Goal: Task Accomplishment & Management: Use online tool/utility

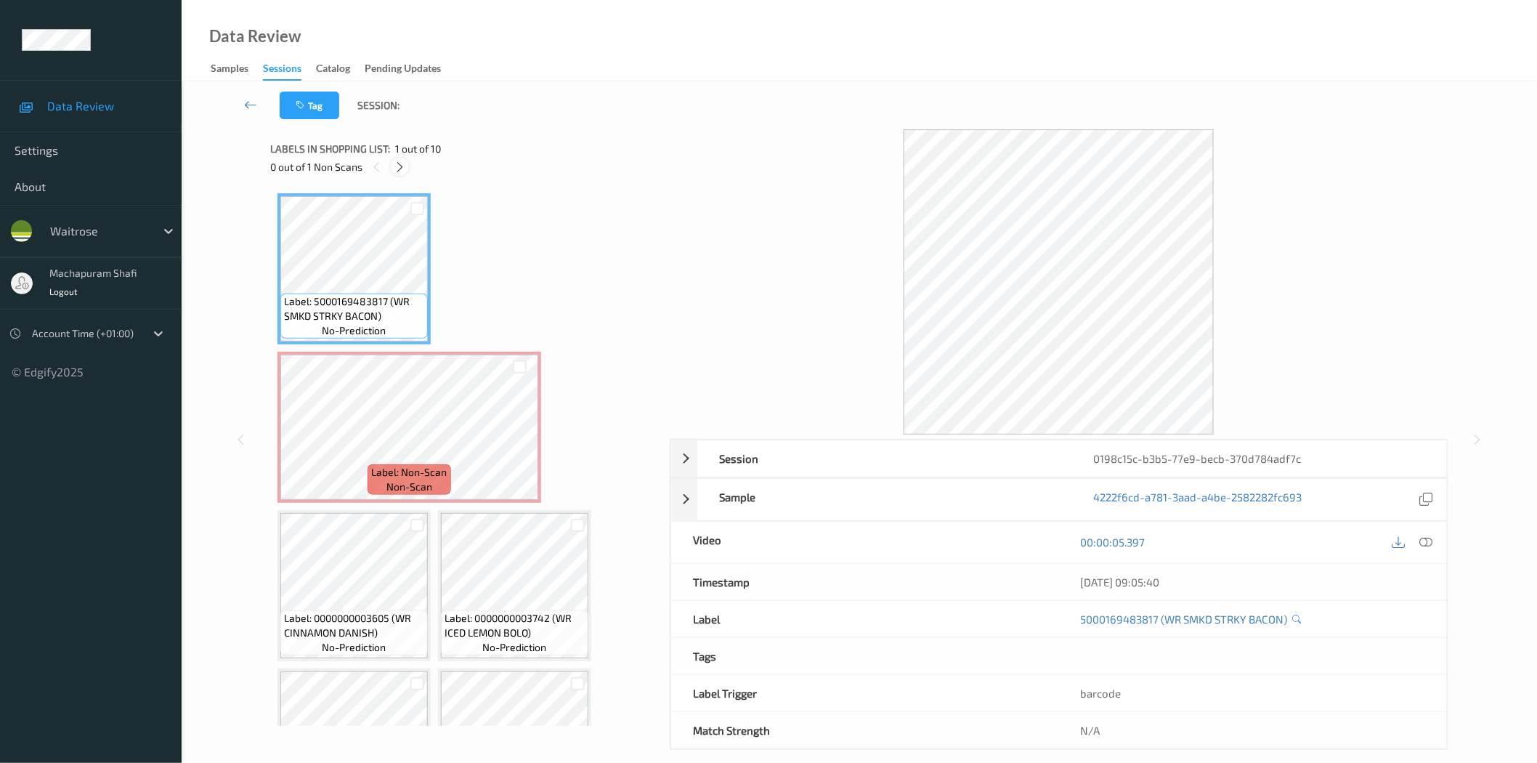
click at [403, 166] on icon at bounding box center [400, 167] width 12 height 13
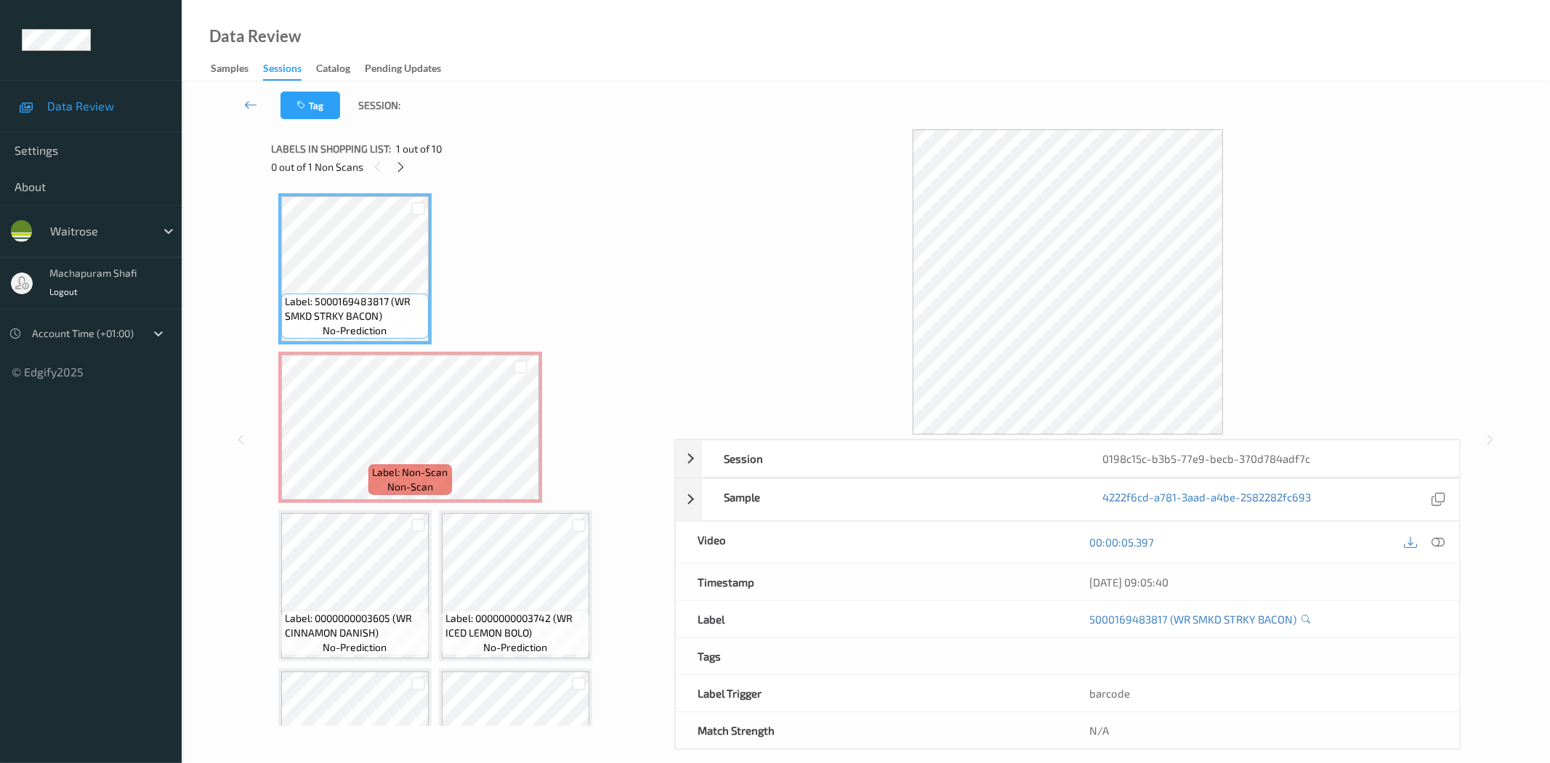
scroll to position [7, 0]
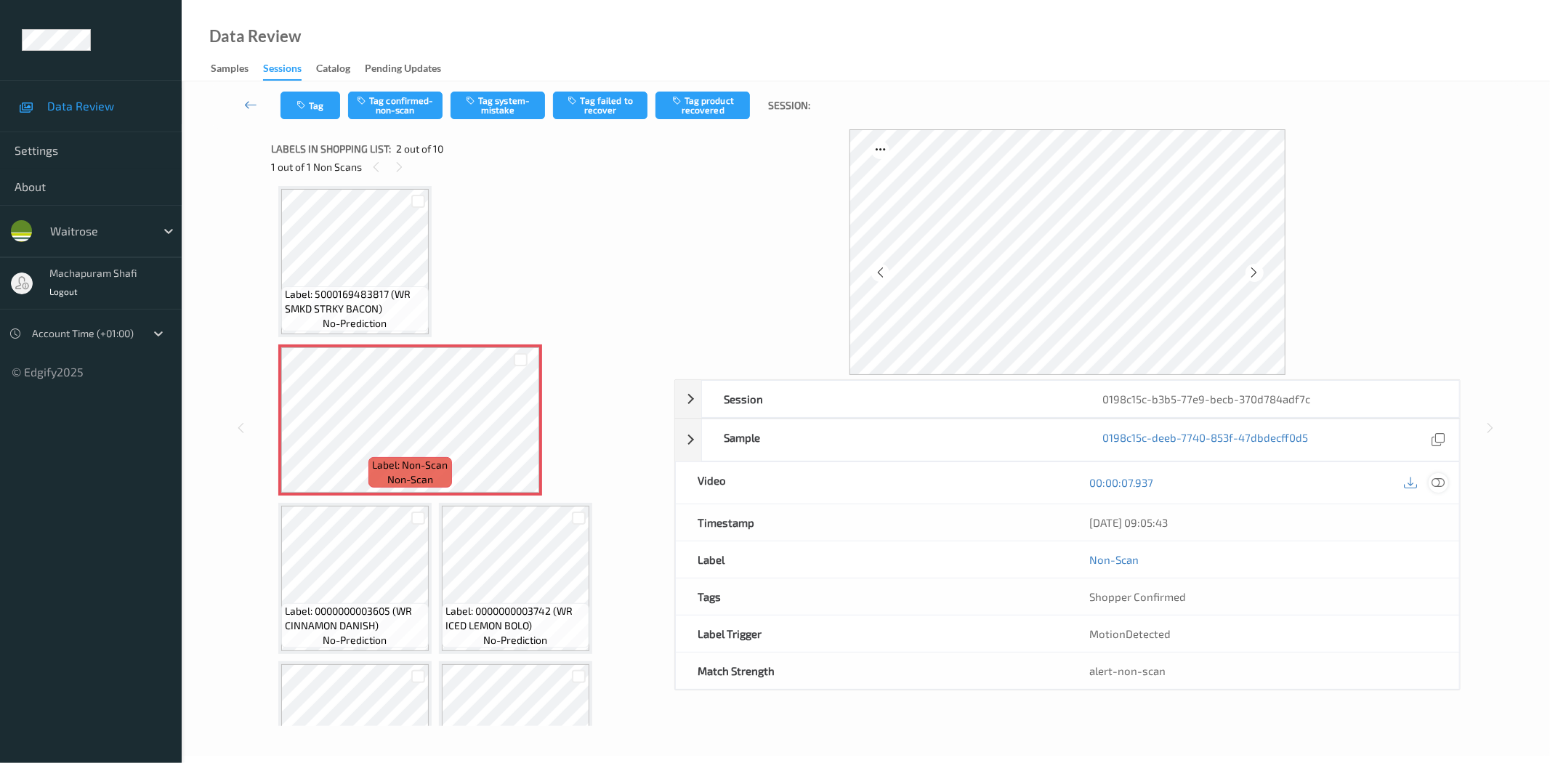
click at [1435, 487] on icon at bounding box center [1438, 482] width 13 height 13
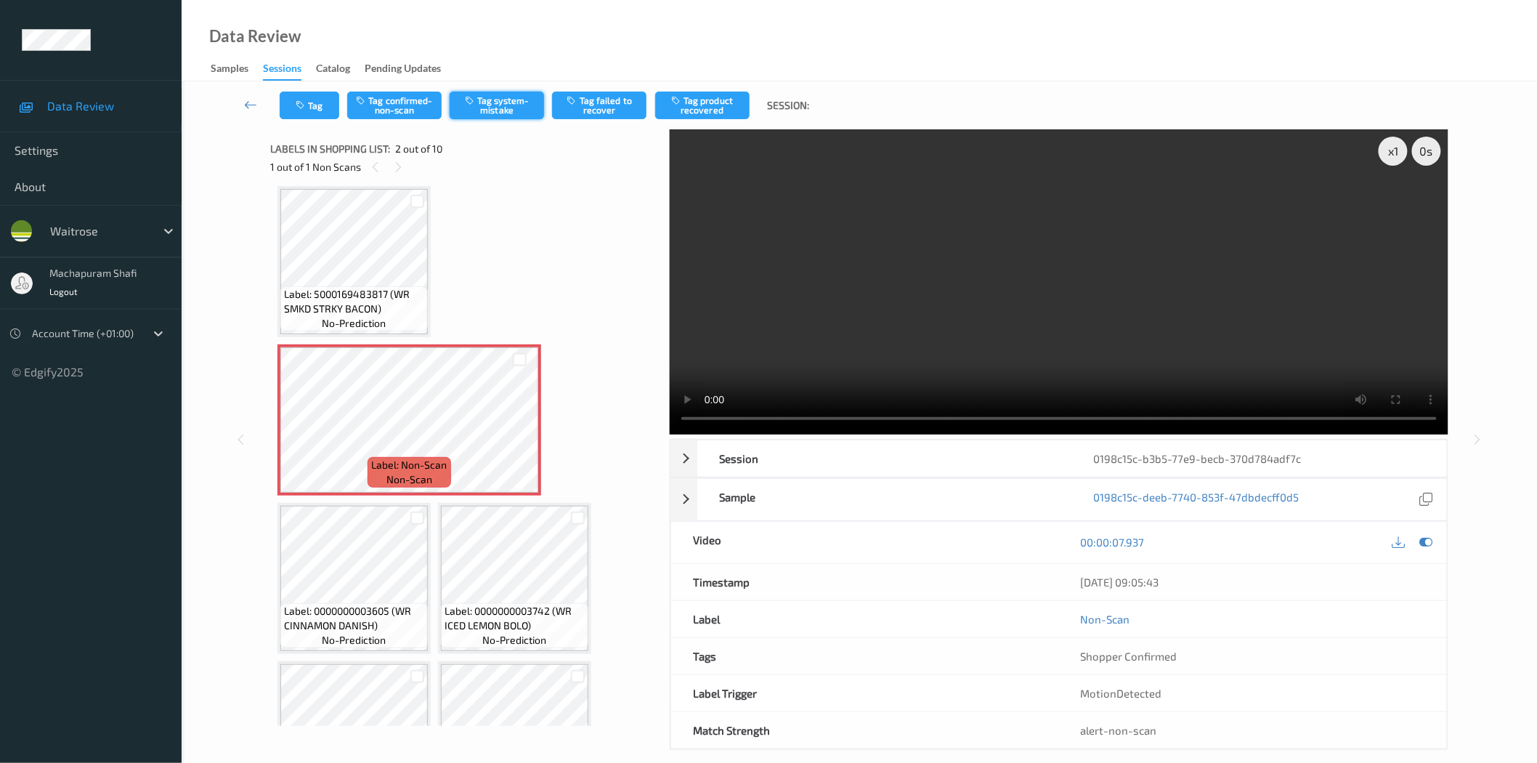
click at [498, 103] on button "Tag system-mistake" at bounding box center [497, 106] width 94 height 28
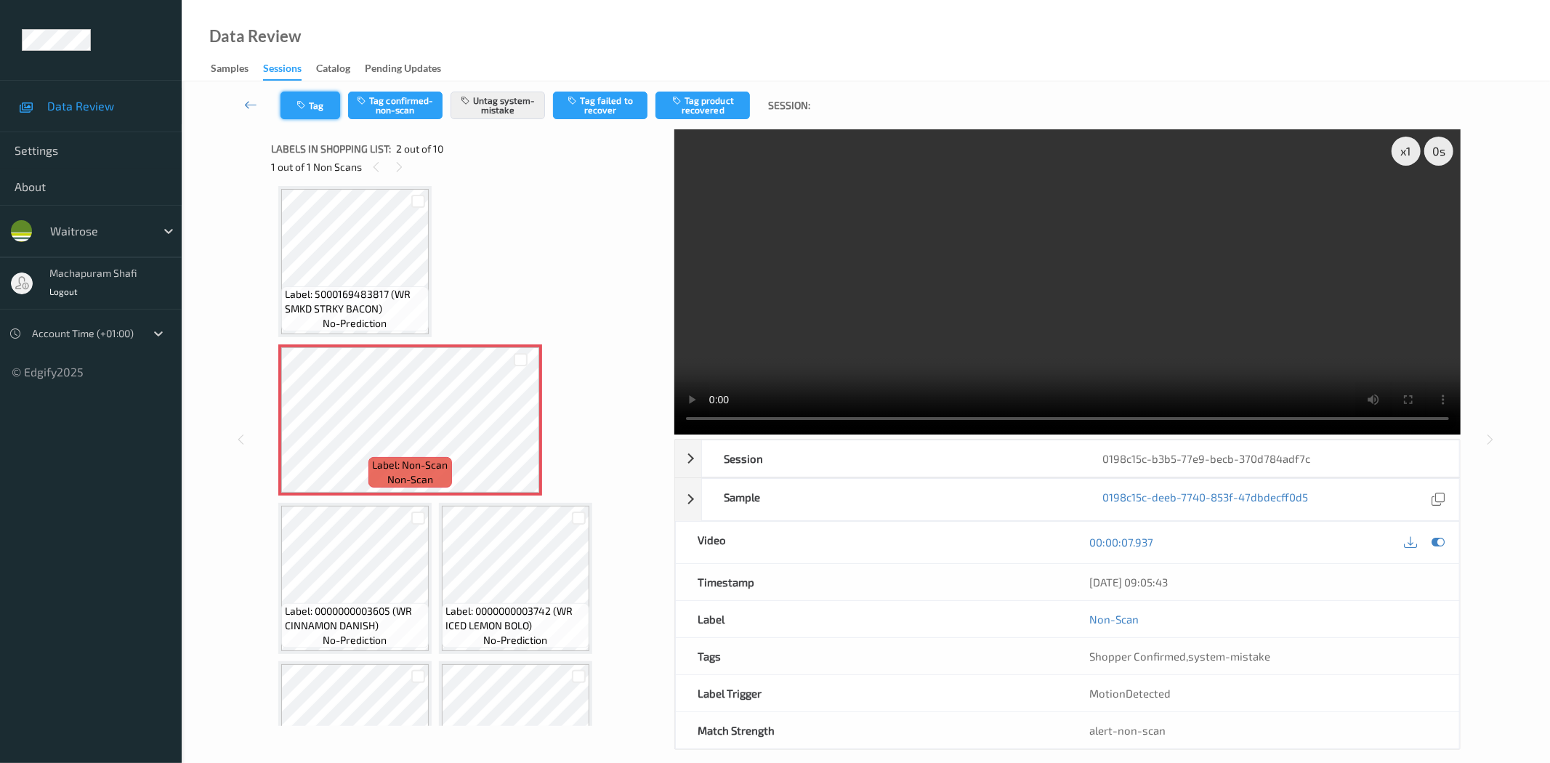
click at [315, 113] on button "Tag" at bounding box center [310, 106] width 60 height 28
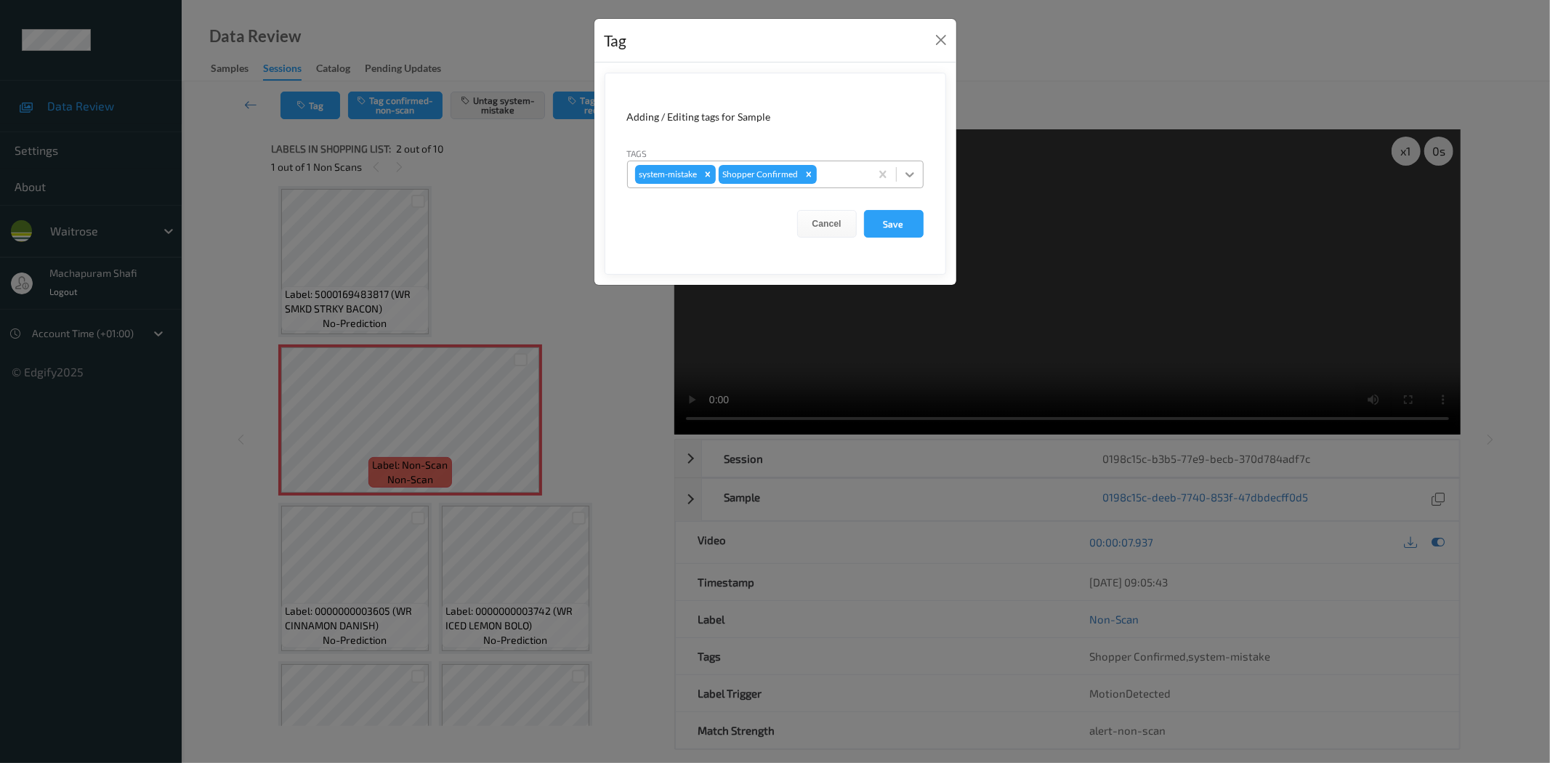
click at [910, 165] on div at bounding box center [910, 174] width 26 height 26
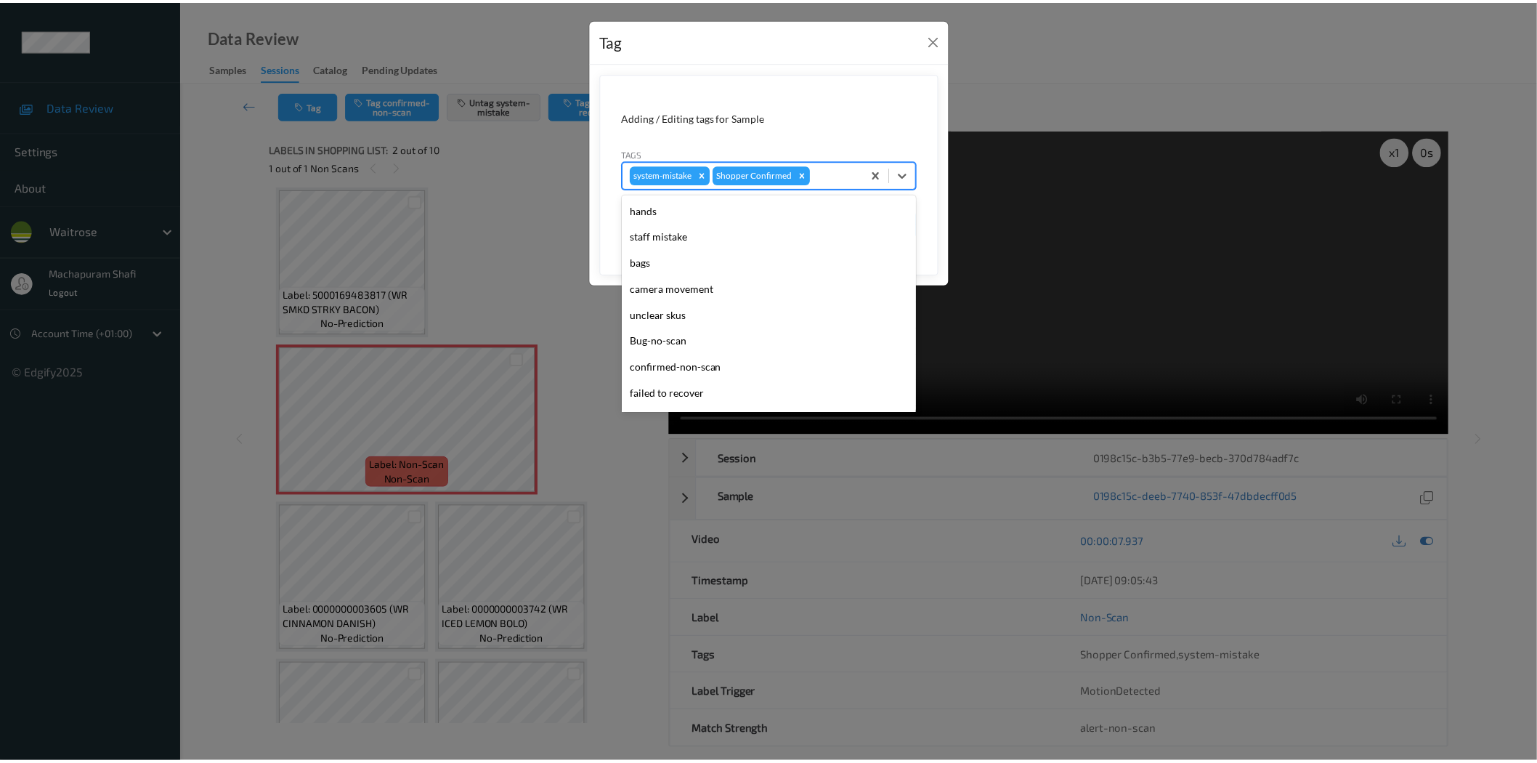
scroll to position [284, 0]
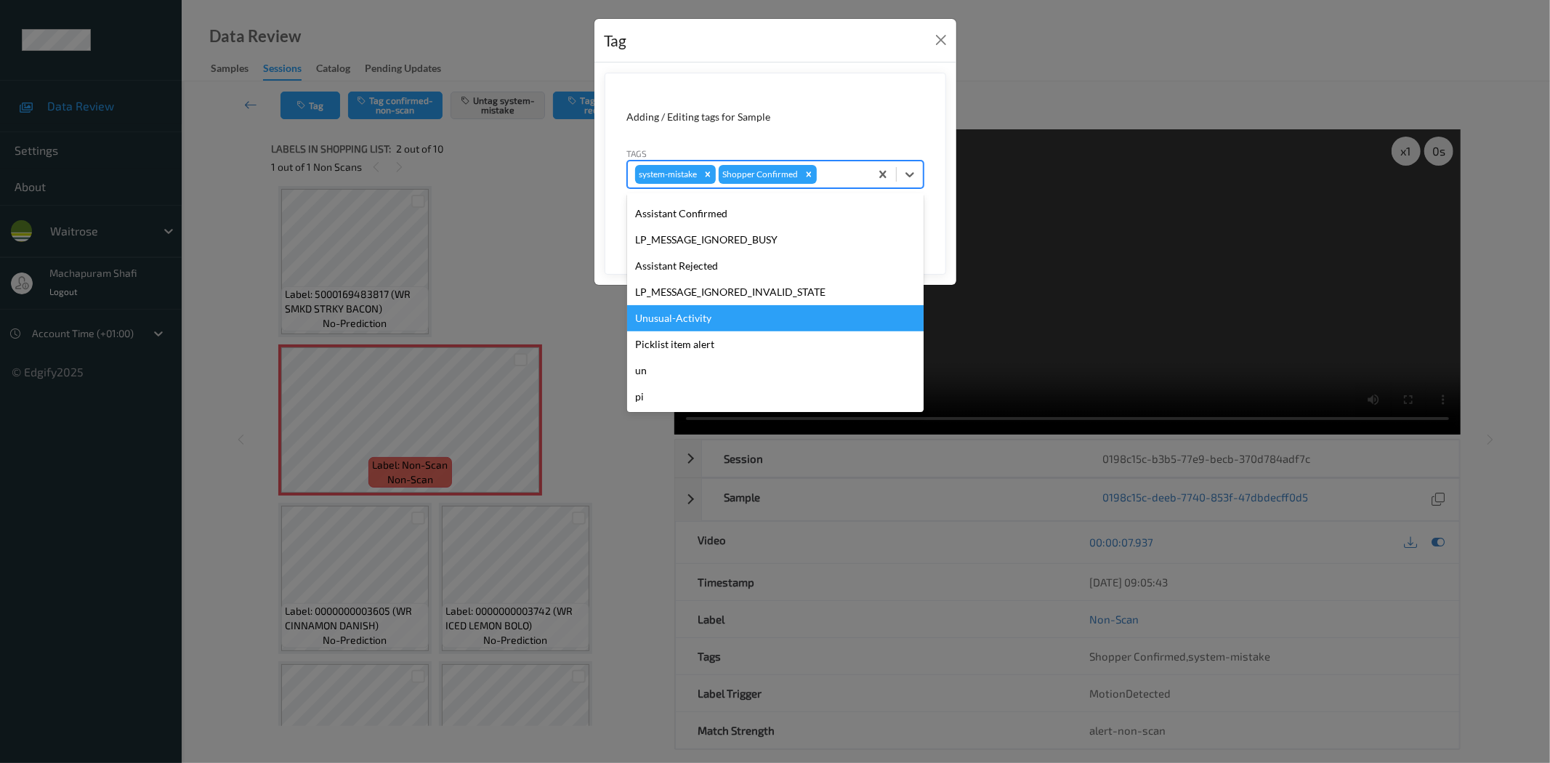
drag, startPoint x: 686, startPoint y: 320, endPoint x: 740, endPoint y: 302, distance: 56.7
click at [686, 318] on div "Unusual-Activity" at bounding box center [775, 318] width 296 height 26
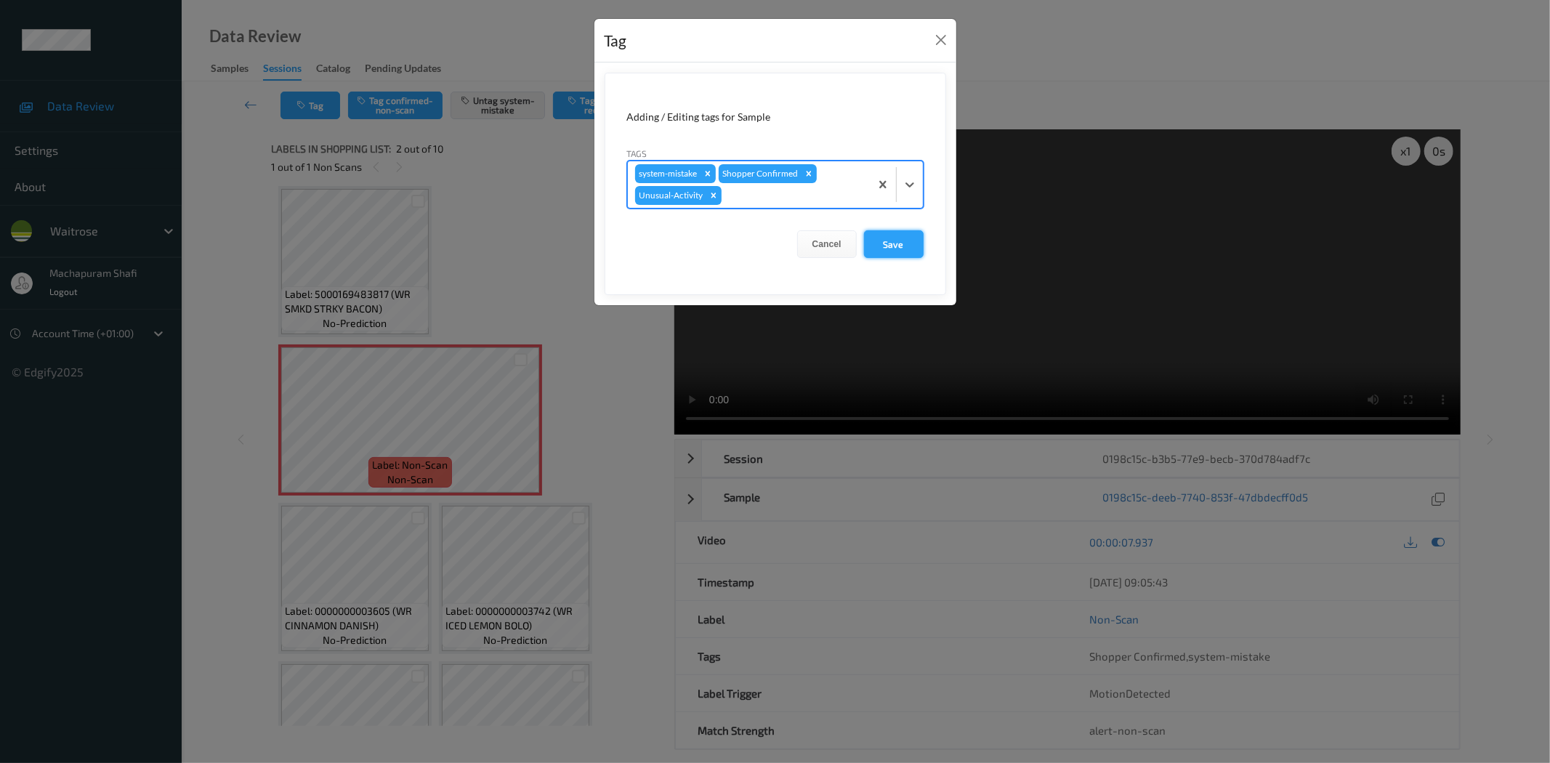
click at [885, 242] on button "Save" at bounding box center [894, 244] width 60 height 28
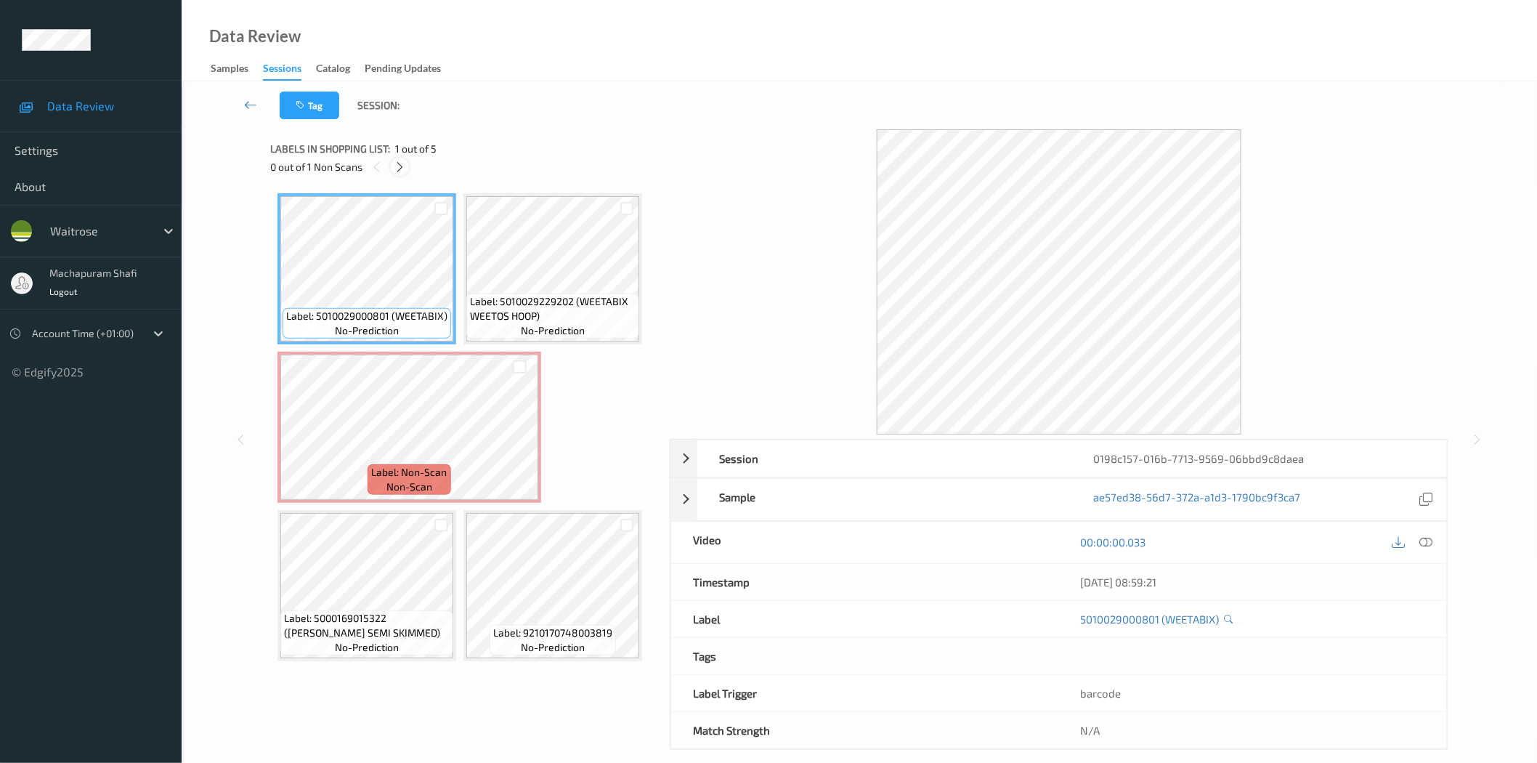
click at [408, 160] on div at bounding box center [400, 167] width 18 height 18
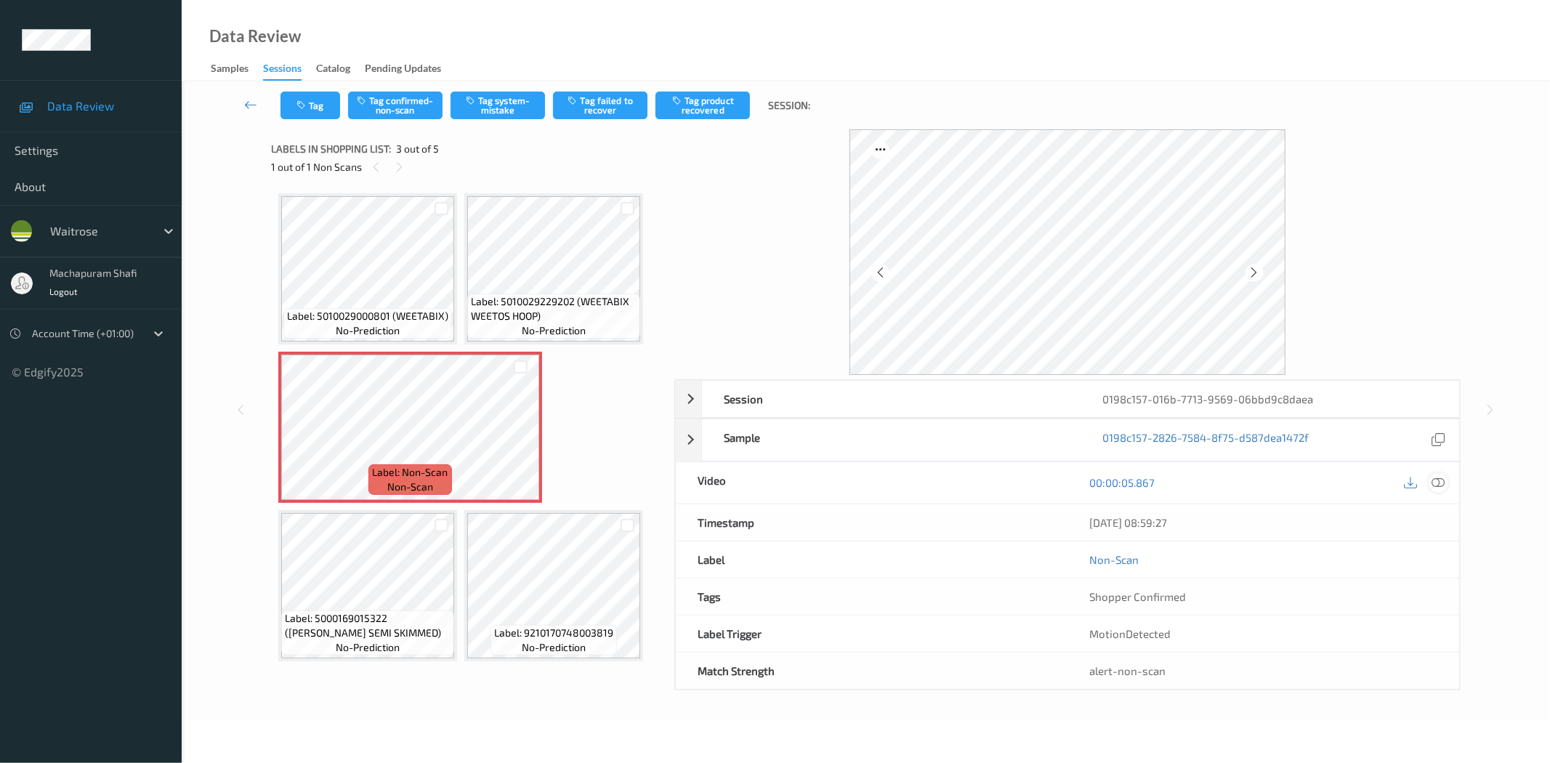
click at [1428, 482] on div at bounding box center [1438, 483] width 20 height 20
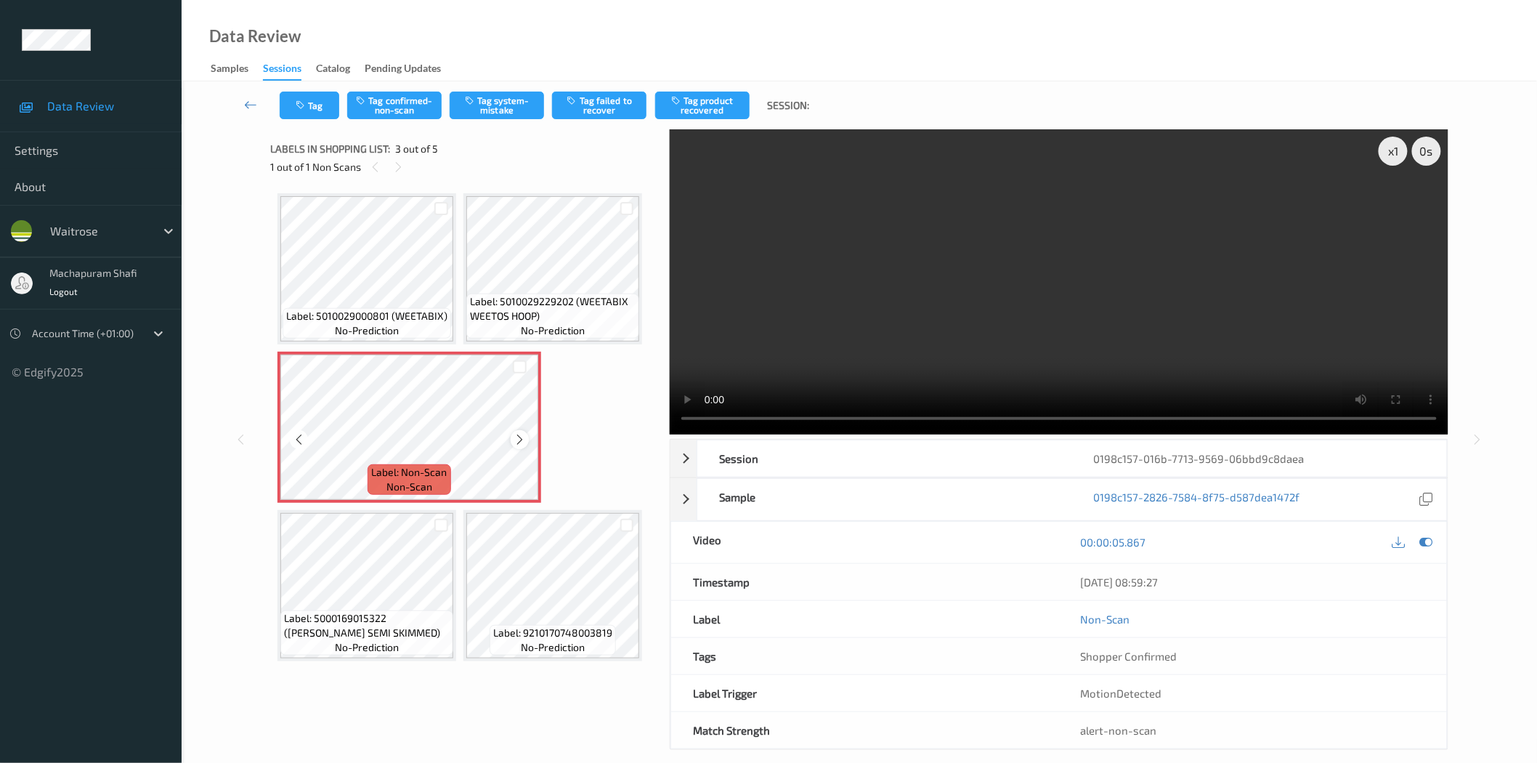
click at [519, 434] on icon at bounding box center [520, 439] width 12 height 13
click at [402, 105] on button "Tag confirmed-non-scan" at bounding box center [394, 106] width 94 height 28
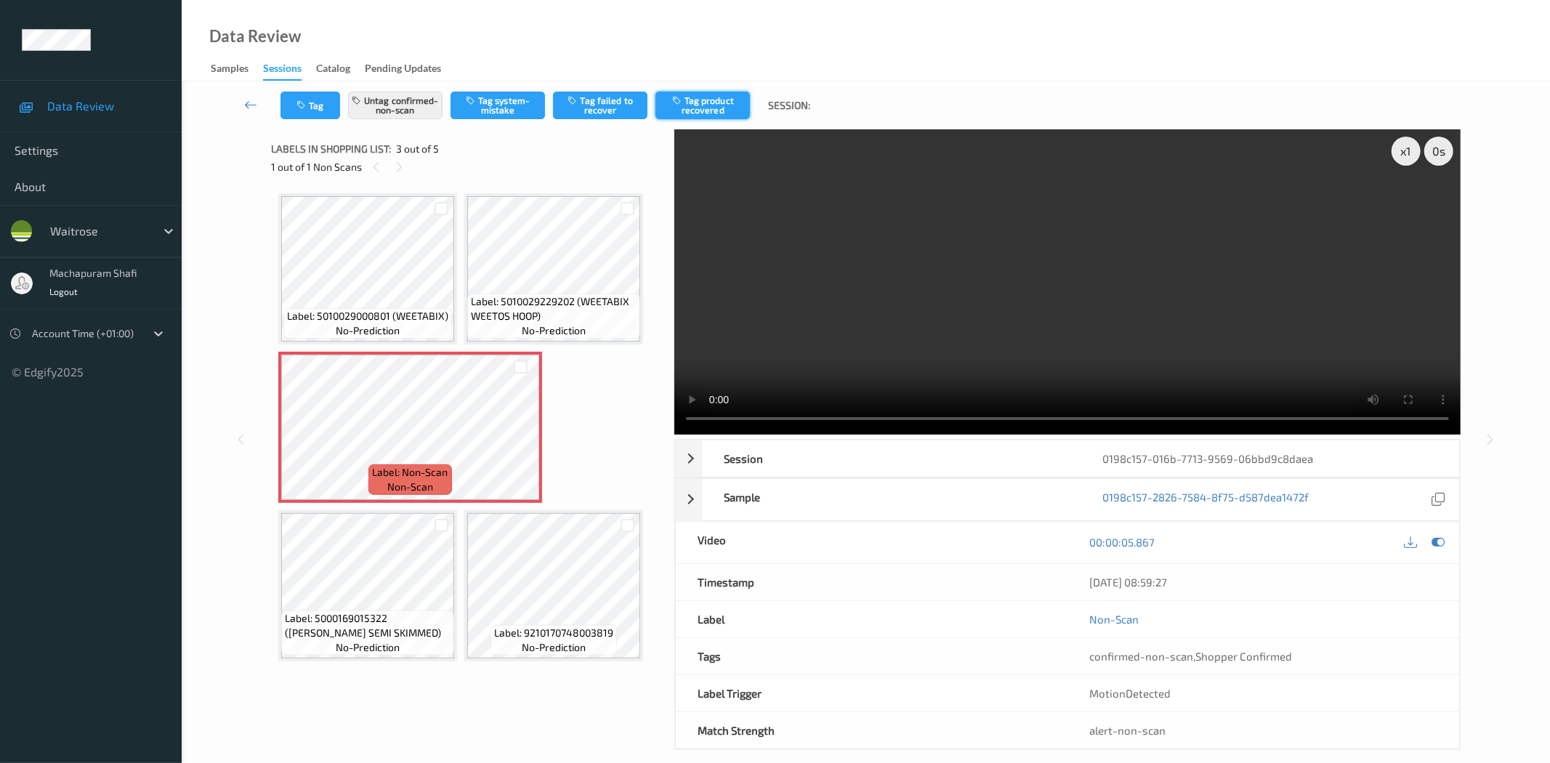
click at [725, 110] on button "Tag product recovered" at bounding box center [702, 106] width 94 height 28
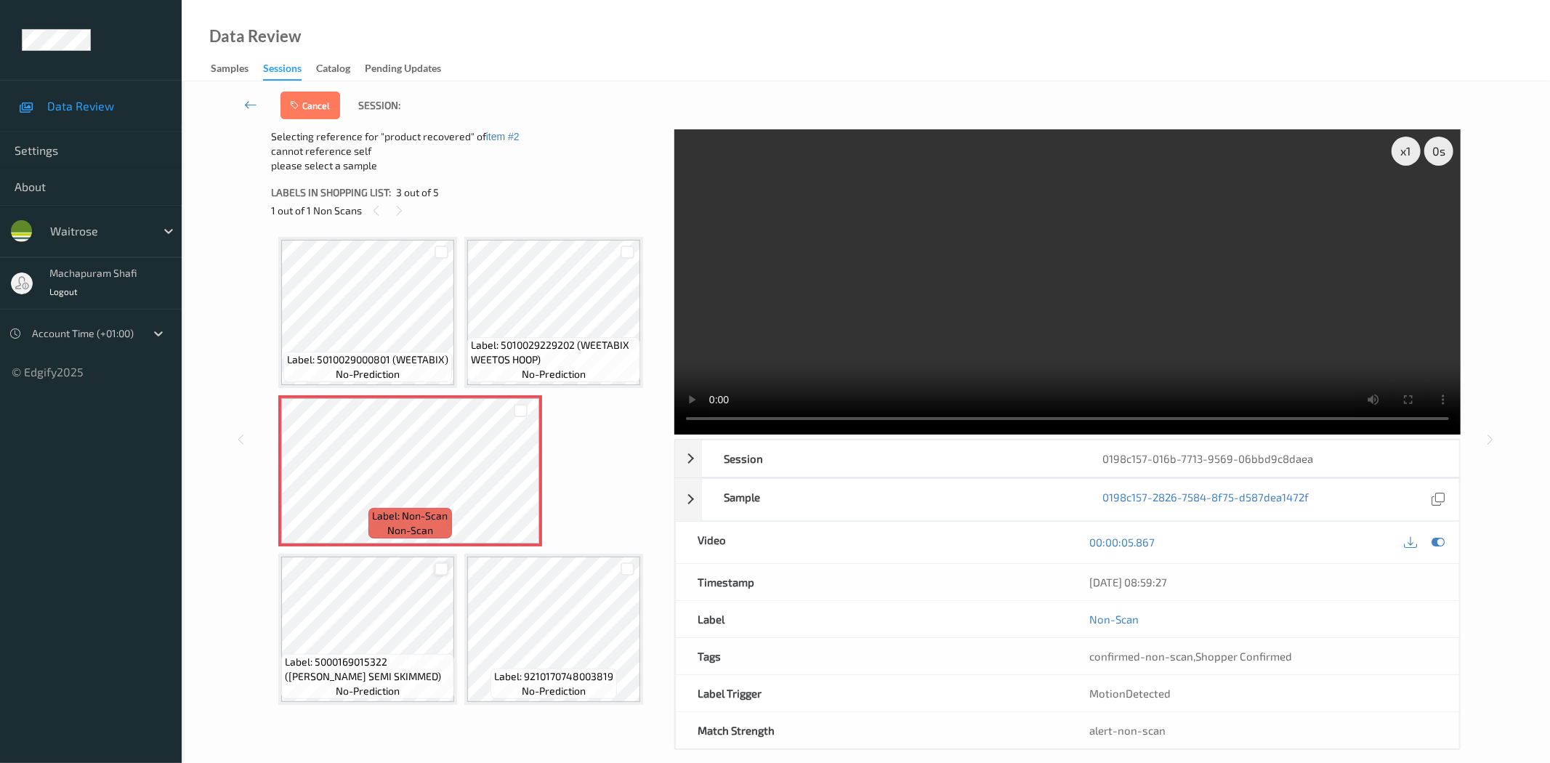
click at [439, 564] on div at bounding box center [441, 569] width 14 height 14
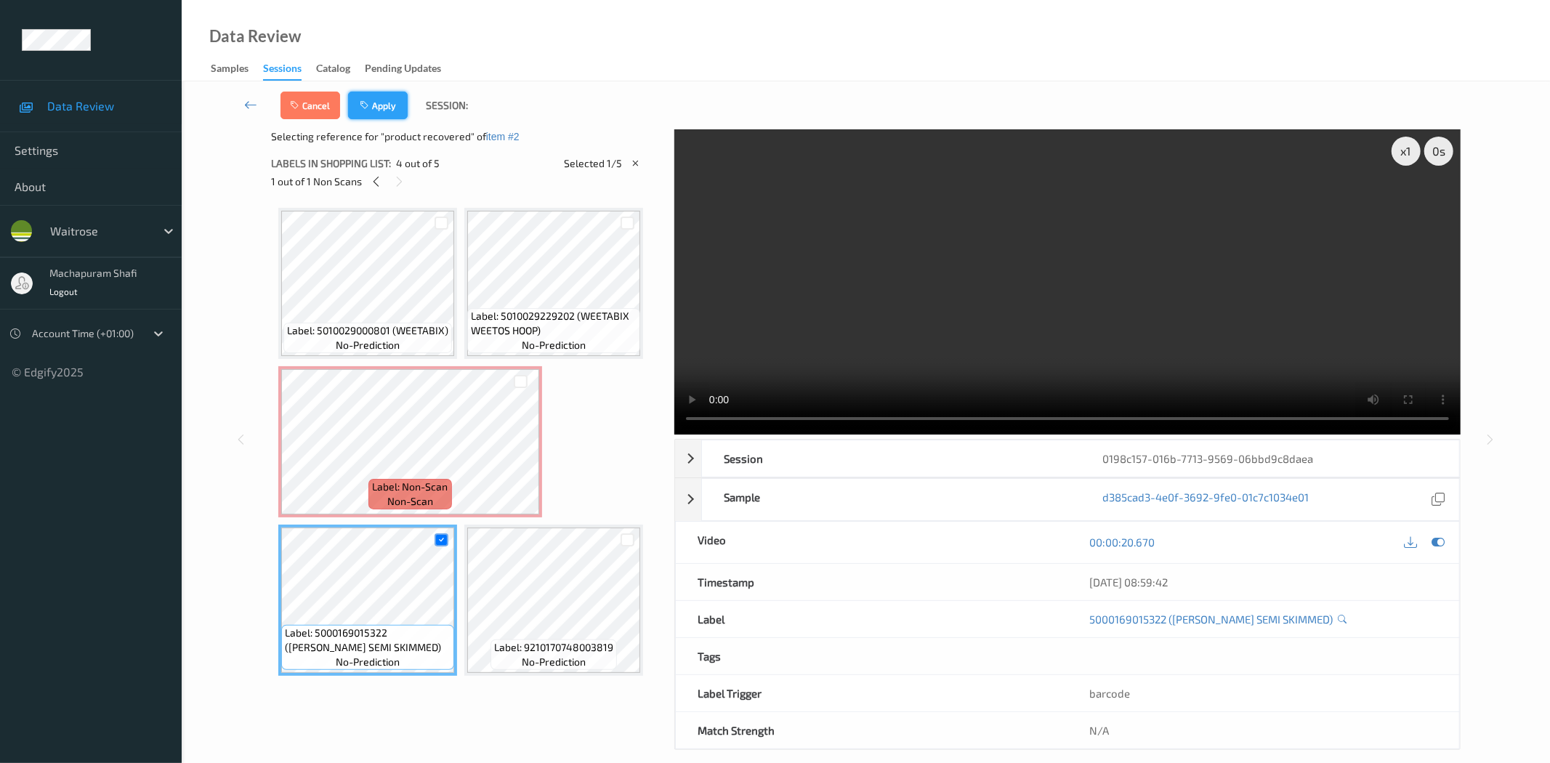
click at [389, 112] on button "Apply" at bounding box center [378, 106] width 60 height 28
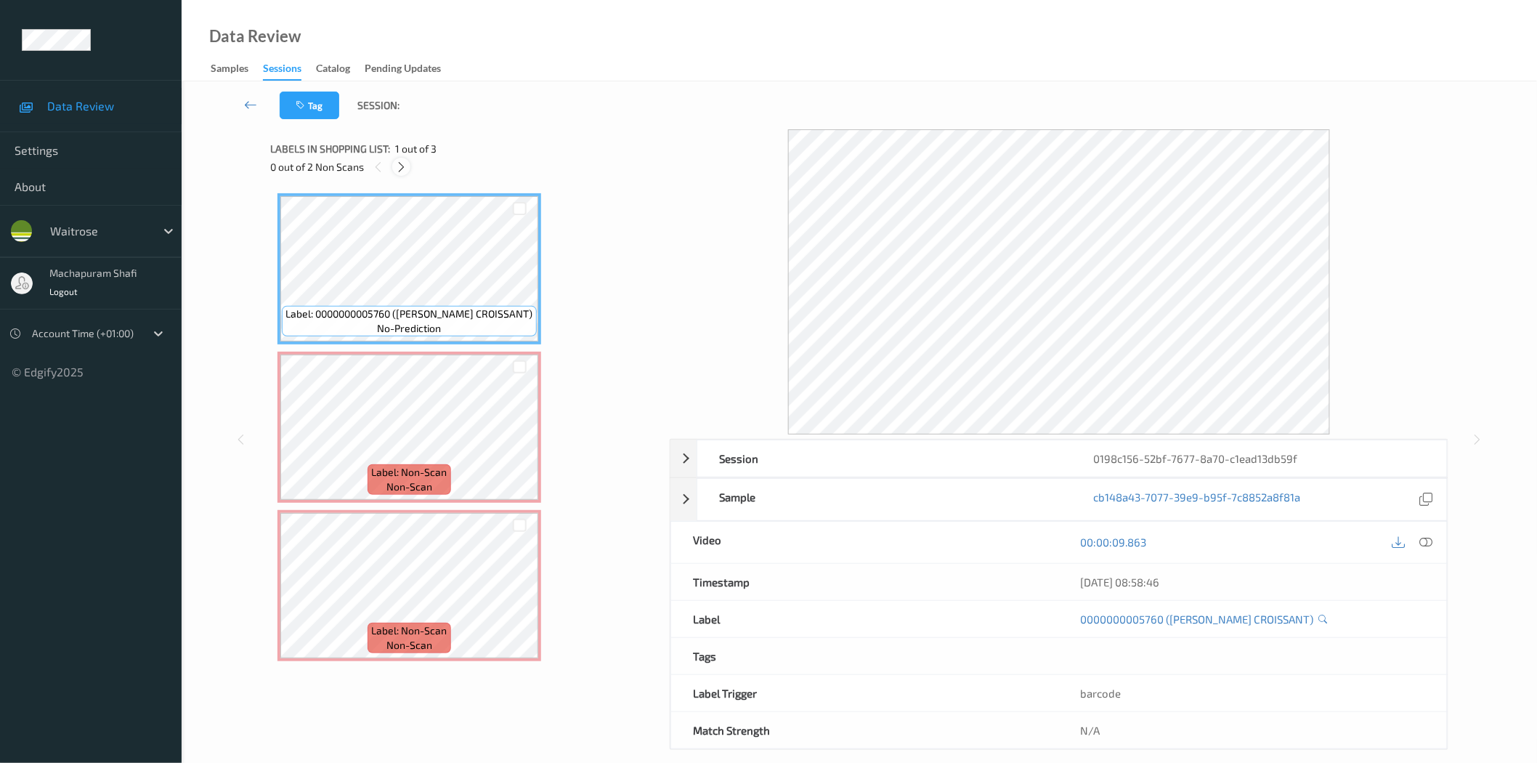
click at [401, 169] on icon at bounding box center [401, 167] width 12 height 13
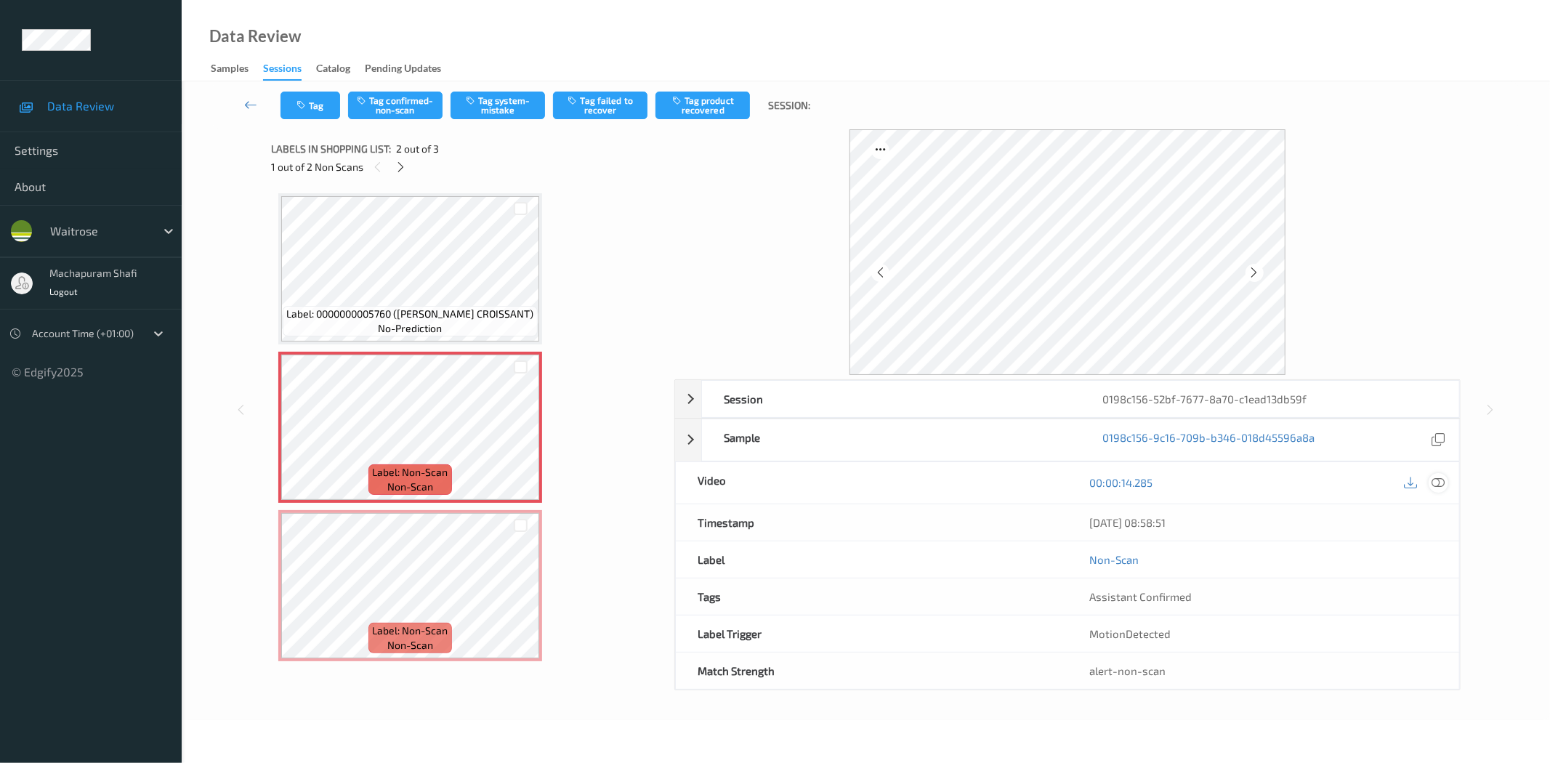
click at [1439, 481] on icon at bounding box center [1438, 482] width 13 height 13
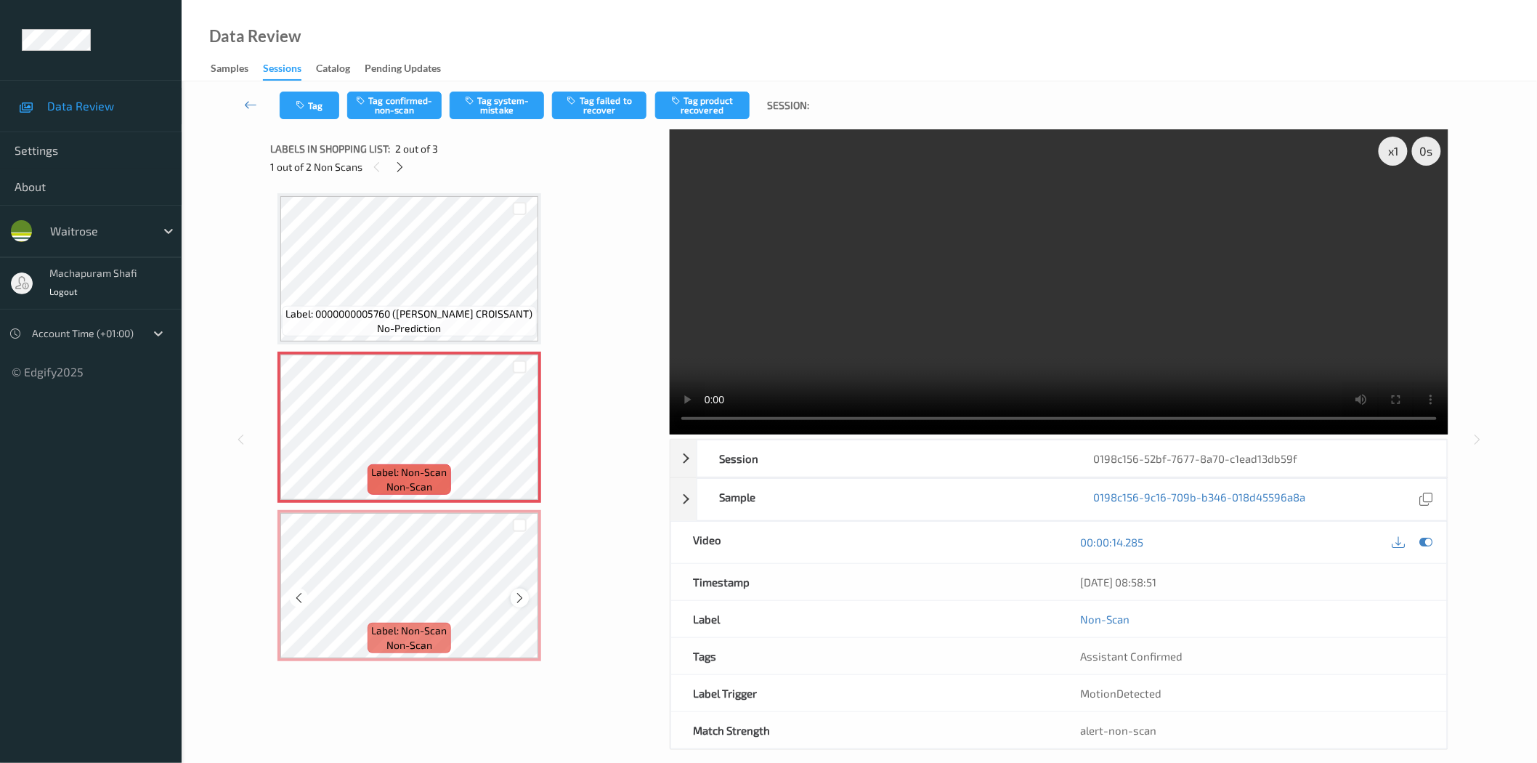
click at [518, 594] on icon at bounding box center [520, 597] width 12 height 13
click at [509, 96] on button "Tag system-mistake" at bounding box center [497, 106] width 94 height 28
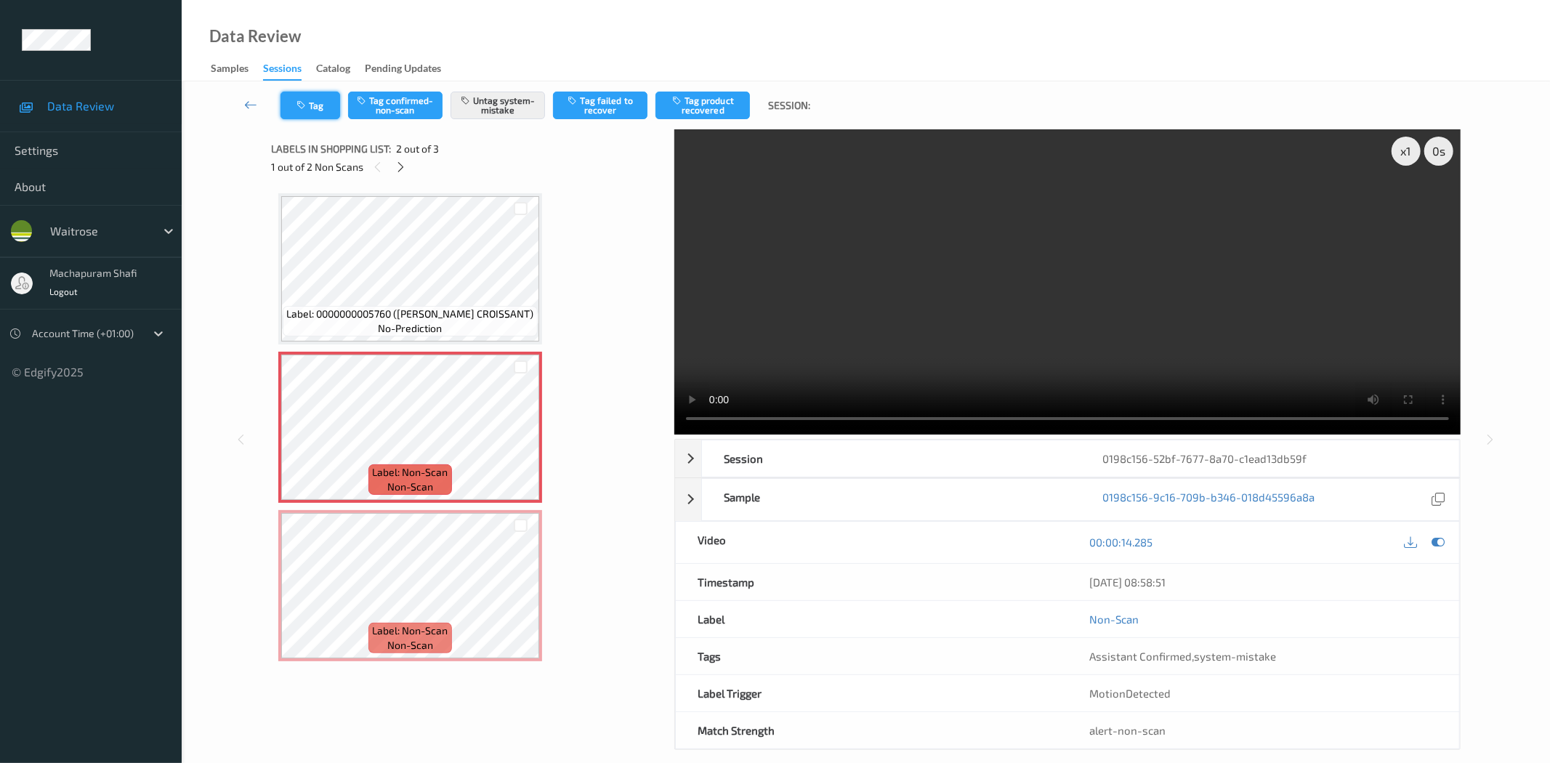
click at [309, 108] on button "Tag" at bounding box center [310, 106] width 60 height 28
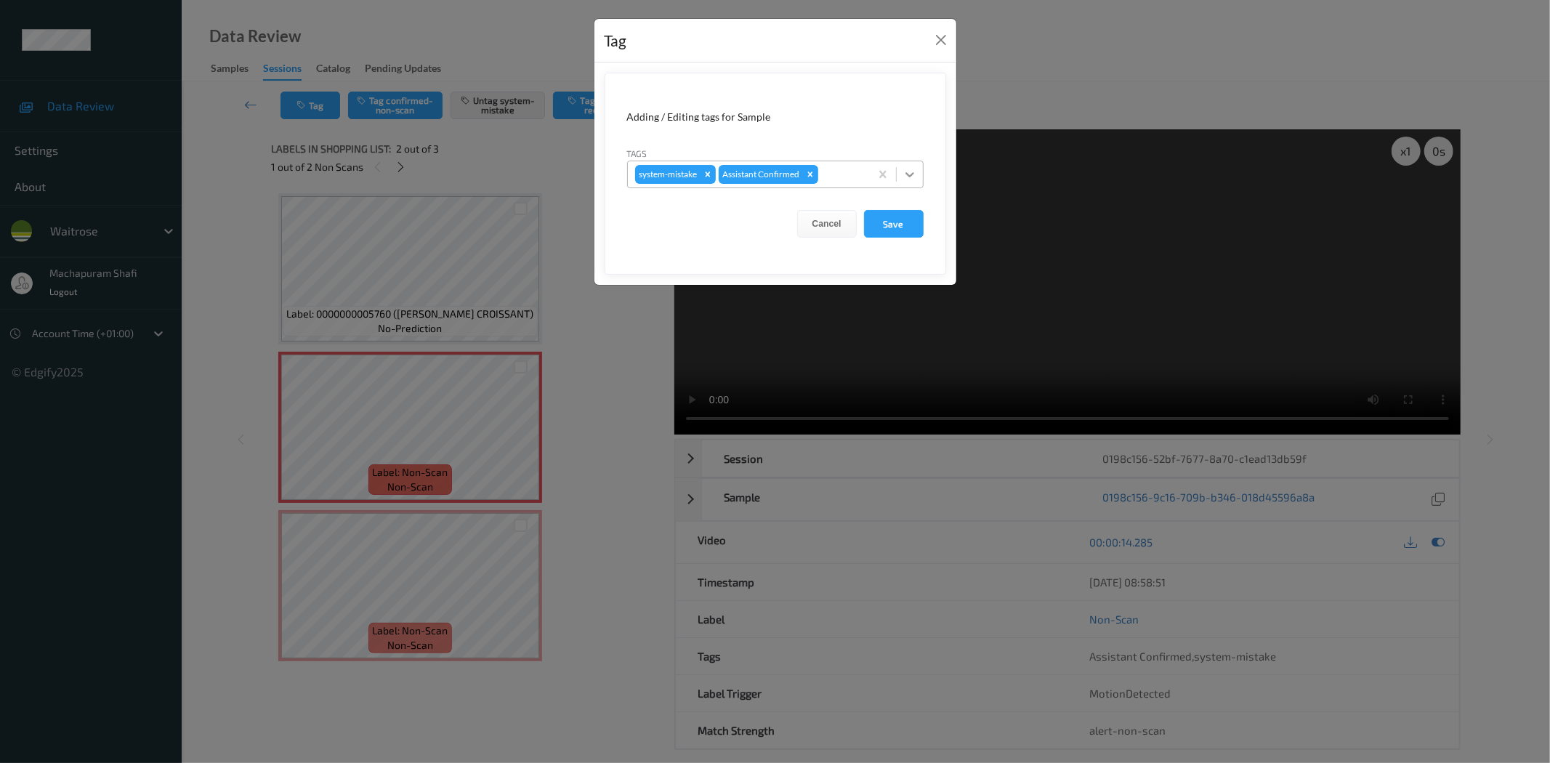
click at [913, 171] on icon at bounding box center [909, 174] width 15 height 15
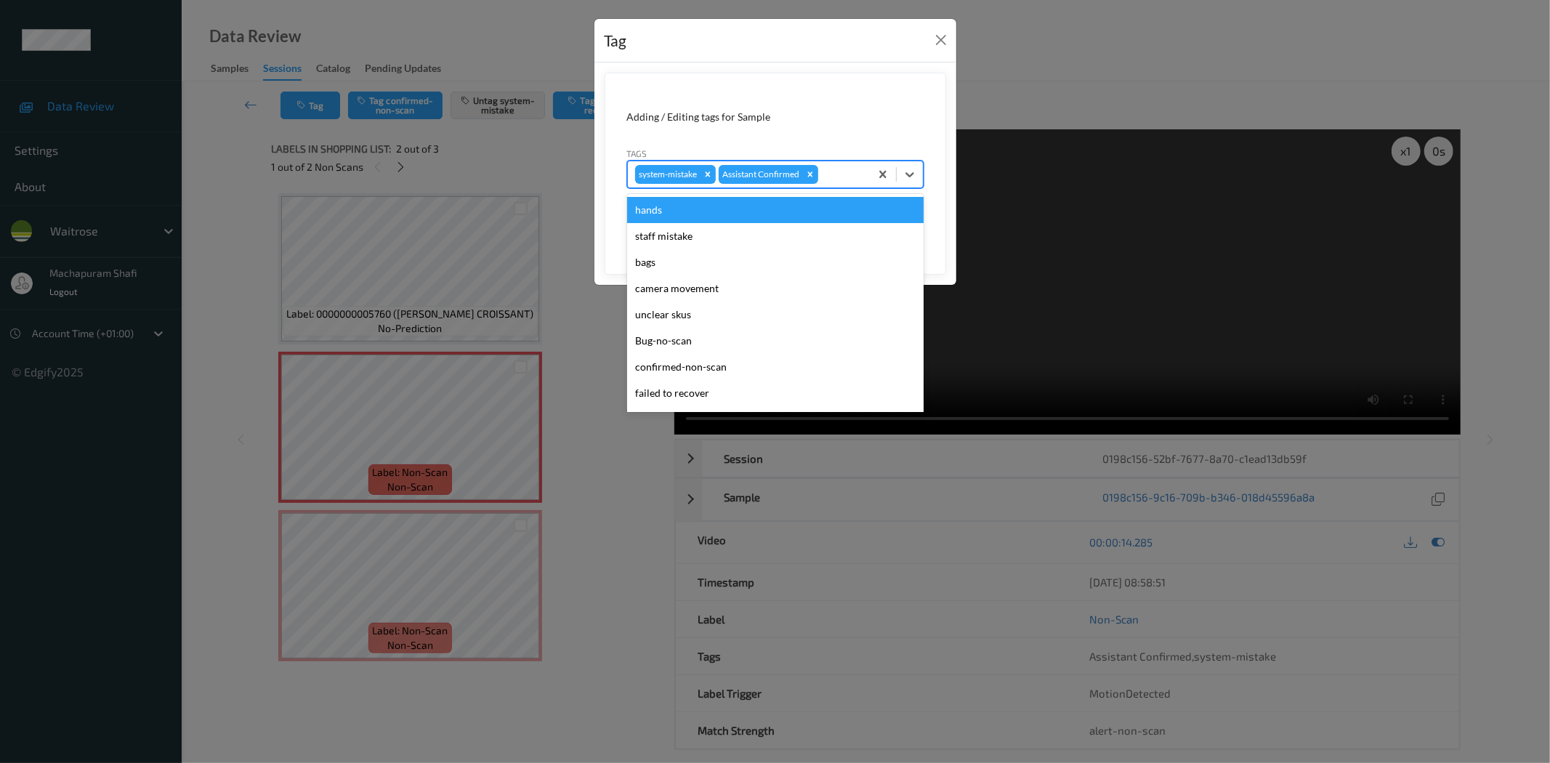
scroll to position [284, 0]
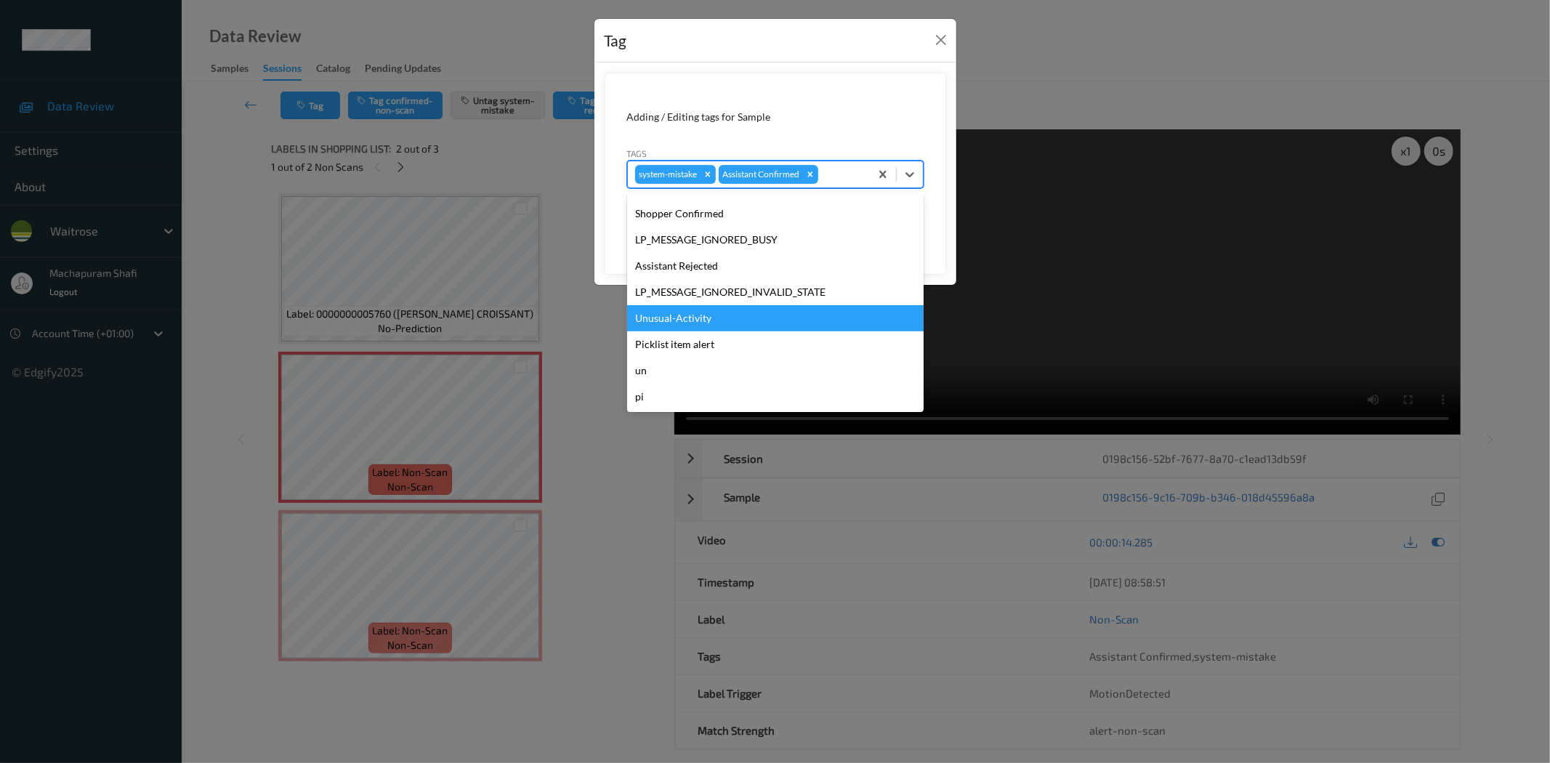
click at [705, 312] on div "Unusual-Activity" at bounding box center [775, 318] width 296 height 26
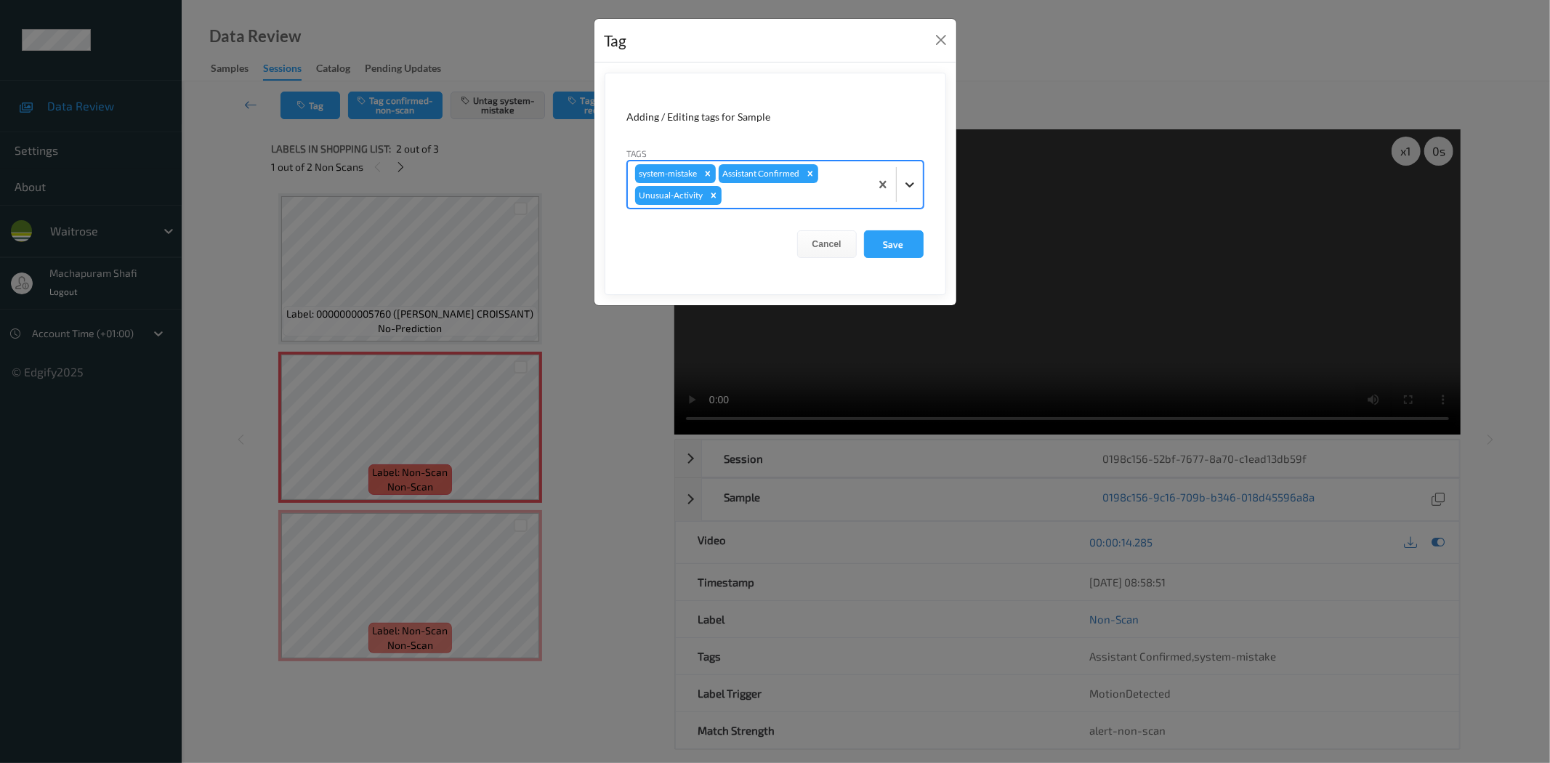
click at [905, 174] on div at bounding box center [910, 184] width 26 height 26
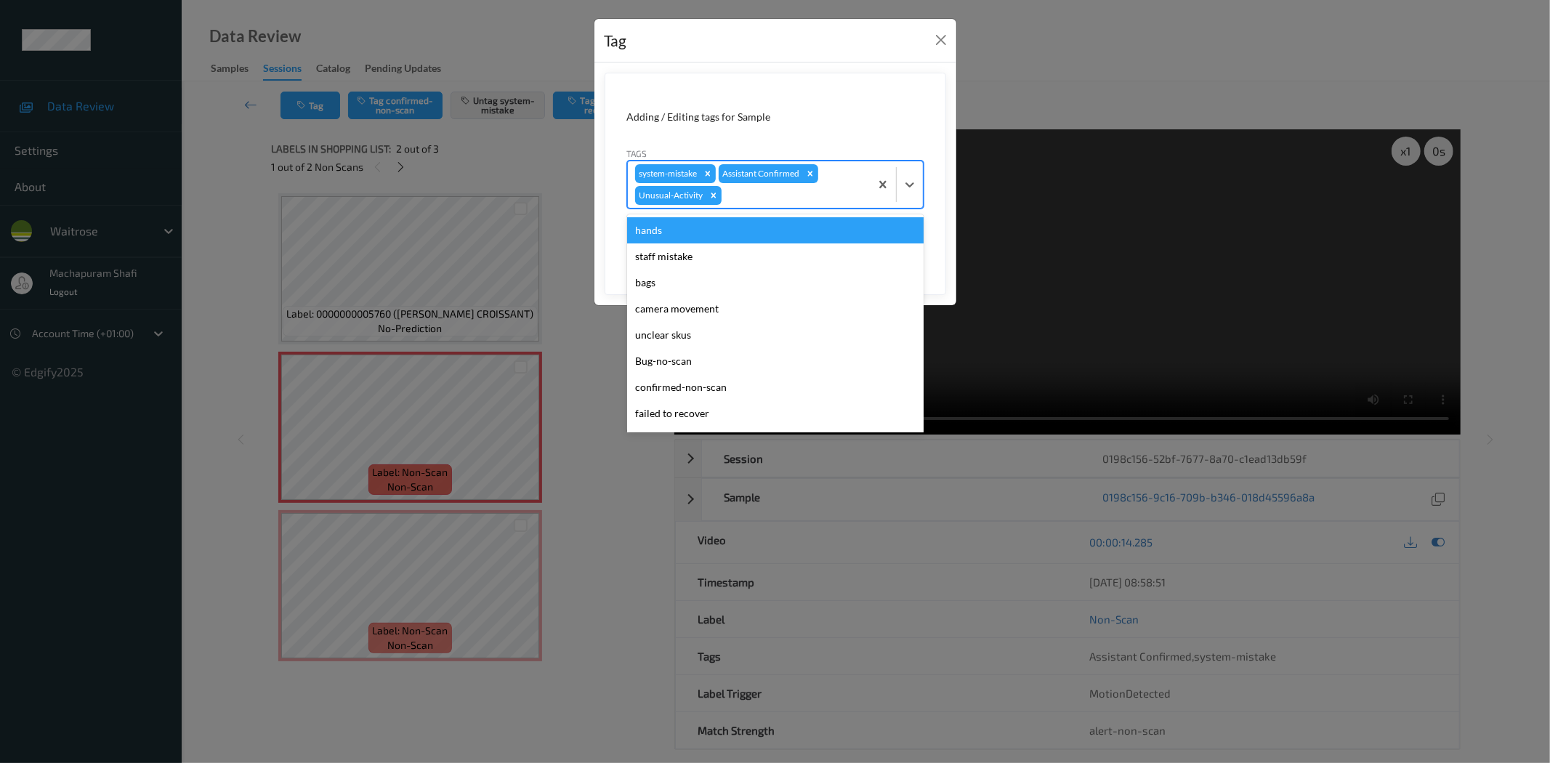
scroll to position [258, 0]
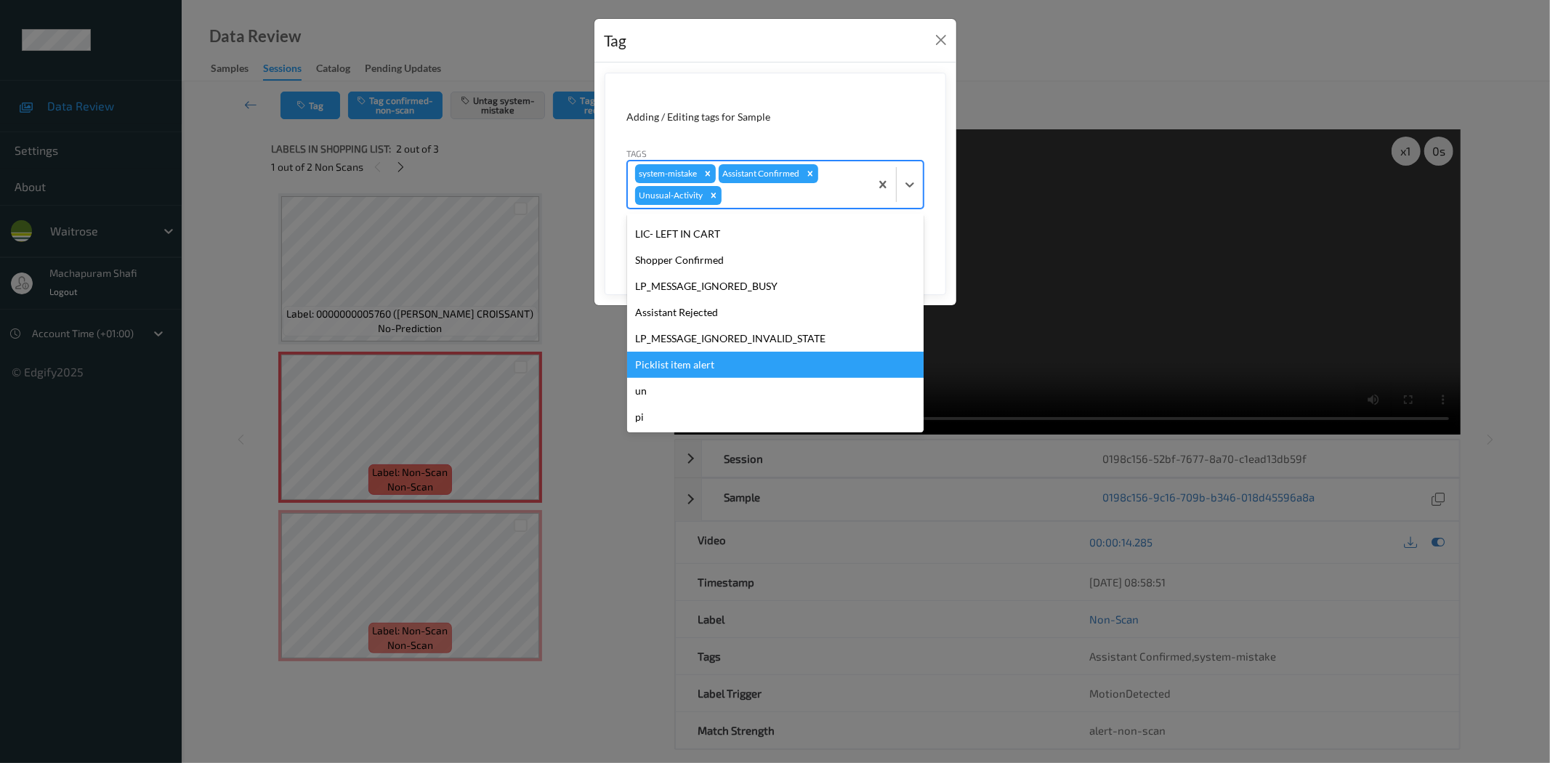
click at [710, 357] on div "Picklist item alert" at bounding box center [775, 365] width 296 height 26
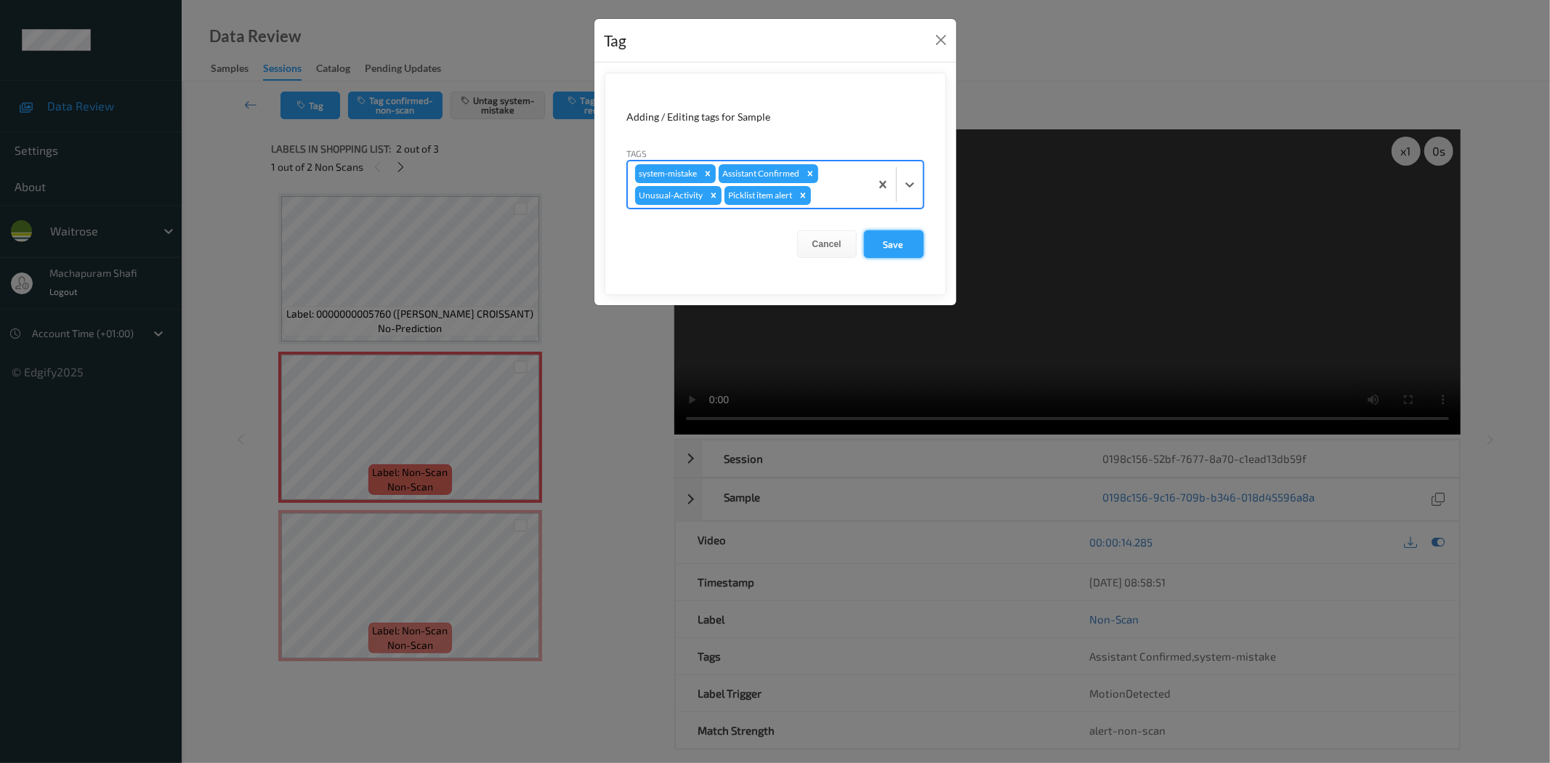
click at [917, 235] on button "Save" at bounding box center [894, 244] width 60 height 28
click at [875, 243] on button "Save" at bounding box center [894, 244] width 60 height 28
click at [894, 247] on button "Save" at bounding box center [894, 244] width 60 height 28
click at [888, 242] on button "Save" at bounding box center [894, 244] width 60 height 28
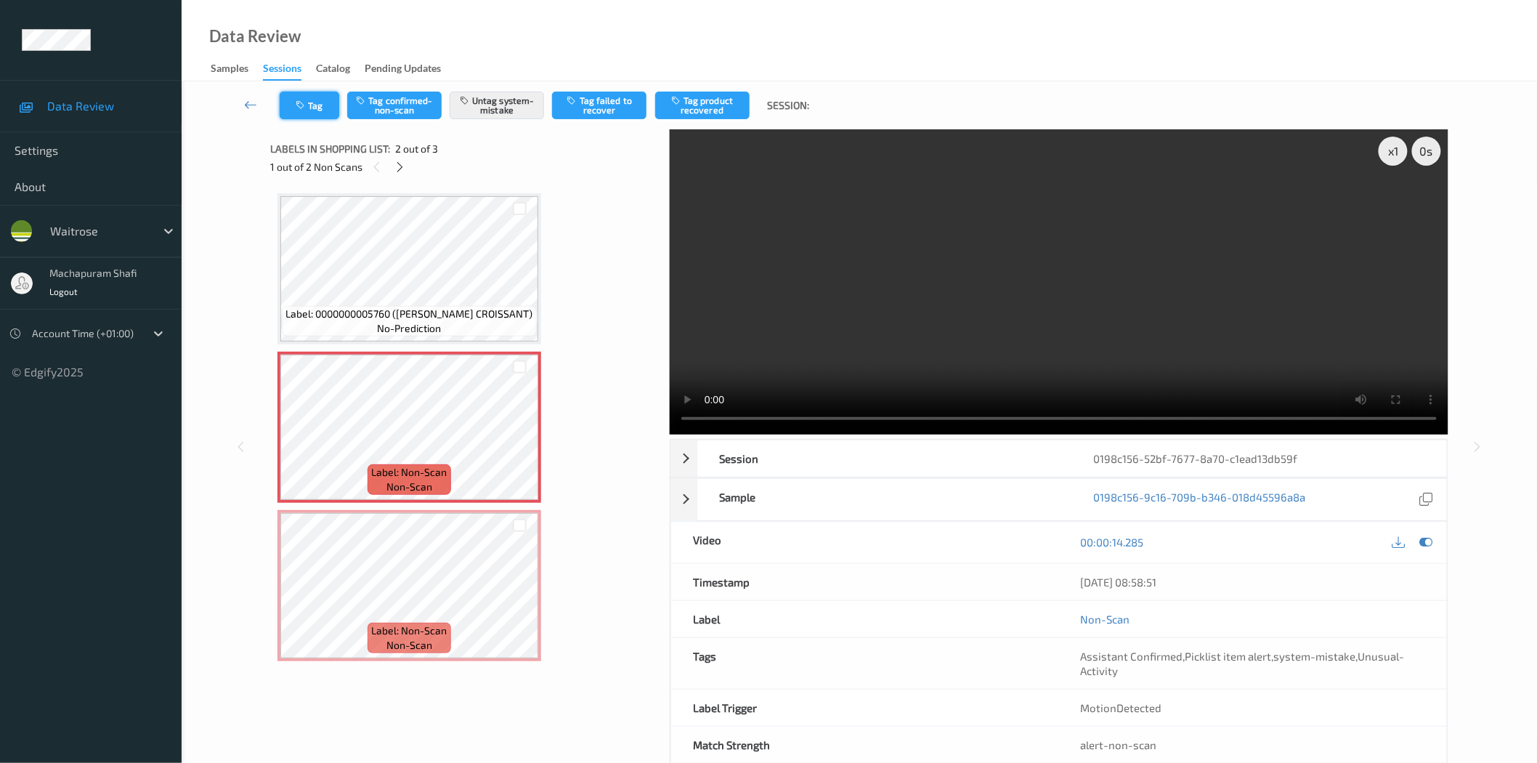
click at [307, 105] on icon "button" at bounding box center [302, 105] width 12 height 10
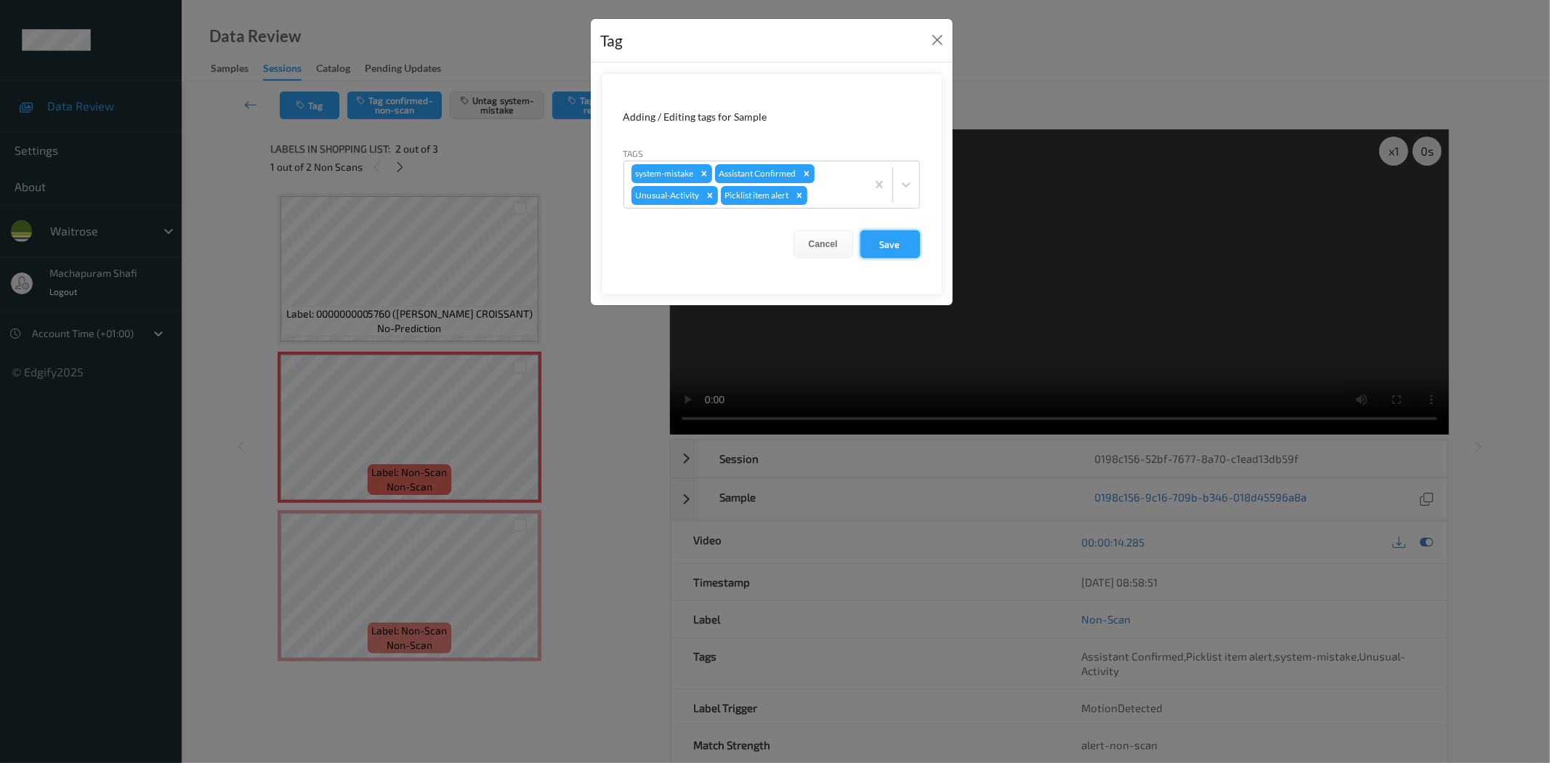
click at [899, 247] on button "Save" at bounding box center [890, 244] width 60 height 28
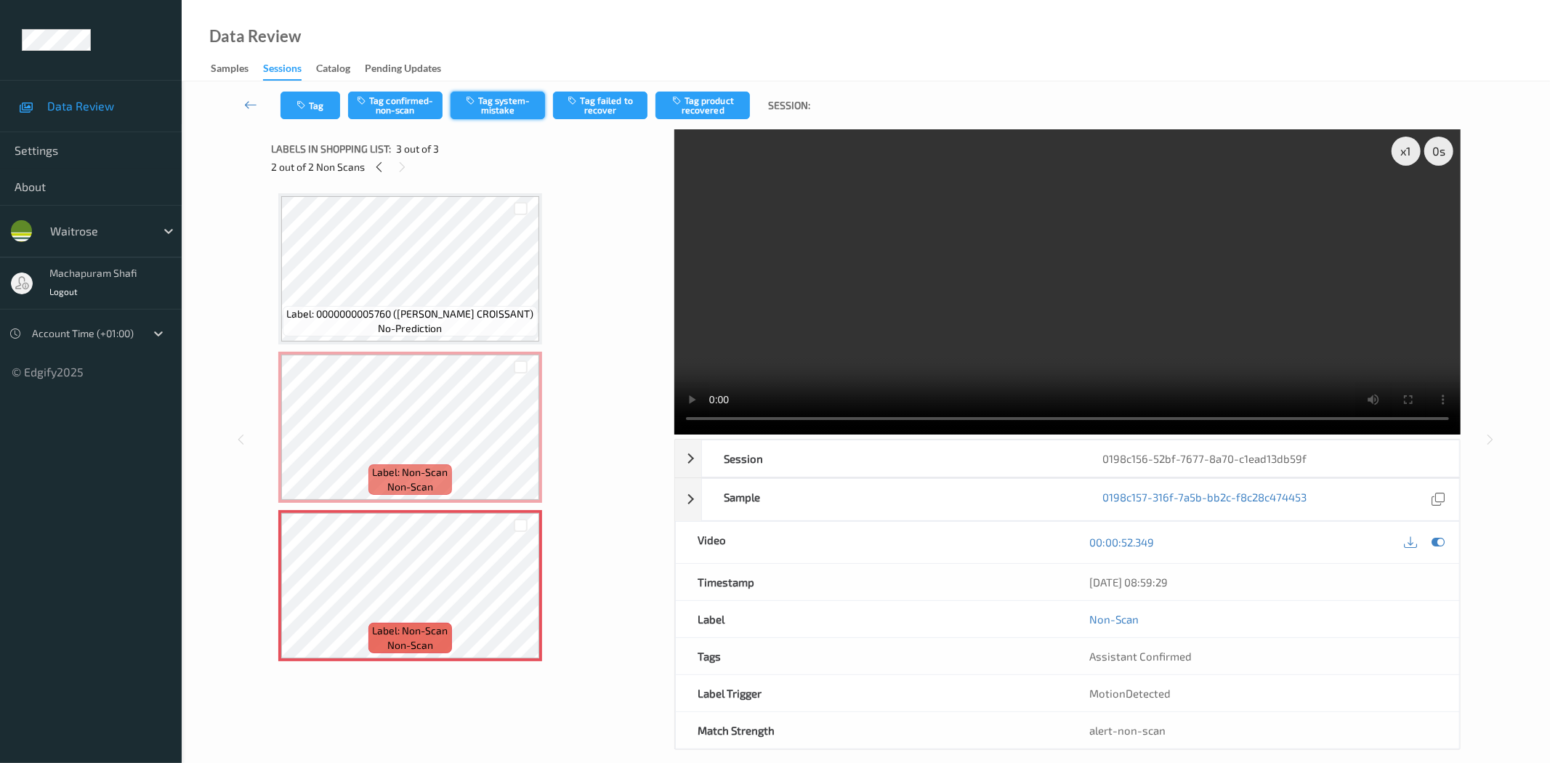
click at [503, 105] on button "Tag system-mistake" at bounding box center [497, 106] width 94 height 28
click at [300, 97] on button "Tag" at bounding box center [310, 106] width 60 height 28
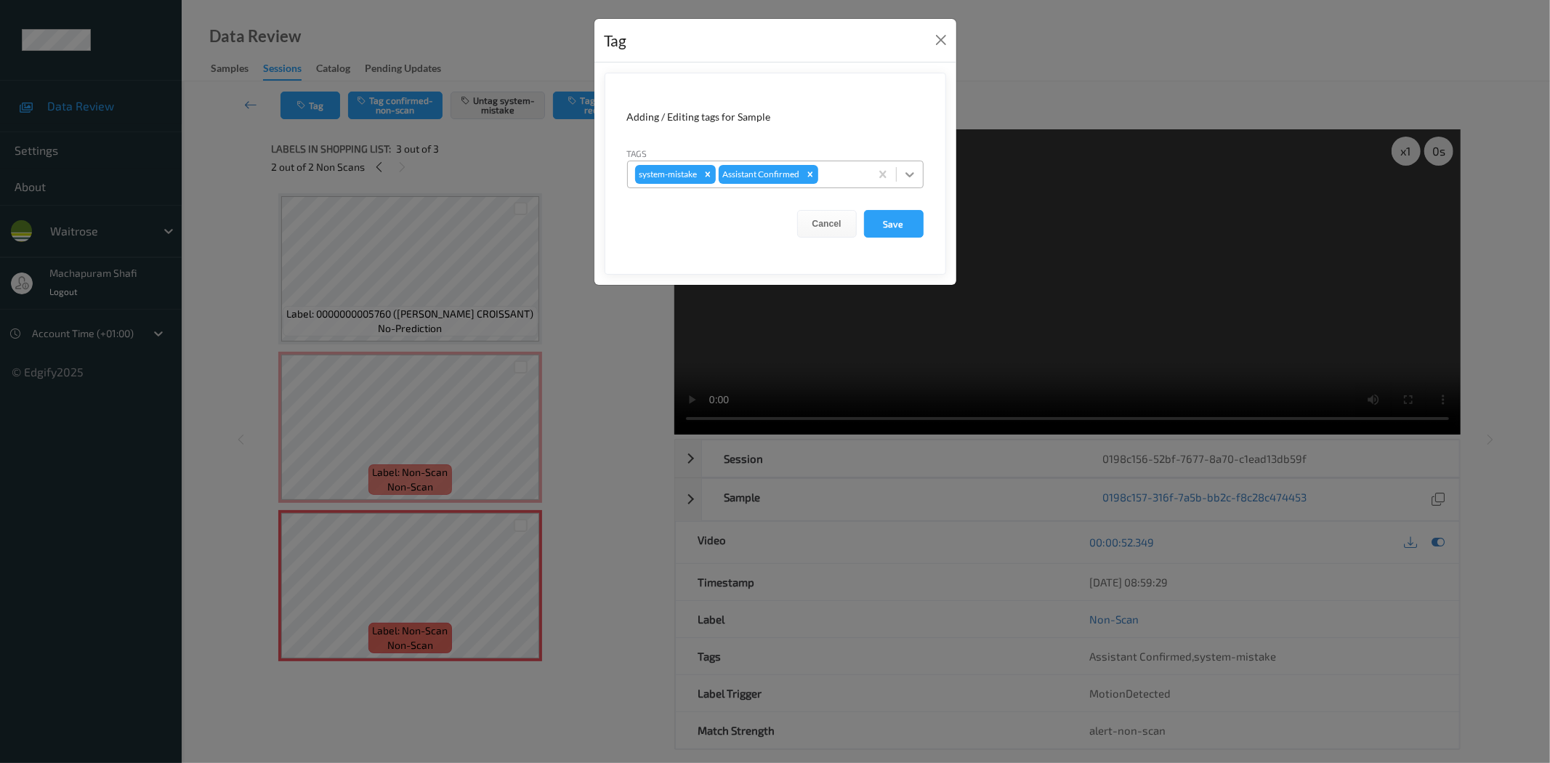
click at [909, 171] on icon at bounding box center [909, 174] width 15 height 15
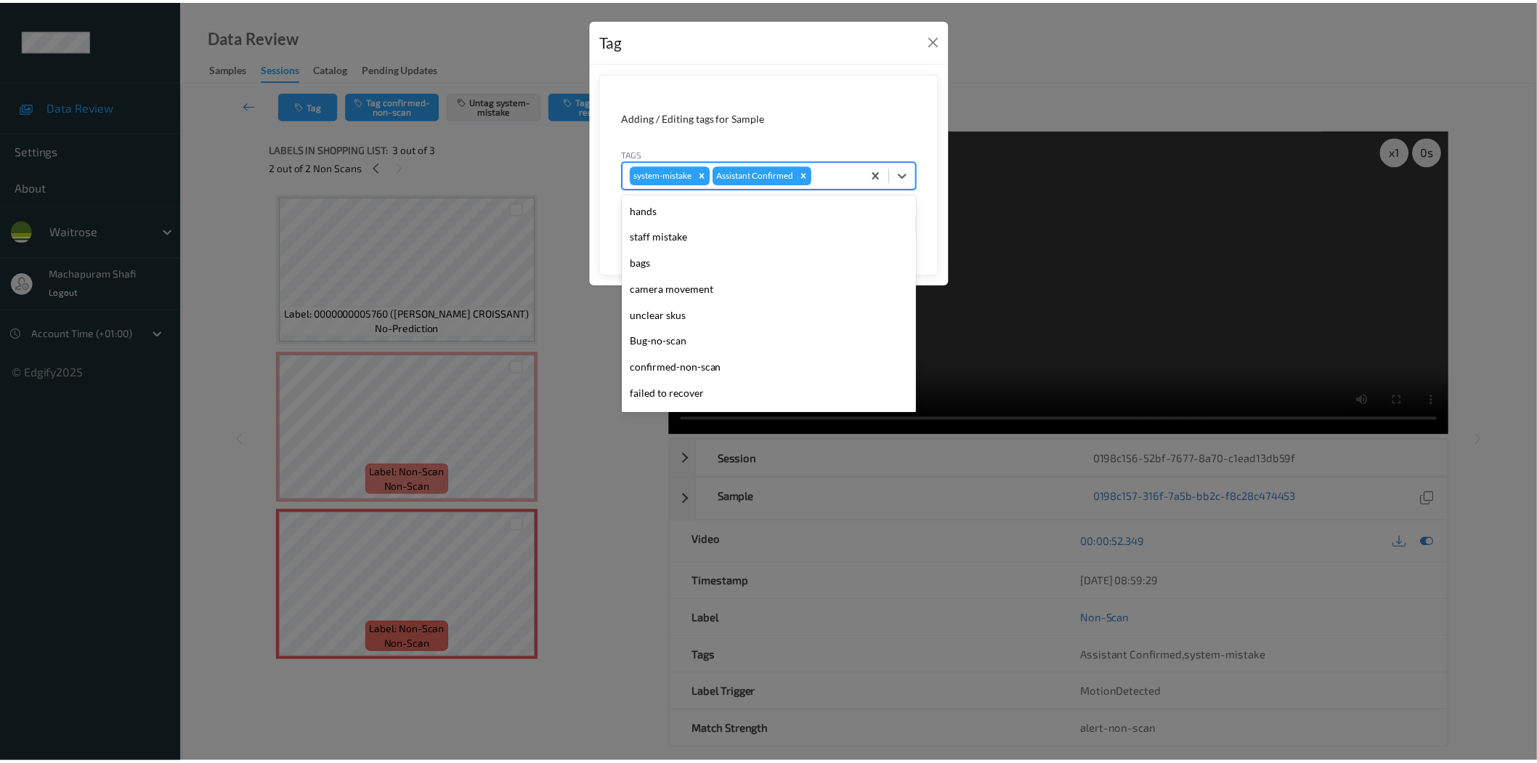
scroll to position [284, 0]
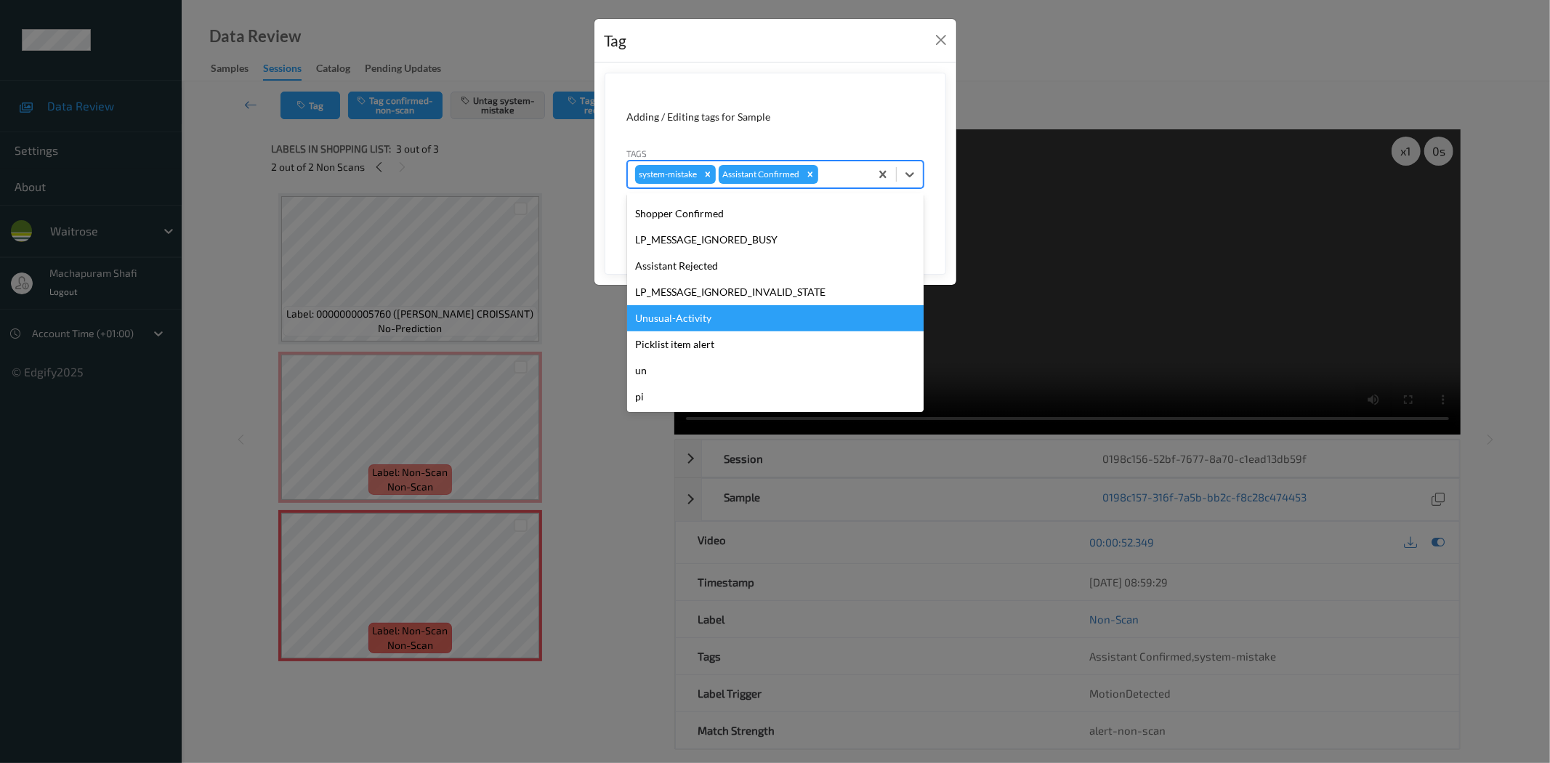
click at [673, 317] on div "Unusual-Activity" at bounding box center [775, 318] width 296 height 26
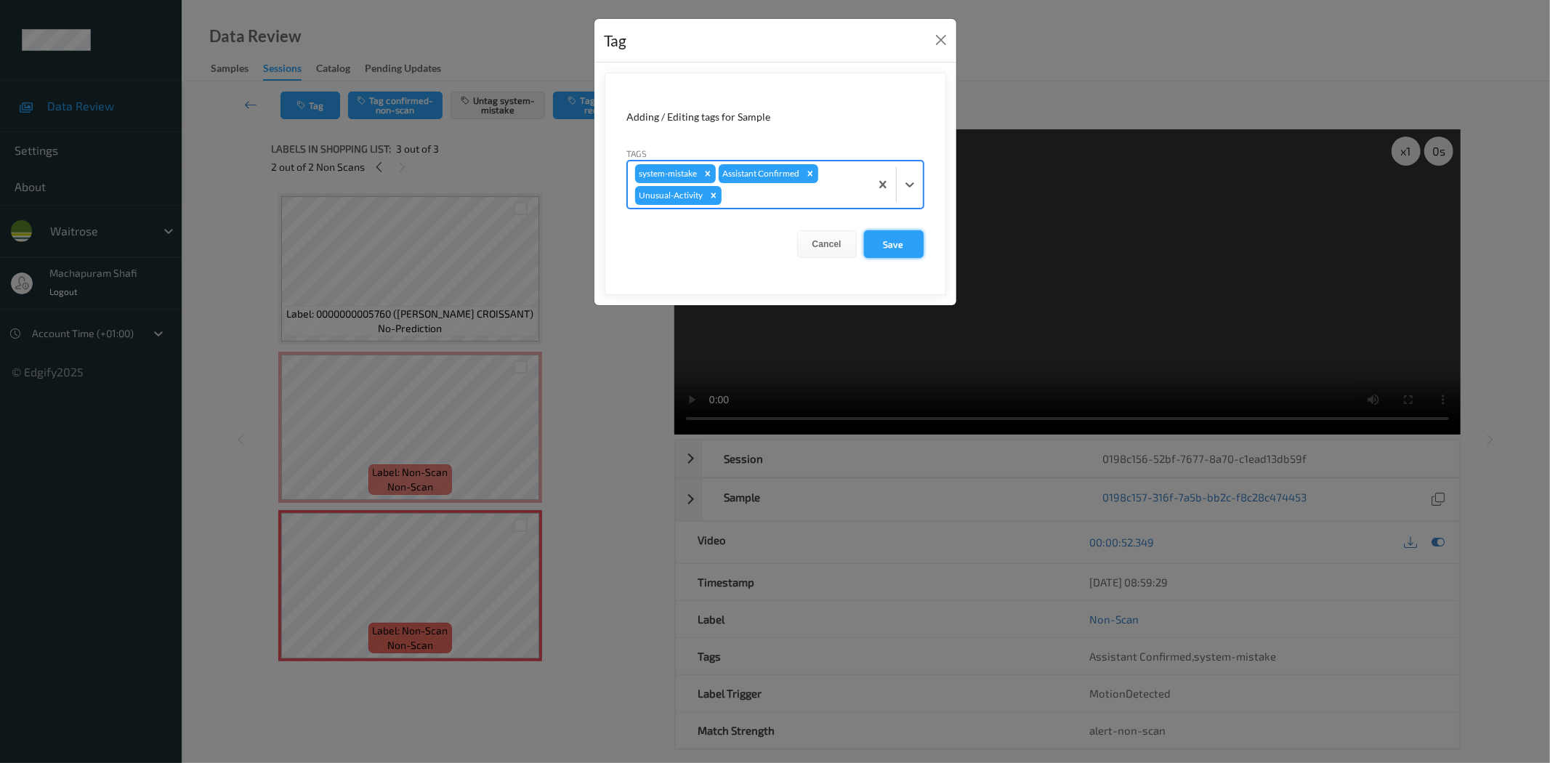
click at [895, 245] on button "Save" at bounding box center [894, 244] width 60 height 28
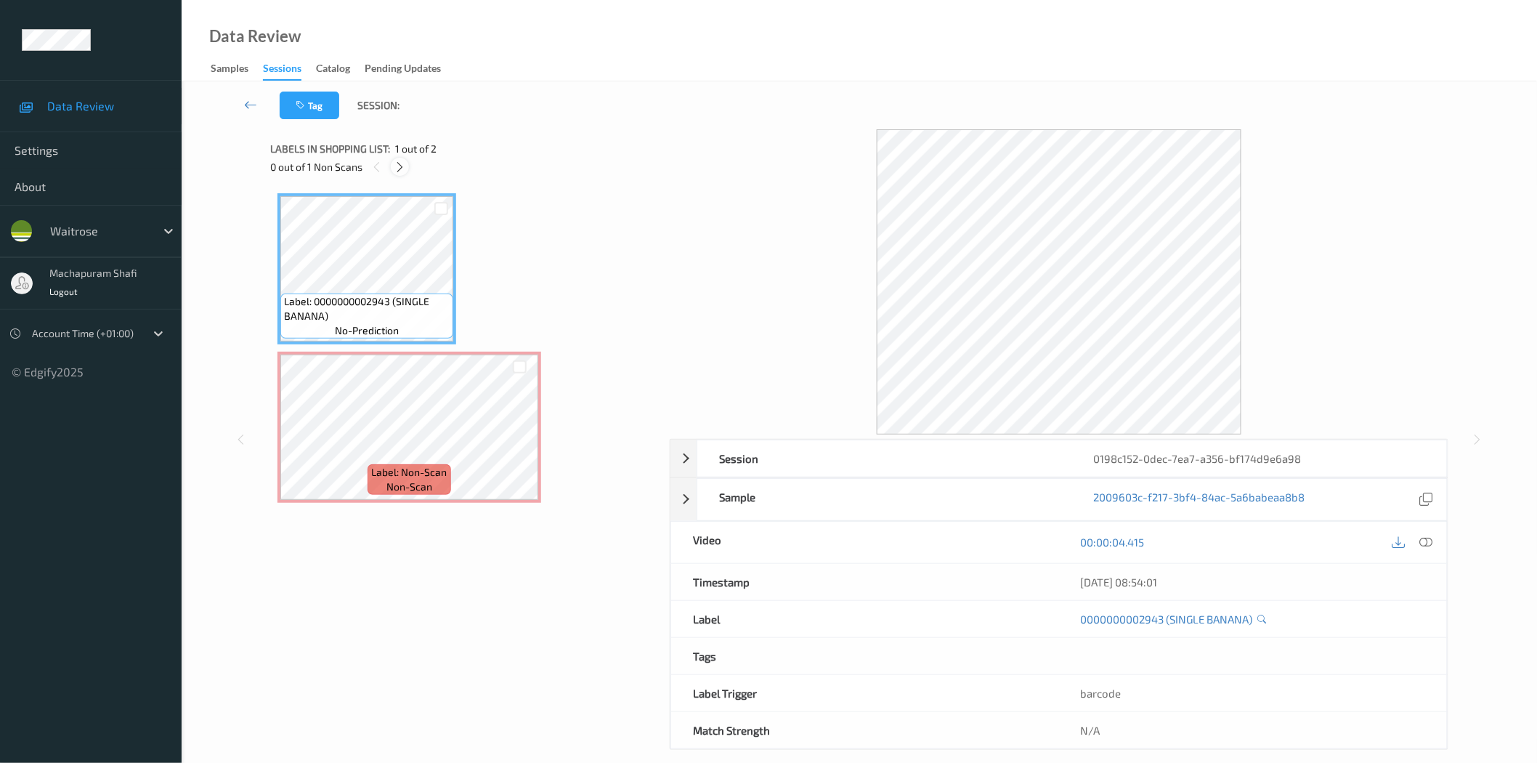
click at [396, 170] on icon at bounding box center [400, 167] width 12 height 13
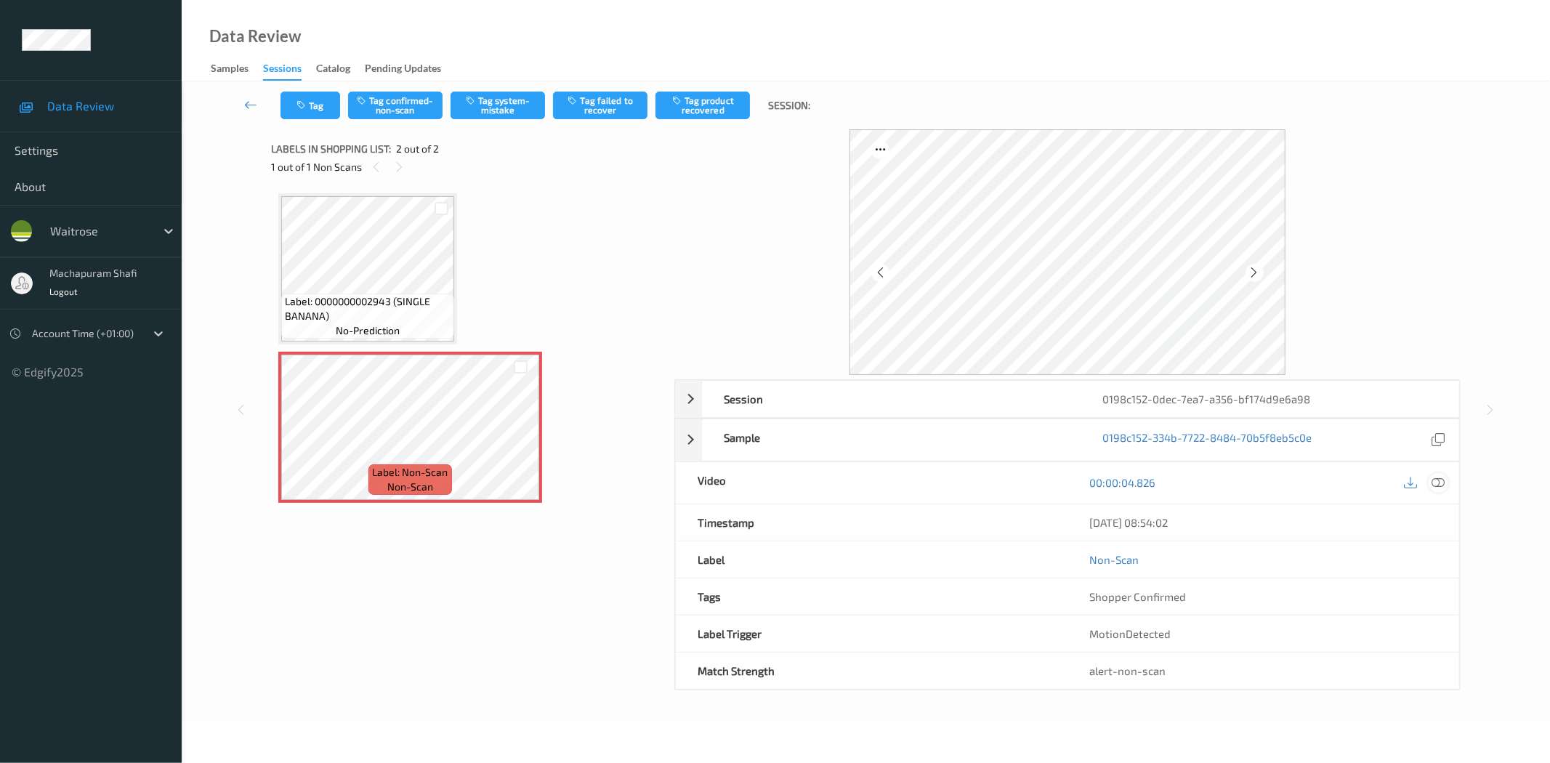
click at [1439, 482] on icon at bounding box center [1438, 482] width 13 height 13
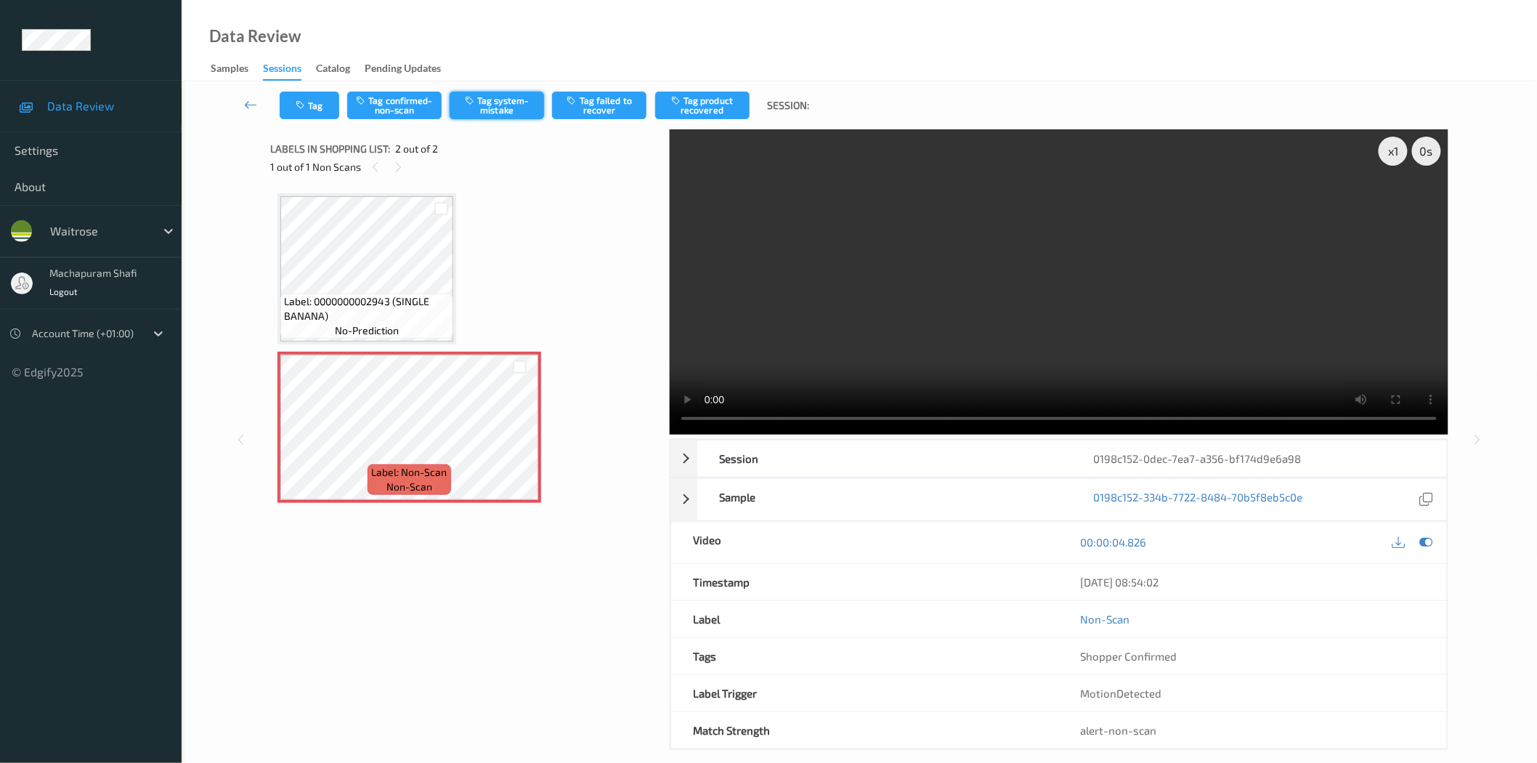
click at [497, 97] on button "Tag system-mistake" at bounding box center [497, 106] width 94 height 28
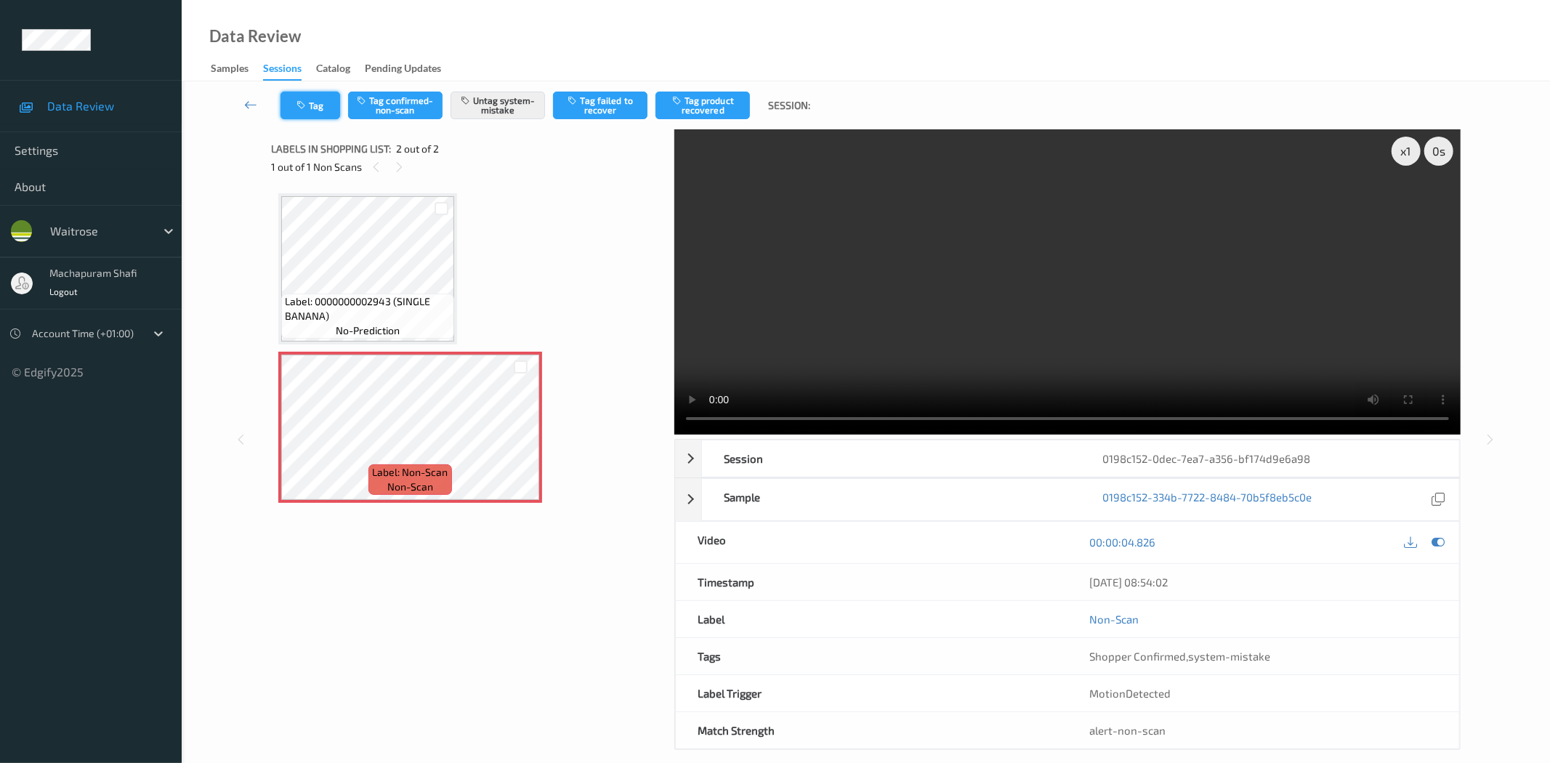
click at [307, 108] on icon "button" at bounding box center [302, 105] width 12 height 10
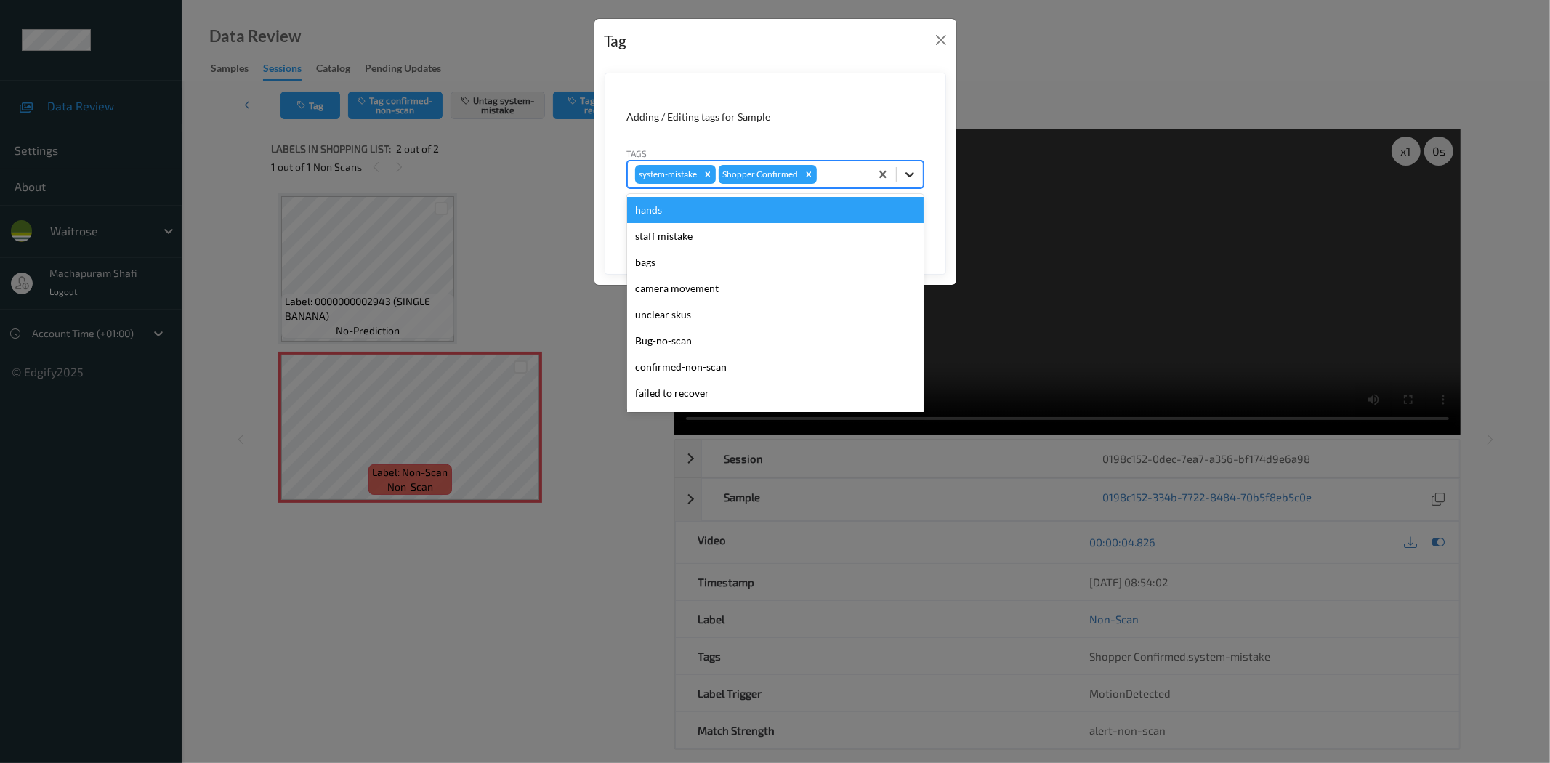
click at [913, 171] on icon at bounding box center [909, 174] width 15 height 15
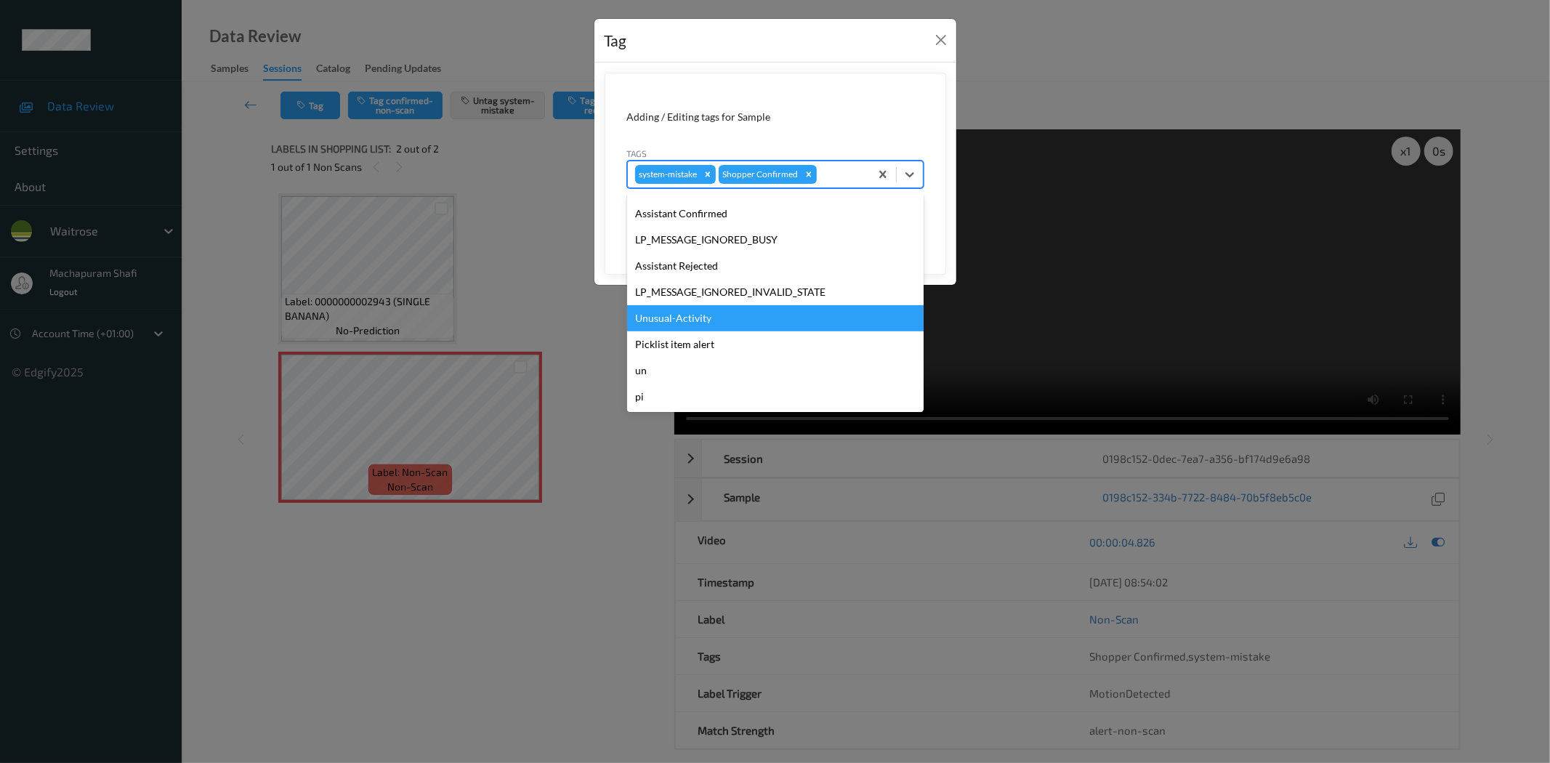
click at [709, 310] on div "Unusual-Activity" at bounding box center [775, 318] width 296 height 26
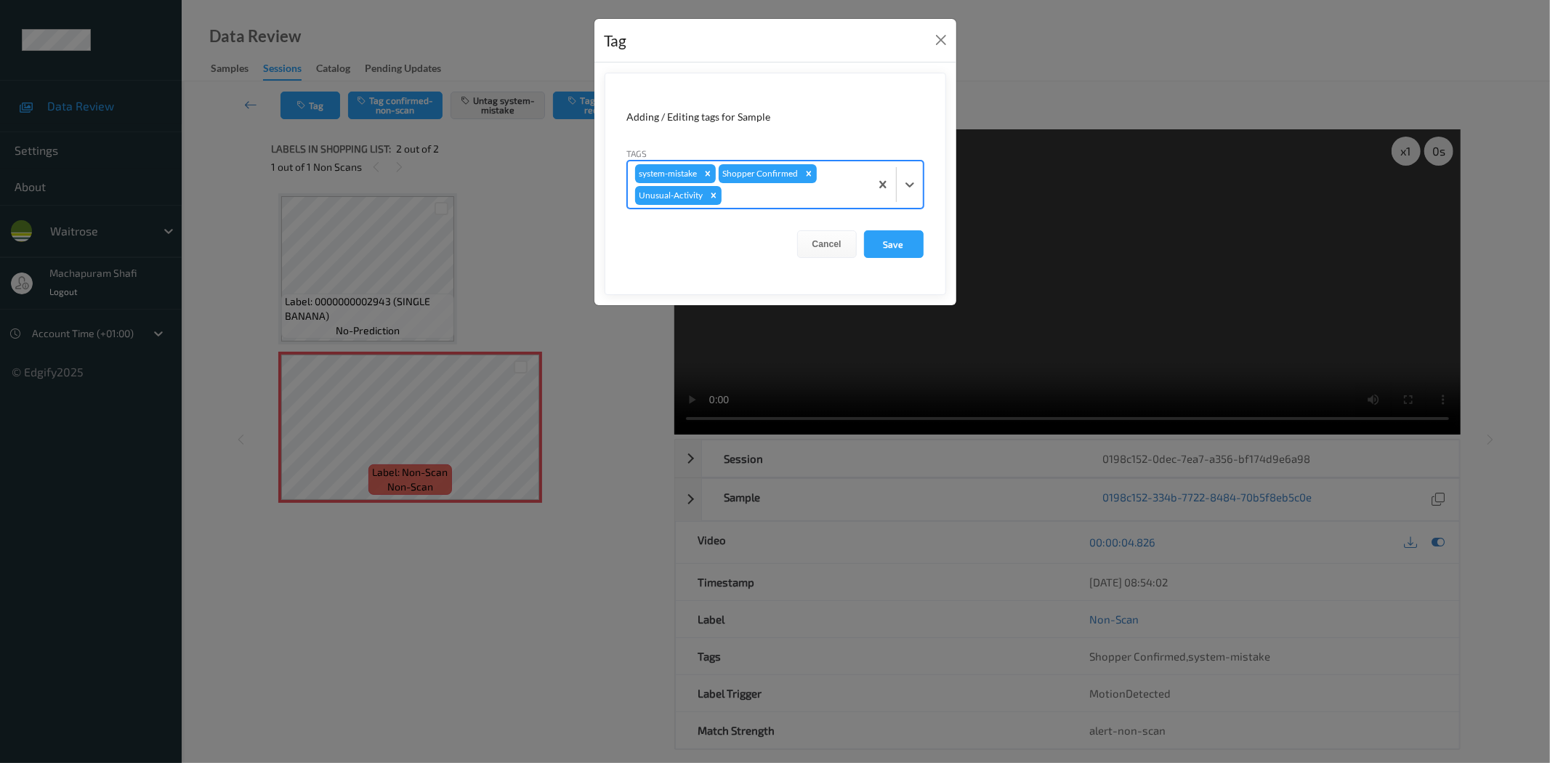
click at [910, 170] on div at bounding box center [896, 184] width 53 height 46
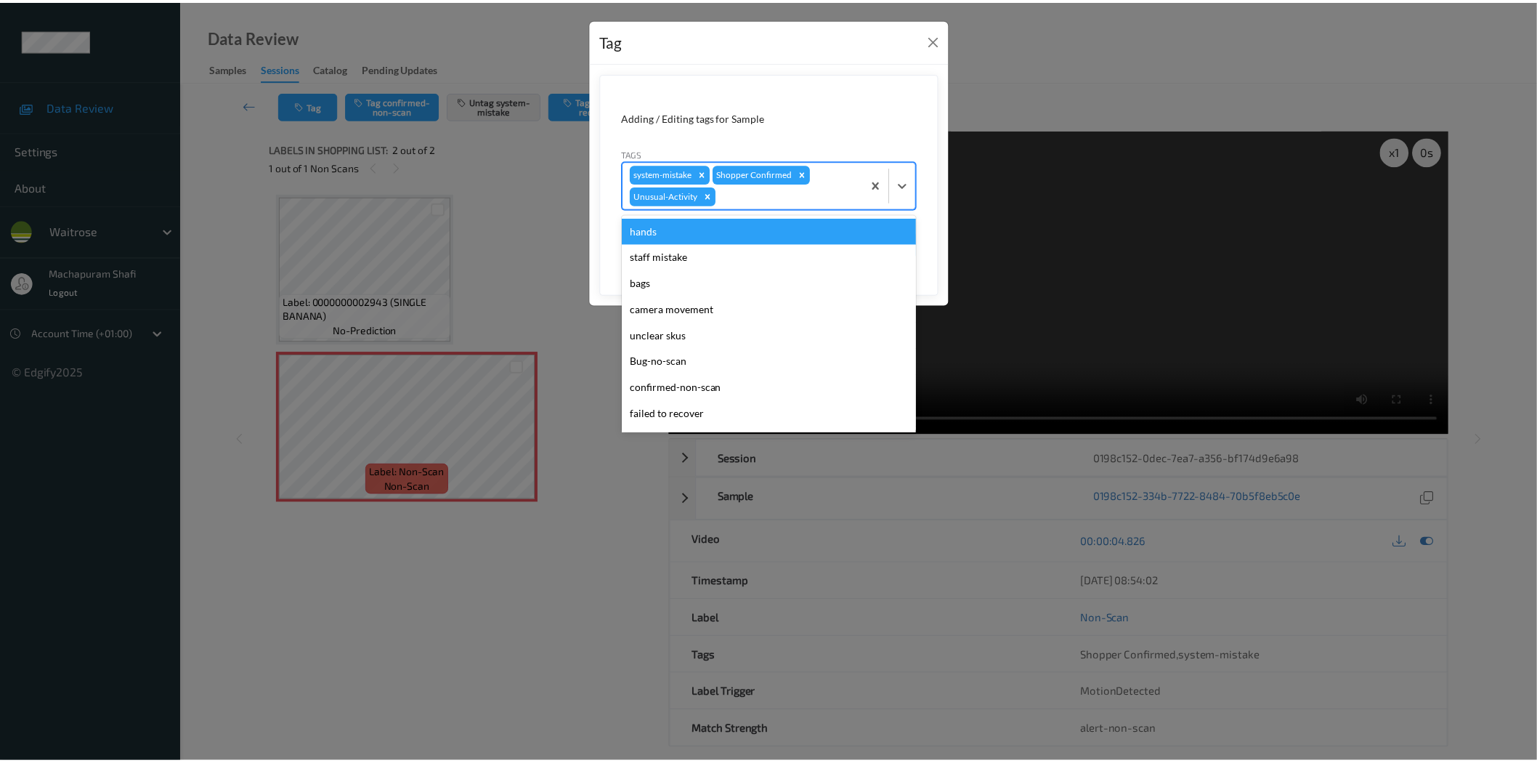
scroll to position [258, 0]
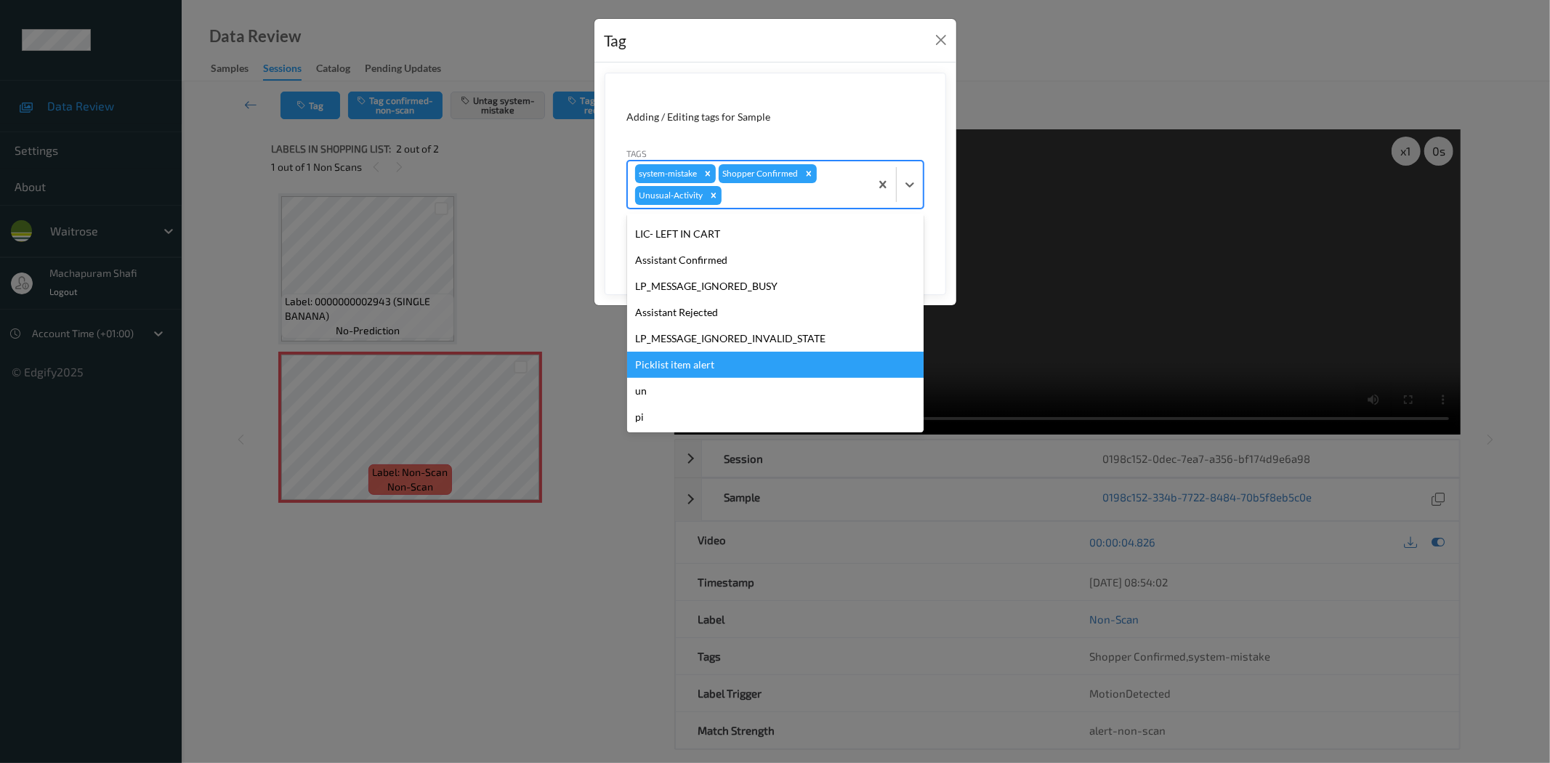
click at [708, 362] on div "Picklist item alert" at bounding box center [775, 365] width 296 height 26
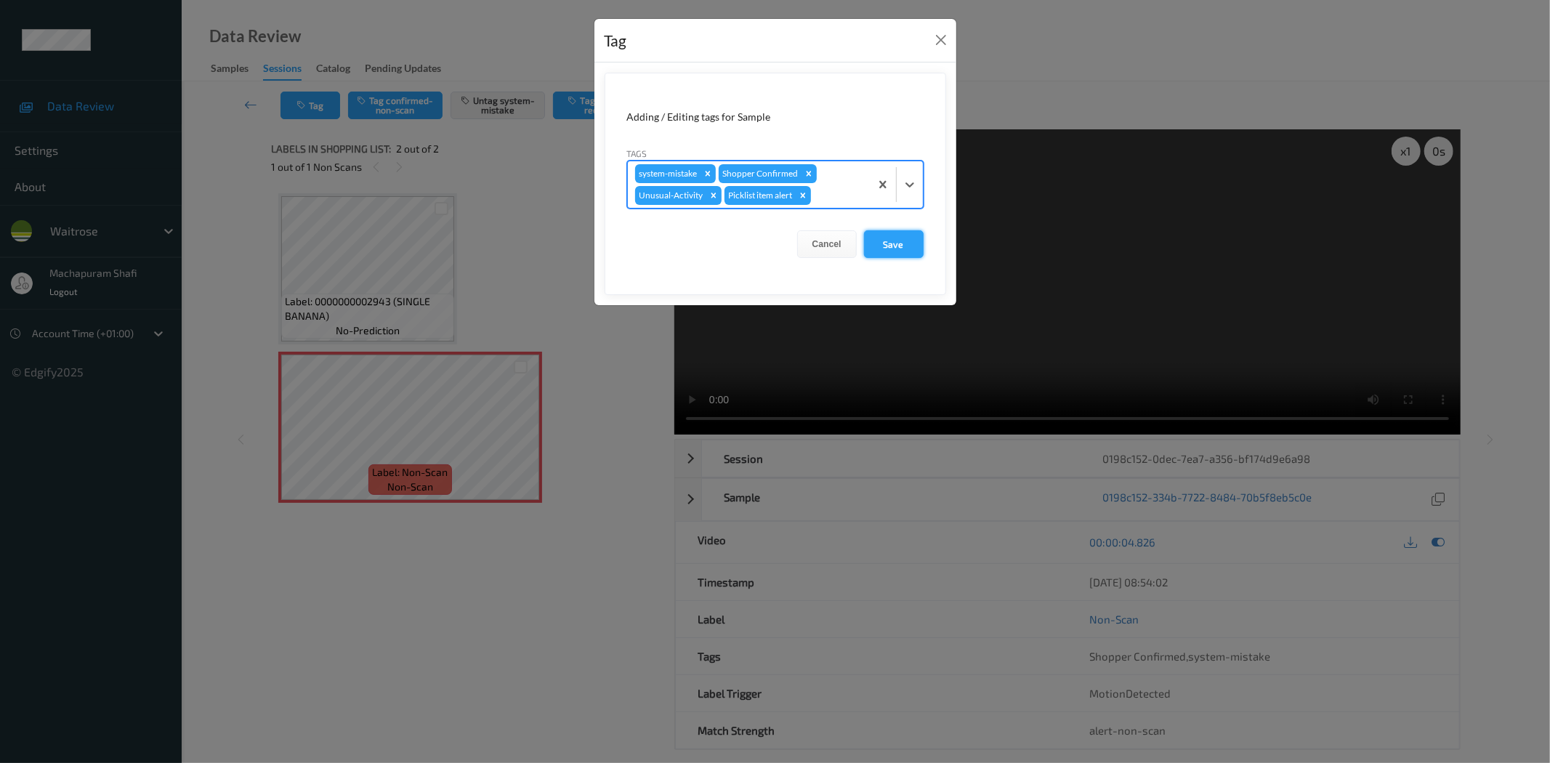
click at [896, 240] on button "Save" at bounding box center [894, 244] width 60 height 28
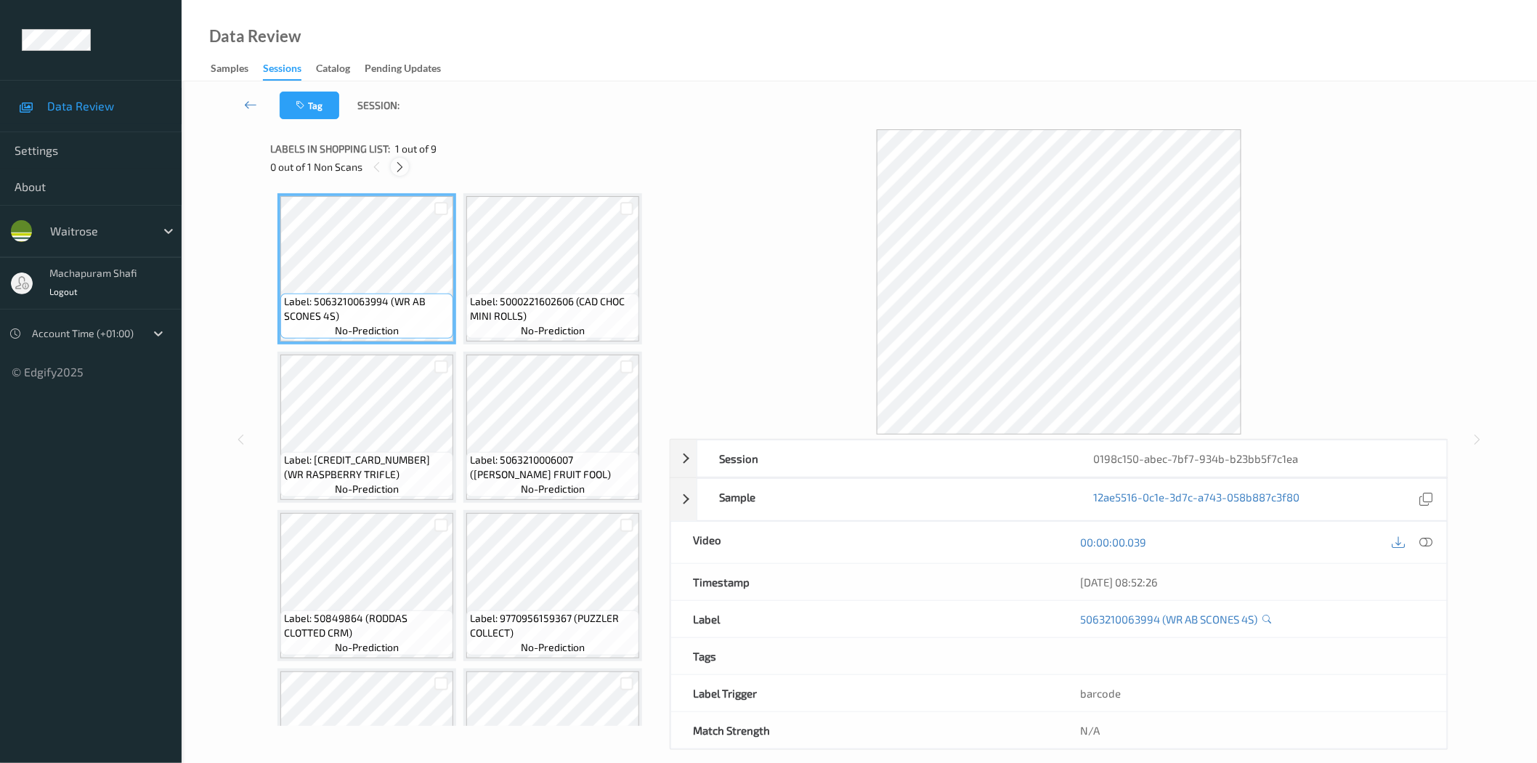
click at [405, 170] on icon at bounding box center [400, 167] width 12 height 13
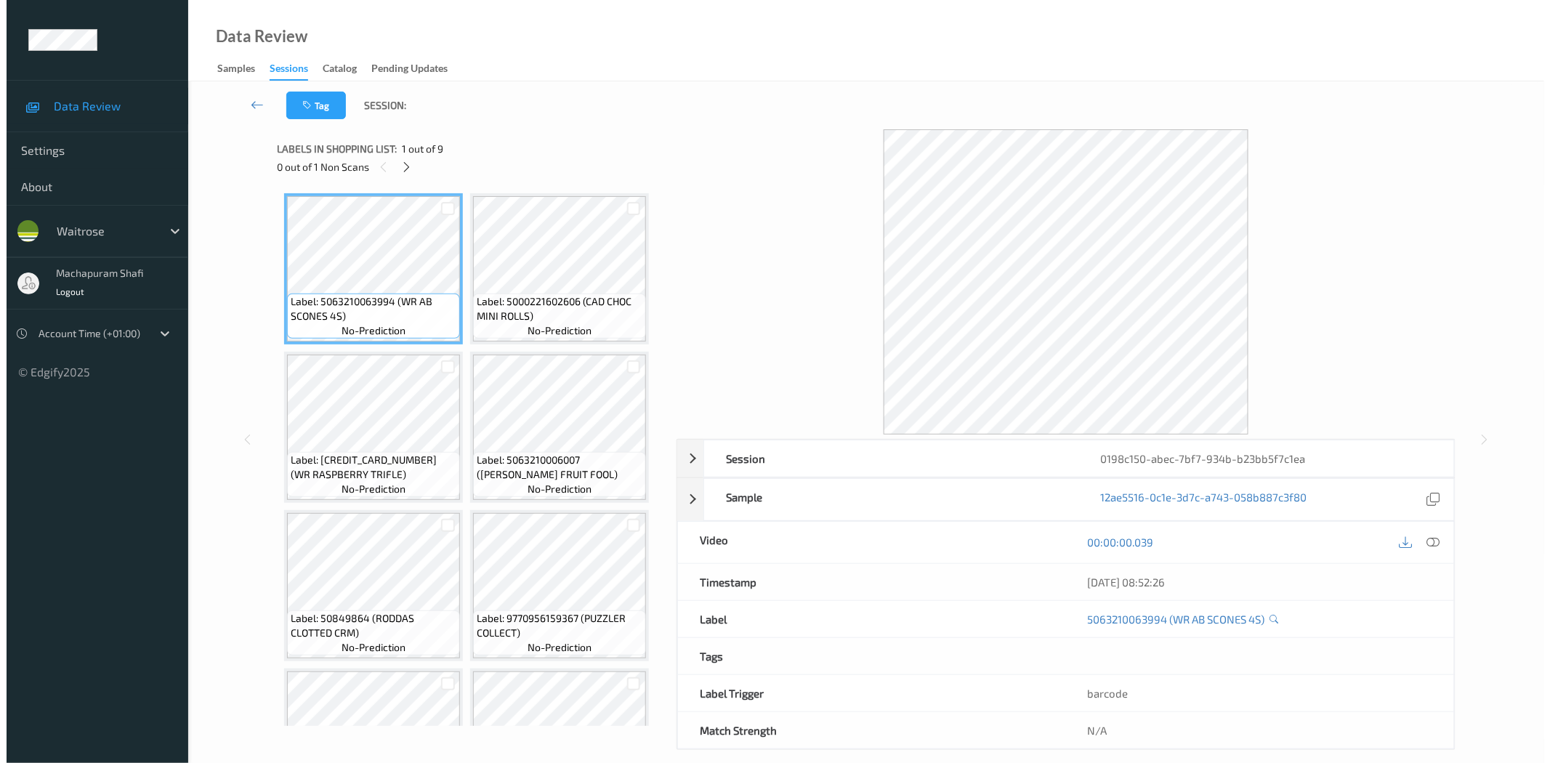
scroll to position [254, 0]
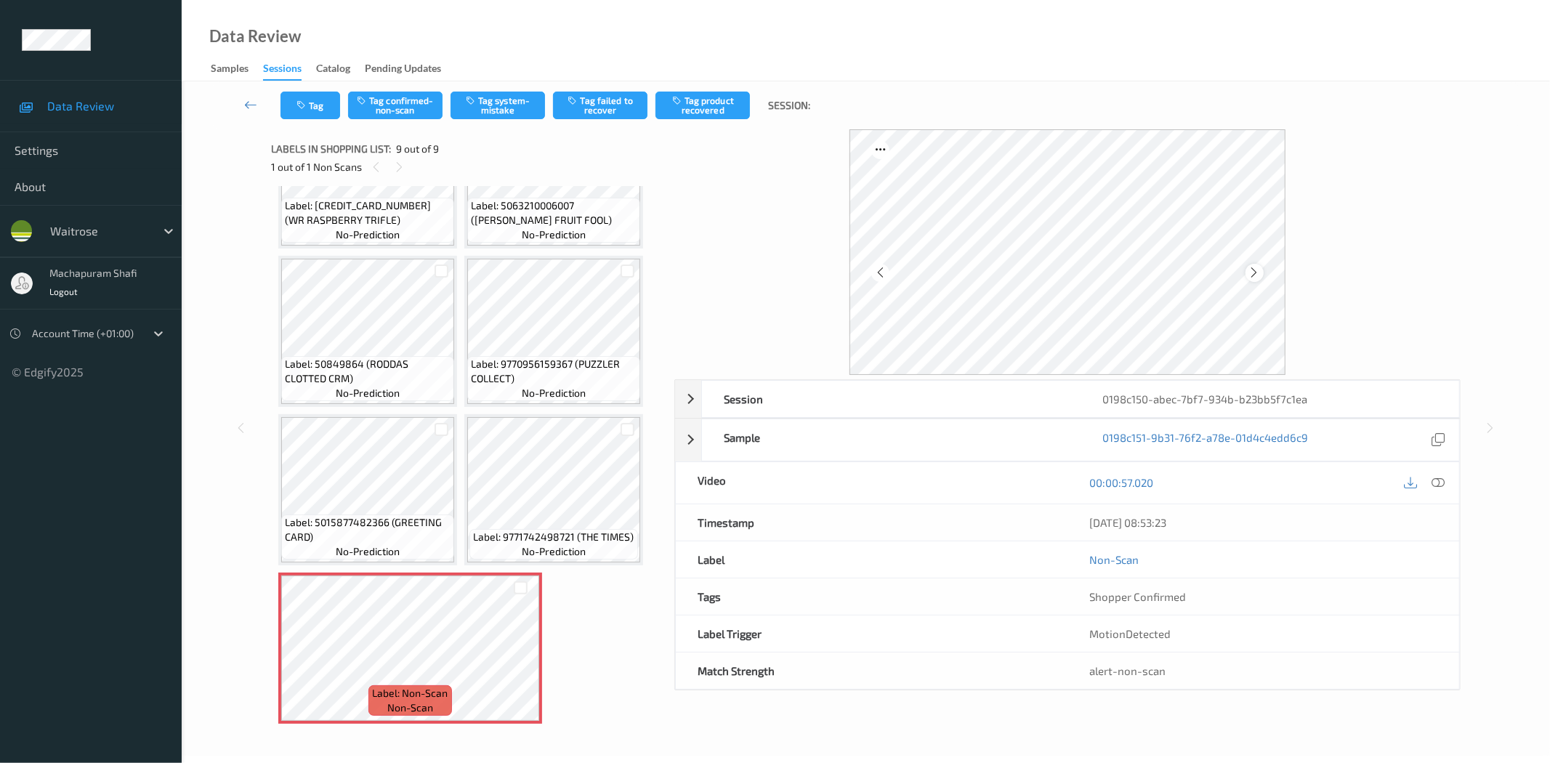
click at [1250, 271] on icon at bounding box center [1254, 272] width 12 height 13
click at [1441, 481] on icon at bounding box center [1438, 482] width 13 height 13
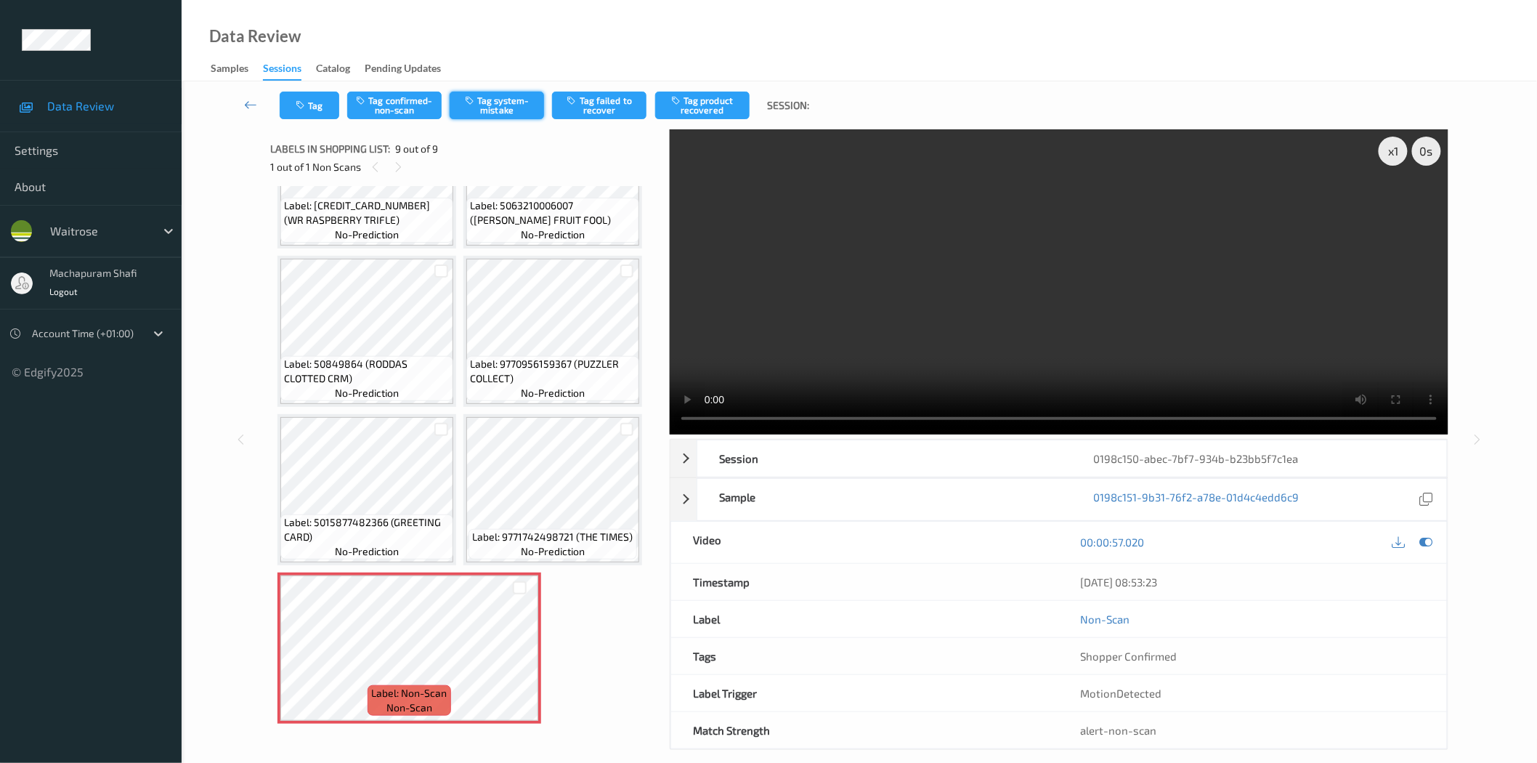
click at [514, 105] on button "Tag system-mistake" at bounding box center [497, 106] width 94 height 28
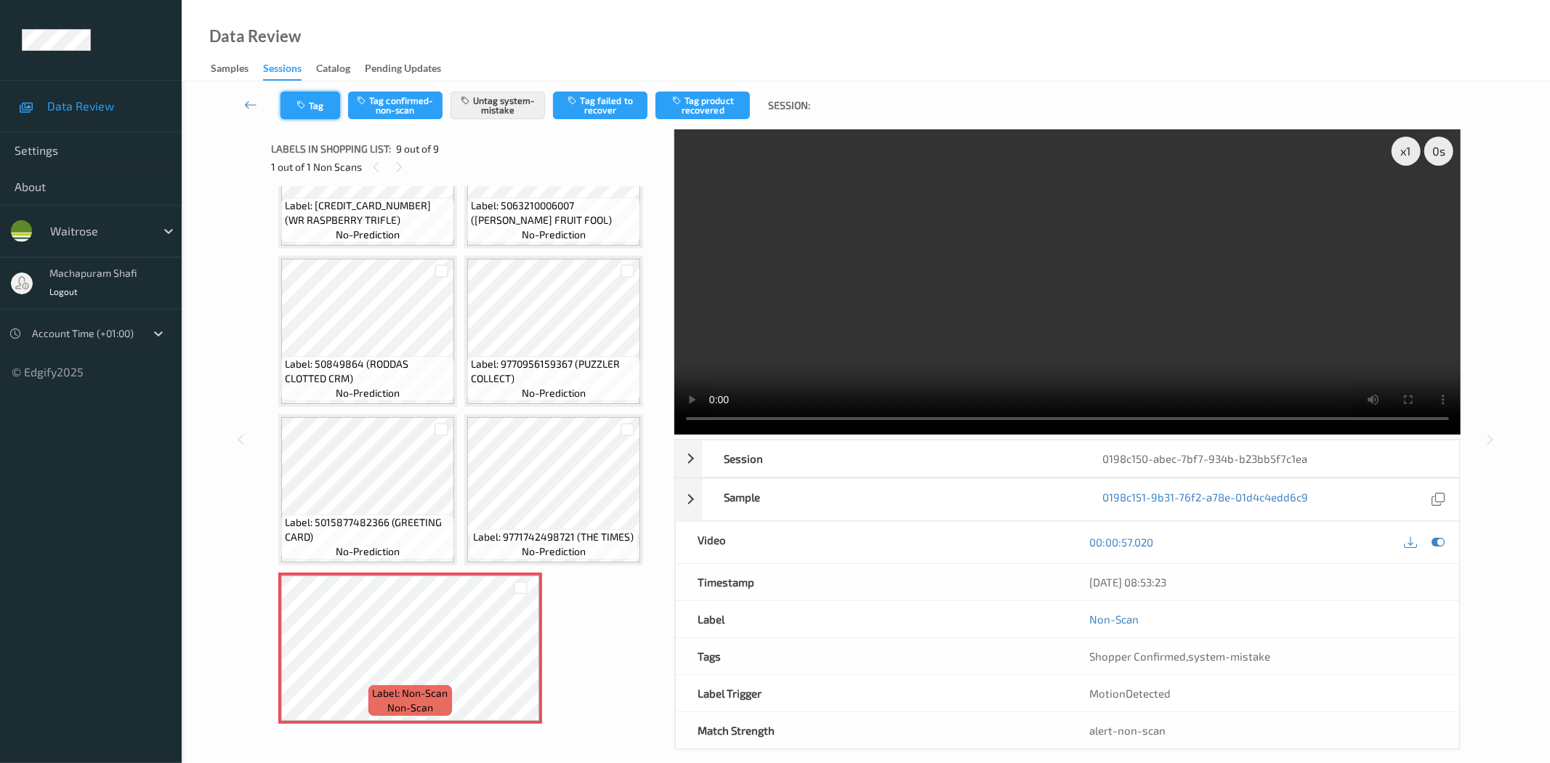
click at [308, 107] on icon "button" at bounding box center [302, 105] width 12 height 10
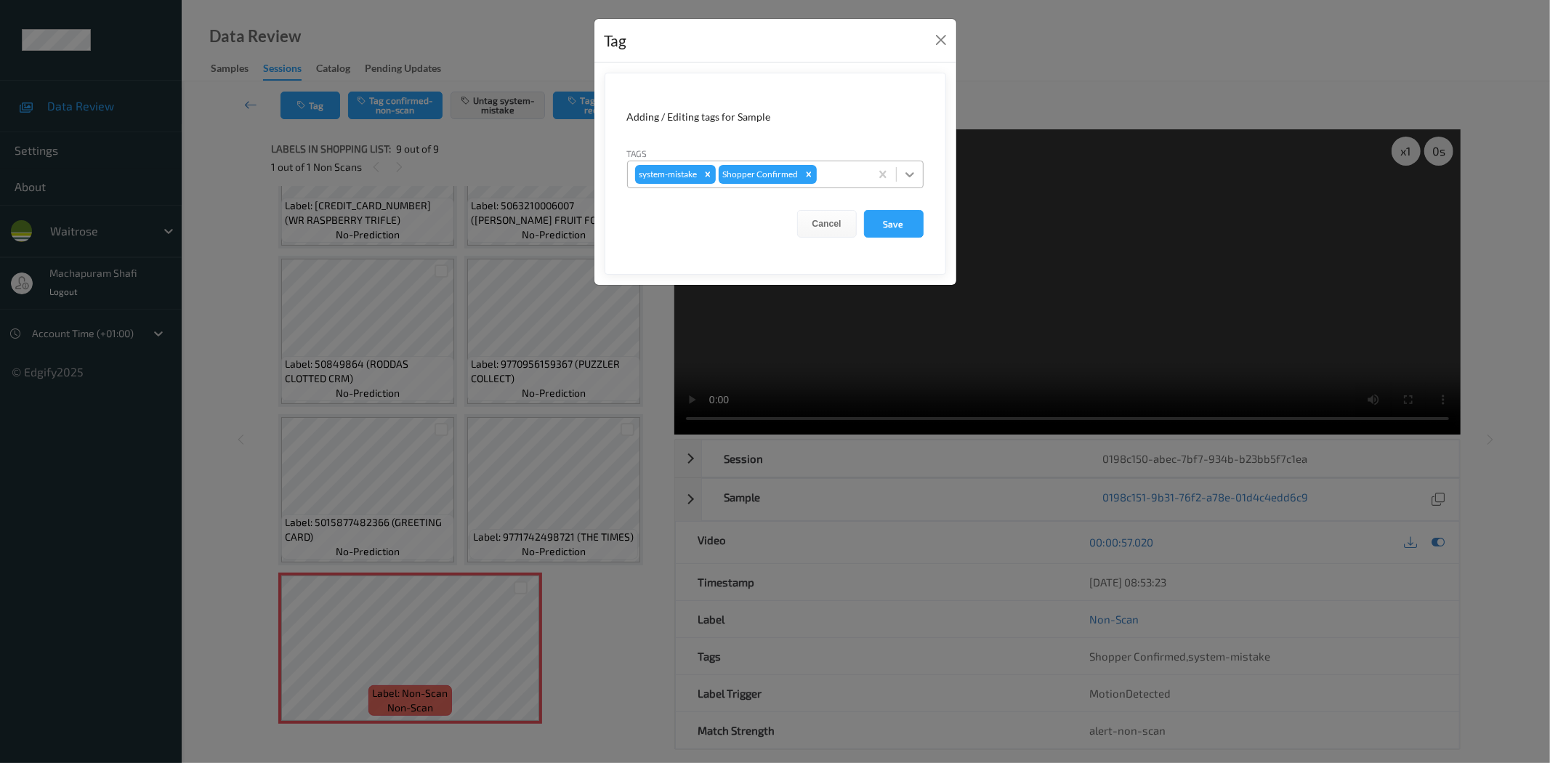
click at [917, 168] on div at bounding box center [910, 174] width 26 height 26
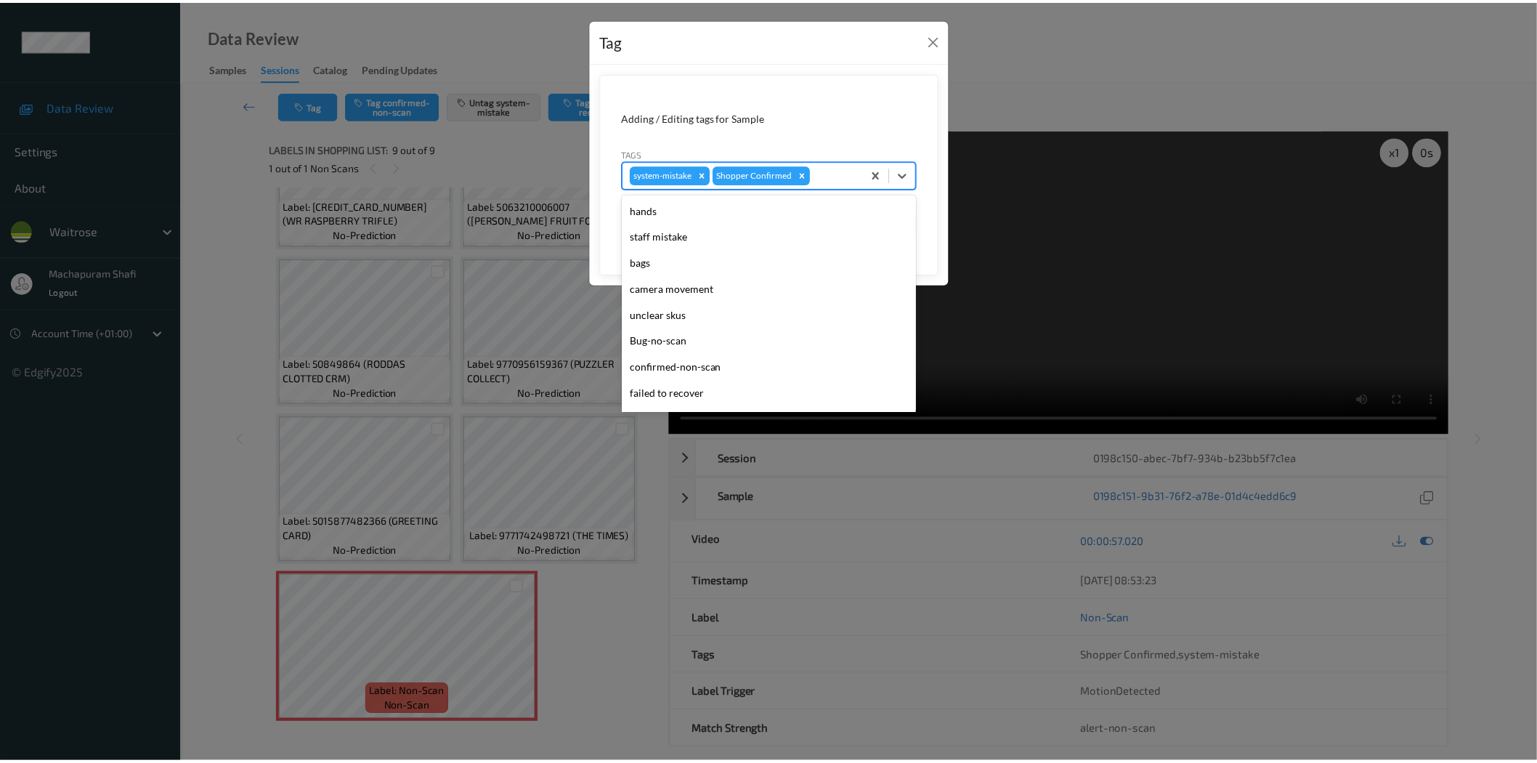
scroll to position [284, 0]
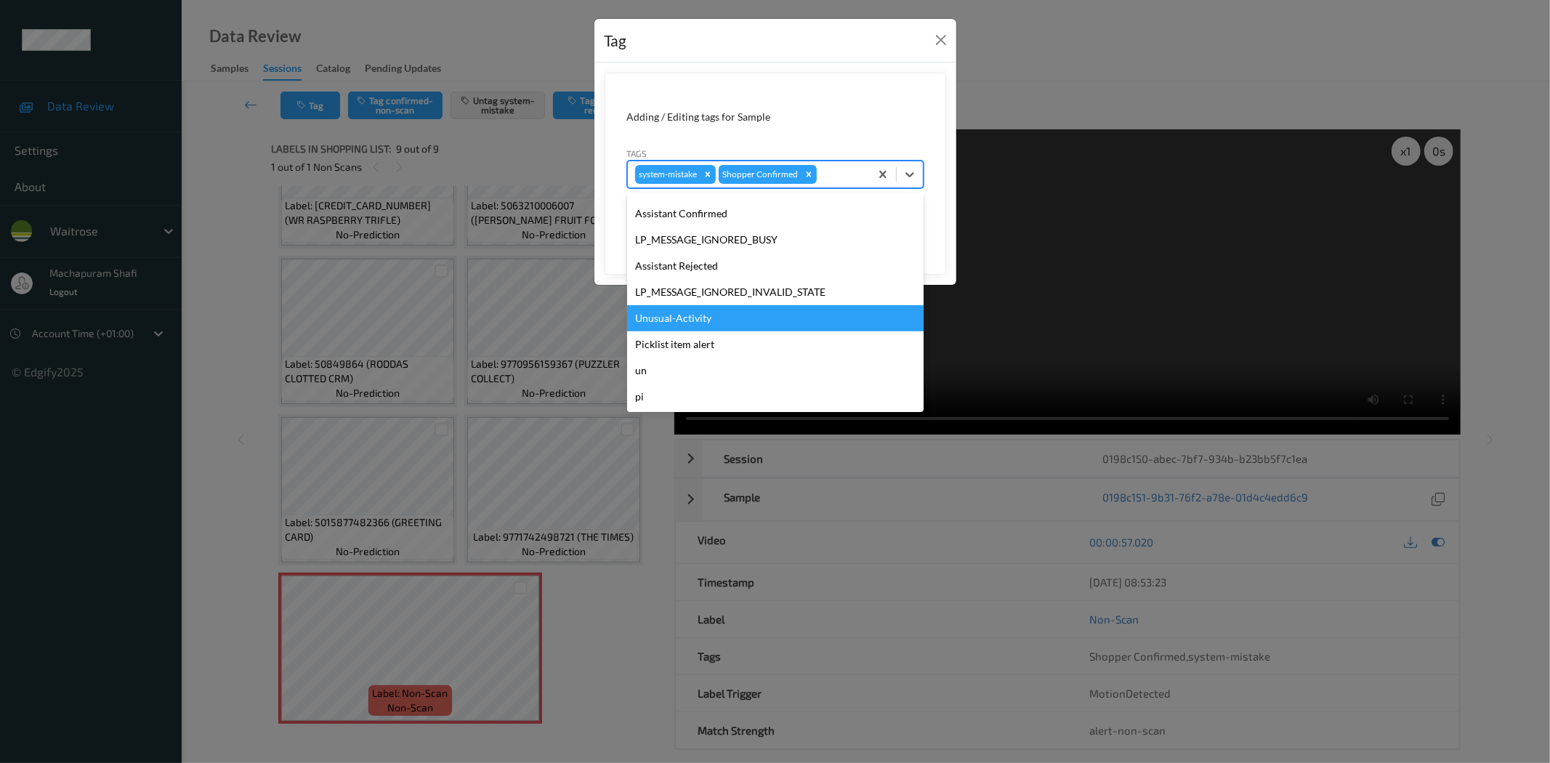
click at [707, 324] on div "Unusual-Activity" at bounding box center [775, 318] width 296 height 26
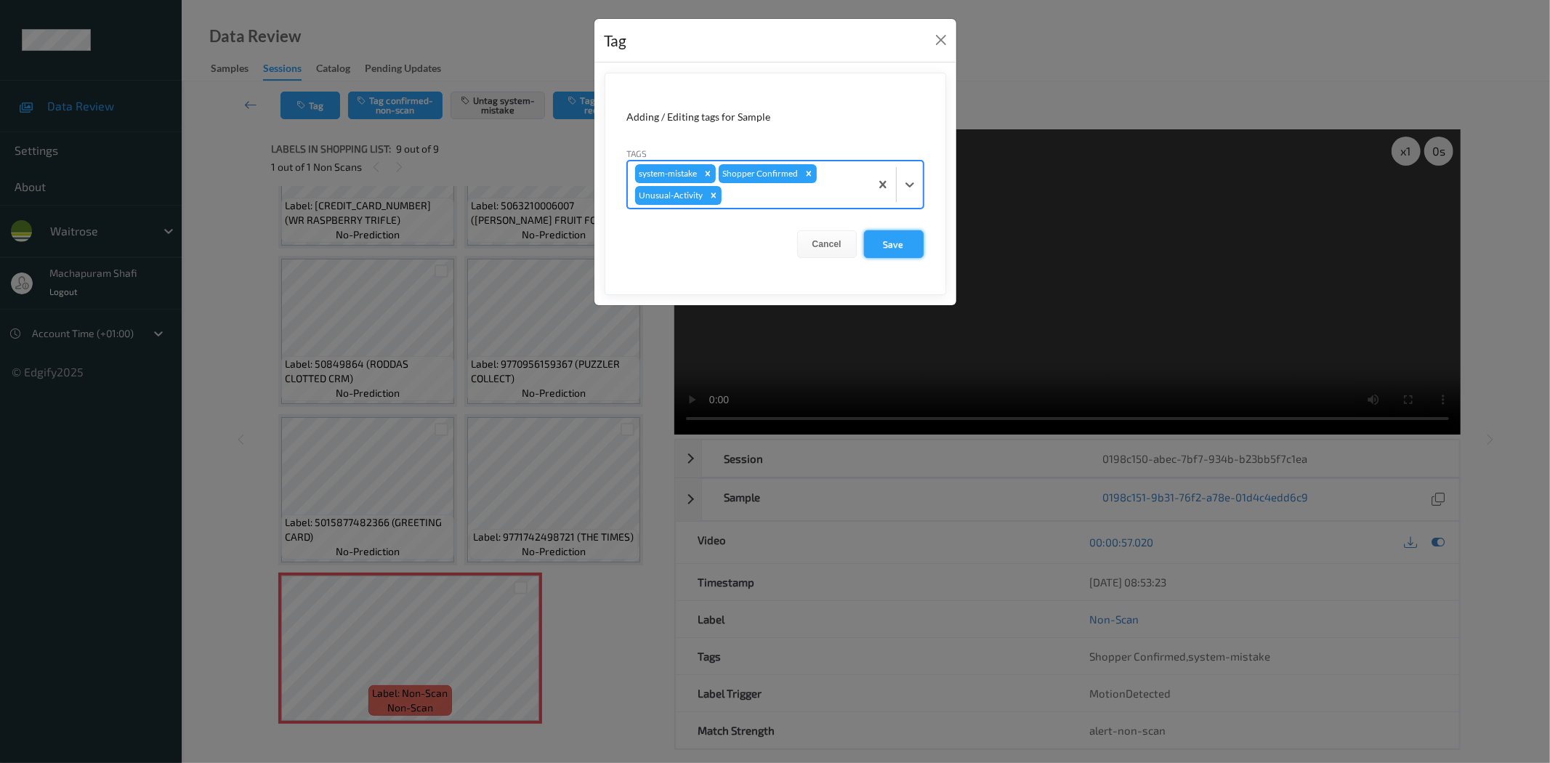
click at [899, 241] on button "Save" at bounding box center [894, 244] width 60 height 28
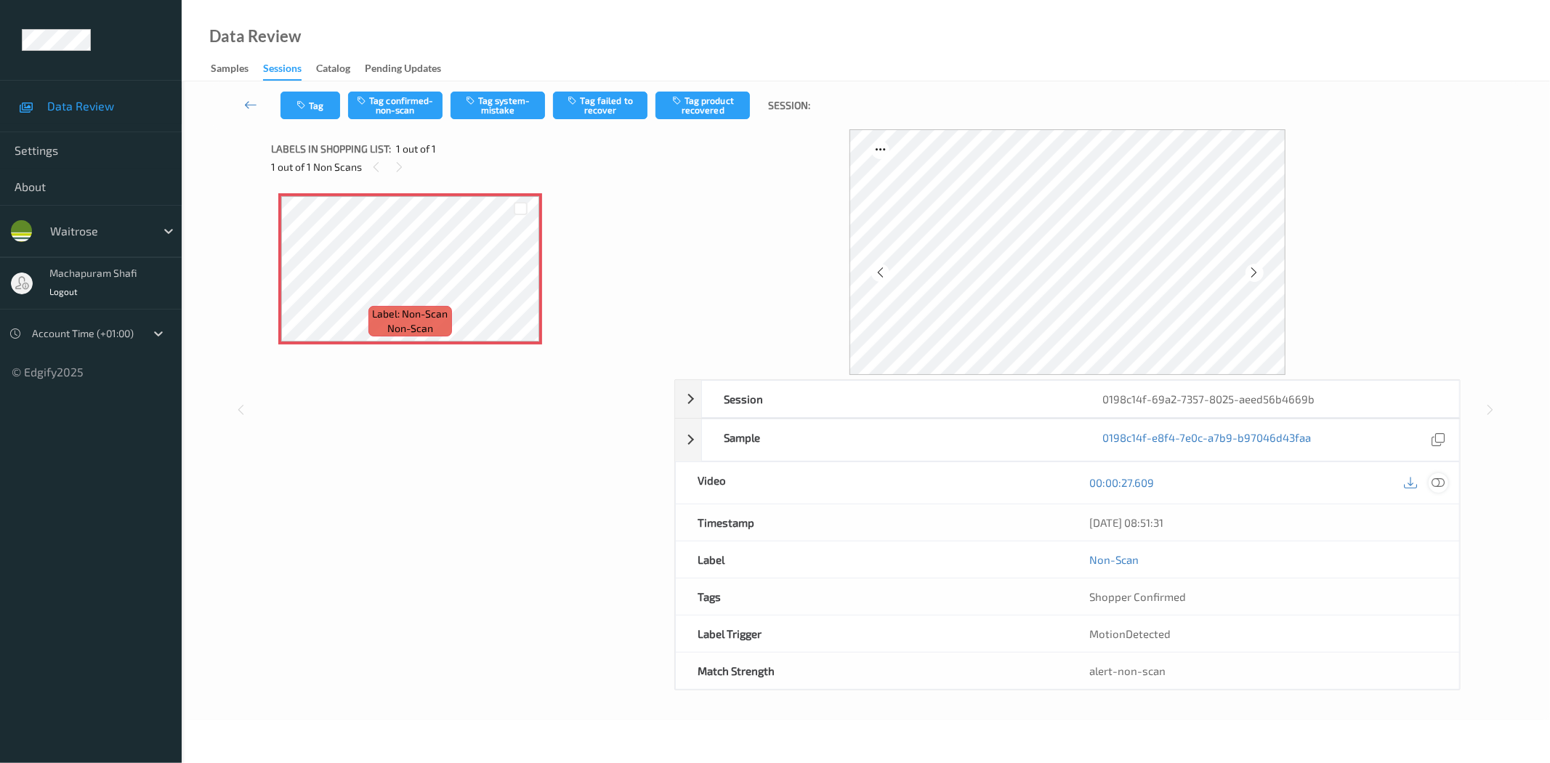
click at [1441, 485] on icon at bounding box center [1438, 482] width 13 height 13
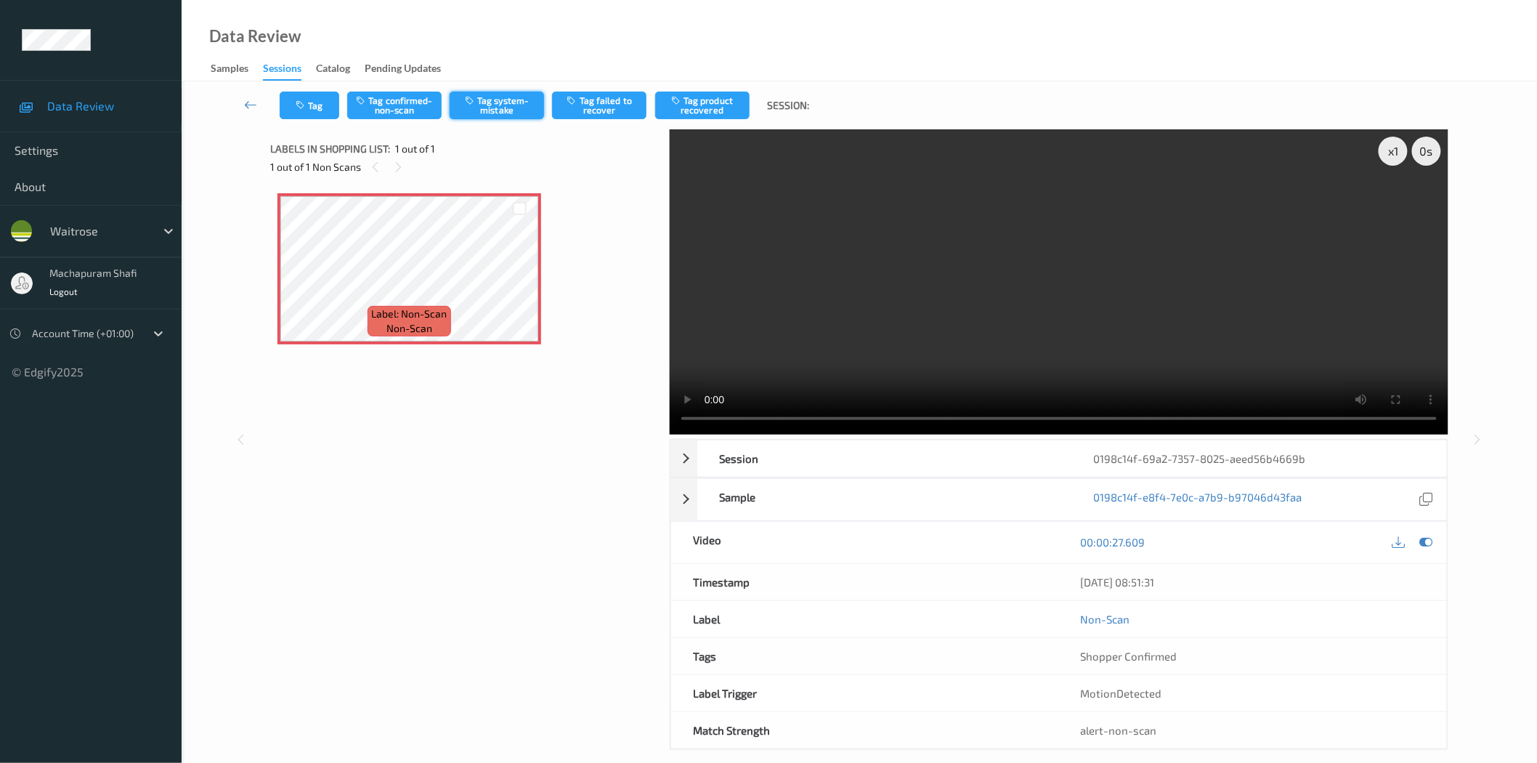
click at [500, 106] on button "Tag system-mistake" at bounding box center [497, 106] width 94 height 28
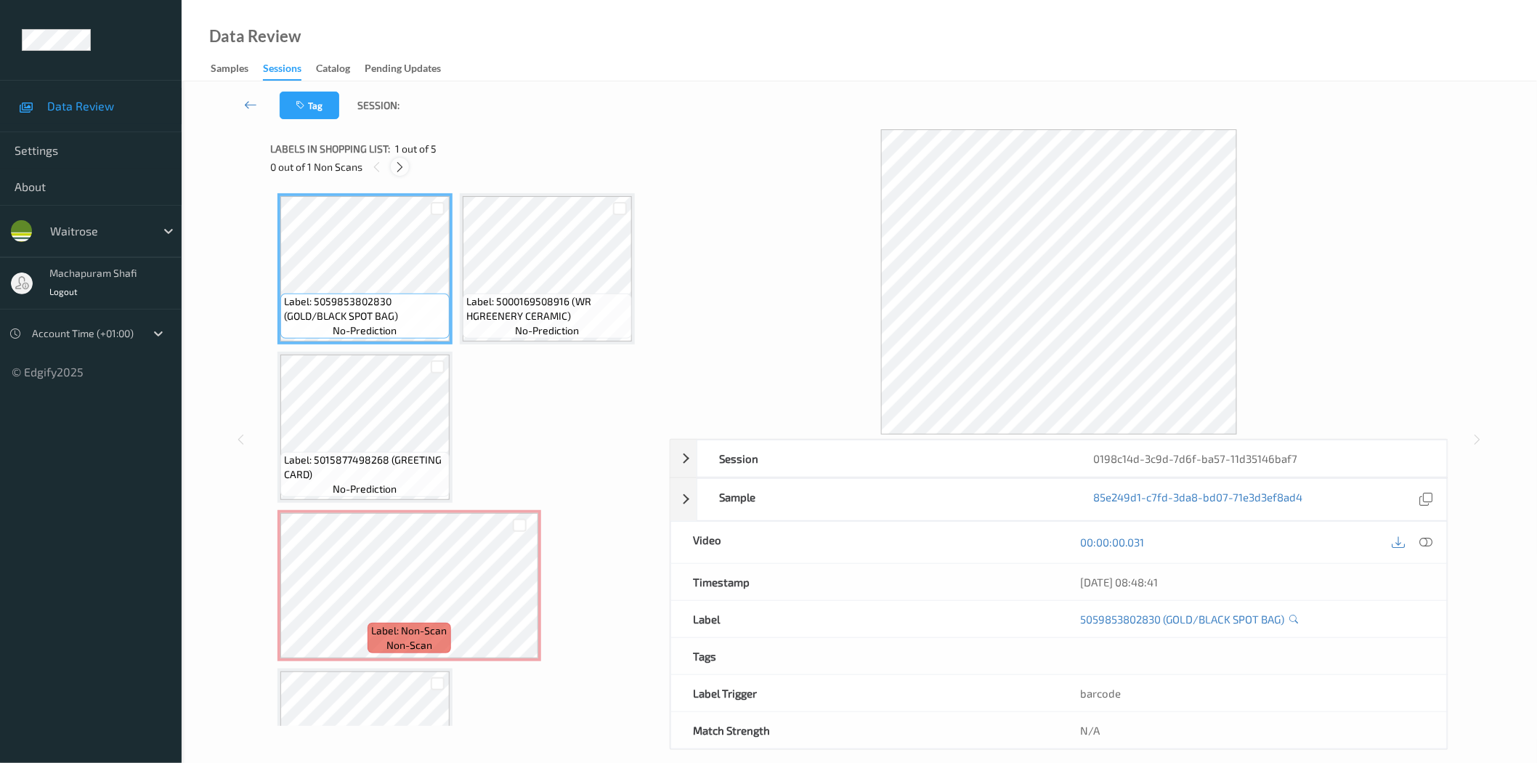
click at [402, 169] on icon at bounding box center [400, 167] width 12 height 13
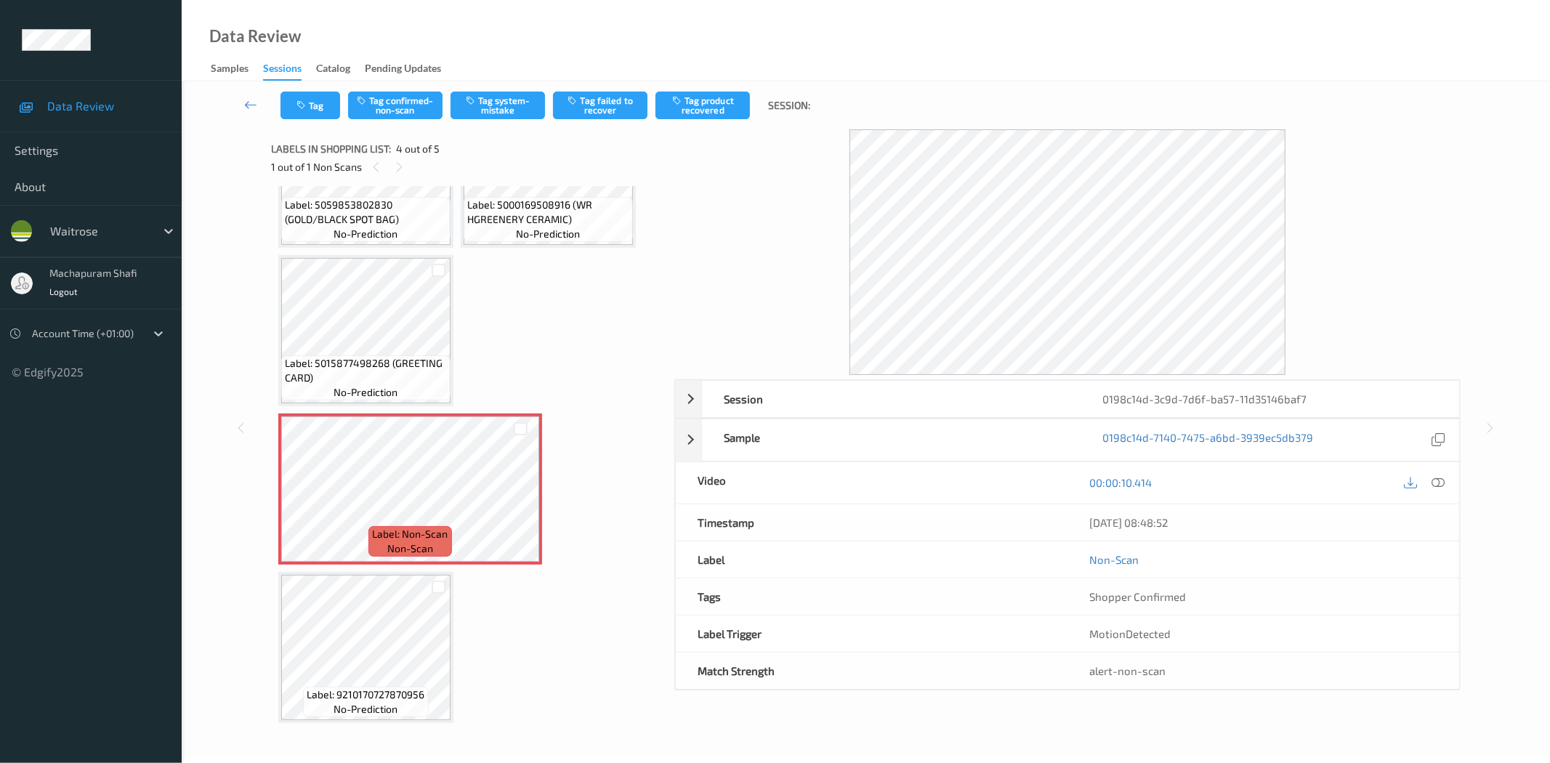
drag, startPoint x: 1440, startPoint y: 484, endPoint x: 1343, endPoint y: 376, distance: 145.1
click at [1440, 484] on icon at bounding box center [1438, 482] width 13 height 13
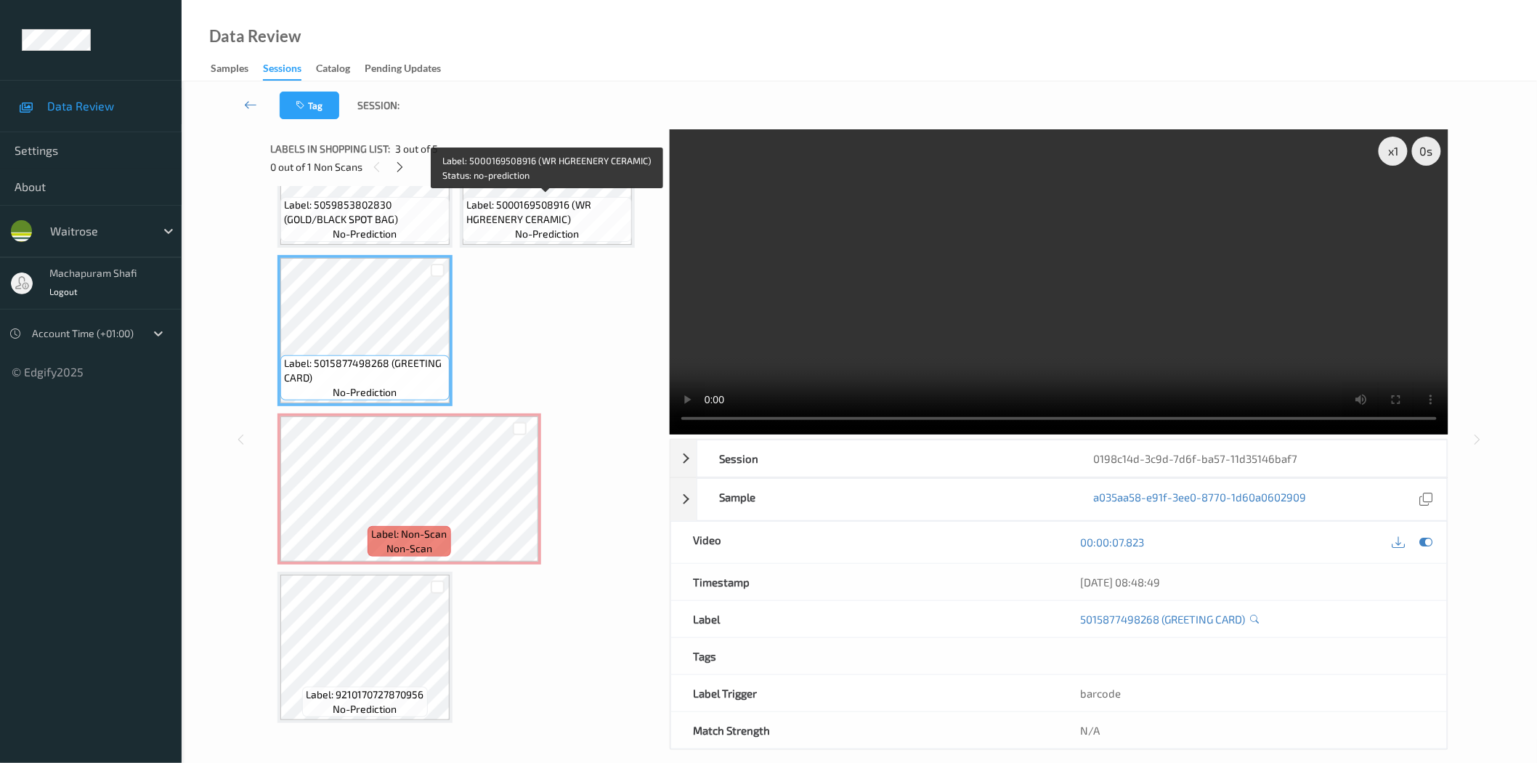
click at [570, 221] on span "Label: 5000169508916 (WR HGREENERY CERAMIC)" at bounding box center [547, 212] width 162 height 29
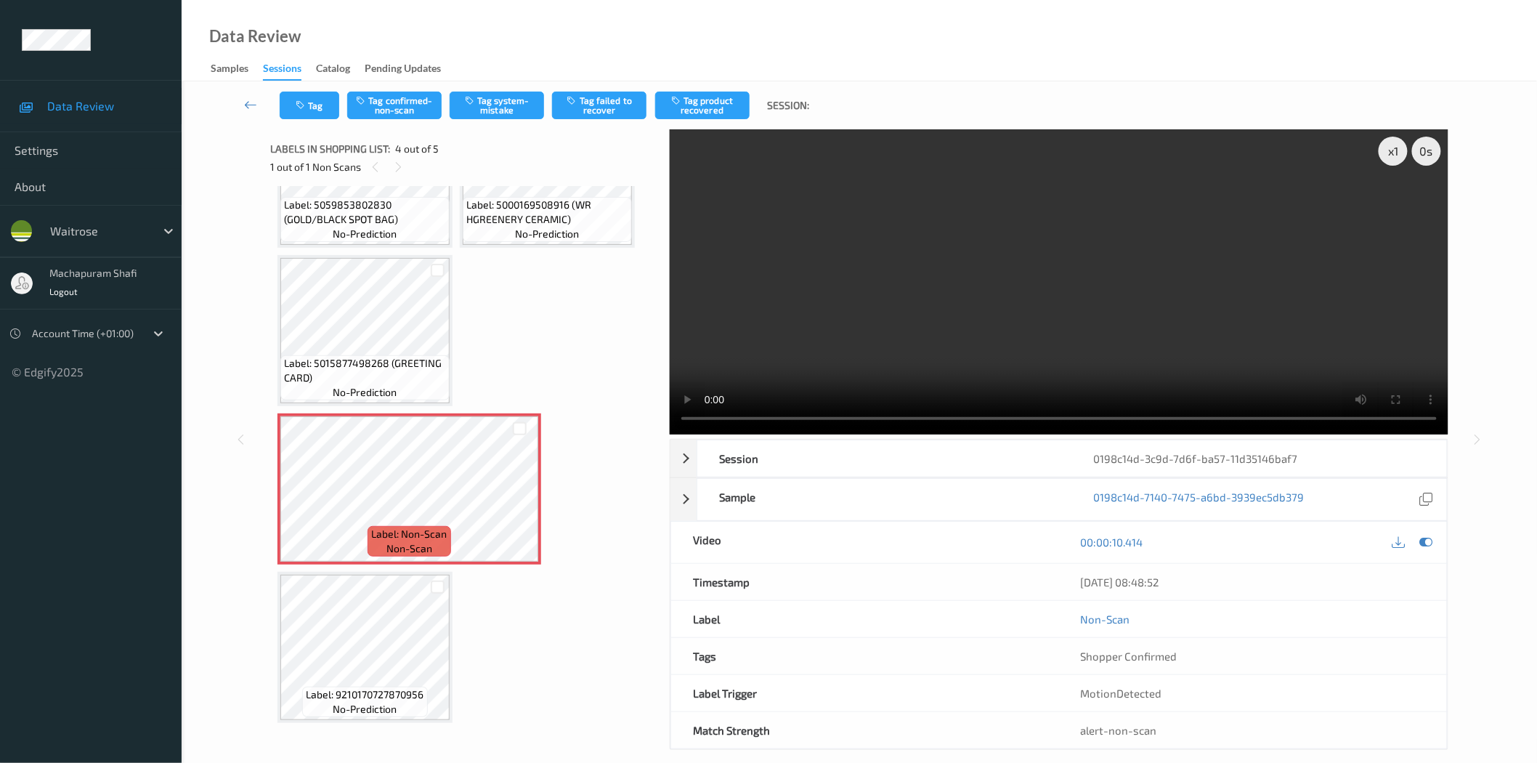
click at [491, 124] on div "Tag Tag confirmed-non-scan Tag system-mistake Tag failed to recover Tag product…" at bounding box center [859, 105] width 1296 height 48
click at [492, 111] on button "Tag system-mistake" at bounding box center [497, 106] width 94 height 28
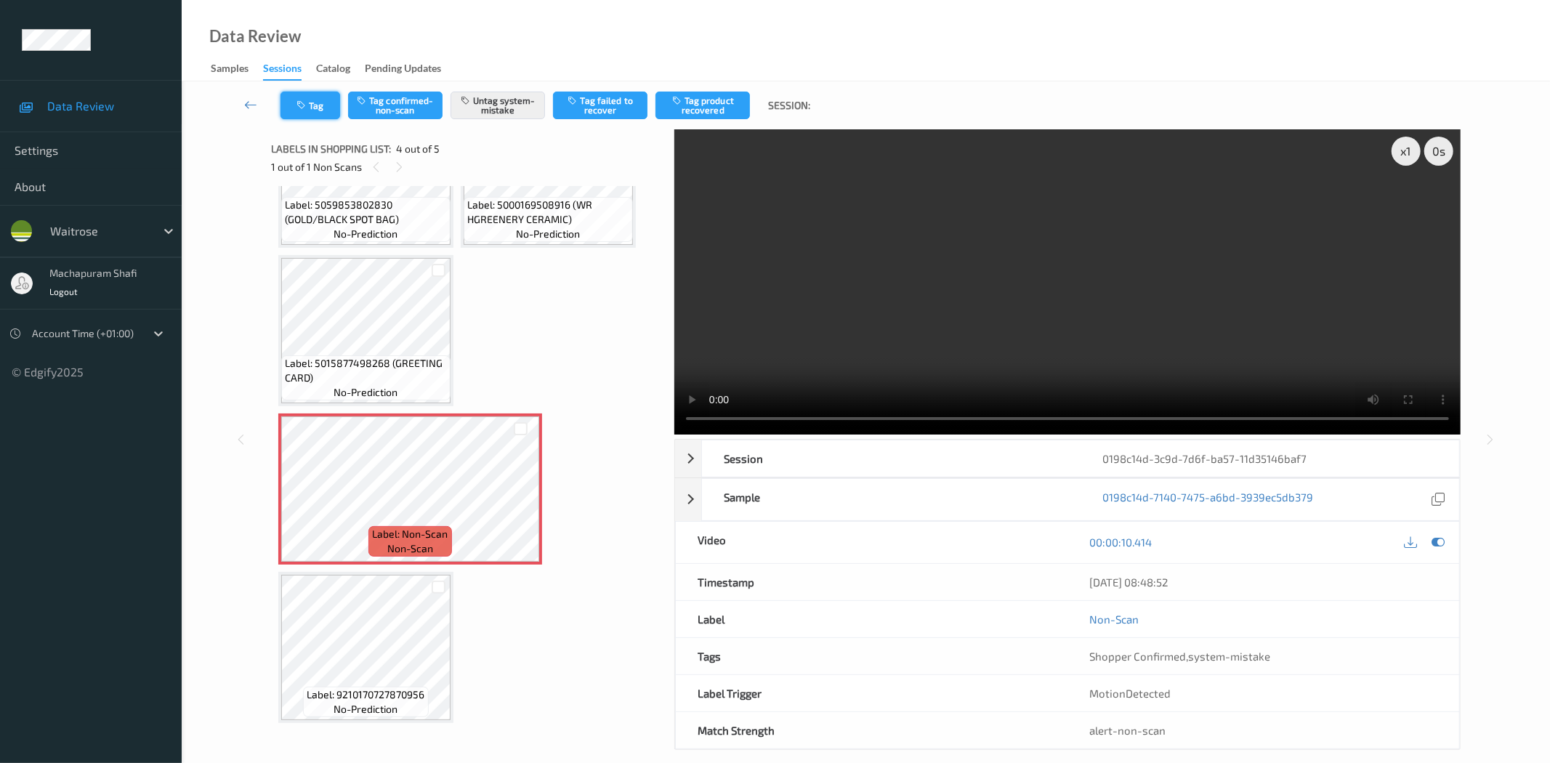
click at [322, 108] on button "Tag" at bounding box center [310, 106] width 60 height 28
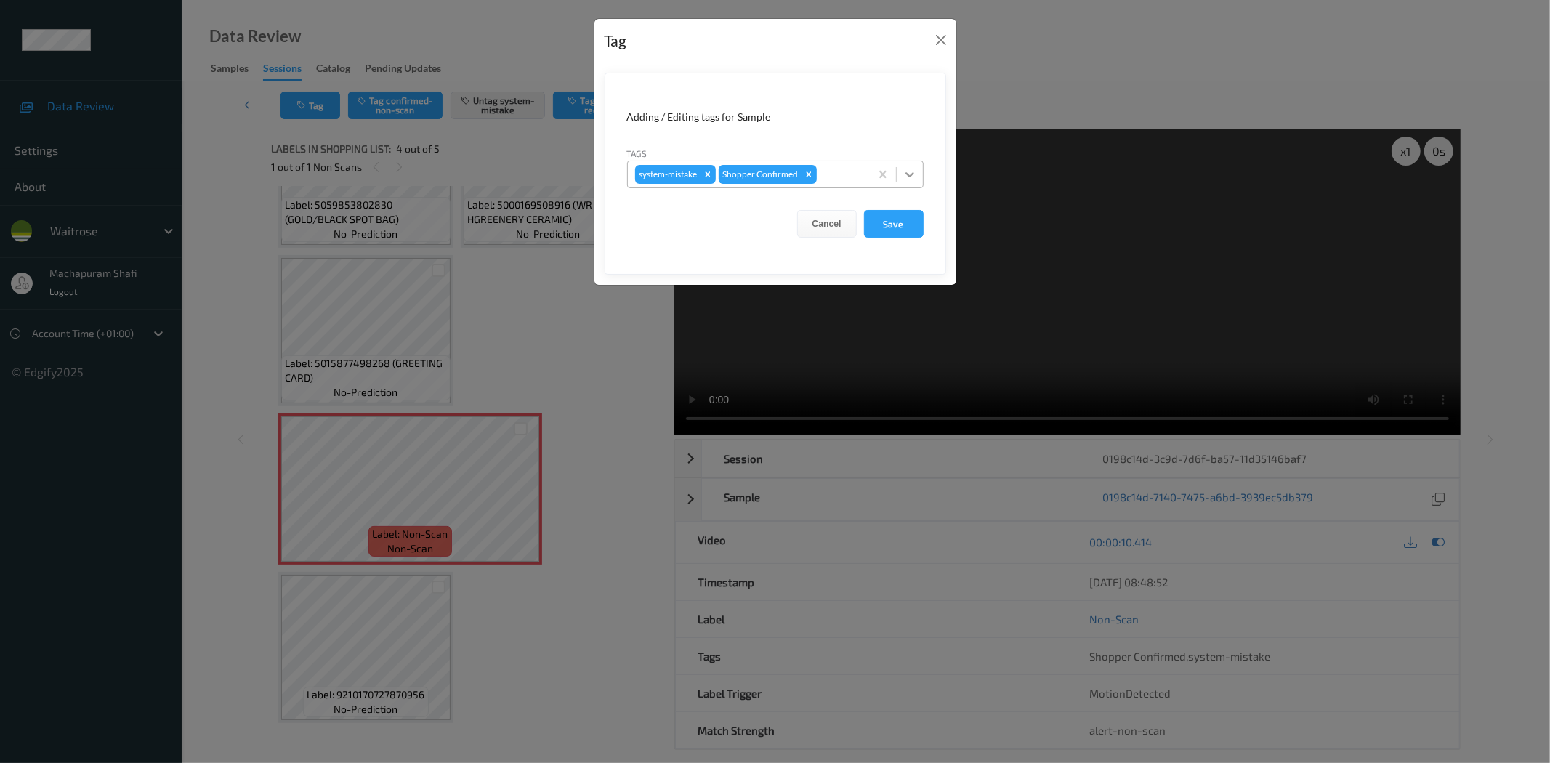
click at [909, 174] on icon at bounding box center [909, 174] width 15 height 15
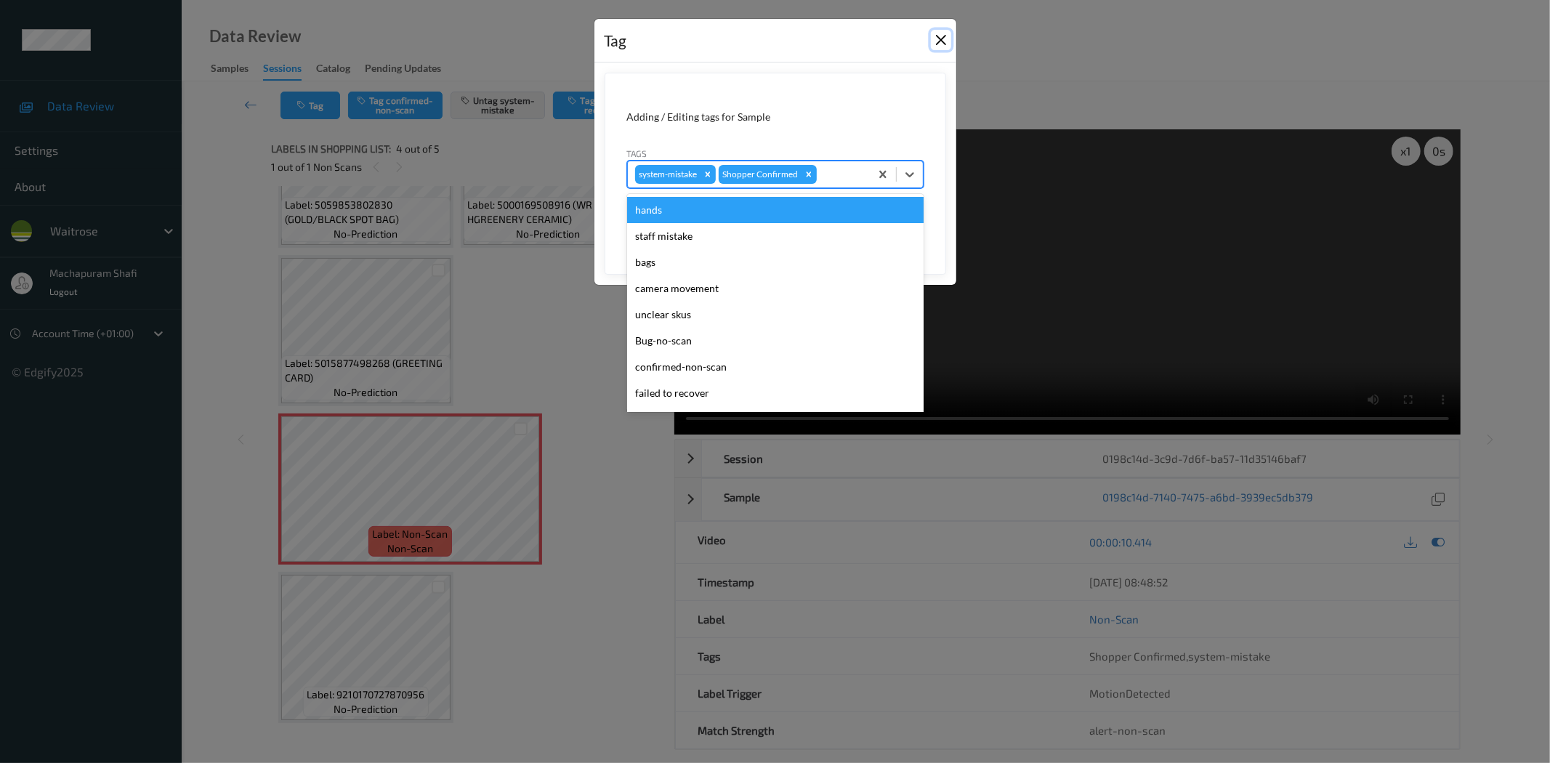
click at [947, 41] on button "Close" at bounding box center [941, 40] width 20 height 20
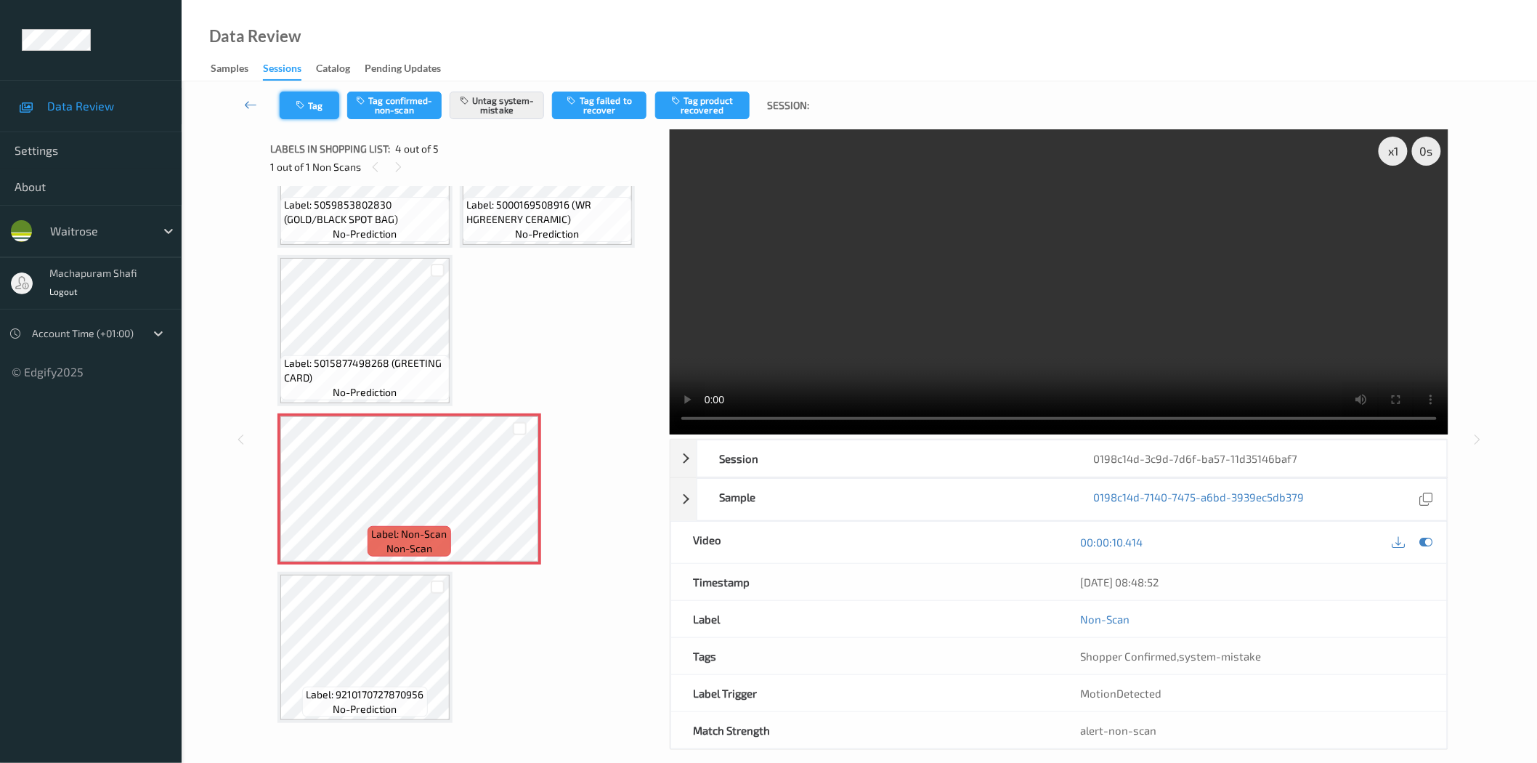
click at [314, 105] on button "Tag" at bounding box center [310, 106] width 60 height 28
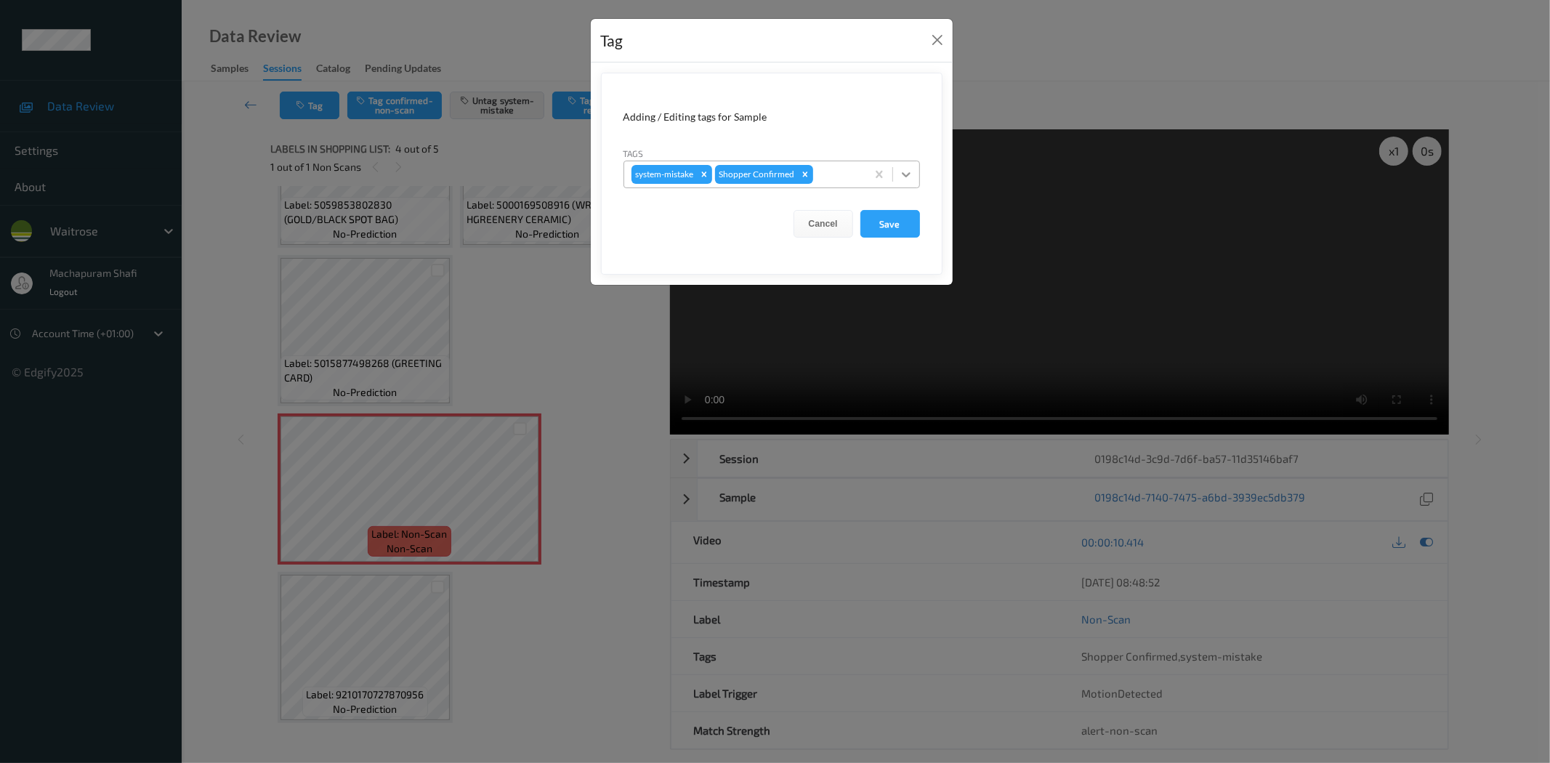
drag, startPoint x: 907, startPoint y: 167, endPoint x: 907, endPoint y: 176, distance: 8.7
click at [908, 168] on icon at bounding box center [906, 174] width 15 height 15
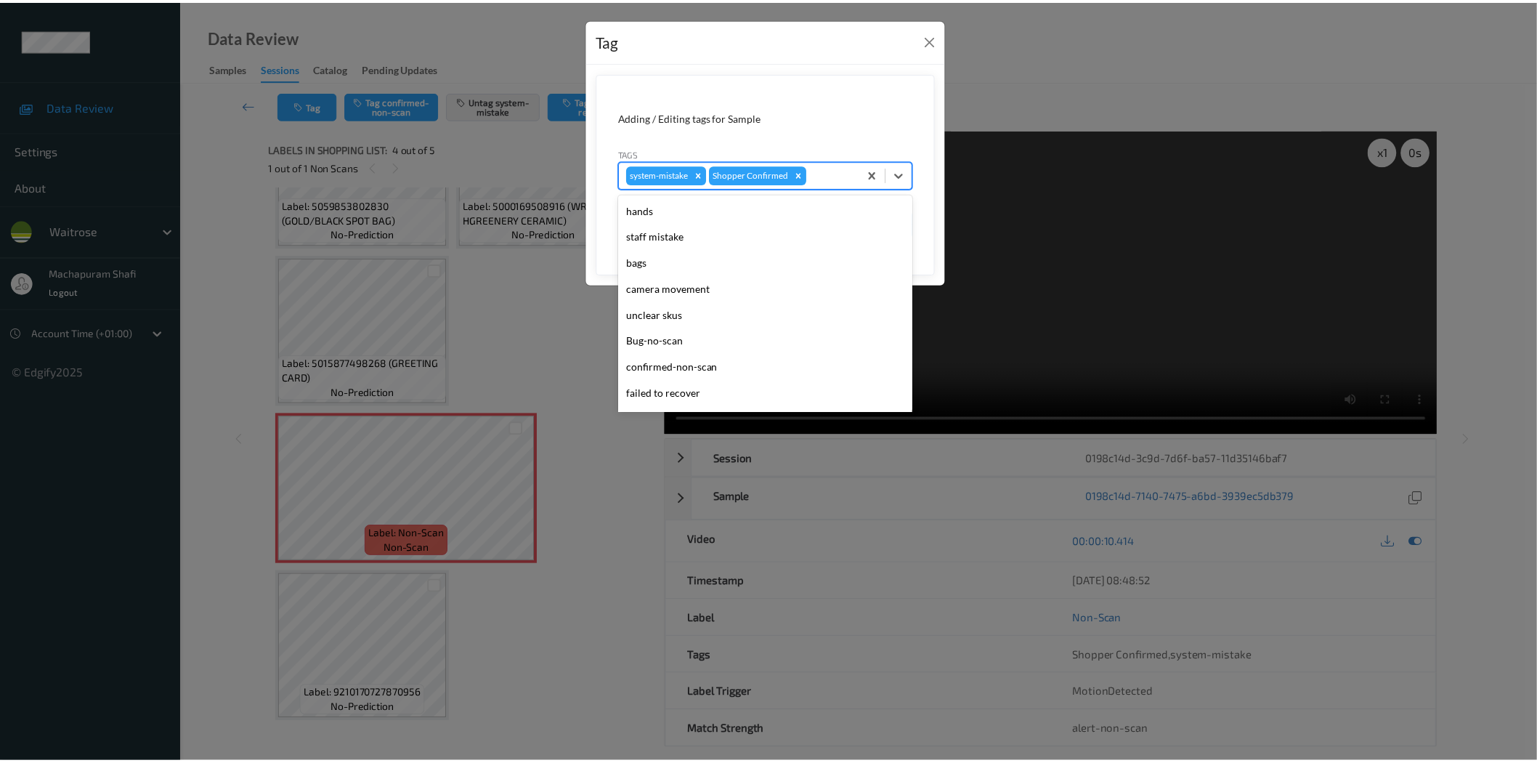
scroll to position [284, 0]
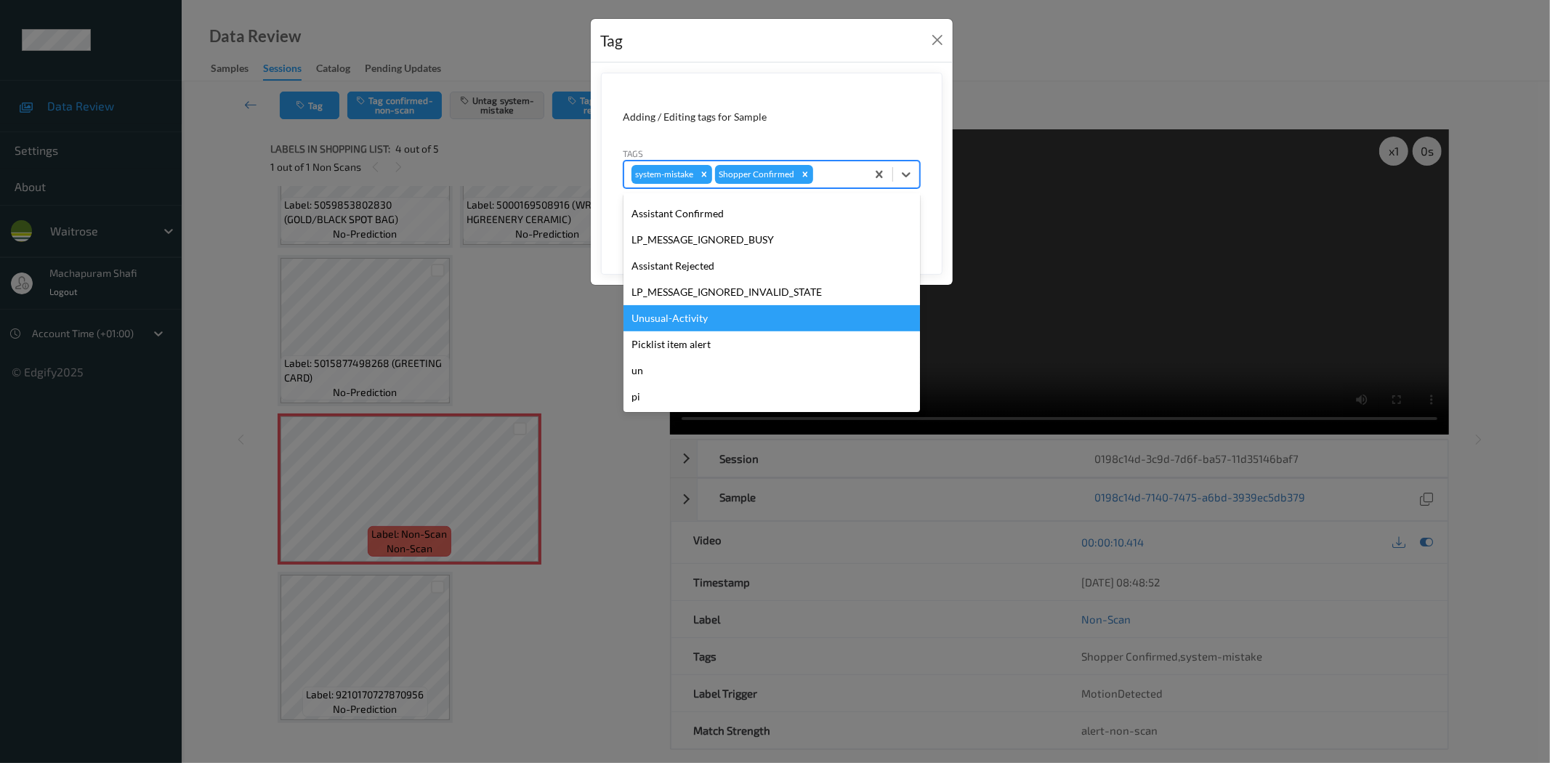
click at [687, 321] on div "Unusual-Activity" at bounding box center [771, 318] width 296 height 26
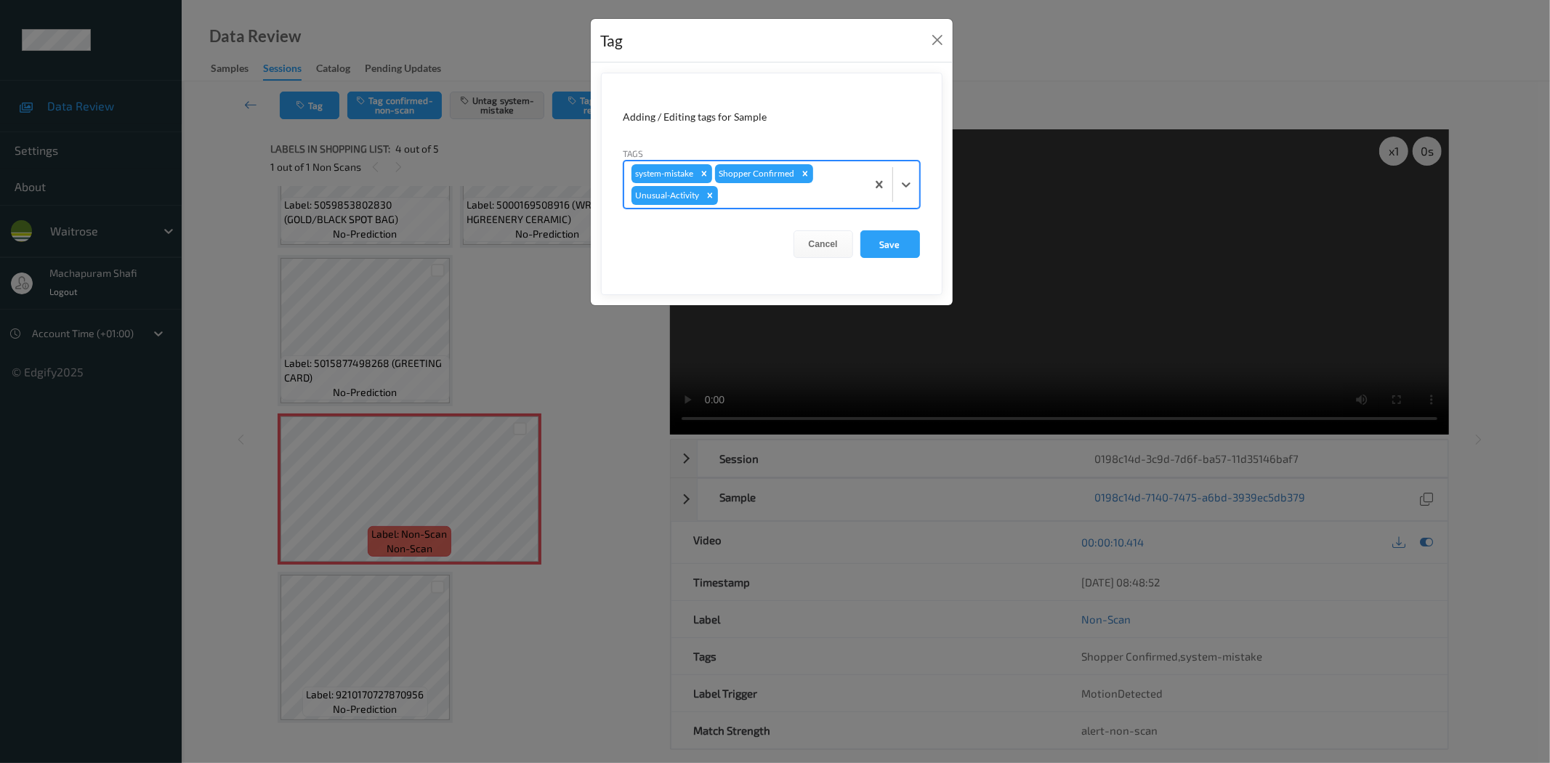
click at [903, 228] on form "Adding / Editing tags for Sample Tags option Unusual-Activity, selected. Select…" at bounding box center [771, 184] width 341 height 222
click at [708, 199] on icon "Remove Unusual-Activity" at bounding box center [710, 195] width 10 height 10
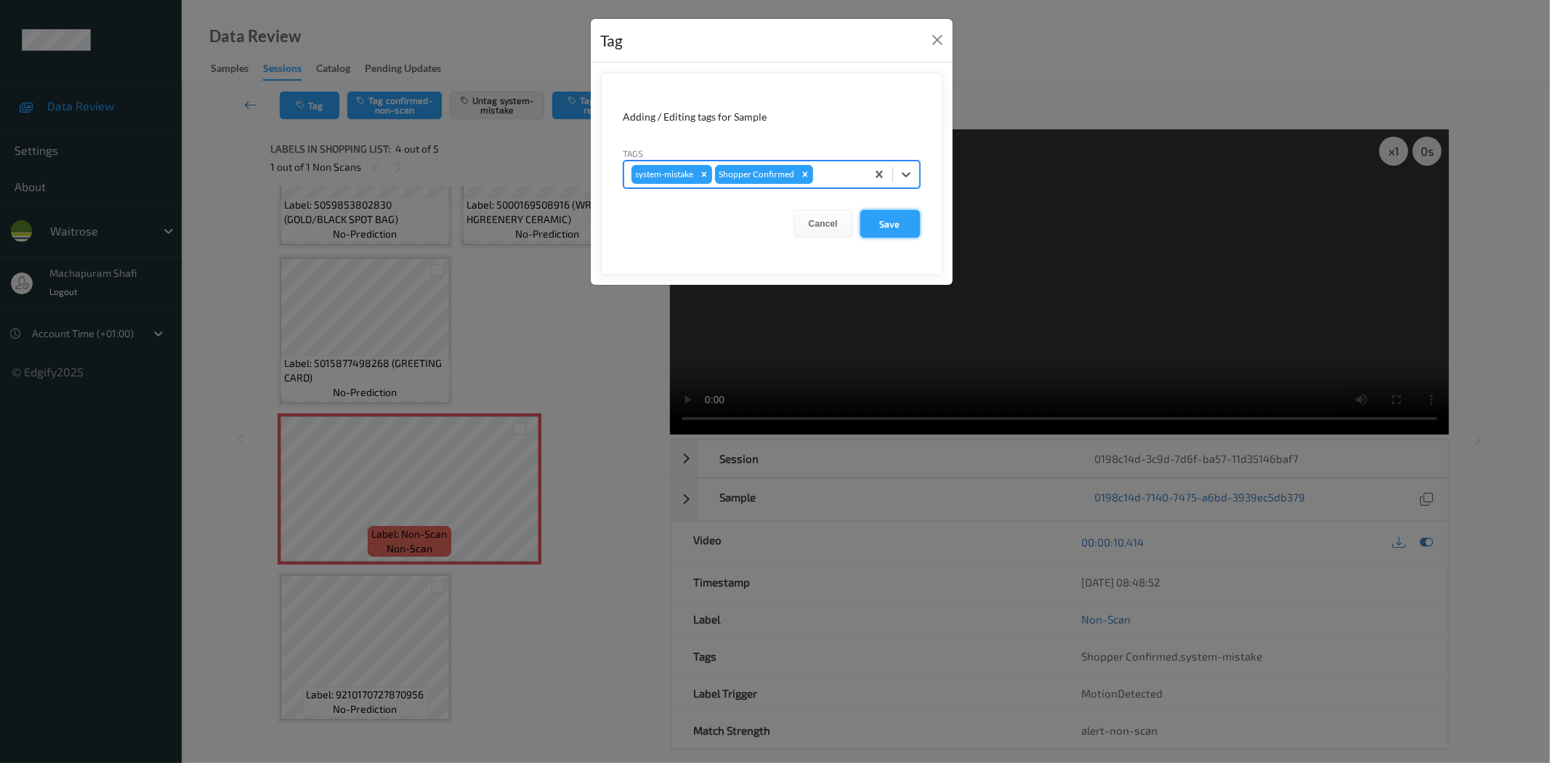
click at [882, 227] on button "Save" at bounding box center [890, 224] width 60 height 28
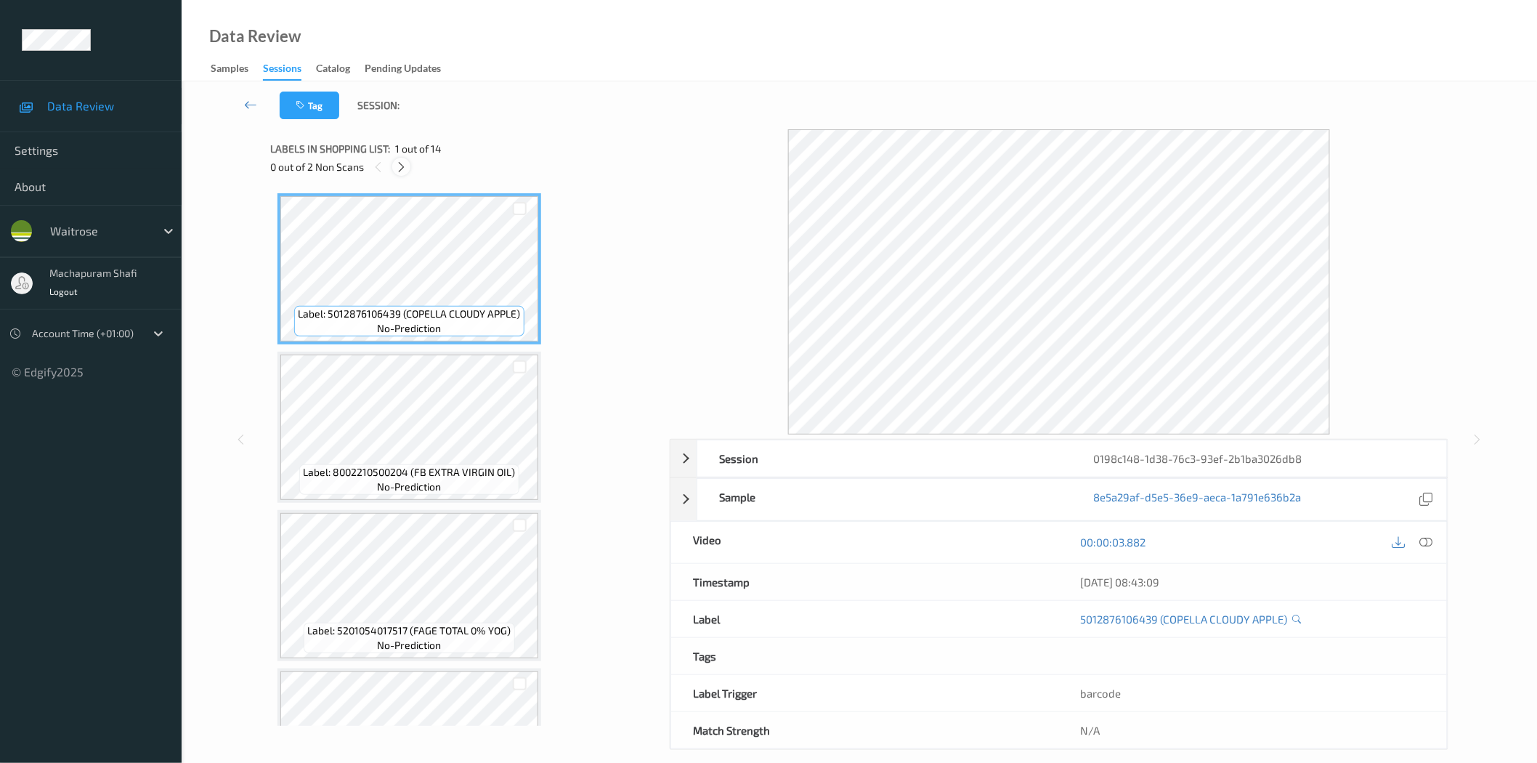
click at [398, 158] on div at bounding box center [401, 167] width 18 height 18
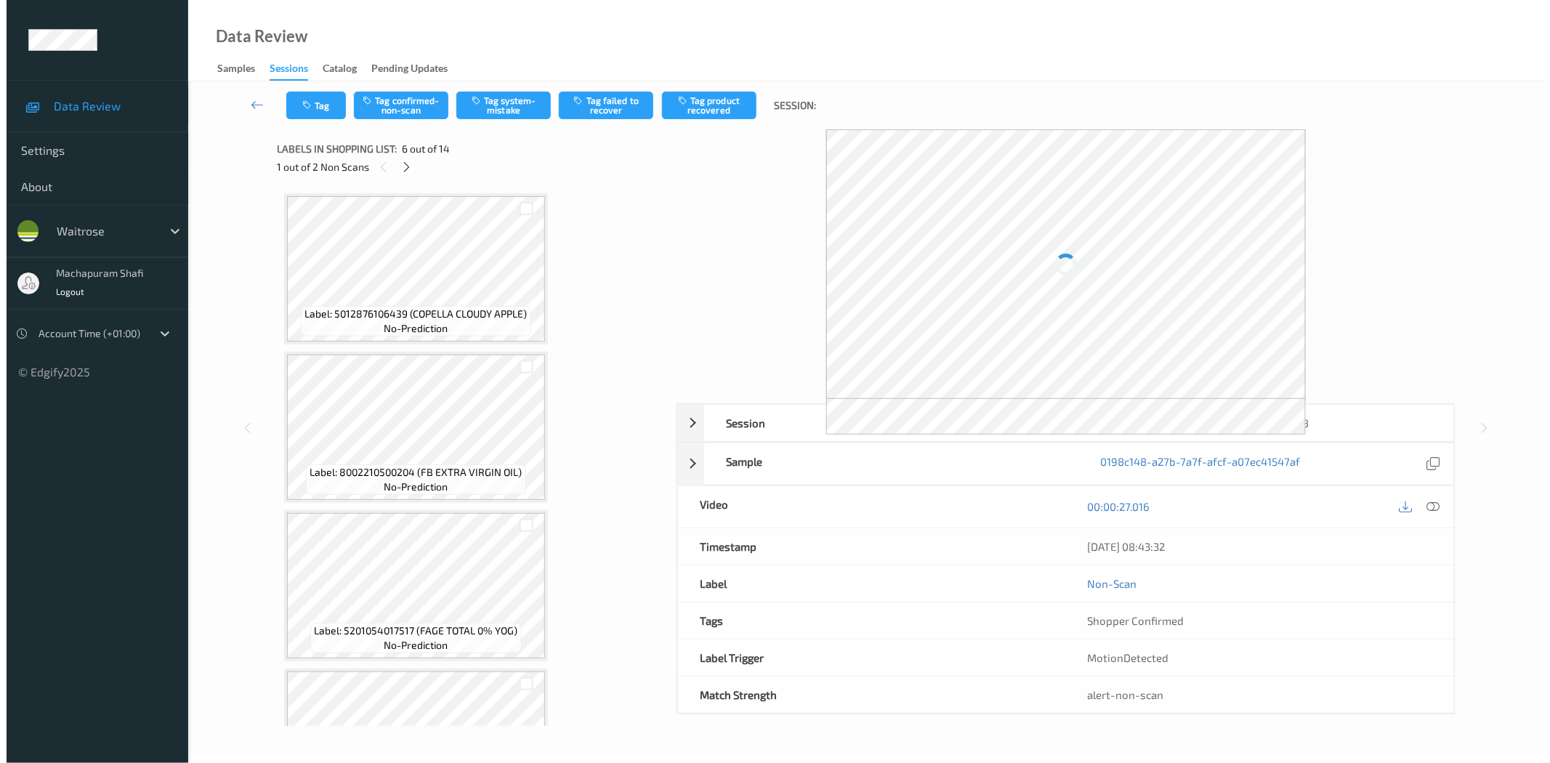
scroll to position [636, 0]
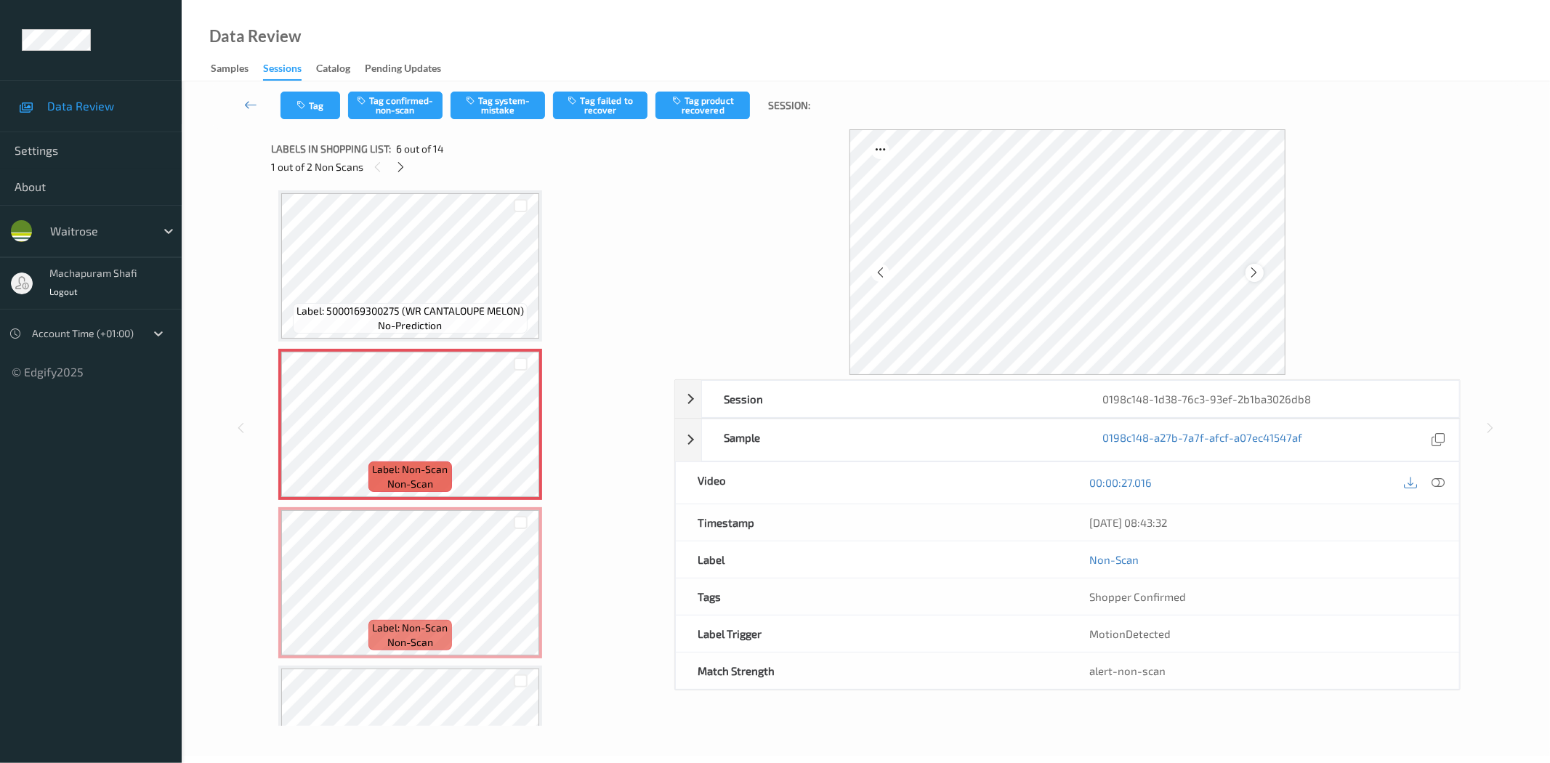
click at [1255, 269] on icon at bounding box center [1254, 272] width 12 height 13
click at [1436, 477] on icon at bounding box center [1438, 482] width 13 height 13
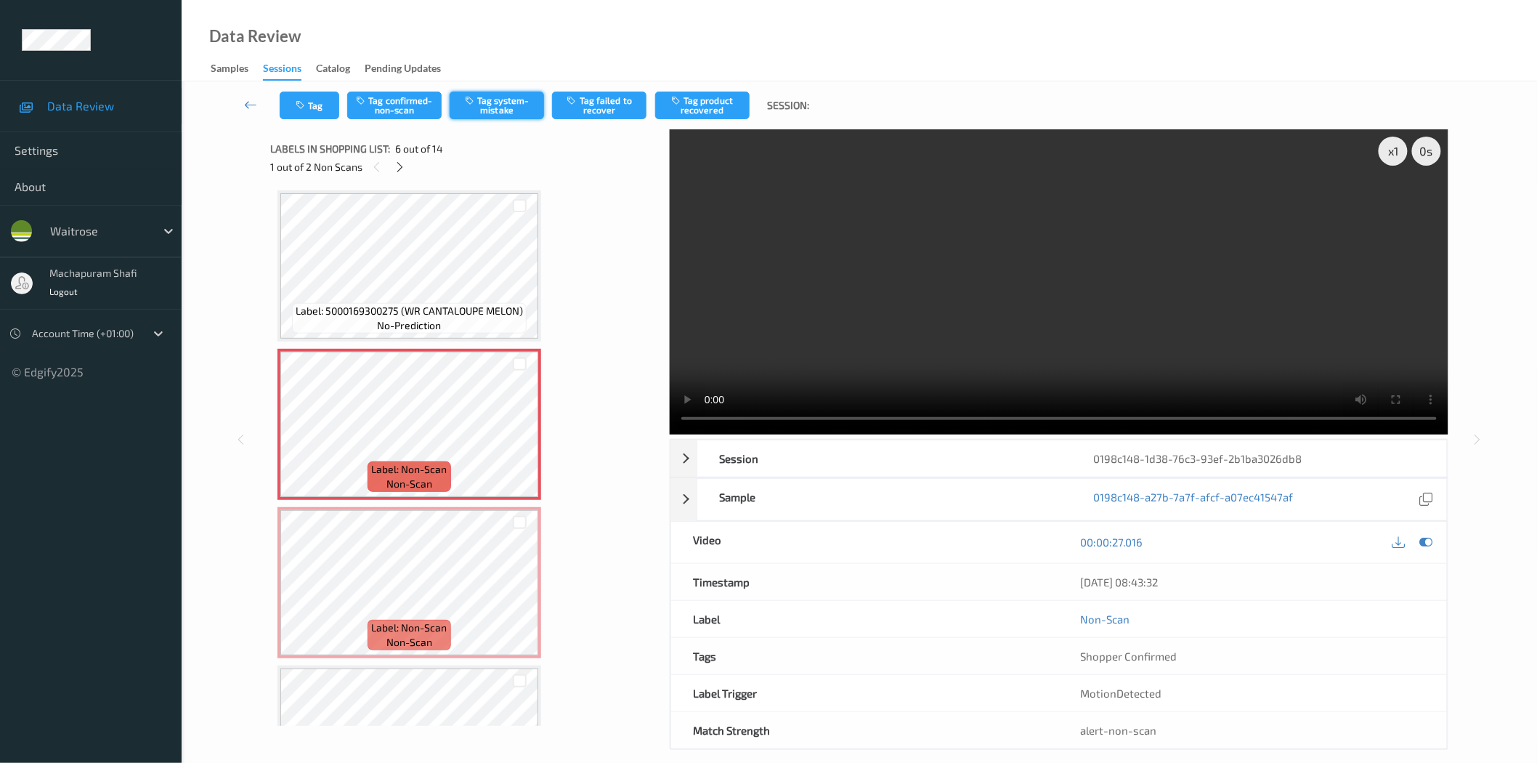
click at [497, 108] on button "Tag system-mistake" at bounding box center [497, 106] width 94 height 28
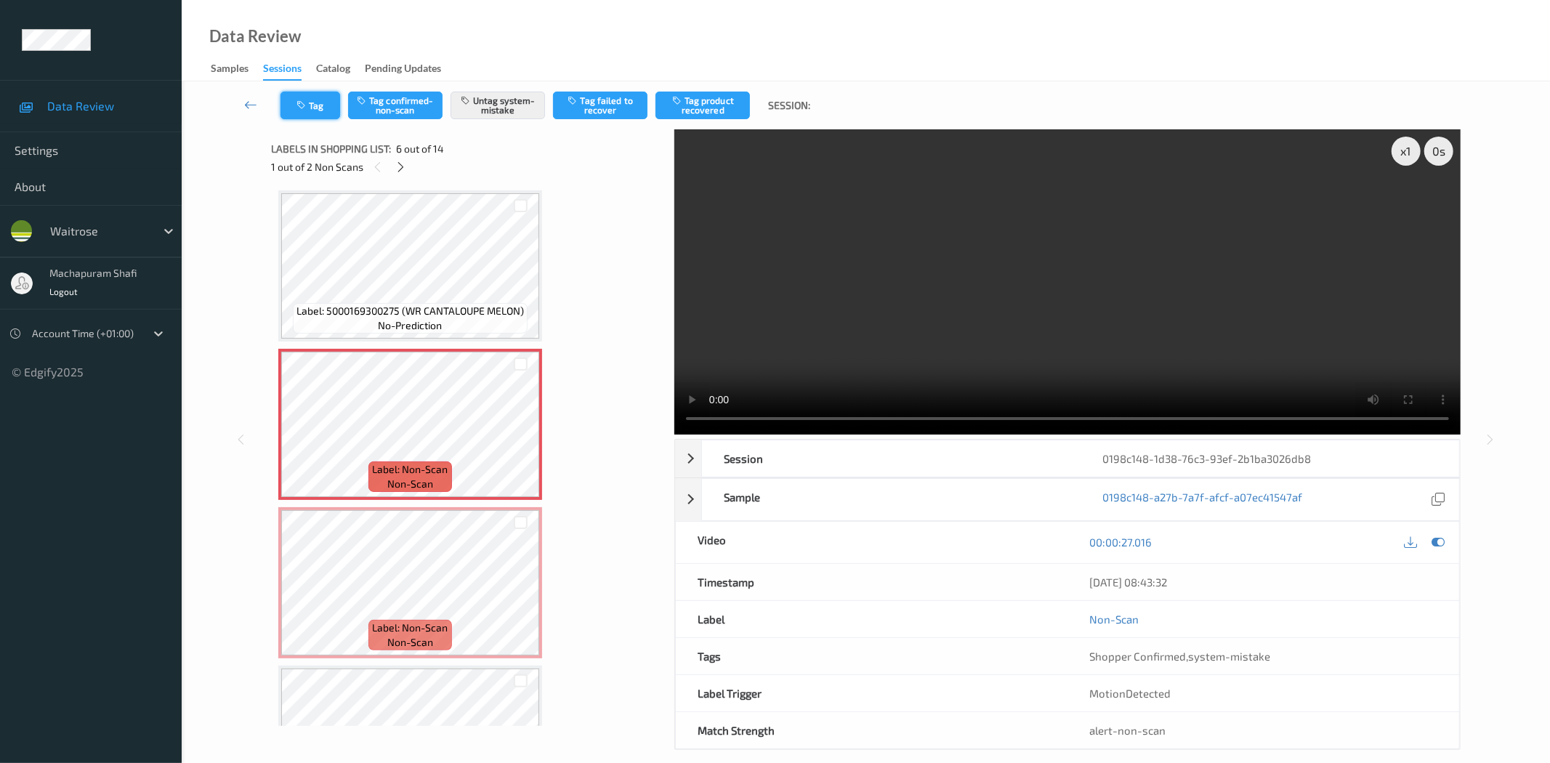
click at [306, 113] on button "Tag" at bounding box center [310, 106] width 60 height 28
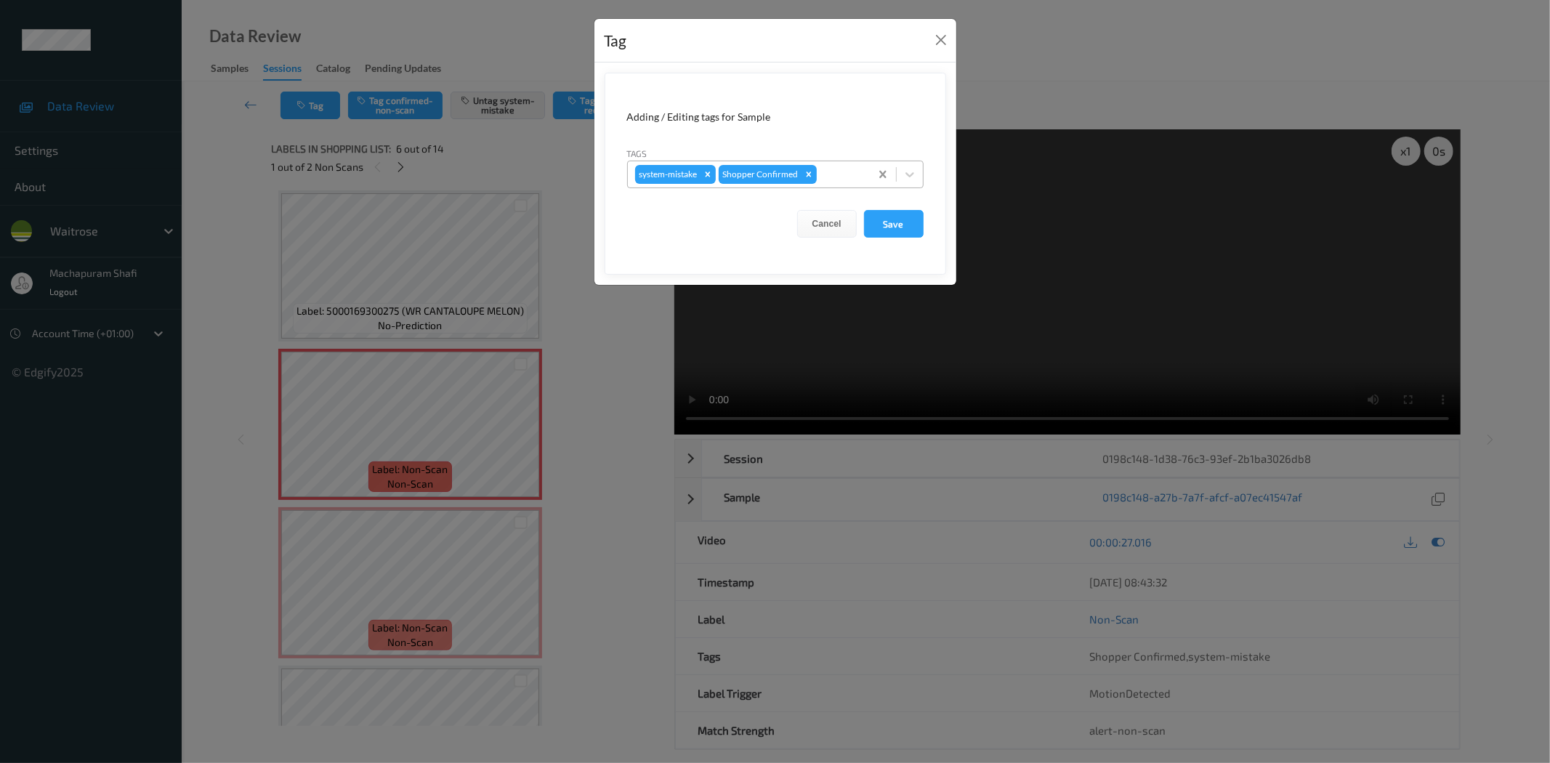
click at [915, 177] on icon at bounding box center [909, 174] width 15 height 15
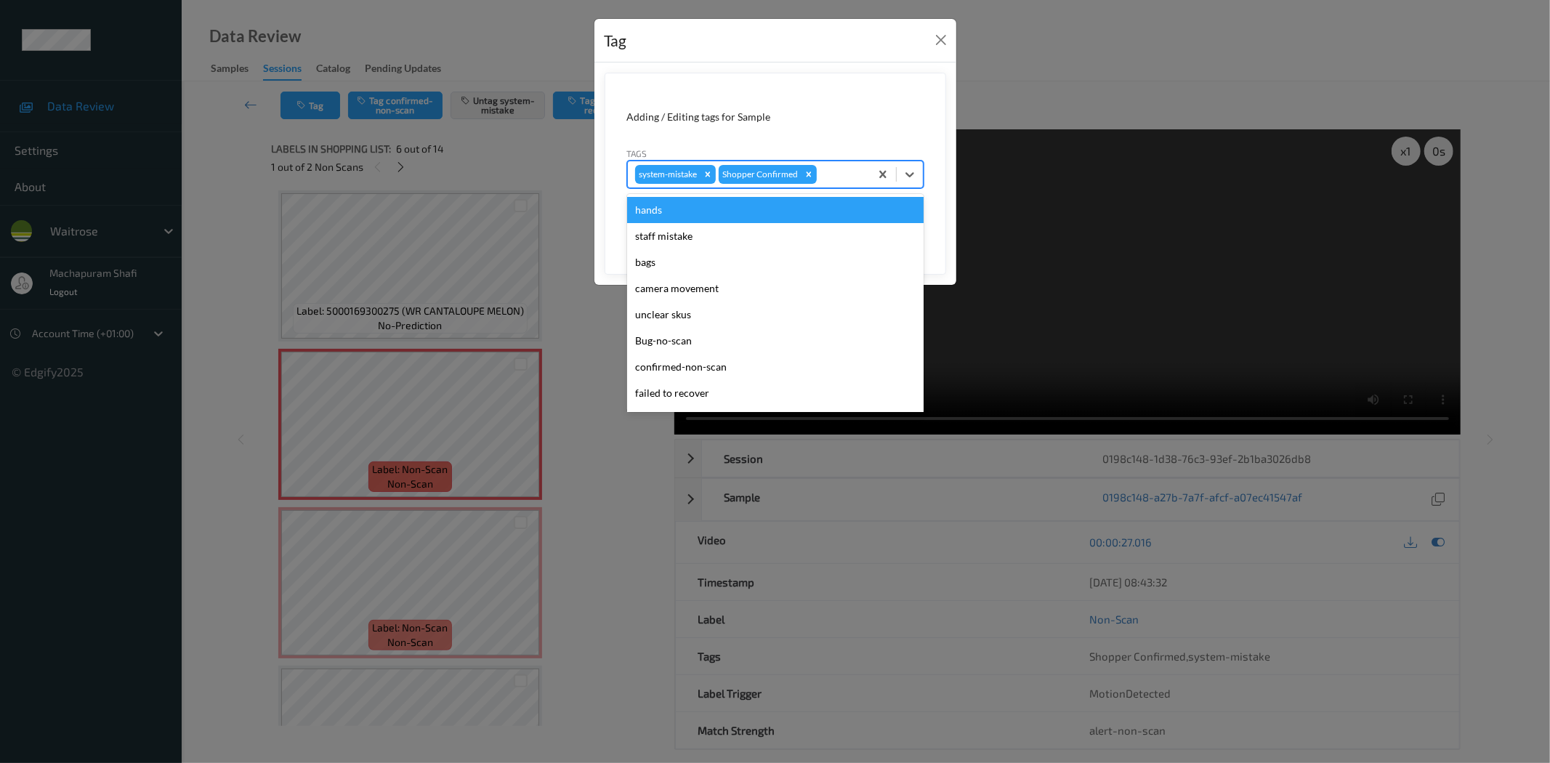
scroll to position [284, 0]
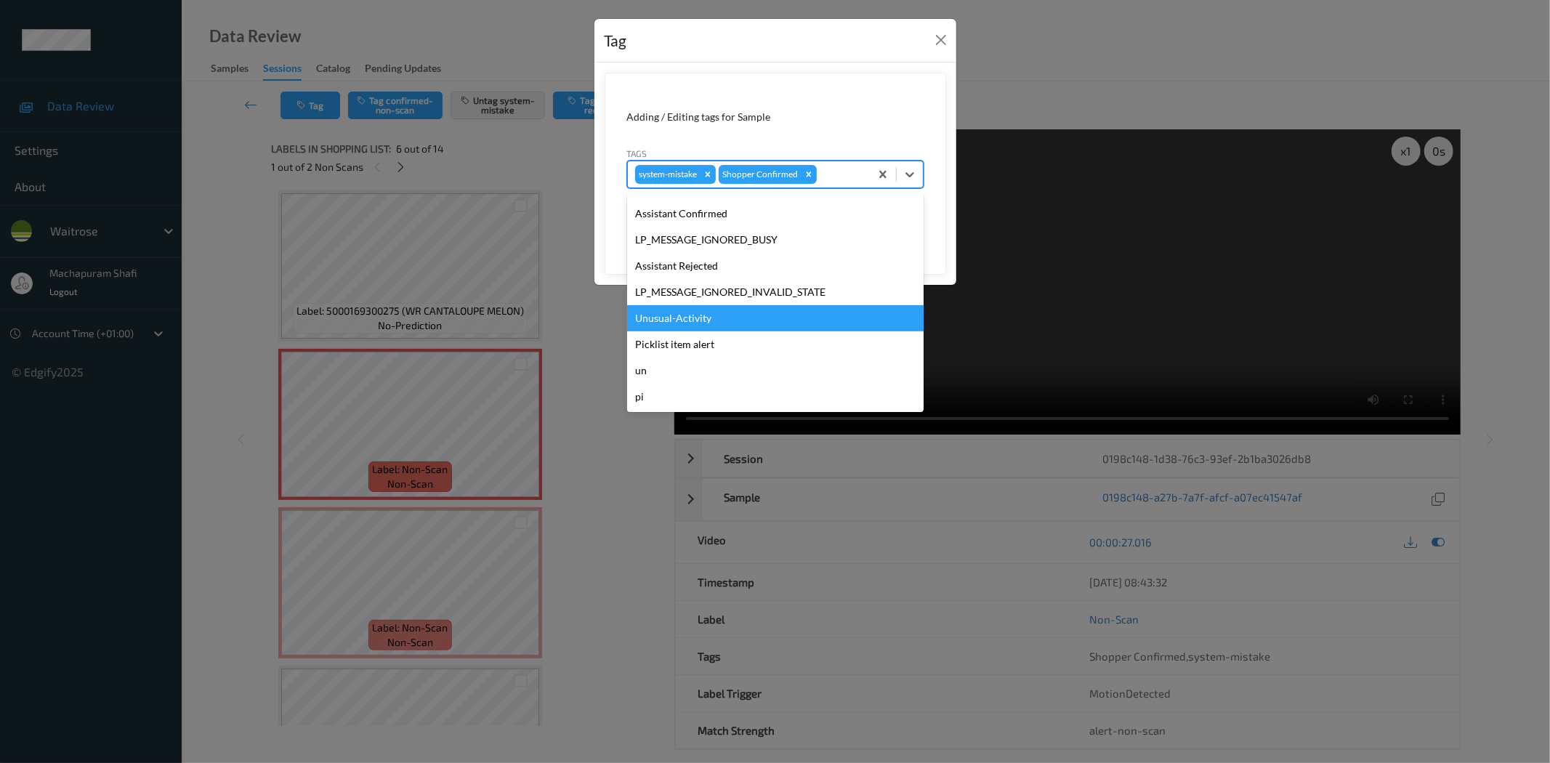
click at [686, 317] on div "Unusual-Activity" at bounding box center [775, 318] width 296 height 26
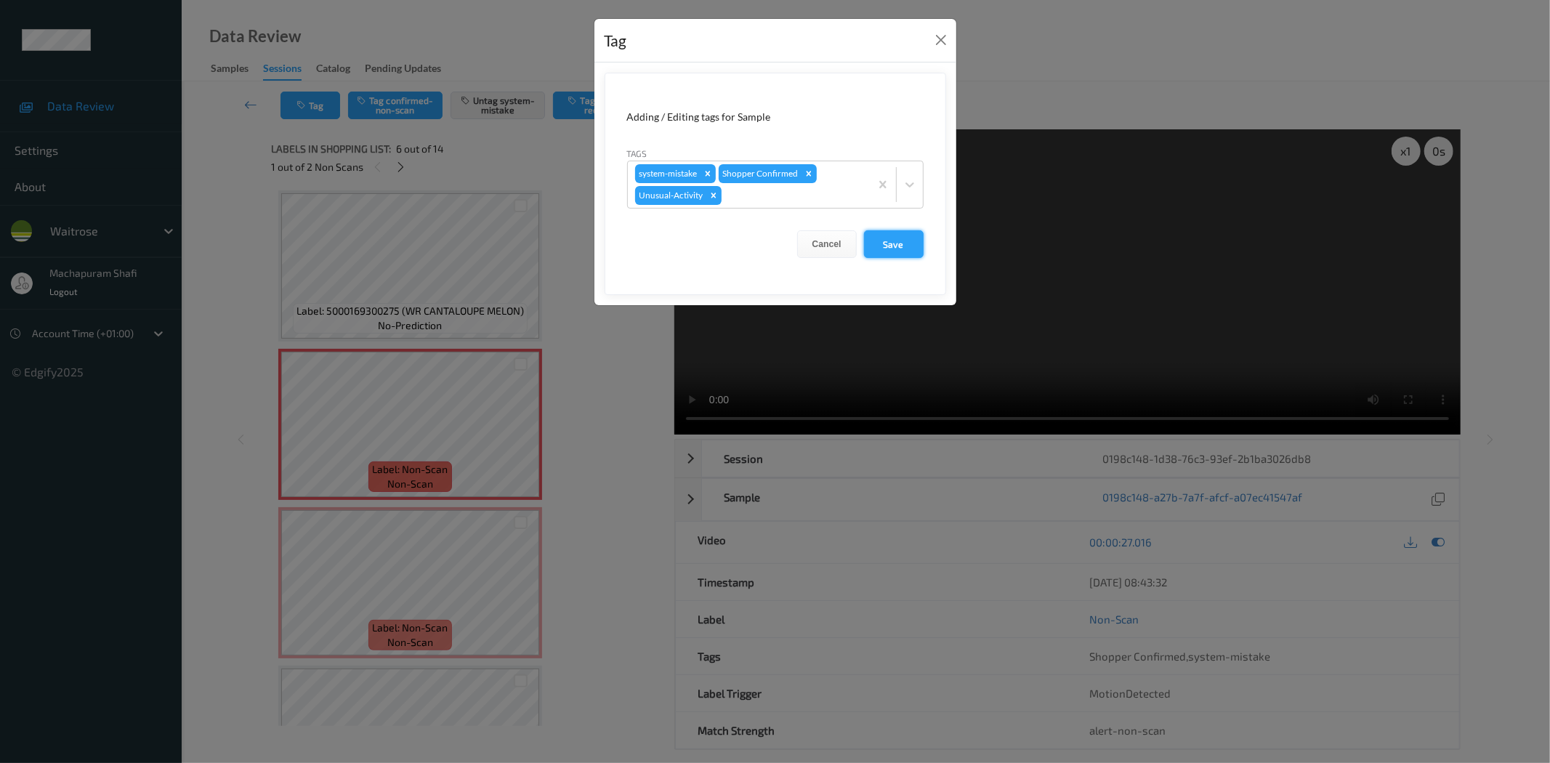
click at [898, 241] on button "Save" at bounding box center [894, 244] width 60 height 28
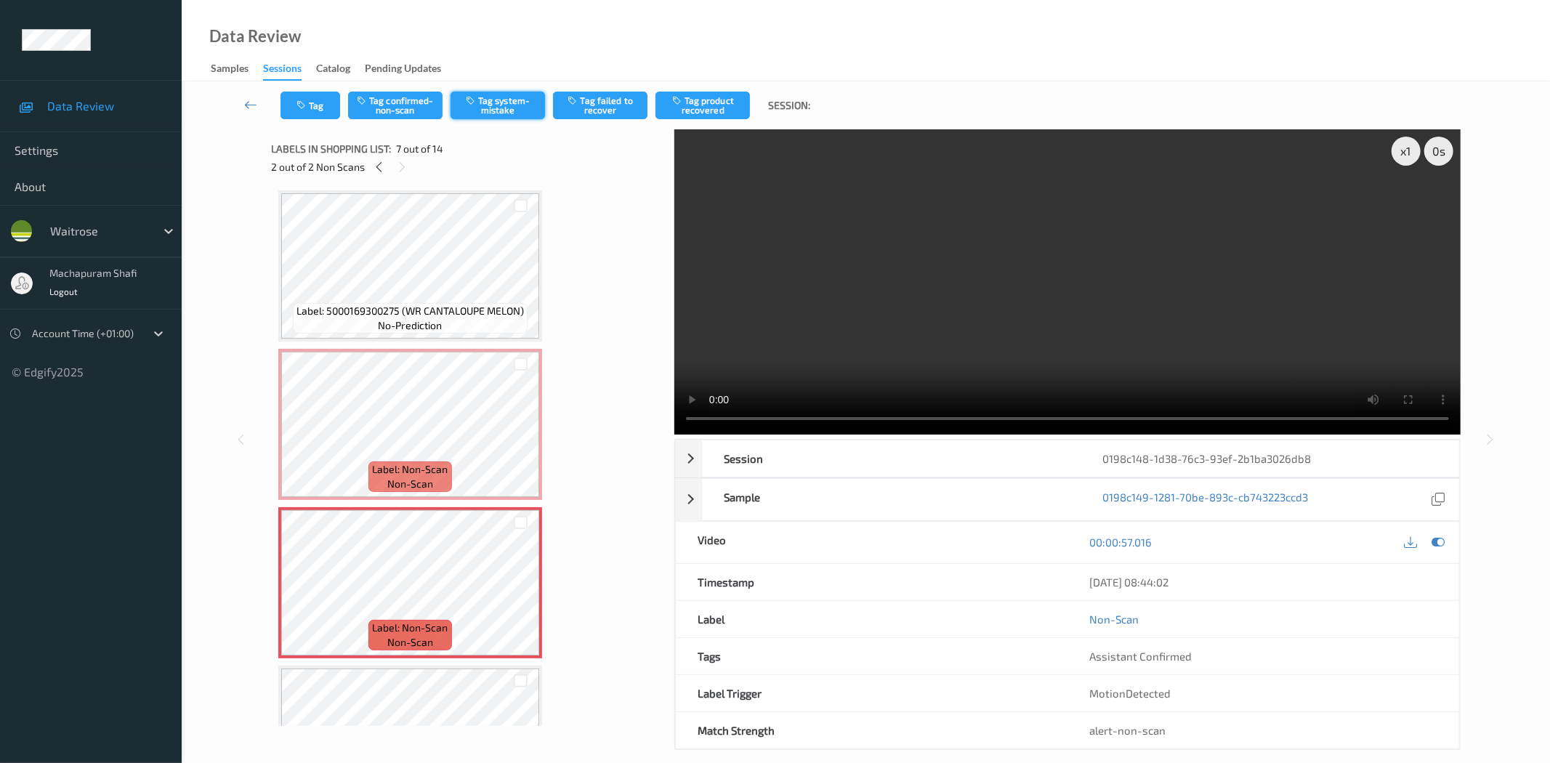
click at [498, 115] on button "Tag system-mistake" at bounding box center [497, 106] width 94 height 28
click at [298, 105] on icon "button" at bounding box center [302, 105] width 12 height 10
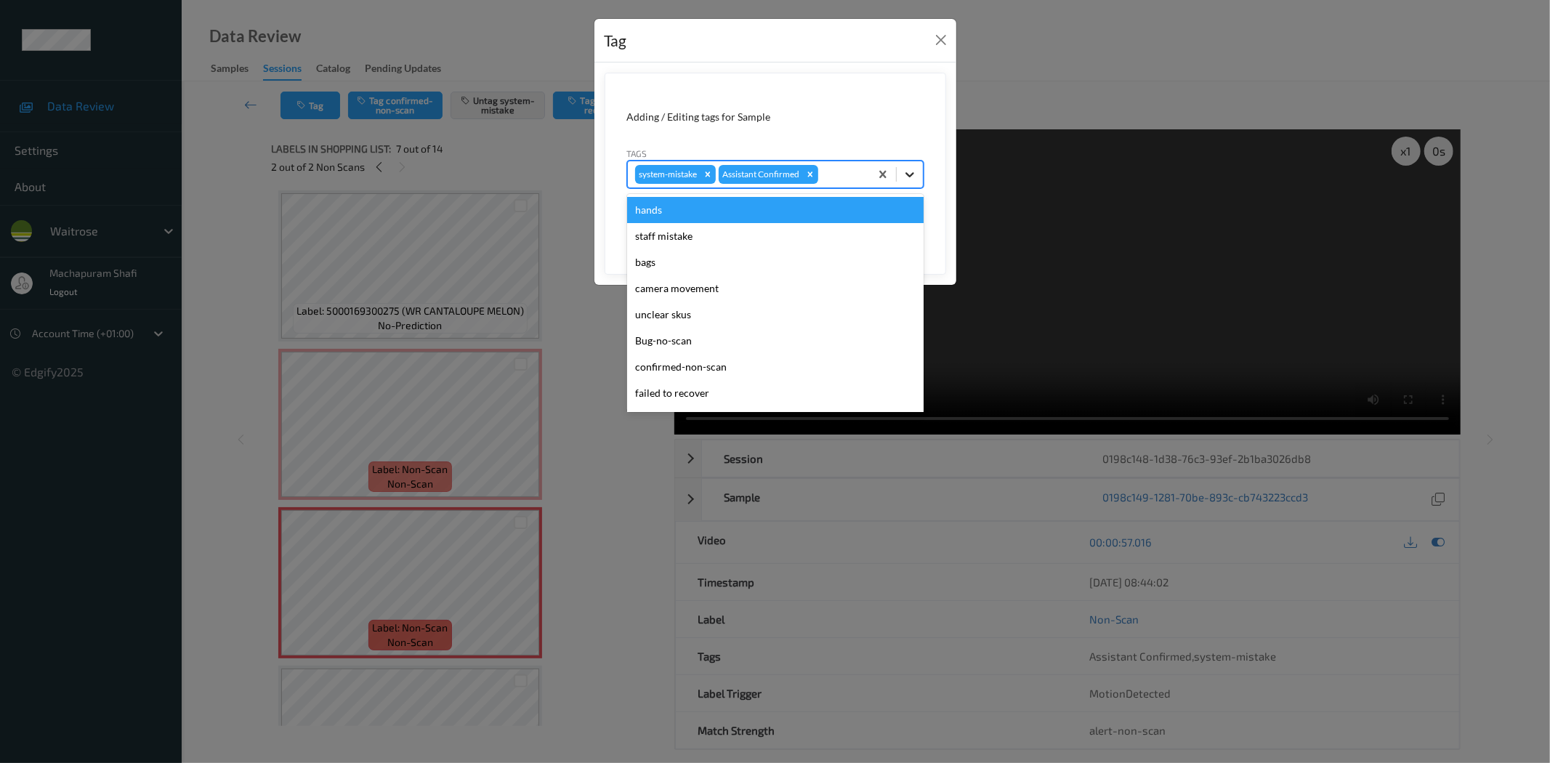
drag, startPoint x: 916, startPoint y: 171, endPoint x: 858, endPoint y: 243, distance: 92.5
click at [916, 172] on icon at bounding box center [909, 174] width 15 height 15
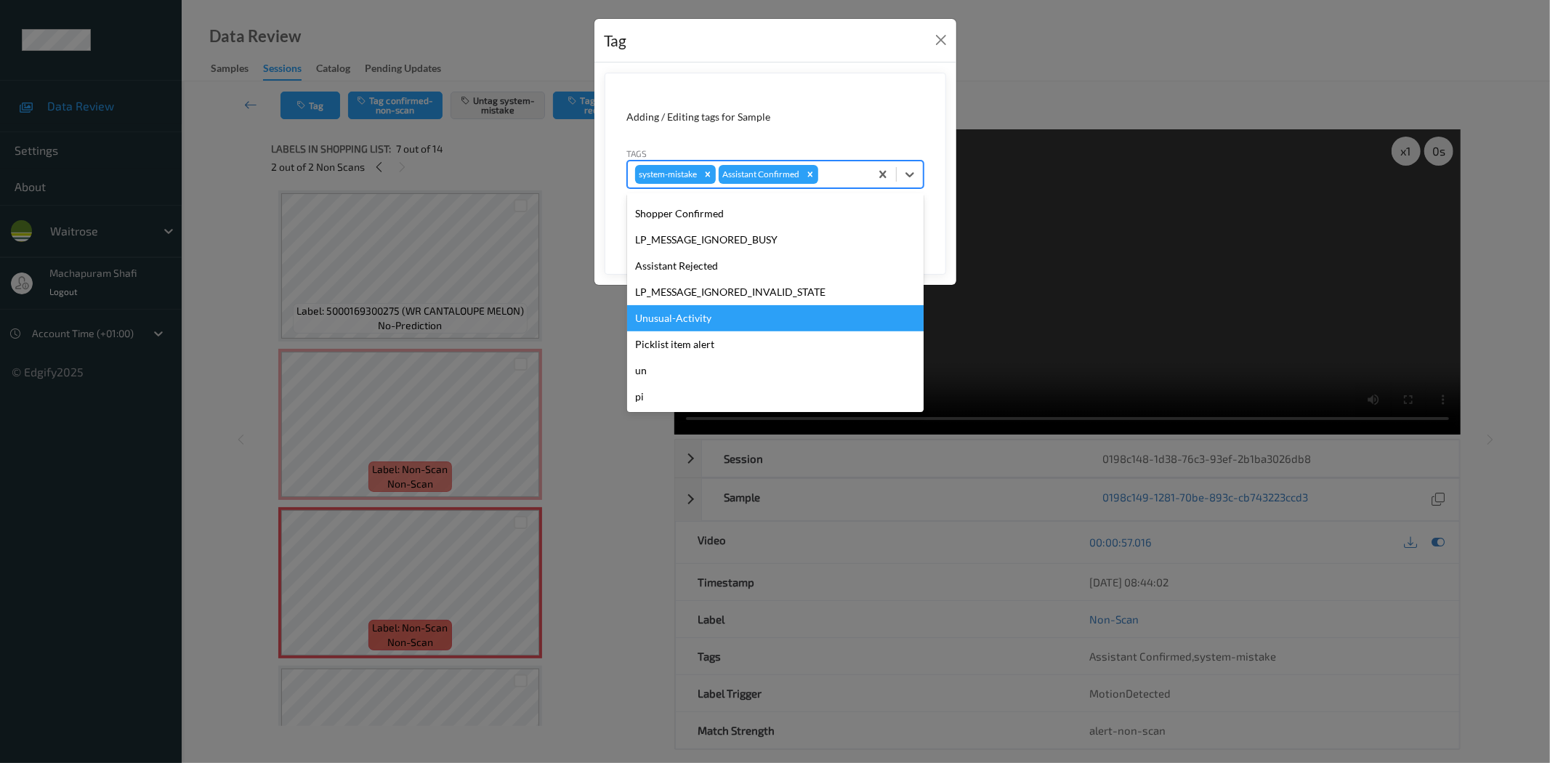
click at [710, 315] on div "Unusual-Activity" at bounding box center [775, 318] width 296 height 26
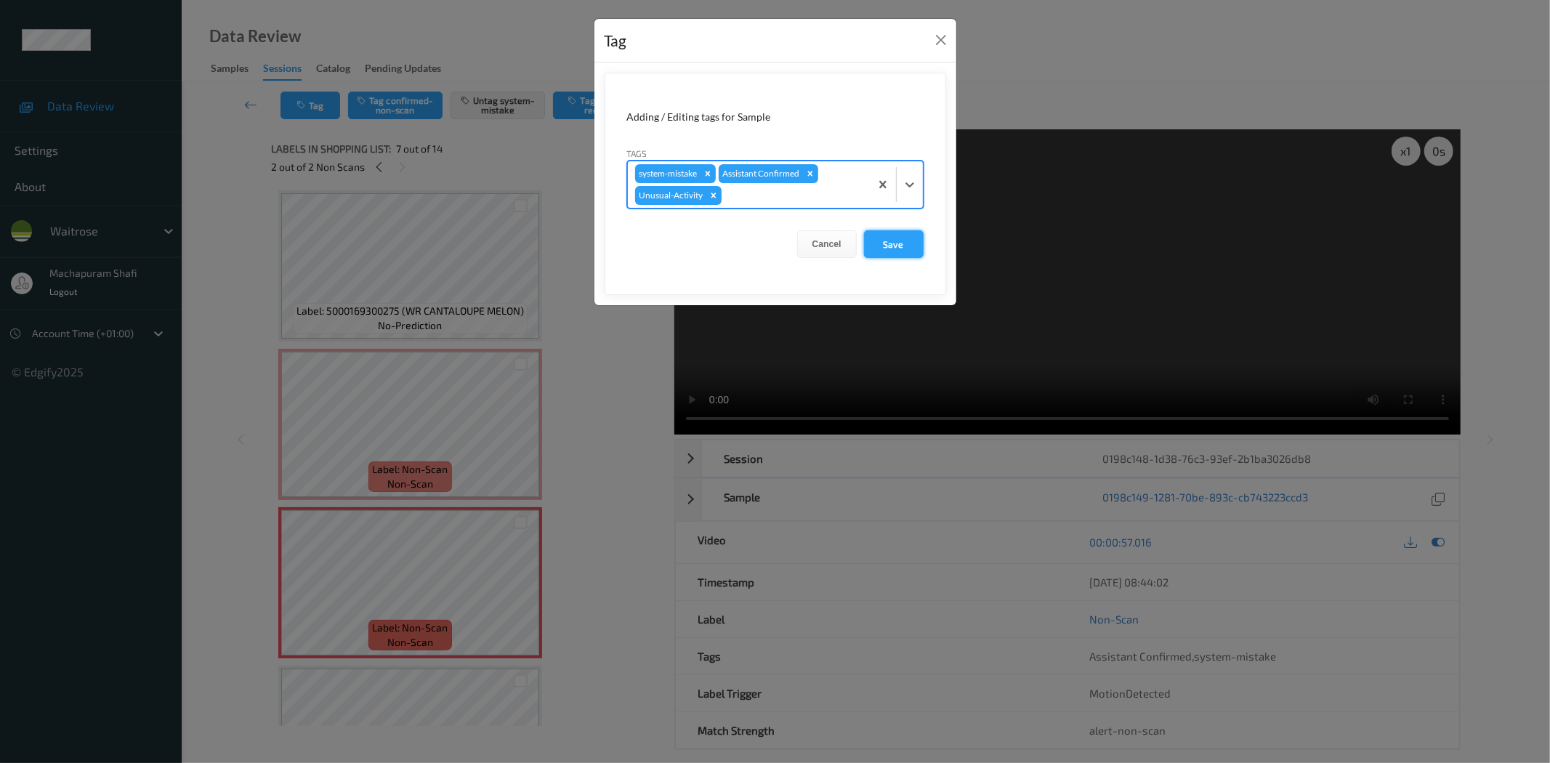
click at [881, 243] on button "Save" at bounding box center [894, 244] width 60 height 28
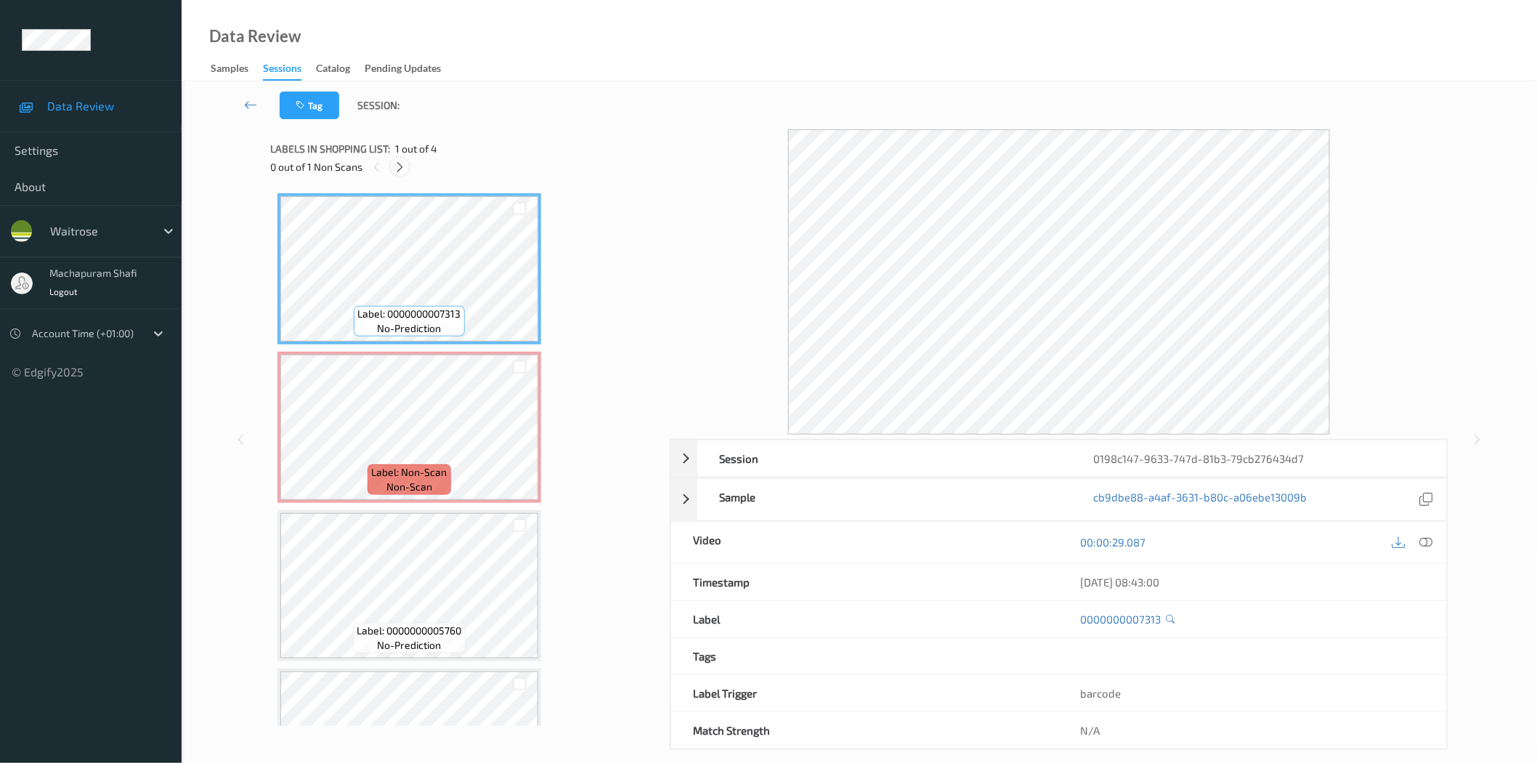
click at [401, 169] on icon at bounding box center [400, 167] width 12 height 13
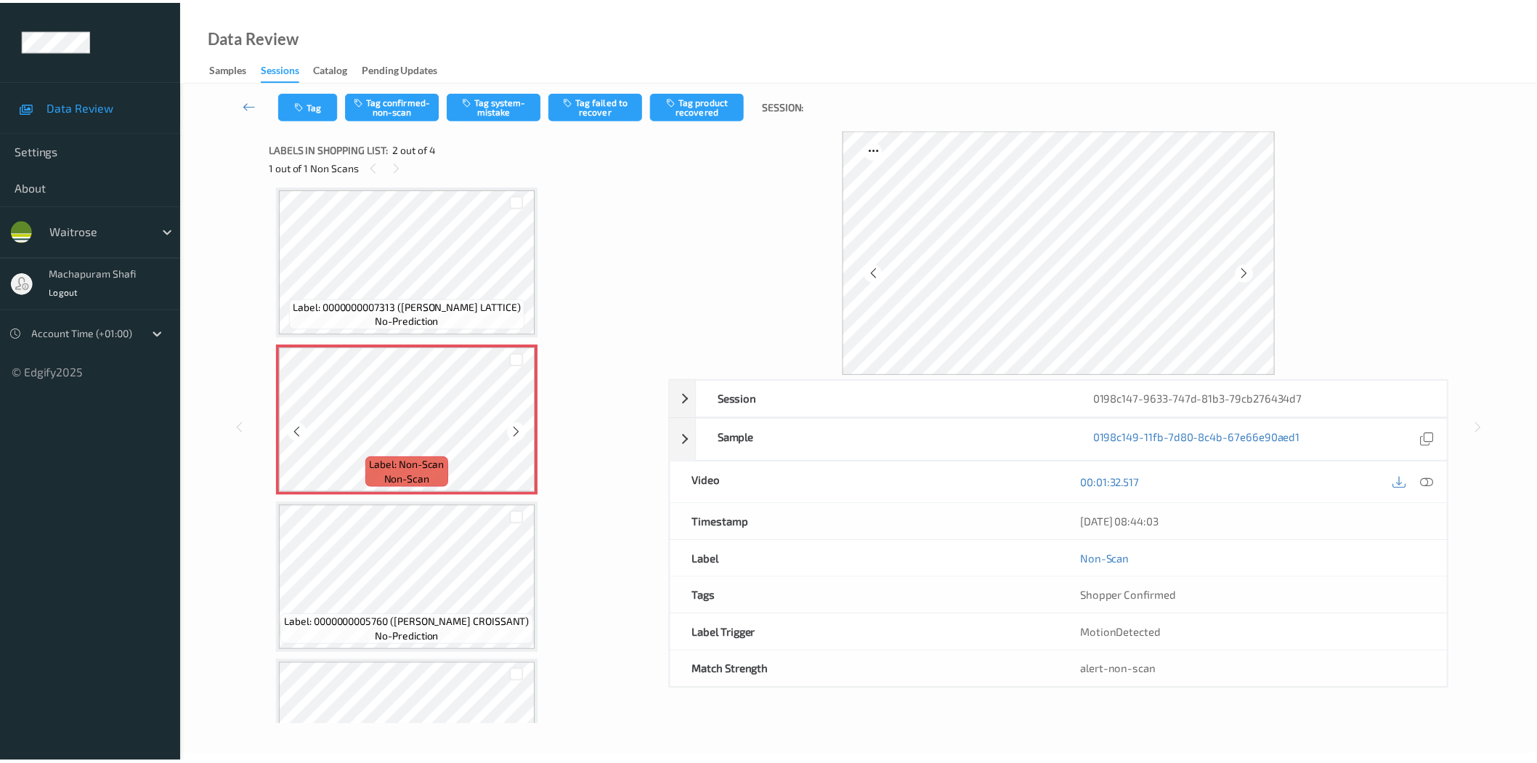
scroll to position [97, 0]
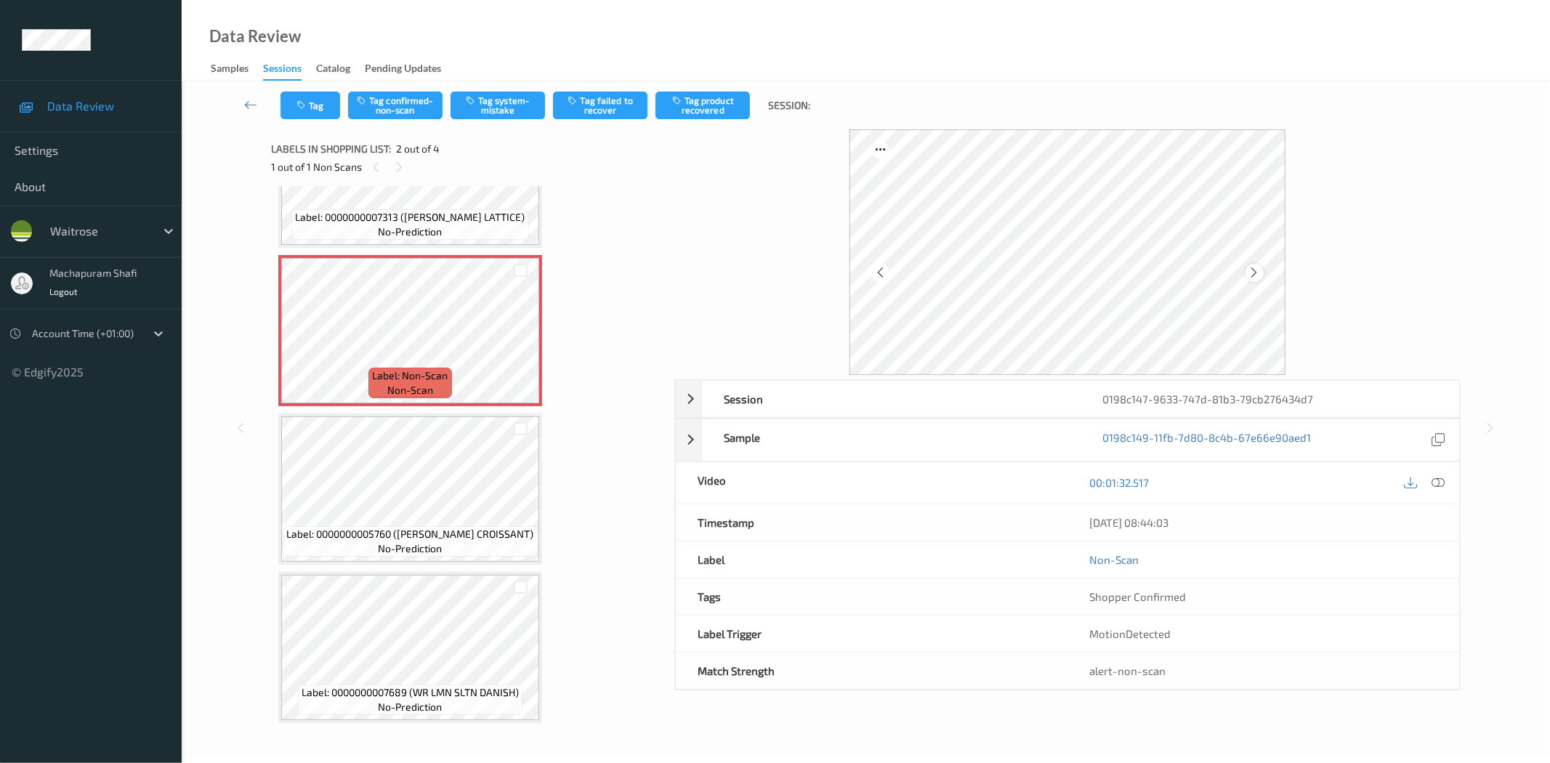
click at [1250, 275] on icon at bounding box center [1254, 272] width 12 height 13
click at [1252, 272] on icon at bounding box center [1254, 272] width 12 height 13
click at [1433, 477] on icon at bounding box center [1438, 482] width 13 height 13
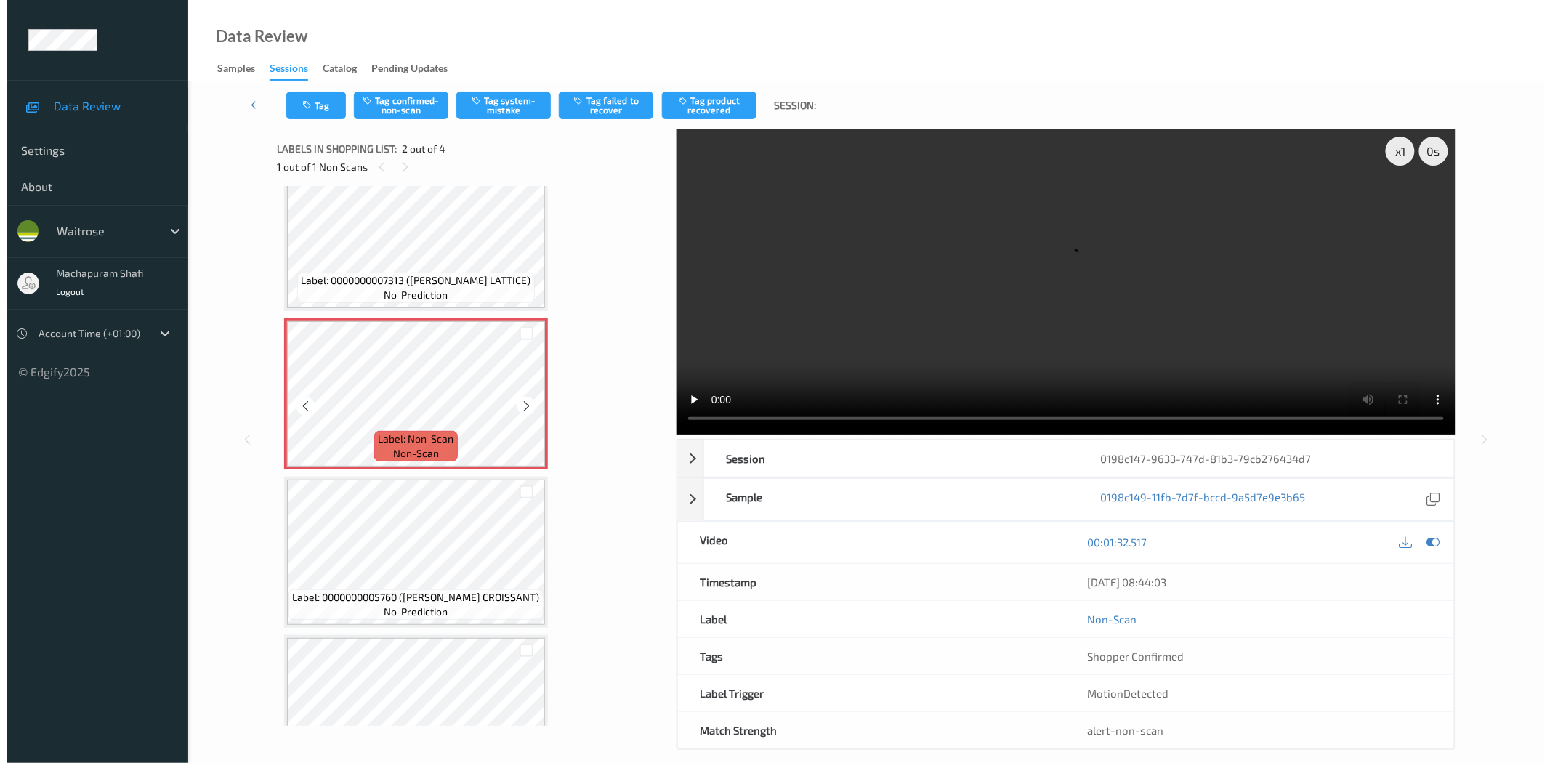
scroll to position [0, 0]
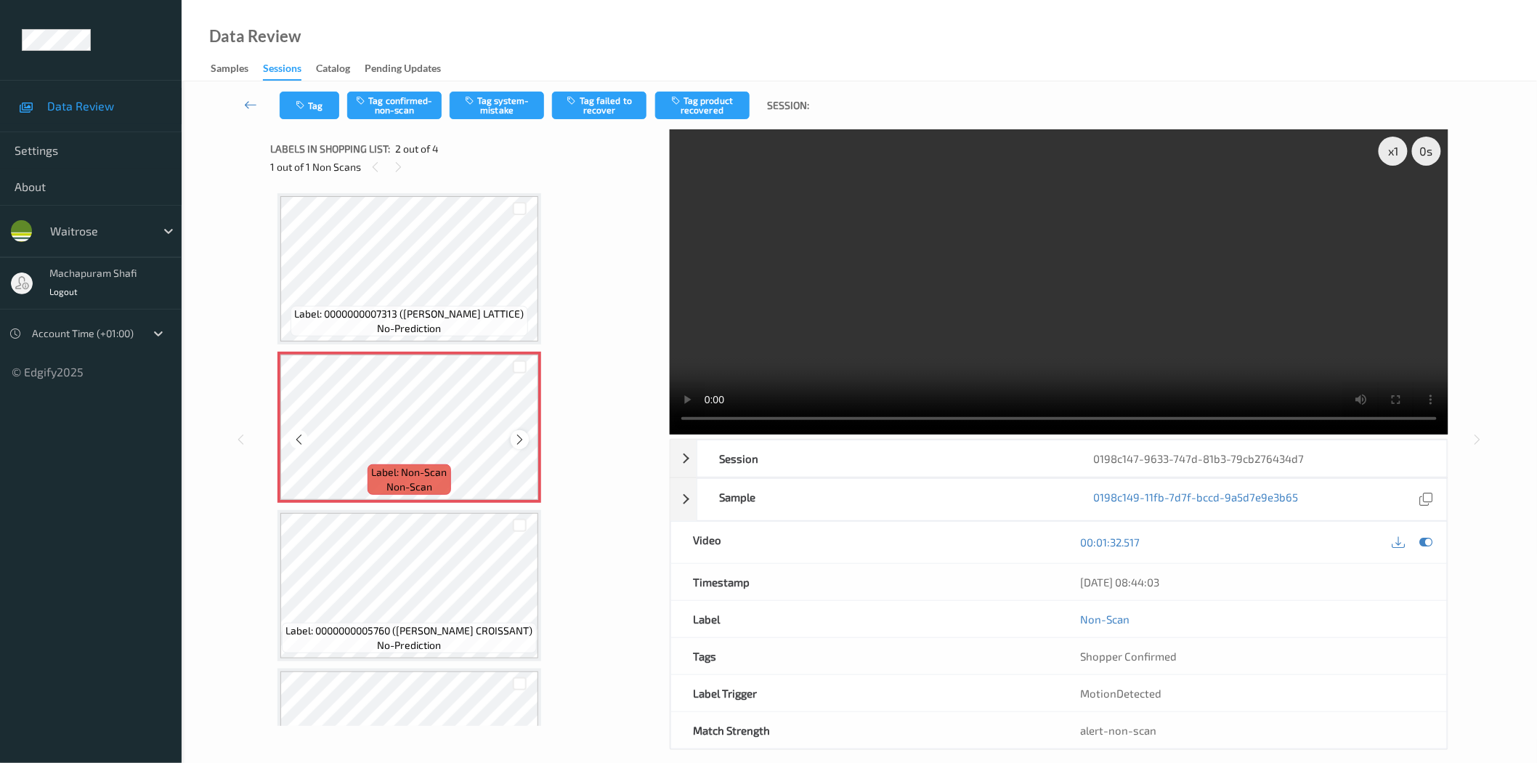
click at [514, 437] on icon at bounding box center [520, 439] width 12 height 13
click at [499, 107] on button "Tag system-mistake" at bounding box center [497, 106] width 94 height 28
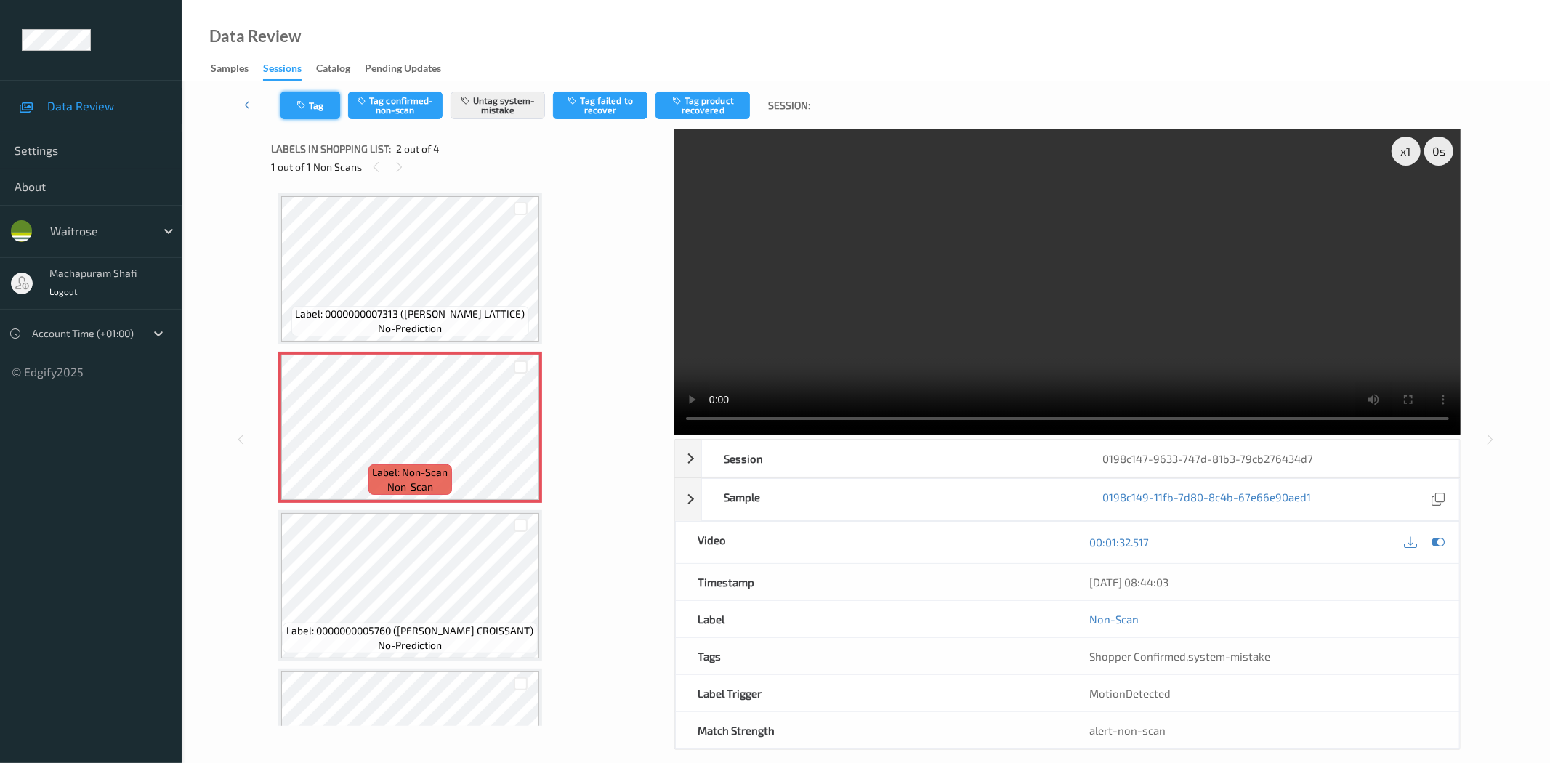
click at [314, 105] on button "Tag" at bounding box center [310, 106] width 60 height 28
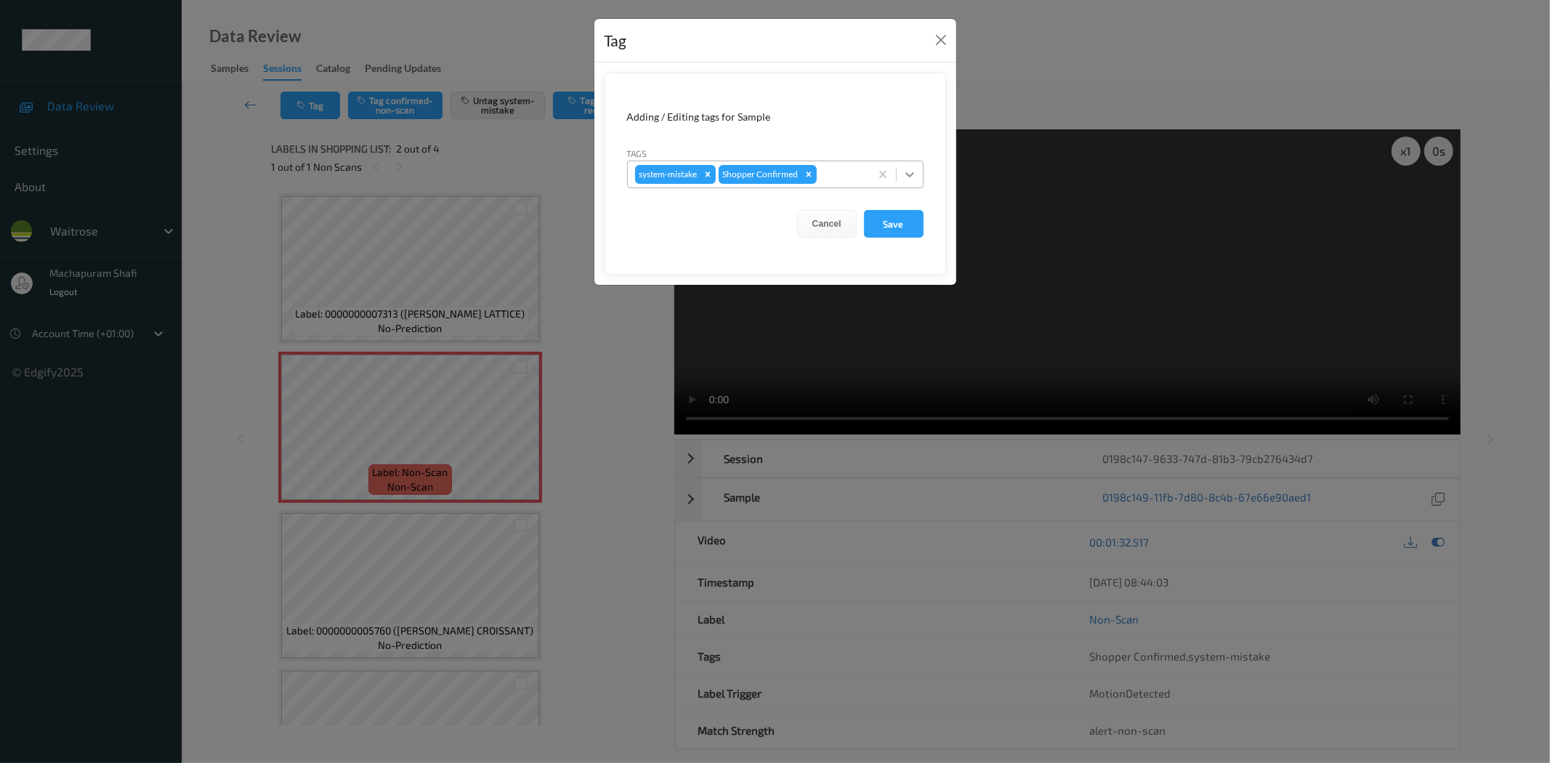
click at [903, 169] on icon at bounding box center [909, 174] width 15 height 15
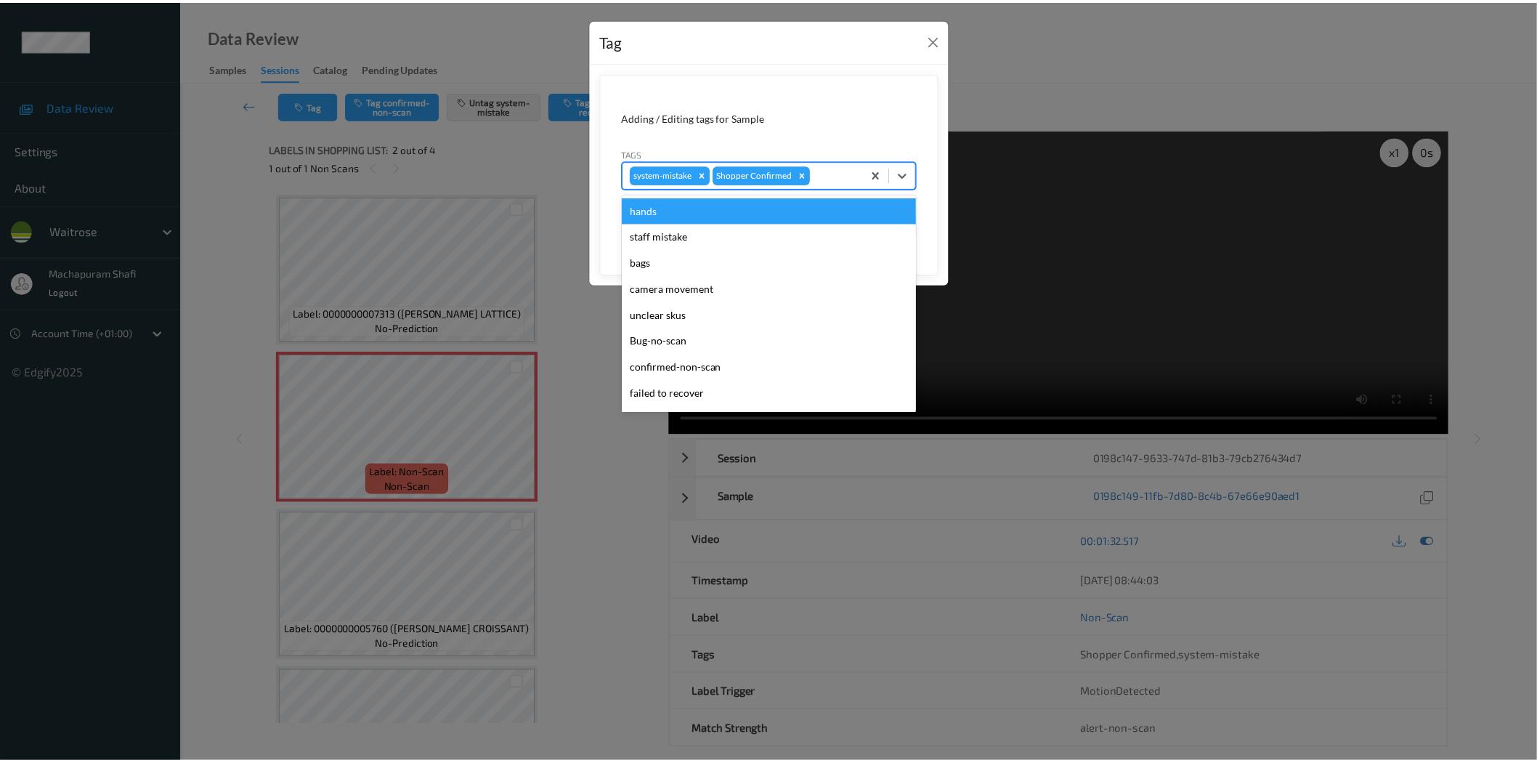
scroll to position [284, 0]
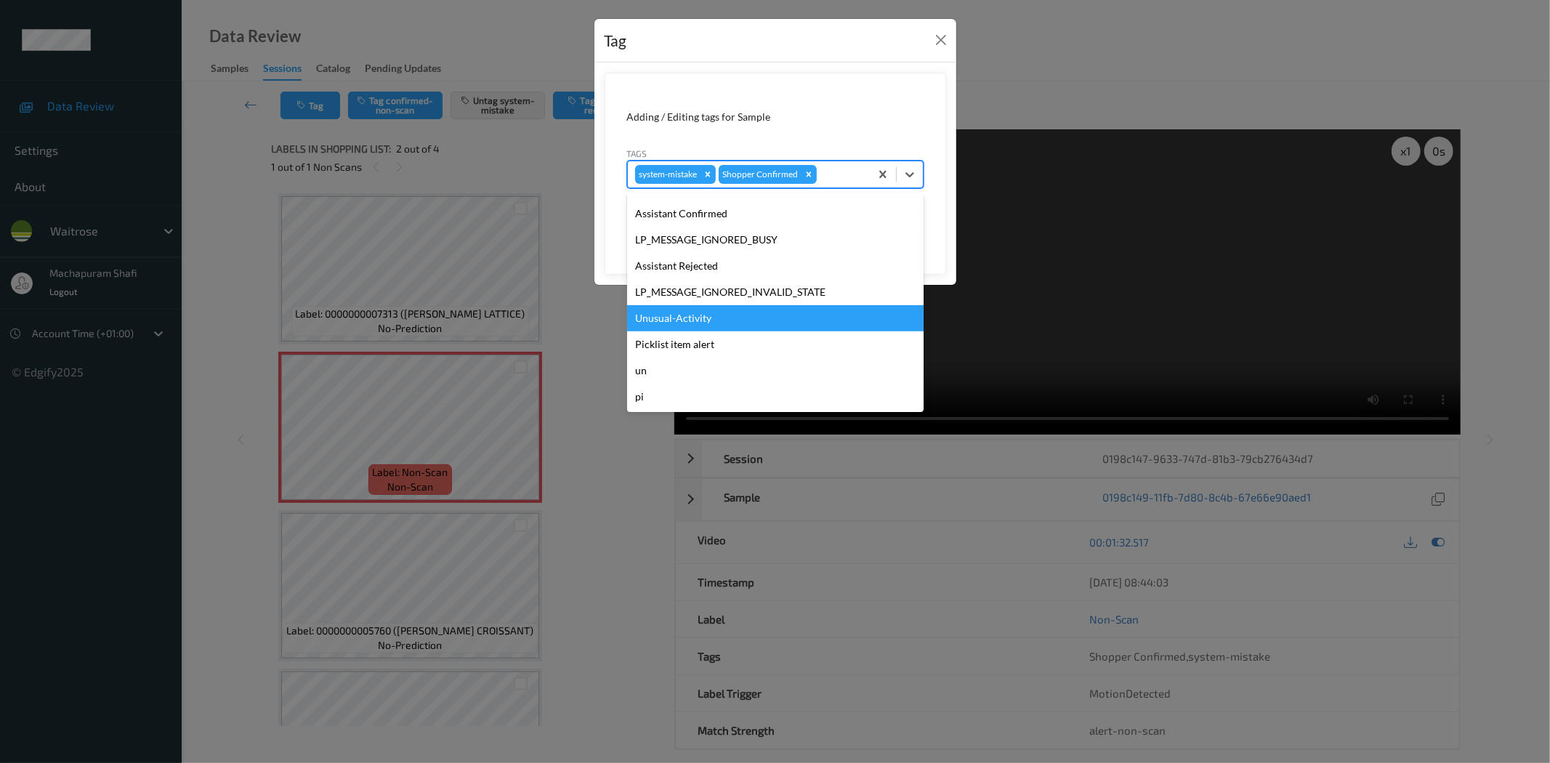
click at [700, 315] on div "Unusual-Activity" at bounding box center [775, 318] width 296 height 26
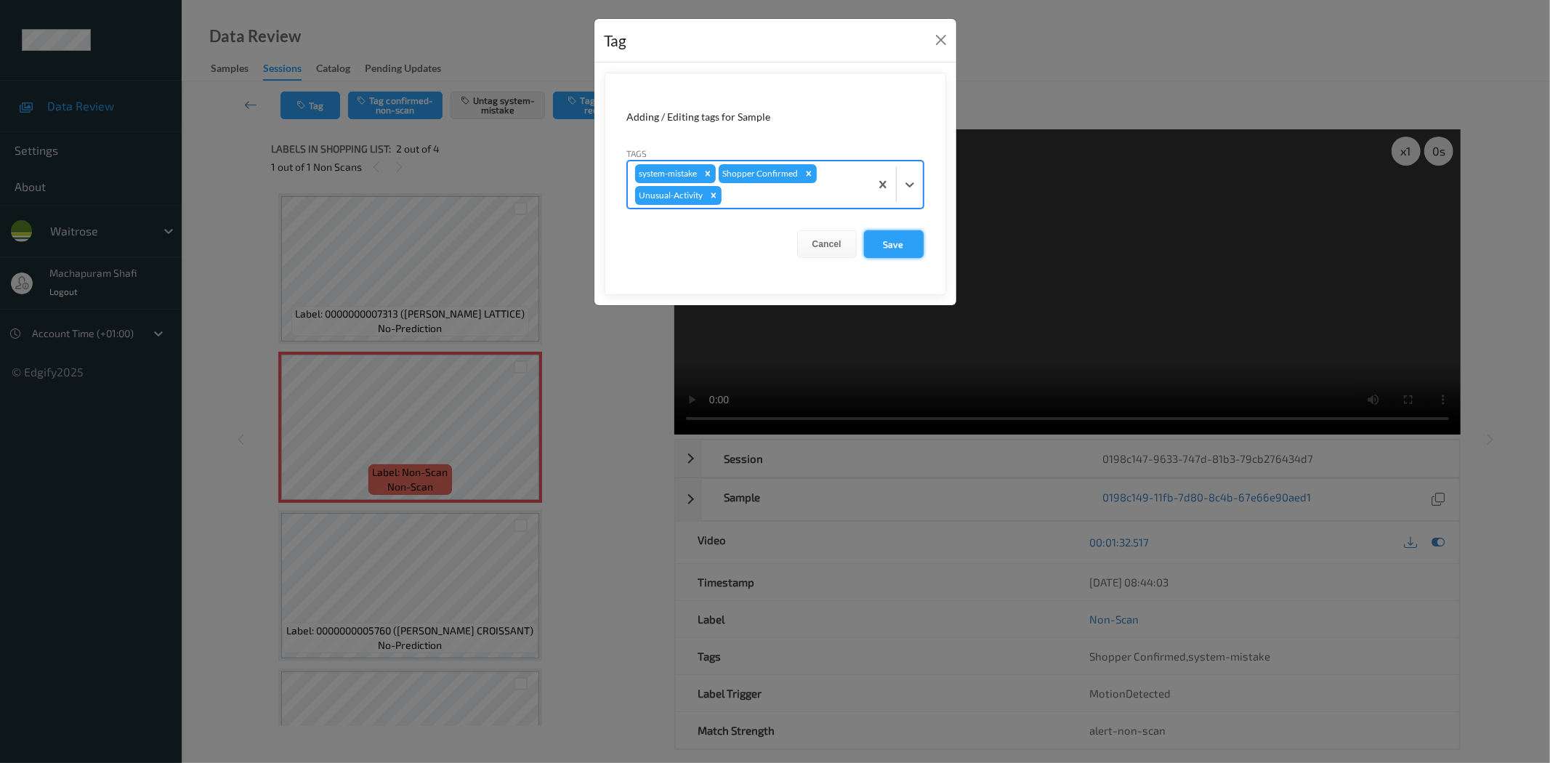
click at [896, 247] on button "Save" at bounding box center [894, 244] width 60 height 28
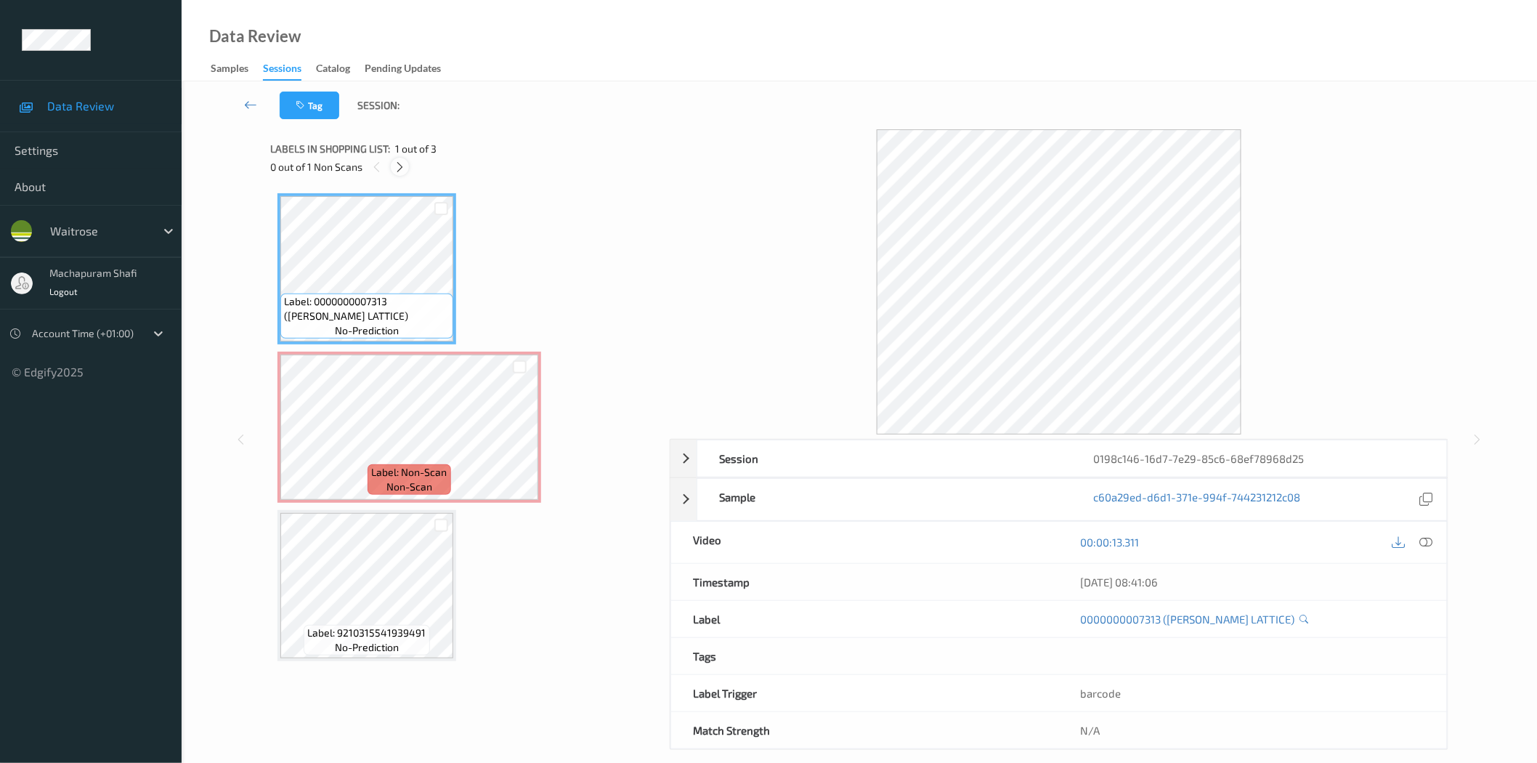
click at [401, 169] on icon at bounding box center [400, 167] width 12 height 13
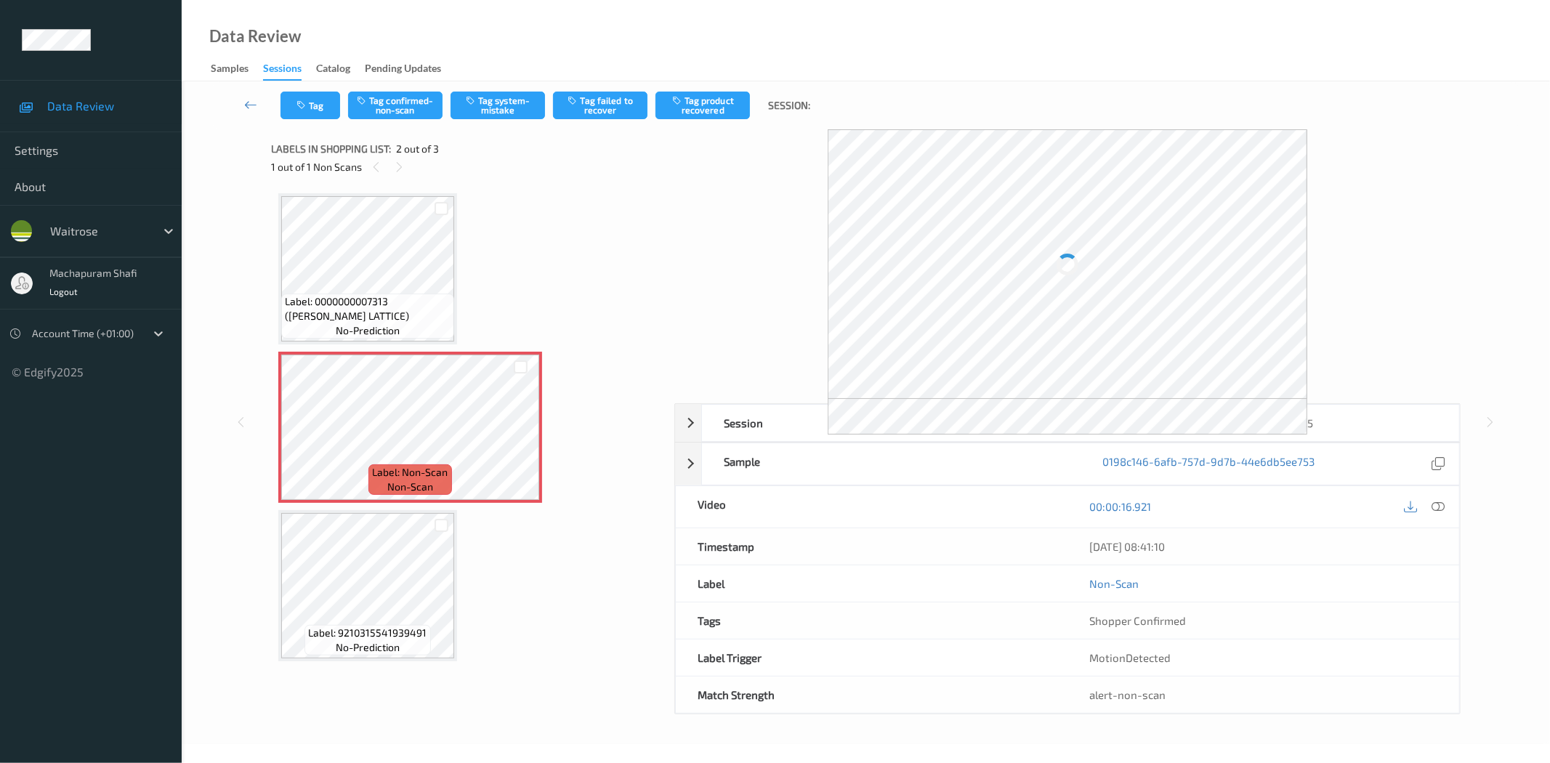
drag, startPoint x: 1436, startPoint y: 510, endPoint x: 1409, endPoint y: 367, distance: 145.6
click at [1436, 510] on icon at bounding box center [1438, 506] width 13 height 13
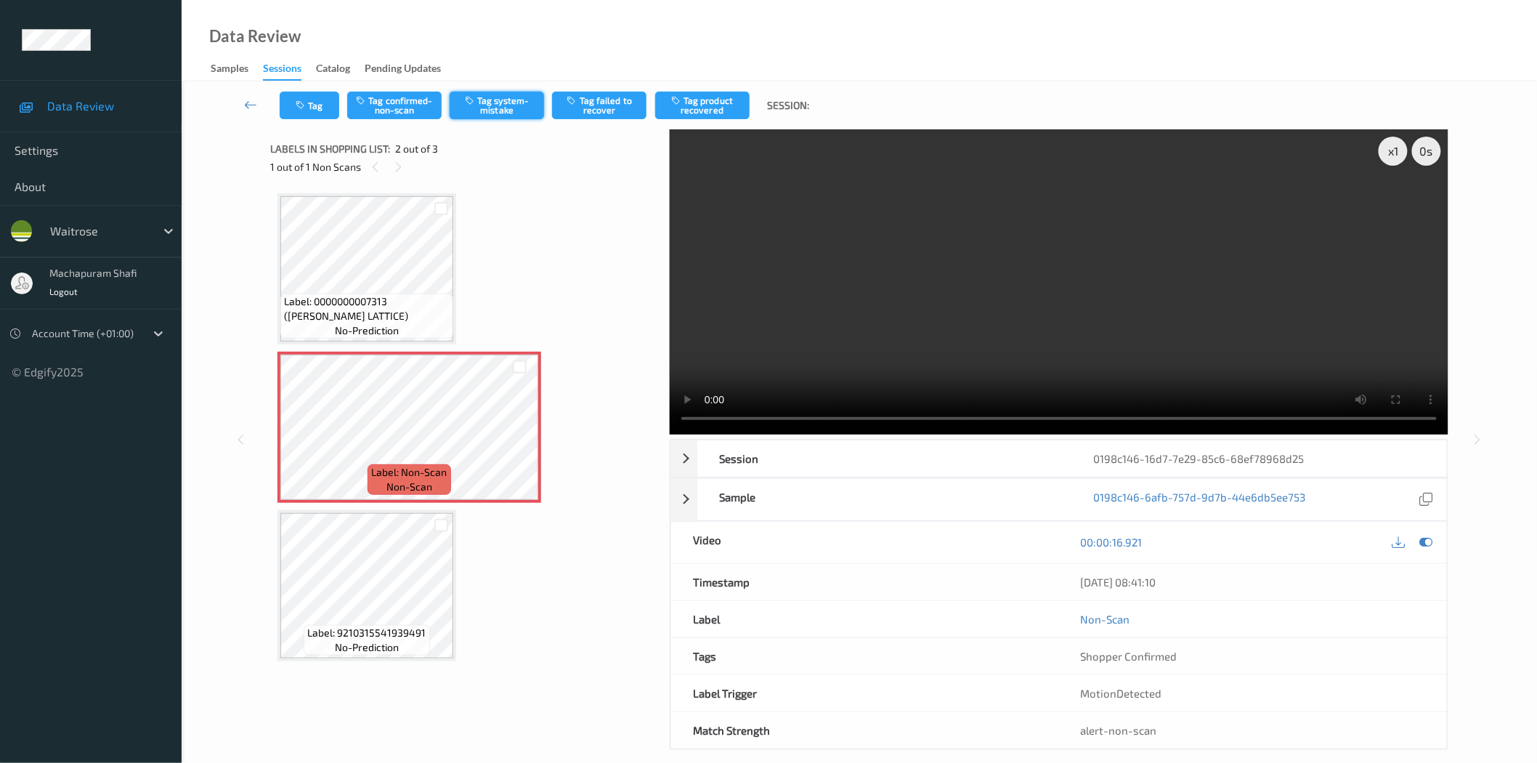
click at [499, 110] on button "Tag system-mistake" at bounding box center [497, 106] width 94 height 28
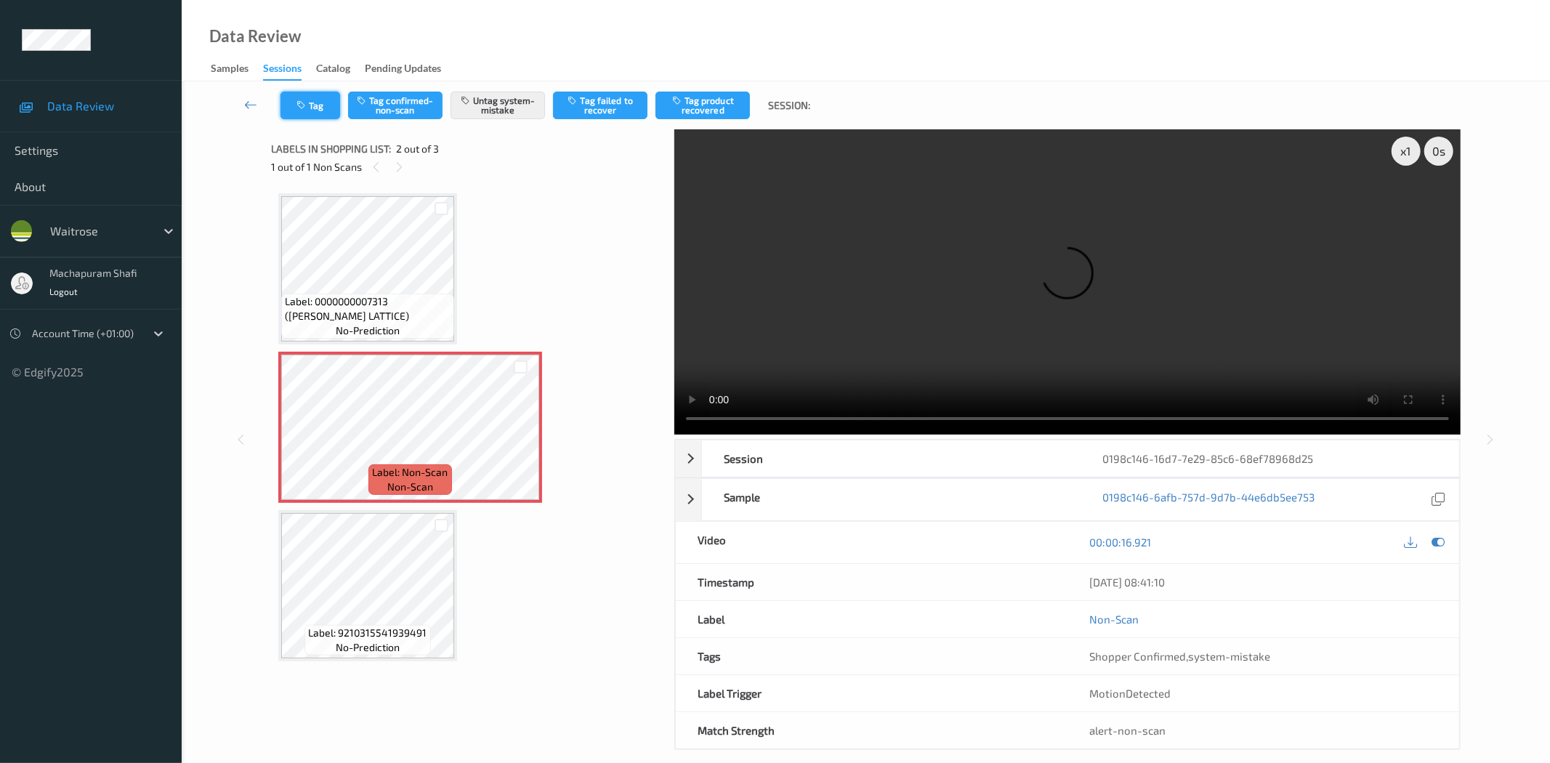
click at [310, 110] on button "Tag" at bounding box center [310, 106] width 60 height 28
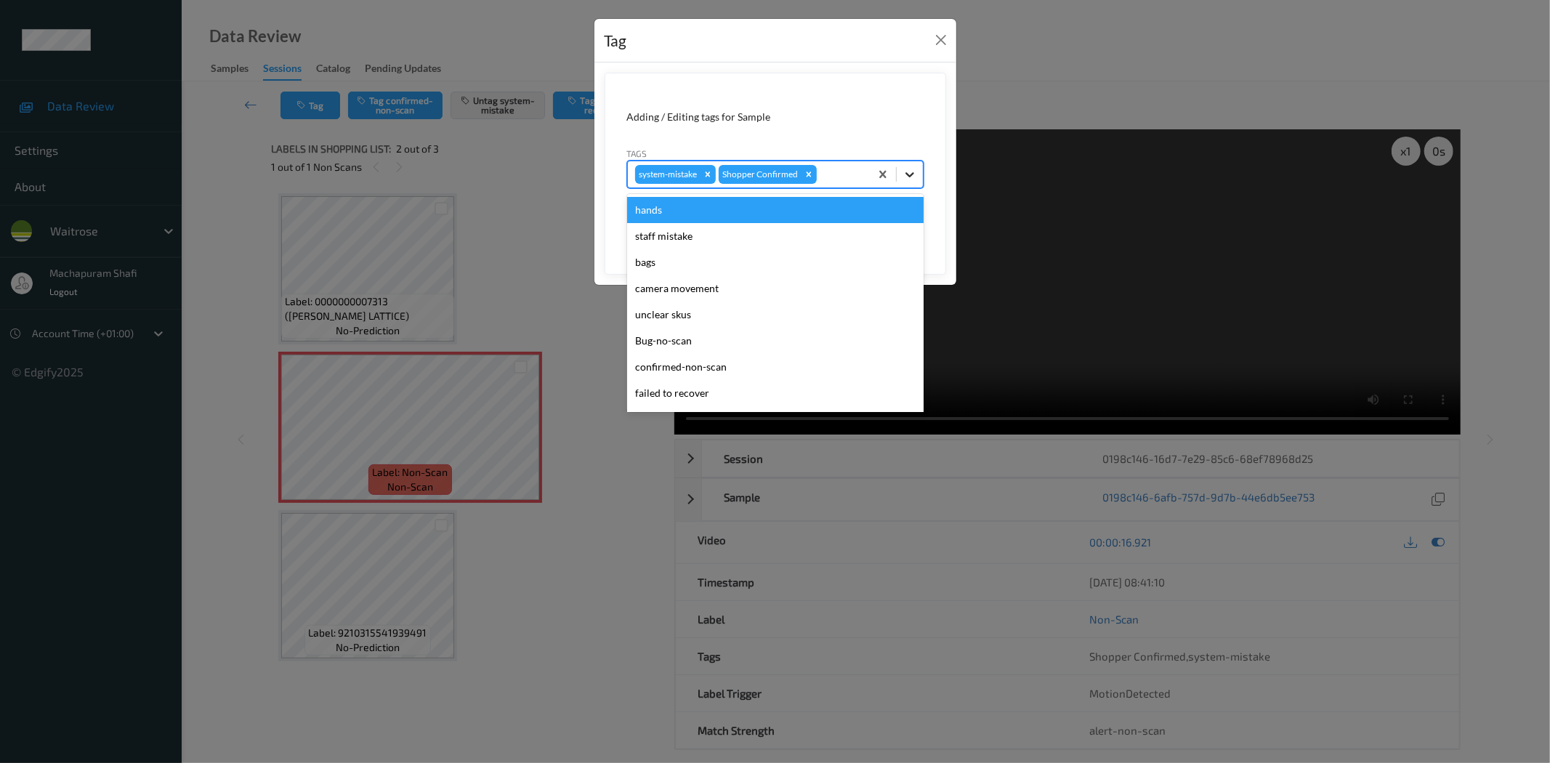
click at [913, 172] on icon at bounding box center [909, 174] width 15 height 15
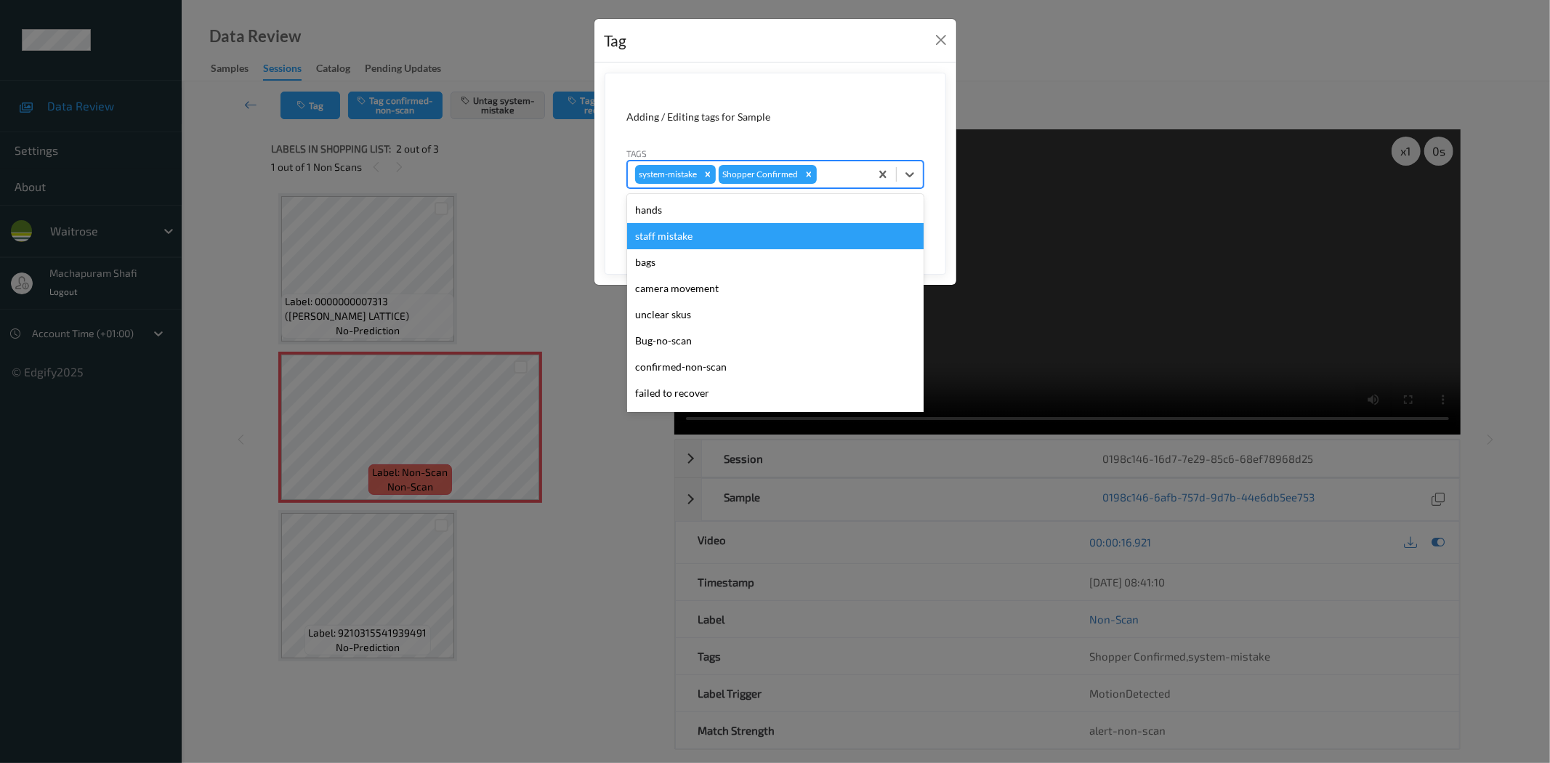
scroll to position [284, 0]
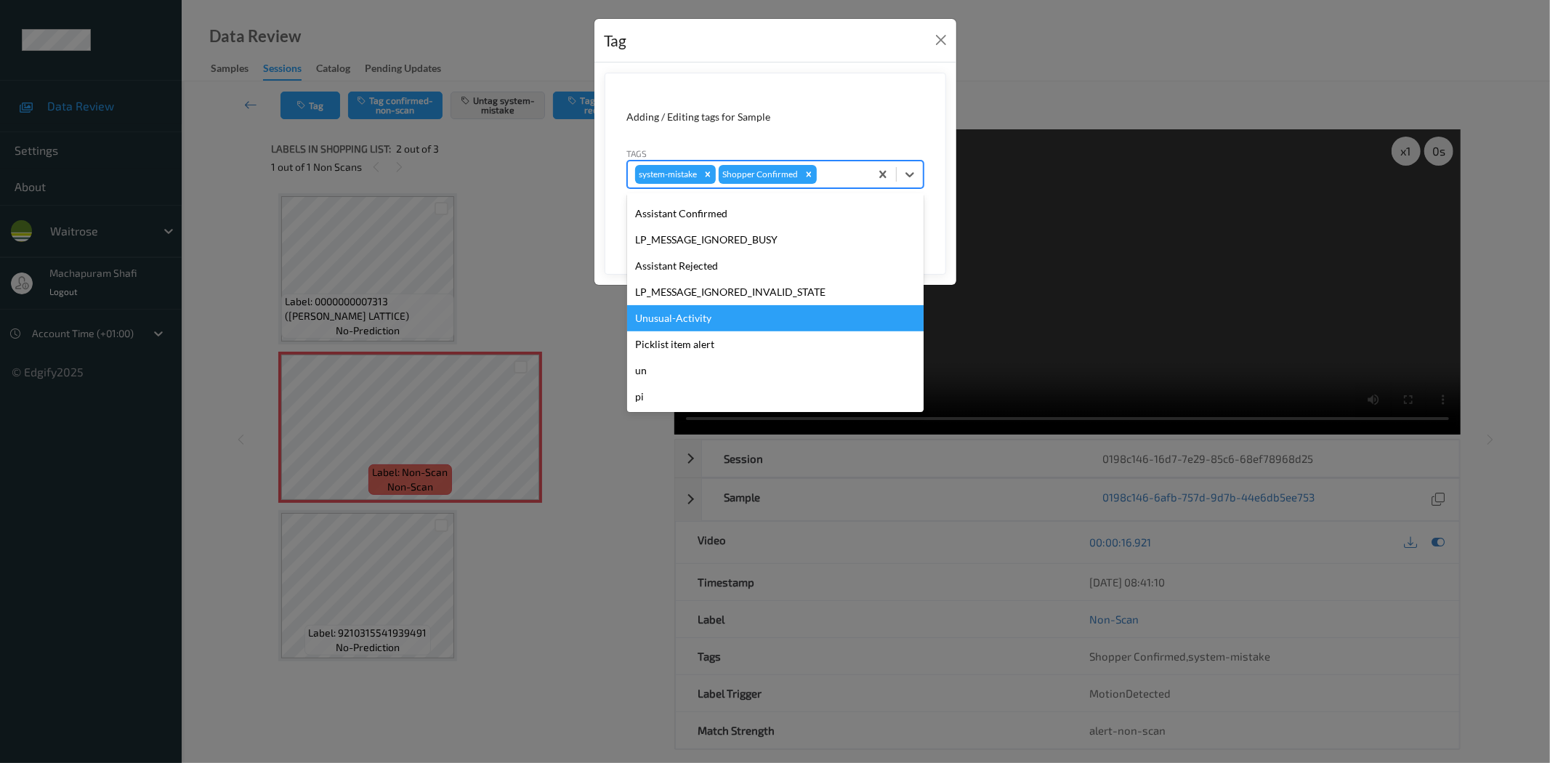
click at [685, 318] on div "Unusual-Activity" at bounding box center [775, 318] width 296 height 26
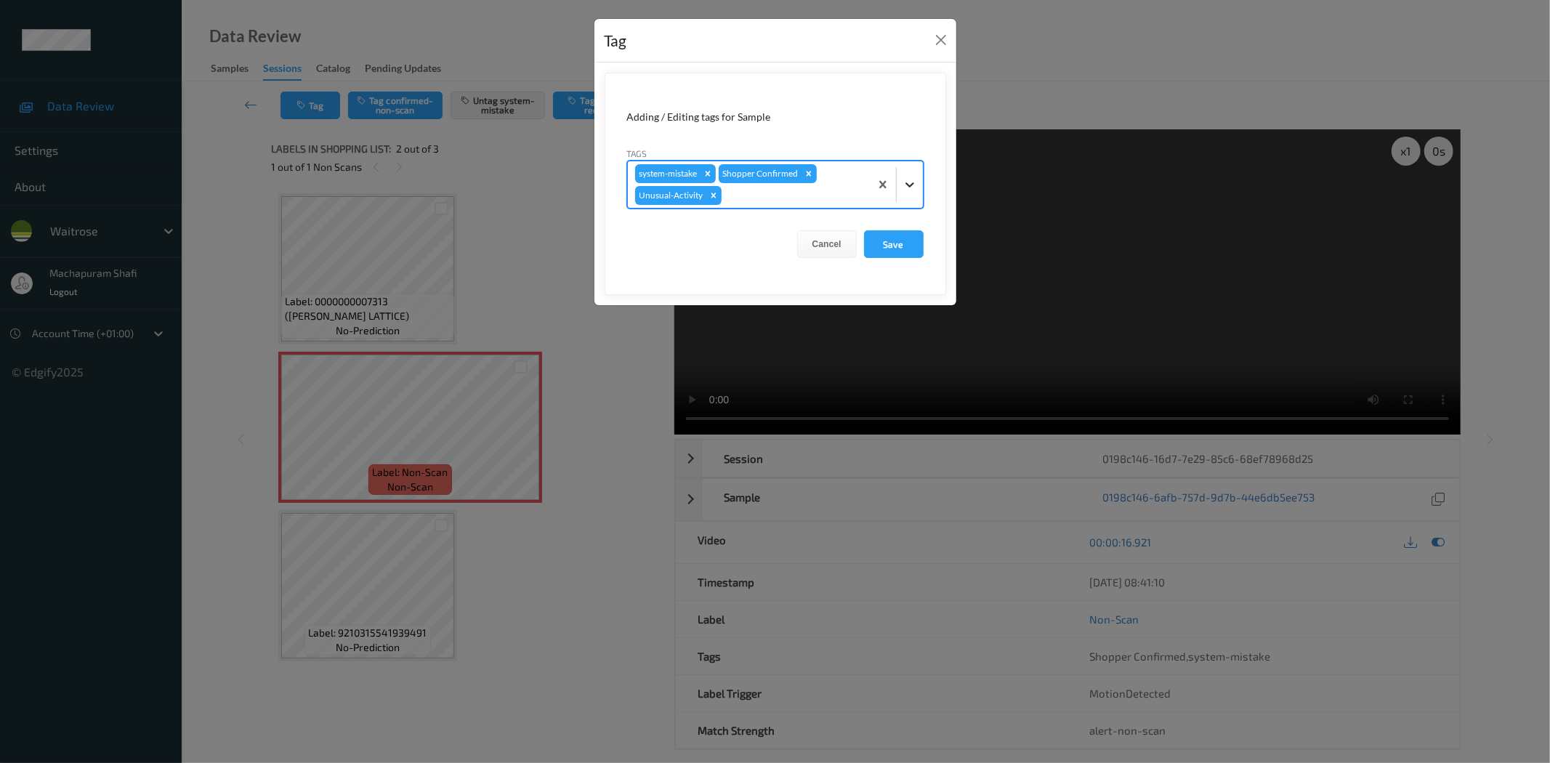
click at [913, 174] on div at bounding box center [910, 184] width 26 height 26
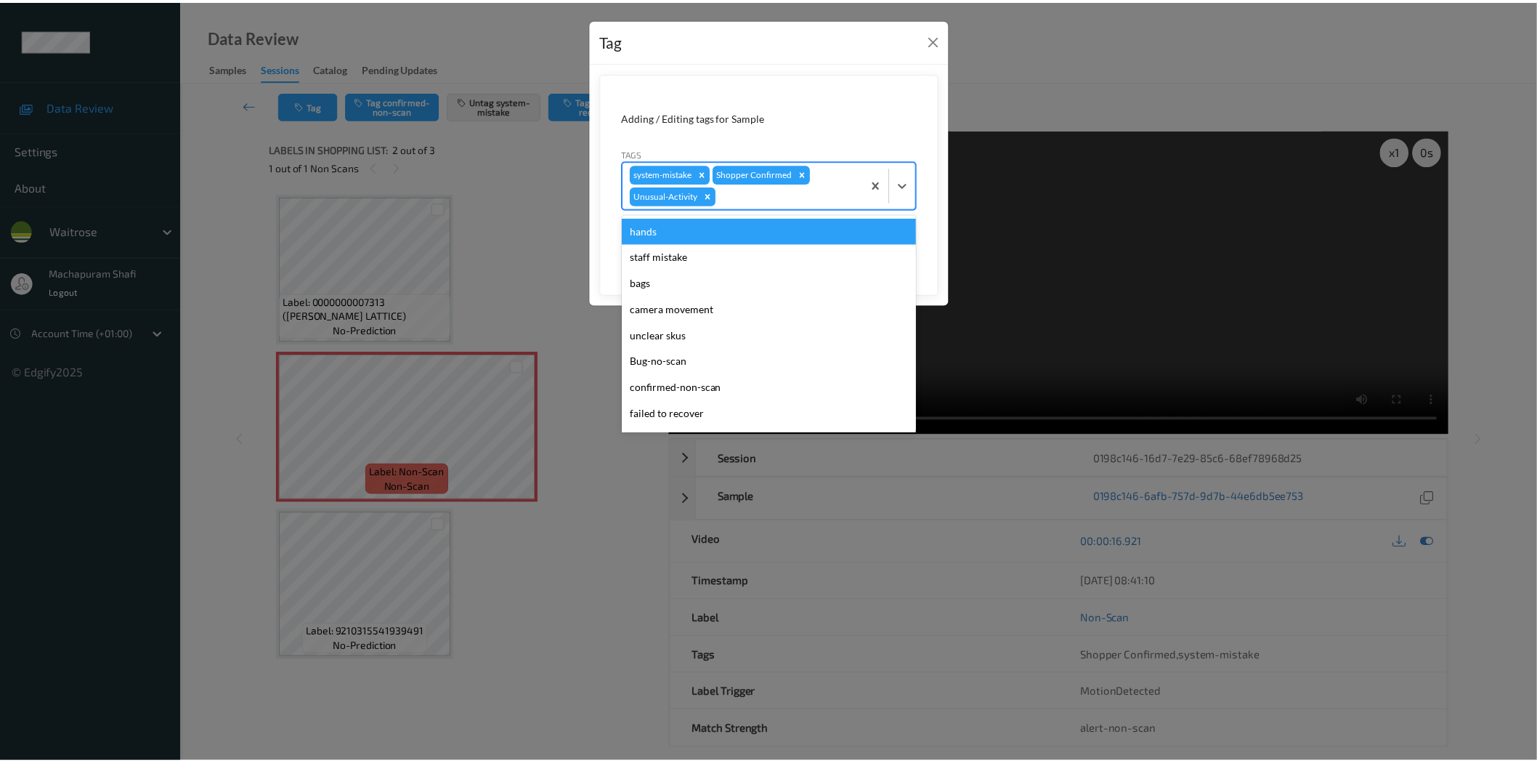
scroll to position [258, 0]
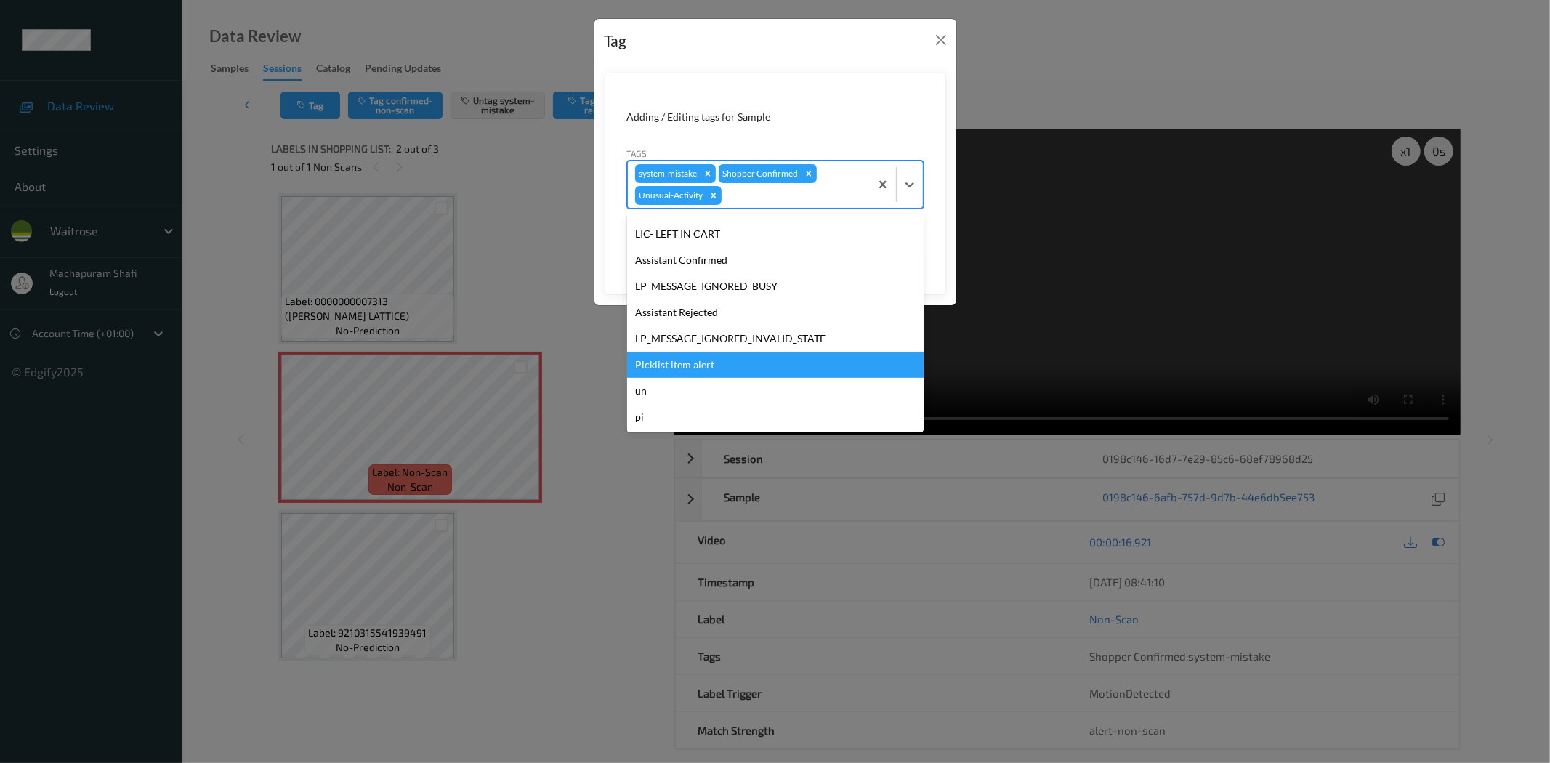
click at [678, 361] on div "Picklist item alert" at bounding box center [775, 365] width 296 height 26
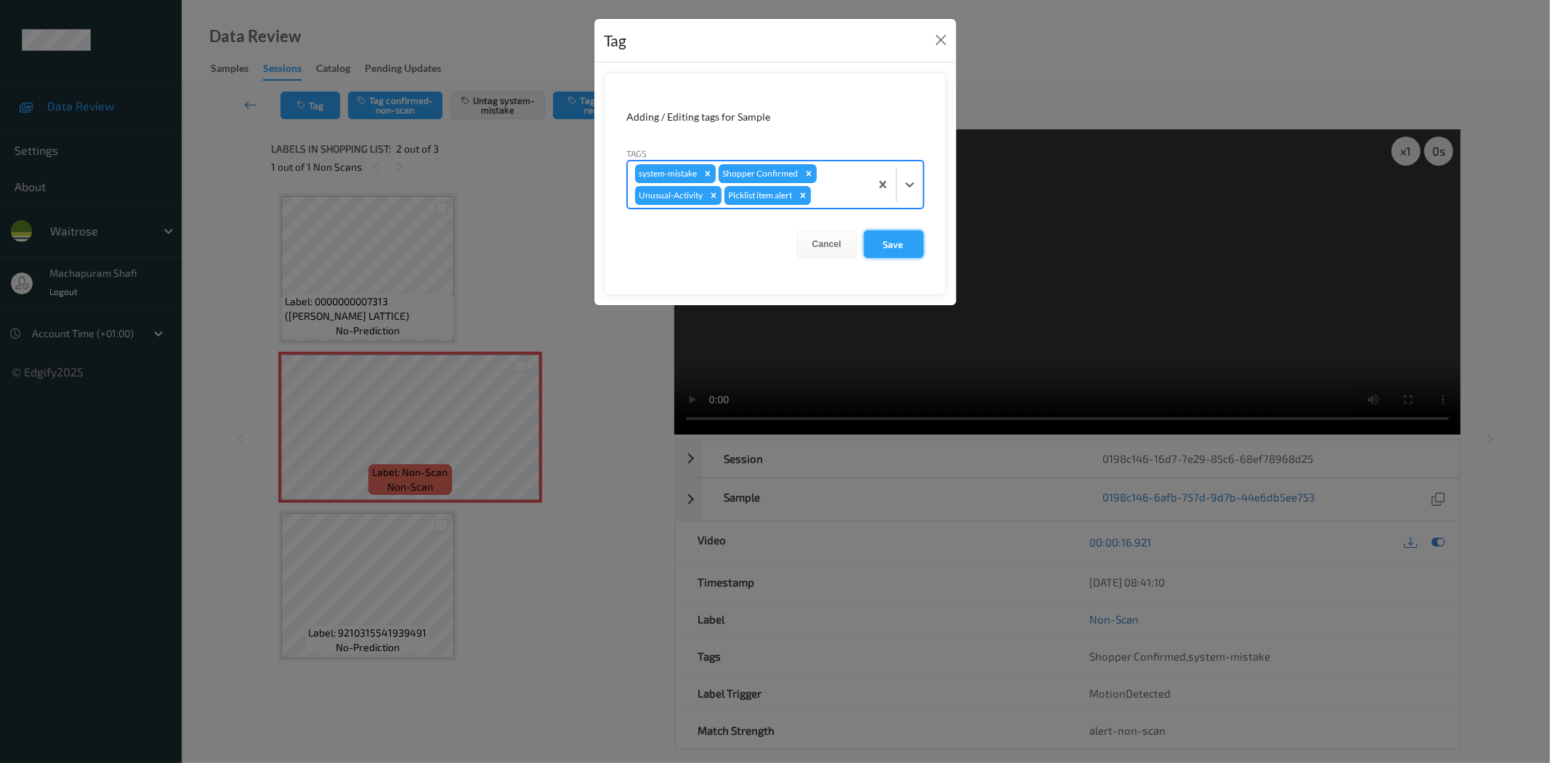
click at [896, 243] on button "Save" at bounding box center [894, 244] width 60 height 28
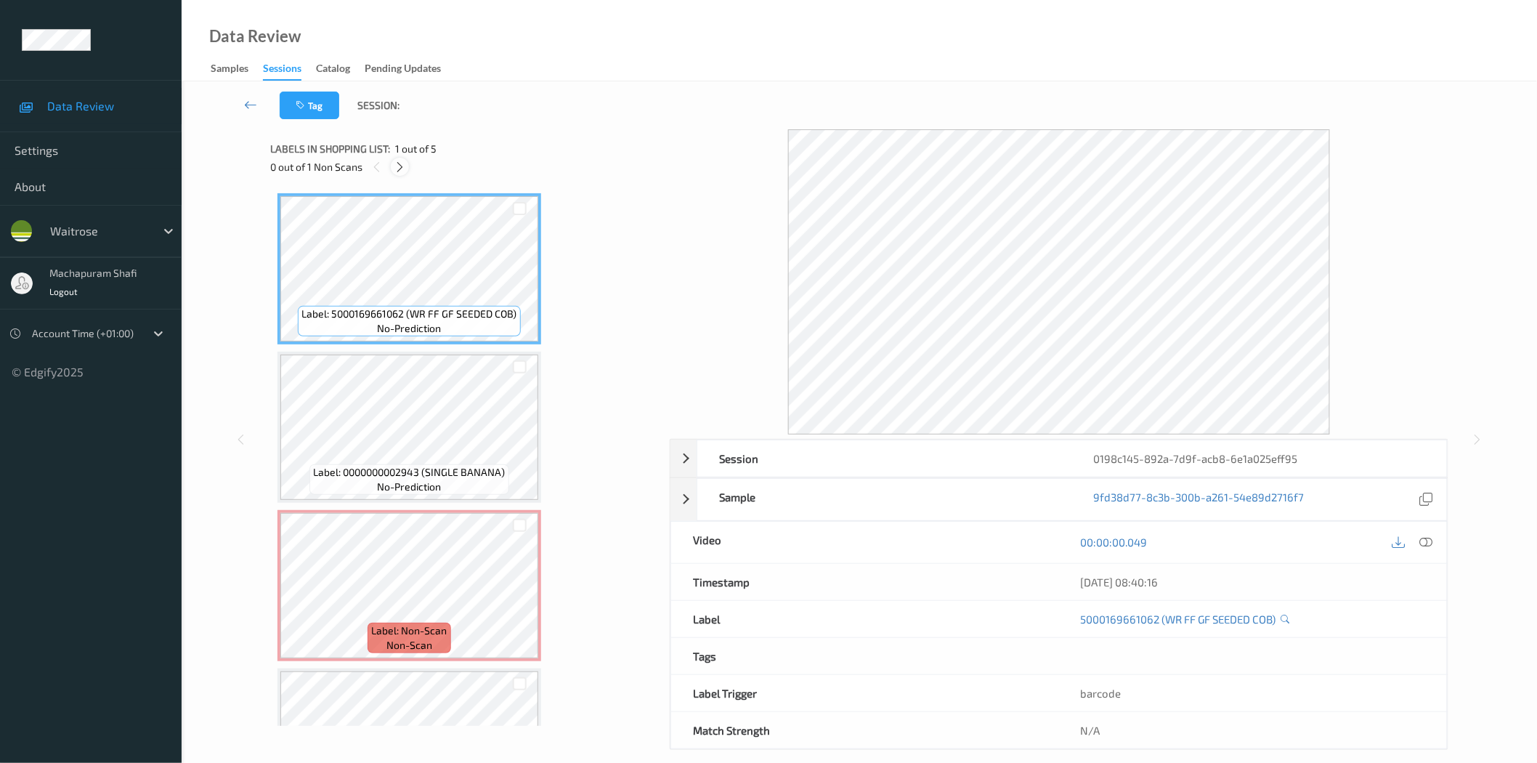
click at [397, 166] on icon at bounding box center [400, 167] width 12 height 13
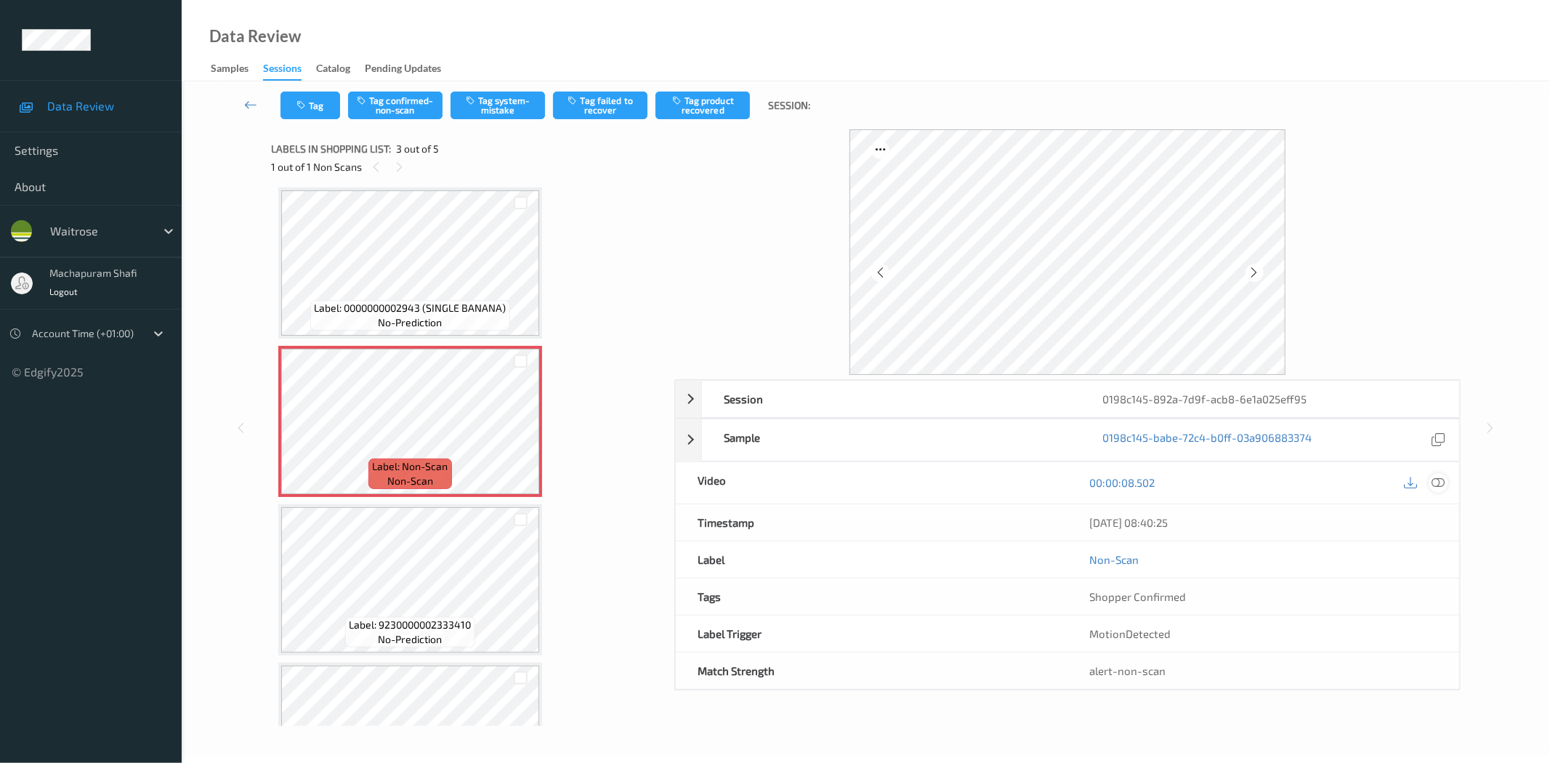
click at [1437, 489] on icon at bounding box center [1438, 482] width 13 height 13
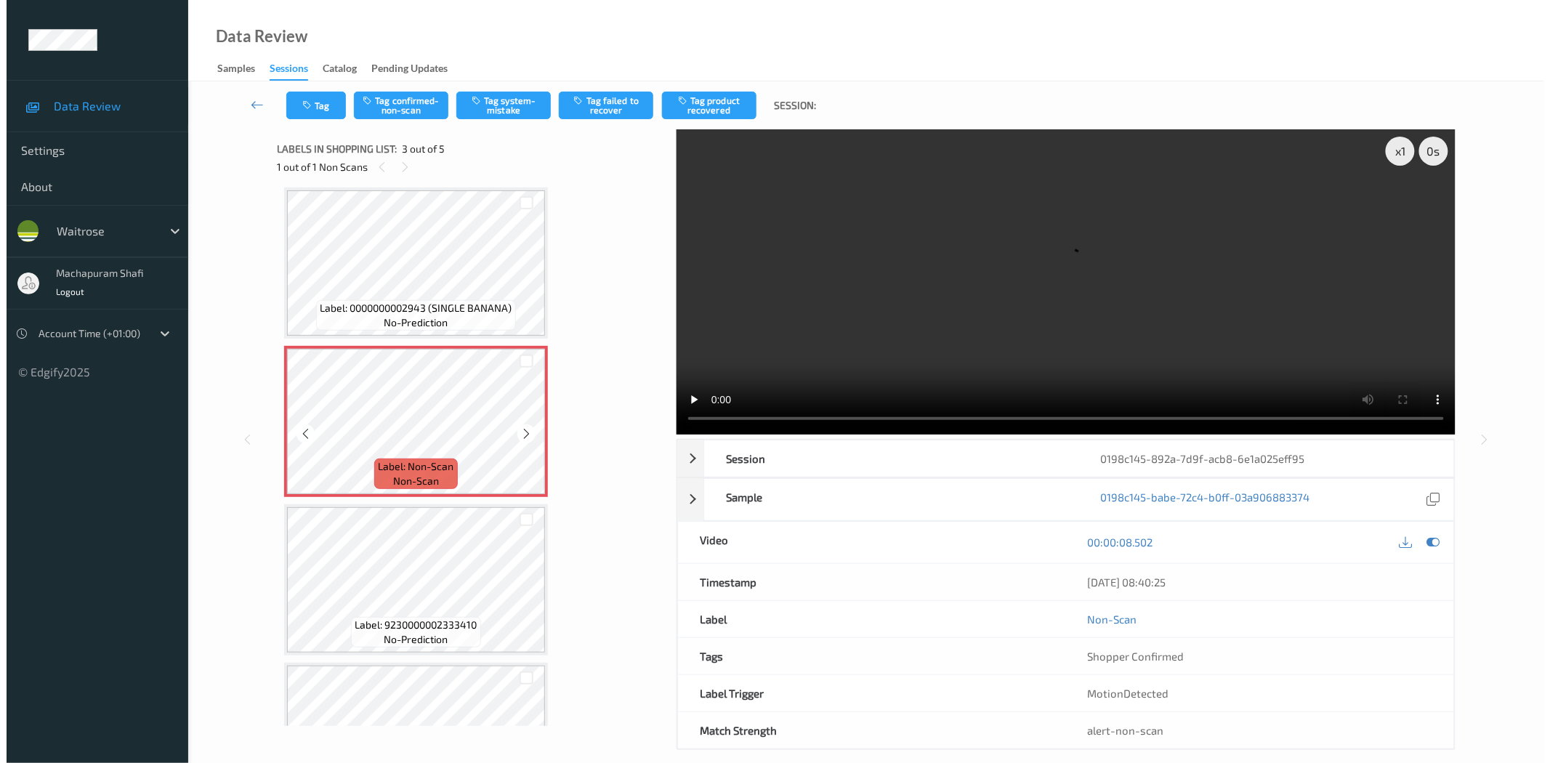
scroll to position [254, 0]
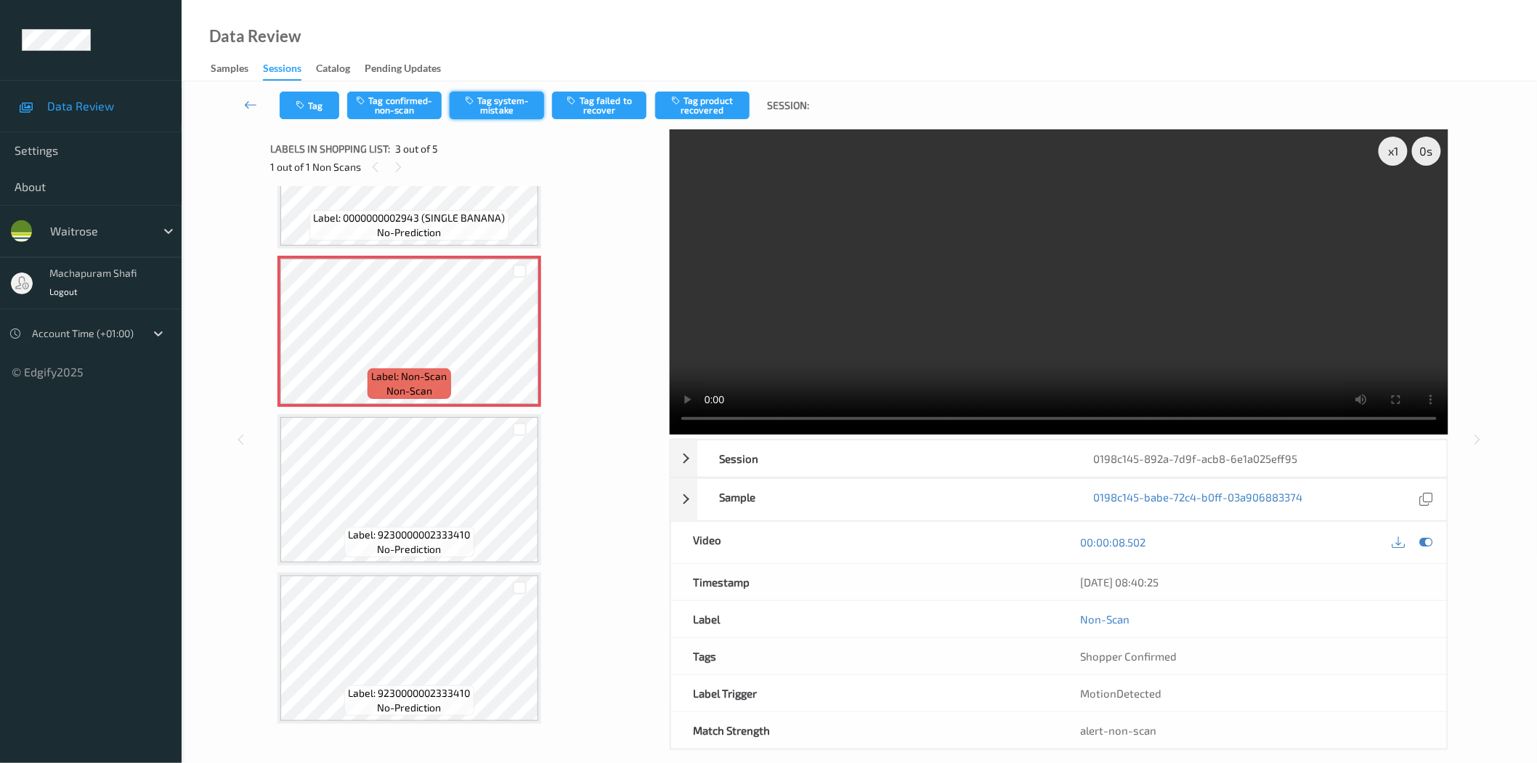
click at [511, 115] on button "Tag system-mistake" at bounding box center [497, 106] width 94 height 28
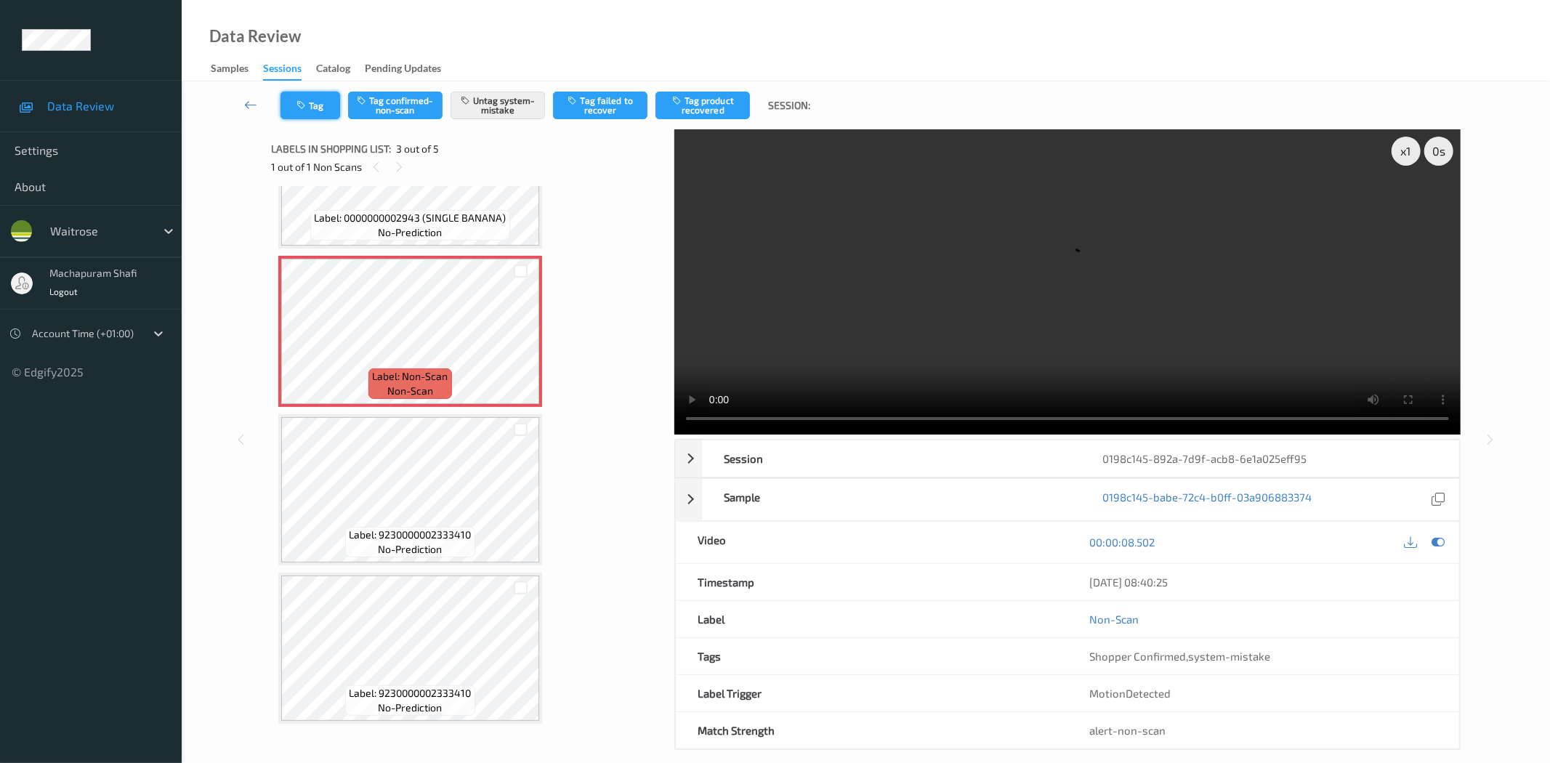
click at [302, 110] on icon "button" at bounding box center [302, 105] width 12 height 10
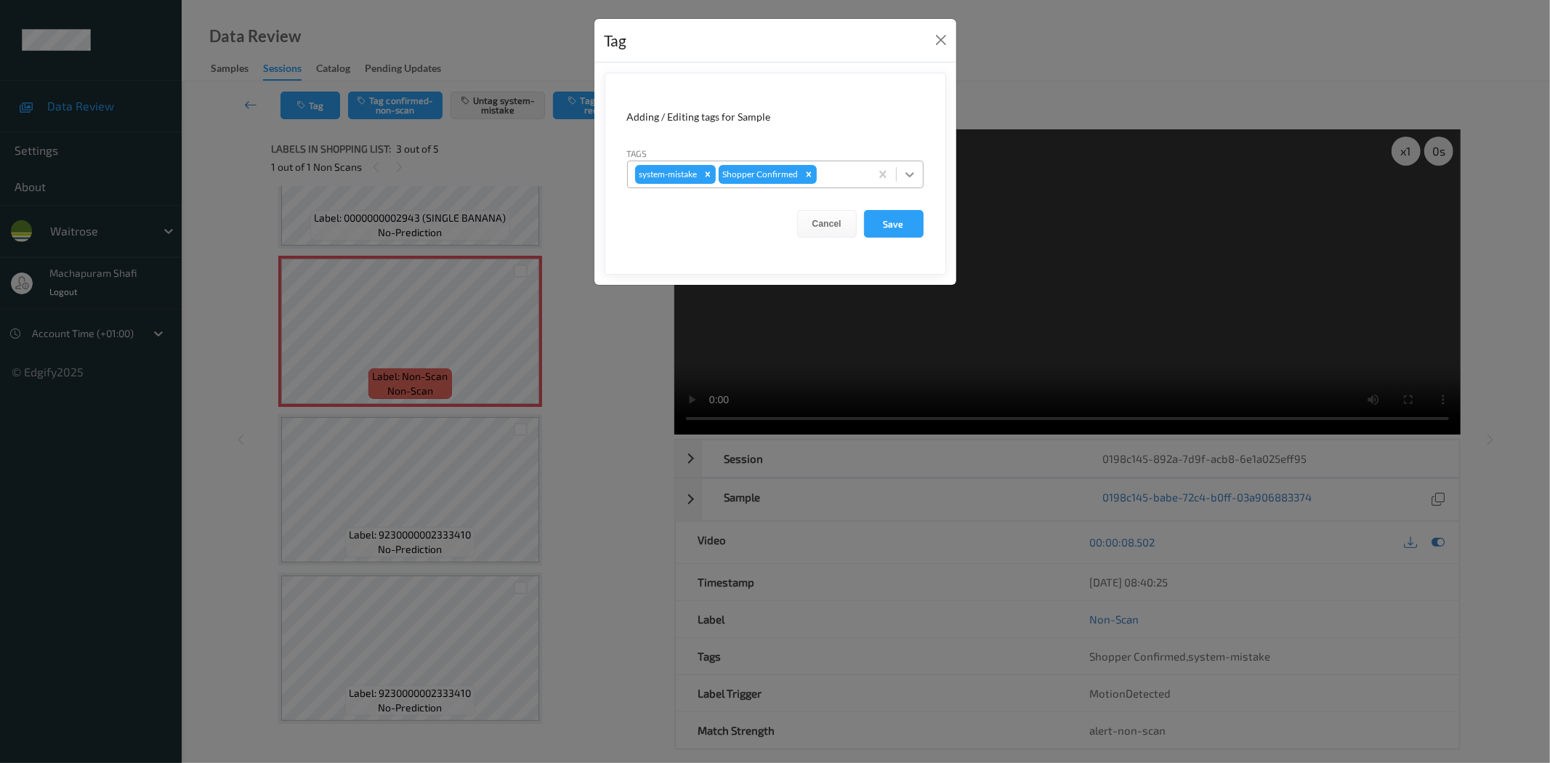
click at [910, 174] on icon at bounding box center [909, 174] width 15 height 15
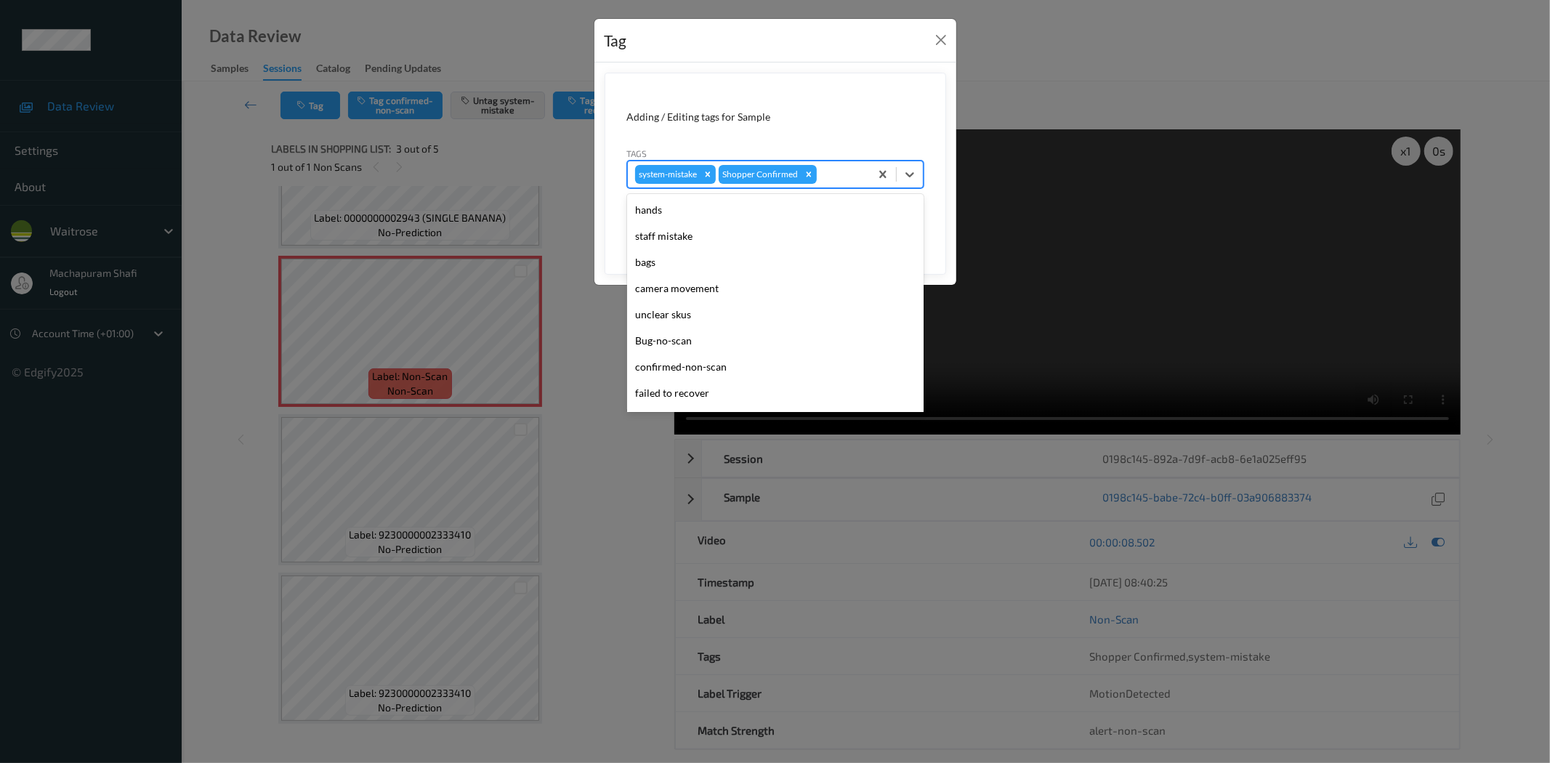
scroll to position [284, 0]
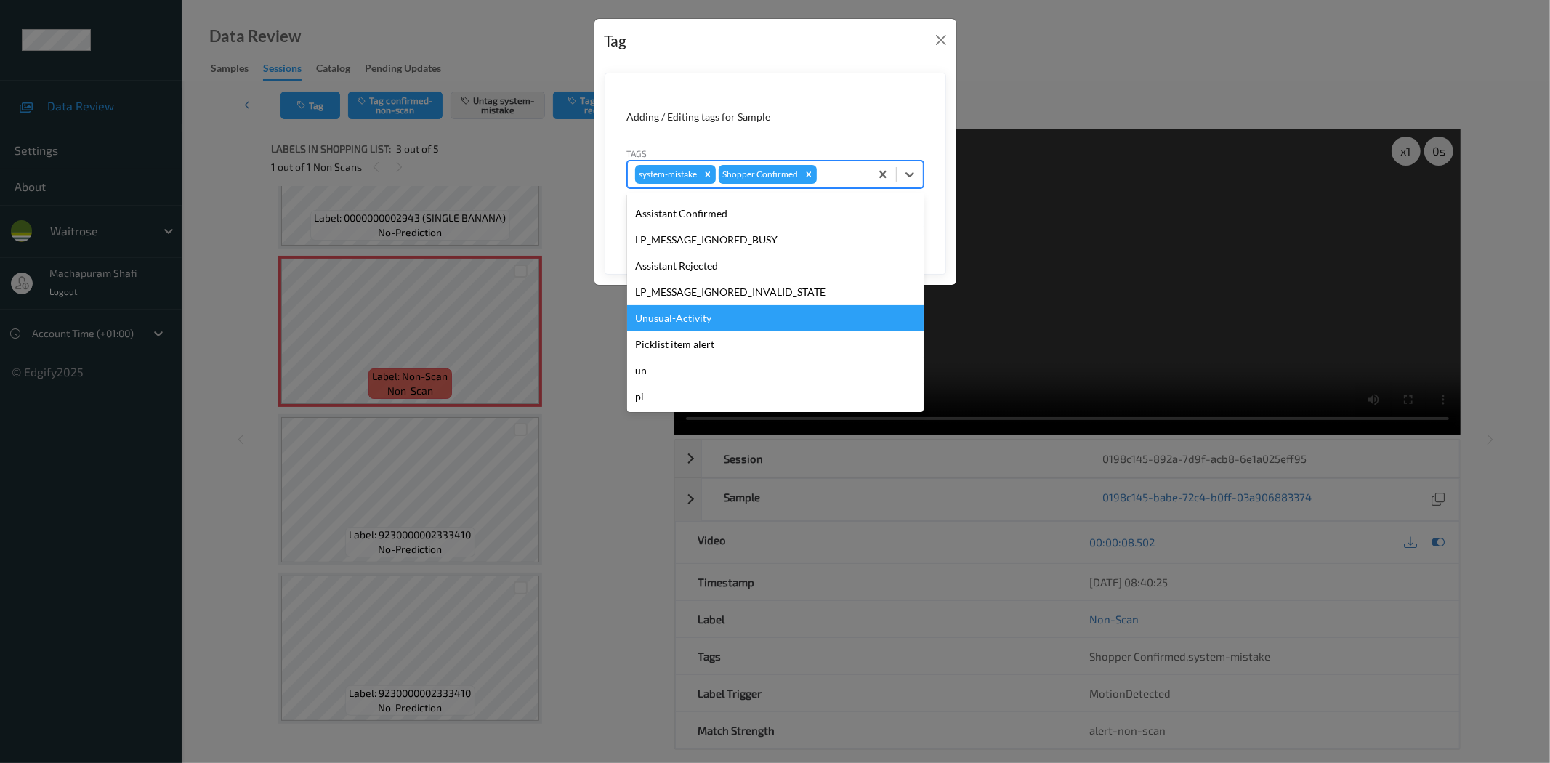
click at [658, 320] on div "Unusual-Activity" at bounding box center [775, 318] width 296 height 26
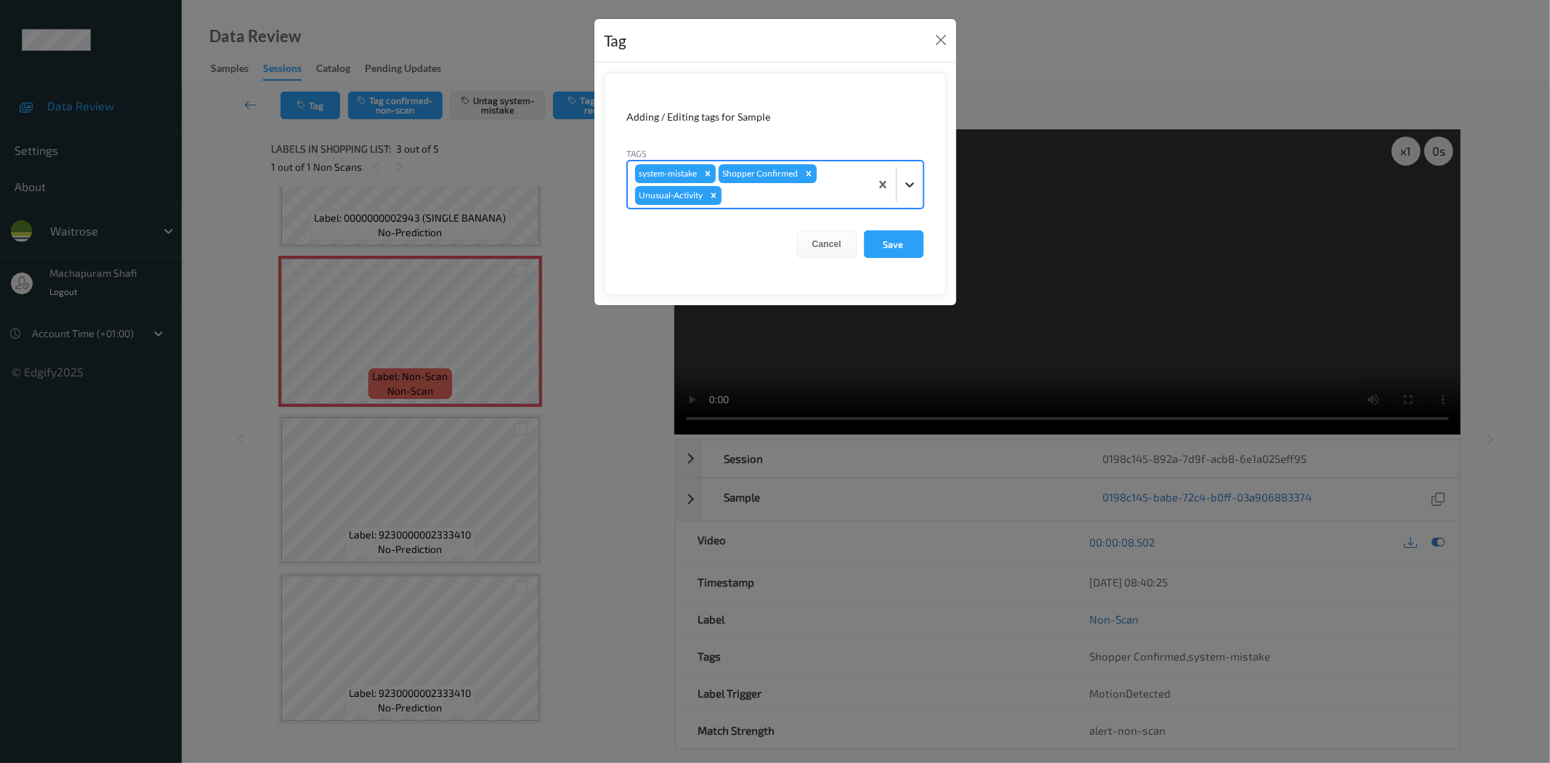
click at [907, 173] on div at bounding box center [910, 184] width 26 height 26
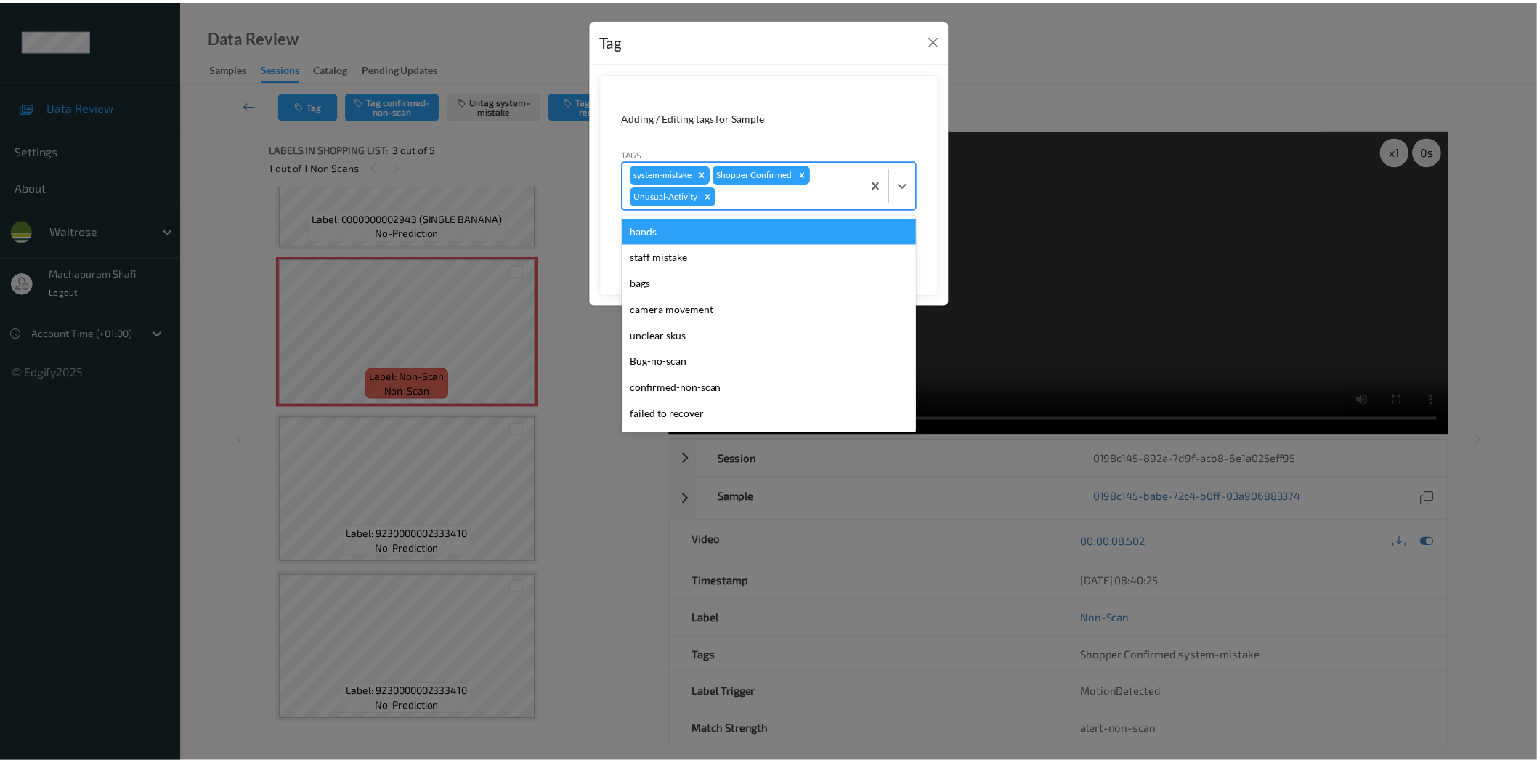
scroll to position [258, 0]
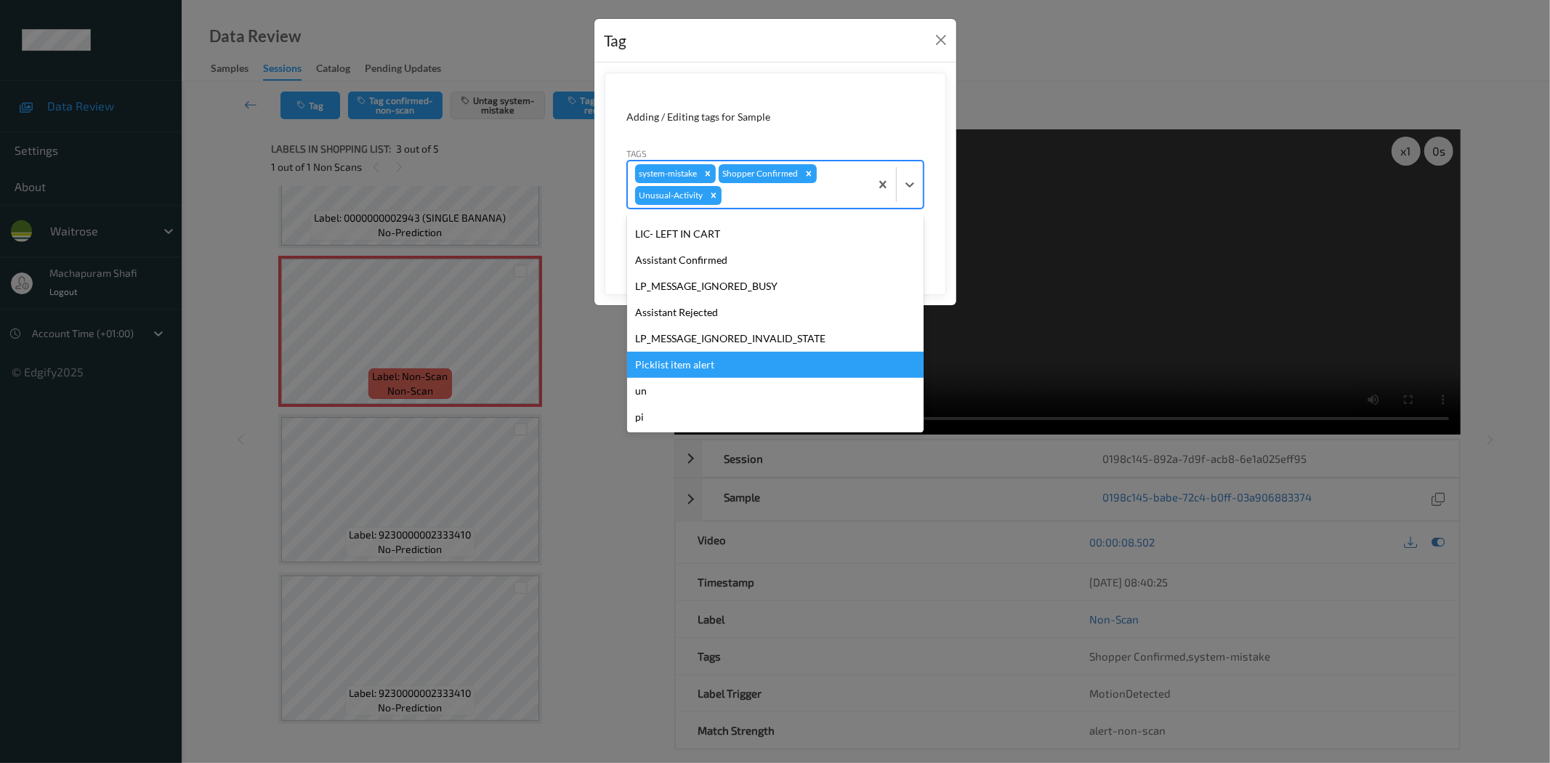
click at [678, 364] on div "Picklist item alert" at bounding box center [775, 365] width 296 height 26
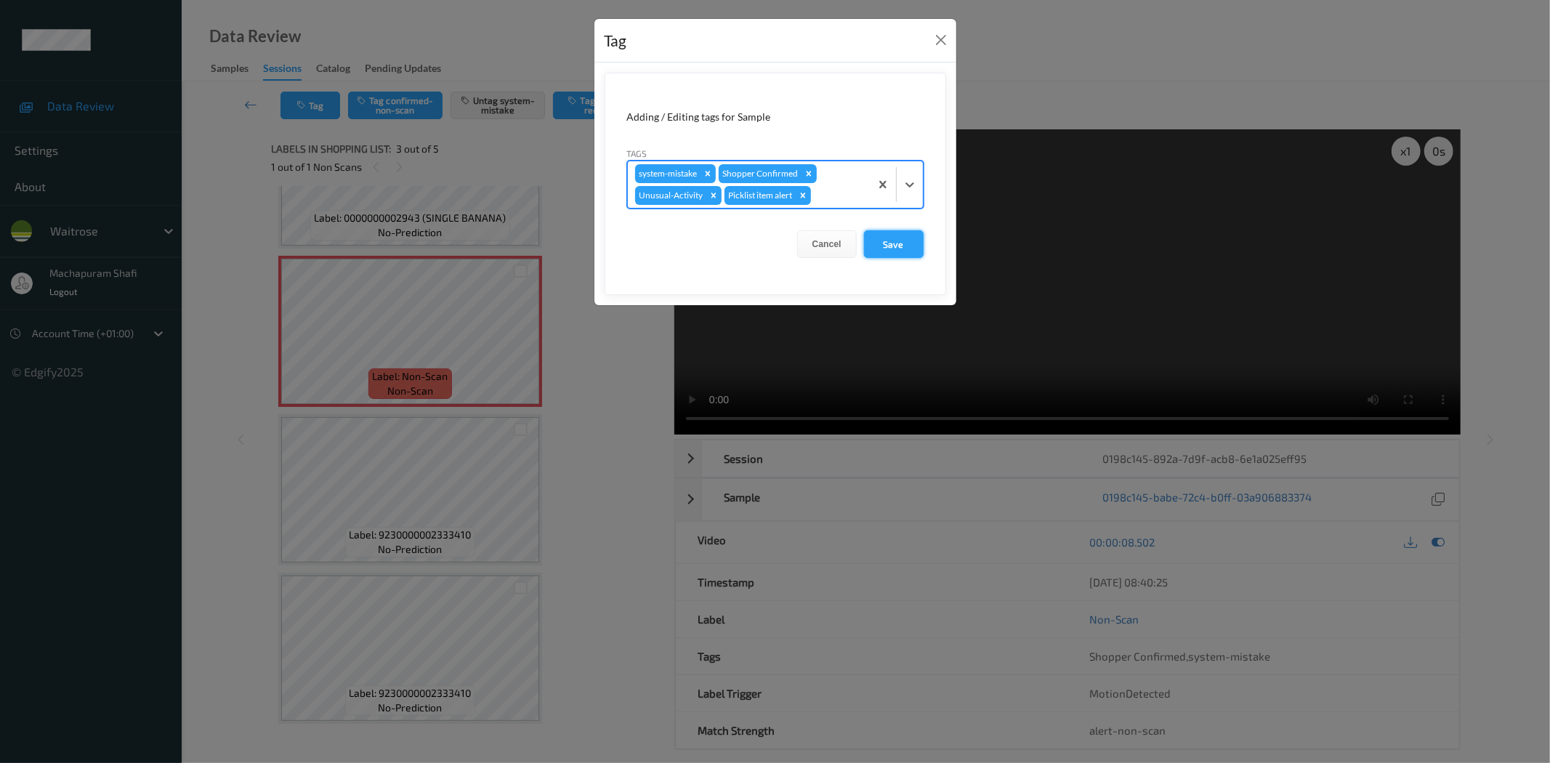
click at [887, 253] on button "Save" at bounding box center [894, 244] width 60 height 28
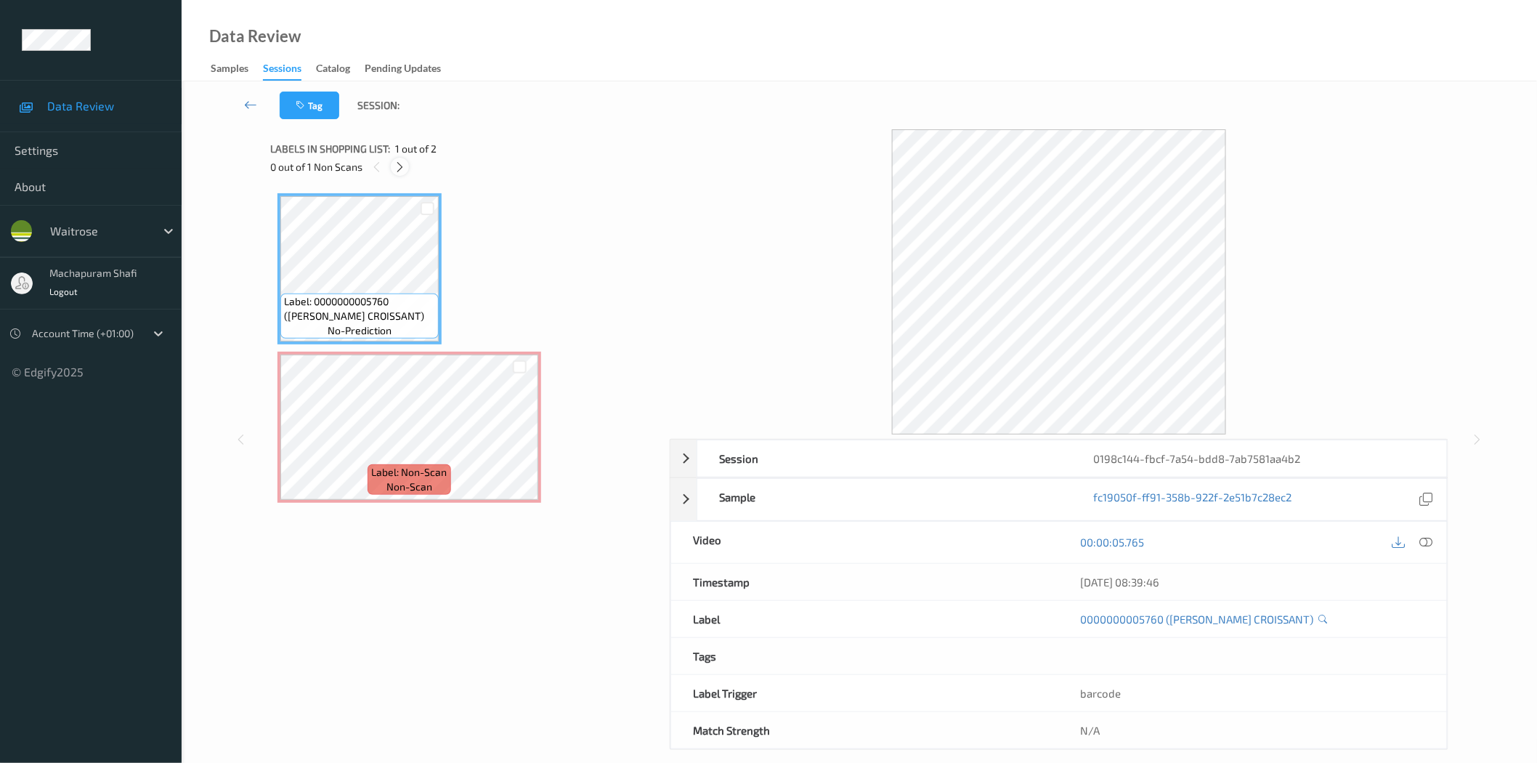
click at [397, 163] on icon at bounding box center [400, 167] width 12 height 13
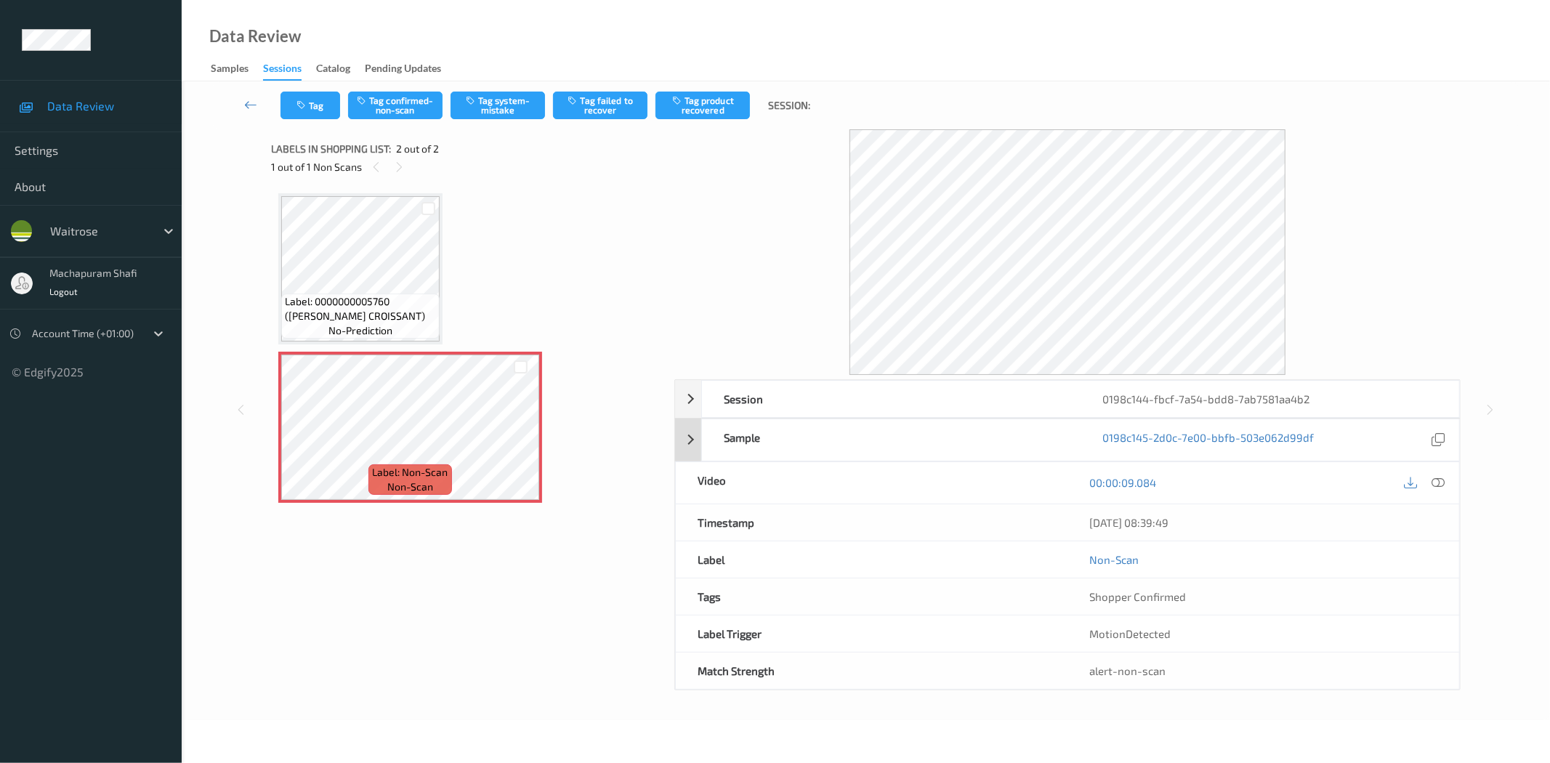
drag, startPoint x: 1439, startPoint y: 484, endPoint x: 1378, endPoint y: 324, distance: 171.1
click at [1439, 484] on icon at bounding box center [1438, 482] width 13 height 13
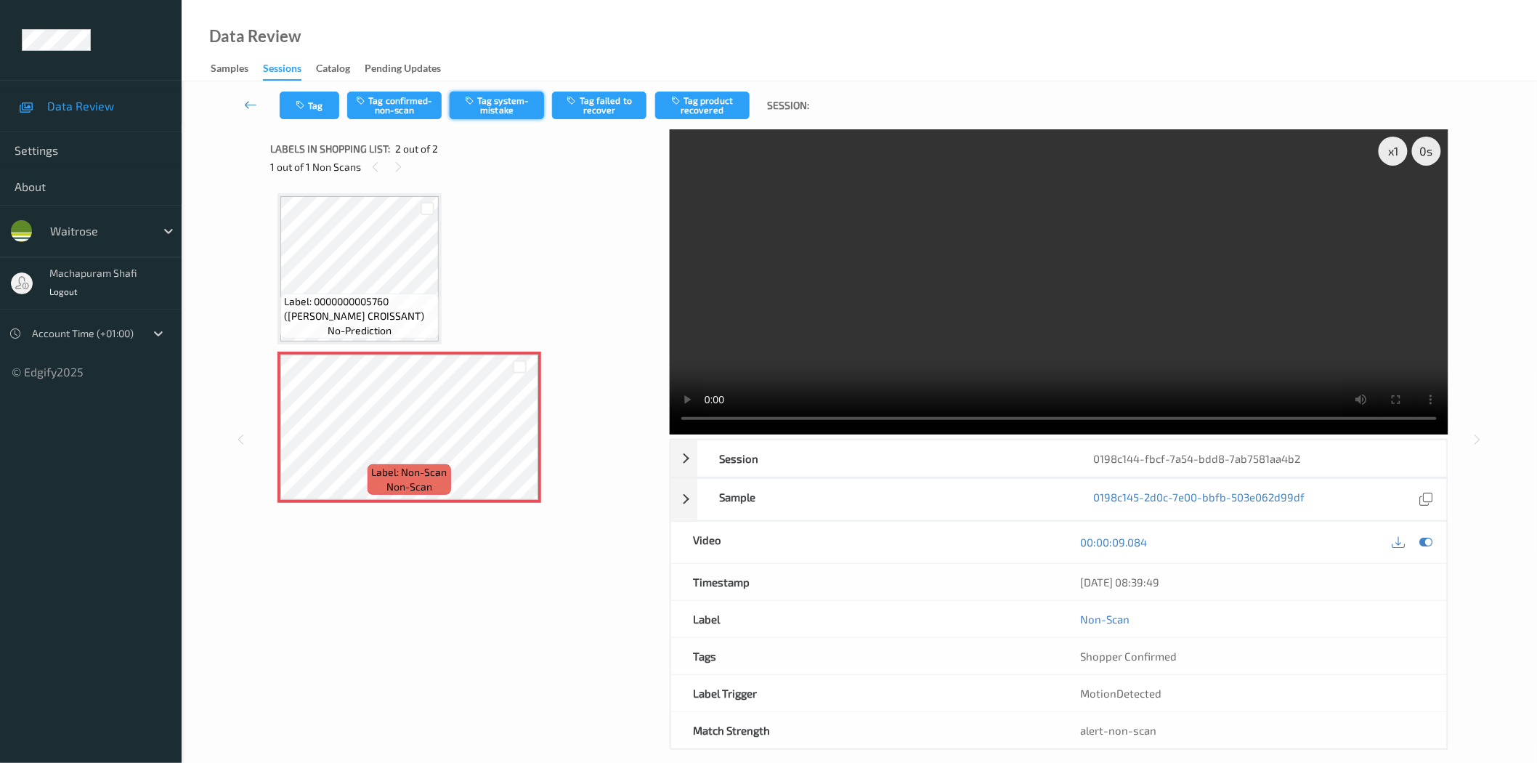
click at [485, 94] on button "Tag system-mistake" at bounding box center [497, 106] width 94 height 28
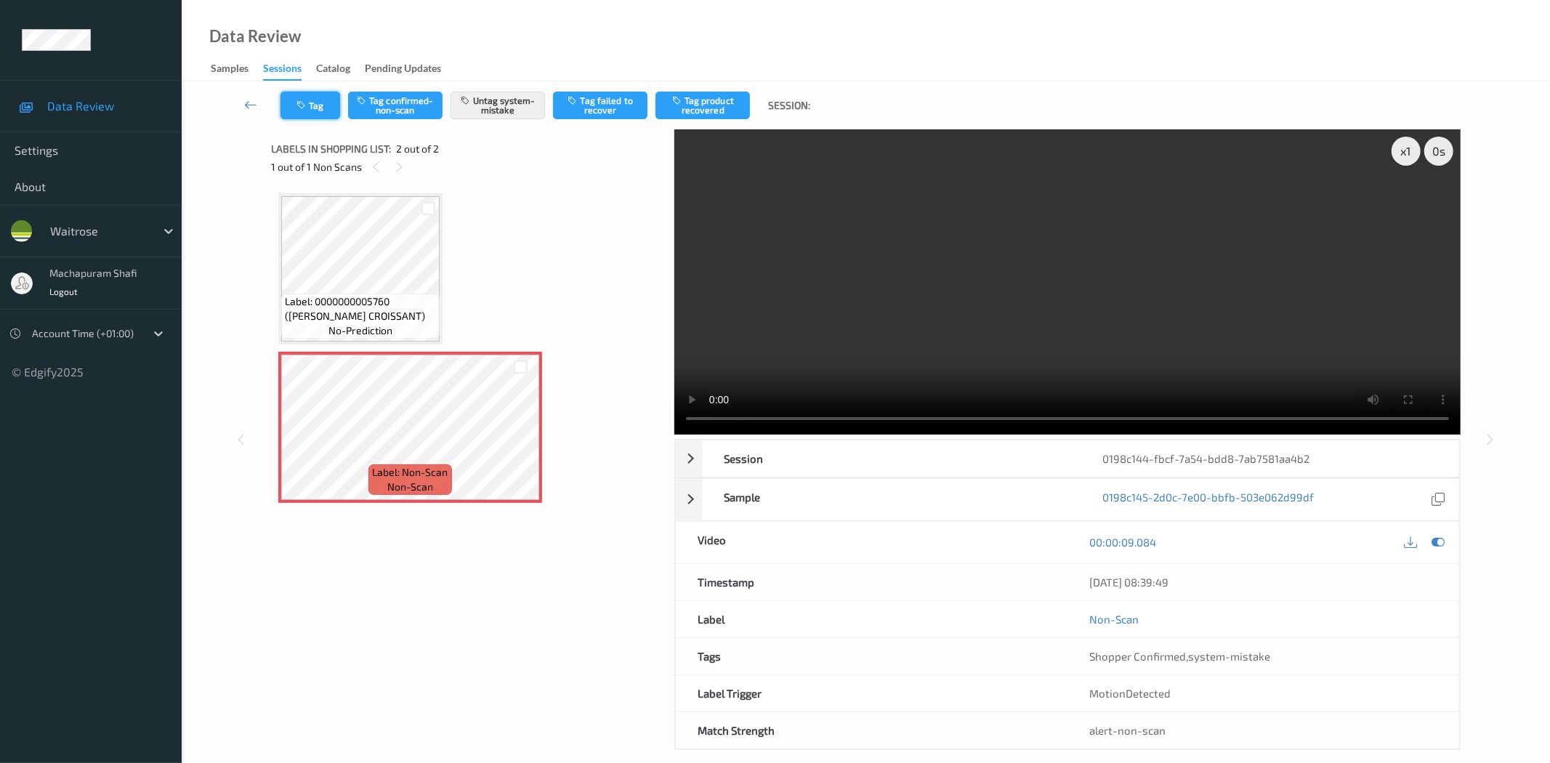
click at [312, 108] on button "Tag" at bounding box center [310, 106] width 60 height 28
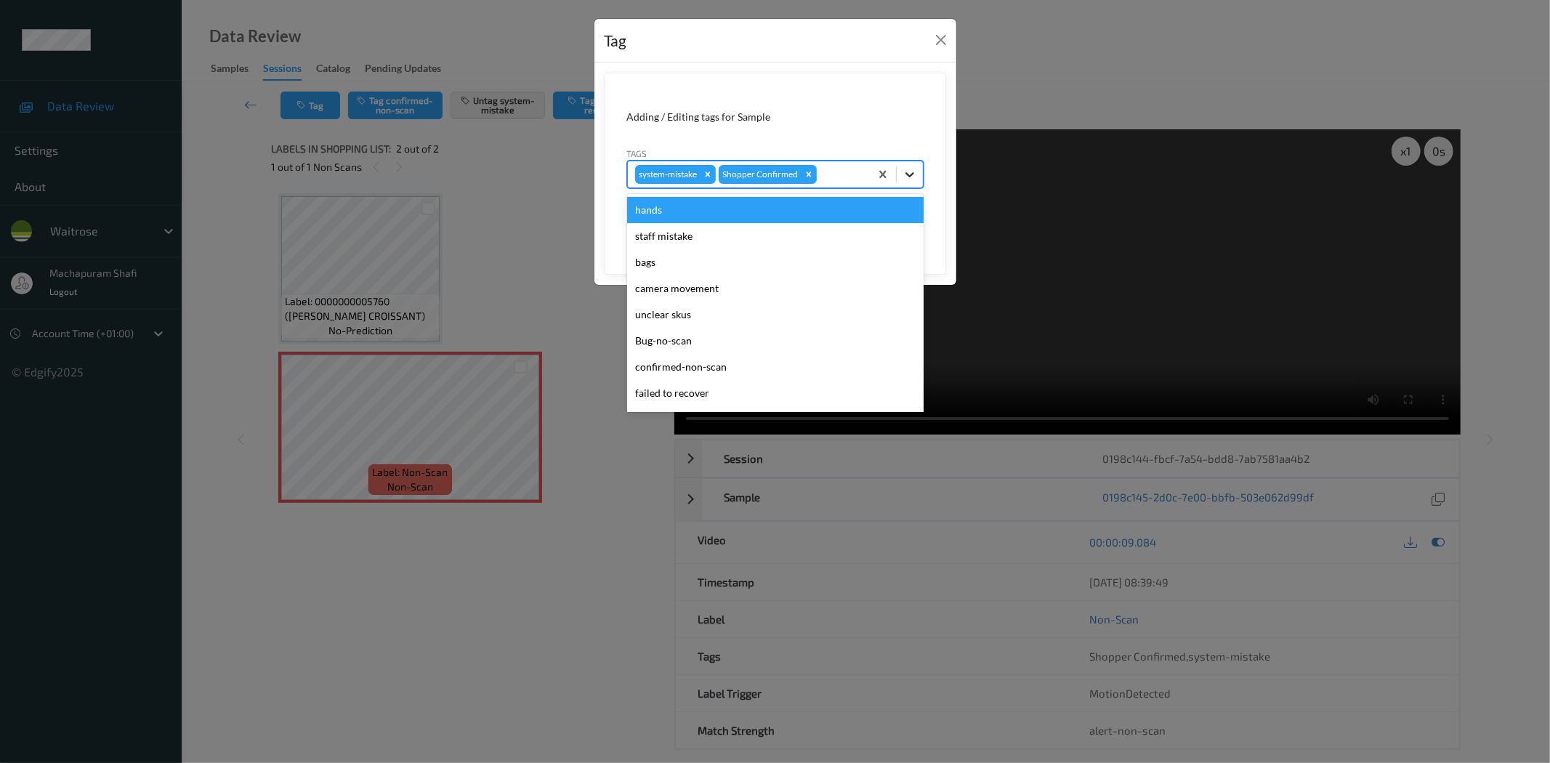
click at [918, 171] on div at bounding box center [910, 174] width 26 height 26
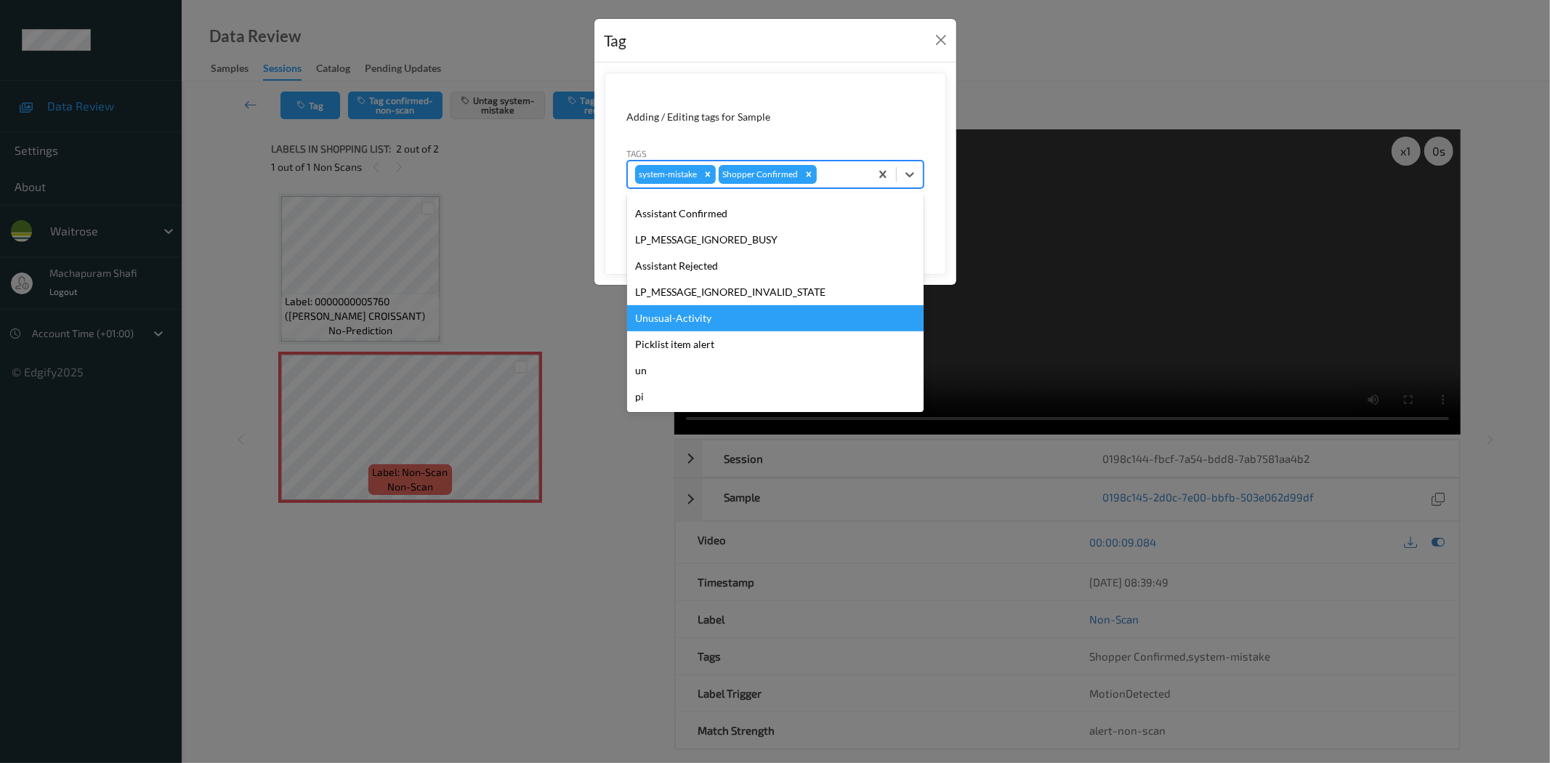
click at [684, 320] on div "Unusual-Activity" at bounding box center [775, 318] width 296 height 26
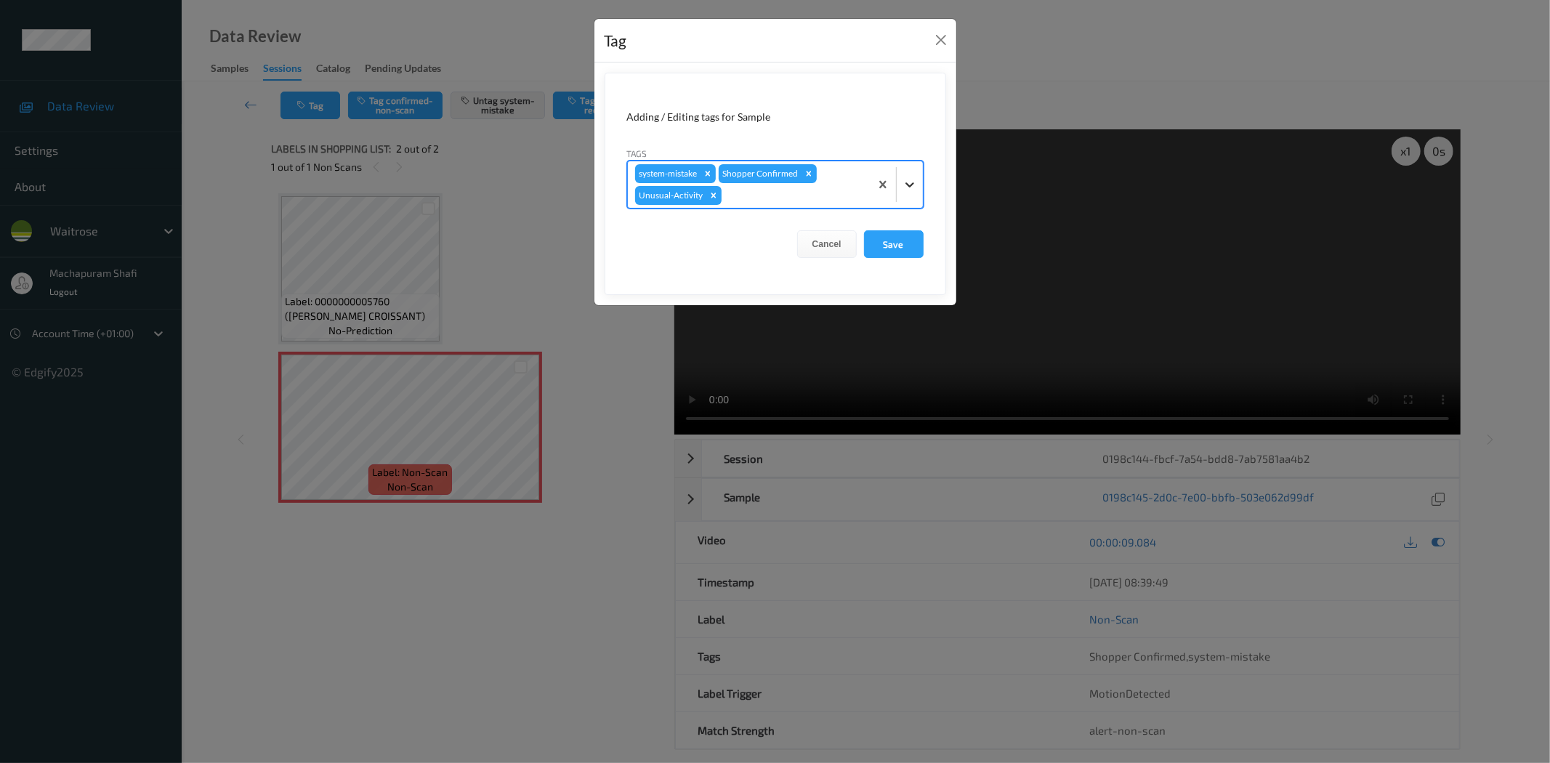
click at [913, 179] on icon at bounding box center [909, 184] width 15 height 15
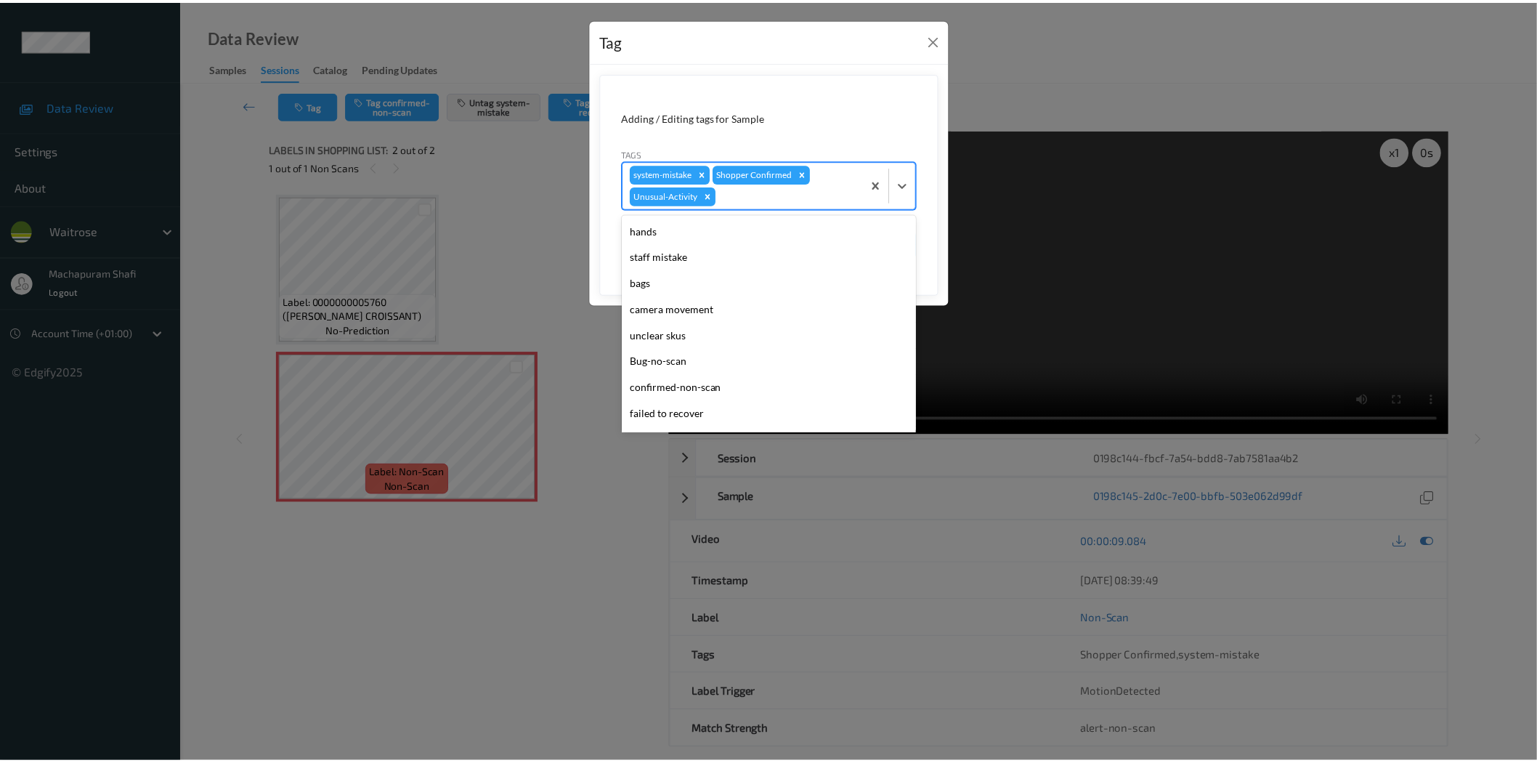
scroll to position [258, 0]
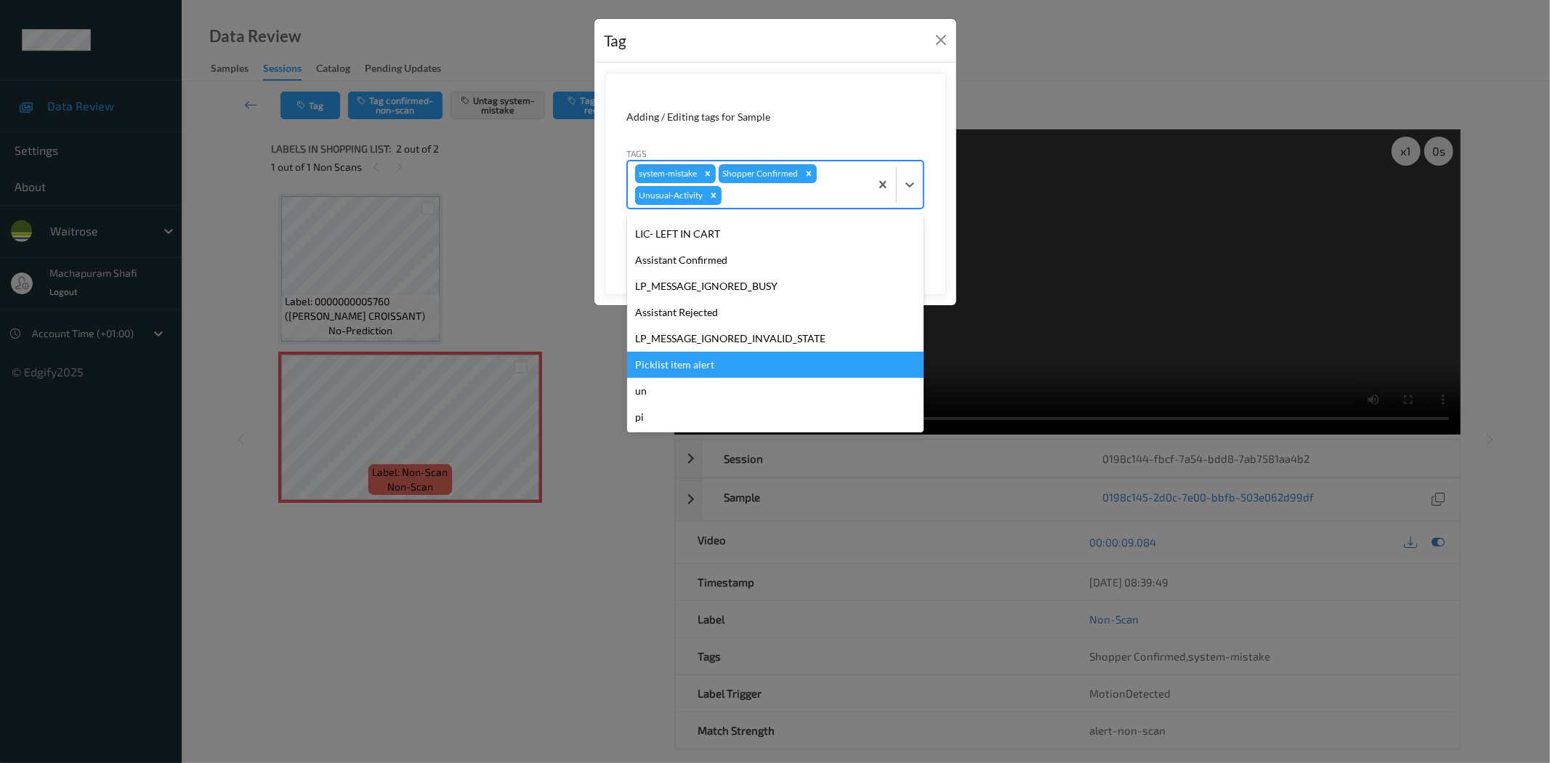
click at [668, 360] on div "Picklist item alert" at bounding box center [775, 365] width 296 height 26
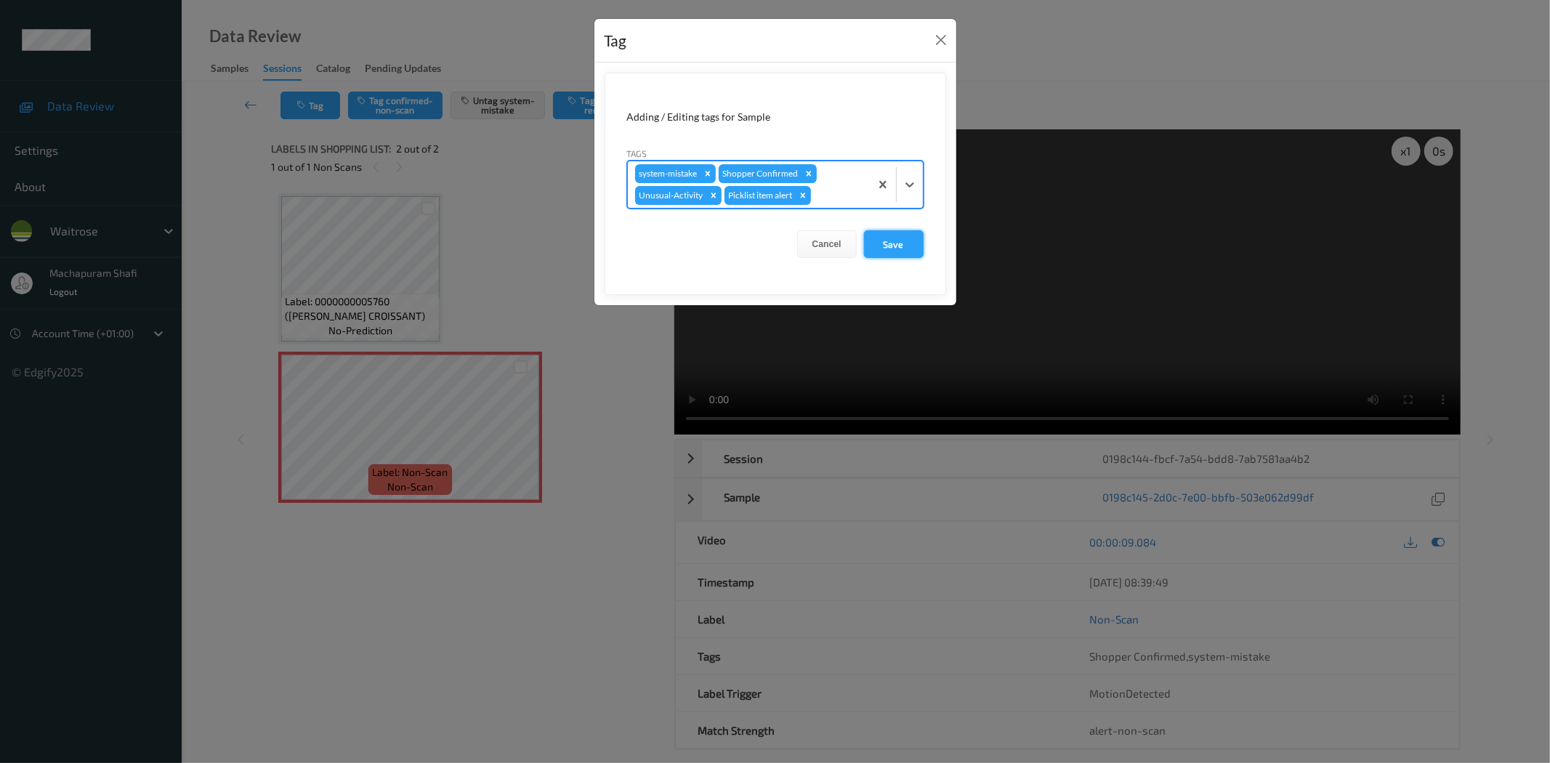
click at [888, 244] on button "Save" at bounding box center [894, 244] width 60 height 28
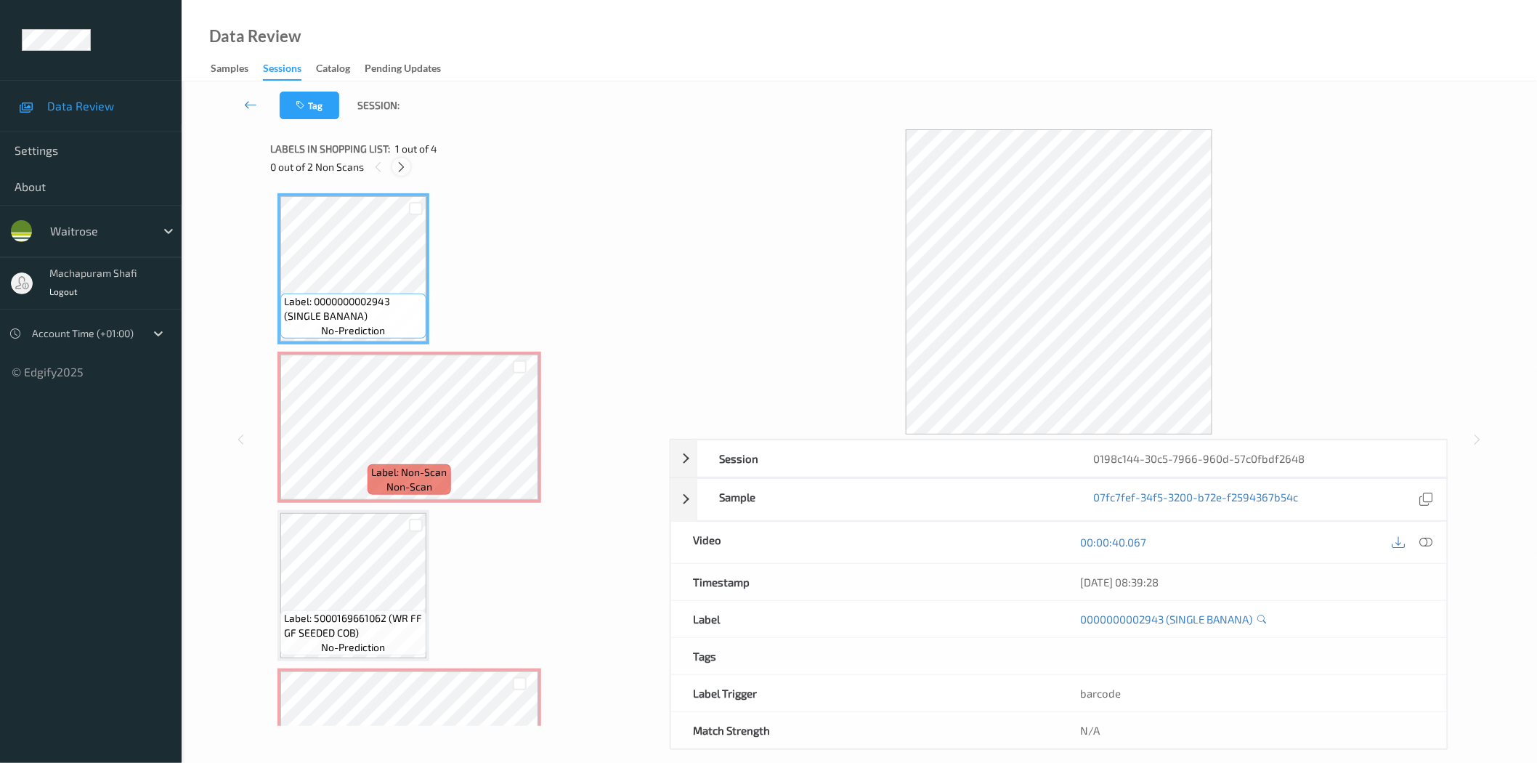
click at [408, 162] on icon at bounding box center [401, 167] width 12 height 13
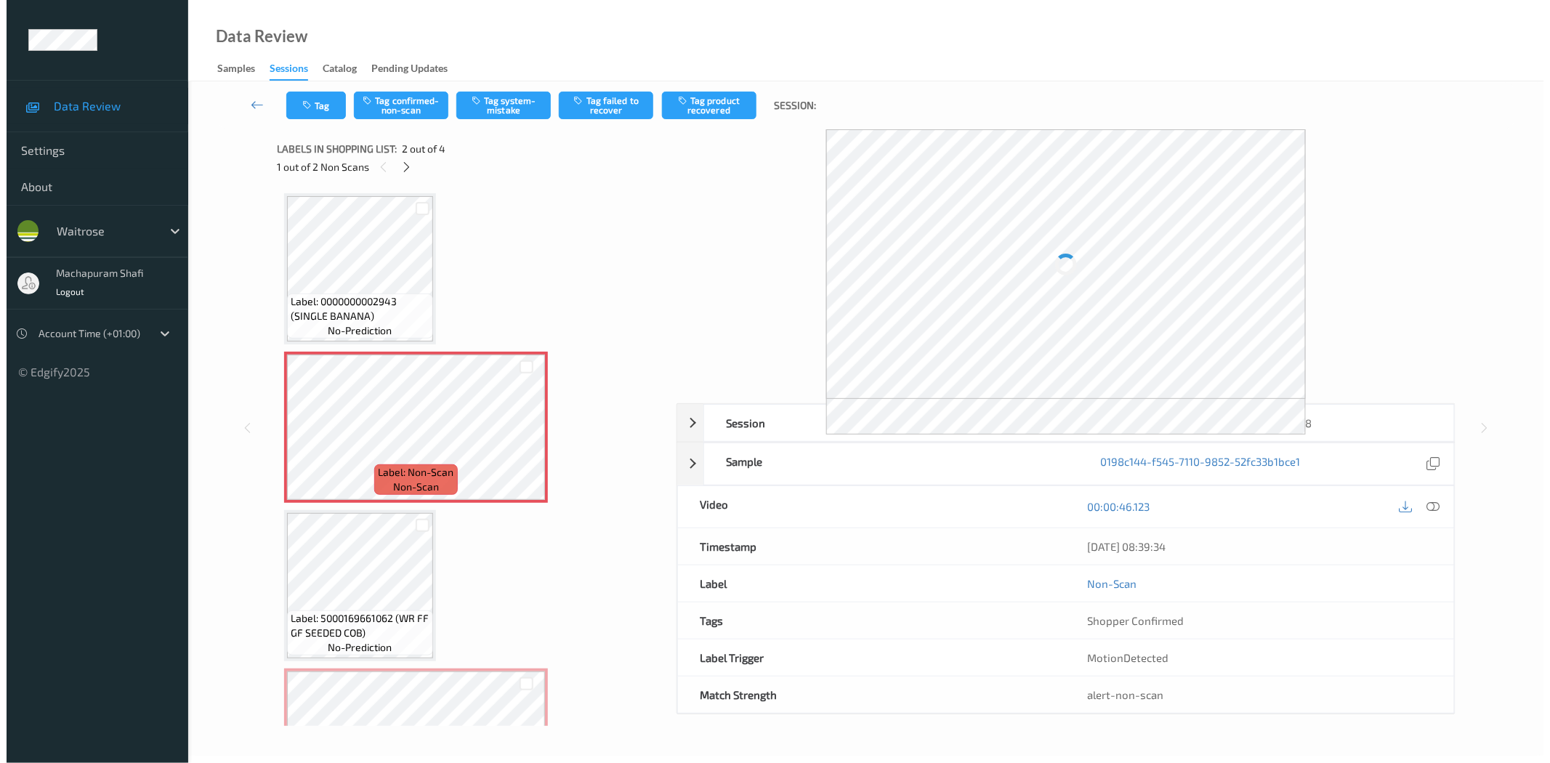
scroll to position [7, 0]
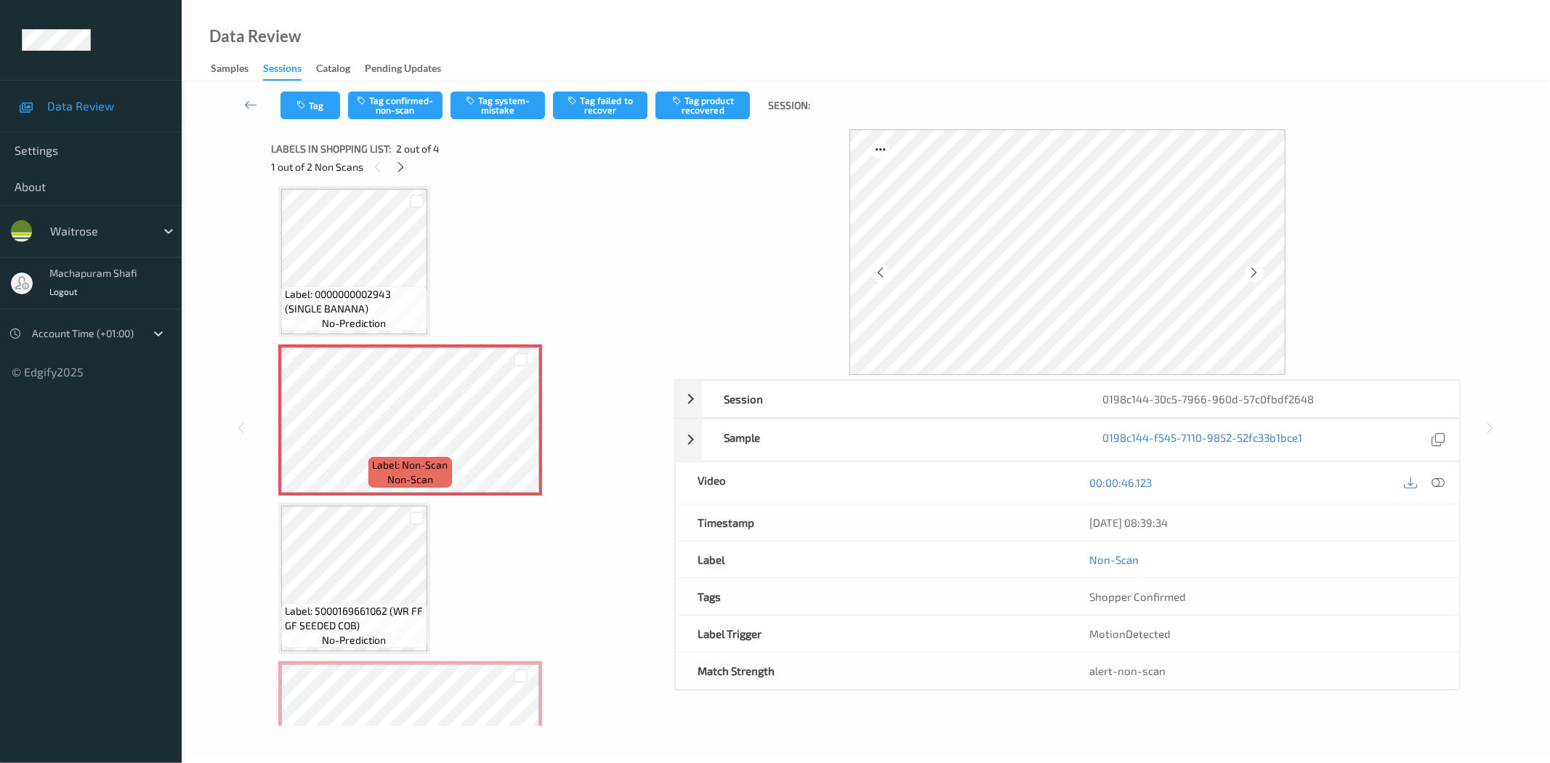
click at [1435, 482] on icon at bounding box center [1438, 482] width 13 height 13
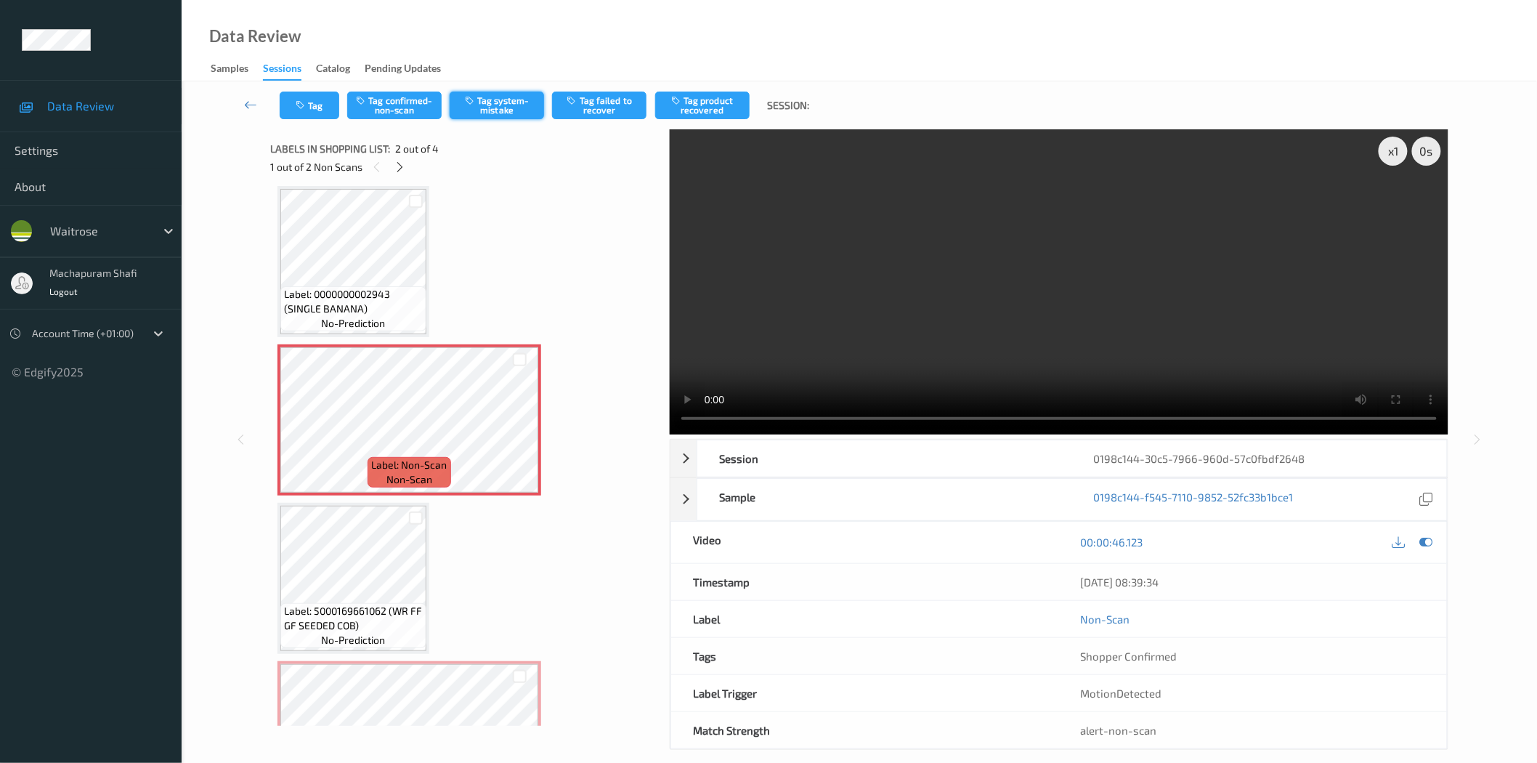
click at [497, 102] on button "Tag system-mistake" at bounding box center [497, 106] width 94 height 28
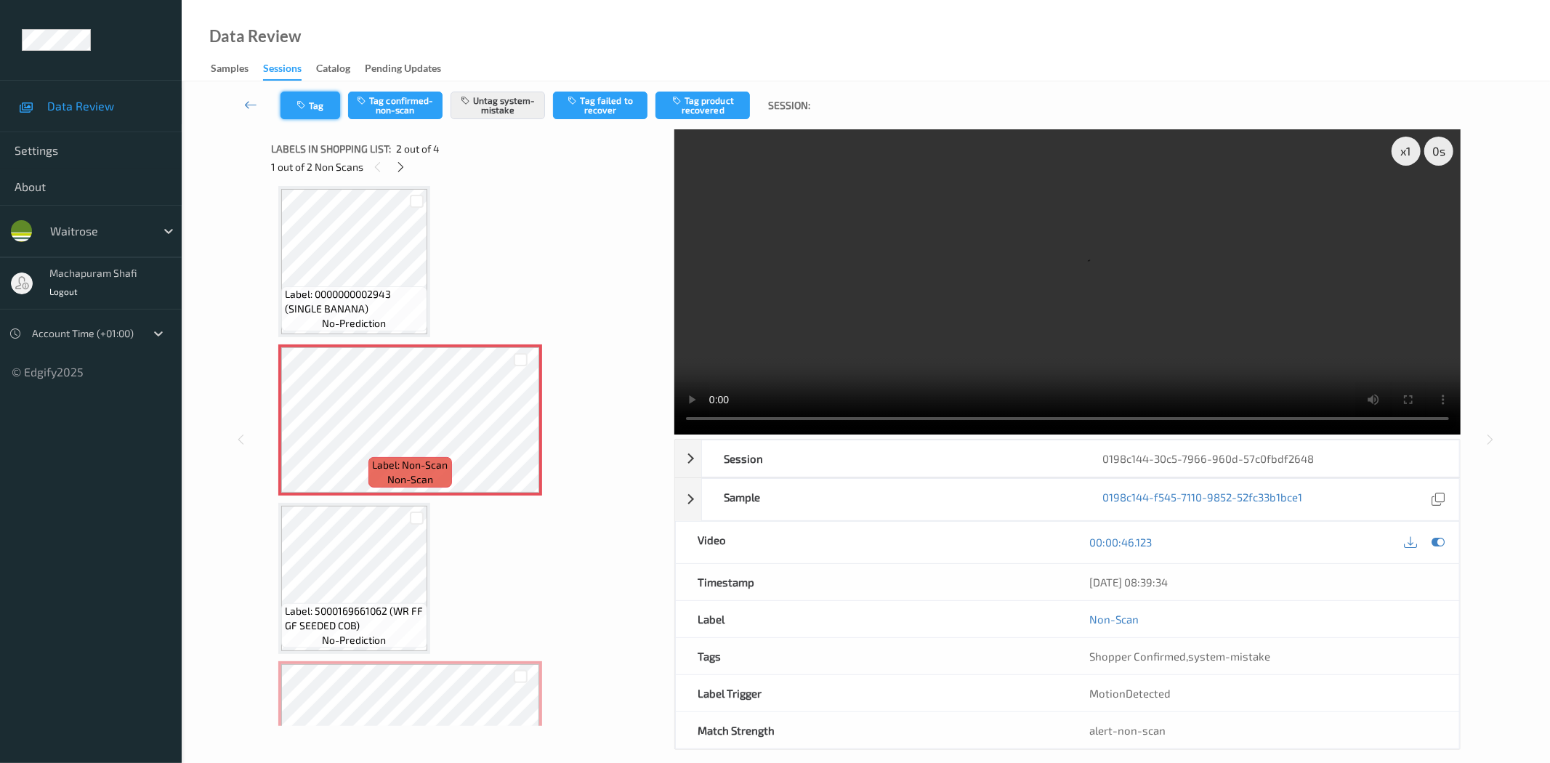
click at [328, 106] on button "Tag" at bounding box center [310, 106] width 60 height 28
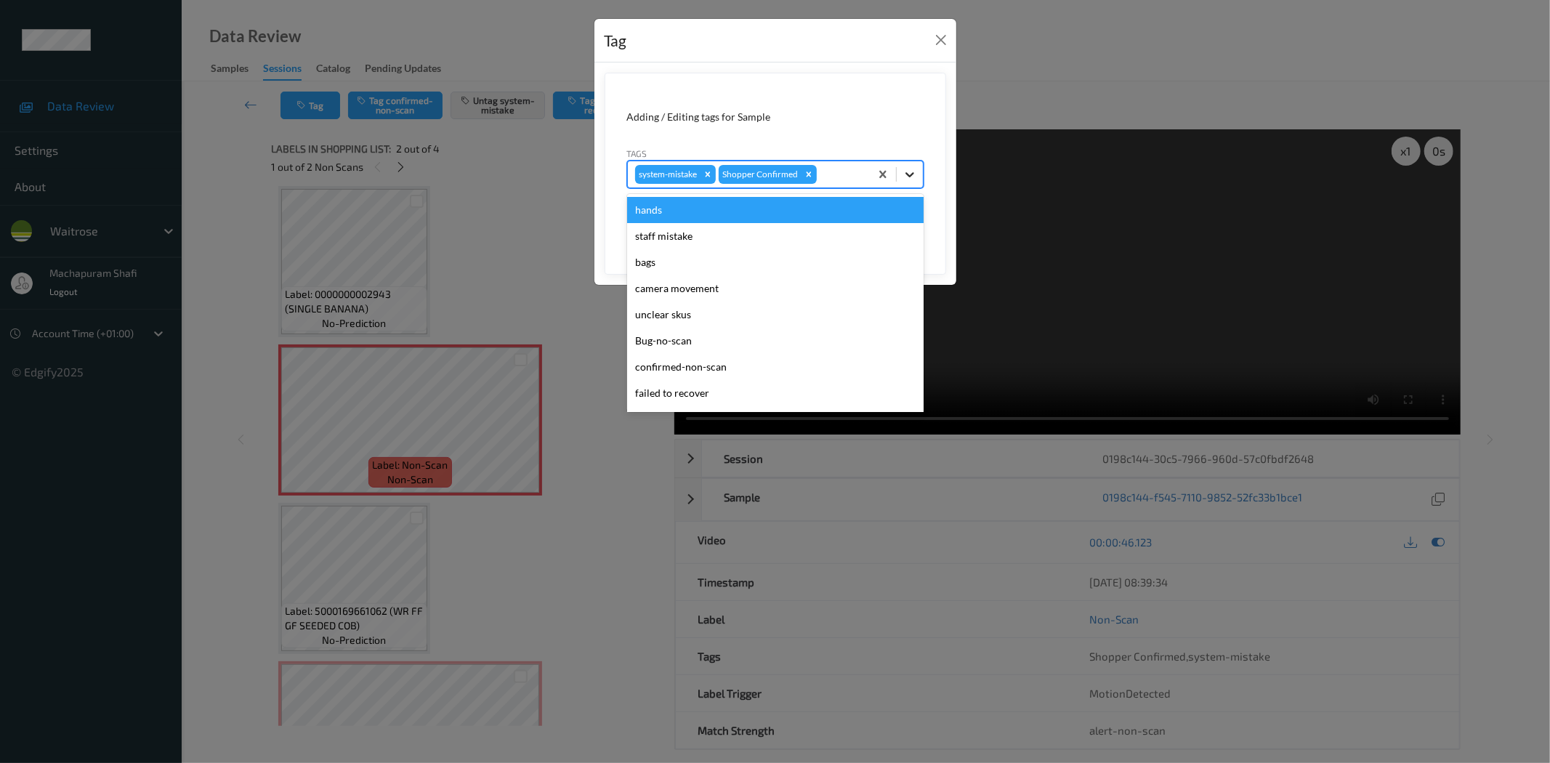
click at [907, 171] on icon at bounding box center [909, 174] width 15 height 15
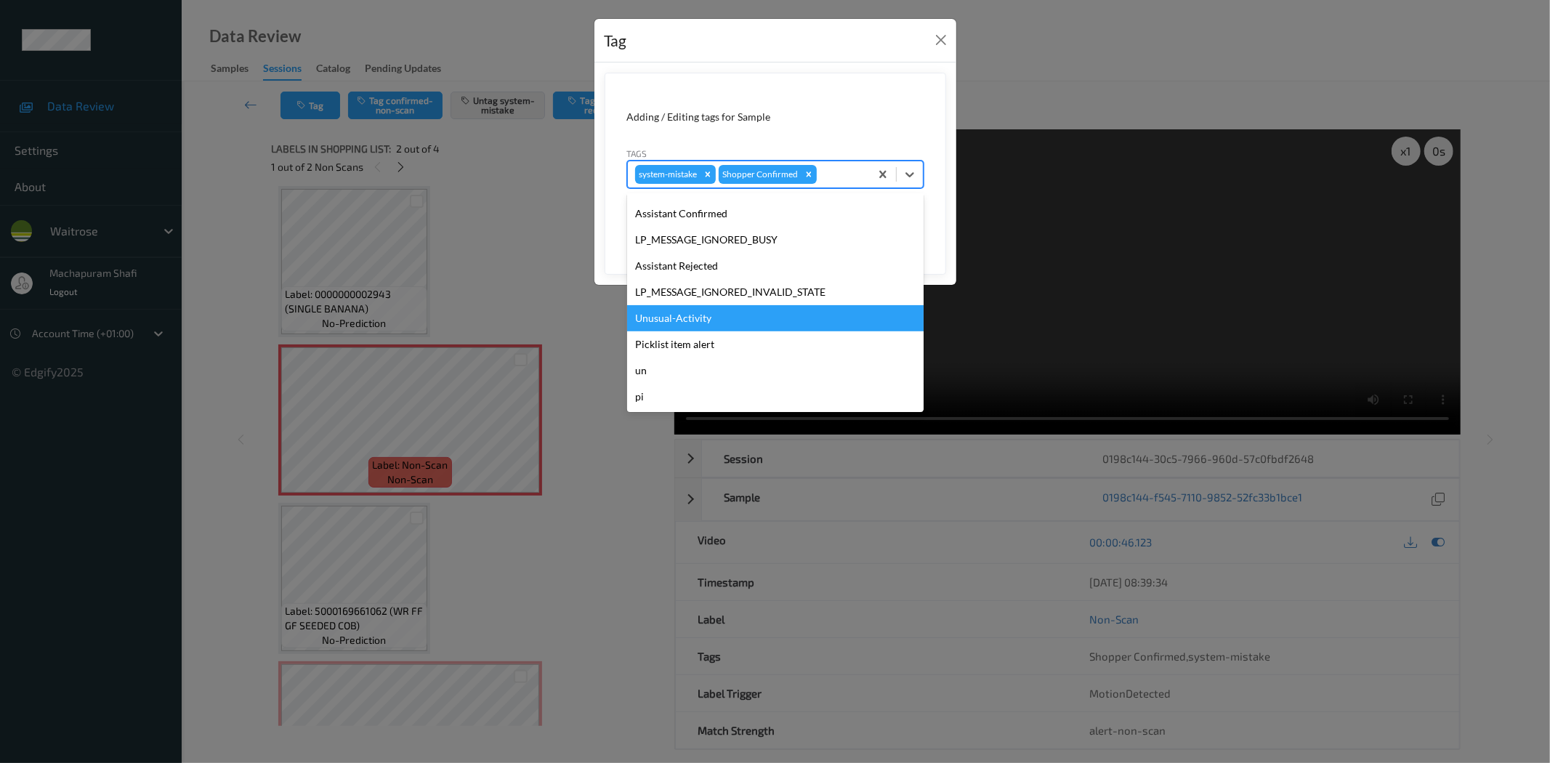
click at [672, 315] on div "Unusual-Activity" at bounding box center [775, 318] width 296 height 26
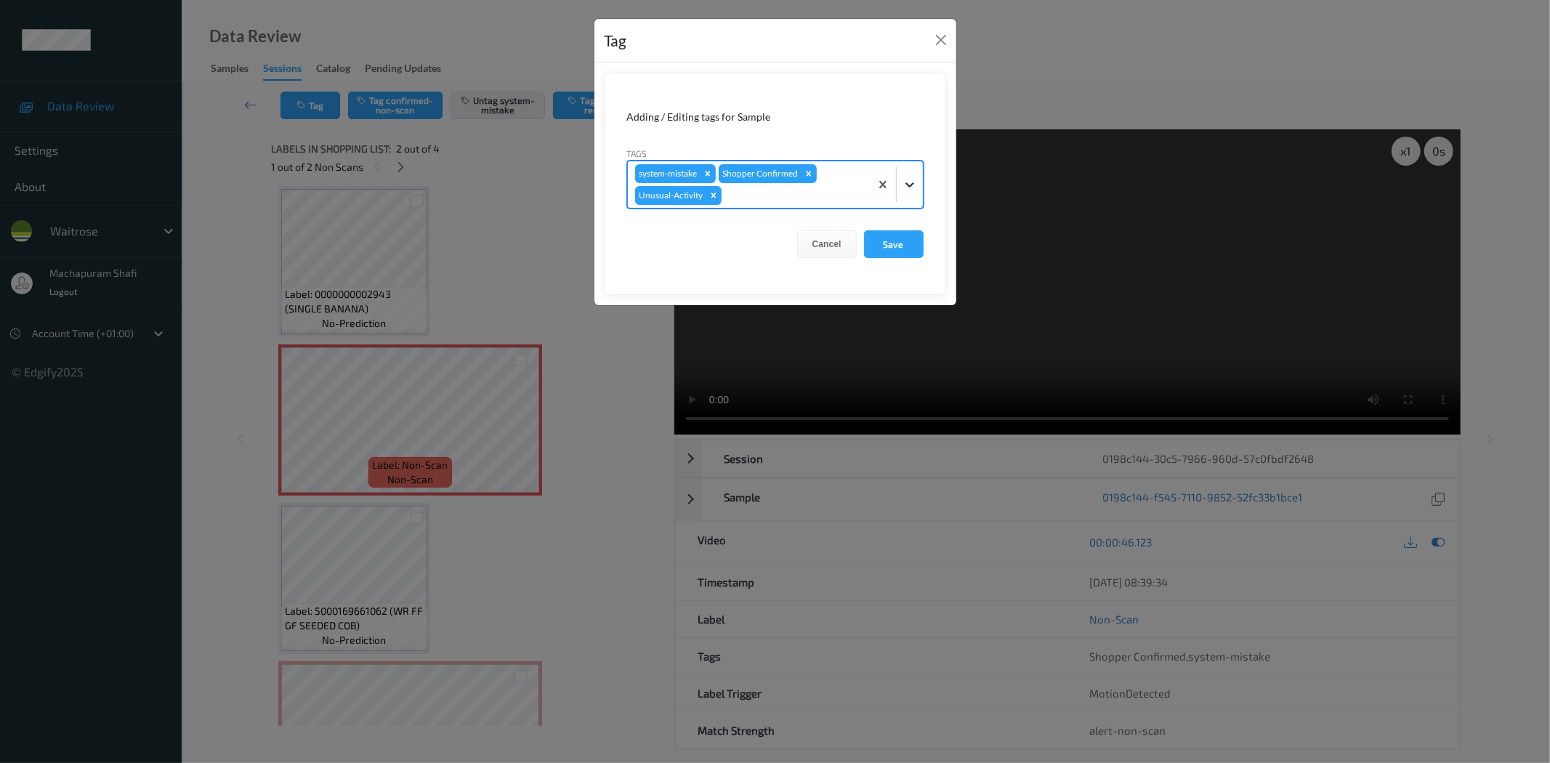
click at [911, 194] on div at bounding box center [910, 184] width 26 height 26
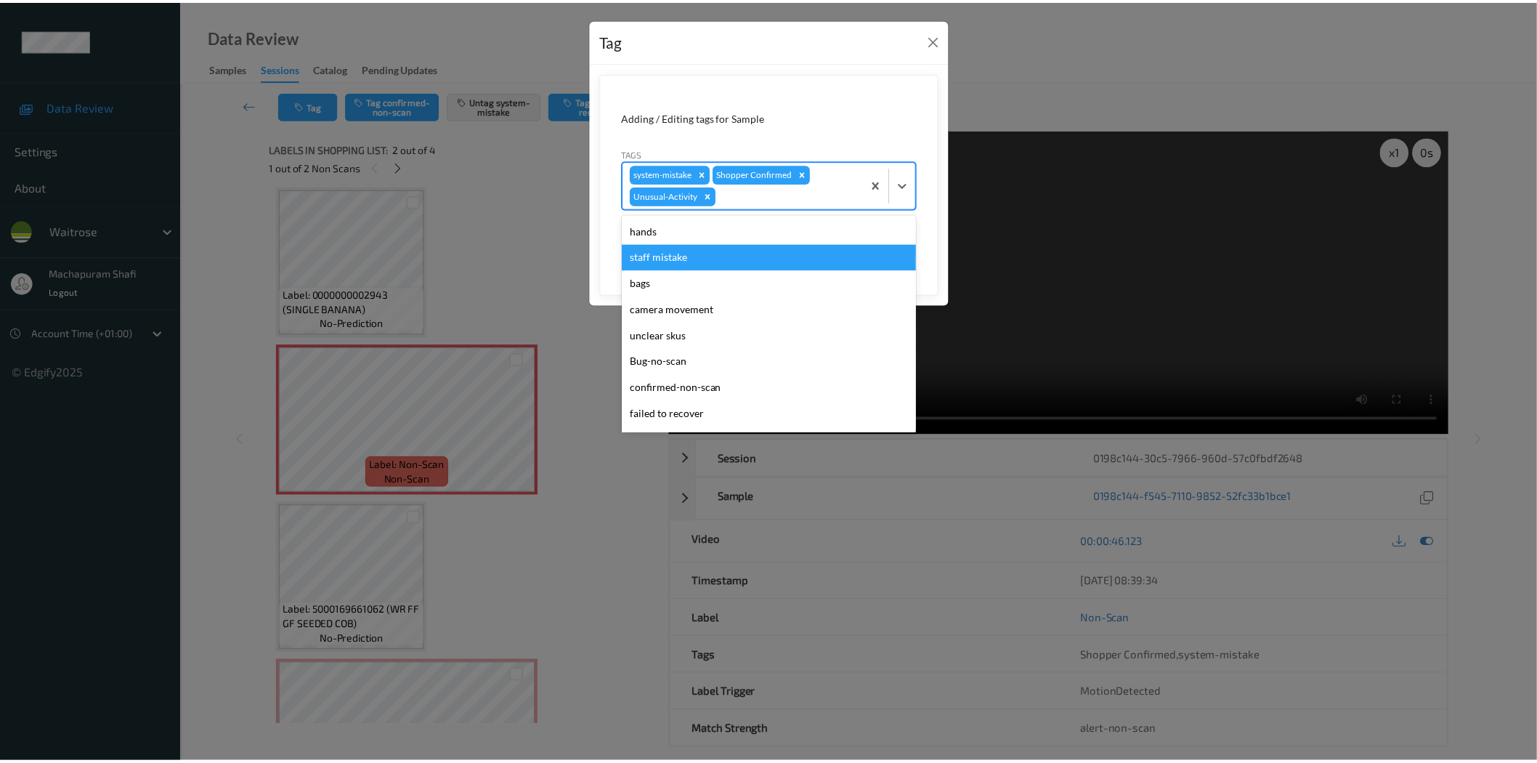
scroll to position [258, 0]
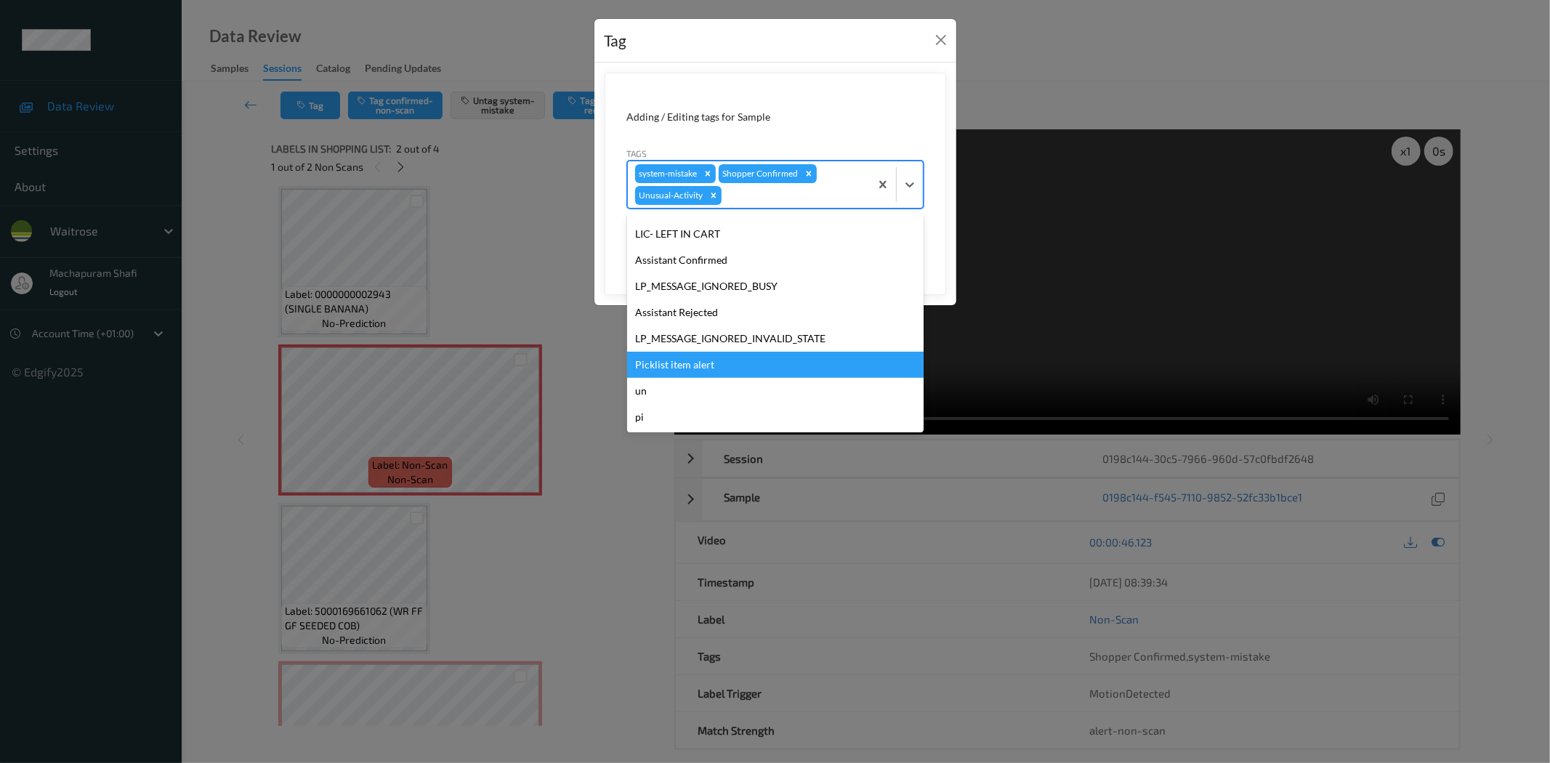
click at [711, 368] on div "Picklist item alert" at bounding box center [775, 365] width 296 height 26
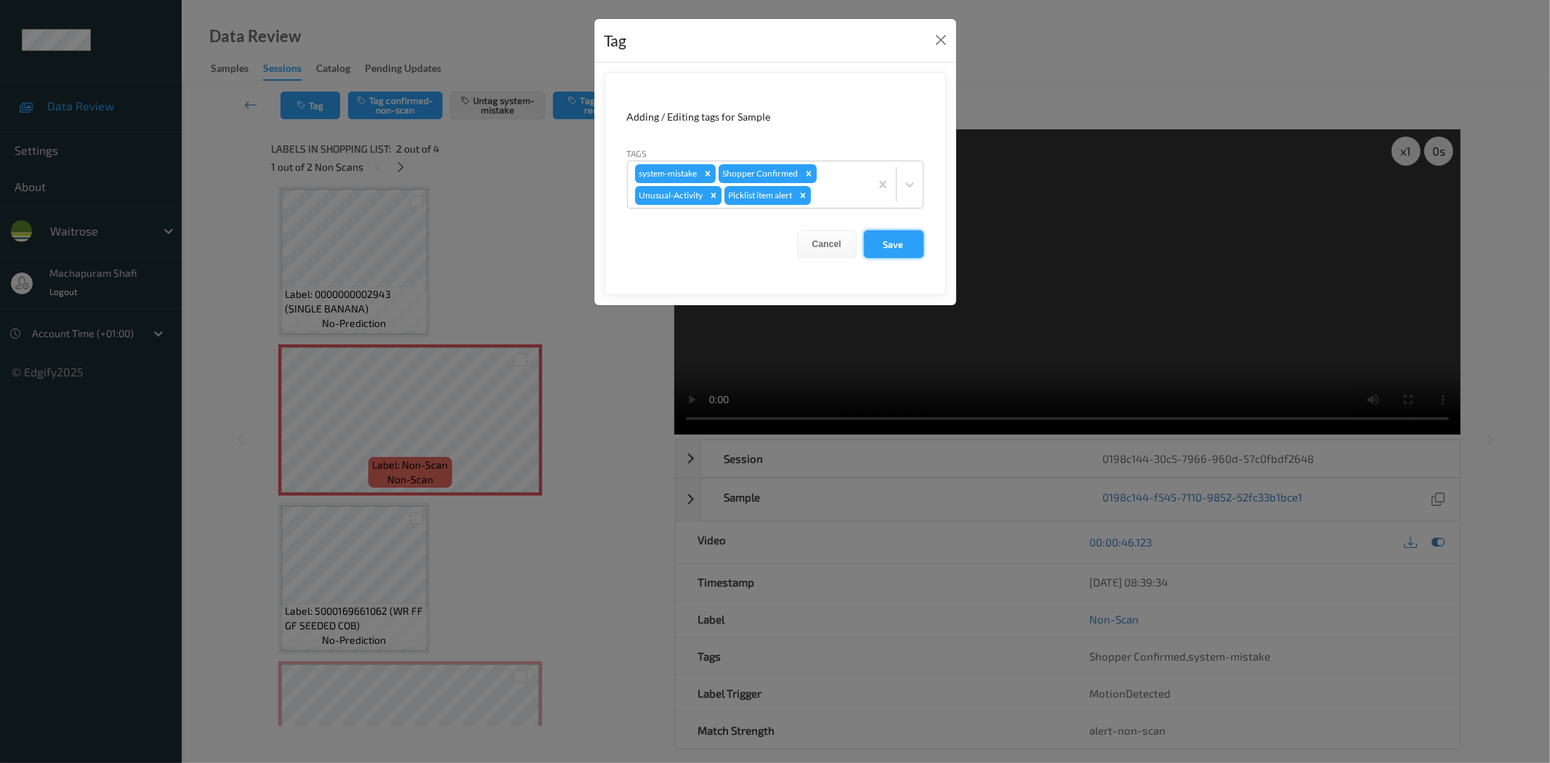
click at [881, 251] on button "Save" at bounding box center [894, 244] width 60 height 28
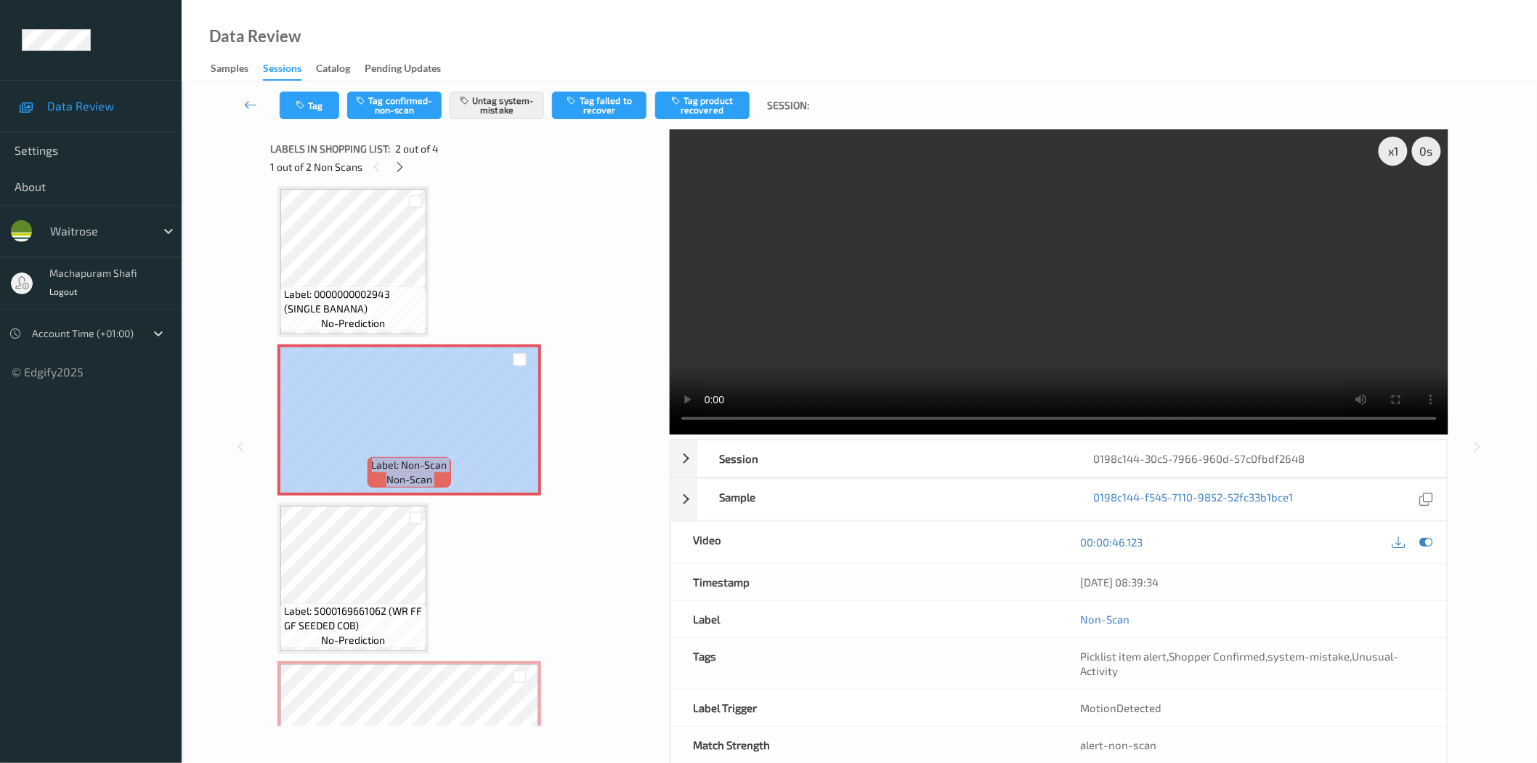
drag, startPoint x: 657, startPoint y: 490, endPoint x: 637, endPoint y: 557, distance: 69.7
click at [637, 557] on div "Label: 0000000002943 (SINGLE BANANA) no-prediction Label: Non-Scan non-scan Lab…" at bounding box center [464, 456] width 389 height 540
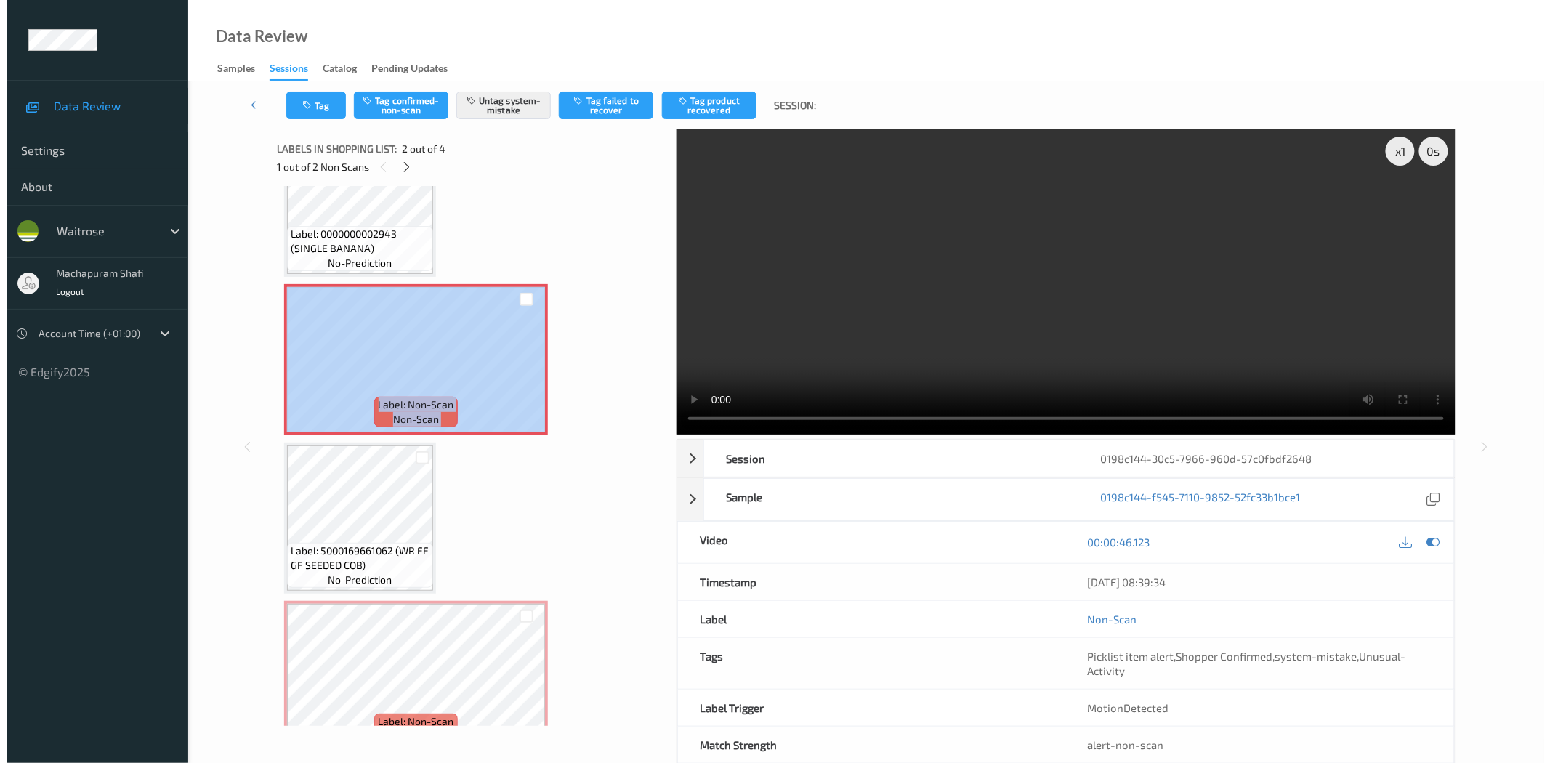
scroll to position [97, 0]
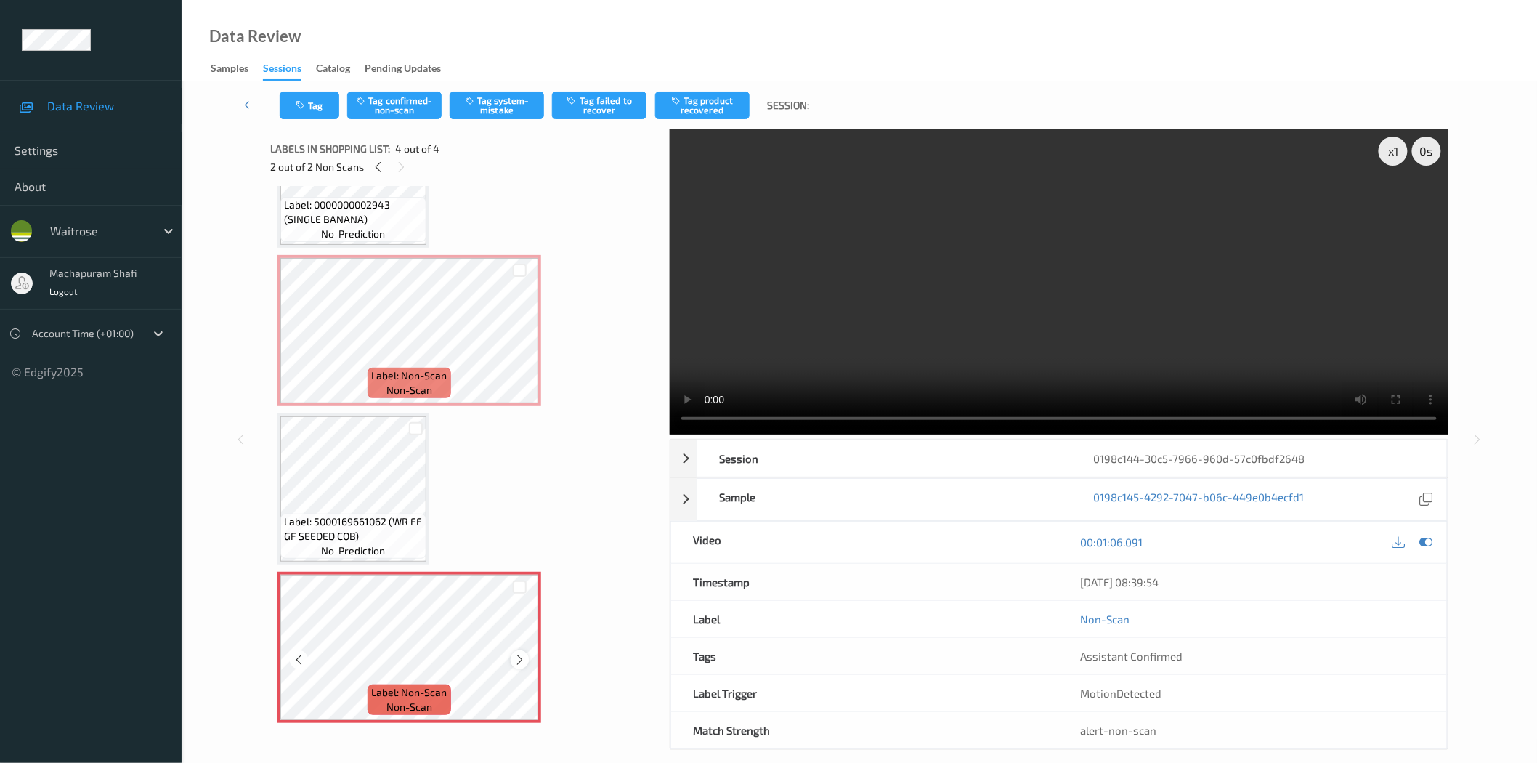
click at [519, 662] on icon at bounding box center [520, 659] width 12 height 13
click at [489, 108] on button "Tag system-mistake" at bounding box center [497, 106] width 94 height 28
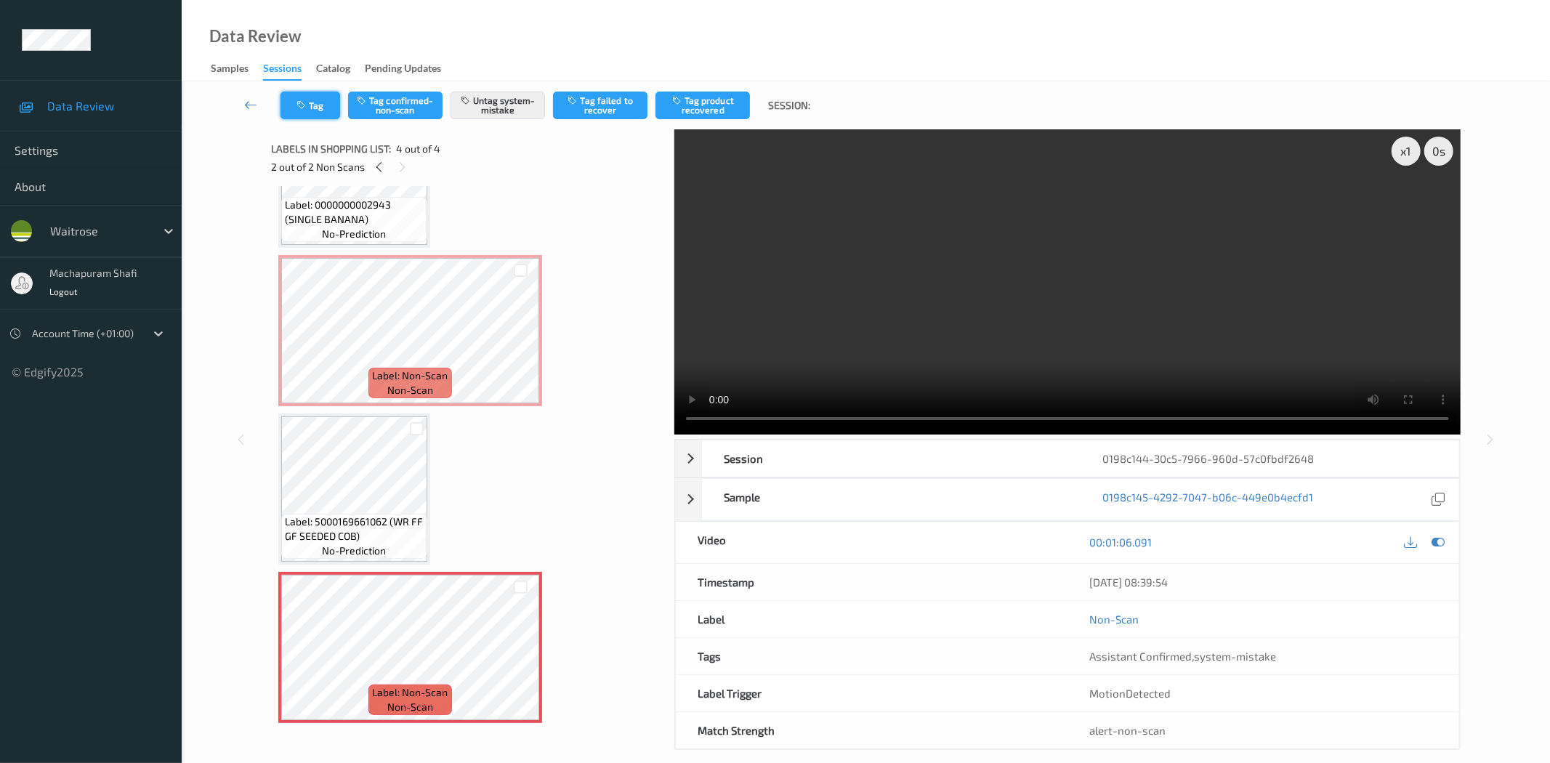
click at [302, 98] on button "Tag" at bounding box center [310, 106] width 60 height 28
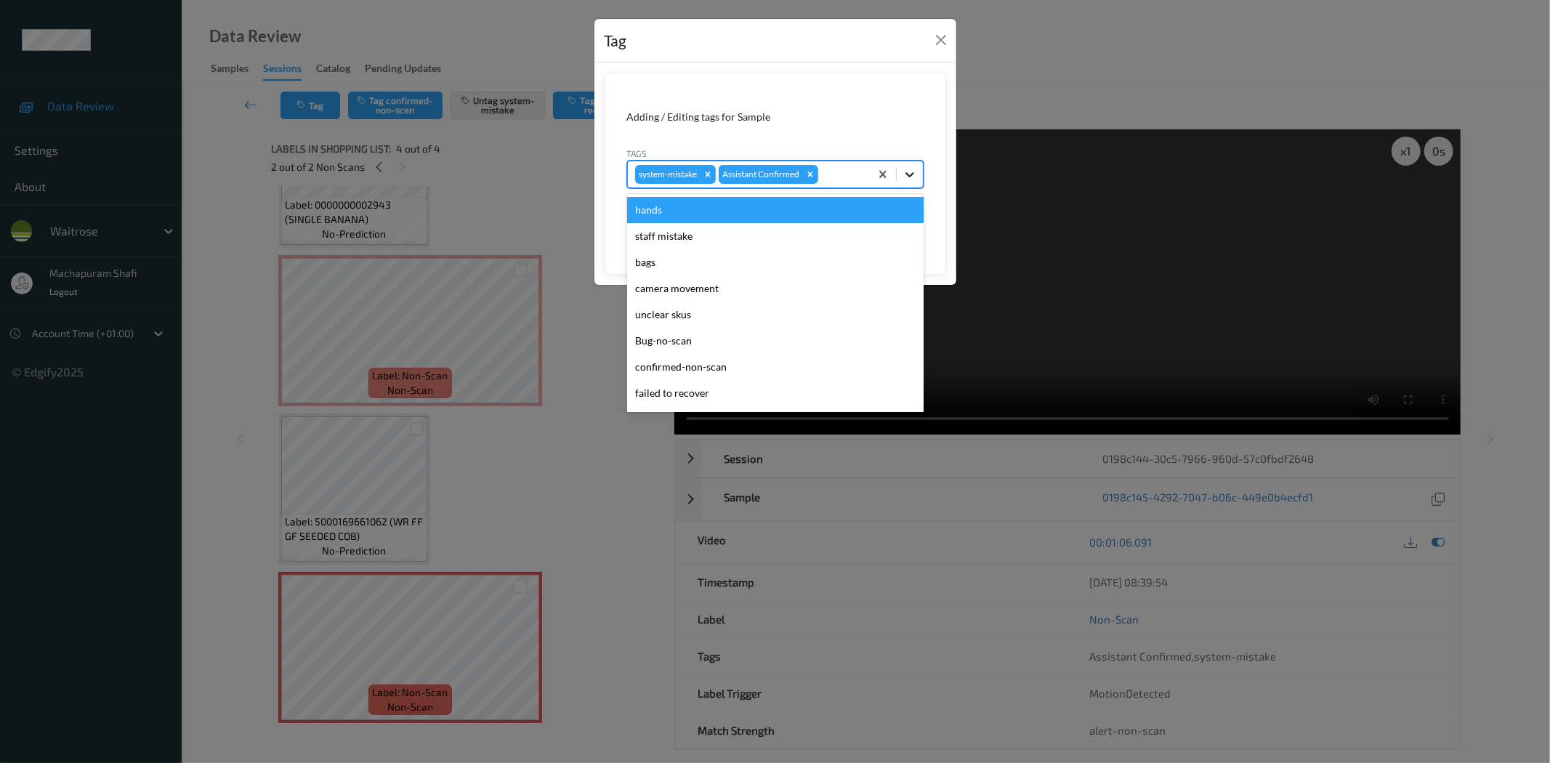
click at [910, 166] on div at bounding box center [910, 174] width 26 height 26
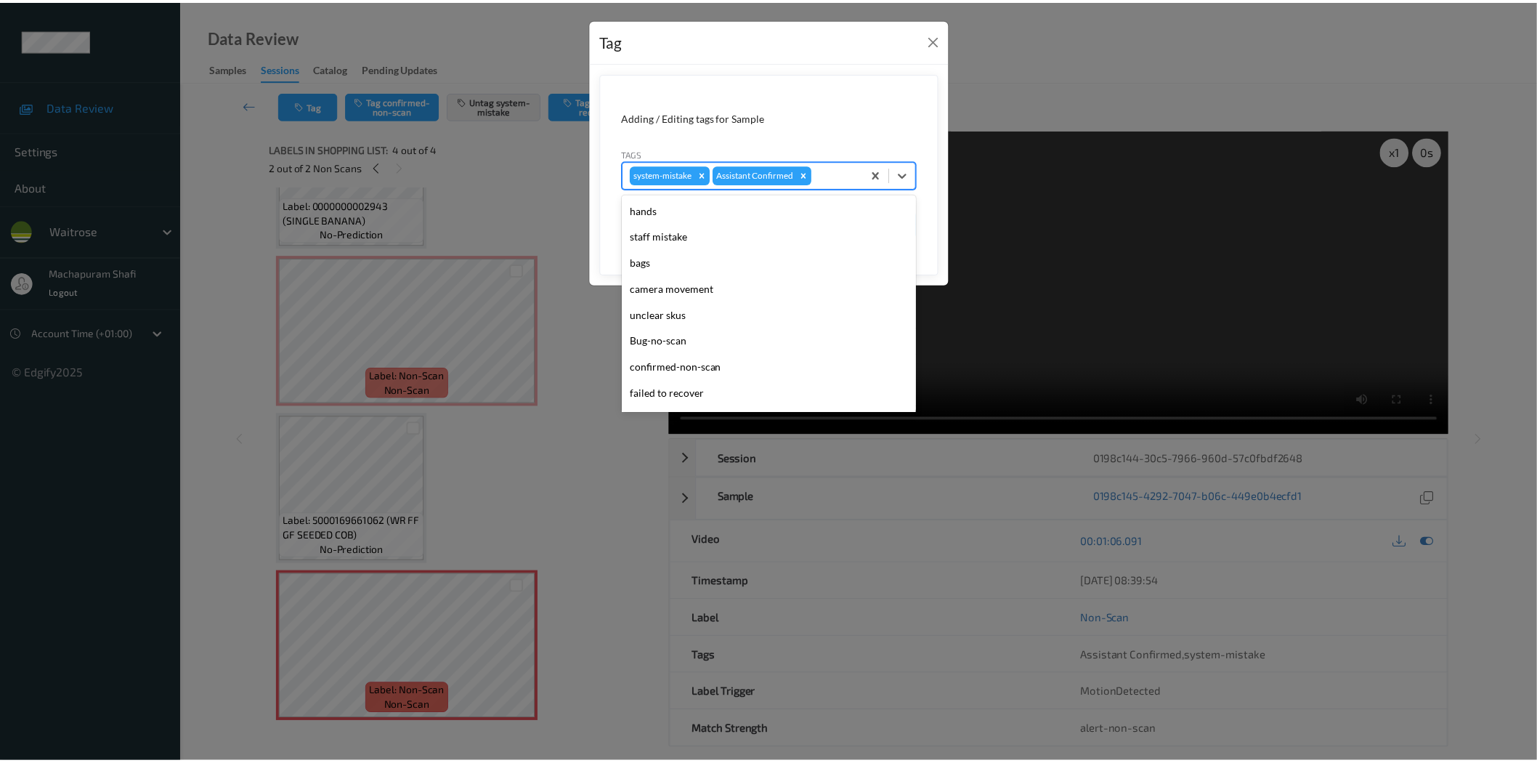
scroll to position [284, 0]
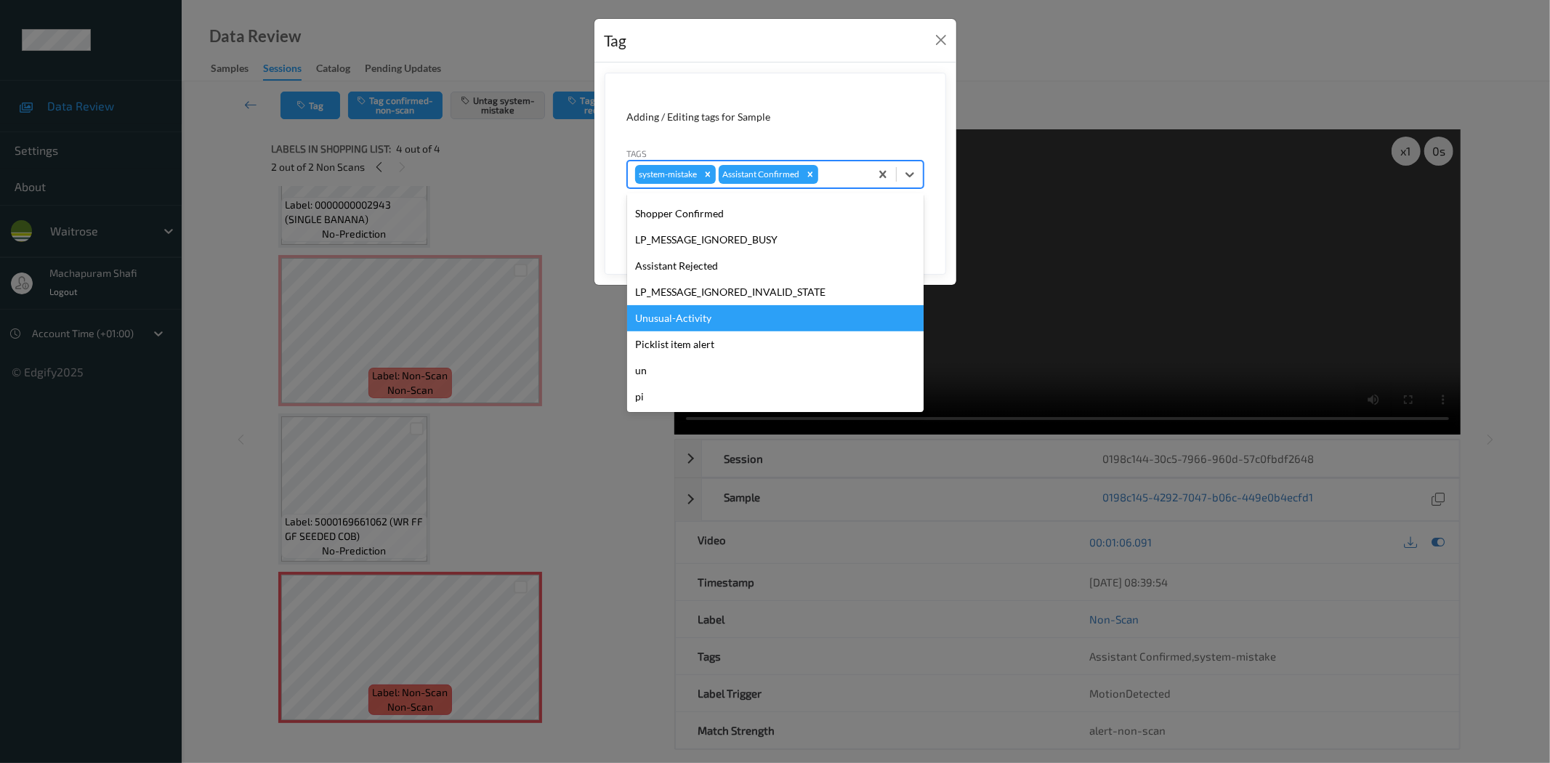
click at [687, 317] on div "Unusual-Activity" at bounding box center [775, 318] width 296 height 26
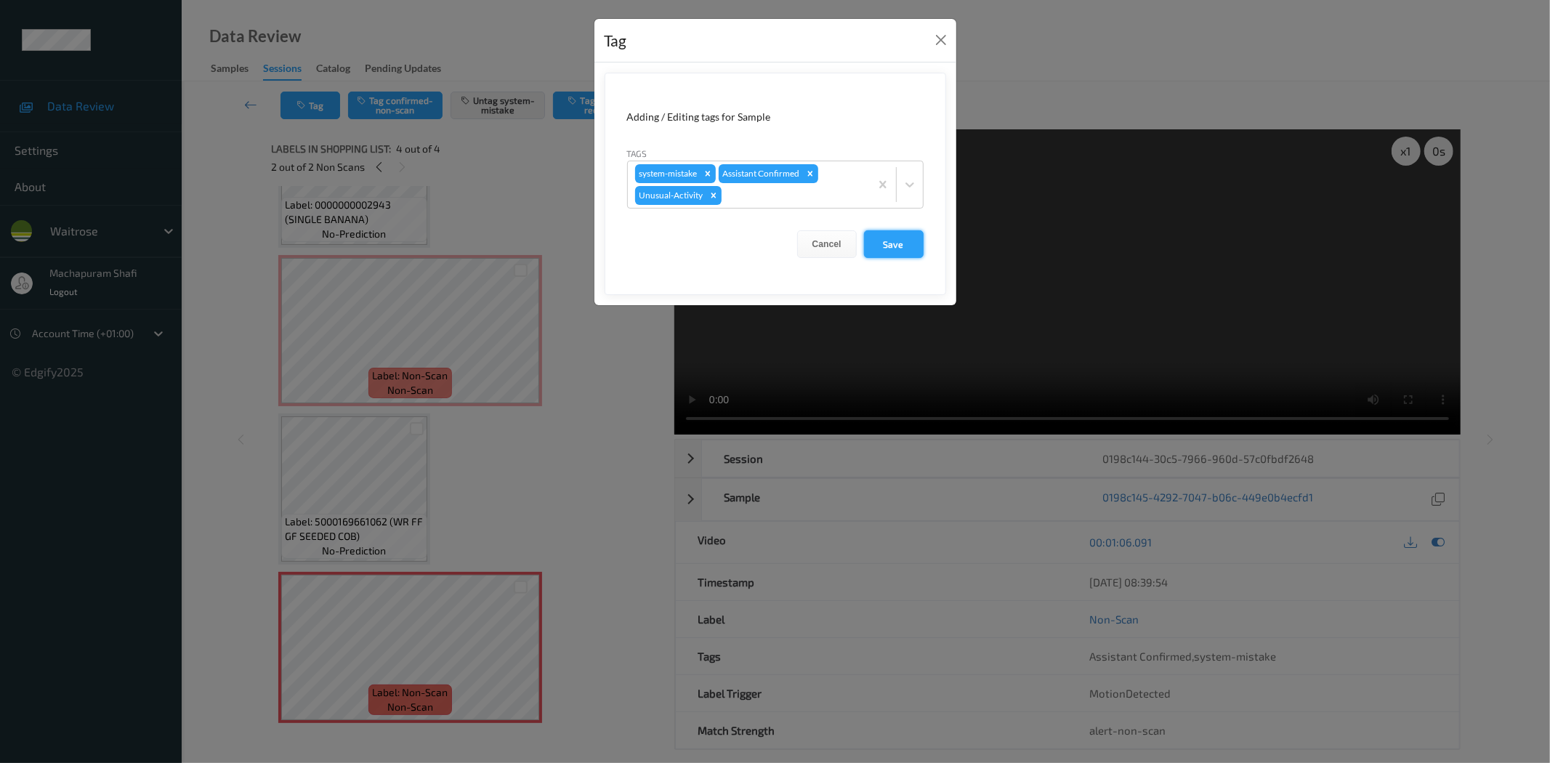
click at [897, 246] on button "Save" at bounding box center [894, 244] width 60 height 28
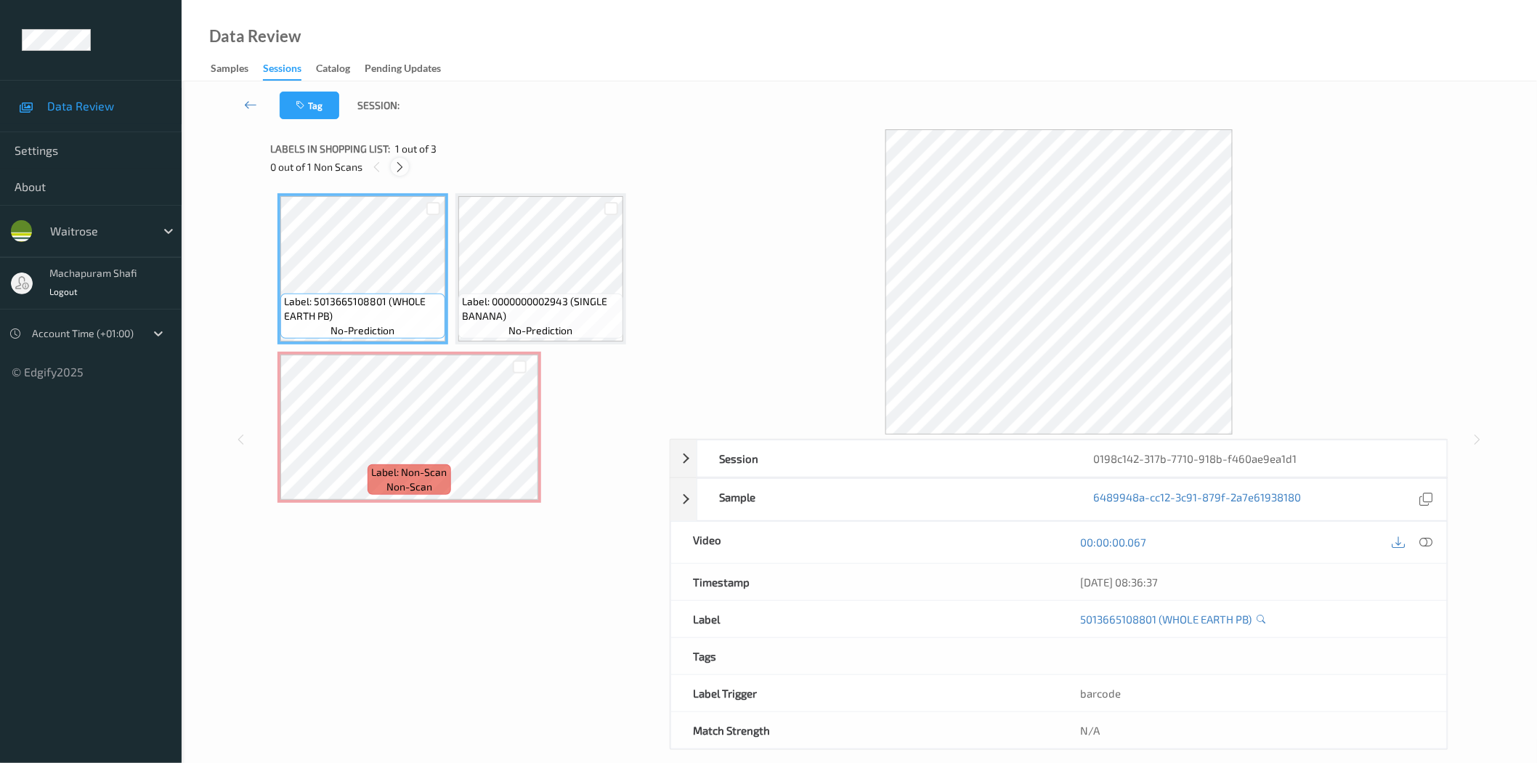
click at [398, 170] on icon at bounding box center [400, 167] width 12 height 13
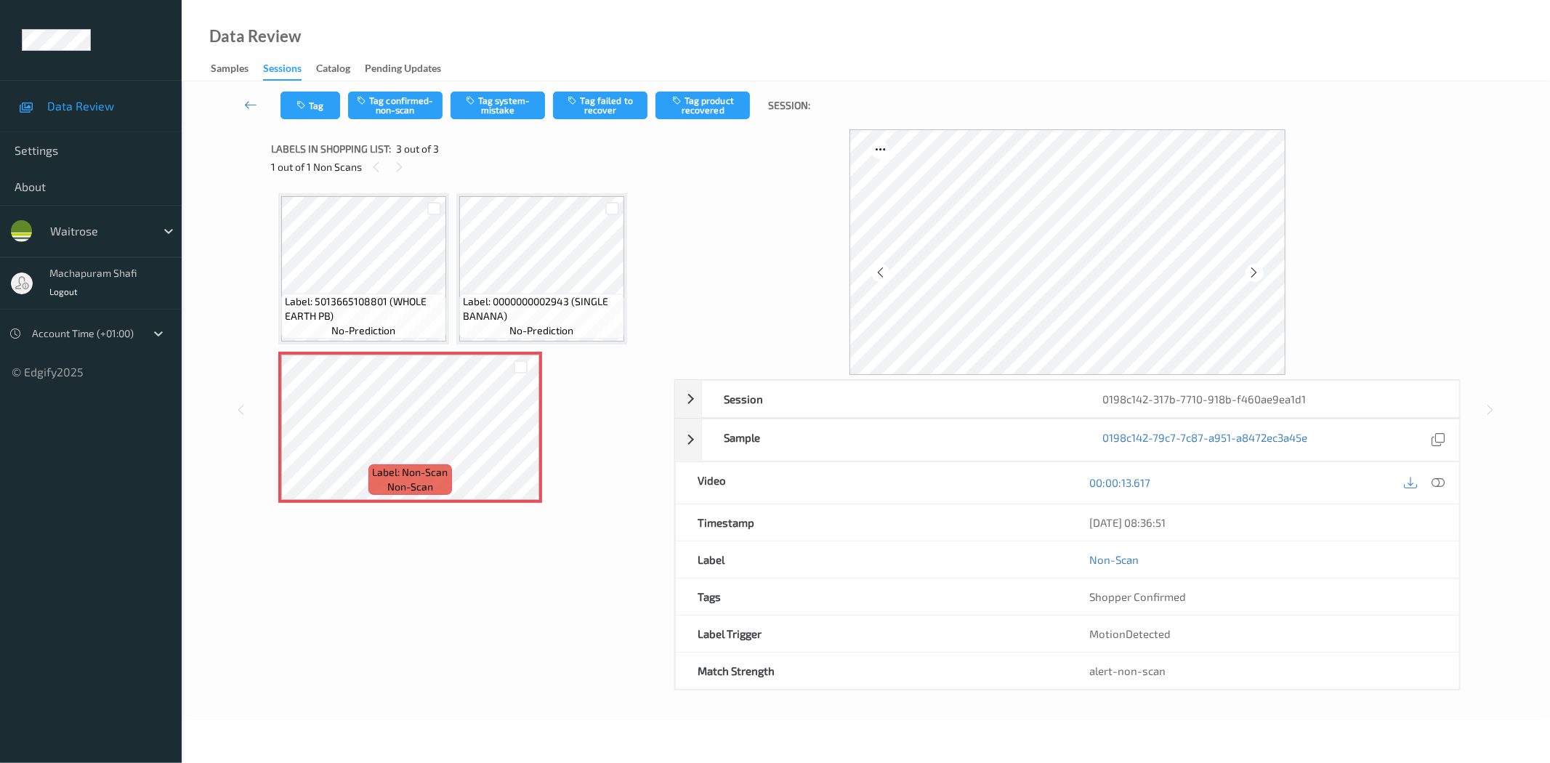
click at [1436, 503] on div "00:00:13.617" at bounding box center [1263, 482] width 392 height 41
drag, startPoint x: 1441, startPoint y: 485, endPoint x: 1386, endPoint y: 439, distance: 72.2
click at [1441, 485] on icon at bounding box center [1438, 482] width 13 height 13
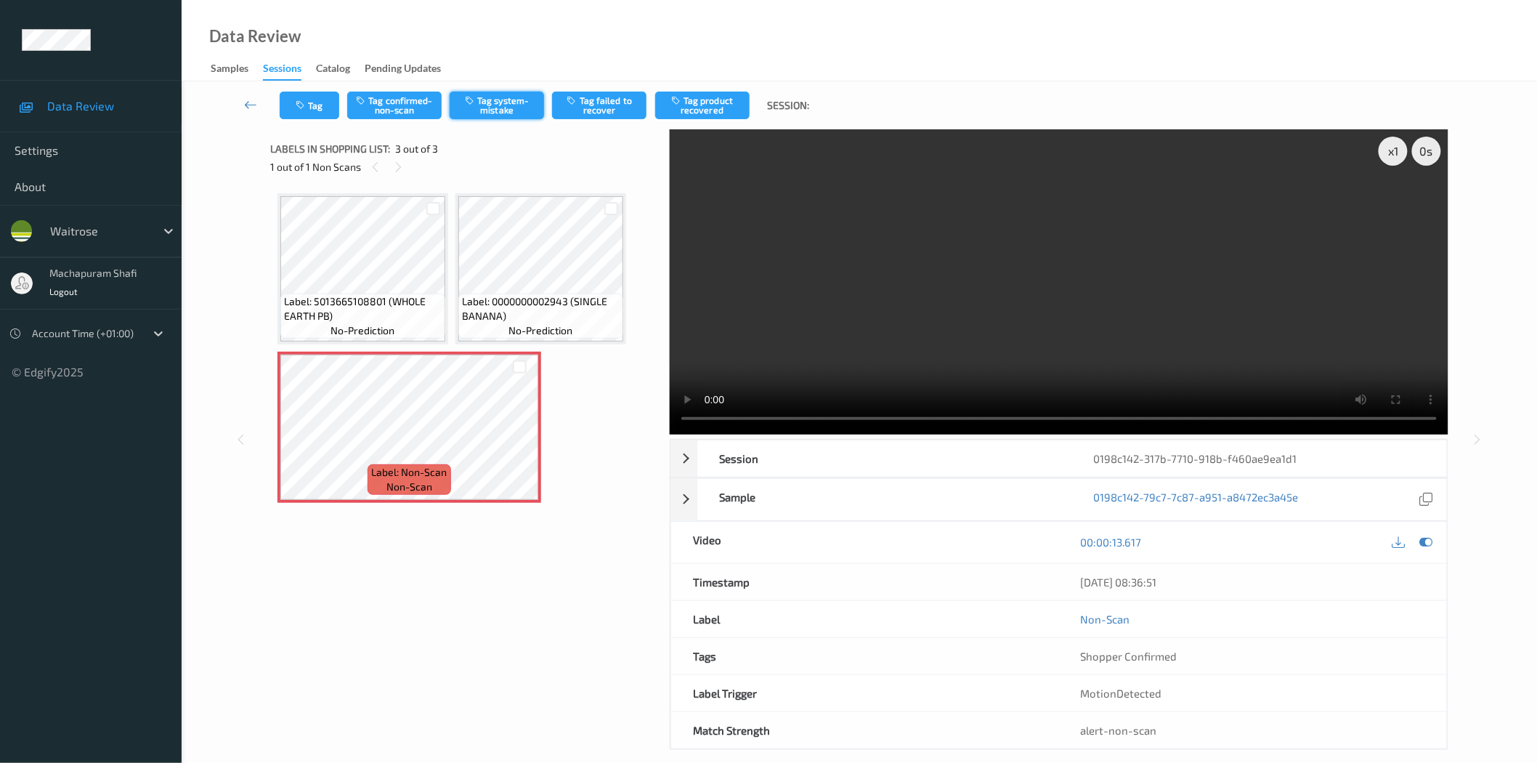
click at [519, 102] on button "Tag system-mistake" at bounding box center [497, 106] width 94 height 28
click at [306, 110] on icon "button" at bounding box center [302, 105] width 12 height 10
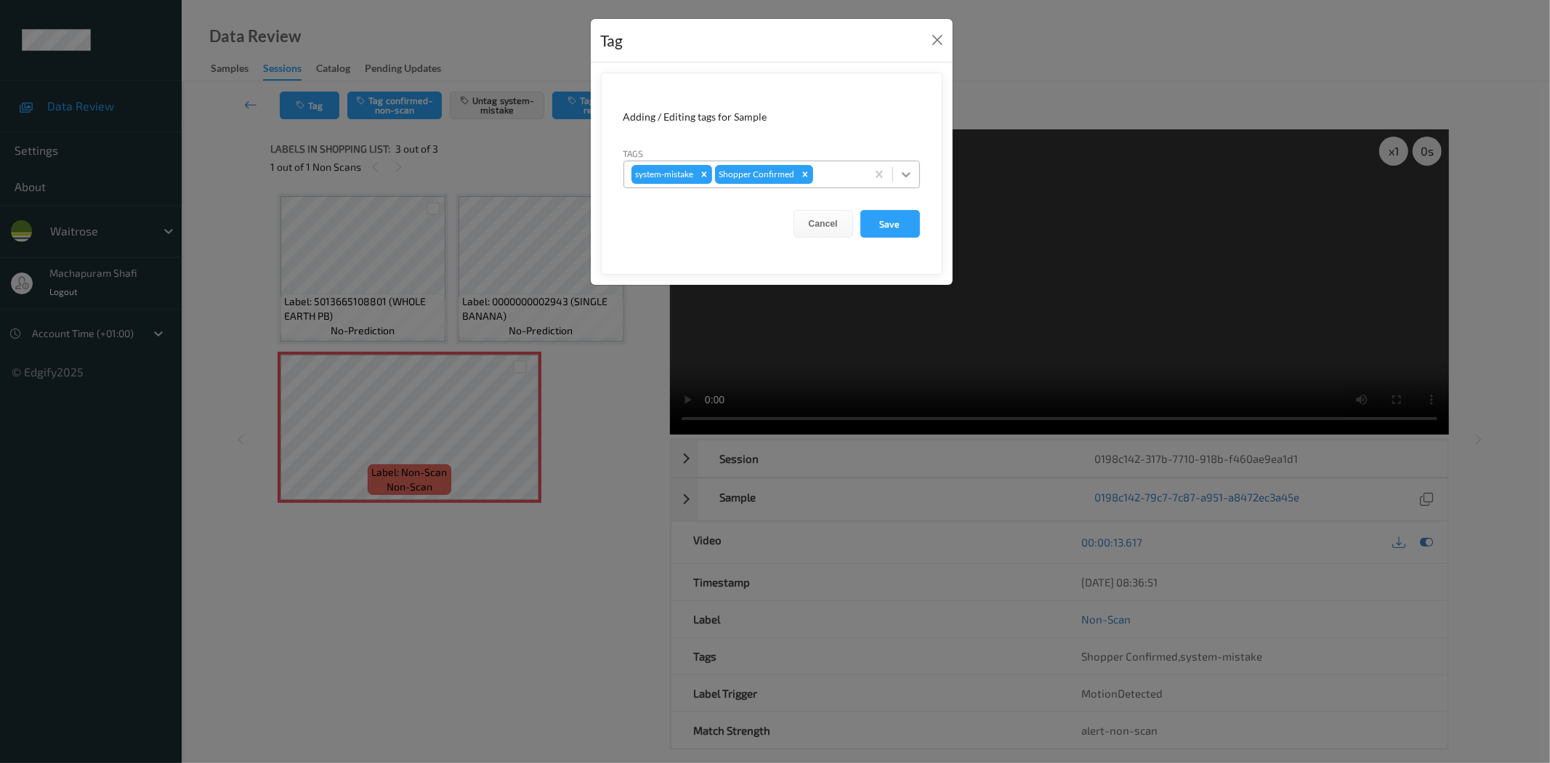
click at [910, 167] on icon at bounding box center [906, 174] width 15 height 15
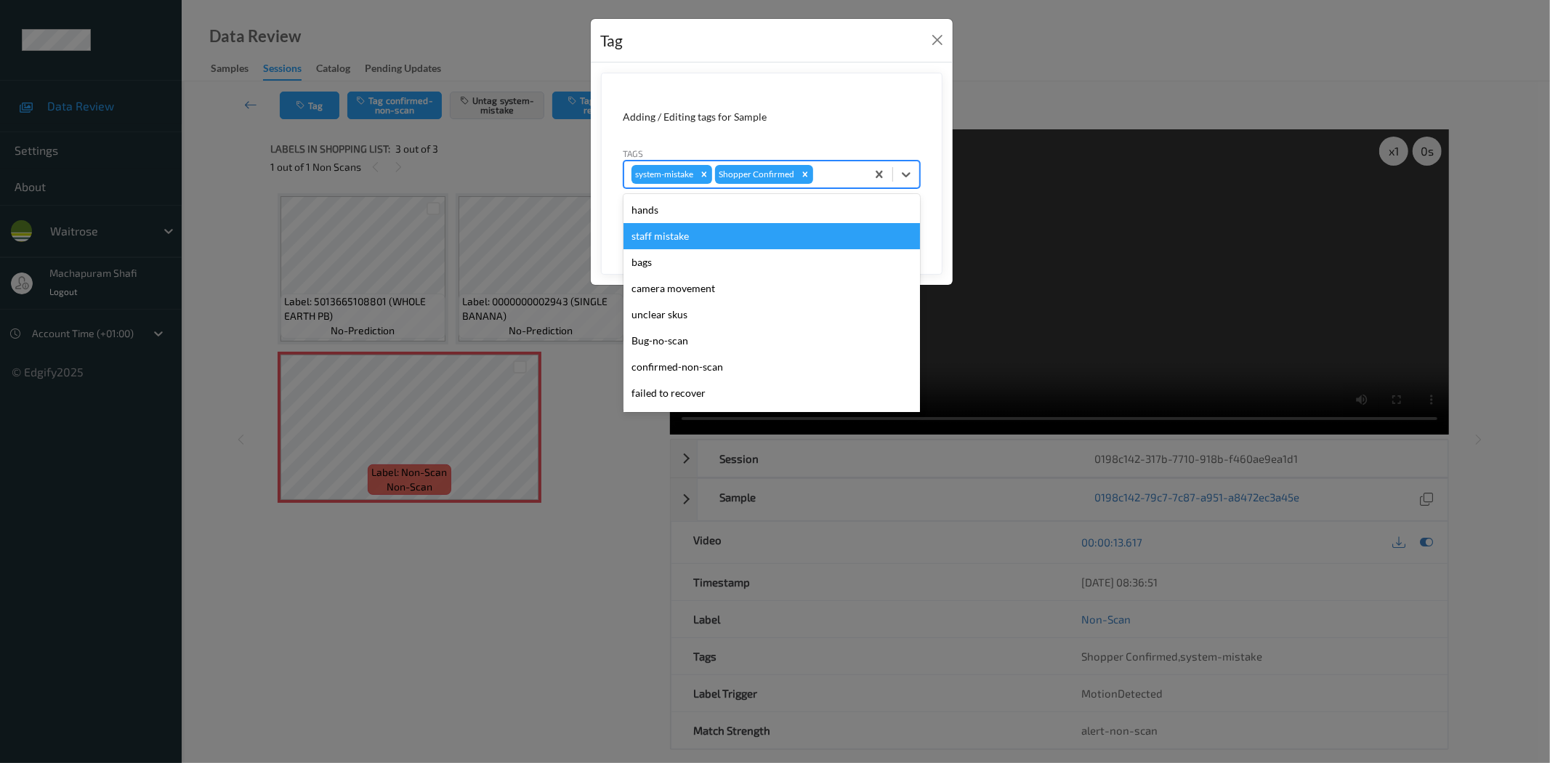
scroll to position [284, 0]
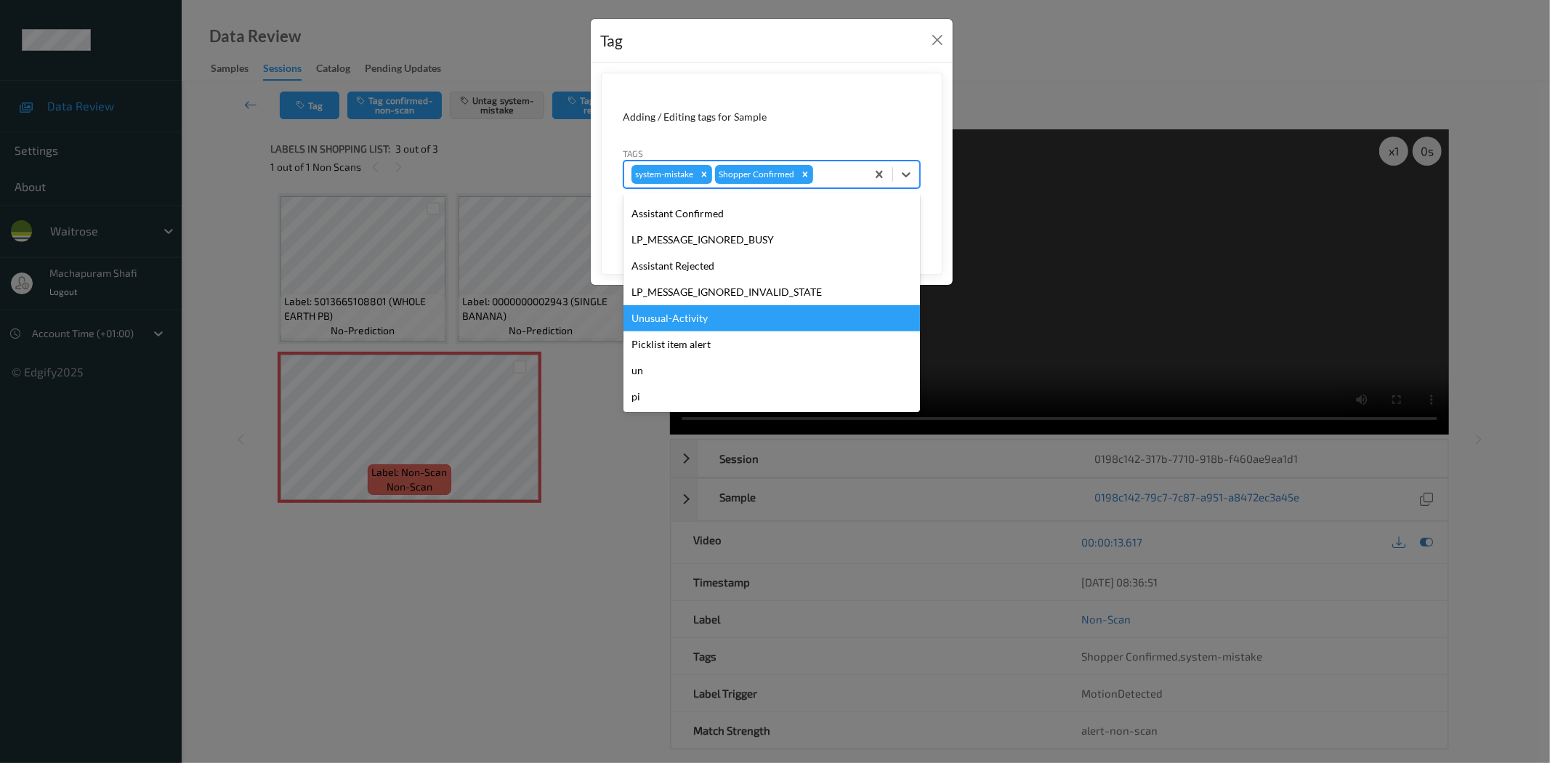
click at [660, 317] on div "Unusual-Activity" at bounding box center [771, 318] width 296 height 26
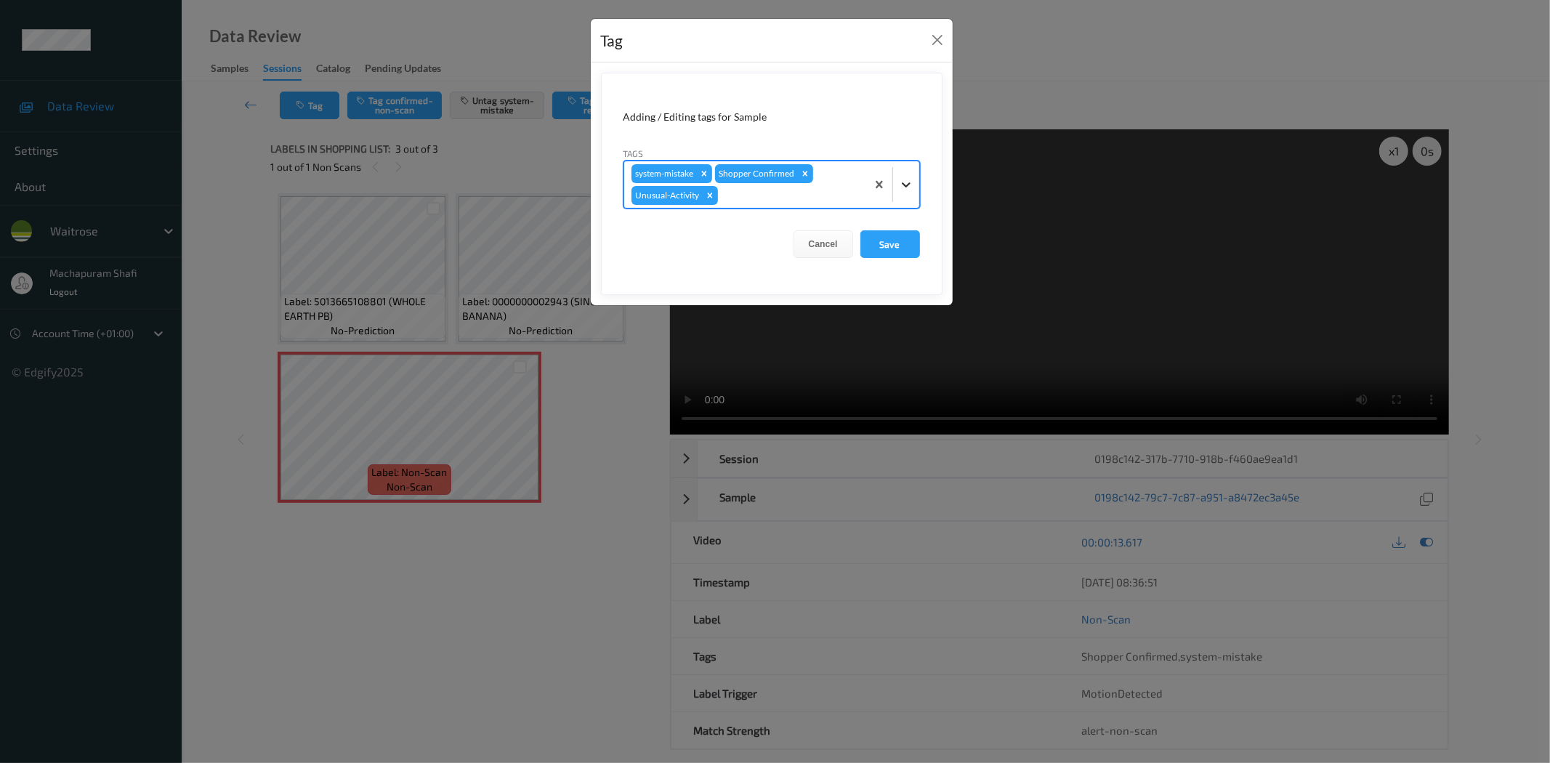
click at [899, 186] on icon at bounding box center [906, 184] width 15 height 15
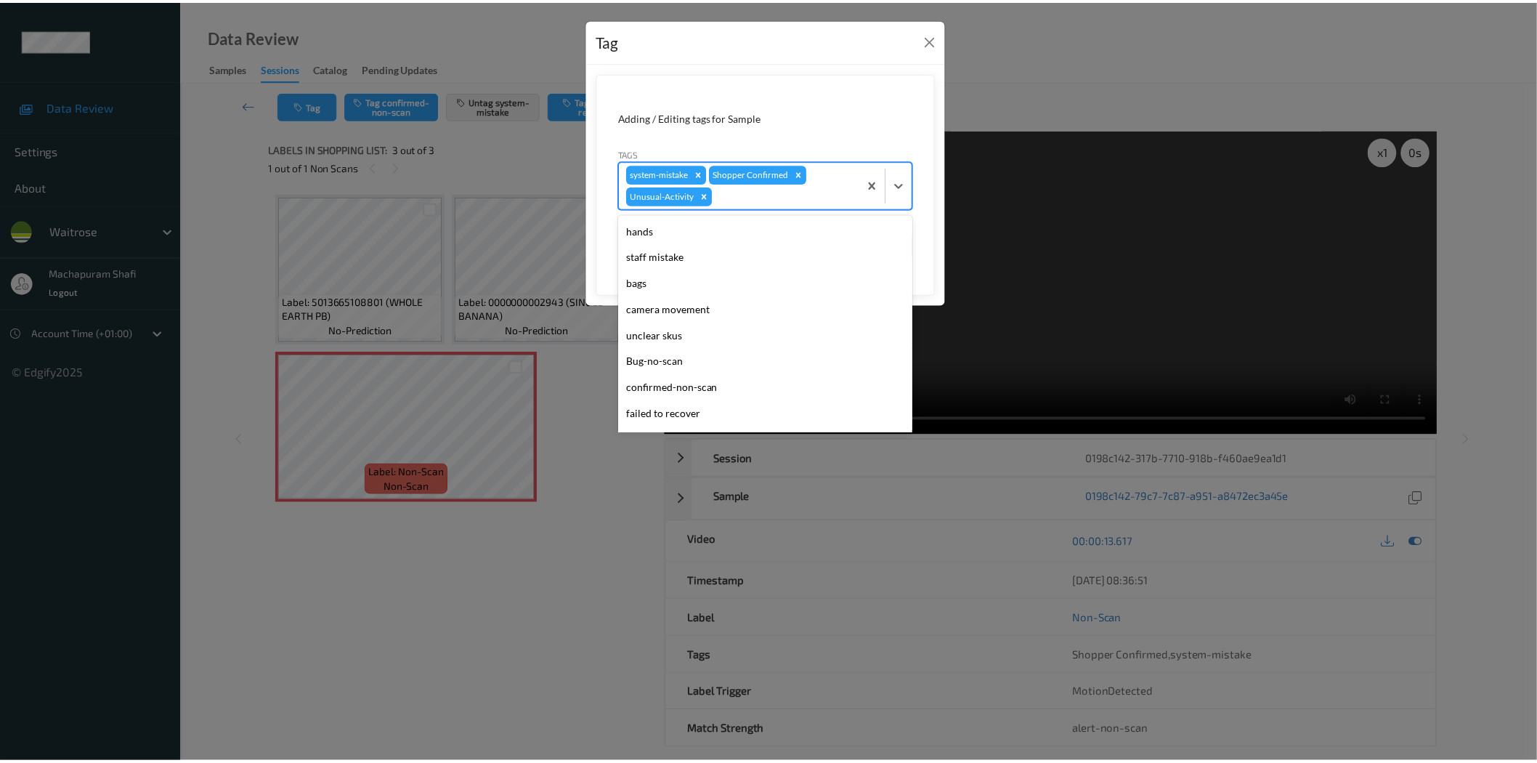
scroll to position [258, 0]
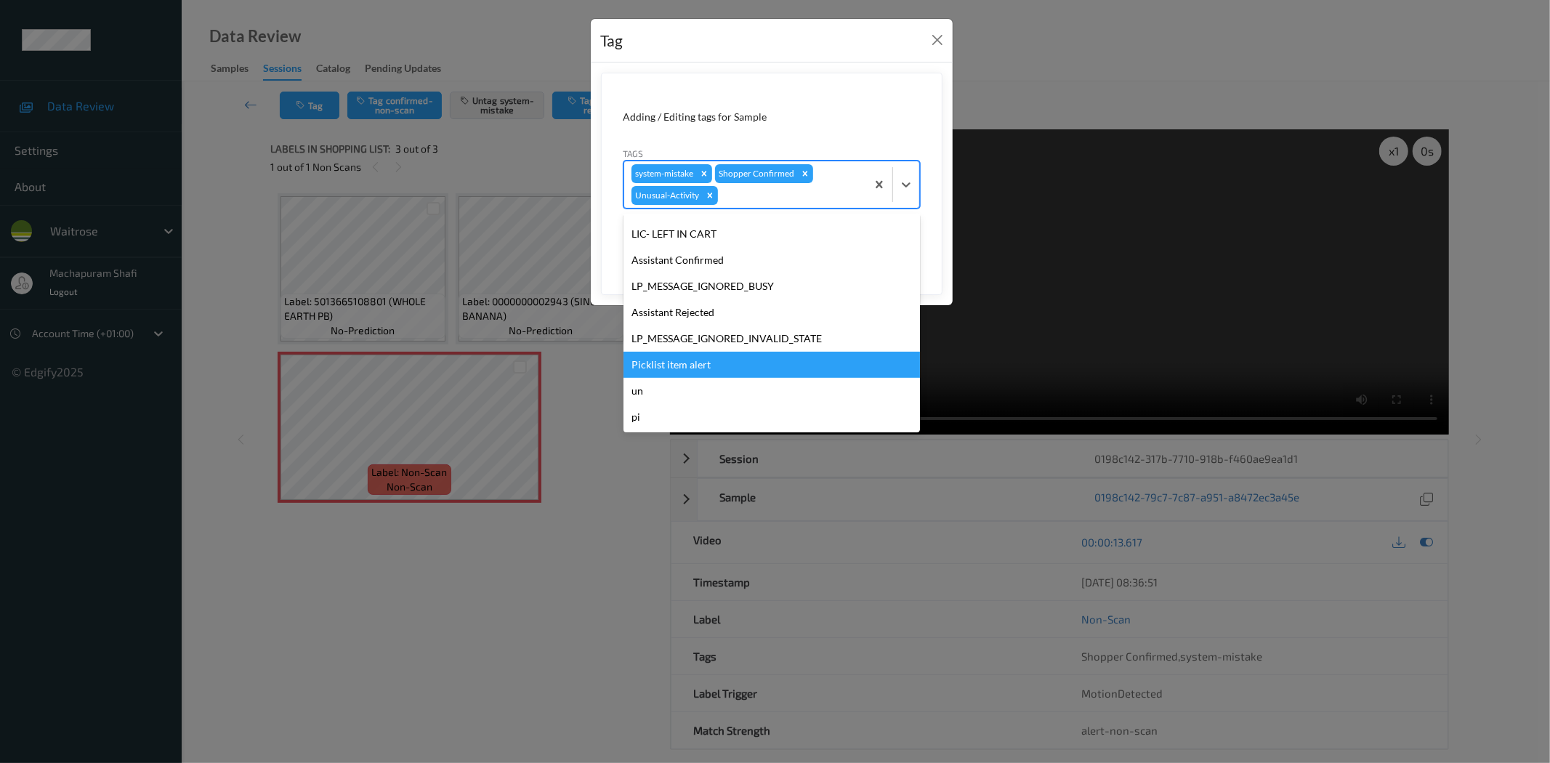
click at [663, 361] on div "Picklist item alert" at bounding box center [771, 365] width 296 height 26
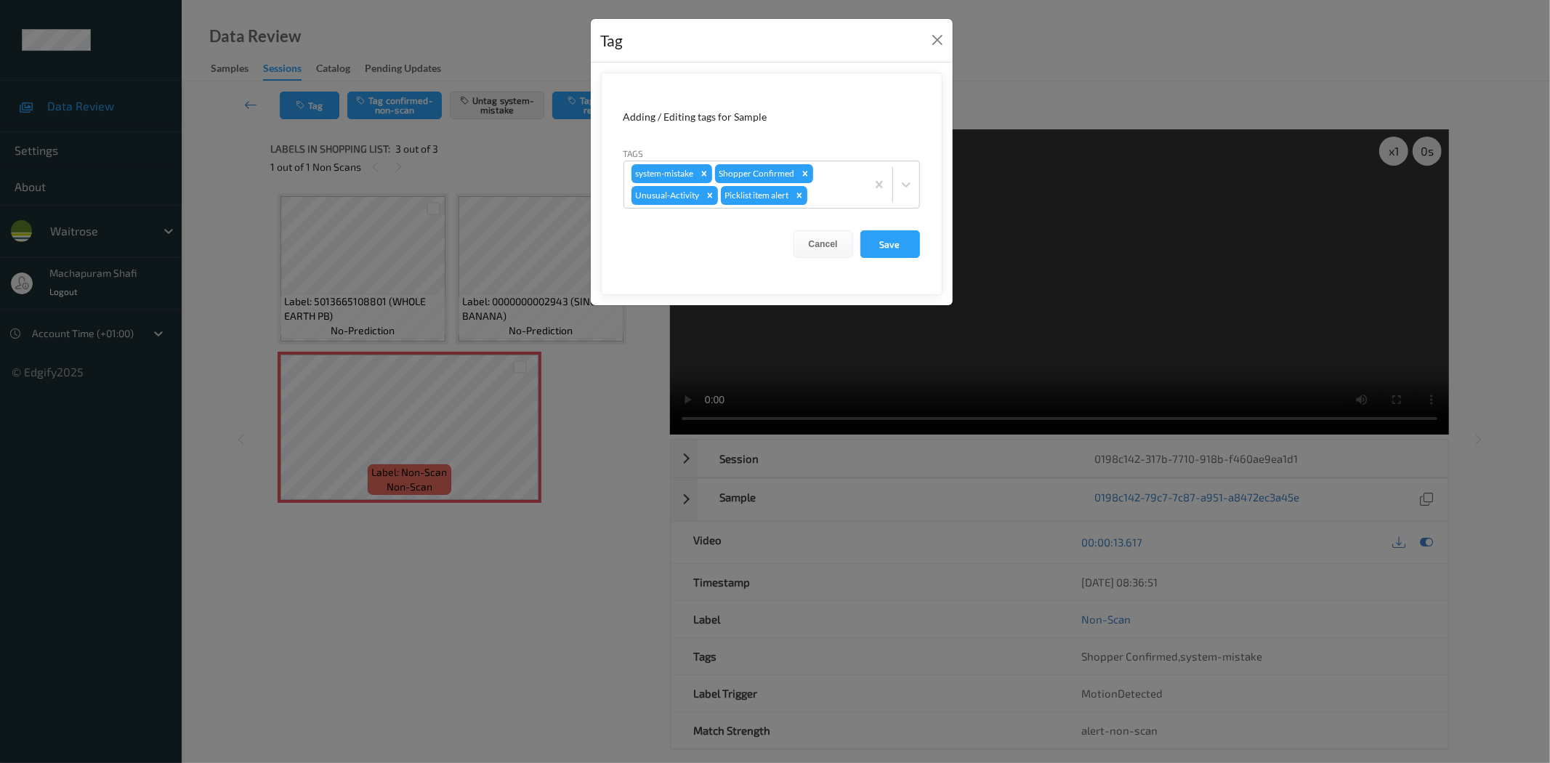
drag, startPoint x: 879, startPoint y: 238, endPoint x: 899, endPoint y: 385, distance: 148.1
click at [880, 238] on button "Save" at bounding box center [890, 244] width 60 height 28
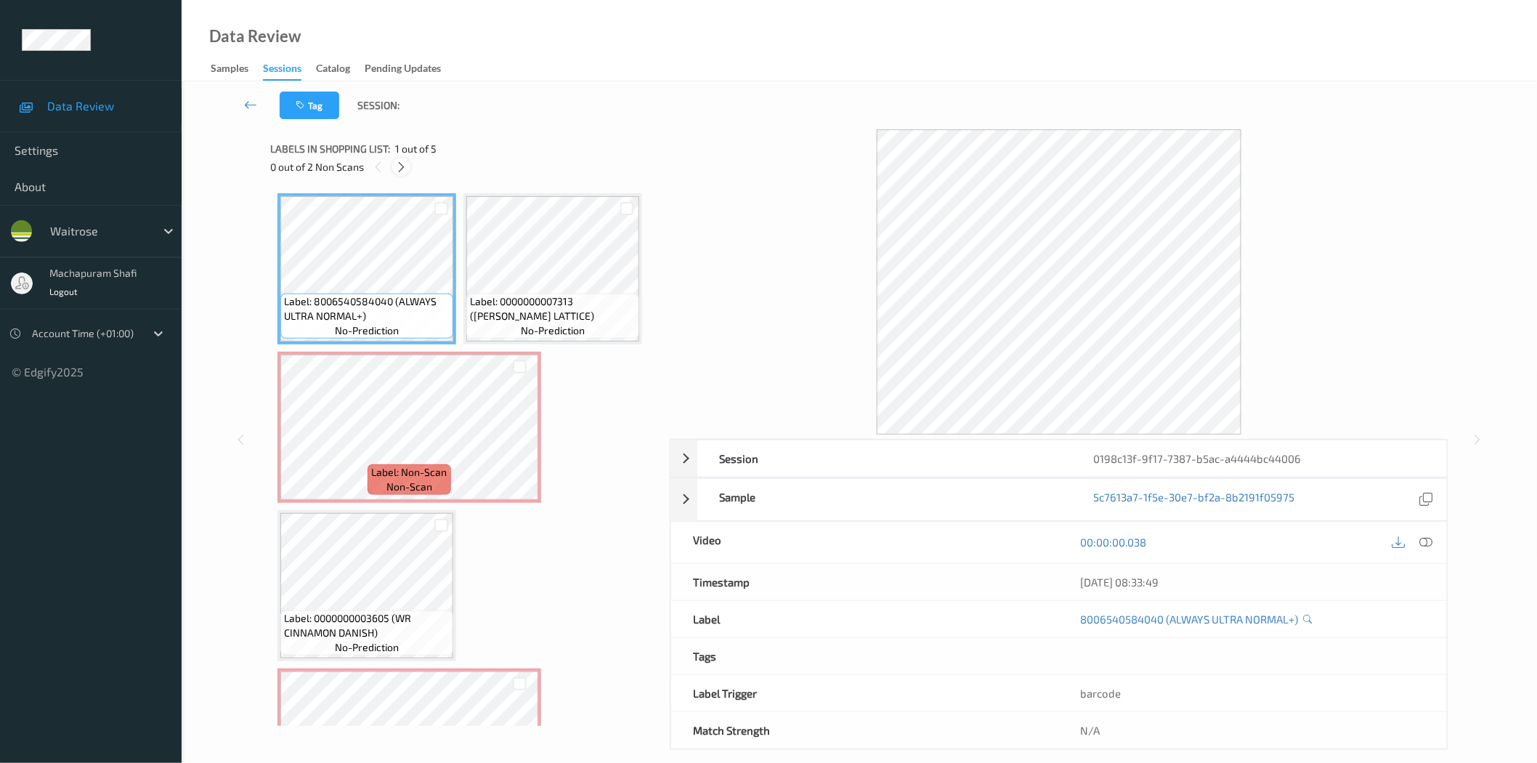
click at [397, 166] on icon at bounding box center [401, 167] width 12 height 13
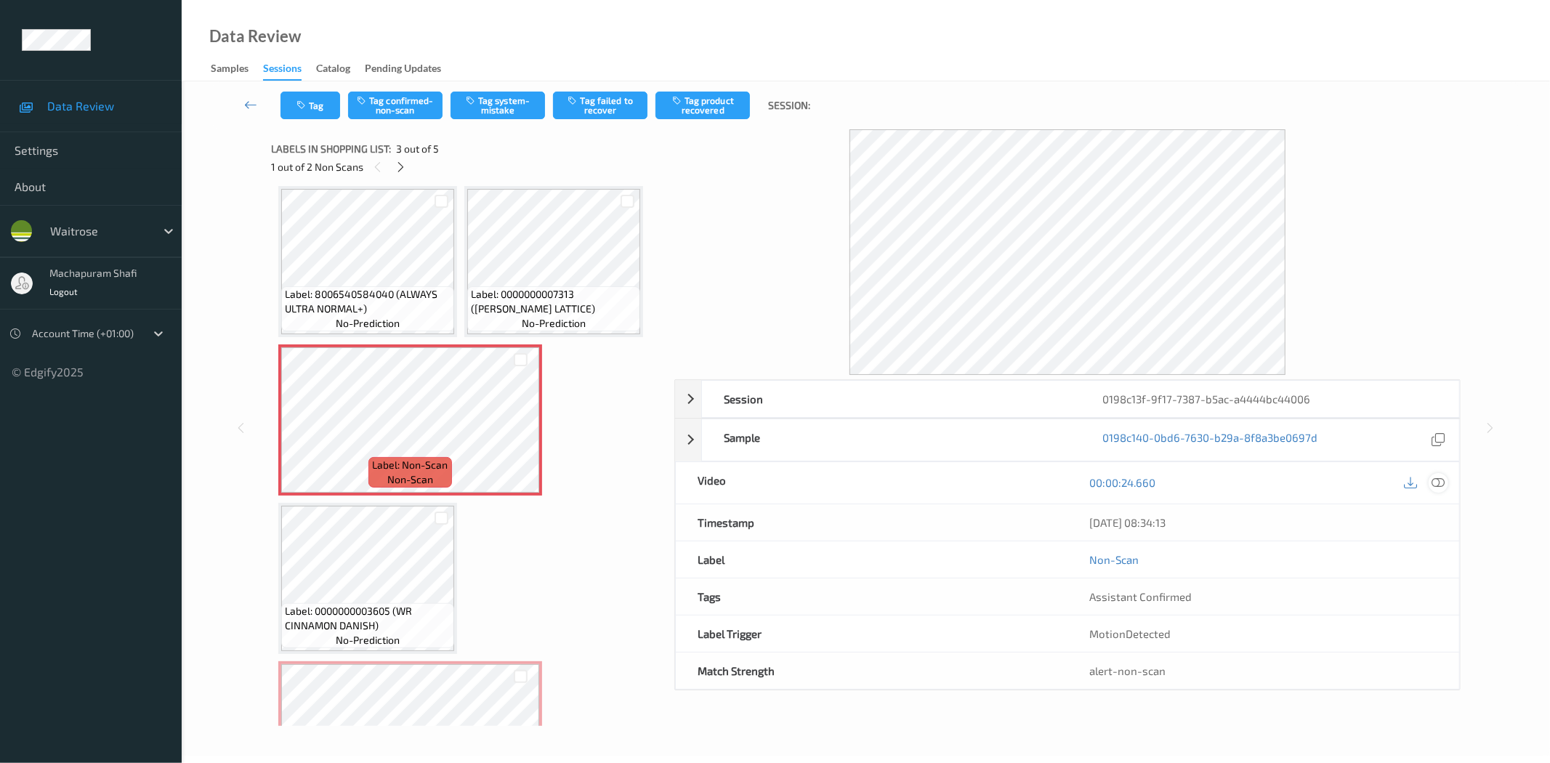
click at [1441, 474] on div at bounding box center [1438, 483] width 20 height 20
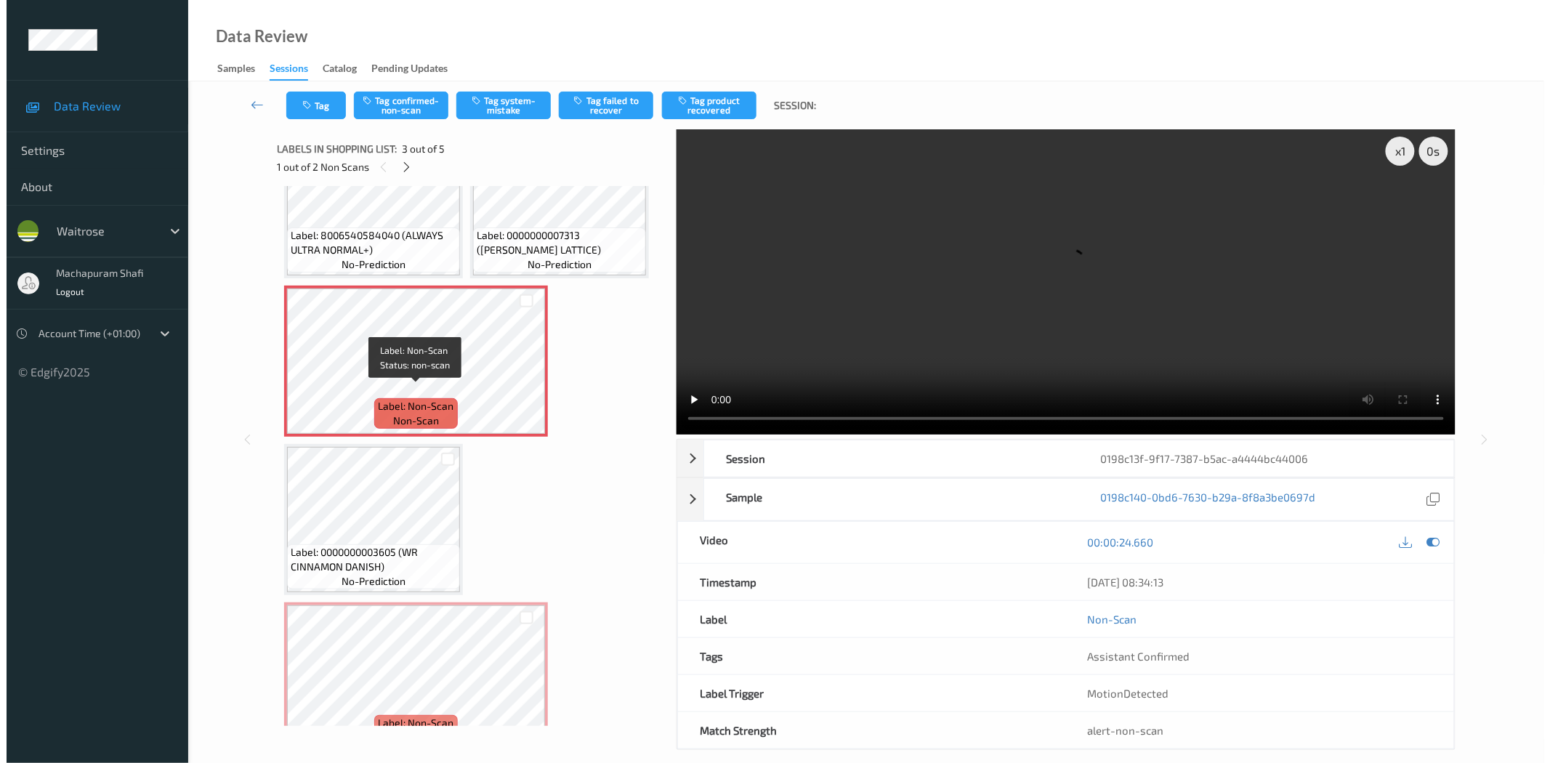
scroll to position [97, 0]
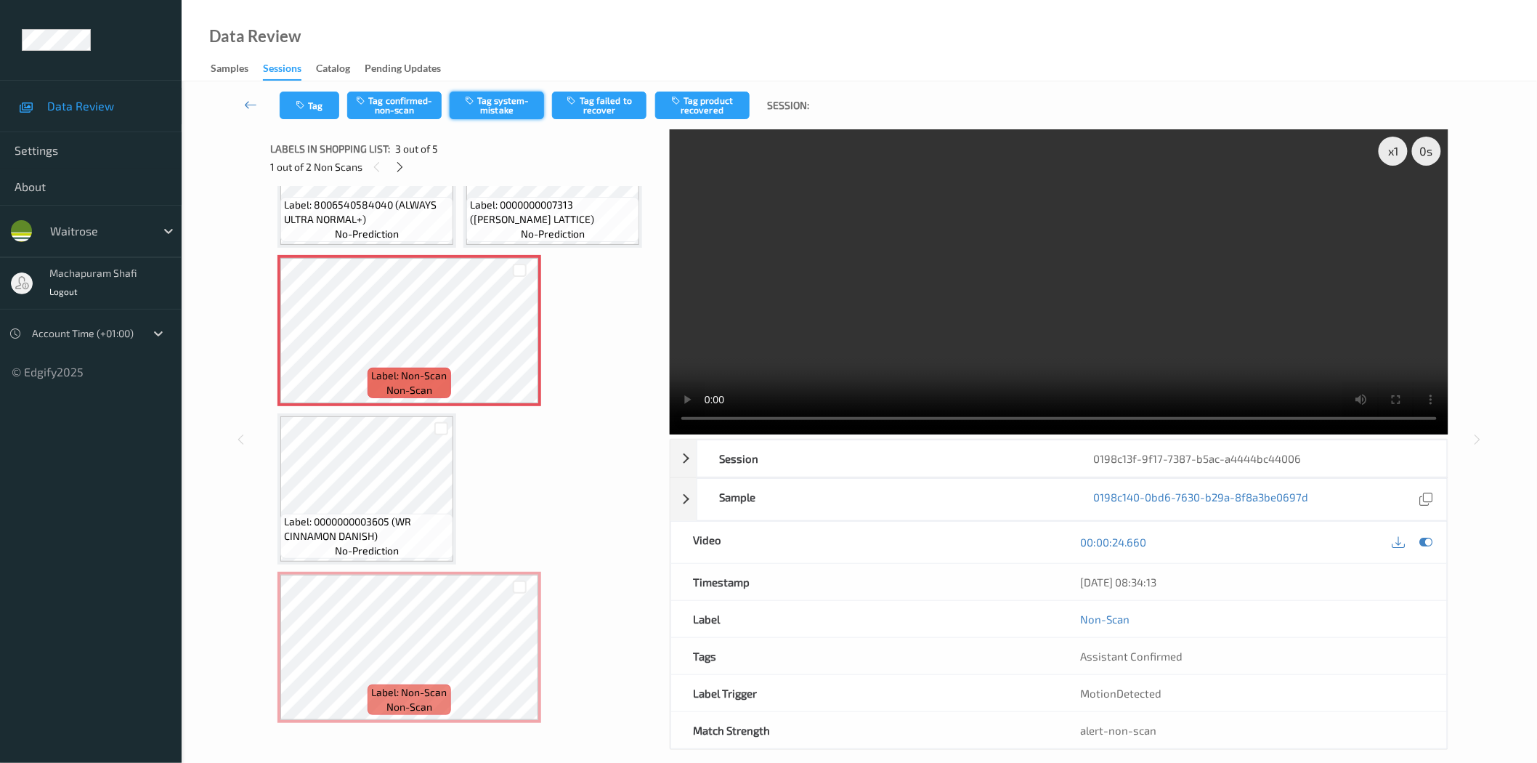
click at [478, 108] on button "Tag system-mistake" at bounding box center [497, 106] width 94 height 28
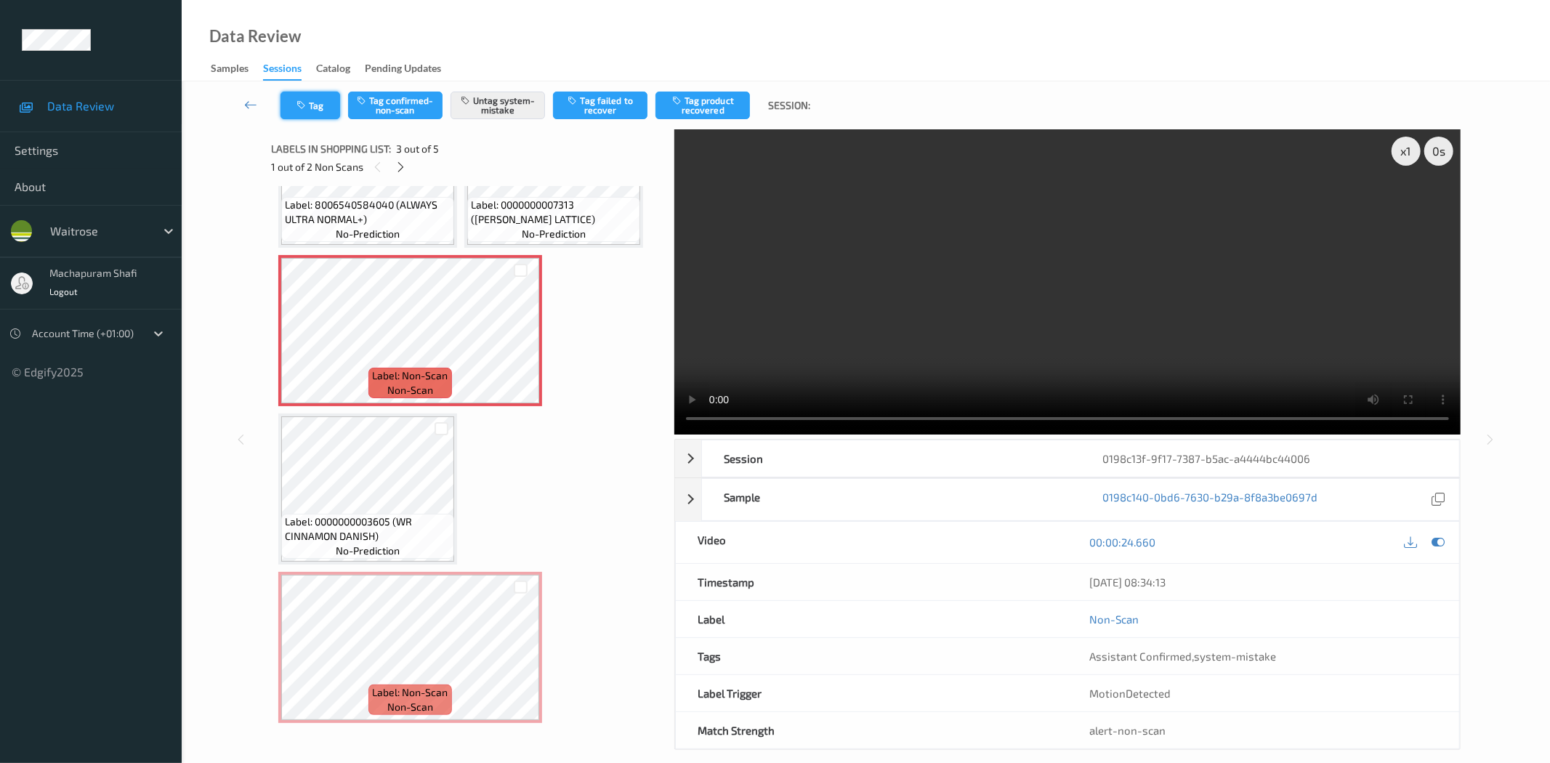
click at [302, 106] on icon "button" at bounding box center [302, 105] width 12 height 10
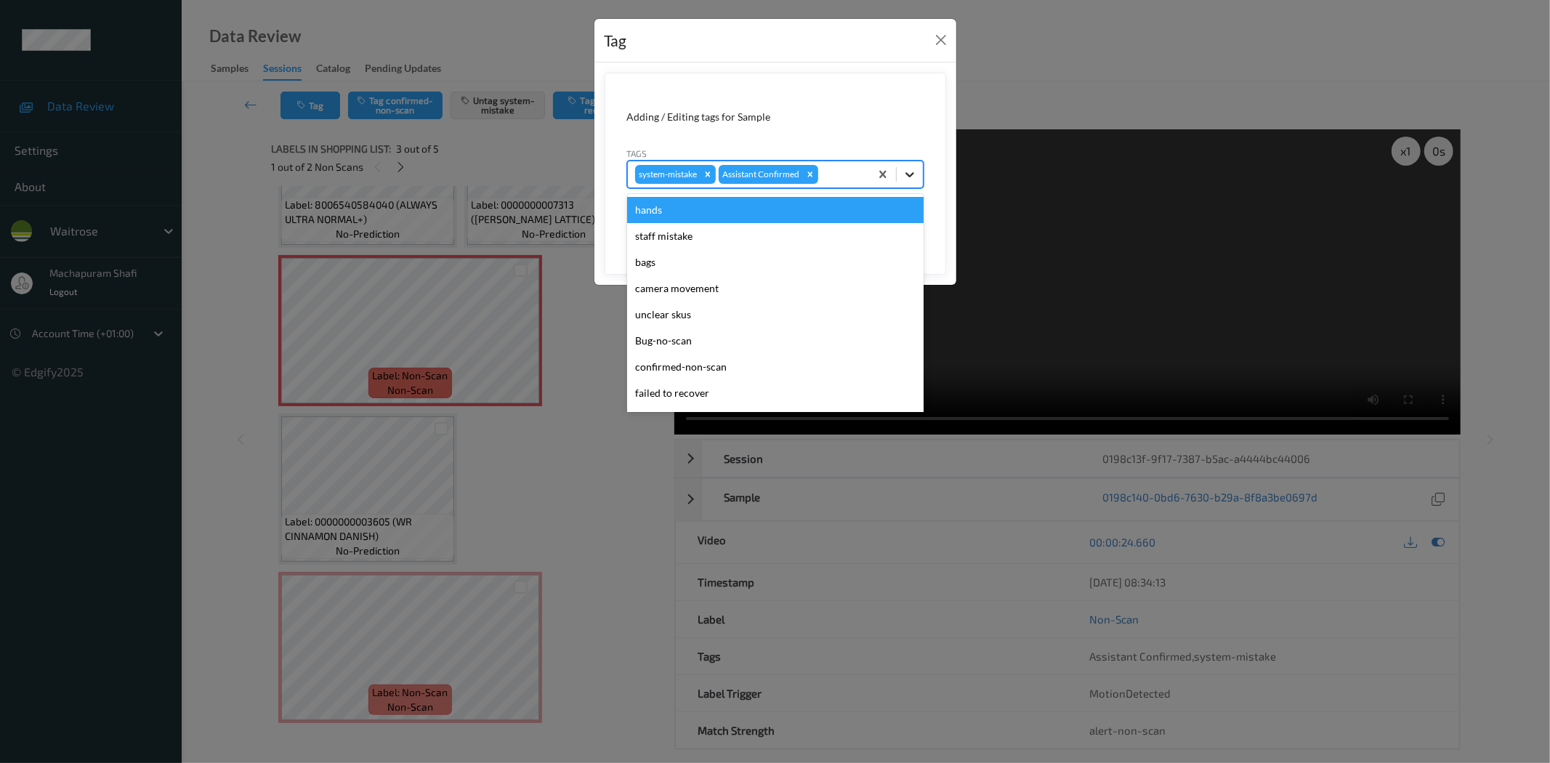
click at [907, 171] on icon at bounding box center [909, 174] width 15 height 15
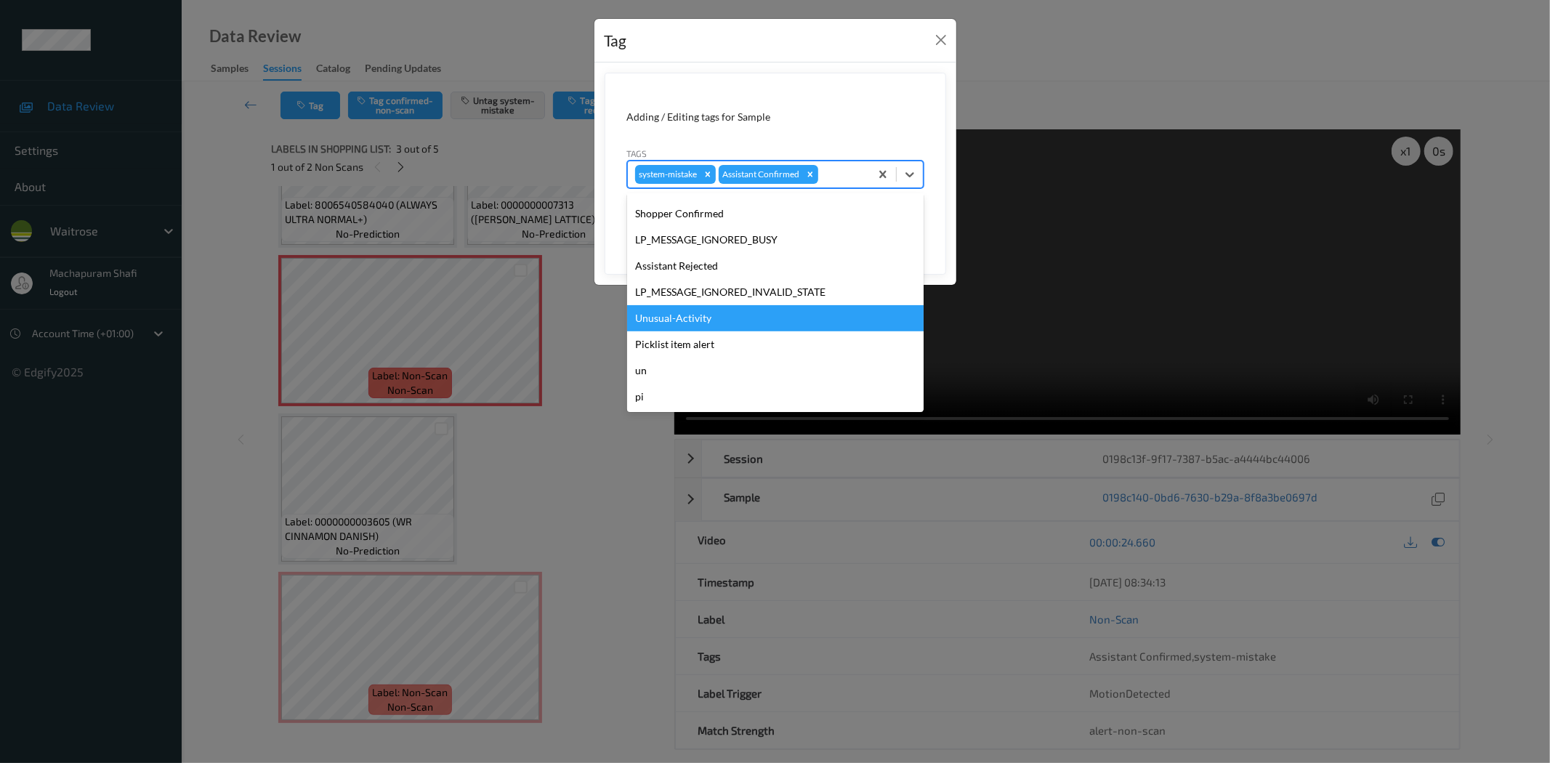
click at [699, 320] on div "Unusual-Activity" at bounding box center [775, 318] width 296 height 26
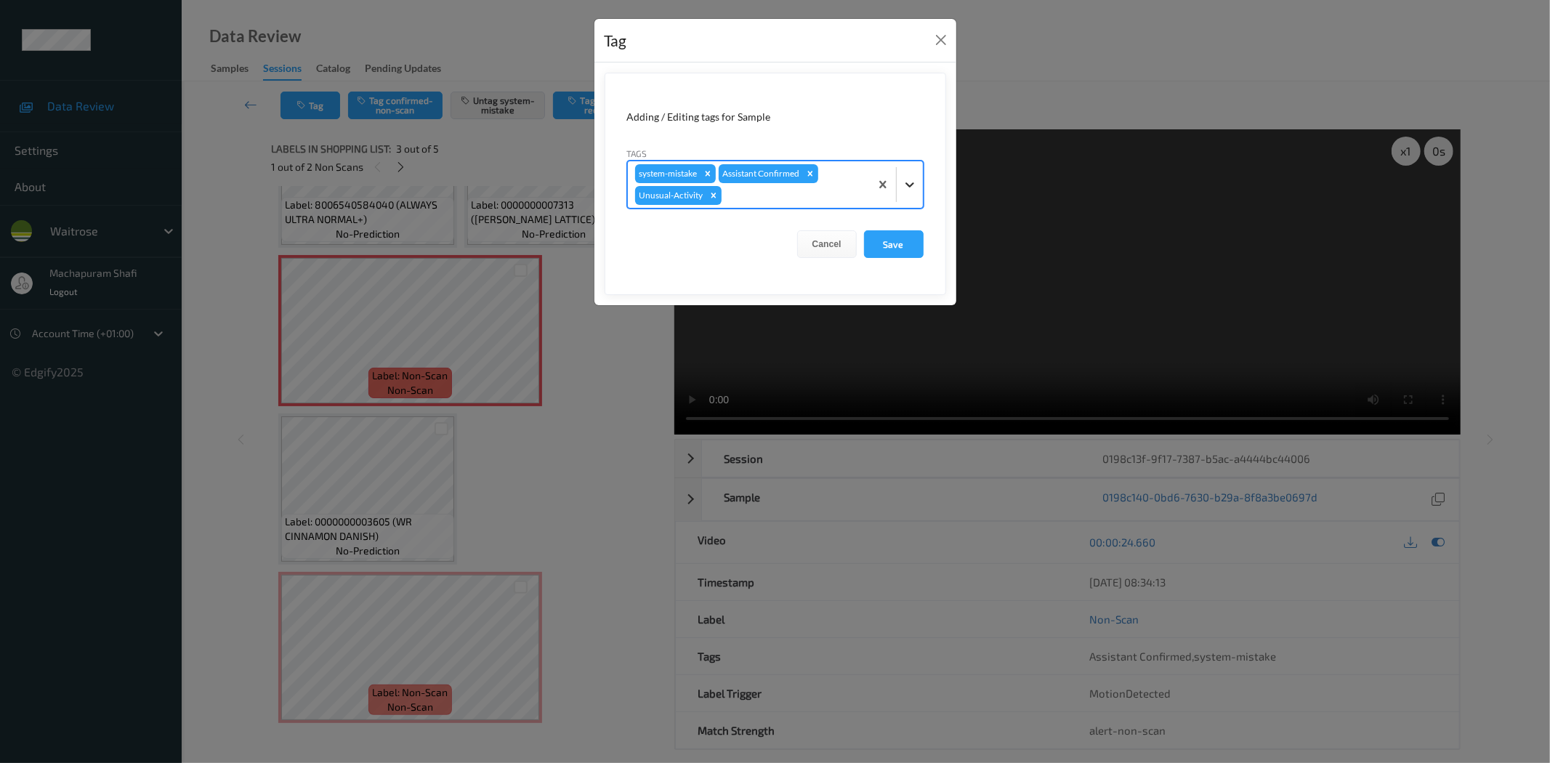
click at [908, 183] on icon at bounding box center [909, 184] width 15 height 15
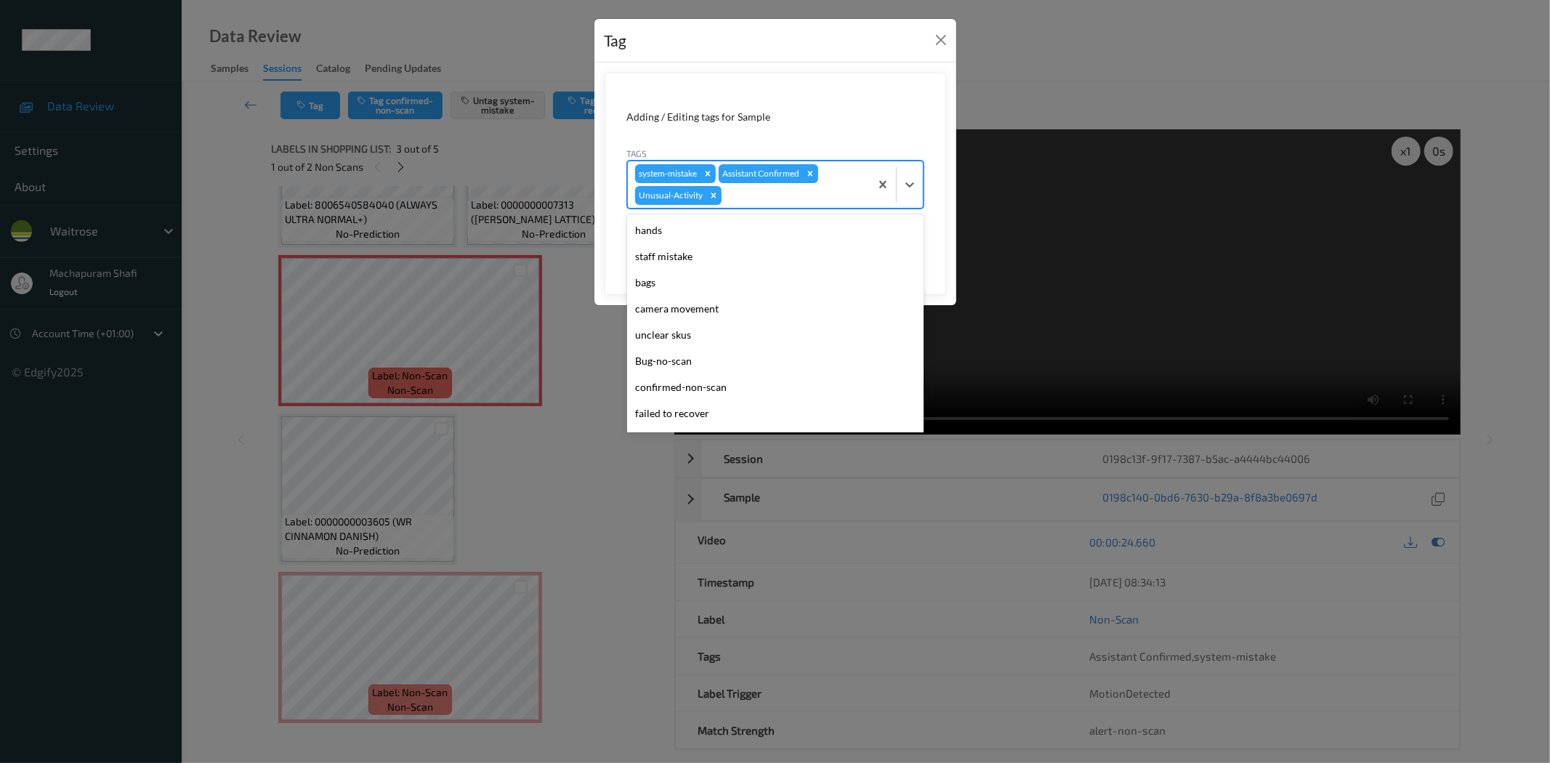
scroll to position [258, 0]
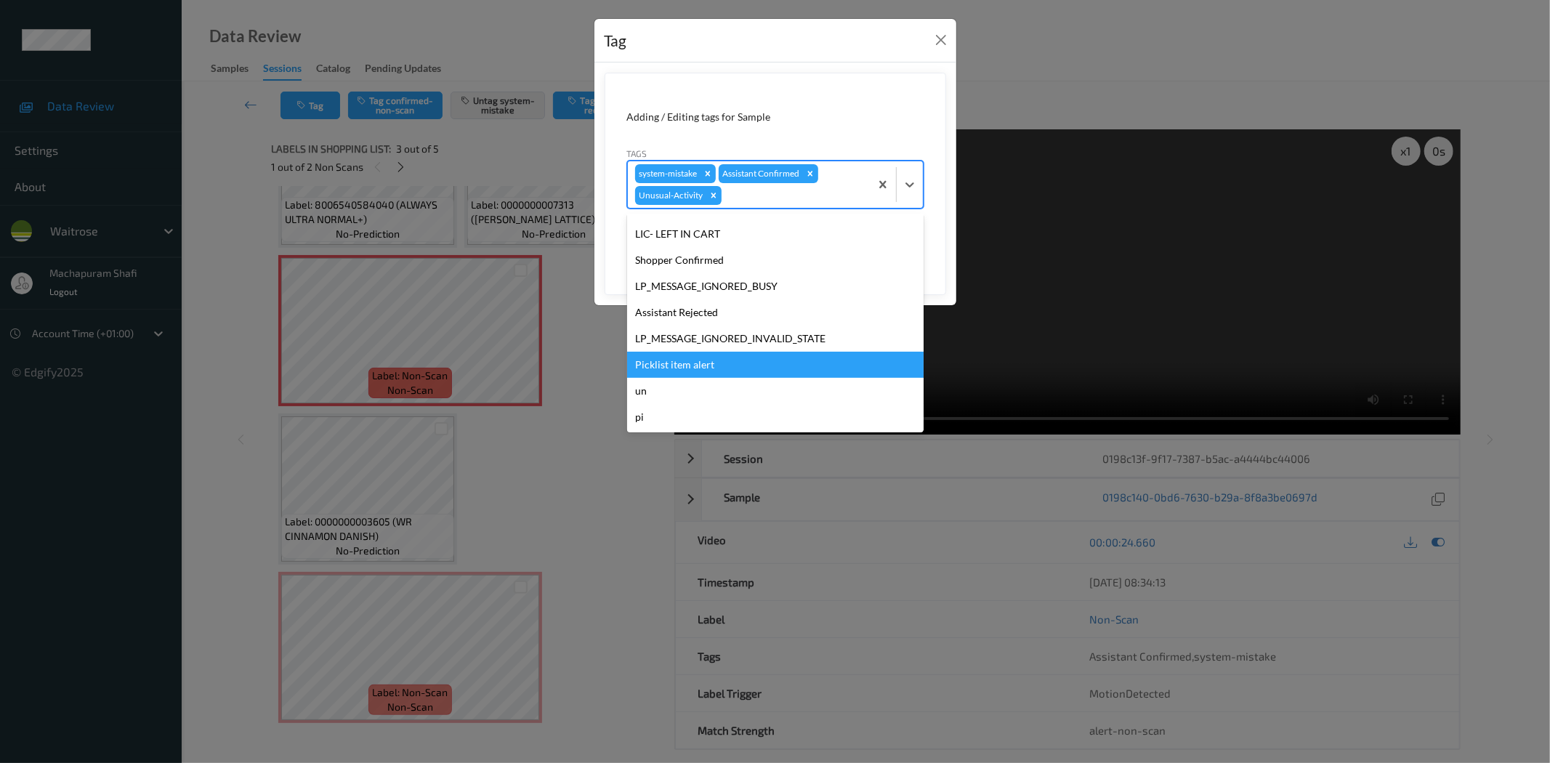
click at [664, 358] on div "Picklist item alert" at bounding box center [775, 365] width 296 height 26
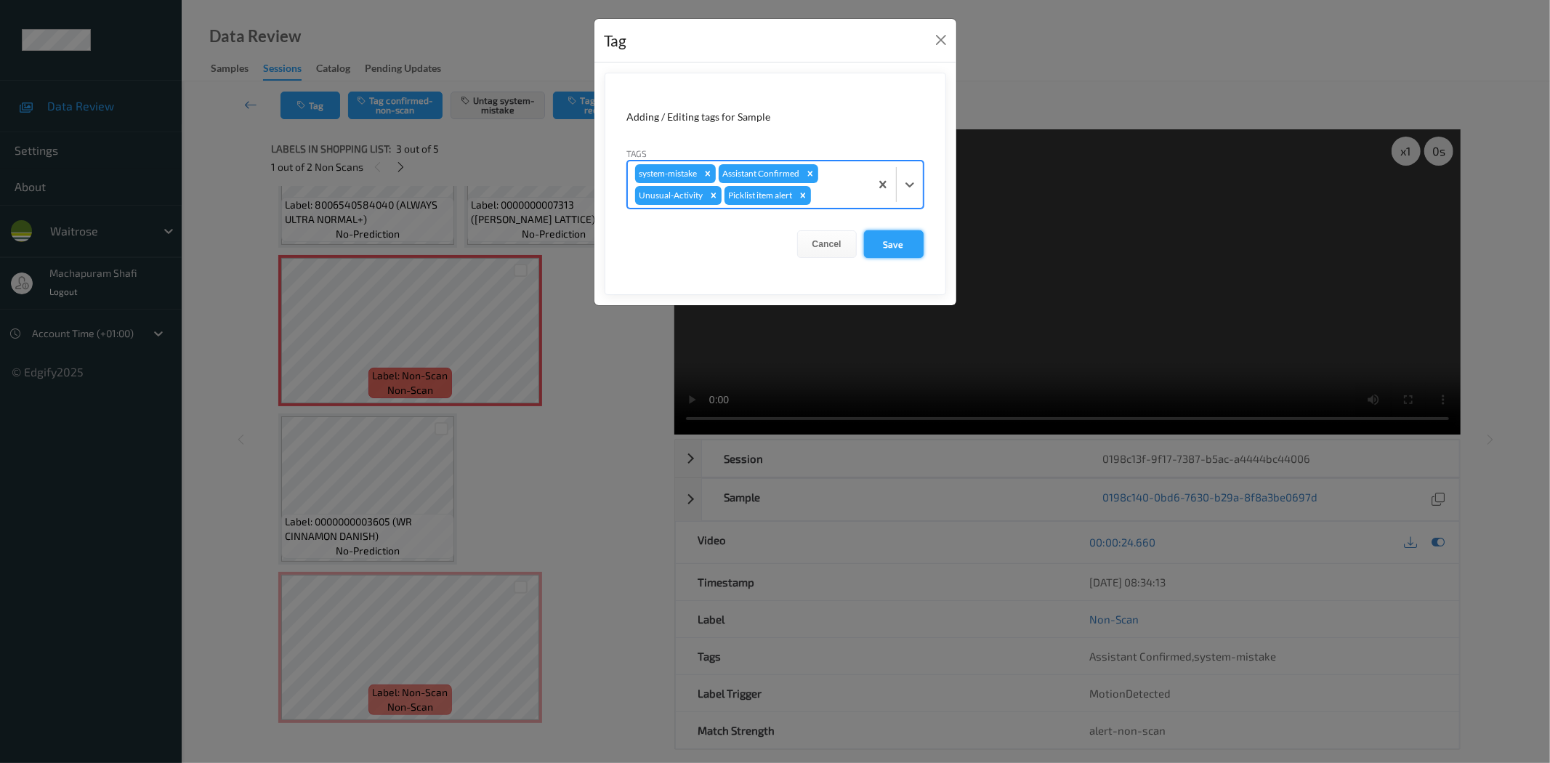
click at [910, 248] on button "Save" at bounding box center [894, 244] width 60 height 28
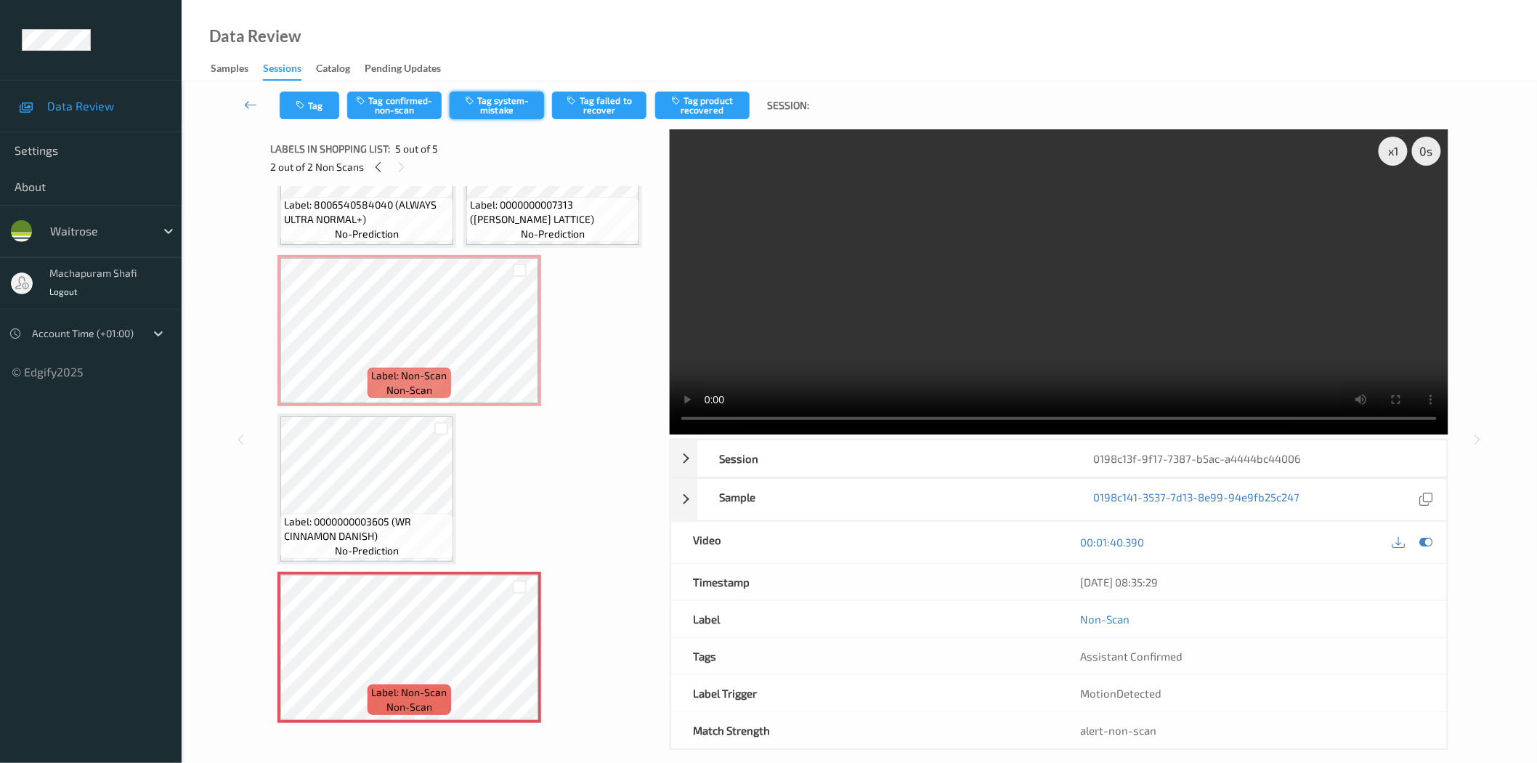
click at [514, 100] on button "Tag system-mistake" at bounding box center [497, 106] width 94 height 28
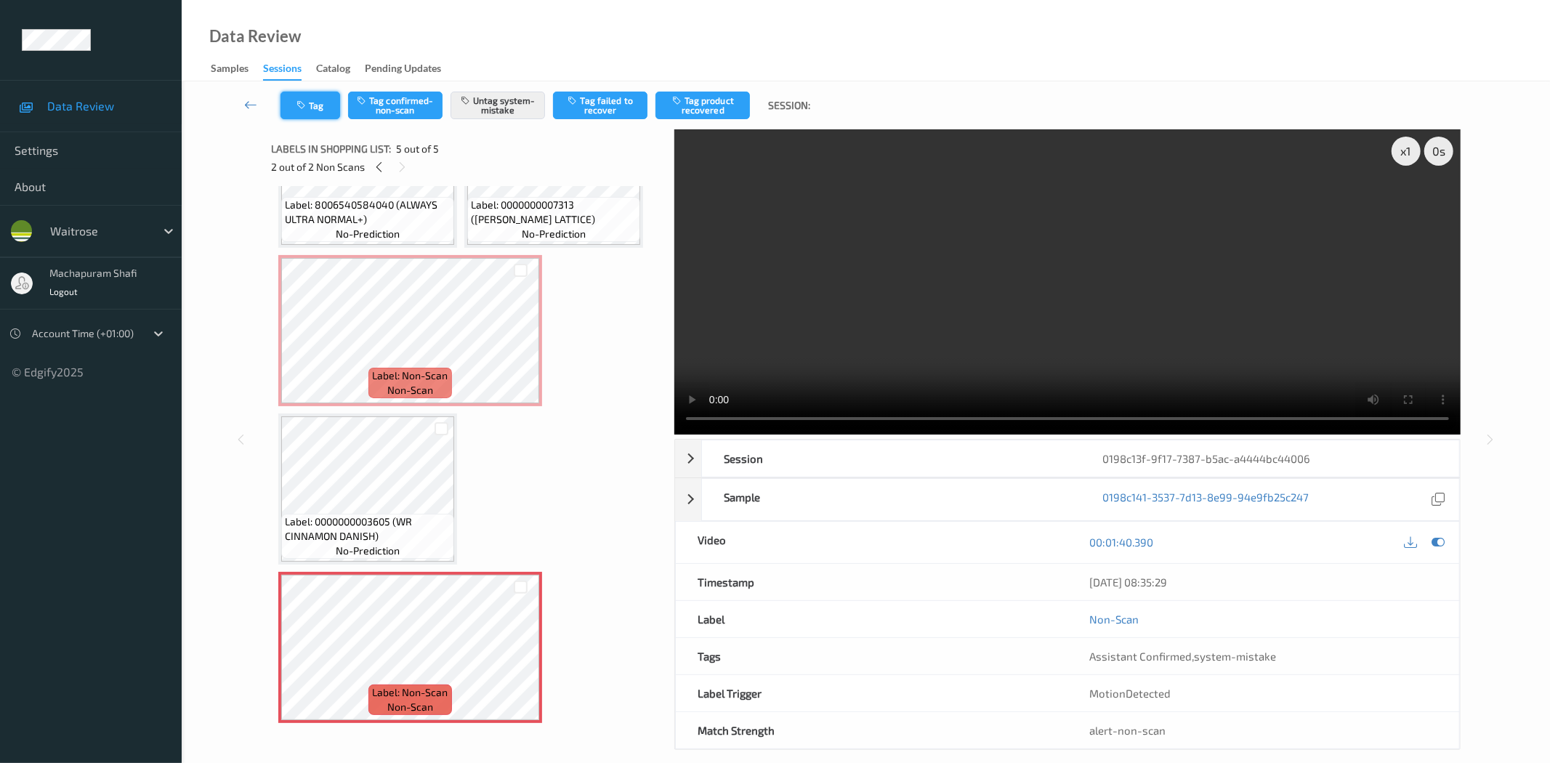
click at [312, 104] on button "Tag" at bounding box center [310, 106] width 60 height 28
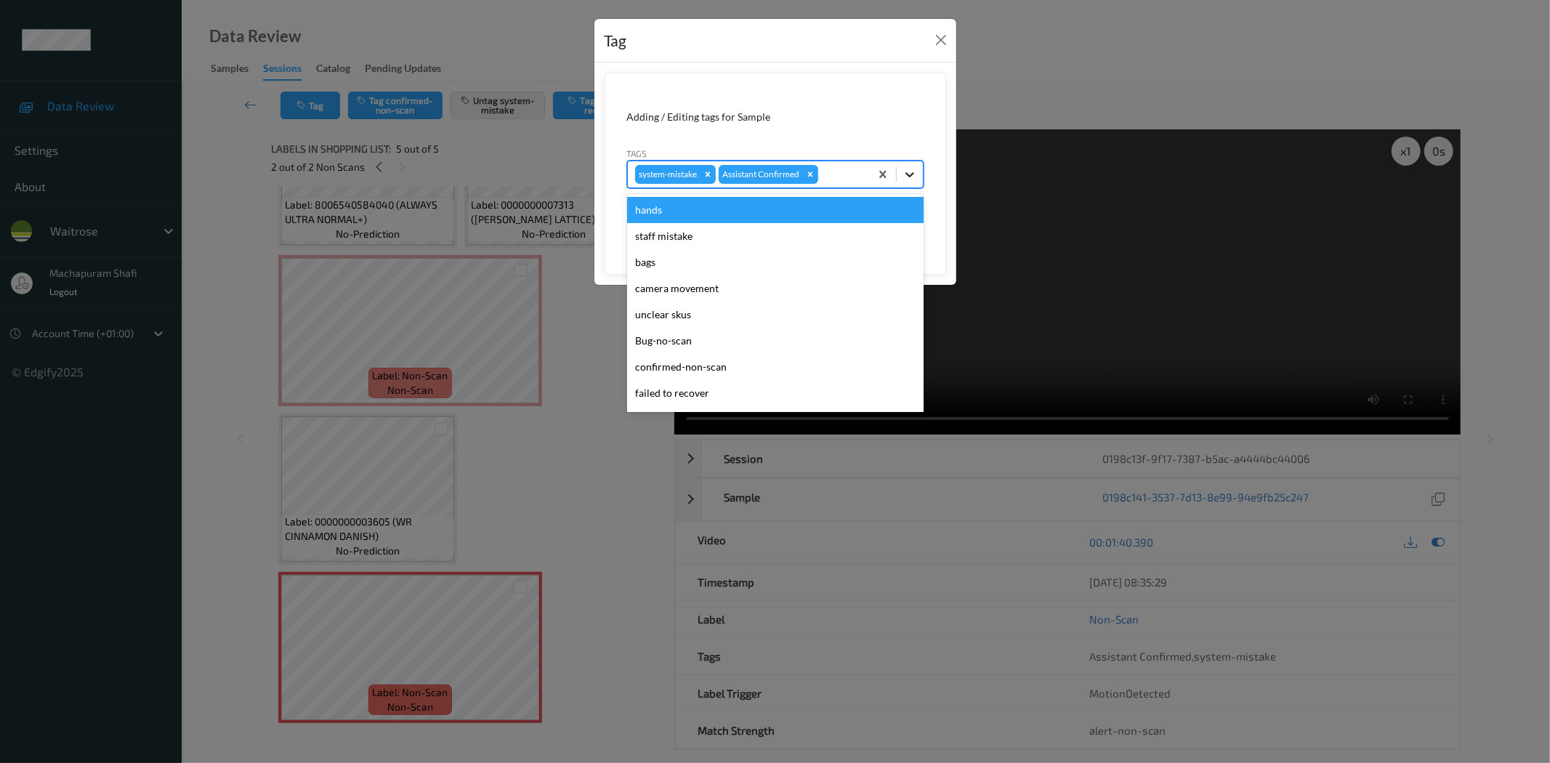
click at [911, 169] on icon at bounding box center [909, 174] width 15 height 15
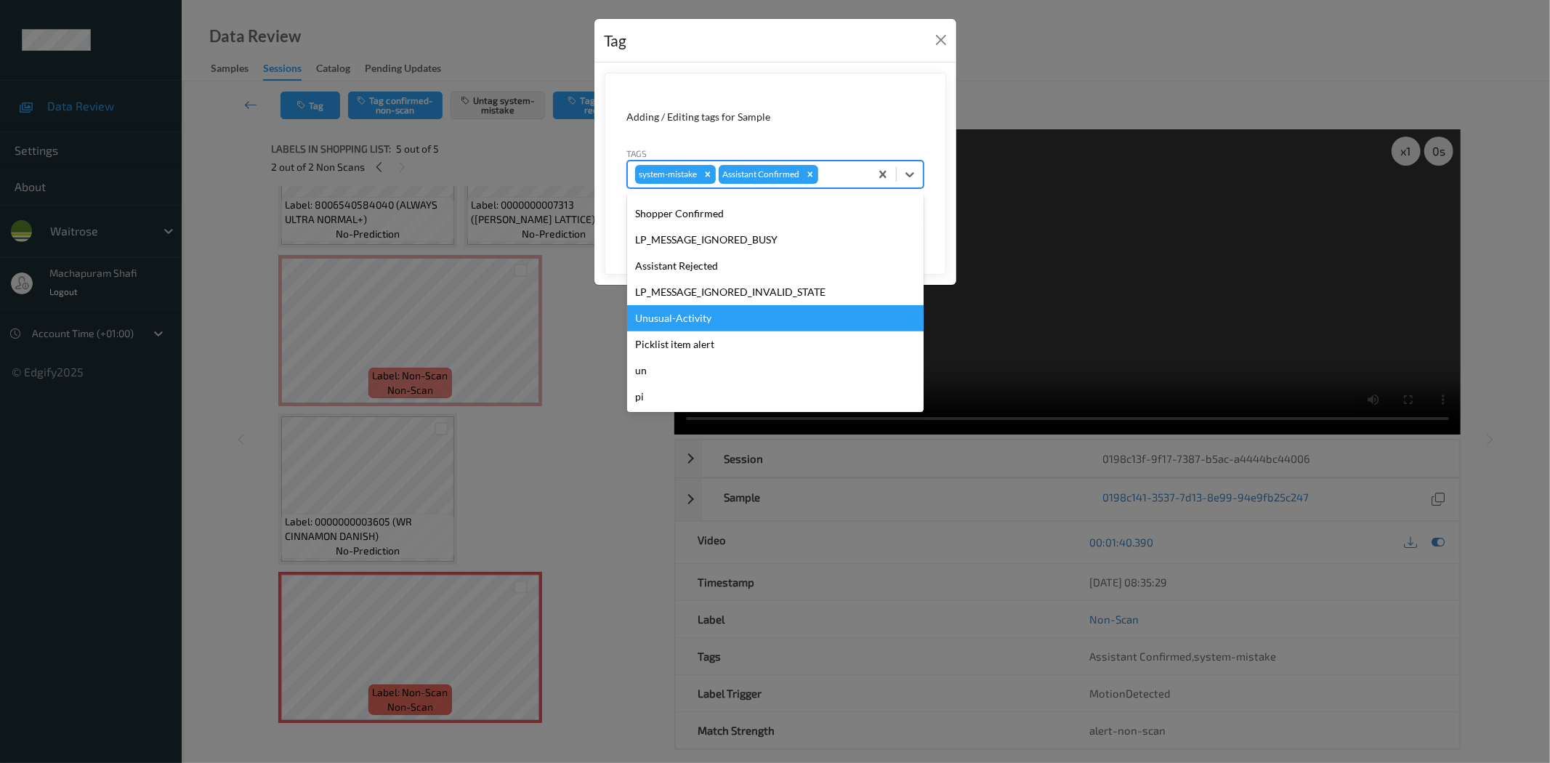
click at [705, 307] on div "Unusual-Activity" at bounding box center [775, 318] width 296 height 26
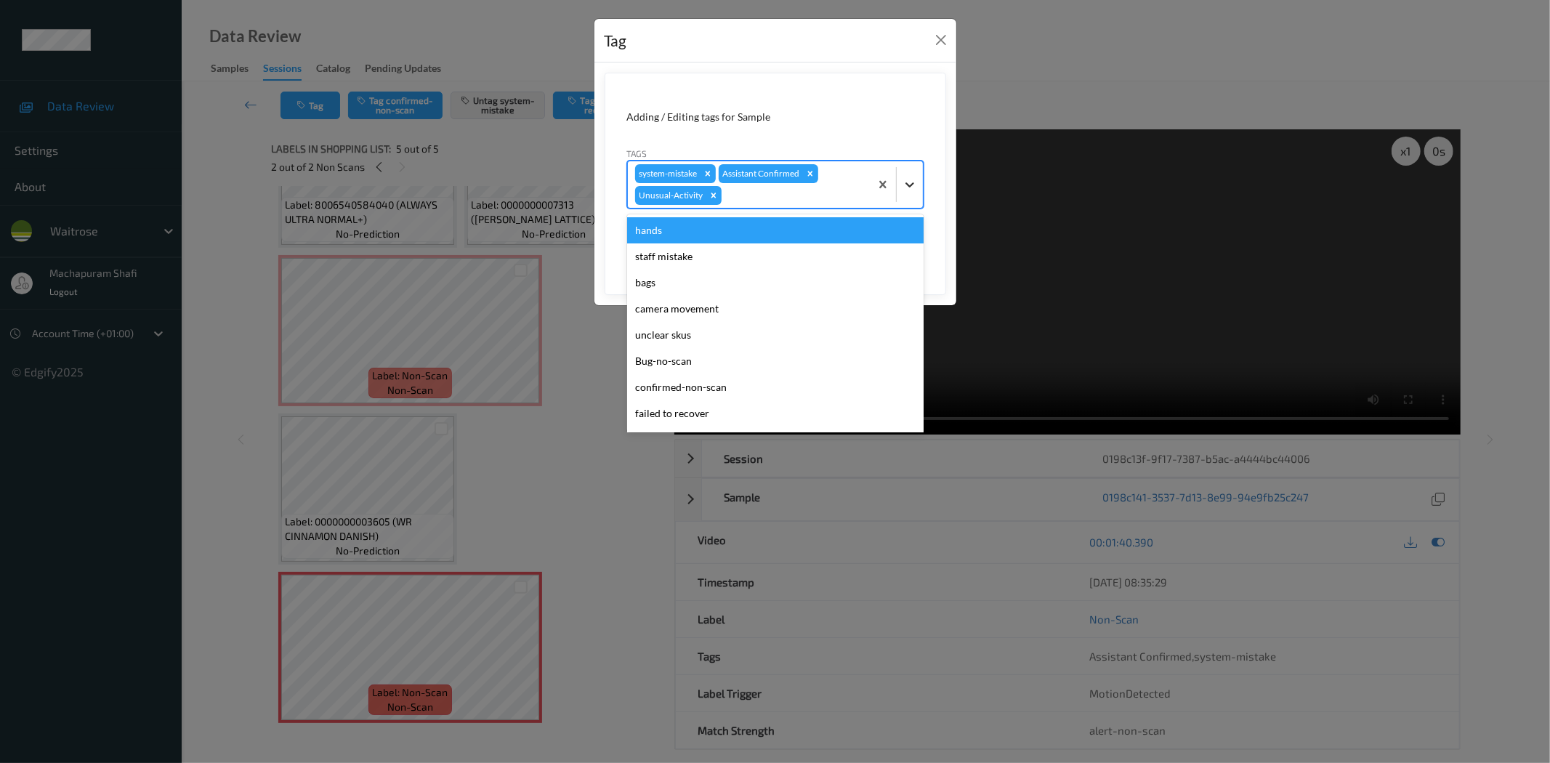
click at [921, 178] on div at bounding box center [910, 184] width 26 height 26
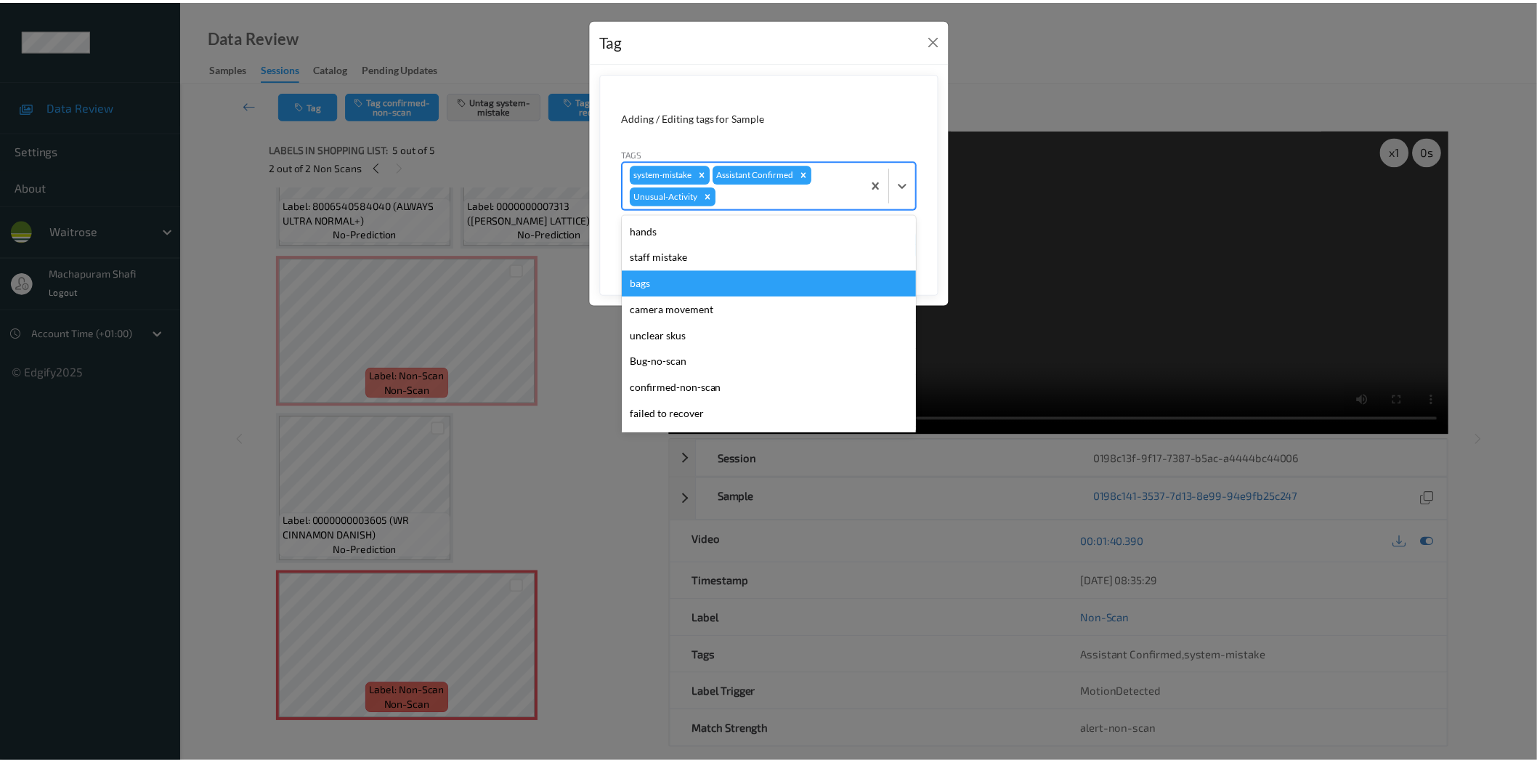
scroll to position [258, 0]
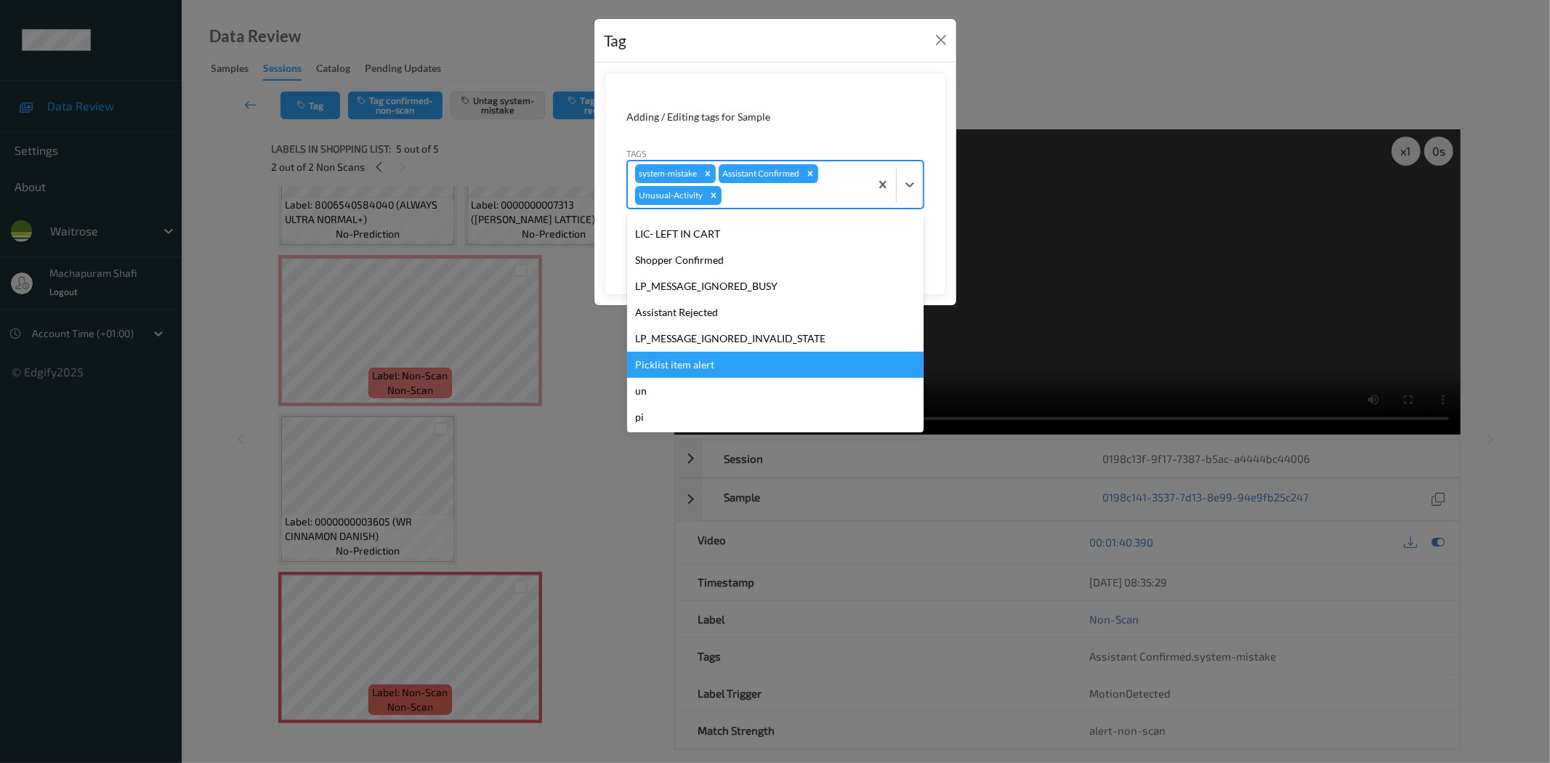
click at [688, 366] on div "Picklist item alert" at bounding box center [775, 365] width 296 height 26
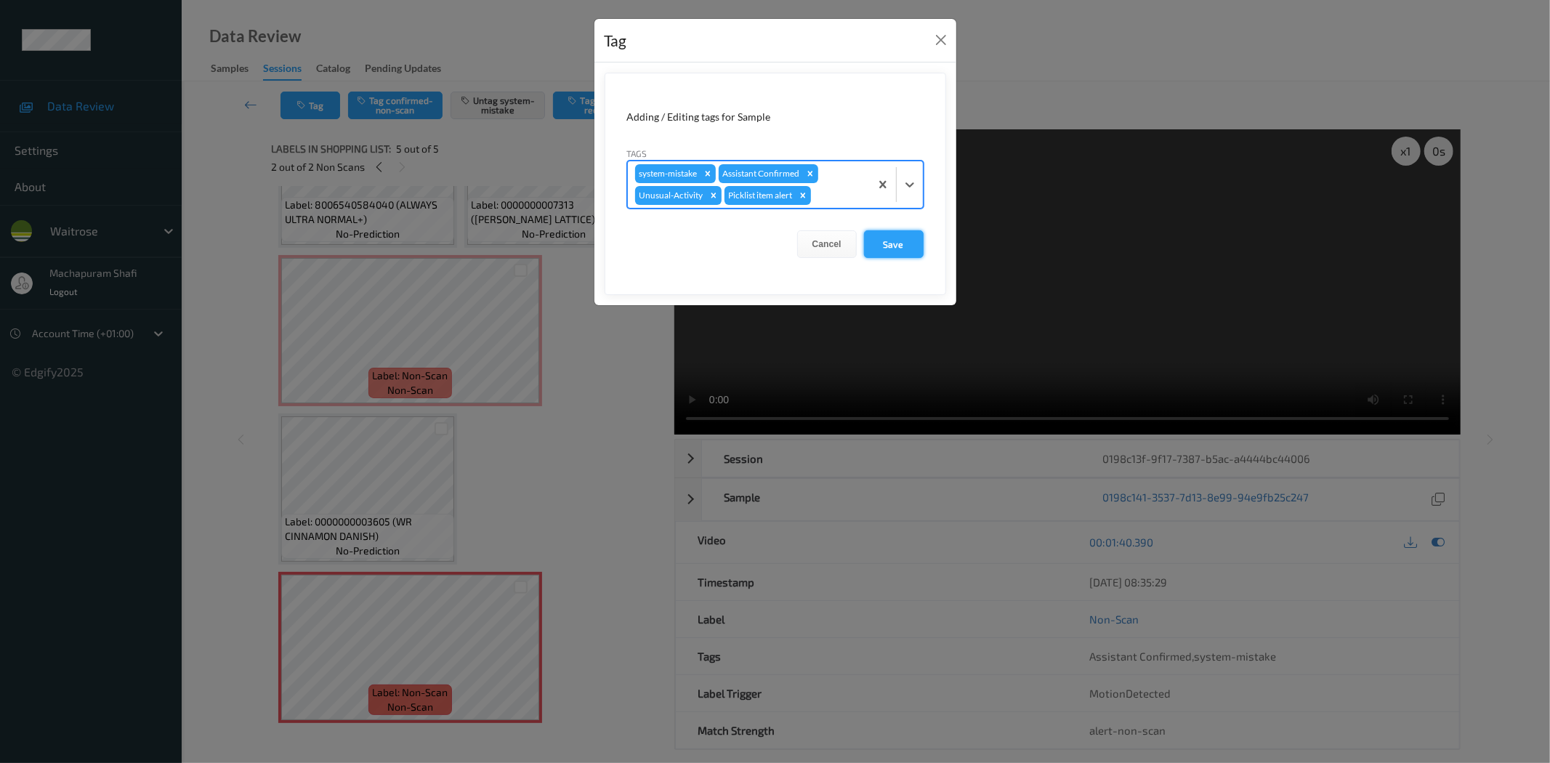
click at [896, 238] on button "Save" at bounding box center [894, 244] width 60 height 28
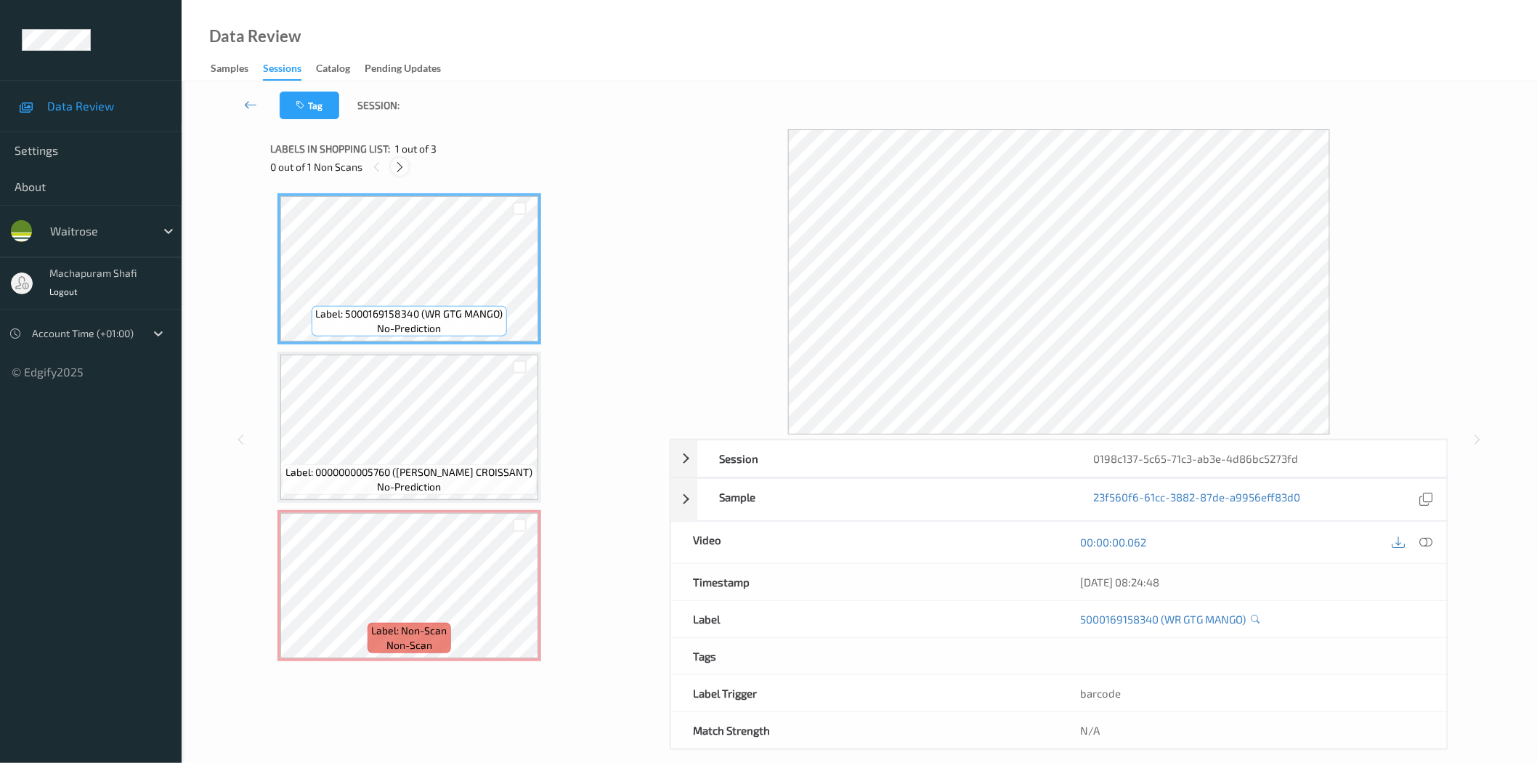
drag, startPoint x: 405, startPoint y: 164, endPoint x: 543, endPoint y: 219, distance: 148.7
click at [404, 164] on icon at bounding box center [400, 167] width 12 height 13
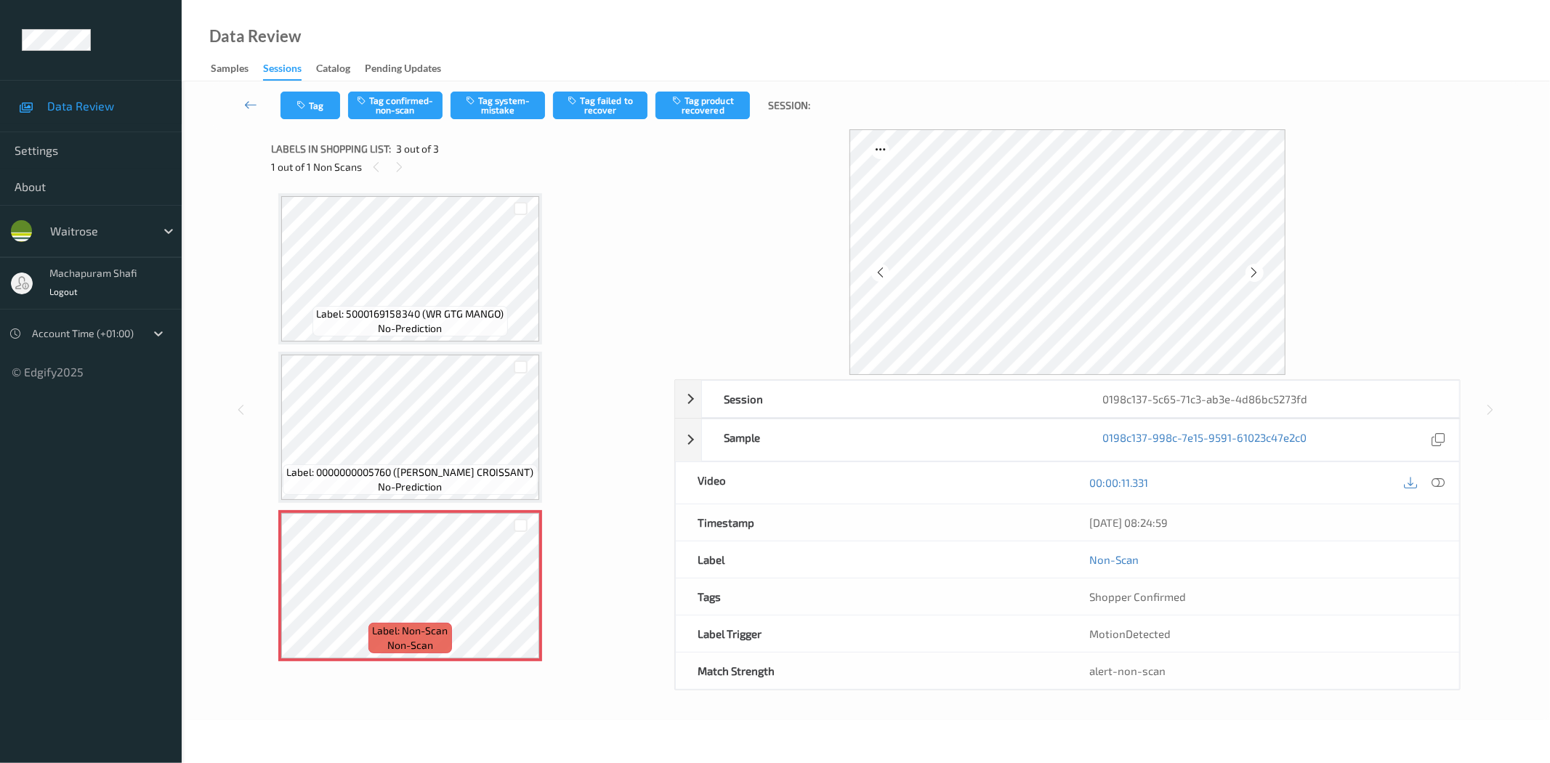
drag, startPoint x: 1444, startPoint y: 477, endPoint x: 1431, endPoint y: 463, distance: 19.0
click at [1444, 477] on div at bounding box center [1438, 483] width 20 height 20
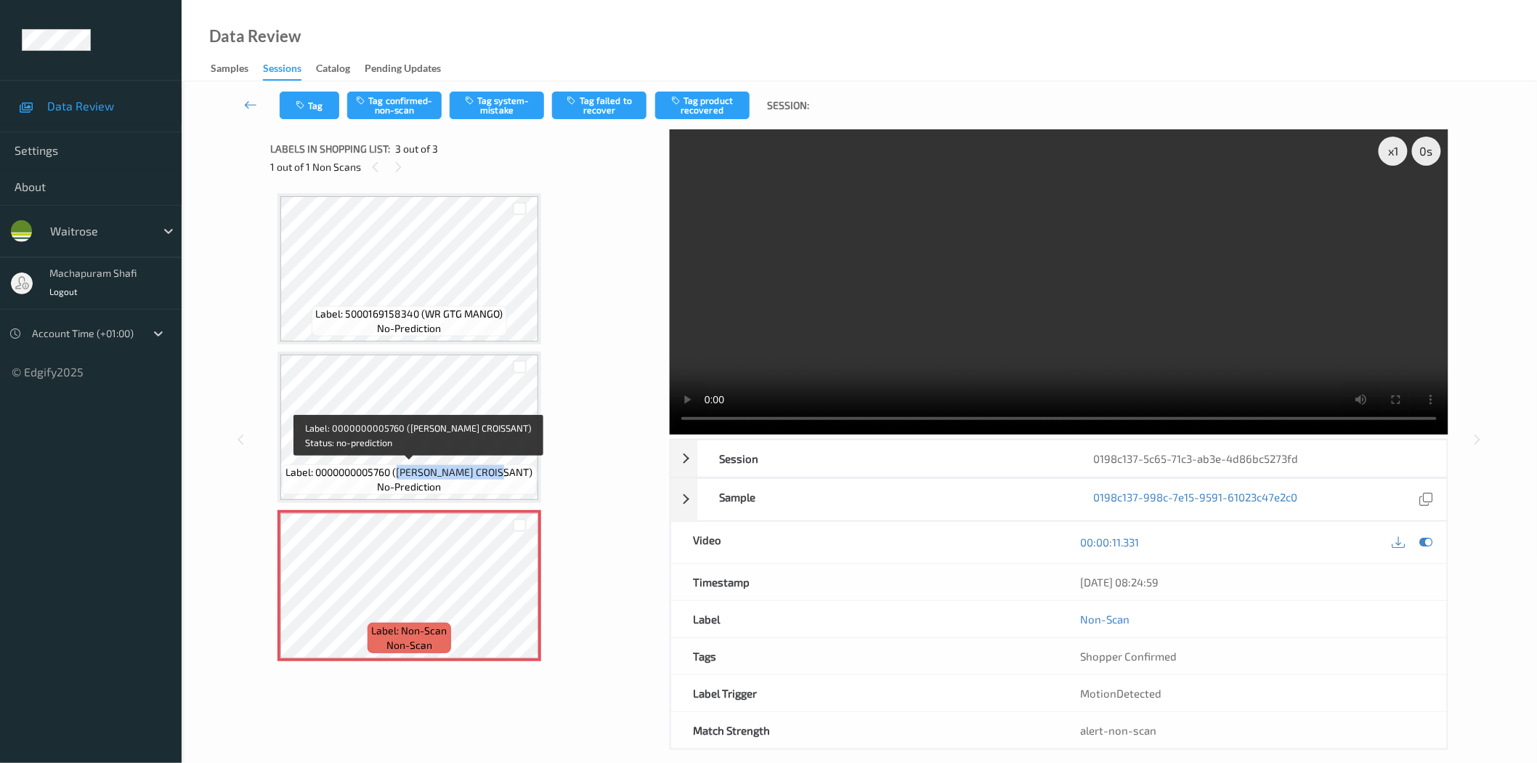
drag, startPoint x: 407, startPoint y: 468, endPoint x: 521, endPoint y: 474, distance: 114.2
click at [521, 474] on span "Label: 0000000005760 ([PERSON_NAME] CROISSANT)" at bounding box center [409, 472] width 247 height 15
copy span "[PERSON_NAME] CROISSANT"
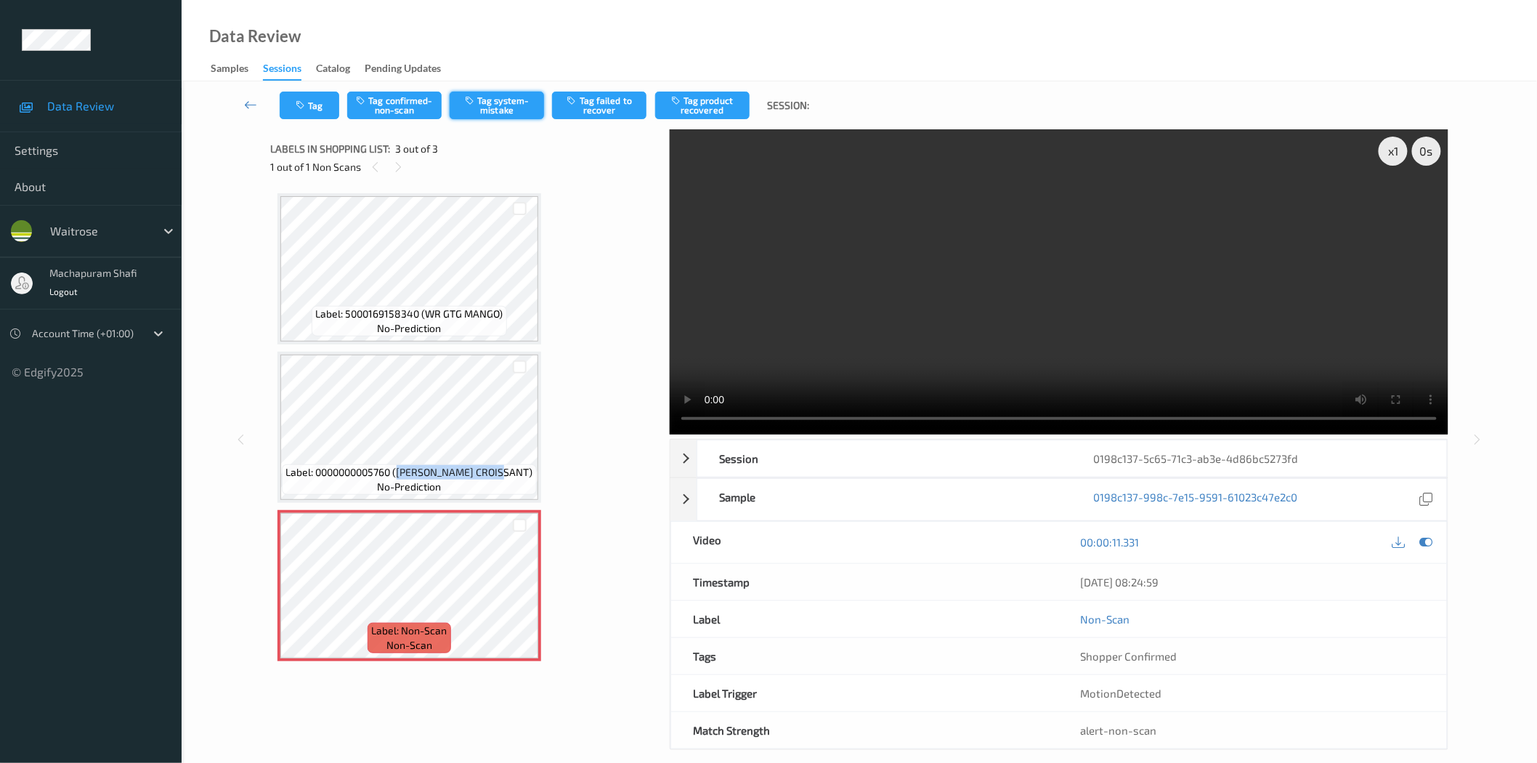
click at [482, 110] on button "Tag system-mistake" at bounding box center [497, 106] width 94 height 28
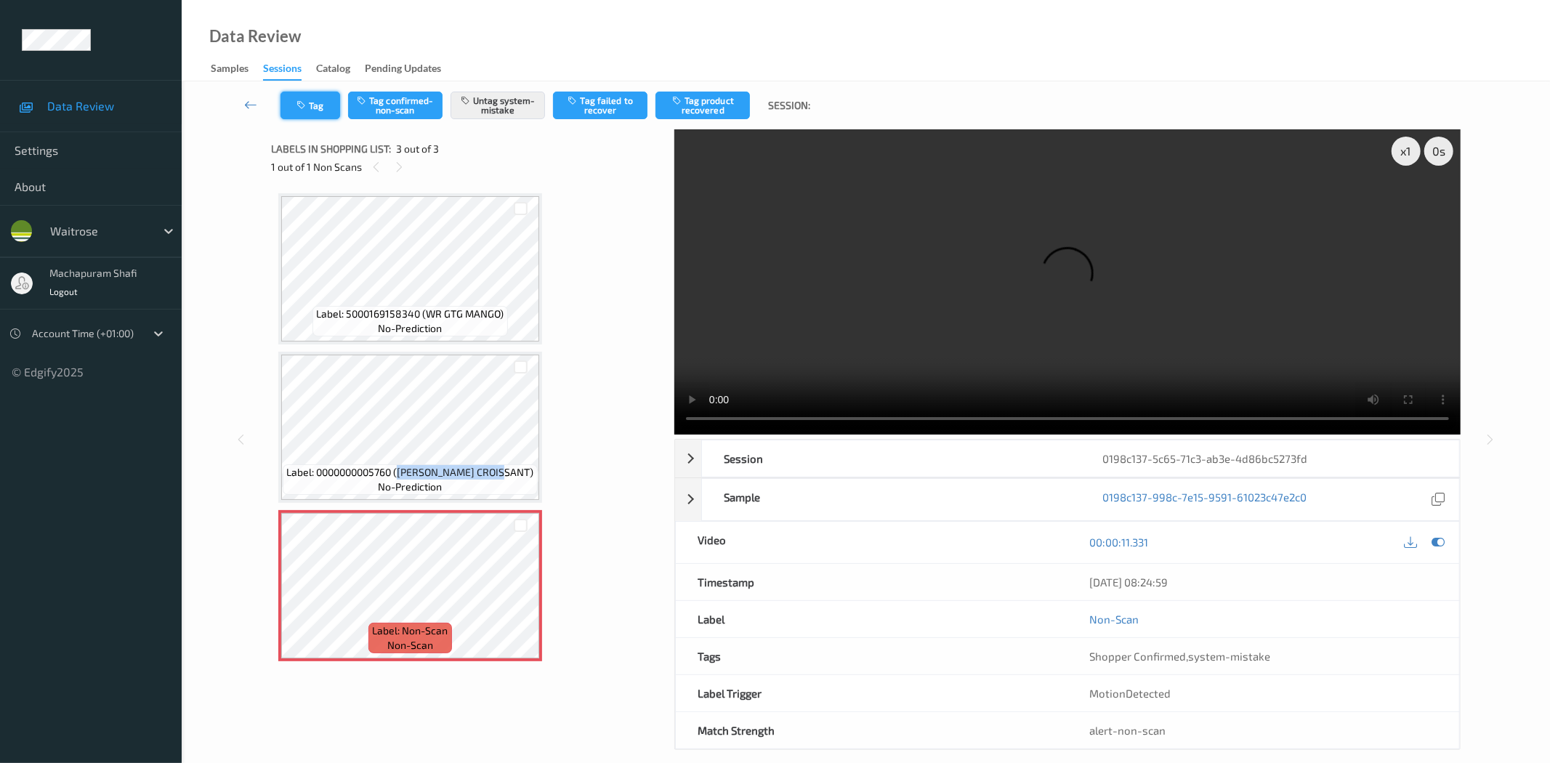
click at [310, 110] on button "Tag" at bounding box center [310, 106] width 60 height 28
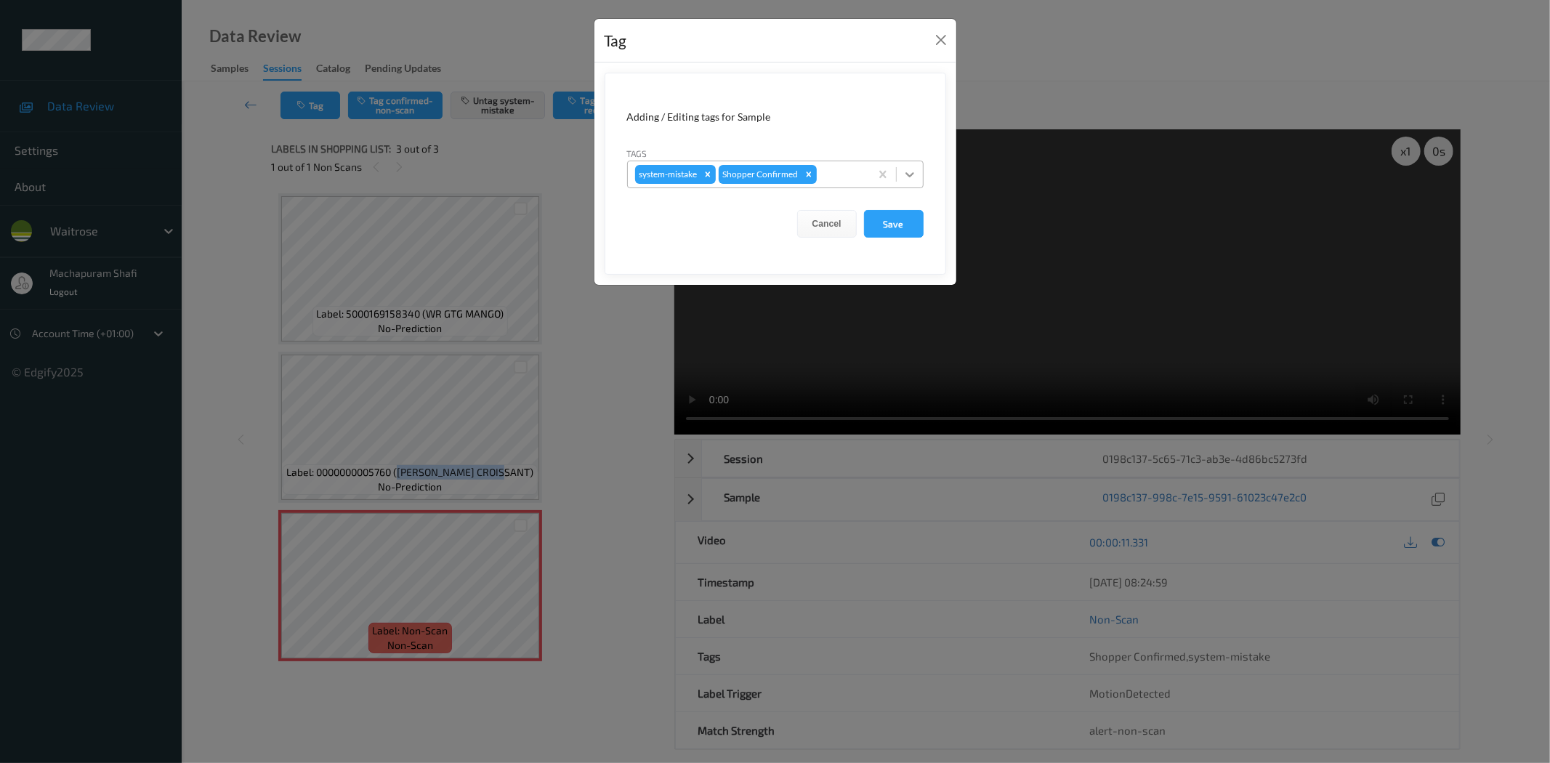
click at [910, 176] on icon at bounding box center [909, 174] width 9 height 5
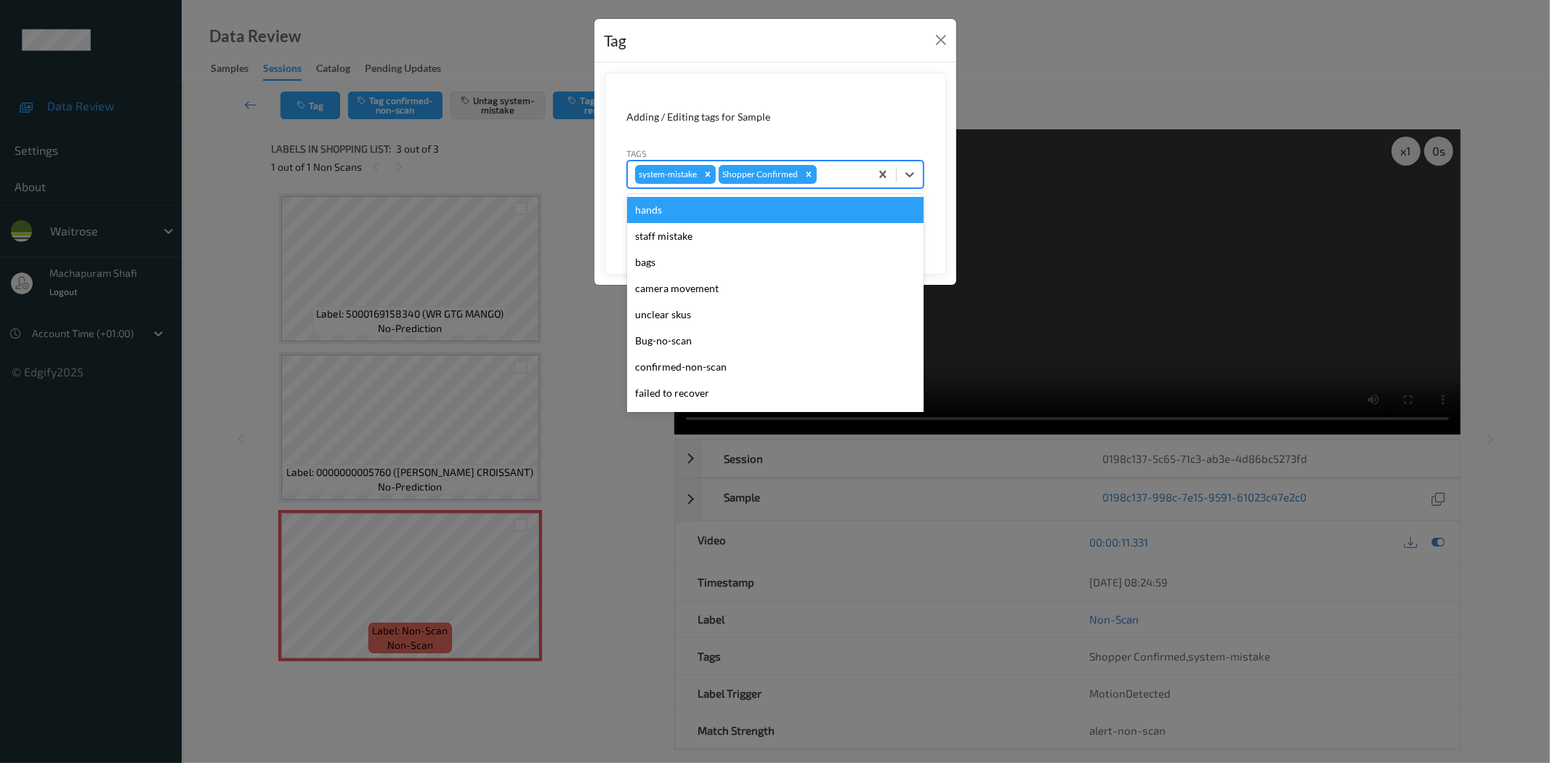
scroll to position [284, 0]
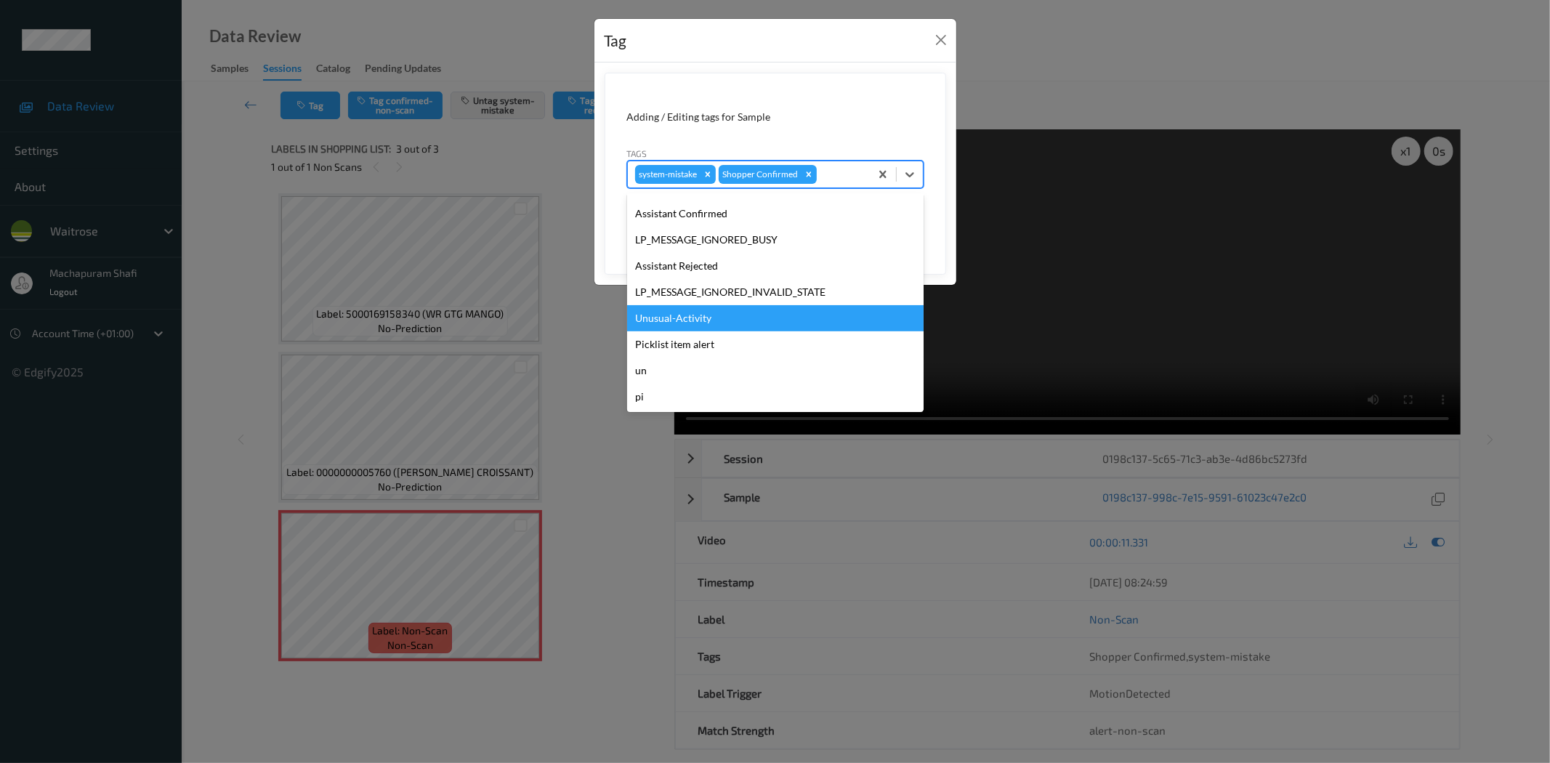
click at [661, 315] on div "Unusual-Activity" at bounding box center [775, 318] width 296 height 26
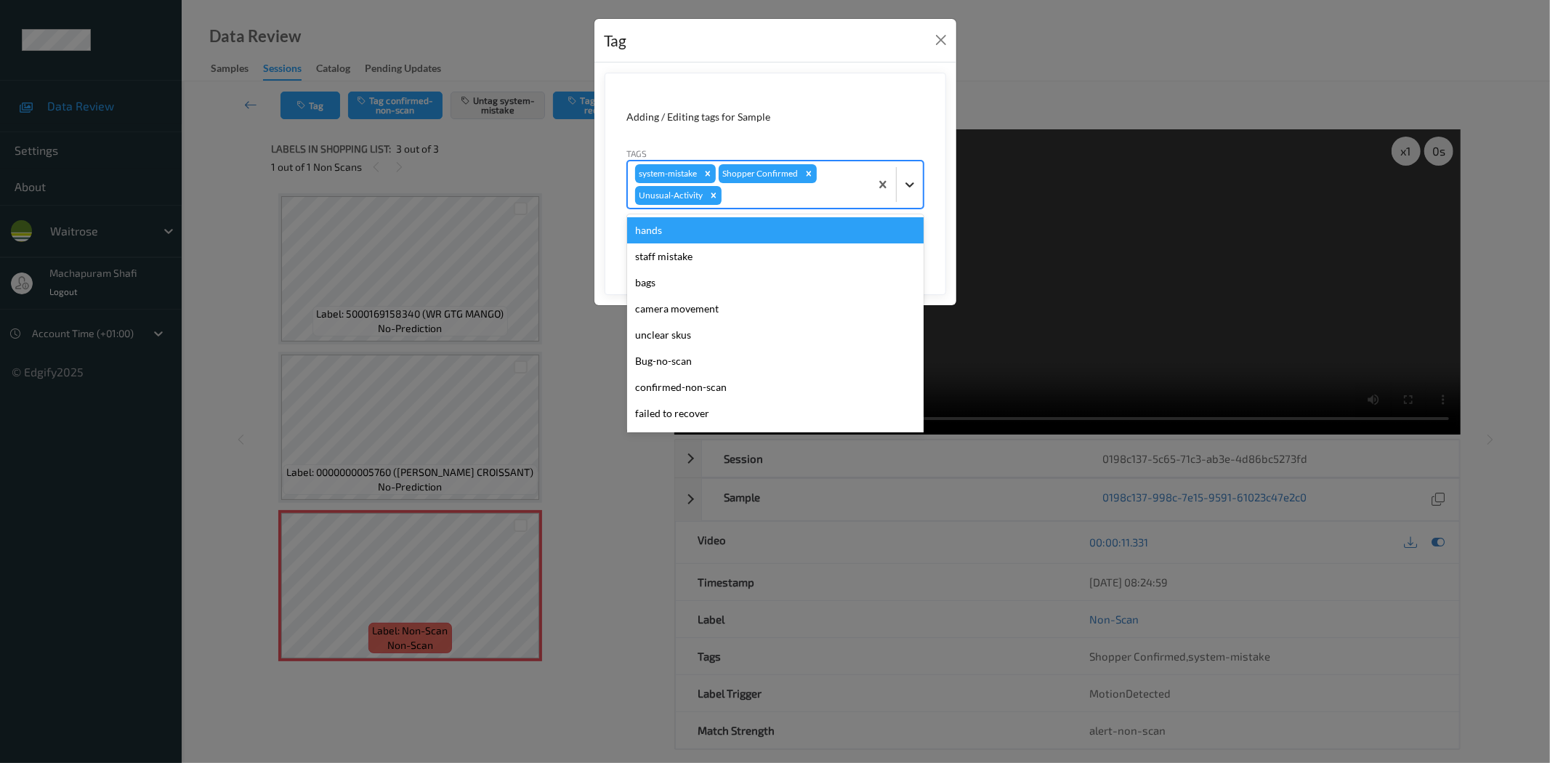
click at [905, 185] on icon at bounding box center [909, 184] width 15 height 15
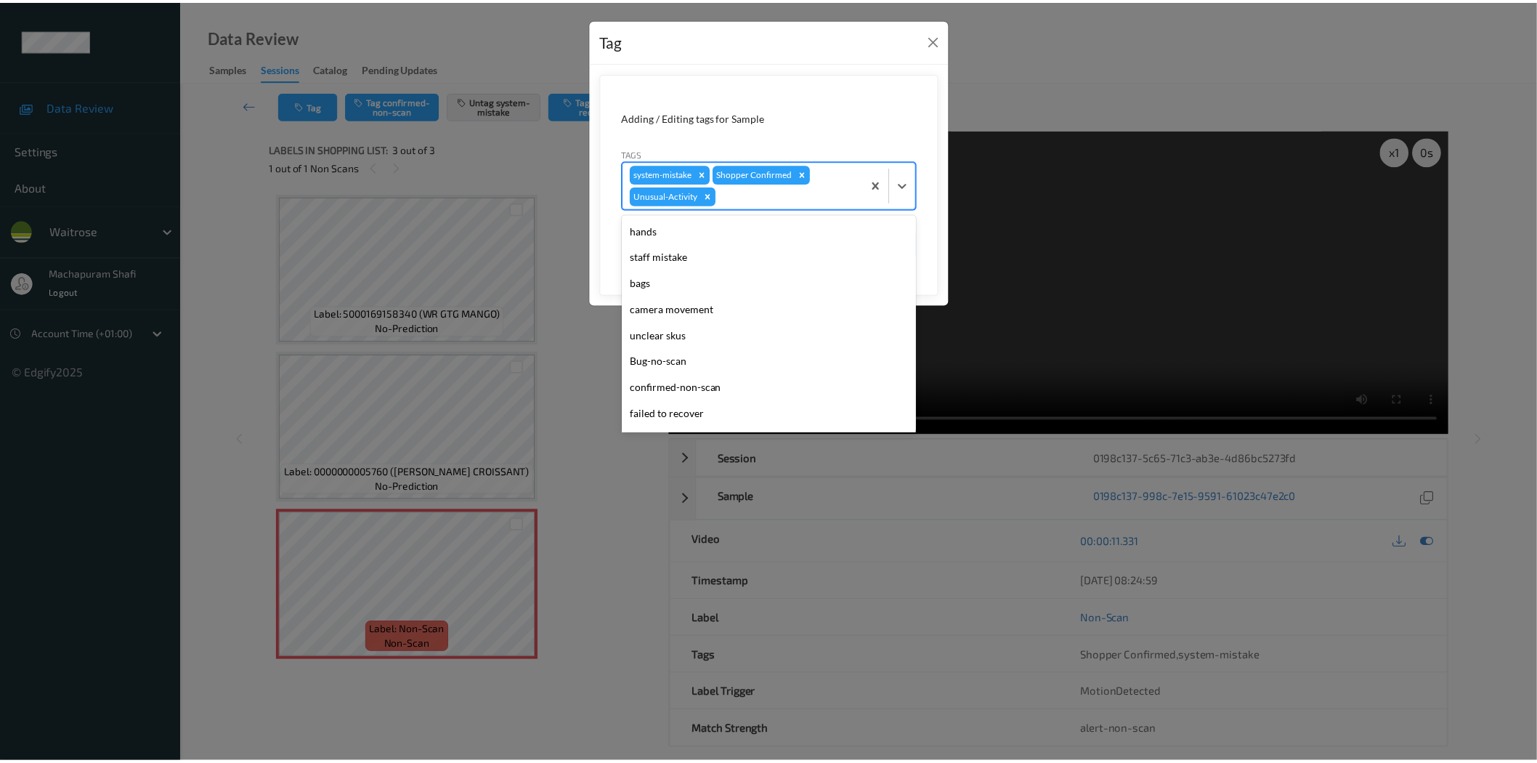
scroll to position [258, 0]
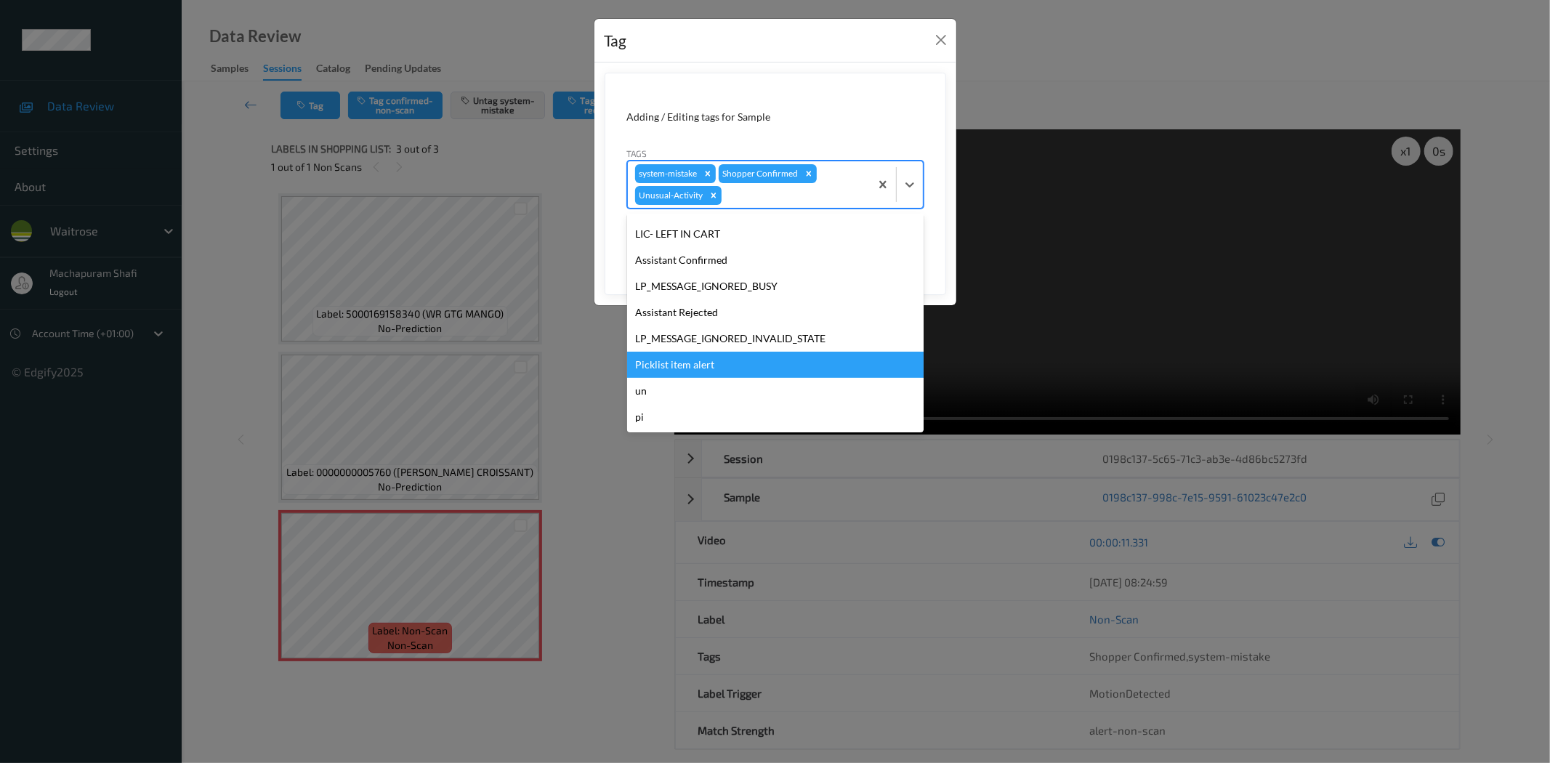
click at [656, 360] on div "Picklist item alert" at bounding box center [775, 365] width 296 height 26
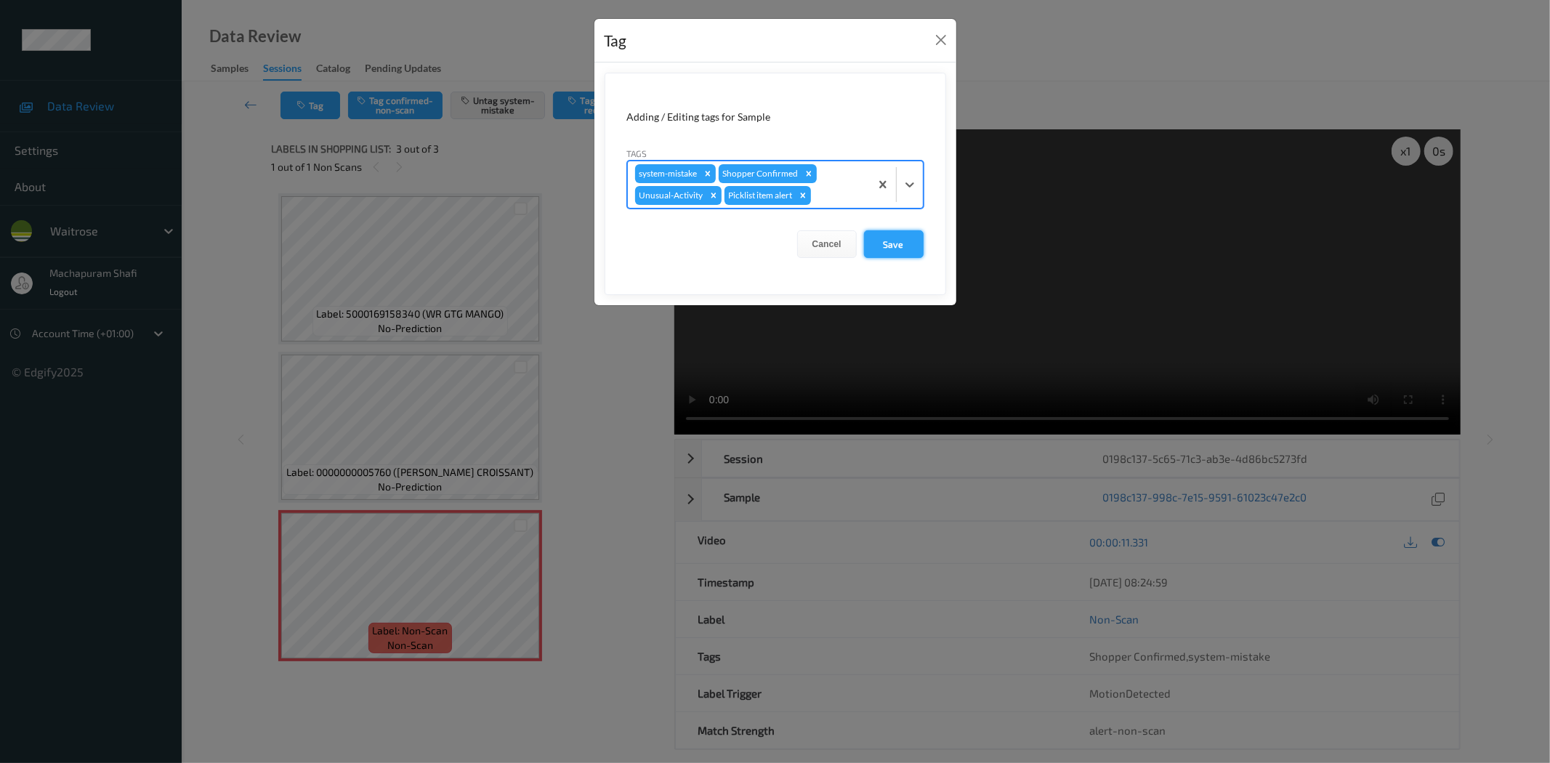
click at [897, 241] on button "Save" at bounding box center [894, 244] width 60 height 28
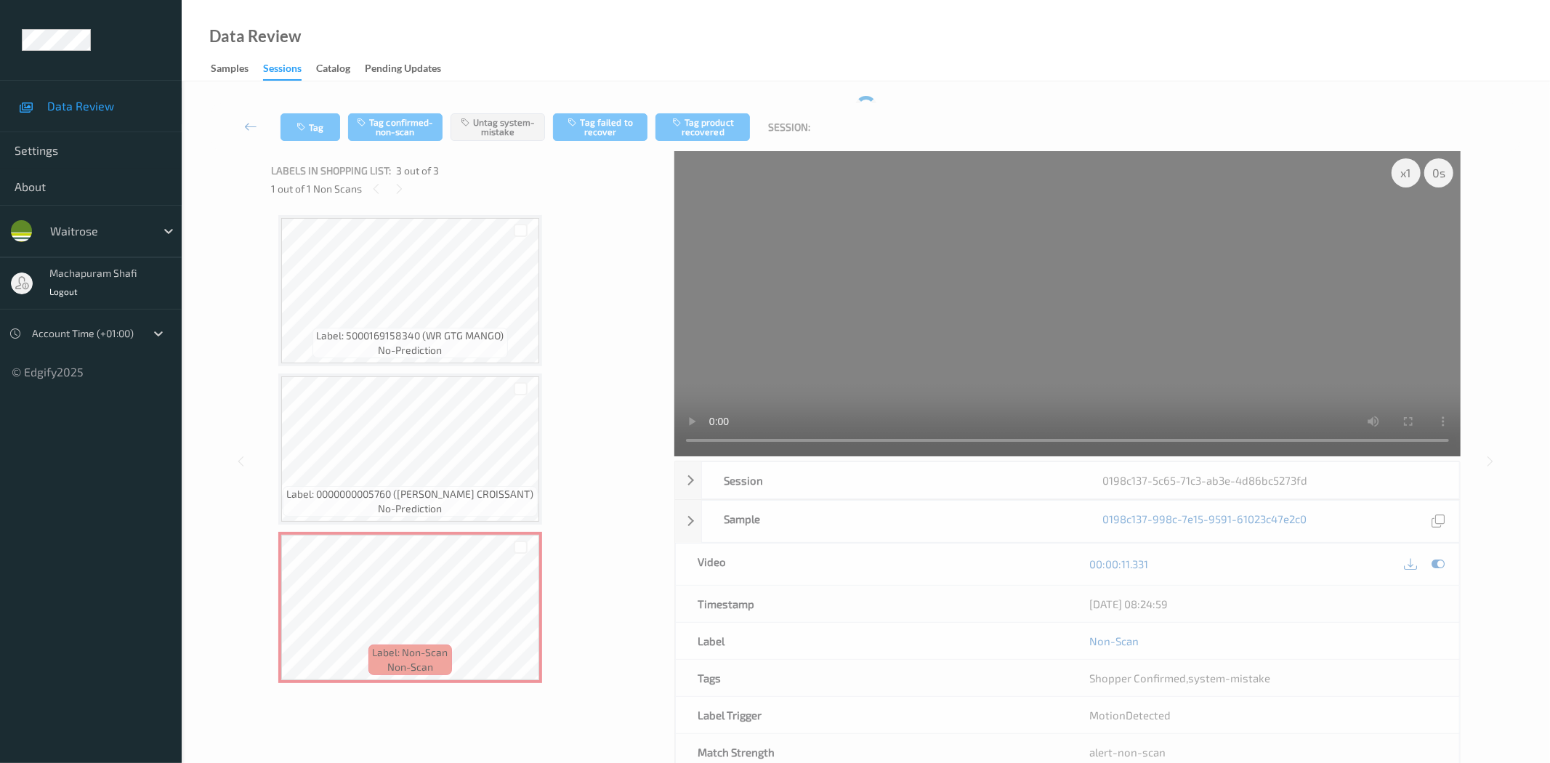
click at [892, 233] on form "Adding / Editing tags for Sample Tags system-mistake Shopper Confirmed Cancel S…" at bounding box center [774, 137] width 341 height 202
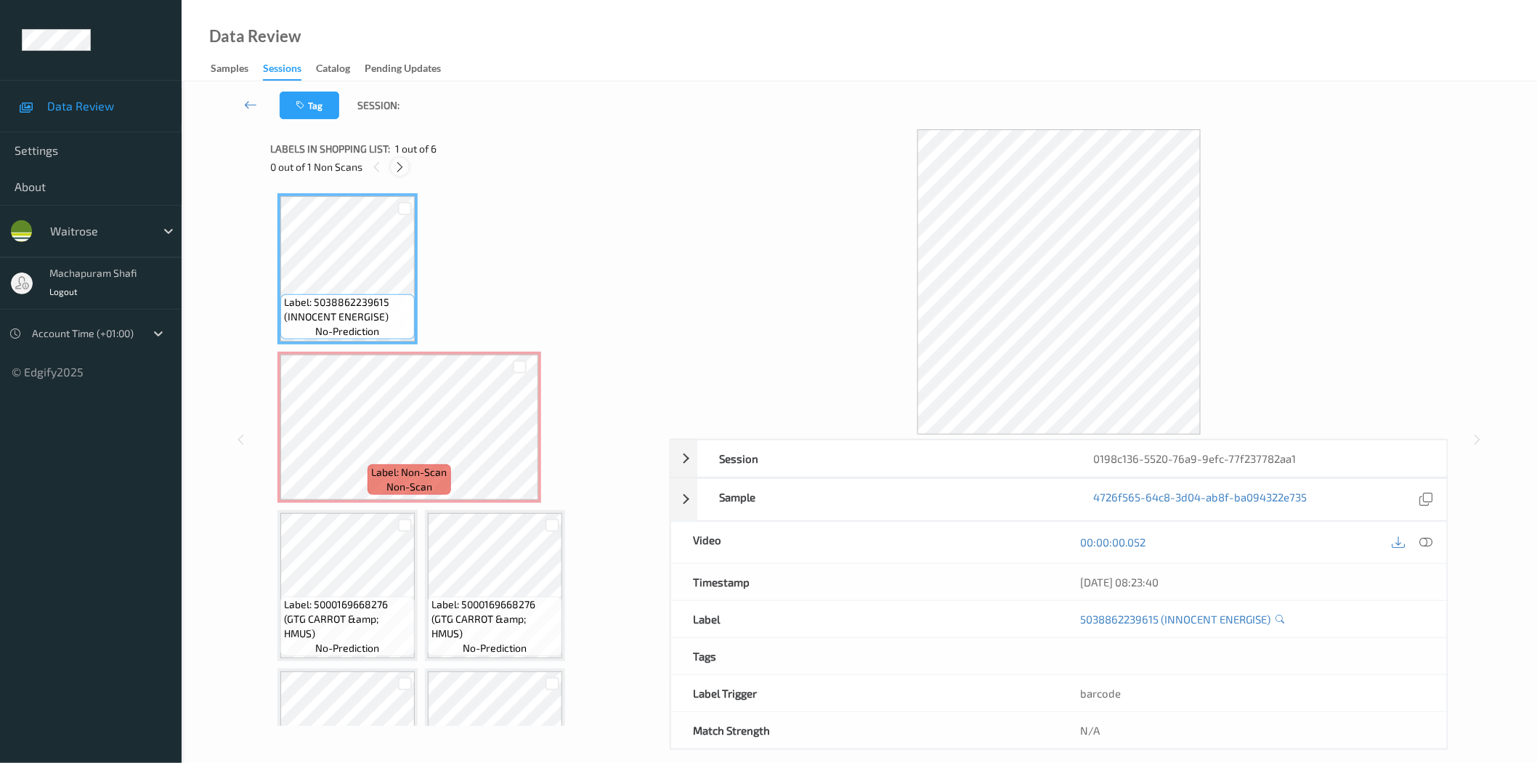
click at [407, 163] on div at bounding box center [400, 167] width 18 height 18
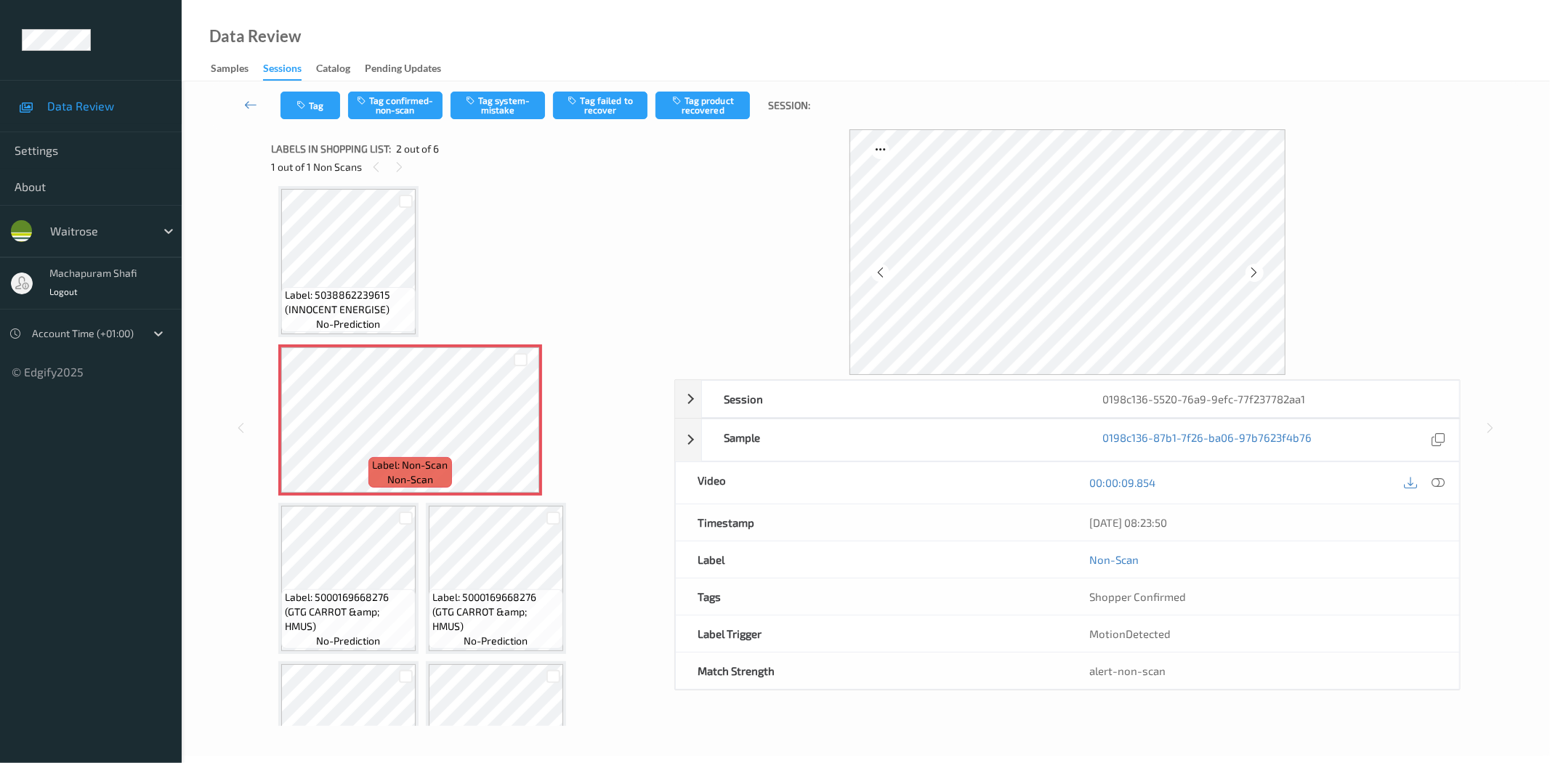
drag, startPoint x: 1437, startPoint y: 483, endPoint x: 1235, endPoint y: 555, distance: 214.4
click at [1437, 483] on icon at bounding box center [1438, 482] width 13 height 13
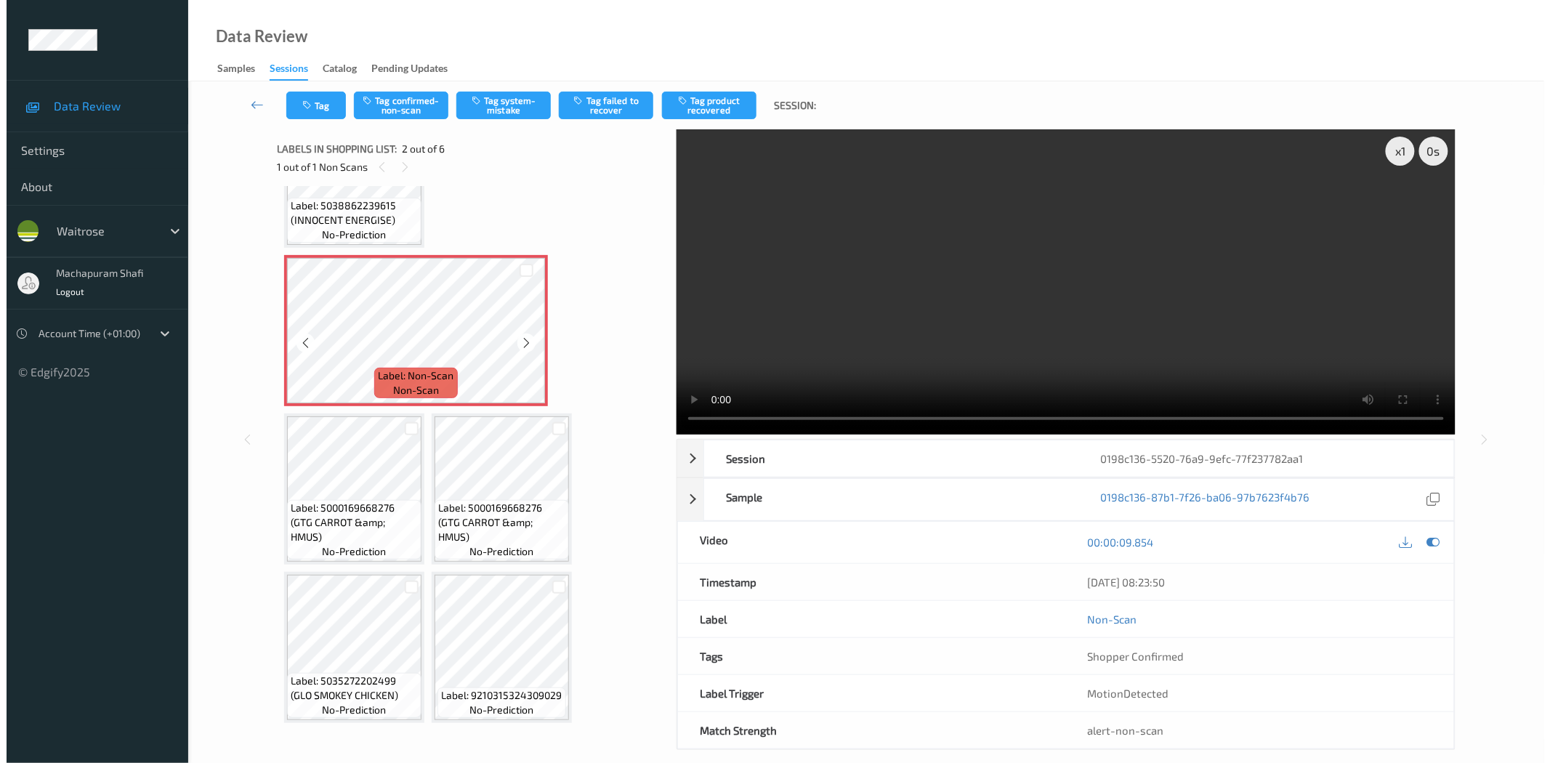
scroll to position [0, 0]
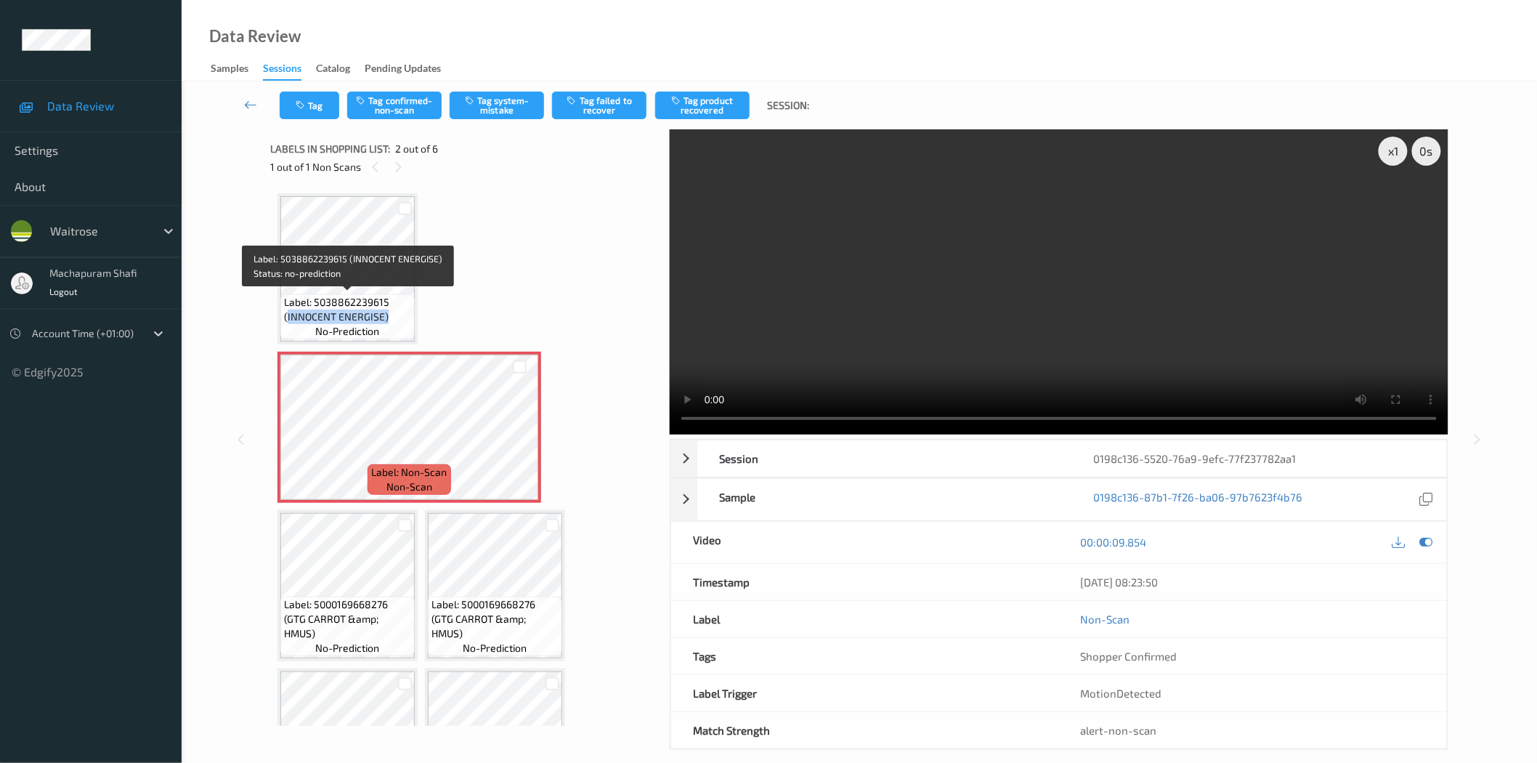
drag, startPoint x: 286, startPoint y: 313, endPoint x: 389, endPoint y: 310, distance: 103.2
click at [389, 310] on span "Label: 5038862239615 (INNOCENT ENERGISE)" at bounding box center [347, 309] width 127 height 29
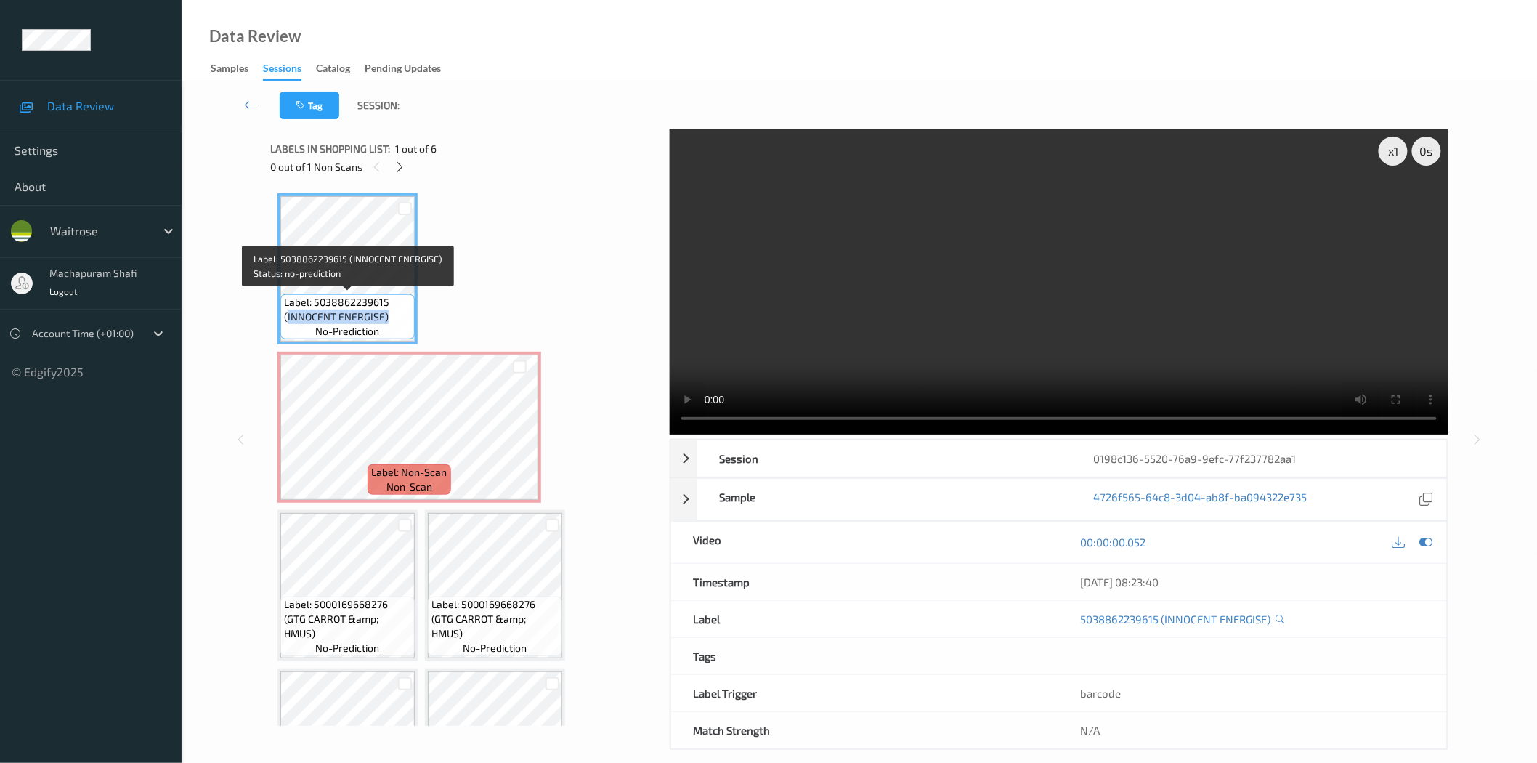
copy span "INNOCENT ENERGISE)"
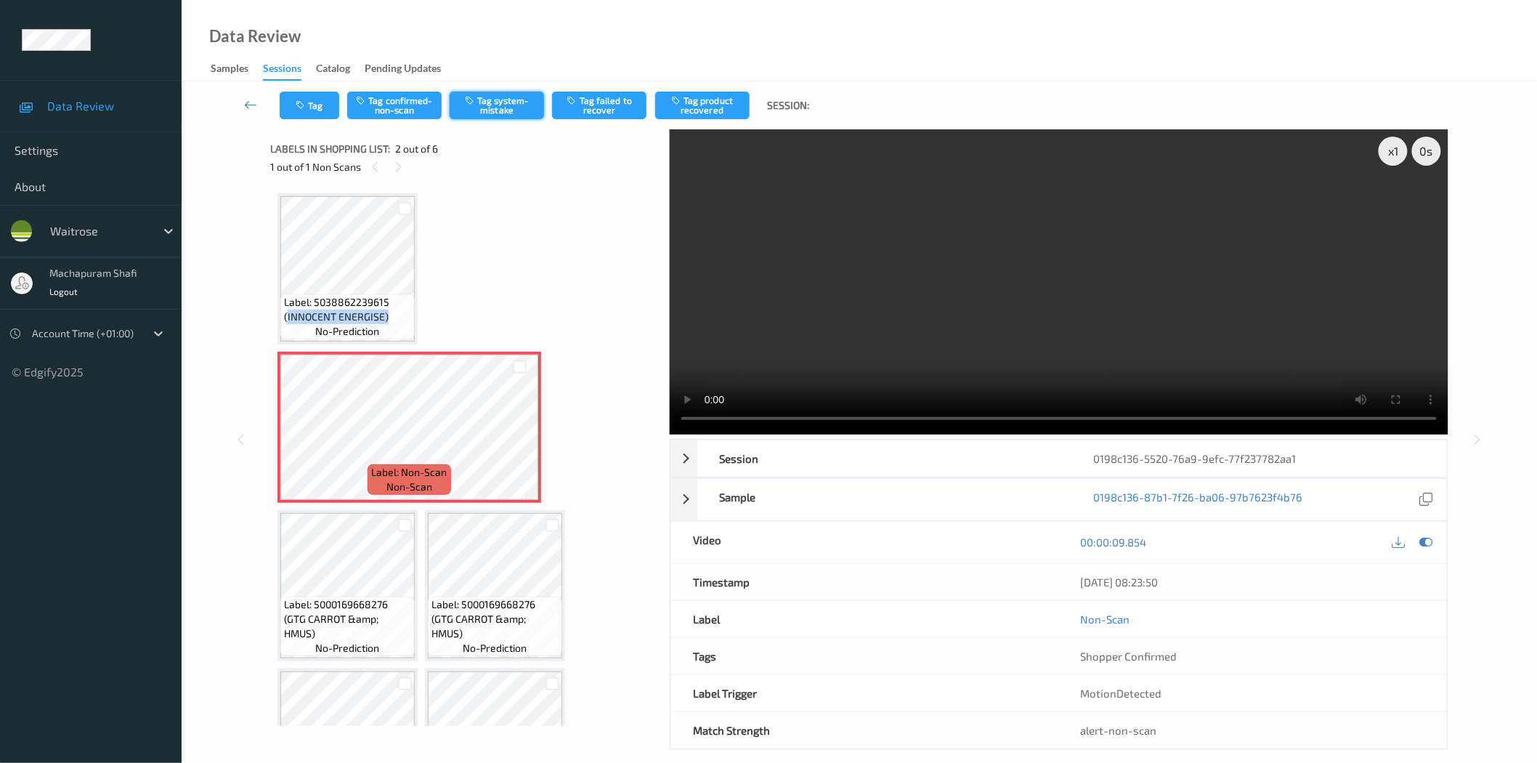
click at [517, 103] on button "Tag system-mistake" at bounding box center [497, 106] width 94 height 28
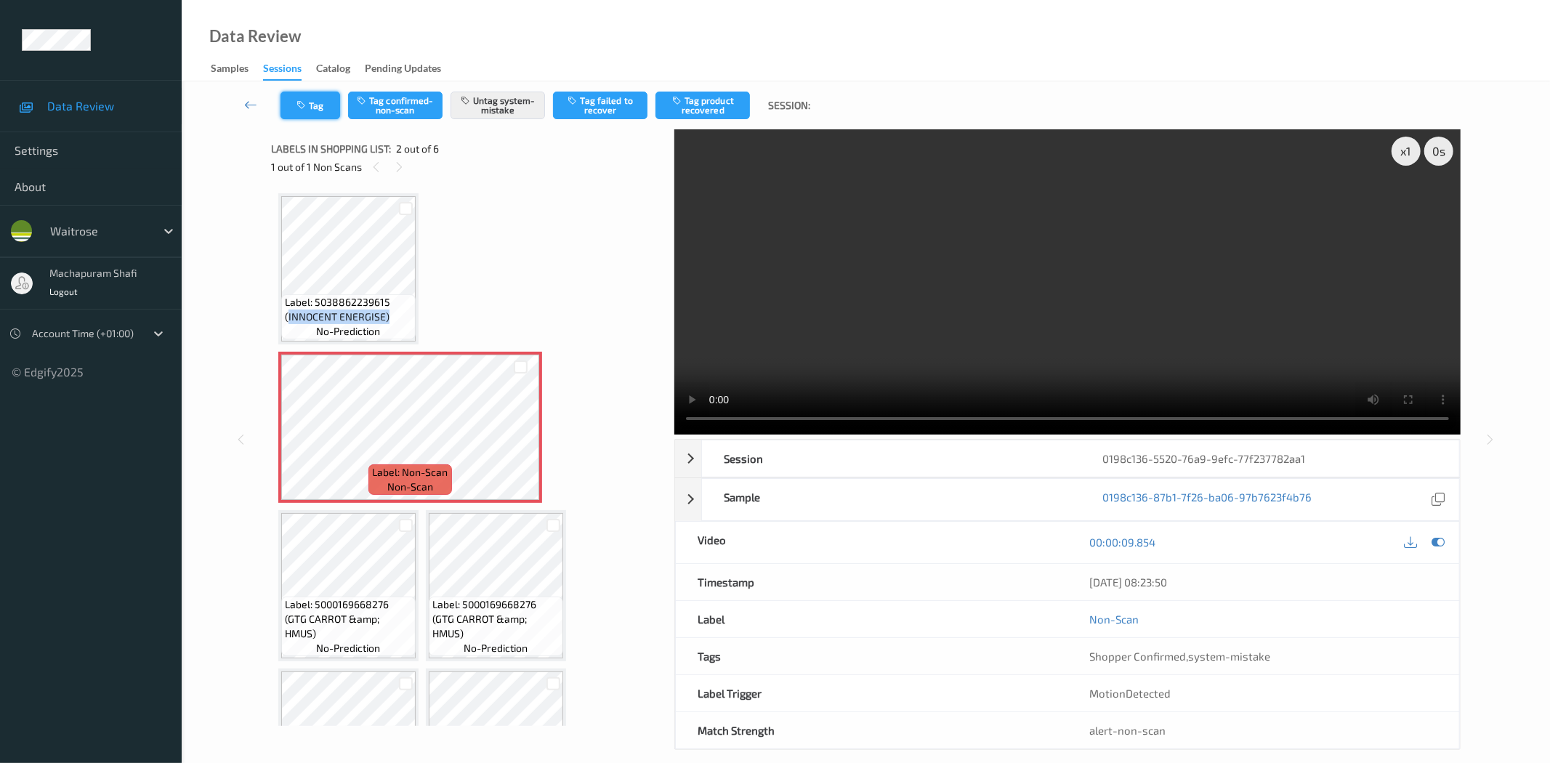
click at [302, 105] on icon "button" at bounding box center [302, 105] width 12 height 10
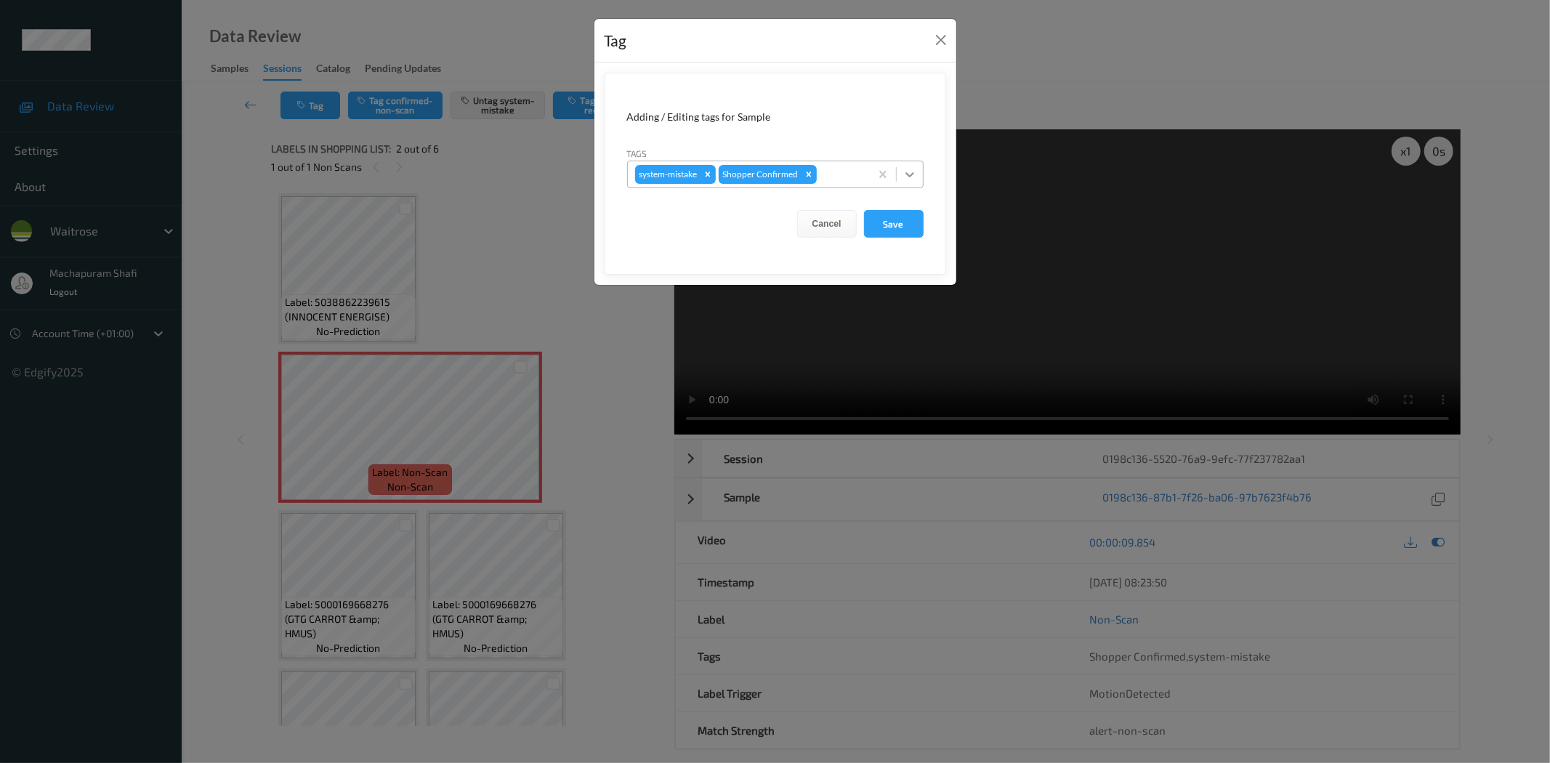
drag, startPoint x: 907, startPoint y: 163, endPoint x: 858, endPoint y: 190, distance: 55.3
click at [905, 165] on div at bounding box center [910, 174] width 26 height 26
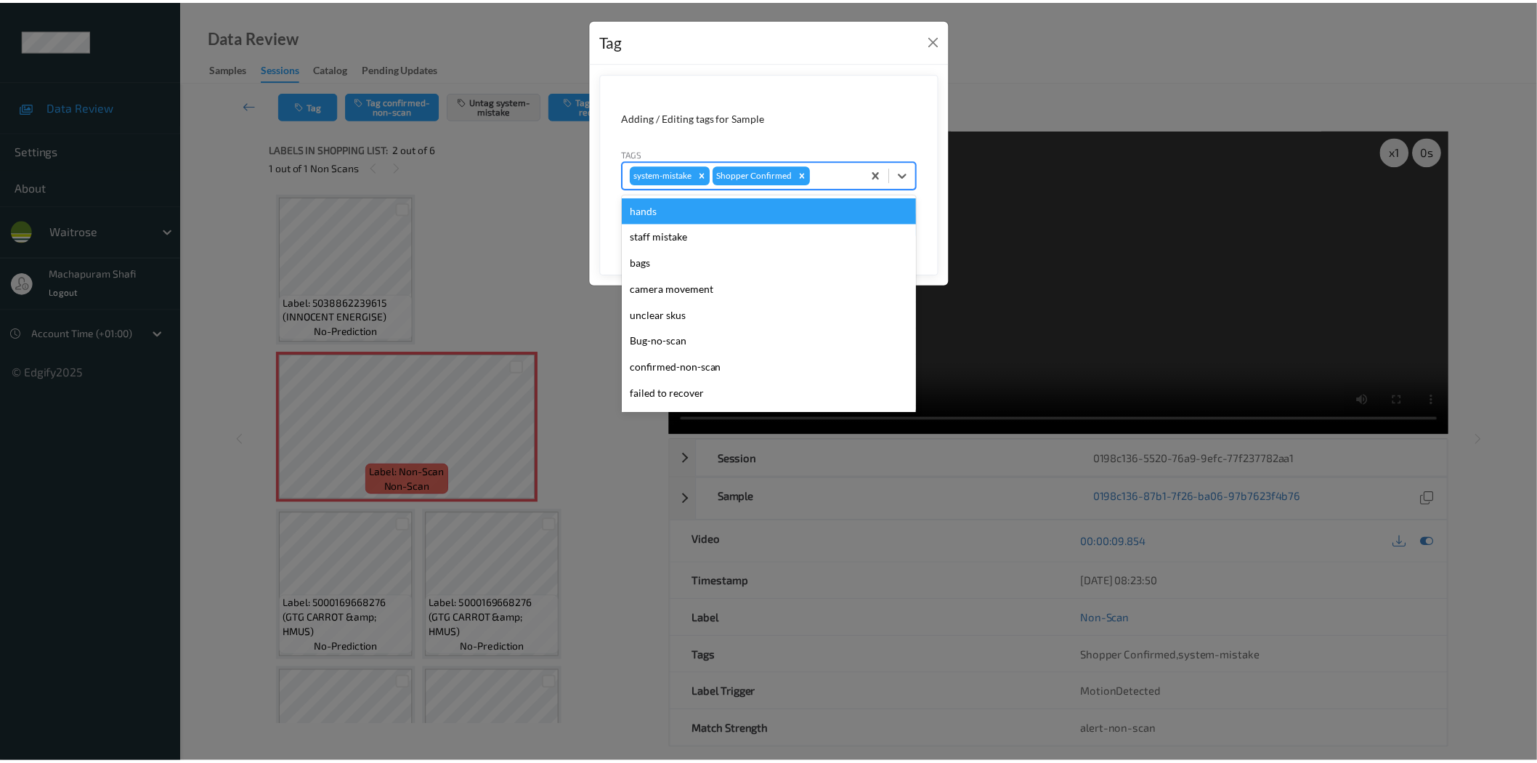
scroll to position [284, 0]
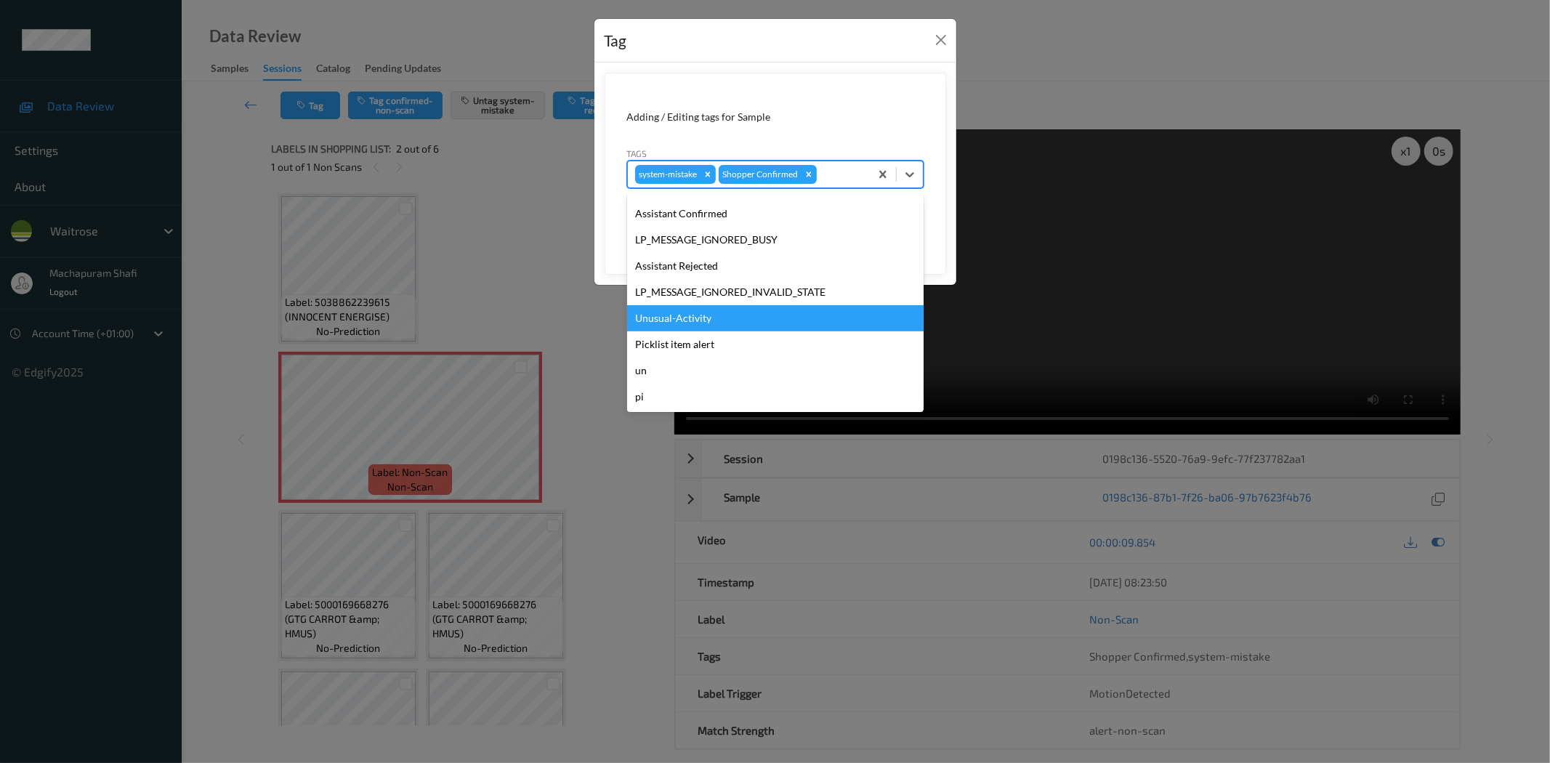
click at [679, 316] on div "Unusual-Activity" at bounding box center [775, 318] width 296 height 26
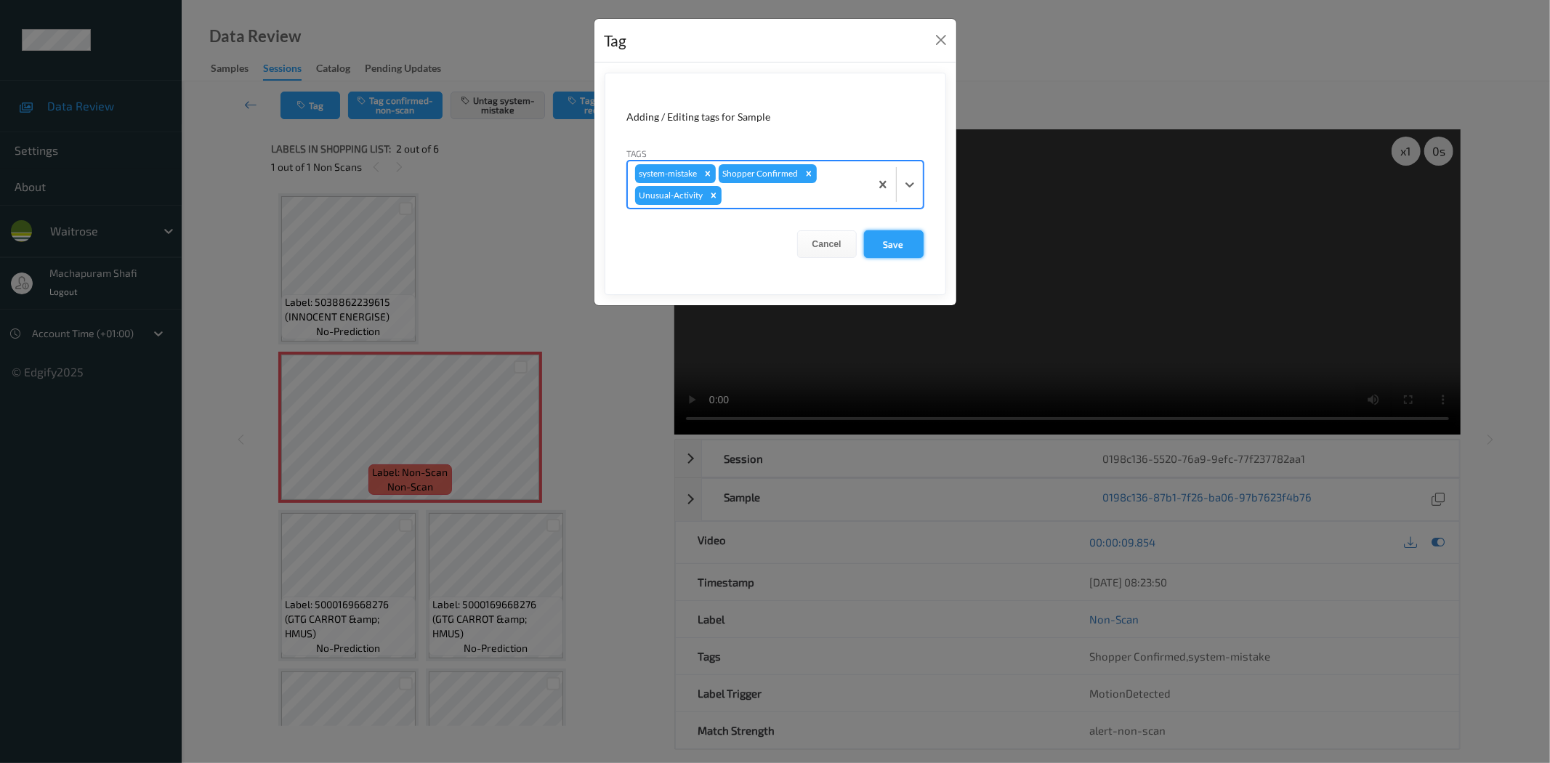
click at [891, 244] on button "Save" at bounding box center [894, 244] width 60 height 28
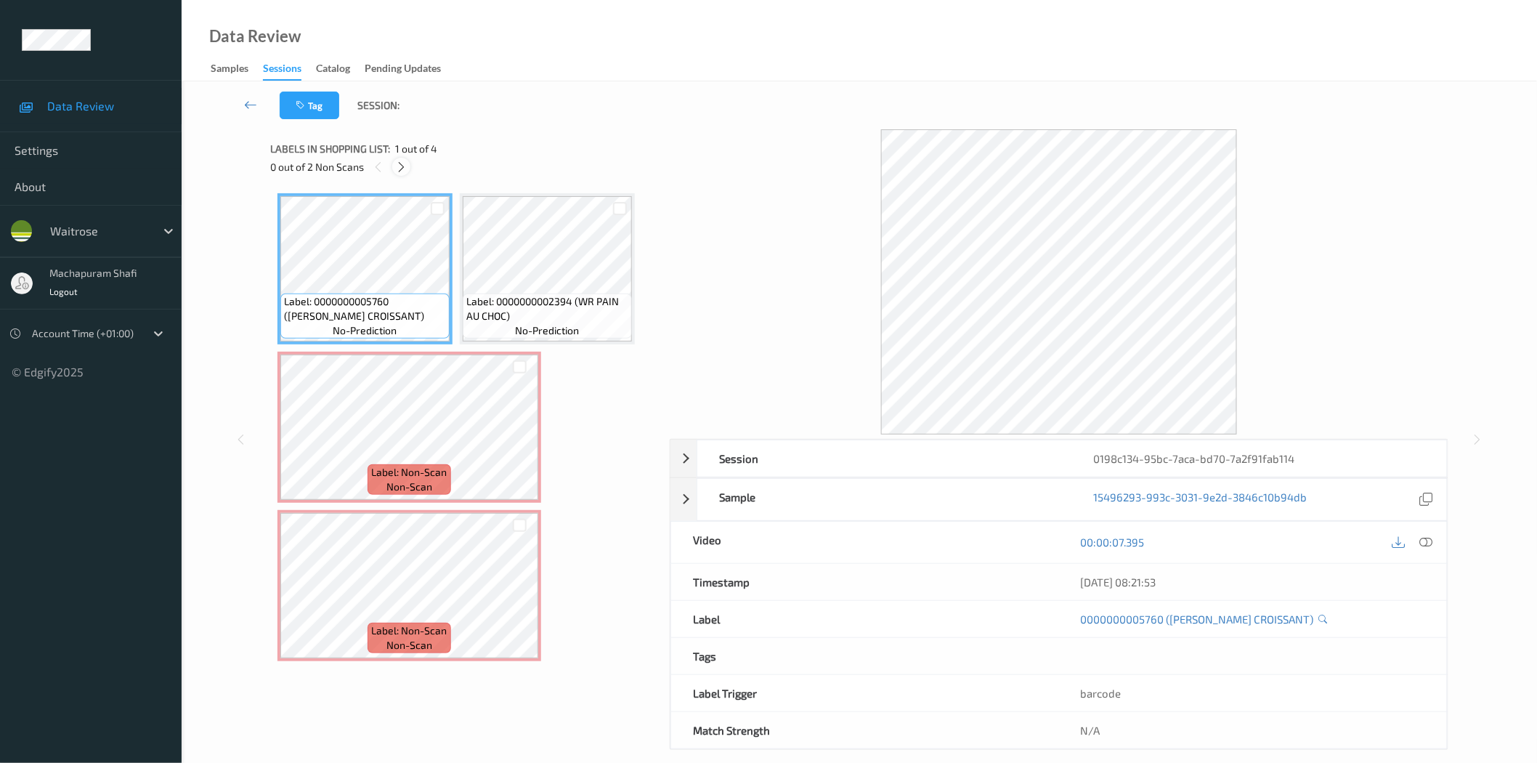
click at [403, 171] on icon at bounding box center [401, 167] width 12 height 13
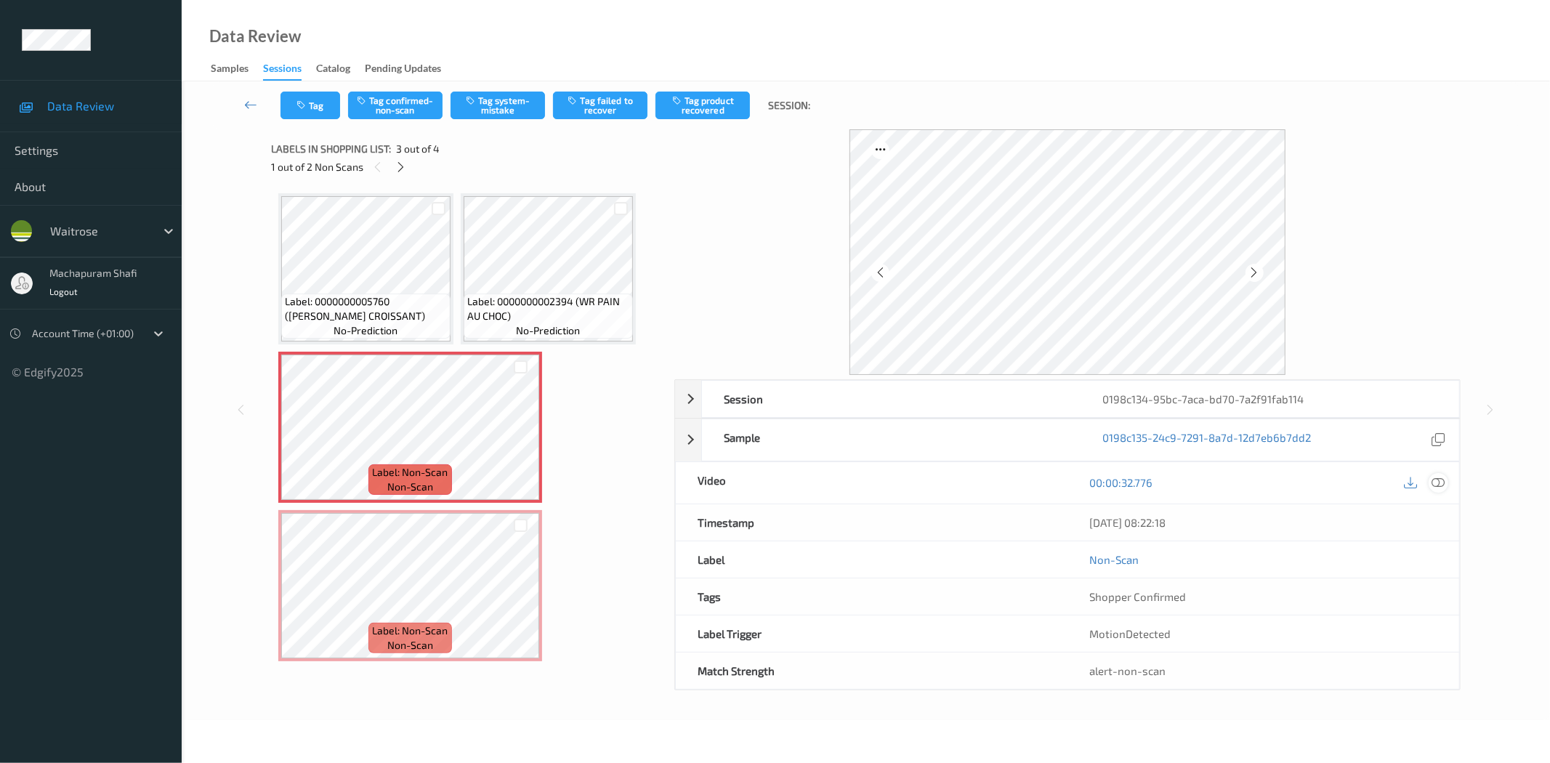
click at [1441, 488] on icon at bounding box center [1438, 482] width 13 height 13
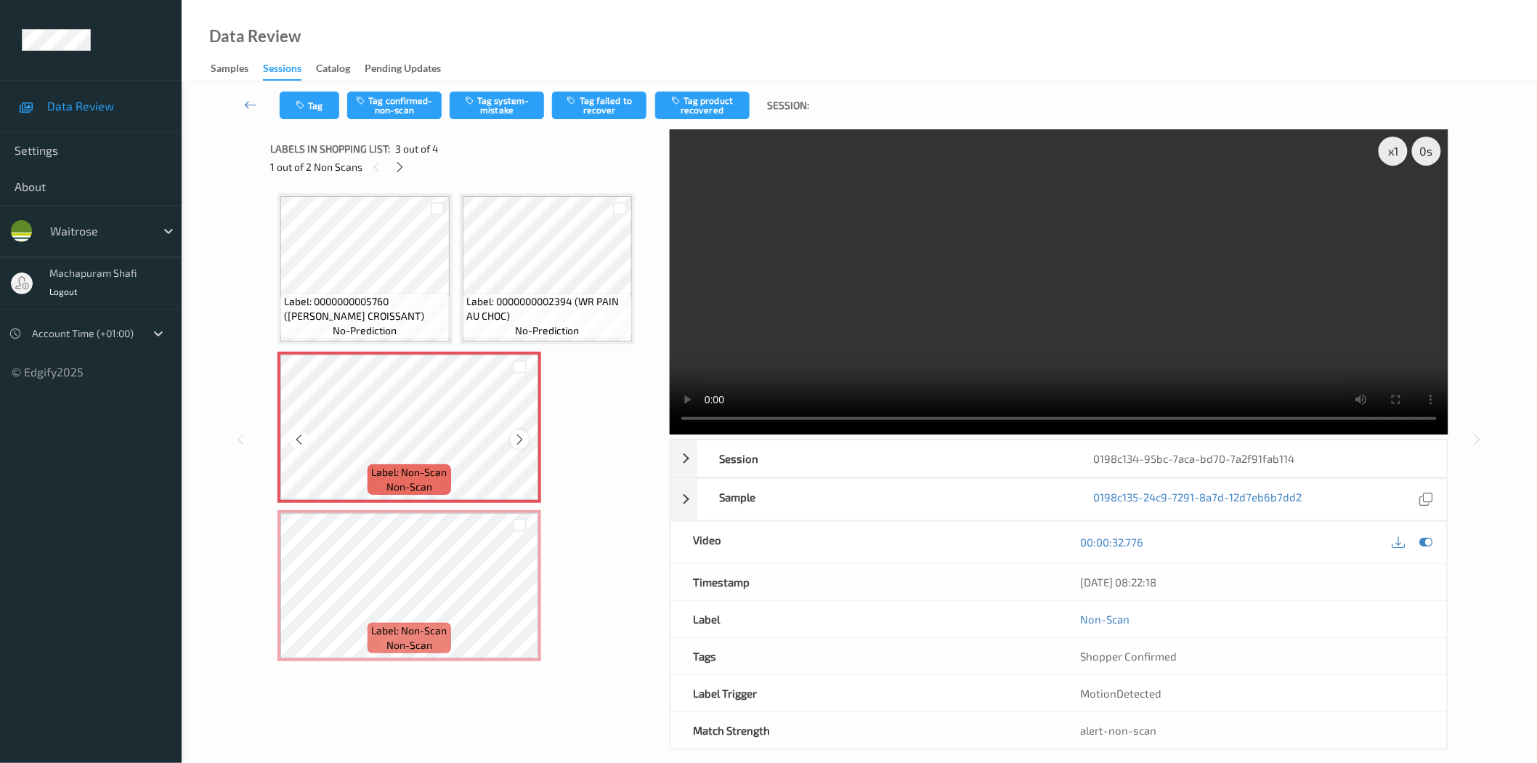
click at [518, 441] on icon at bounding box center [520, 439] width 12 height 13
click at [514, 598] on icon at bounding box center [520, 597] width 12 height 13
click at [507, 103] on button "Tag system-mistake" at bounding box center [497, 106] width 94 height 28
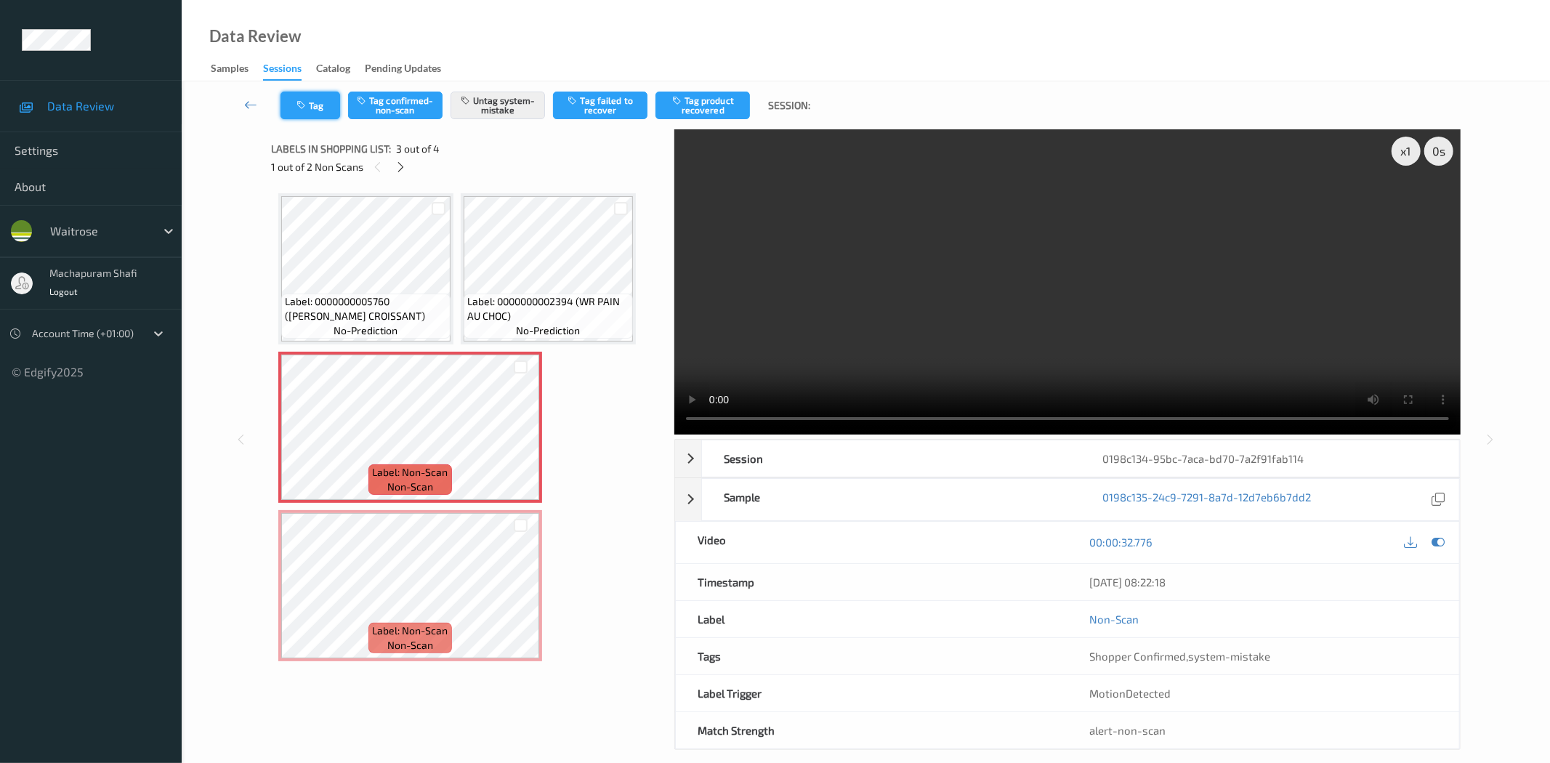
click at [314, 102] on button "Tag" at bounding box center [310, 106] width 60 height 28
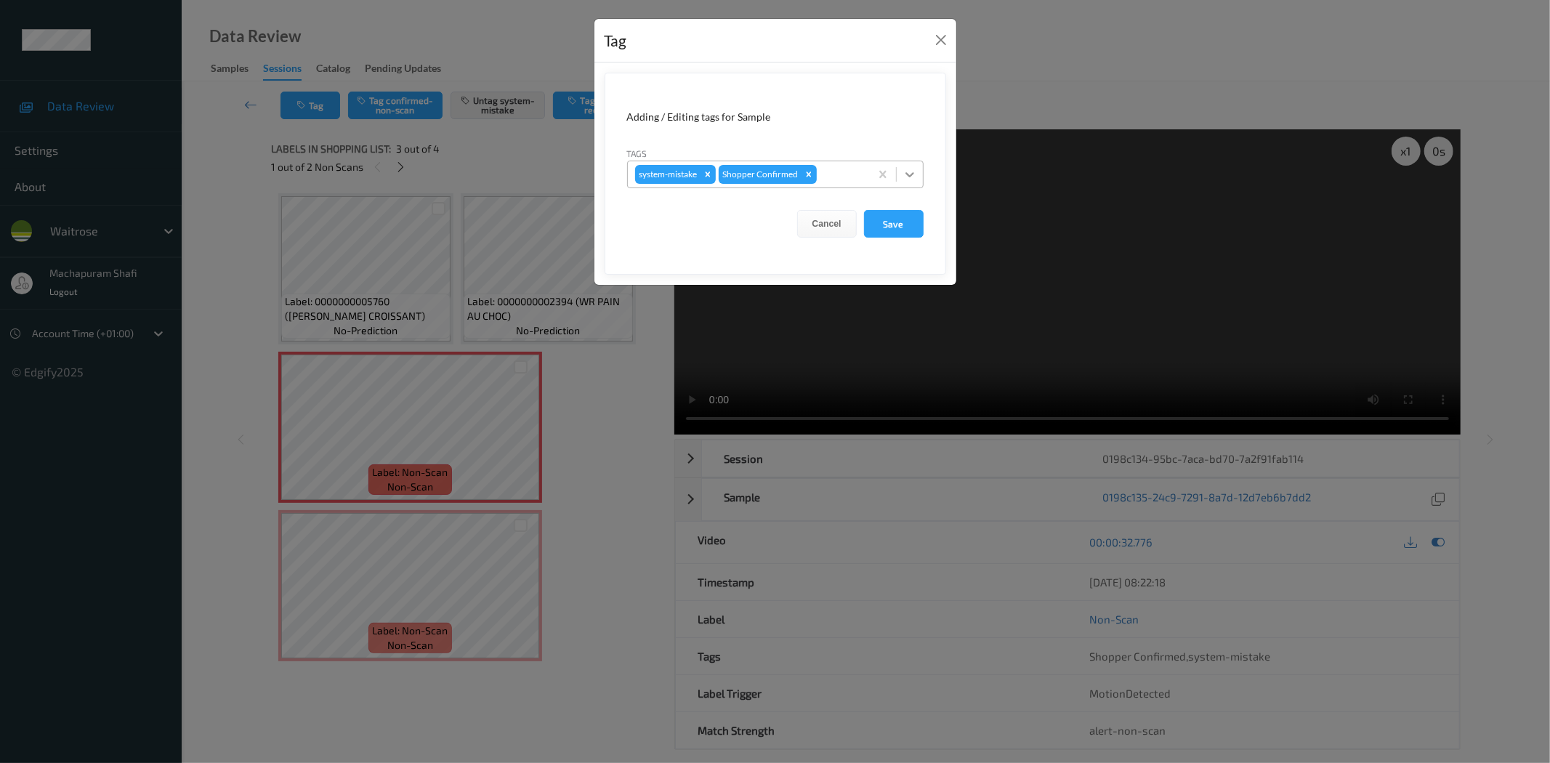
click at [909, 172] on icon at bounding box center [909, 174] width 15 height 15
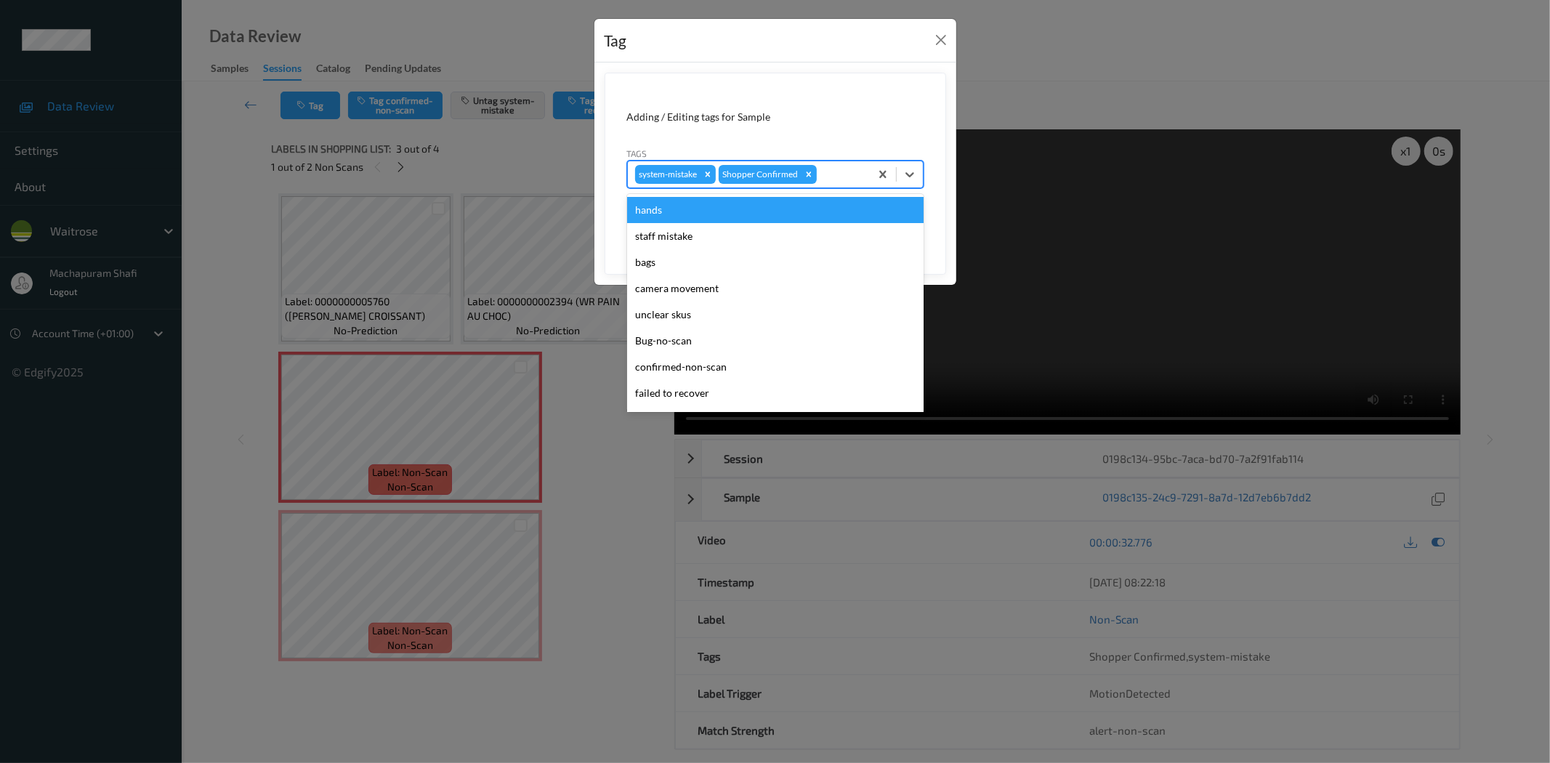
scroll to position [284, 0]
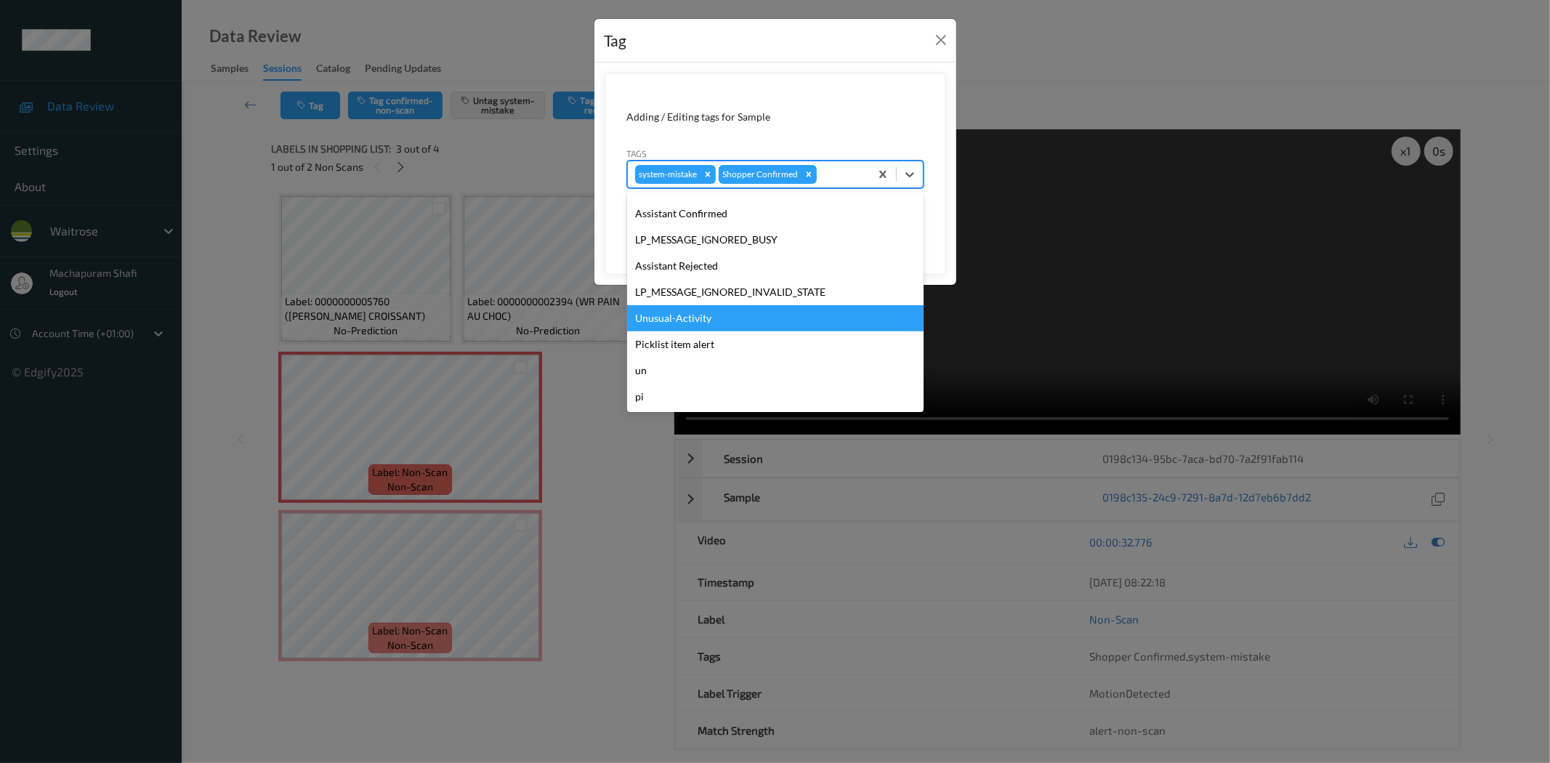
click at [695, 320] on div "Unusual-Activity" at bounding box center [775, 318] width 296 height 26
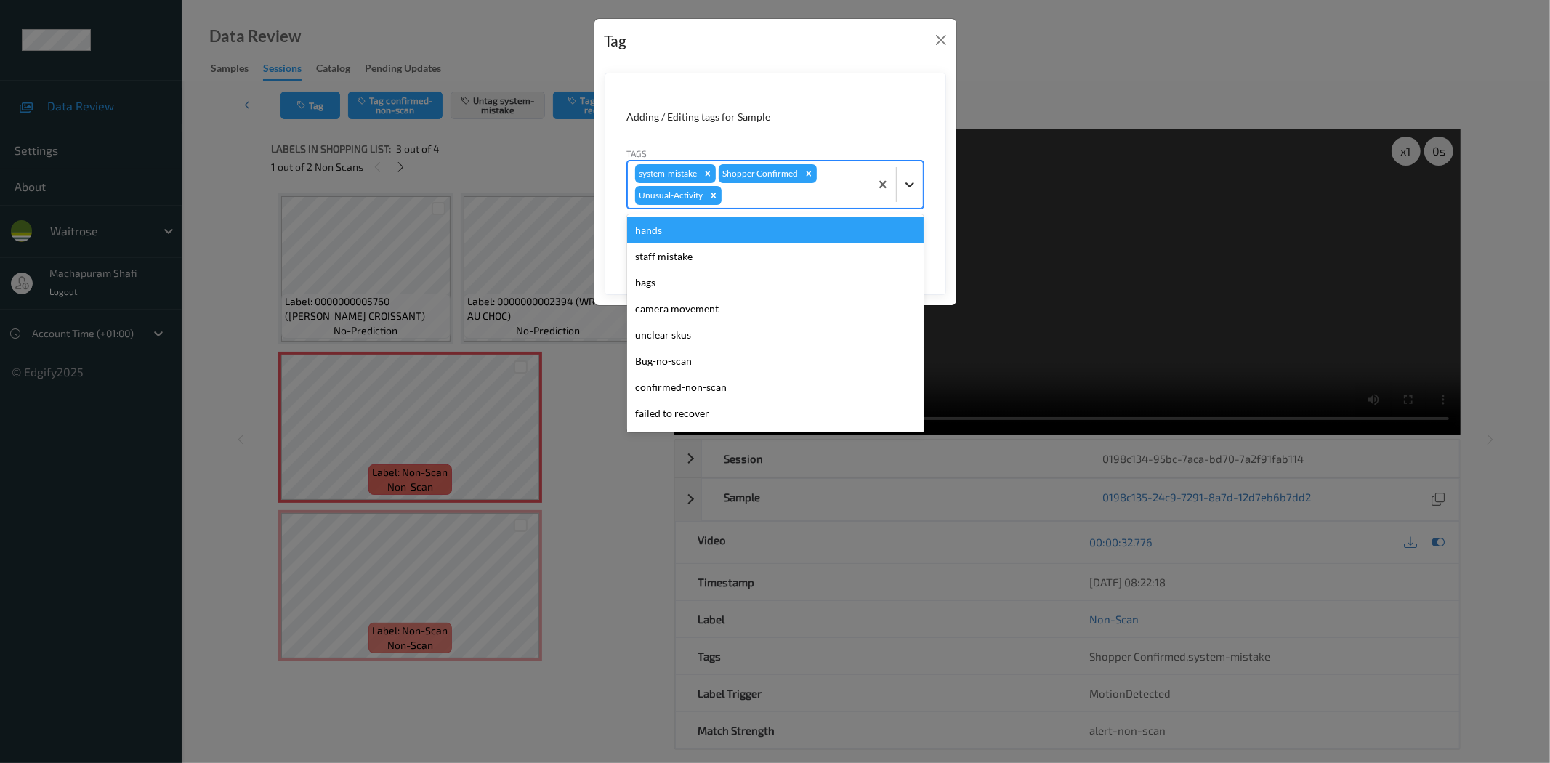
click at [910, 171] on div at bounding box center [910, 184] width 26 height 26
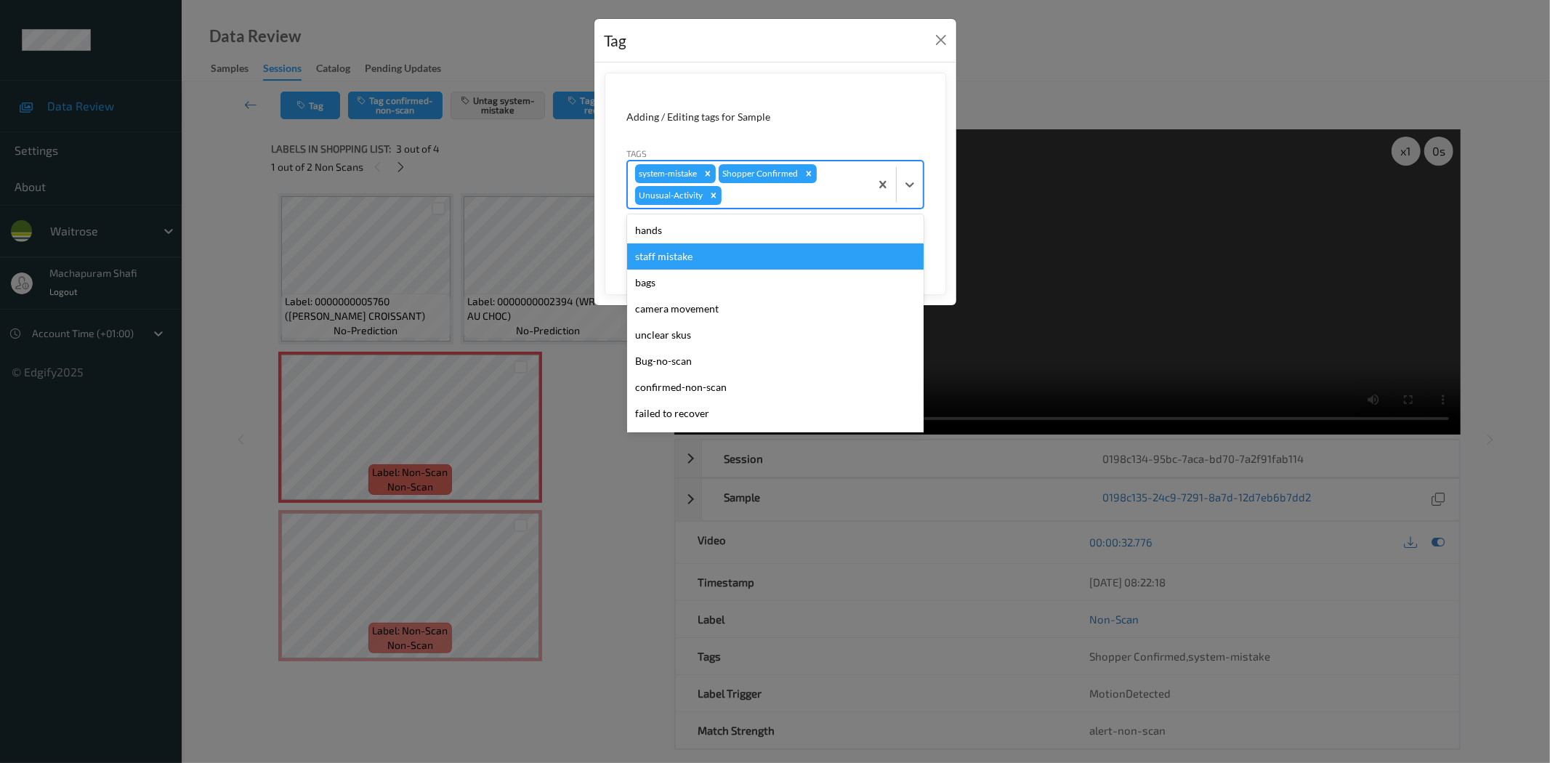
scroll to position [258, 0]
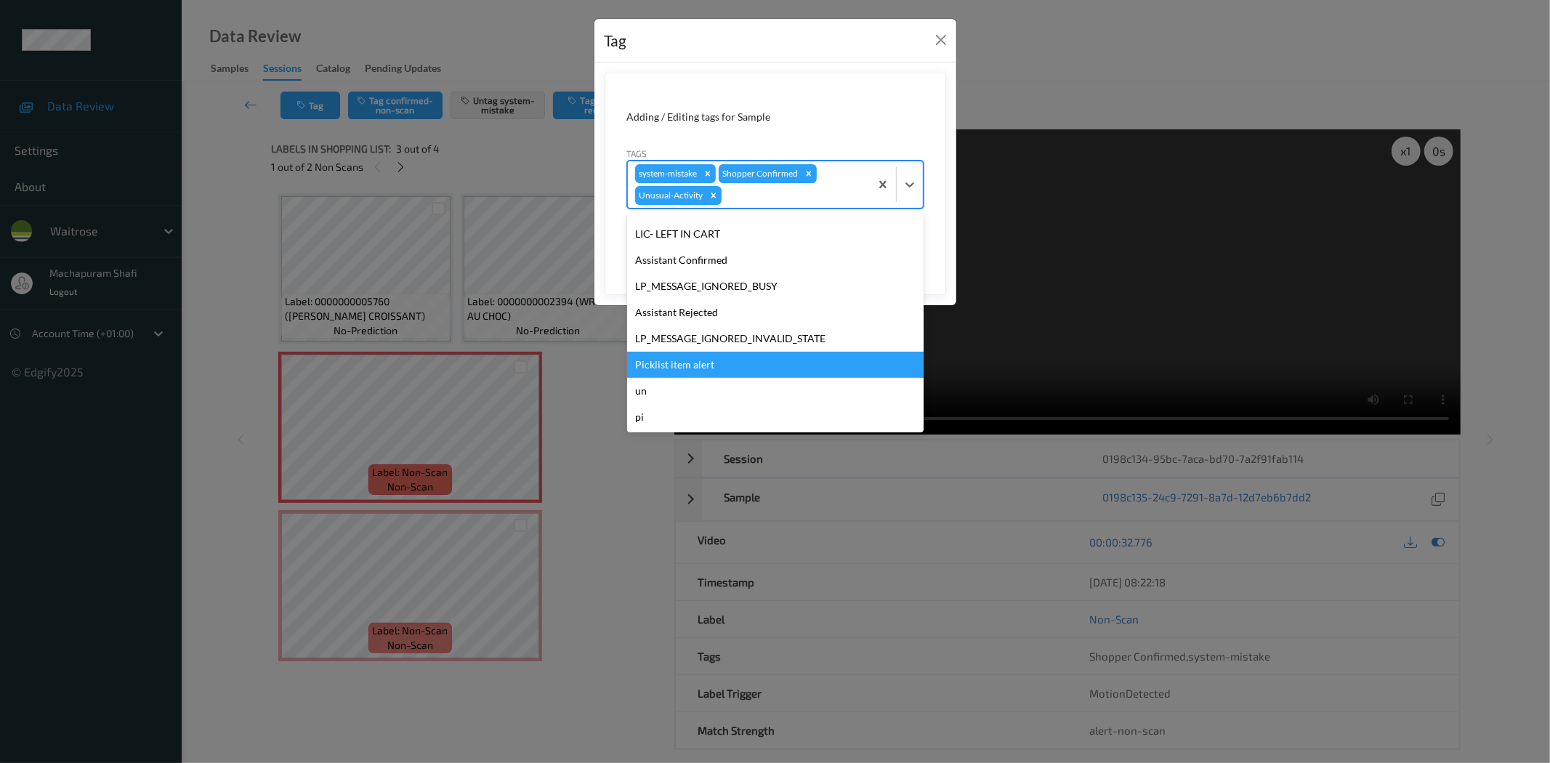
click at [656, 357] on div "Picklist item alert" at bounding box center [775, 365] width 296 height 26
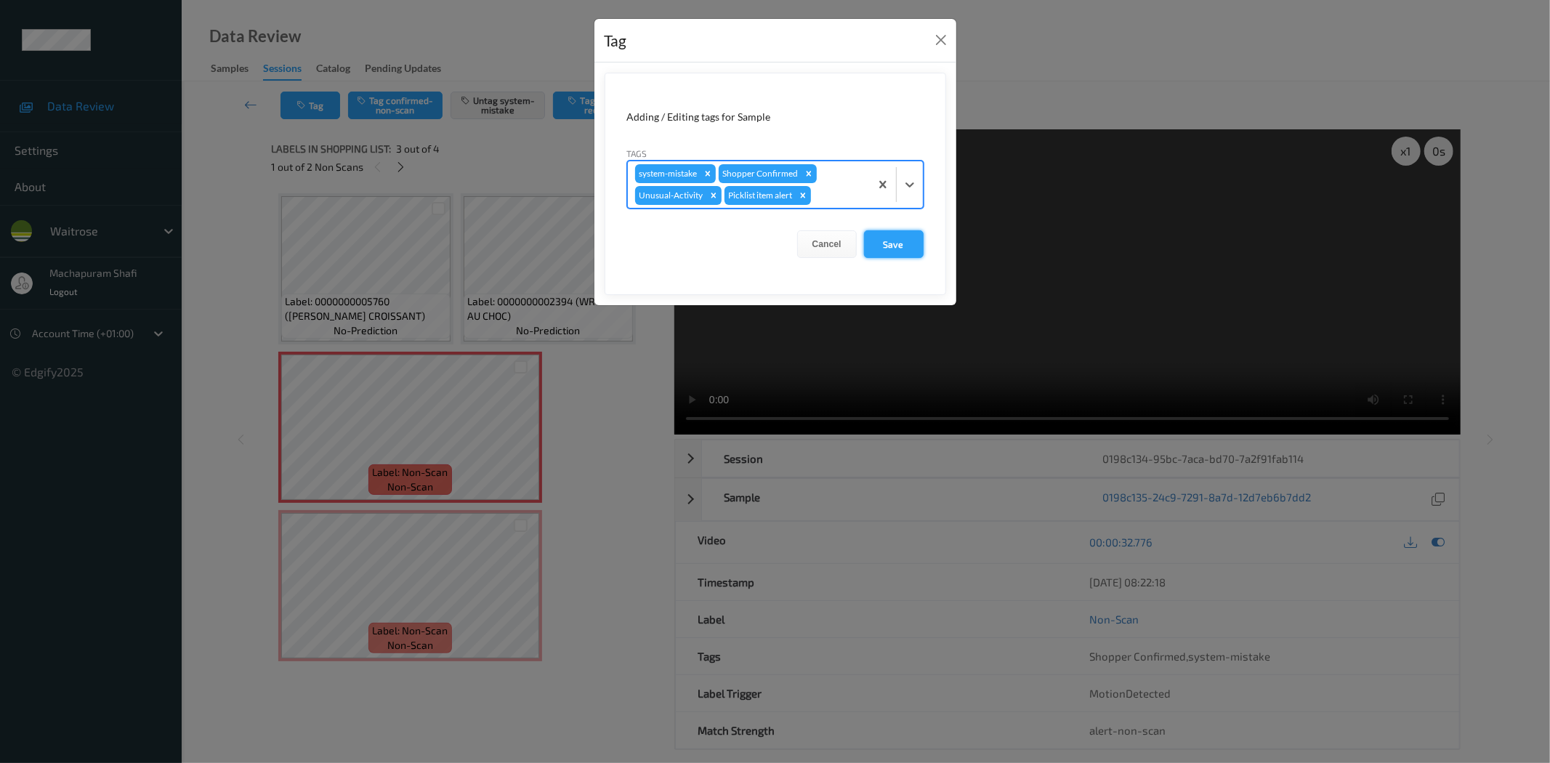
click at [894, 243] on button "Save" at bounding box center [894, 244] width 60 height 28
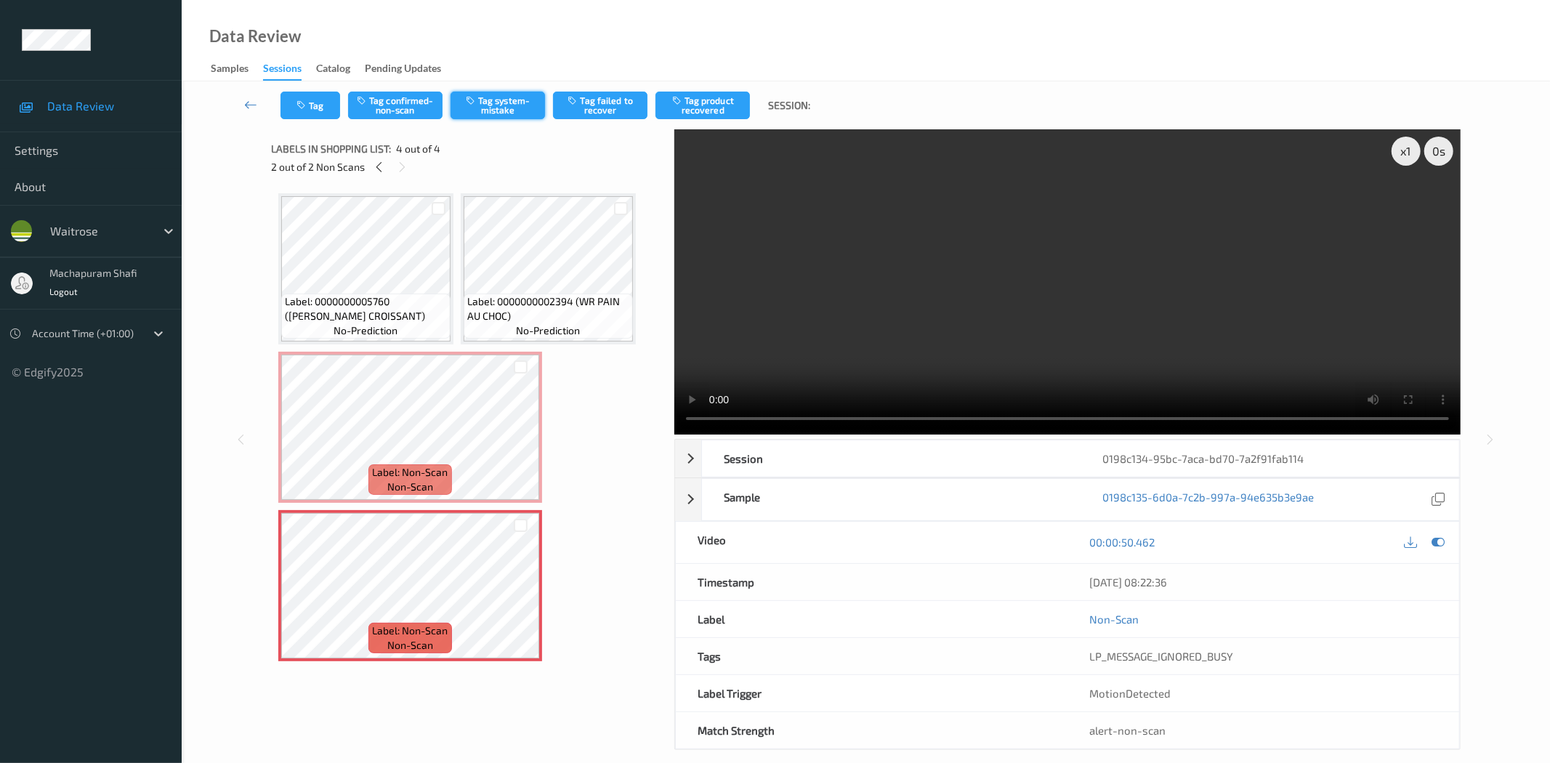
click at [500, 110] on button "Tag system-mistake" at bounding box center [497, 106] width 94 height 28
click at [310, 113] on button "Tag" at bounding box center [310, 106] width 60 height 28
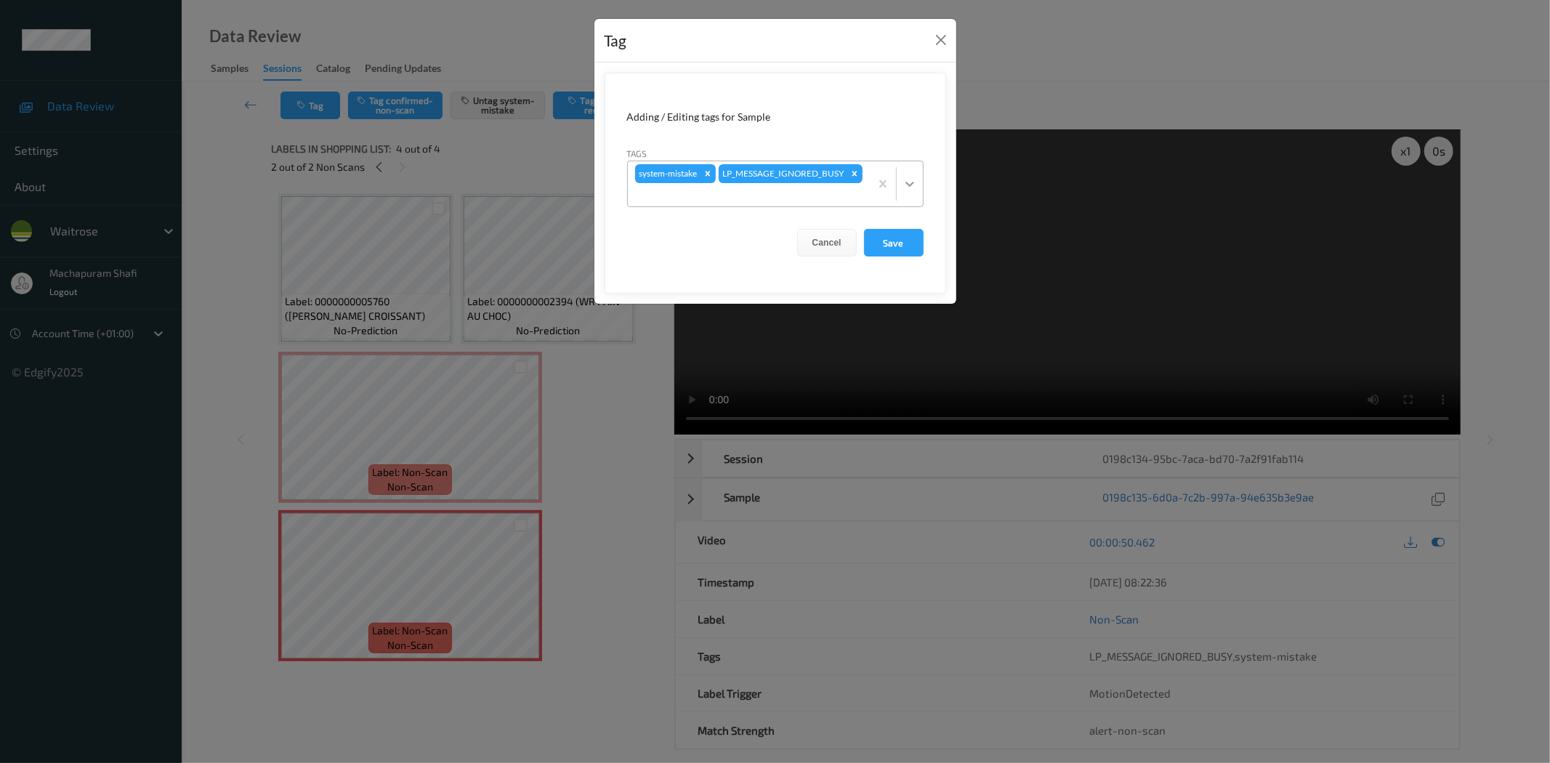
click at [913, 178] on icon at bounding box center [909, 184] width 15 height 15
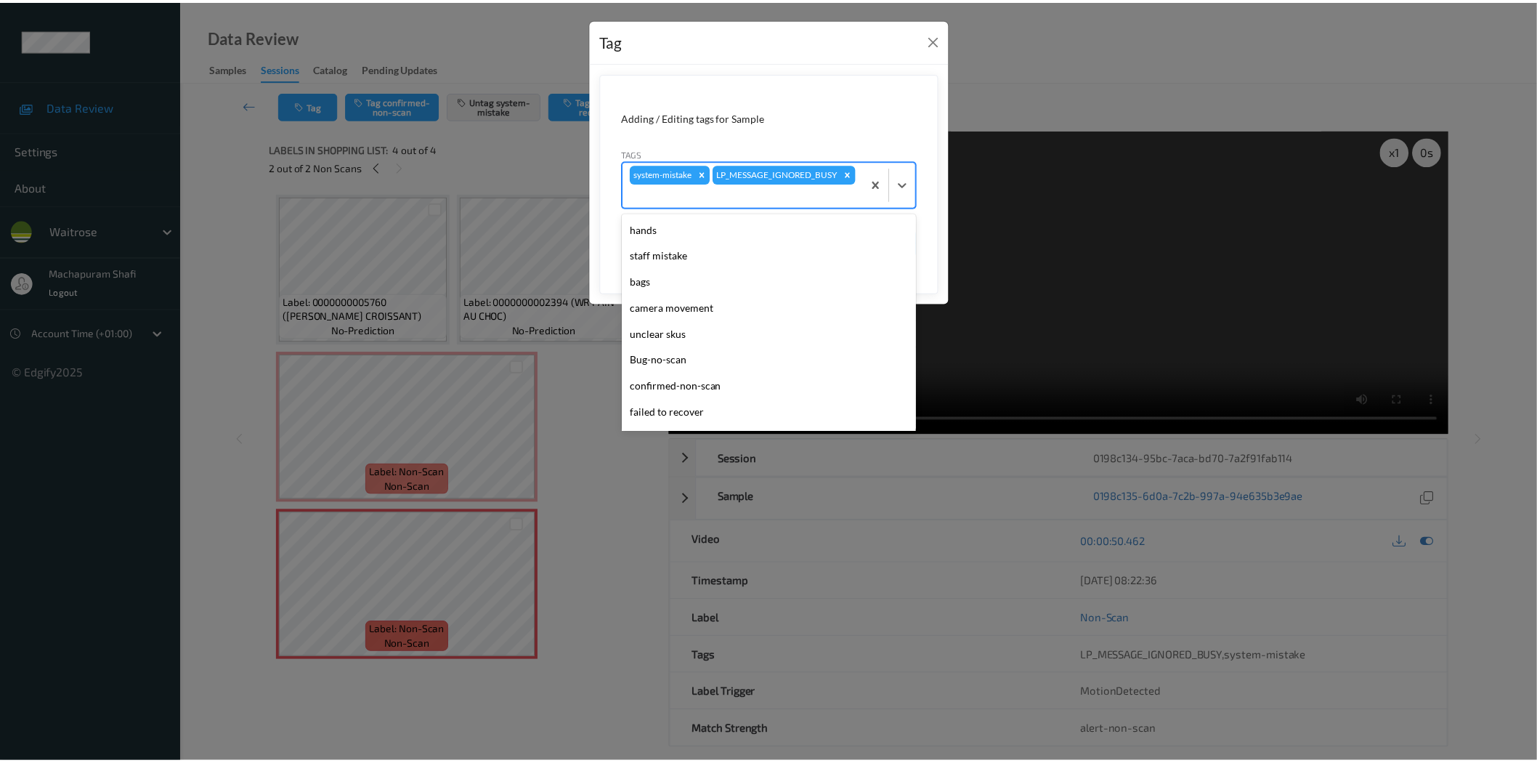
scroll to position [284, 0]
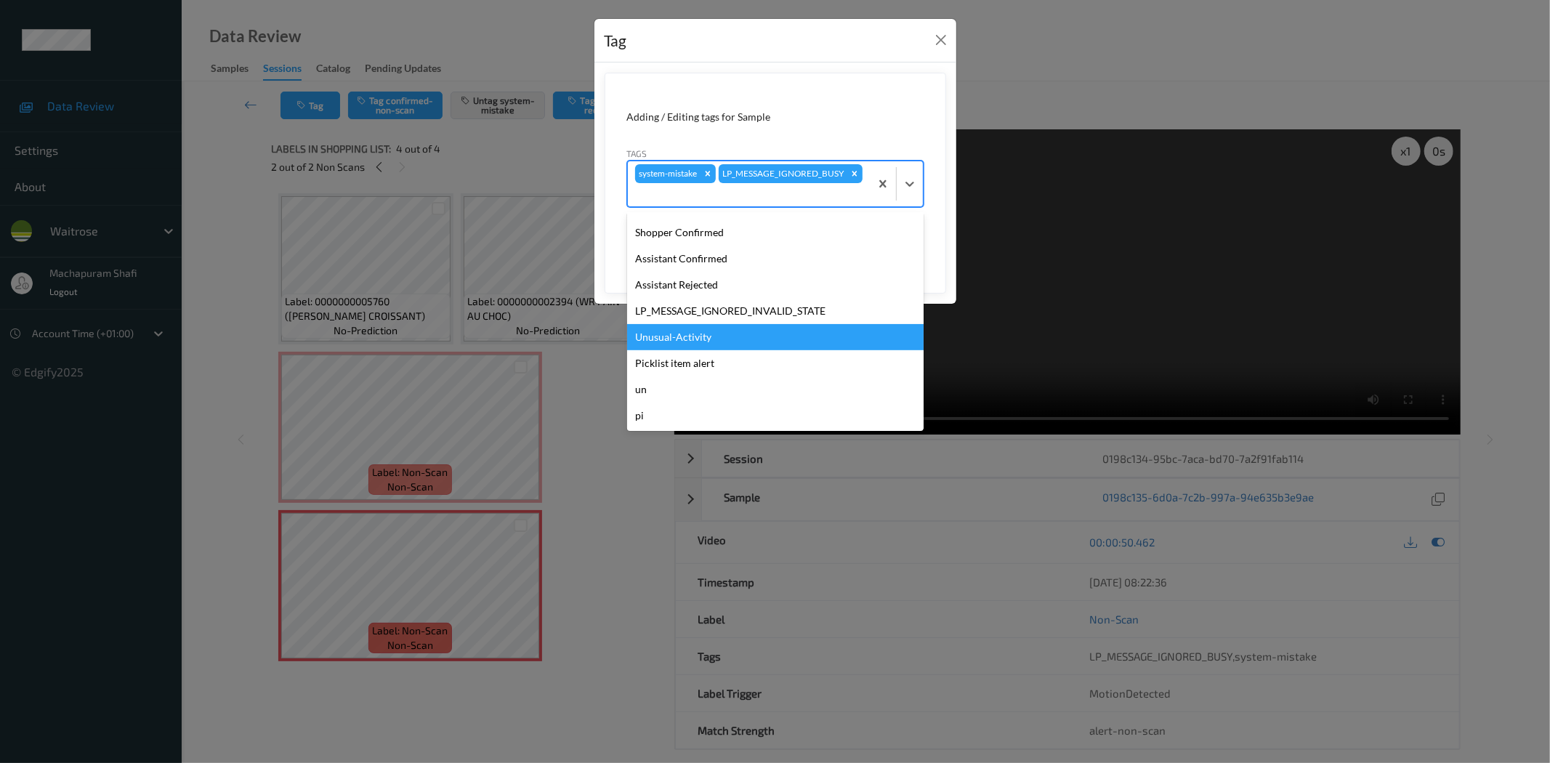
drag, startPoint x: 664, startPoint y: 341, endPoint x: 673, endPoint y: 337, distance: 9.7
click at [665, 340] on div "Unusual-Activity" at bounding box center [775, 337] width 296 height 26
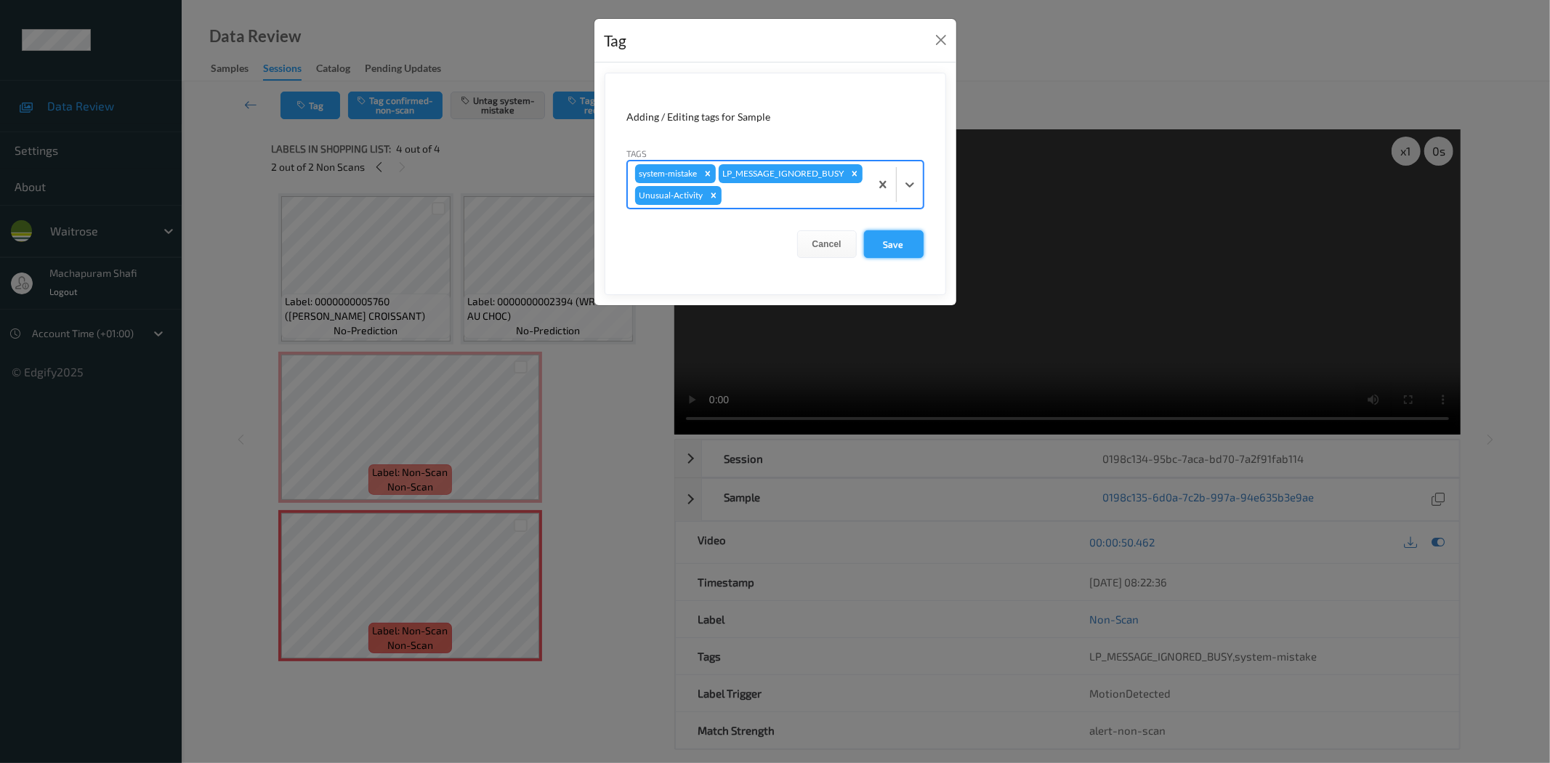
click at [903, 258] on button "Save" at bounding box center [894, 244] width 60 height 28
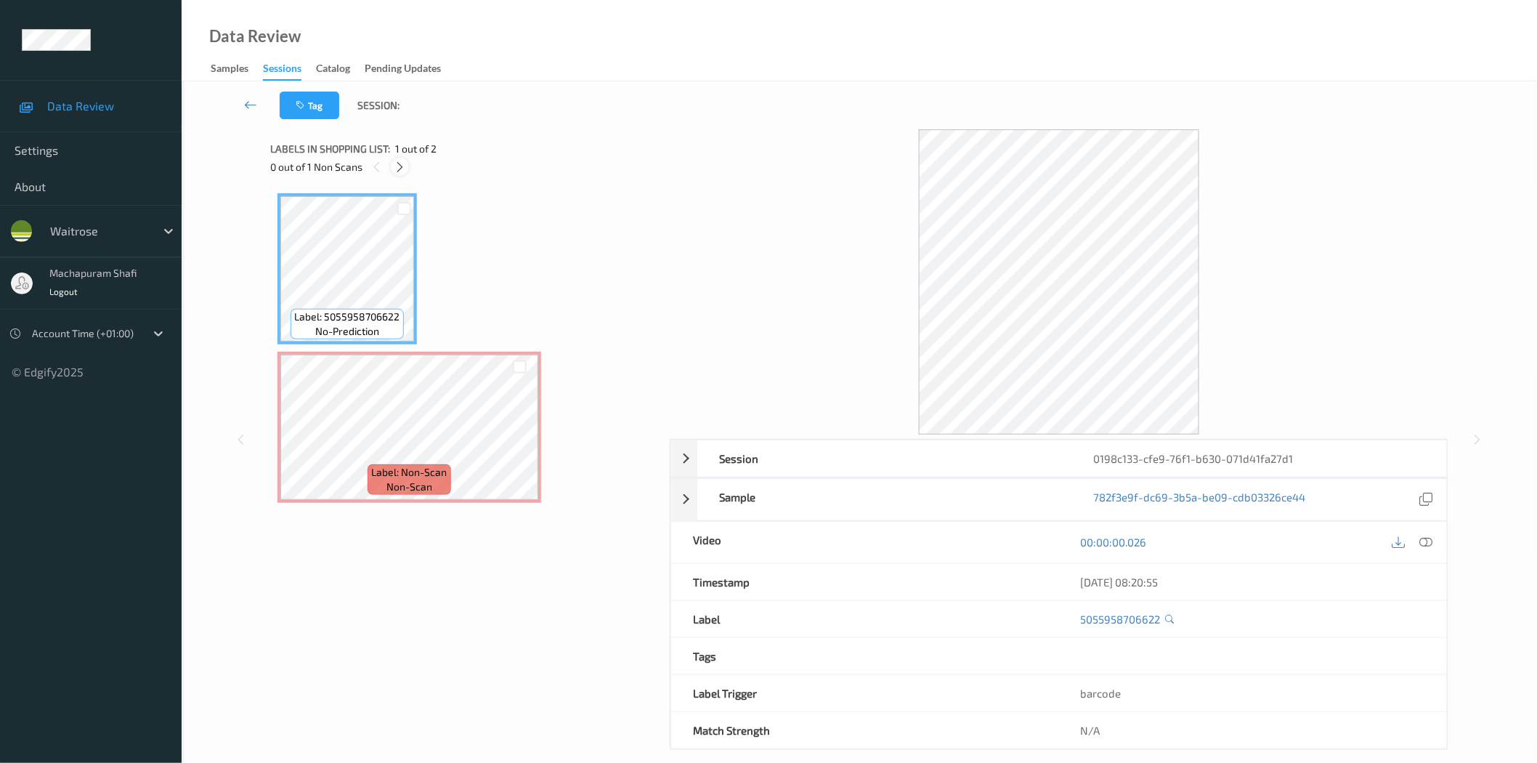
click at [405, 161] on icon at bounding box center [400, 167] width 12 height 13
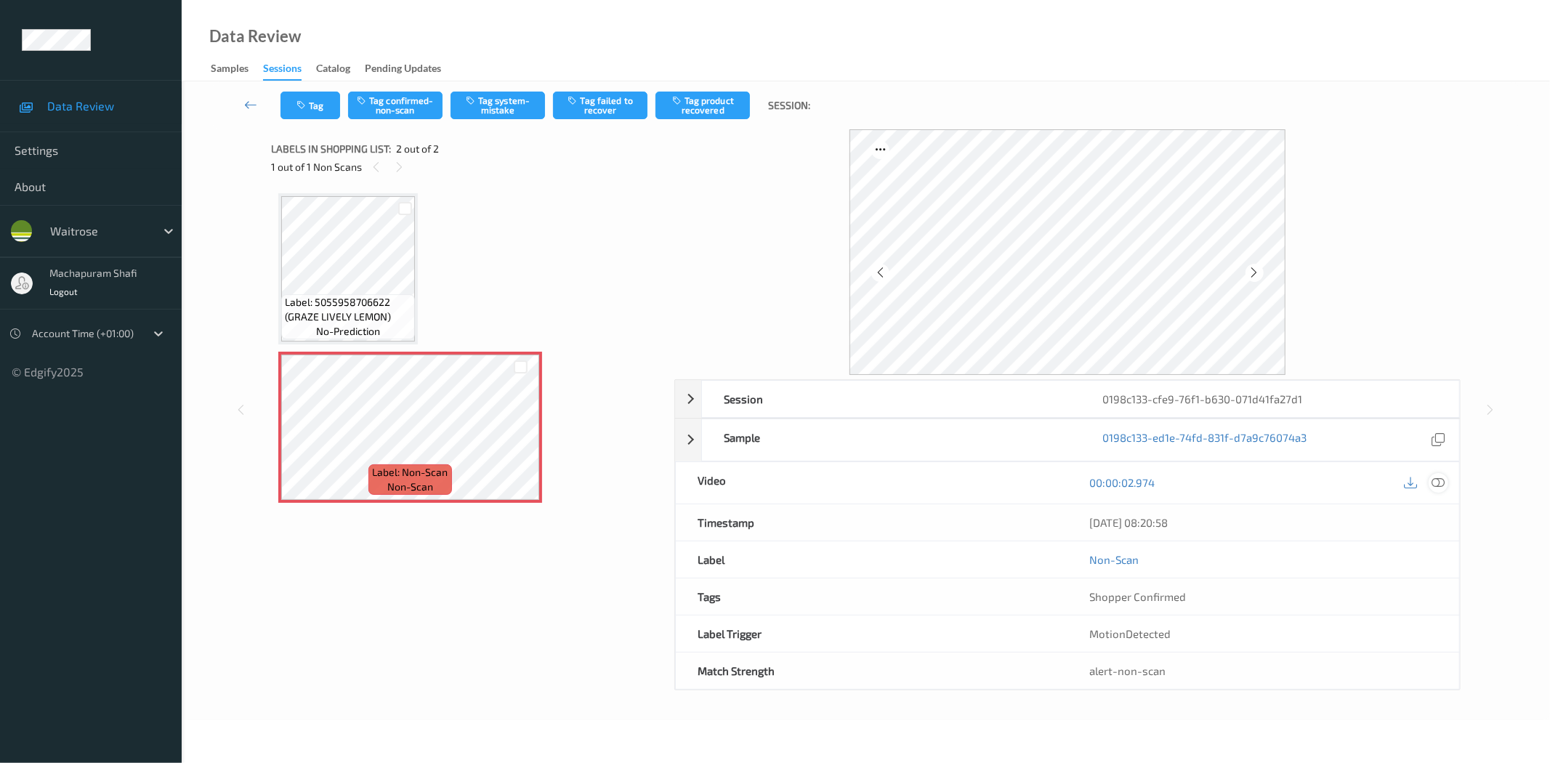
click at [1444, 484] on icon at bounding box center [1438, 482] width 13 height 13
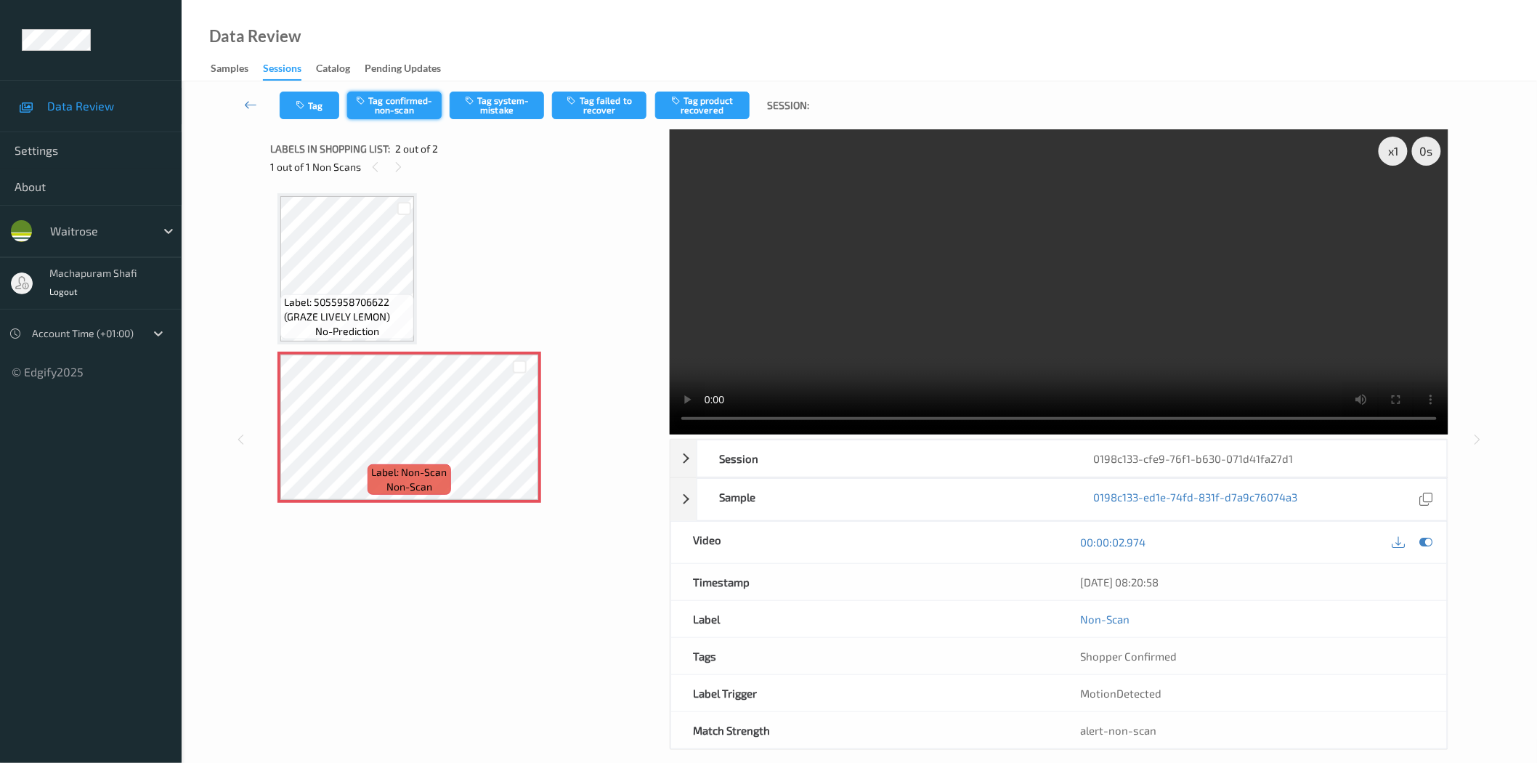
click at [387, 103] on button "Tag confirmed-non-scan" at bounding box center [394, 106] width 94 height 28
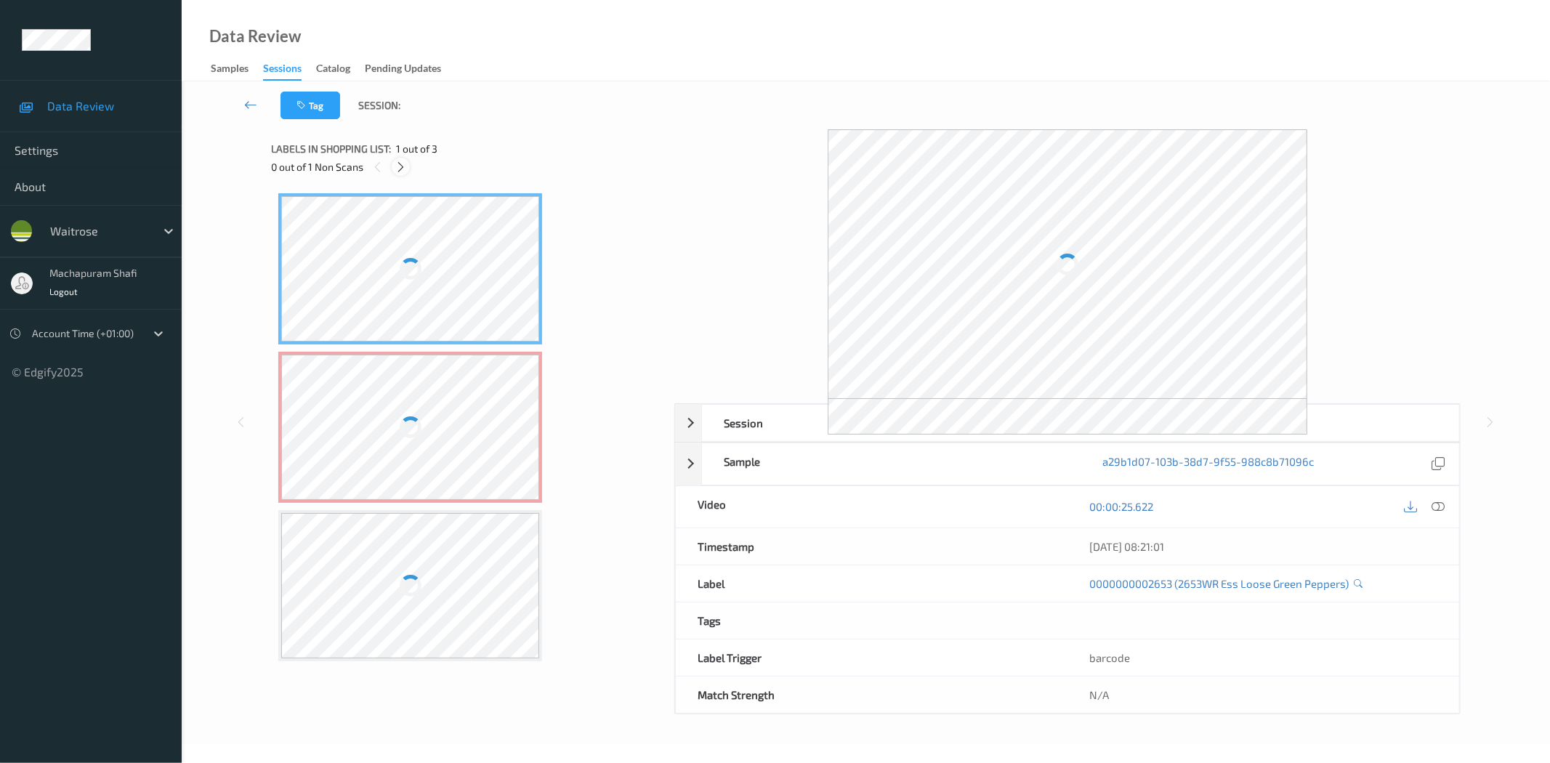
click at [403, 164] on icon at bounding box center [401, 167] width 12 height 13
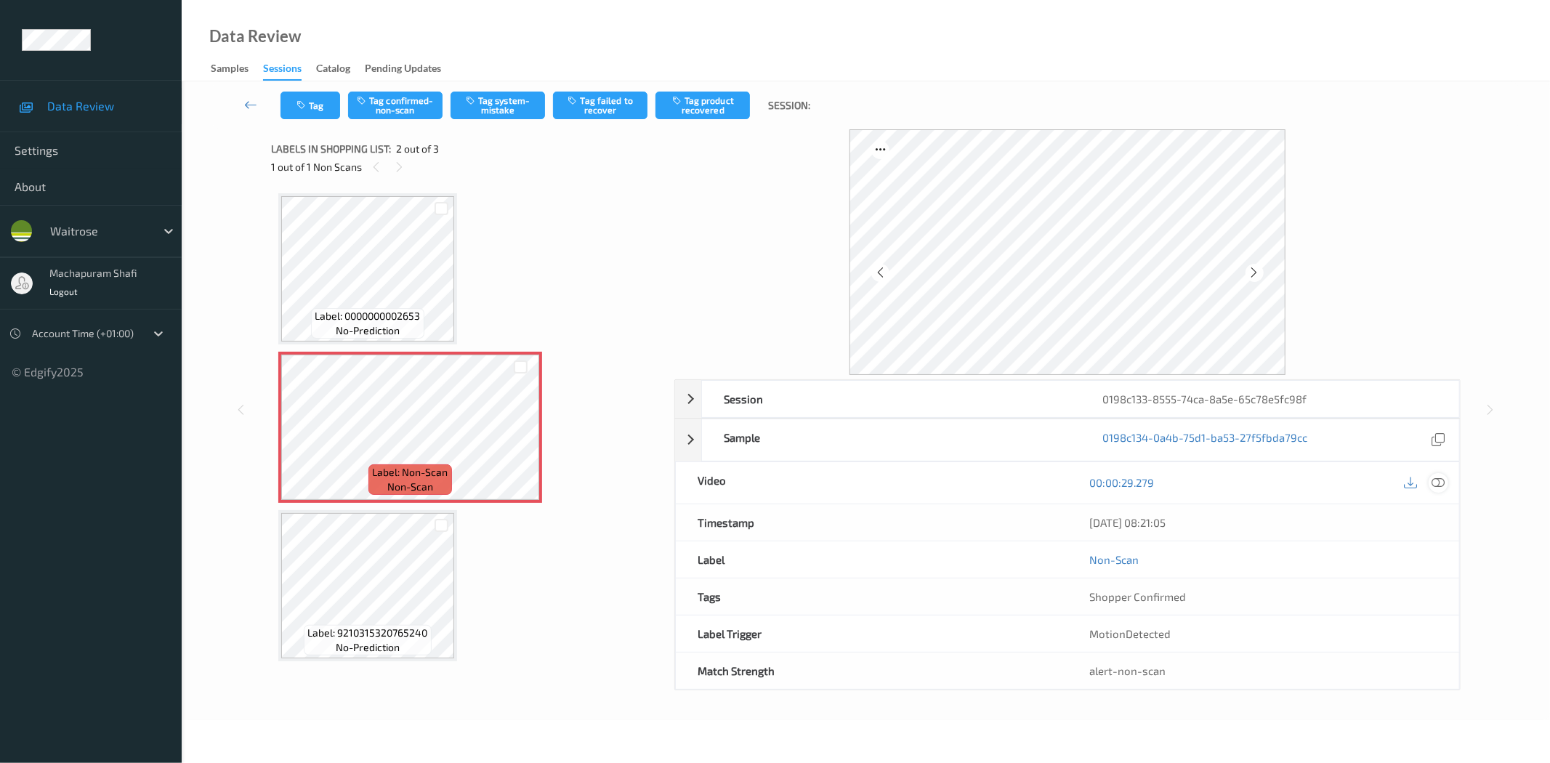
click at [1433, 480] on icon at bounding box center [1438, 482] width 13 height 13
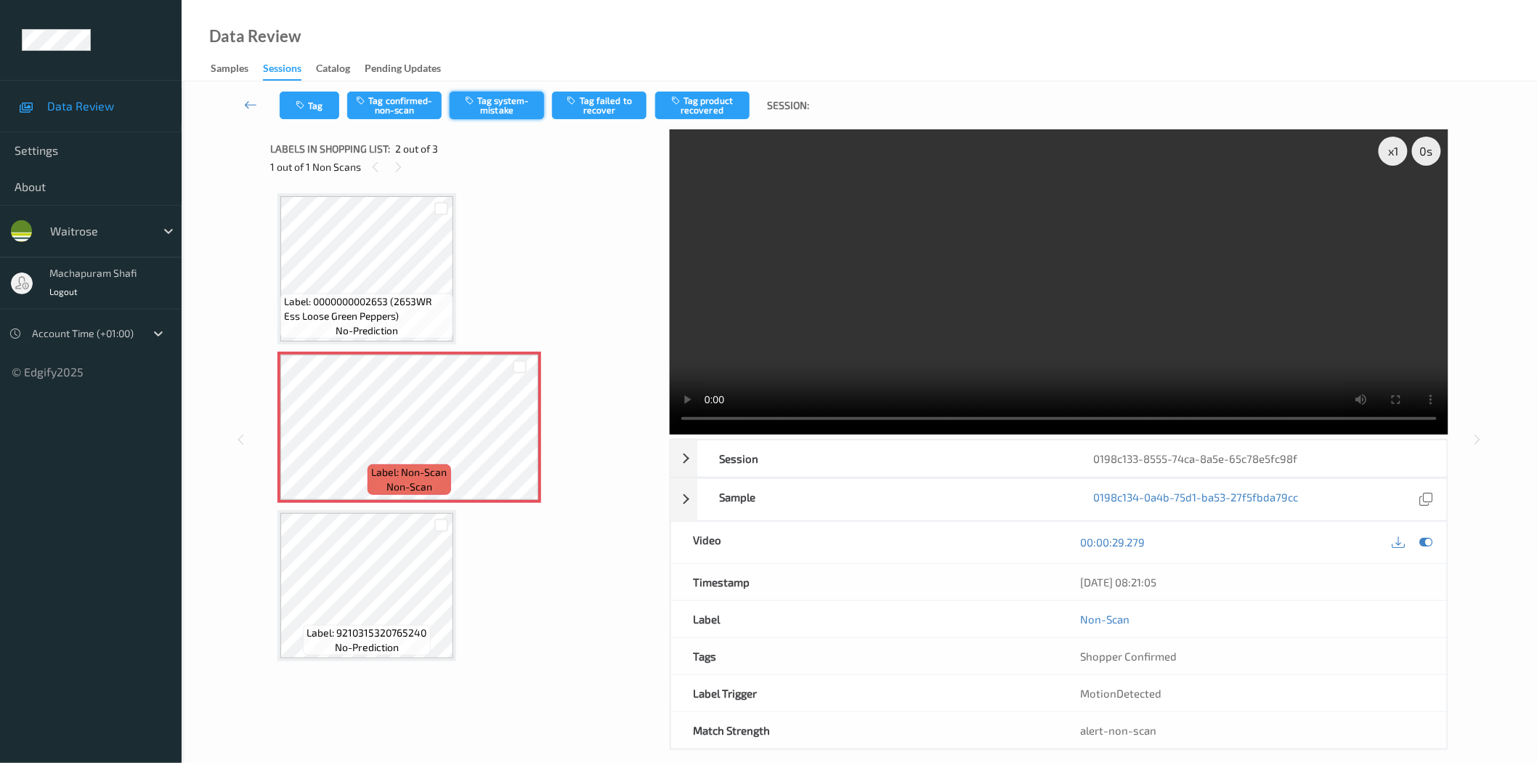
click at [498, 110] on button "Tag system-mistake" at bounding box center [497, 106] width 94 height 28
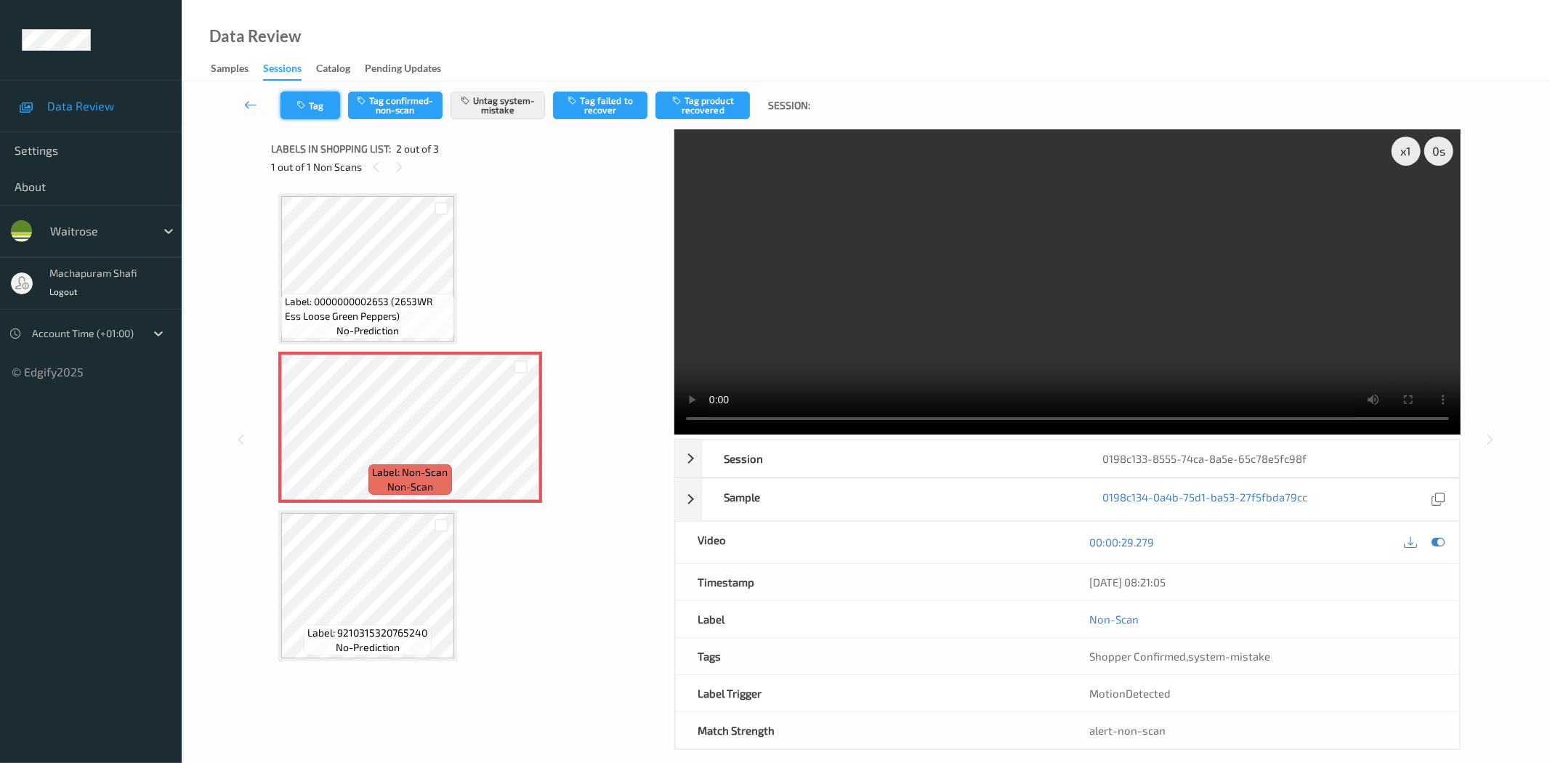
click at [301, 112] on button "Tag" at bounding box center [310, 106] width 60 height 28
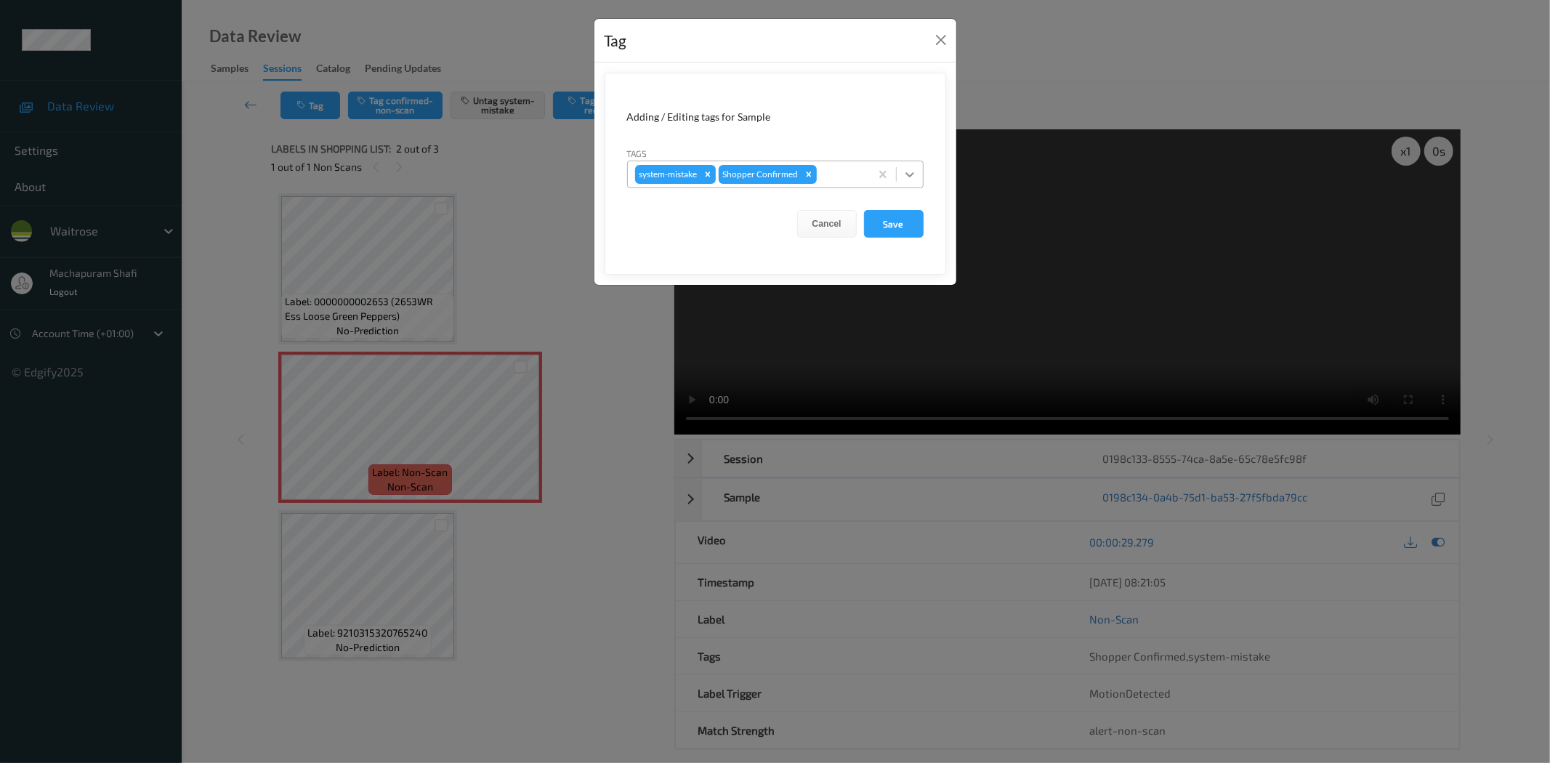
click at [918, 171] on div at bounding box center [910, 174] width 26 height 26
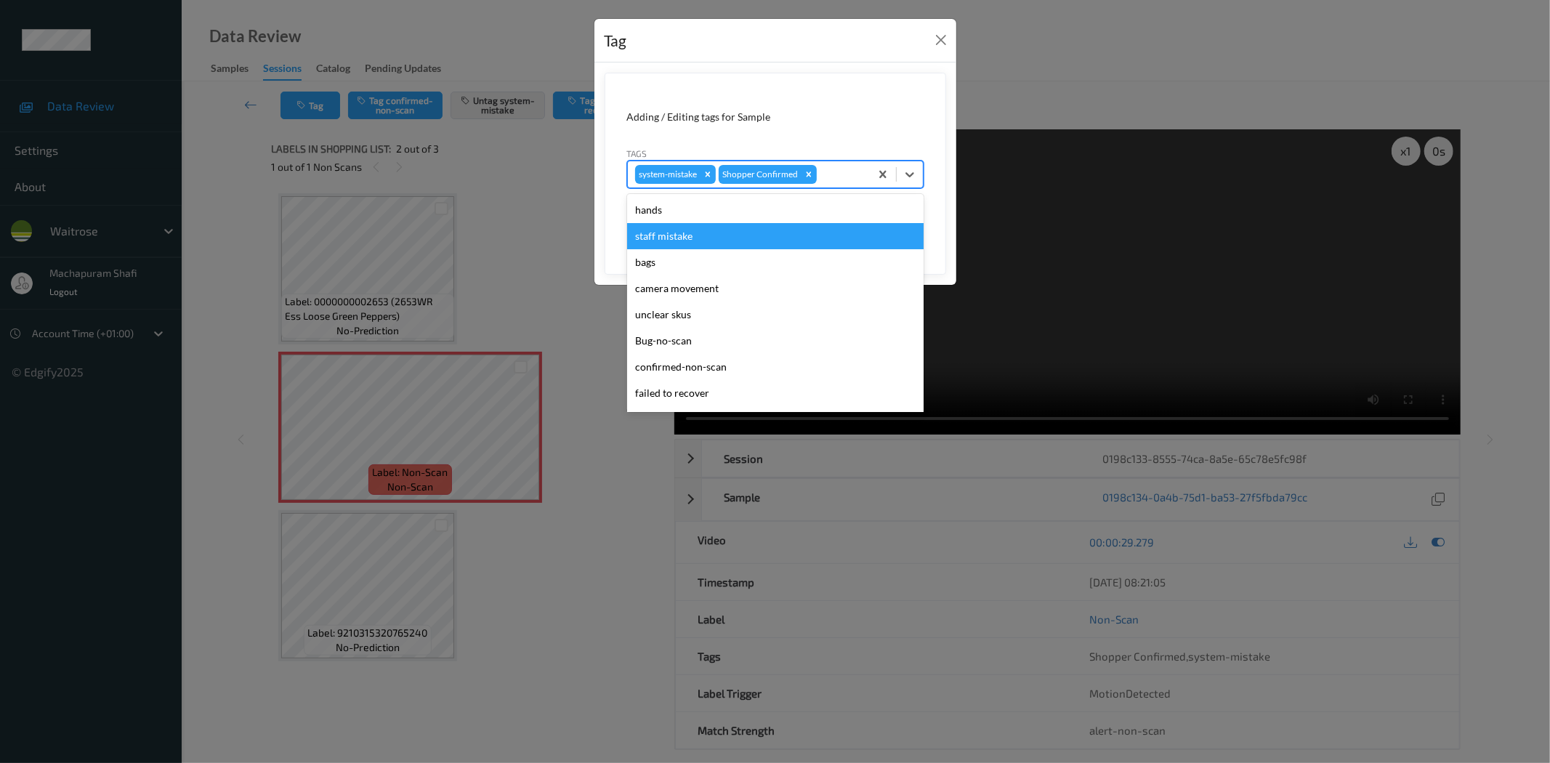
scroll to position [284, 0]
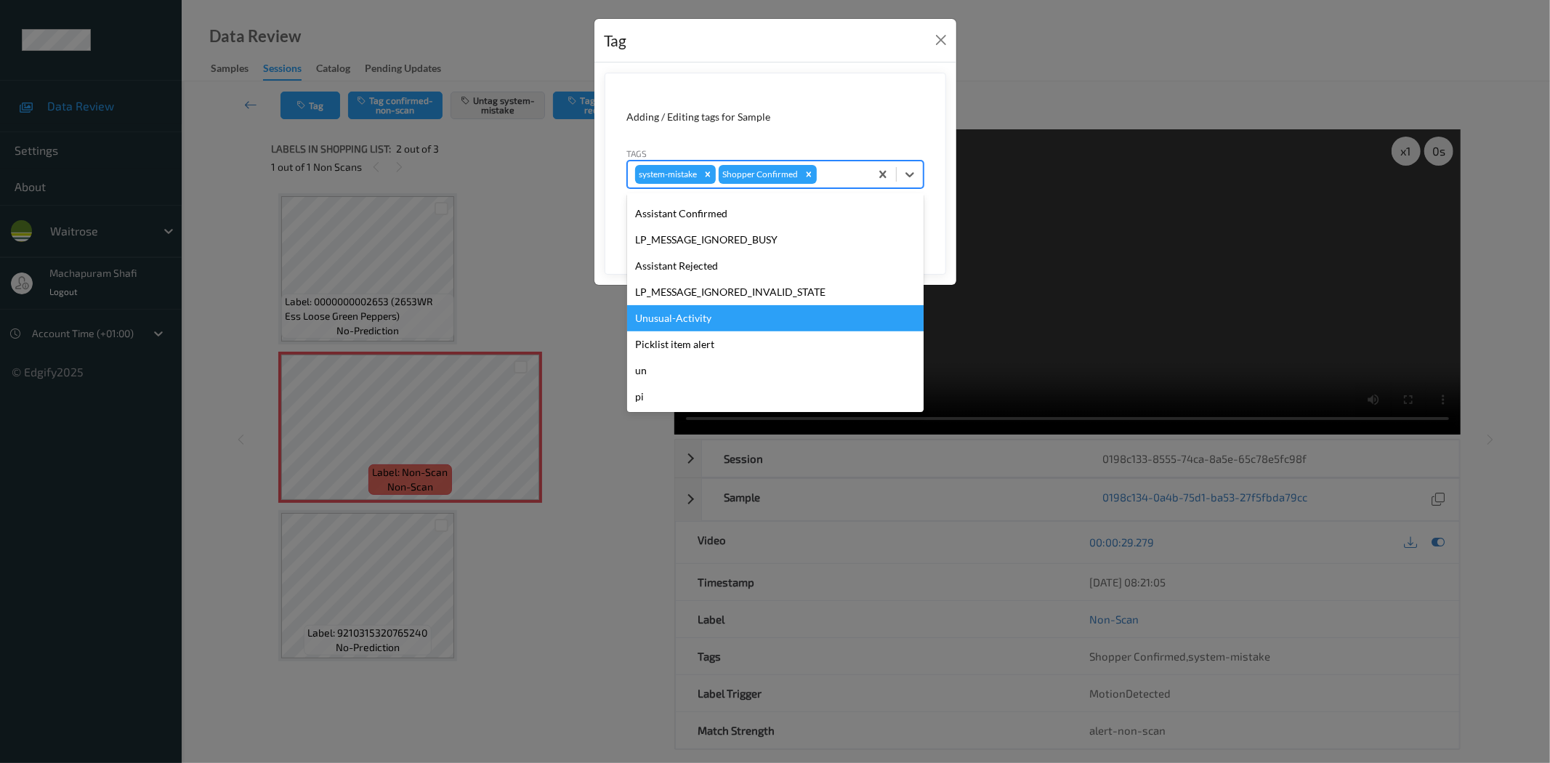
click at [654, 310] on div "Unusual-Activity" at bounding box center [775, 318] width 296 height 26
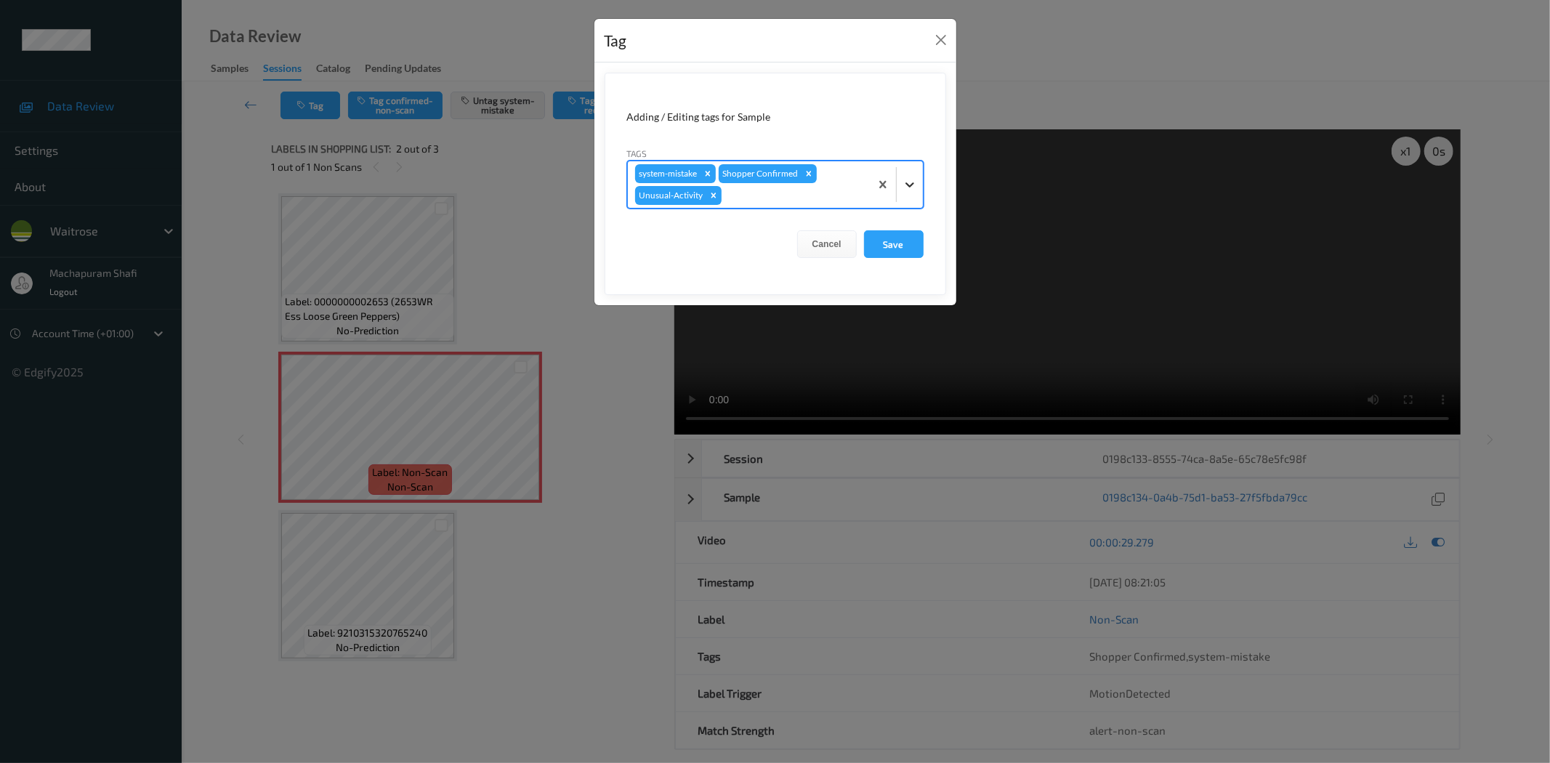
click at [910, 179] on icon at bounding box center [909, 184] width 15 height 15
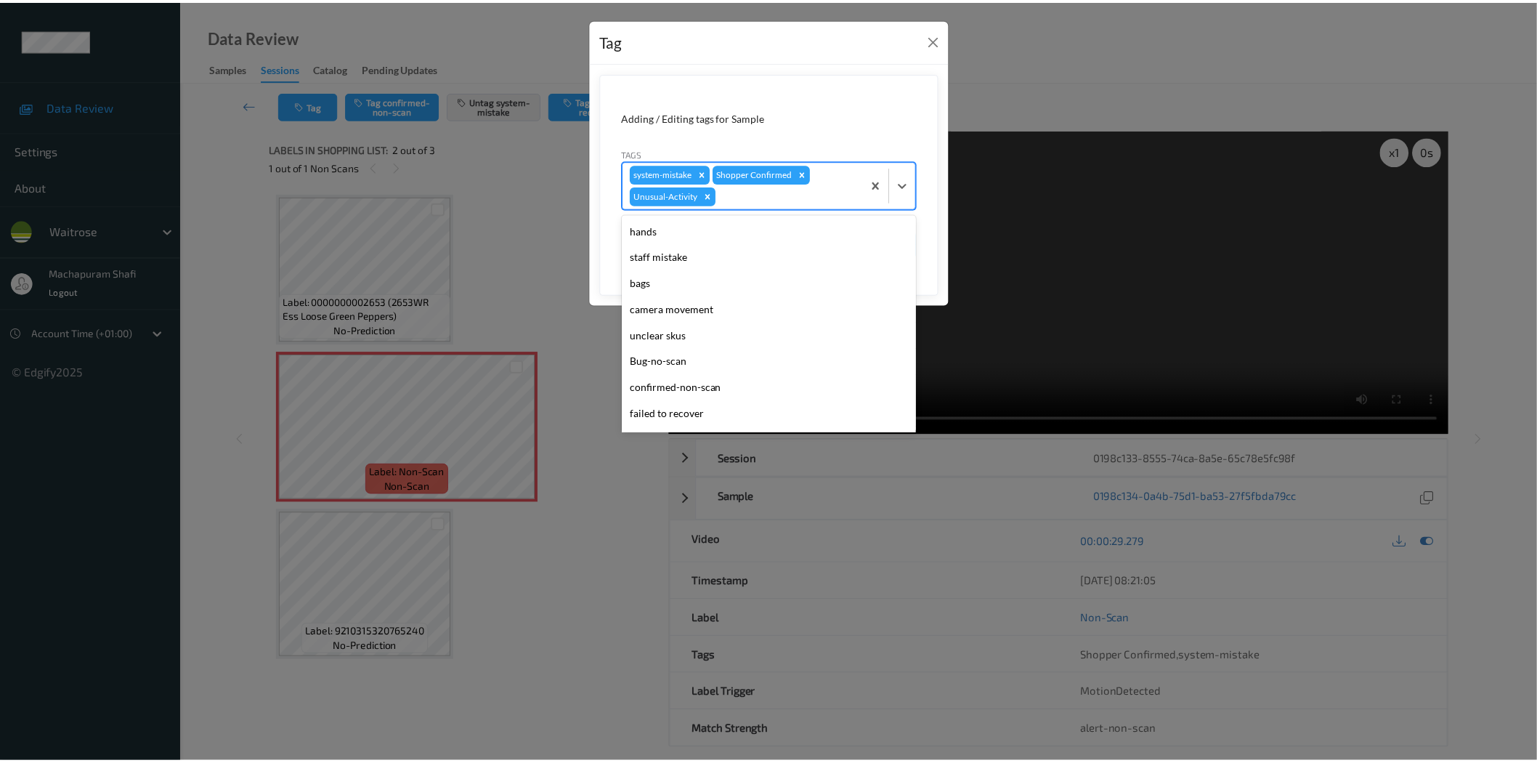
scroll to position [258, 0]
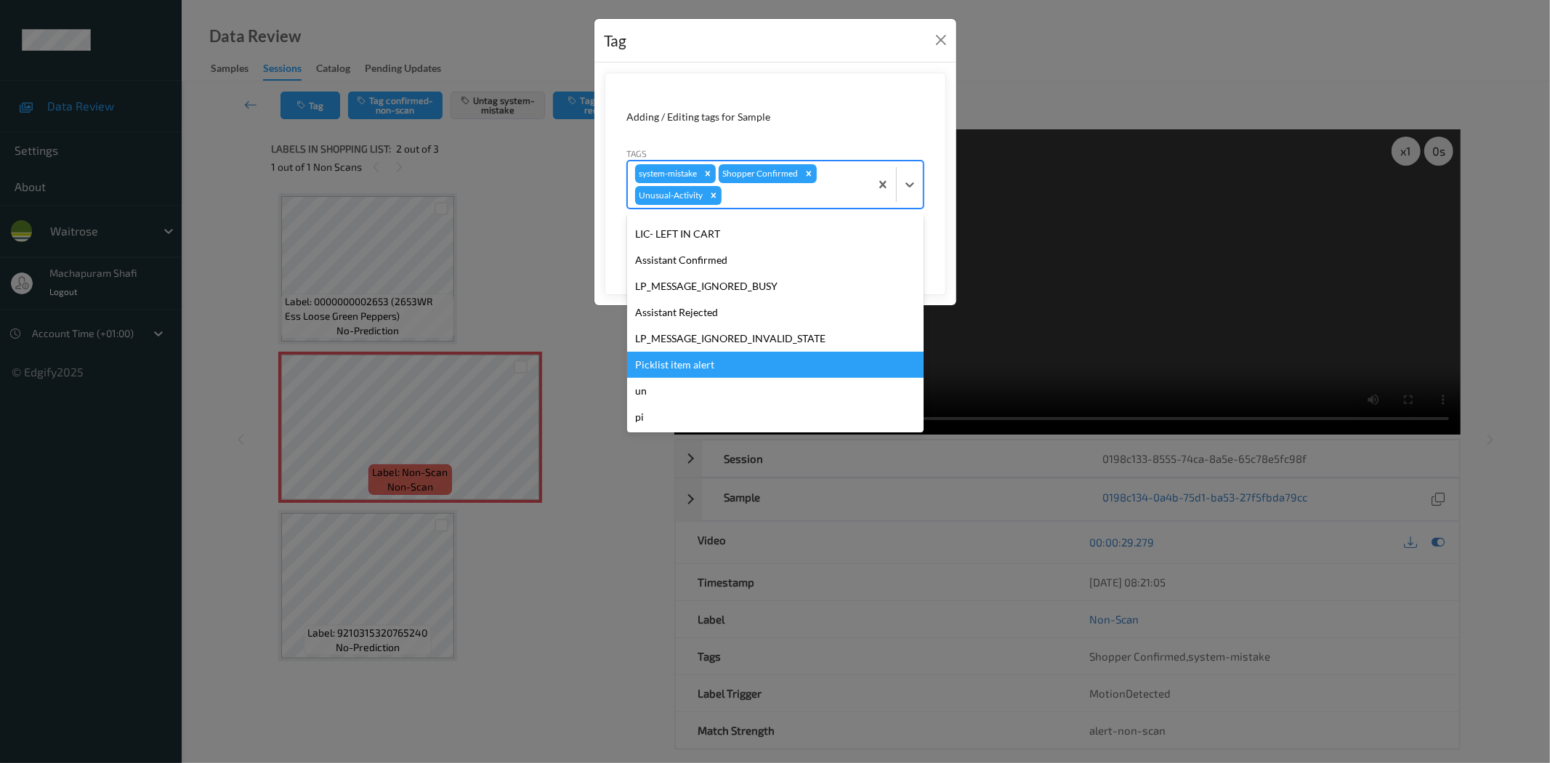
click at [709, 357] on div "Picklist item alert" at bounding box center [775, 365] width 296 height 26
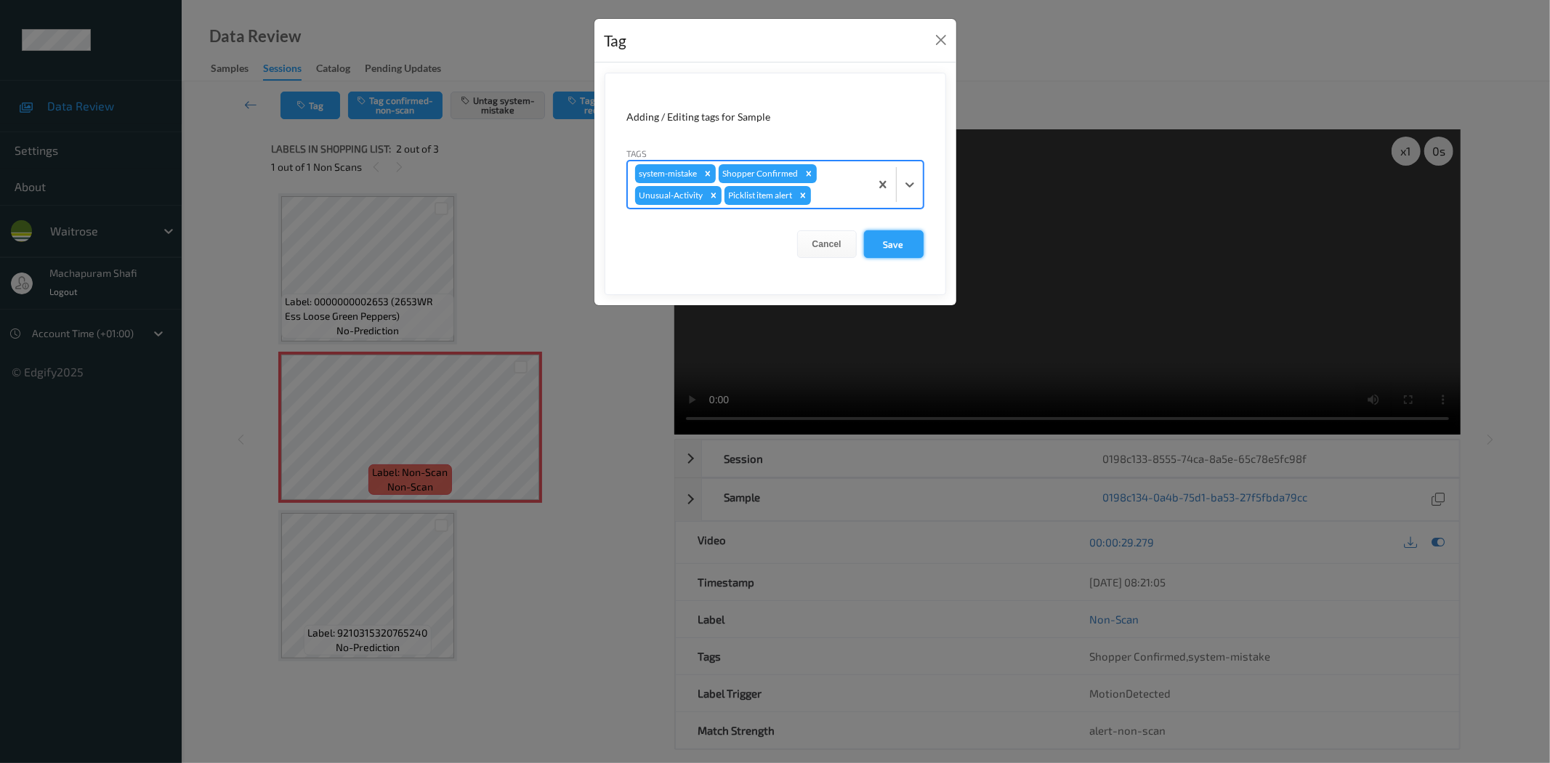
click at [889, 229] on form "Adding / Editing tags for Sample Tags option Picklist item alert, selected. Sel…" at bounding box center [774, 184] width 341 height 222
click at [889, 248] on button "Save" at bounding box center [894, 244] width 60 height 28
click at [883, 243] on button "Save" at bounding box center [894, 244] width 60 height 28
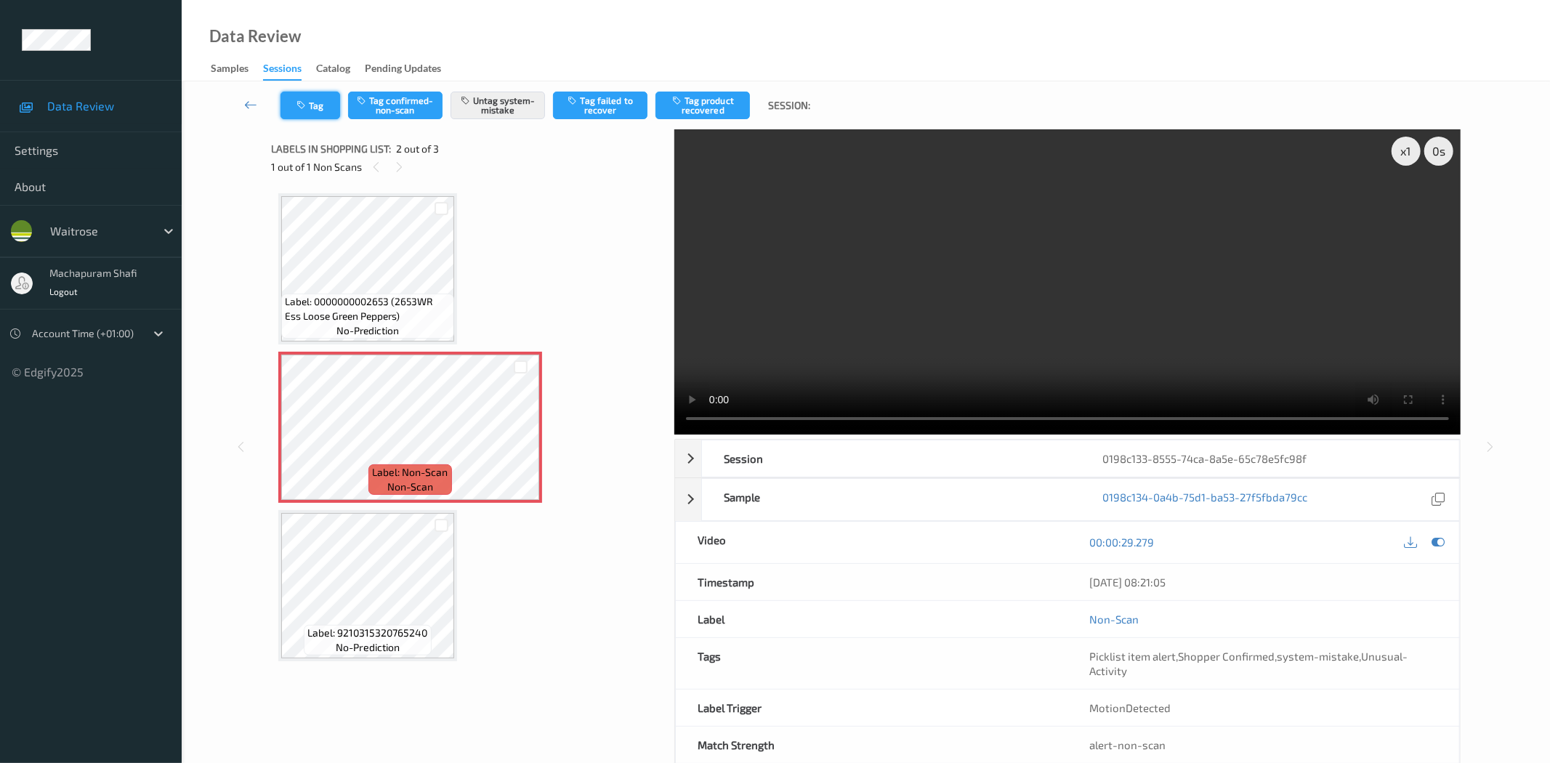
click at [304, 102] on icon "button" at bounding box center [302, 105] width 12 height 10
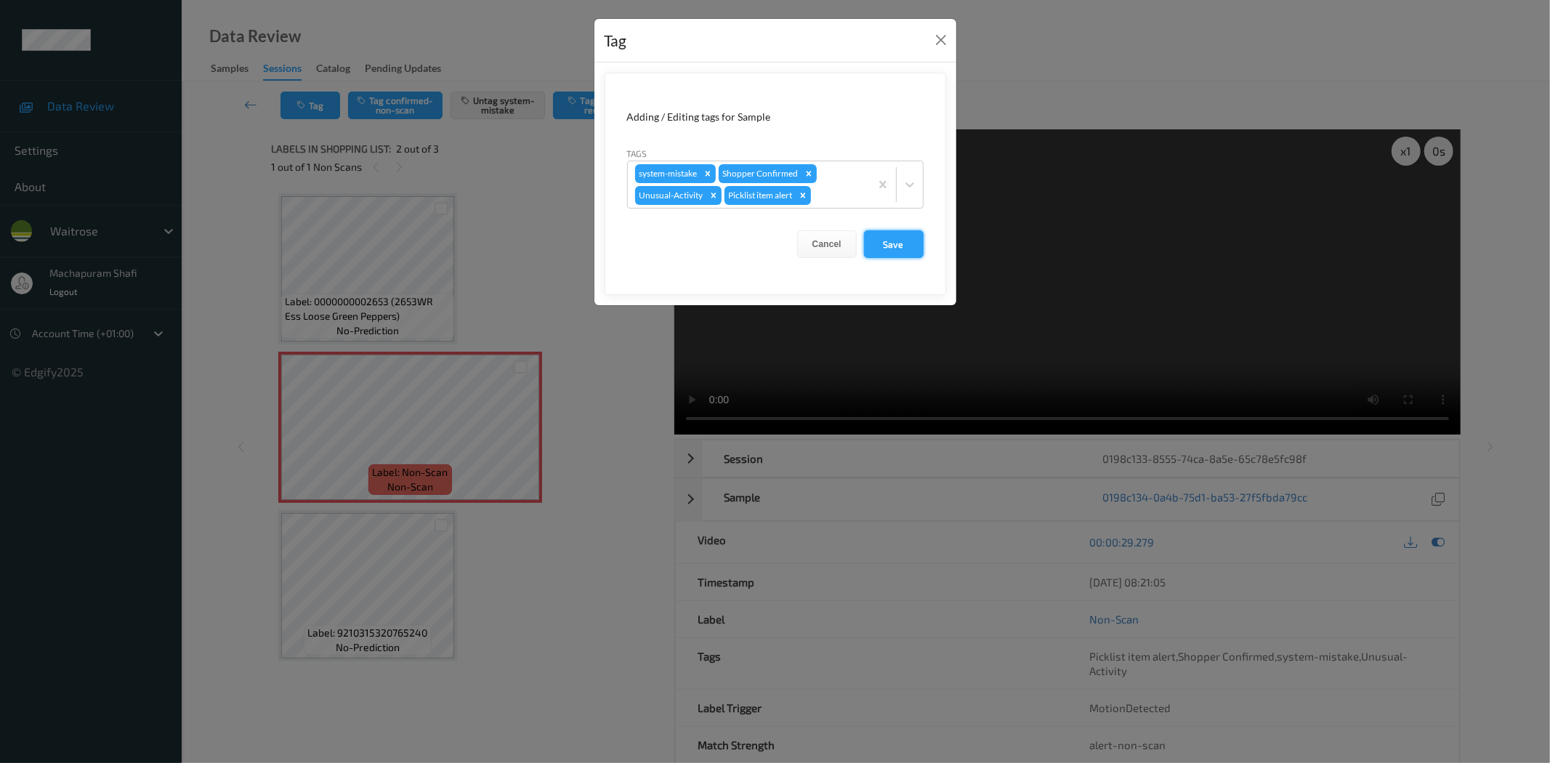
click at [875, 248] on button "Save" at bounding box center [894, 244] width 60 height 28
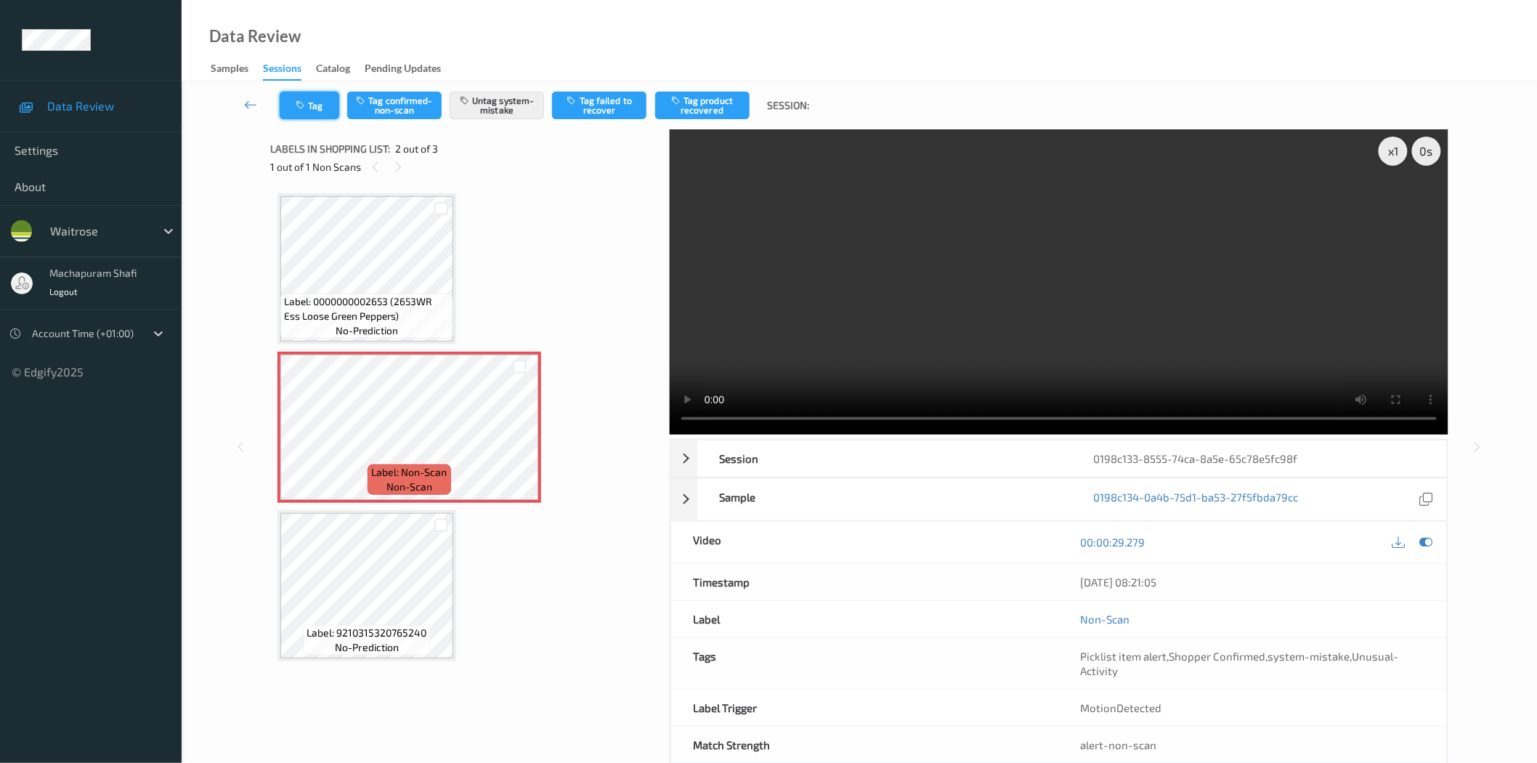
click at [314, 105] on button "Tag" at bounding box center [310, 106] width 60 height 28
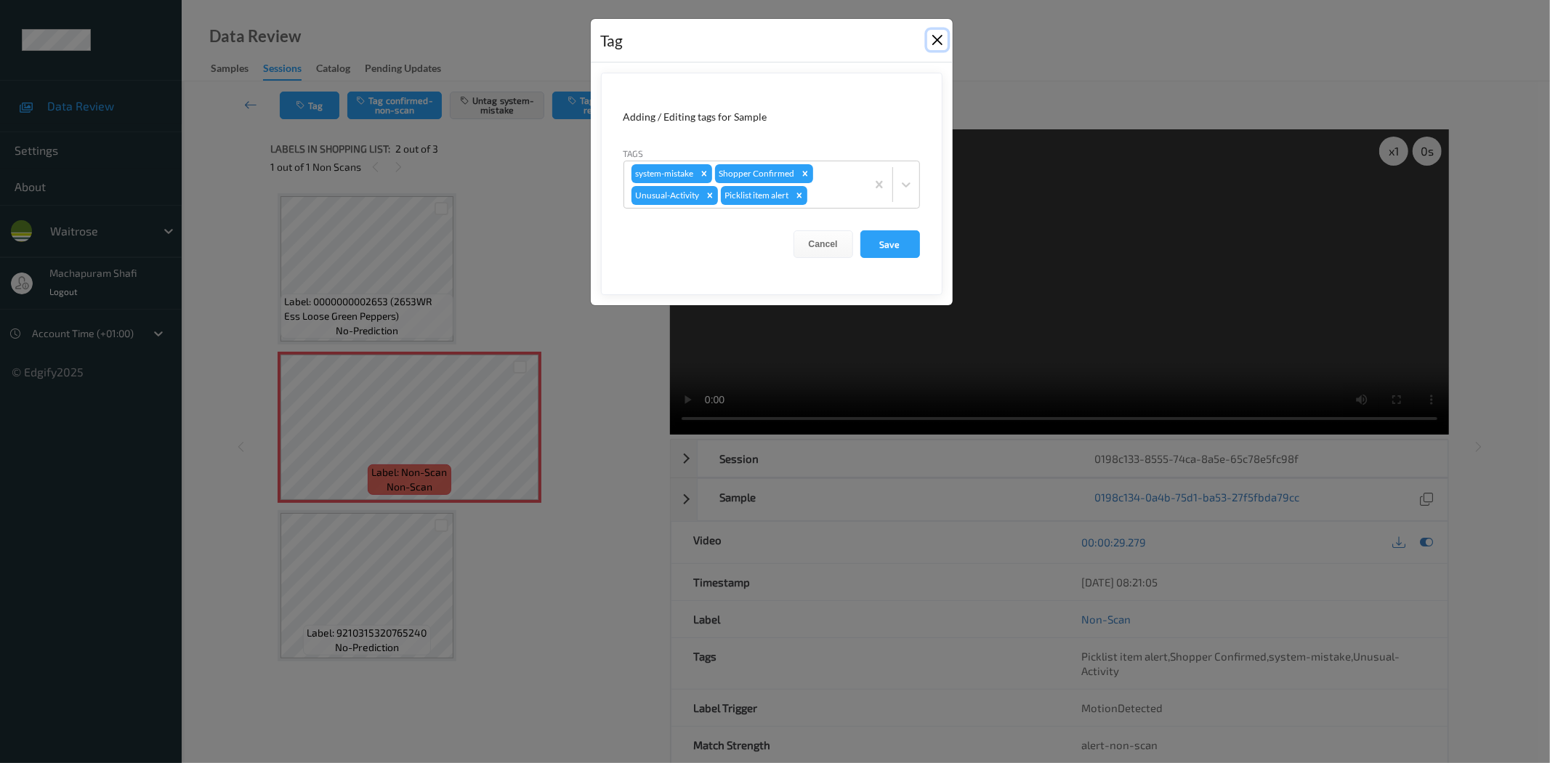
click at [936, 39] on button "Close" at bounding box center [937, 40] width 20 height 20
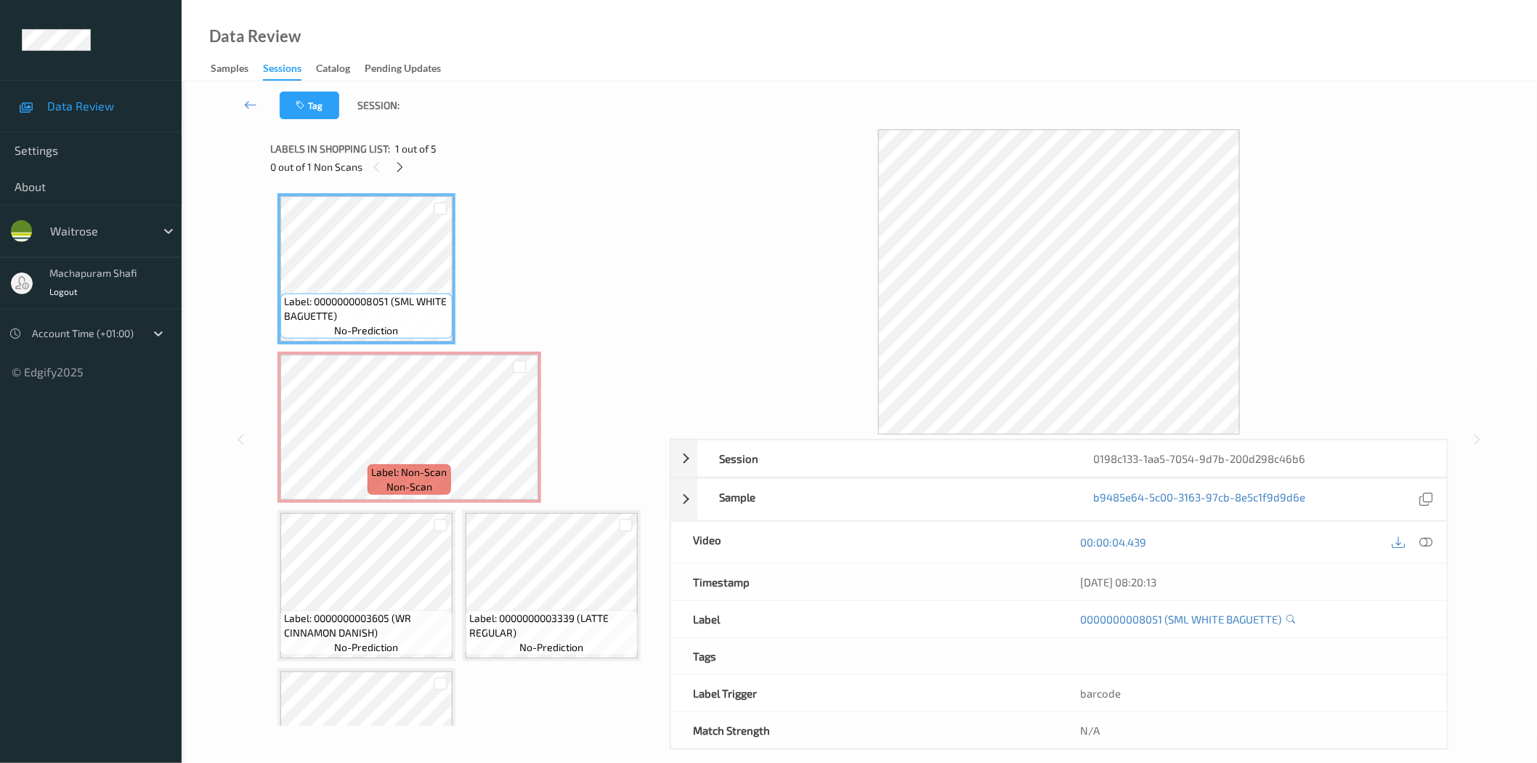
drag, startPoint x: 400, startPoint y: 161, endPoint x: 408, endPoint y: 175, distance: 15.6
click at [401, 161] on icon at bounding box center [400, 167] width 12 height 13
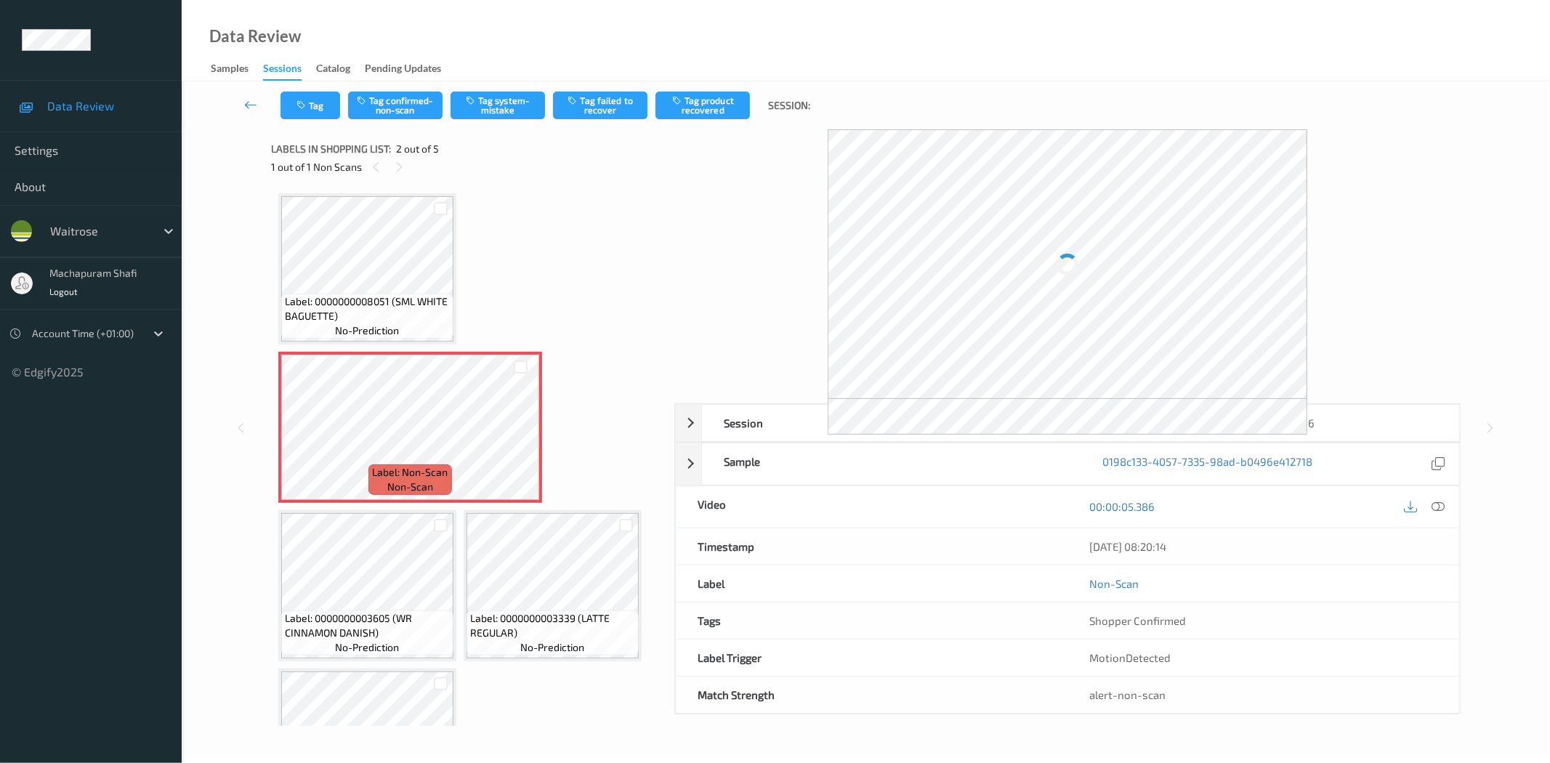
scroll to position [7, 0]
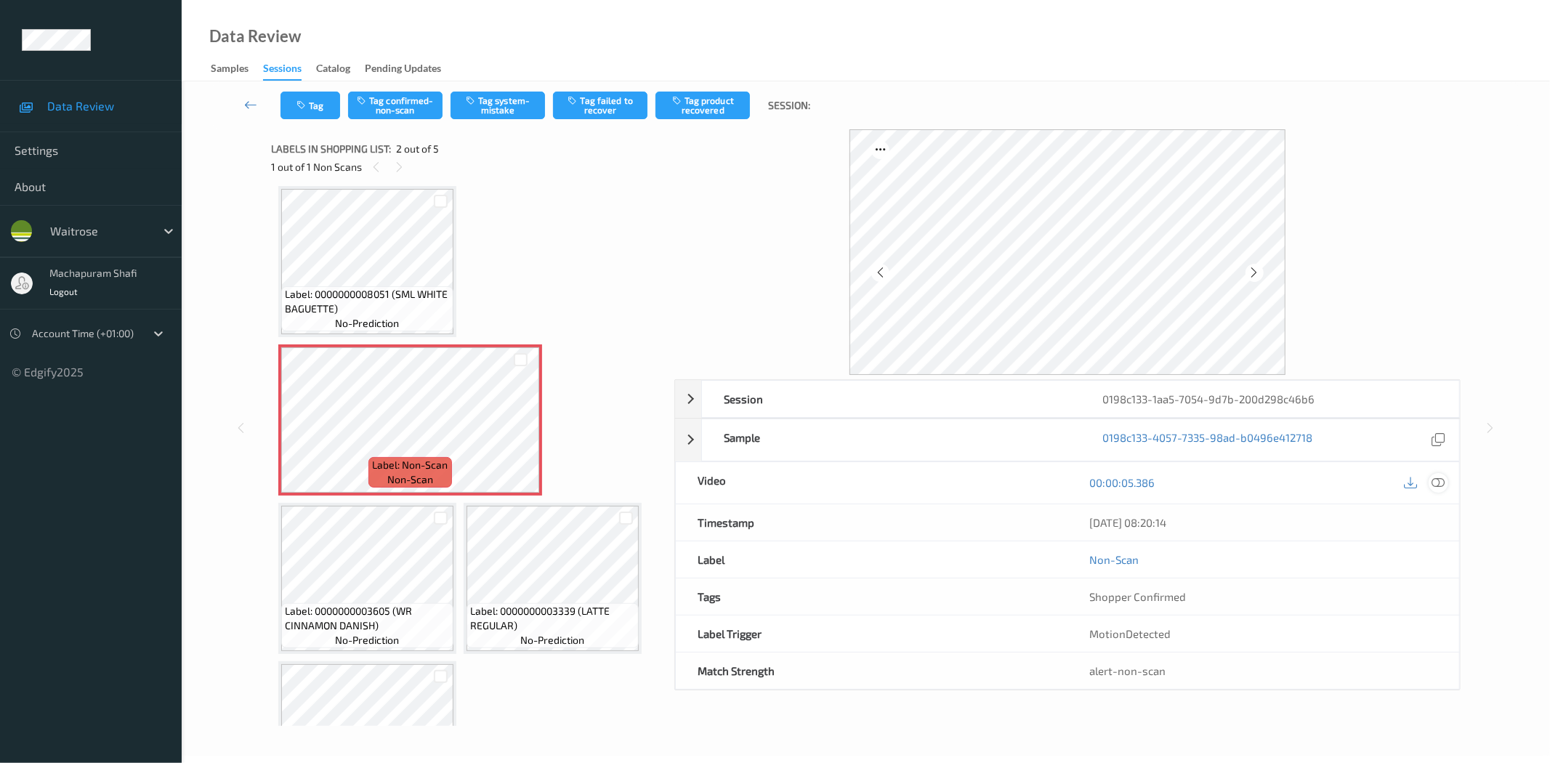
click at [1436, 481] on icon at bounding box center [1438, 482] width 13 height 13
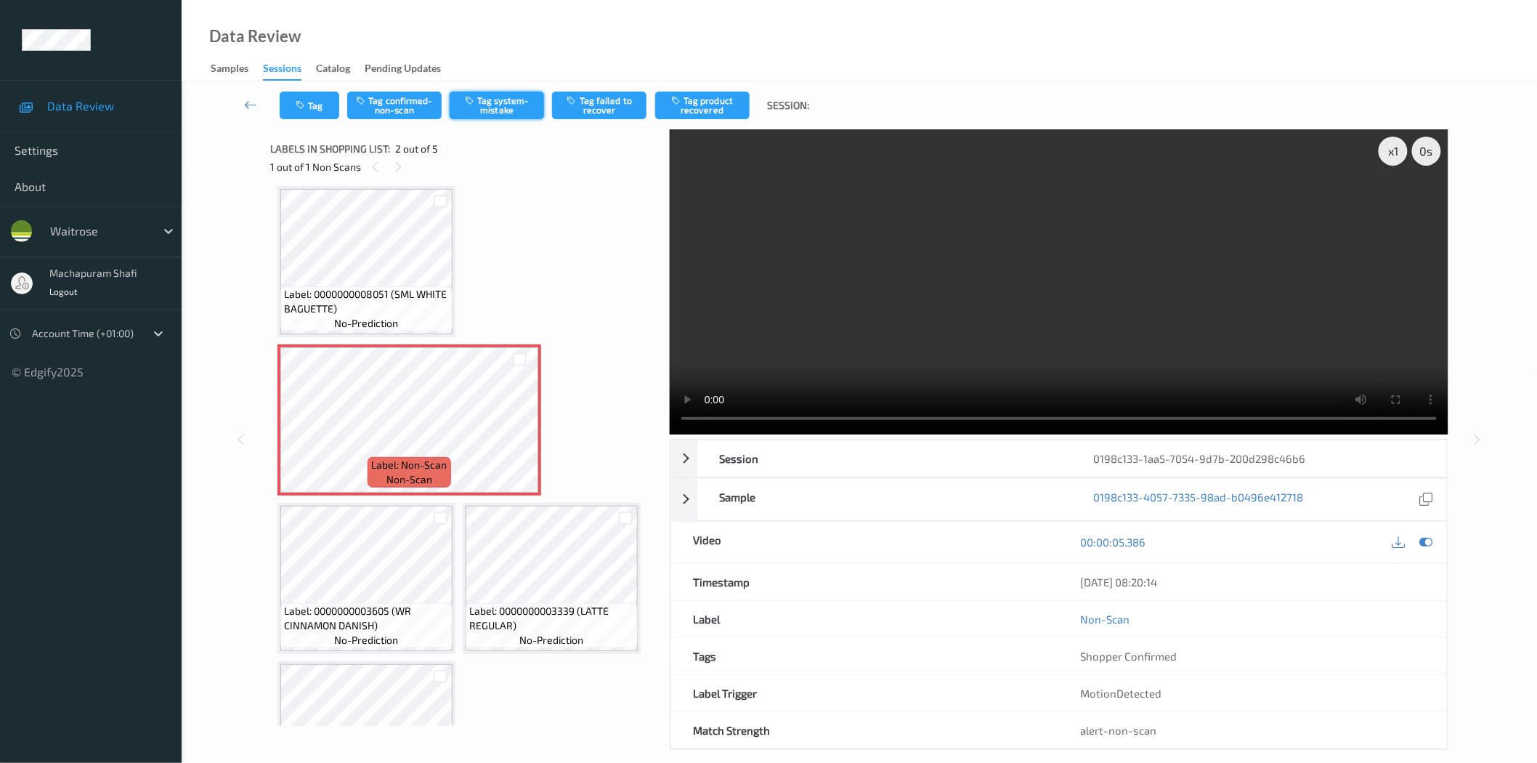
click at [502, 117] on button "Tag system-mistake" at bounding box center [497, 106] width 94 height 28
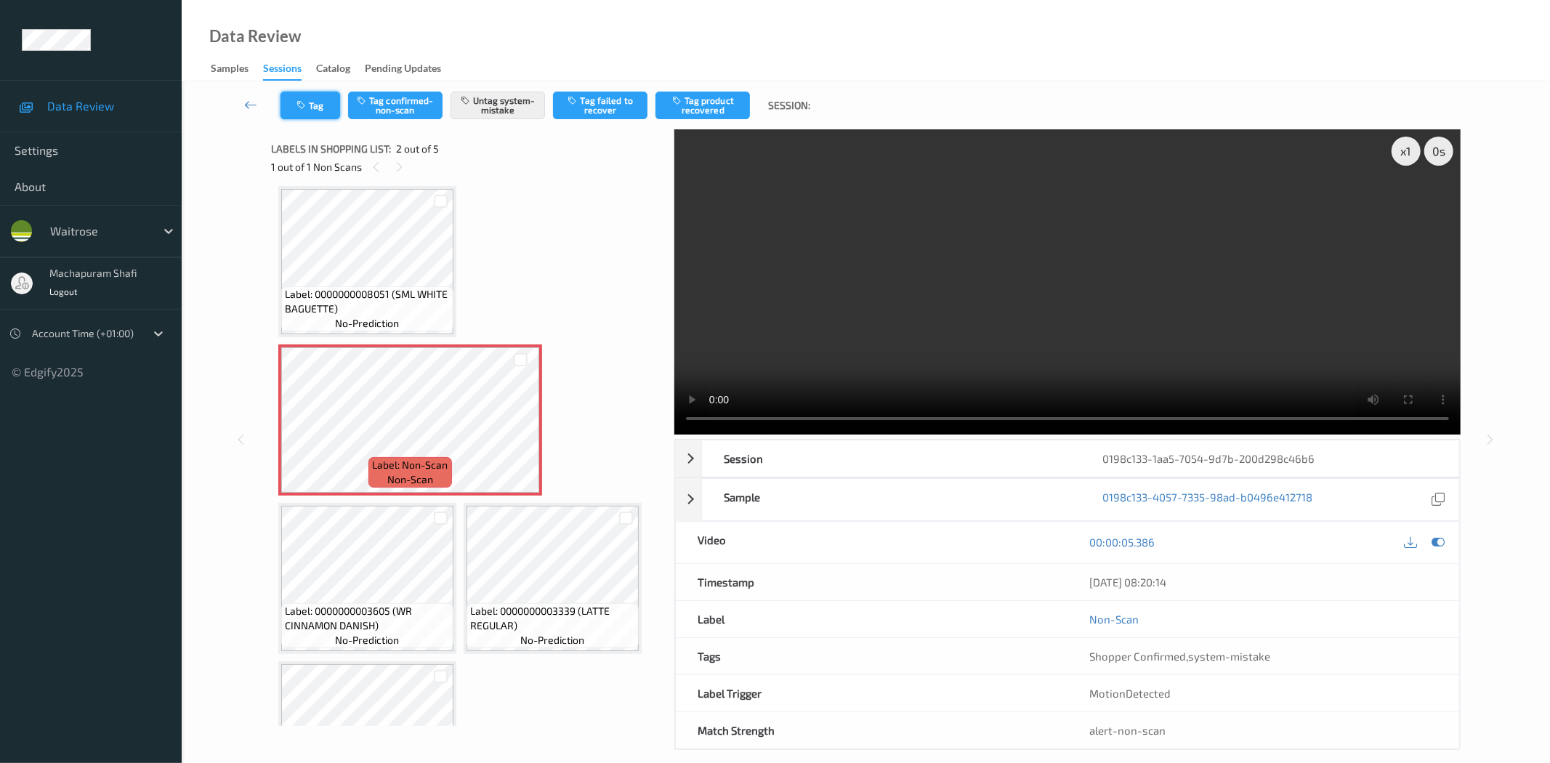
click at [309, 103] on button "Tag" at bounding box center [310, 106] width 60 height 28
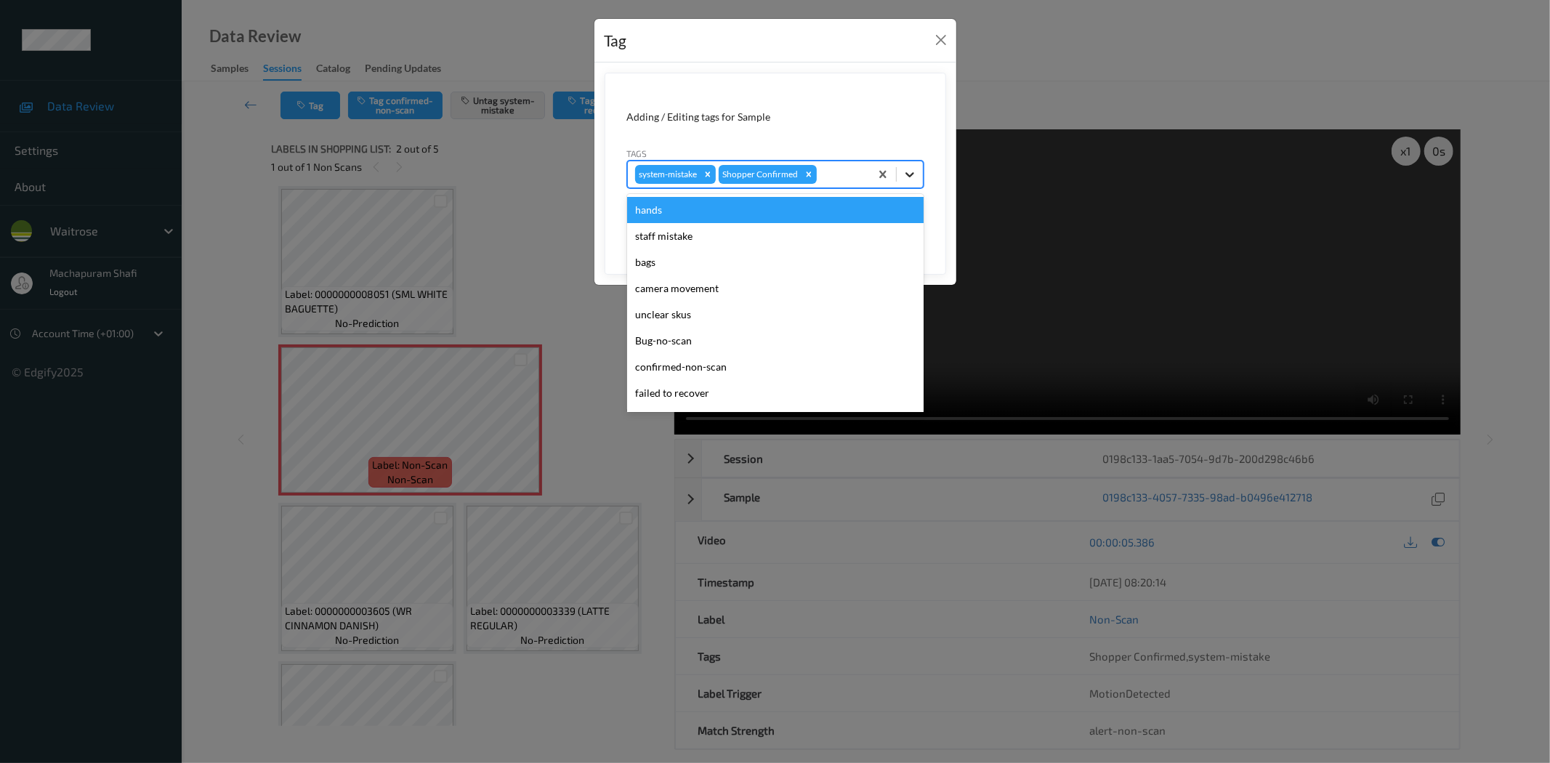
click at [902, 166] on div at bounding box center [910, 174] width 26 height 26
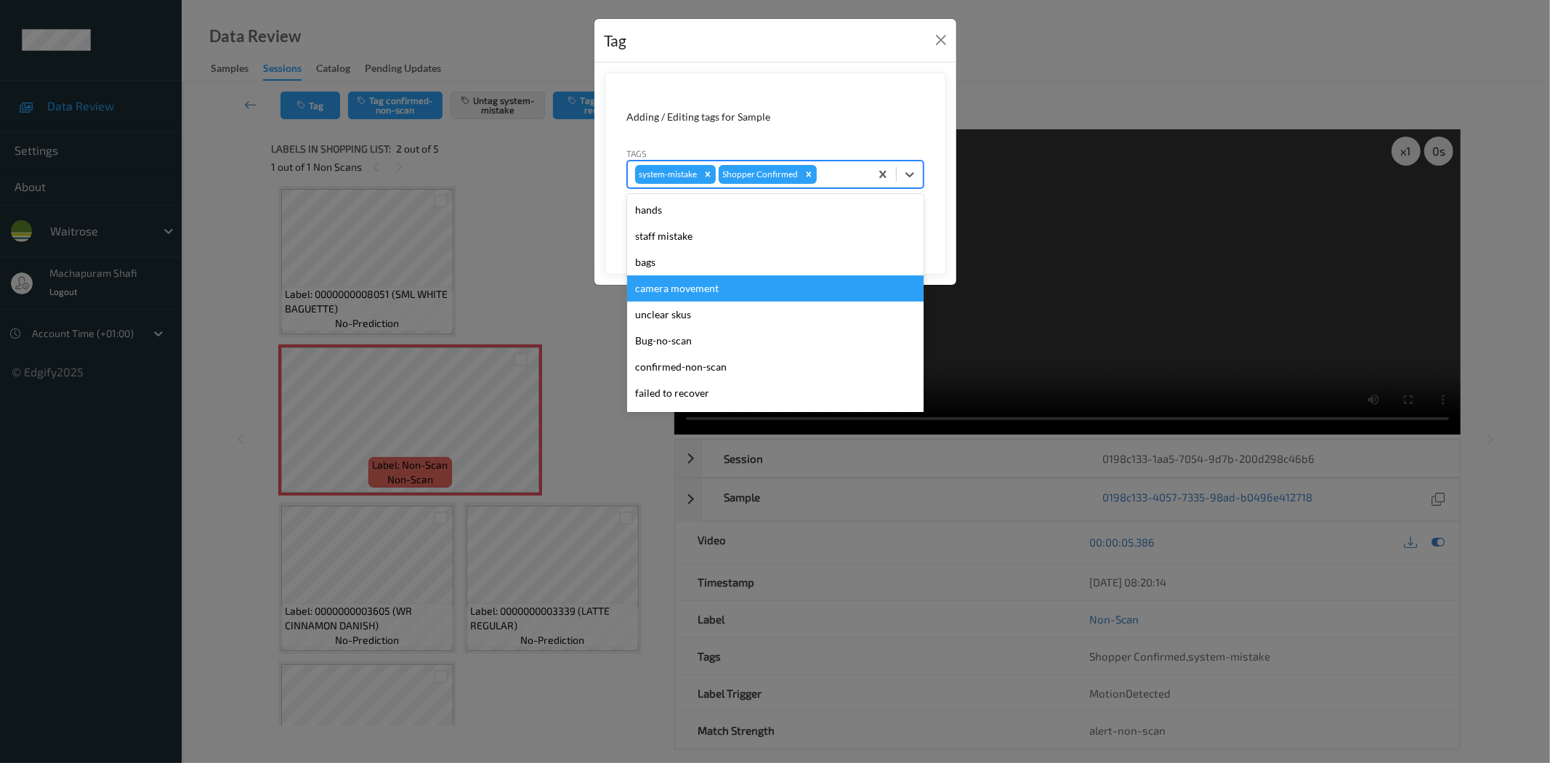
scroll to position [284, 0]
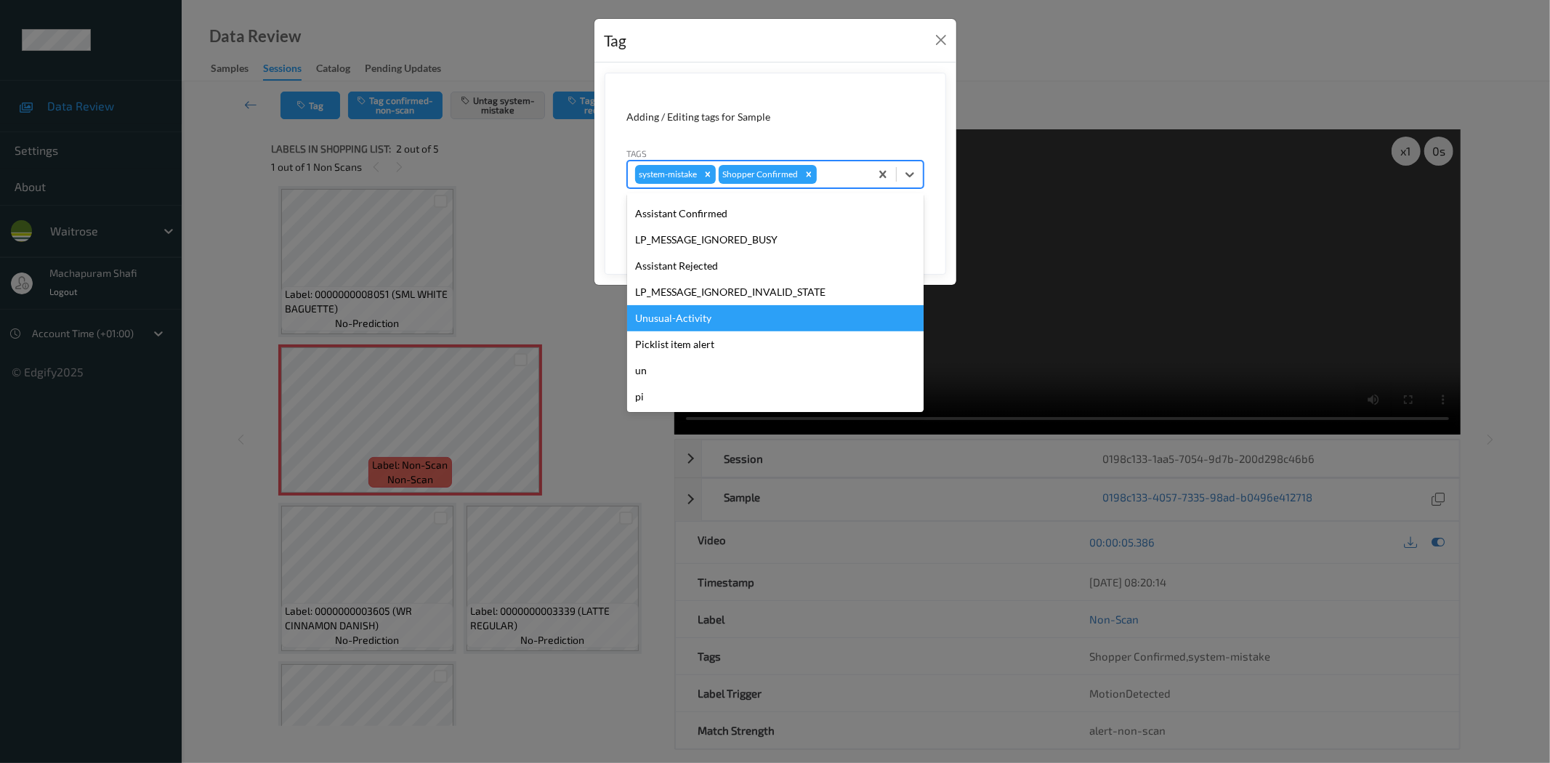
click at [681, 314] on div "Unusual-Activity" at bounding box center [775, 318] width 296 height 26
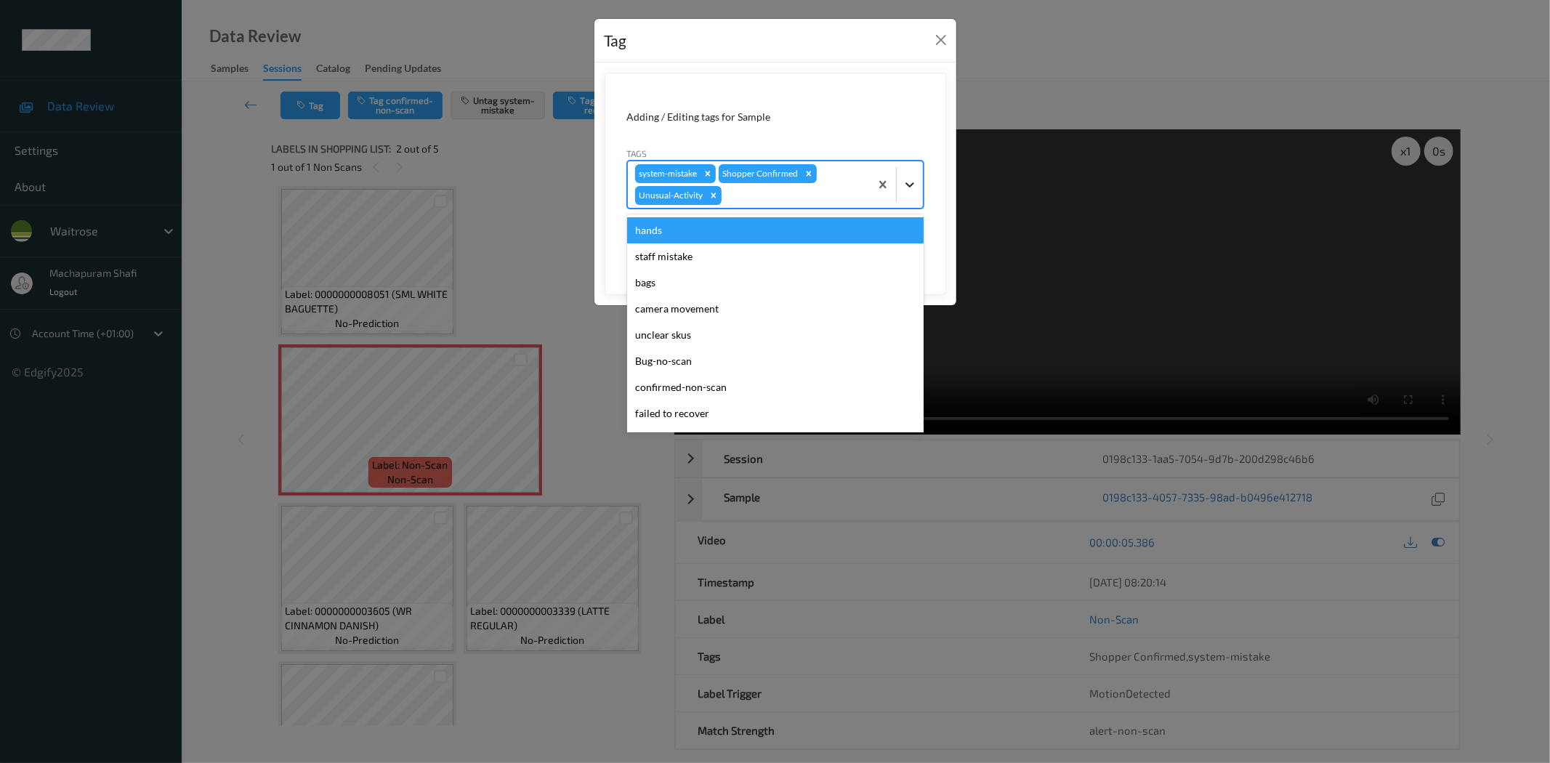
click at [904, 177] on icon at bounding box center [909, 184] width 15 height 15
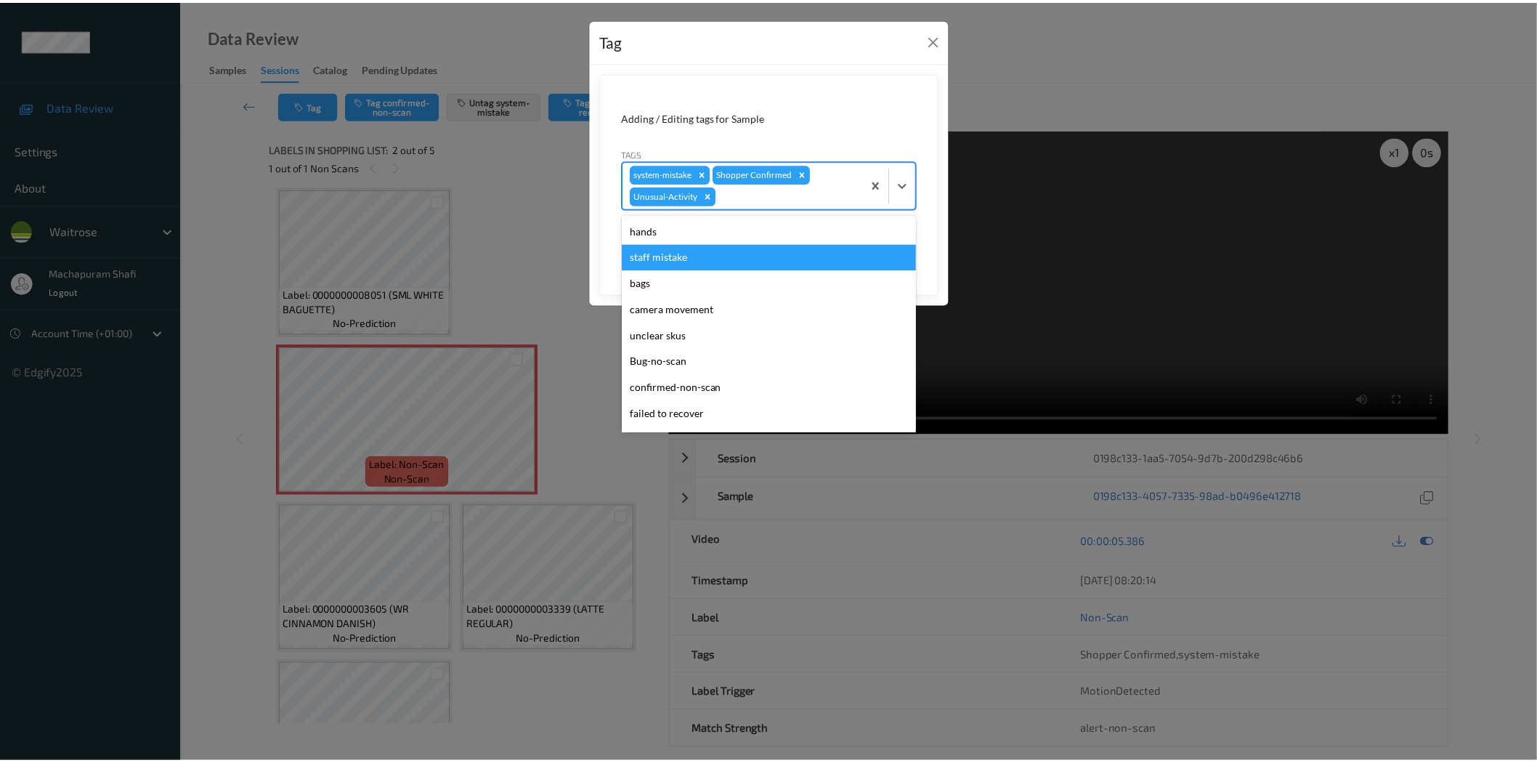
scroll to position [258, 0]
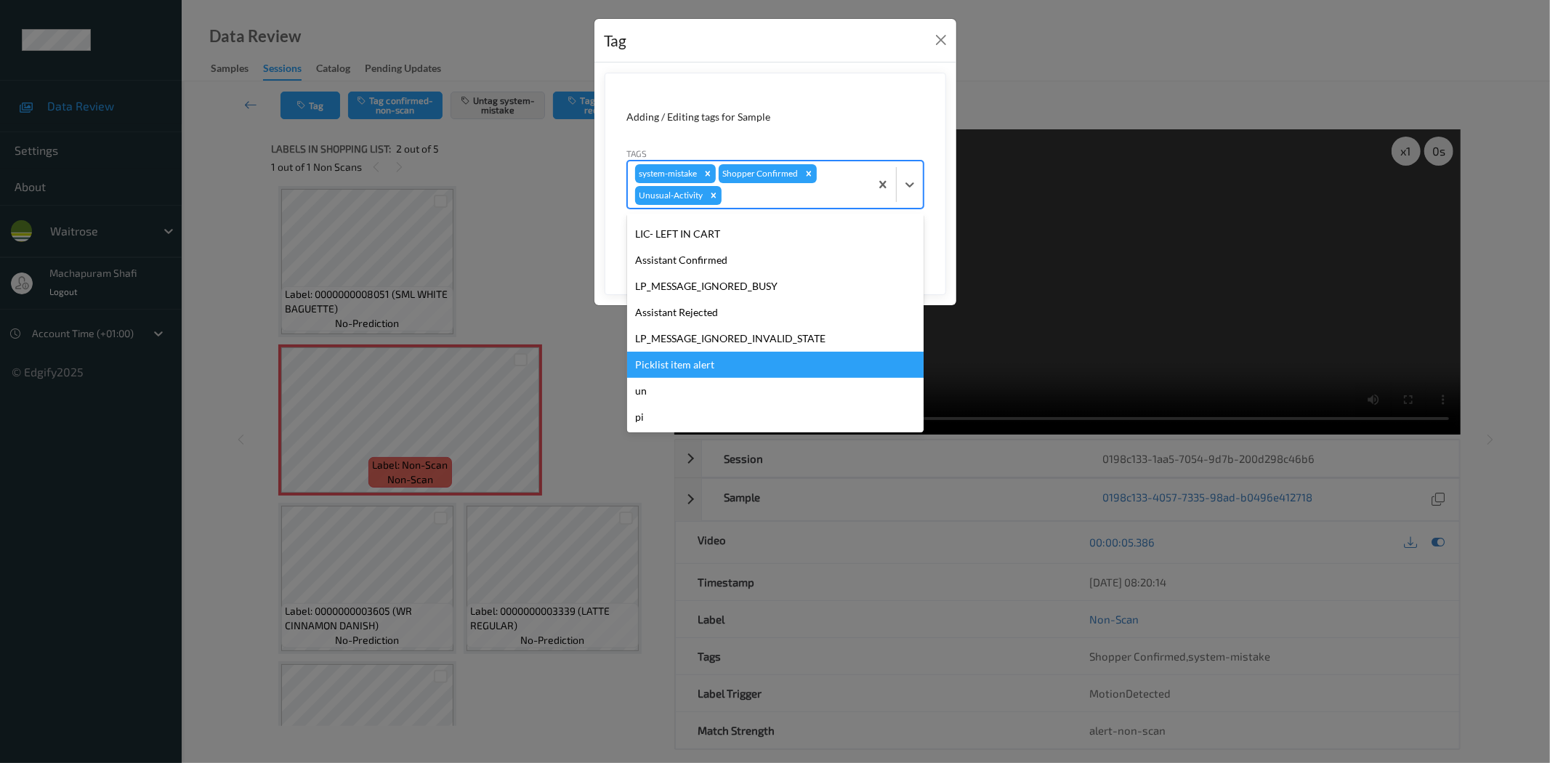
click at [665, 363] on div "Picklist item alert" at bounding box center [775, 365] width 296 height 26
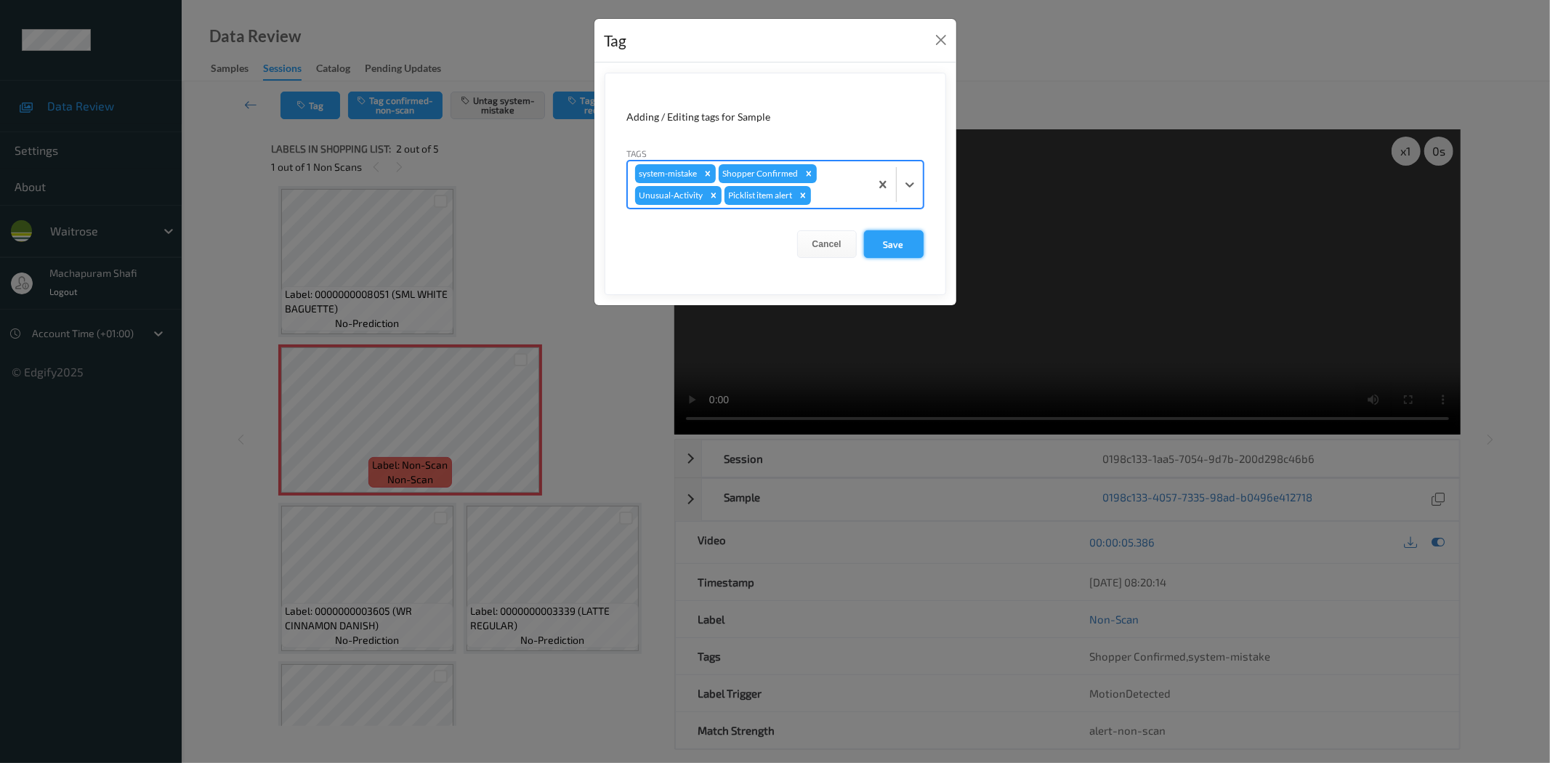
click at [884, 253] on button "Save" at bounding box center [894, 244] width 60 height 28
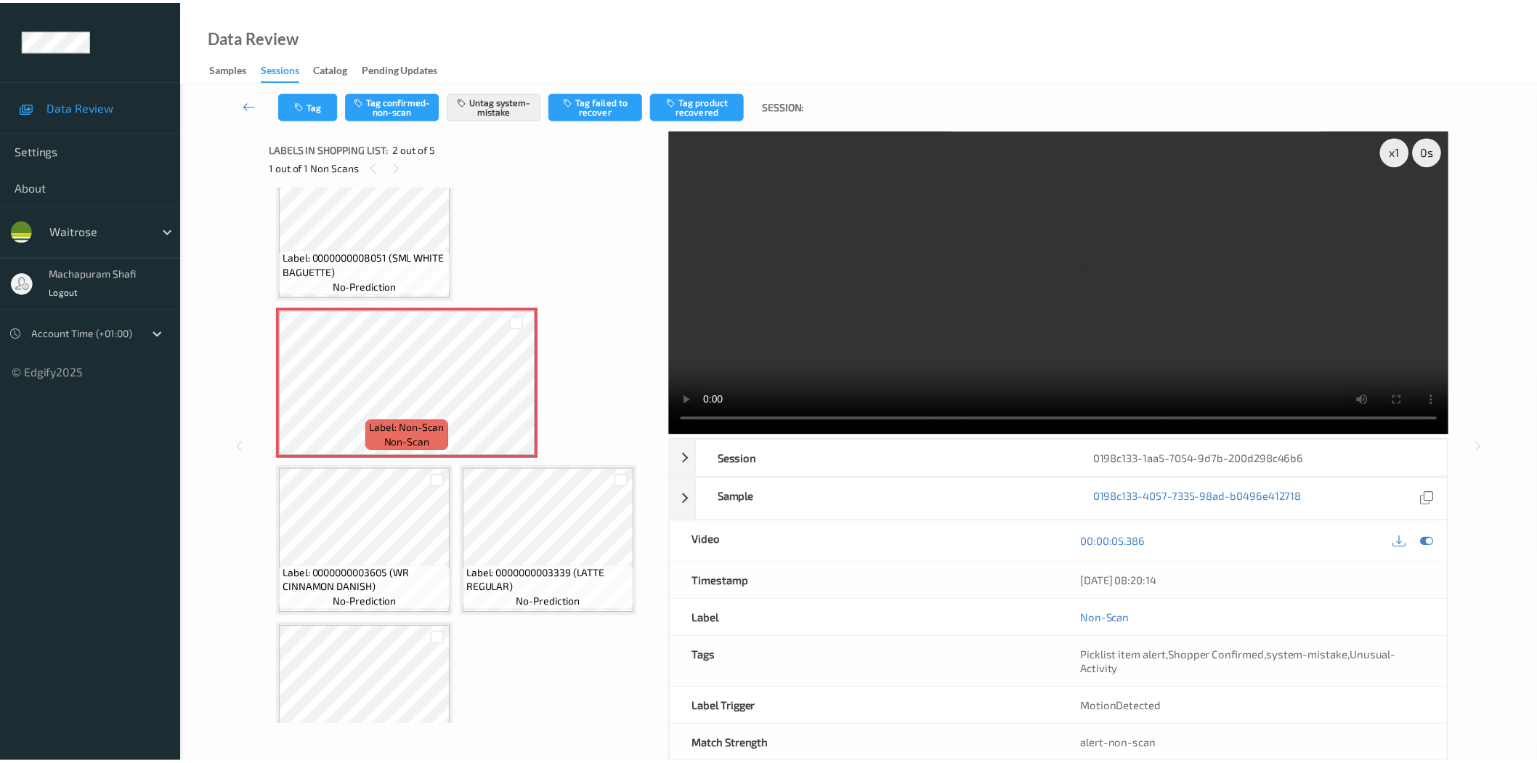
scroll to position [0, 0]
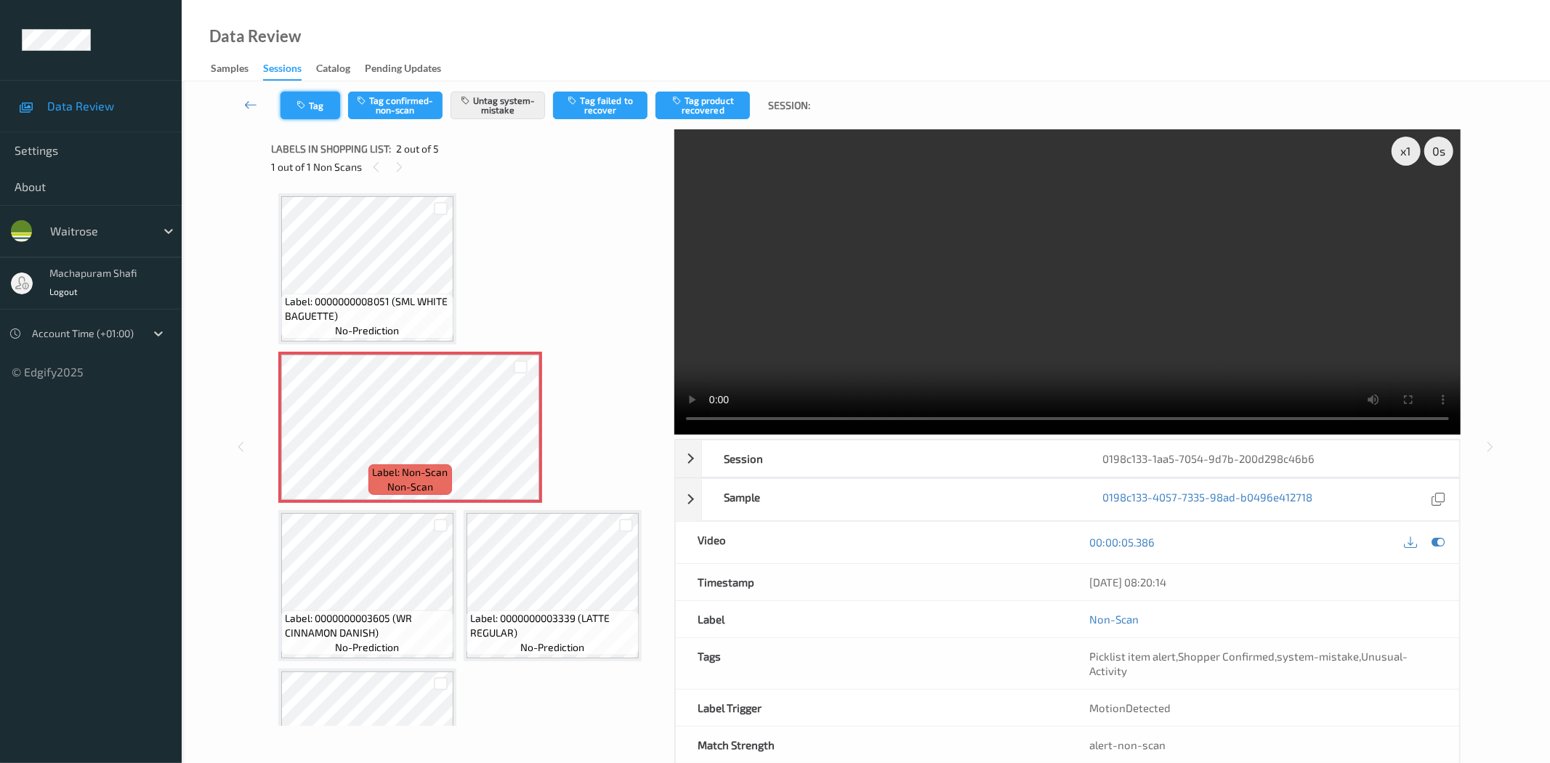
click at [305, 98] on button "Tag" at bounding box center [310, 106] width 60 height 28
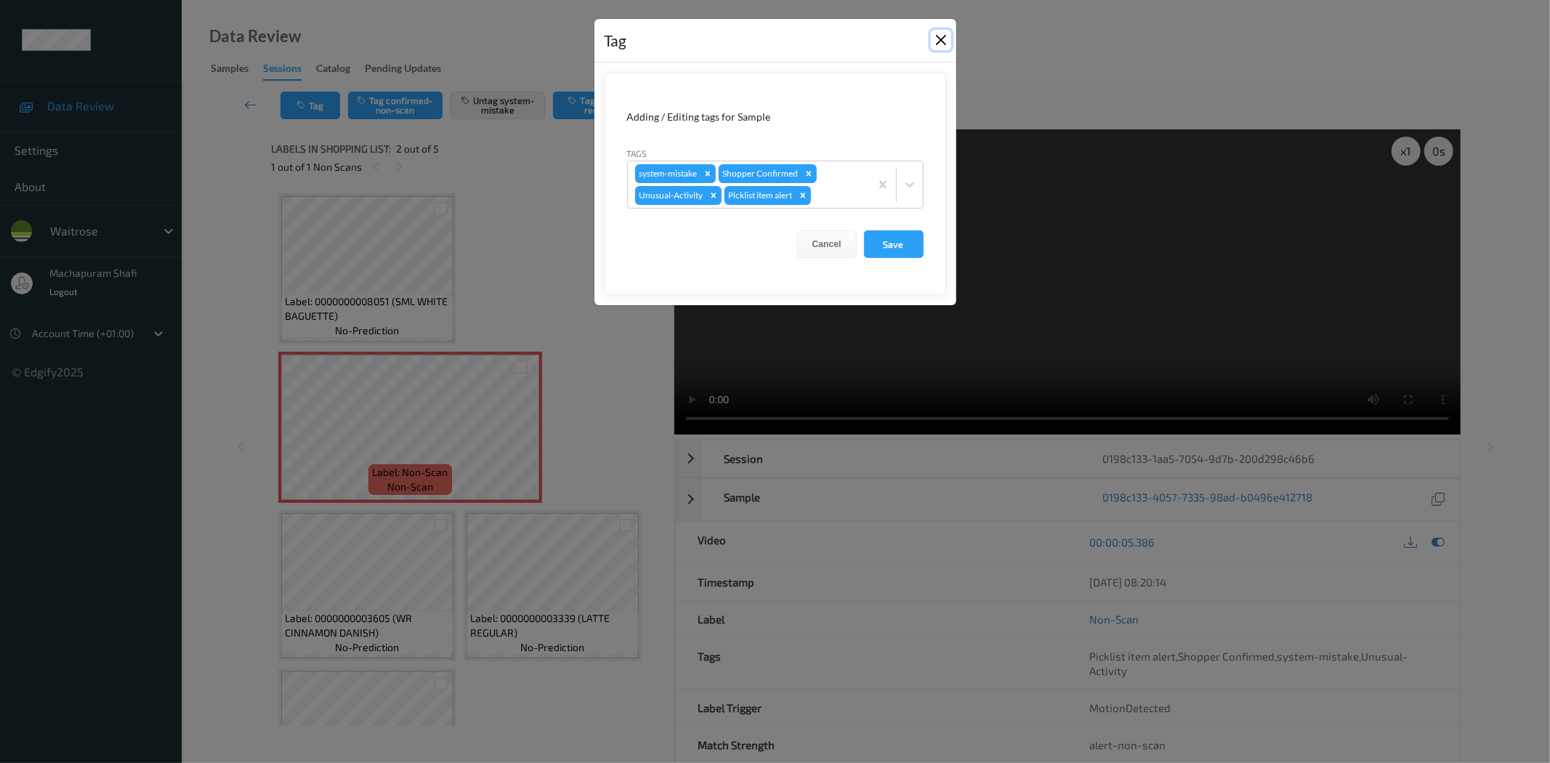
click at [938, 41] on button "Close" at bounding box center [941, 40] width 20 height 20
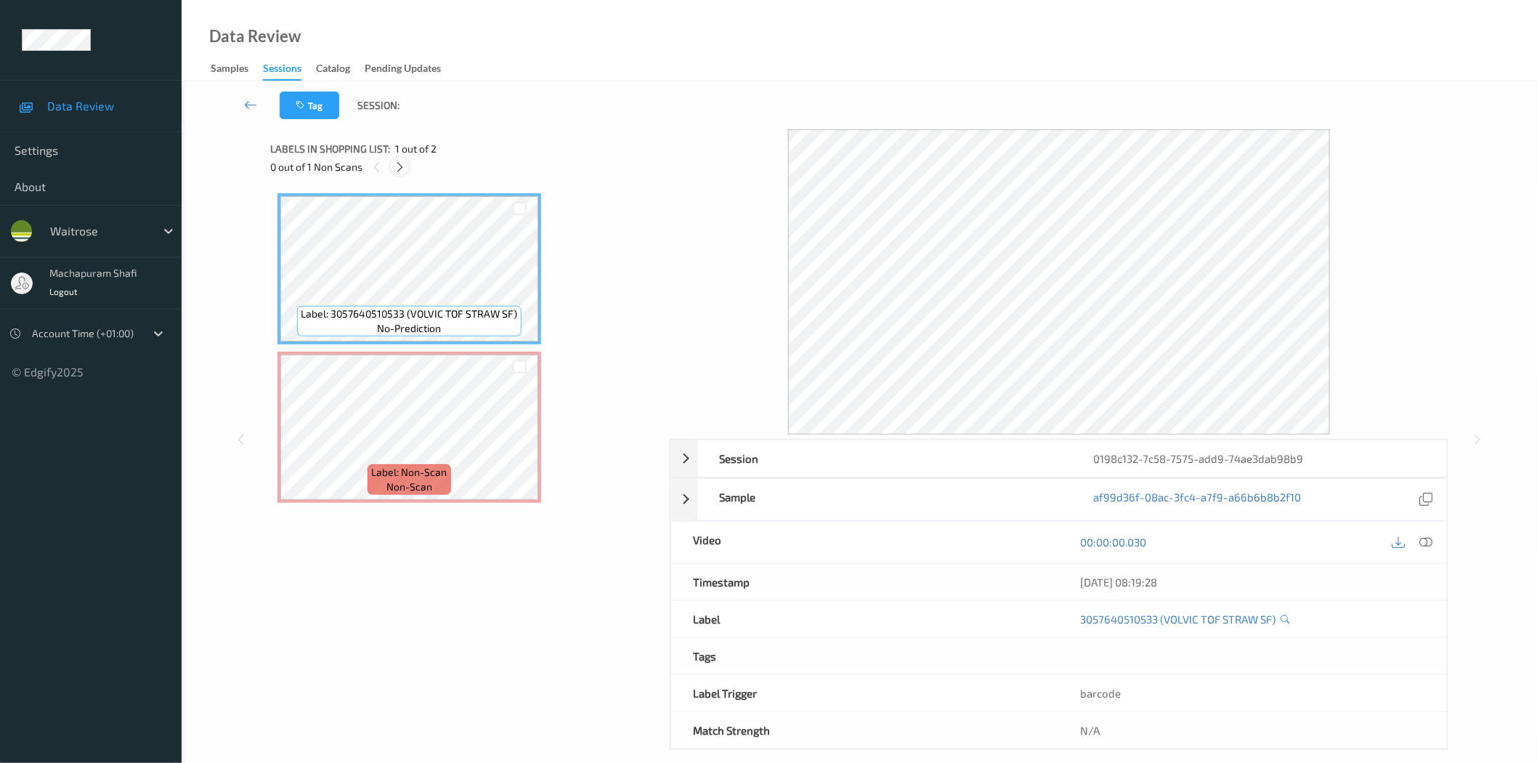
click at [400, 165] on icon at bounding box center [400, 167] width 12 height 13
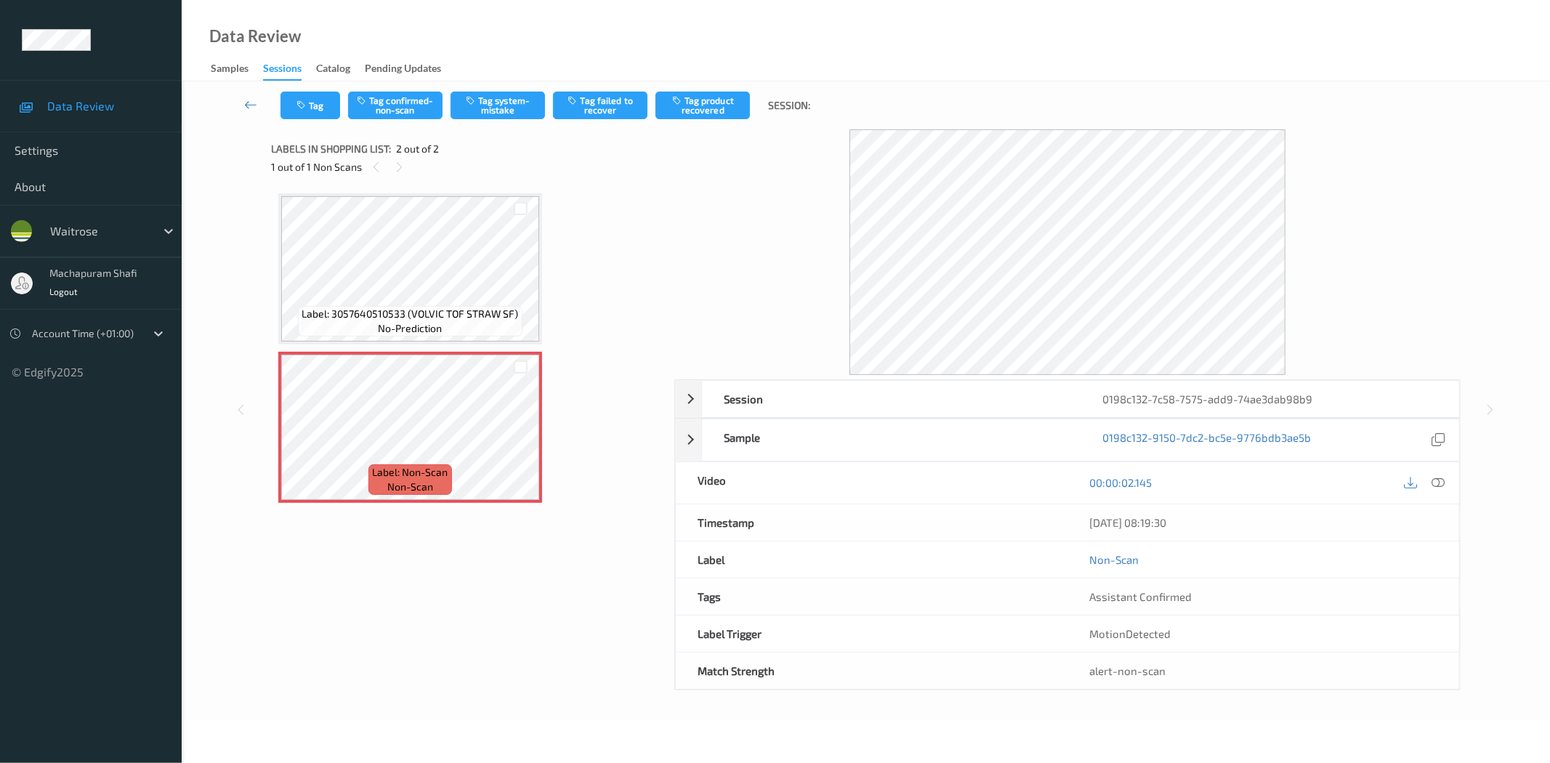
click at [1439, 505] on div "[DATE] 08:19:30" at bounding box center [1263, 522] width 392 height 36
click at [1437, 483] on icon at bounding box center [1438, 482] width 13 height 13
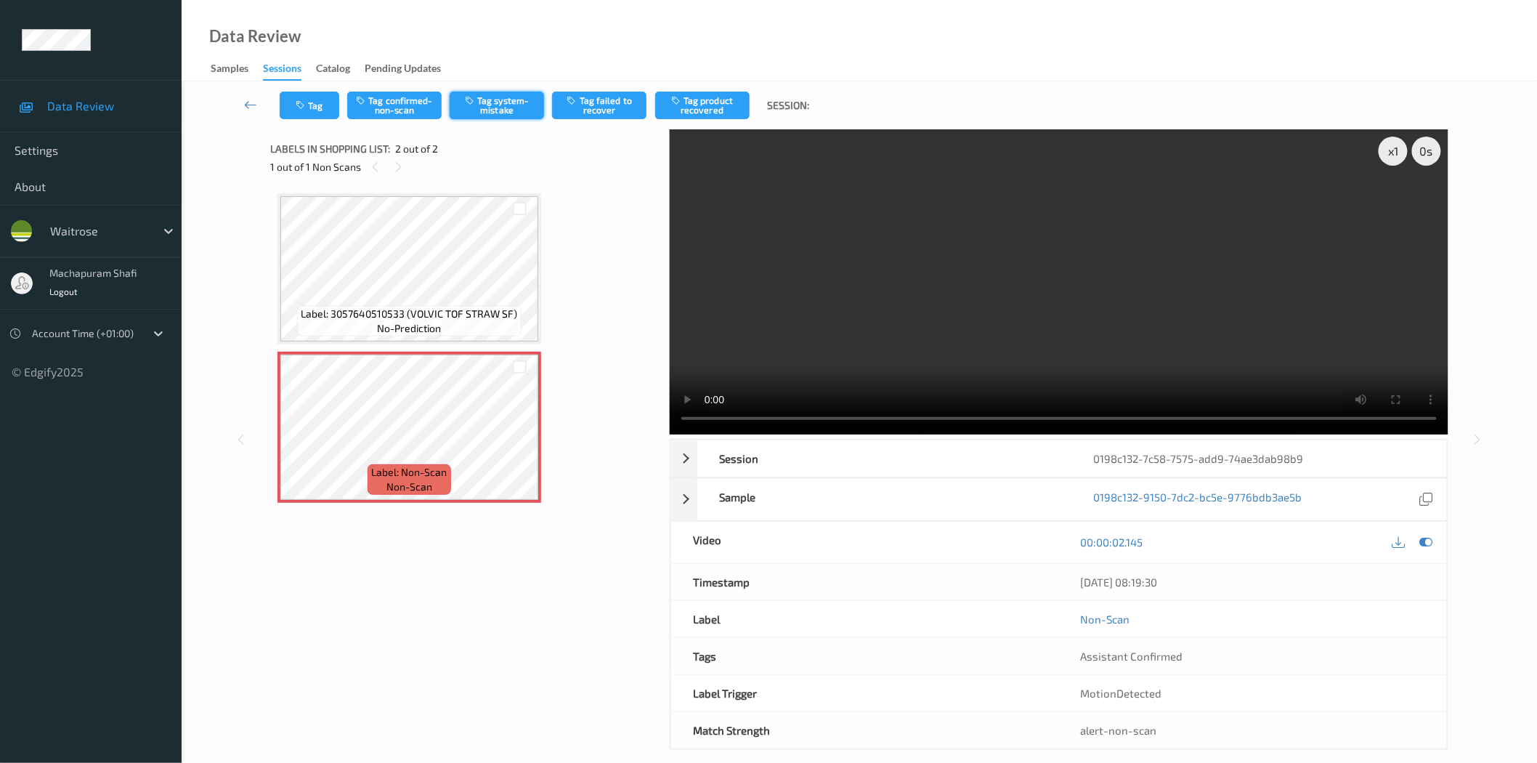
click at [532, 100] on button "Tag system-mistake" at bounding box center [497, 106] width 94 height 28
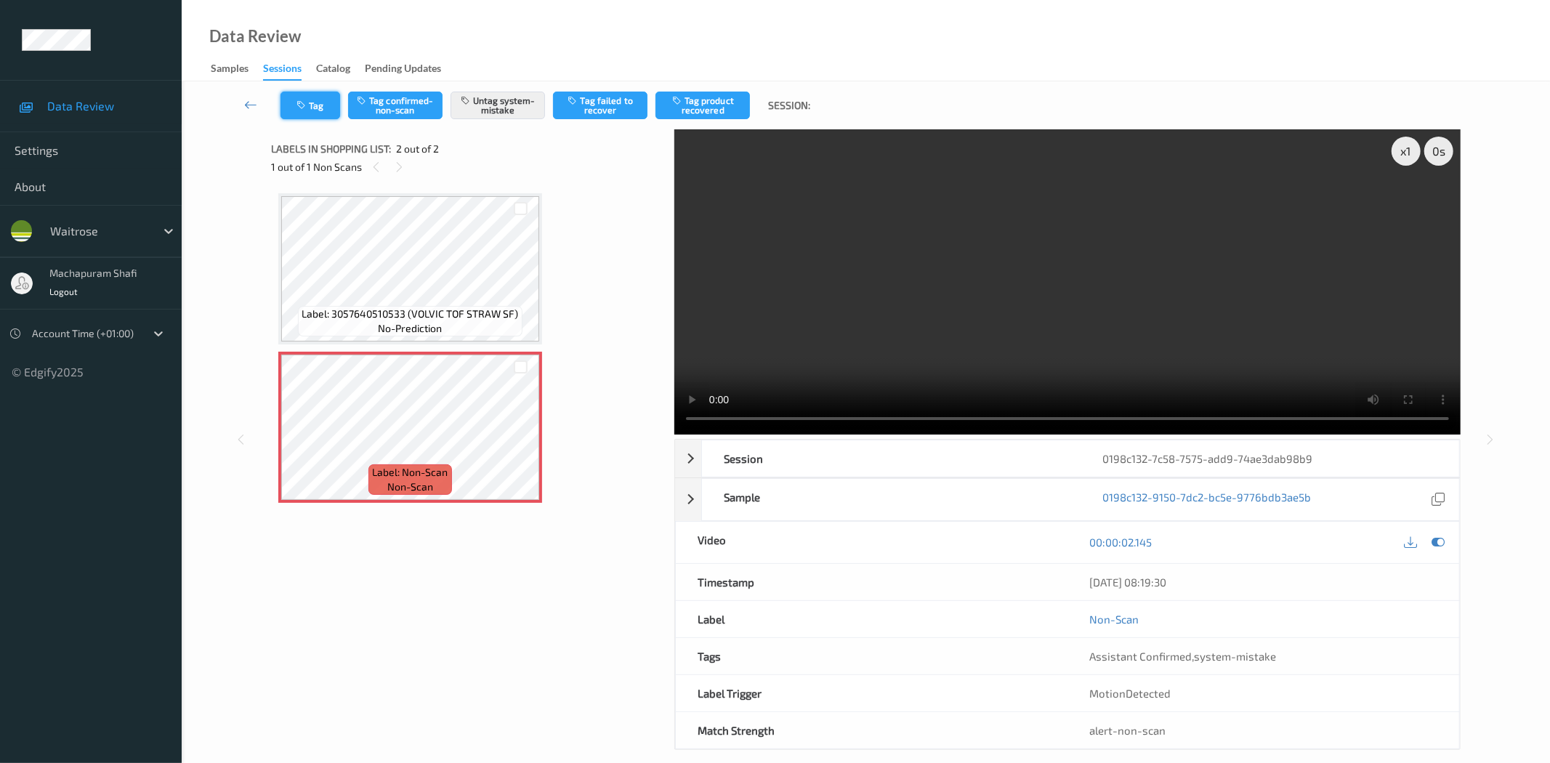
click at [315, 110] on button "Tag" at bounding box center [310, 106] width 60 height 28
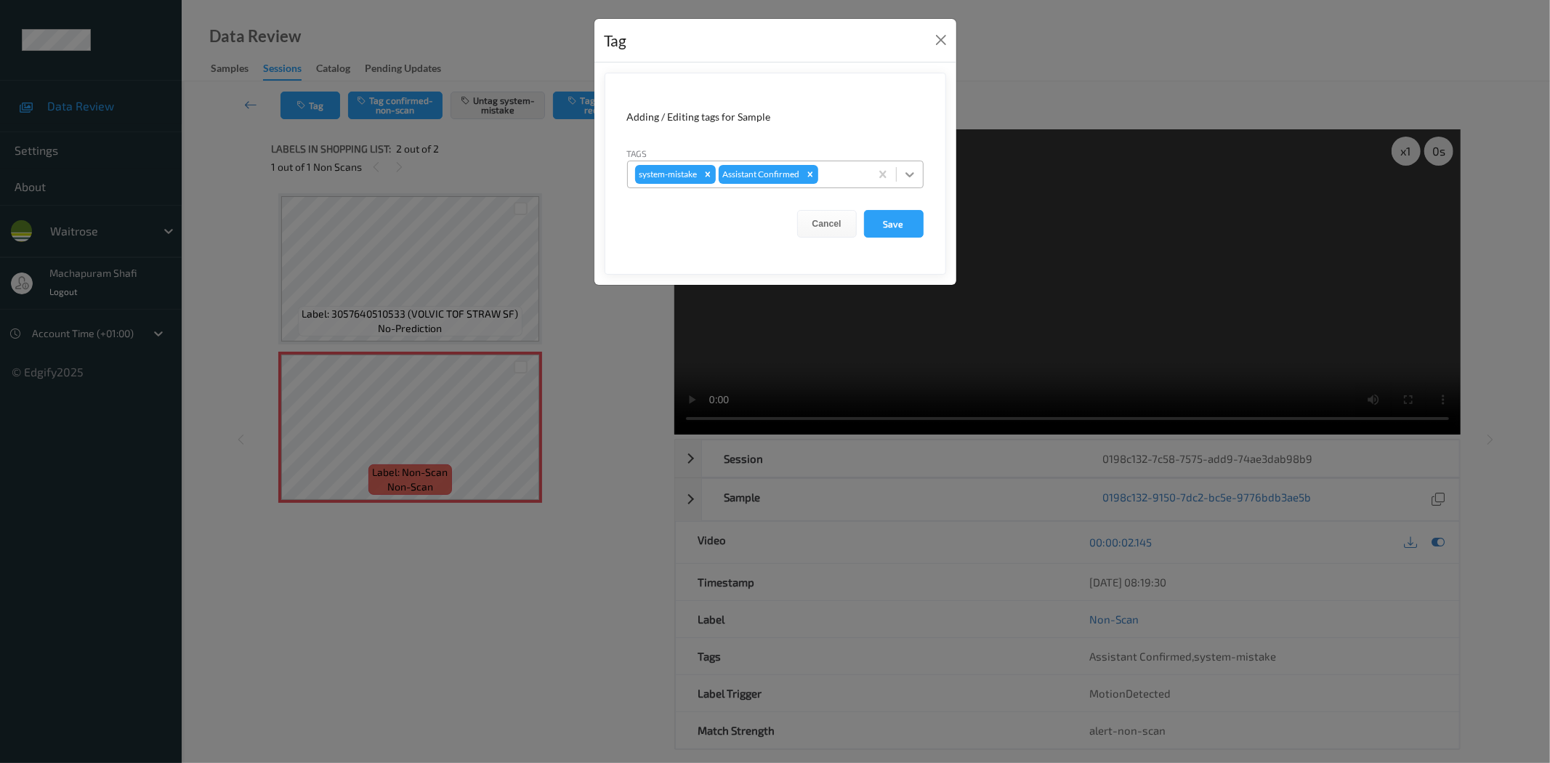
click at [908, 170] on icon at bounding box center [909, 174] width 15 height 15
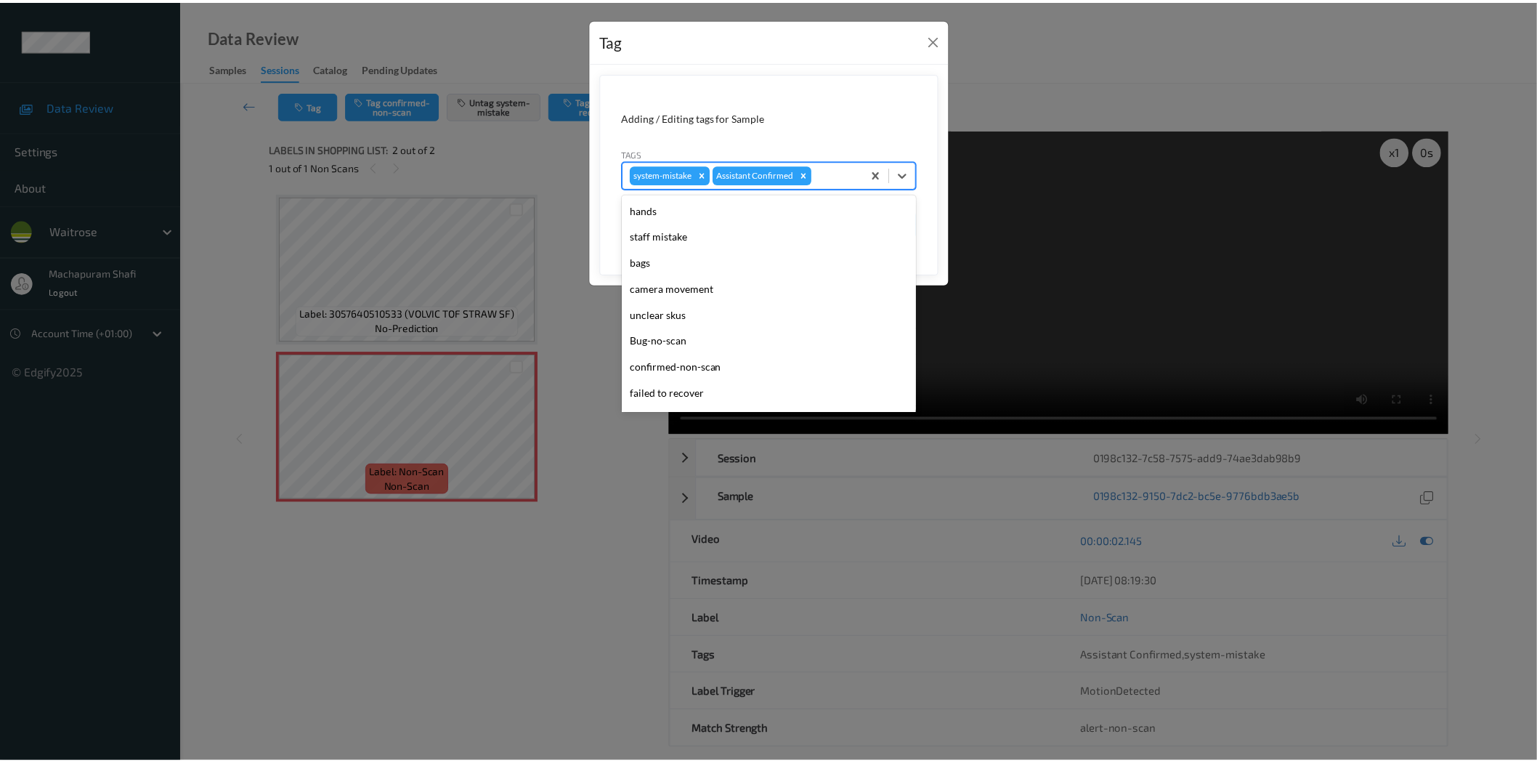
scroll to position [284, 0]
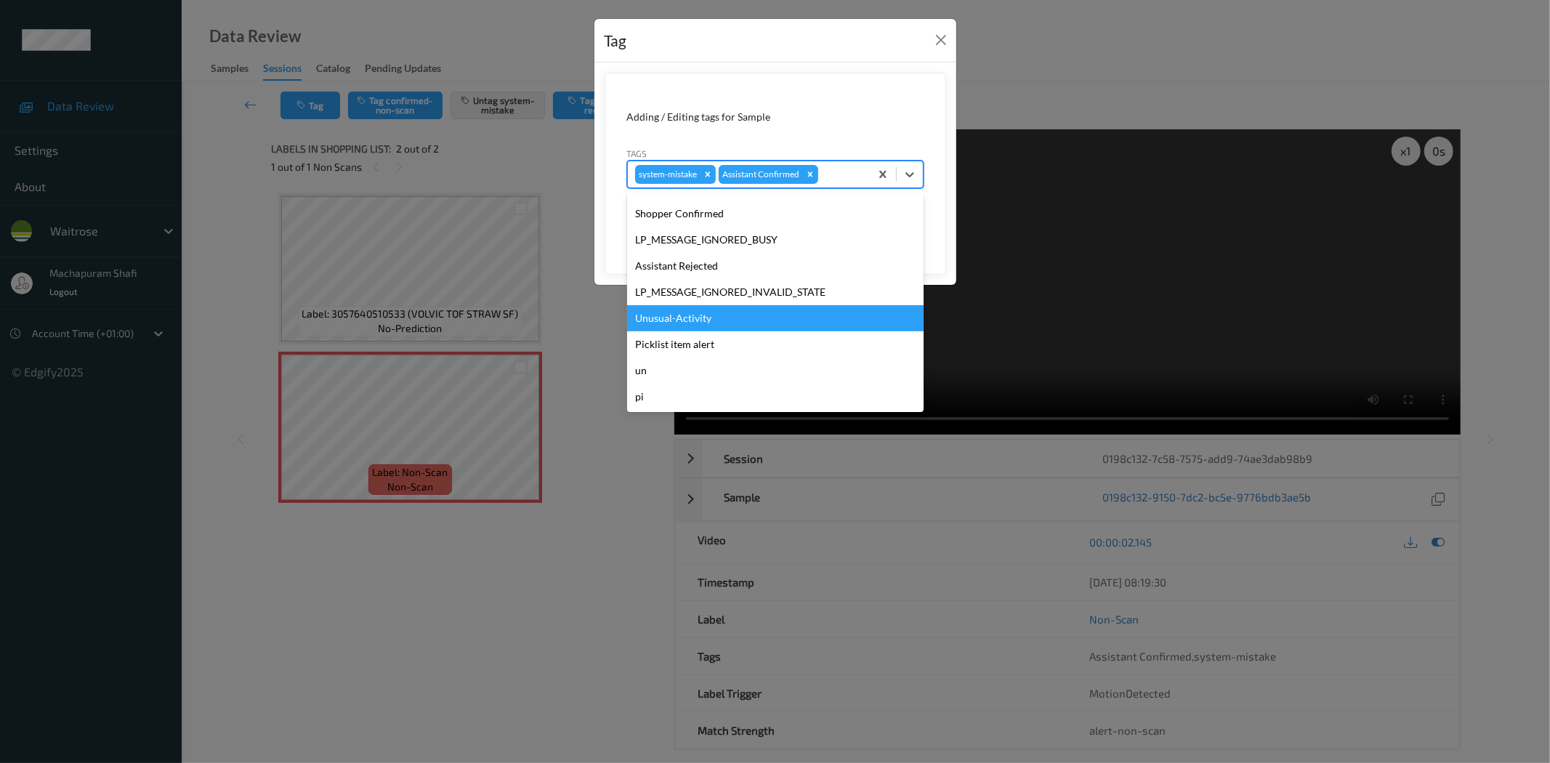
click at [692, 310] on div "Unusual-Activity" at bounding box center [775, 318] width 296 height 26
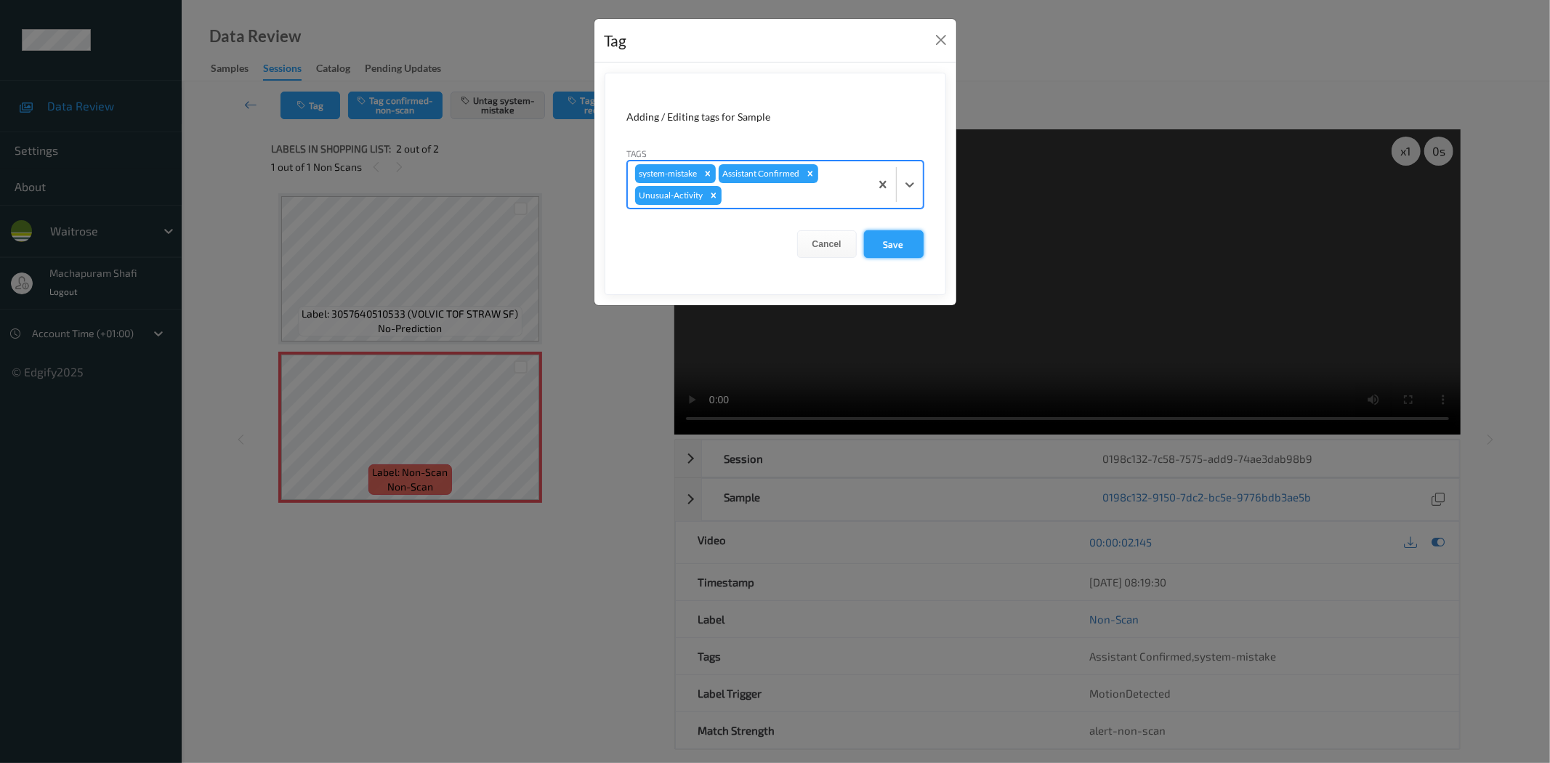
click at [889, 243] on button "Save" at bounding box center [894, 244] width 60 height 28
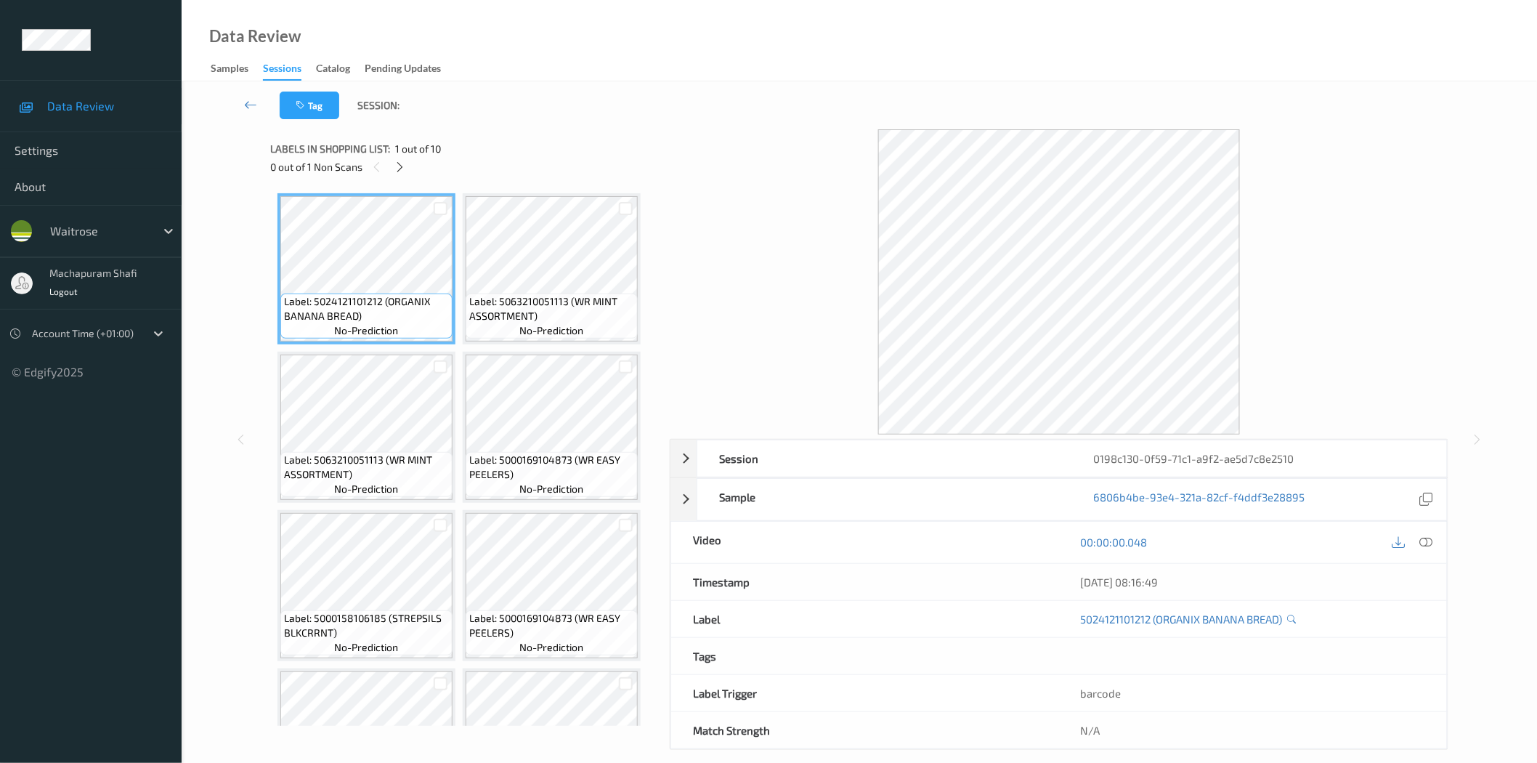
click at [389, 164] on div "0 out of 1 Non Scans" at bounding box center [464, 167] width 389 height 18
click at [403, 166] on icon at bounding box center [400, 167] width 12 height 13
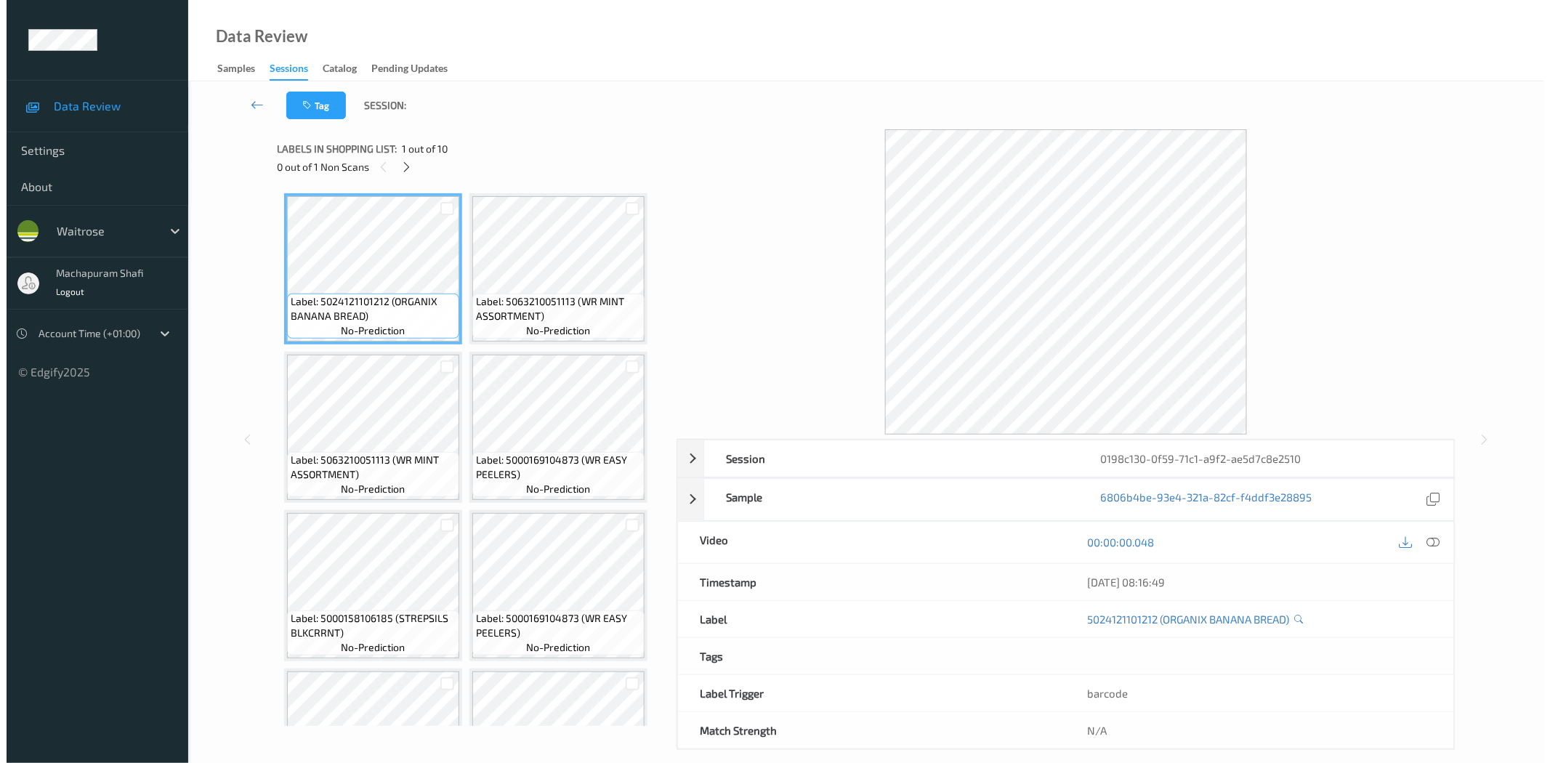
scroll to position [411, 0]
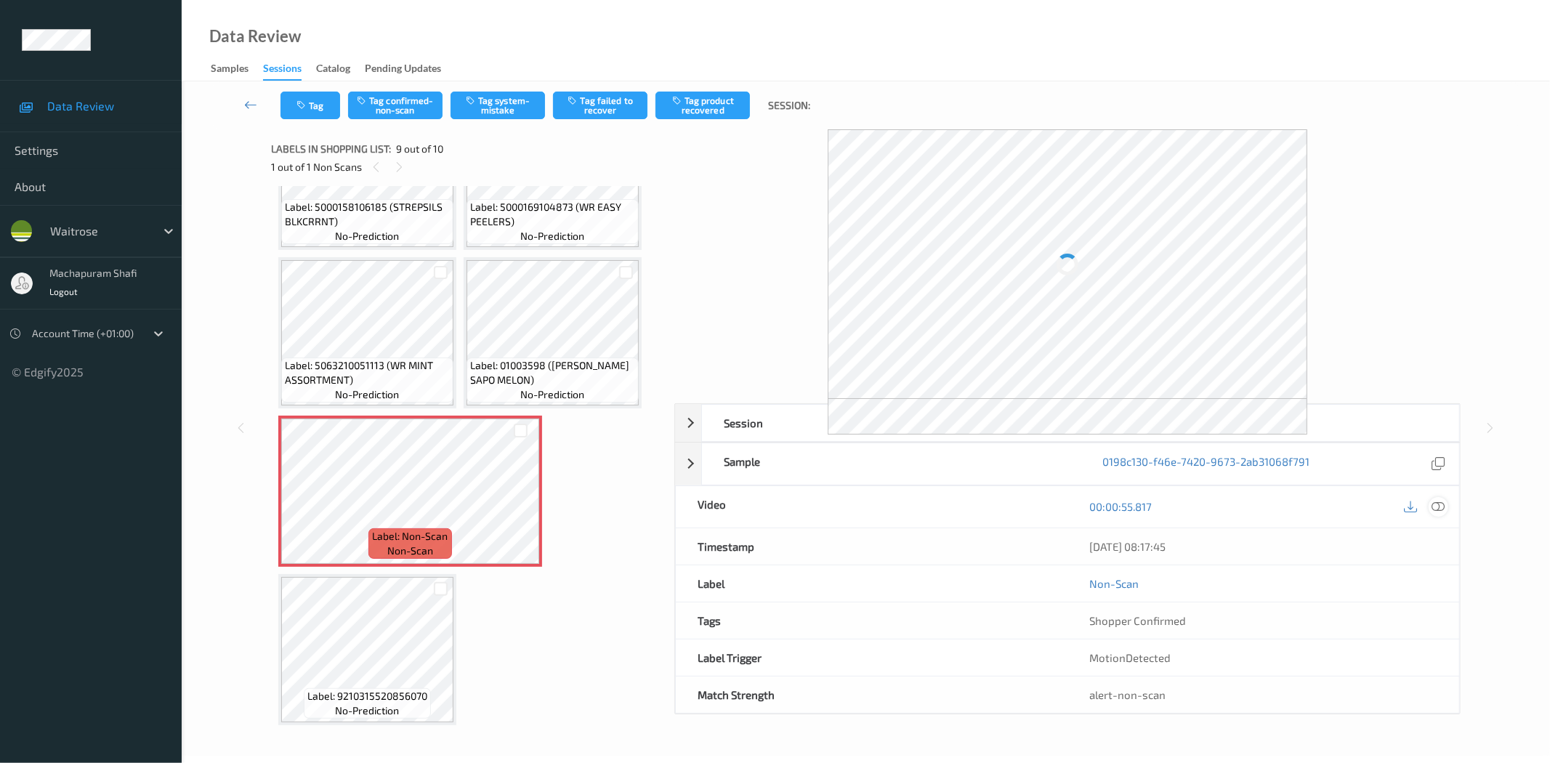
click at [1439, 509] on icon at bounding box center [1438, 506] width 13 height 13
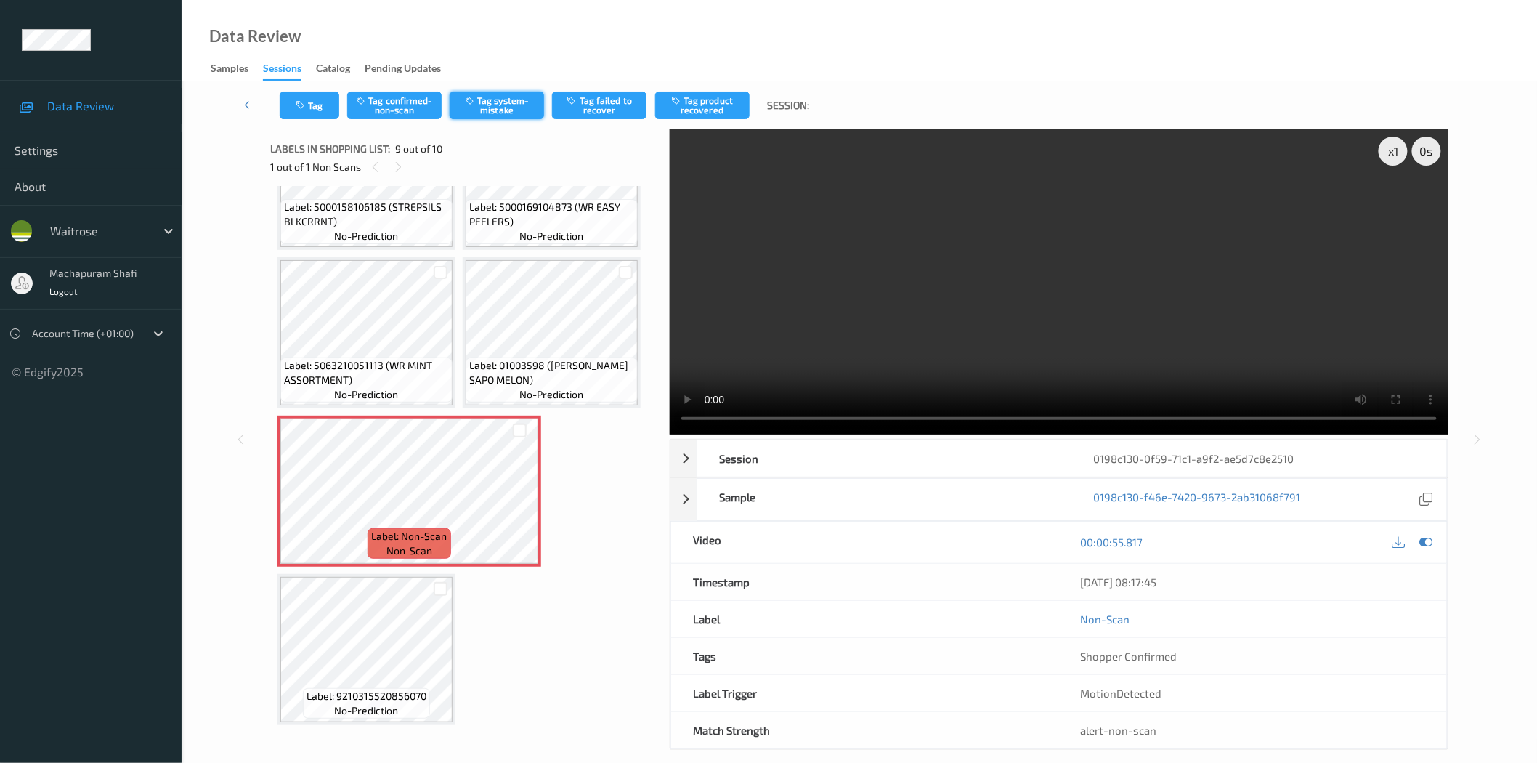
click at [506, 113] on button "Tag system-mistake" at bounding box center [497, 106] width 94 height 28
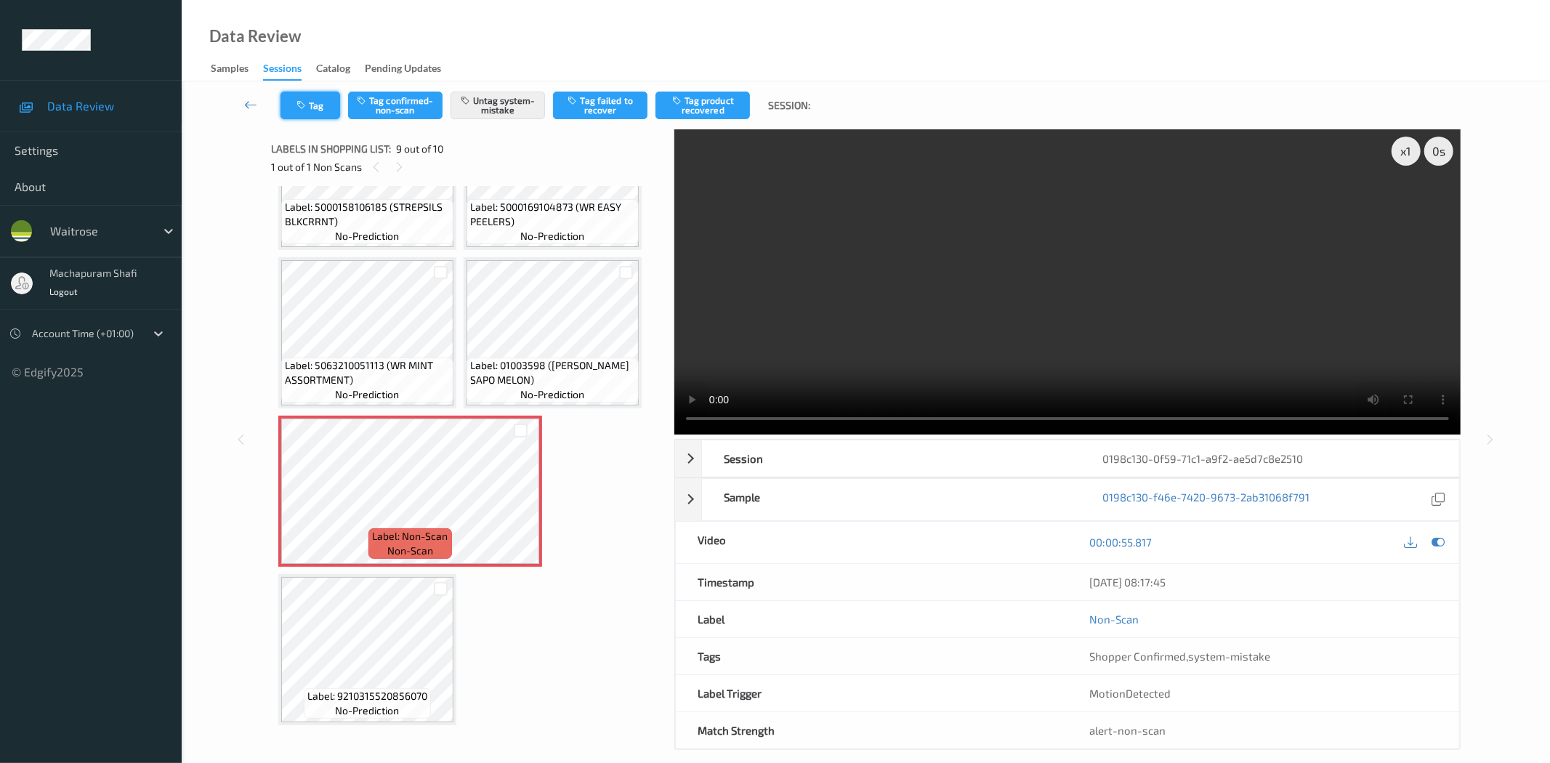
click at [315, 99] on button "Tag" at bounding box center [310, 106] width 60 height 28
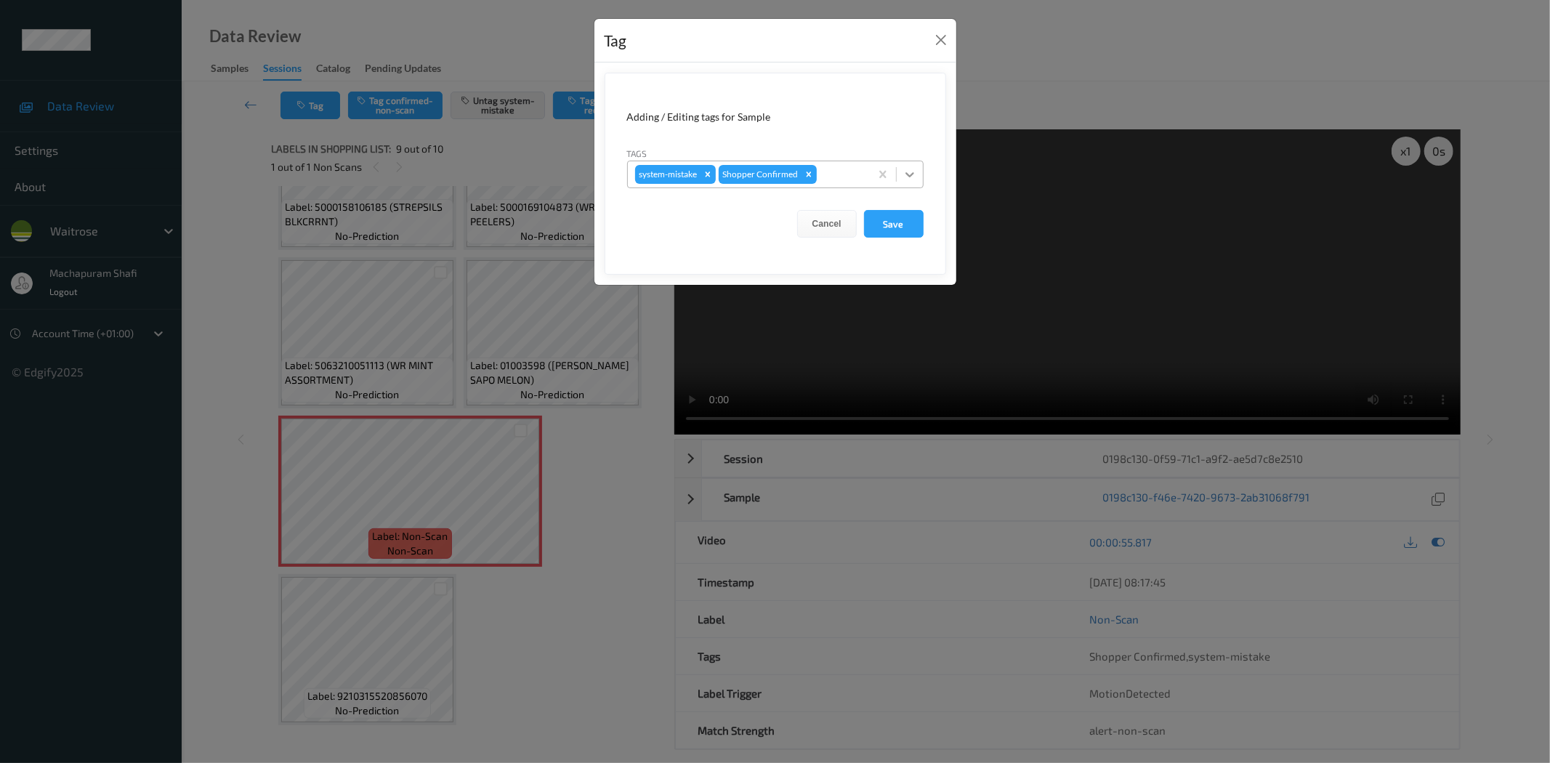
click at [921, 171] on div at bounding box center [910, 174] width 26 height 26
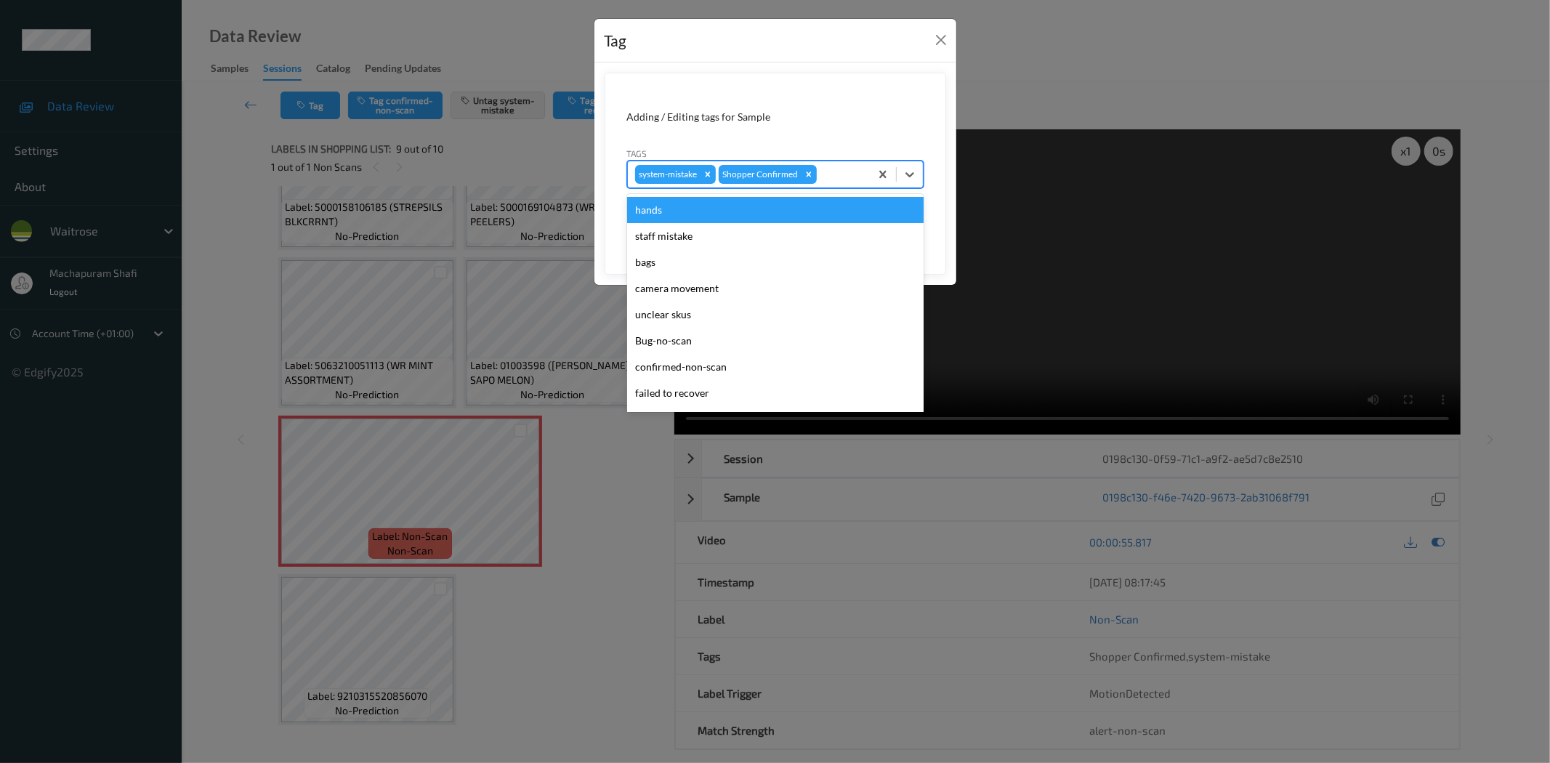
scroll to position [284, 0]
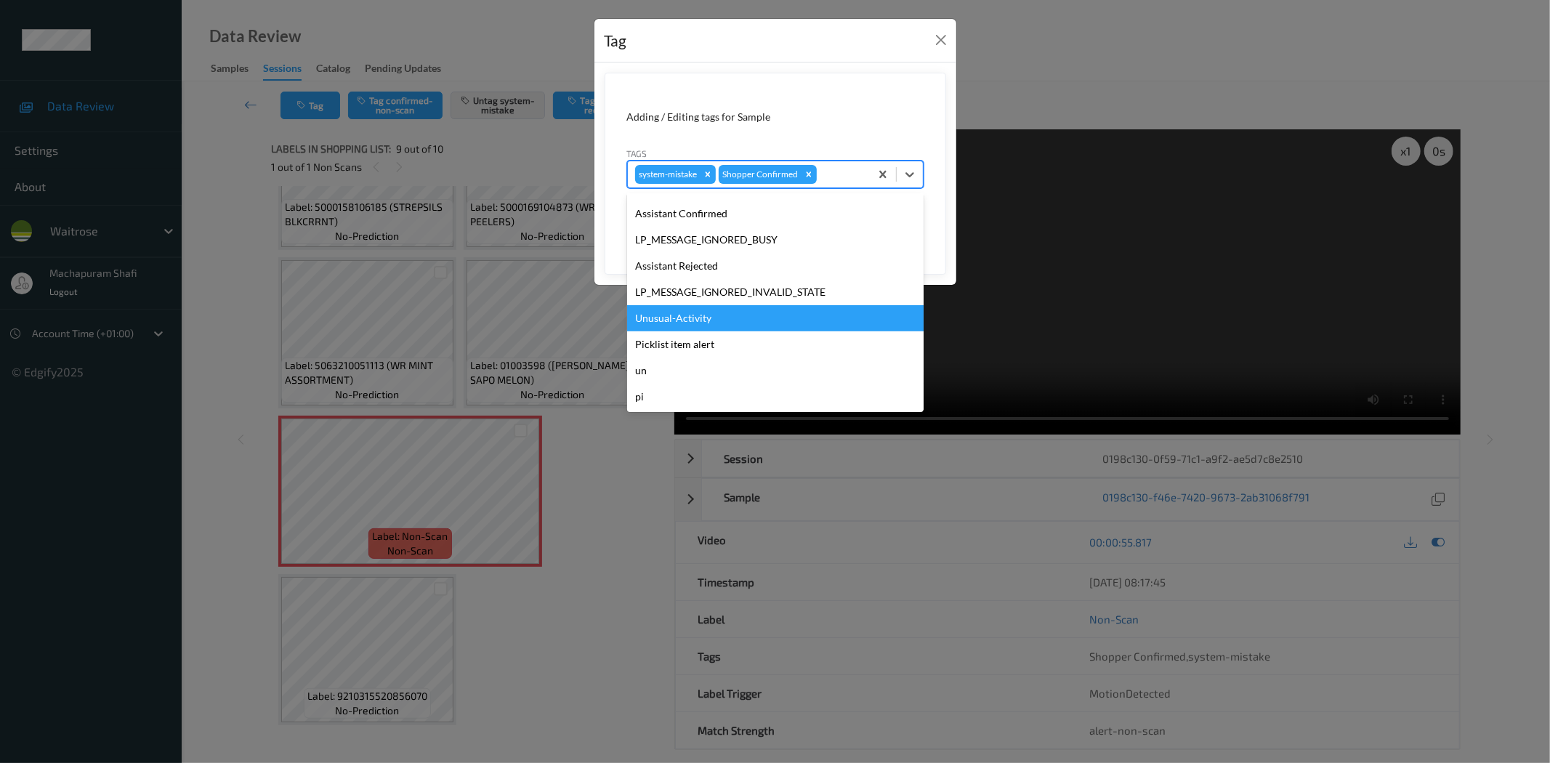
click at [671, 318] on div "Unusual-Activity" at bounding box center [775, 318] width 296 height 26
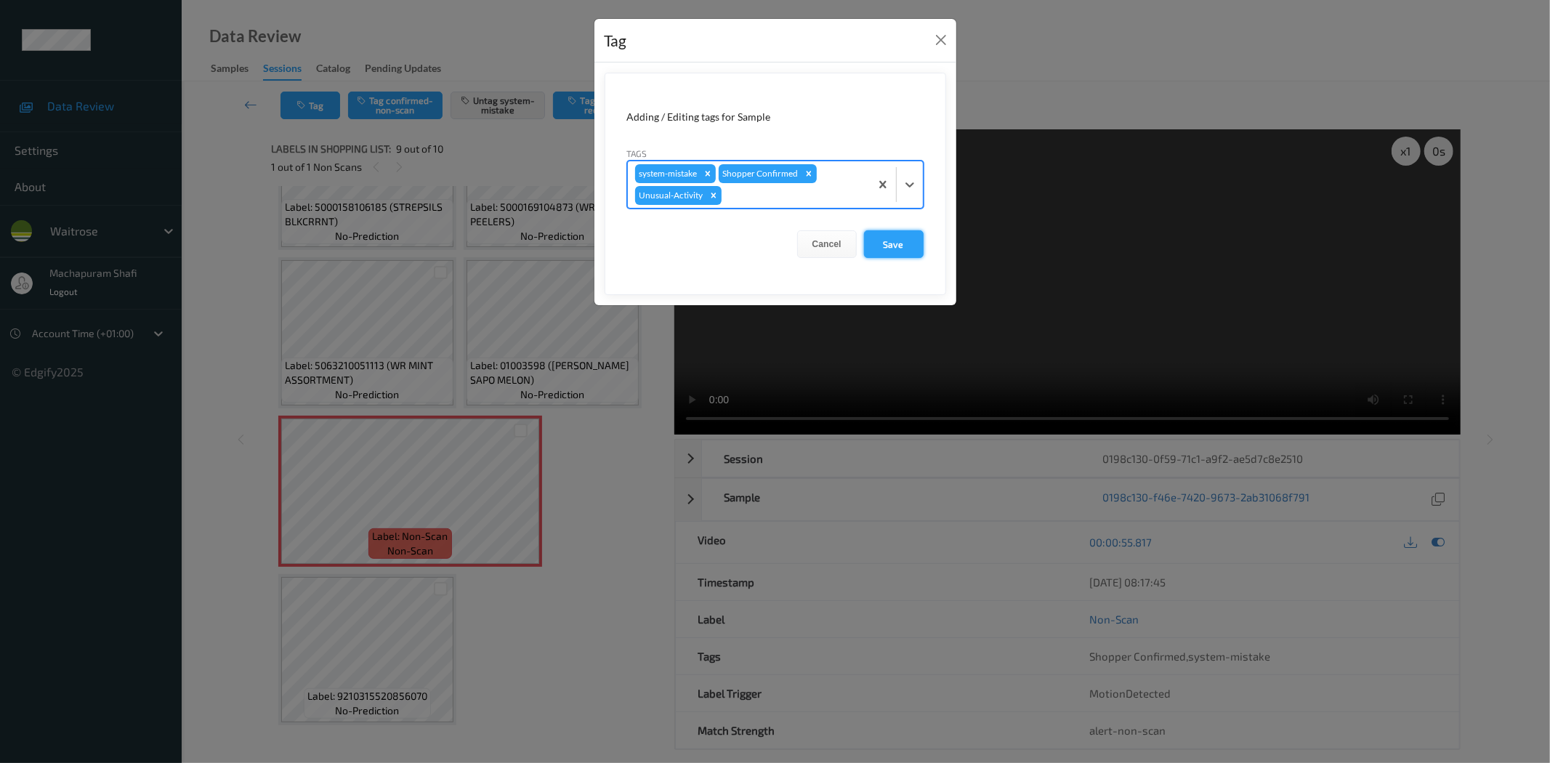
click at [882, 240] on button "Save" at bounding box center [894, 244] width 60 height 28
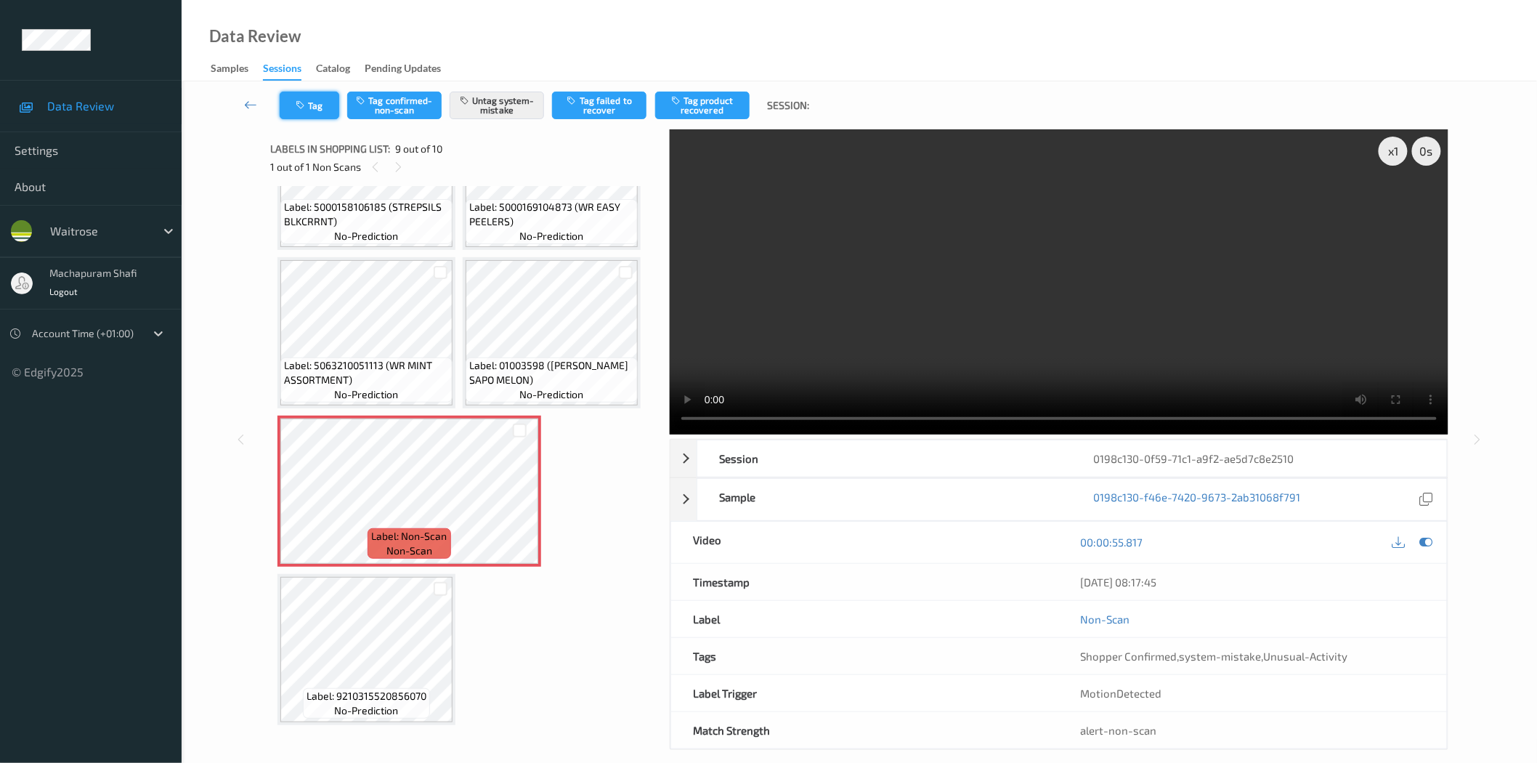
click at [306, 97] on button "Tag" at bounding box center [310, 106] width 60 height 28
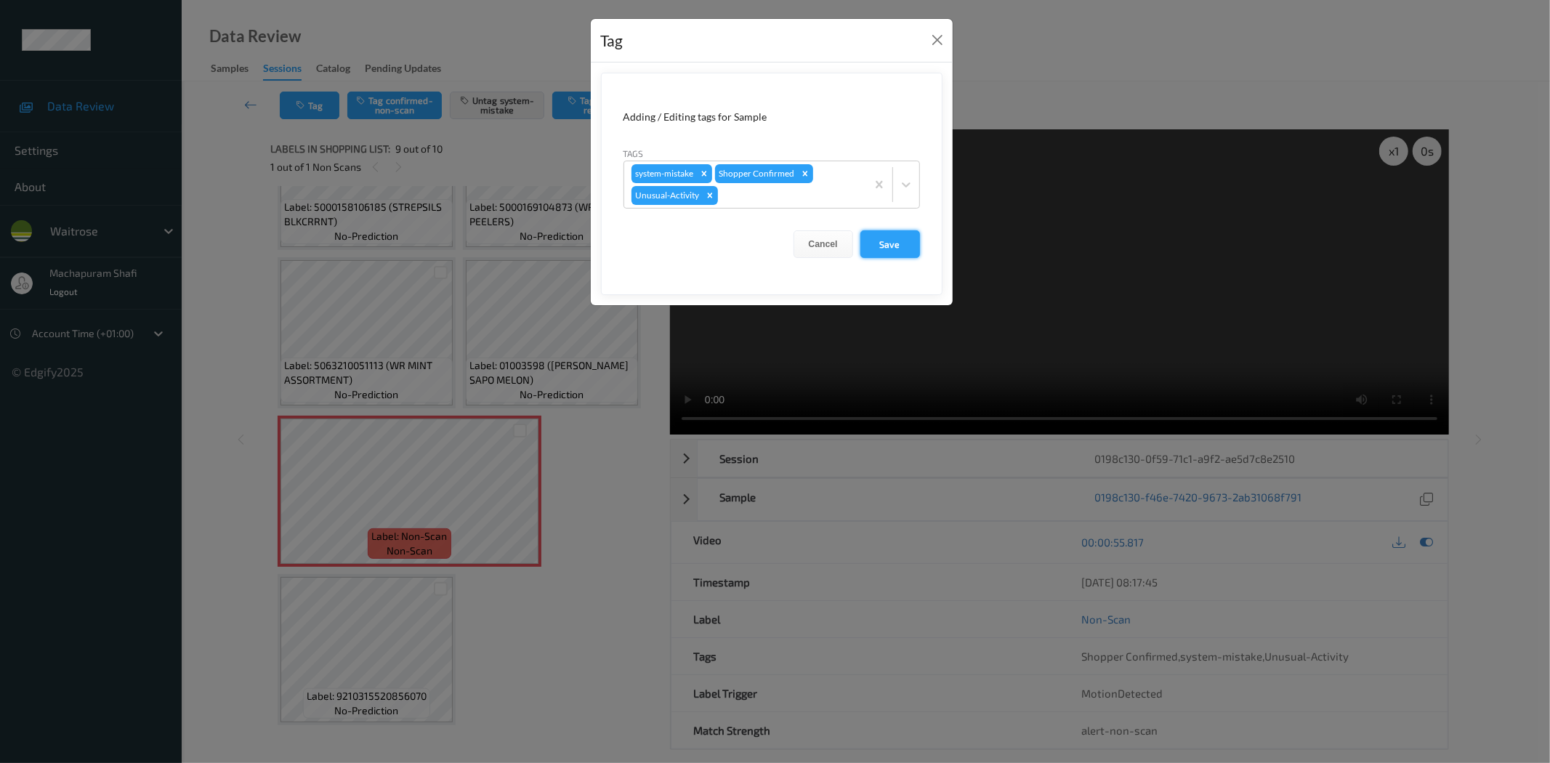
click at [883, 244] on button "Save" at bounding box center [890, 244] width 60 height 28
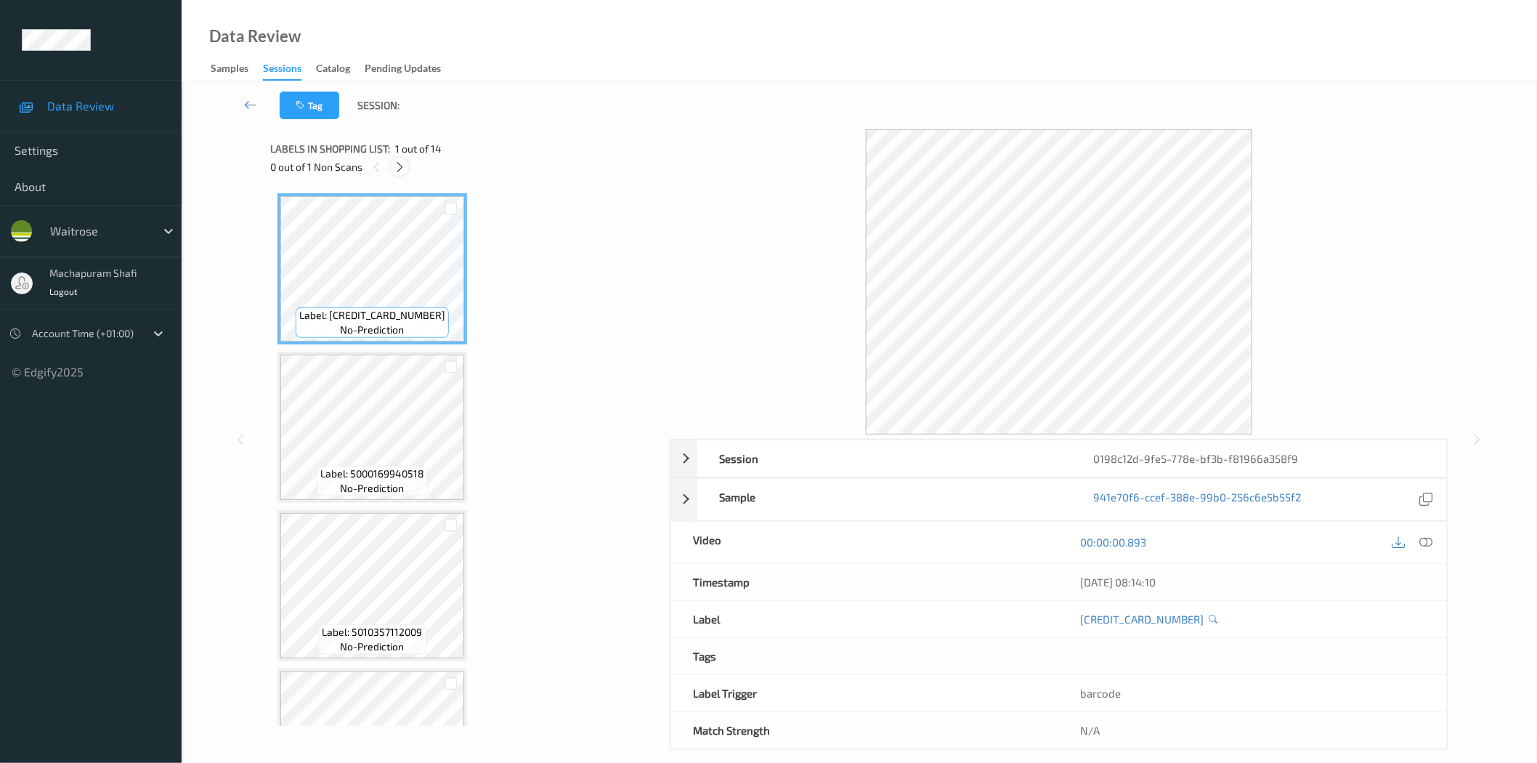
click at [396, 164] on icon at bounding box center [400, 167] width 12 height 13
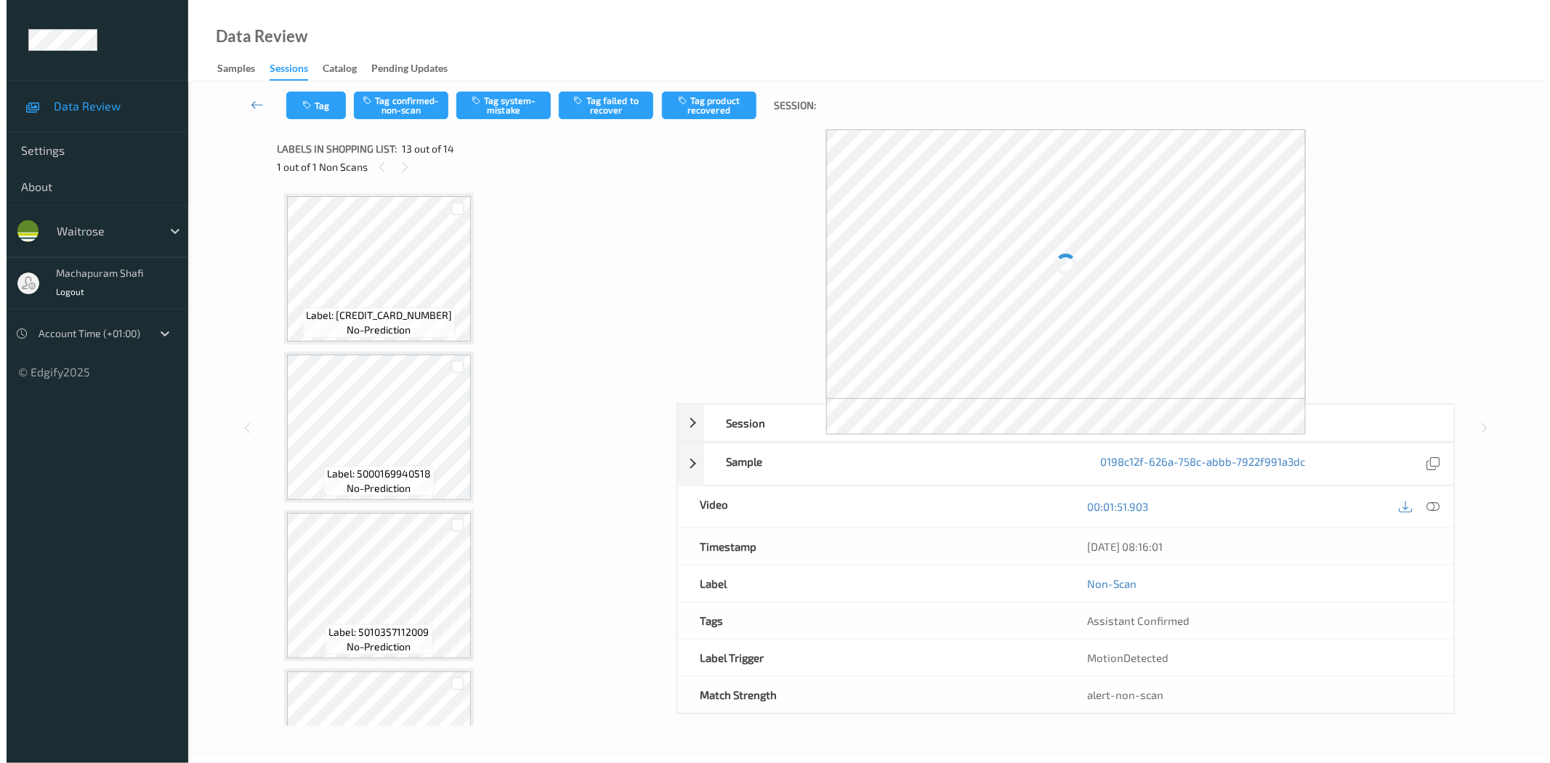
scroll to position [1671, 0]
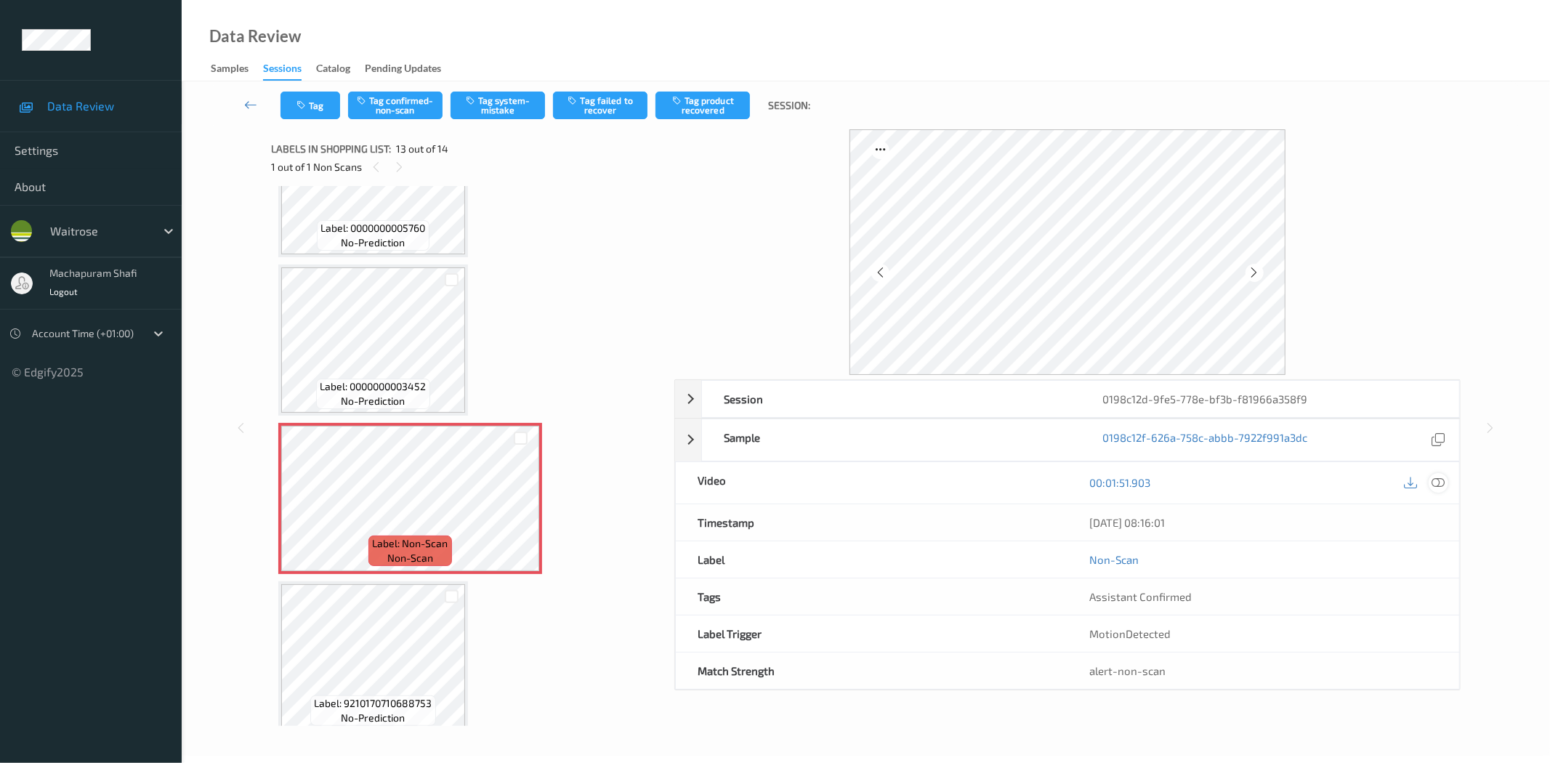
click at [1442, 488] on icon at bounding box center [1438, 482] width 13 height 13
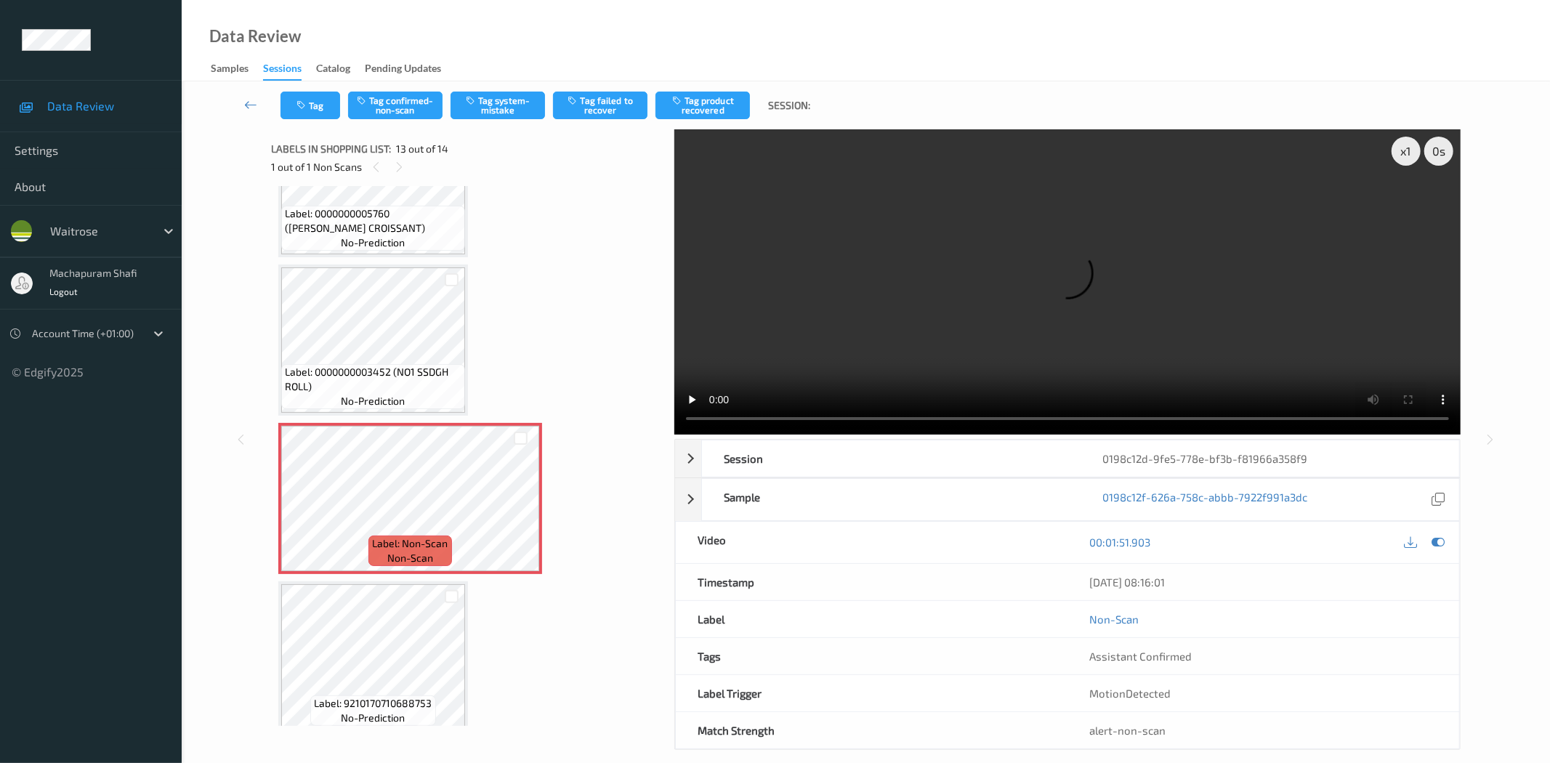
scroll to position [1657, 0]
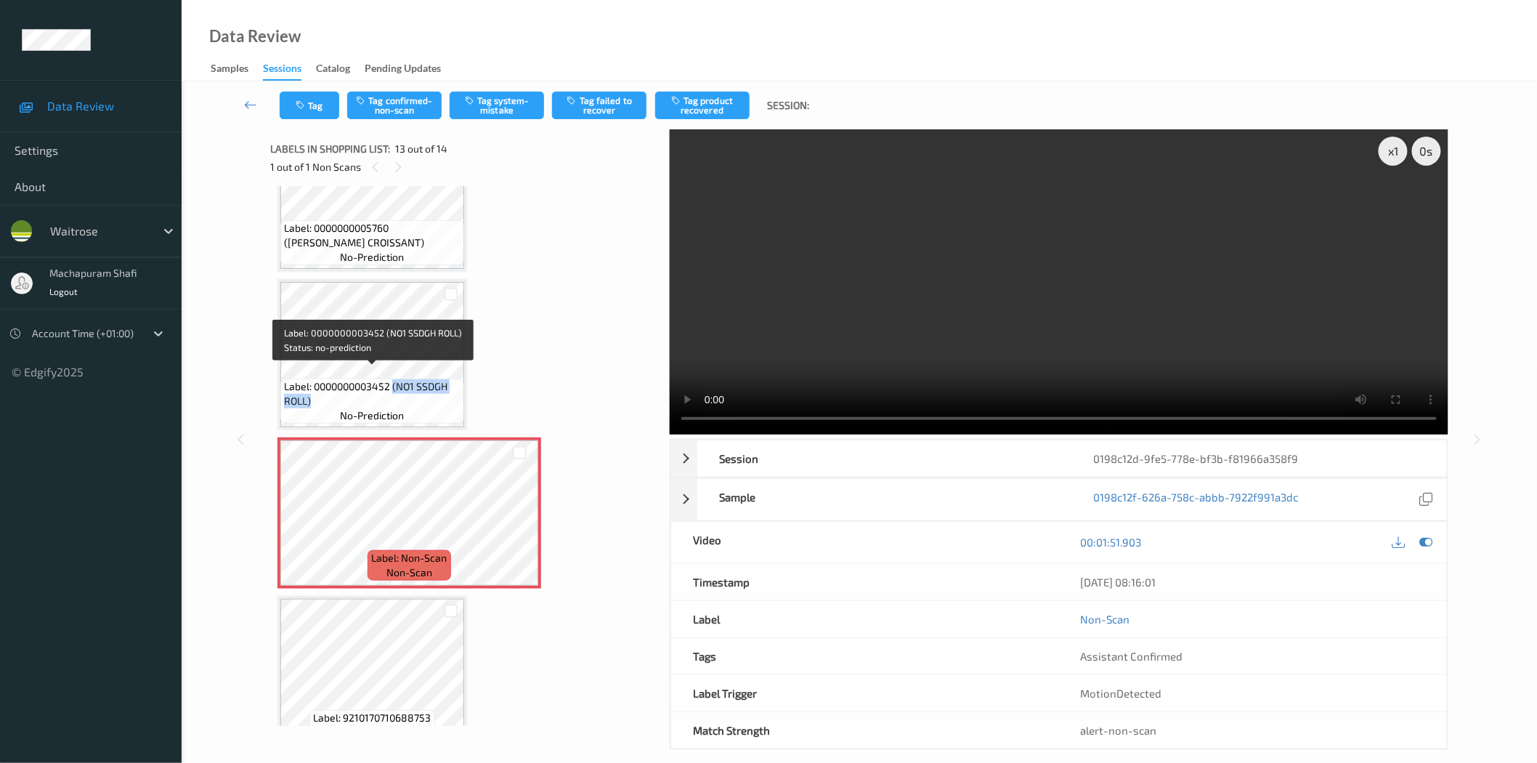
drag, startPoint x: 395, startPoint y: 375, endPoint x: 434, endPoint y: 388, distance: 42.0
click at [434, 388] on span "Label: 0000000003452 (NO1 SSDGH ROLL)" at bounding box center [372, 393] width 177 height 29
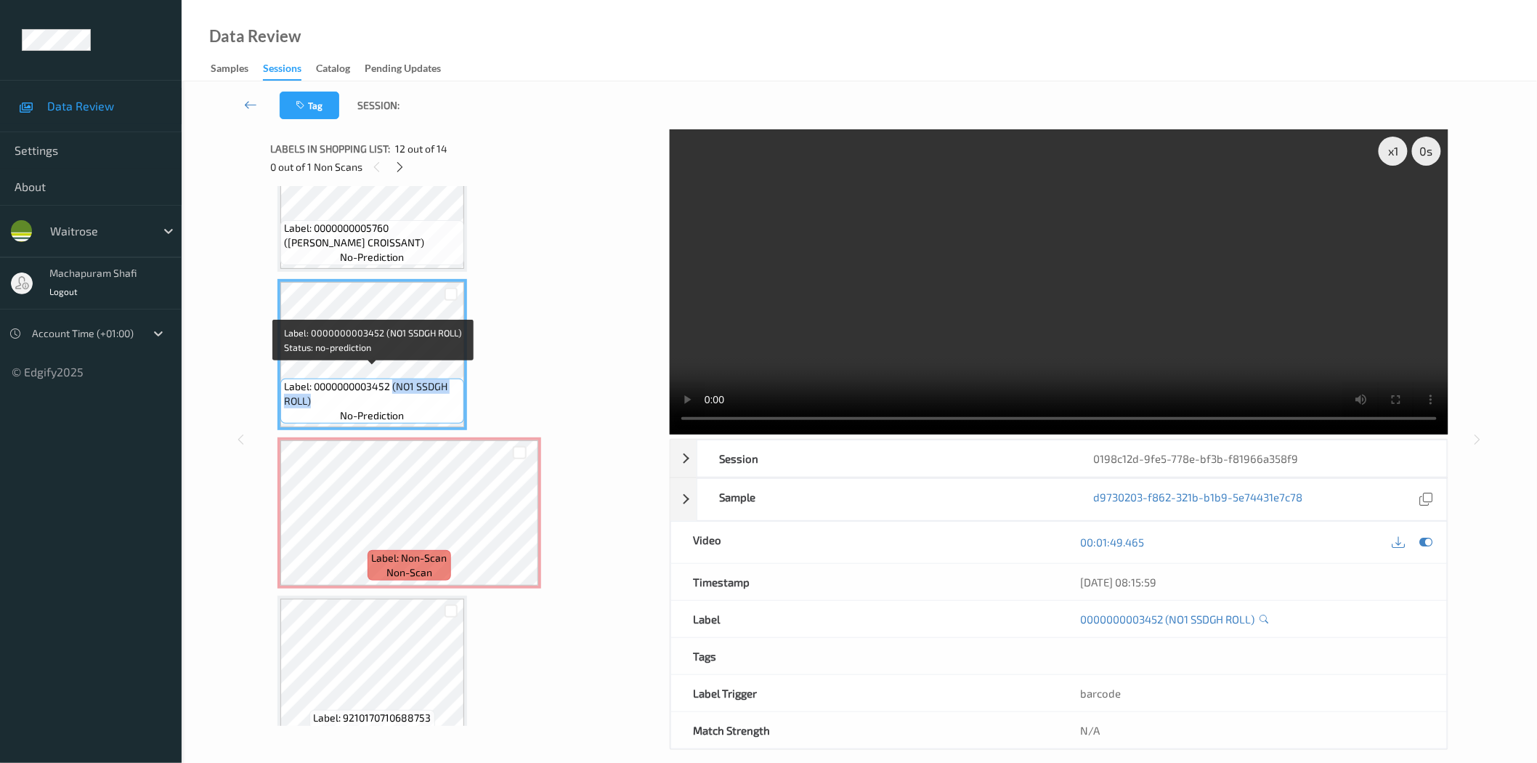
copy span "(NO1 SSDGH ROLL)"
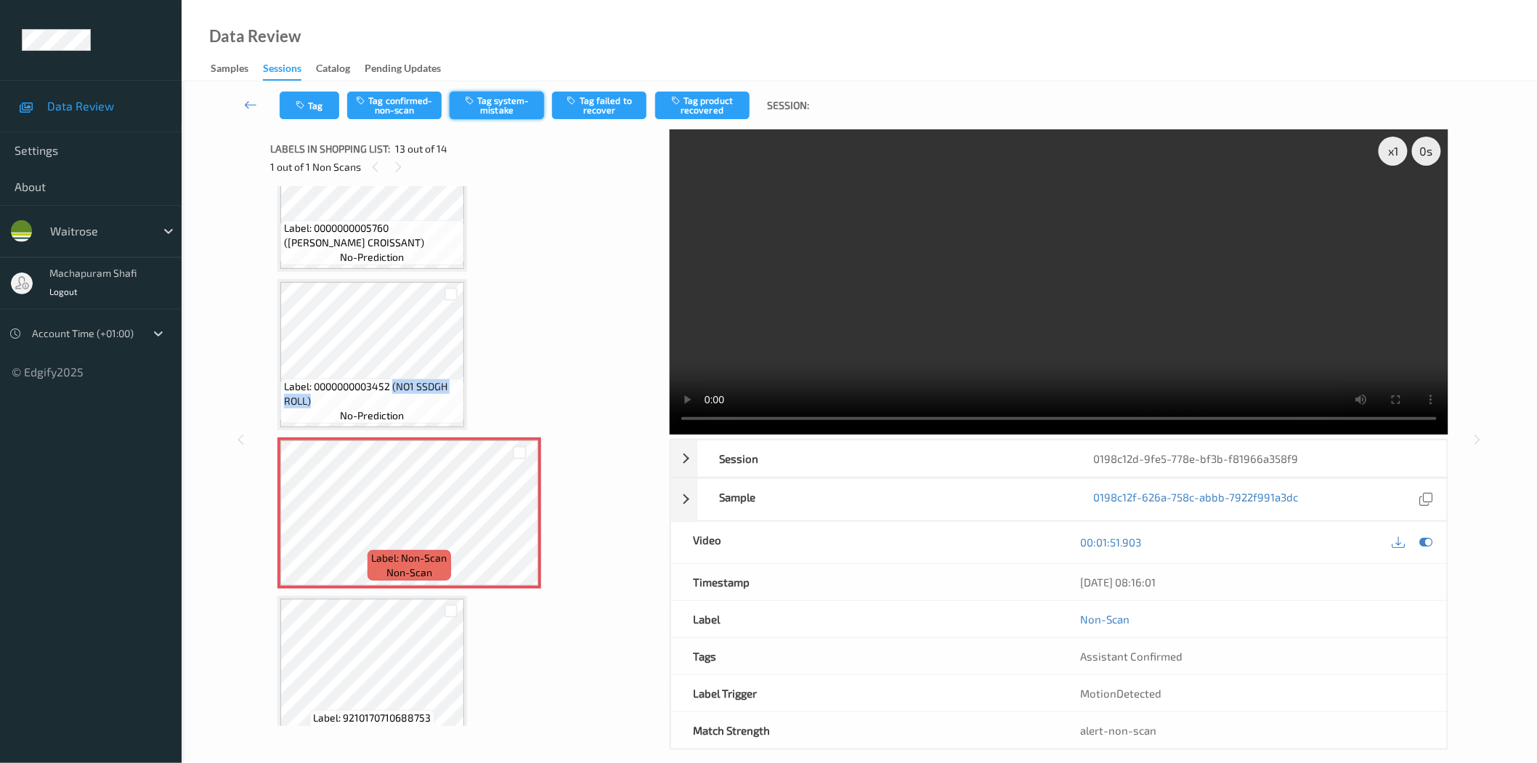
click at [510, 110] on button "Tag system-mistake" at bounding box center [497, 106] width 94 height 28
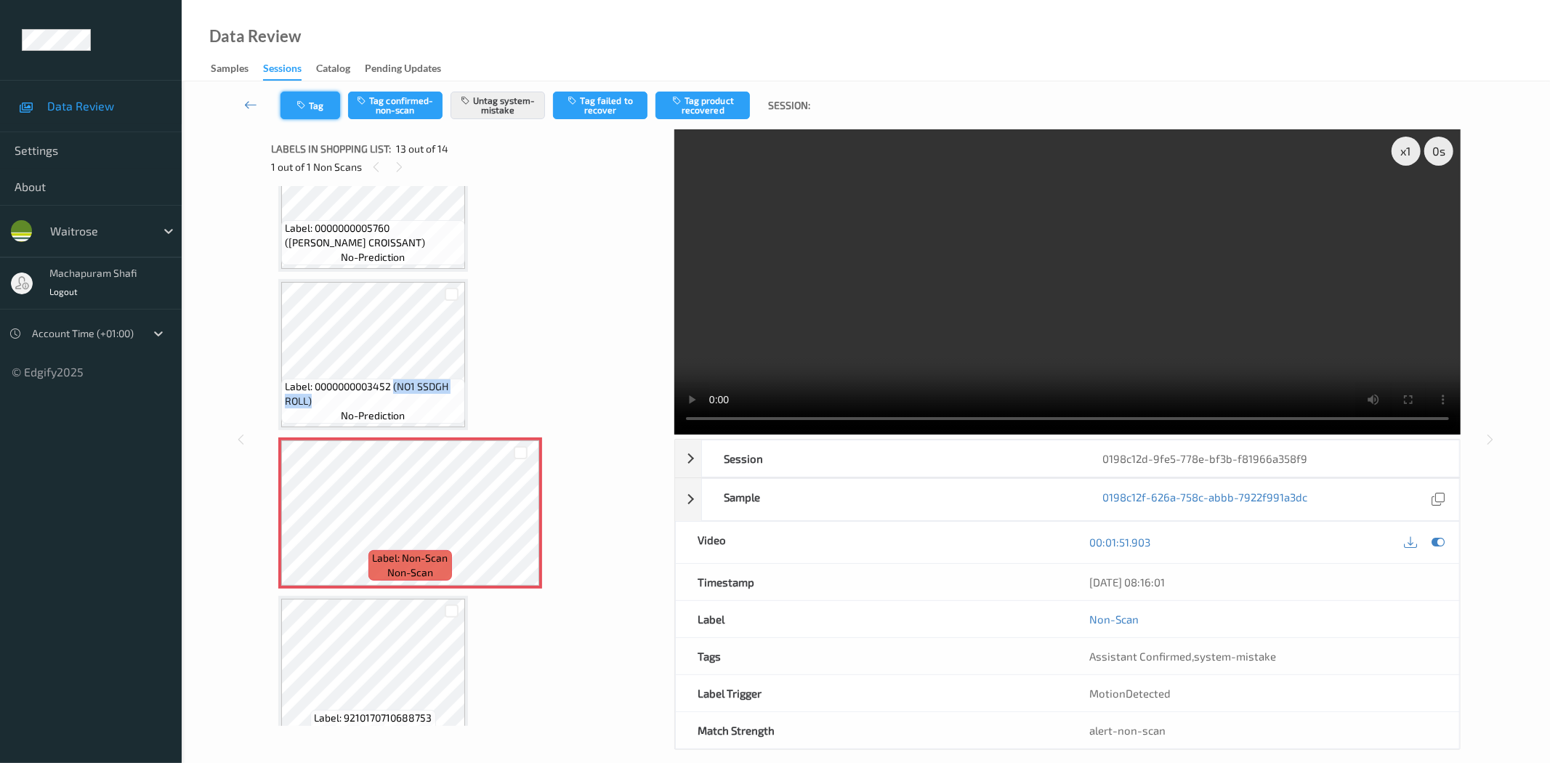
click at [310, 111] on button "Tag" at bounding box center [310, 106] width 60 height 28
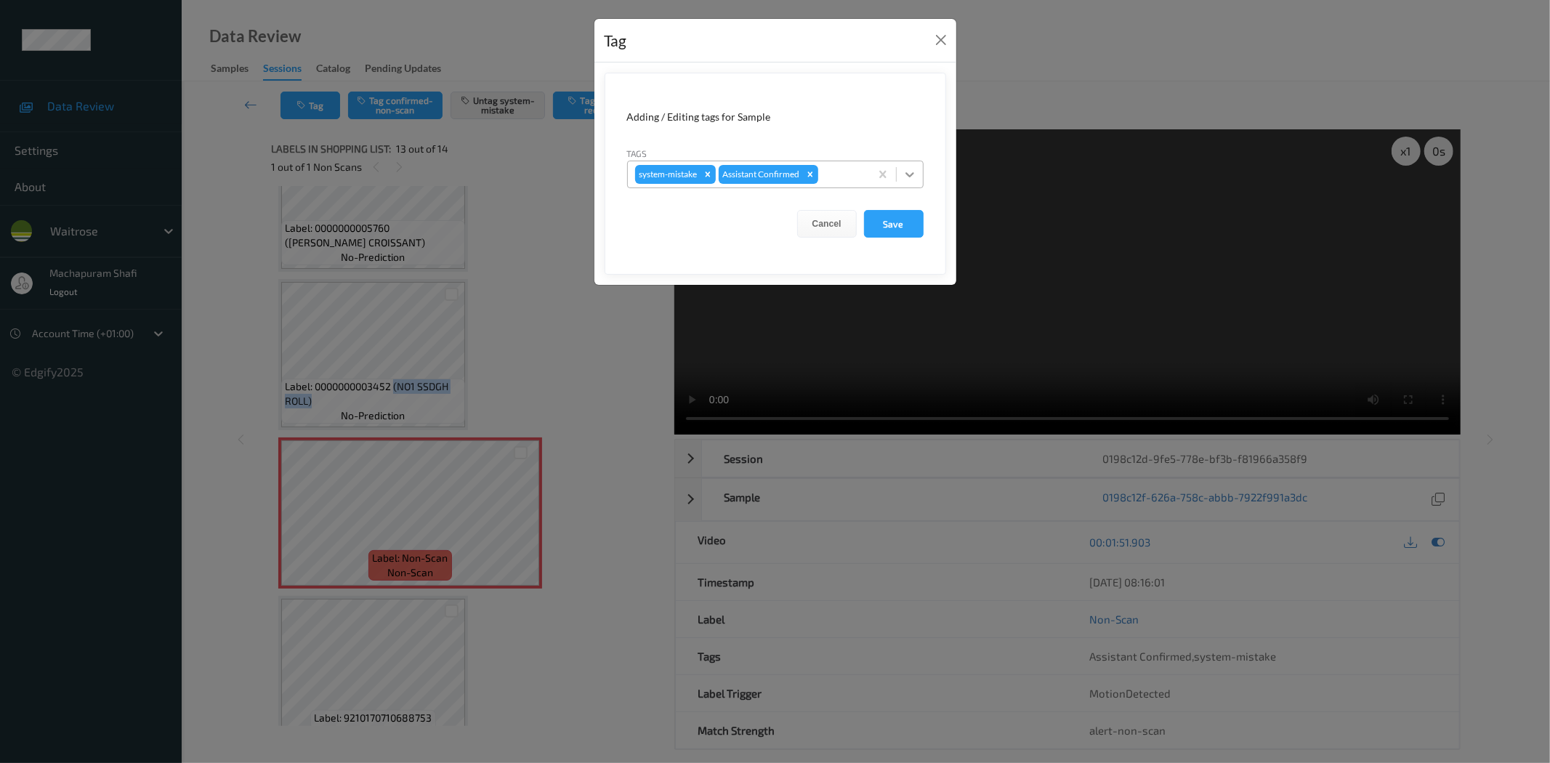
click at [906, 167] on icon at bounding box center [909, 174] width 15 height 15
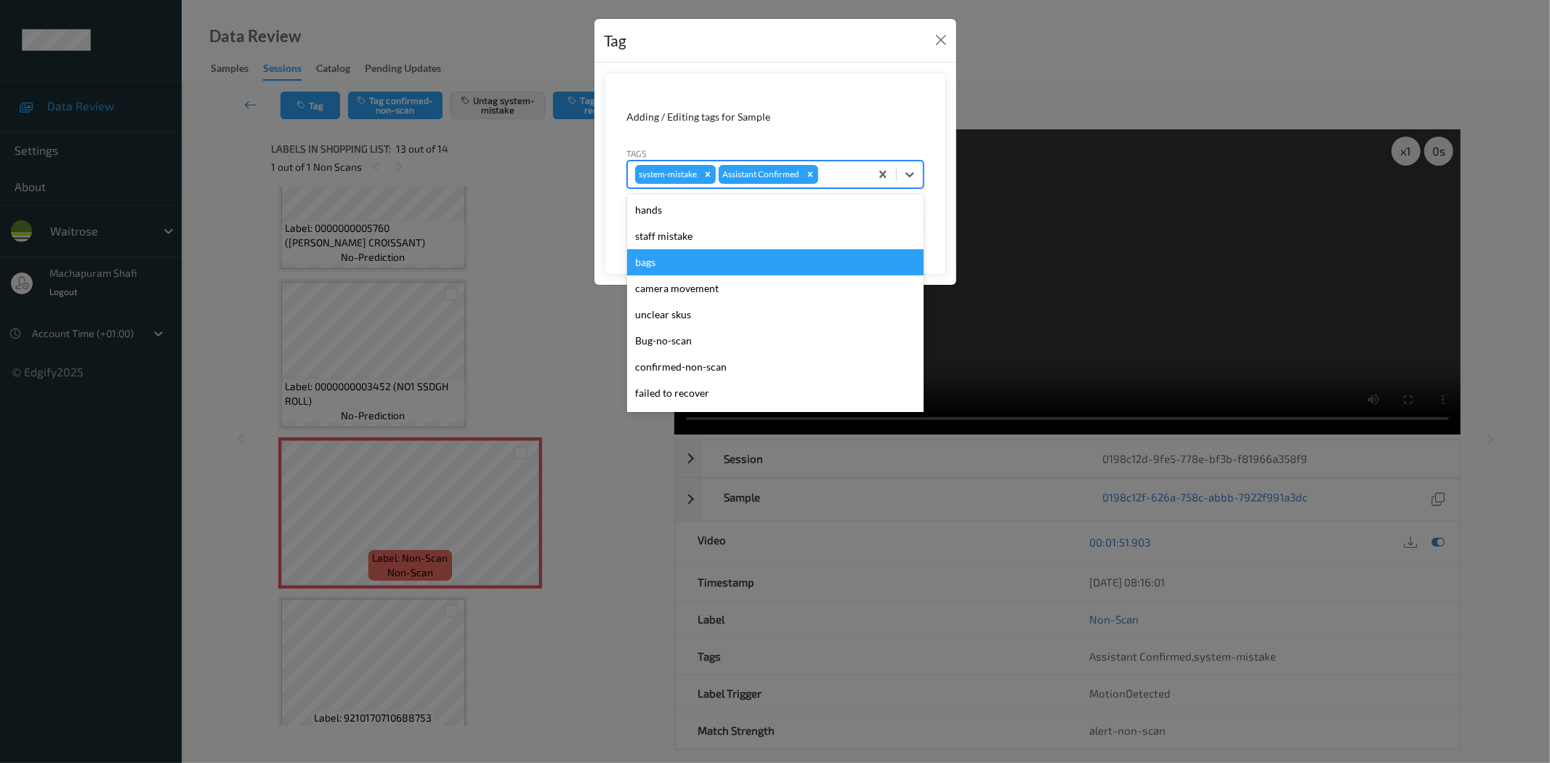
scroll to position [284, 0]
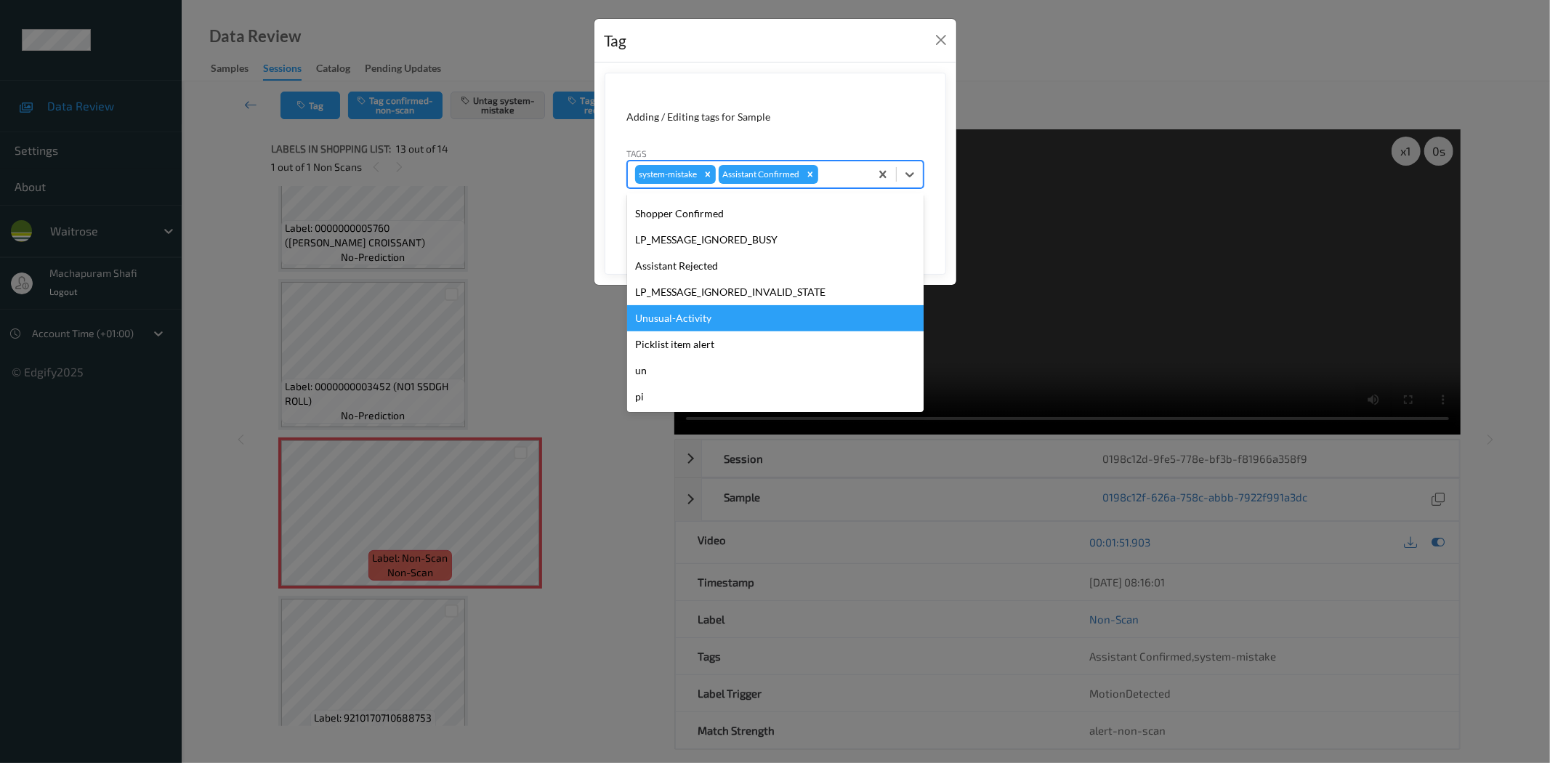
click at [716, 310] on div "Unusual-Activity" at bounding box center [775, 318] width 296 height 26
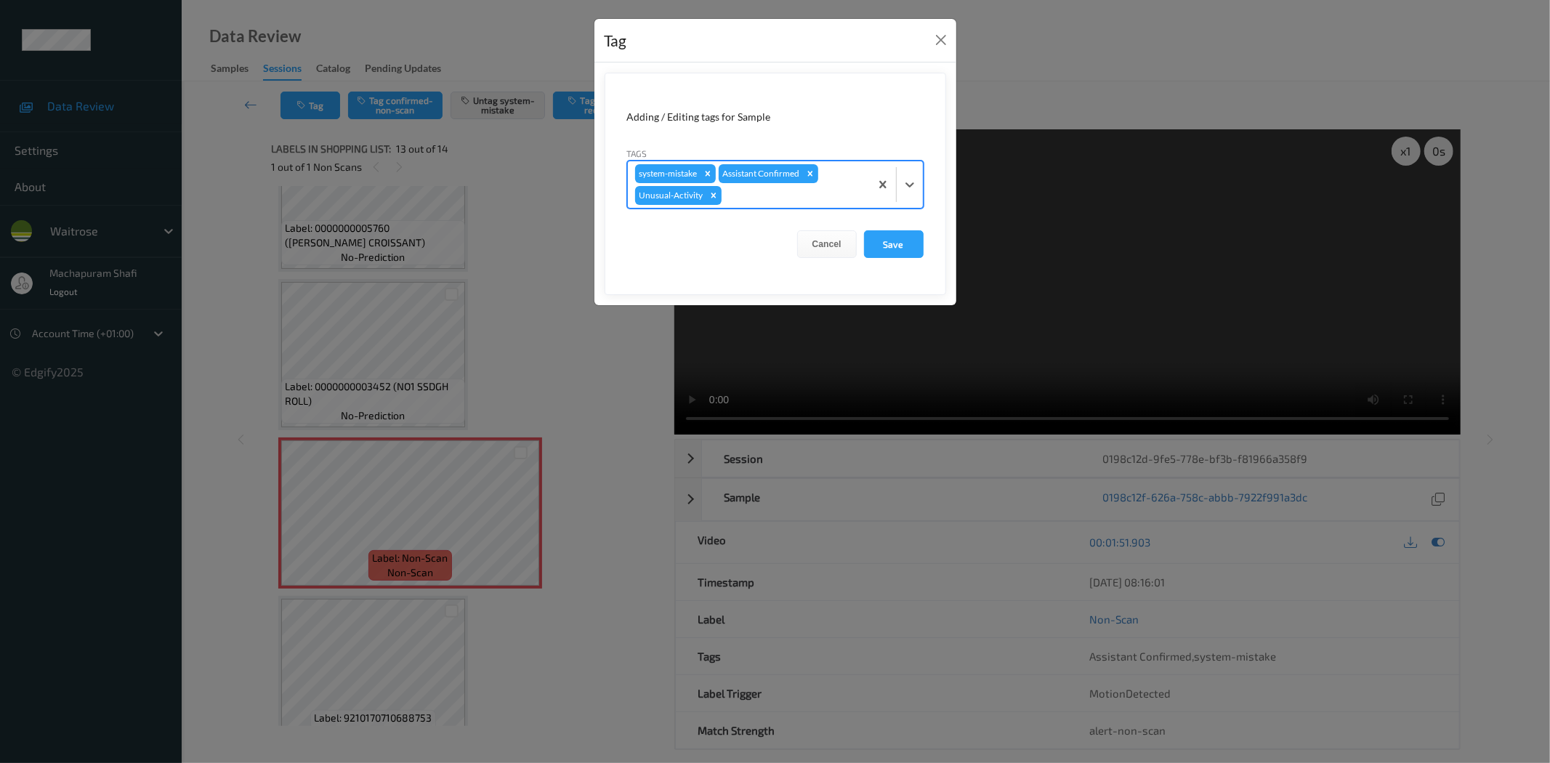
click at [899, 187] on div at bounding box center [910, 184] width 26 height 26
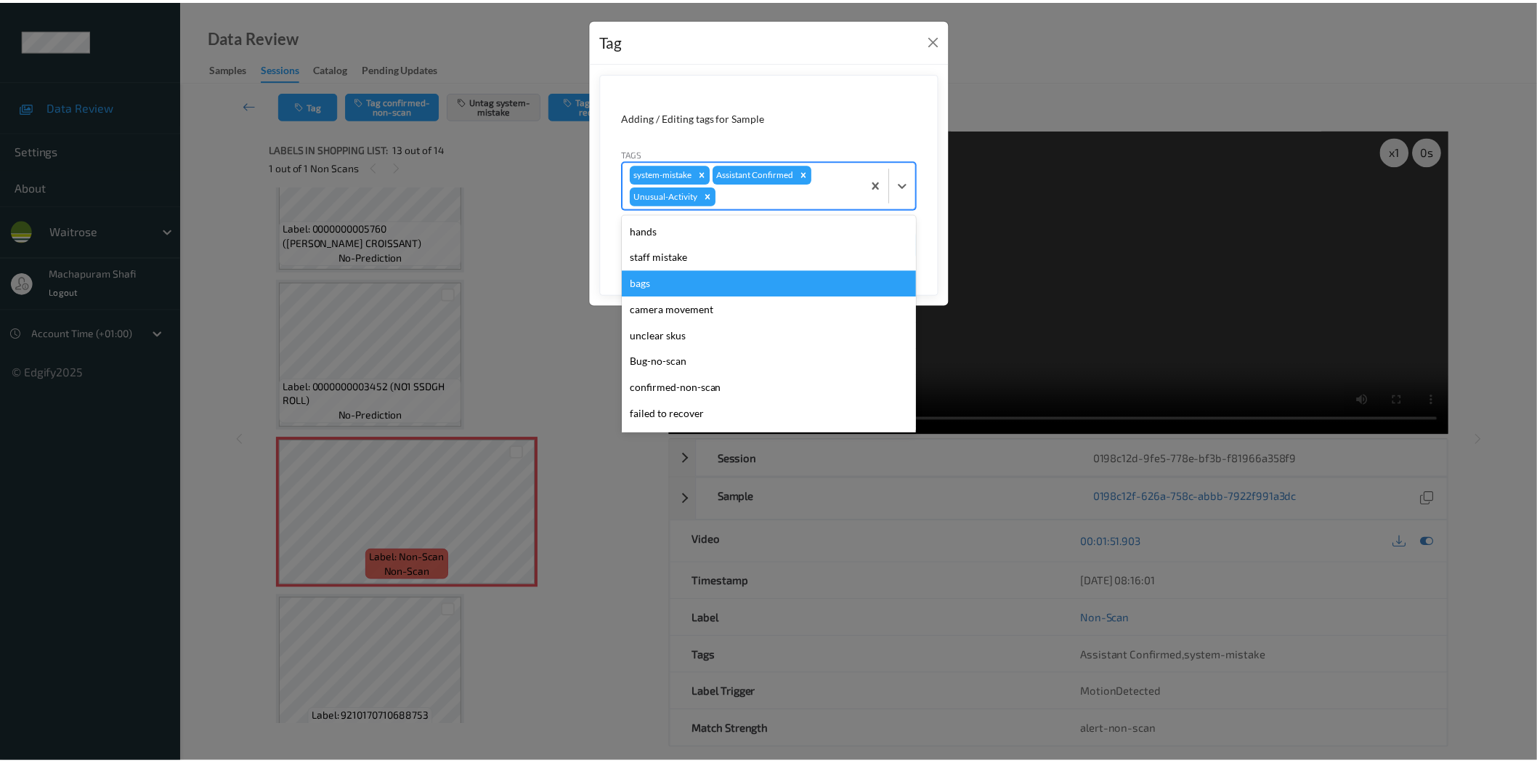
scroll to position [258, 0]
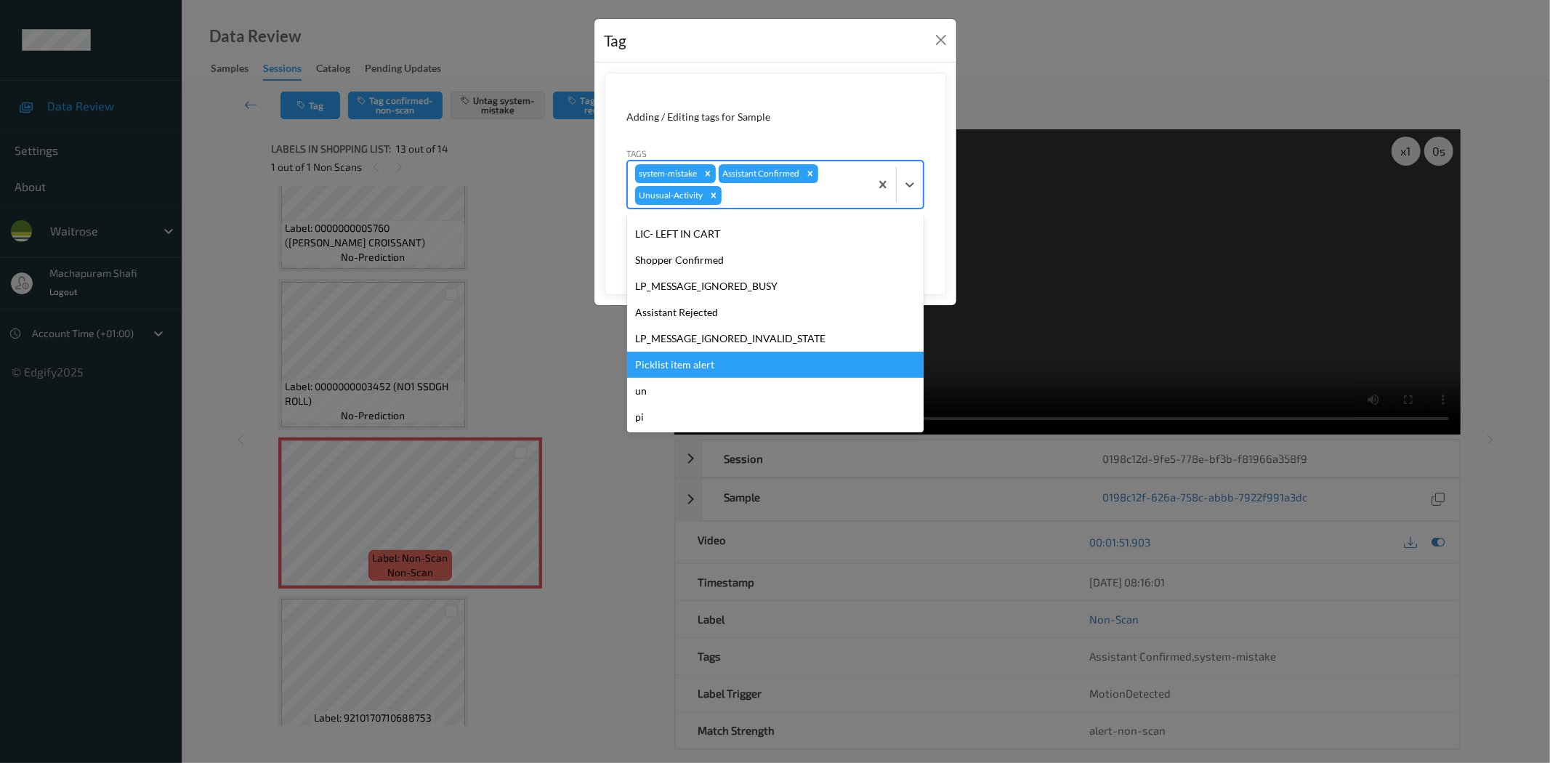
click at [687, 365] on div "Picklist item alert" at bounding box center [775, 365] width 296 height 26
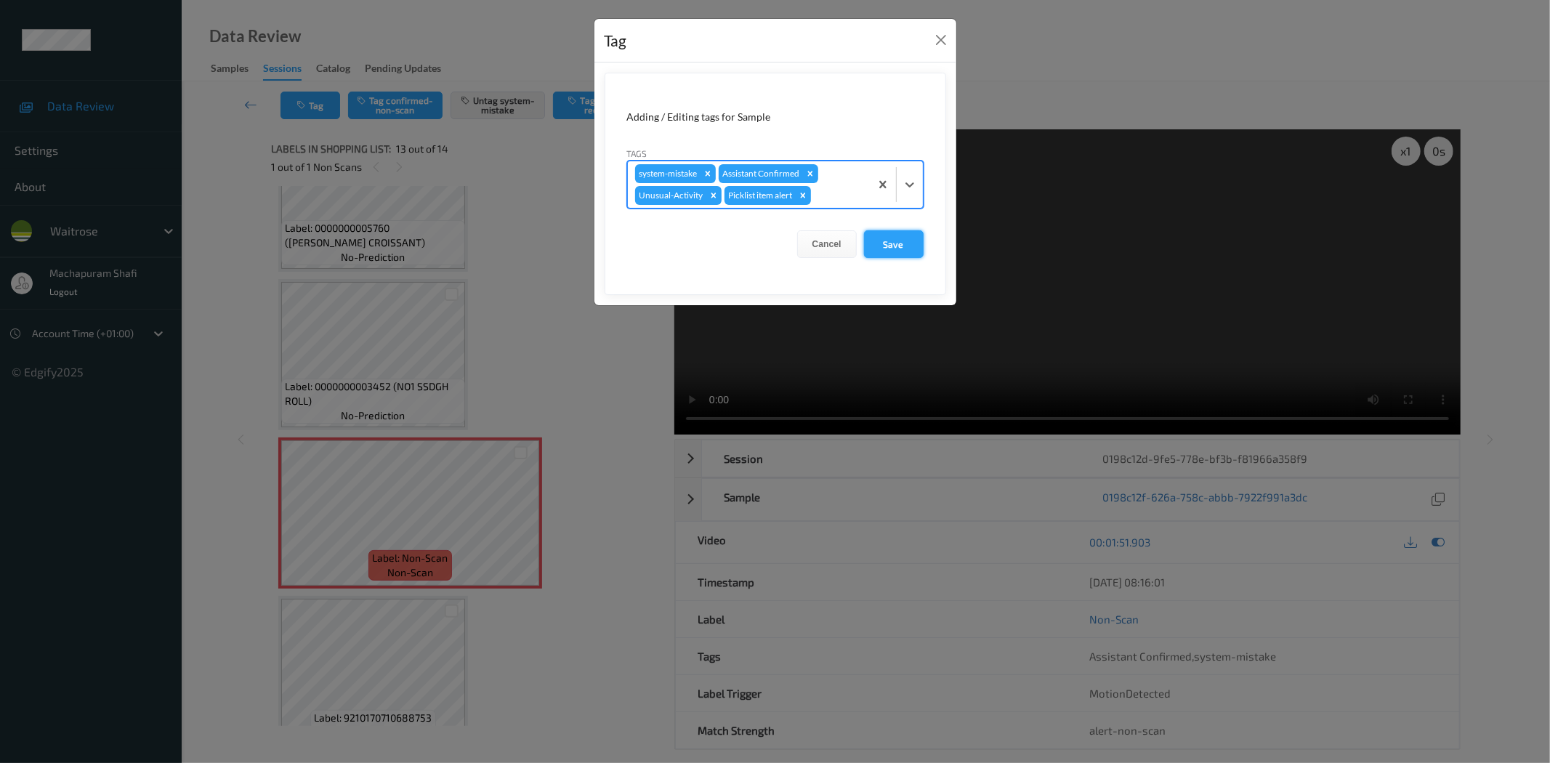
click at [877, 251] on button "Save" at bounding box center [894, 244] width 60 height 28
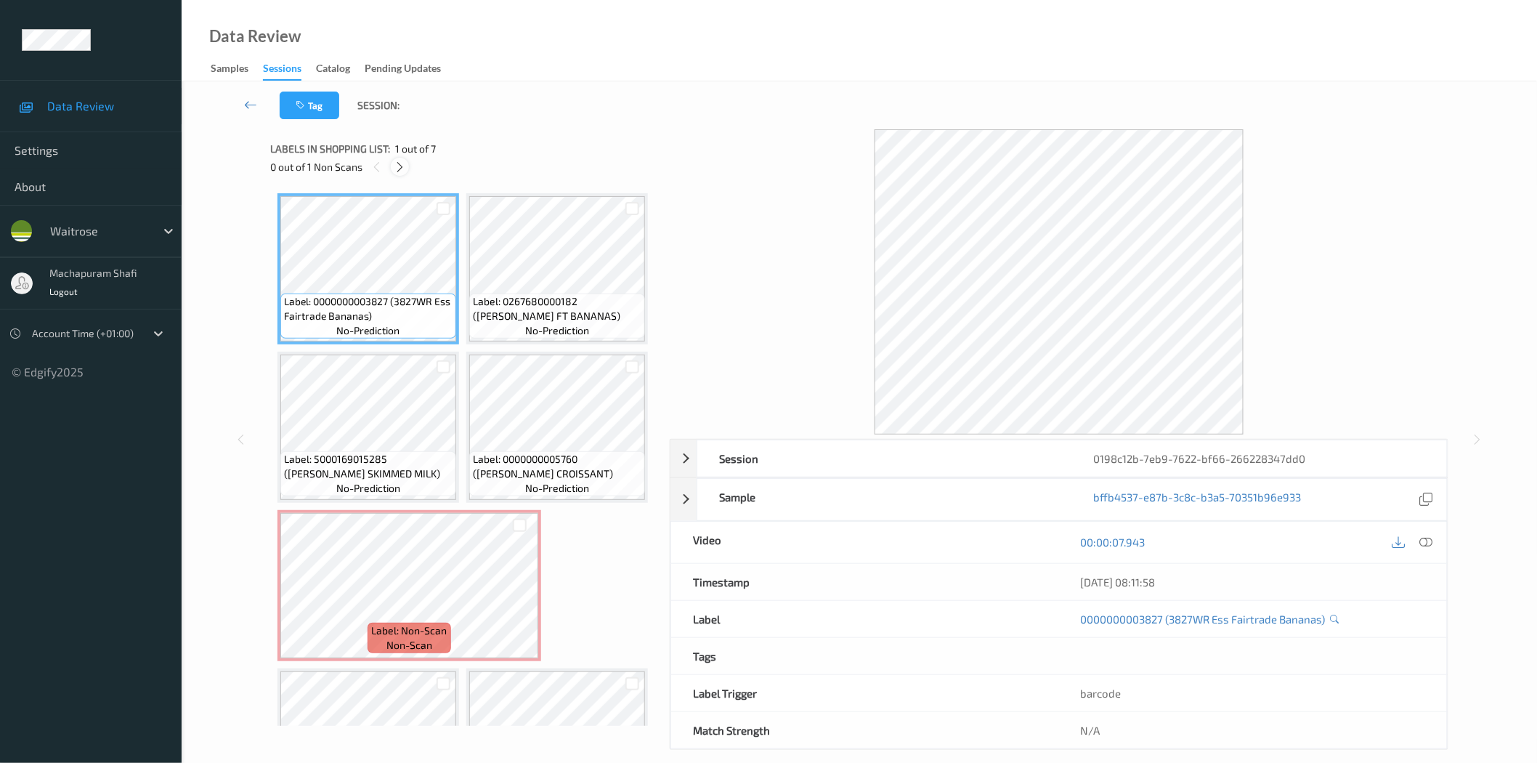
click at [407, 169] on div at bounding box center [400, 167] width 18 height 18
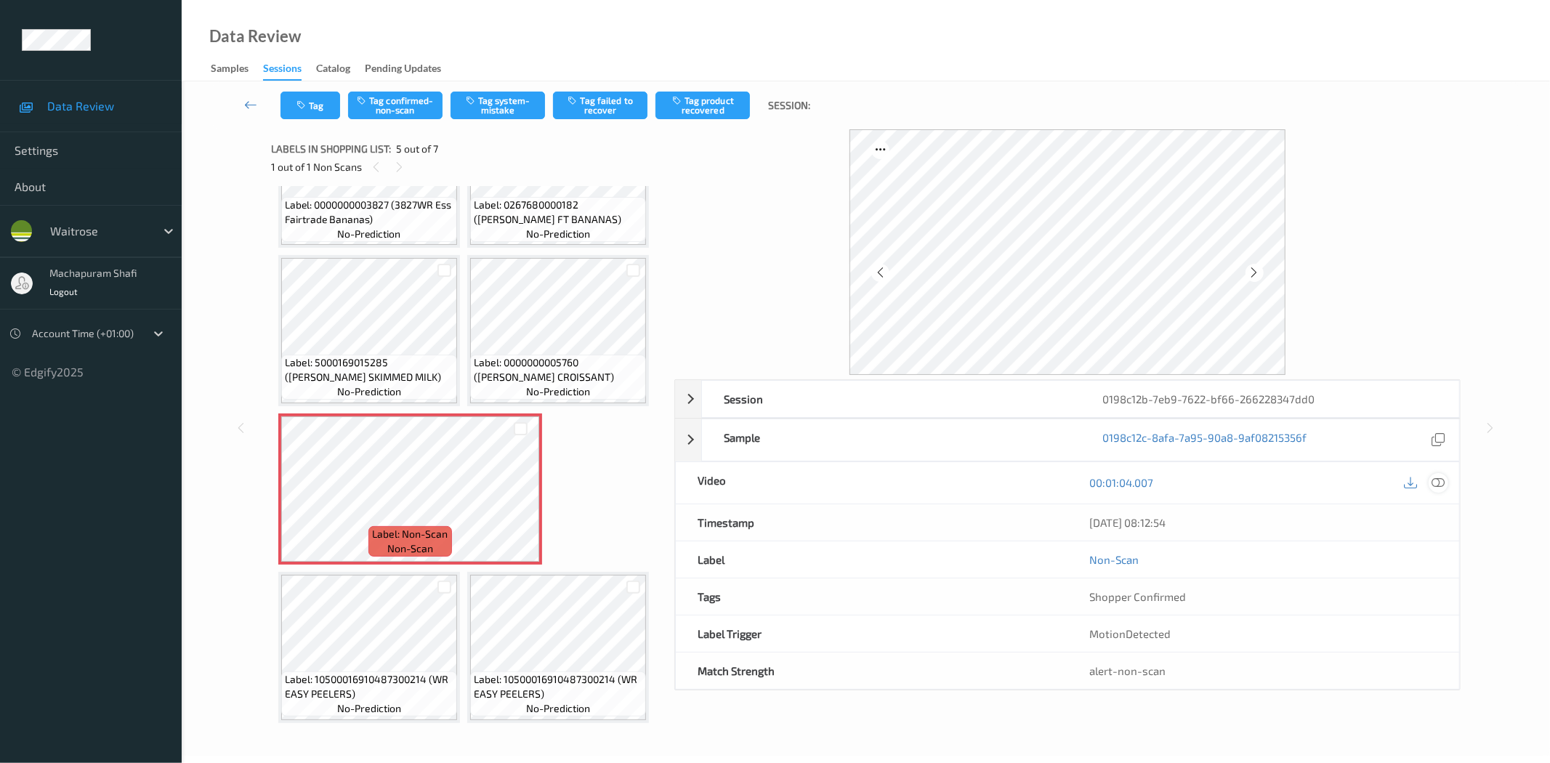
click at [1433, 484] on icon at bounding box center [1438, 482] width 13 height 13
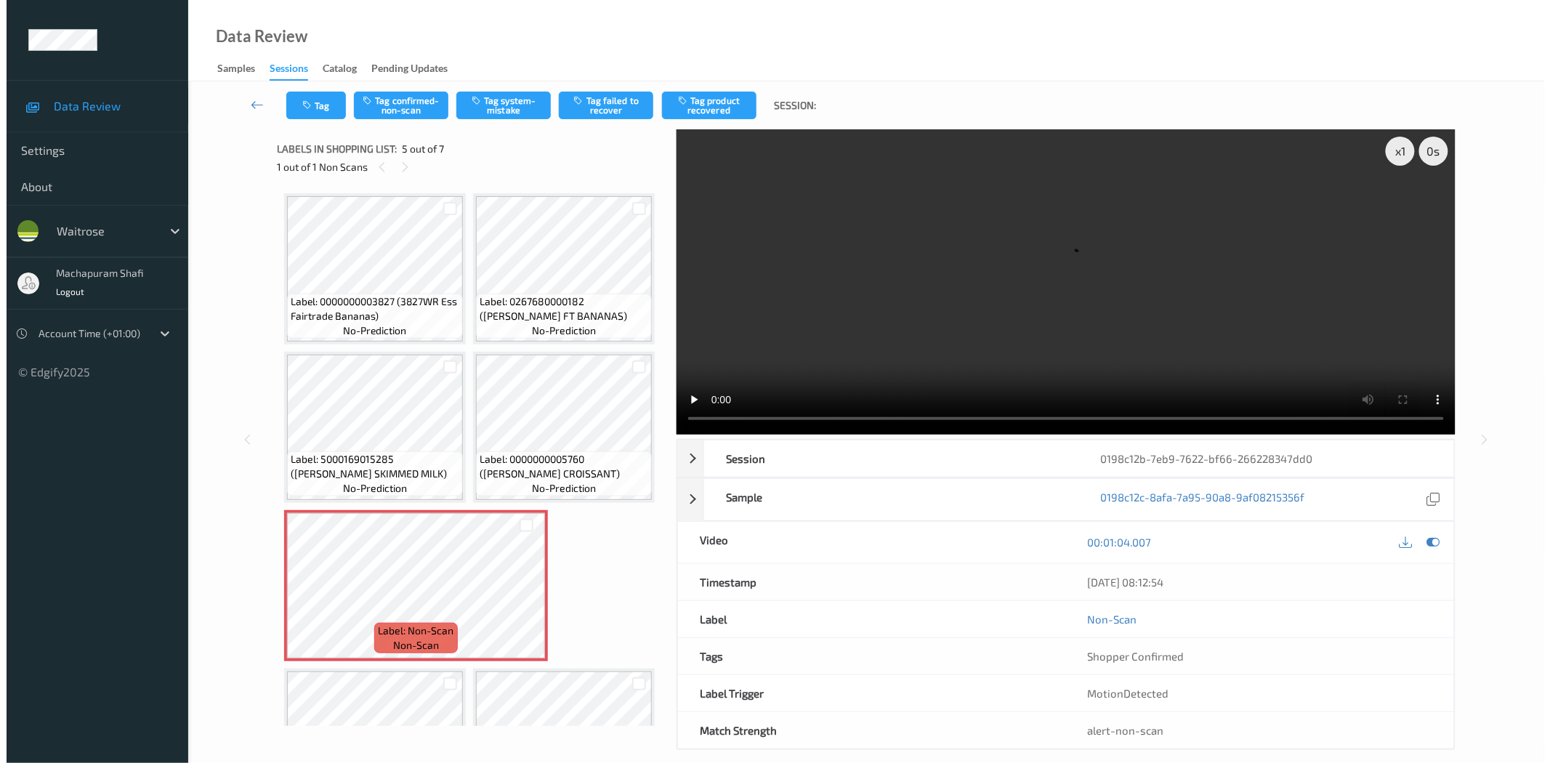
scroll to position [569, 0]
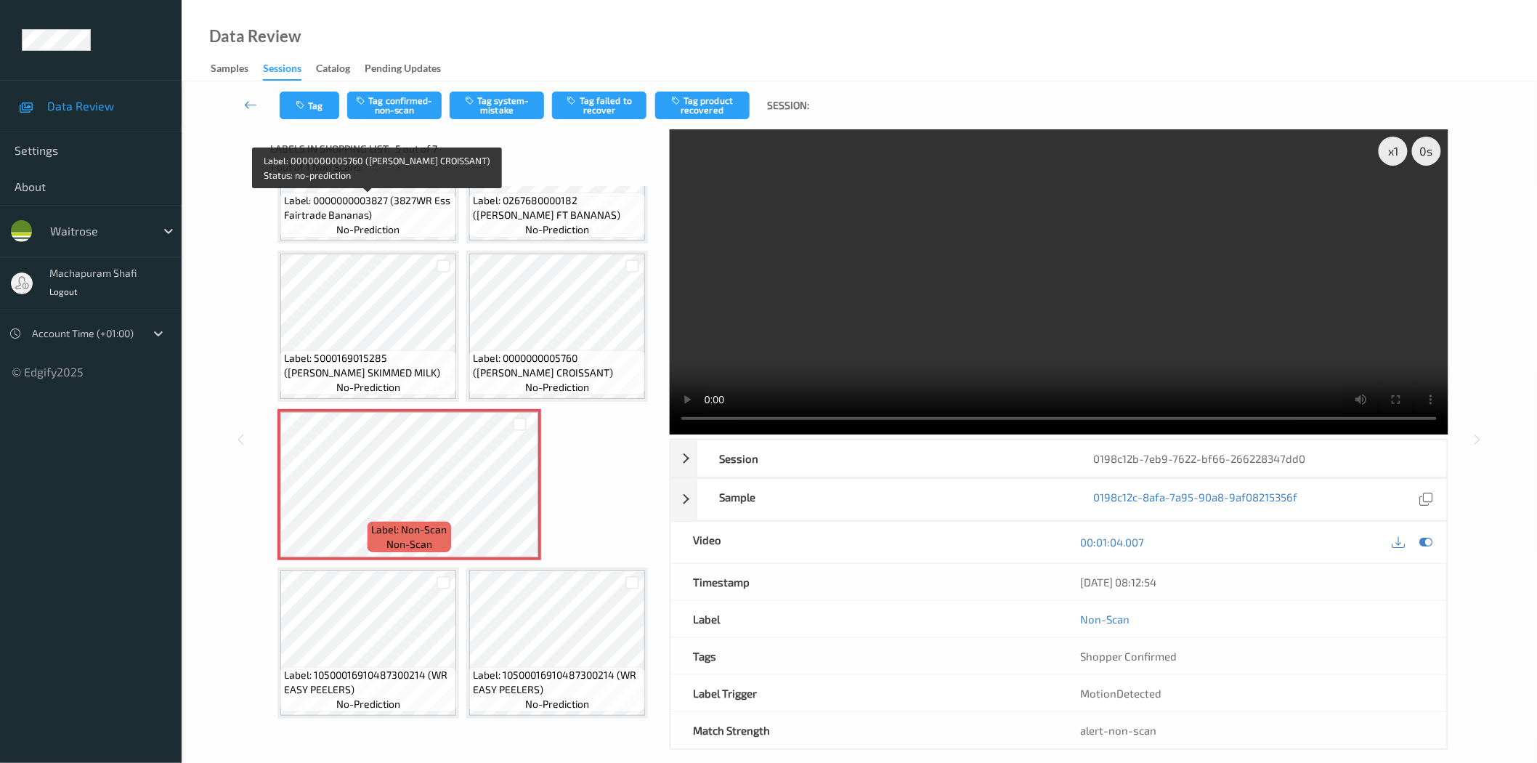
click at [473, 351] on span "Label: 0000000005760 ([PERSON_NAME] CROISSANT)" at bounding box center [557, 365] width 169 height 29
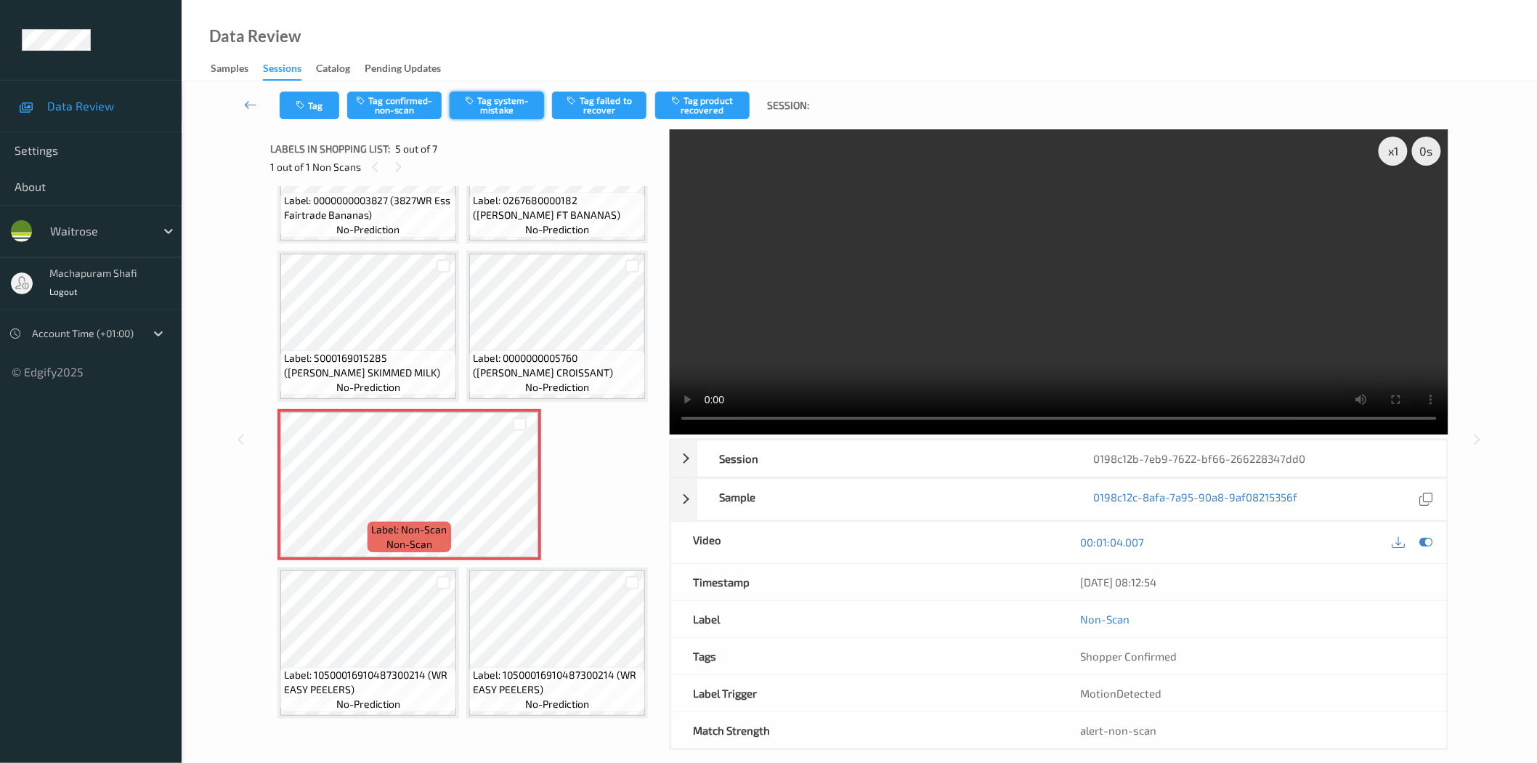
click at [498, 97] on button "Tag system-mistake" at bounding box center [497, 106] width 94 height 28
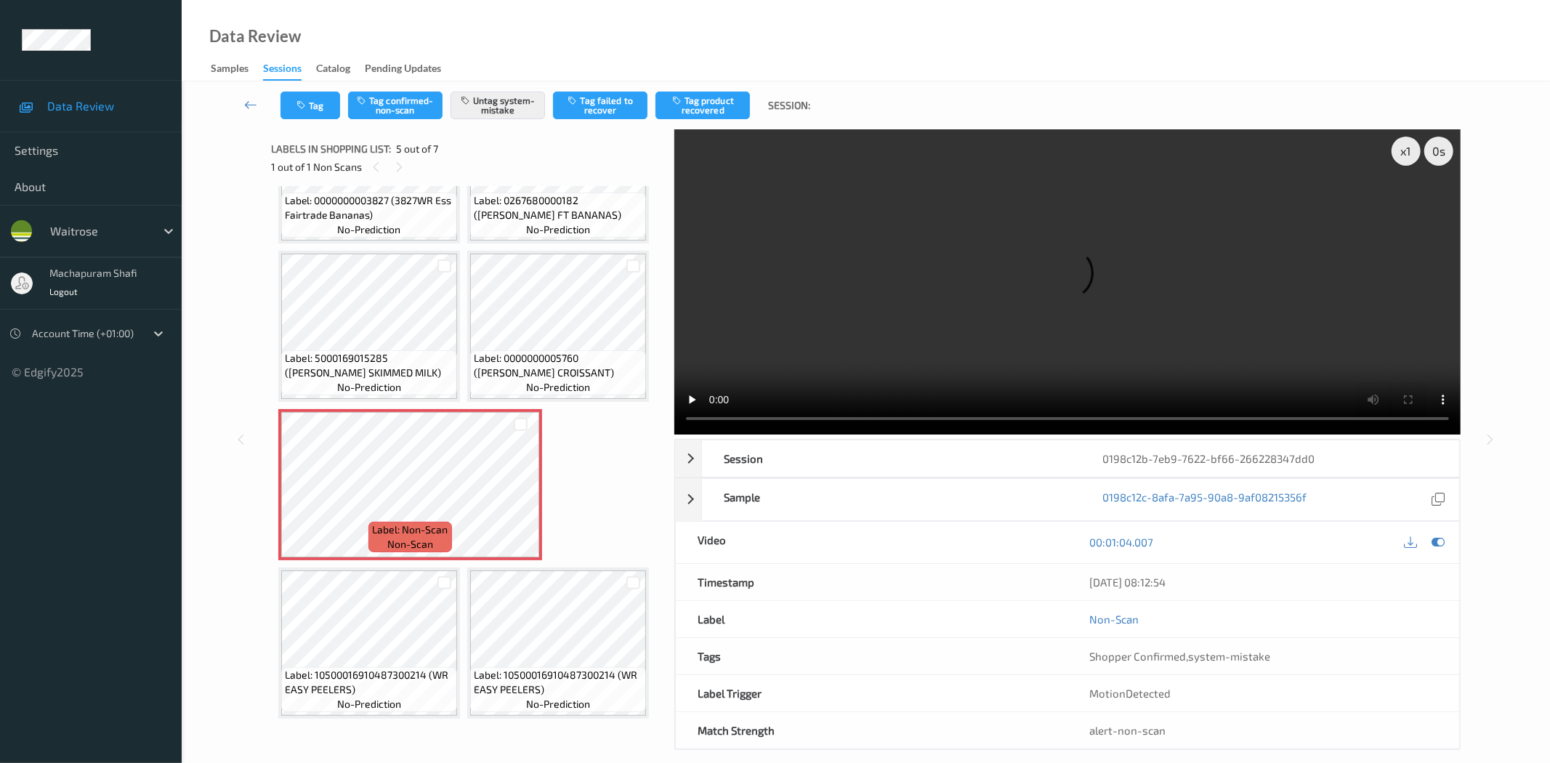
scroll to position [97, 0]
click at [305, 106] on icon "button" at bounding box center [302, 105] width 12 height 10
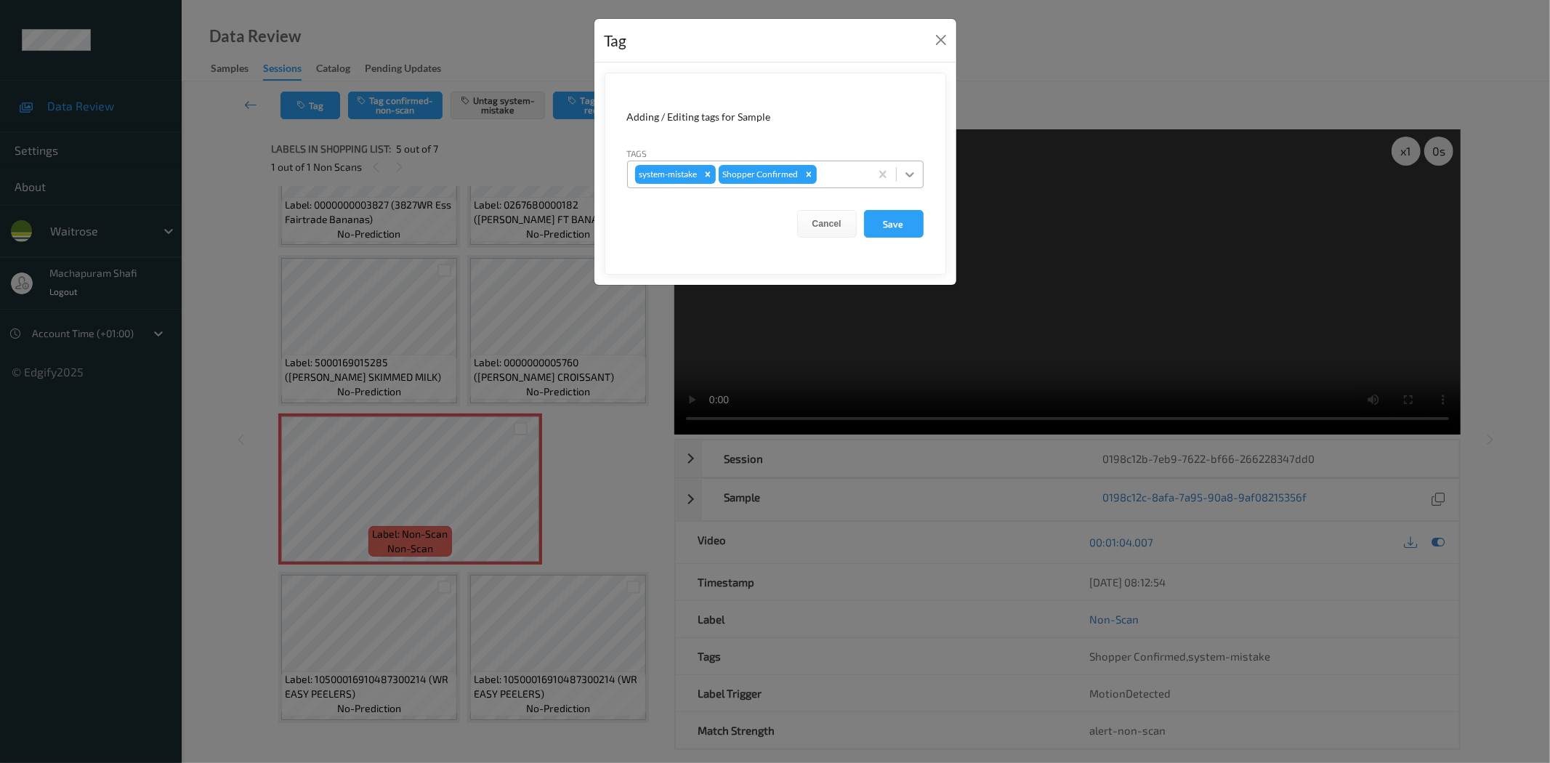
click at [916, 169] on icon at bounding box center [909, 174] width 15 height 15
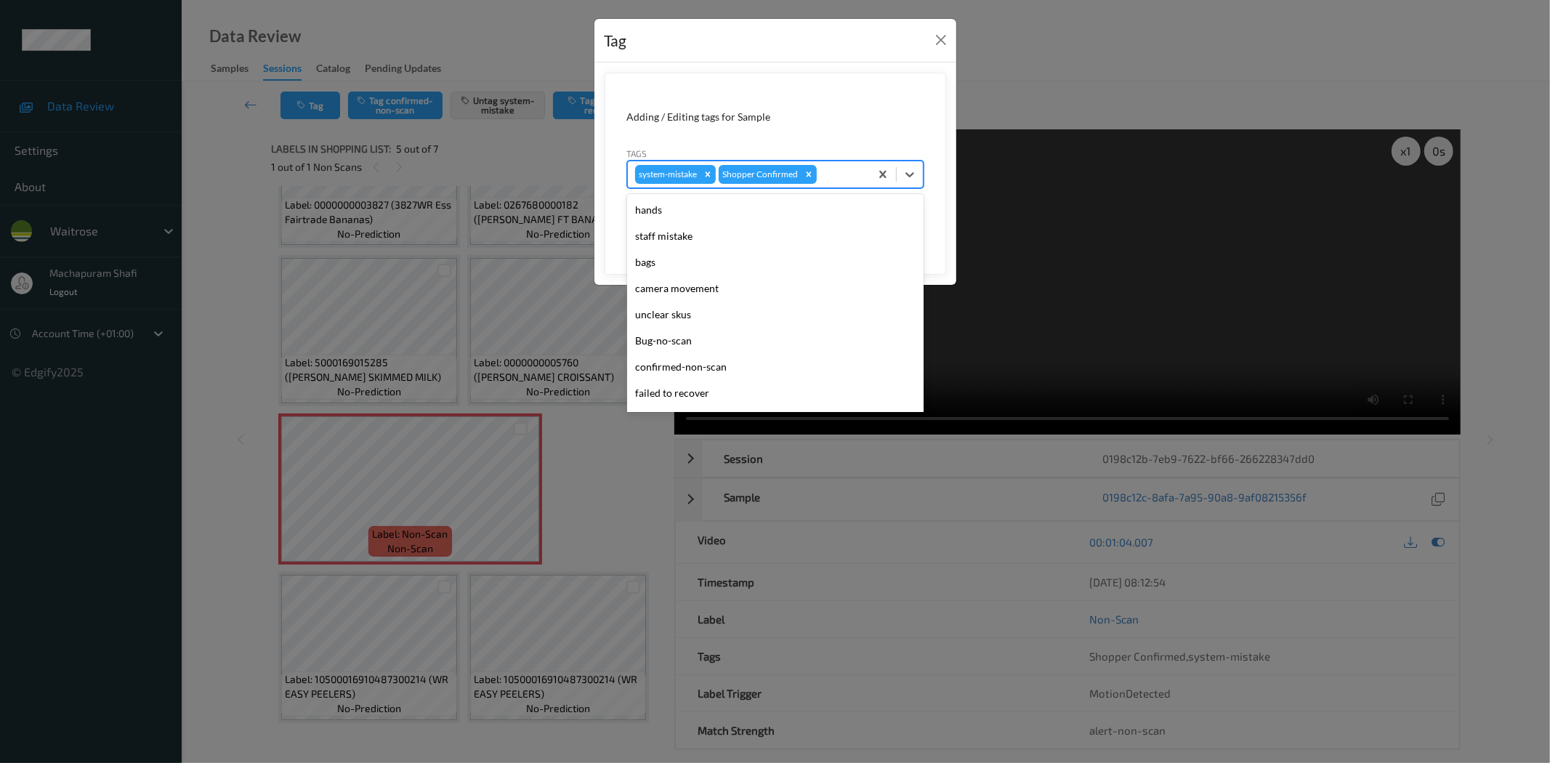
scroll to position [284, 0]
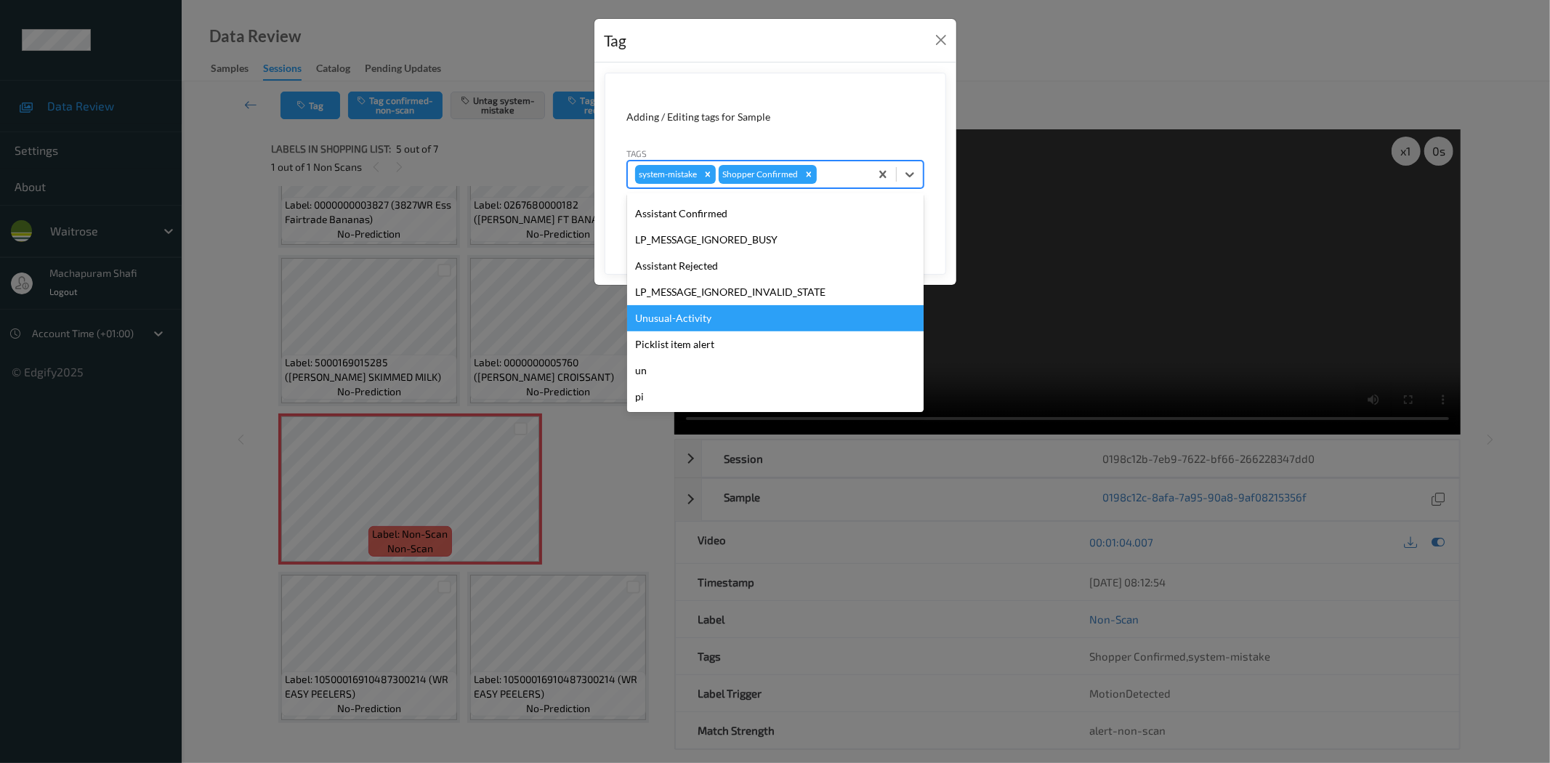
click at [667, 312] on div "Unusual-Activity" at bounding box center [775, 318] width 296 height 26
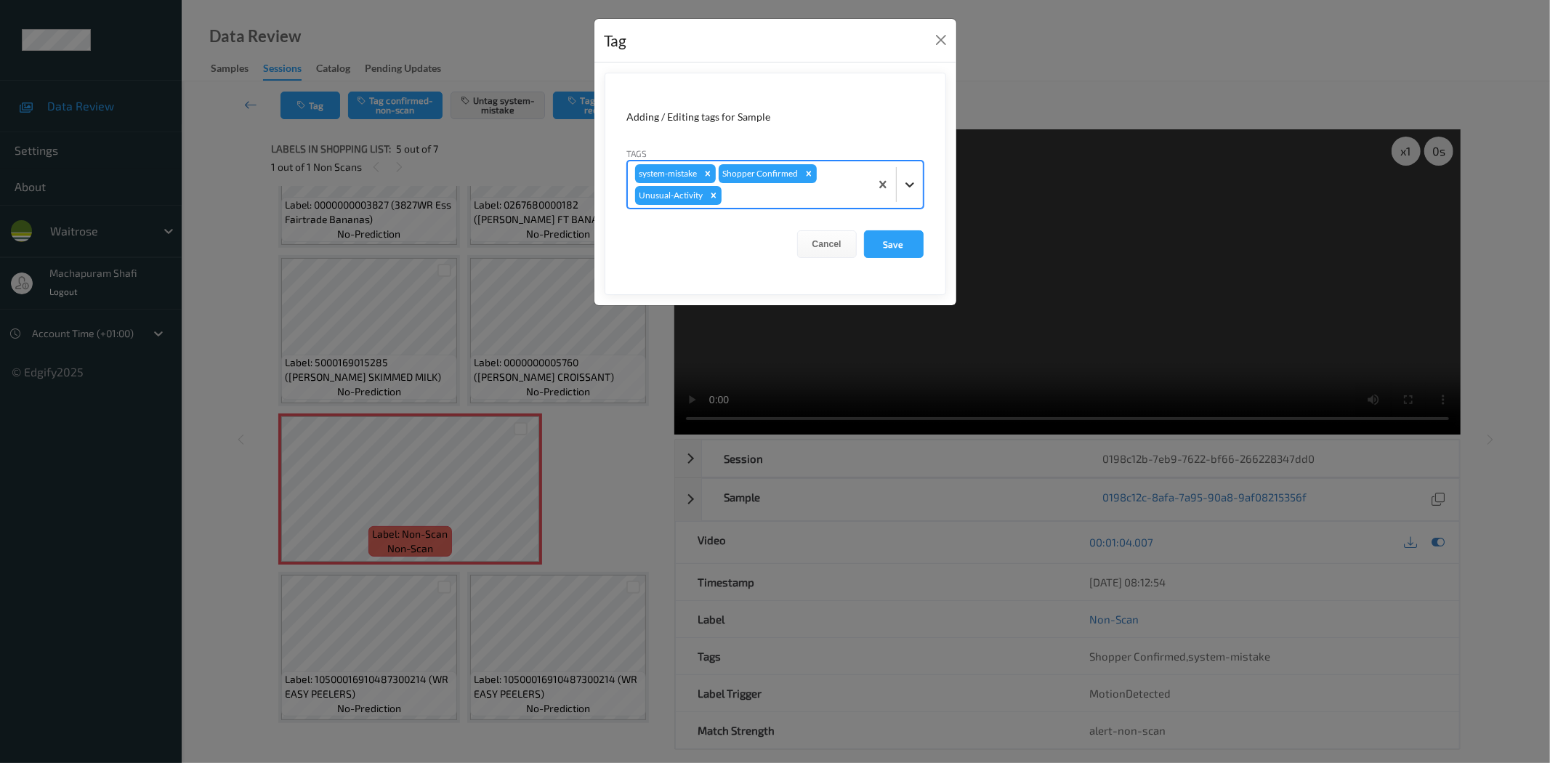
click at [916, 185] on icon at bounding box center [909, 184] width 15 height 15
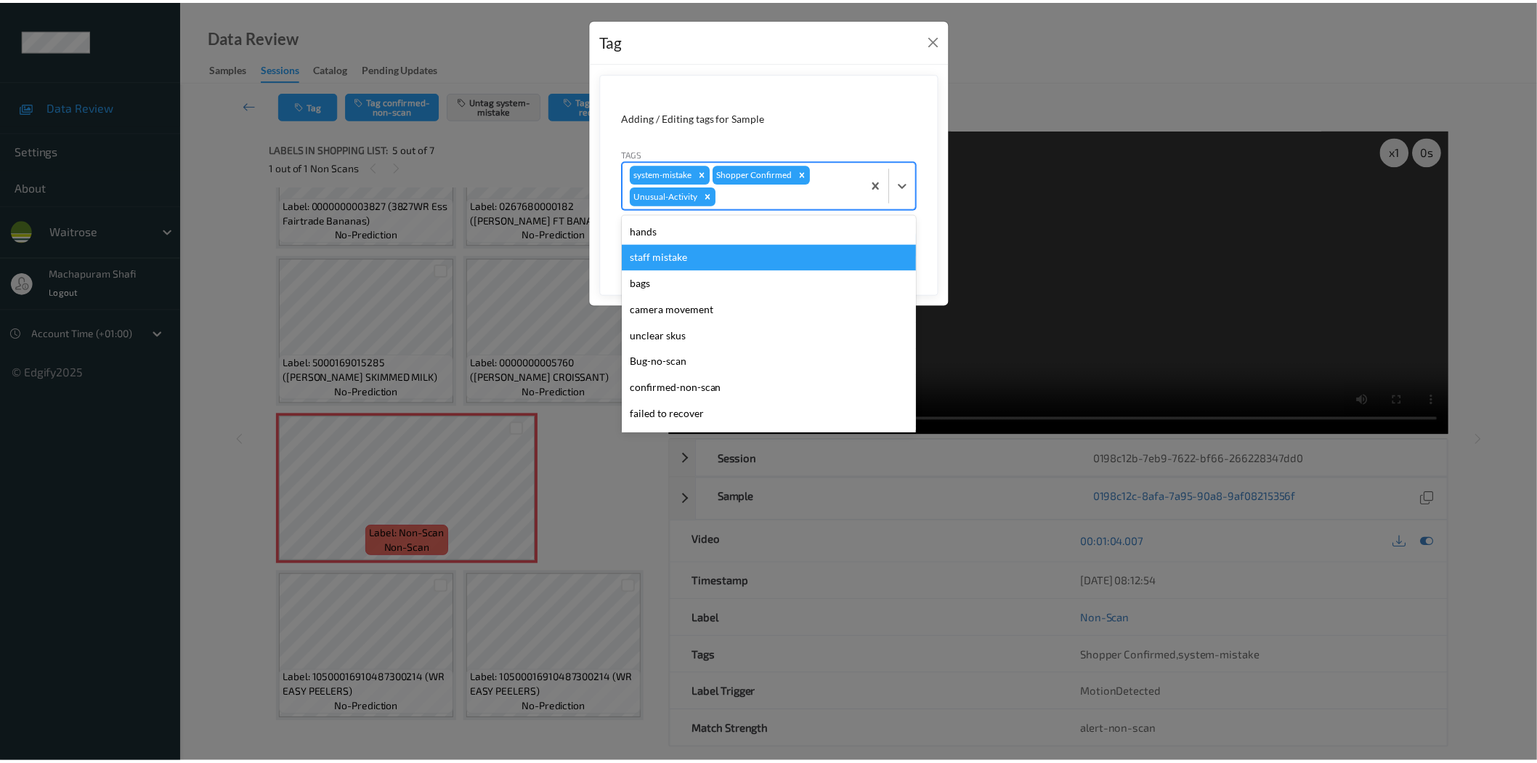
scroll to position [258, 0]
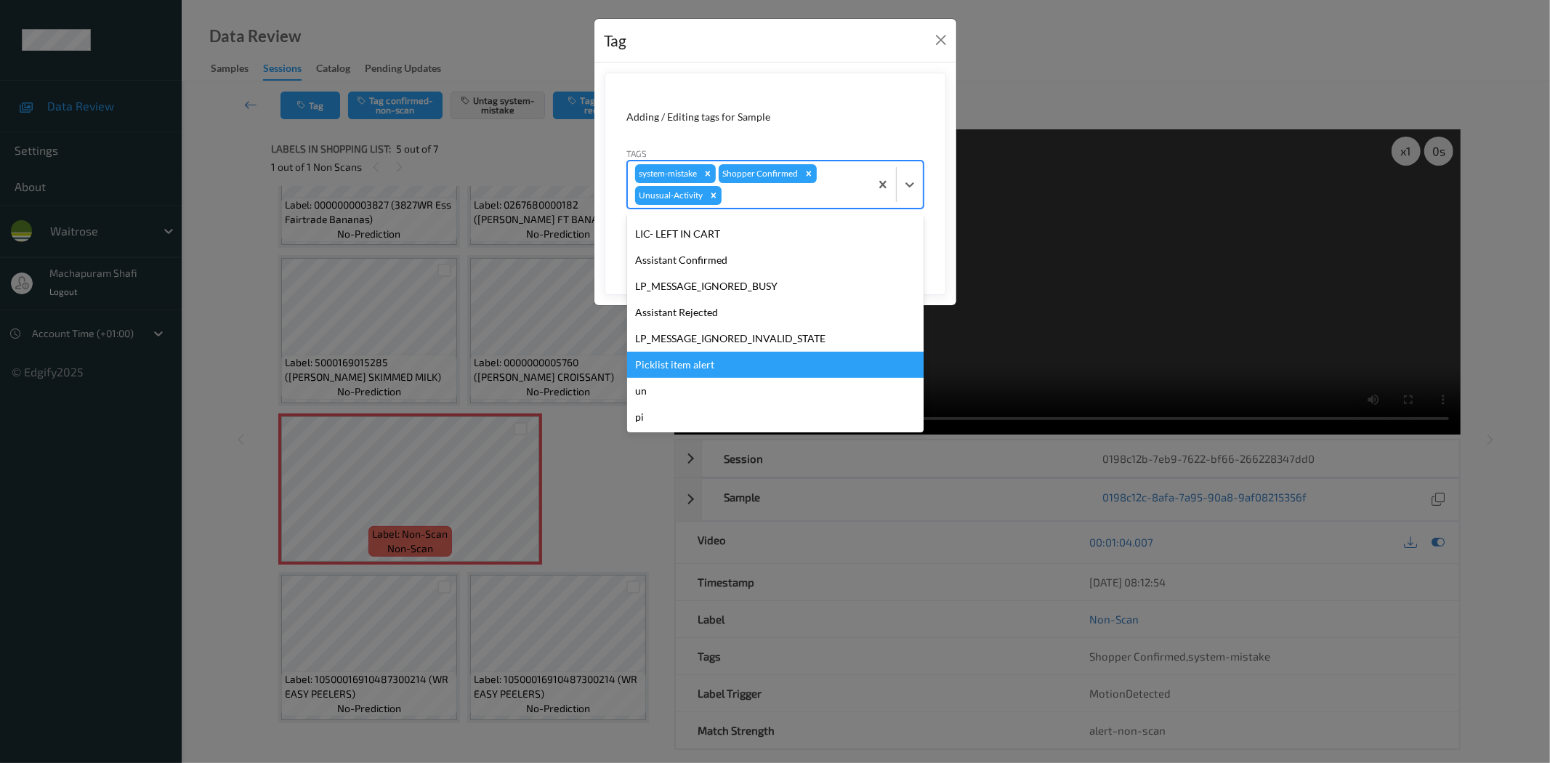
click at [655, 360] on div "Picklist item alert" at bounding box center [775, 365] width 296 height 26
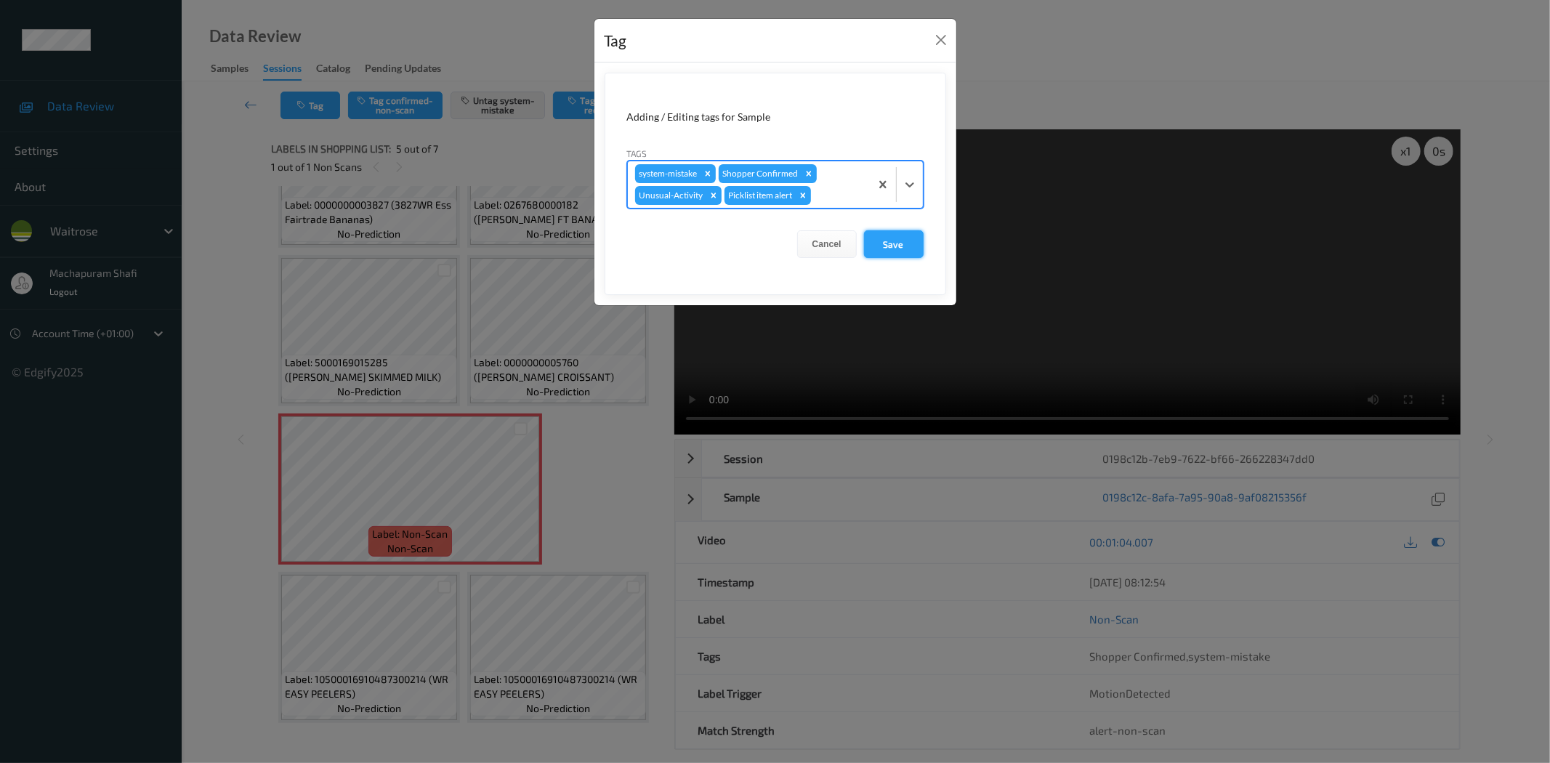
click at [897, 246] on button "Save" at bounding box center [894, 244] width 60 height 28
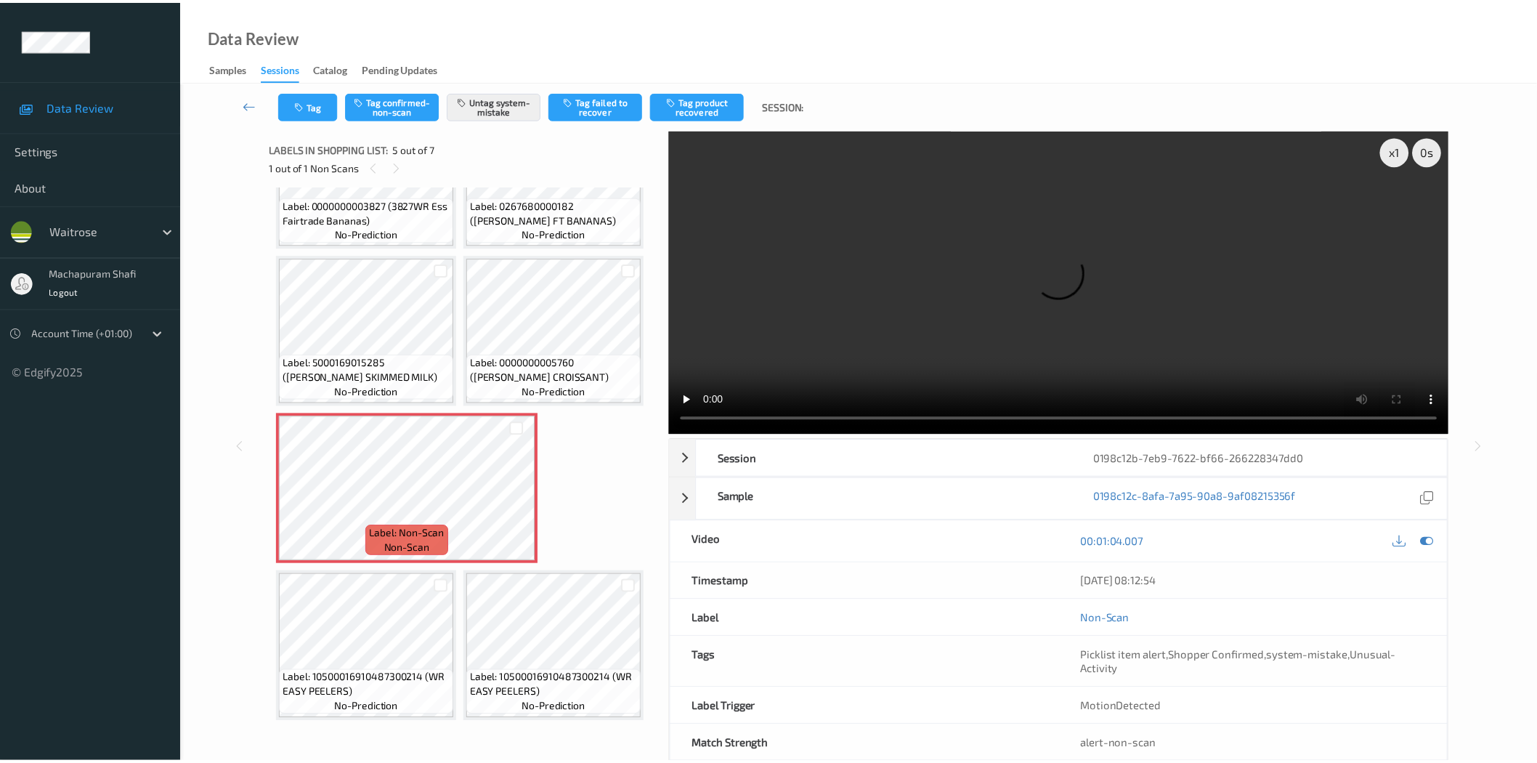
scroll to position [569, 0]
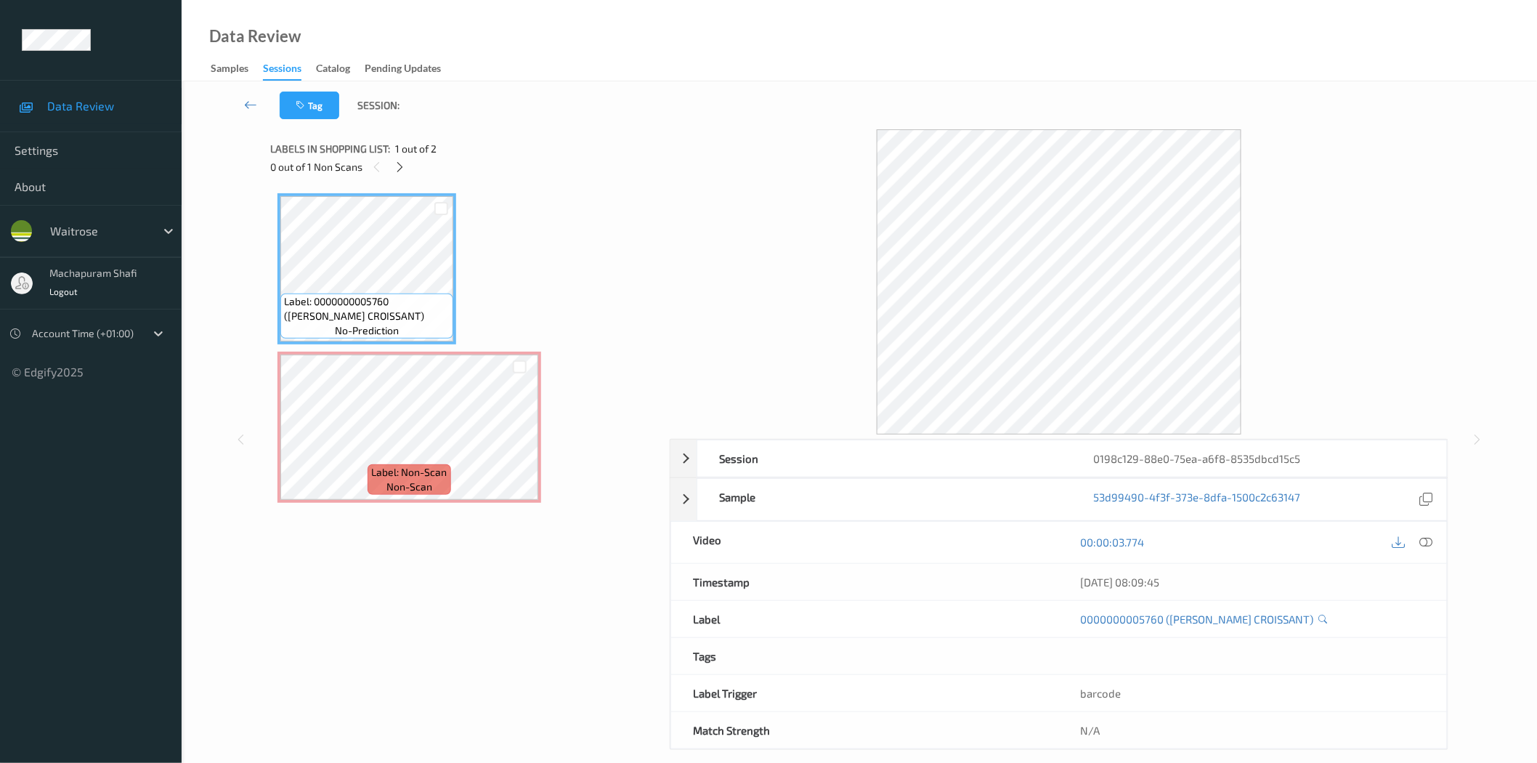
drag, startPoint x: 401, startPoint y: 169, endPoint x: 495, endPoint y: 208, distance: 102.0
click at [401, 169] on icon at bounding box center [400, 167] width 12 height 13
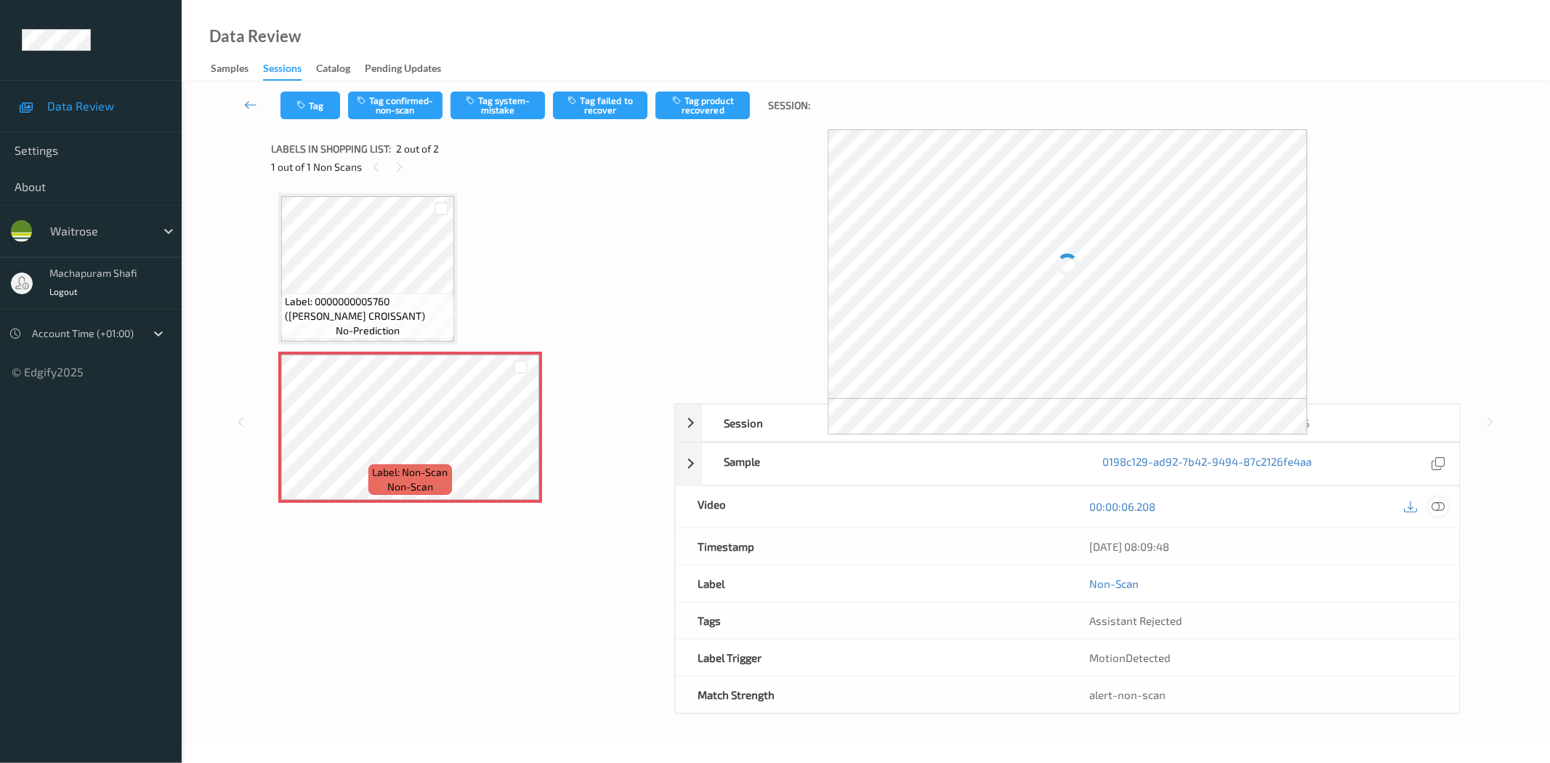
click at [1435, 504] on icon at bounding box center [1438, 506] width 13 height 13
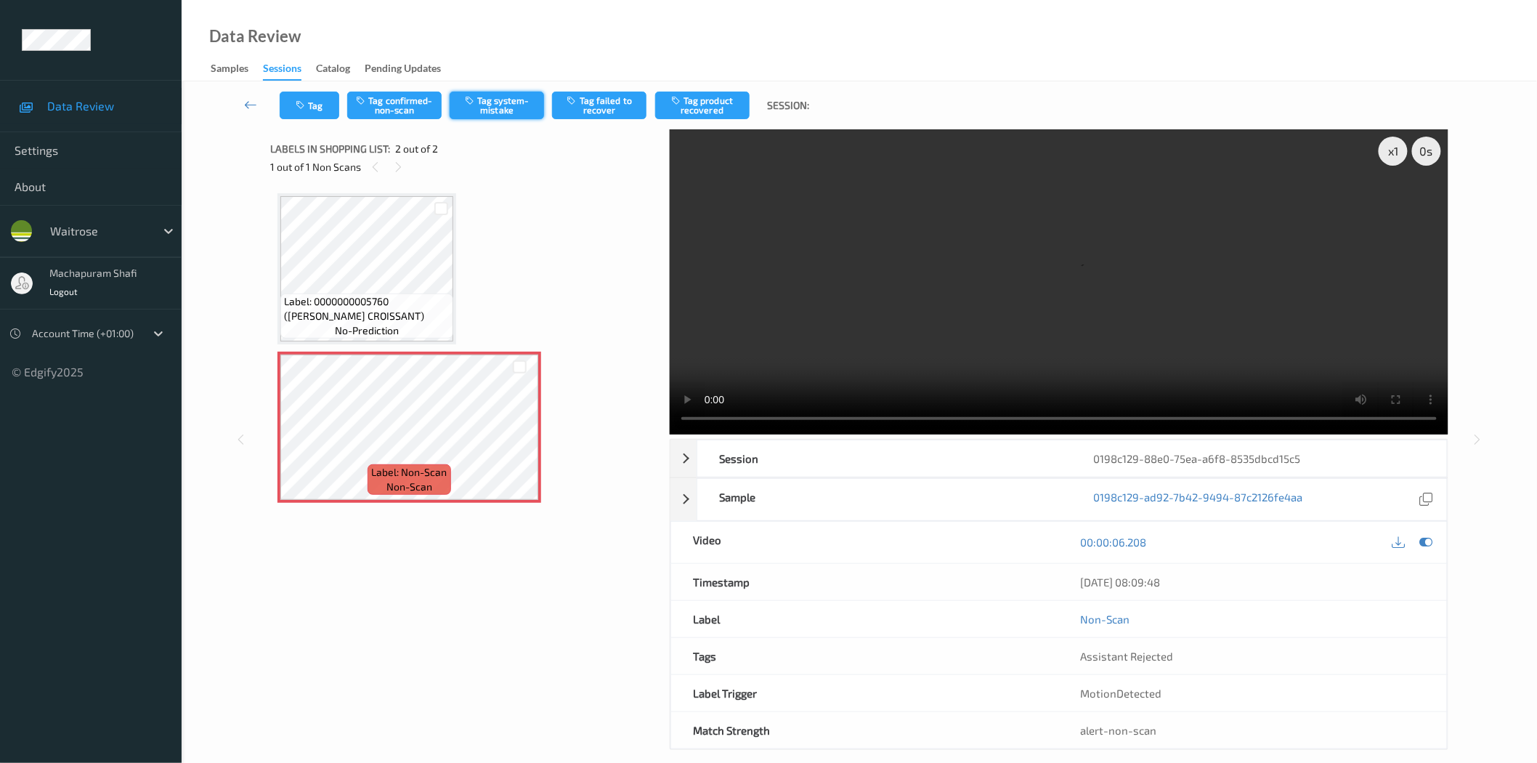
drag, startPoint x: 478, startPoint y: 105, endPoint x: 478, endPoint y: 113, distance: 8.0
click at [478, 104] on button "Tag system-mistake" at bounding box center [497, 106] width 94 height 28
click at [496, 107] on button "Tag system-mistake" at bounding box center [497, 106] width 94 height 28
click at [503, 110] on button "Tag system-mistake" at bounding box center [497, 106] width 94 height 28
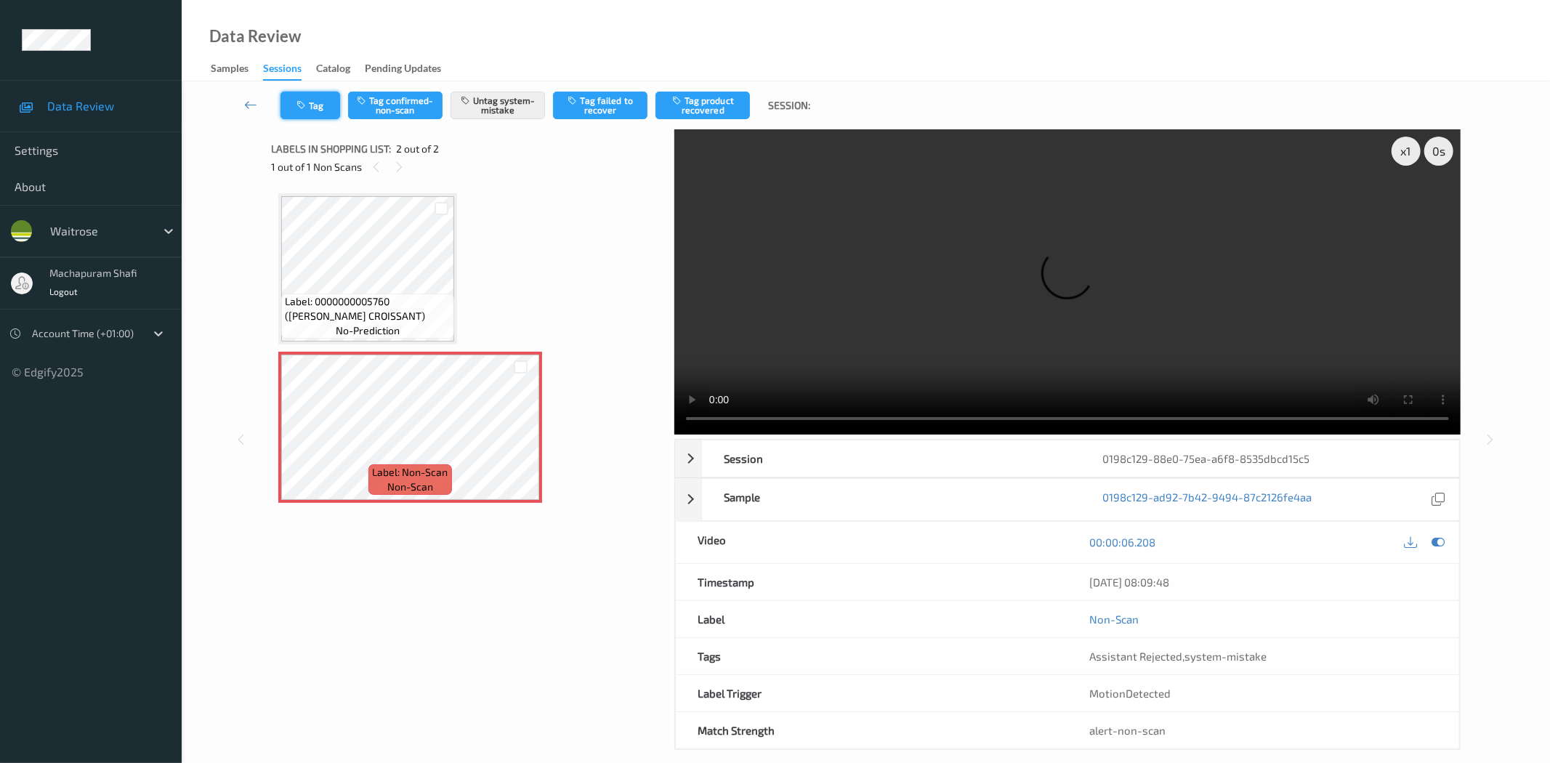
click at [300, 108] on icon "button" at bounding box center [302, 105] width 12 height 10
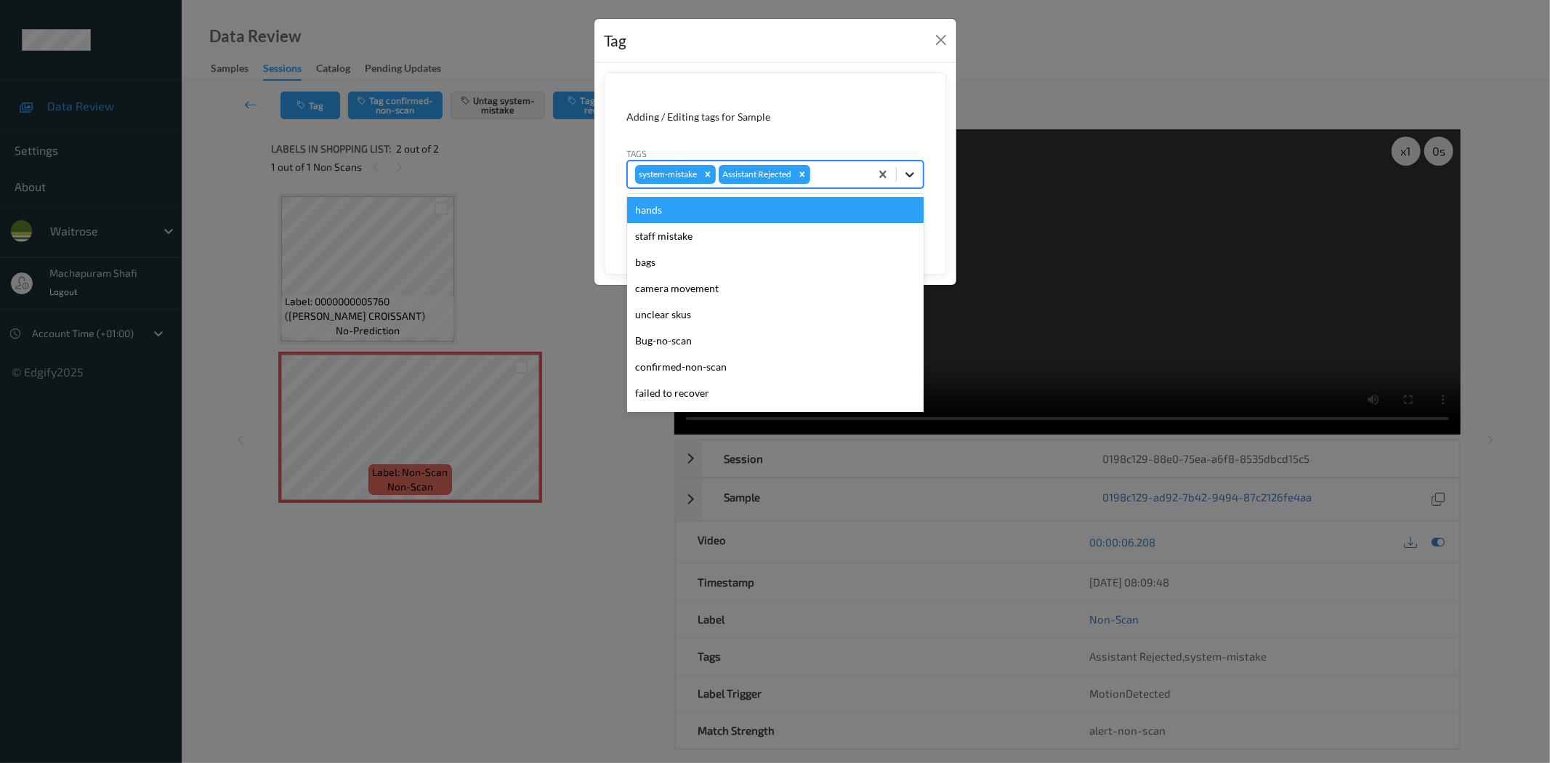
click at [912, 172] on icon at bounding box center [909, 174] width 9 height 5
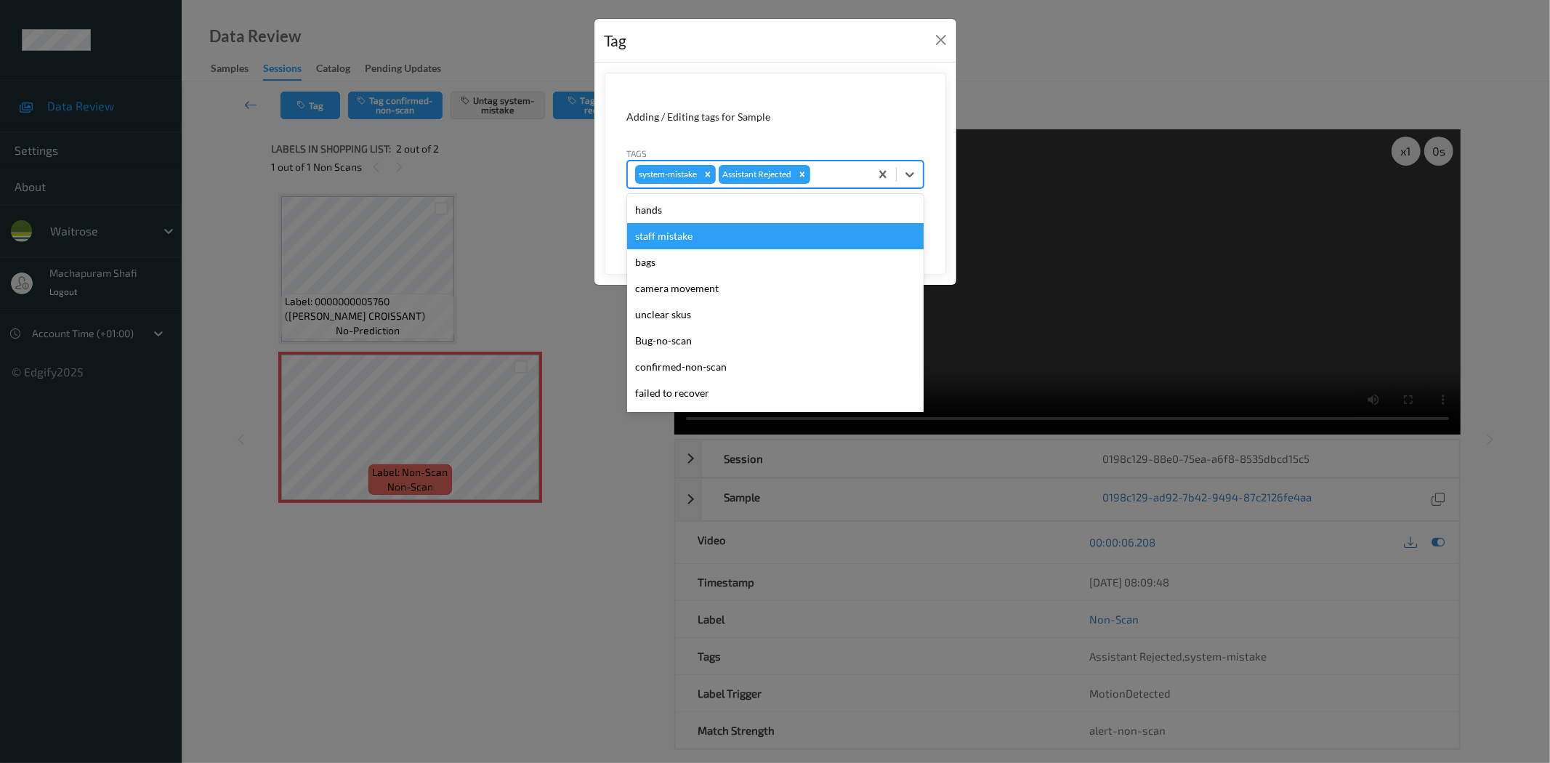
scroll to position [284, 0]
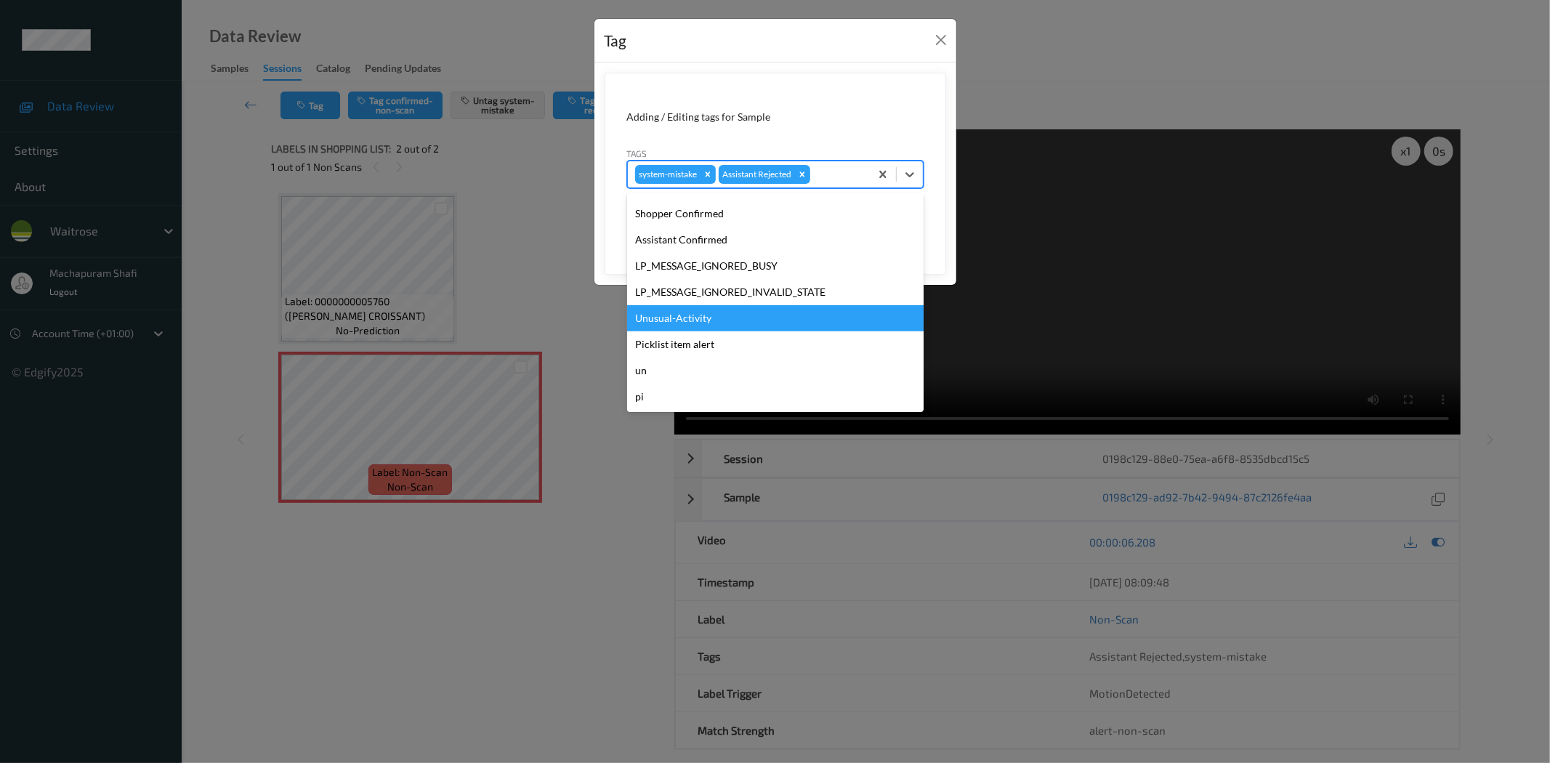
click at [698, 314] on div "Unusual-Activity" at bounding box center [775, 318] width 296 height 26
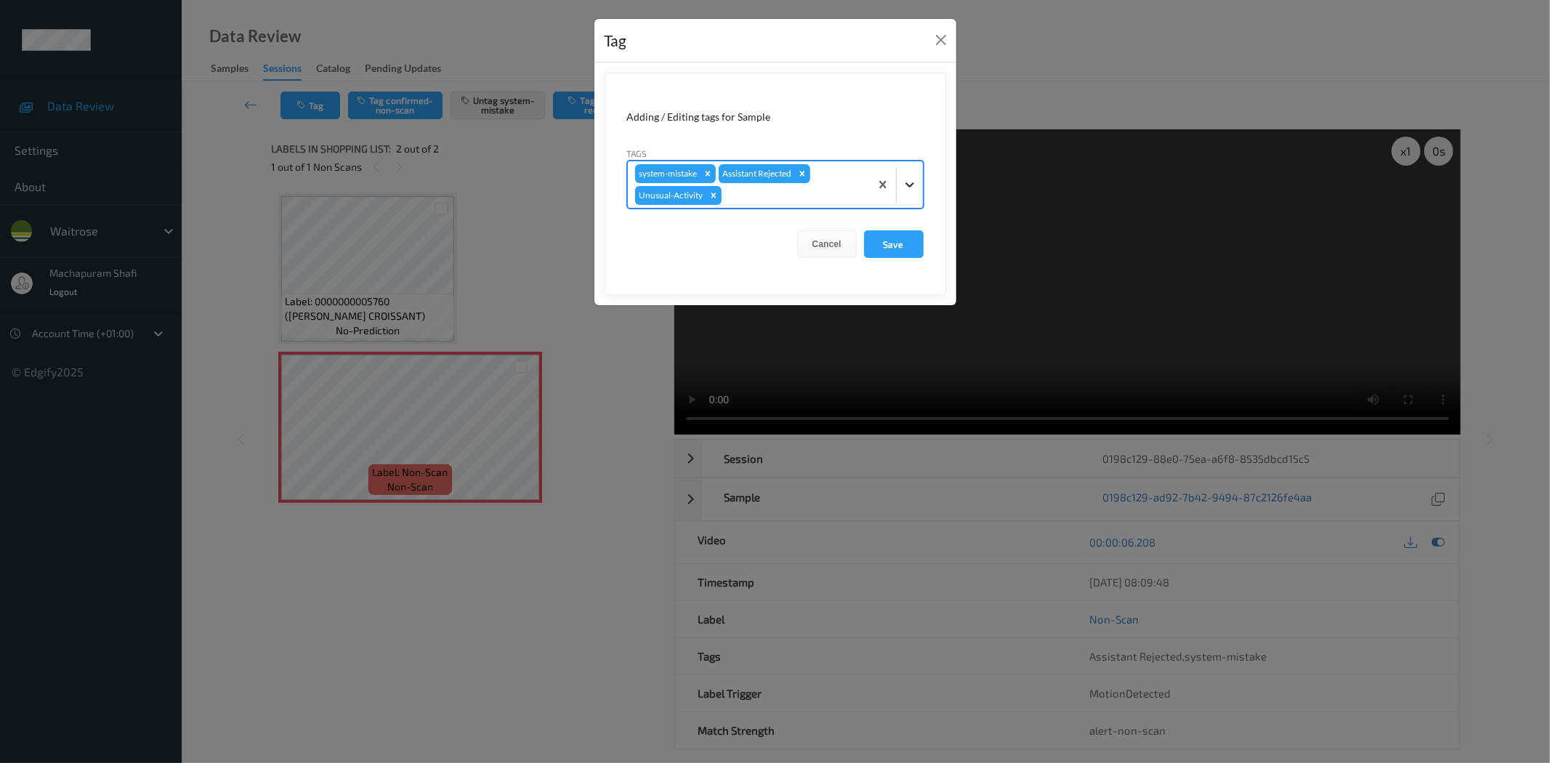
click at [916, 177] on icon at bounding box center [909, 184] width 15 height 15
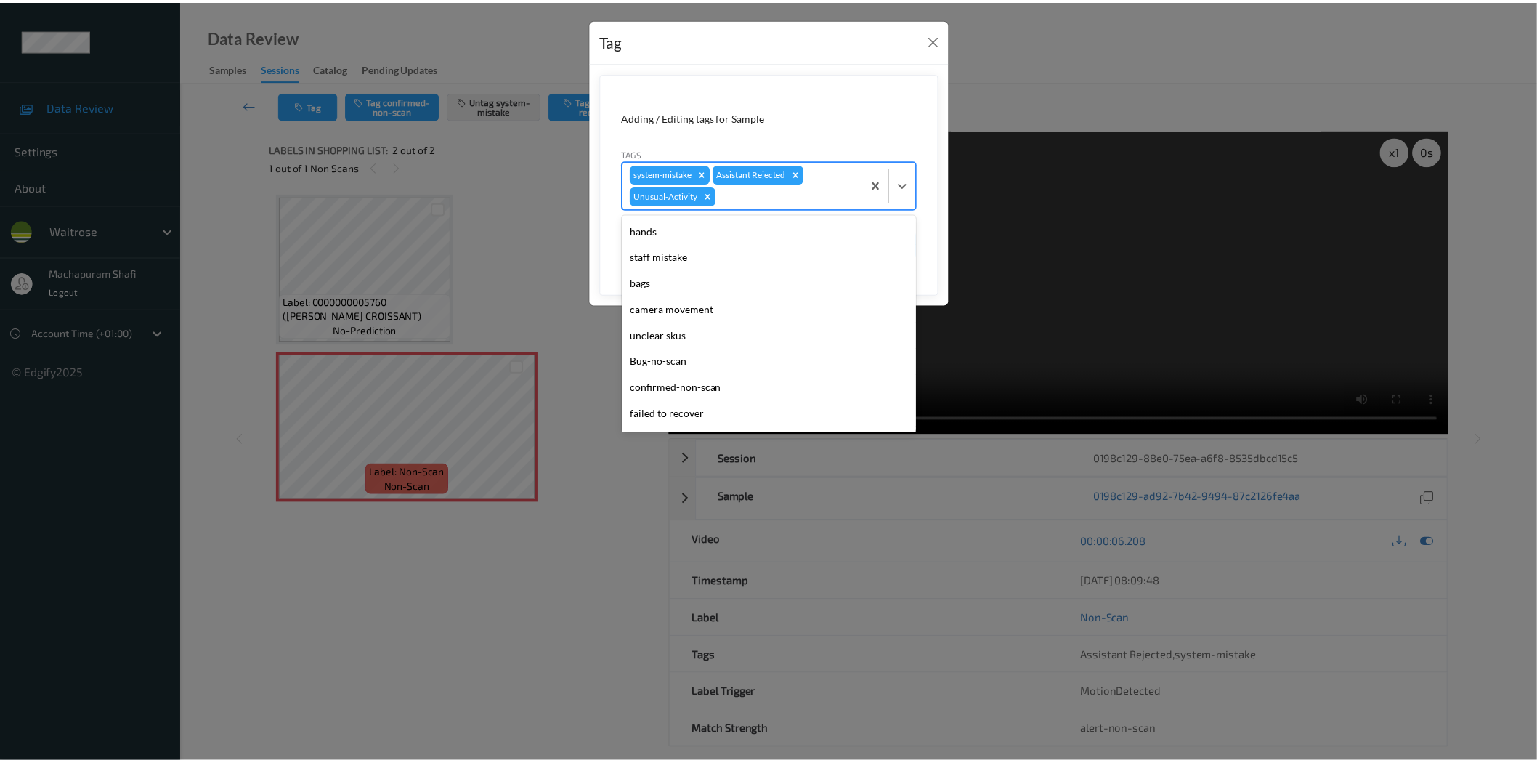
scroll to position [258, 0]
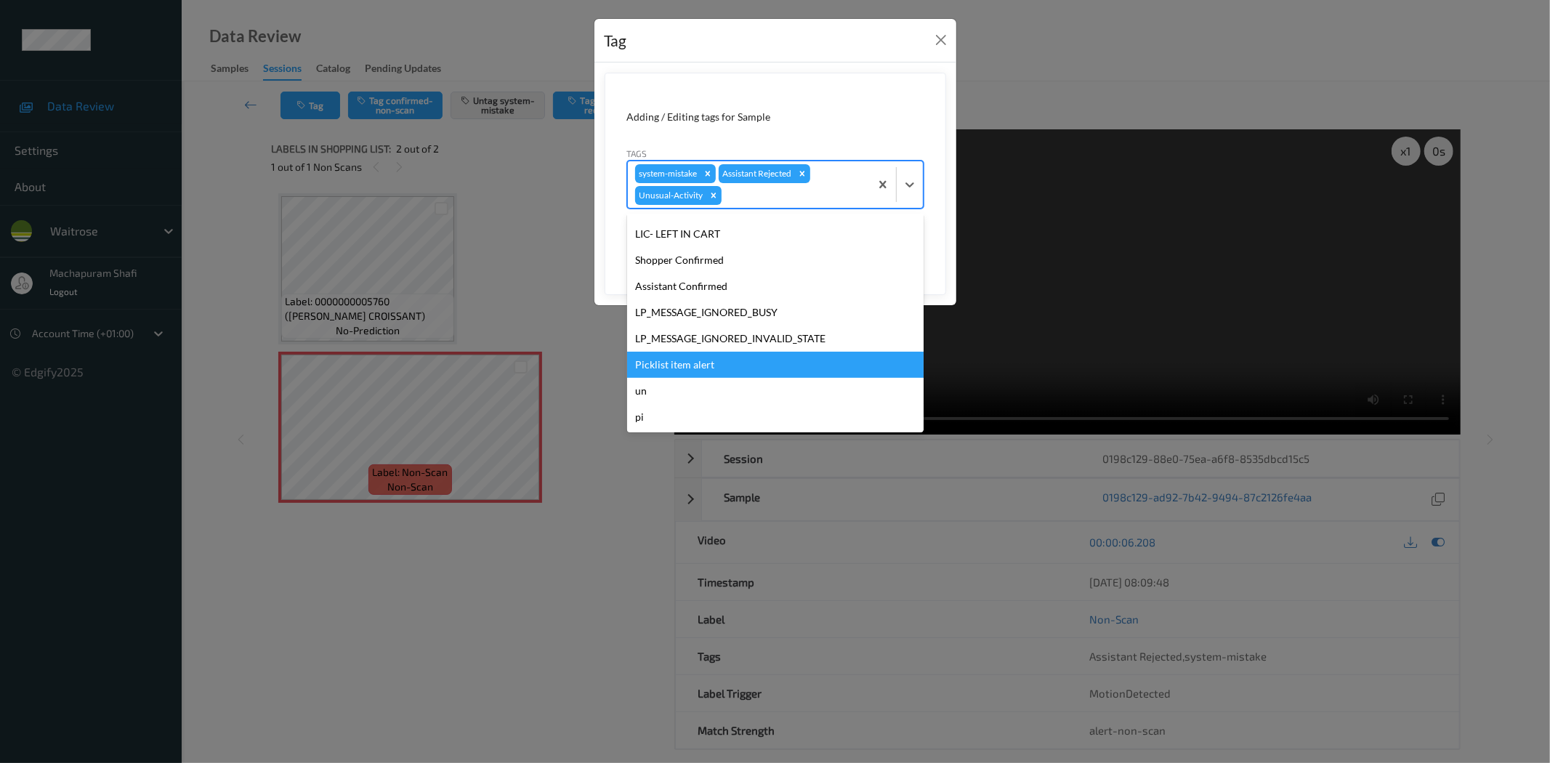
click at [708, 365] on div "Picklist item alert" at bounding box center [775, 365] width 296 height 26
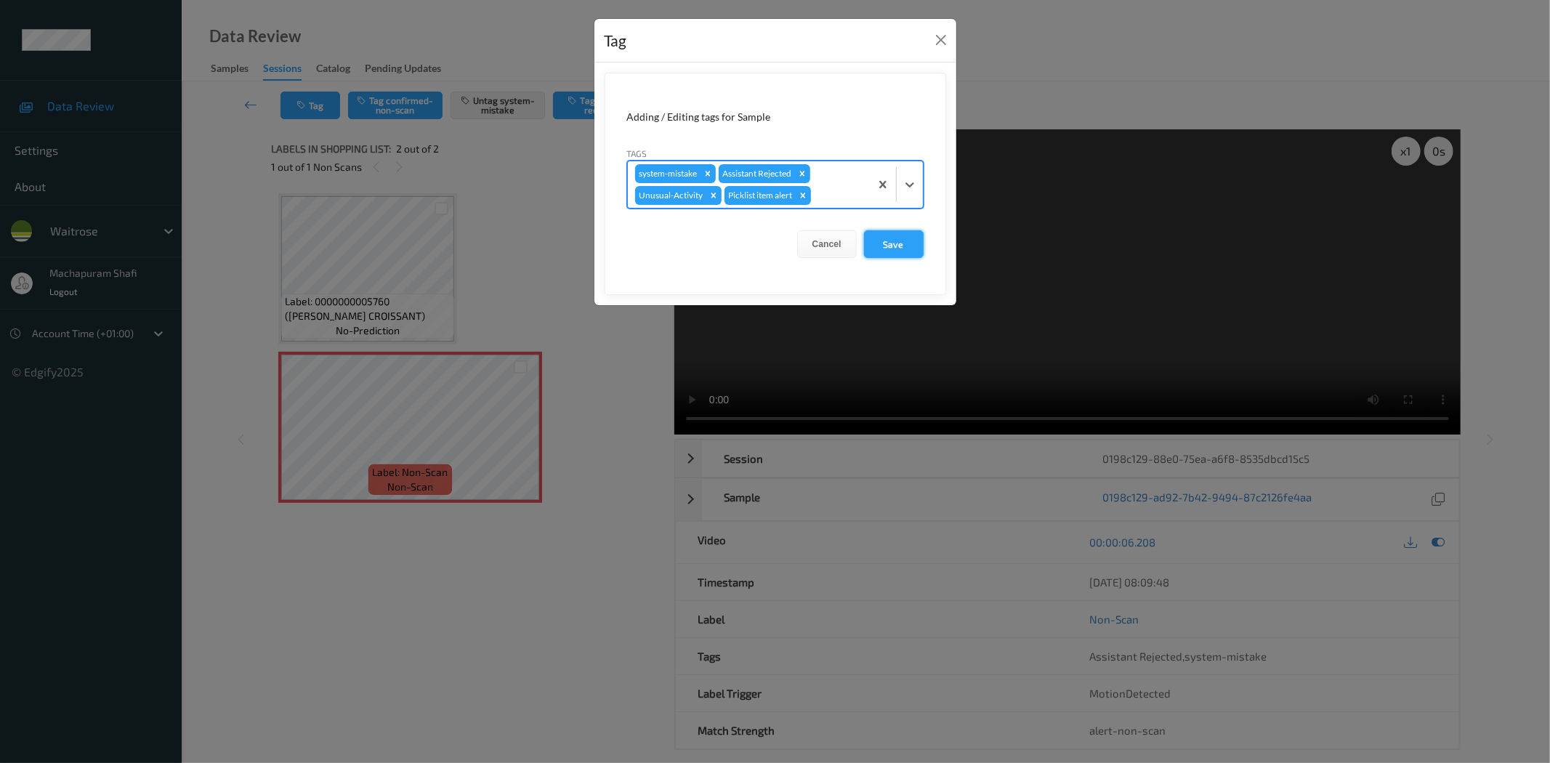
click at [886, 238] on button "Save" at bounding box center [894, 244] width 60 height 28
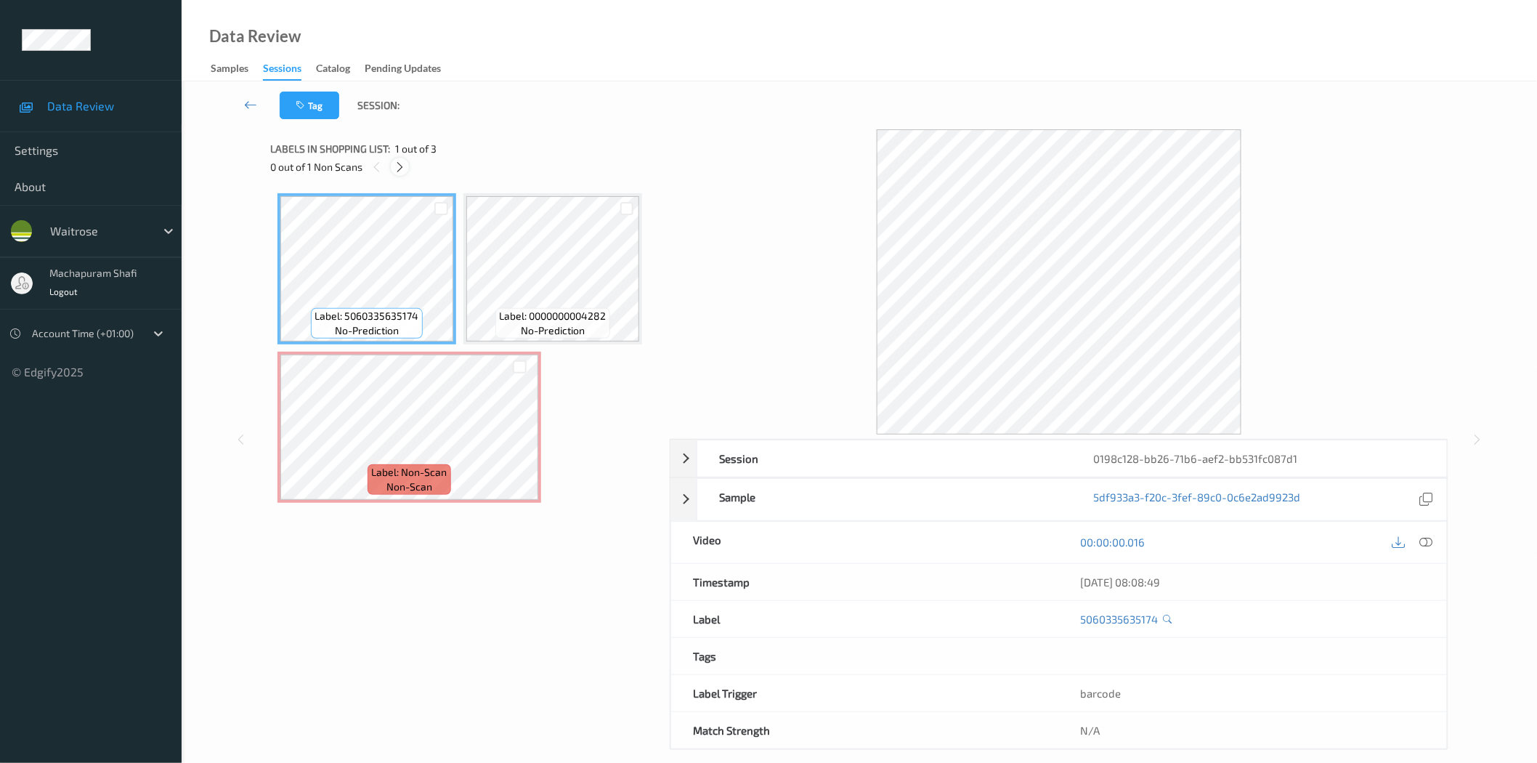
click at [402, 169] on icon at bounding box center [400, 167] width 12 height 13
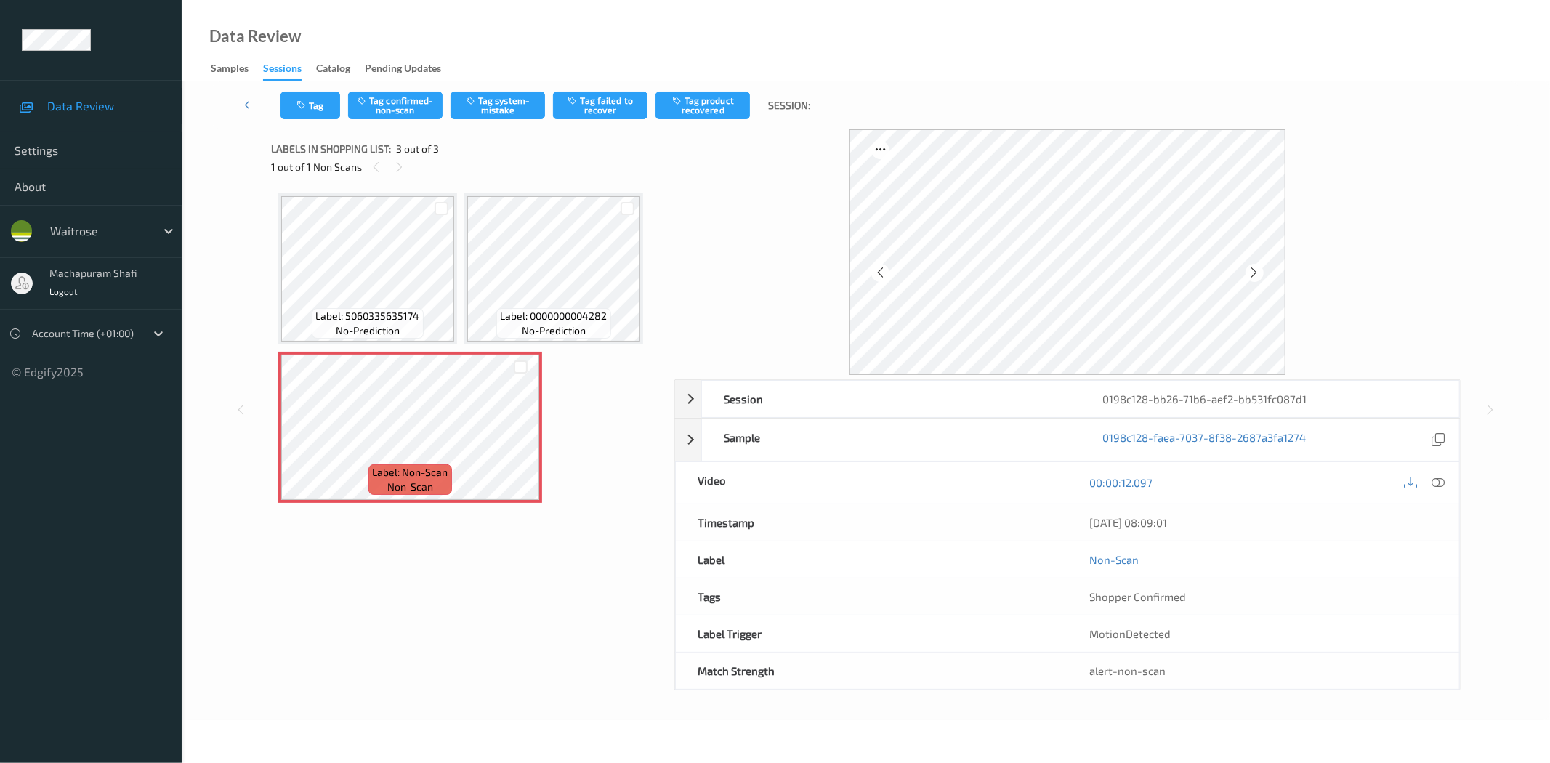
drag, startPoint x: 1440, startPoint y: 487, endPoint x: 1413, endPoint y: 481, distance: 27.5
click at [1440, 487] on icon at bounding box center [1438, 482] width 13 height 13
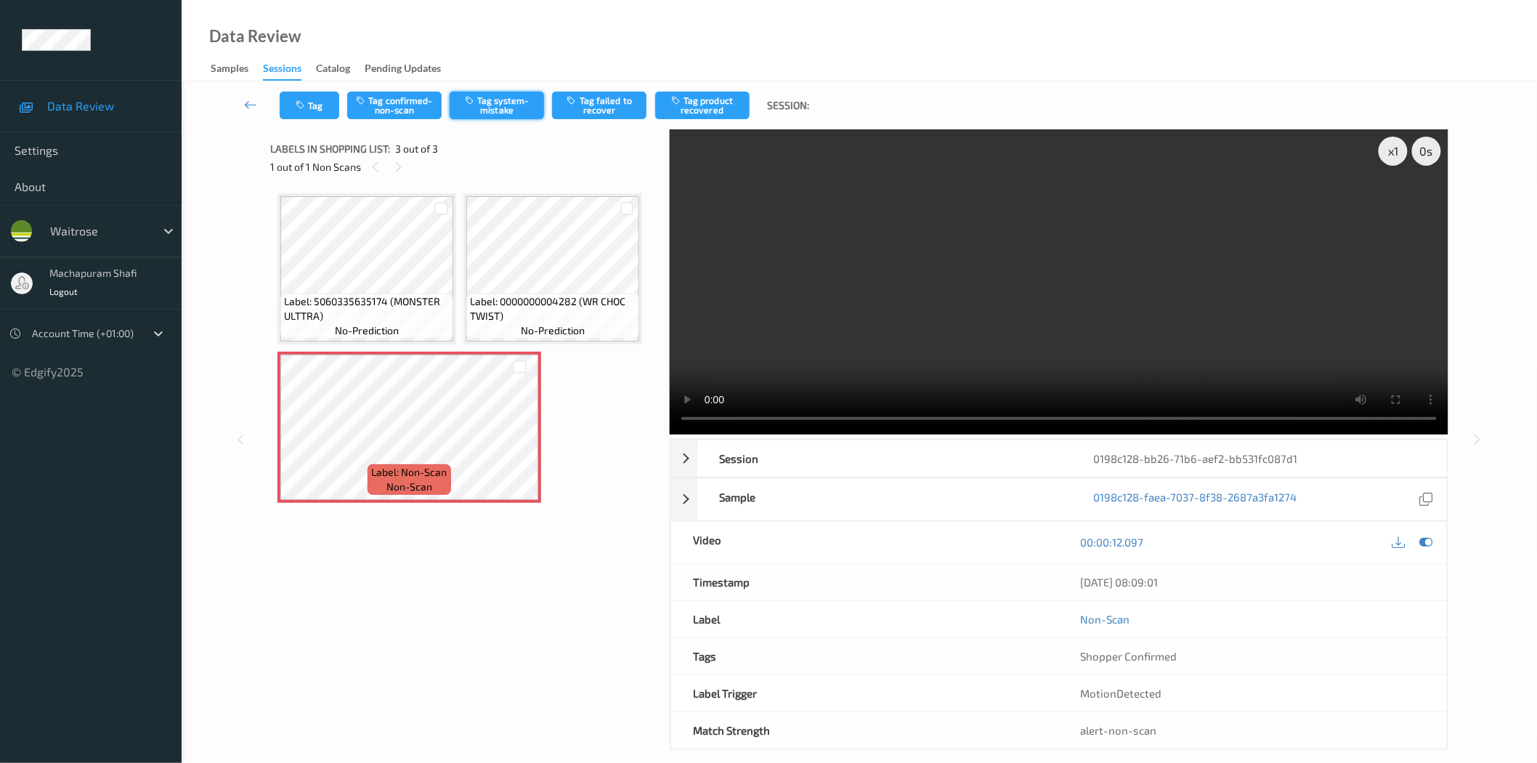
click at [507, 111] on button "Tag system-mistake" at bounding box center [497, 106] width 94 height 28
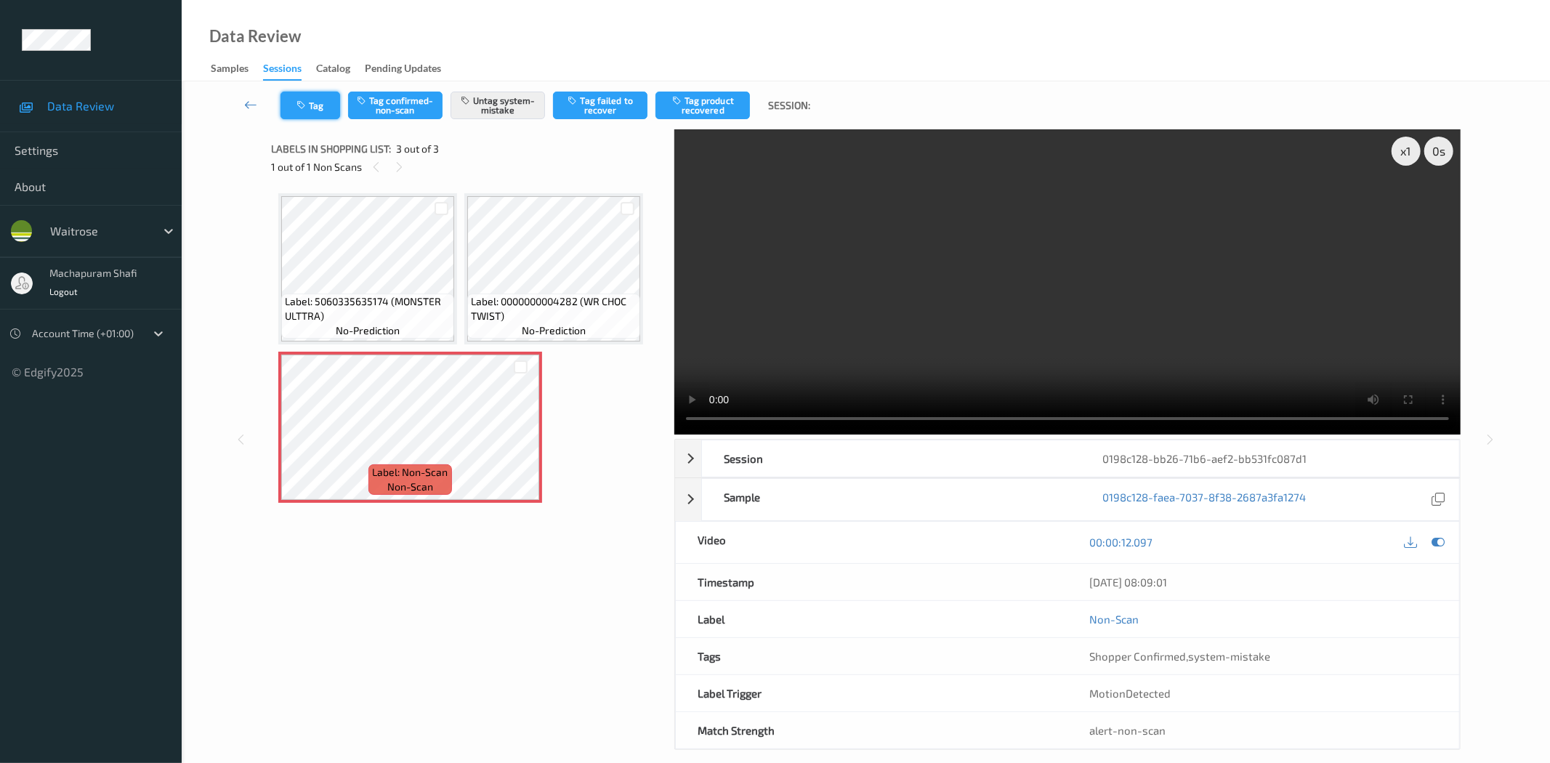
click at [306, 107] on icon "button" at bounding box center [302, 105] width 12 height 10
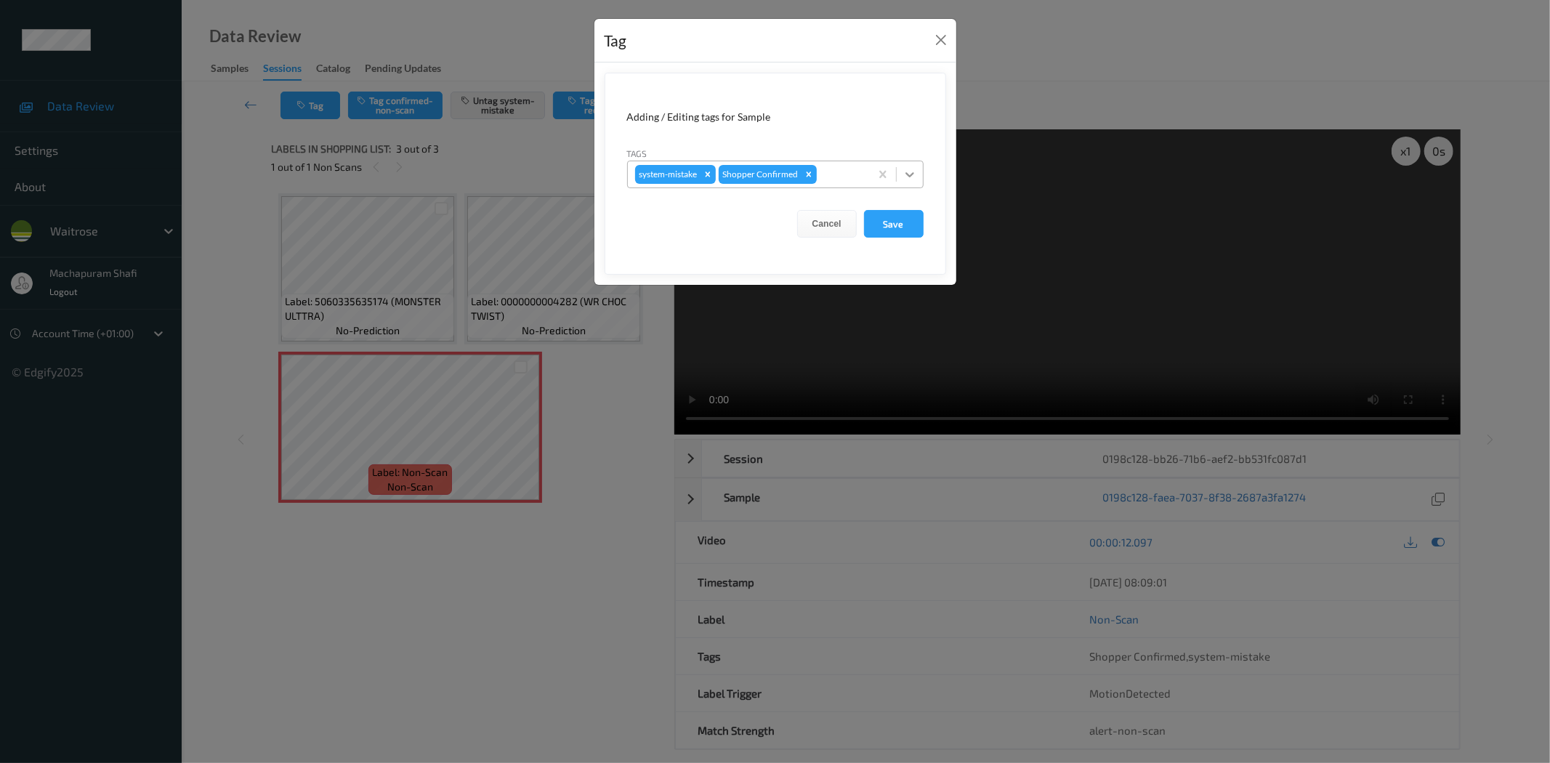
click at [907, 165] on div at bounding box center [910, 174] width 26 height 26
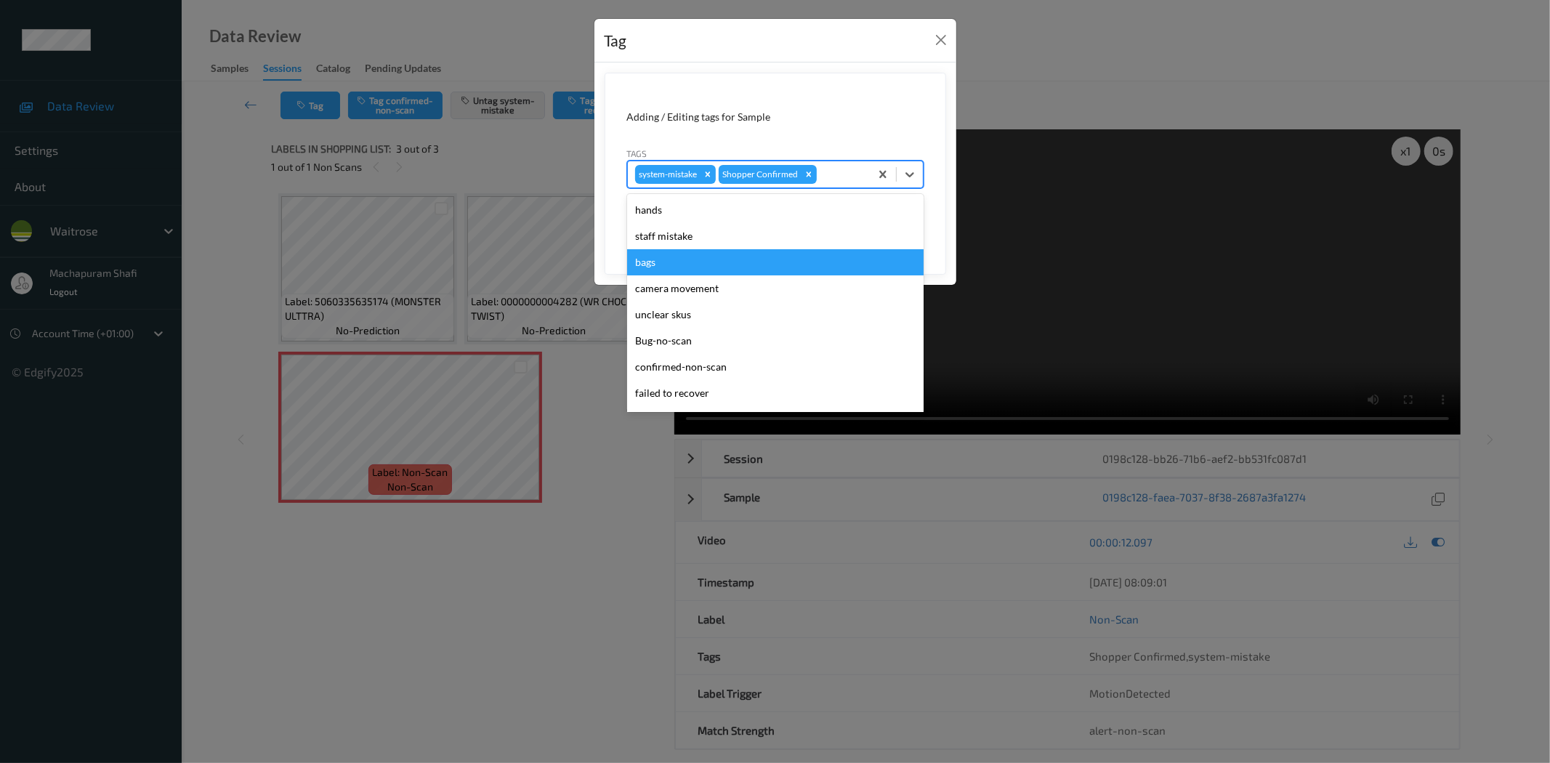
scroll to position [284, 0]
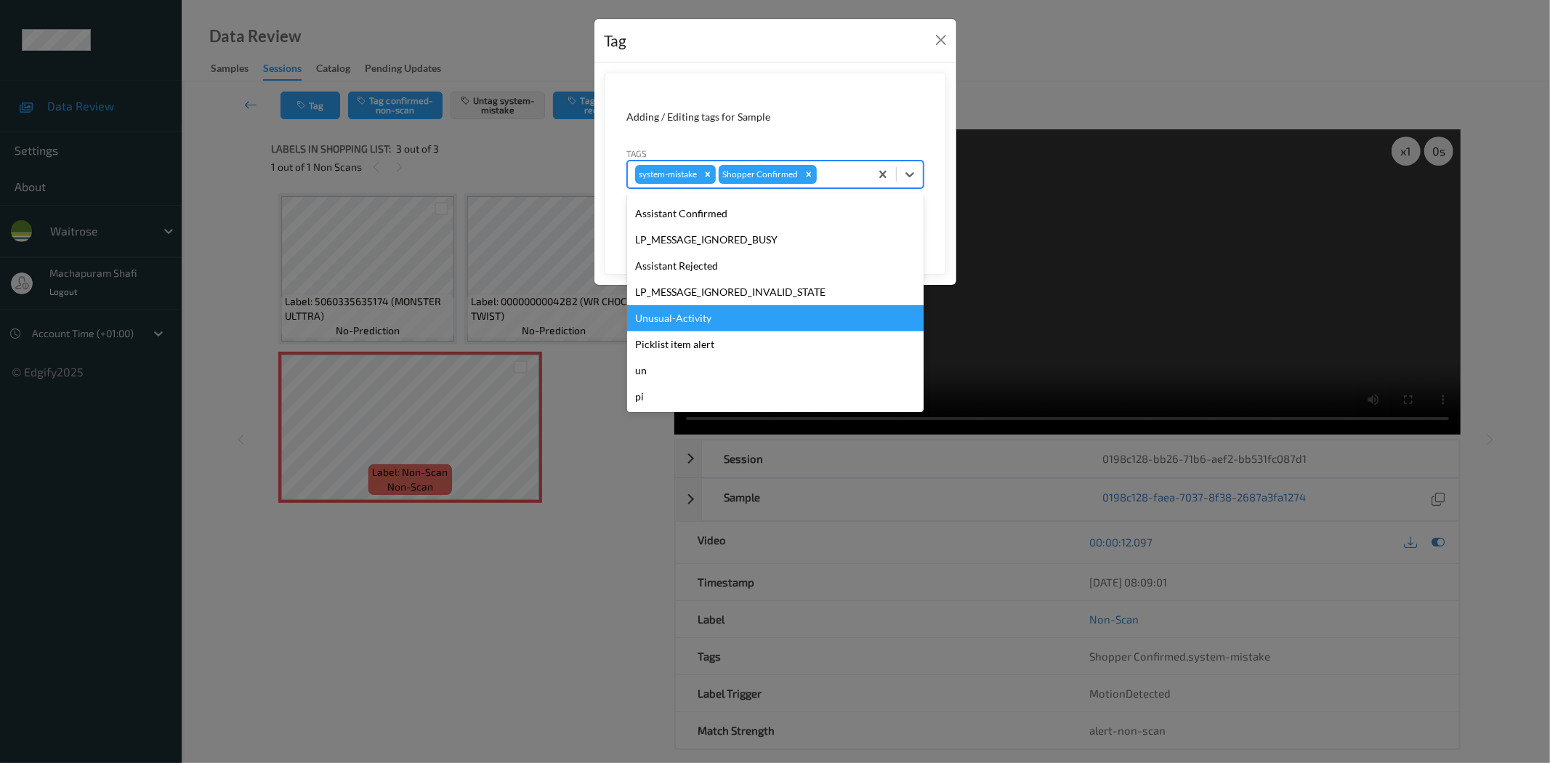
click at [707, 320] on div "Unusual-Activity" at bounding box center [775, 318] width 296 height 26
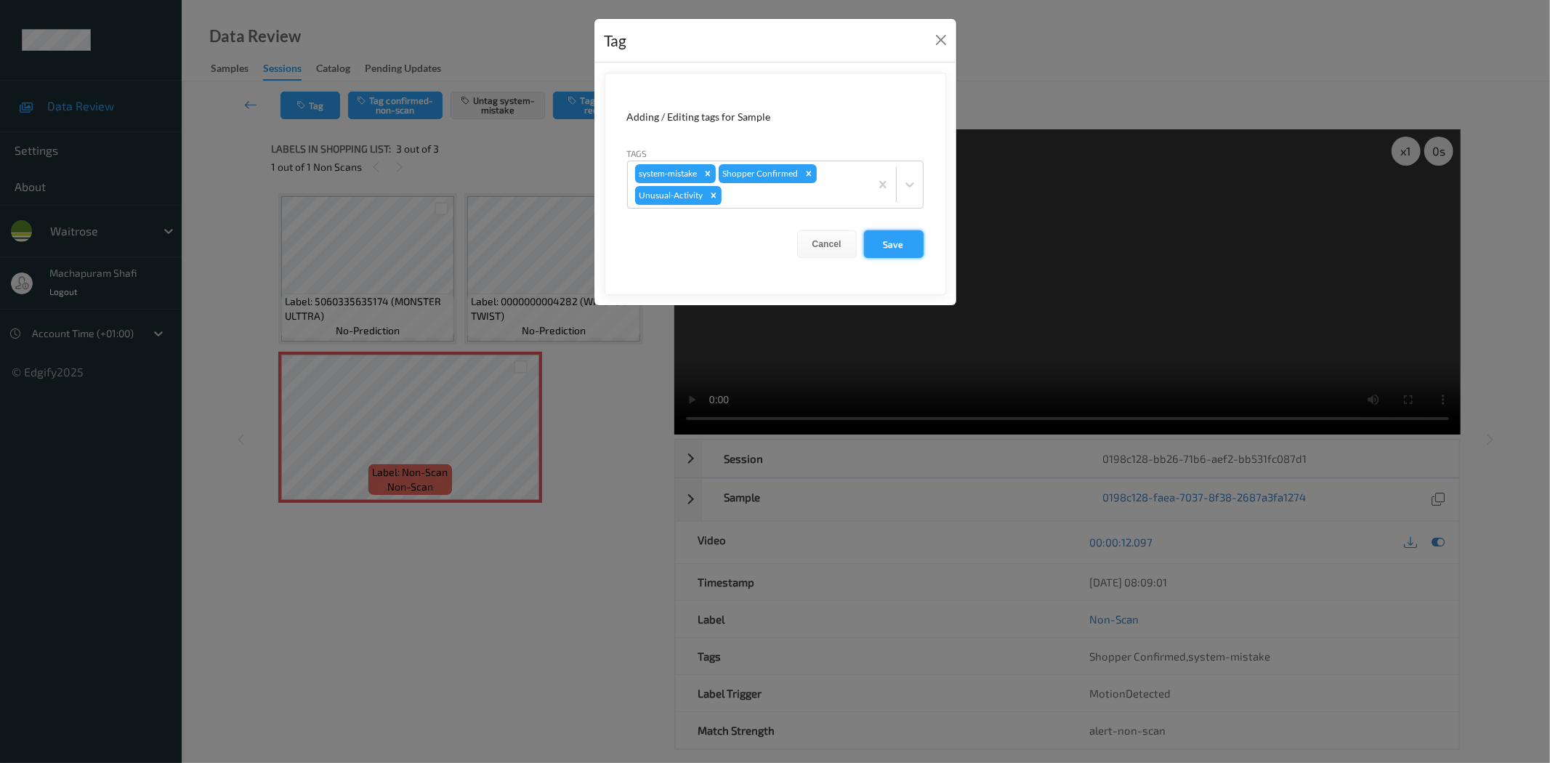
click at [883, 243] on button "Save" at bounding box center [894, 244] width 60 height 28
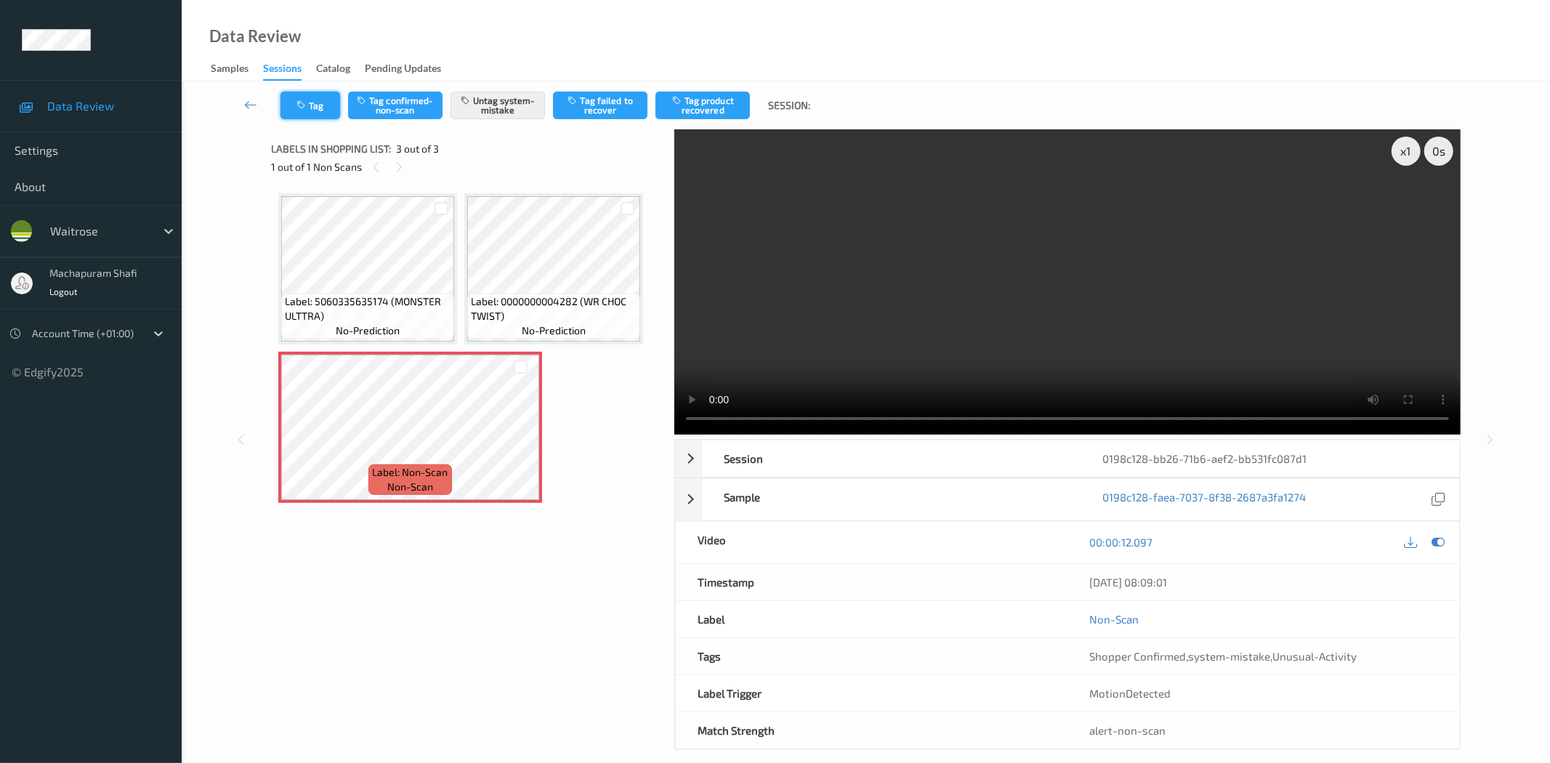
click at [328, 100] on button "Tag" at bounding box center [310, 106] width 60 height 28
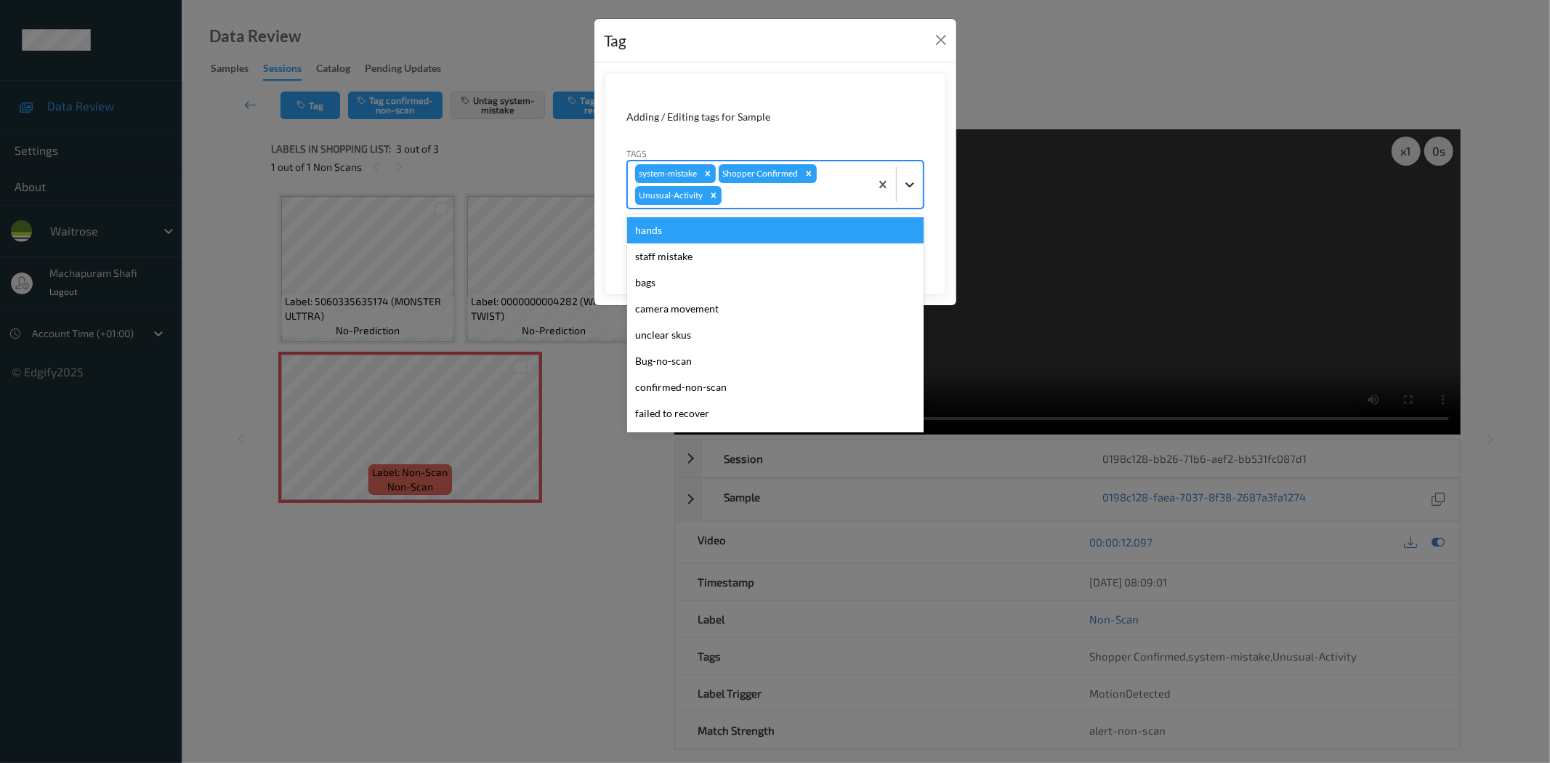
click at [909, 178] on icon at bounding box center [909, 184] width 15 height 15
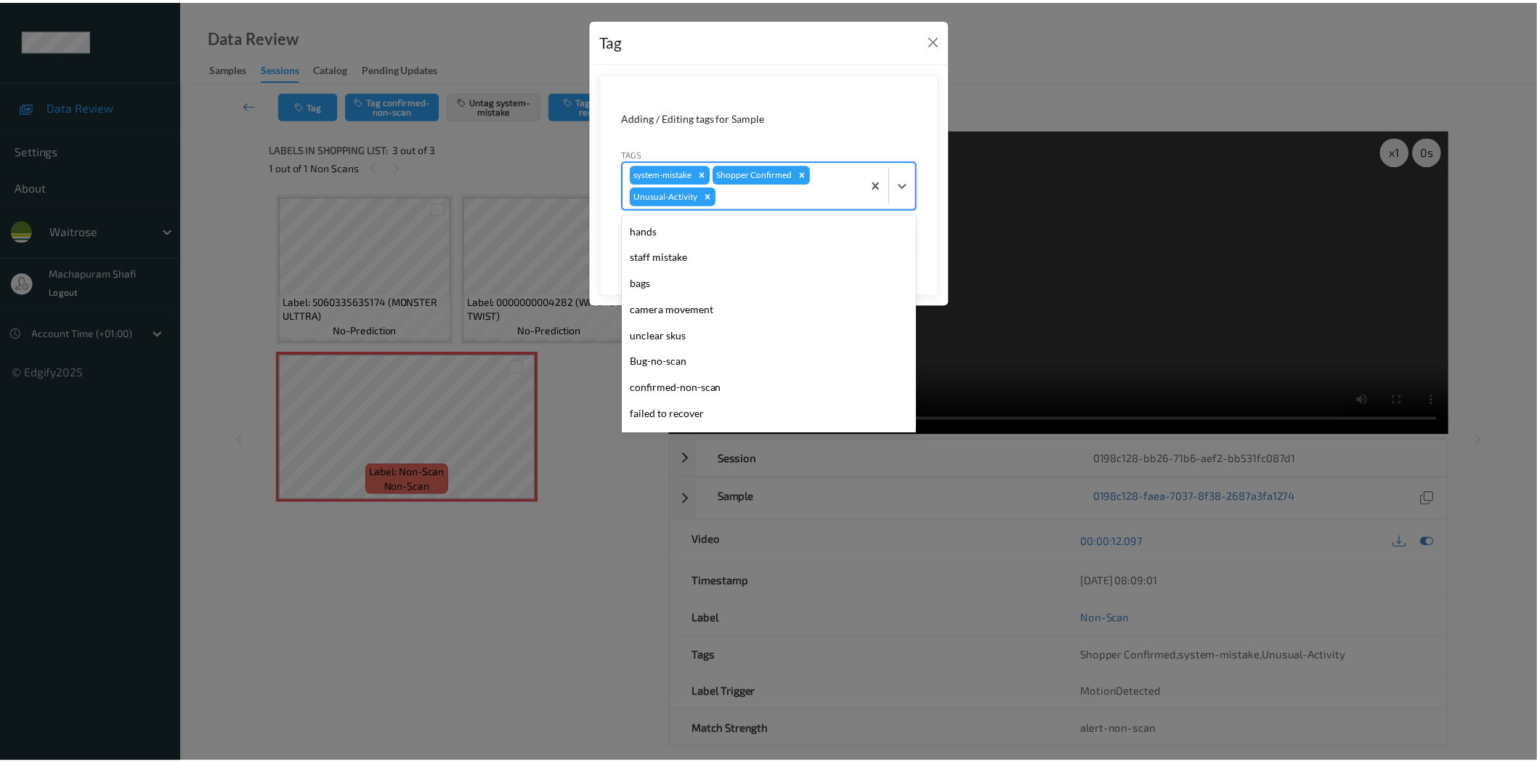
scroll to position [258, 0]
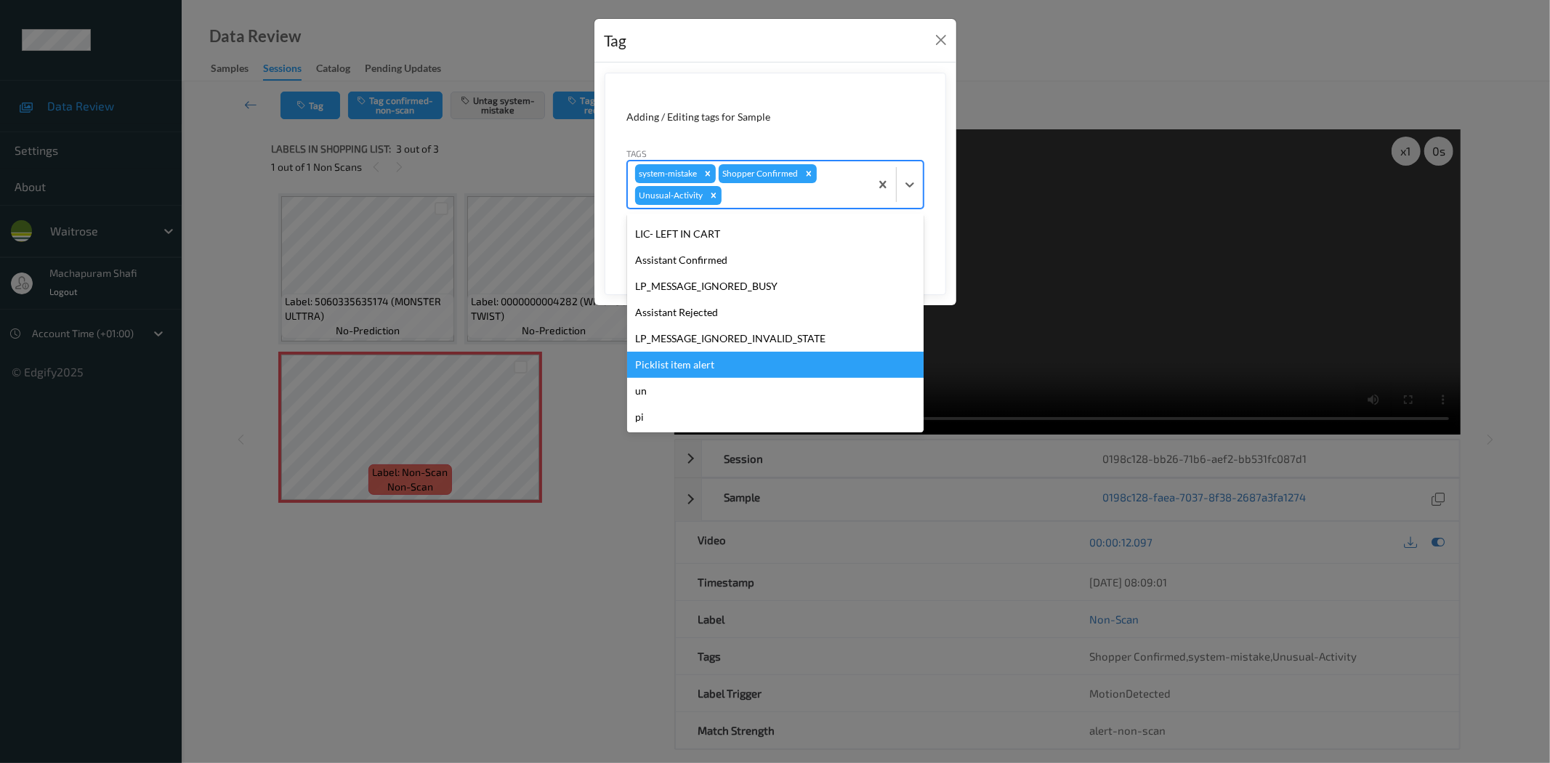
click at [701, 364] on div "Picklist item alert" at bounding box center [775, 365] width 296 height 26
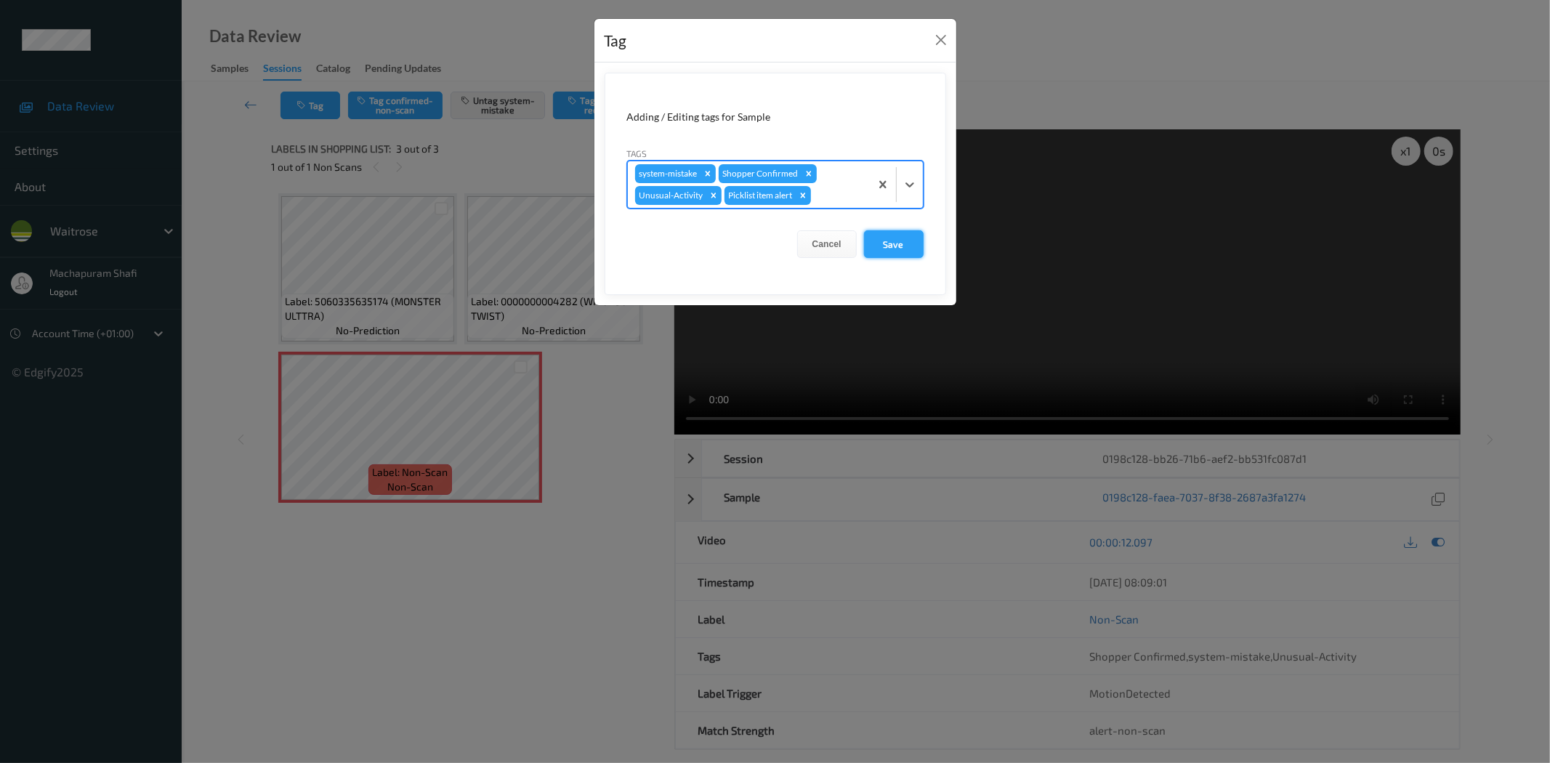
drag, startPoint x: 888, startPoint y: 241, endPoint x: 883, endPoint y: 254, distance: 13.8
click at [889, 241] on button "Save" at bounding box center [894, 244] width 60 height 28
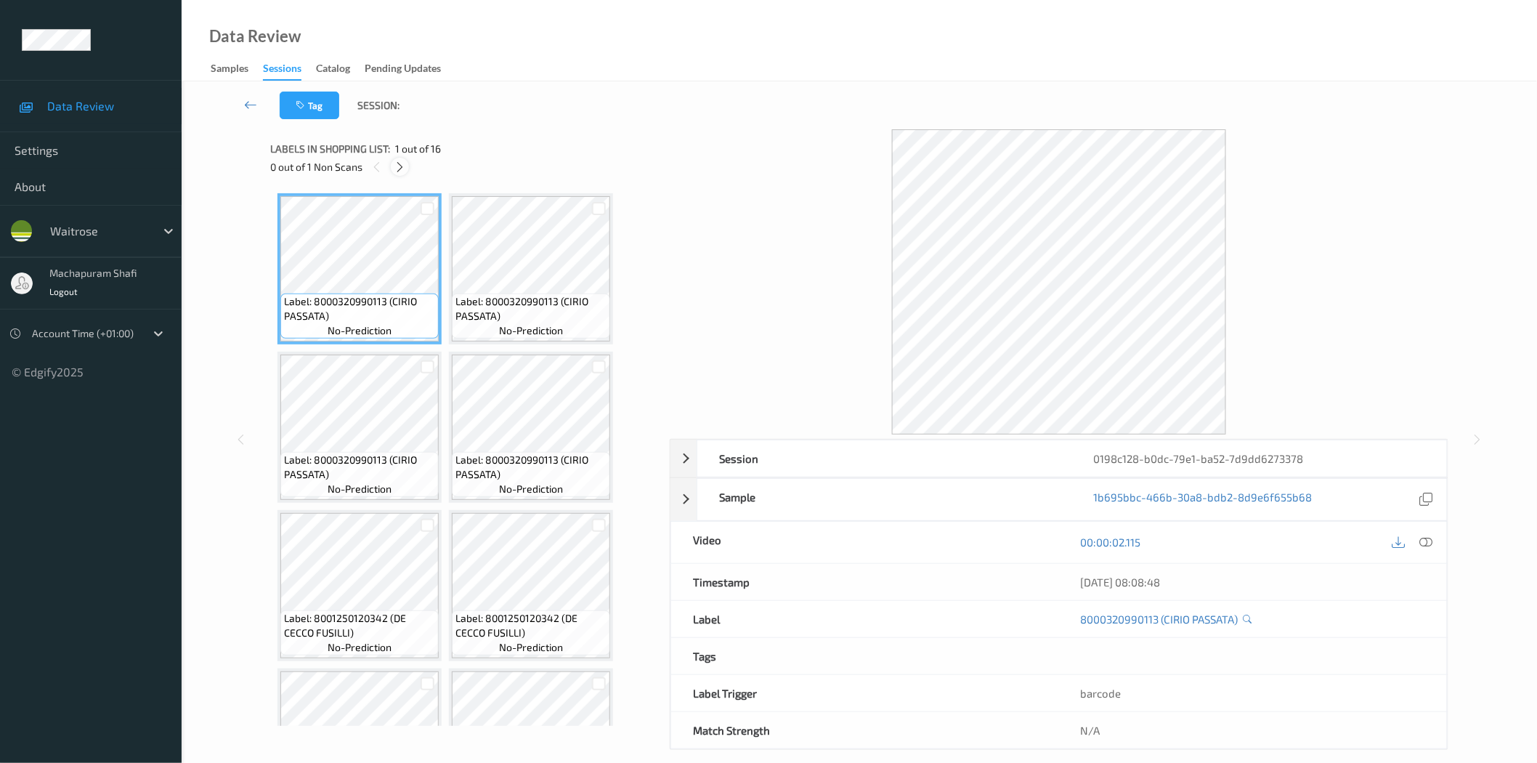
click at [394, 166] on icon at bounding box center [400, 167] width 12 height 13
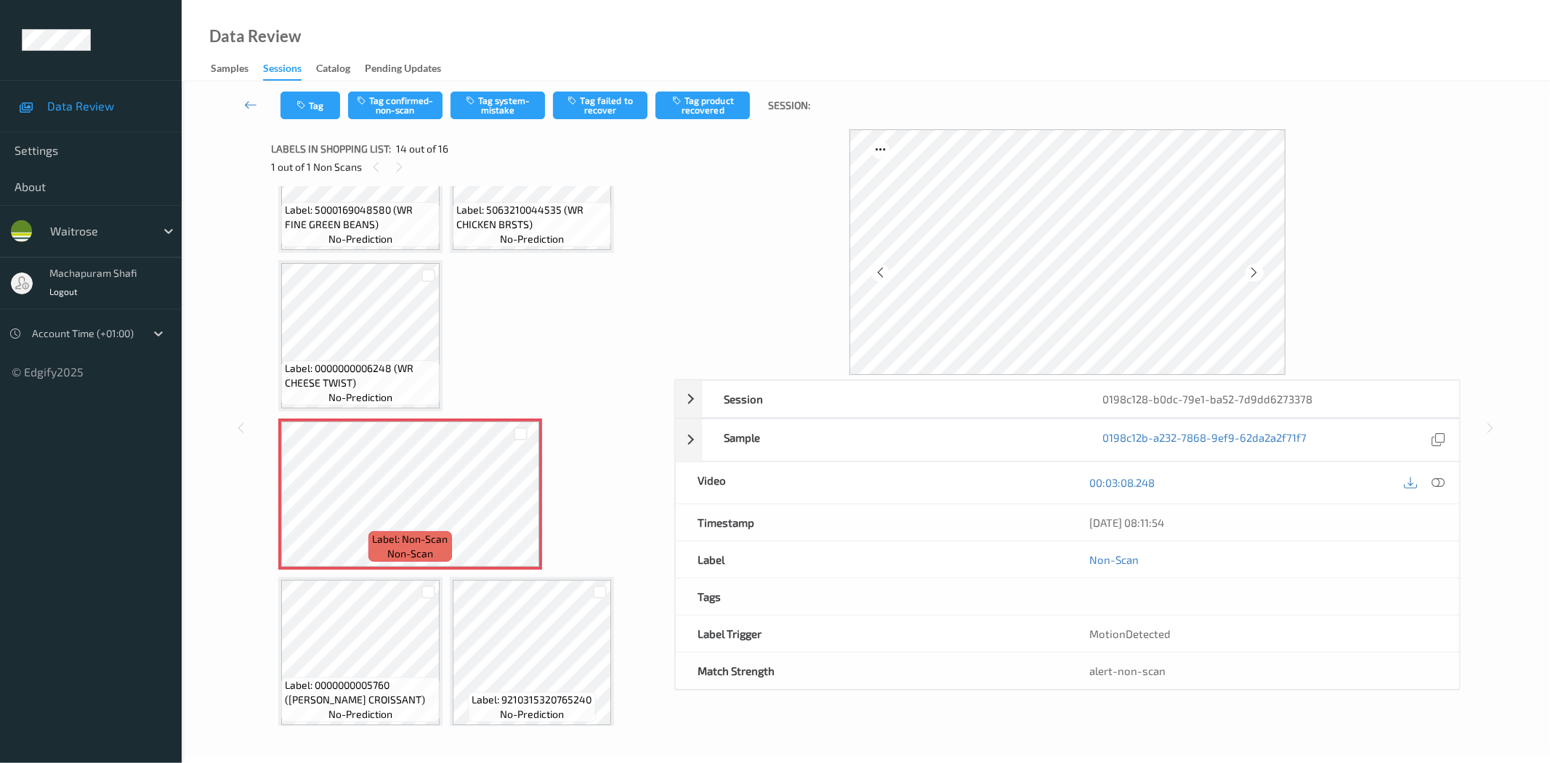
click at [1435, 482] on icon at bounding box center [1438, 482] width 13 height 13
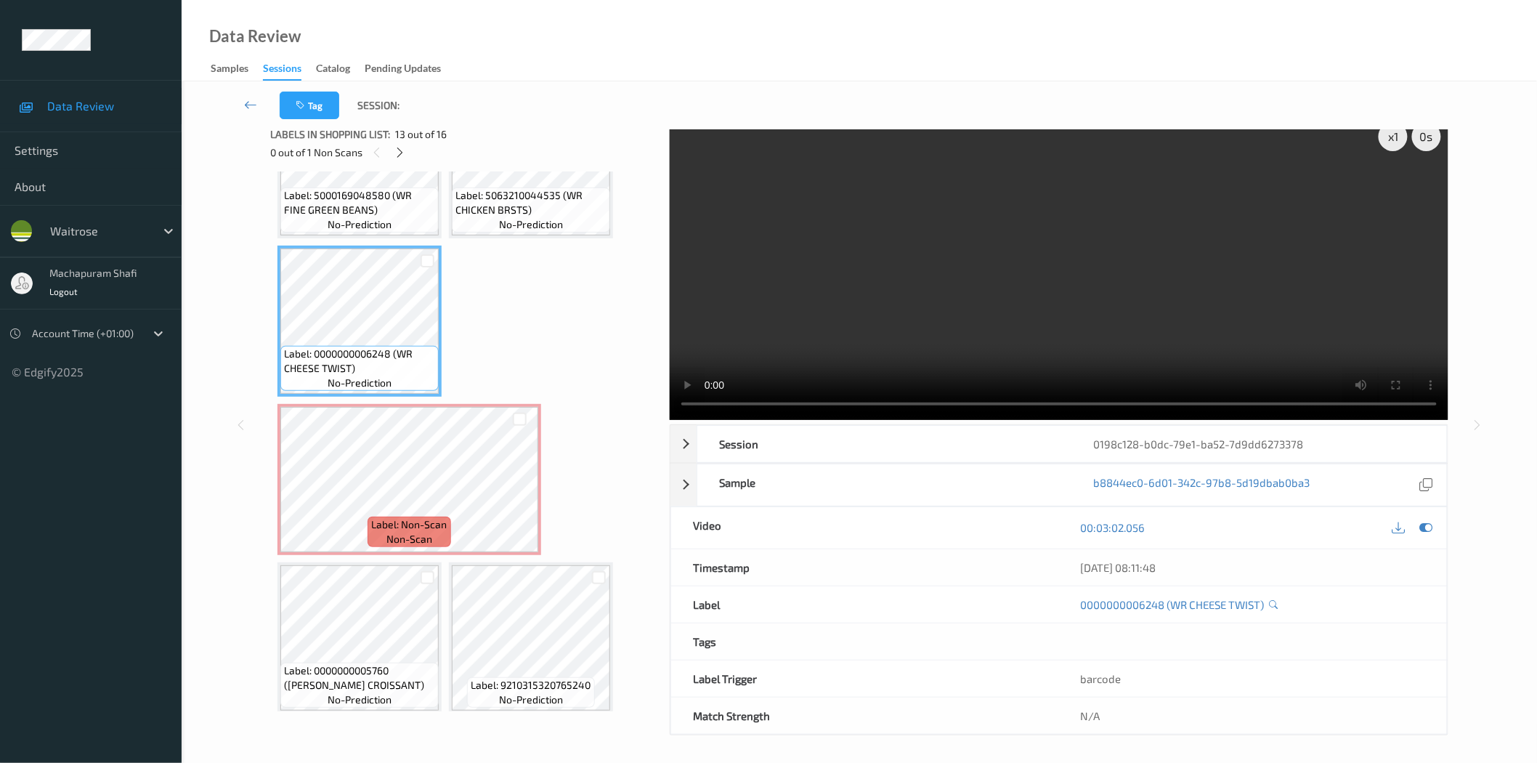
scroll to position [17, 0]
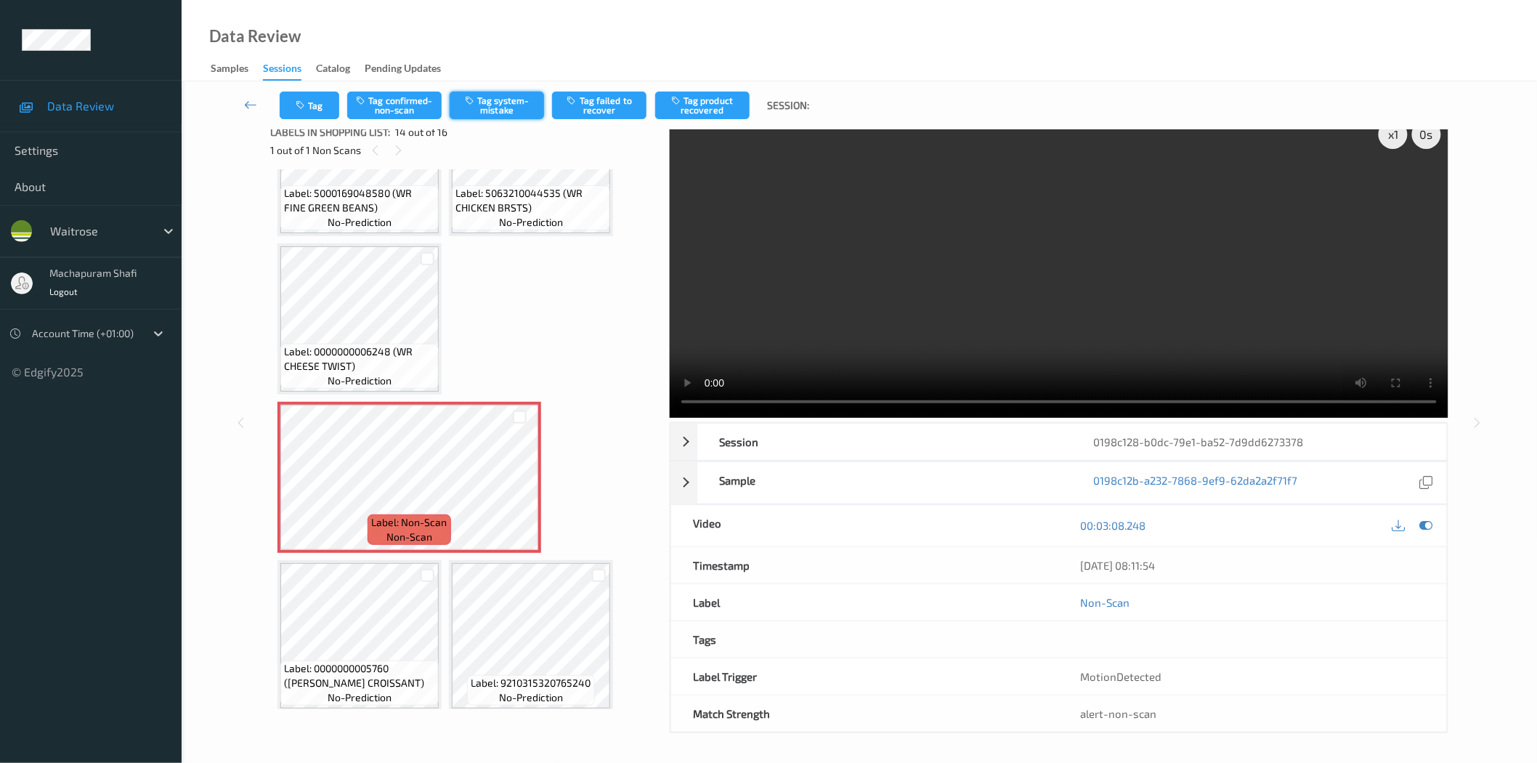
click at [513, 97] on button "Tag system-mistake" at bounding box center [497, 106] width 94 height 28
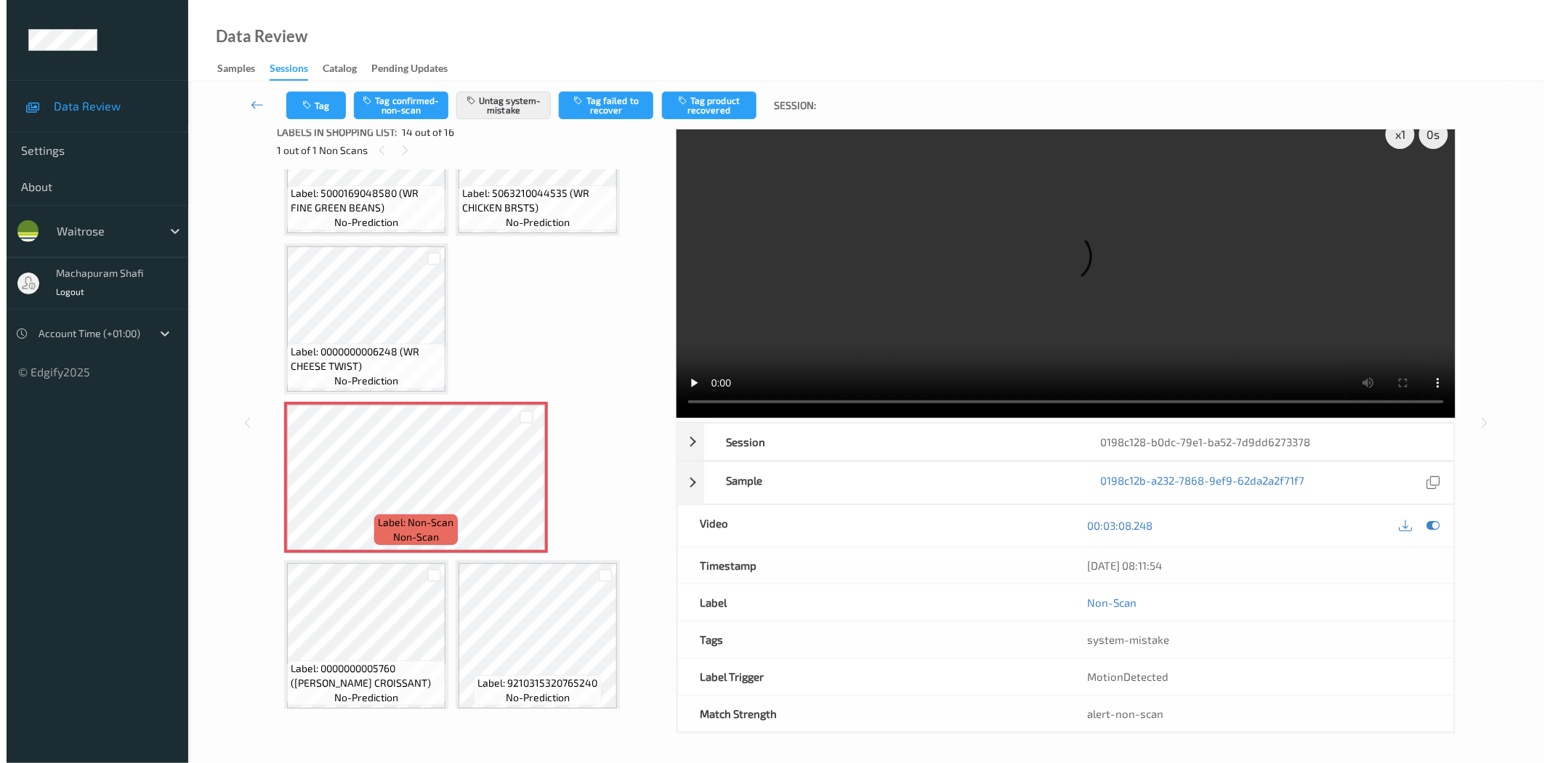
scroll to position [0, 0]
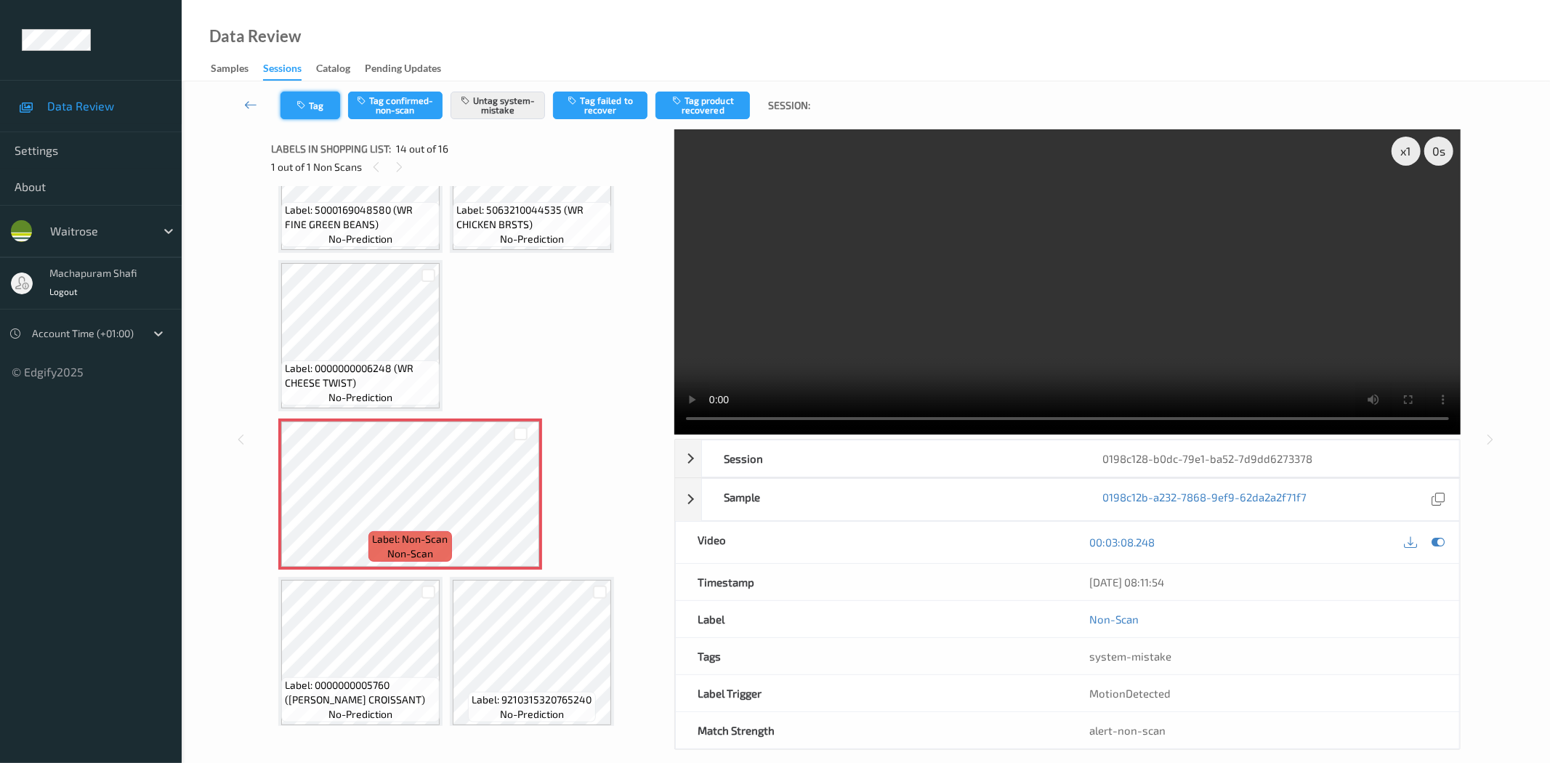
click at [315, 114] on button "Tag" at bounding box center [310, 106] width 60 height 28
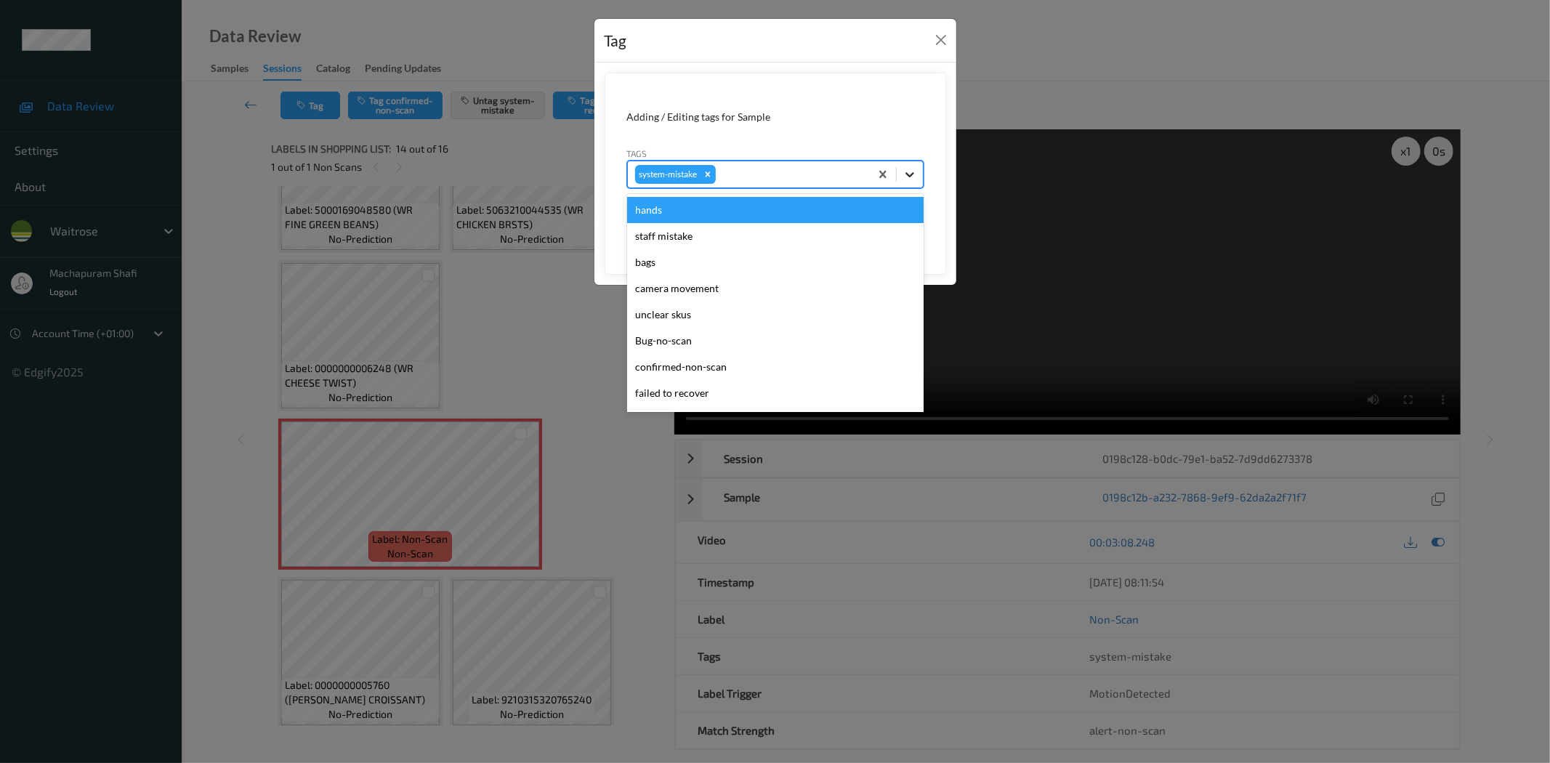
click at [905, 170] on icon at bounding box center [909, 174] width 15 height 15
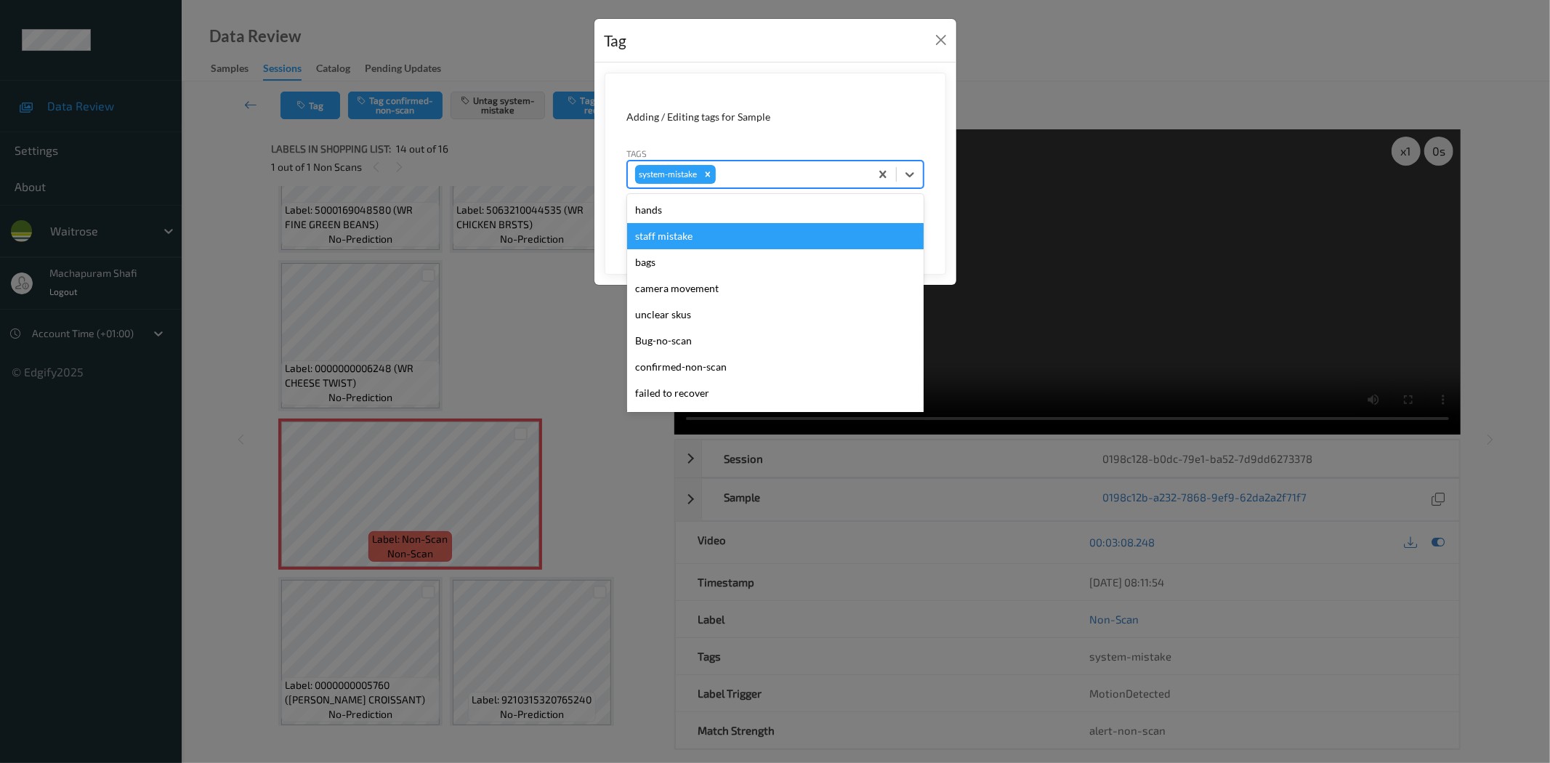
scroll to position [310, 0]
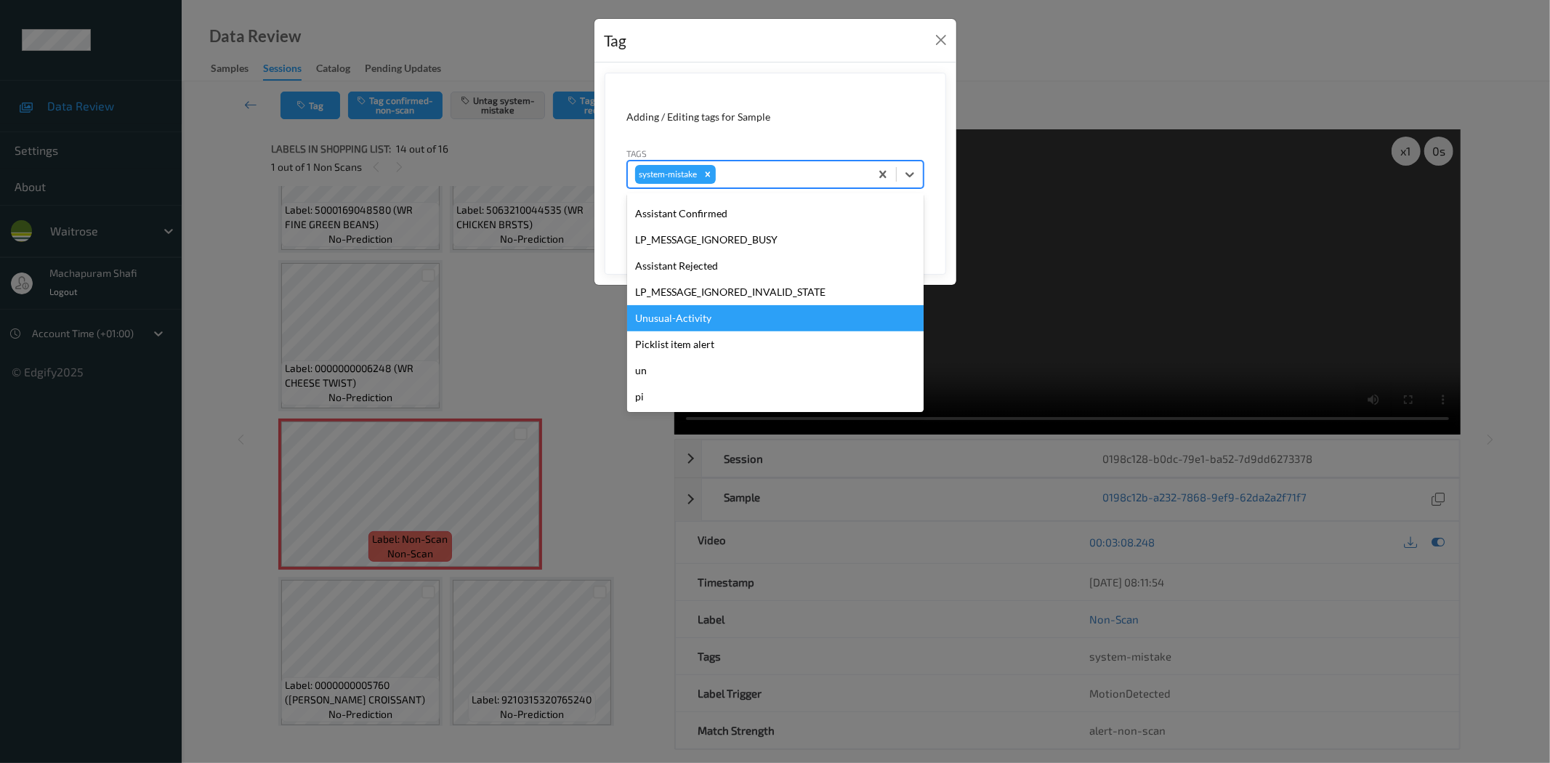
click at [678, 320] on div "Unusual-Activity" at bounding box center [775, 318] width 296 height 26
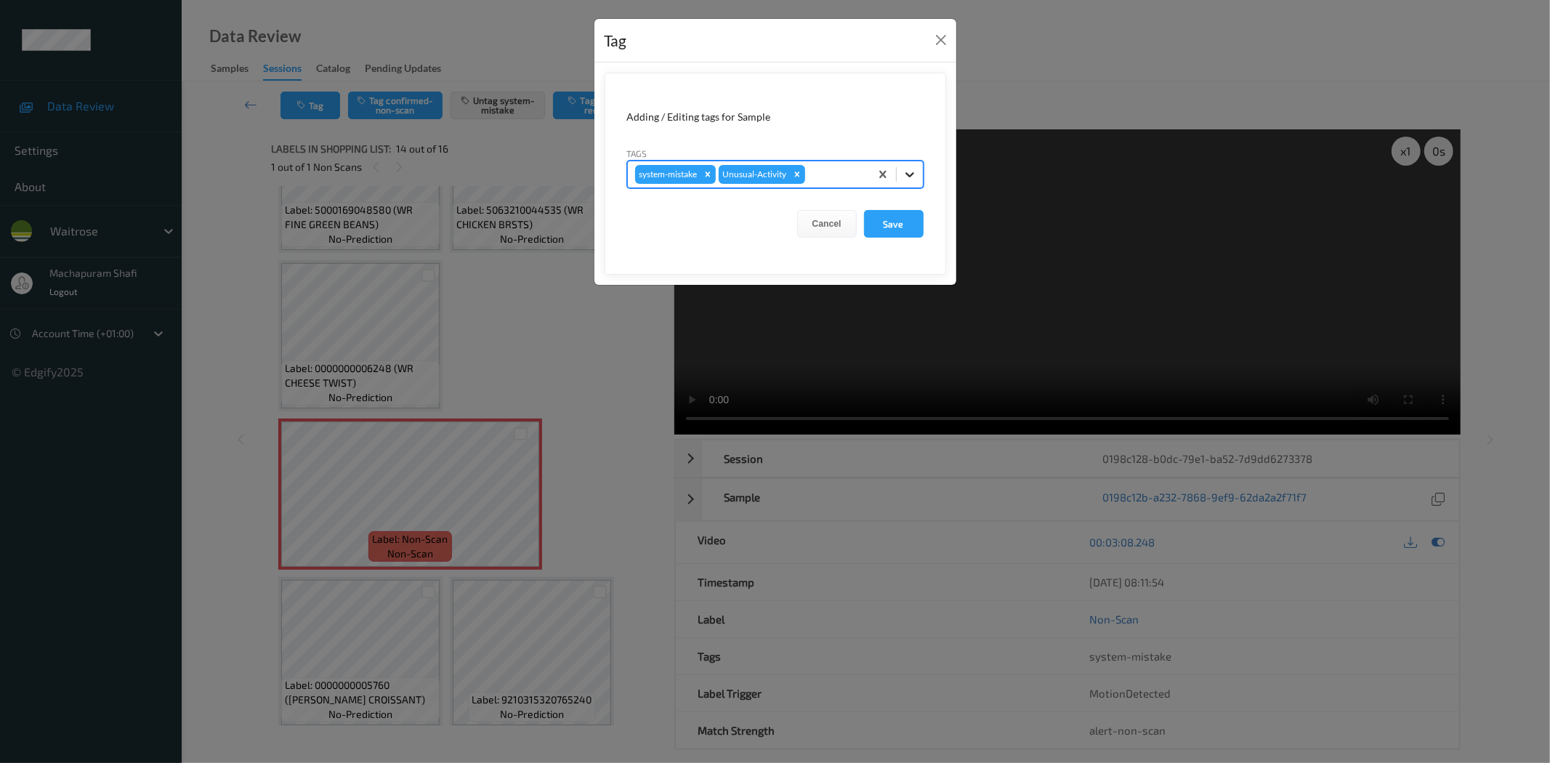
click at [913, 177] on icon at bounding box center [909, 174] width 15 height 15
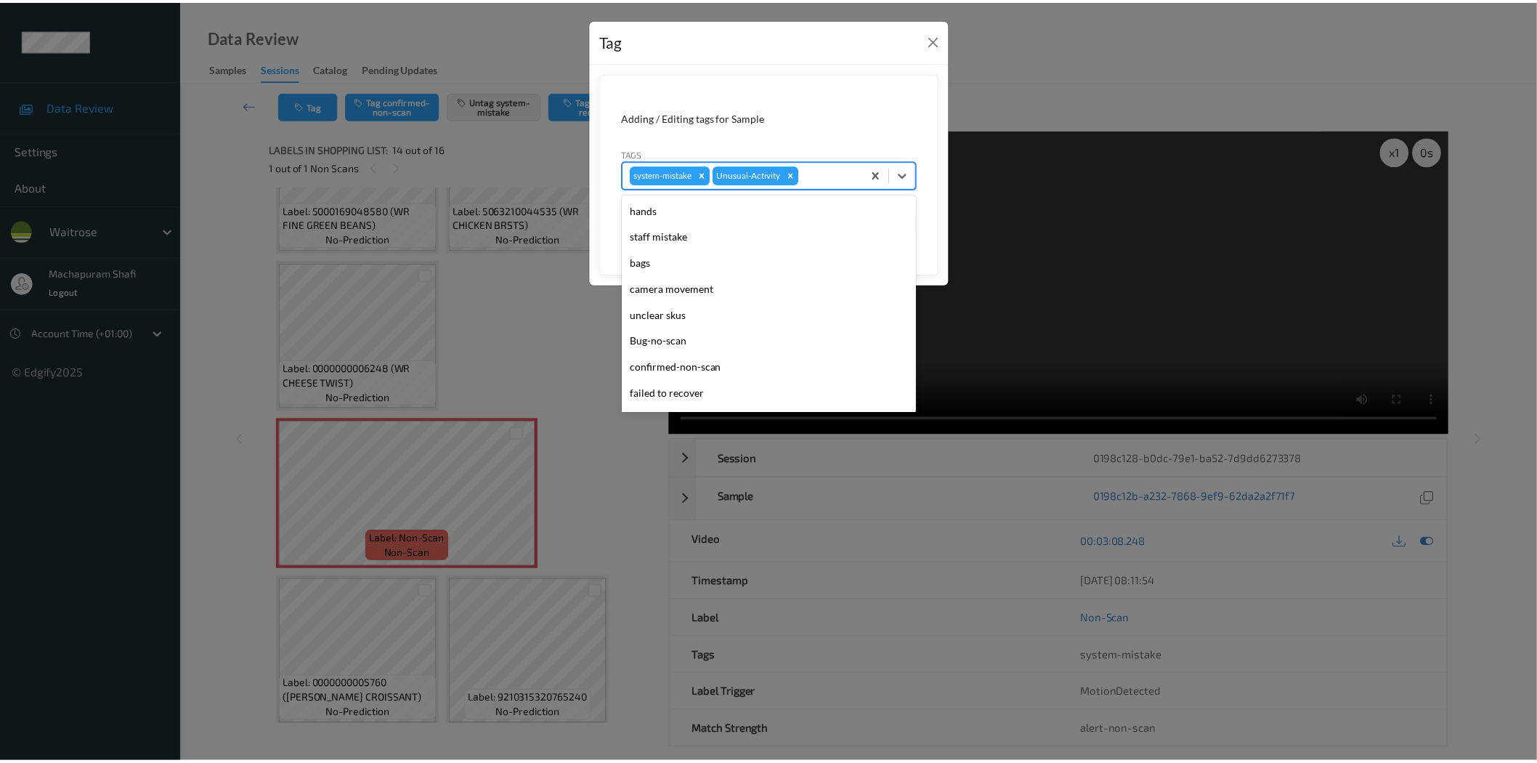
scroll to position [284, 0]
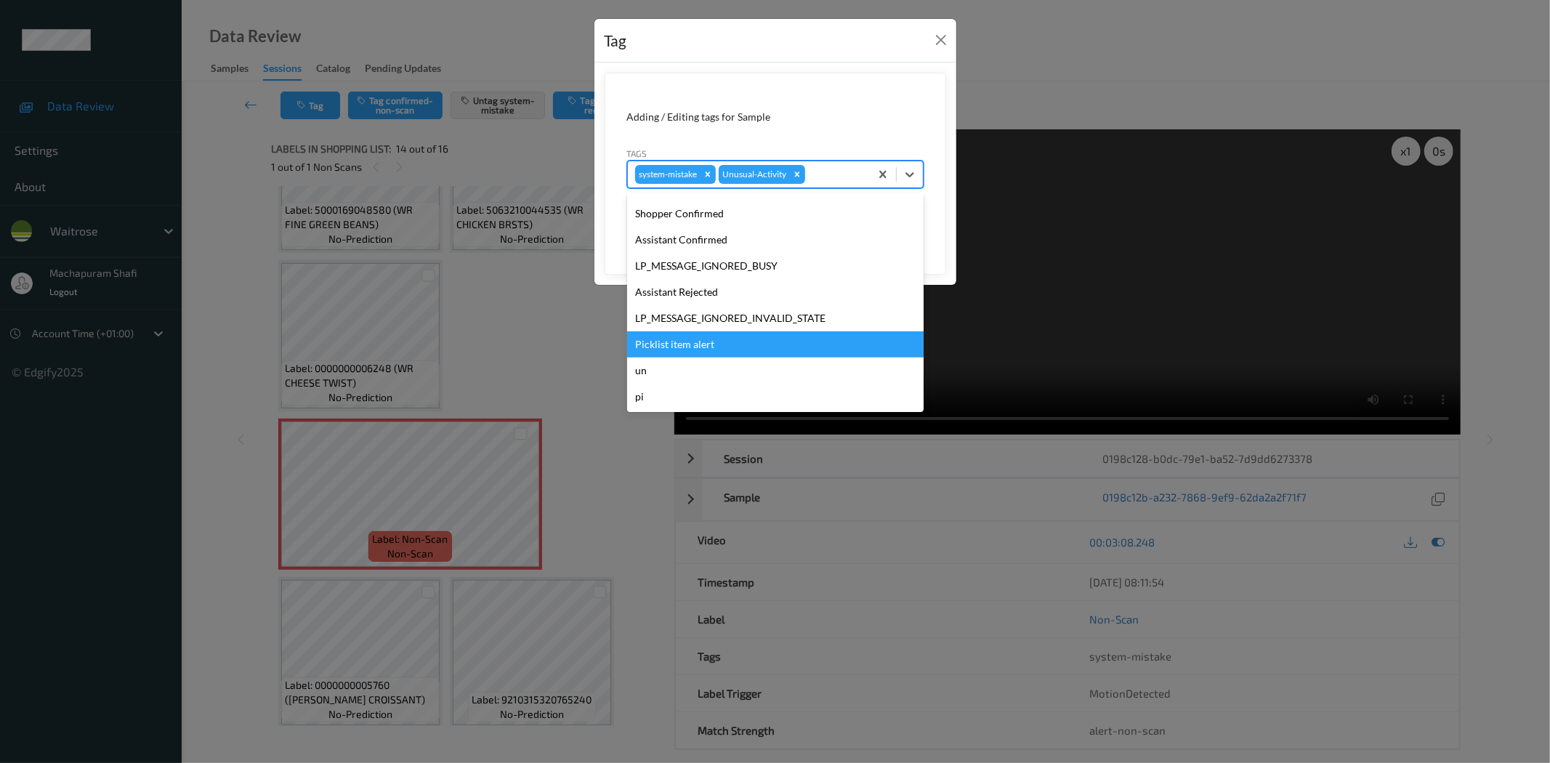
click at [694, 343] on div "Picklist item alert" at bounding box center [775, 344] width 296 height 26
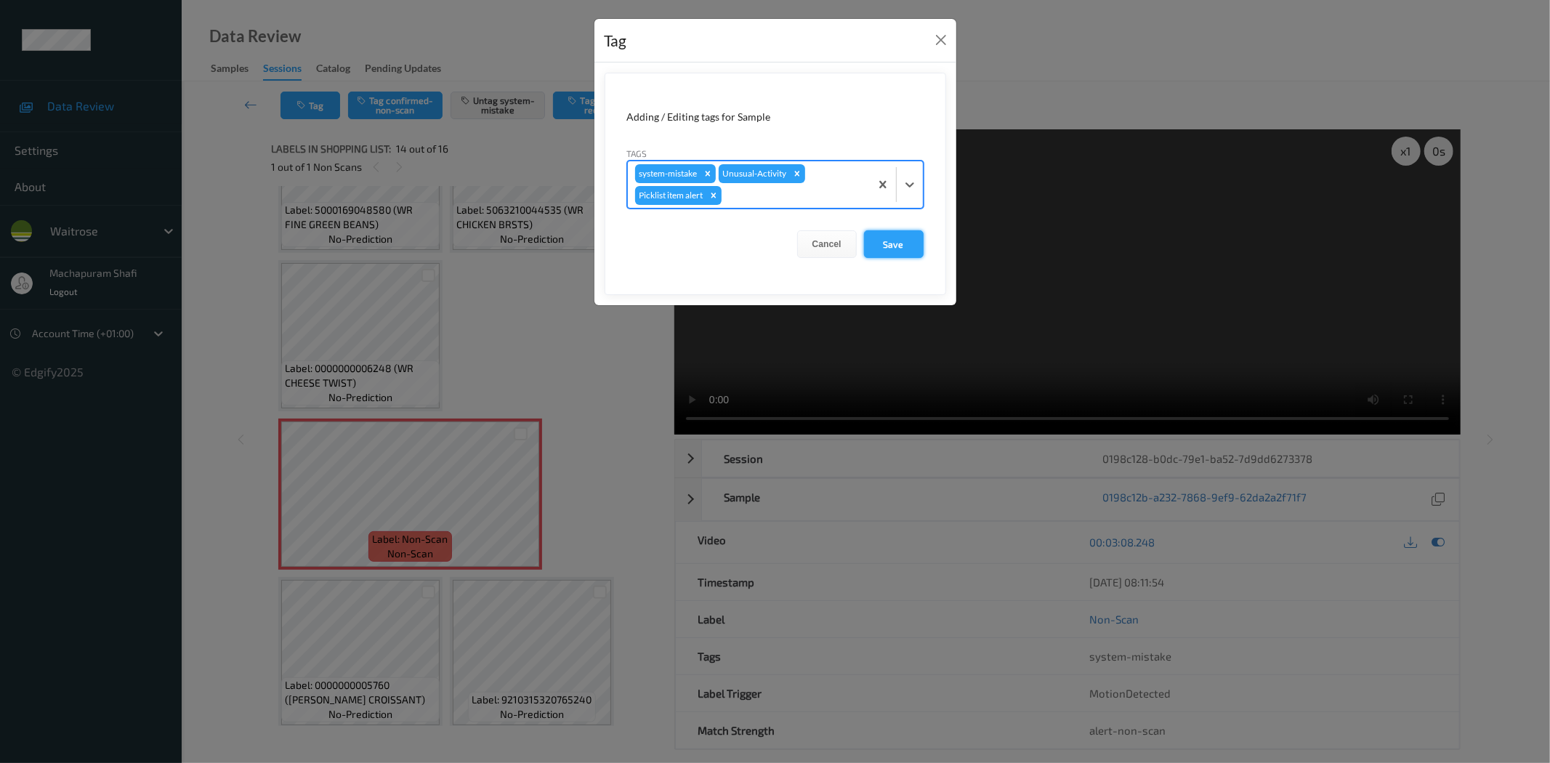
click at [881, 237] on button "Save" at bounding box center [894, 244] width 60 height 28
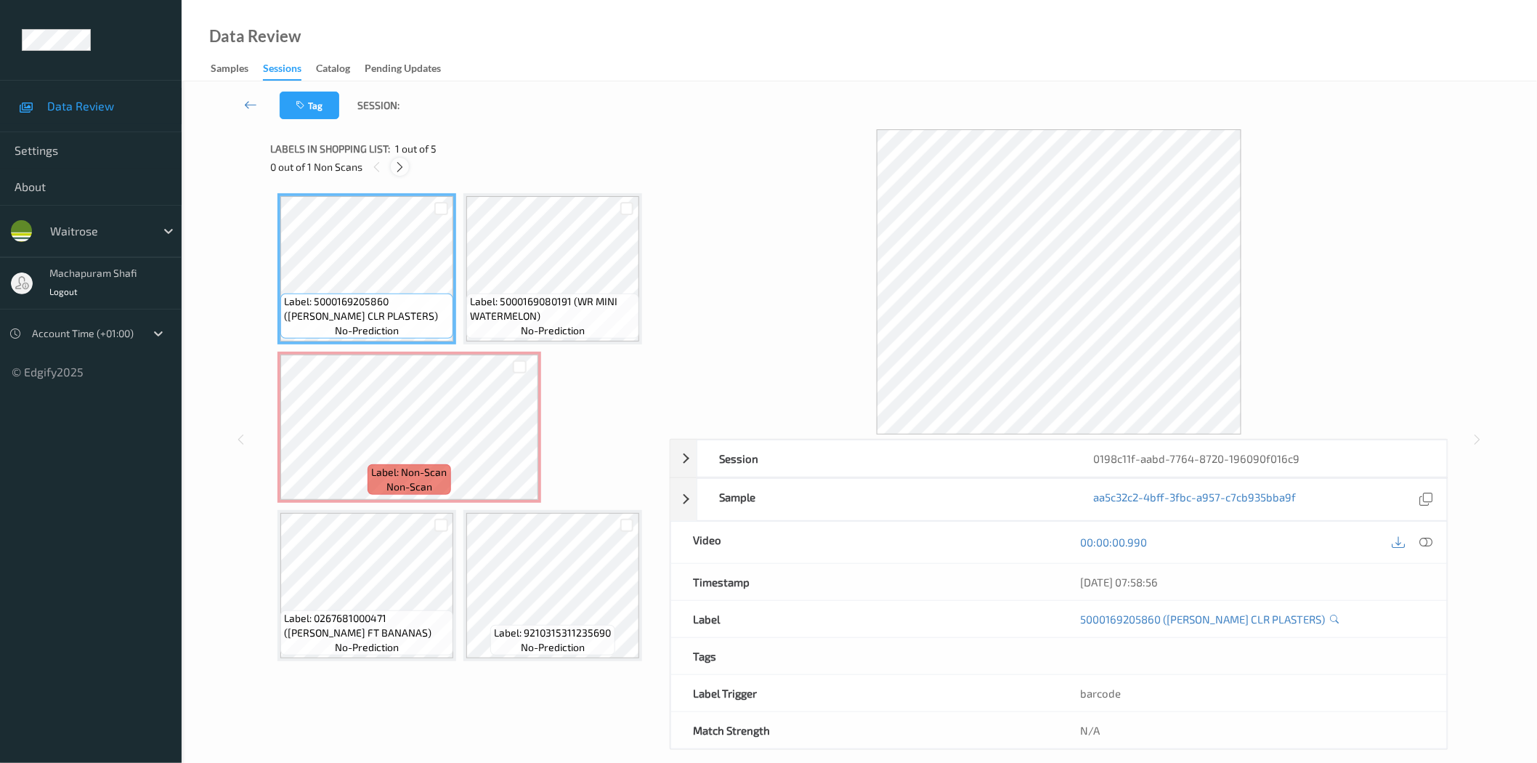
click at [397, 166] on icon at bounding box center [400, 167] width 12 height 13
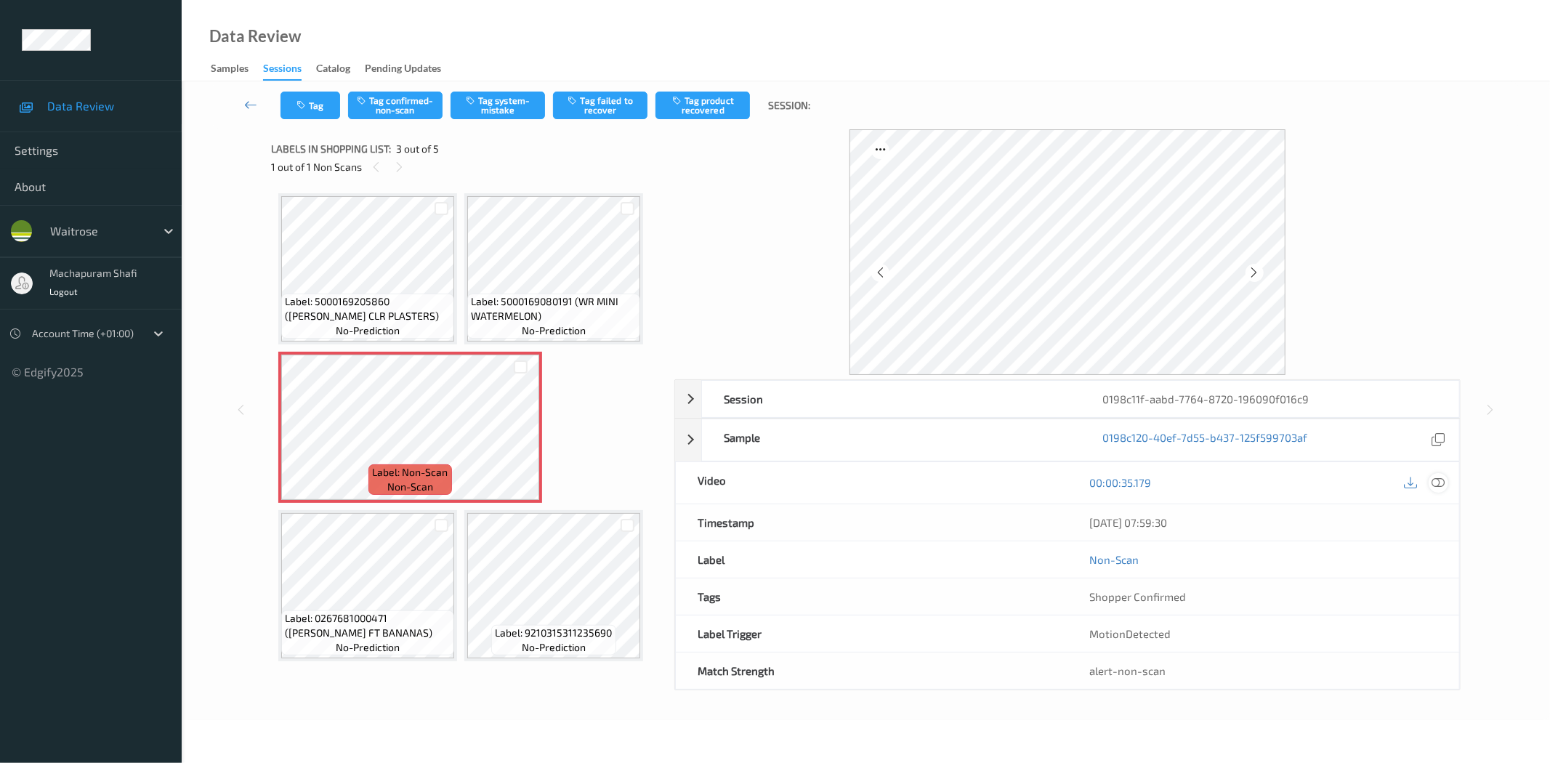
click at [1439, 488] on icon at bounding box center [1438, 482] width 13 height 13
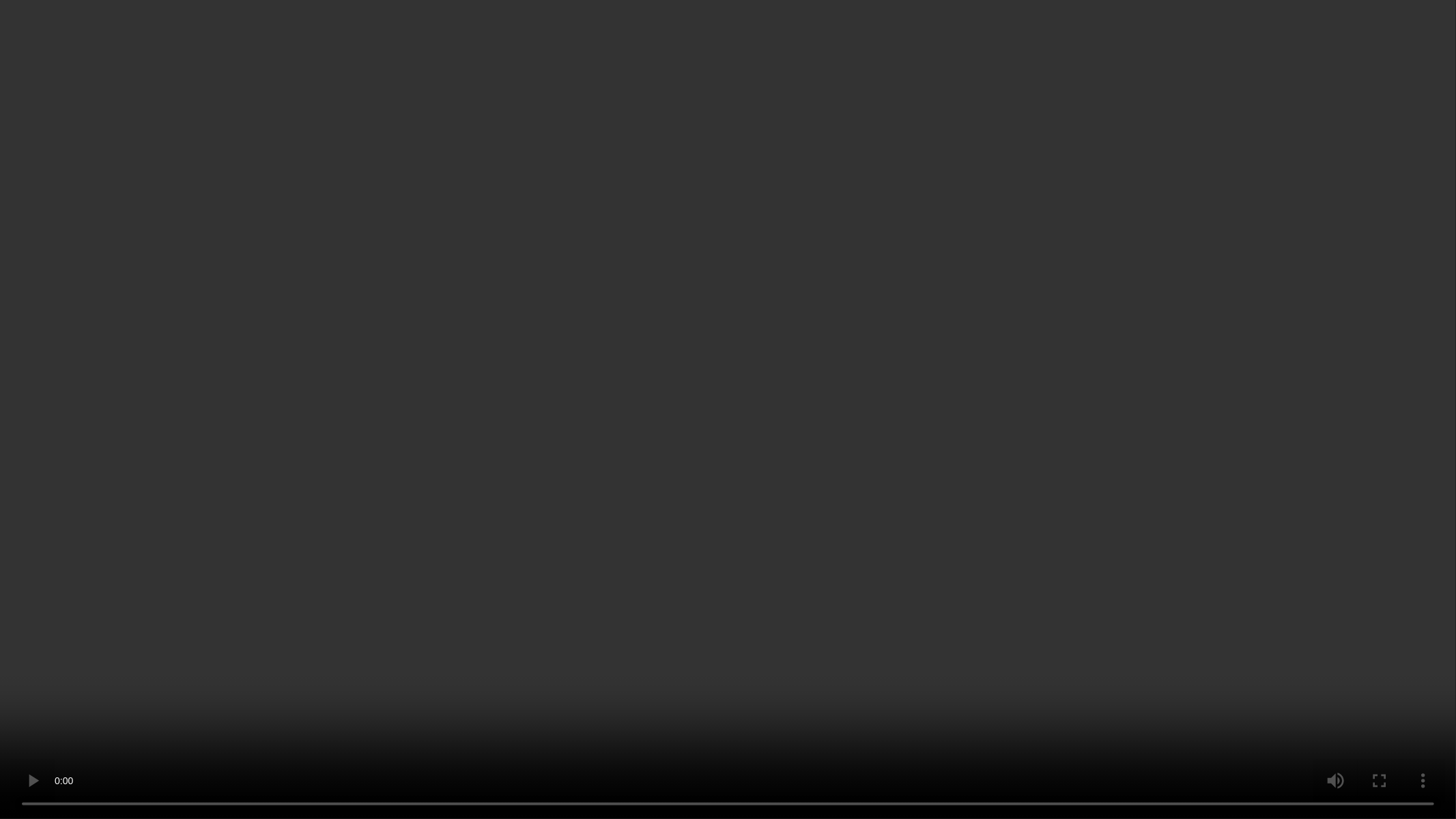
click at [1383, 387] on video at bounding box center [728, 410] width 1456 height 819
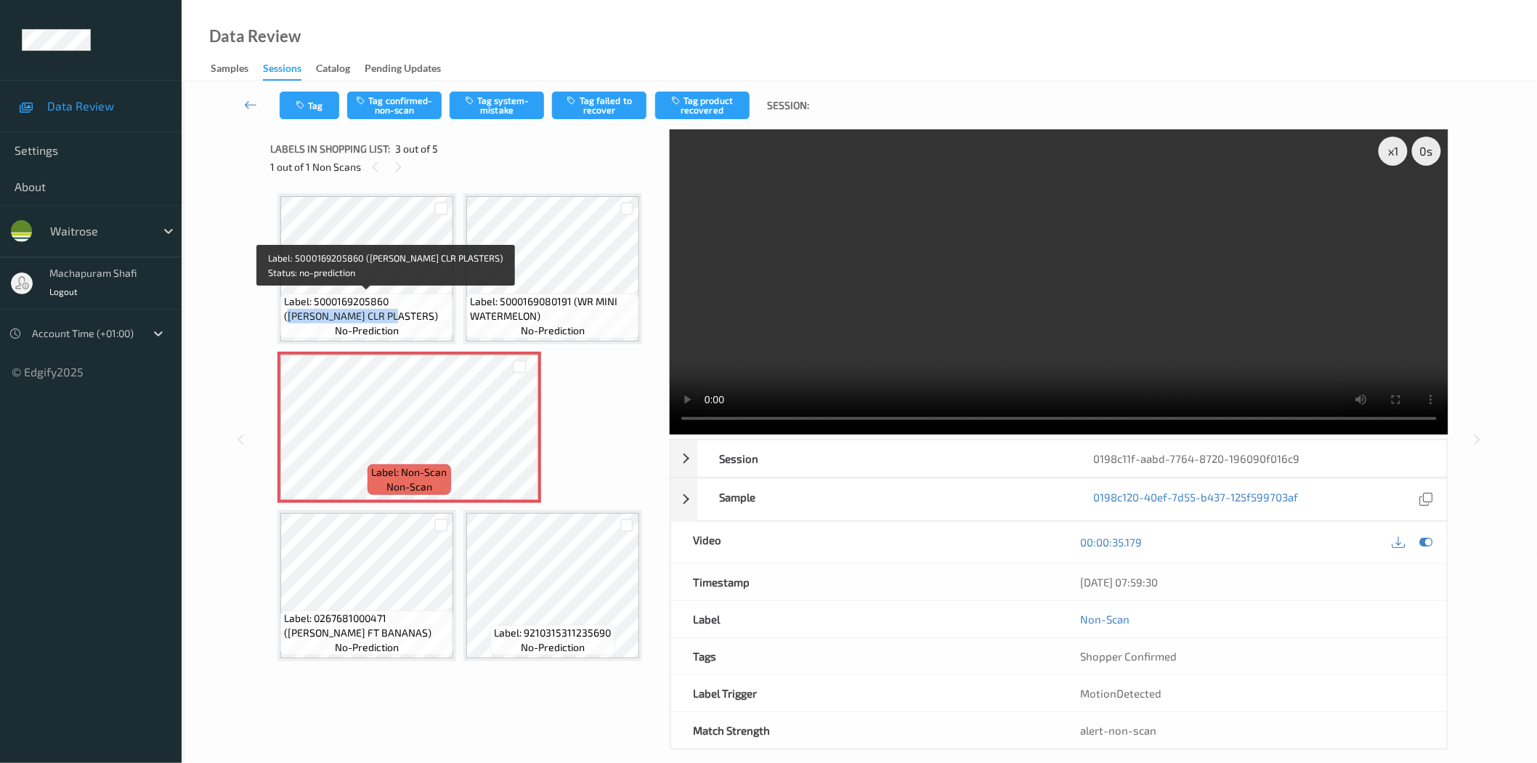
drag, startPoint x: 393, startPoint y: 296, endPoint x: 416, endPoint y: 324, distance: 35.6
click at [416, 324] on div "Label: 5000169205860 (WR ESS CLR PLASTERS) no-prediction" at bounding box center [366, 316] width 173 height 45
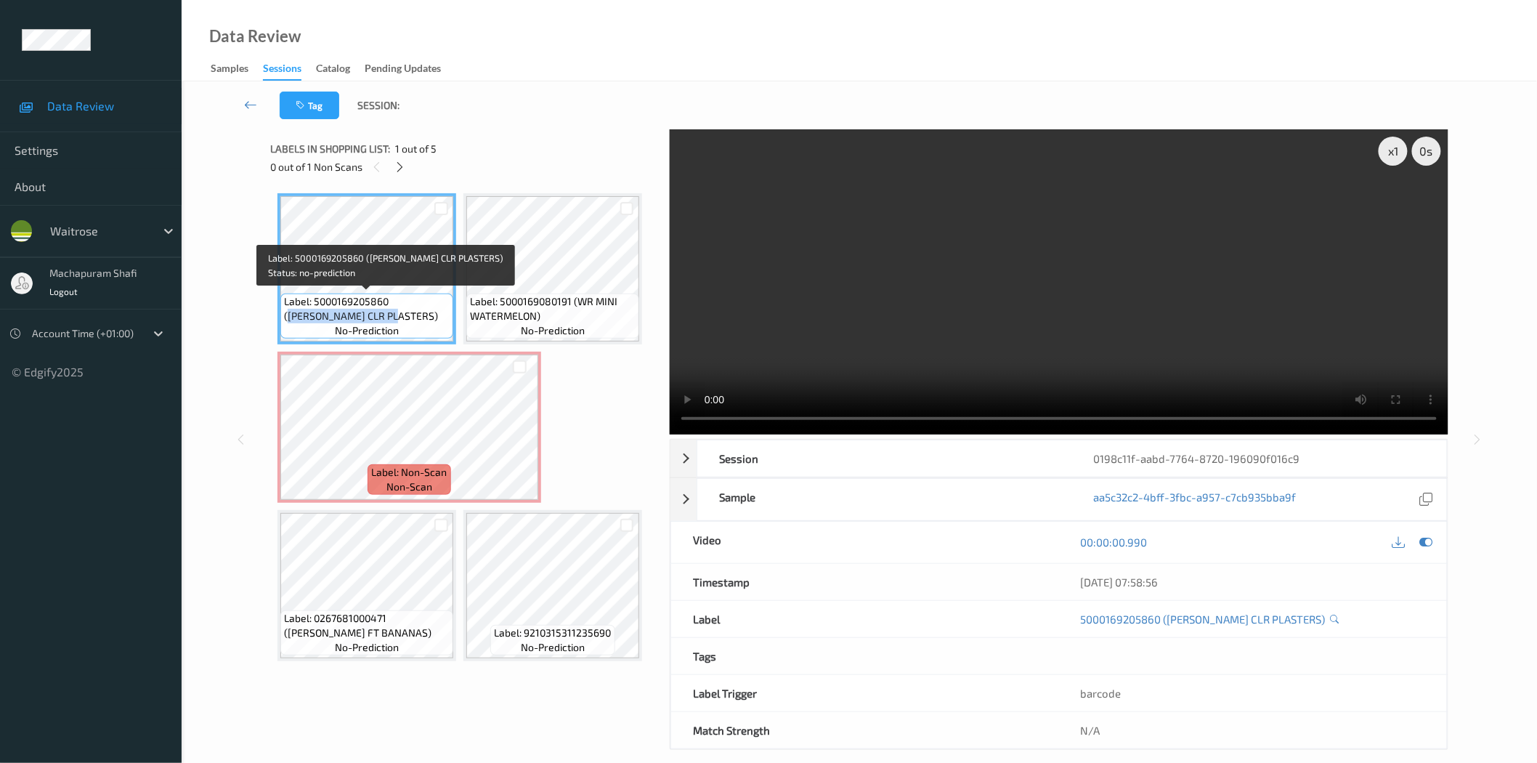
copy span "WR ESS CLR PLASTERS)"
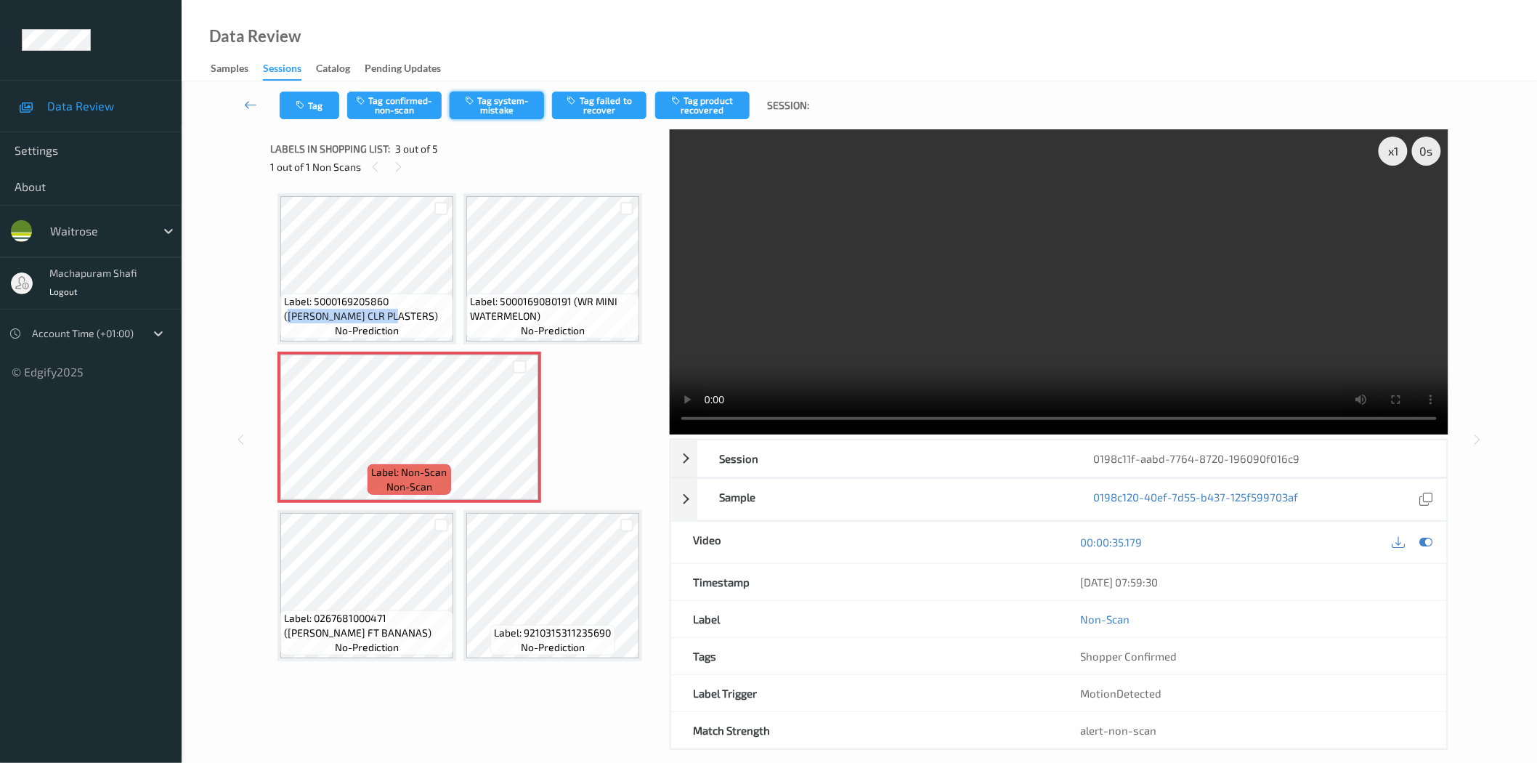
click at [503, 113] on button "Tag system-mistake" at bounding box center [497, 106] width 94 height 28
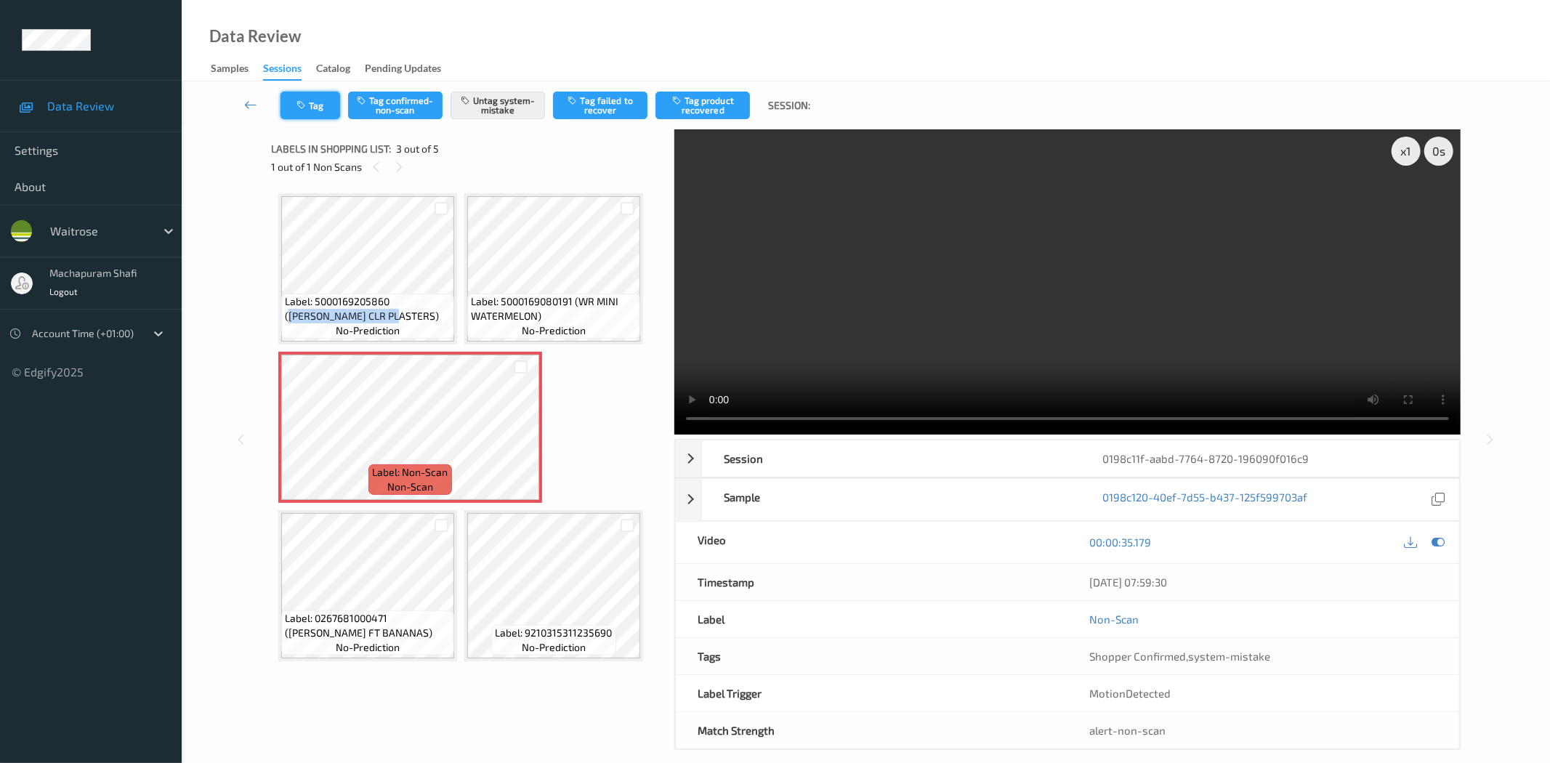
click at [324, 109] on button "Tag" at bounding box center [310, 106] width 60 height 28
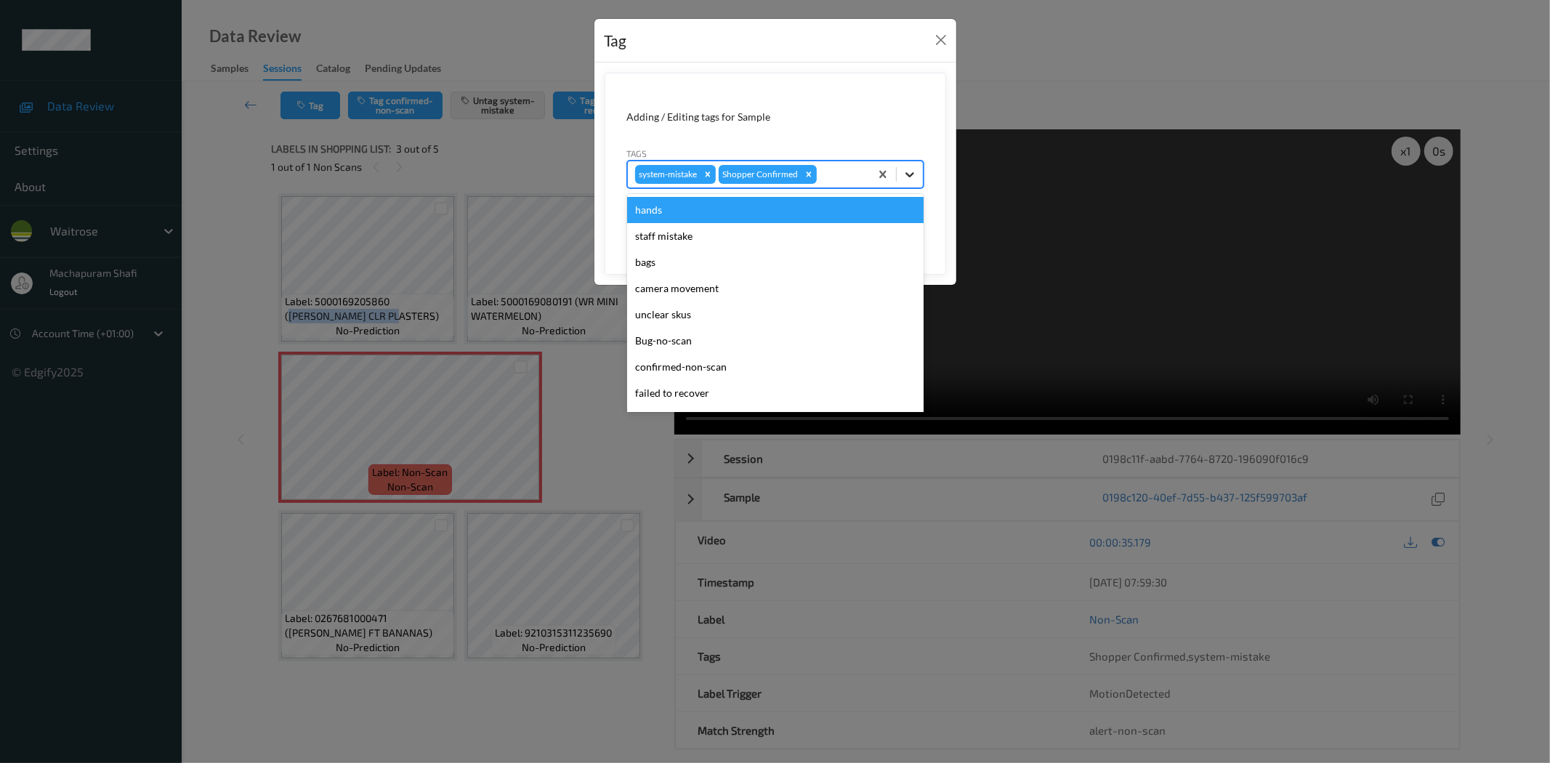
click at [908, 175] on icon at bounding box center [909, 174] width 9 height 5
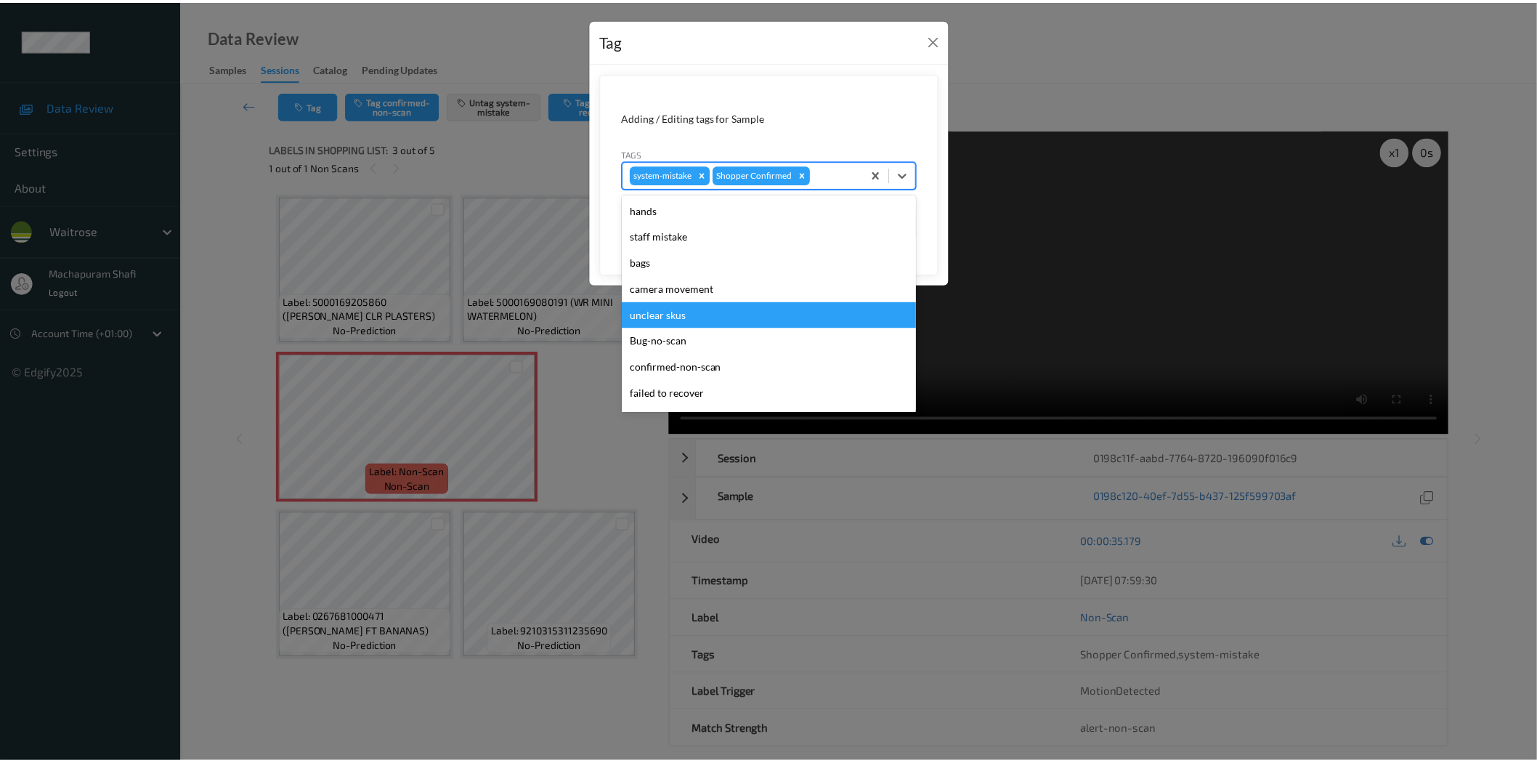
scroll to position [284, 0]
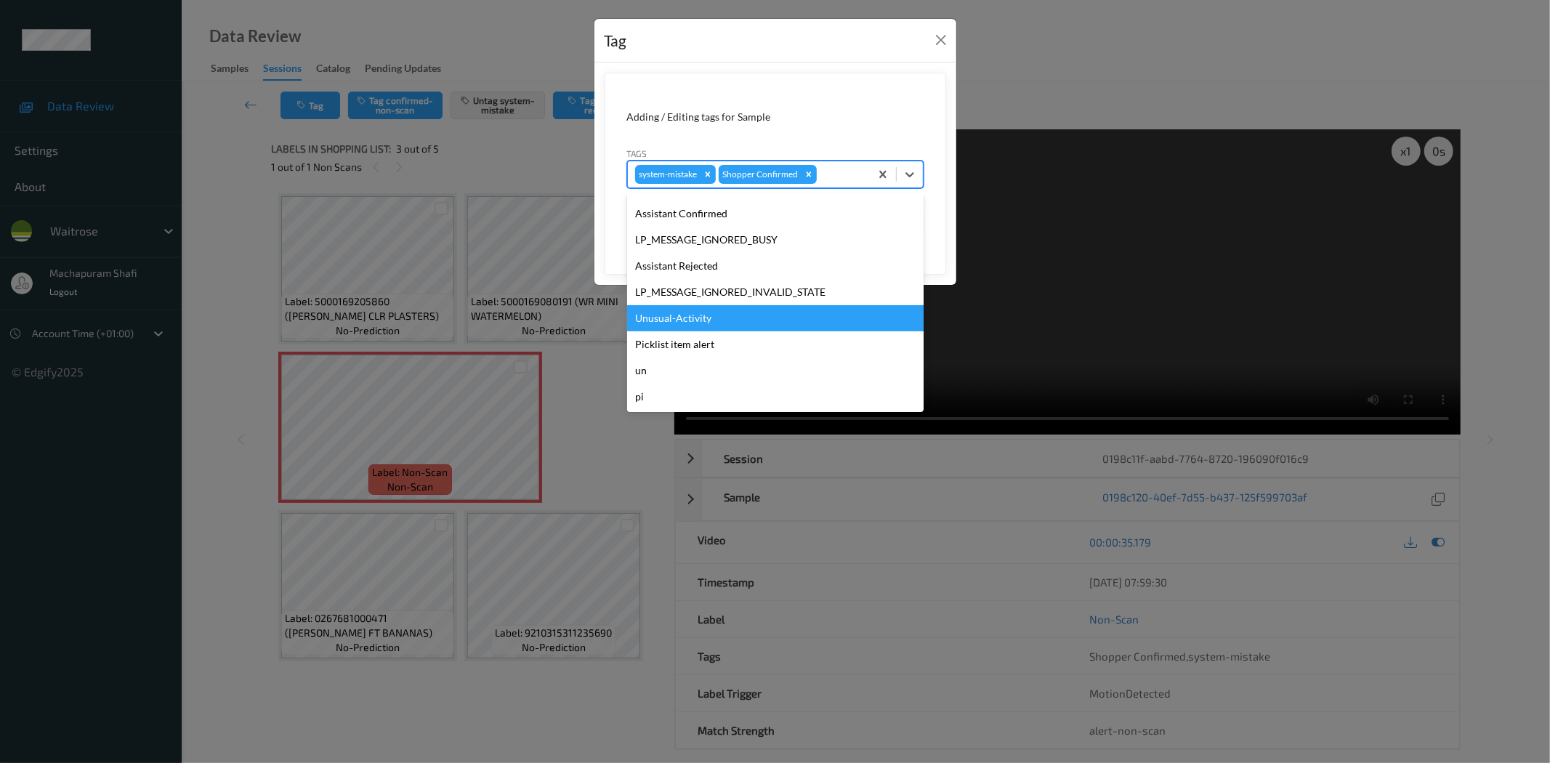
click at [672, 315] on div "Unusual-Activity" at bounding box center [775, 318] width 296 height 26
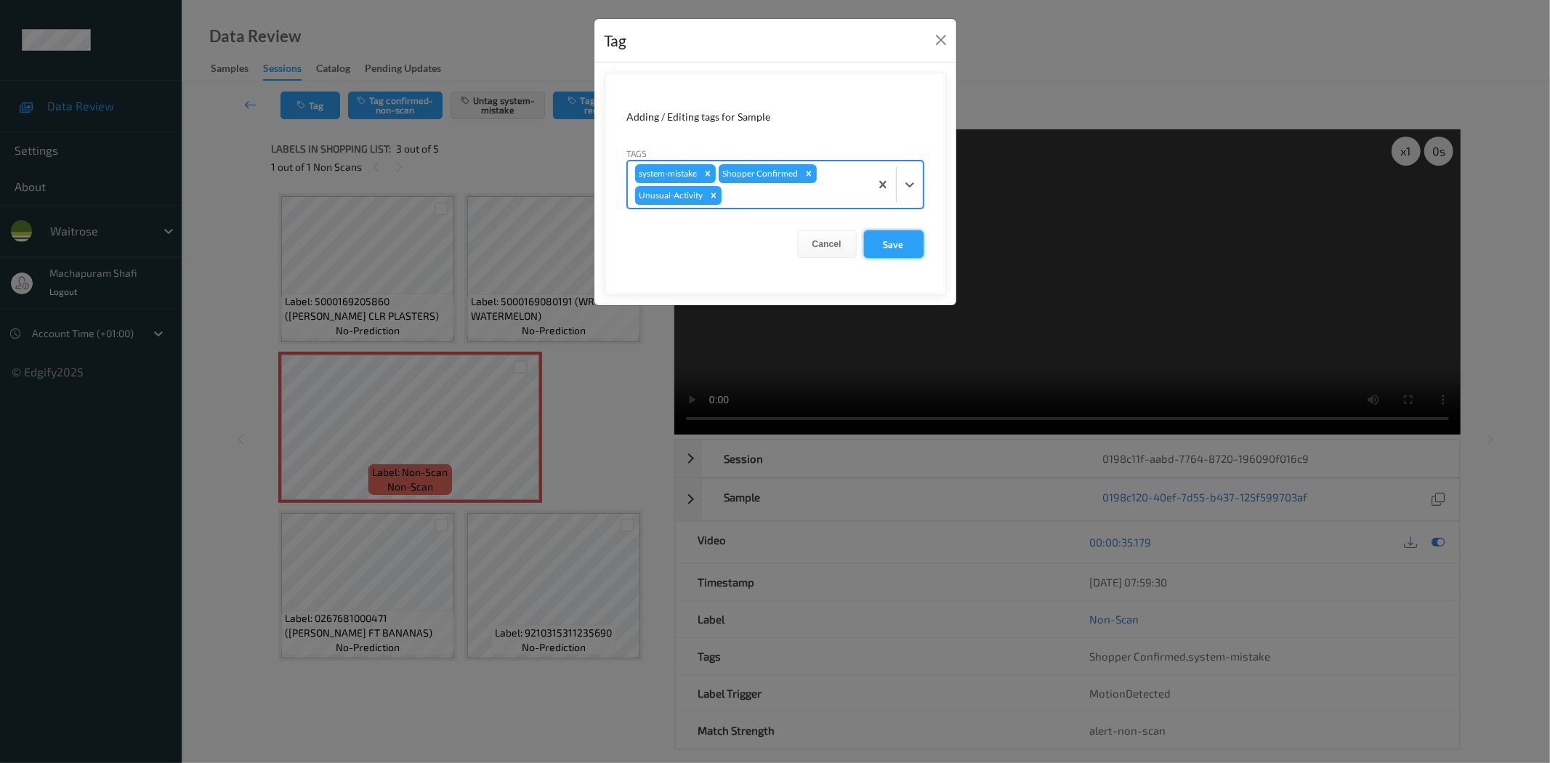
click at [891, 235] on button "Save" at bounding box center [894, 244] width 60 height 28
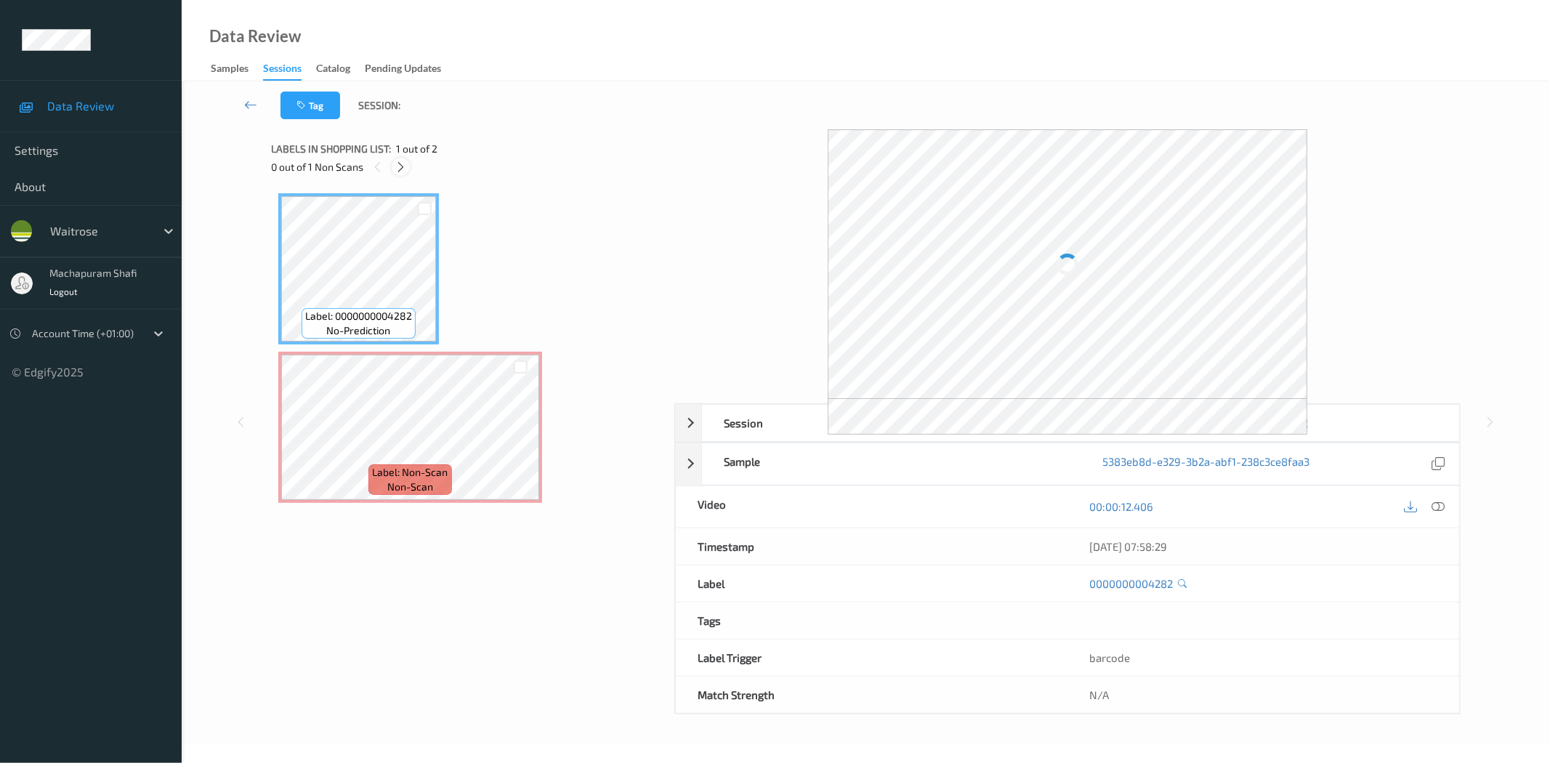
click at [398, 168] on icon at bounding box center [401, 167] width 12 height 13
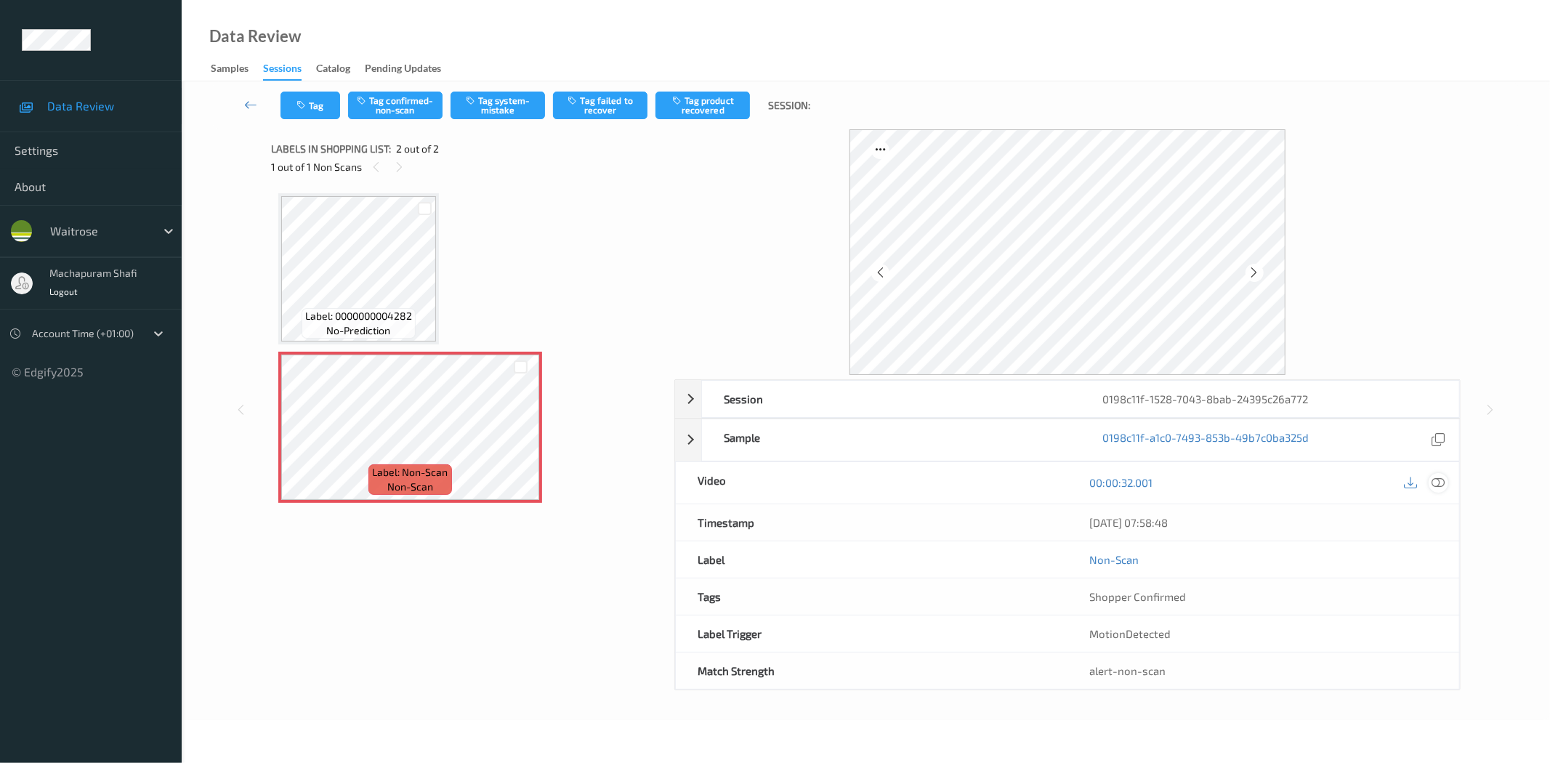
click at [1436, 480] on icon at bounding box center [1438, 482] width 13 height 13
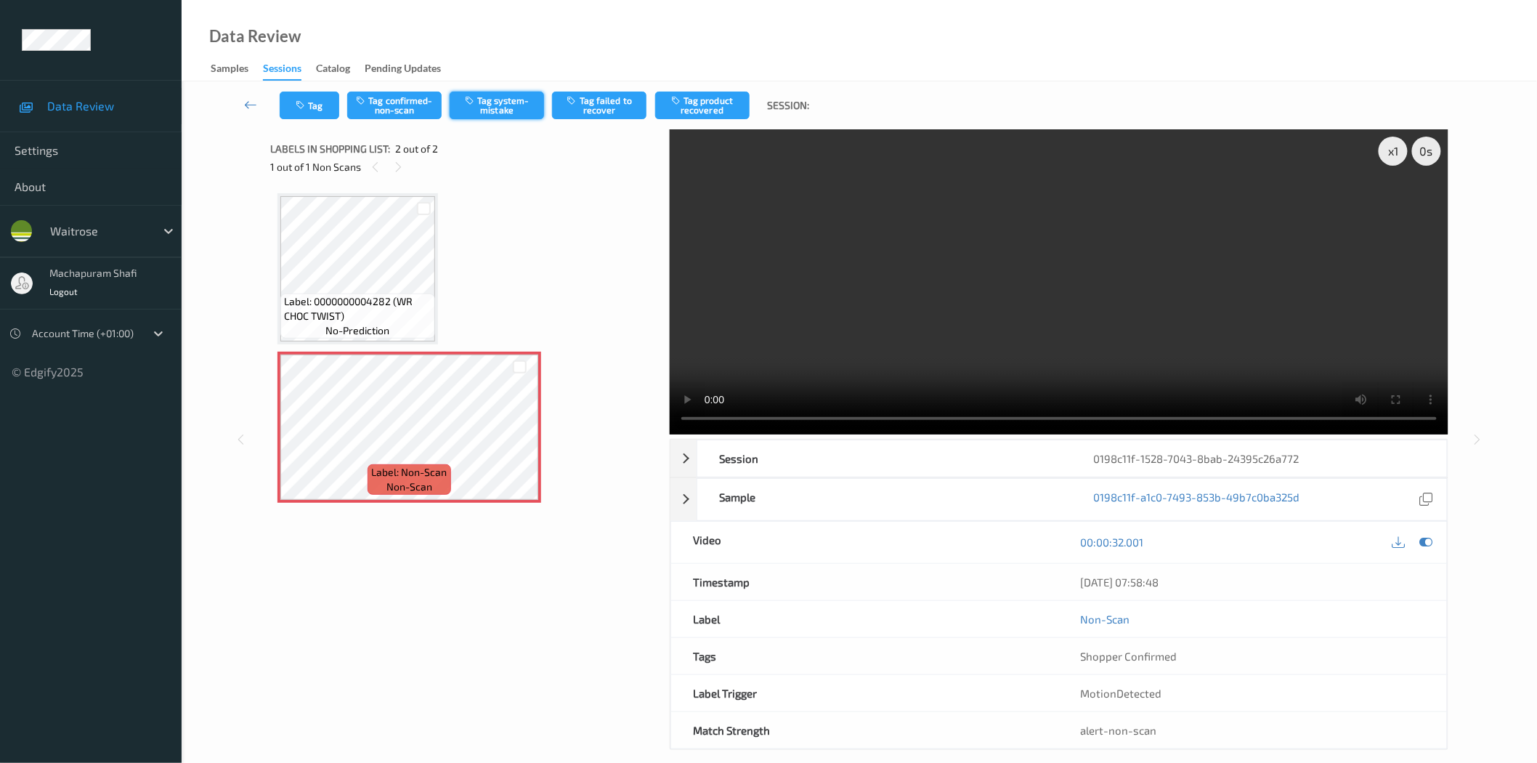
click at [514, 104] on button "Tag system-mistake" at bounding box center [497, 106] width 94 height 28
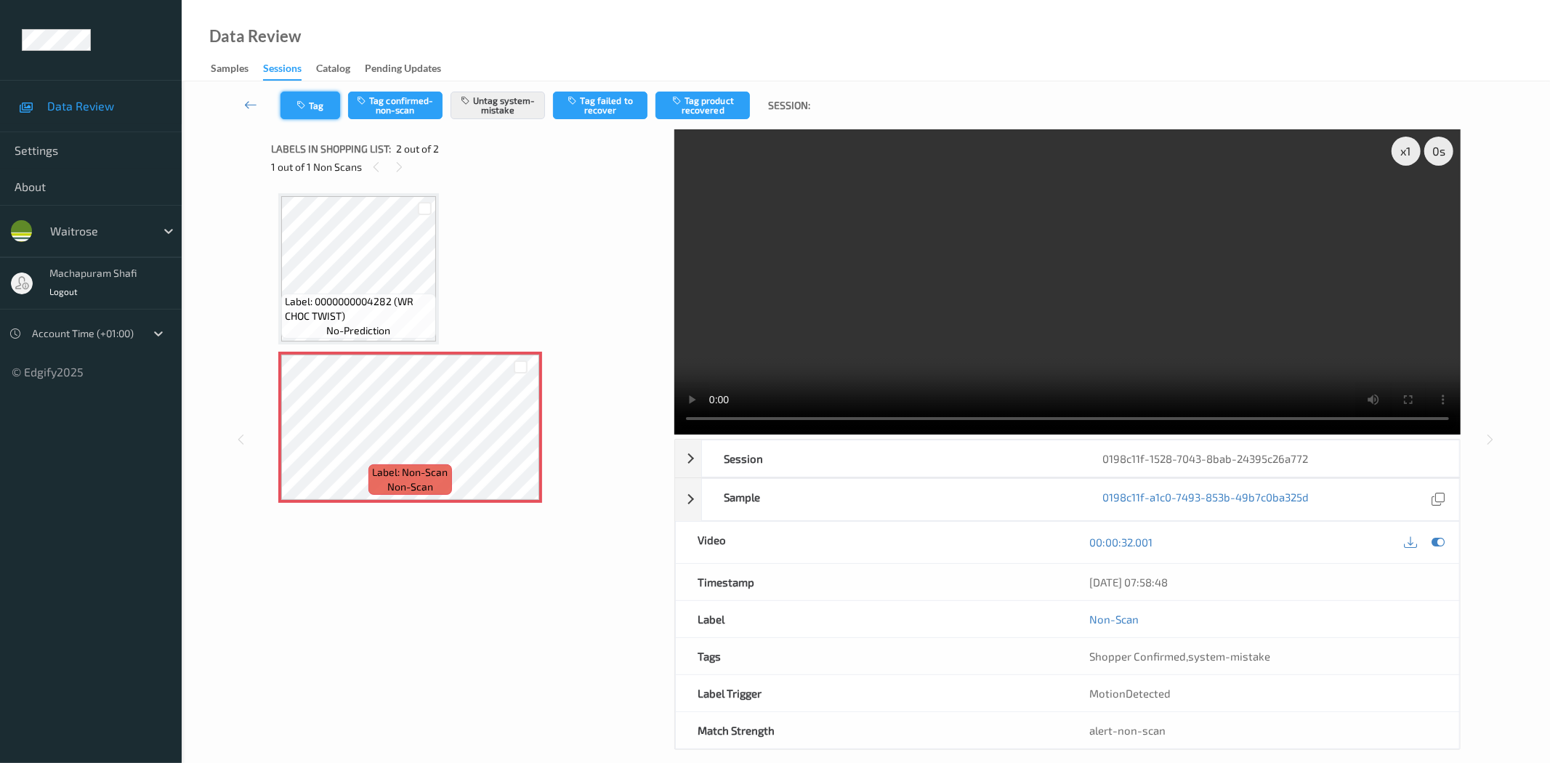
click at [321, 103] on button "Tag" at bounding box center [310, 106] width 60 height 28
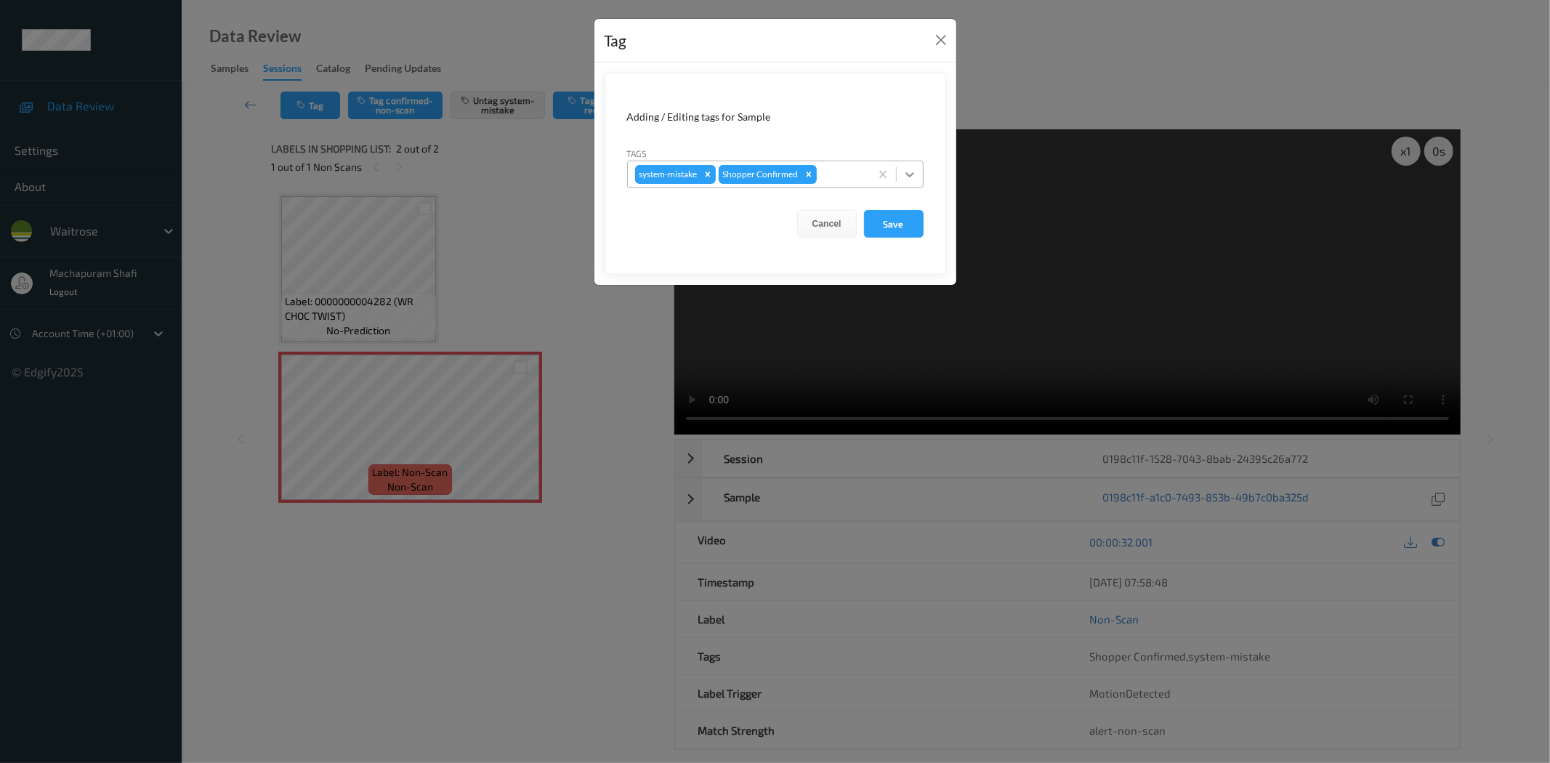
click at [919, 169] on div at bounding box center [910, 174] width 26 height 26
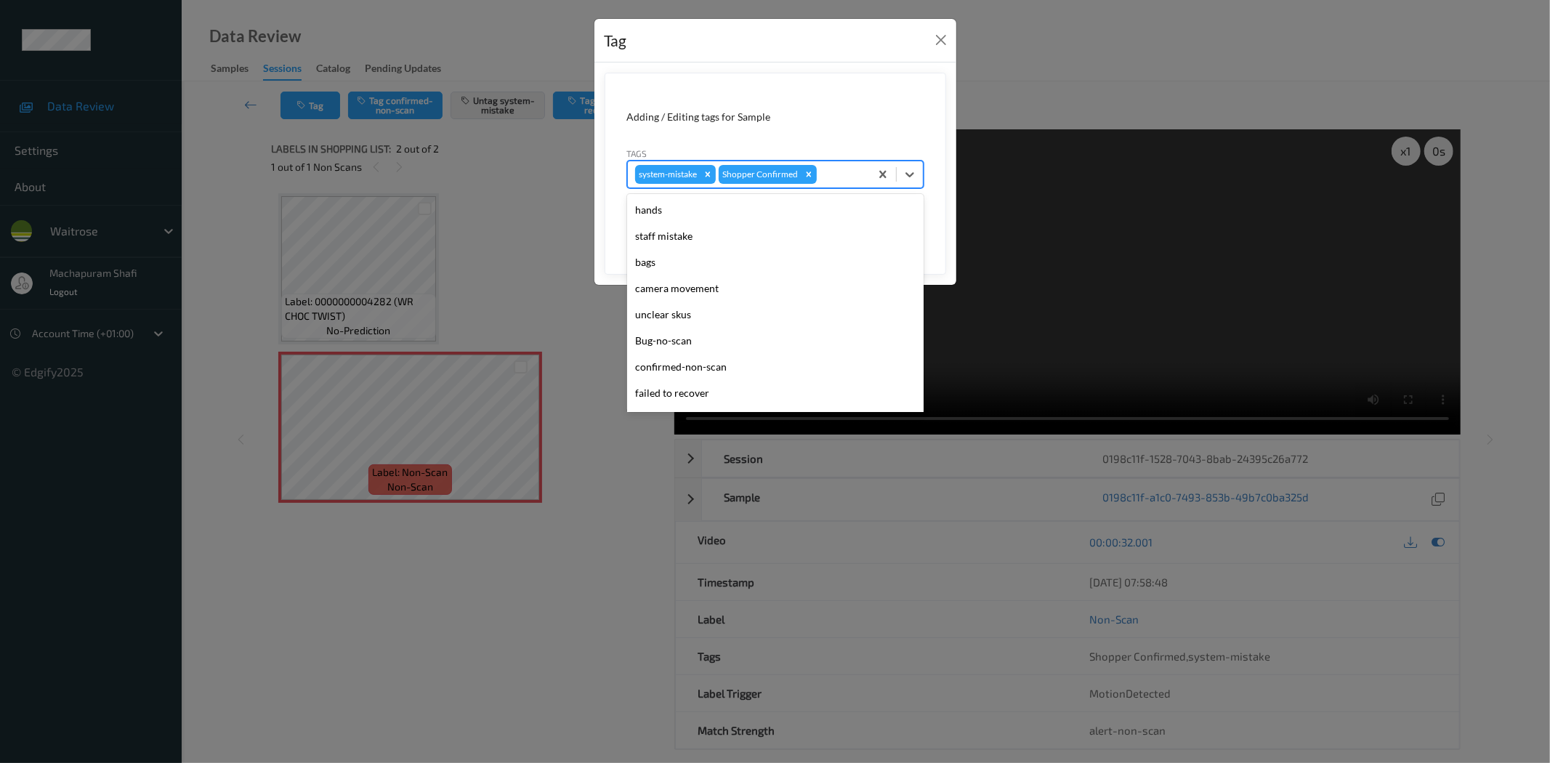
scroll to position [284, 0]
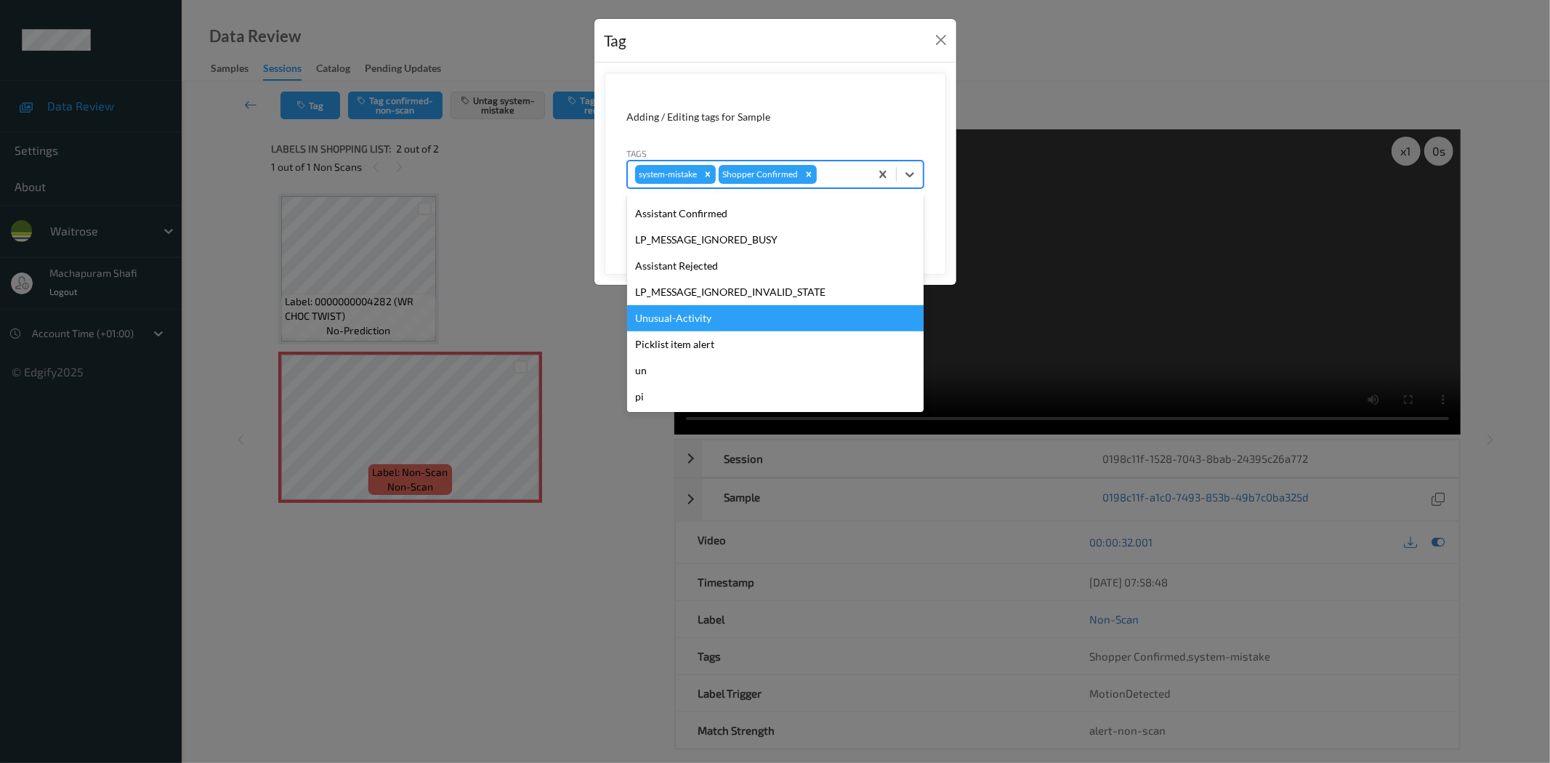
click at [721, 321] on div "Unusual-Activity" at bounding box center [775, 318] width 296 height 26
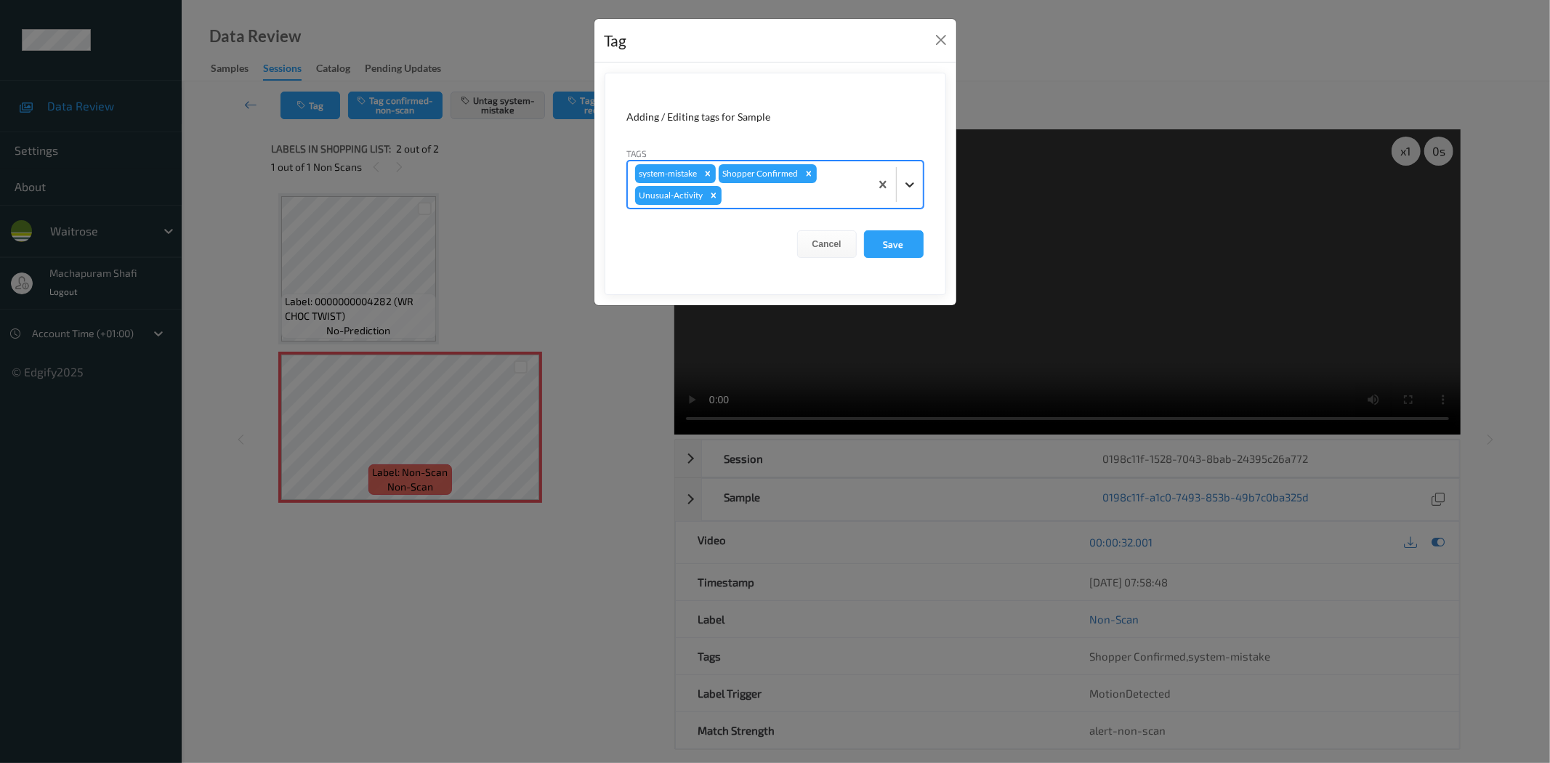
click at [905, 180] on icon at bounding box center [909, 184] width 15 height 15
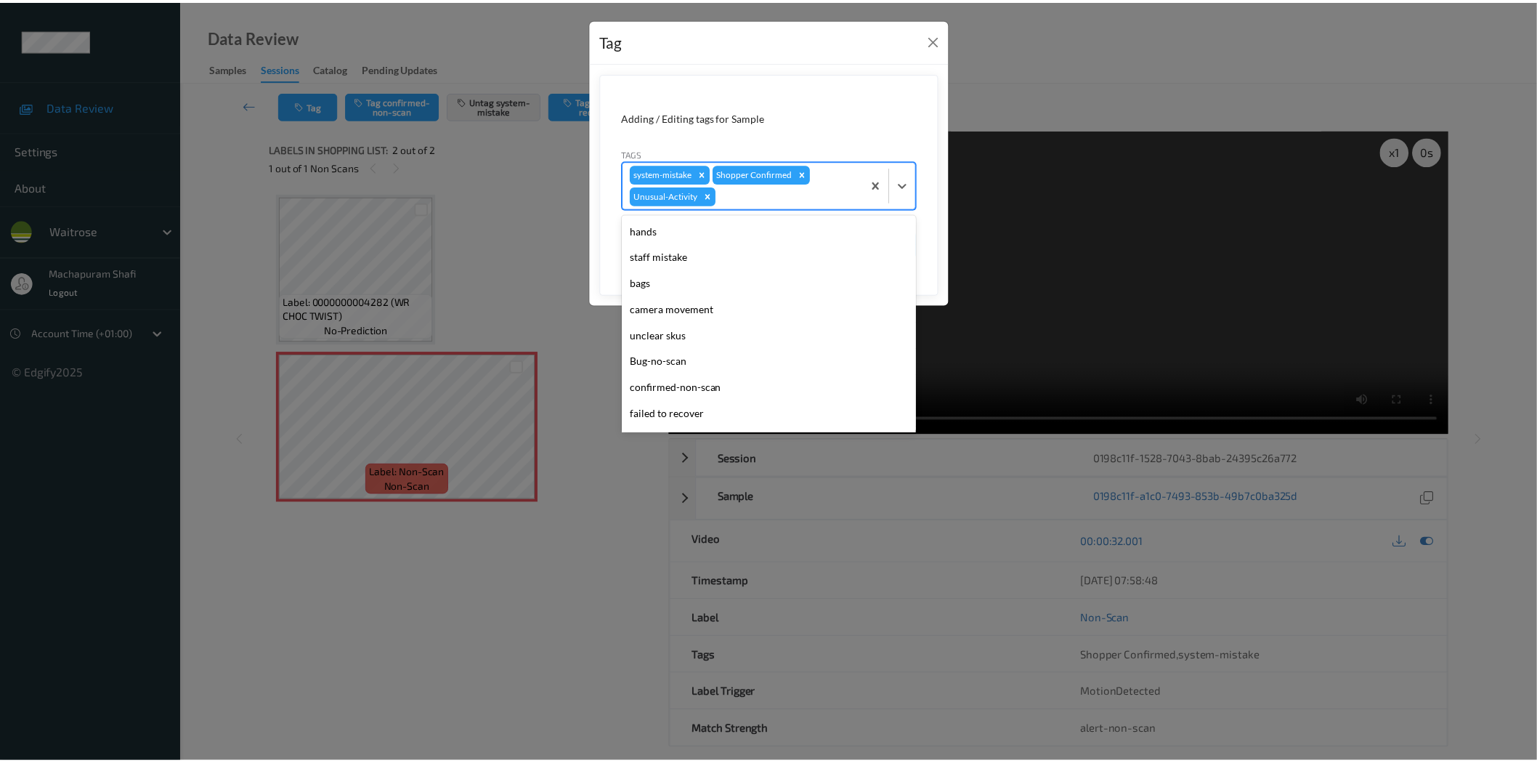
scroll to position [258, 0]
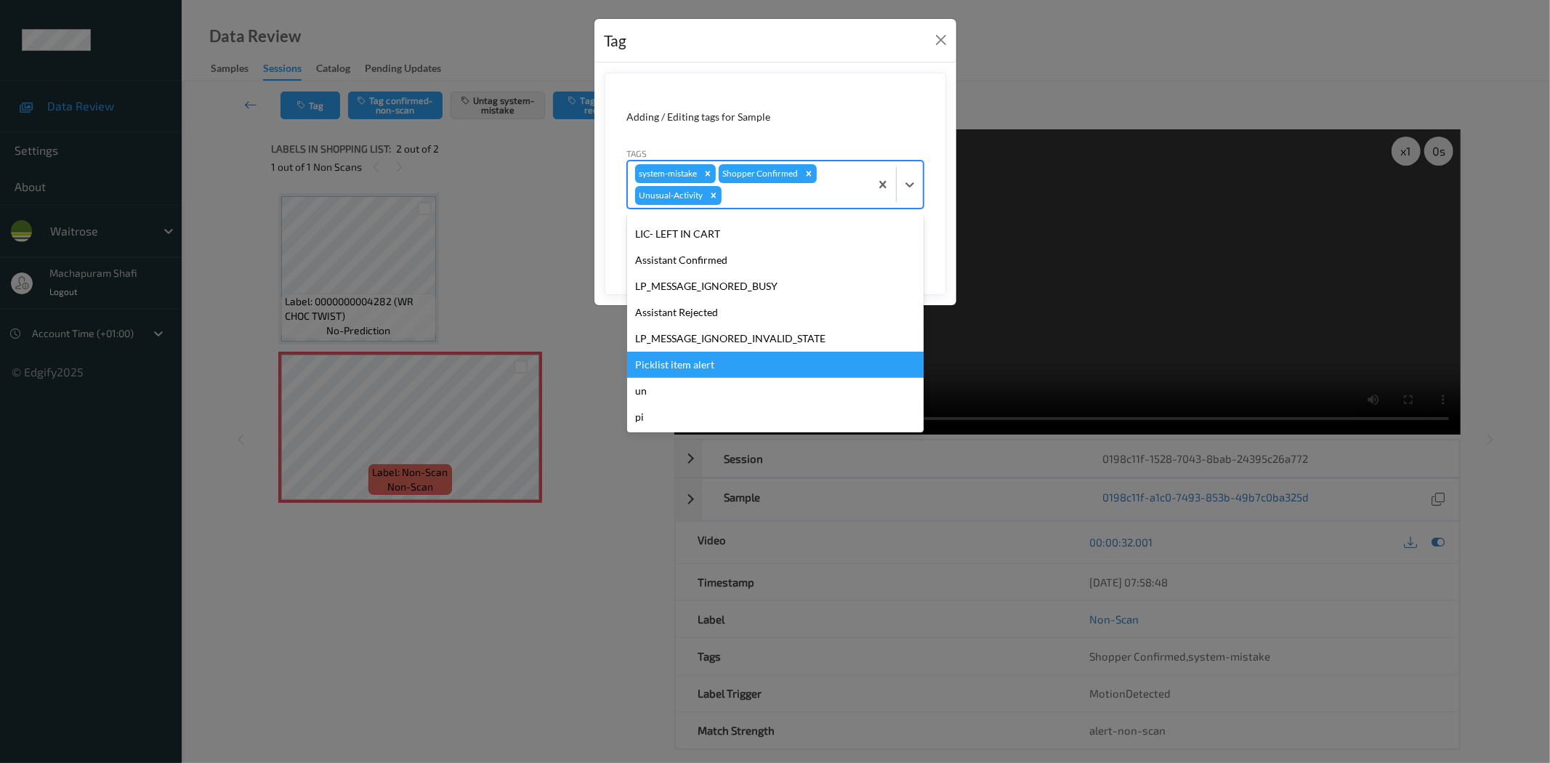
click at [641, 362] on div "Picklist item alert" at bounding box center [775, 365] width 296 height 26
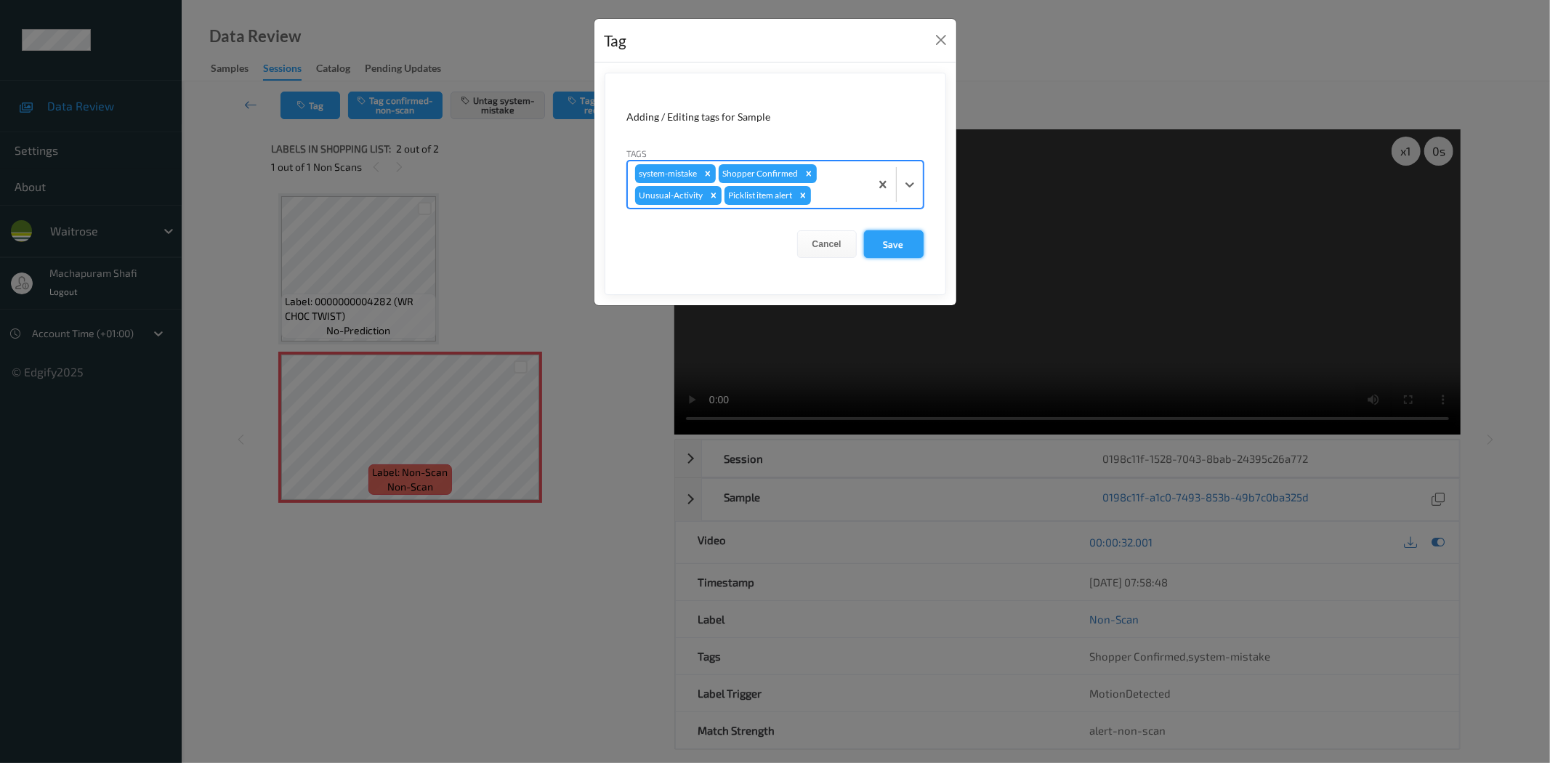
click at [905, 238] on button "Save" at bounding box center [894, 244] width 60 height 28
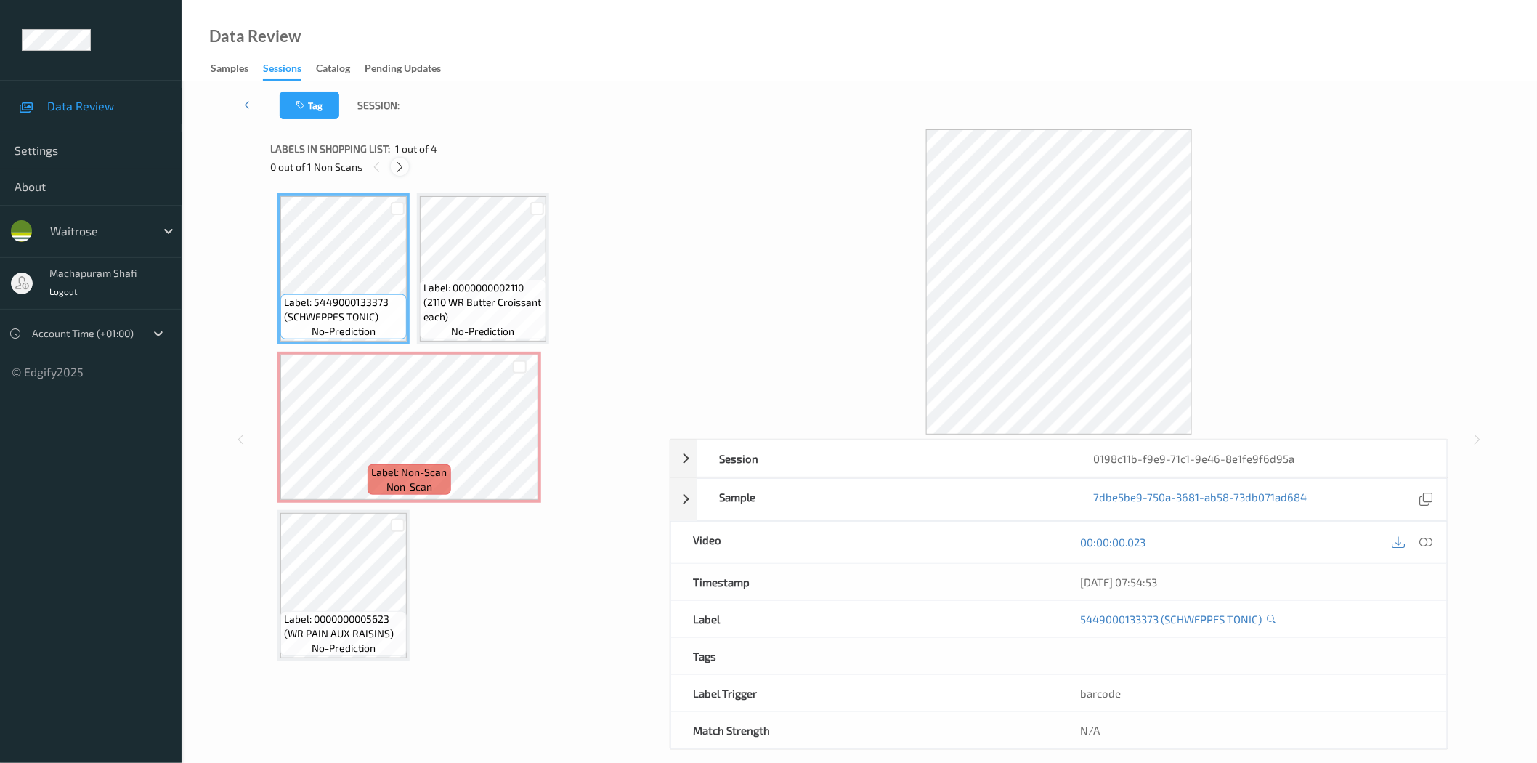
click at [407, 163] on div at bounding box center [400, 167] width 18 height 18
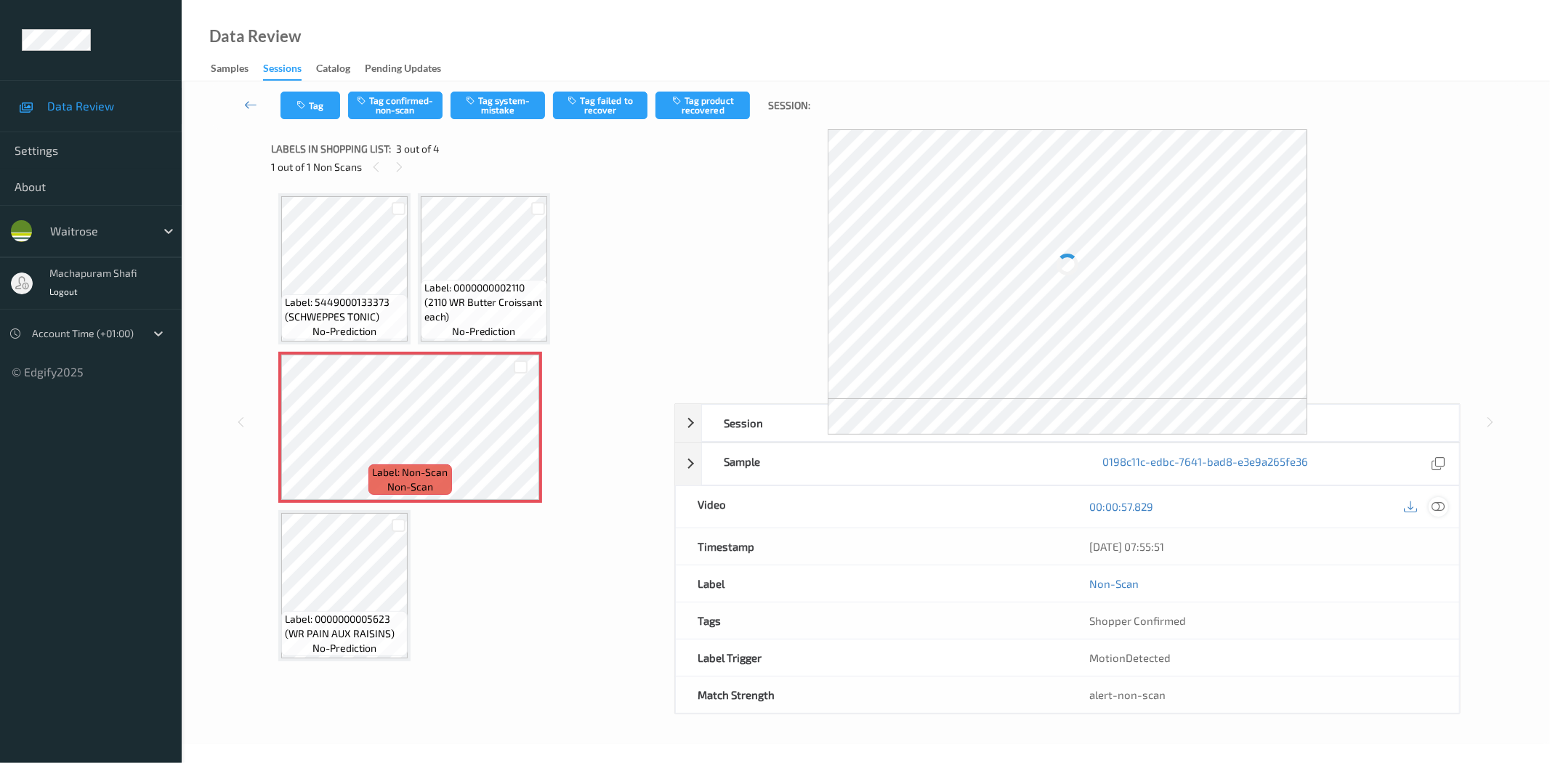
click at [1444, 506] on icon at bounding box center [1438, 506] width 13 height 13
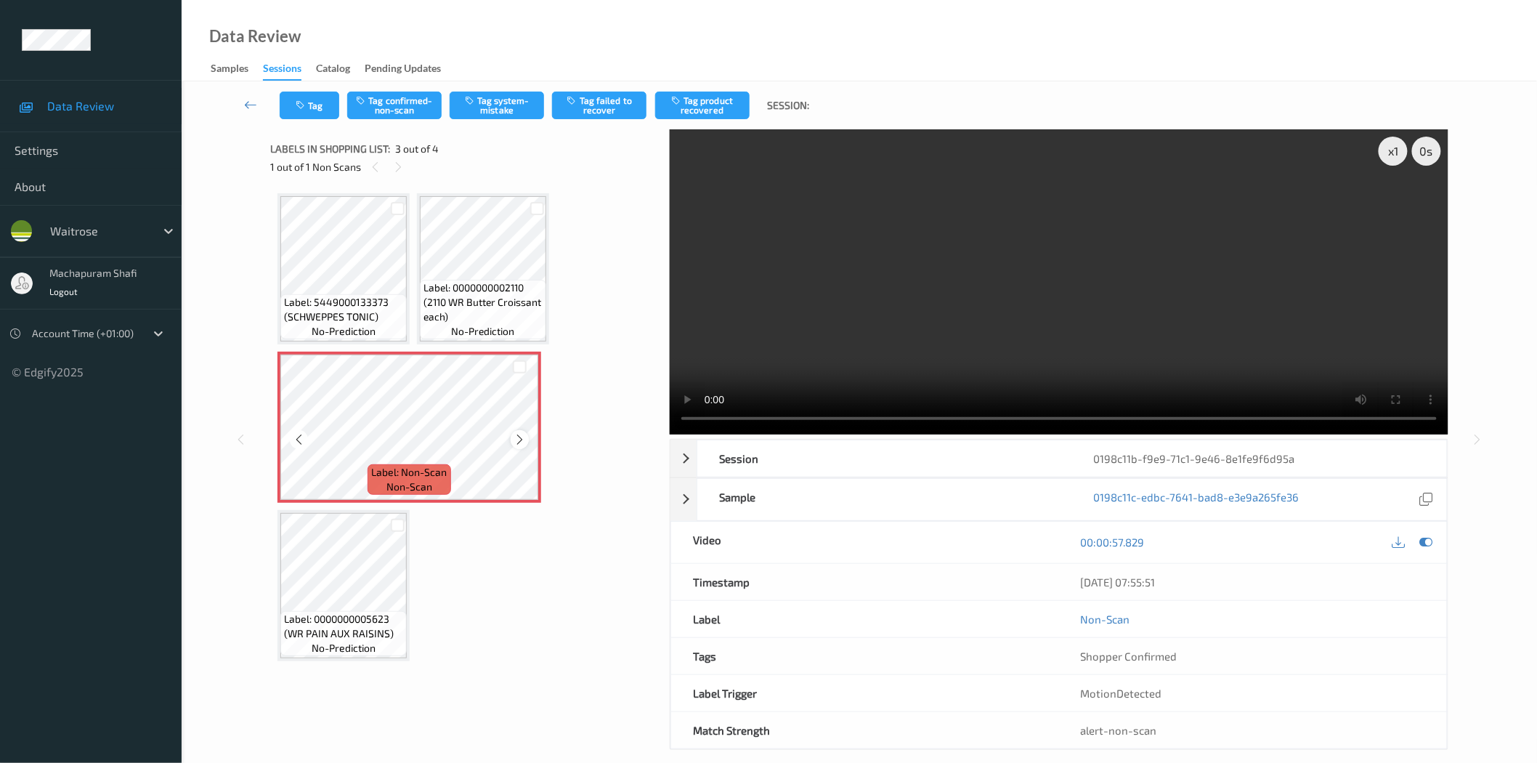
click at [519, 437] on icon at bounding box center [520, 439] width 12 height 13
click at [517, 437] on icon at bounding box center [520, 439] width 12 height 13
click at [516, 113] on button "Tag system-mistake" at bounding box center [497, 106] width 94 height 28
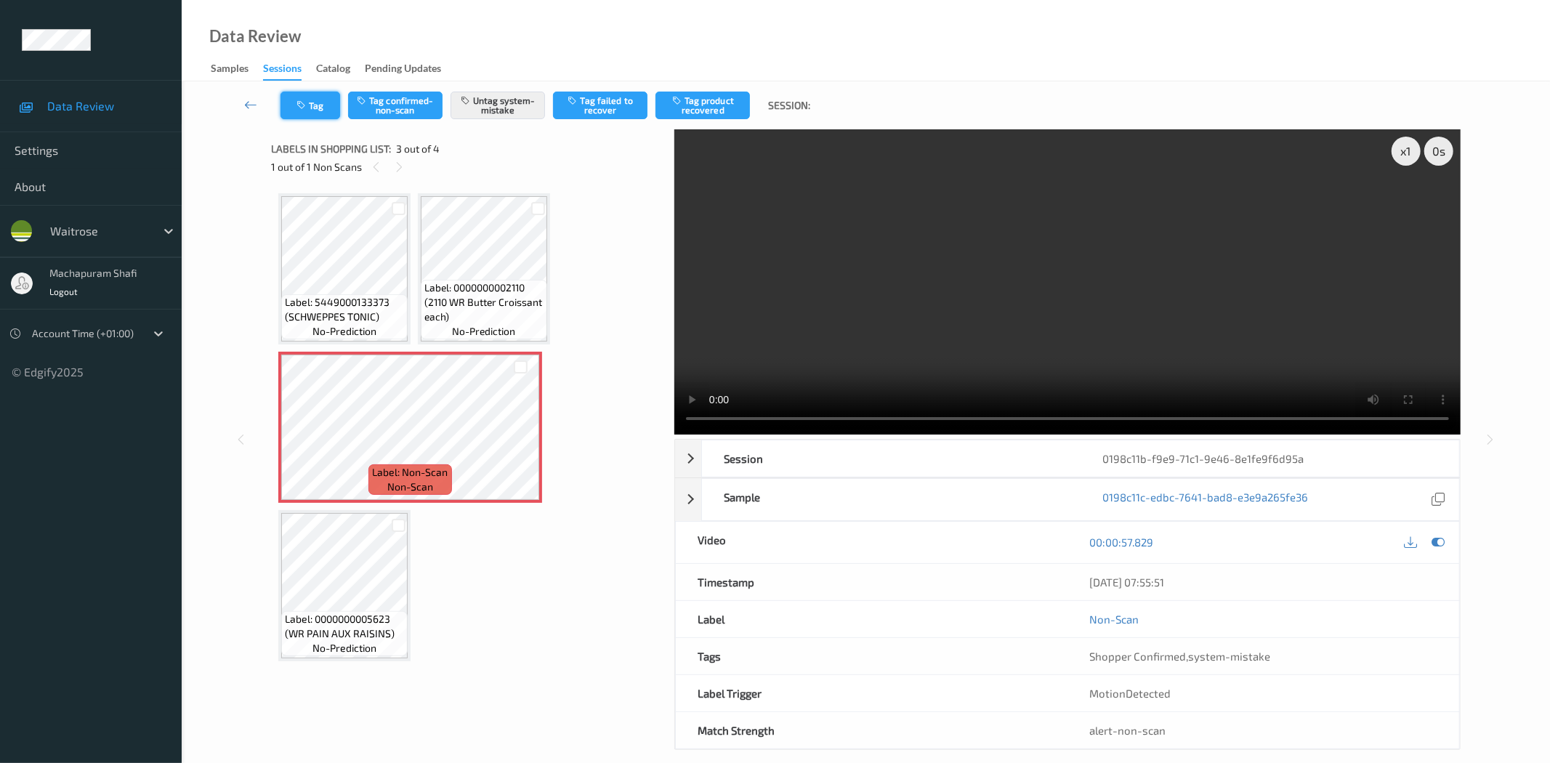
click at [313, 106] on button "Tag" at bounding box center [310, 106] width 60 height 28
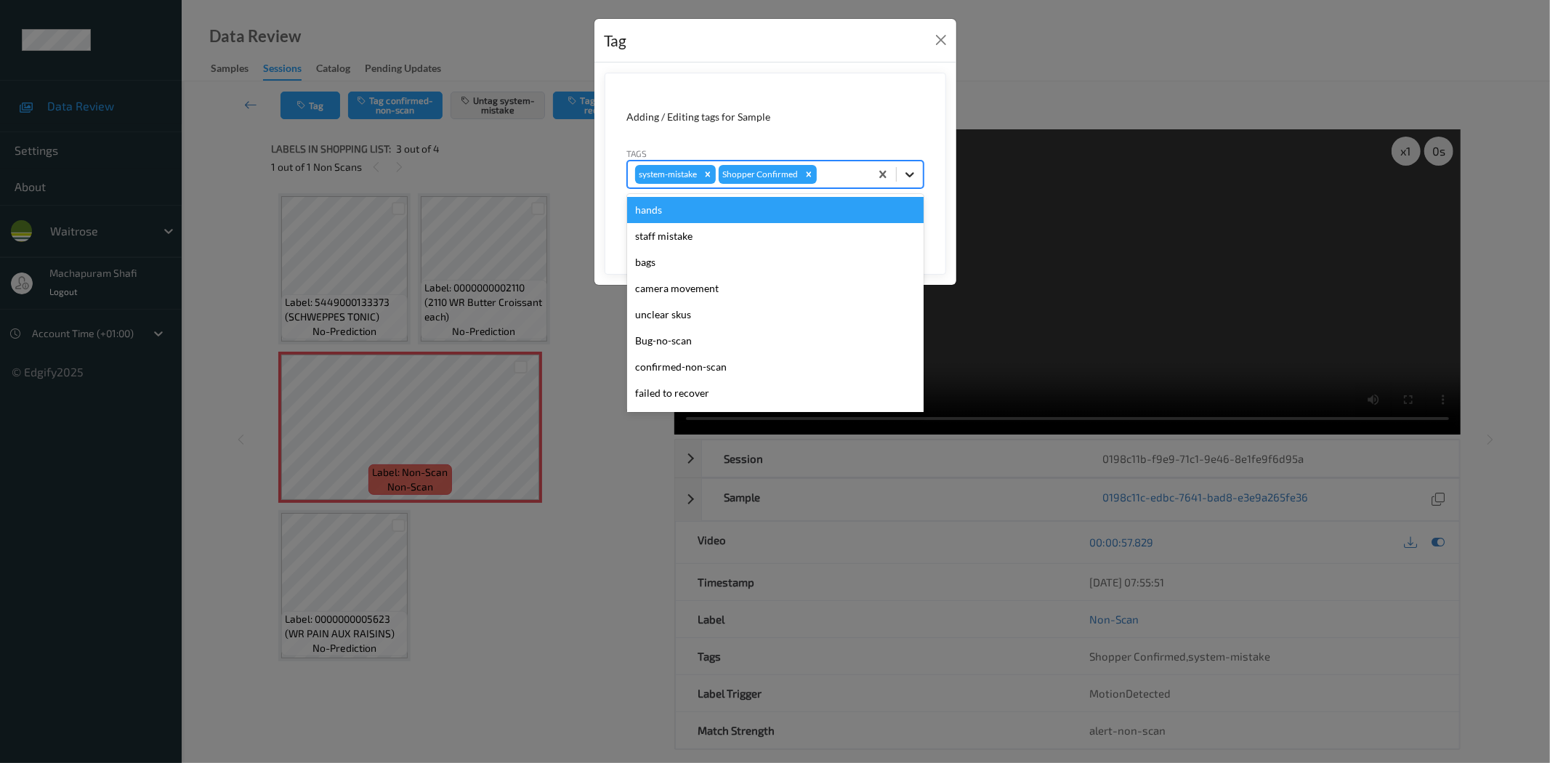
click at [909, 175] on icon at bounding box center [909, 174] width 15 height 15
click at [935, 44] on button "Close" at bounding box center [941, 40] width 20 height 20
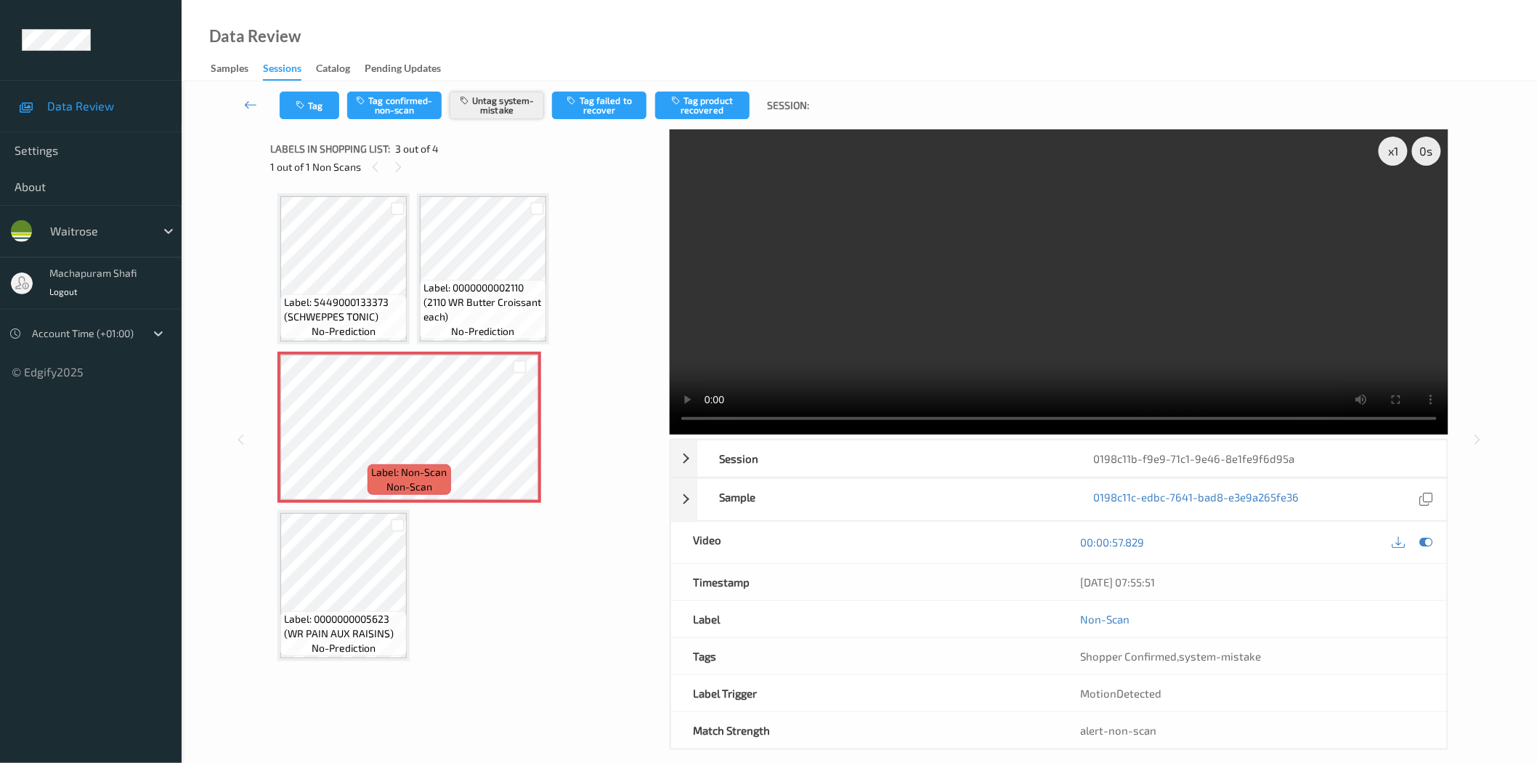
click at [485, 108] on button "Untag system-mistake" at bounding box center [497, 106] width 94 height 28
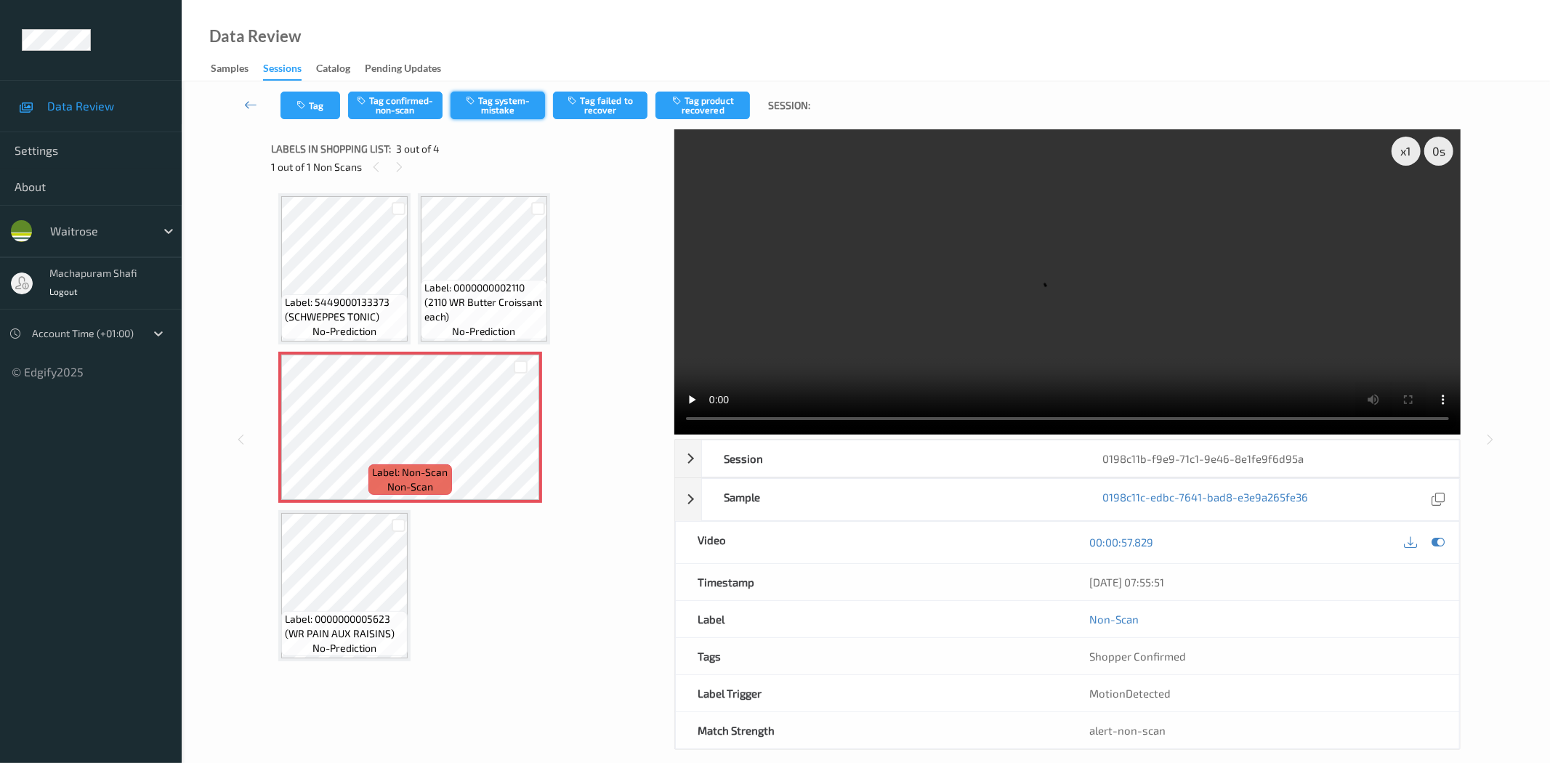
click at [499, 109] on button "Tag system-mistake" at bounding box center [497, 106] width 94 height 28
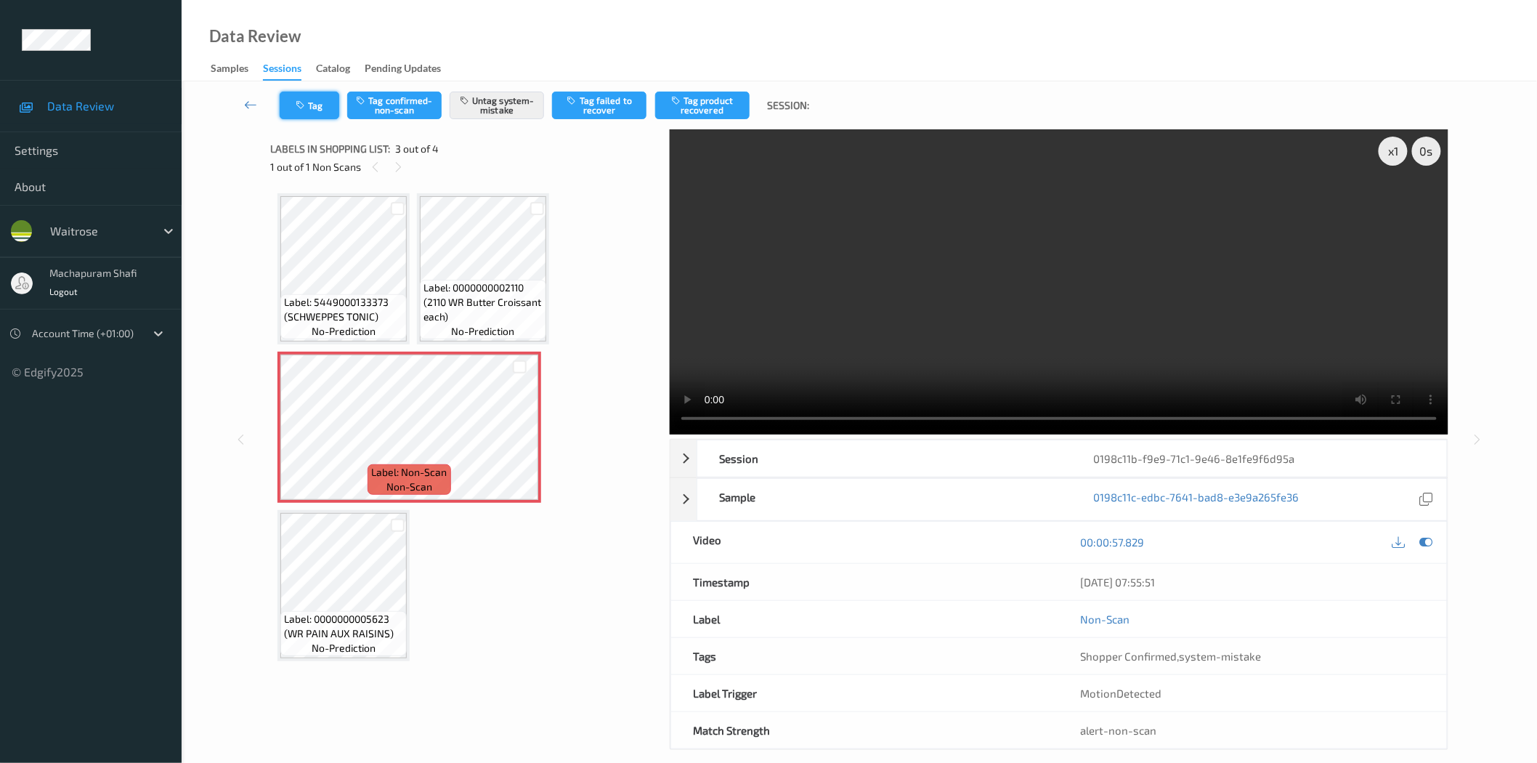
click at [312, 102] on button "Tag" at bounding box center [310, 106] width 60 height 28
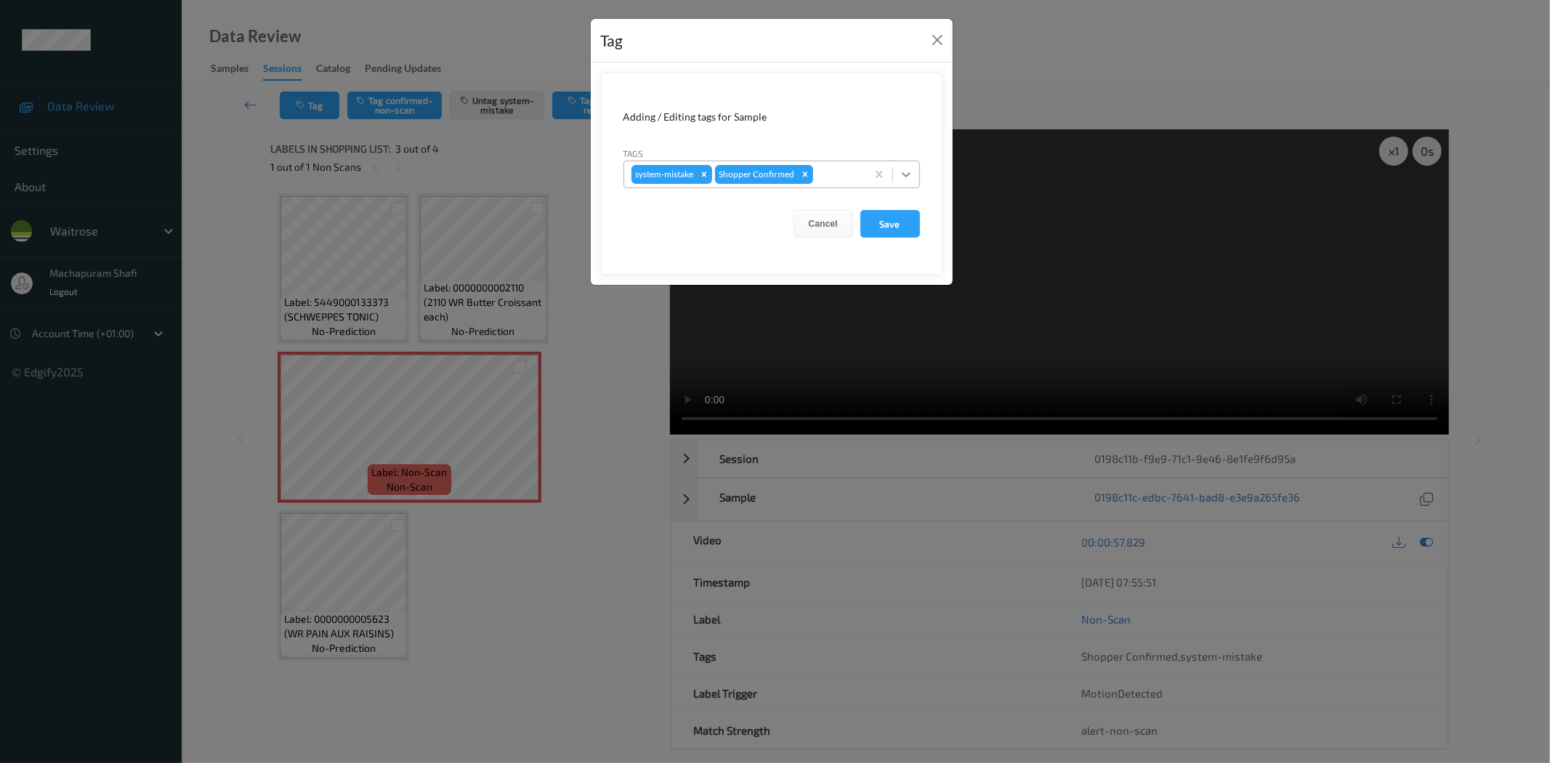
drag, startPoint x: 902, startPoint y: 171, endPoint x: 881, endPoint y: 189, distance: 28.4
click at [902, 171] on icon at bounding box center [906, 174] width 15 height 15
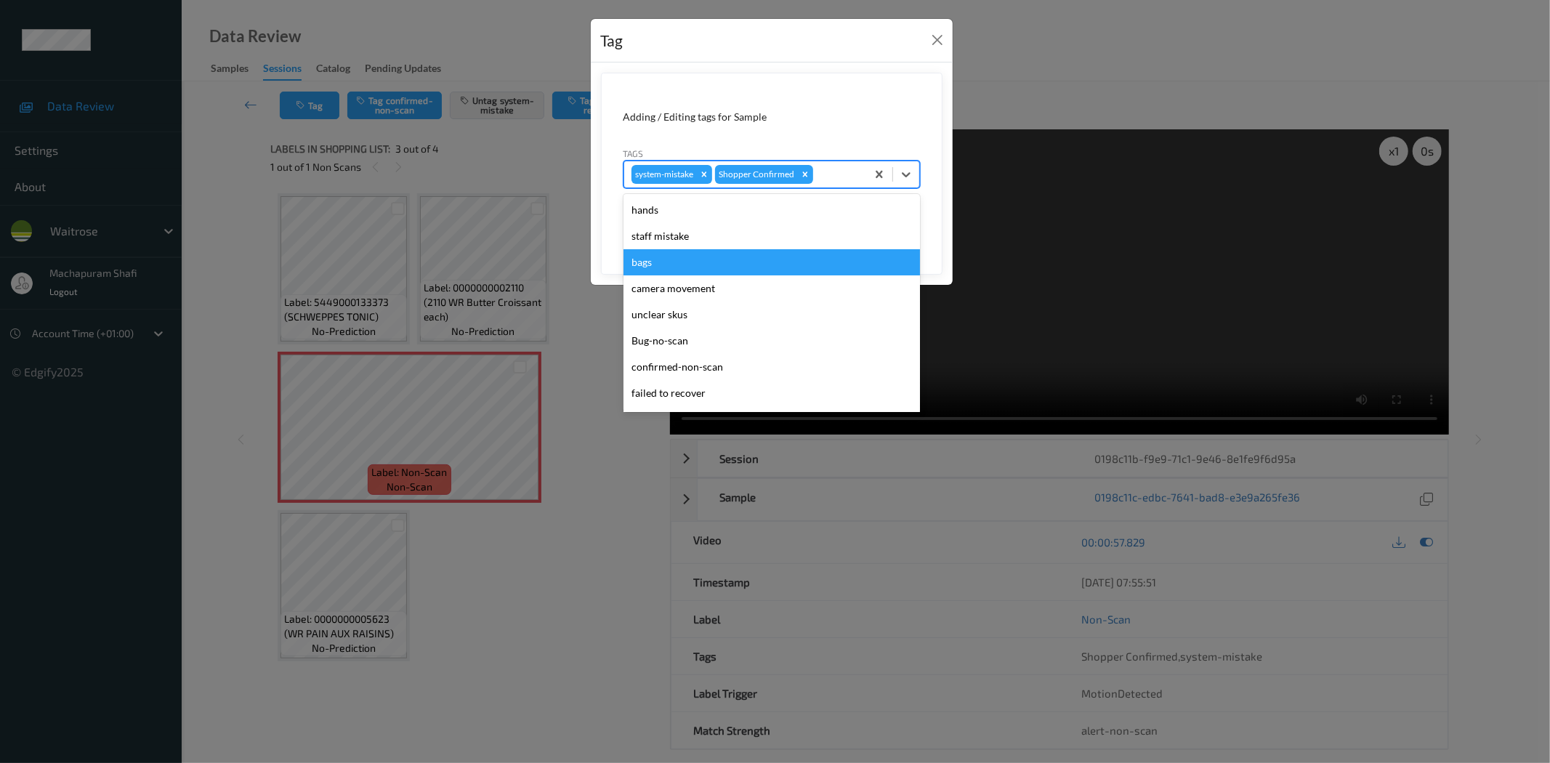
scroll to position [284, 0]
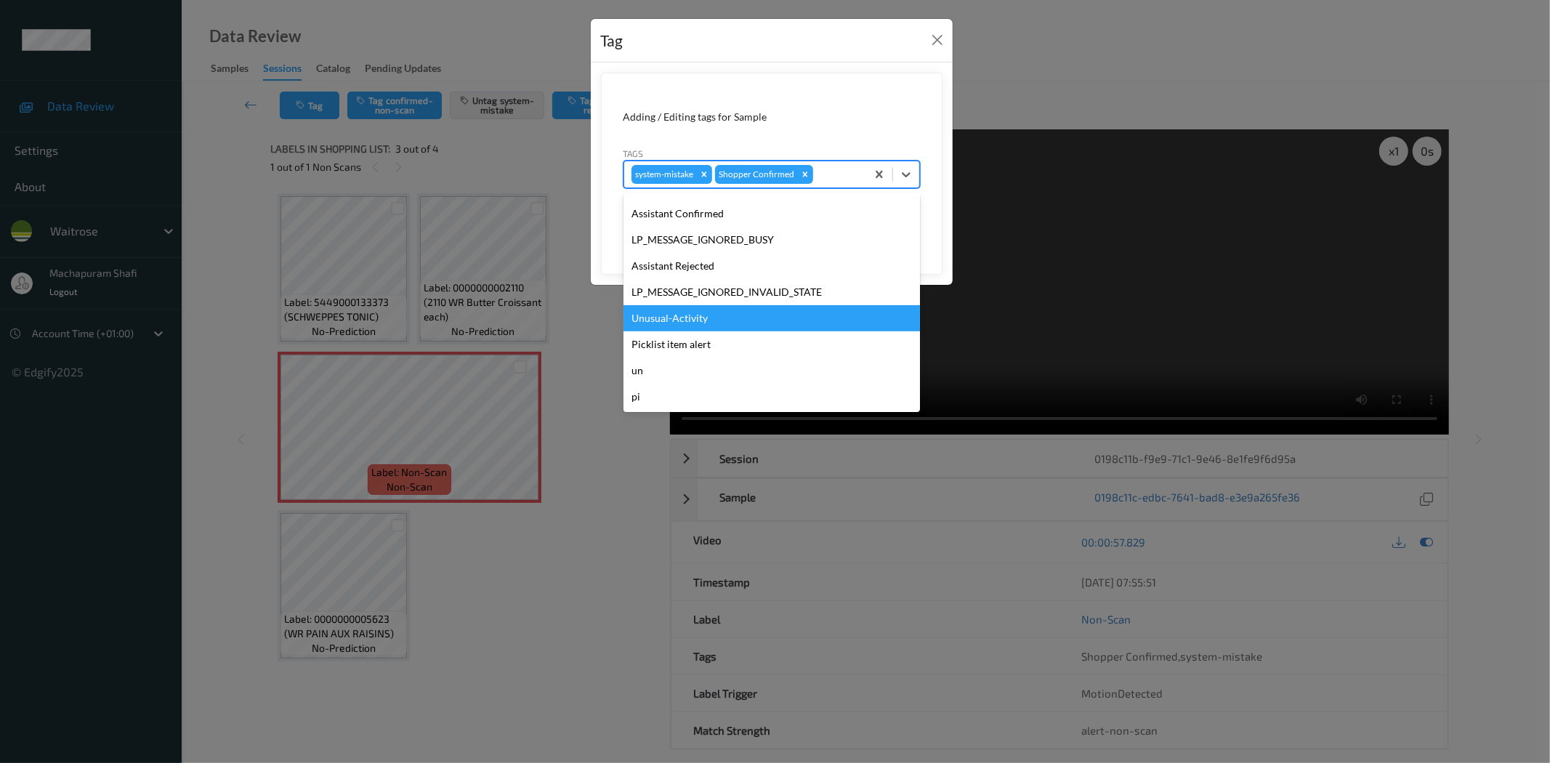
click at [706, 318] on div "Unusual-Activity" at bounding box center [771, 318] width 296 height 26
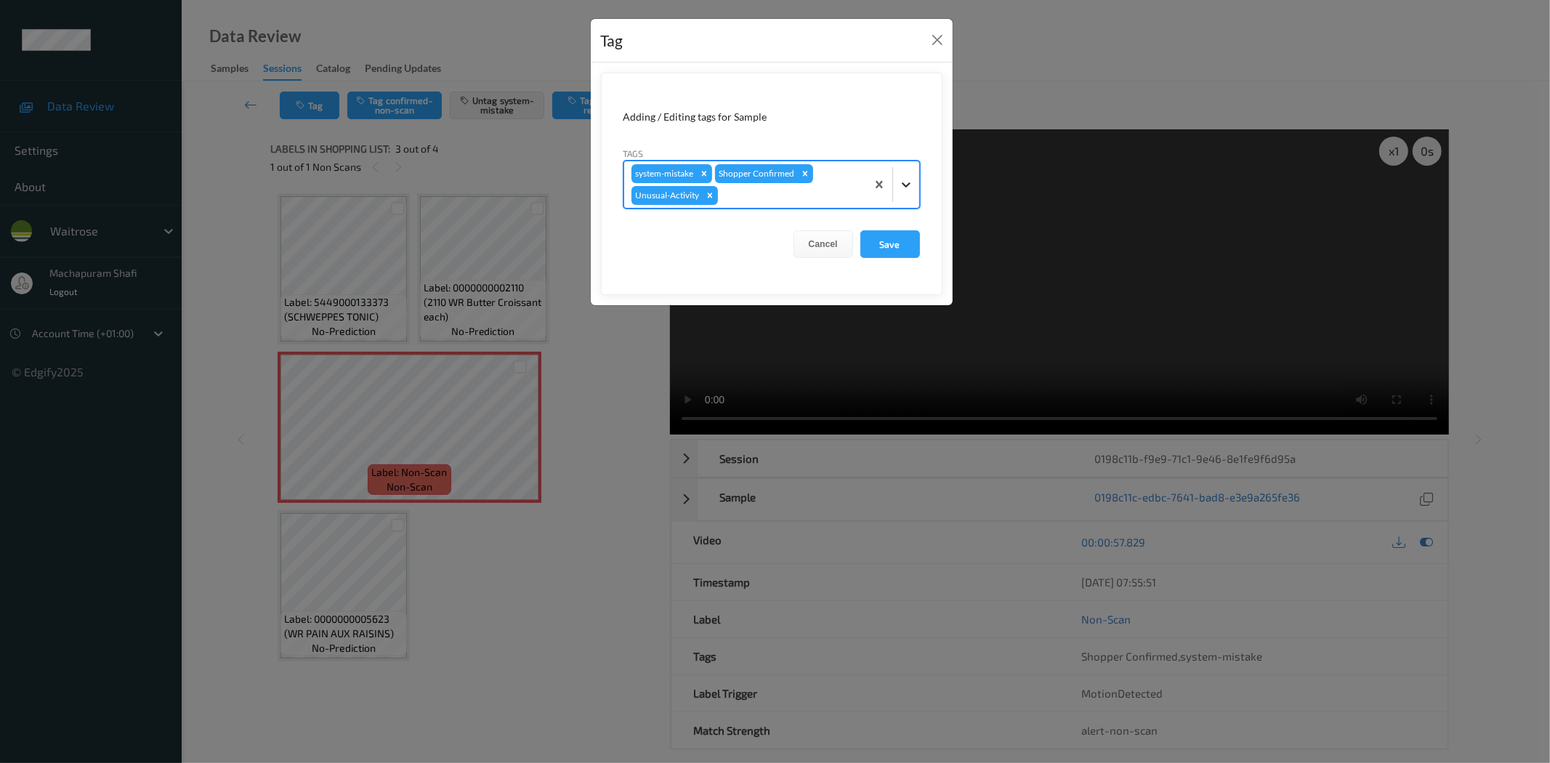
click at [901, 175] on div at bounding box center [906, 184] width 26 height 26
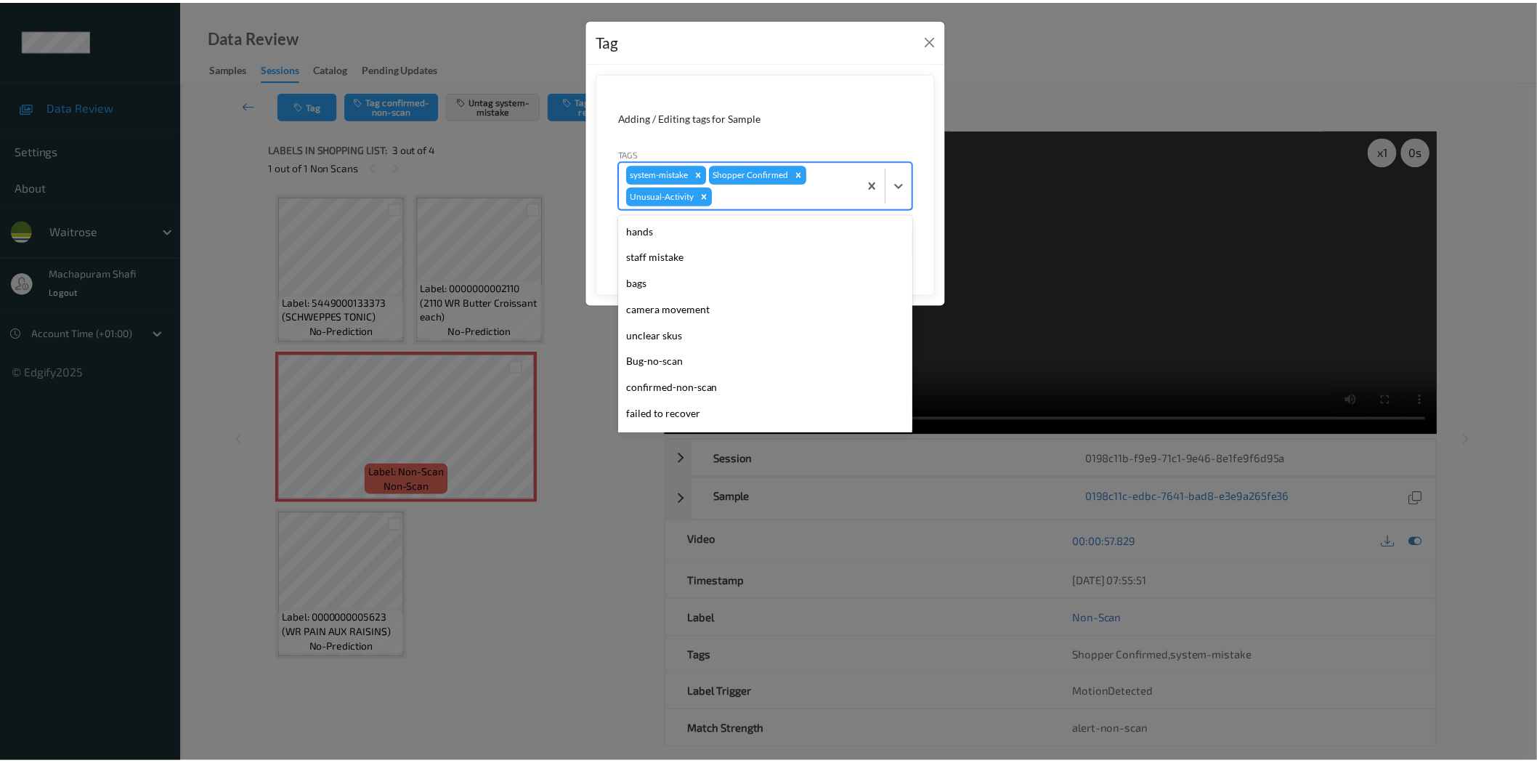
scroll to position [258, 0]
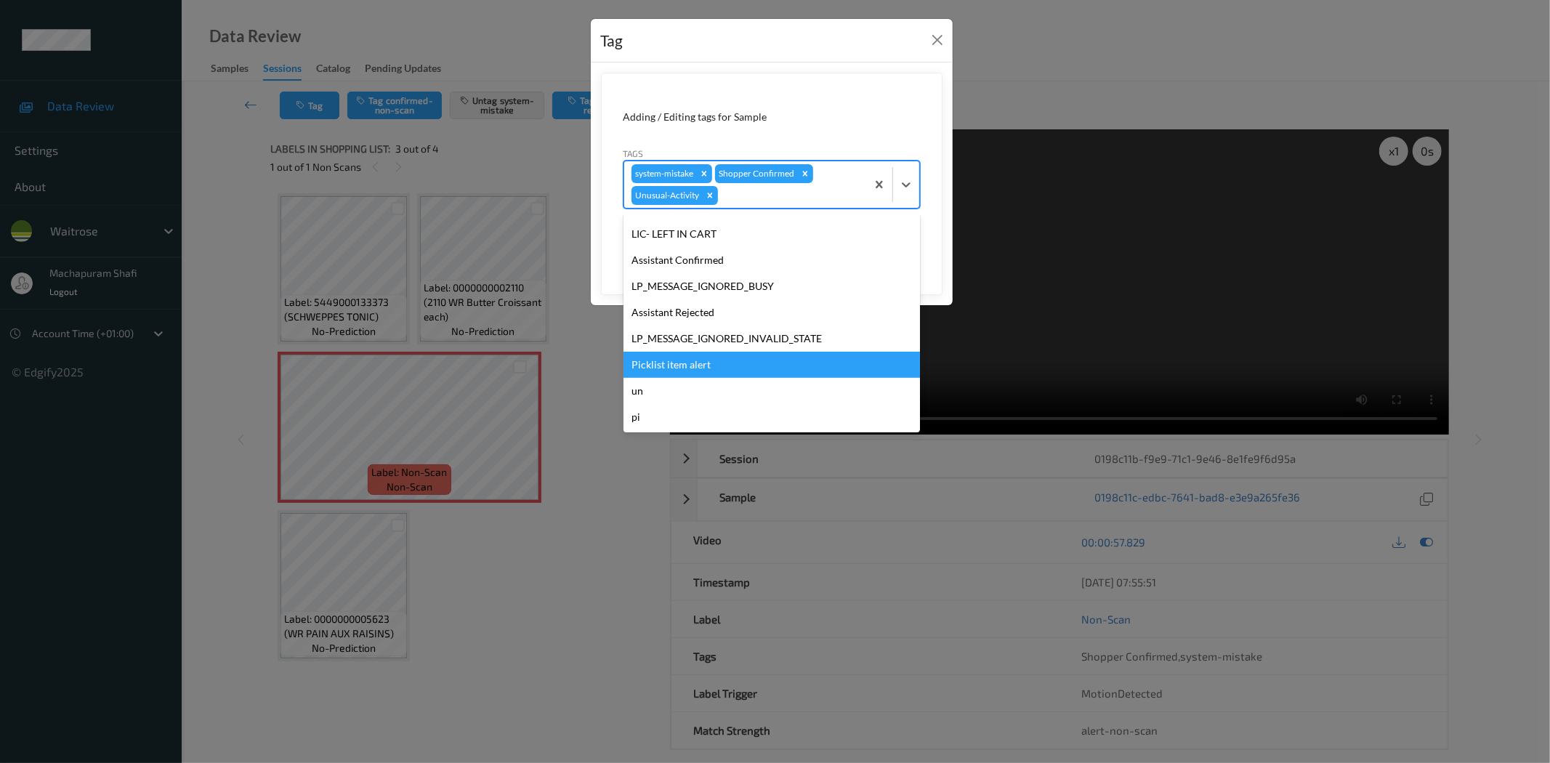
click at [696, 363] on div "Picklist item alert" at bounding box center [771, 365] width 296 height 26
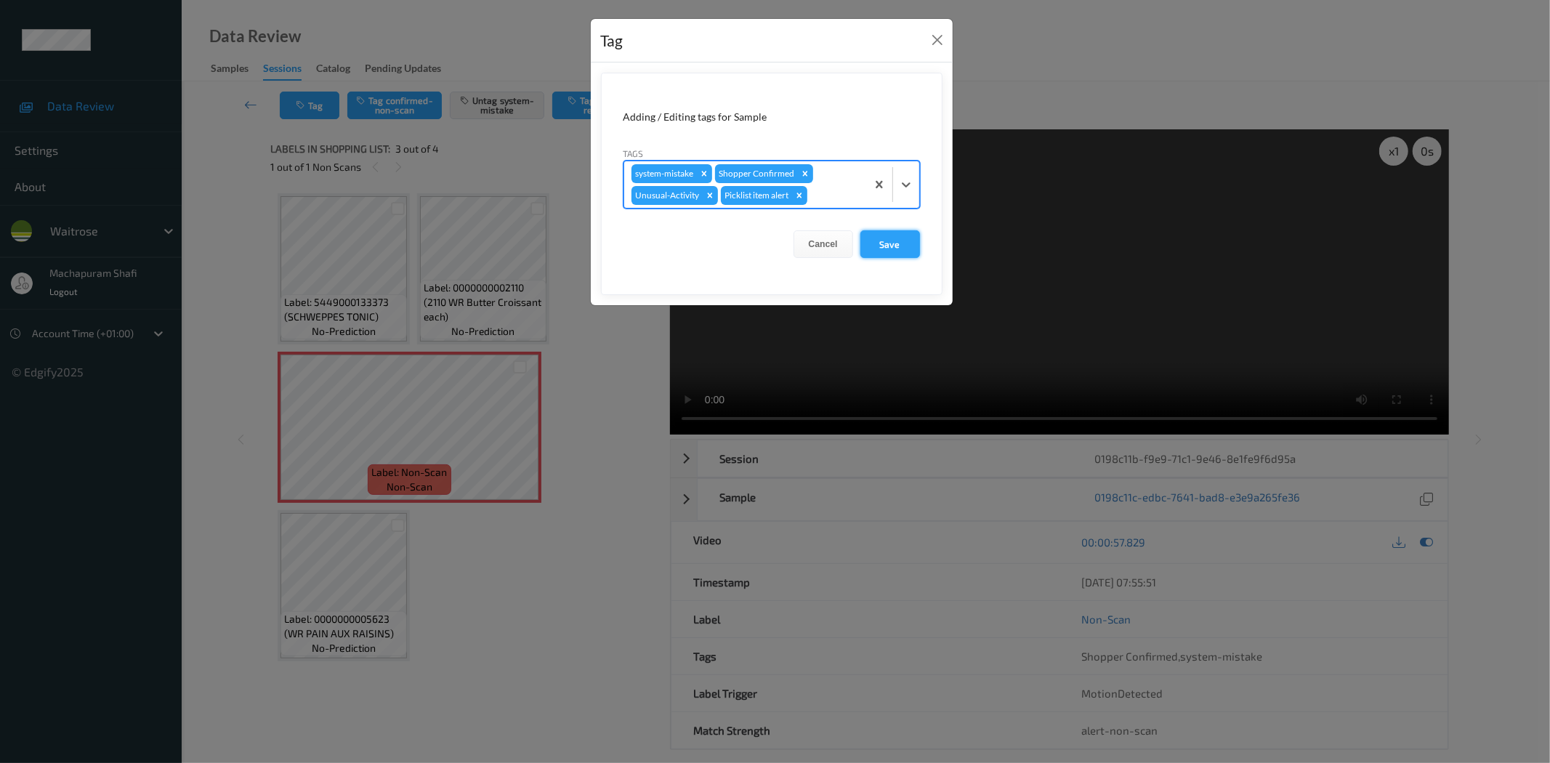
click at [883, 242] on button "Save" at bounding box center [890, 244] width 60 height 28
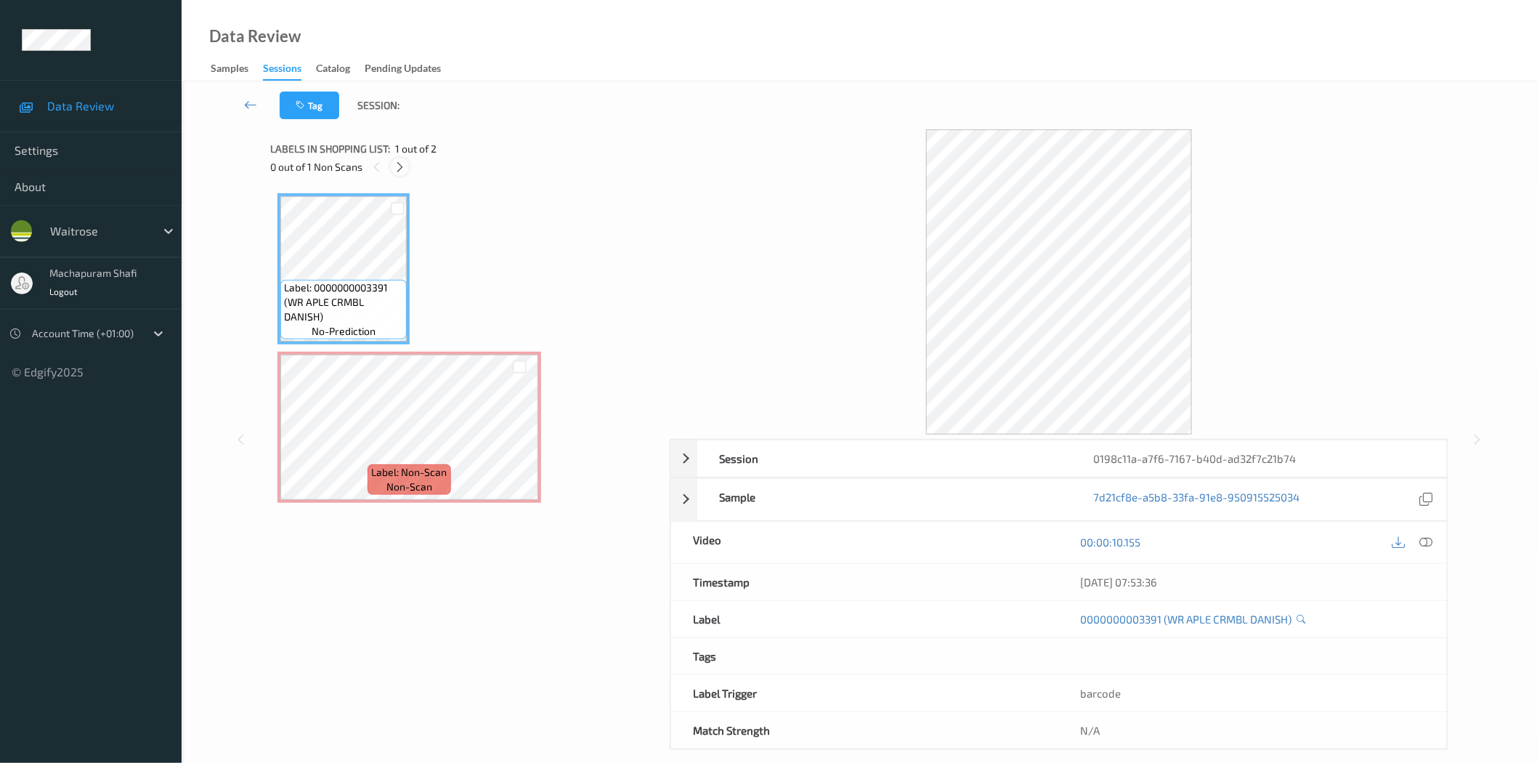
click at [400, 165] on icon at bounding box center [400, 167] width 12 height 13
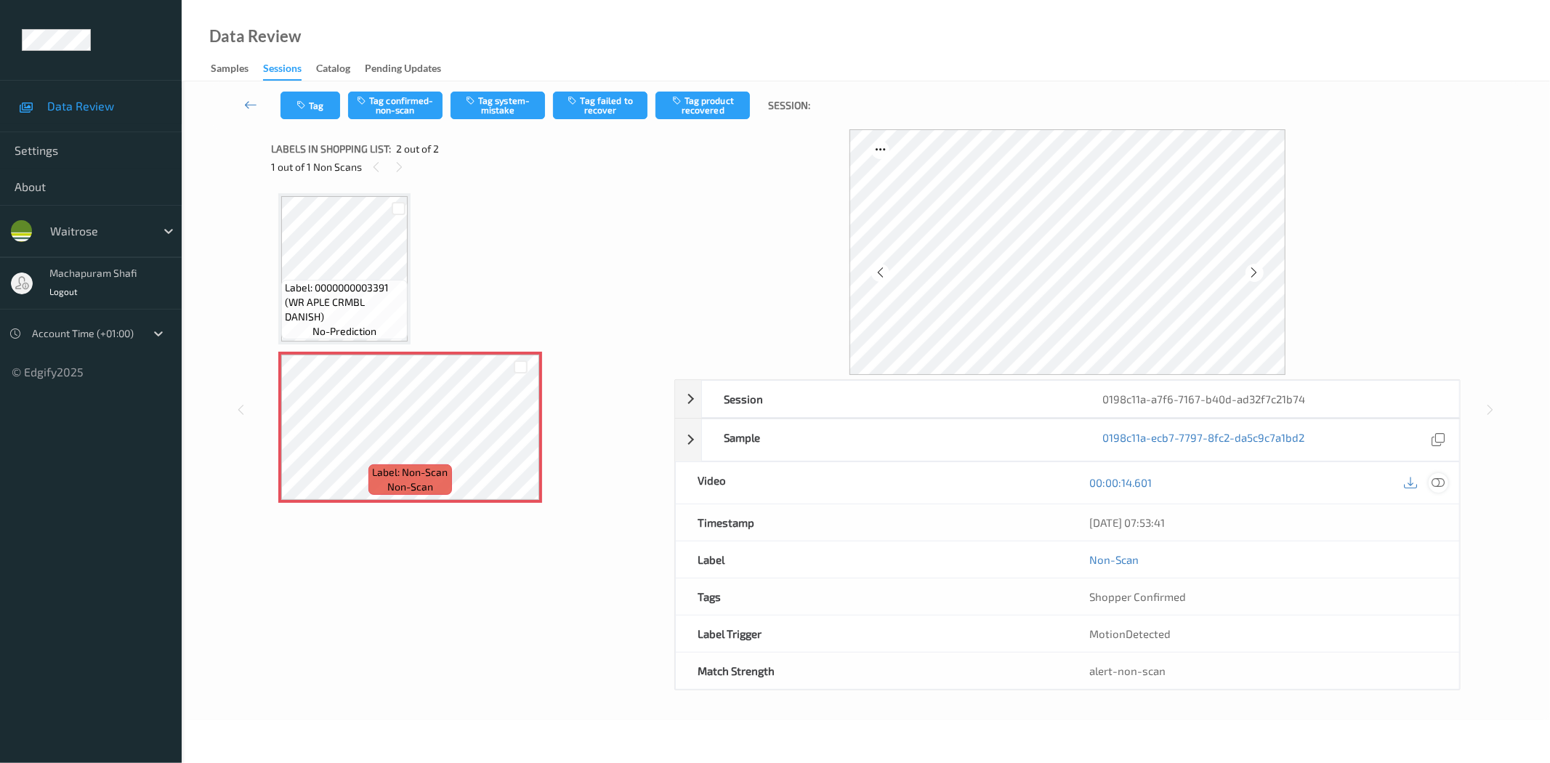
click at [1434, 488] on icon at bounding box center [1438, 482] width 13 height 13
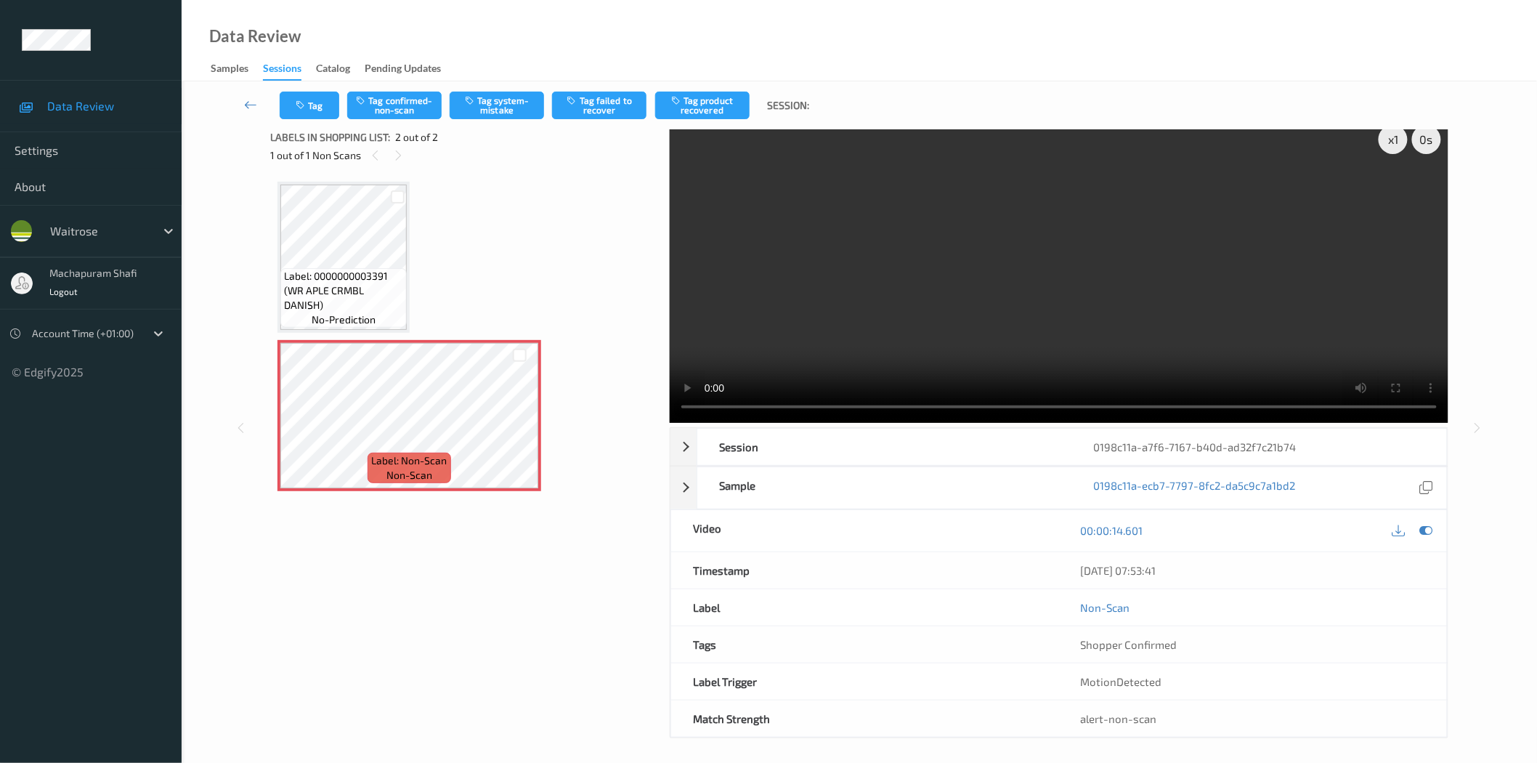
scroll to position [17, 0]
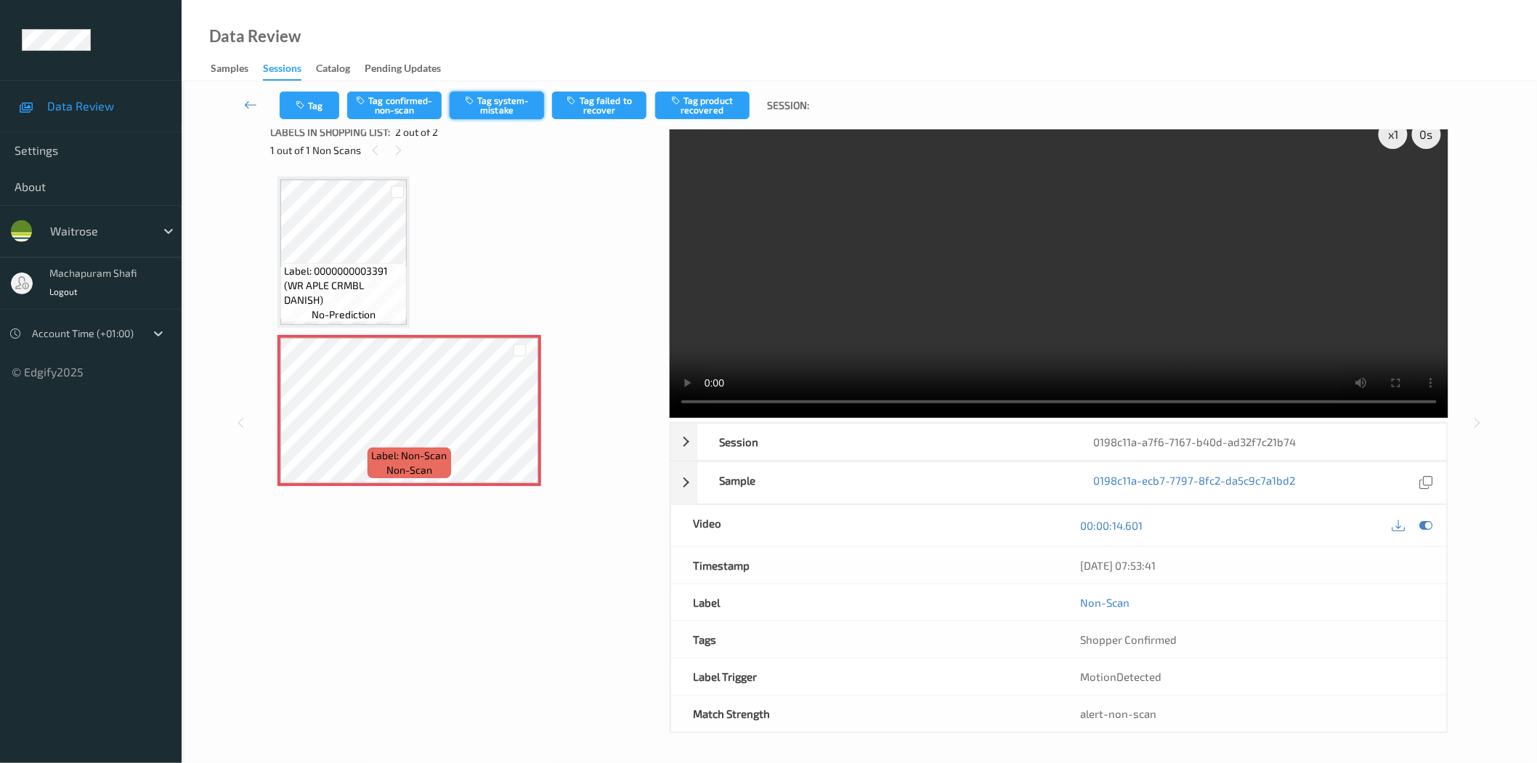
click at [495, 99] on button "Tag system-mistake" at bounding box center [497, 106] width 94 height 28
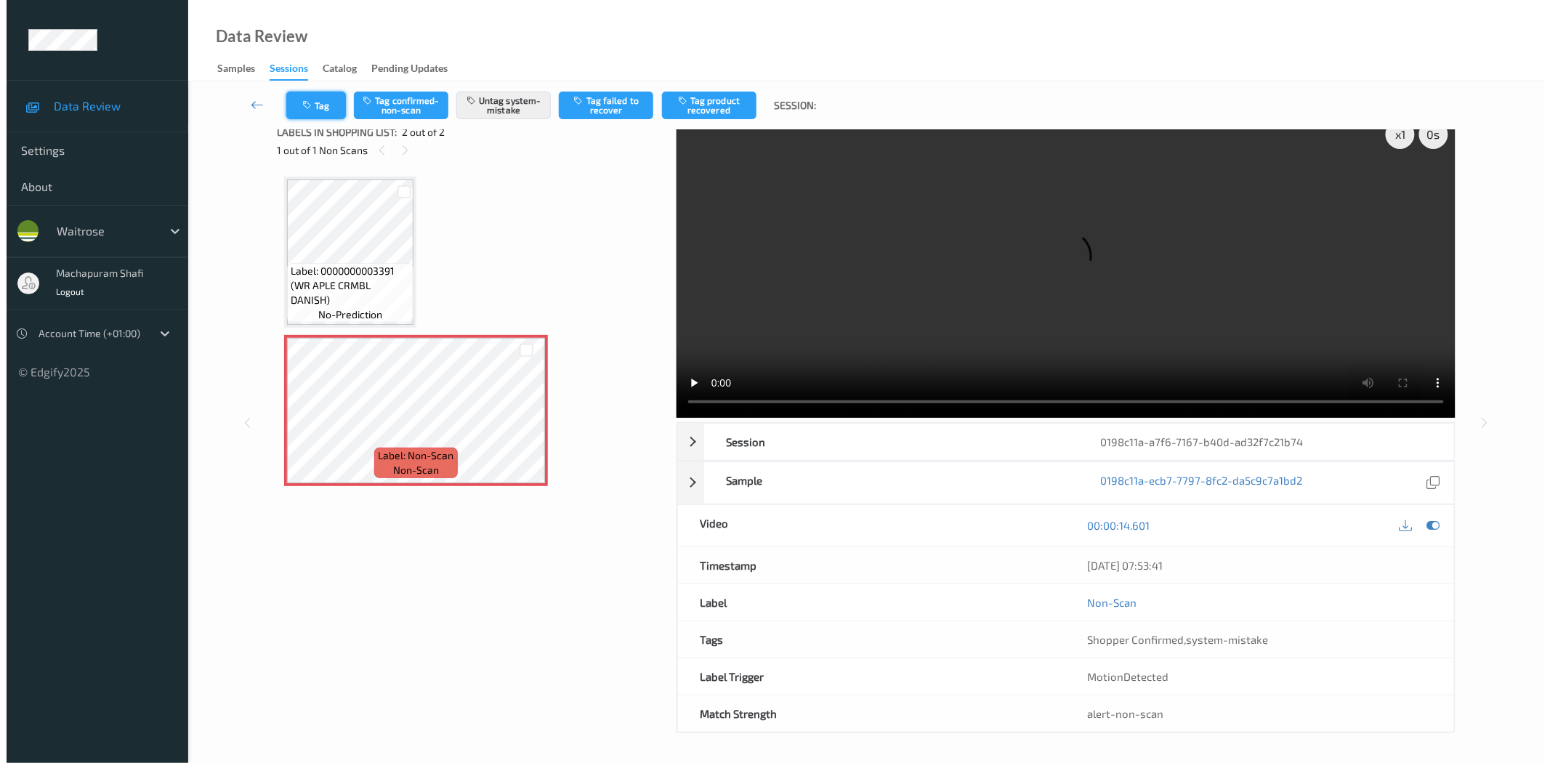
scroll to position [0, 0]
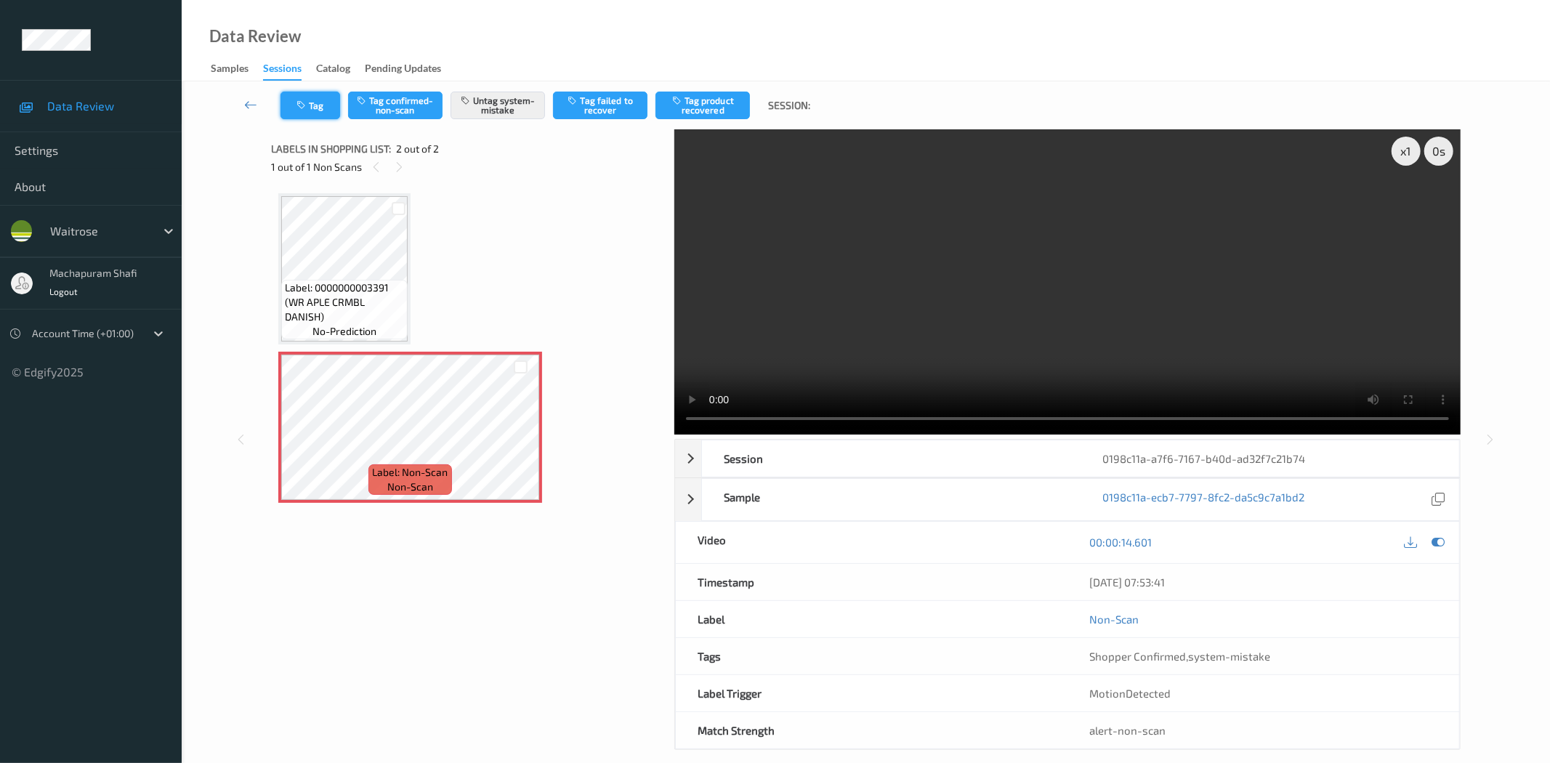
click at [309, 100] on button "Tag" at bounding box center [310, 106] width 60 height 28
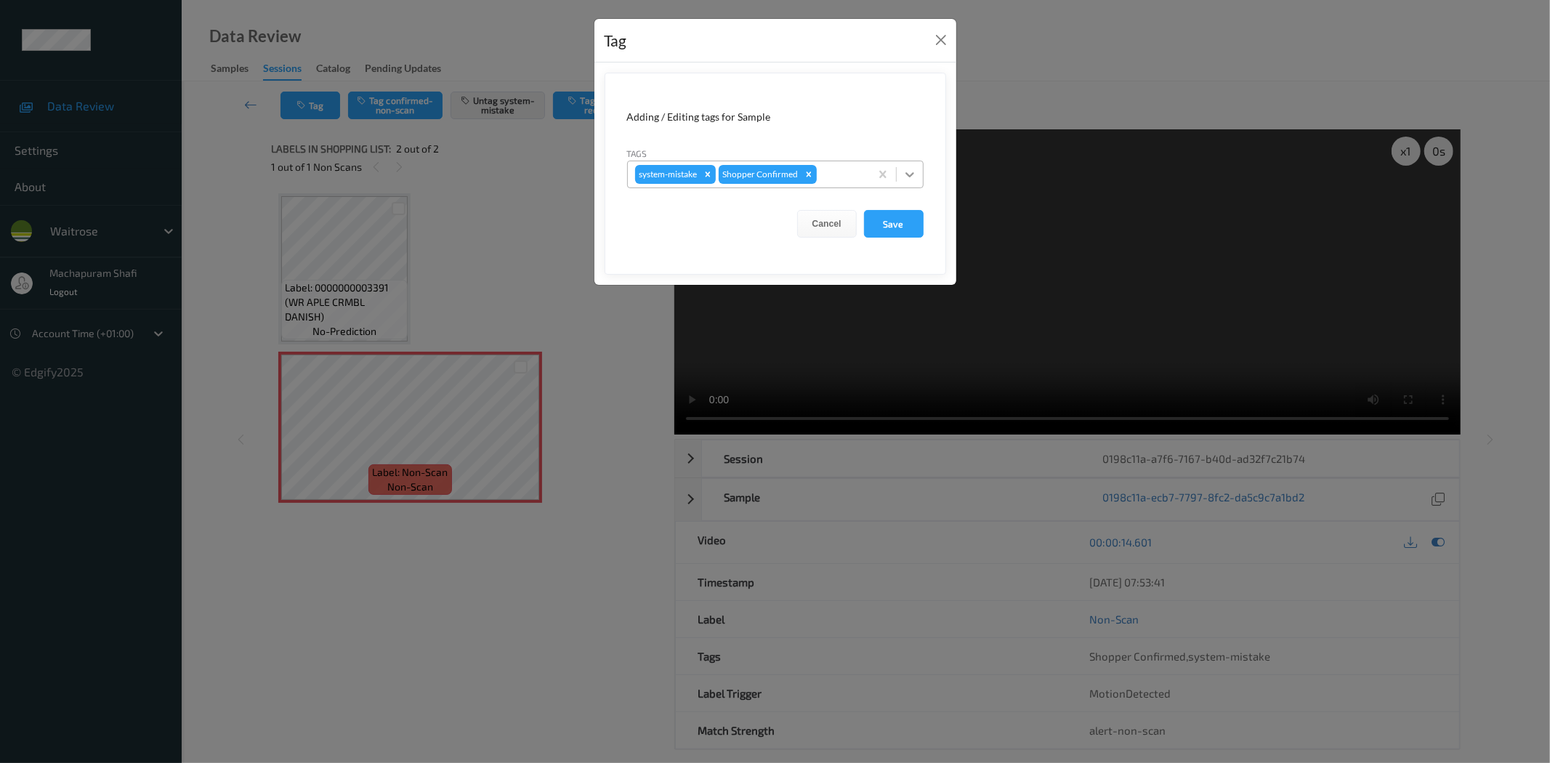
click at [912, 174] on icon at bounding box center [909, 174] width 9 height 5
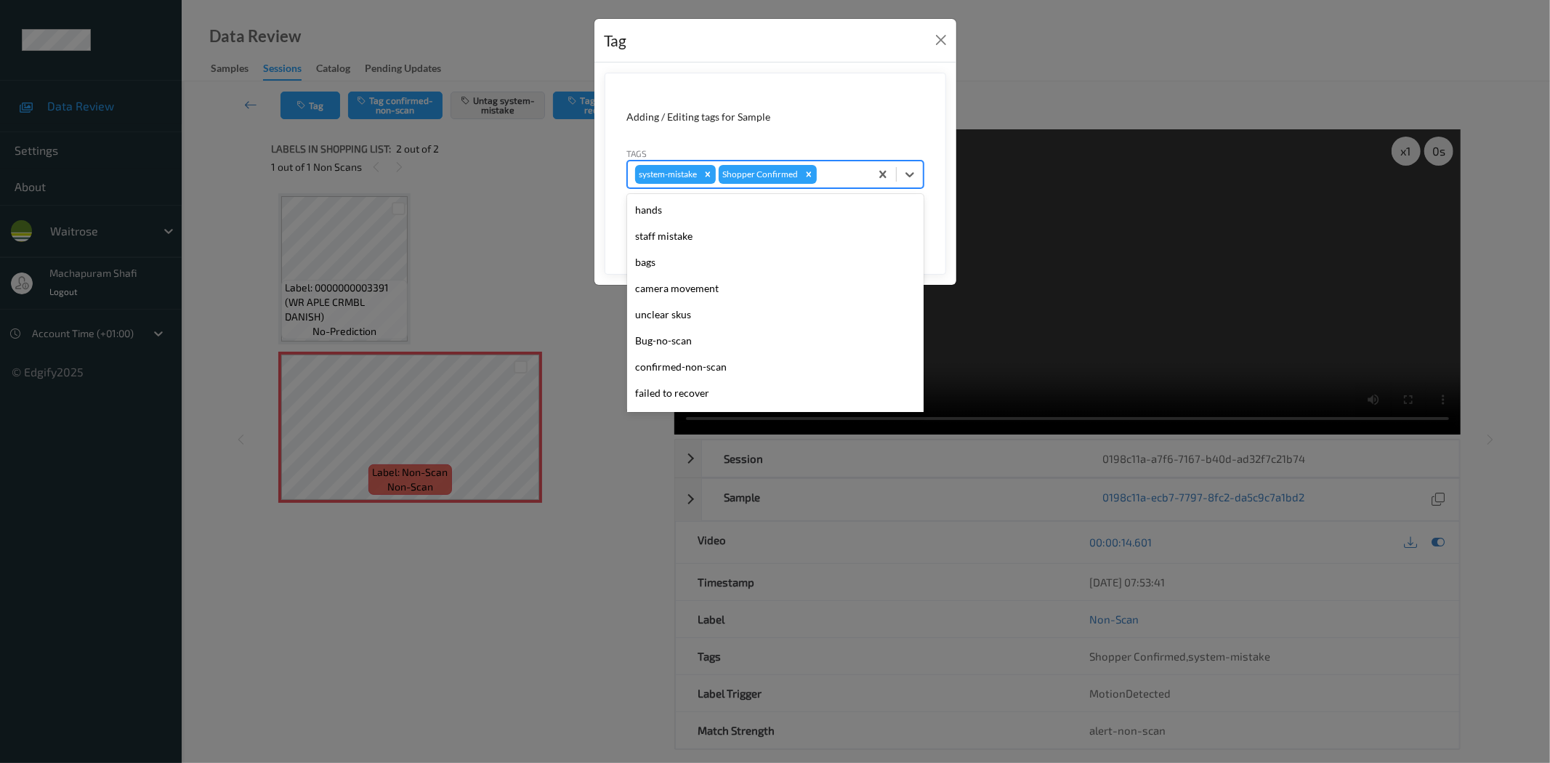
scroll to position [284, 0]
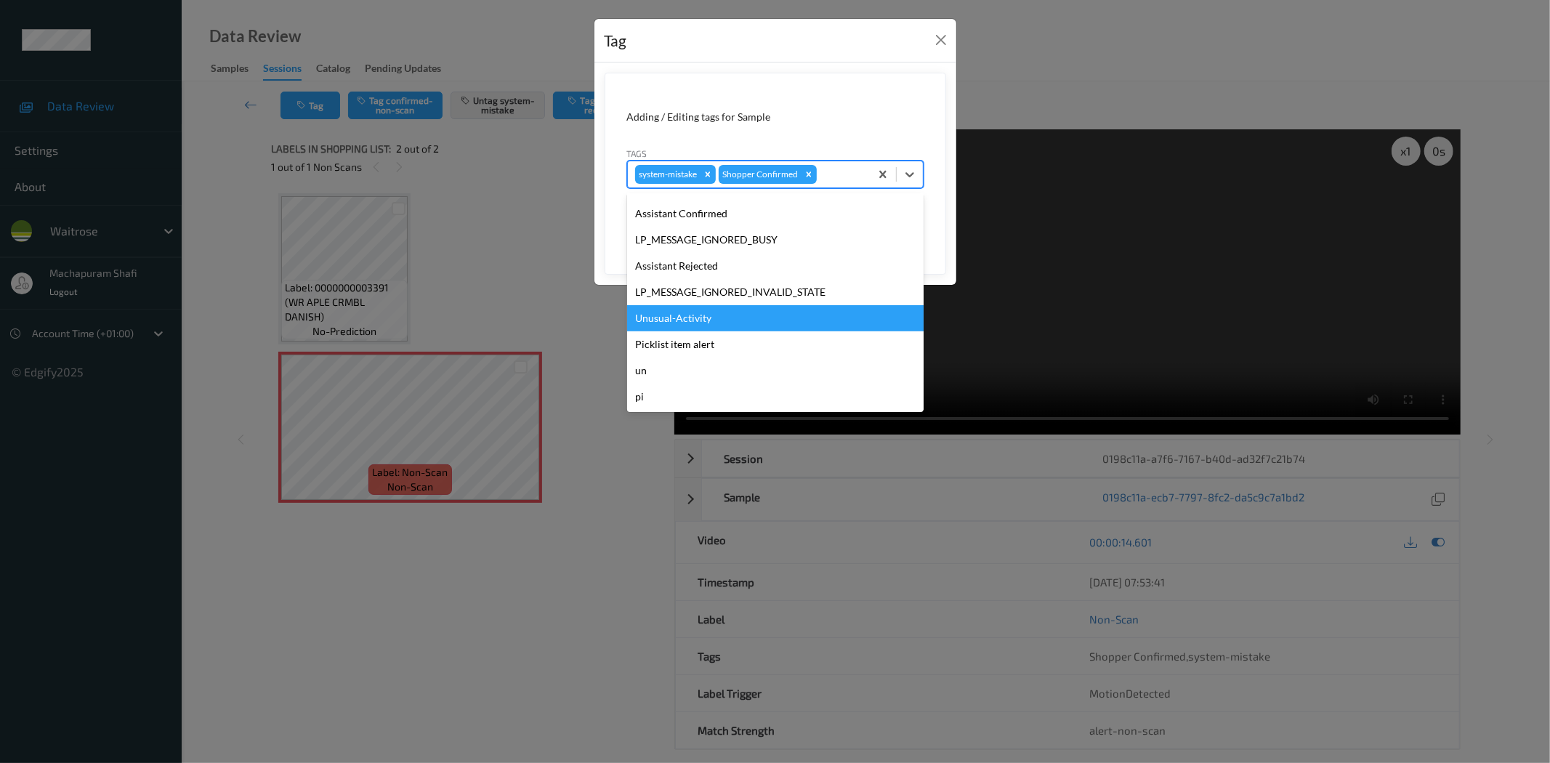
click at [686, 320] on div "Unusual-Activity" at bounding box center [775, 318] width 296 height 26
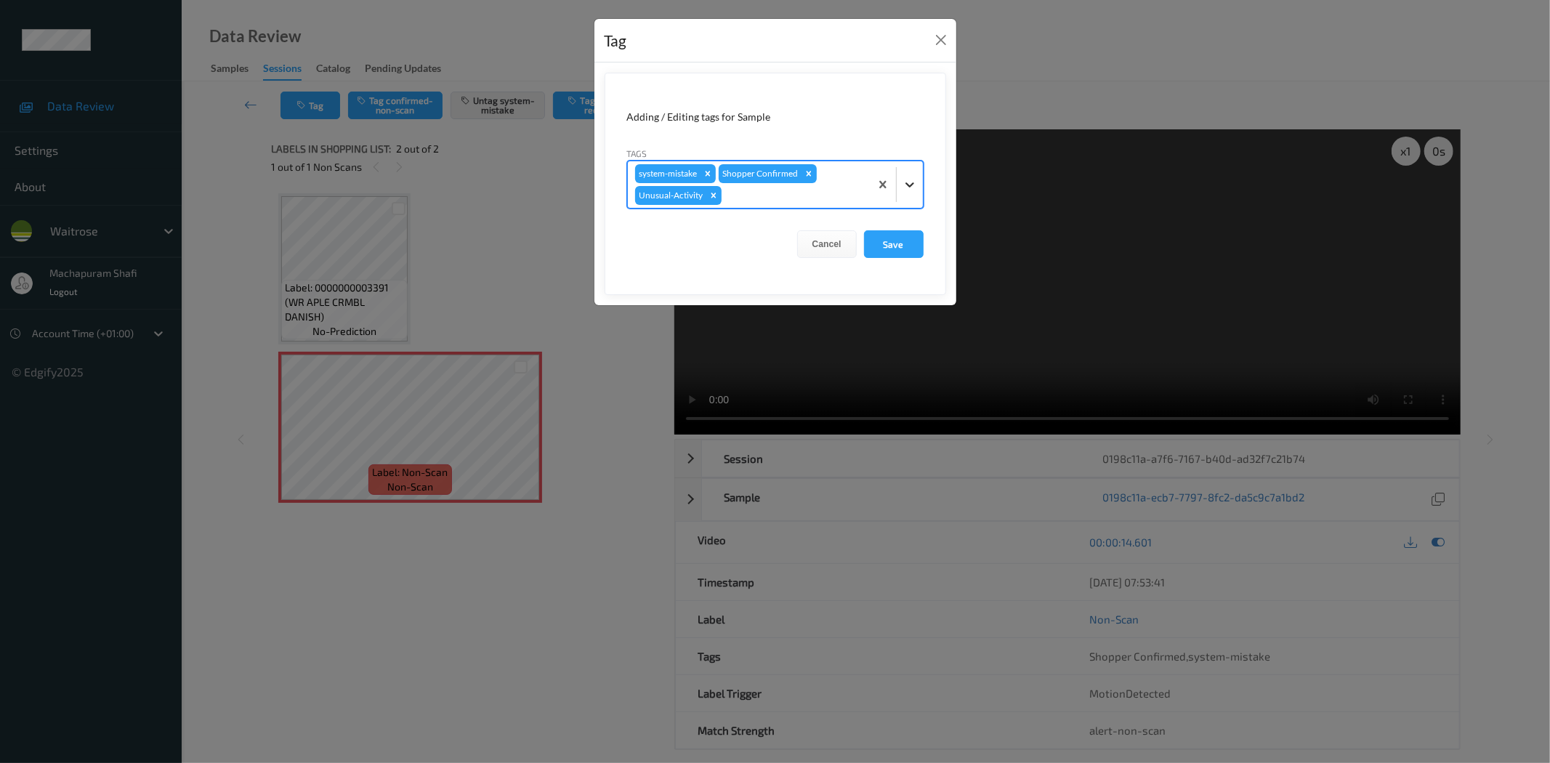
click at [910, 189] on icon at bounding box center [909, 184] width 15 height 15
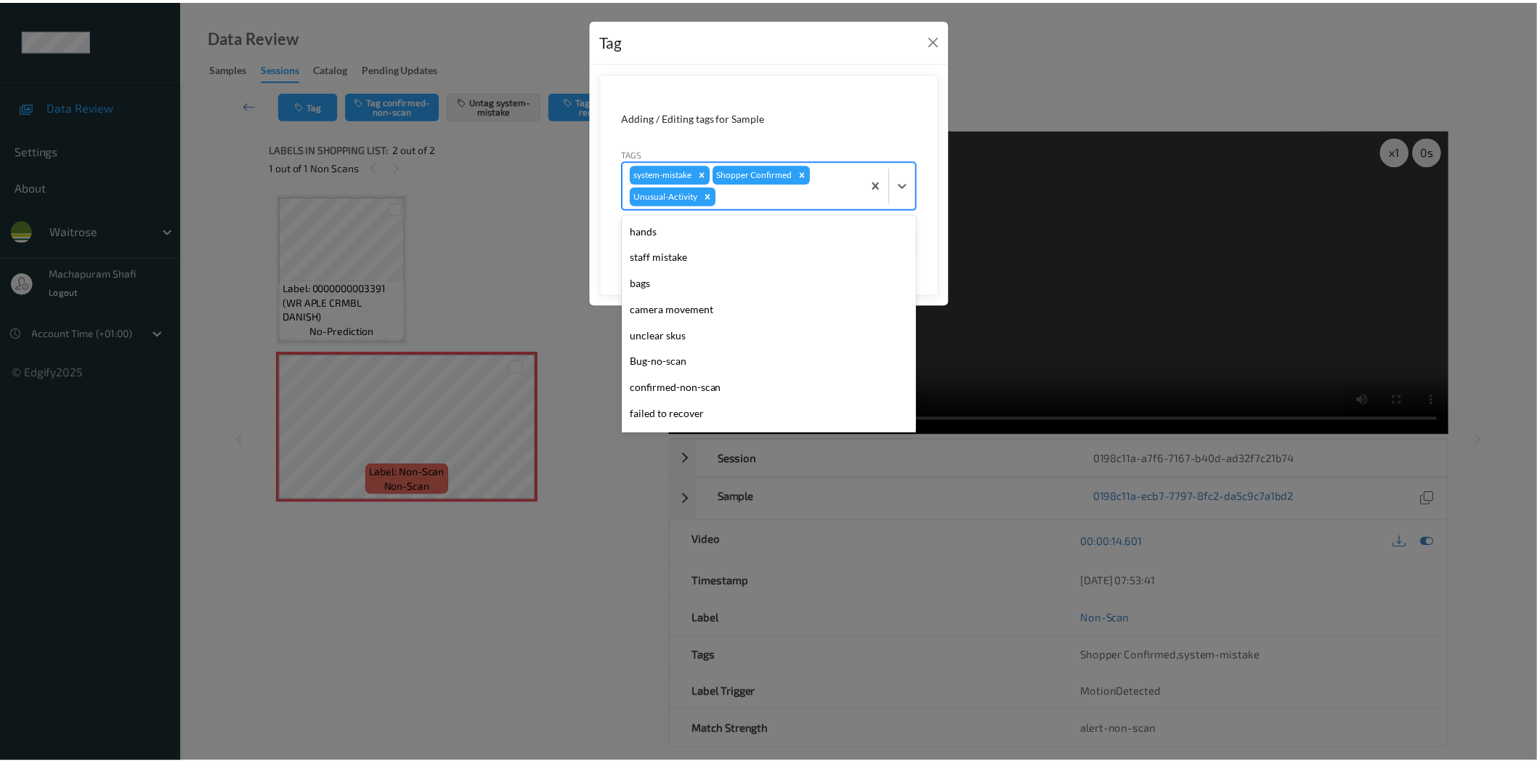
scroll to position [258, 0]
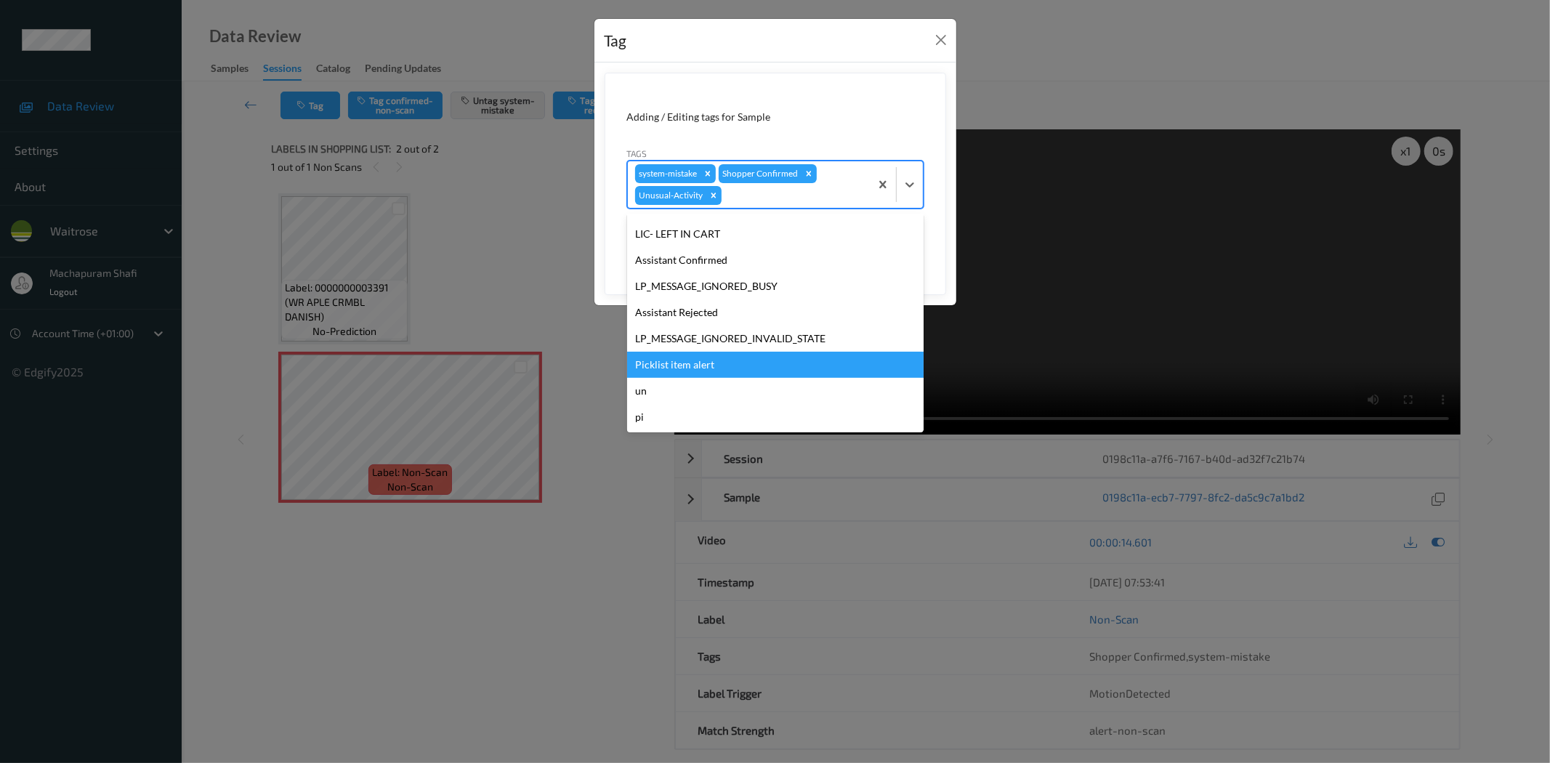
click at [698, 365] on div "Picklist item alert" at bounding box center [775, 365] width 296 height 26
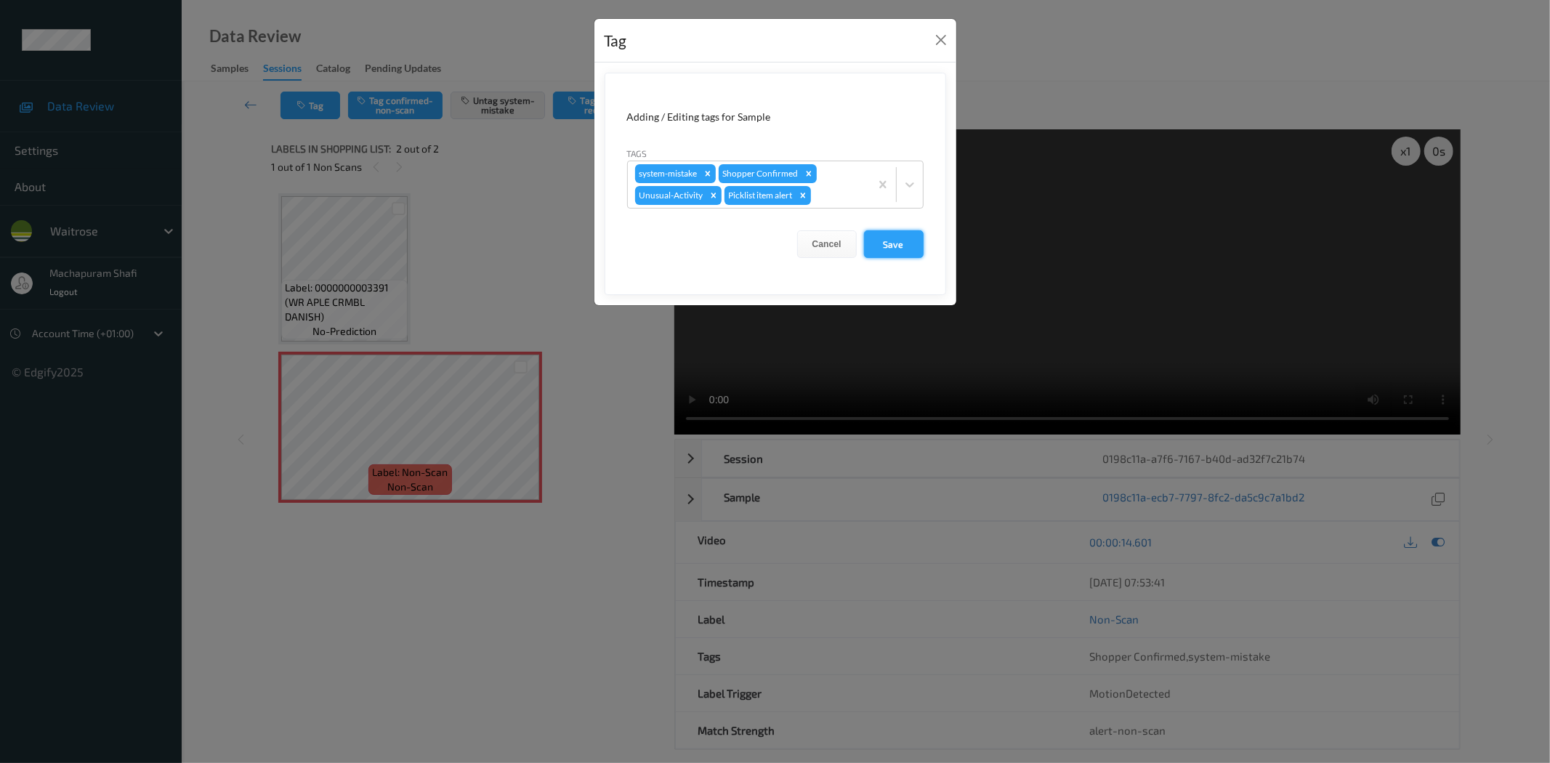
click at [883, 240] on button "Save" at bounding box center [894, 244] width 60 height 28
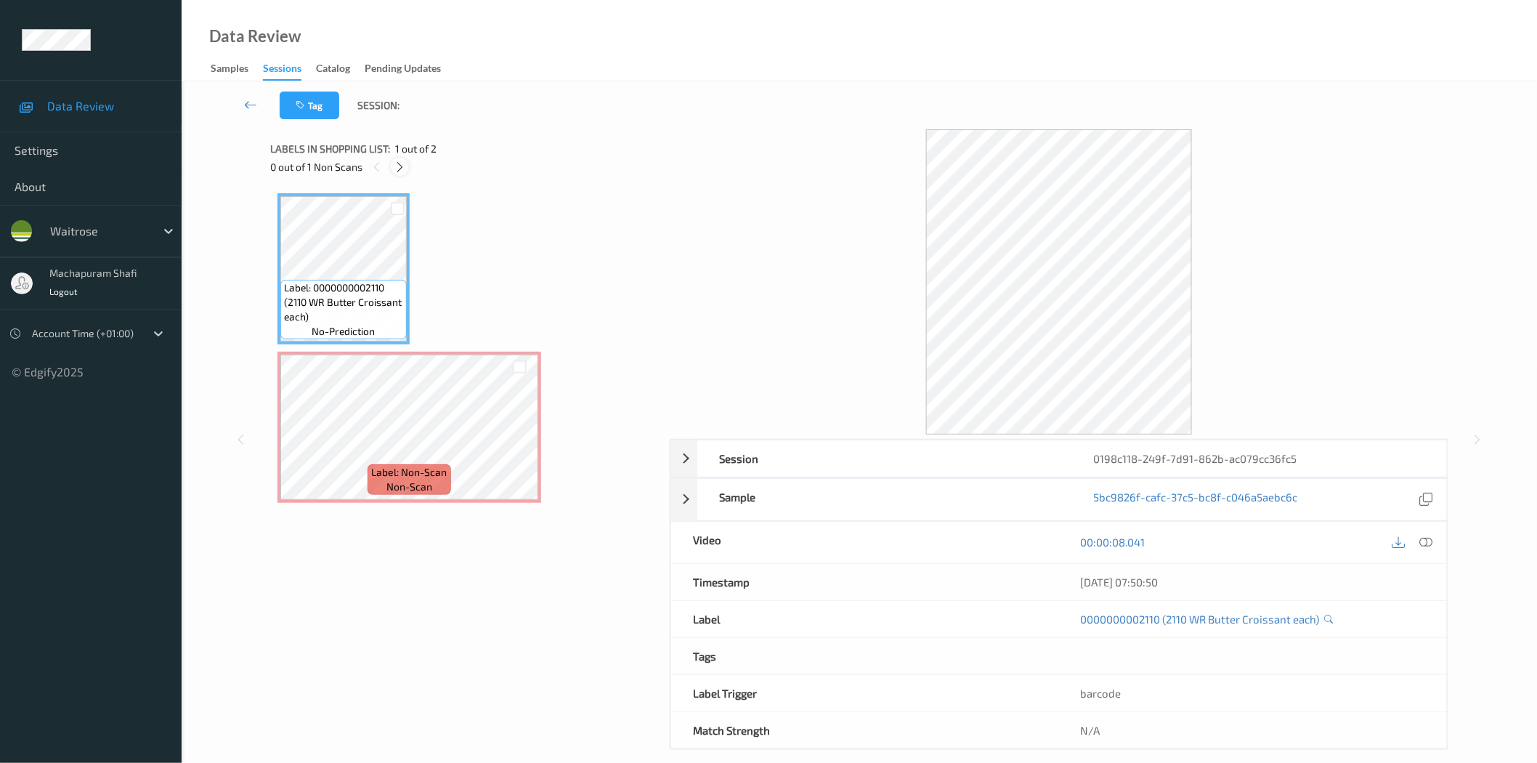
click at [395, 161] on icon at bounding box center [400, 167] width 12 height 13
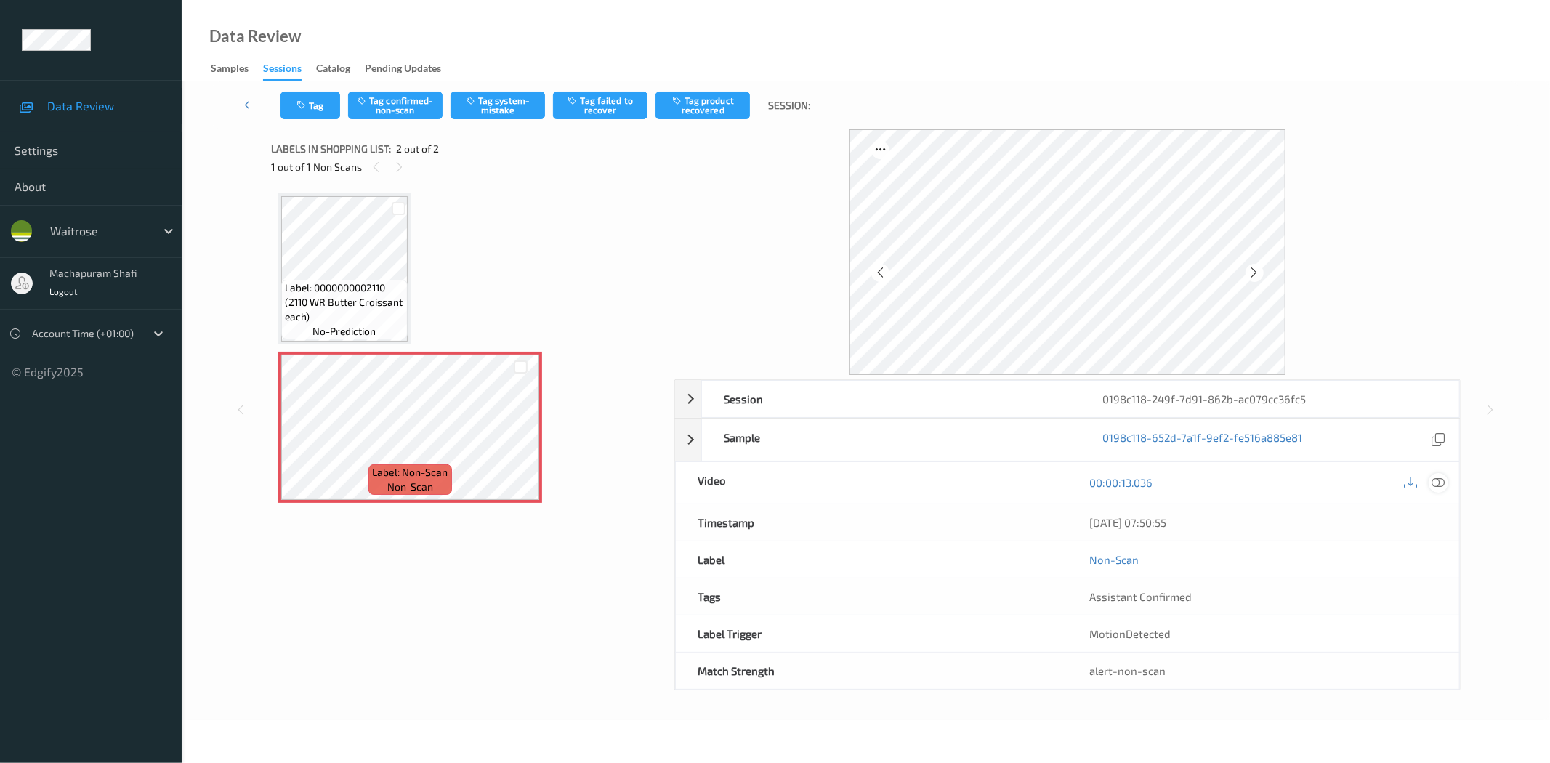
click at [1432, 478] on icon at bounding box center [1438, 482] width 13 height 13
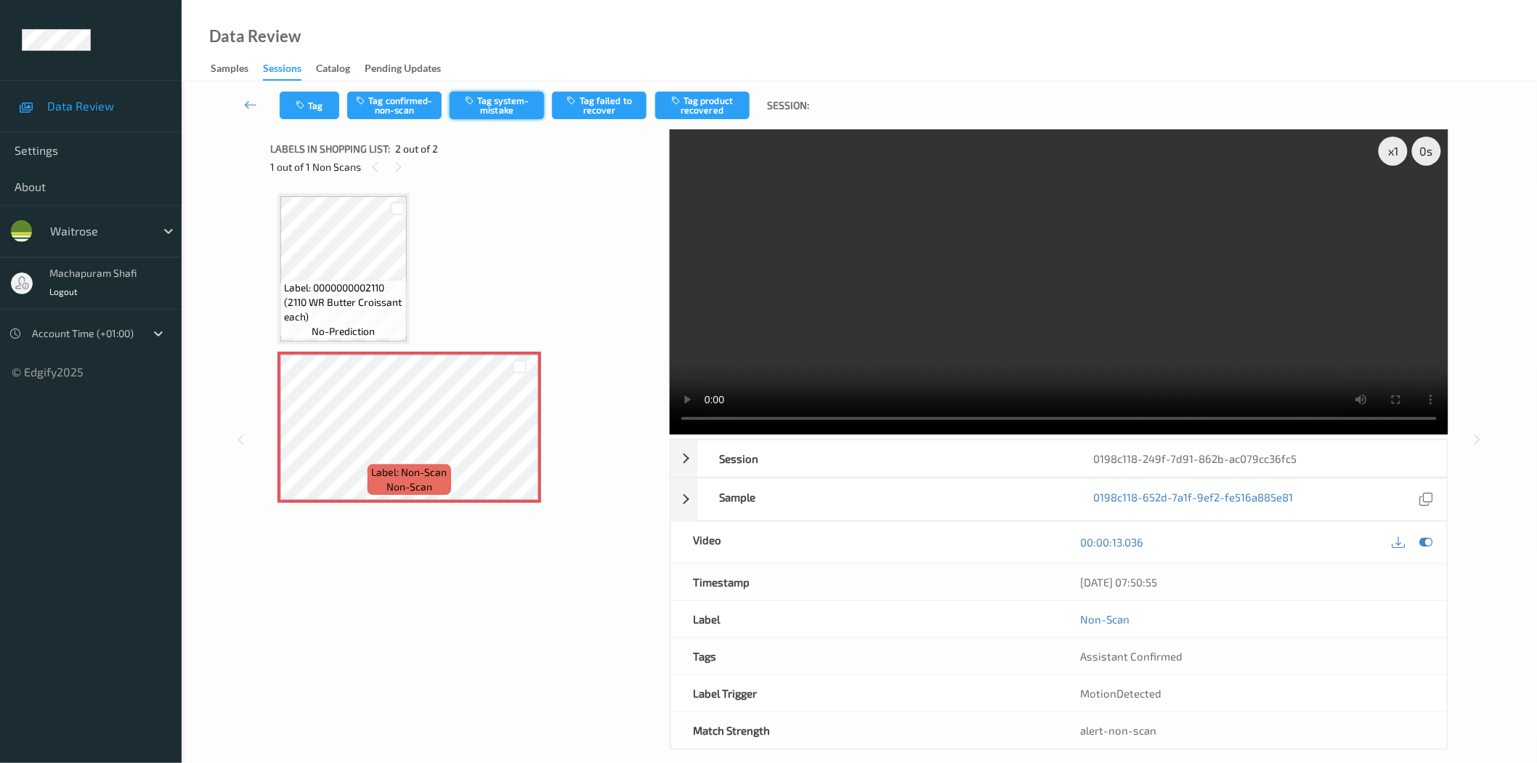
click at [516, 96] on button "Tag system-mistake" at bounding box center [497, 106] width 94 height 28
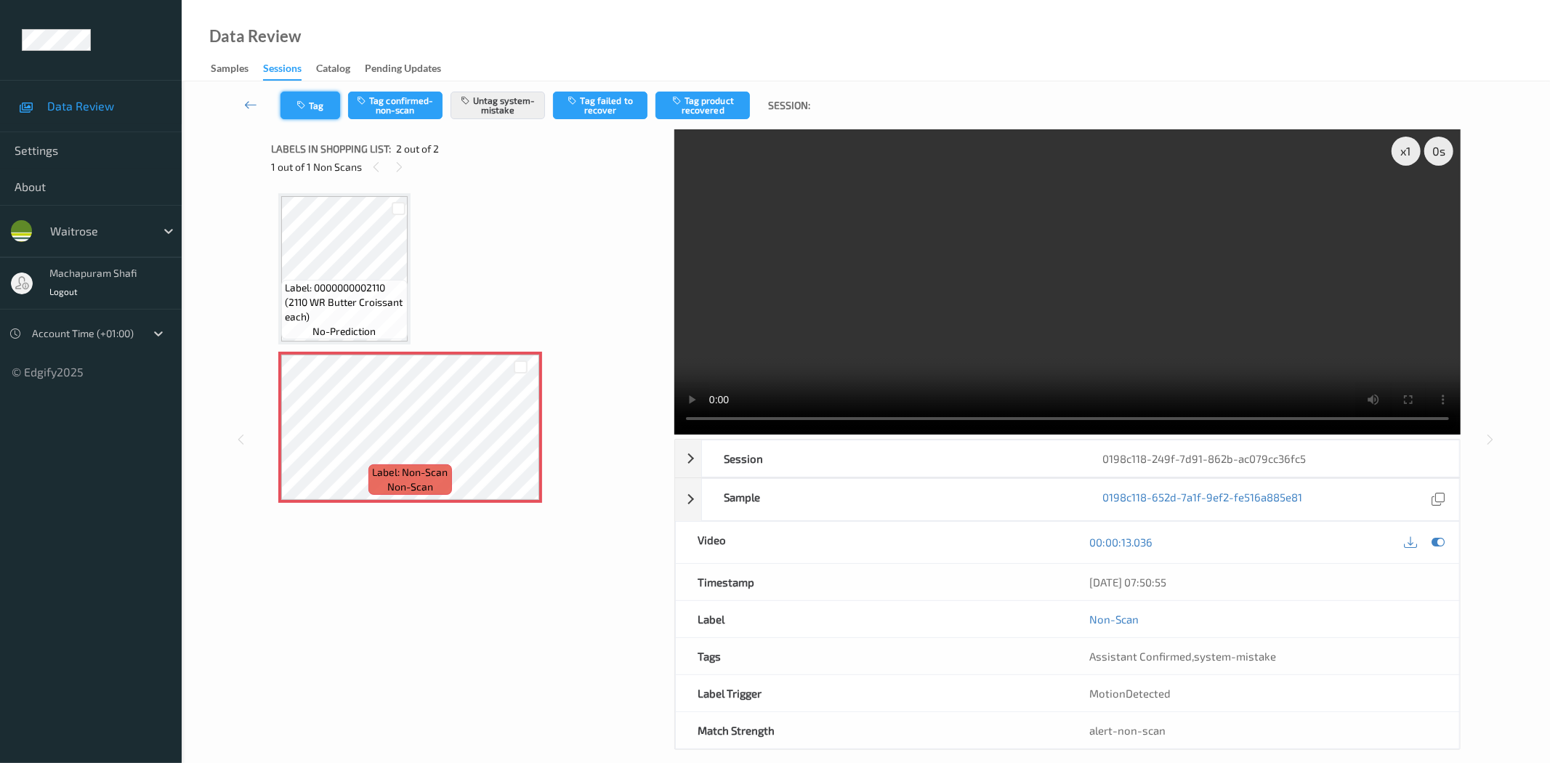
click at [316, 113] on button "Tag" at bounding box center [310, 106] width 60 height 28
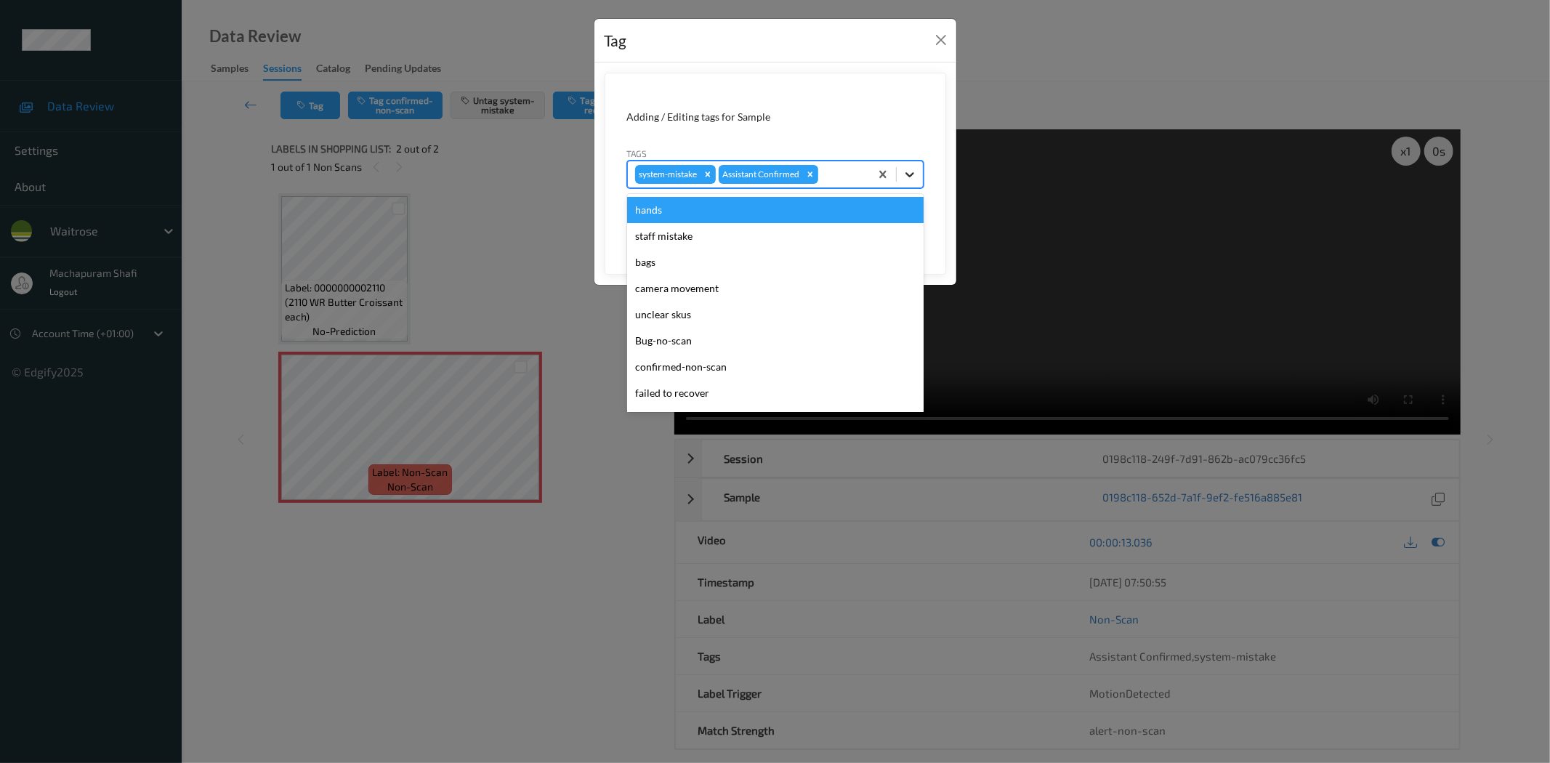
click at [916, 173] on icon at bounding box center [909, 174] width 15 height 15
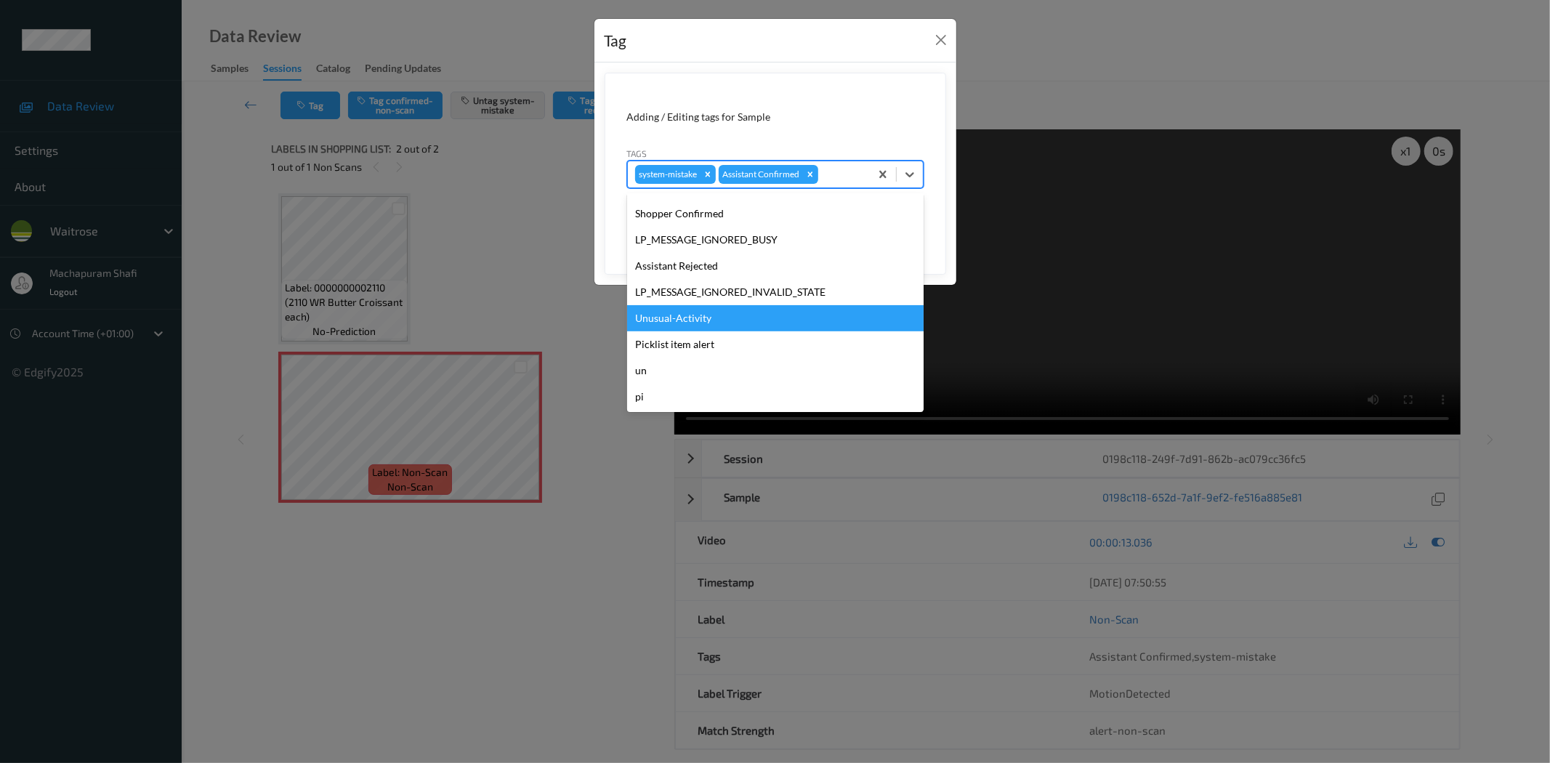
click at [681, 316] on div "Unusual-Activity" at bounding box center [775, 318] width 296 height 26
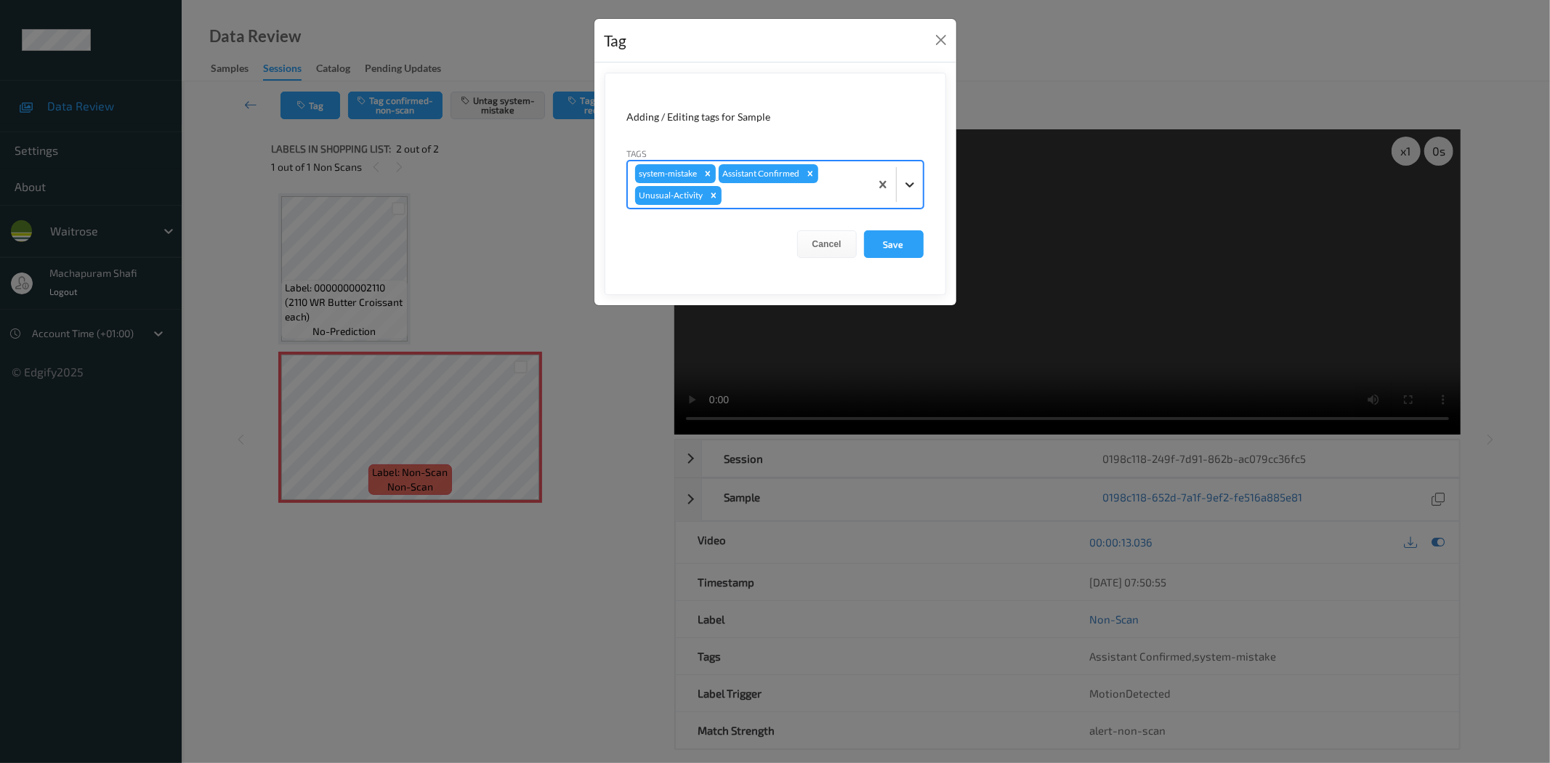
click at [912, 183] on icon at bounding box center [909, 184] width 9 height 5
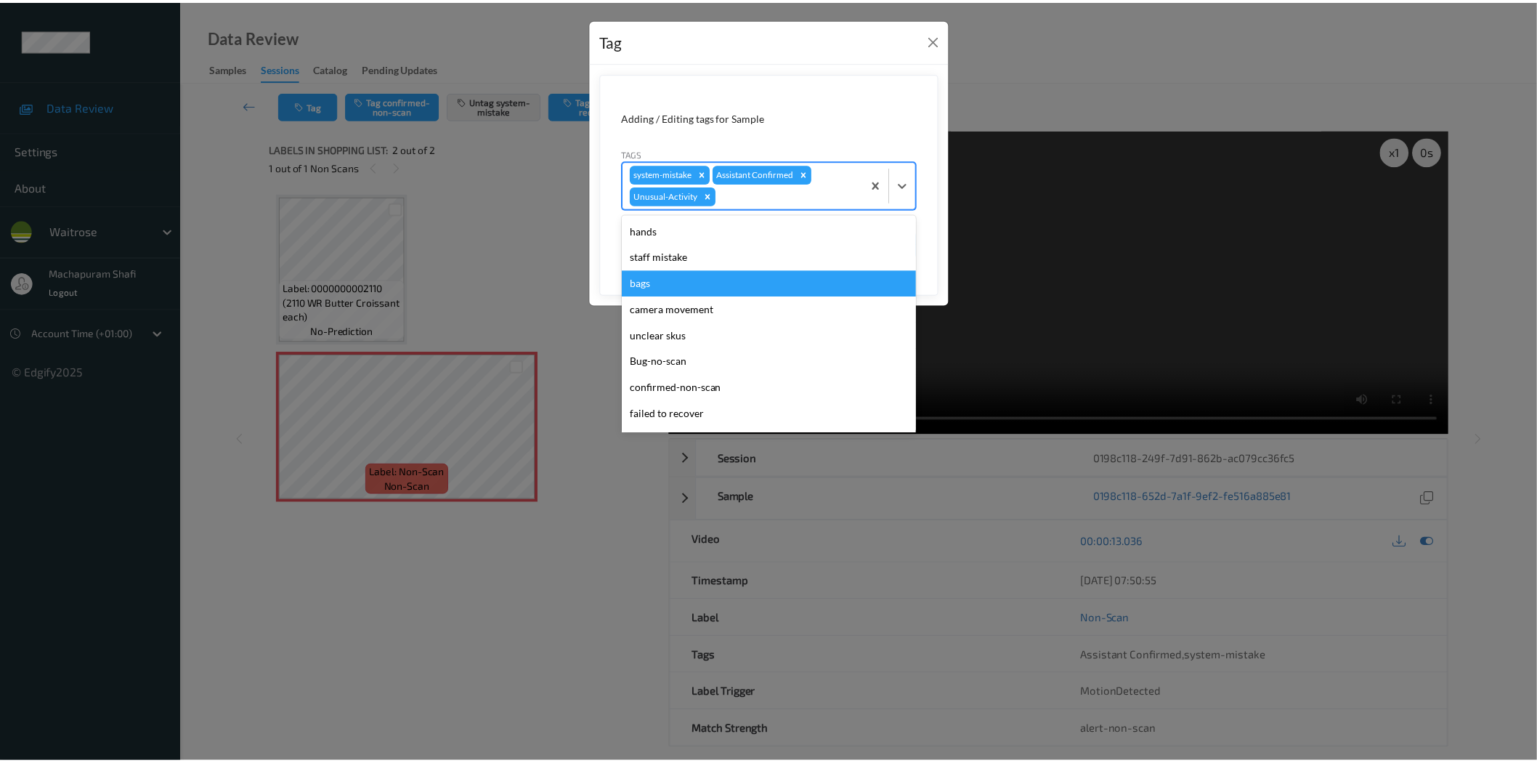
scroll to position [258, 0]
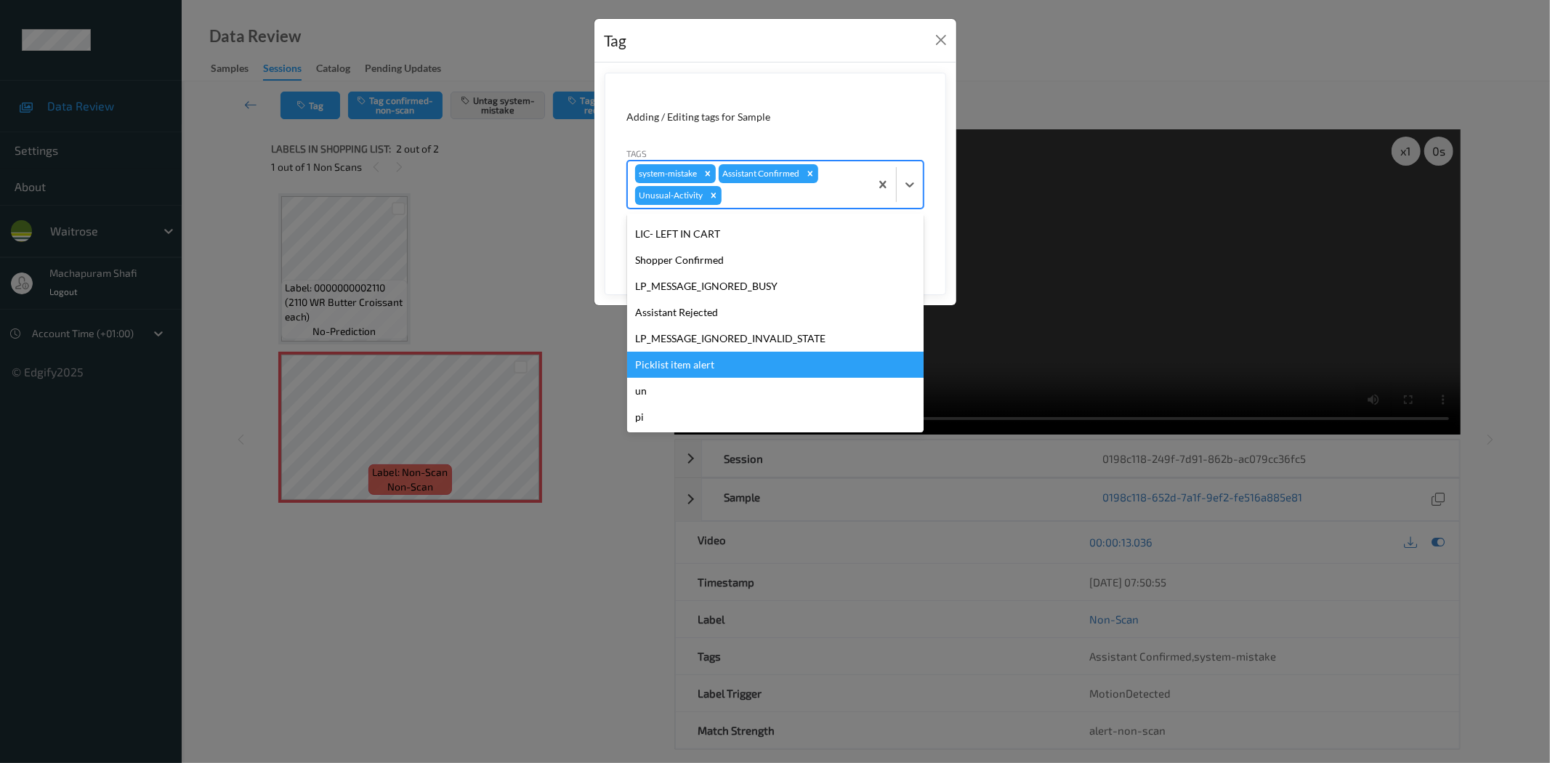
click at [703, 361] on div "Picklist item alert" at bounding box center [775, 365] width 296 height 26
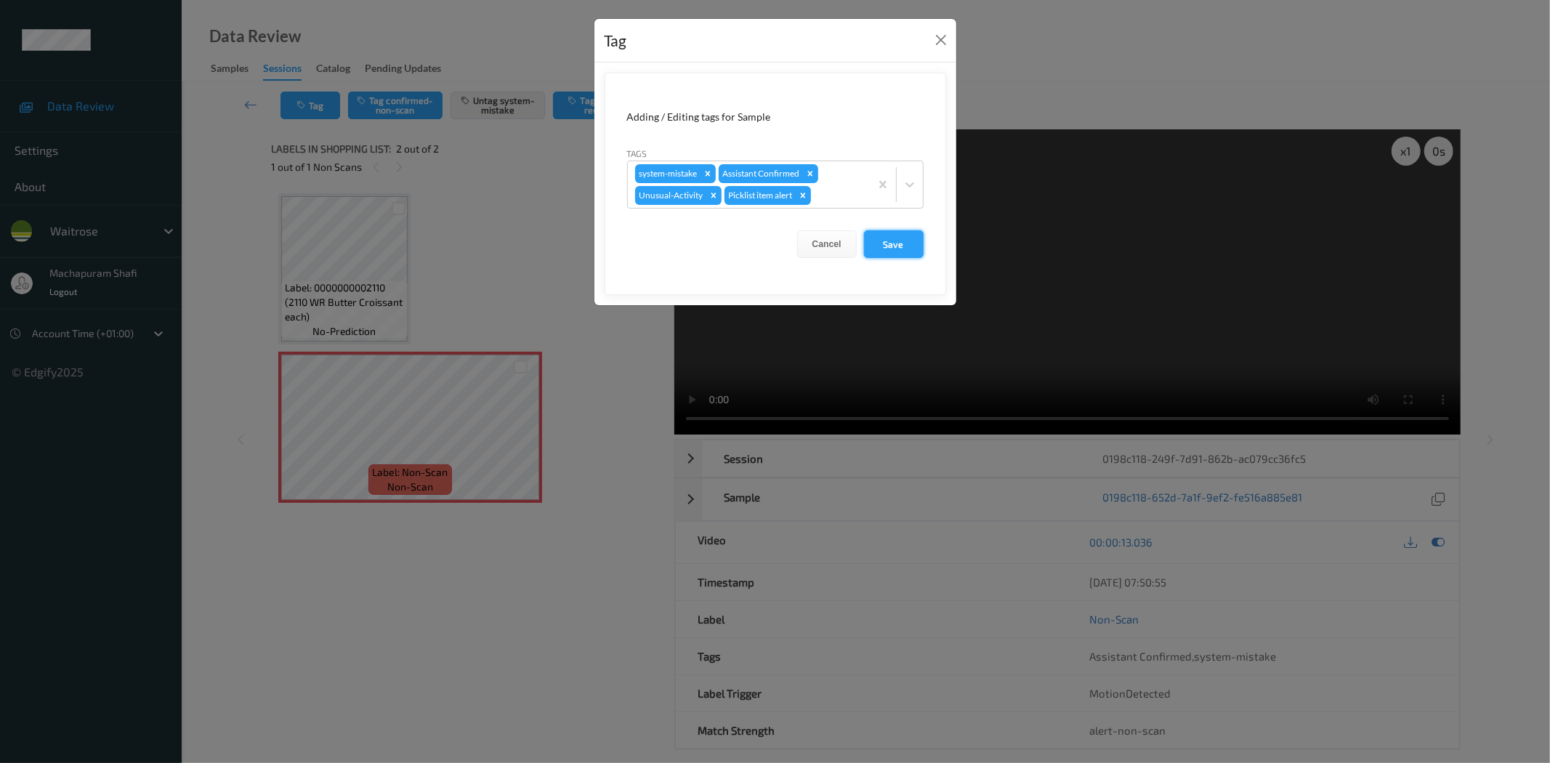
click at [894, 241] on button "Save" at bounding box center [894, 244] width 60 height 28
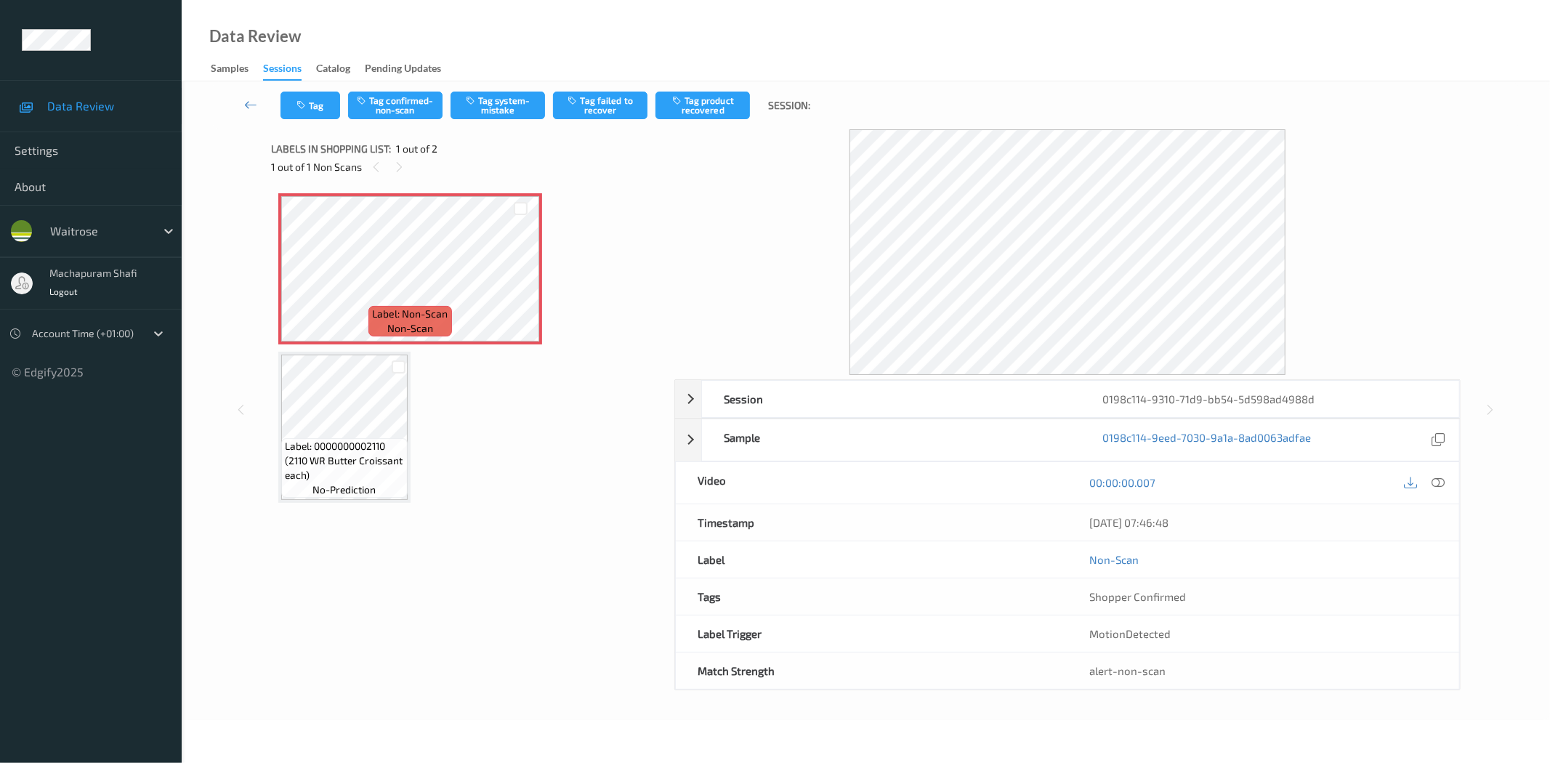
drag, startPoint x: 1439, startPoint y: 482, endPoint x: 1237, endPoint y: 482, distance: 202.0
click at [1439, 482] on icon at bounding box center [1438, 482] width 13 height 13
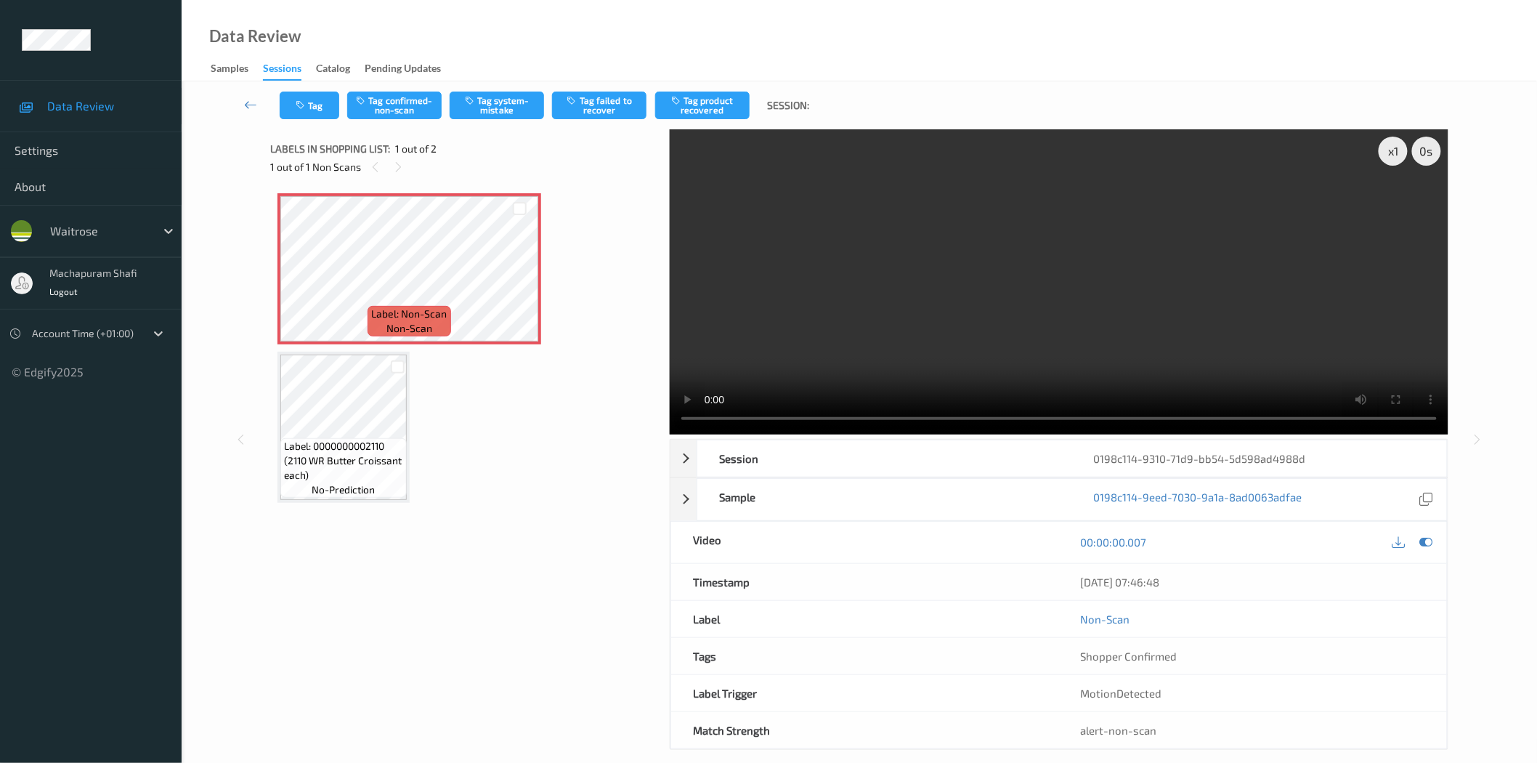
click at [689, 431] on video at bounding box center [1059, 281] width 779 height 305
click at [397, 84] on div "Tag Tag confirmed-non-scan Tag system-mistake Tag failed to recover Tag product…" at bounding box center [859, 105] width 1296 height 48
click at [410, 105] on button "Tag confirmed-non-scan" at bounding box center [394, 106] width 94 height 28
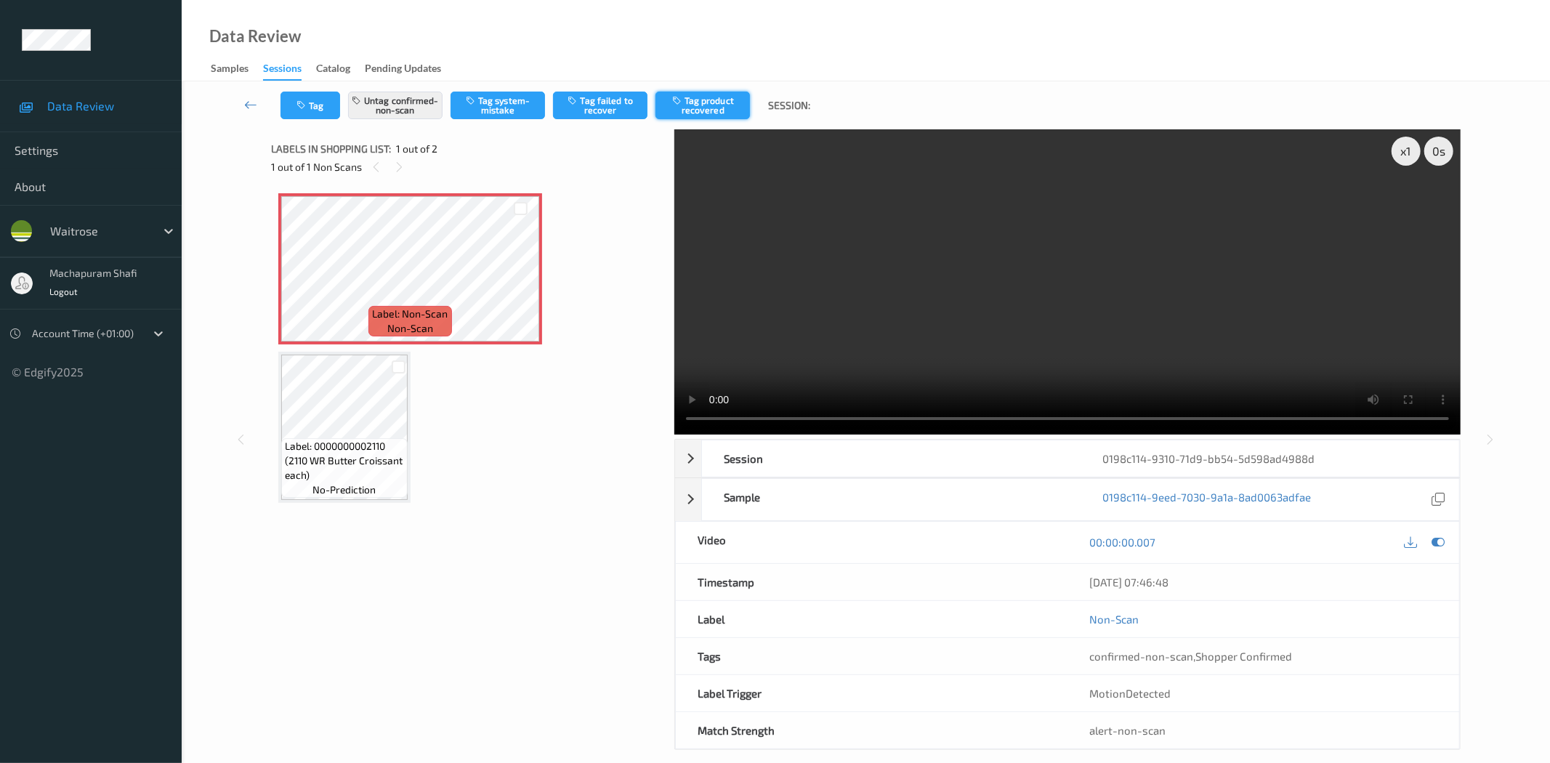
click at [696, 109] on button "Tag product recovered" at bounding box center [702, 106] width 94 height 28
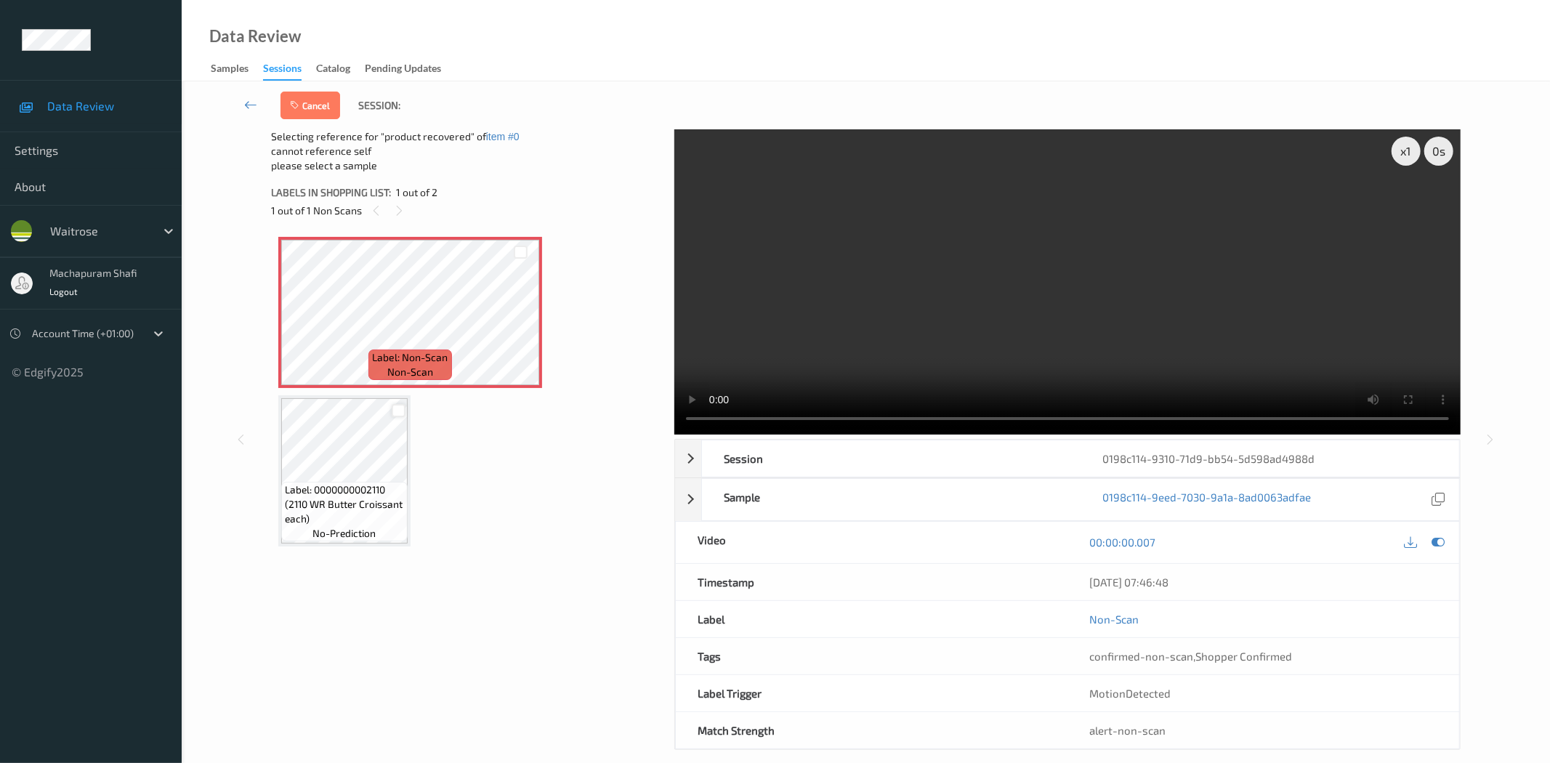
click at [401, 415] on div at bounding box center [399, 411] width 14 height 14
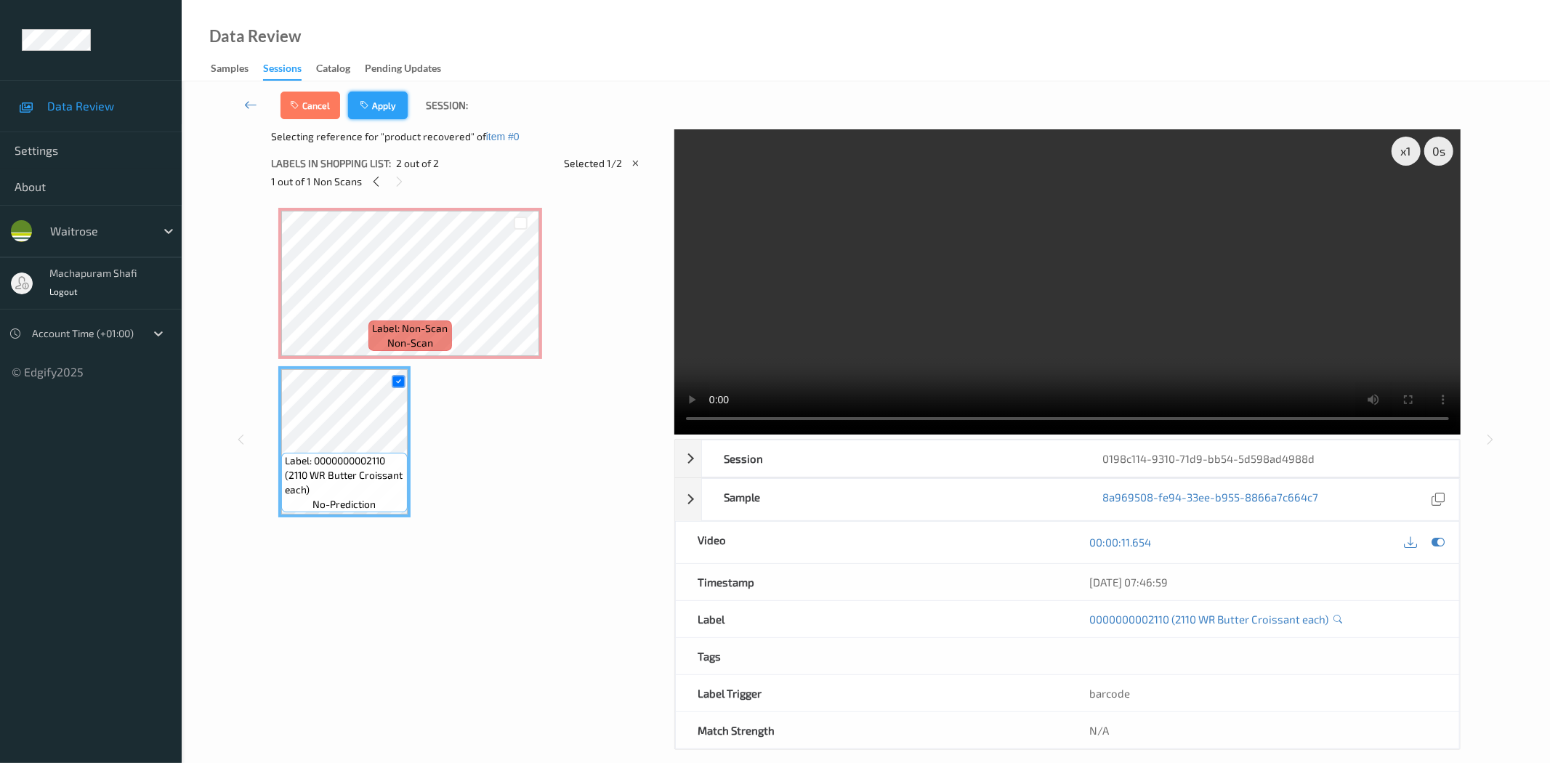
click at [375, 102] on button "Apply" at bounding box center [378, 106] width 60 height 28
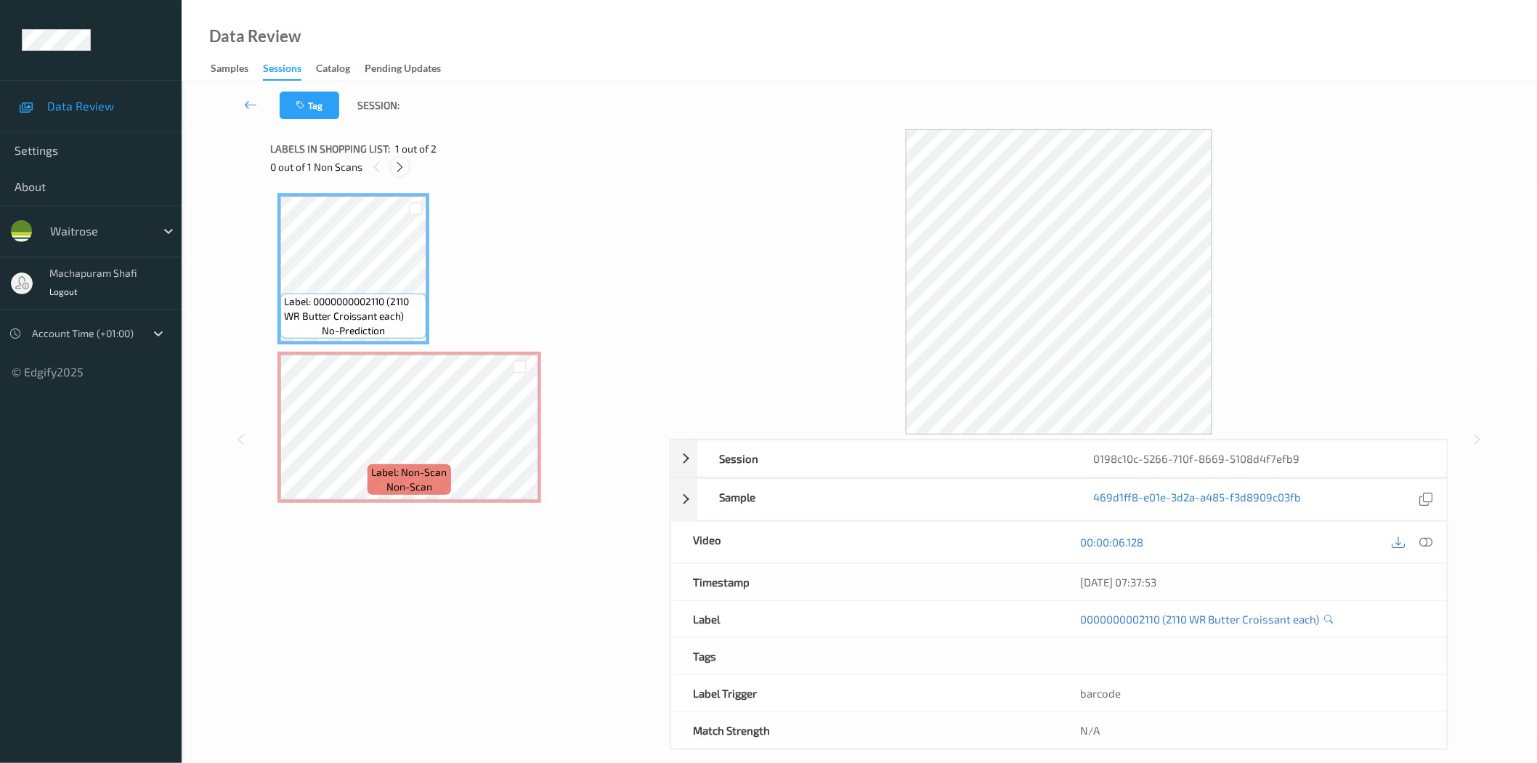
click at [400, 161] on icon at bounding box center [400, 167] width 12 height 13
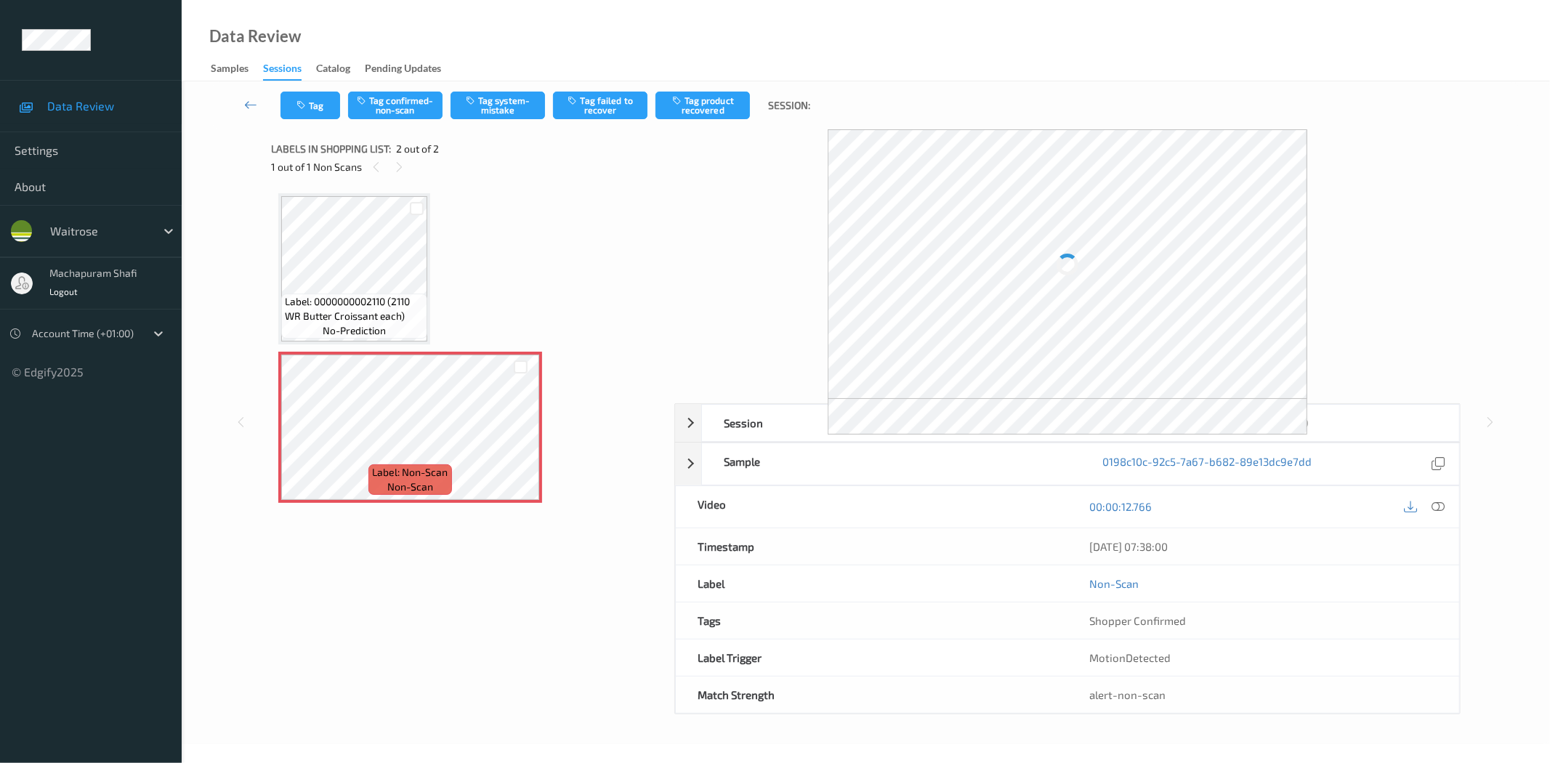
drag, startPoint x: 1440, startPoint y: 506, endPoint x: 1415, endPoint y: 469, distance: 44.5
click at [1440, 506] on icon at bounding box center [1438, 506] width 13 height 13
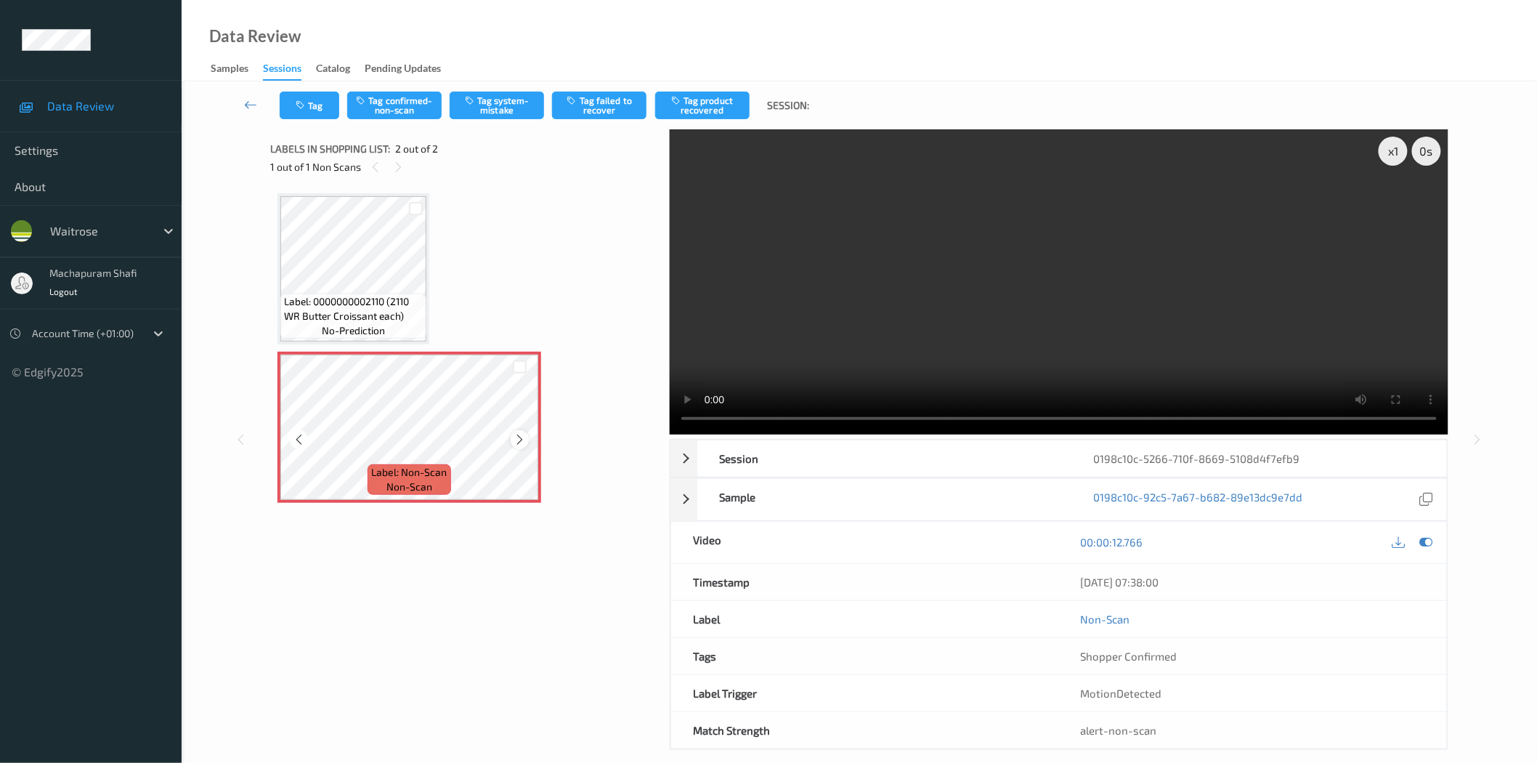
click at [517, 438] on icon at bounding box center [520, 439] width 12 height 13
click at [517, 440] on icon at bounding box center [520, 439] width 12 height 13
click at [514, 108] on button "Tag system-mistake" at bounding box center [497, 106] width 94 height 28
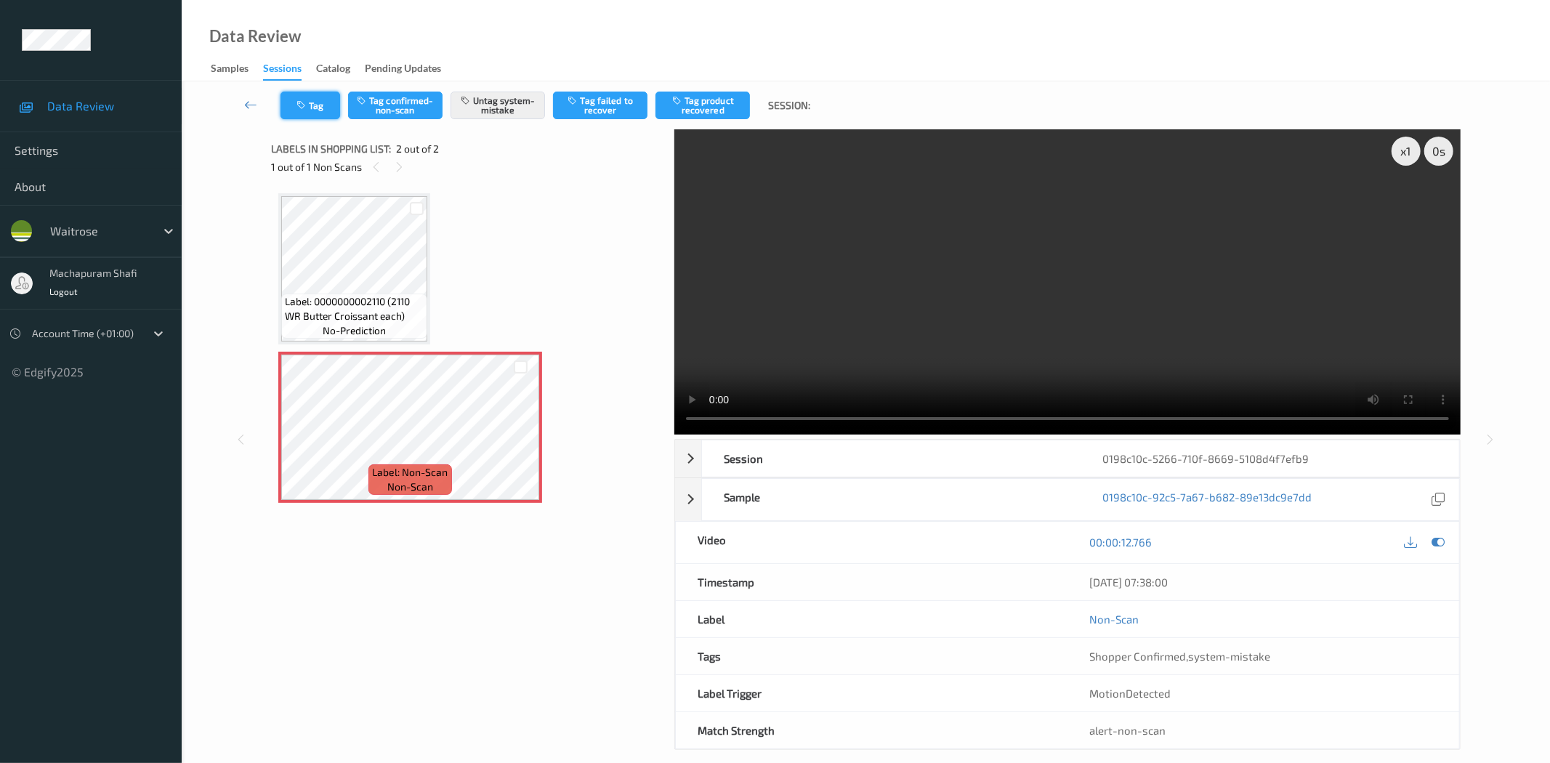
click at [321, 106] on button "Tag" at bounding box center [310, 106] width 60 height 28
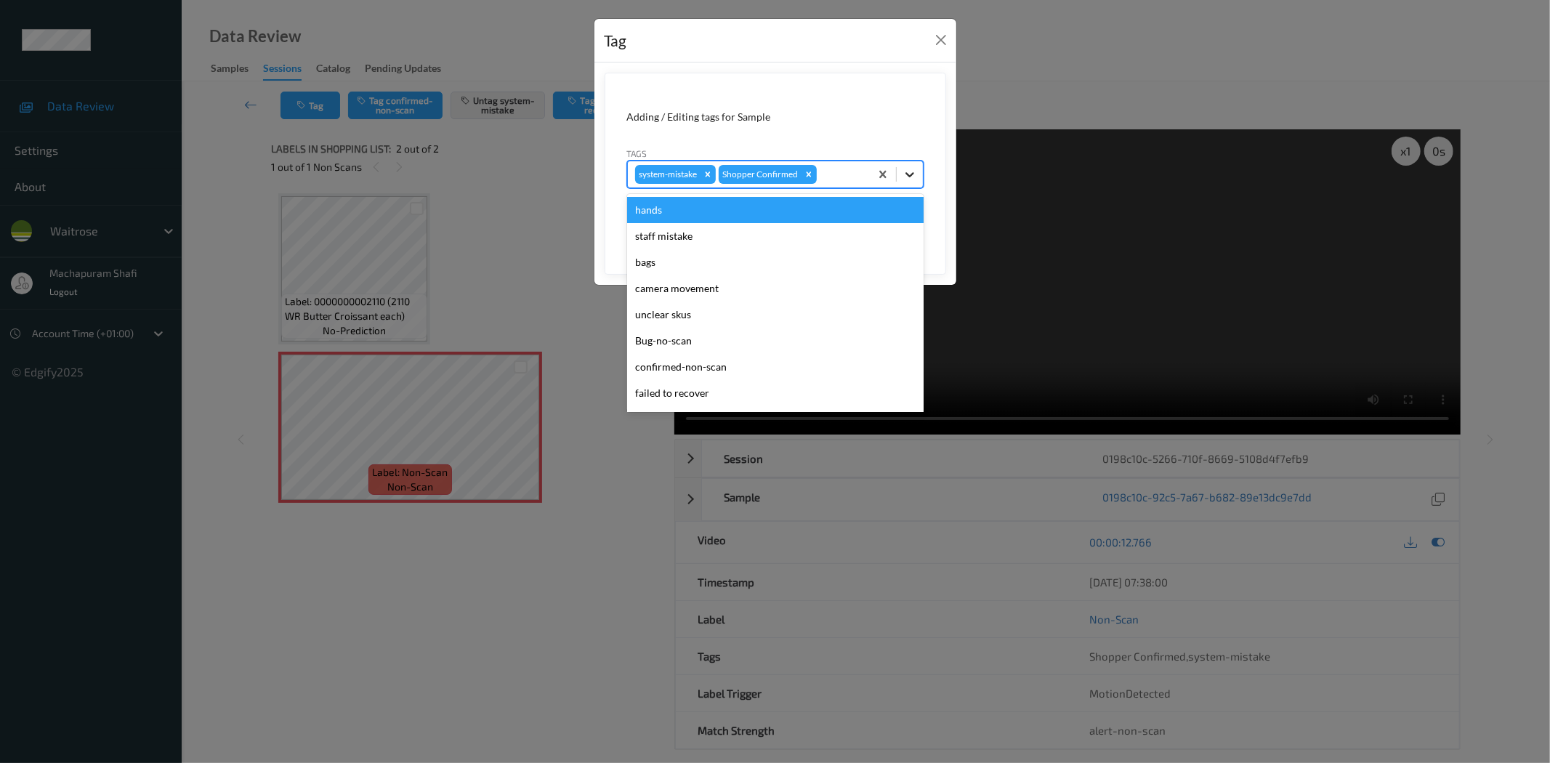
click at [910, 165] on div at bounding box center [910, 174] width 26 height 26
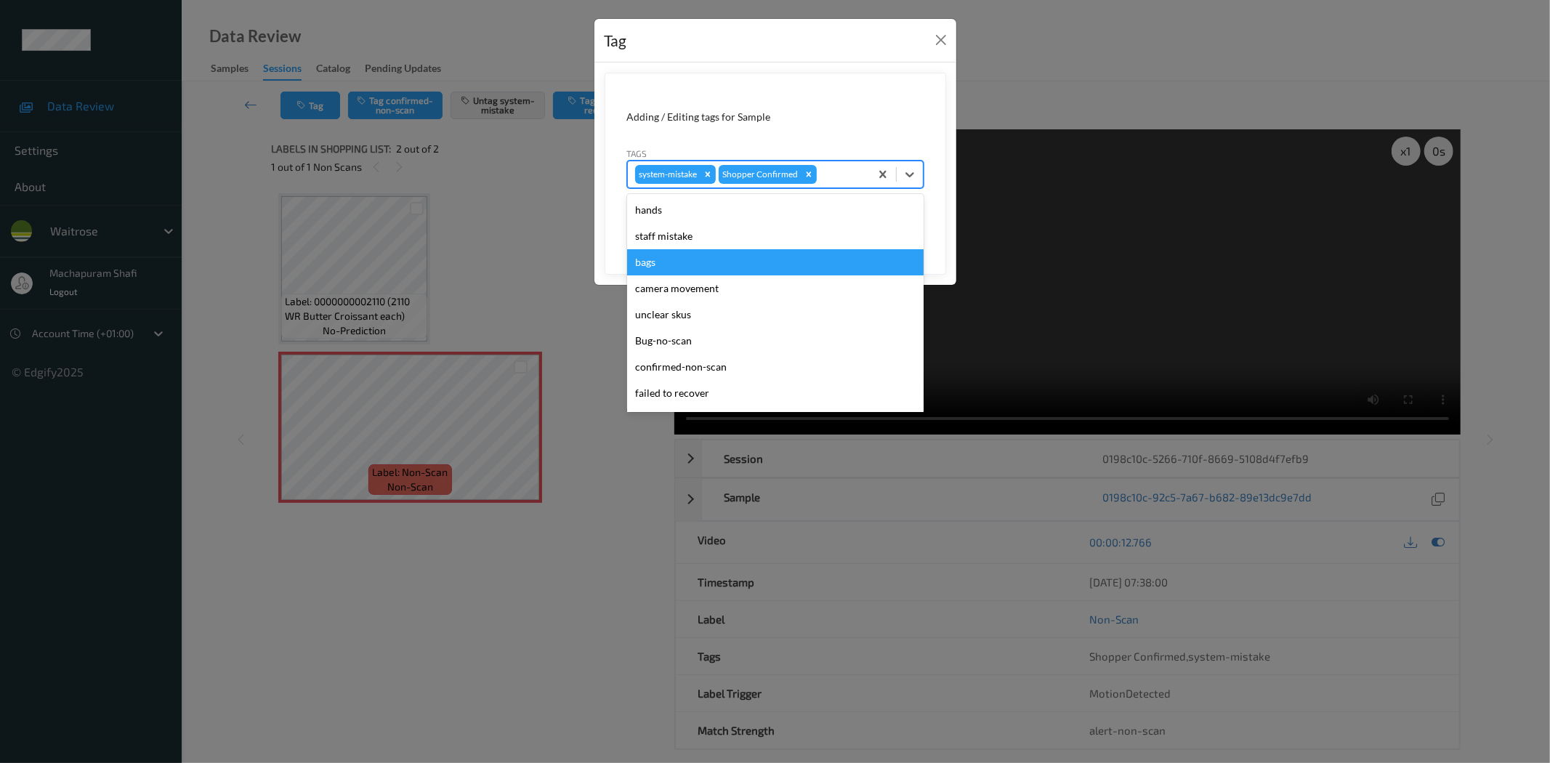
scroll to position [284, 0]
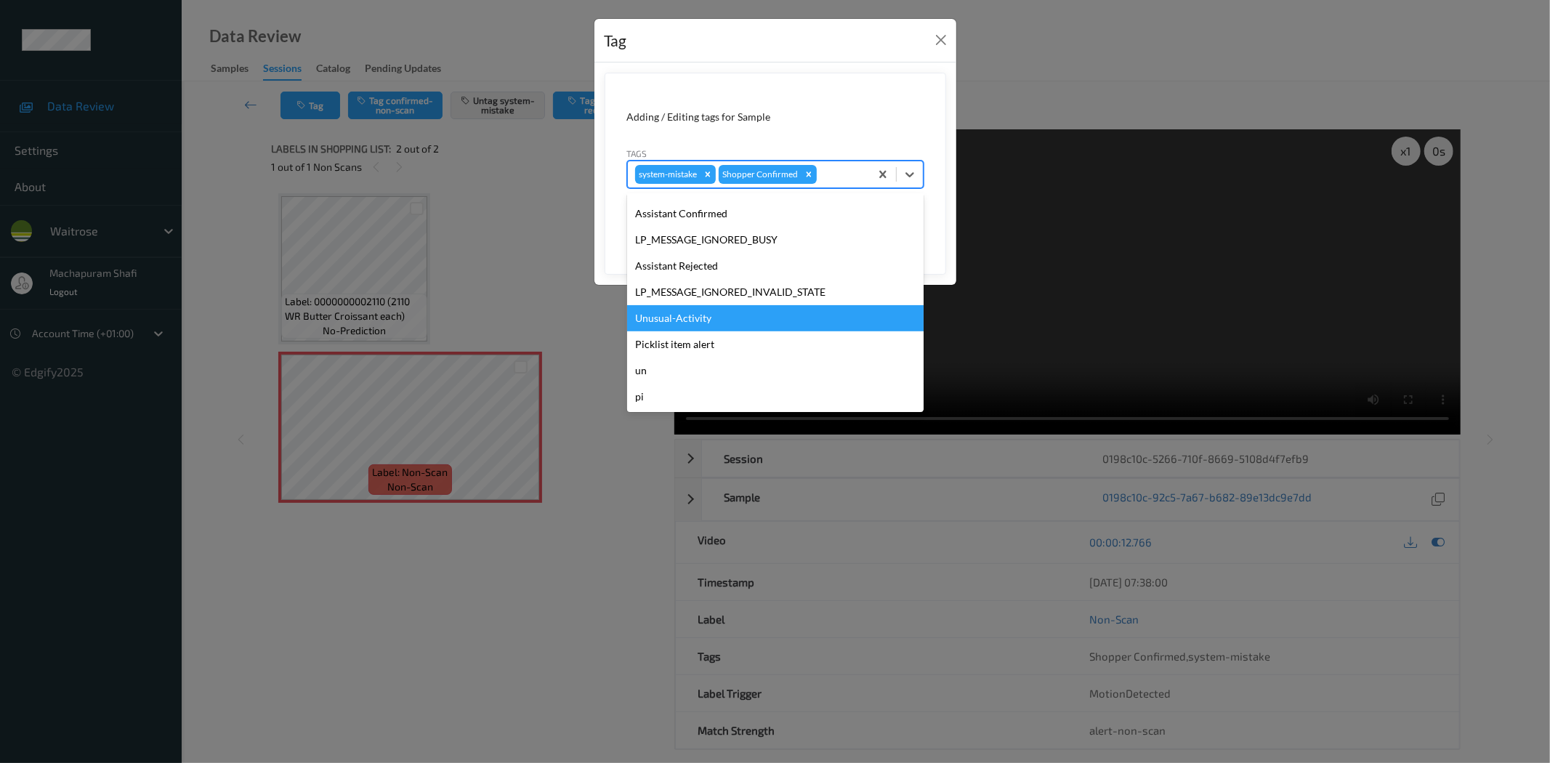
click at [698, 315] on div "Unusual-Activity" at bounding box center [775, 318] width 296 height 26
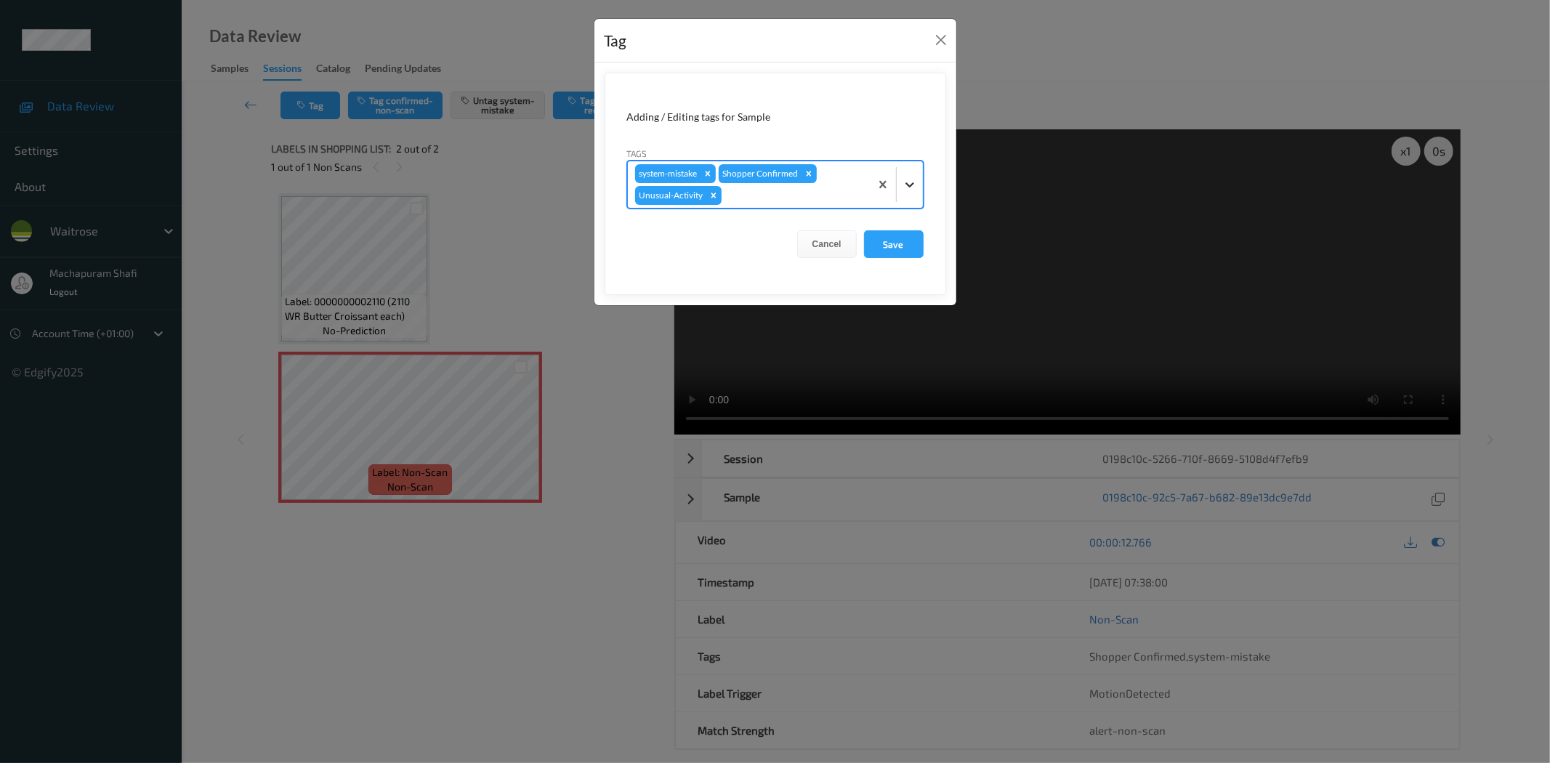
click at [897, 185] on div at bounding box center [910, 184] width 26 height 26
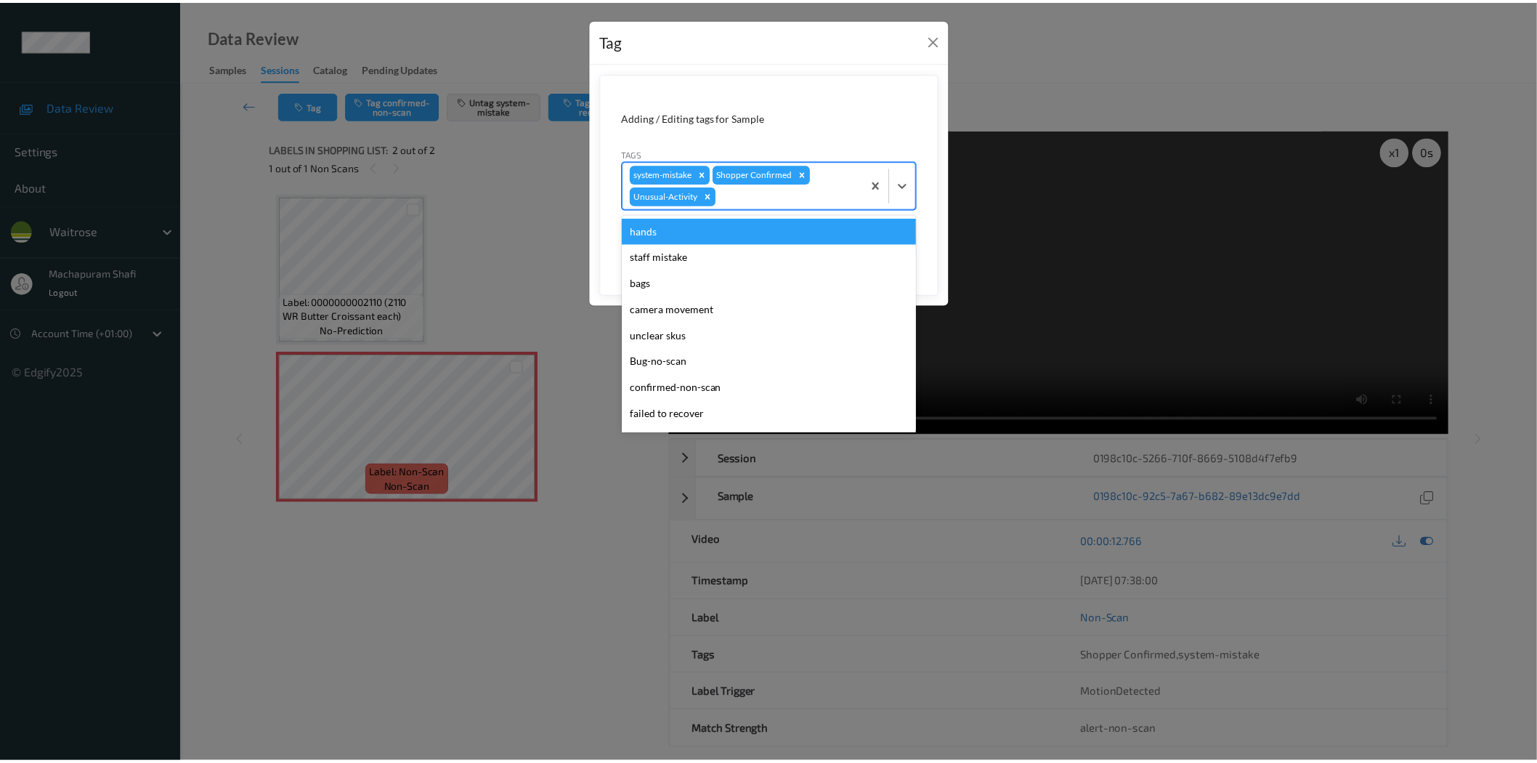
scroll to position [258, 0]
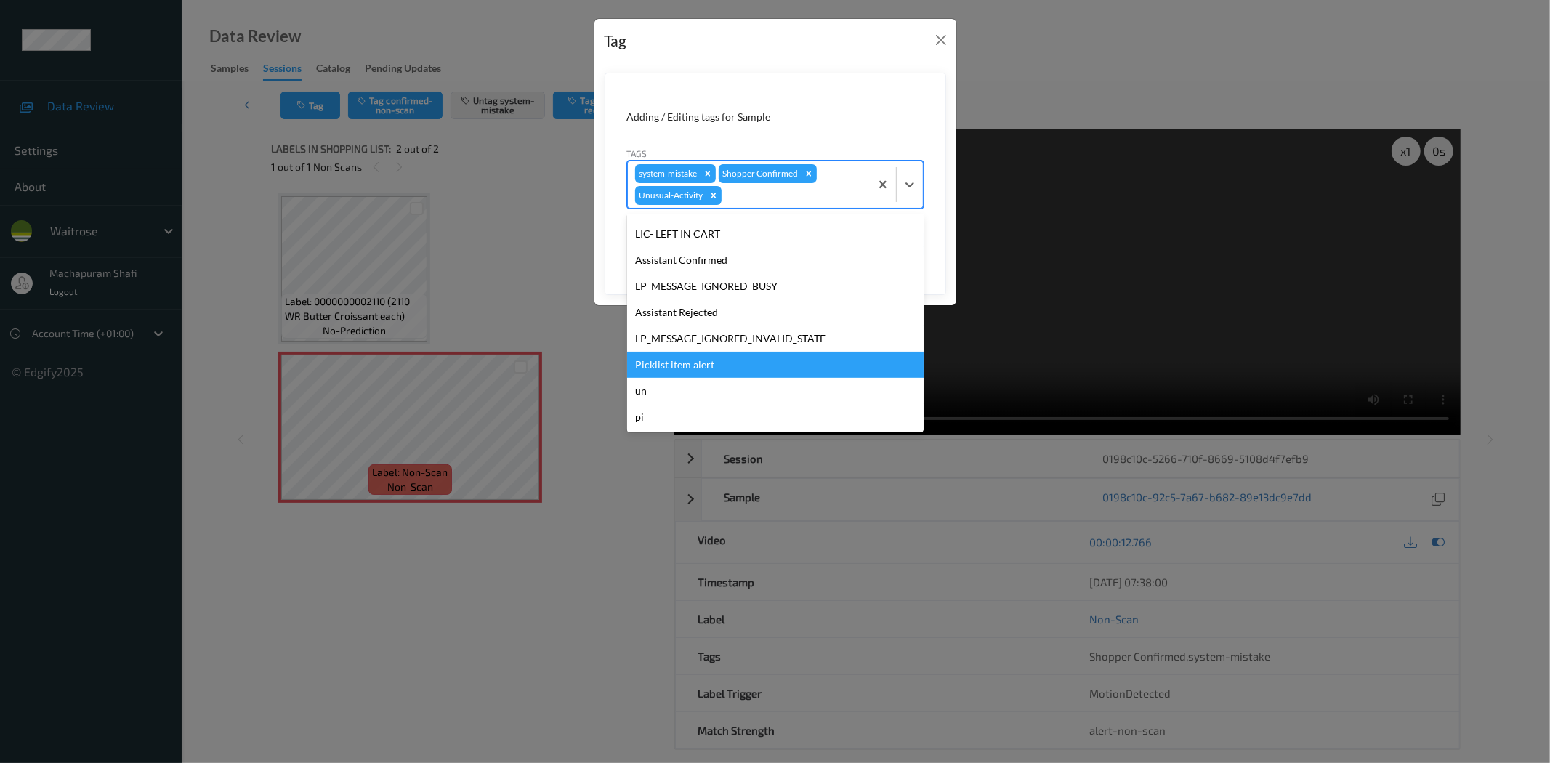
click at [666, 357] on div "Picklist item alert" at bounding box center [775, 365] width 296 height 26
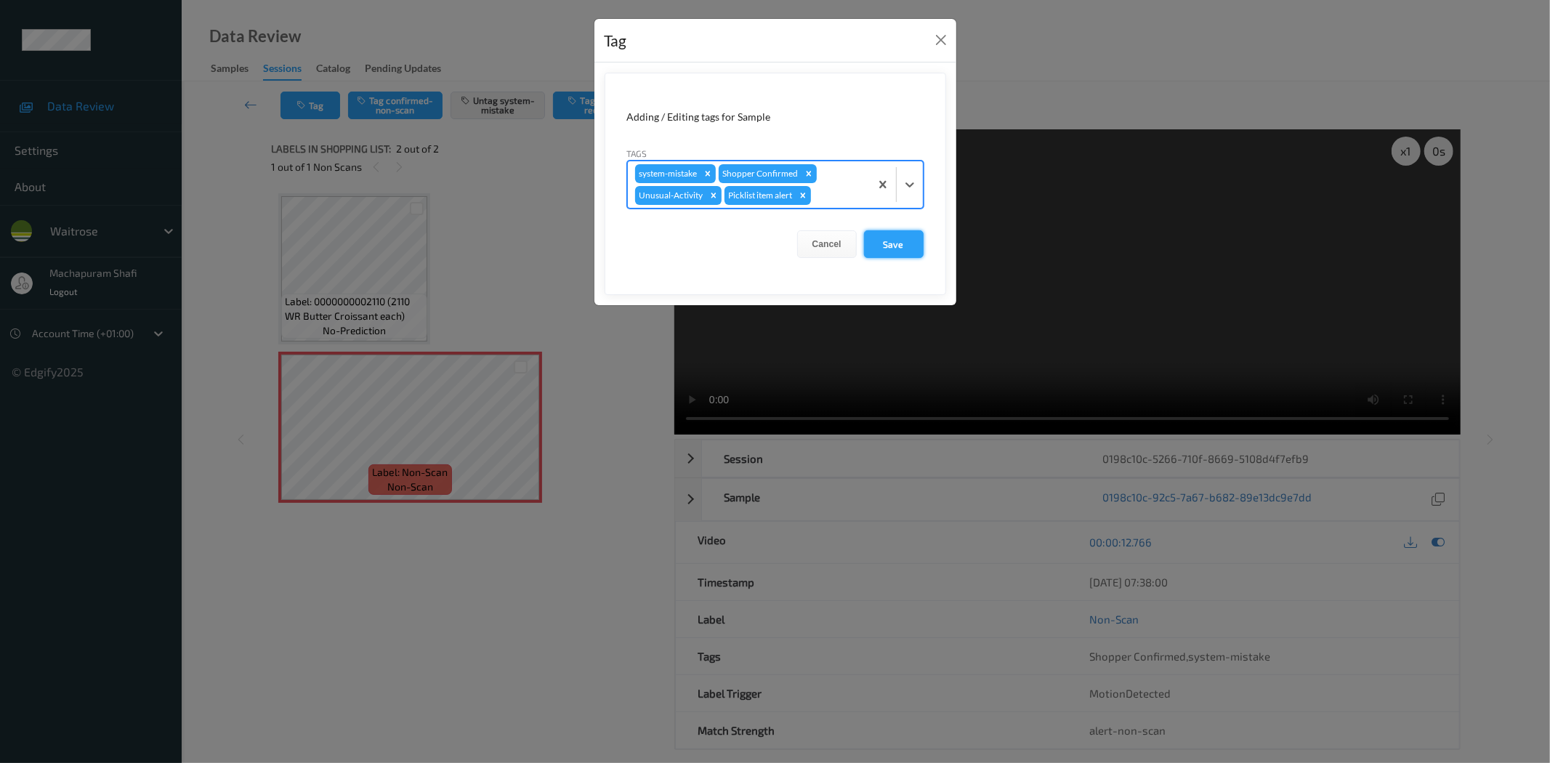
click at [892, 250] on button "Save" at bounding box center [894, 244] width 60 height 28
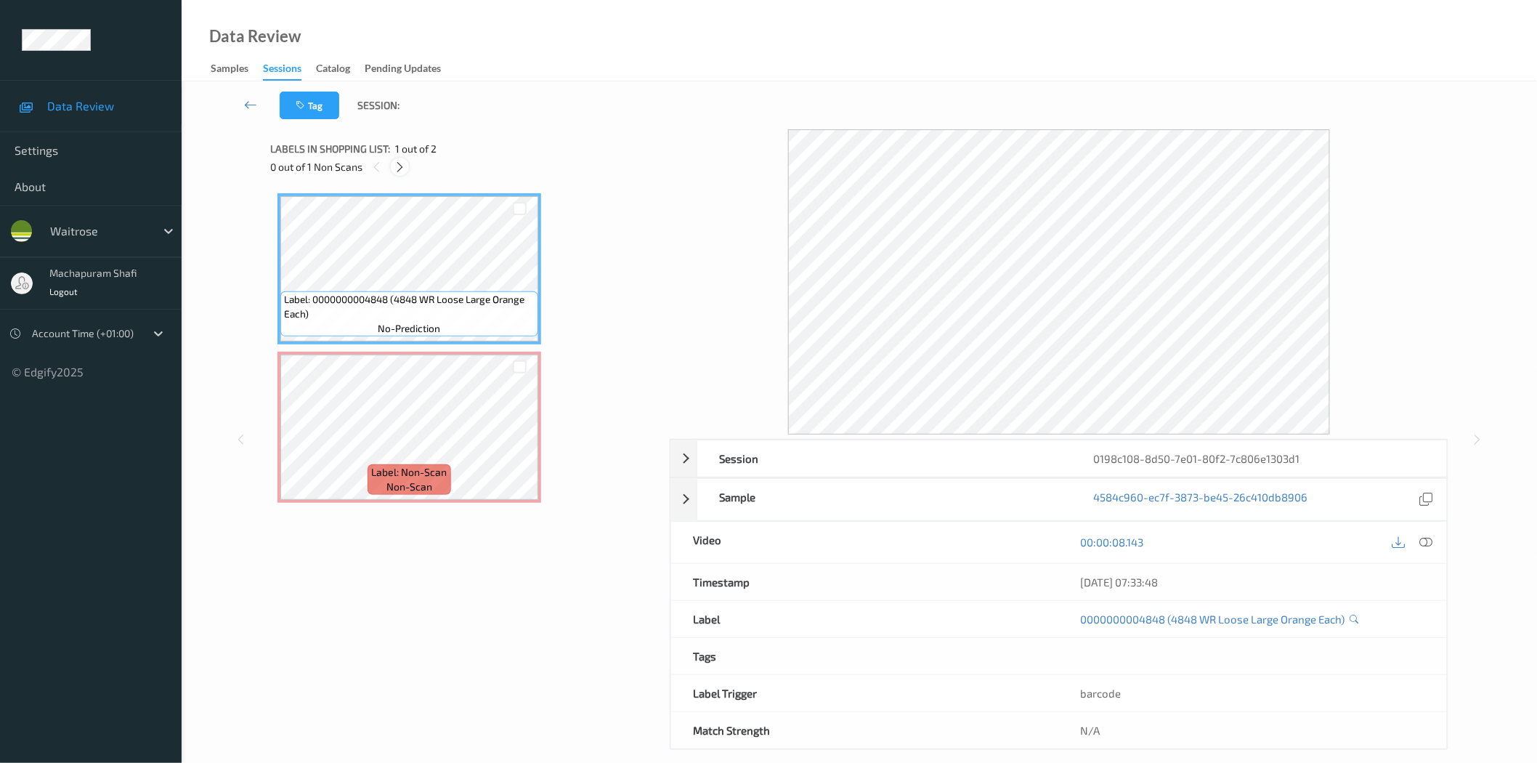
click at [403, 167] on icon at bounding box center [400, 167] width 12 height 13
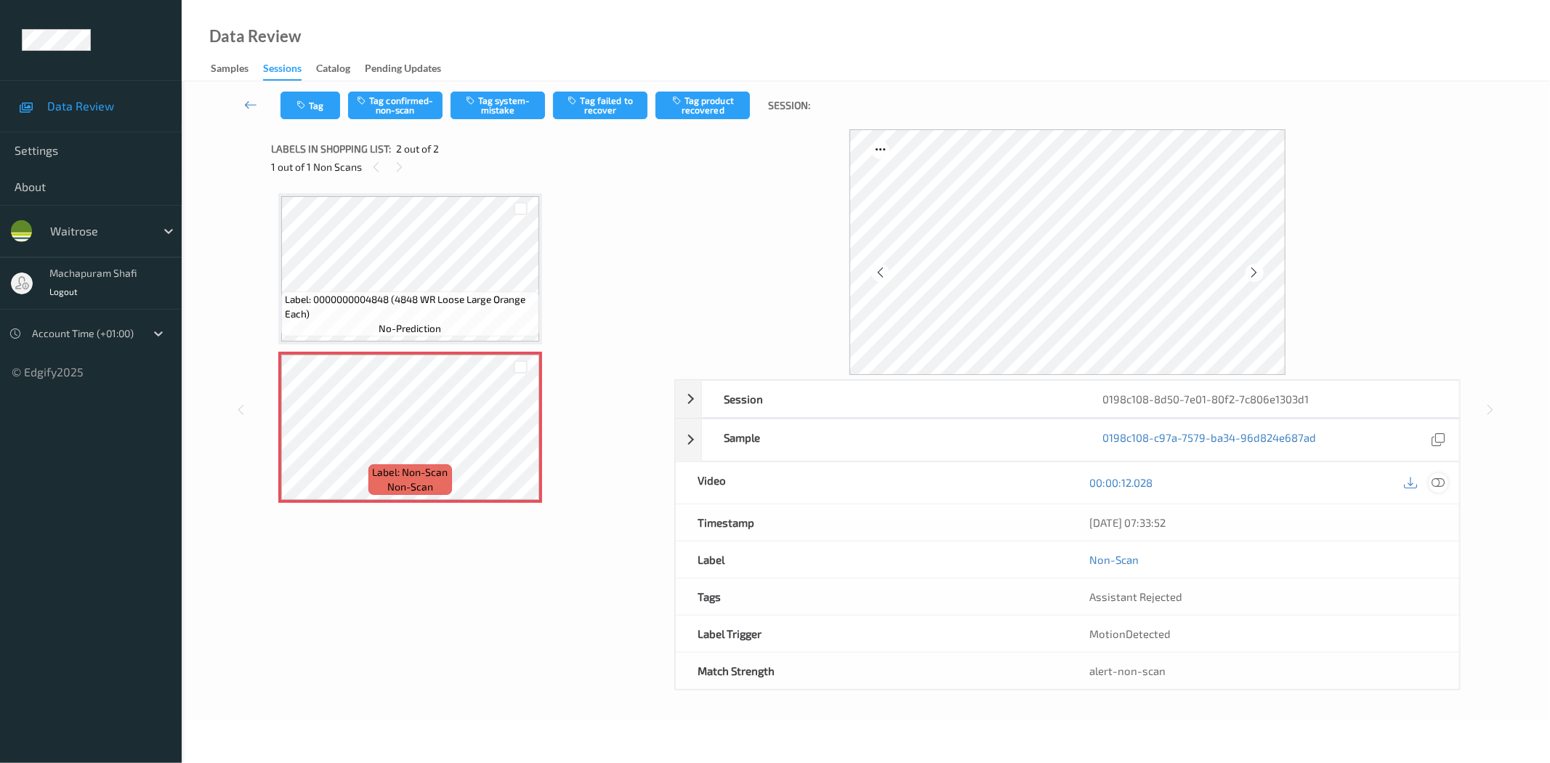
click at [1437, 480] on icon at bounding box center [1438, 482] width 13 height 13
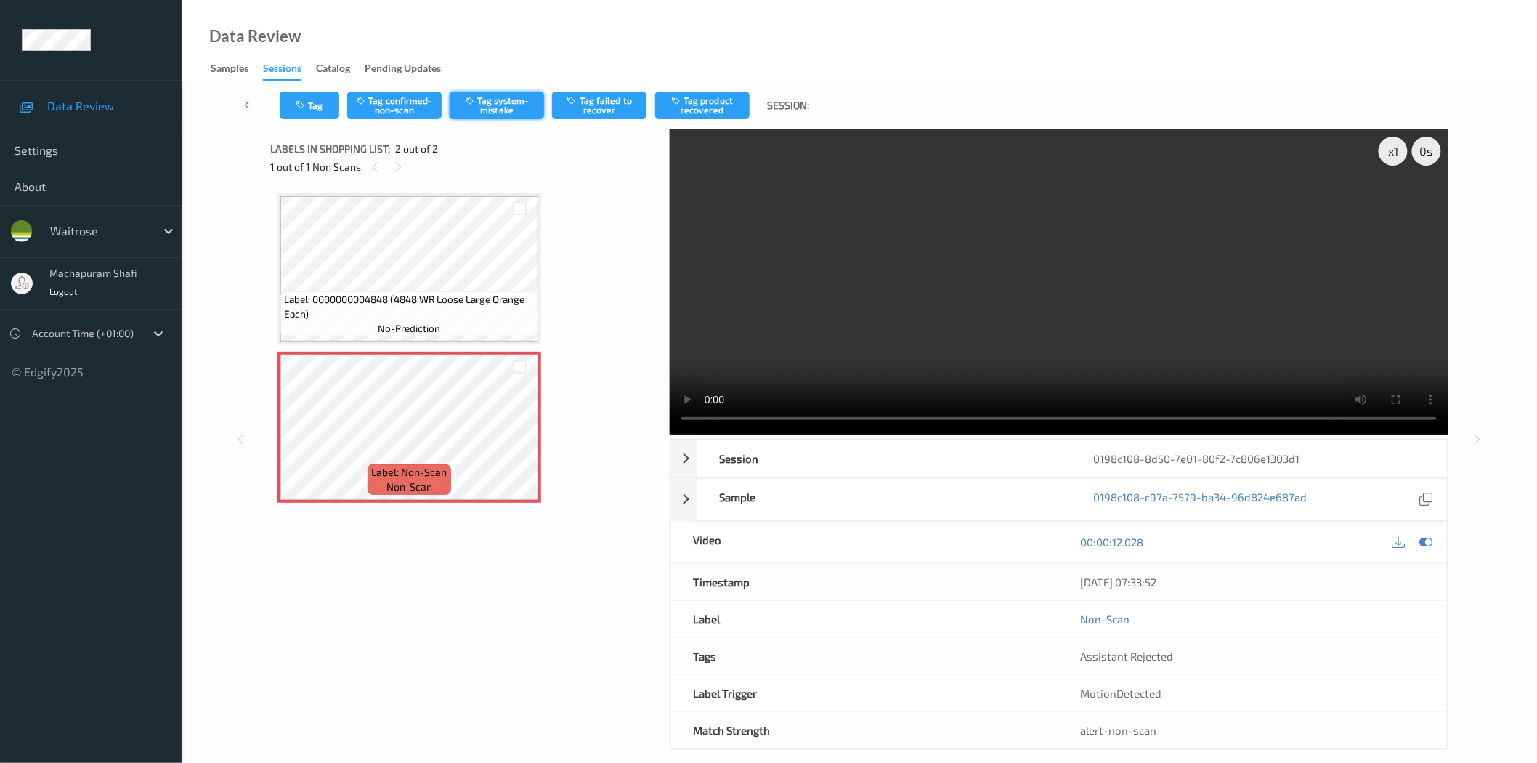
click at [499, 106] on button "Tag system-mistake" at bounding box center [497, 106] width 94 height 28
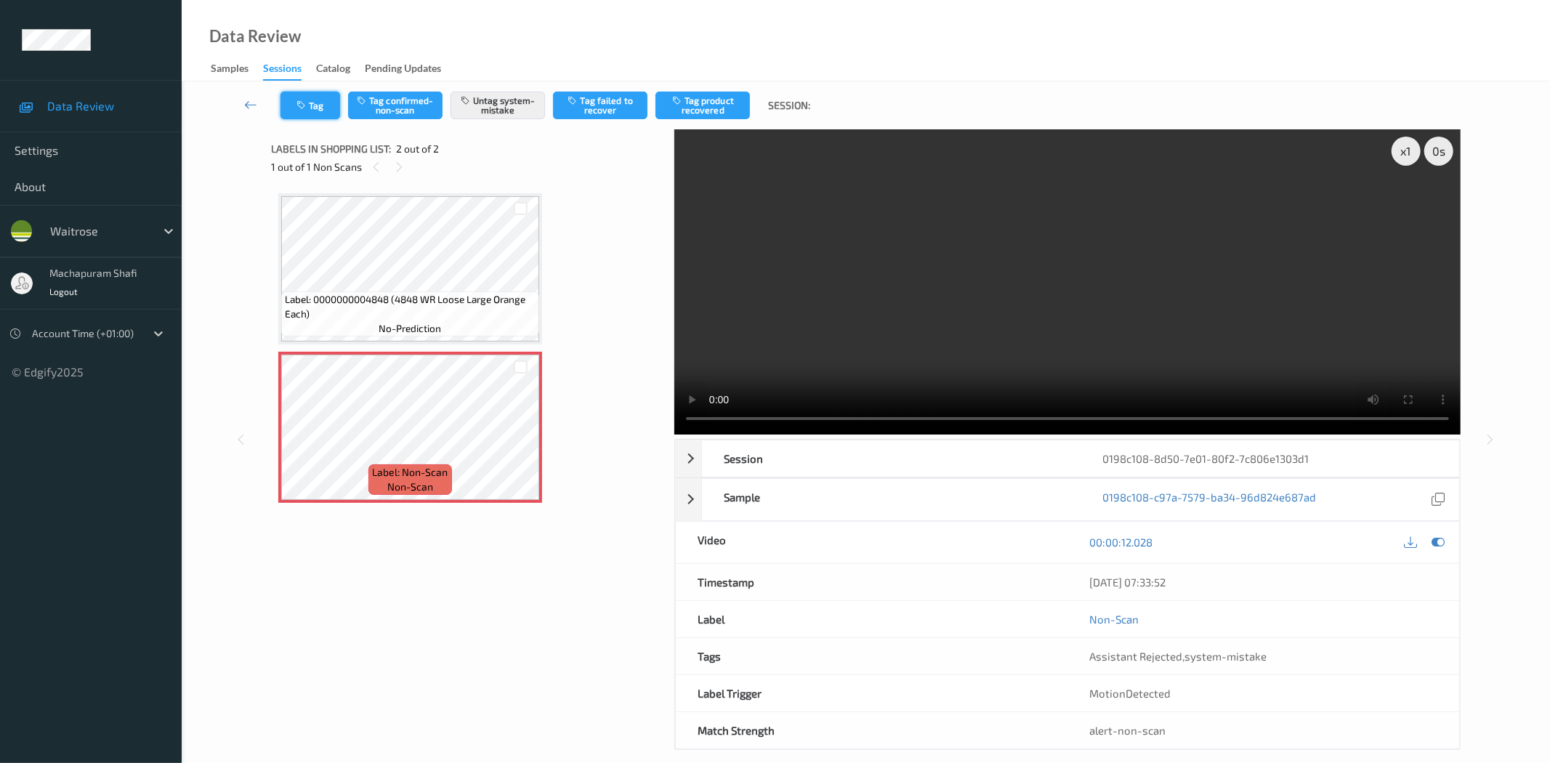
click at [313, 100] on button "Tag" at bounding box center [310, 106] width 60 height 28
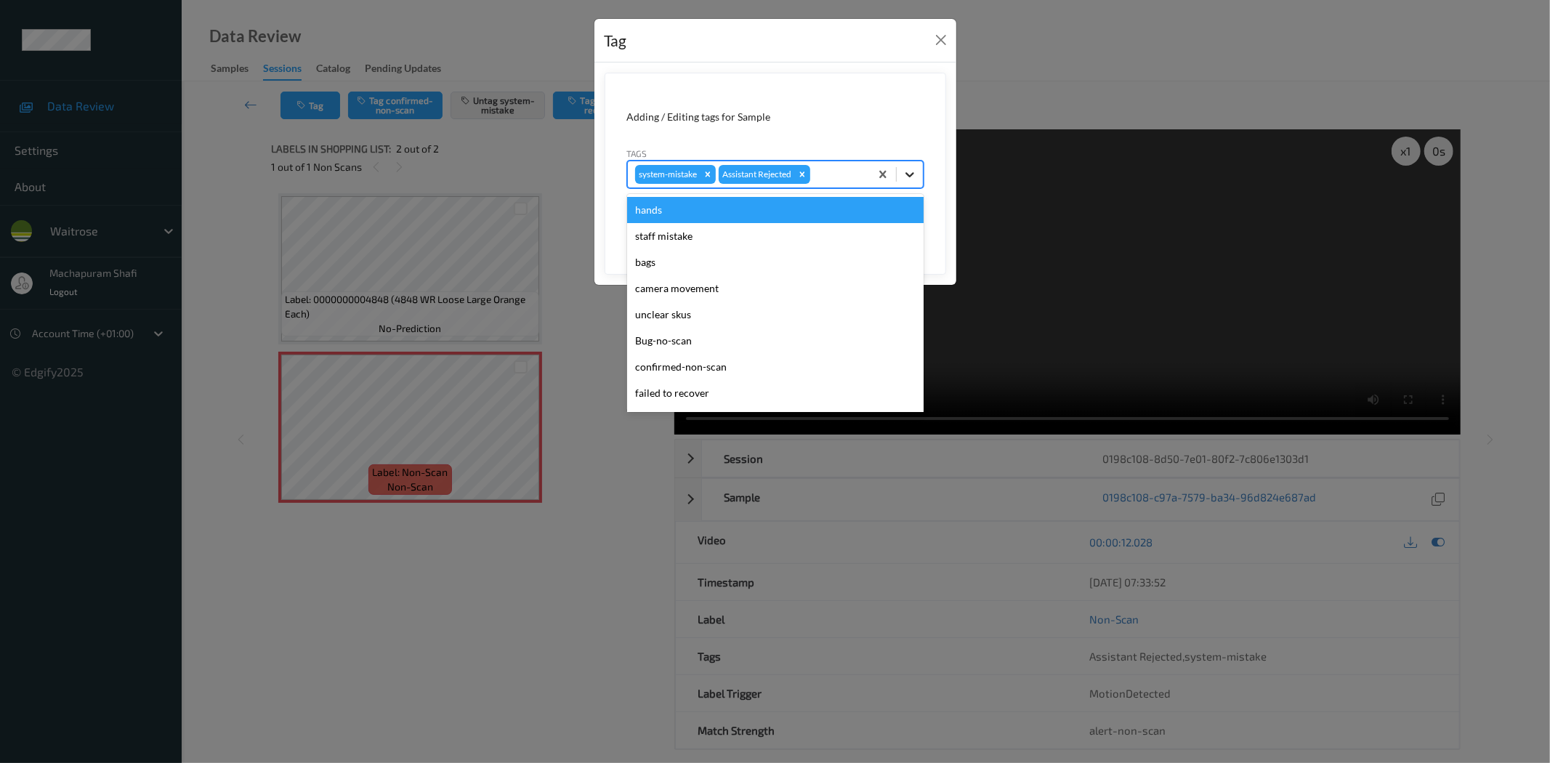
click at [916, 173] on icon at bounding box center [909, 174] width 15 height 15
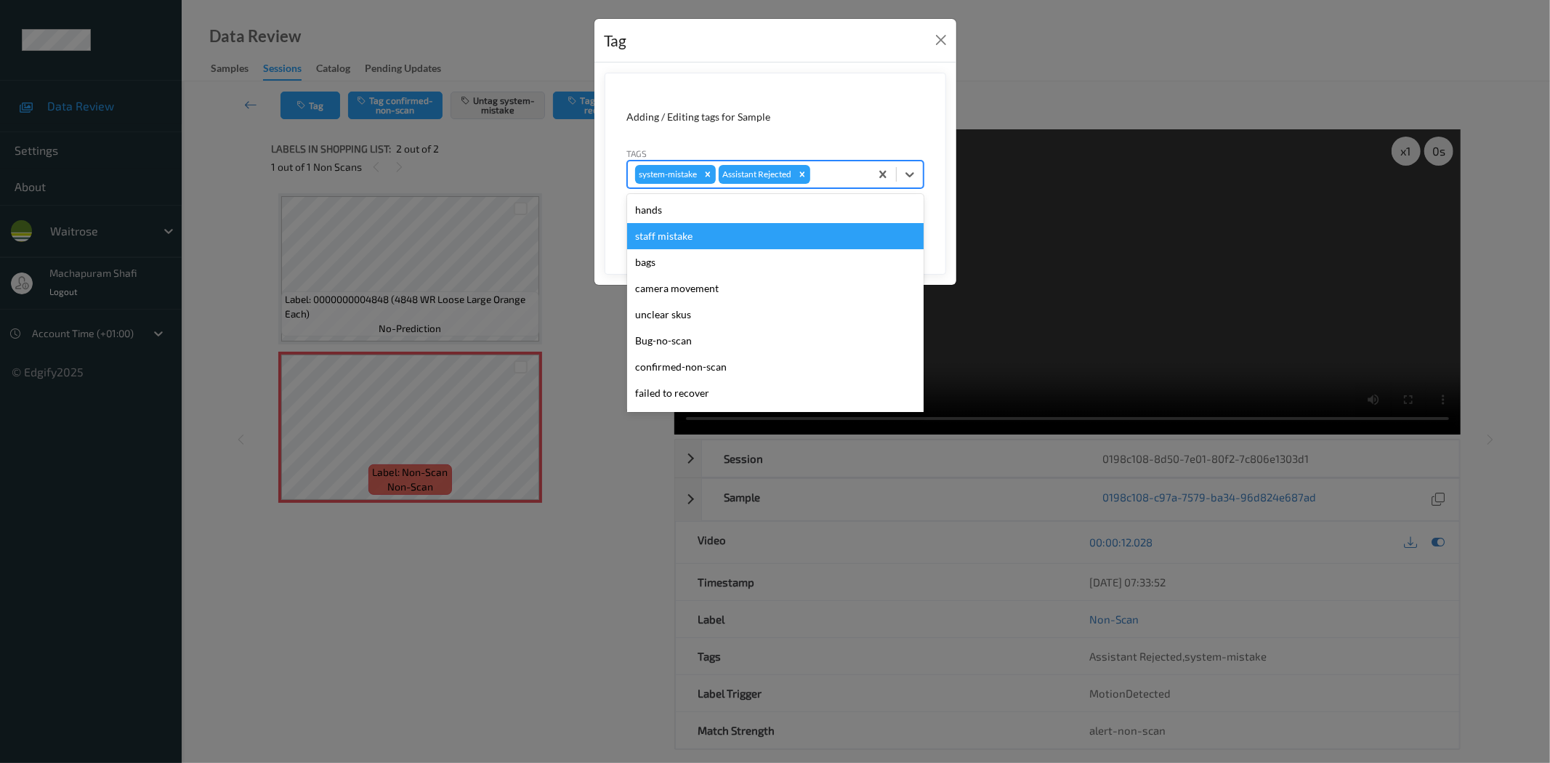
scroll to position [284, 0]
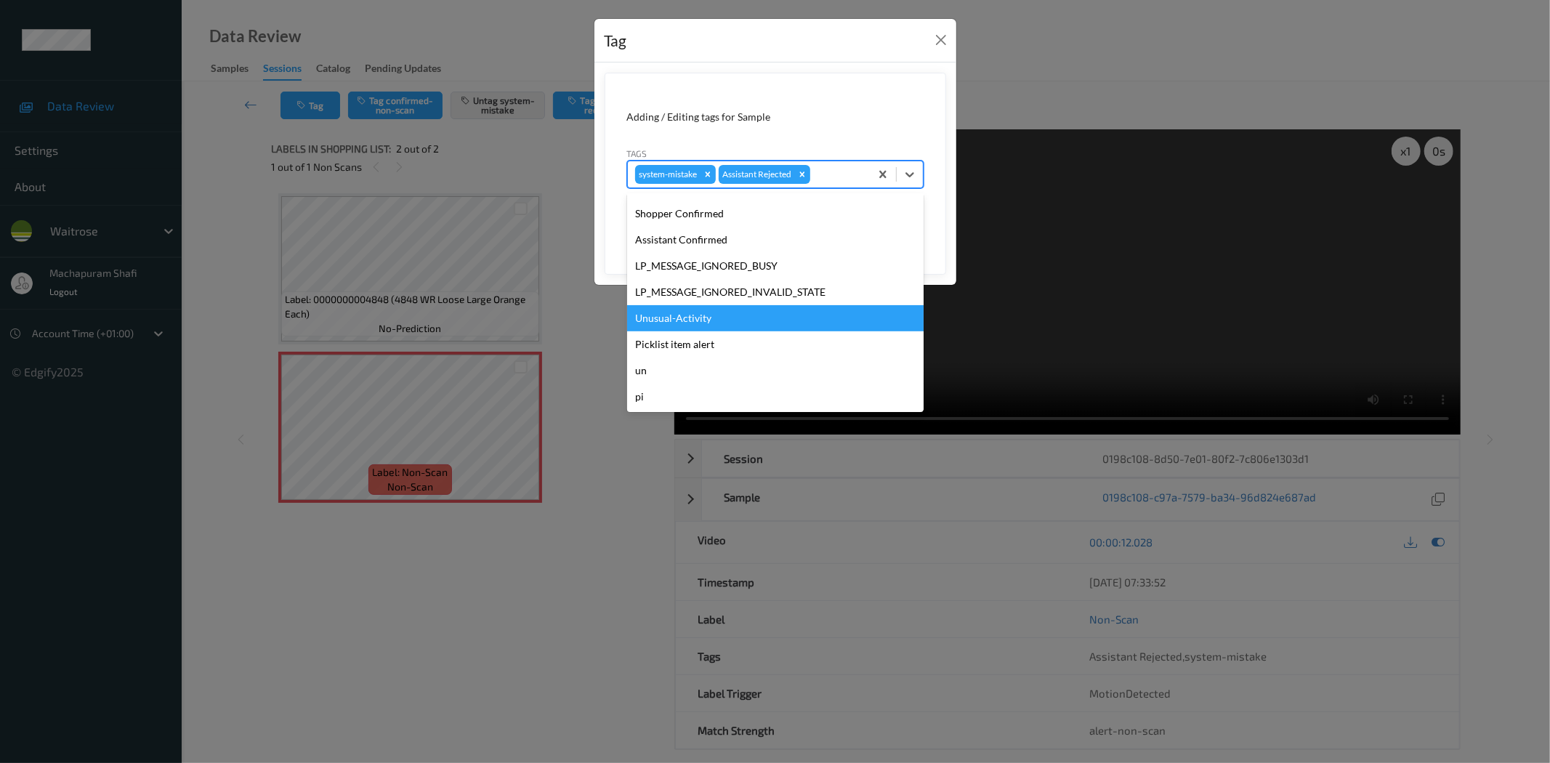
click at [676, 318] on div "Unusual-Activity" at bounding box center [775, 318] width 296 height 26
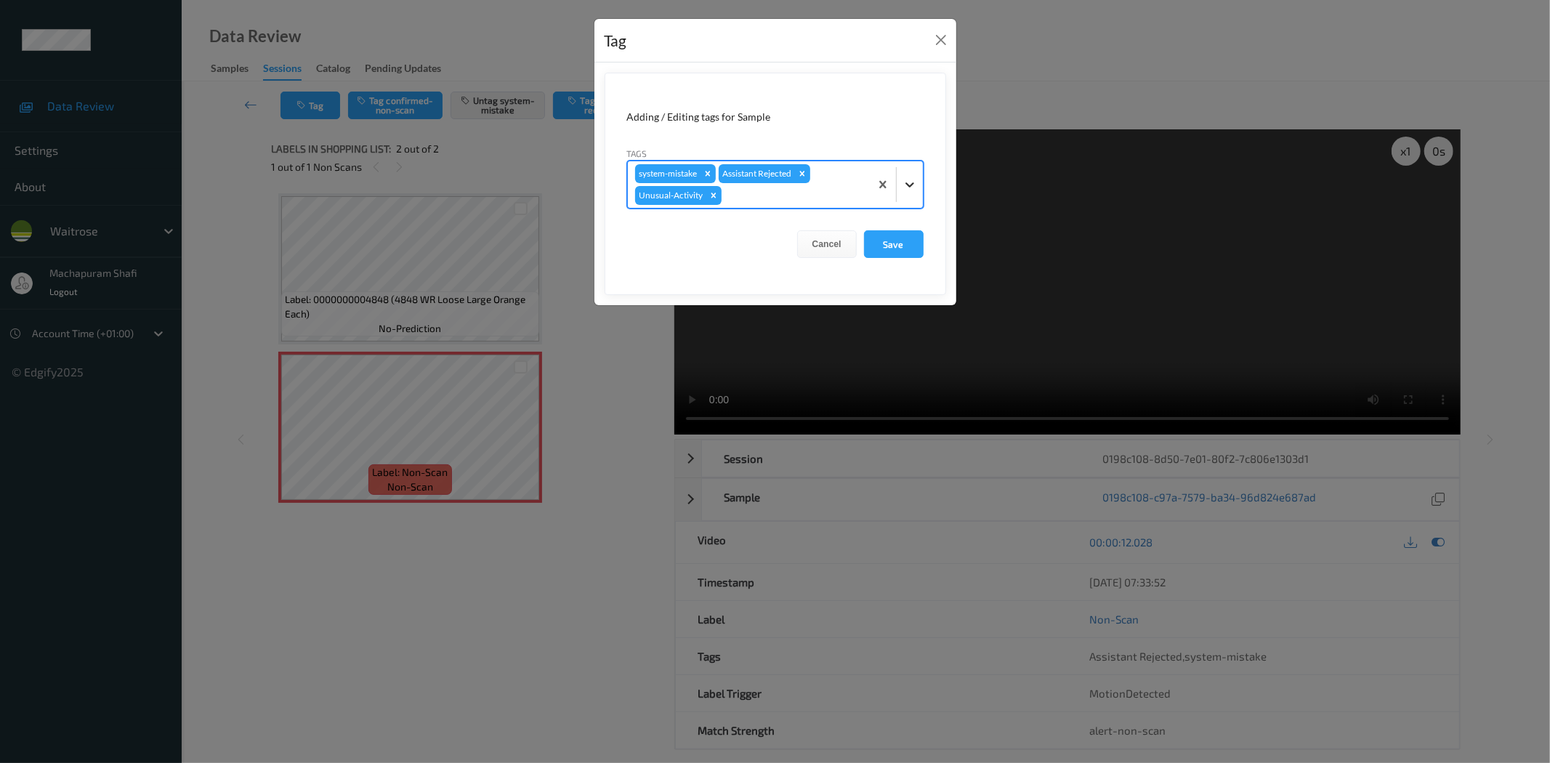
click at [912, 182] on icon at bounding box center [909, 184] width 15 height 15
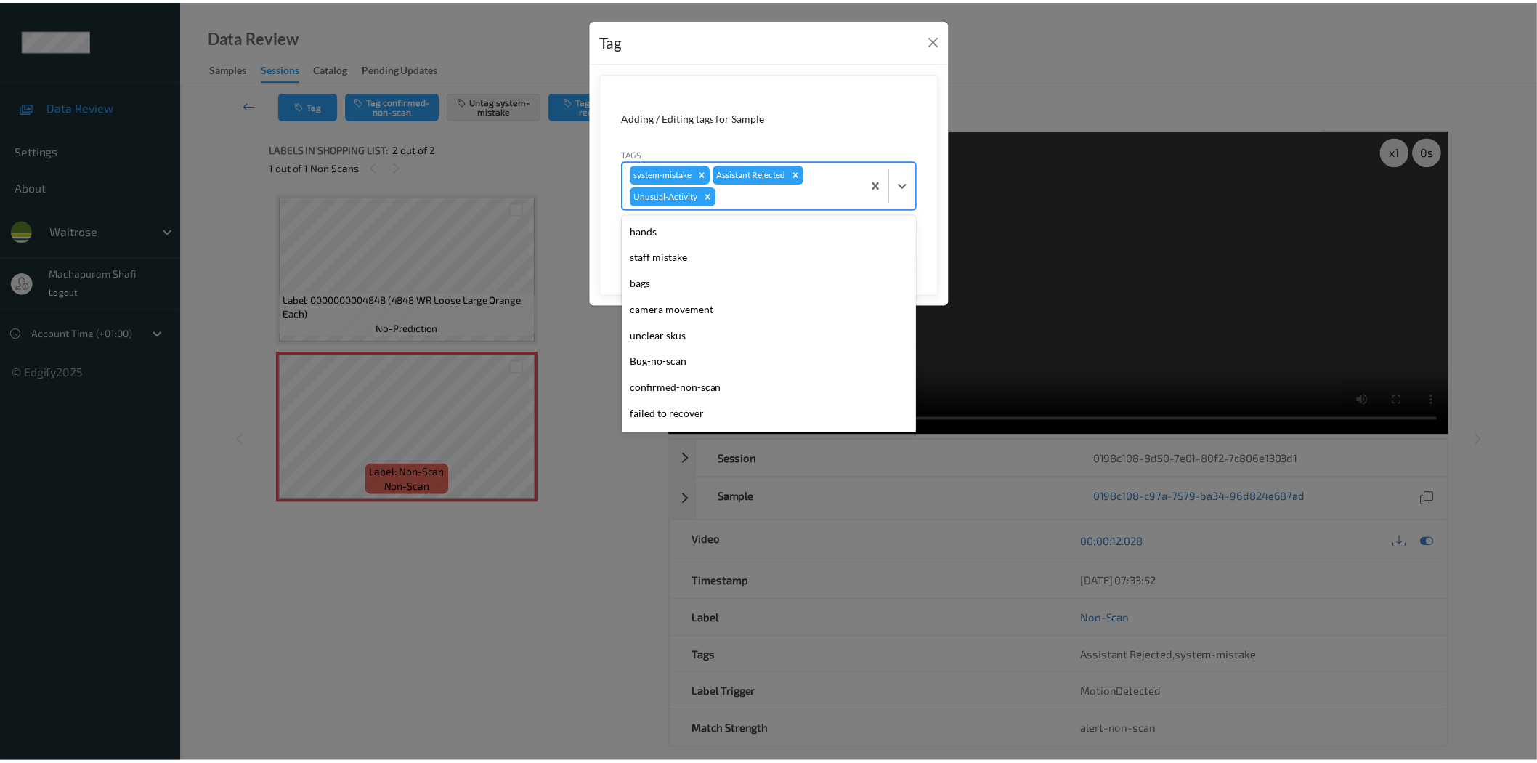
scroll to position [258, 0]
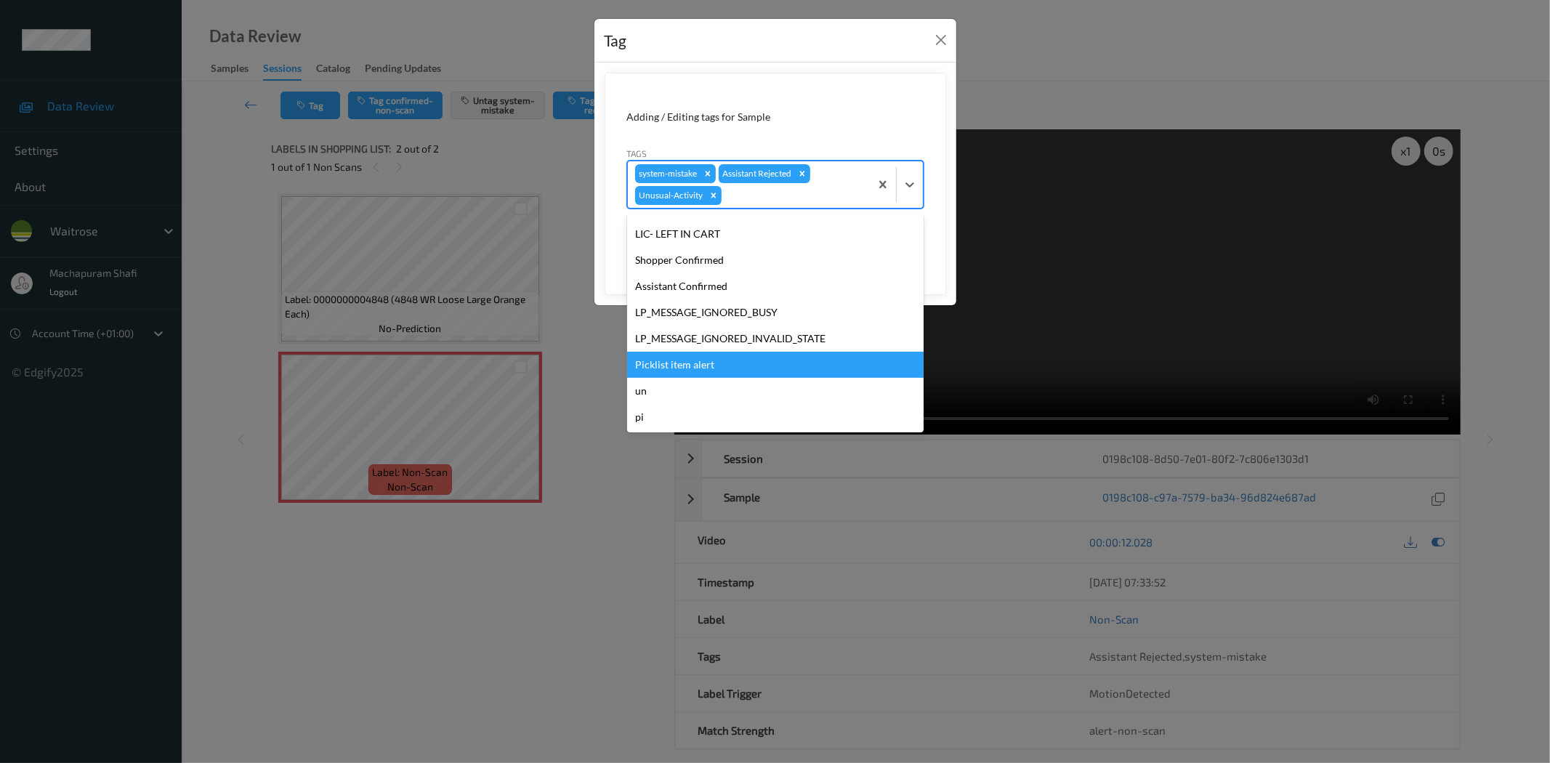
click at [700, 364] on div "Picklist item alert" at bounding box center [775, 365] width 296 height 26
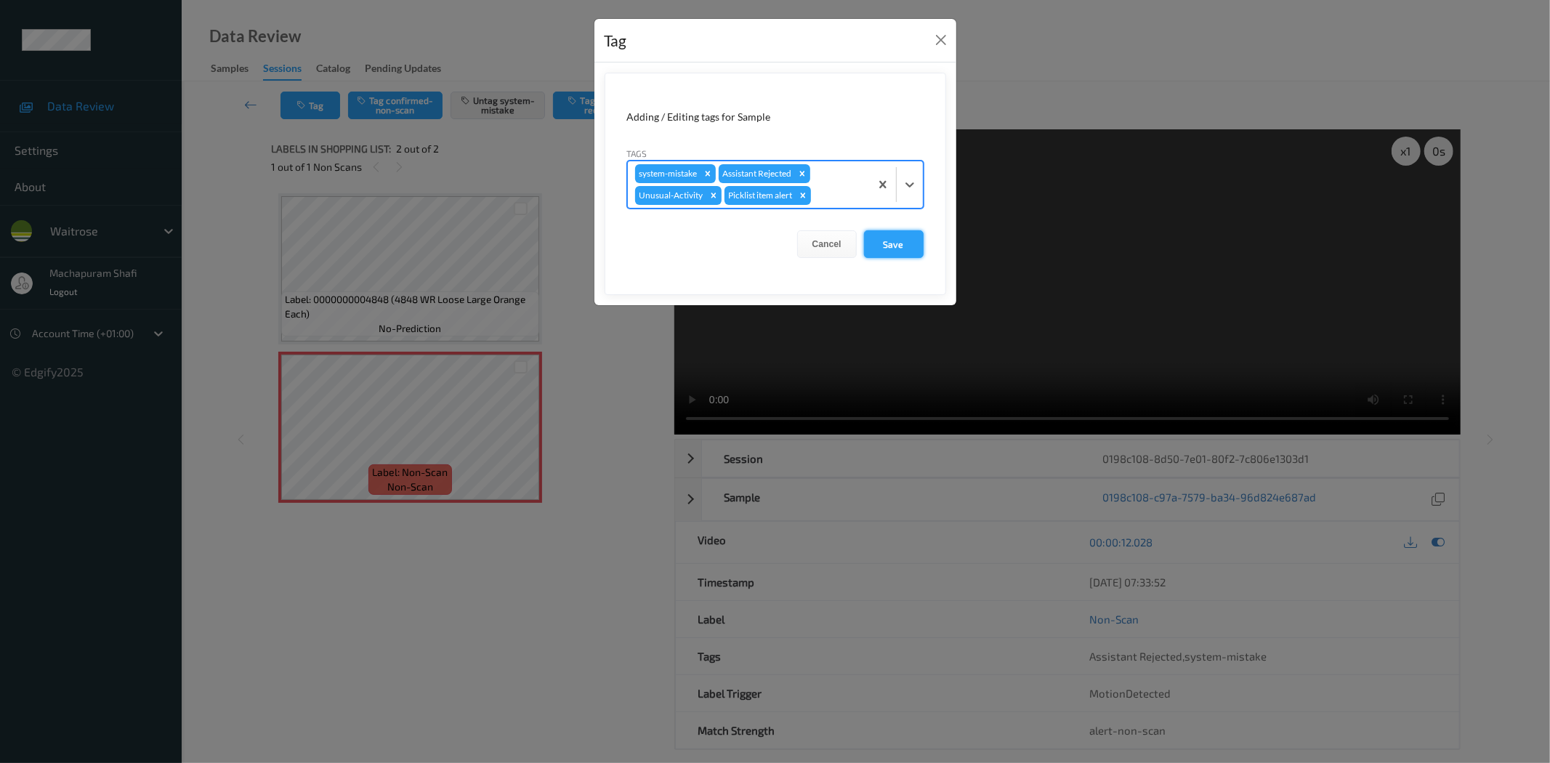
click at [912, 240] on button "Save" at bounding box center [894, 244] width 60 height 28
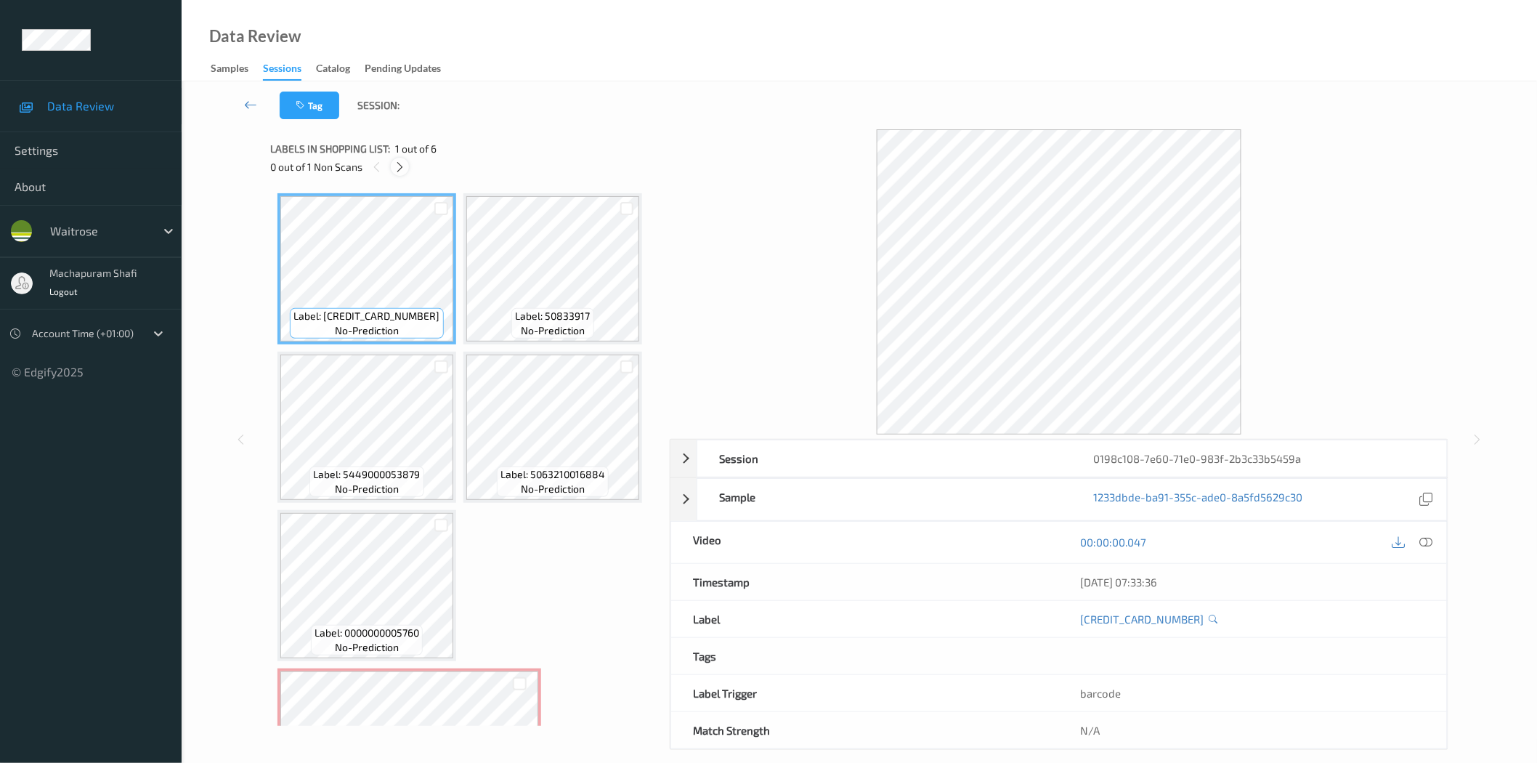
click at [398, 167] on icon at bounding box center [400, 167] width 12 height 13
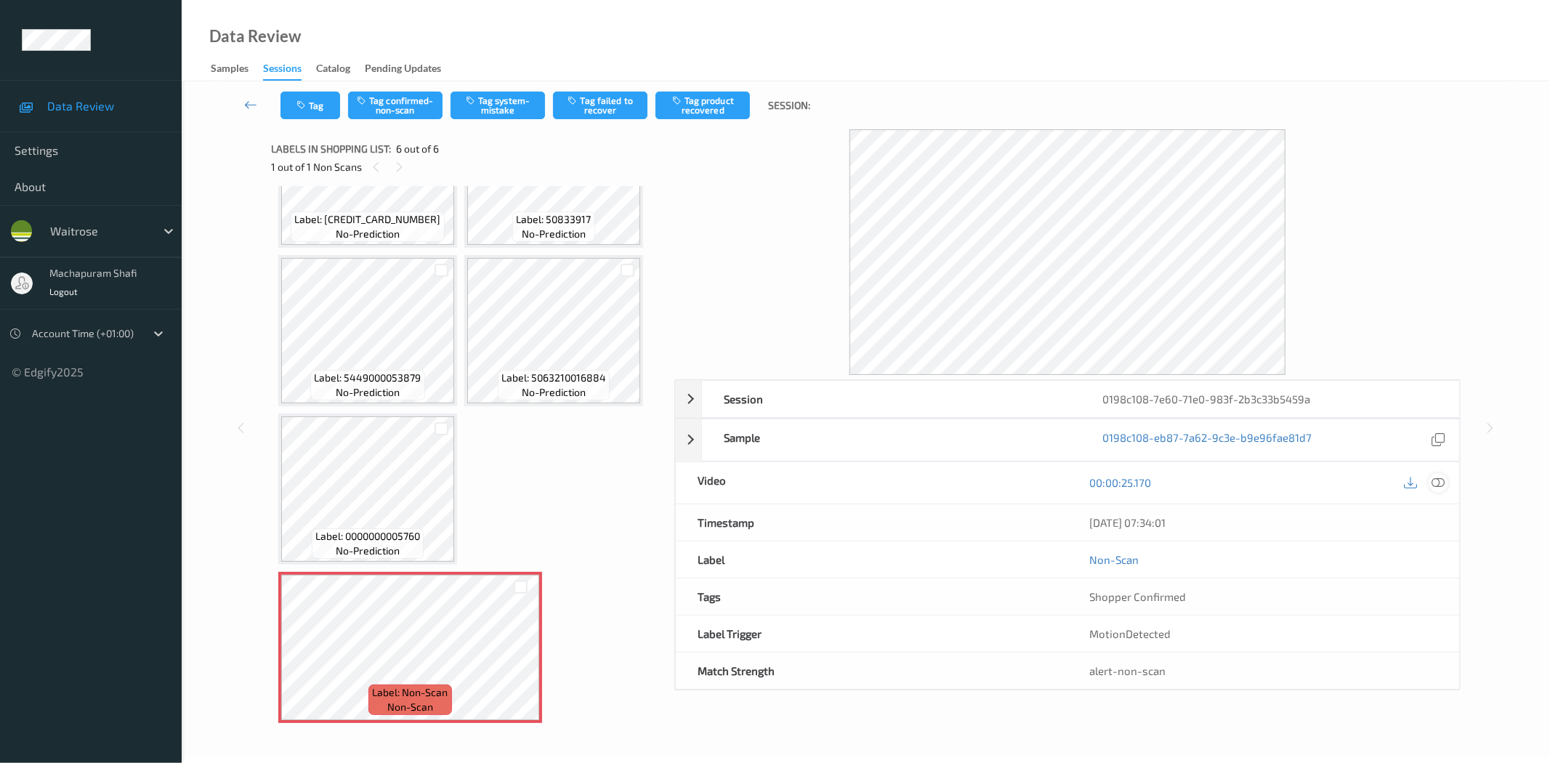
click at [1441, 475] on div at bounding box center [1438, 483] width 20 height 20
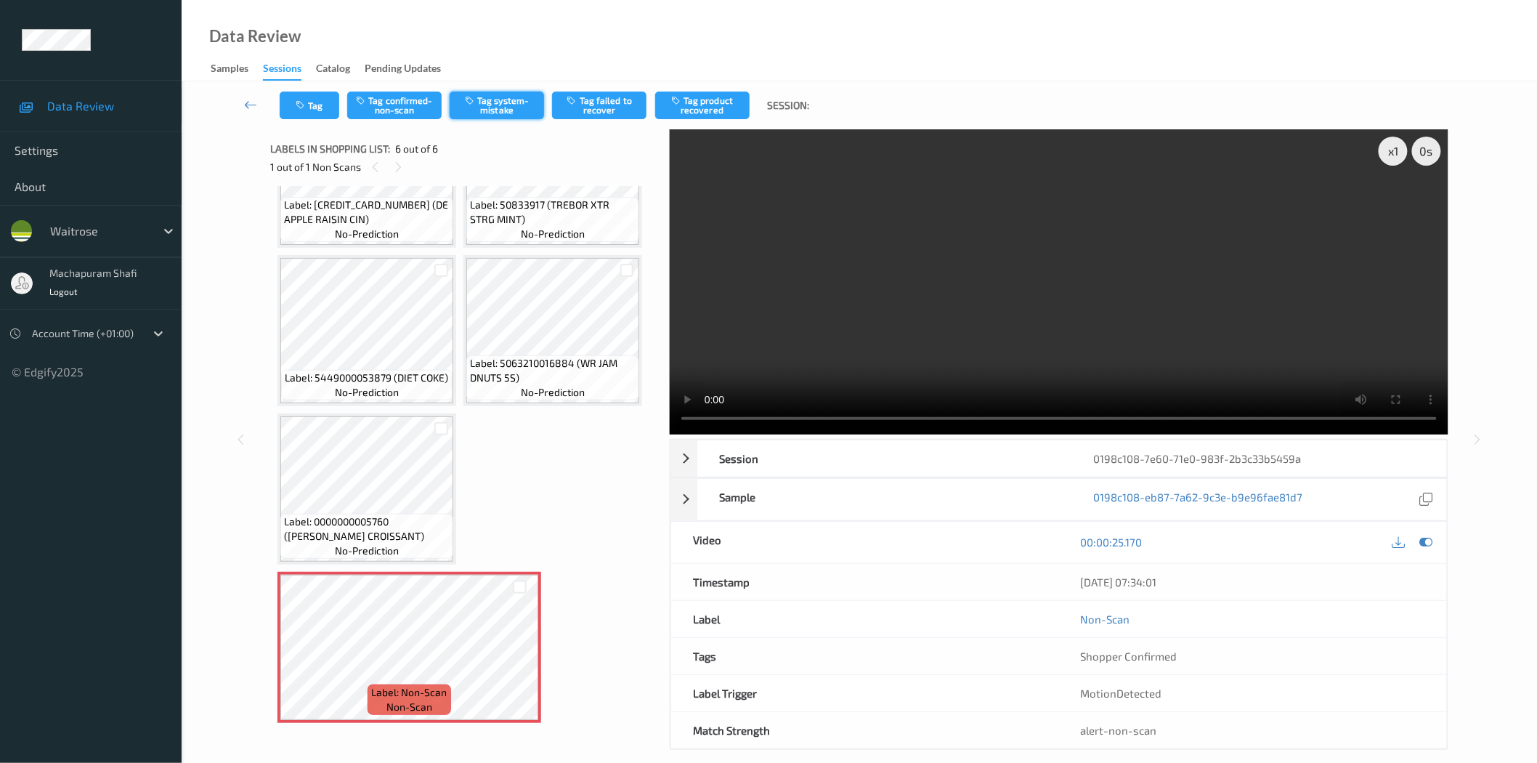
click at [495, 102] on button "Tag system-mistake" at bounding box center [497, 106] width 94 height 28
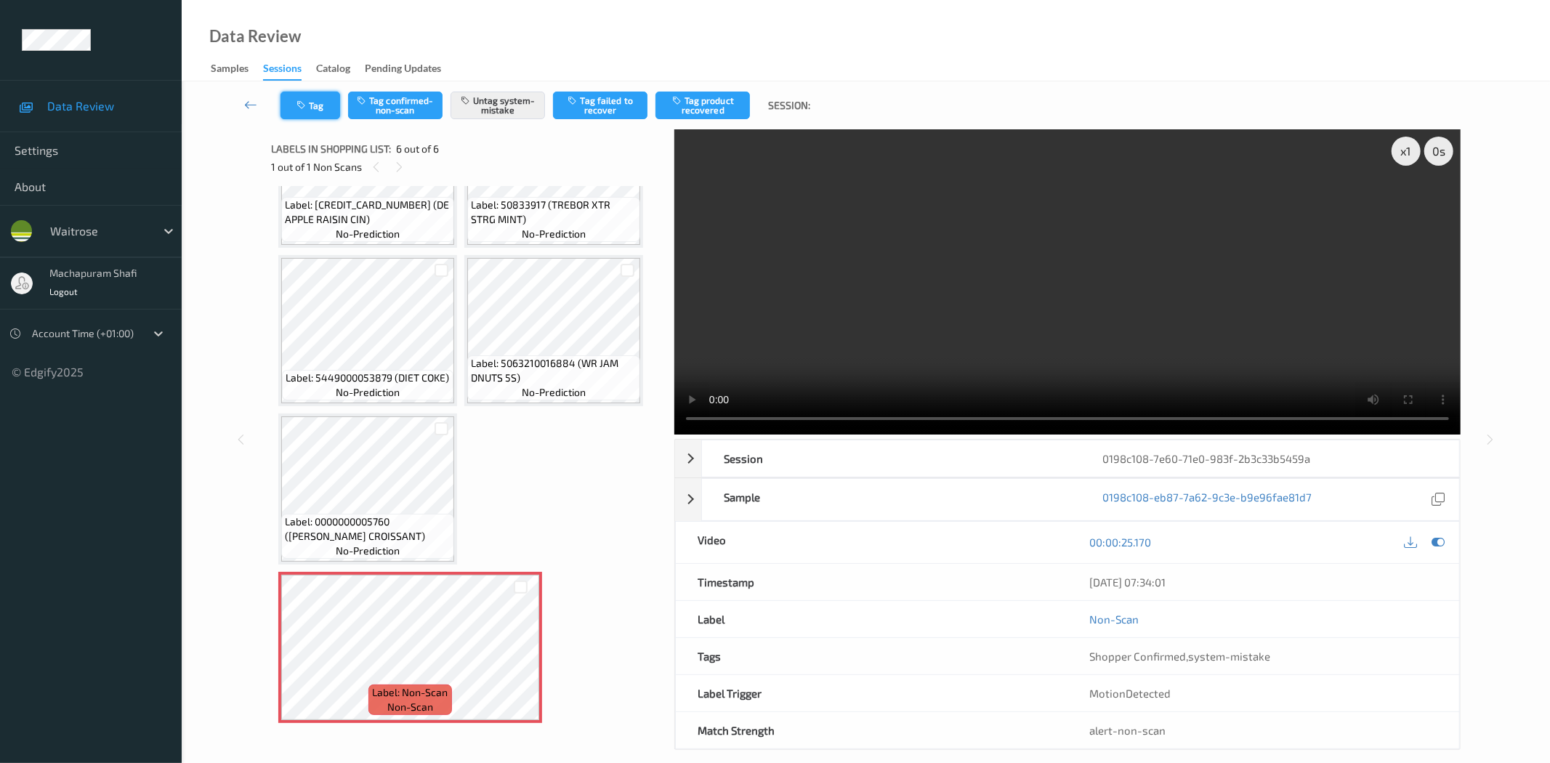
click at [314, 112] on button "Tag" at bounding box center [310, 106] width 60 height 28
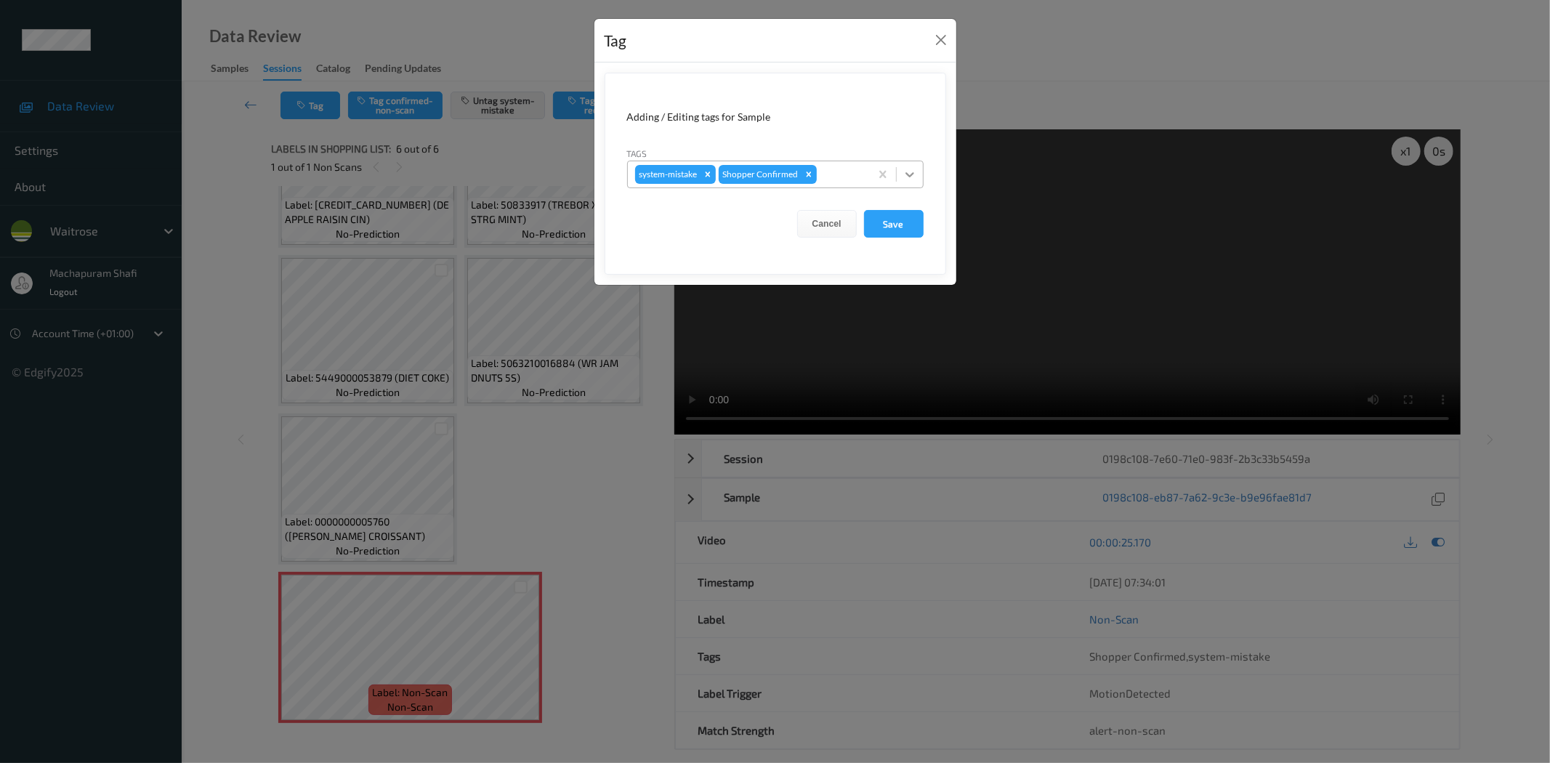
click at [919, 172] on div at bounding box center [910, 174] width 26 height 26
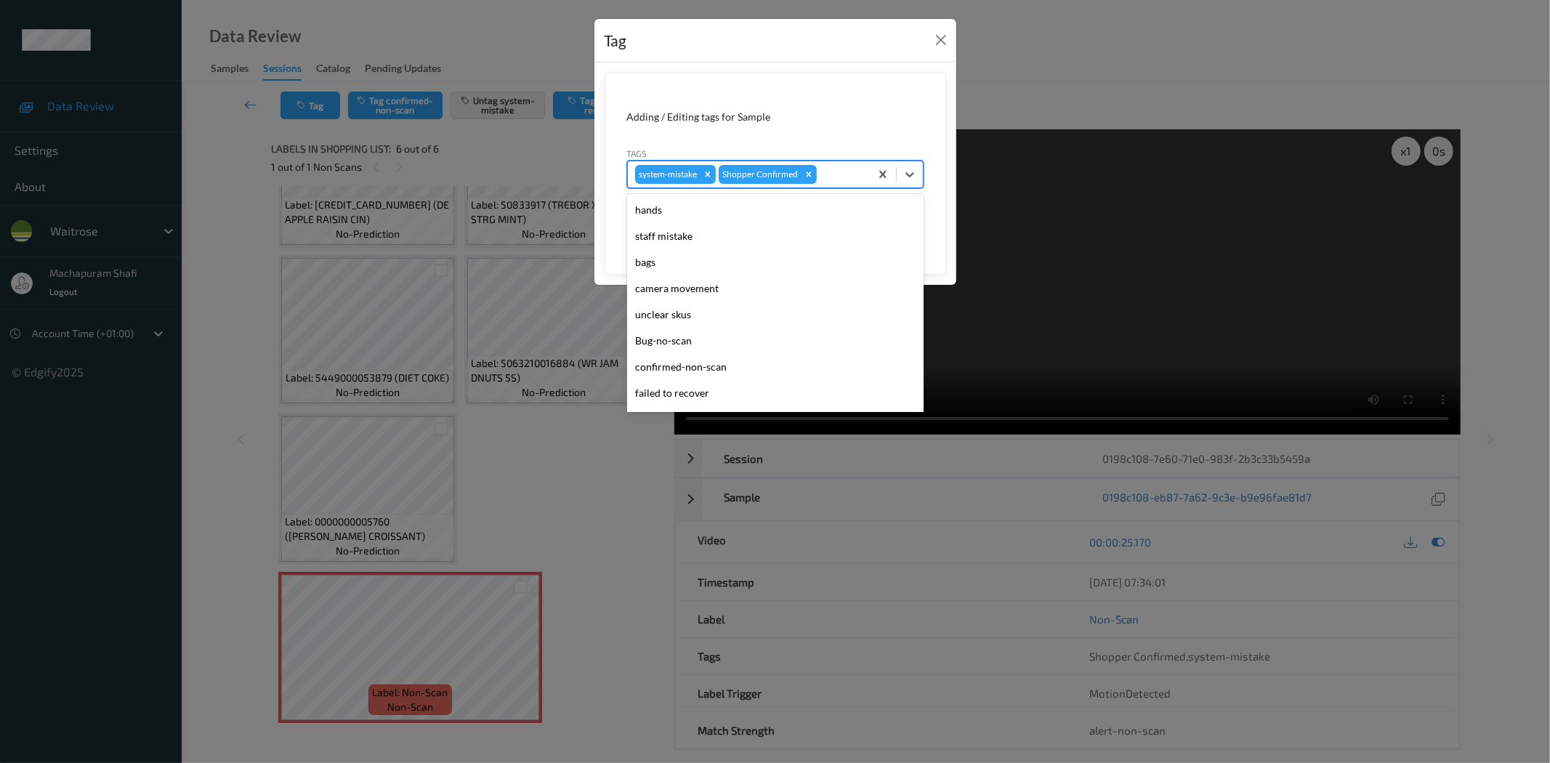
scroll to position [284, 0]
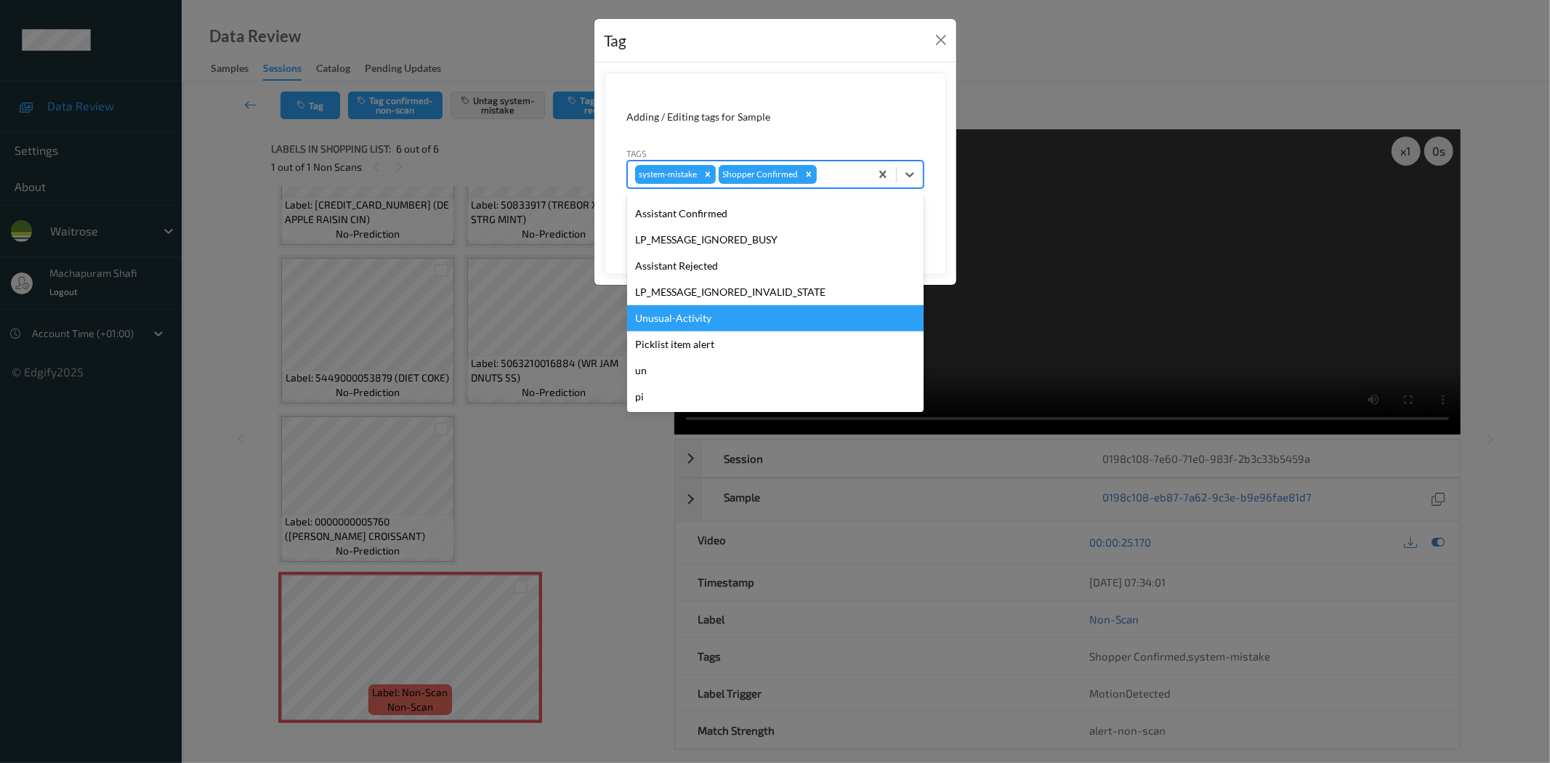
click at [685, 317] on div "Unusual-Activity" at bounding box center [775, 318] width 296 height 26
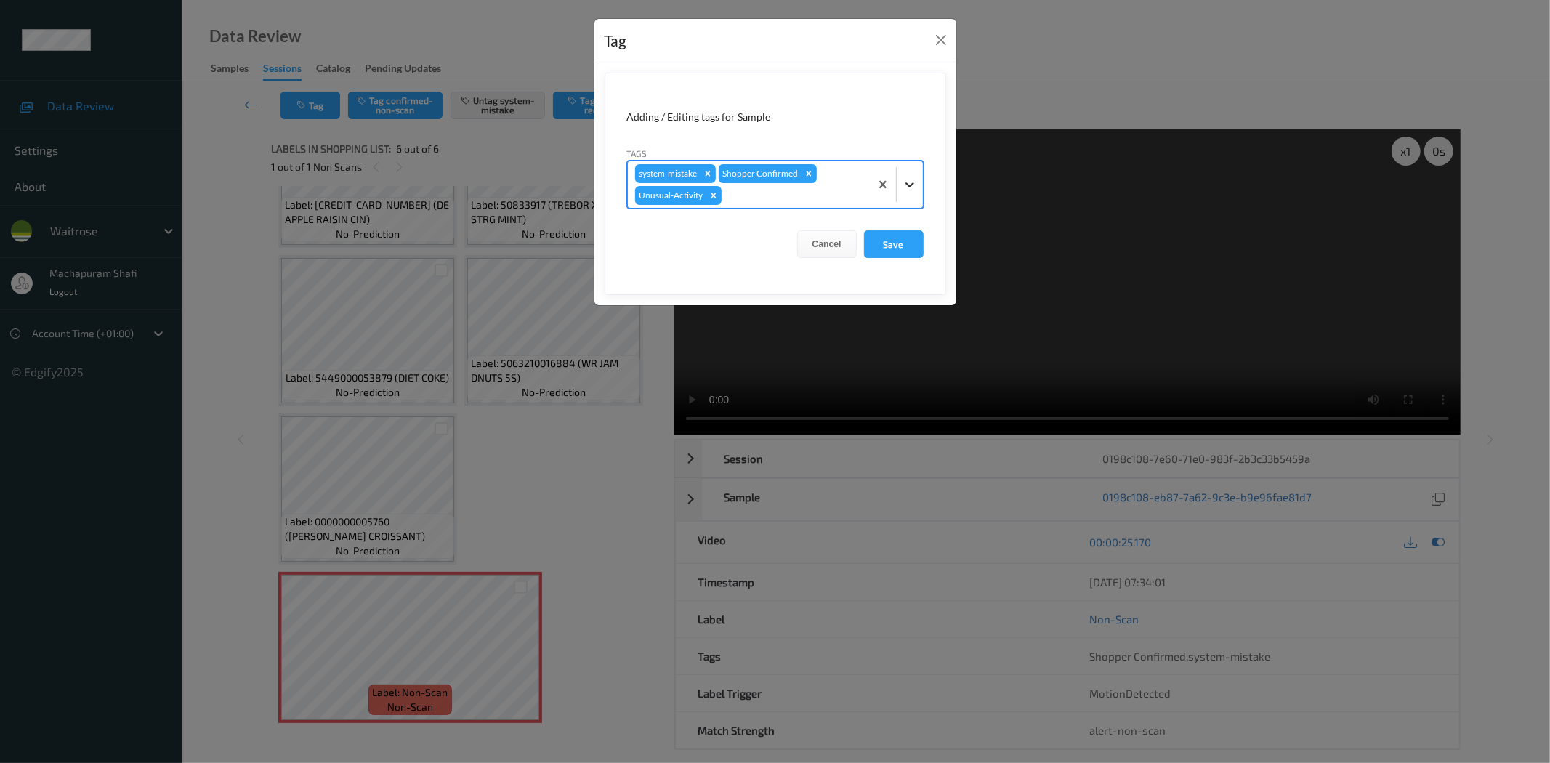
click at [914, 175] on div at bounding box center [910, 184] width 26 height 26
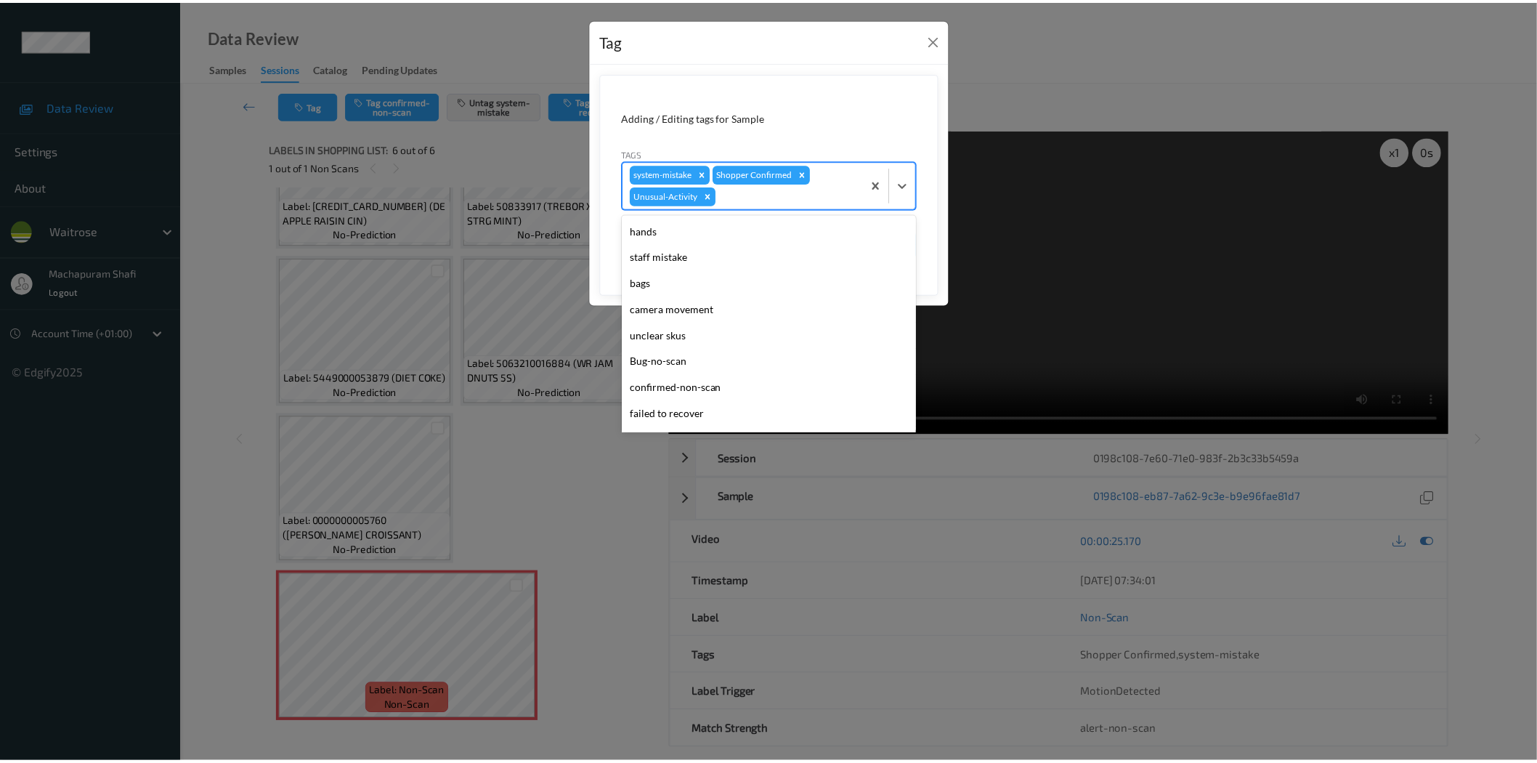
scroll to position [258, 0]
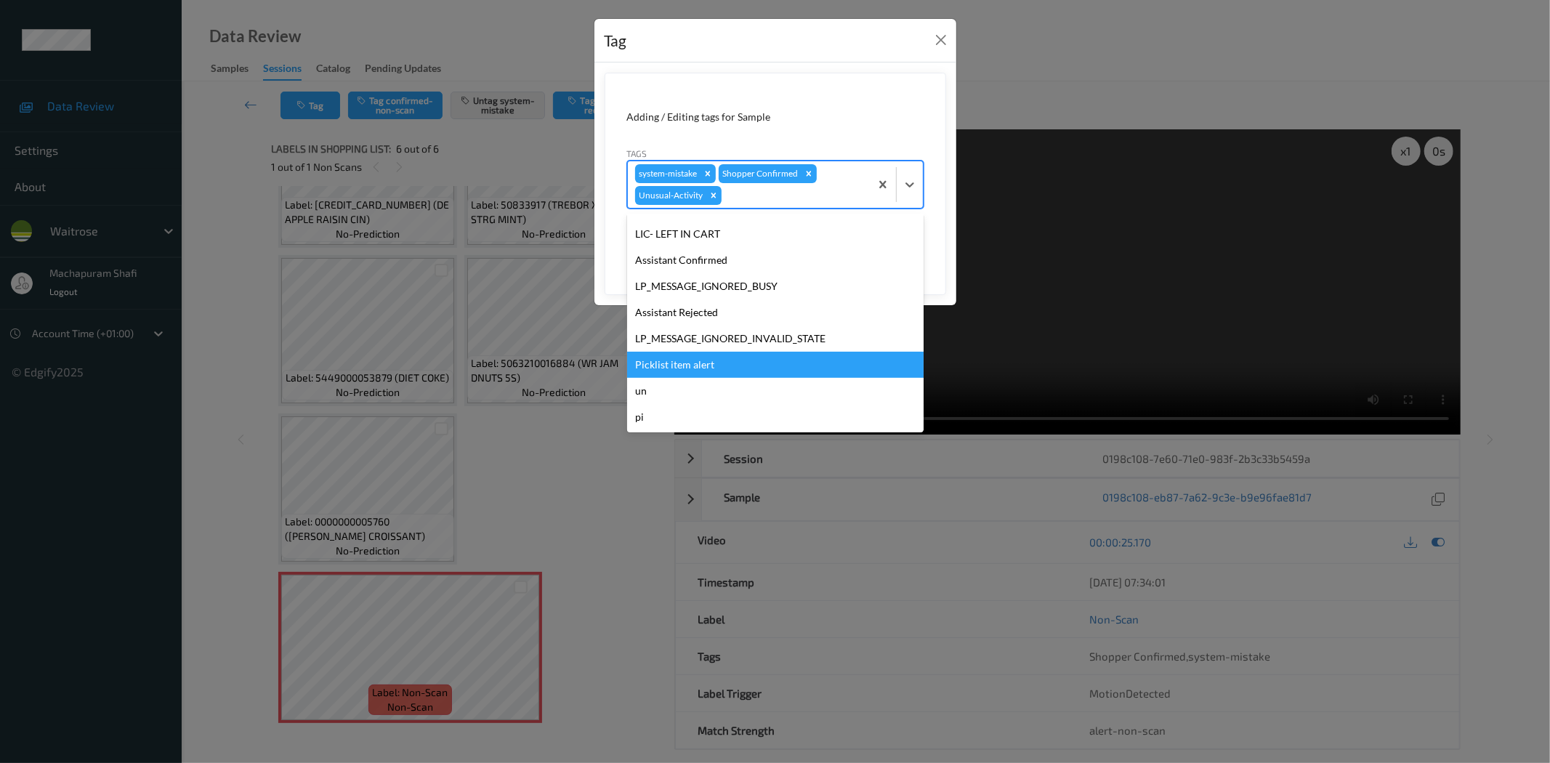
click at [716, 363] on div "Picklist item alert" at bounding box center [775, 365] width 296 height 26
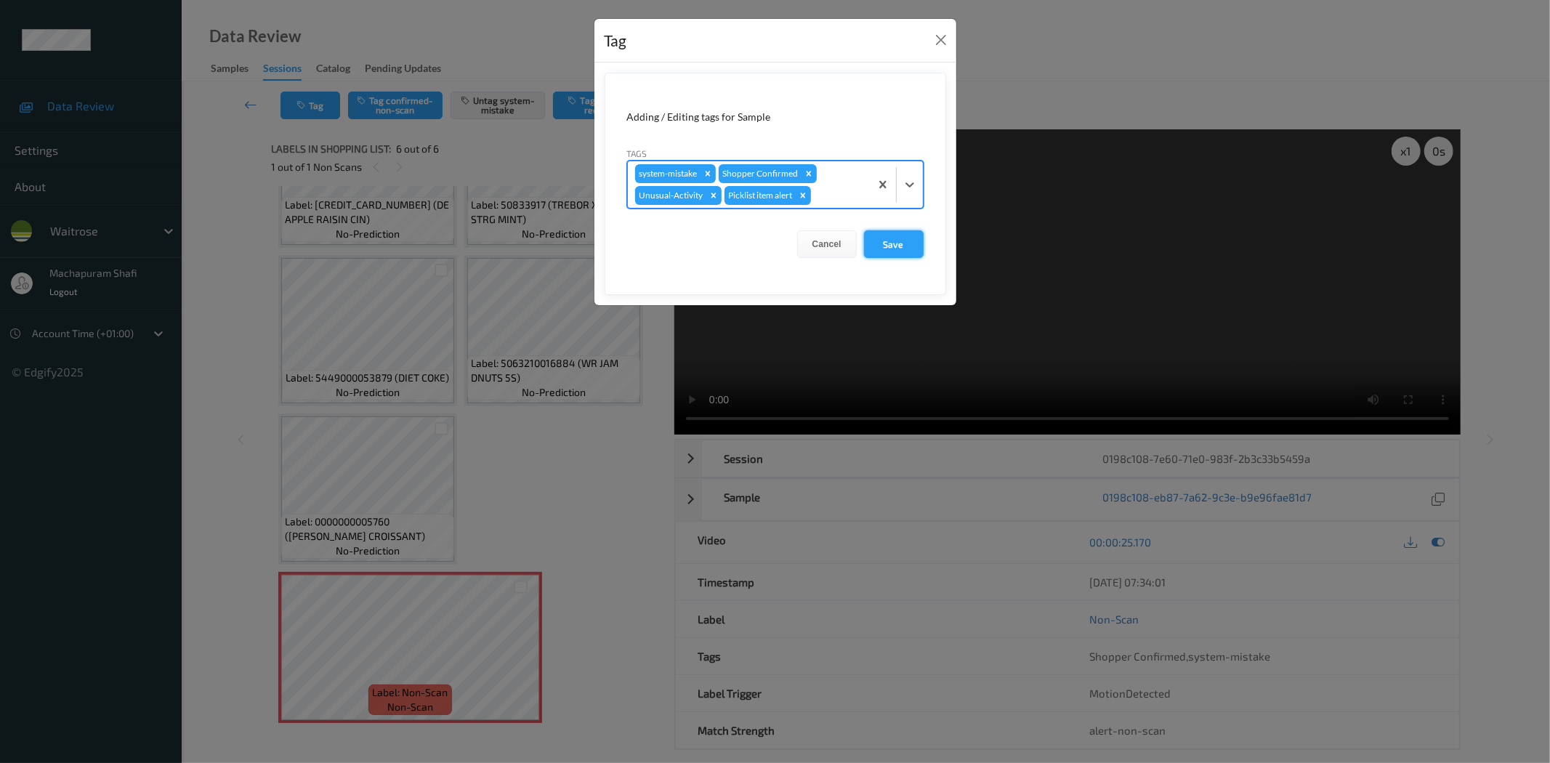
click at [897, 244] on button "Save" at bounding box center [894, 244] width 60 height 28
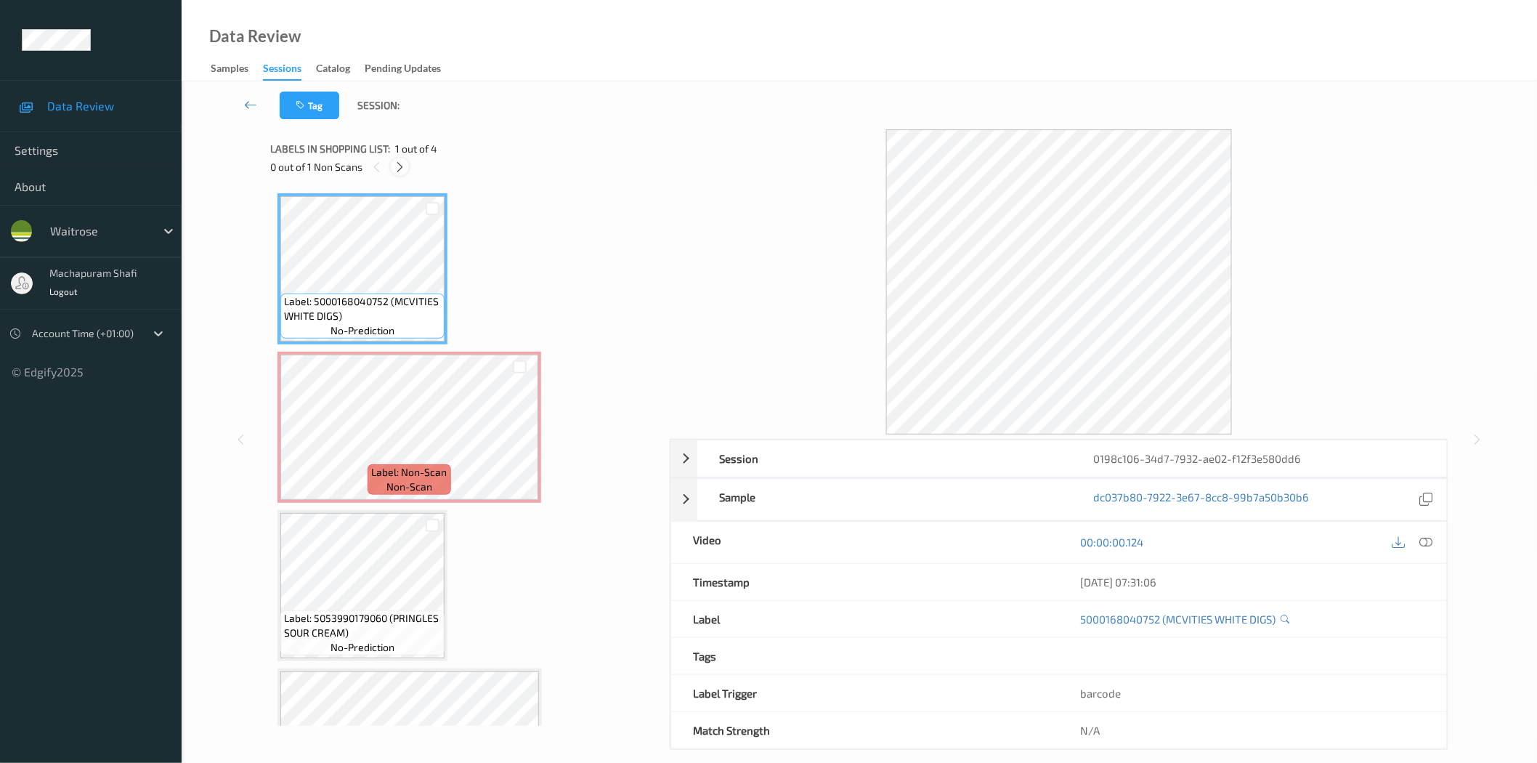
click at [400, 167] on icon at bounding box center [400, 167] width 12 height 13
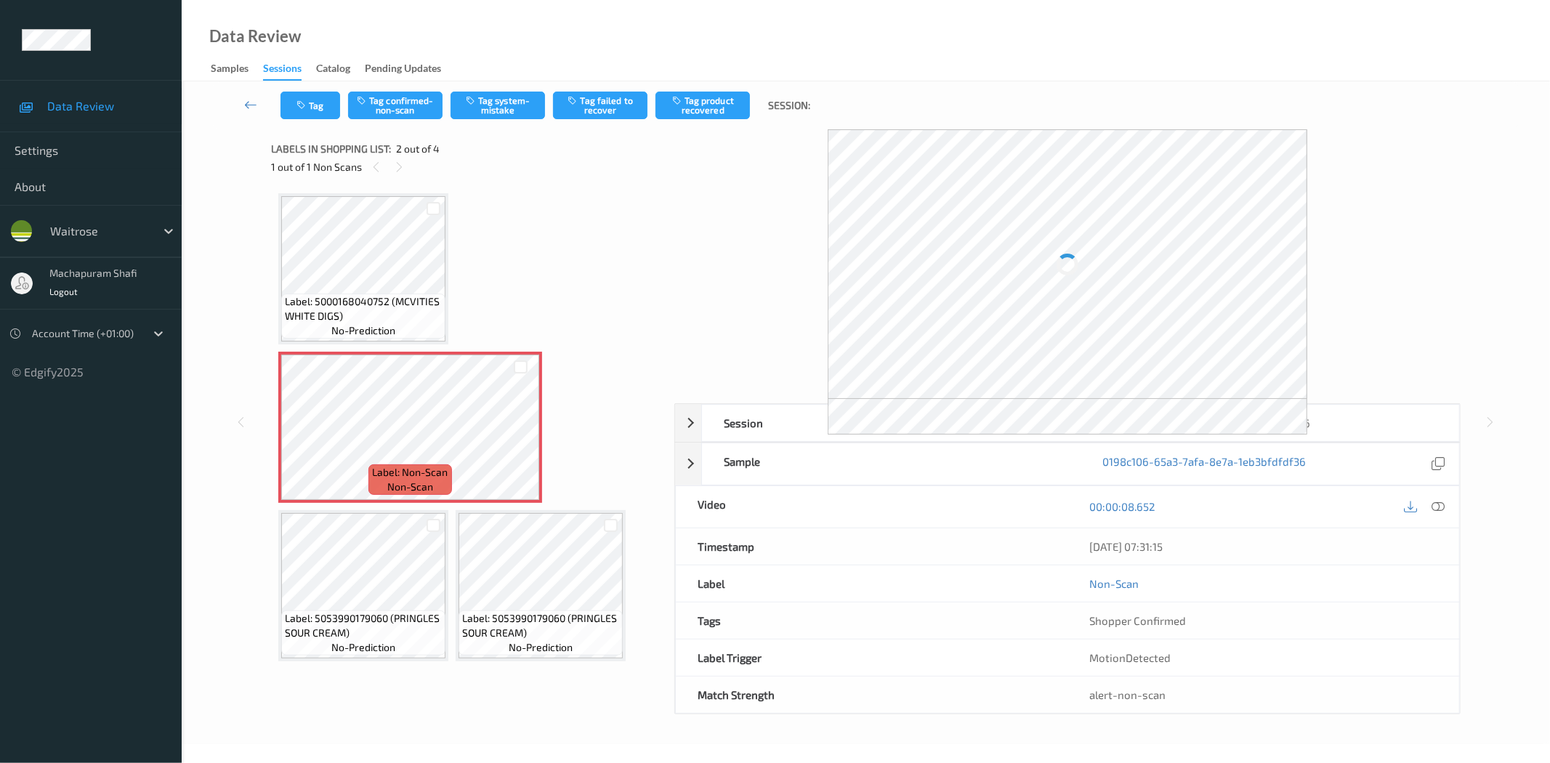
drag, startPoint x: 1444, startPoint y: 503, endPoint x: 1399, endPoint y: 474, distance: 54.0
click at [1444, 503] on icon at bounding box center [1438, 506] width 13 height 13
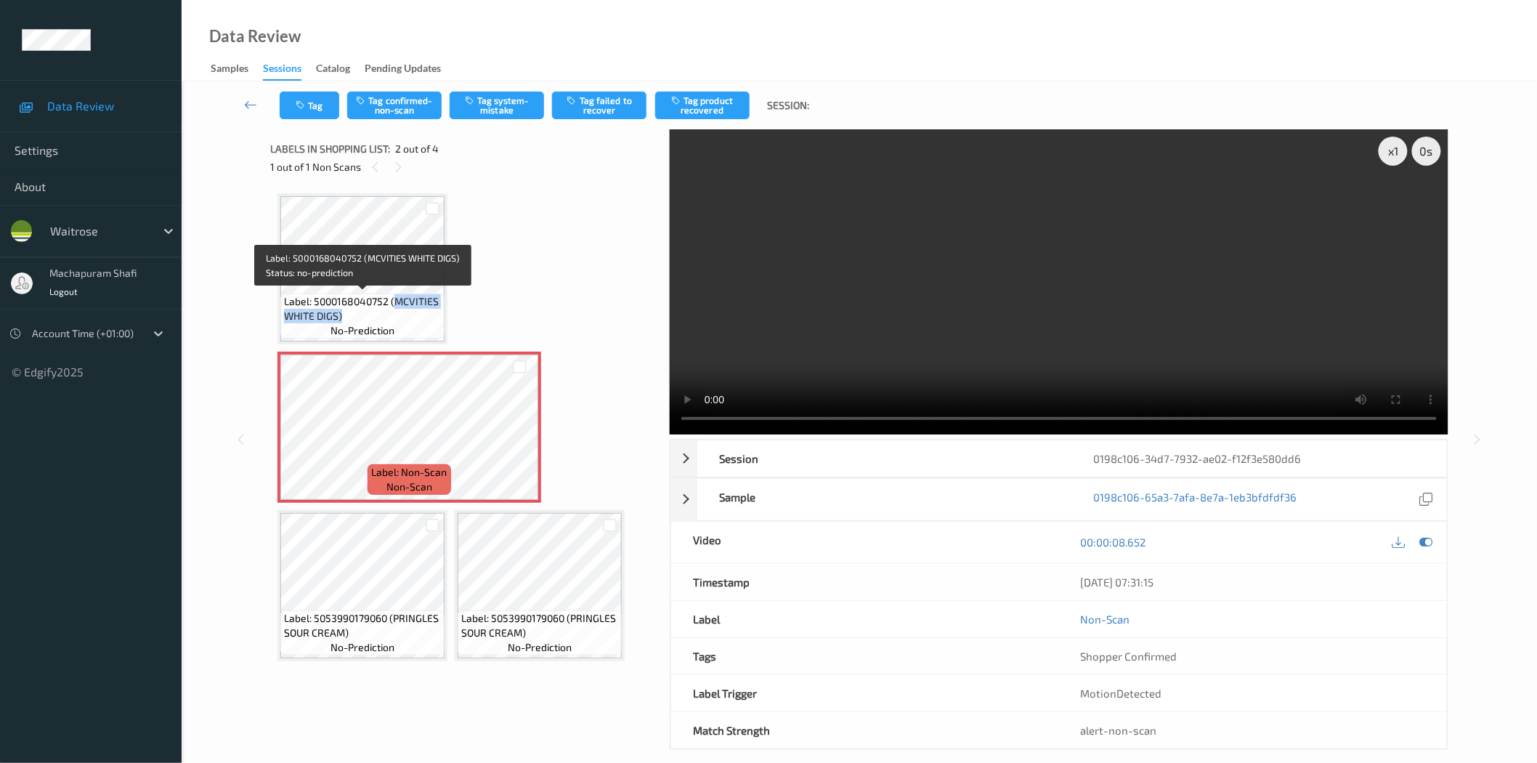
drag, startPoint x: 395, startPoint y: 296, endPoint x: 412, endPoint y: 318, distance: 28.5
click at [412, 318] on span "Label: 5000168040752 (MCVITIES WHITE DIGS)" at bounding box center [362, 308] width 157 height 29
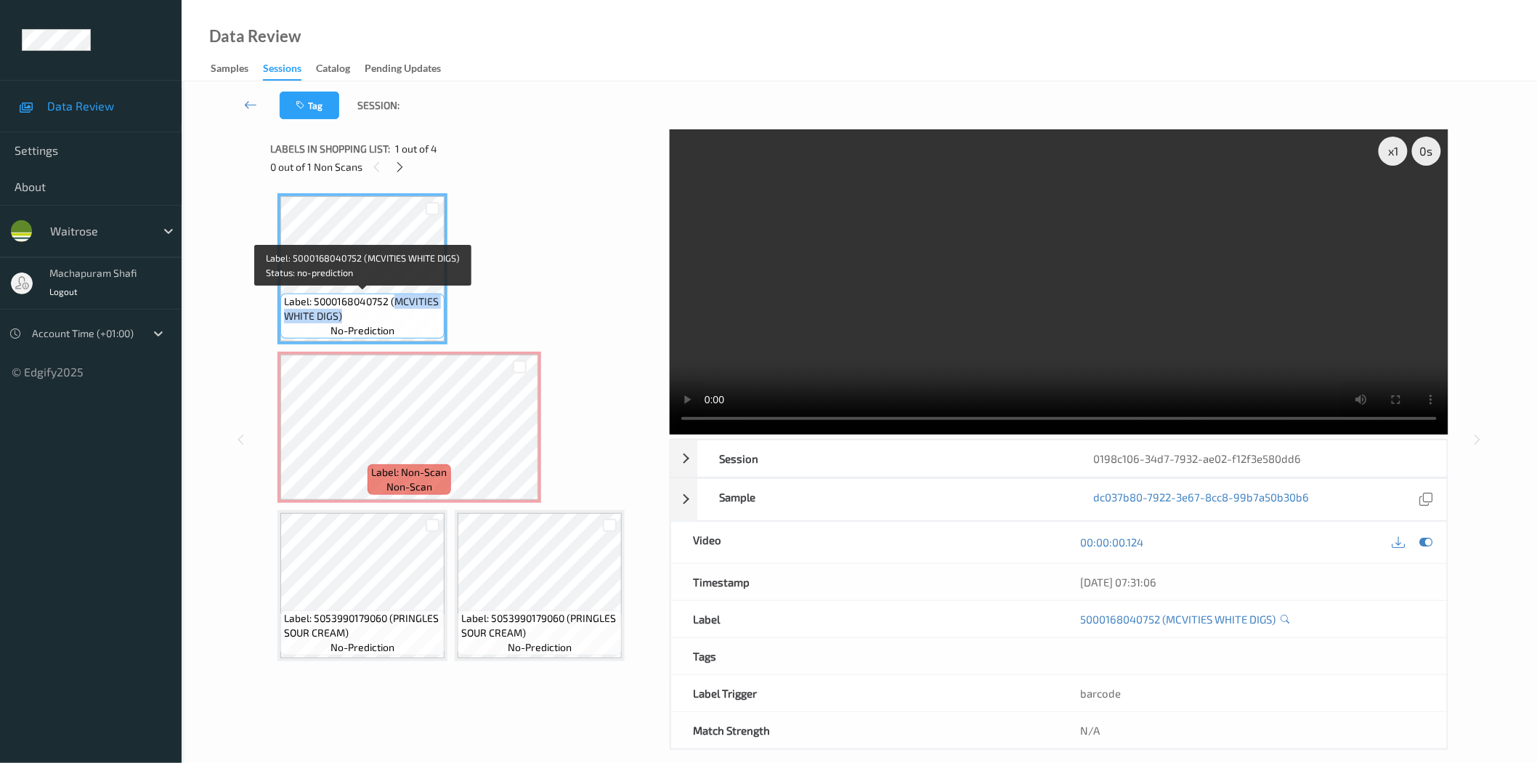
copy span "MCVITIES WHITE DIGS)"
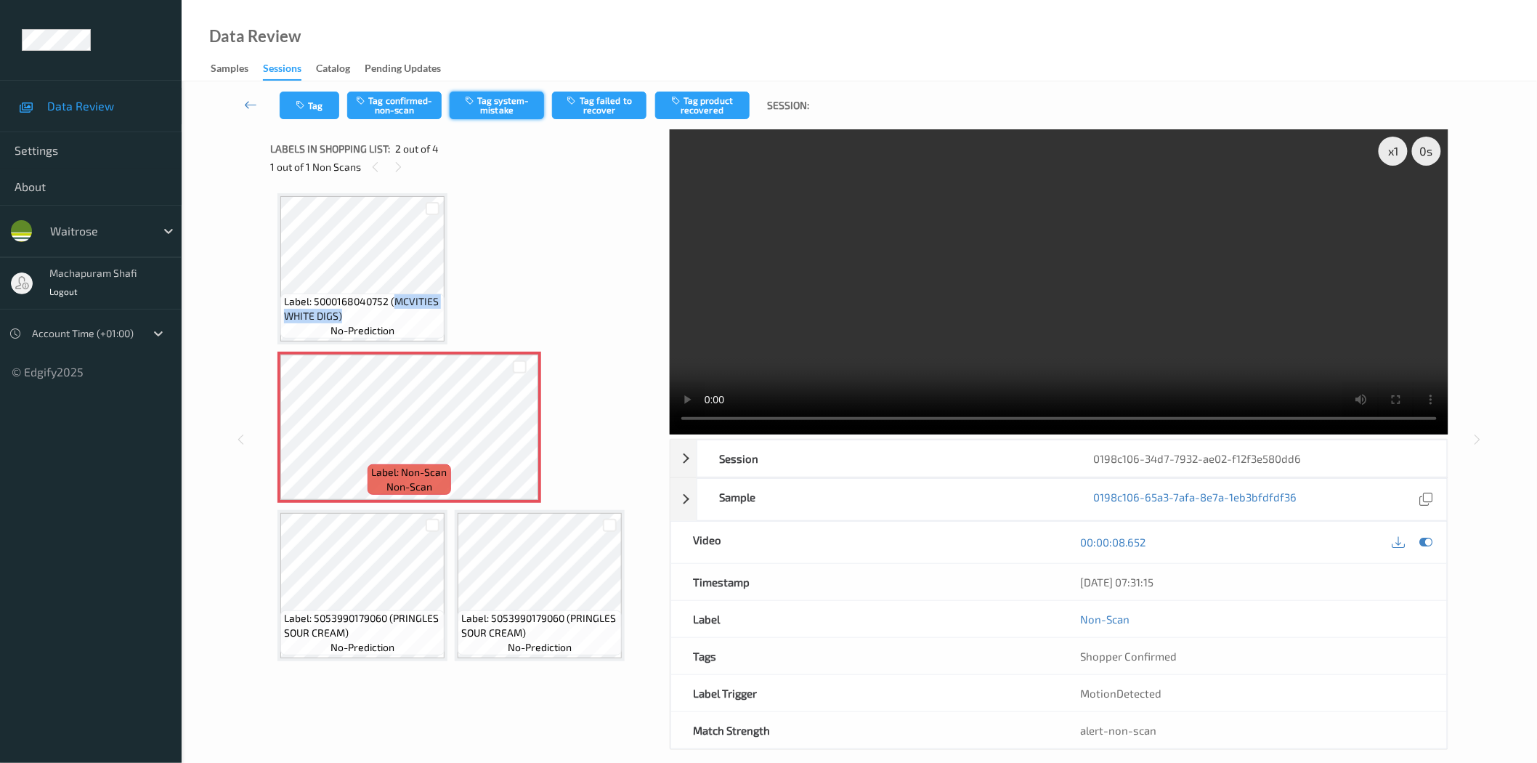
click at [516, 96] on button "Tag system-mistake" at bounding box center [497, 106] width 94 height 28
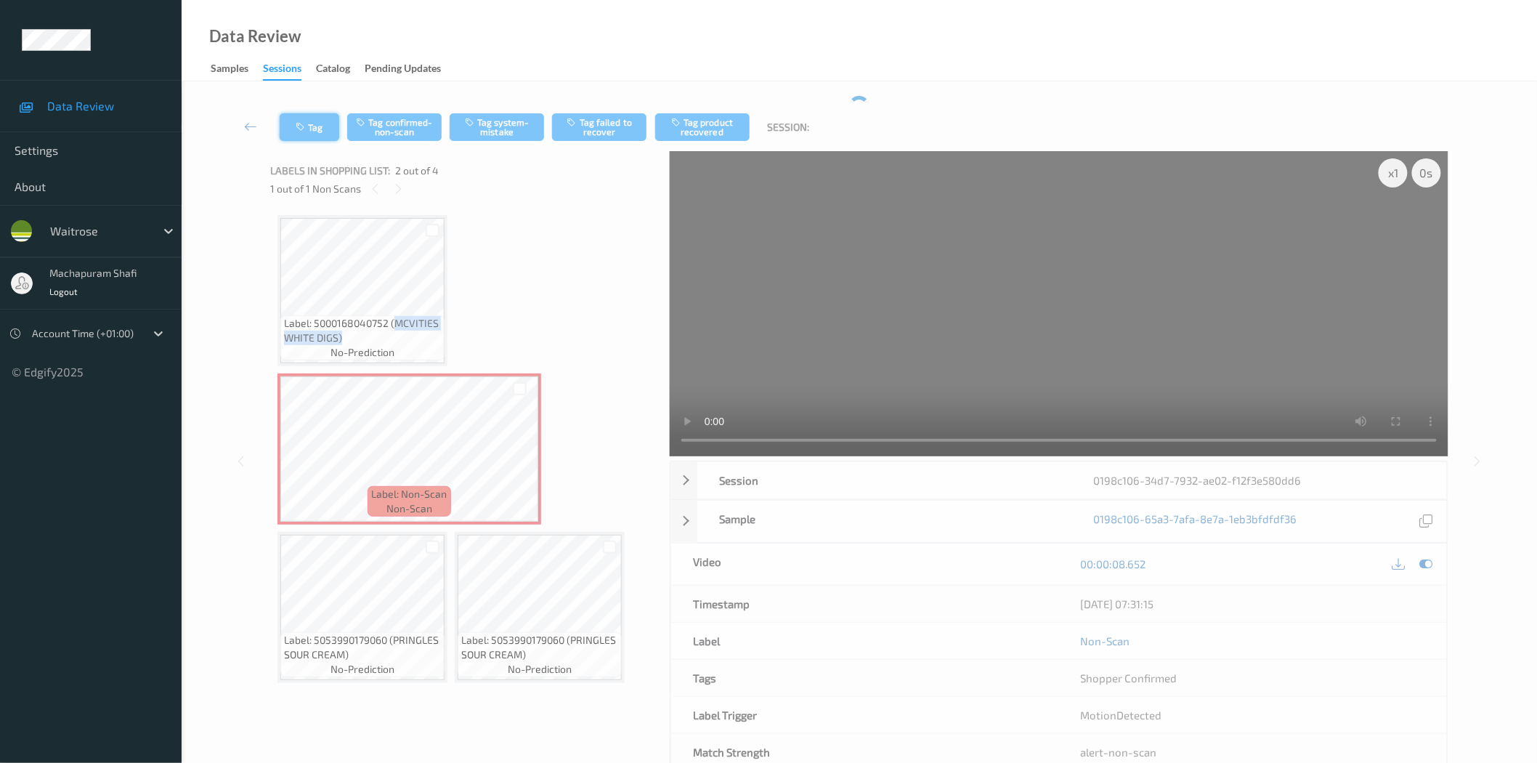
click at [307, 122] on icon "button" at bounding box center [302, 127] width 12 height 10
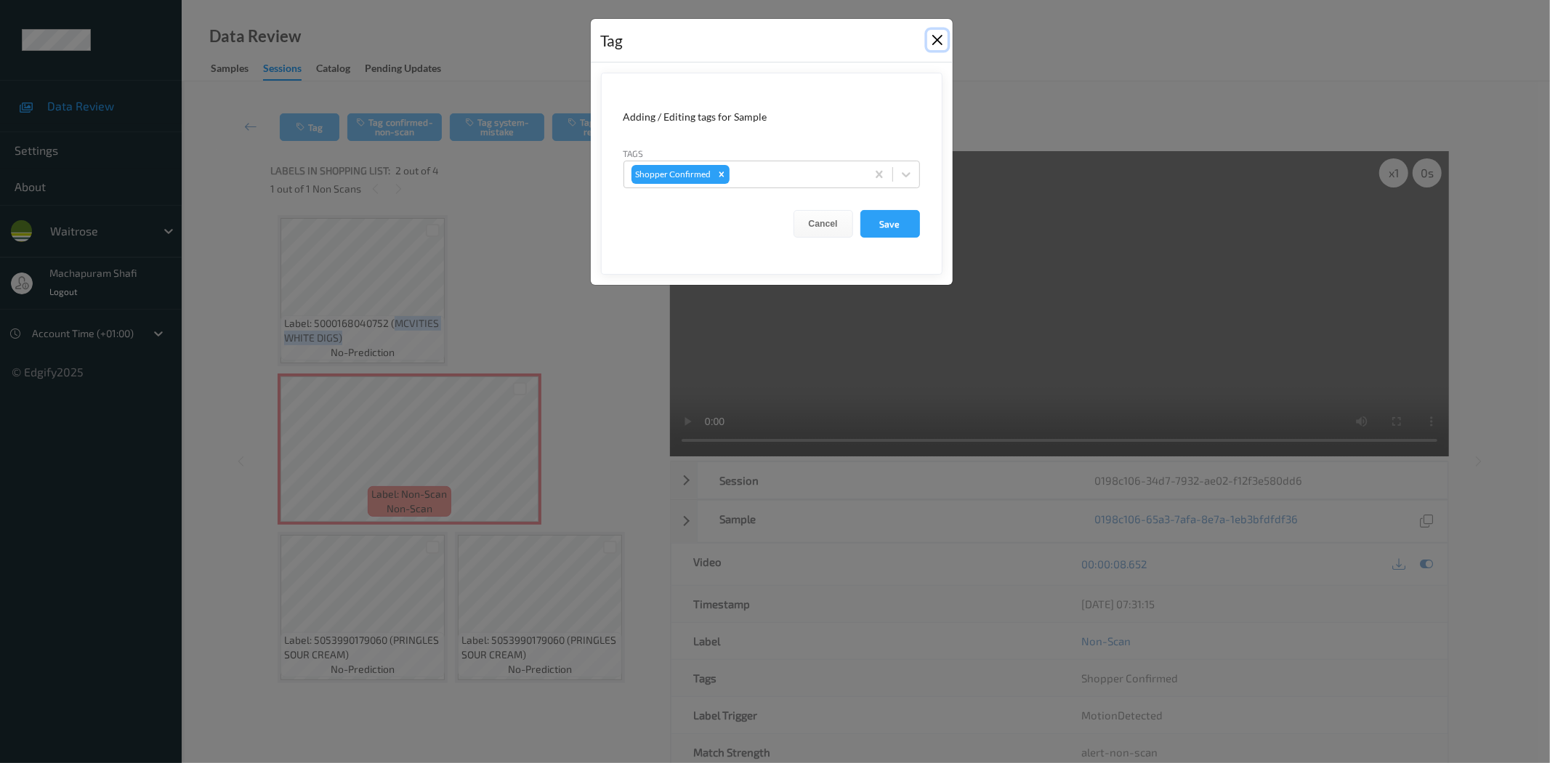
click at [937, 41] on button "Close" at bounding box center [937, 40] width 20 height 20
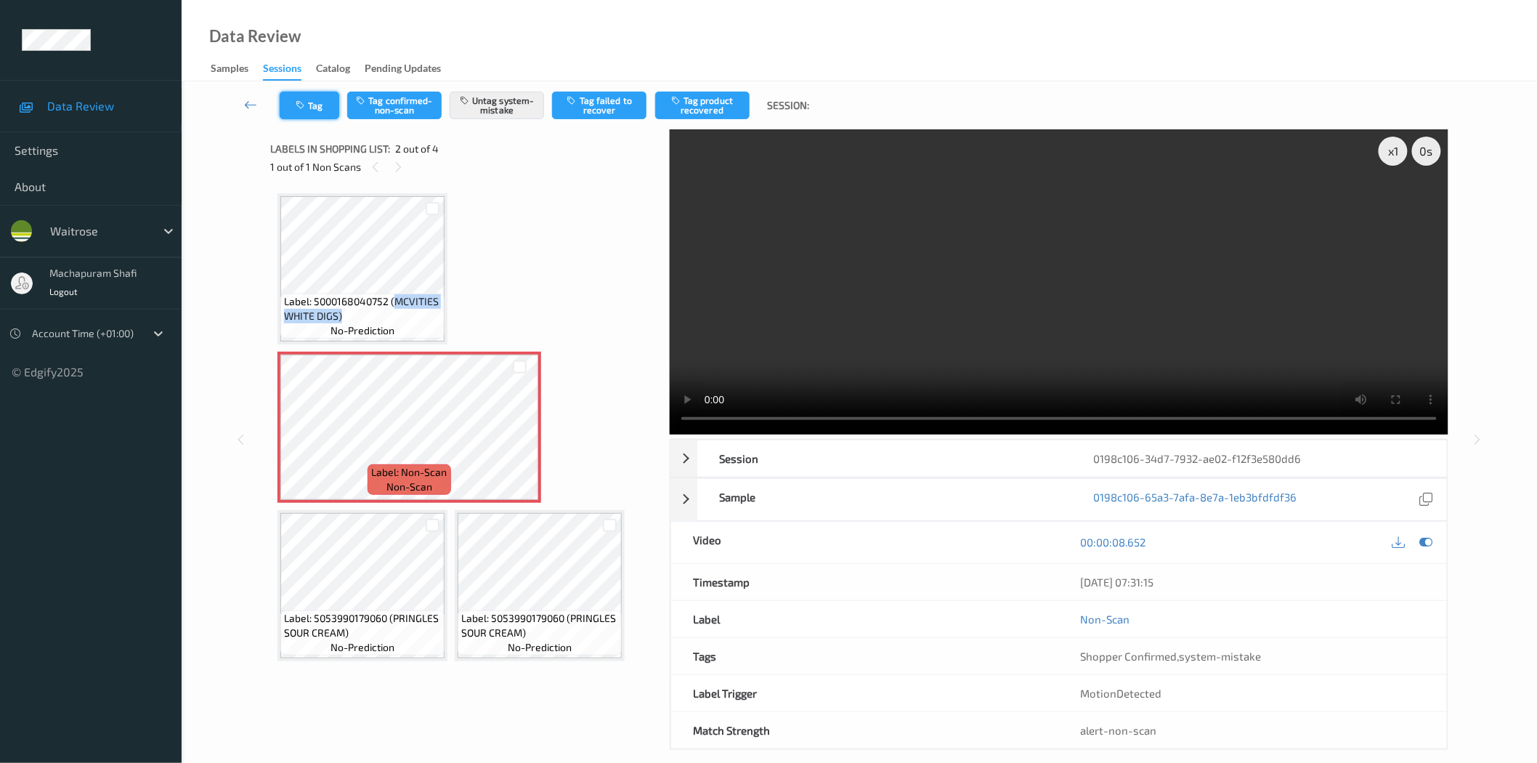
click at [298, 110] on button "Tag" at bounding box center [310, 106] width 60 height 28
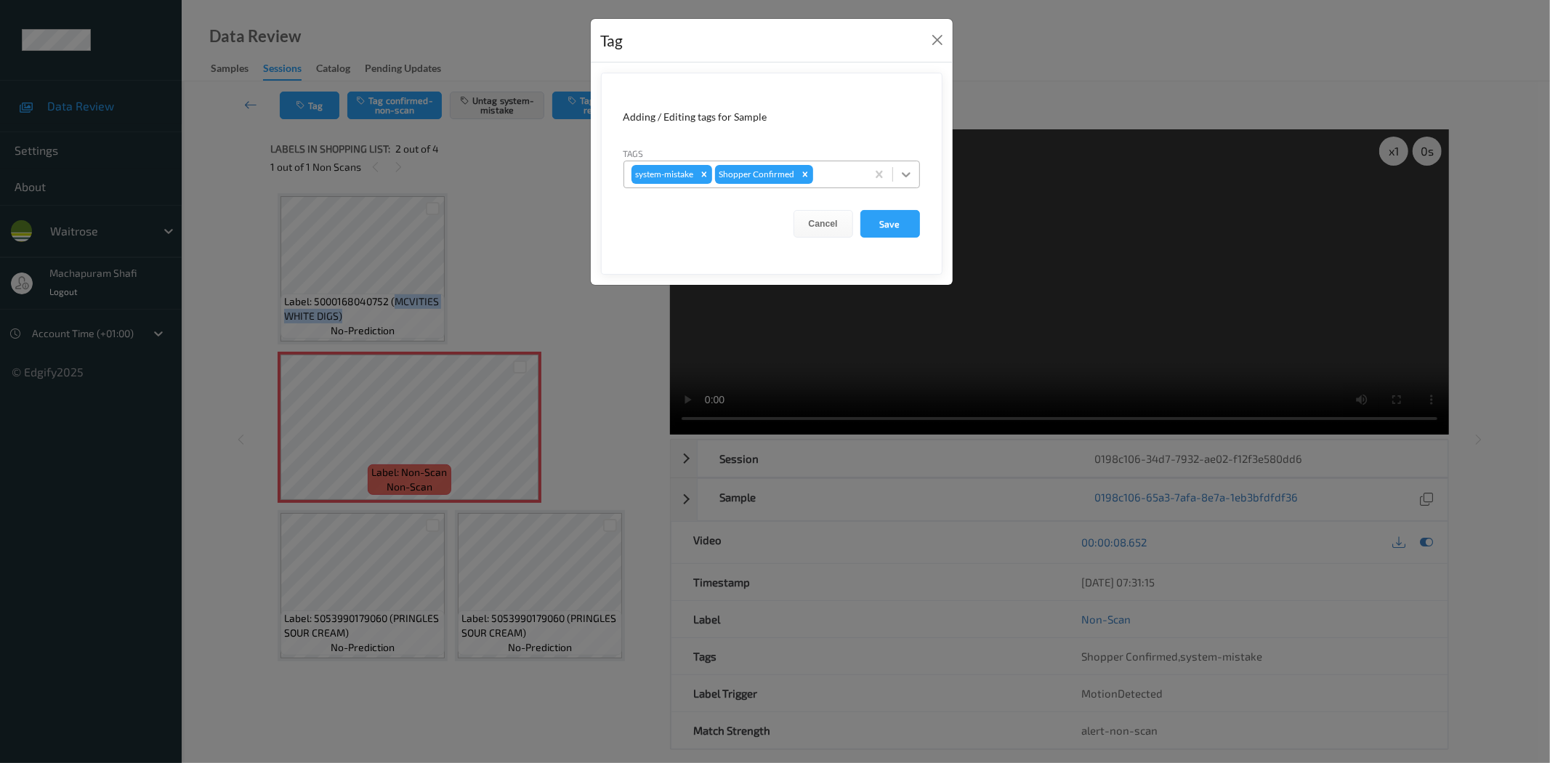
click at [905, 176] on icon at bounding box center [906, 174] width 9 height 5
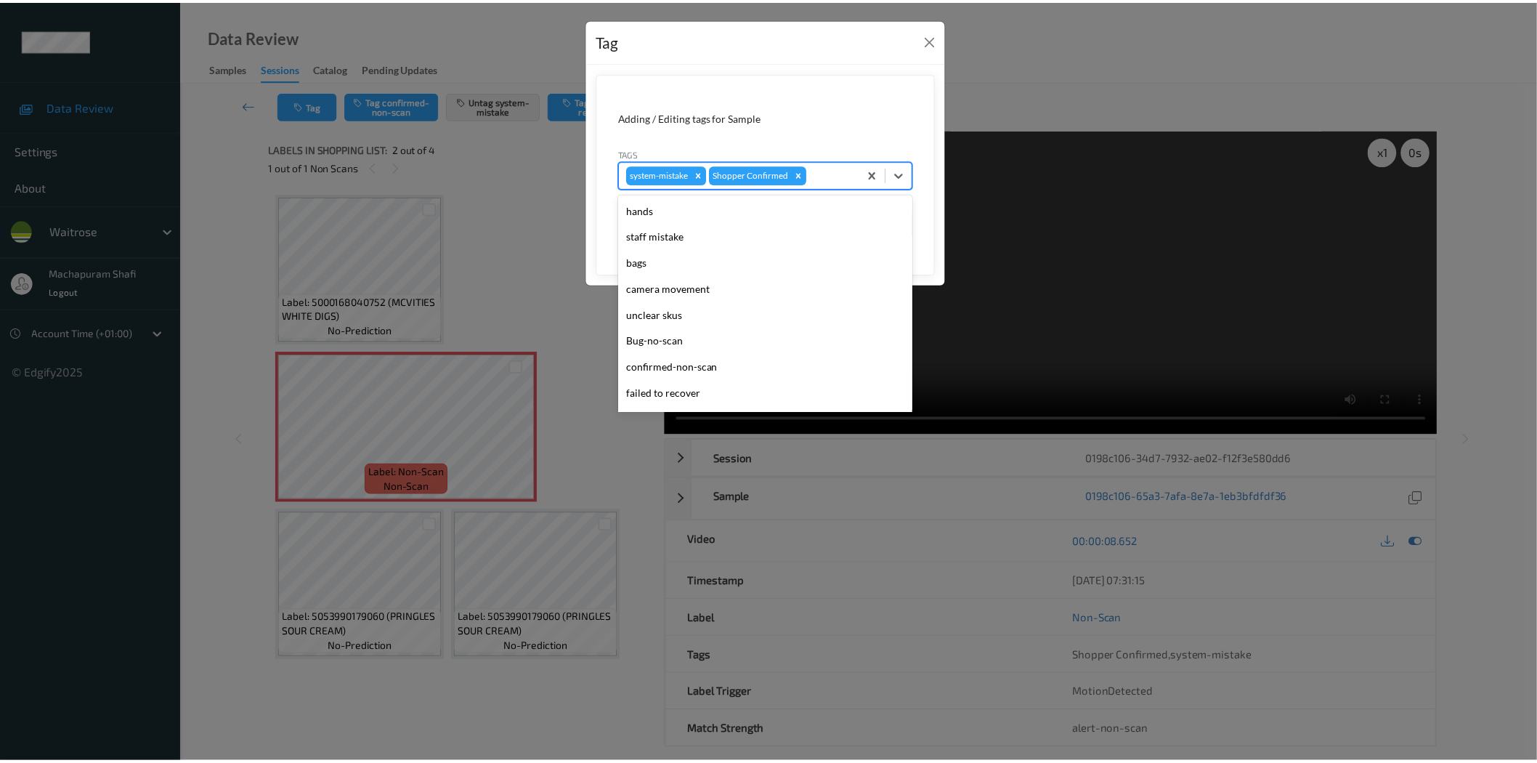
scroll to position [284, 0]
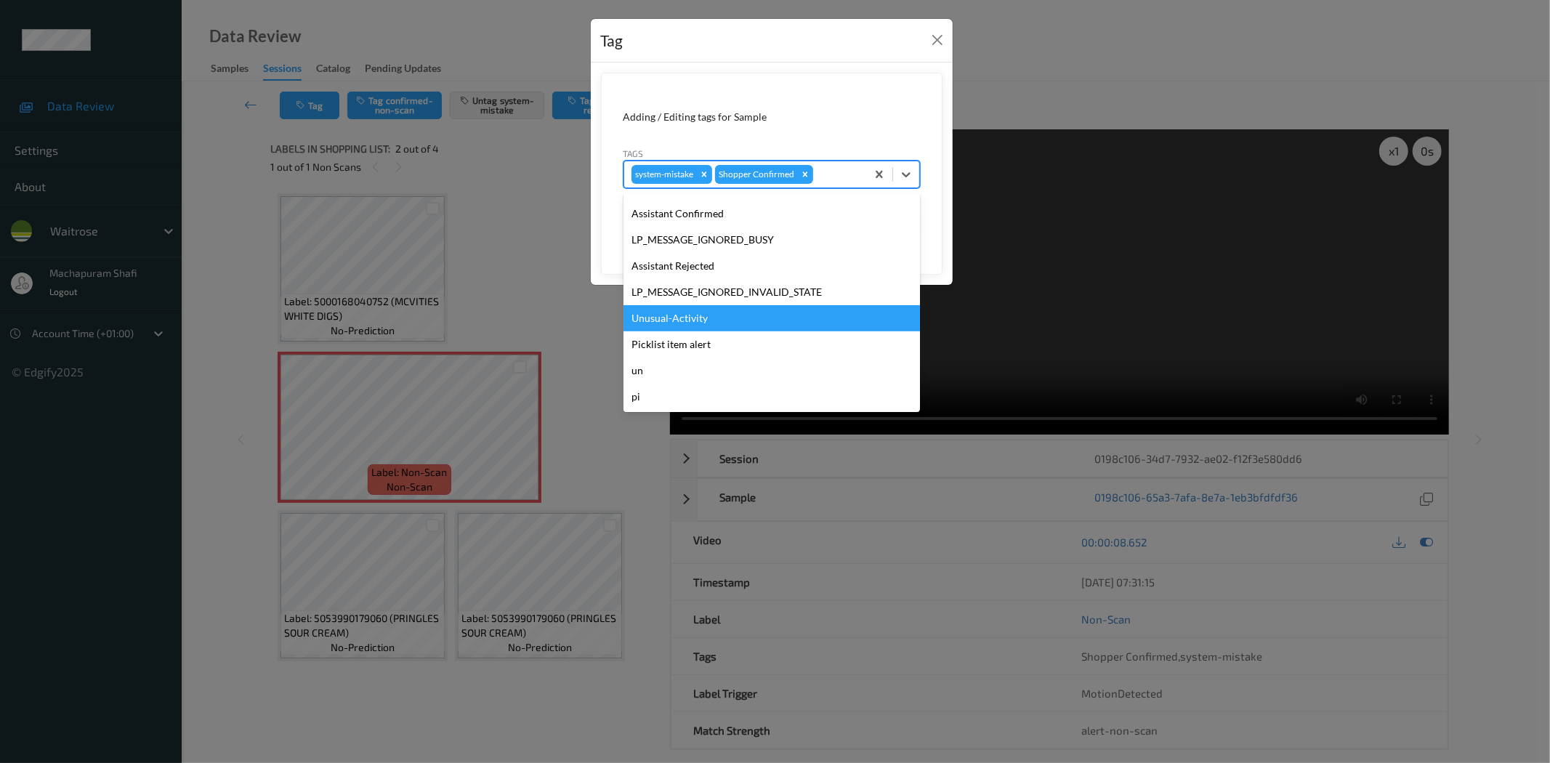
click at [705, 316] on div "Unusual-Activity" at bounding box center [771, 318] width 296 height 26
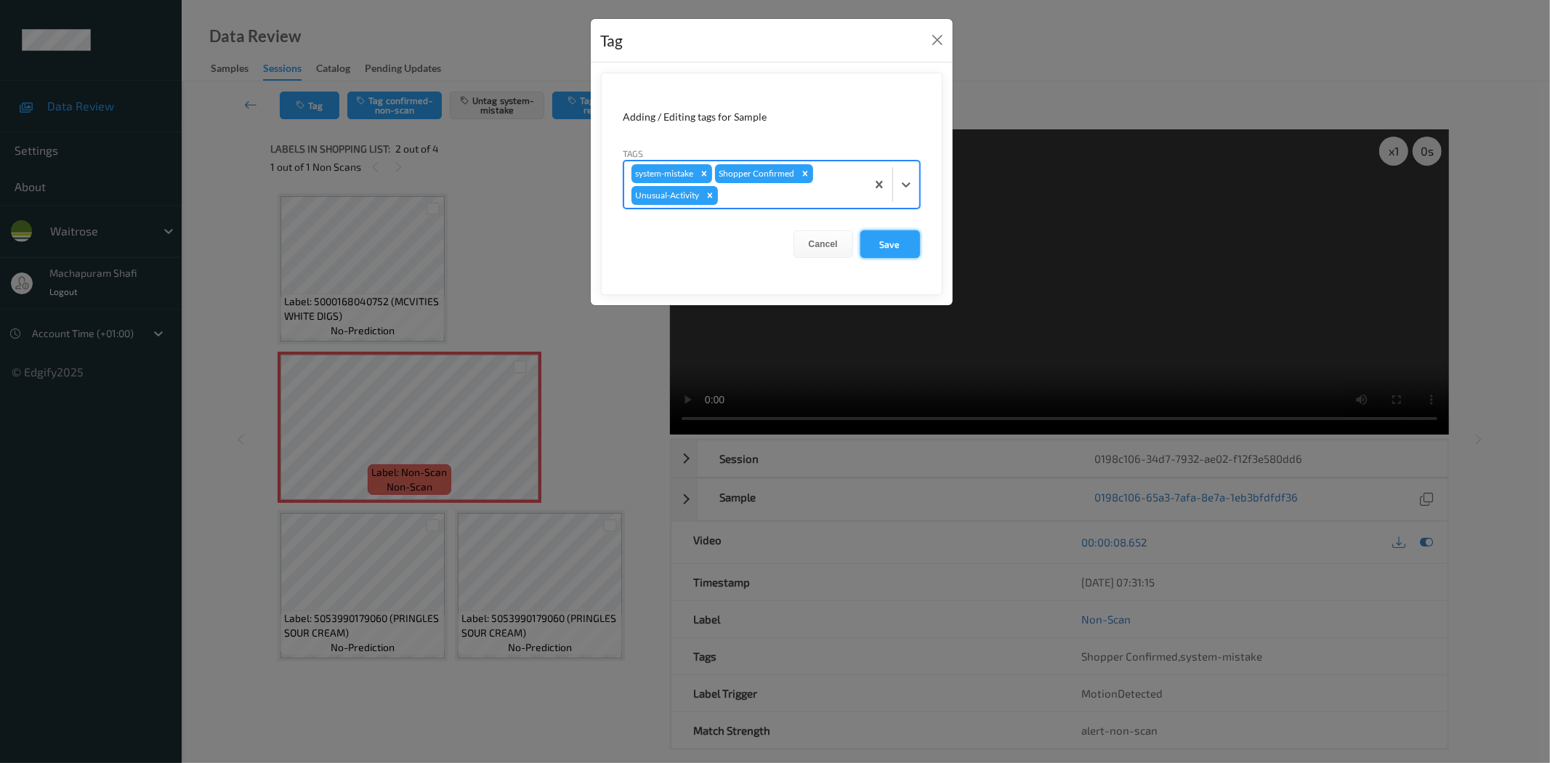
click at [891, 255] on button "Save" at bounding box center [890, 244] width 60 height 28
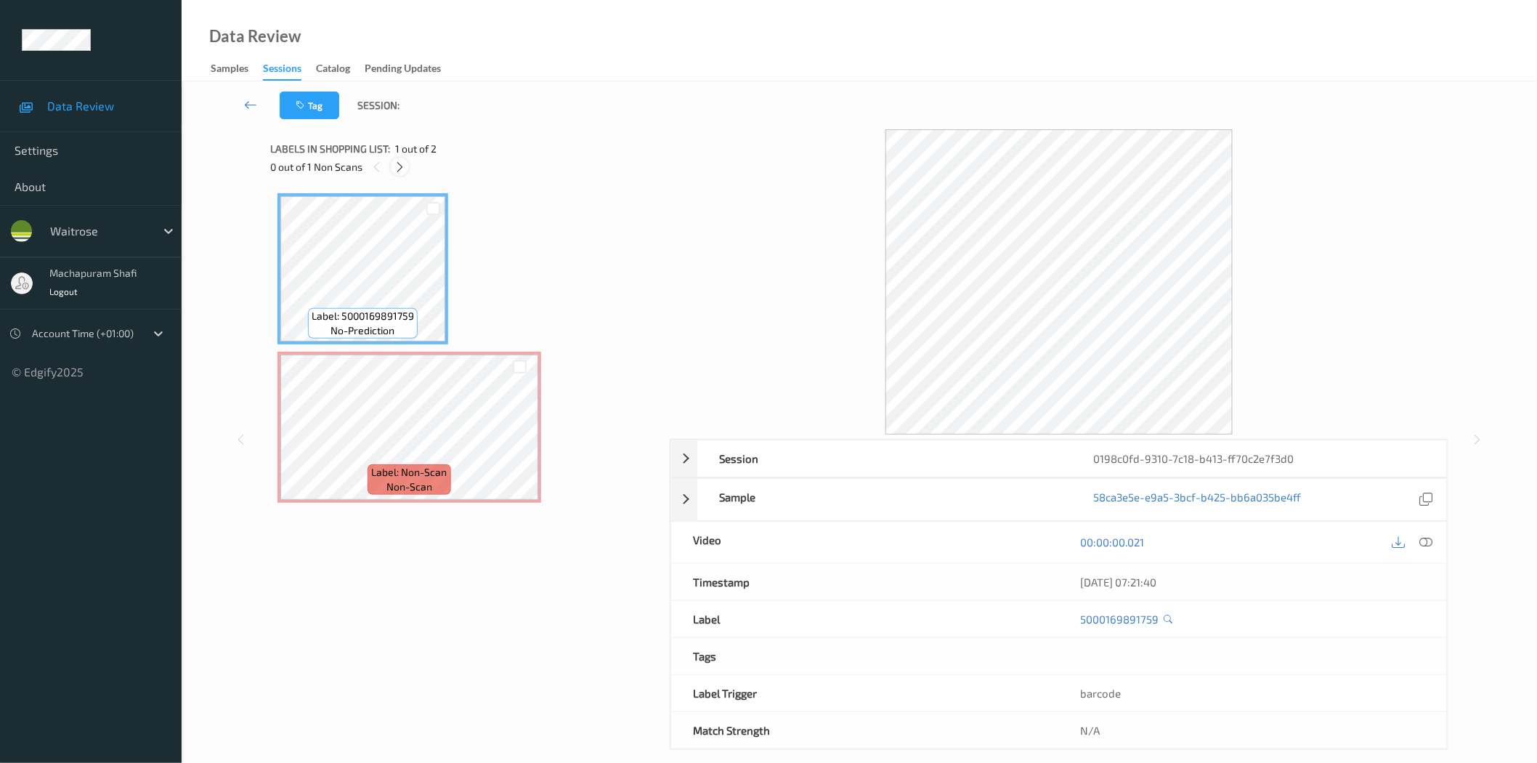
click at [405, 164] on icon at bounding box center [400, 167] width 12 height 13
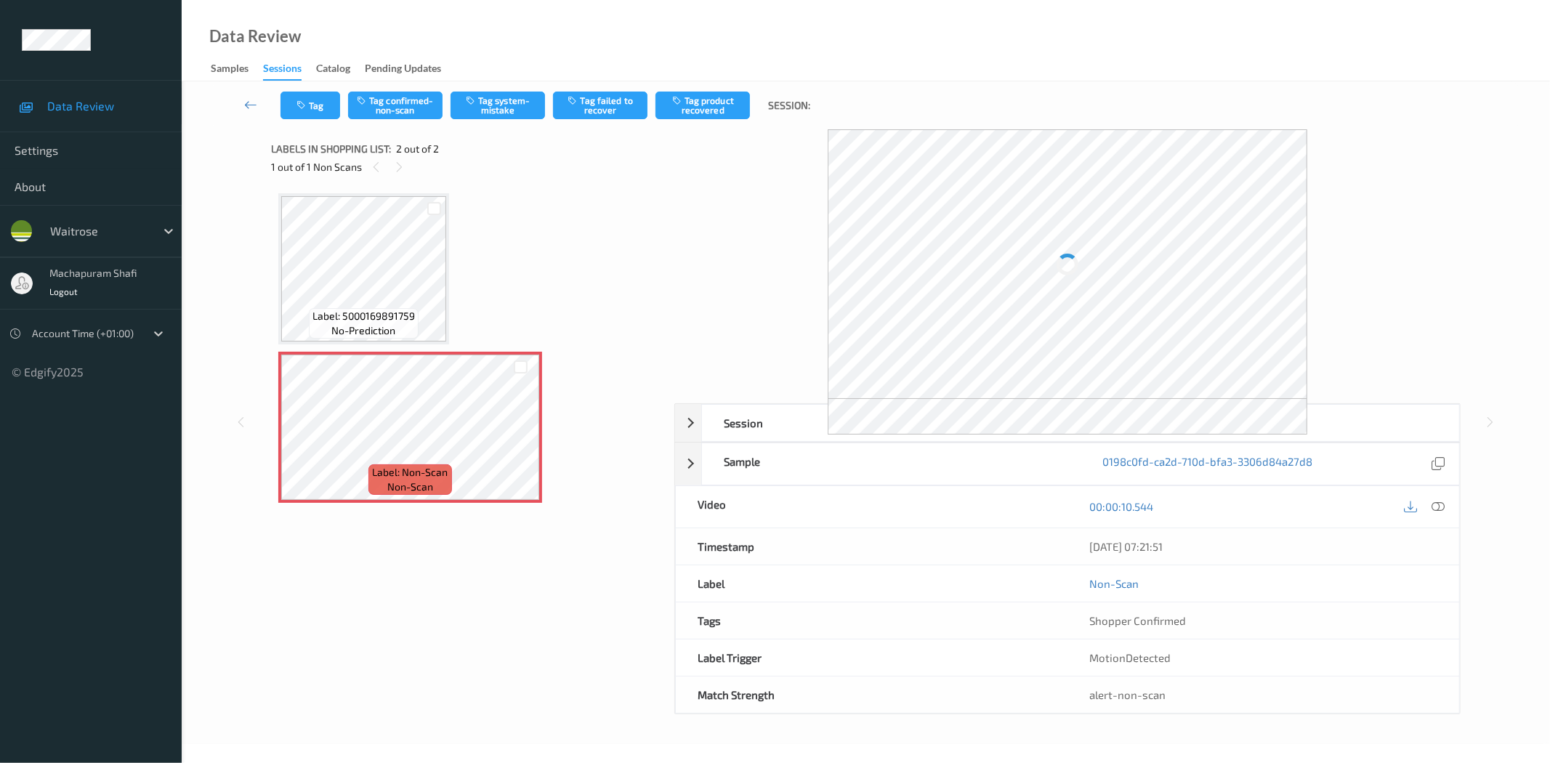
drag, startPoint x: 1433, startPoint y: 500, endPoint x: 1375, endPoint y: 448, distance: 77.7
click at [1433, 500] on icon at bounding box center [1438, 506] width 13 height 13
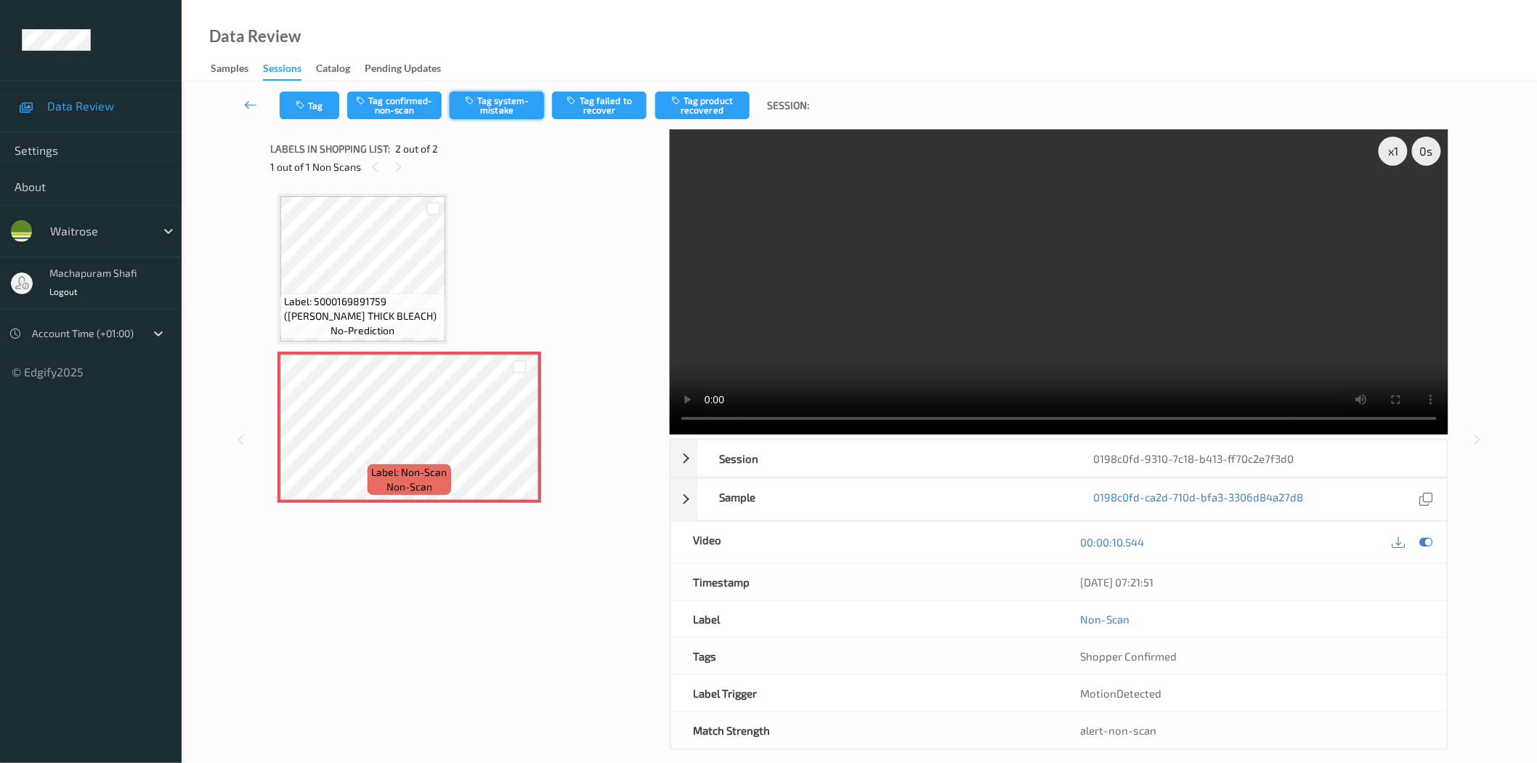
click at [506, 100] on button "Tag system-mistake" at bounding box center [497, 106] width 94 height 28
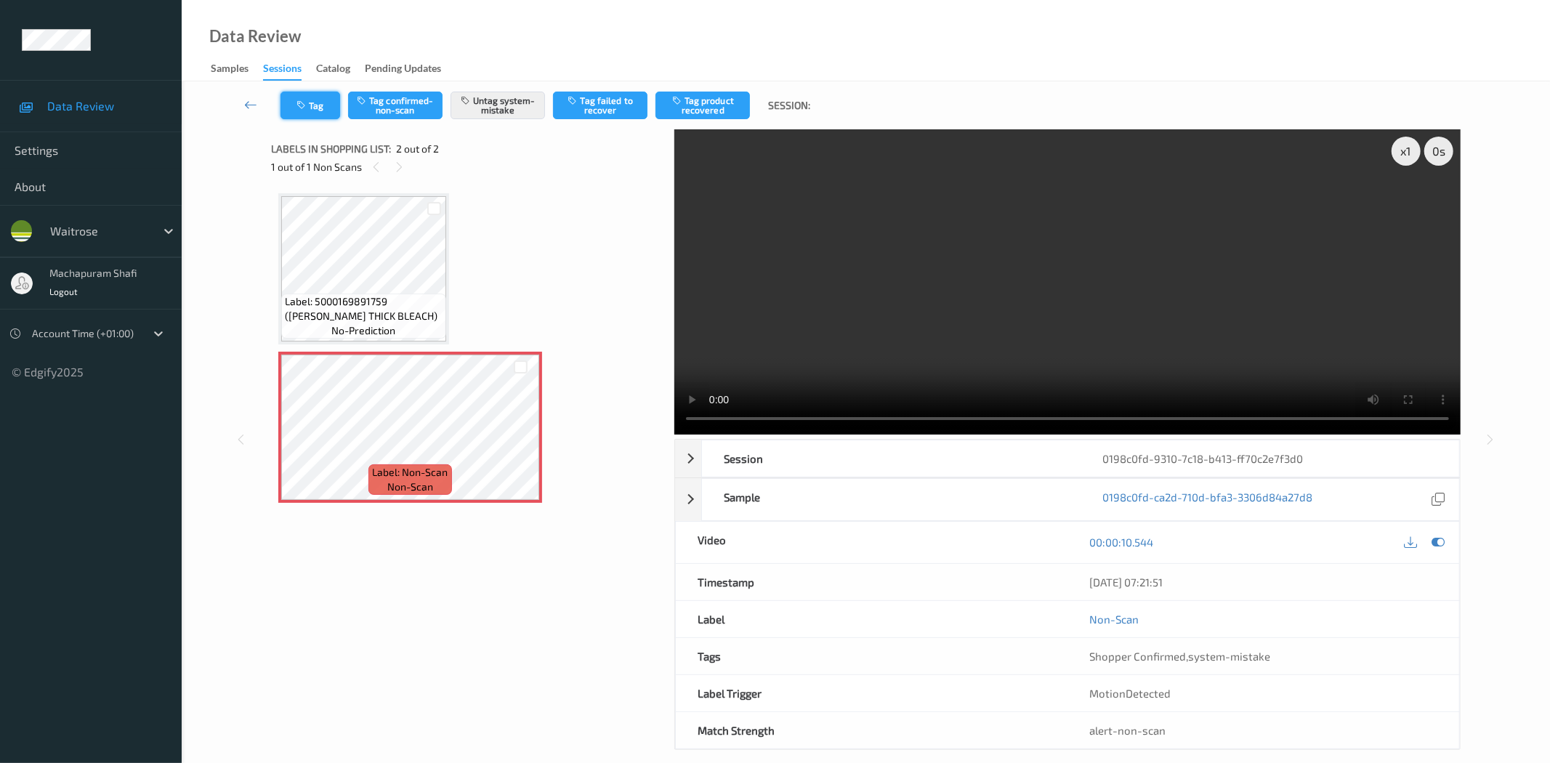
click at [302, 99] on button "Tag" at bounding box center [310, 106] width 60 height 28
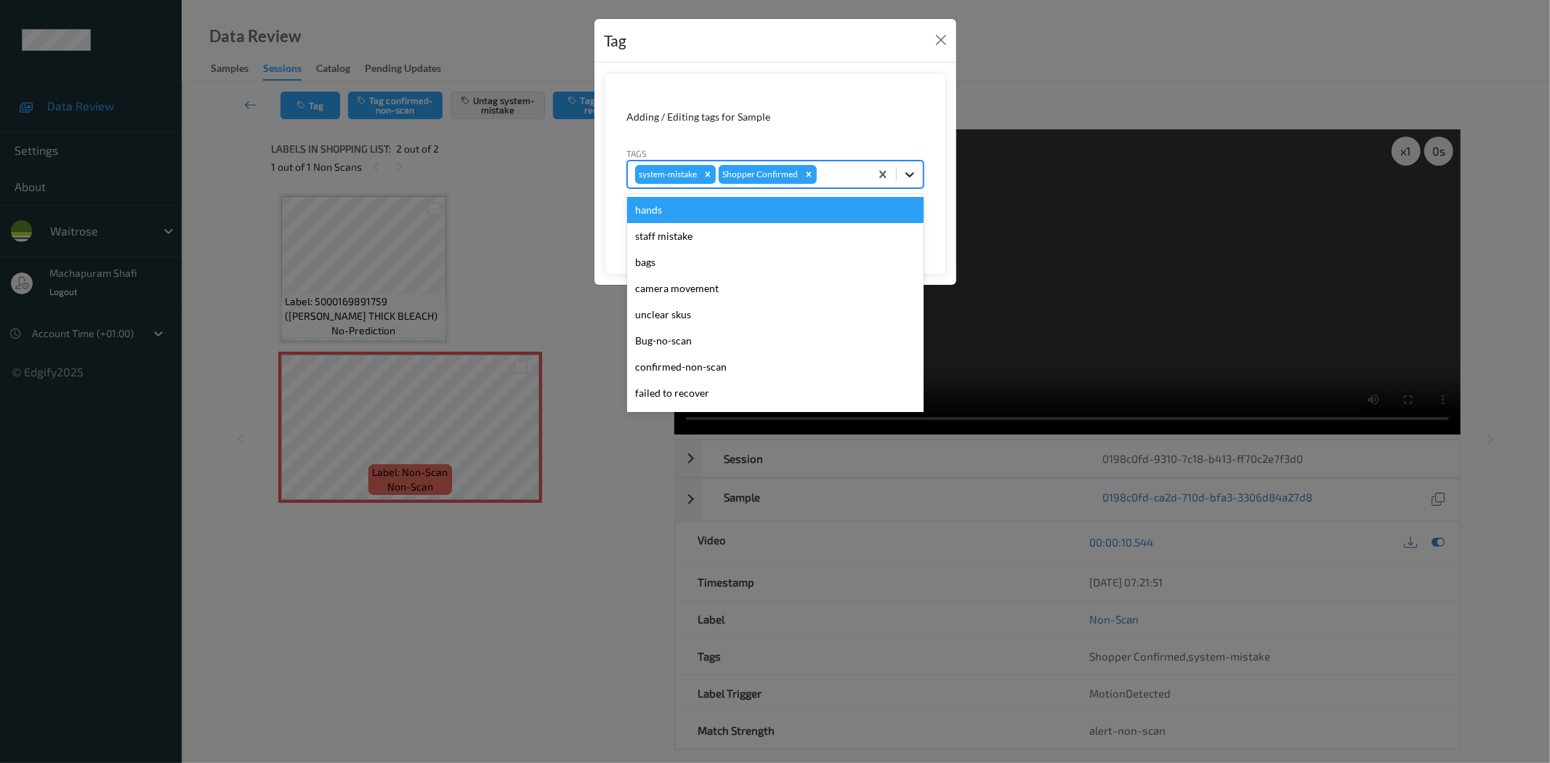
click at [905, 169] on icon at bounding box center [909, 174] width 15 height 15
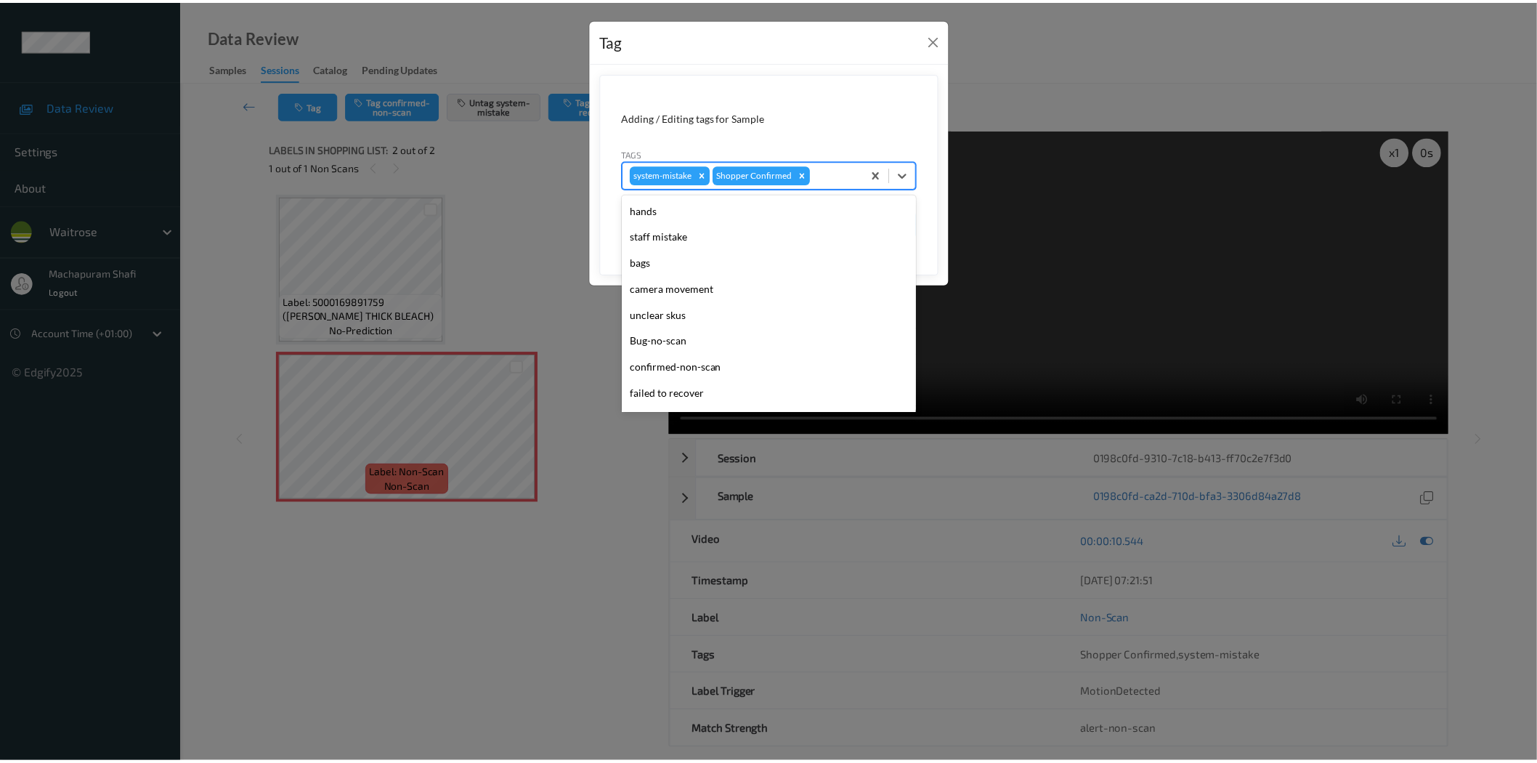
scroll to position [284, 0]
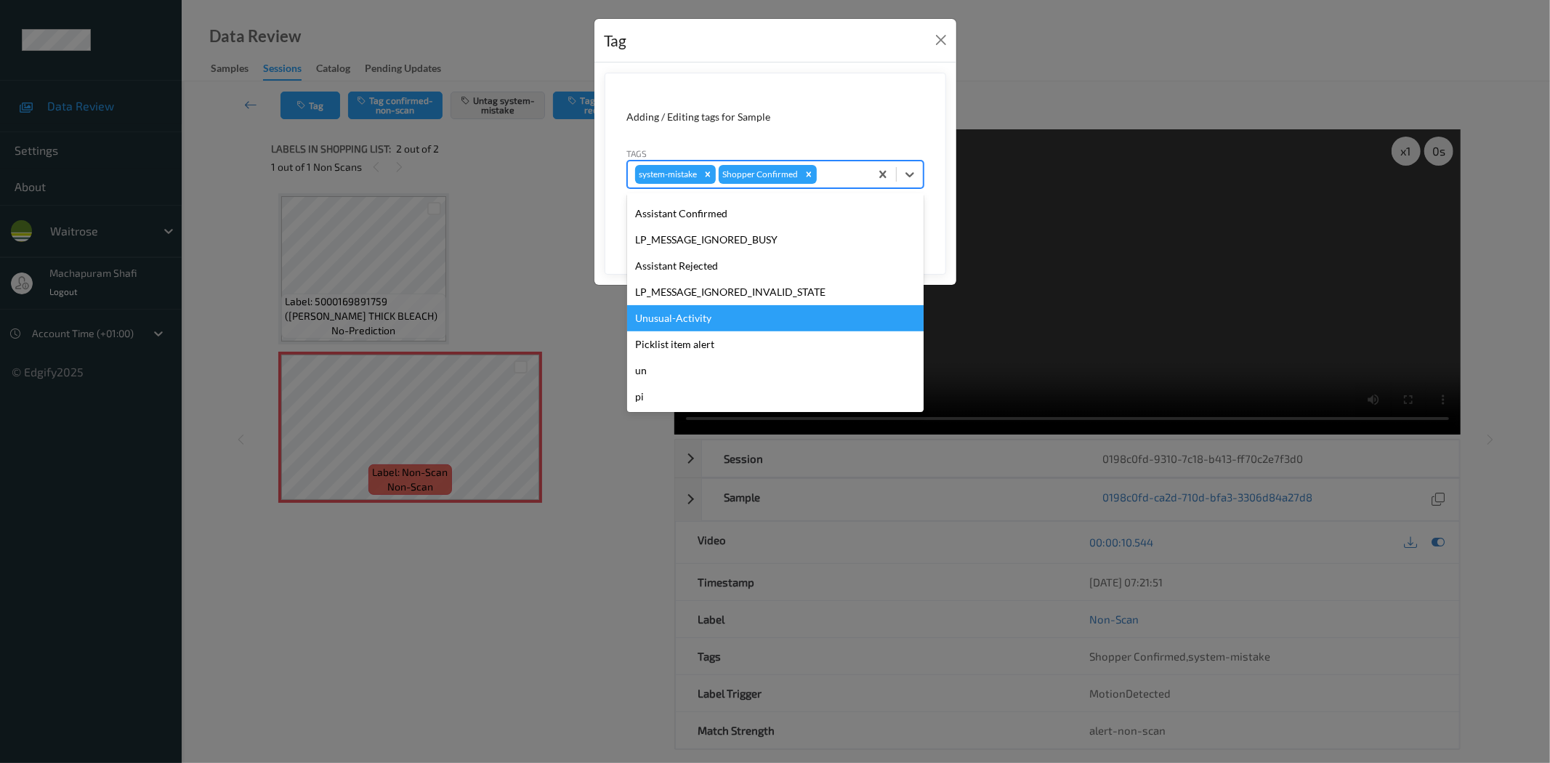
click at [698, 315] on div "Unusual-Activity" at bounding box center [775, 318] width 296 height 26
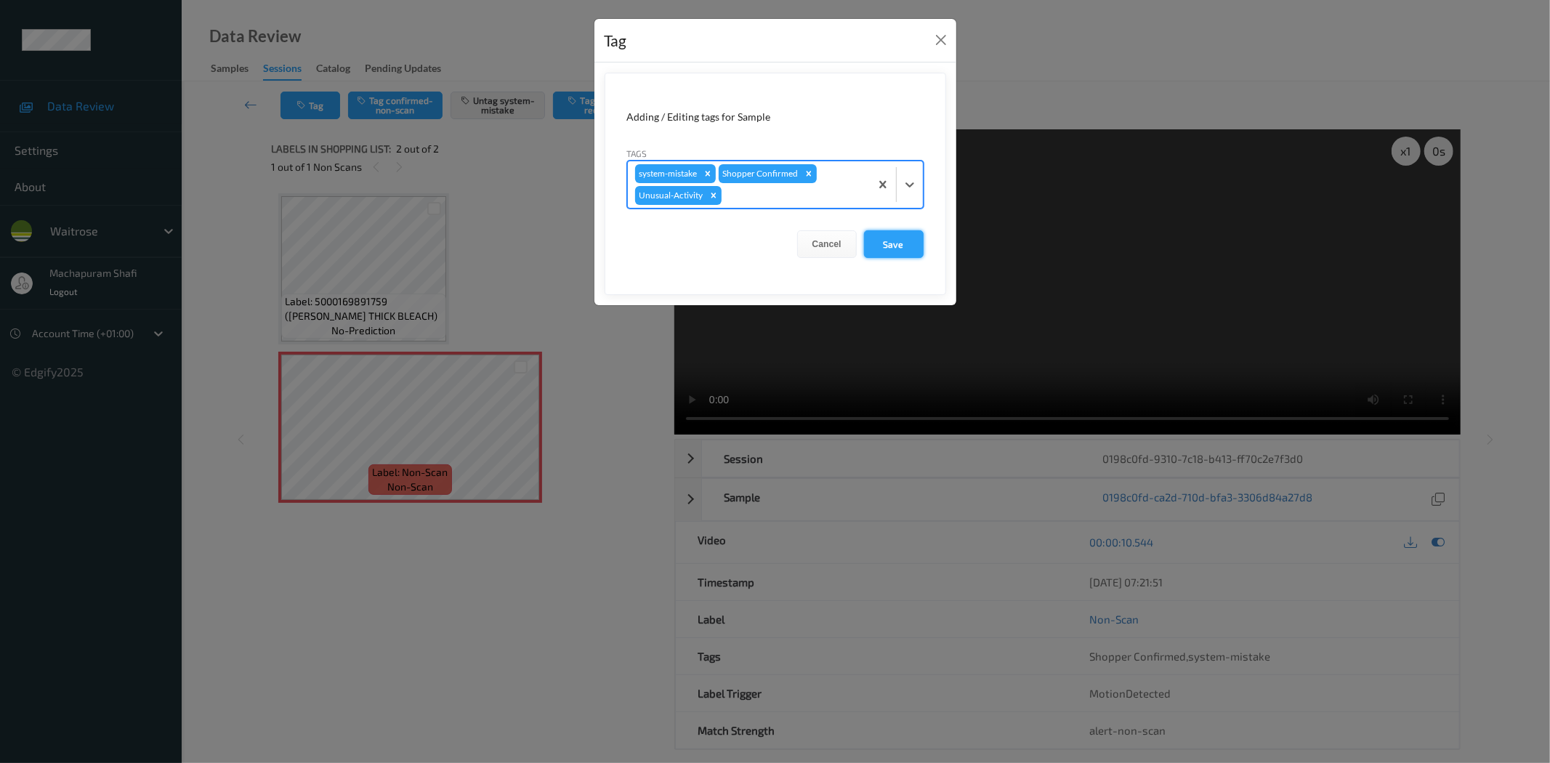
click at [889, 245] on button "Save" at bounding box center [894, 244] width 60 height 28
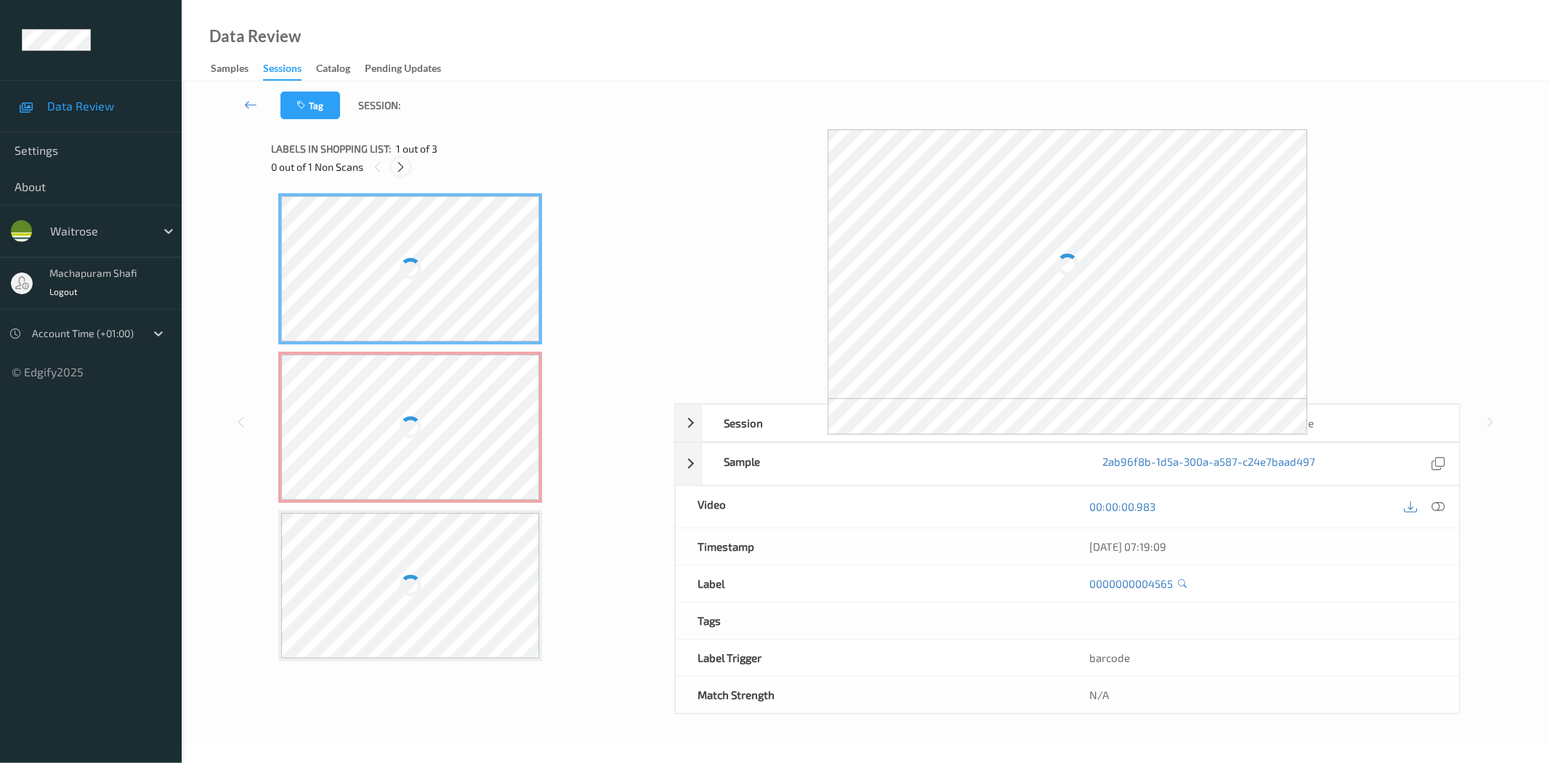
click at [397, 168] on icon at bounding box center [401, 167] width 12 height 13
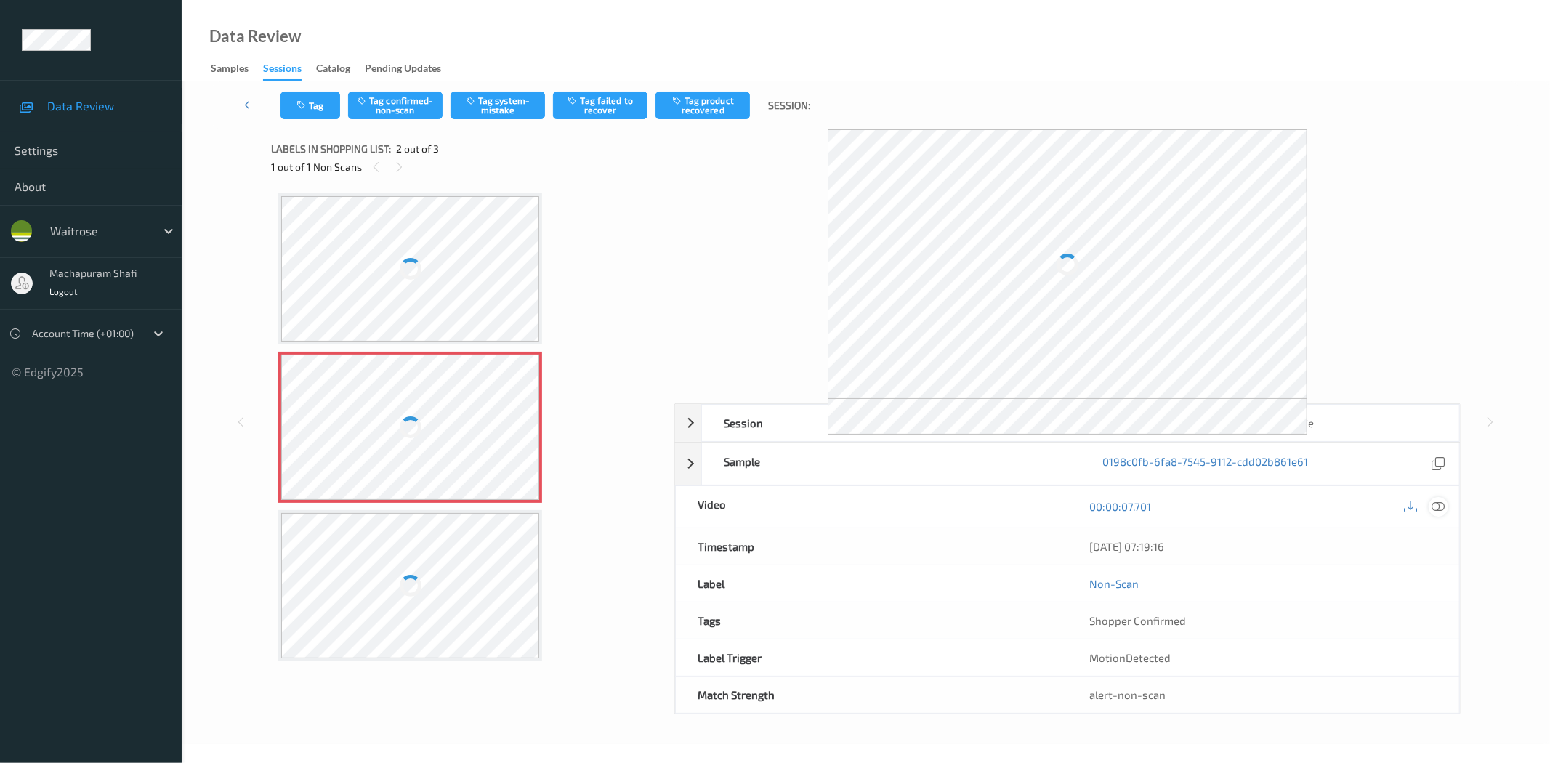
click at [1436, 504] on icon at bounding box center [1438, 506] width 13 height 13
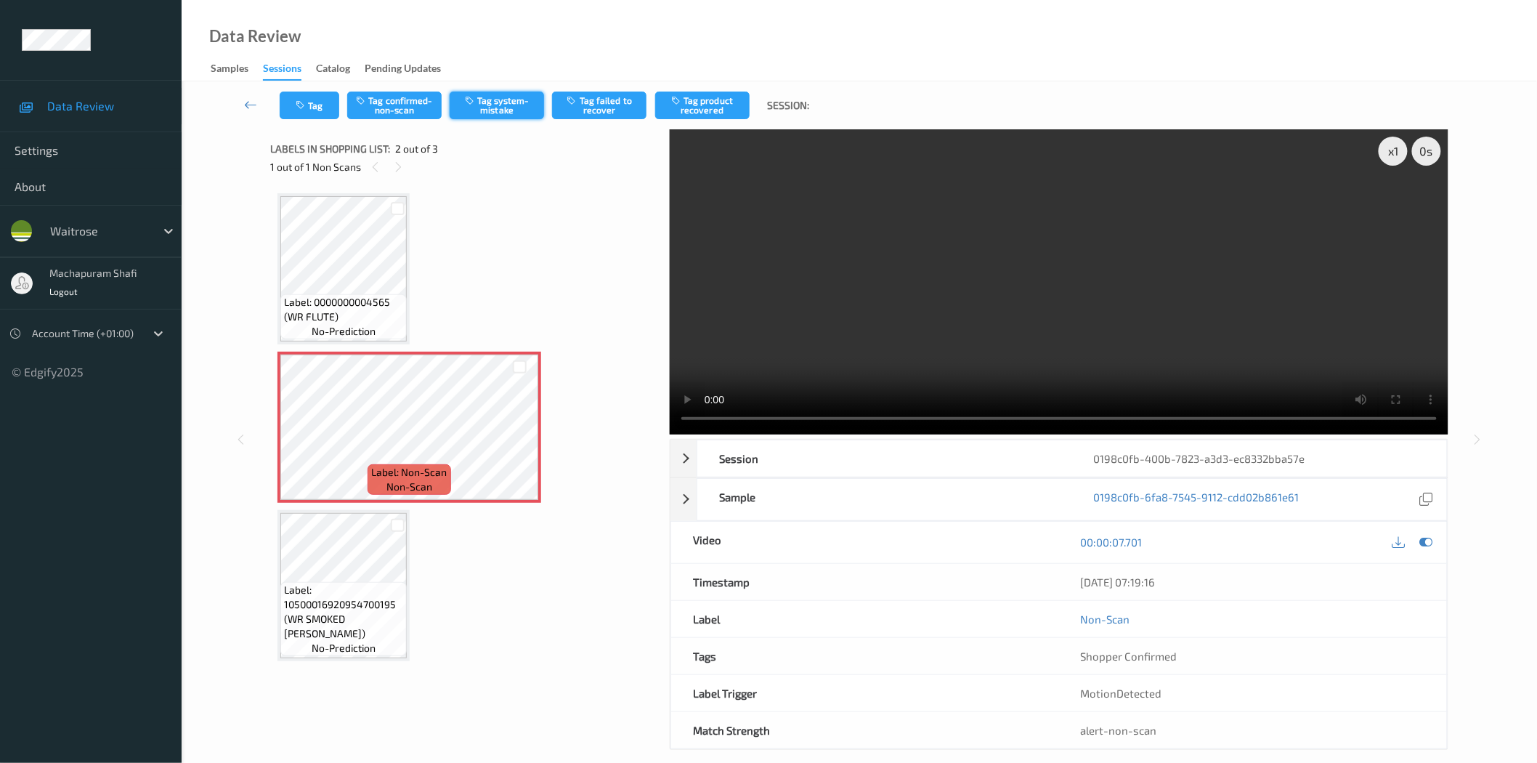
click at [499, 108] on button "Tag system-mistake" at bounding box center [497, 106] width 94 height 28
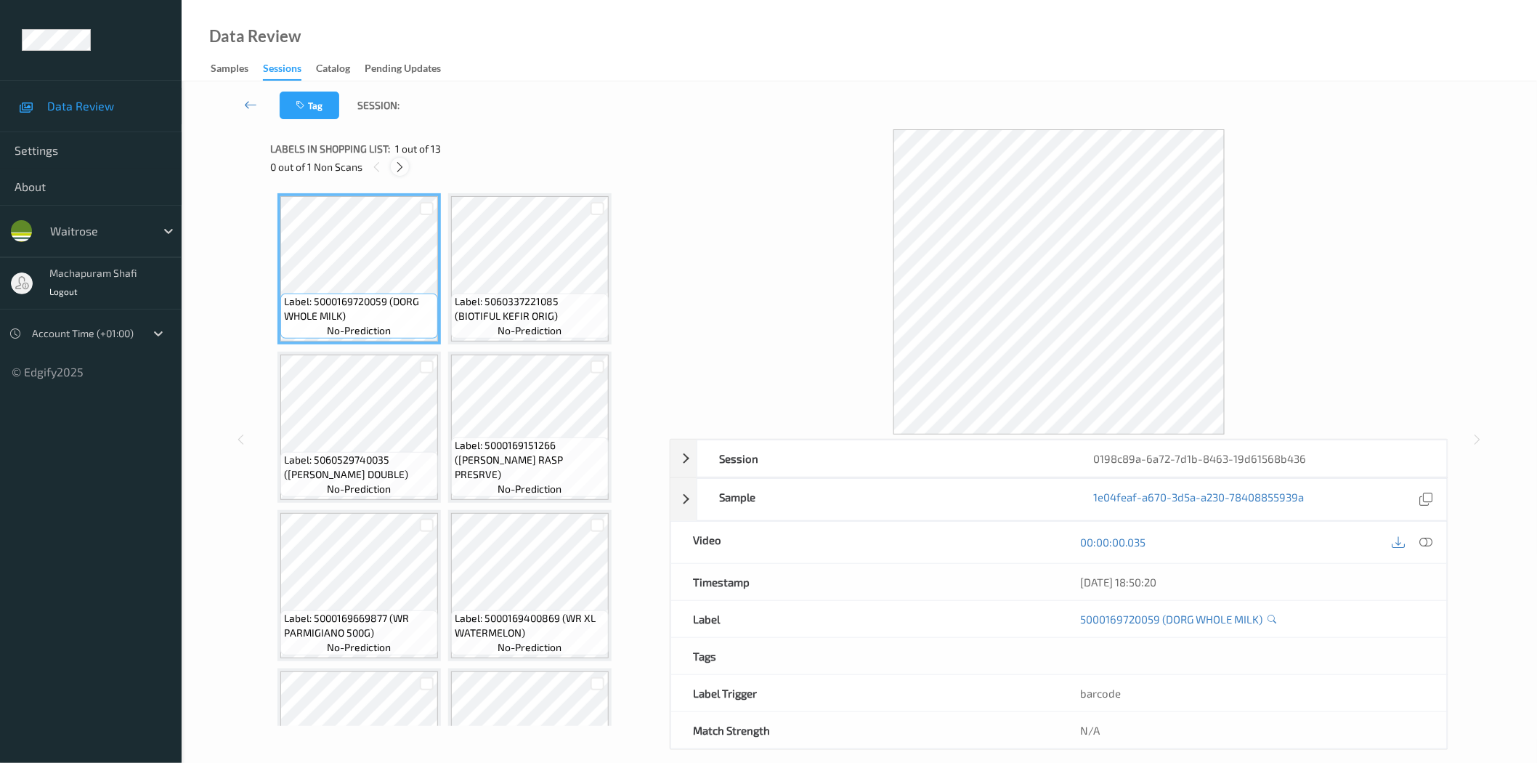
click at [400, 165] on icon at bounding box center [400, 167] width 12 height 13
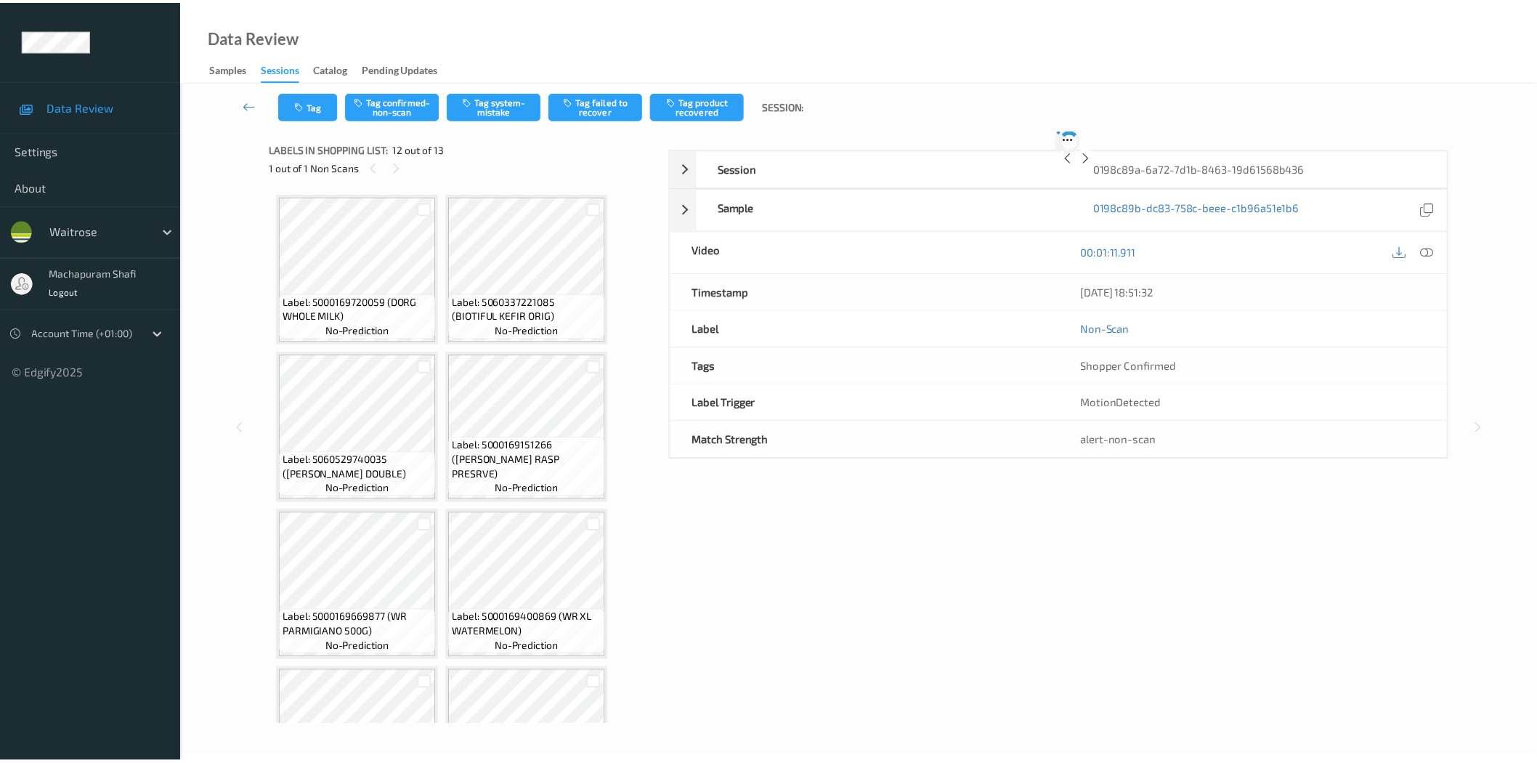
scroll to position [727, 0]
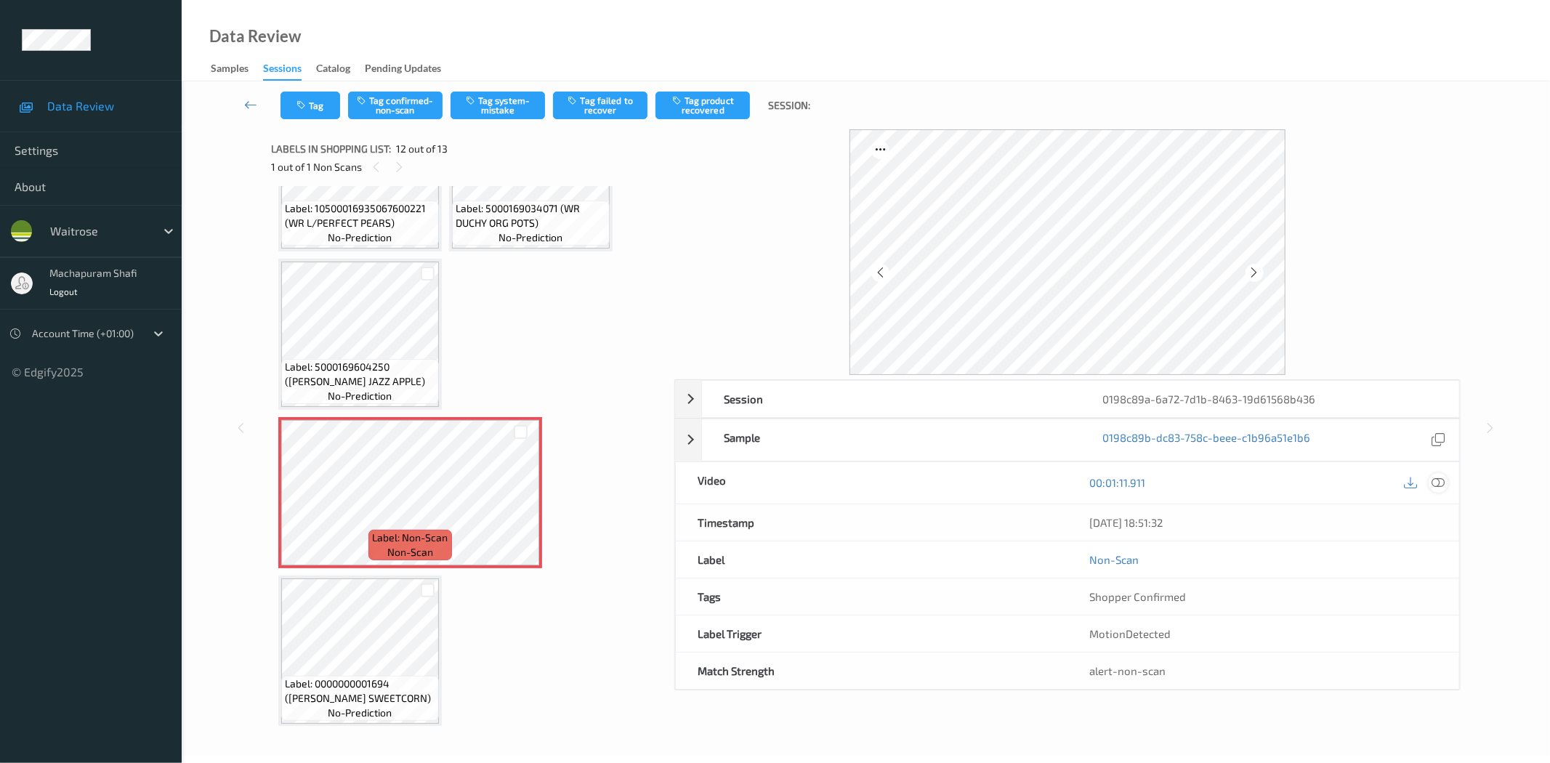
click at [1439, 480] on icon at bounding box center [1438, 482] width 13 height 13
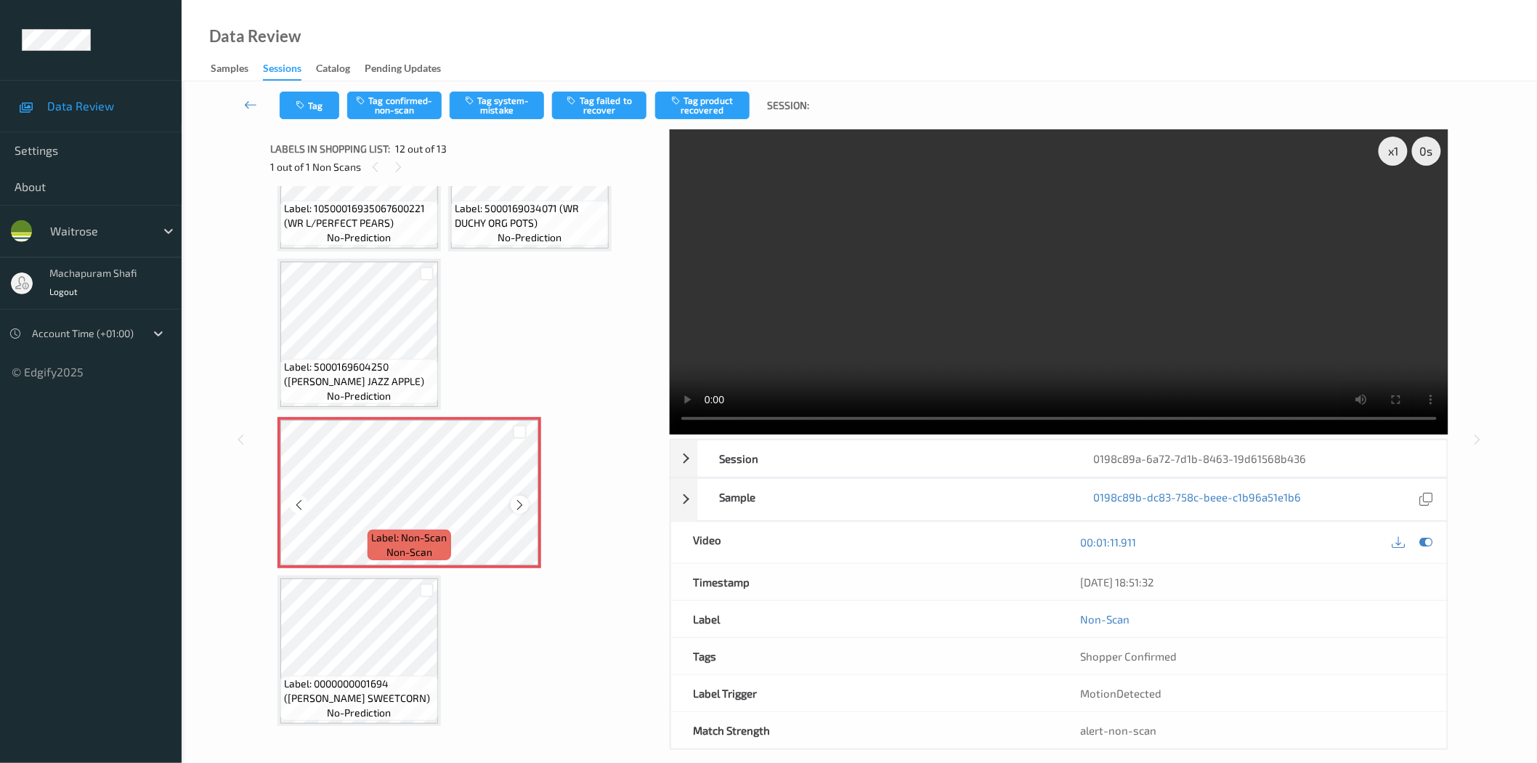
click at [518, 498] on icon at bounding box center [520, 504] width 12 height 13
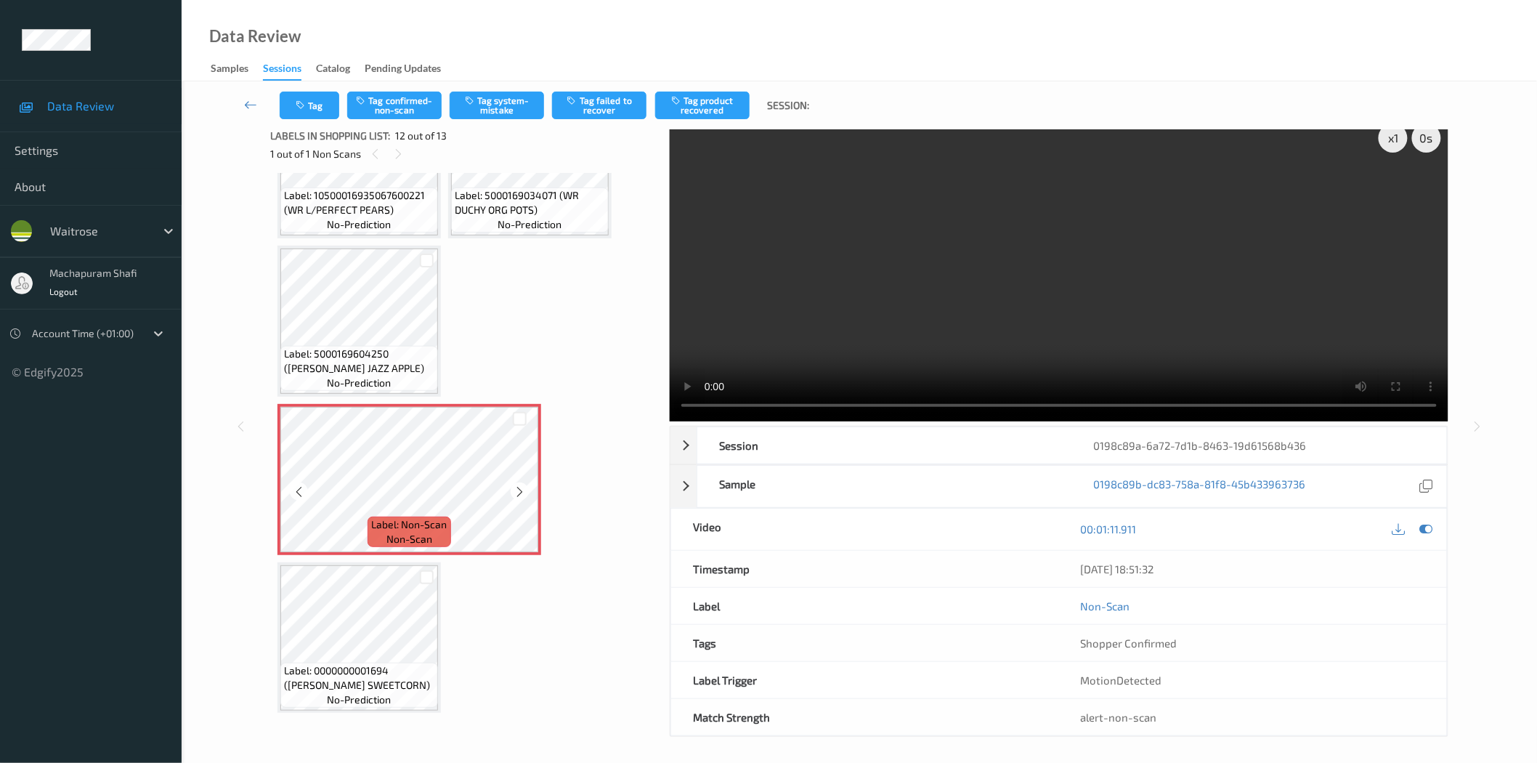
scroll to position [17, 0]
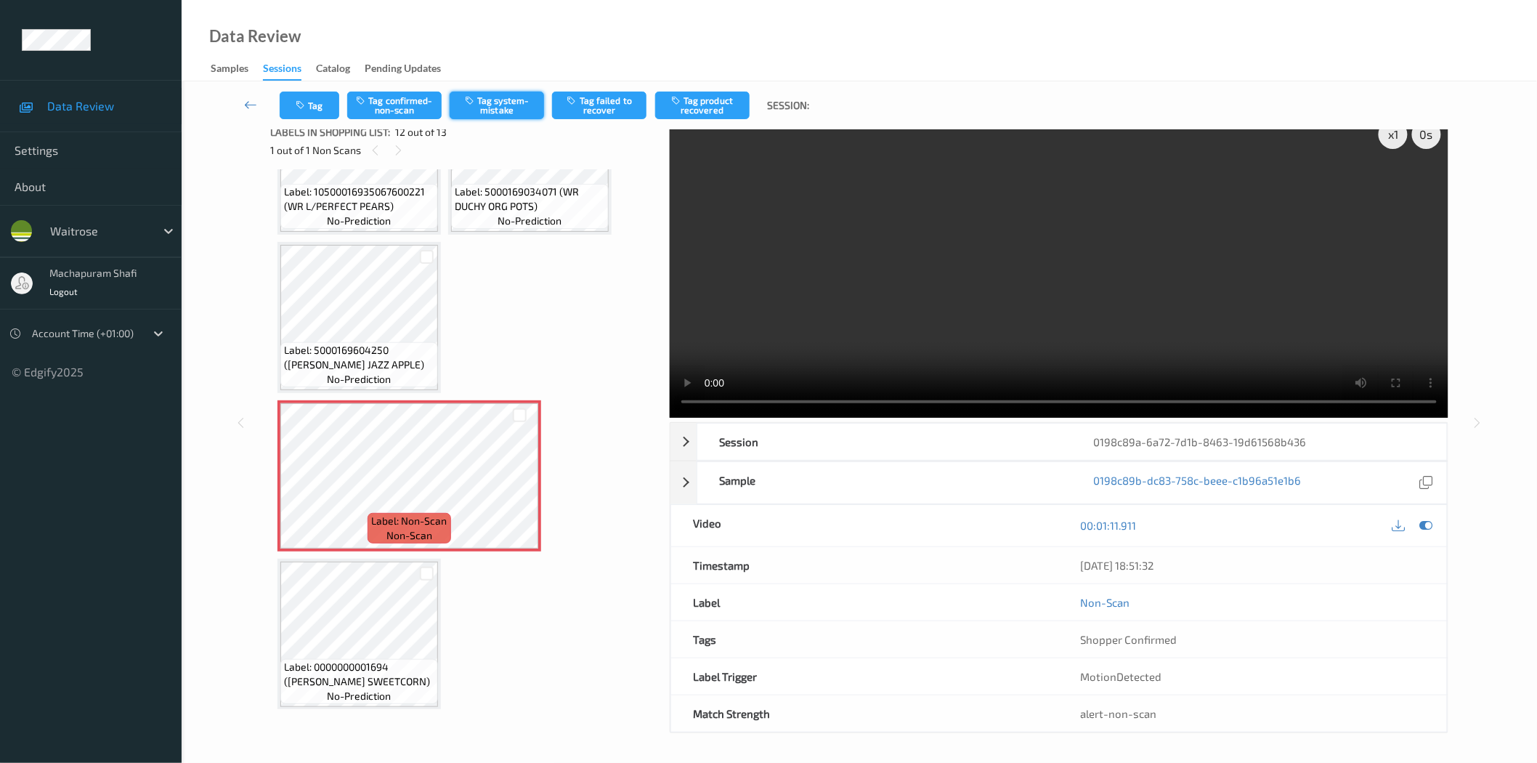
click at [482, 93] on button "Tag system-mistake" at bounding box center [497, 106] width 94 height 28
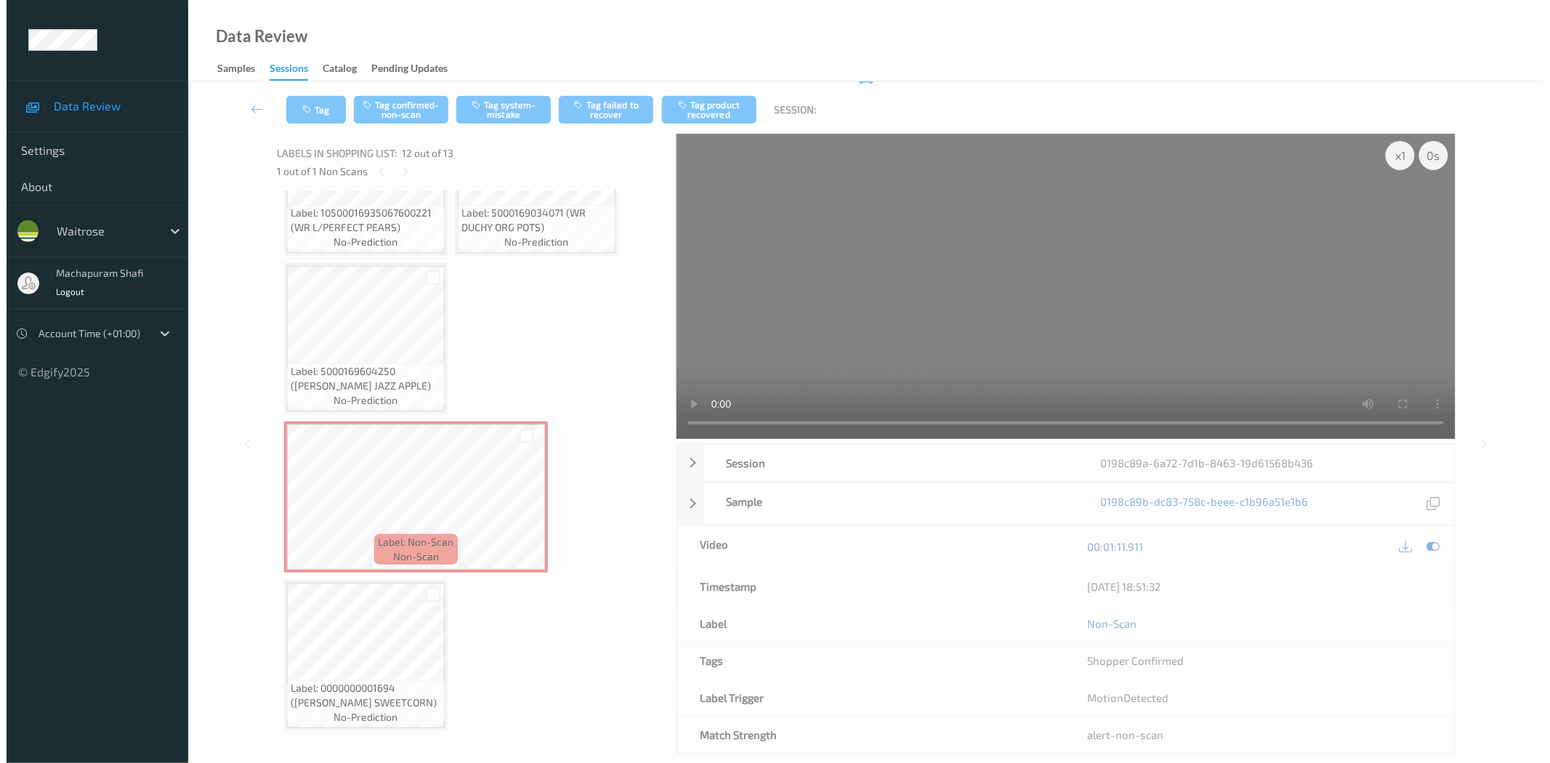
scroll to position [0, 0]
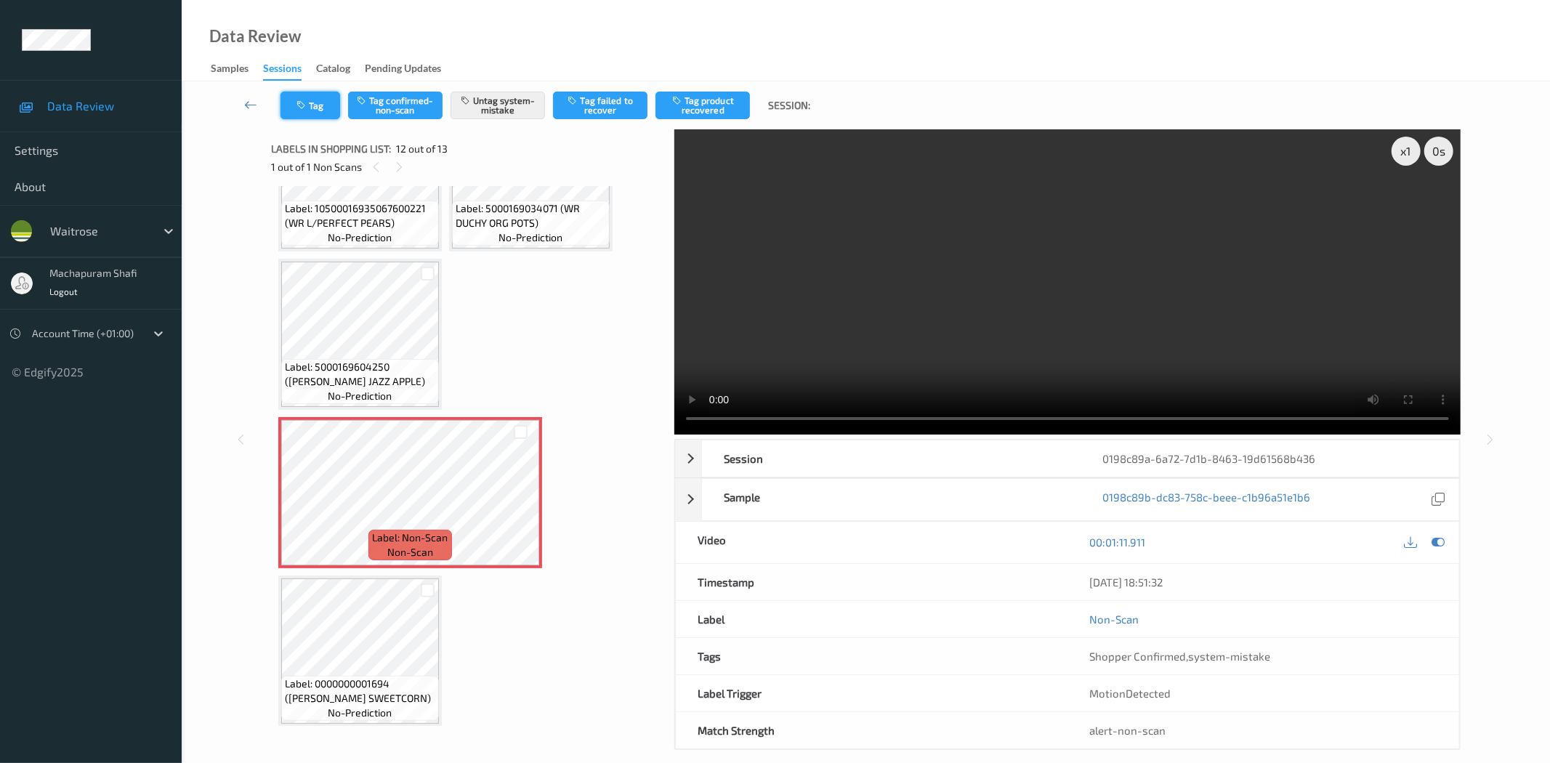
click at [302, 107] on icon "button" at bounding box center [302, 105] width 12 height 10
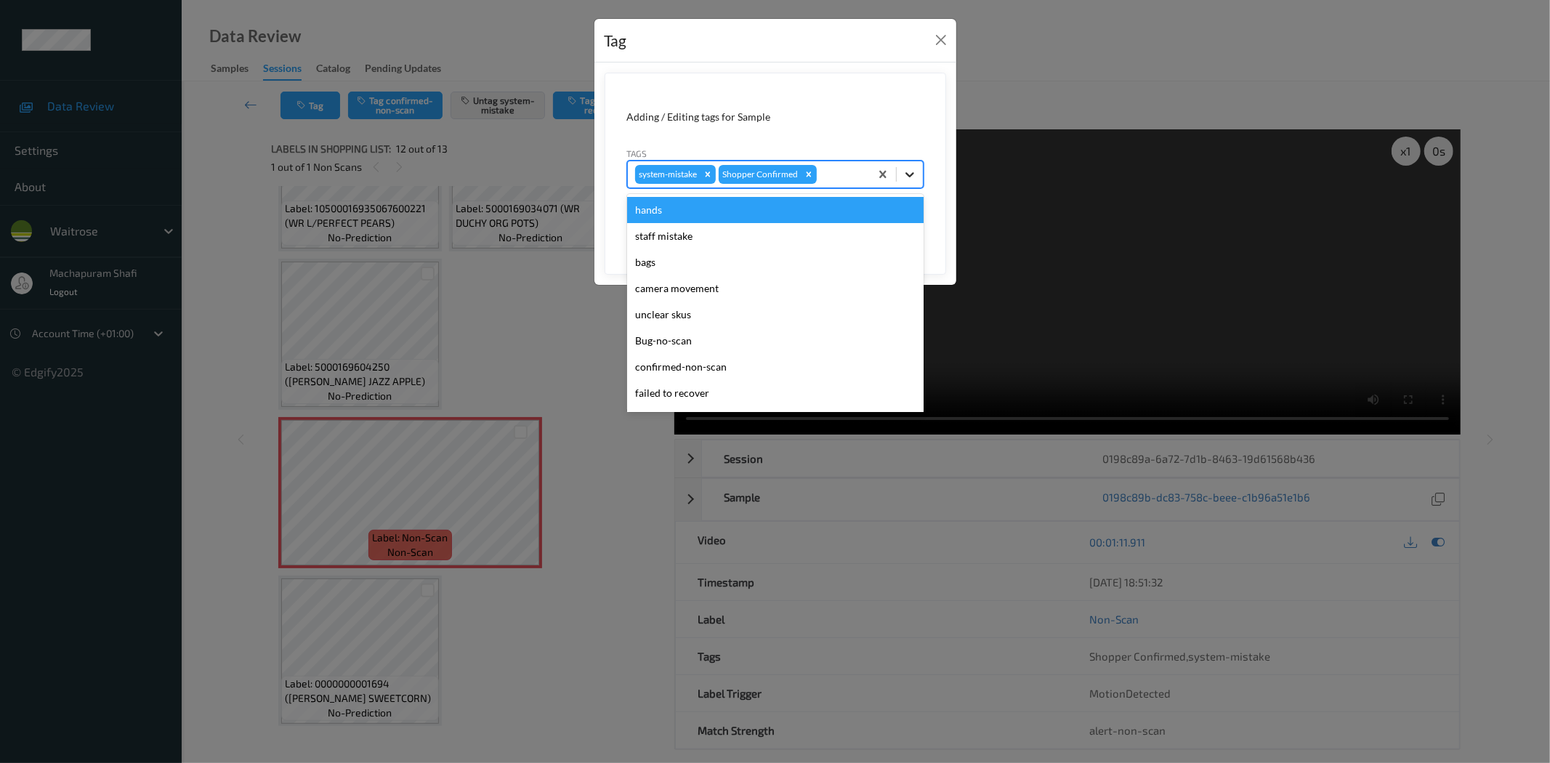
click at [910, 174] on icon at bounding box center [909, 174] width 15 height 15
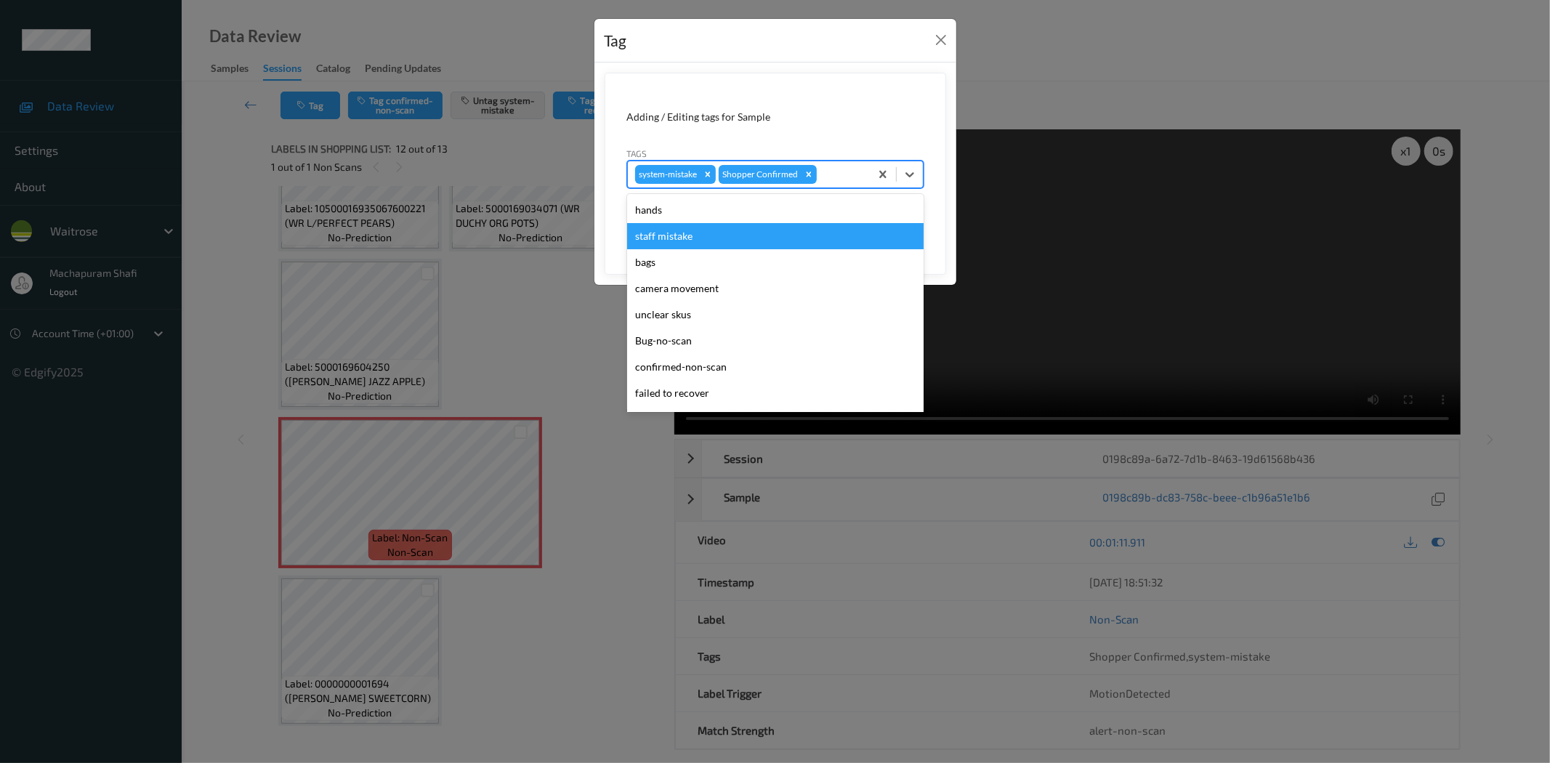
scroll to position [284, 0]
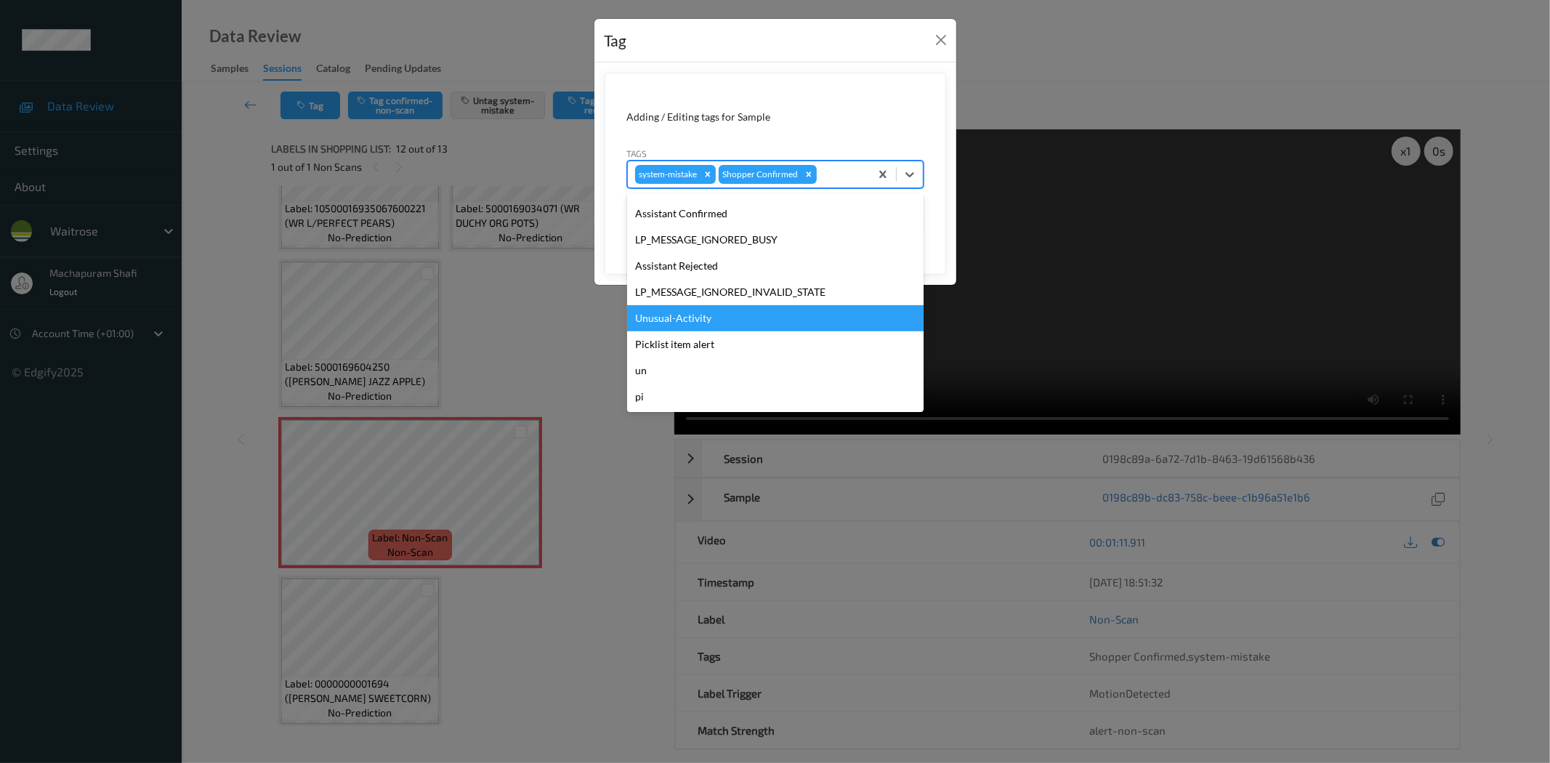
click at [689, 317] on div "Unusual-Activity" at bounding box center [775, 318] width 296 height 26
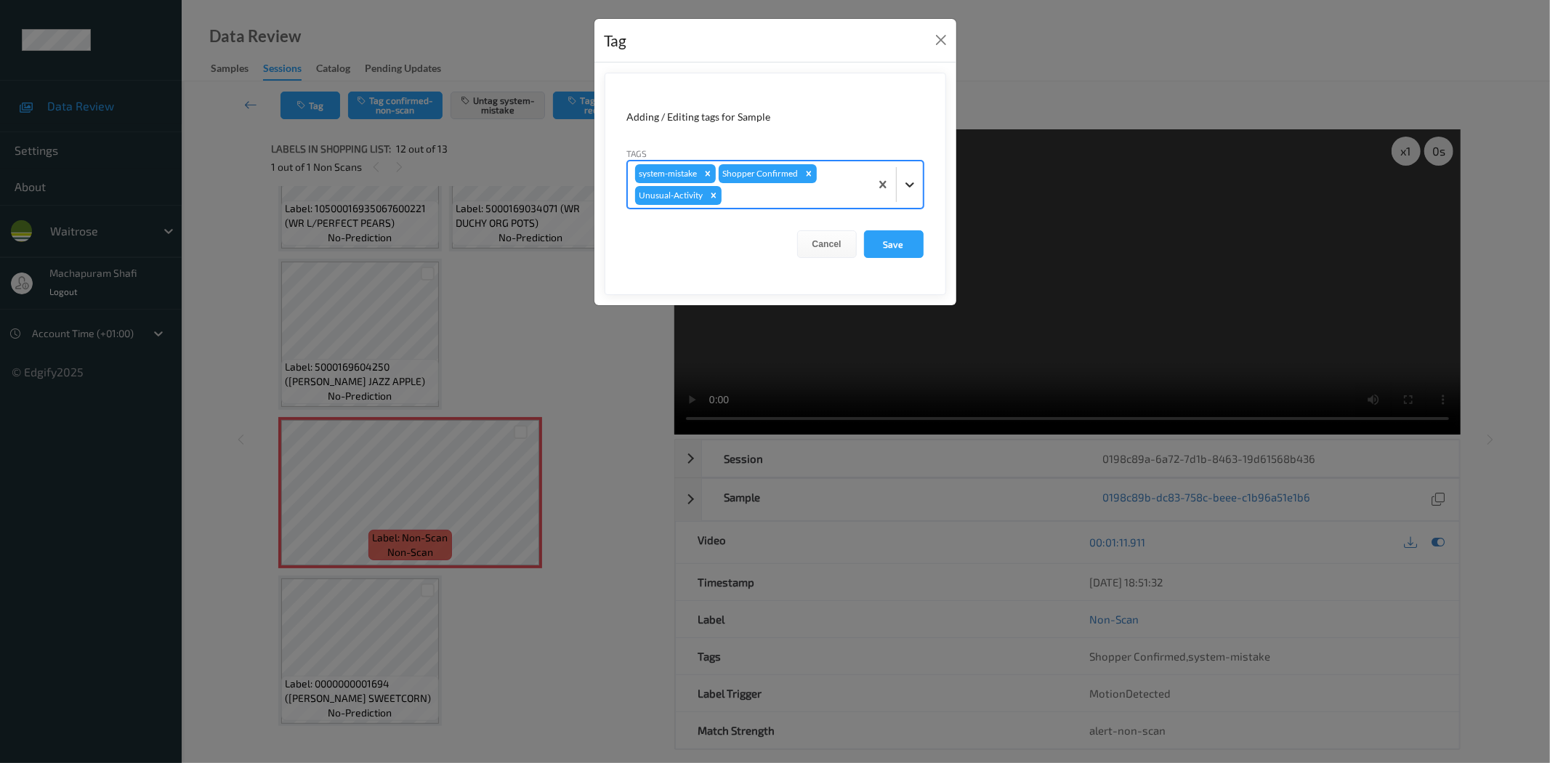
click at [912, 180] on icon at bounding box center [909, 184] width 15 height 15
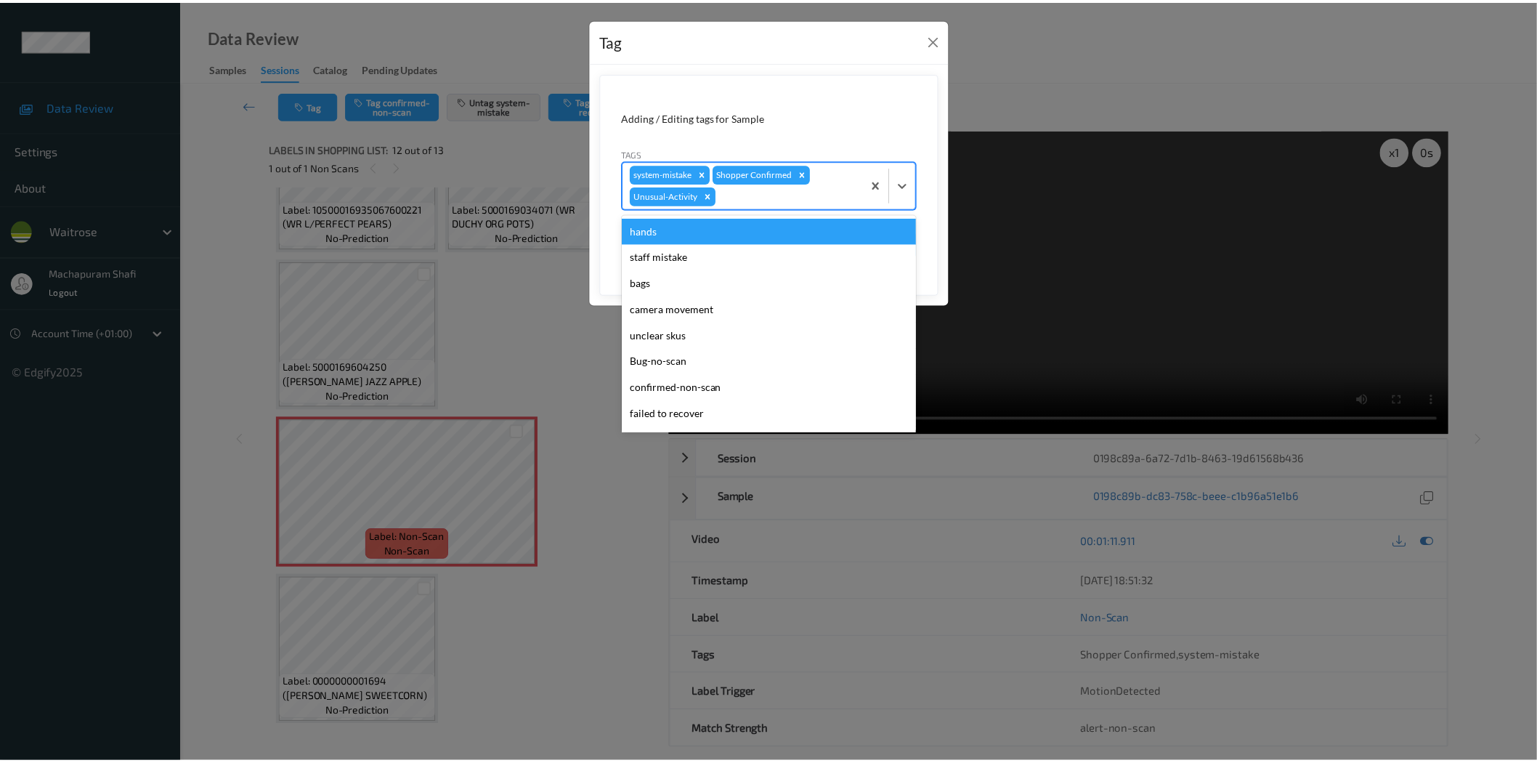
scroll to position [258, 0]
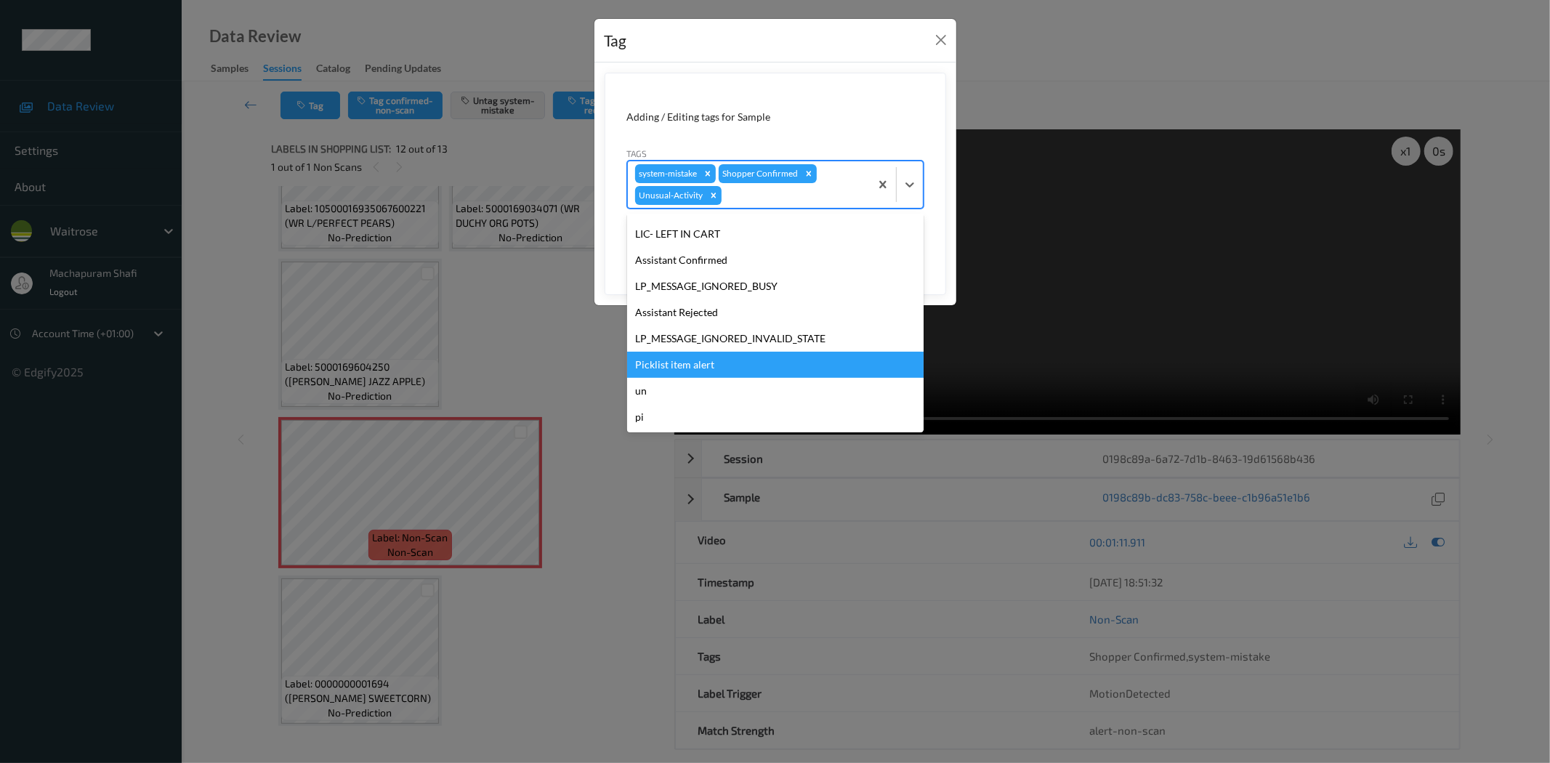
click at [692, 364] on div "Picklist item alert" at bounding box center [775, 365] width 296 height 26
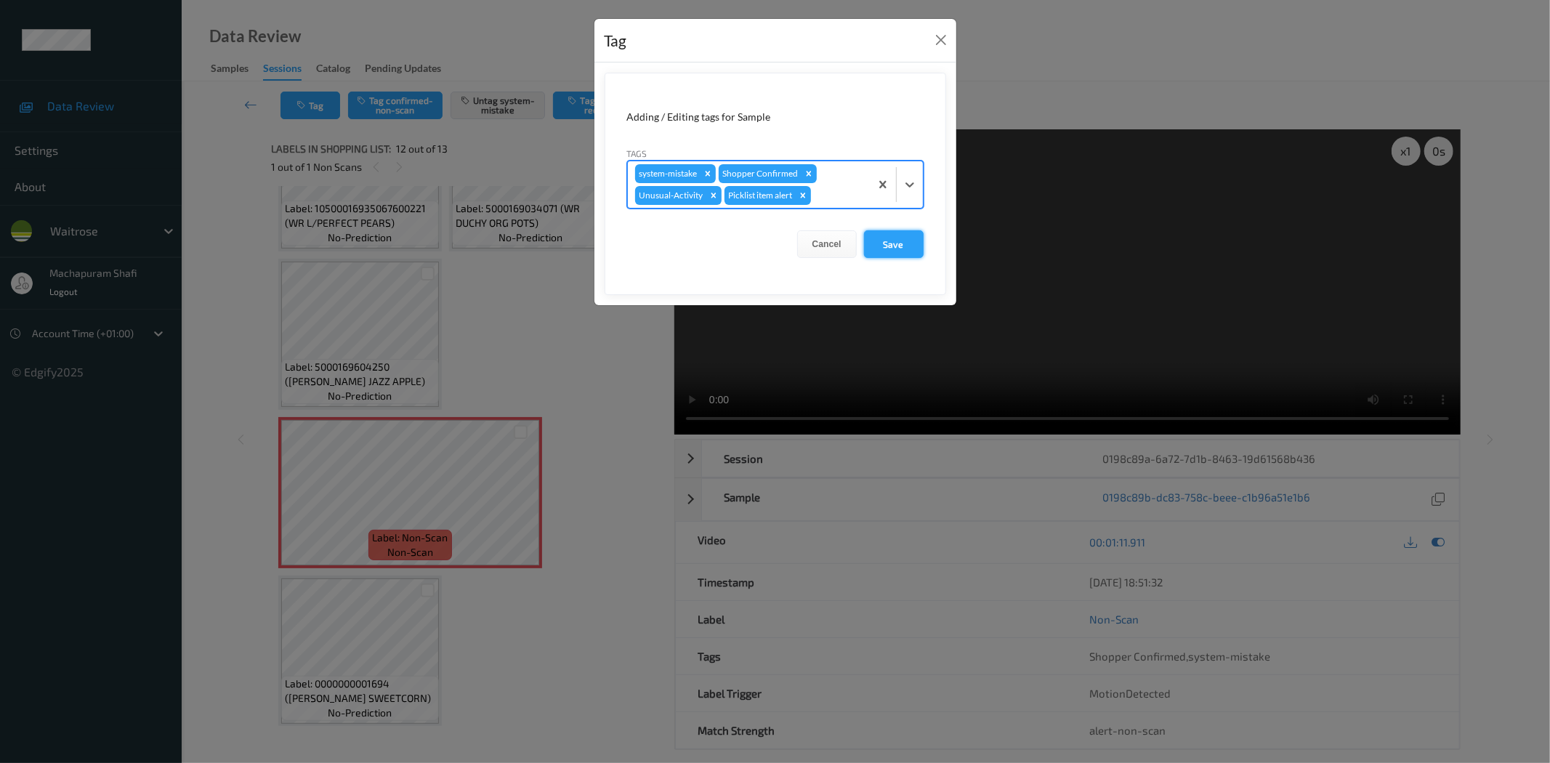
click at [891, 234] on button "Save" at bounding box center [894, 244] width 60 height 28
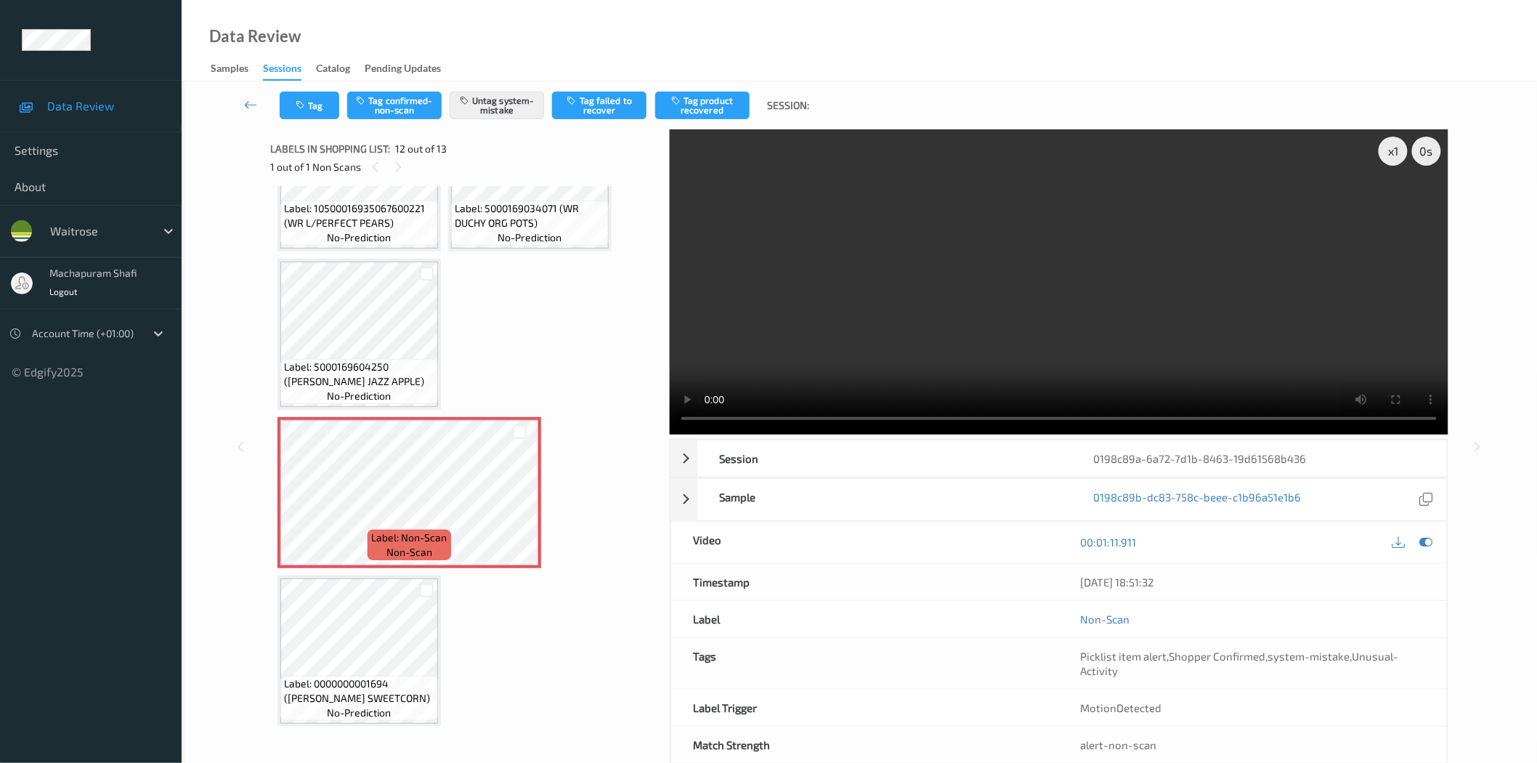
drag, startPoint x: 458, startPoint y: 32, endPoint x: 440, endPoint y: 15, distance: 25.2
click at [458, 32] on div "Data Review Samples Sessions Catalog Pending Updates" at bounding box center [860, 40] width 1356 height 81
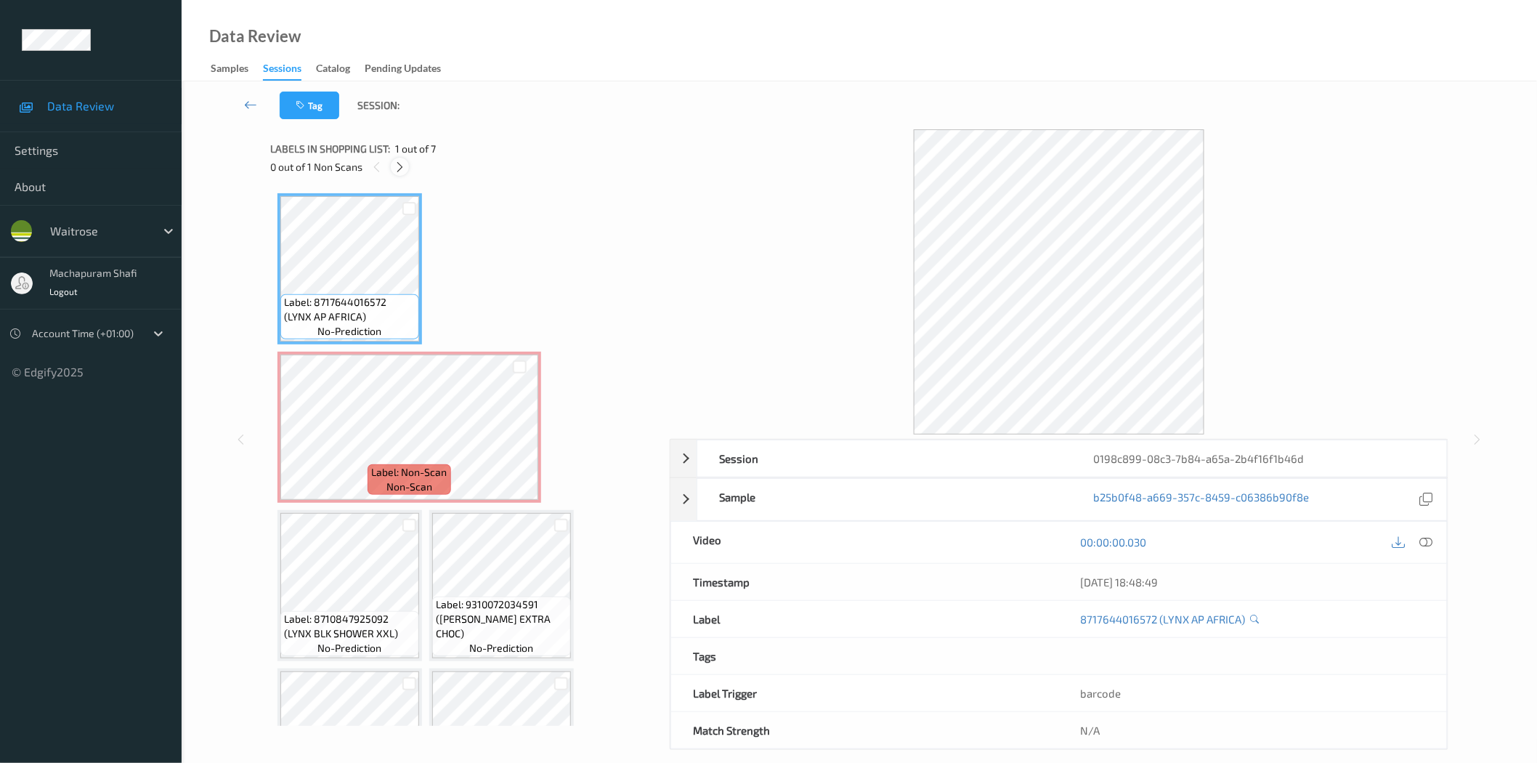
click at [392, 161] on div at bounding box center [400, 167] width 18 height 18
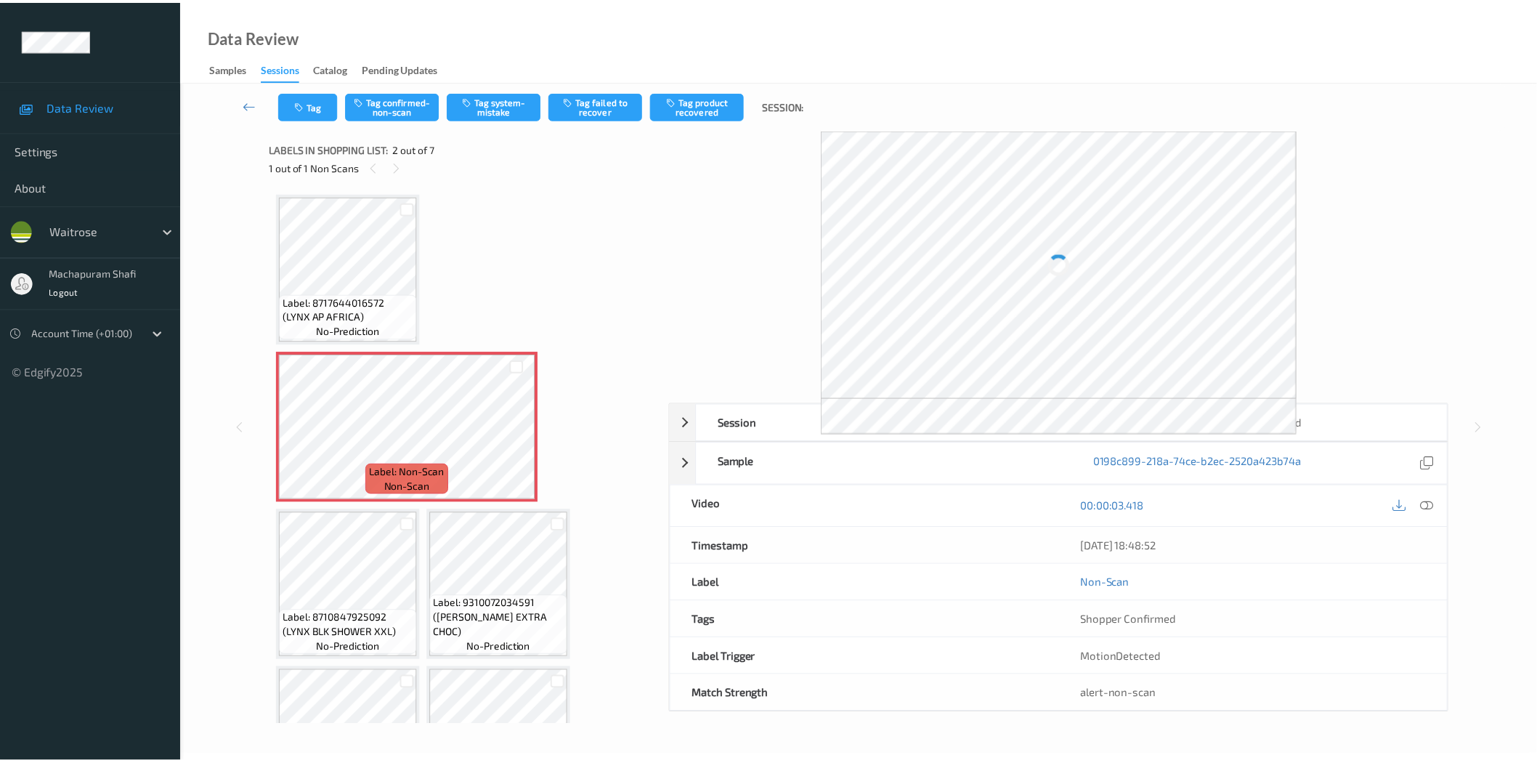
scroll to position [7, 0]
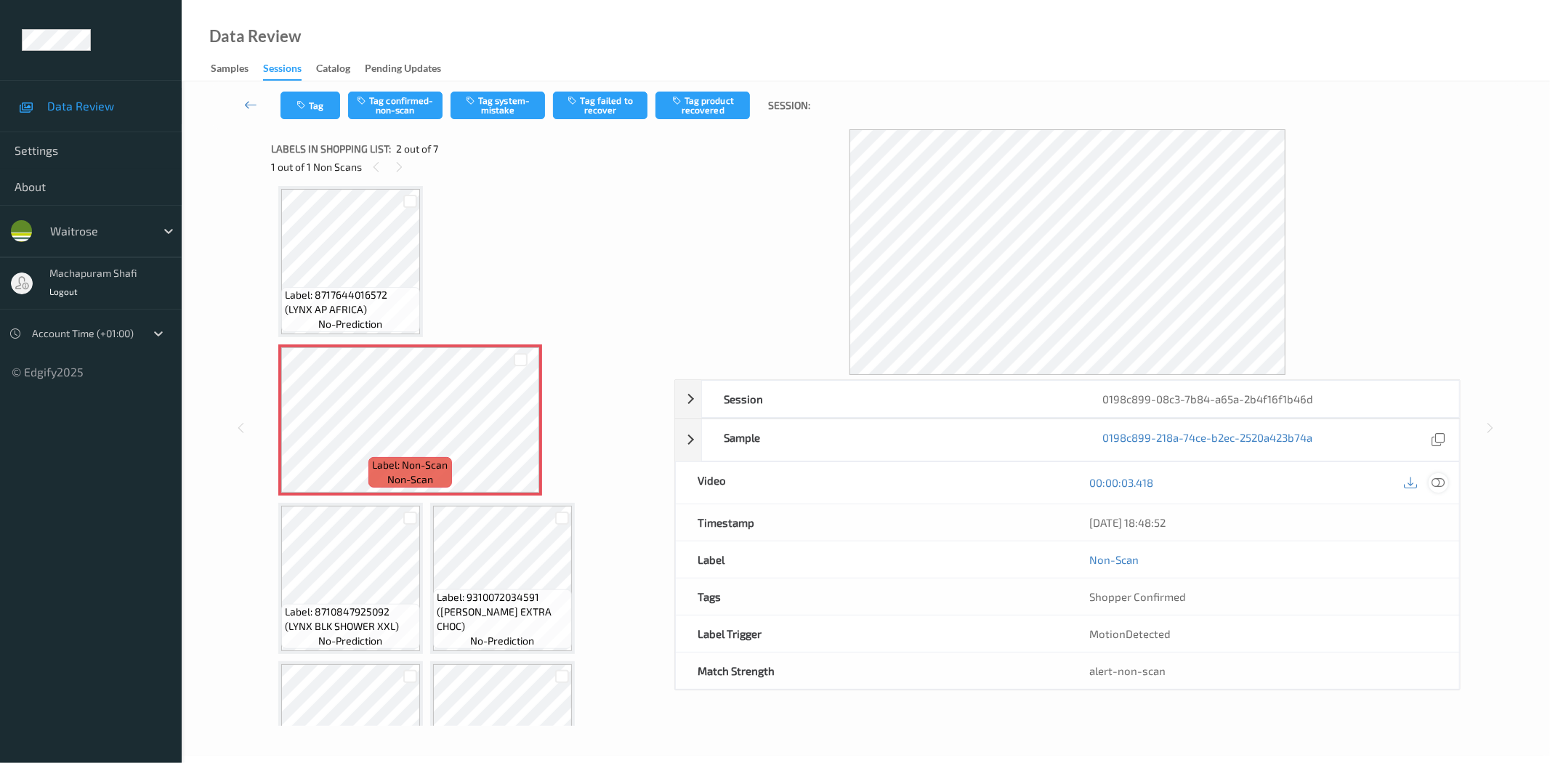
click at [1439, 482] on icon at bounding box center [1438, 482] width 13 height 13
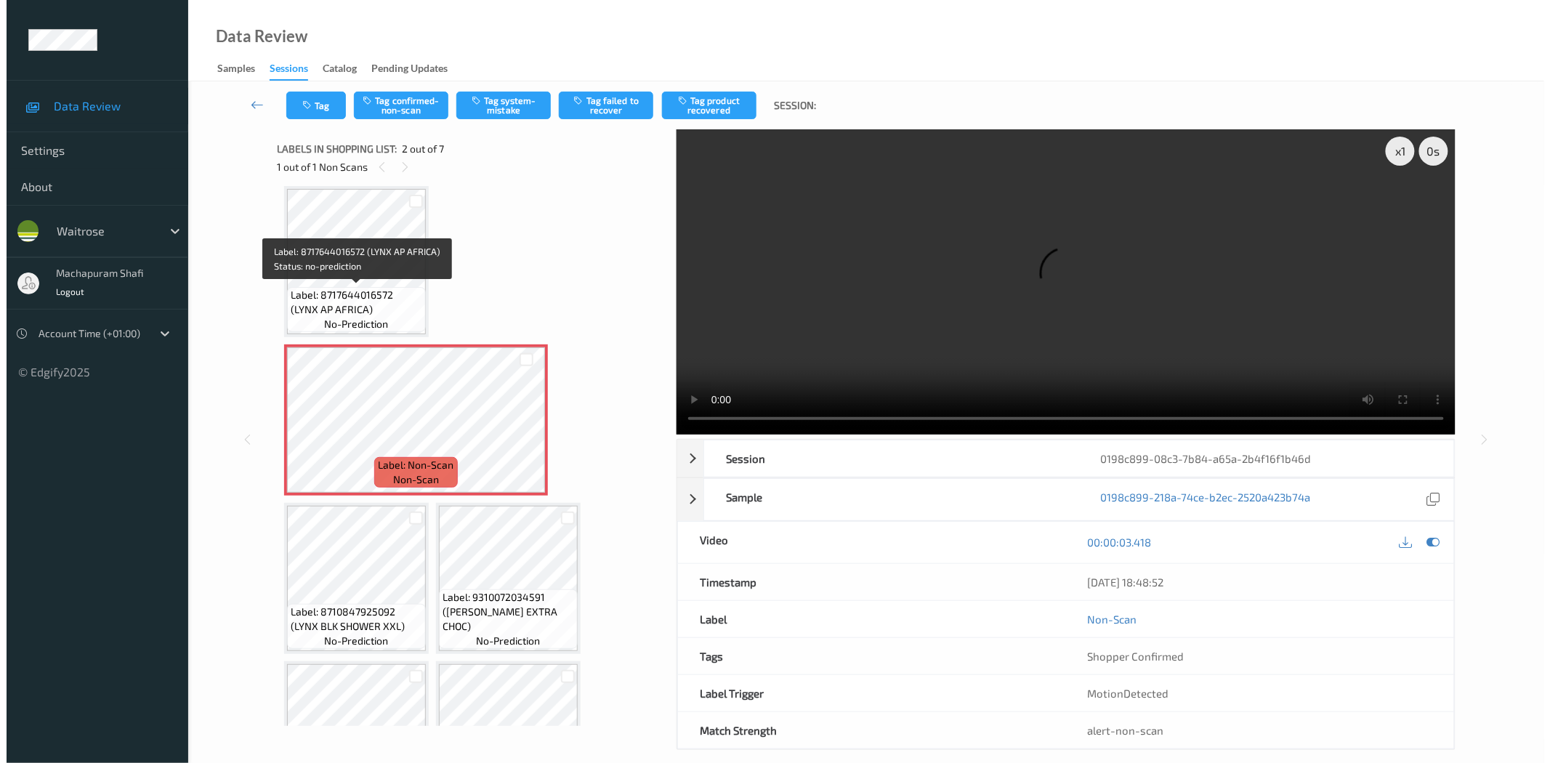
scroll to position [0, 0]
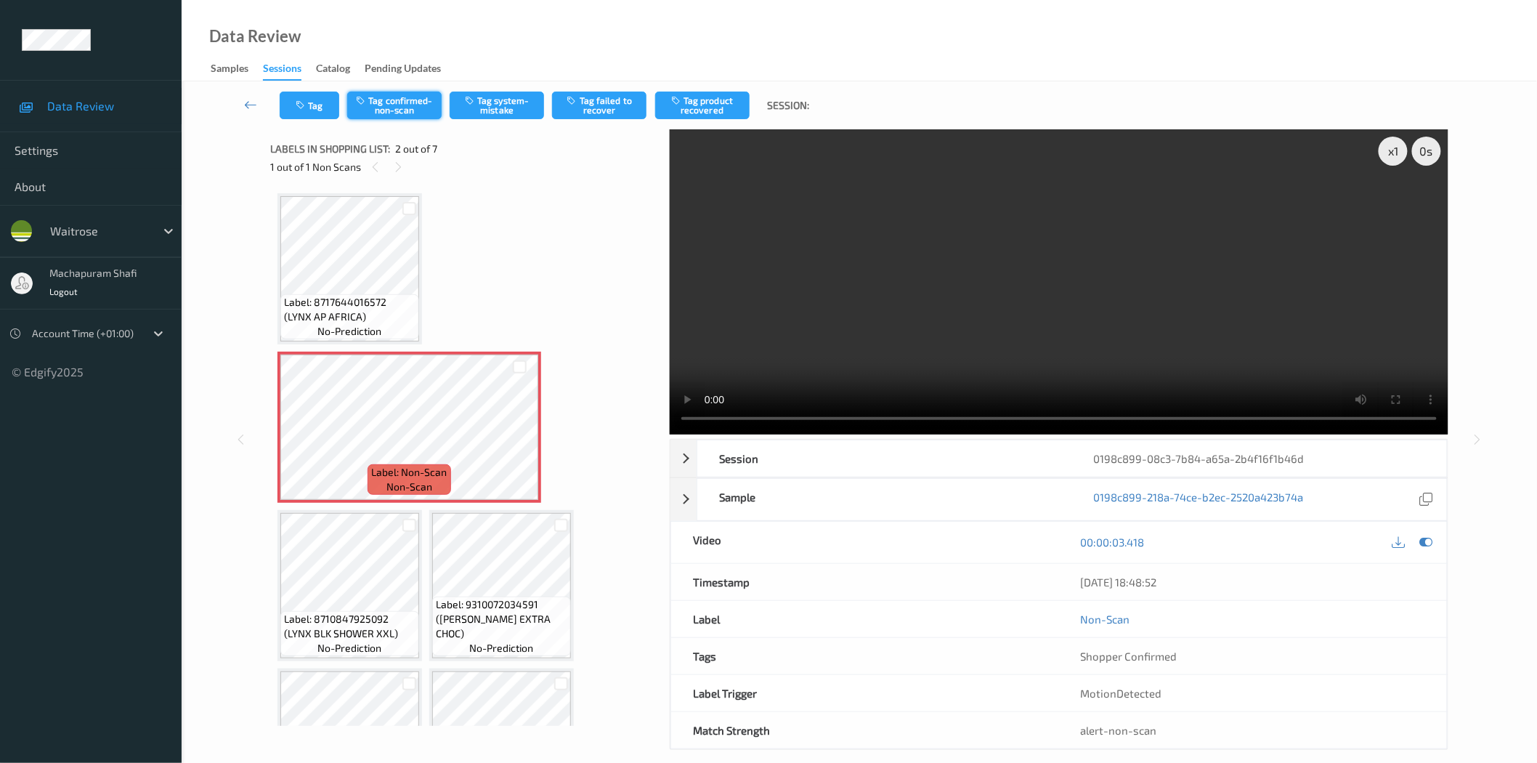
click at [403, 107] on button "Tag confirmed-non-scan" at bounding box center [394, 106] width 94 height 28
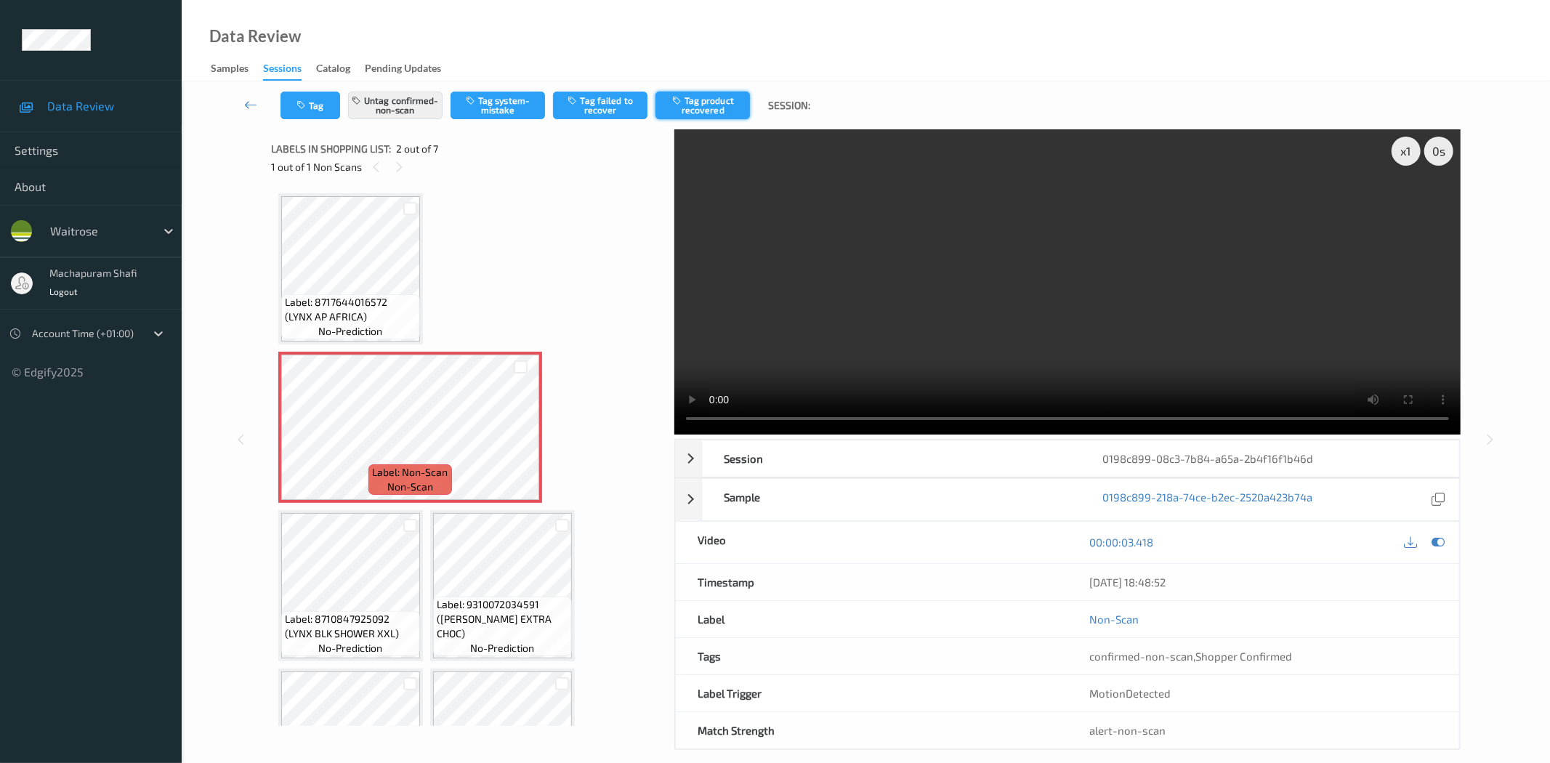
click at [727, 115] on button "Tag product recovered" at bounding box center [702, 106] width 94 height 28
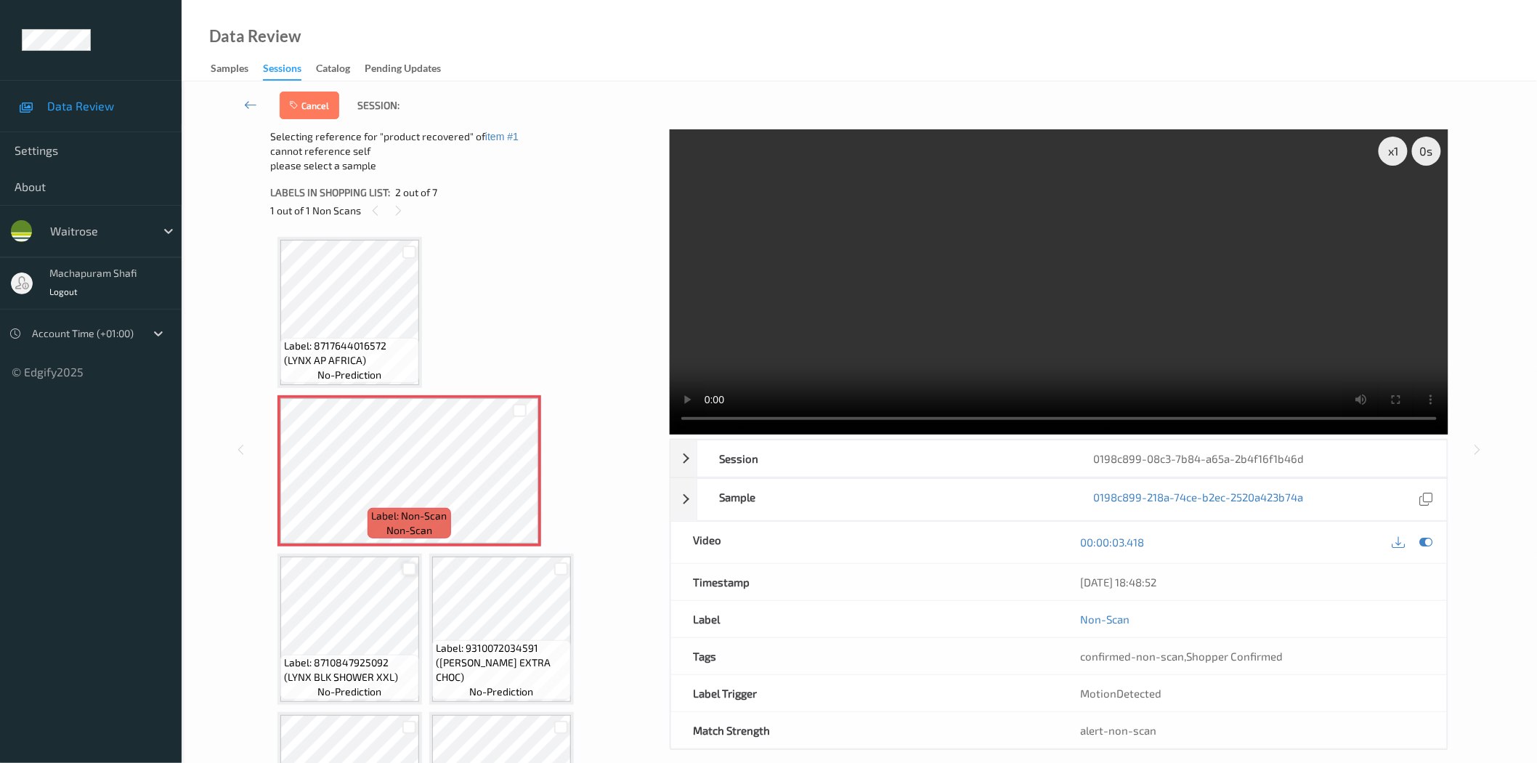
click at [403, 565] on div at bounding box center [410, 569] width 14 height 14
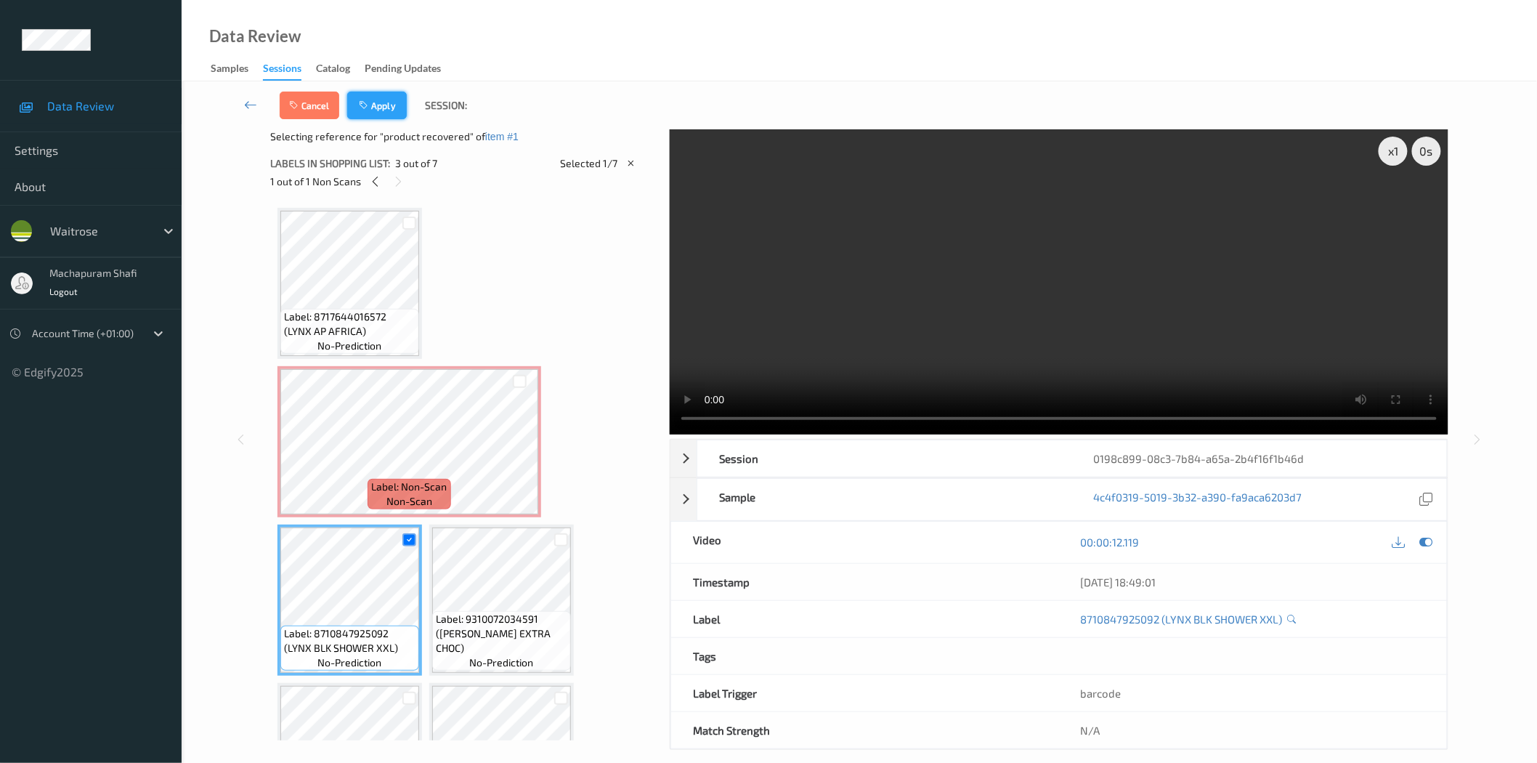
click at [403, 104] on button "Apply" at bounding box center [377, 106] width 60 height 28
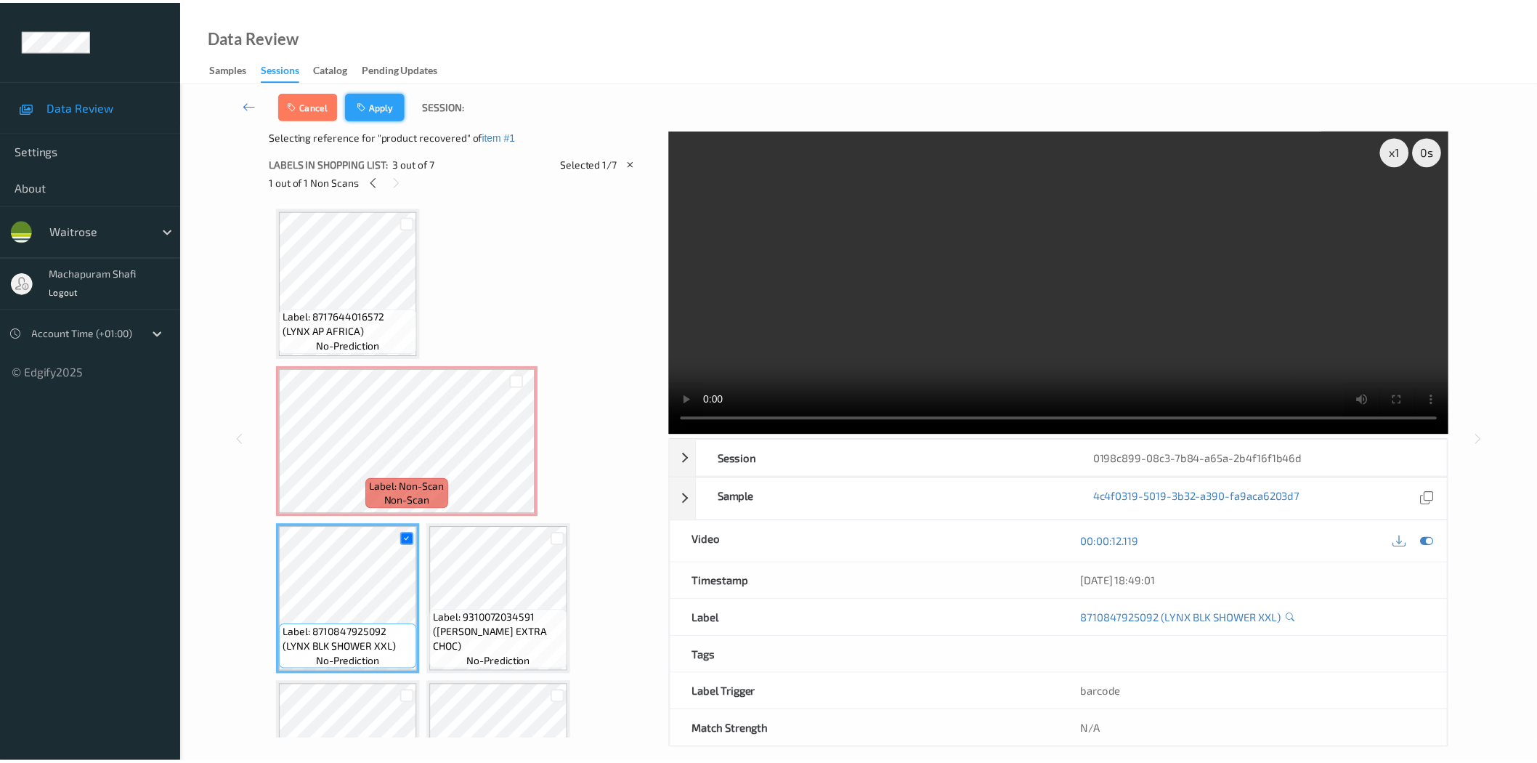
scroll to position [7, 0]
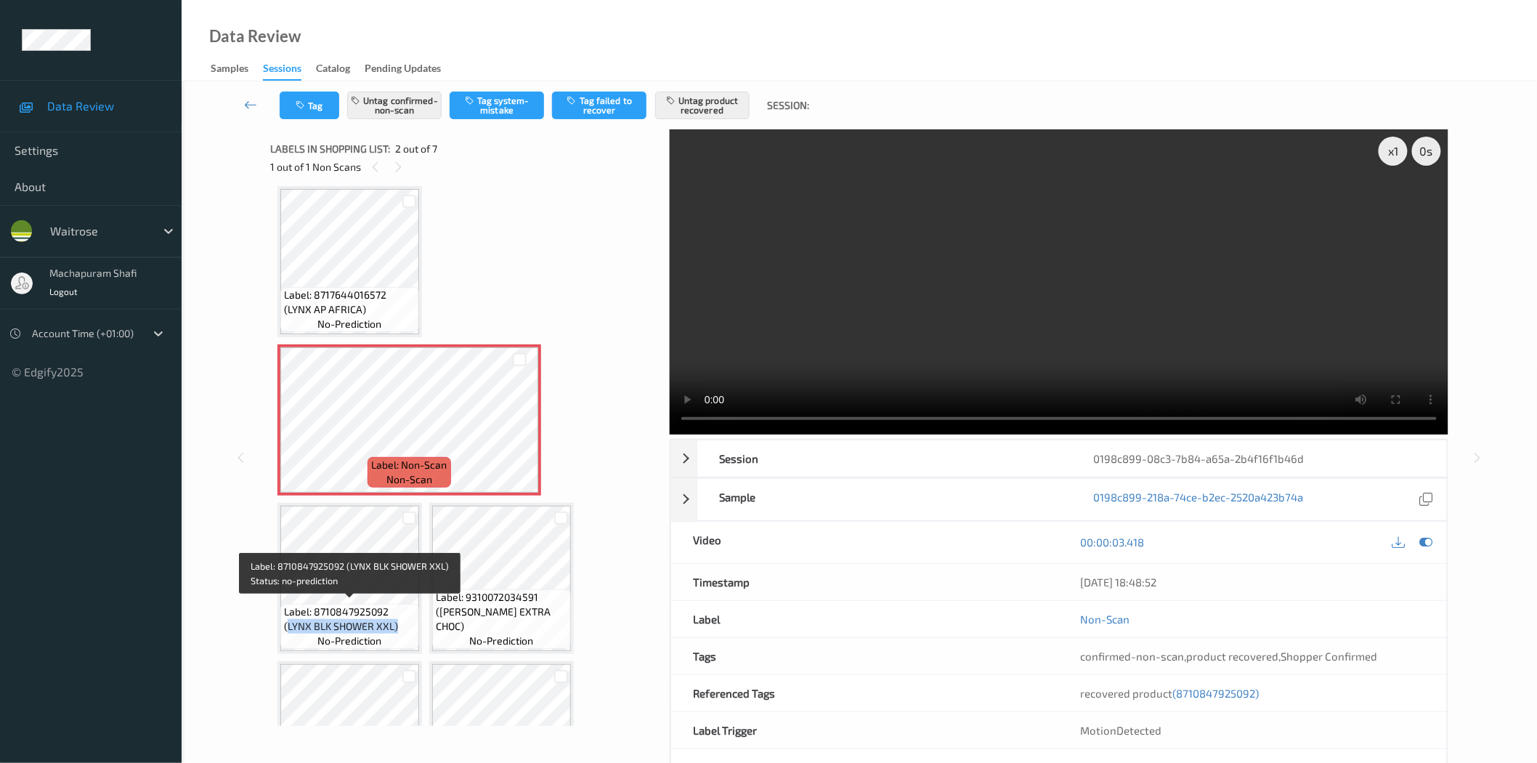
drag, startPoint x: 288, startPoint y: 621, endPoint x: 398, endPoint y: 621, distance: 109.7
click at [398, 621] on span "Label: 8710847925092 (LYNX BLK SHOWER XXL)" at bounding box center [350, 618] width 132 height 29
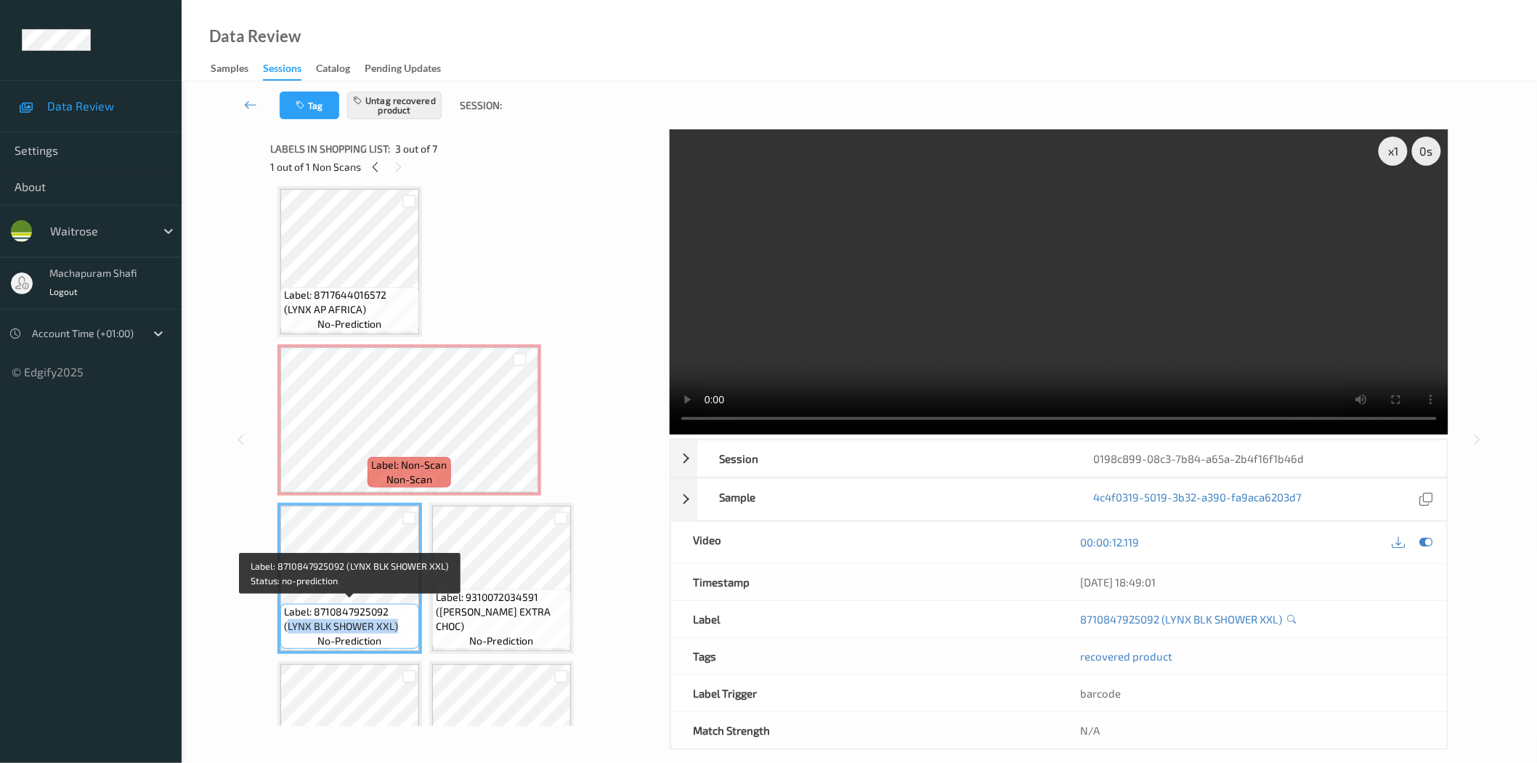
copy span "LYNX BLK SHOWER XXL)"
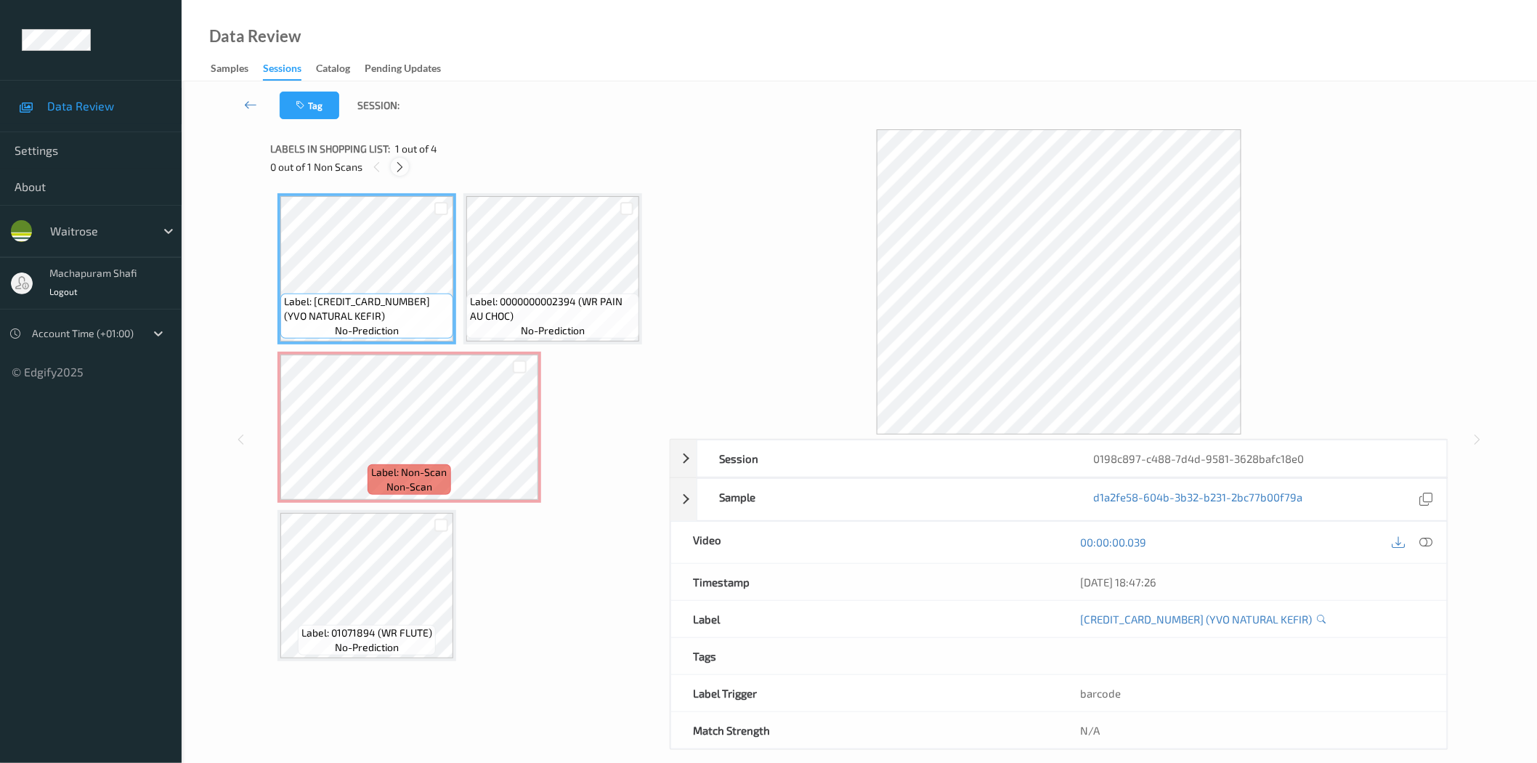
click at [398, 167] on icon at bounding box center [400, 167] width 12 height 13
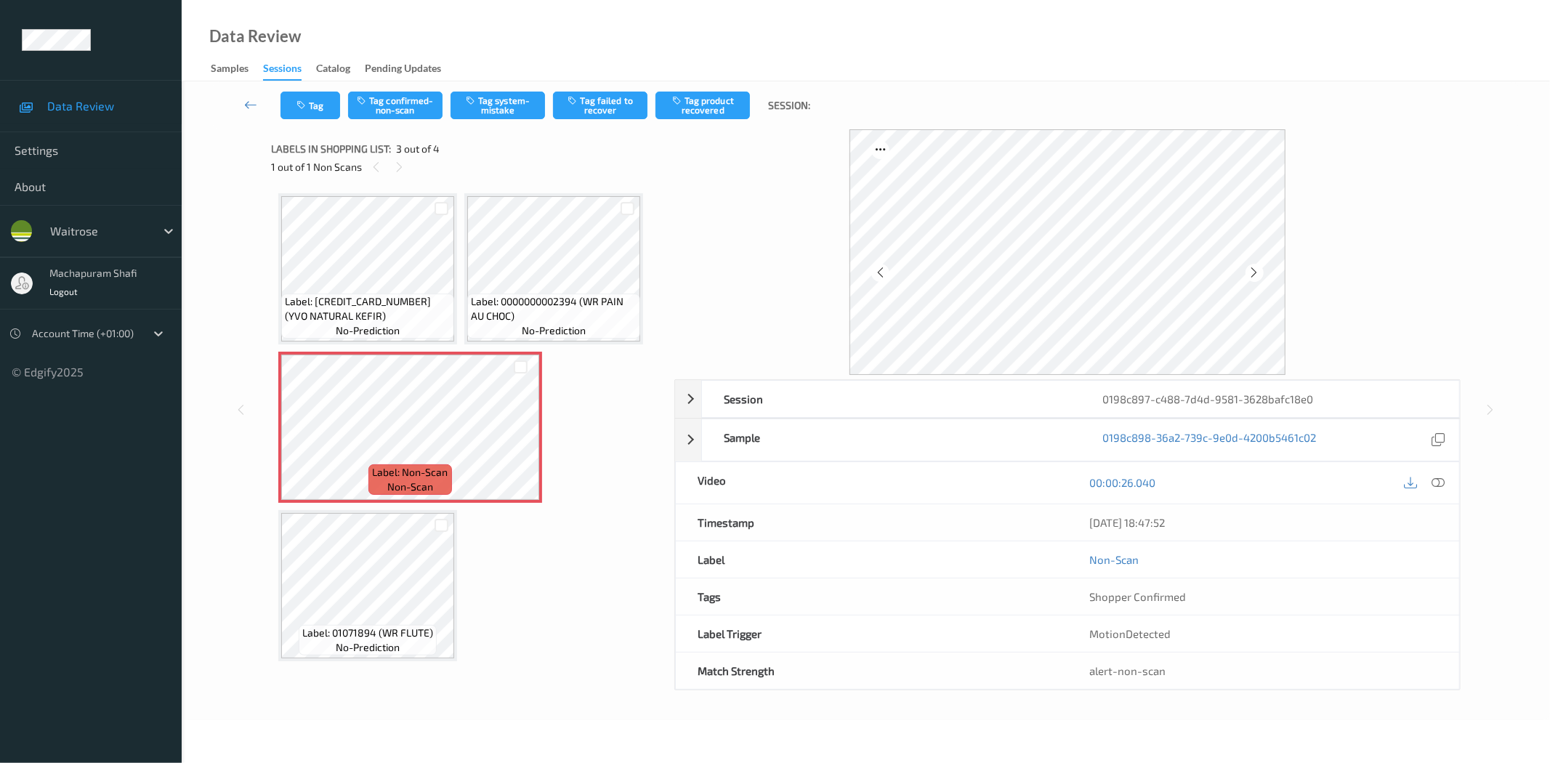
drag, startPoint x: 1443, startPoint y: 474, endPoint x: 1425, endPoint y: 463, distance: 20.6
click at [1443, 474] on div at bounding box center [1438, 483] width 20 height 20
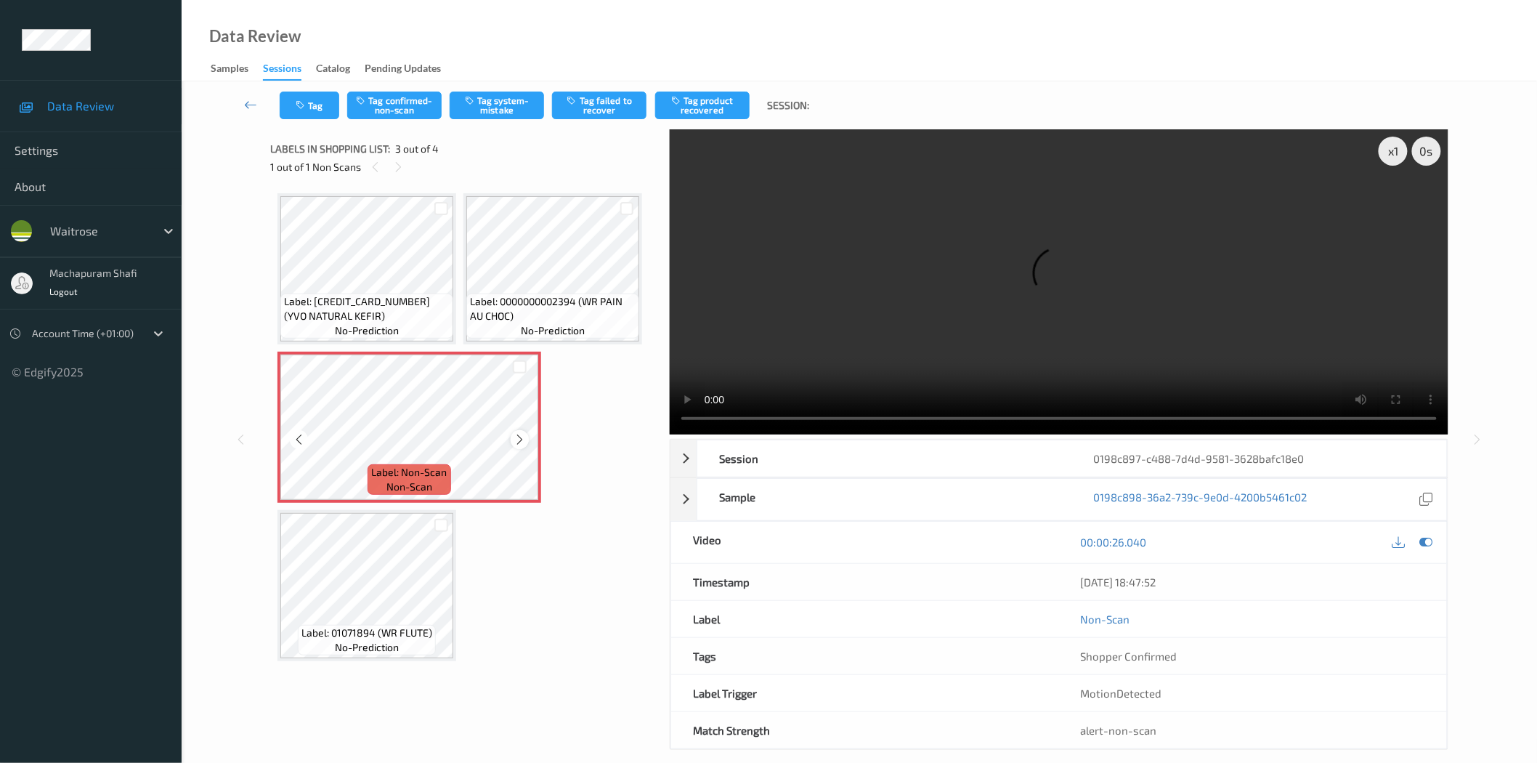
click at [521, 445] on div at bounding box center [520, 439] width 18 height 18
drag, startPoint x: 580, startPoint y: 300, endPoint x: 610, endPoint y: 315, distance: 34.1
click at [610, 315] on span "Label: 0000000002394 (WR PAIN AU CHOC)" at bounding box center [553, 308] width 166 height 29
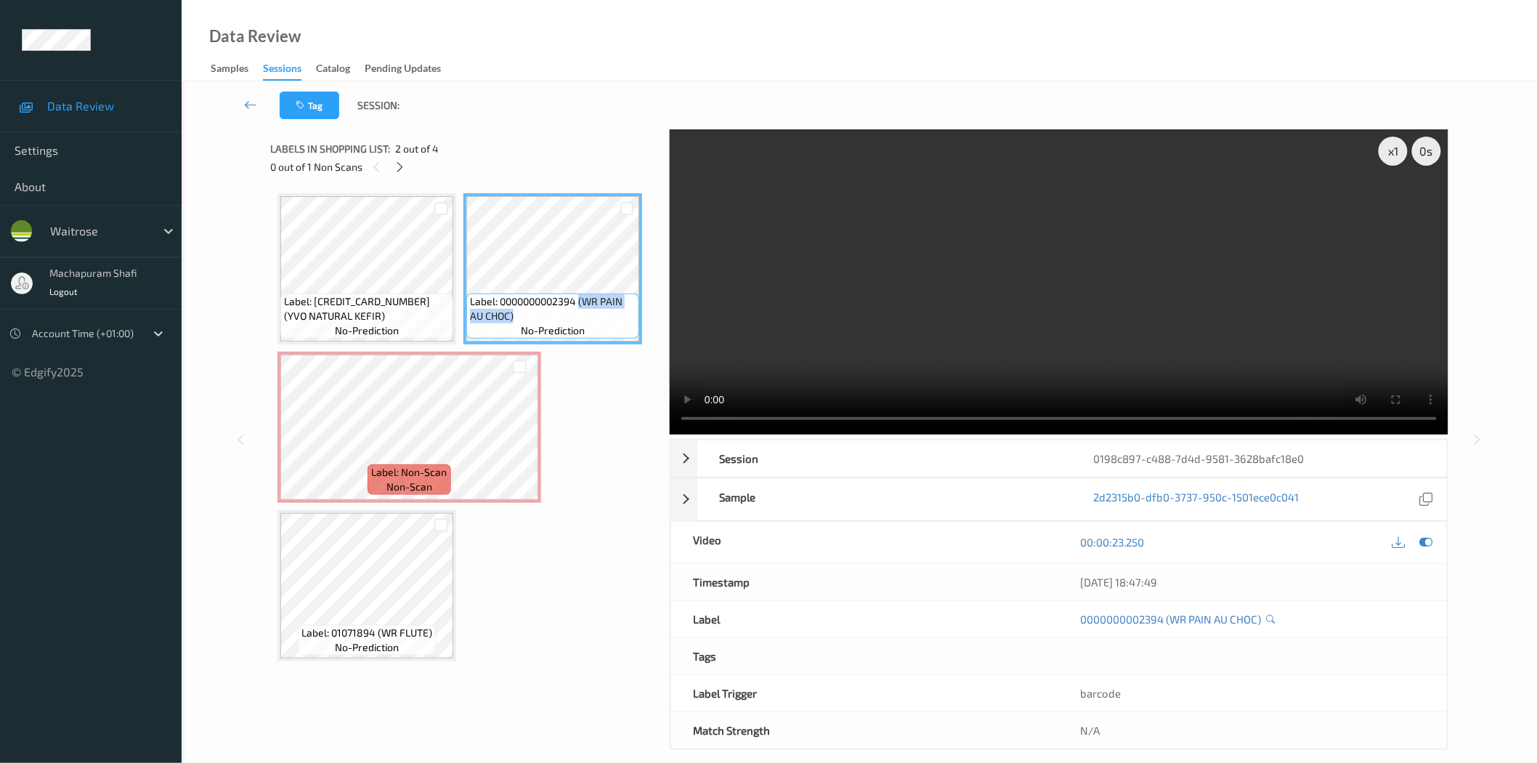
copy span "(WR PAIN AU CHOC)"
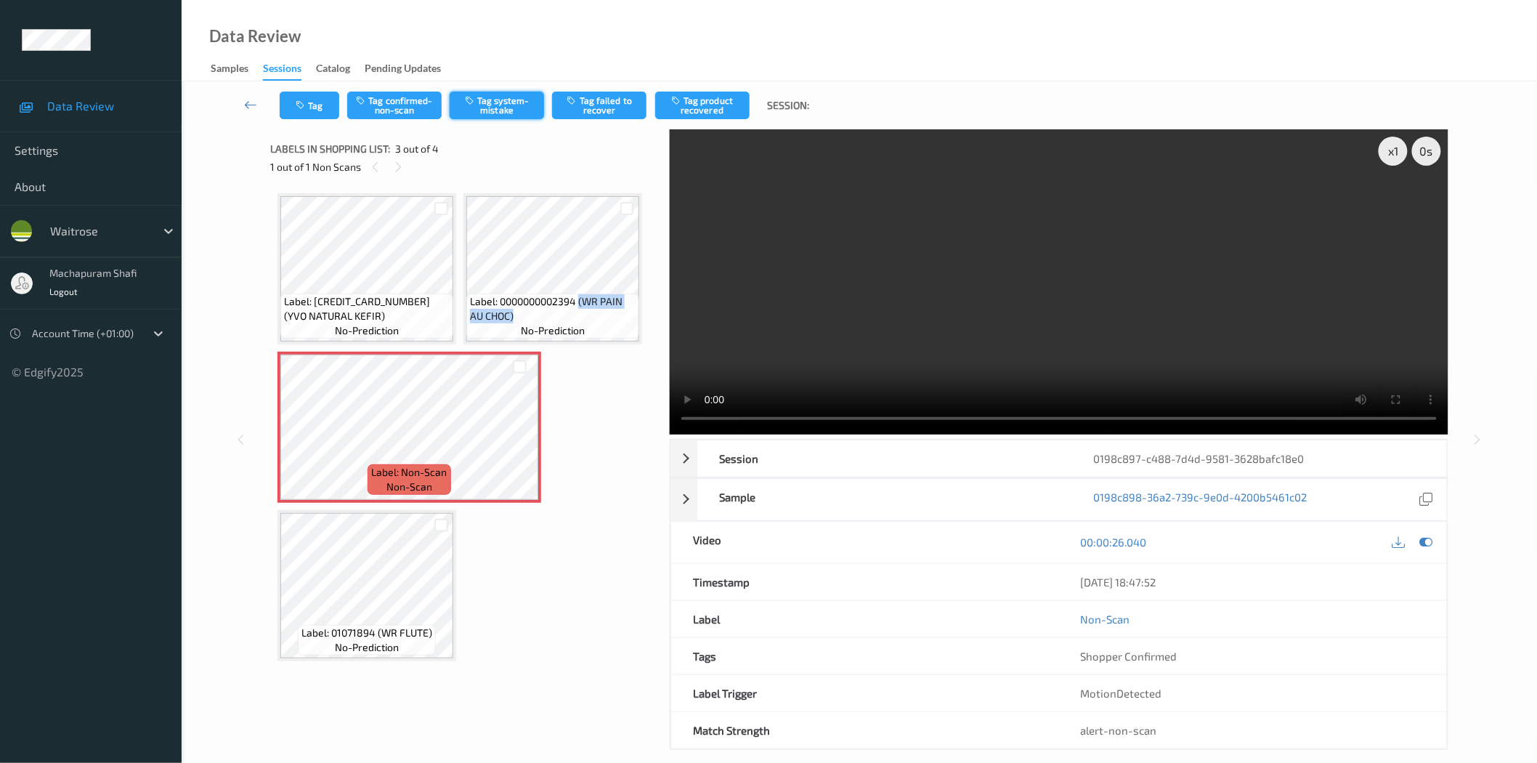
click at [517, 92] on button "Tag system-mistake" at bounding box center [497, 106] width 94 height 28
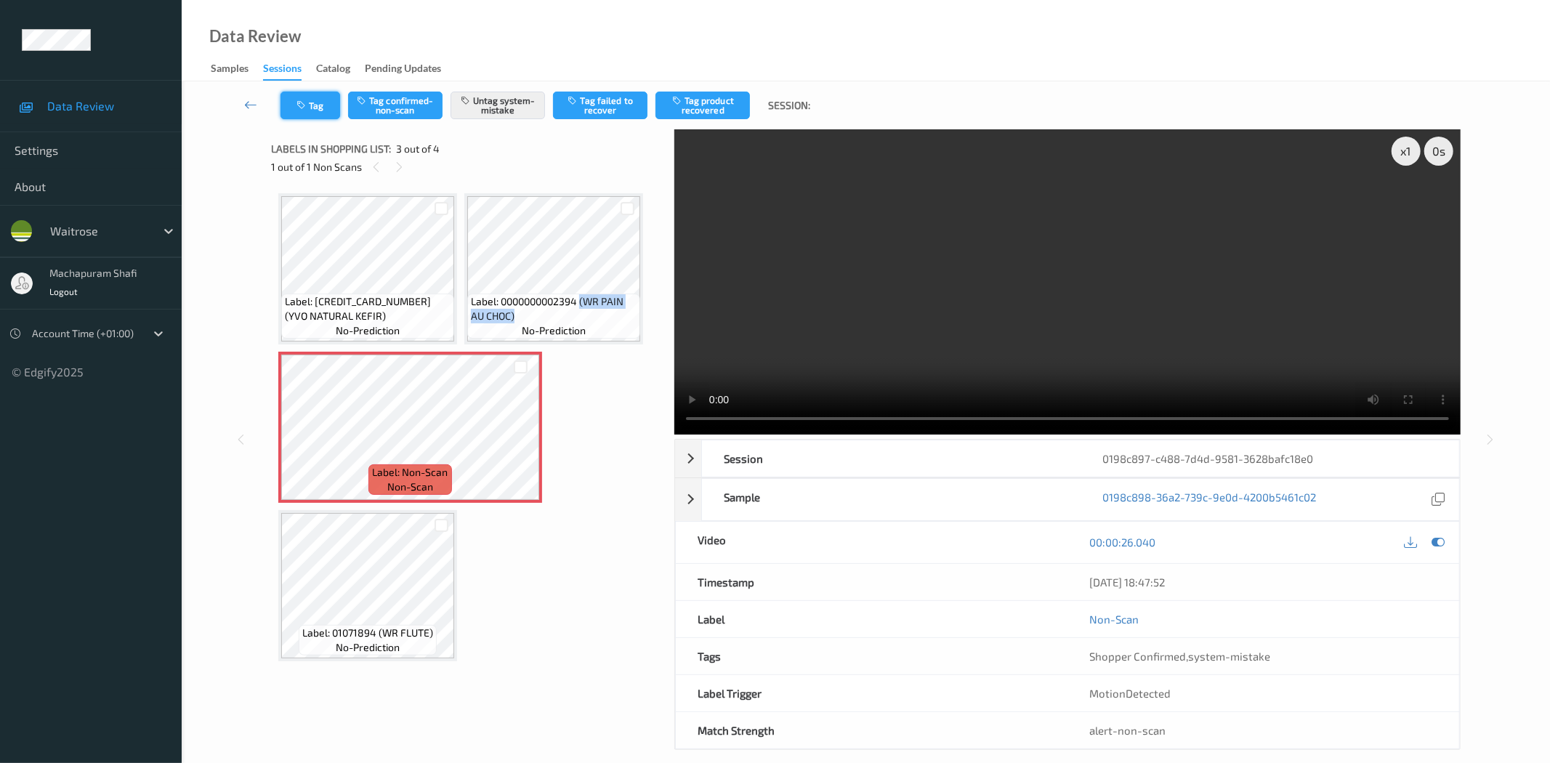
click at [302, 105] on icon "button" at bounding box center [302, 105] width 12 height 10
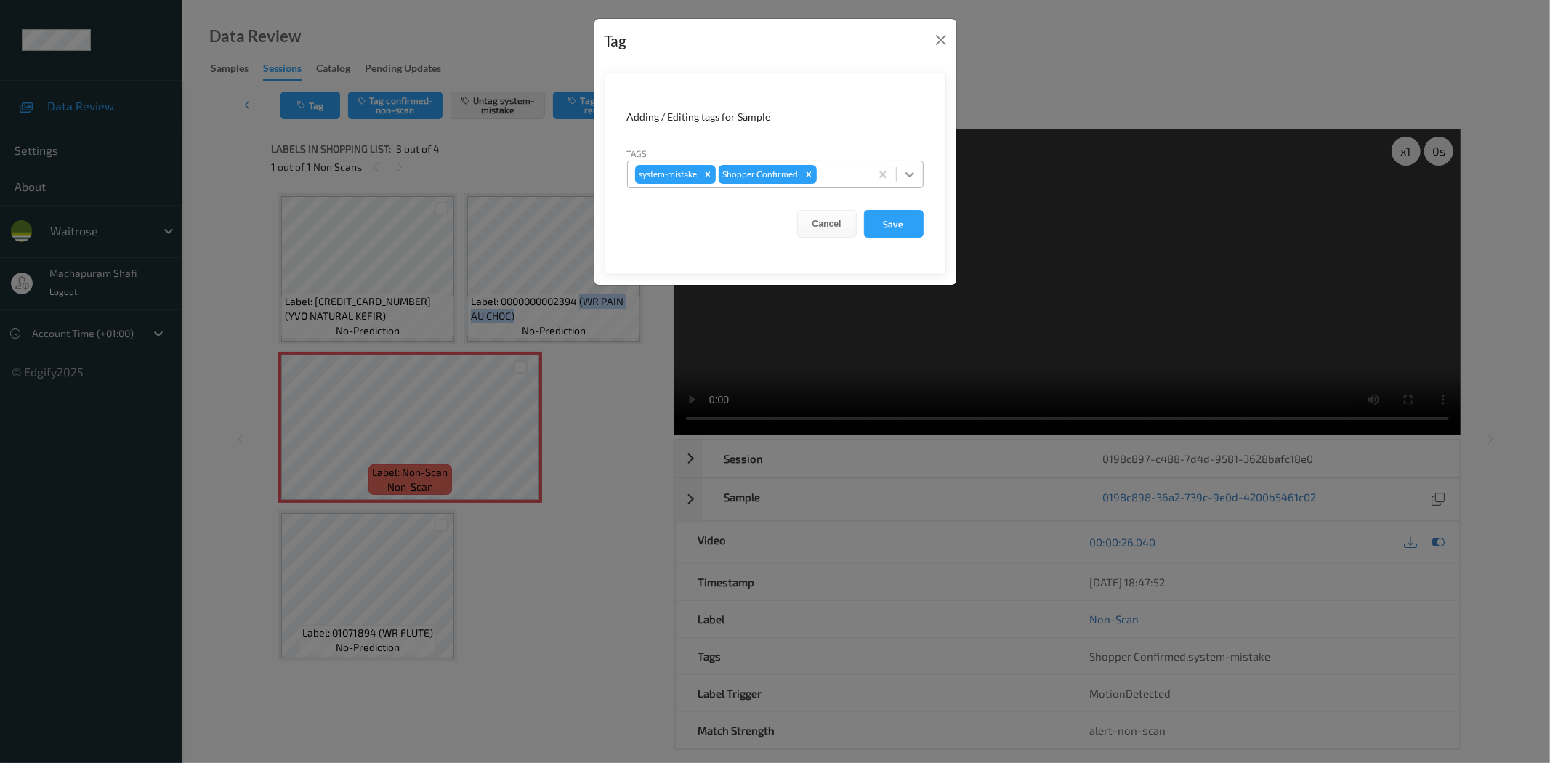
click at [914, 173] on icon at bounding box center [909, 174] width 15 height 15
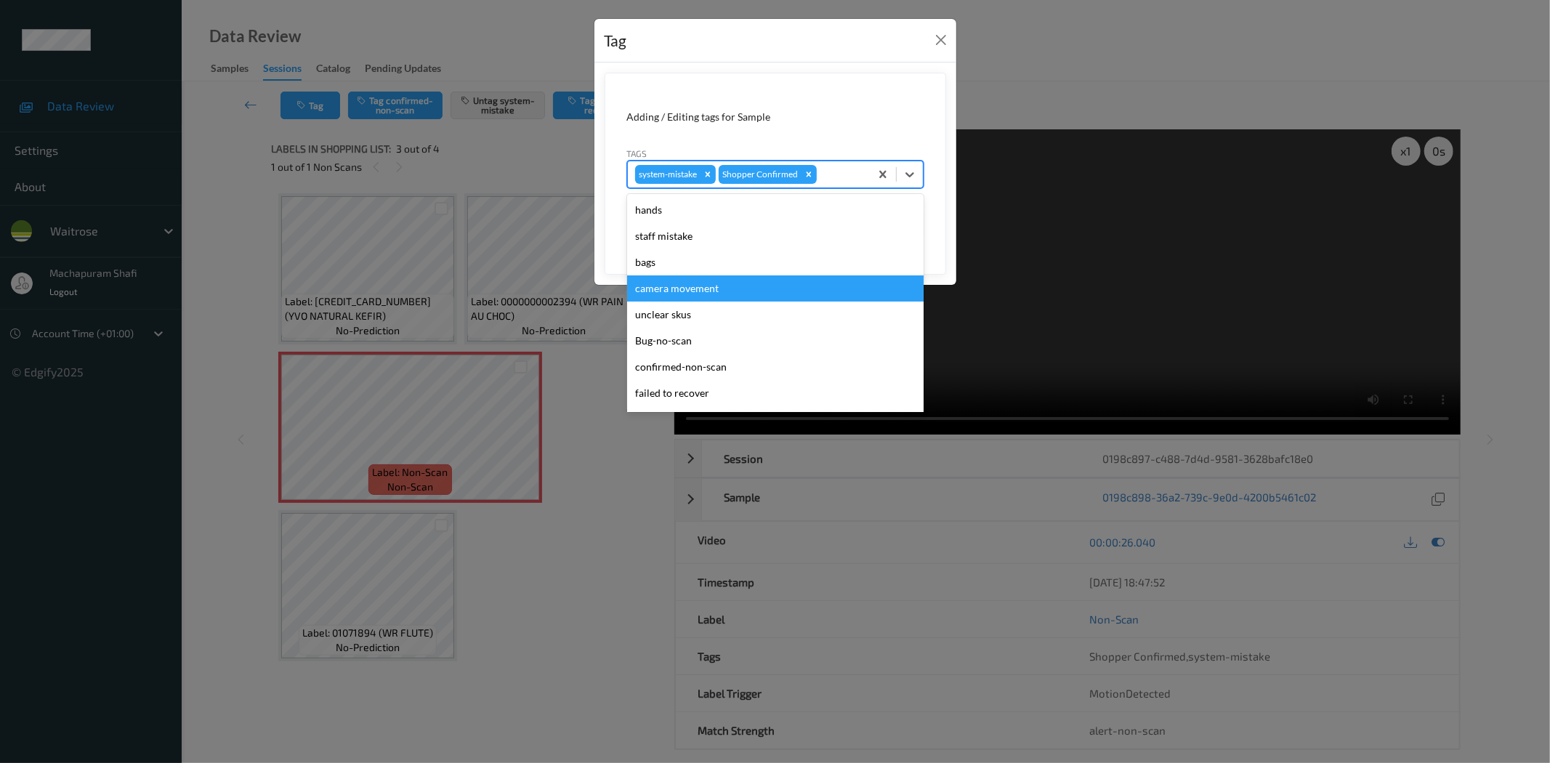
scroll to position [284, 0]
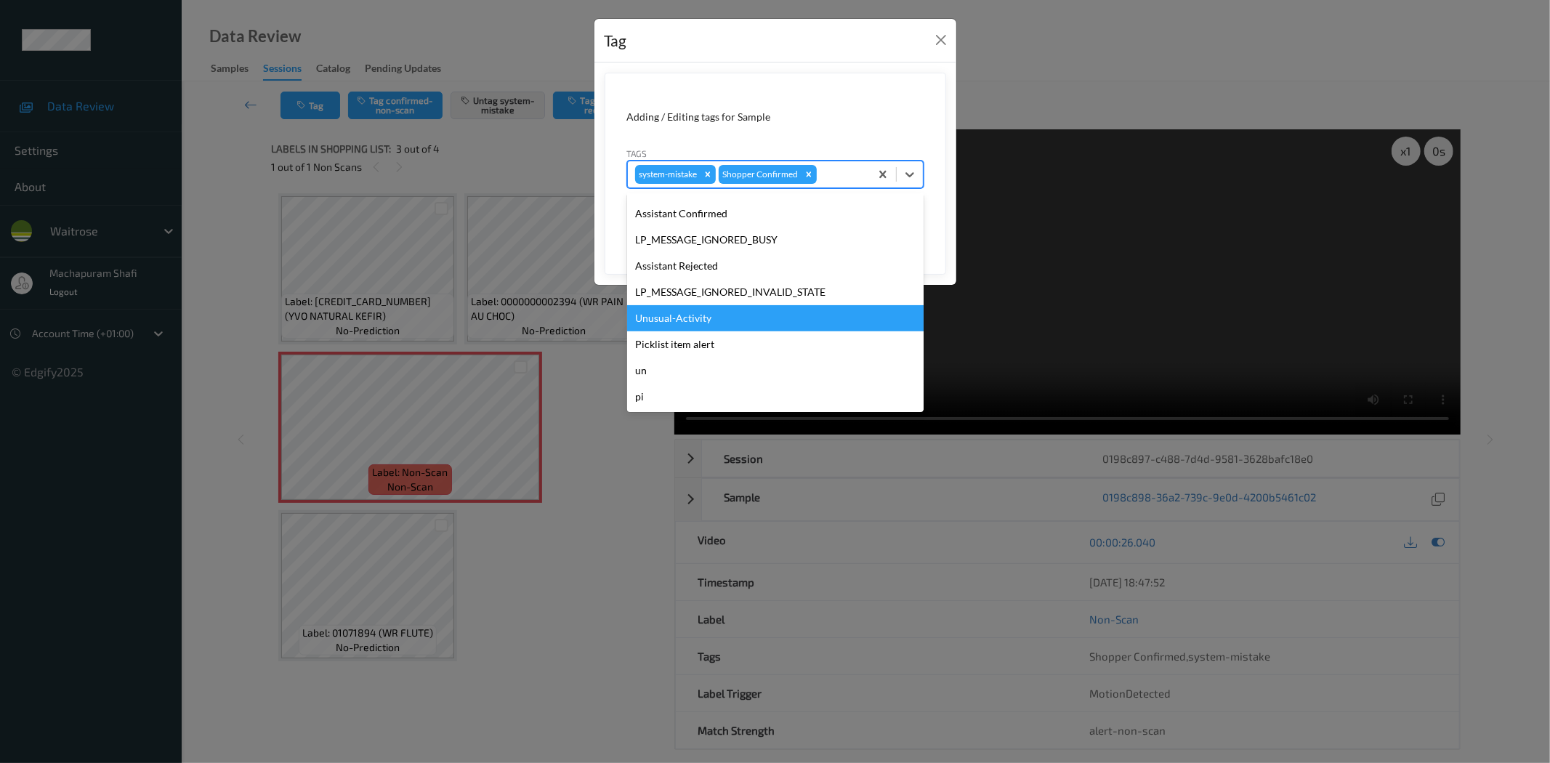
click at [705, 317] on div "Unusual-Activity" at bounding box center [775, 318] width 296 height 26
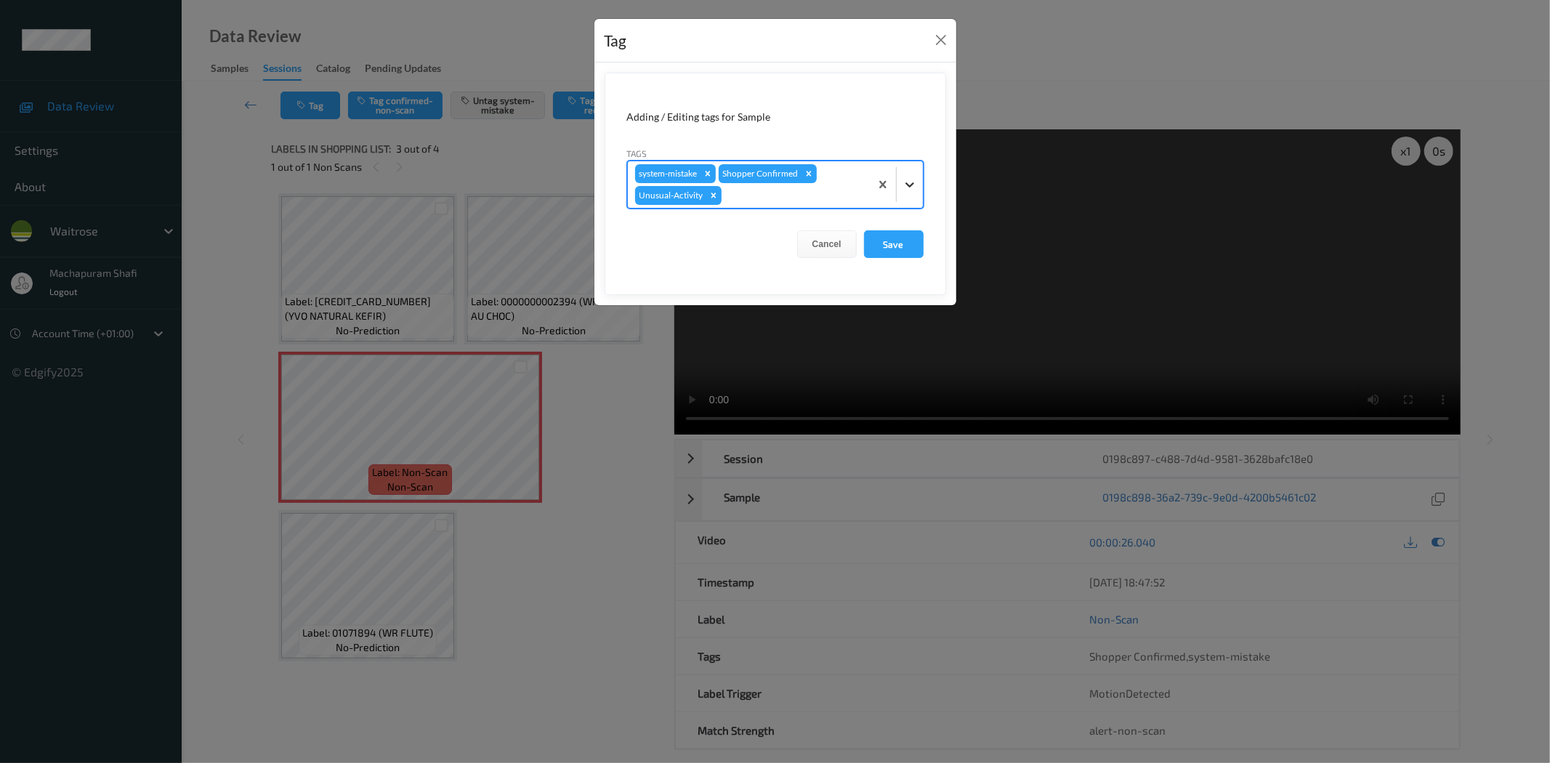
click at [910, 189] on icon at bounding box center [909, 184] width 15 height 15
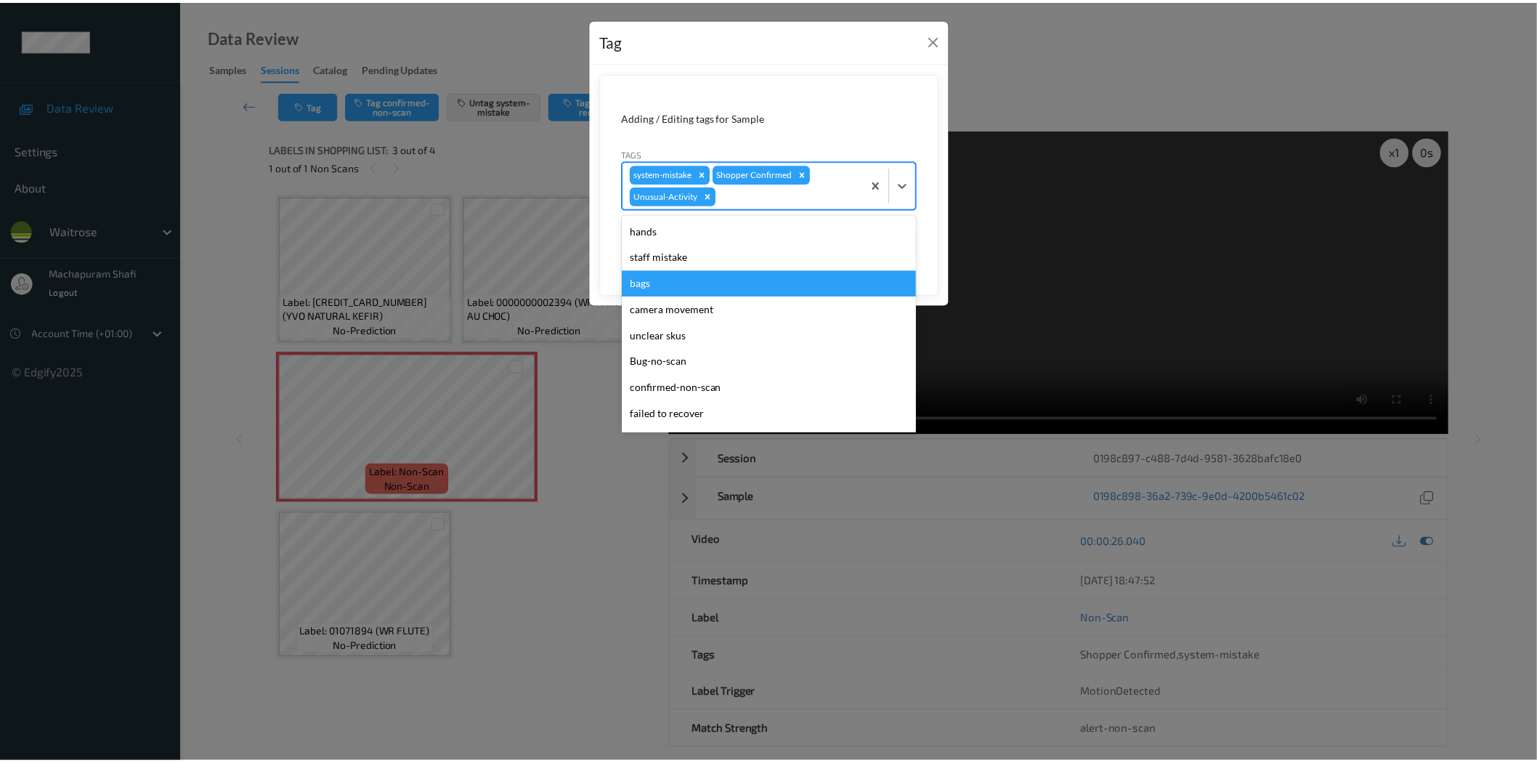
scroll to position [258, 0]
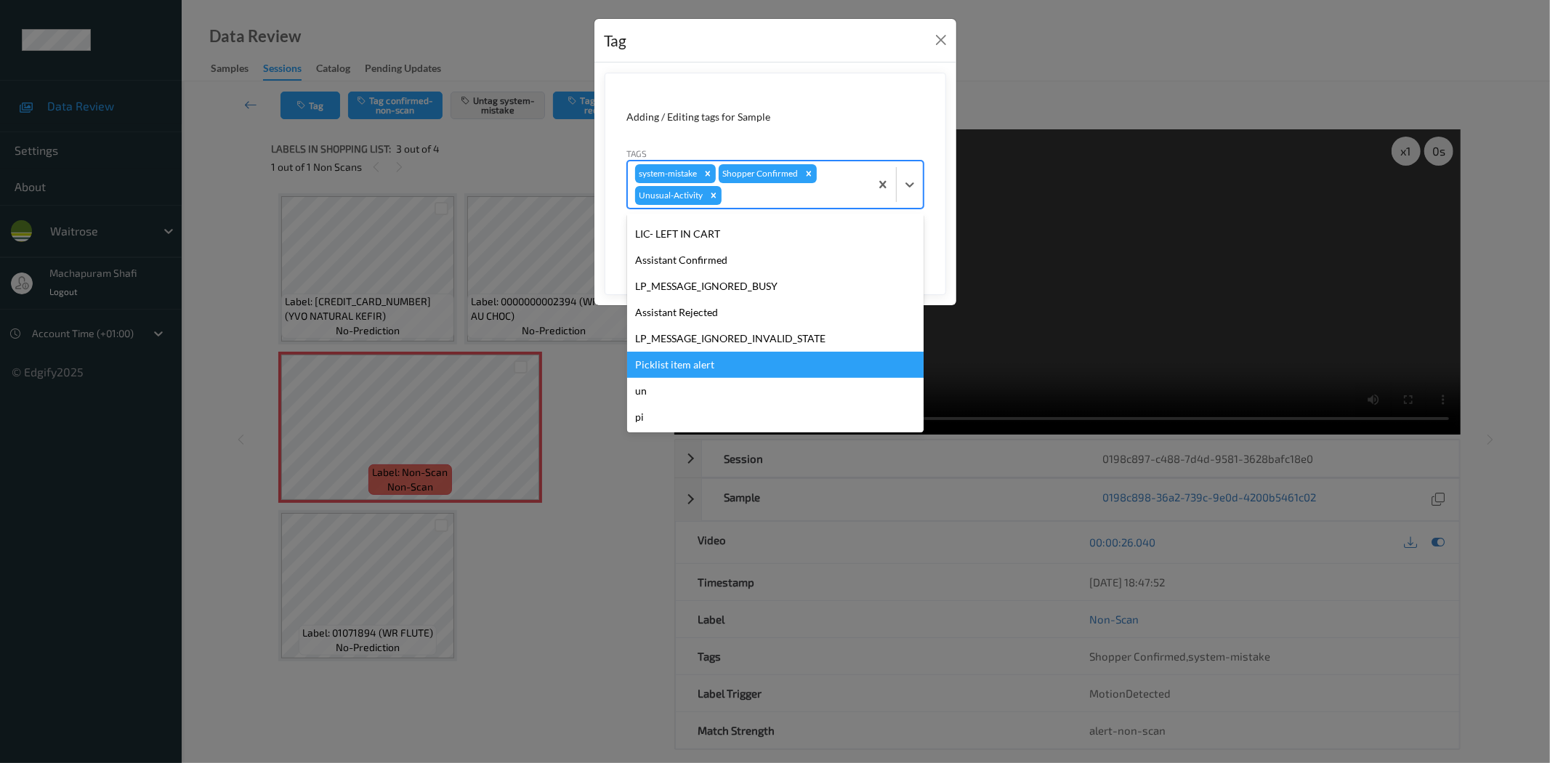
click at [706, 365] on div "Picklist item alert" at bounding box center [775, 365] width 296 height 26
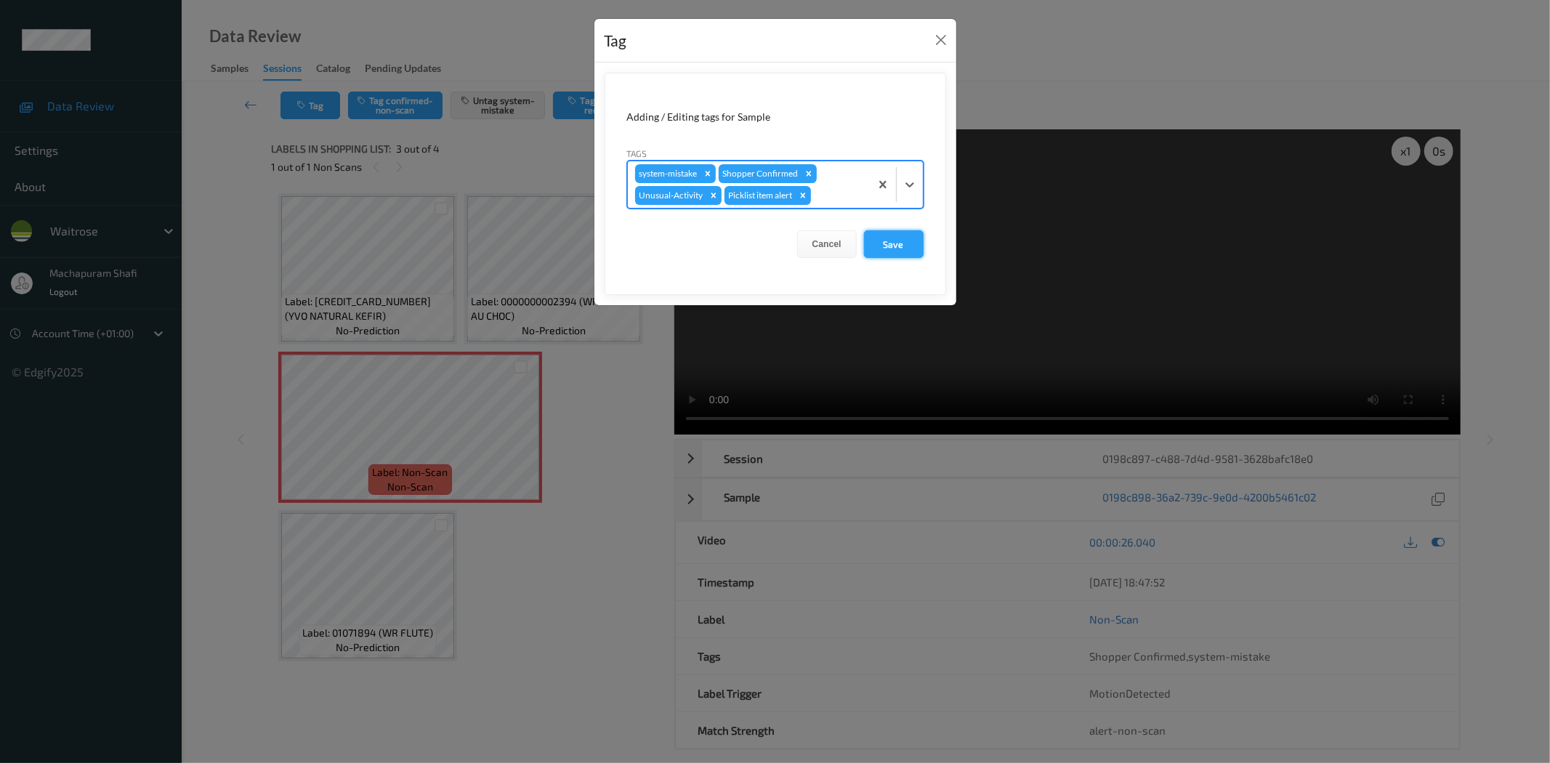
click at [883, 248] on button "Save" at bounding box center [894, 244] width 60 height 28
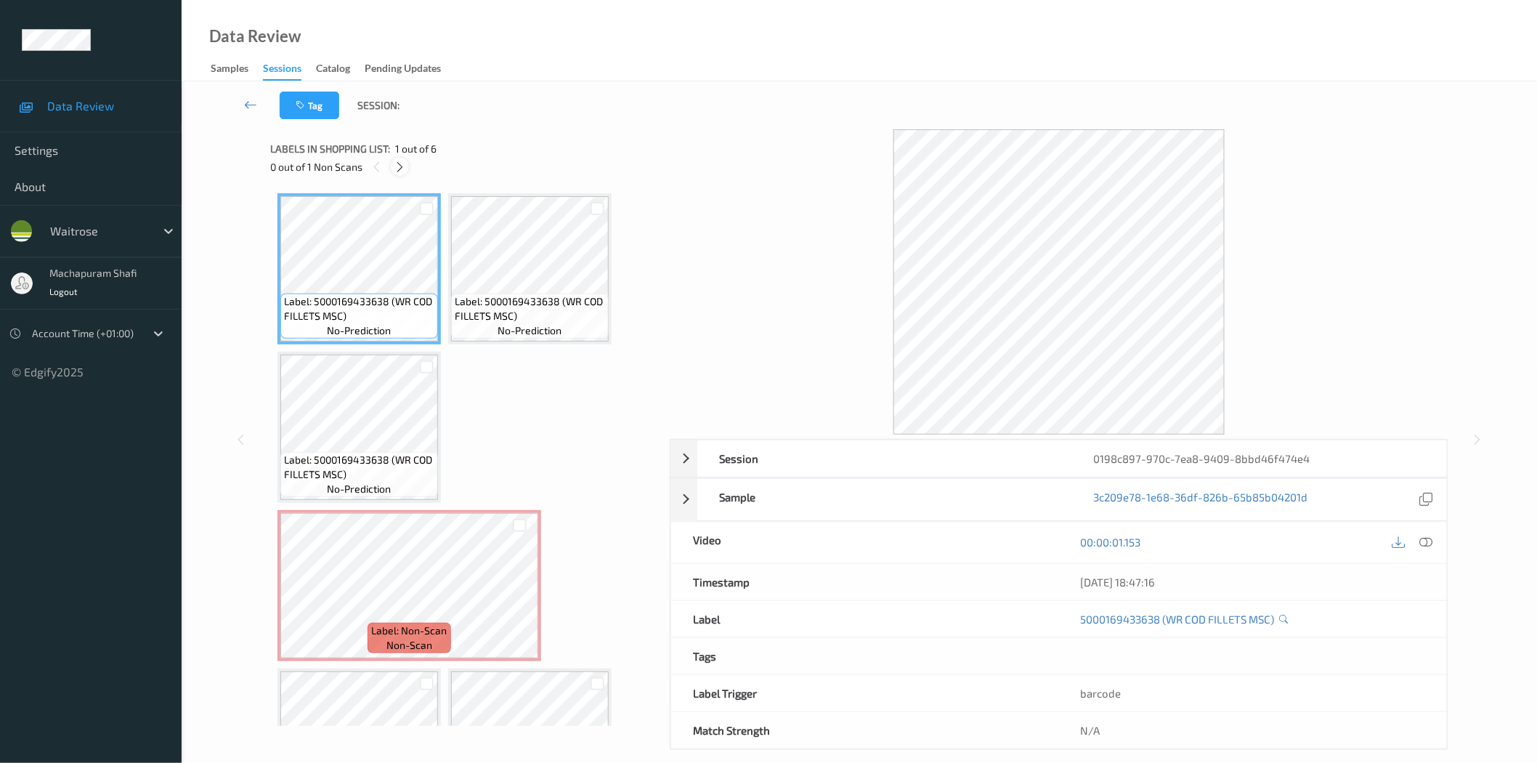
click at [400, 171] on icon at bounding box center [400, 167] width 12 height 13
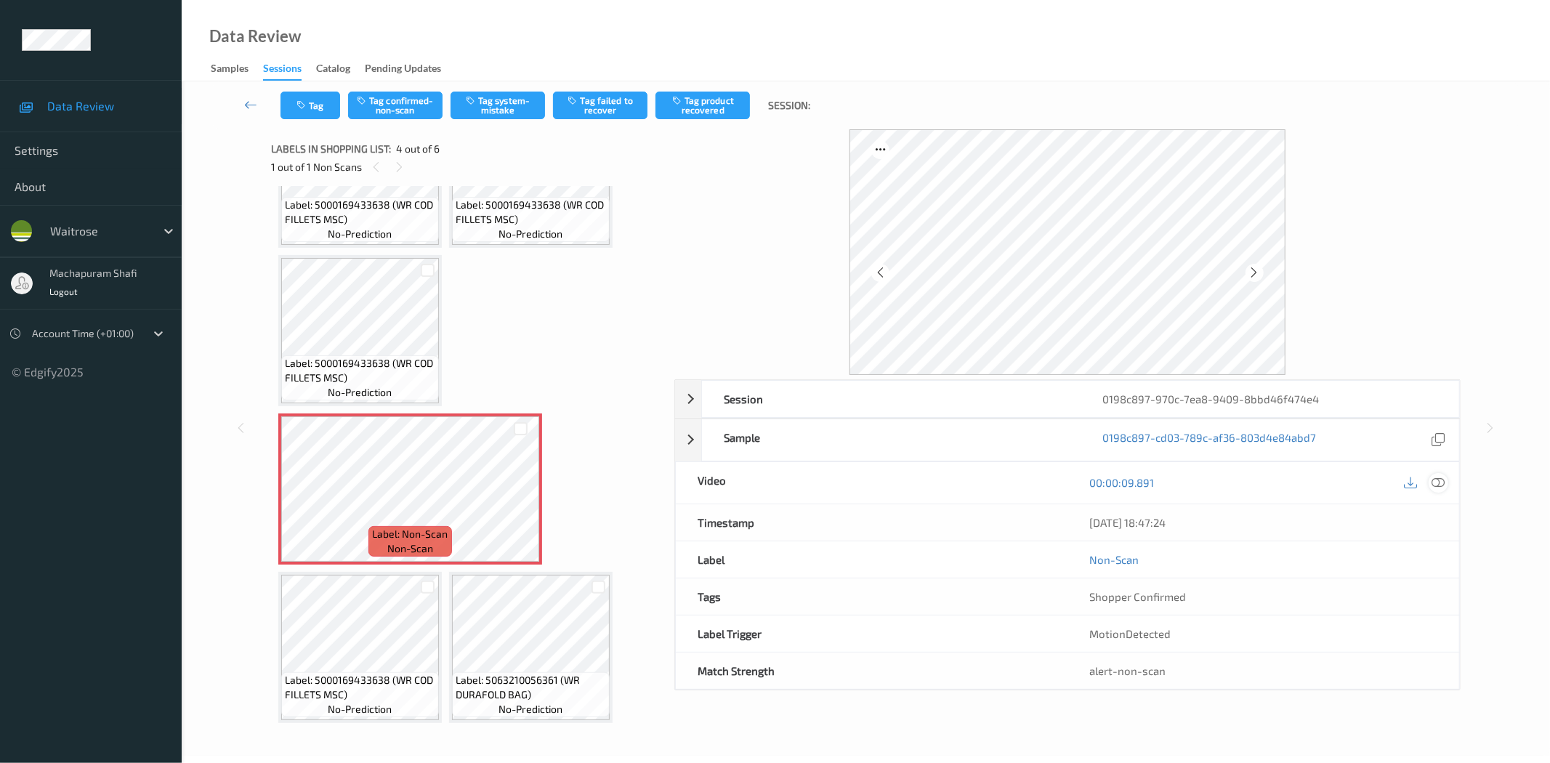
click at [1441, 482] on icon at bounding box center [1438, 482] width 13 height 13
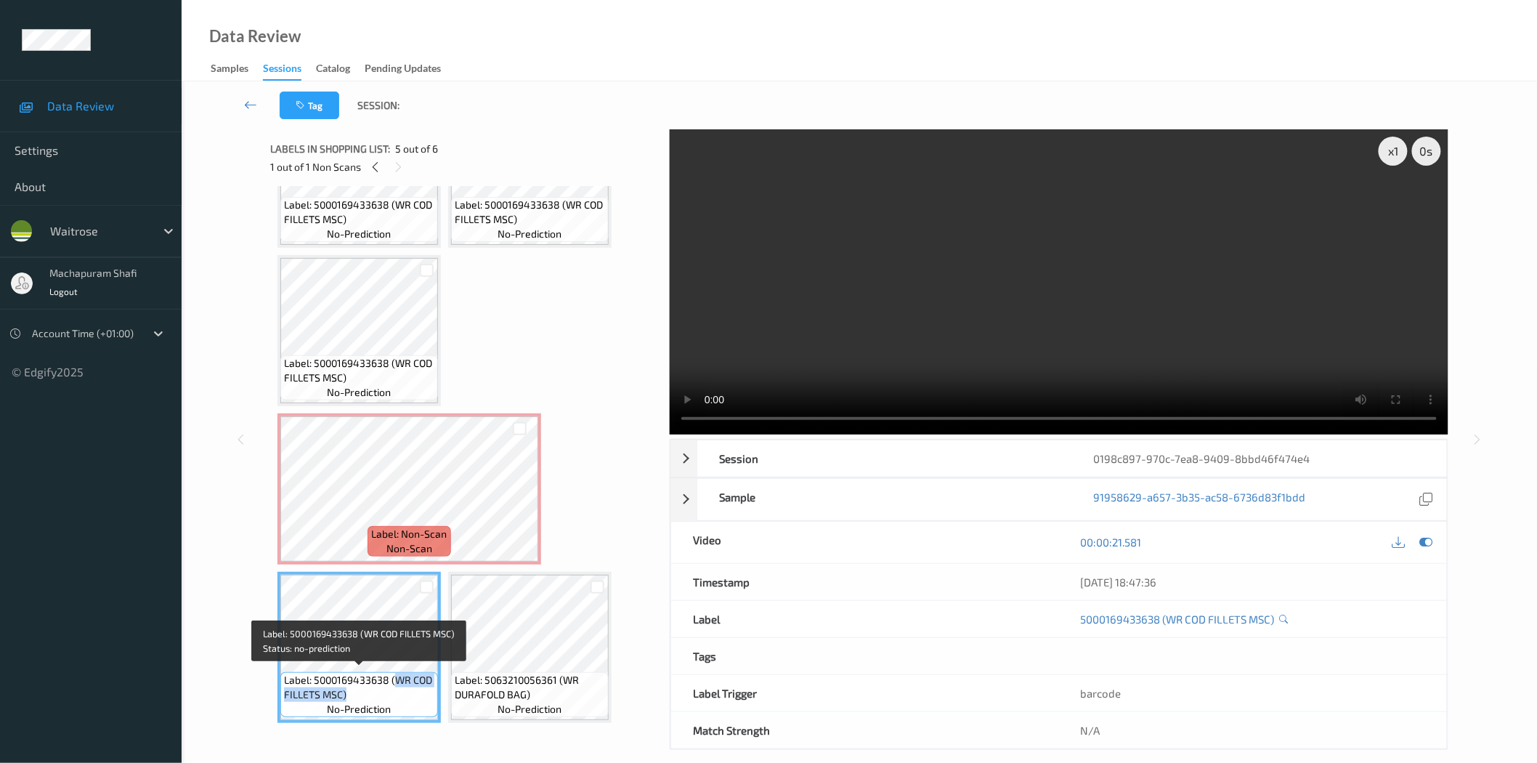
drag, startPoint x: 394, startPoint y: 677, endPoint x: 416, endPoint y: 694, distance: 27.5
click at [416, 694] on span "Label: 5000169433638 (WR COD FILLETS MSC)" at bounding box center [359, 687] width 150 height 29
copy span "WR COD FILLETS MSC)"
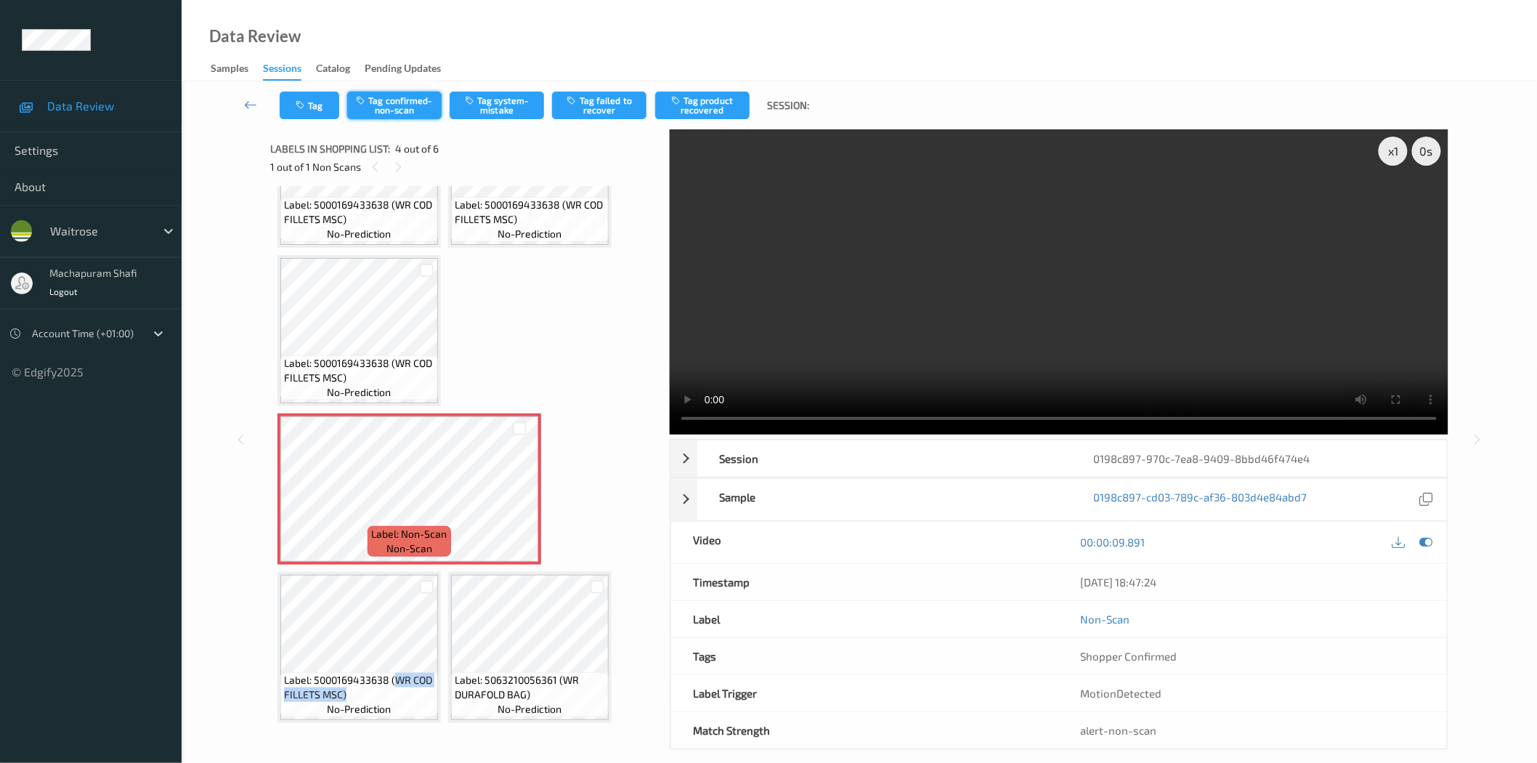
click at [408, 109] on button "Tag confirmed-non-scan" at bounding box center [394, 106] width 94 height 28
click at [403, 104] on button "Tag confirmed-non-scan" at bounding box center [394, 106] width 94 height 28
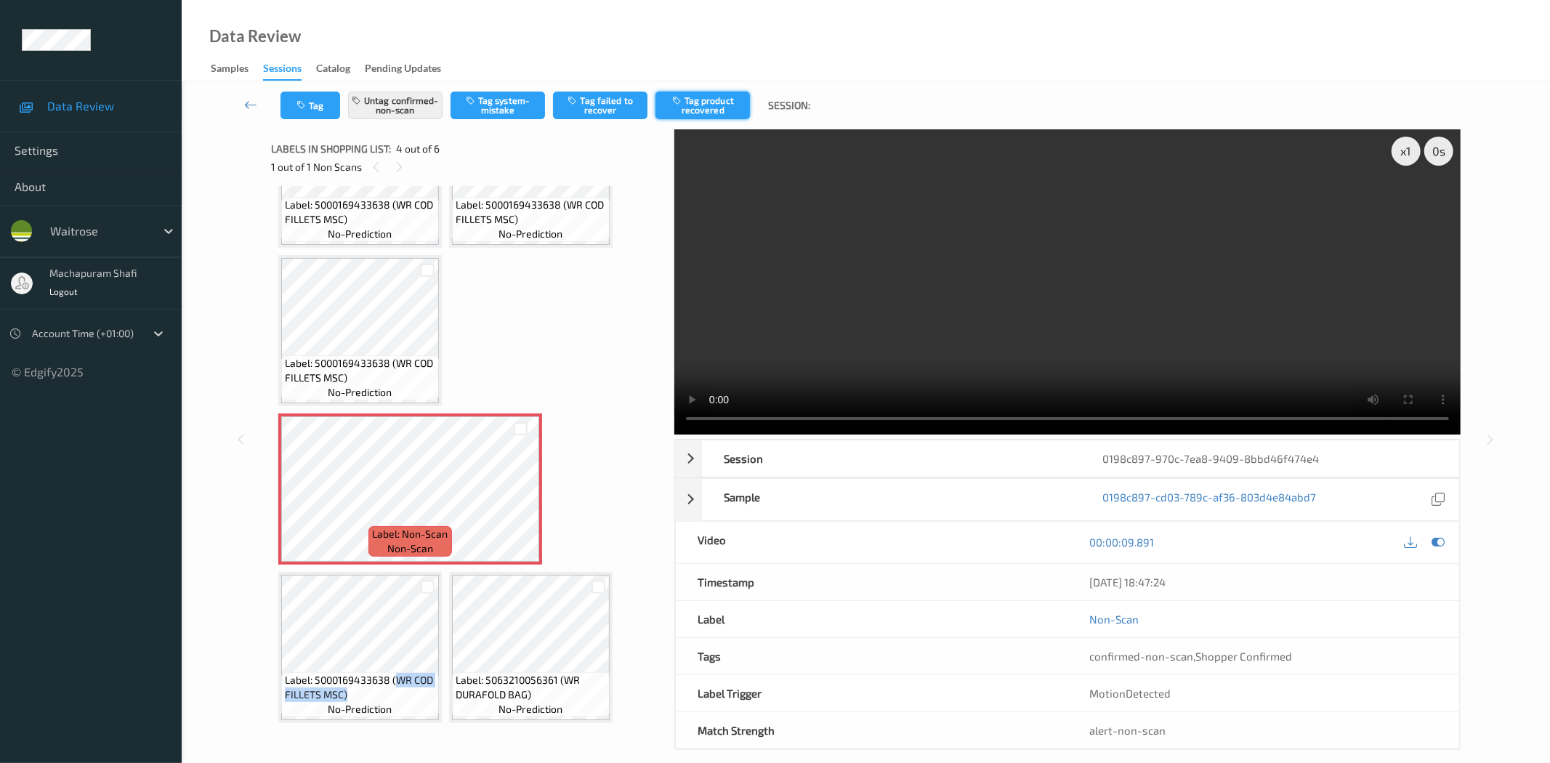
click at [708, 111] on button "Tag product recovered" at bounding box center [702, 106] width 94 height 28
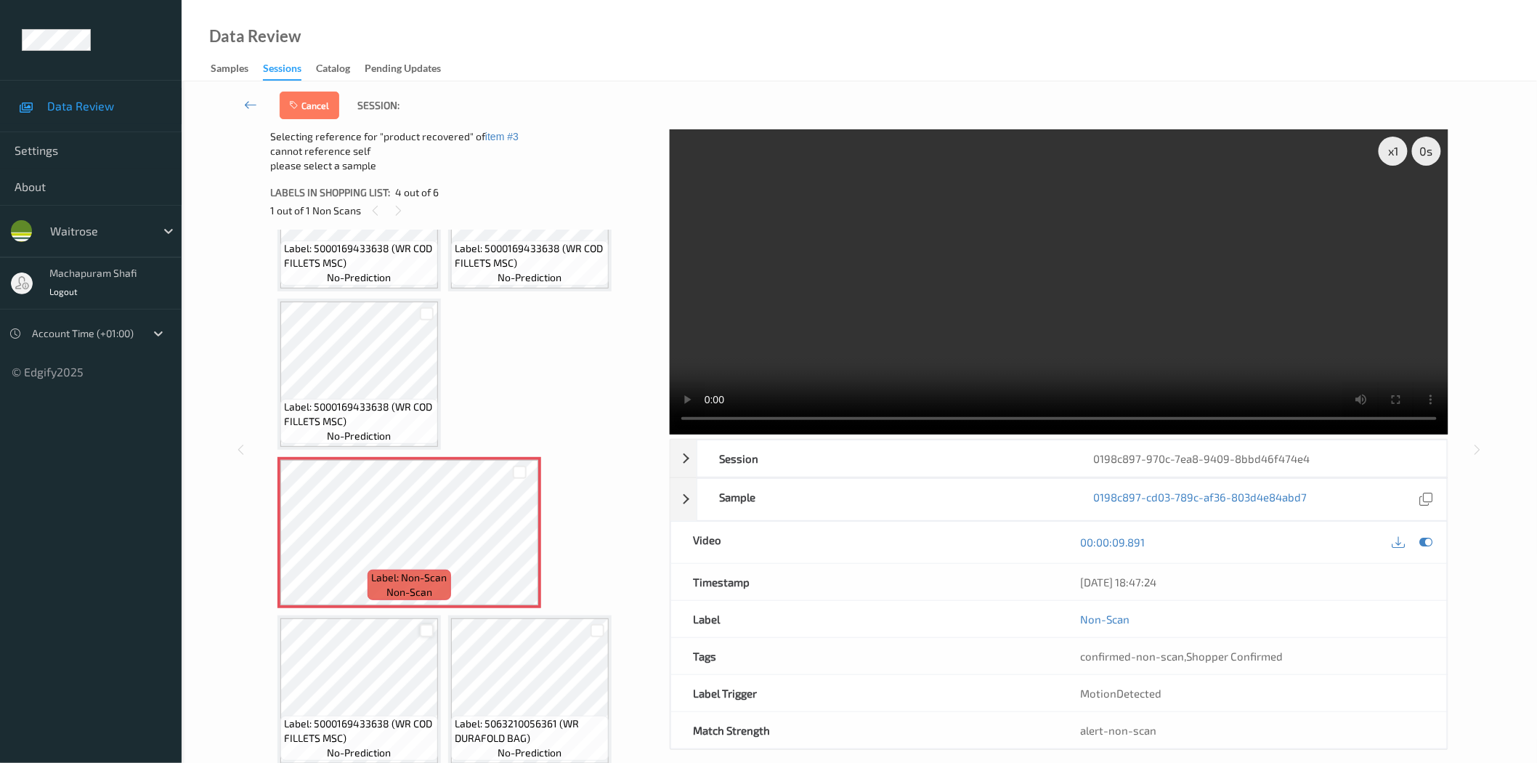
click at [424, 626] on div at bounding box center [427, 631] width 14 height 14
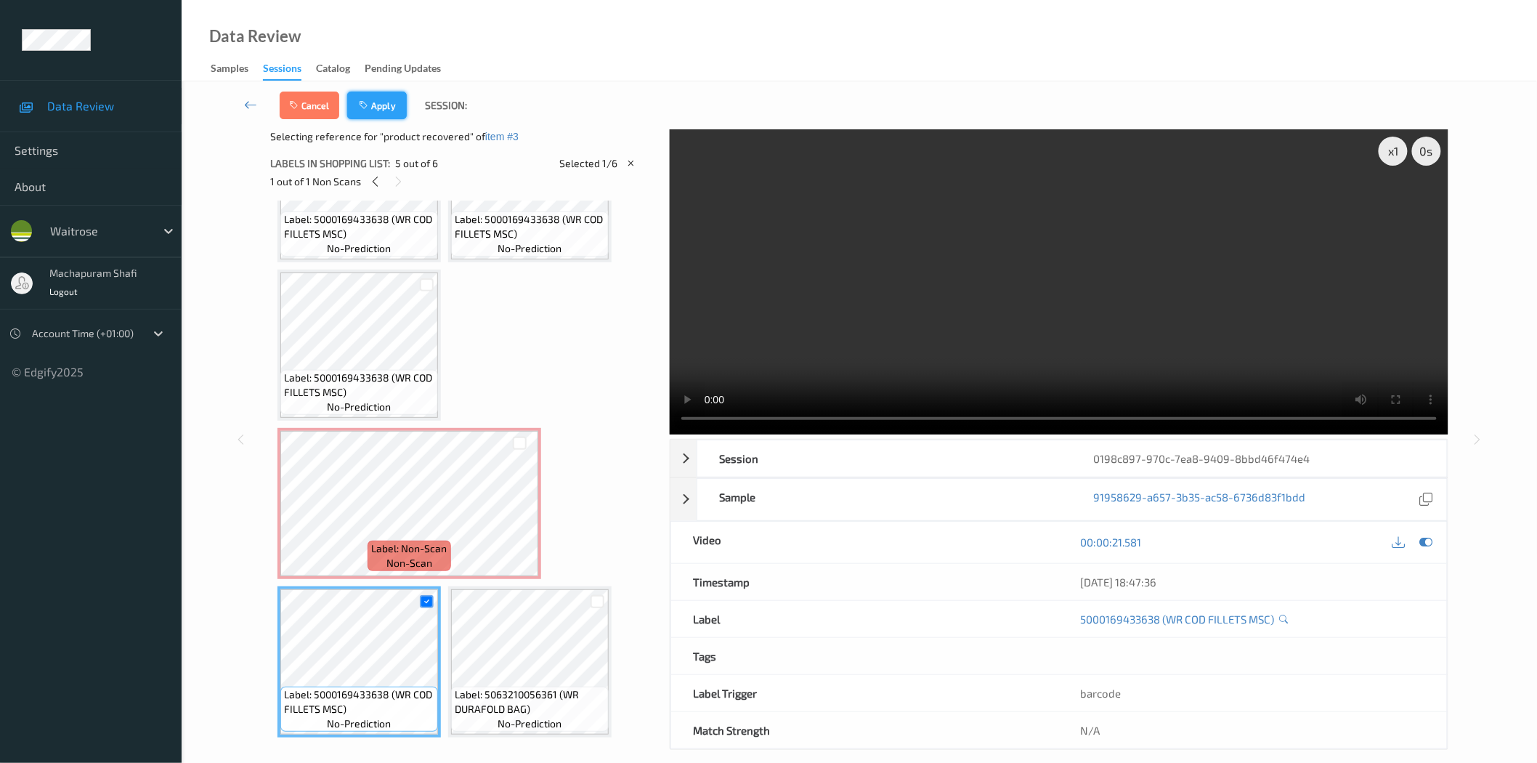
click at [373, 102] on button "Apply" at bounding box center [377, 106] width 60 height 28
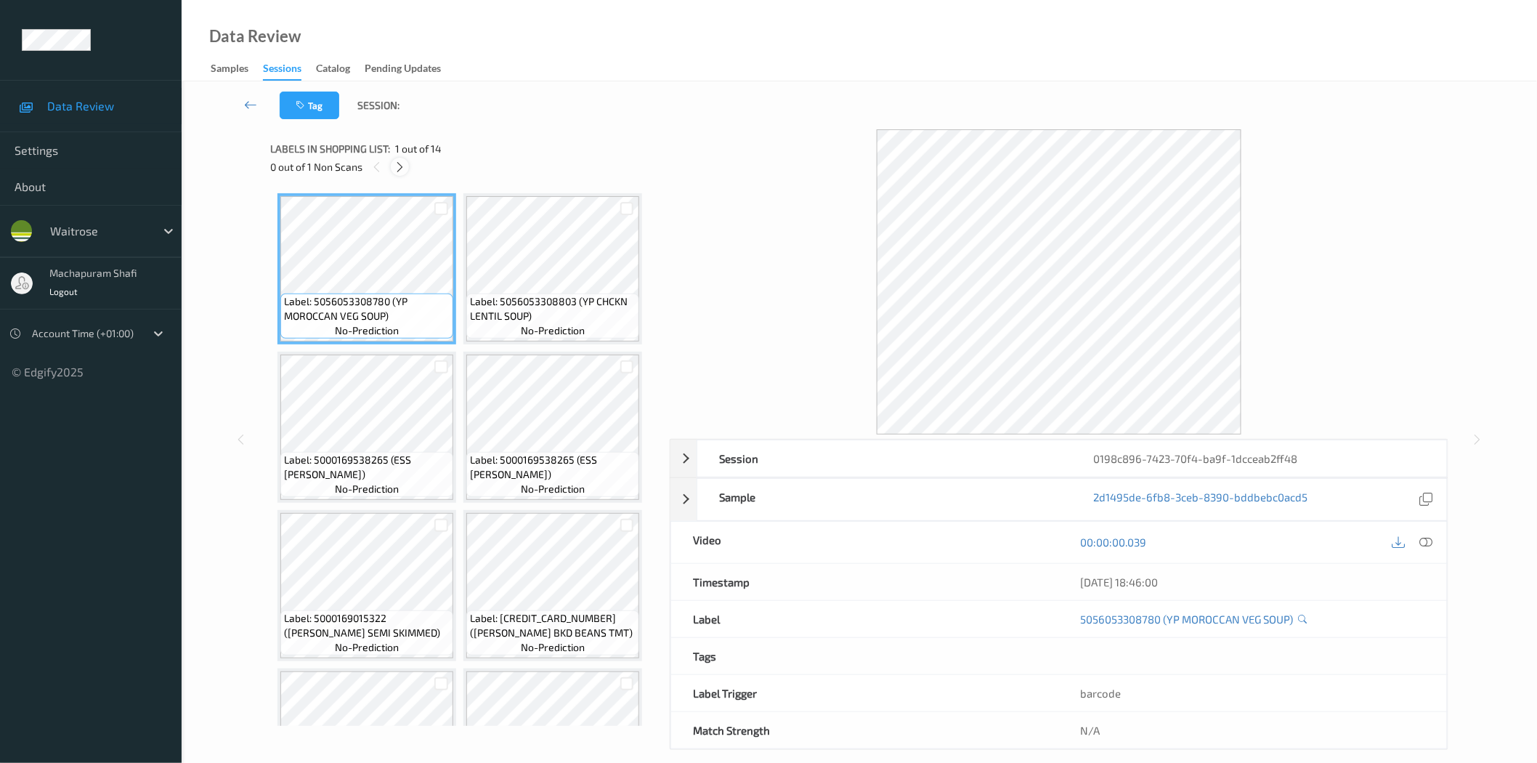
click at [402, 168] on icon at bounding box center [400, 167] width 12 height 13
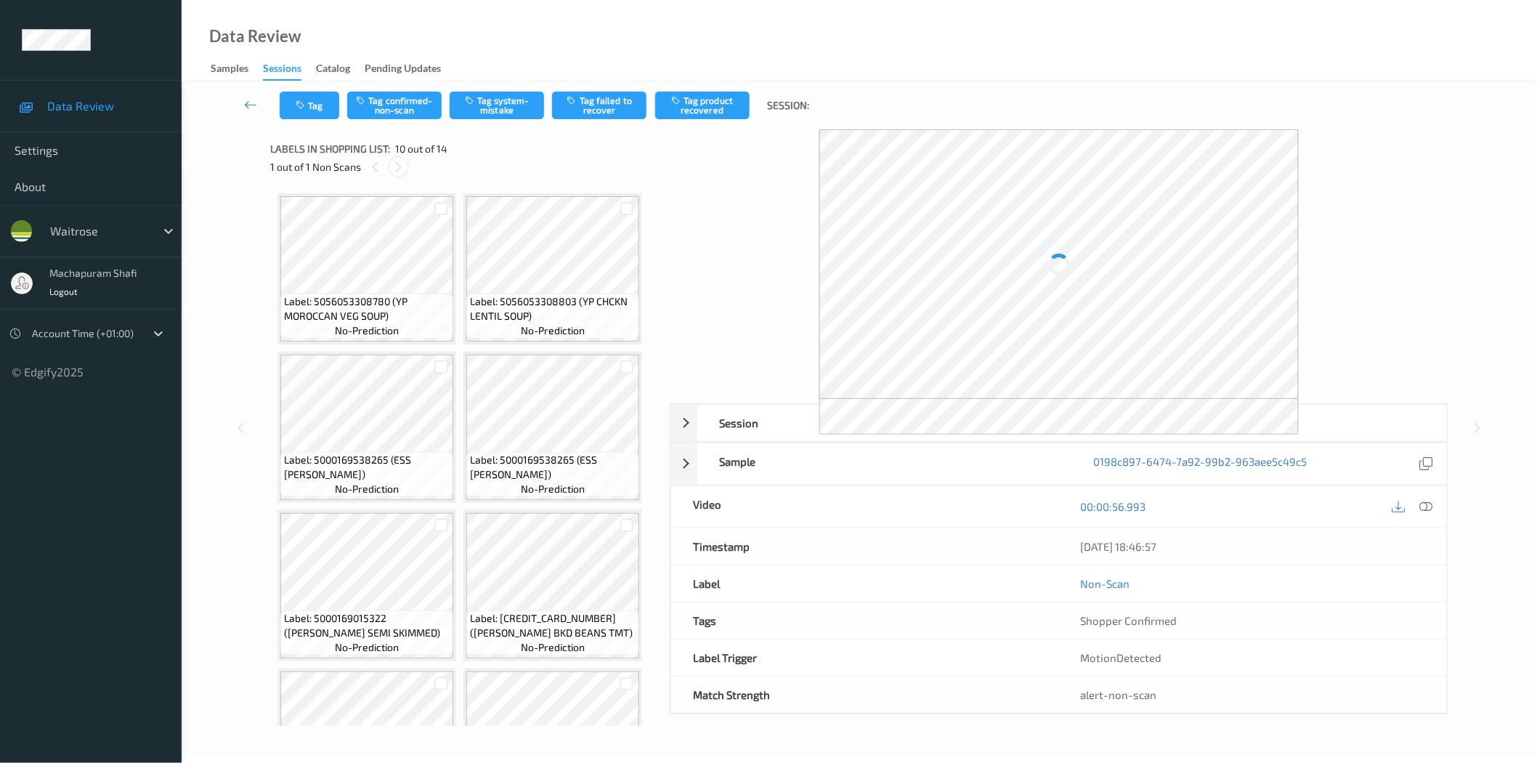
scroll to position [636, 0]
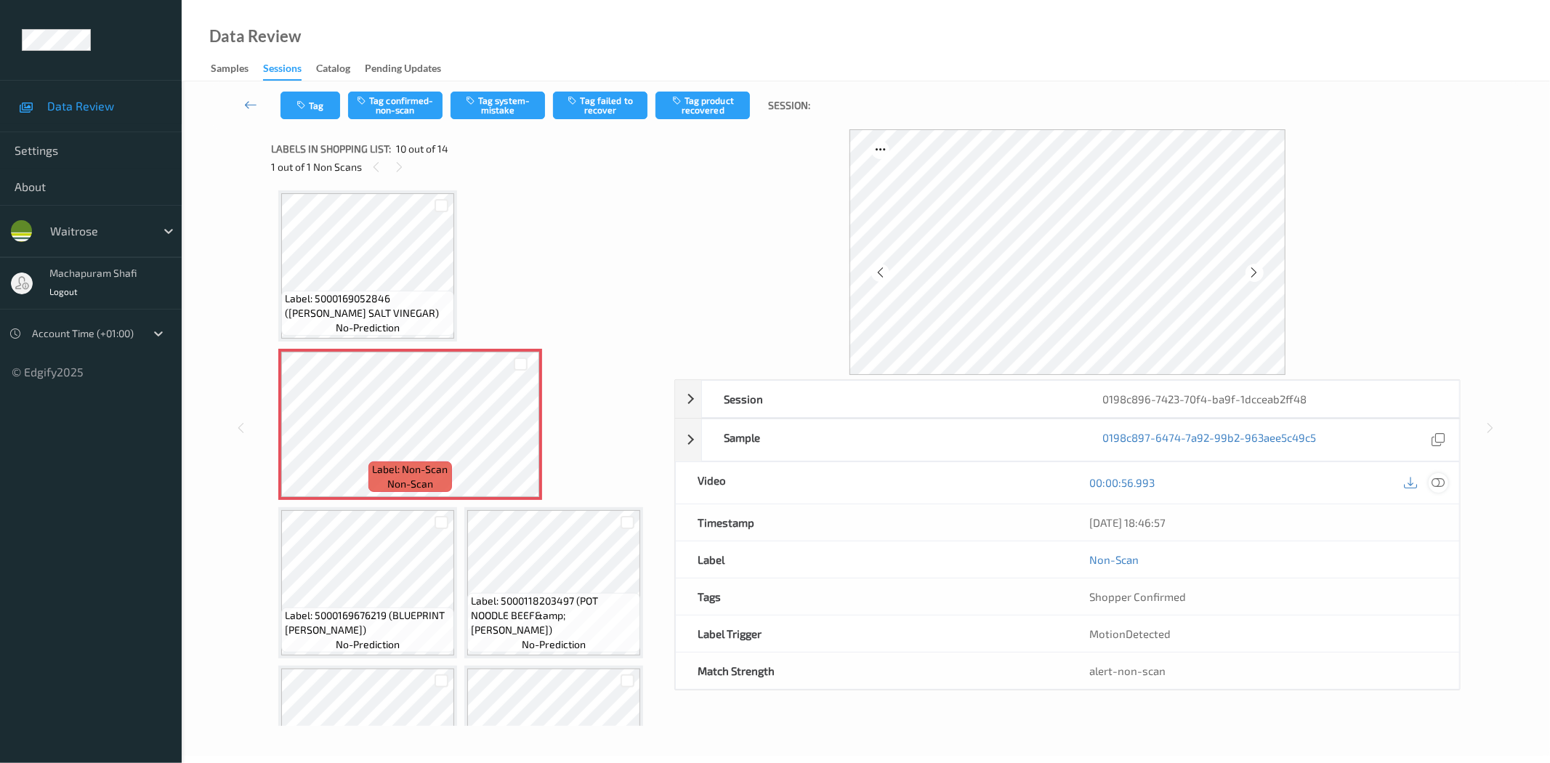
drag, startPoint x: 1442, startPoint y: 488, endPoint x: 1280, endPoint y: 307, distance: 242.9
click at [1441, 488] on icon at bounding box center [1438, 482] width 13 height 13
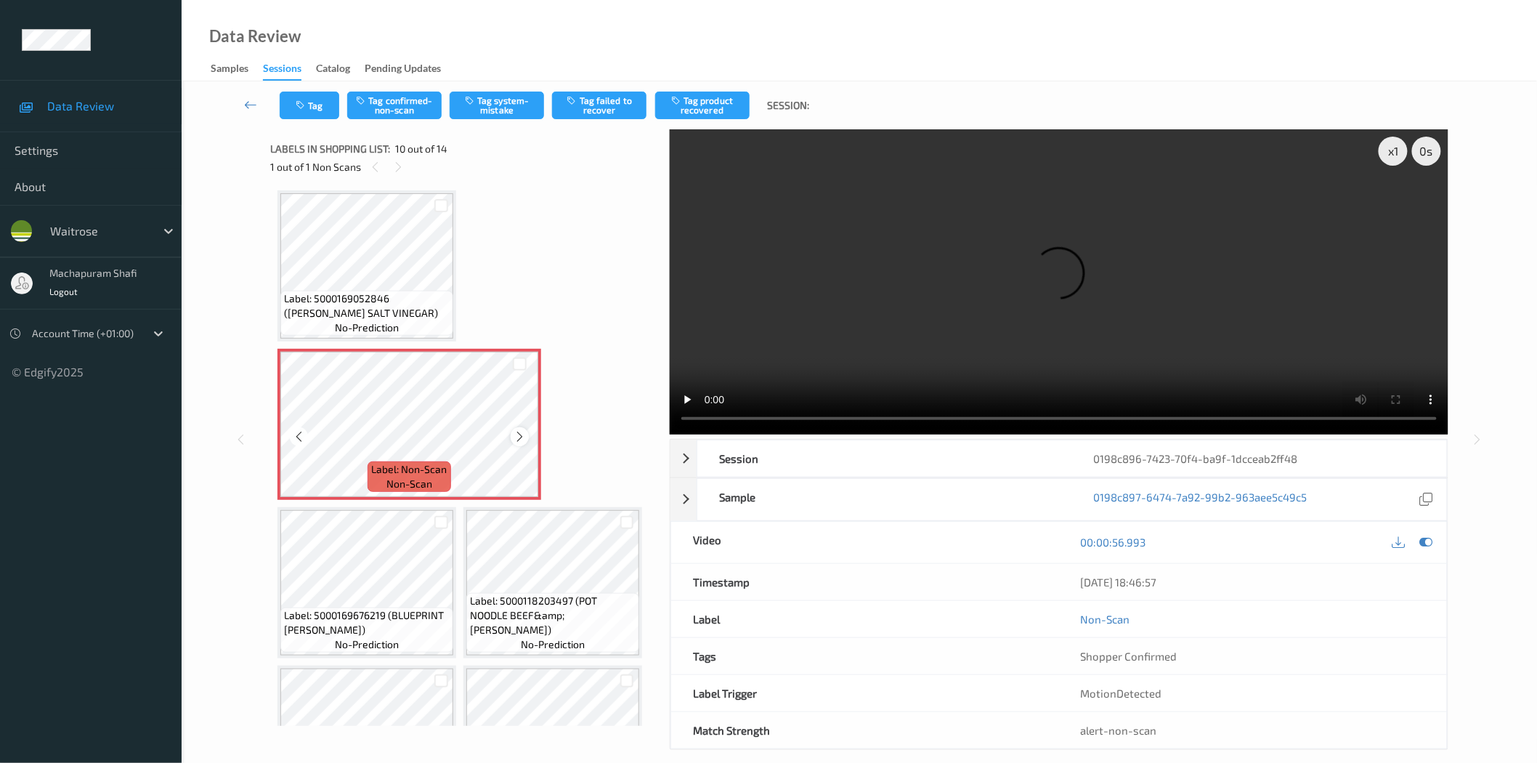
click at [519, 430] on icon at bounding box center [520, 436] width 12 height 13
click at [506, 113] on button "Tag system-mistake" at bounding box center [497, 106] width 94 height 28
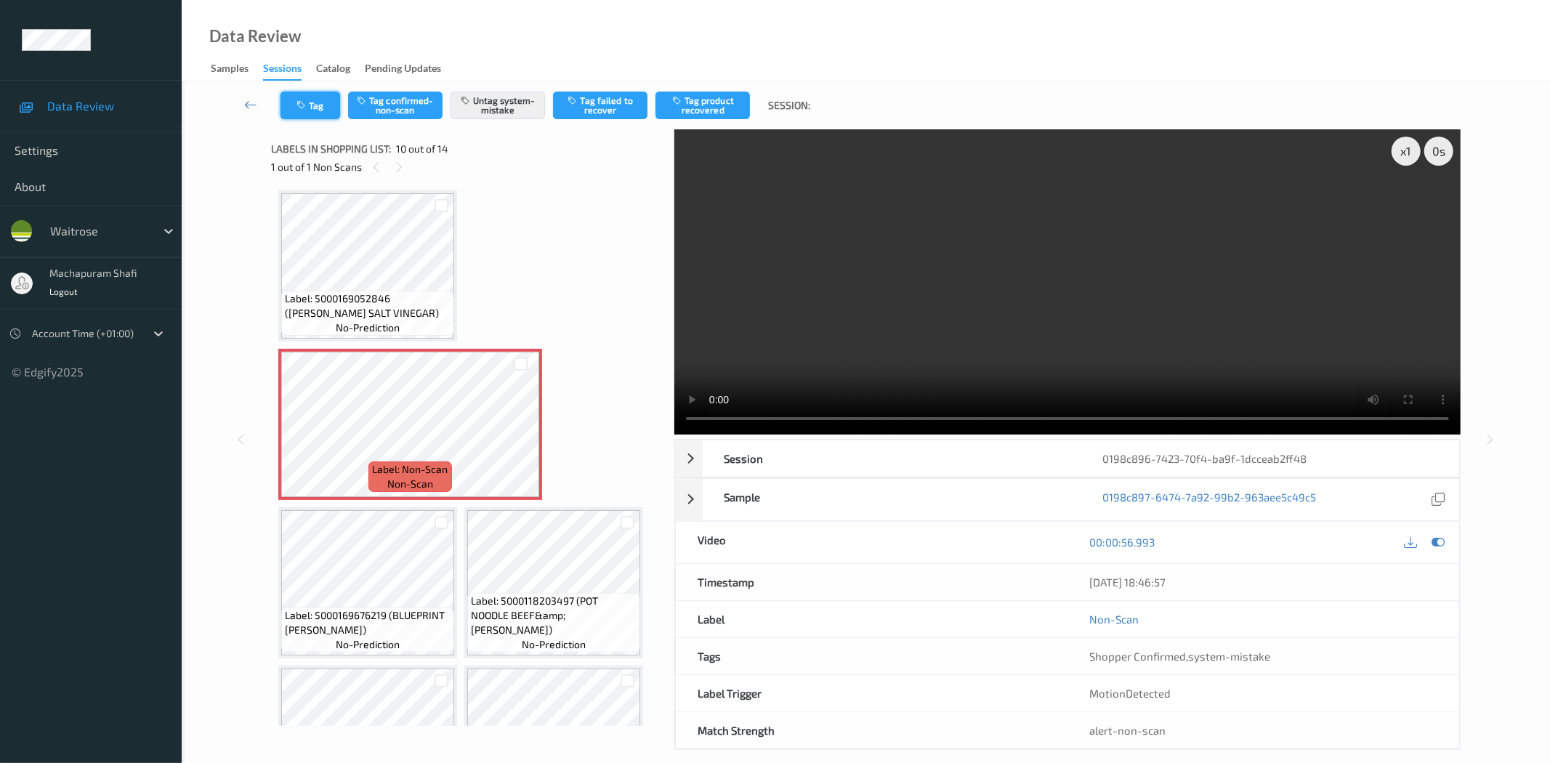
click at [305, 106] on icon "button" at bounding box center [302, 105] width 12 height 10
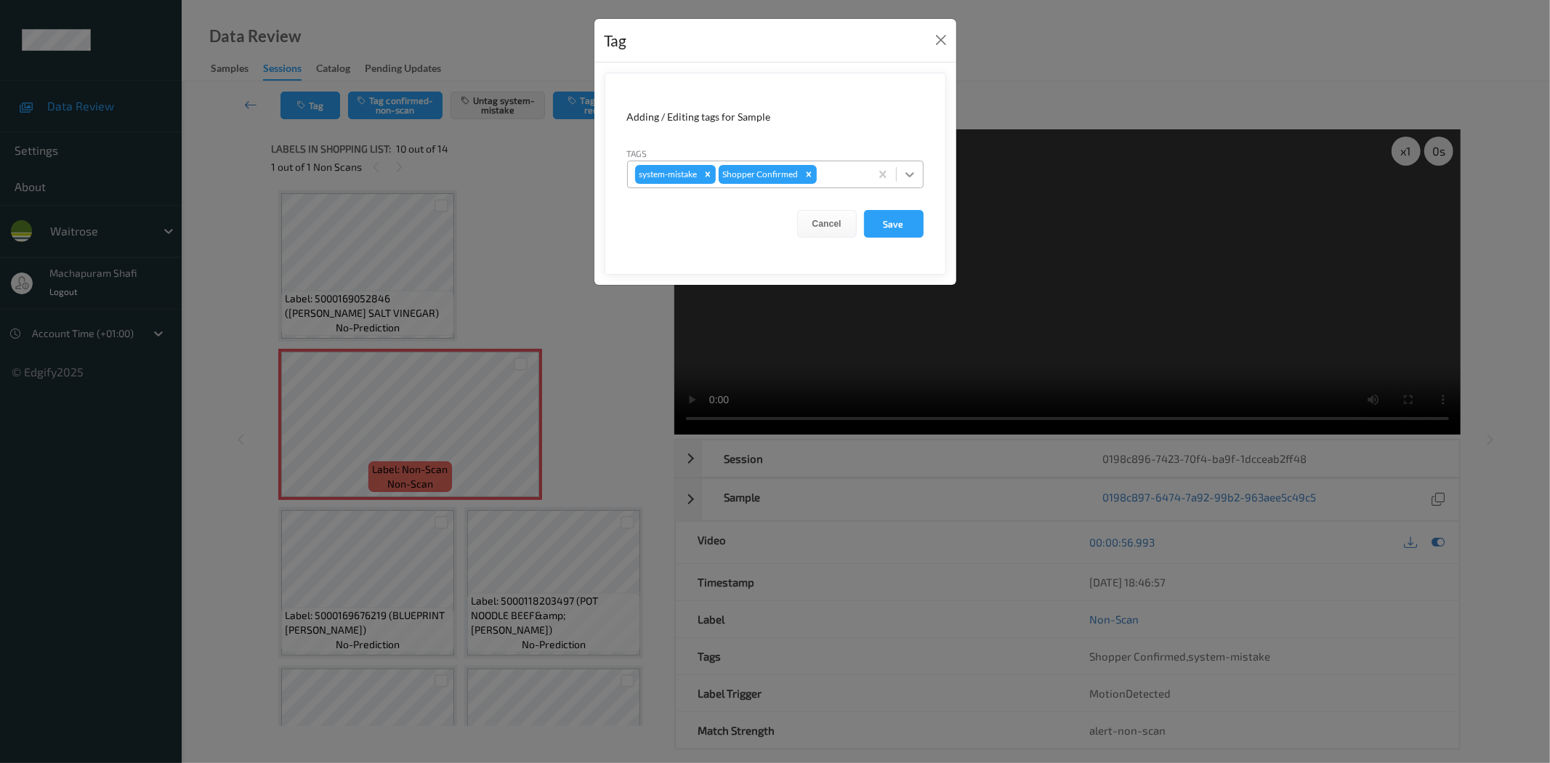
click at [914, 172] on icon at bounding box center [909, 174] width 15 height 15
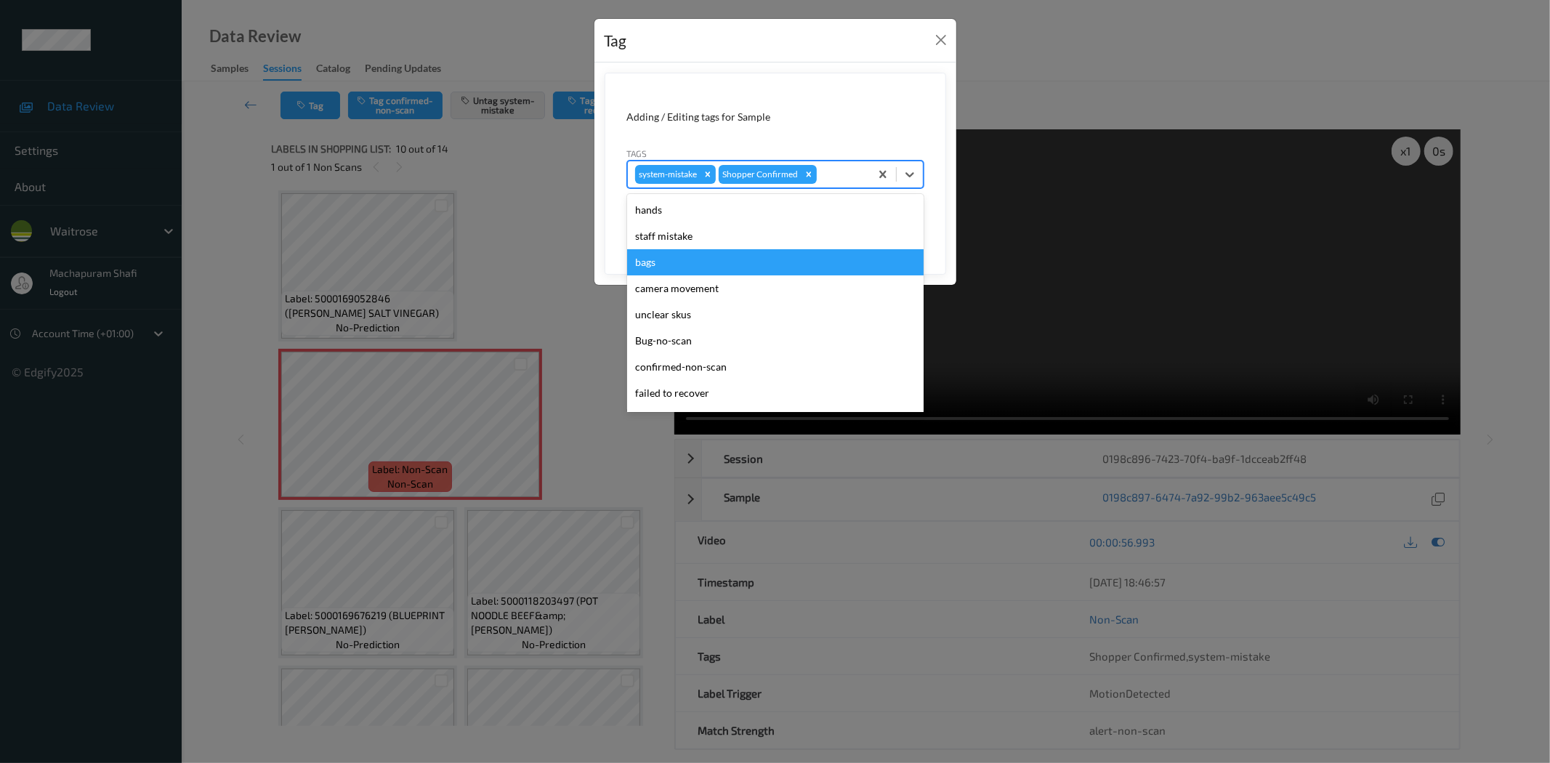
click at [660, 258] on div "bags" at bounding box center [775, 262] width 296 height 26
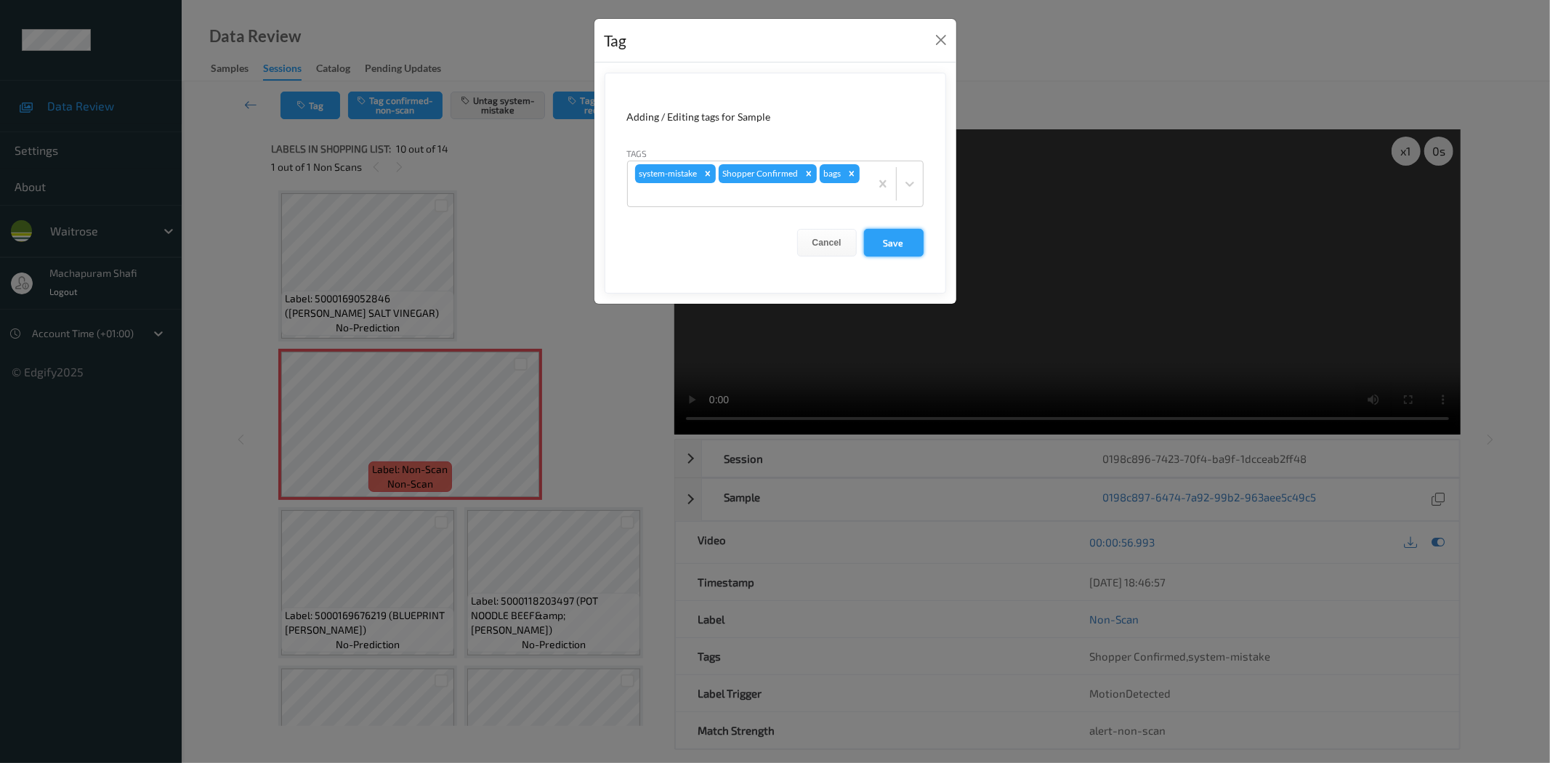
click at [892, 249] on button "Save" at bounding box center [894, 243] width 60 height 28
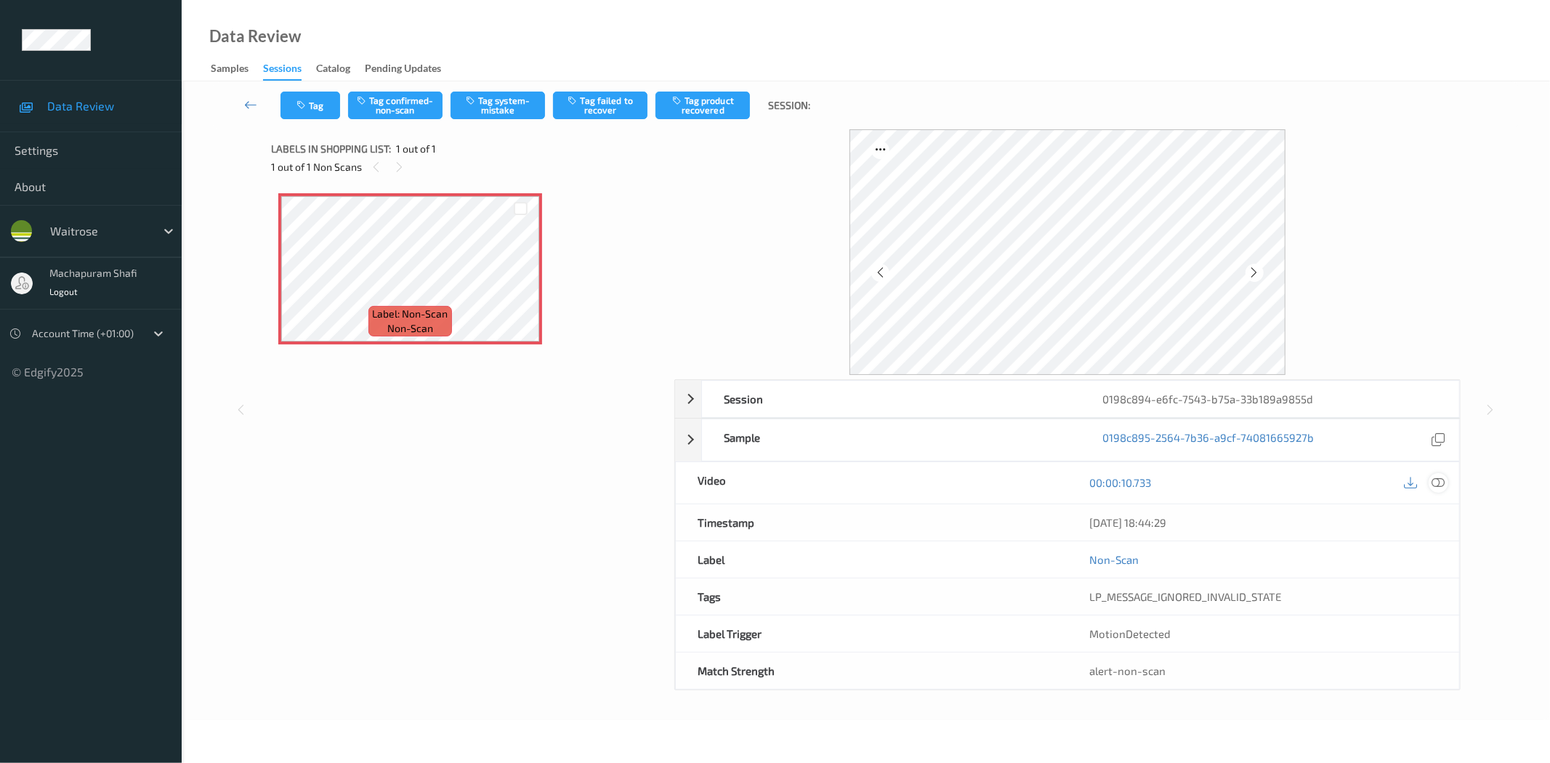
click at [1428, 482] on div at bounding box center [1438, 483] width 20 height 20
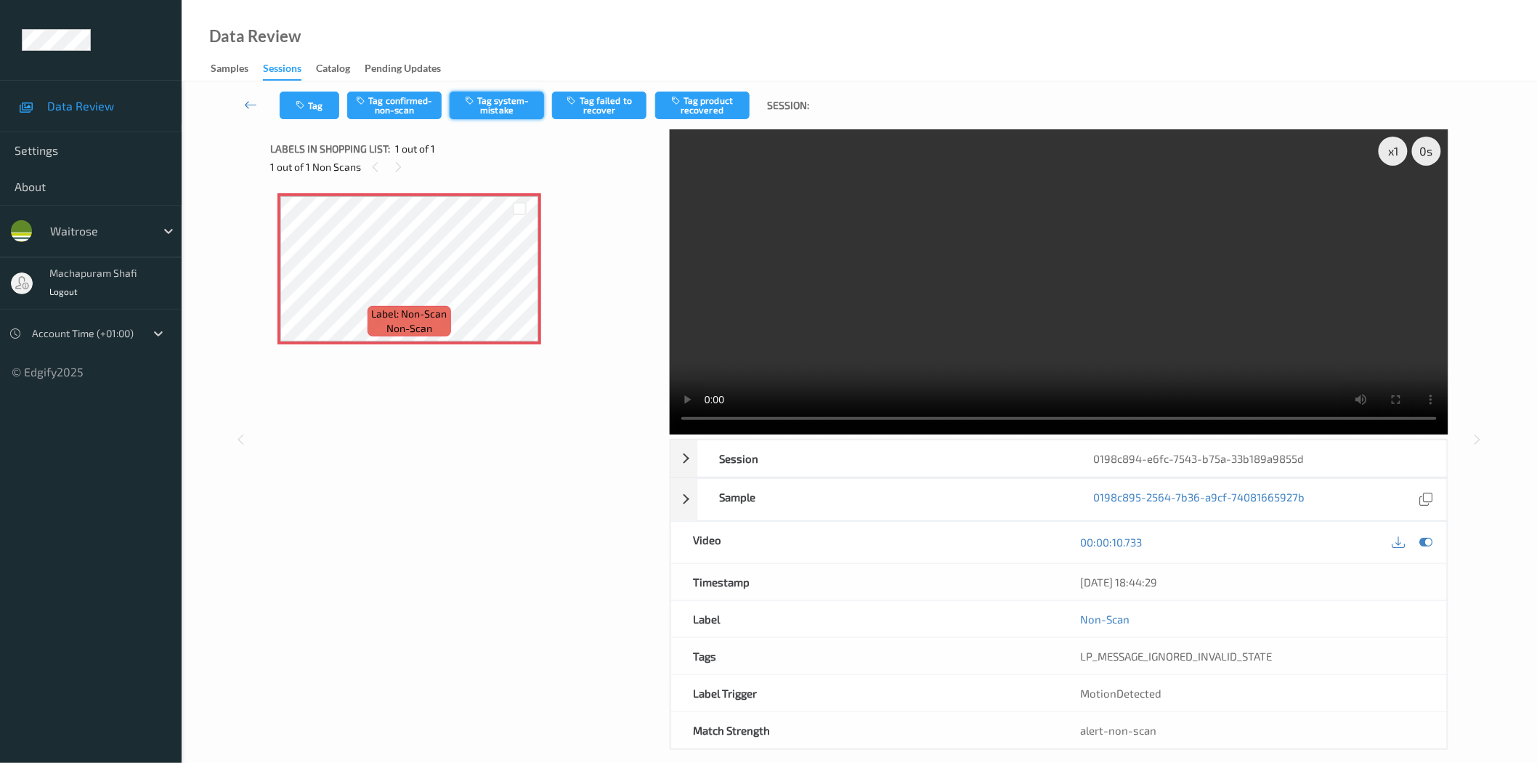
click at [506, 113] on button "Tag system-mistake" at bounding box center [497, 106] width 94 height 28
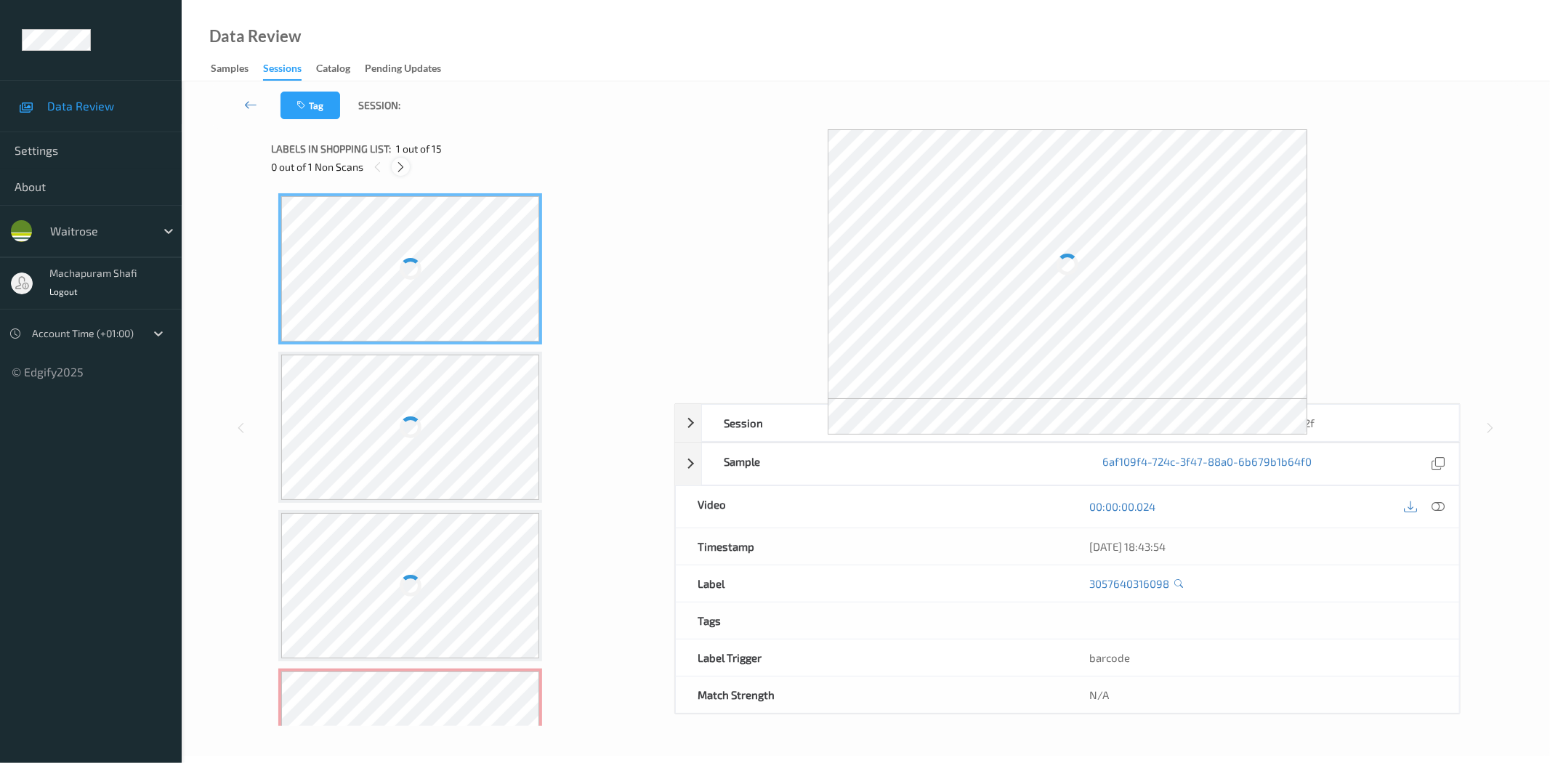
click at [395, 167] on icon at bounding box center [401, 167] width 12 height 13
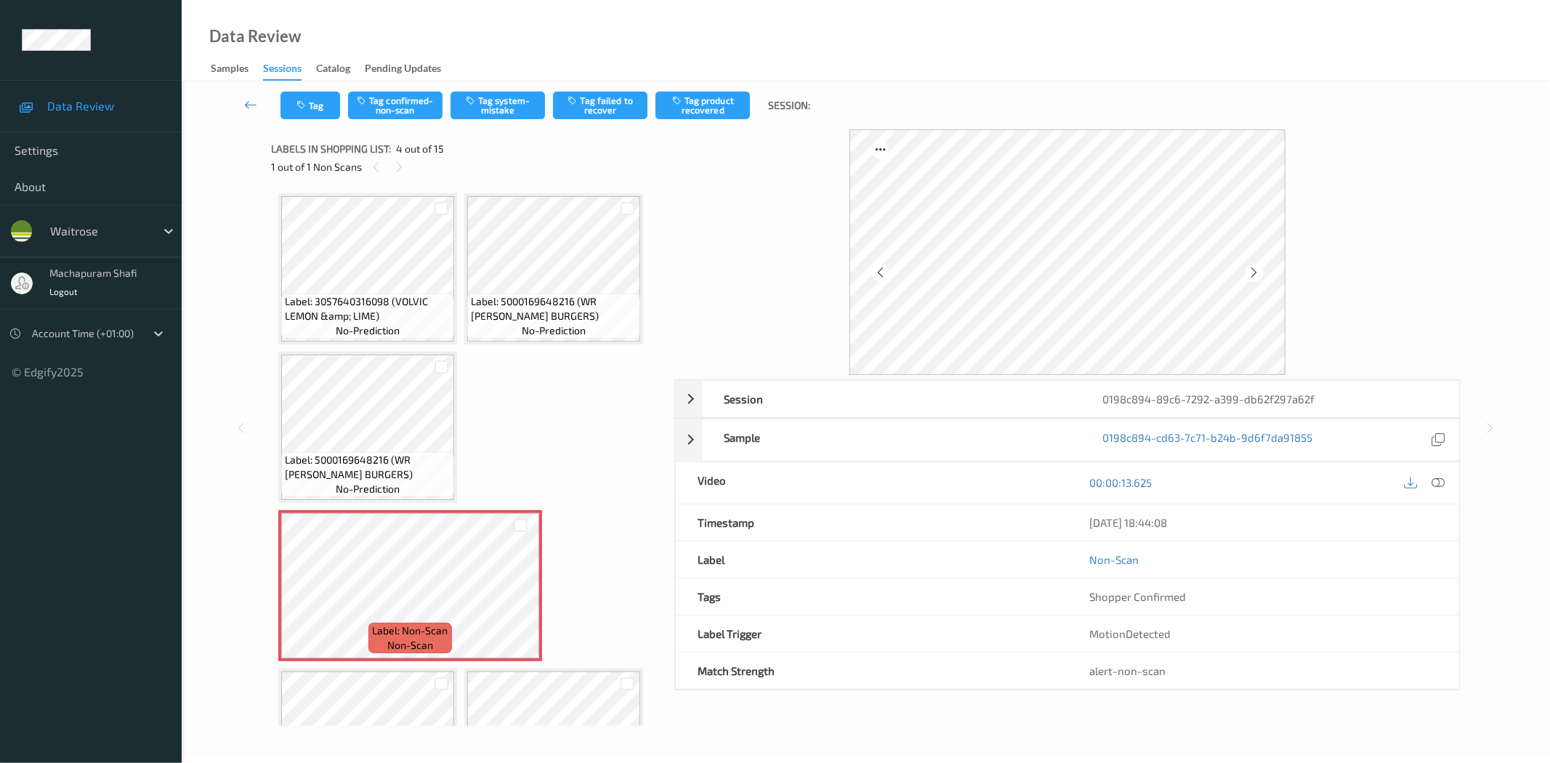
drag, startPoint x: 1441, startPoint y: 480, endPoint x: 1407, endPoint y: 474, distance: 34.8
click at [1441, 480] on icon at bounding box center [1438, 482] width 13 height 13
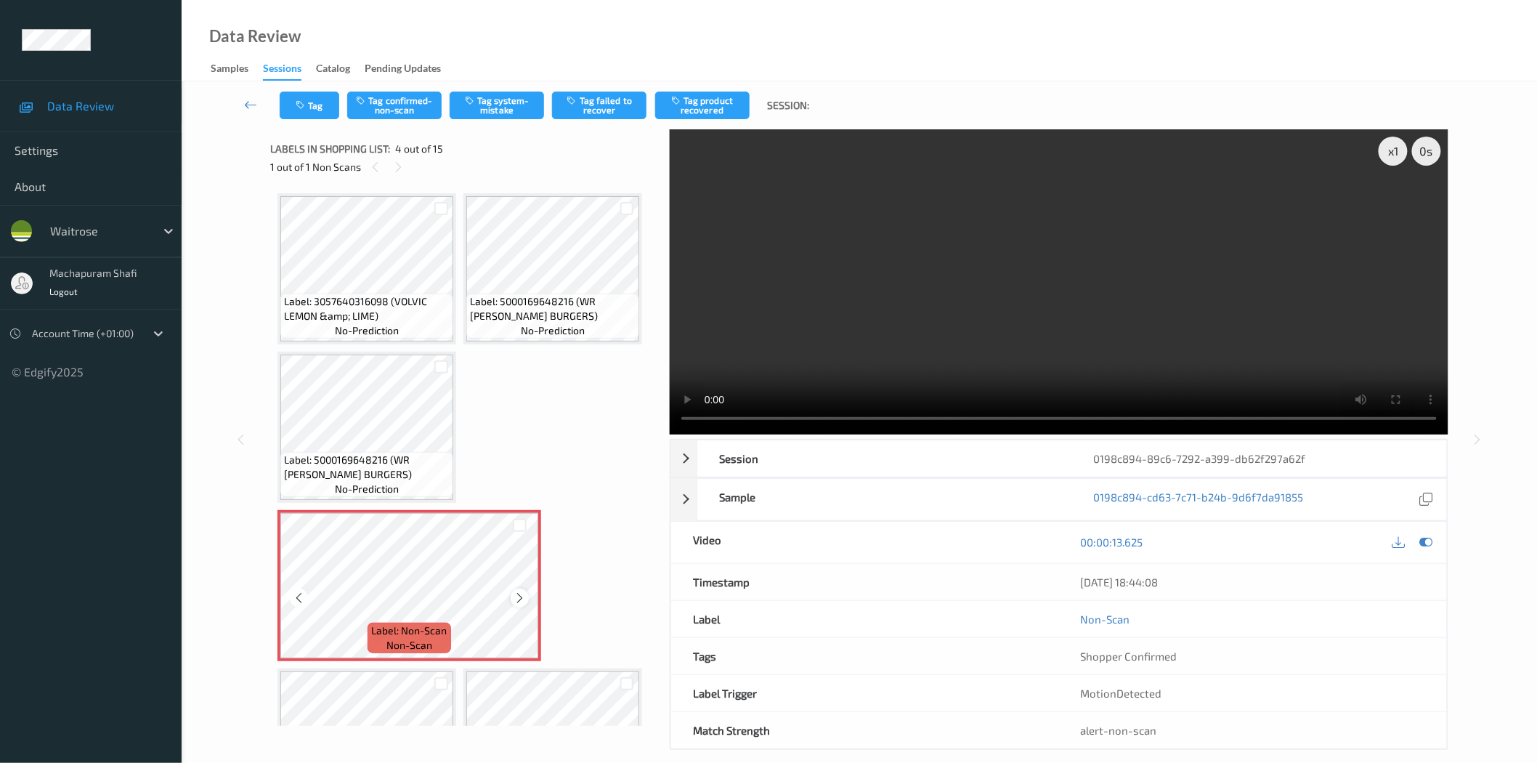
click at [523, 594] on icon at bounding box center [520, 597] width 12 height 13
click at [517, 597] on icon at bounding box center [520, 597] width 12 height 13
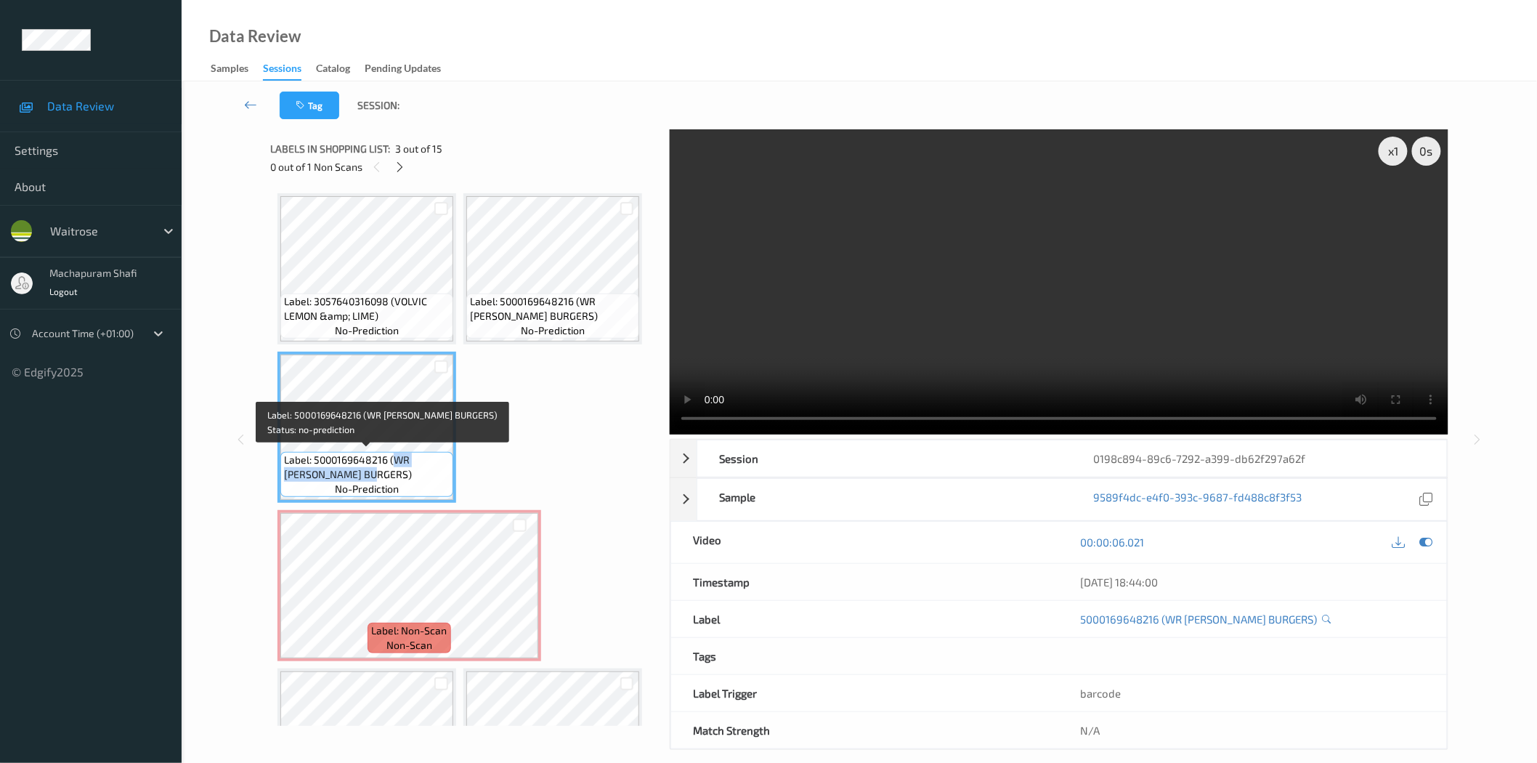
drag, startPoint x: 393, startPoint y: 458, endPoint x: 429, endPoint y: 477, distance: 40.9
click at [429, 477] on span "Label: 5000169648216 (WR [PERSON_NAME] BURGERS)" at bounding box center [367, 467] width 166 height 29
copy span "WR [PERSON_NAME] BURGERS)"
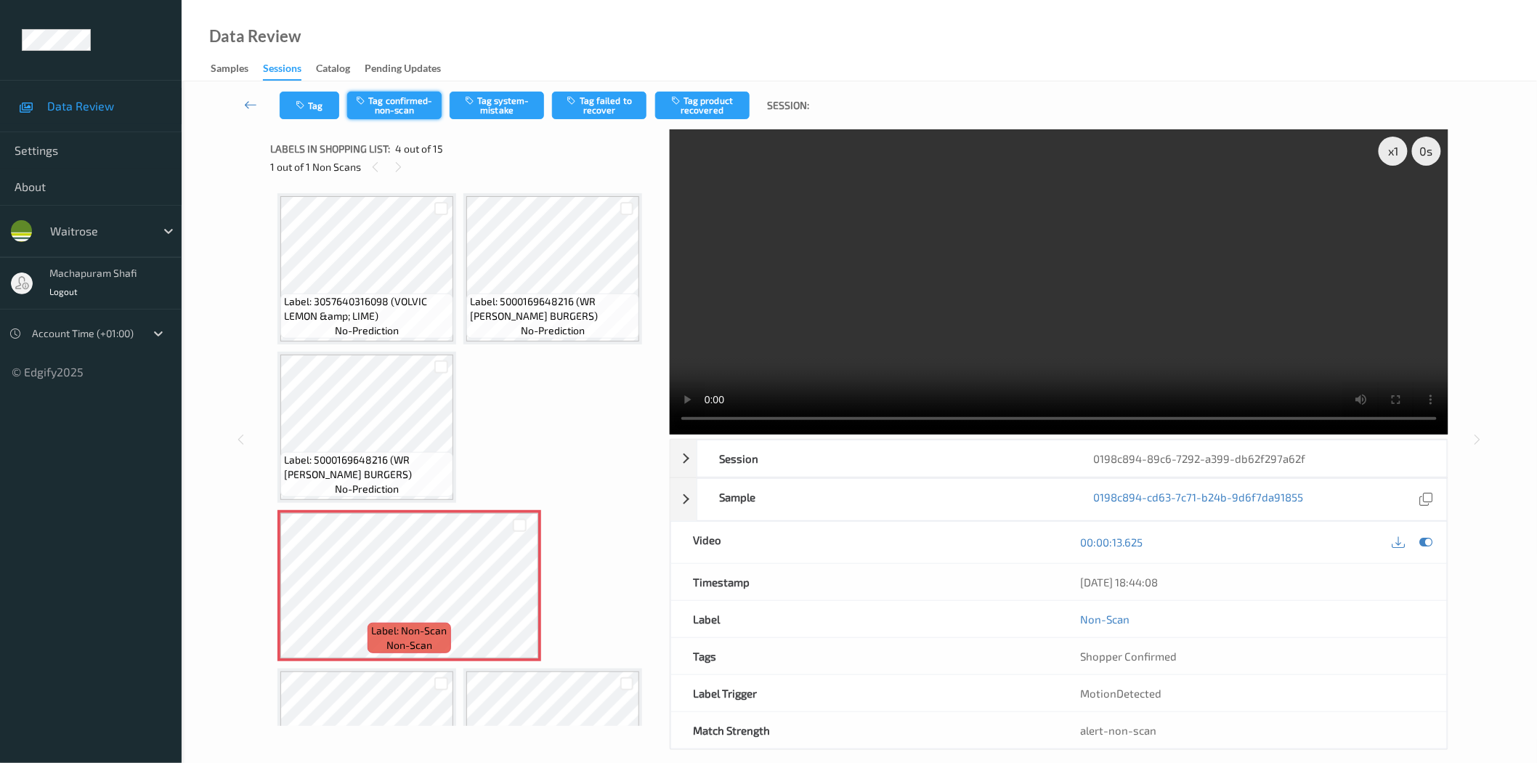
click at [397, 110] on button "Tag confirmed-non-scan" at bounding box center [394, 106] width 94 height 28
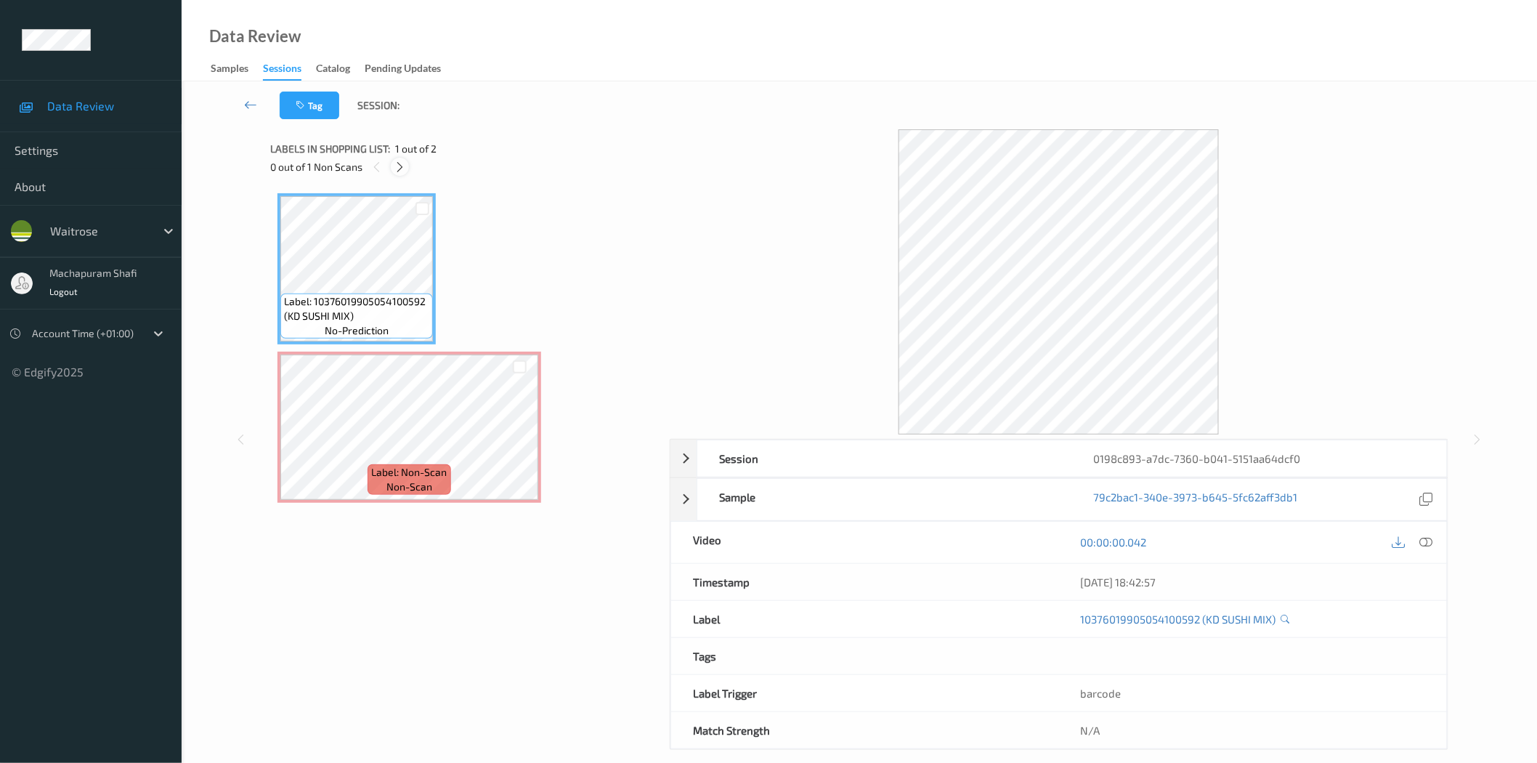
click at [394, 169] on icon at bounding box center [400, 167] width 12 height 13
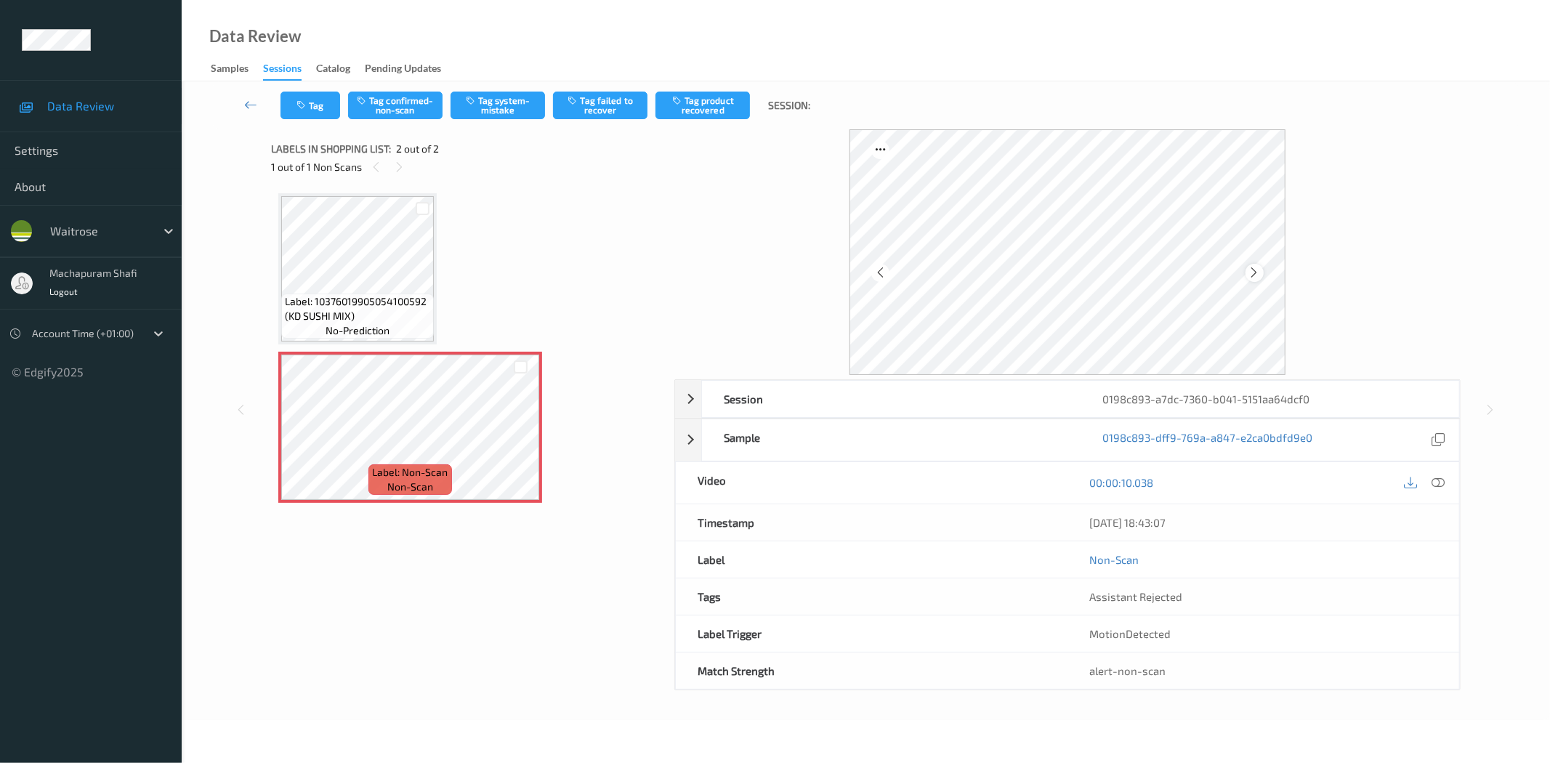
click at [1254, 271] on icon at bounding box center [1254, 272] width 12 height 13
click at [1429, 480] on div at bounding box center [1438, 483] width 20 height 20
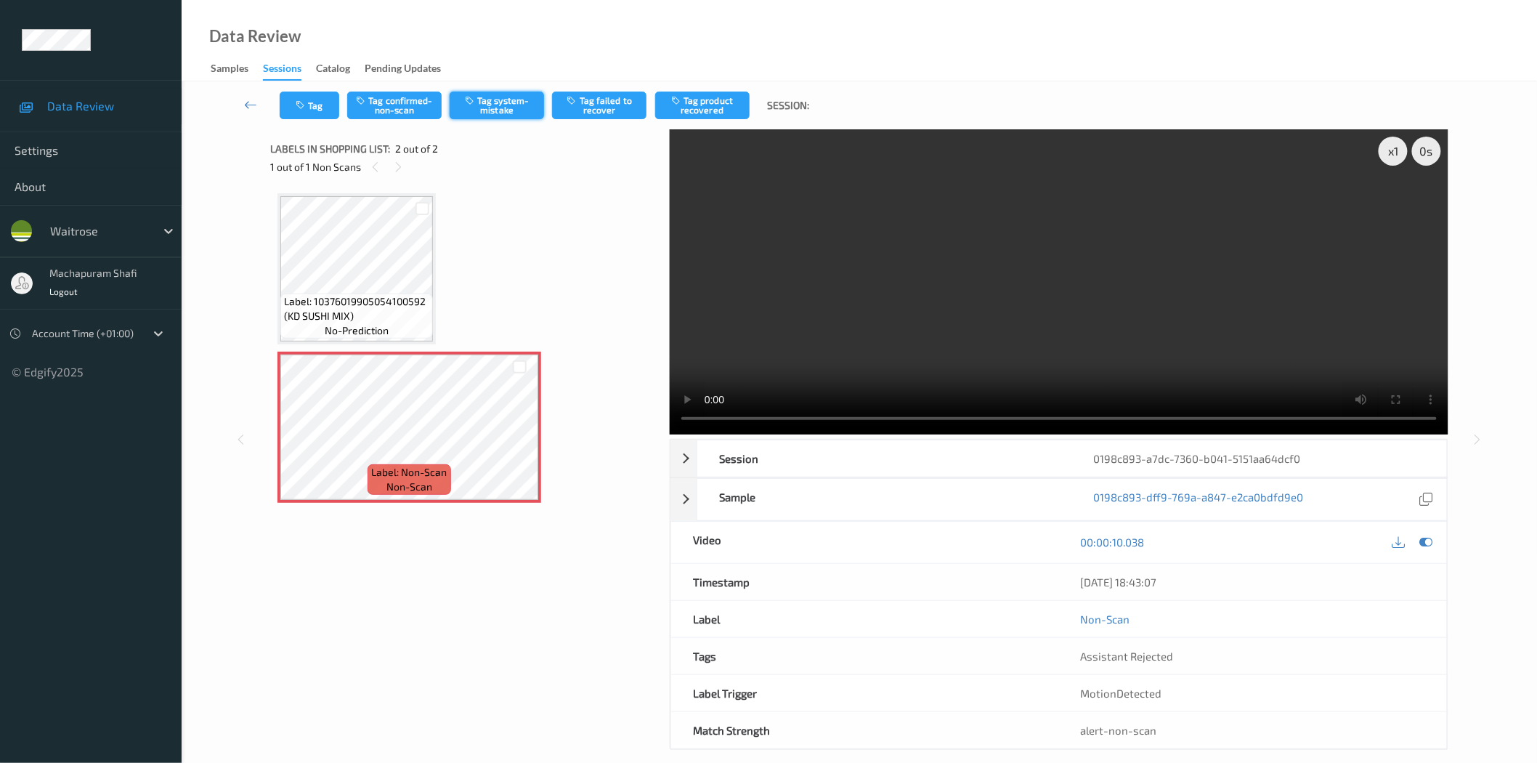
click at [505, 103] on button "Tag system-mistake" at bounding box center [497, 106] width 94 height 28
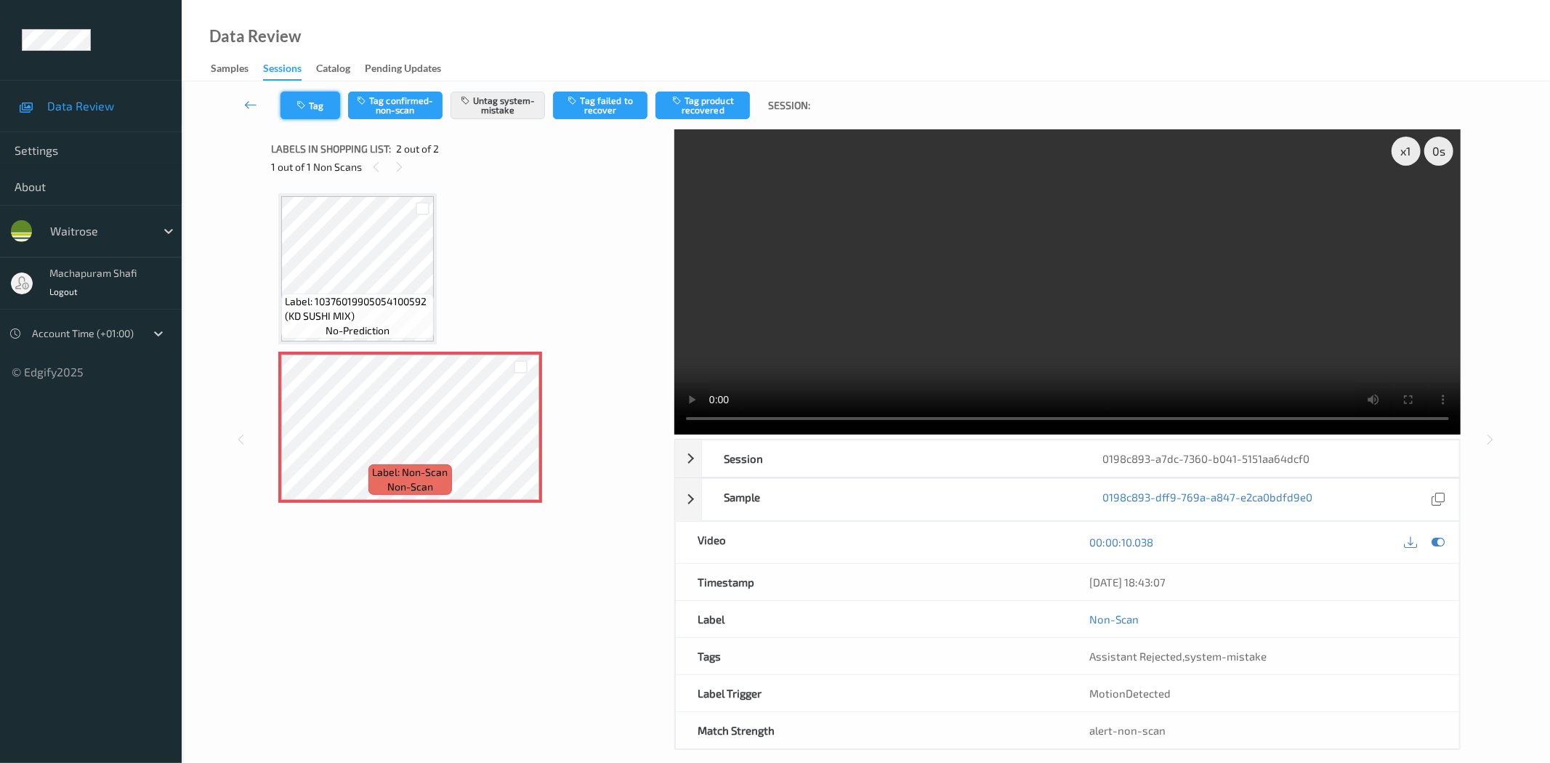
click at [315, 105] on button "Tag" at bounding box center [310, 106] width 60 height 28
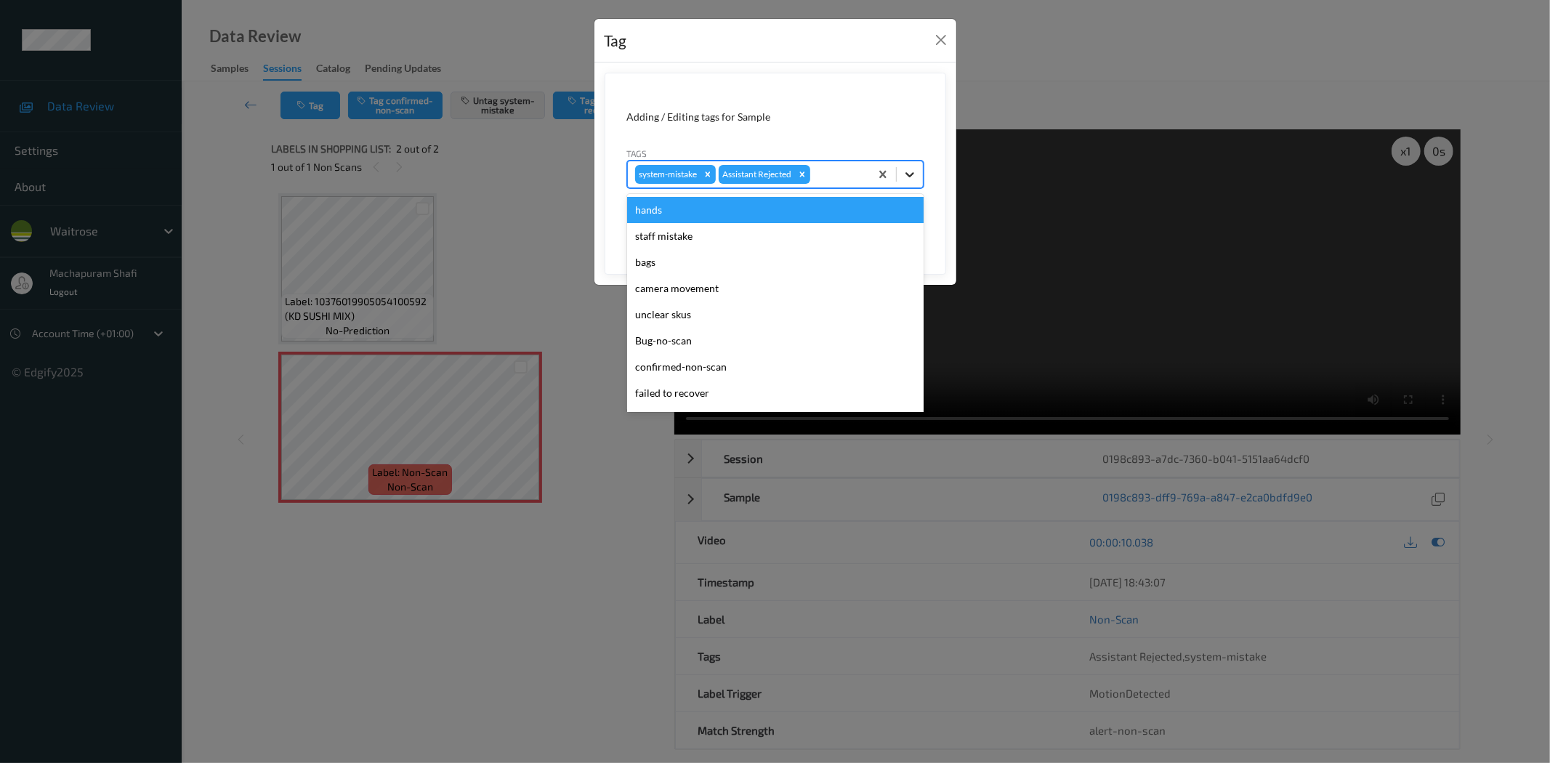
click at [916, 177] on icon at bounding box center [909, 174] width 15 height 15
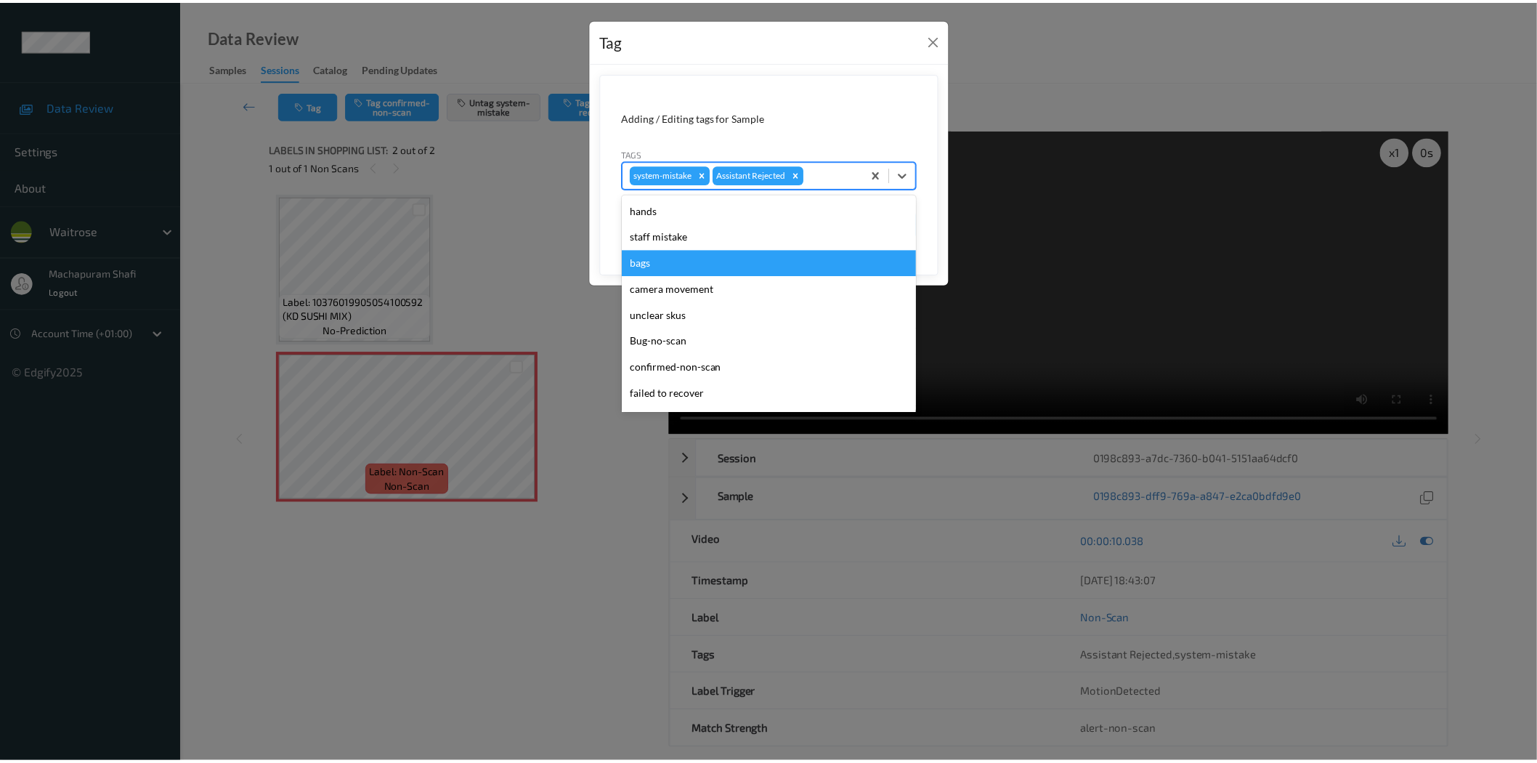
scroll to position [284, 0]
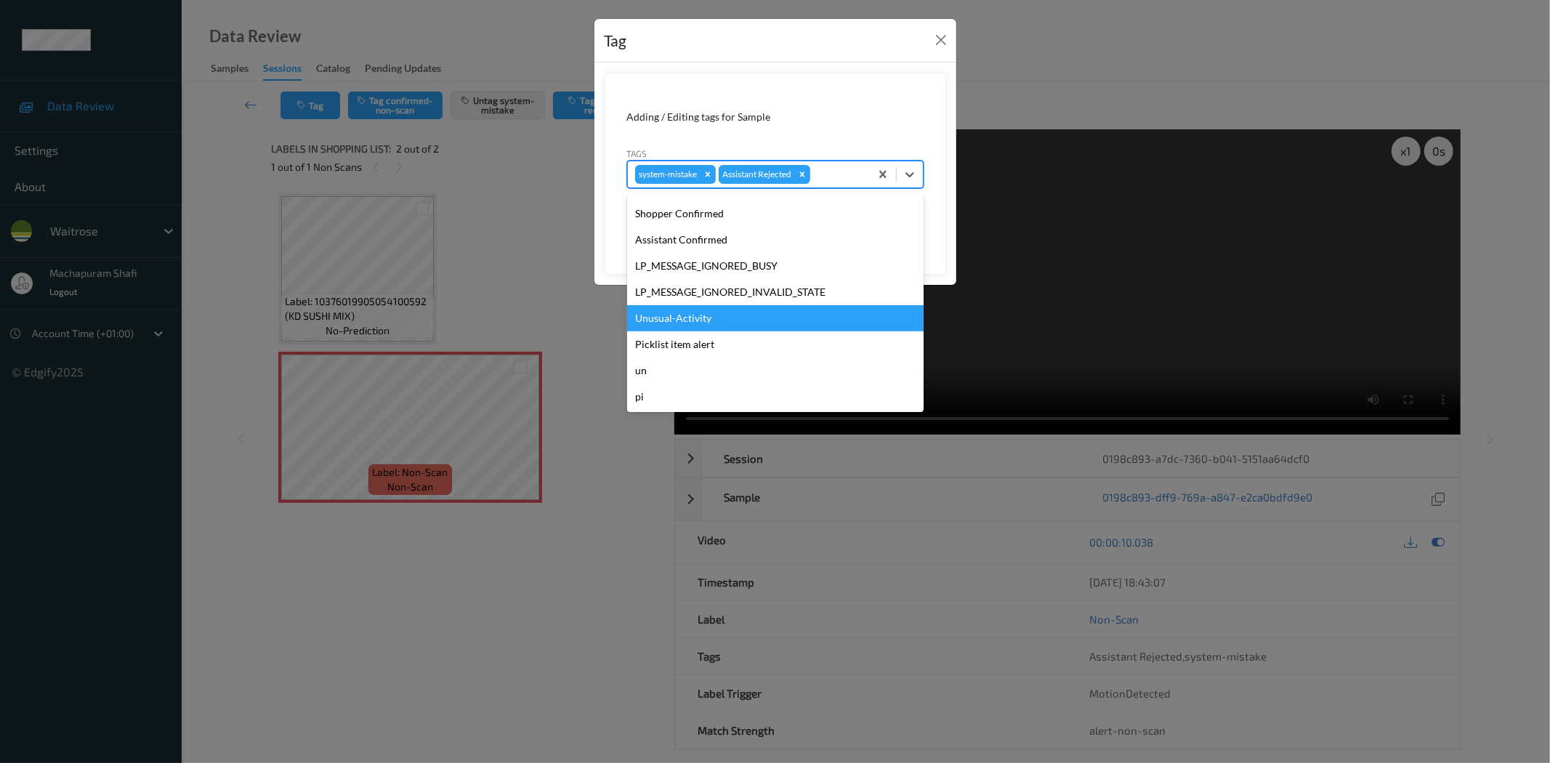
click at [670, 318] on div "Unusual-Activity" at bounding box center [775, 318] width 296 height 26
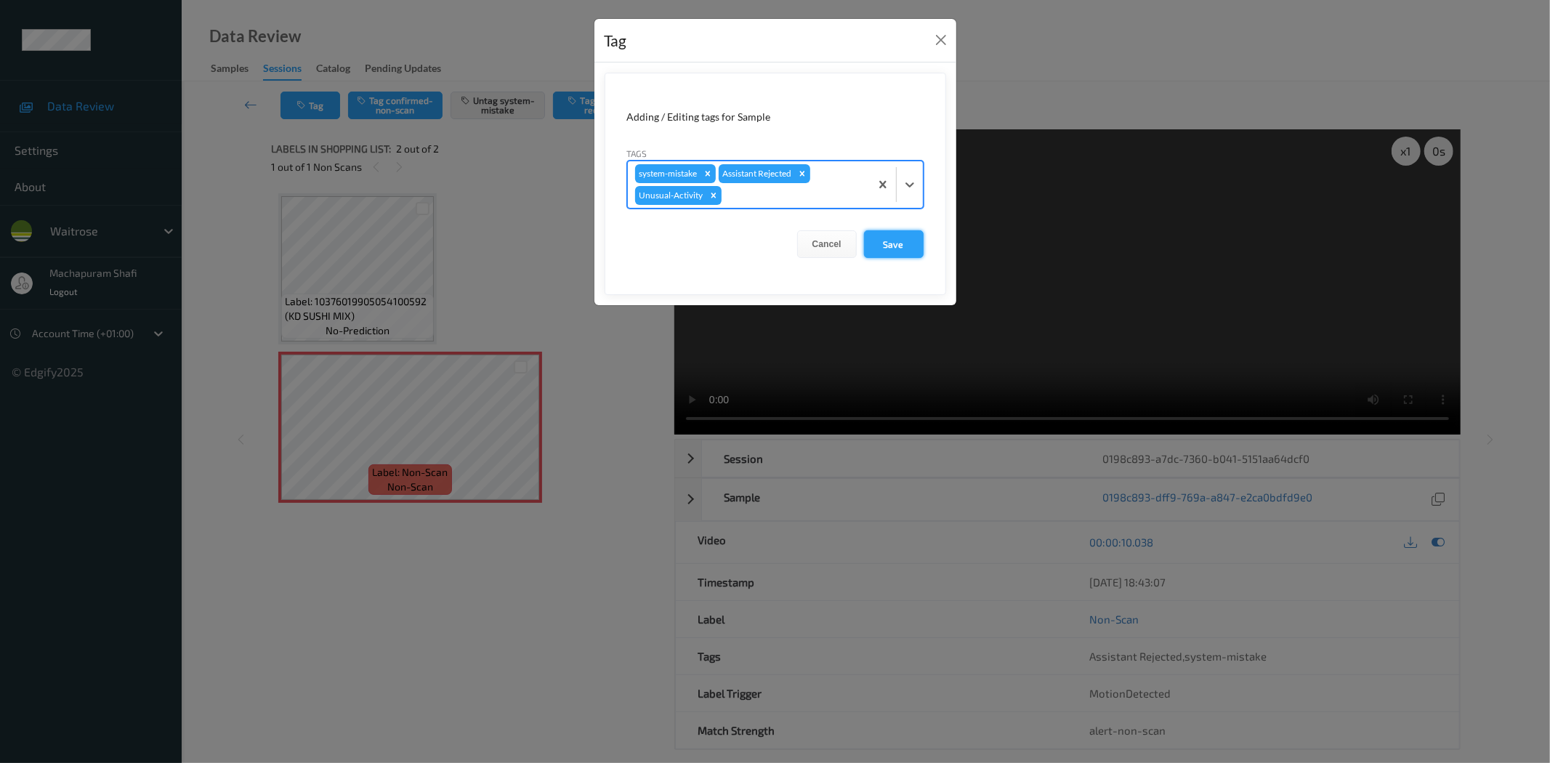
click at [884, 240] on button "Save" at bounding box center [894, 244] width 60 height 28
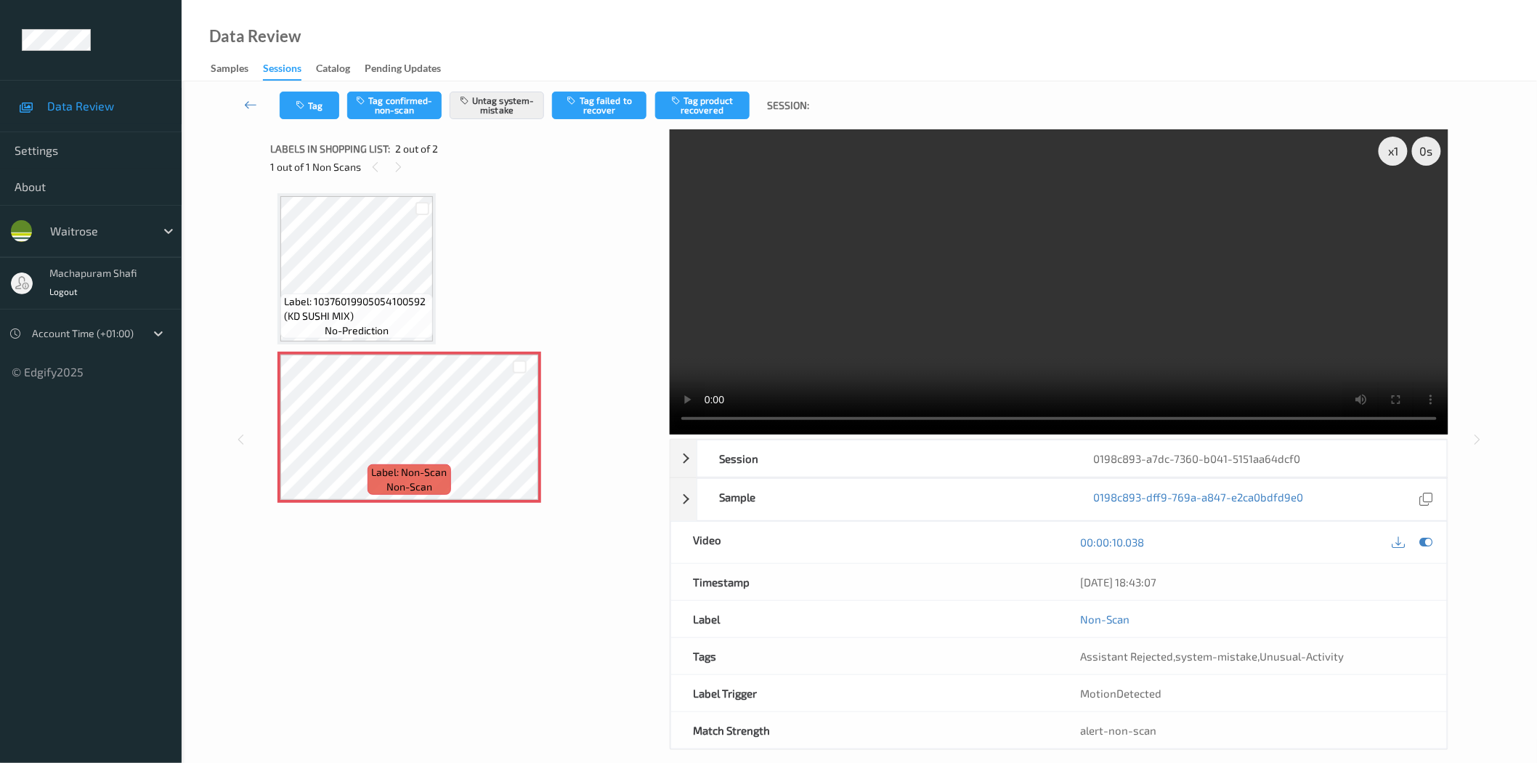
drag, startPoint x: 485, startPoint y: 25, endPoint x: 477, endPoint y: 3, distance: 23.5
click at [485, 25] on div "Data Review Samples Sessions Catalog Pending Updates" at bounding box center [860, 40] width 1356 height 81
click at [456, 25] on div "Data Review Samples Sessions Catalog Pending Updates" at bounding box center [860, 40] width 1356 height 81
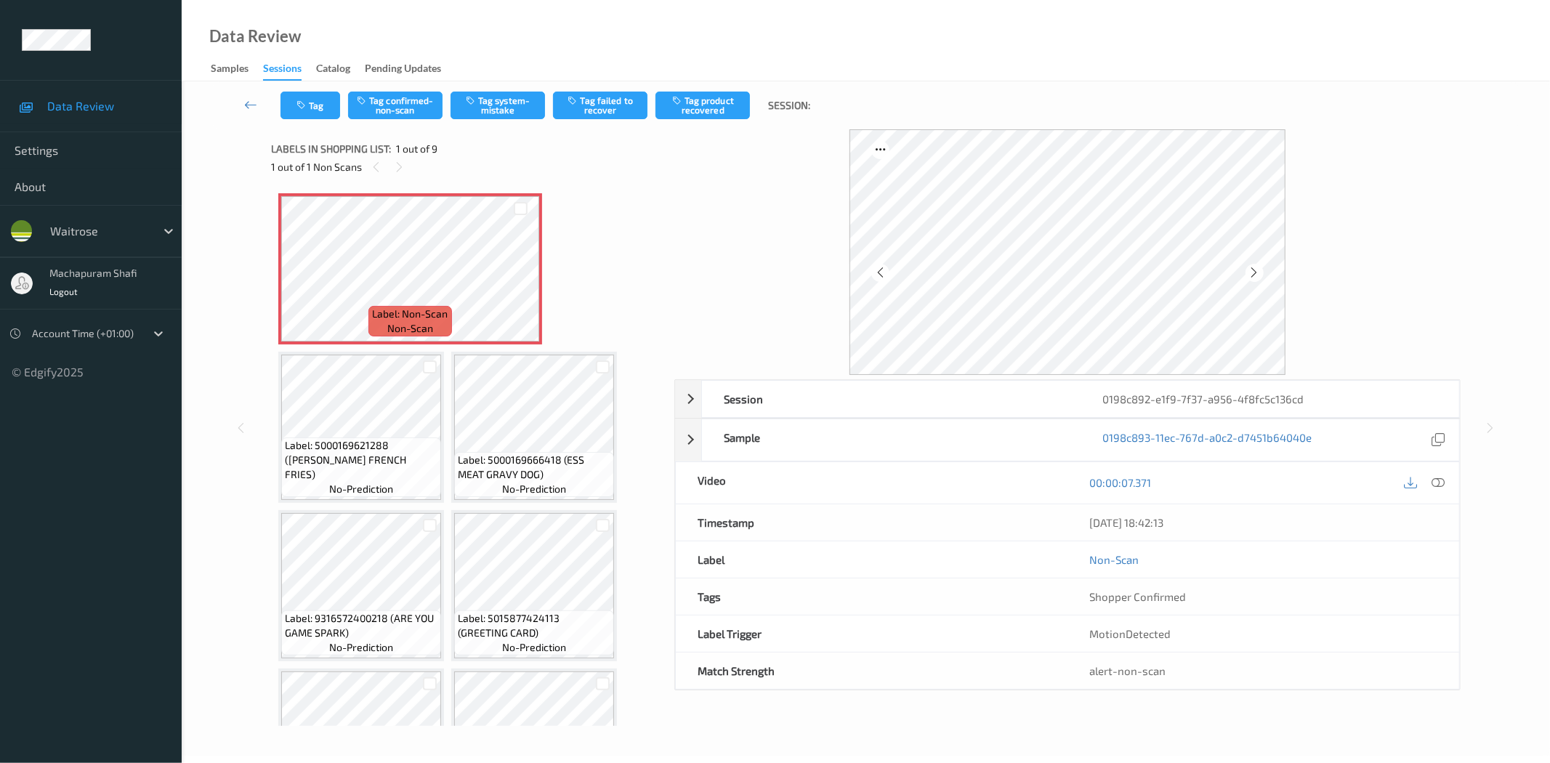
drag, startPoint x: 1439, startPoint y: 484, endPoint x: 1403, endPoint y: 432, distance: 62.7
click at [1439, 484] on icon at bounding box center [1438, 482] width 13 height 13
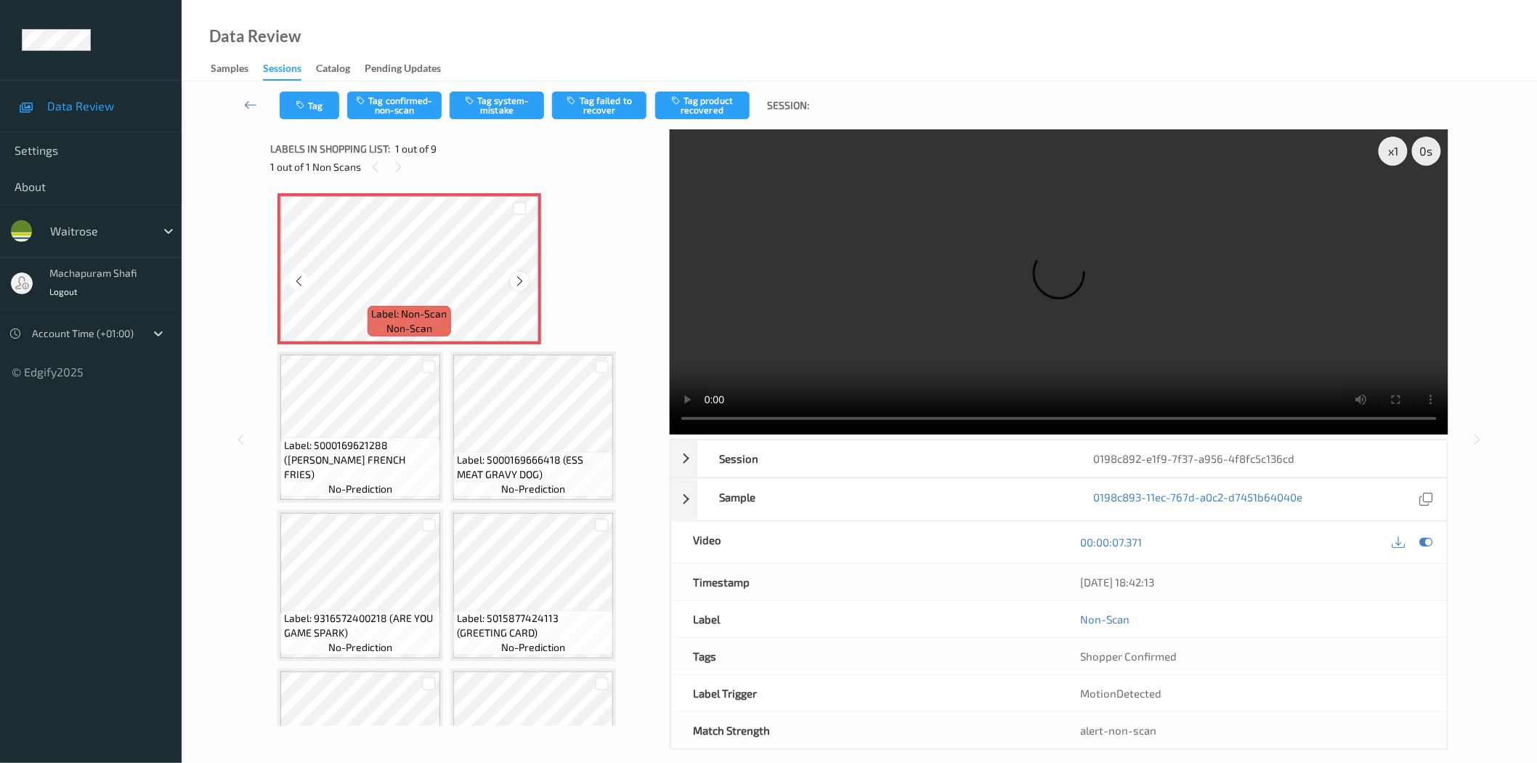
click at [520, 278] on icon at bounding box center [520, 281] width 12 height 13
click at [473, 103] on icon "button" at bounding box center [471, 100] width 12 height 10
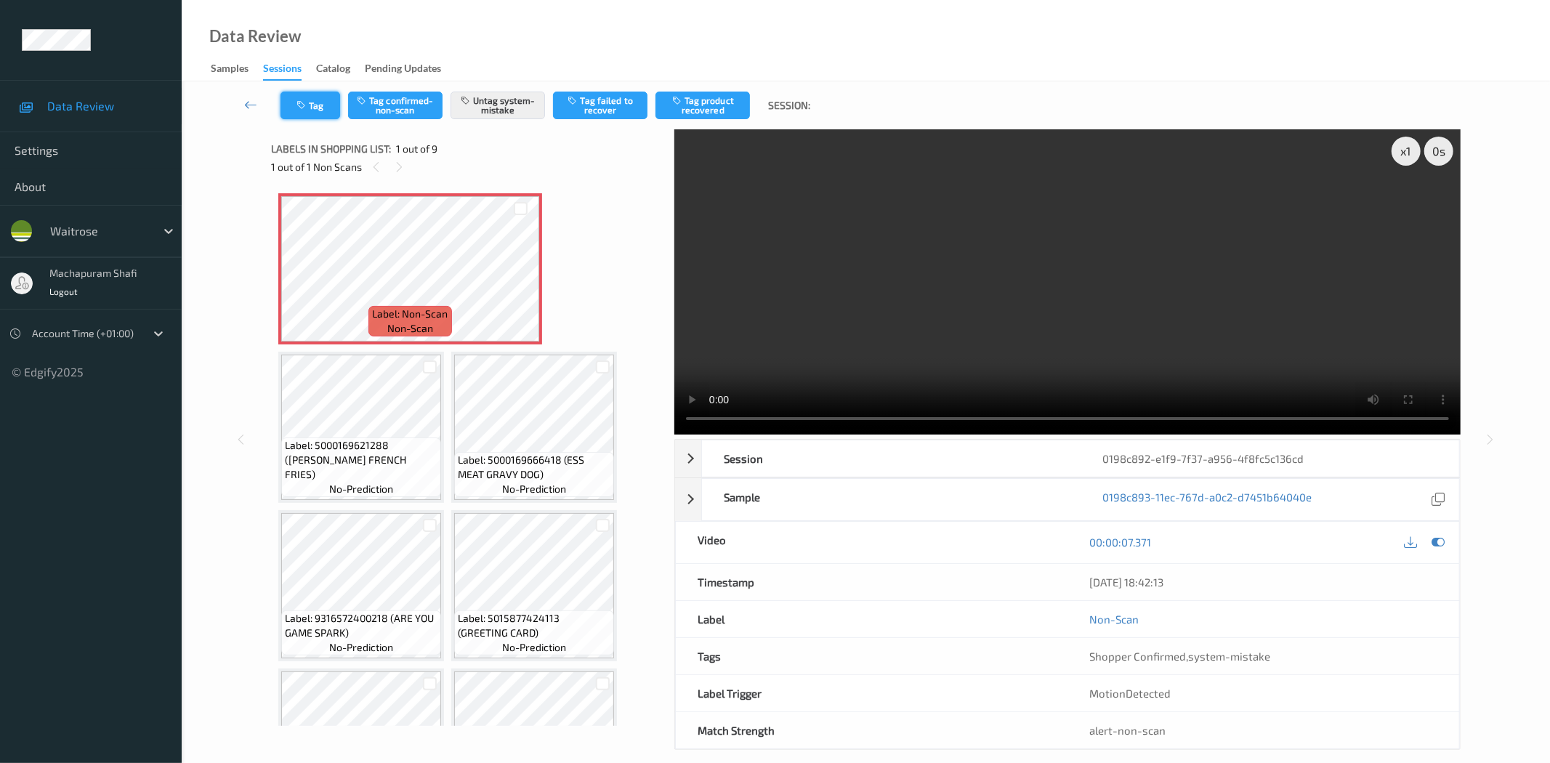
click at [299, 107] on icon "button" at bounding box center [302, 105] width 12 height 10
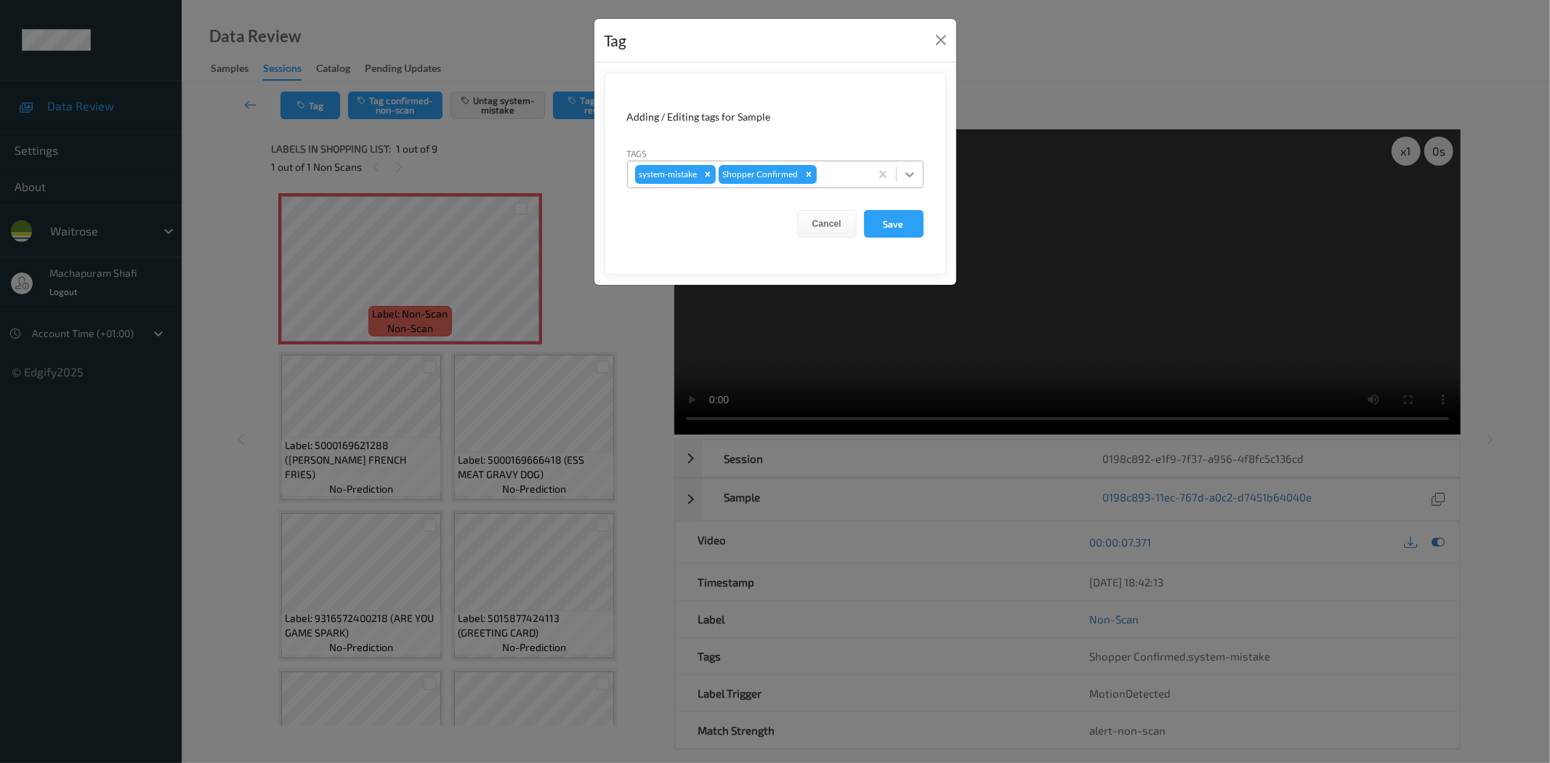
click at [917, 166] on div at bounding box center [910, 174] width 26 height 26
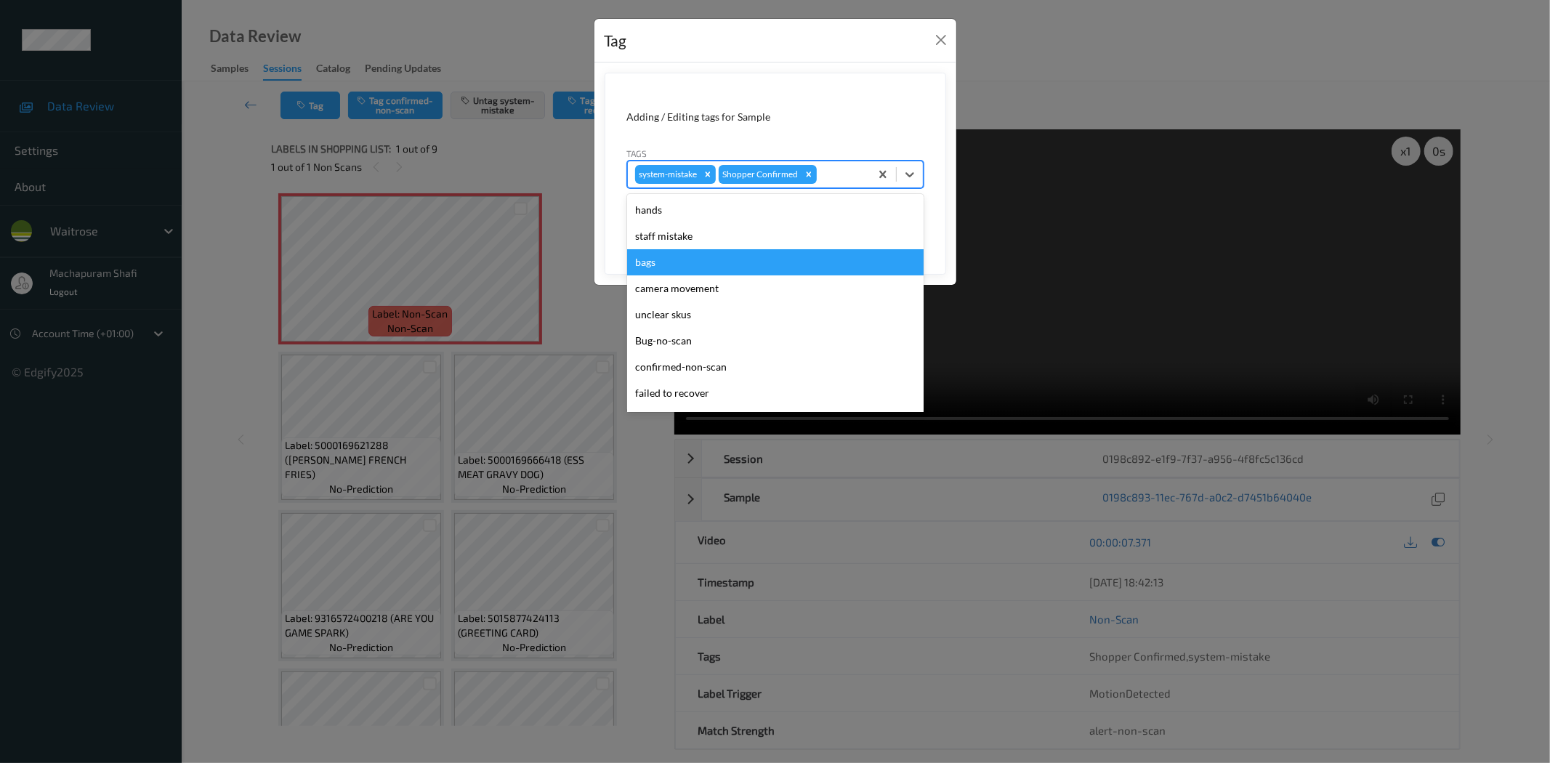
click at [669, 259] on div "bags" at bounding box center [775, 262] width 296 height 26
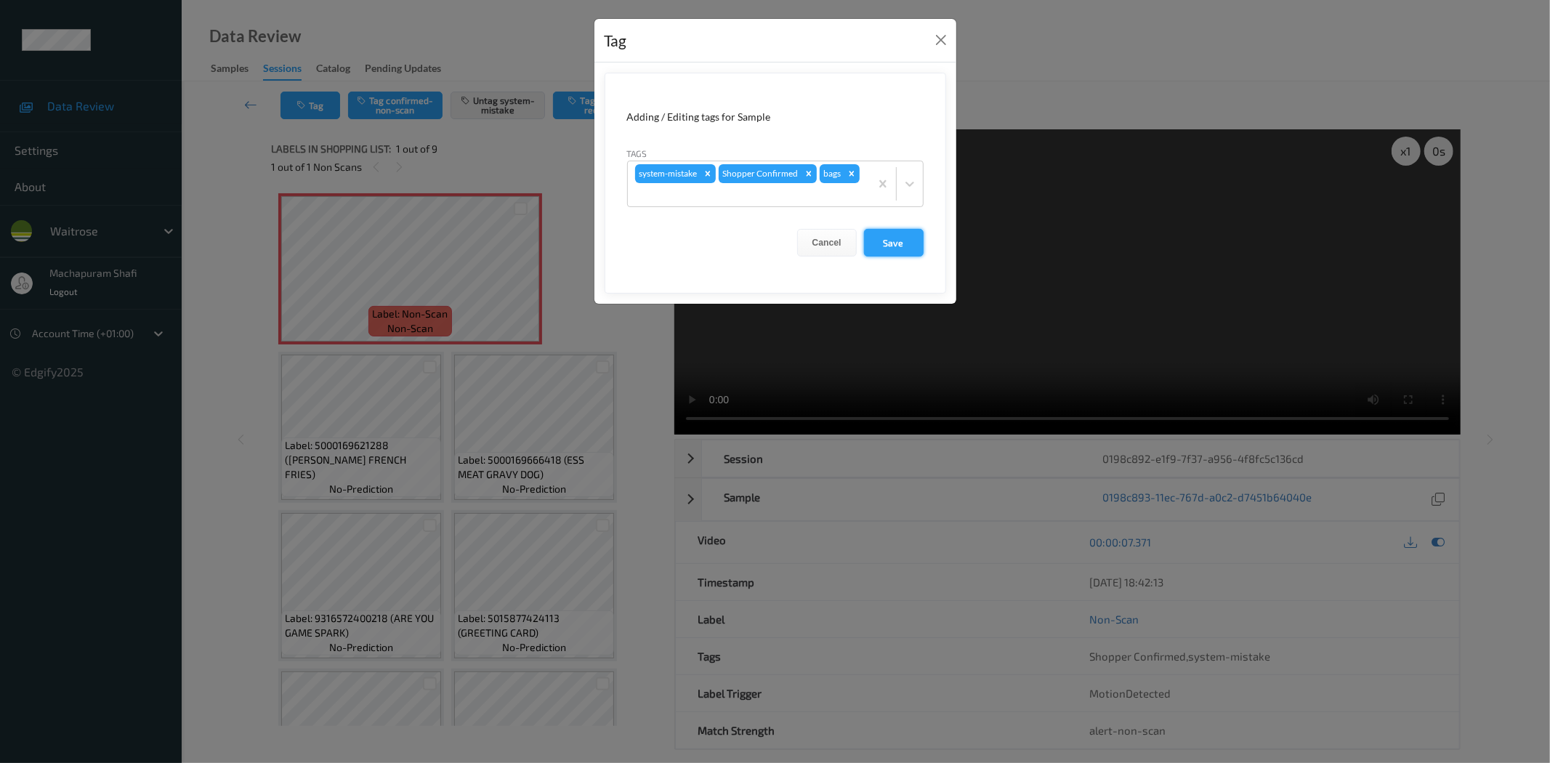
click at [906, 243] on button "Save" at bounding box center [894, 243] width 60 height 28
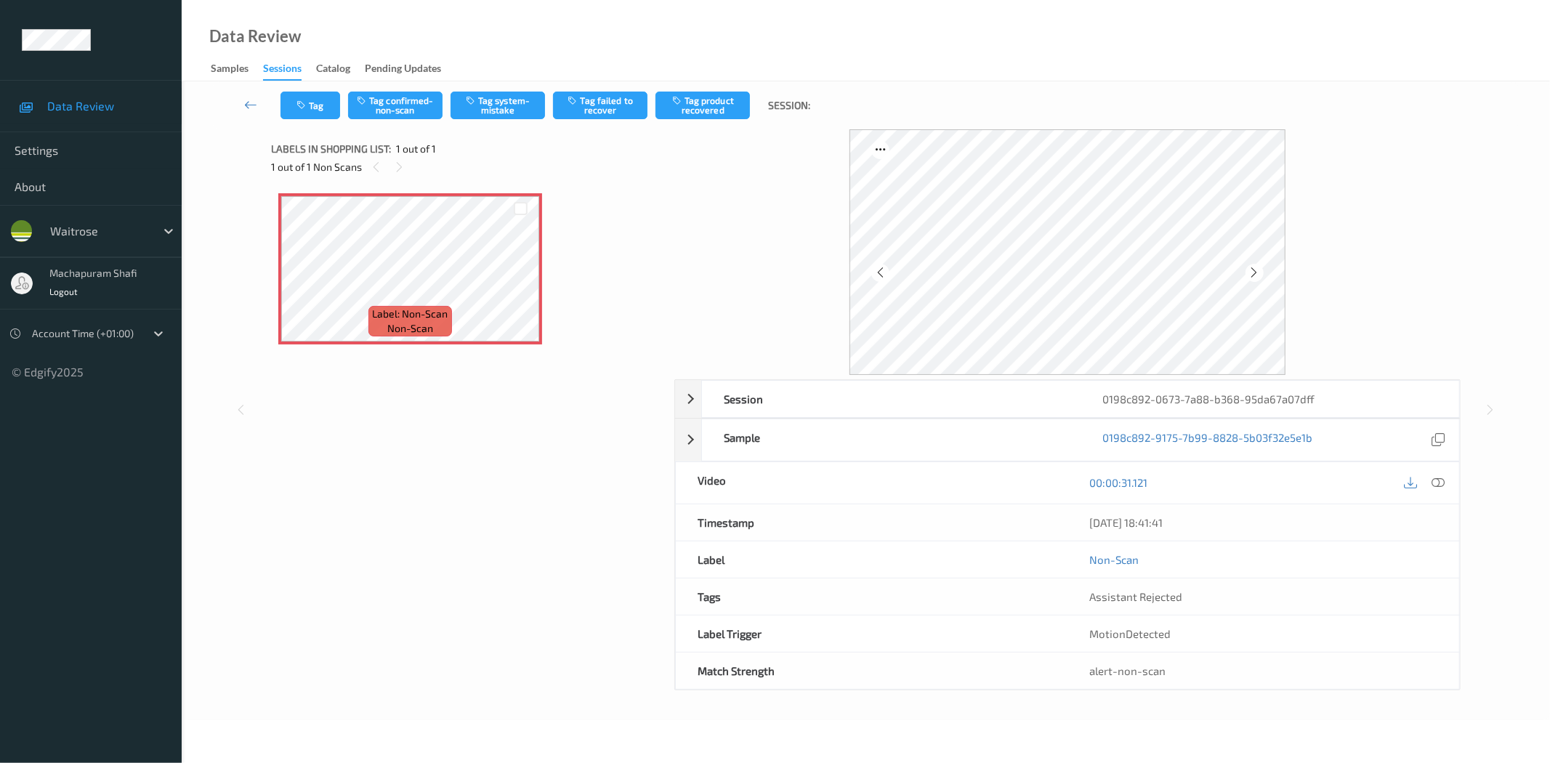
click at [1447, 480] on div at bounding box center [1438, 483] width 20 height 20
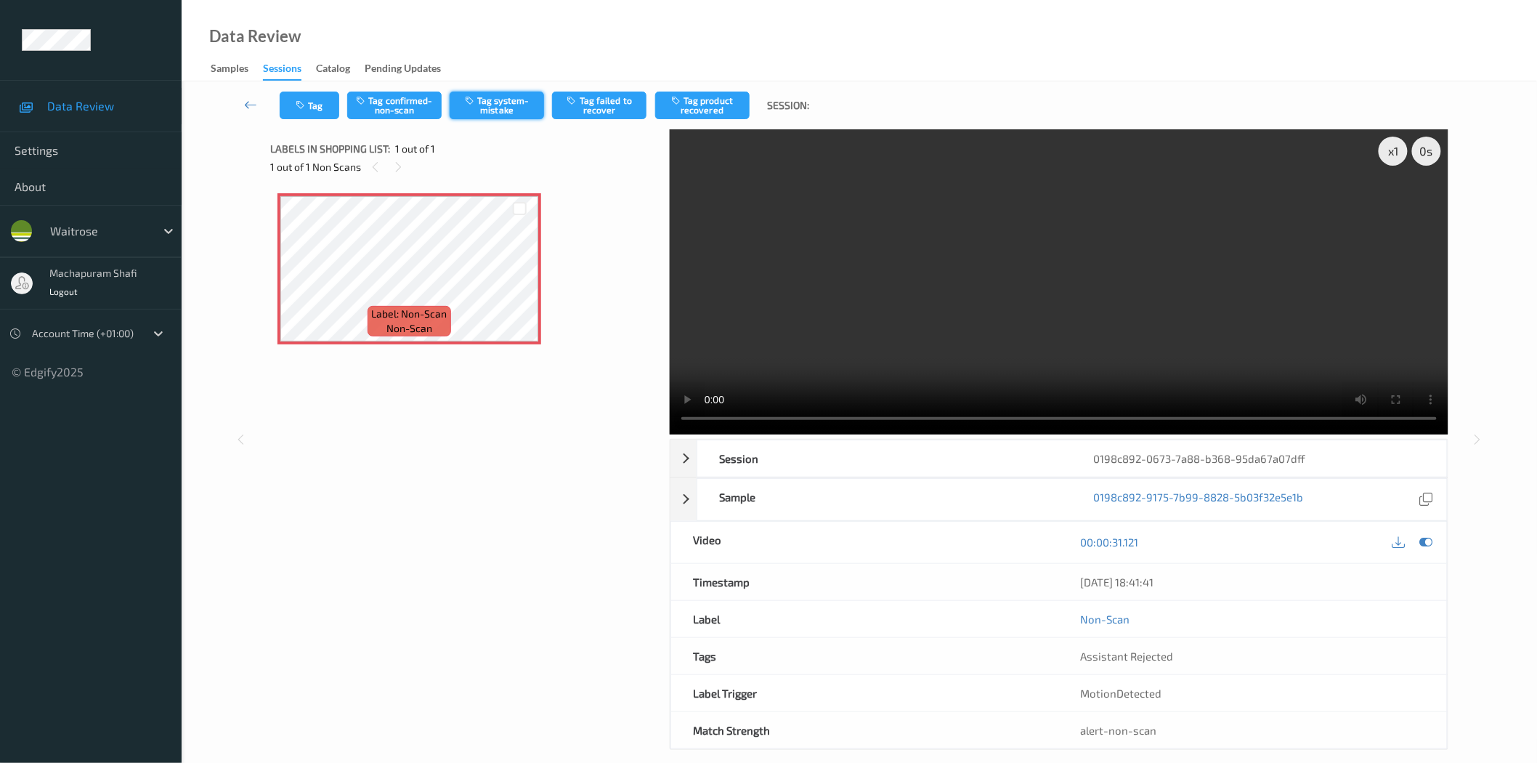
click at [500, 103] on button "Tag system-mistake" at bounding box center [497, 106] width 94 height 28
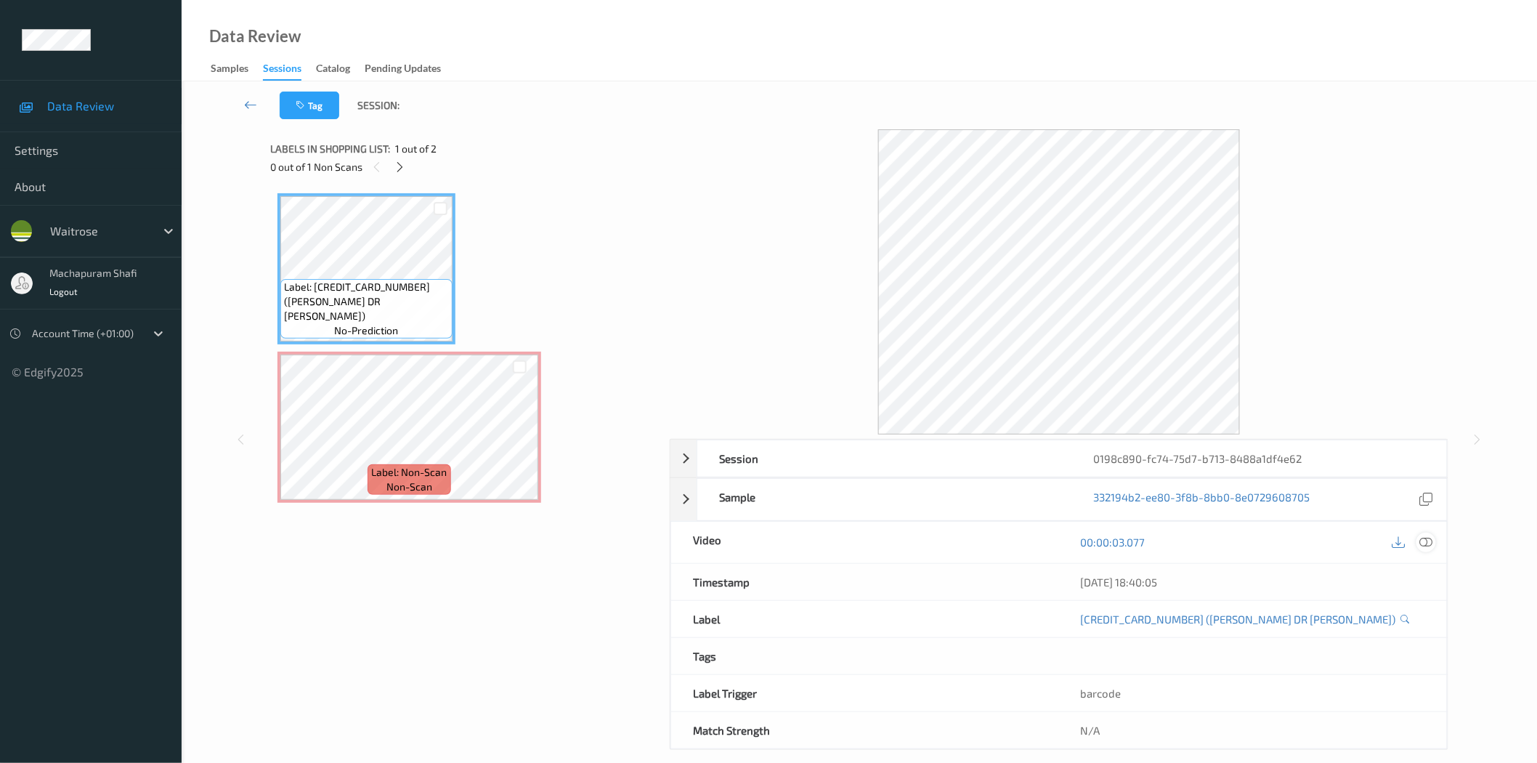
click at [1427, 546] on icon at bounding box center [1426, 541] width 13 height 13
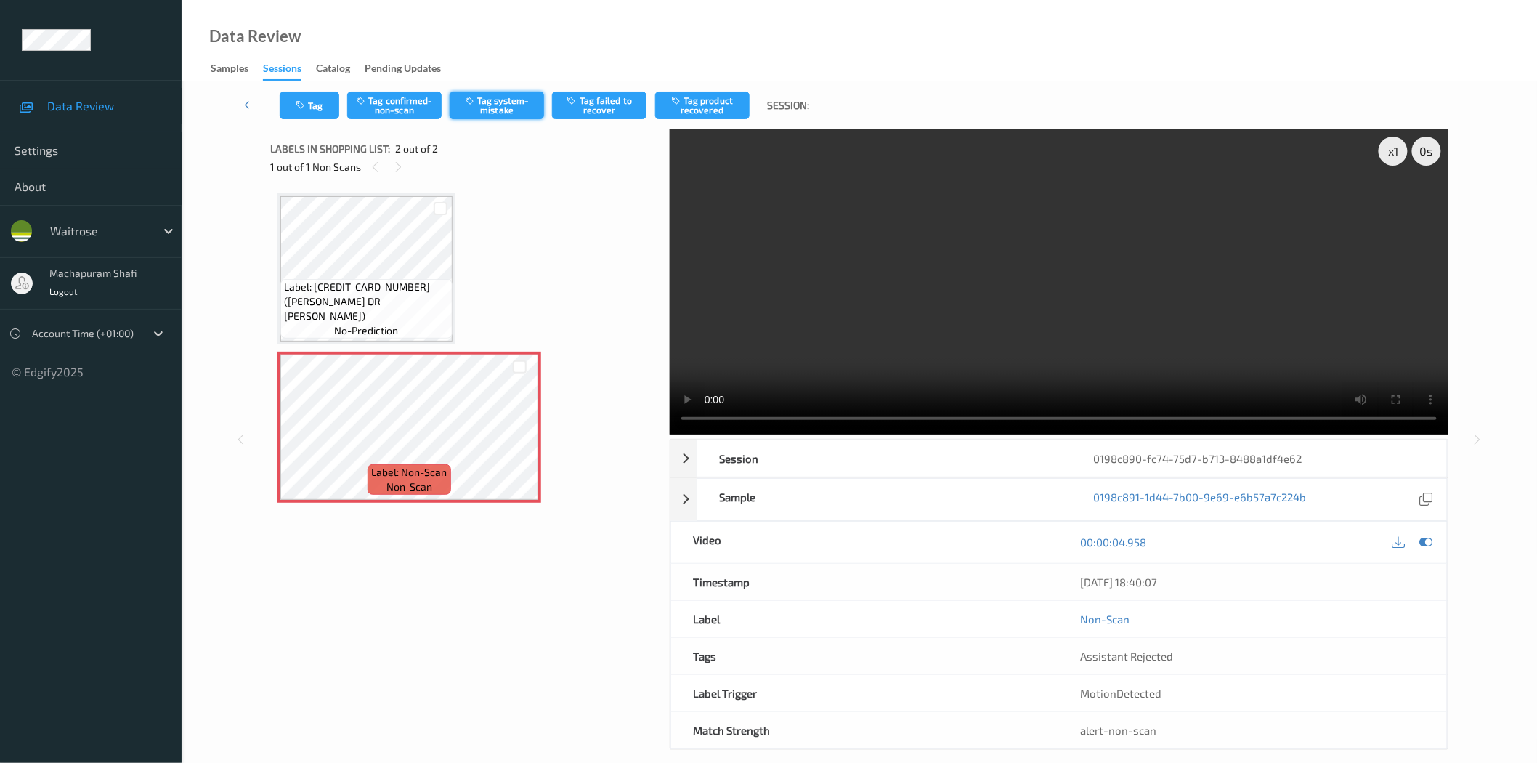
click at [499, 108] on button "Tag system-mistake" at bounding box center [497, 106] width 94 height 28
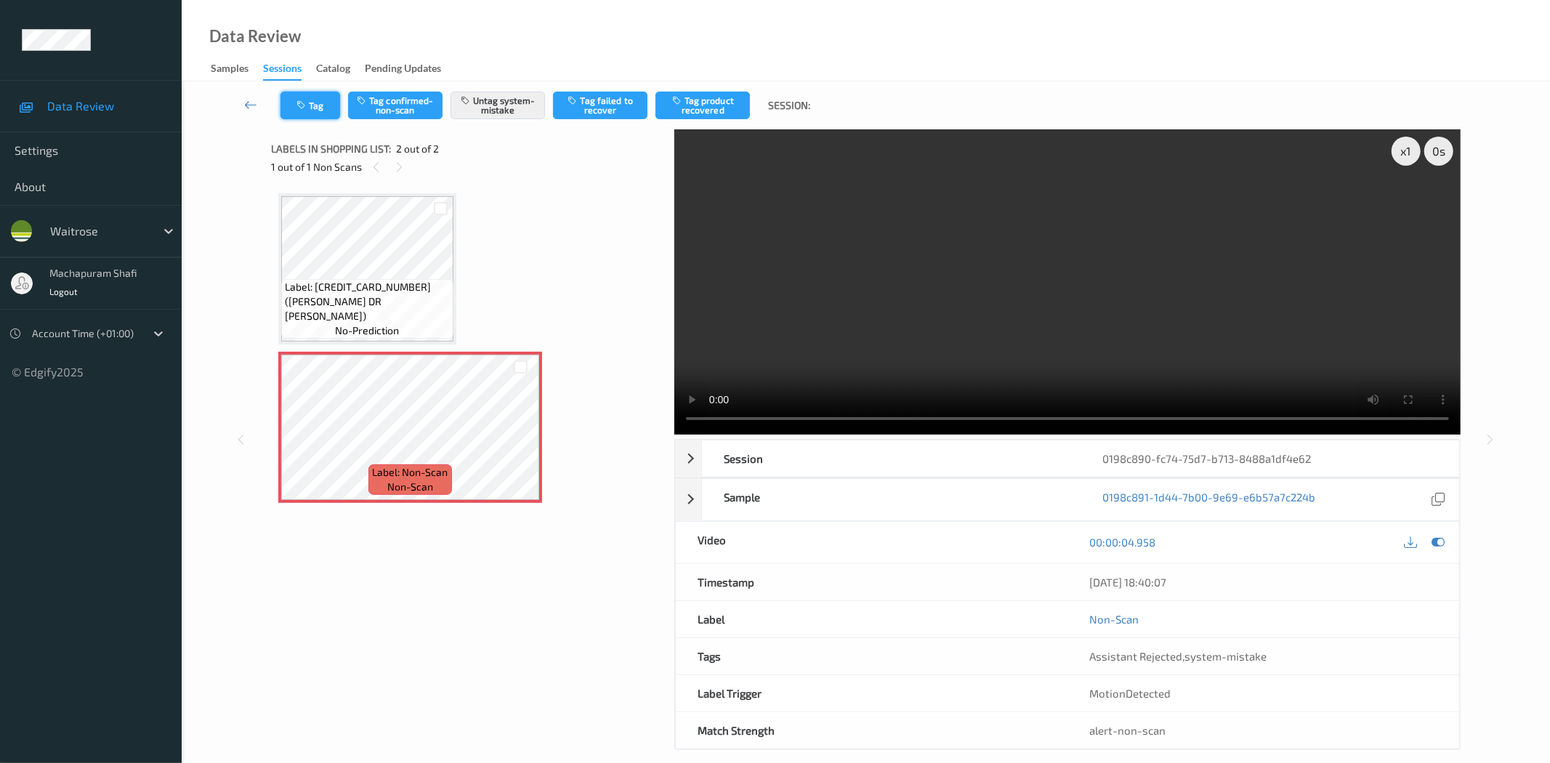
click at [311, 105] on button "Tag" at bounding box center [310, 106] width 60 height 28
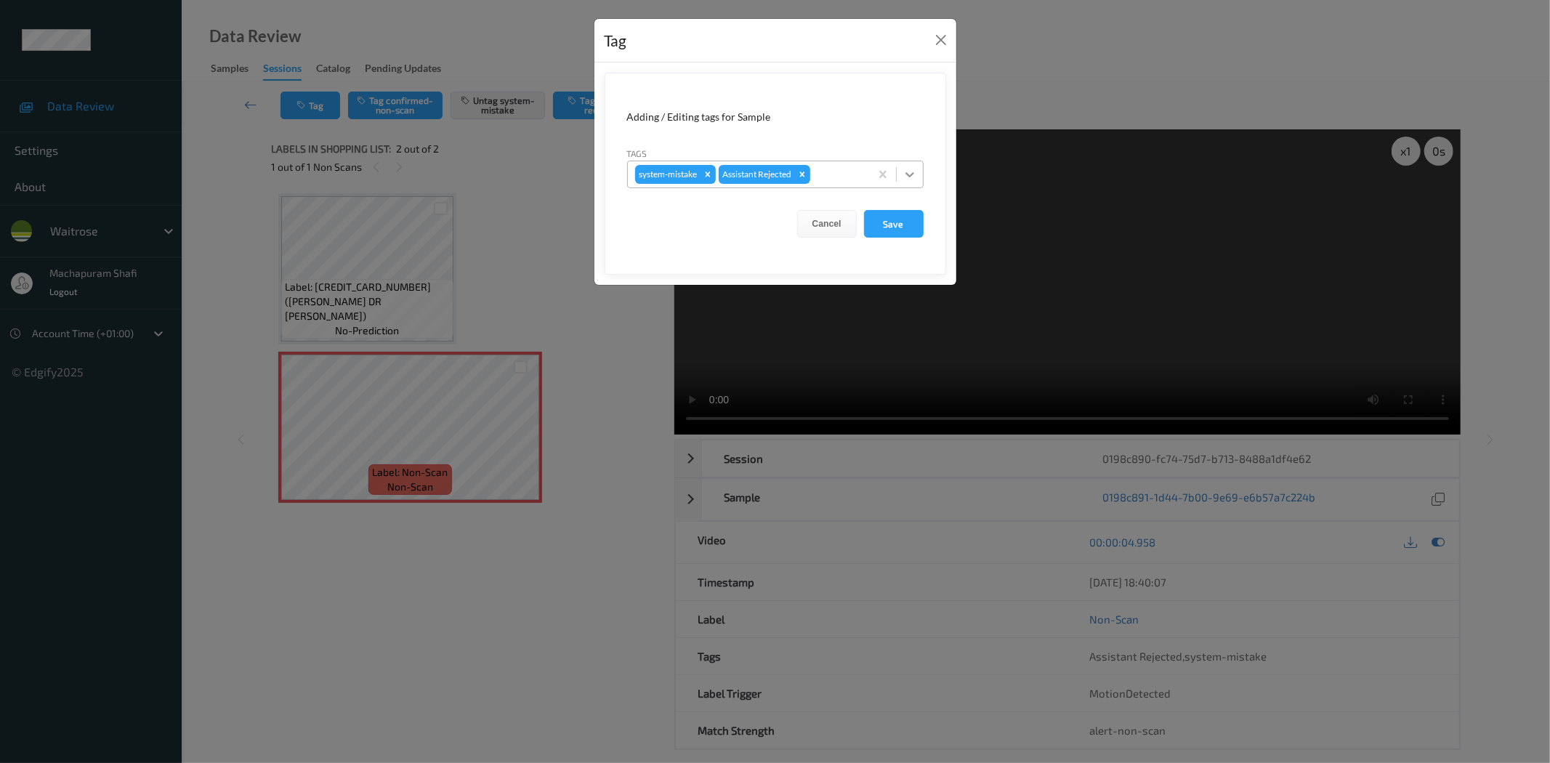
click at [912, 170] on icon at bounding box center [909, 174] width 15 height 15
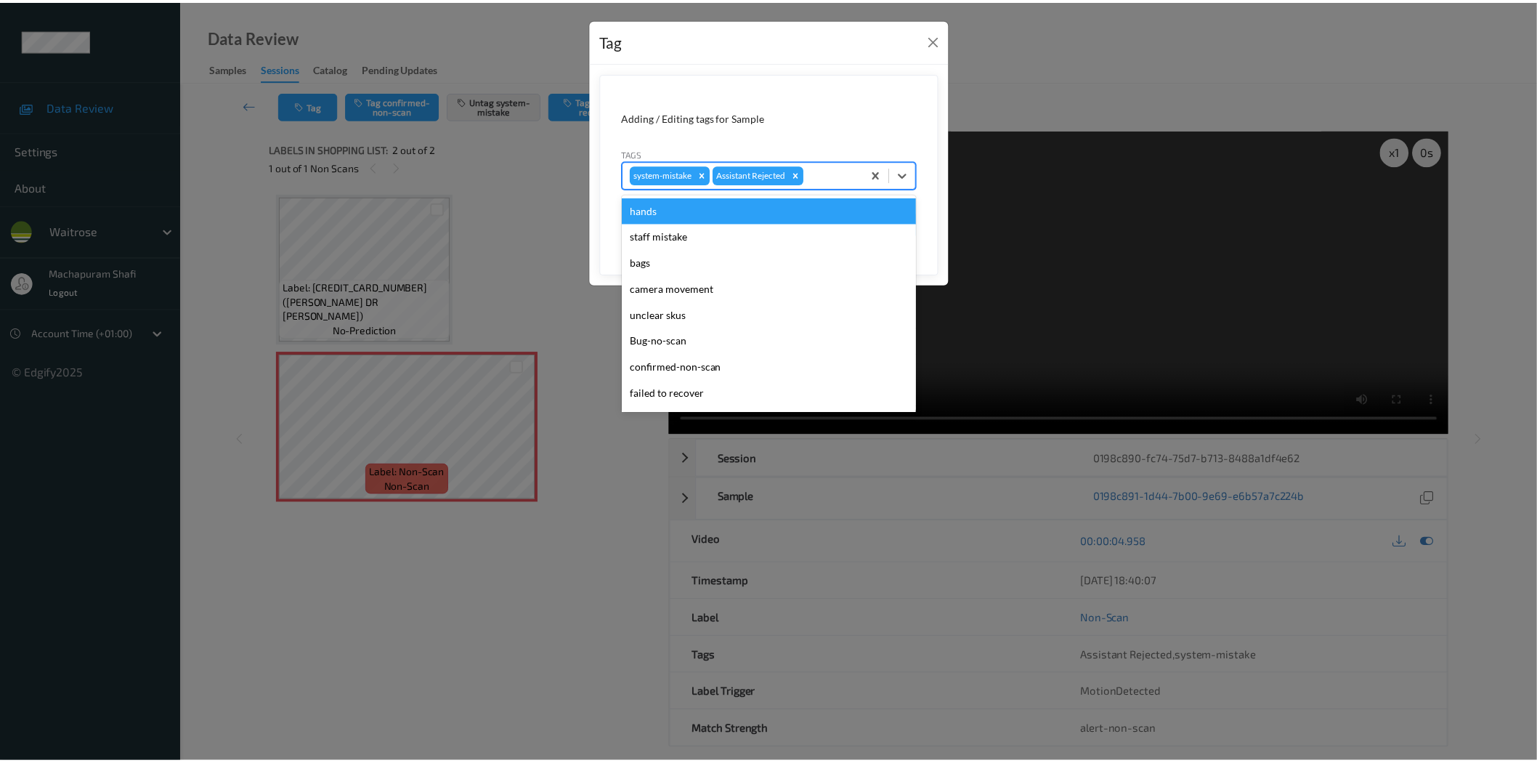
scroll to position [284, 0]
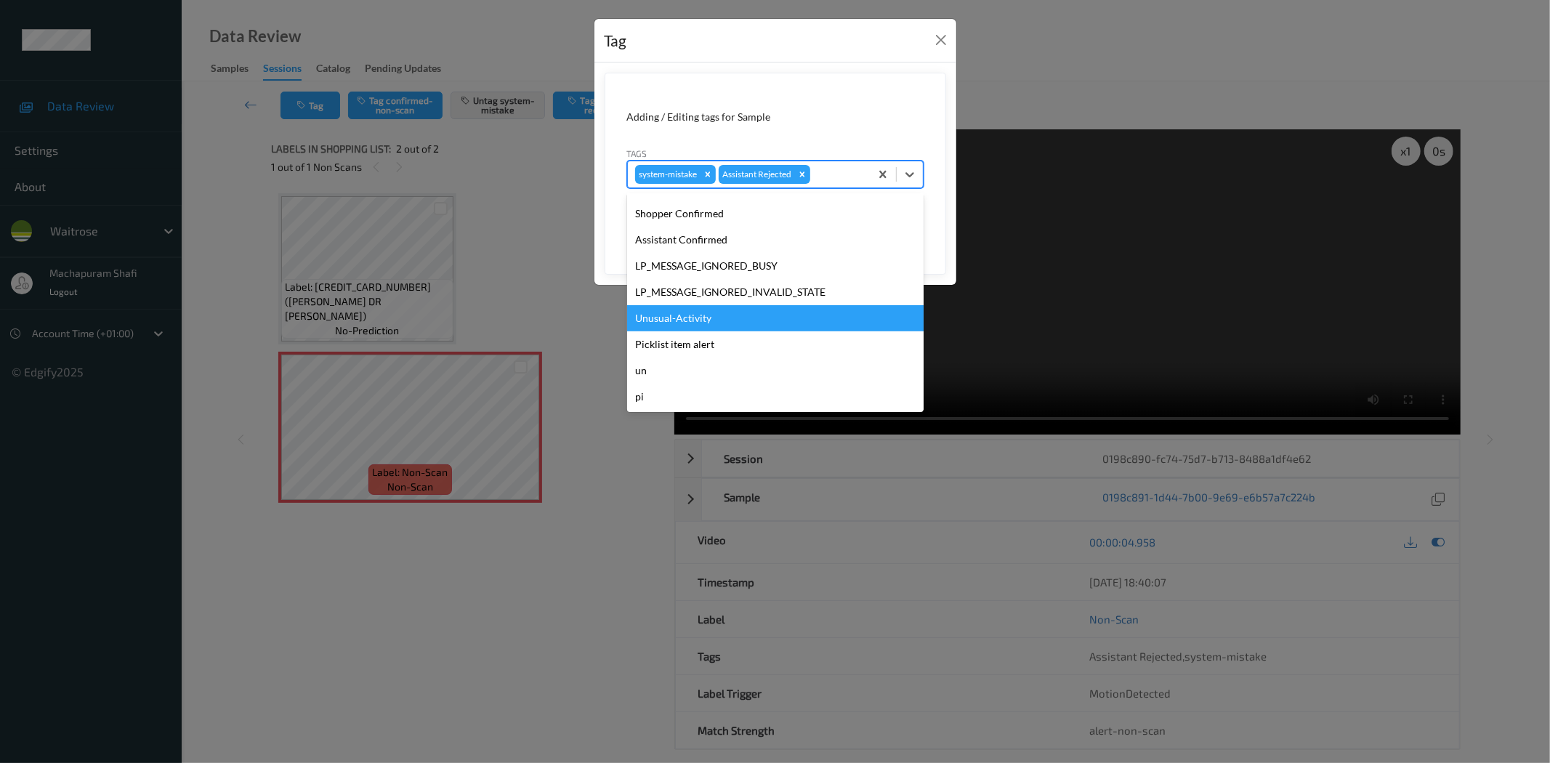
click at [692, 320] on div "Unusual-Activity" at bounding box center [775, 318] width 296 height 26
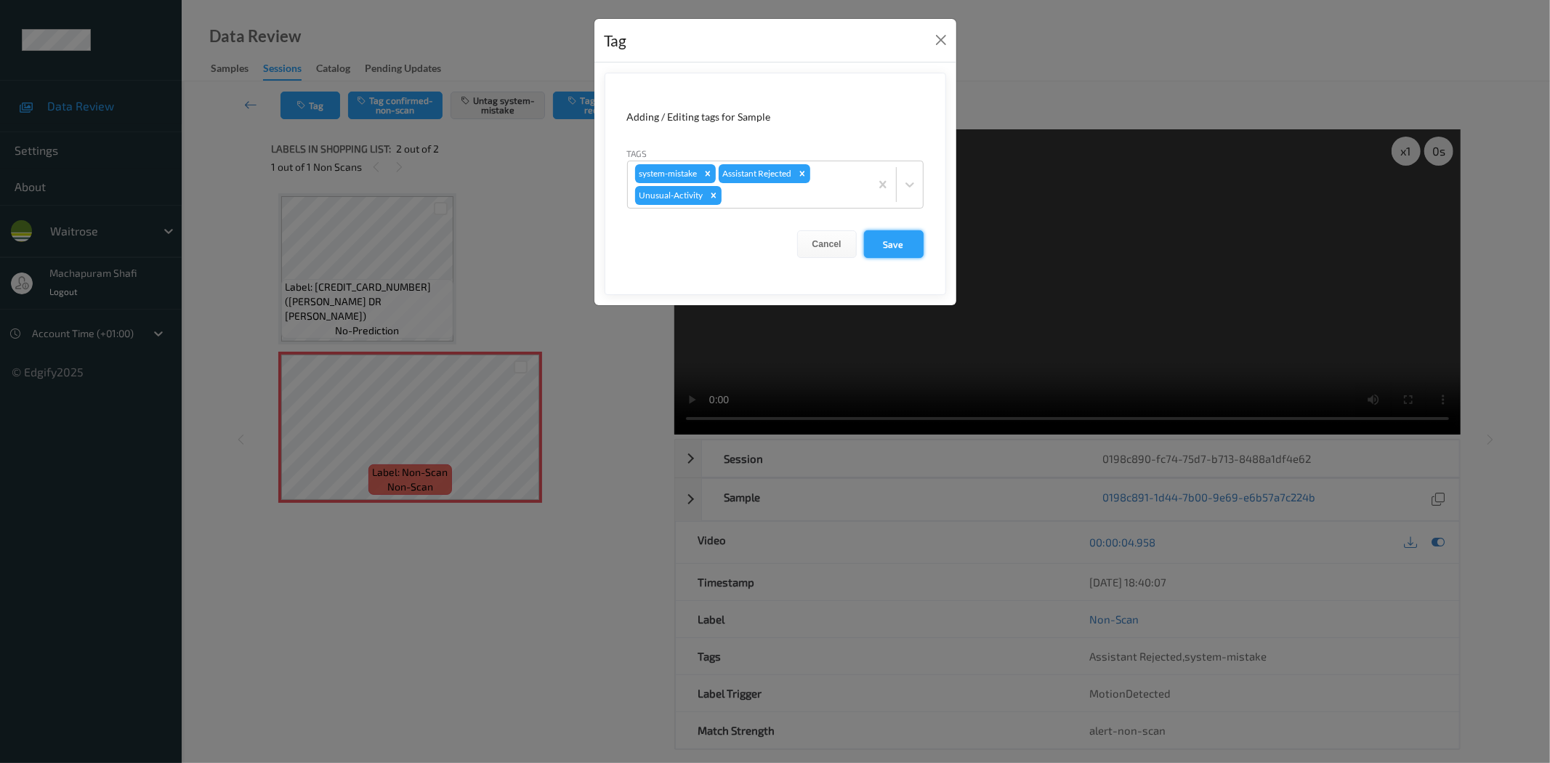
click at [878, 249] on button "Save" at bounding box center [894, 244] width 60 height 28
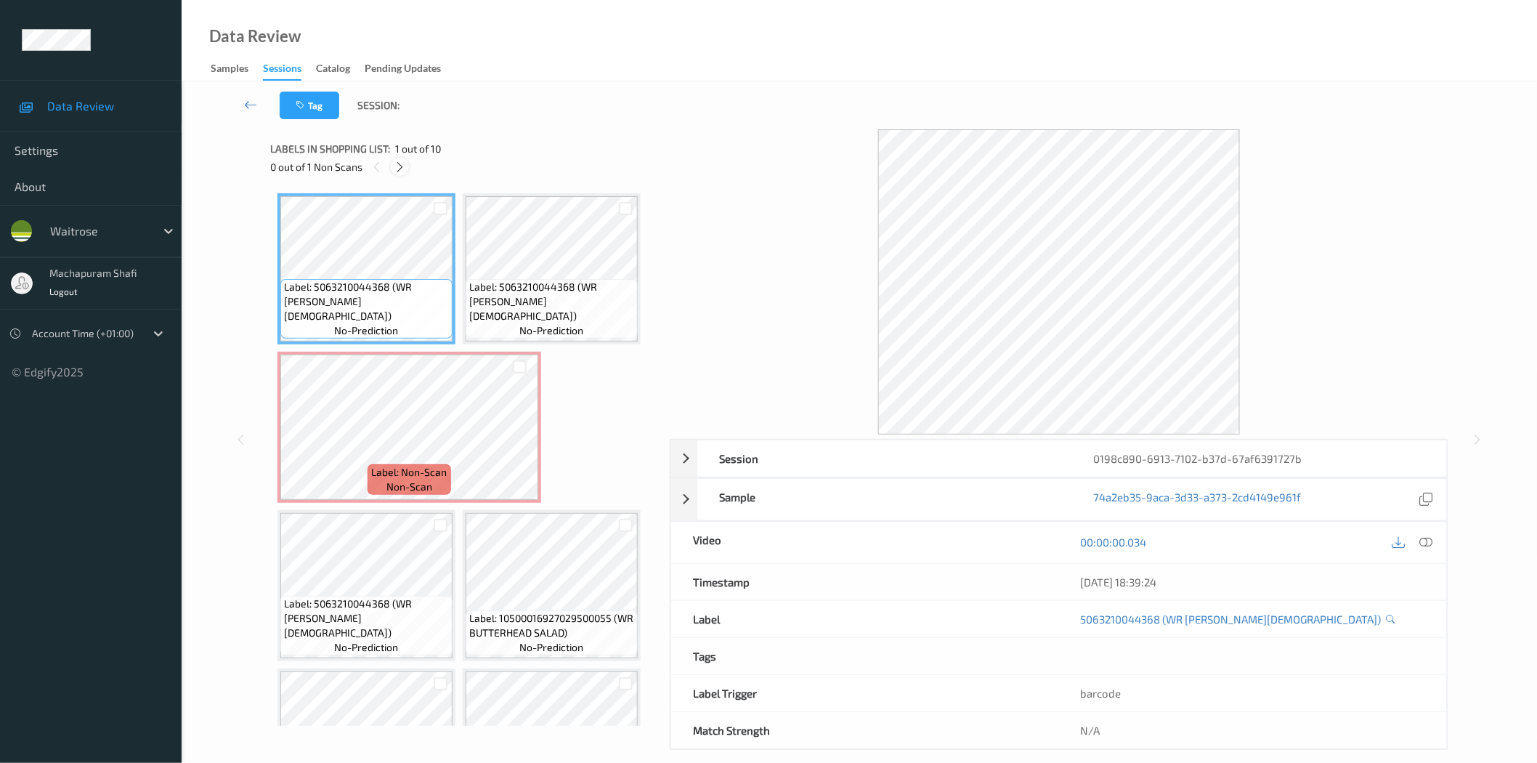
click at [405, 161] on icon at bounding box center [400, 167] width 12 height 13
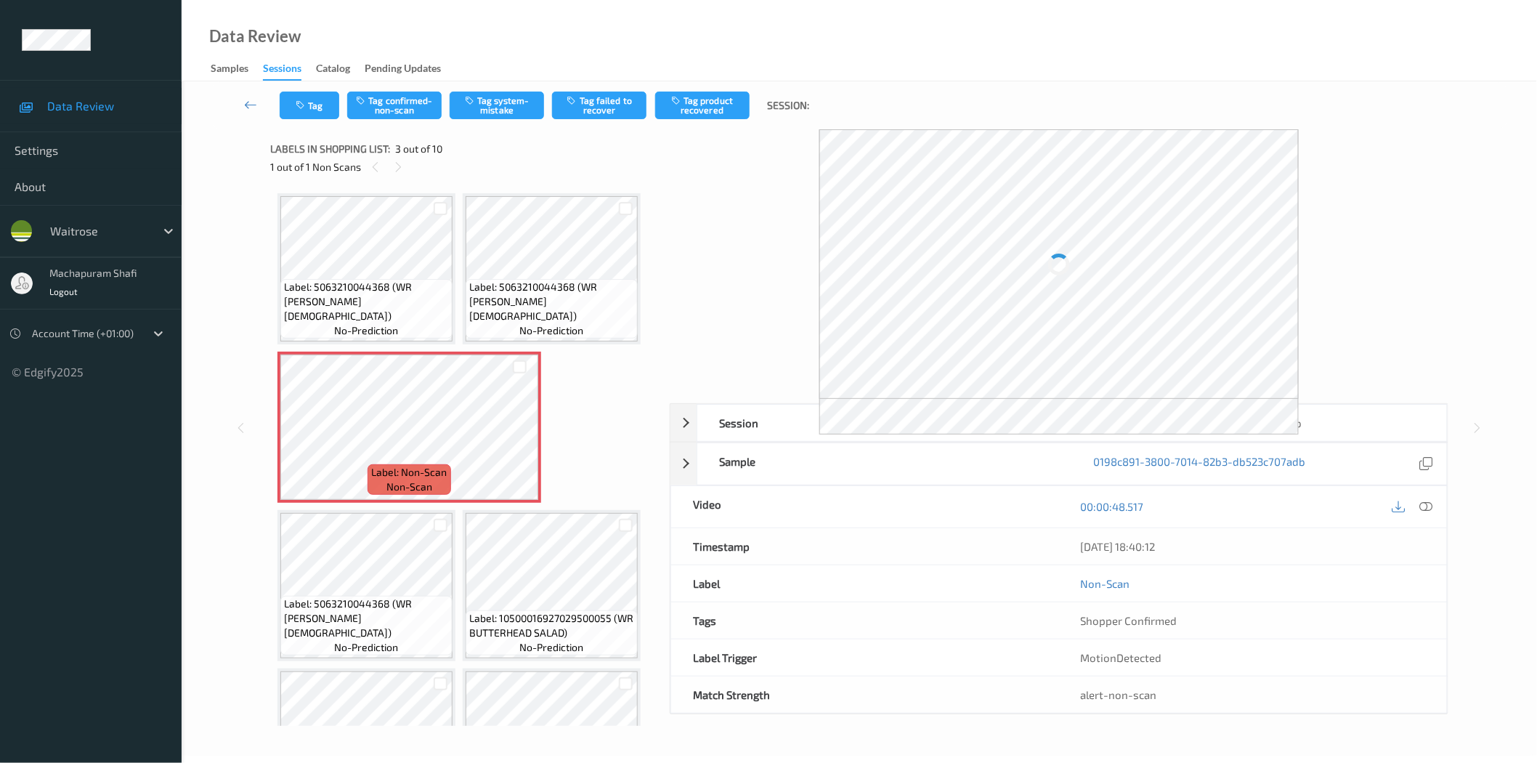
scroll to position [7, 0]
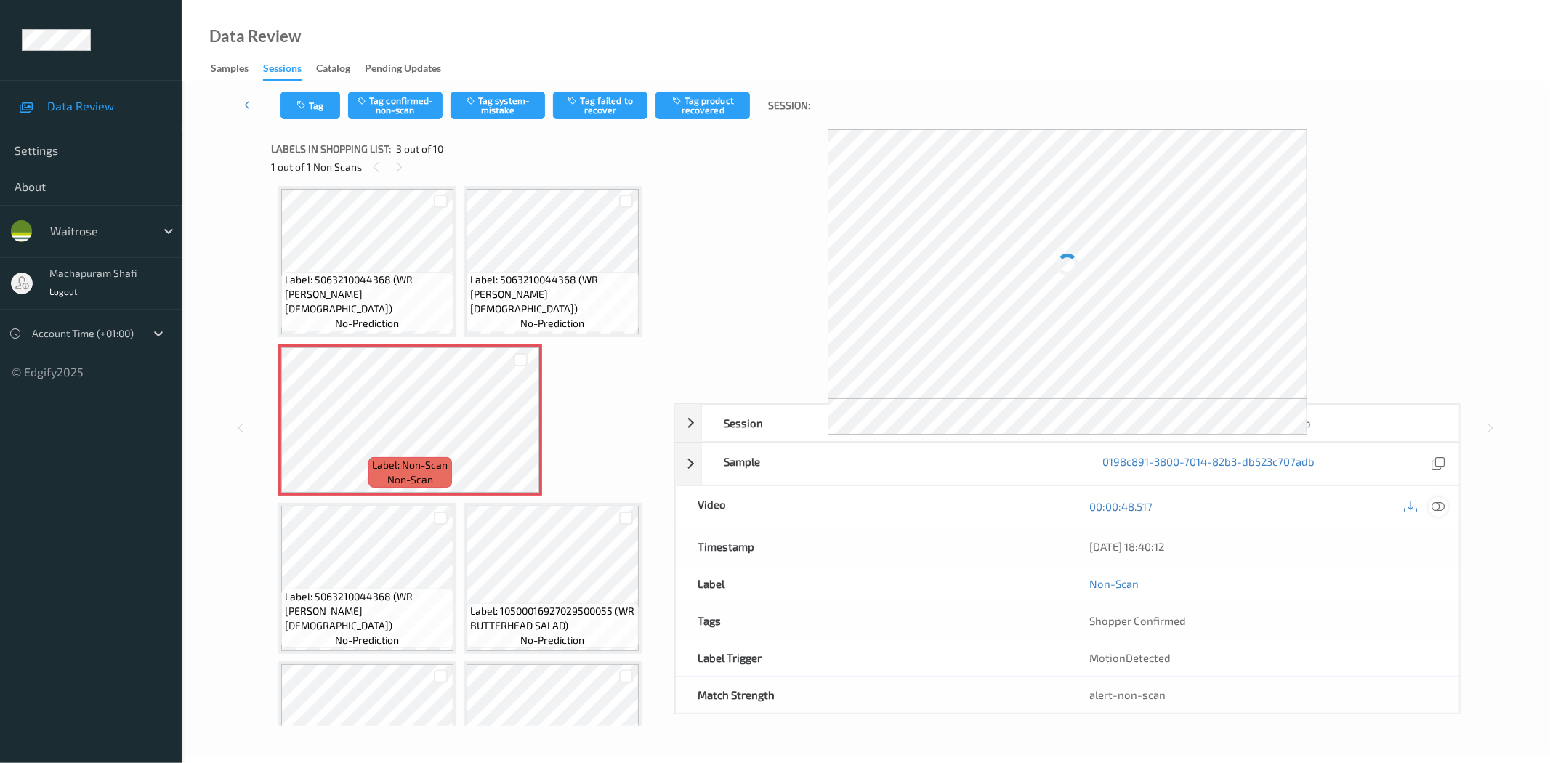
click at [1440, 506] on icon at bounding box center [1438, 506] width 13 height 13
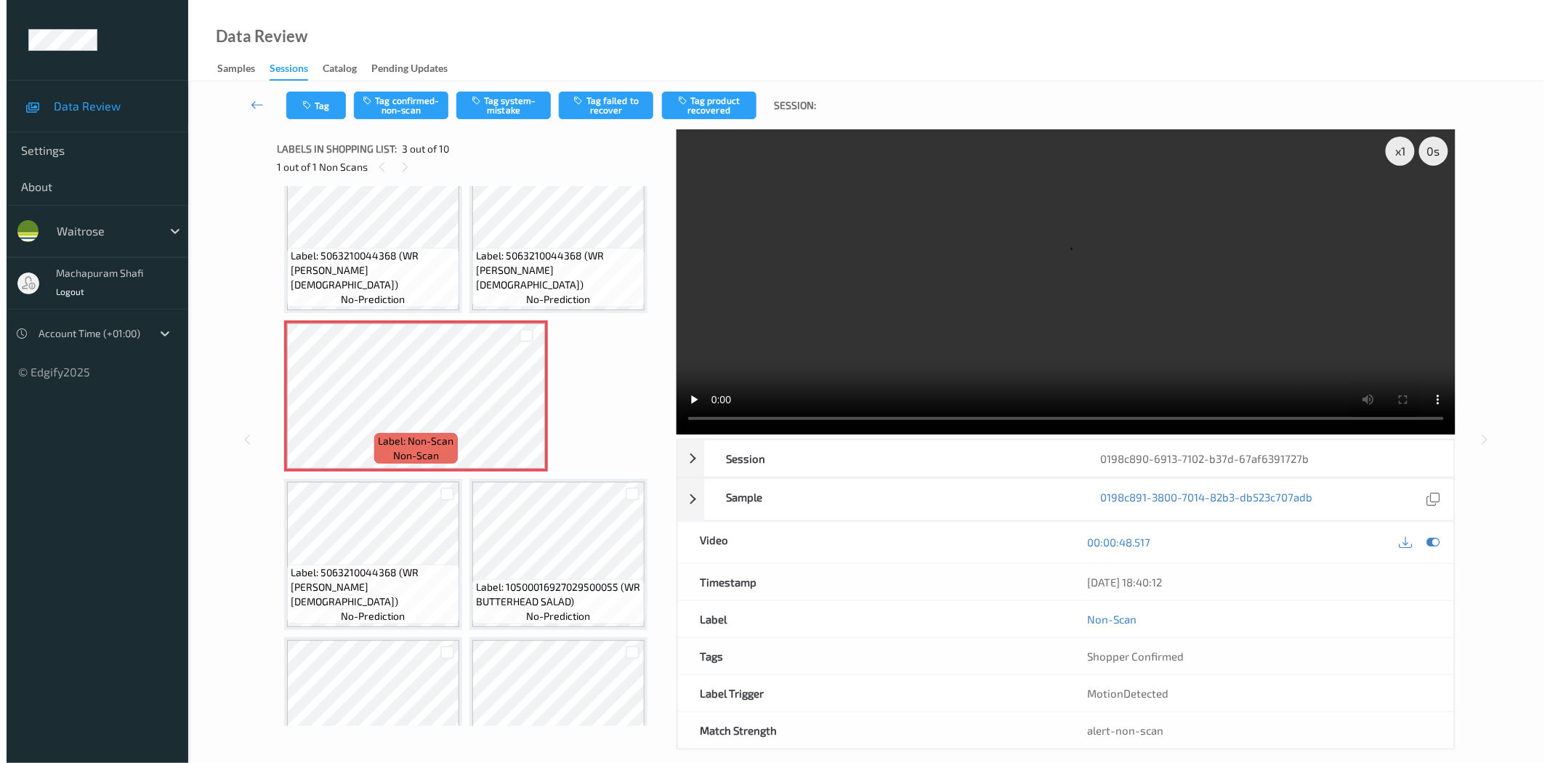
scroll to position [0, 0]
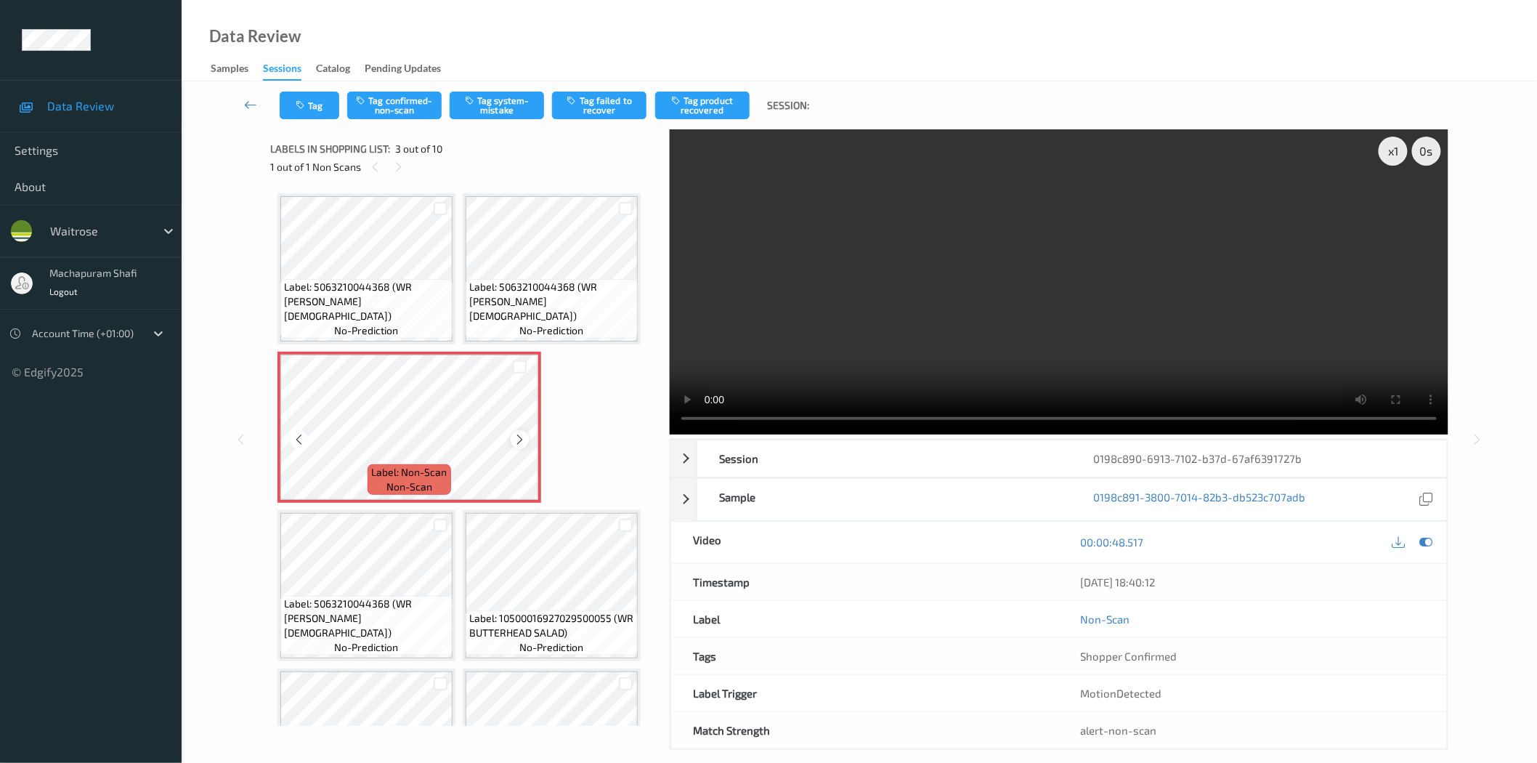
click at [518, 437] on icon at bounding box center [520, 439] width 12 height 13
click at [519, 437] on icon at bounding box center [520, 439] width 12 height 13
click at [503, 115] on button "Tag system-mistake" at bounding box center [497, 106] width 94 height 28
click at [498, 110] on button "Tag system-mistake" at bounding box center [497, 106] width 94 height 28
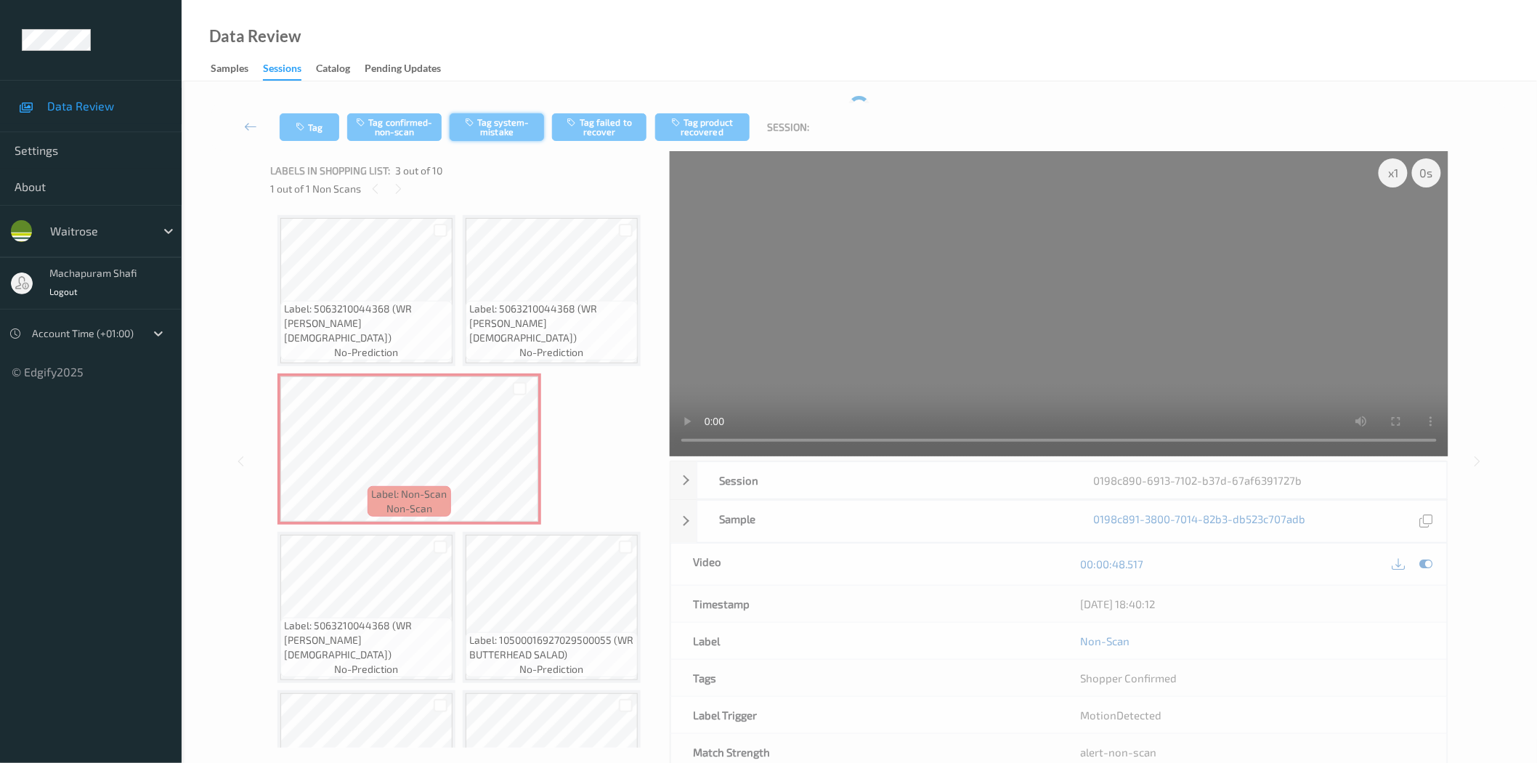
click at [491, 100] on div "Tag Tag confirmed-non-scan Tag system-mistake Tag failed to recover Tag product…" at bounding box center [859, 434] width 1296 height 676
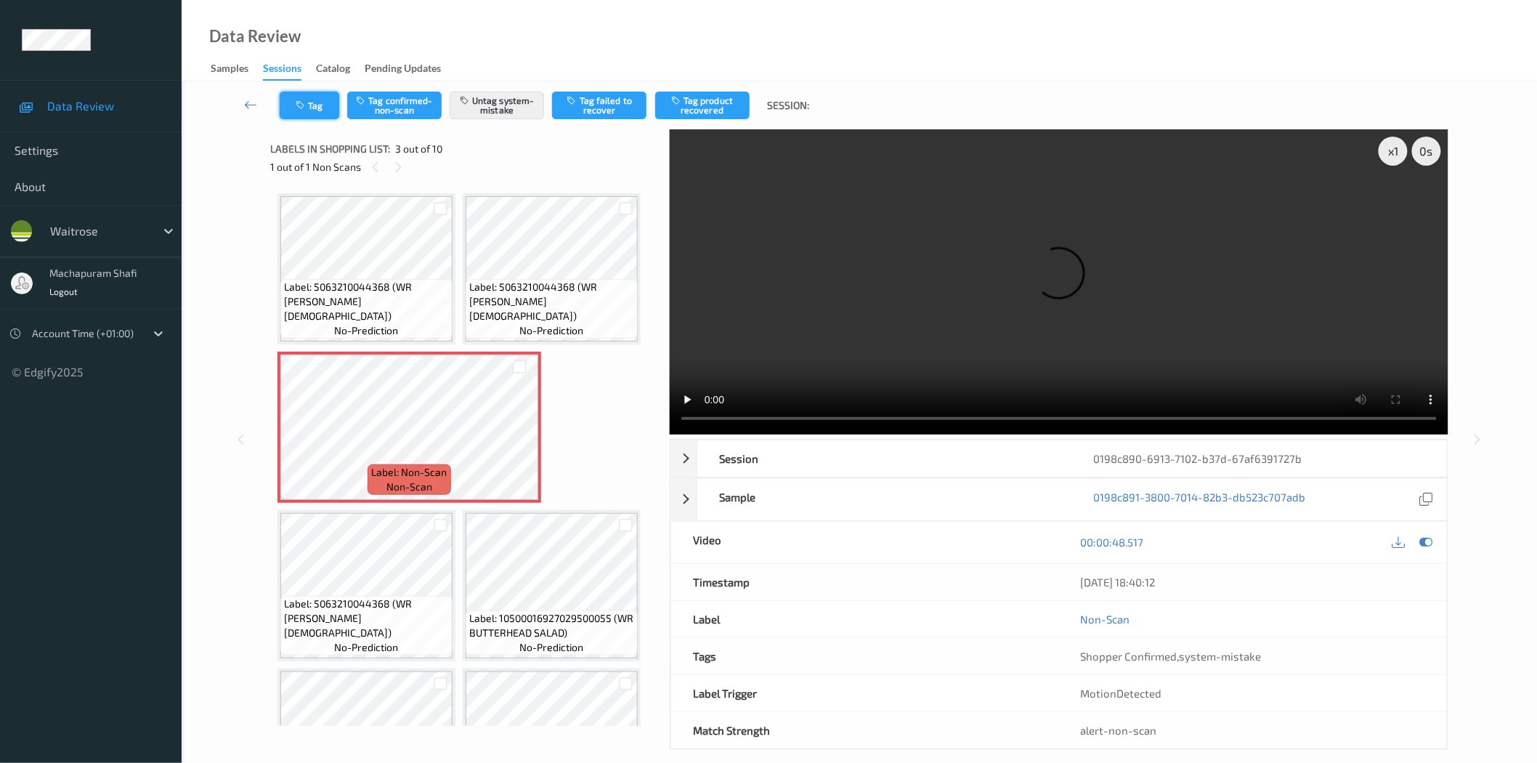
click at [325, 96] on button "Tag" at bounding box center [310, 106] width 60 height 28
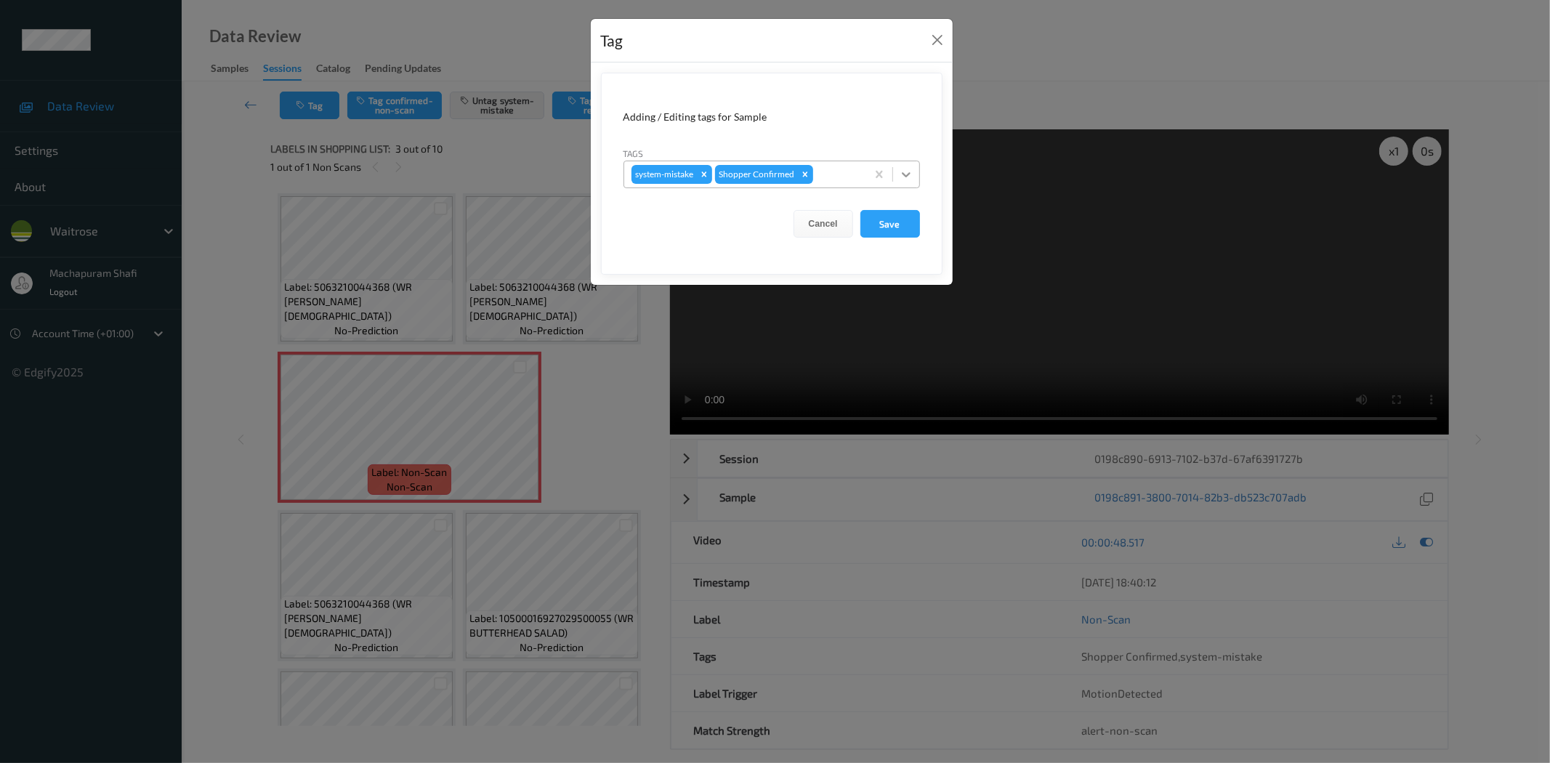
click at [901, 166] on div at bounding box center [906, 174] width 26 height 26
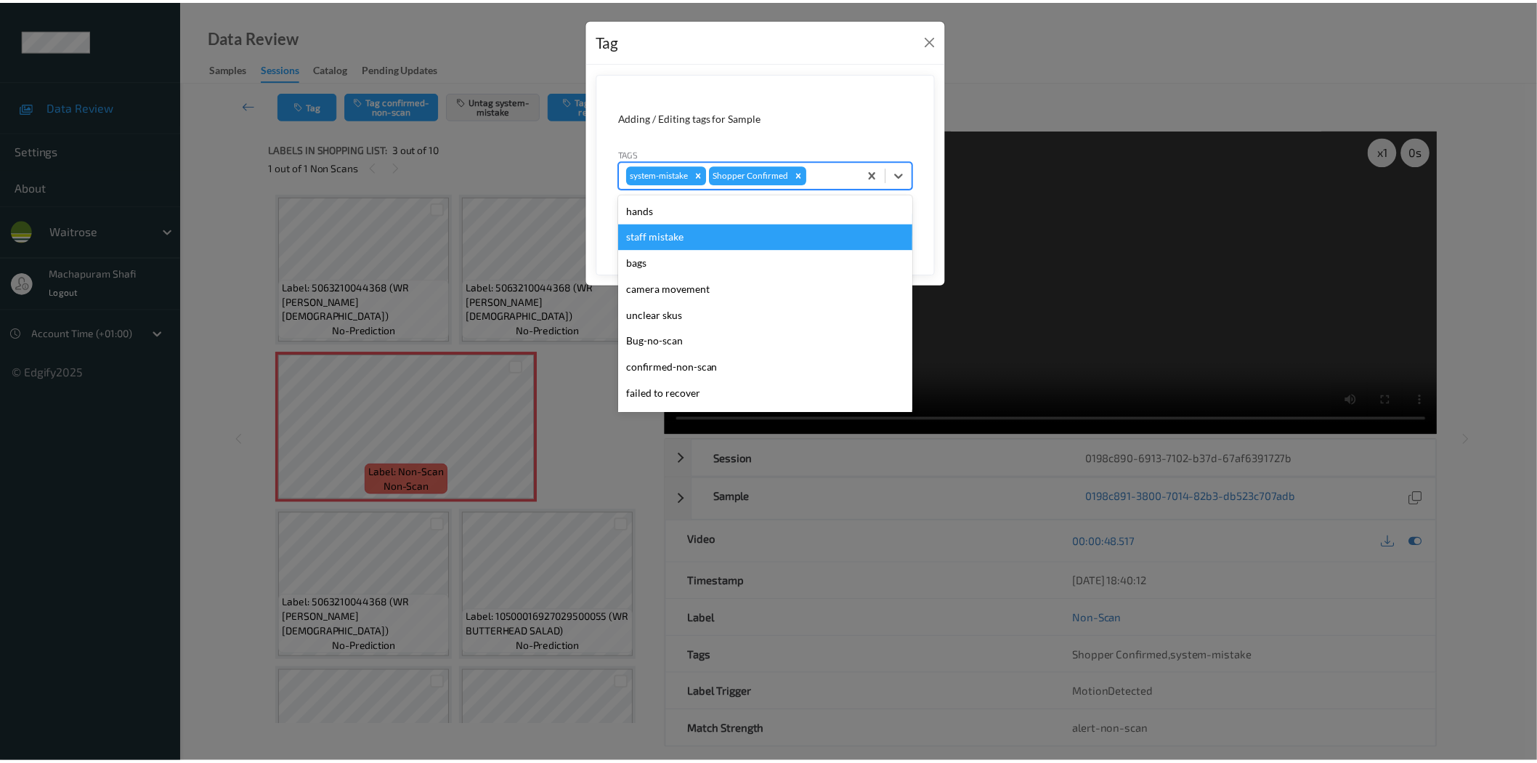
scroll to position [284, 0]
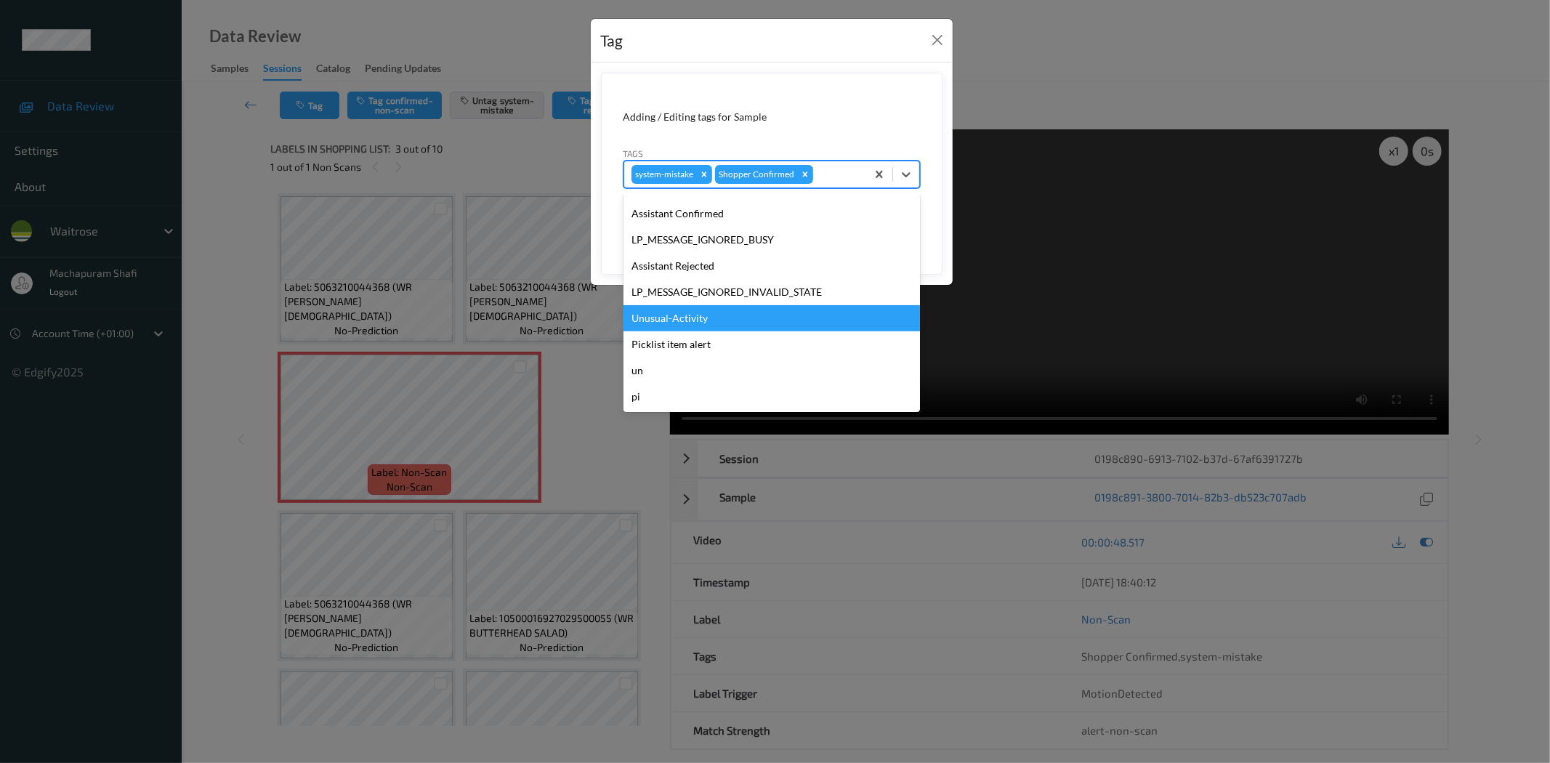
click at [676, 315] on div "Unusual-Activity" at bounding box center [771, 318] width 296 height 26
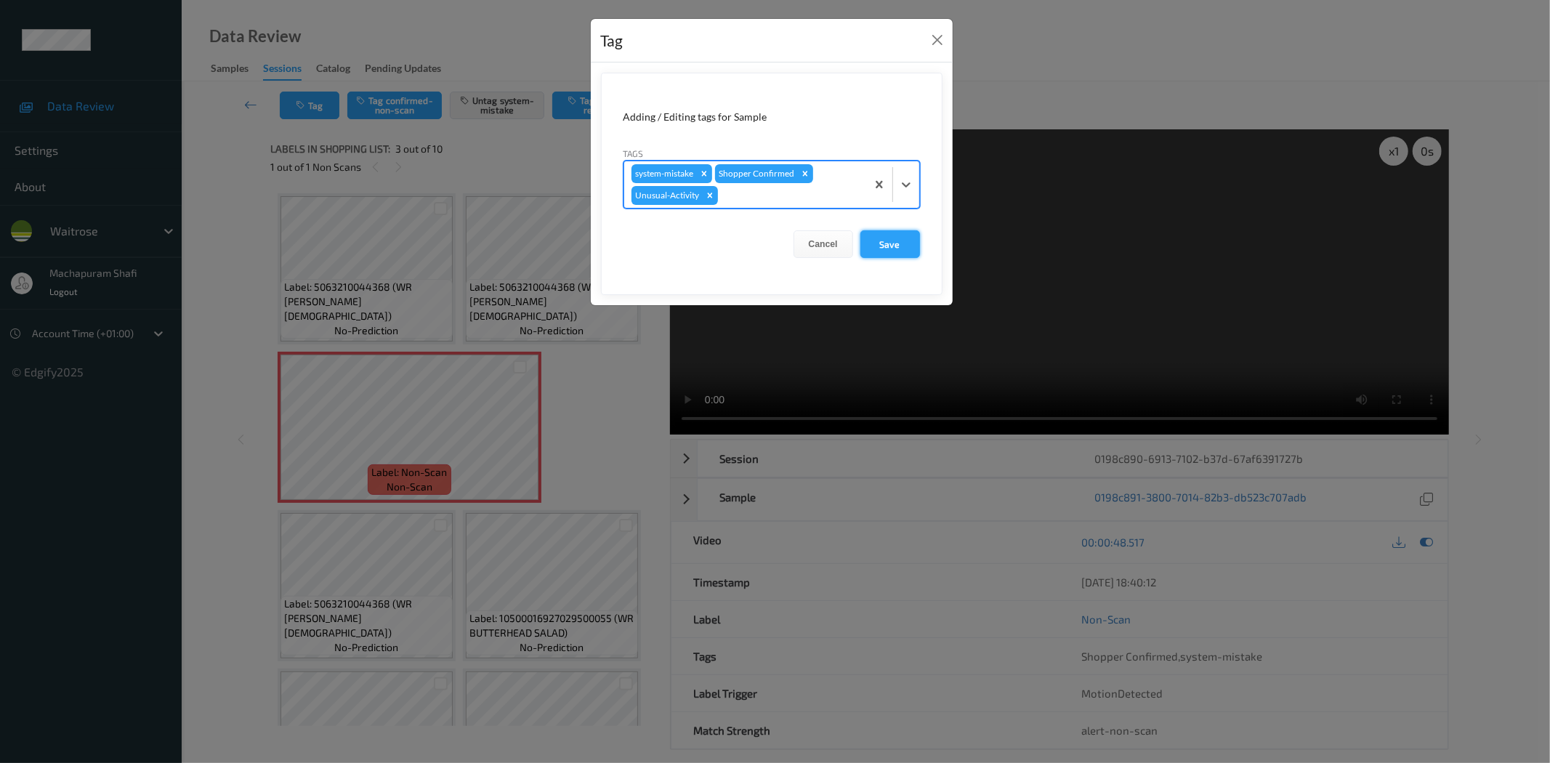
click at [897, 248] on button "Save" at bounding box center [890, 244] width 60 height 28
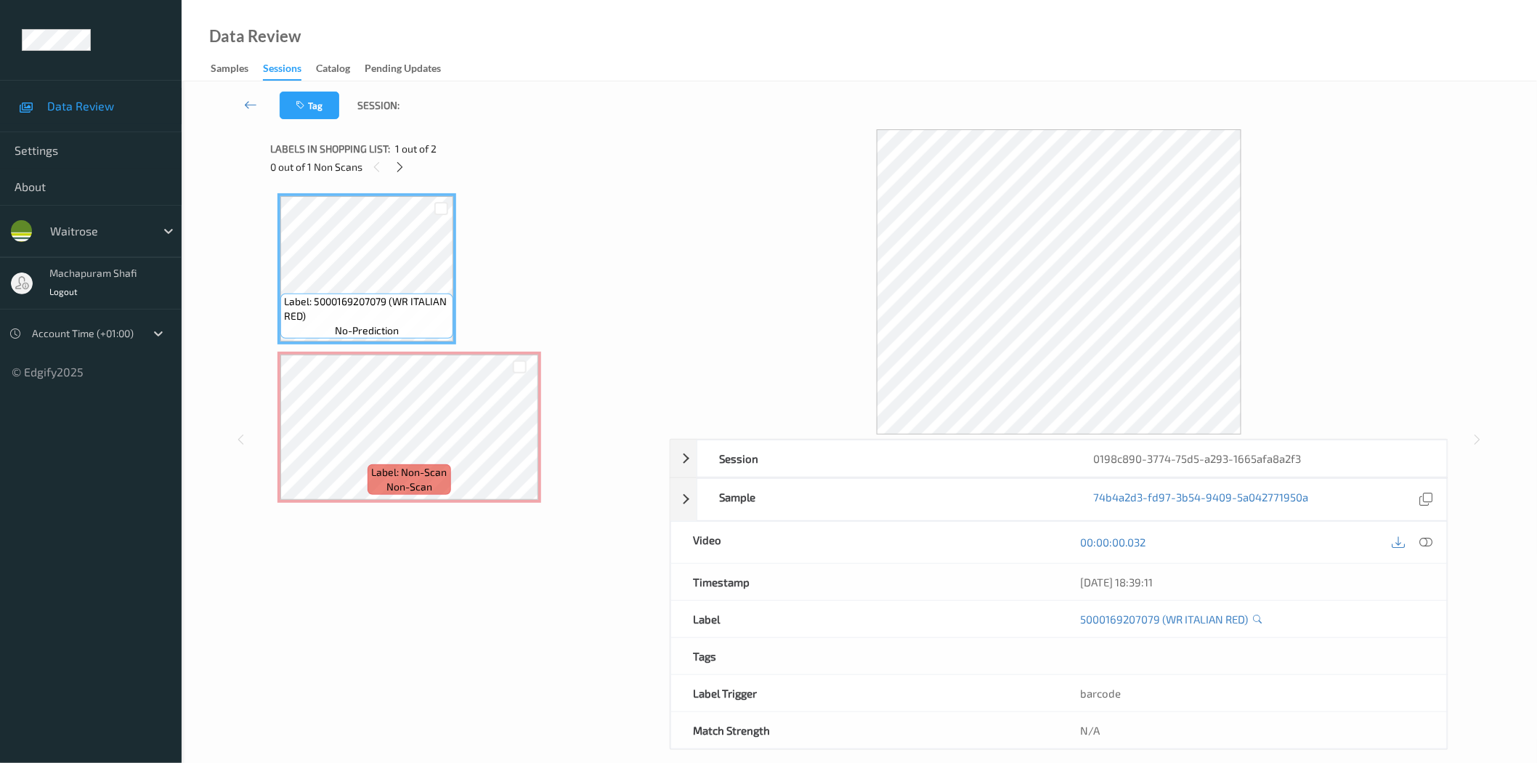
click at [389, 166] on div "0 out of 1 Non Scans" at bounding box center [464, 167] width 389 height 18
click at [404, 162] on icon at bounding box center [400, 167] width 12 height 13
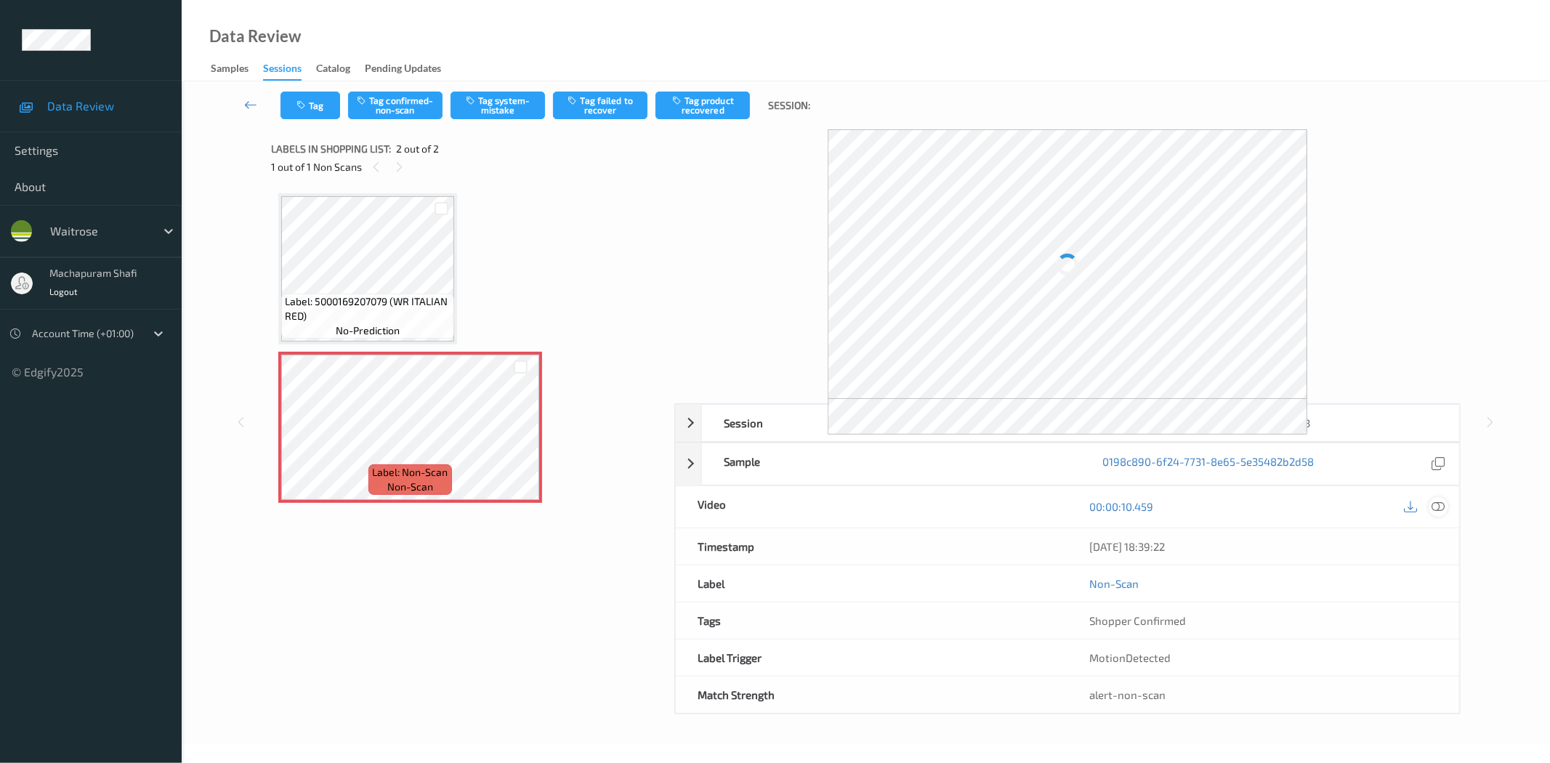
click at [1439, 506] on icon at bounding box center [1438, 506] width 13 height 13
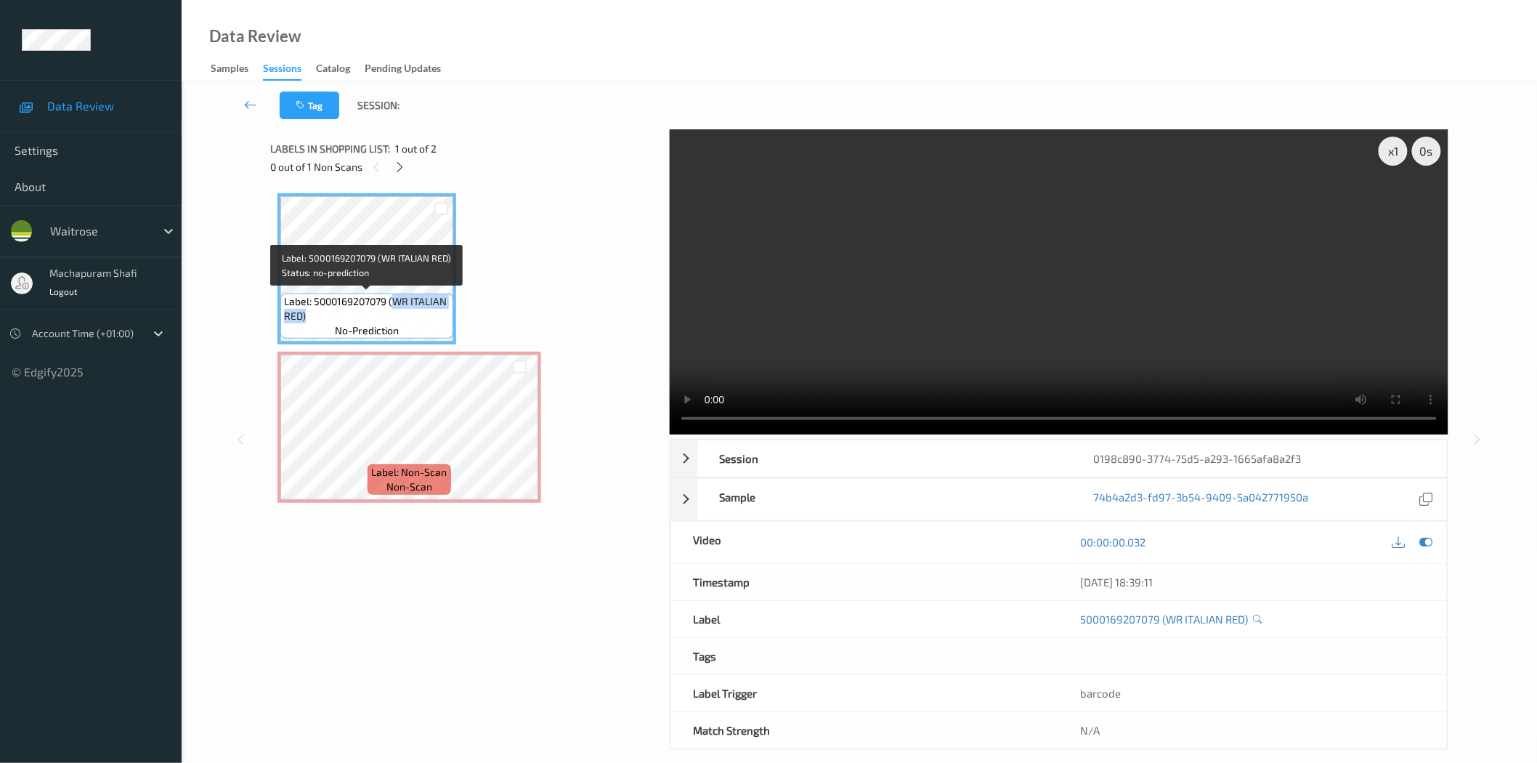
drag, startPoint x: 393, startPoint y: 303, endPoint x: 453, endPoint y: 318, distance: 61.5
click at [453, 318] on div "Label: 5000169207079 (WR ITALIAN RED) no-prediction" at bounding box center [366, 316] width 173 height 45
copy span "WR ITALIAN RED)"
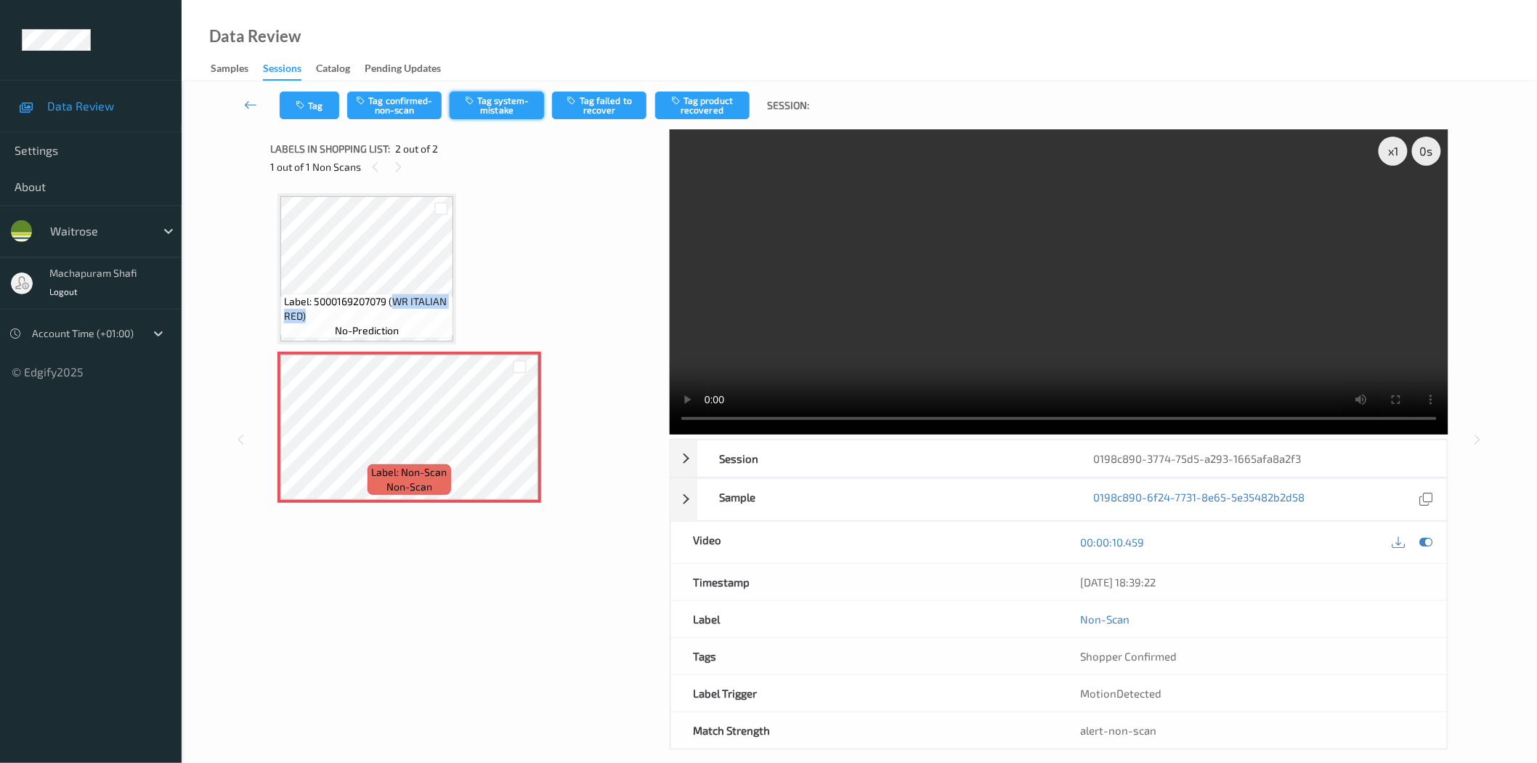
click at [481, 113] on button "Tag system-mistake" at bounding box center [497, 106] width 94 height 28
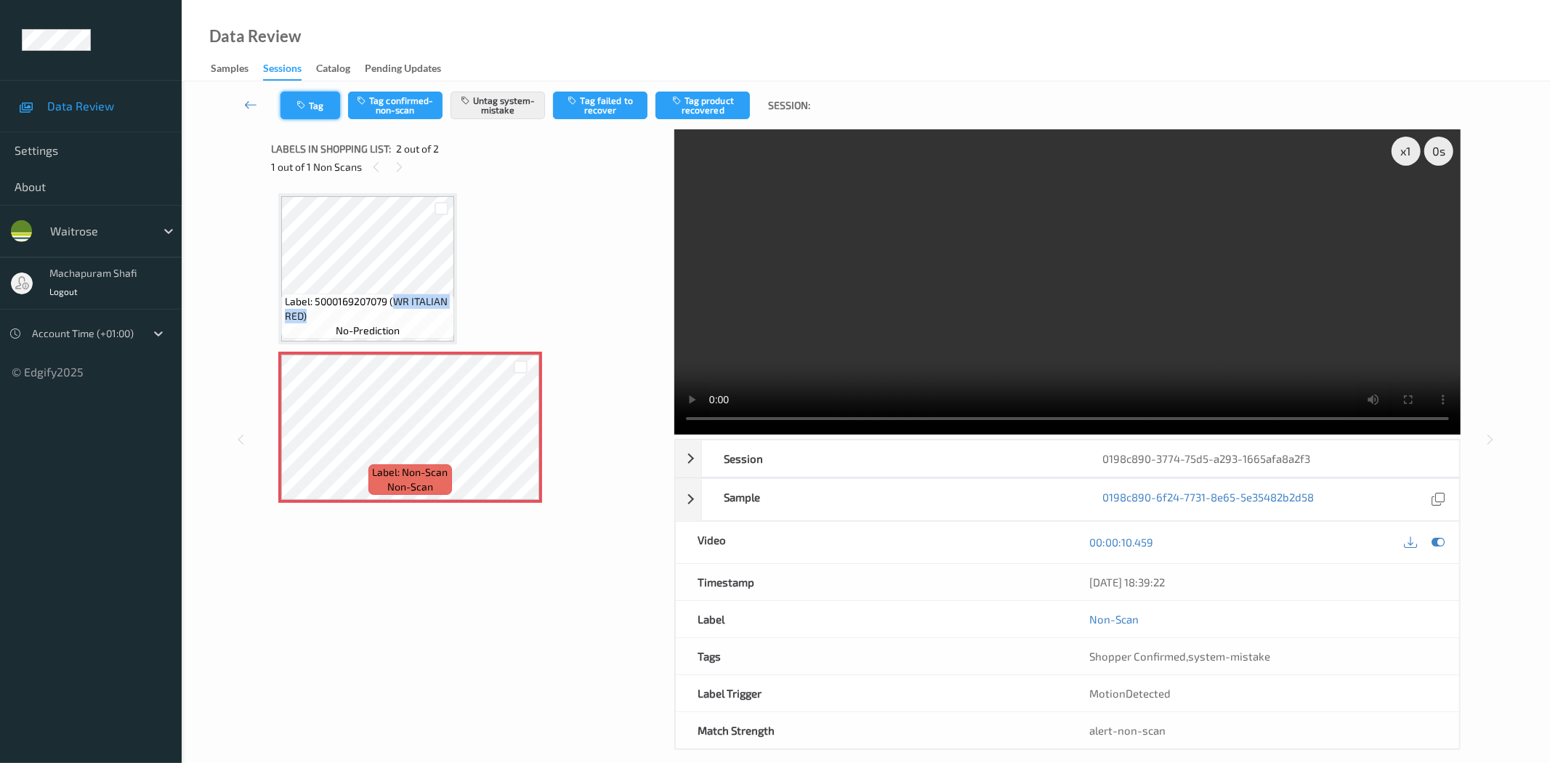
click at [307, 109] on icon "button" at bounding box center [302, 105] width 12 height 10
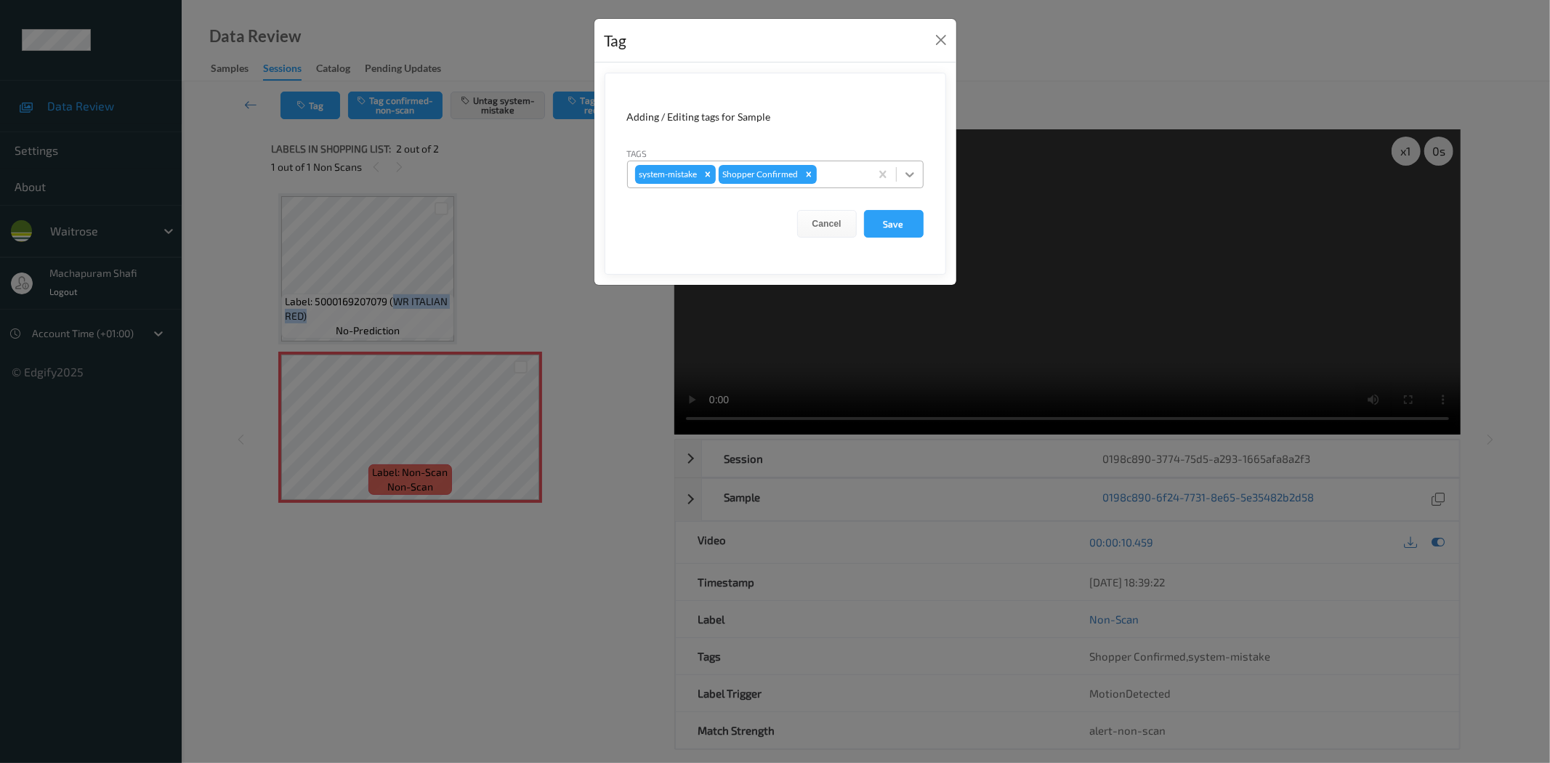
click at [907, 176] on icon at bounding box center [909, 174] width 9 height 5
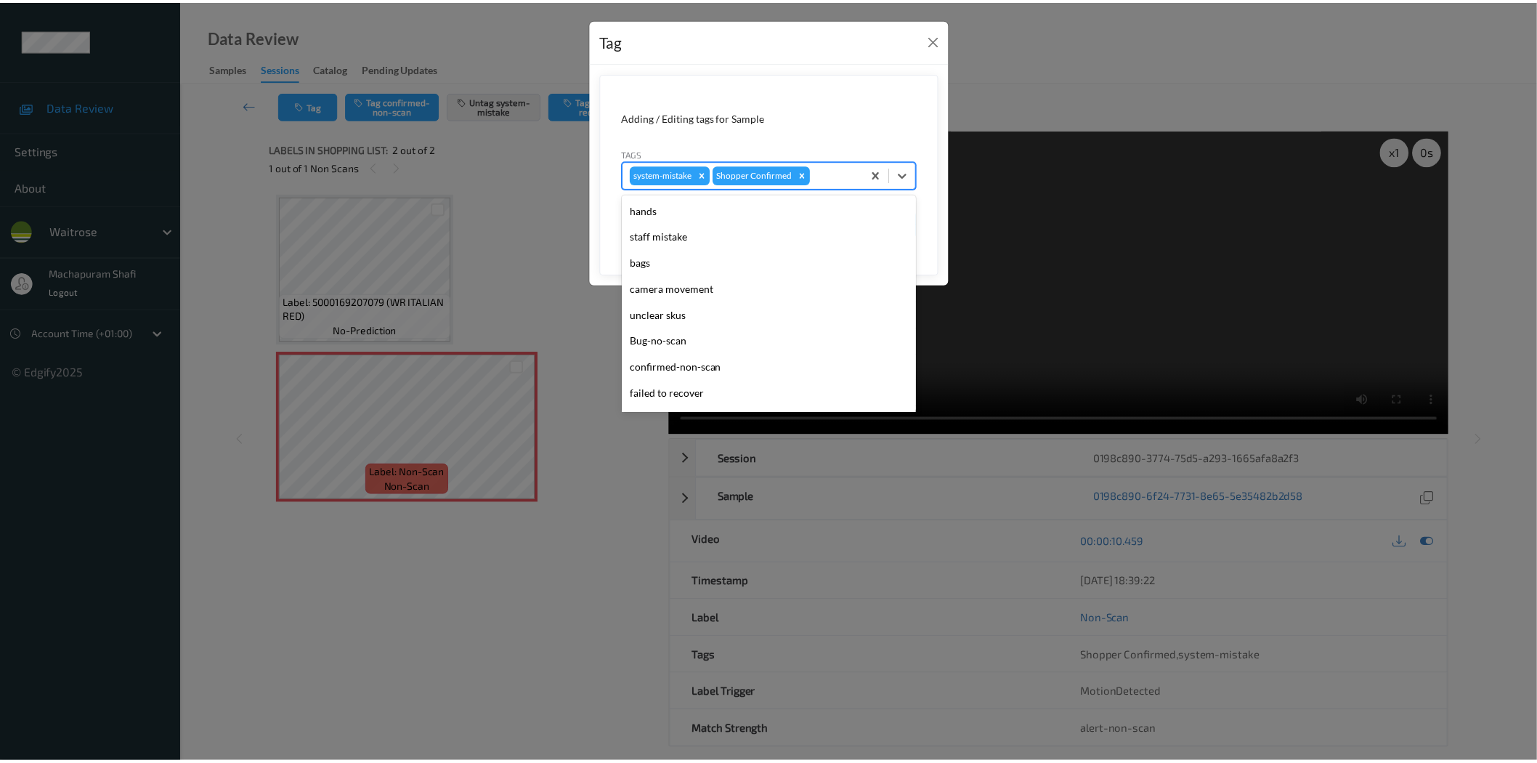
scroll to position [284, 0]
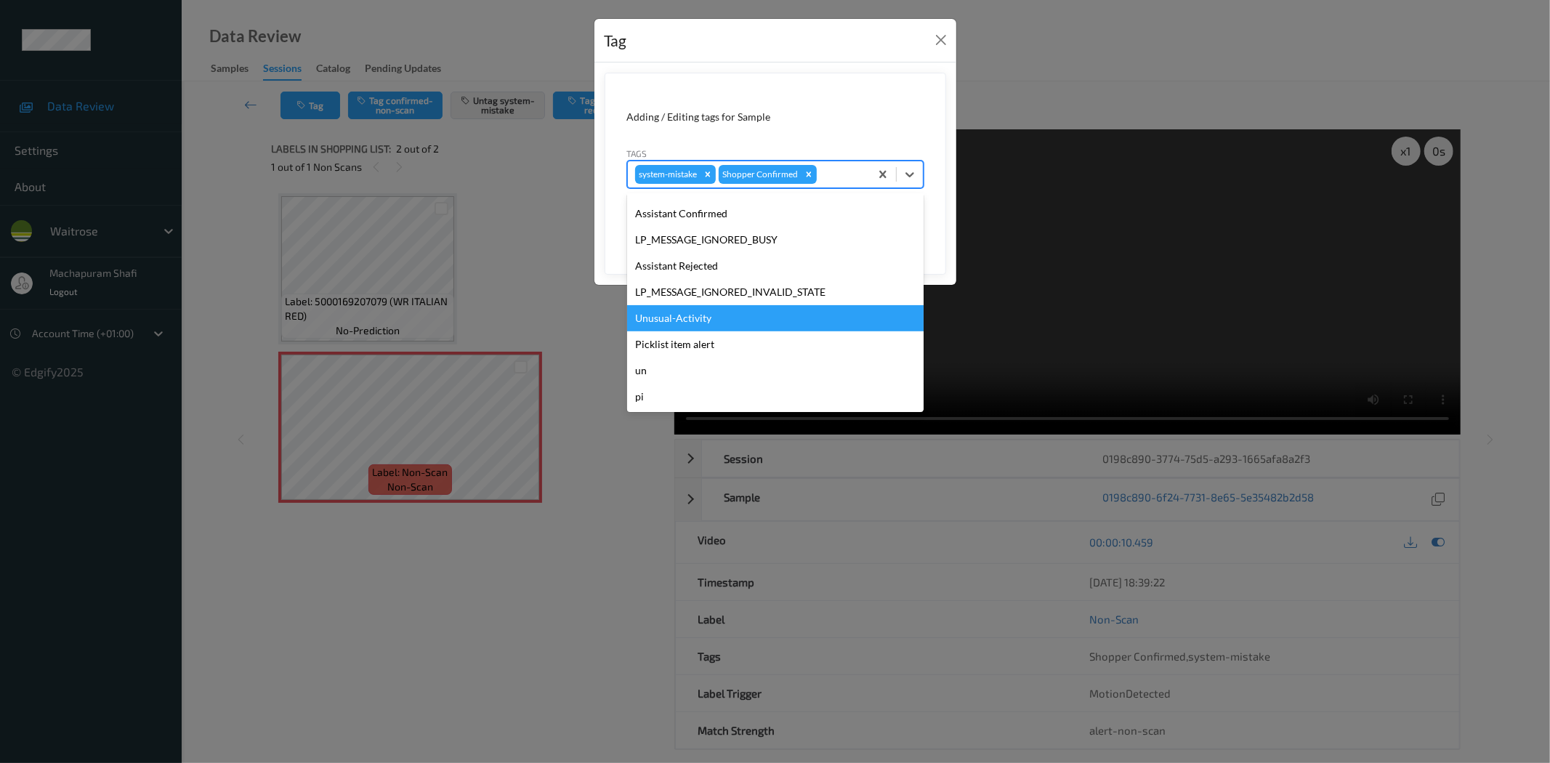
click at [671, 321] on div "Unusual-Activity" at bounding box center [775, 318] width 296 height 26
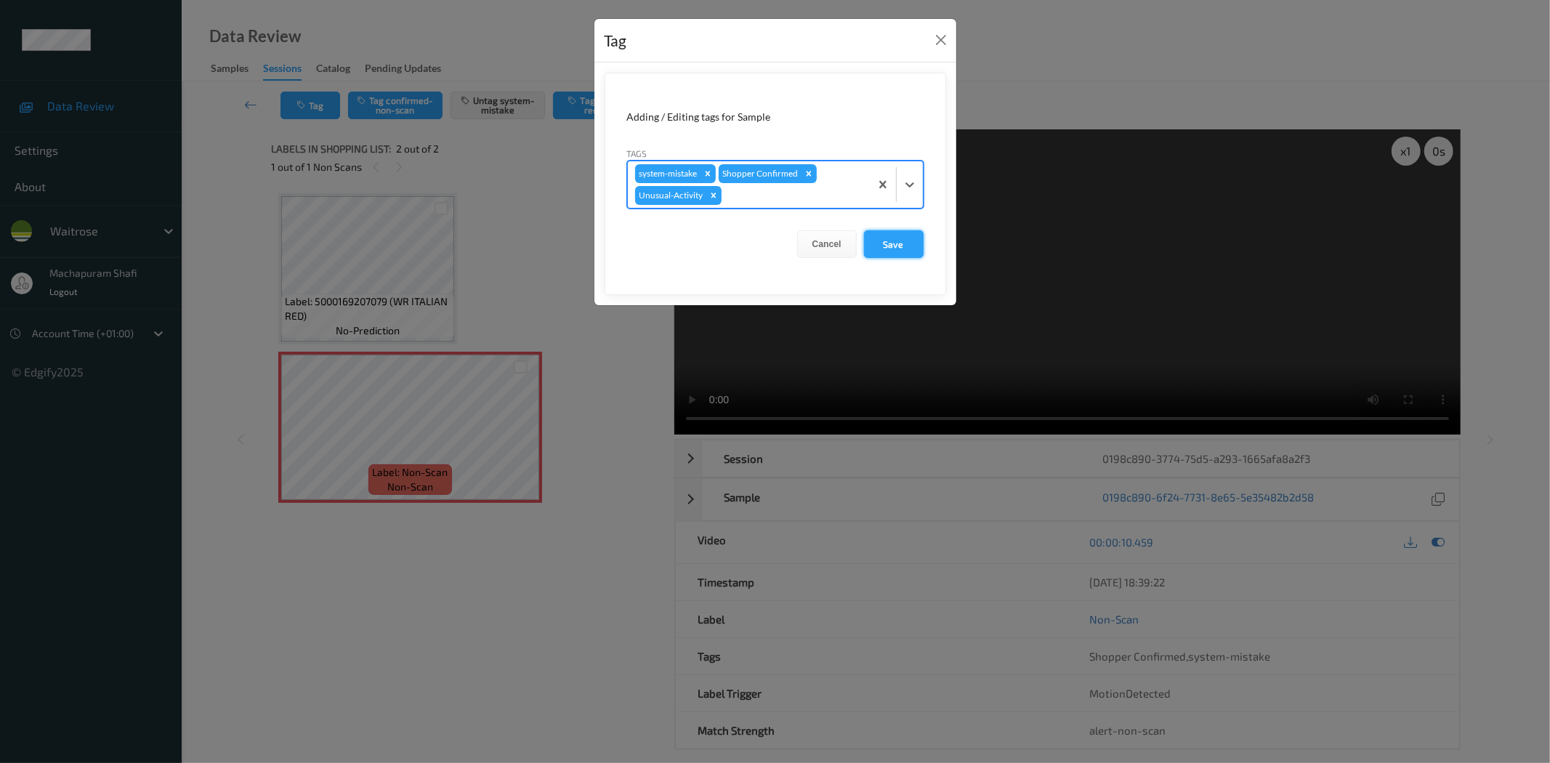
click at [895, 245] on button "Save" at bounding box center [894, 244] width 60 height 28
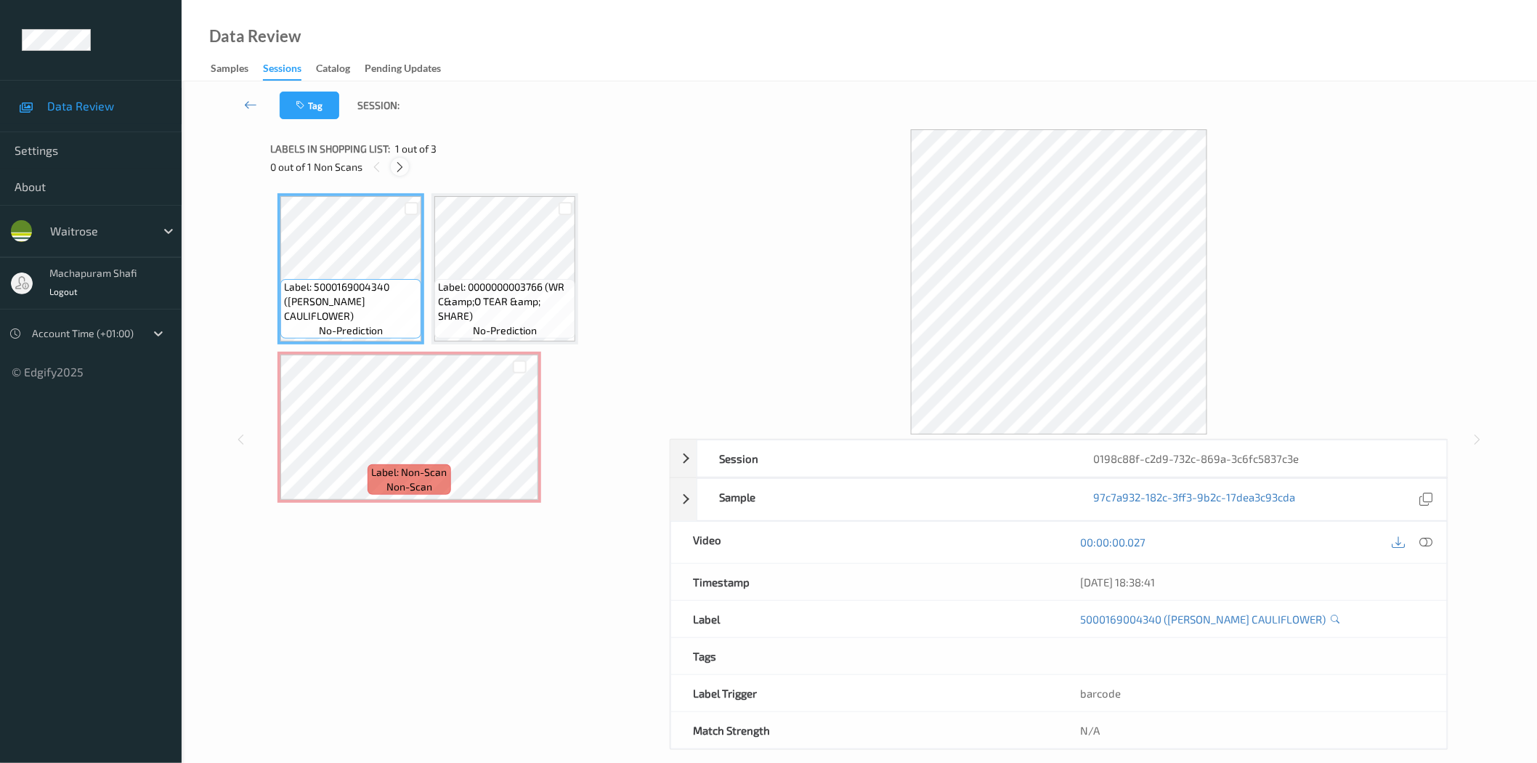
click at [392, 161] on div at bounding box center [400, 167] width 18 height 18
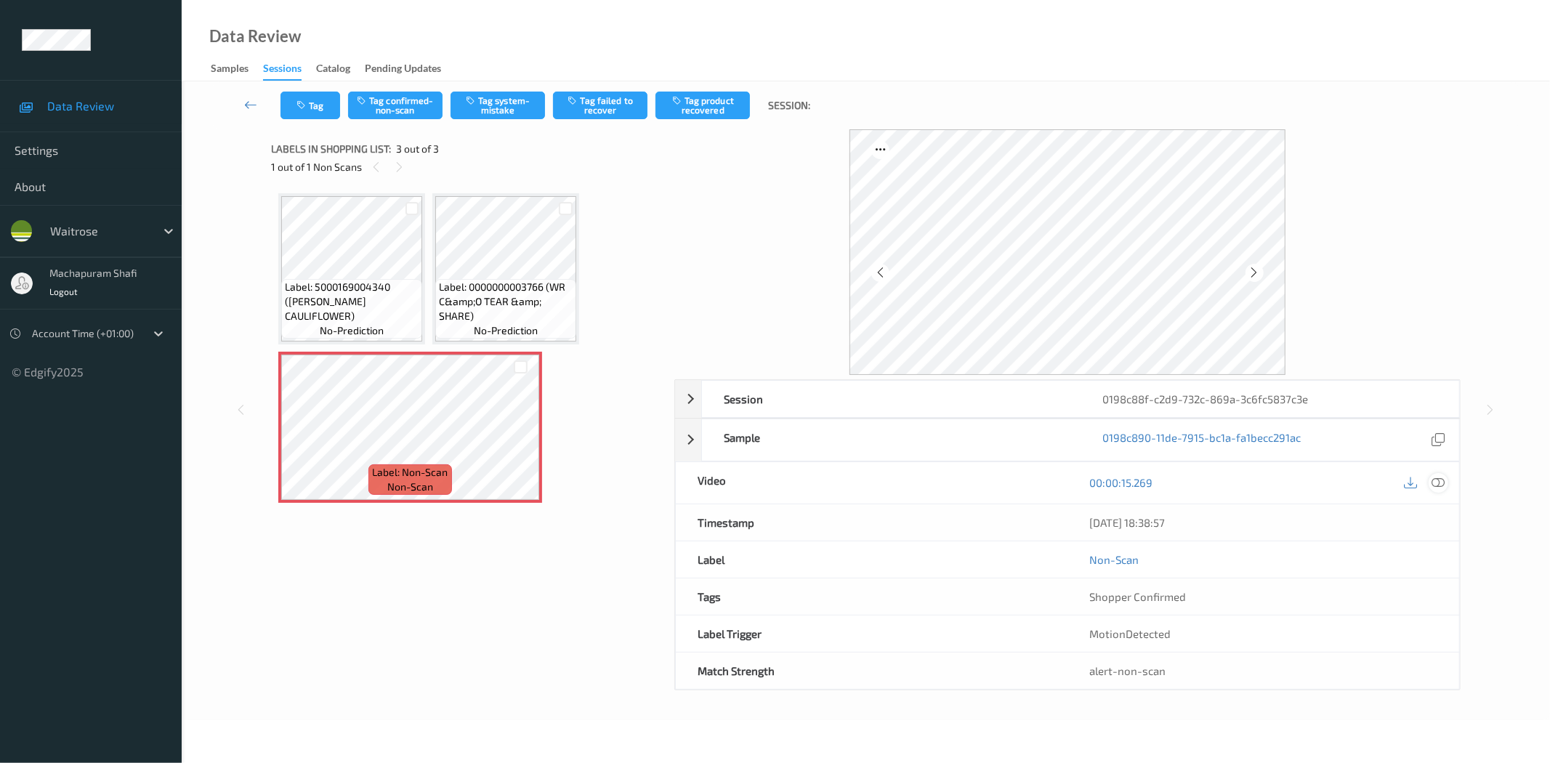
click at [1435, 482] on icon at bounding box center [1438, 482] width 13 height 13
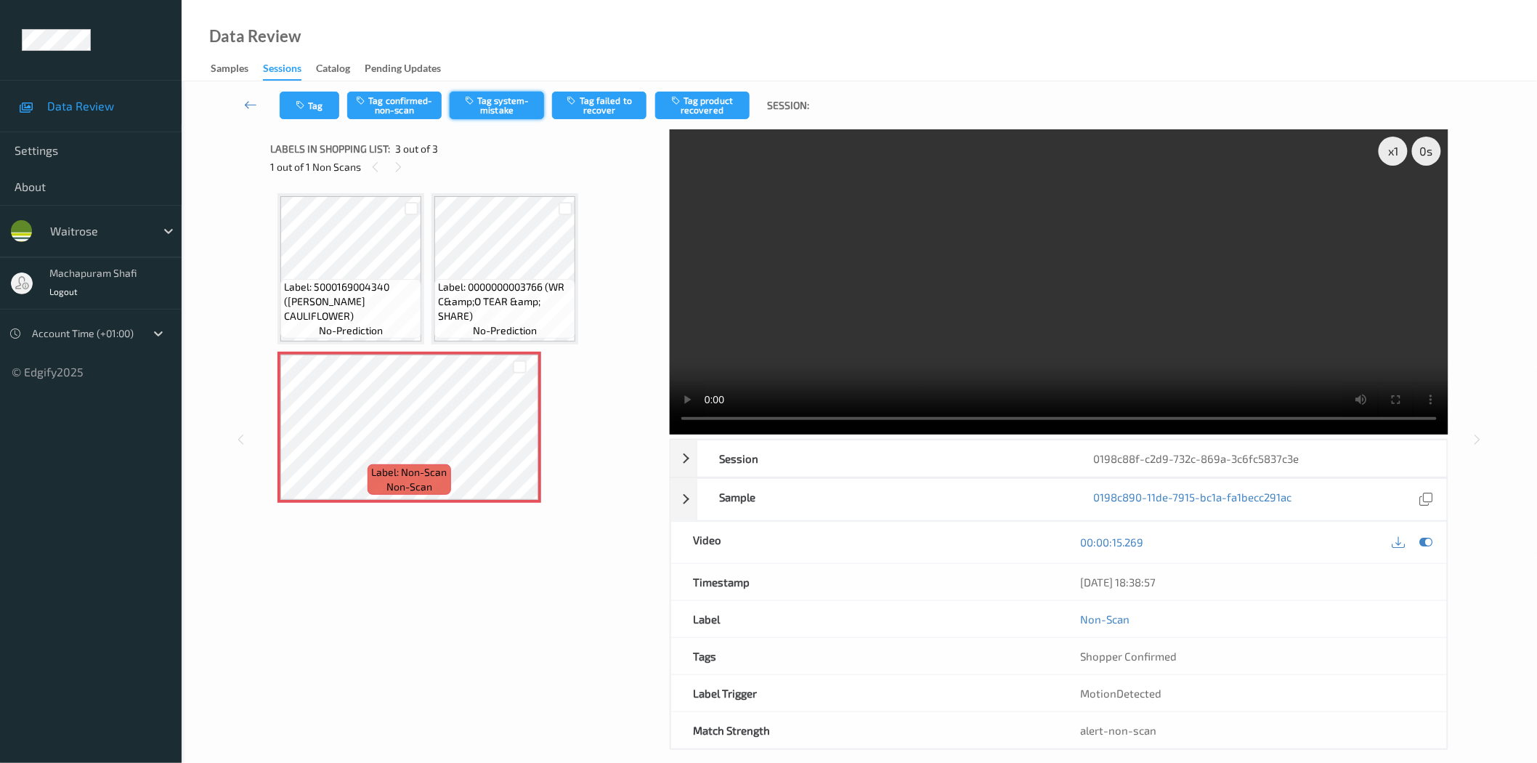
click at [495, 115] on button "Tag system-mistake" at bounding box center [497, 106] width 94 height 28
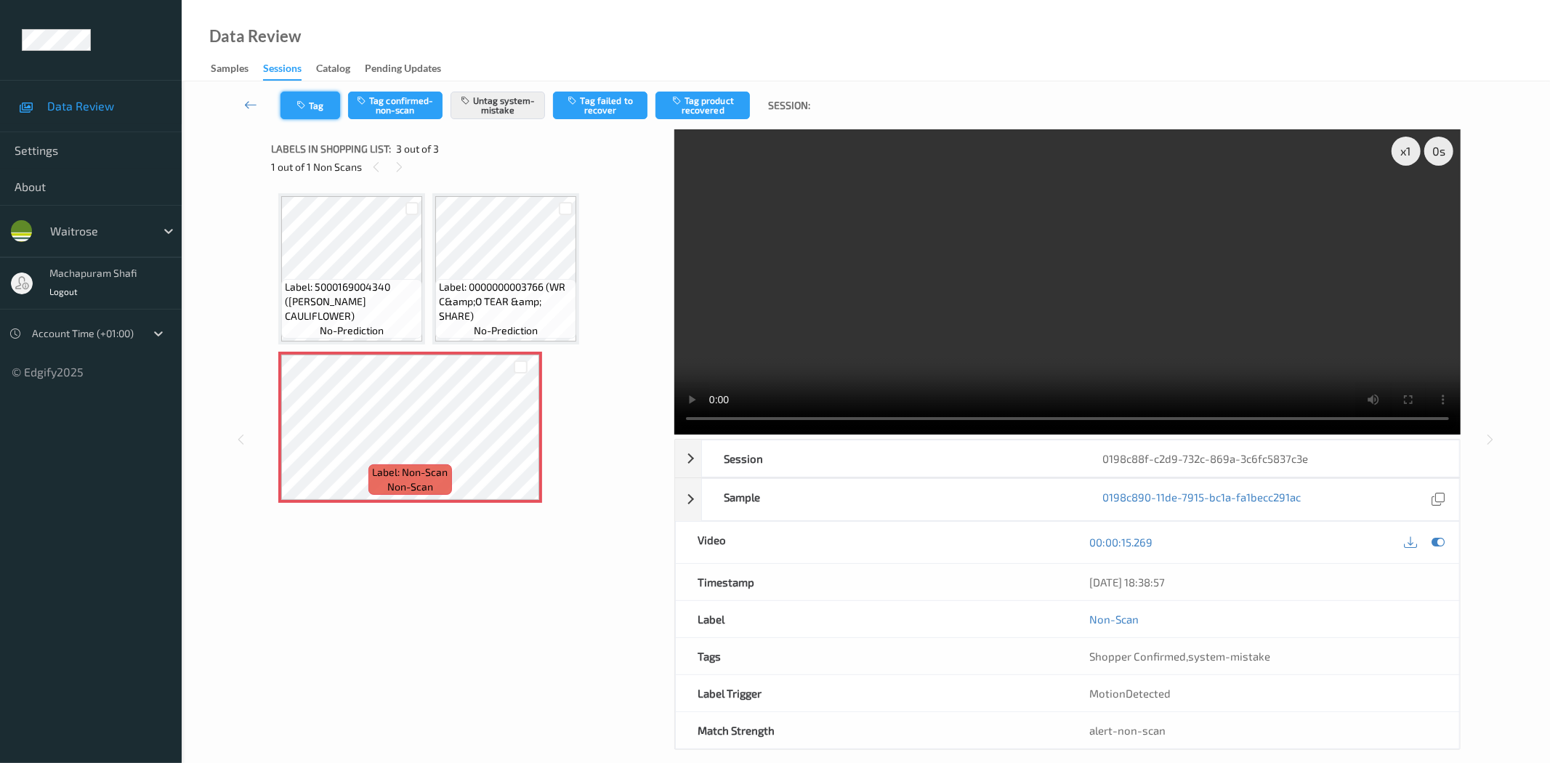
click at [305, 104] on icon "button" at bounding box center [302, 105] width 12 height 10
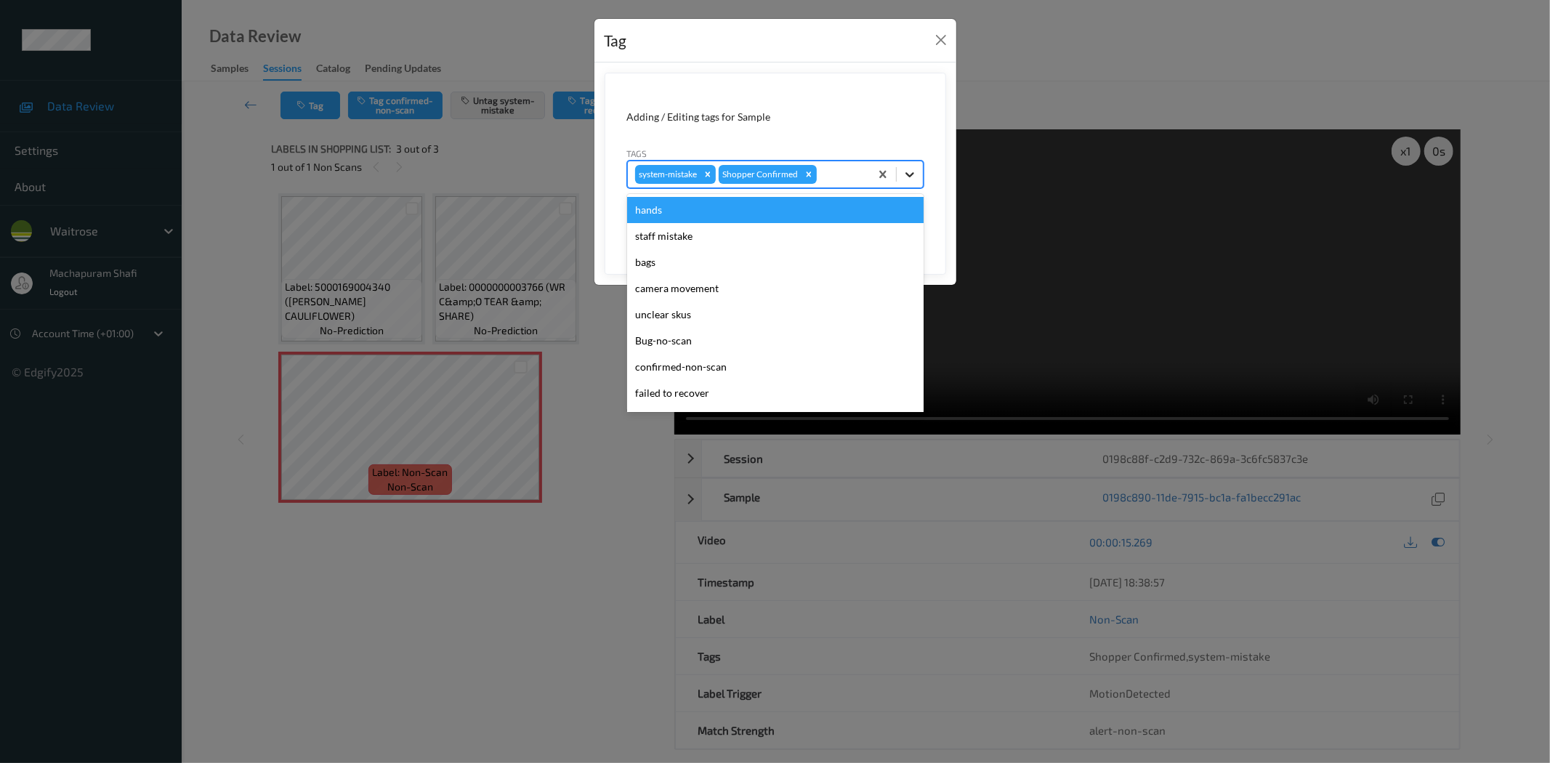
click at [910, 169] on icon at bounding box center [909, 174] width 15 height 15
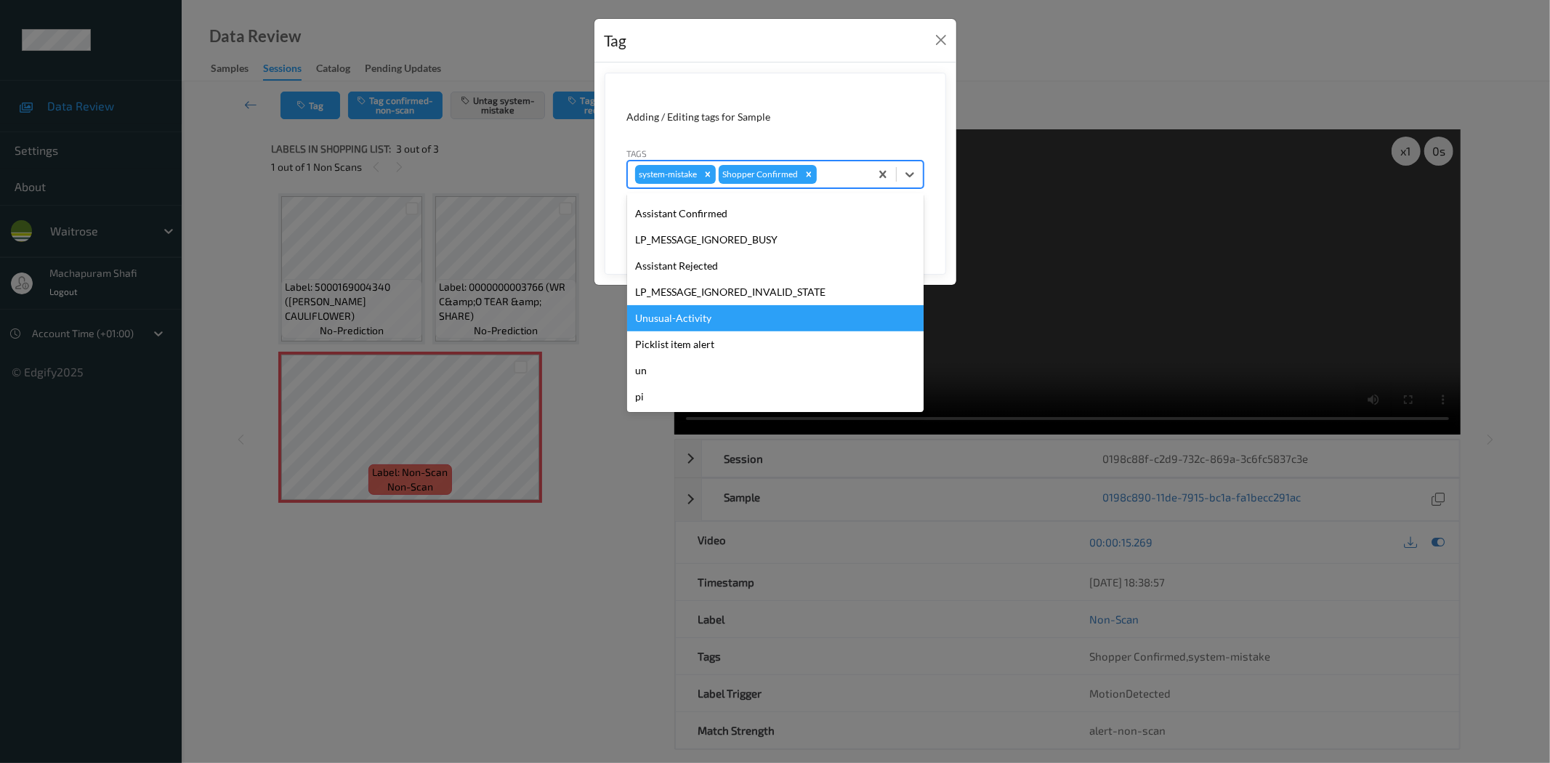
click at [676, 318] on div "Unusual-Activity" at bounding box center [775, 318] width 296 height 26
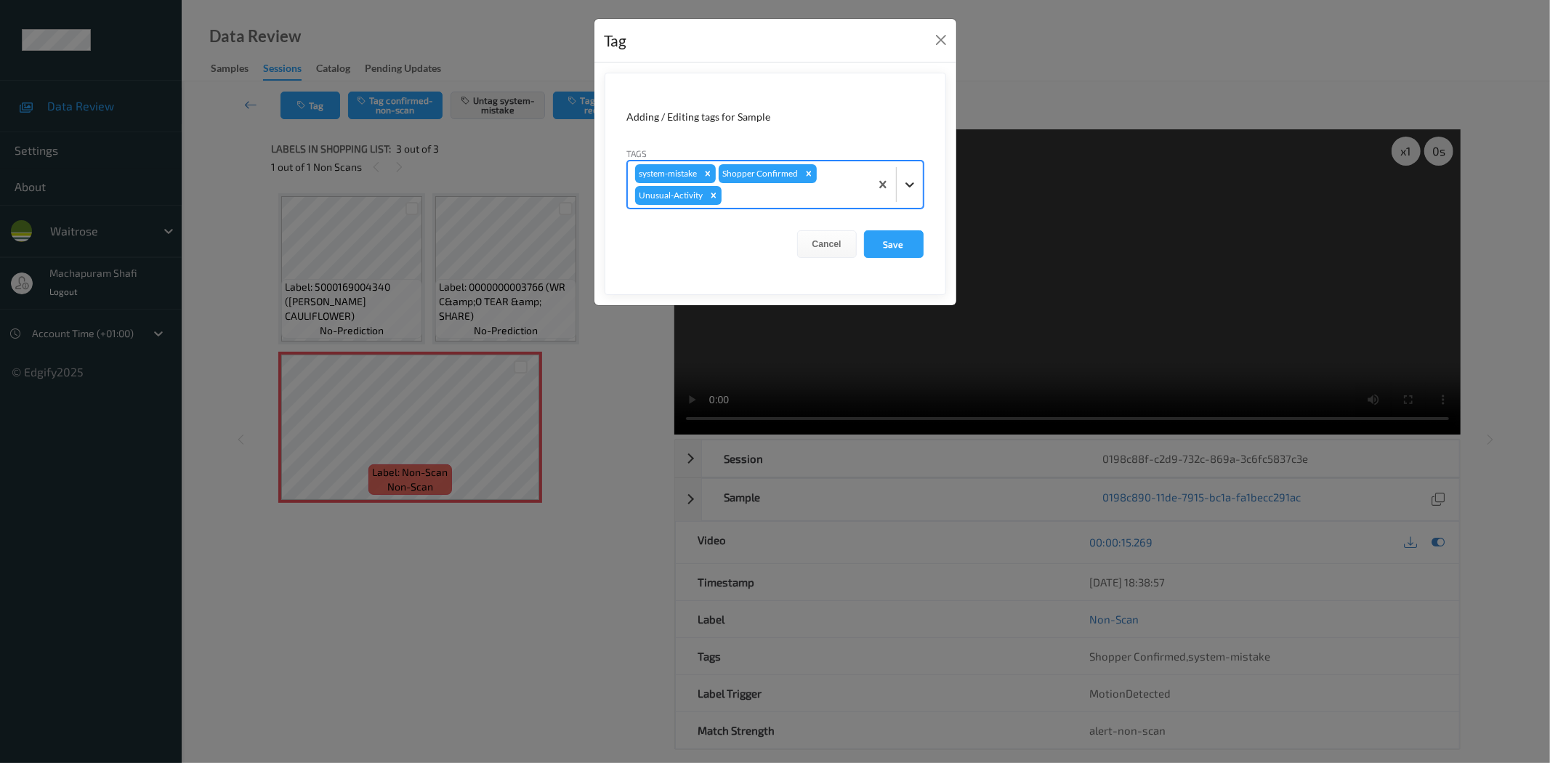
click at [918, 179] on div at bounding box center [910, 184] width 26 height 26
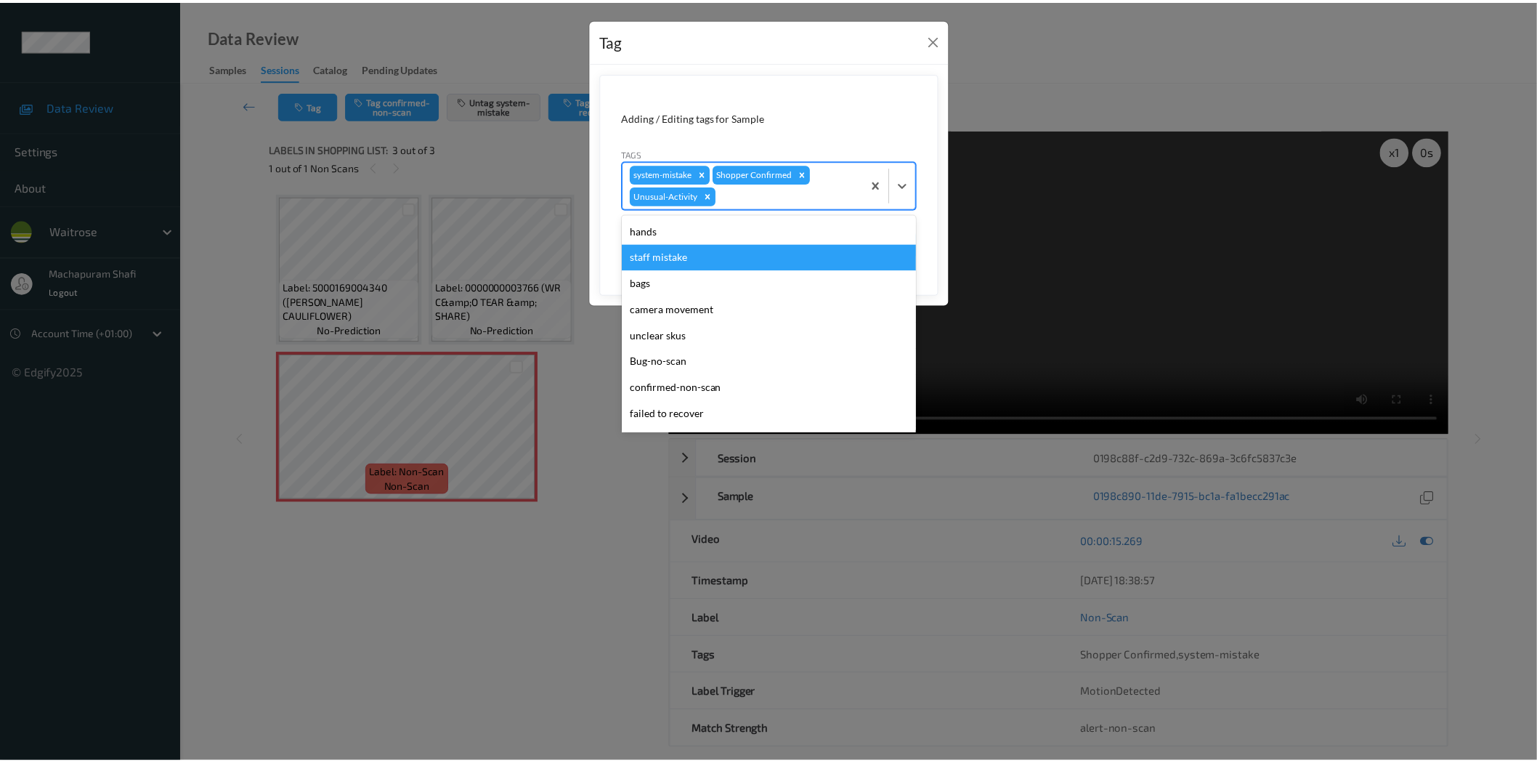
scroll to position [258, 0]
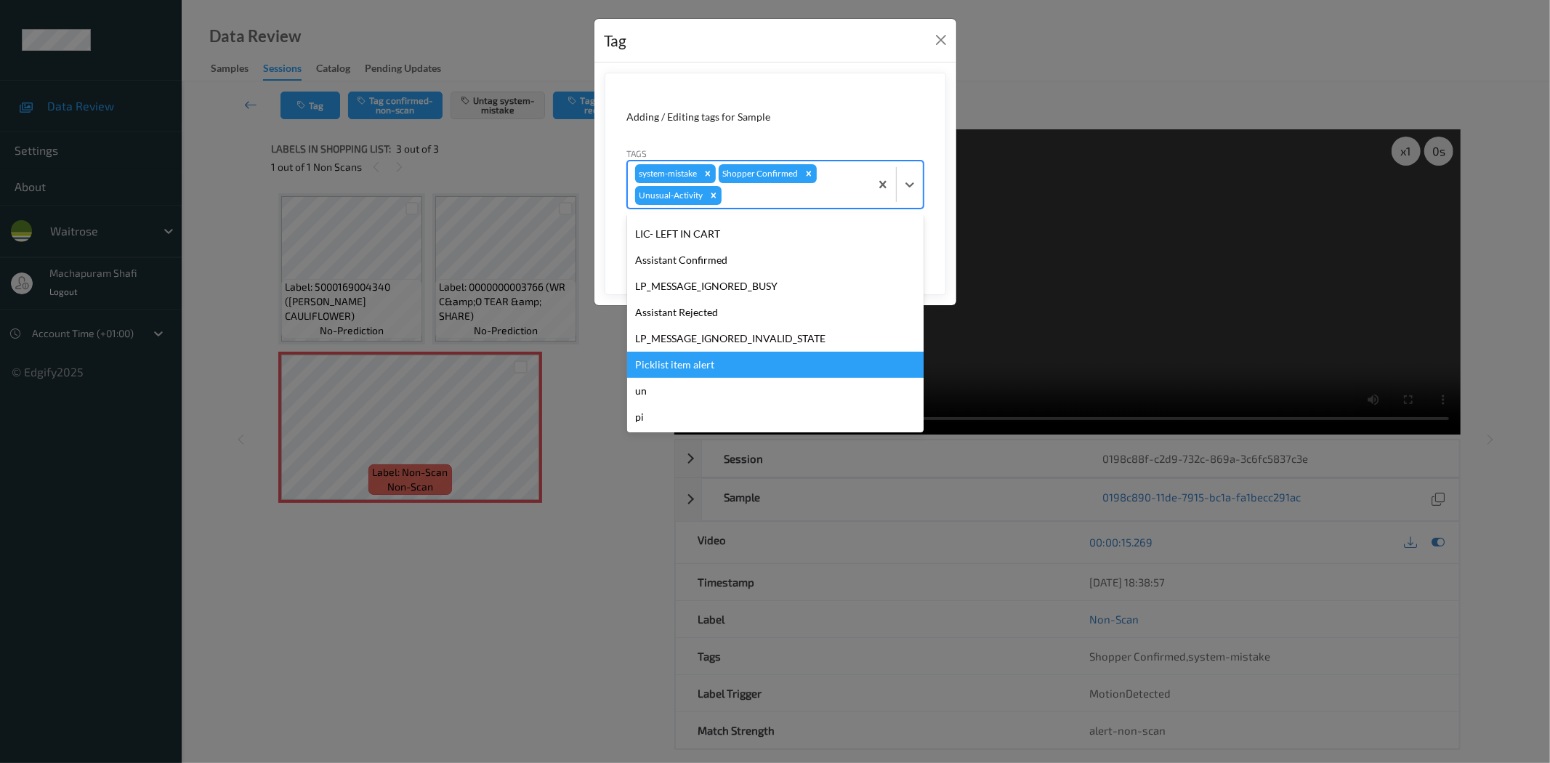
click at [684, 361] on div "Picklist item alert" at bounding box center [775, 365] width 296 height 26
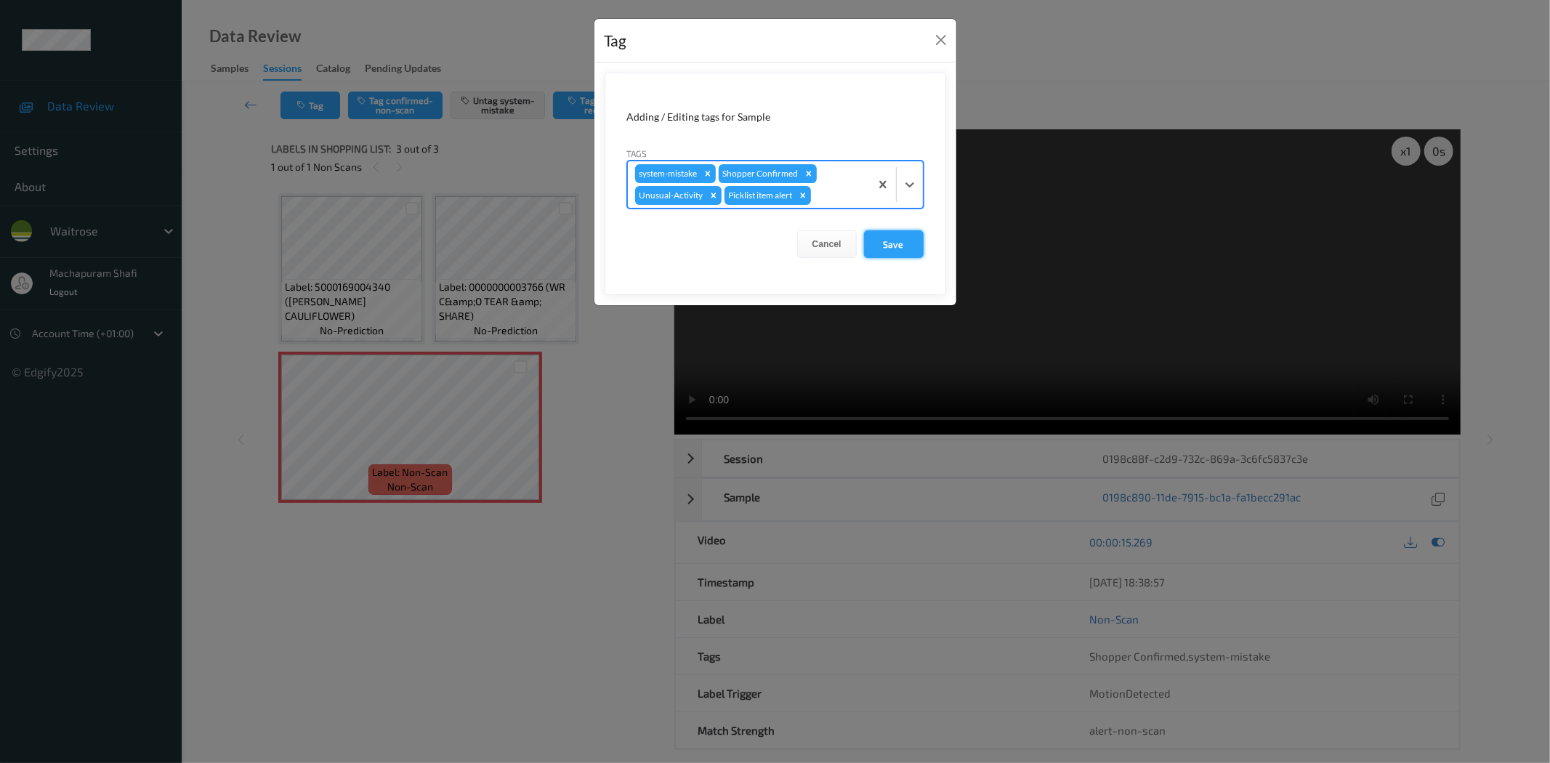
click at [881, 251] on button "Save" at bounding box center [894, 244] width 60 height 28
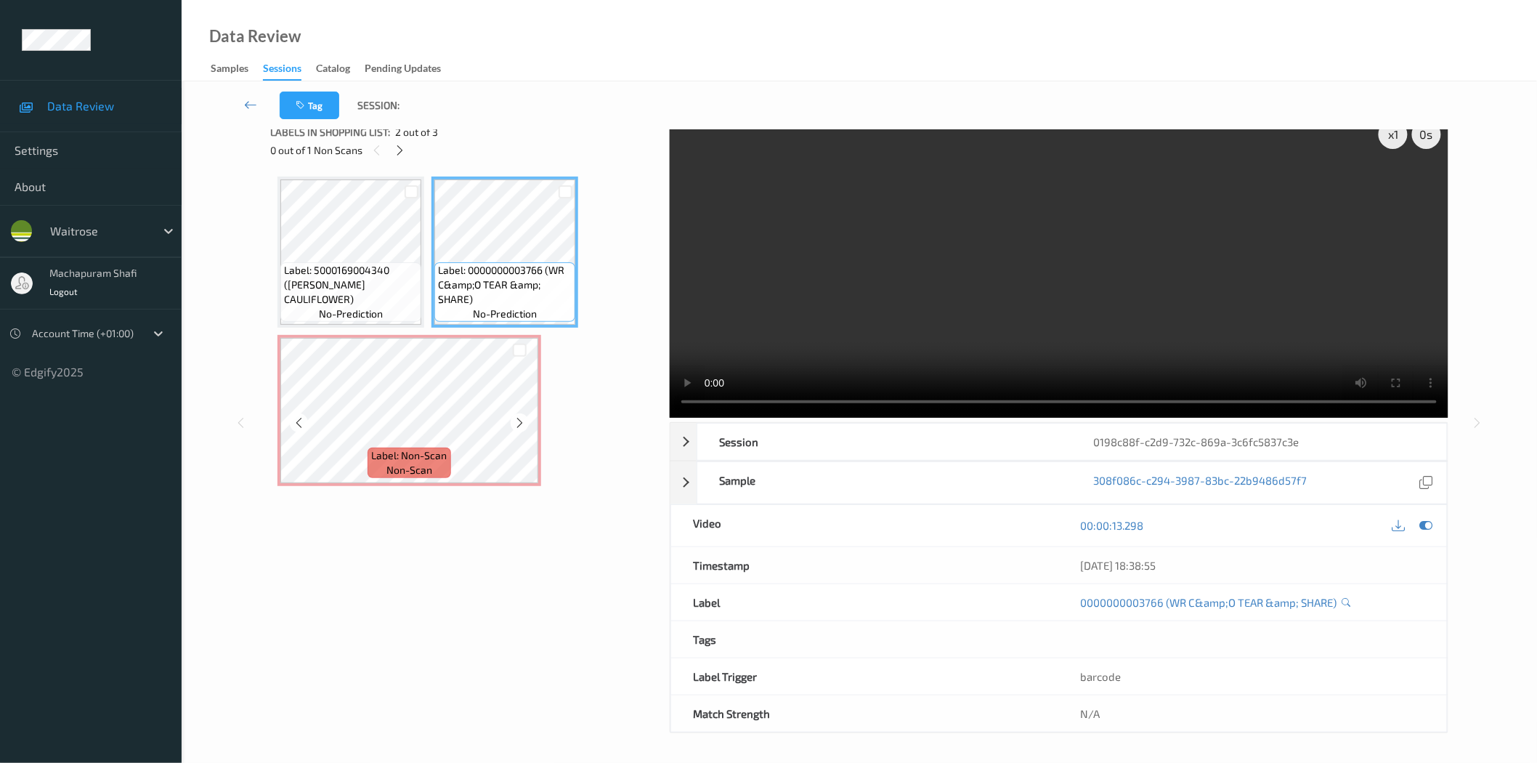
scroll to position [32, 0]
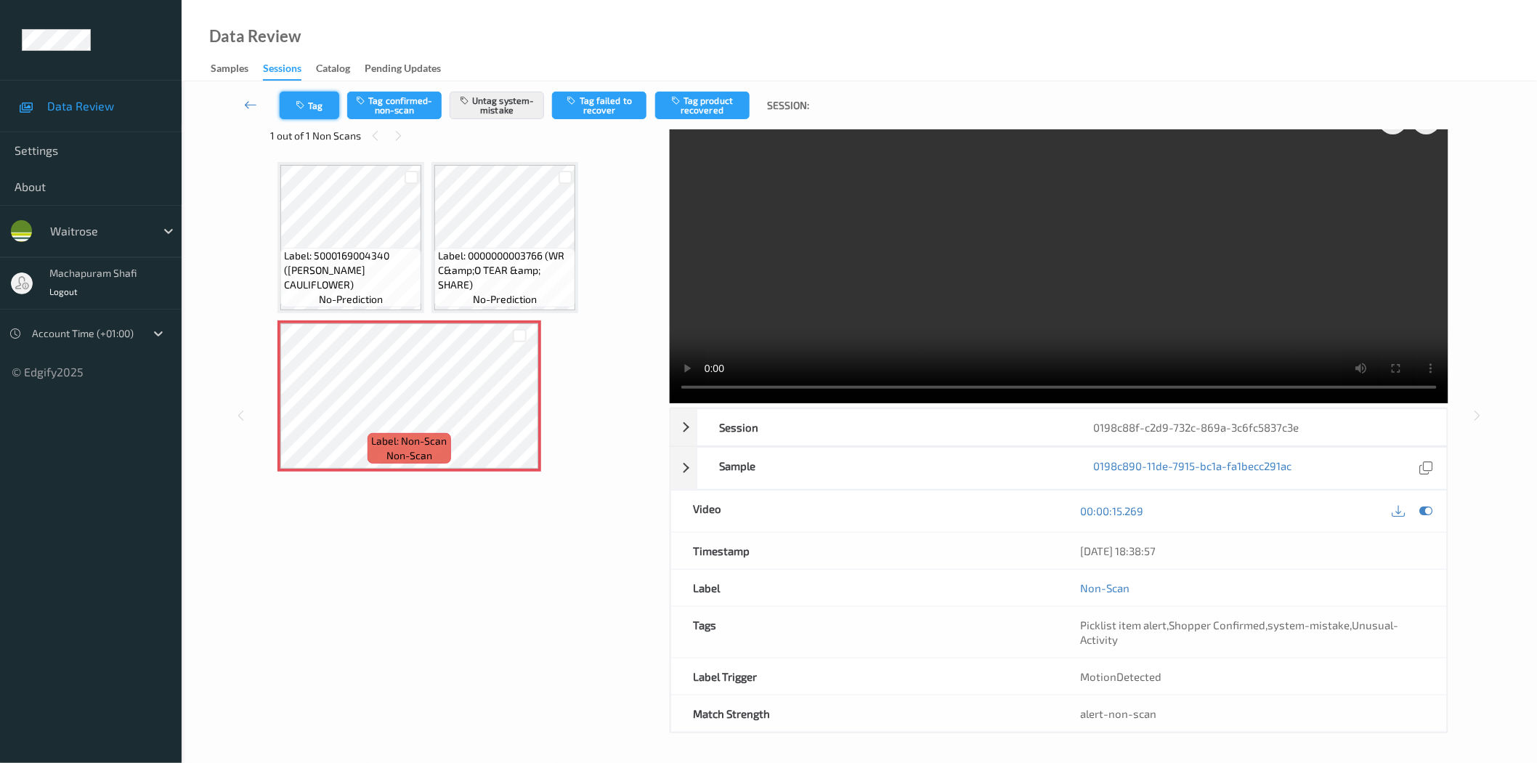
click at [306, 104] on icon "button" at bounding box center [302, 105] width 12 height 10
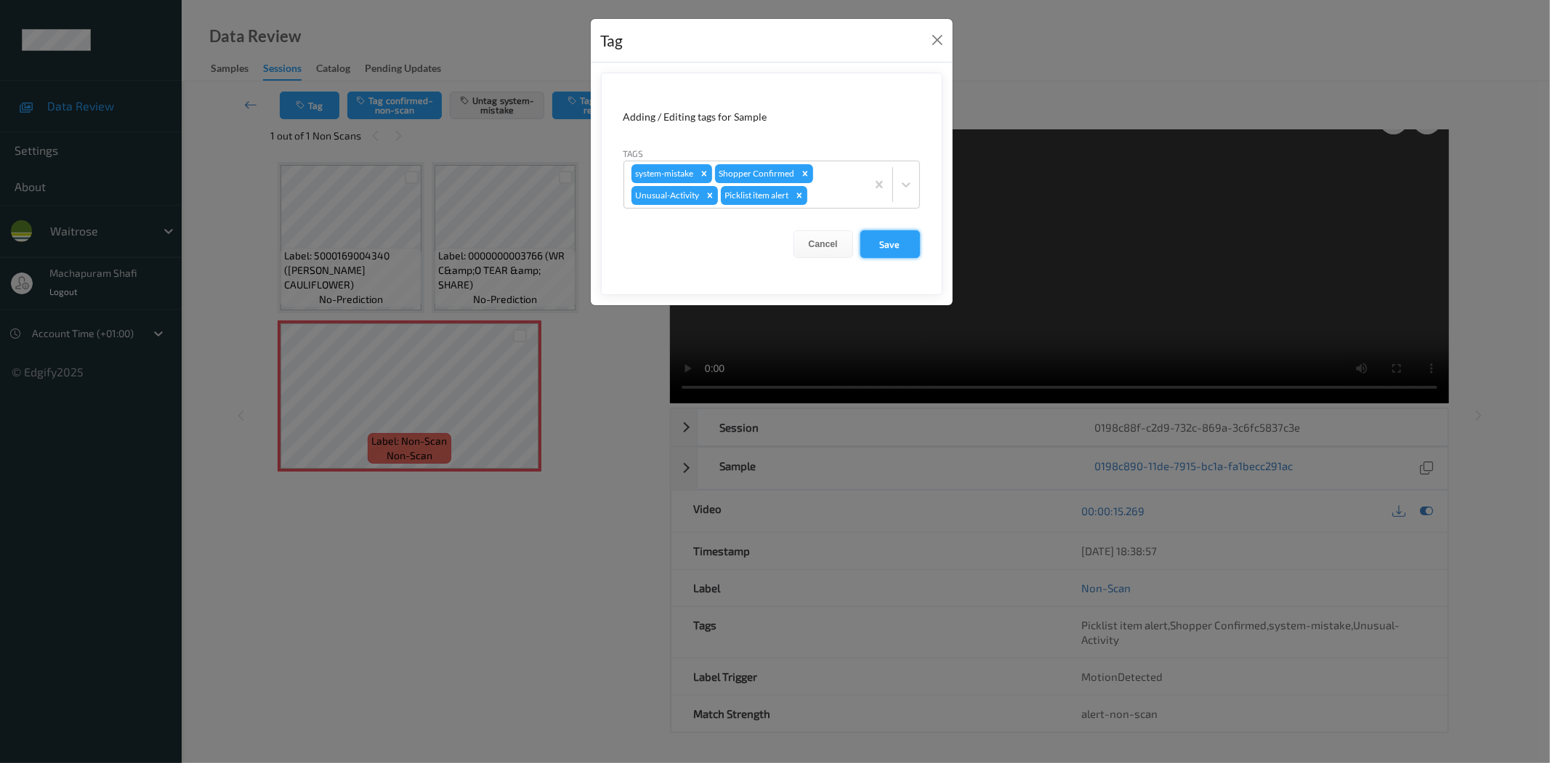
click at [892, 243] on button "Save" at bounding box center [890, 244] width 60 height 28
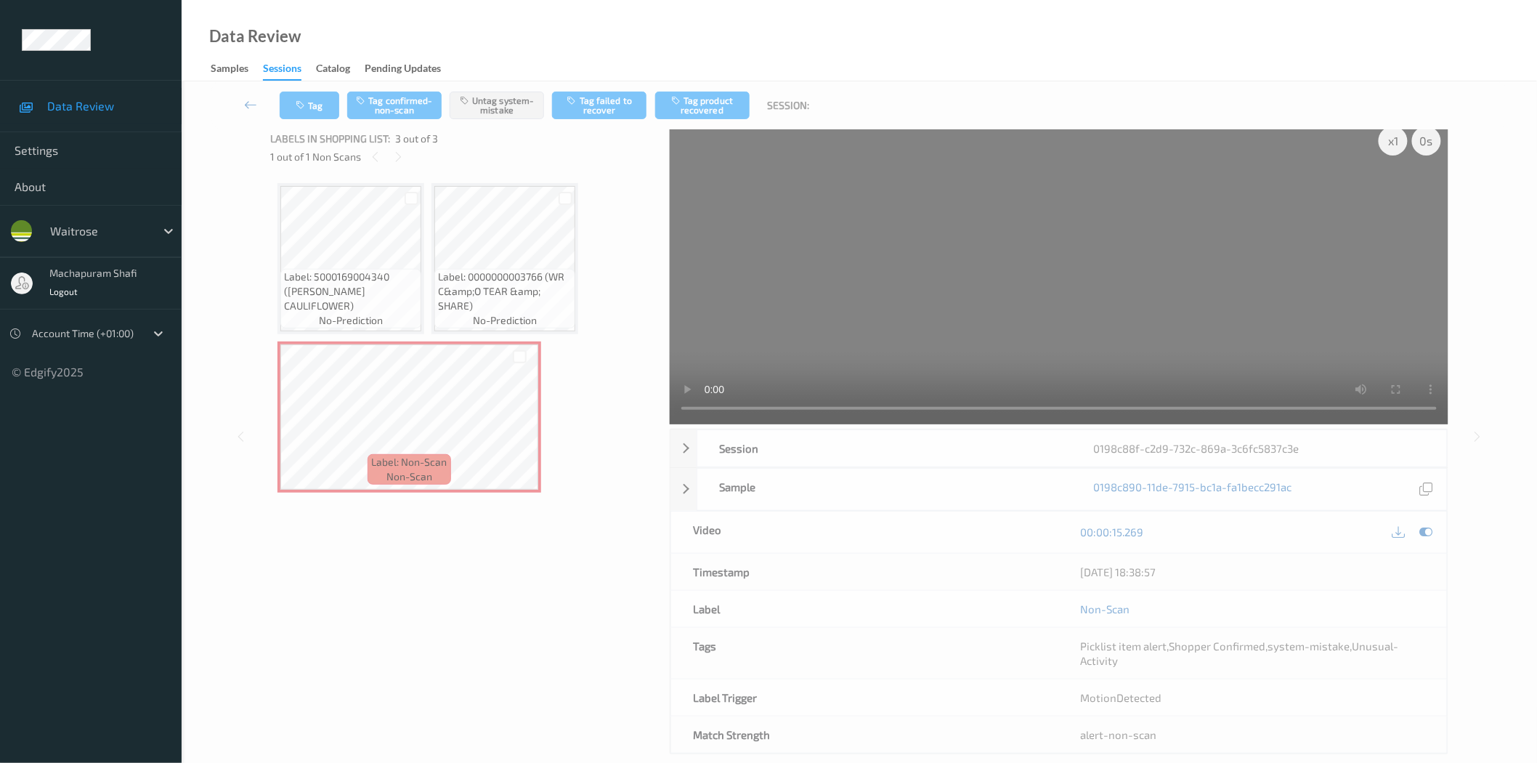
scroll to position [0, 0]
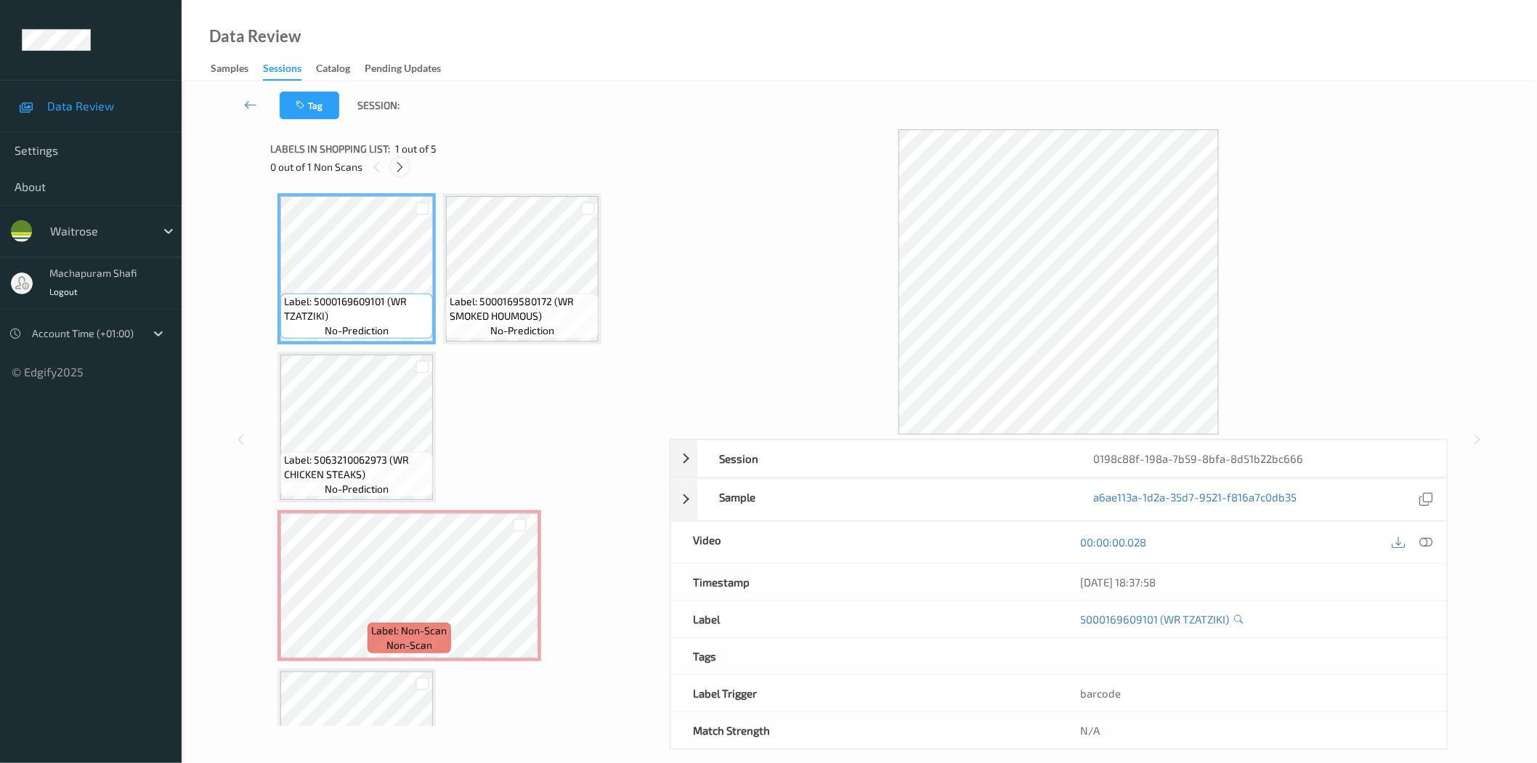
click at [404, 164] on icon at bounding box center [400, 167] width 12 height 13
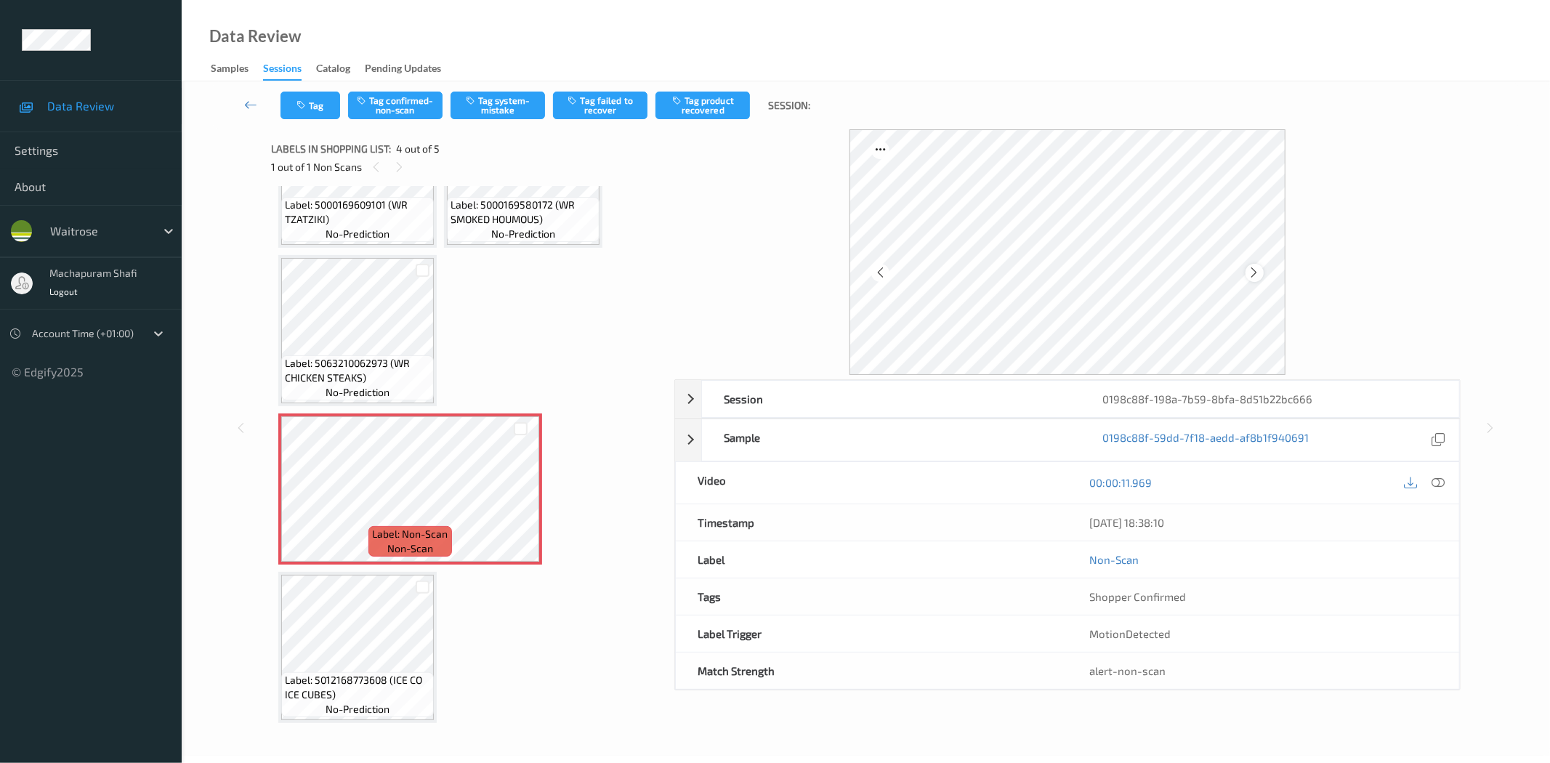
click at [1252, 273] on icon at bounding box center [1254, 272] width 12 height 13
click at [1433, 485] on icon at bounding box center [1438, 482] width 13 height 13
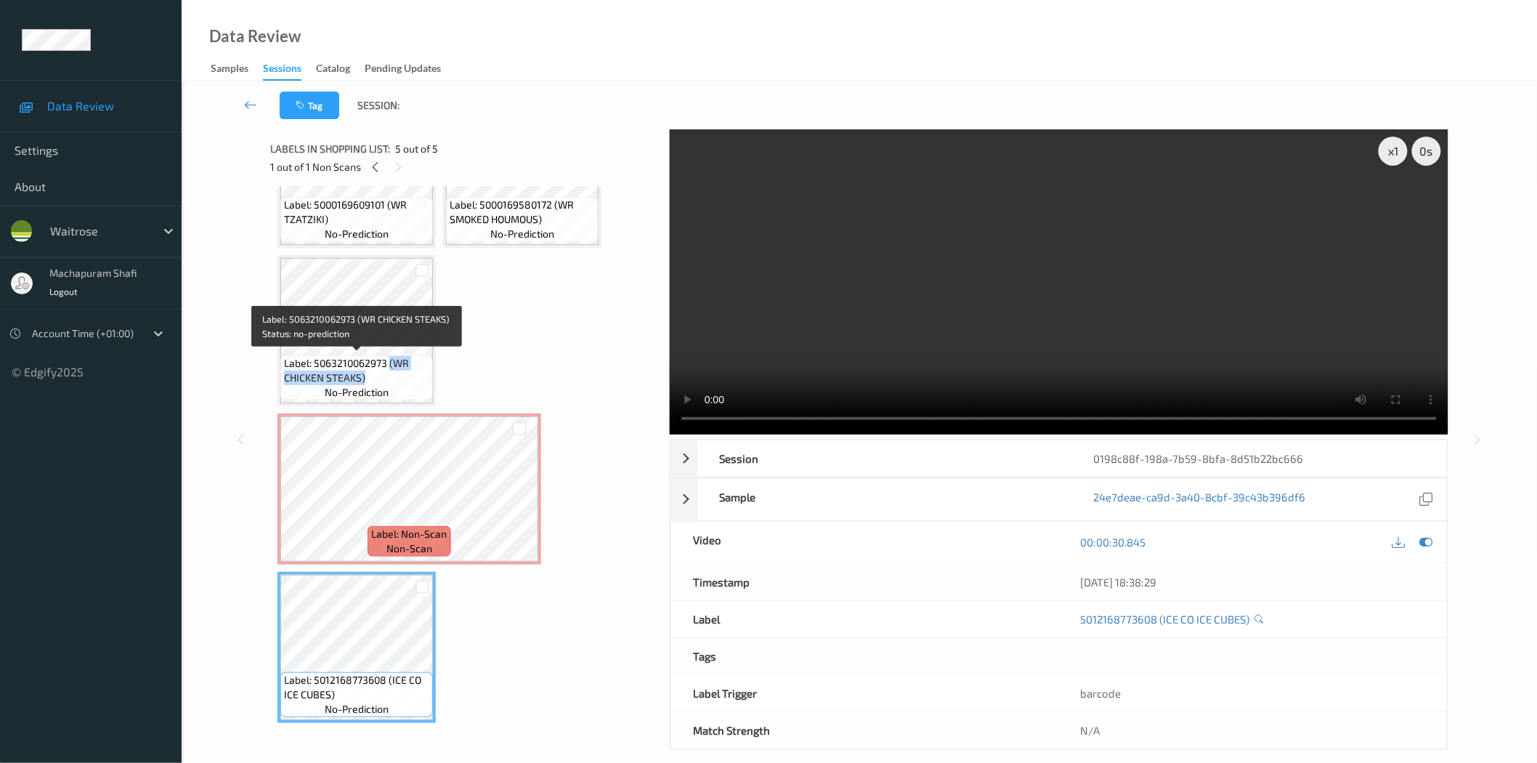
drag, startPoint x: 390, startPoint y: 363, endPoint x: 410, endPoint y: 384, distance: 28.8
click at [410, 384] on div "Label: 5063210062973 (WR CHICKEN STEAKS) no-prediction" at bounding box center [356, 377] width 153 height 45
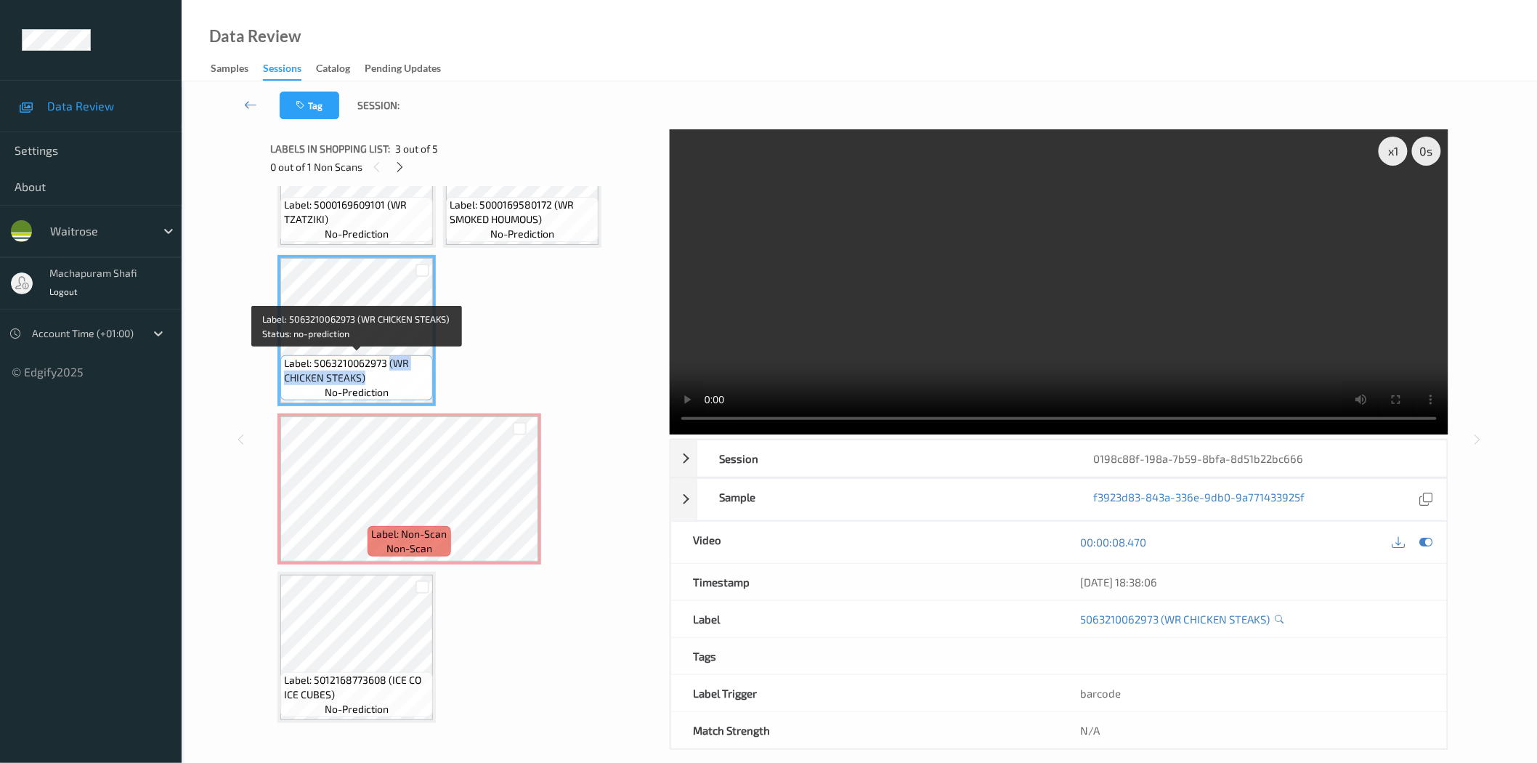
copy span "(WR CHICKEN STEAKS)"
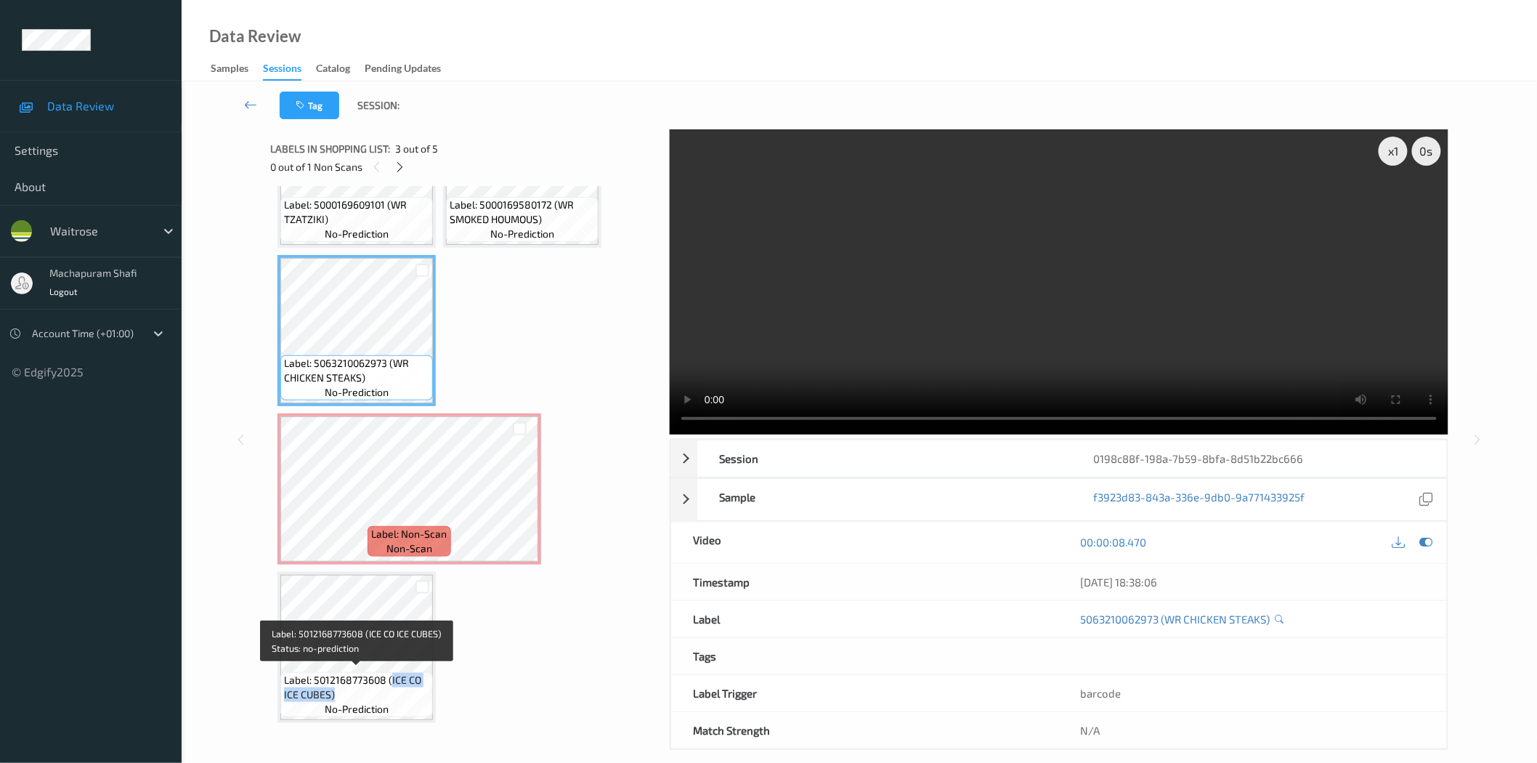
drag, startPoint x: 389, startPoint y: 676, endPoint x: 412, endPoint y: 699, distance: 31.9
click at [412, 699] on div "Label: 5012168773608 (ICE CO ICE CUBES) no-prediction" at bounding box center [356, 694] width 153 height 45
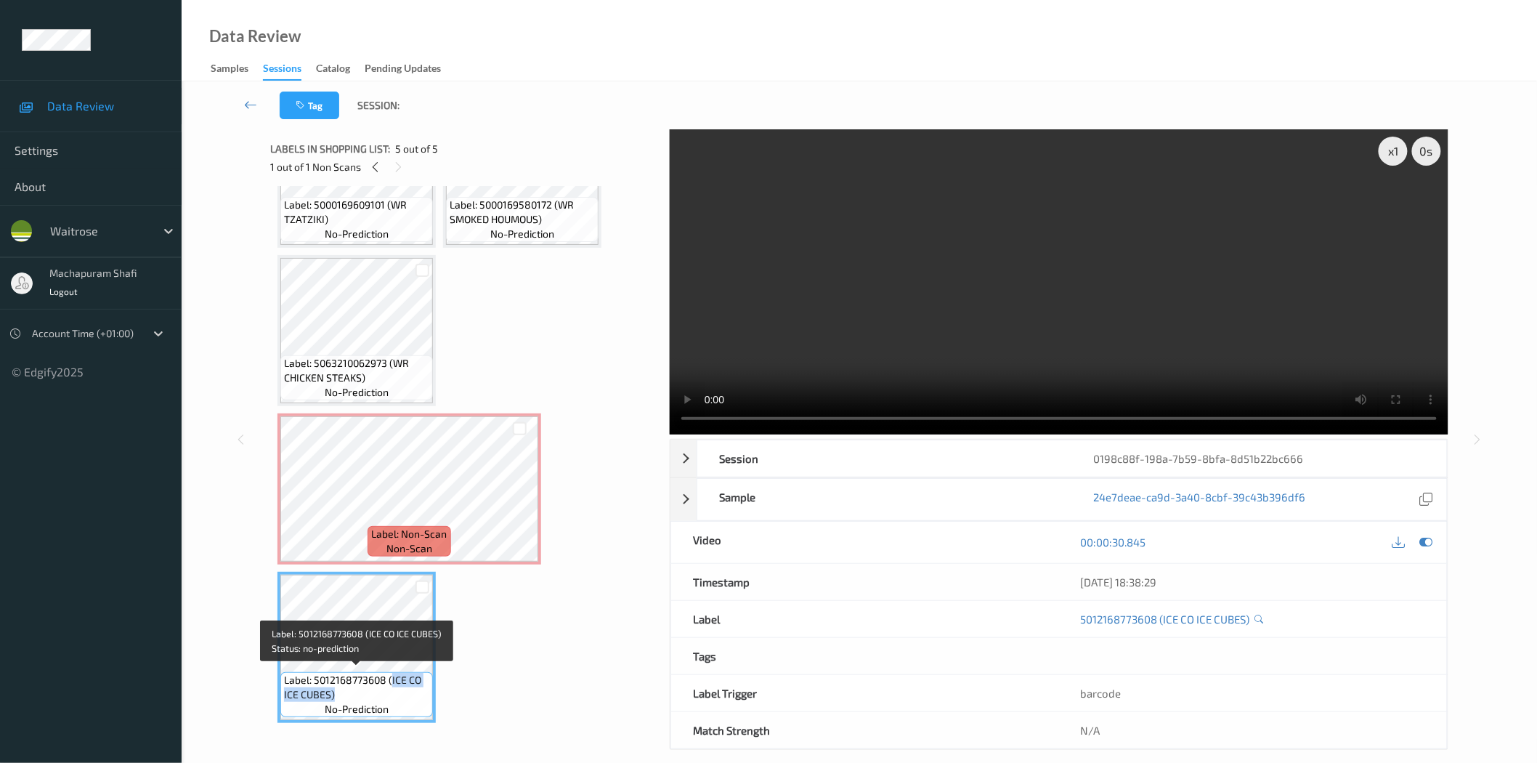
copy span "ICE CO ICE CUBES)"
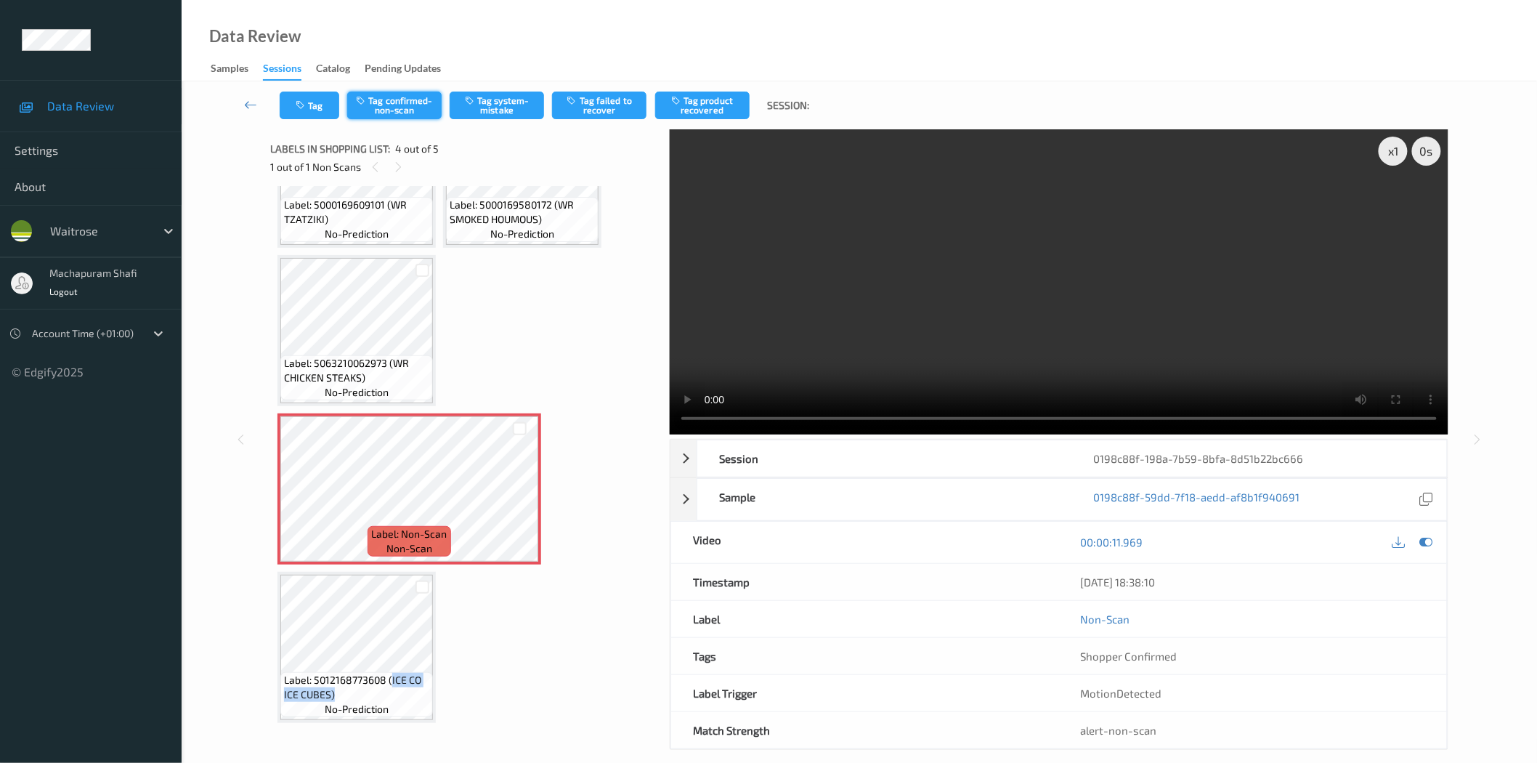
click at [415, 107] on button "Tag confirmed-non-scan" at bounding box center [394, 106] width 94 height 28
click at [385, 107] on div "Tag Tag confirmed-non-scan Tag system-mistake Tag failed to recover Tag product…" at bounding box center [859, 105] width 1296 height 48
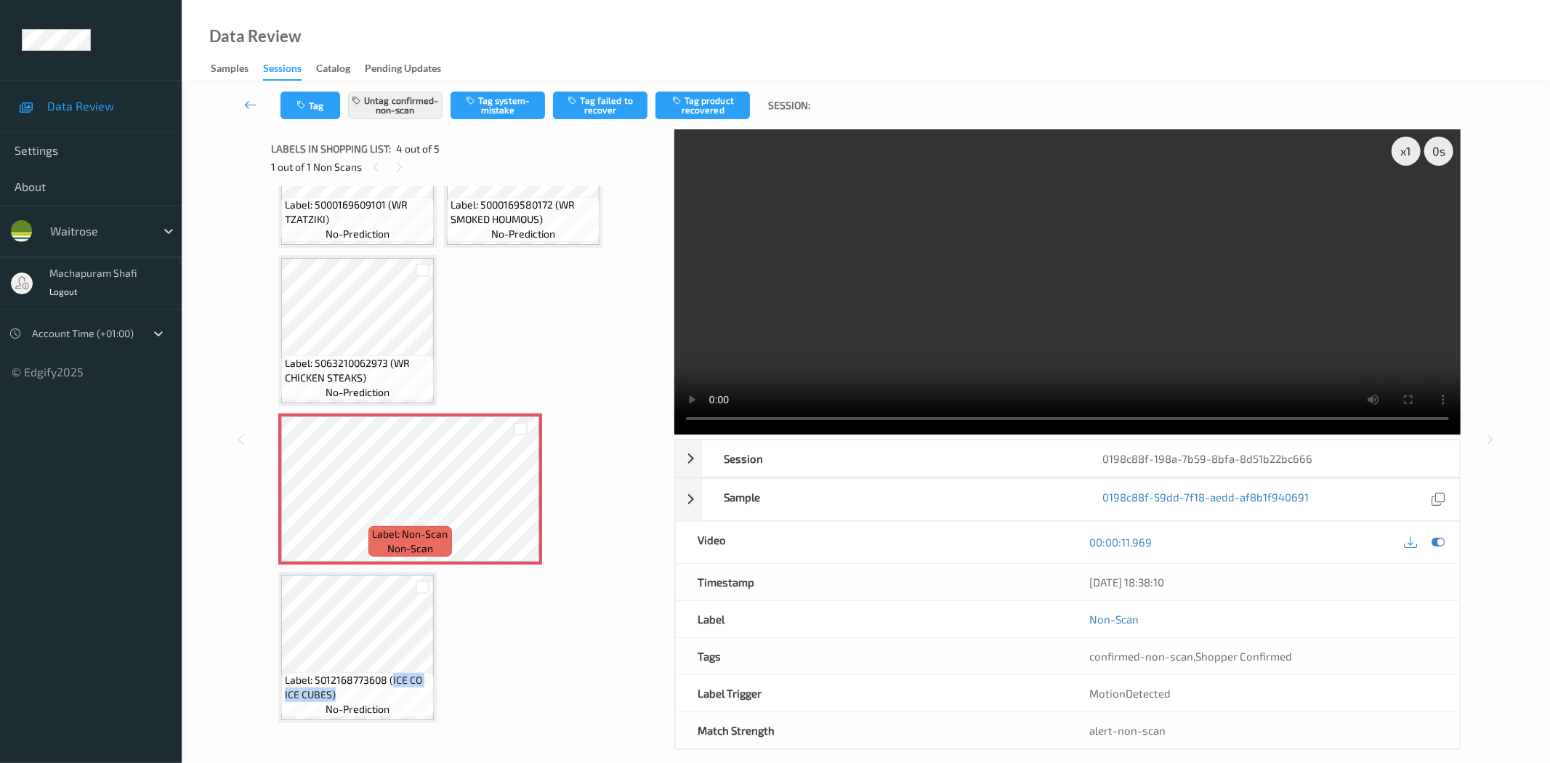
drag, startPoint x: 744, startPoint y: 100, endPoint x: 659, endPoint y: 193, distance: 126.0
click at [744, 100] on button "Tag product recovered" at bounding box center [702, 106] width 94 height 28
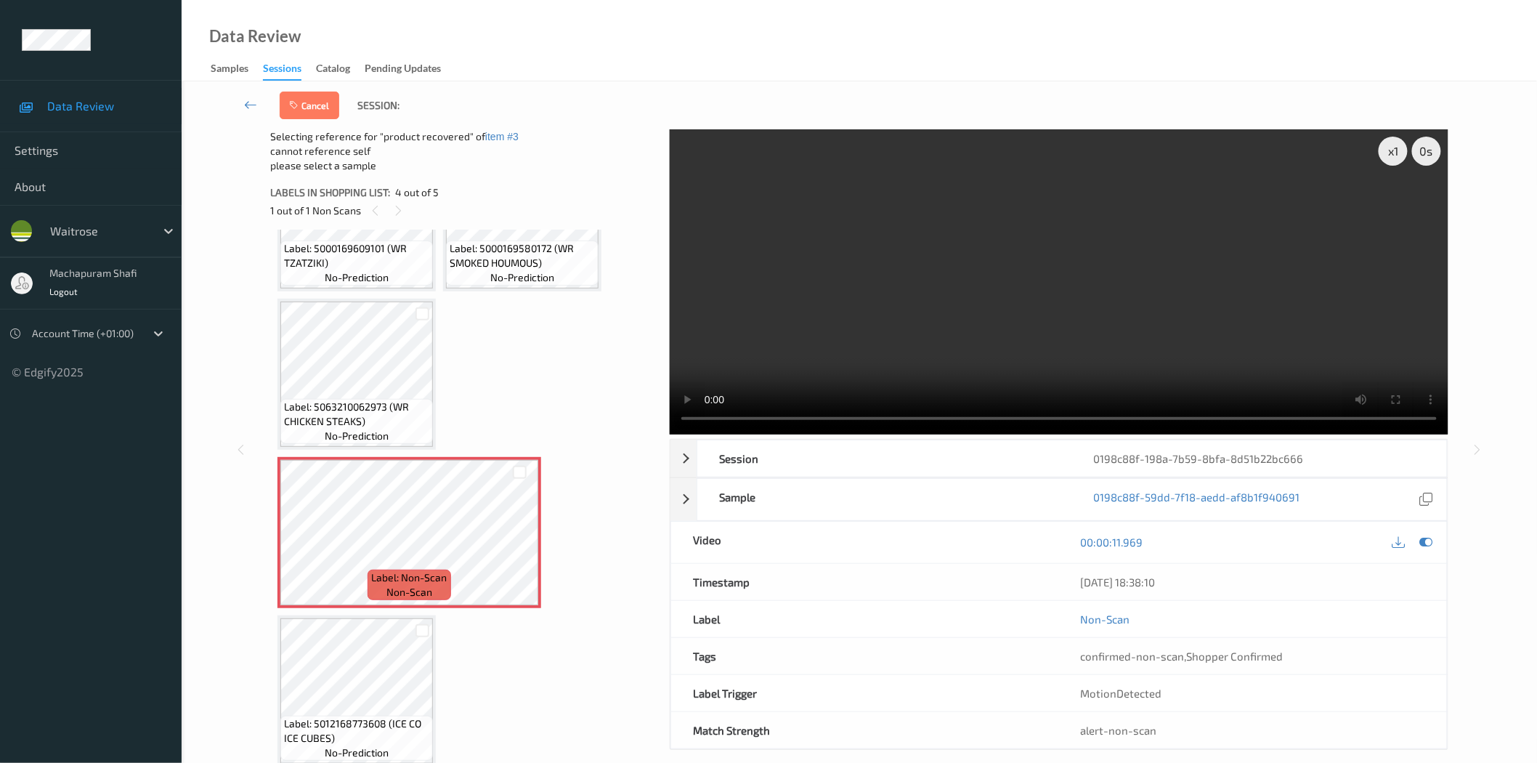
click at [411, 631] on div at bounding box center [422, 630] width 22 height 24
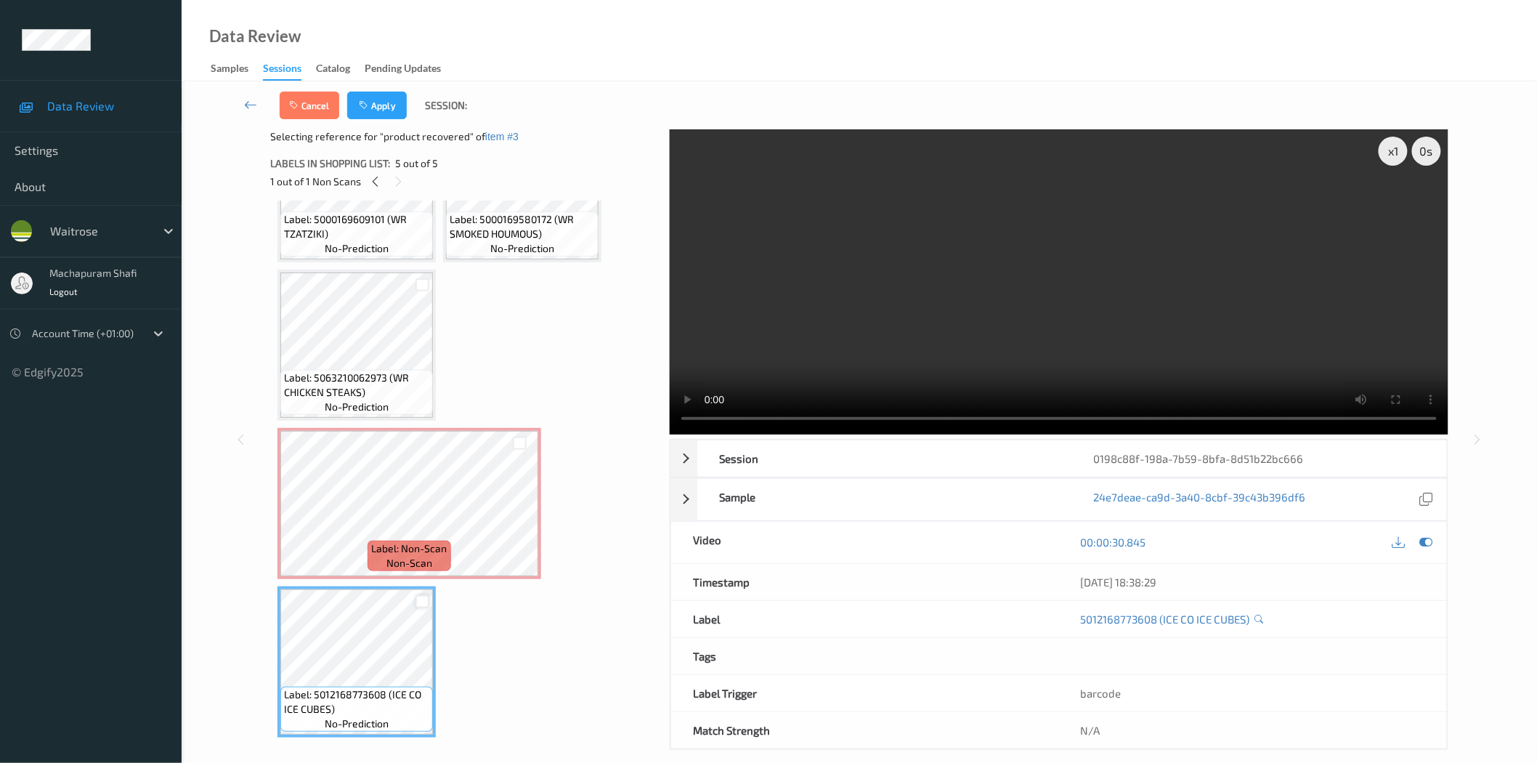
click at [418, 596] on div at bounding box center [423, 602] width 14 height 14
click at [369, 97] on button "Apply" at bounding box center [377, 106] width 60 height 28
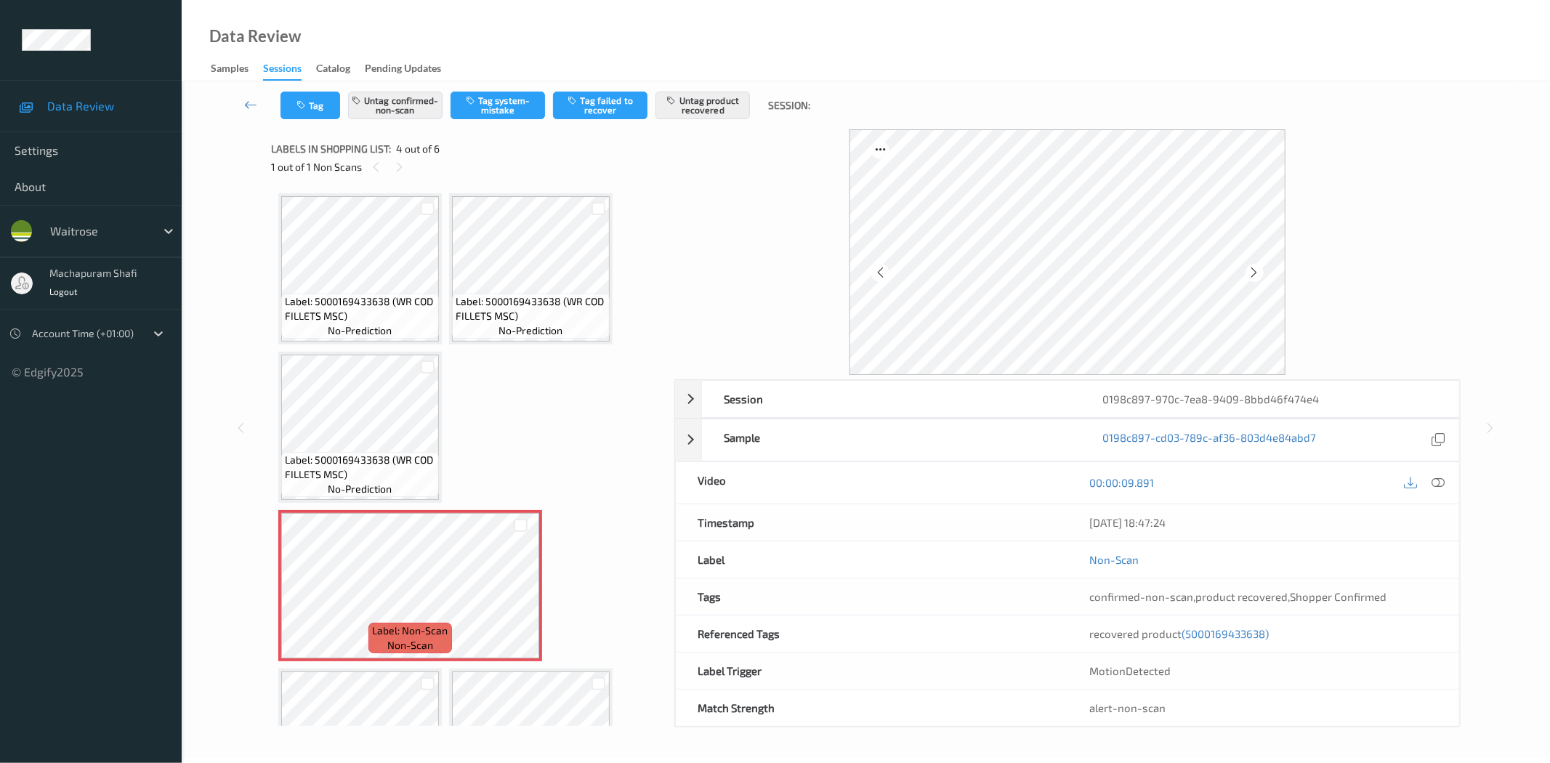
drag, startPoint x: 1437, startPoint y: 488, endPoint x: 1327, endPoint y: 461, distance: 113.7
click at [1437, 488] on icon at bounding box center [1438, 482] width 13 height 13
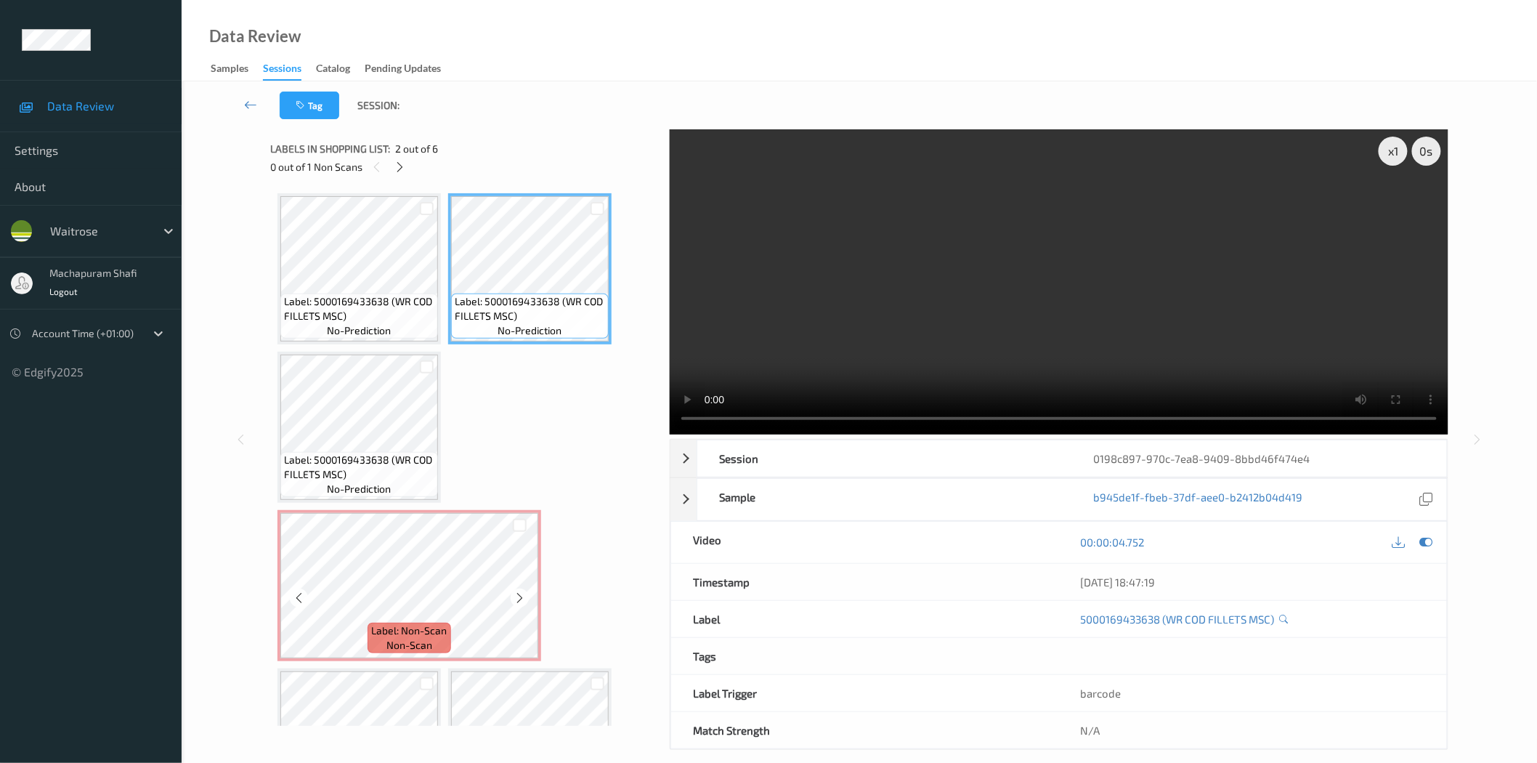
scroll to position [97, 0]
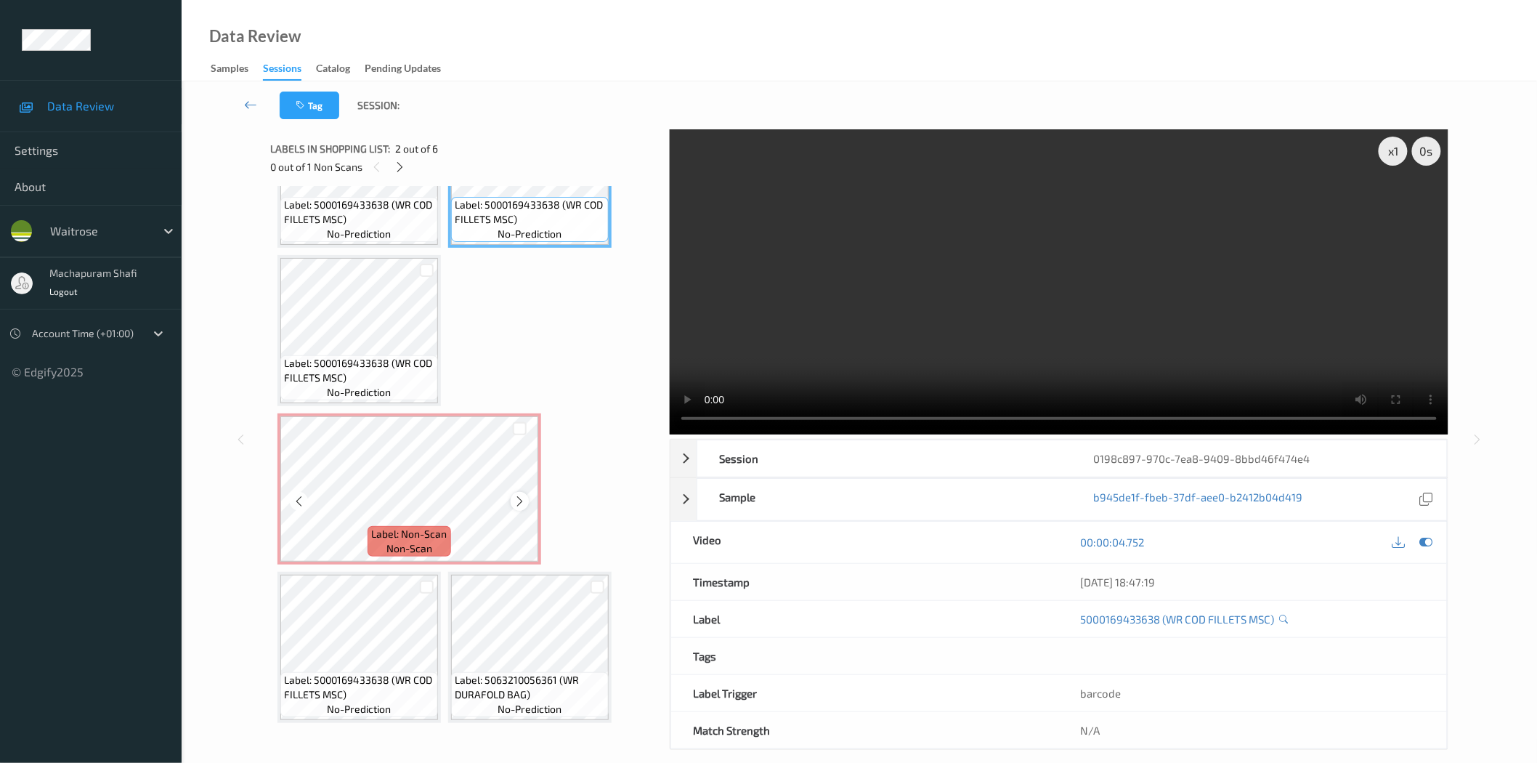
click at [514, 501] on icon at bounding box center [520, 501] width 12 height 13
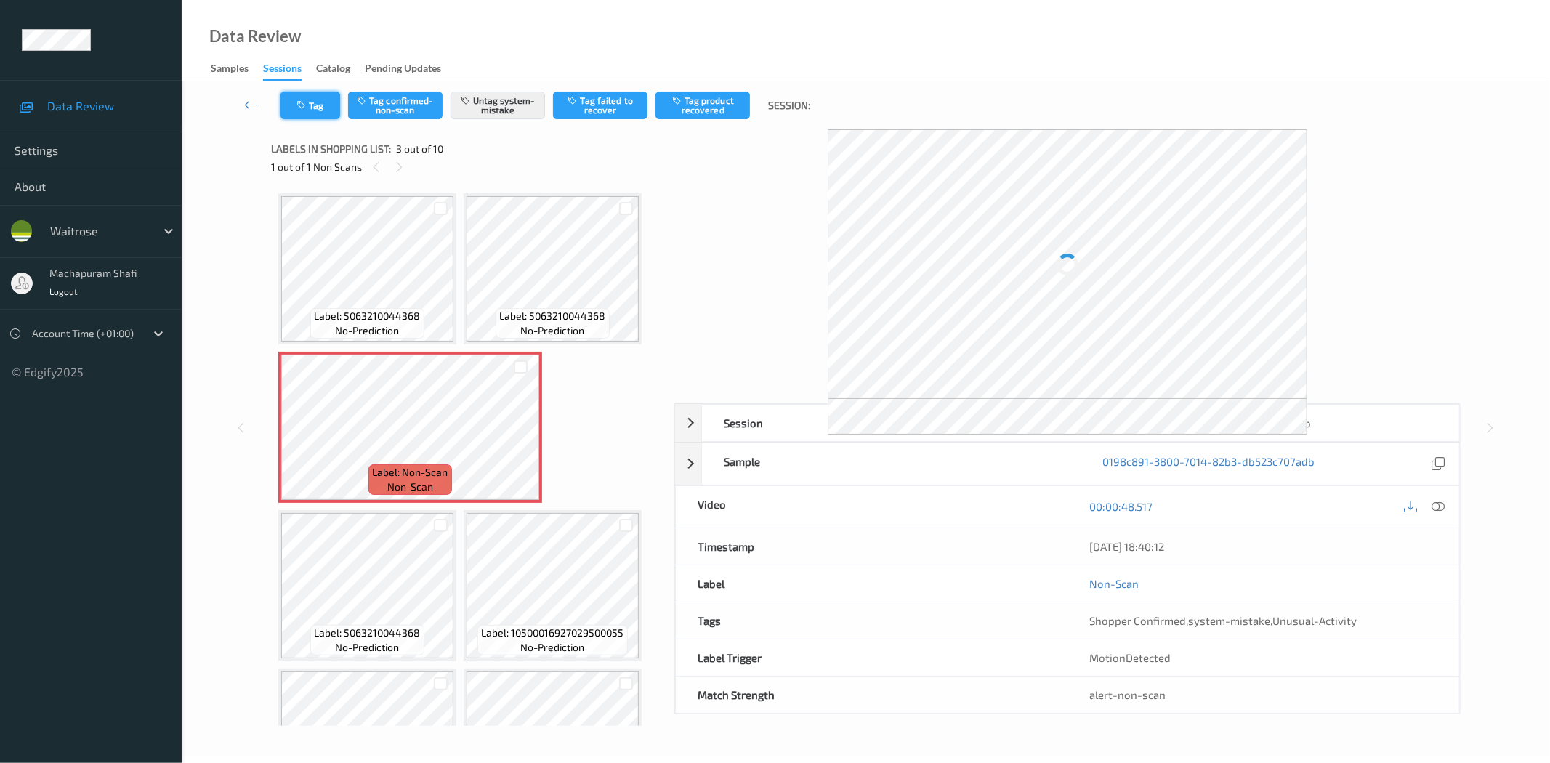
click at [325, 108] on button "Tag" at bounding box center [310, 106] width 60 height 28
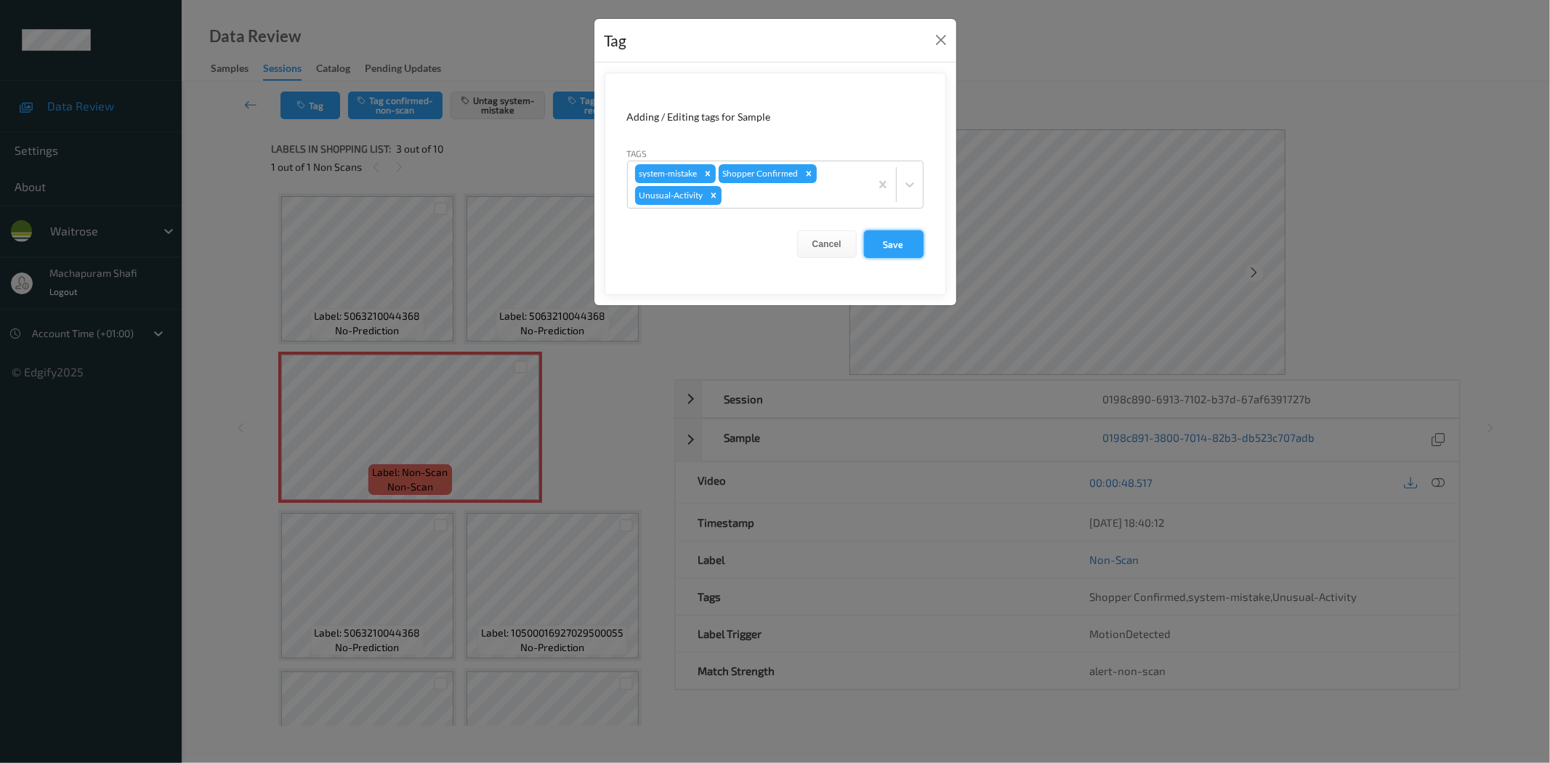
click at [886, 245] on button "Save" at bounding box center [894, 244] width 60 height 28
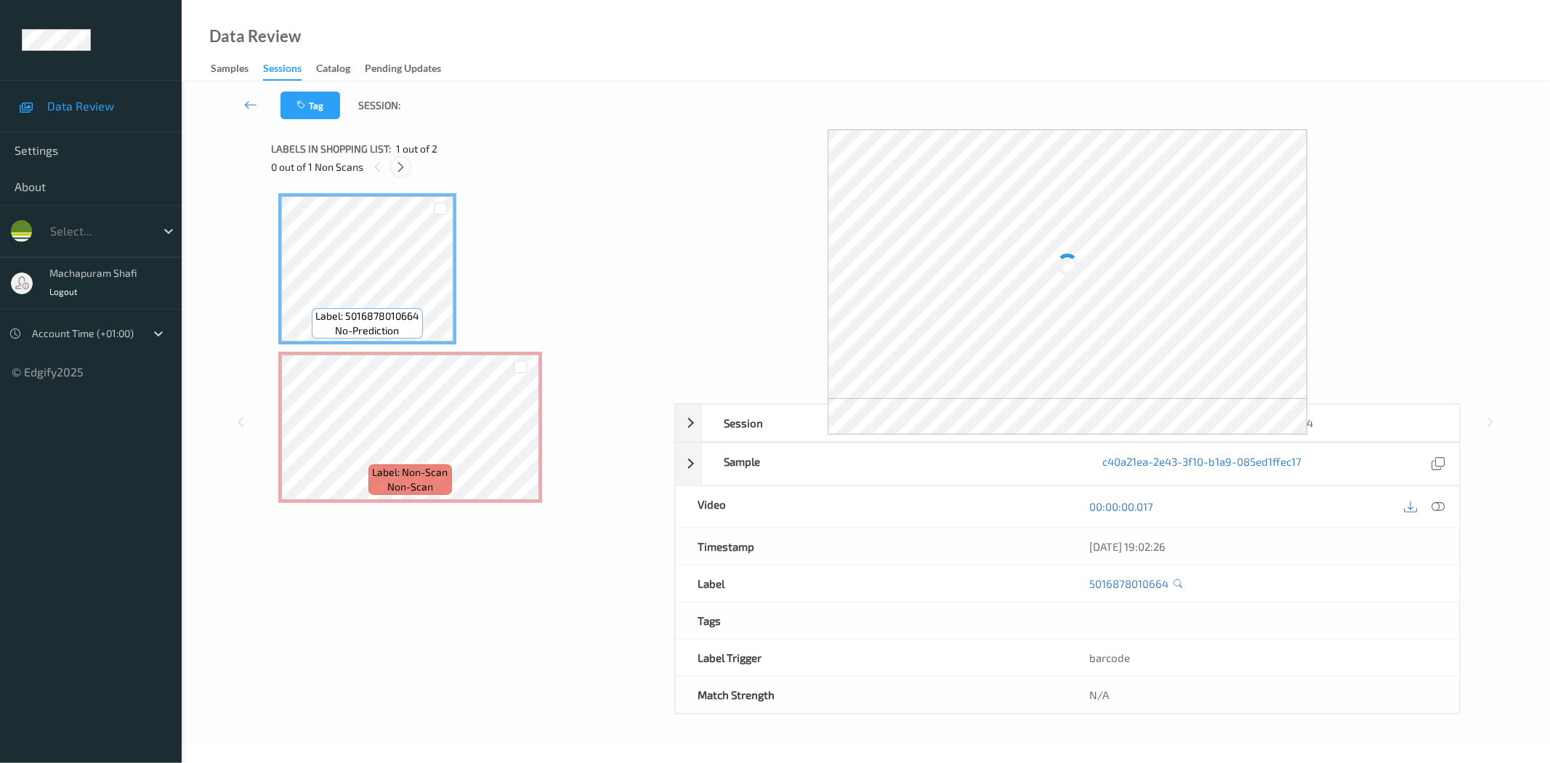
click at [398, 165] on icon at bounding box center [401, 167] width 12 height 13
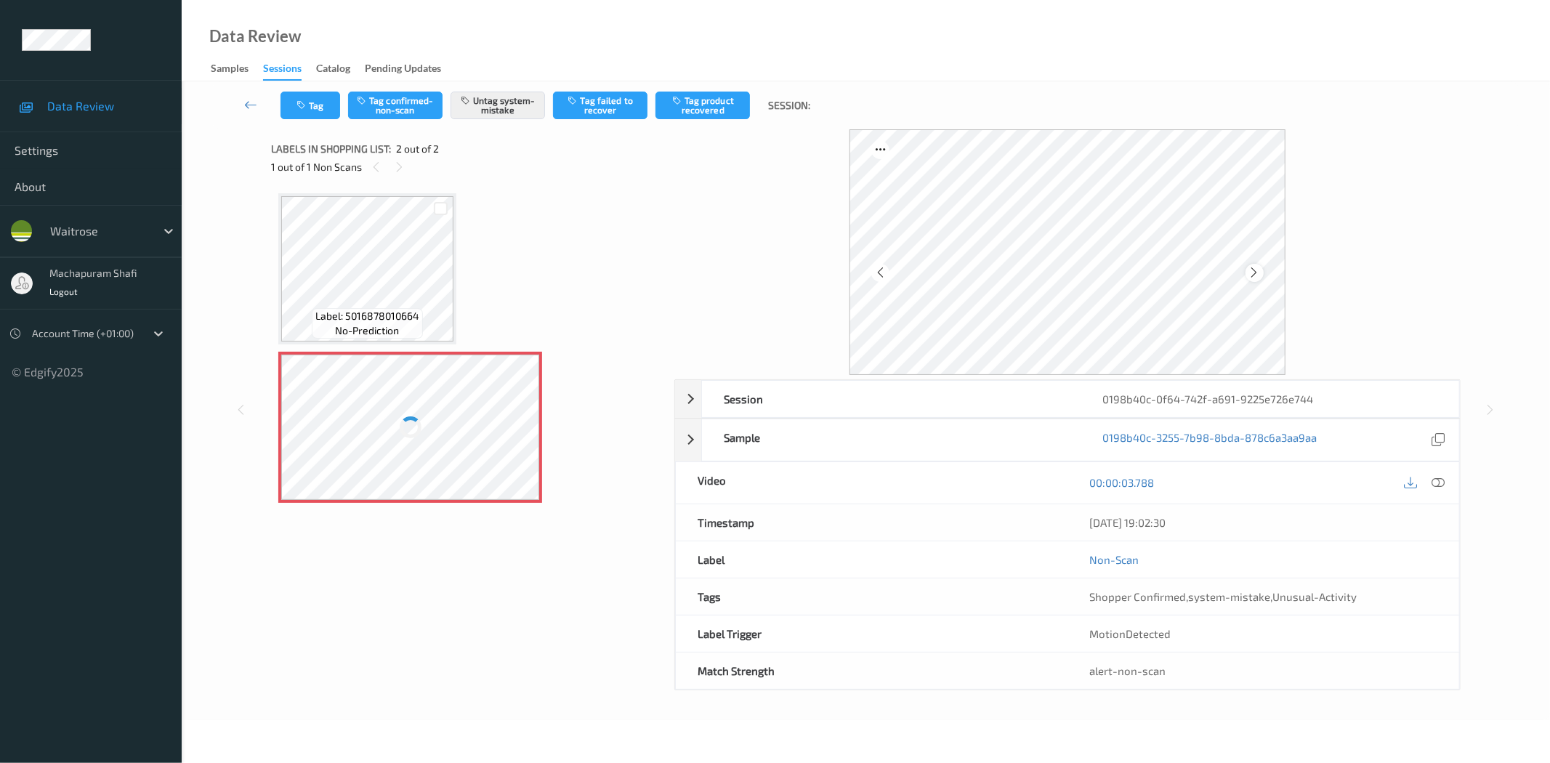
click at [1252, 267] on icon at bounding box center [1254, 272] width 12 height 13
click at [1251, 274] on icon at bounding box center [1254, 272] width 12 height 13
click at [1444, 481] on icon at bounding box center [1438, 482] width 13 height 13
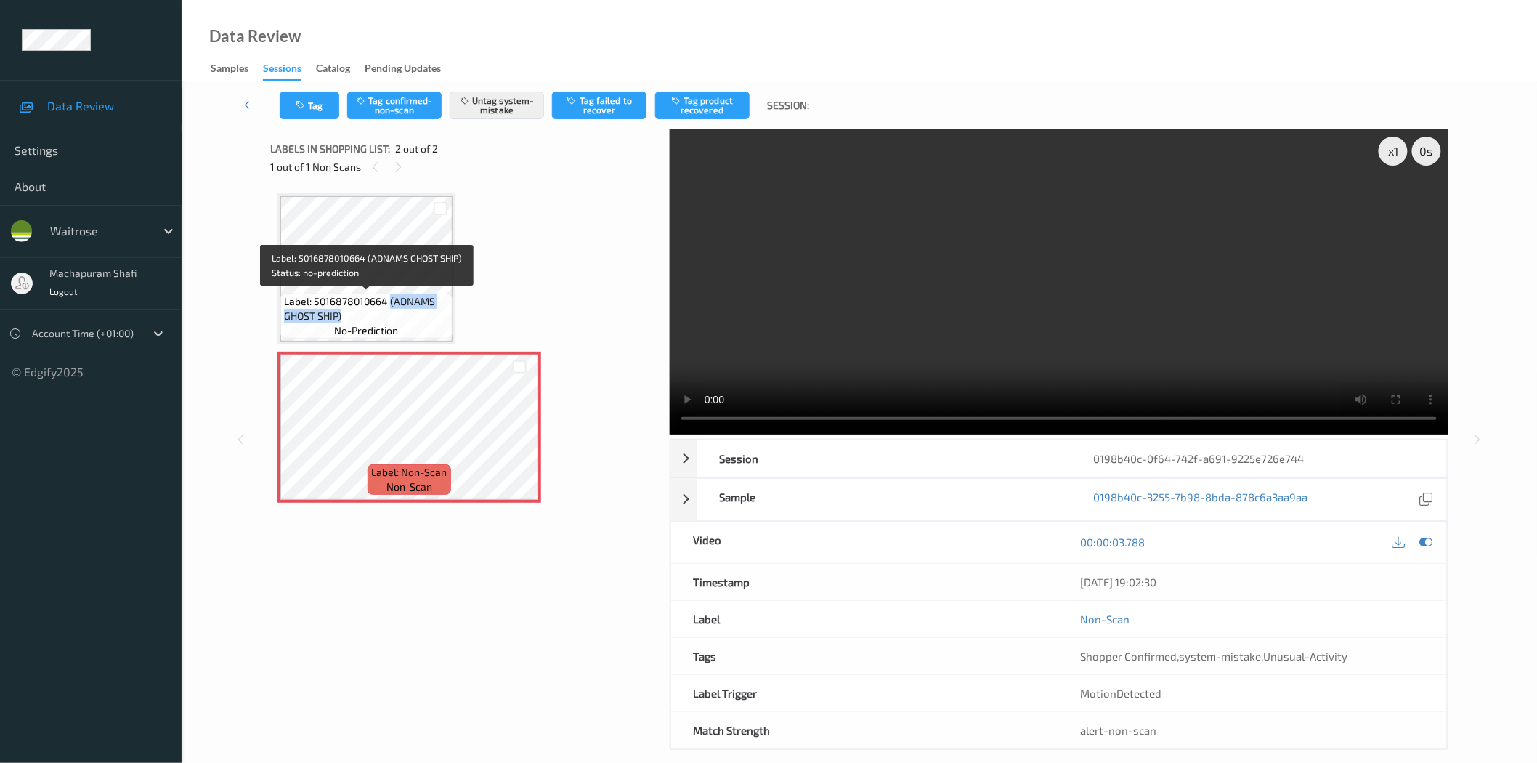
drag, startPoint x: 390, startPoint y: 295, endPoint x: 442, endPoint y: 323, distance: 58.5
click at [442, 323] on div "Label: 5016878010664 (ADNAMS GHOST SHIP) no-prediction" at bounding box center [366, 316] width 172 height 45
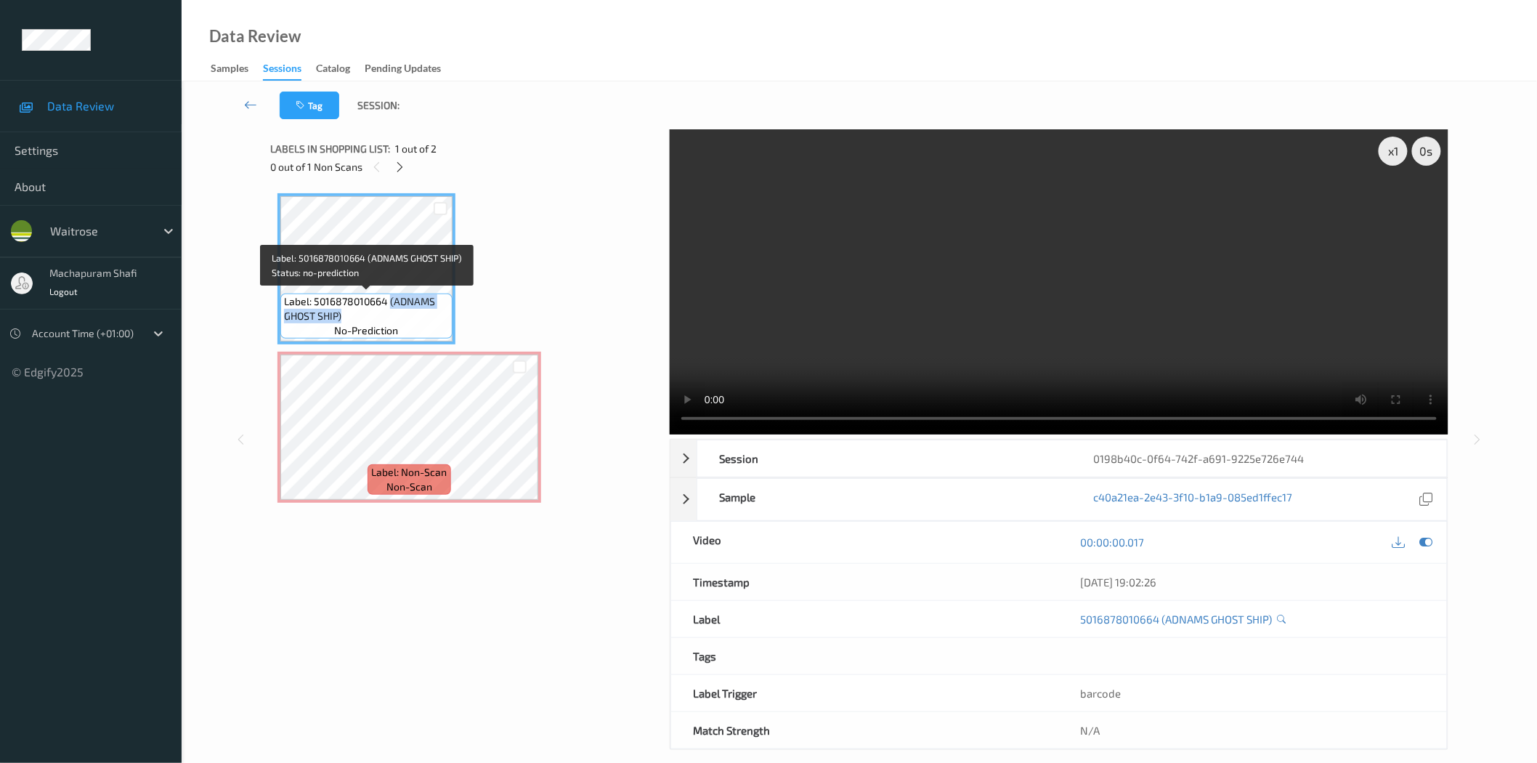
copy span "(ADNAMS GHOST SHIP)"
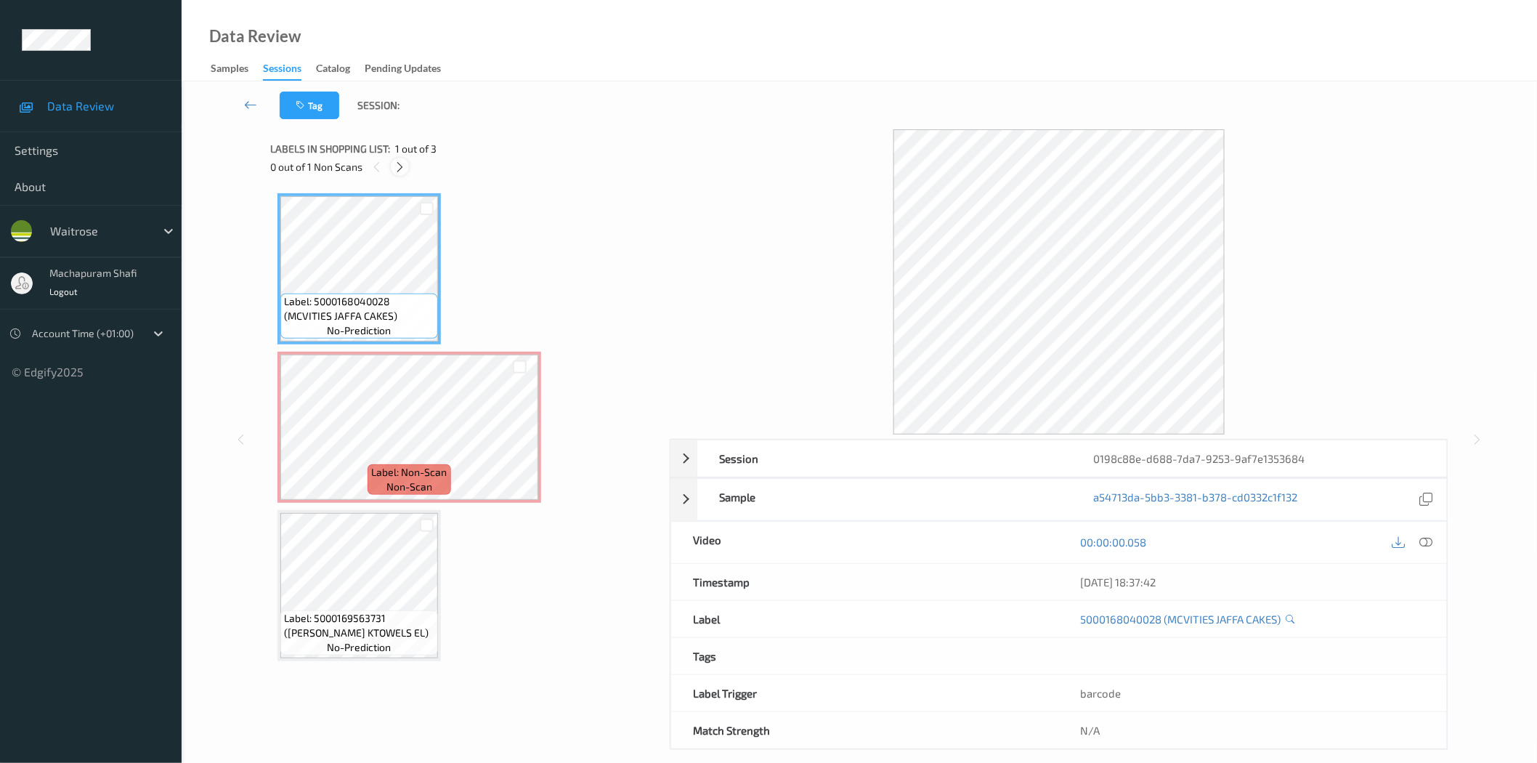
click at [408, 167] on div at bounding box center [400, 167] width 18 height 18
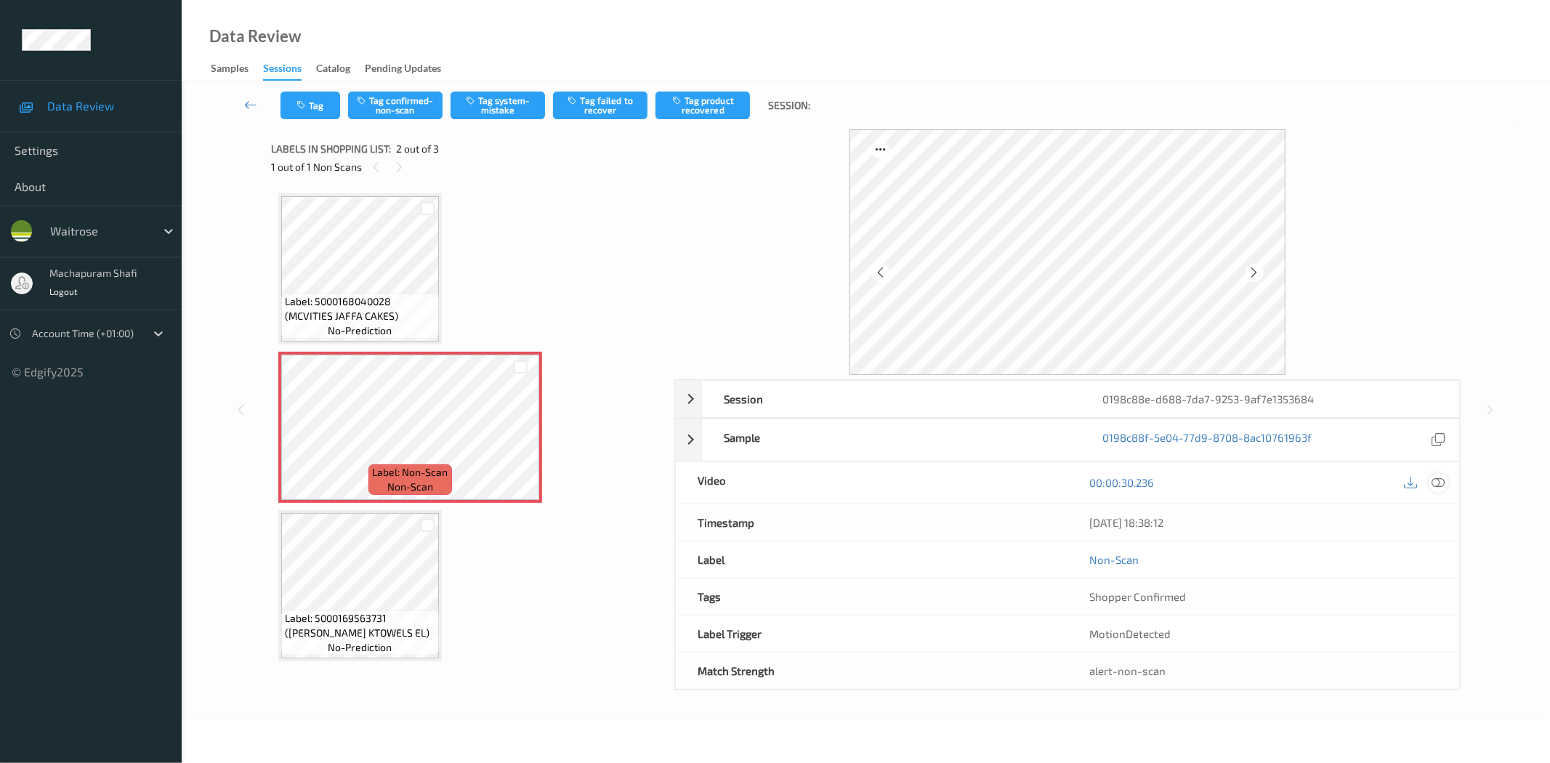
click at [1434, 480] on icon at bounding box center [1438, 482] width 13 height 13
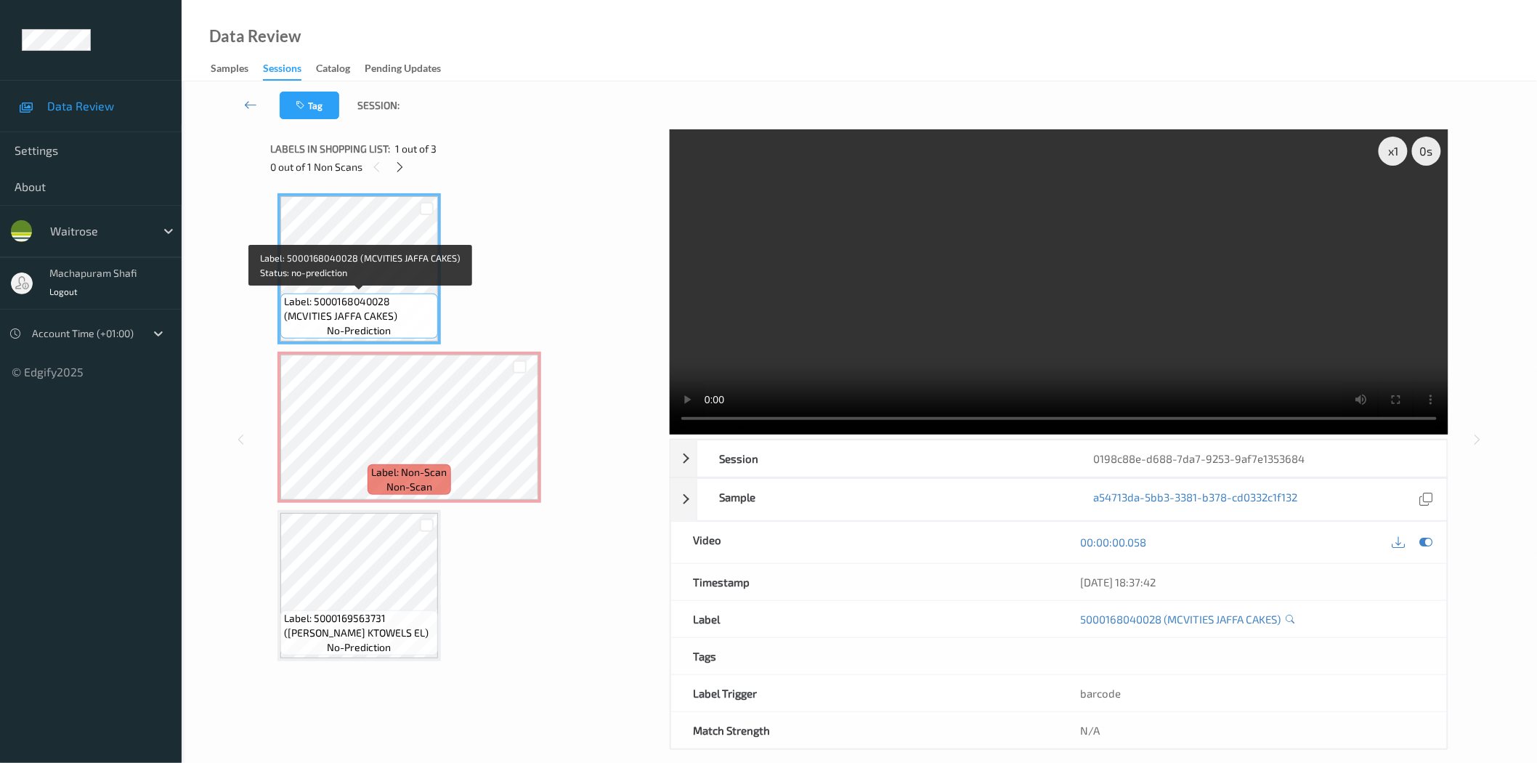
click at [280, 317] on div "Label: 5000168040028 (MCVITIES JAFFA CAKES) no-prediction" at bounding box center [359, 316] width 158 height 45
click at [548, 277] on div "Label: 5000168040028 (MCVITIES JAFFA CAKES) no-prediction Label: Non-Scan non-s…" at bounding box center [465, 427] width 375 height 468
drag, startPoint x: 286, startPoint y: 315, endPoint x: 403, endPoint y: 320, distance: 117.1
click at [403, 320] on span "Label: 5000168040028 (MCVITIES JAFFA CAKES)" at bounding box center [359, 308] width 150 height 29
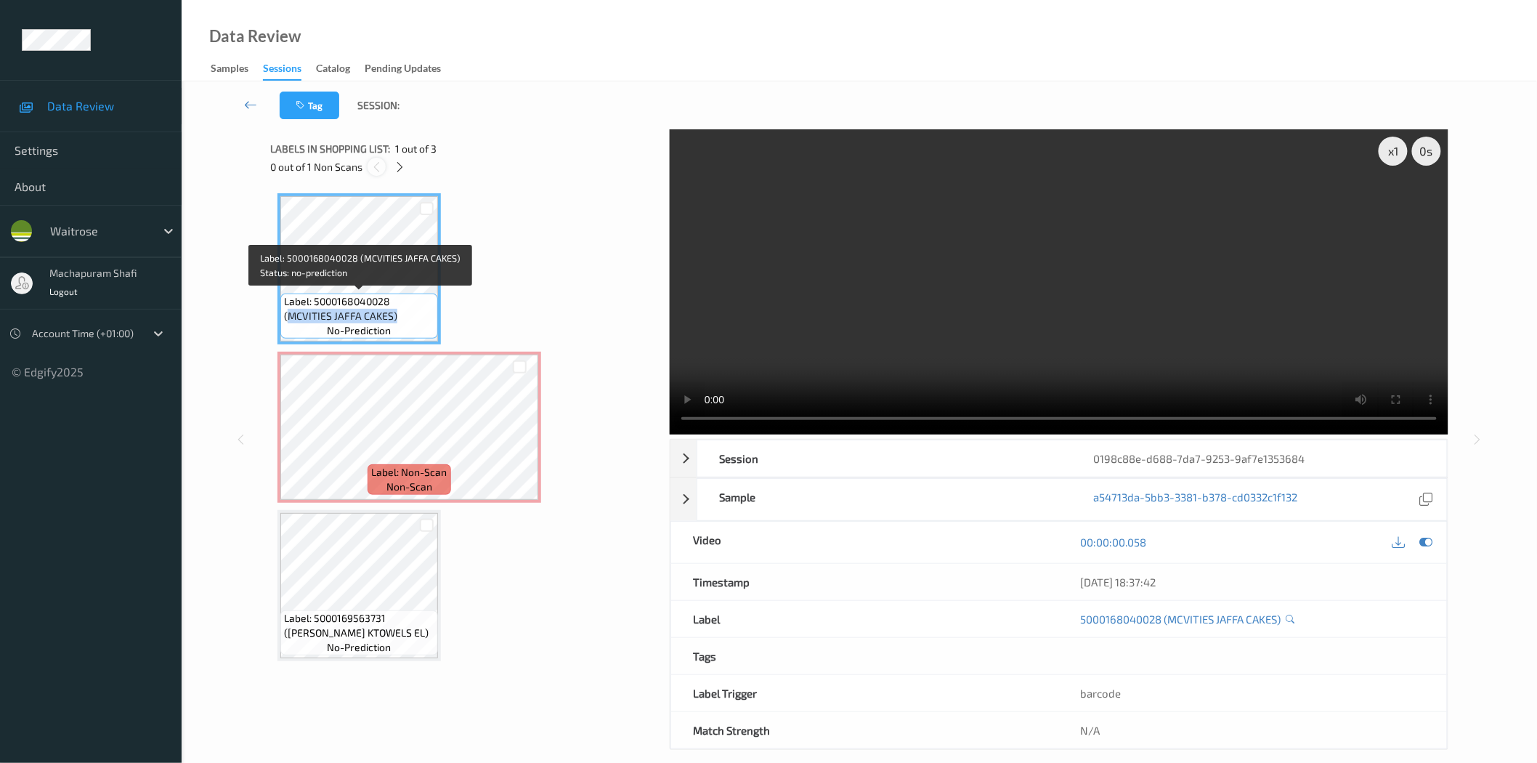
copy span "MCVITIES JAFFA CAKES)"
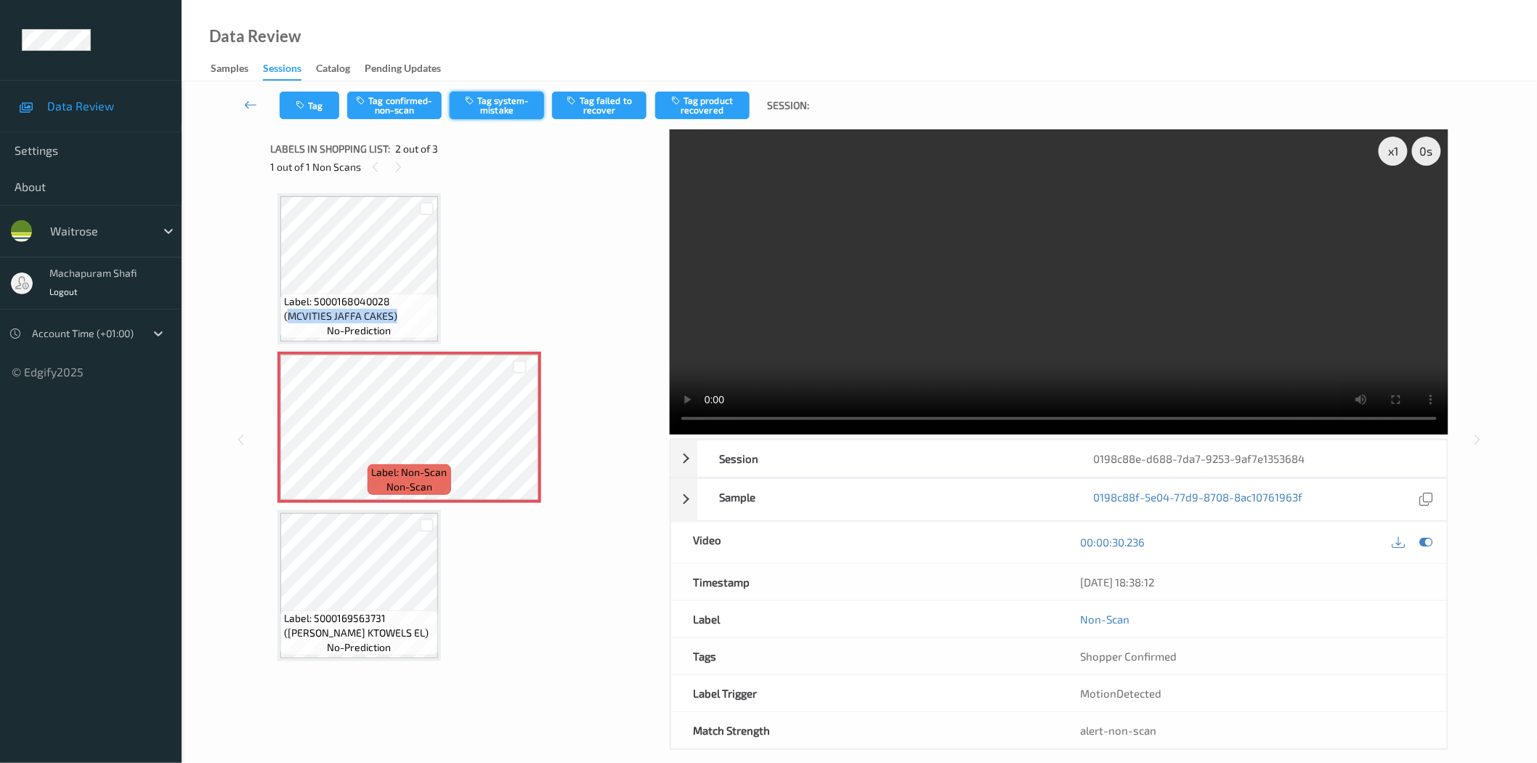
click at [520, 99] on button "Tag system-mistake" at bounding box center [497, 106] width 94 height 28
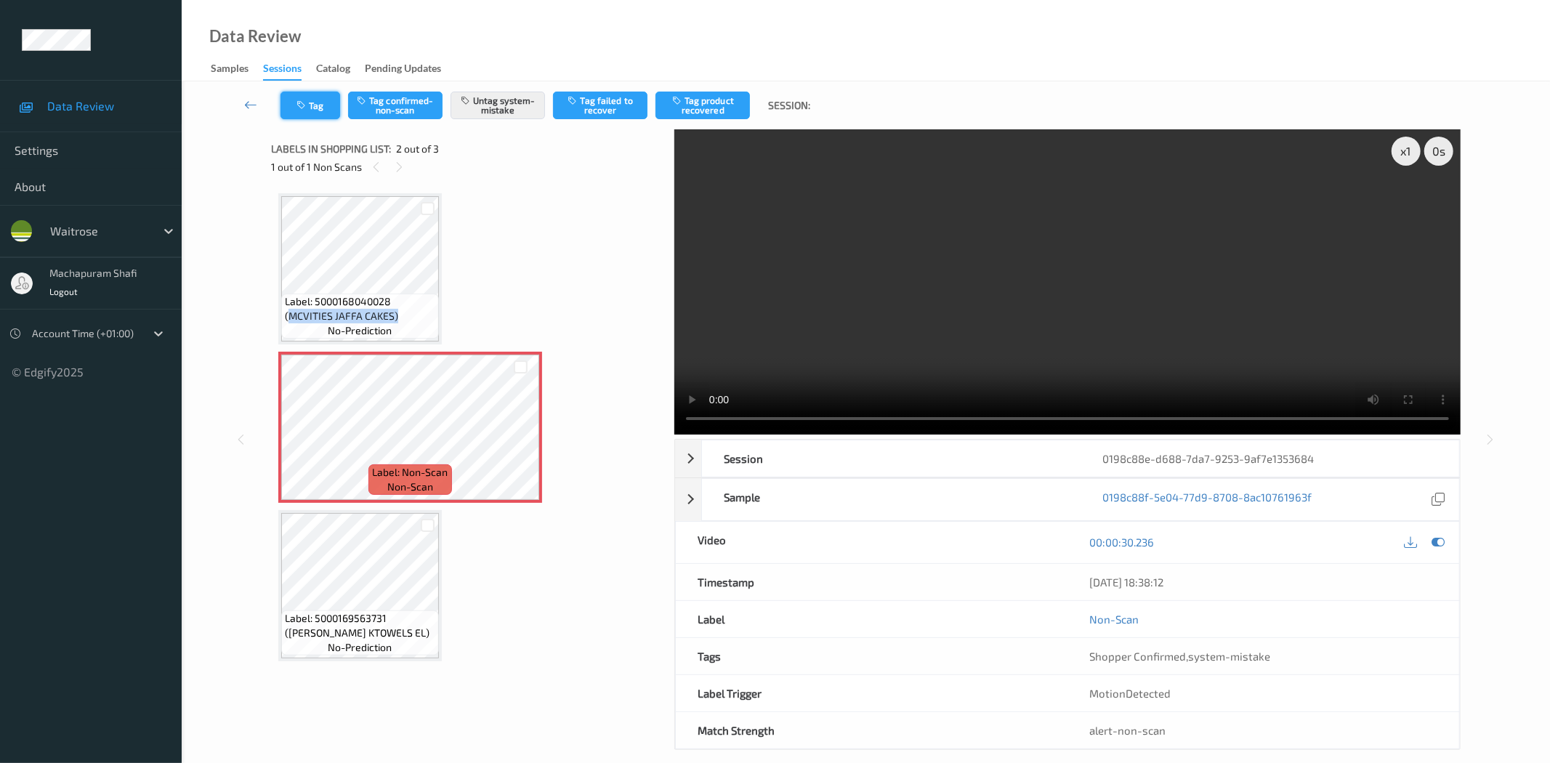
click at [316, 106] on button "Tag" at bounding box center [310, 106] width 60 height 28
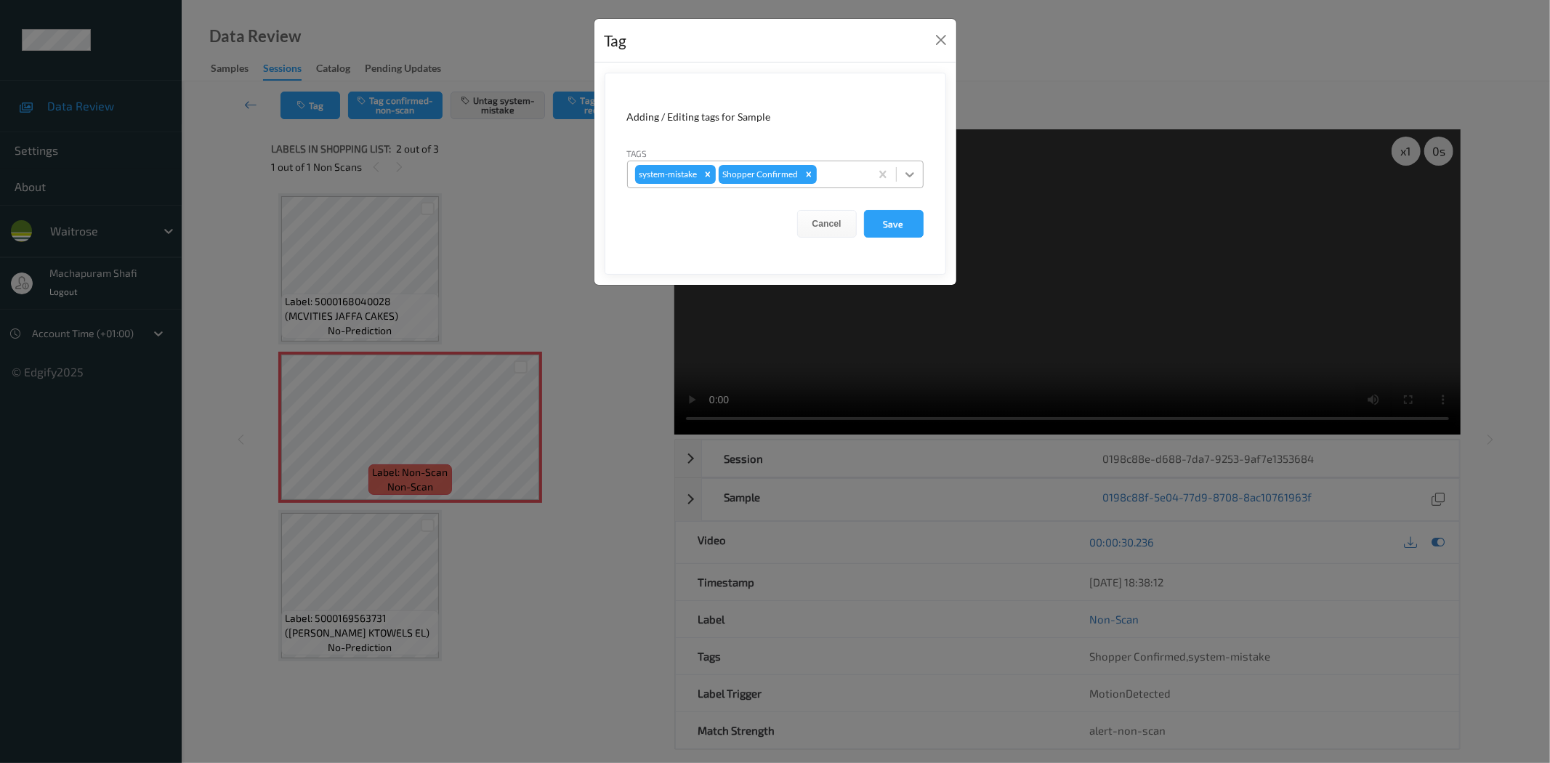
click at [910, 171] on icon at bounding box center [909, 174] width 15 height 15
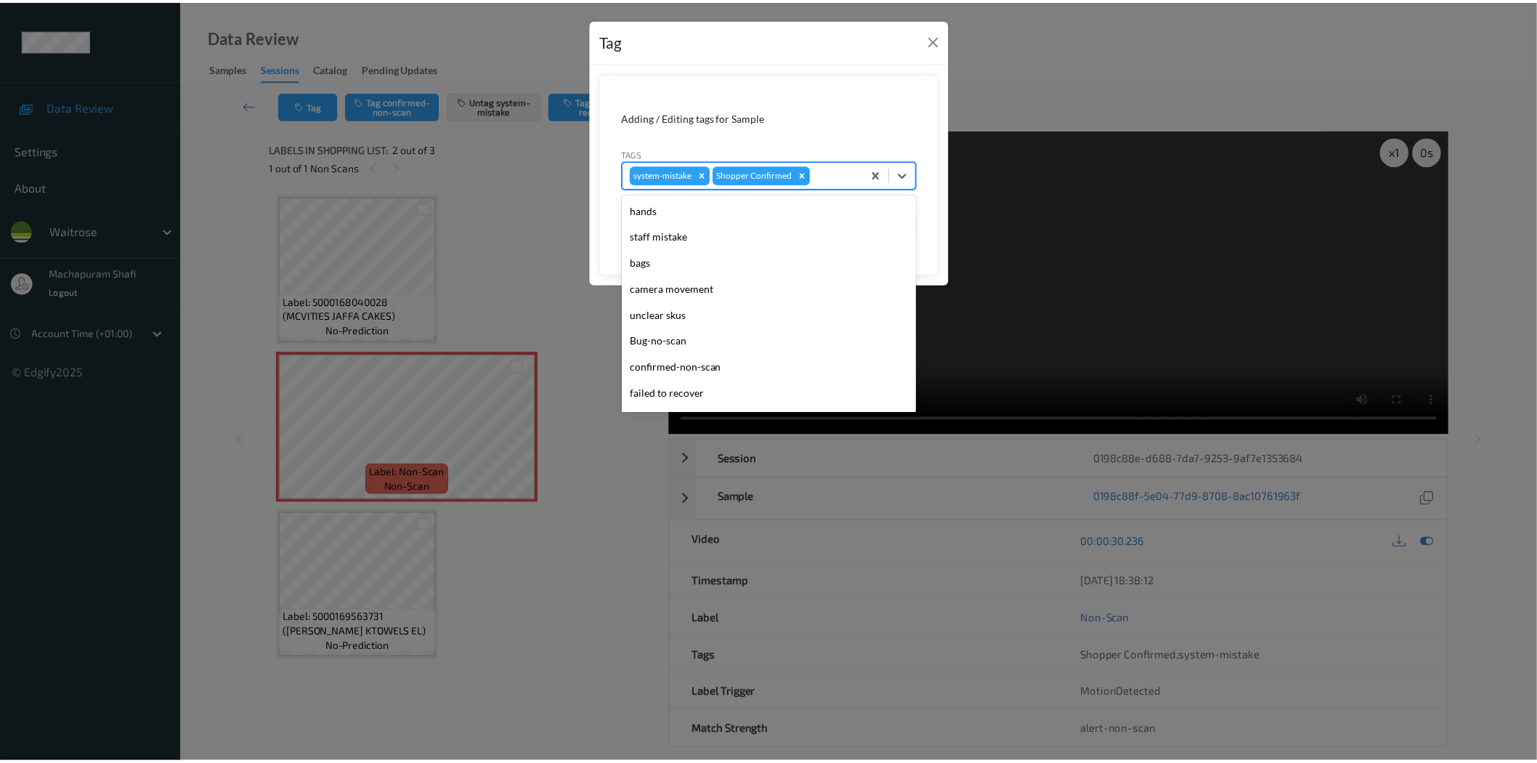
scroll to position [284, 0]
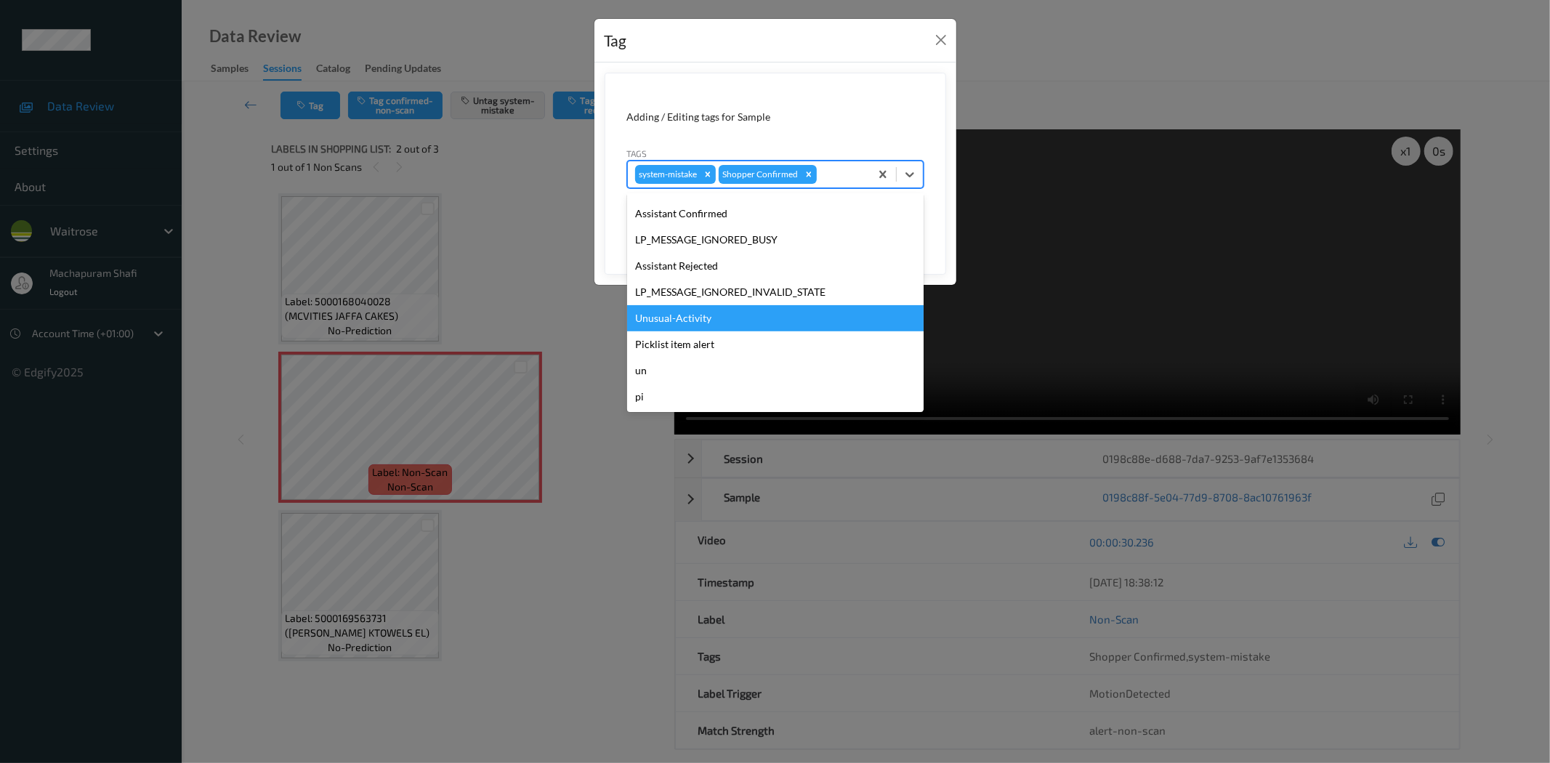
click at [681, 317] on div "Unusual-Activity" at bounding box center [775, 318] width 296 height 26
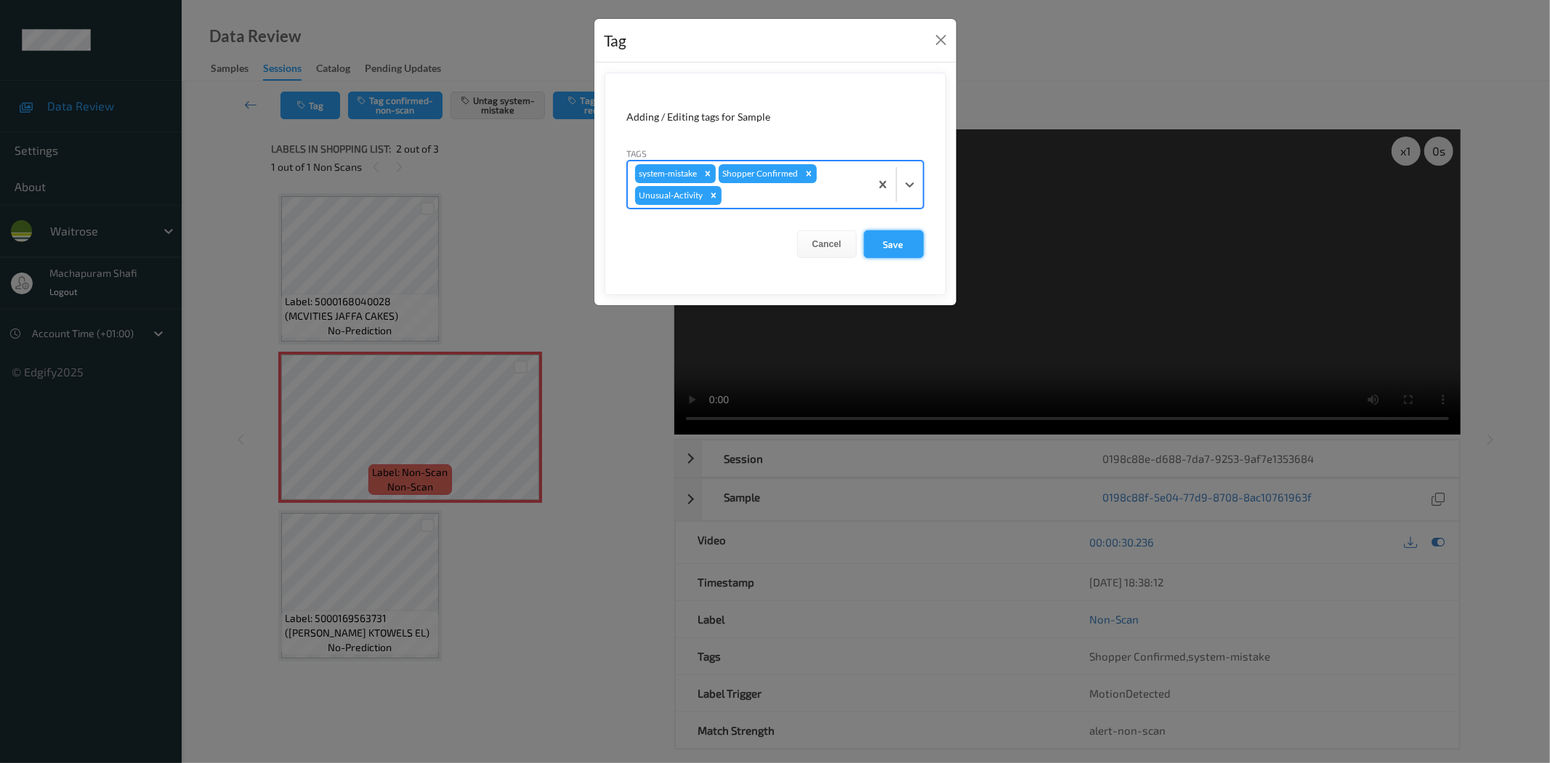
click at [892, 243] on button "Save" at bounding box center [894, 244] width 60 height 28
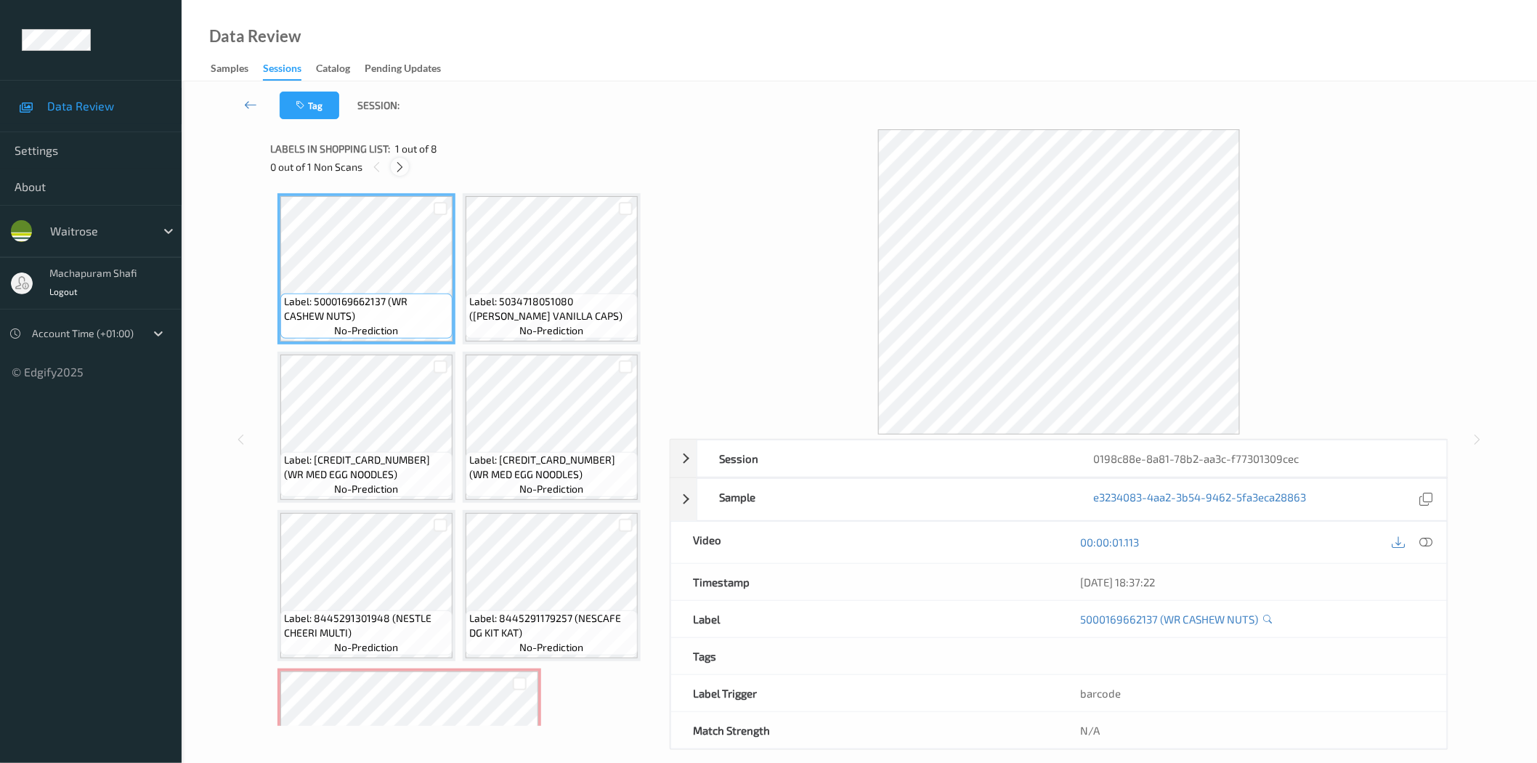
click at [396, 170] on icon at bounding box center [400, 167] width 12 height 13
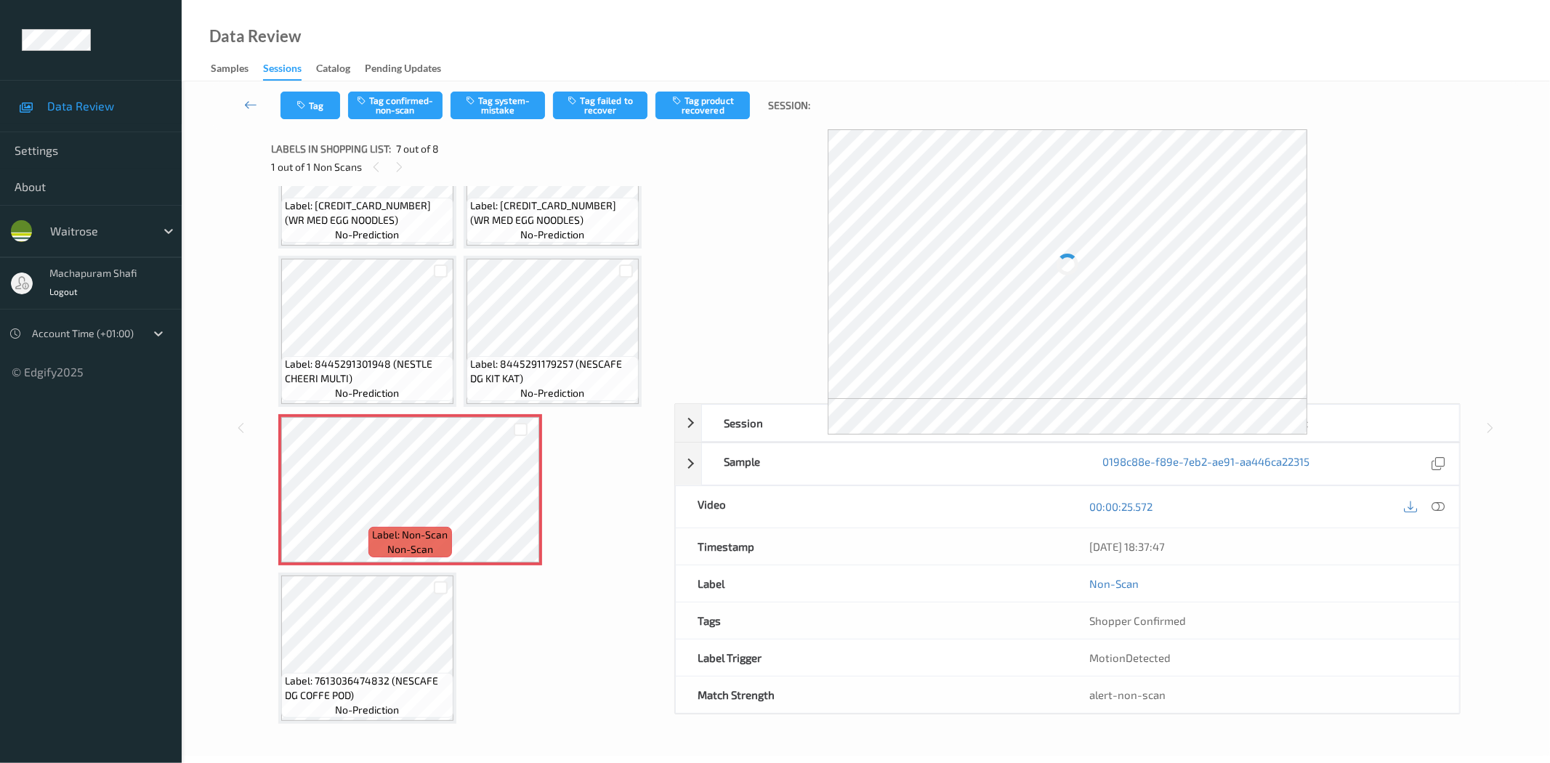
drag, startPoint x: 1444, startPoint y: 502, endPoint x: 1413, endPoint y: 469, distance: 45.7
click at [1444, 502] on div at bounding box center [1438, 507] width 20 height 20
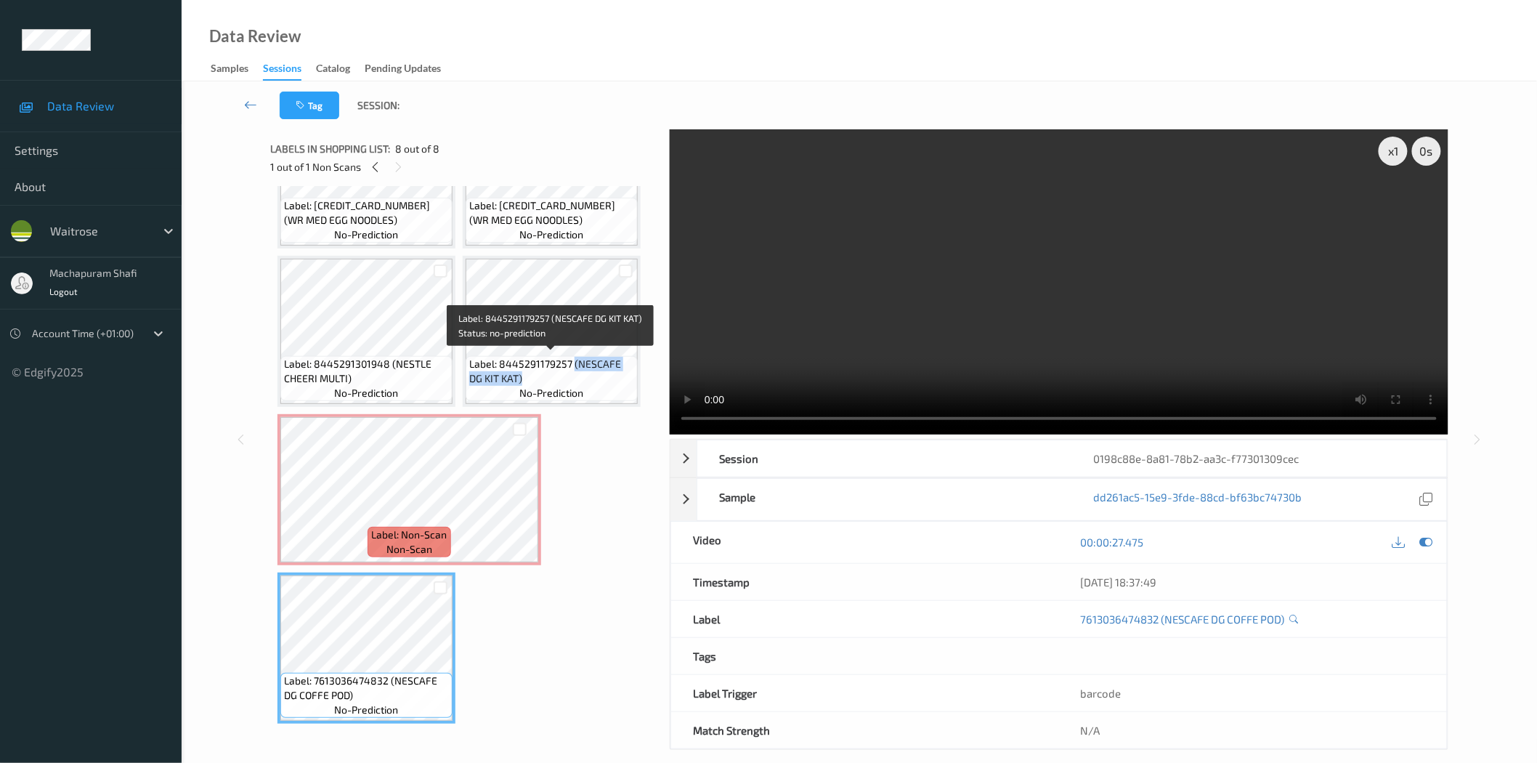
drag, startPoint x: 570, startPoint y: 360, endPoint x: 607, endPoint y: 385, distance: 44.9
click at [607, 385] on div "Label: 8445291179257 (NESCAFE DG KIT KAT) no-prediction" at bounding box center [552, 378] width 172 height 45
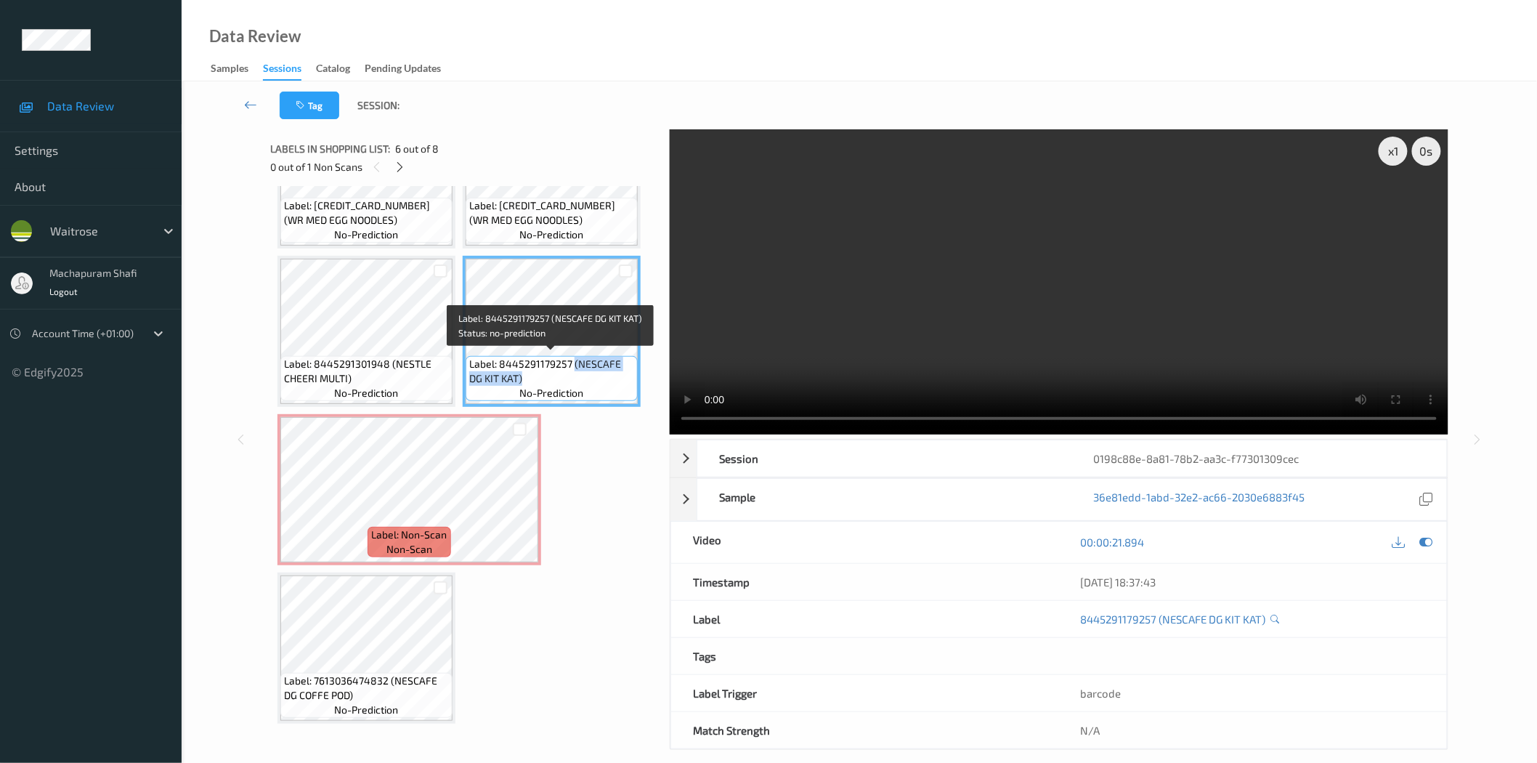
copy span "(NESCAFE DG KIT KAT)"
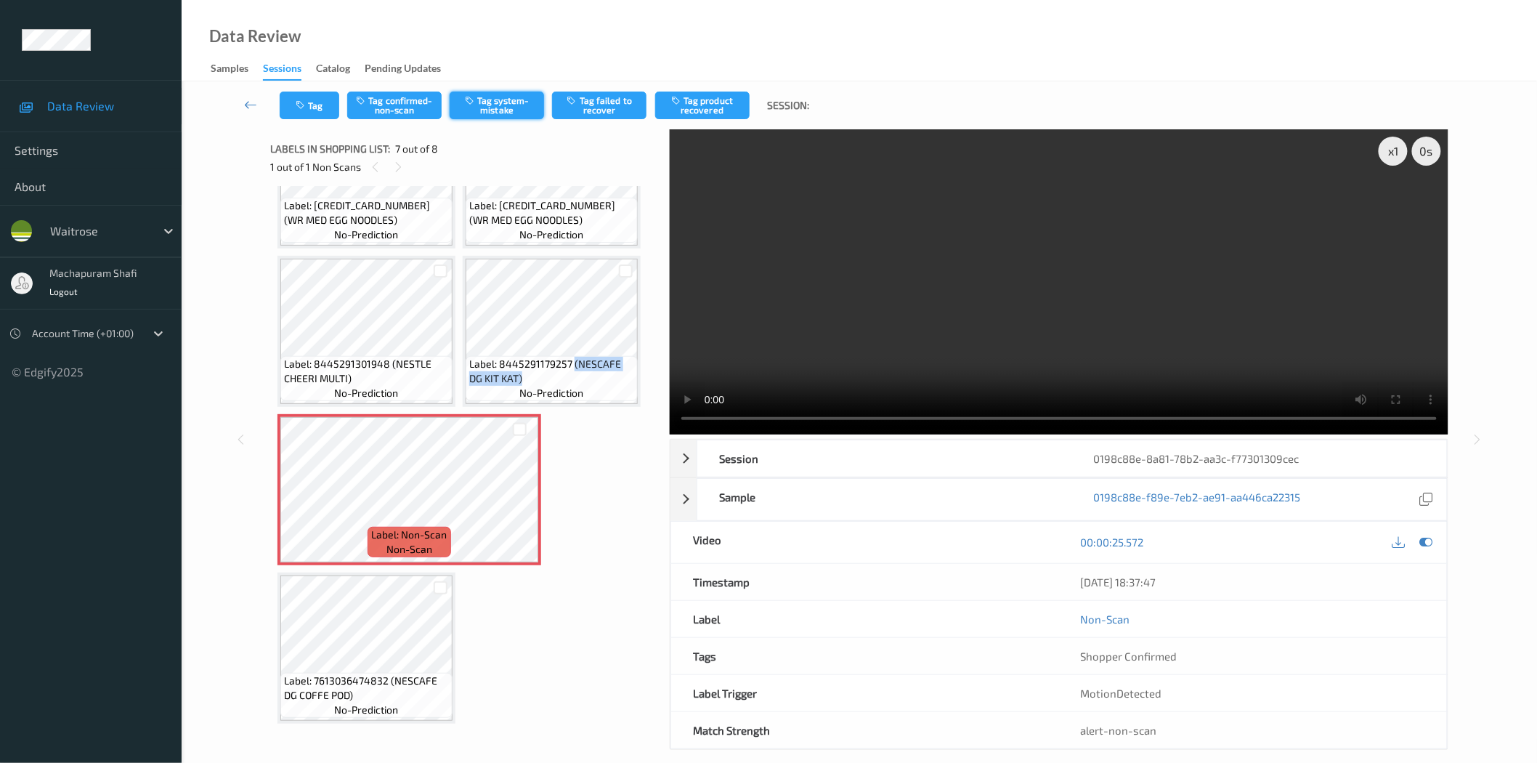
click at [474, 110] on button "Tag system-mistake" at bounding box center [497, 106] width 94 height 28
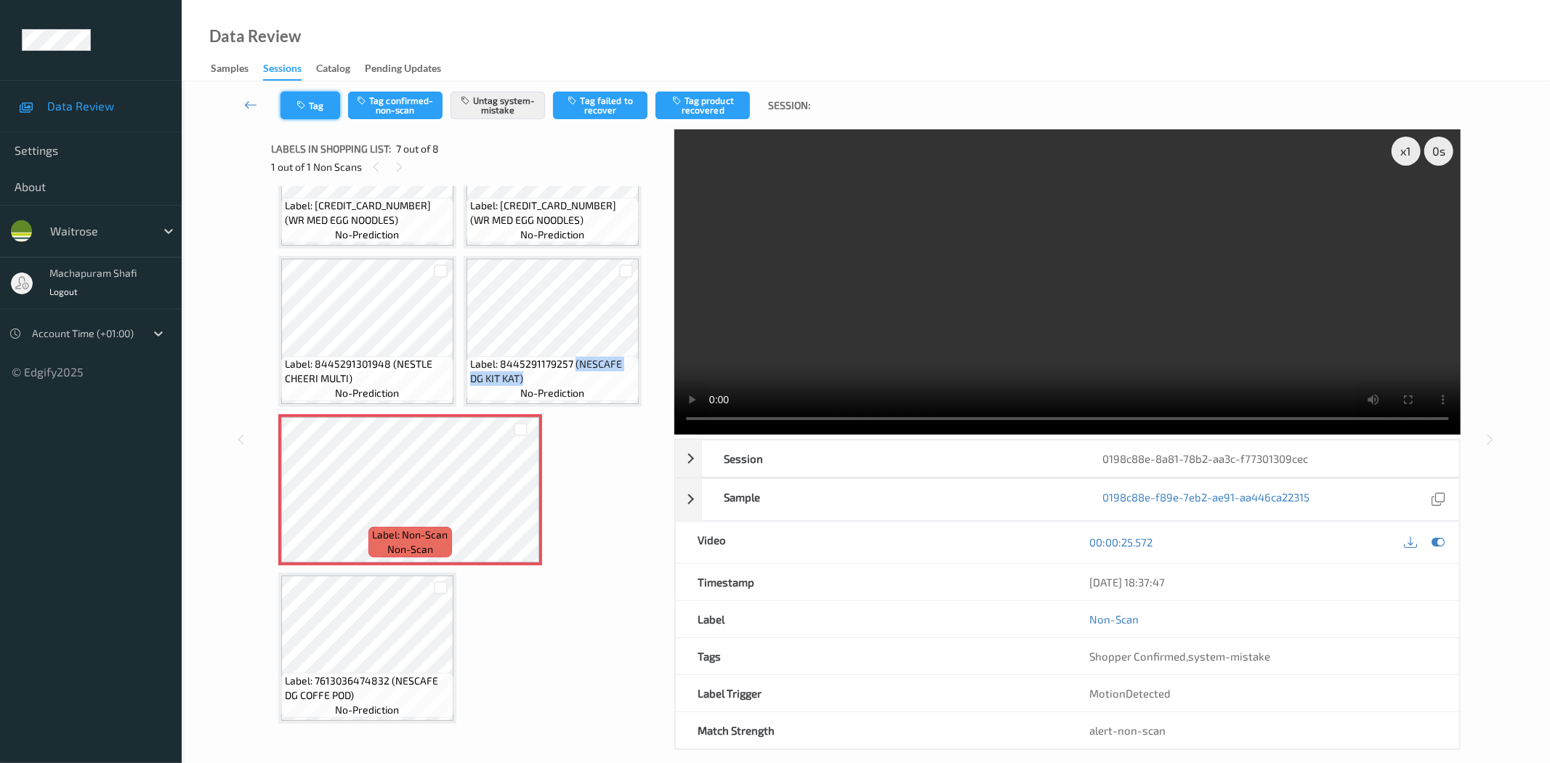
click at [305, 104] on icon "button" at bounding box center [302, 105] width 12 height 10
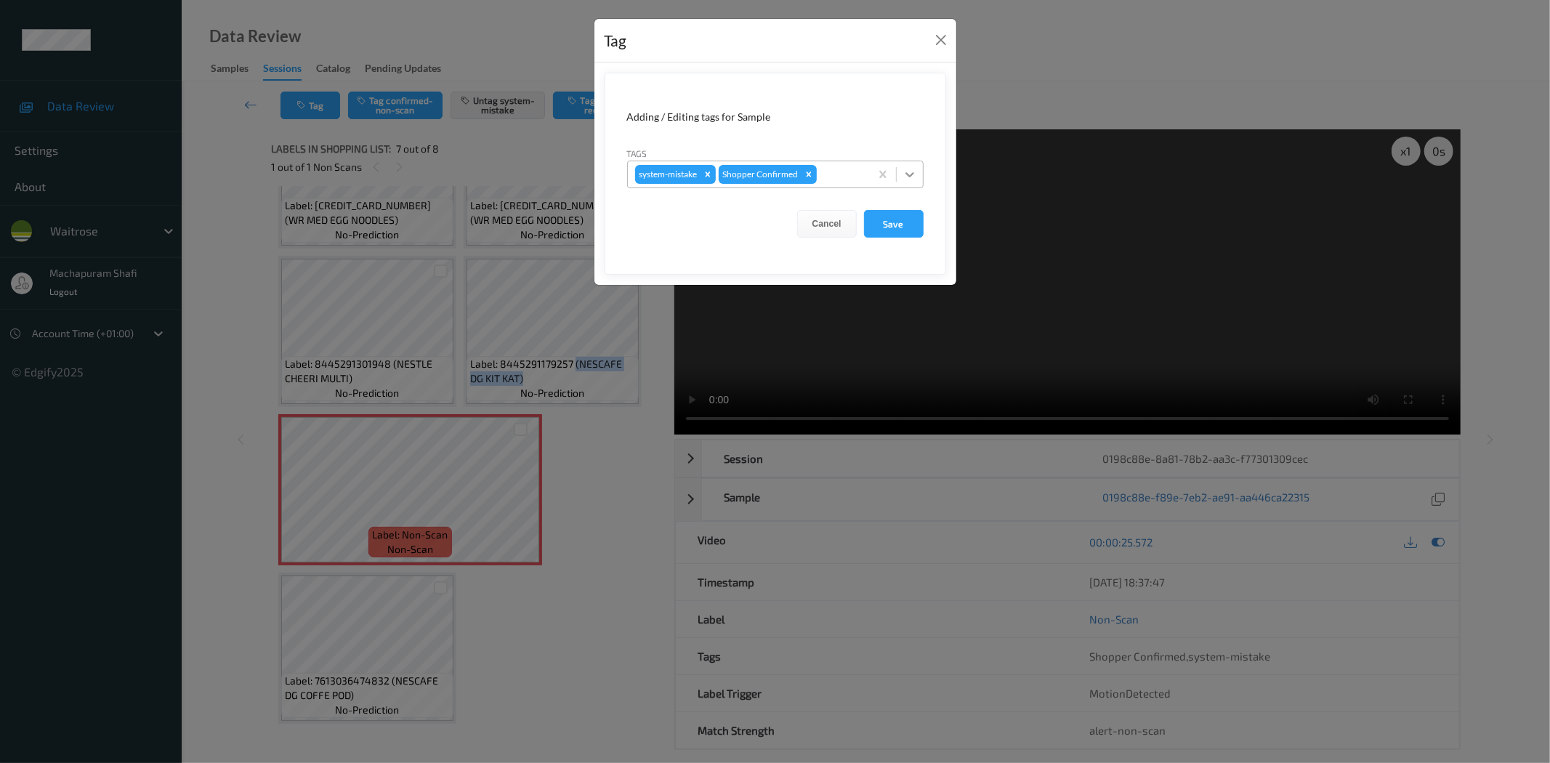
click at [910, 170] on icon at bounding box center [909, 174] width 15 height 15
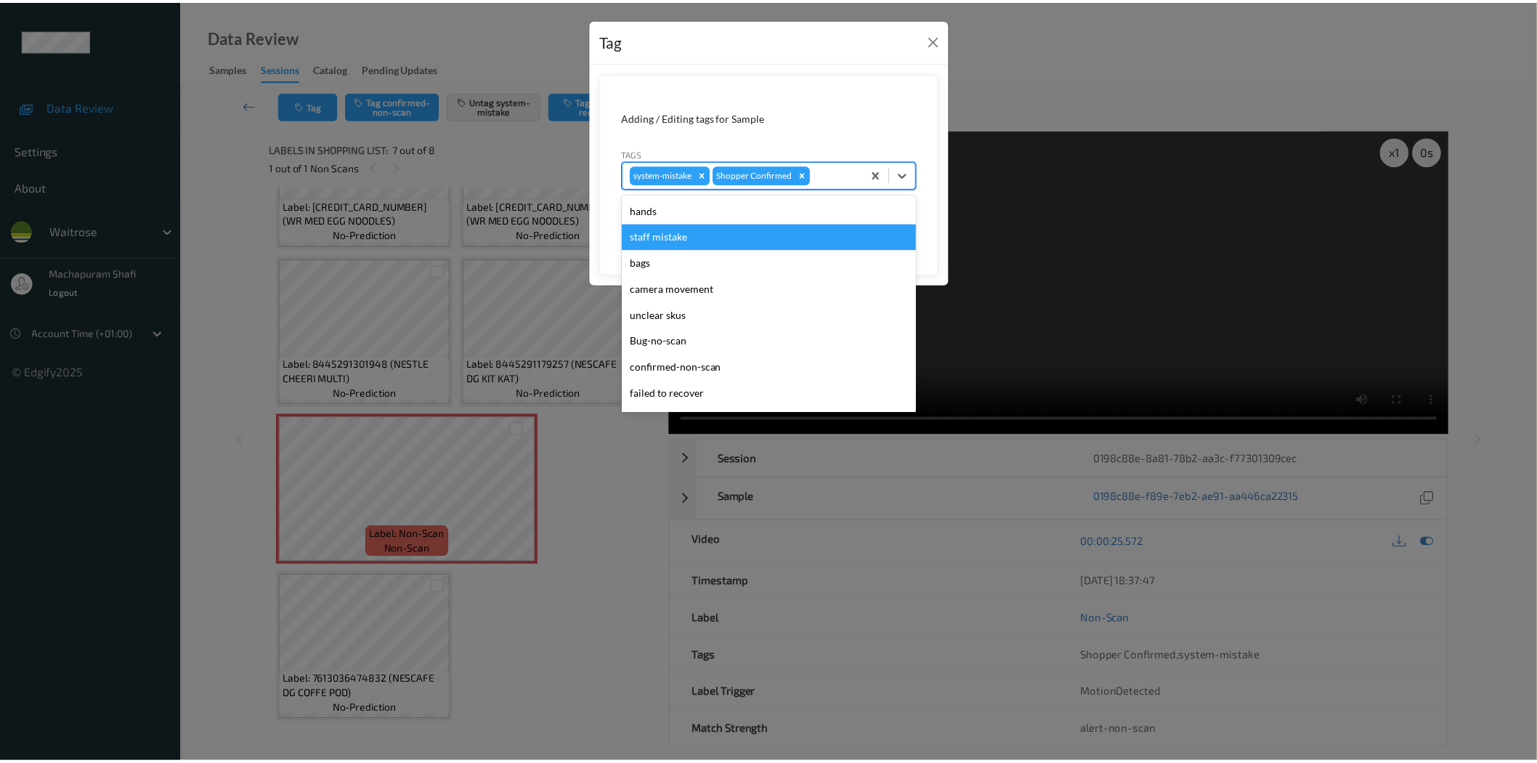
scroll to position [284, 0]
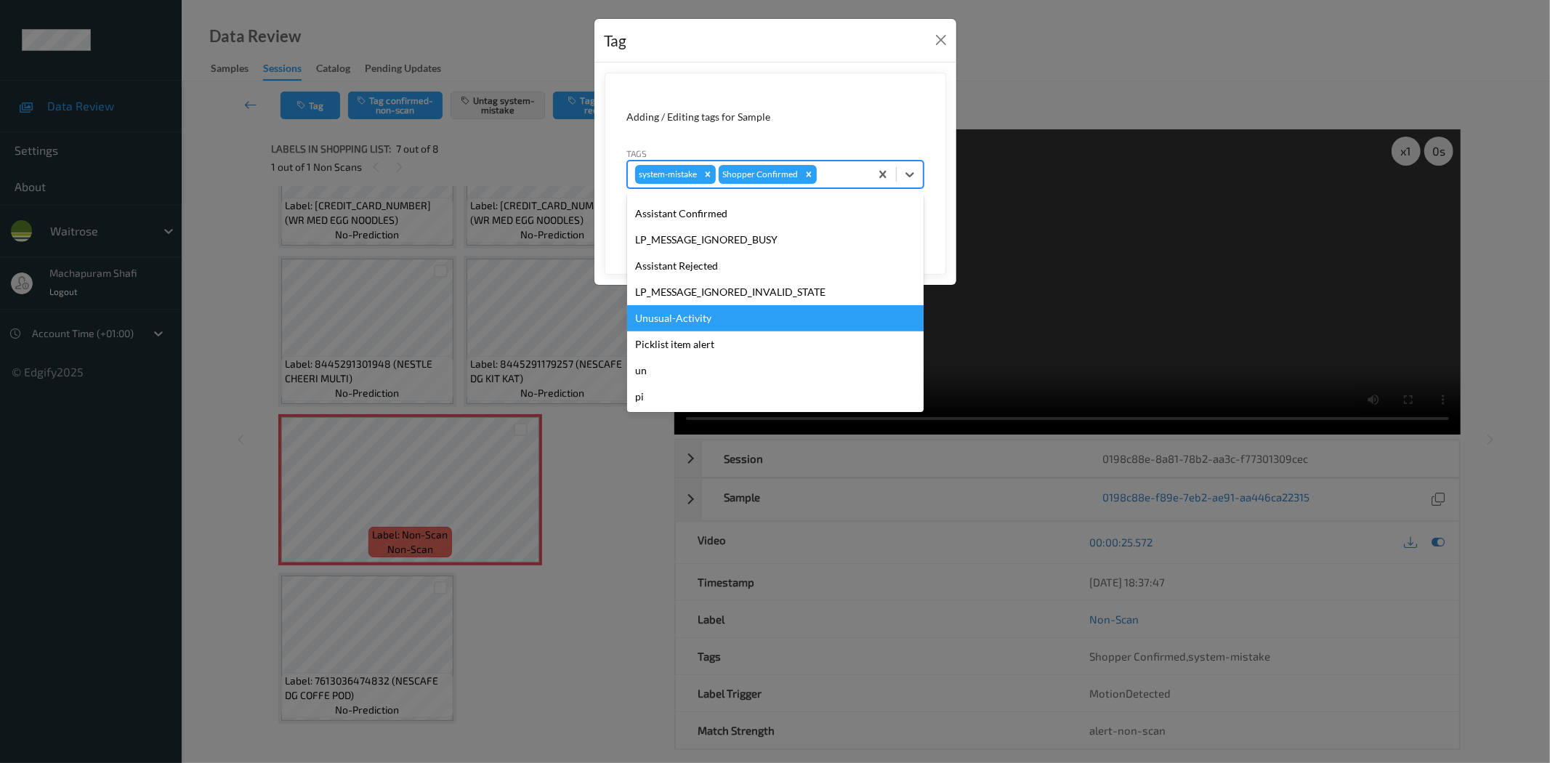
click at [671, 318] on div "Unusual-Activity" at bounding box center [775, 318] width 296 height 26
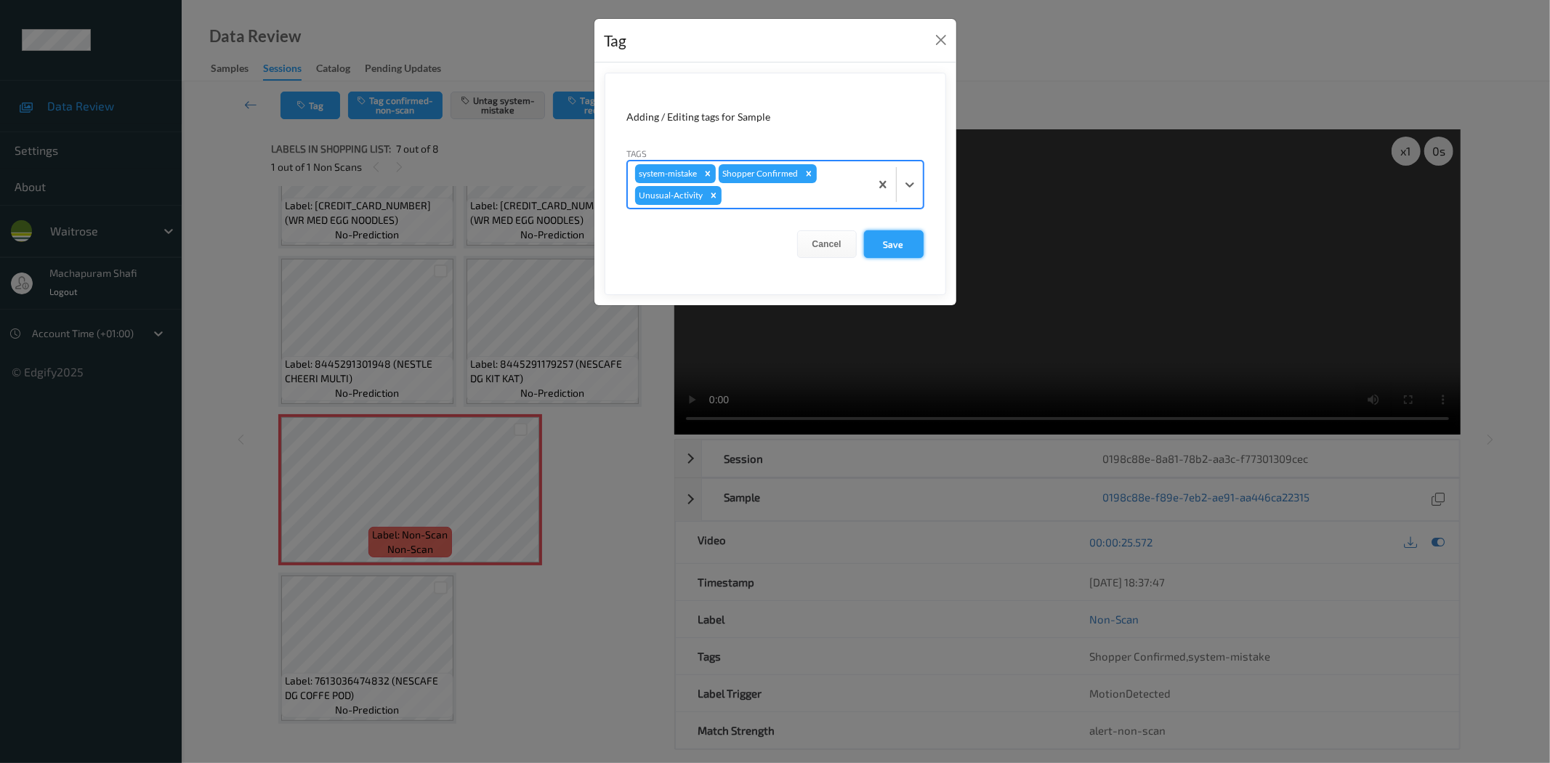
click at [890, 253] on button "Save" at bounding box center [894, 244] width 60 height 28
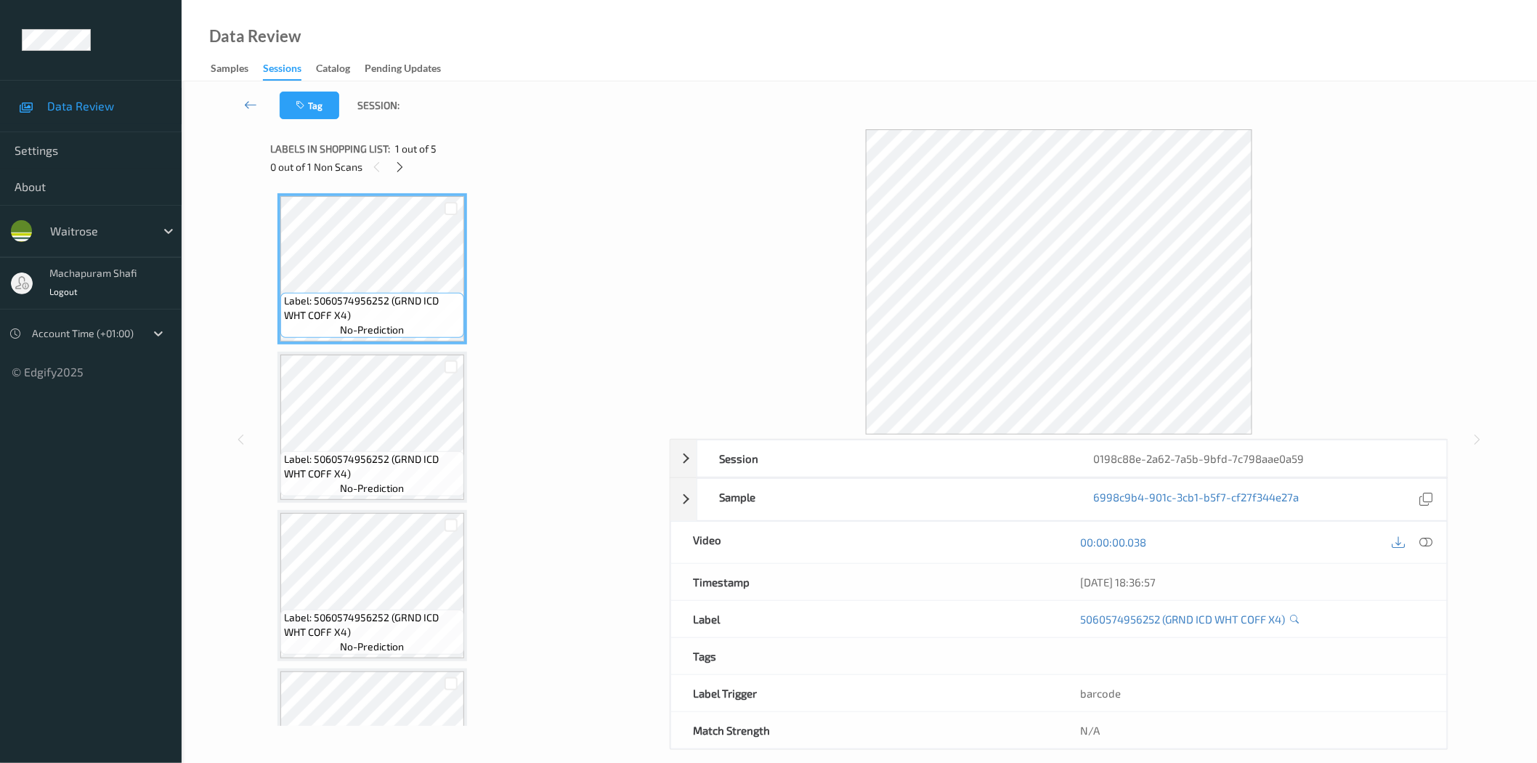
click at [410, 166] on div "0 out of 1 Non Scans" at bounding box center [464, 167] width 389 height 18
click at [403, 167] on icon at bounding box center [400, 167] width 12 height 13
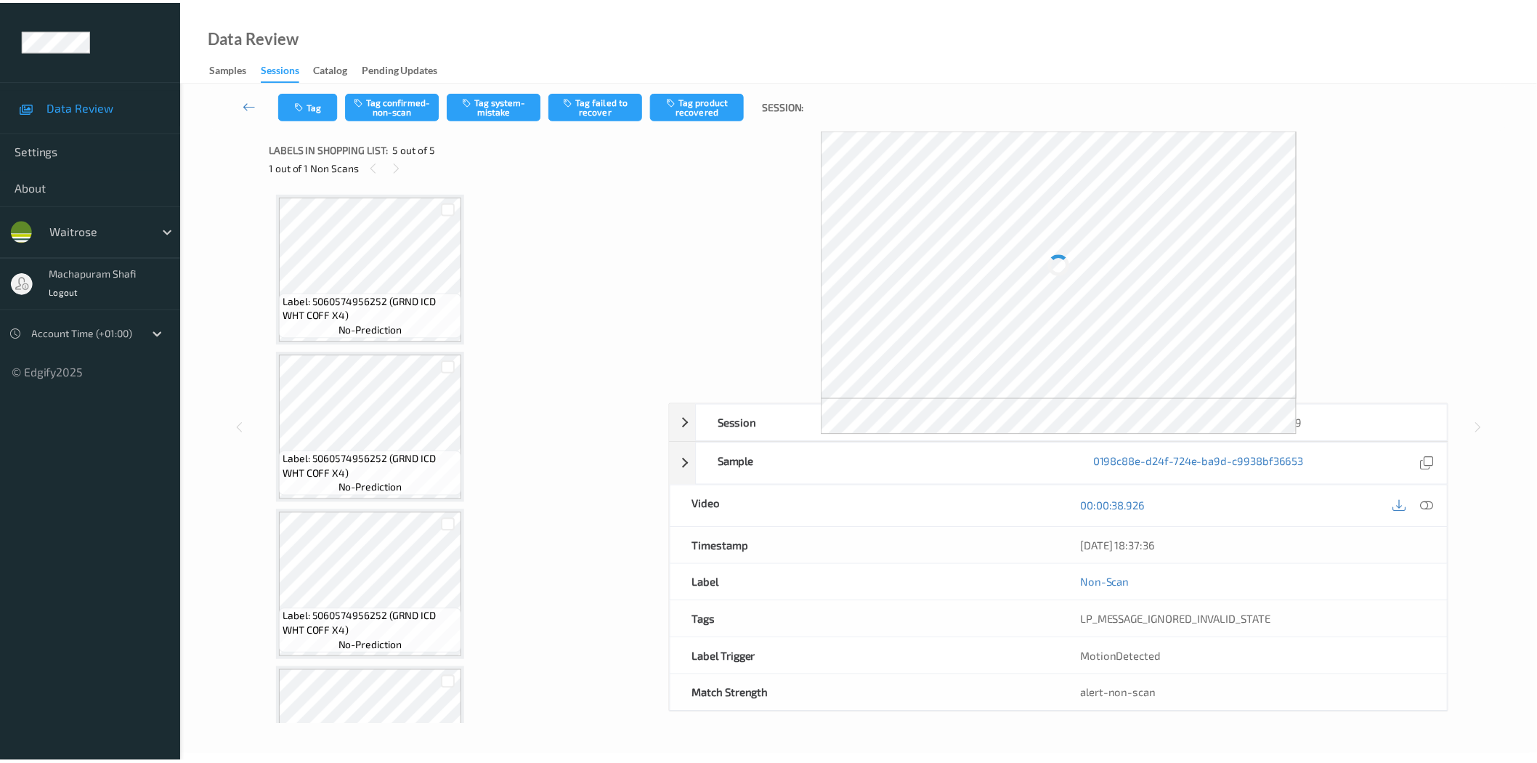
scroll to position [254, 0]
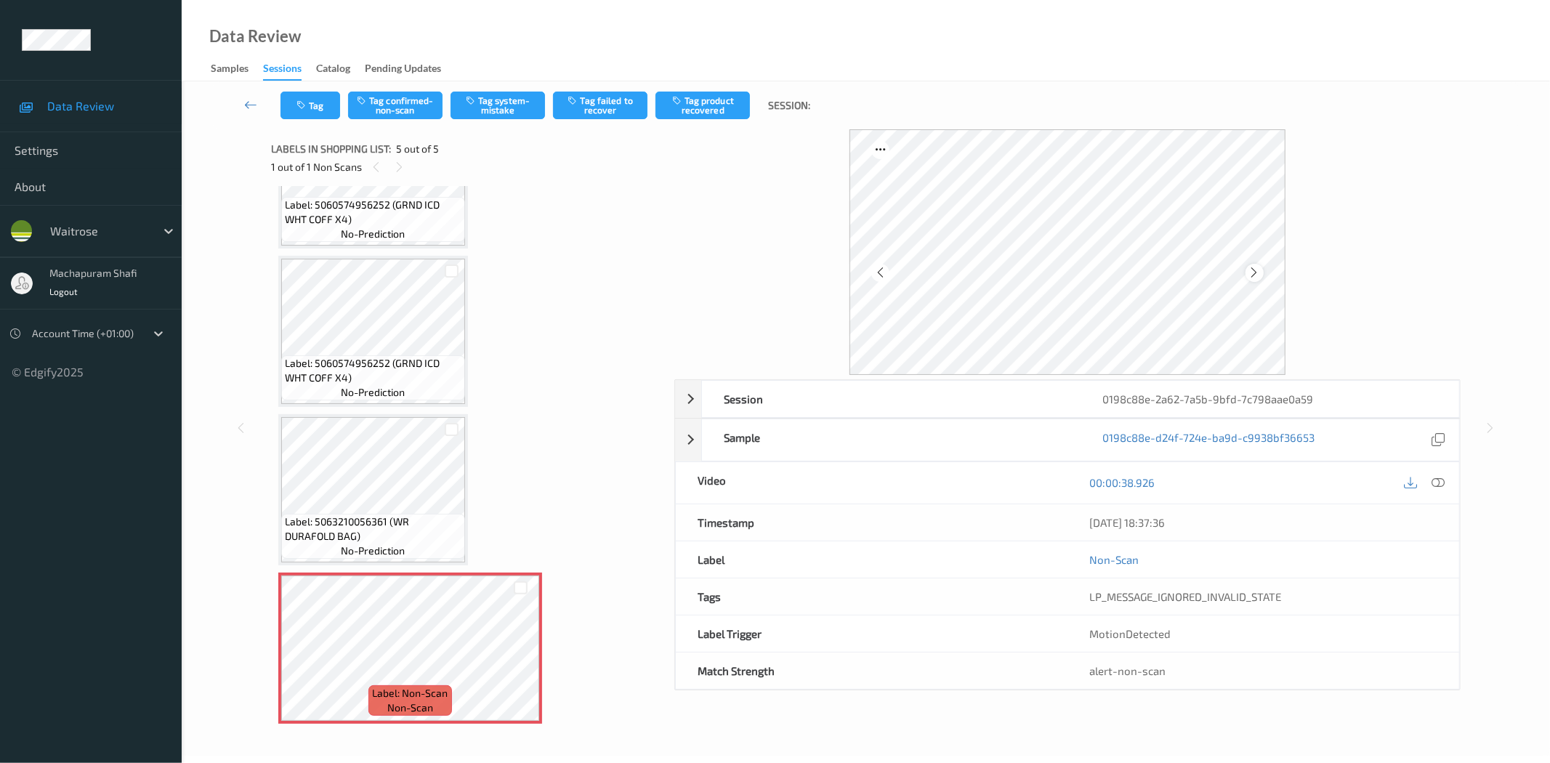
click at [1255, 274] on icon at bounding box center [1254, 272] width 12 height 13
click at [1436, 485] on icon at bounding box center [1438, 482] width 13 height 13
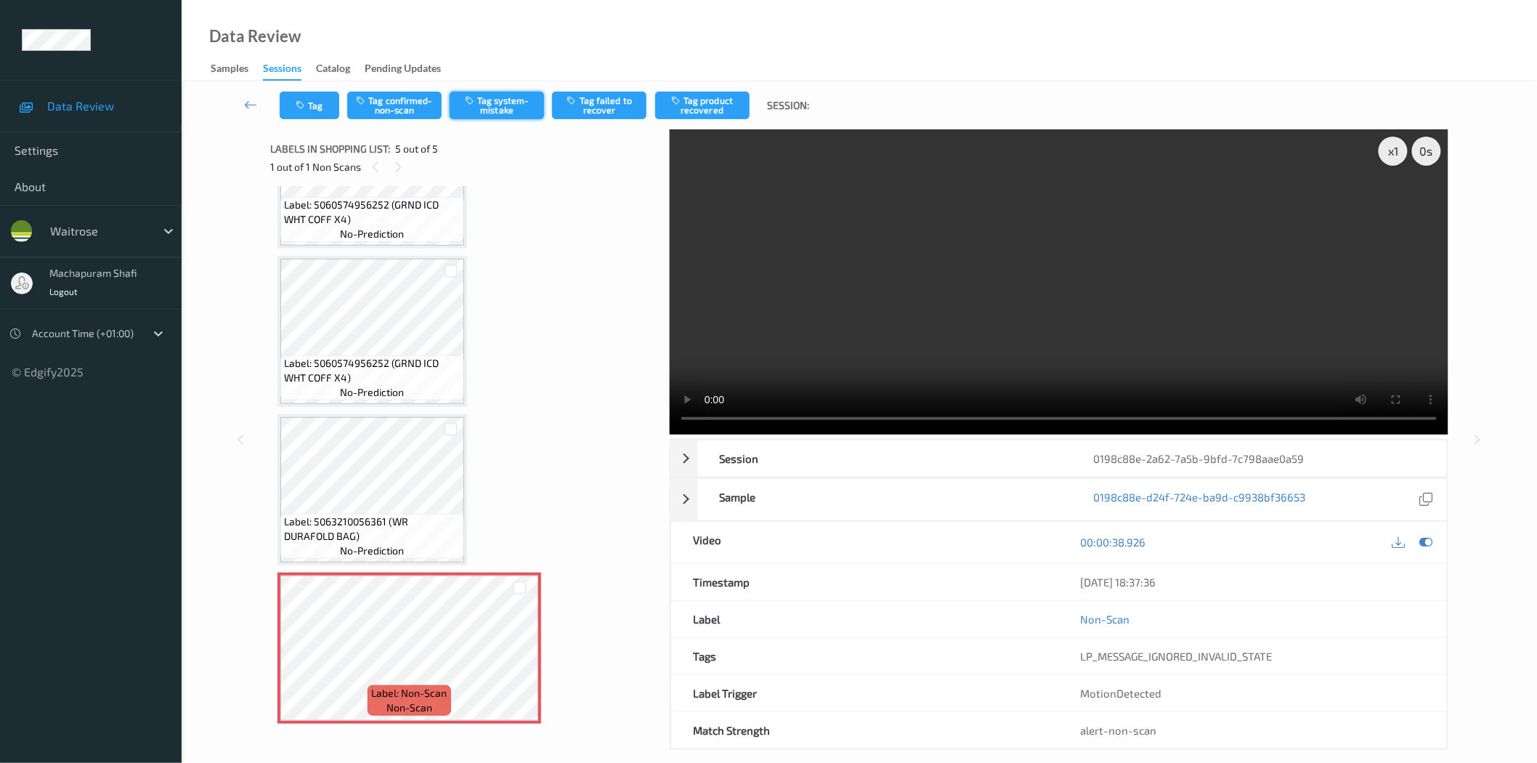
click at [495, 107] on button "Tag system-mistake" at bounding box center [497, 106] width 94 height 28
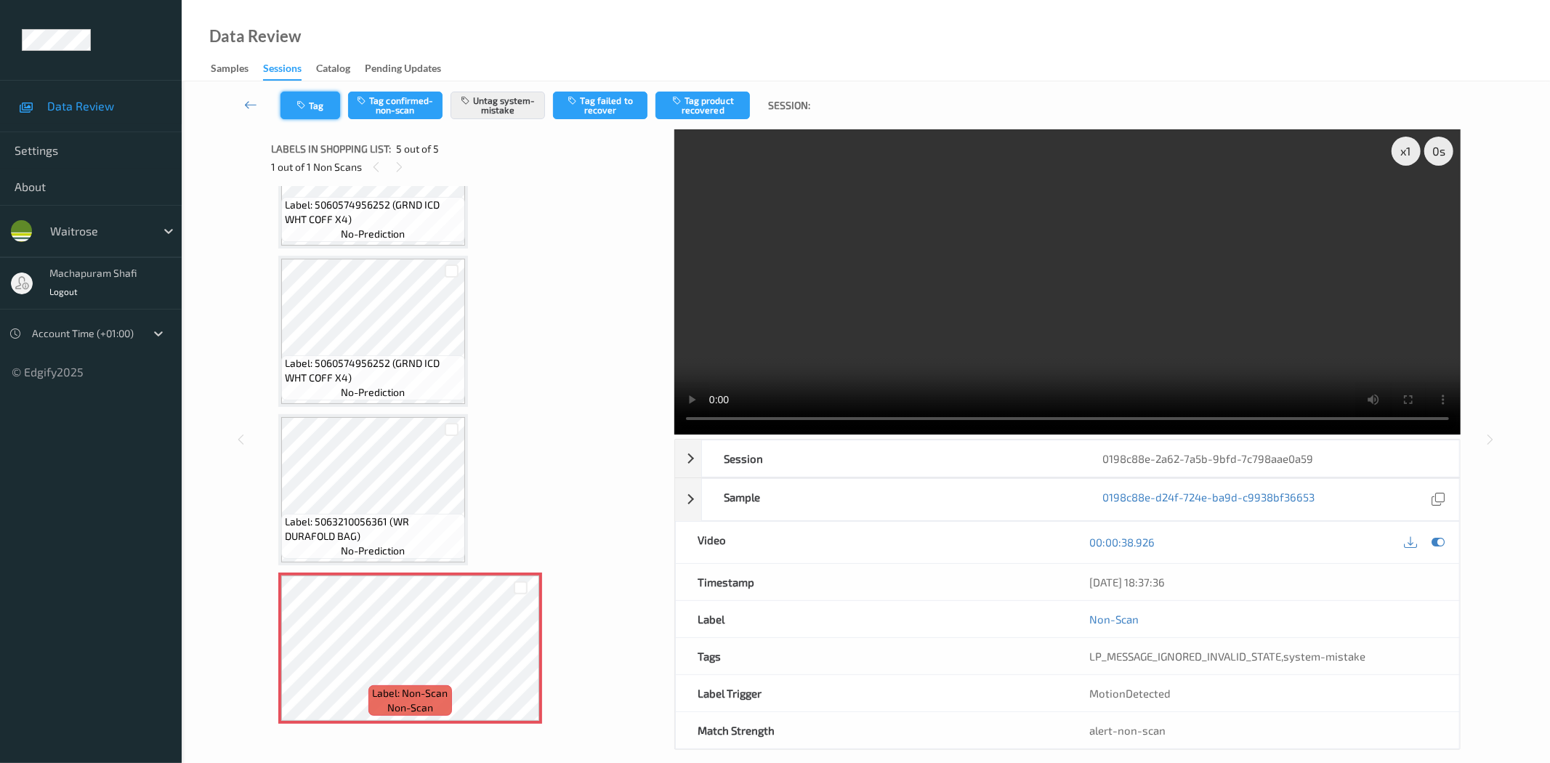
click at [309, 109] on button "Tag" at bounding box center [310, 106] width 60 height 28
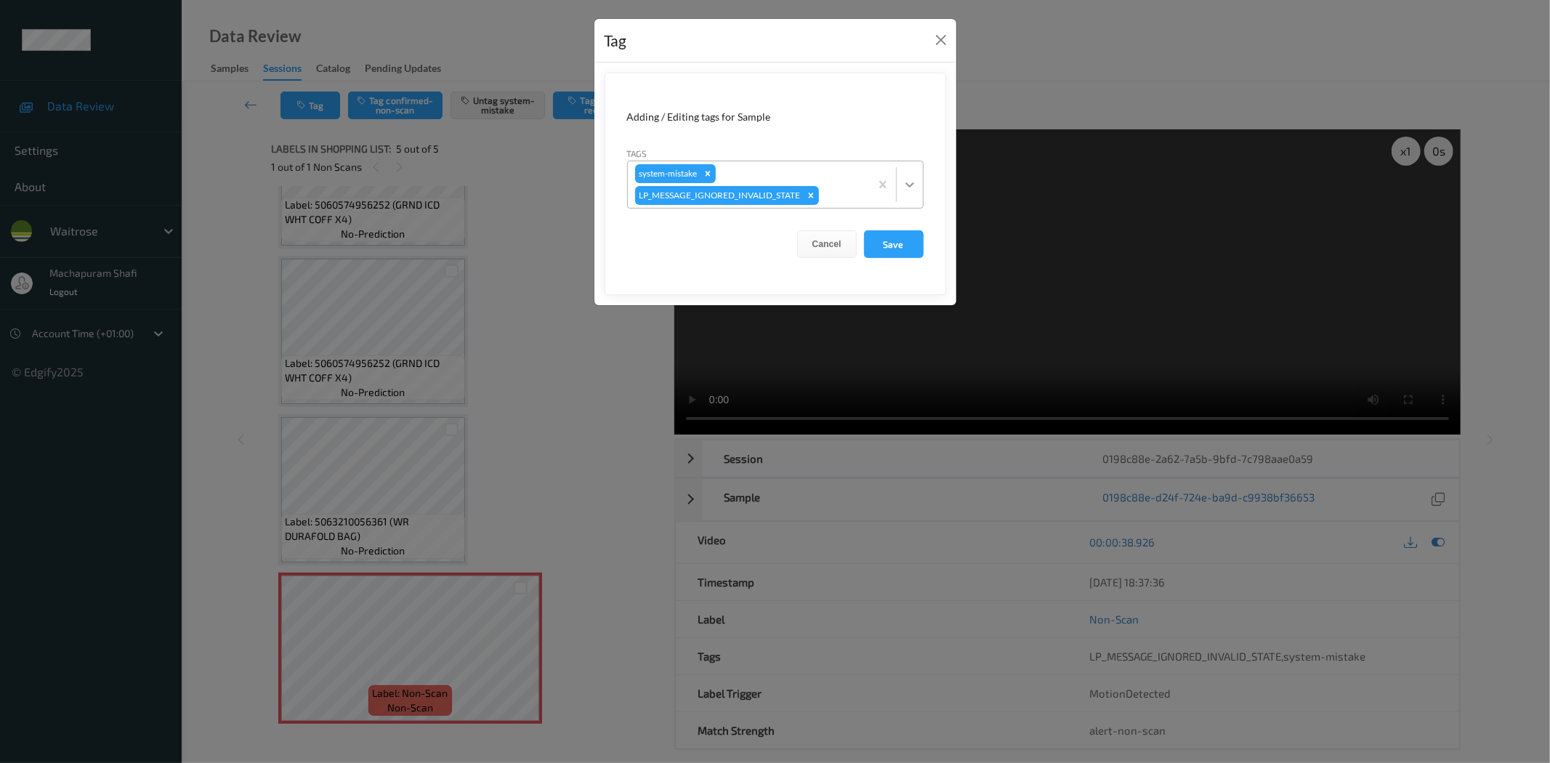
click at [908, 185] on icon at bounding box center [909, 184] width 9 height 5
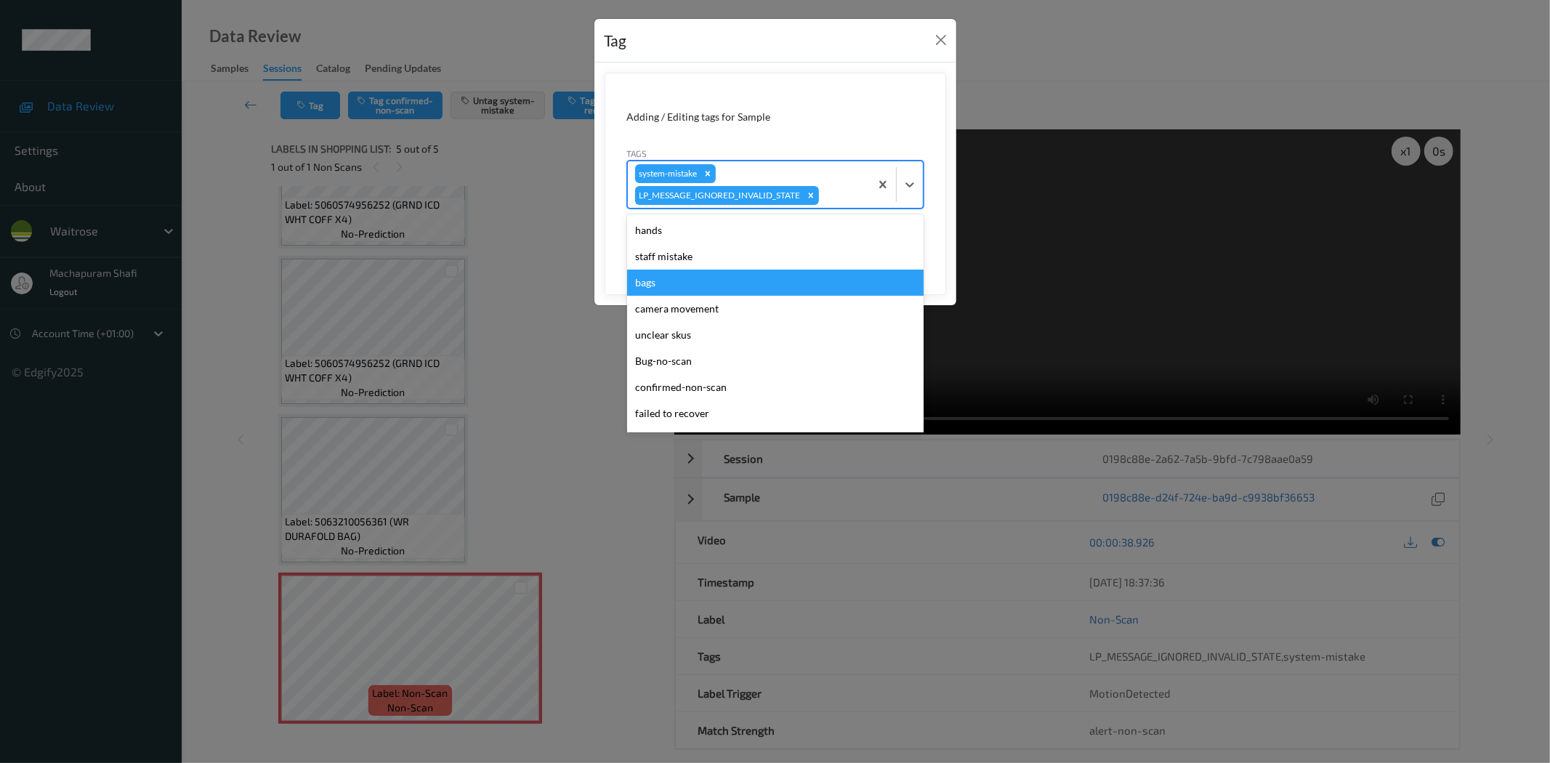
click at [647, 288] on div "bags" at bounding box center [775, 283] width 296 height 26
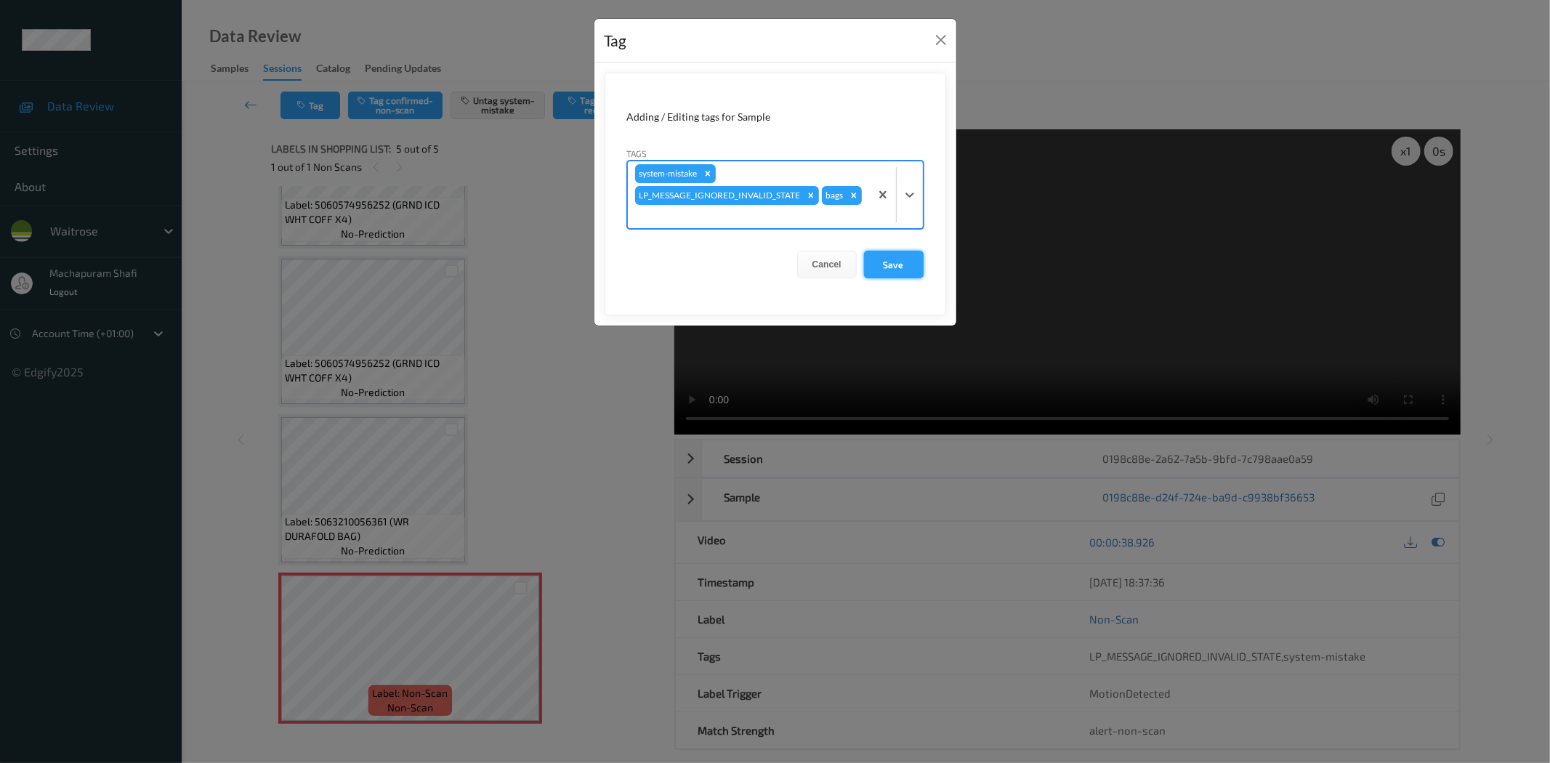
click at [896, 267] on button "Save" at bounding box center [894, 265] width 60 height 28
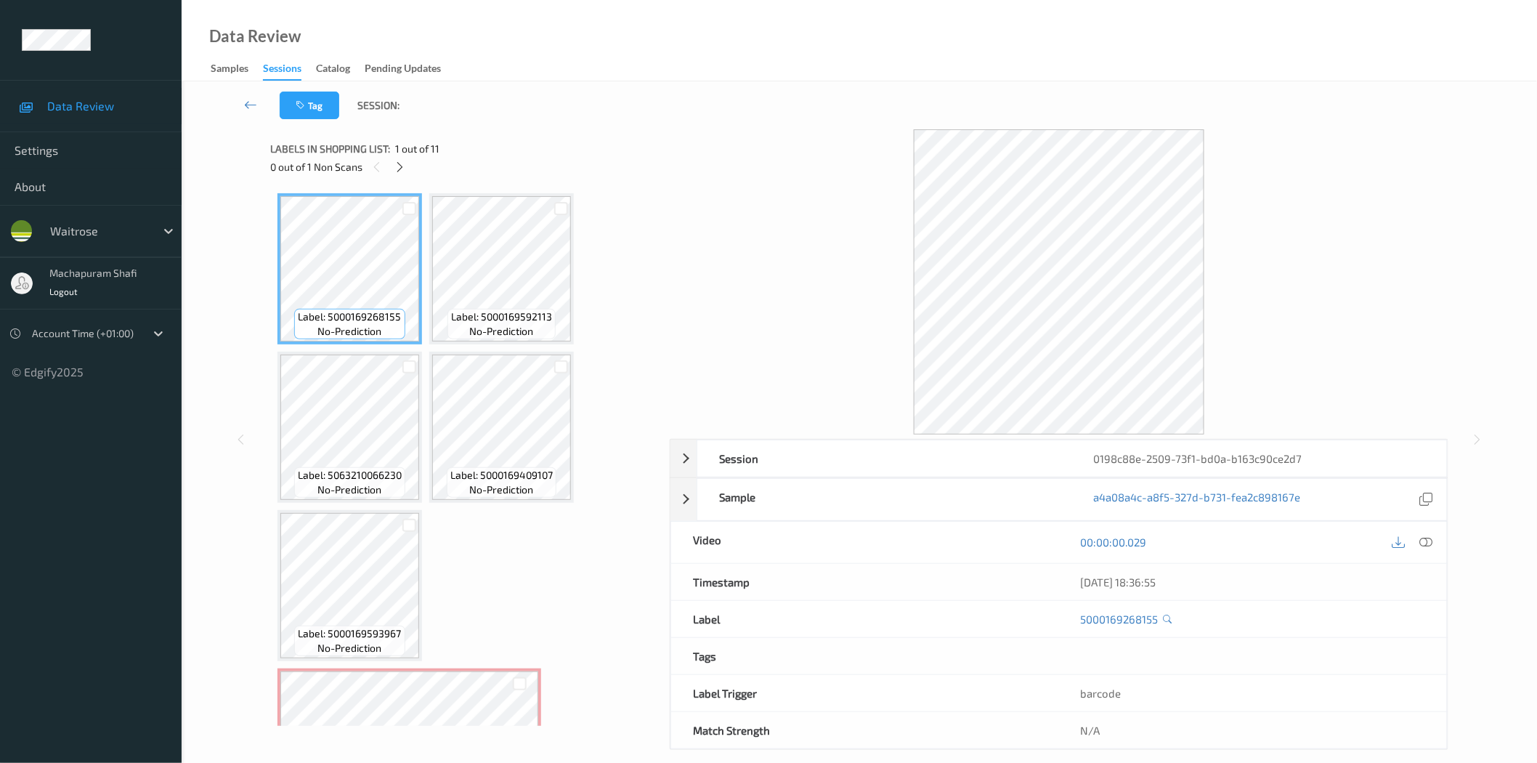
click at [400, 171] on icon at bounding box center [400, 167] width 12 height 13
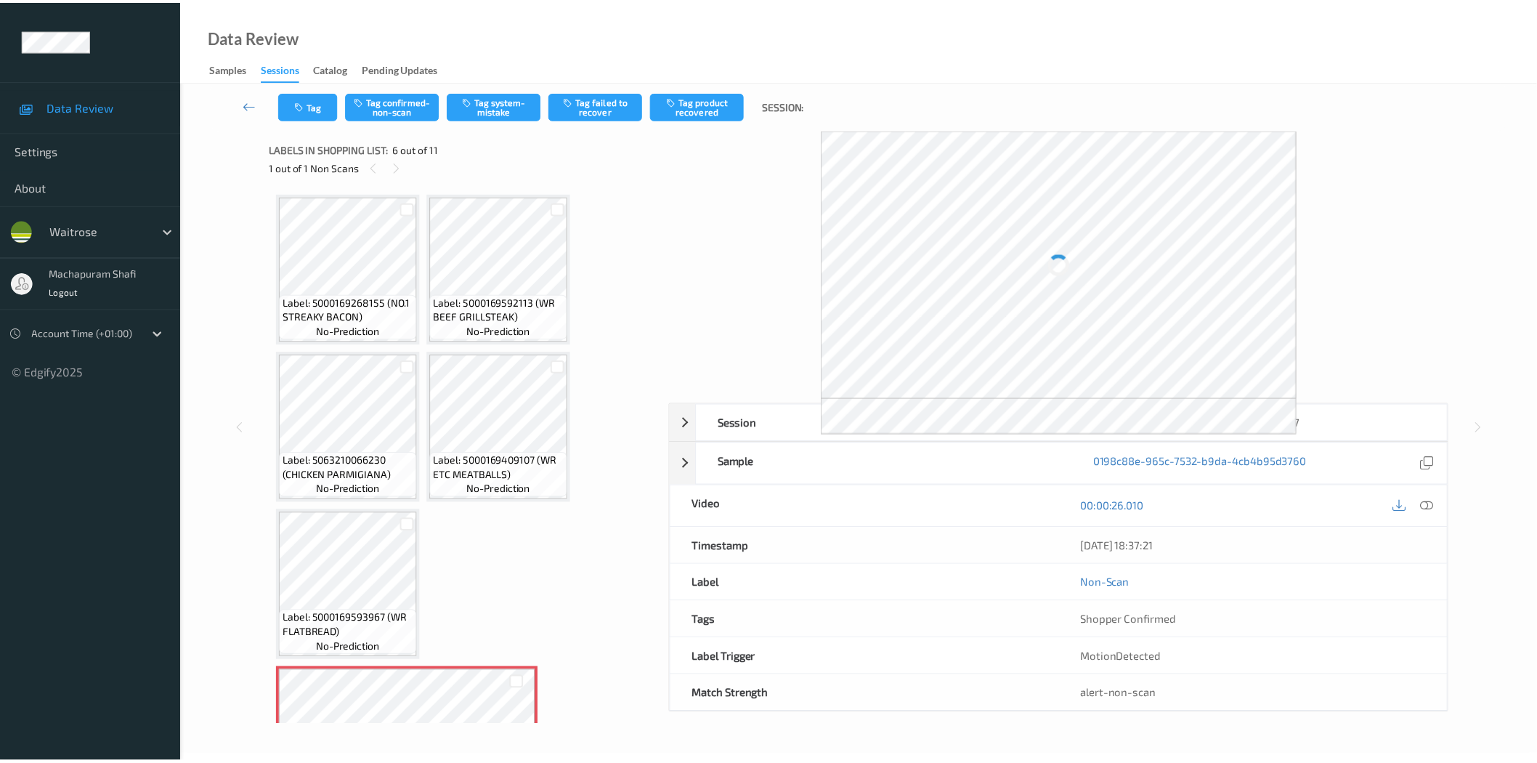
scroll to position [322, 0]
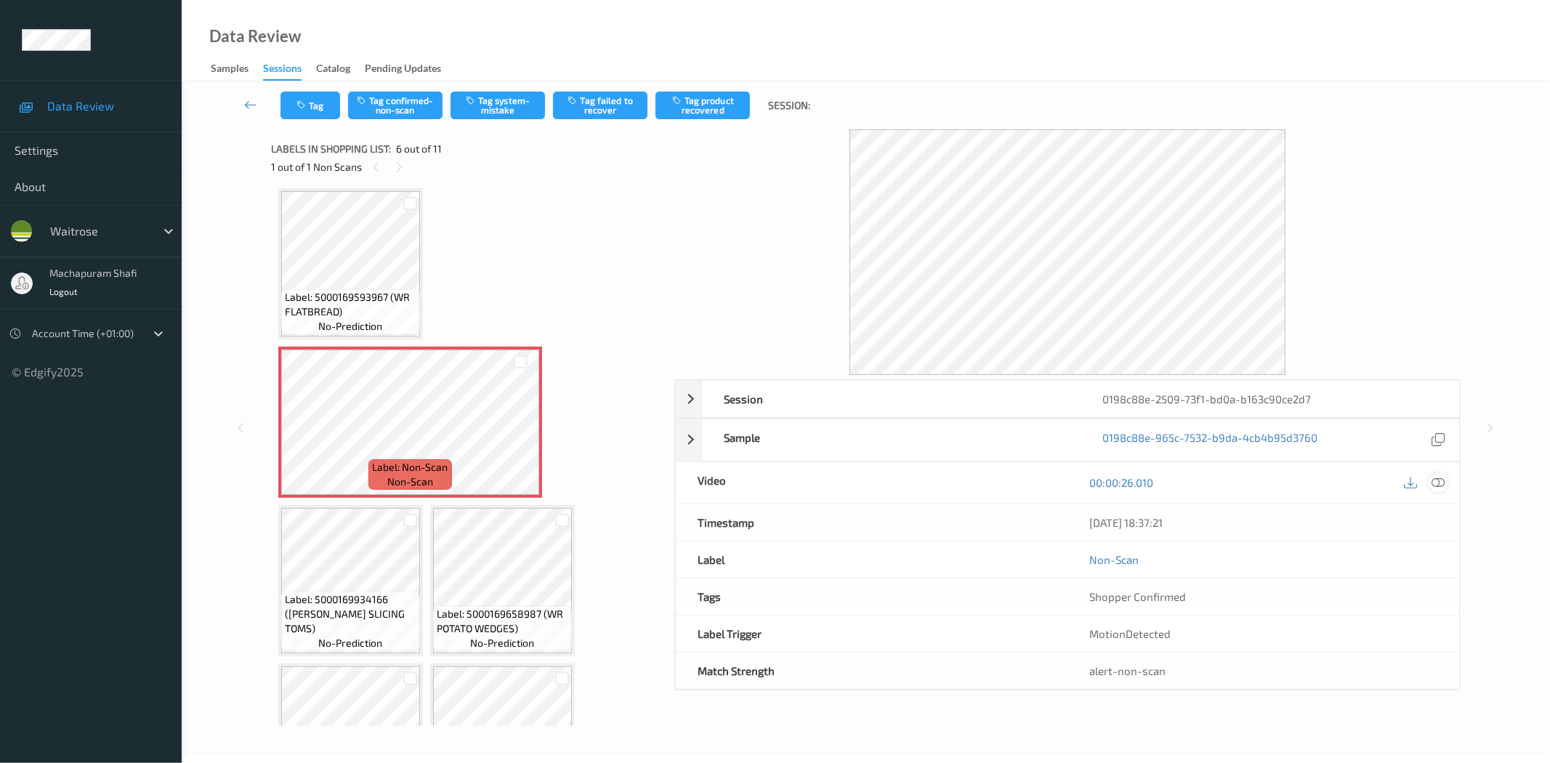
click at [1439, 485] on icon at bounding box center [1438, 482] width 13 height 13
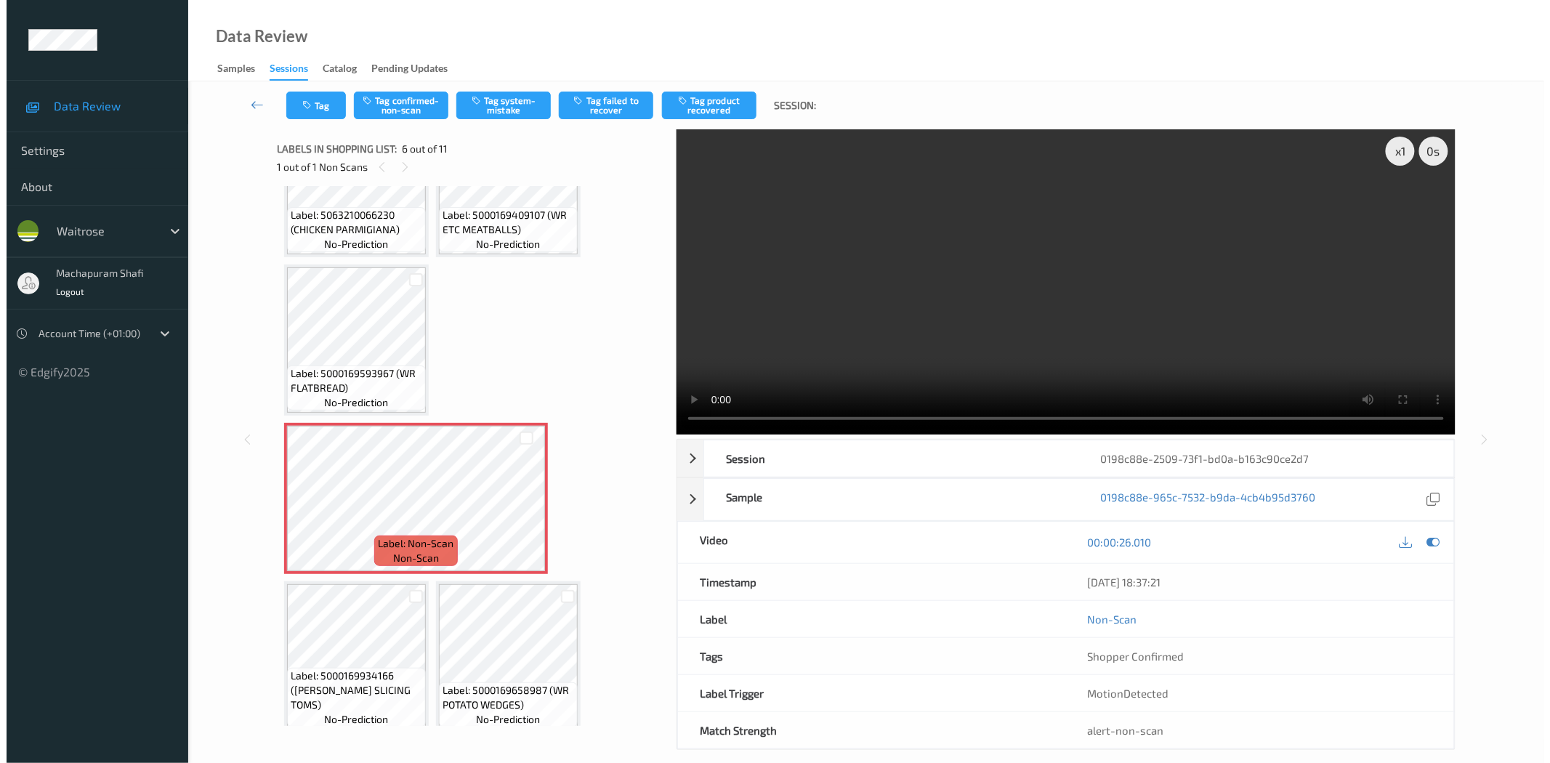
scroll to position [569, 0]
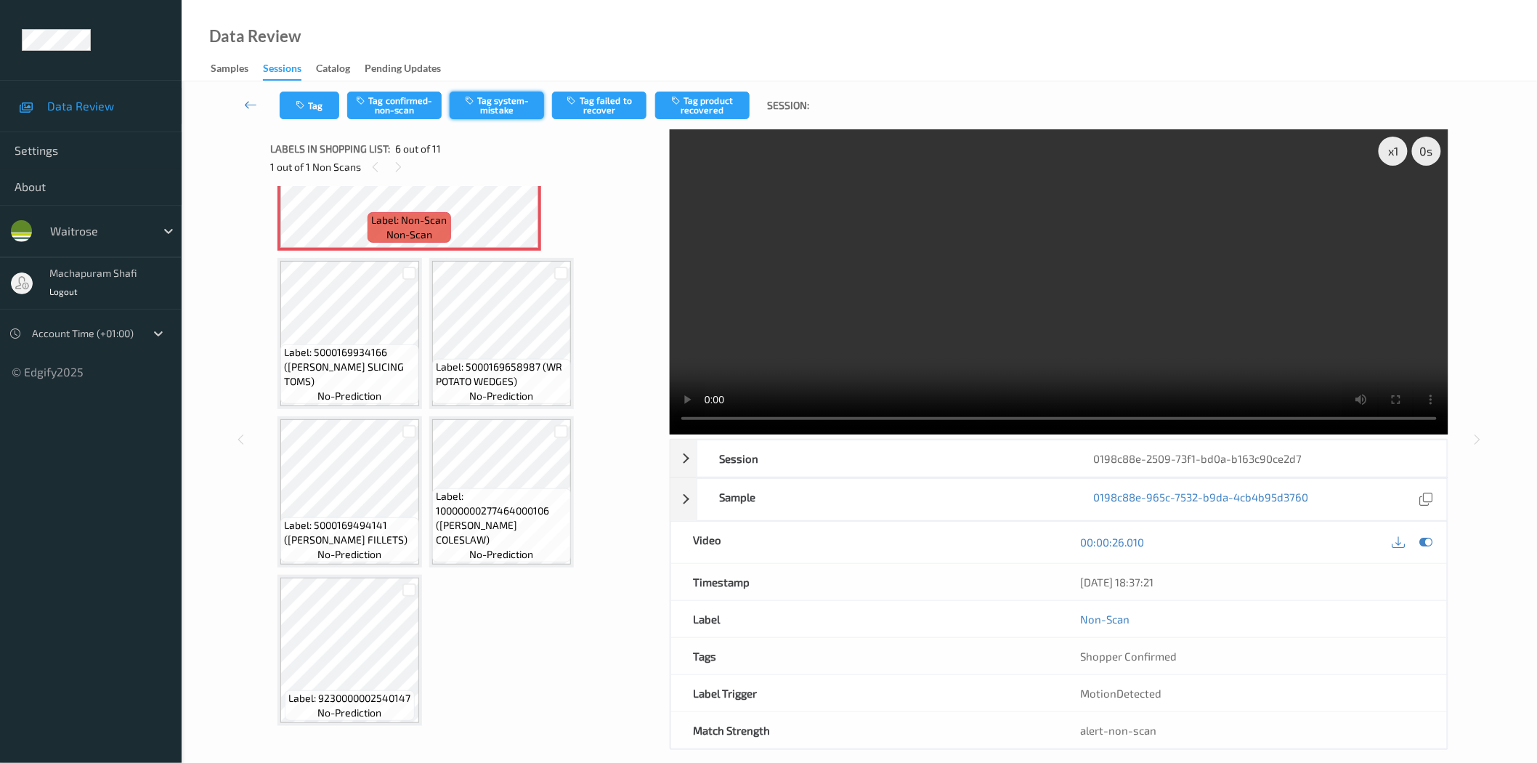
click at [500, 104] on button "Tag system-mistake" at bounding box center [497, 106] width 94 height 28
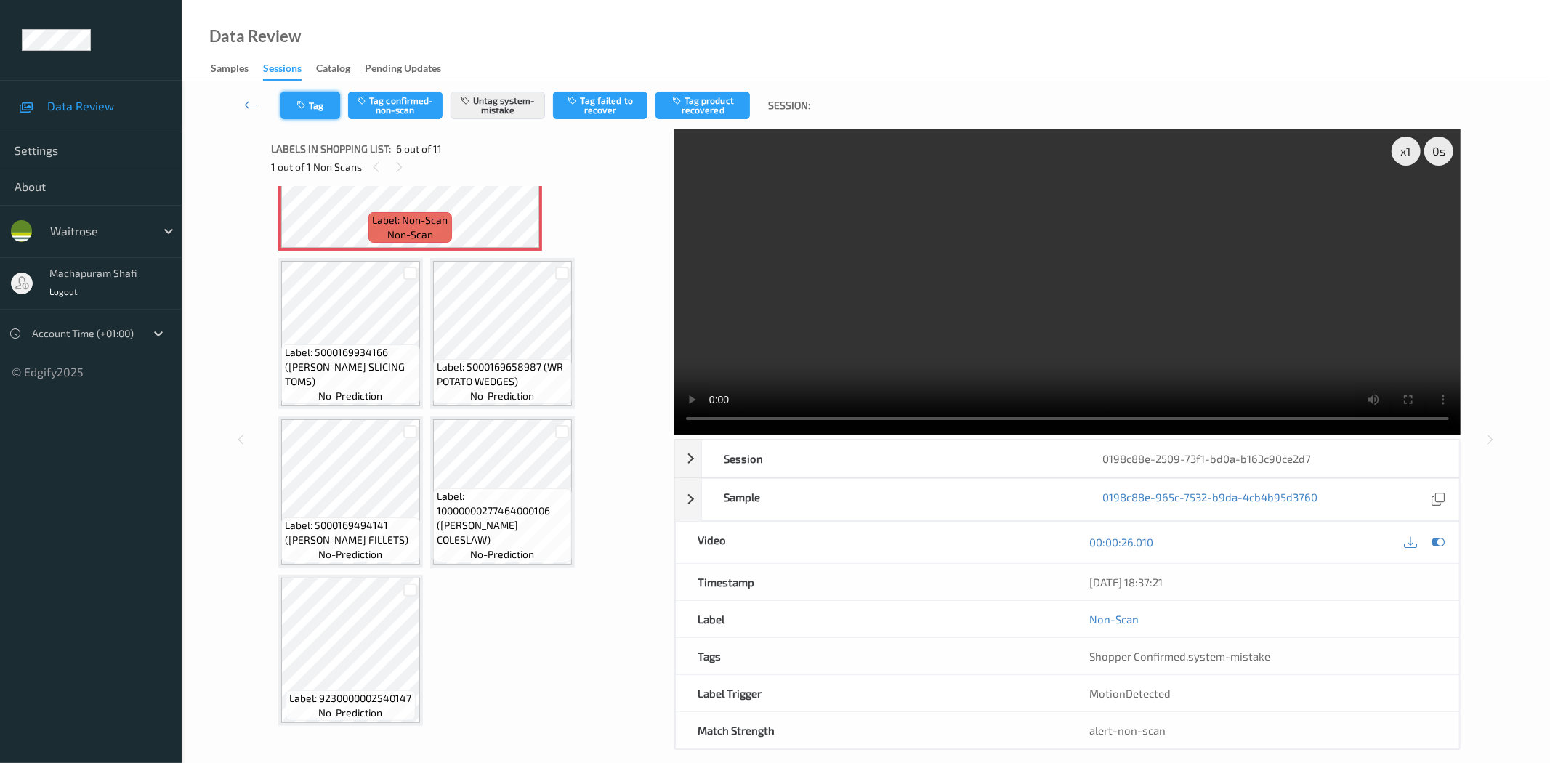
click at [299, 104] on icon "button" at bounding box center [302, 105] width 12 height 10
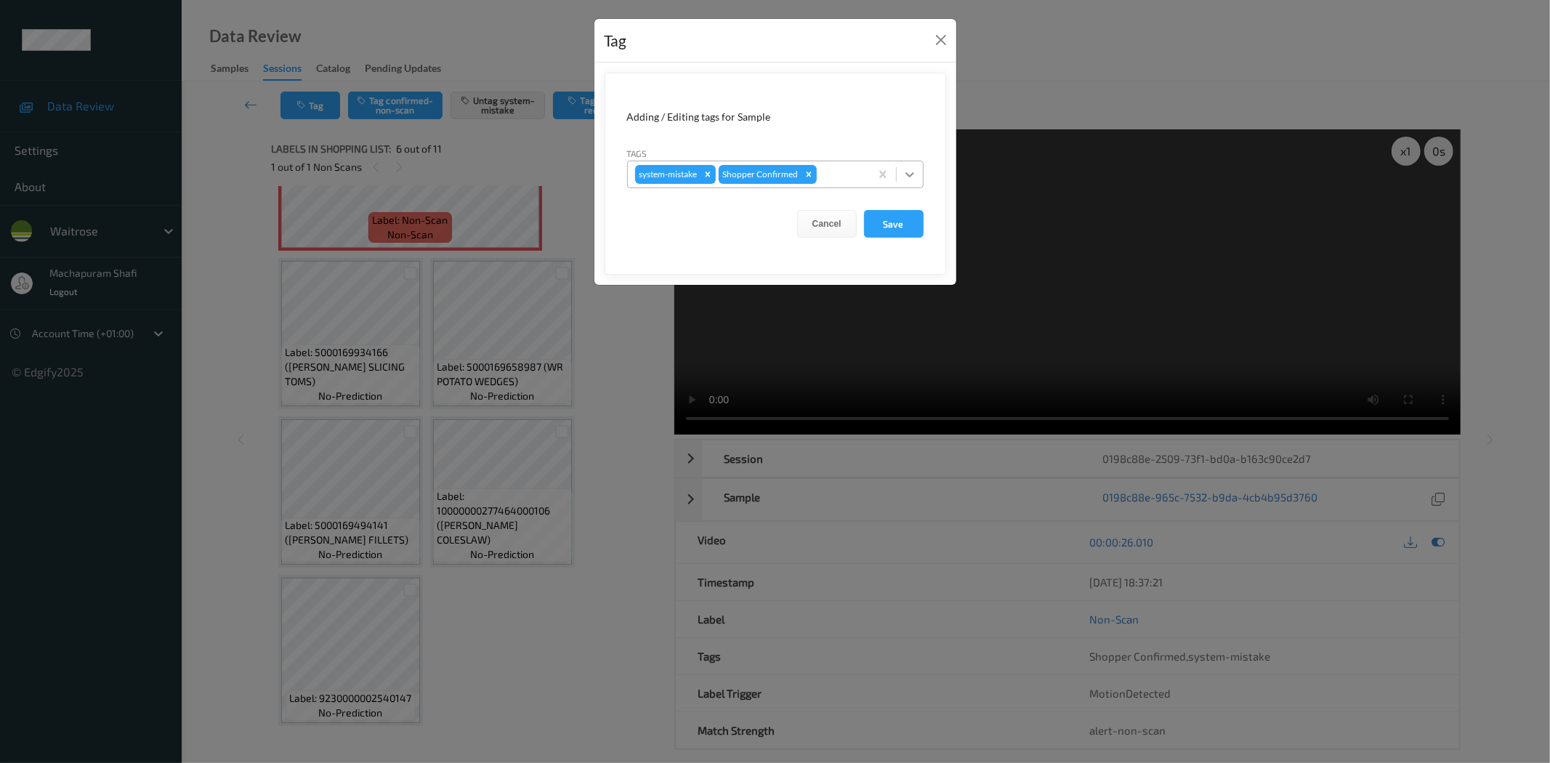
click at [904, 177] on icon at bounding box center [909, 174] width 15 height 15
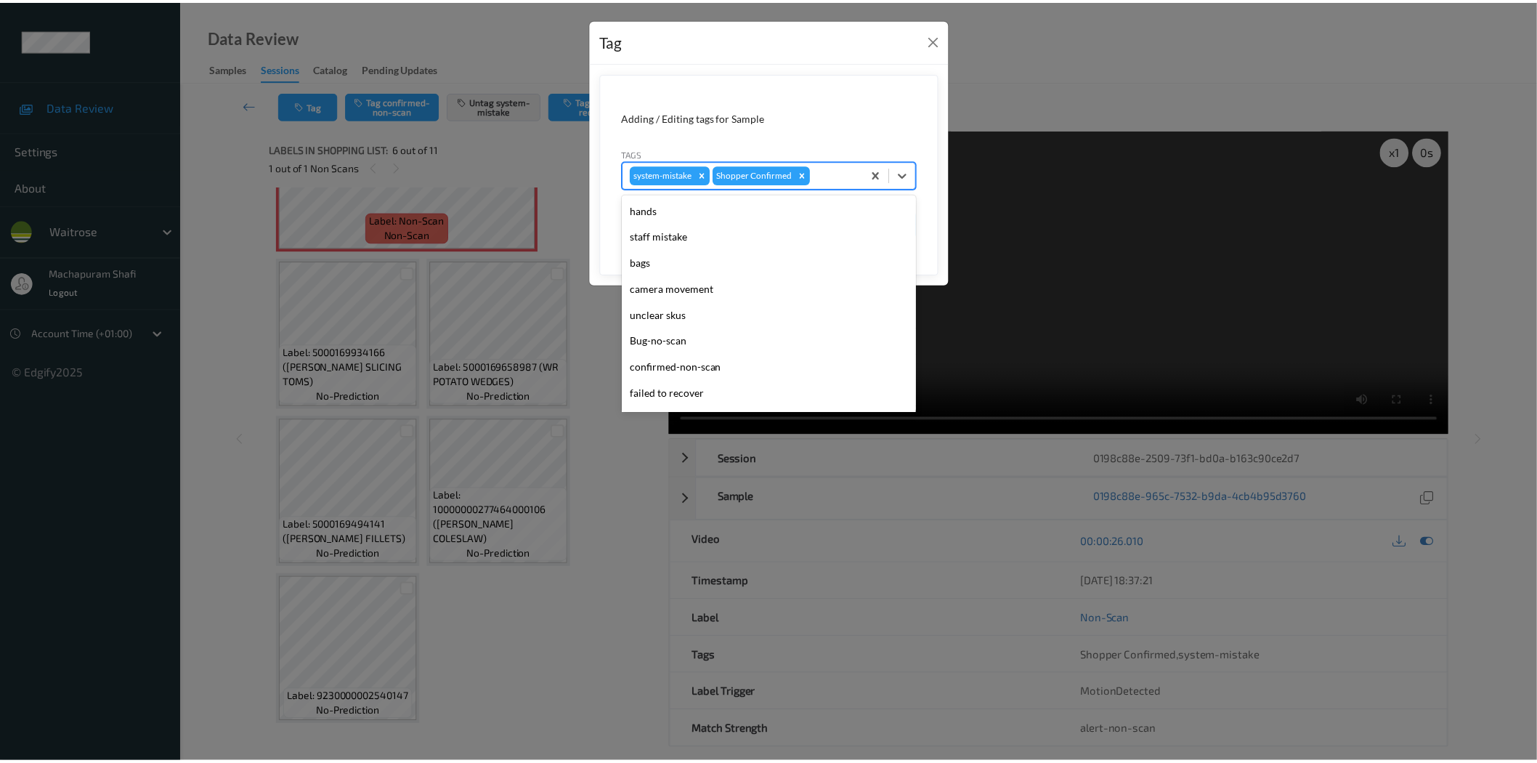
scroll to position [284, 0]
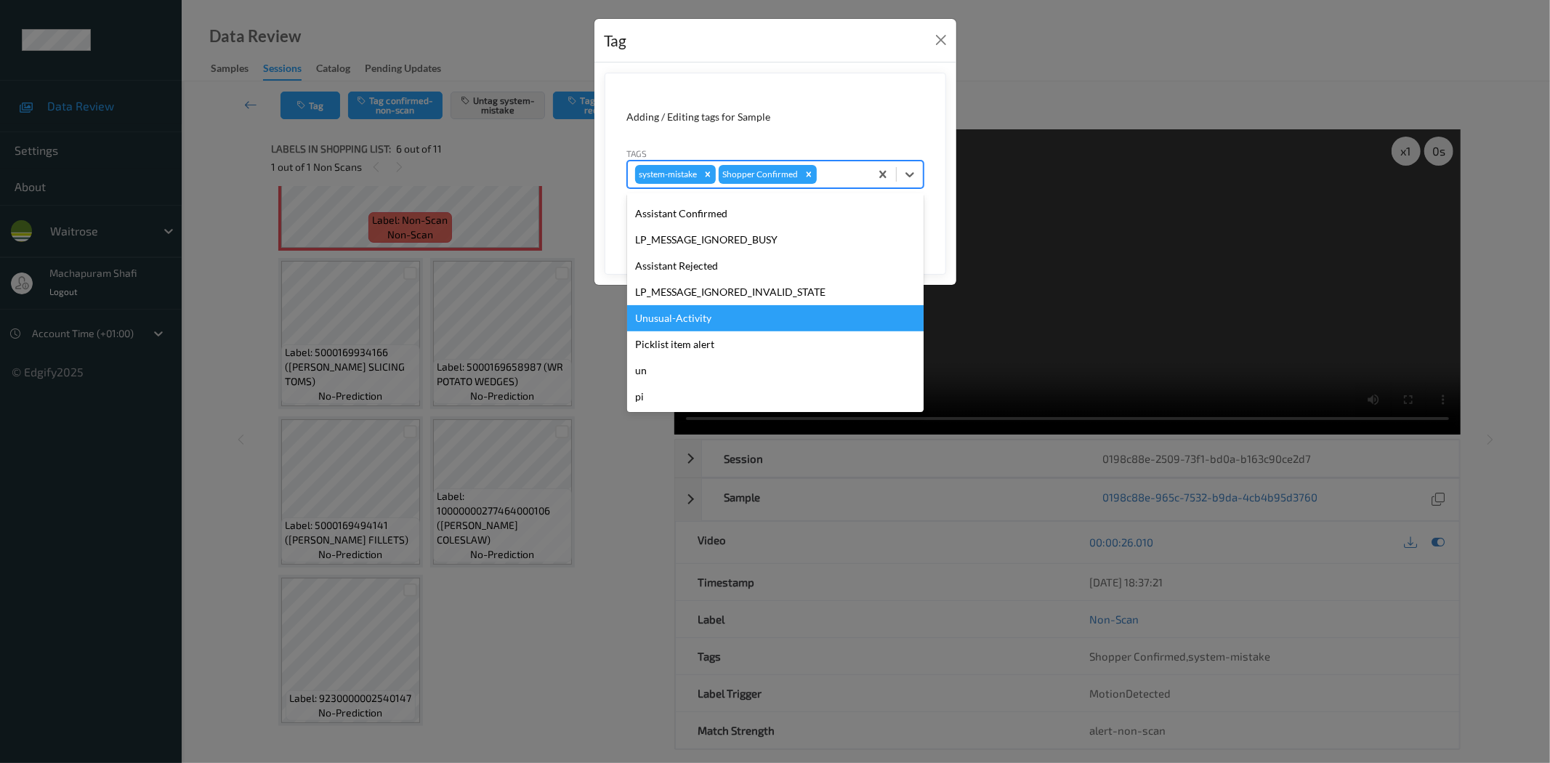
click at [701, 317] on div "Unusual-Activity" at bounding box center [775, 318] width 296 height 26
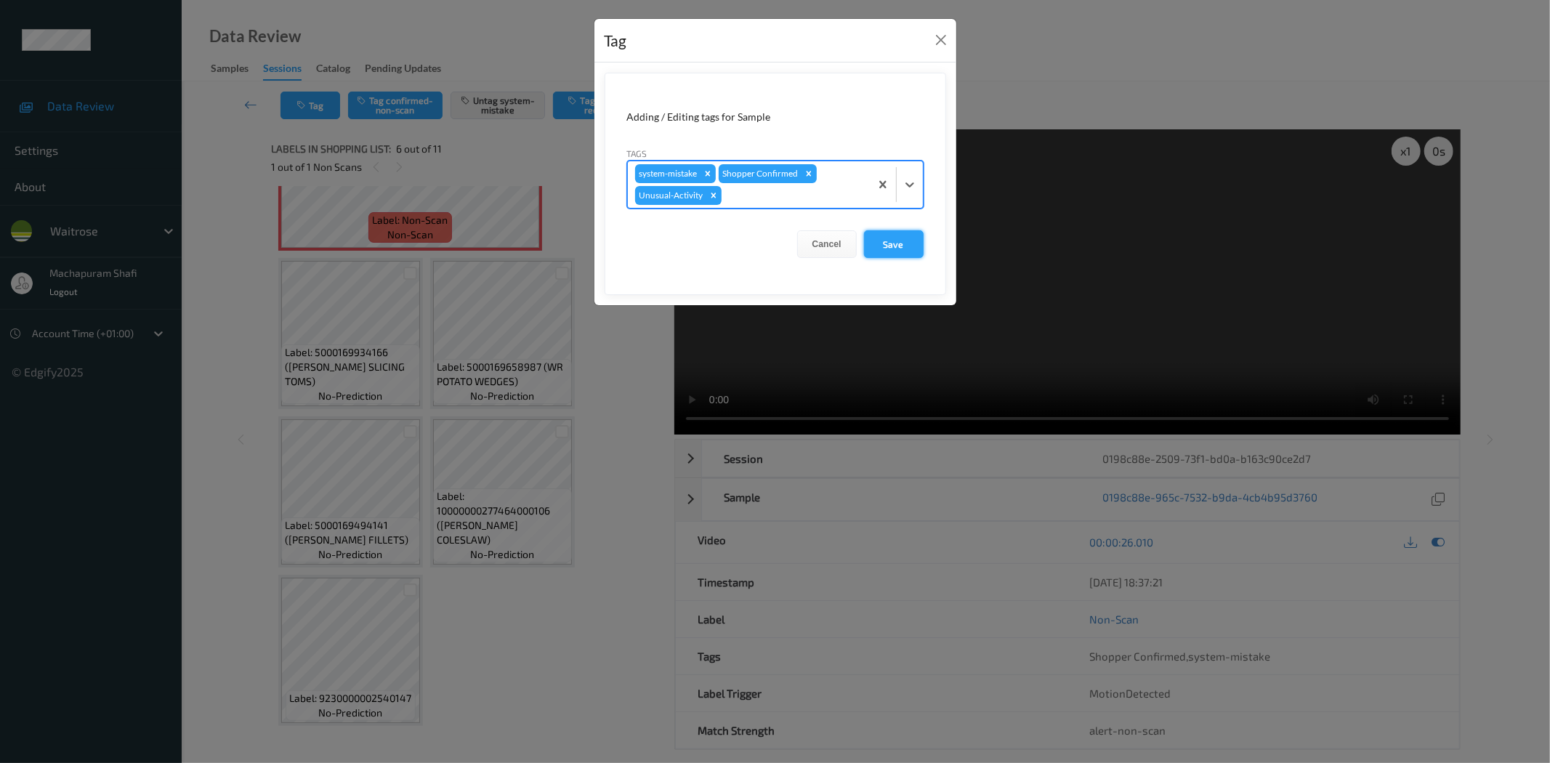
click at [878, 243] on button "Save" at bounding box center [894, 244] width 60 height 28
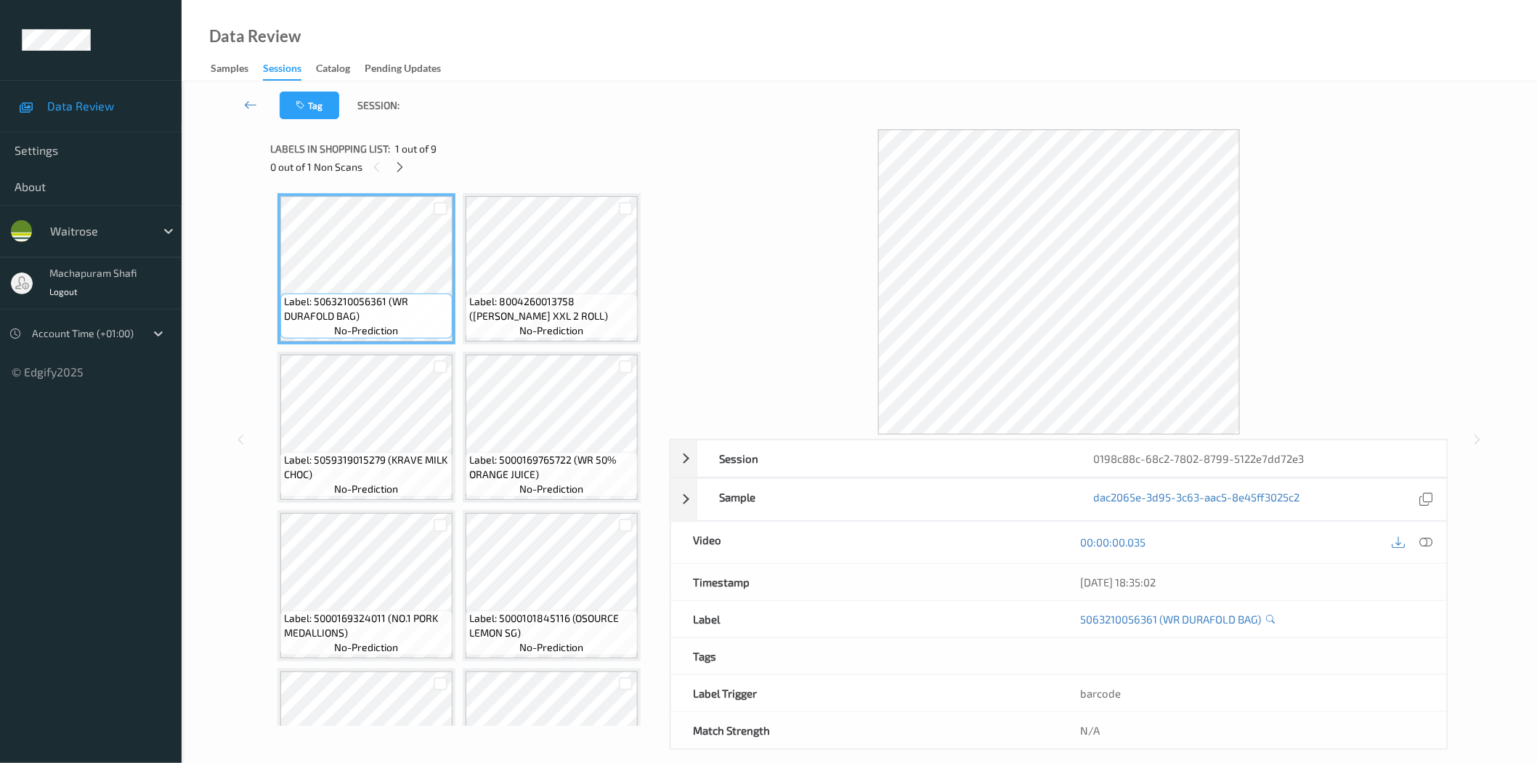
click at [412, 163] on div "0 out of 1 Non Scans" at bounding box center [464, 167] width 389 height 18
click at [397, 165] on icon at bounding box center [400, 167] width 12 height 13
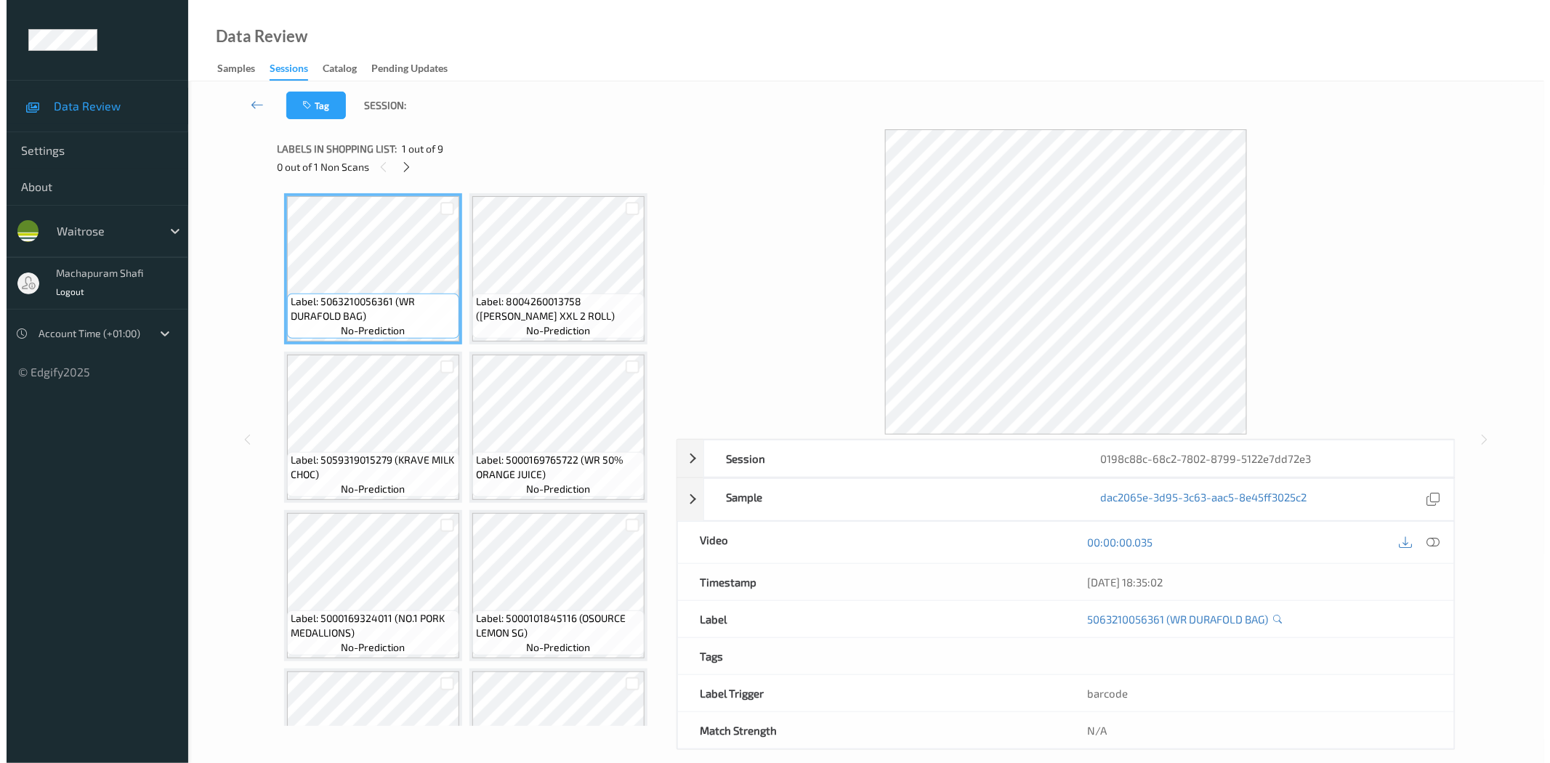
scroll to position [254, 0]
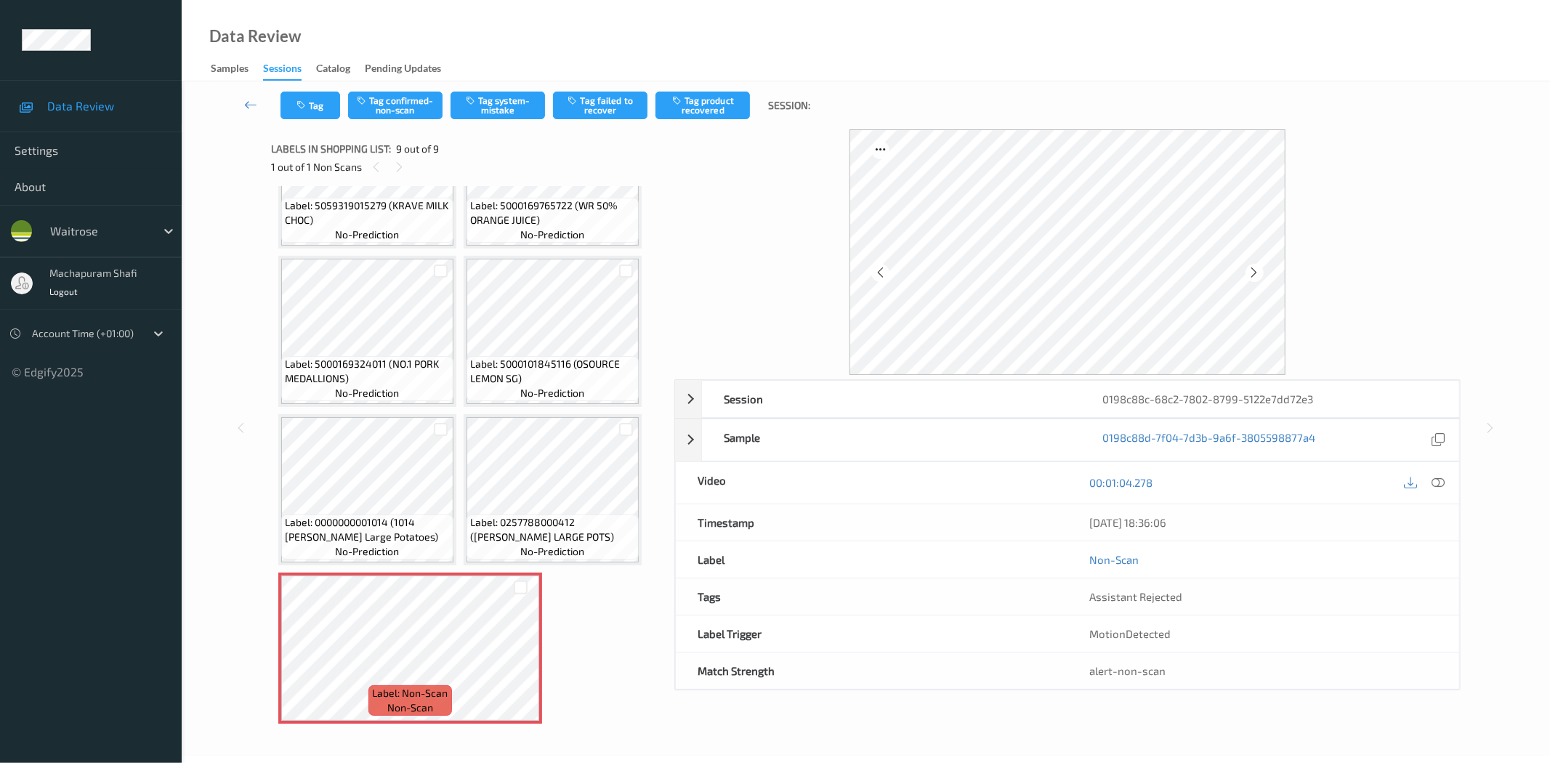
drag, startPoint x: 1435, startPoint y: 475, endPoint x: 1421, endPoint y: 490, distance: 20.0
click at [1435, 475] on div at bounding box center [1438, 483] width 20 height 20
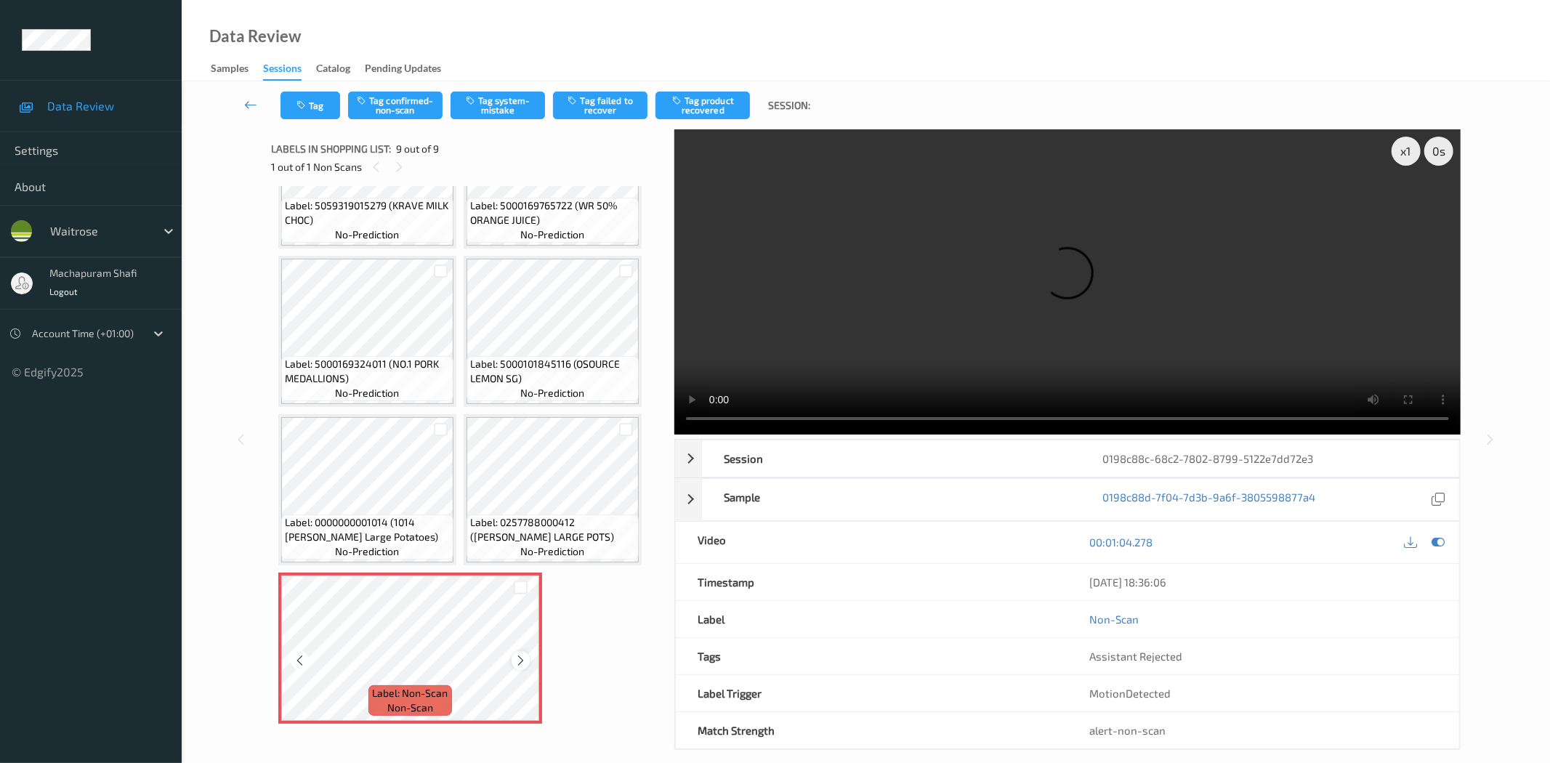
click at [518, 654] on icon at bounding box center [520, 660] width 12 height 13
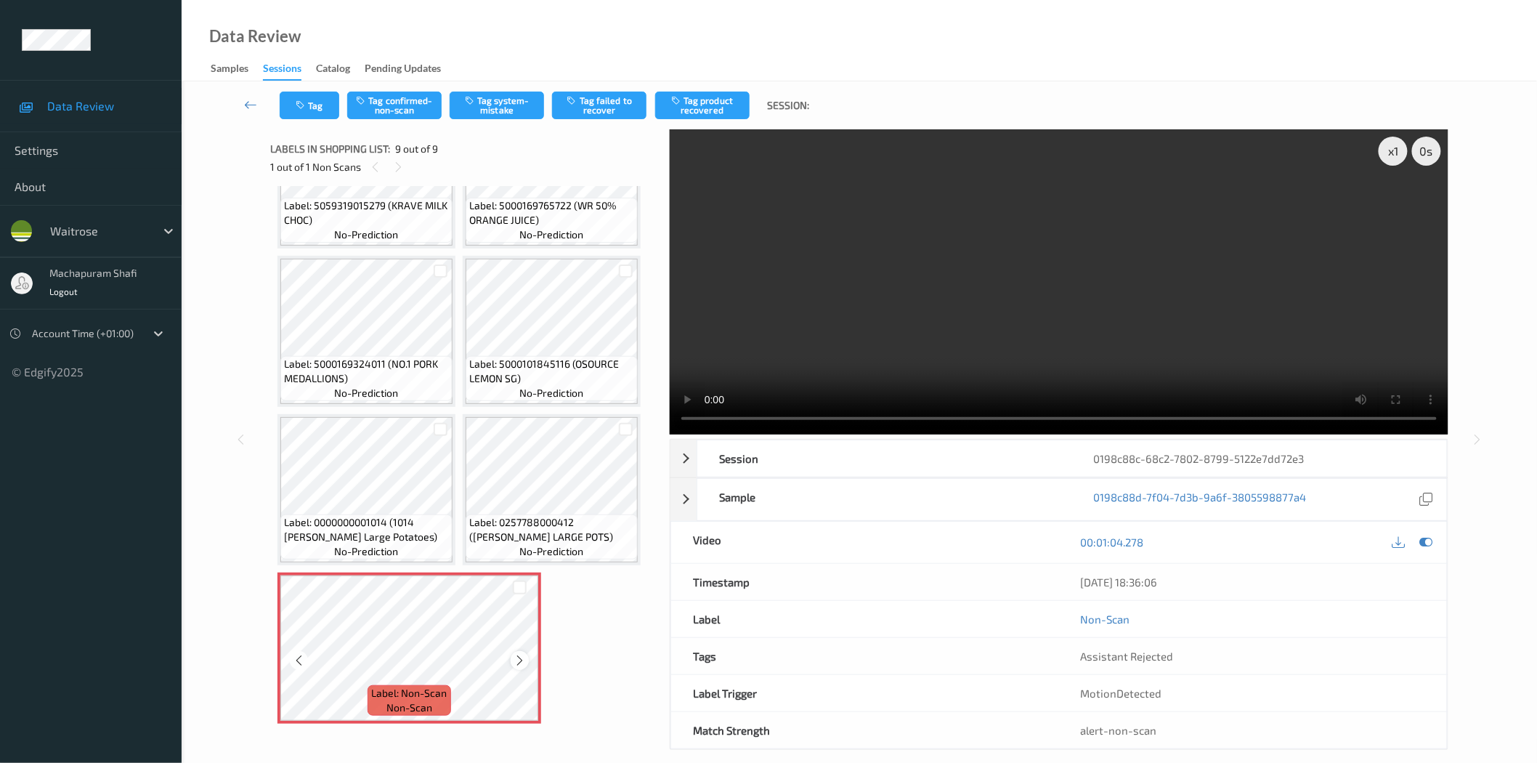
click at [519, 655] on icon at bounding box center [520, 660] width 12 height 13
click at [481, 102] on button "Tag system-mistake" at bounding box center [497, 106] width 94 height 28
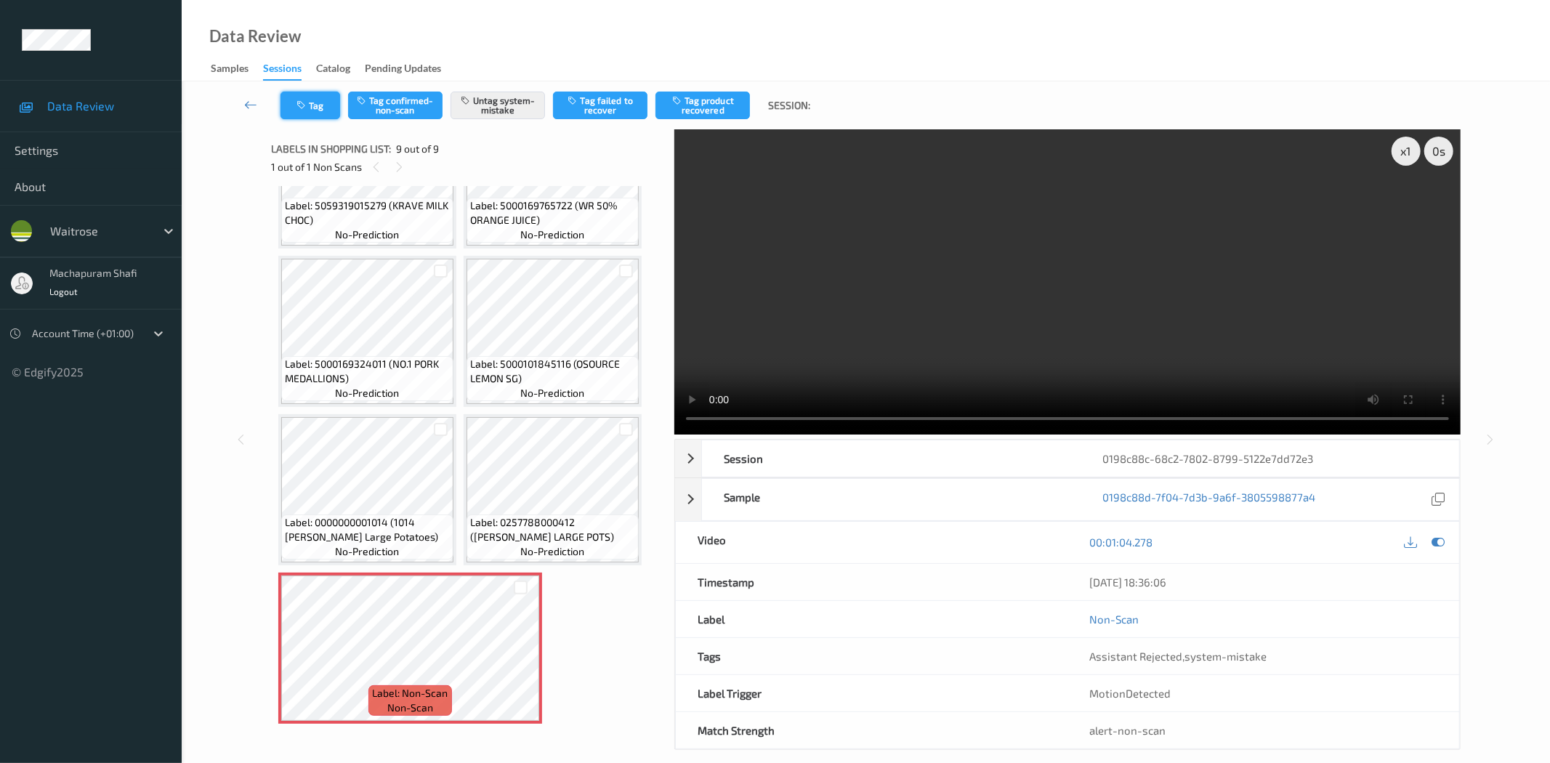
click at [317, 109] on button "Tag" at bounding box center [310, 106] width 60 height 28
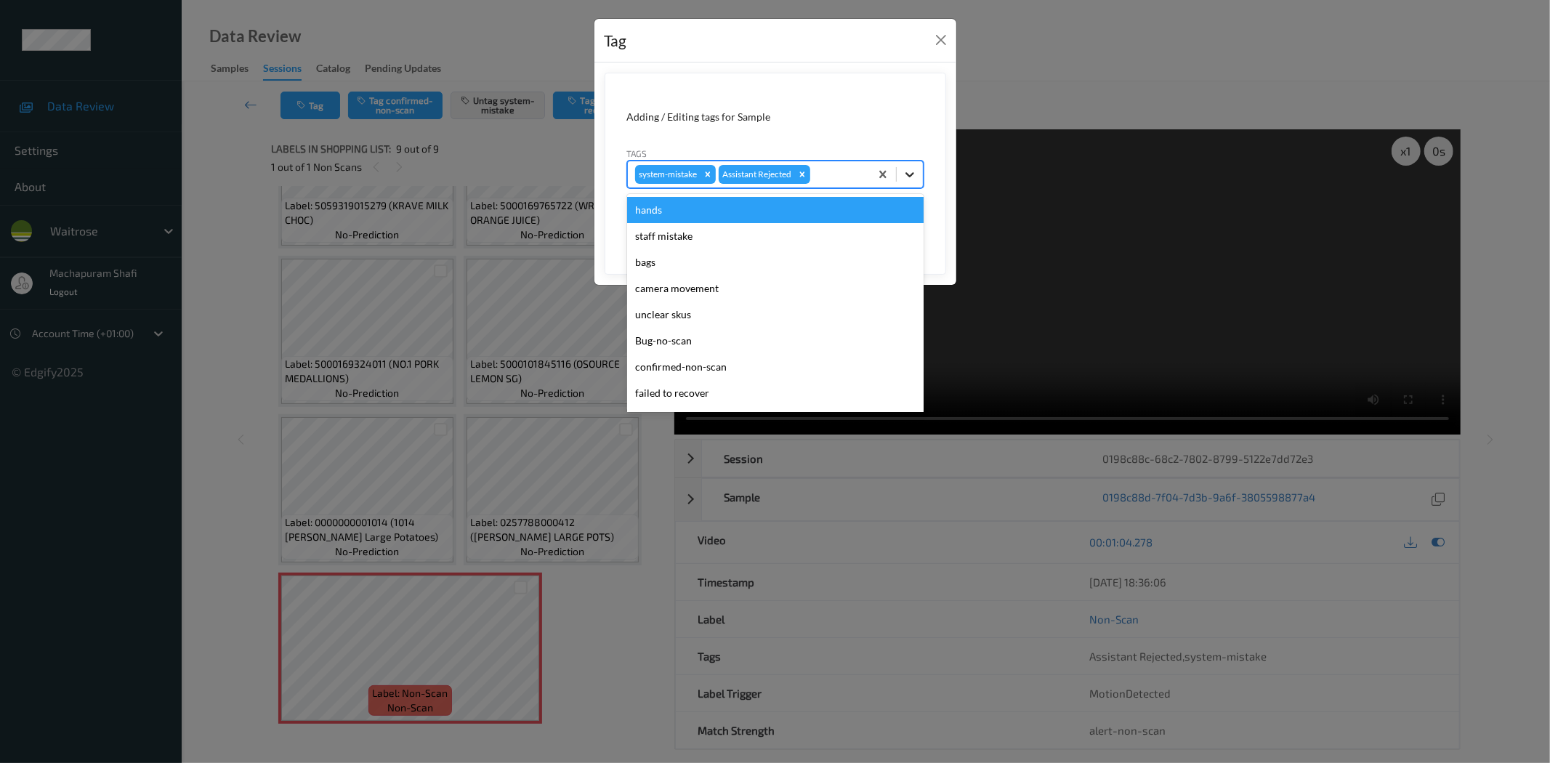
click at [918, 172] on div at bounding box center [910, 174] width 26 height 26
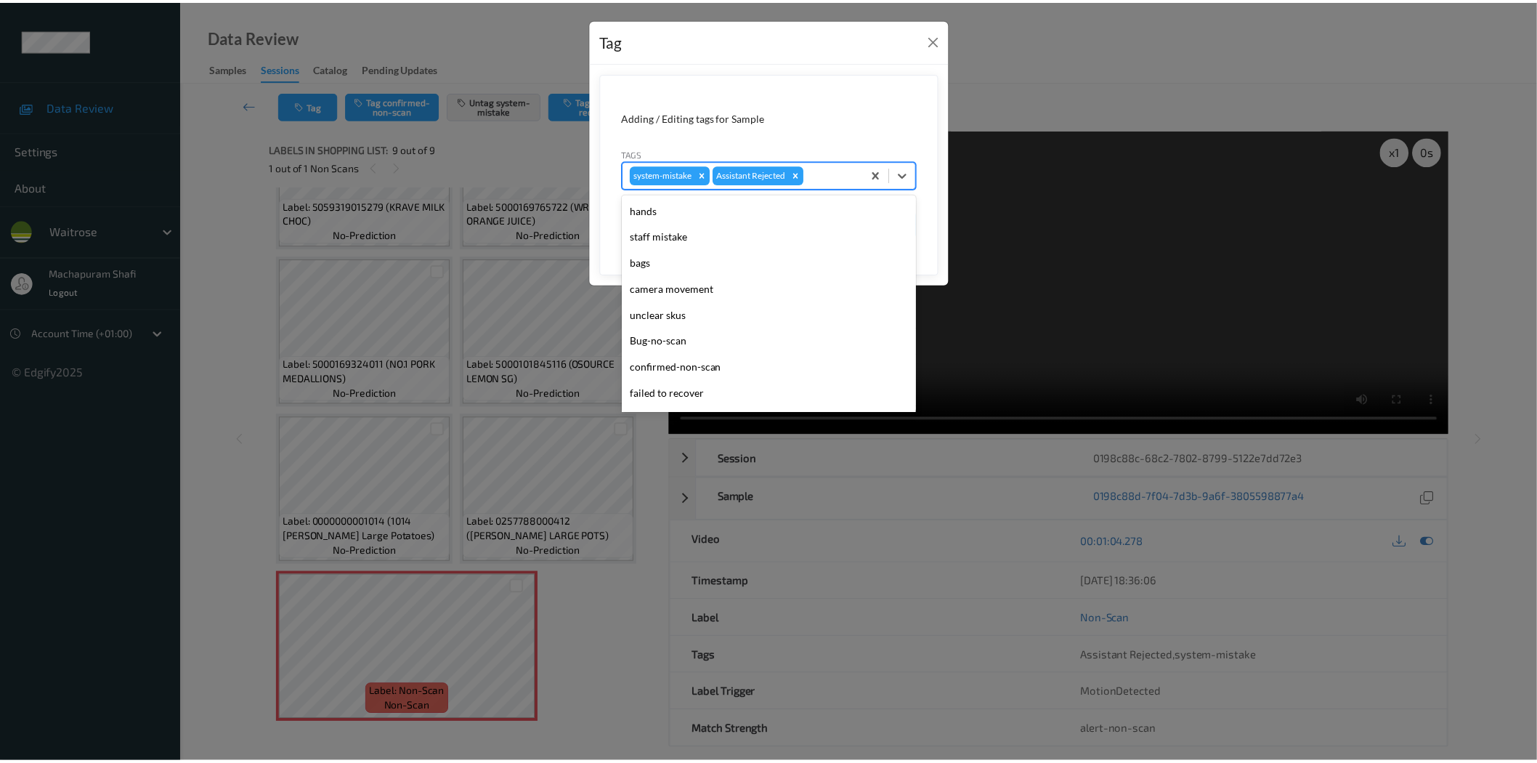
scroll to position [284, 0]
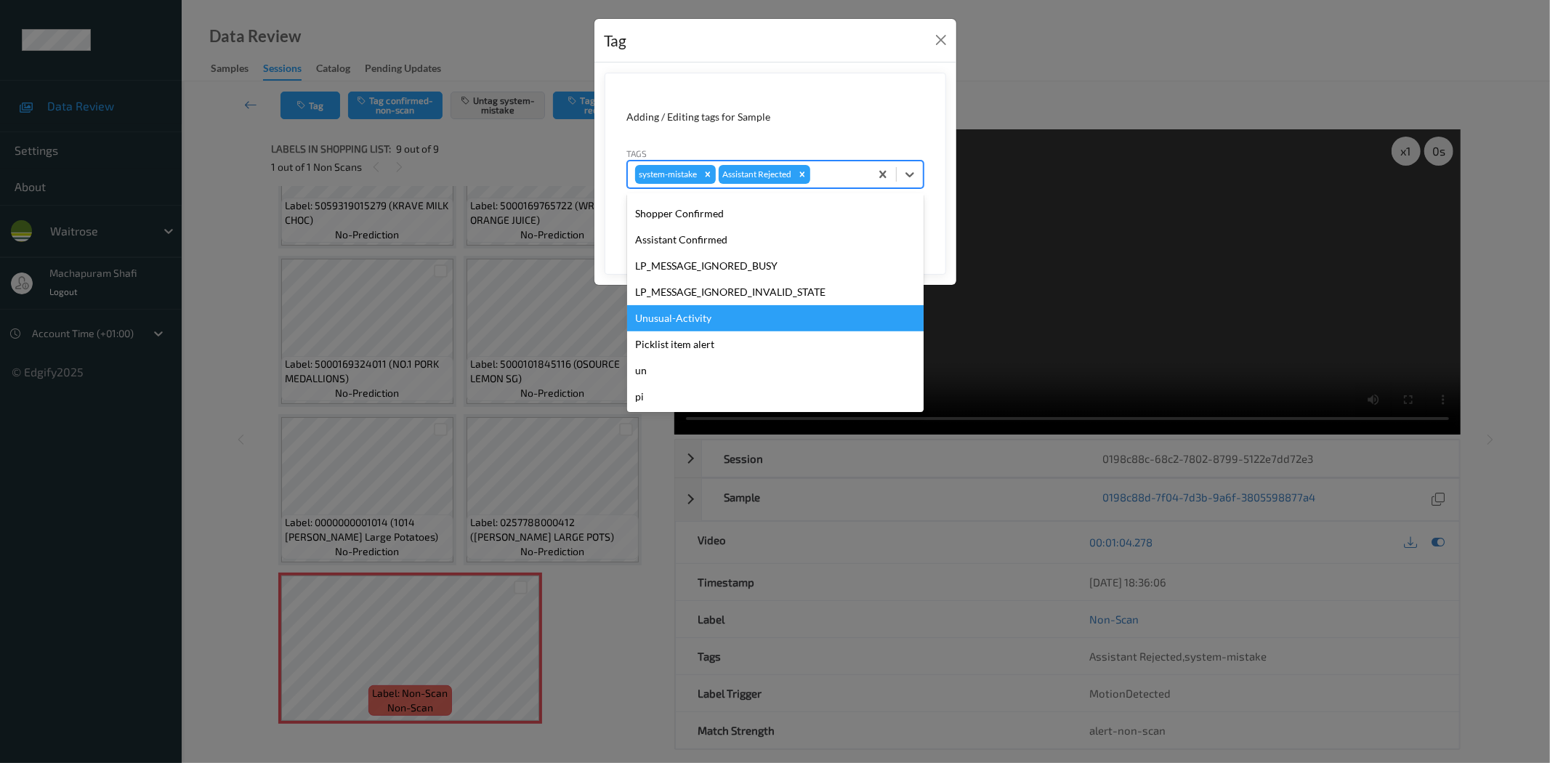
click at [705, 317] on div "Unusual-Activity" at bounding box center [775, 318] width 296 height 26
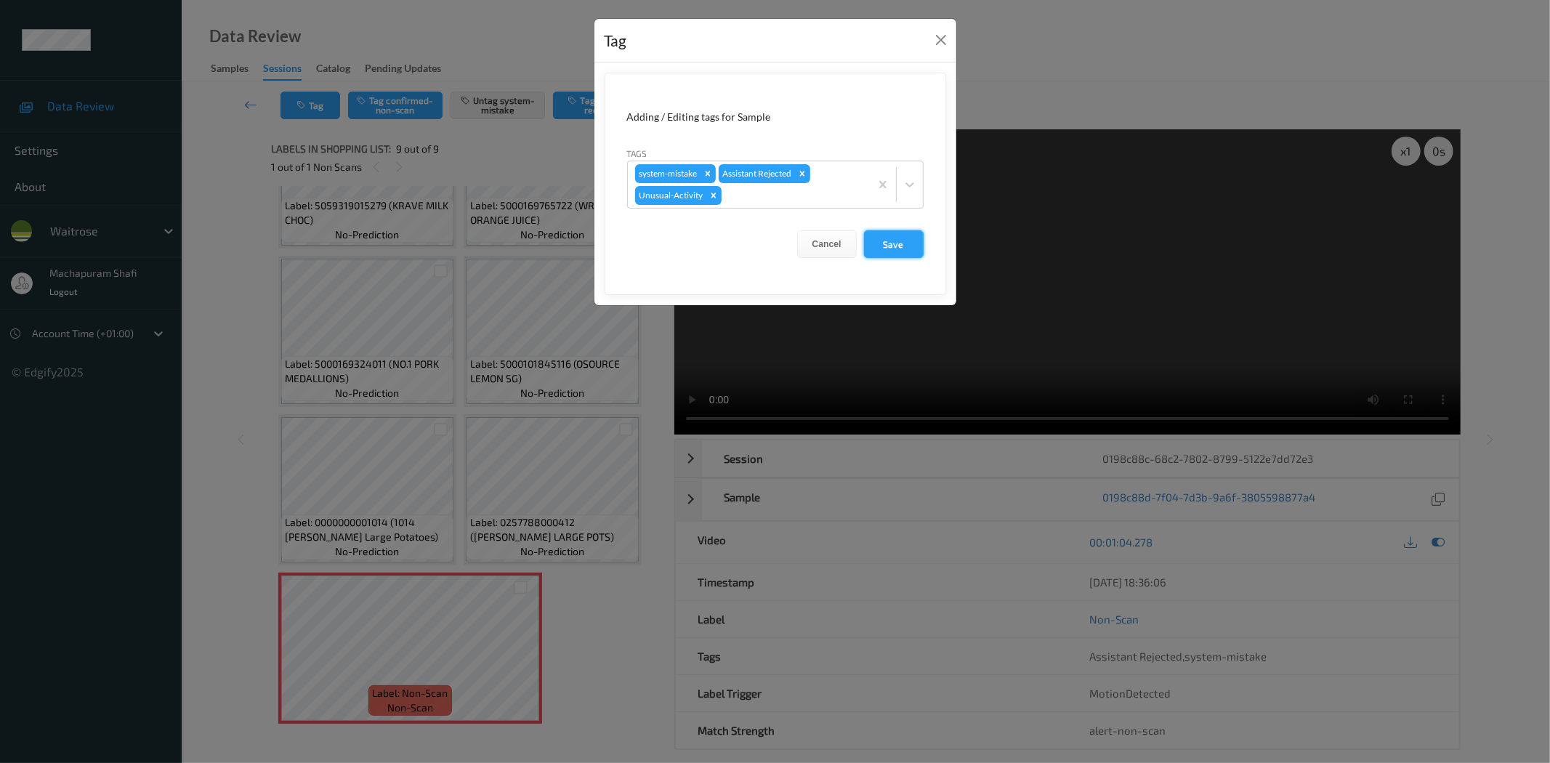
click at [882, 242] on button "Save" at bounding box center [894, 244] width 60 height 28
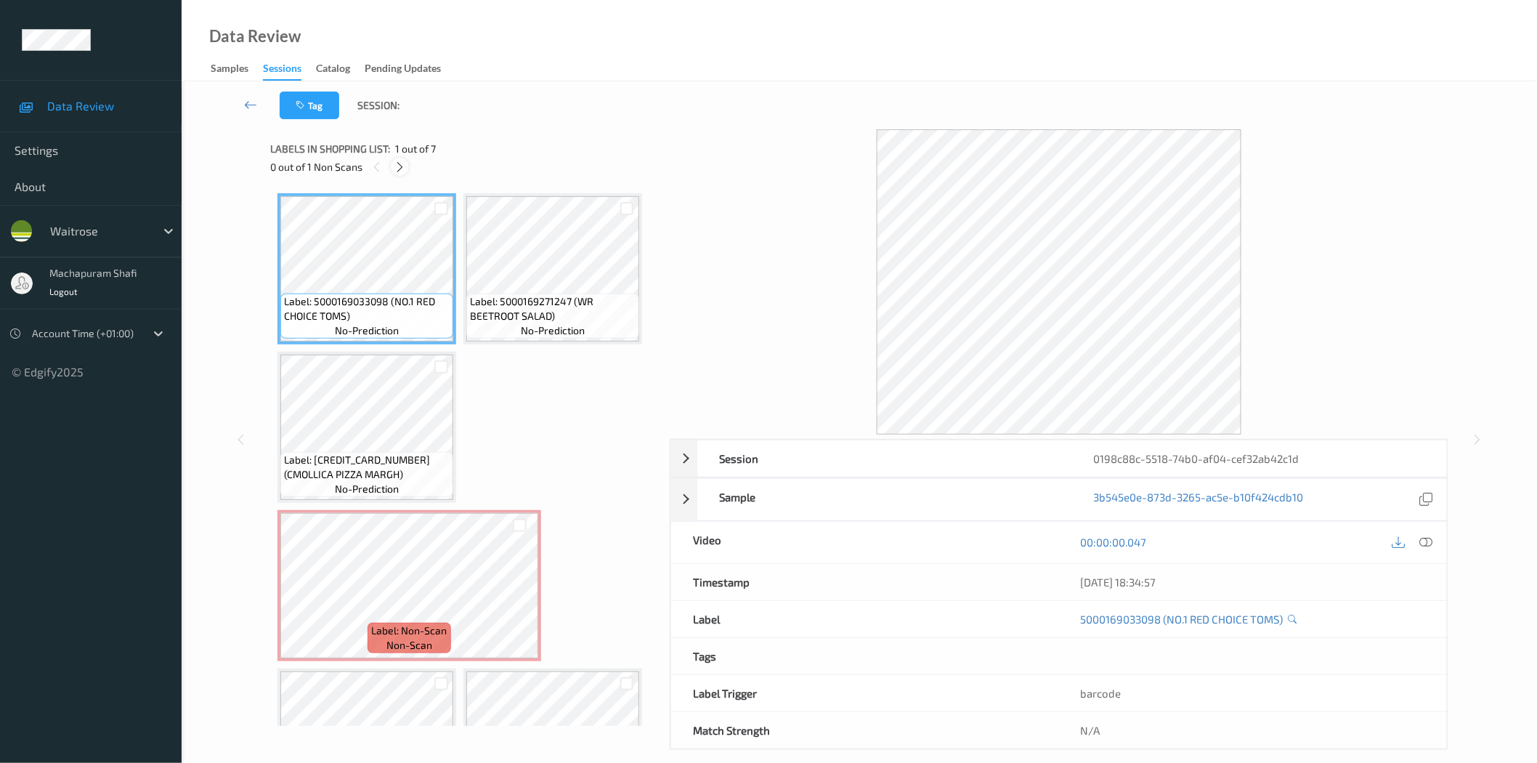
click at [404, 166] on icon at bounding box center [400, 167] width 12 height 13
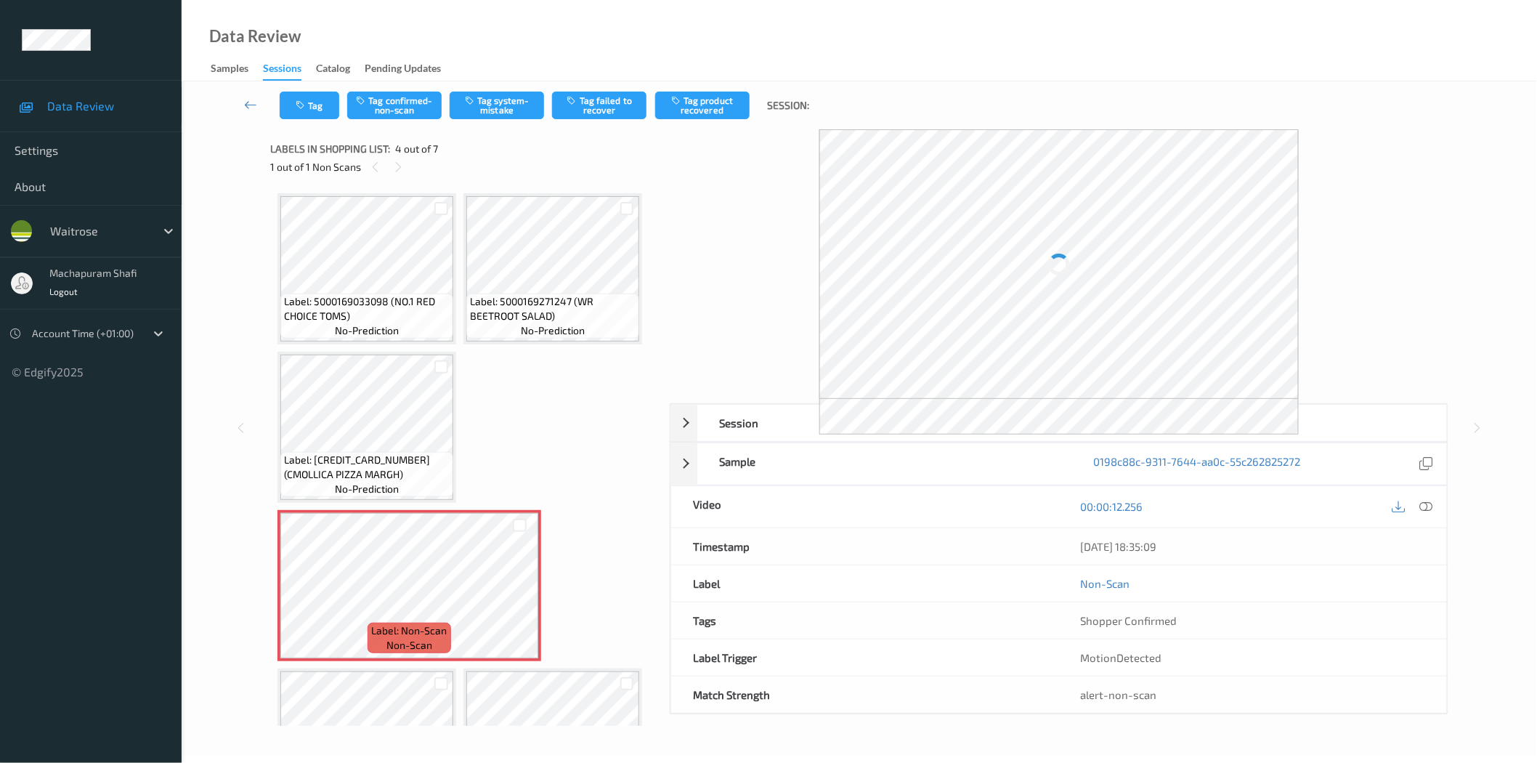
scroll to position [164, 0]
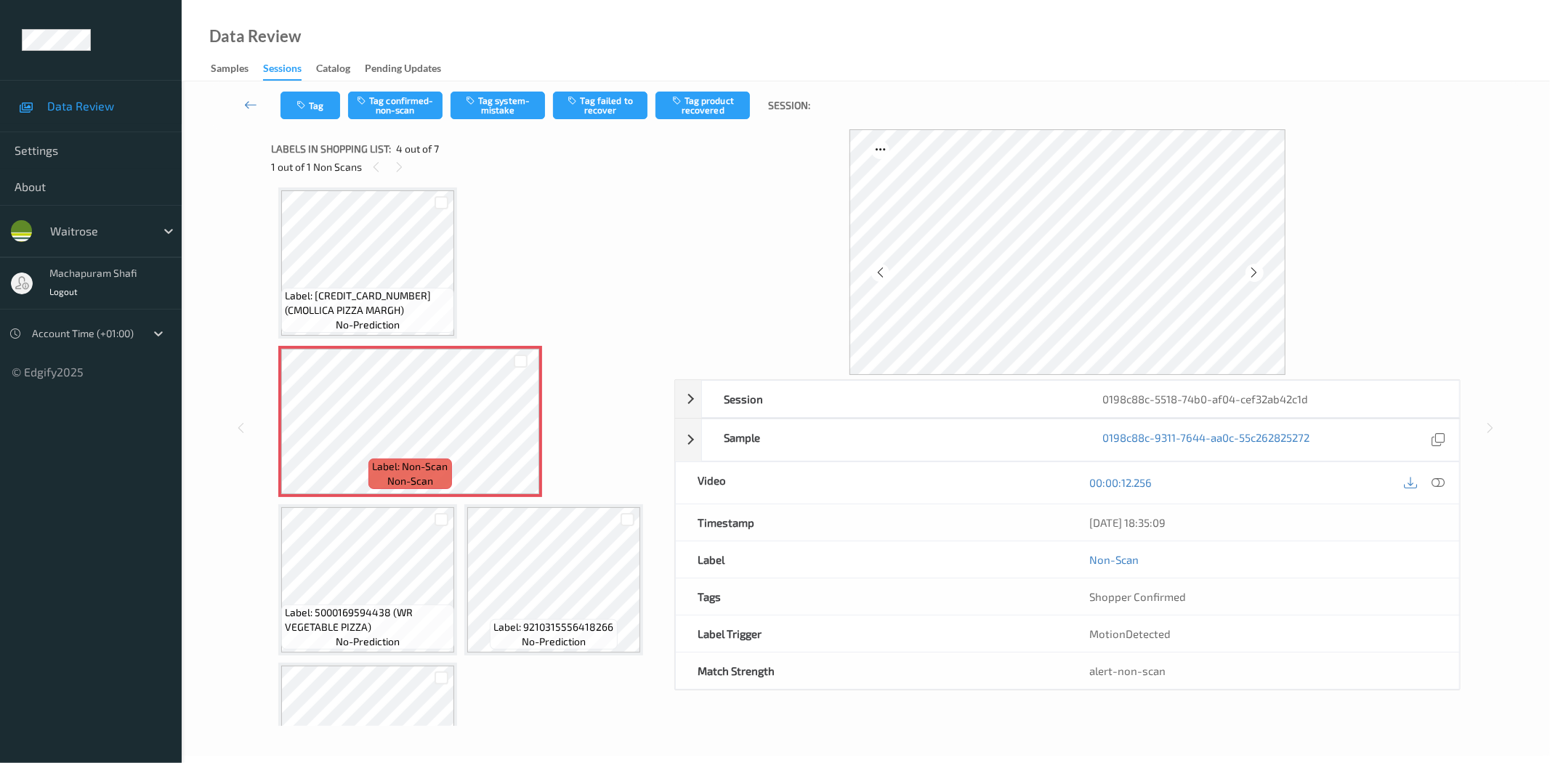
click at [1444, 487] on div at bounding box center [1438, 483] width 20 height 20
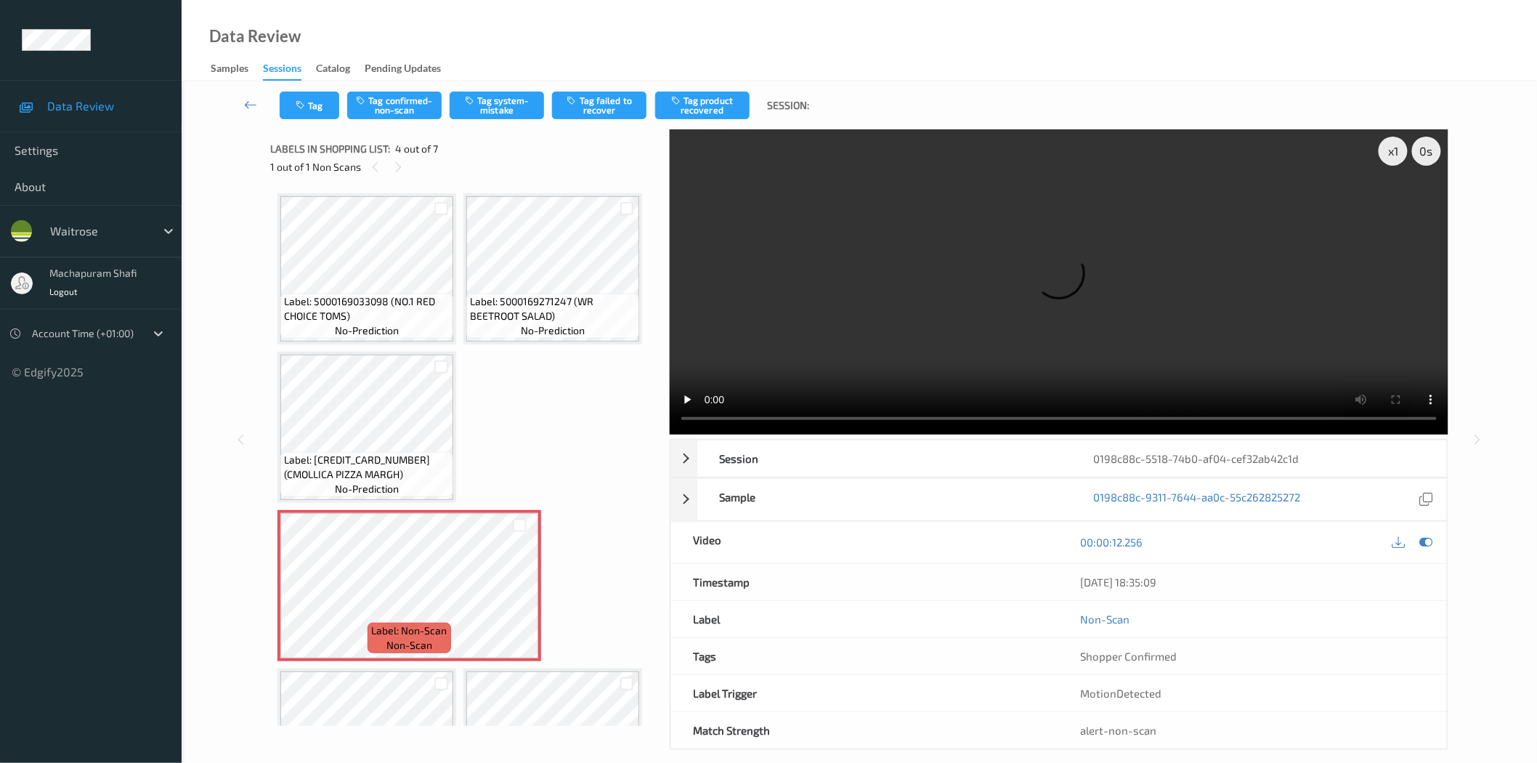
scroll to position [254, 0]
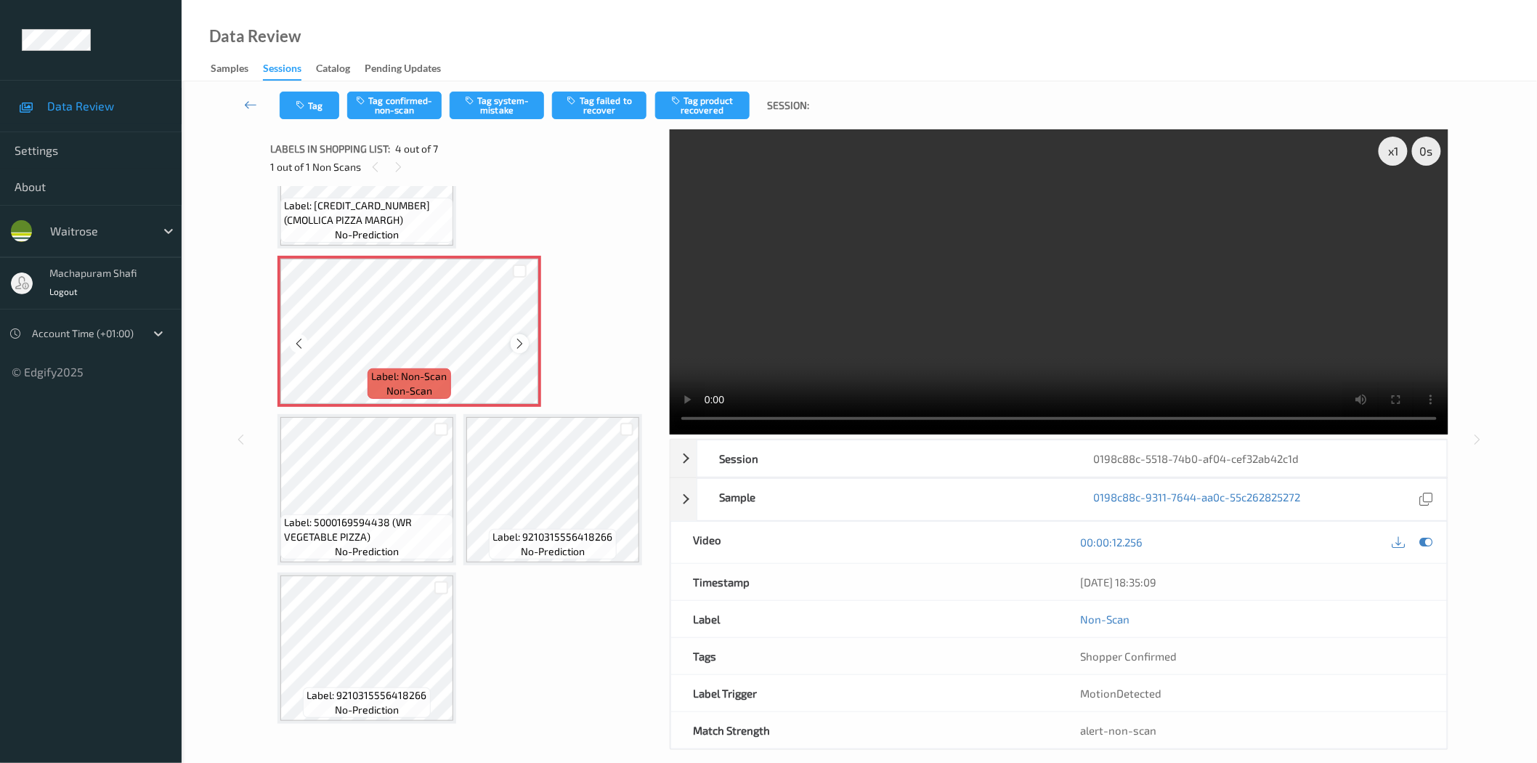
click at [519, 341] on icon at bounding box center [520, 343] width 12 height 13
click at [520, 343] on icon at bounding box center [520, 343] width 12 height 13
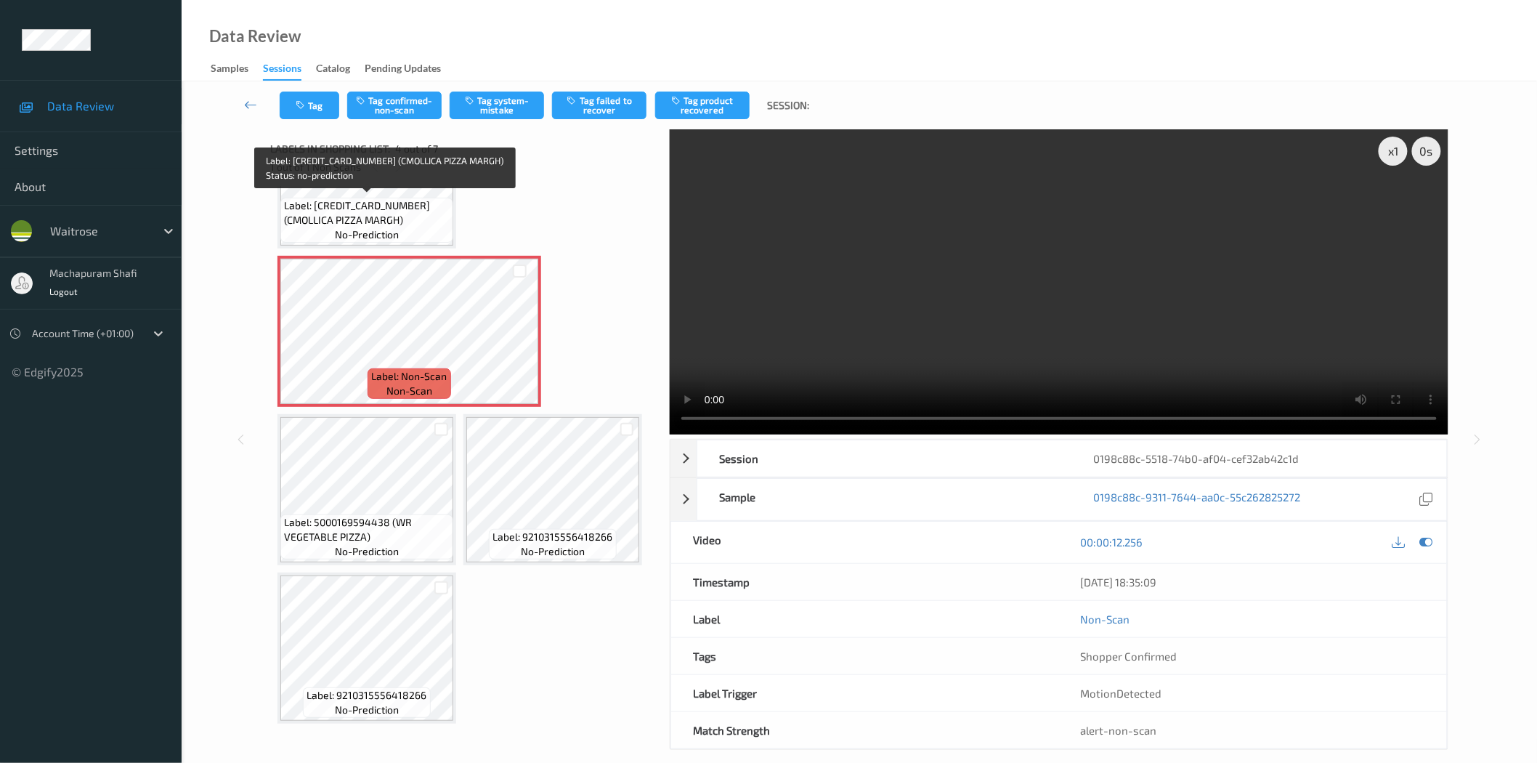
click at [413, 209] on span "Label: [CREDIT_CARD_NUMBER] (CMOLLICA PIZZA MARGH)" at bounding box center [367, 212] width 166 height 29
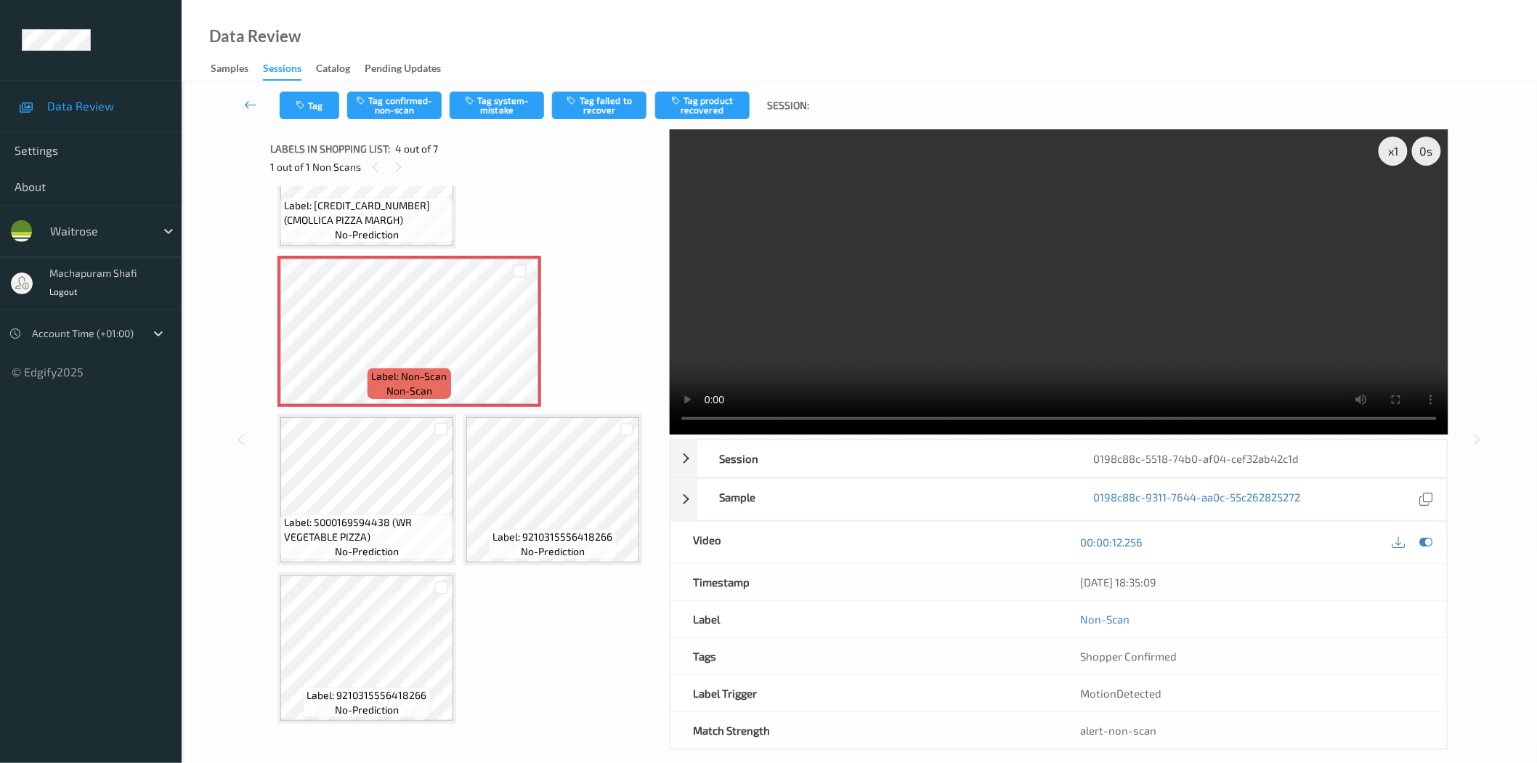
click at [503, 87] on div "Tag Tag confirmed-non-scan Tag system-mistake Tag failed to recover Tag product…" at bounding box center [859, 105] width 1296 height 48
click at [502, 105] on button "Tag system-mistake" at bounding box center [497, 106] width 94 height 28
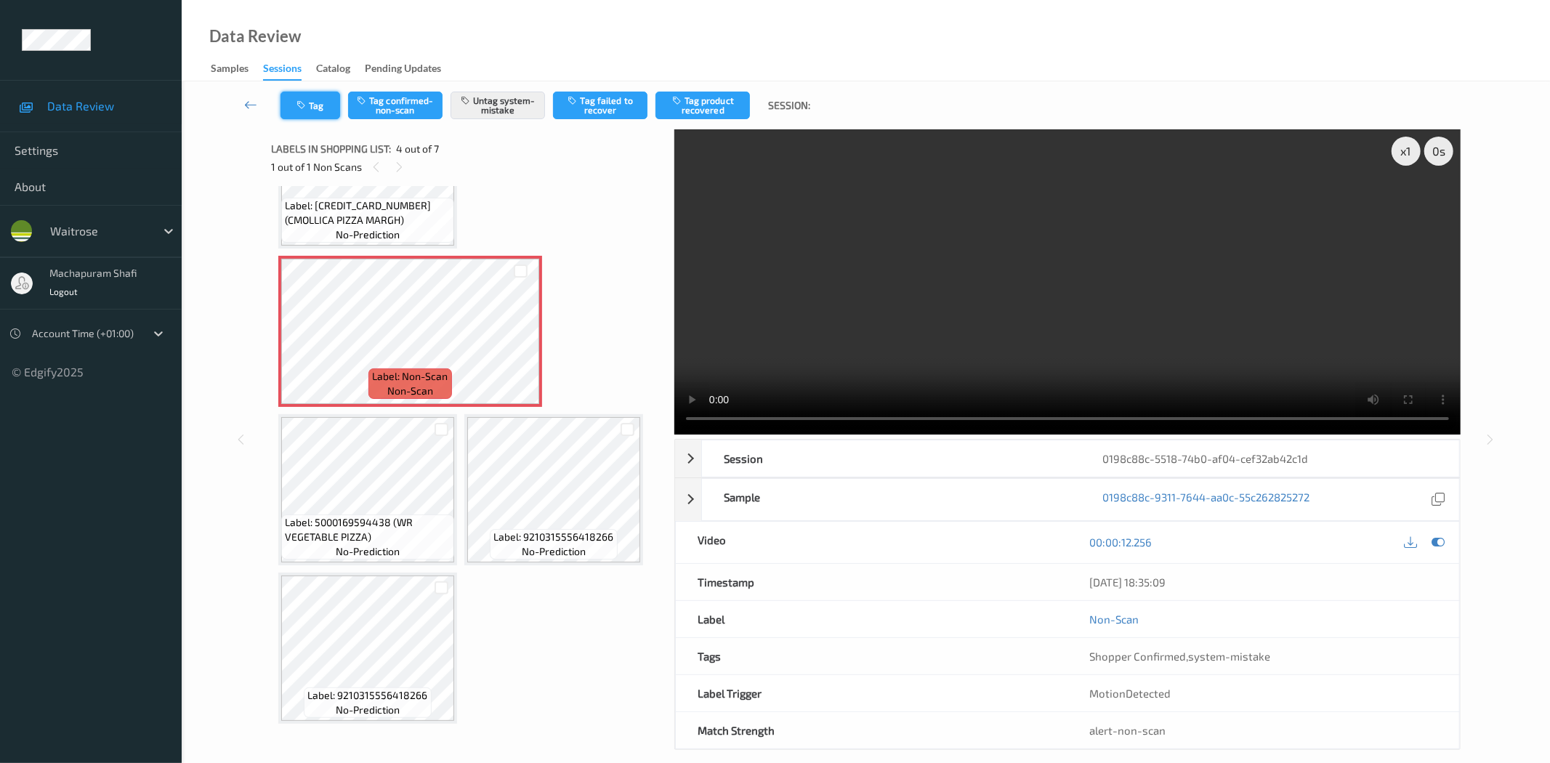
click at [308, 102] on icon "button" at bounding box center [302, 105] width 12 height 10
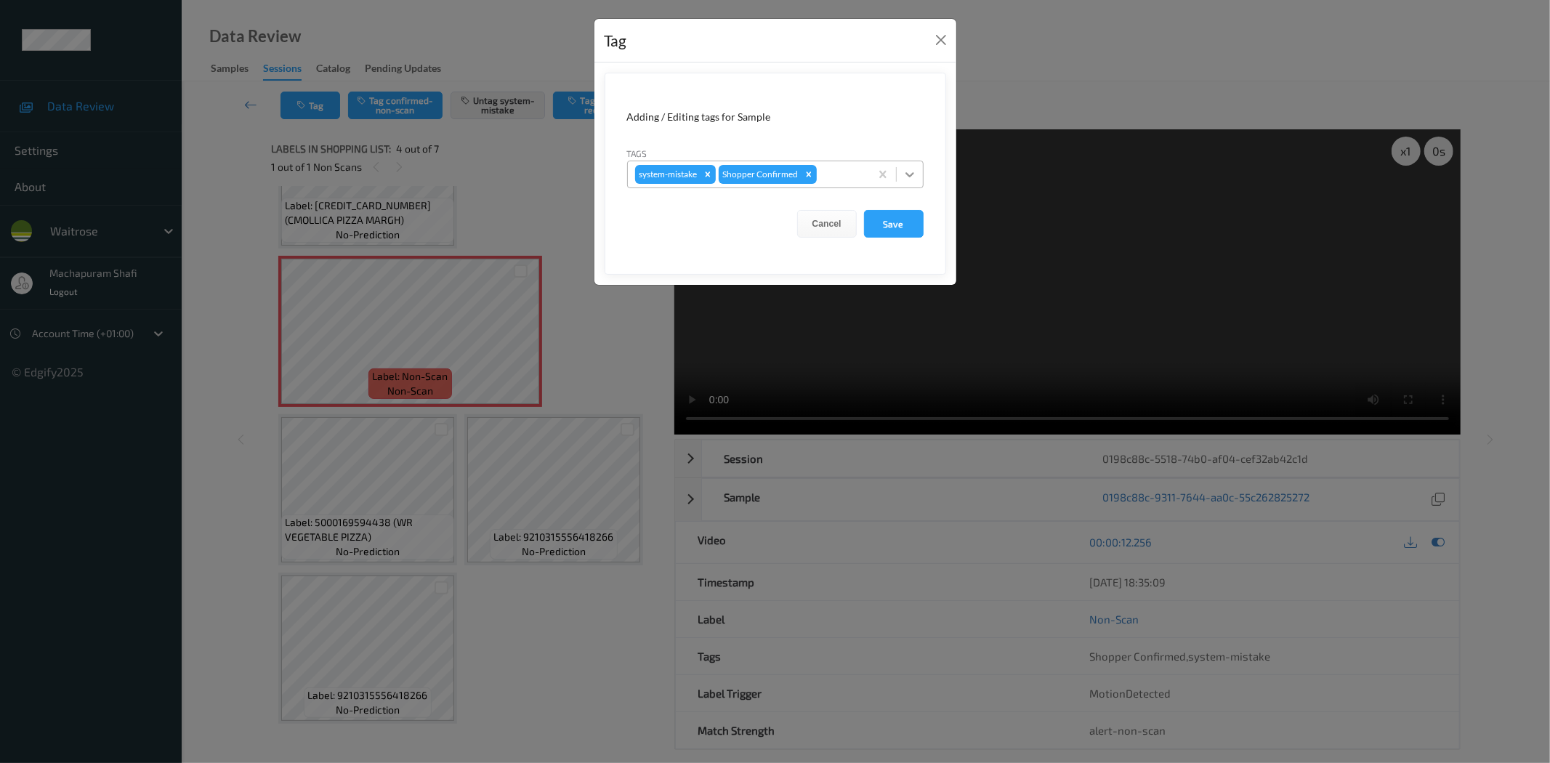
click at [901, 163] on div at bounding box center [910, 174] width 26 height 26
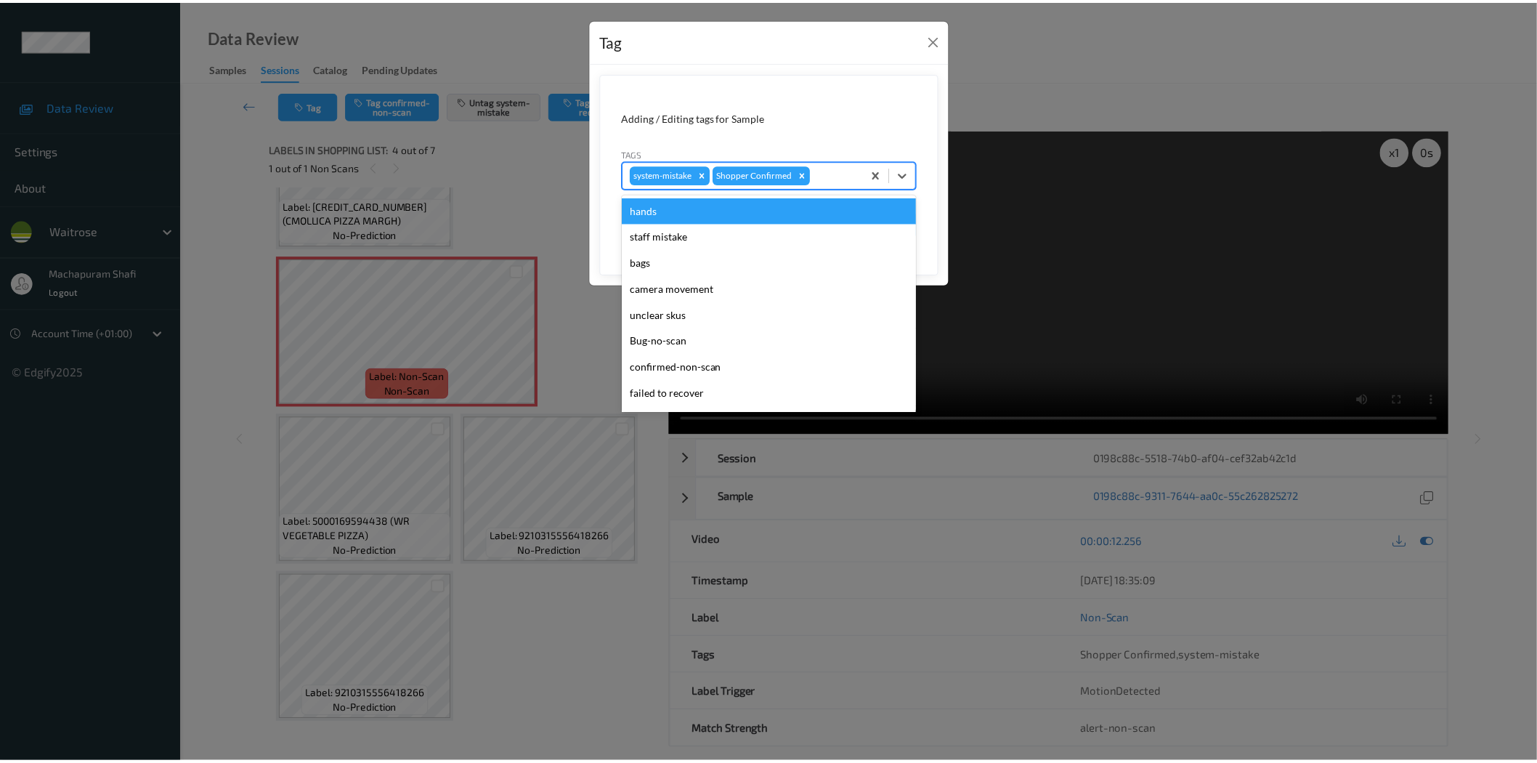
scroll to position [284, 0]
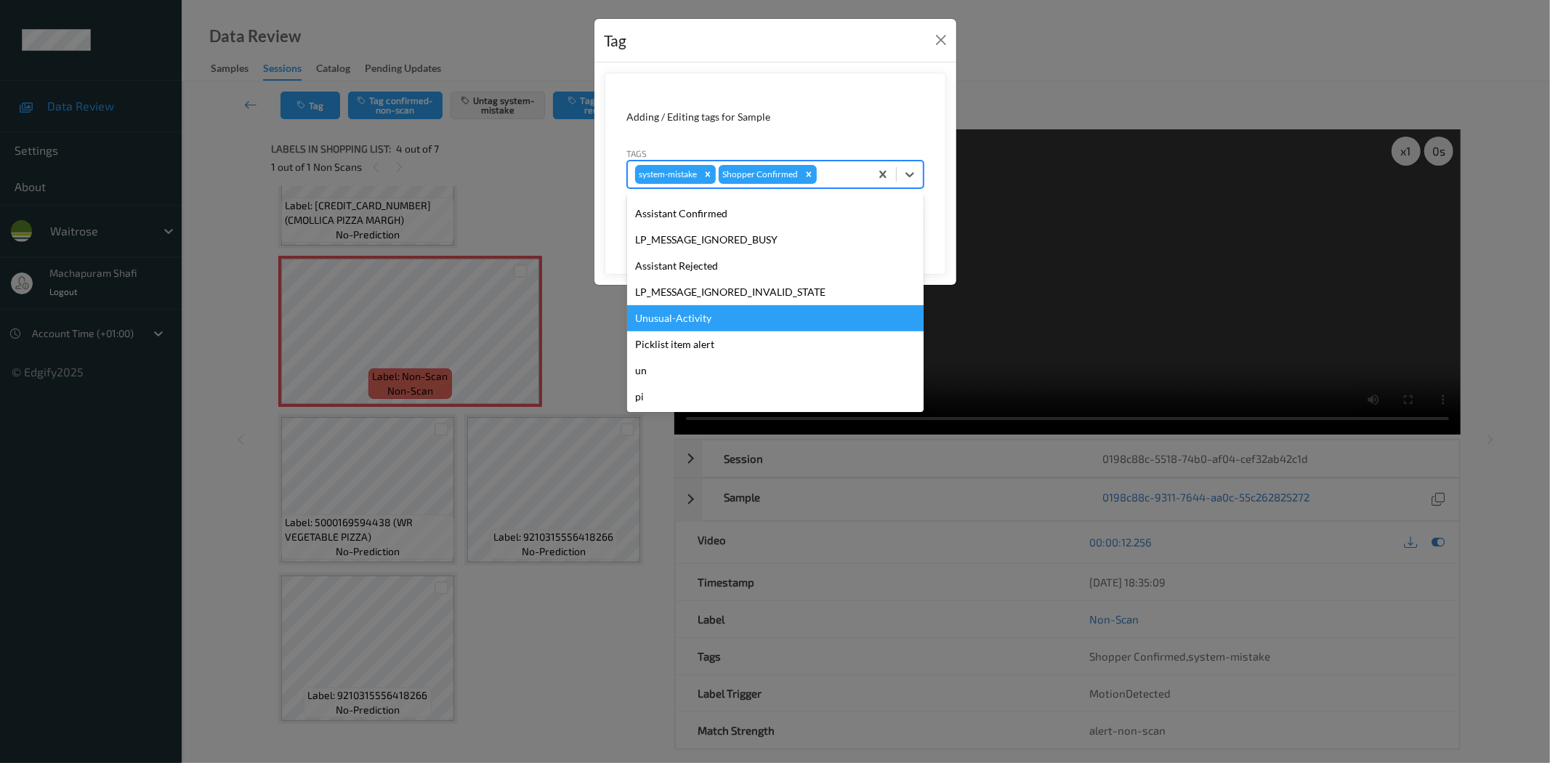
click at [699, 314] on div "Unusual-Activity" at bounding box center [775, 318] width 296 height 26
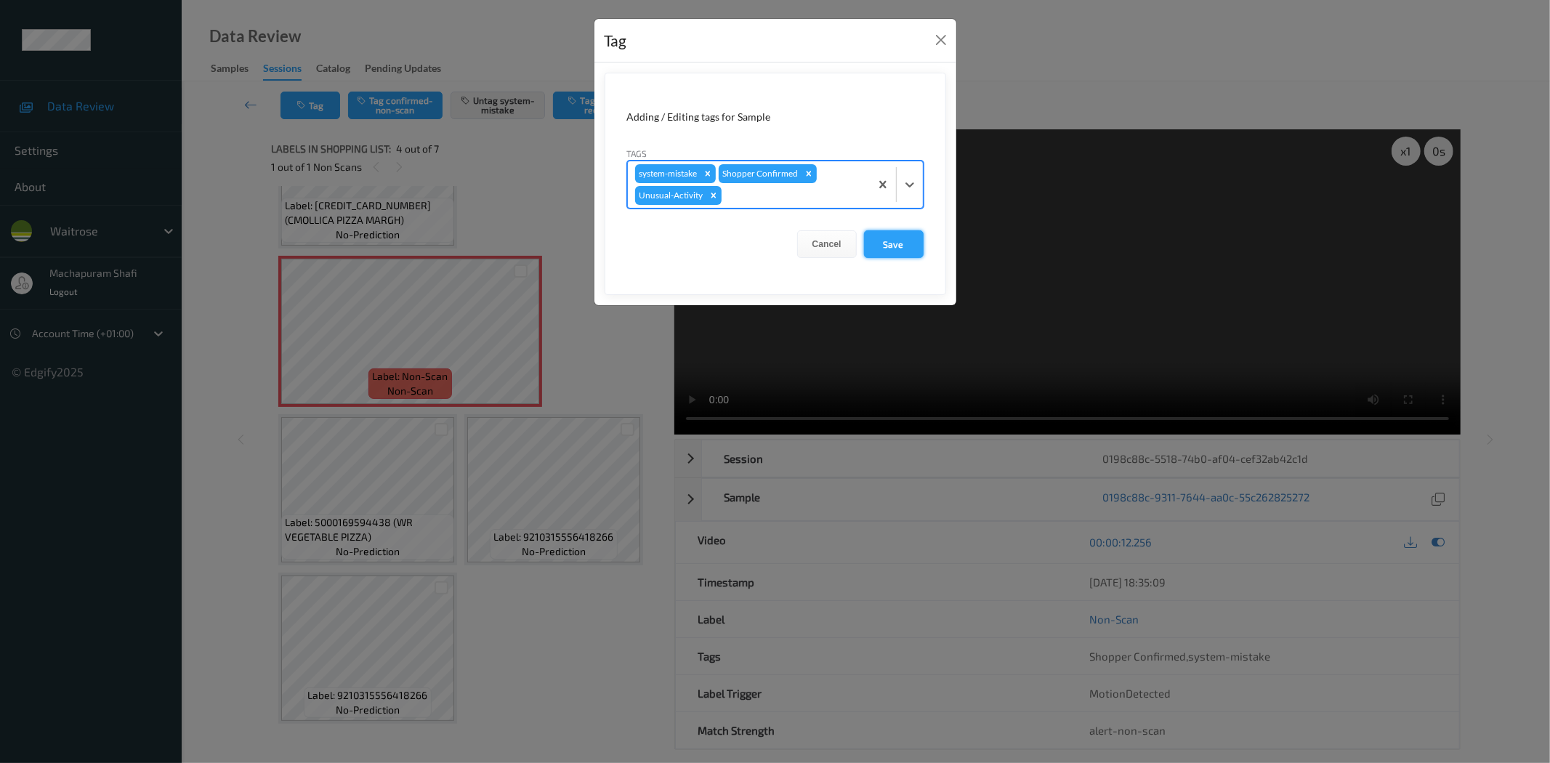
click at [895, 246] on button "Save" at bounding box center [894, 244] width 60 height 28
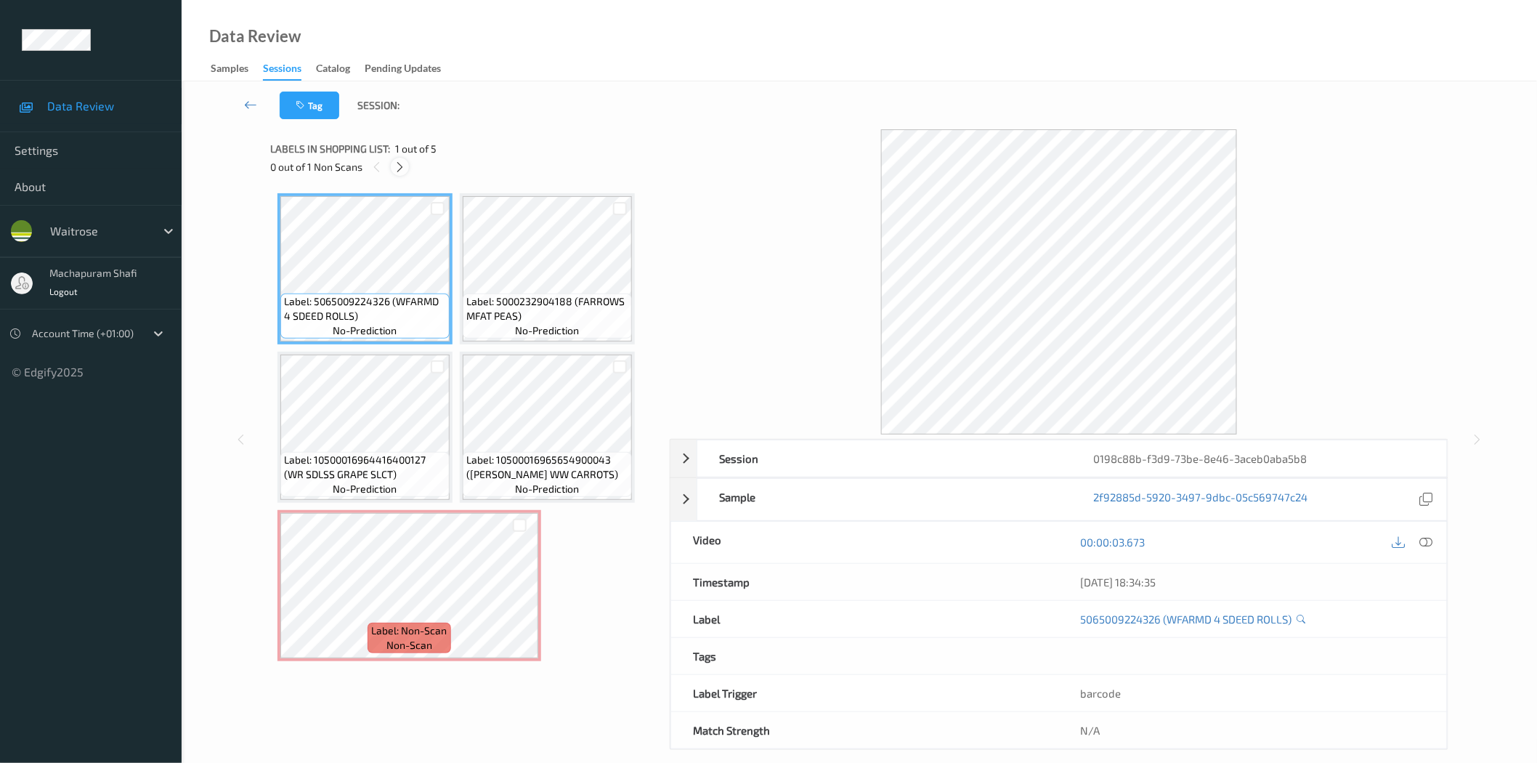
click at [396, 166] on icon at bounding box center [400, 167] width 12 height 13
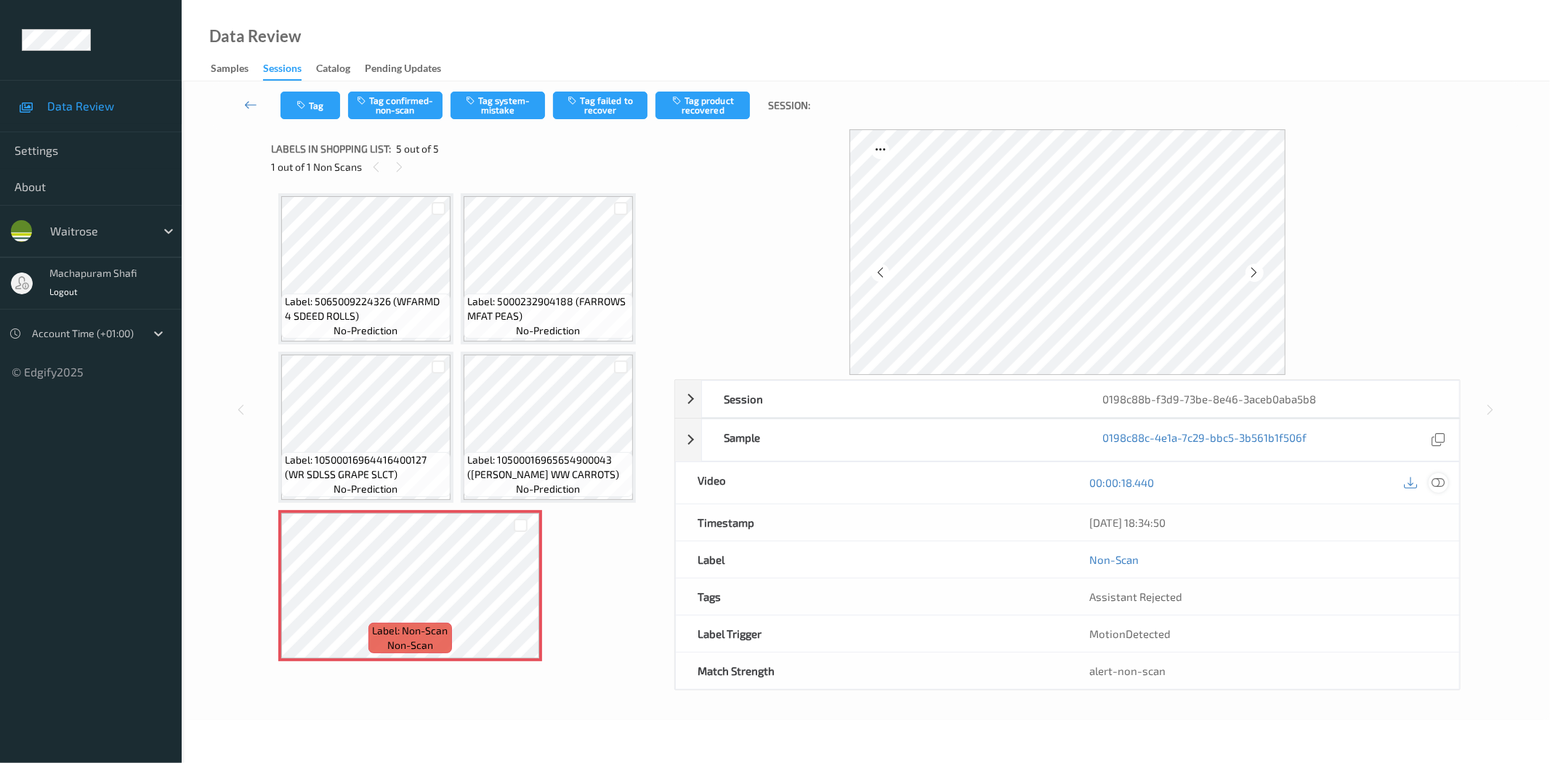
click at [1441, 480] on icon at bounding box center [1438, 482] width 13 height 13
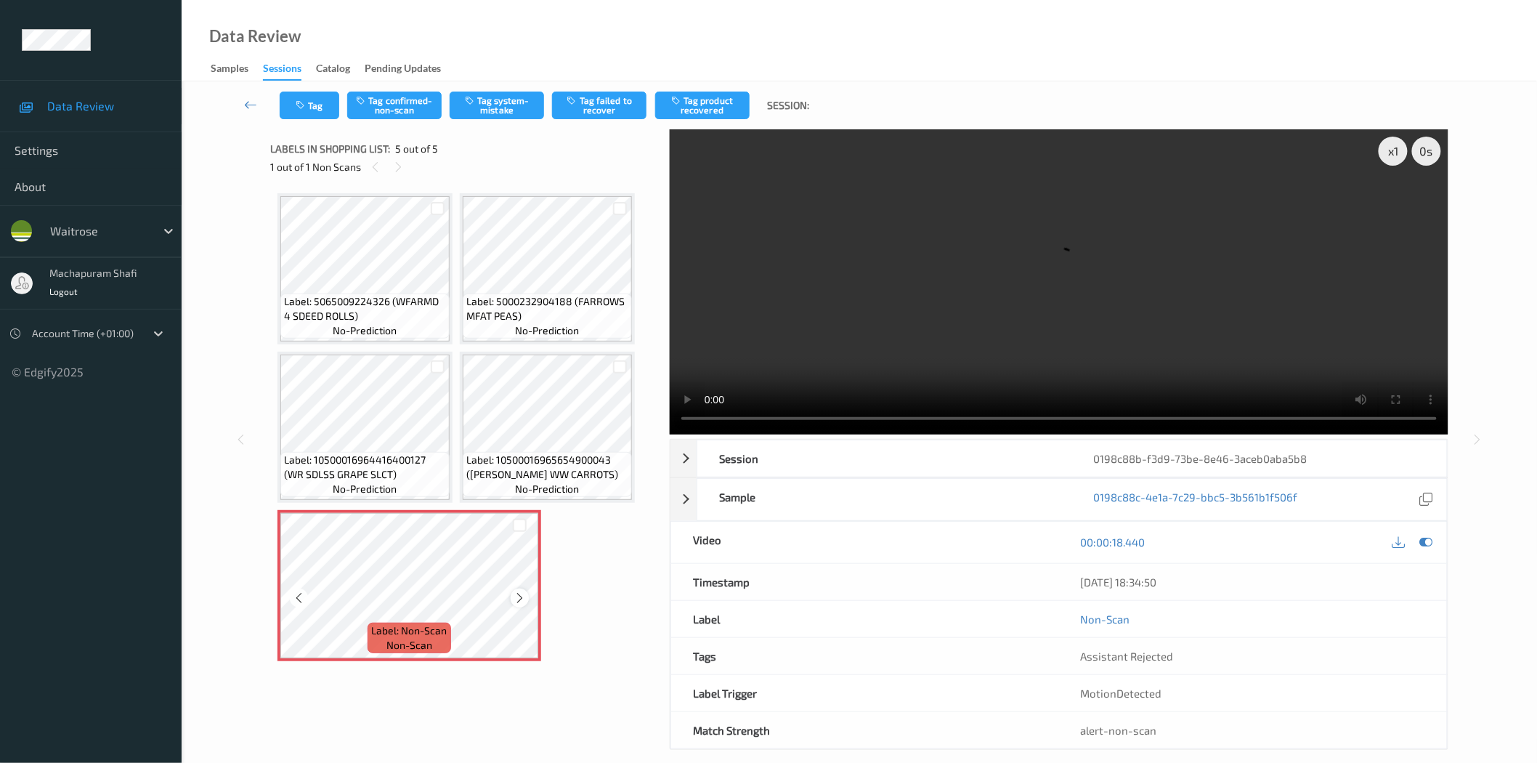
click at [514, 591] on icon at bounding box center [520, 597] width 12 height 13
click at [505, 118] on button "Tag system-mistake" at bounding box center [497, 106] width 94 height 28
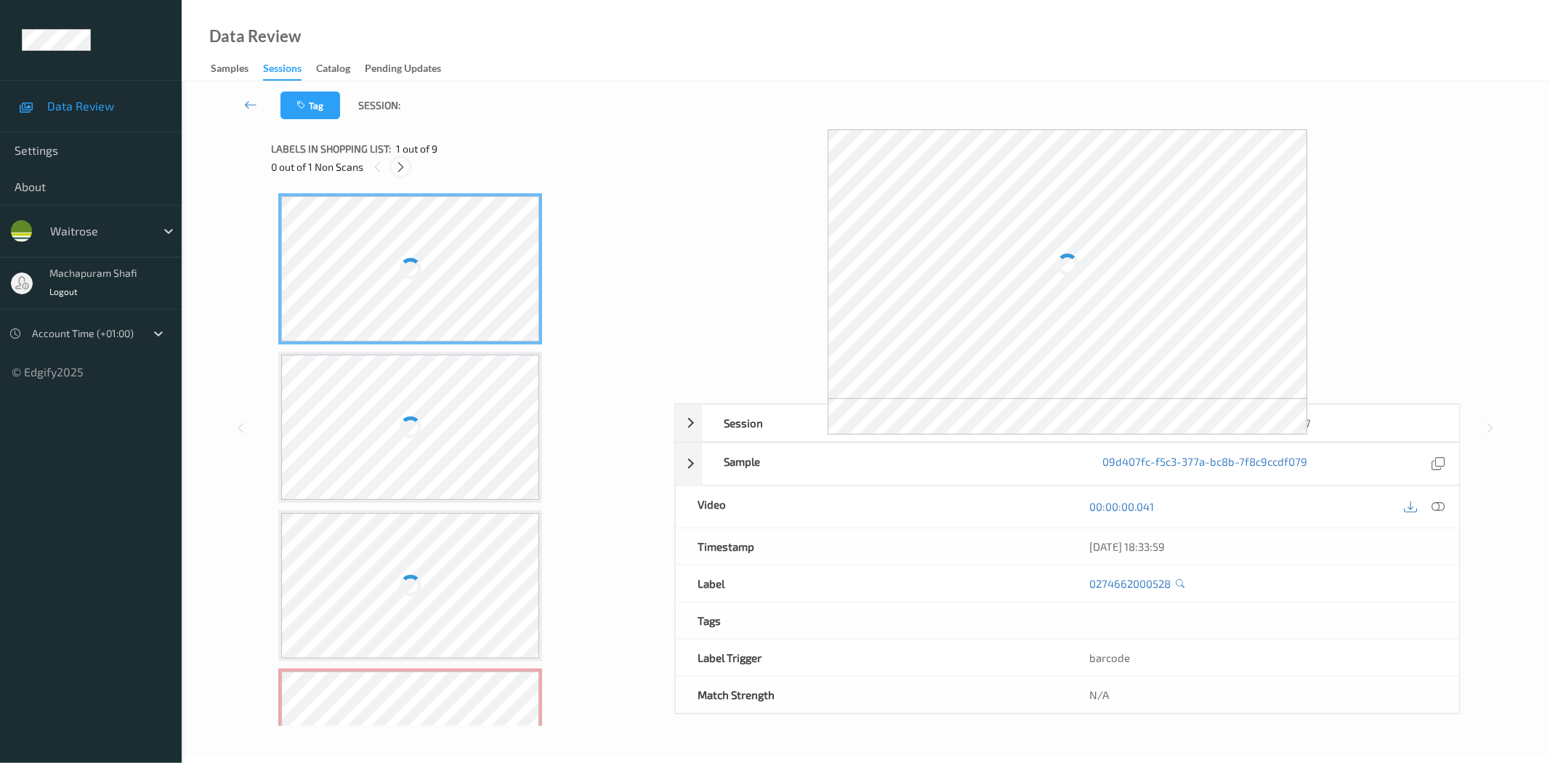
click at [400, 172] on icon at bounding box center [401, 167] width 12 height 13
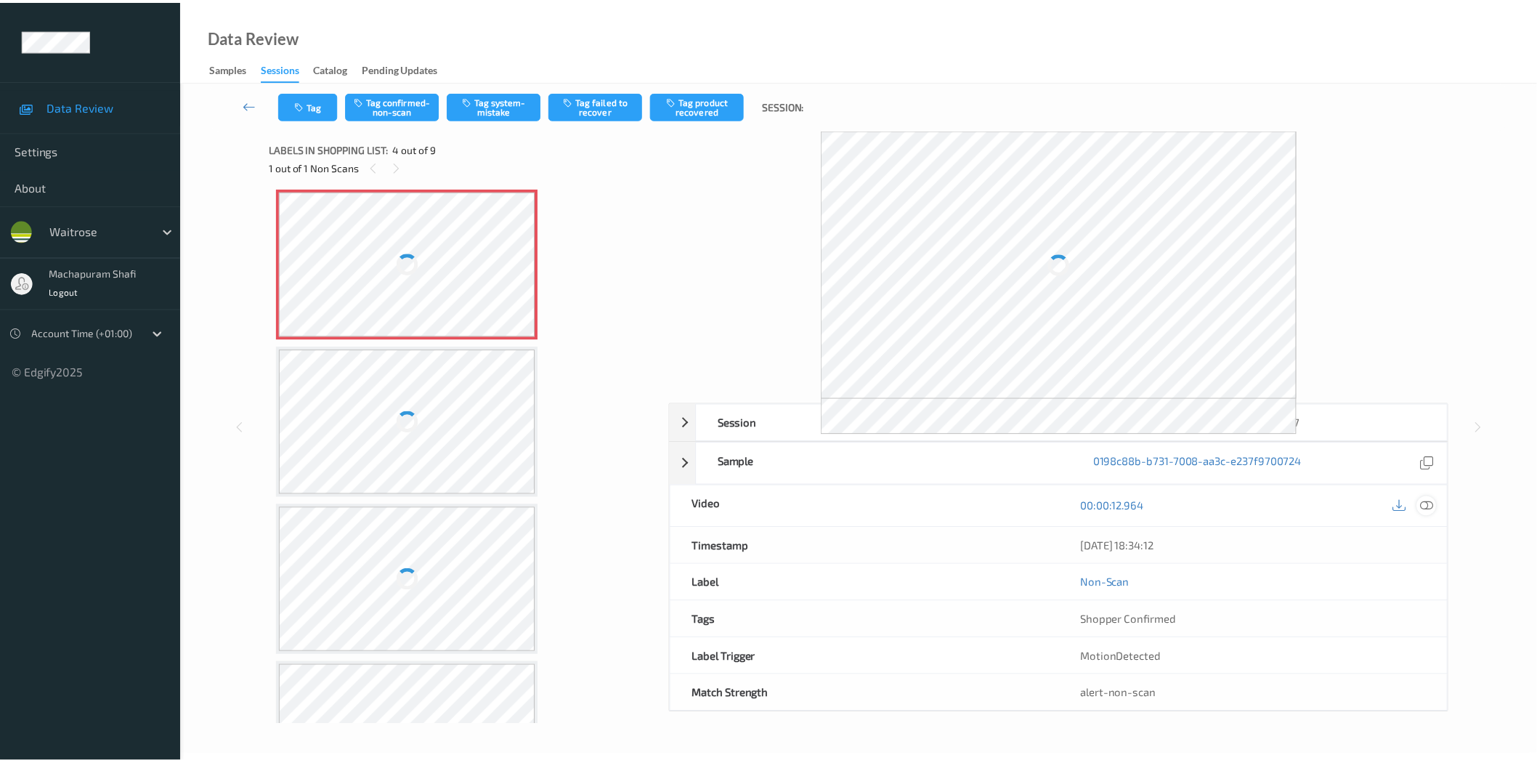
scroll to position [164, 0]
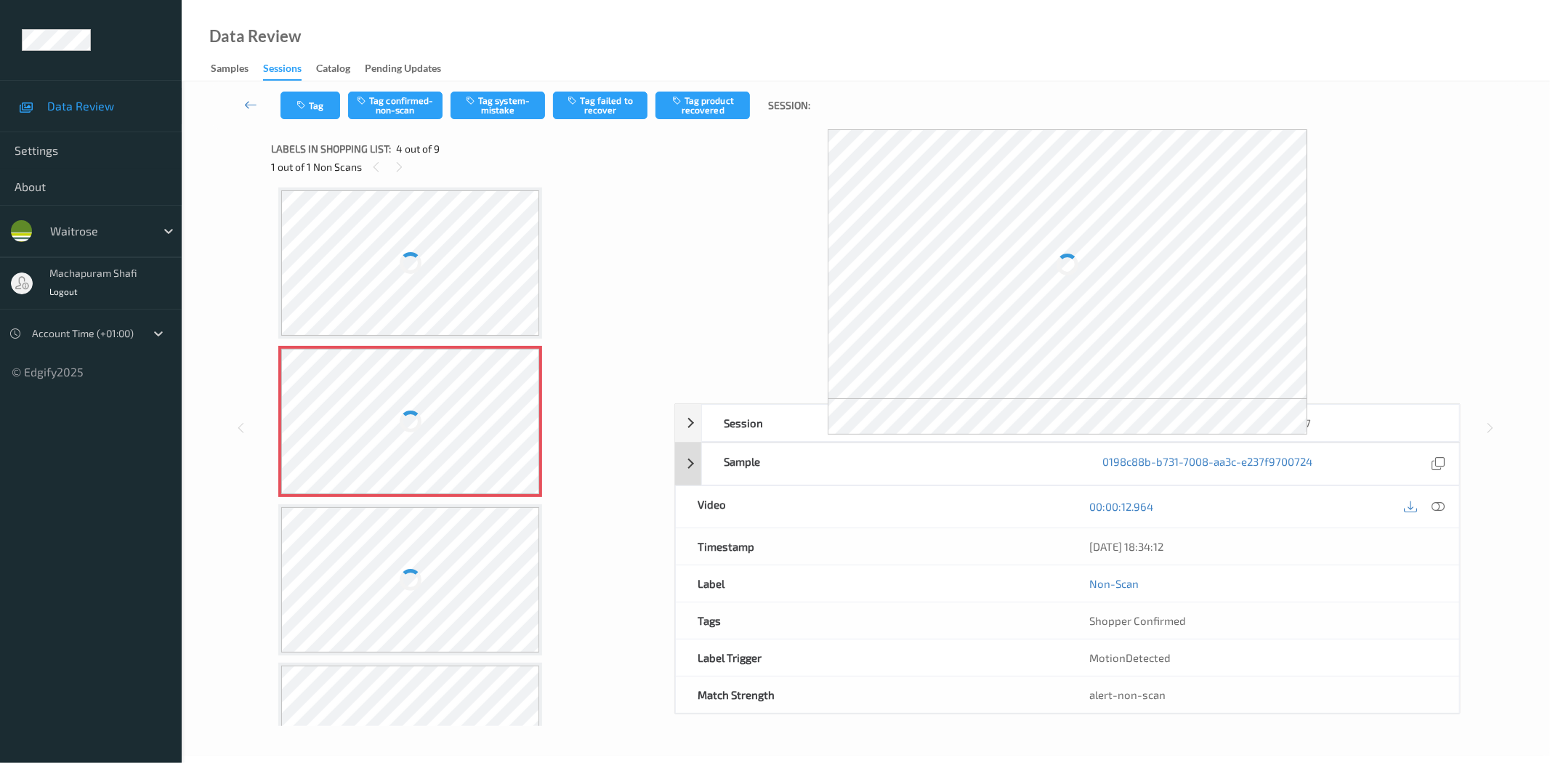
drag, startPoint x: 1439, startPoint y: 503, endPoint x: 1356, endPoint y: 313, distance: 206.9
click at [1439, 503] on icon at bounding box center [1438, 506] width 13 height 13
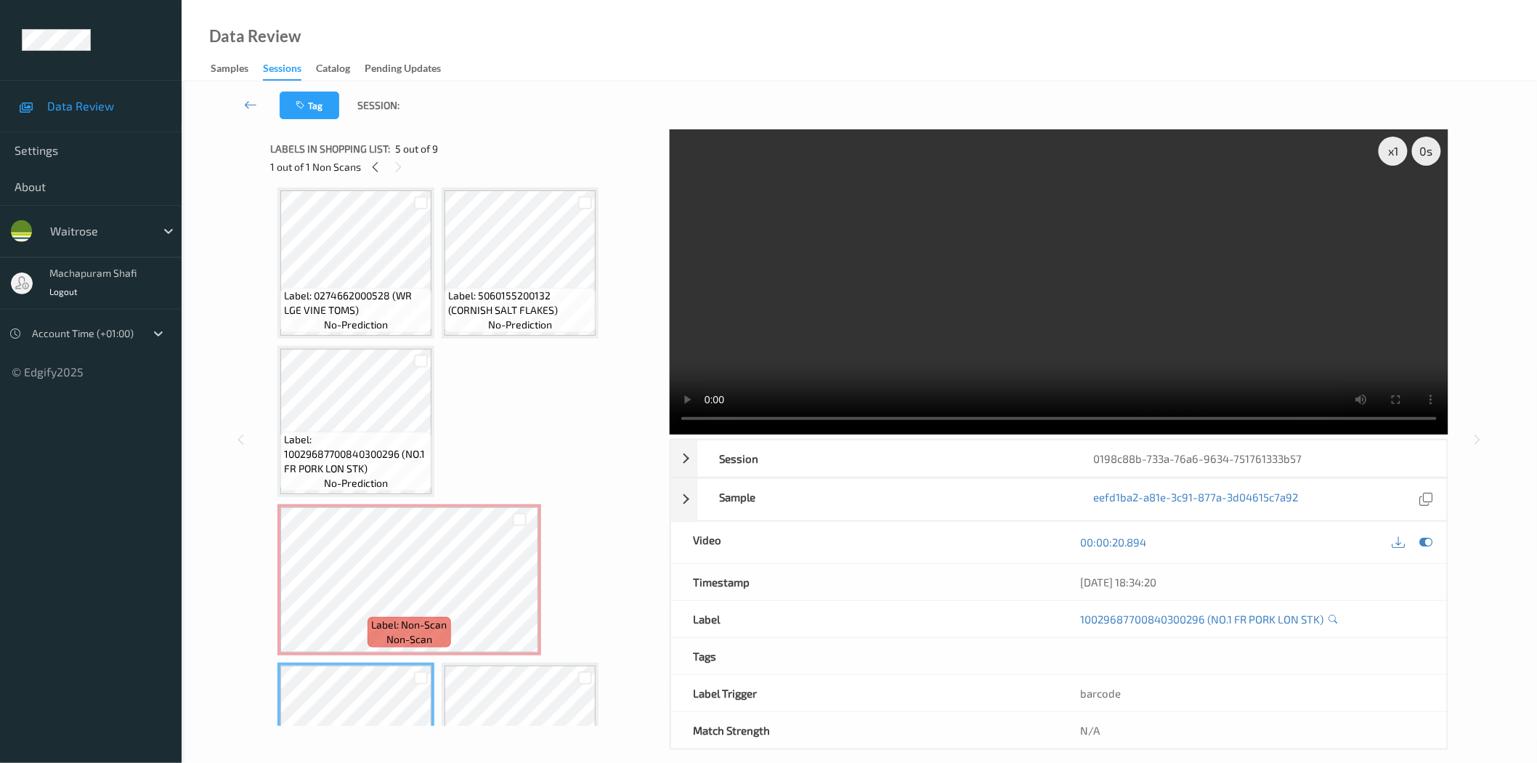
scroll to position [0, 0]
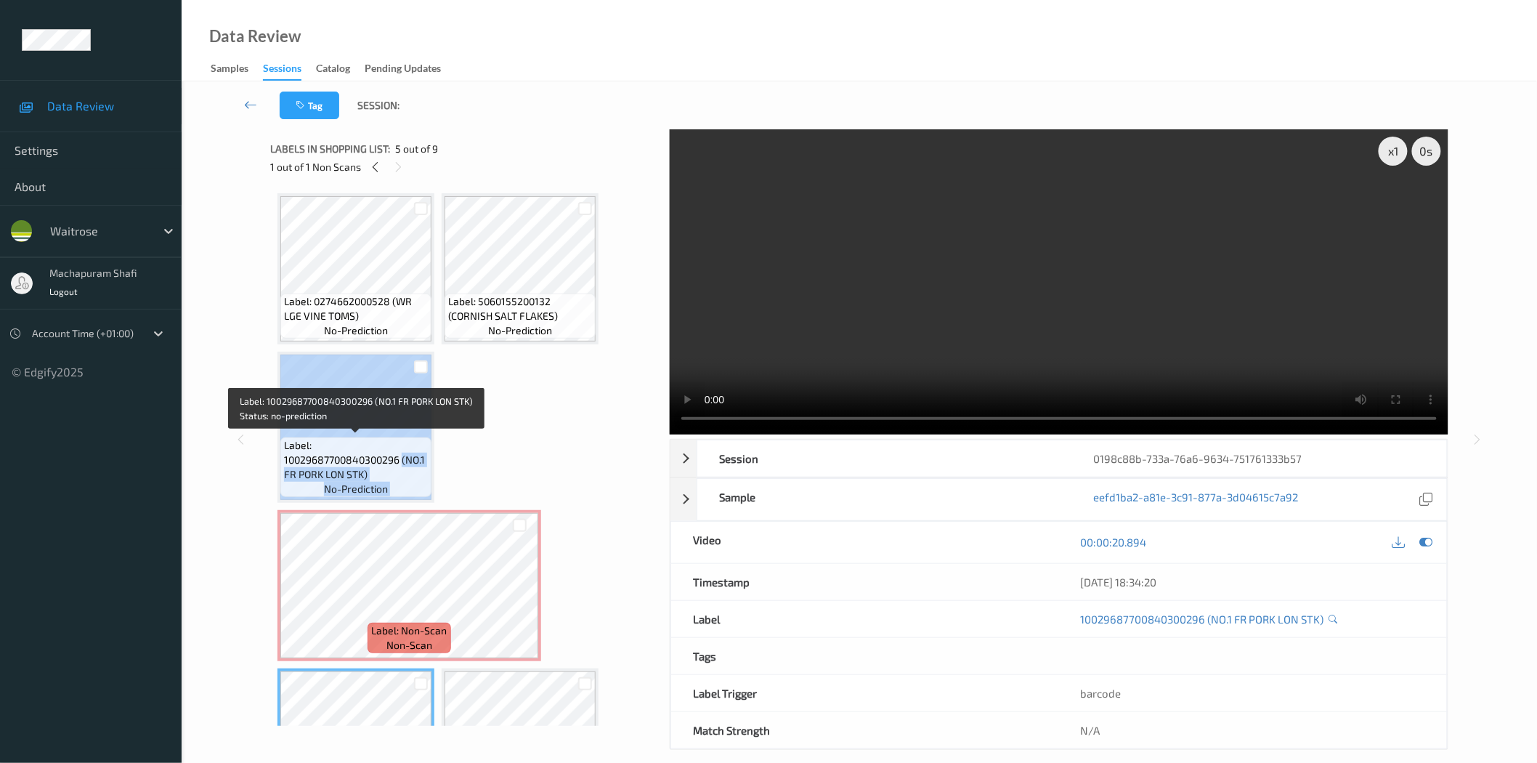
drag, startPoint x: 423, startPoint y: 465, endPoint x: 437, endPoint y: 476, distance: 17.6
click at [437, 476] on div "Label: 0274662000528 (WR LGE VINE TOMS) no-prediction Label: 5060155200132 (COR…" at bounding box center [465, 664] width 375 height 943
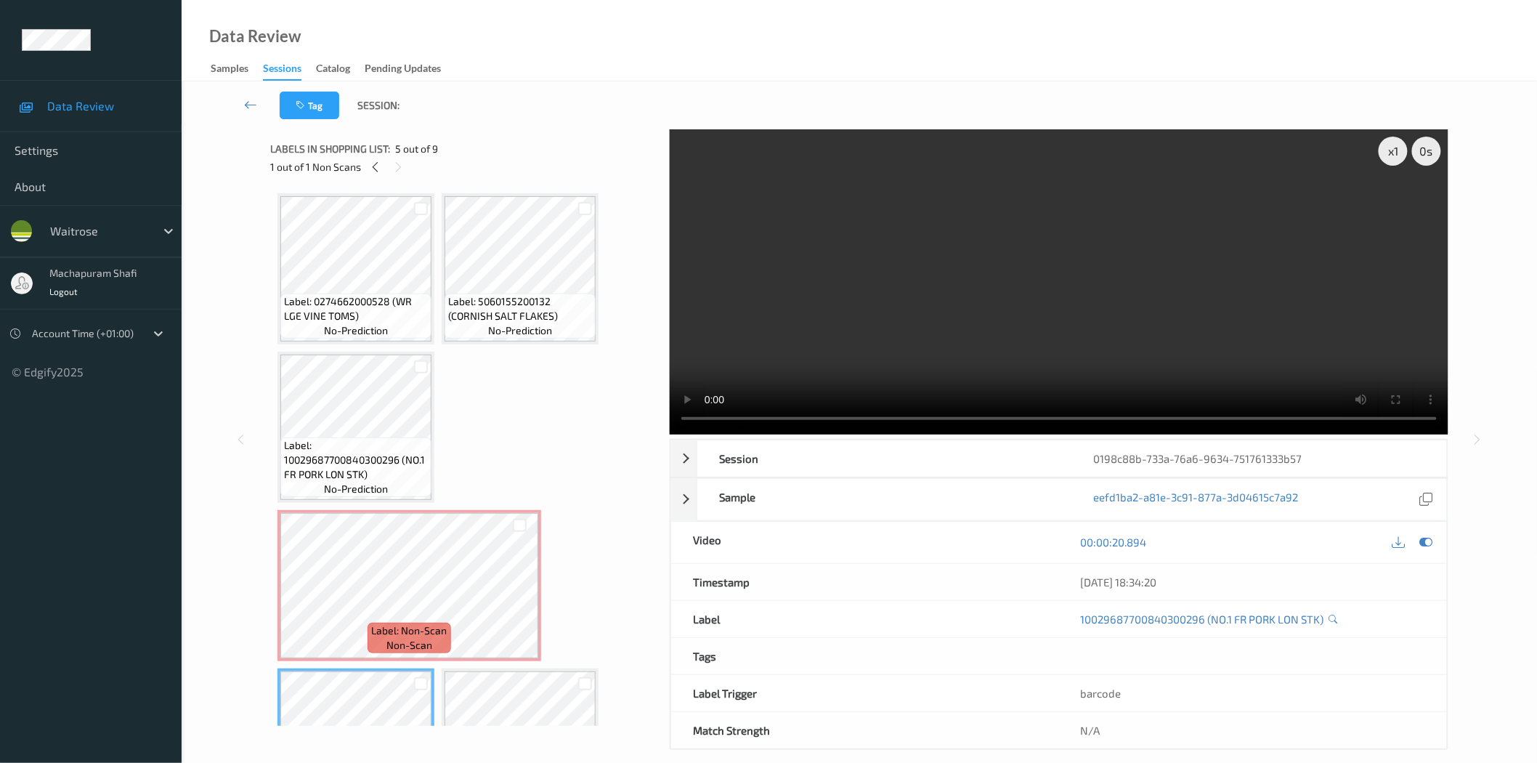
click at [571, 418] on div "Label: 0274662000528 (WR LGE VINE TOMS) no-prediction Label: 5060155200132 (COR…" at bounding box center [465, 664] width 375 height 943
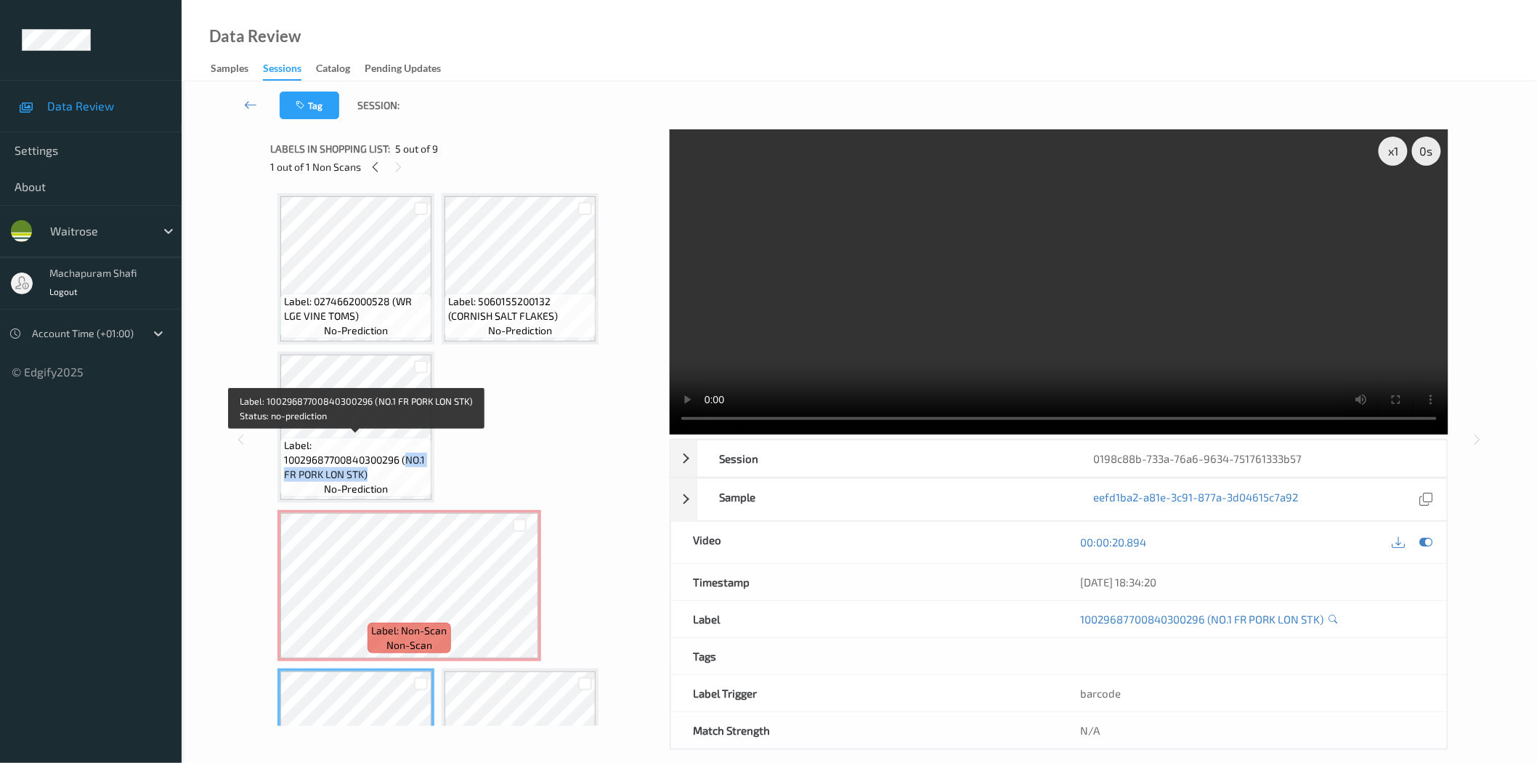
drag, startPoint x: 405, startPoint y: 458, endPoint x: 424, endPoint y: 480, distance: 29.9
click at [424, 480] on div "Label: 10029687700840300296 (NO.1 FR PORK LON STK) no-prediction" at bounding box center [355, 467] width 151 height 60
copy span "NO.1 FR PORK LON STK)"
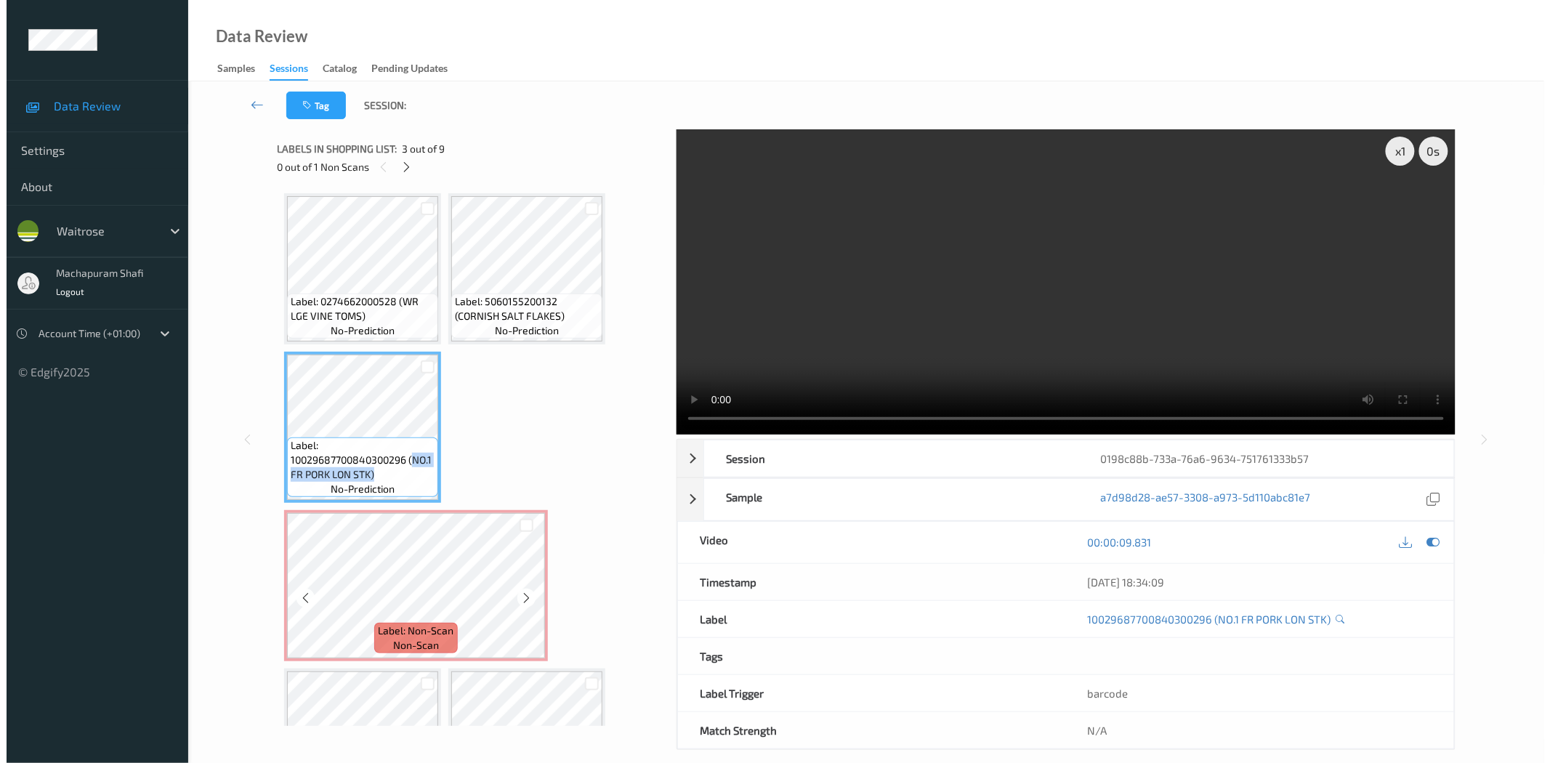
scroll to position [323, 0]
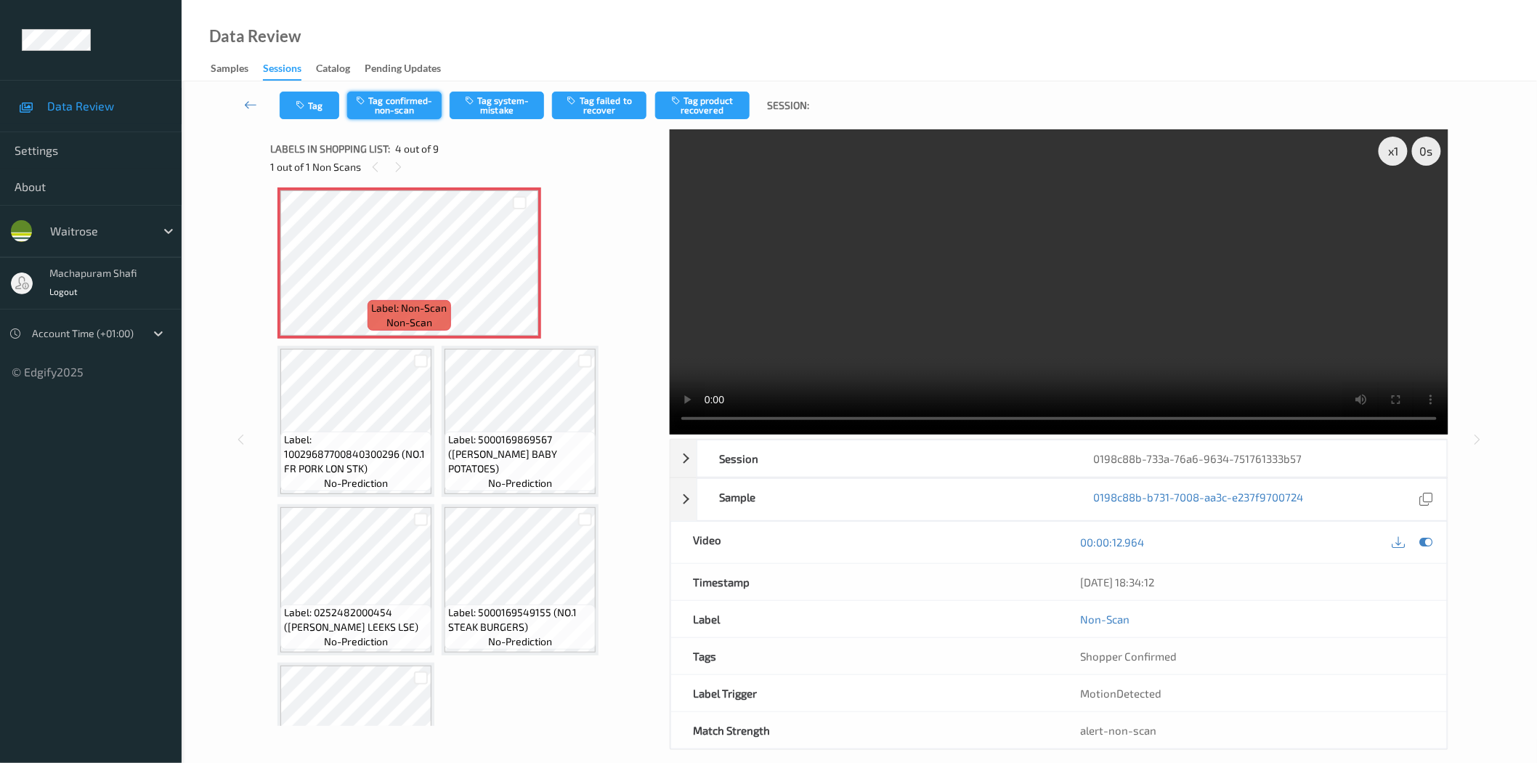
click at [397, 104] on button "Tag confirmed-non-scan" at bounding box center [394, 106] width 94 height 28
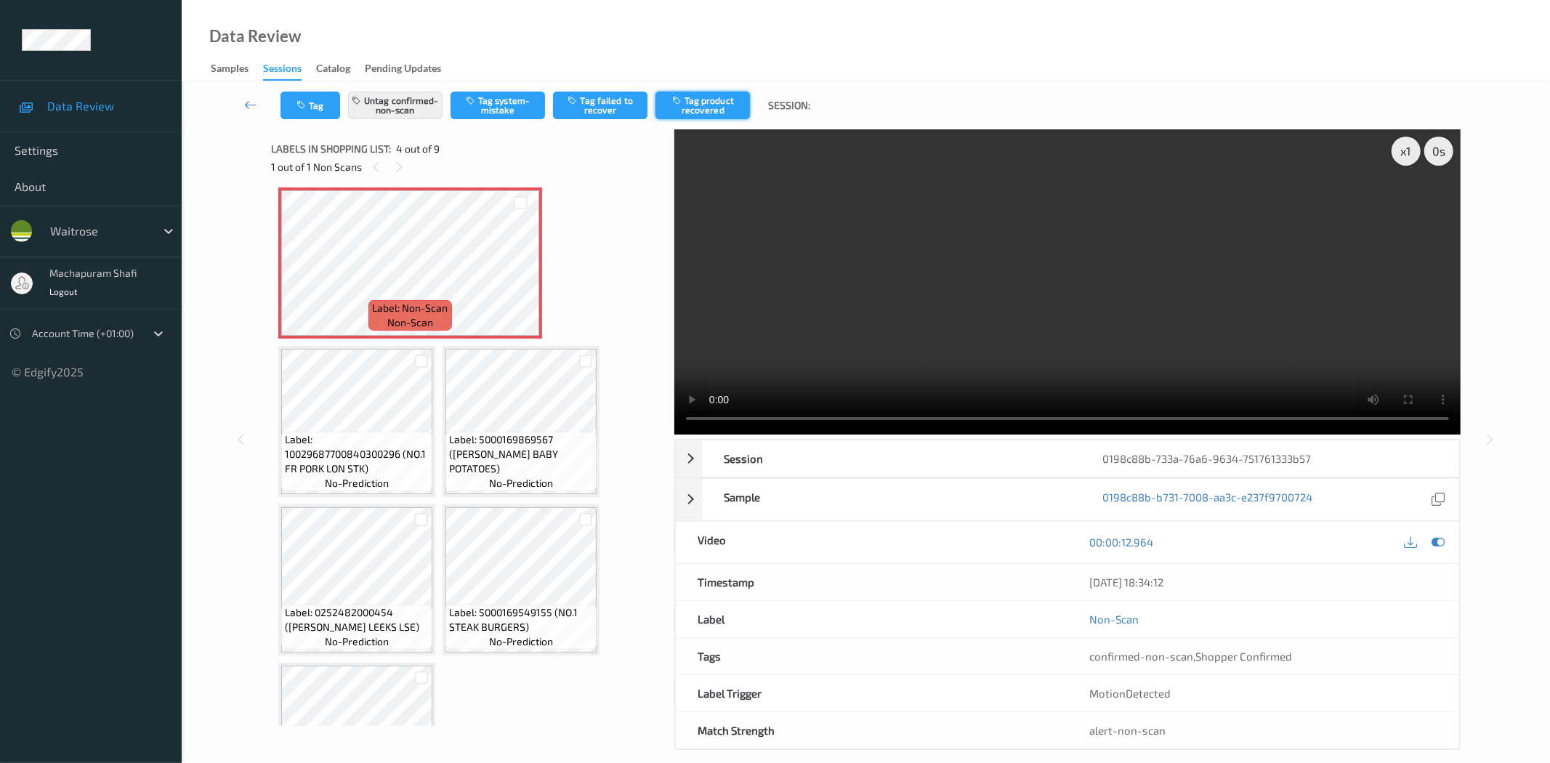
click at [705, 107] on button "Tag product recovered" at bounding box center [702, 106] width 94 height 28
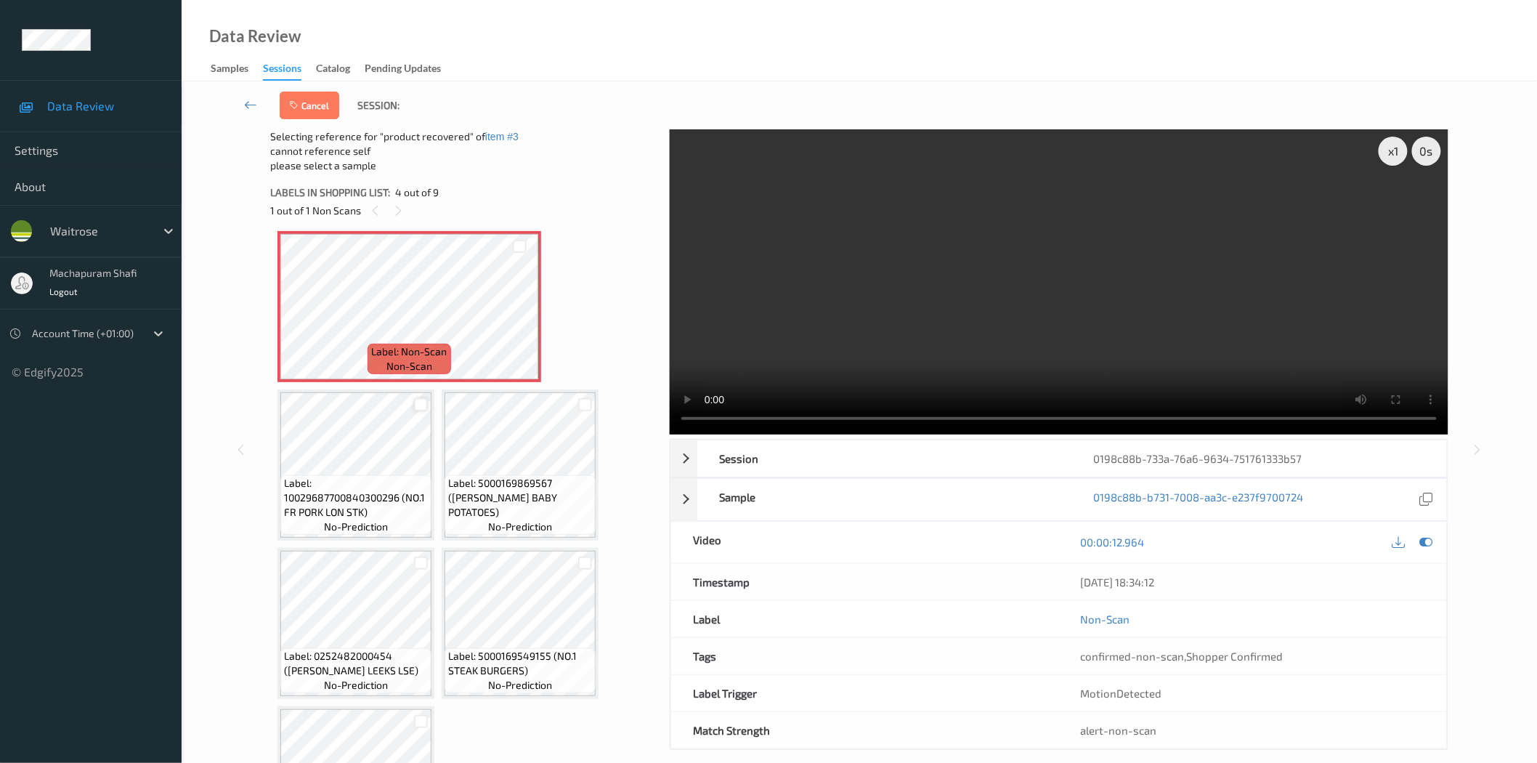
click at [424, 402] on div at bounding box center [421, 405] width 14 height 14
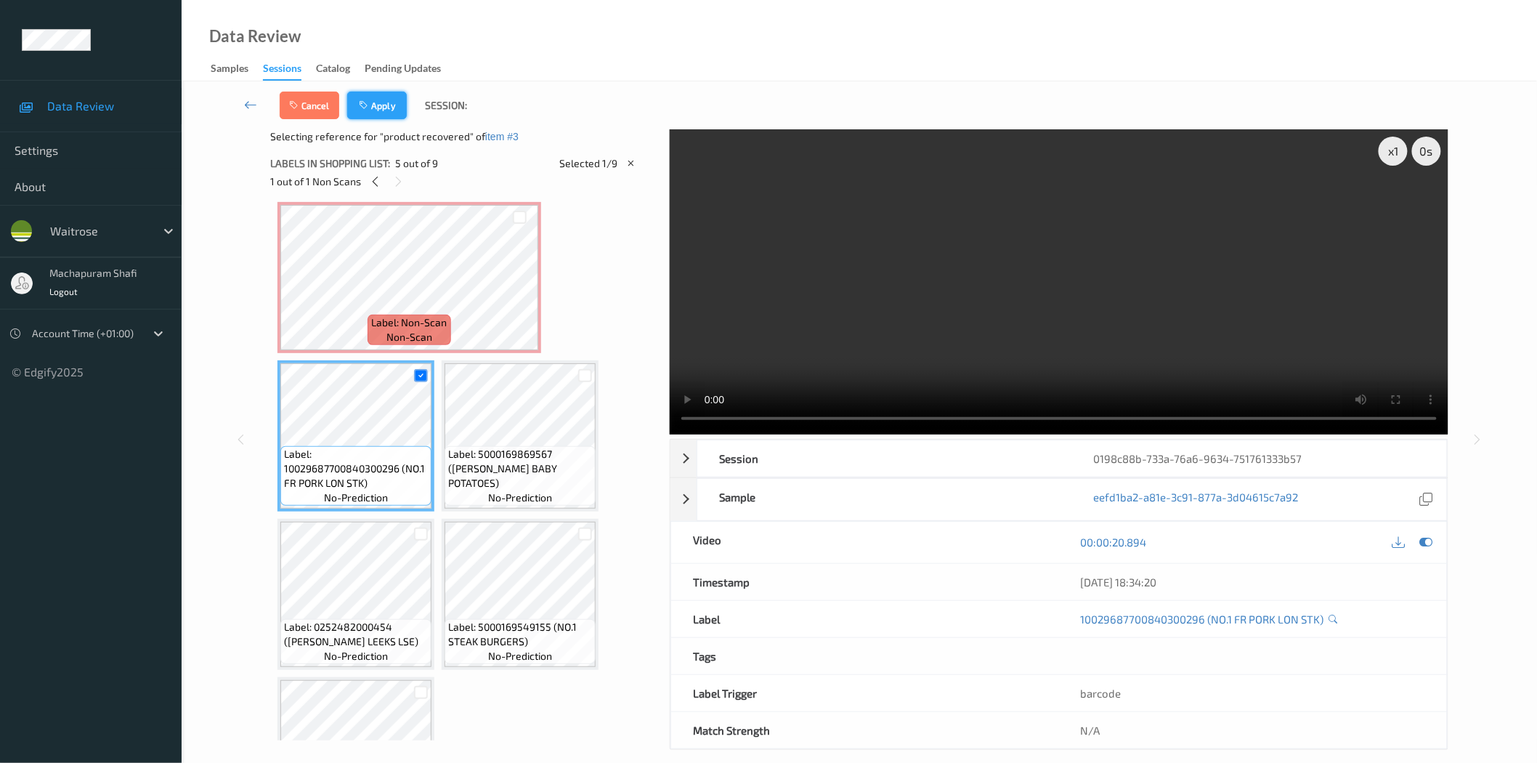
click at [374, 103] on button "Apply" at bounding box center [377, 106] width 60 height 28
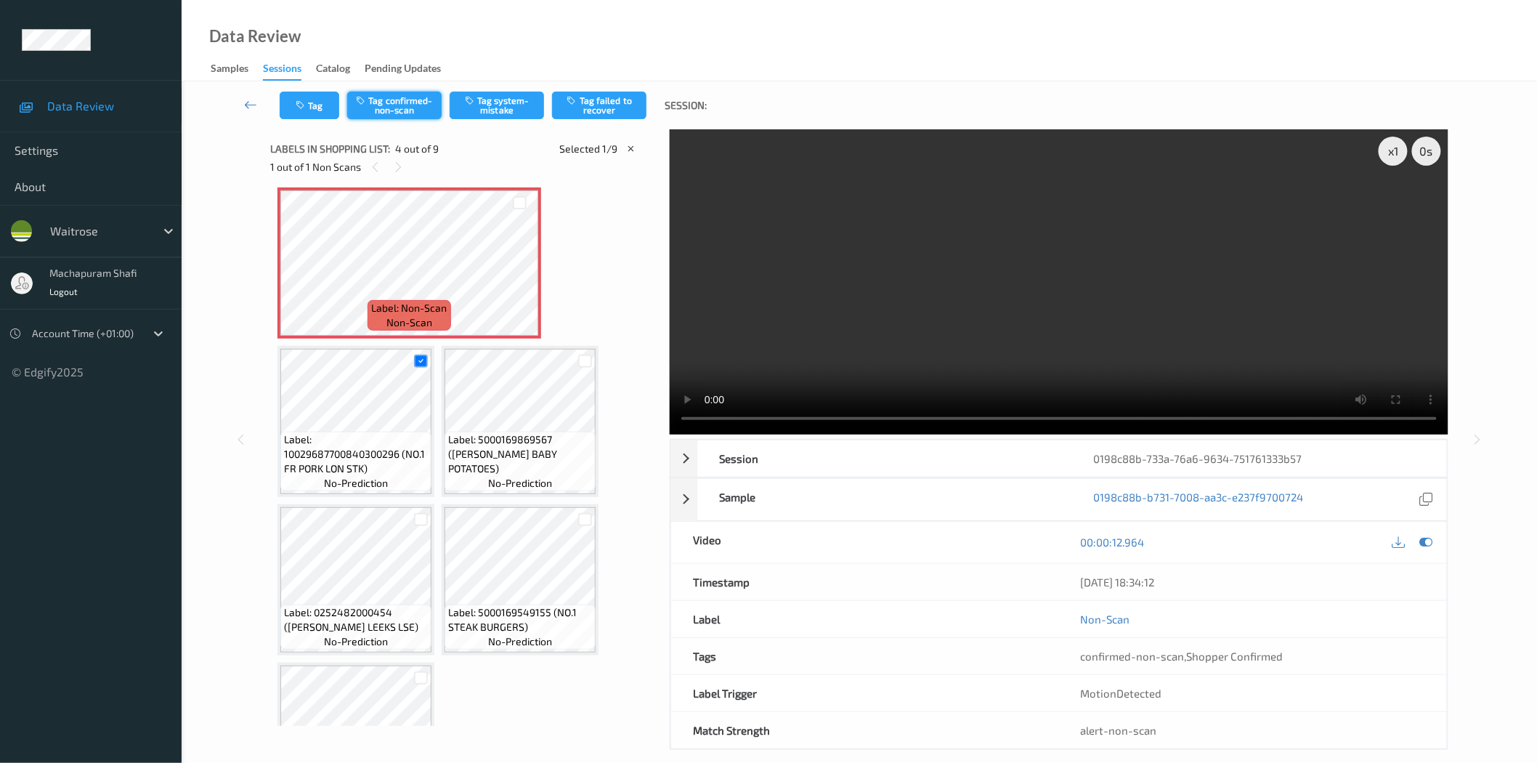
scroll to position [164, 0]
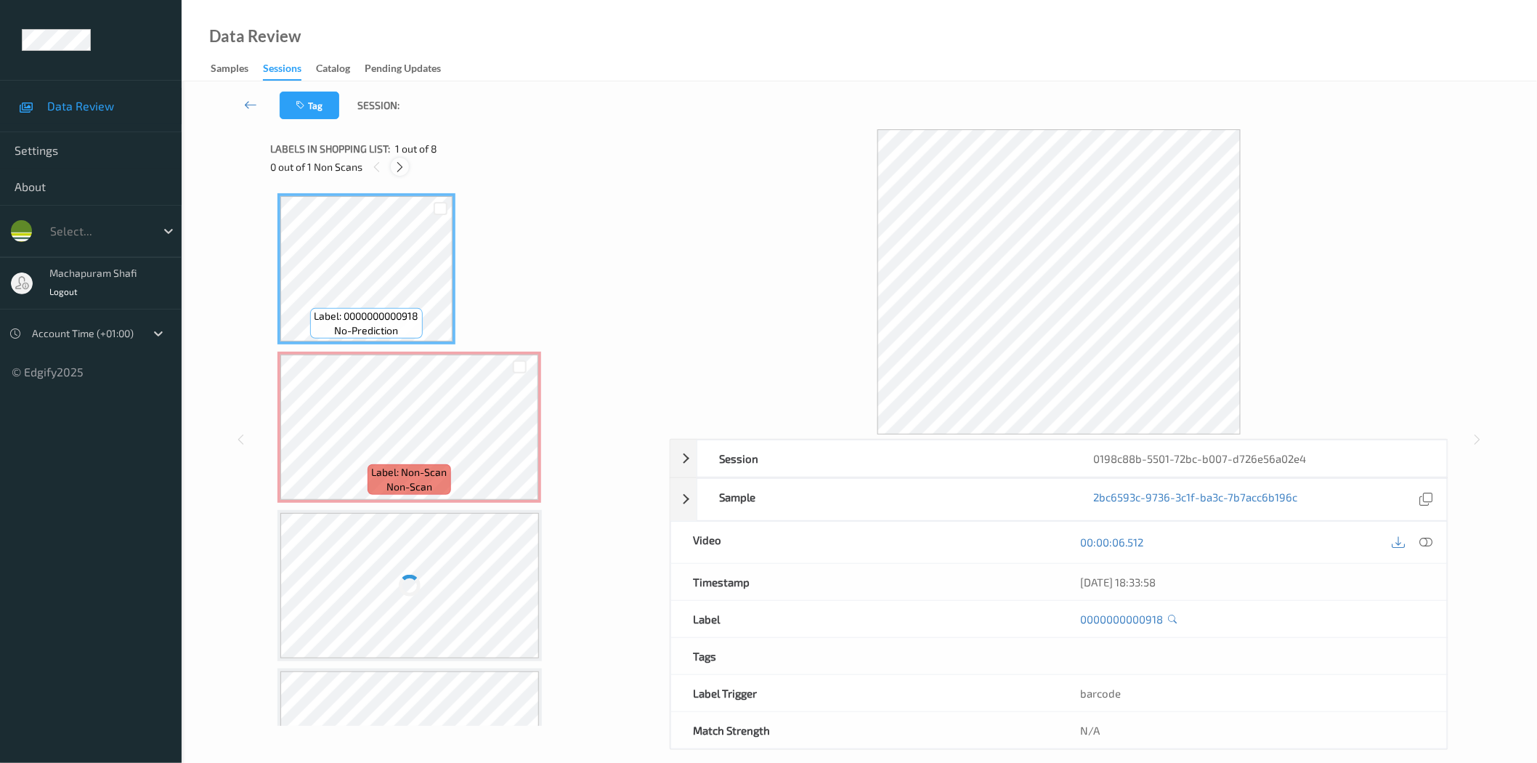
click at [397, 170] on icon at bounding box center [400, 167] width 12 height 13
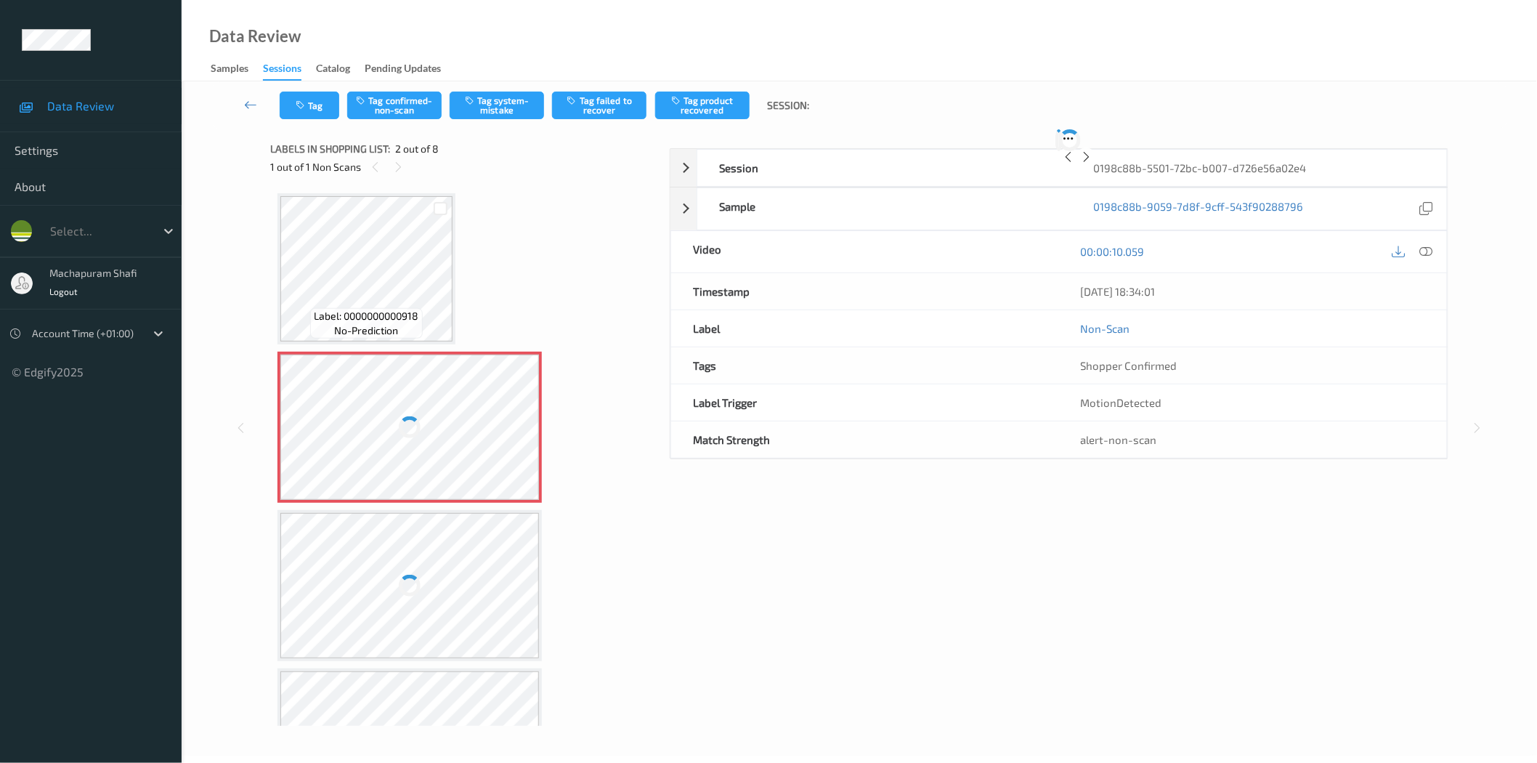
scroll to position [7, 0]
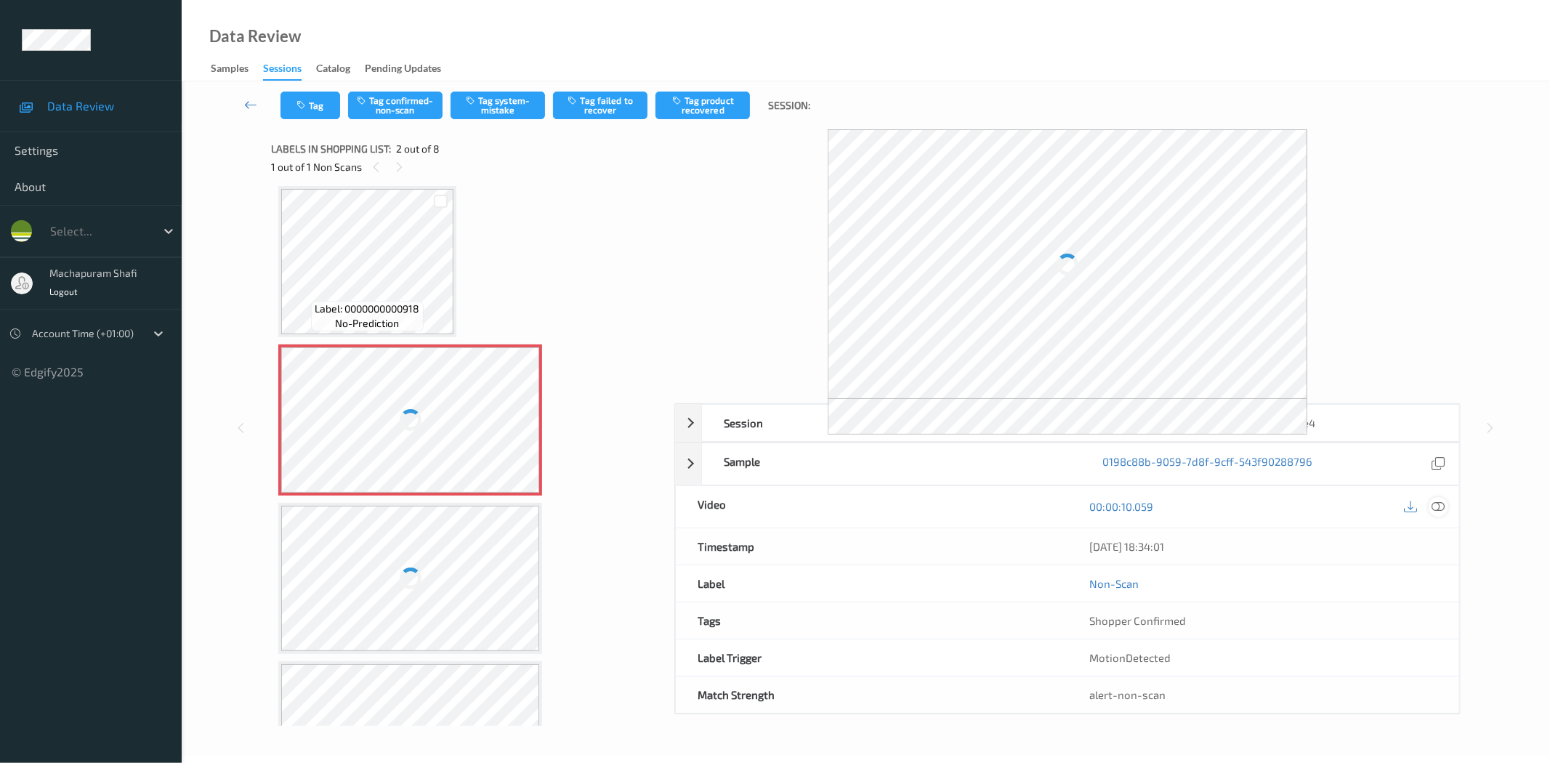
click at [1443, 514] on div at bounding box center [1438, 507] width 20 height 20
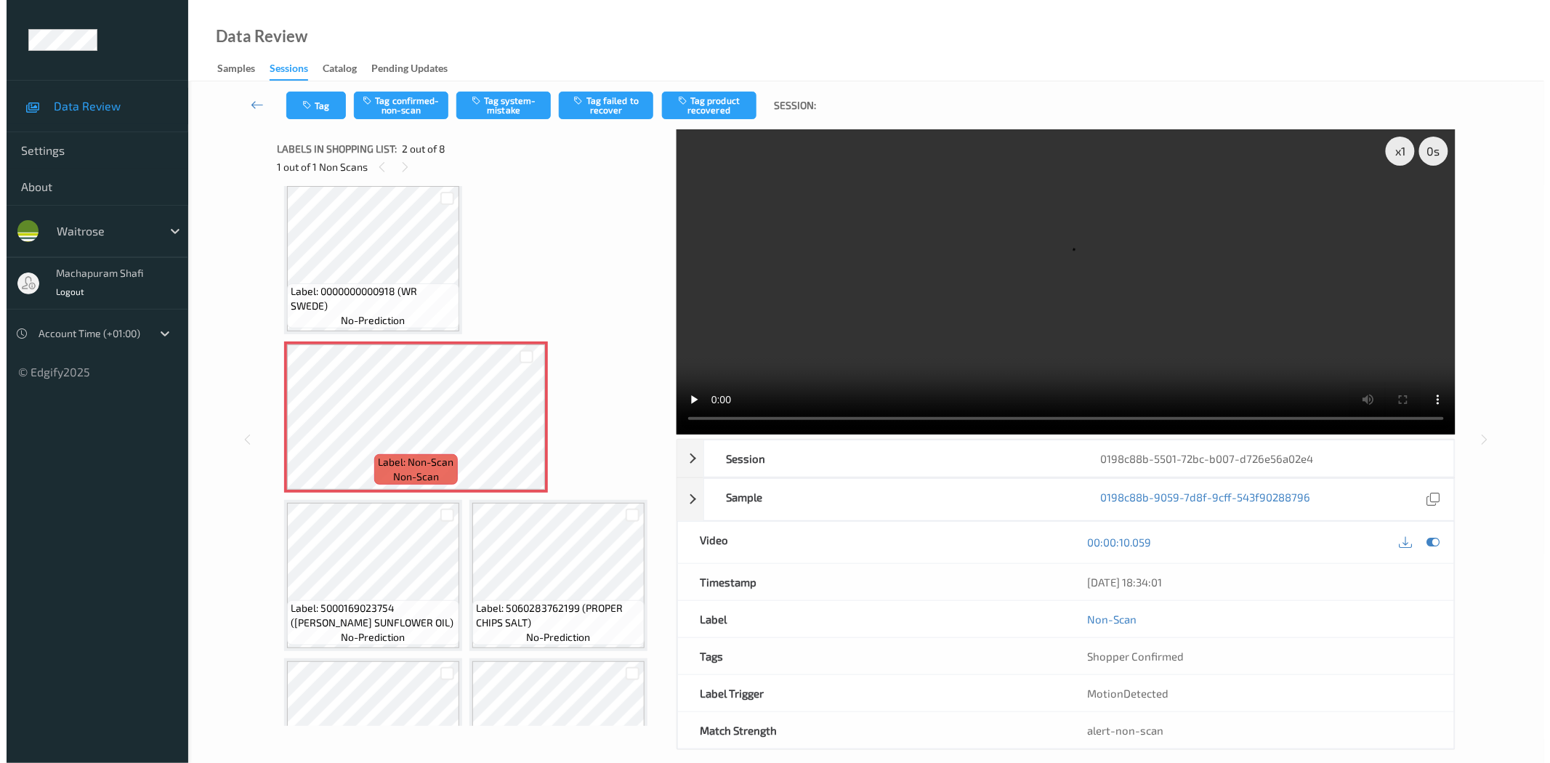
scroll to position [0, 0]
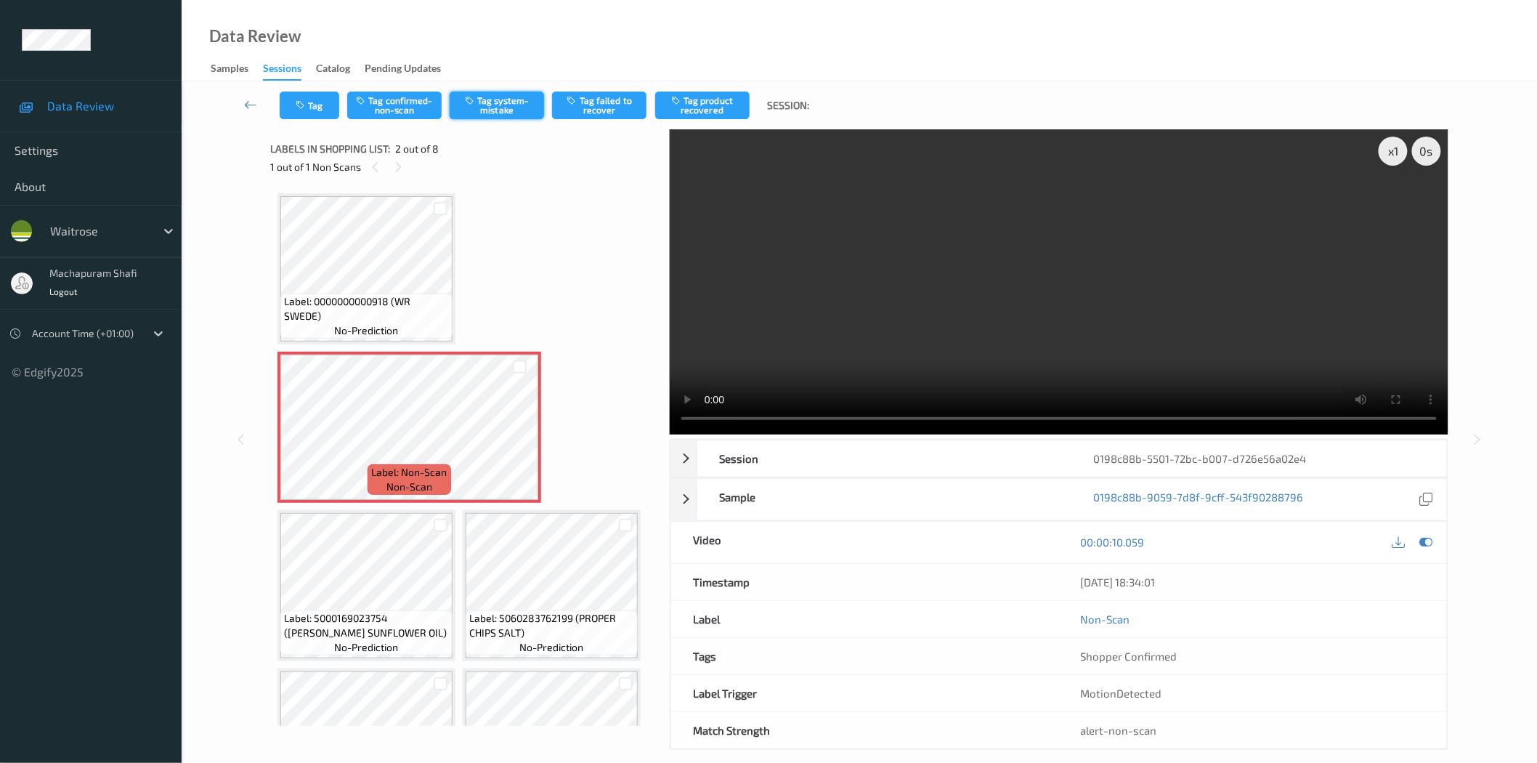
click at [494, 105] on button "Tag system-mistake" at bounding box center [497, 106] width 94 height 28
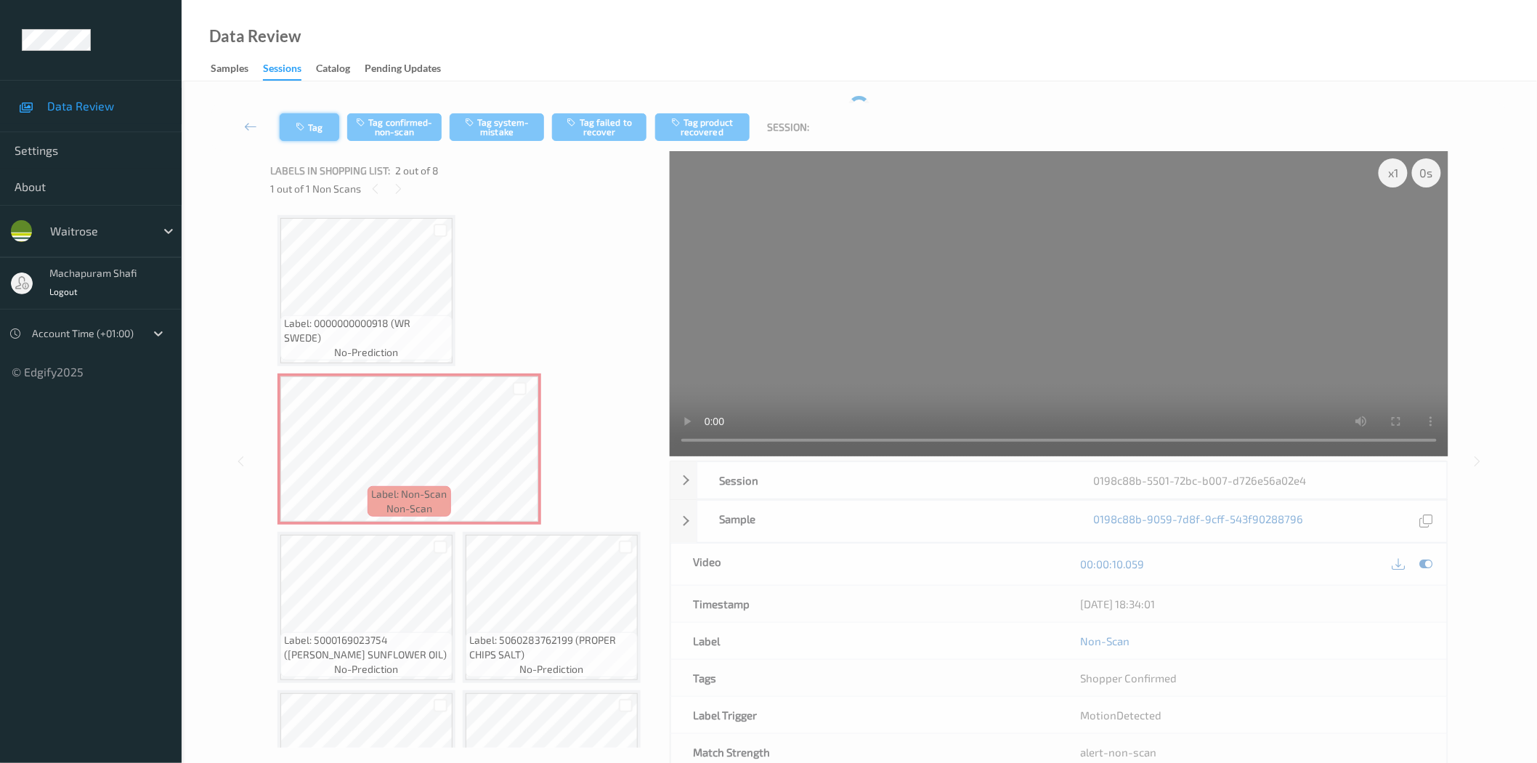
click at [316, 126] on button "Tag" at bounding box center [310, 127] width 60 height 28
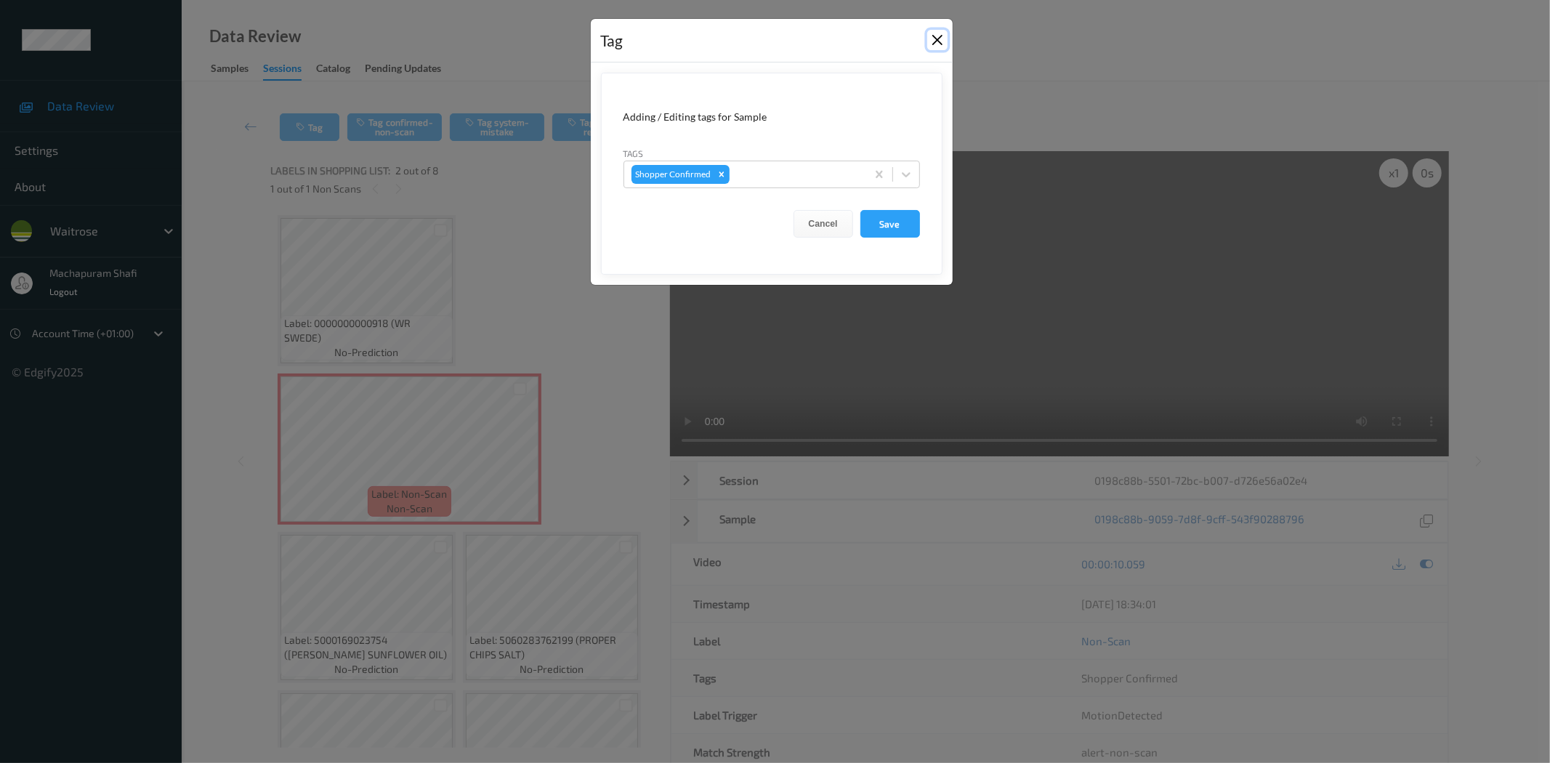
click at [936, 35] on button "Close" at bounding box center [937, 40] width 20 height 20
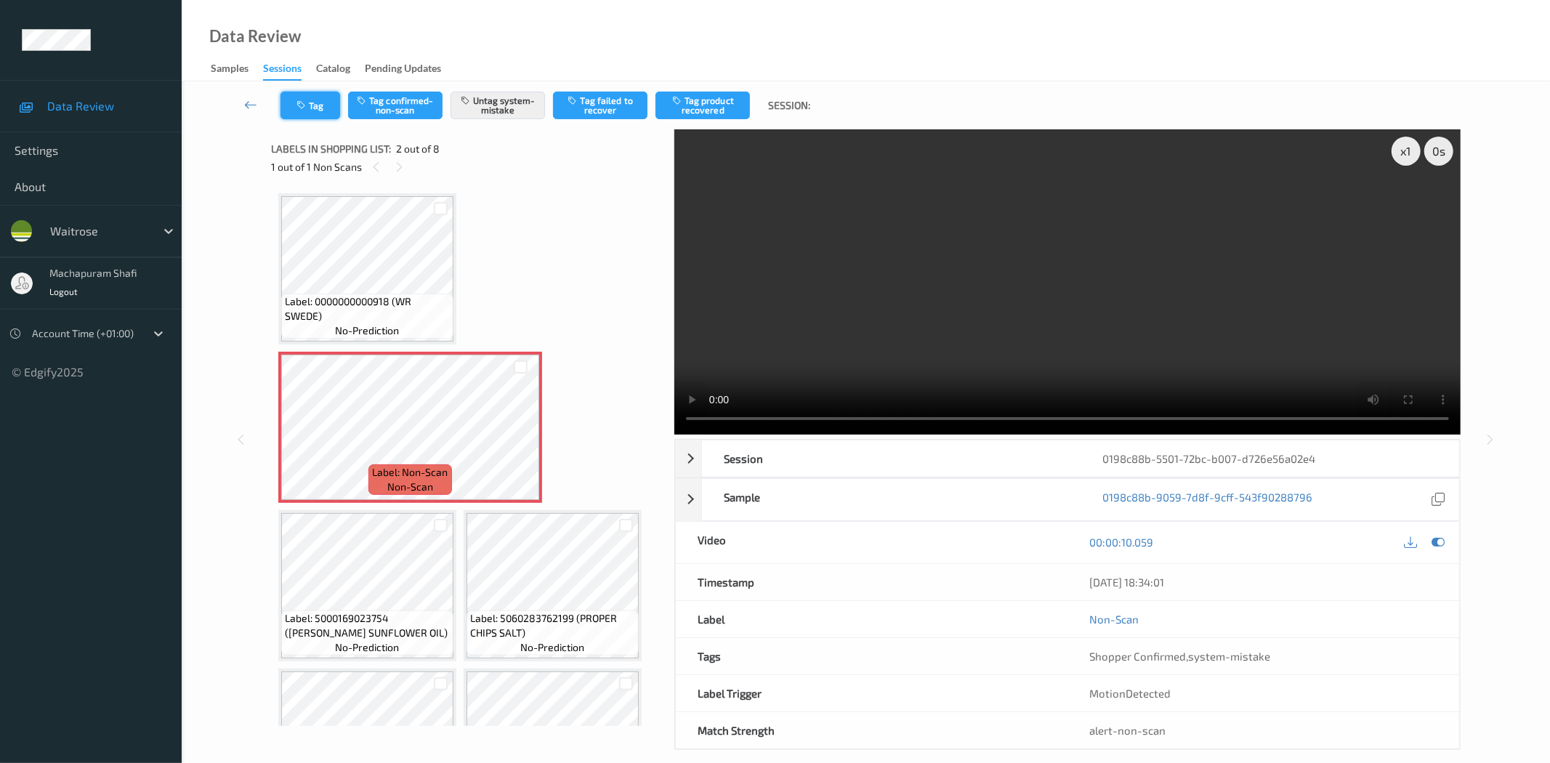
click at [306, 100] on icon "button" at bounding box center [302, 105] width 12 height 10
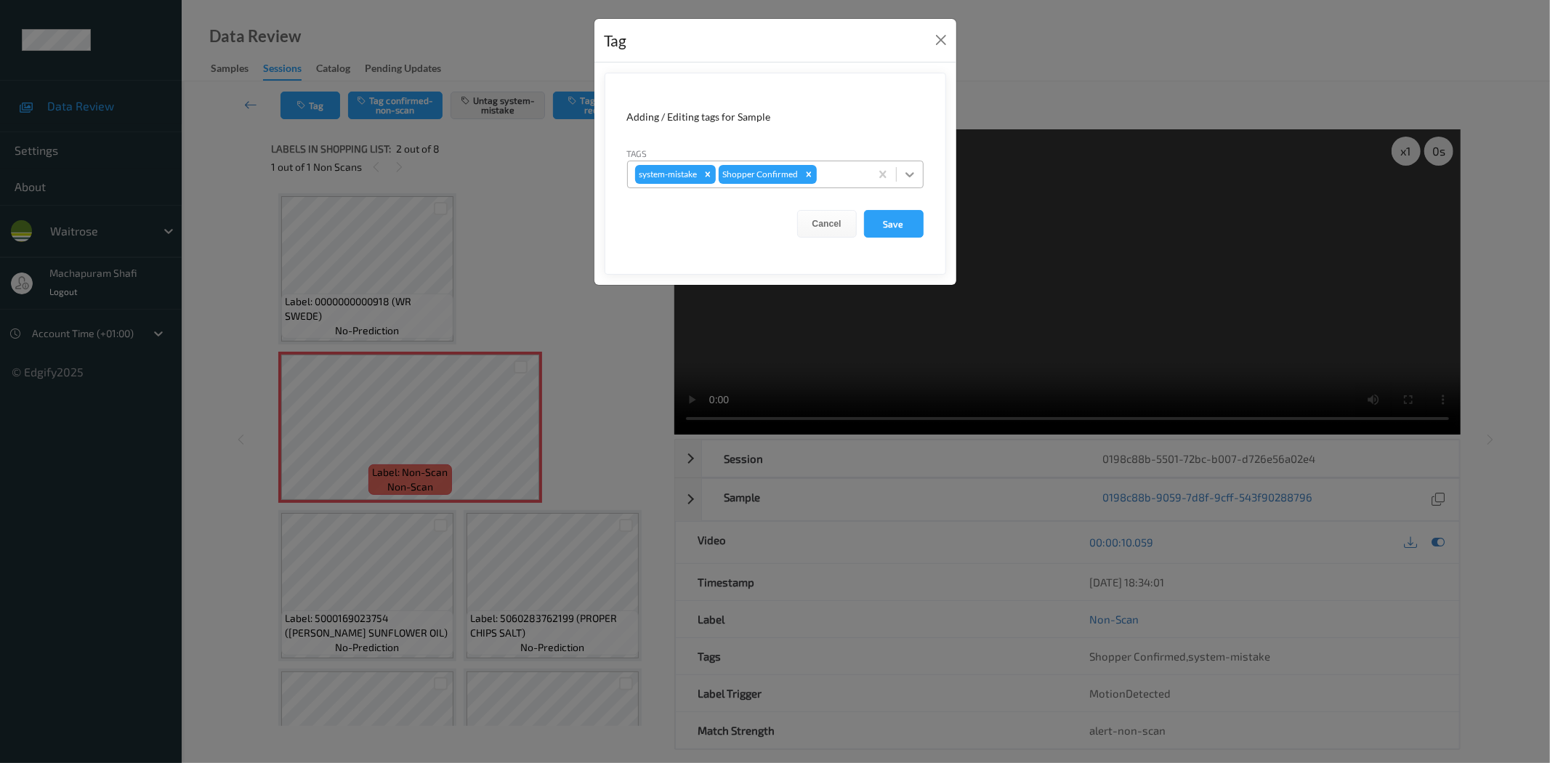
click at [913, 171] on icon at bounding box center [909, 174] width 15 height 15
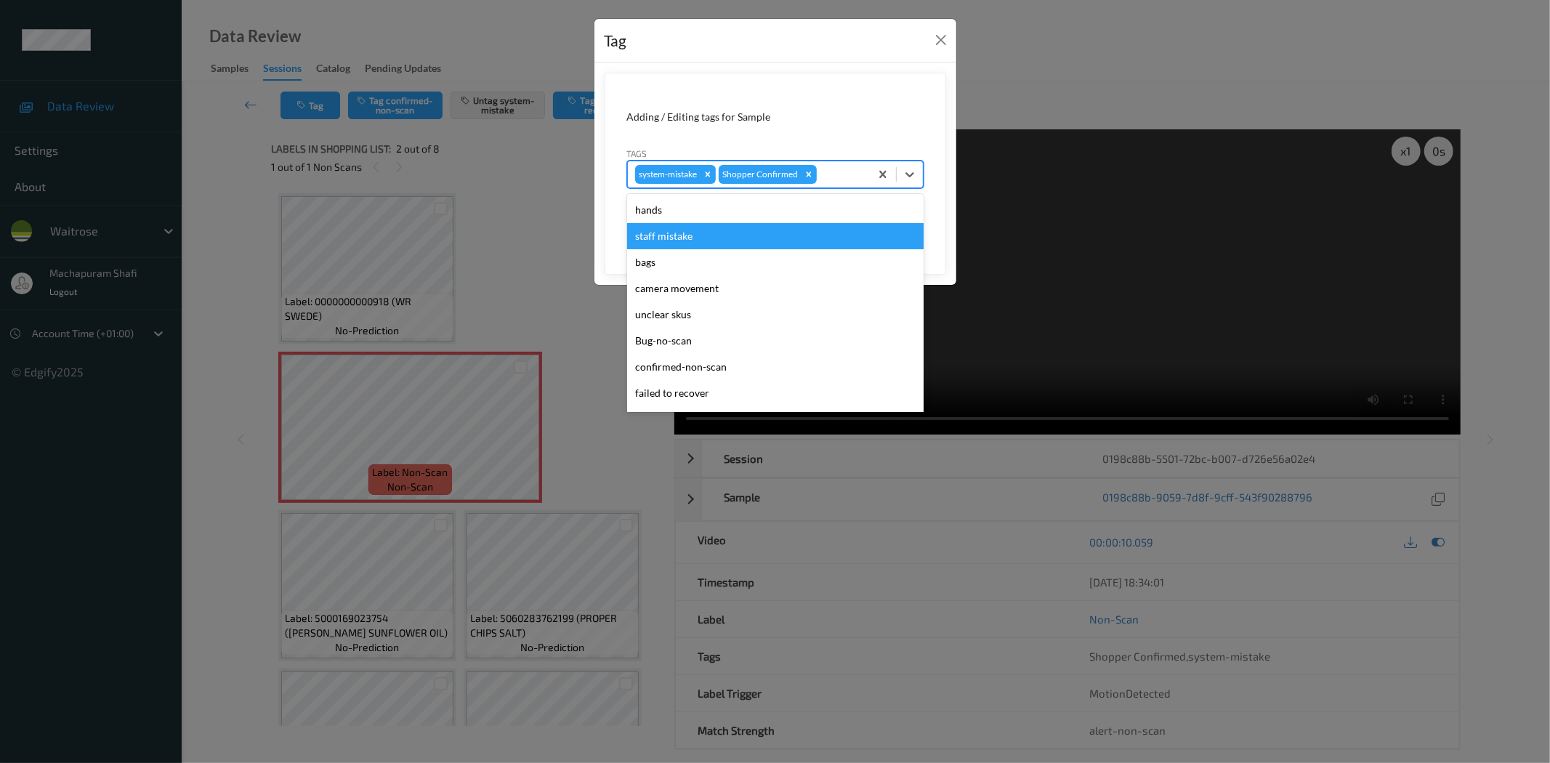
scroll to position [284, 0]
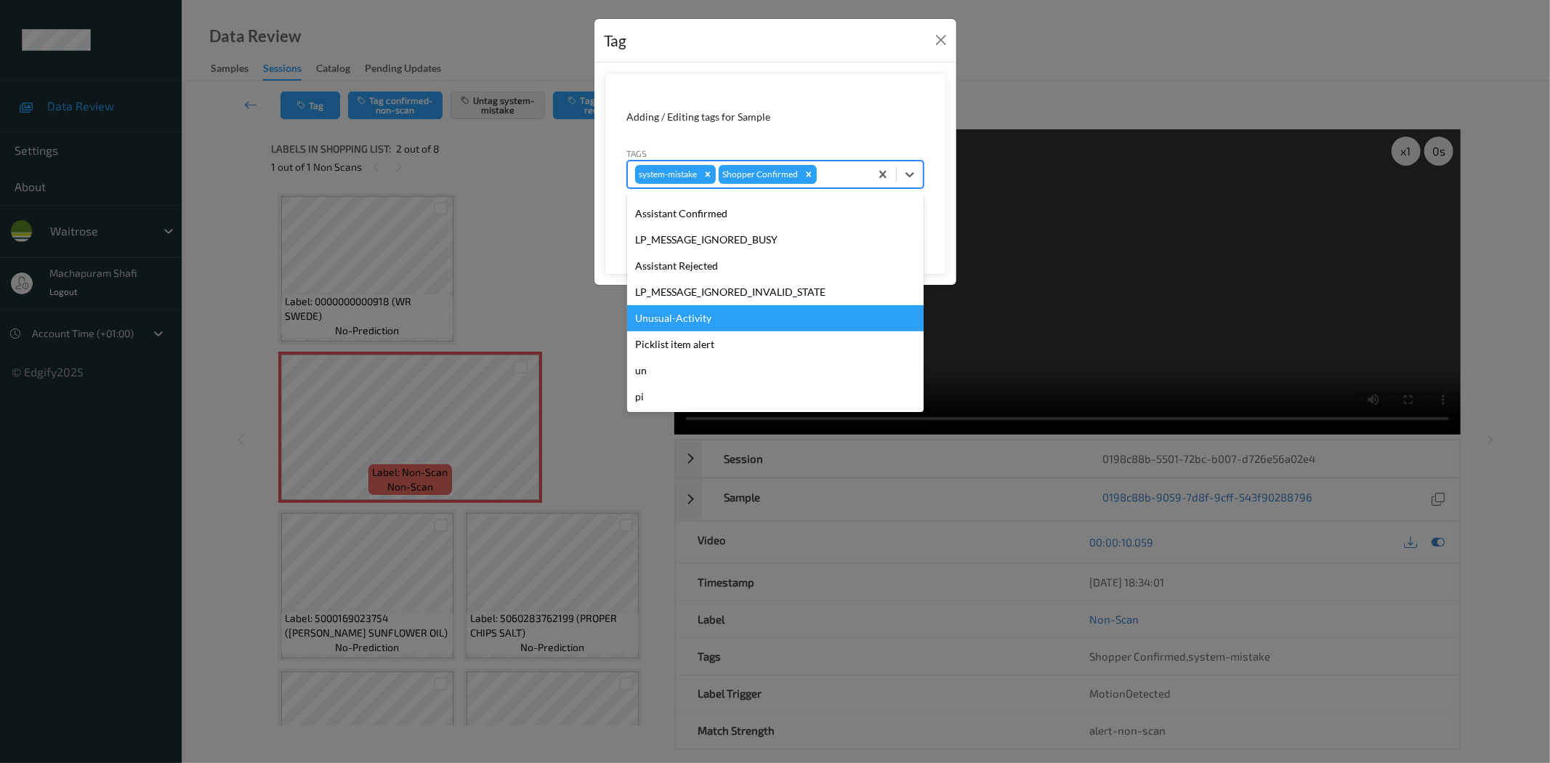
click at [679, 317] on div "Unusual-Activity" at bounding box center [775, 318] width 296 height 26
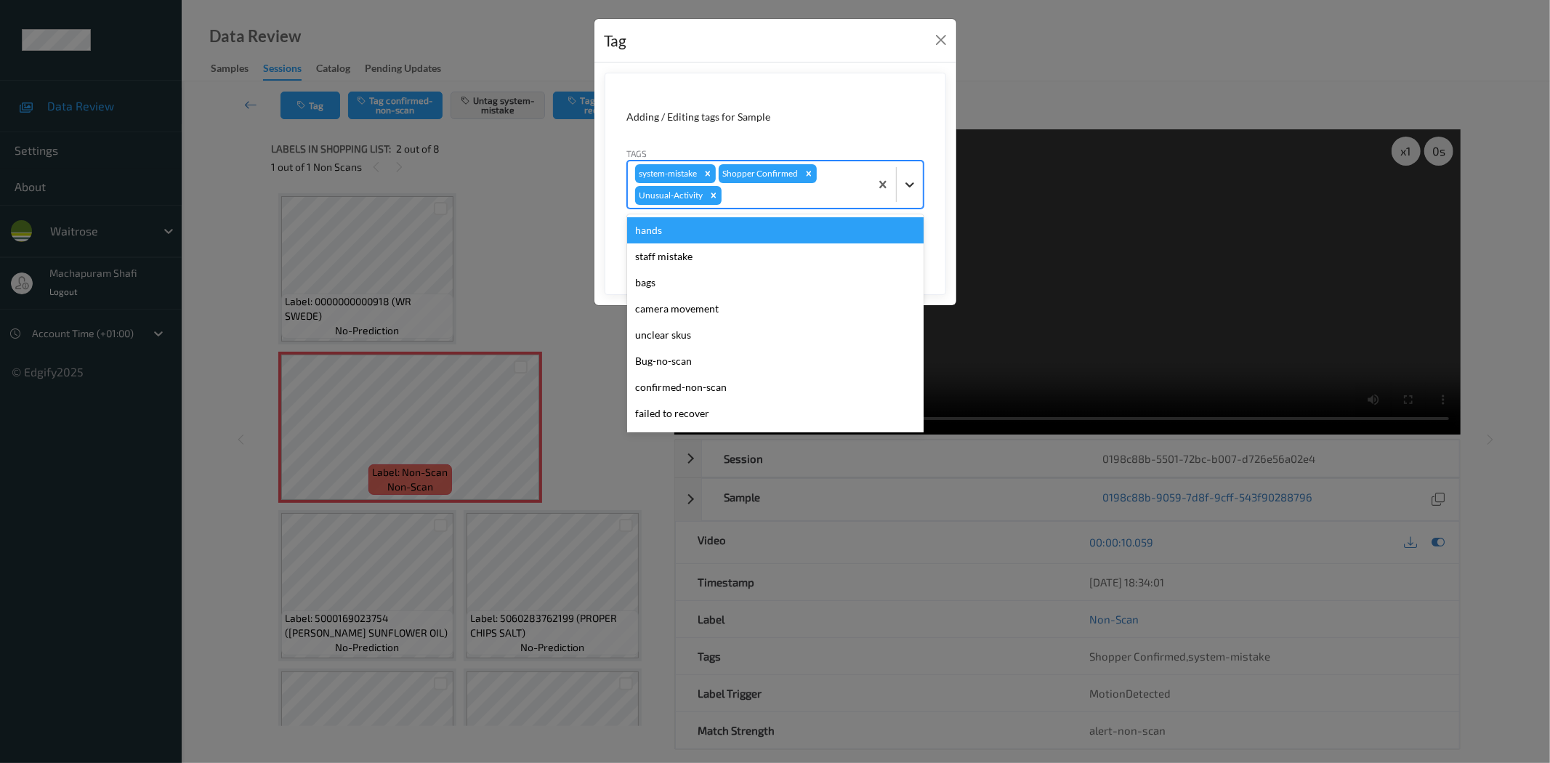
click at [913, 174] on div at bounding box center [910, 184] width 26 height 26
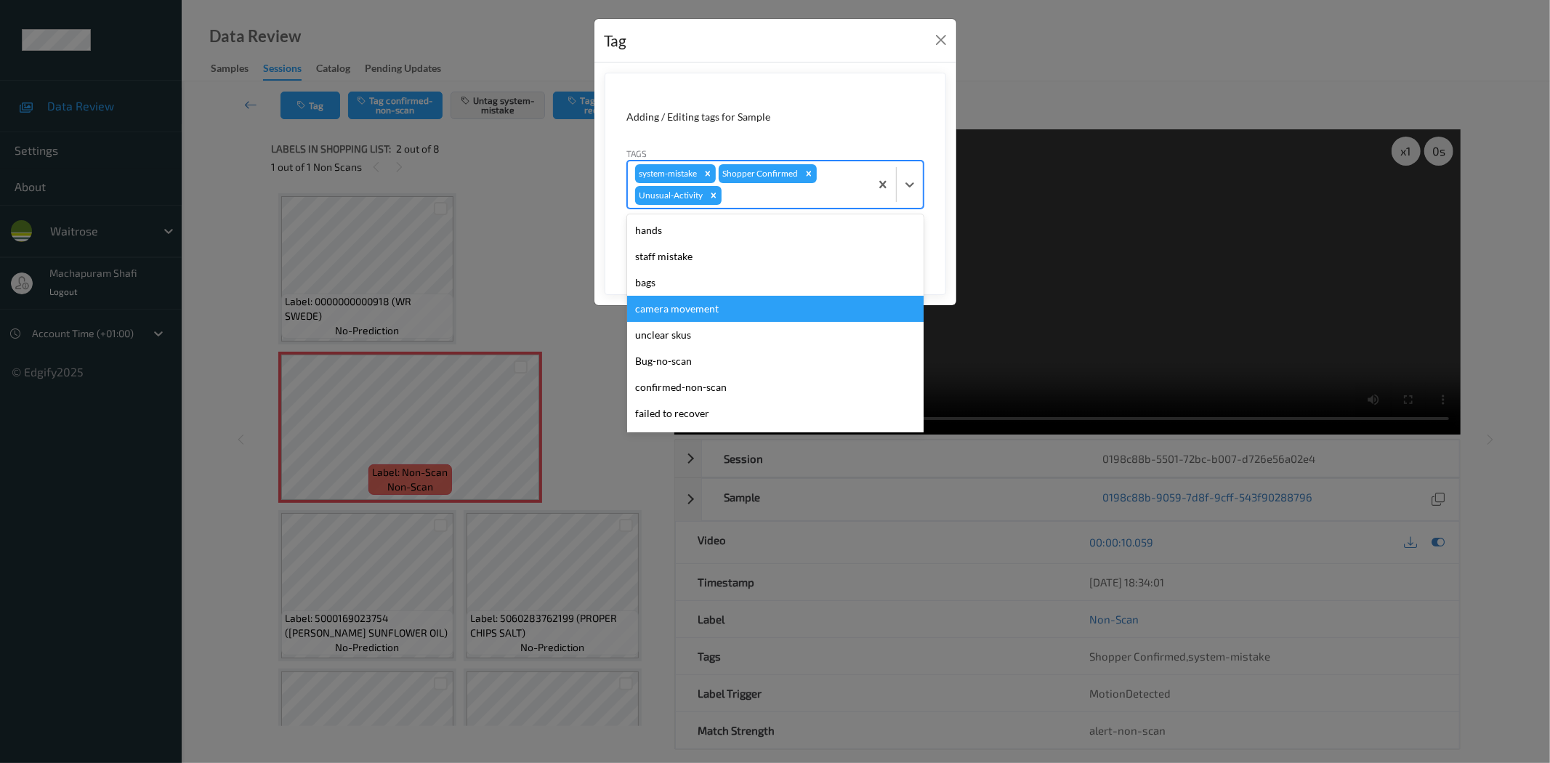
scroll to position [258, 0]
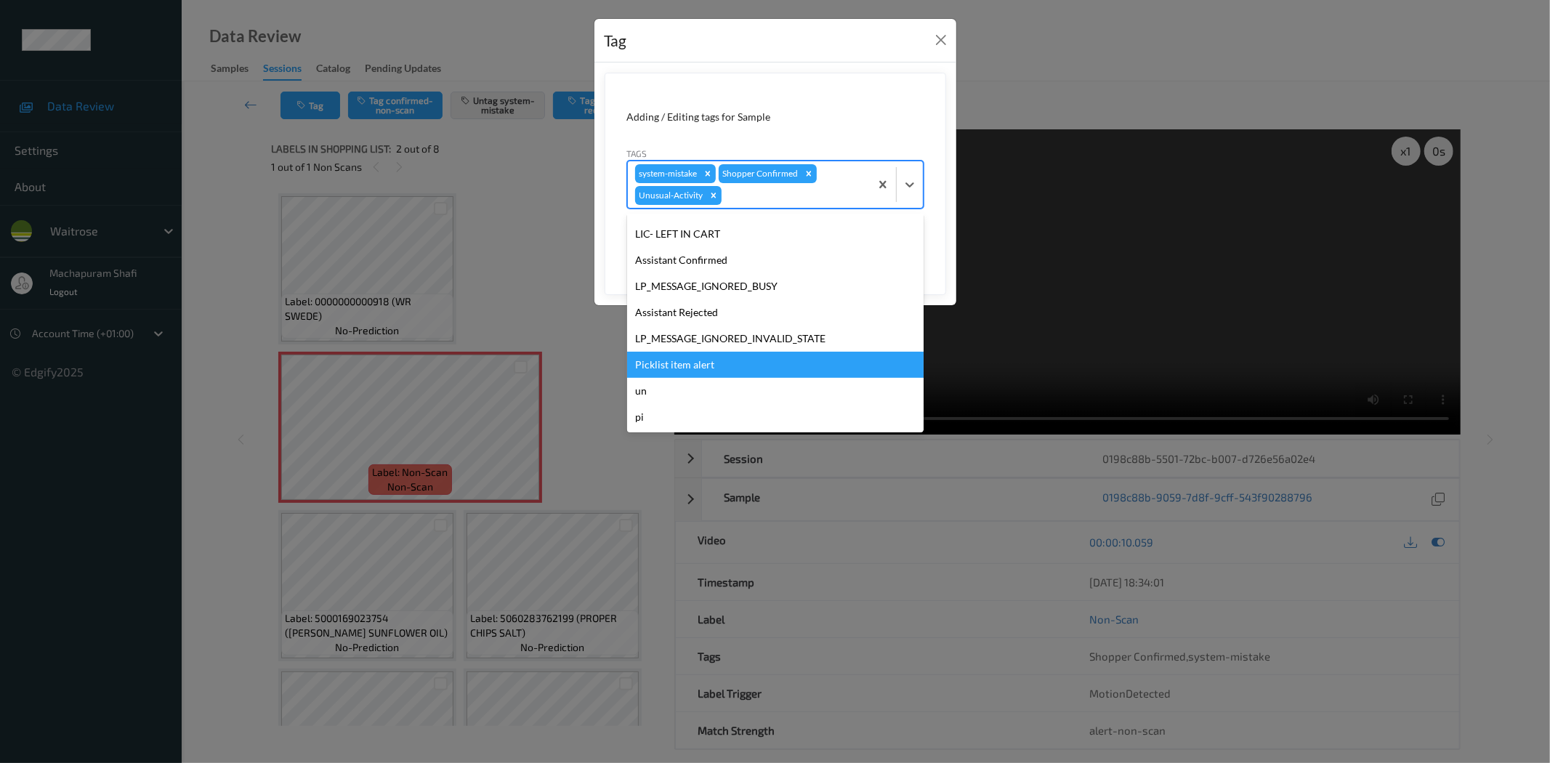
click at [647, 359] on div "Picklist item alert" at bounding box center [775, 365] width 296 height 26
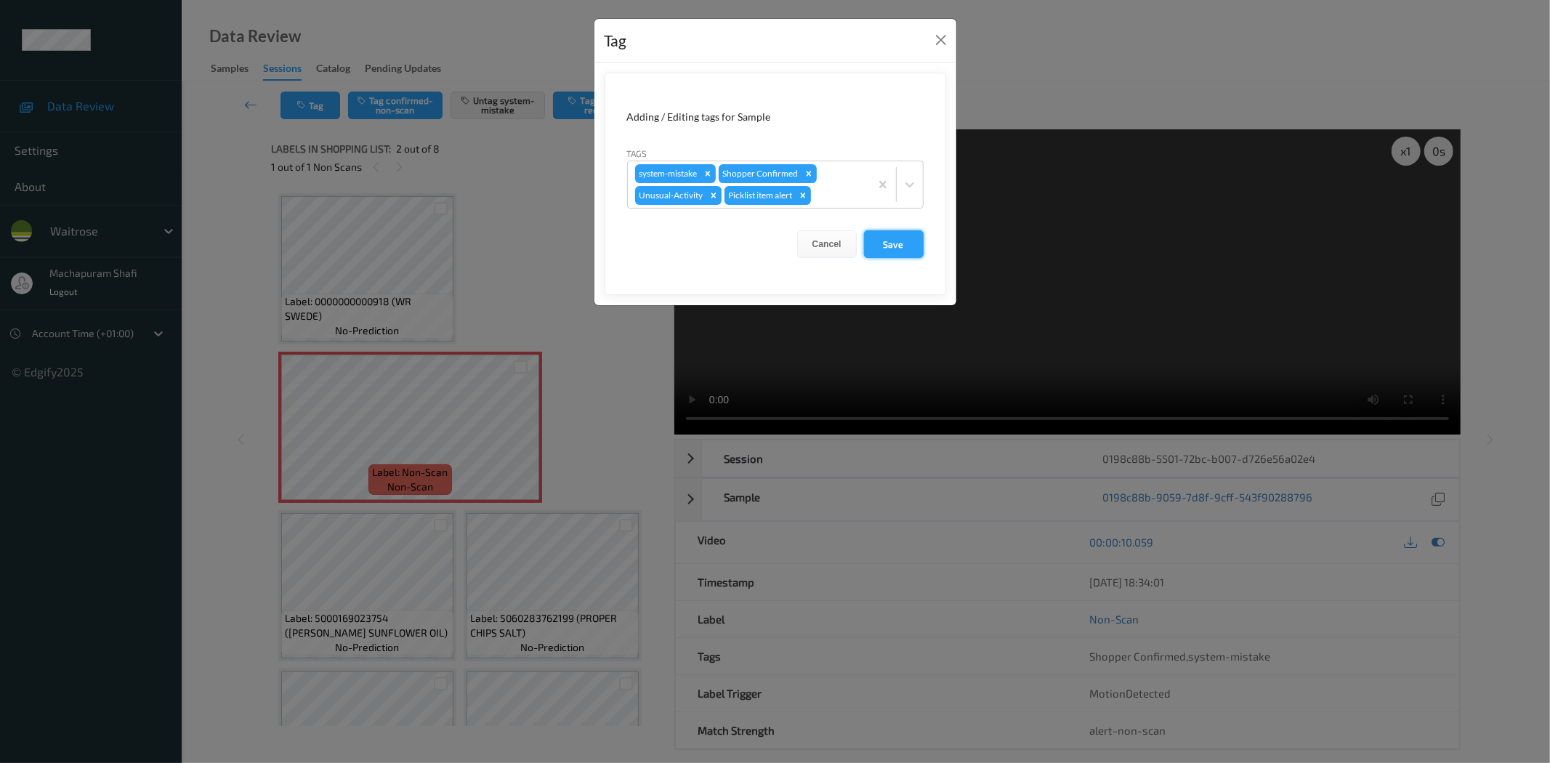
click at [909, 243] on button "Save" at bounding box center [894, 244] width 60 height 28
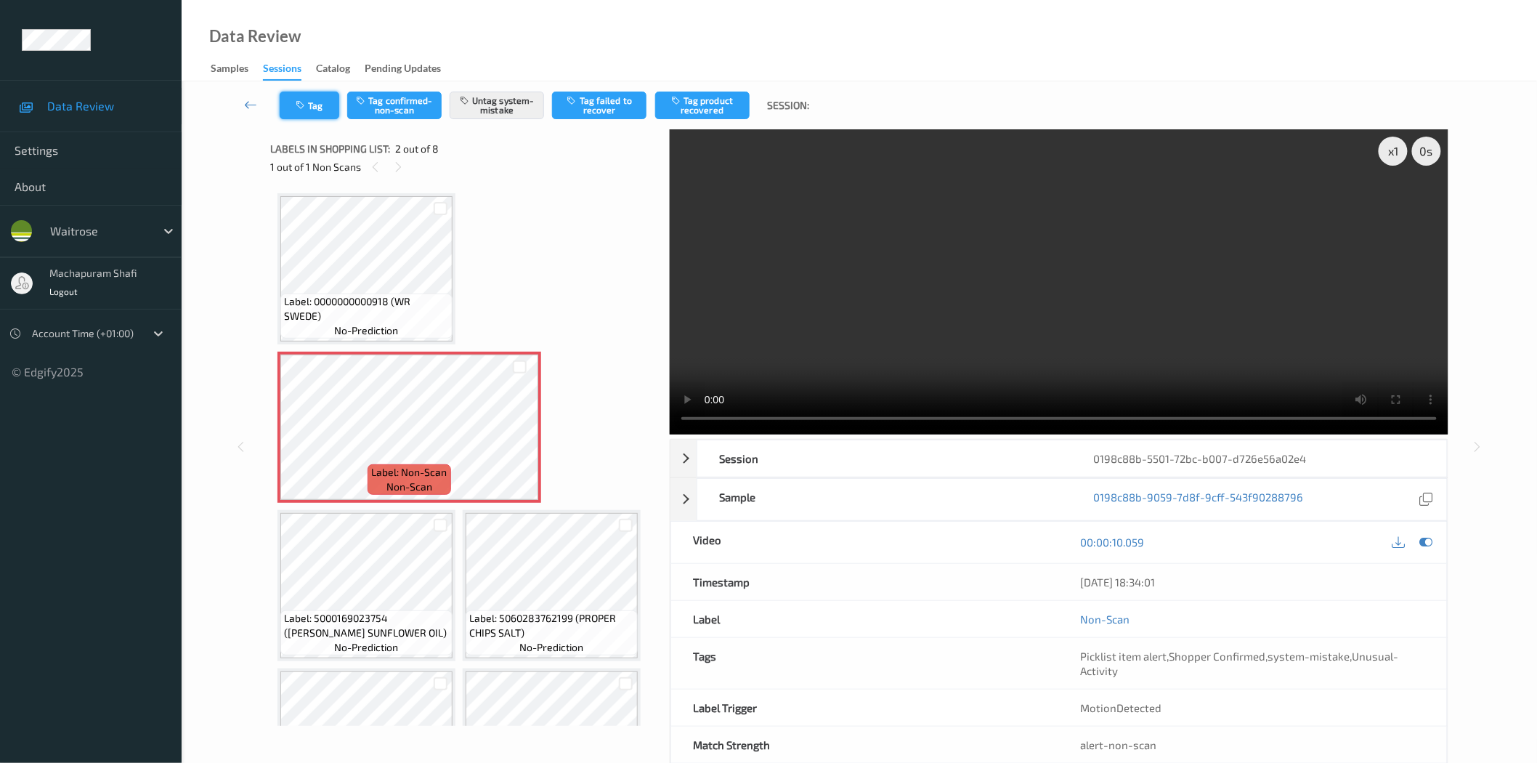
click at [308, 111] on button "Tag" at bounding box center [310, 106] width 60 height 28
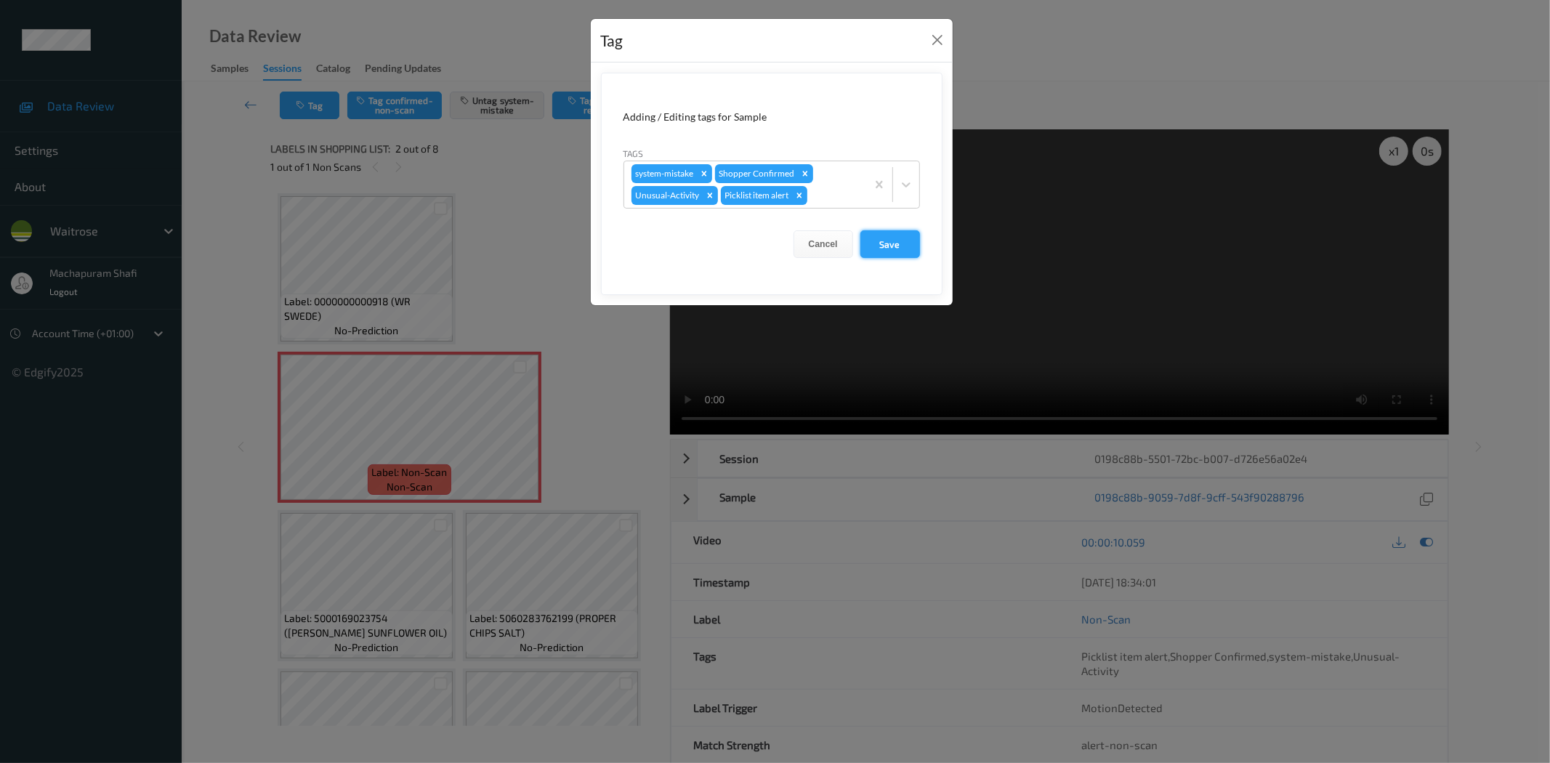
click at [884, 236] on button "Save" at bounding box center [890, 244] width 60 height 28
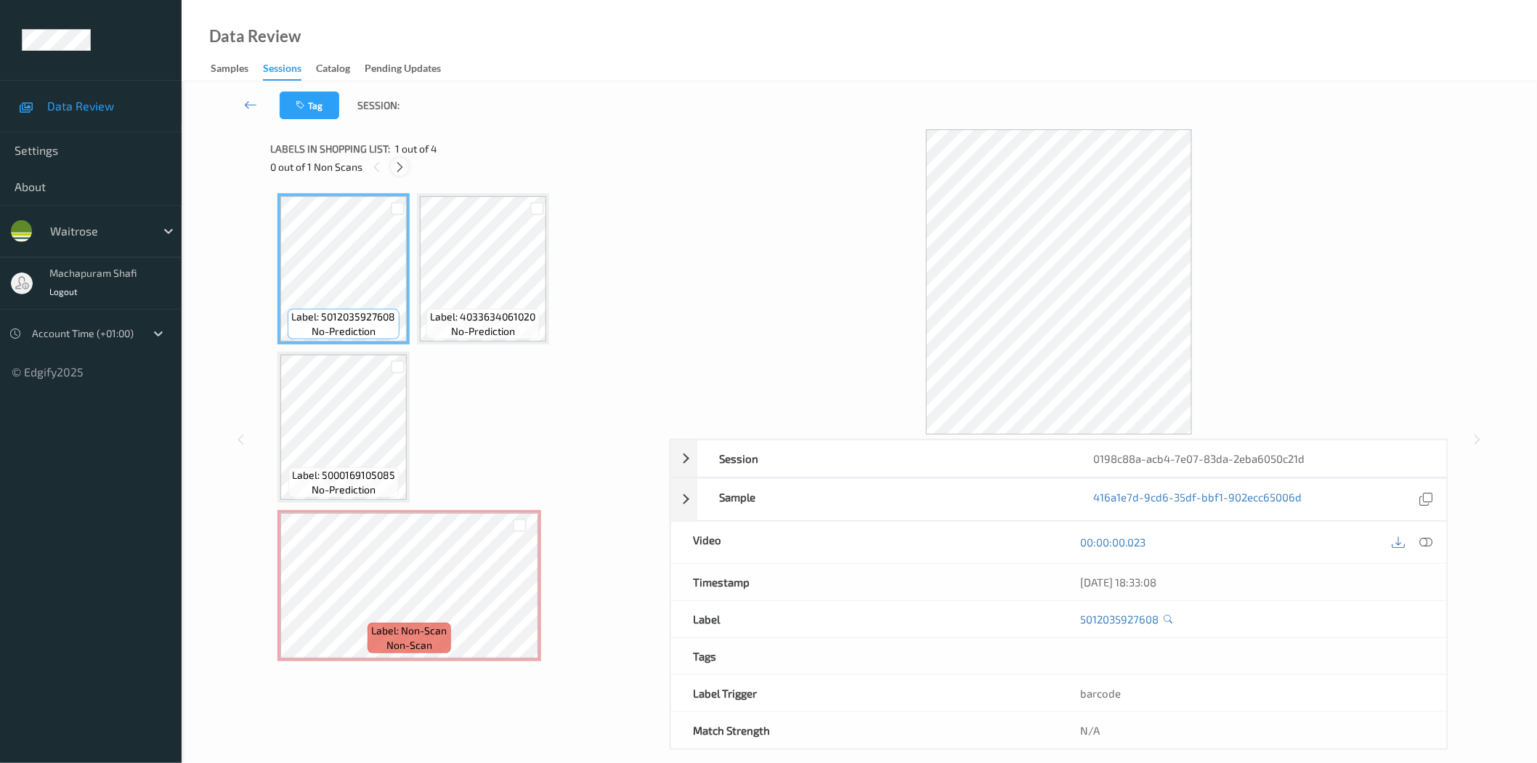
click at [396, 171] on icon at bounding box center [400, 167] width 12 height 13
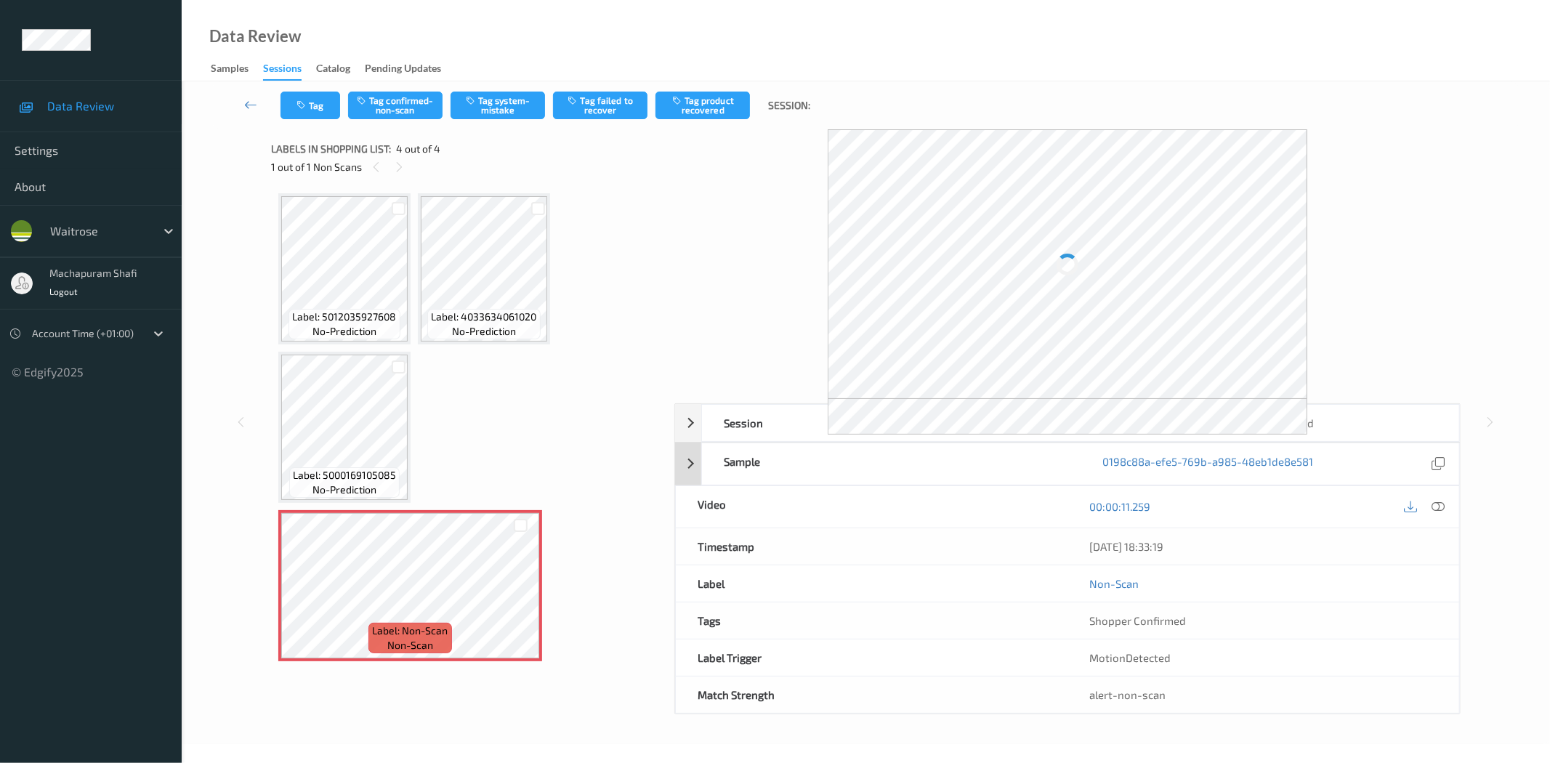
drag, startPoint x: 1432, startPoint y: 498, endPoint x: 1425, endPoint y: 474, distance: 24.4
click at [1432, 498] on div at bounding box center [1424, 507] width 47 height 20
click at [1440, 509] on icon at bounding box center [1438, 506] width 13 height 13
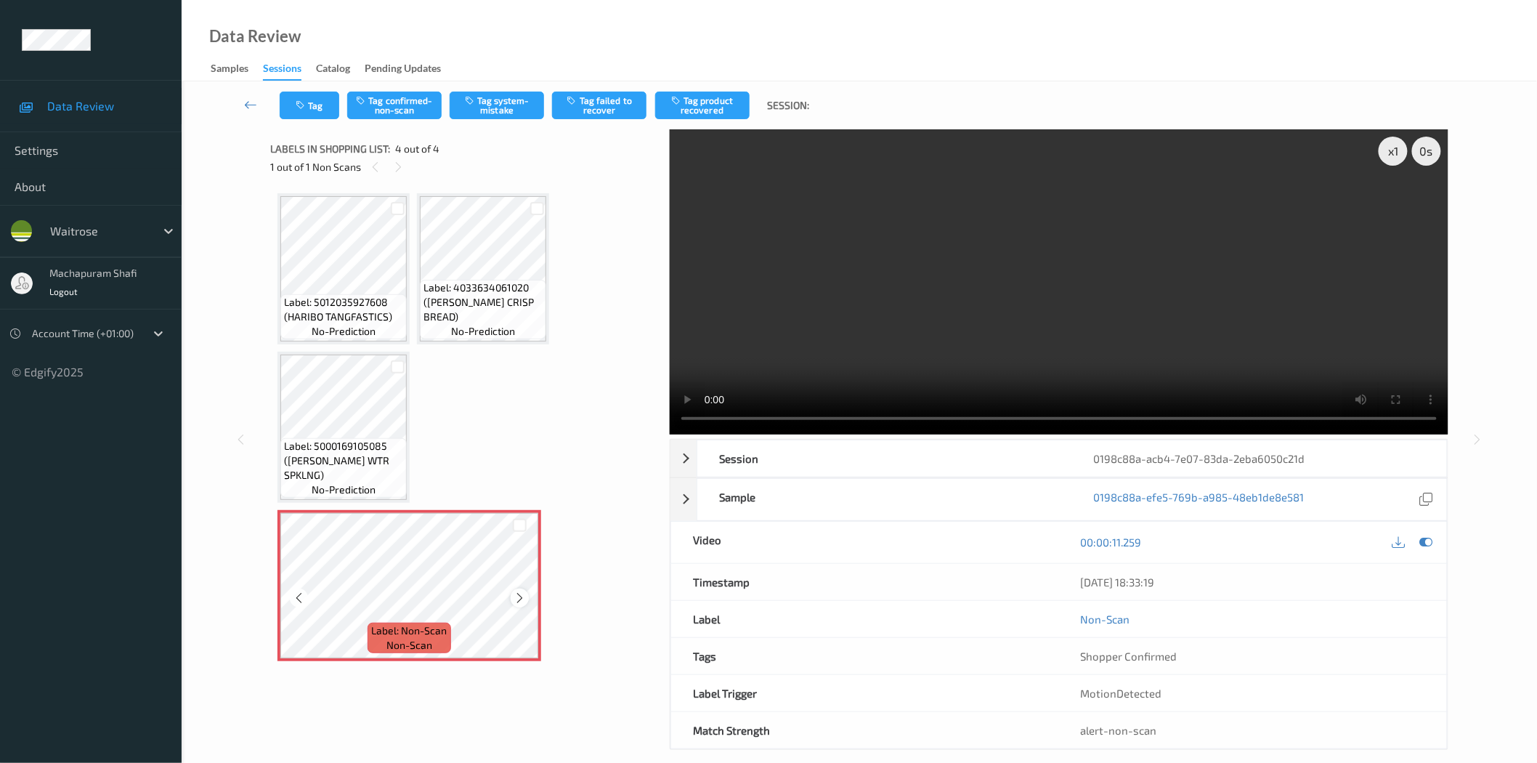
click at [516, 592] on icon at bounding box center [520, 597] width 12 height 13
click at [483, 102] on button "Tag system-mistake" at bounding box center [497, 106] width 94 height 28
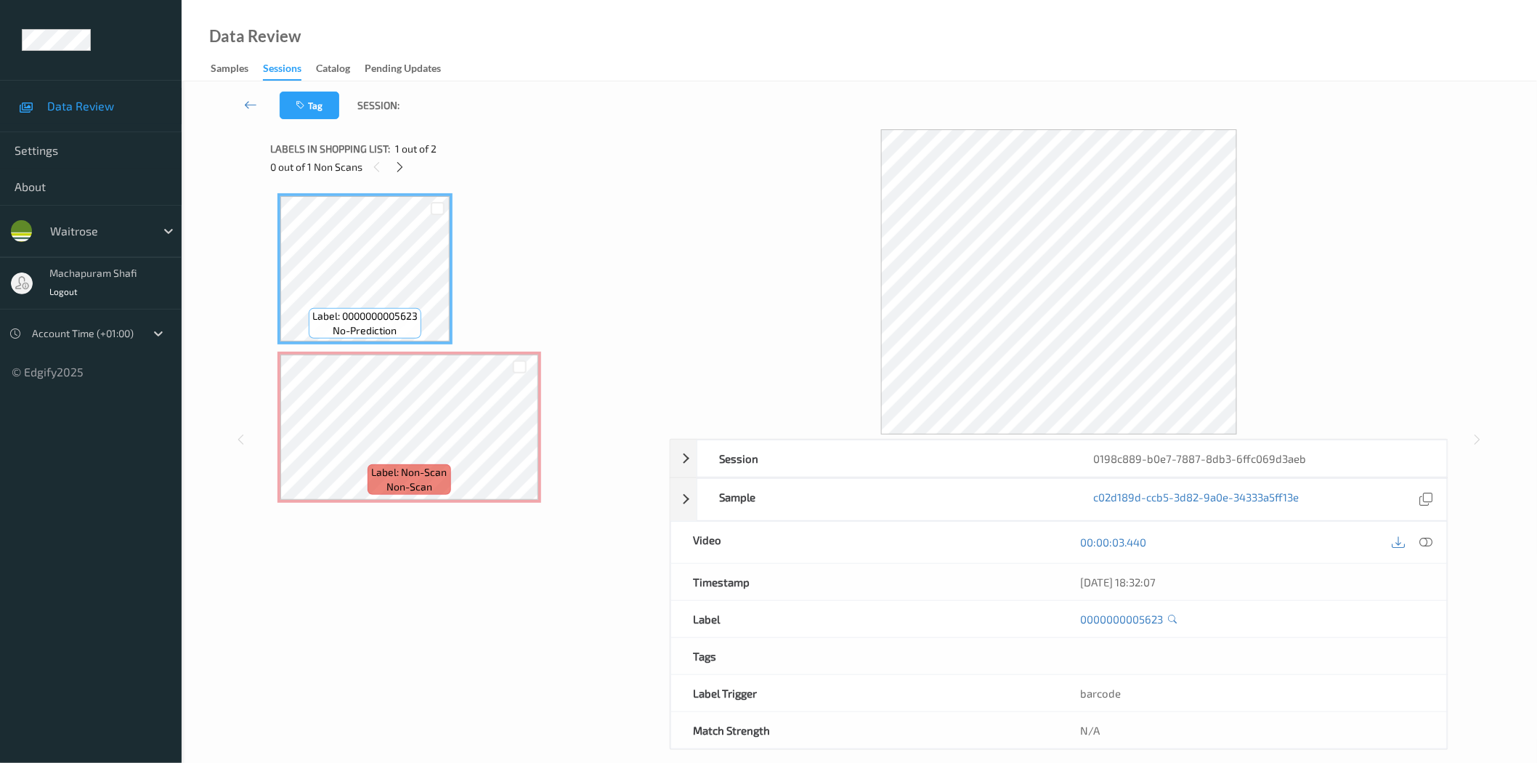
click at [405, 155] on span "1 out of 2" at bounding box center [415, 149] width 41 height 15
click at [400, 165] on icon at bounding box center [400, 167] width 12 height 13
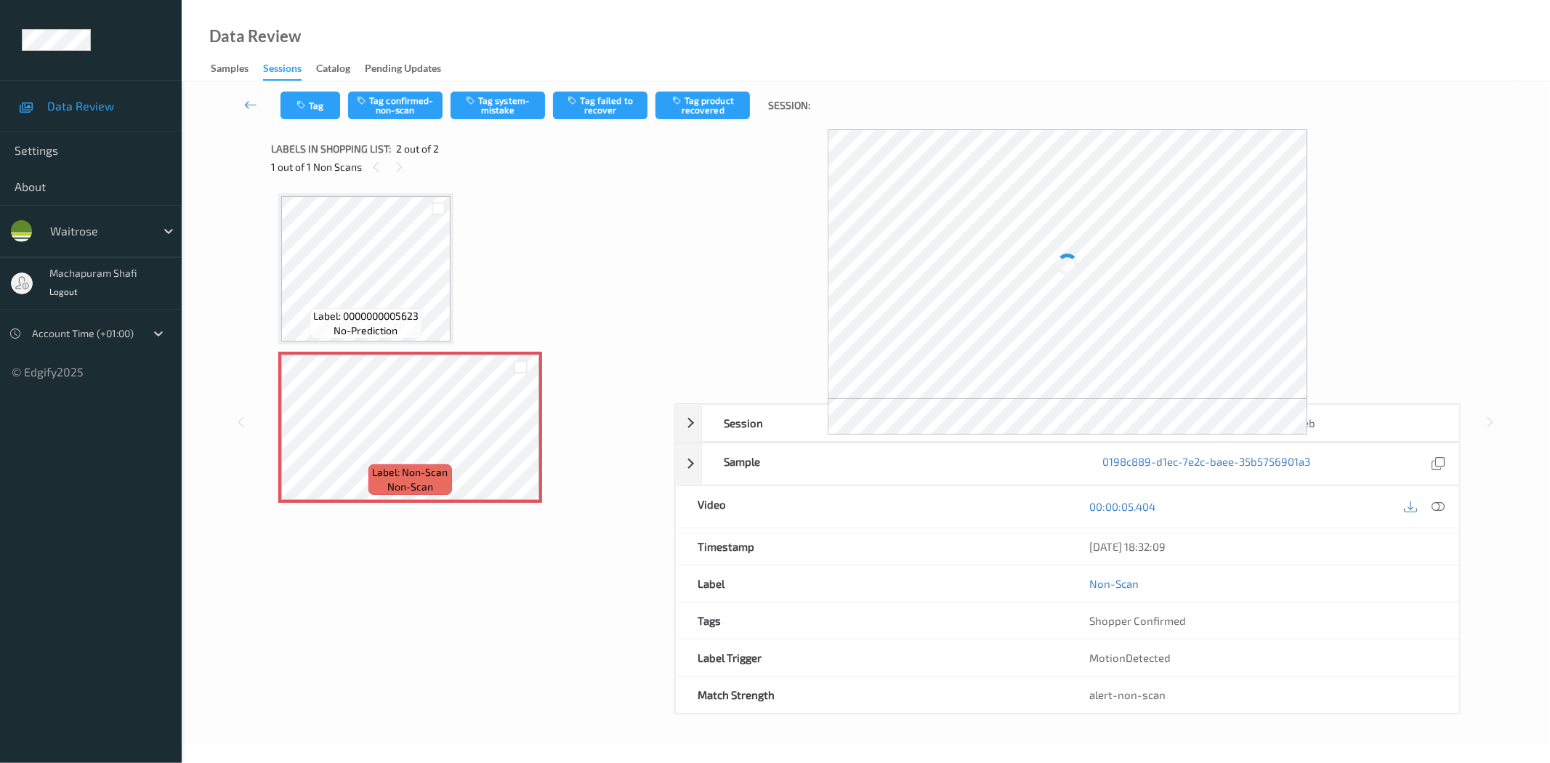
drag, startPoint x: 1435, startPoint y: 503, endPoint x: 1435, endPoint y: 466, distance: 37.8
click at [1435, 503] on icon at bounding box center [1438, 506] width 13 height 13
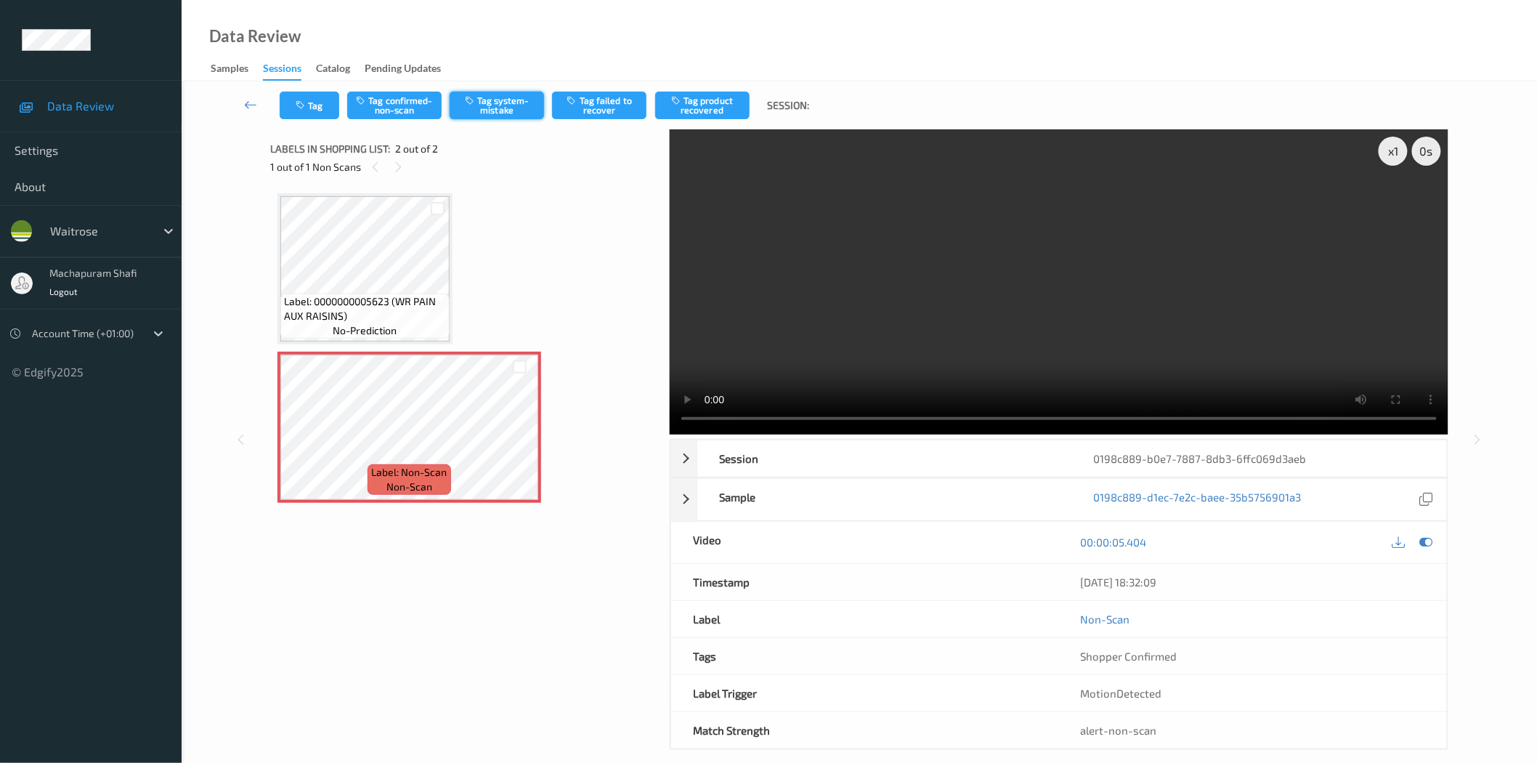
click at [501, 100] on button "Tag system-mistake" at bounding box center [497, 106] width 94 height 28
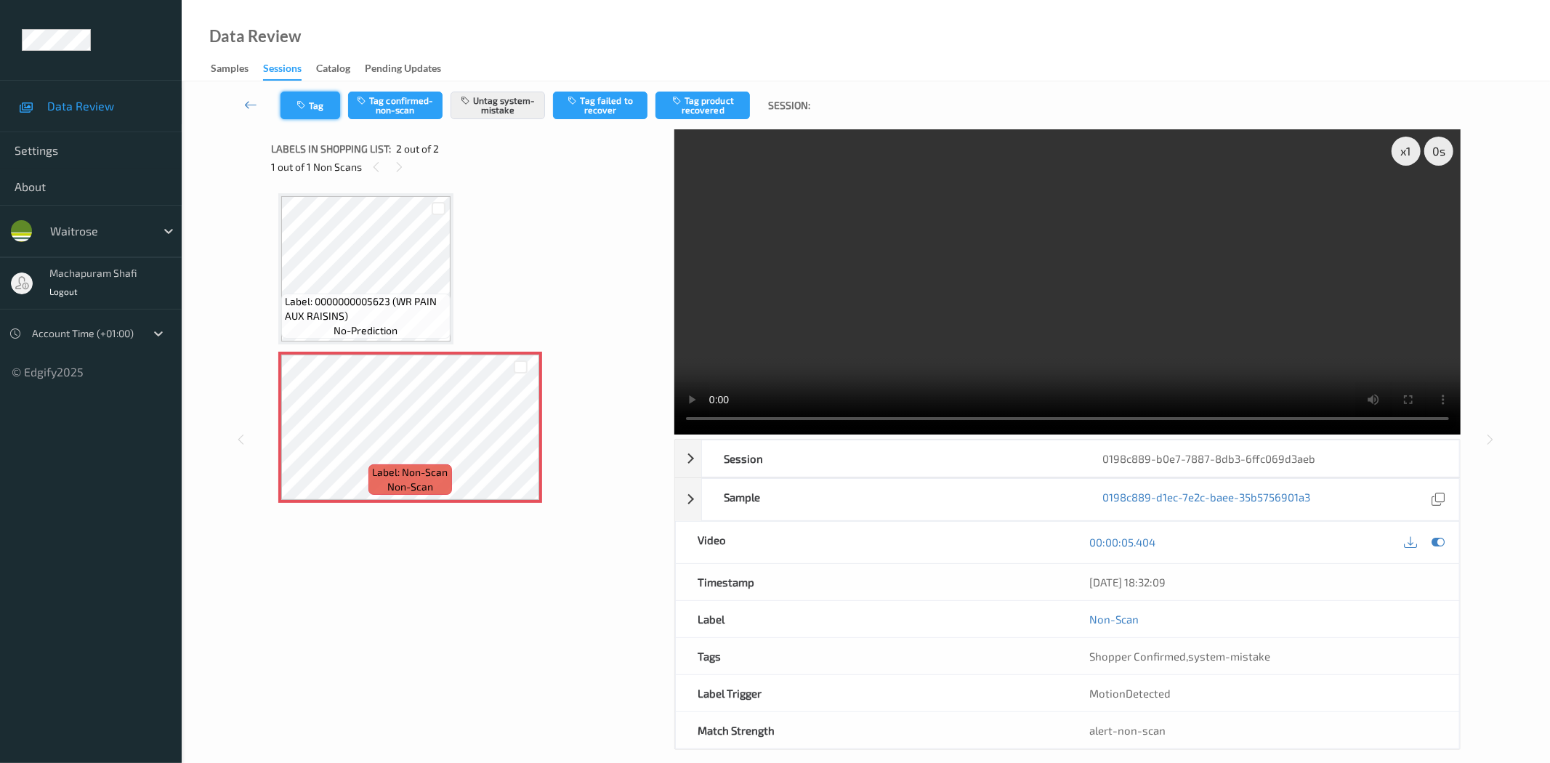
click at [328, 103] on button "Tag" at bounding box center [310, 106] width 60 height 28
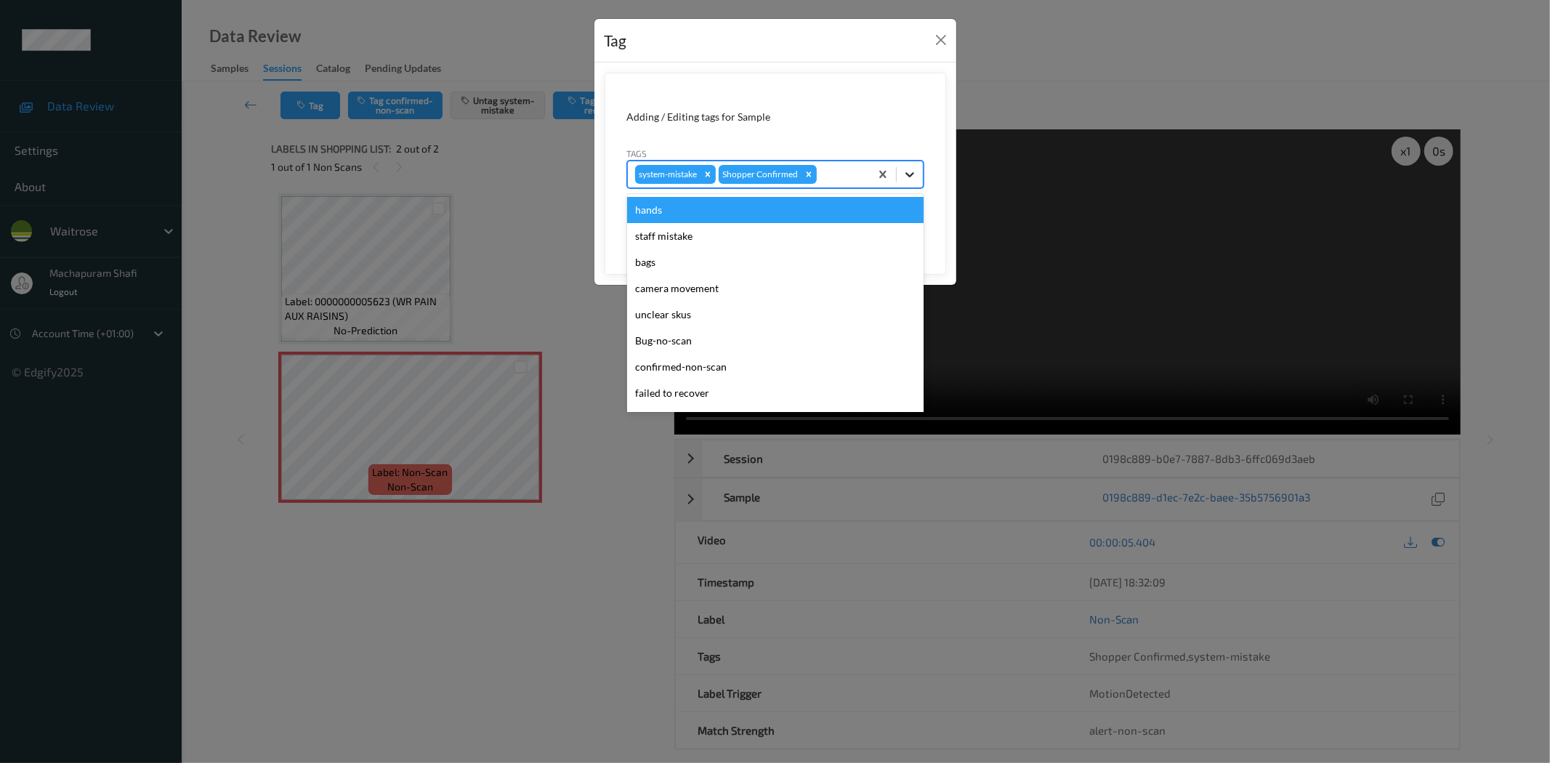
click at [907, 175] on icon at bounding box center [909, 174] width 9 height 5
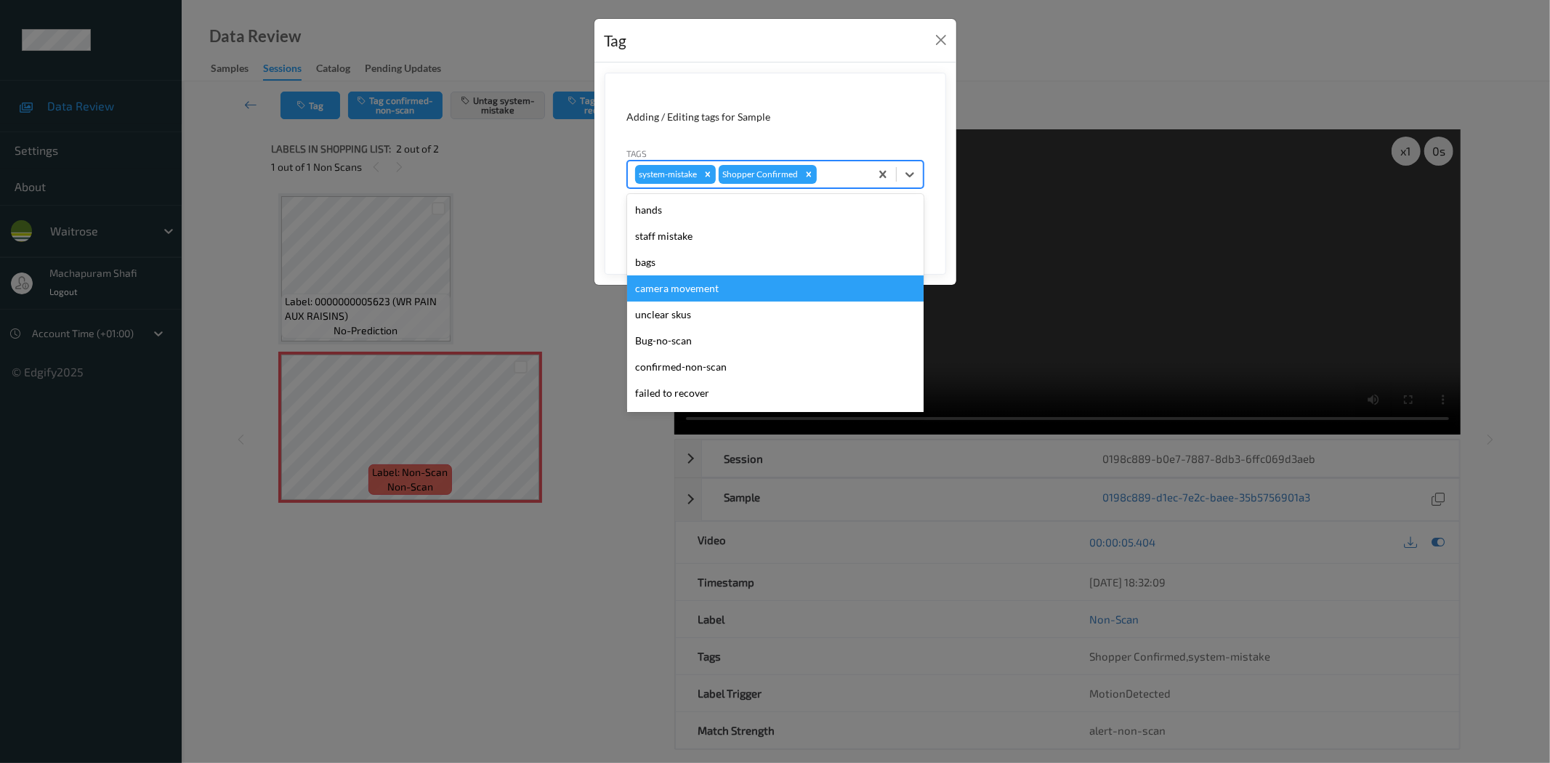
scroll to position [284, 0]
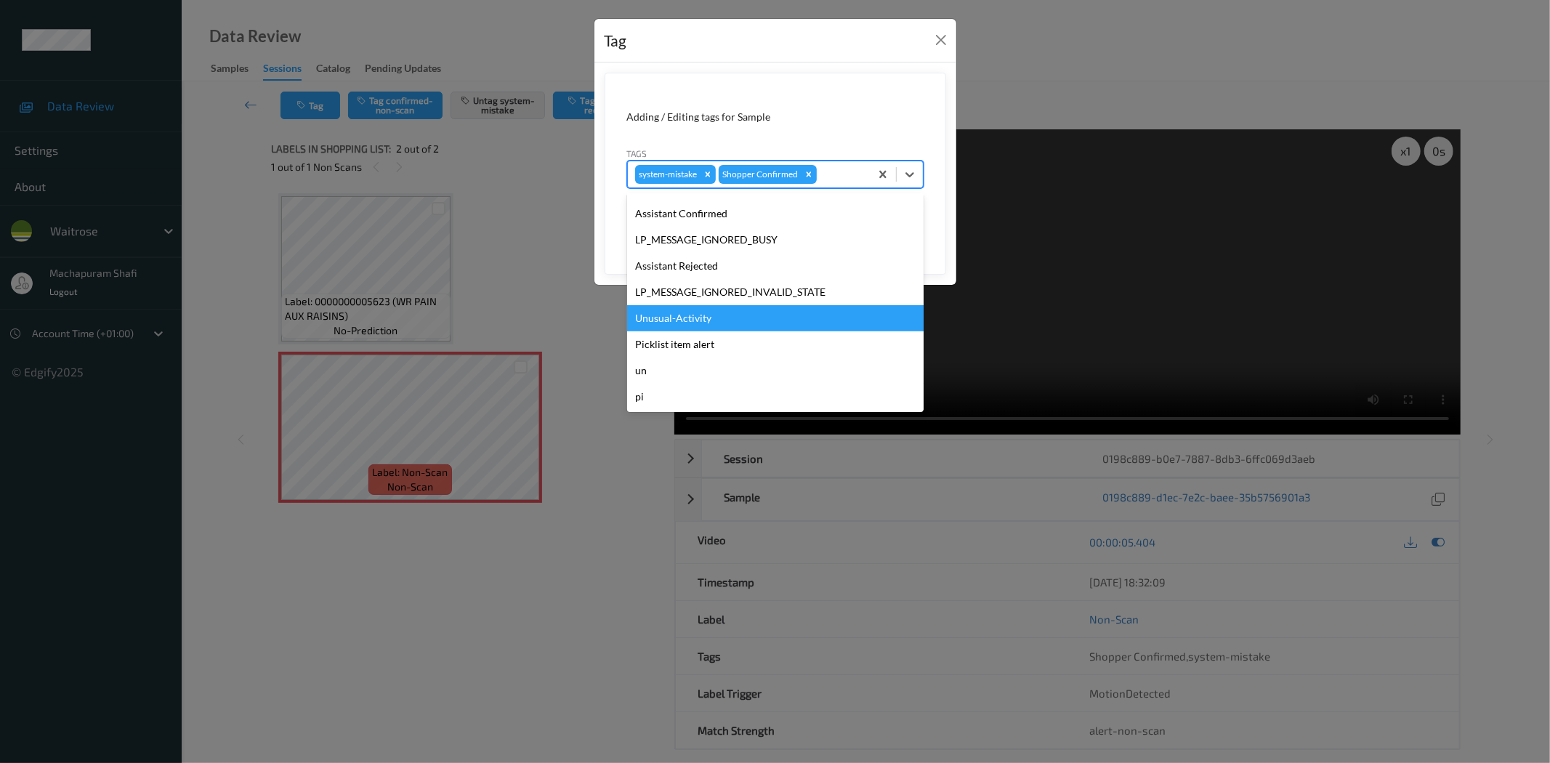
click at [692, 323] on div "Unusual-Activity" at bounding box center [775, 318] width 296 height 26
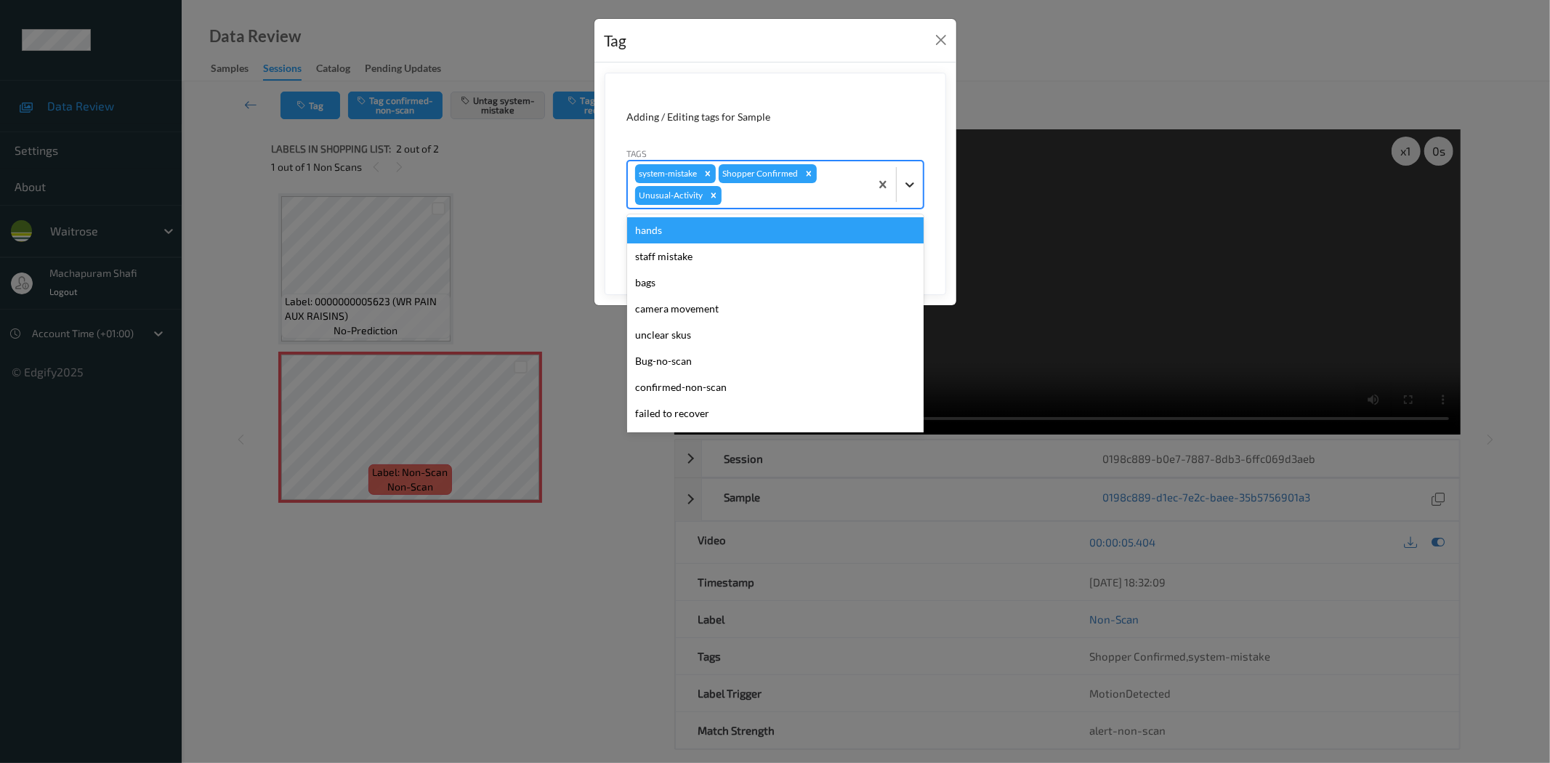
click at [918, 180] on div at bounding box center [910, 184] width 26 height 26
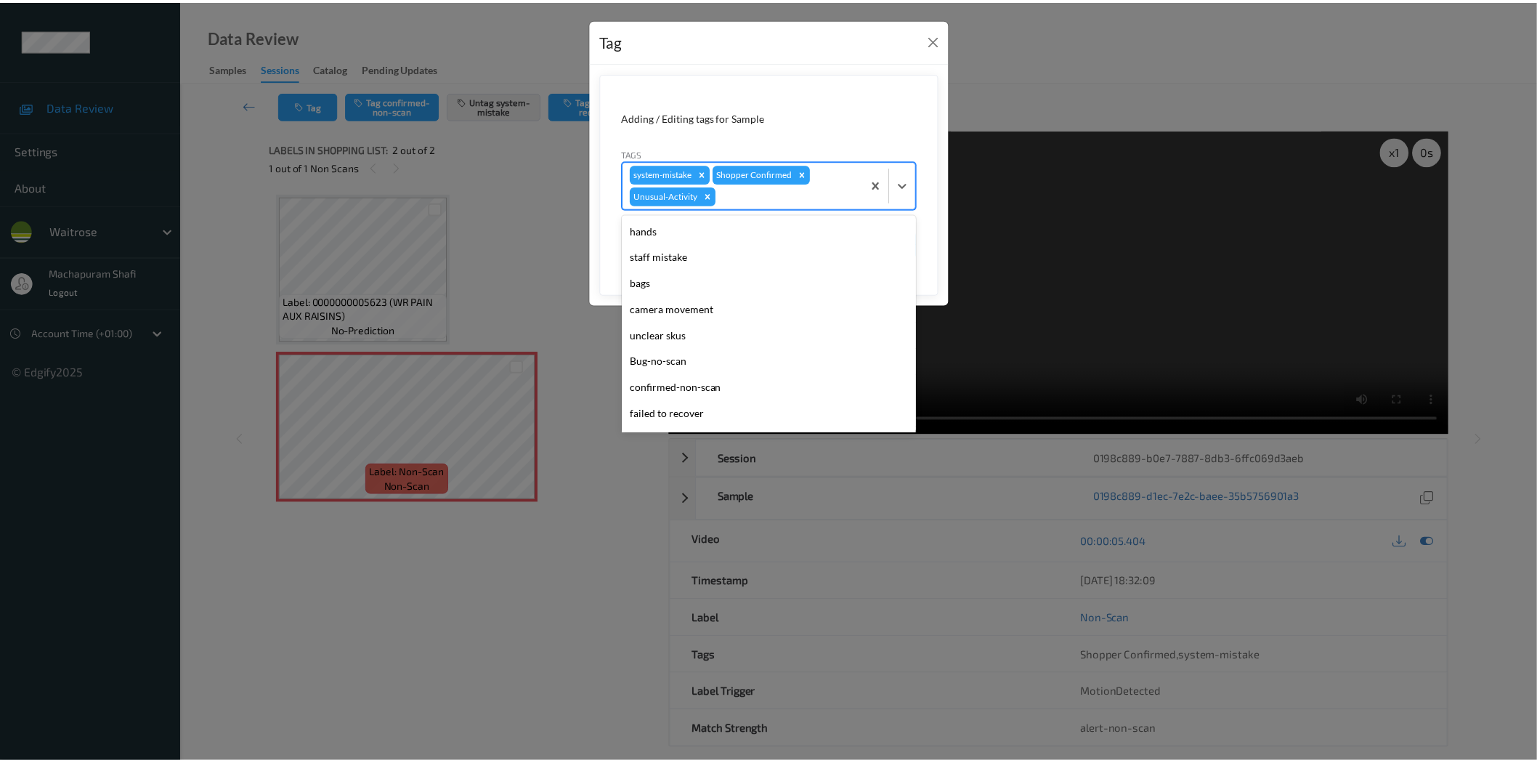
scroll to position [258, 0]
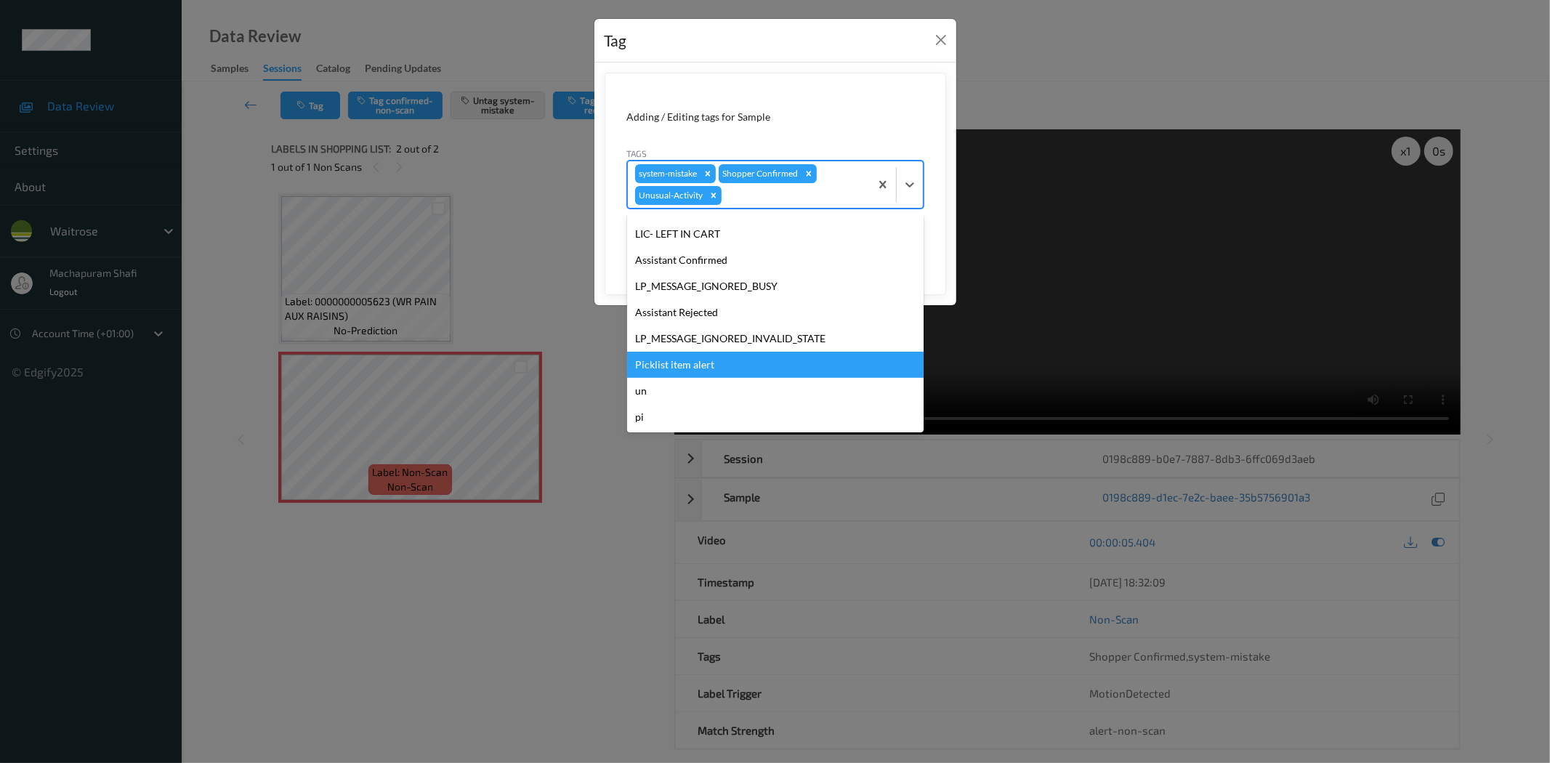
click at [711, 368] on div "Picklist item alert" at bounding box center [775, 365] width 296 height 26
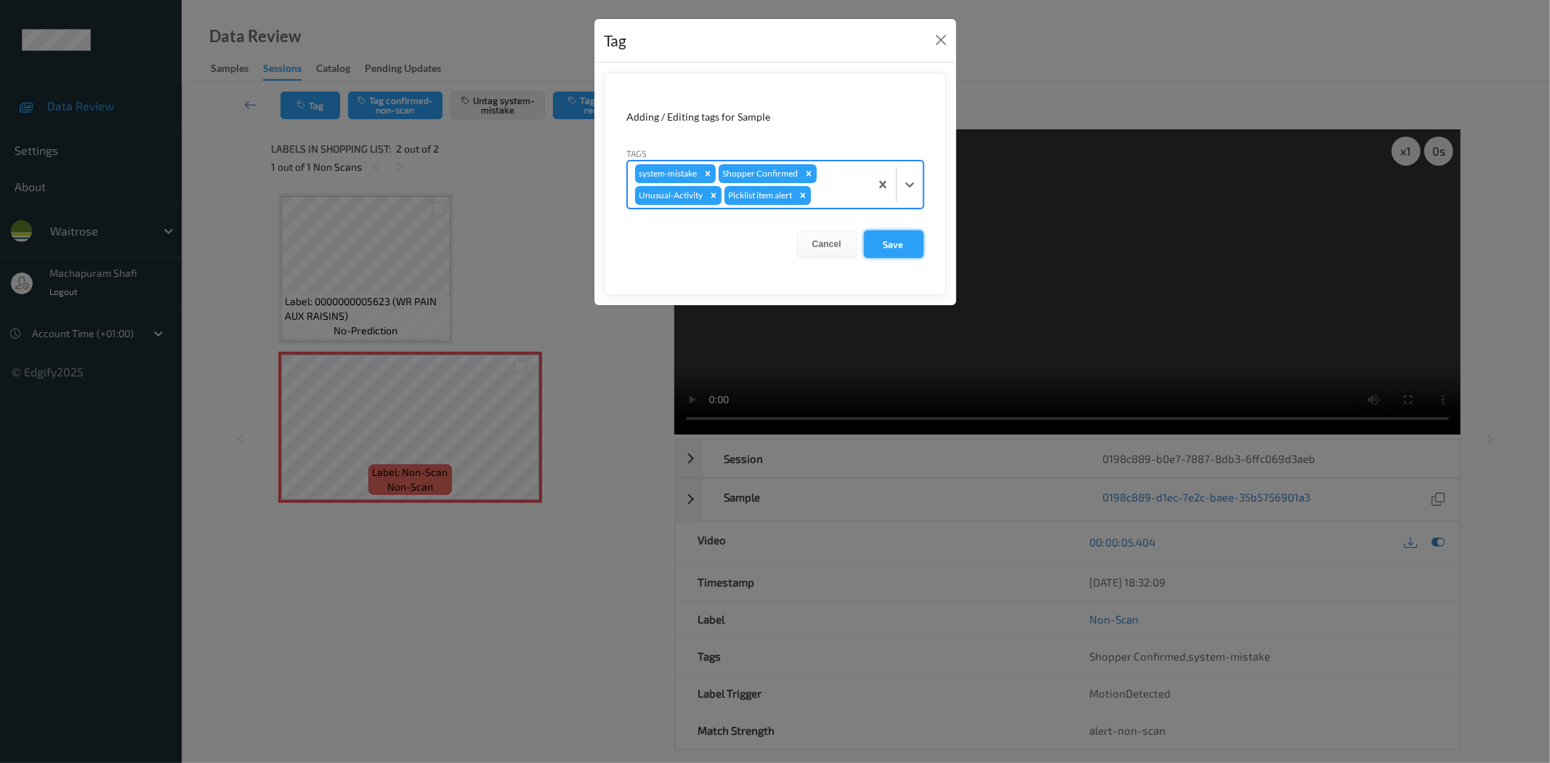
click at [892, 250] on button "Save" at bounding box center [894, 244] width 60 height 28
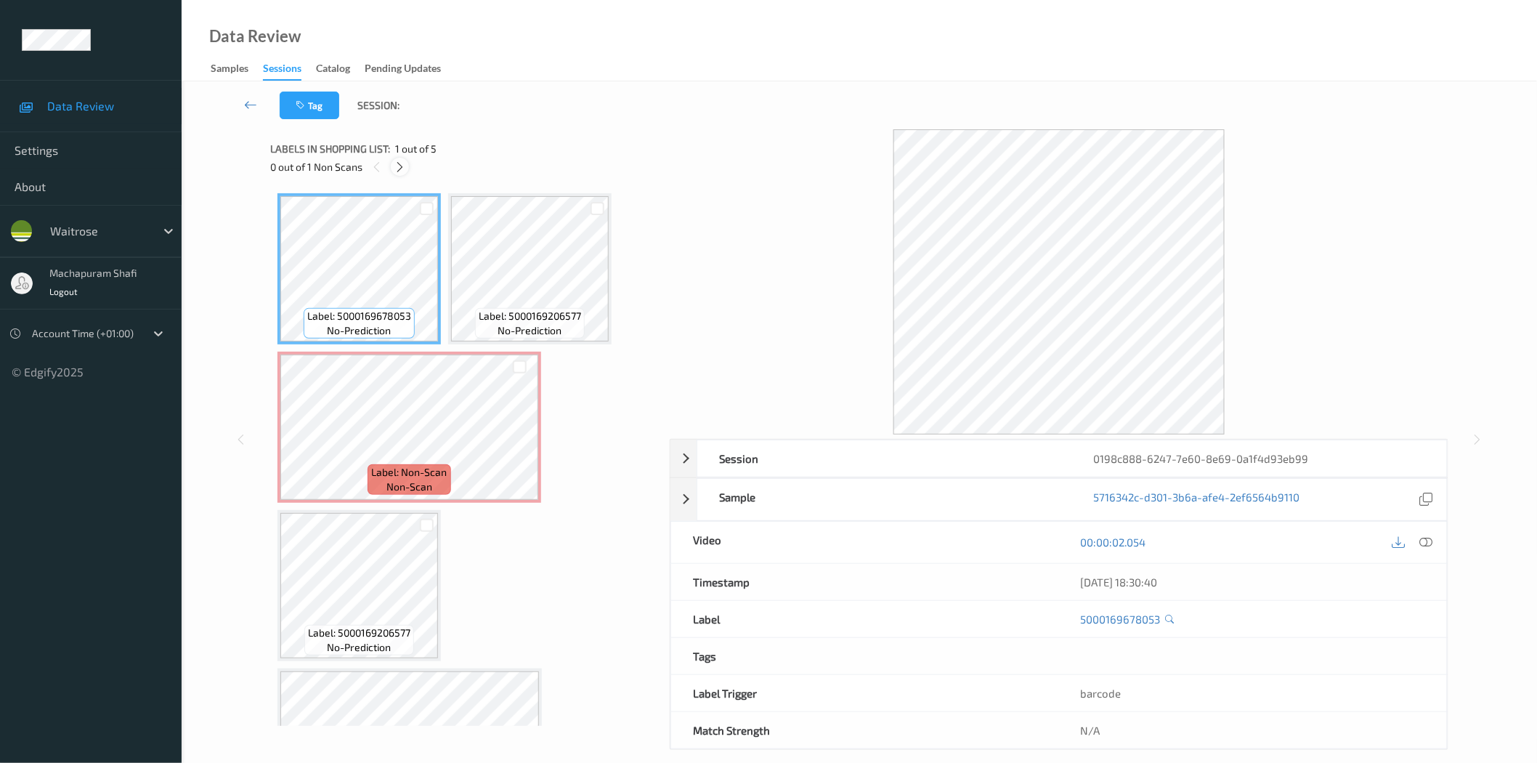
click at [403, 164] on icon at bounding box center [400, 167] width 12 height 13
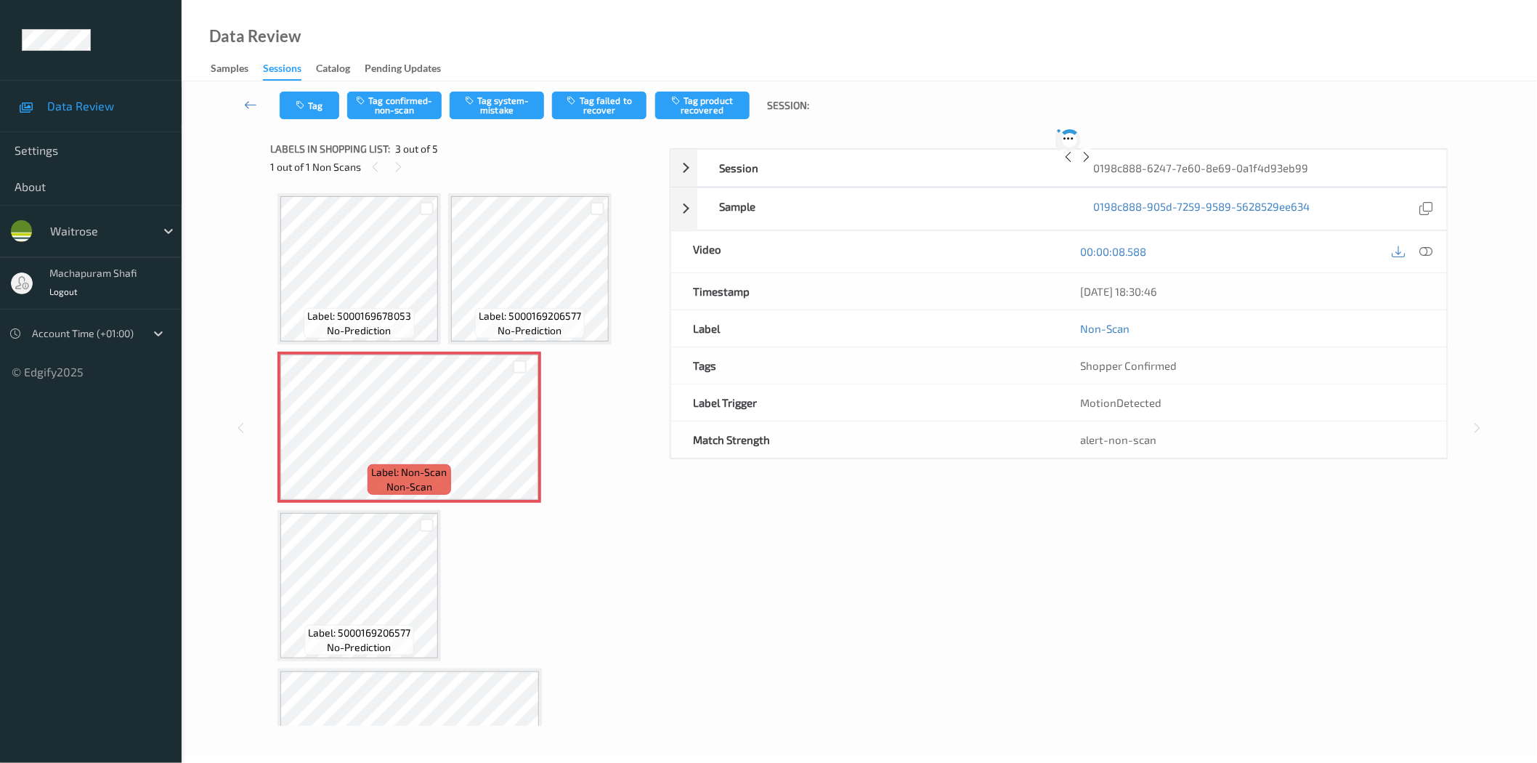
scroll to position [7, 0]
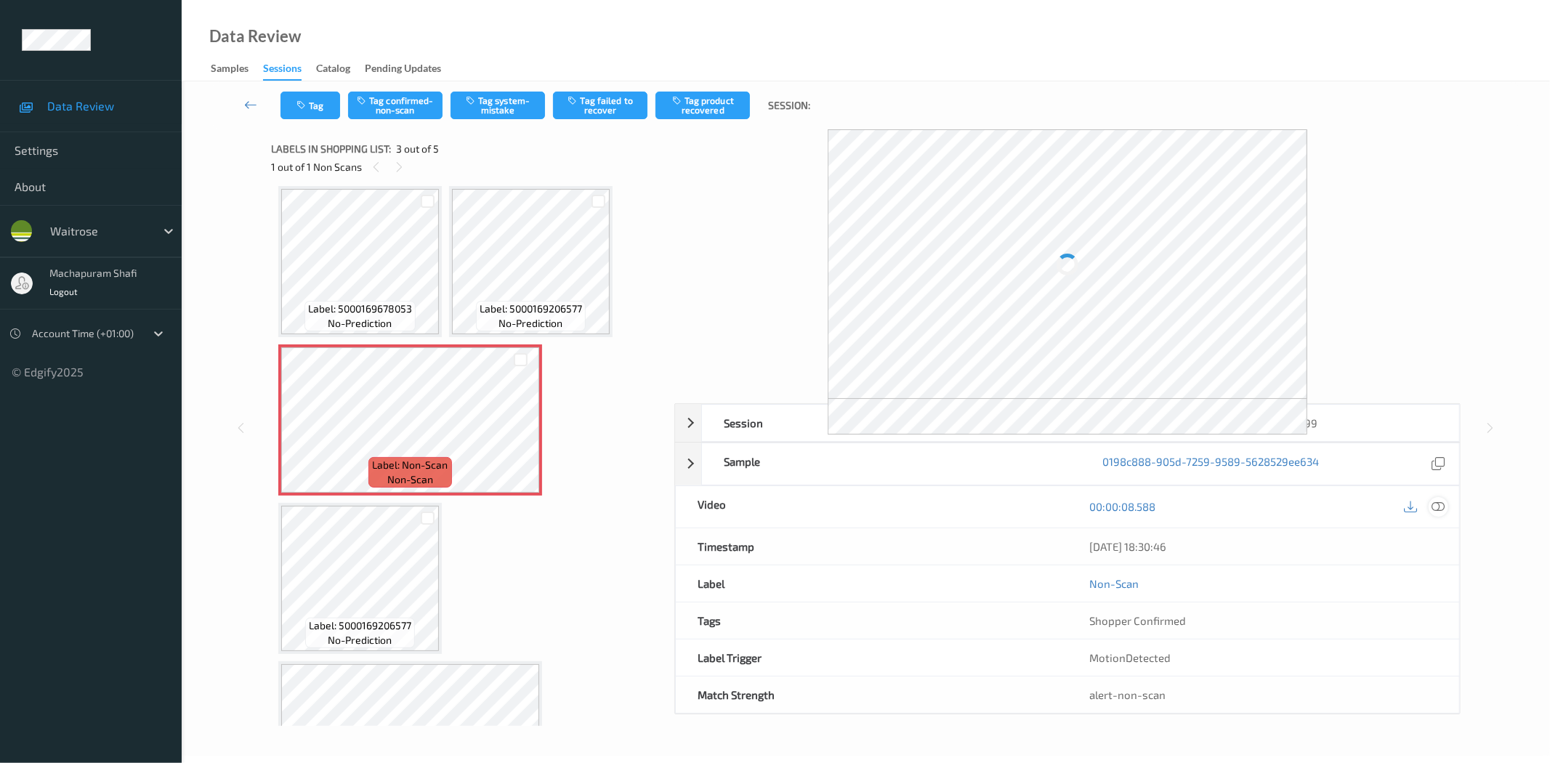
click at [1441, 506] on icon at bounding box center [1438, 506] width 13 height 13
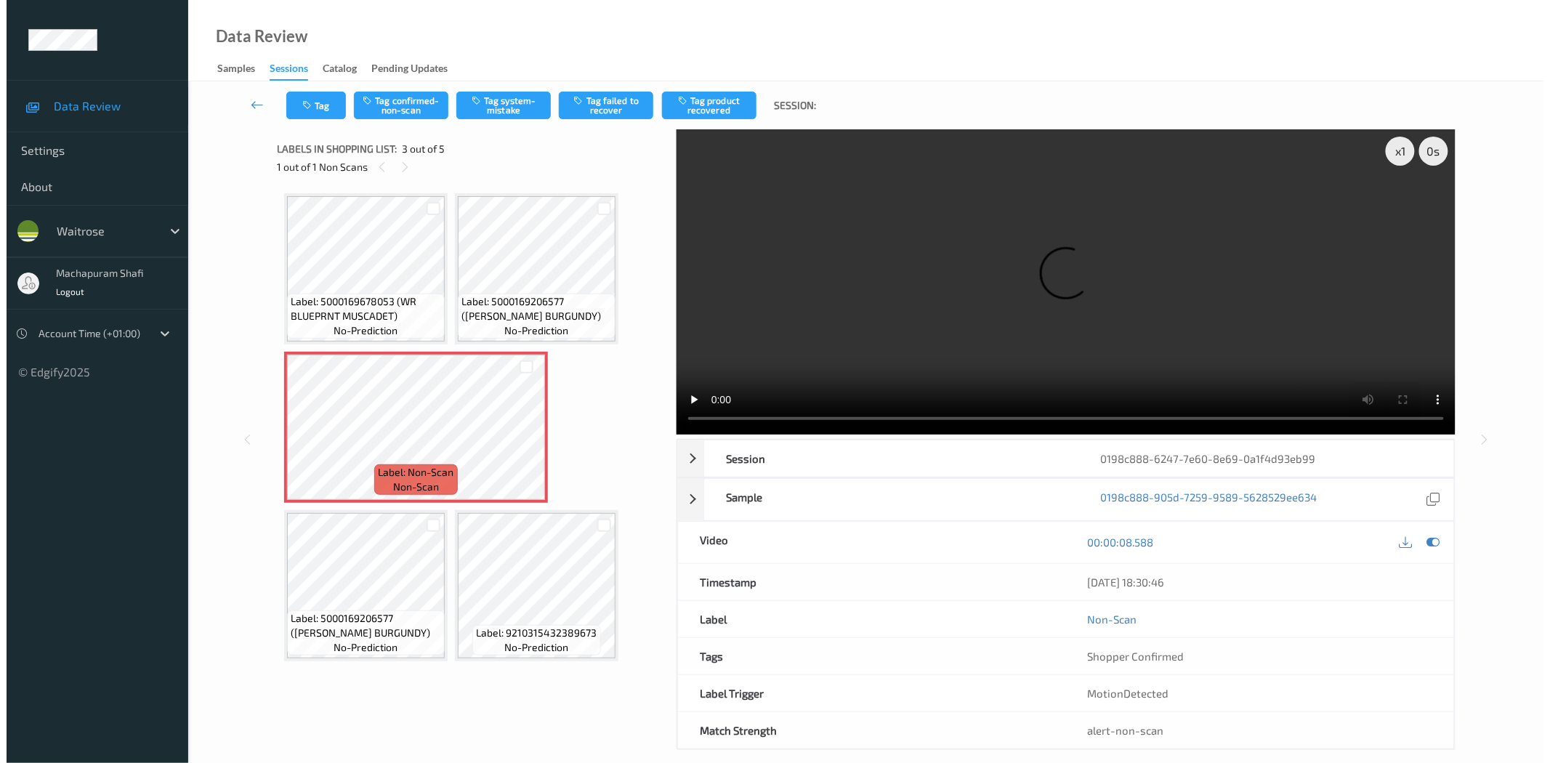
scroll to position [0, 0]
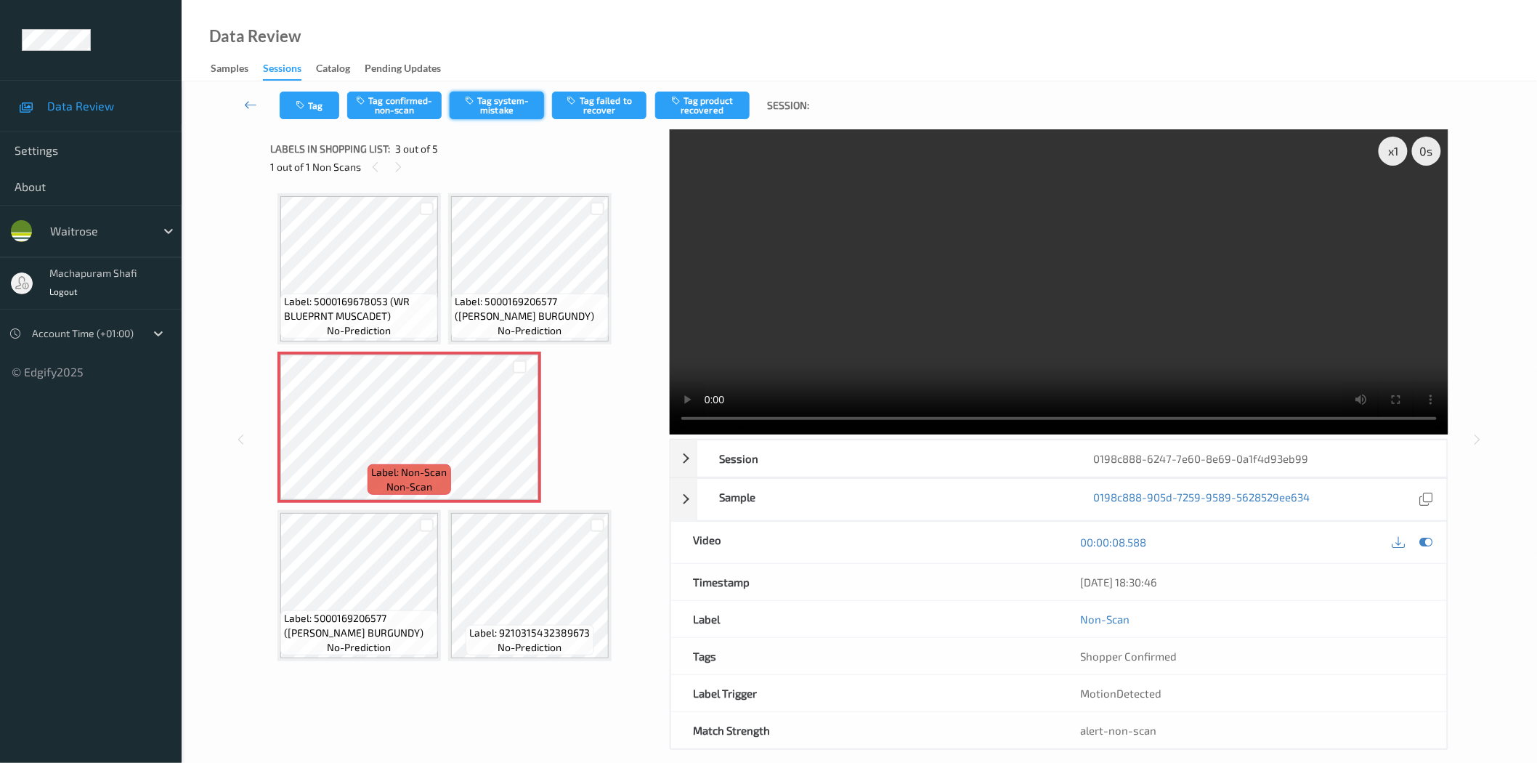
click at [488, 95] on button "Tag system-mistake" at bounding box center [497, 106] width 94 height 28
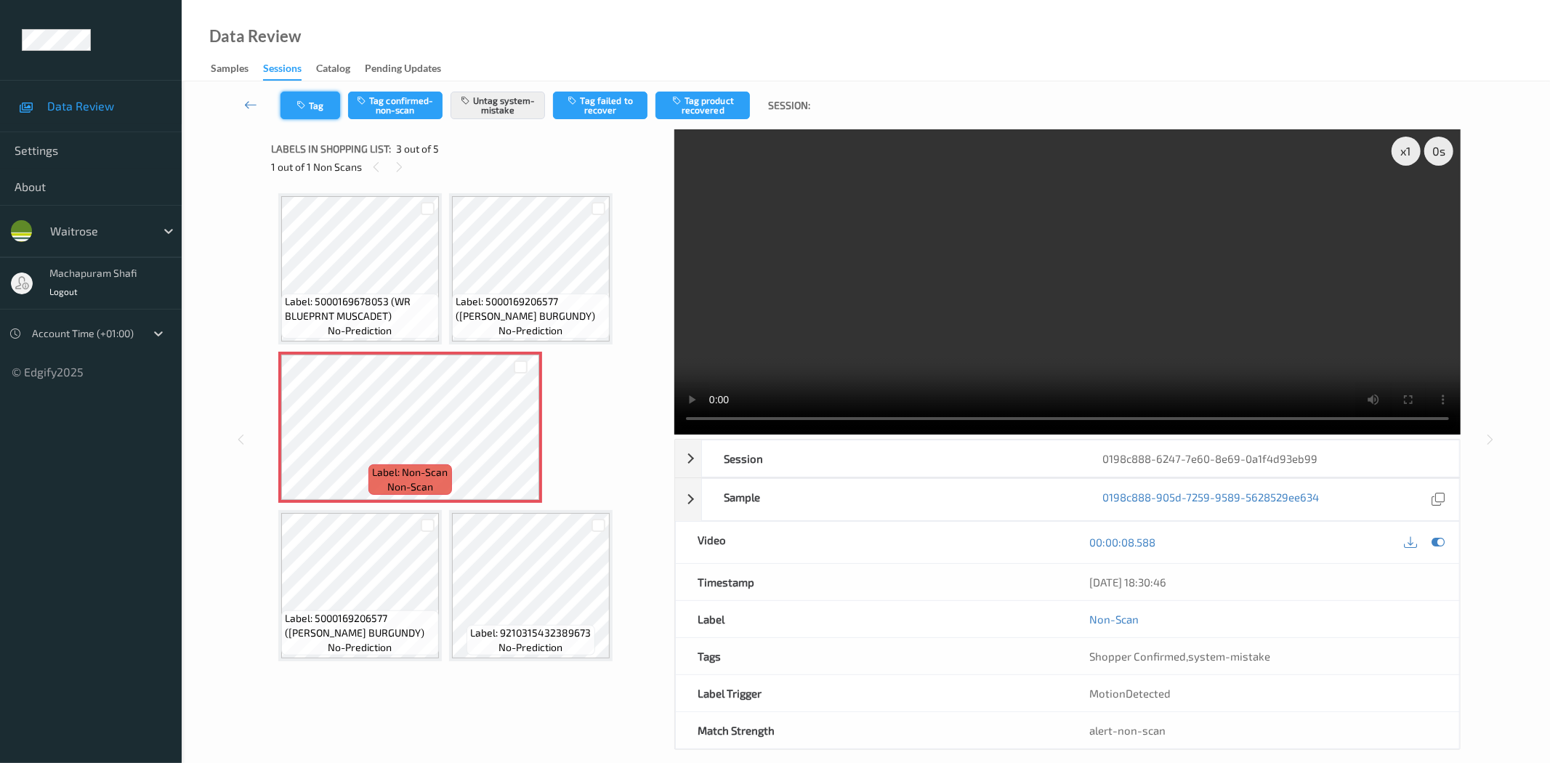
click at [318, 111] on button "Tag" at bounding box center [310, 106] width 60 height 28
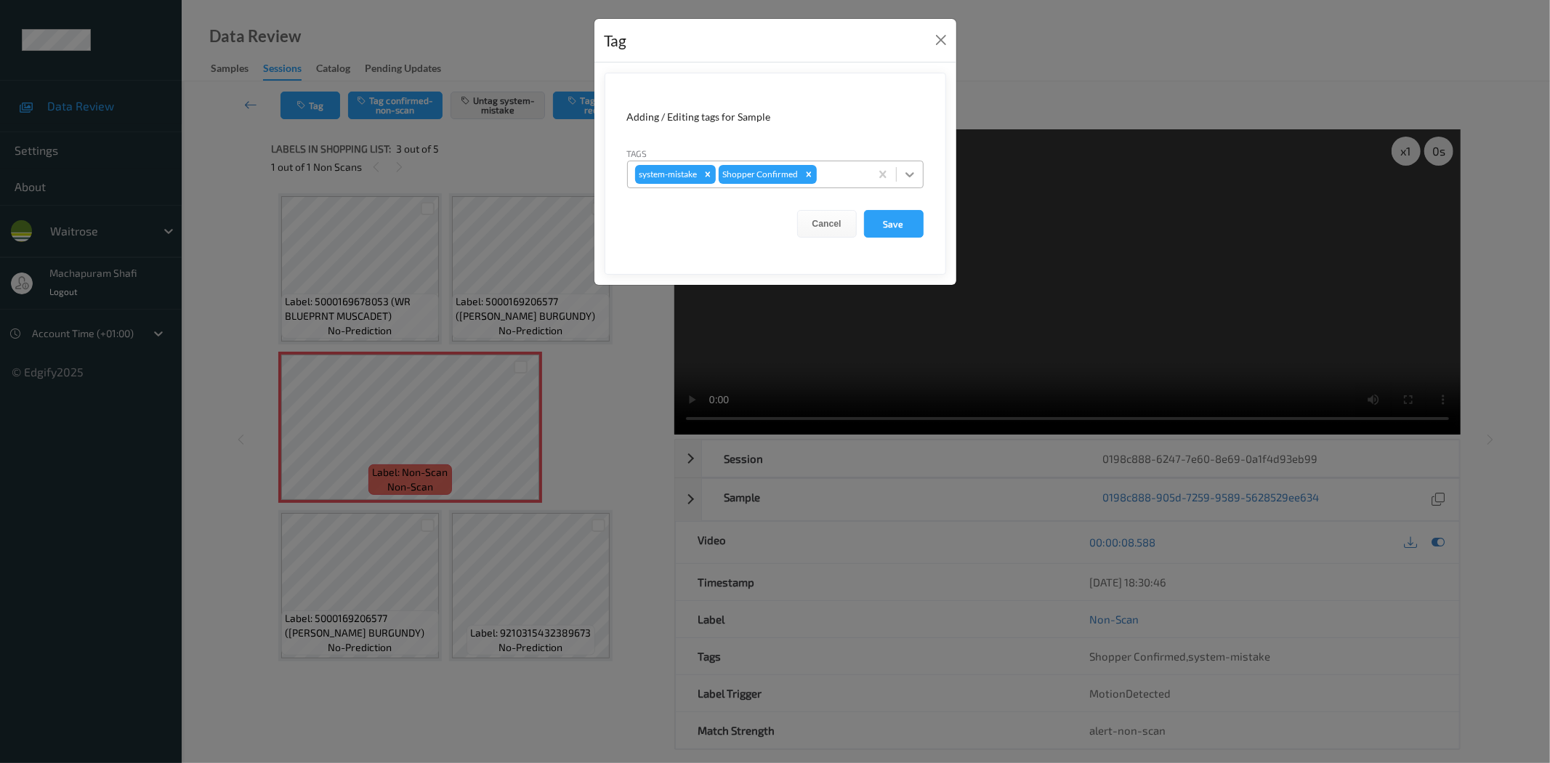
click at [913, 175] on icon at bounding box center [909, 174] width 15 height 15
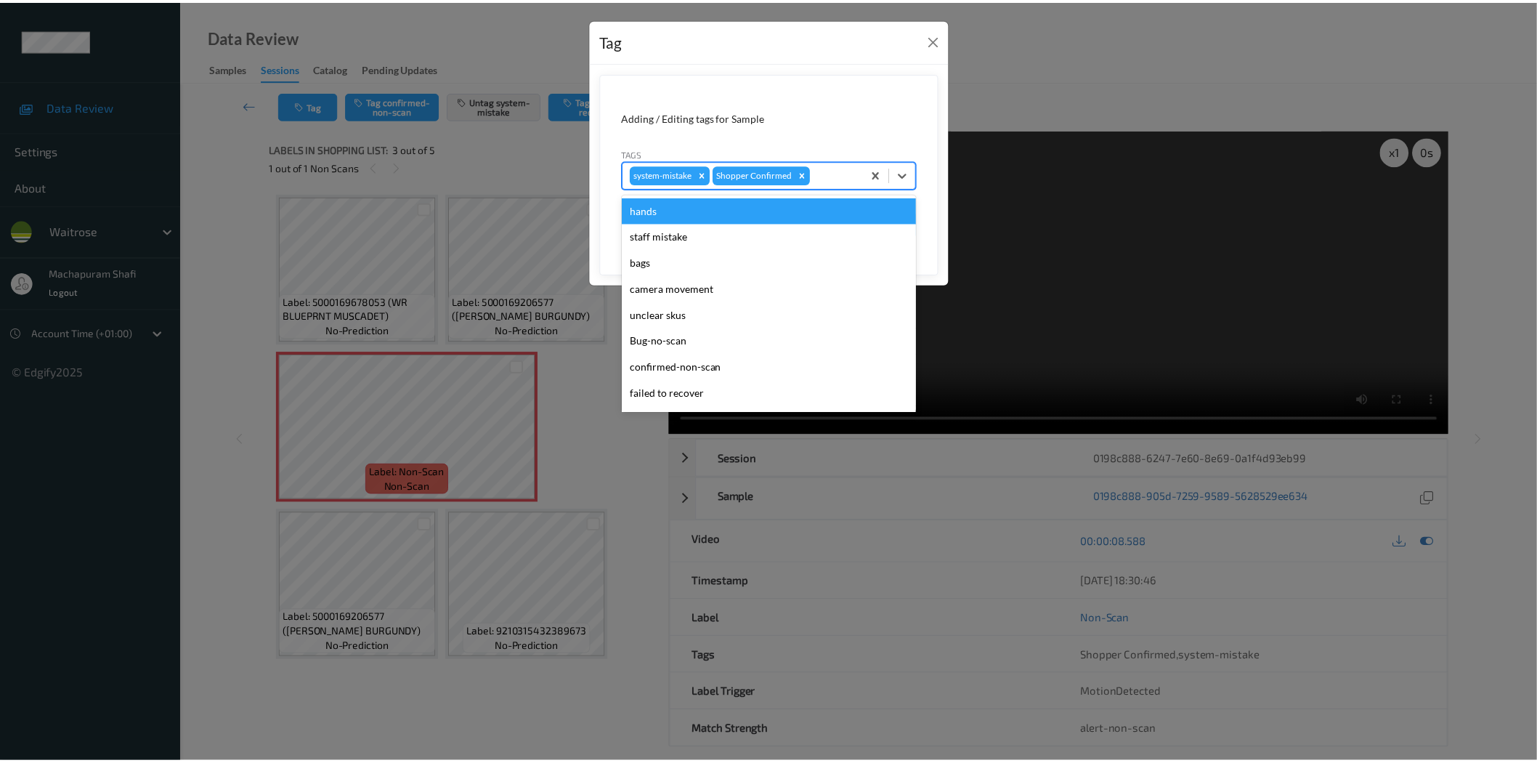
scroll to position [284, 0]
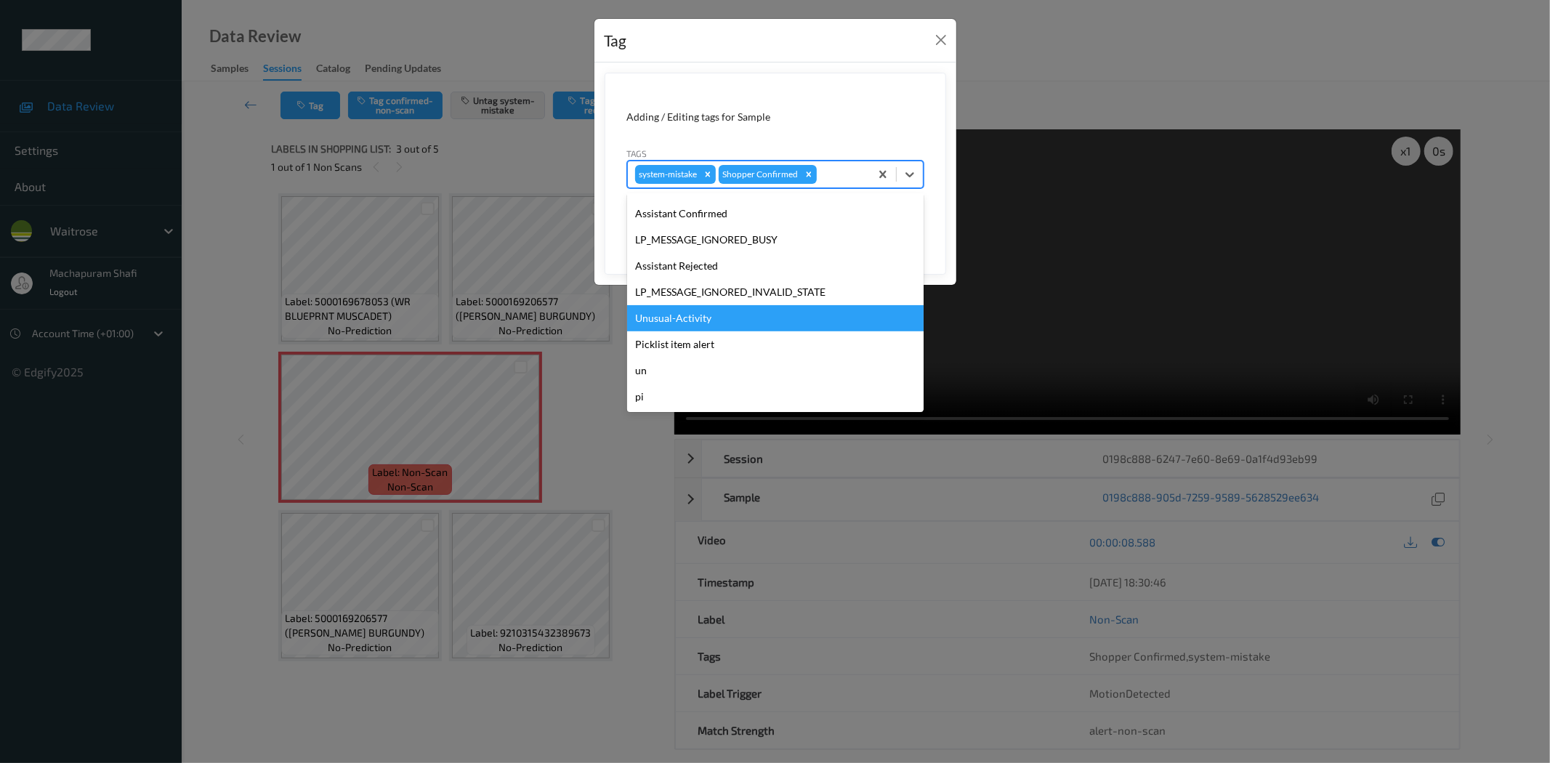
click at [695, 316] on div "Unusual-Activity" at bounding box center [775, 318] width 296 height 26
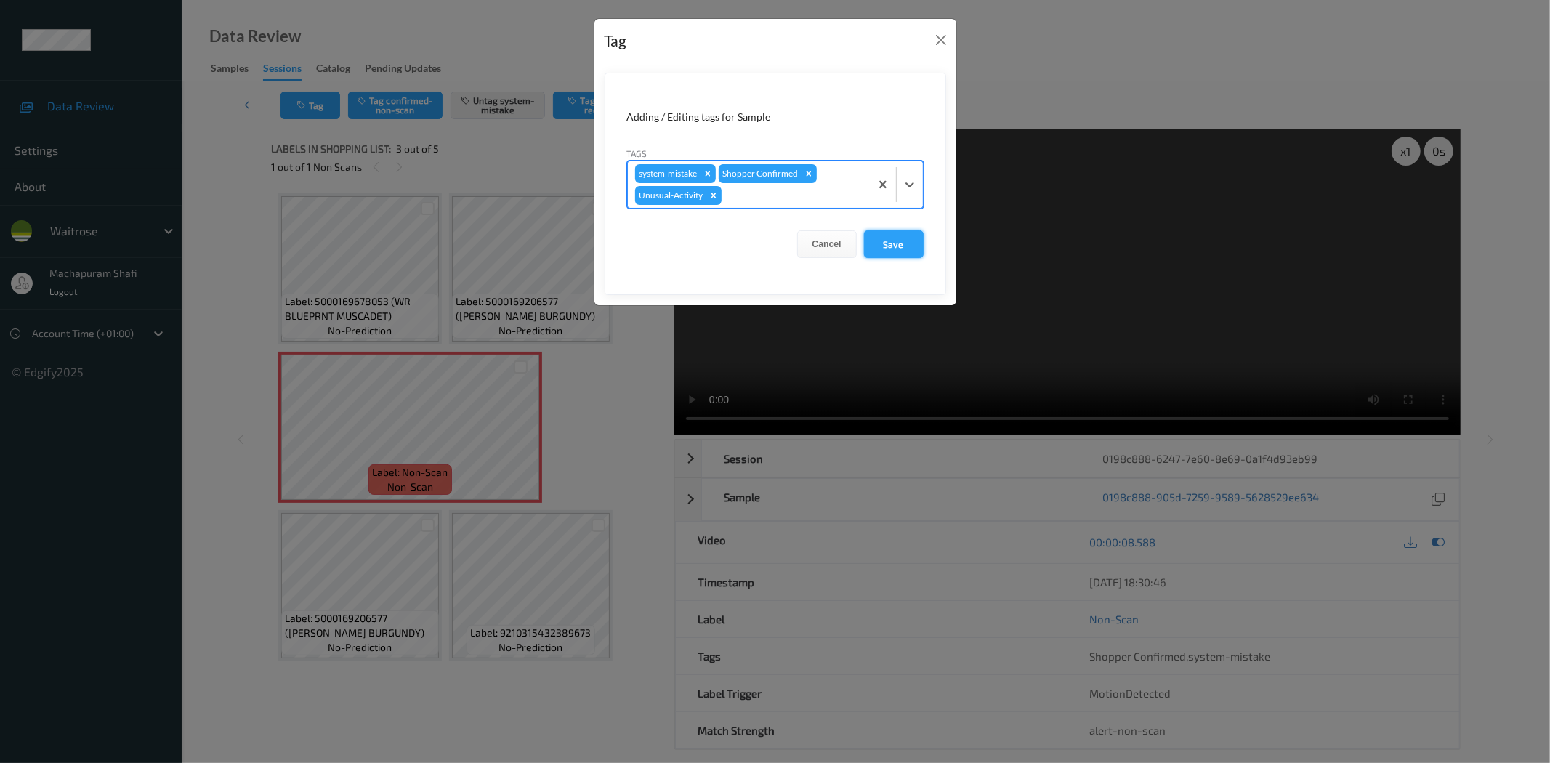
click at [885, 251] on button "Save" at bounding box center [894, 244] width 60 height 28
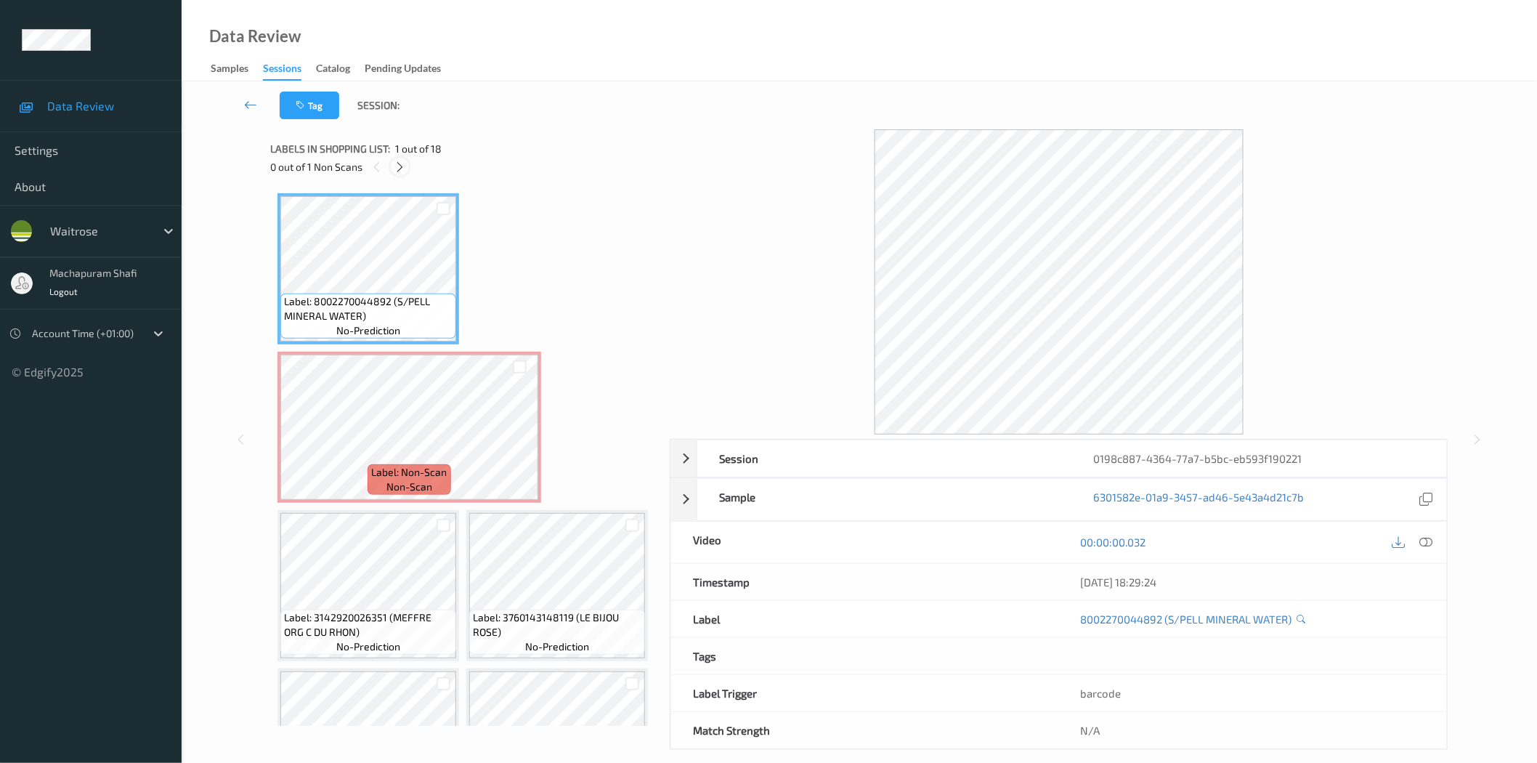
click at [405, 165] on icon at bounding box center [400, 167] width 12 height 13
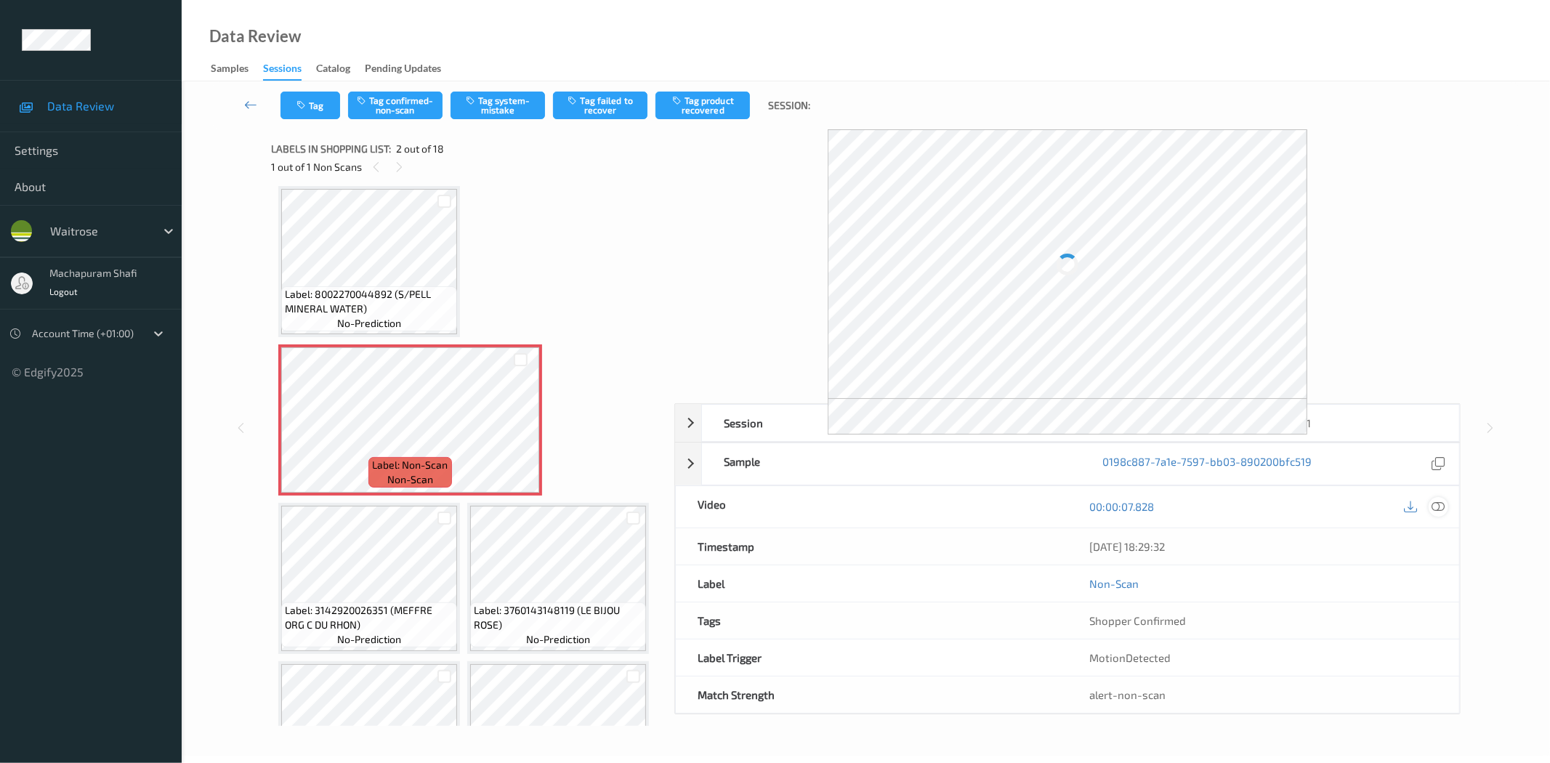
click at [1439, 506] on icon at bounding box center [1438, 506] width 13 height 13
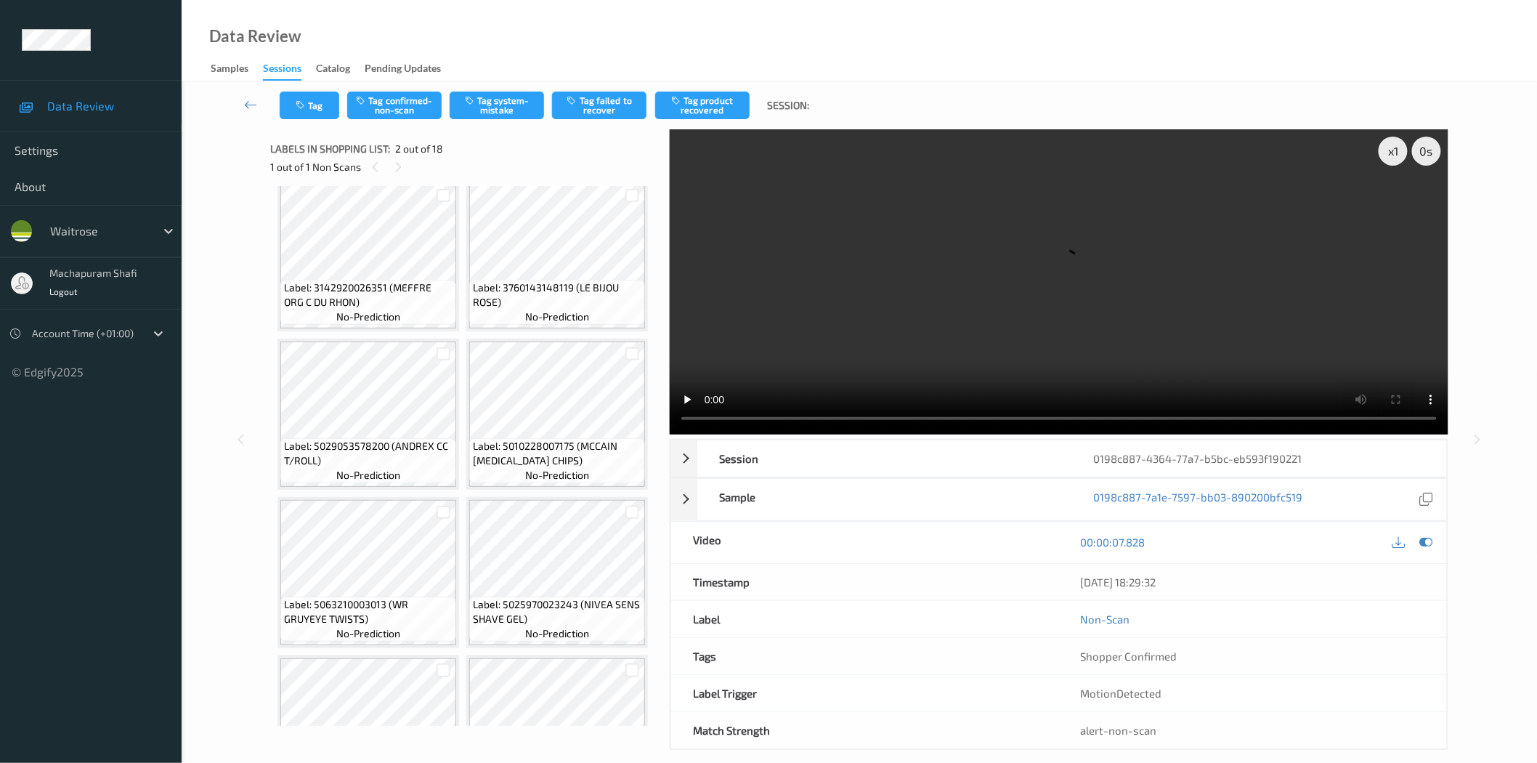
scroll to position [0, 0]
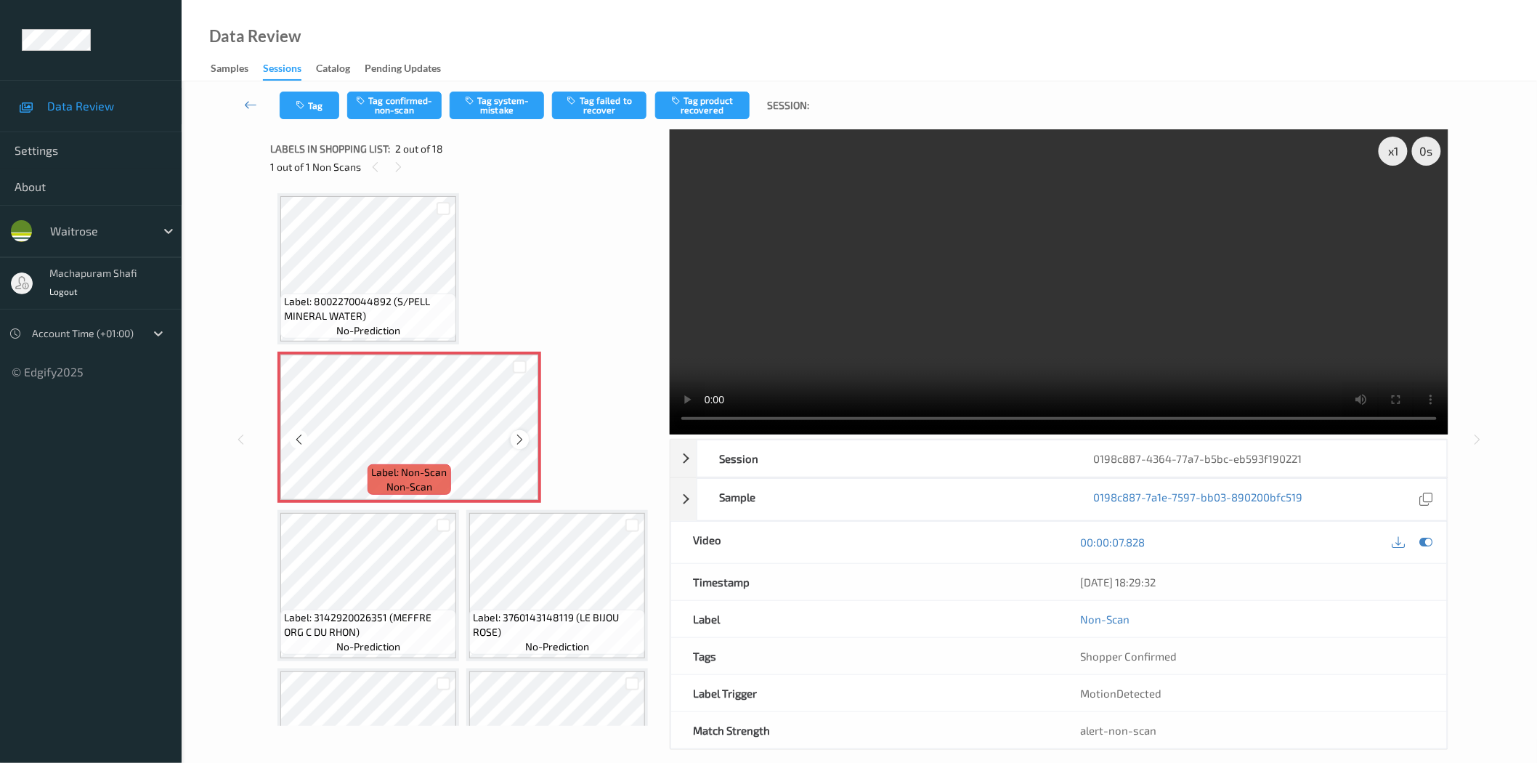
click at [519, 439] on icon at bounding box center [520, 439] width 12 height 13
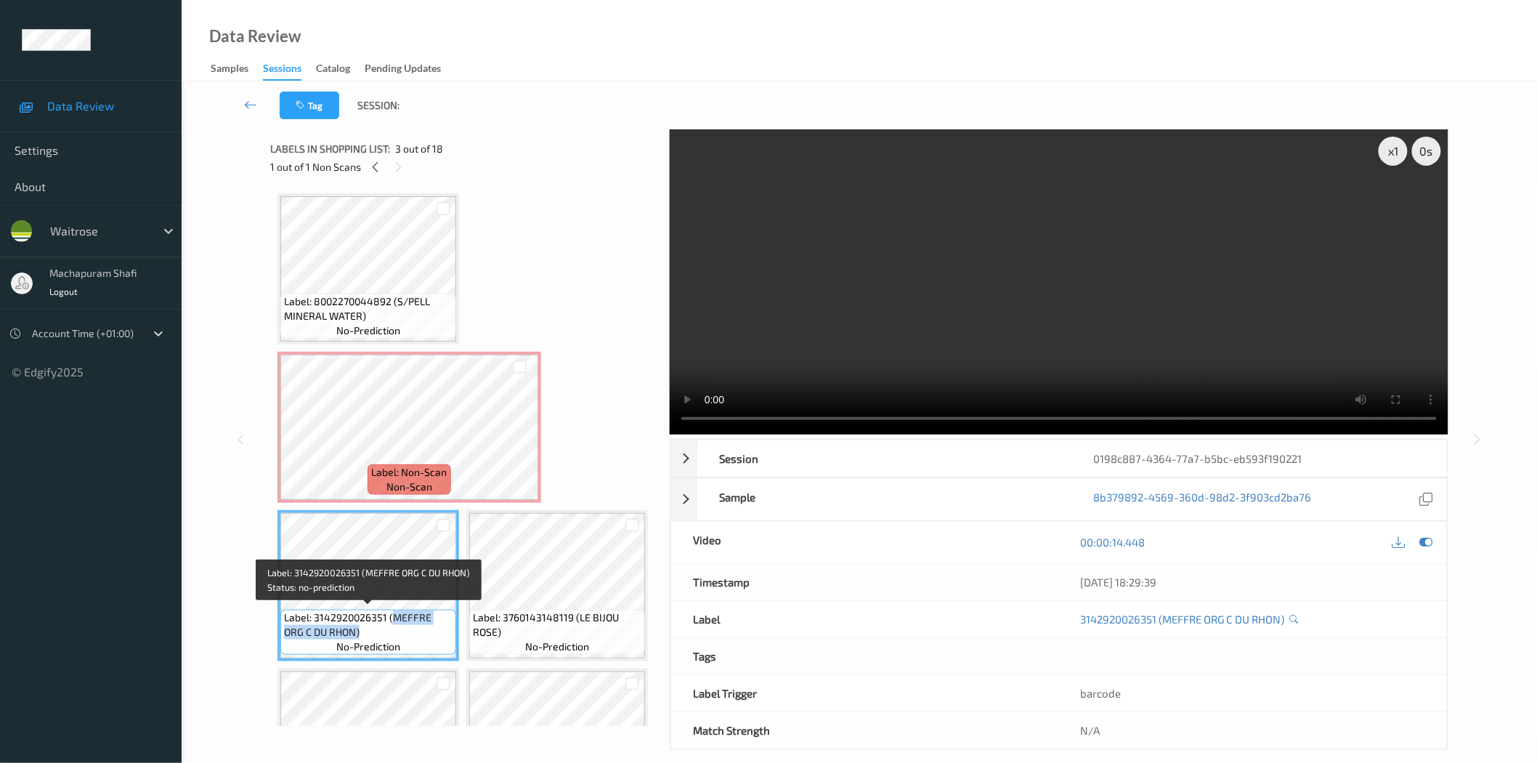
drag, startPoint x: 391, startPoint y: 616, endPoint x: 417, endPoint y: 637, distance: 33.6
click at [417, 637] on div "Label: 3142920026351 (MEFFRE ORG C DU RHON) no-prediction" at bounding box center [368, 632] width 176 height 45
copy span "MEFFRE ORG C DU RHON)"
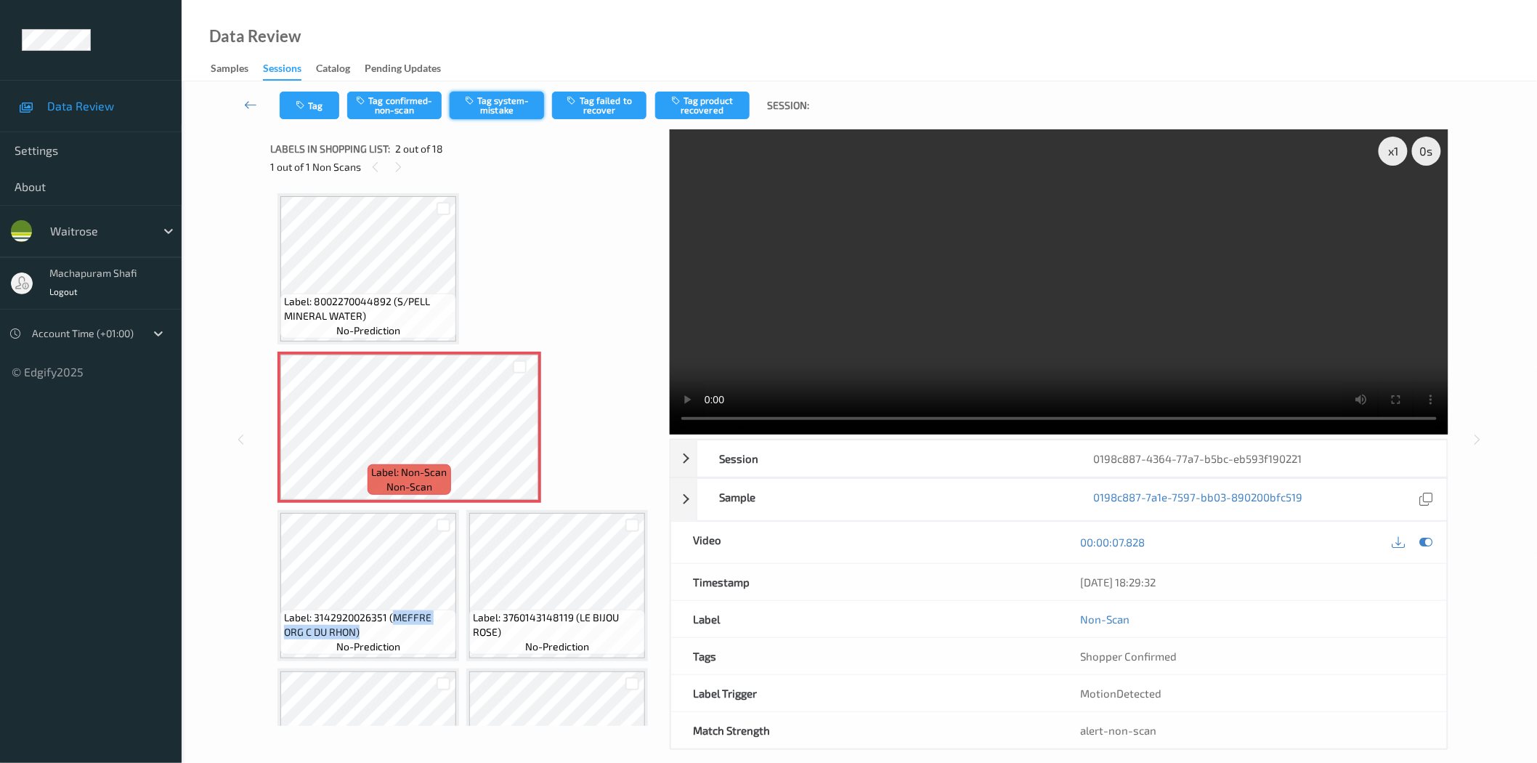
click at [471, 110] on button "Tag system-mistake" at bounding box center [497, 106] width 94 height 28
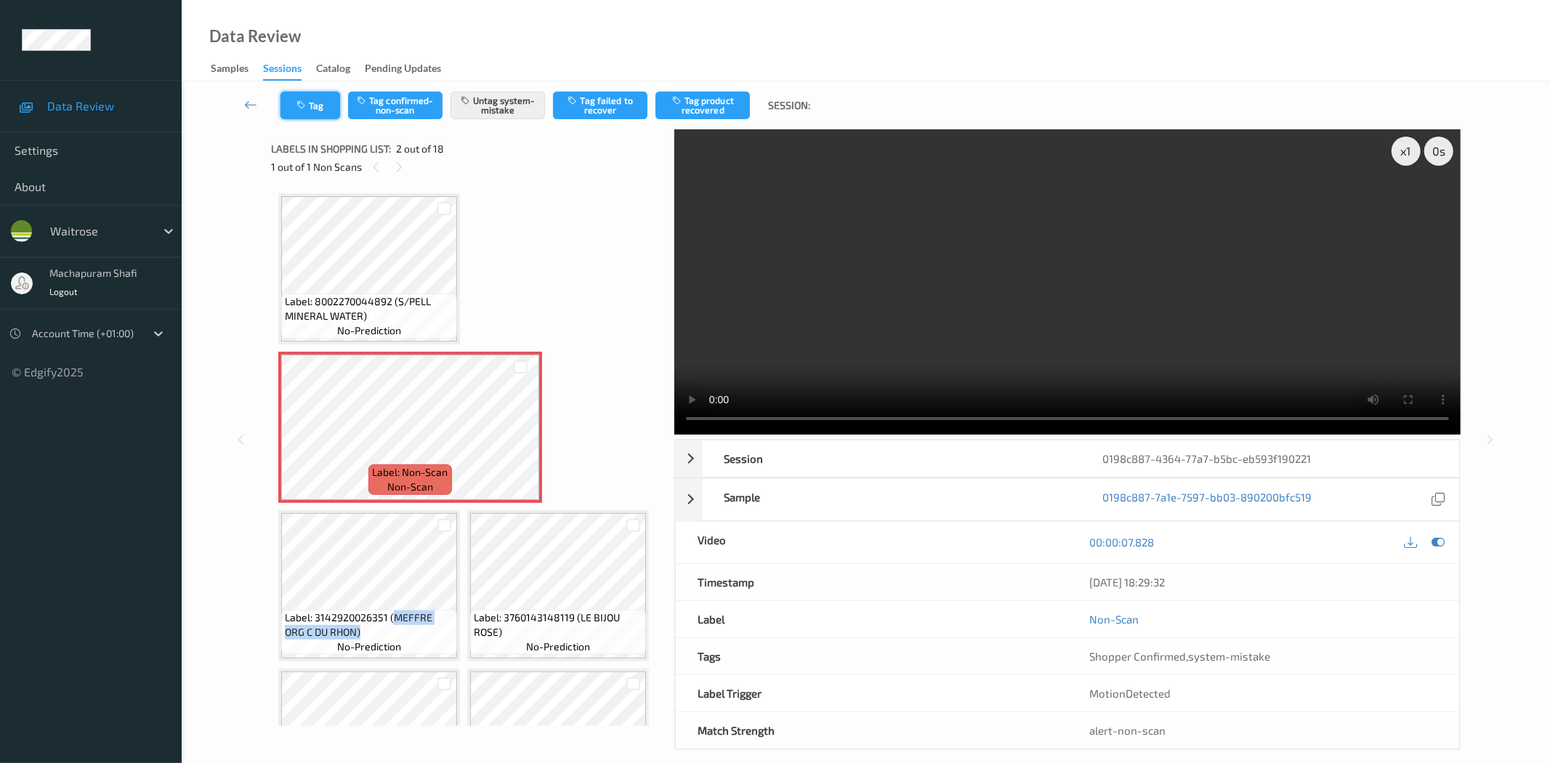
click at [309, 105] on button "Tag" at bounding box center [310, 106] width 60 height 28
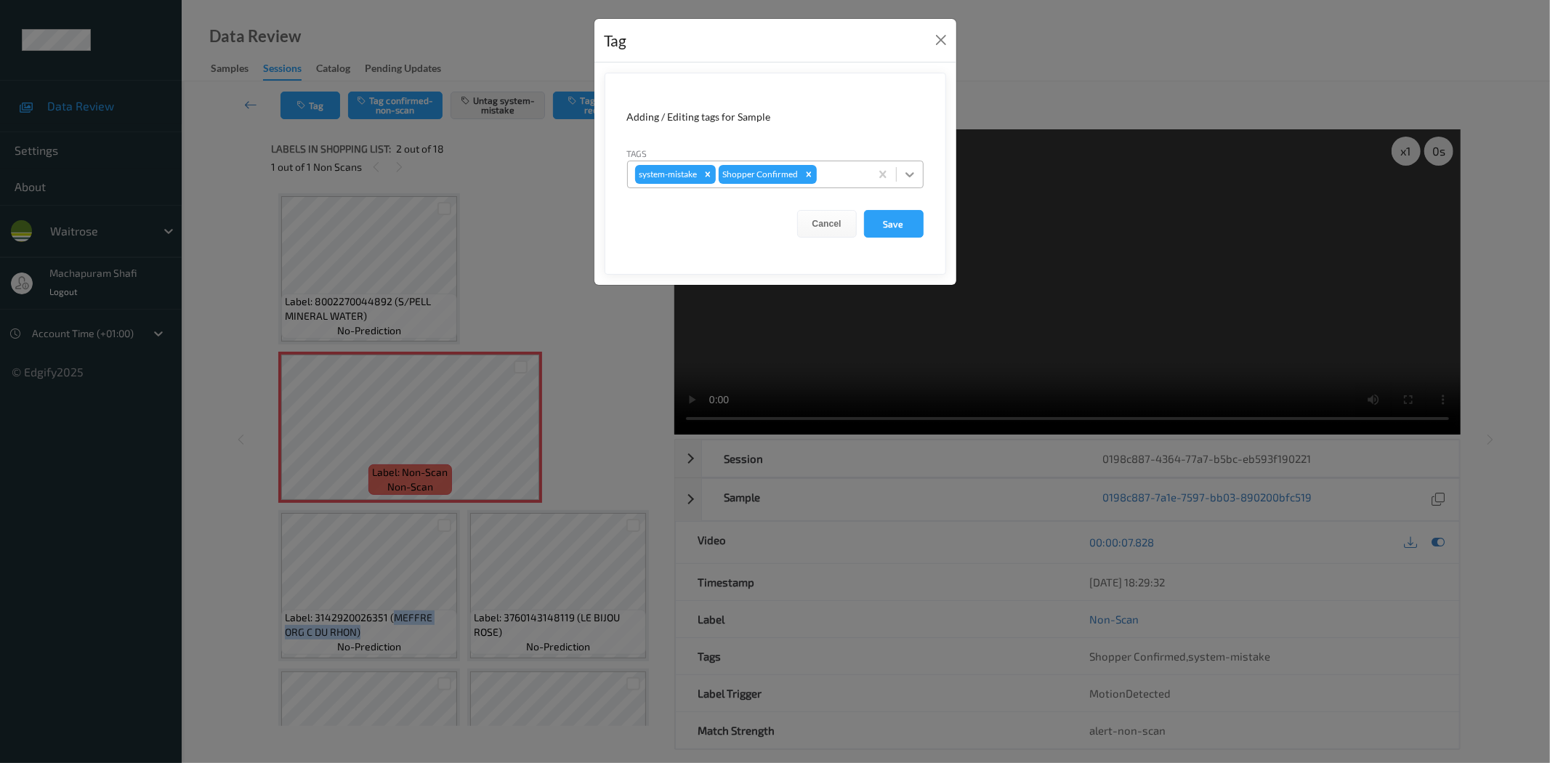
click at [914, 171] on icon at bounding box center [909, 174] width 15 height 15
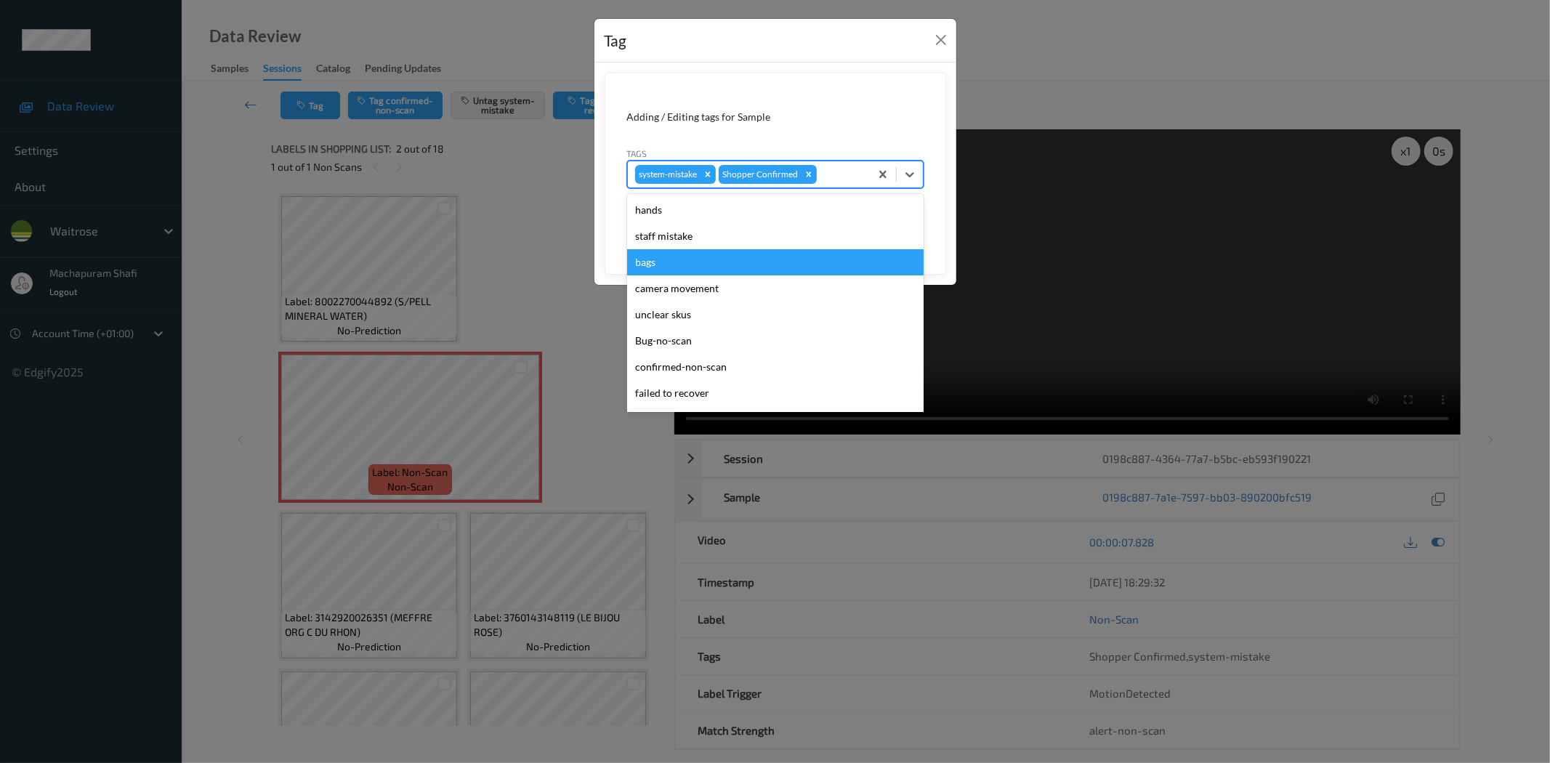
click at [655, 260] on div "bags" at bounding box center [775, 262] width 296 height 26
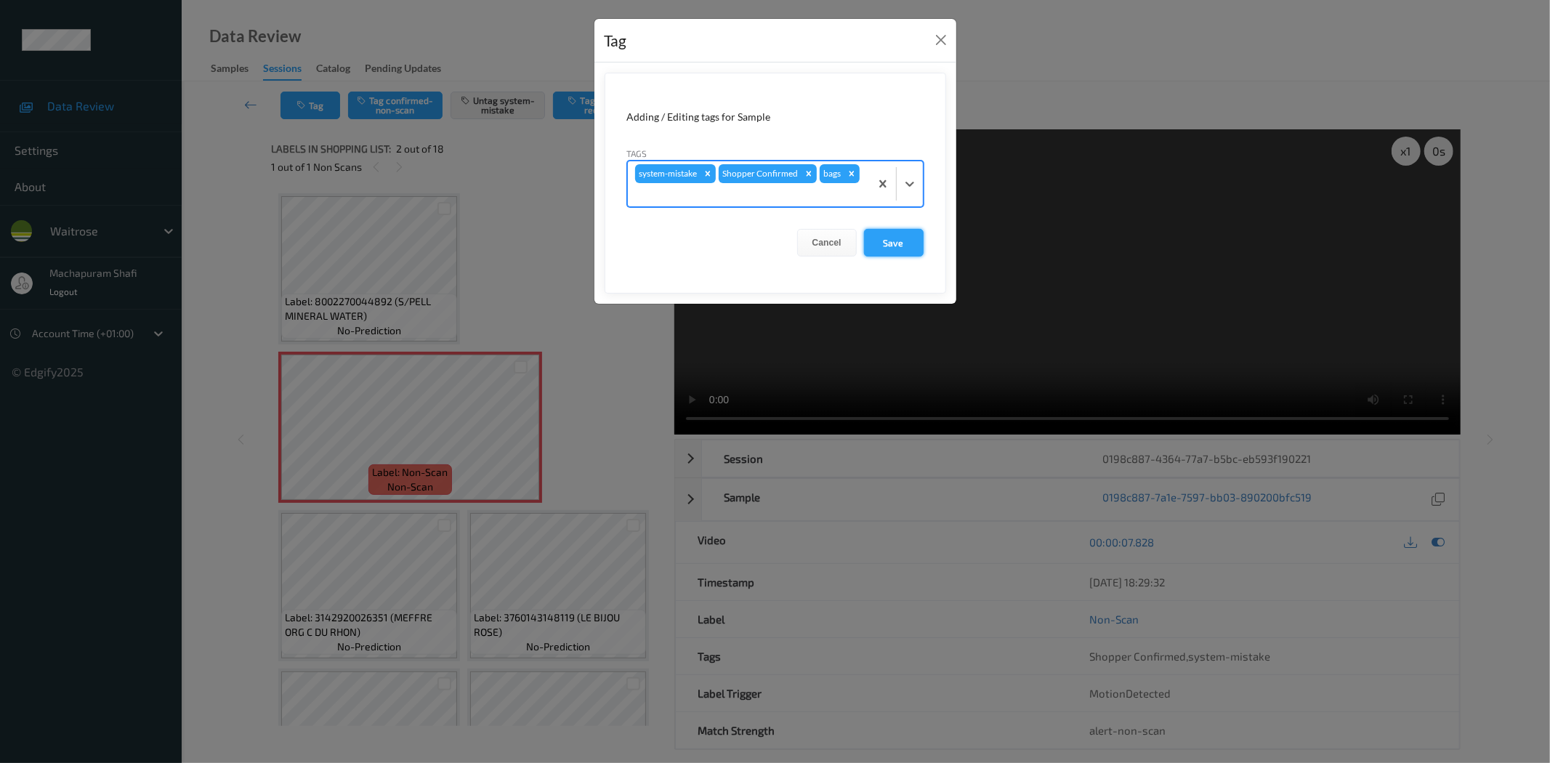
click at [888, 232] on button "Save" at bounding box center [894, 243] width 60 height 28
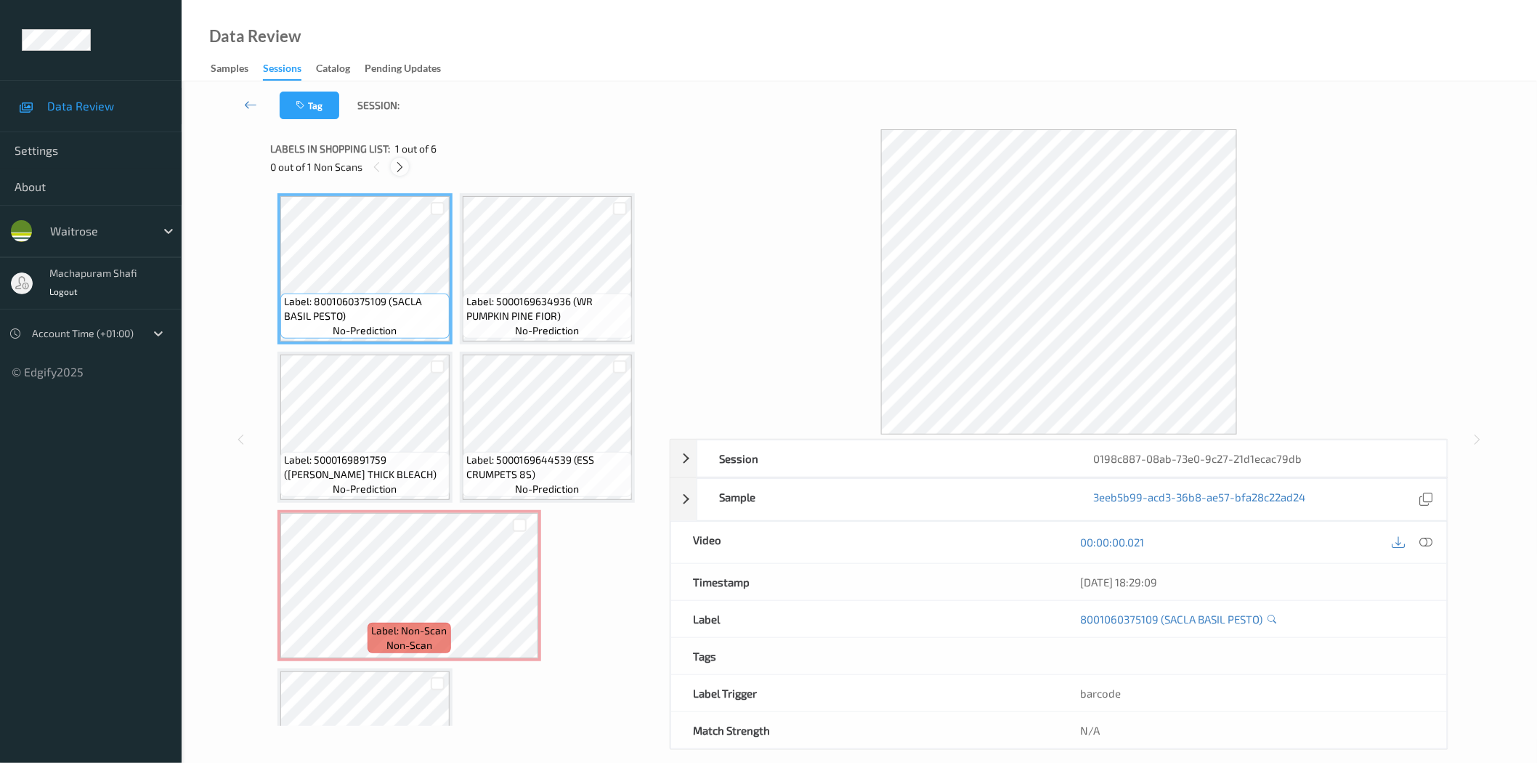
click at [400, 162] on icon at bounding box center [400, 167] width 12 height 13
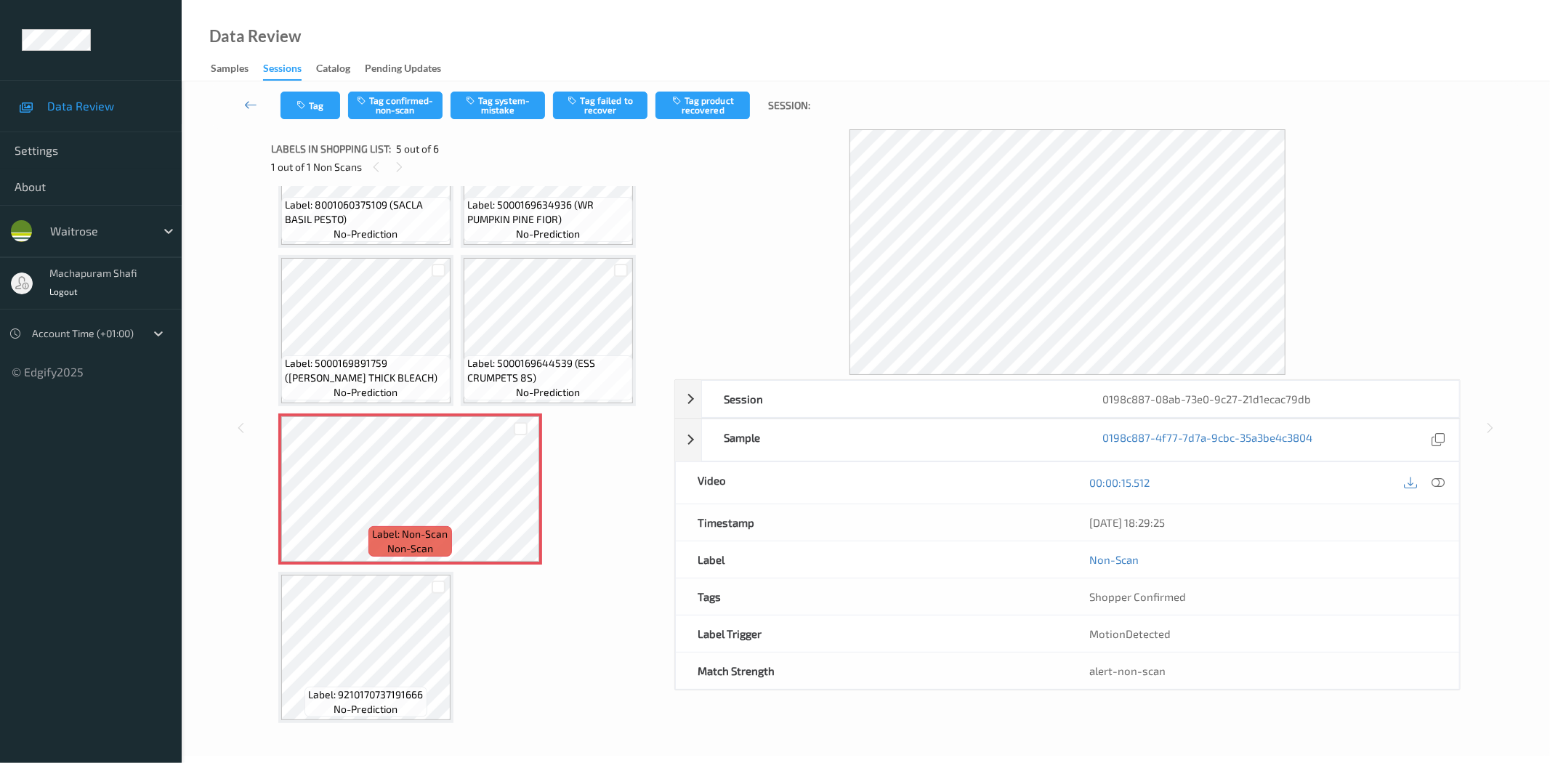
drag, startPoint x: 1440, startPoint y: 482, endPoint x: 1409, endPoint y: 407, distance: 81.5
click at [1440, 482] on icon at bounding box center [1438, 482] width 13 height 13
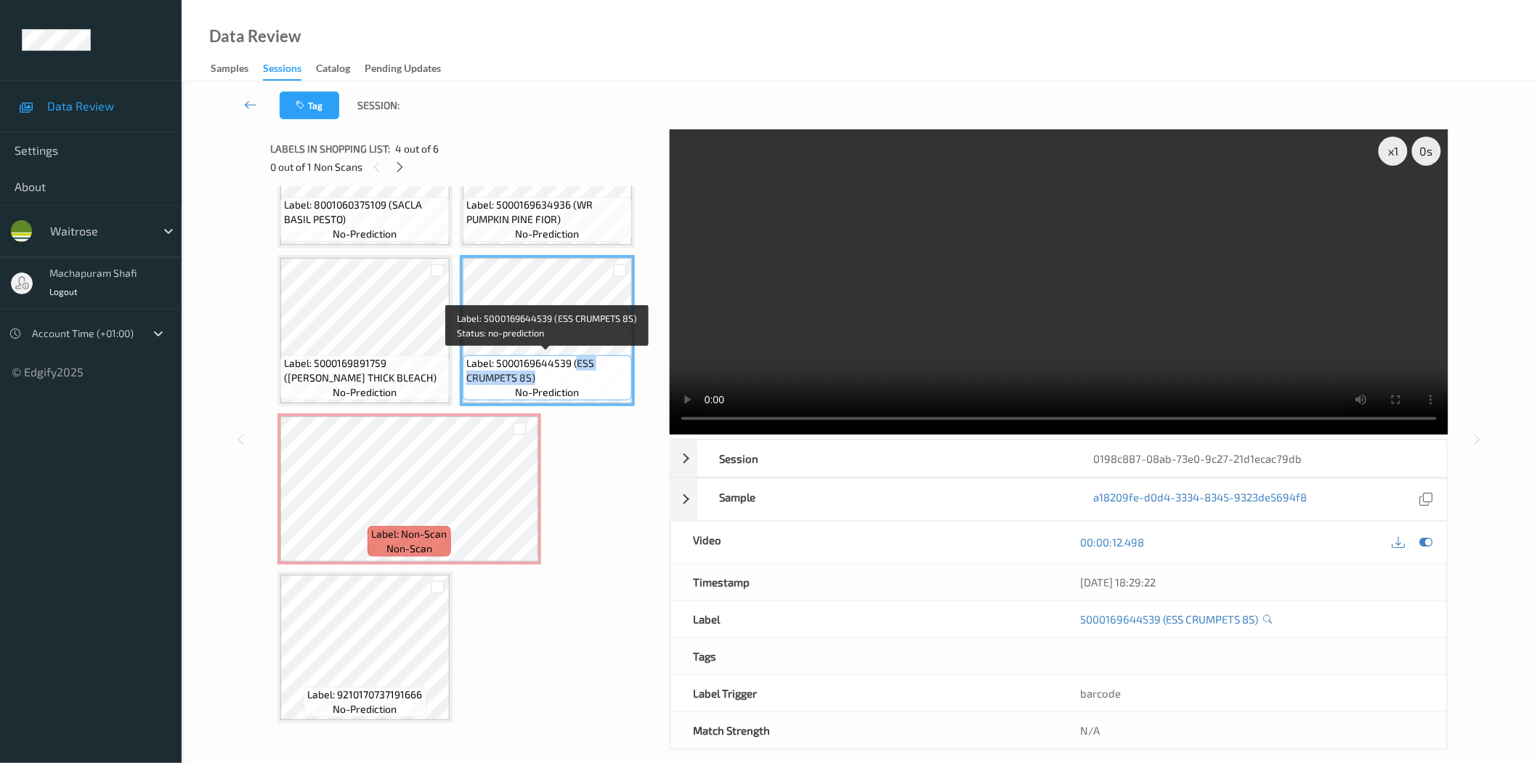
drag, startPoint x: 574, startPoint y: 360, endPoint x: 594, endPoint y: 384, distance: 30.4
click at [594, 384] on div "Label: 5000169644539 (ESS CRUMPETS 8S) no-prediction" at bounding box center [547, 377] width 169 height 45
copy span "ESS CRUMPETS 8S)"
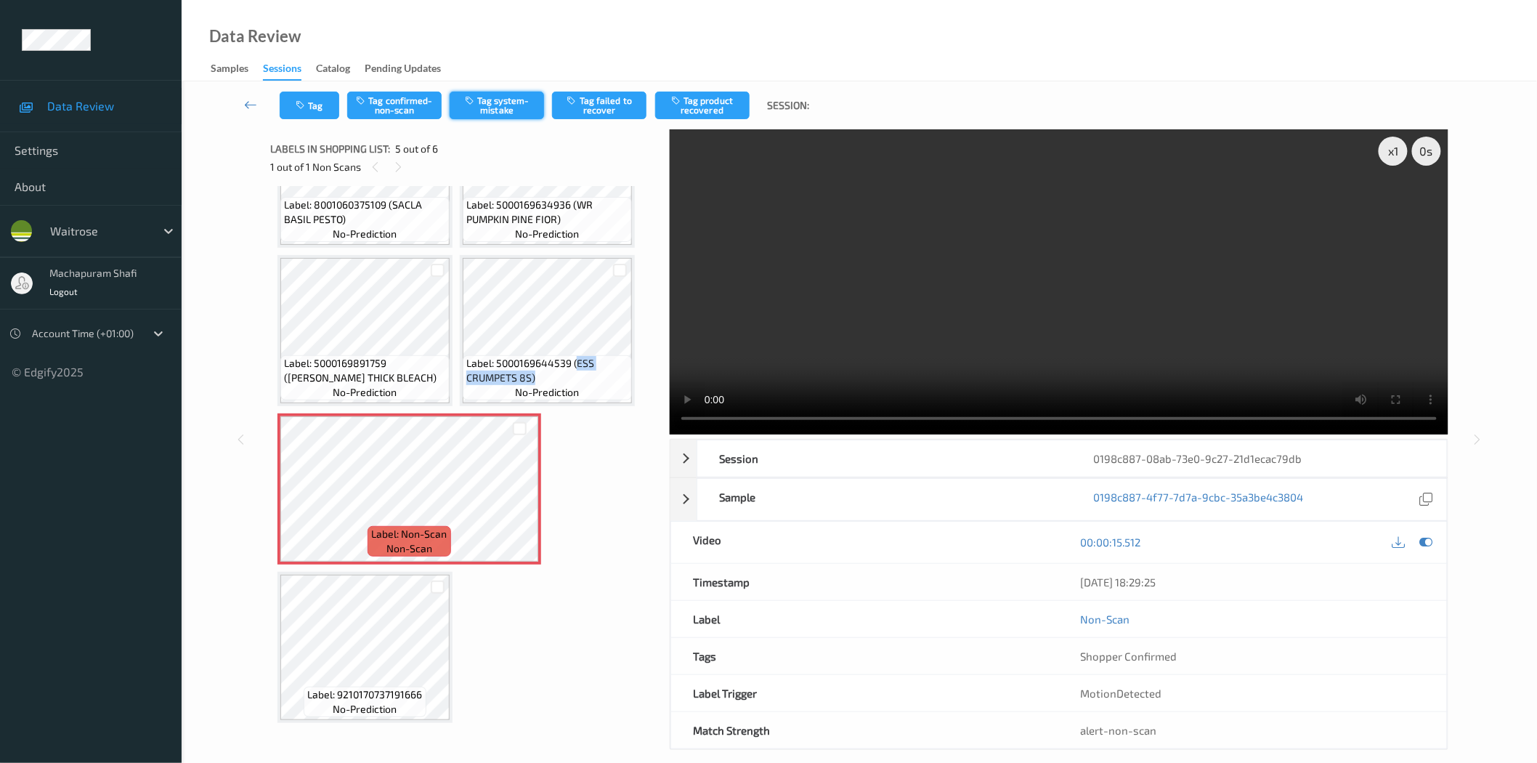
click at [495, 104] on button "Tag system-mistake" at bounding box center [497, 106] width 94 height 28
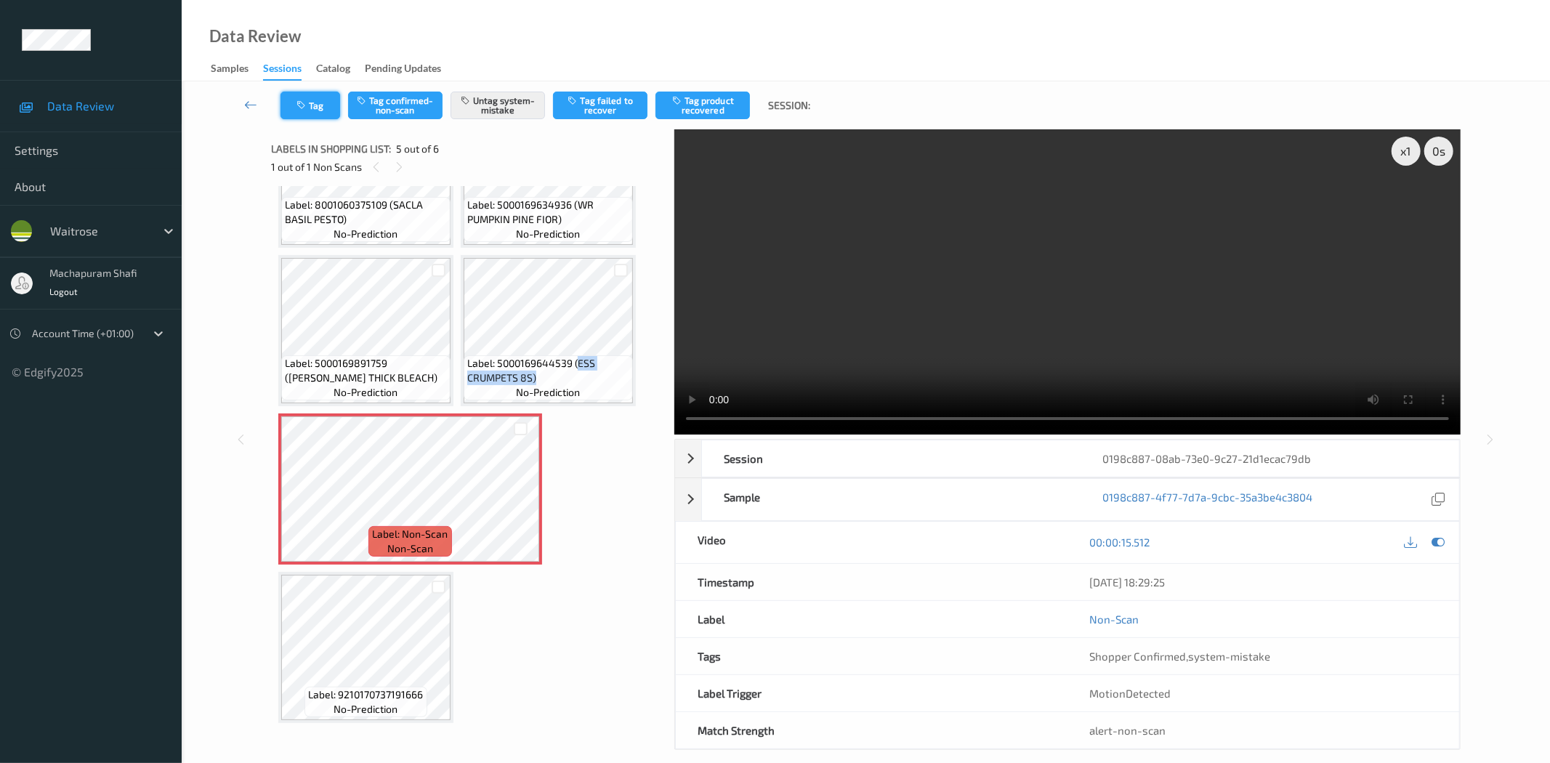
click at [323, 105] on button "Tag" at bounding box center [310, 106] width 60 height 28
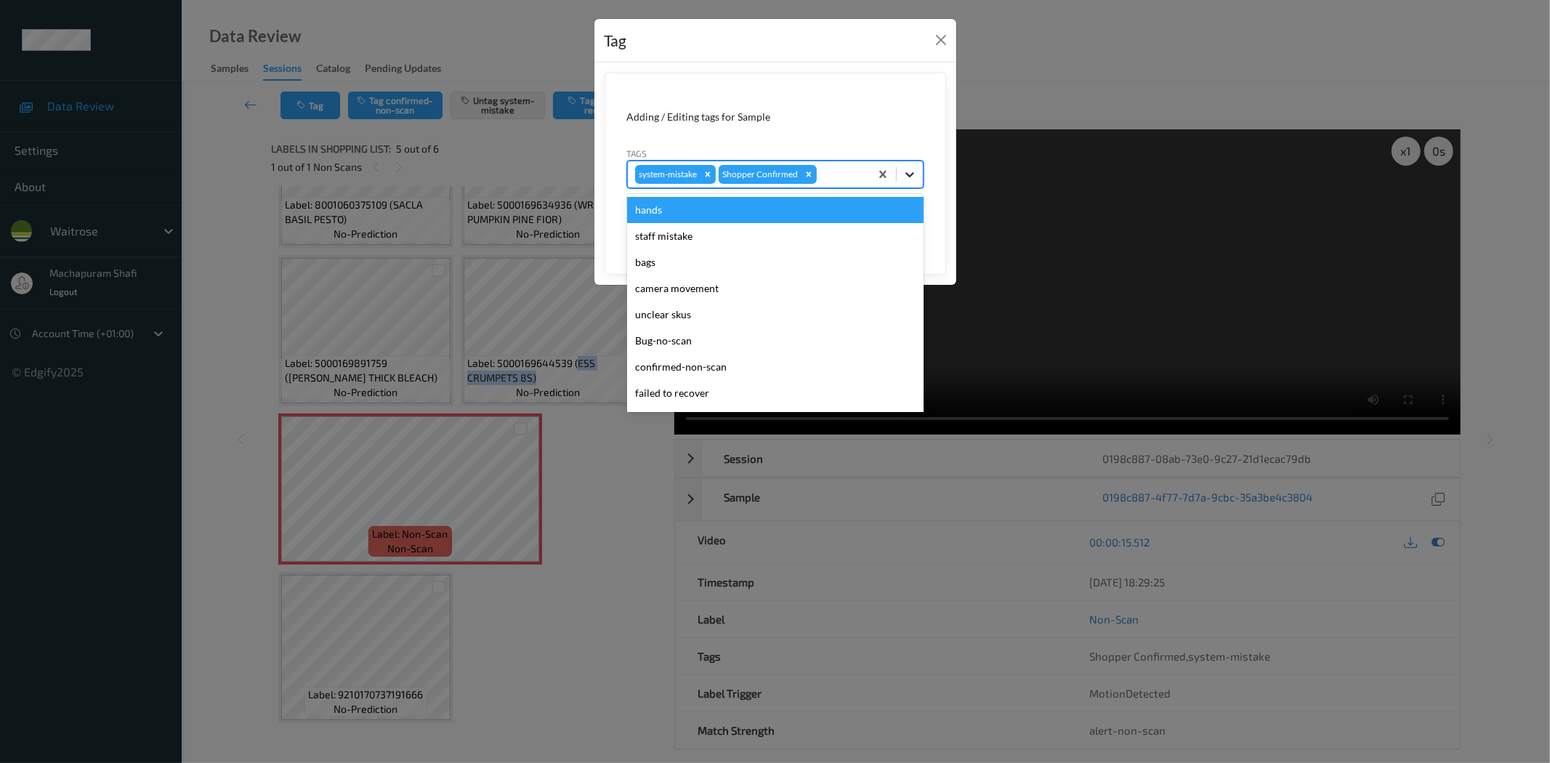
click at [910, 172] on icon at bounding box center [909, 174] width 15 height 15
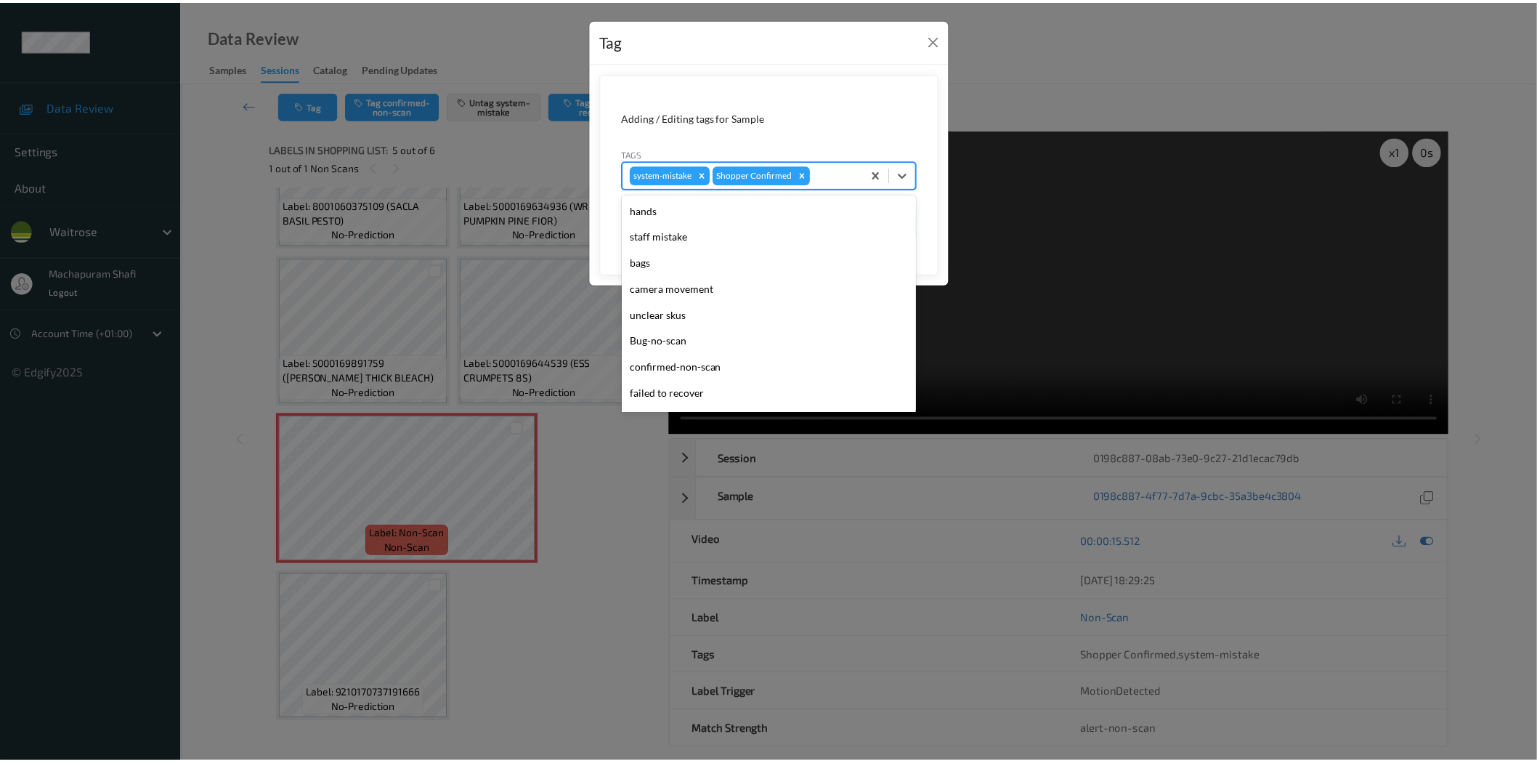
scroll to position [284, 0]
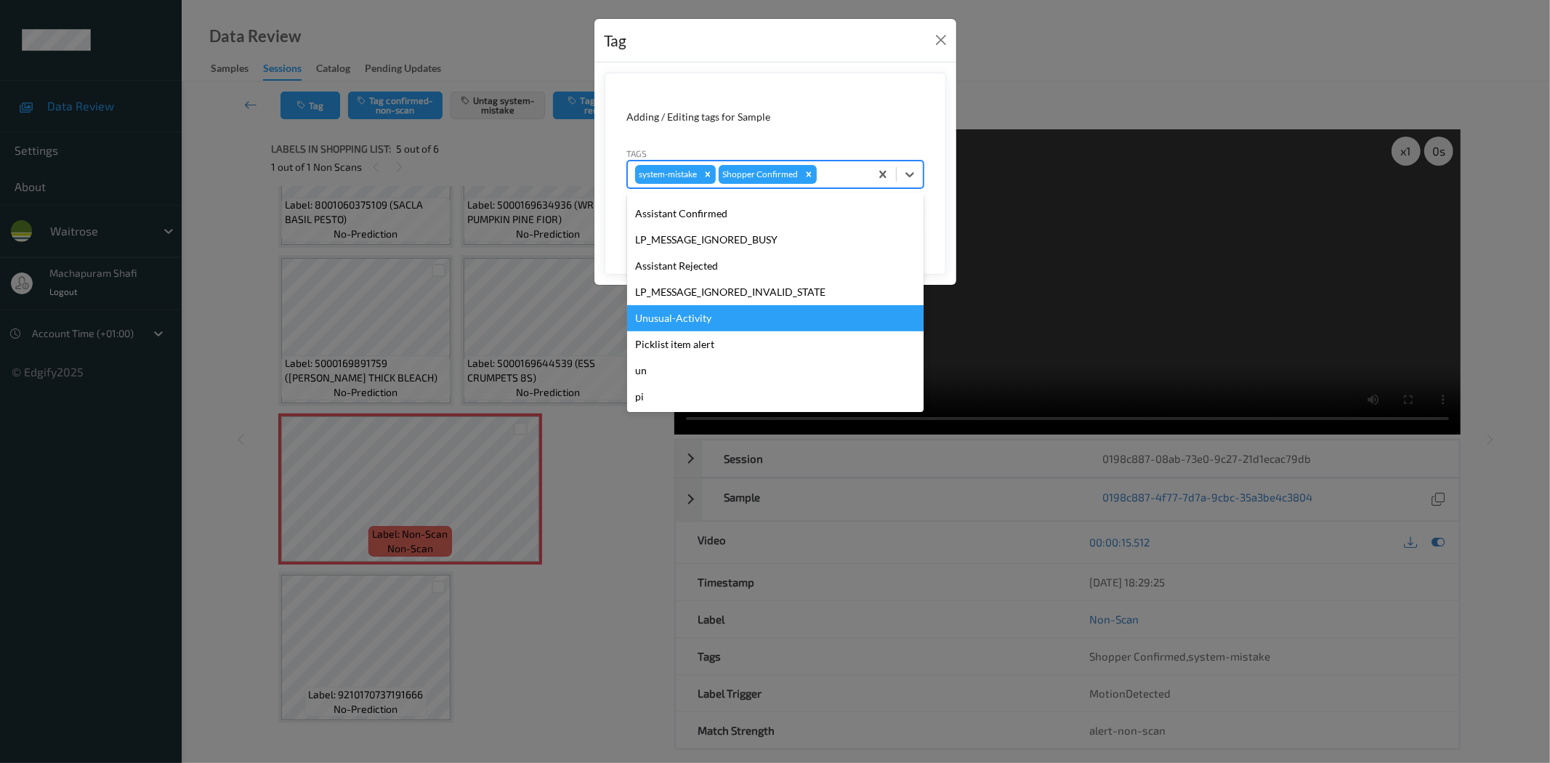
click at [698, 323] on div "Unusual-Activity" at bounding box center [775, 318] width 296 height 26
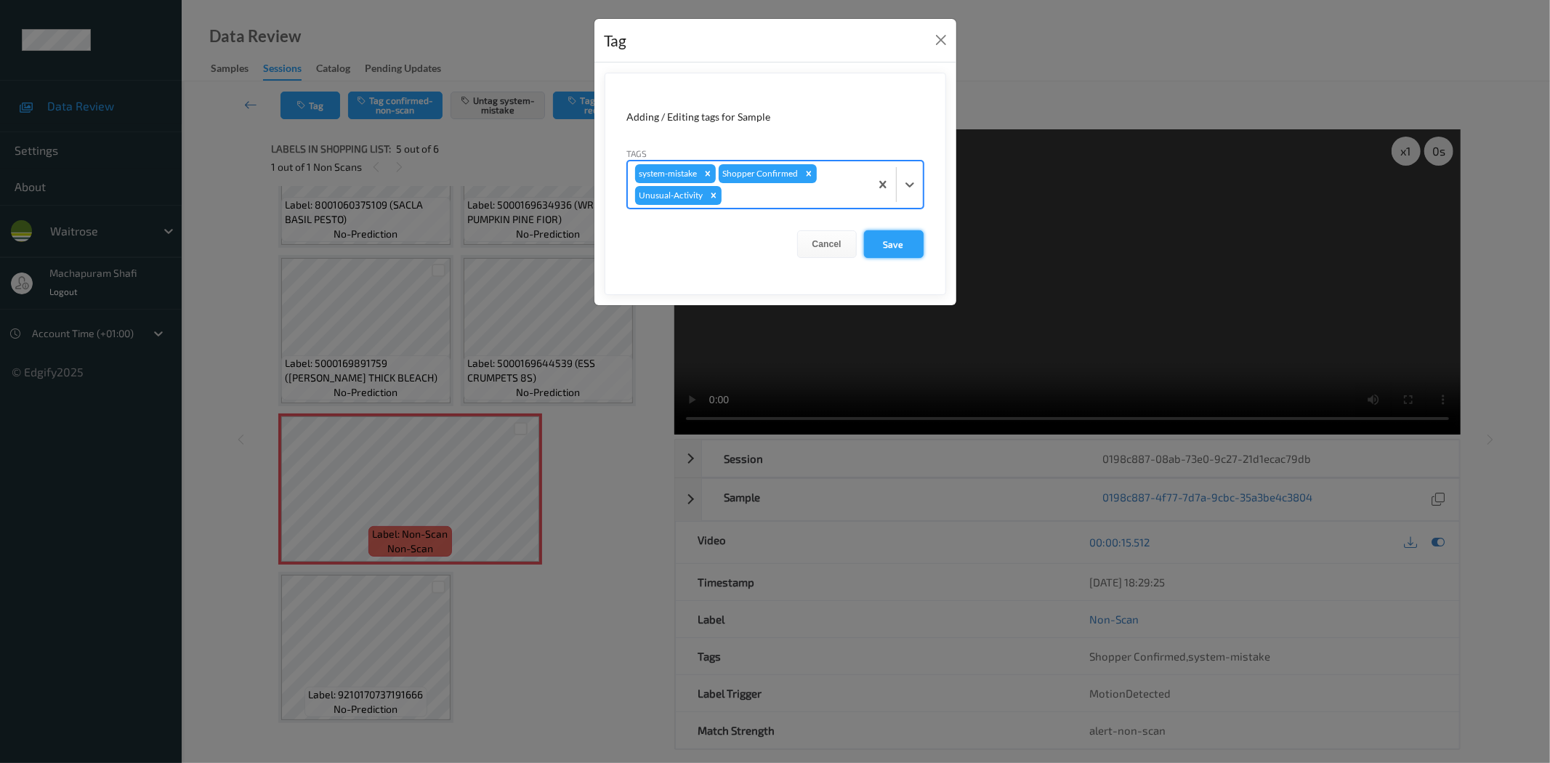
click at [873, 245] on button "Save" at bounding box center [894, 244] width 60 height 28
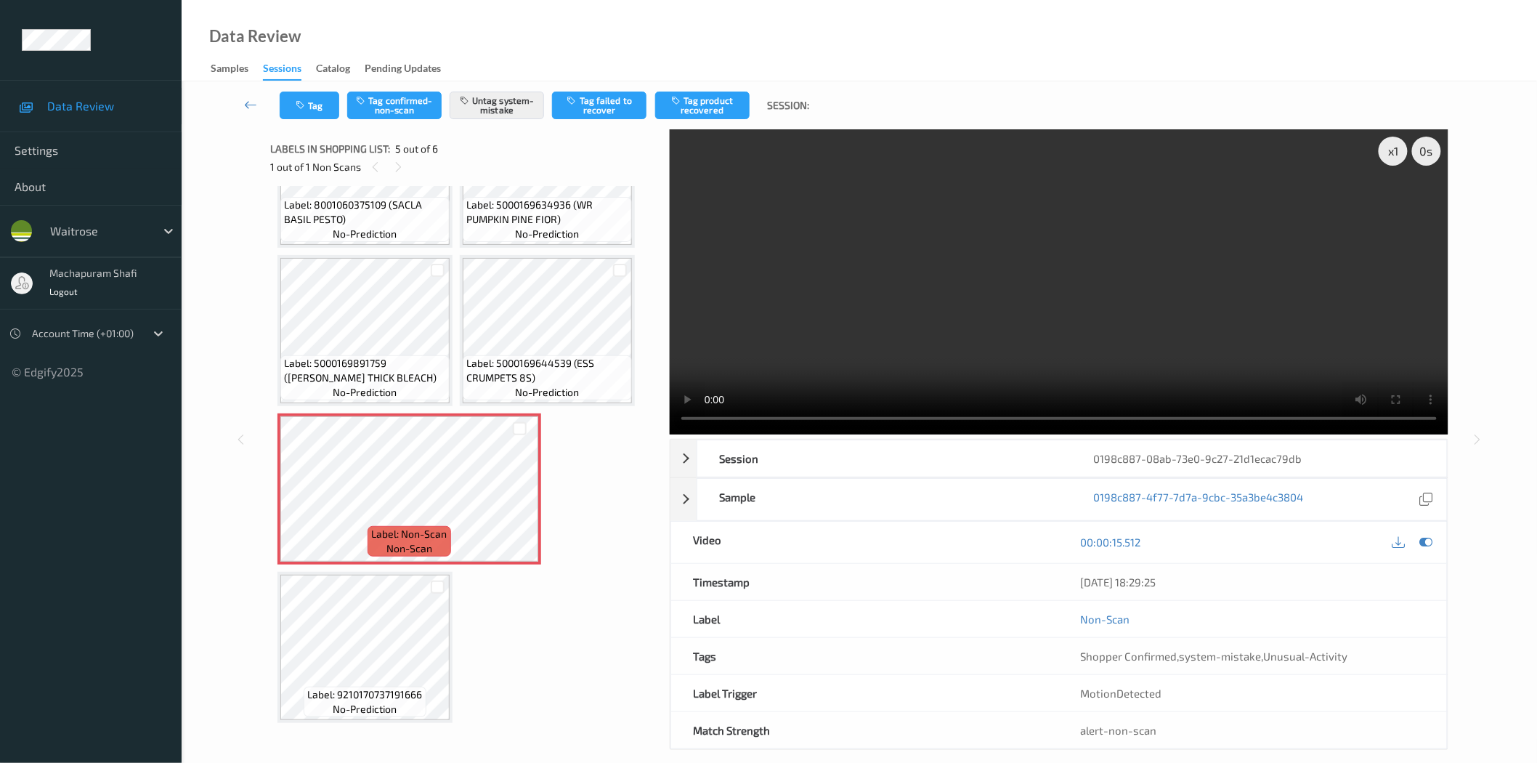
click at [453, 31] on div "Data Review Samples Sessions Catalog Pending Updates" at bounding box center [860, 40] width 1356 height 81
drag, startPoint x: 519, startPoint y: 27, endPoint x: 492, endPoint y: 36, distance: 29.2
click at [517, 29] on div "Data Review Samples Sessions Catalog Pending Updates" at bounding box center [860, 40] width 1356 height 81
drag, startPoint x: 484, startPoint y: 17, endPoint x: 434, endPoint y: 18, distance: 49.4
click at [484, 17] on div "Data Review Samples Sessions Catalog Pending Updates" at bounding box center [860, 40] width 1356 height 81
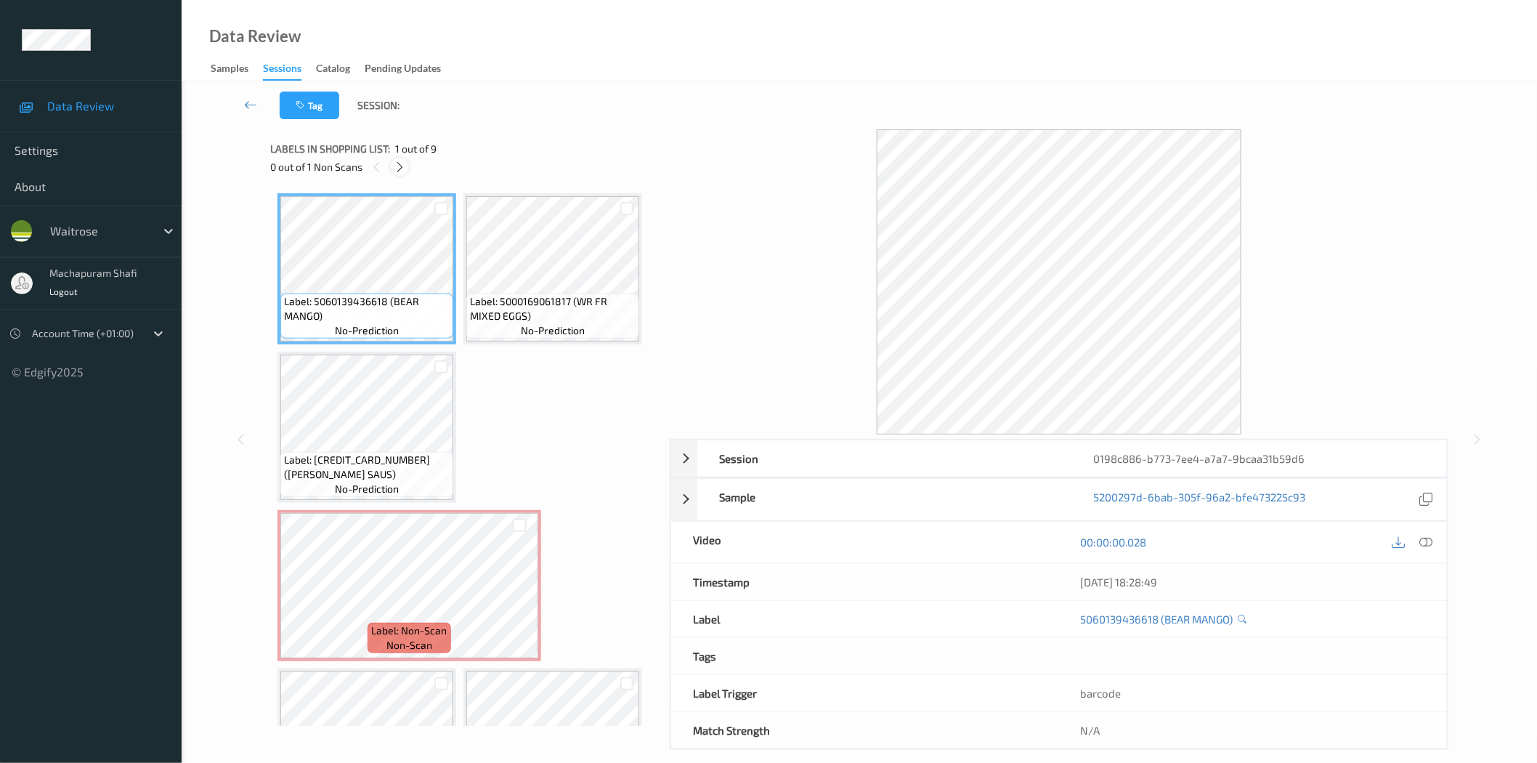
click at [395, 170] on icon at bounding box center [400, 167] width 12 height 13
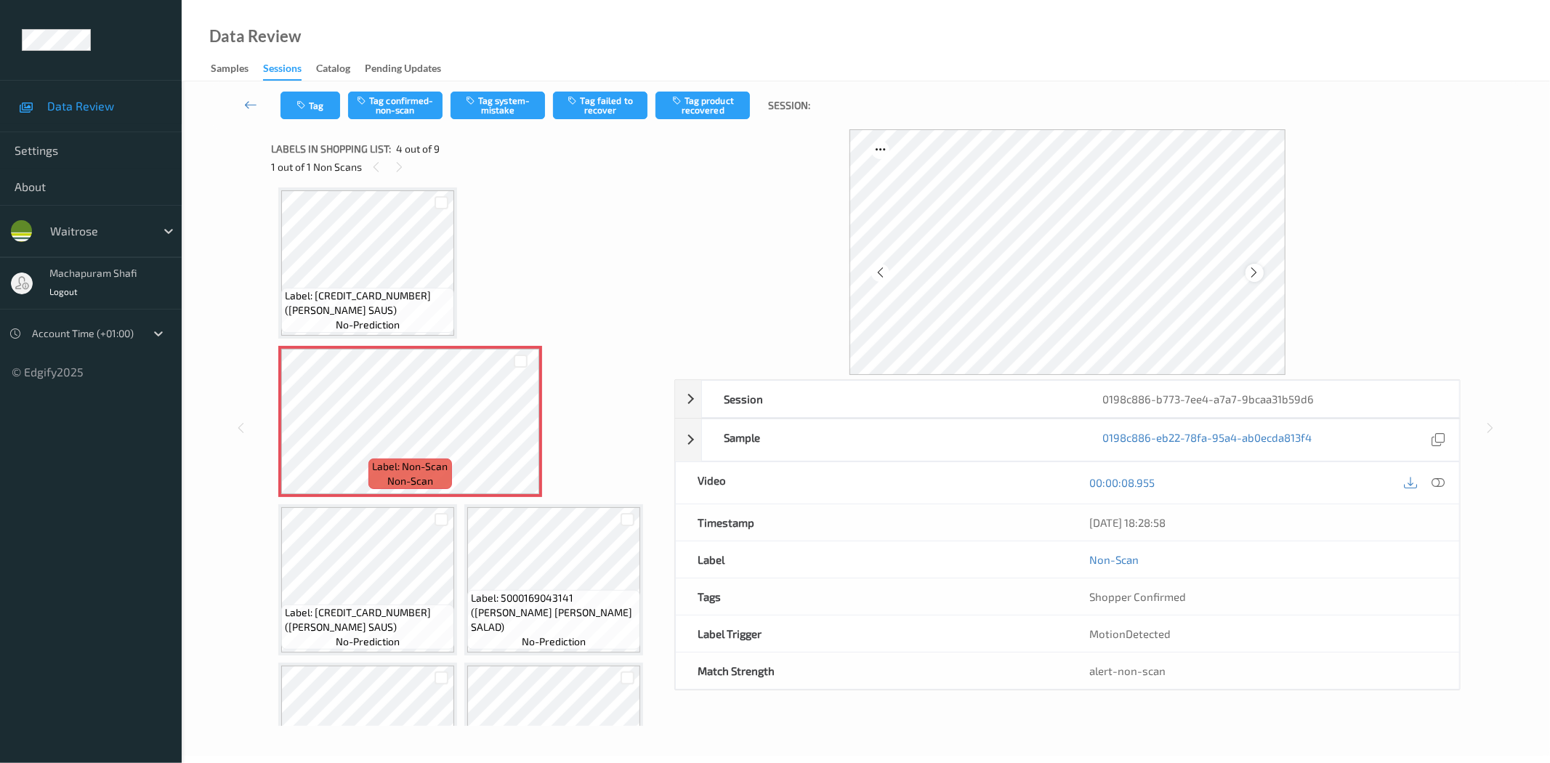
click at [1250, 269] on icon at bounding box center [1254, 272] width 12 height 13
click at [1429, 478] on div at bounding box center [1438, 483] width 20 height 20
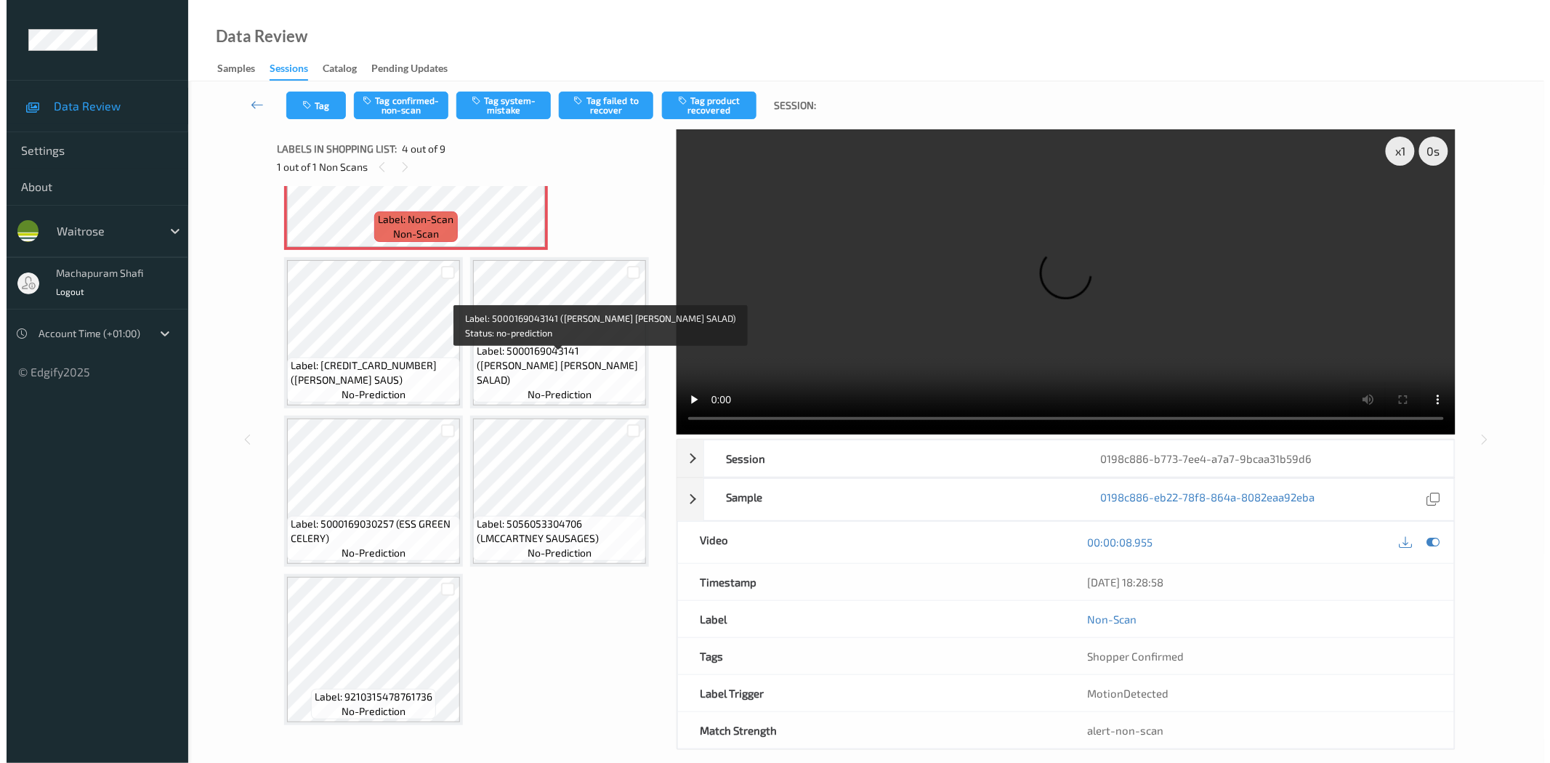
scroll to position [89, 0]
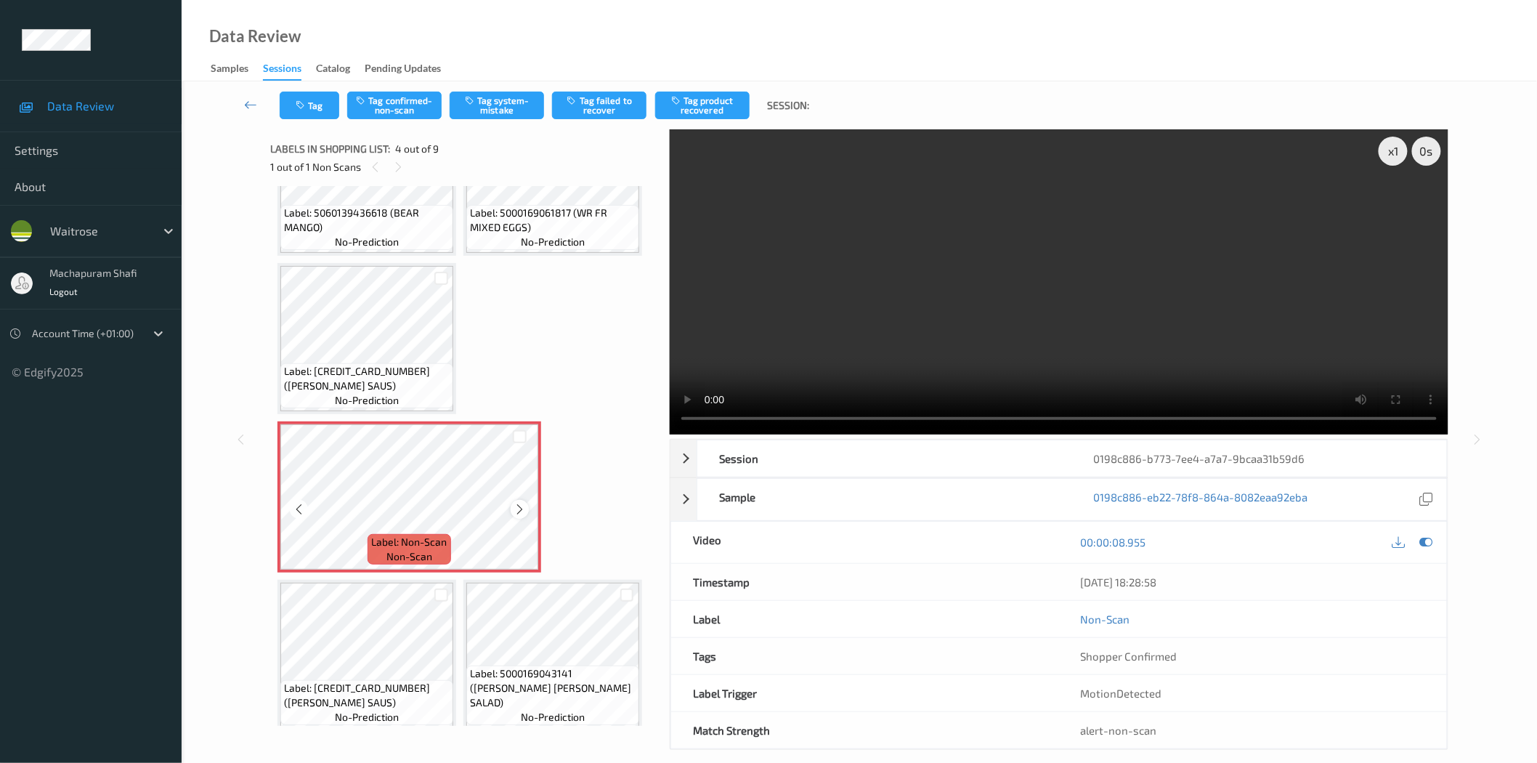
click at [517, 505] on icon at bounding box center [520, 509] width 12 height 13
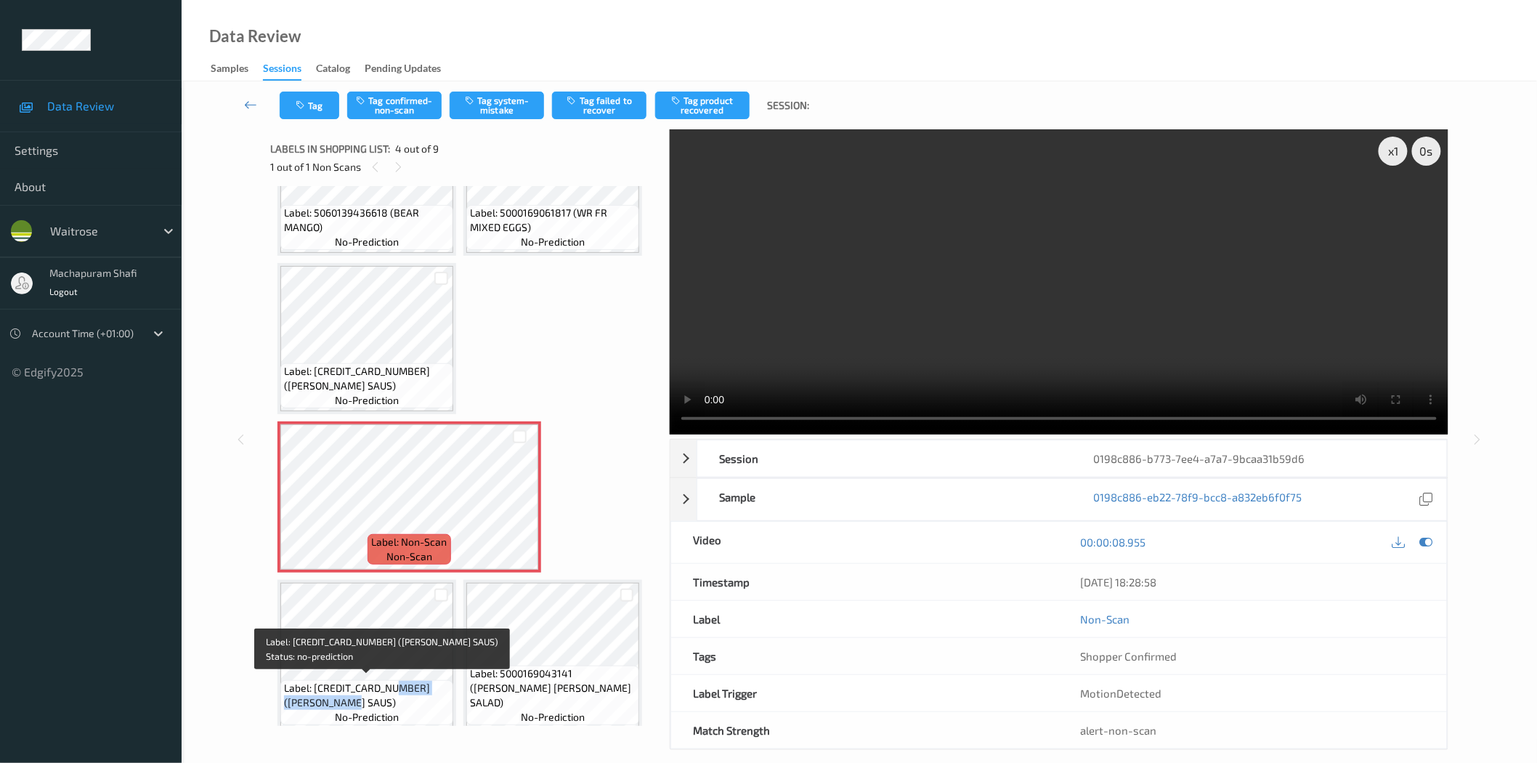
drag, startPoint x: 392, startPoint y: 681, endPoint x: 419, endPoint y: 705, distance: 36.5
click at [419, 705] on span "Label: [CREDIT_CARD_NUMBER] ([PERSON_NAME] SAUS)" at bounding box center [367, 695] width 166 height 29
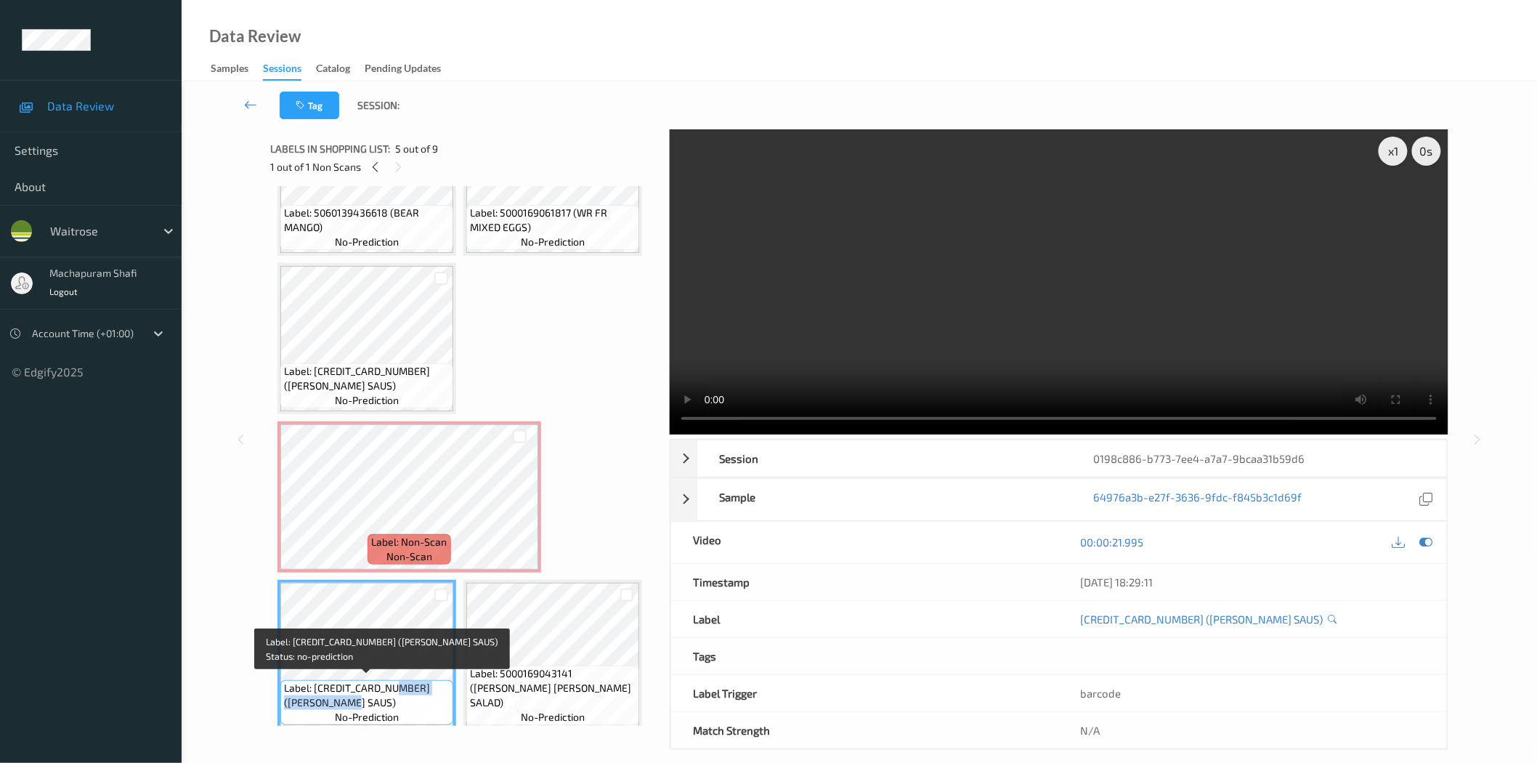
copy span "[PERSON_NAME] SAUS)"
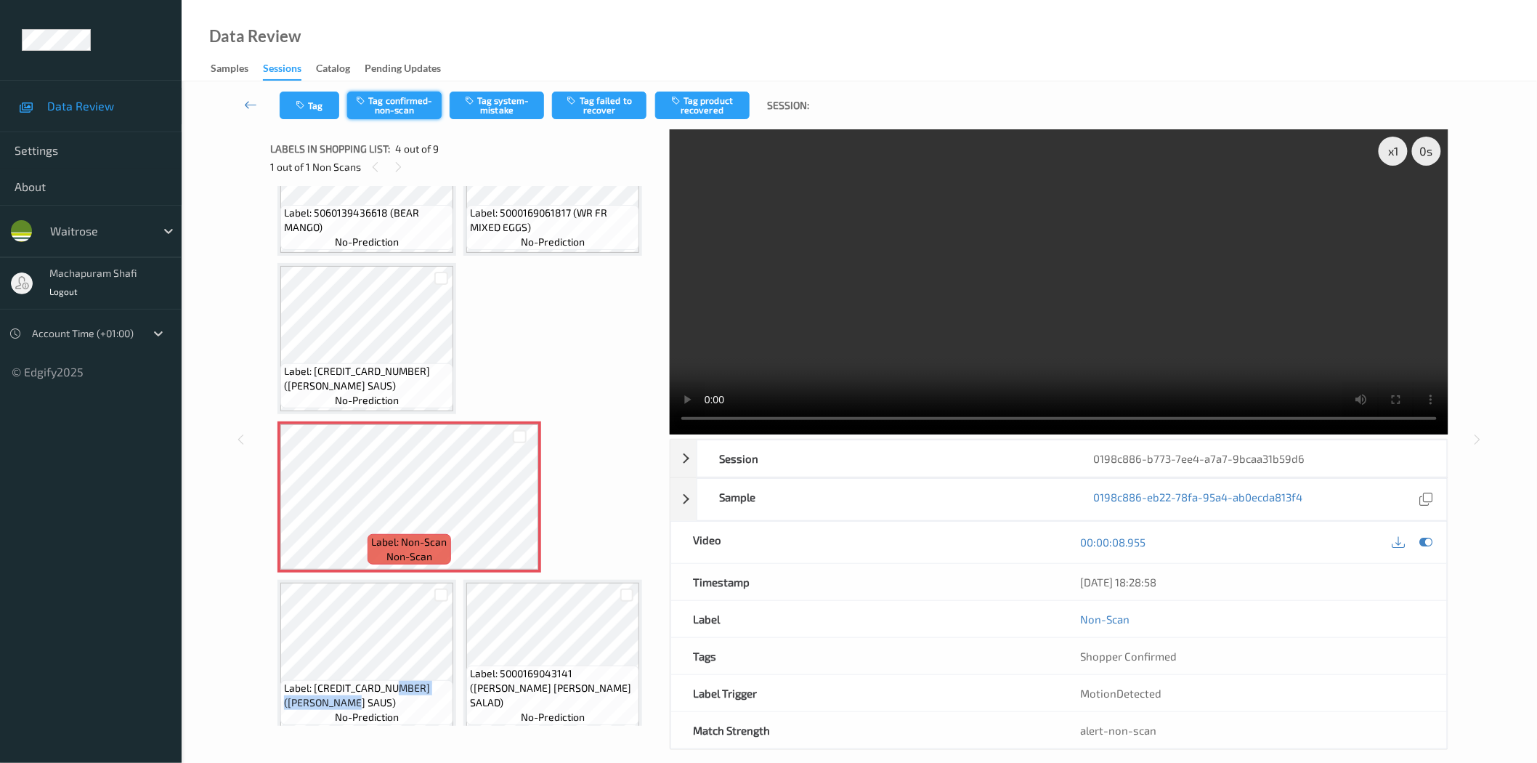
click at [388, 92] on button "Tag confirmed-non-scan" at bounding box center [394, 106] width 94 height 28
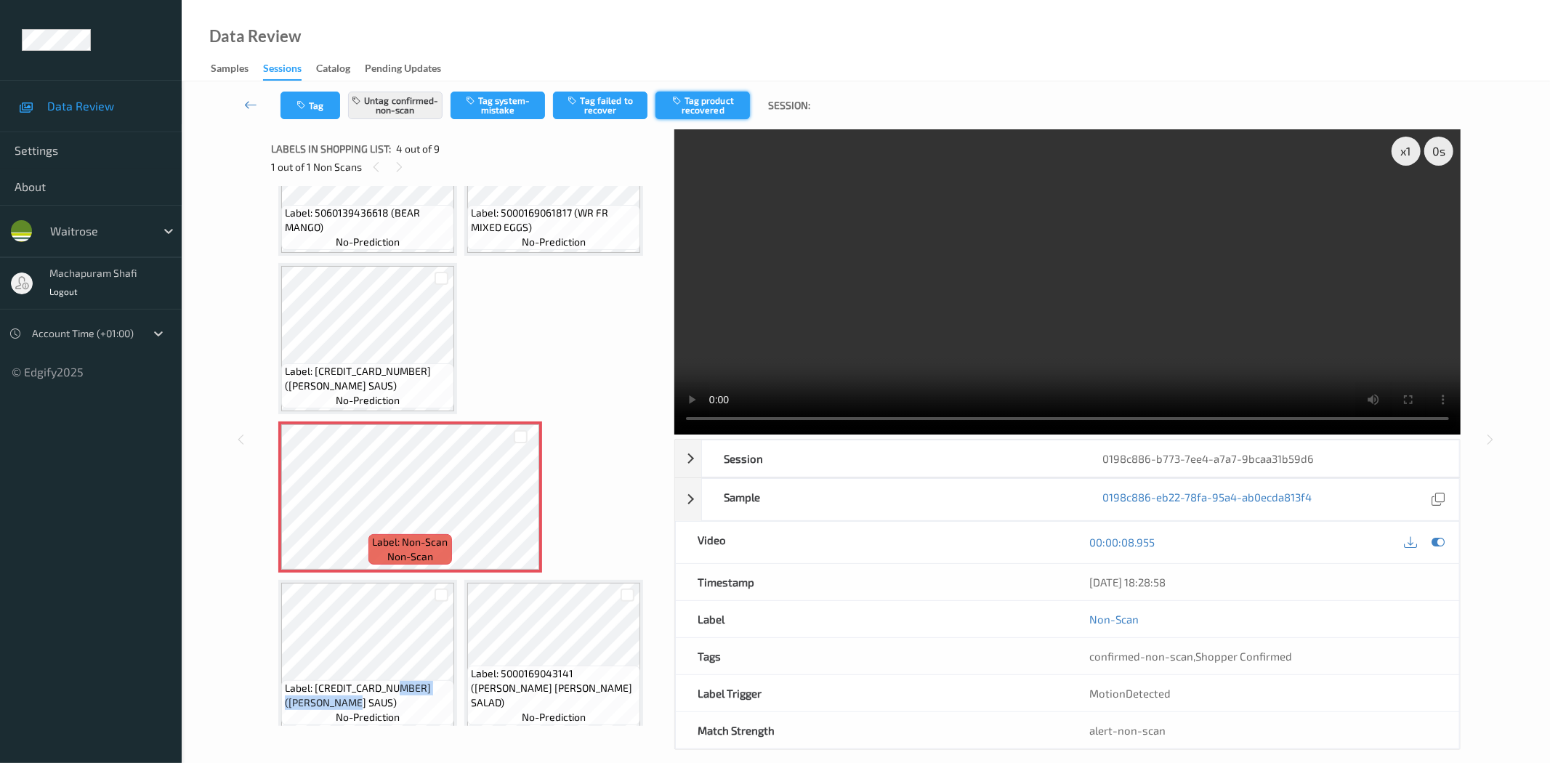
click at [702, 113] on button "Tag product recovered" at bounding box center [702, 106] width 94 height 28
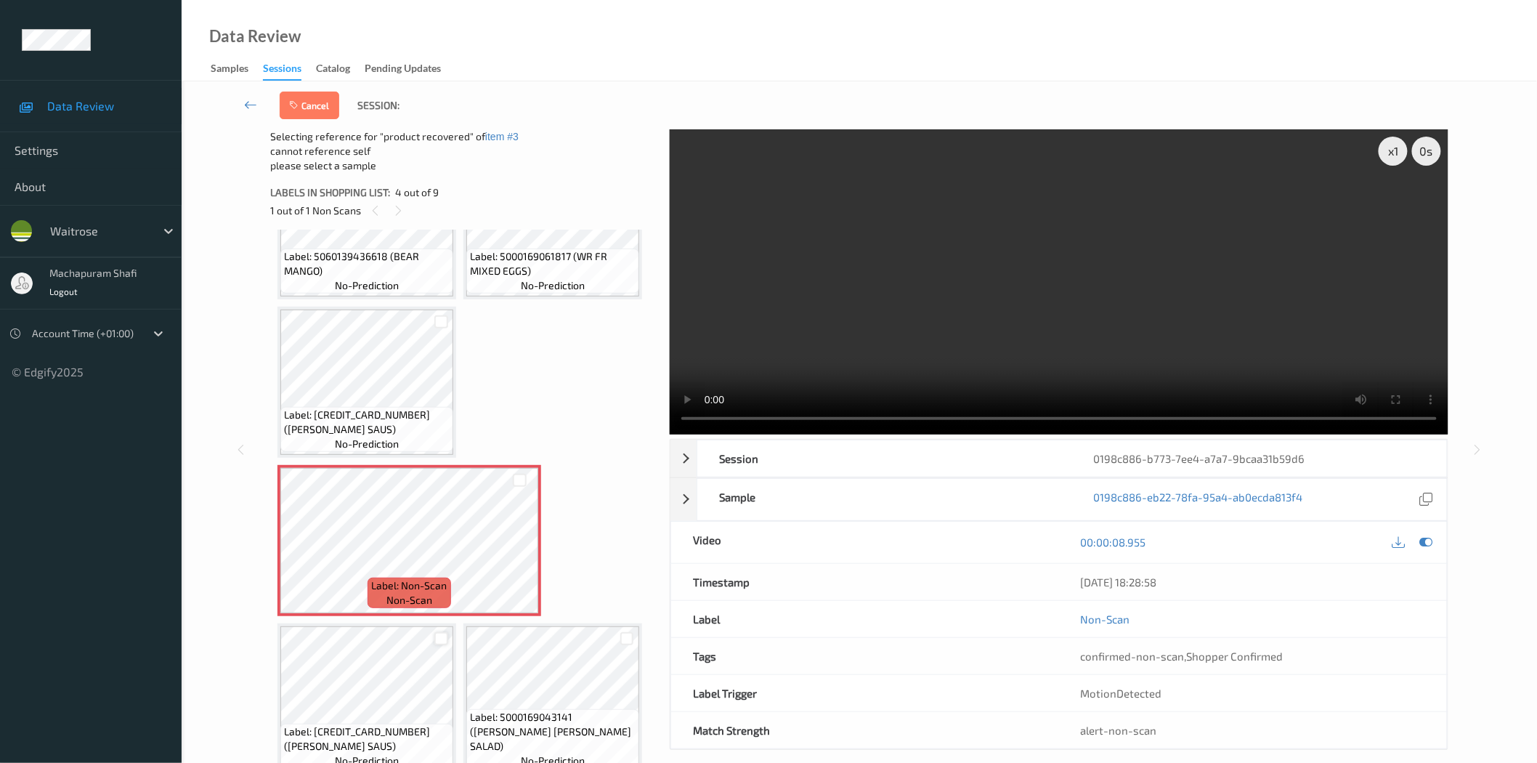
click at [439, 641] on div at bounding box center [441, 639] width 14 height 14
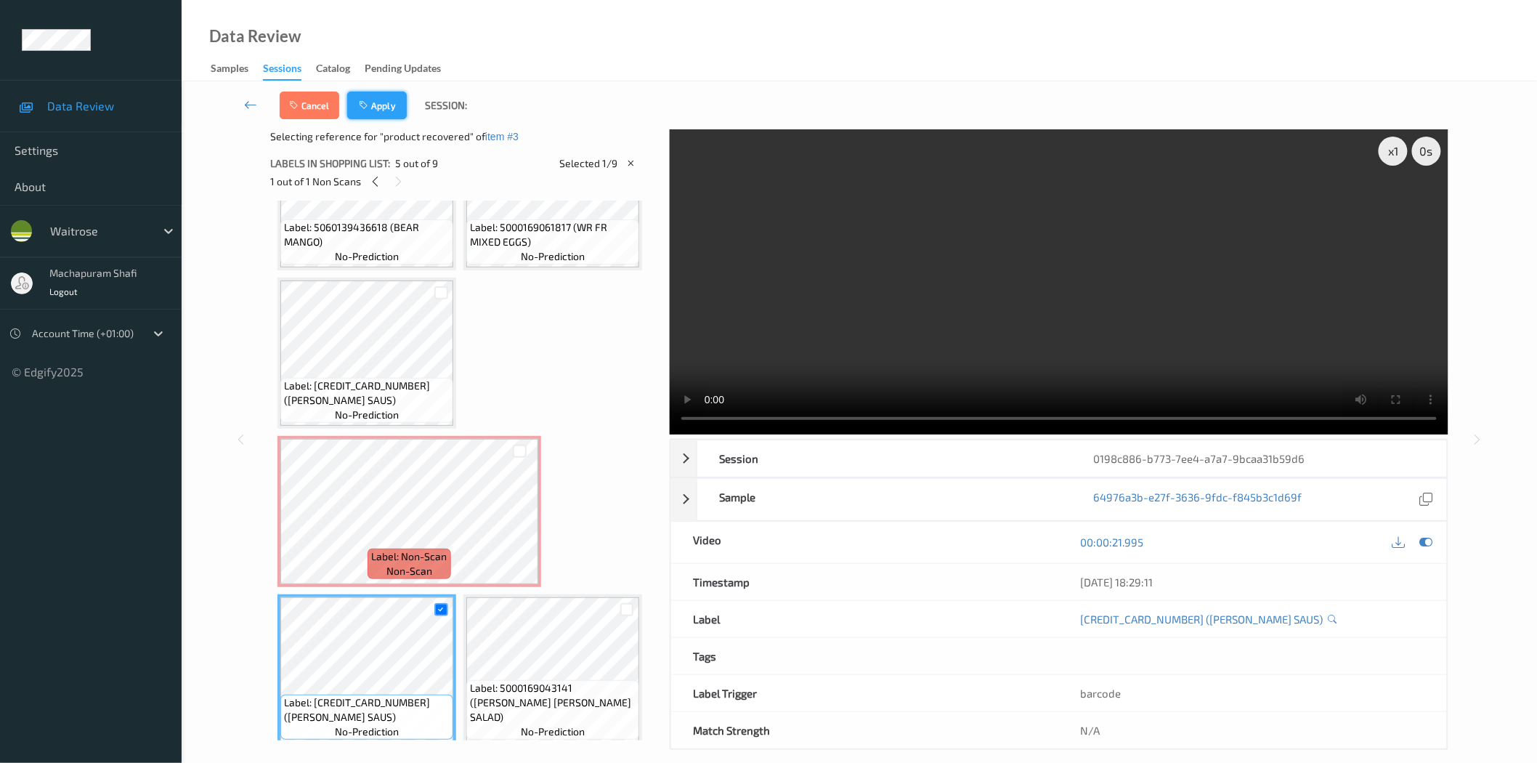
click at [395, 97] on button "Apply" at bounding box center [377, 106] width 60 height 28
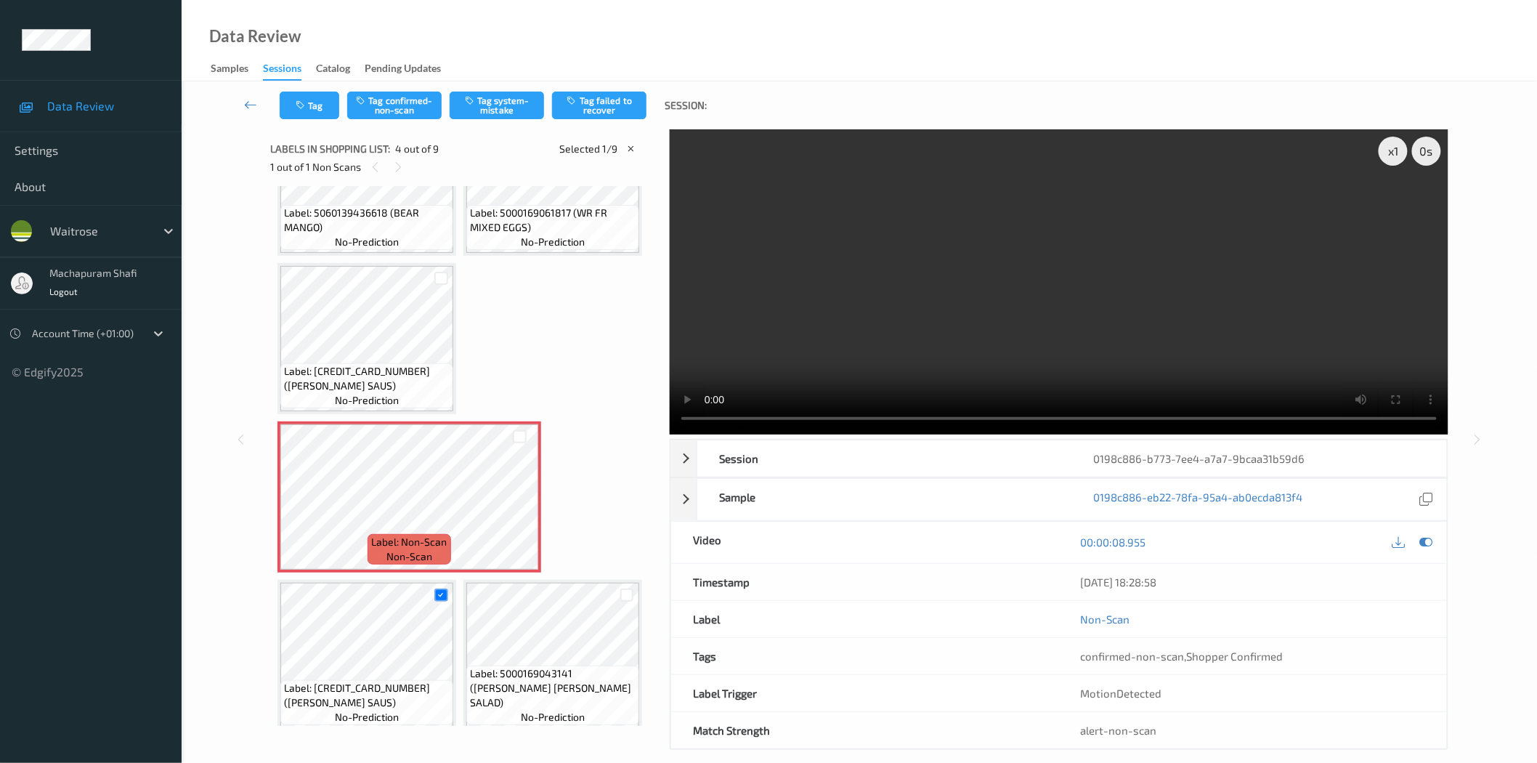
scroll to position [164, 0]
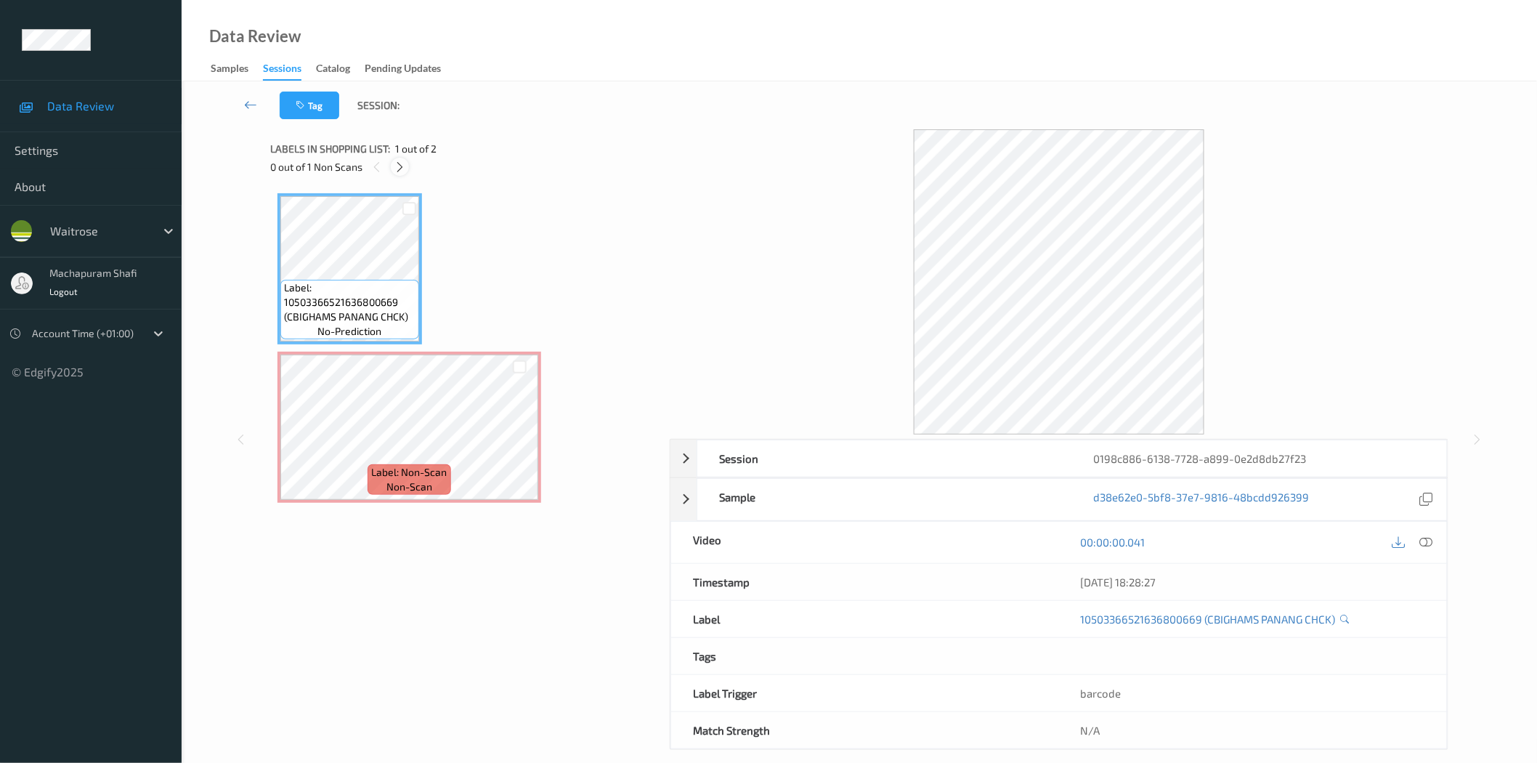
click at [398, 167] on icon at bounding box center [400, 167] width 12 height 13
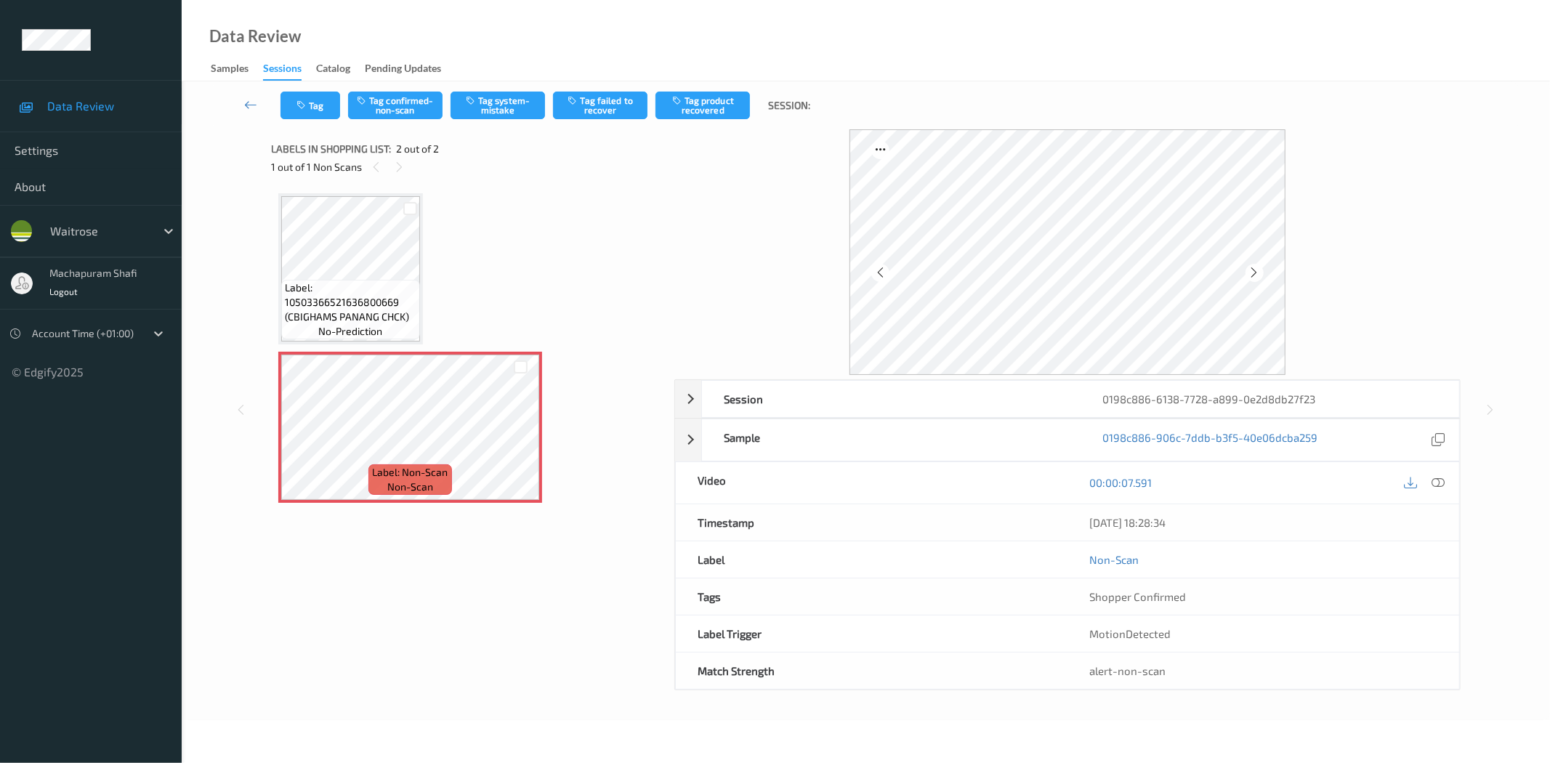
drag, startPoint x: 1444, startPoint y: 487, endPoint x: 1417, endPoint y: 469, distance: 32.0
click at [1444, 487] on icon at bounding box center [1438, 482] width 13 height 13
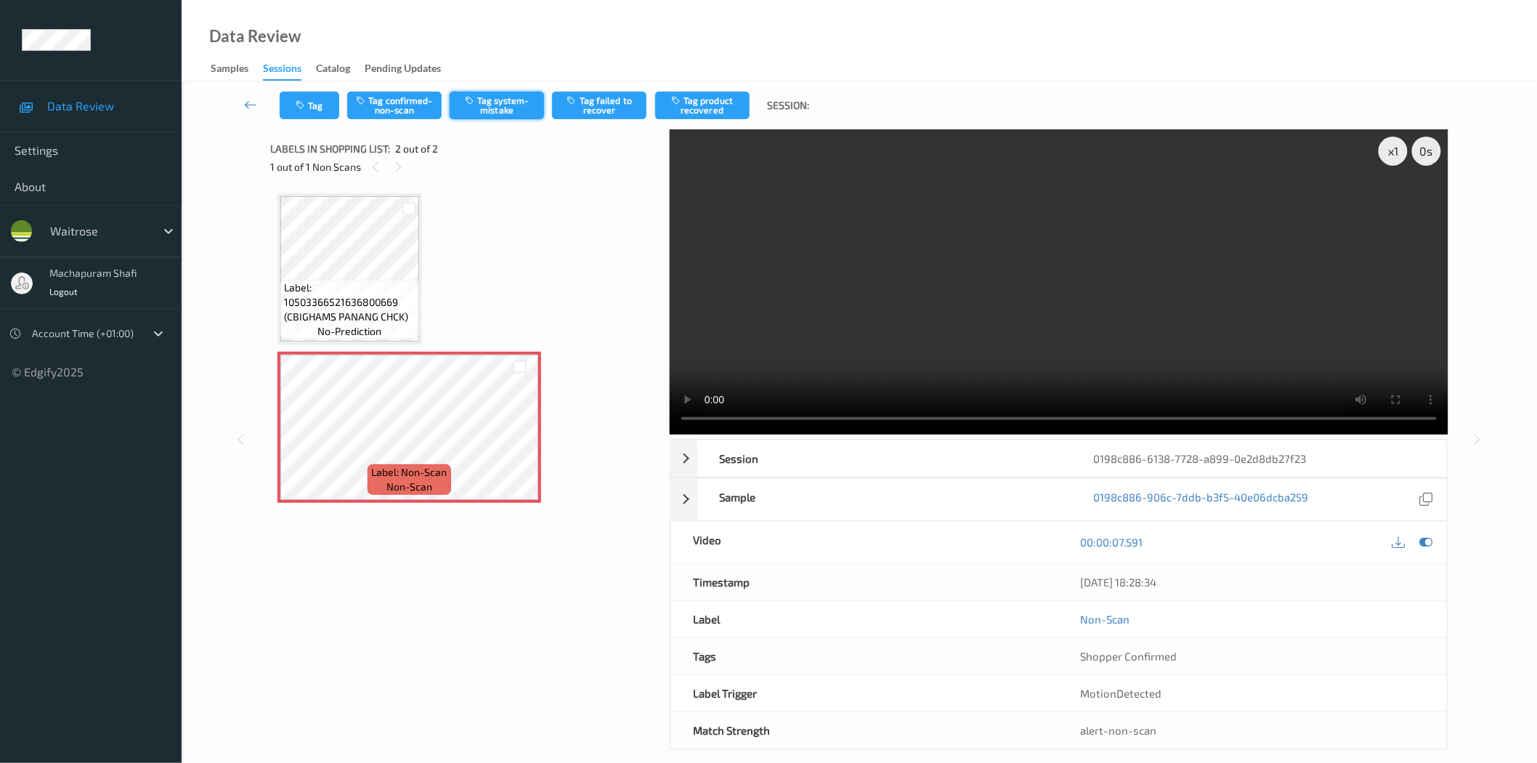
click at [514, 106] on button "Tag system-mistake" at bounding box center [497, 106] width 94 height 28
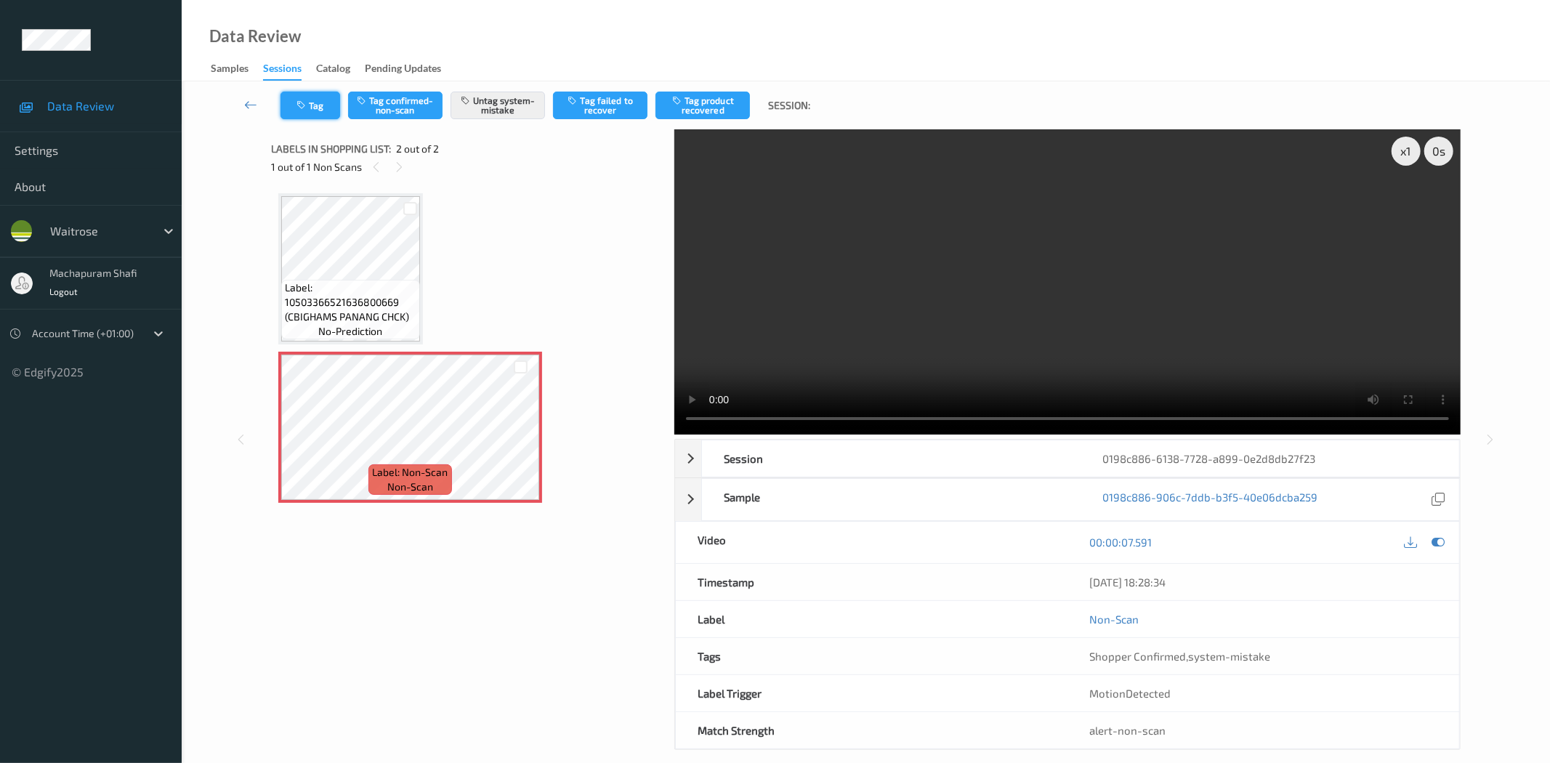
click at [304, 100] on icon "button" at bounding box center [302, 105] width 12 height 10
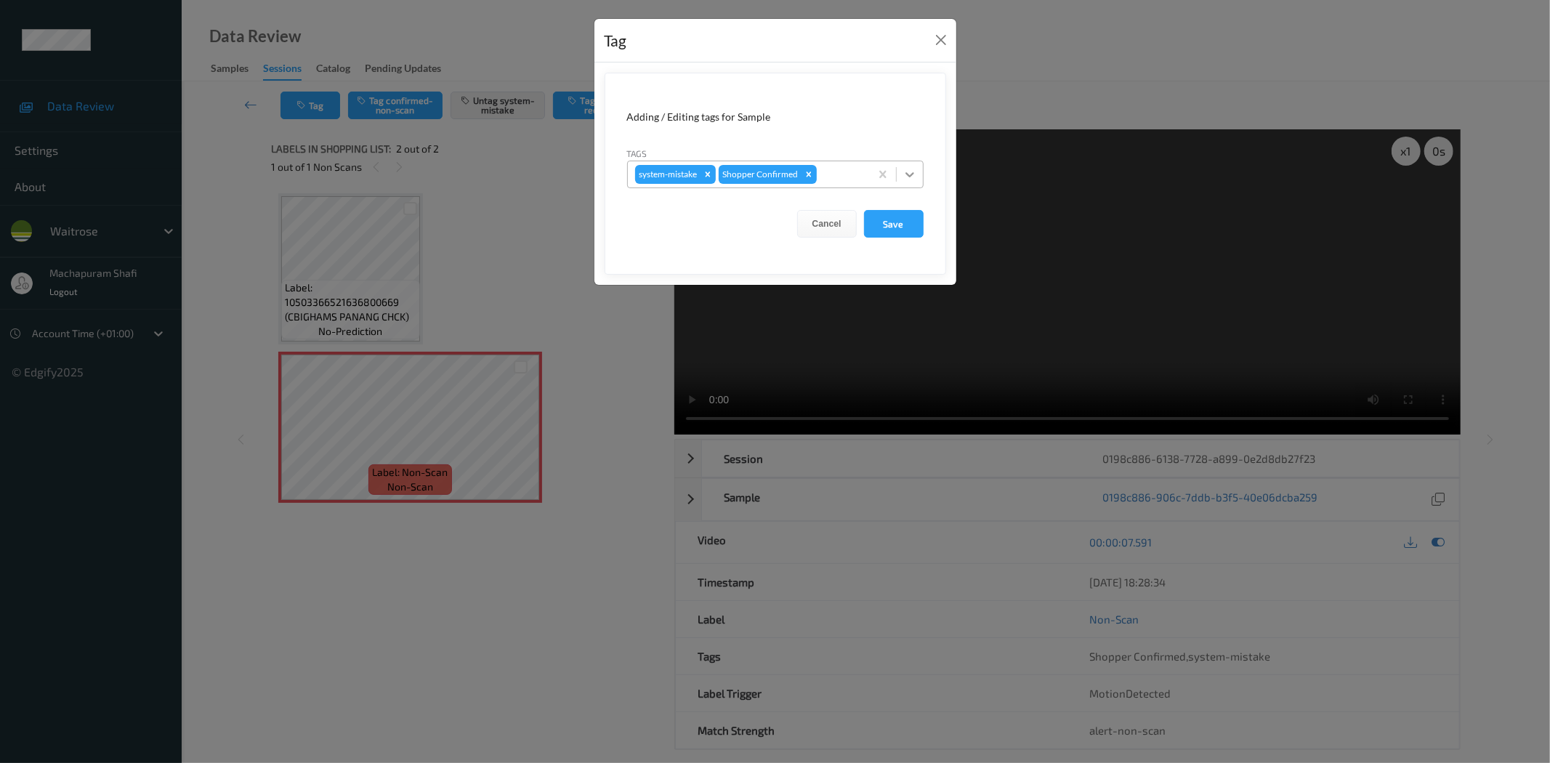
click at [910, 165] on div at bounding box center [910, 174] width 26 height 26
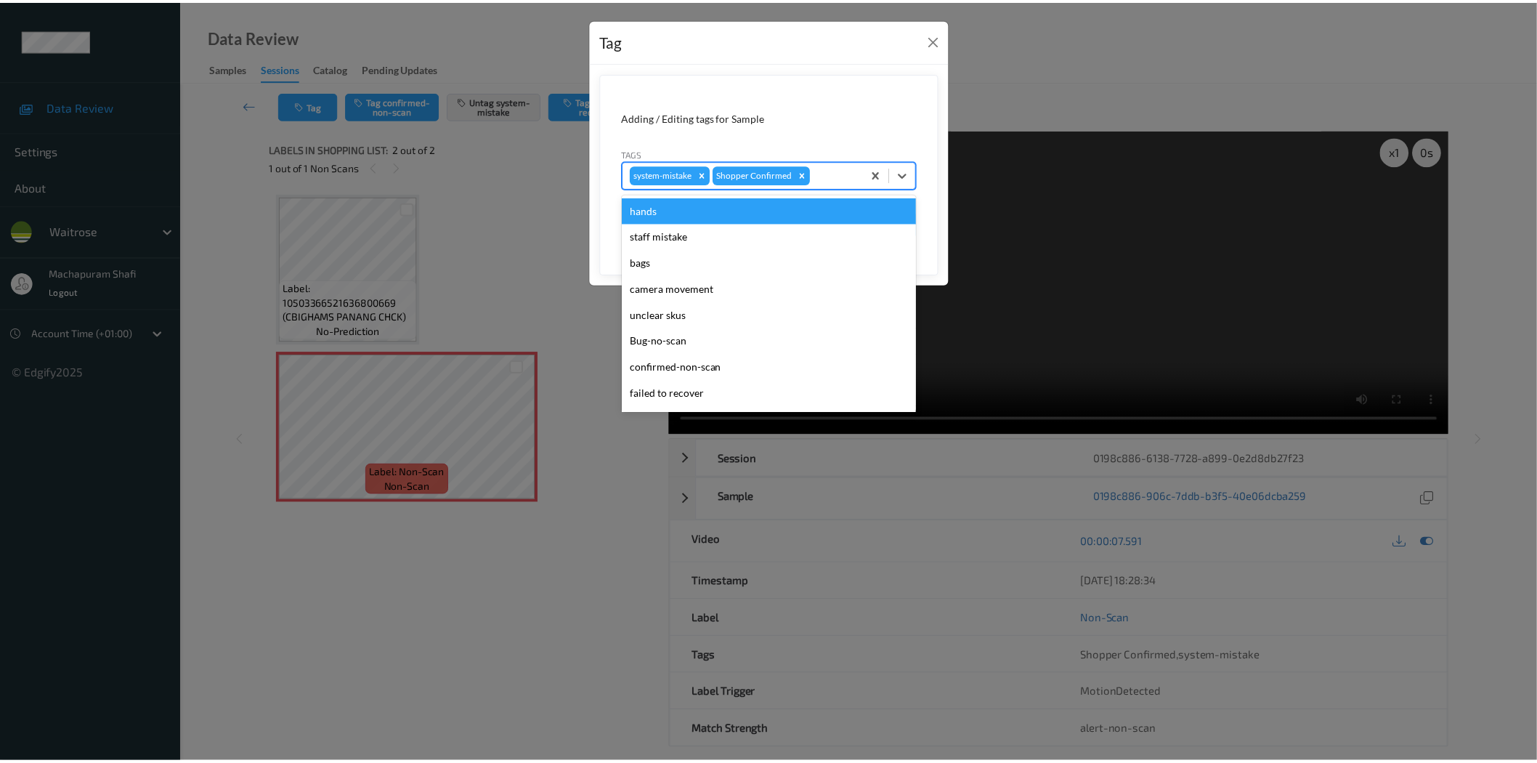
scroll to position [284, 0]
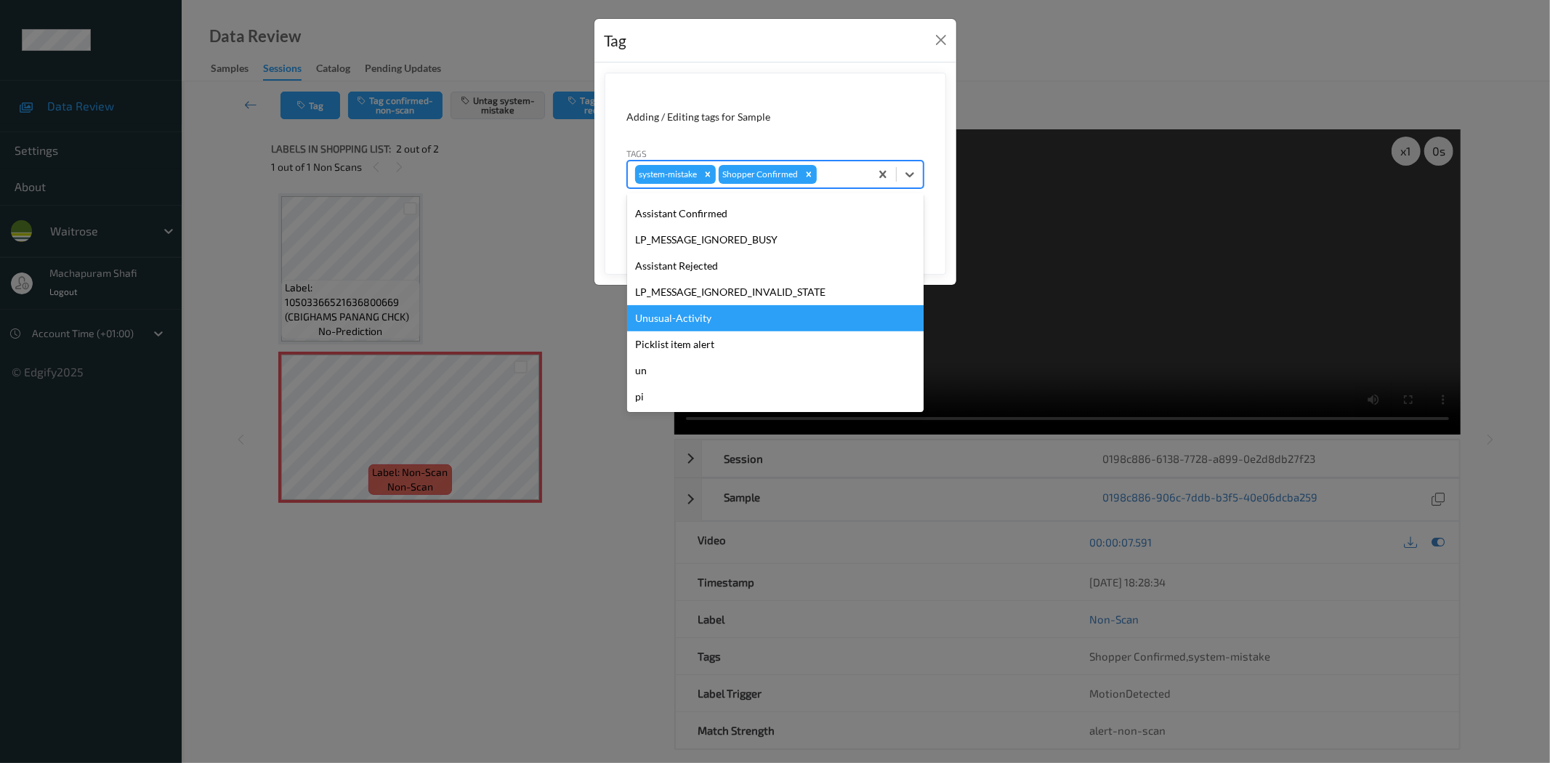
click at [700, 315] on div "Unusual-Activity" at bounding box center [775, 318] width 296 height 26
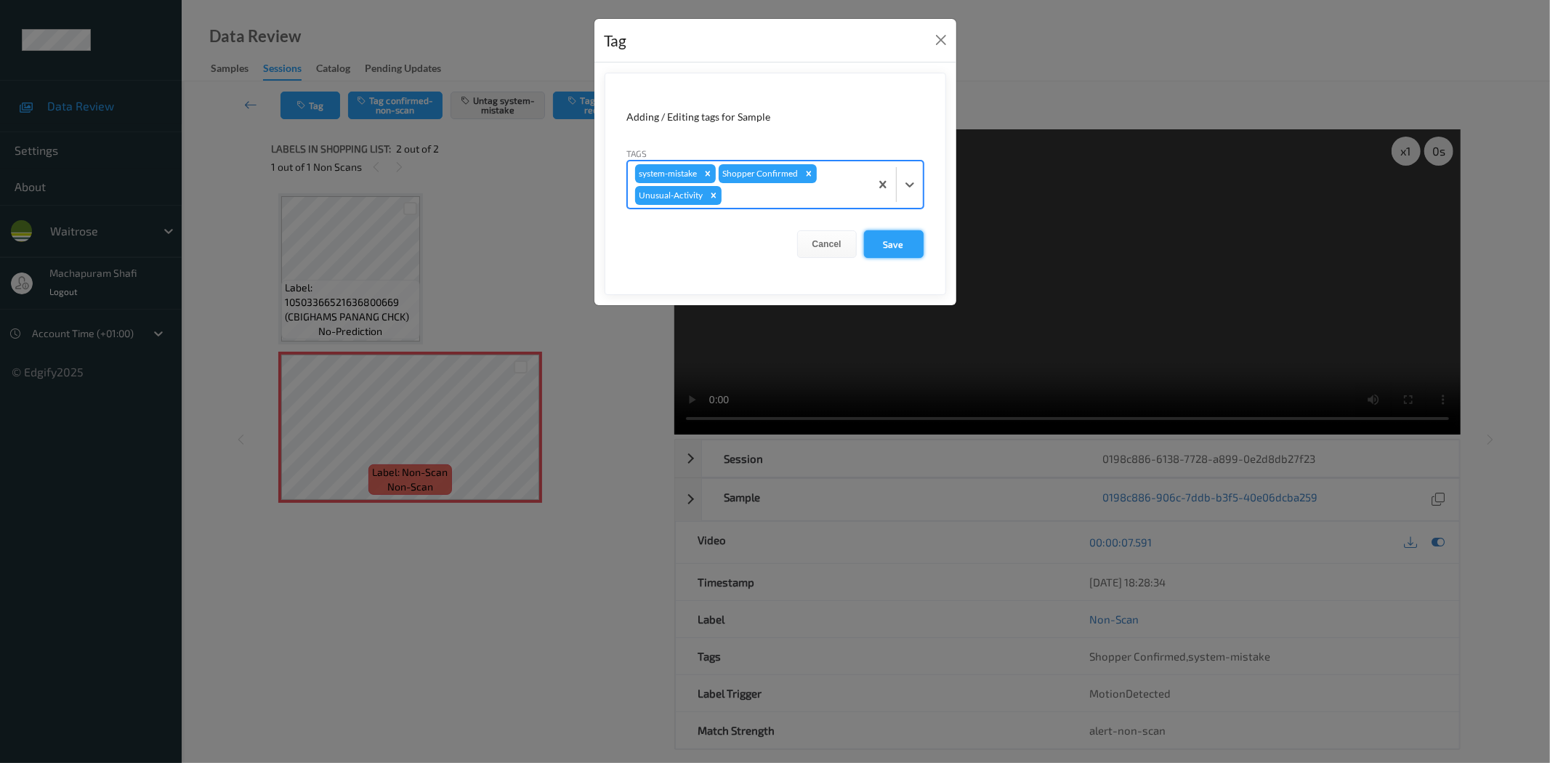
click at [891, 242] on button "Save" at bounding box center [894, 244] width 60 height 28
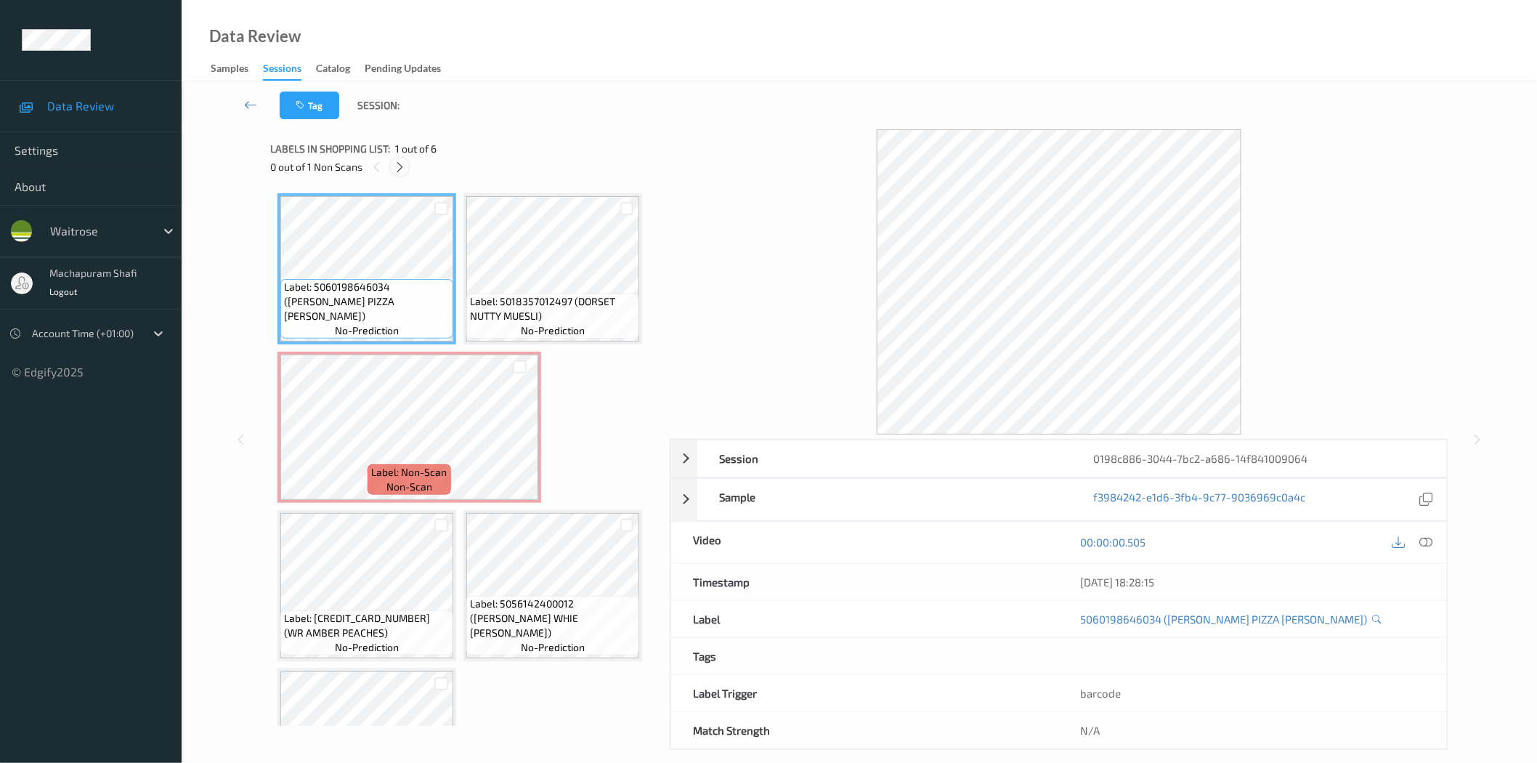
click at [407, 163] on div at bounding box center [400, 167] width 18 height 18
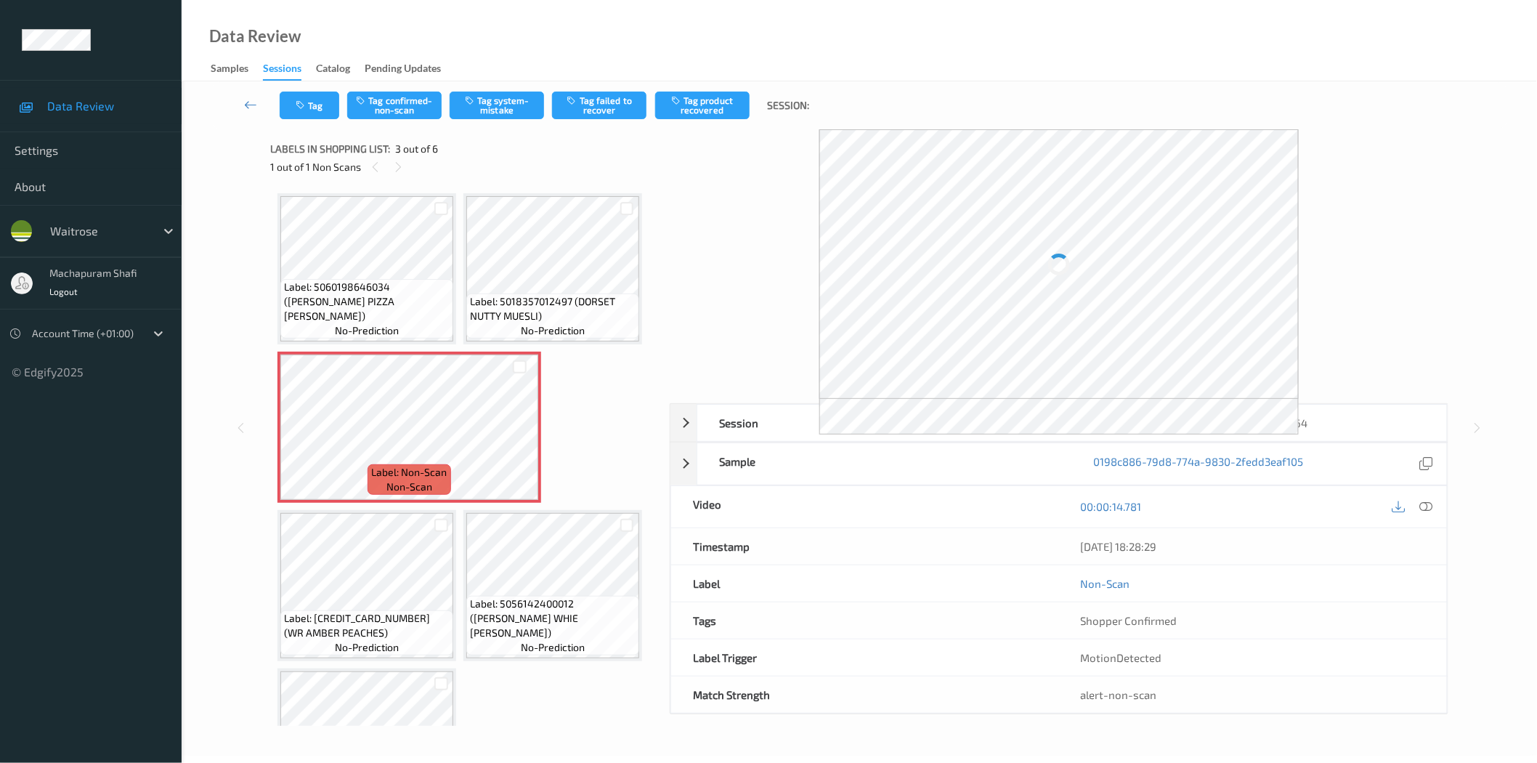
scroll to position [7, 0]
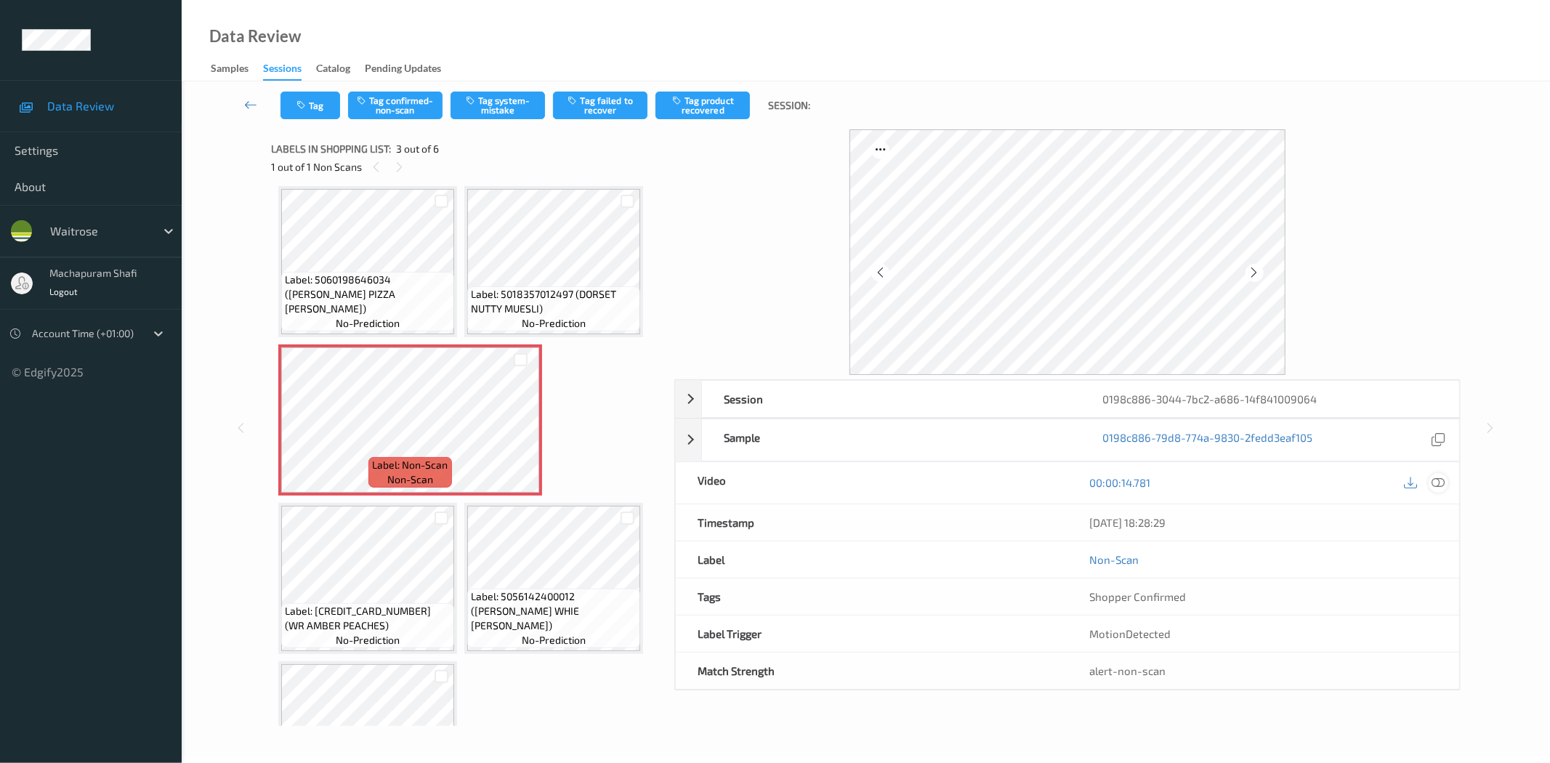
click at [1436, 487] on icon at bounding box center [1438, 482] width 13 height 13
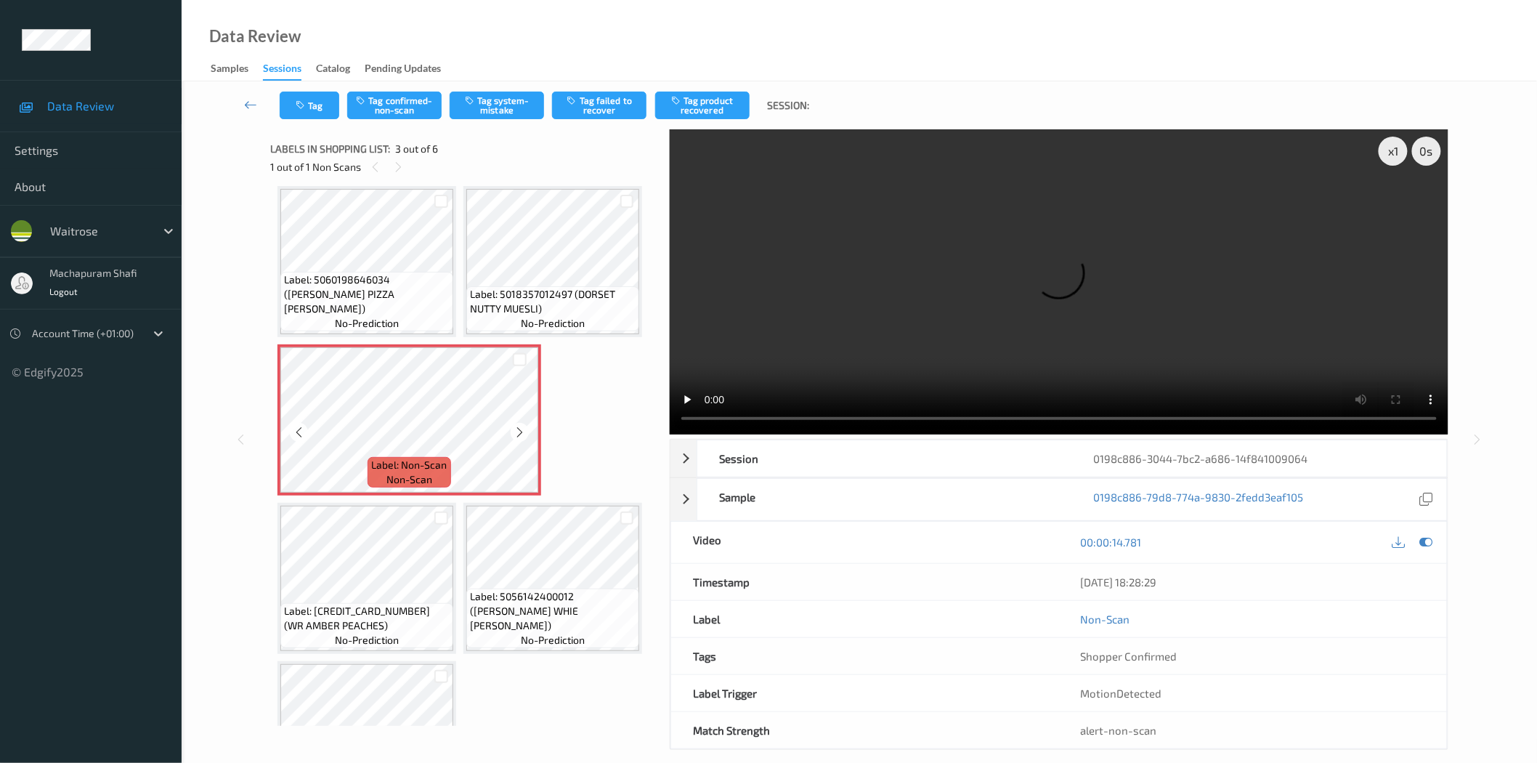
scroll to position [0, 0]
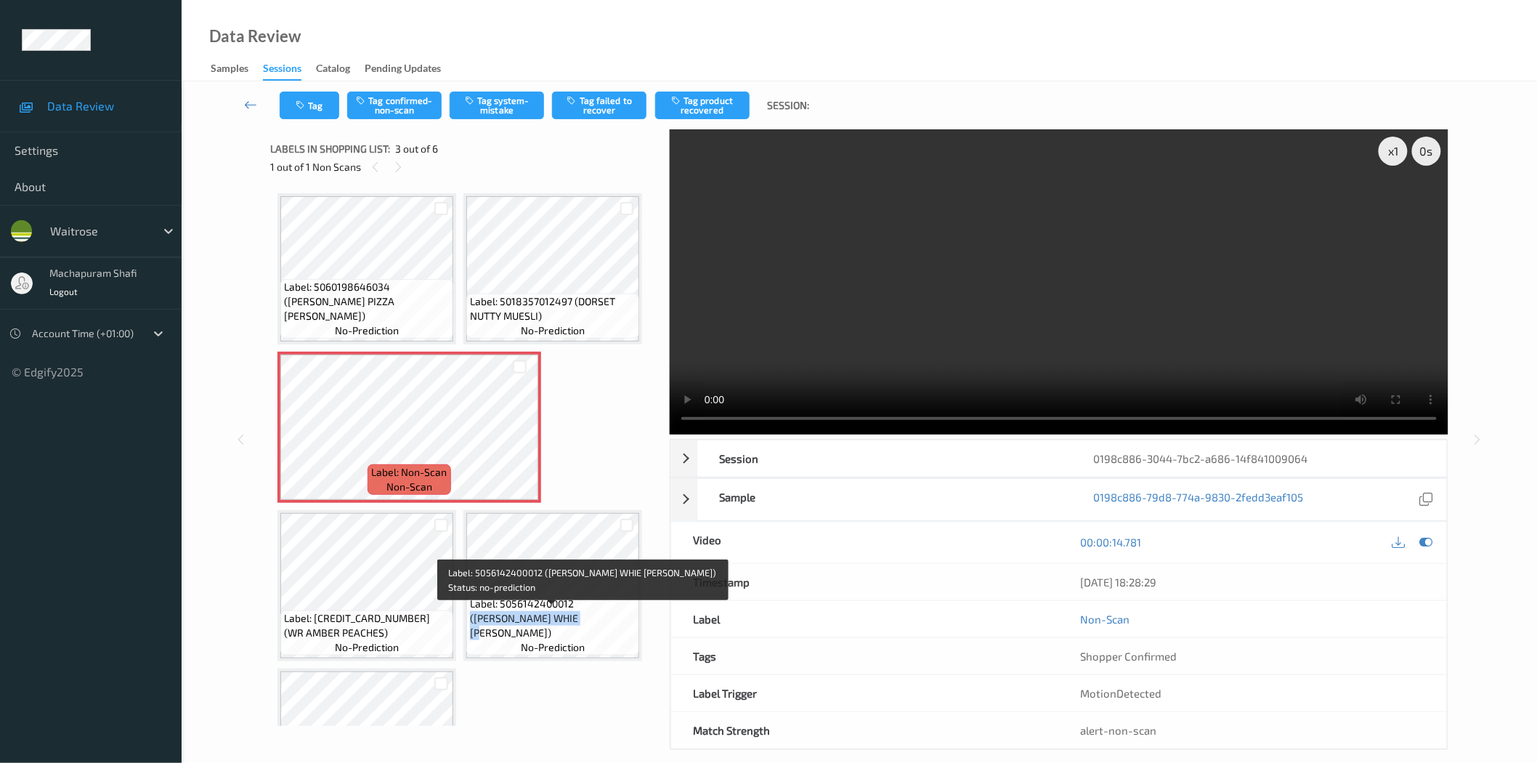
drag, startPoint x: 575, startPoint y: 614, endPoint x: 589, endPoint y: 640, distance: 29.6
click at [589, 640] on div "Label: 5056142400012 (JACKSON WHIE BLOOMER) no-prediction" at bounding box center [552, 626] width 173 height 60
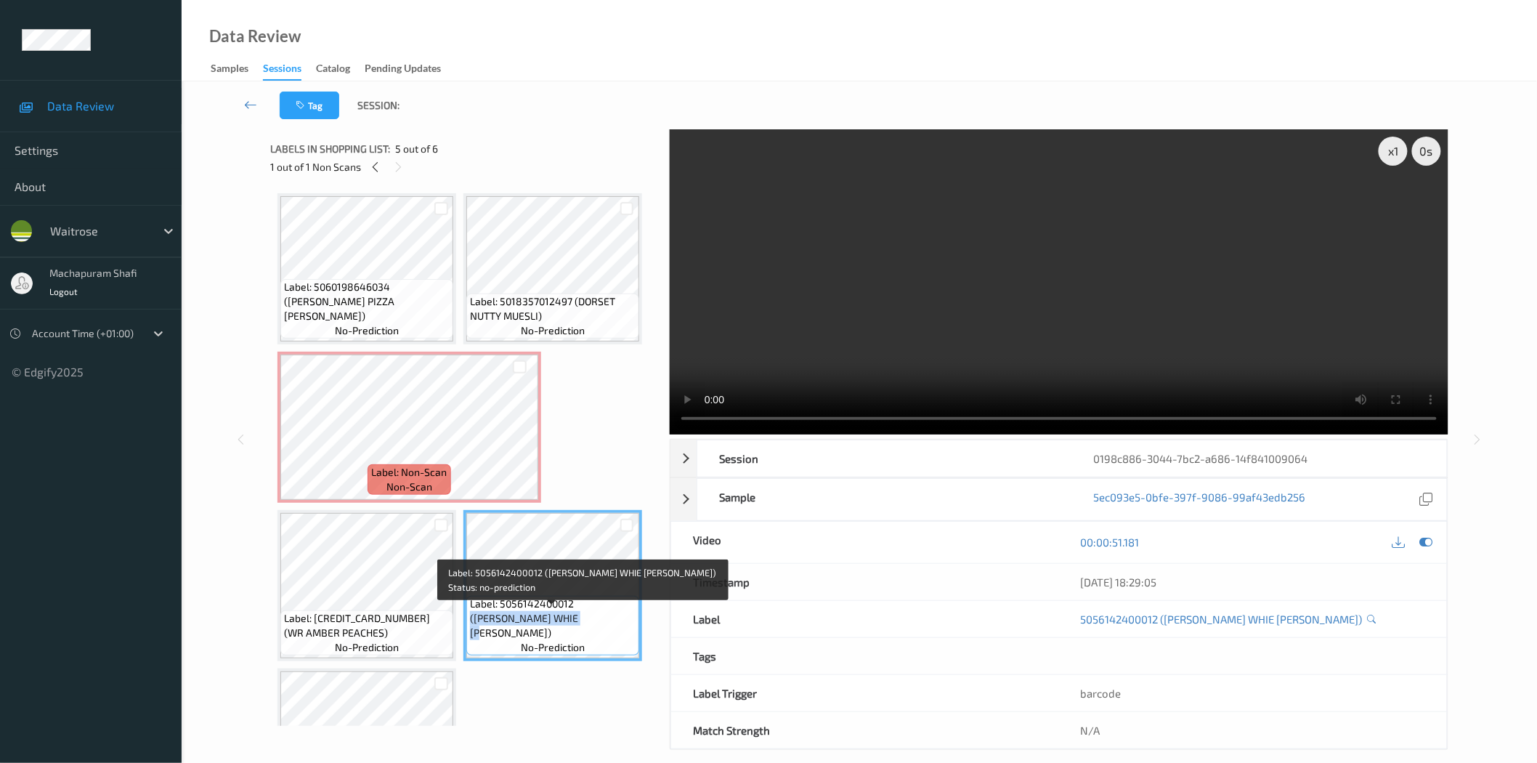
copy span "(JACKSON WHIE BLOOMER)"
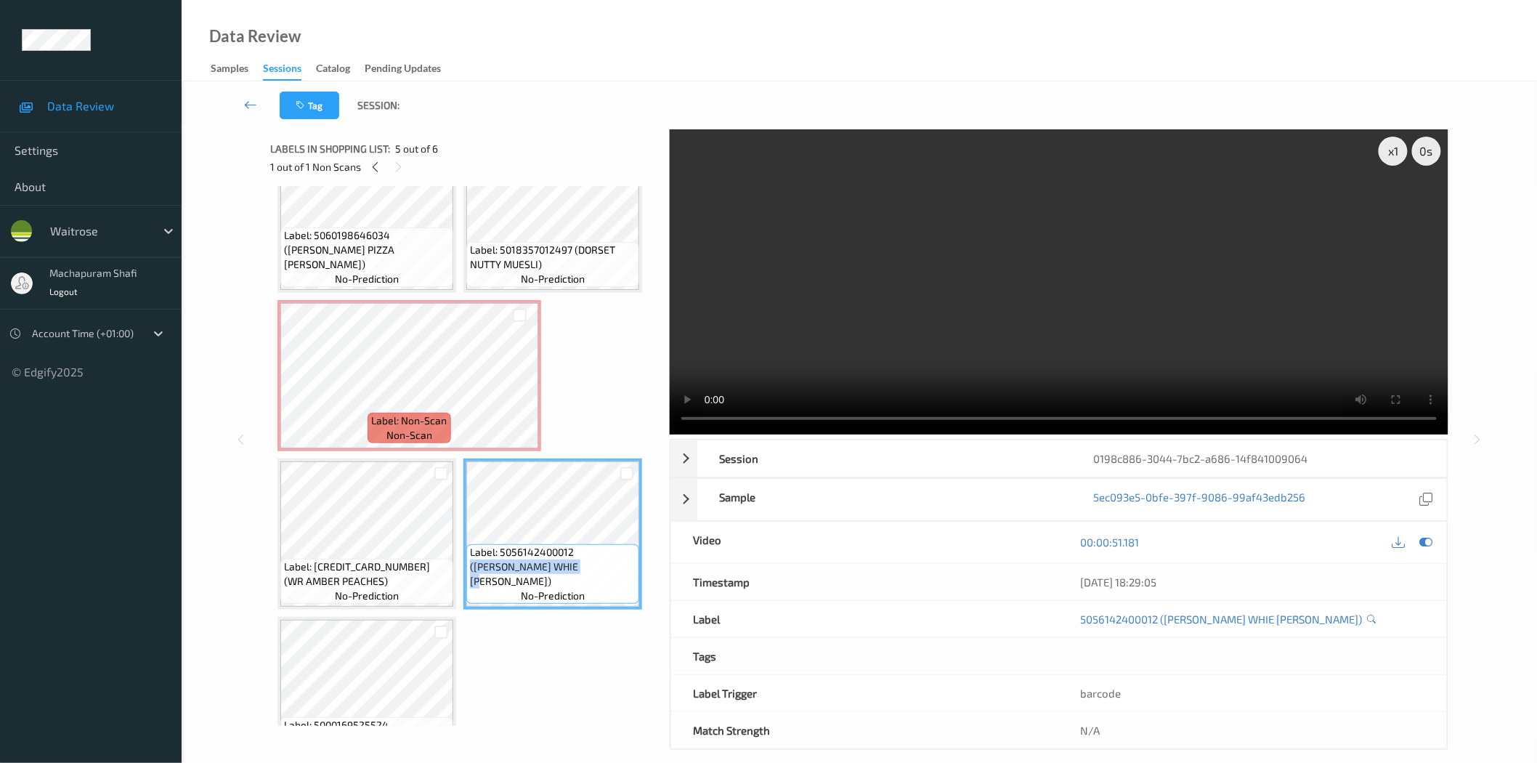
scroll to position [97, 0]
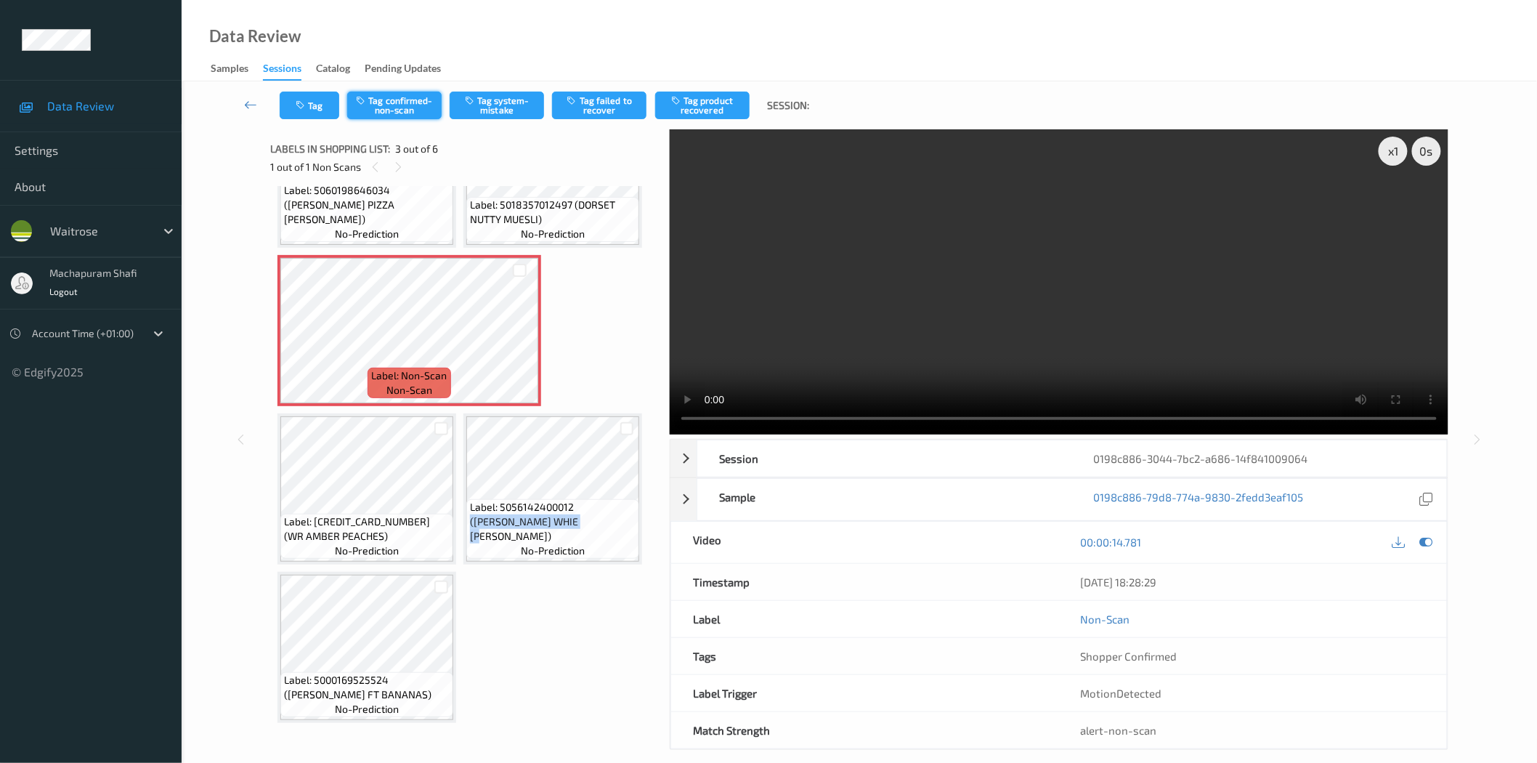
click at [408, 113] on button "Tag confirmed-non-scan" at bounding box center [394, 106] width 94 height 28
drag, startPoint x: 687, startPoint y: 105, endPoint x: 663, endPoint y: 132, distance: 35.5
click at [688, 105] on button "Tag product recovered" at bounding box center [702, 106] width 94 height 28
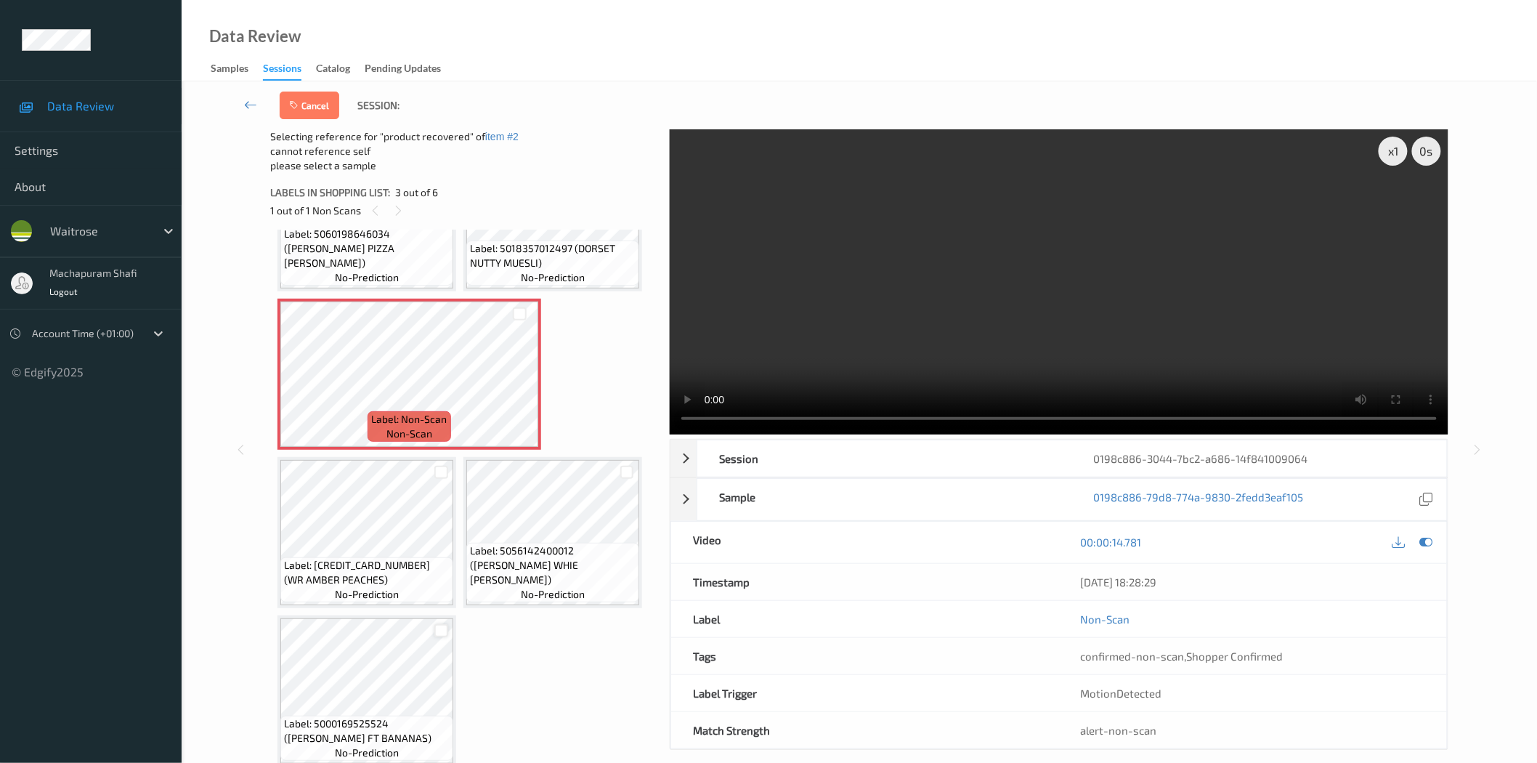
click at [441, 625] on div at bounding box center [441, 631] width 14 height 14
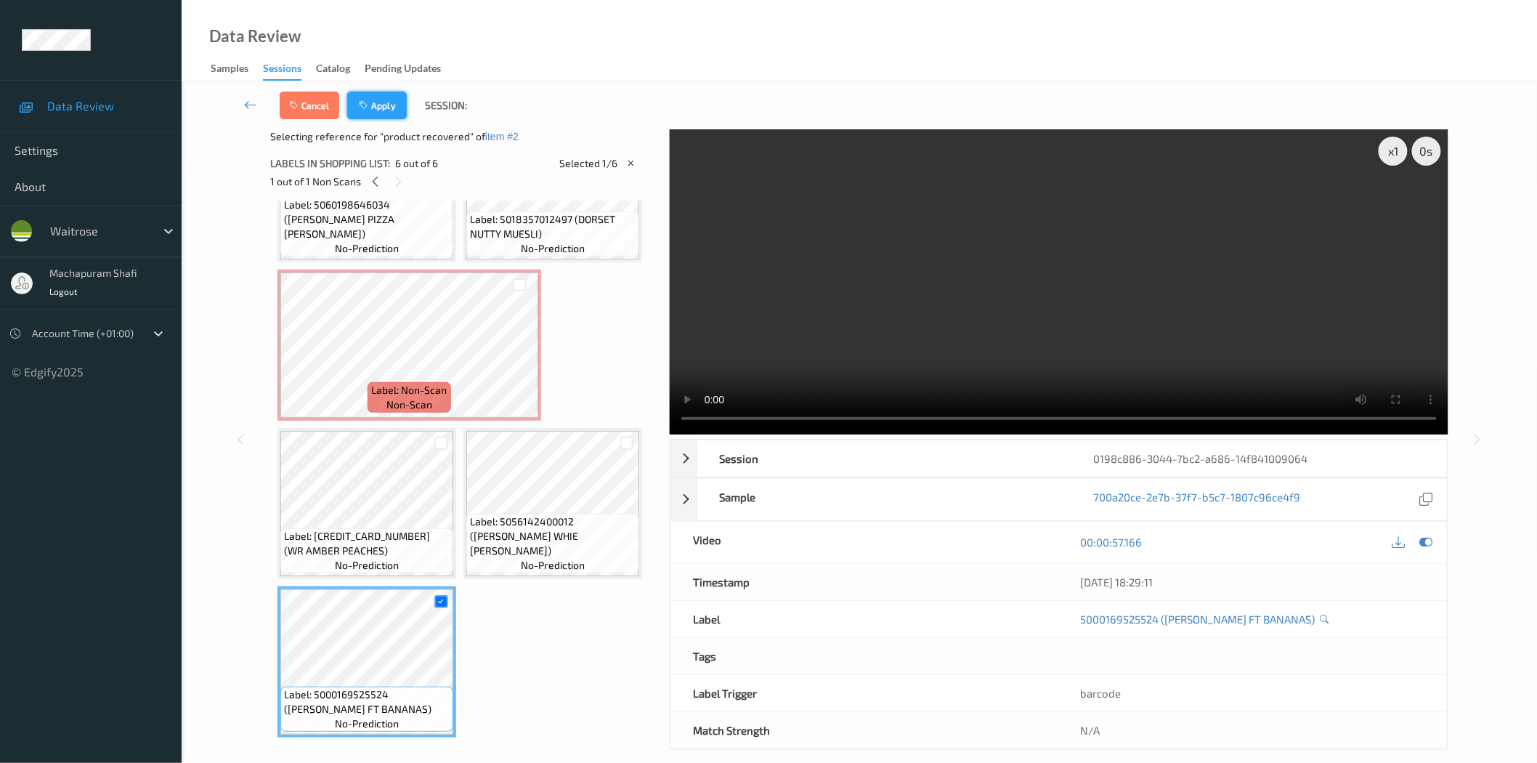
click at [385, 105] on button "Apply" at bounding box center [377, 106] width 60 height 28
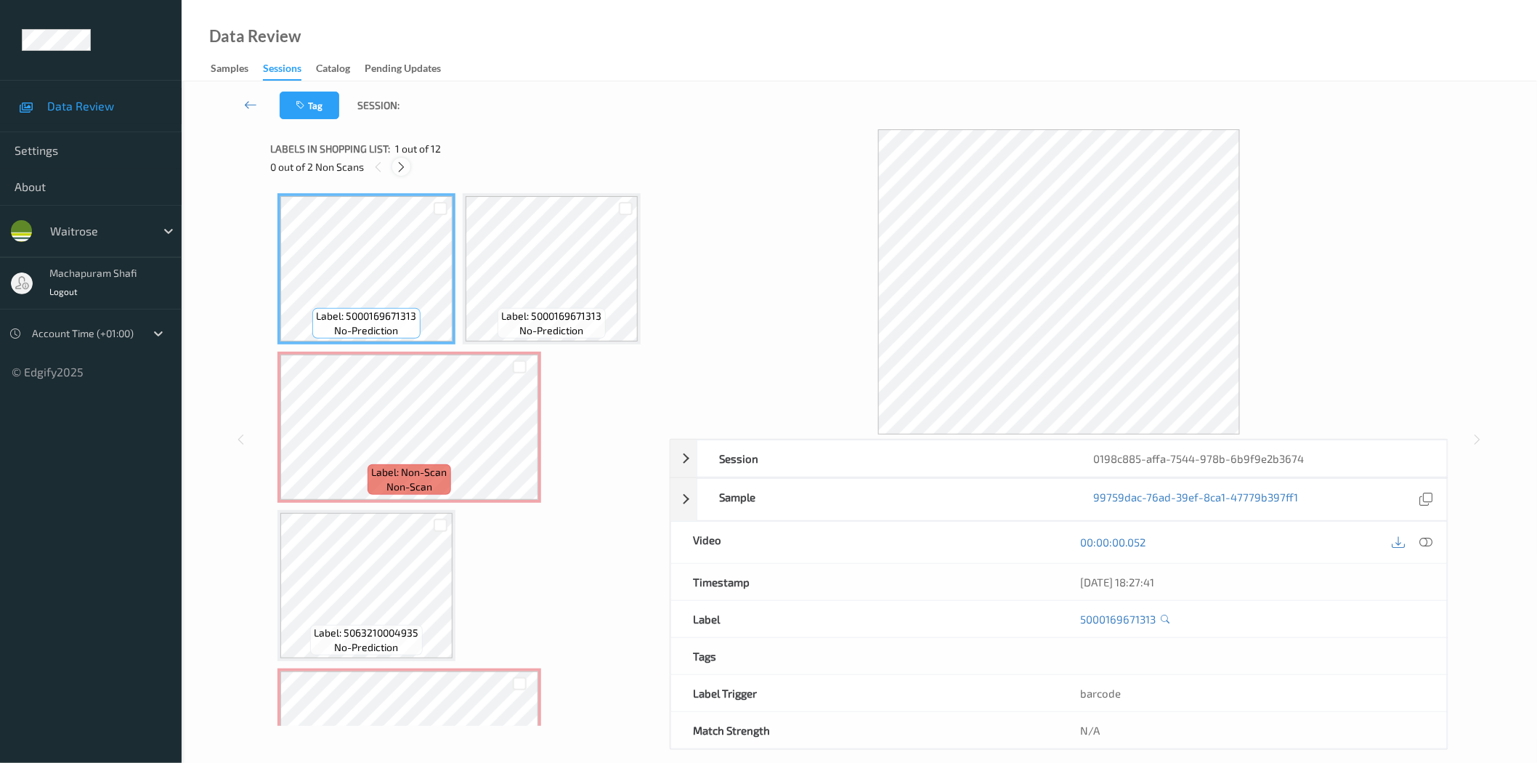
click at [408, 165] on div at bounding box center [401, 167] width 18 height 18
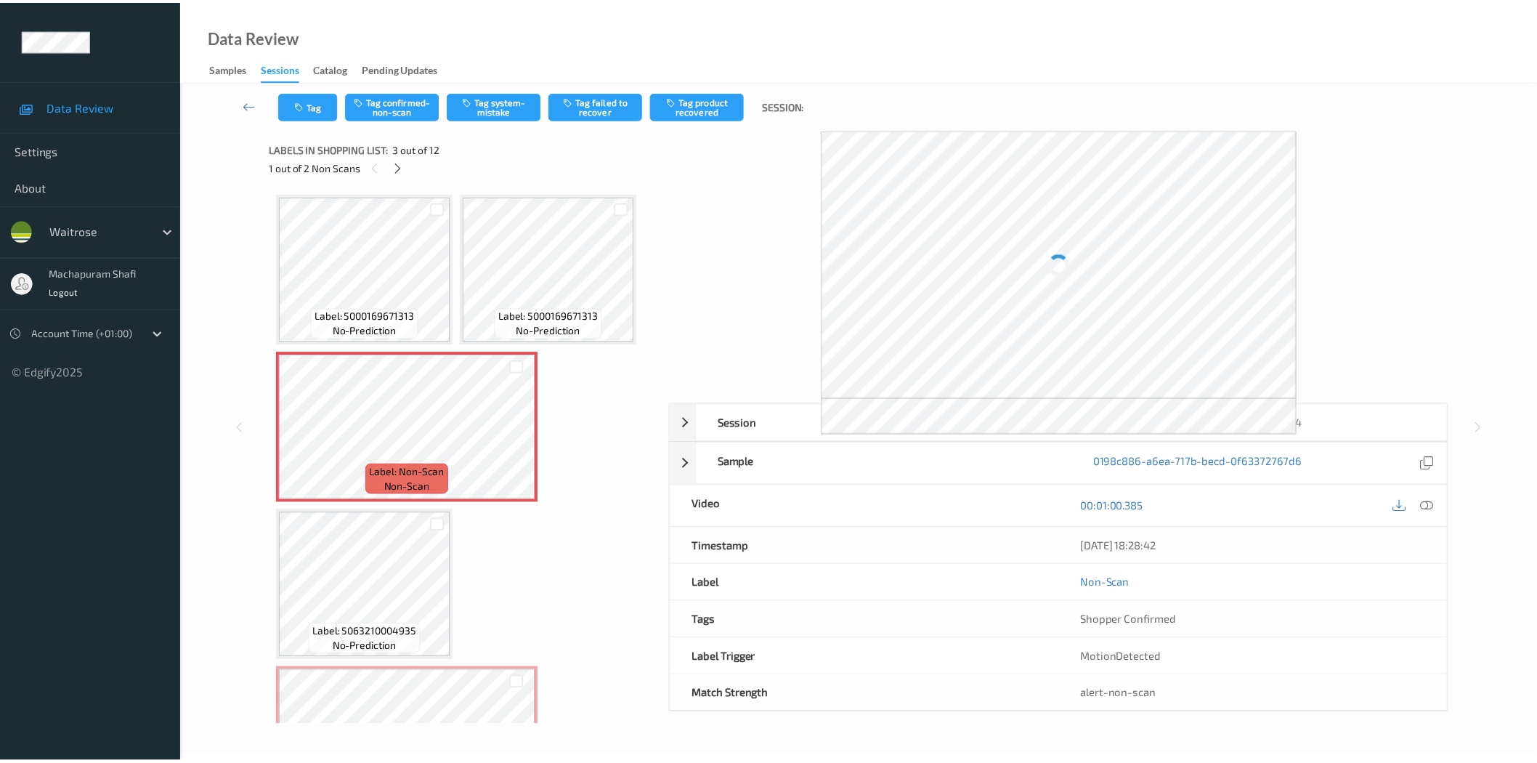
scroll to position [7, 0]
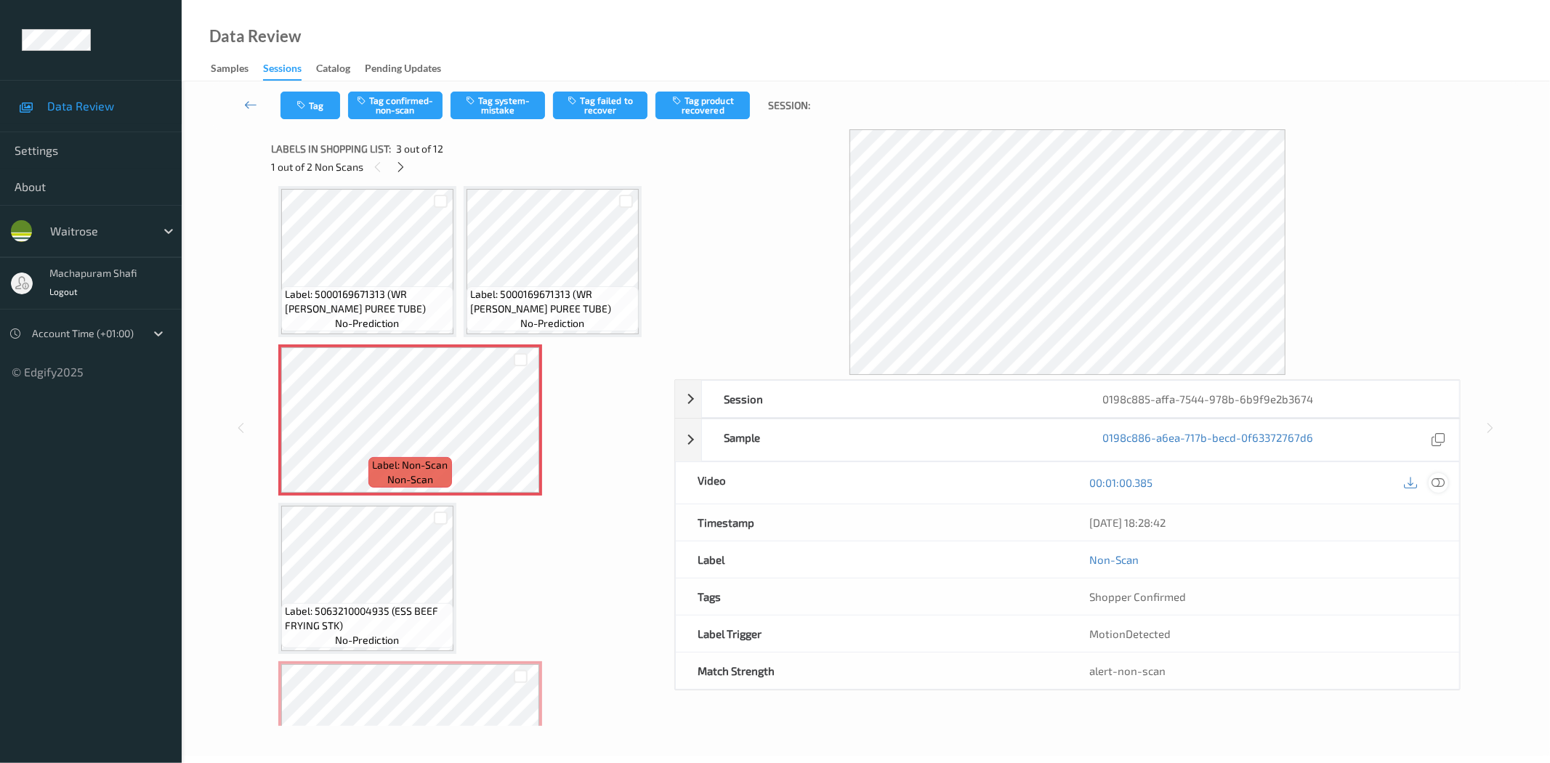
click at [1434, 481] on icon at bounding box center [1438, 482] width 13 height 13
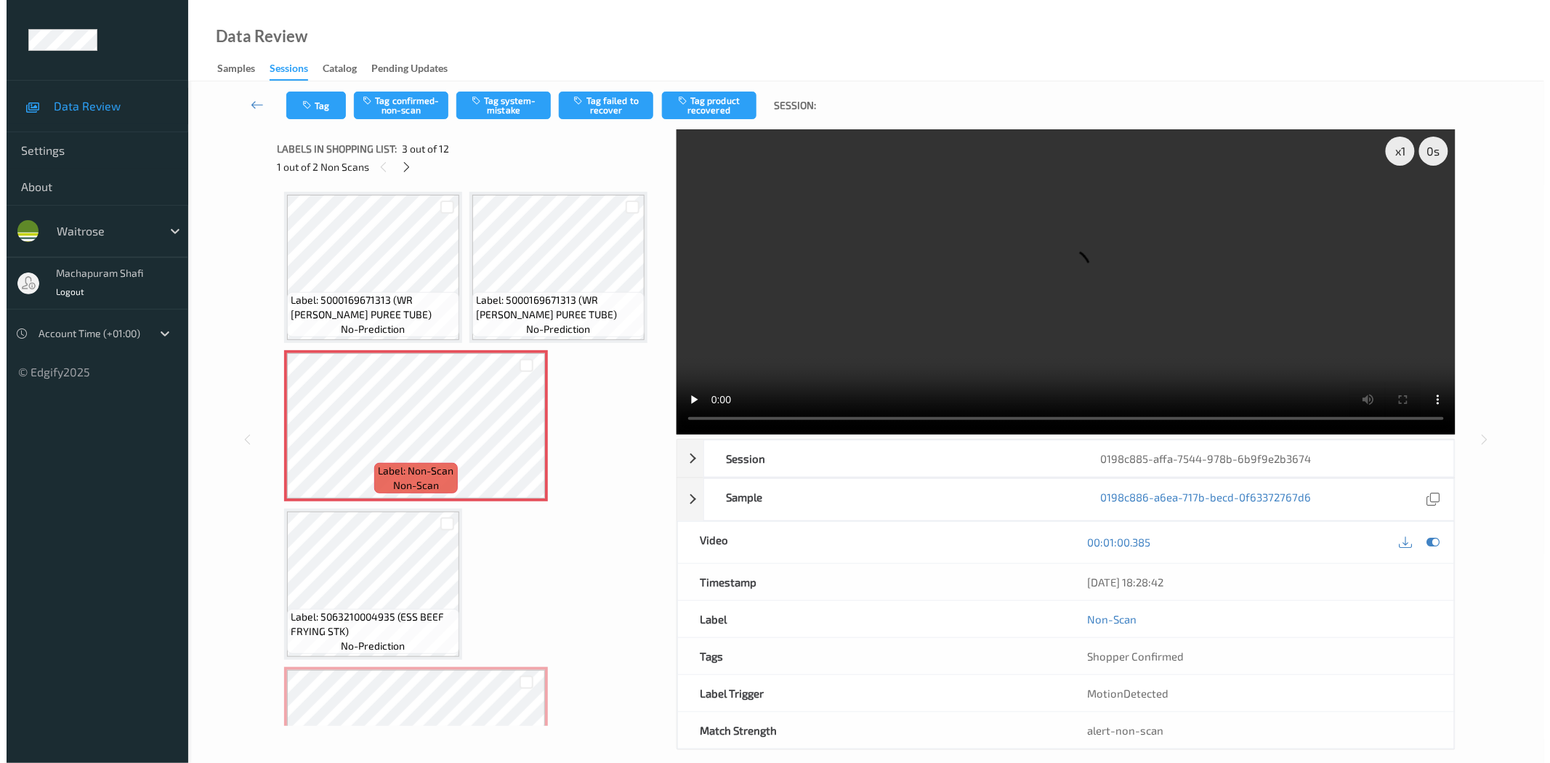
scroll to position [0, 0]
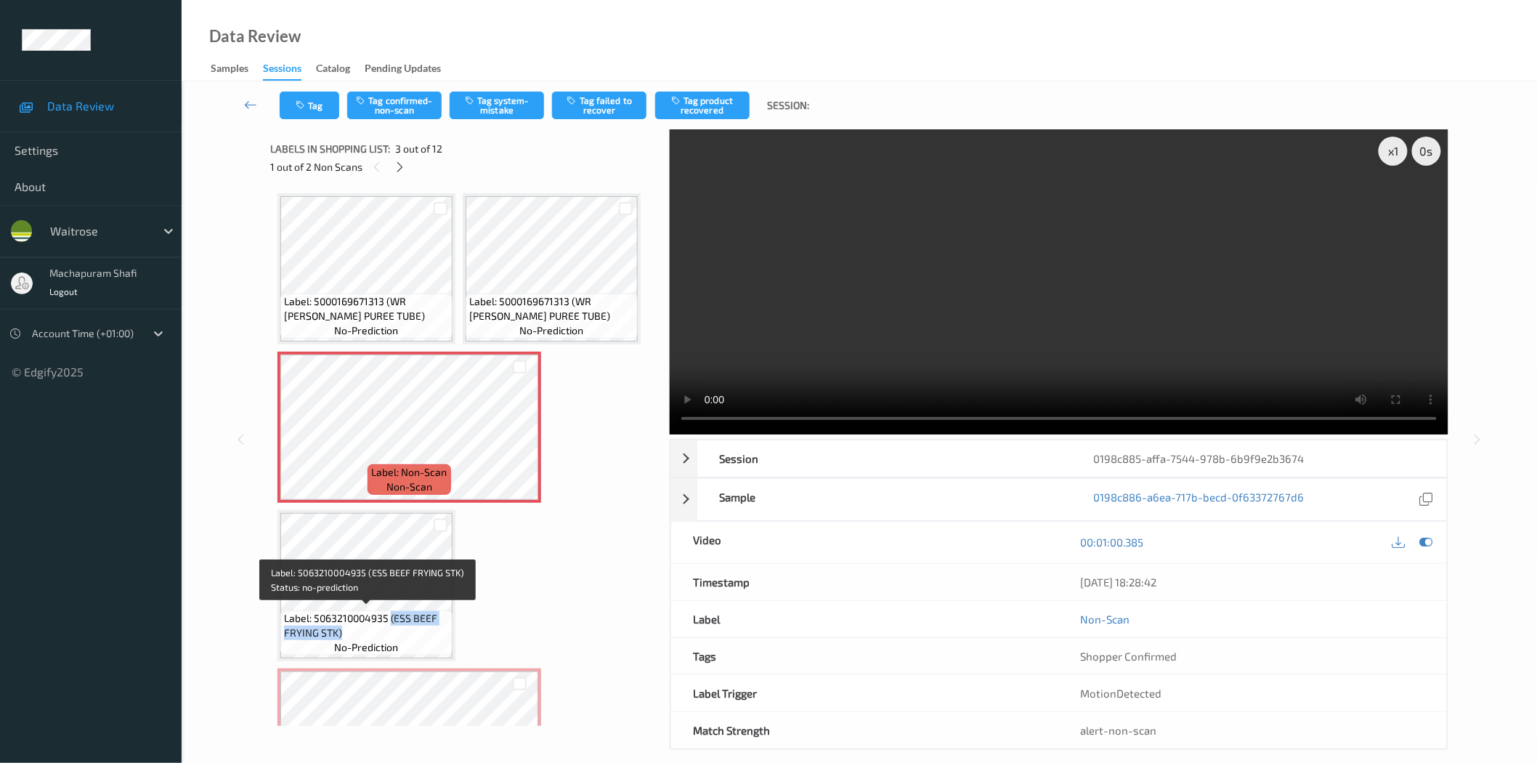
drag, startPoint x: 390, startPoint y: 615, endPoint x: 422, endPoint y: 640, distance: 40.8
click at [421, 640] on div "Label: 5063210004935 (ESS BEEF FRYING STK) no-prediction" at bounding box center [366, 632] width 172 height 45
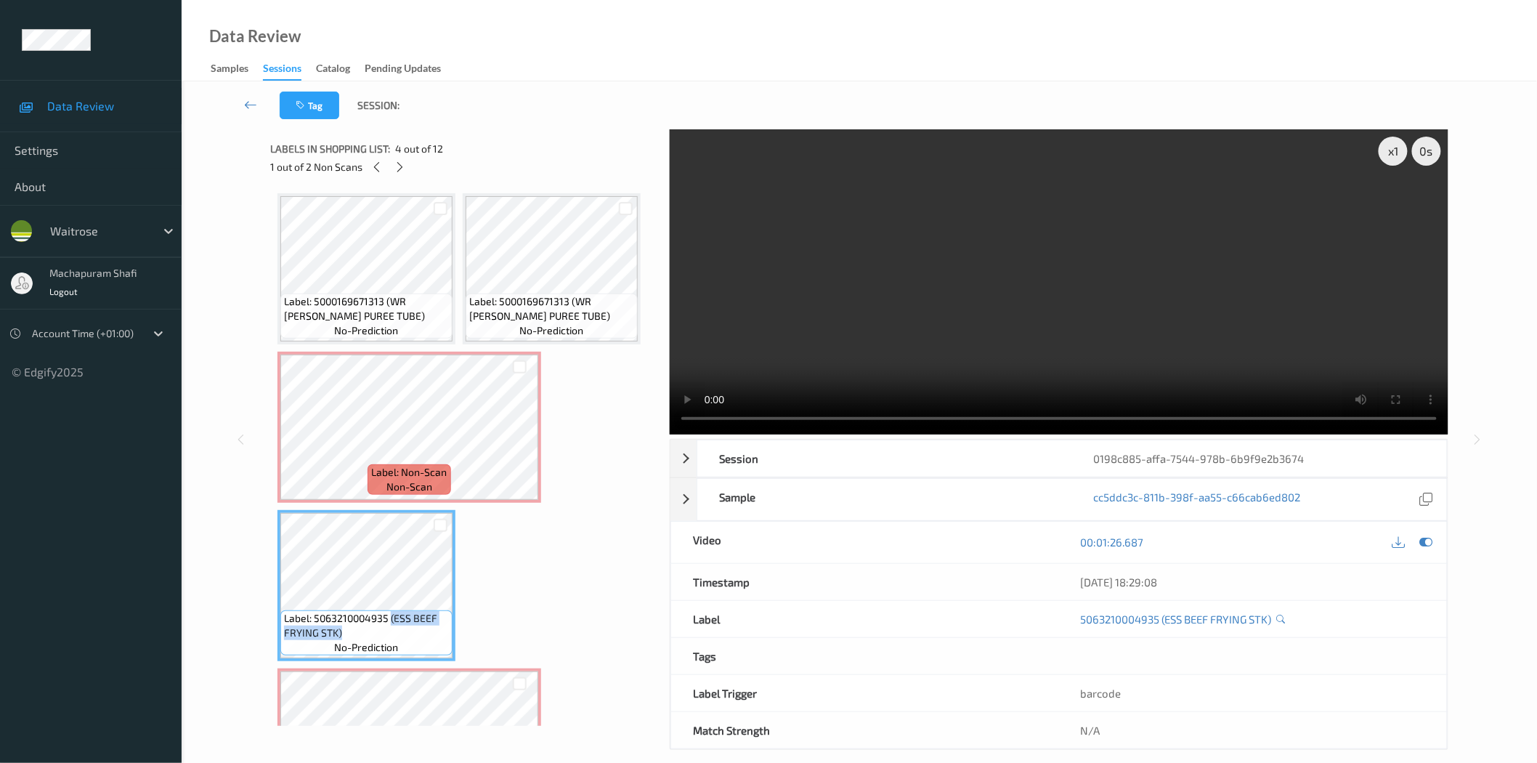
copy span "(ESS BEEF FRYING STK)"
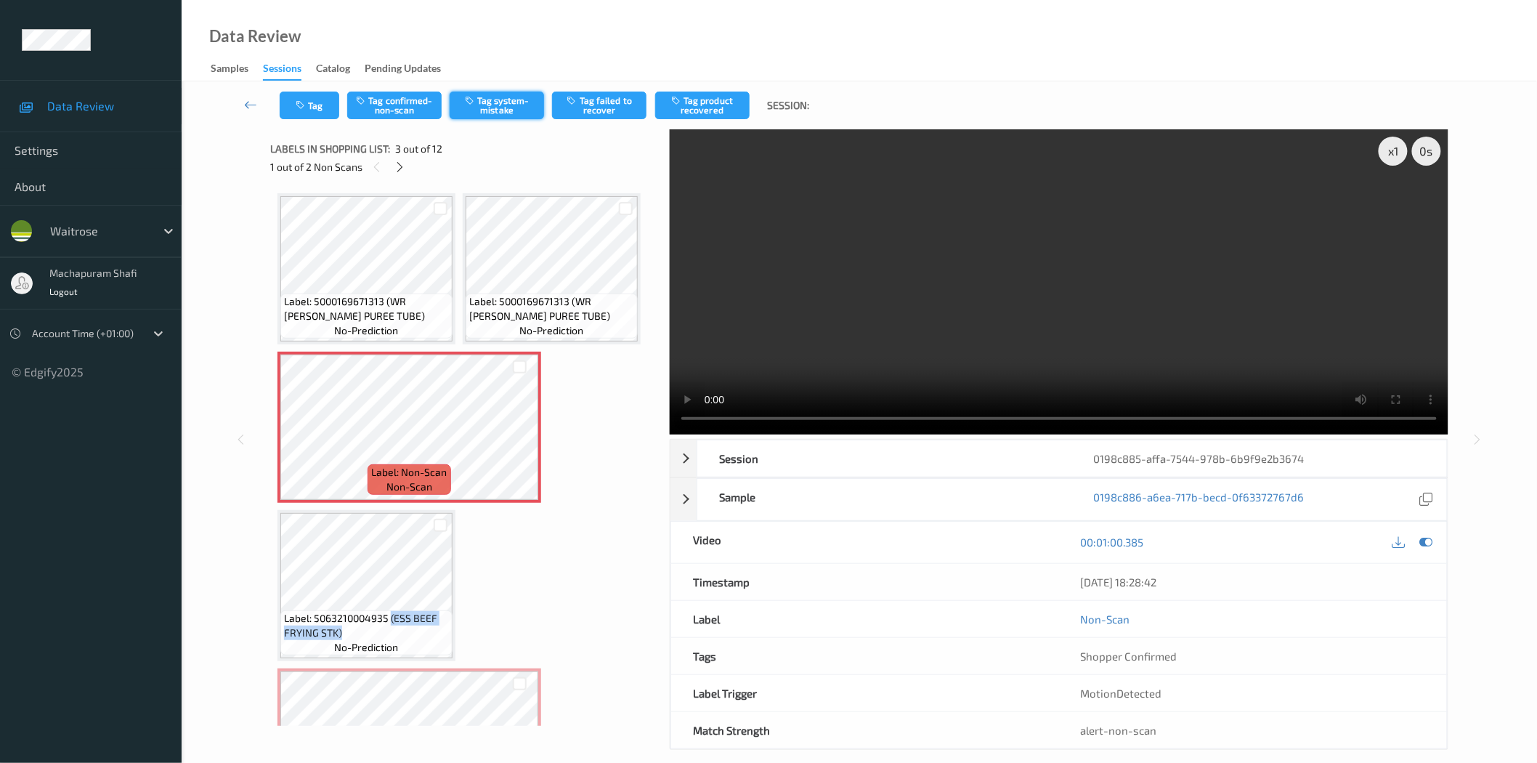
click at [511, 104] on button "Tag system-mistake" at bounding box center [497, 106] width 94 height 28
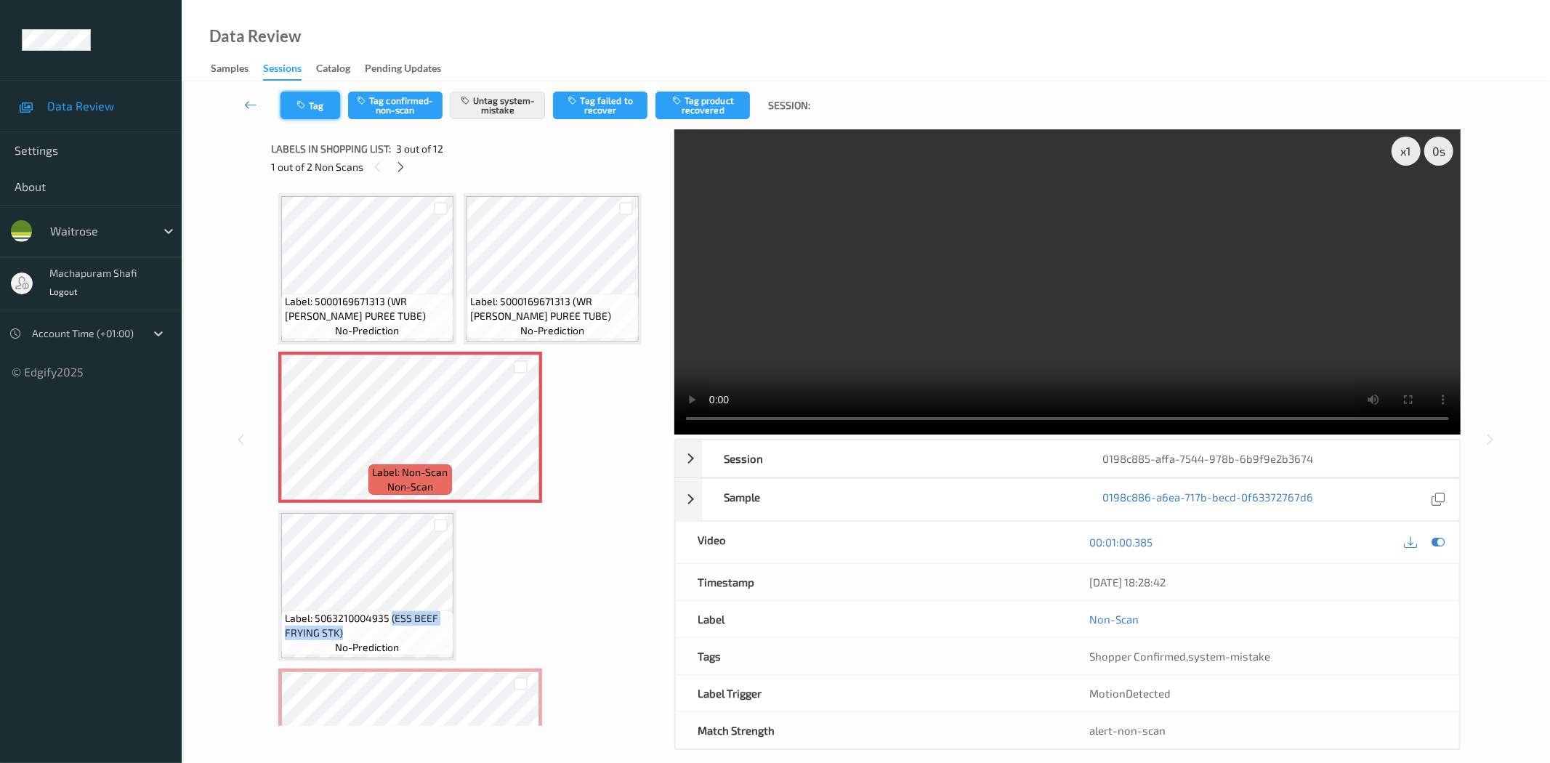
click at [305, 108] on icon "button" at bounding box center [302, 105] width 12 height 10
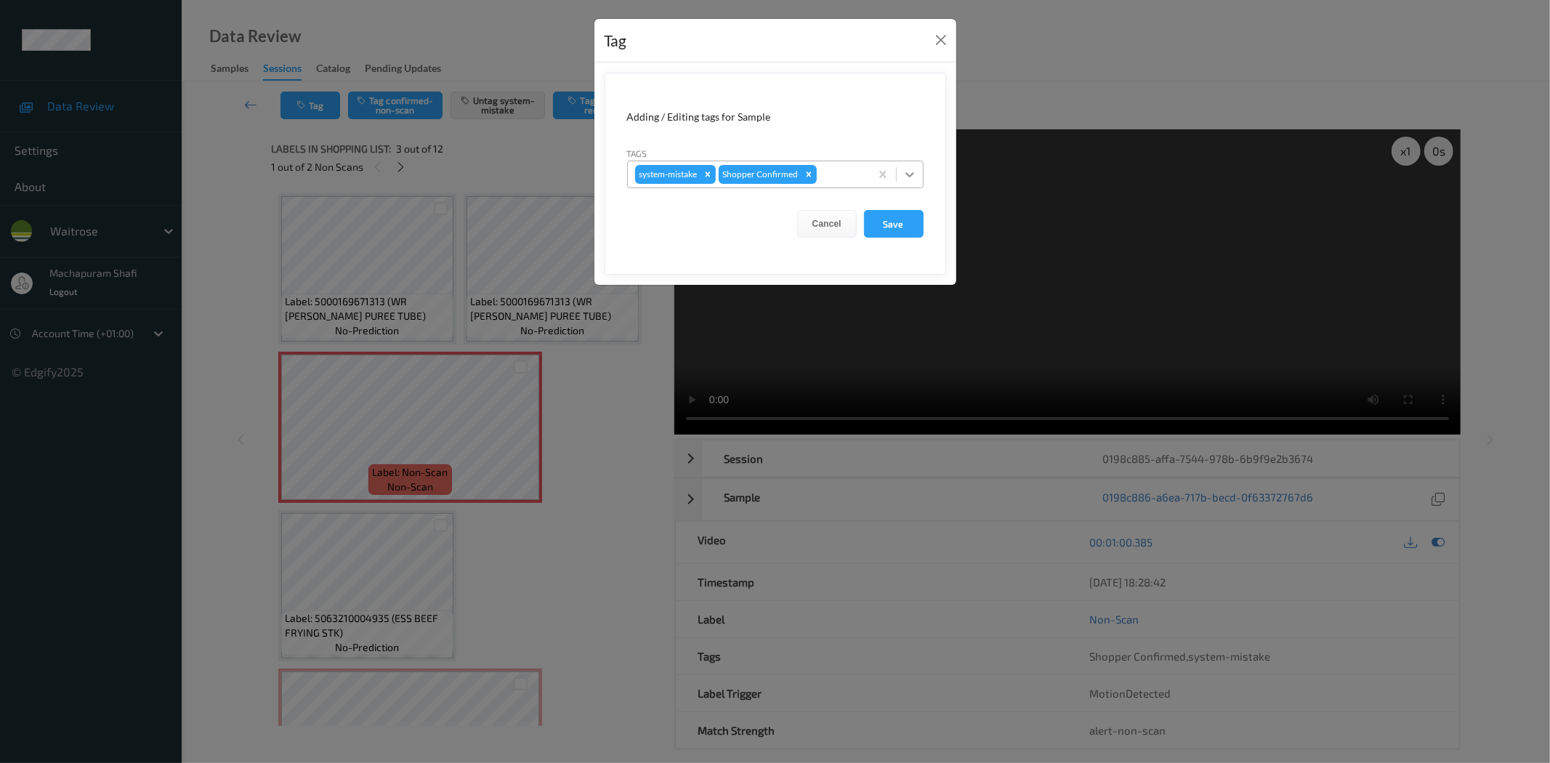
click at [909, 170] on icon at bounding box center [909, 174] width 15 height 15
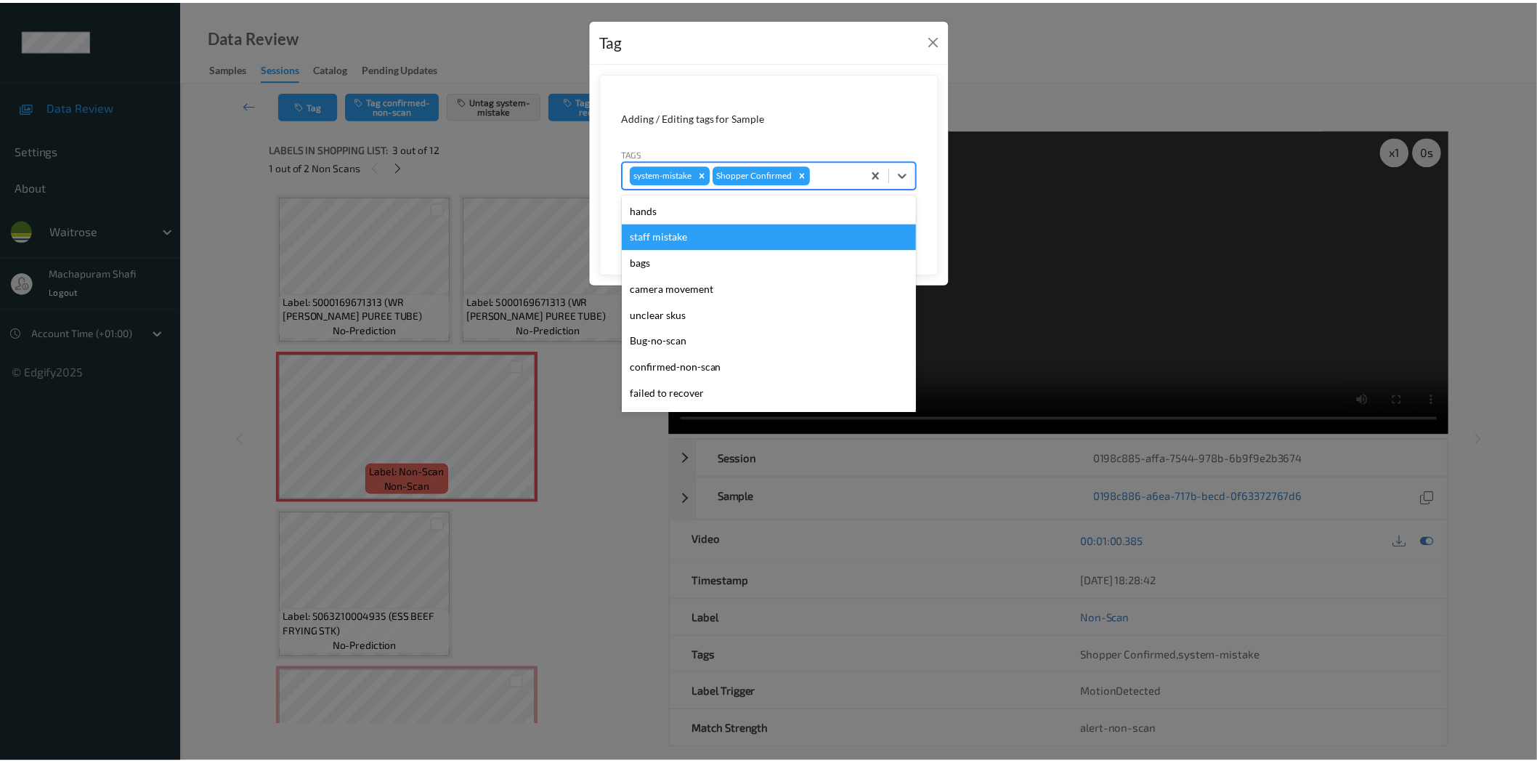
scroll to position [284, 0]
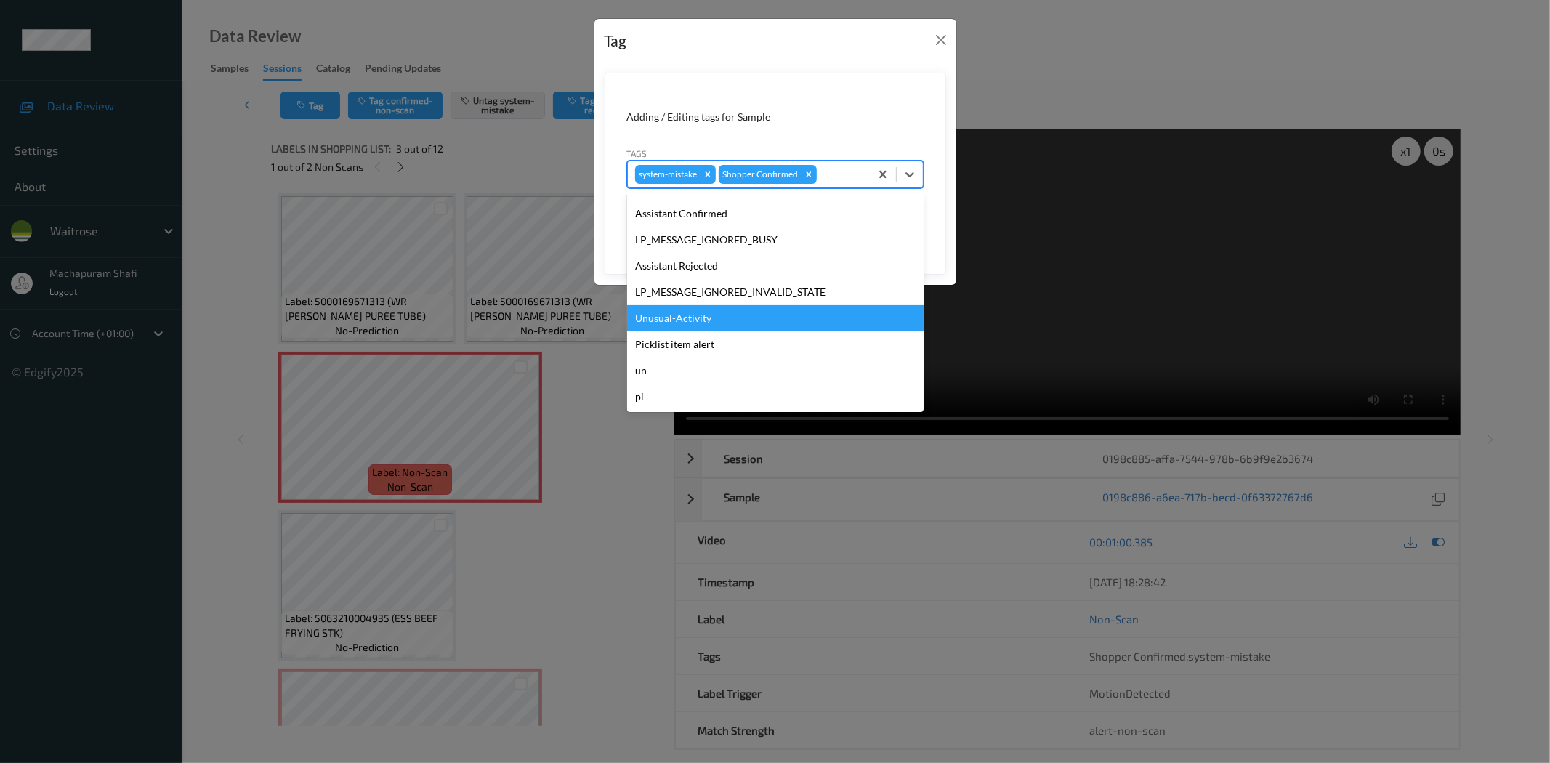
click at [719, 318] on div "Unusual-Activity" at bounding box center [775, 318] width 296 height 26
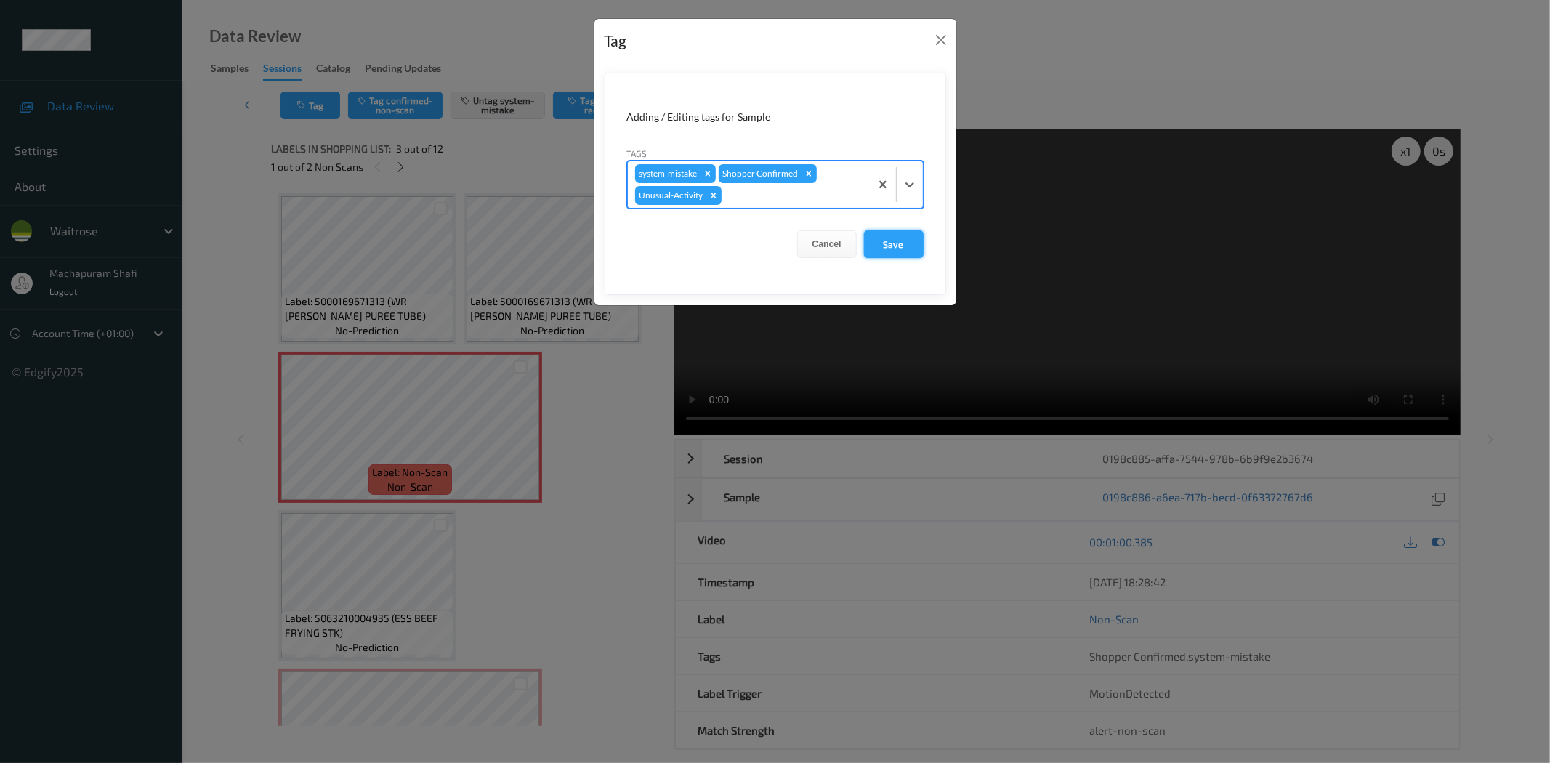
click at [881, 251] on button "Save" at bounding box center [894, 244] width 60 height 28
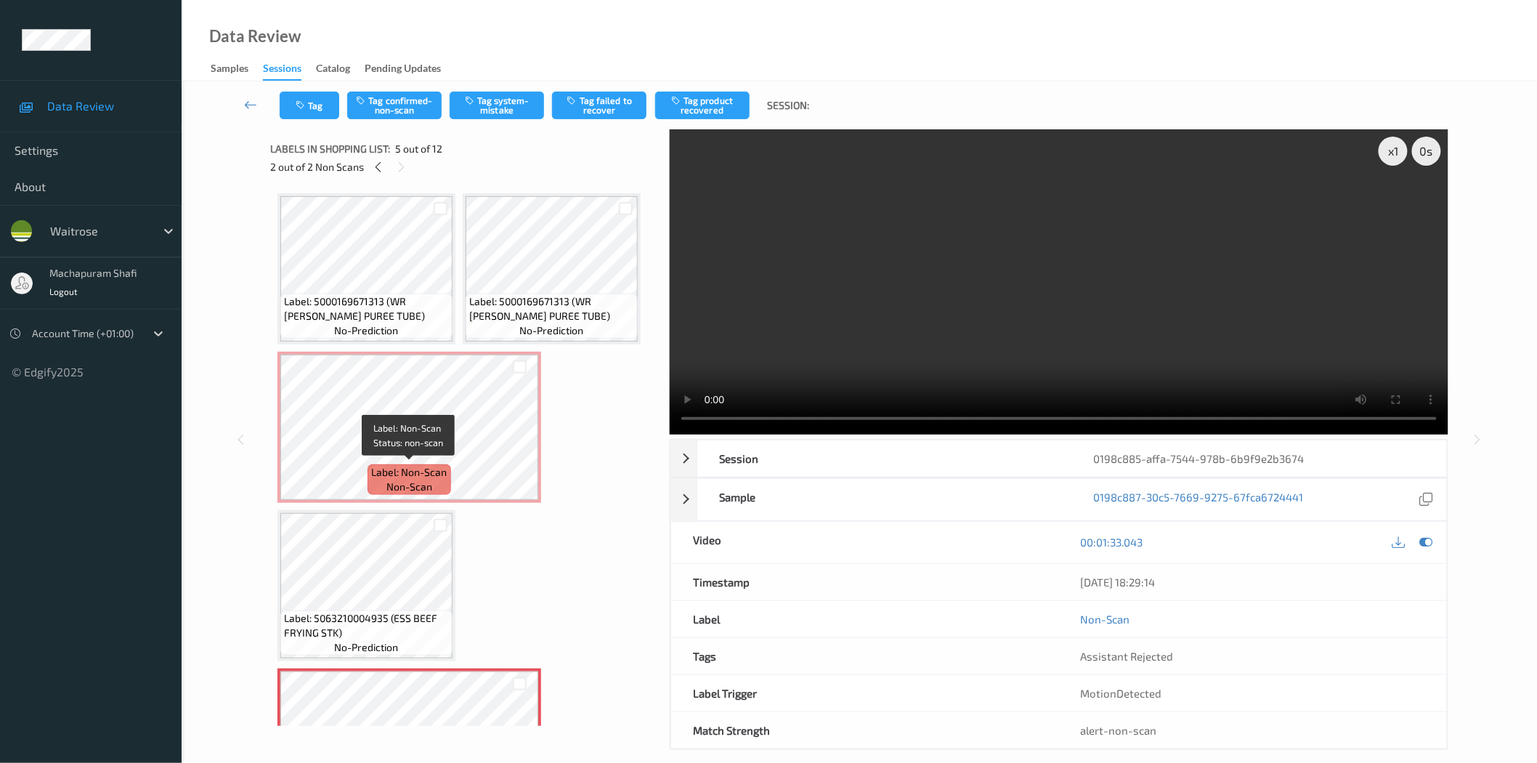
scroll to position [323, 0]
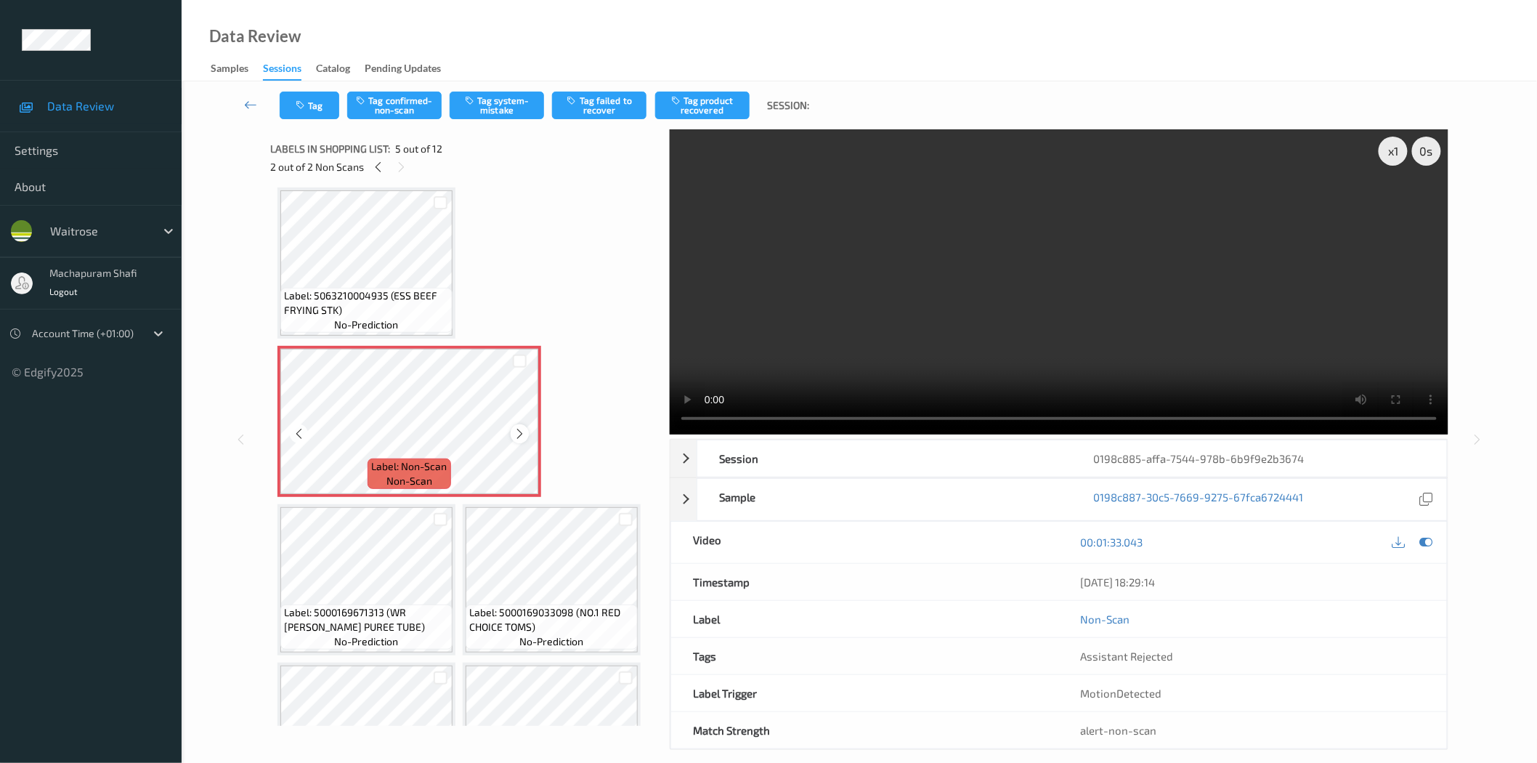
click at [514, 434] on icon at bounding box center [520, 433] width 12 height 13
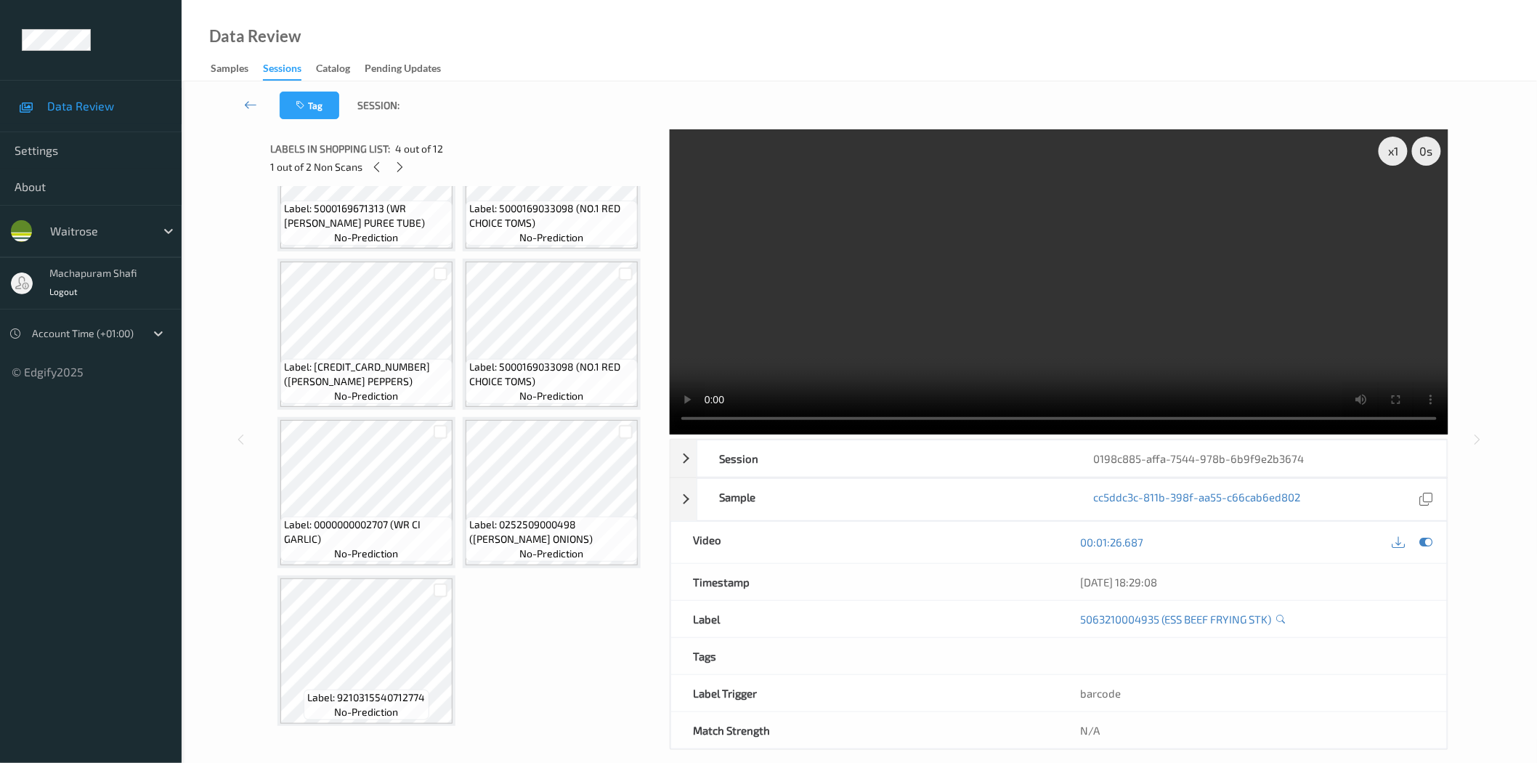
scroll to position [403, 0]
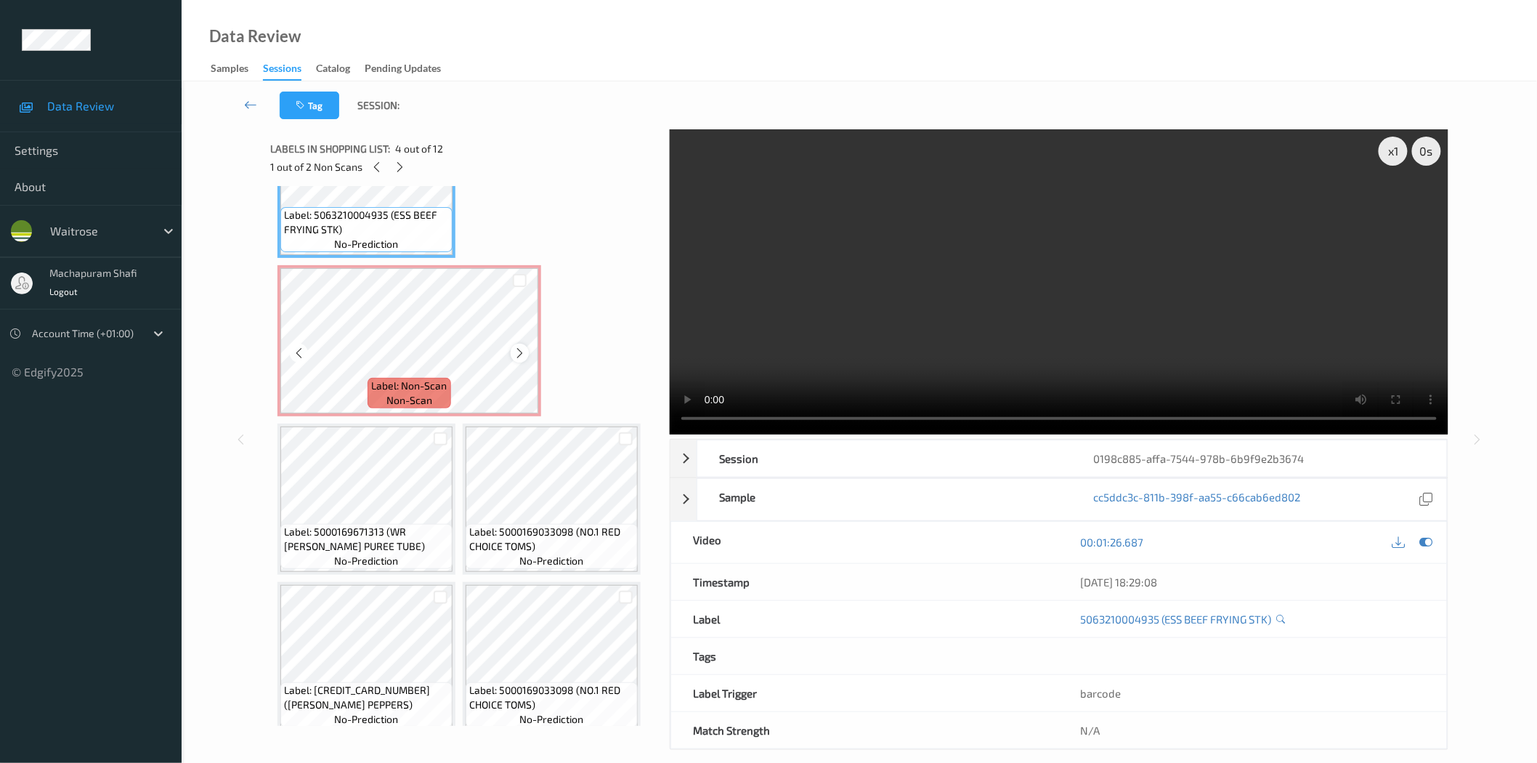
click at [511, 350] on div at bounding box center [520, 353] width 18 height 18
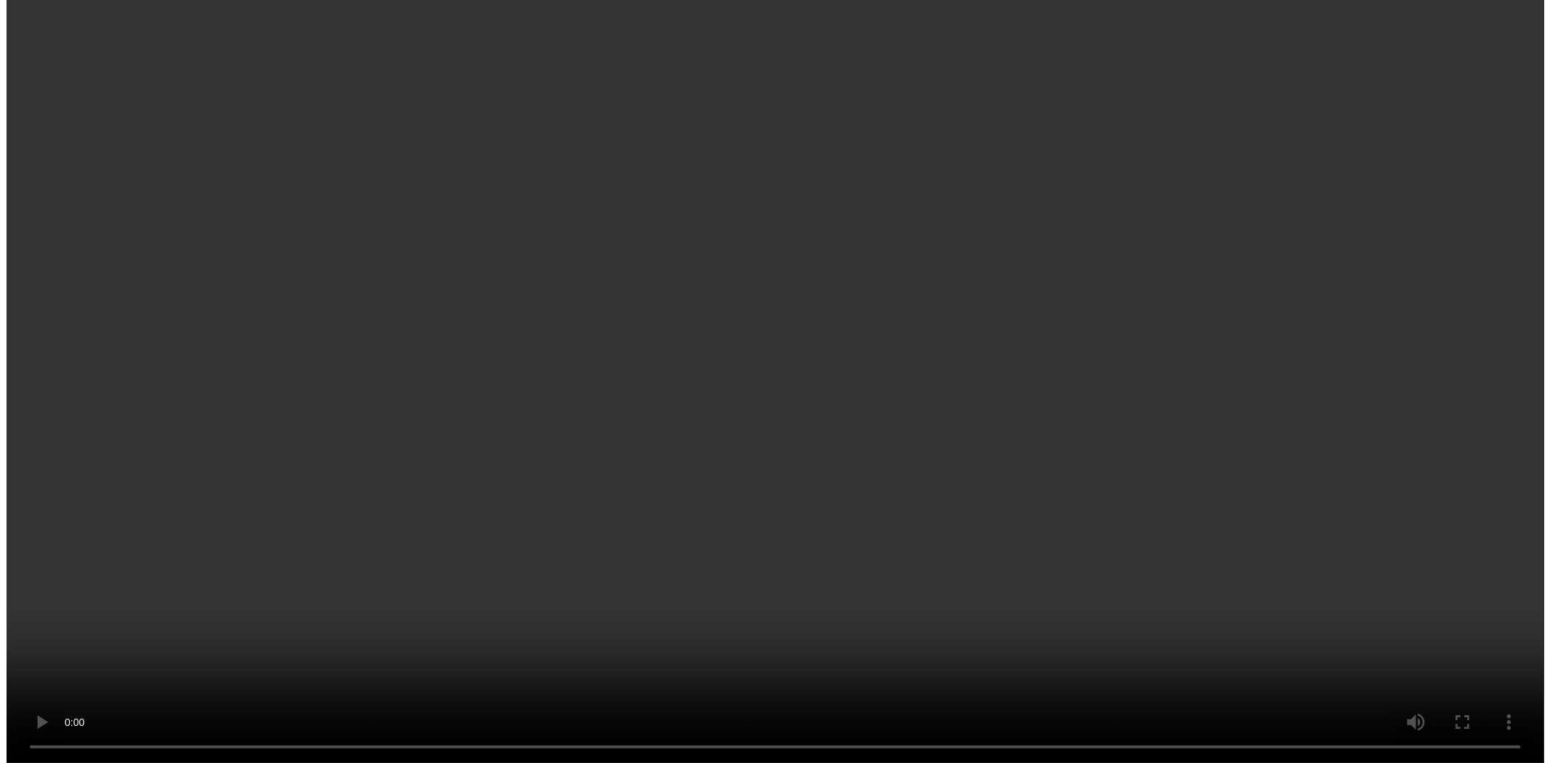
scroll to position [323, 0]
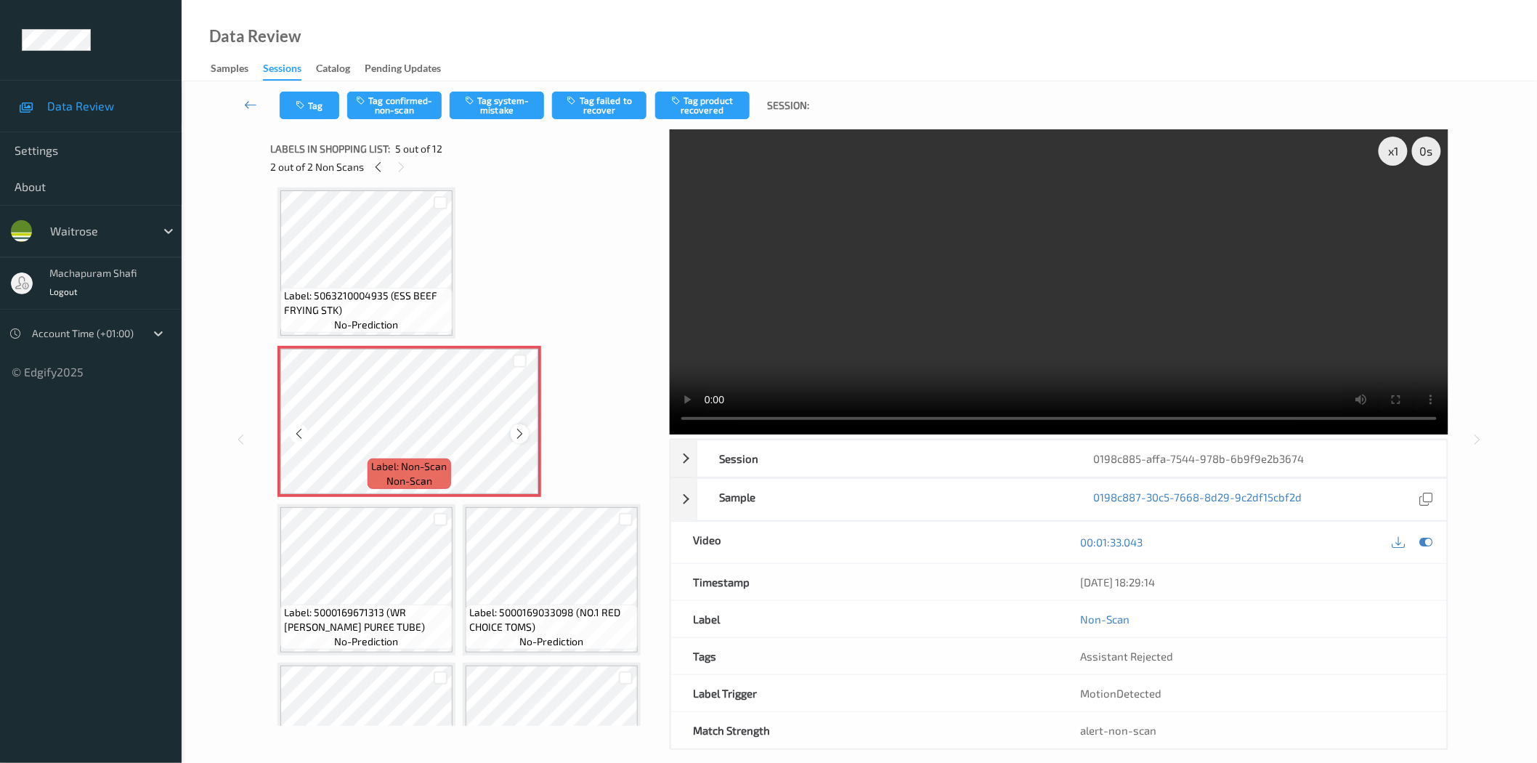
click at [517, 432] on icon at bounding box center [520, 433] width 12 height 13
click at [519, 429] on icon at bounding box center [520, 433] width 12 height 13
click at [485, 105] on button "Tag system-mistake" at bounding box center [497, 106] width 94 height 28
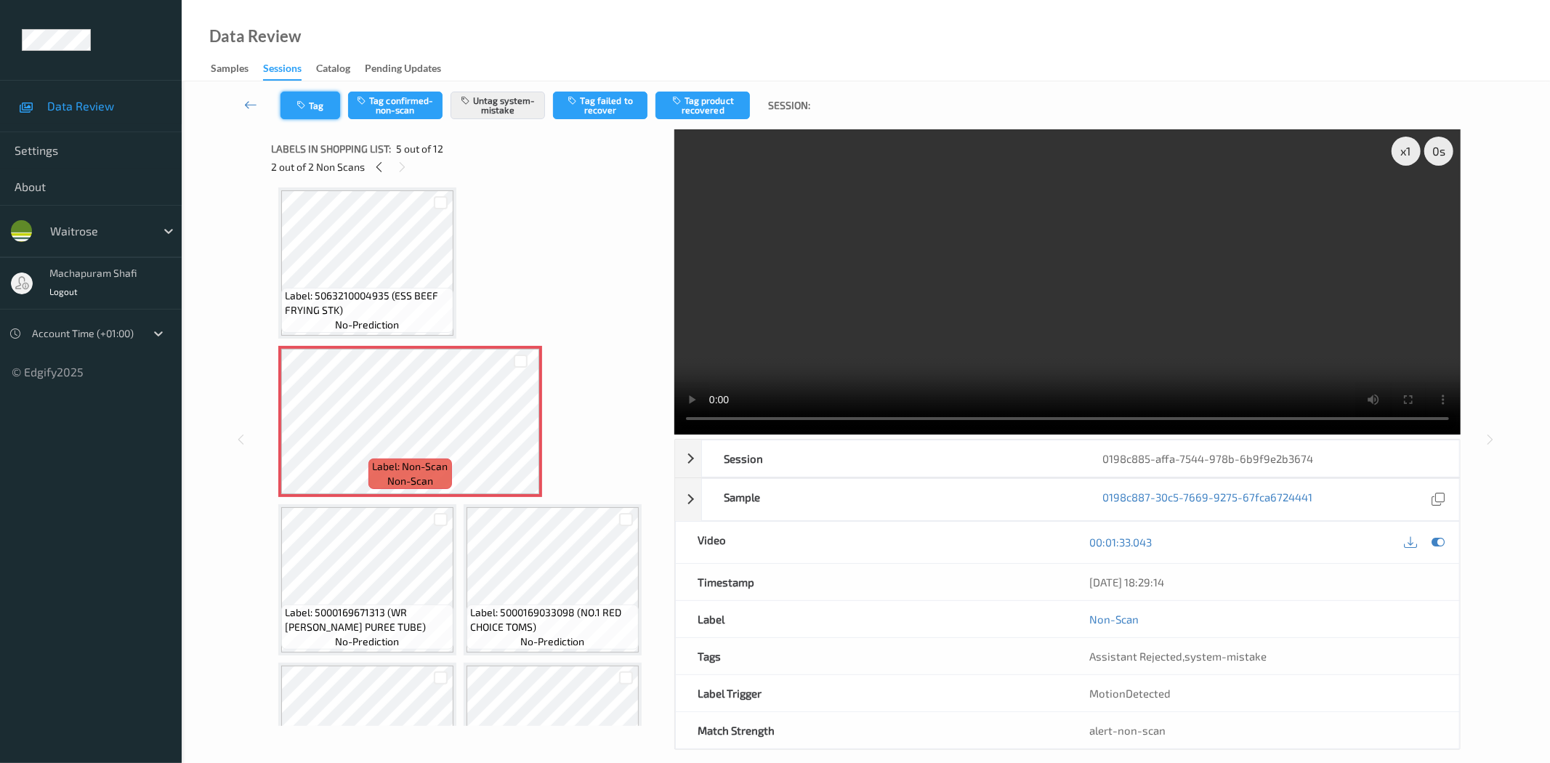
click at [308, 99] on button "Tag" at bounding box center [310, 106] width 60 height 28
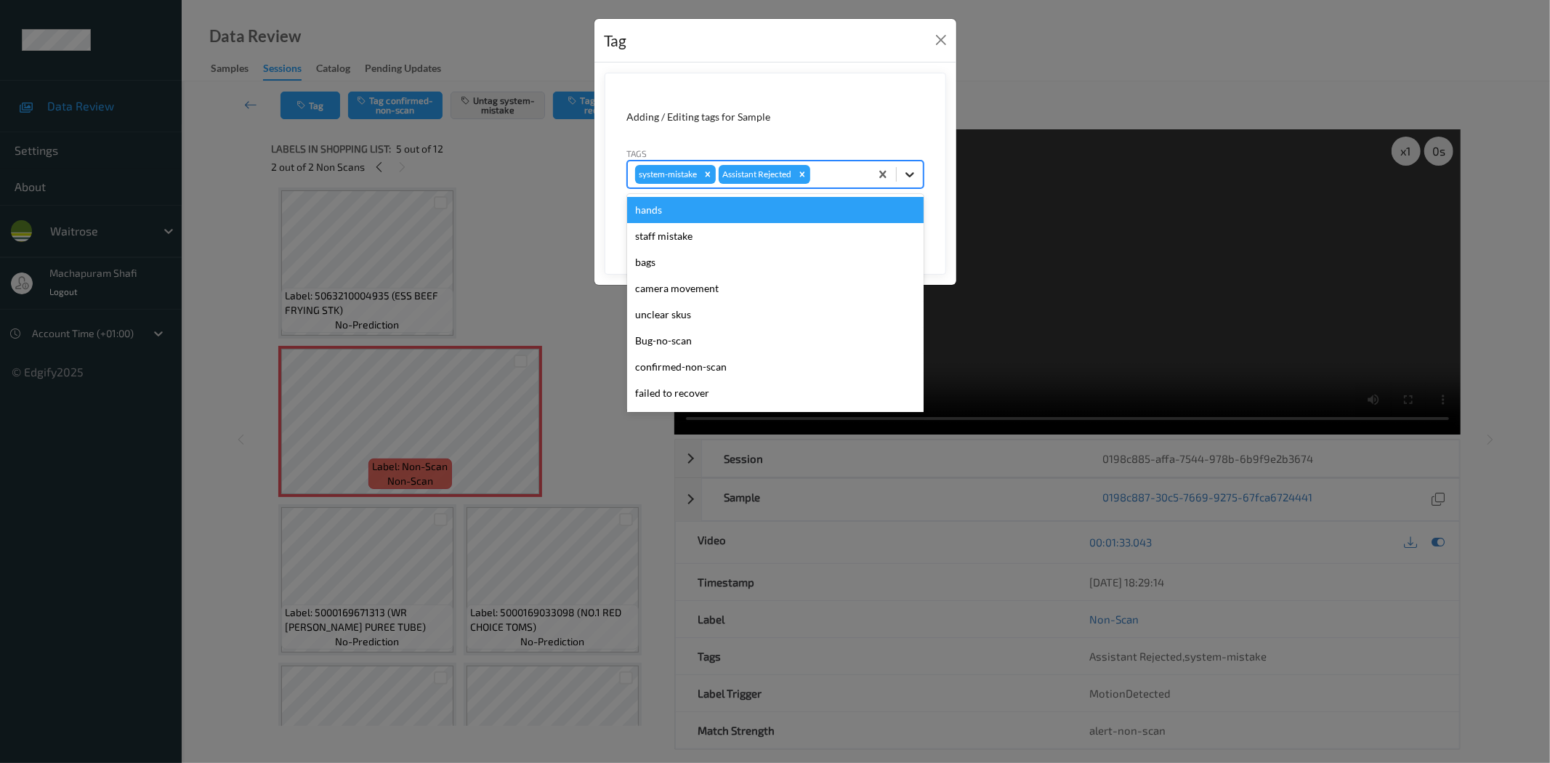
click at [902, 174] on icon at bounding box center [909, 174] width 15 height 15
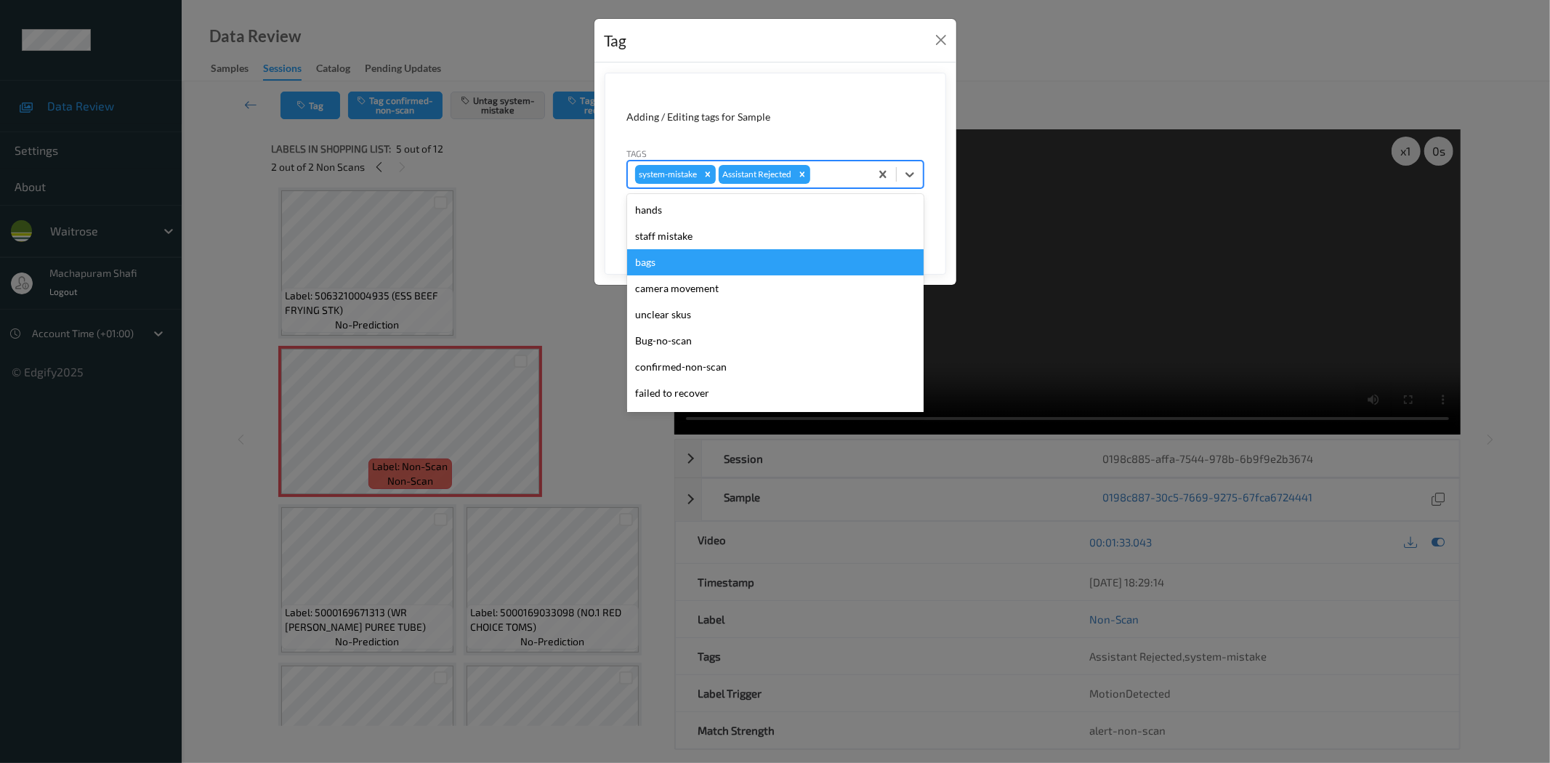
scroll to position [284, 0]
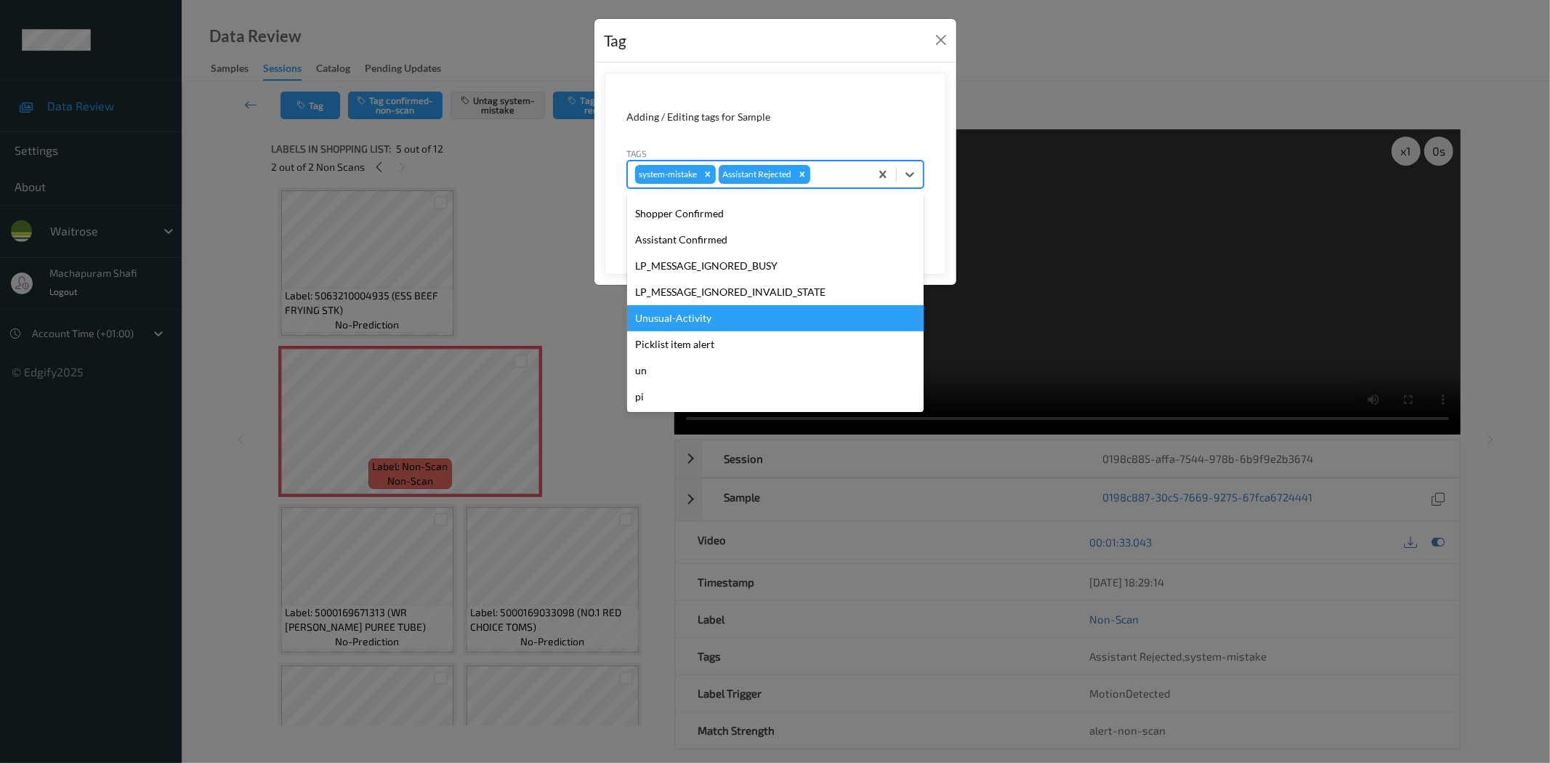
click at [700, 317] on div "Unusual-Activity" at bounding box center [775, 318] width 296 height 26
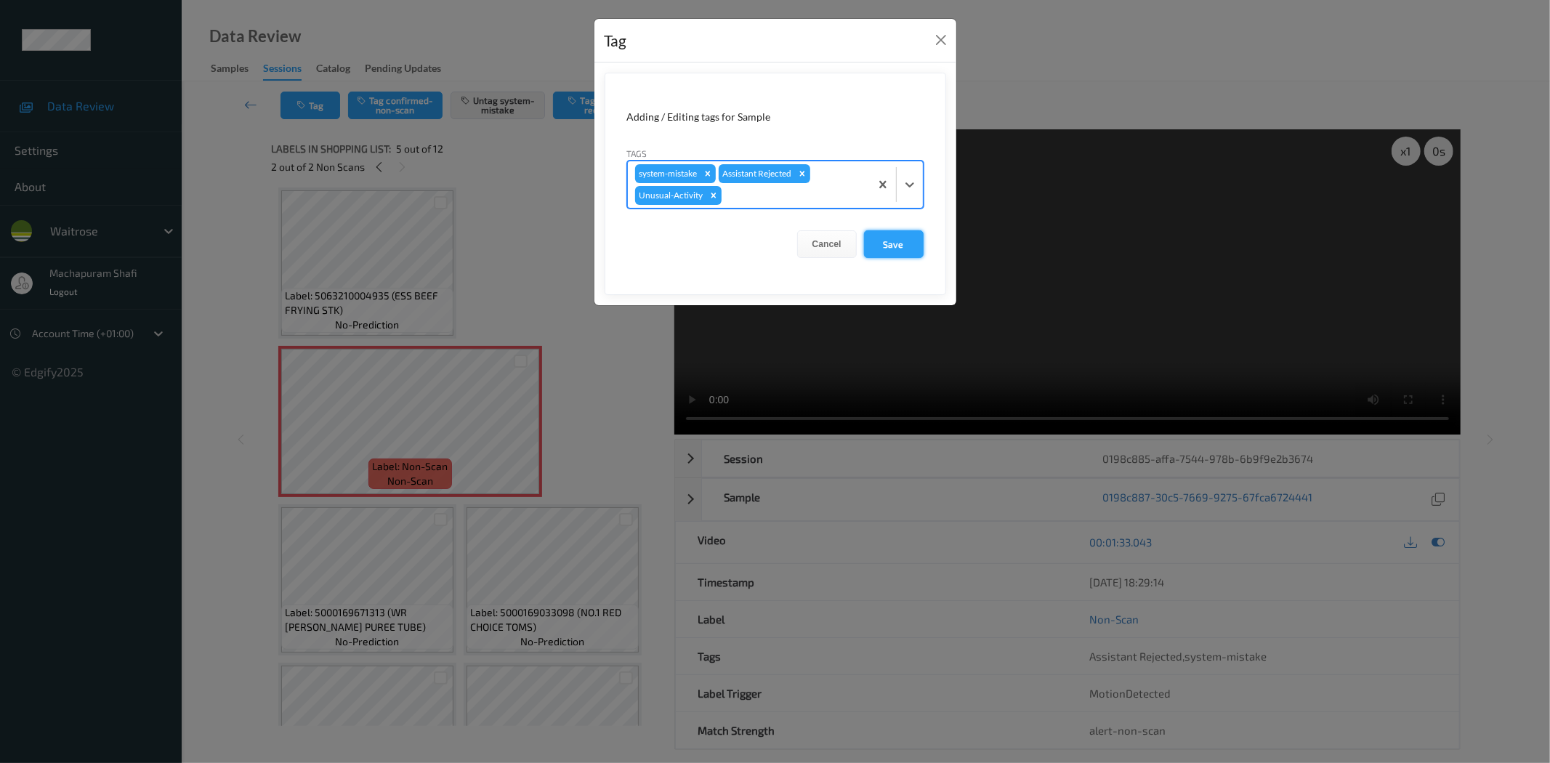
click at [877, 245] on button "Save" at bounding box center [894, 244] width 60 height 28
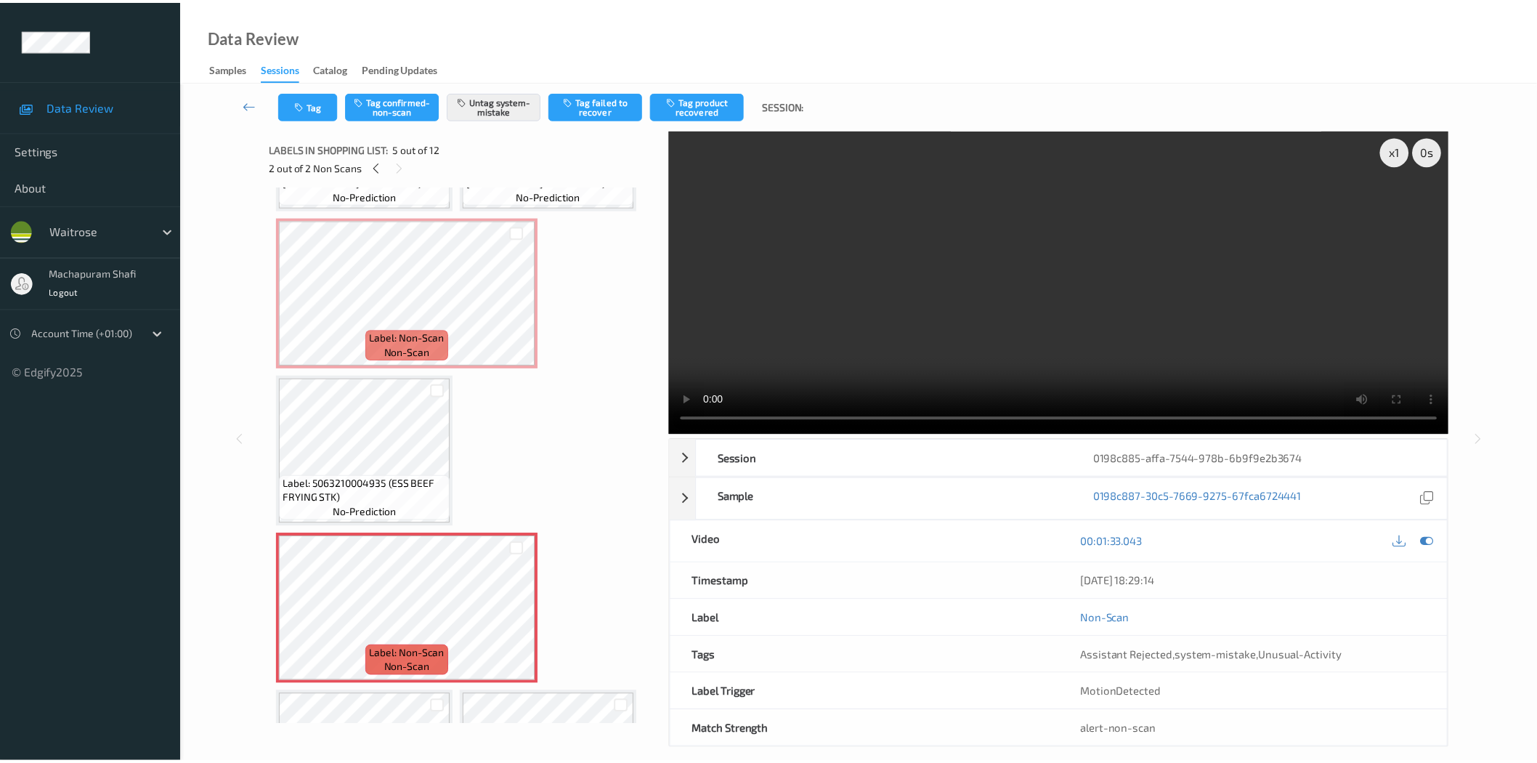
scroll to position [99, 0]
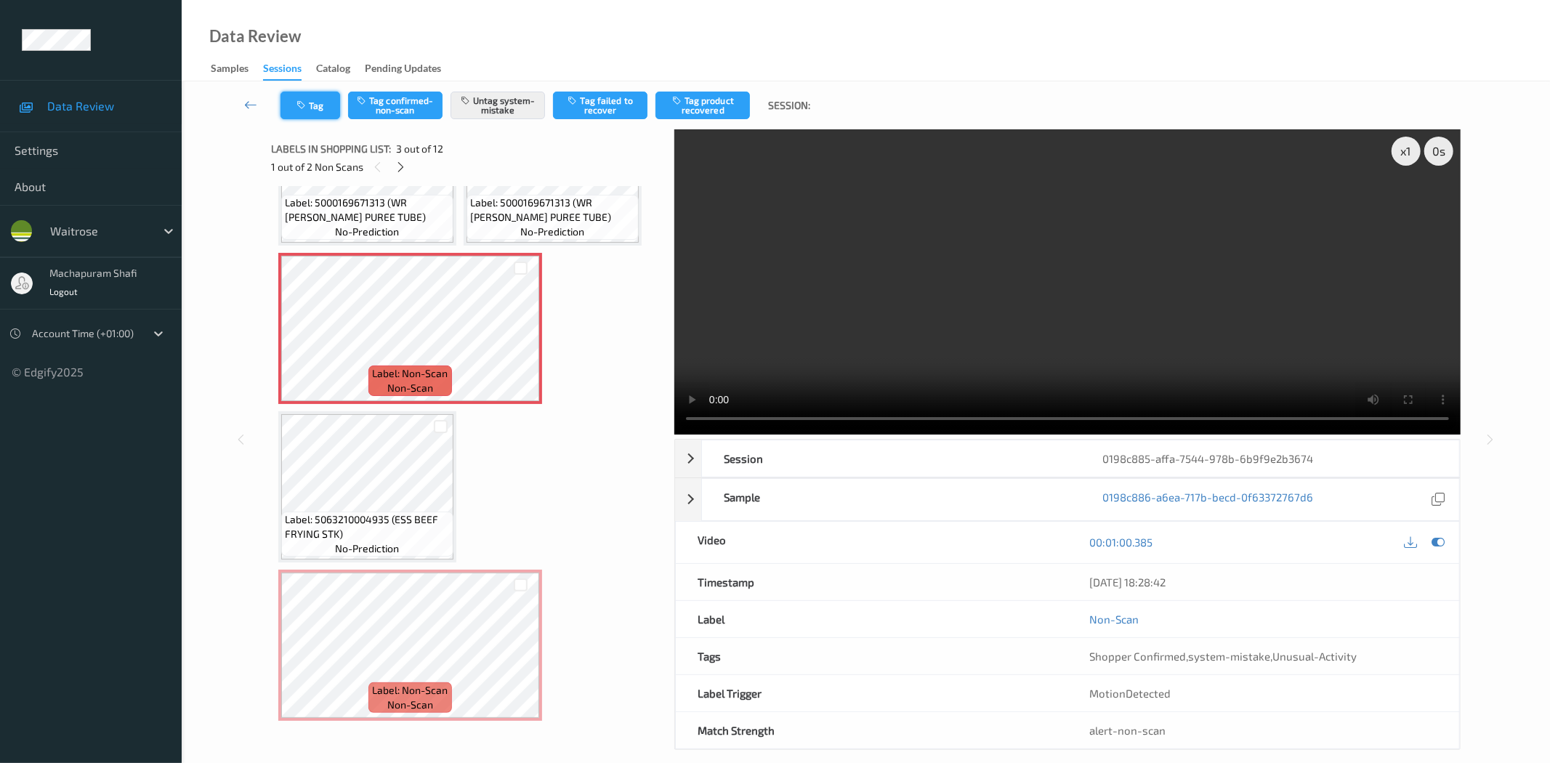
click at [288, 113] on button "Tag" at bounding box center [310, 106] width 60 height 28
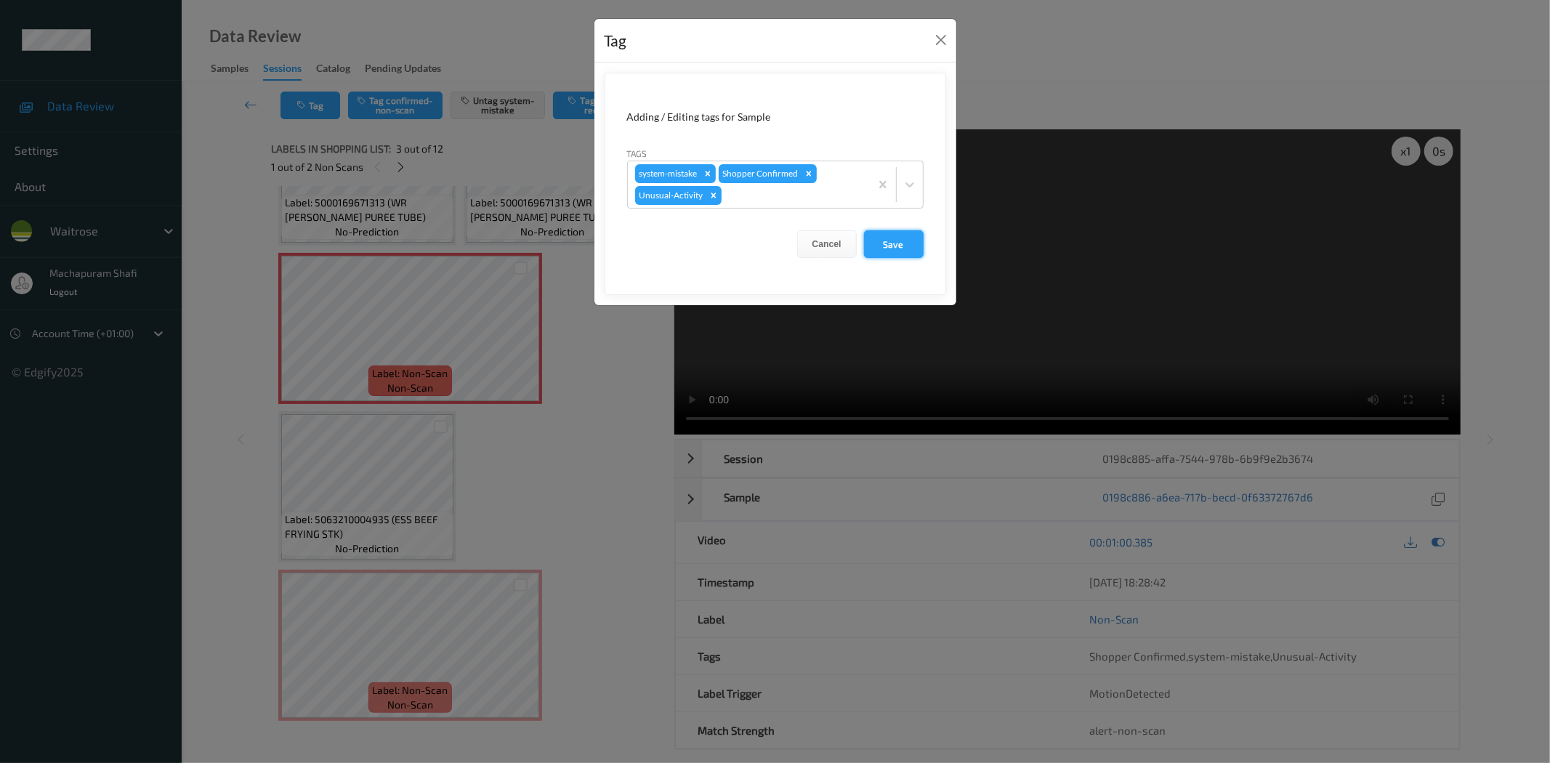
click at [868, 245] on button "Save" at bounding box center [894, 244] width 60 height 28
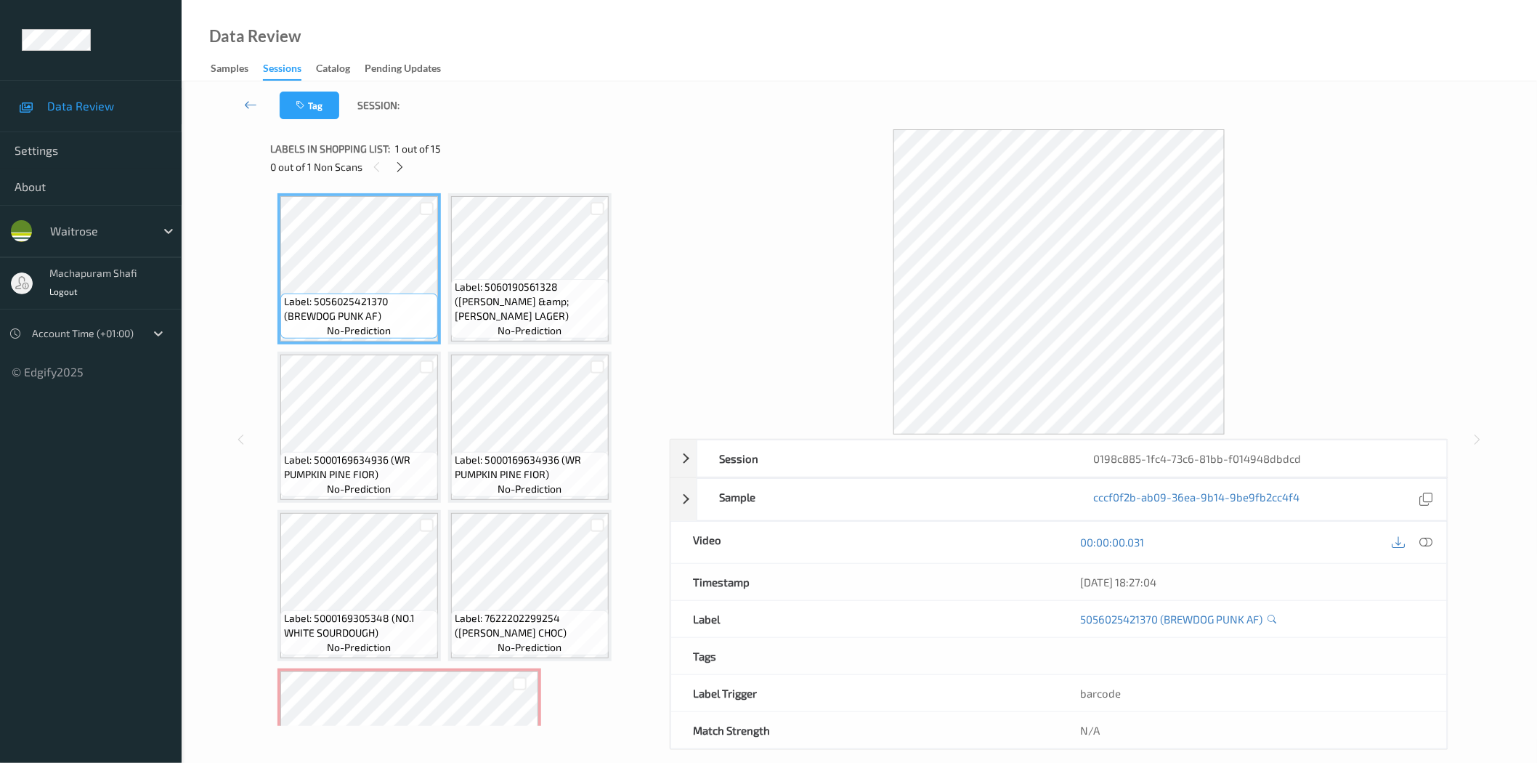
click at [410, 171] on div "0 out of 1 Non Scans" at bounding box center [464, 167] width 389 height 18
click at [400, 167] on icon at bounding box center [400, 167] width 12 height 13
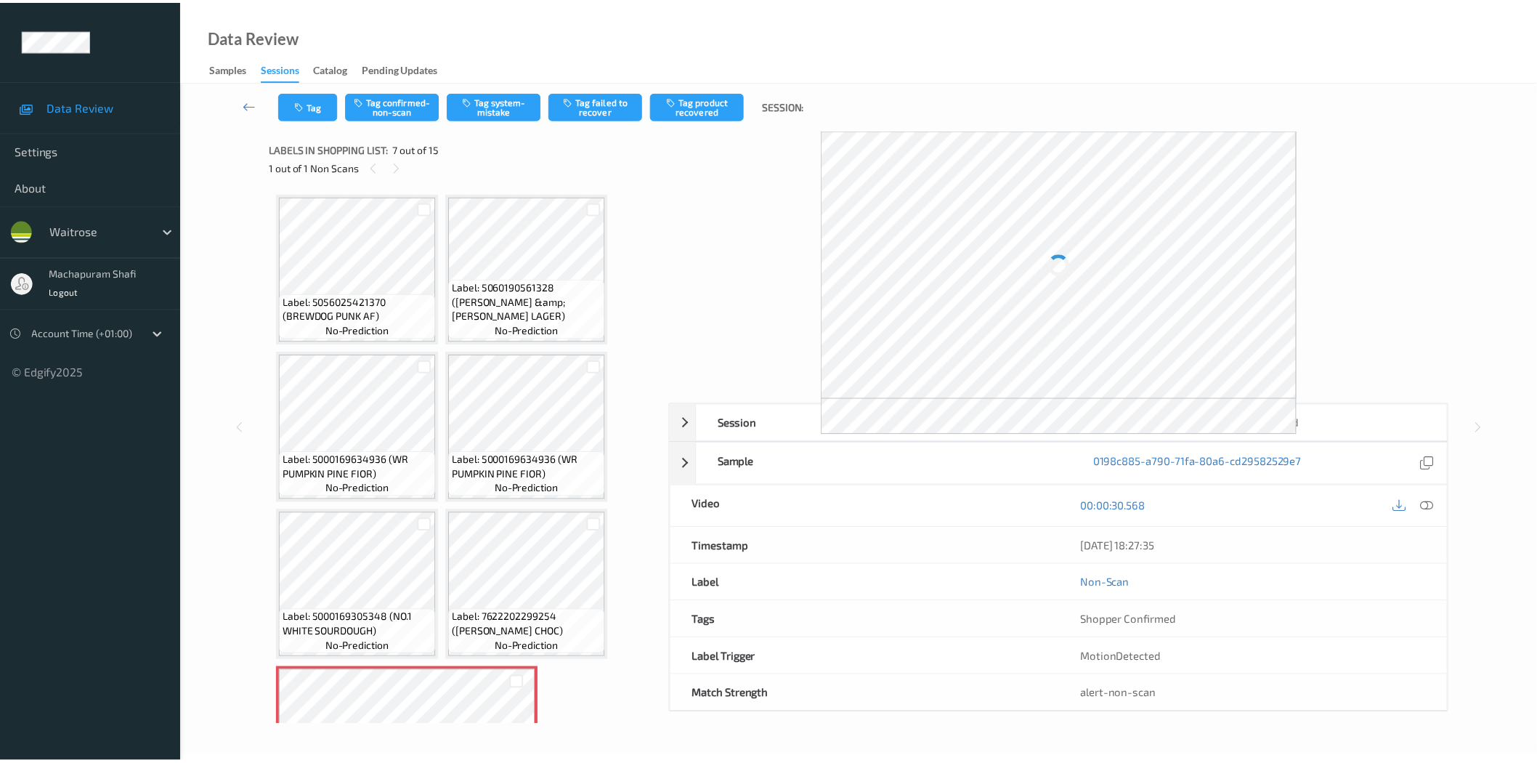
scroll to position [322, 0]
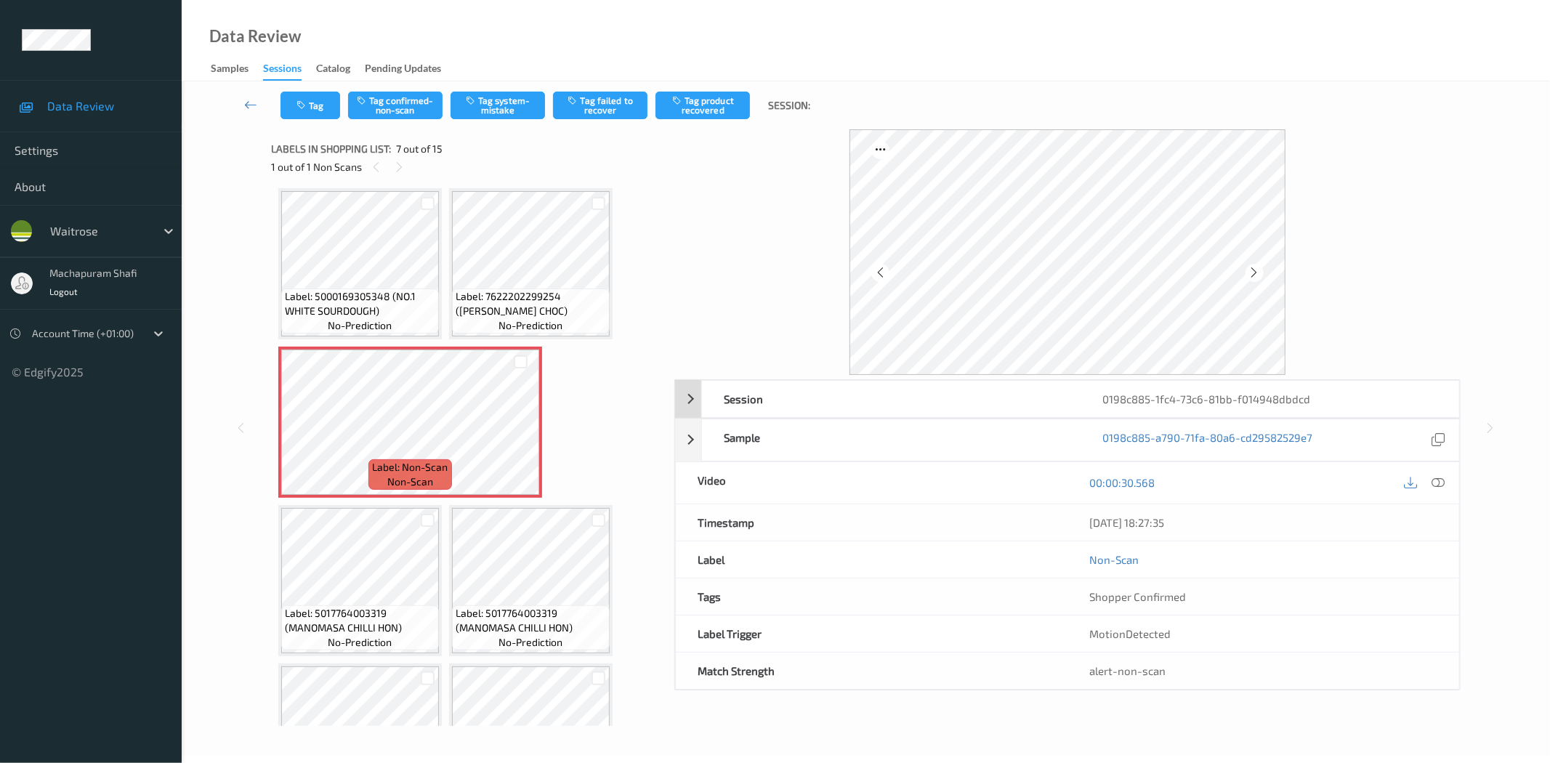
drag, startPoint x: 1439, startPoint y: 482, endPoint x: 1199, endPoint y: 280, distance: 313.5
click at [1439, 482] on icon at bounding box center [1438, 482] width 13 height 13
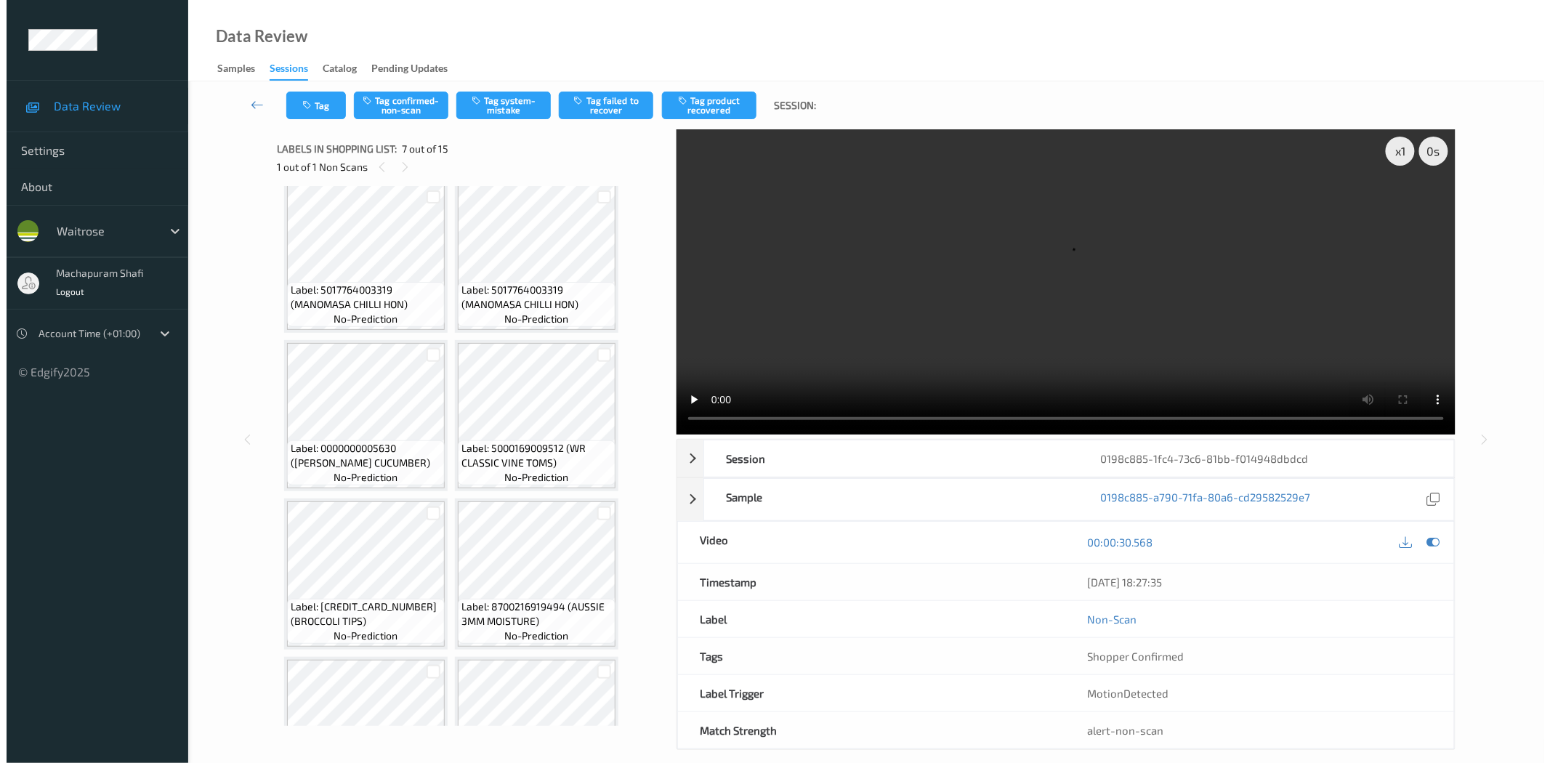
scroll to position [323, 0]
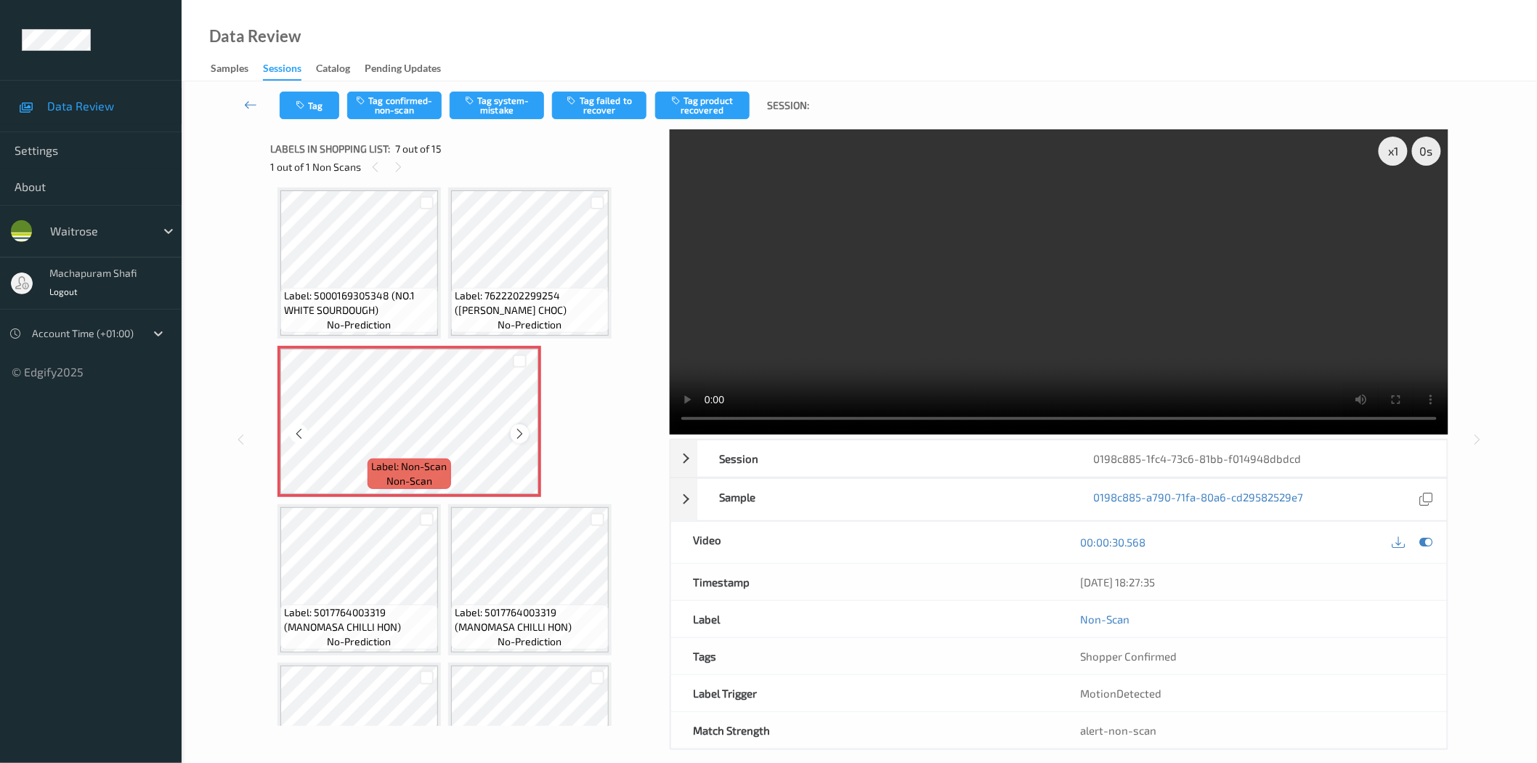
click at [522, 430] on icon at bounding box center [520, 433] width 12 height 13
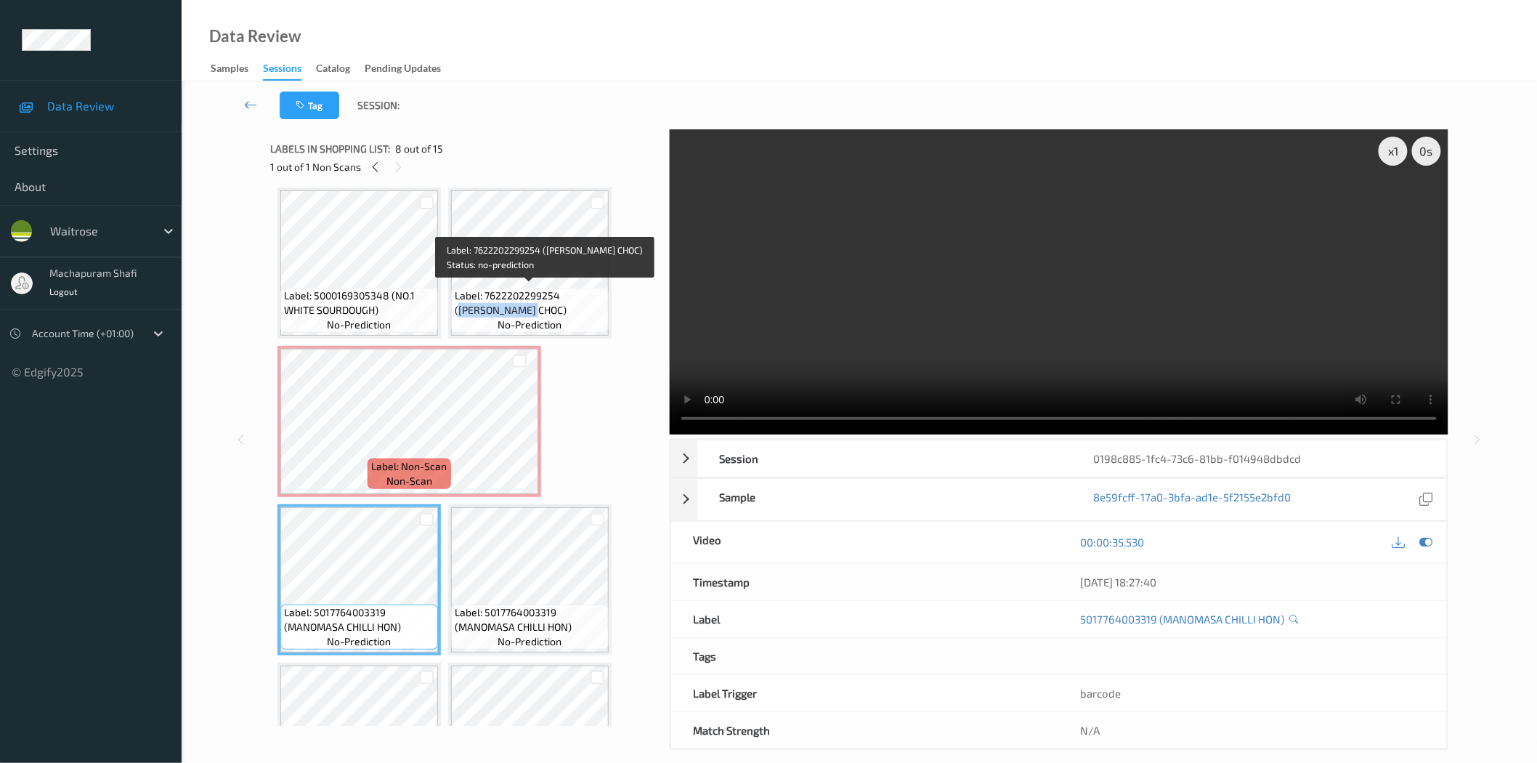
drag, startPoint x: 563, startPoint y: 293, endPoint x: 580, endPoint y: 317, distance: 29.8
click at [580, 317] on div "Label: 7622202299254 ([PERSON_NAME] CHOC) no-prediction" at bounding box center [530, 310] width 158 height 45
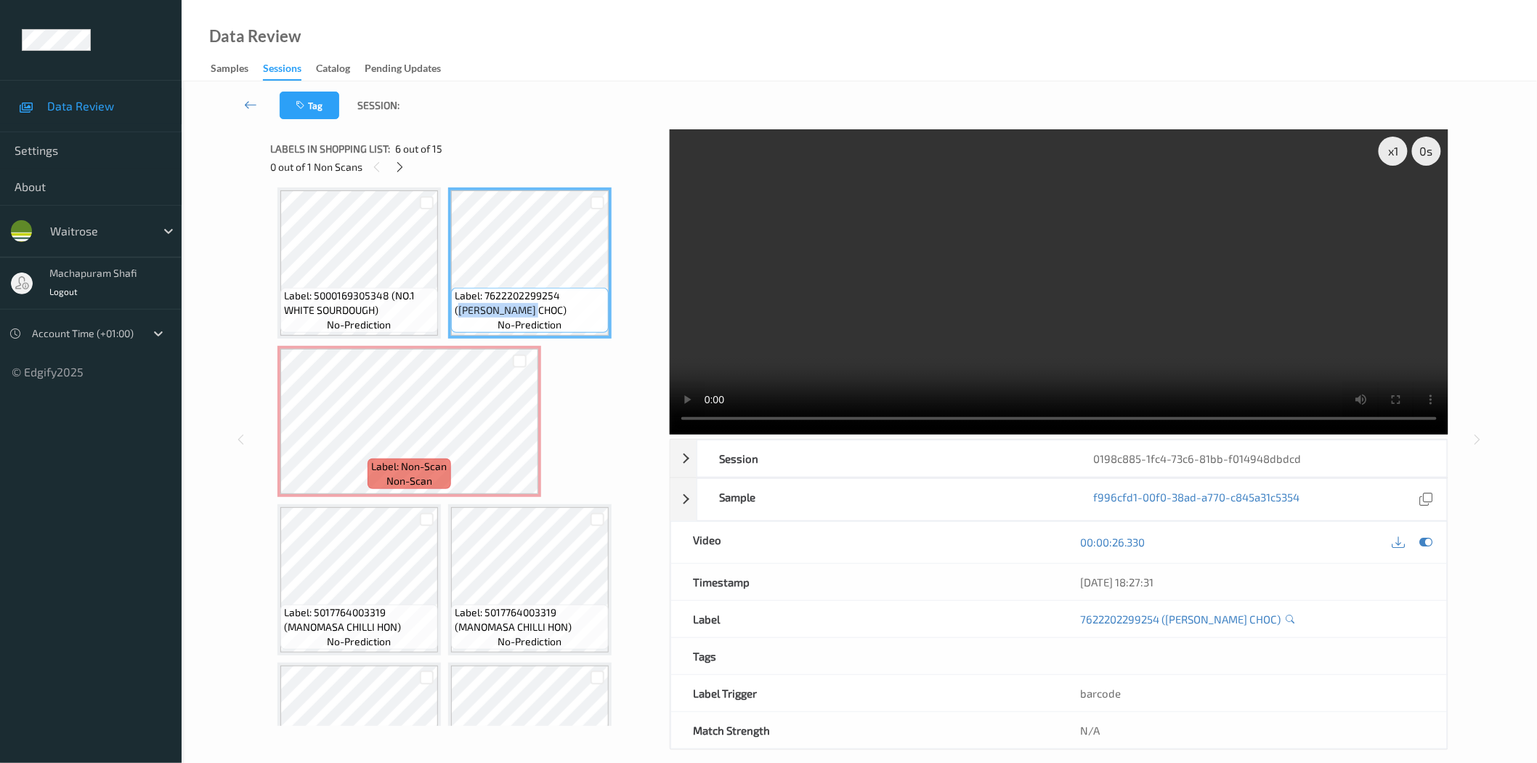
copy span "[PERSON_NAME] CHOC)"
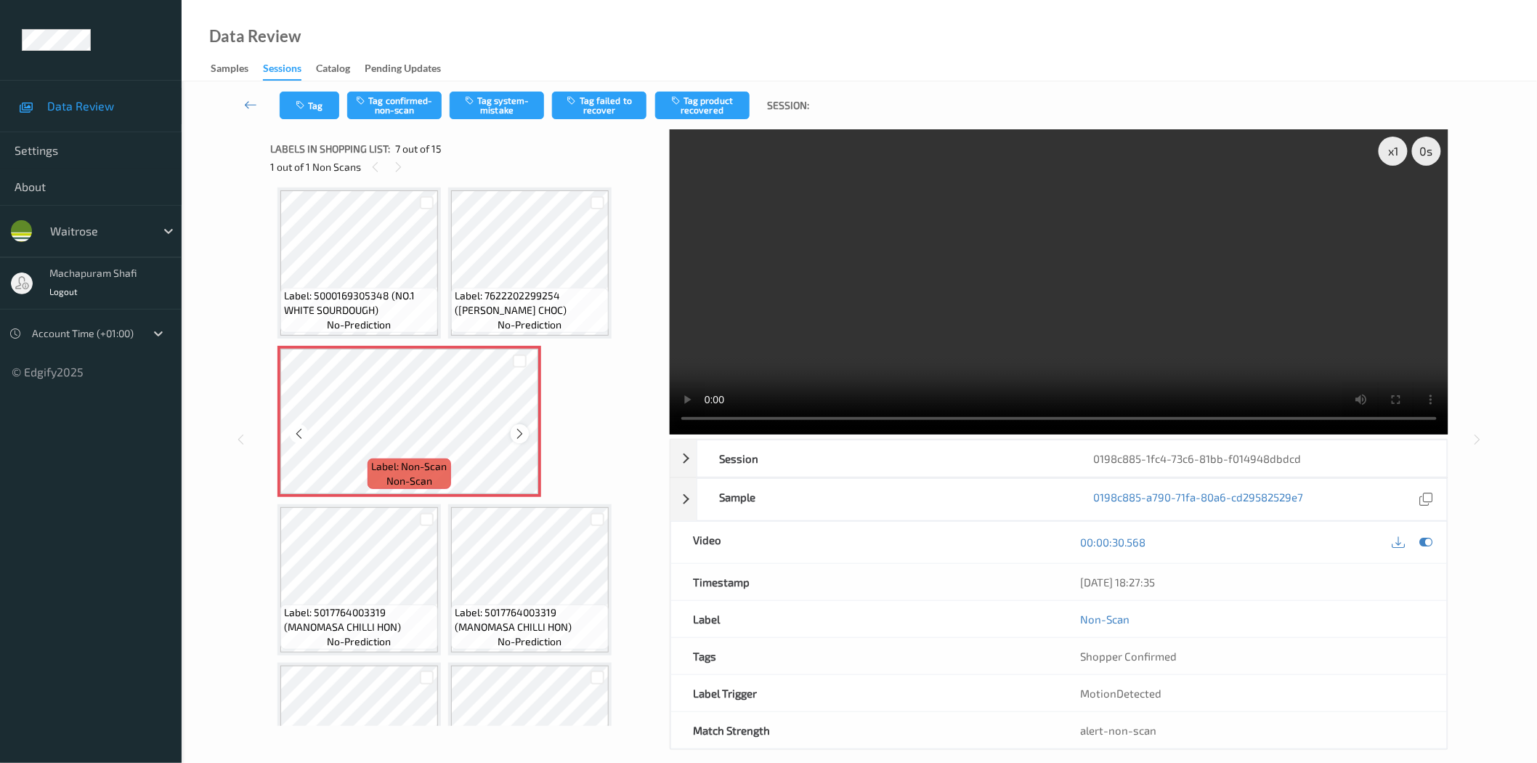
click at [519, 429] on icon at bounding box center [520, 433] width 12 height 13
click at [490, 97] on button "Tag system-mistake" at bounding box center [497, 106] width 94 height 28
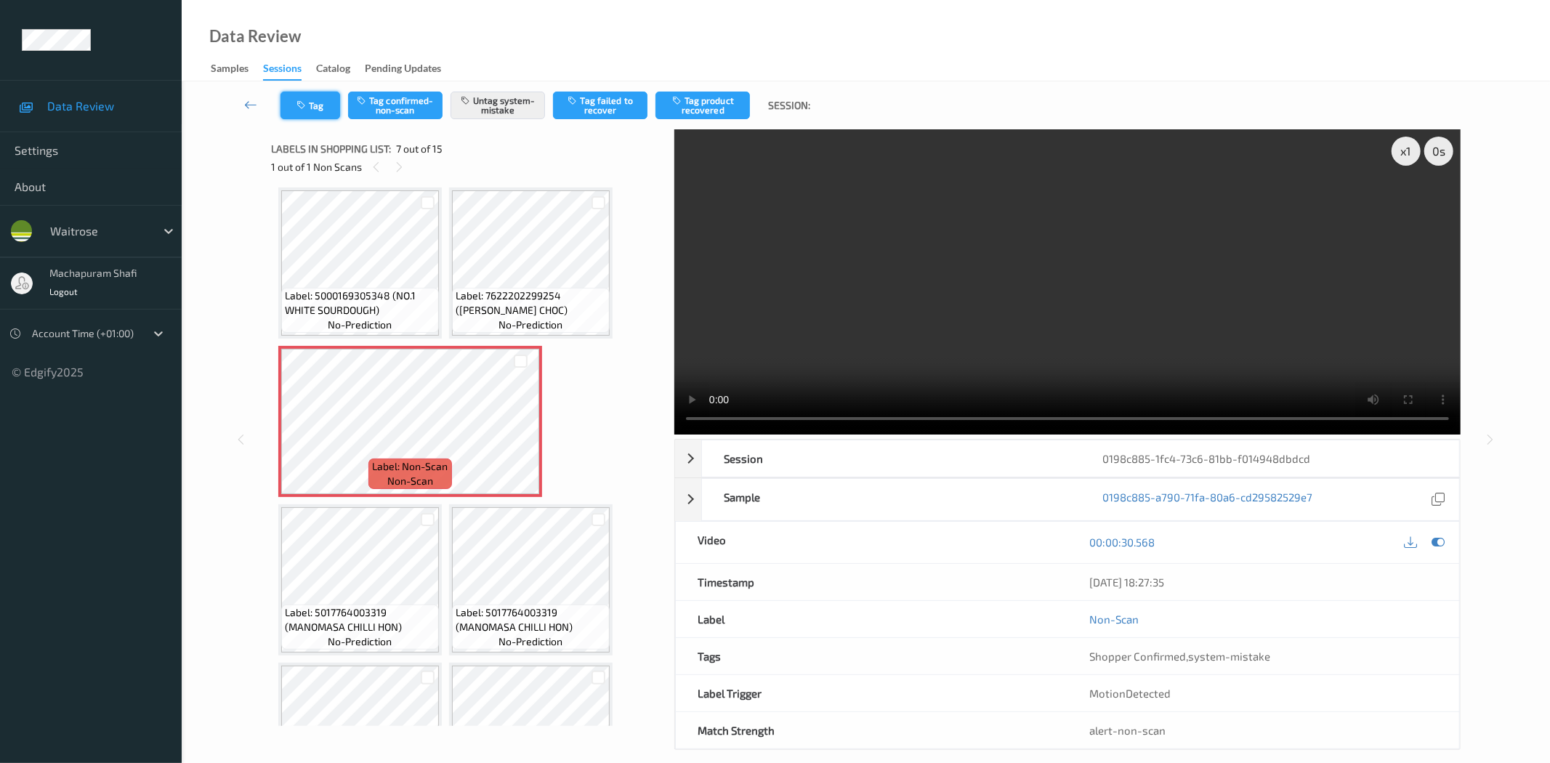
click at [299, 110] on icon "button" at bounding box center [302, 105] width 12 height 10
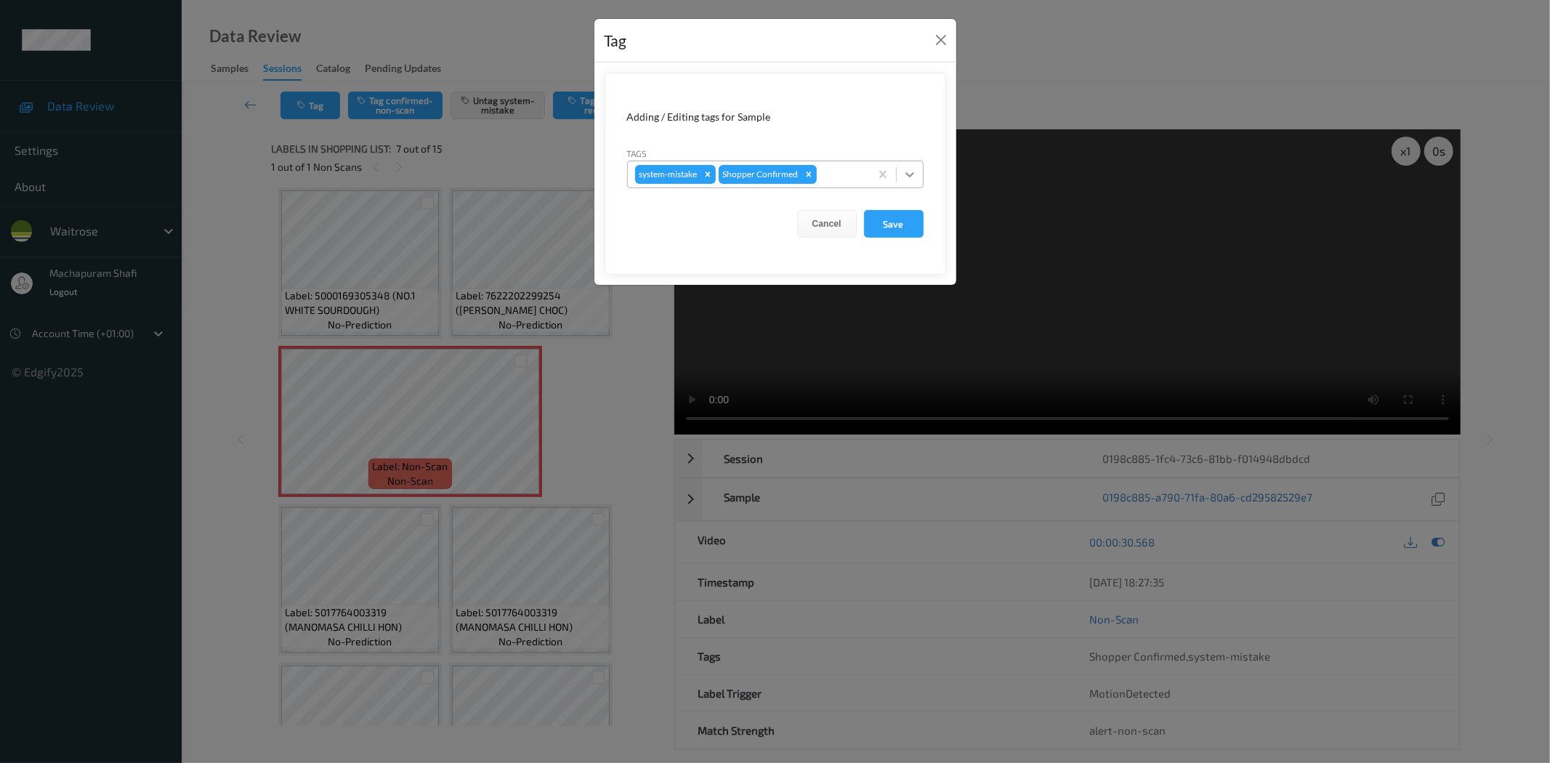
click at [908, 171] on icon at bounding box center [909, 174] width 15 height 15
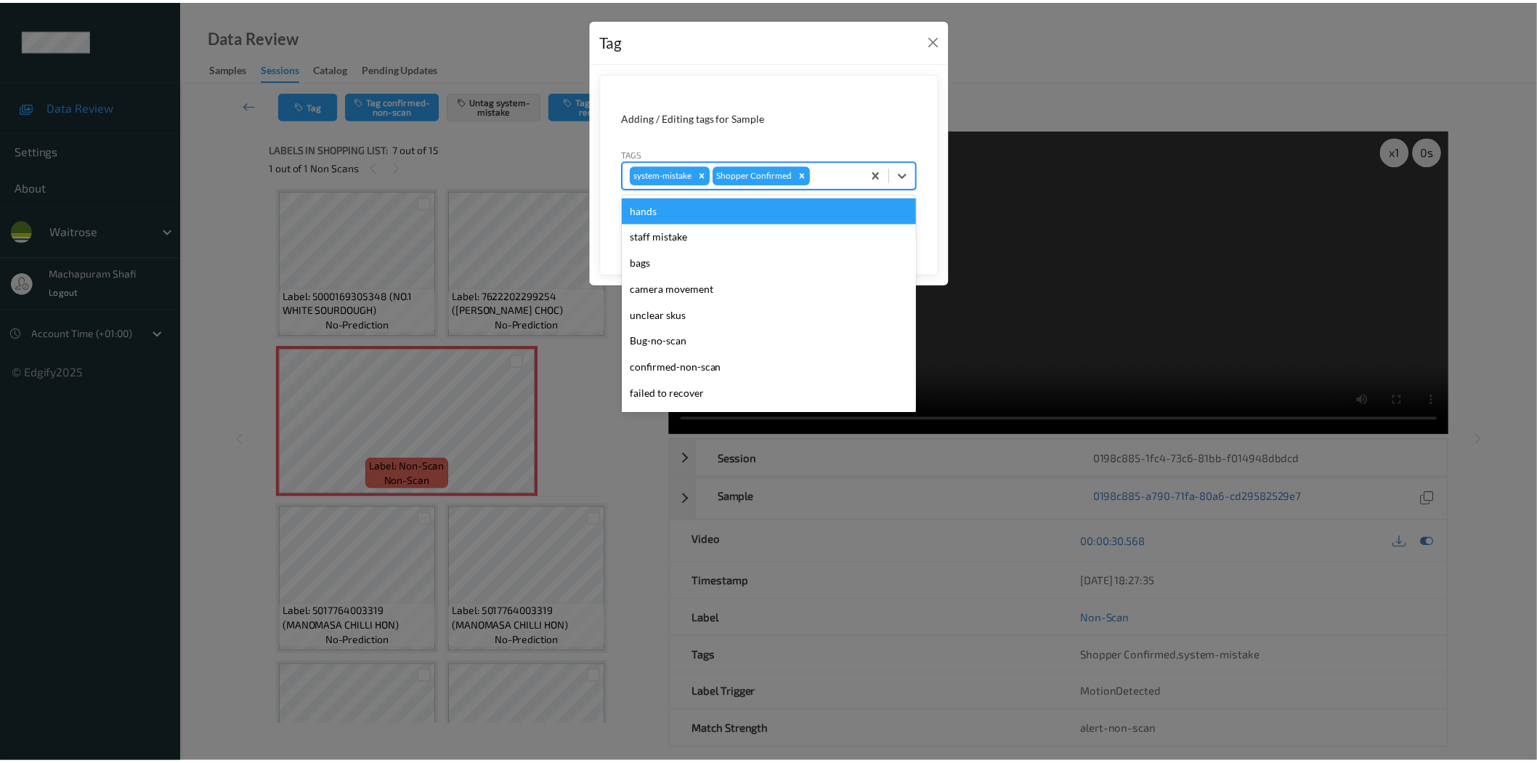
scroll to position [284, 0]
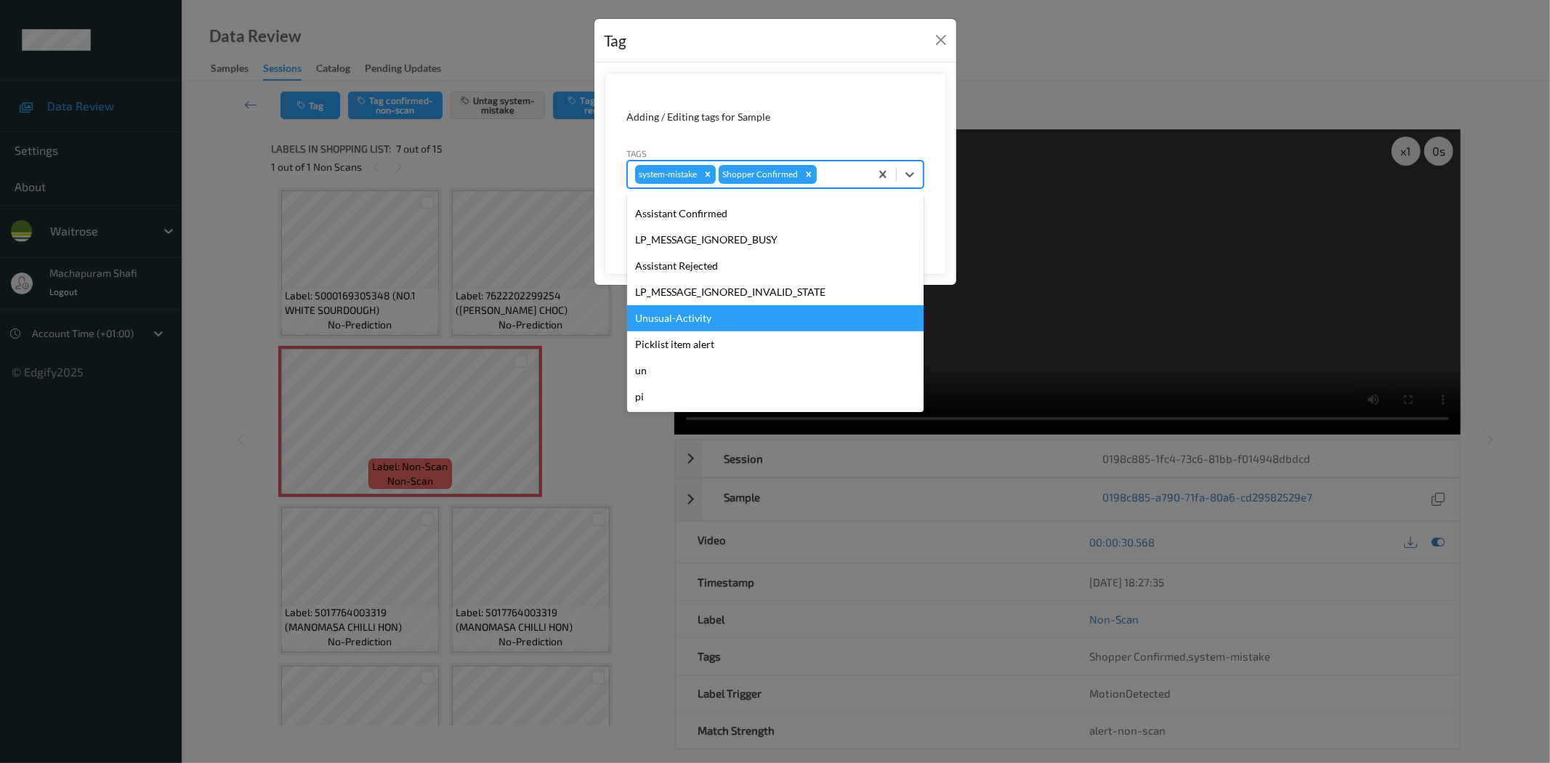
click at [687, 322] on div "Unusual-Activity" at bounding box center [775, 318] width 296 height 26
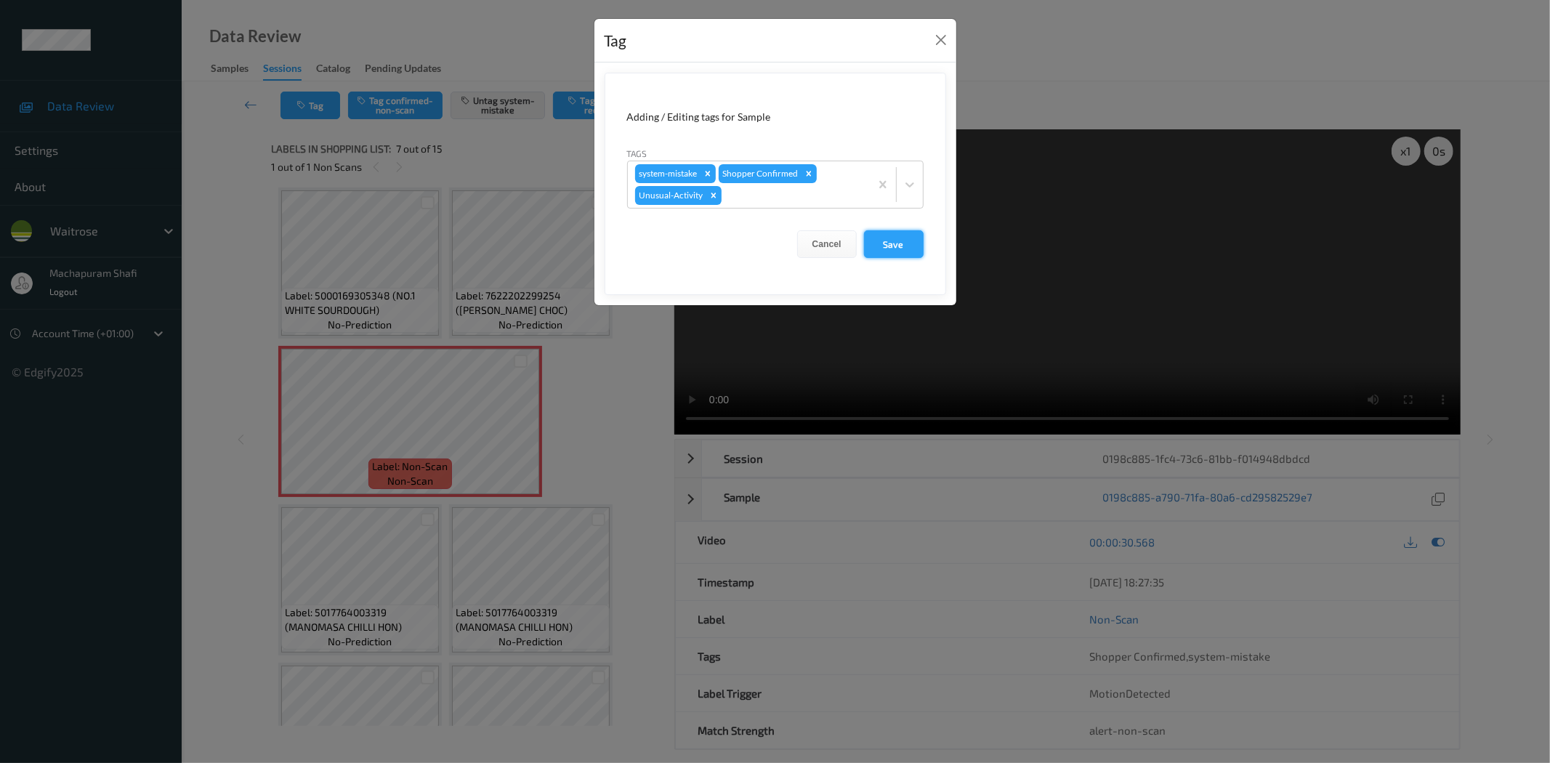
click at [903, 249] on button "Save" at bounding box center [894, 244] width 60 height 28
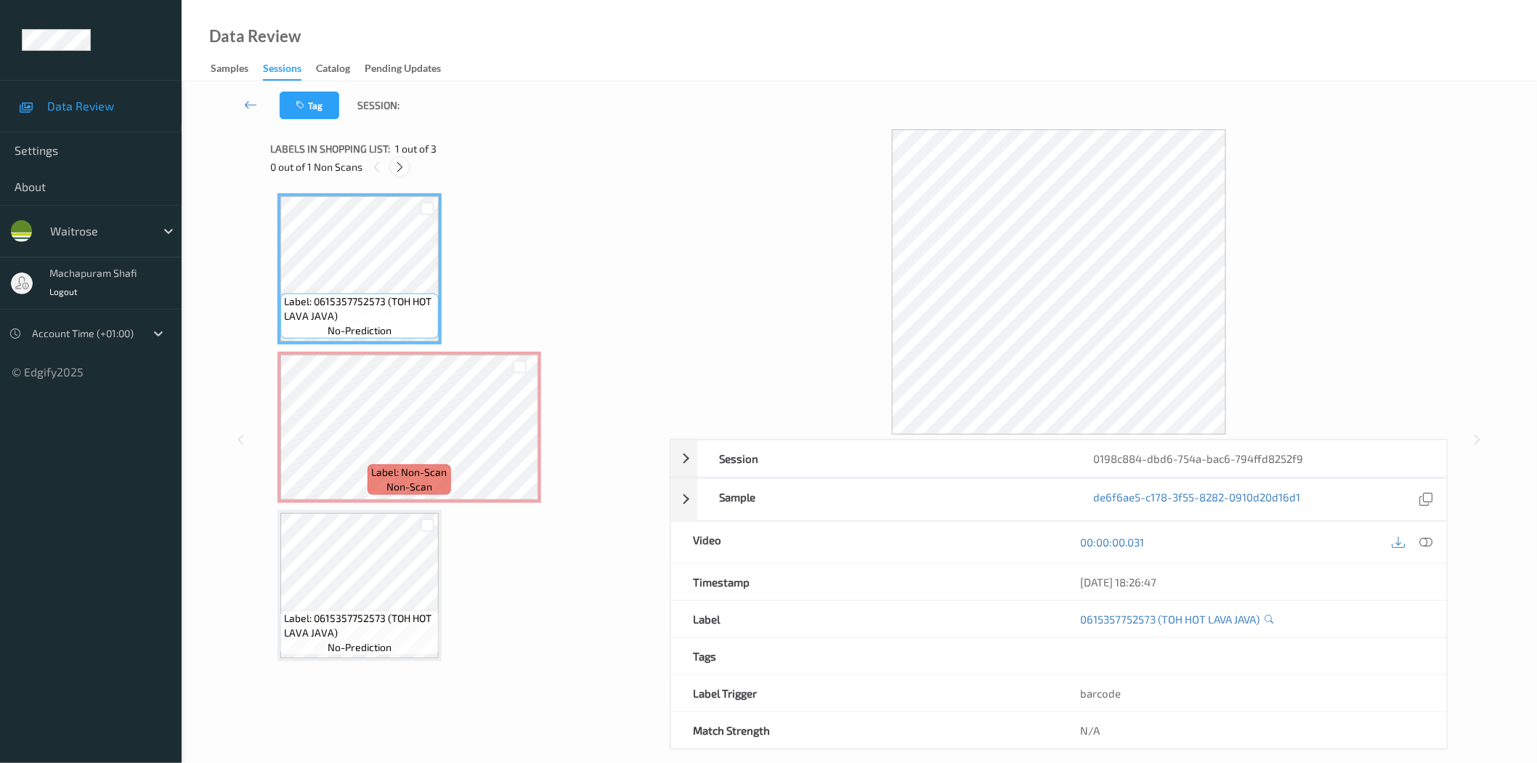
click at [403, 162] on icon at bounding box center [400, 167] width 12 height 13
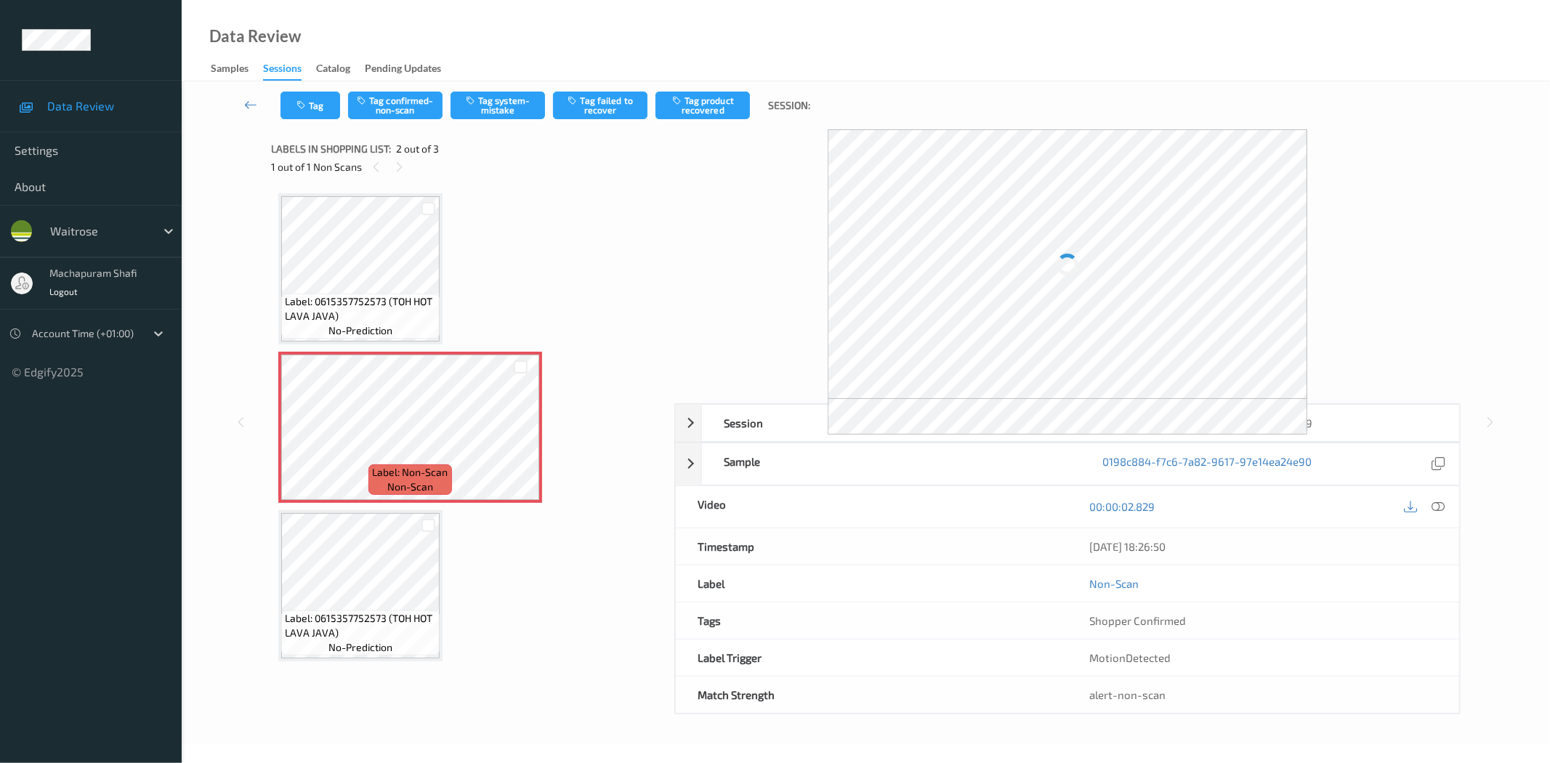
click at [1441, 503] on icon at bounding box center [1438, 506] width 13 height 13
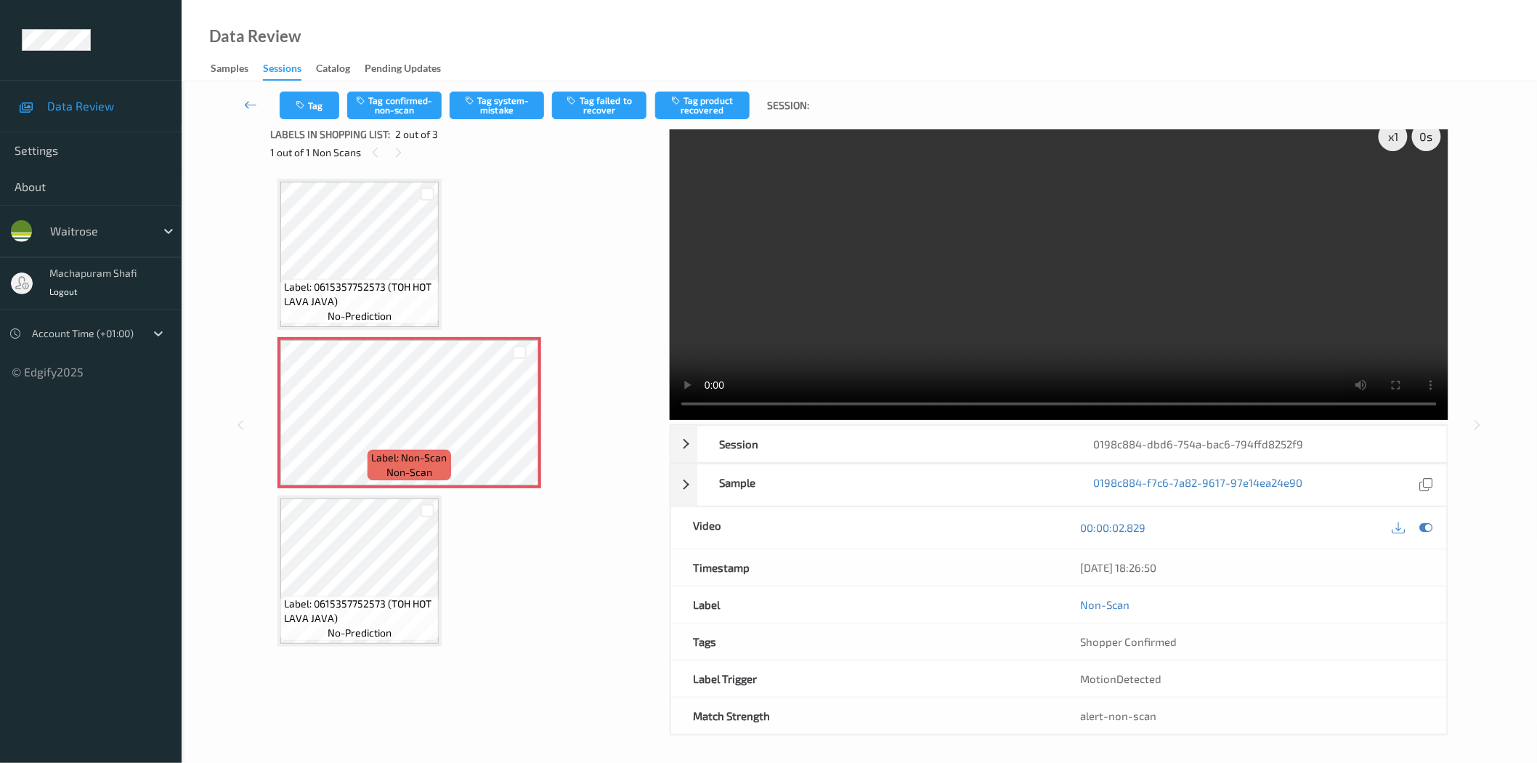
scroll to position [17, 0]
click at [489, 112] on button "Tag system-mistake" at bounding box center [497, 106] width 94 height 28
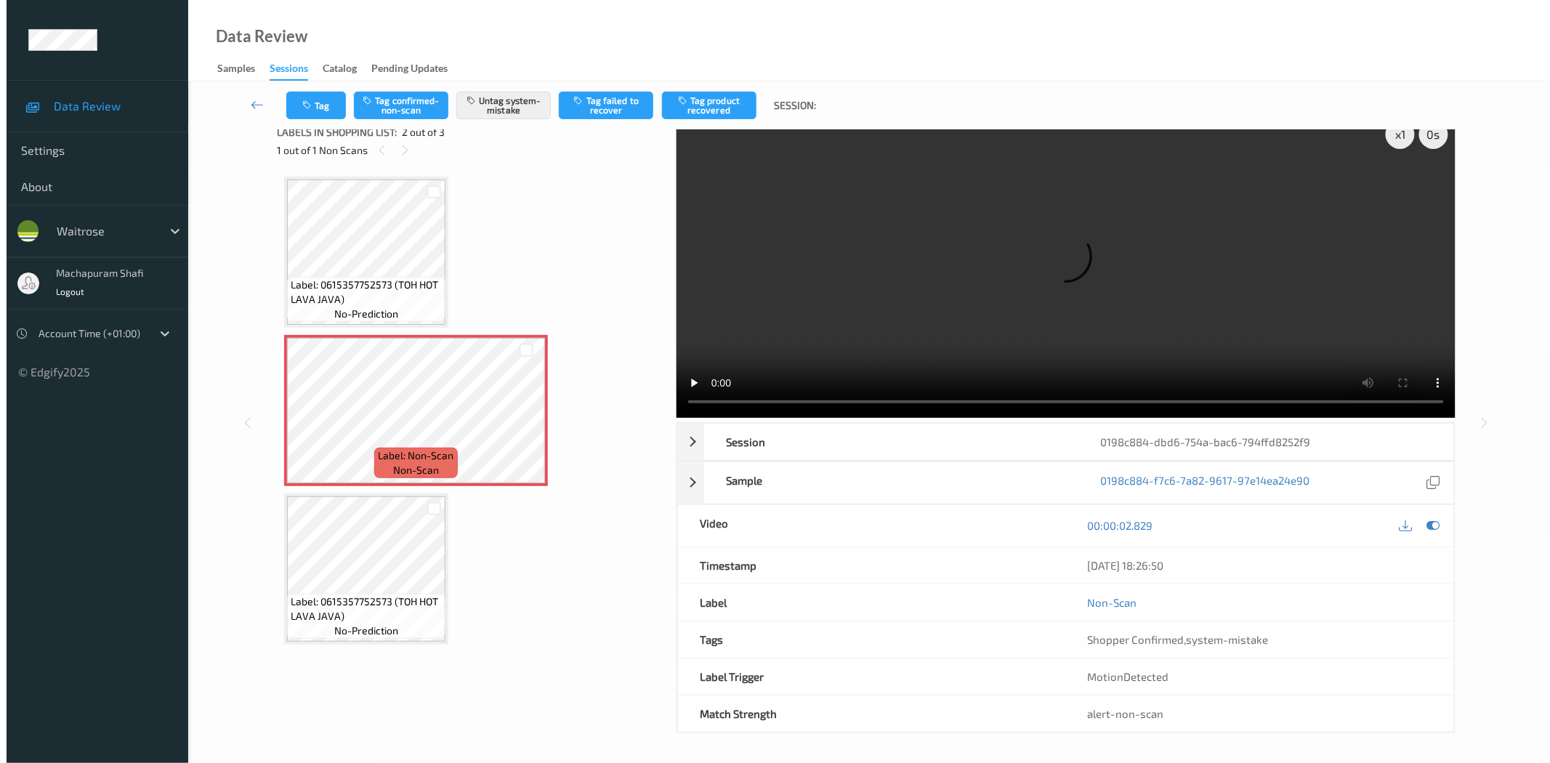
scroll to position [0, 0]
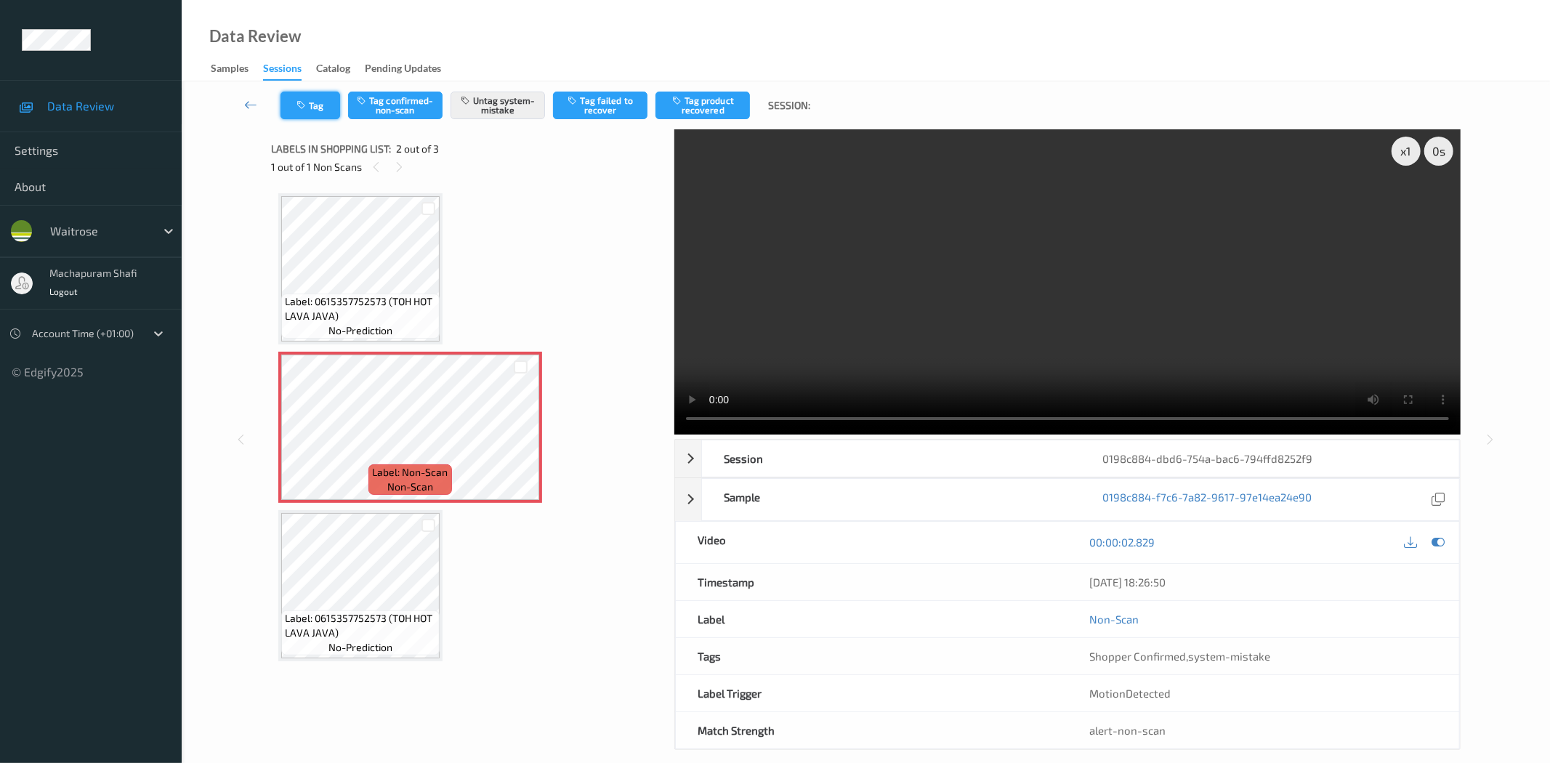
click at [303, 94] on button "Tag" at bounding box center [310, 106] width 60 height 28
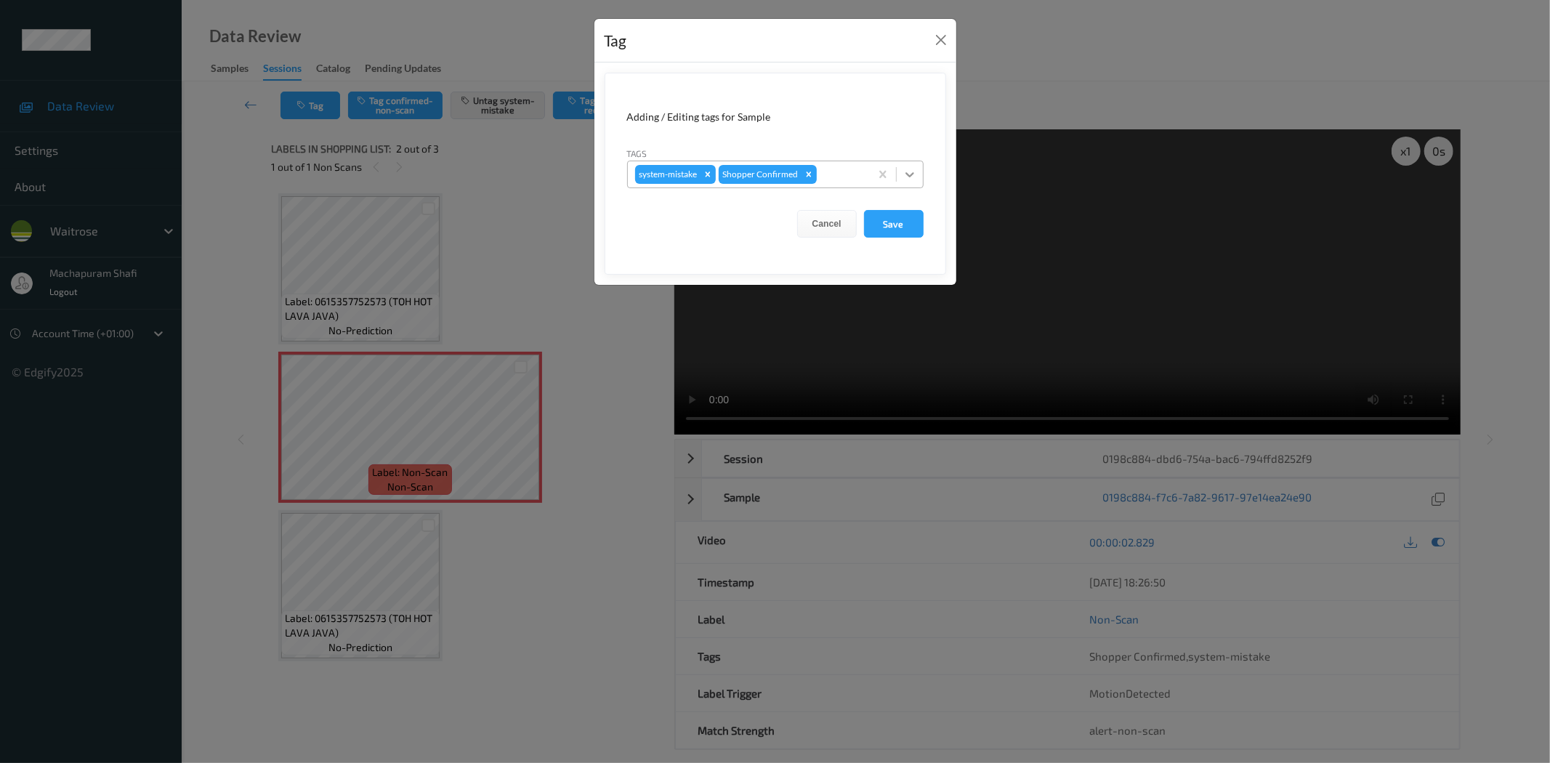
click at [913, 173] on icon at bounding box center [909, 174] width 9 height 5
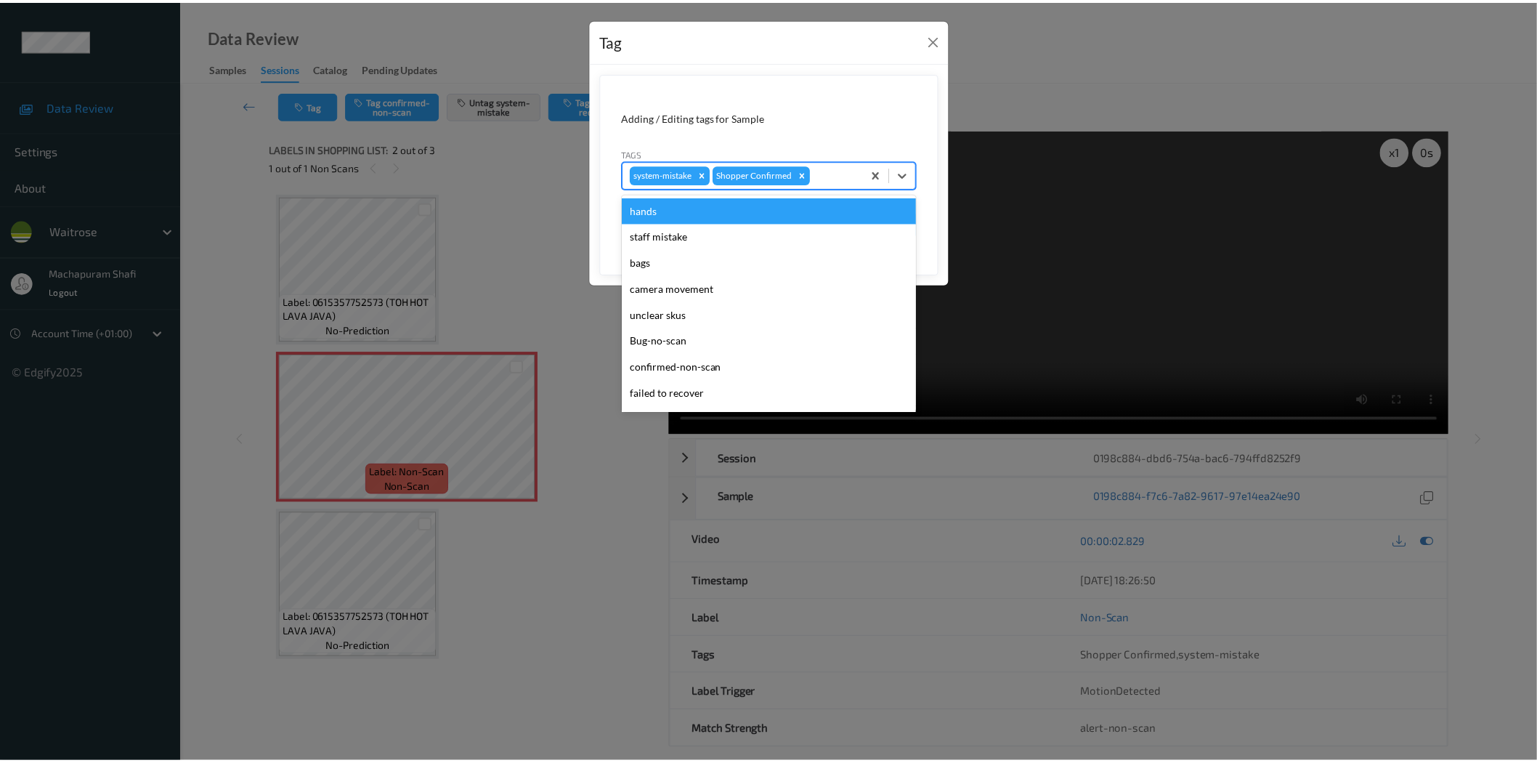
scroll to position [284, 0]
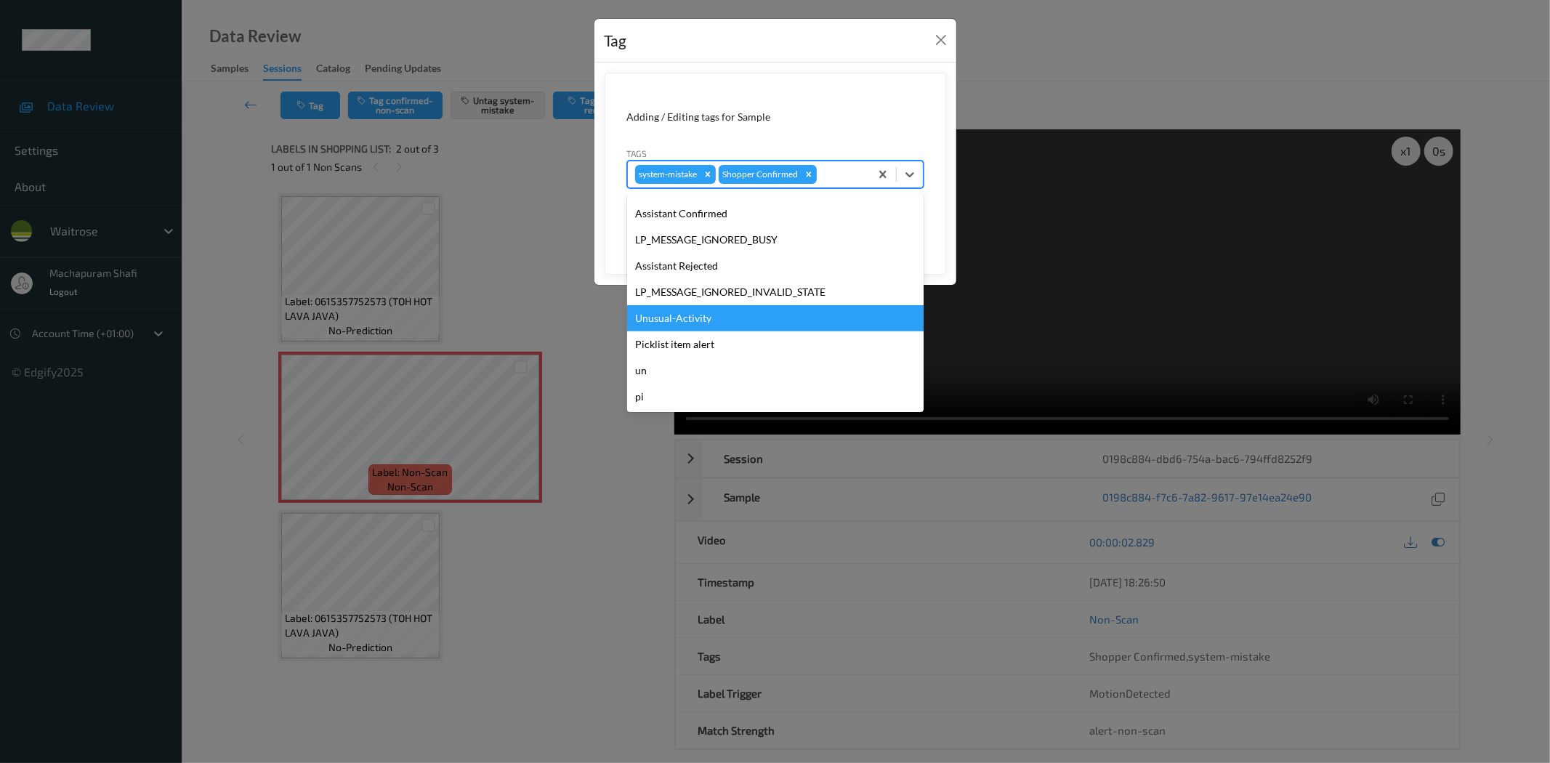
click at [707, 315] on div "Unusual-Activity" at bounding box center [775, 318] width 296 height 26
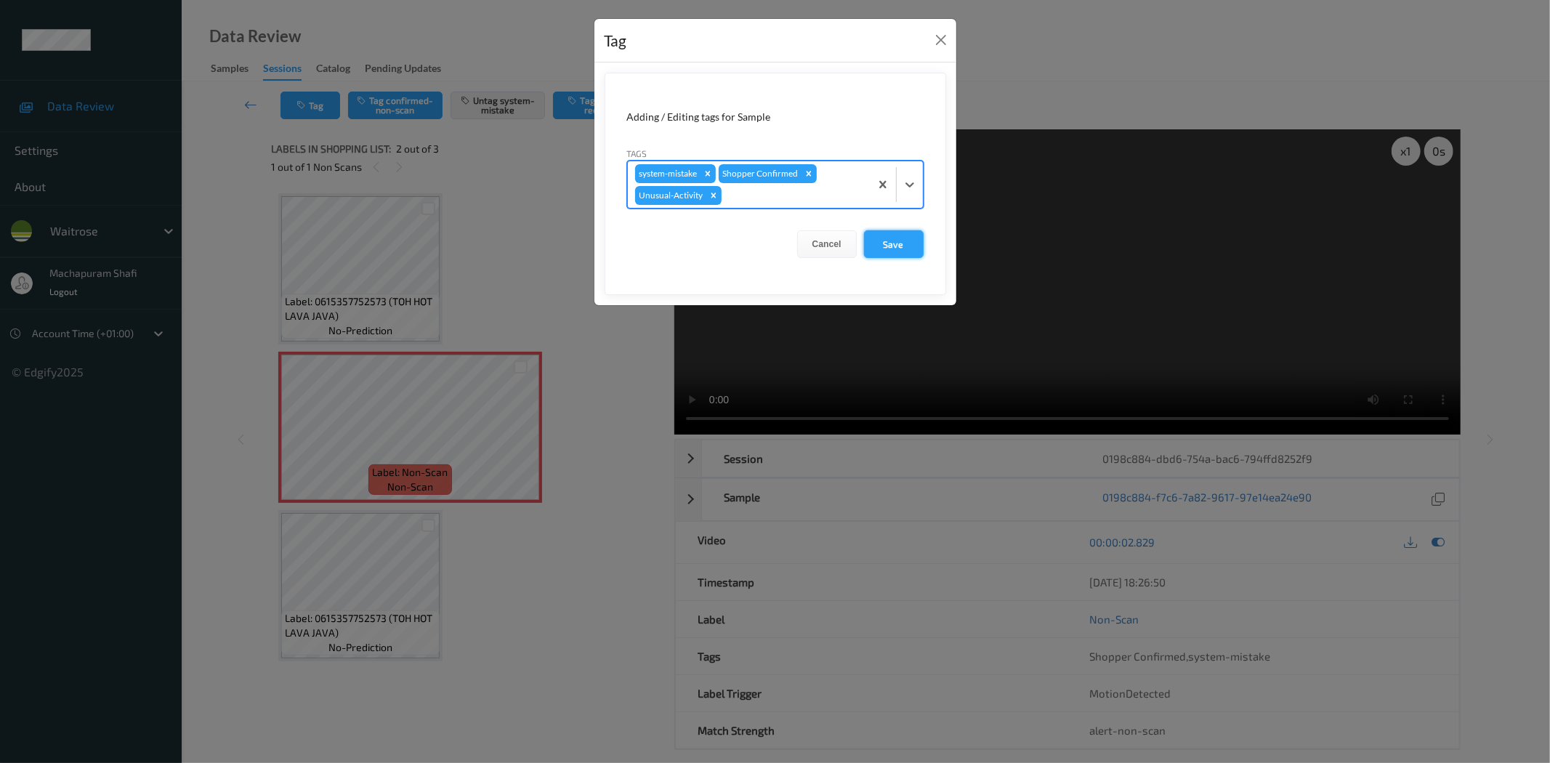
click at [880, 241] on button "Save" at bounding box center [894, 244] width 60 height 28
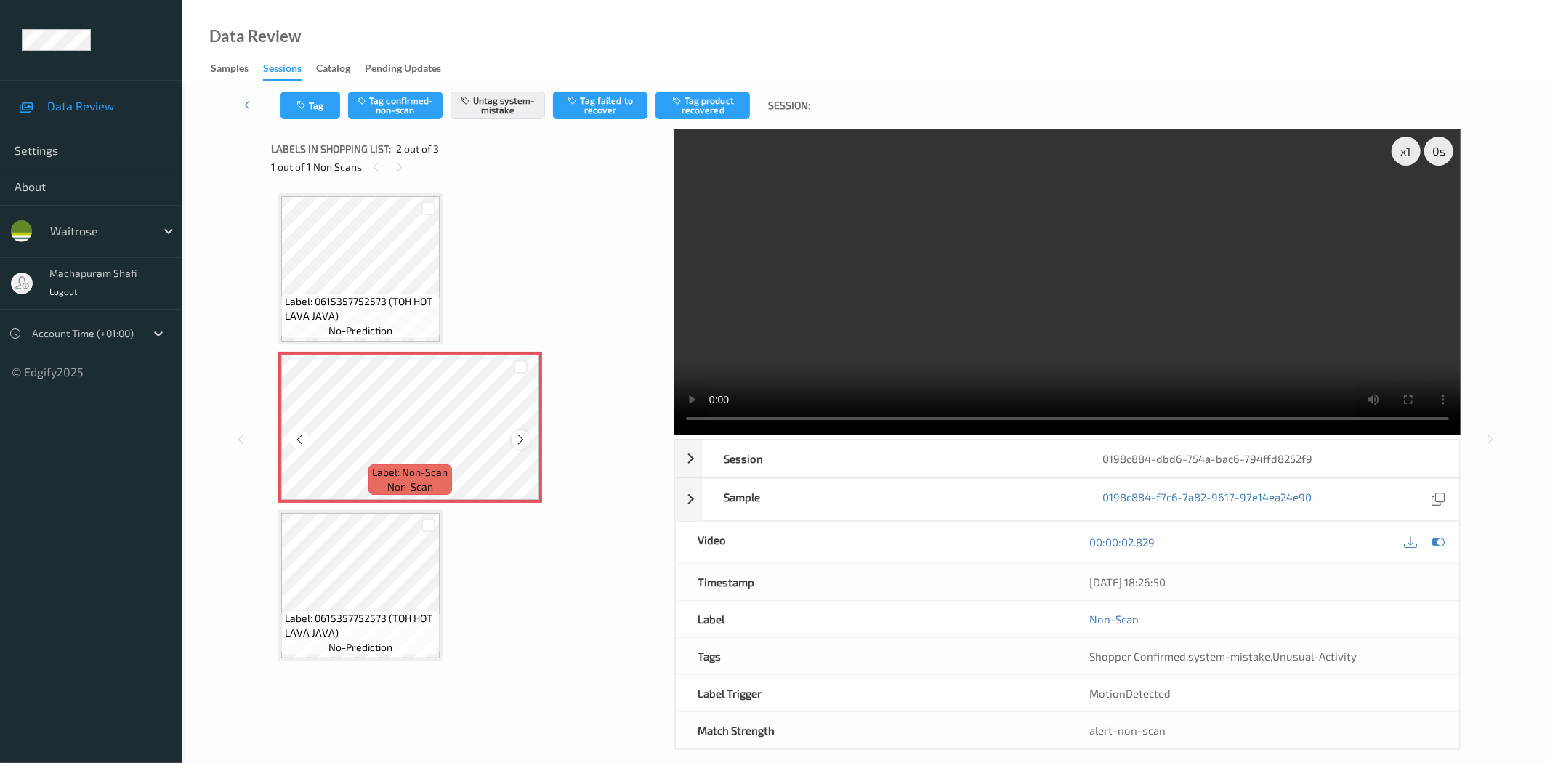
click at [517, 440] on icon at bounding box center [520, 439] width 12 height 13
click at [294, 113] on button "Tag" at bounding box center [310, 106] width 60 height 28
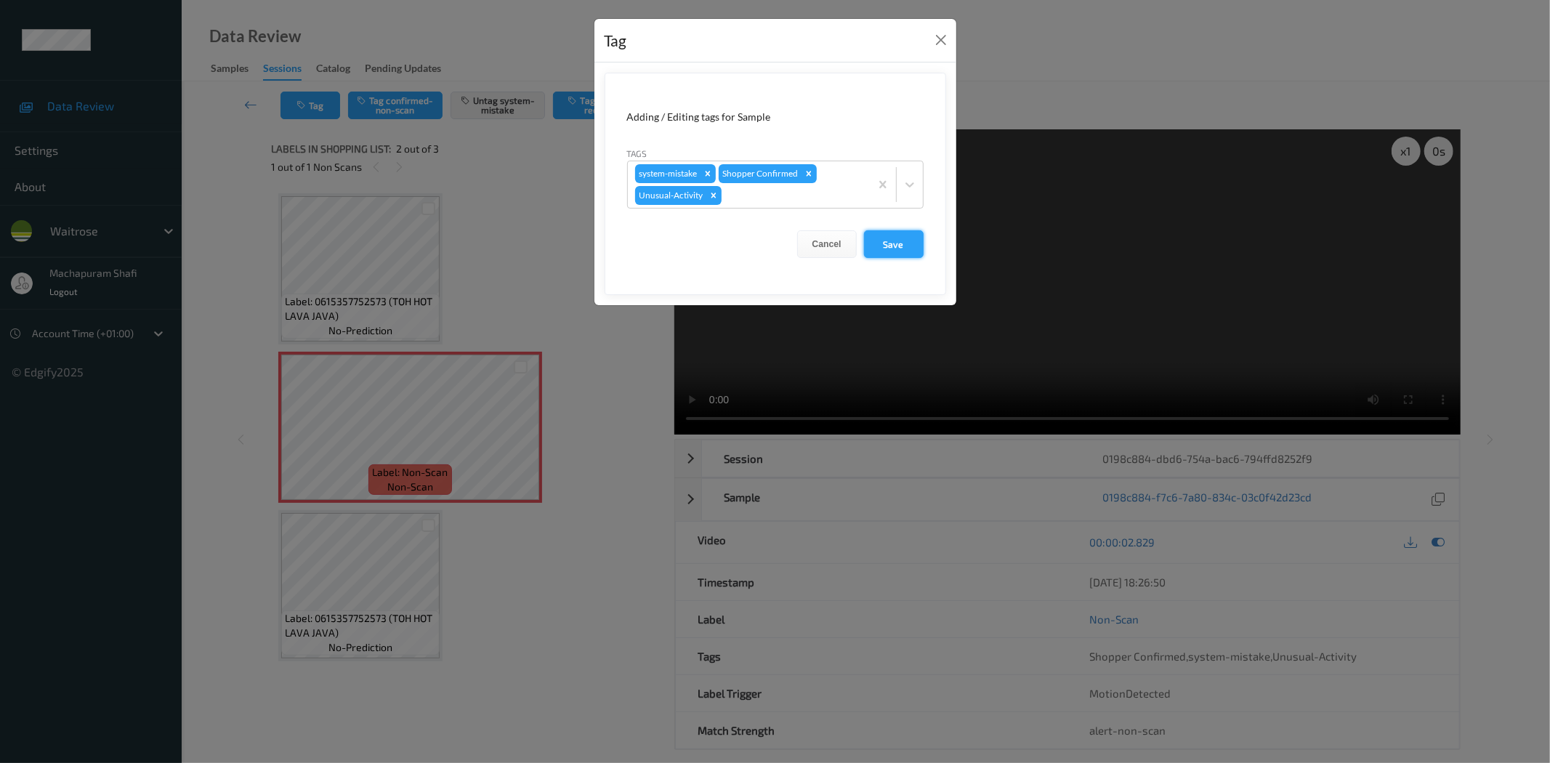
click at [885, 245] on button "Save" at bounding box center [894, 244] width 60 height 28
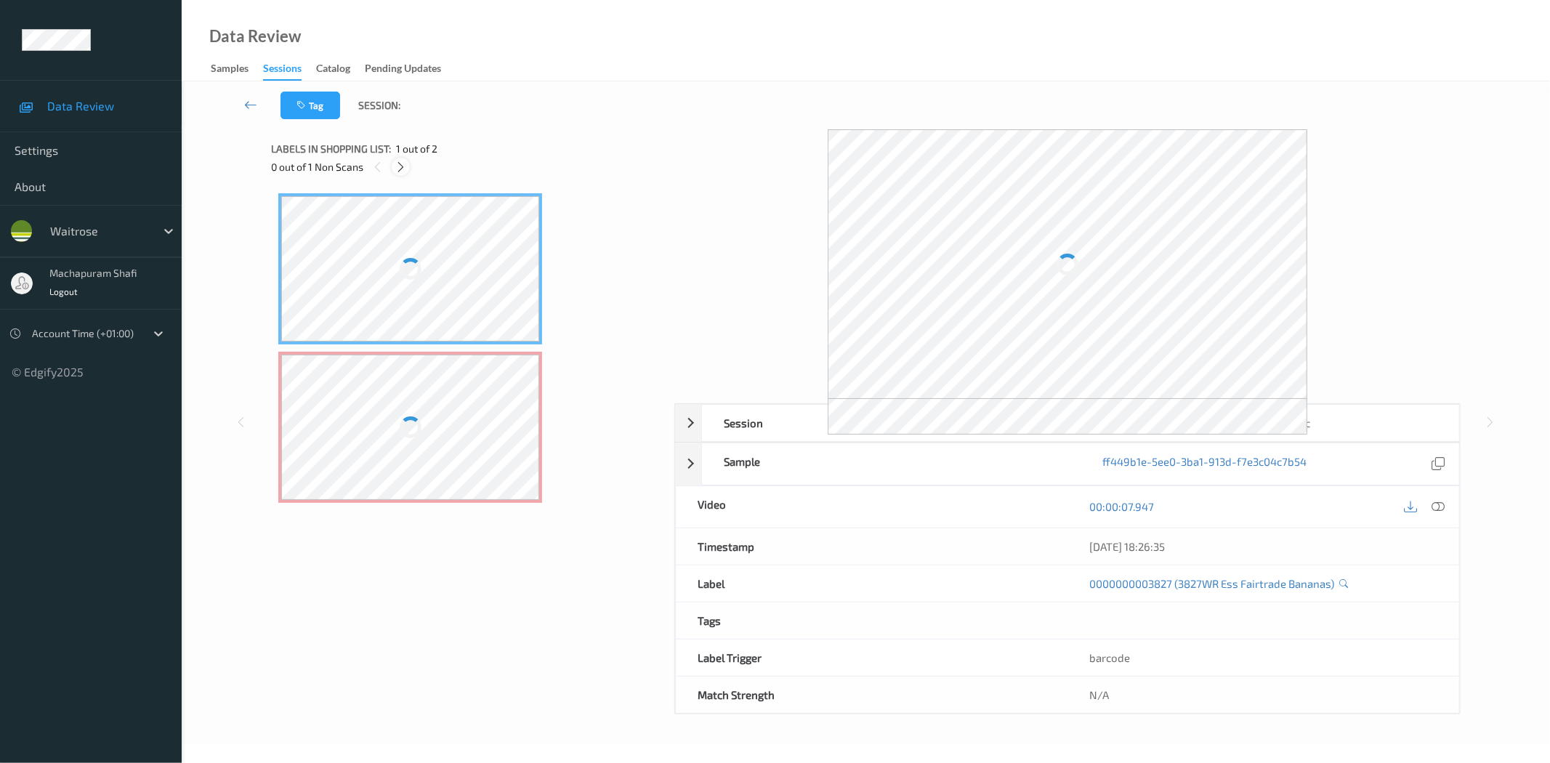
click at [404, 162] on icon at bounding box center [401, 167] width 12 height 13
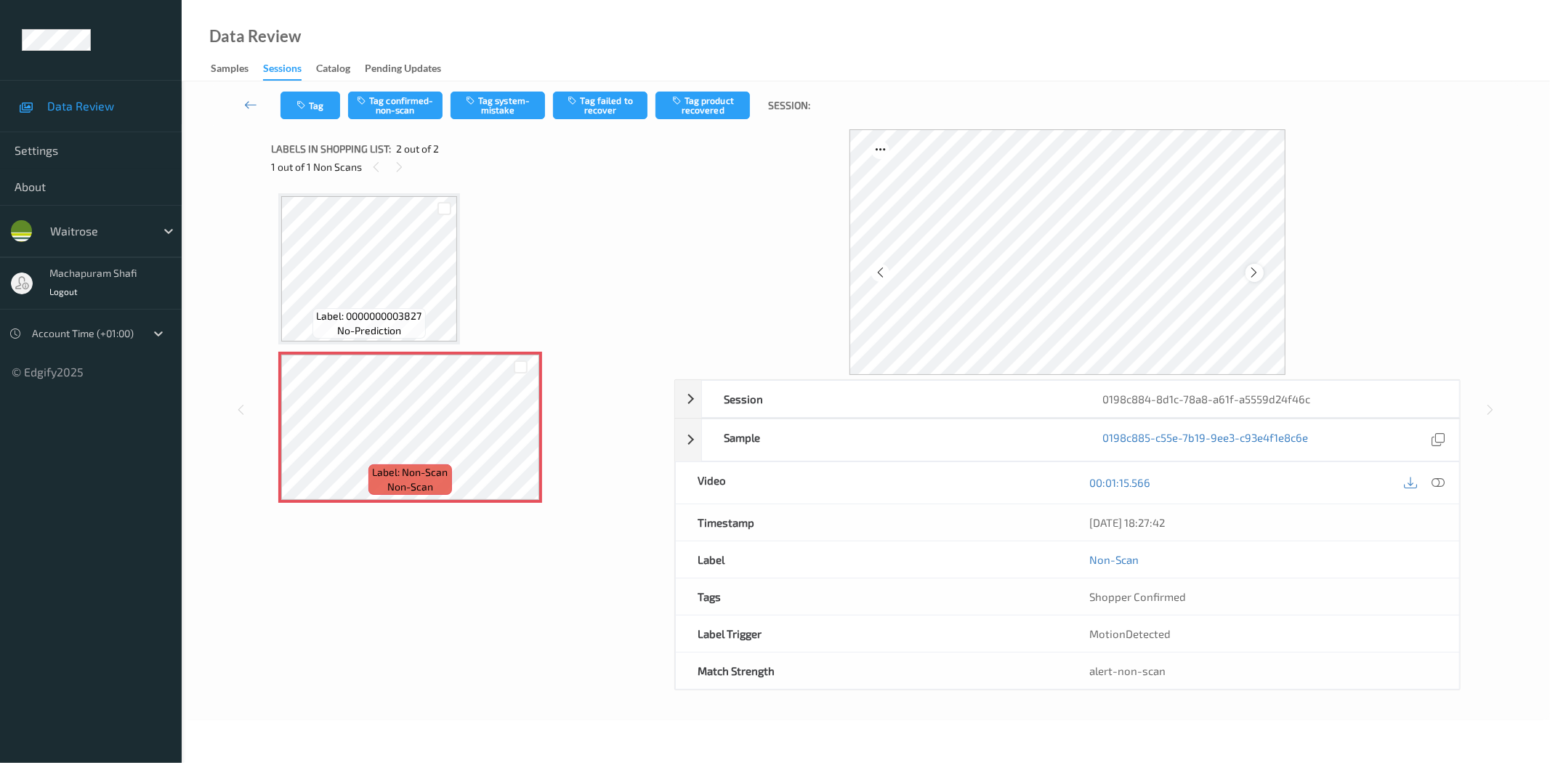
click at [1257, 274] on icon at bounding box center [1254, 272] width 12 height 13
click at [1437, 485] on icon at bounding box center [1438, 482] width 13 height 13
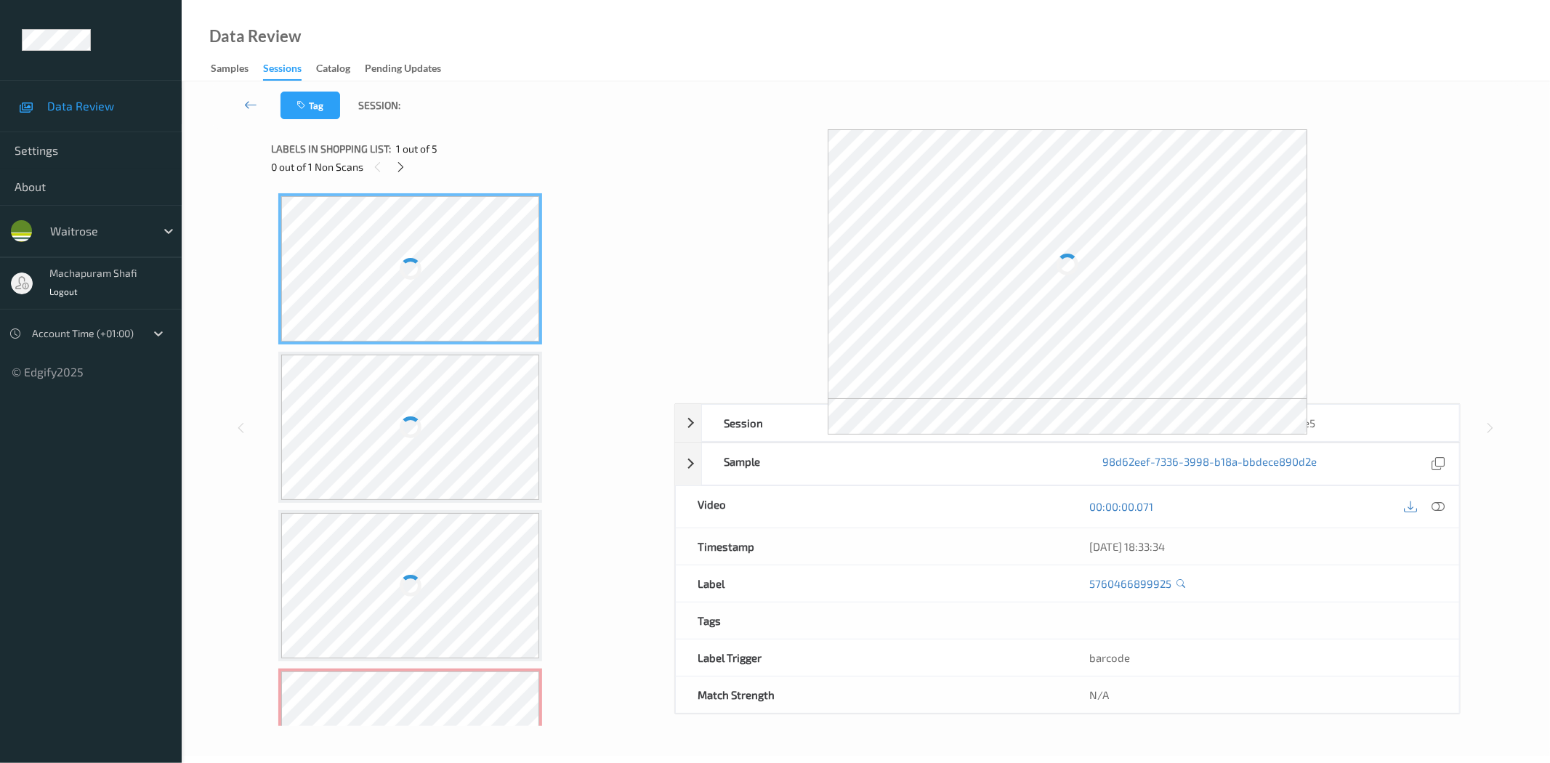
drag, startPoint x: 402, startPoint y: 163, endPoint x: 490, endPoint y: 201, distance: 96.1
click at [402, 163] on icon at bounding box center [401, 167] width 12 height 13
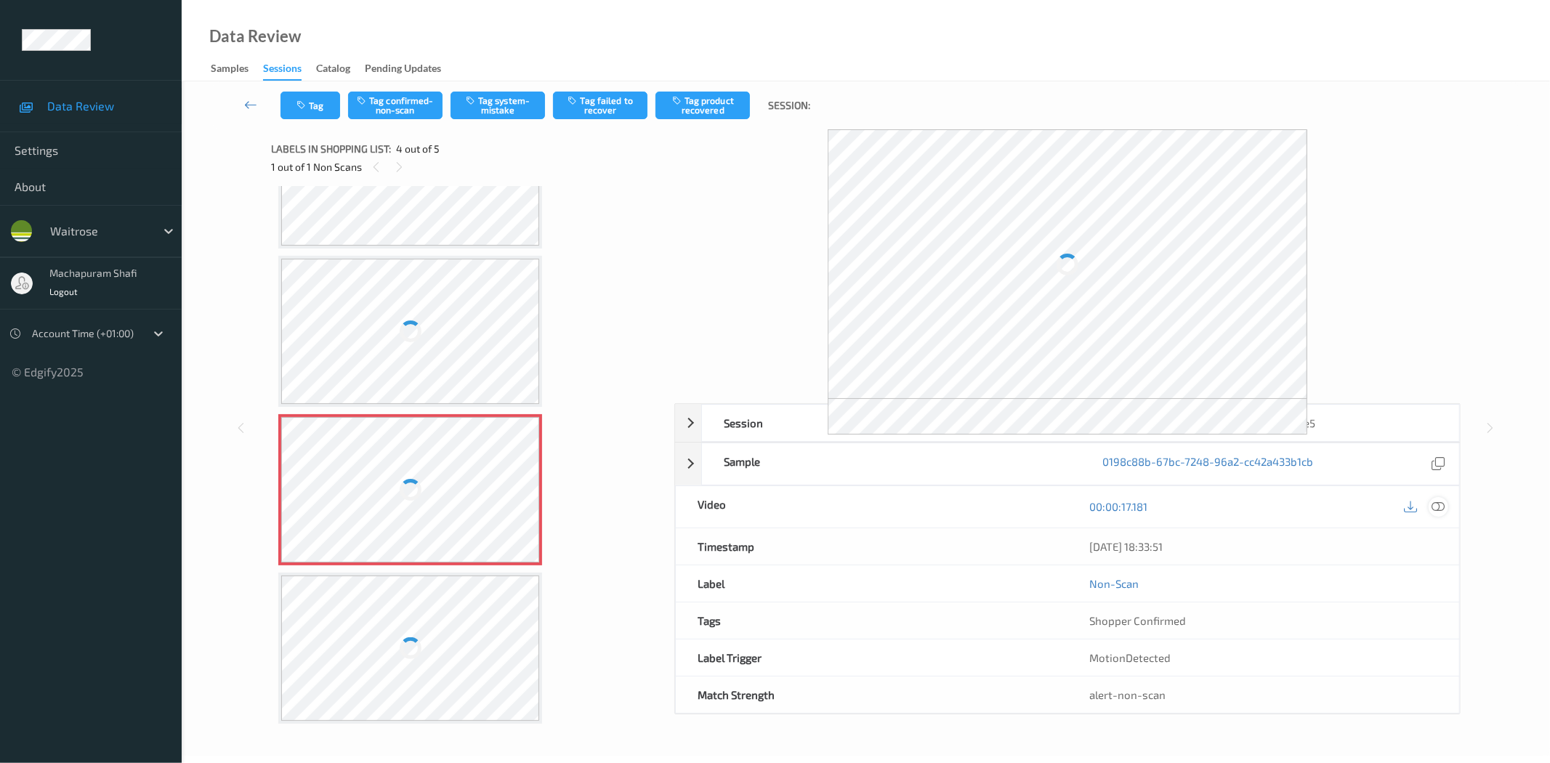
click at [1439, 511] on icon at bounding box center [1438, 506] width 13 height 13
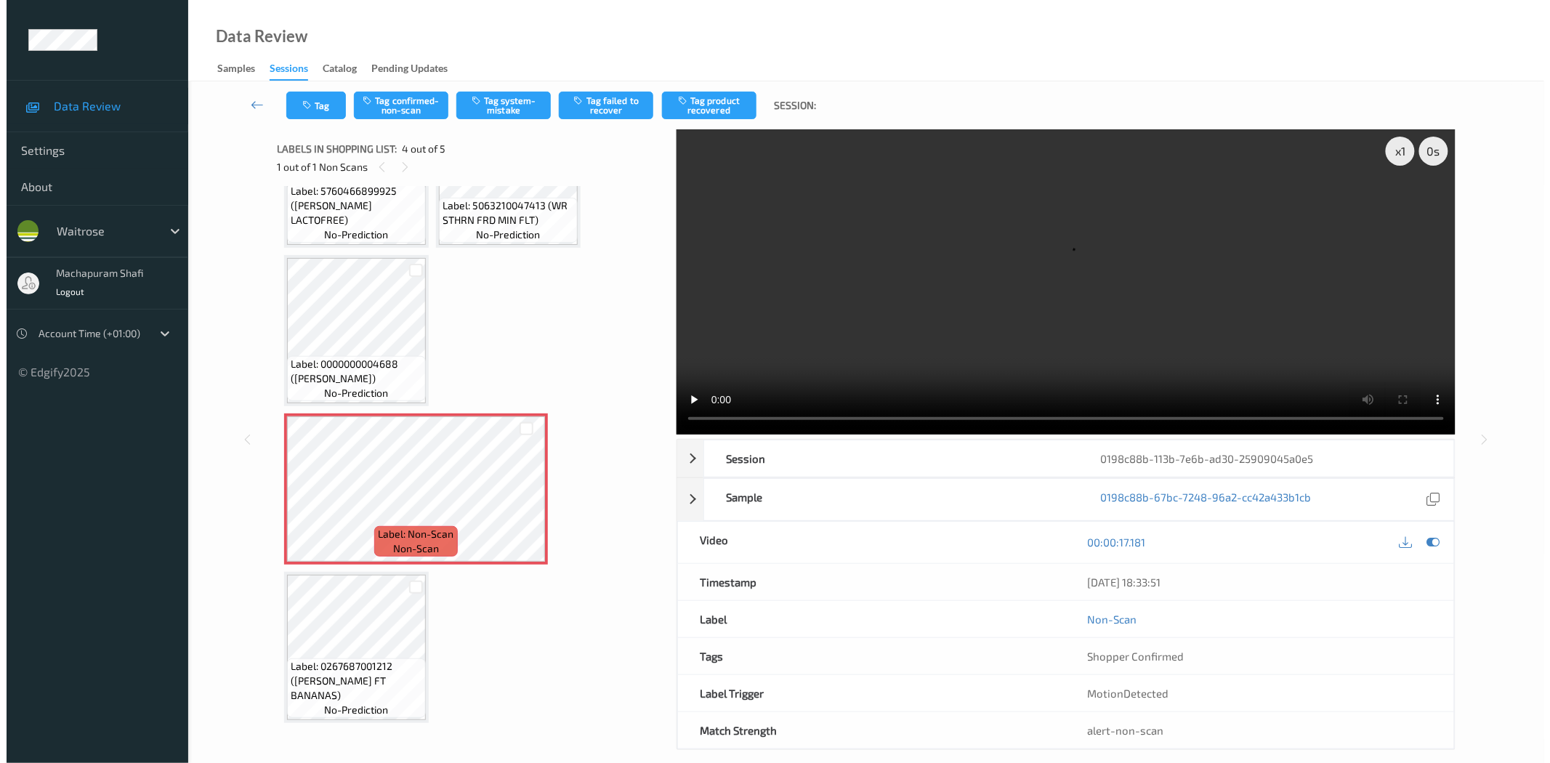
scroll to position [84, 0]
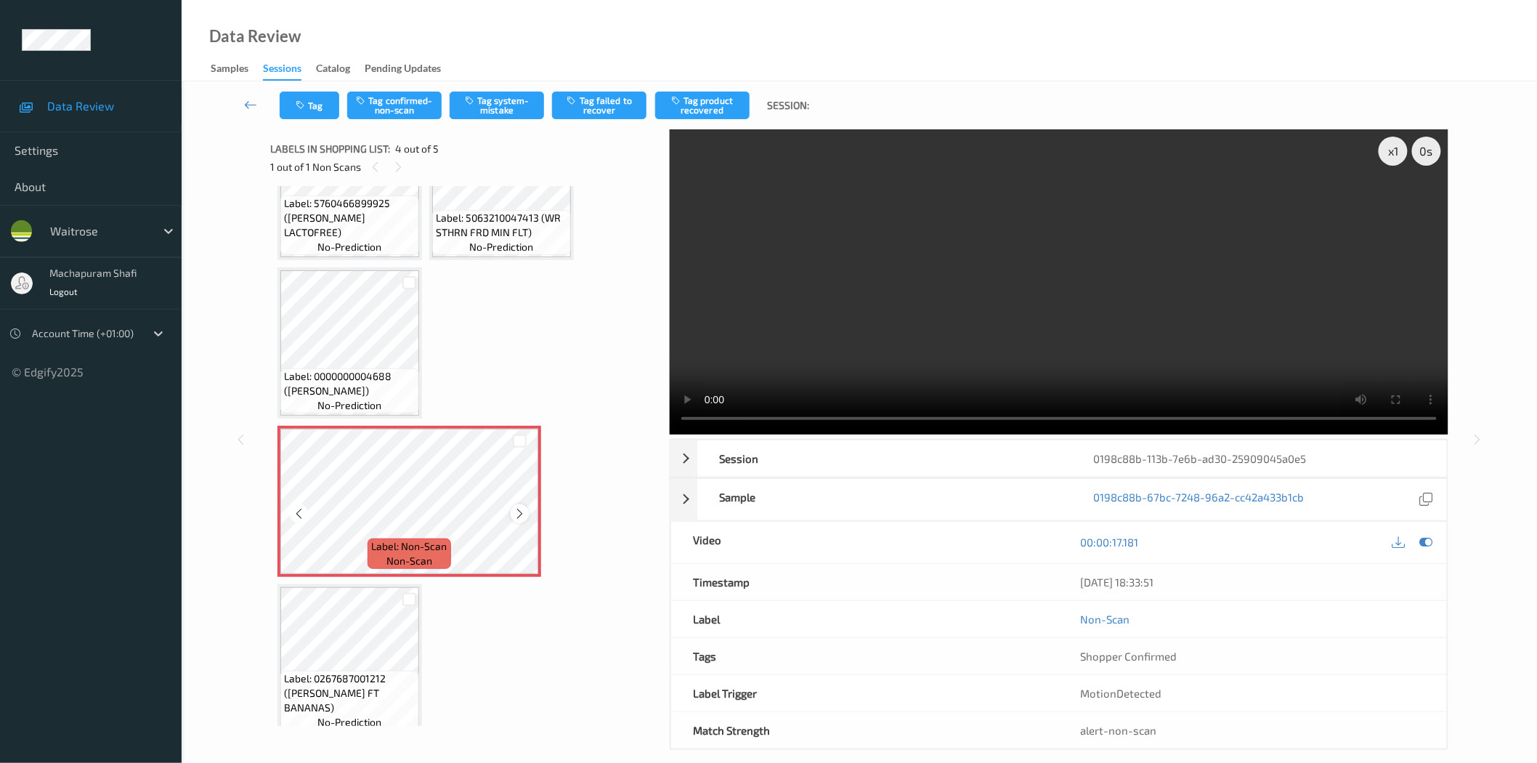
click at [514, 512] on icon at bounding box center [520, 513] width 12 height 13
click at [507, 105] on button "Tag system-mistake" at bounding box center [497, 106] width 94 height 28
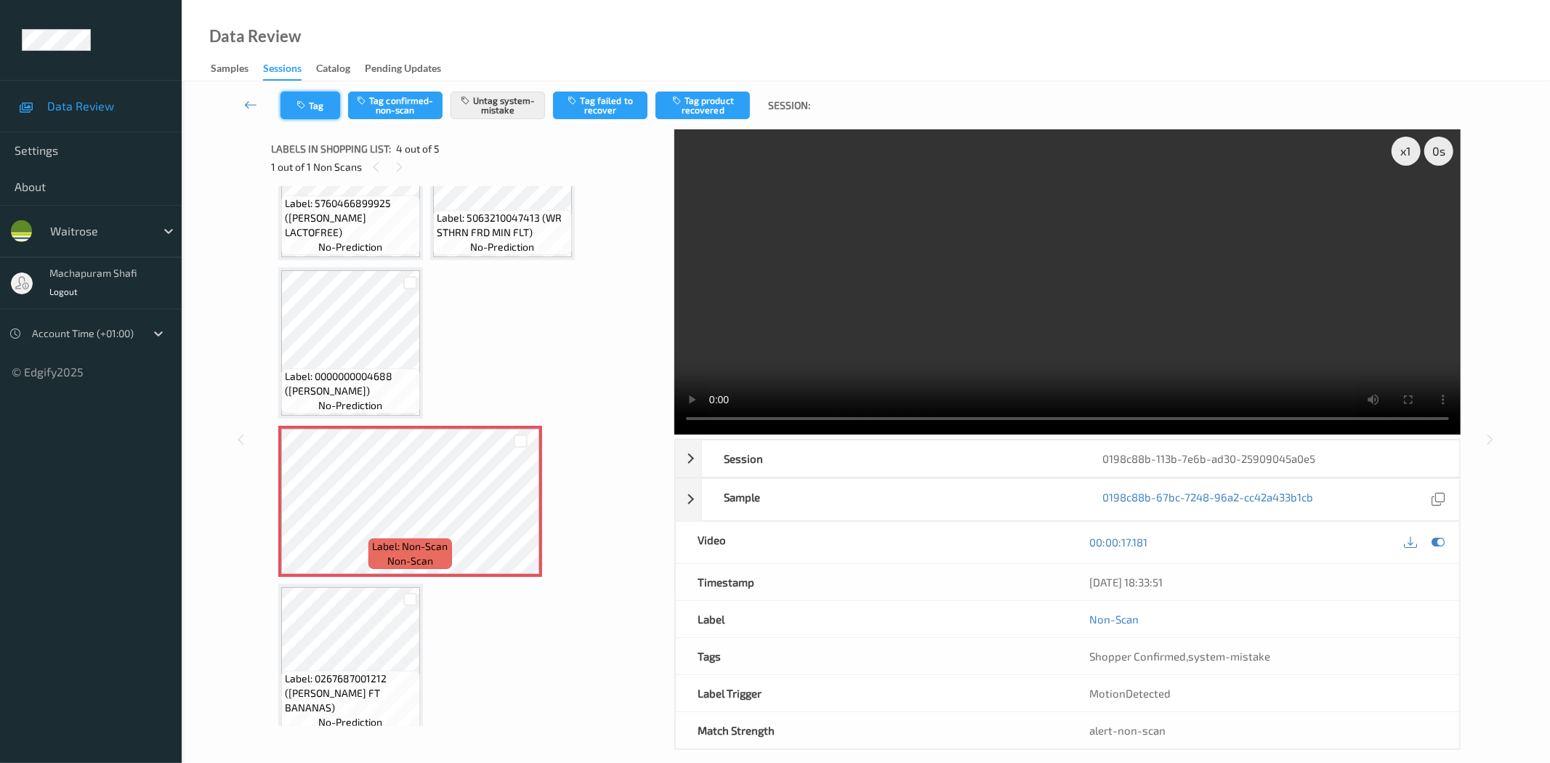
click at [307, 105] on icon "button" at bounding box center [302, 105] width 12 height 10
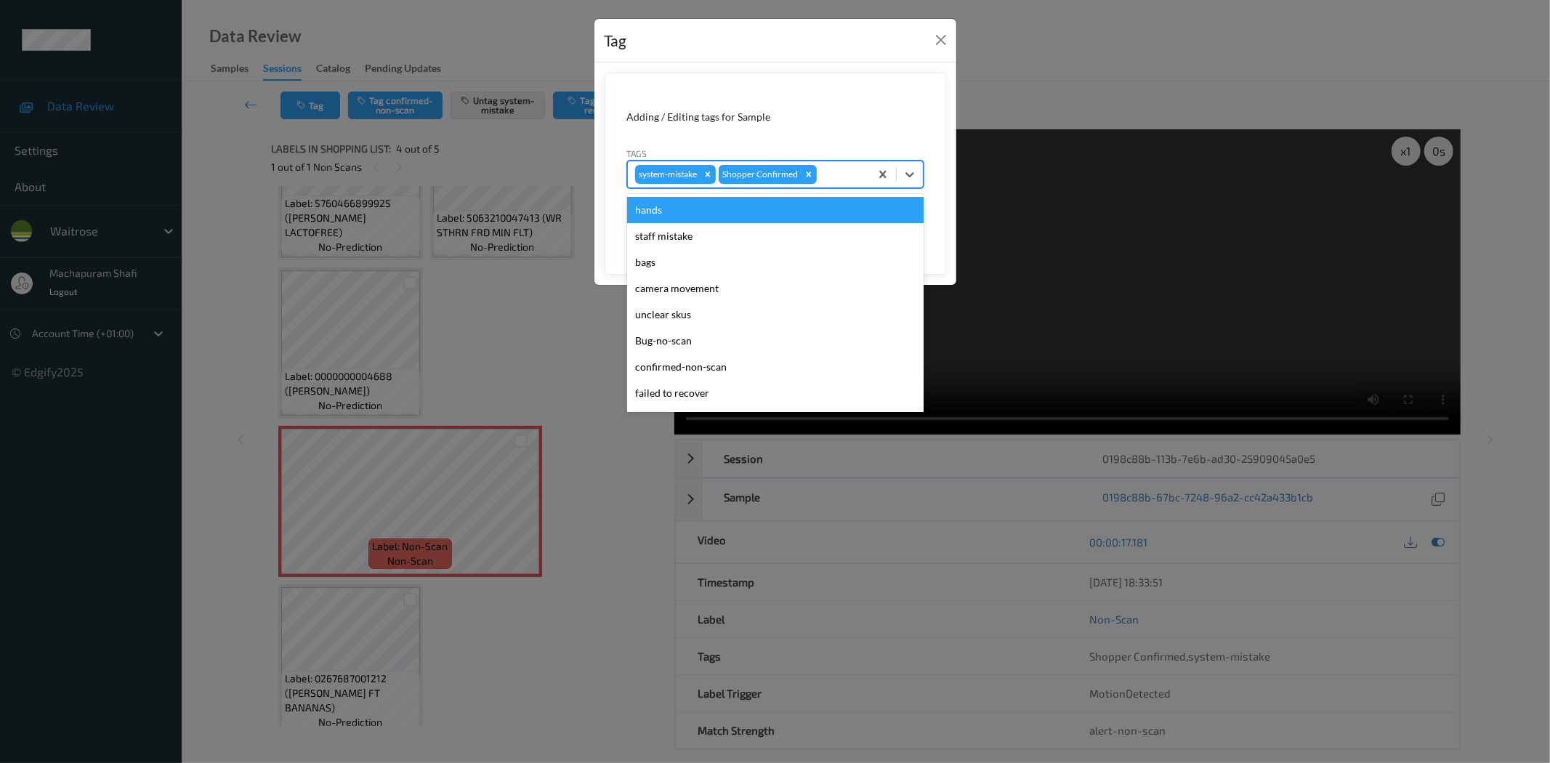
drag, startPoint x: 905, startPoint y: 169, endPoint x: 852, endPoint y: 222, distance: 75.0
click at [905, 169] on icon at bounding box center [909, 174] width 15 height 15
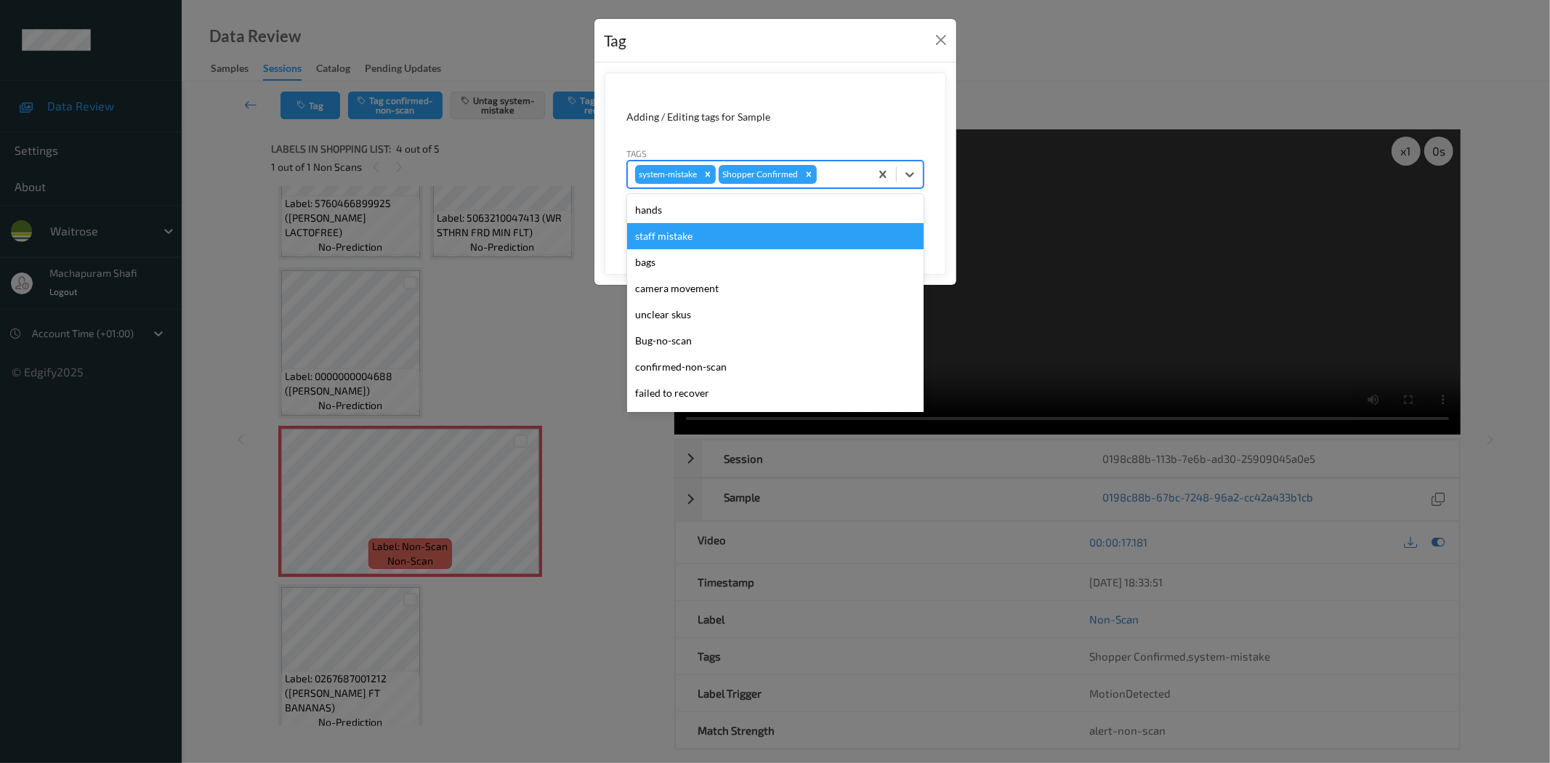
scroll to position [284, 0]
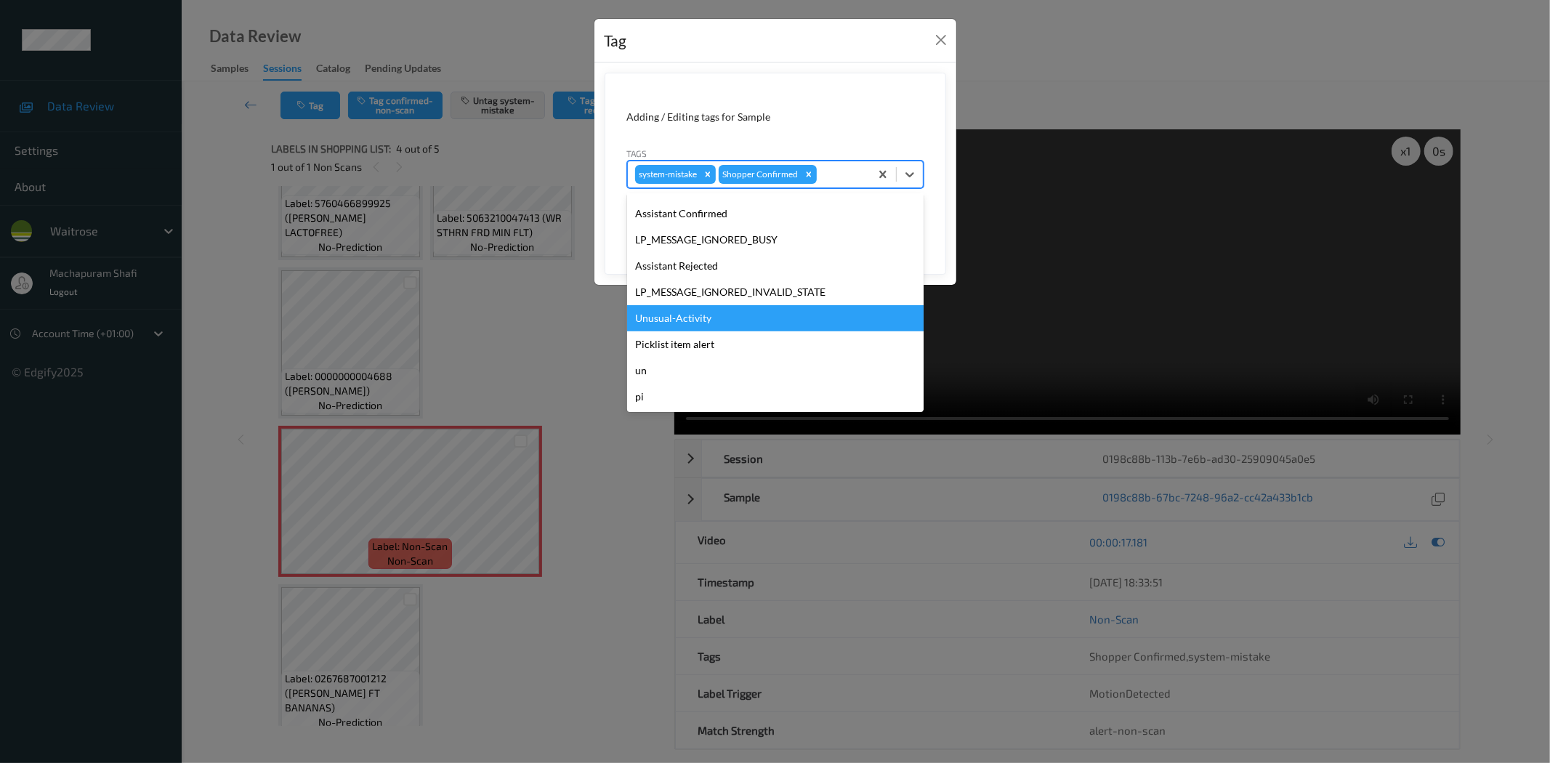
click at [679, 312] on div "Unusual-Activity" at bounding box center [775, 318] width 296 height 26
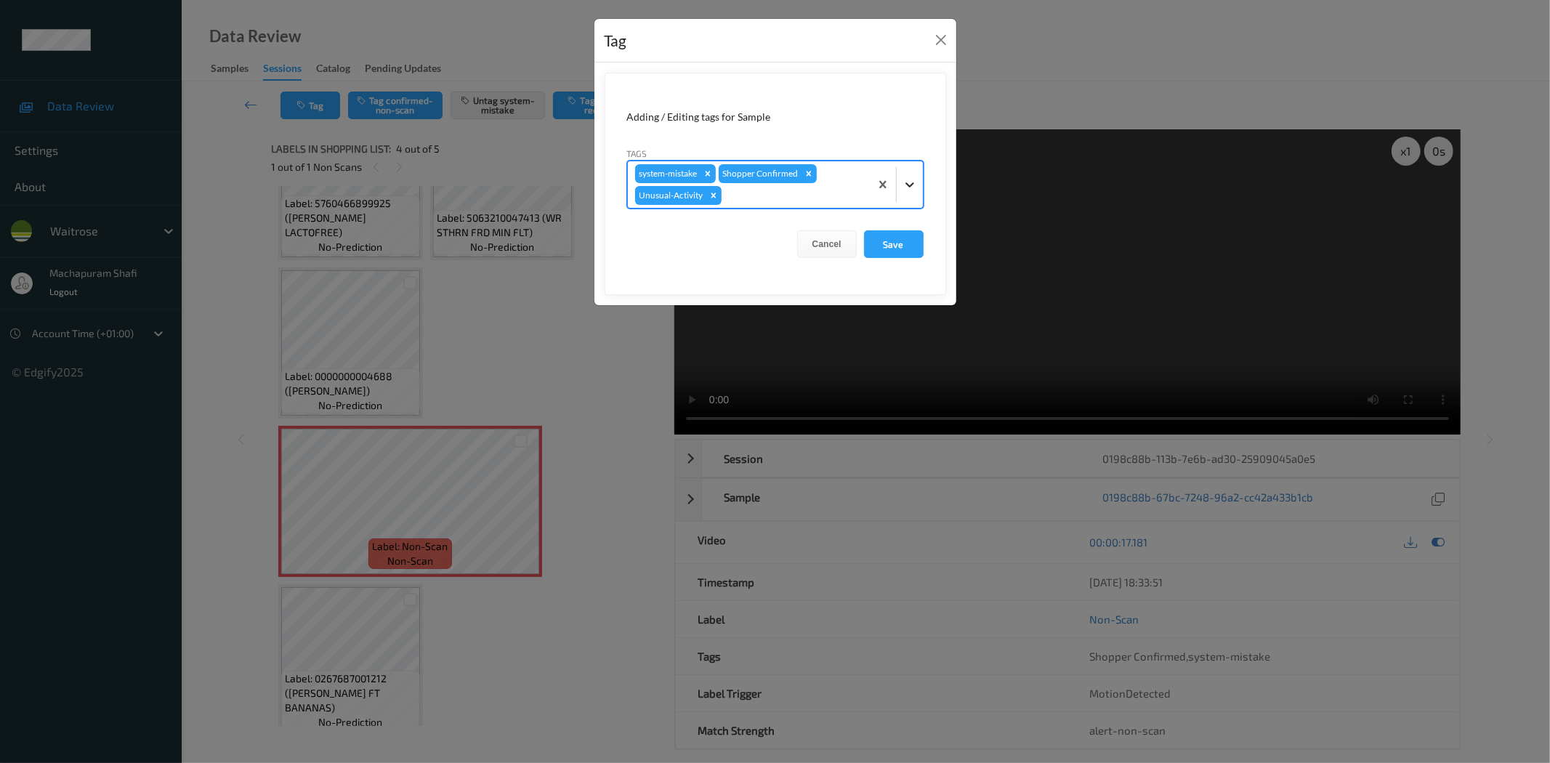
click at [908, 179] on icon at bounding box center [909, 184] width 15 height 15
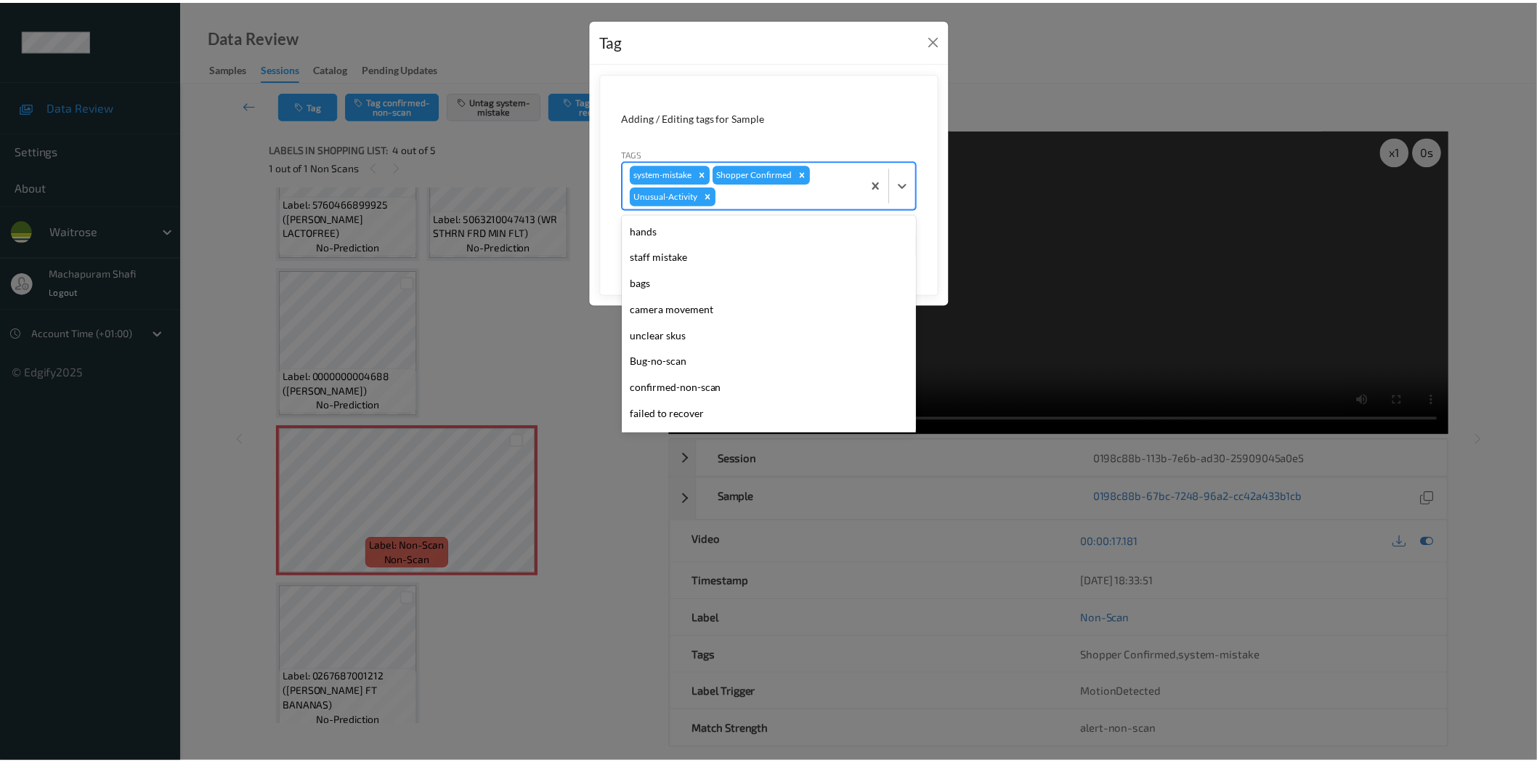
scroll to position [258, 0]
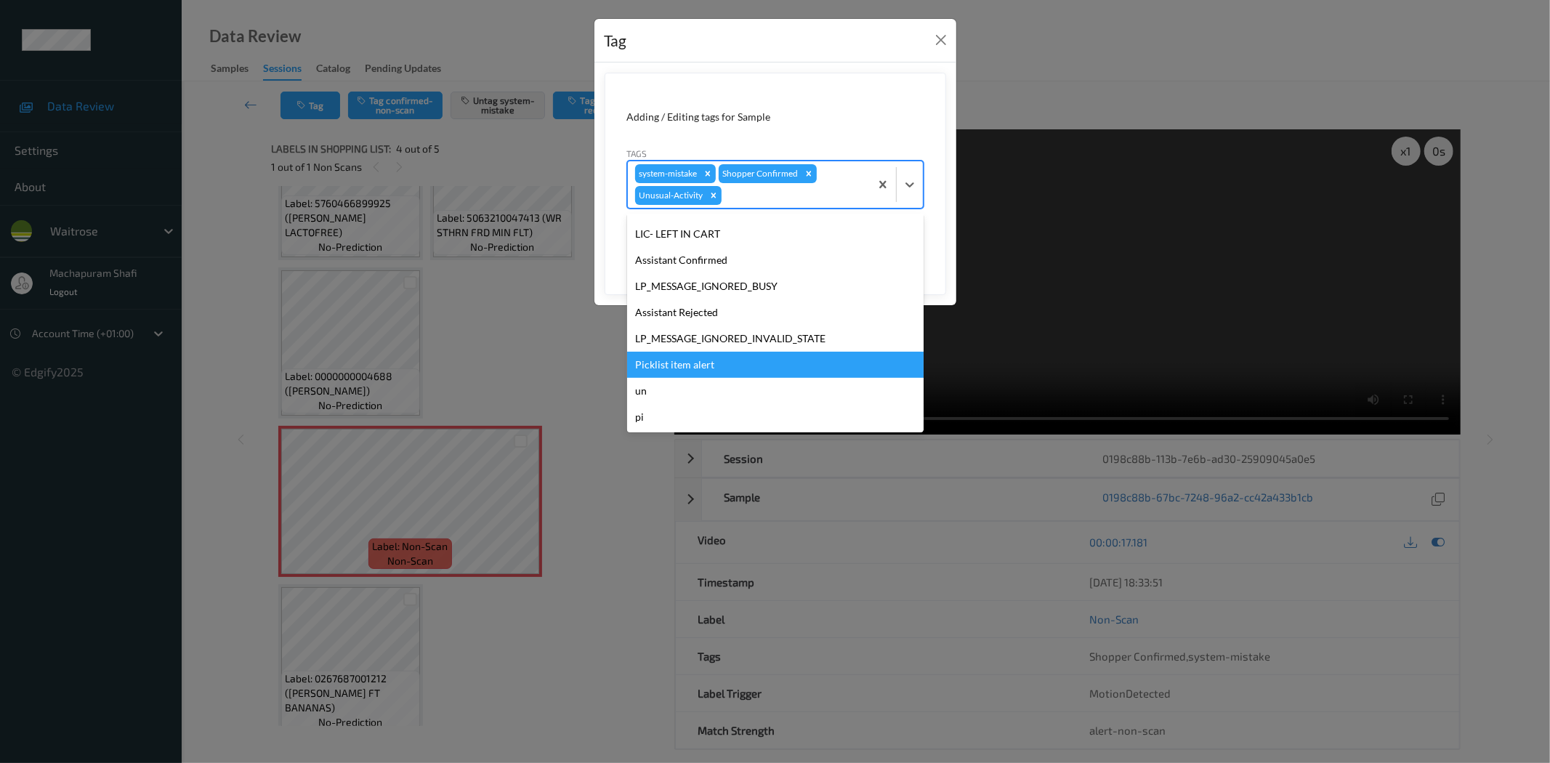
click at [713, 359] on div "Picklist item alert" at bounding box center [775, 365] width 296 height 26
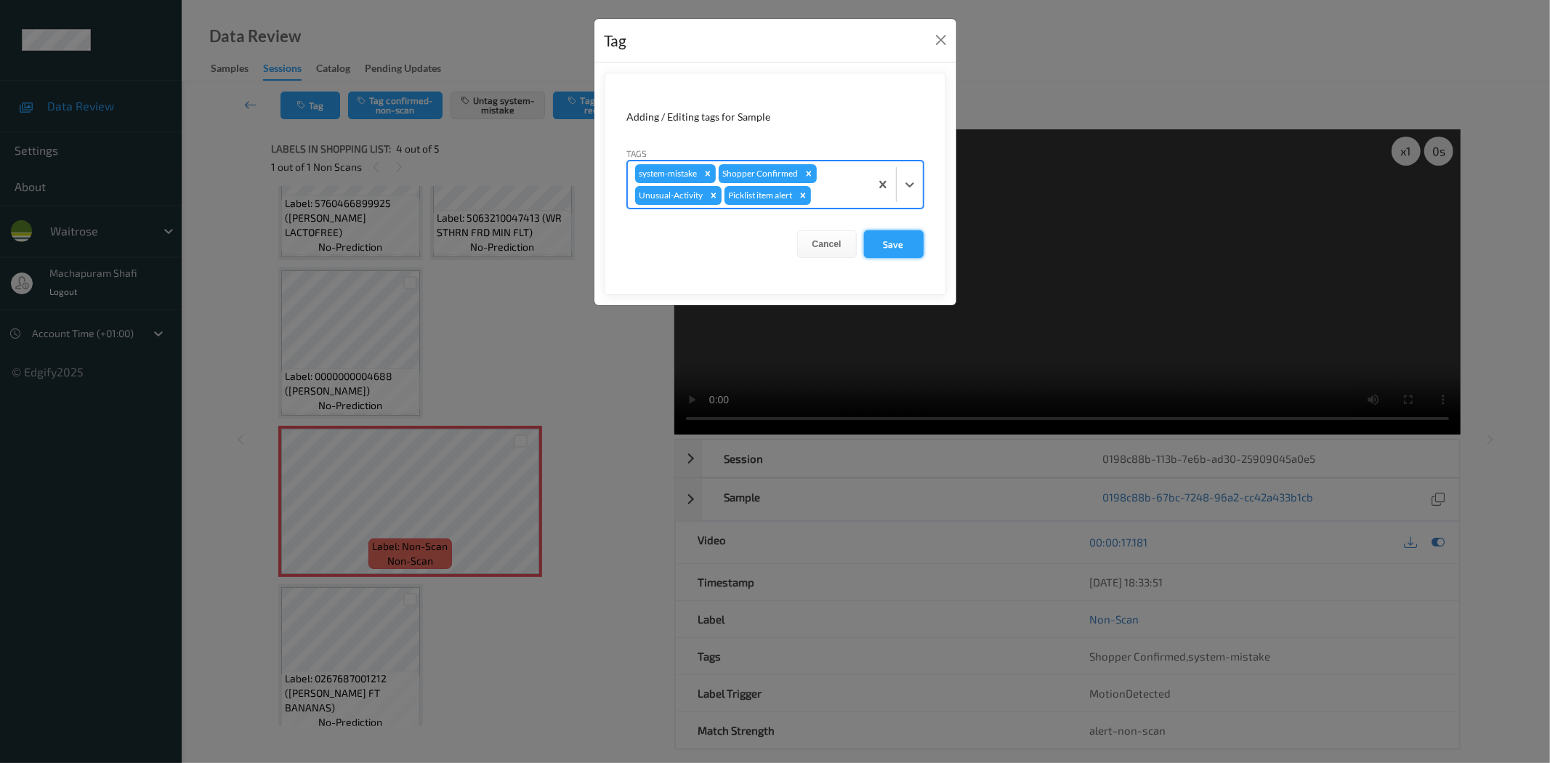
click at [891, 241] on button "Save" at bounding box center [894, 244] width 60 height 28
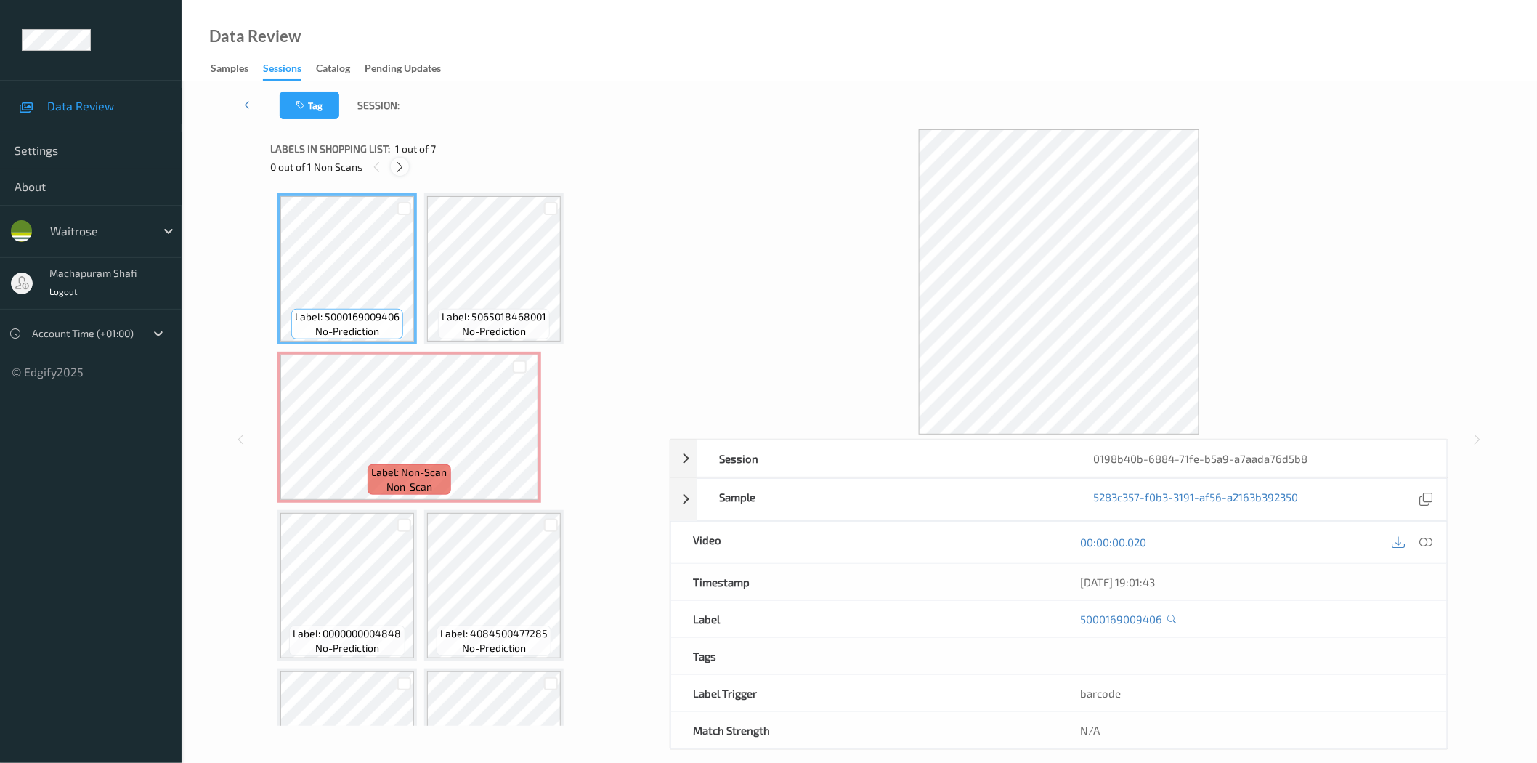
click at [402, 163] on icon at bounding box center [400, 167] width 12 height 13
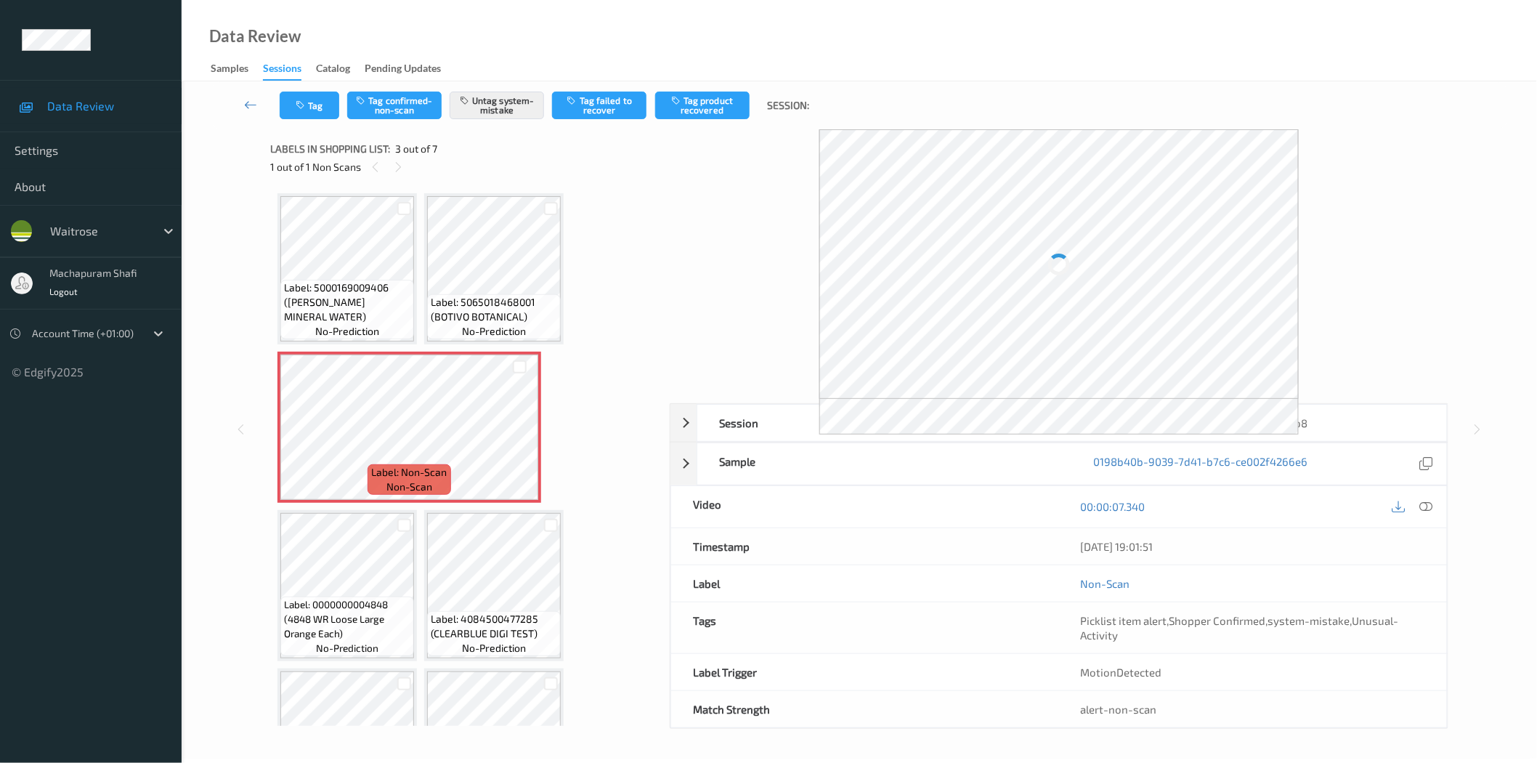
scroll to position [7, 0]
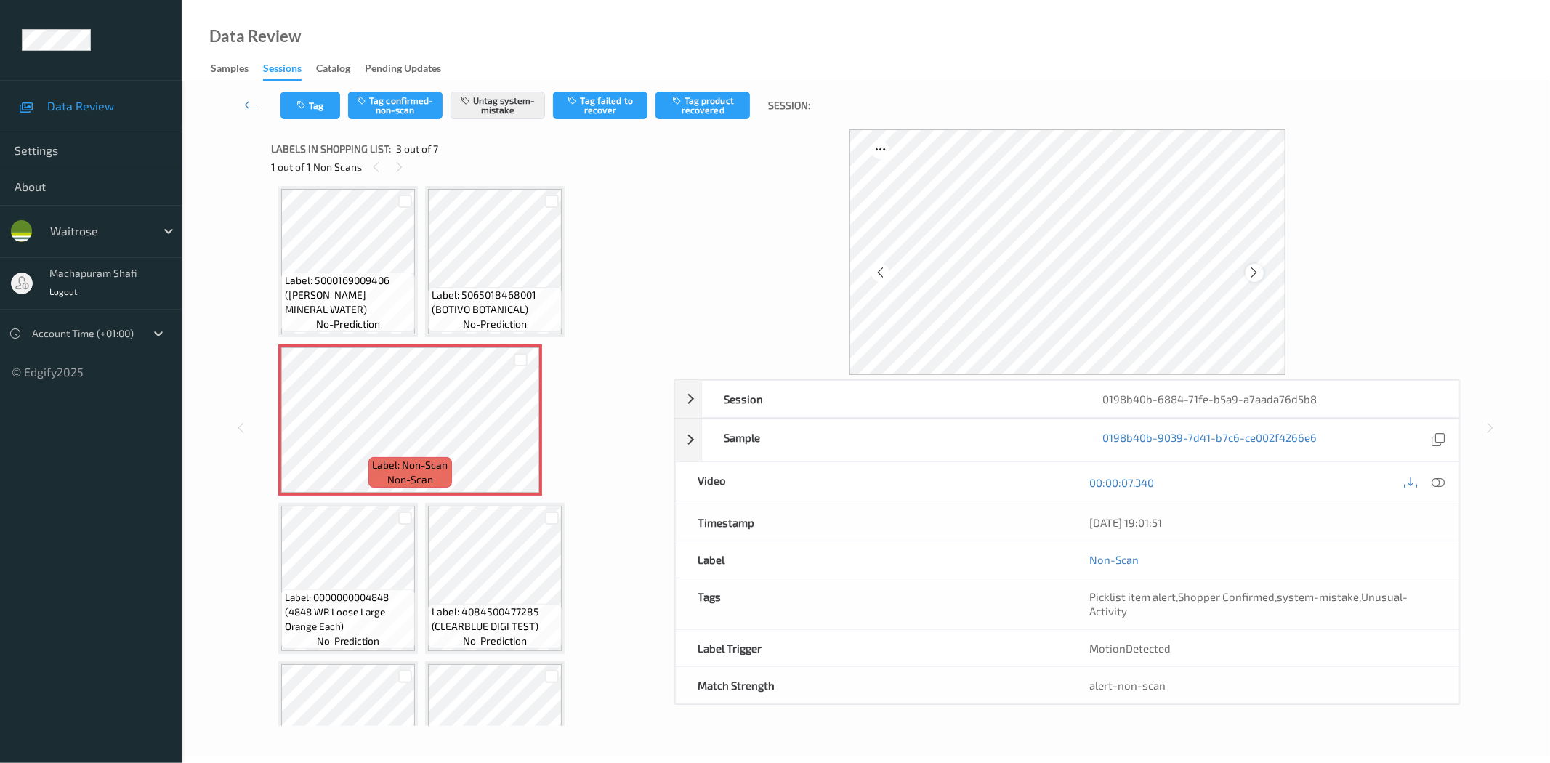
click at [1250, 272] on icon at bounding box center [1254, 272] width 12 height 13
click at [1434, 482] on icon at bounding box center [1438, 482] width 13 height 13
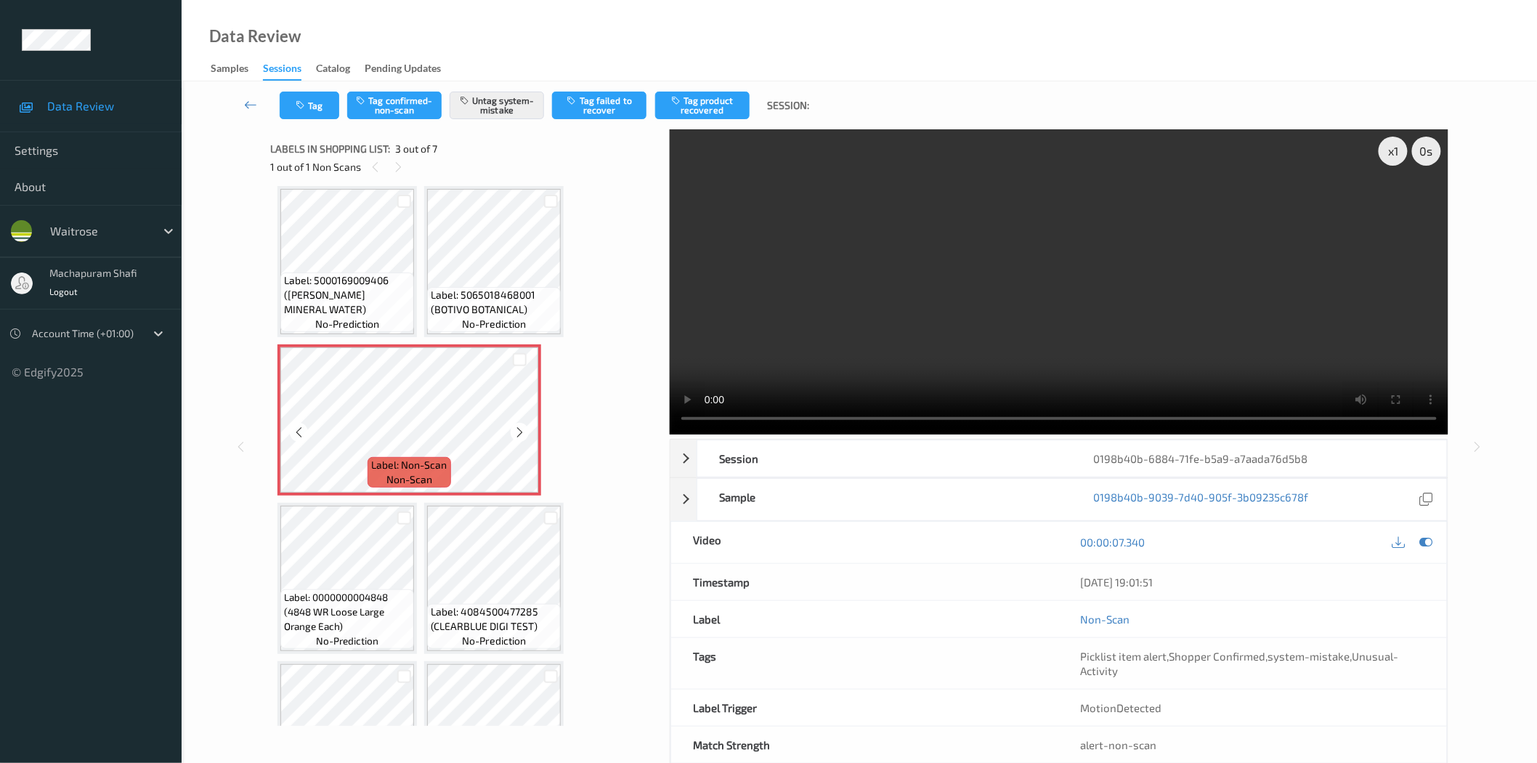
scroll to position [0, 0]
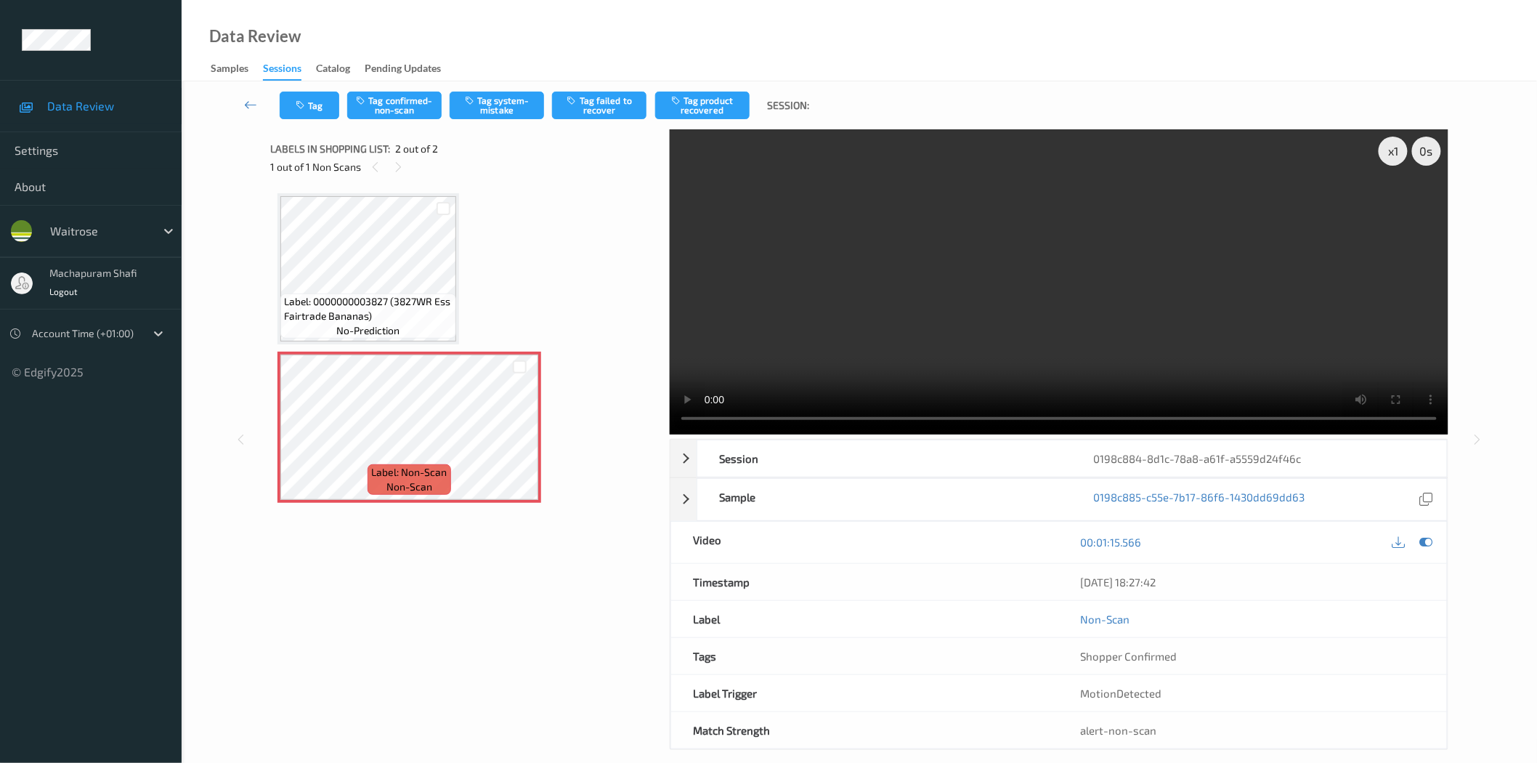
drag, startPoint x: 1001, startPoint y: 434, endPoint x: 974, endPoint y: 433, distance: 27.6
click at [1000, 434] on div "x 1 0 s Session 0198c884-8d1c-78a8-a61f-a5559d24f46c Session ID 0198c884-8d1c-7…" at bounding box center [1059, 439] width 779 height 620
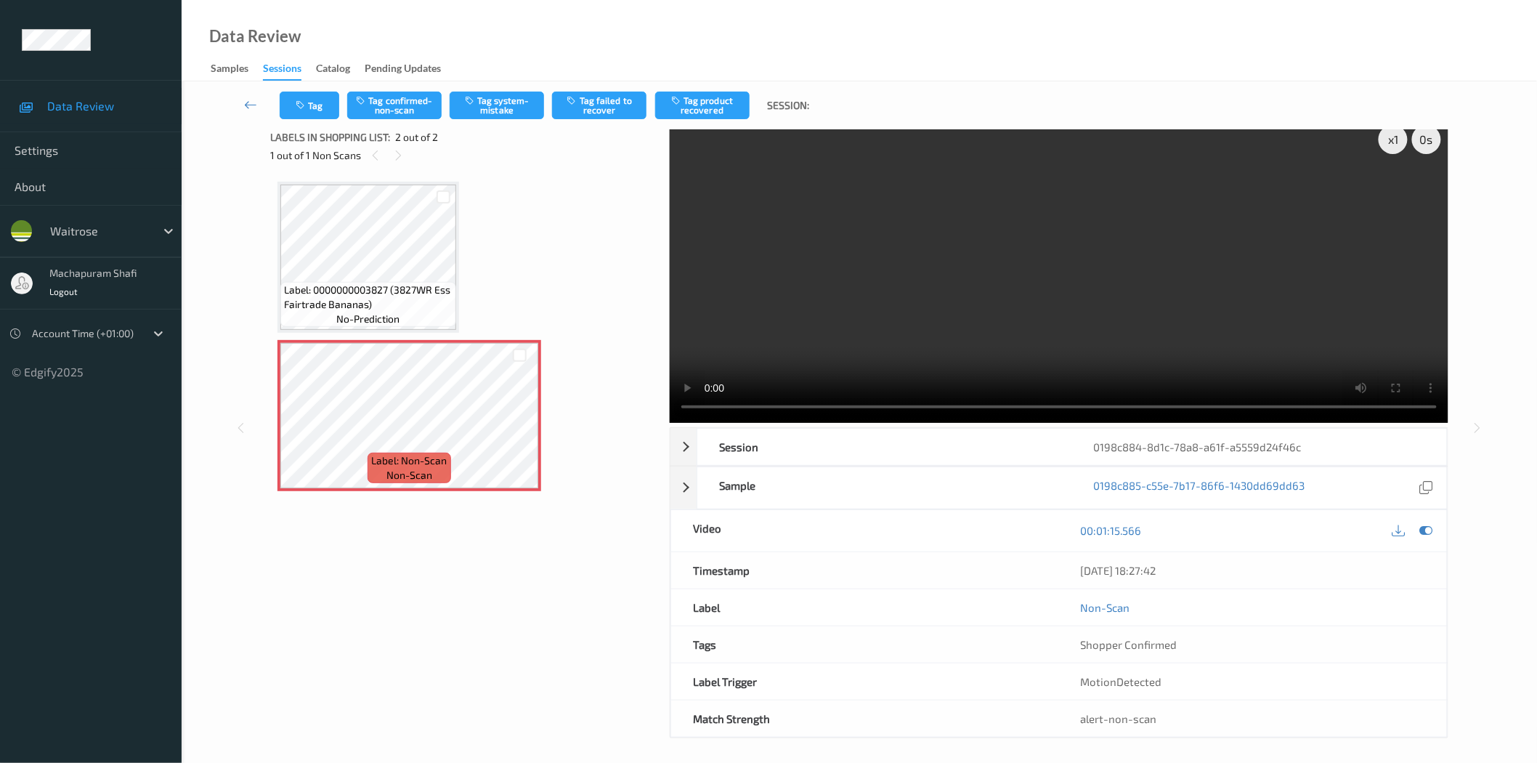
scroll to position [17, 0]
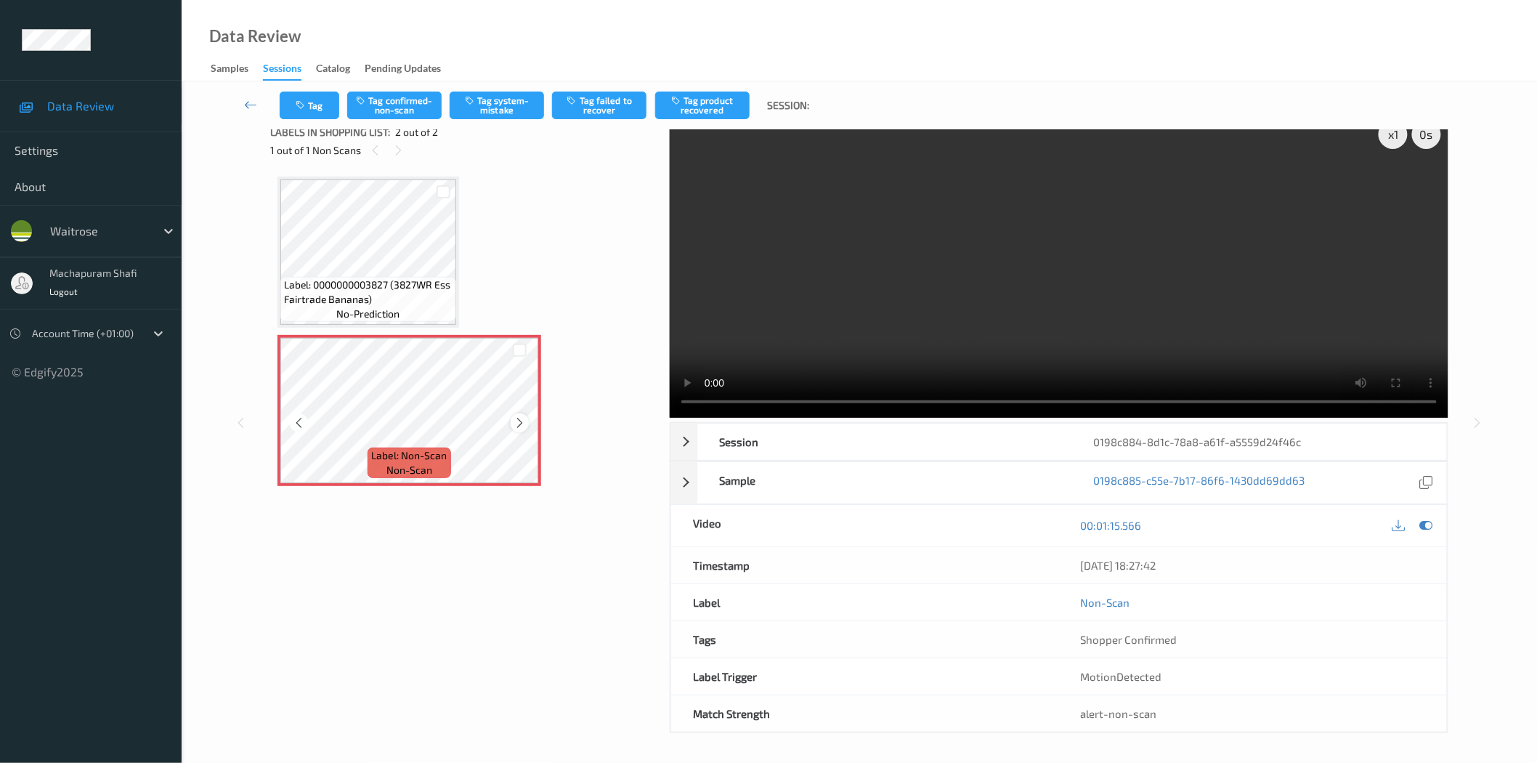
click at [511, 420] on div at bounding box center [520, 422] width 18 height 18
click at [504, 104] on button "Tag system-mistake" at bounding box center [497, 106] width 94 height 28
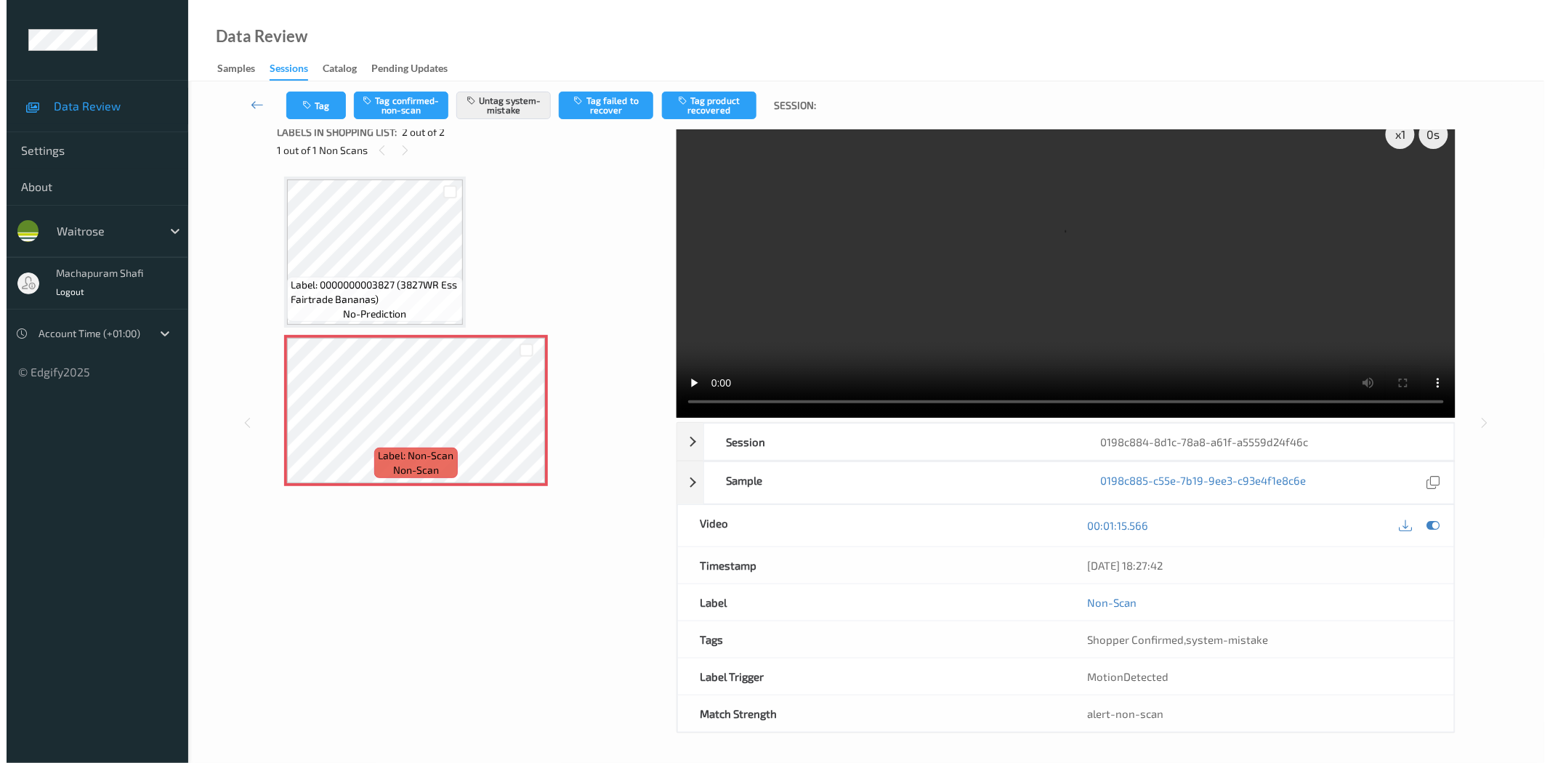
scroll to position [0, 0]
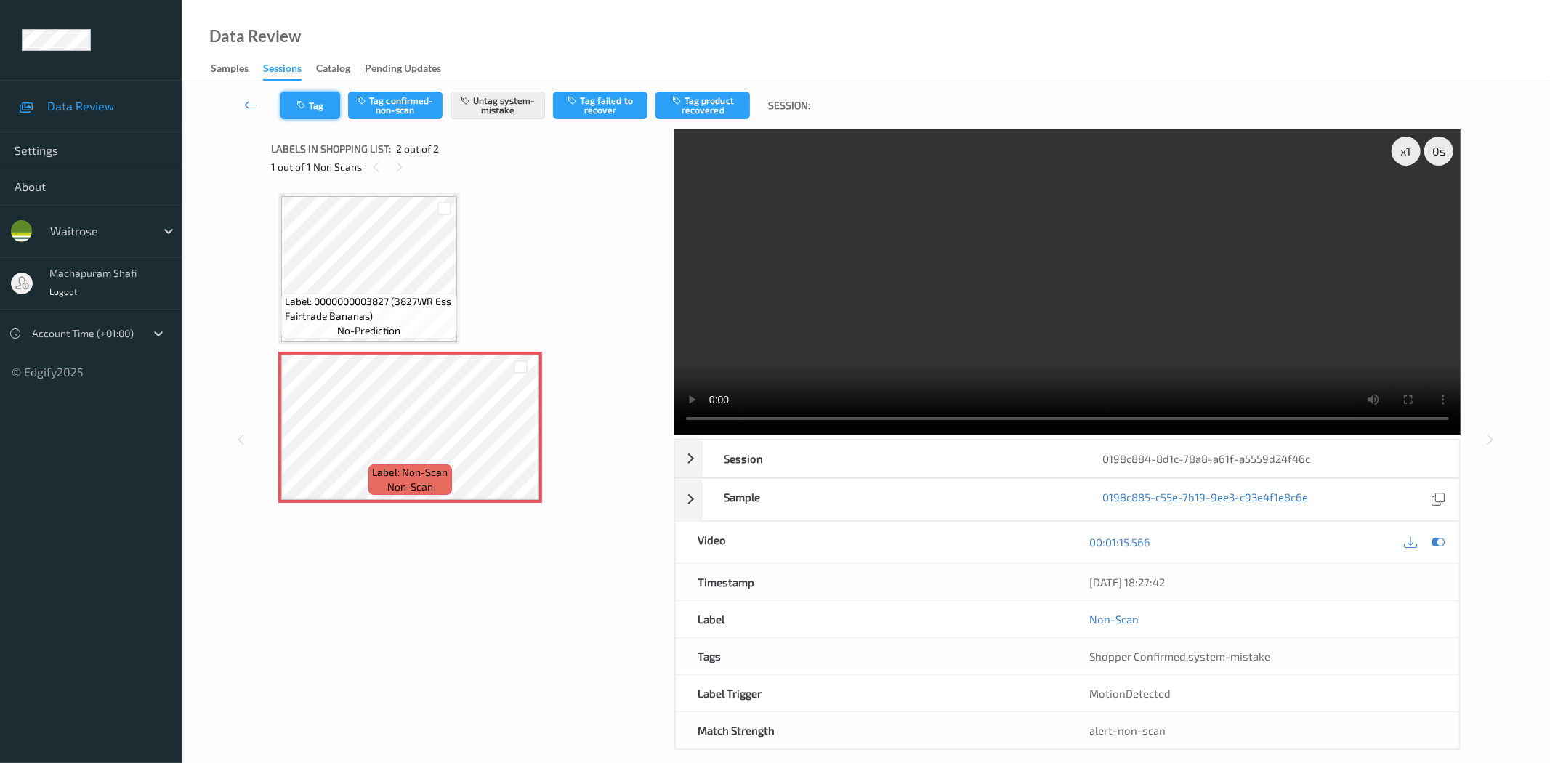
click at [313, 110] on button "Tag" at bounding box center [310, 106] width 60 height 28
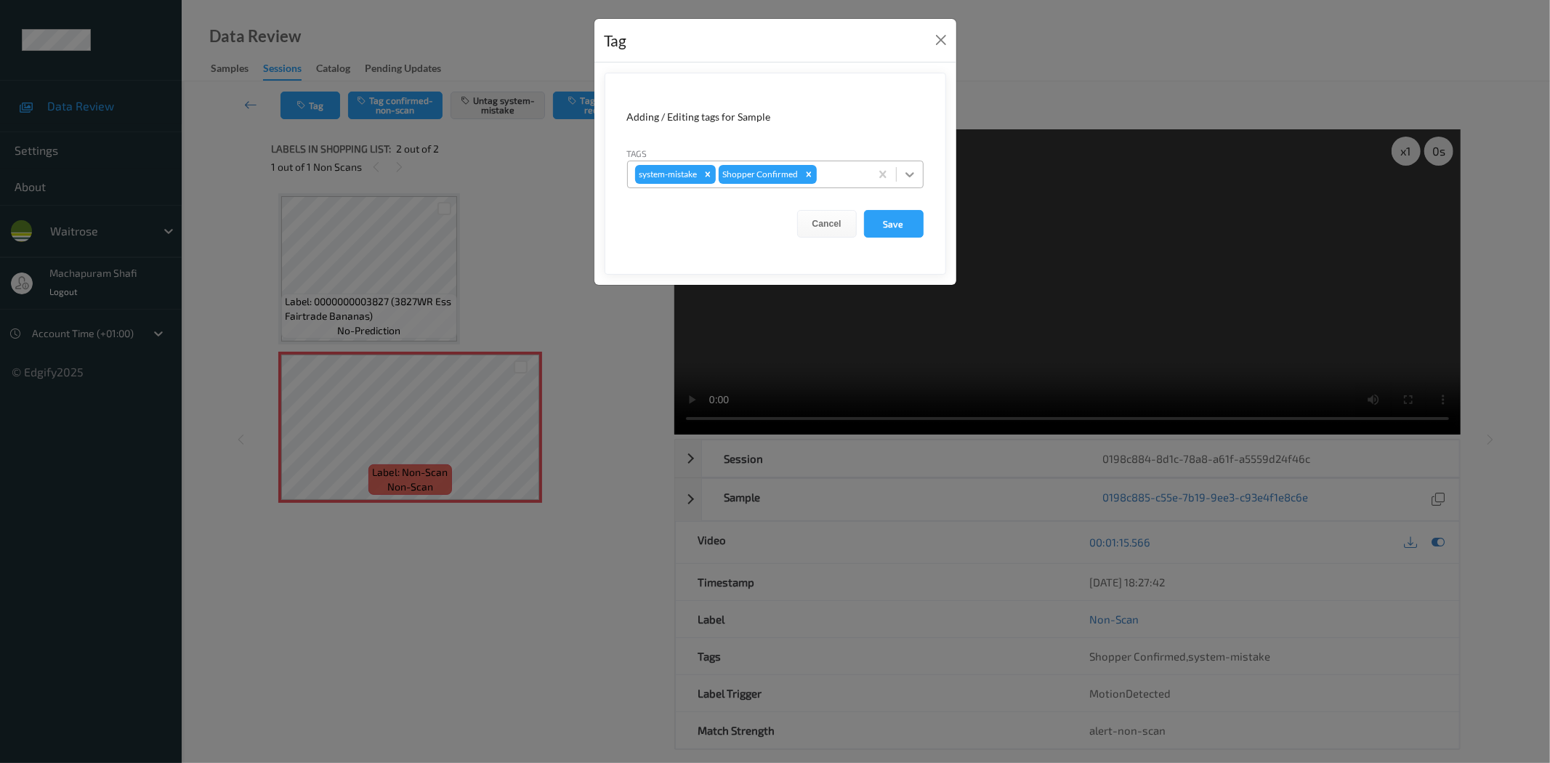
click at [906, 175] on icon at bounding box center [909, 174] width 9 height 5
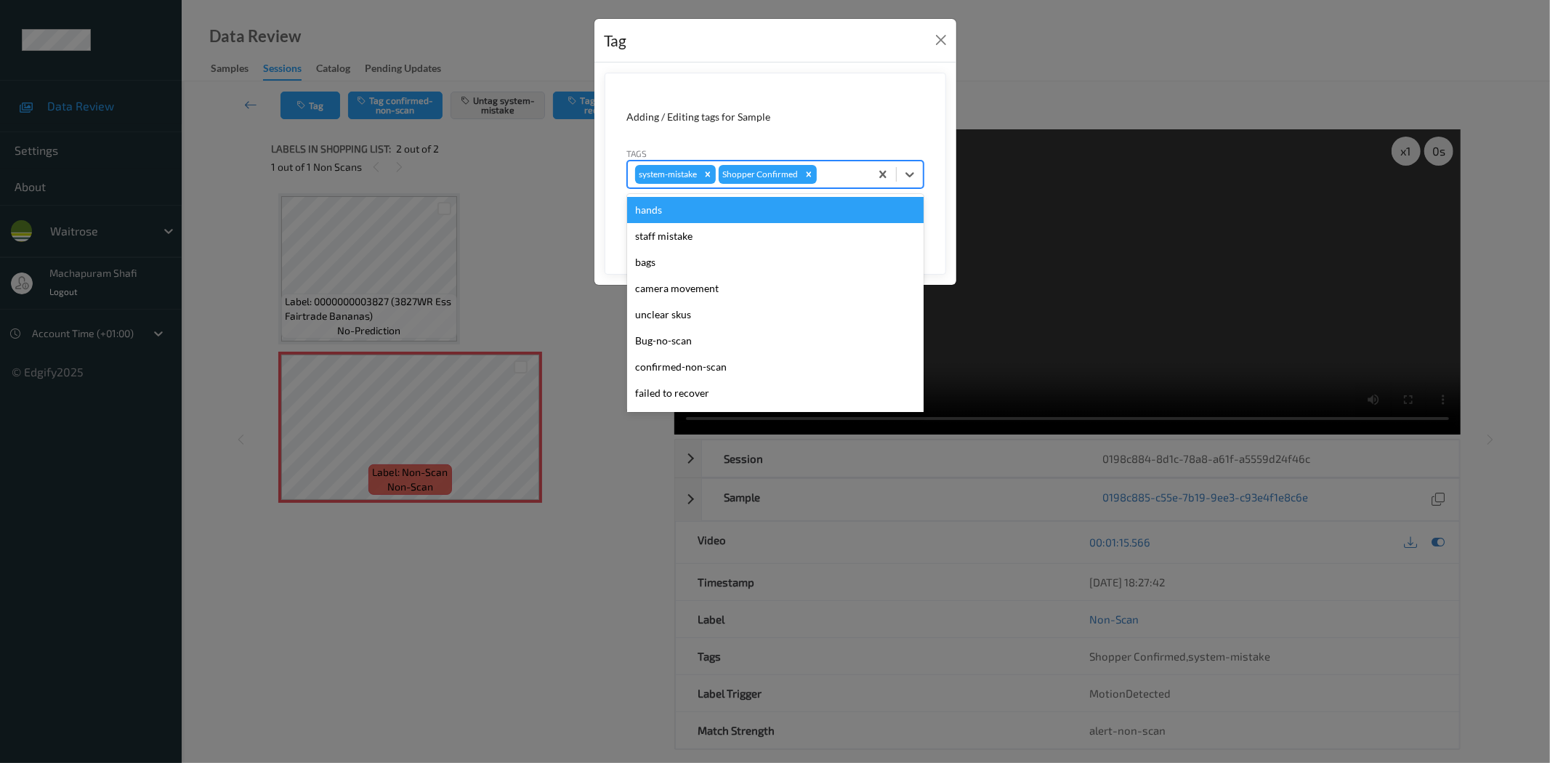
scroll to position [284, 0]
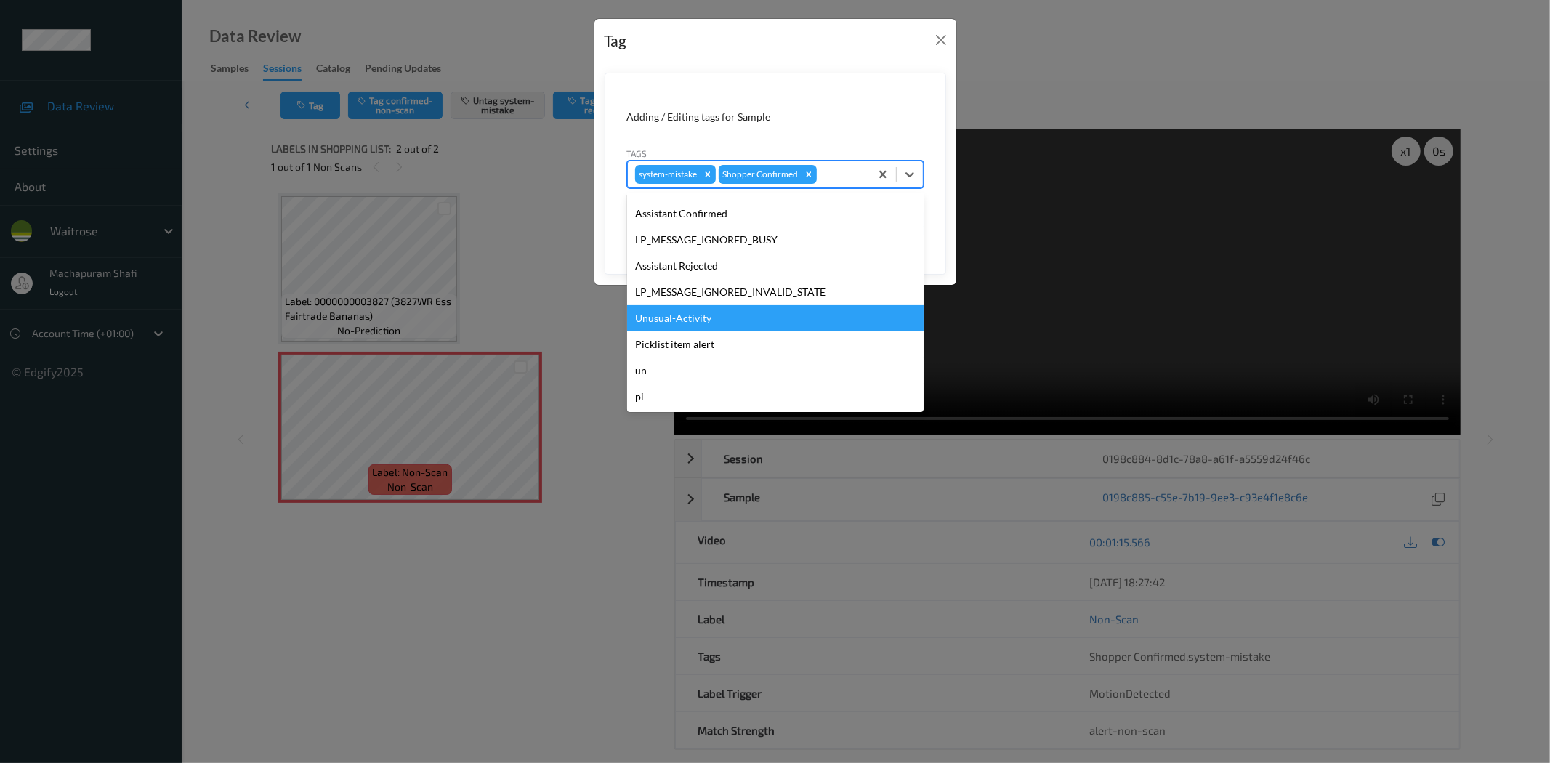
click at [687, 315] on div "Unusual-Activity" at bounding box center [775, 318] width 296 height 26
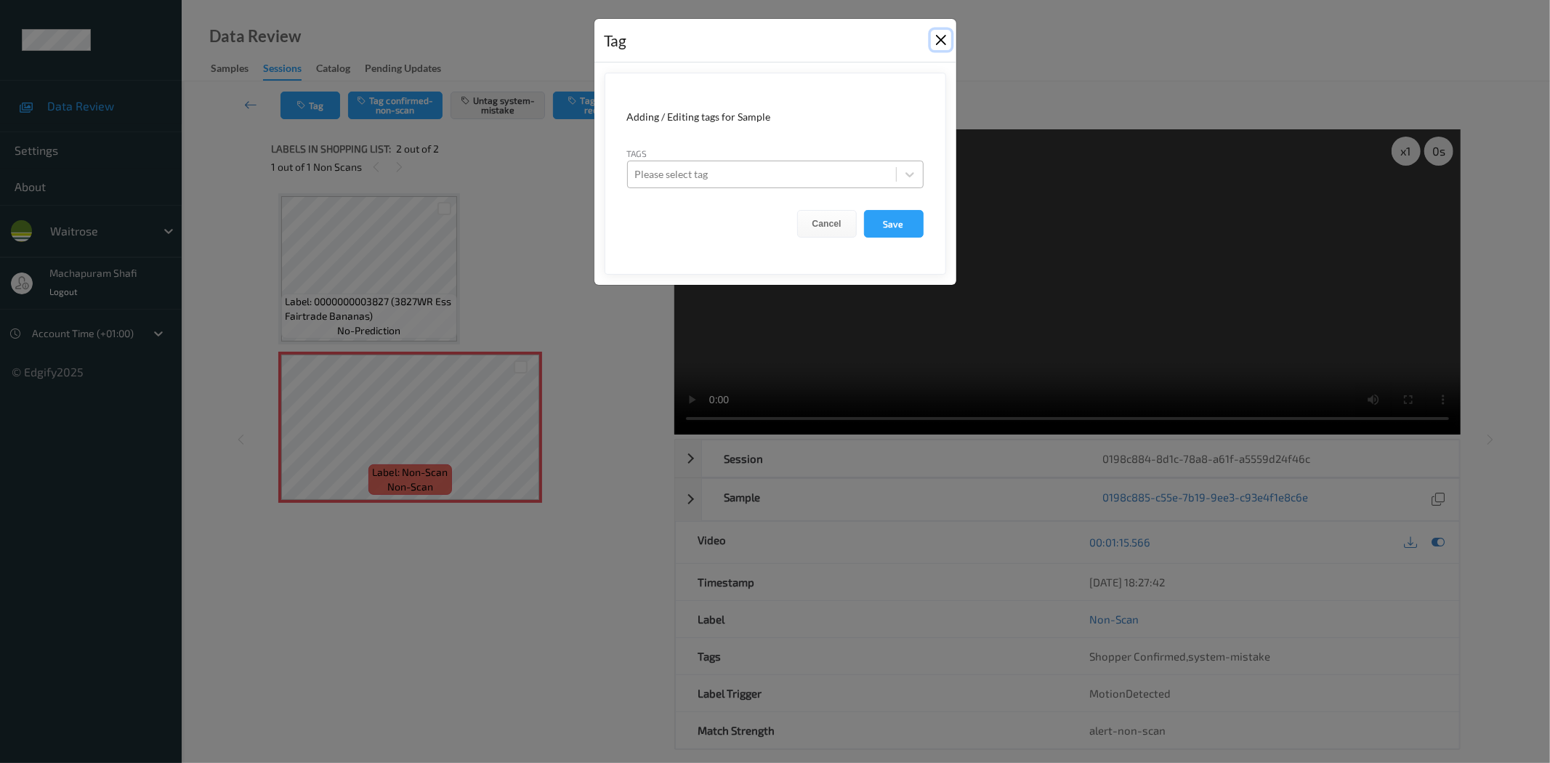
click at [942, 45] on button "Close" at bounding box center [941, 40] width 20 height 20
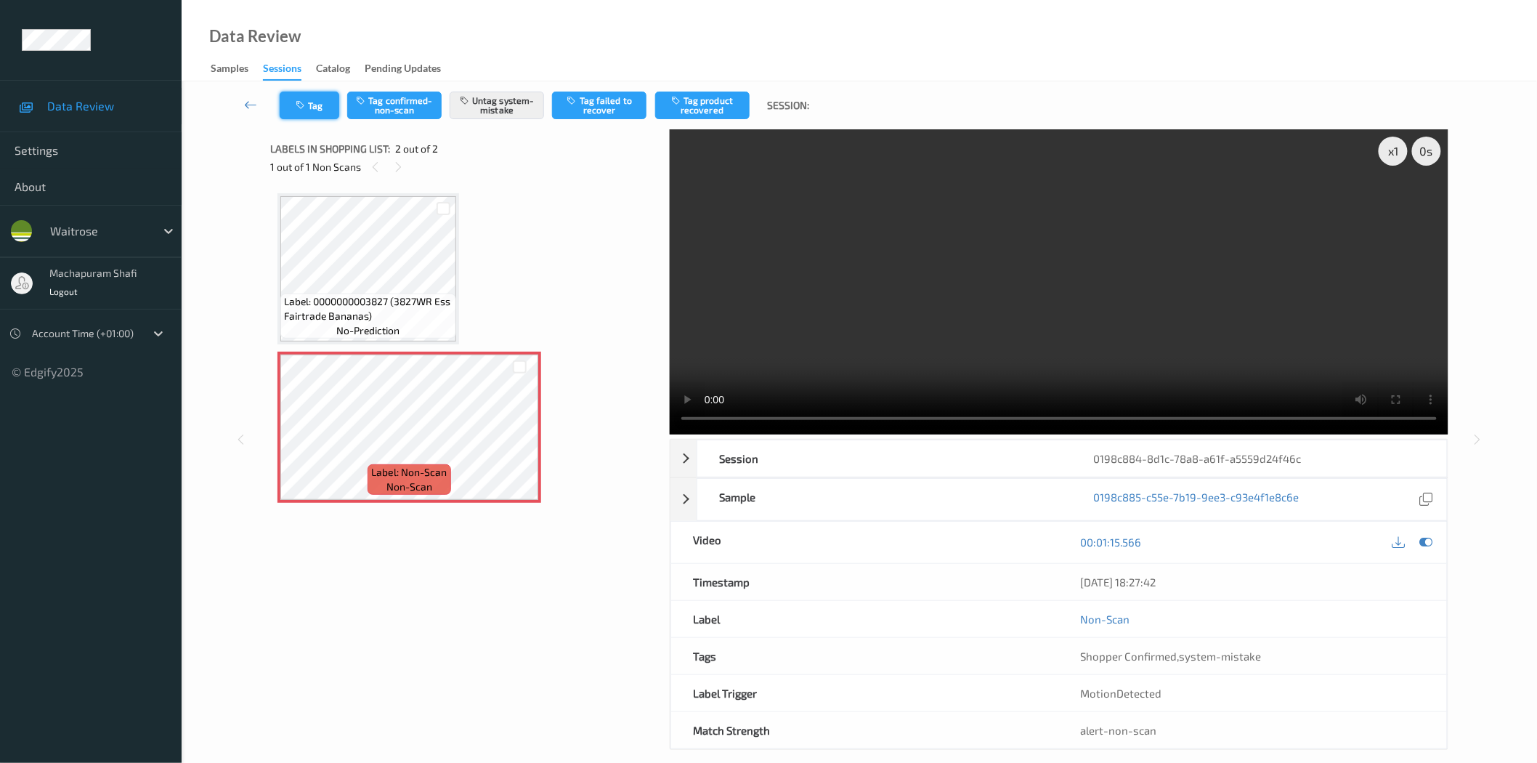
click at [309, 107] on button "Tag" at bounding box center [310, 106] width 60 height 28
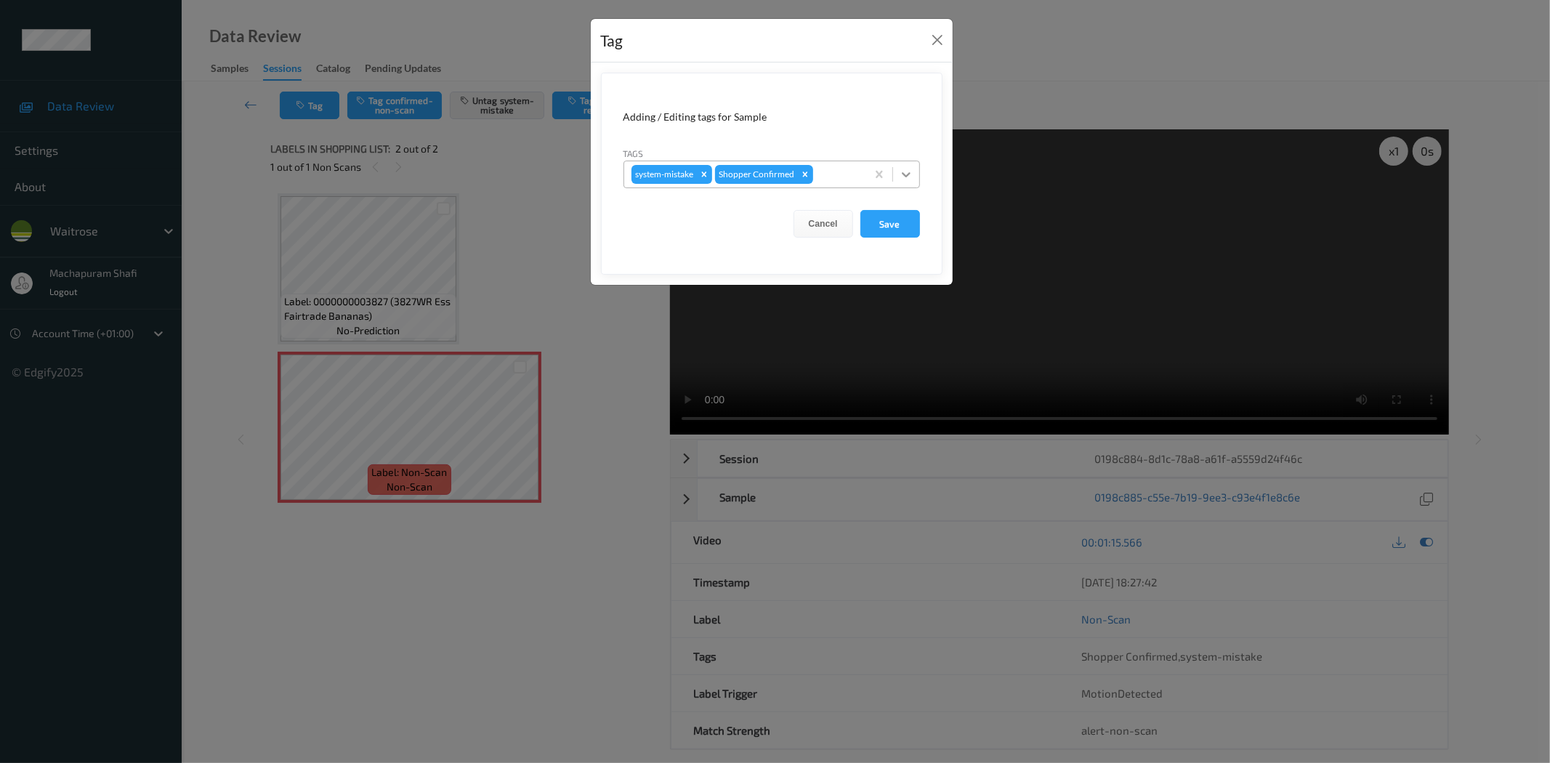
click at [906, 170] on icon at bounding box center [906, 174] width 15 height 15
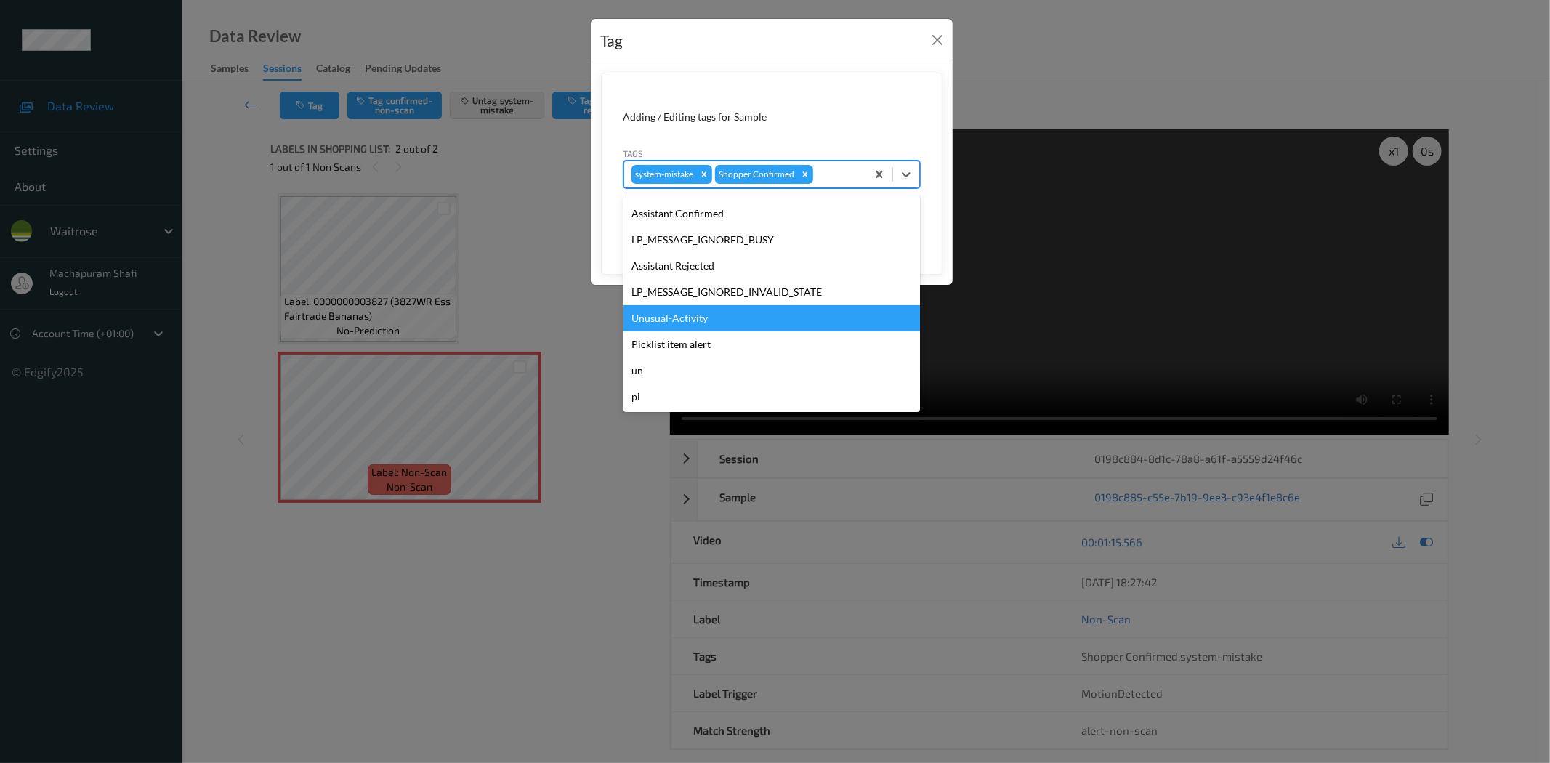
click at [676, 323] on div "Unusual-Activity" at bounding box center [771, 318] width 296 height 26
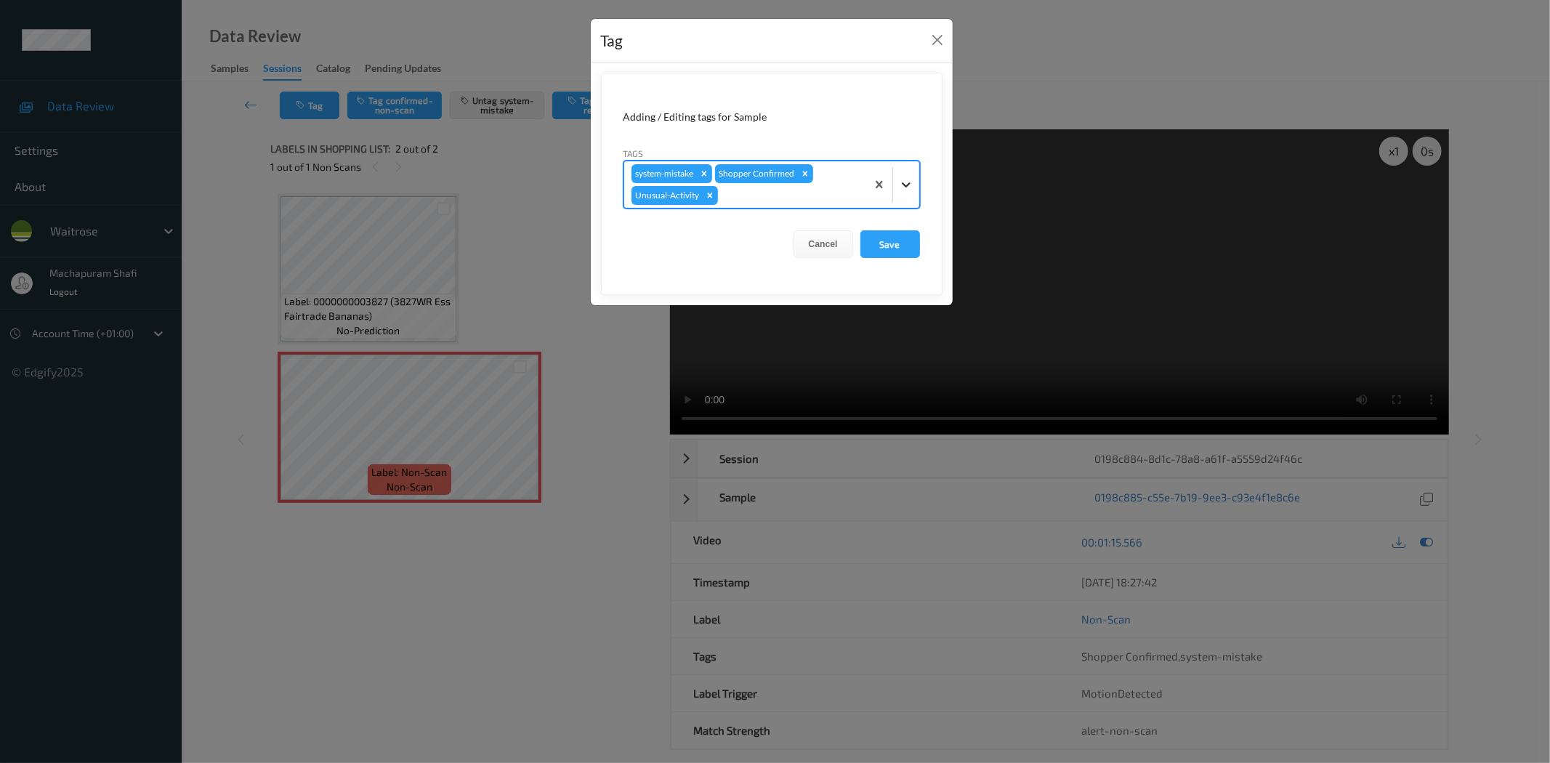
click at [906, 179] on icon at bounding box center [906, 184] width 15 height 15
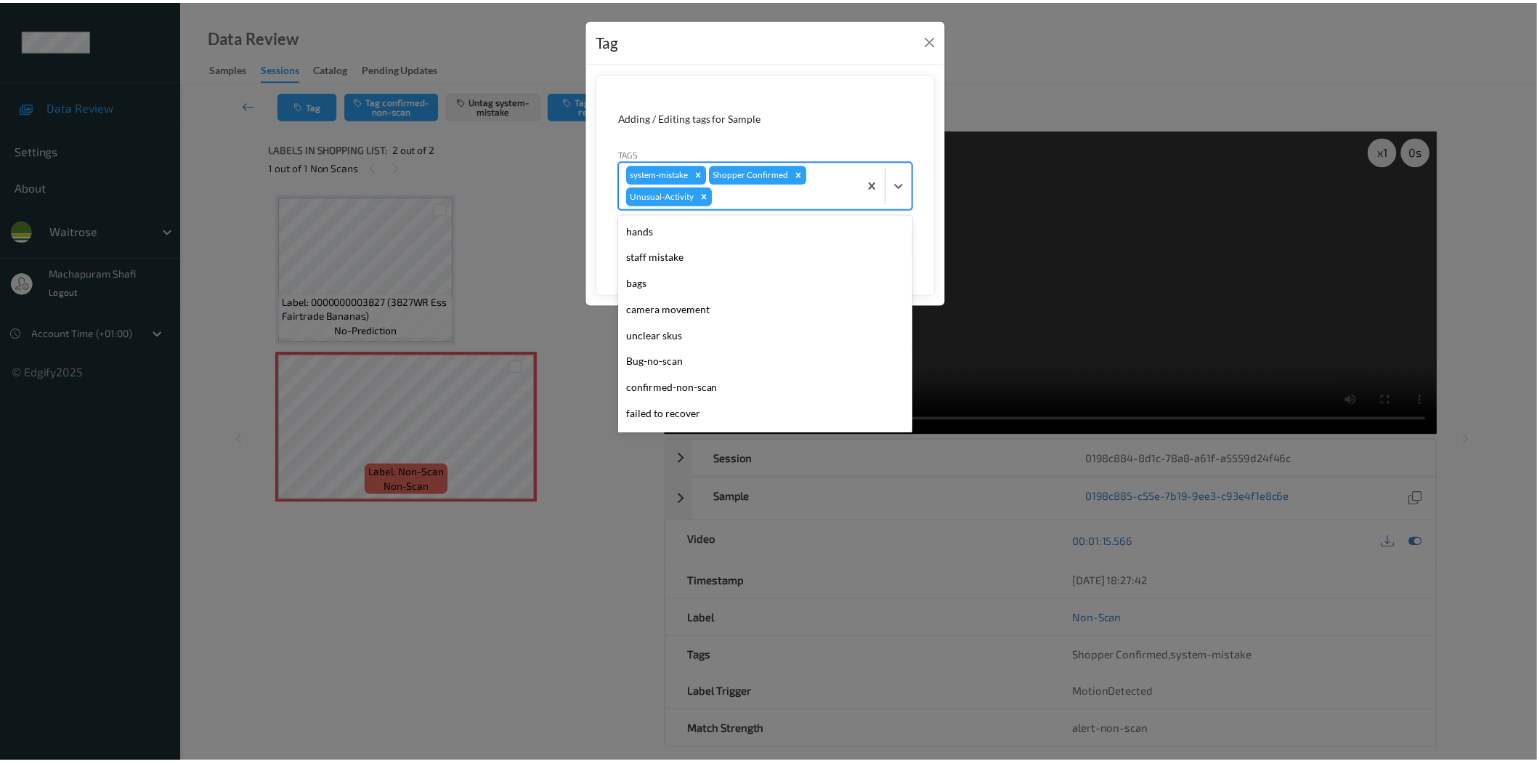
scroll to position [258, 0]
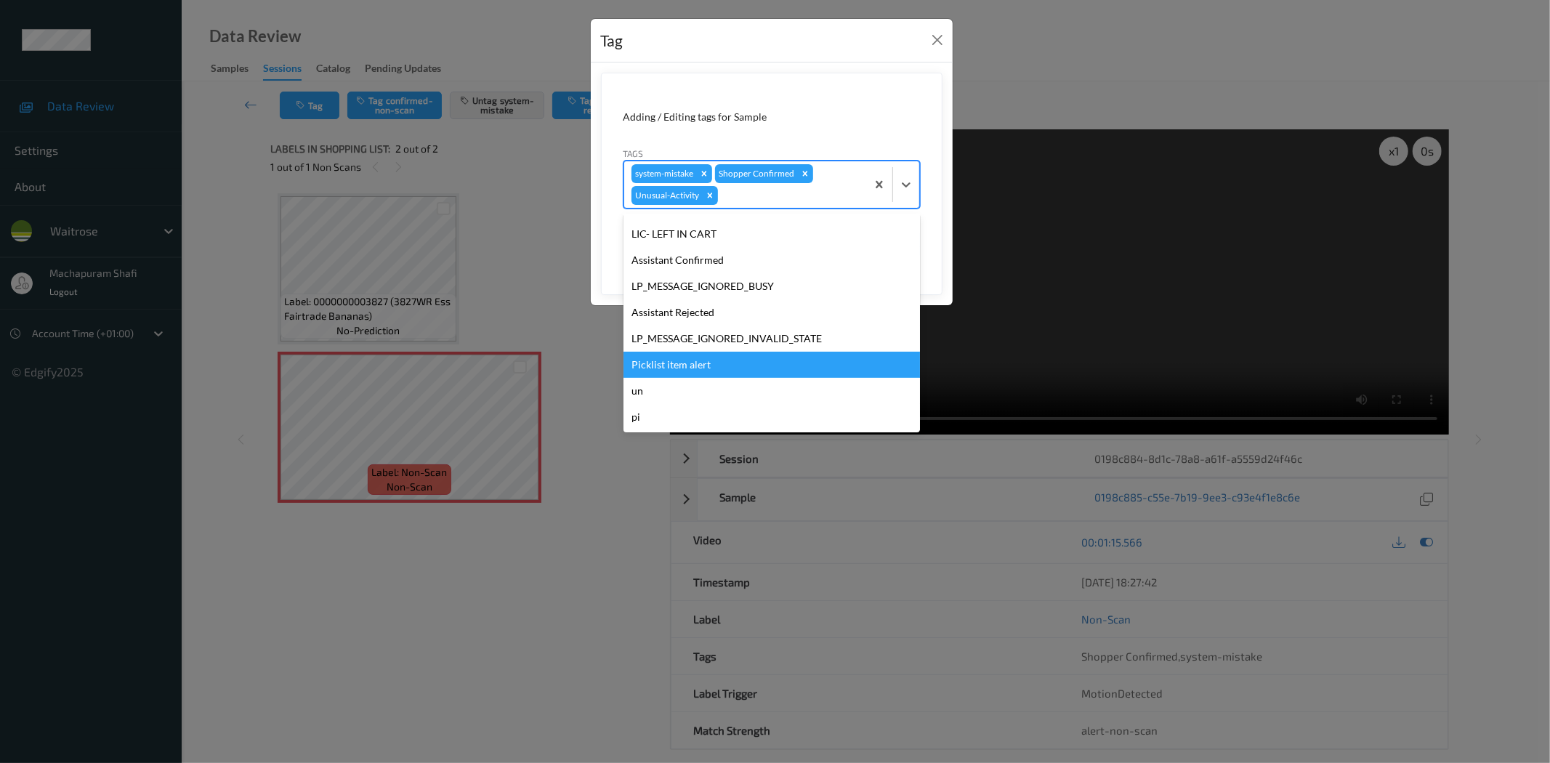
click at [692, 363] on div "Picklist item alert" at bounding box center [771, 365] width 296 height 26
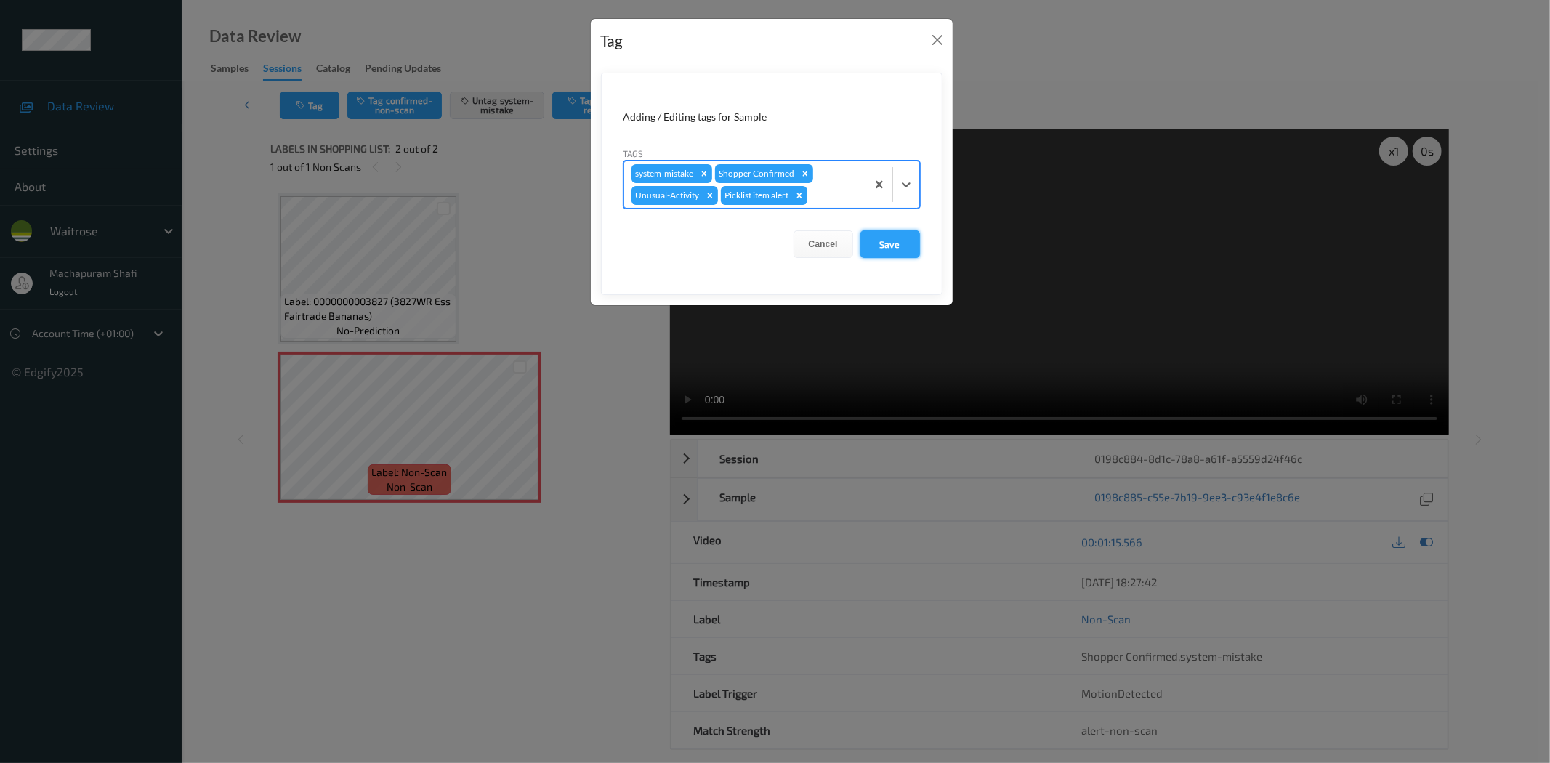
click at [897, 250] on button "Save" at bounding box center [890, 244] width 60 height 28
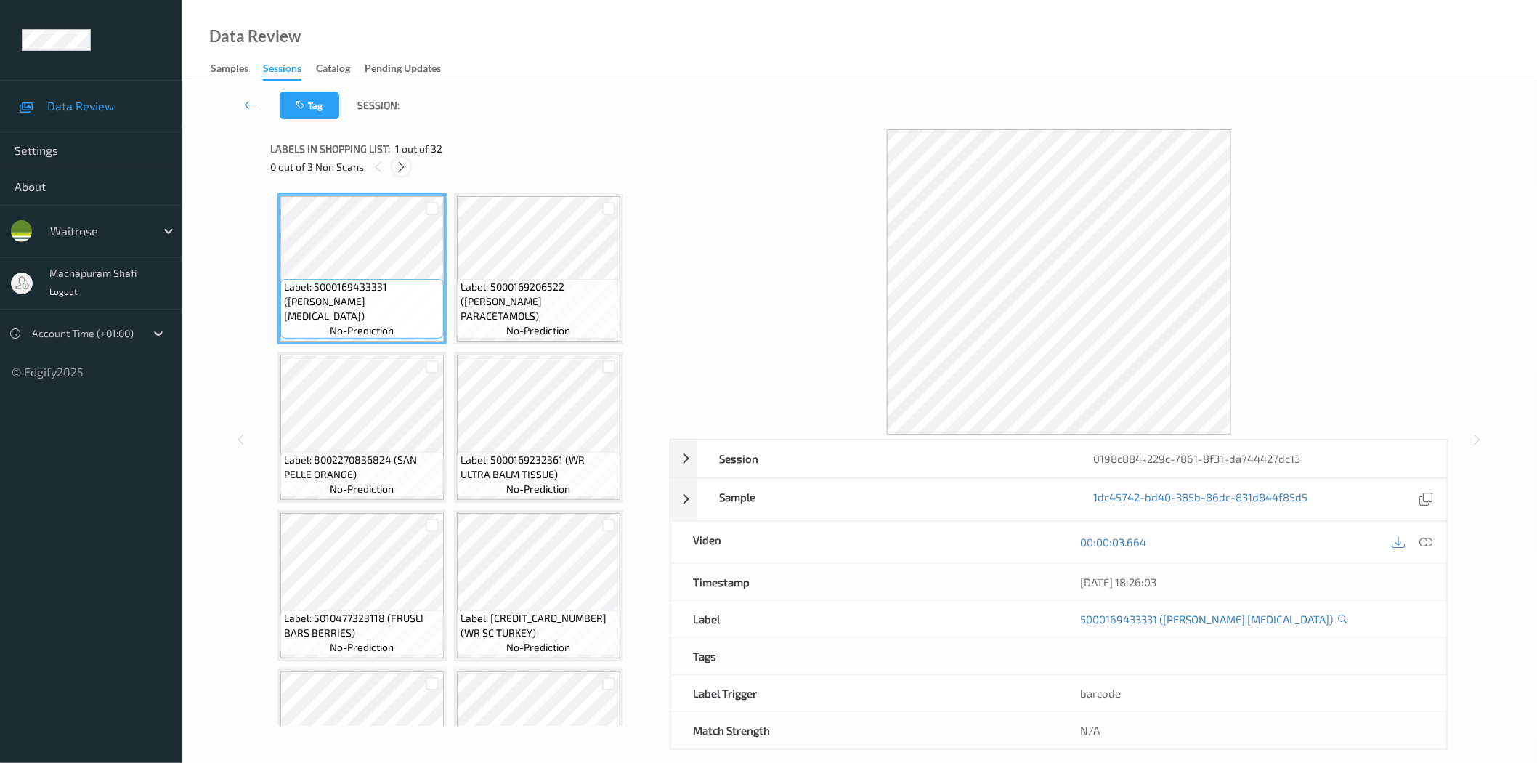
click at [404, 166] on icon at bounding box center [401, 167] width 12 height 13
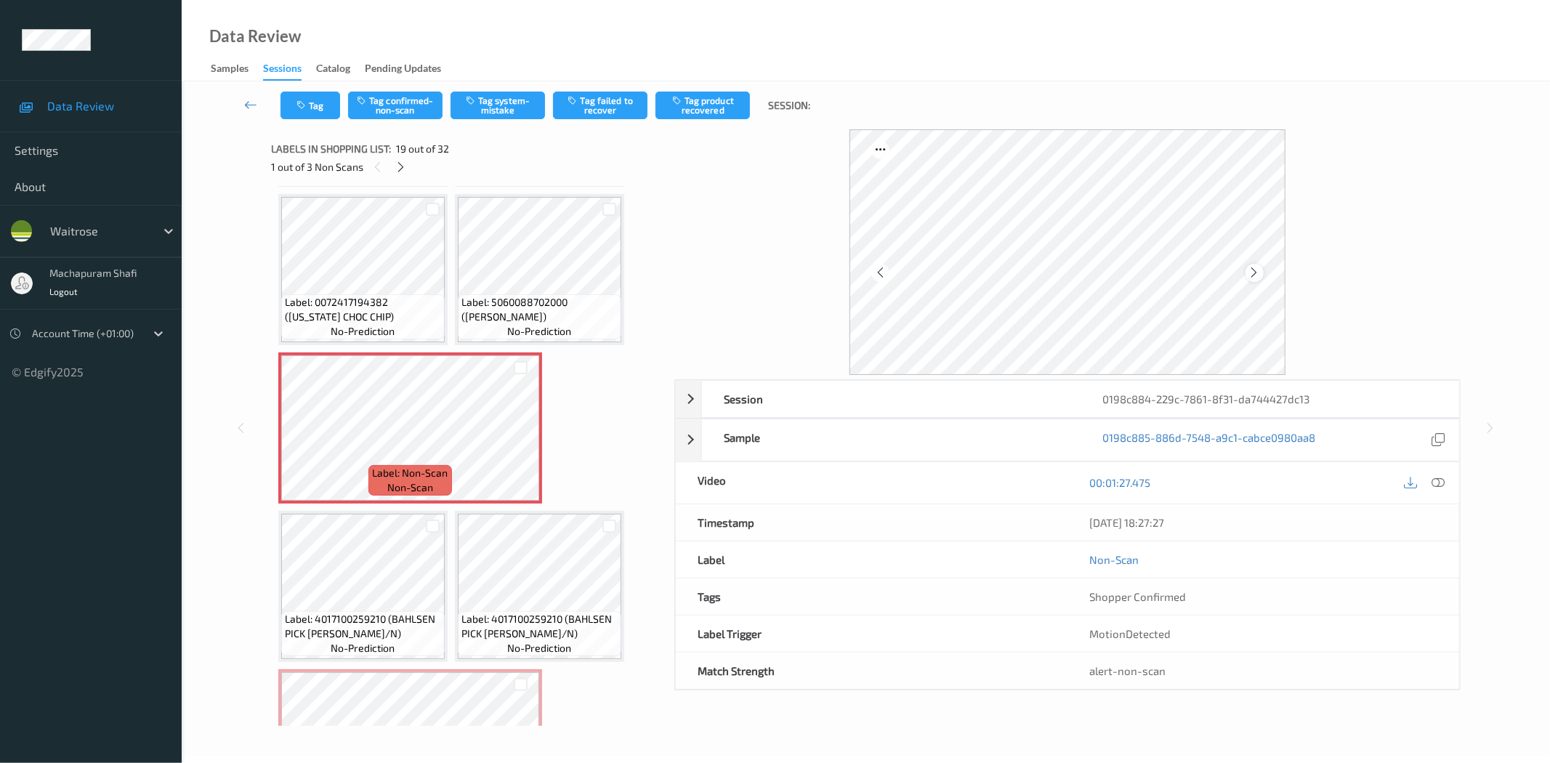
click at [1250, 277] on icon at bounding box center [1254, 272] width 12 height 13
click at [1433, 484] on icon at bounding box center [1438, 482] width 13 height 13
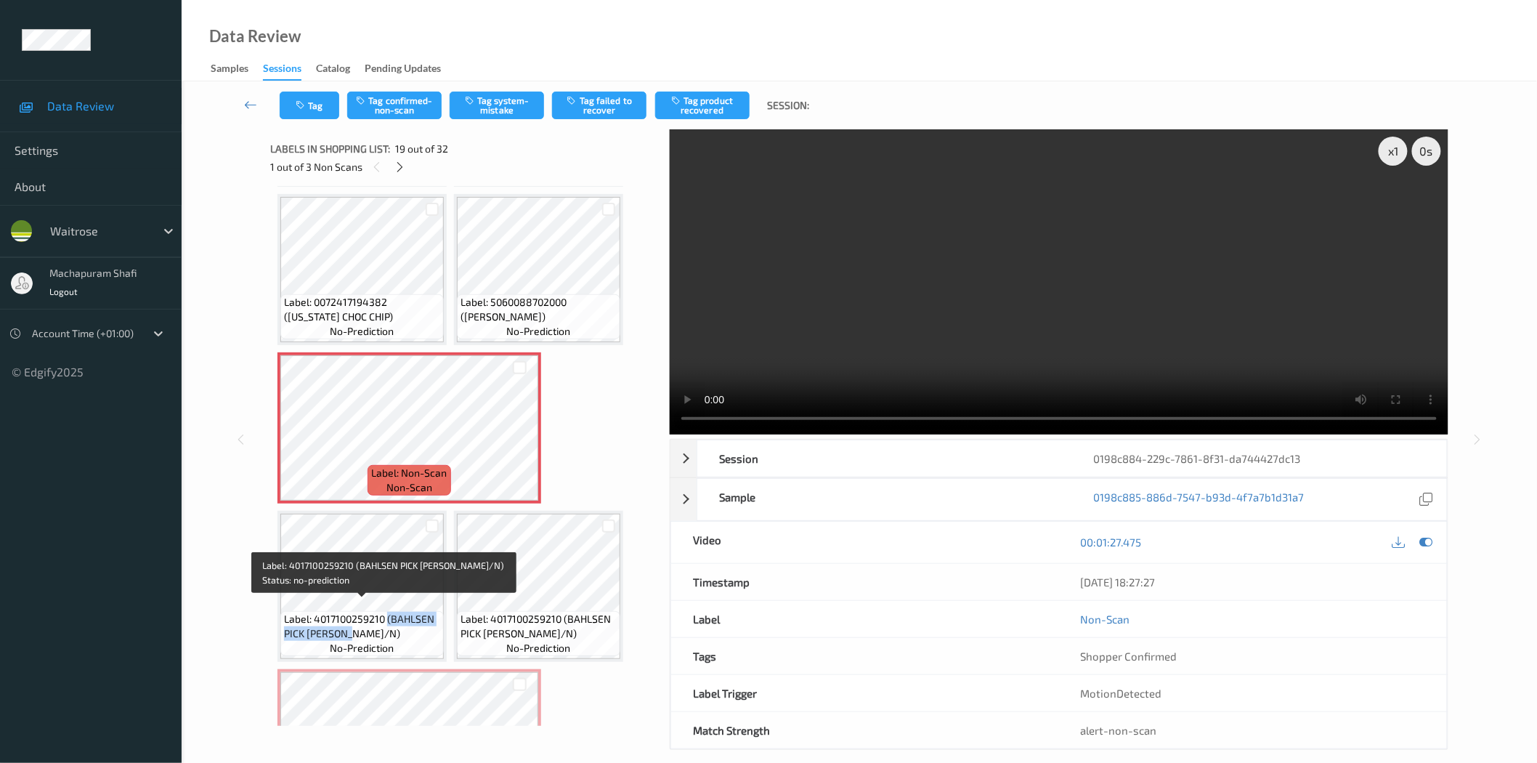
drag, startPoint x: 387, startPoint y: 611, endPoint x: 411, endPoint y: 629, distance: 30.7
click at [411, 629] on span "Label: 4017100259210 (BAHLSEN PICK [PERSON_NAME]/N)" at bounding box center [362, 626] width 156 height 29
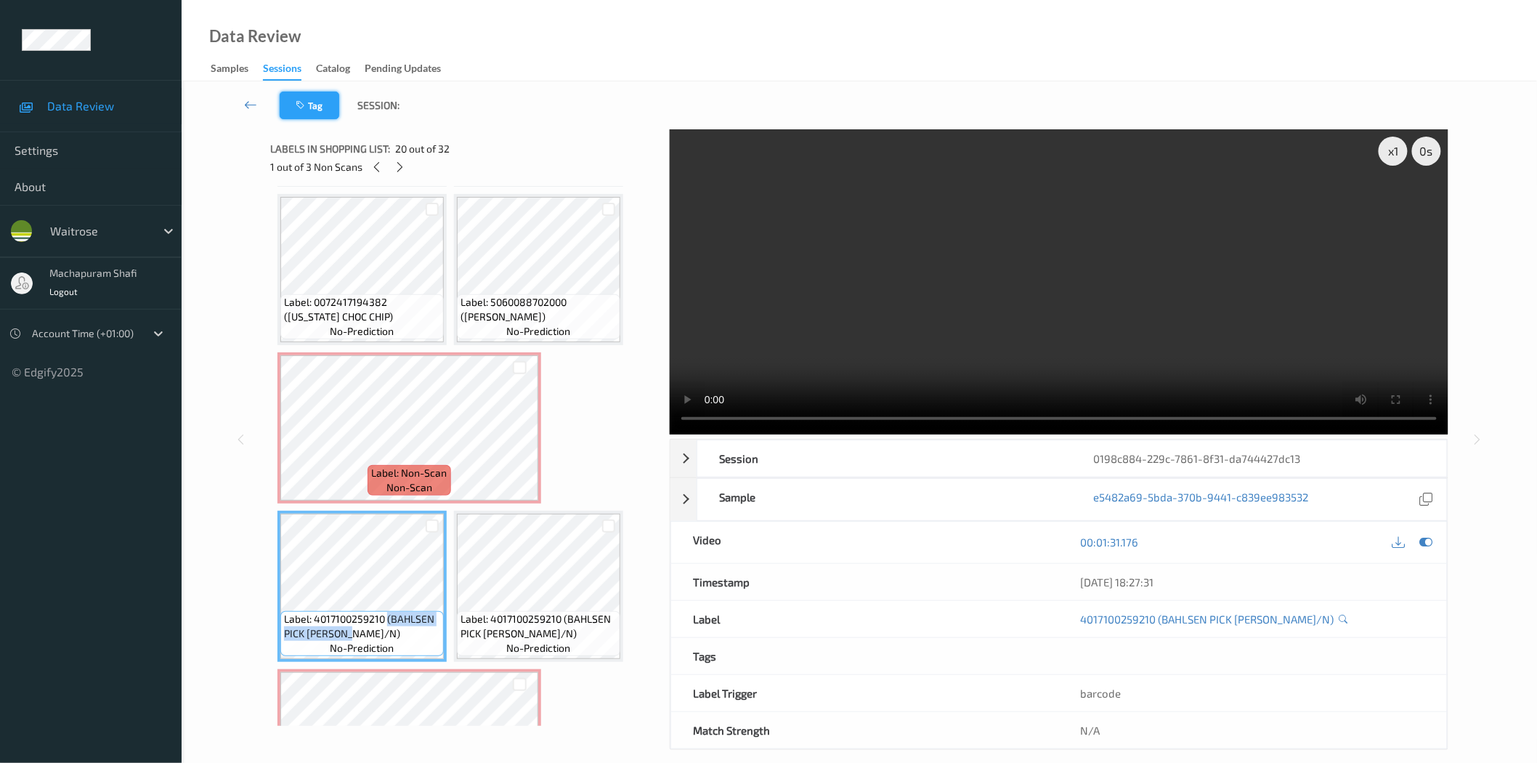
copy span "(BAHLSEN PICK [PERSON_NAME]/N)"
drag, startPoint x: 568, startPoint y: 295, endPoint x: 586, endPoint y: 312, distance: 24.7
click at [586, 312] on span "Label: 5060088702000 ([PERSON_NAME])" at bounding box center [539, 309] width 156 height 29
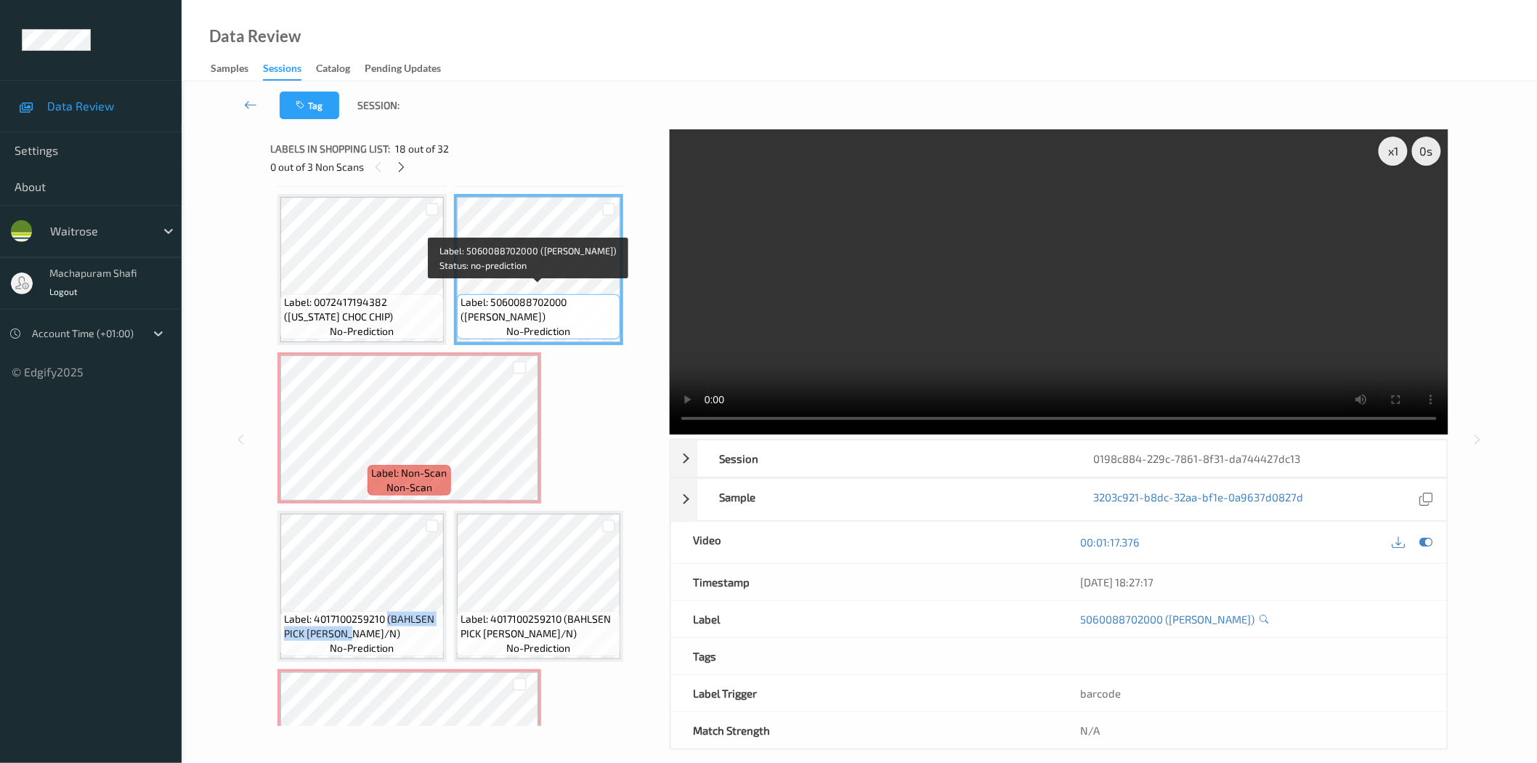
copy span "(NAKD [PERSON_NAME] DELIGHT)"
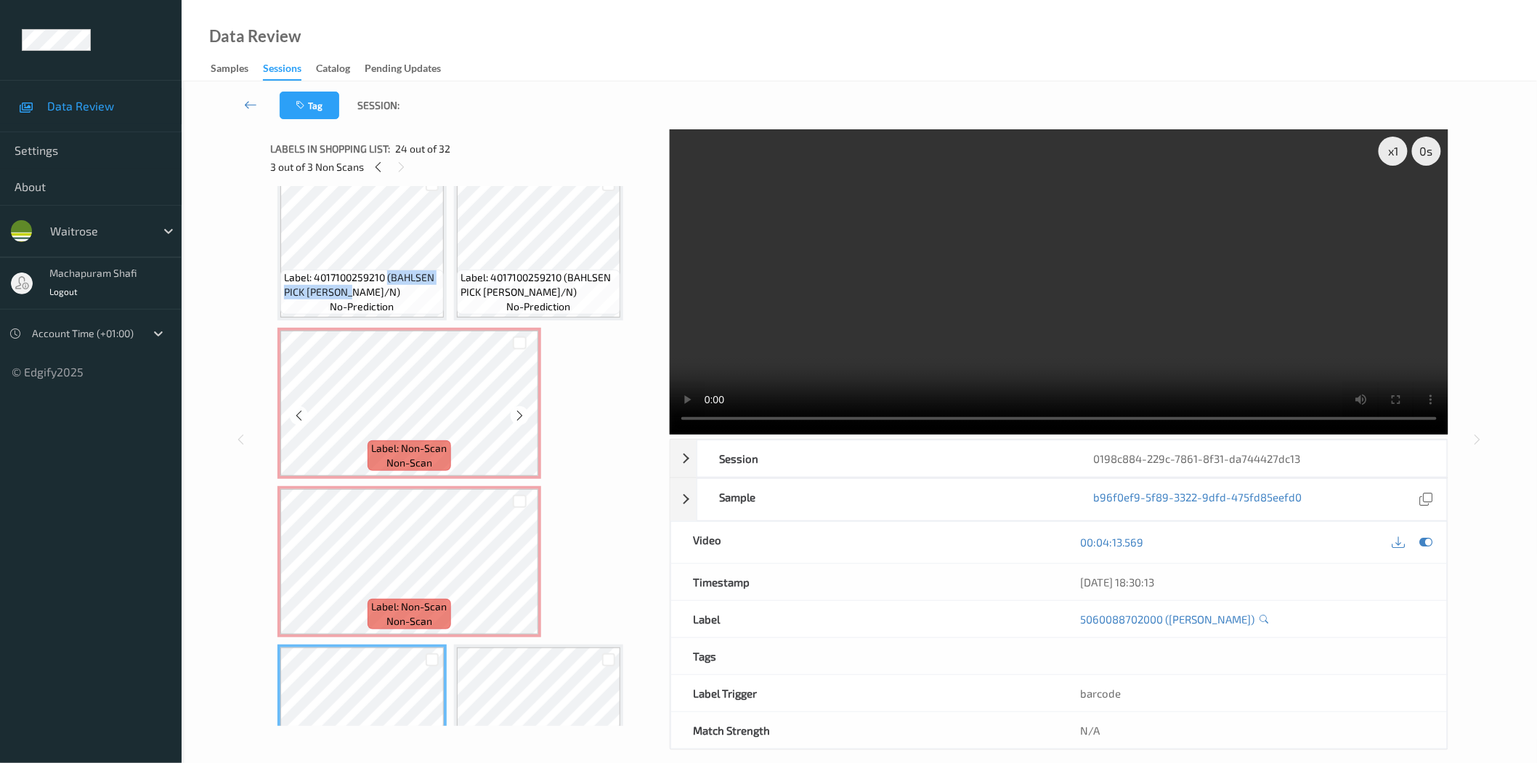
scroll to position [1285, 0]
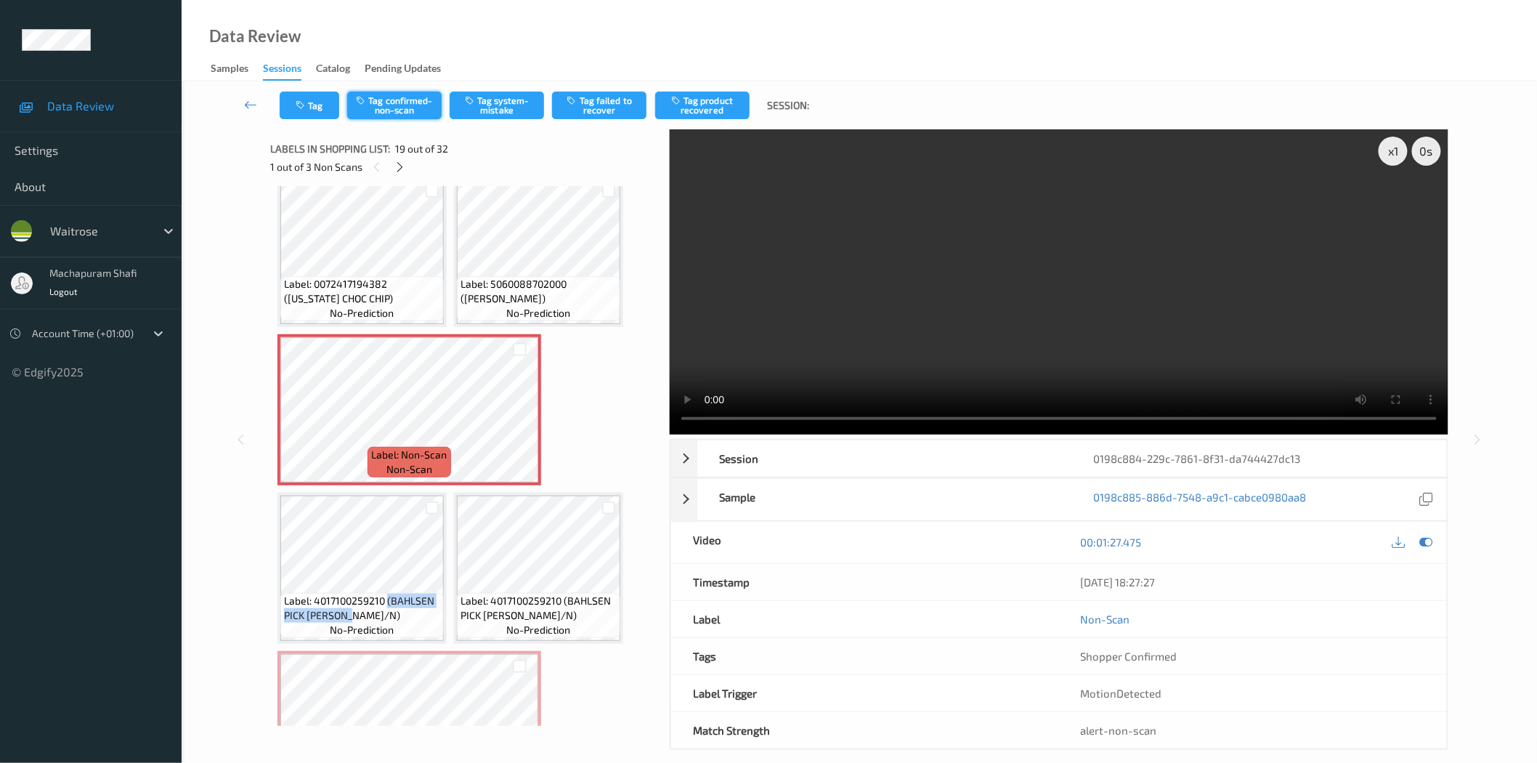
click at [384, 109] on button "Tag confirmed-non-scan" at bounding box center [394, 106] width 94 height 28
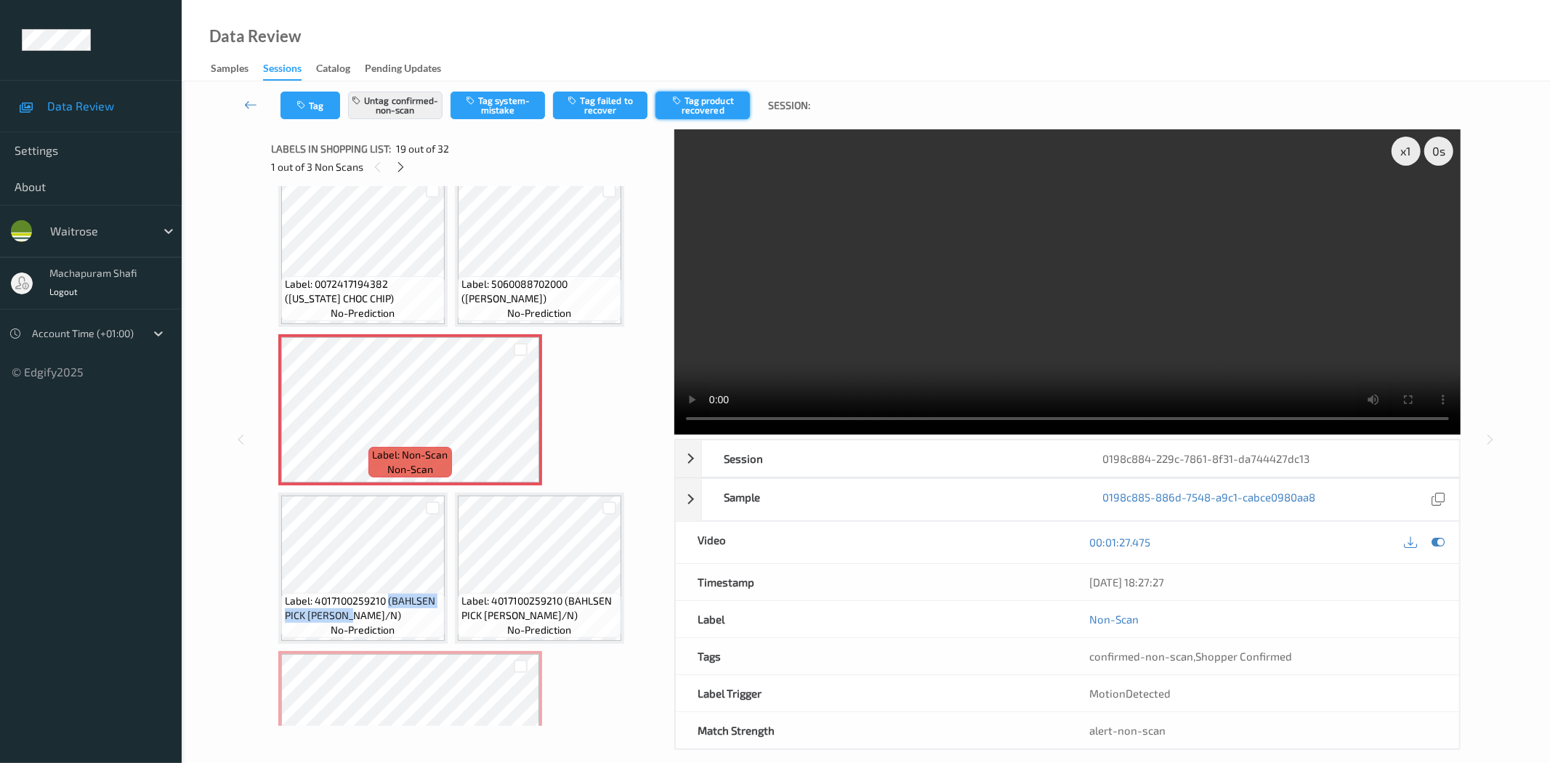
click at [706, 106] on button "Tag product recovered" at bounding box center [702, 106] width 94 height 28
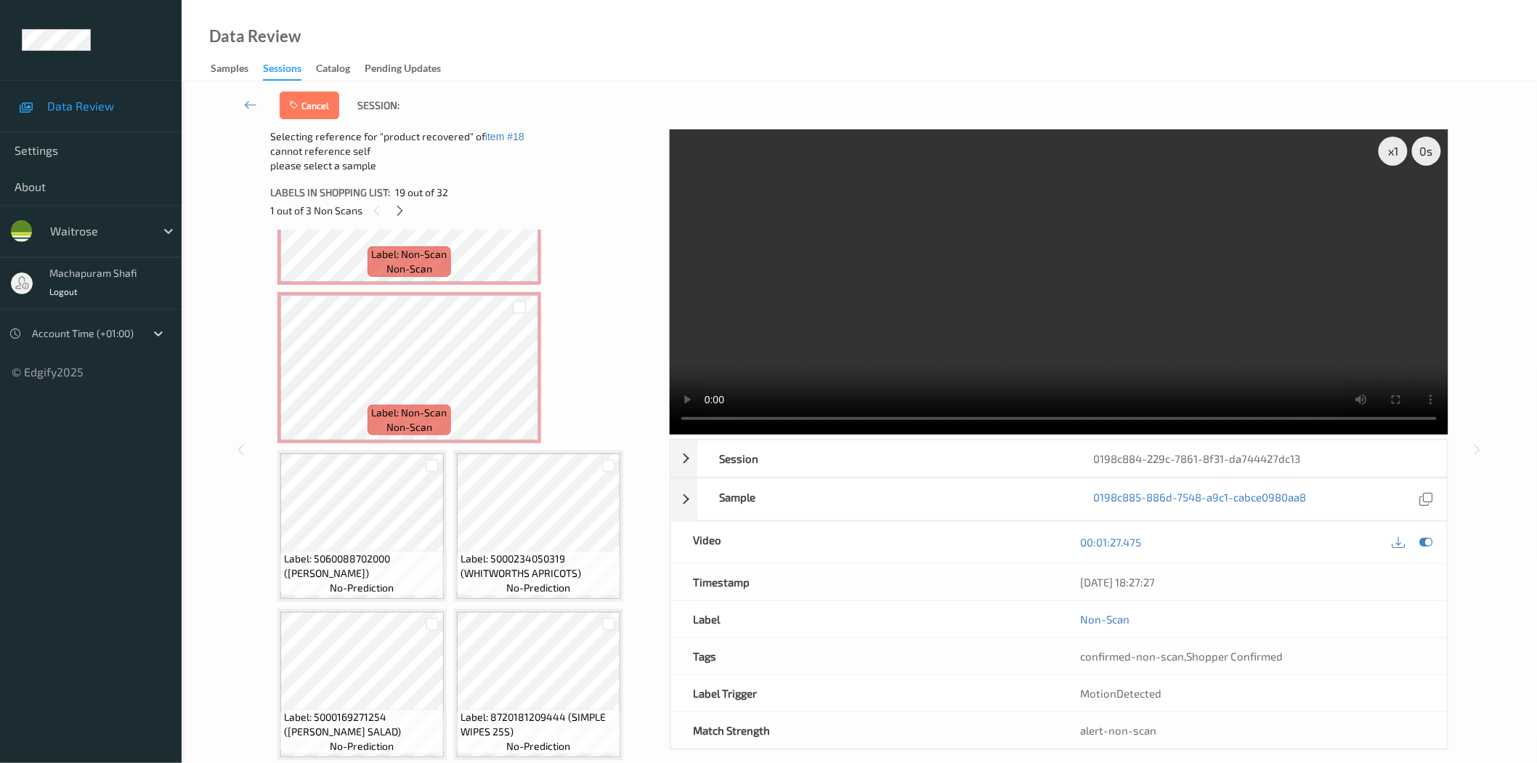
scroll to position [1853, 0]
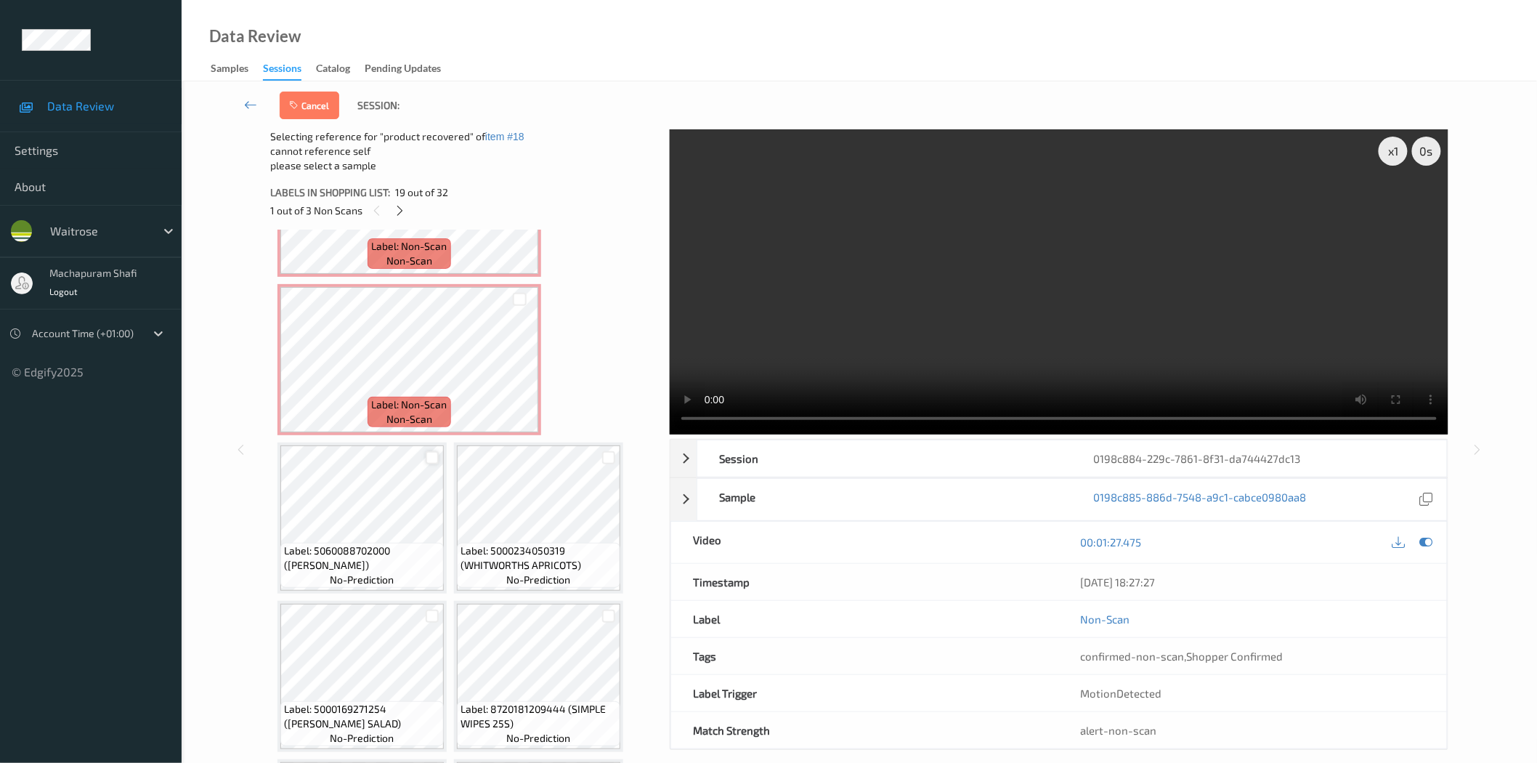
click at [432, 451] on div at bounding box center [433, 458] width 14 height 14
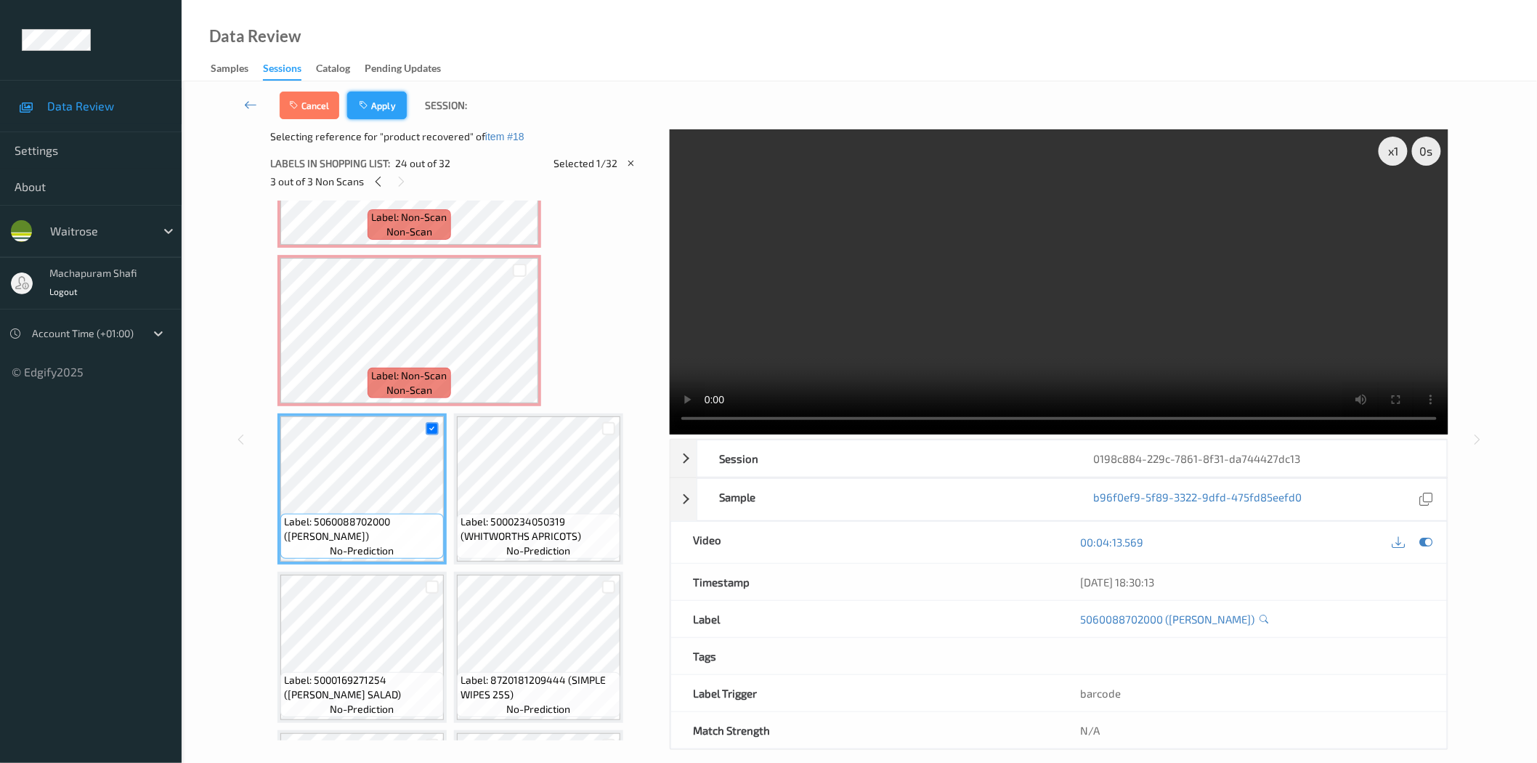
click at [384, 108] on button "Apply" at bounding box center [377, 106] width 60 height 28
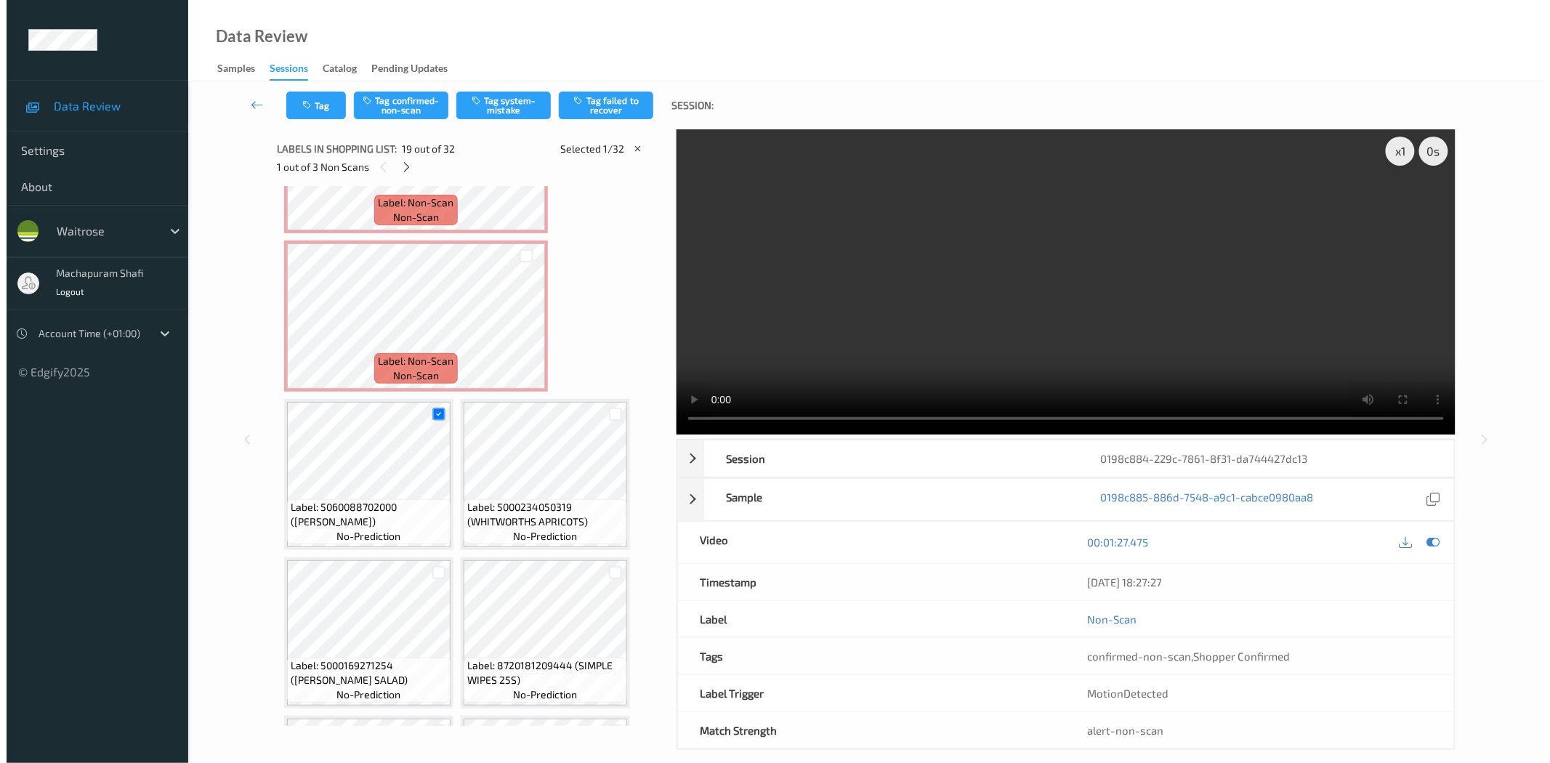
scroll to position [1266, 0]
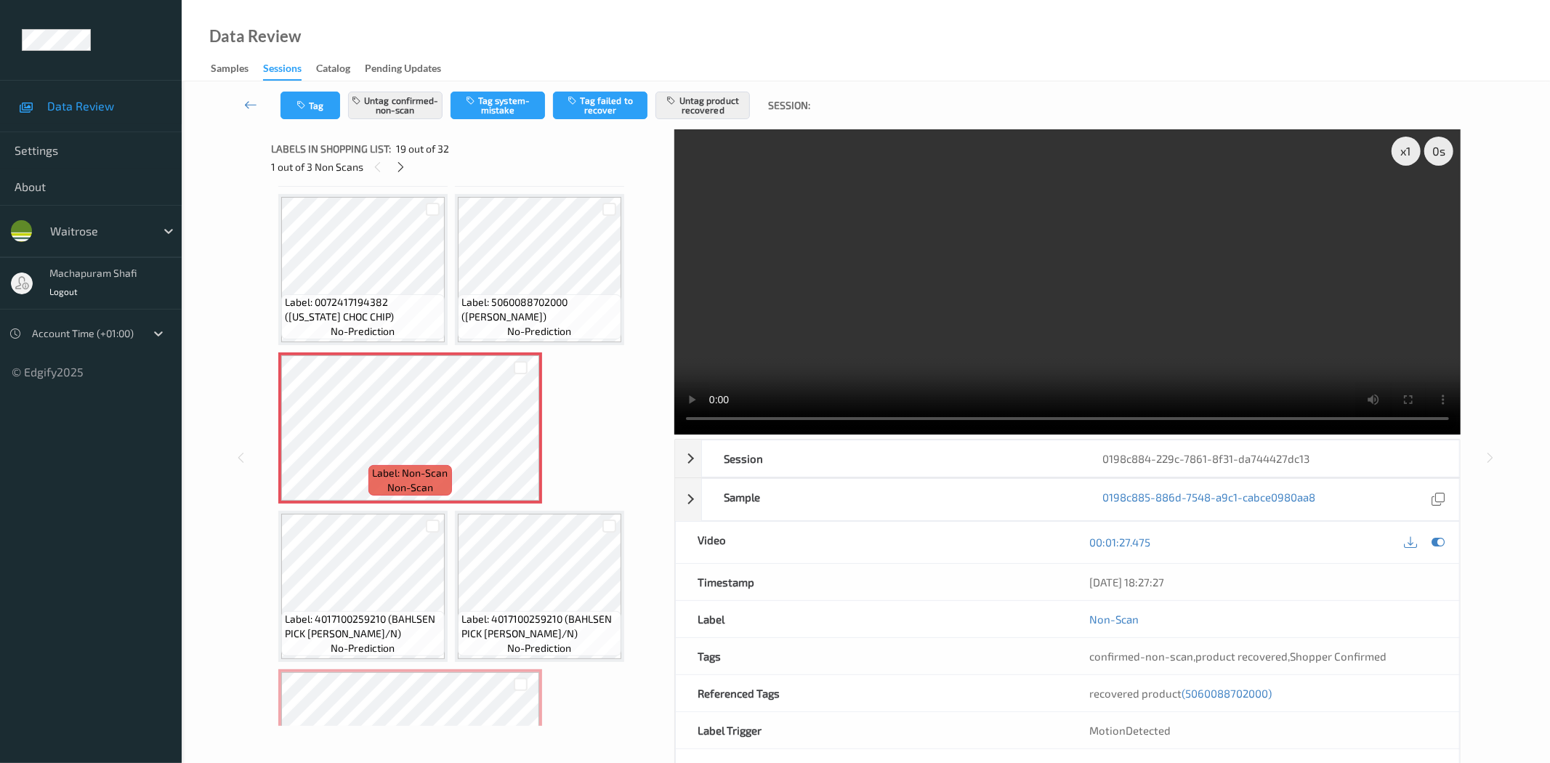
drag, startPoint x: 655, startPoint y: 469, endPoint x: 664, endPoint y: 418, distance: 51.0
click at [664, 418] on div "x 1 0 s Session 0198c884-229c-7861-8f31-da744427dc13 Session ID 0198c884-229c-7…" at bounding box center [865, 458] width 1189 height 658
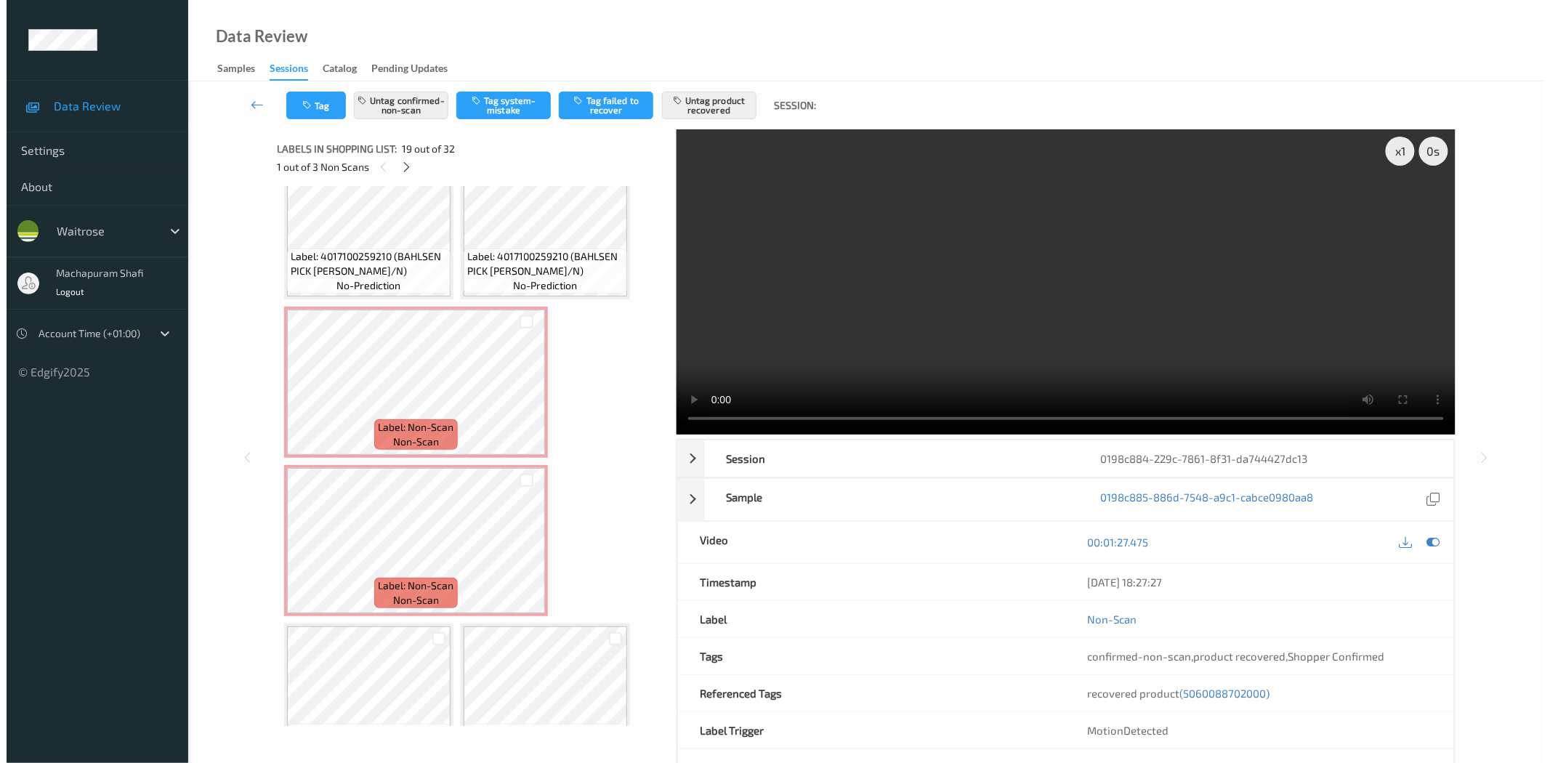
scroll to position [1650, 0]
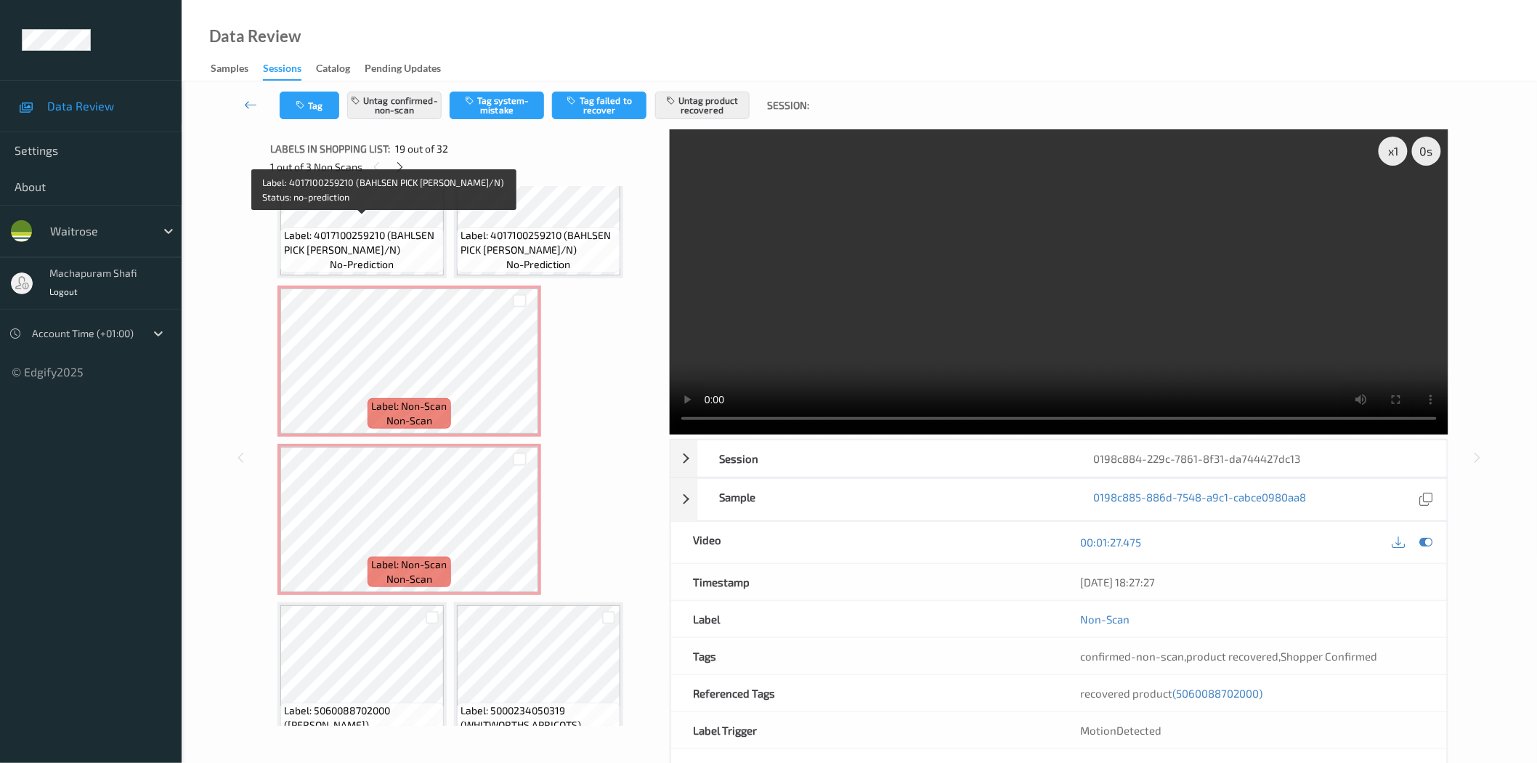
click at [409, 230] on span "Label: 4017100259210 (BAHLSEN PICK [PERSON_NAME]/N)" at bounding box center [362, 242] width 156 height 29
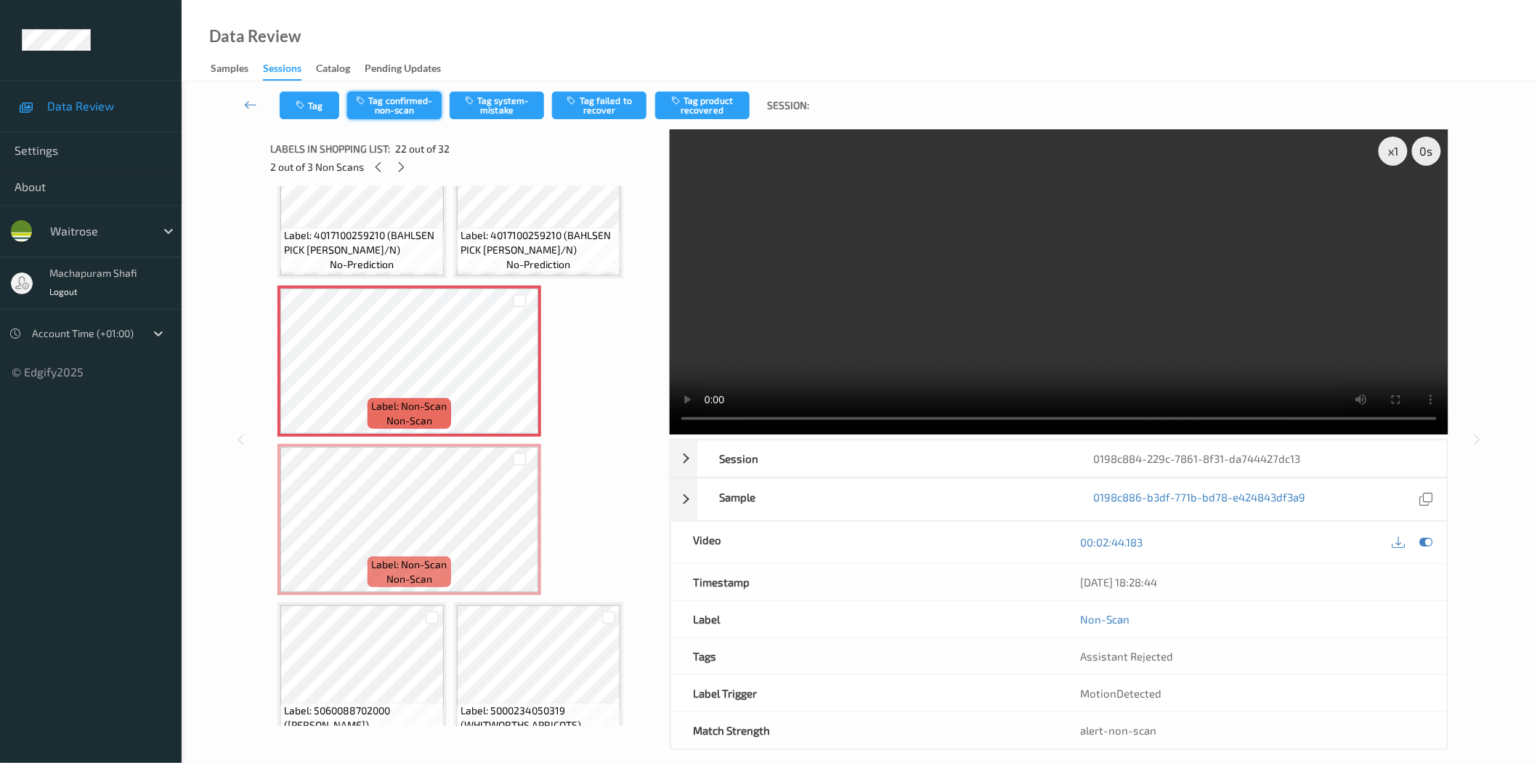
click at [402, 108] on button "Tag confirmed-non-scan" at bounding box center [394, 106] width 94 height 28
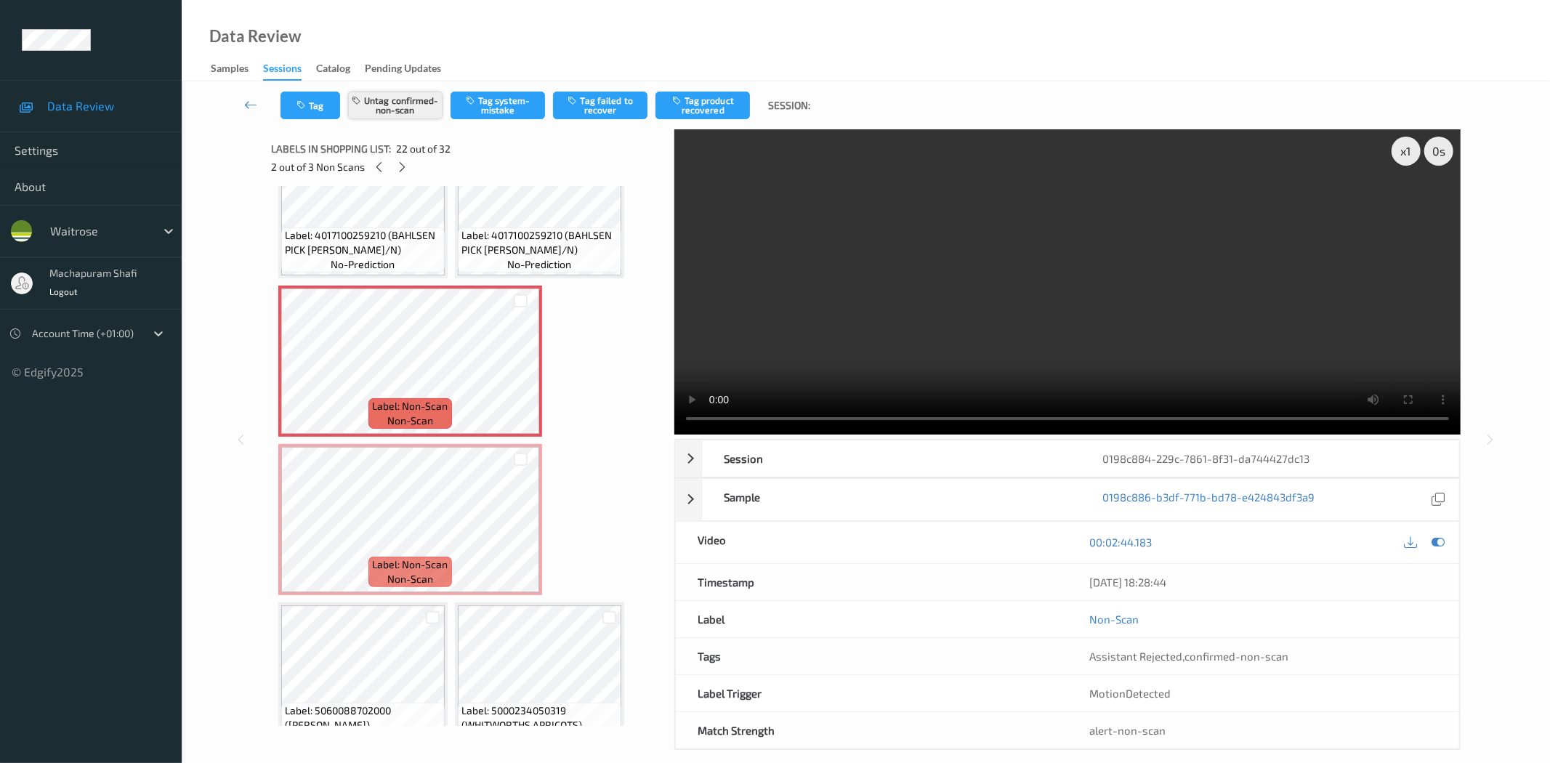
click at [397, 103] on button "Untag confirmed-non-scan" at bounding box center [395, 106] width 94 height 28
click at [487, 108] on button "Tag system-mistake" at bounding box center [497, 106] width 94 height 28
click at [320, 107] on button "Tag" at bounding box center [310, 106] width 60 height 28
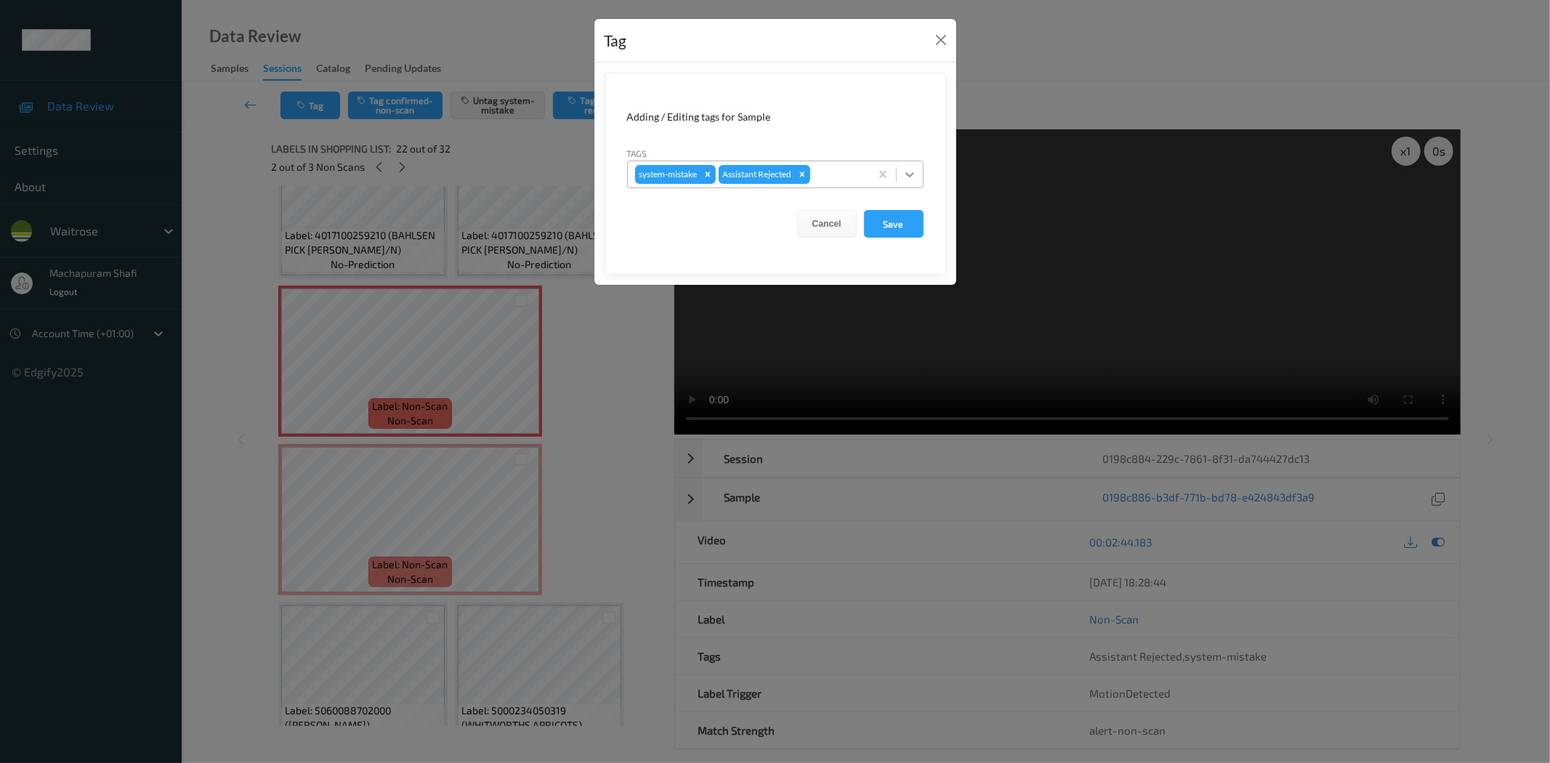
click at [912, 170] on icon at bounding box center [909, 174] width 15 height 15
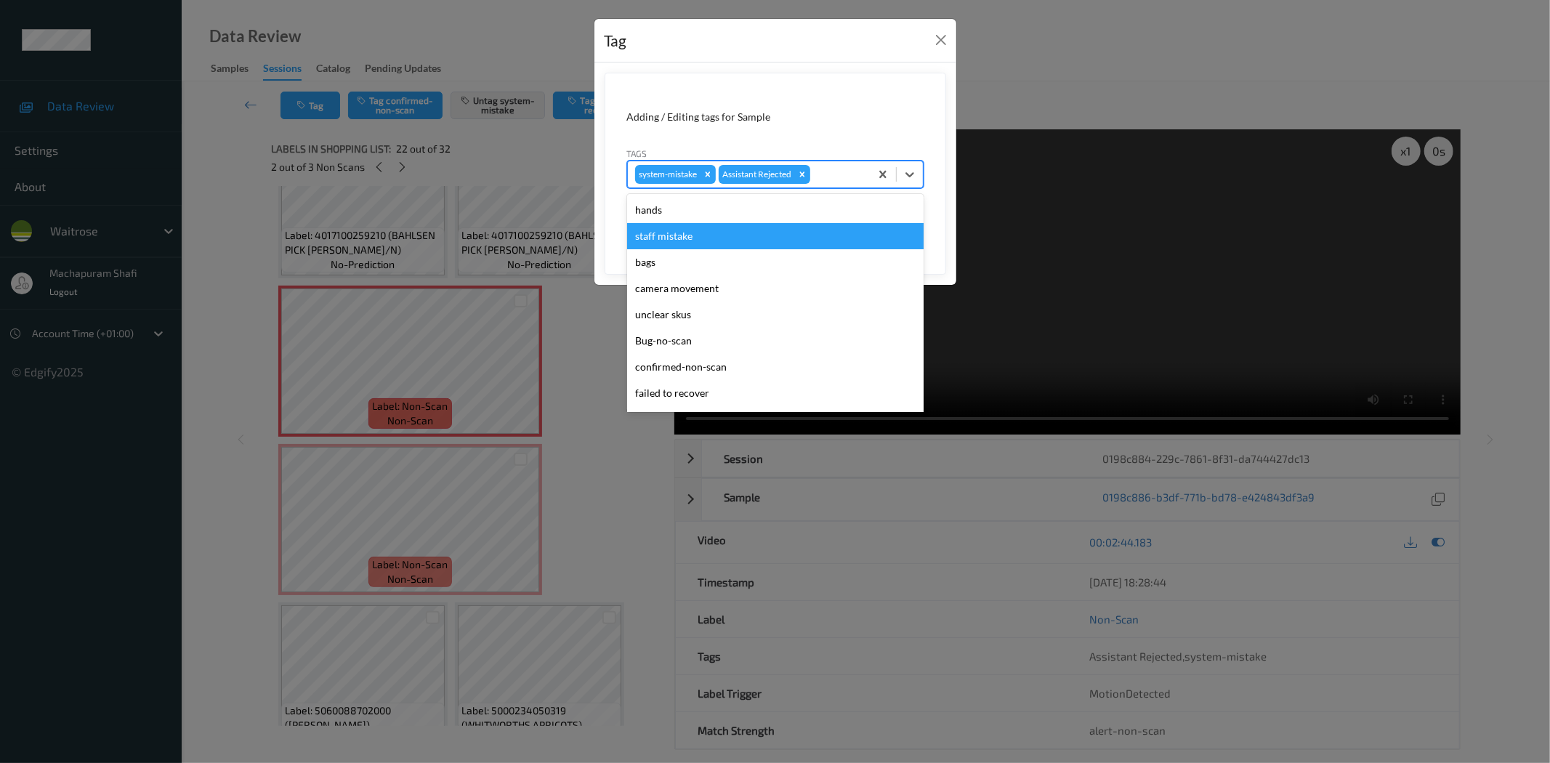
scroll to position [284, 0]
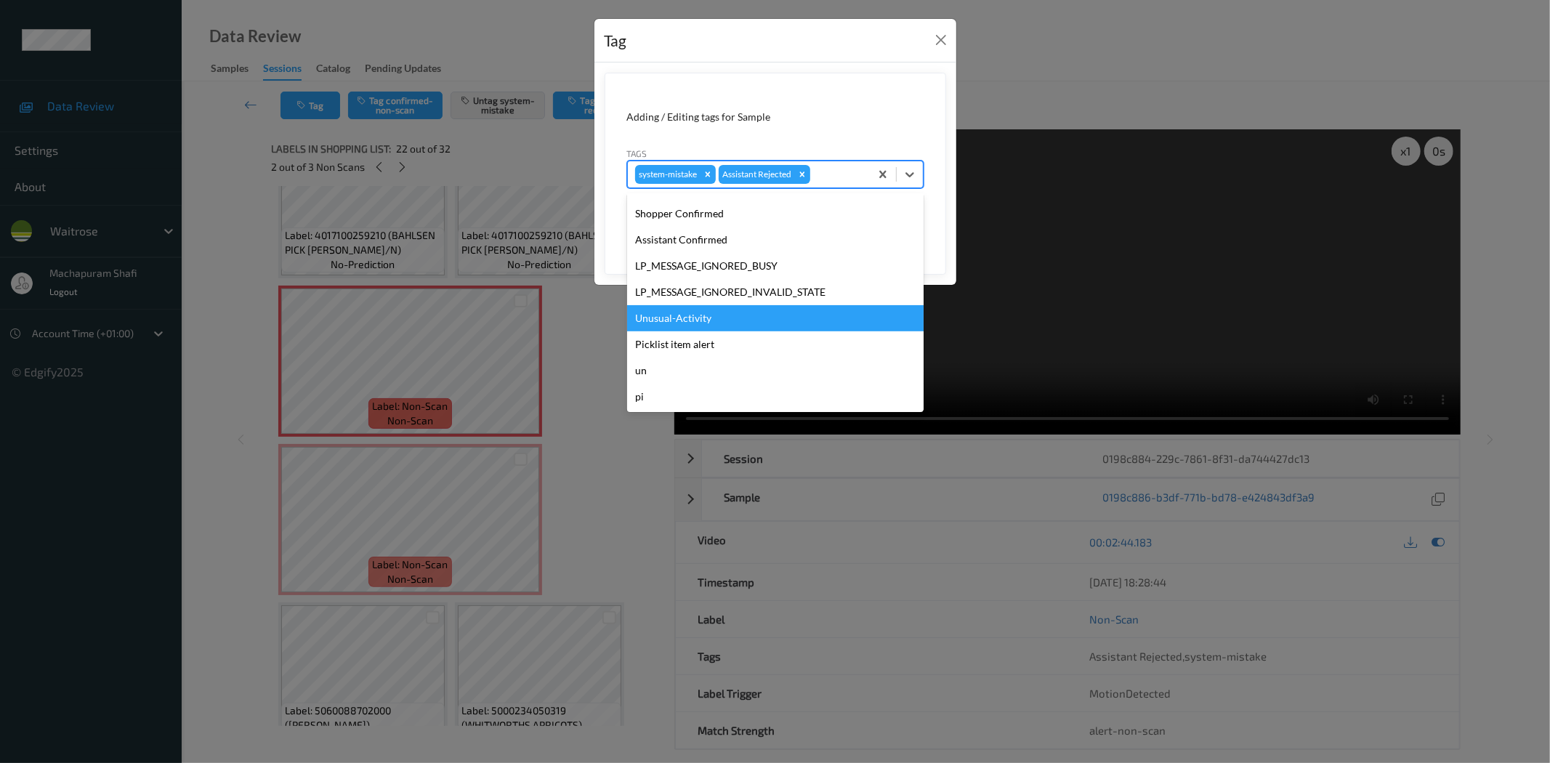
click at [678, 315] on div "Unusual-Activity" at bounding box center [775, 318] width 296 height 26
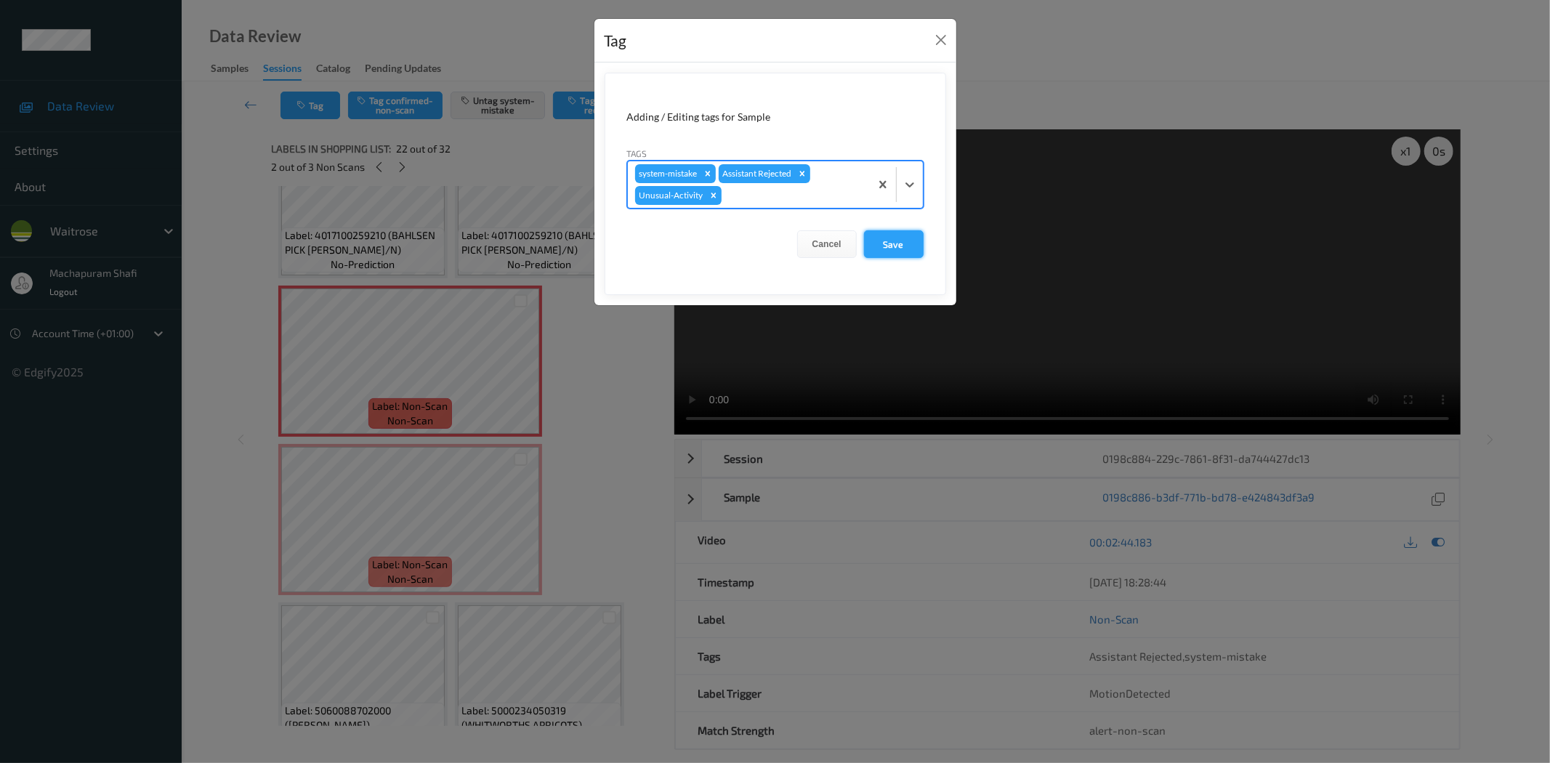
click at [883, 245] on button "Save" at bounding box center [894, 244] width 60 height 28
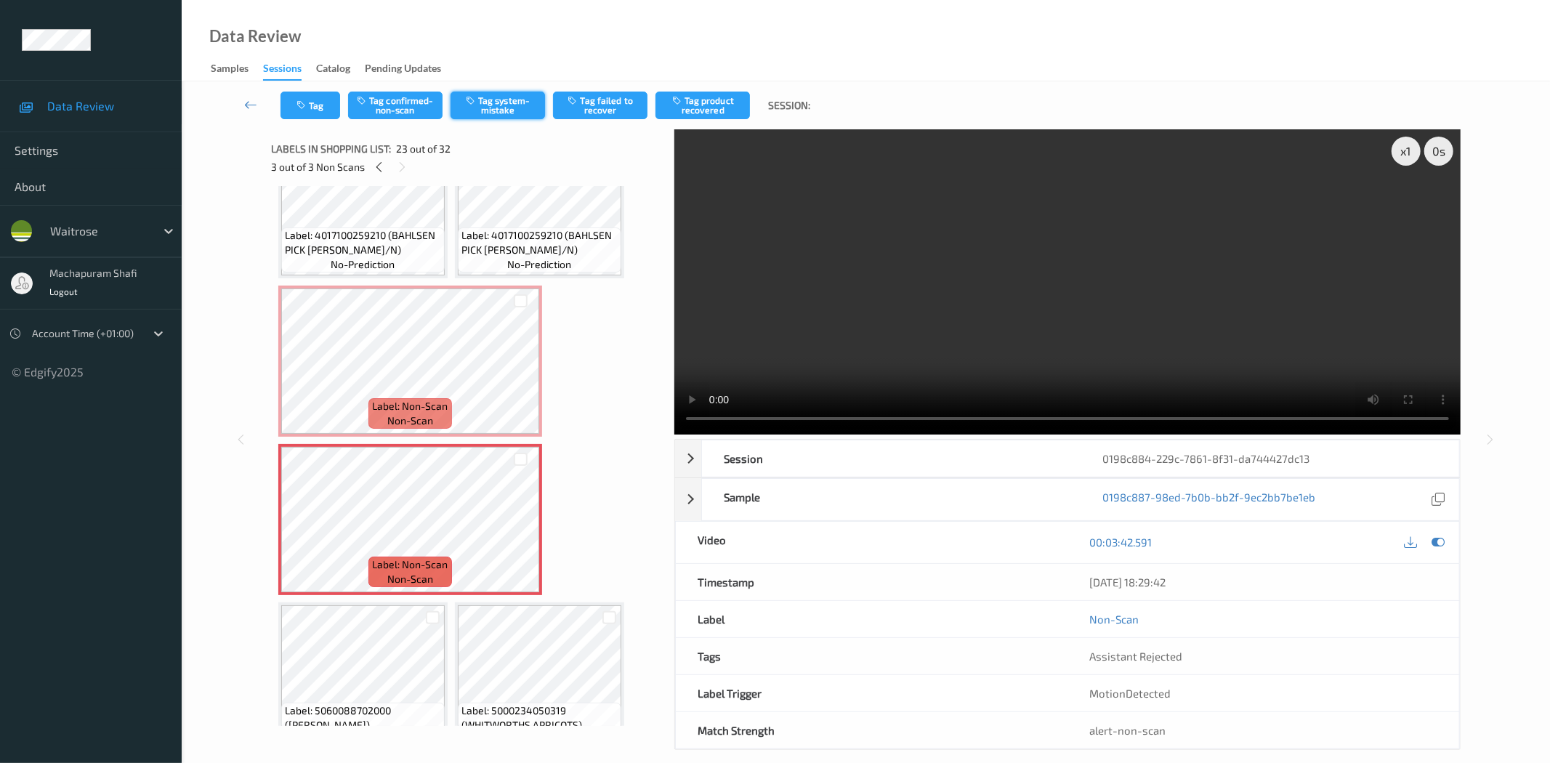
click at [502, 98] on button "Tag system-mistake" at bounding box center [497, 106] width 94 height 28
click at [310, 105] on button "Tag" at bounding box center [310, 106] width 60 height 28
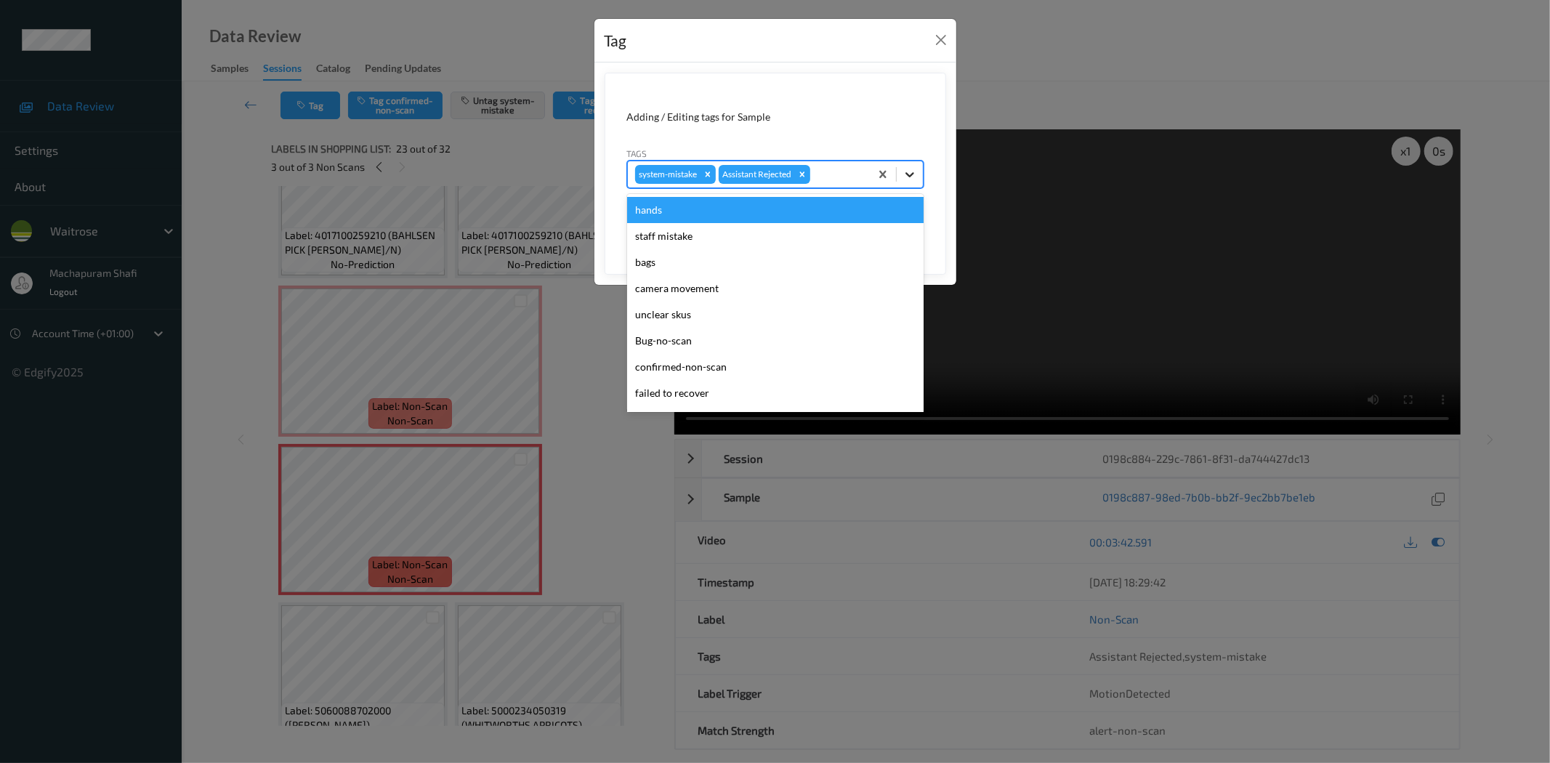
click at [911, 169] on icon at bounding box center [909, 174] width 15 height 15
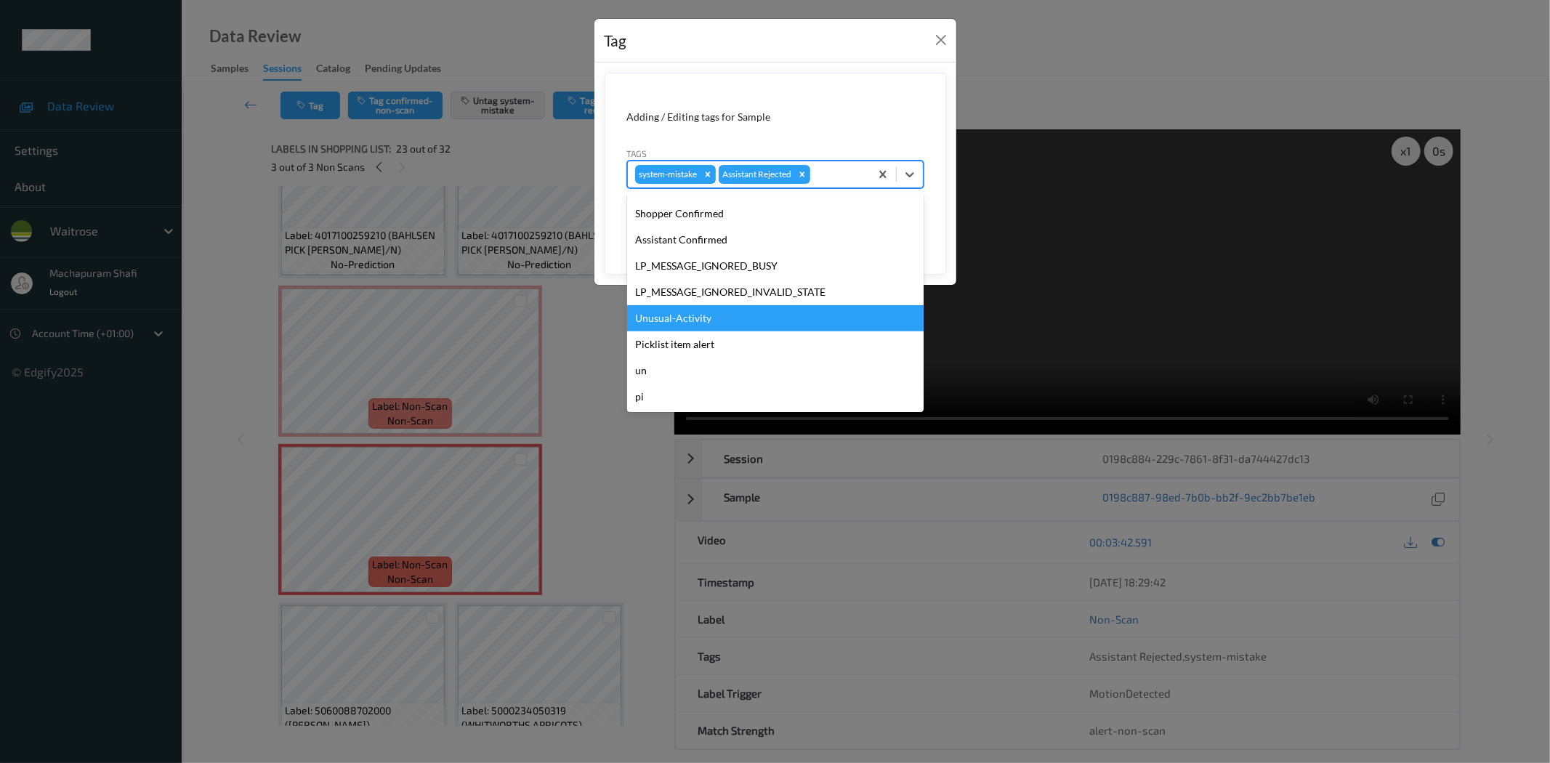
click at [702, 310] on div "Unusual-Activity" at bounding box center [775, 318] width 296 height 26
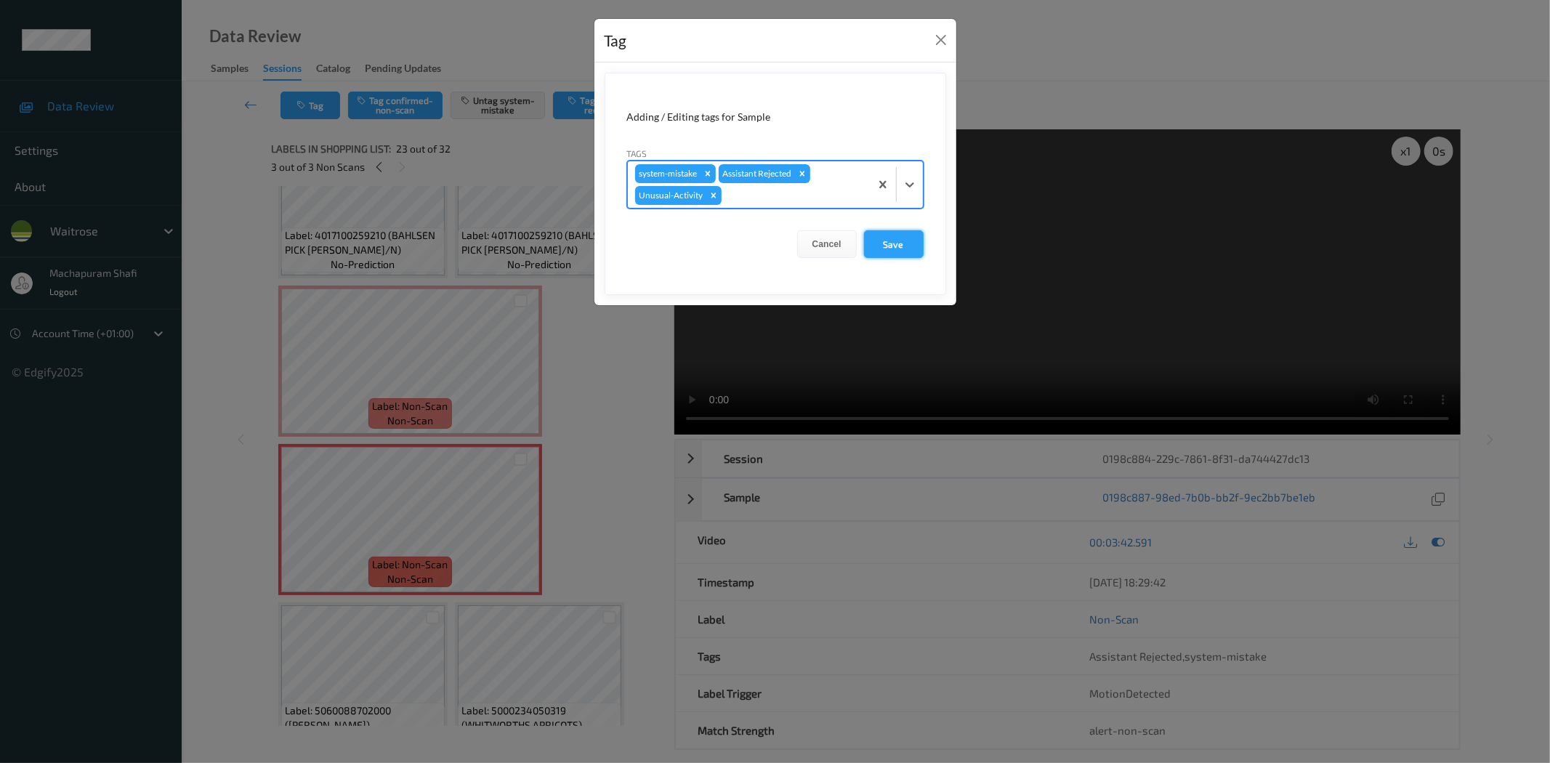
click at [895, 251] on button "Save" at bounding box center [894, 244] width 60 height 28
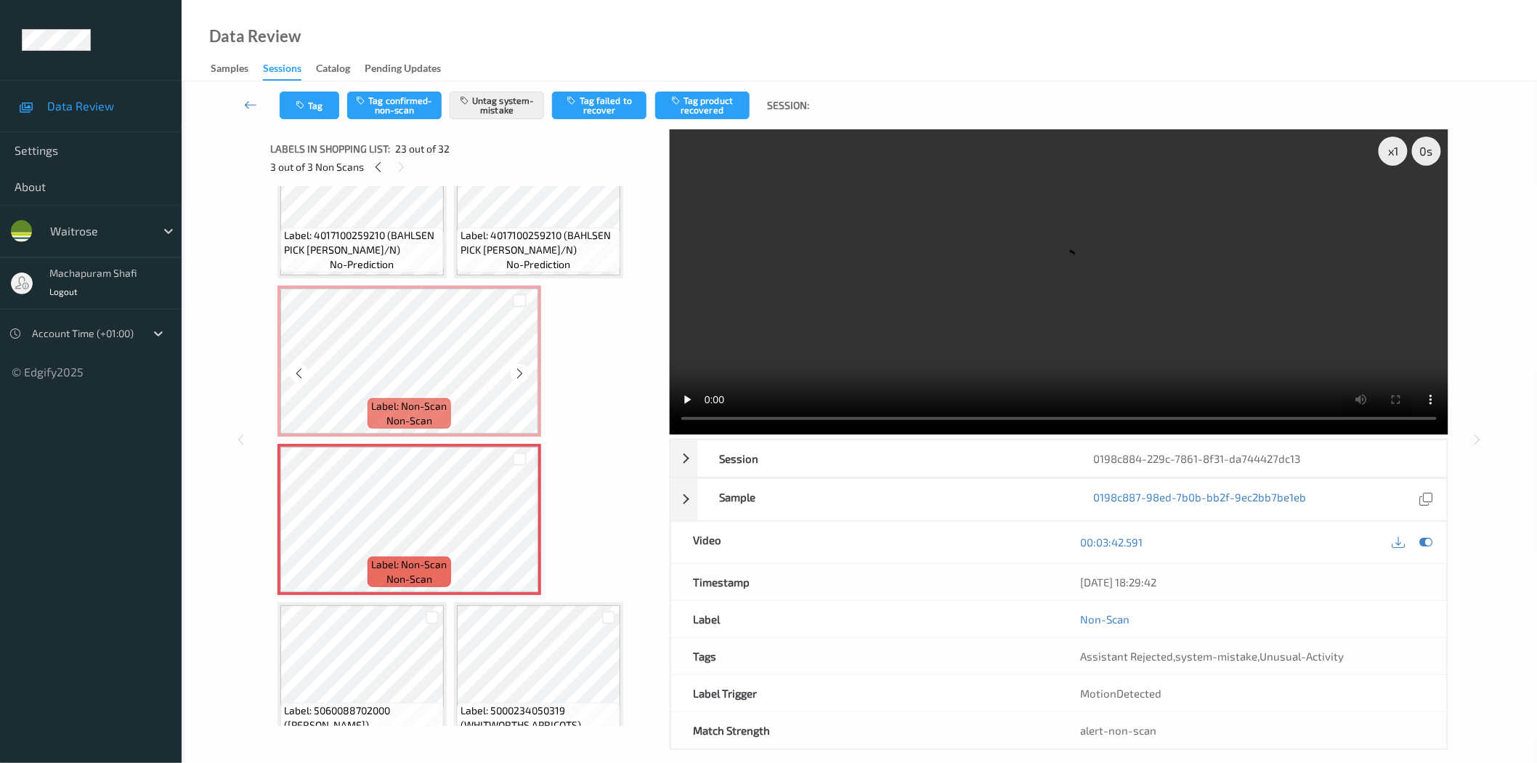
scroll to position [1327, 0]
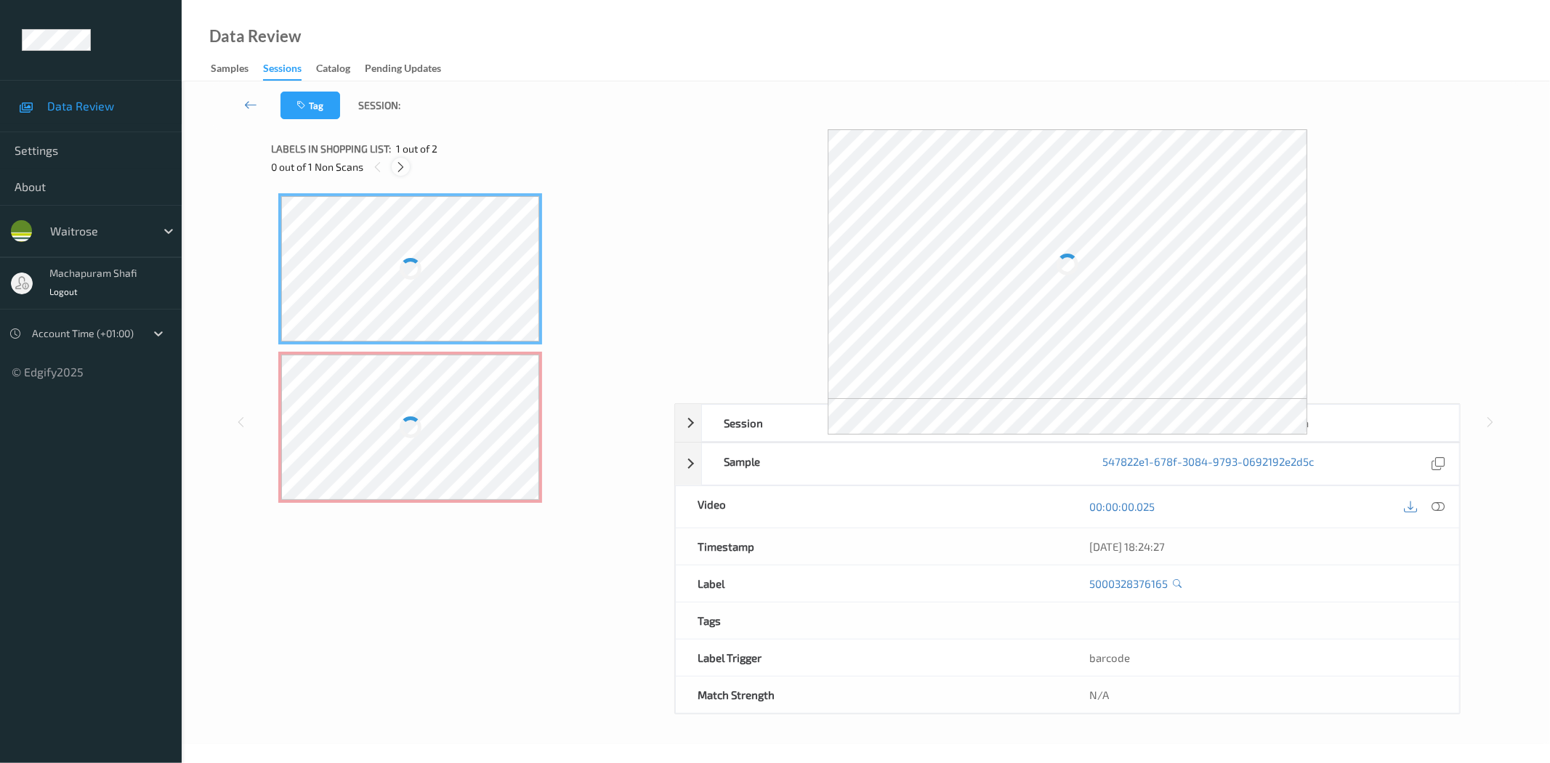
click at [404, 169] on icon at bounding box center [401, 167] width 12 height 13
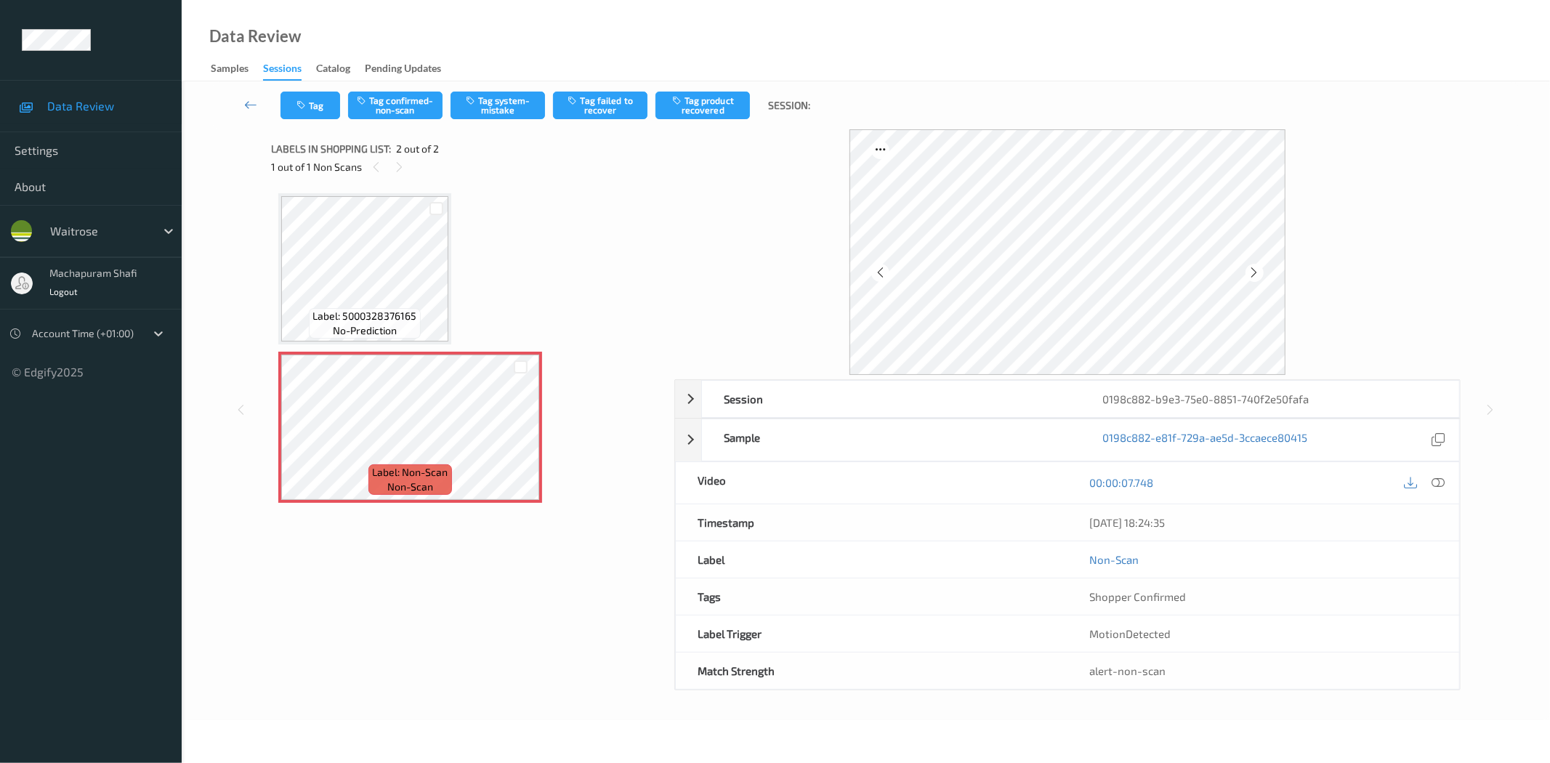
click at [1441, 503] on div "00:00:07.748" at bounding box center [1263, 482] width 392 height 41
click at [1429, 478] on div at bounding box center [1438, 483] width 20 height 20
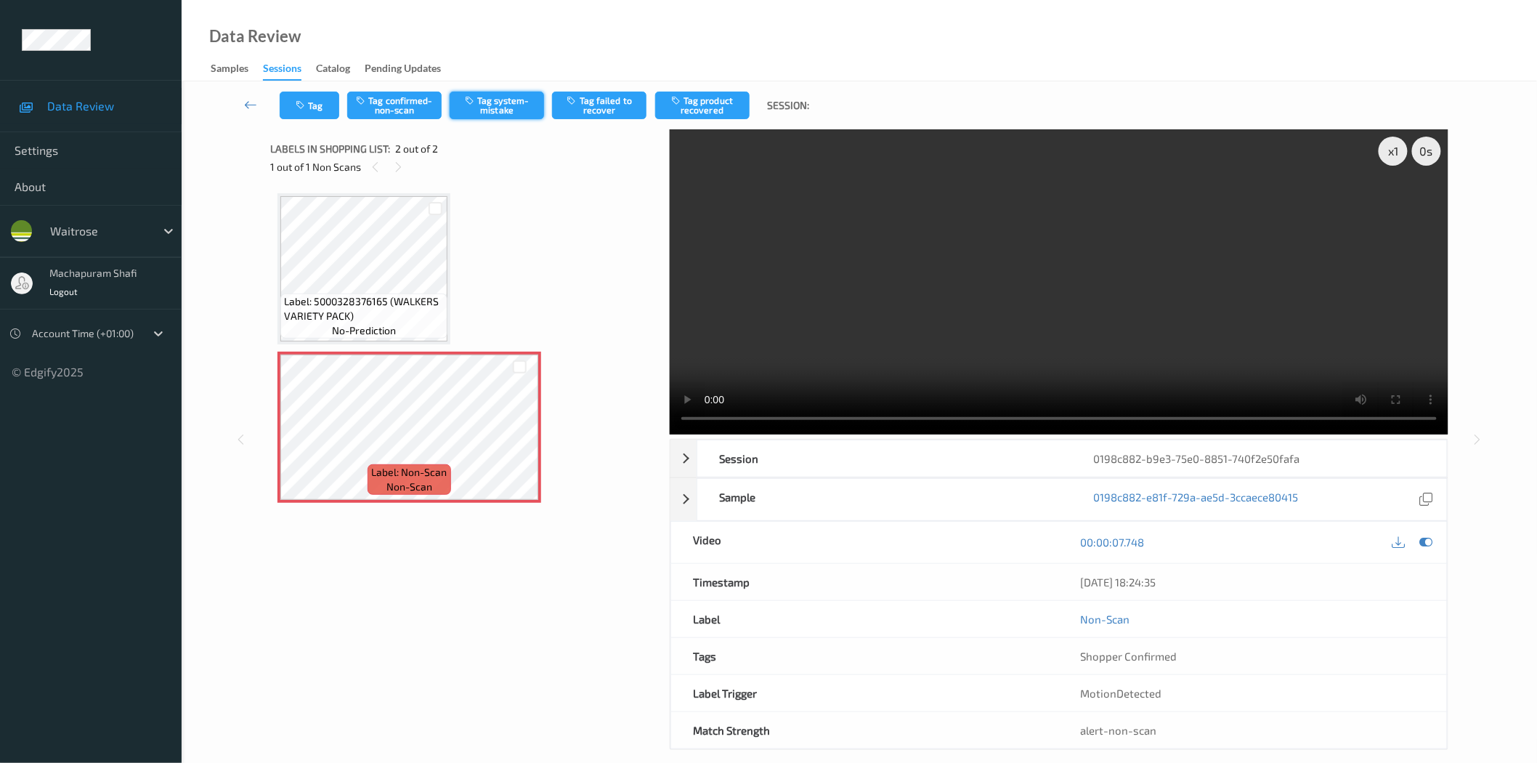
click at [495, 102] on button "Tag system-mistake" at bounding box center [497, 106] width 94 height 28
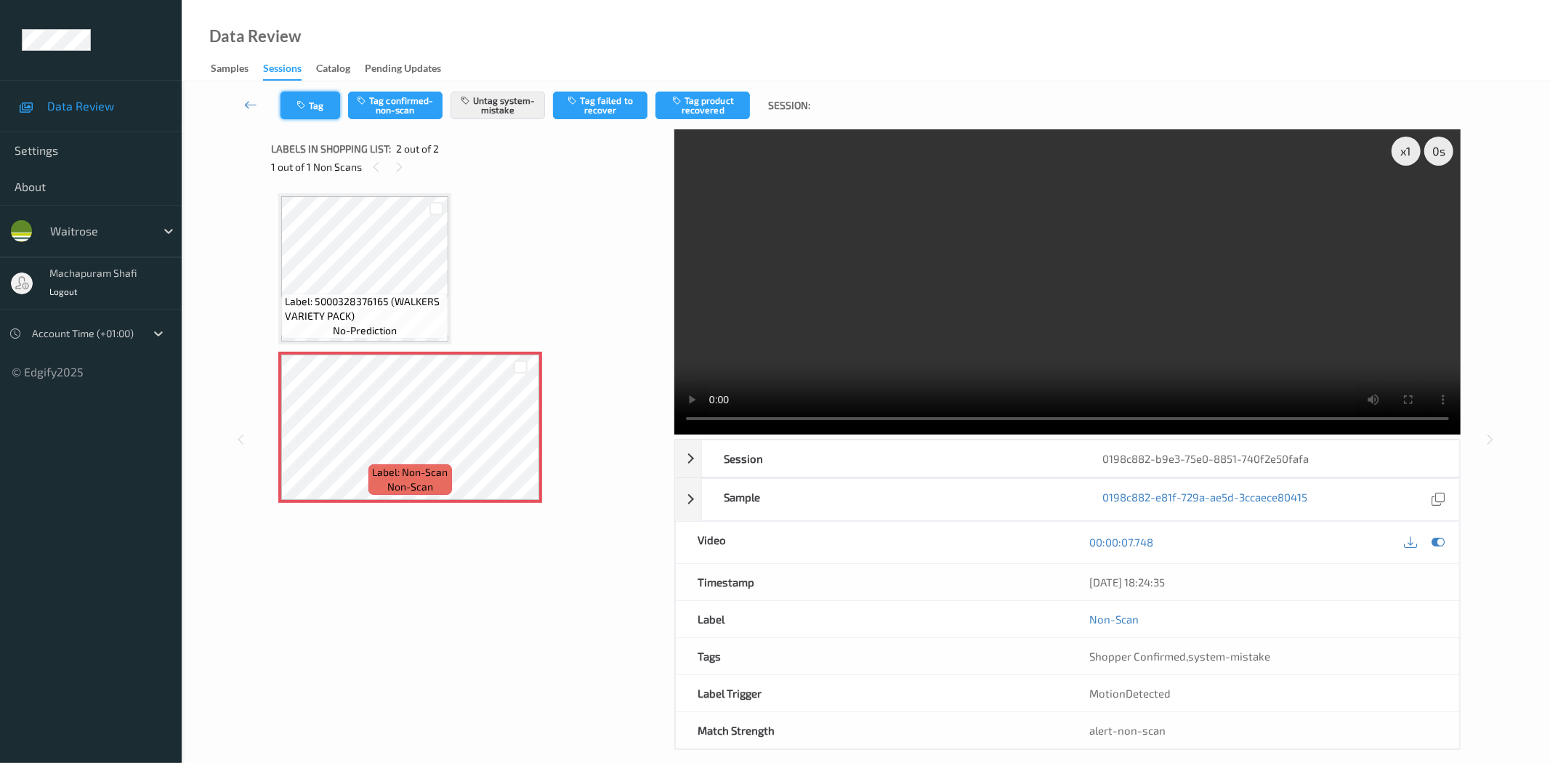
click at [314, 109] on button "Tag" at bounding box center [310, 106] width 60 height 28
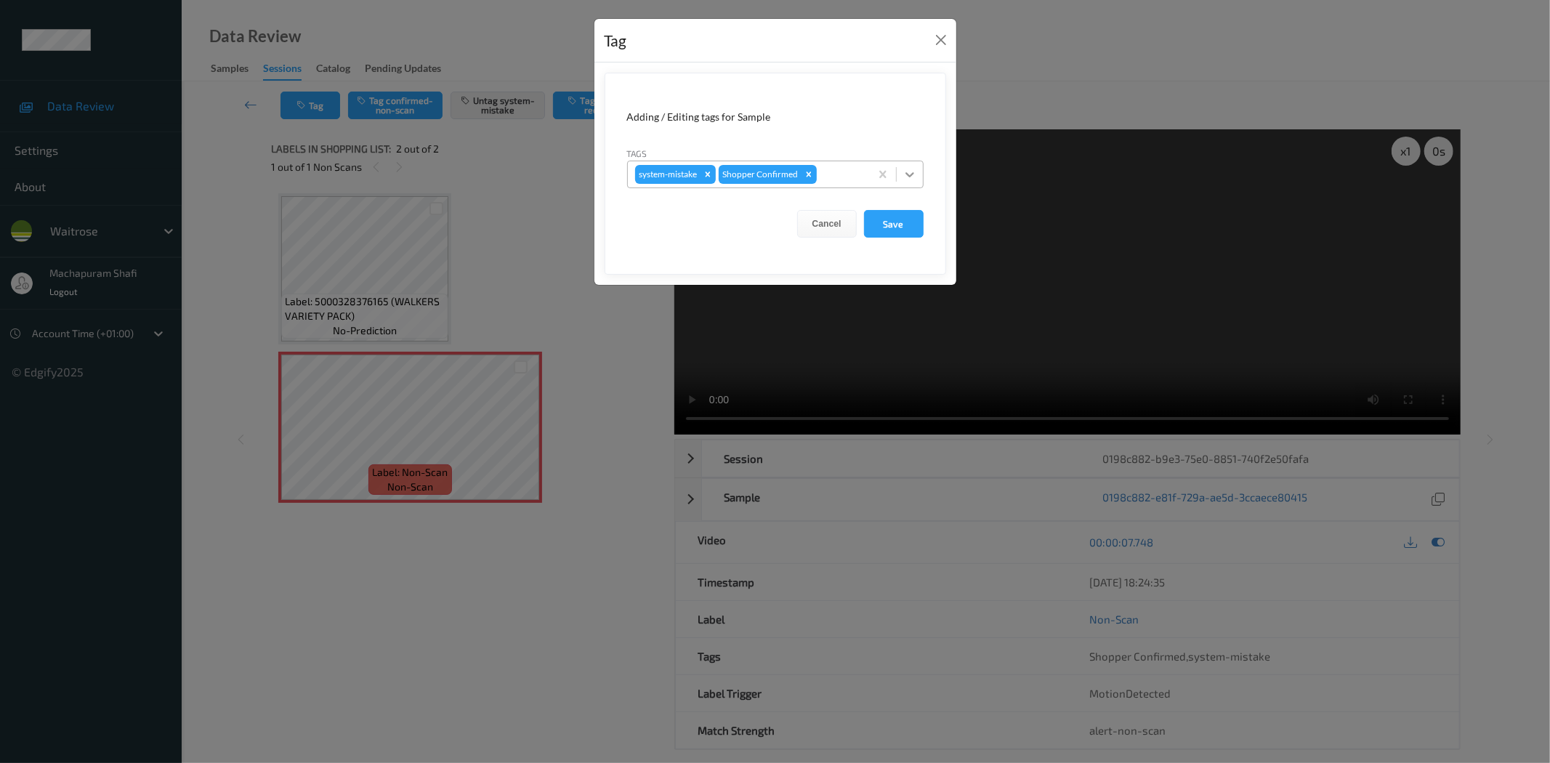
click at [906, 170] on icon at bounding box center [909, 174] width 15 height 15
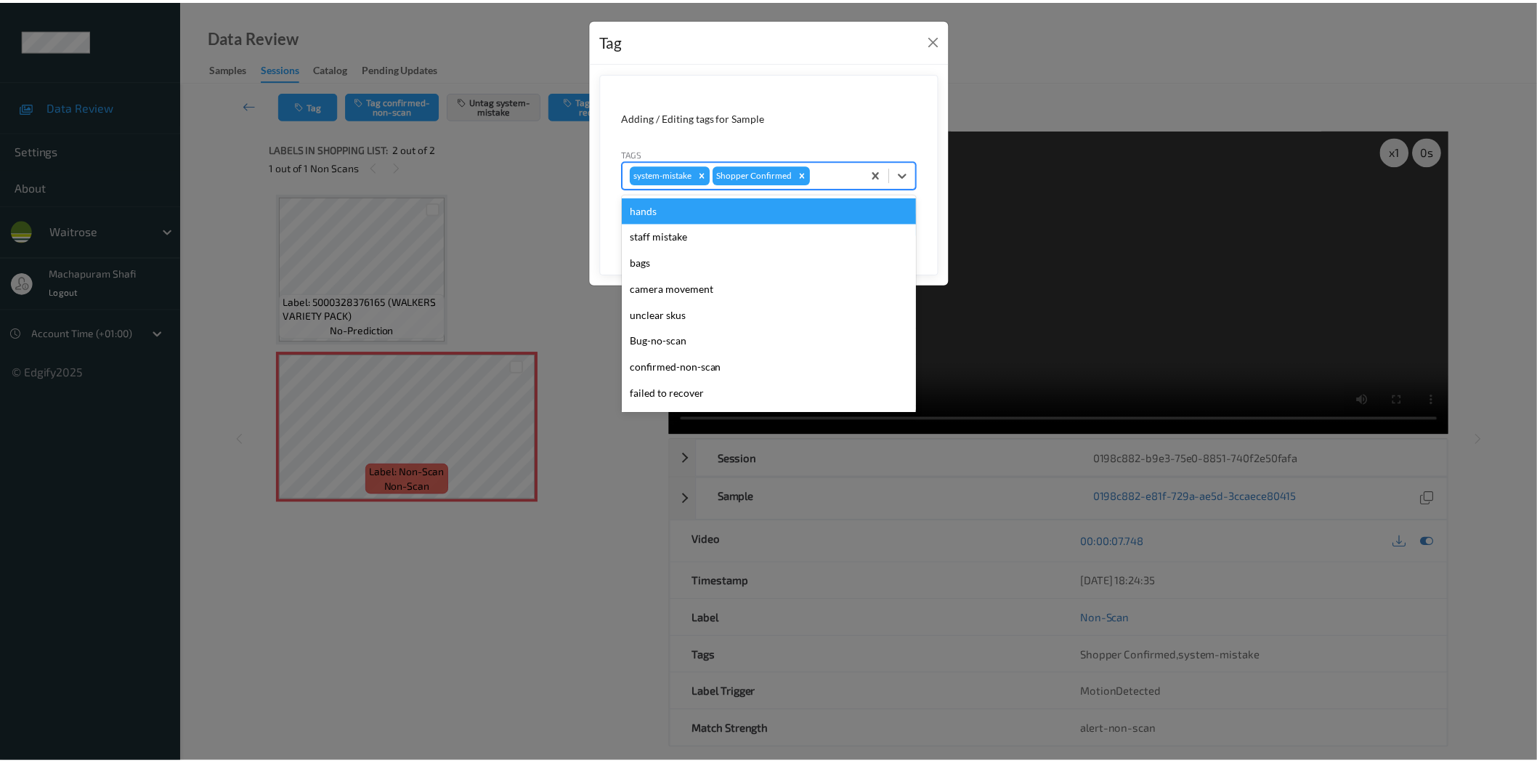
scroll to position [284, 0]
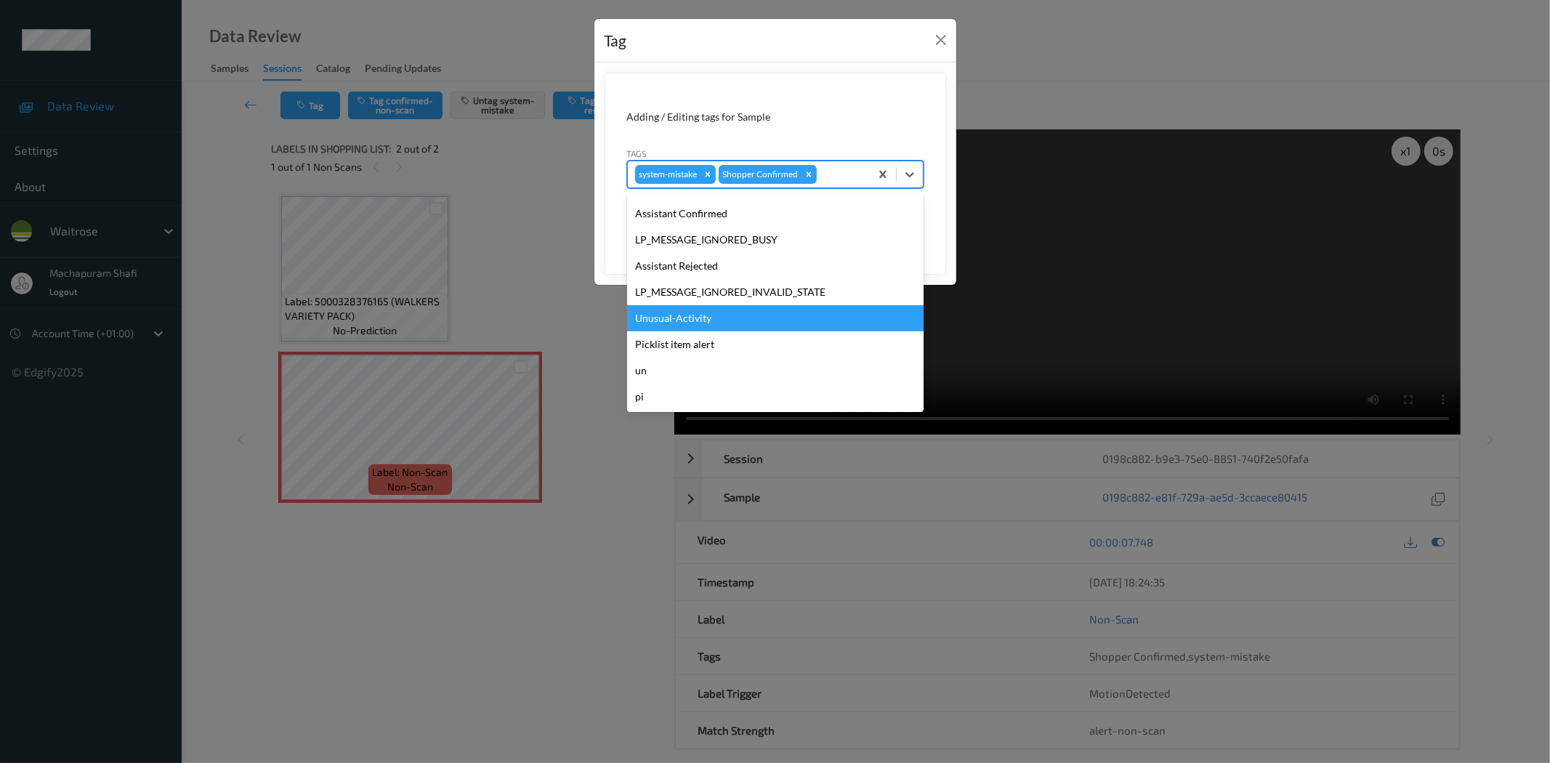
click at [677, 323] on div "Unusual-Activity" at bounding box center [775, 318] width 296 height 26
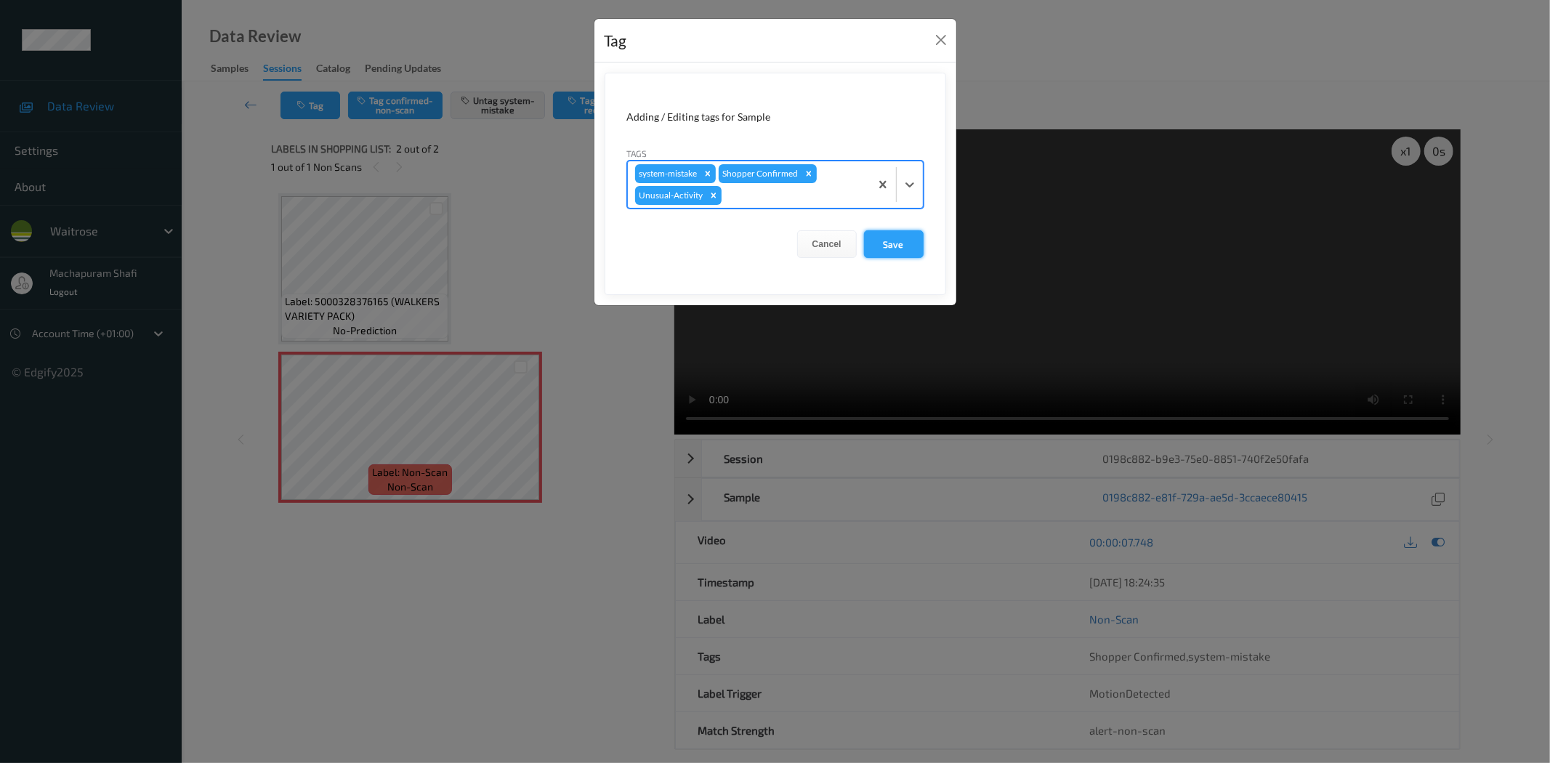
click at [891, 245] on button "Save" at bounding box center [894, 244] width 60 height 28
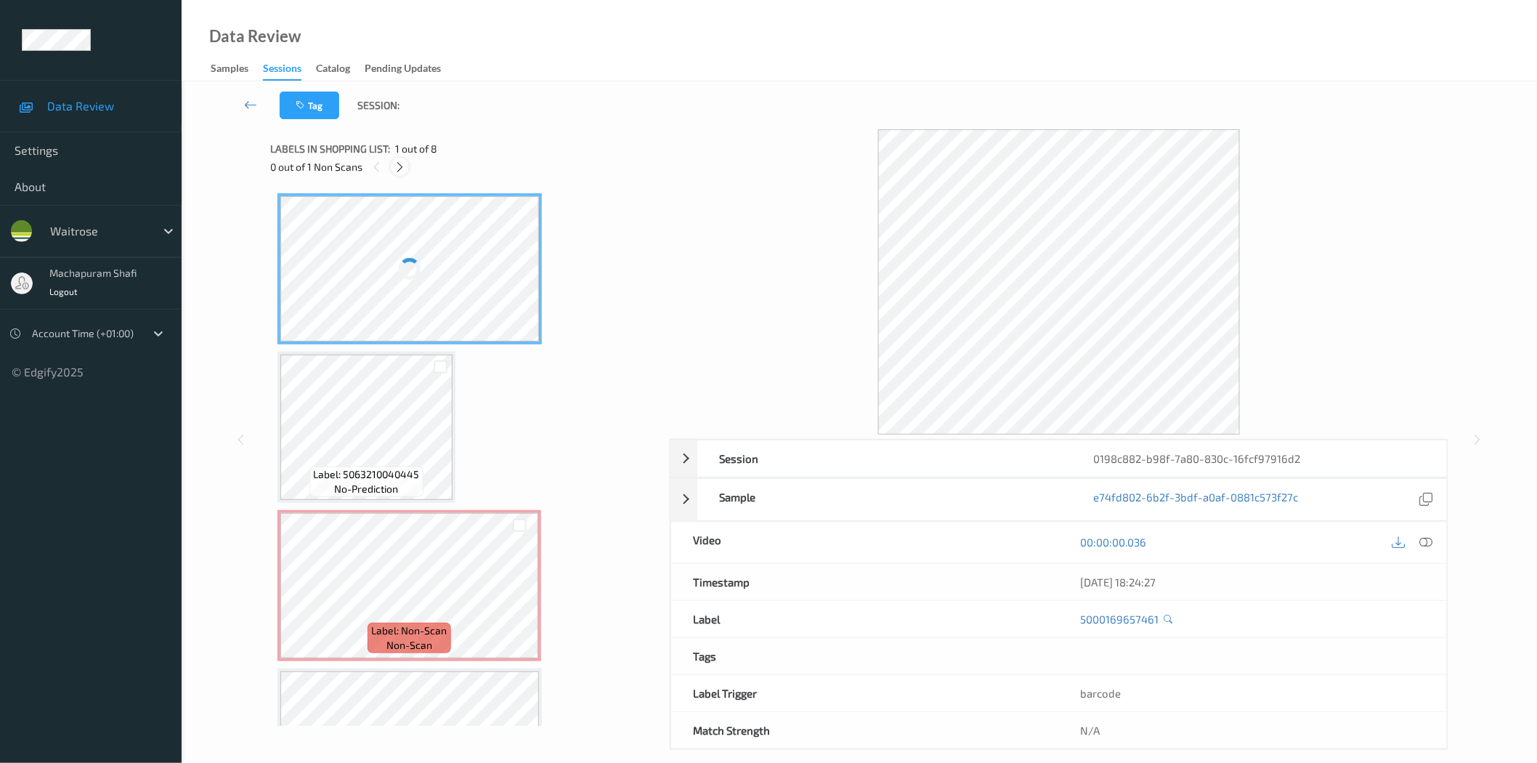
click at [404, 165] on icon at bounding box center [400, 167] width 12 height 13
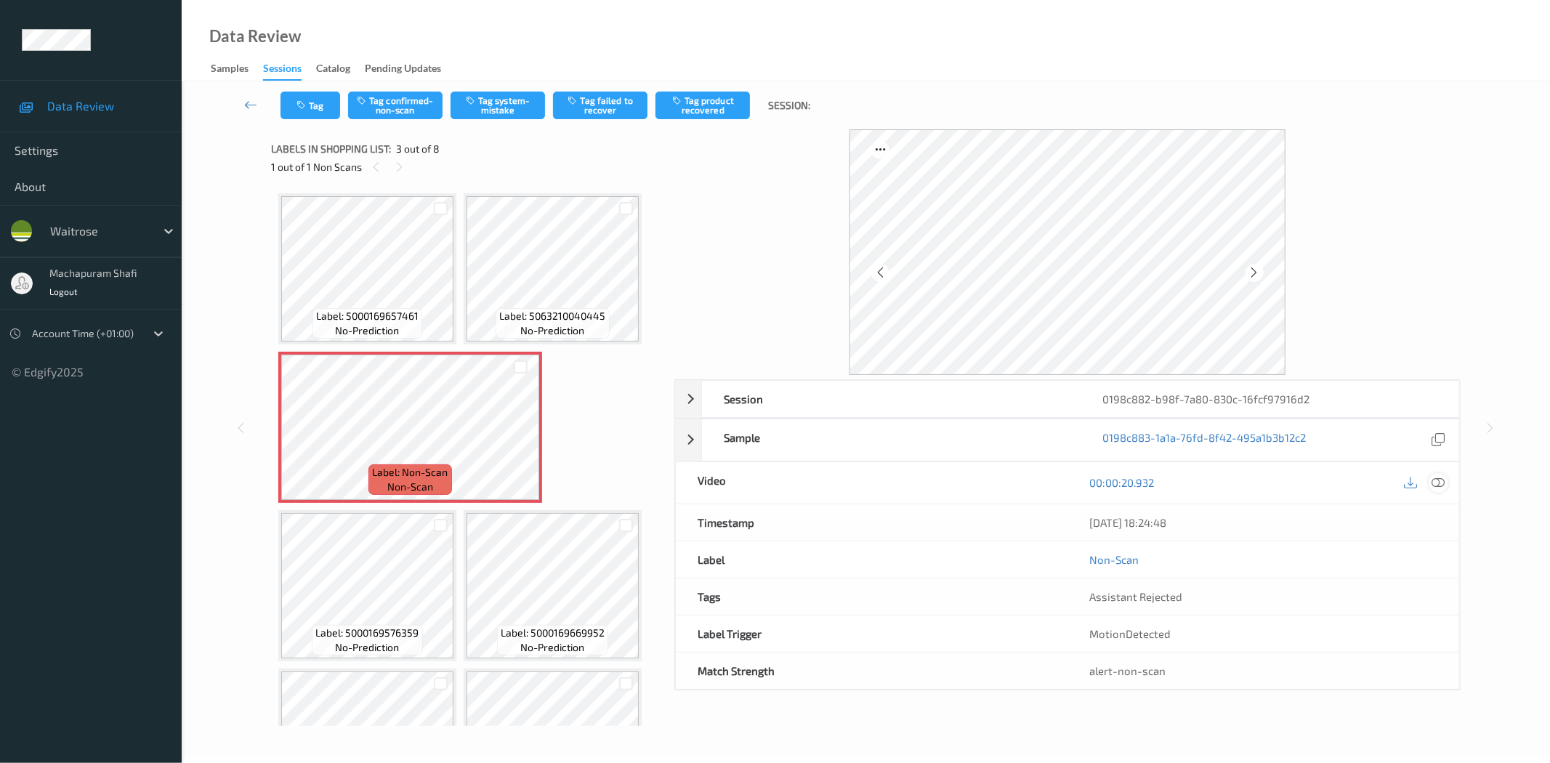
click at [1443, 485] on icon at bounding box center [1438, 482] width 13 height 13
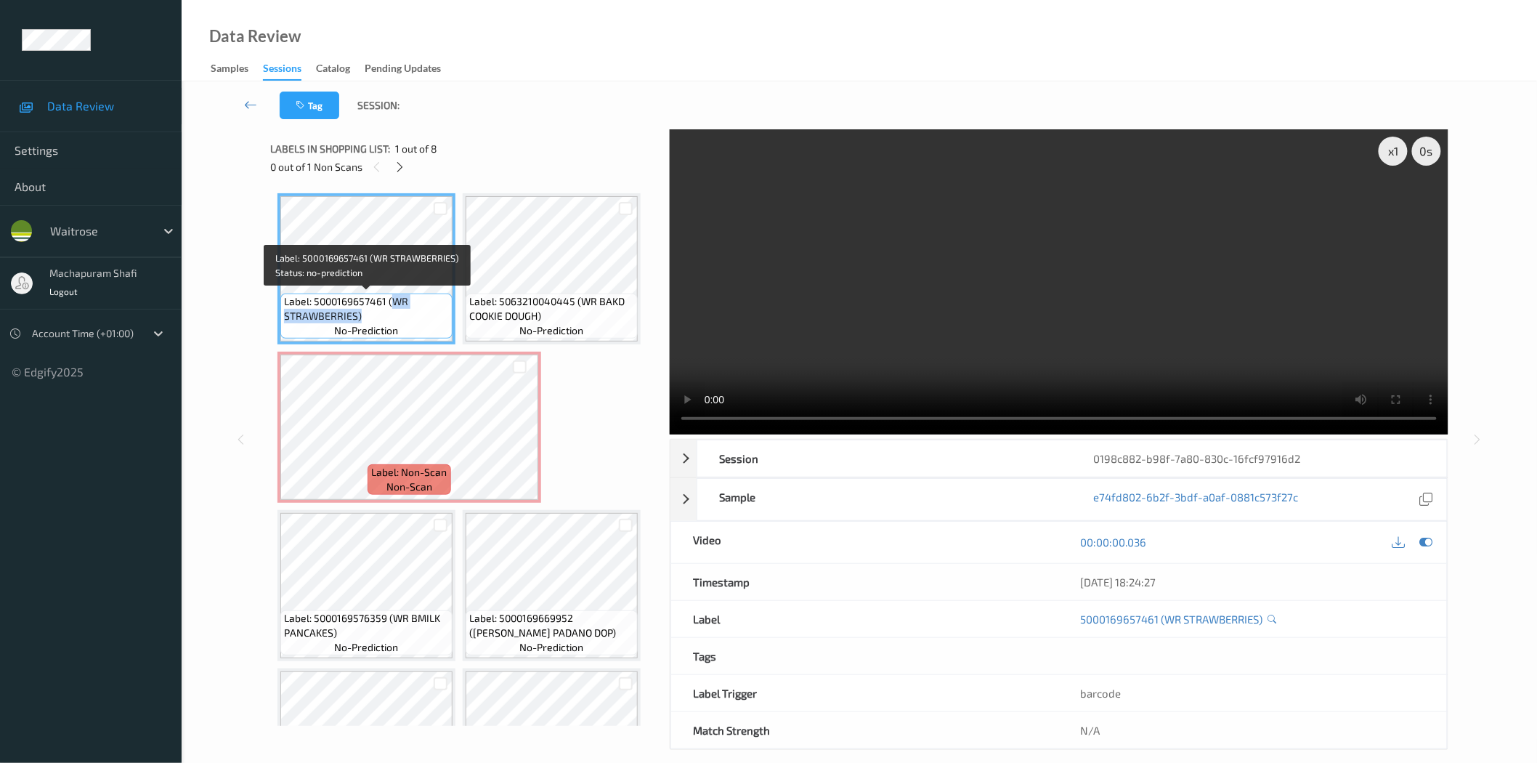
drag, startPoint x: 390, startPoint y: 299, endPoint x: 412, endPoint y: 325, distance: 34.0
click at [412, 325] on div "Label: 5000169657461 (WR STRAWBERRIES) no-prediction" at bounding box center [366, 316] width 172 height 45
copy span "WR STRAWBERRIES)"
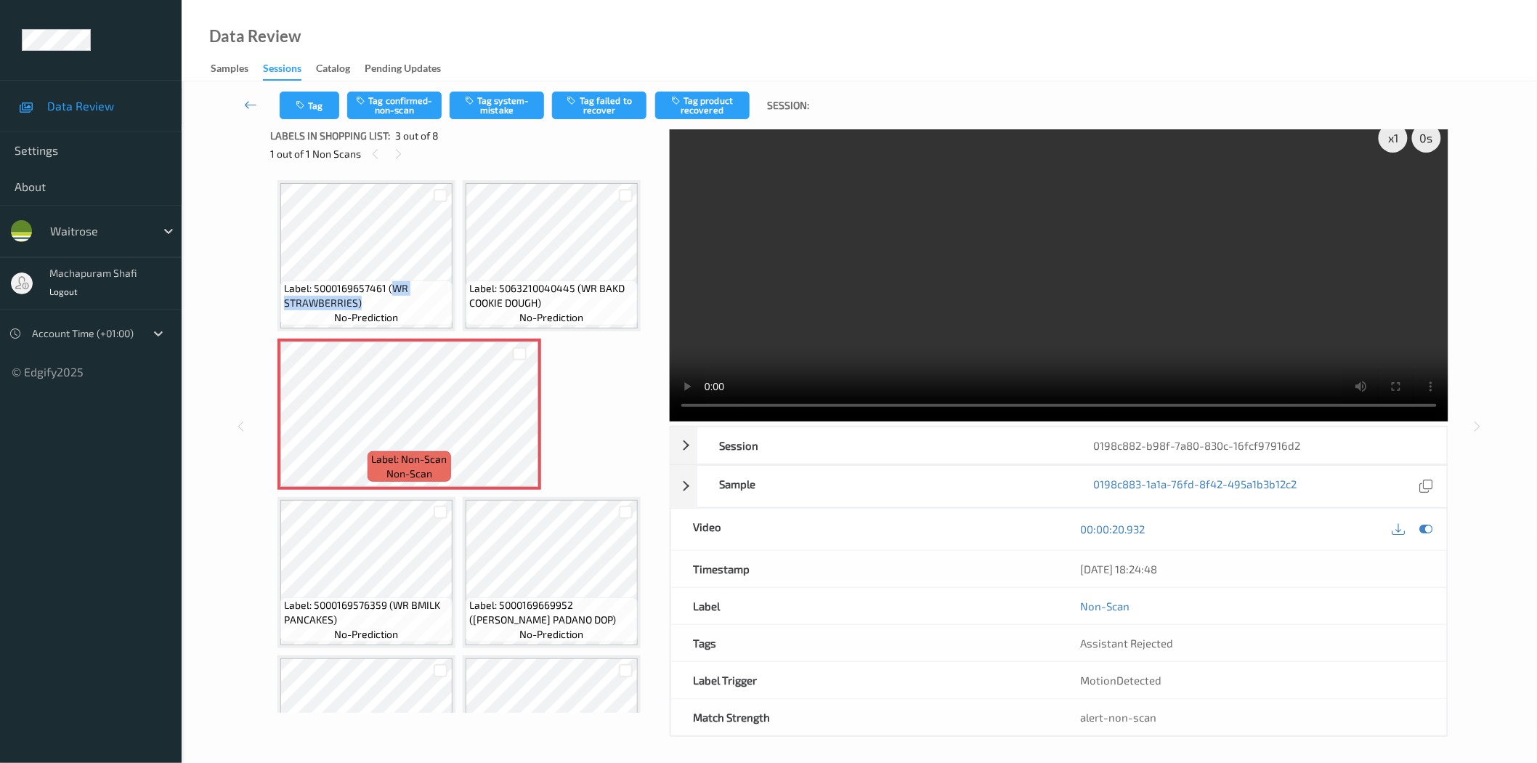
scroll to position [17, 0]
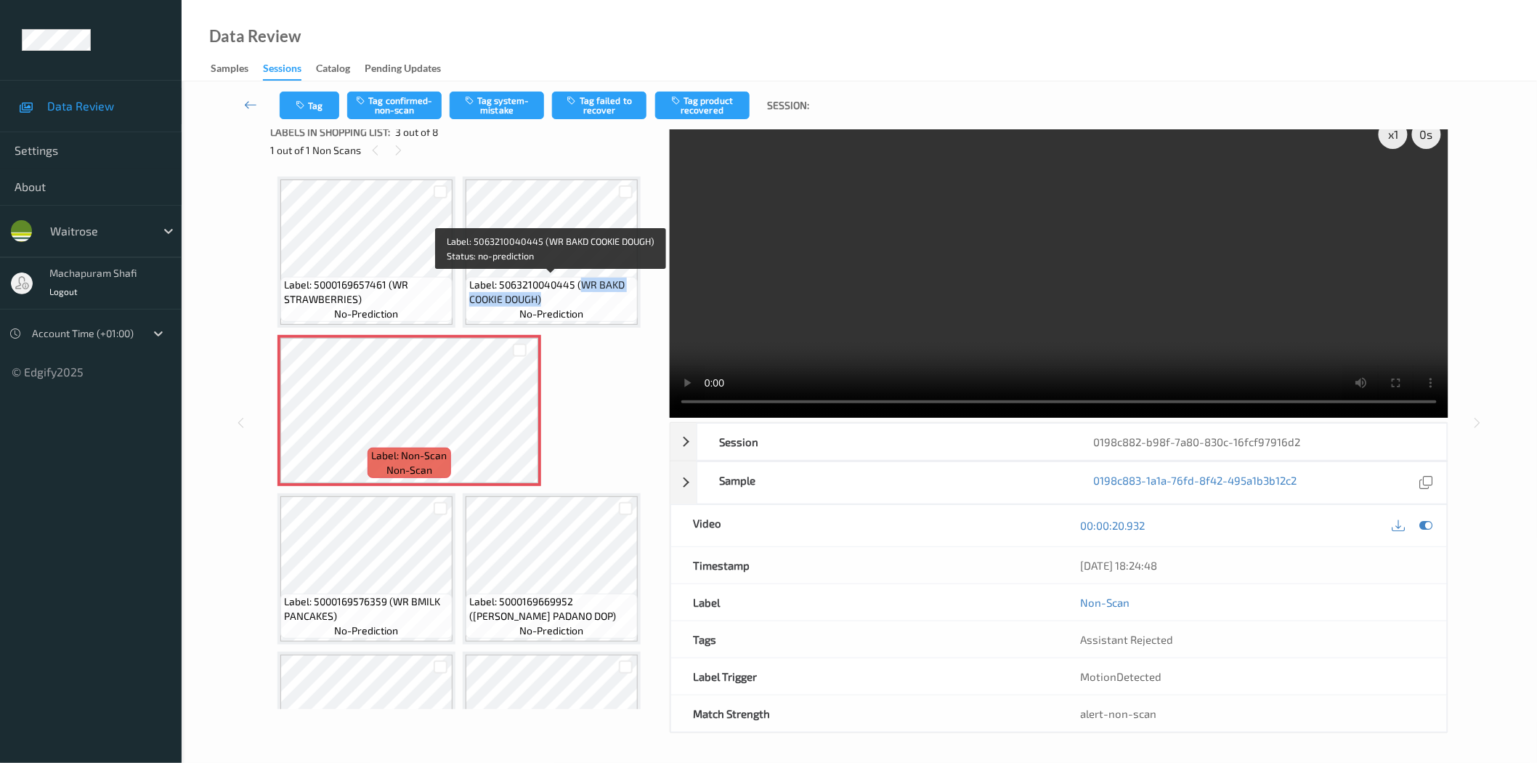
drag, startPoint x: 578, startPoint y: 284, endPoint x: 599, endPoint y: 299, distance: 26.6
click at [599, 299] on span "Label: 5063210040445 (WR BAKD COOKIE DOUGH)" at bounding box center [551, 292] width 165 height 29
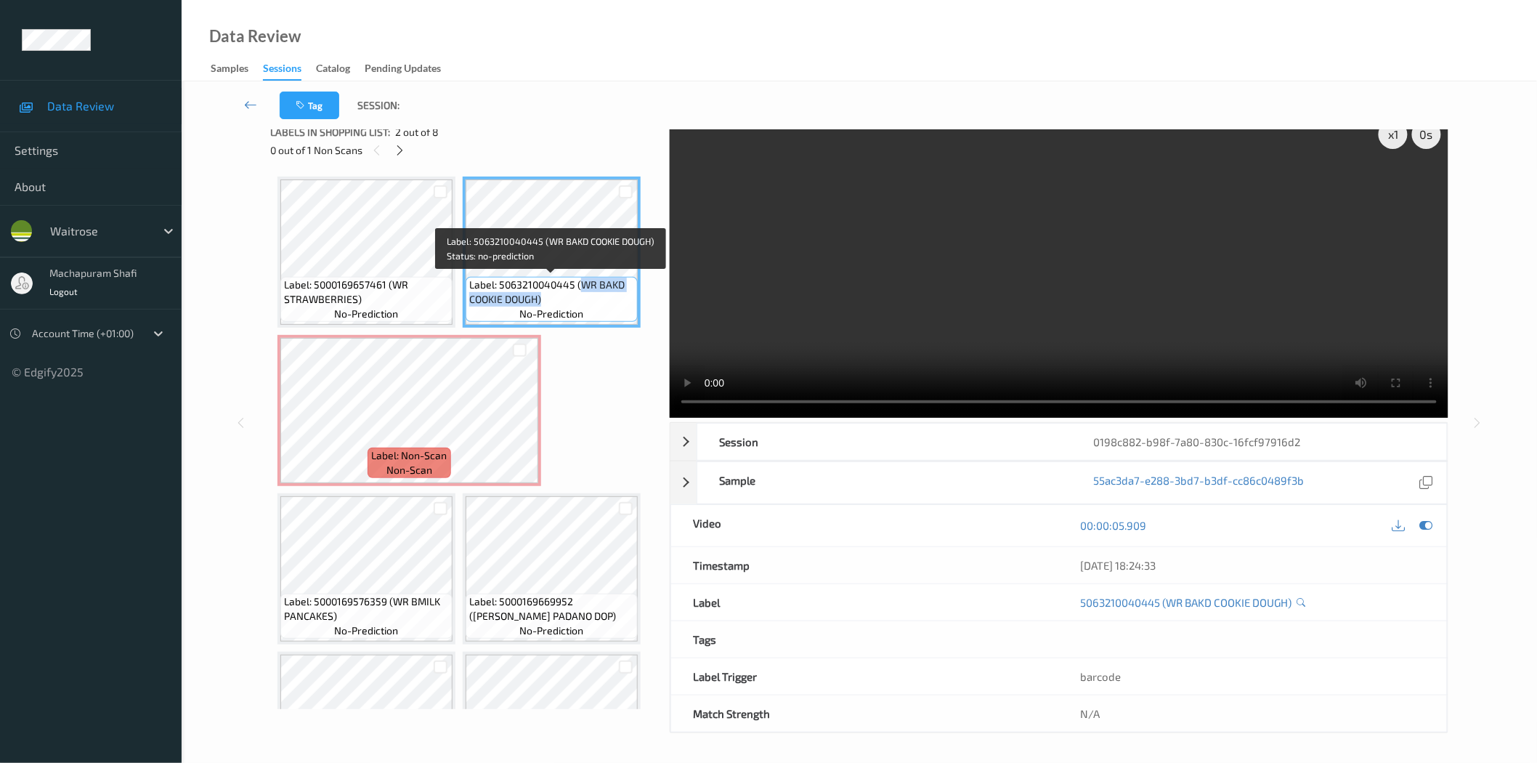
copy span "WR BAKD COOKIE DOUGH)"
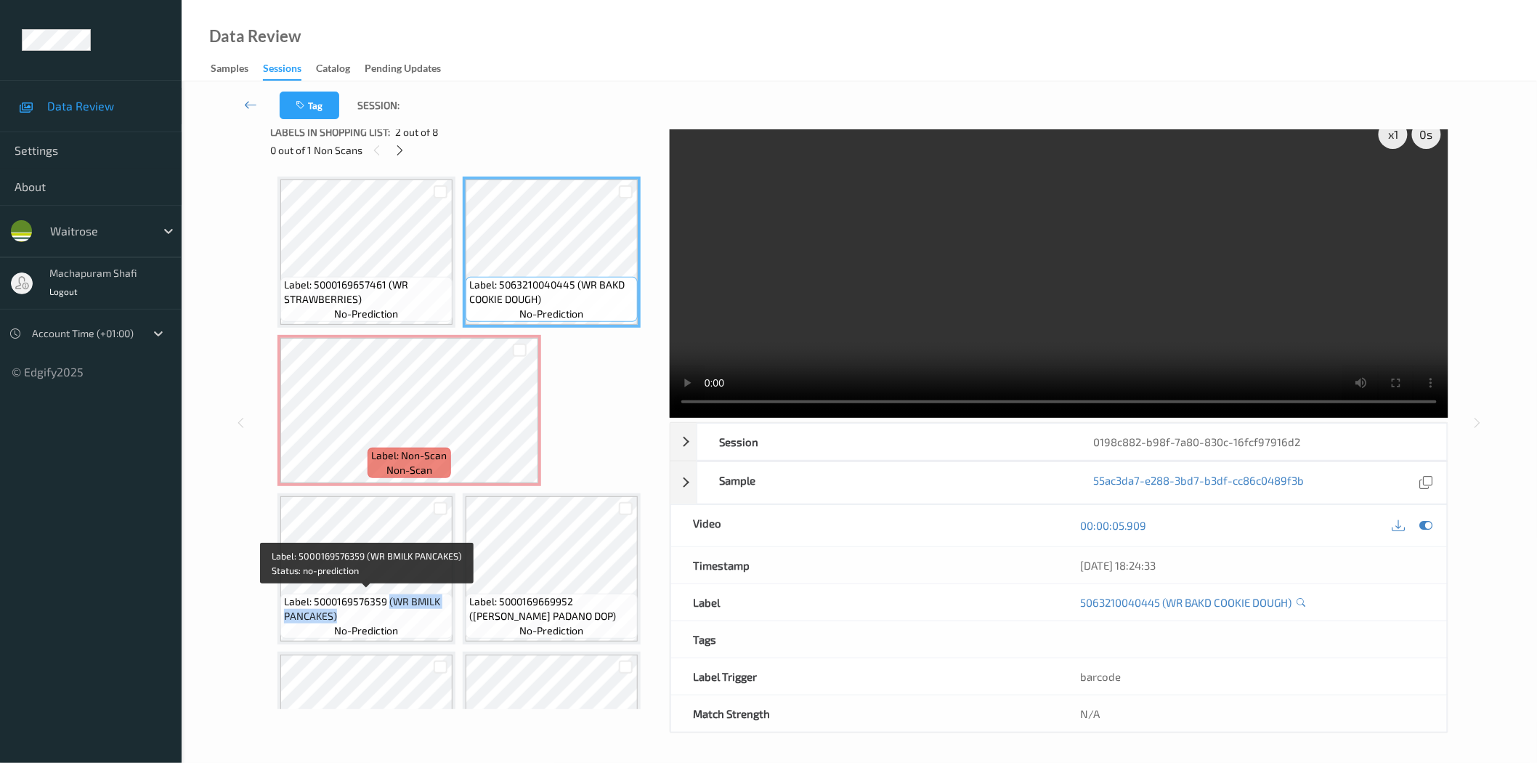
drag, startPoint x: 389, startPoint y: 599, endPoint x: 410, endPoint y: 610, distance: 24.7
click at [410, 610] on span "Label: 5000169576359 (WR BMILK PANCAKES)" at bounding box center [366, 608] width 165 height 29
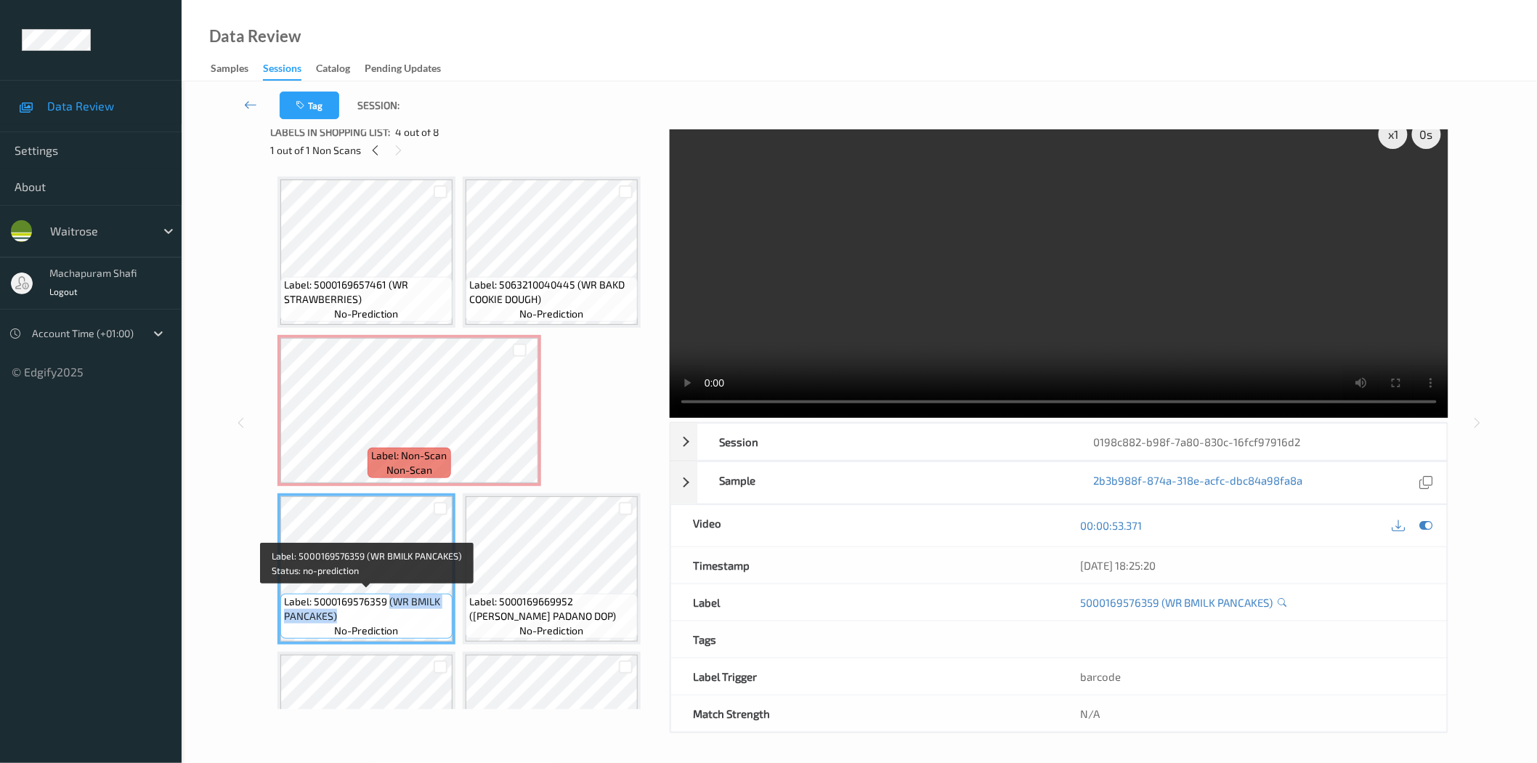
copy span "(WR BMILK PANCAKES)"
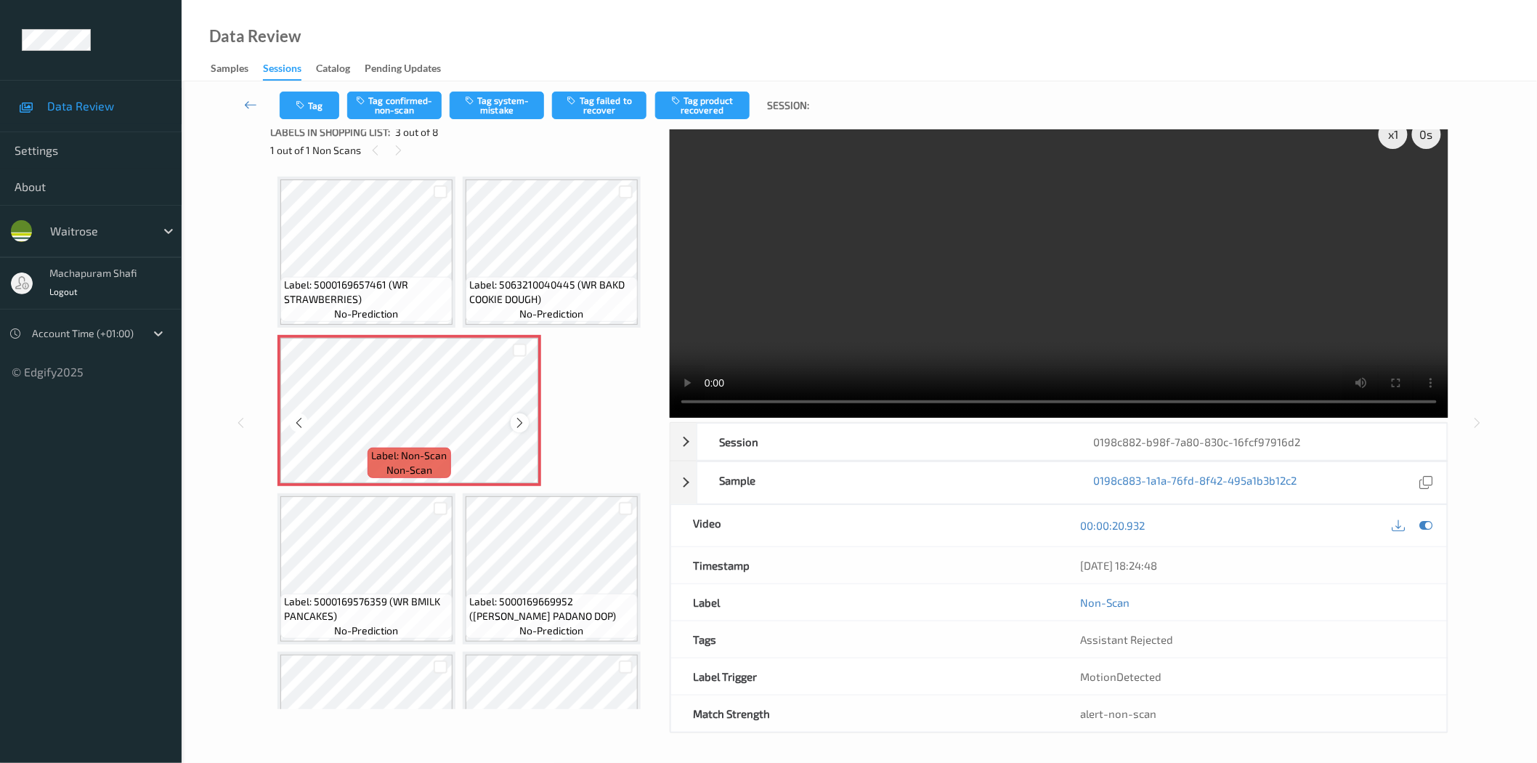
click at [517, 416] on icon at bounding box center [520, 422] width 12 height 13
click at [495, 103] on button "Tag system-mistake" at bounding box center [497, 106] width 94 height 28
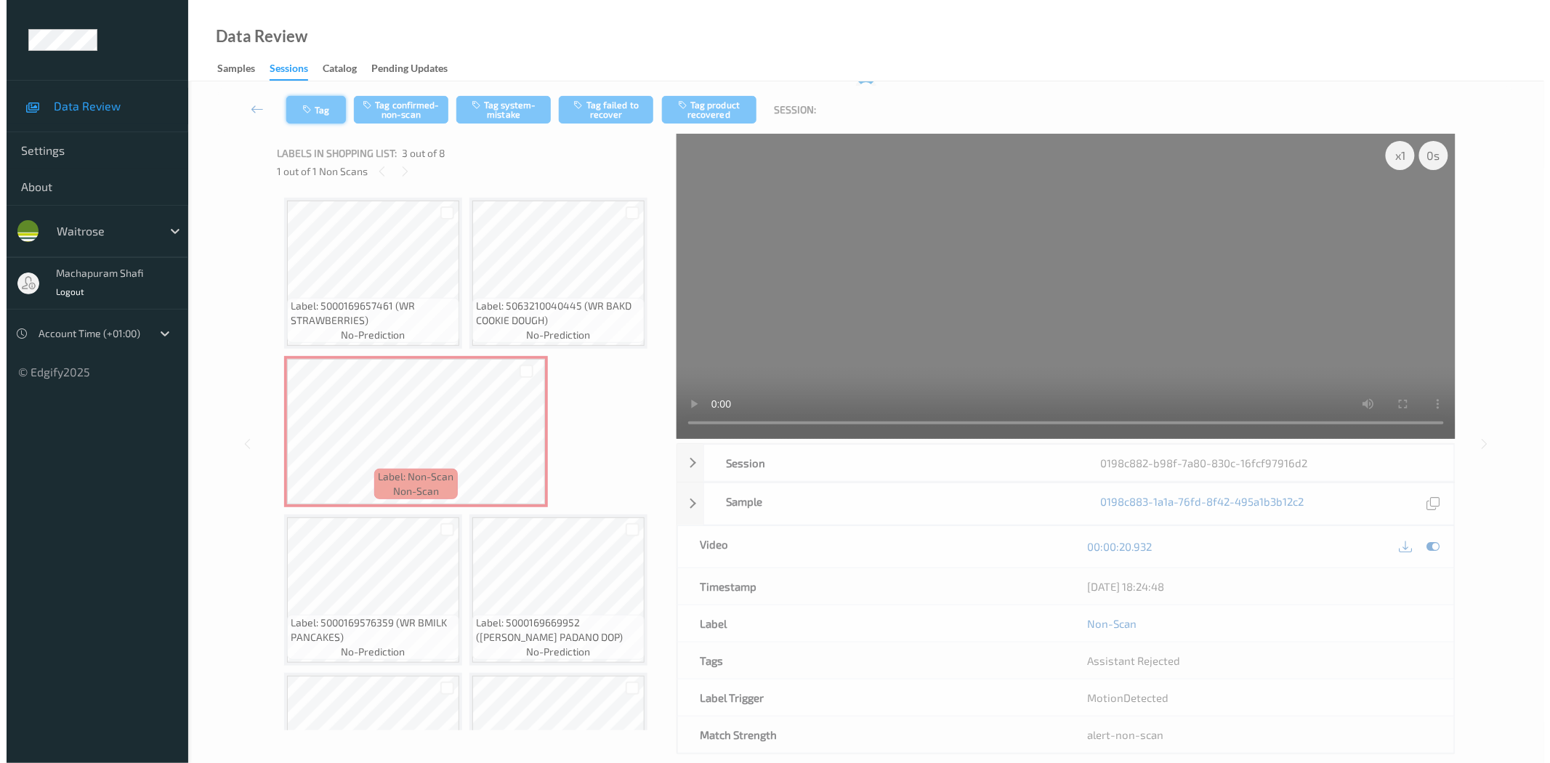
scroll to position [0, 0]
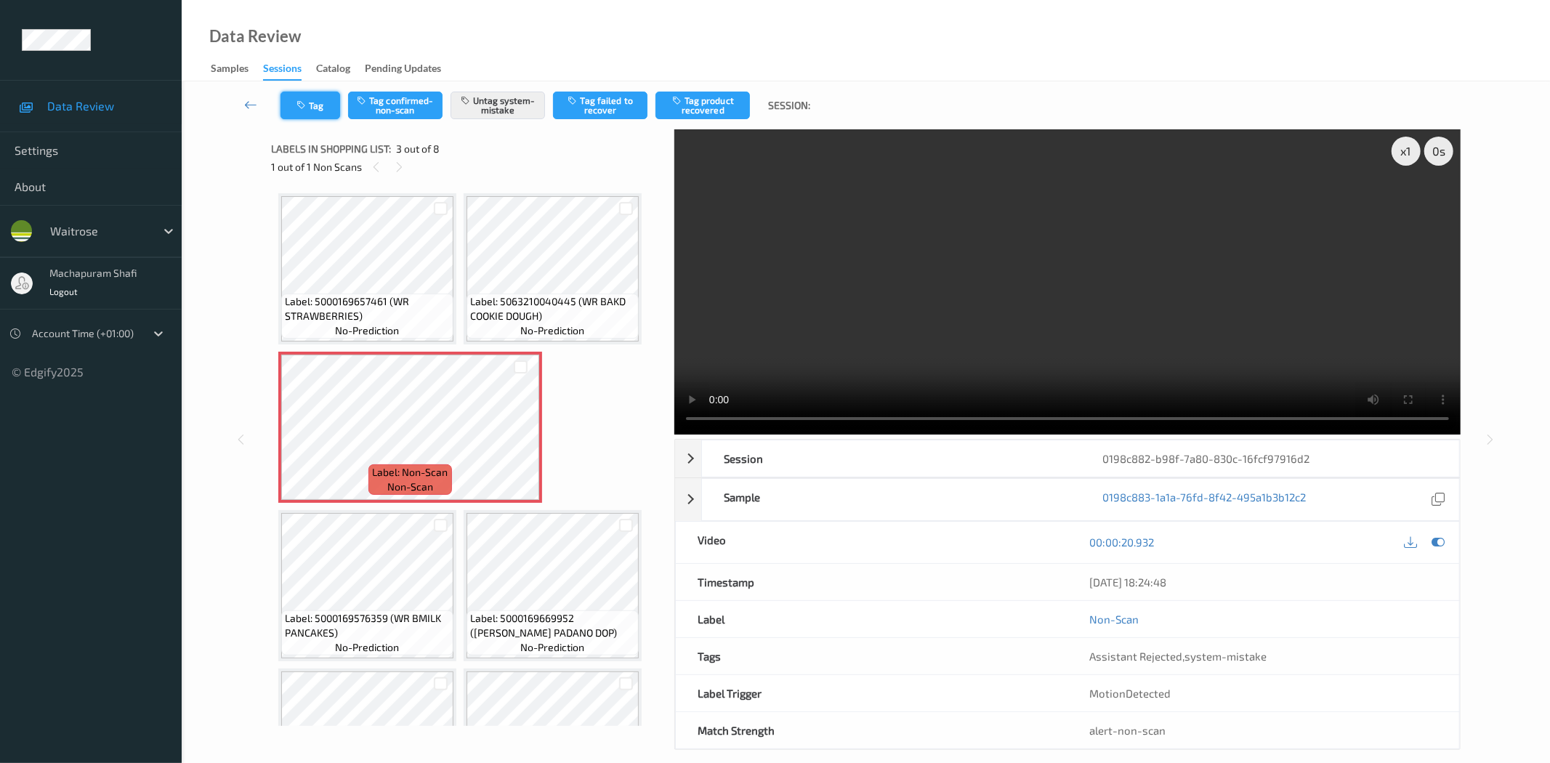
click at [304, 97] on button "Tag" at bounding box center [310, 106] width 60 height 28
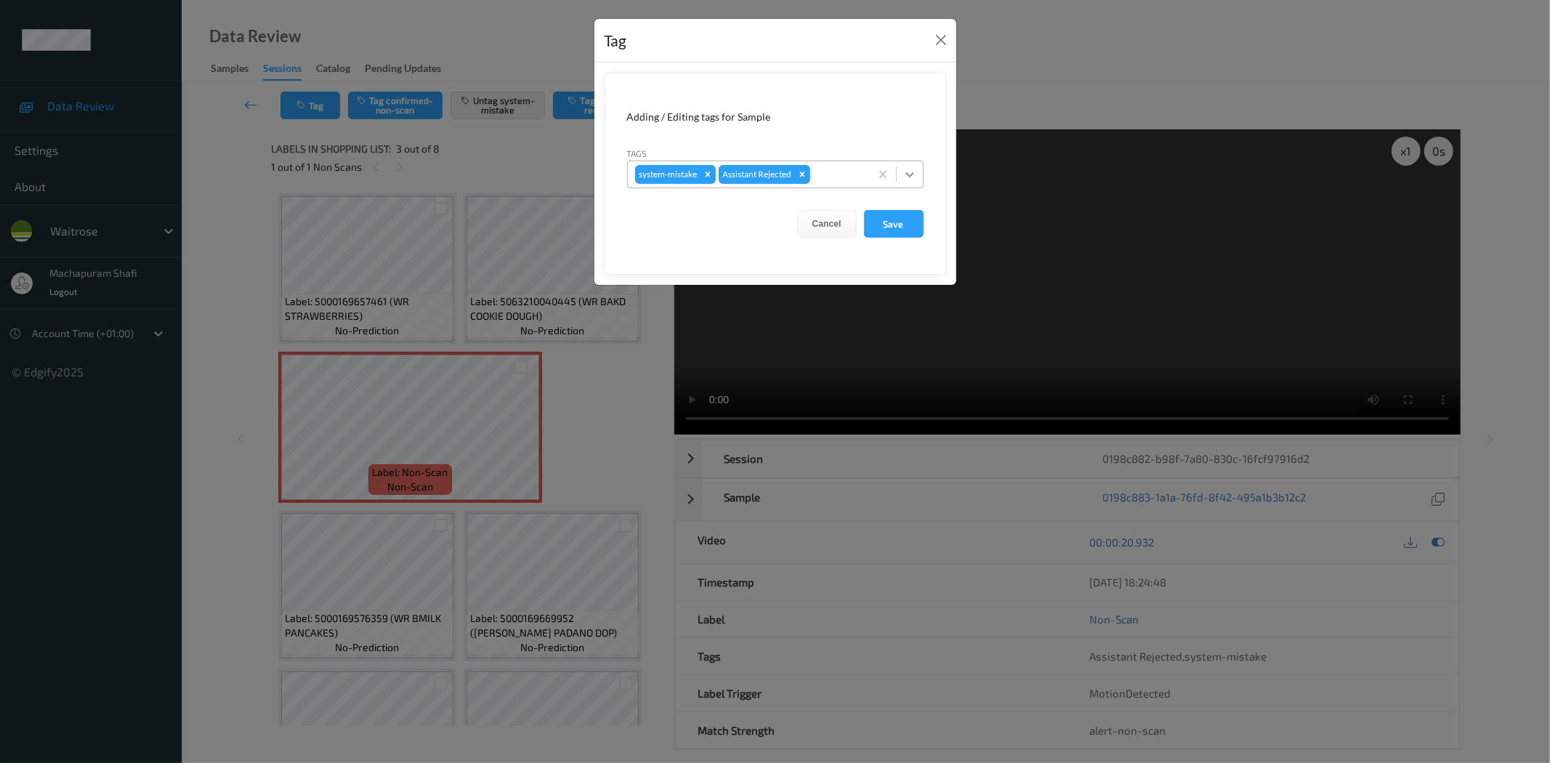
click at [903, 165] on div at bounding box center [910, 174] width 26 height 26
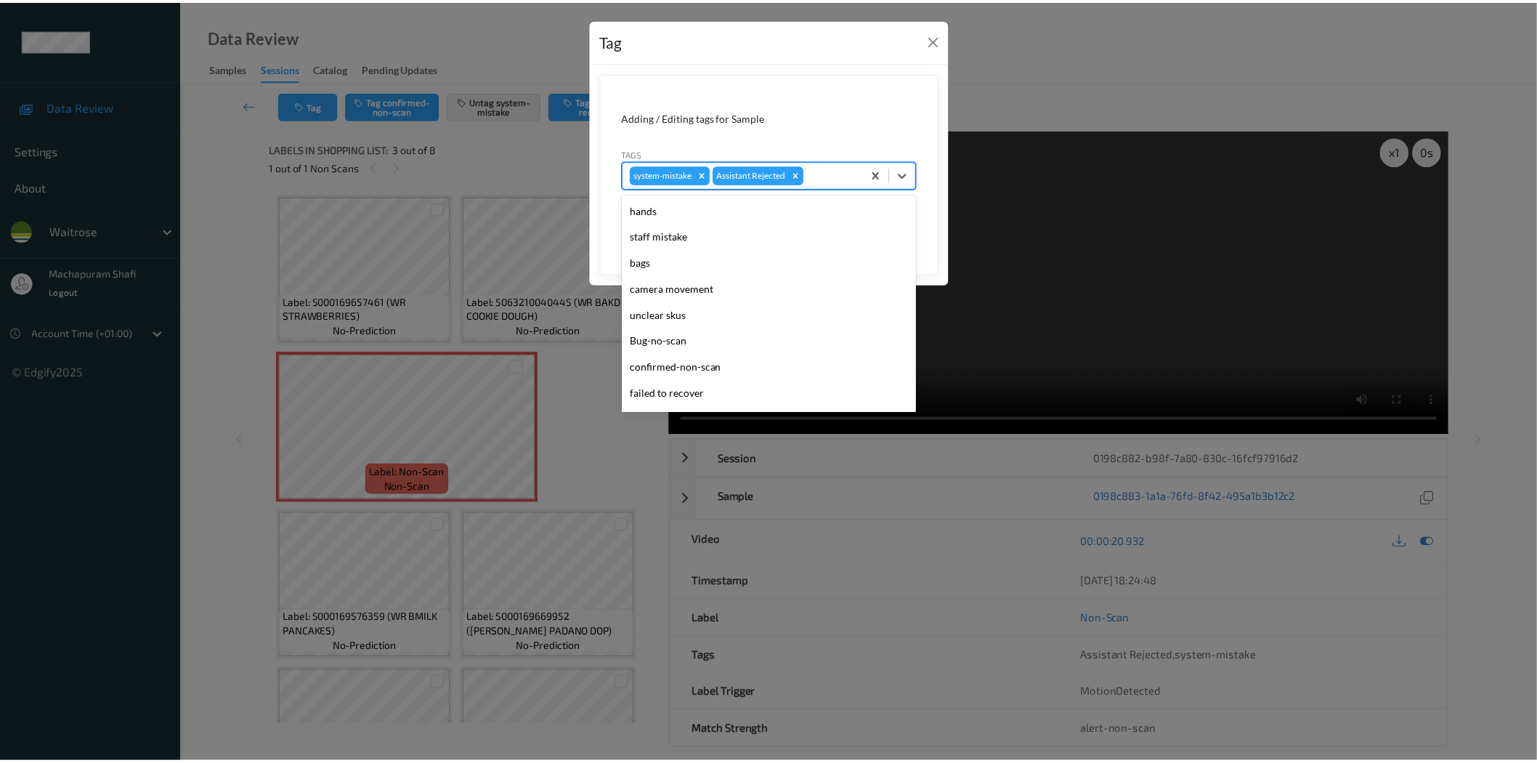
scroll to position [284, 0]
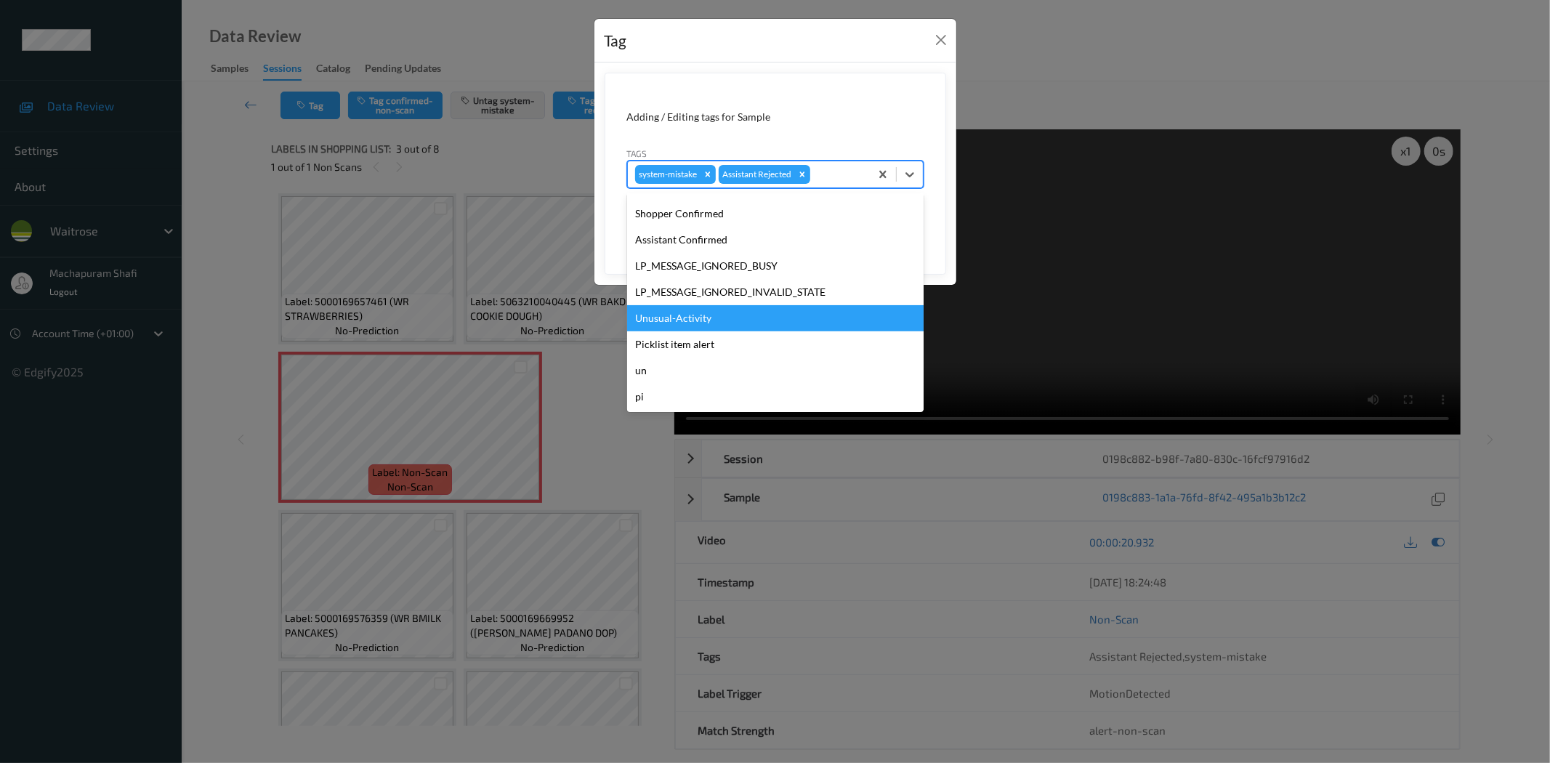
click at [701, 317] on div "Unusual-Activity" at bounding box center [775, 318] width 296 height 26
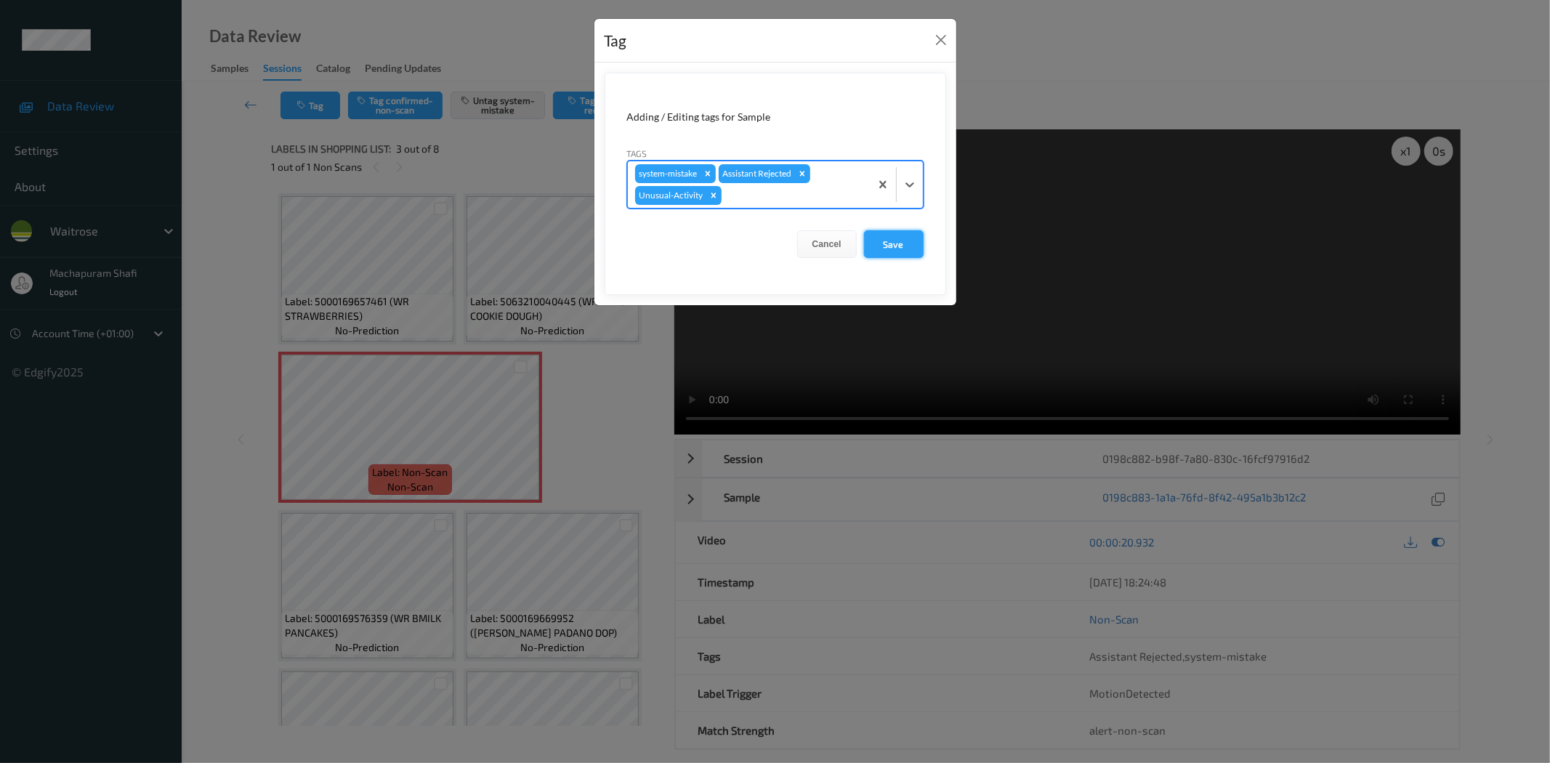
click at [873, 250] on button "Save" at bounding box center [894, 244] width 60 height 28
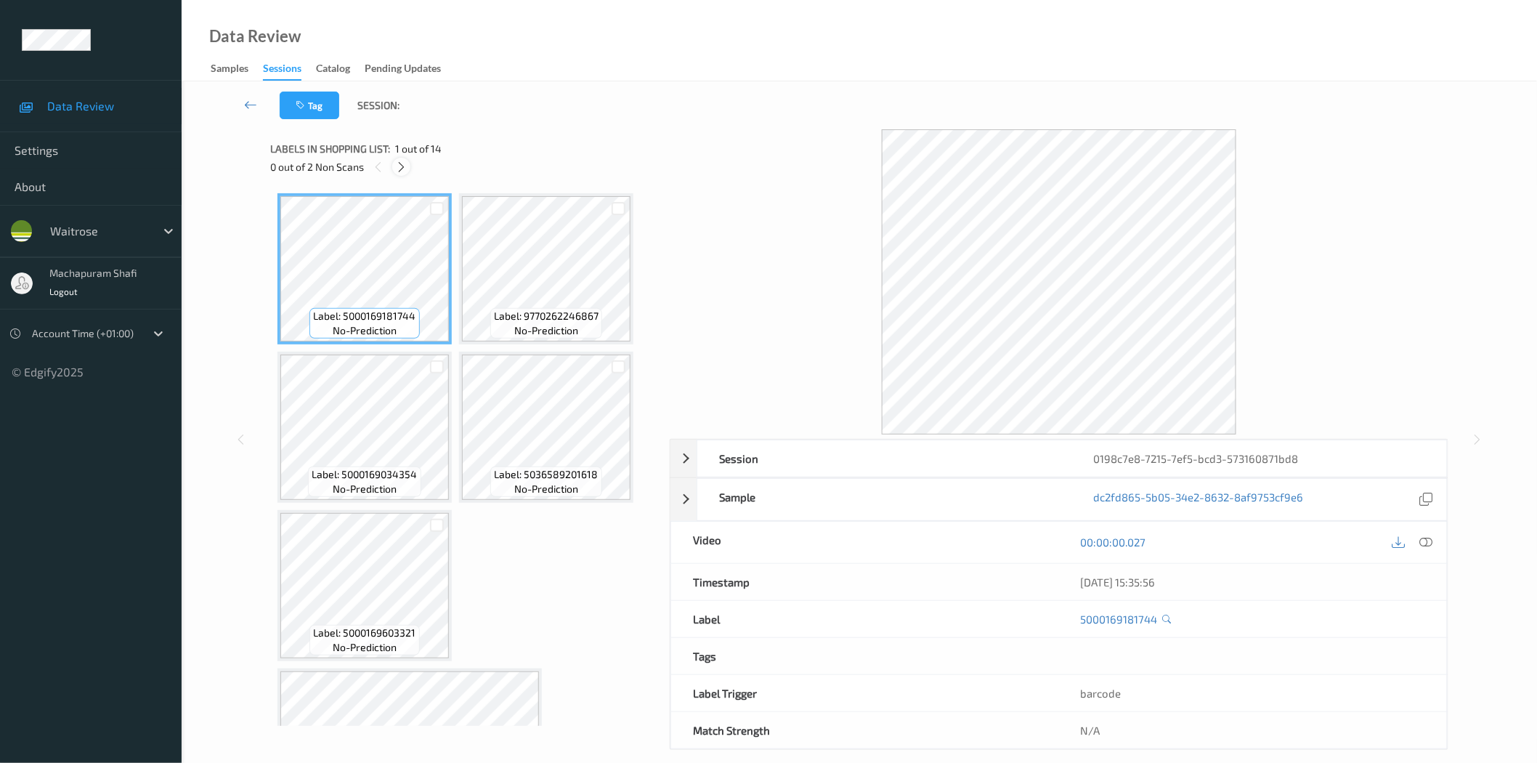
click at [405, 173] on div at bounding box center [401, 167] width 18 height 18
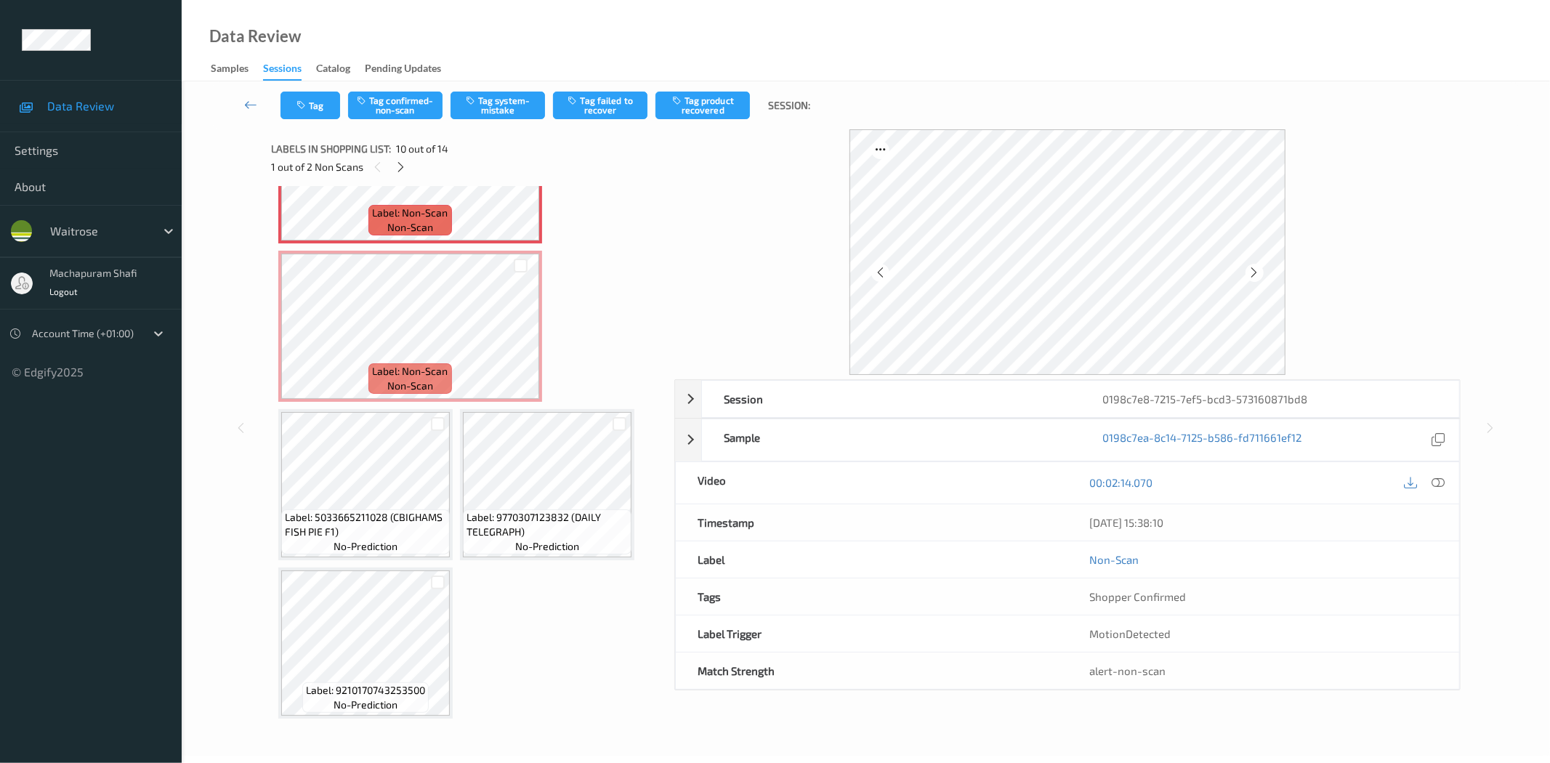
scroll to position [636, 0]
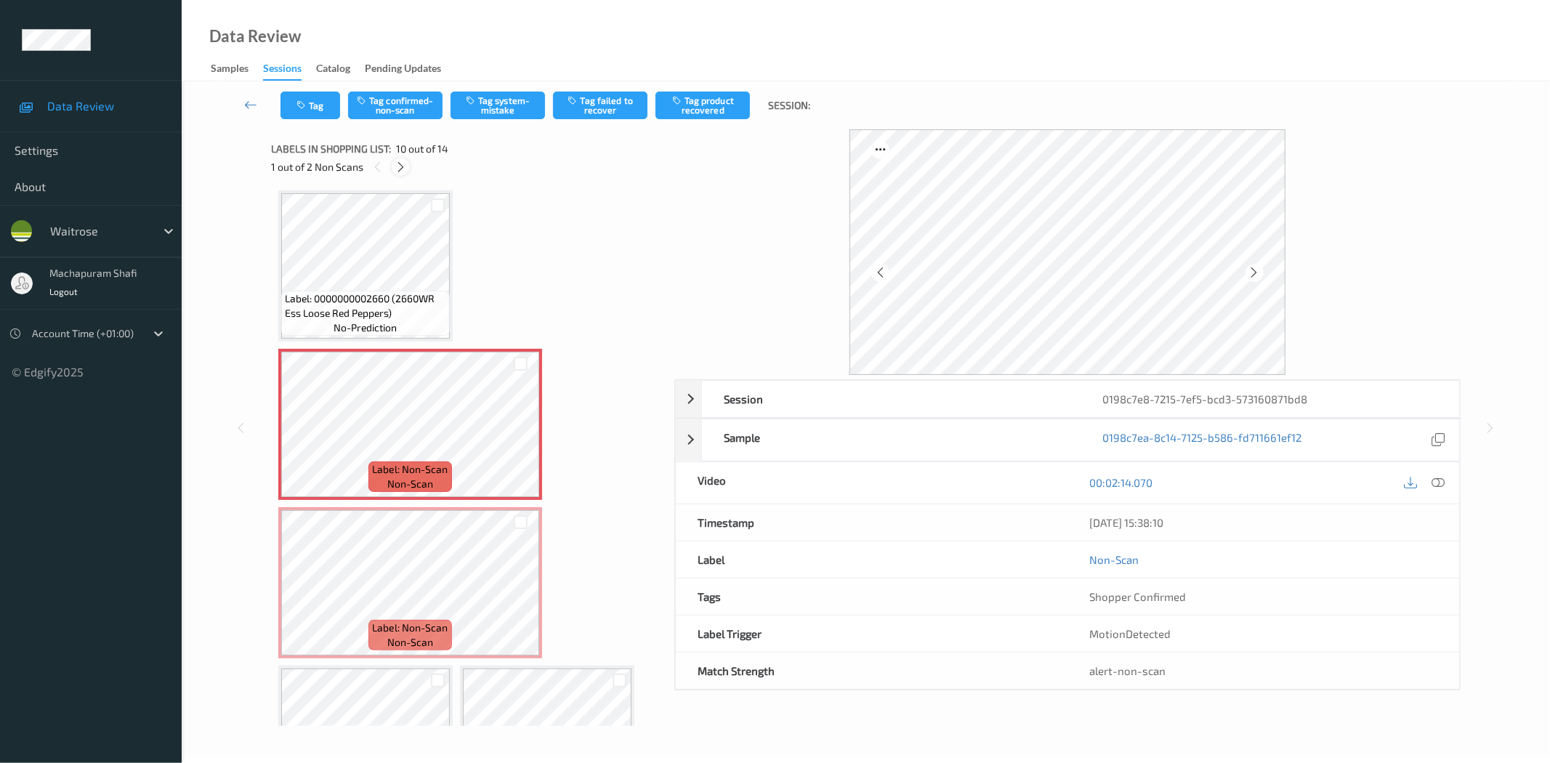
click at [401, 161] on icon at bounding box center [401, 167] width 12 height 13
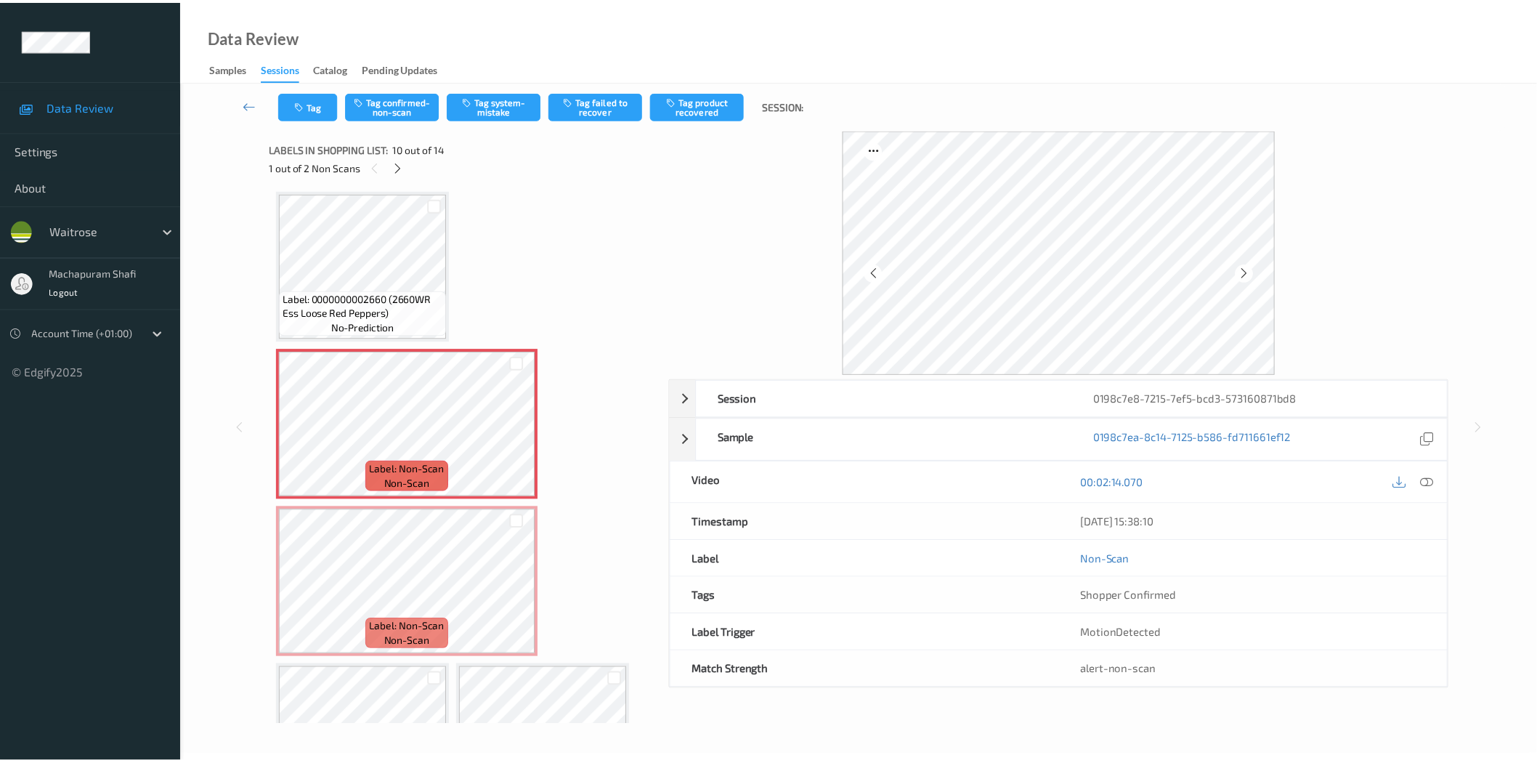
scroll to position [794, 0]
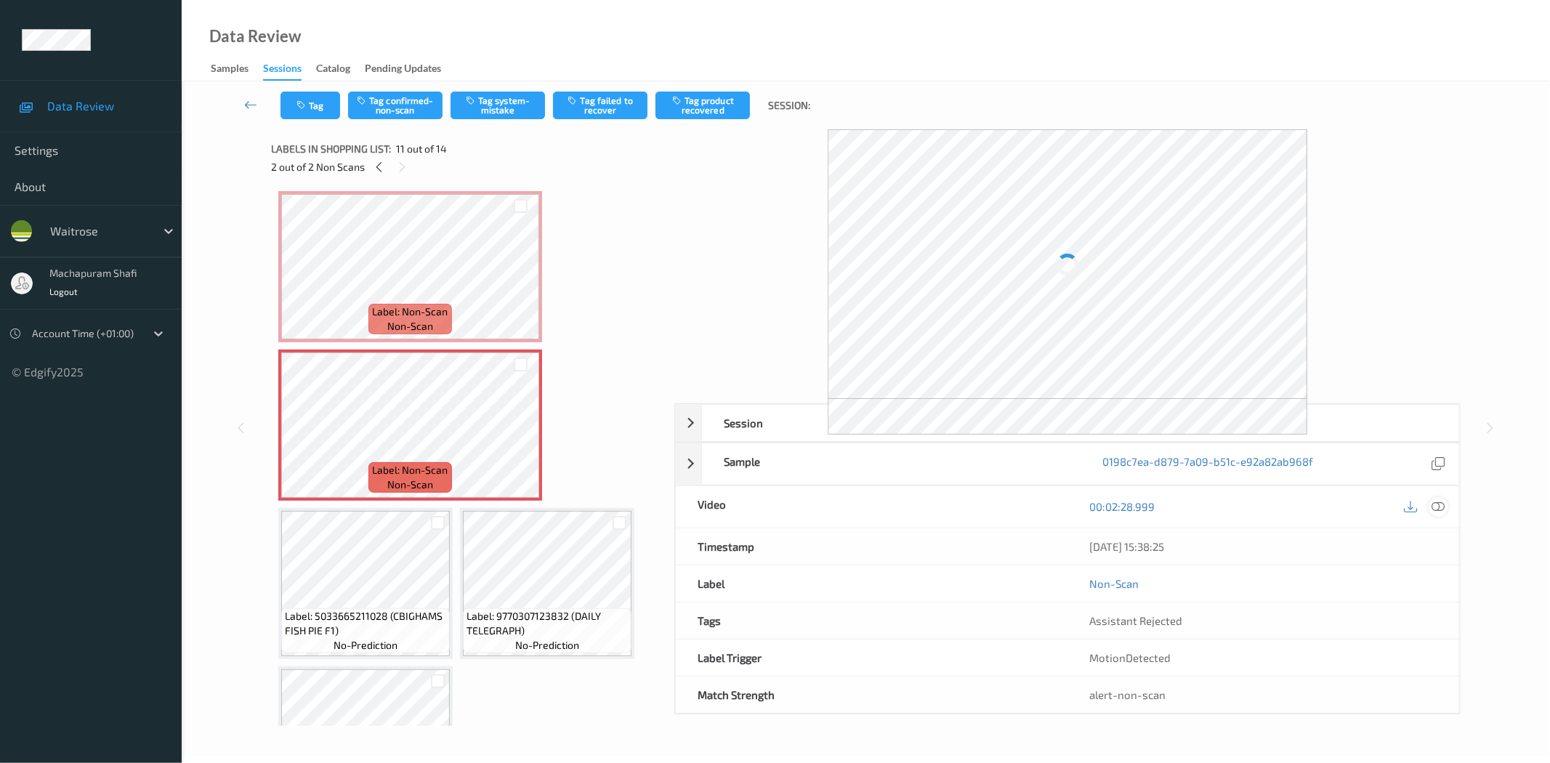
click at [1439, 507] on icon at bounding box center [1438, 506] width 13 height 13
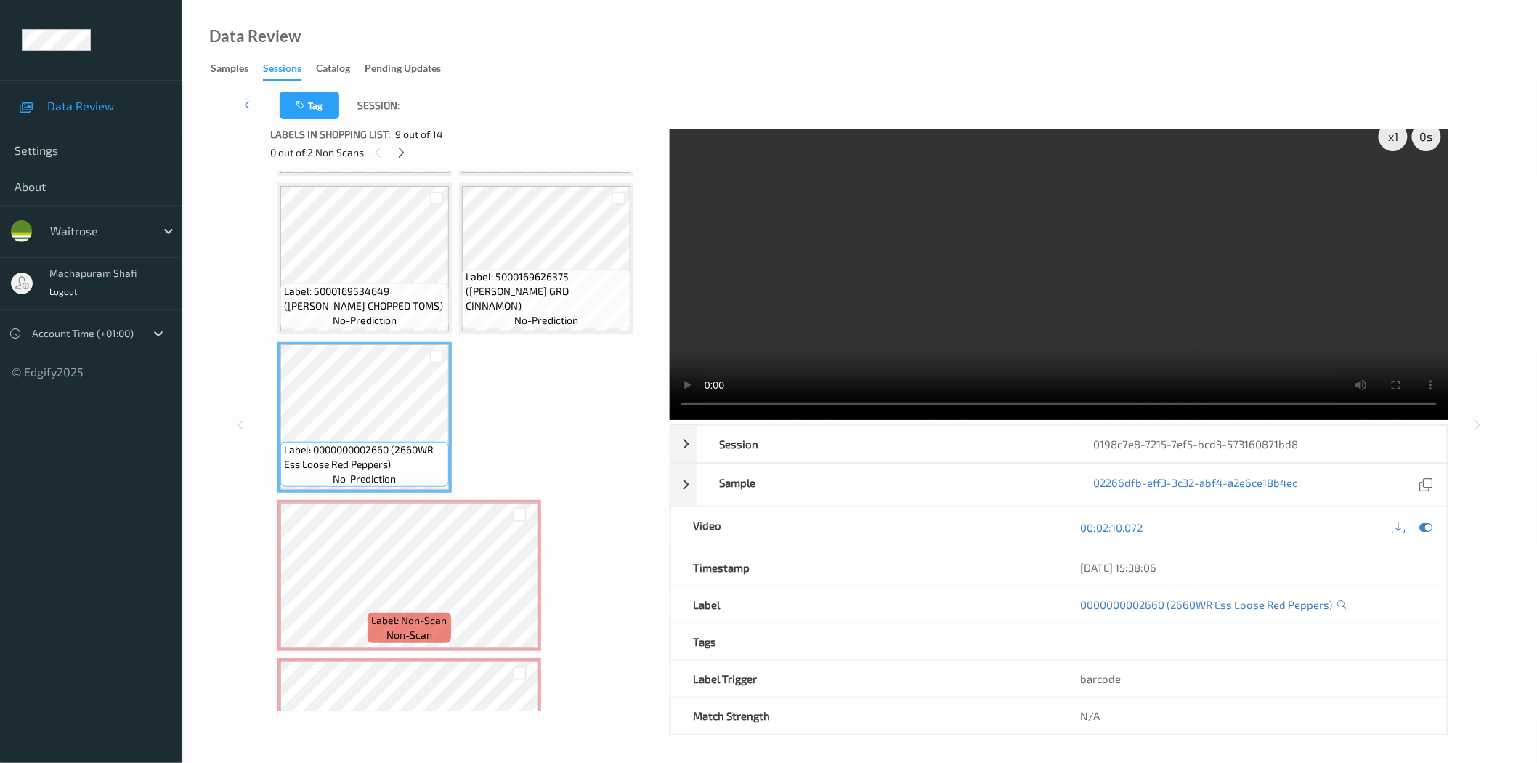
scroll to position [17, 0]
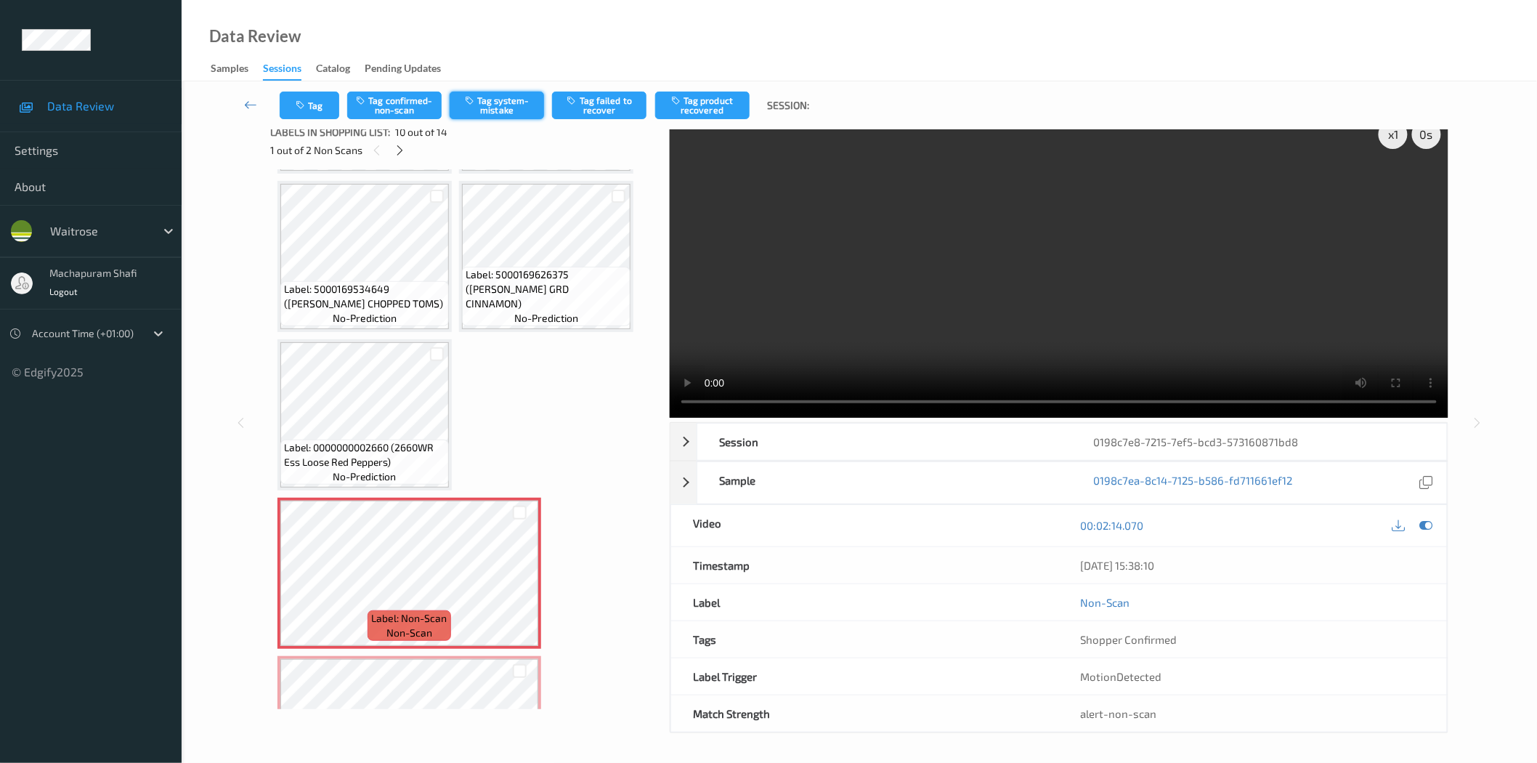
click at [509, 109] on button "Tag system-mistake" at bounding box center [497, 106] width 94 height 28
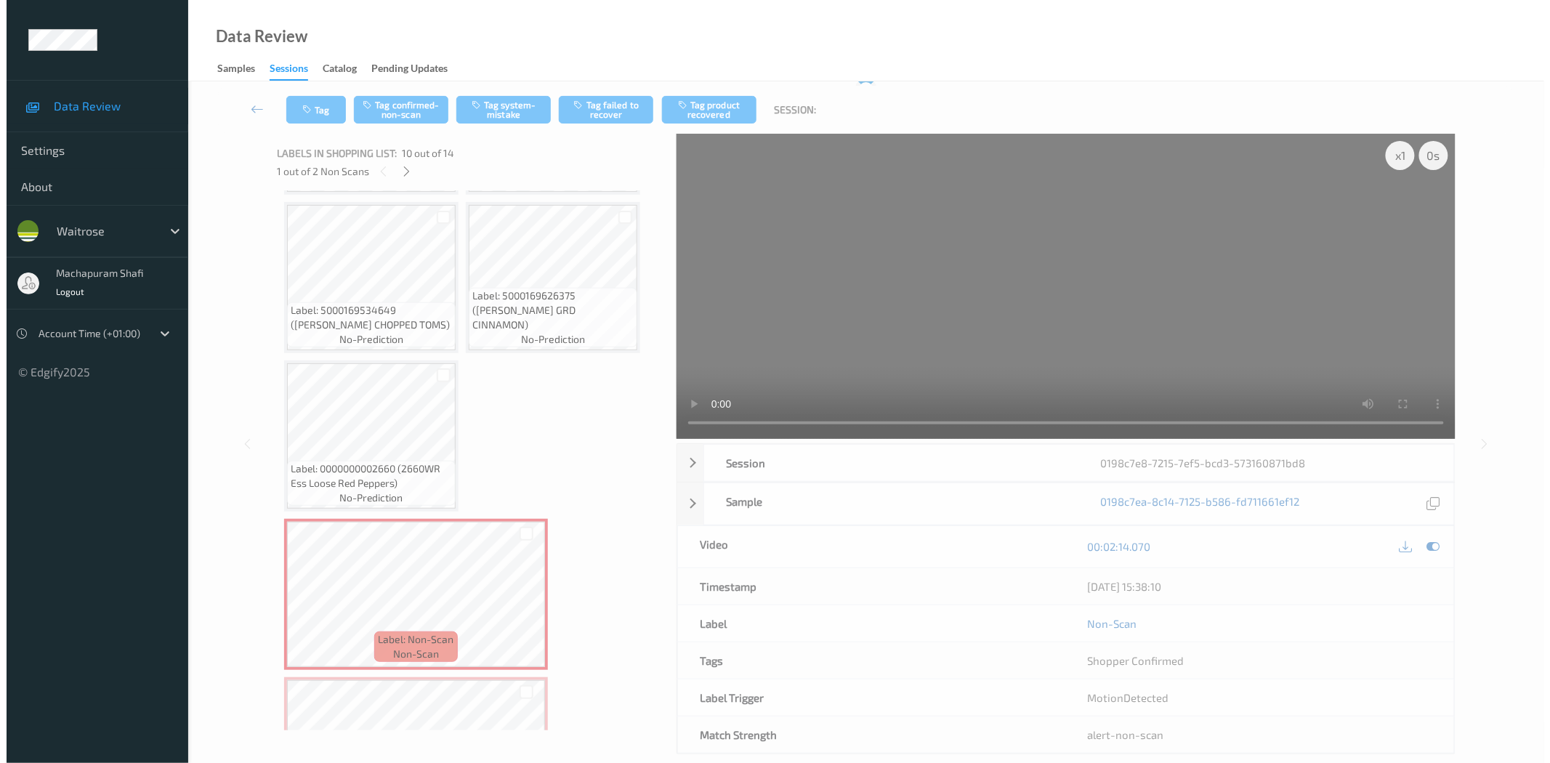
scroll to position [0, 0]
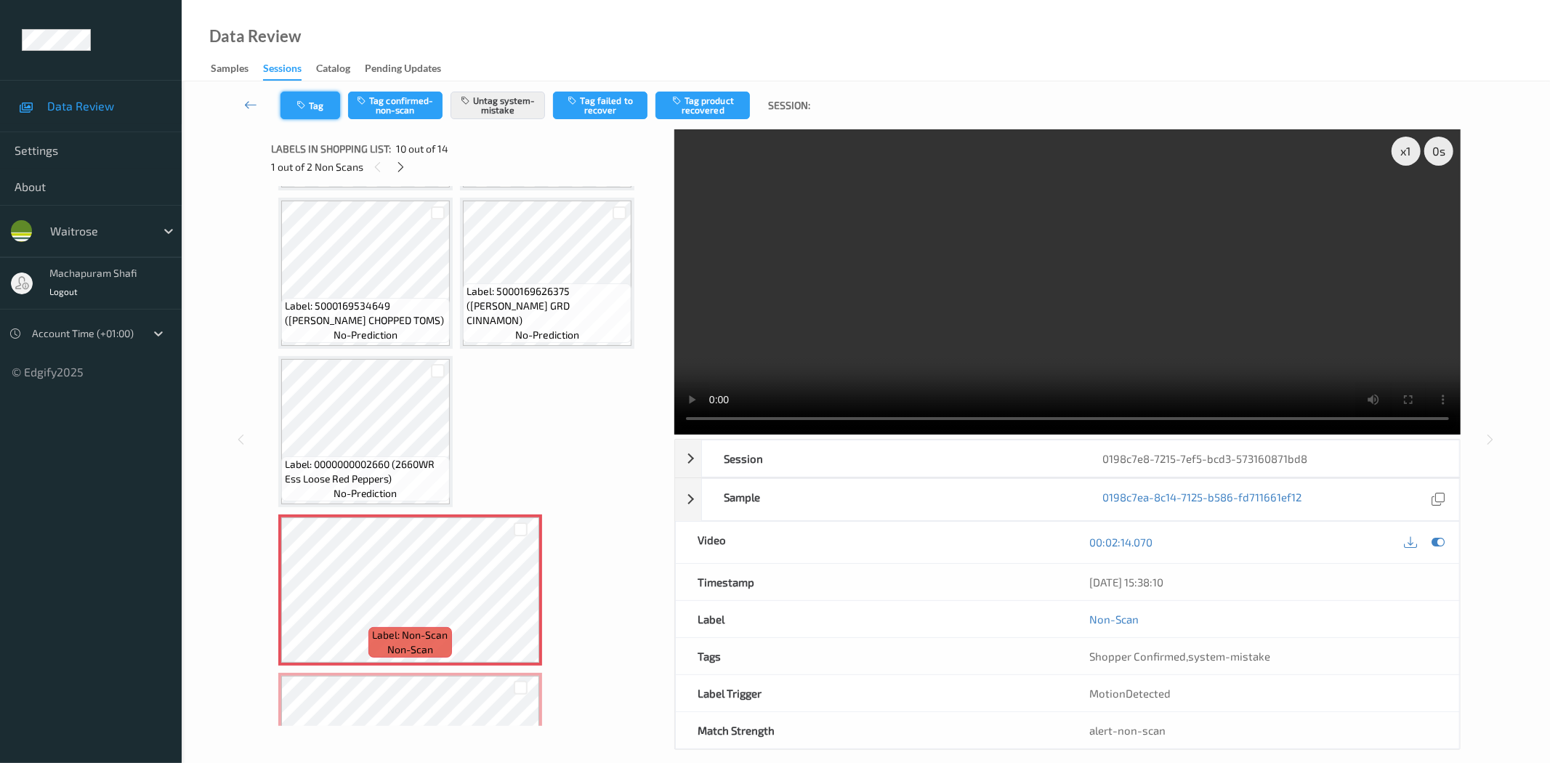
click at [313, 97] on button "Tag" at bounding box center [310, 106] width 60 height 28
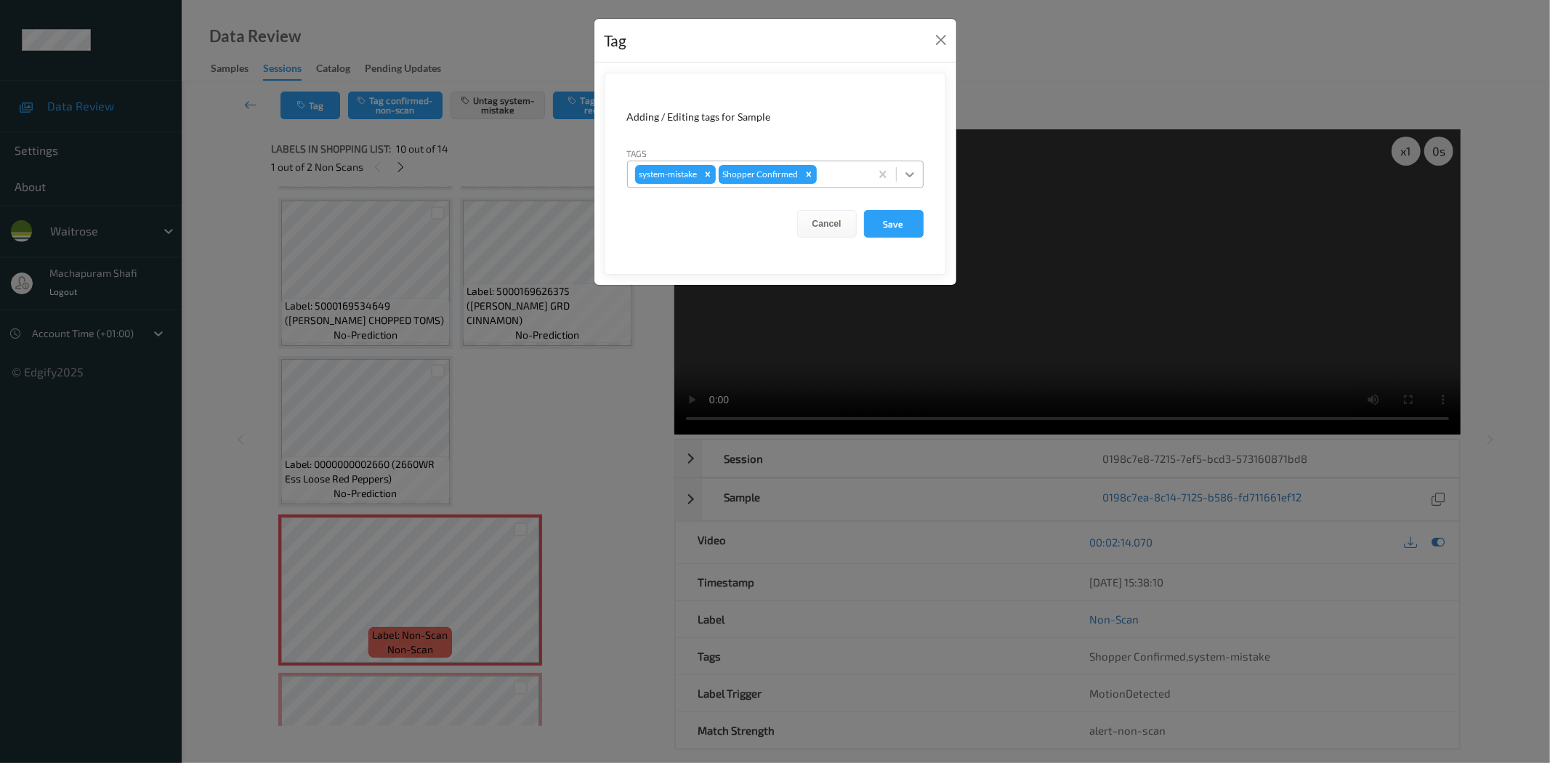
click at [917, 168] on div at bounding box center [910, 174] width 26 height 26
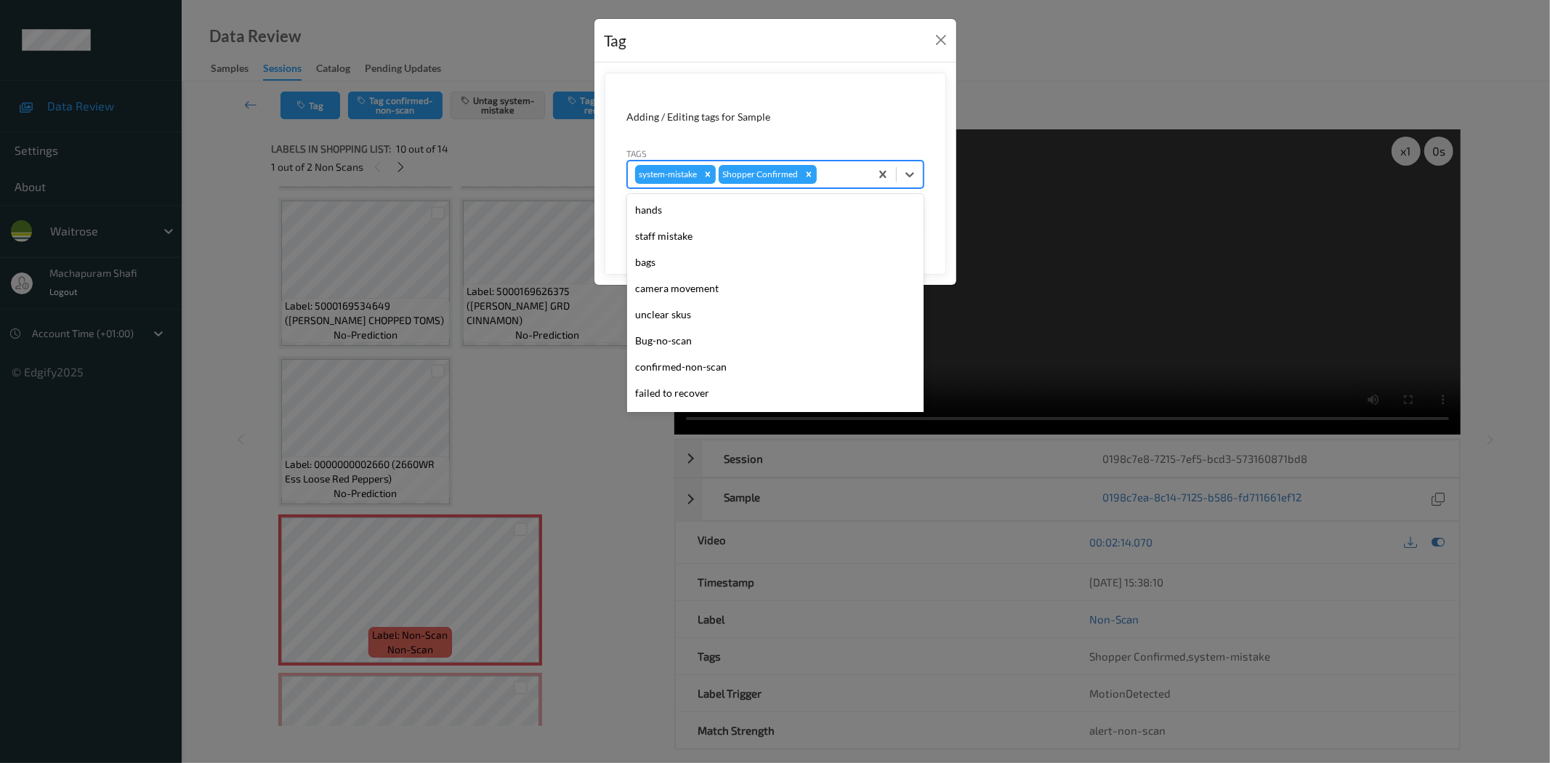
scroll to position [284, 0]
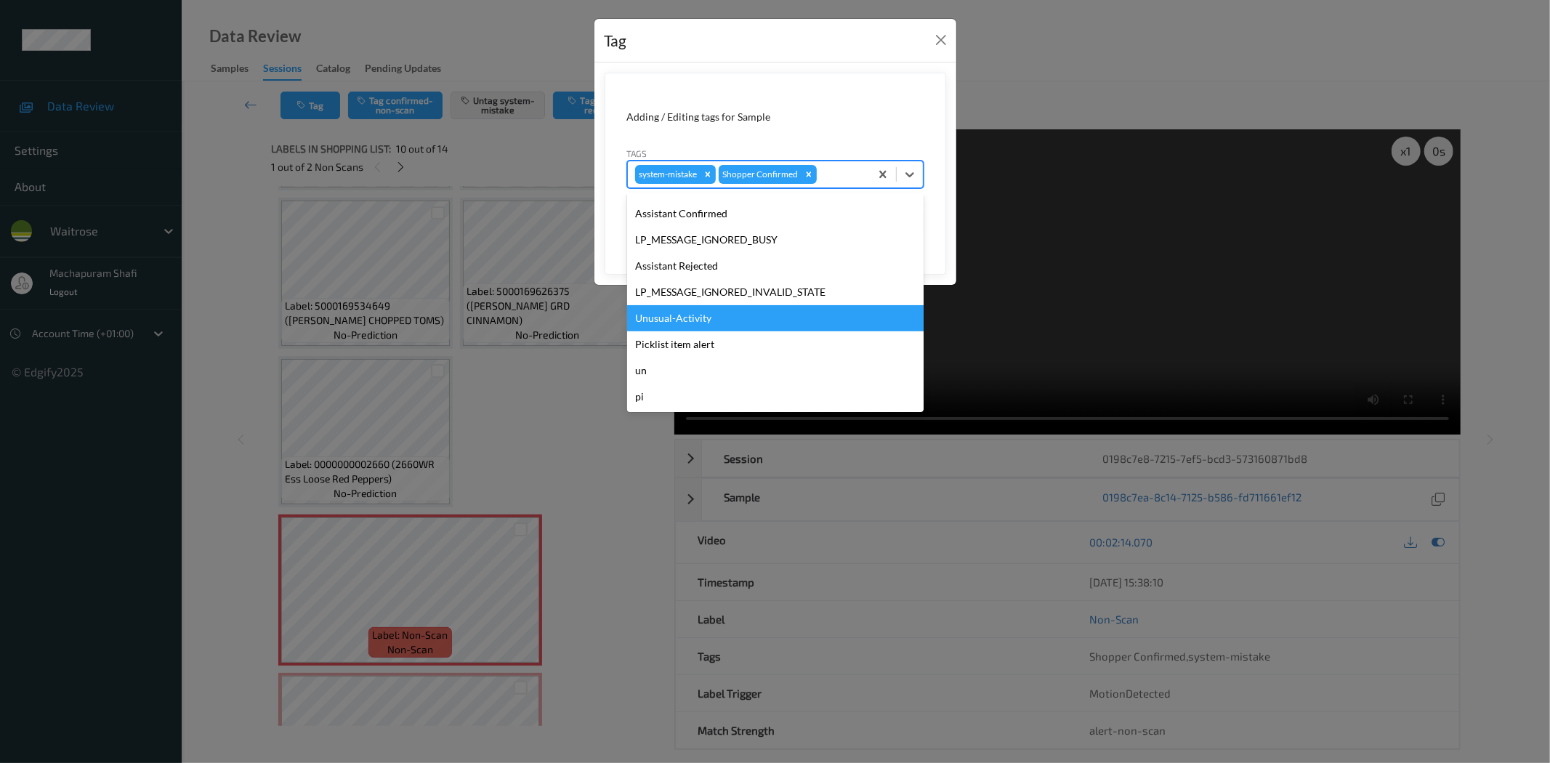
click at [700, 314] on div "Unusual-Activity" at bounding box center [775, 318] width 296 height 26
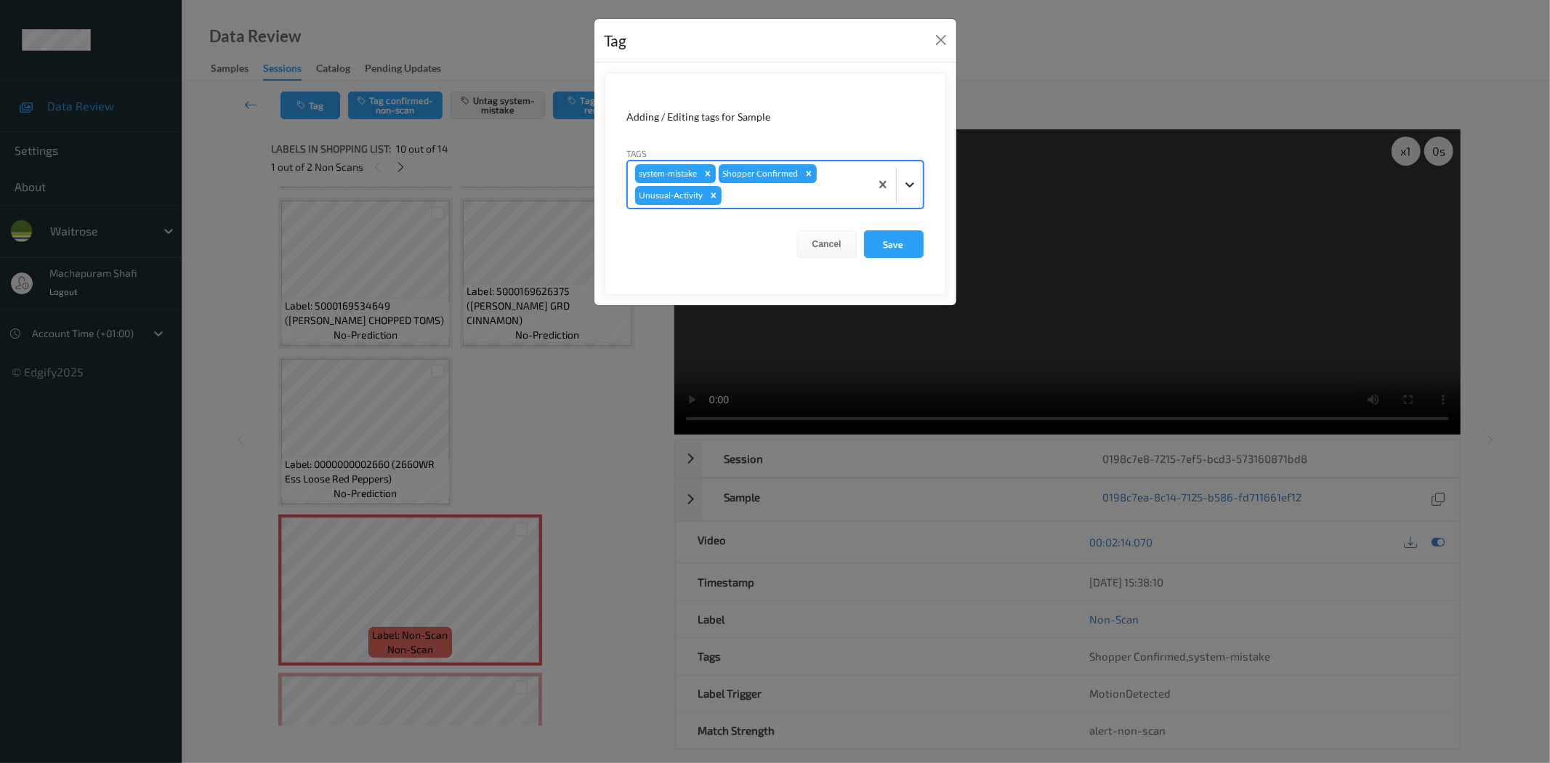
click at [909, 178] on icon at bounding box center [909, 184] width 15 height 15
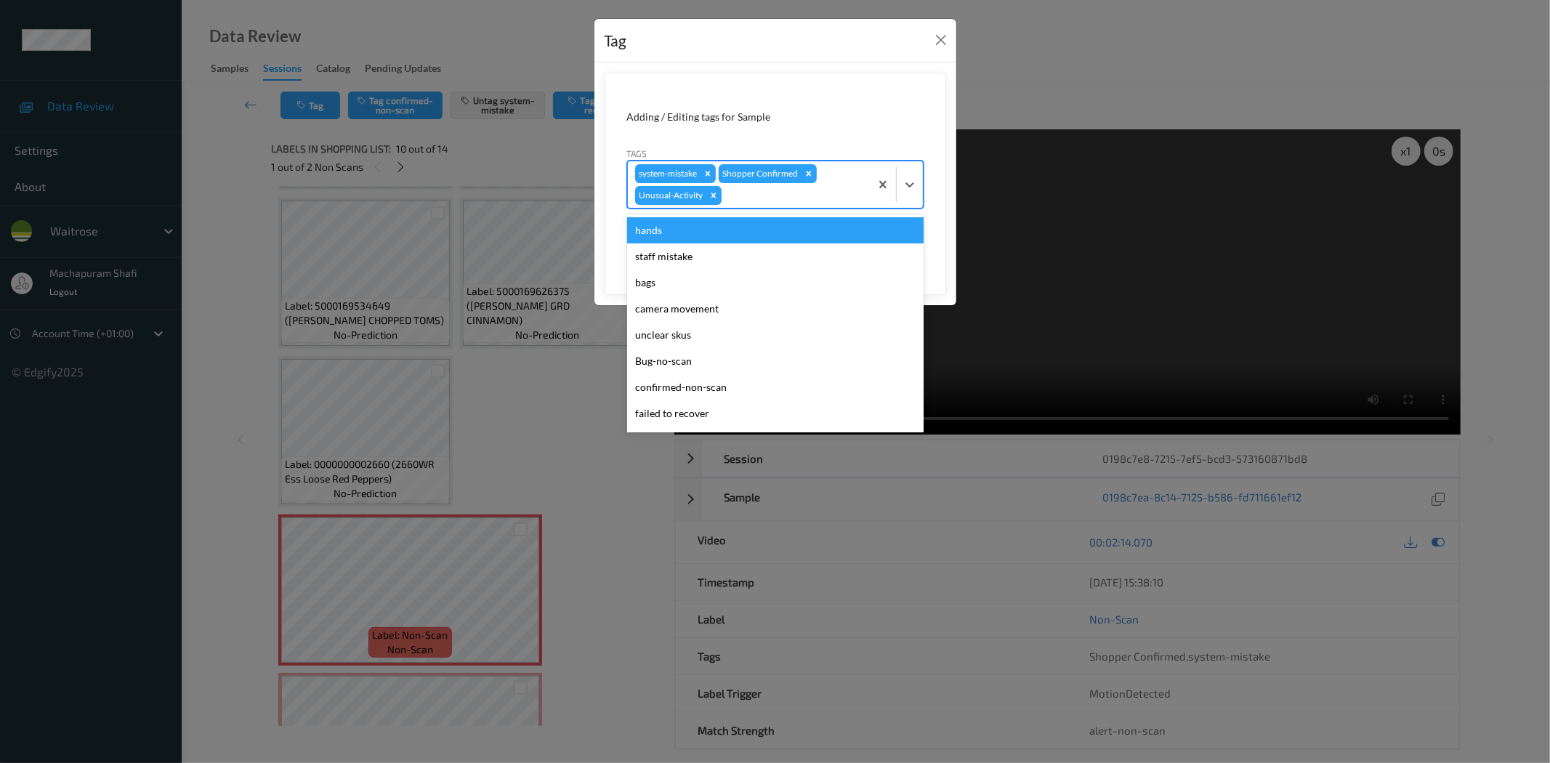
scroll to position [258, 0]
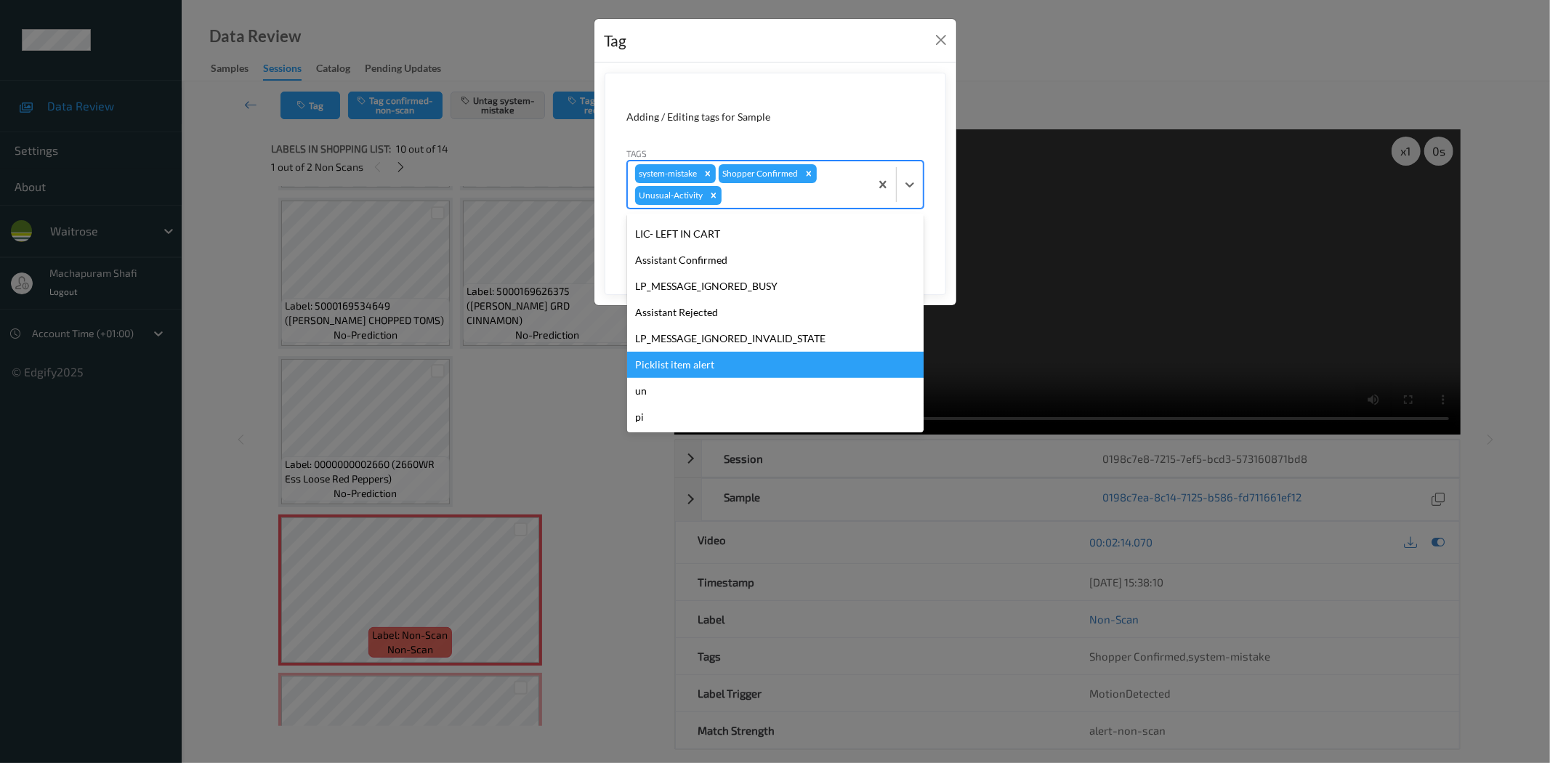
click at [690, 362] on div "Picklist item alert" at bounding box center [775, 365] width 296 height 26
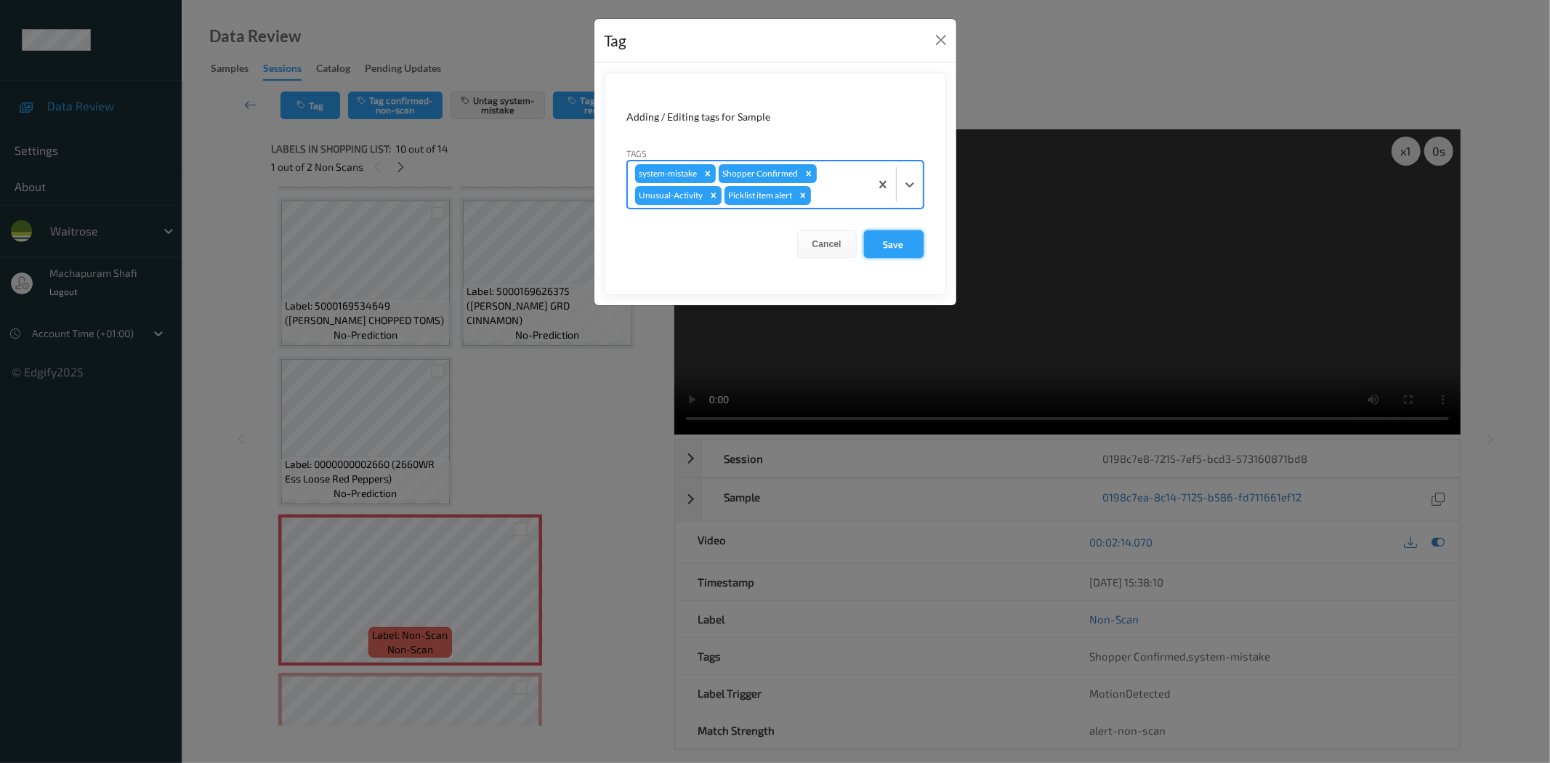
click at [883, 240] on button "Save" at bounding box center [894, 244] width 60 height 28
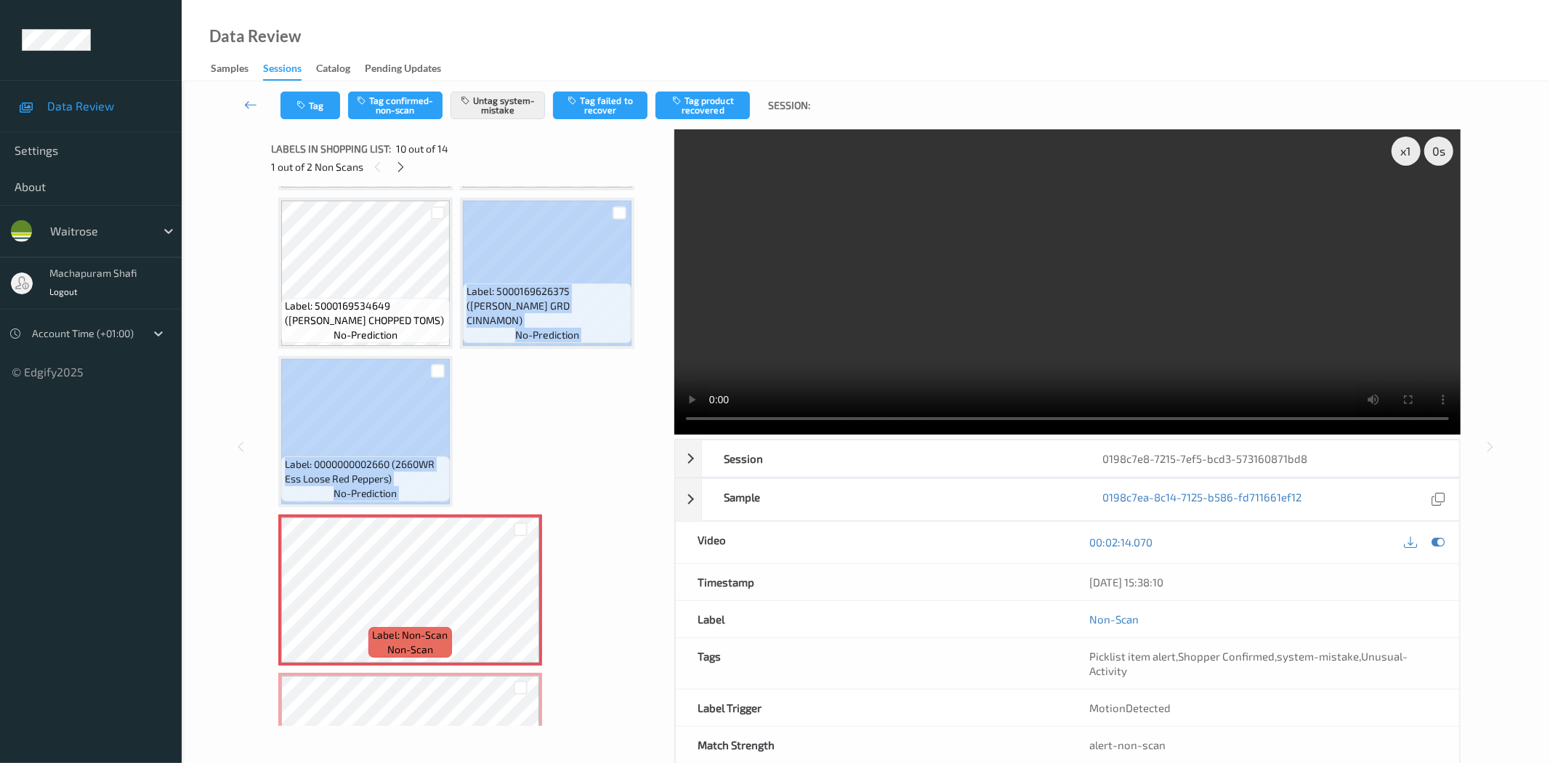
drag, startPoint x: 656, startPoint y: 447, endPoint x: 657, endPoint y: 478, distance: 31.2
click at [657, 478] on div "Label: 5000169181744 (WR DORG RSALM MUESLI) no-prediction Label: 9770262246867 …" at bounding box center [467, 456] width 393 height 540
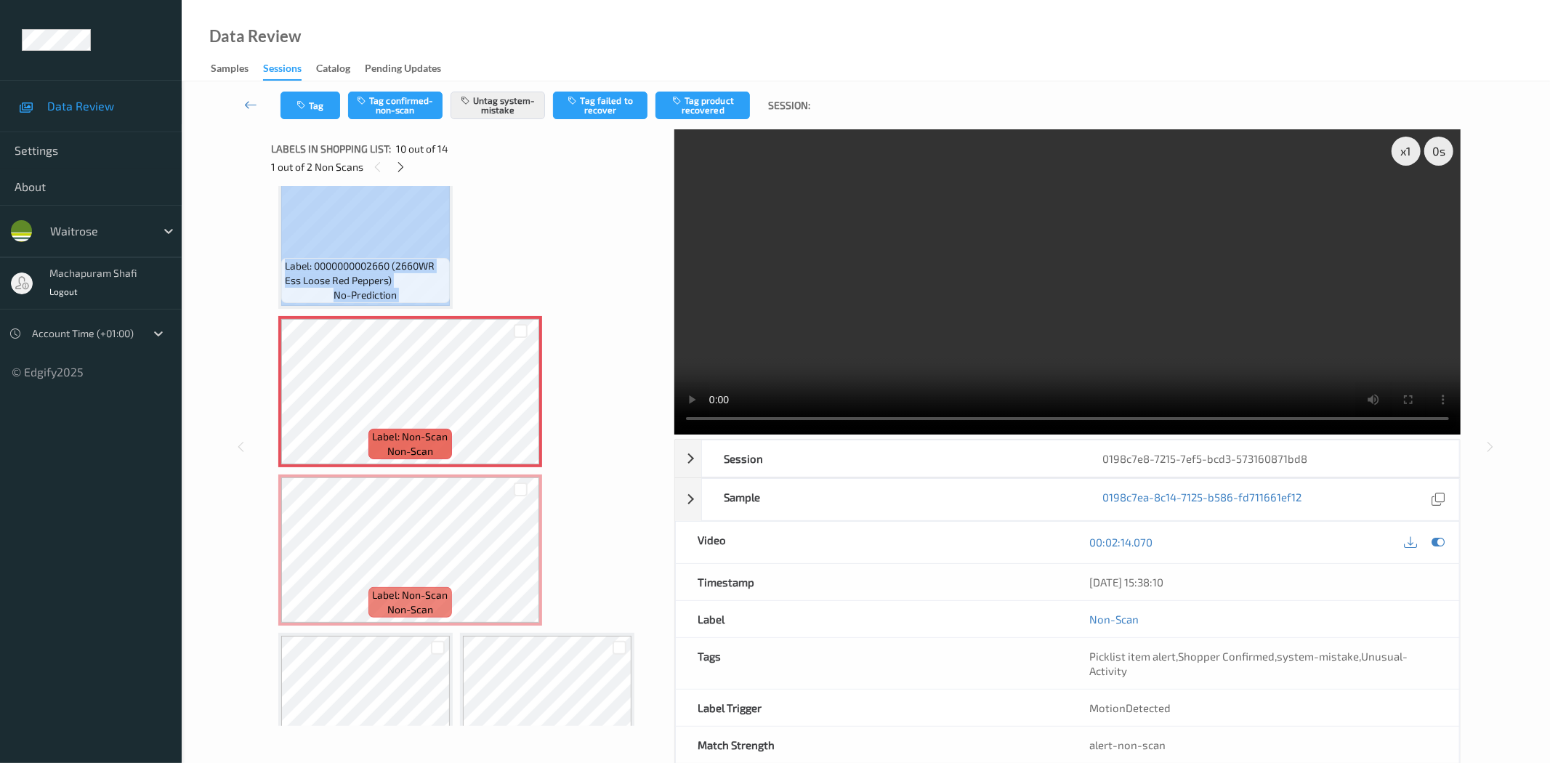
scroll to position [720, 0]
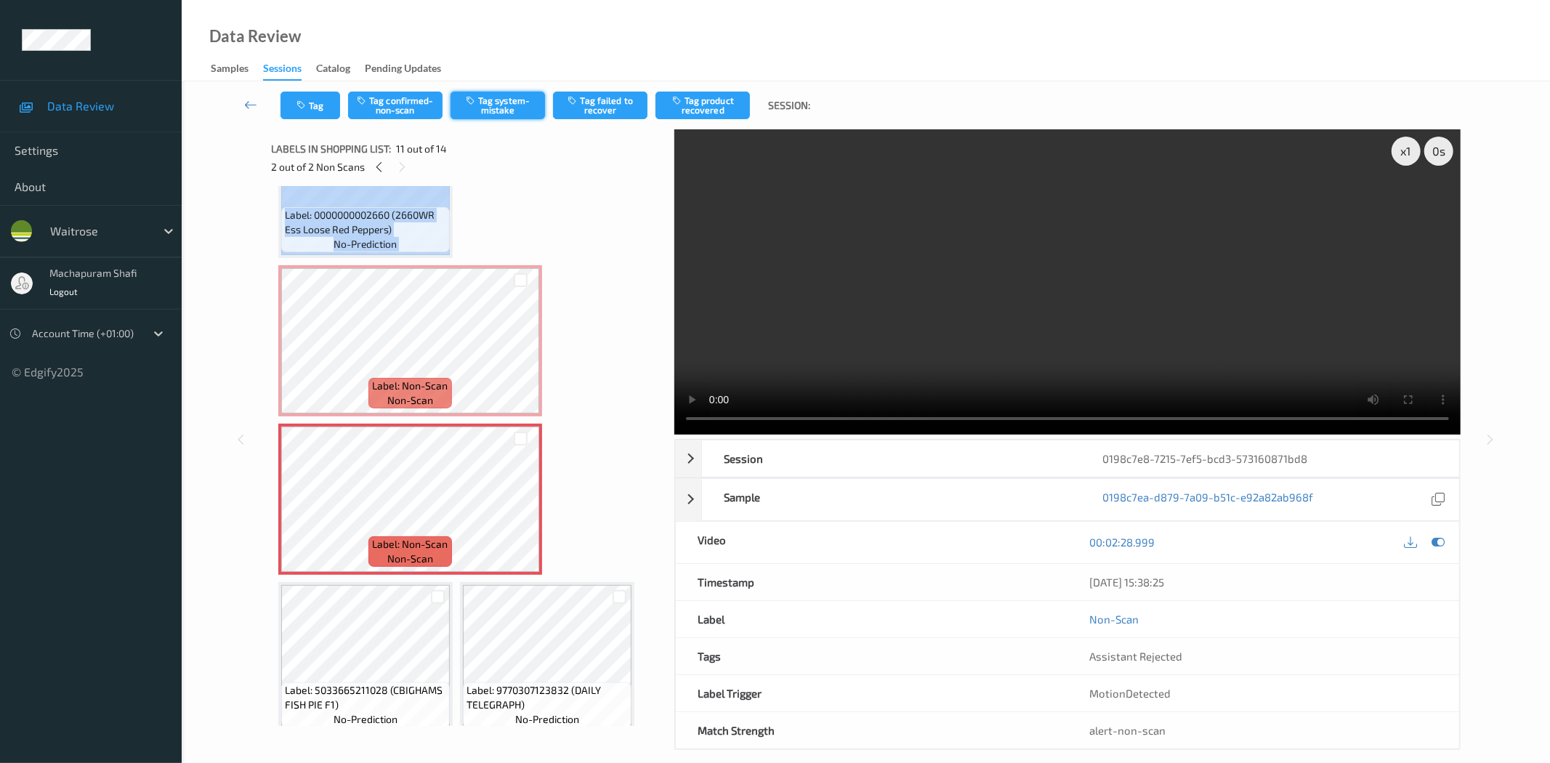
click at [497, 113] on button "Tag system-mistake" at bounding box center [497, 106] width 94 height 28
click at [299, 105] on icon "button" at bounding box center [302, 105] width 12 height 10
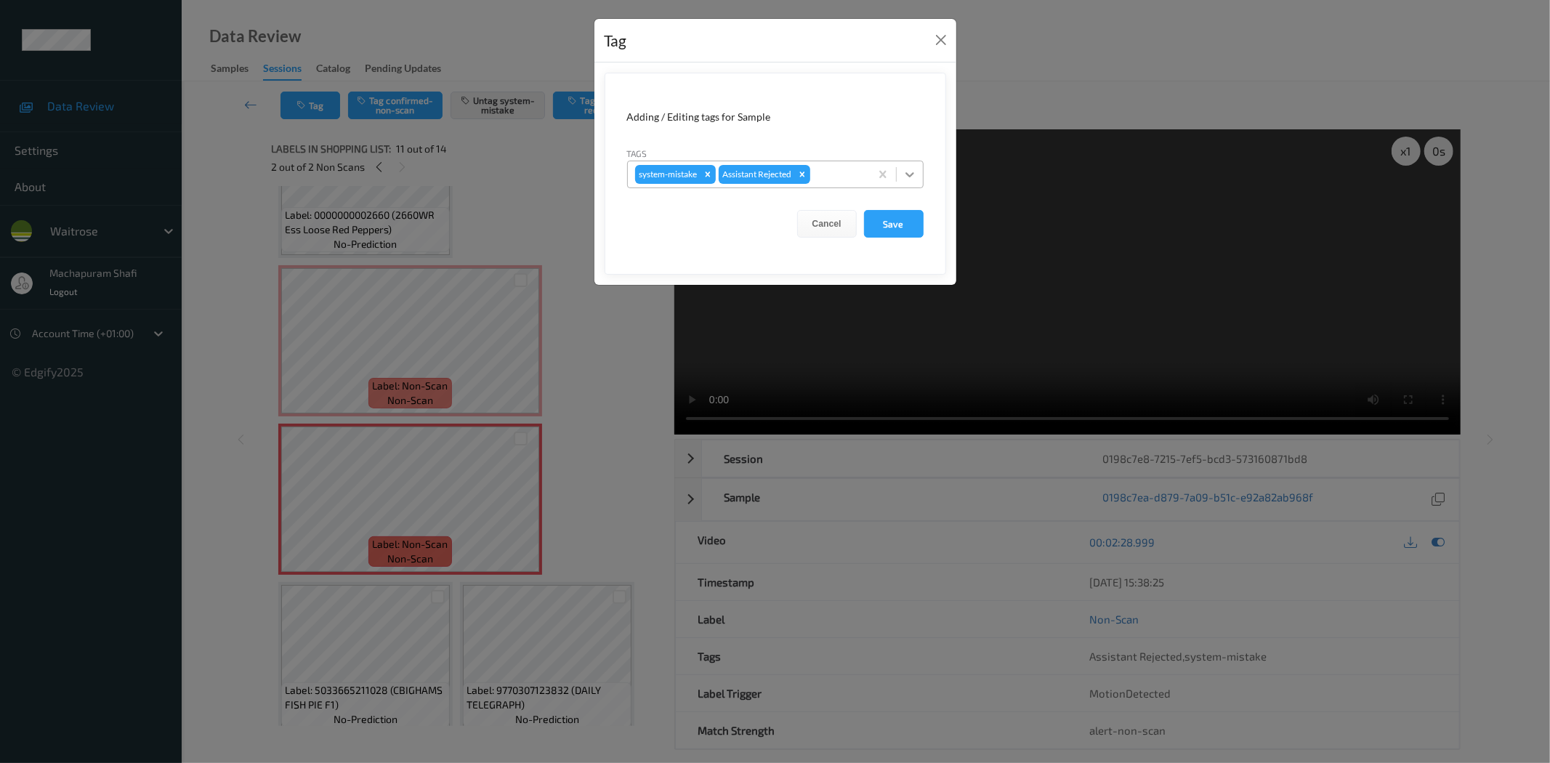
click at [907, 177] on icon at bounding box center [909, 174] width 15 height 15
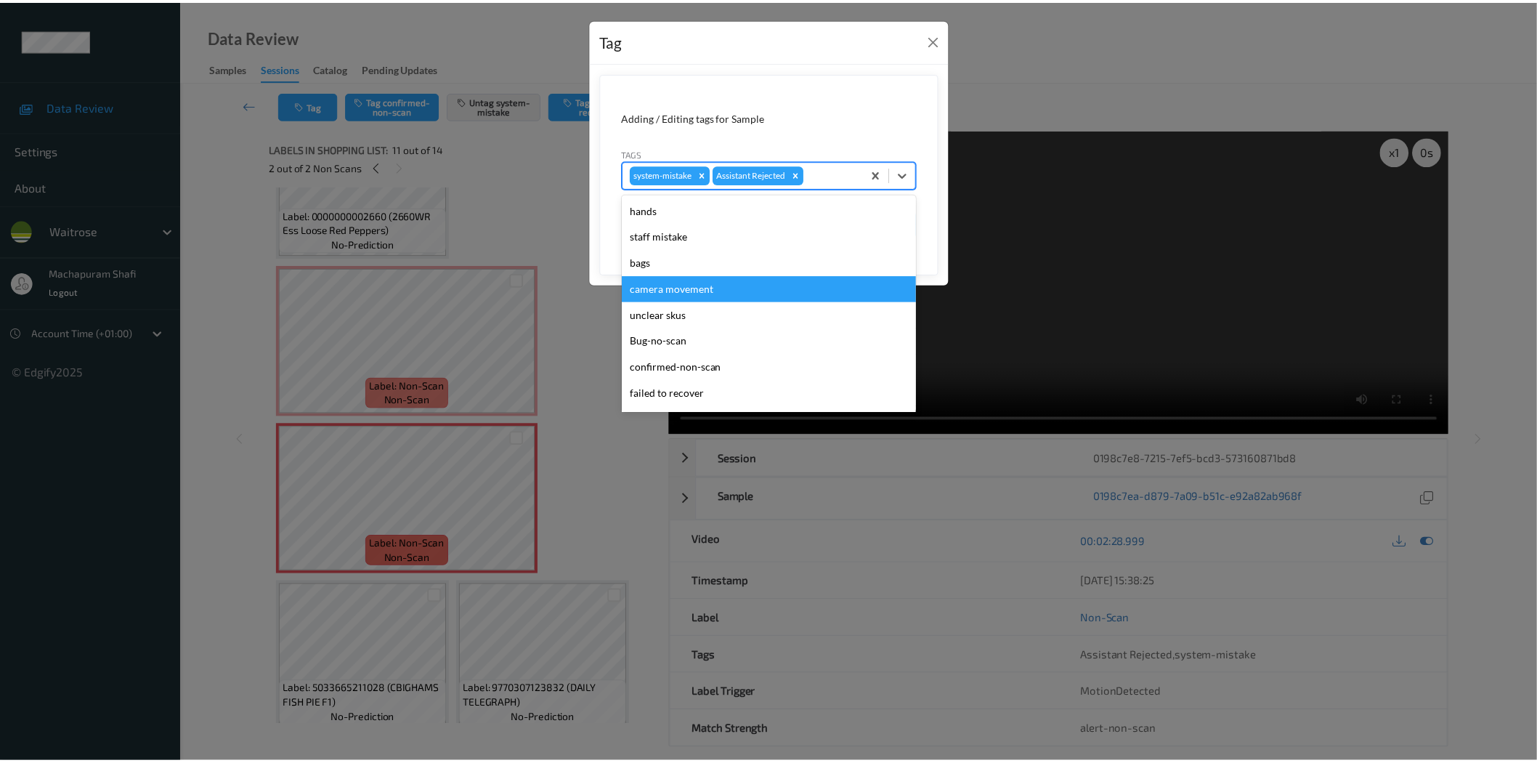
scroll to position [284, 0]
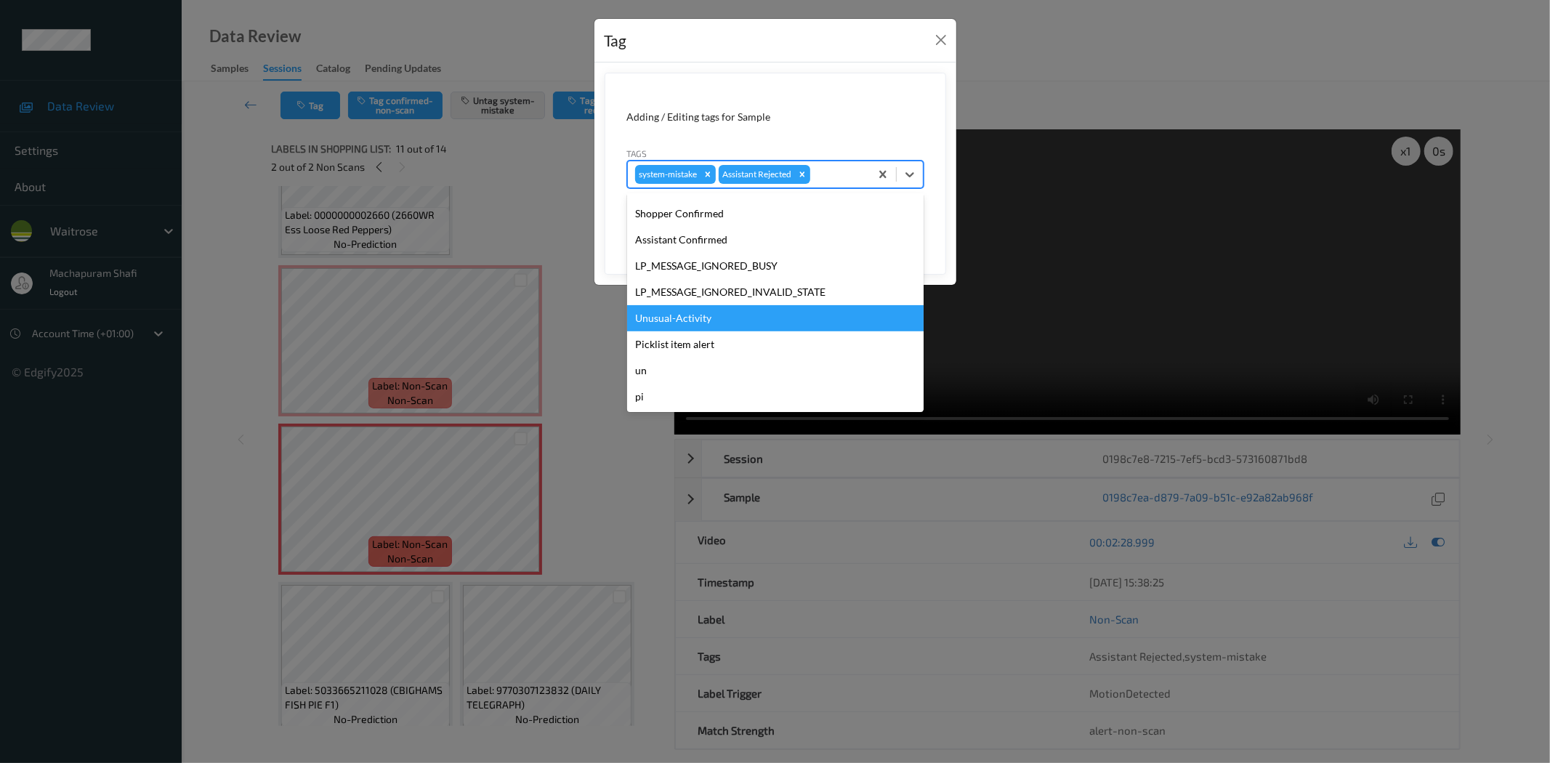
click at [685, 318] on div "Unusual-Activity" at bounding box center [775, 318] width 296 height 26
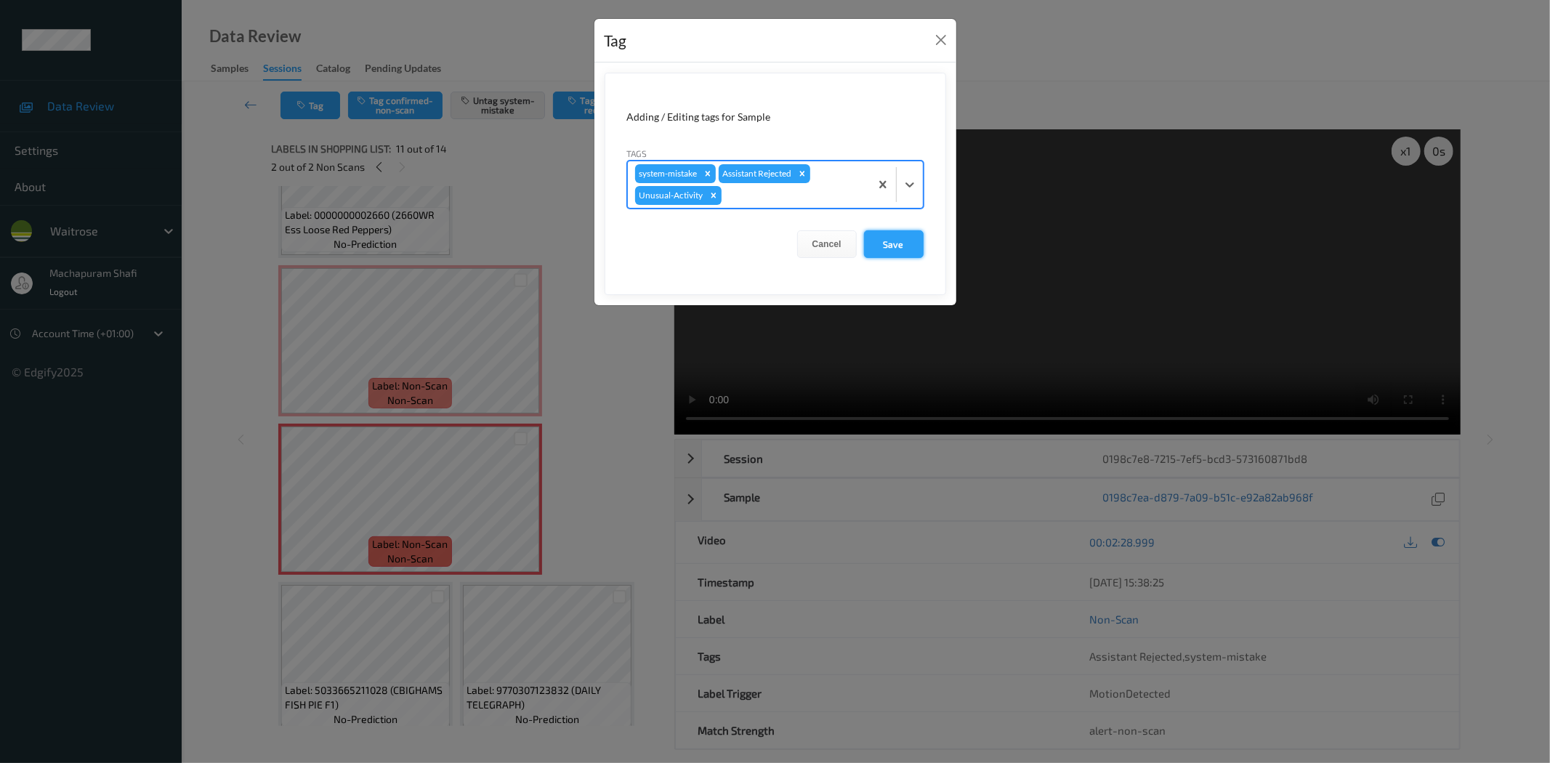
click at [884, 246] on button "Save" at bounding box center [894, 244] width 60 height 28
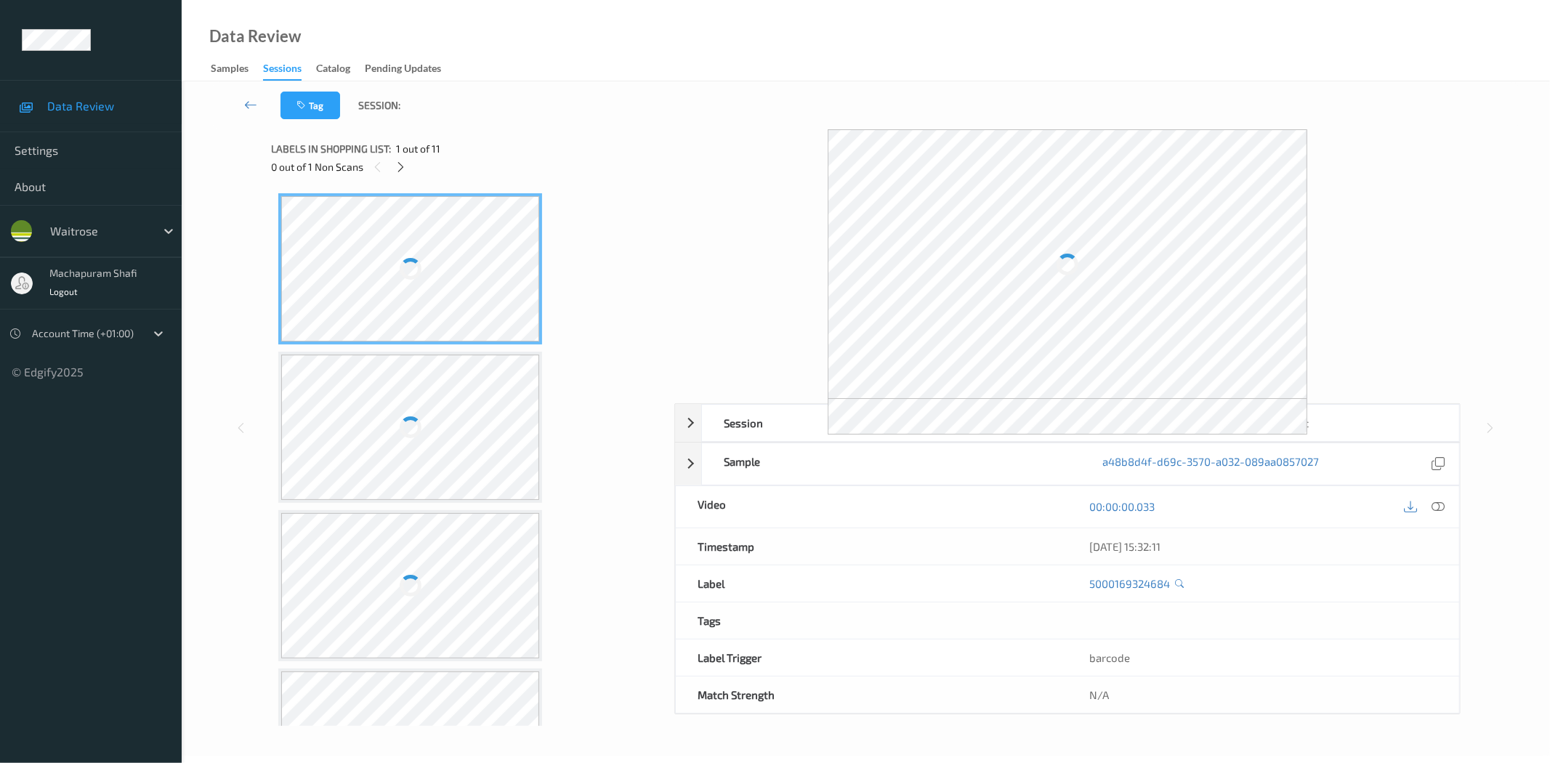
drag, startPoint x: 396, startPoint y: 160, endPoint x: 476, endPoint y: 196, distance: 87.8
click at [396, 162] on div at bounding box center [401, 167] width 18 height 18
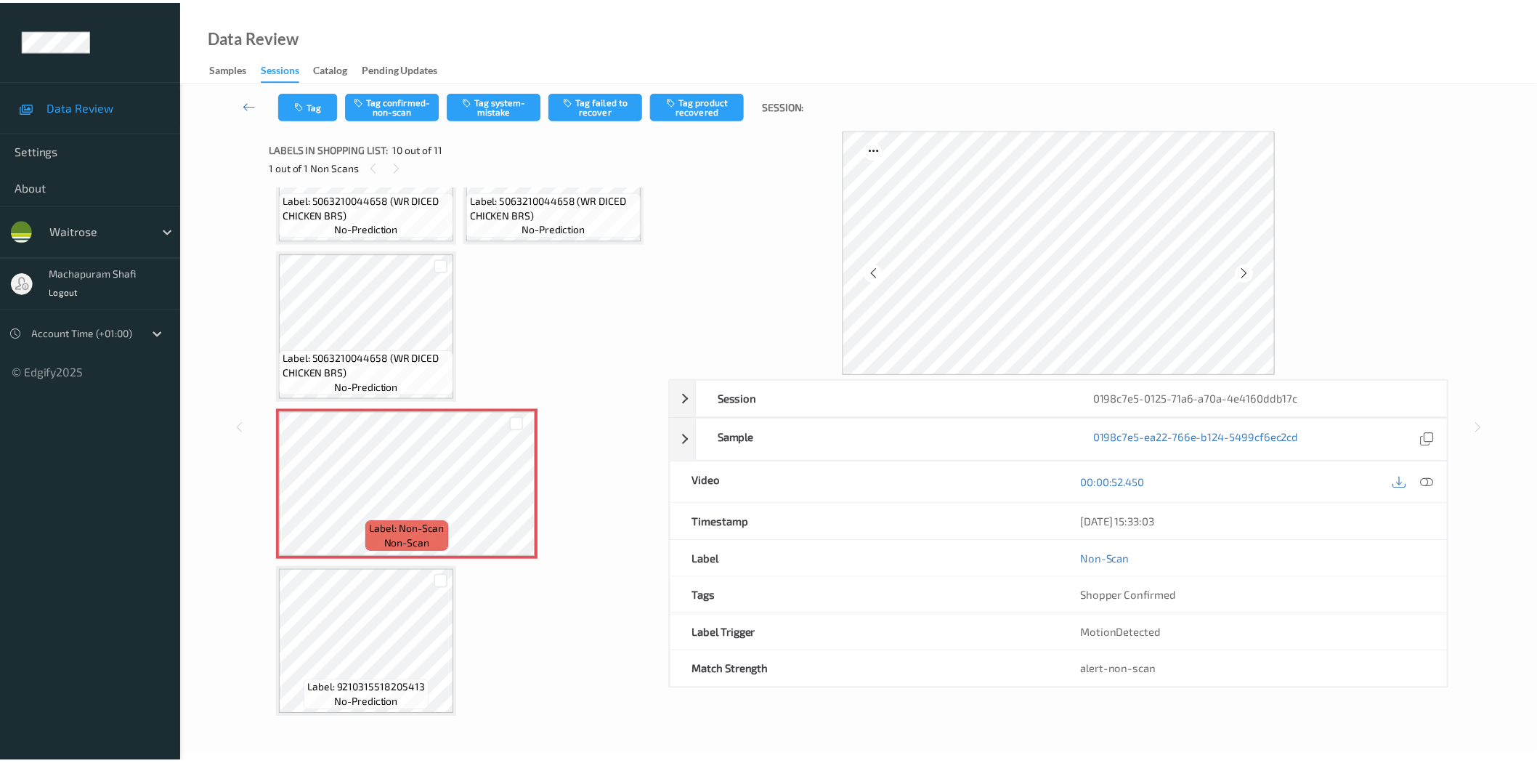
scroll to position [556, 0]
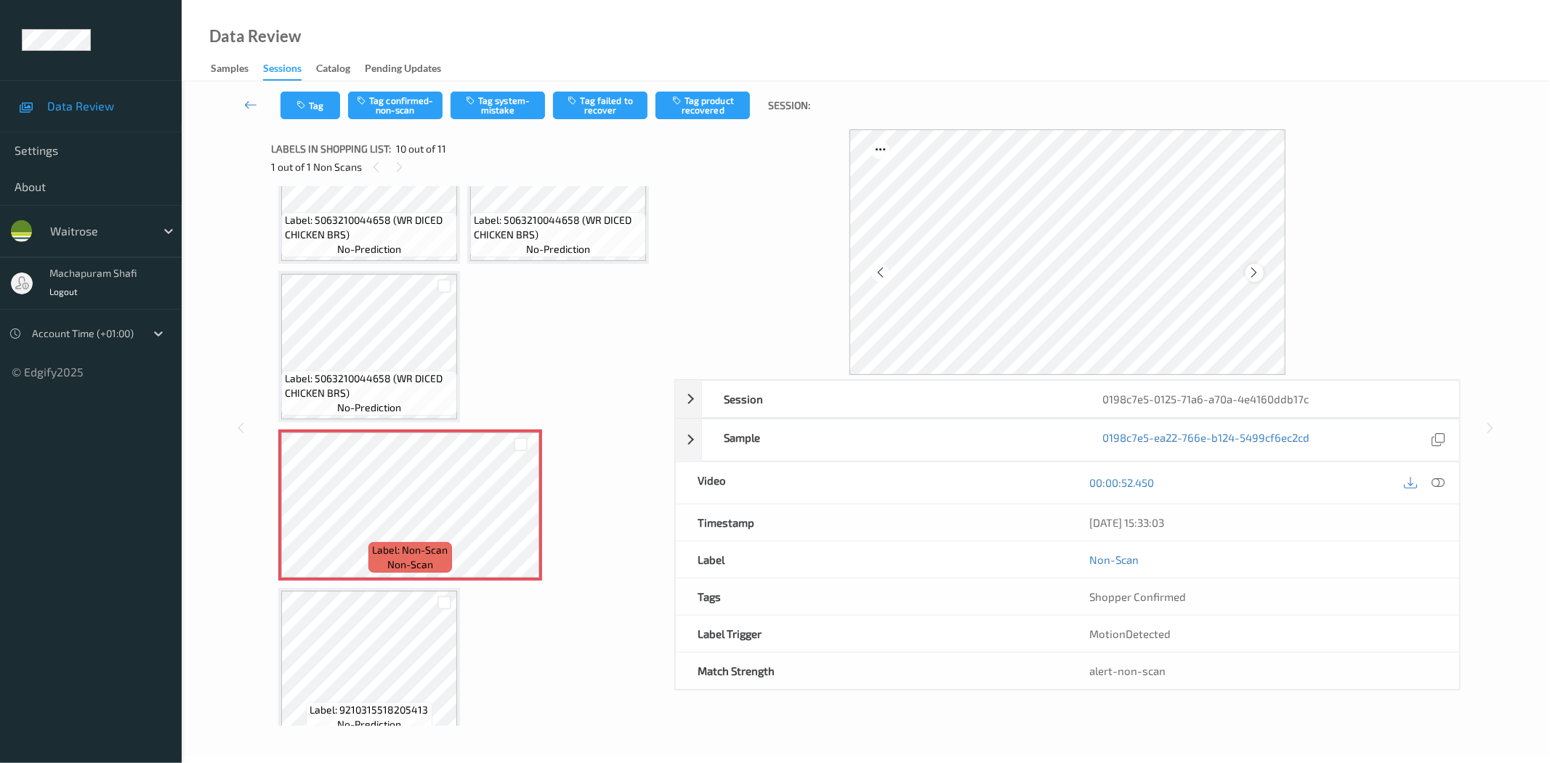
click at [1248, 270] on icon at bounding box center [1254, 272] width 12 height 13
click at [1255, 273] on icon at bounding box center [1254, 272] width 12 height 13
click at [1245, 272] on div at bounding box center [1254, 273] width 18 height 18
click at [1436, 482] on icon at bounding box center [1438, 482] width 13 height 13
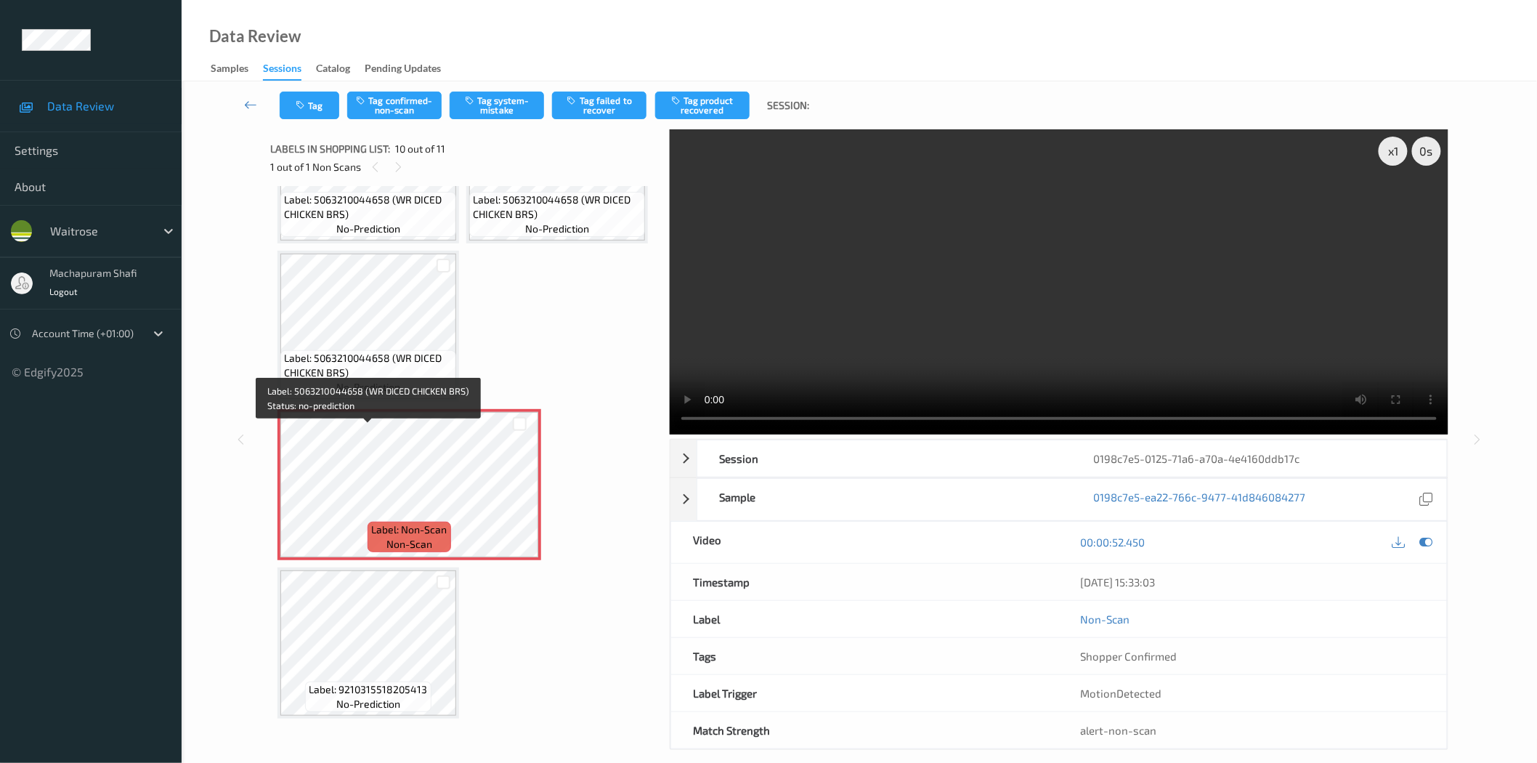
scroll to position [1199, 0]
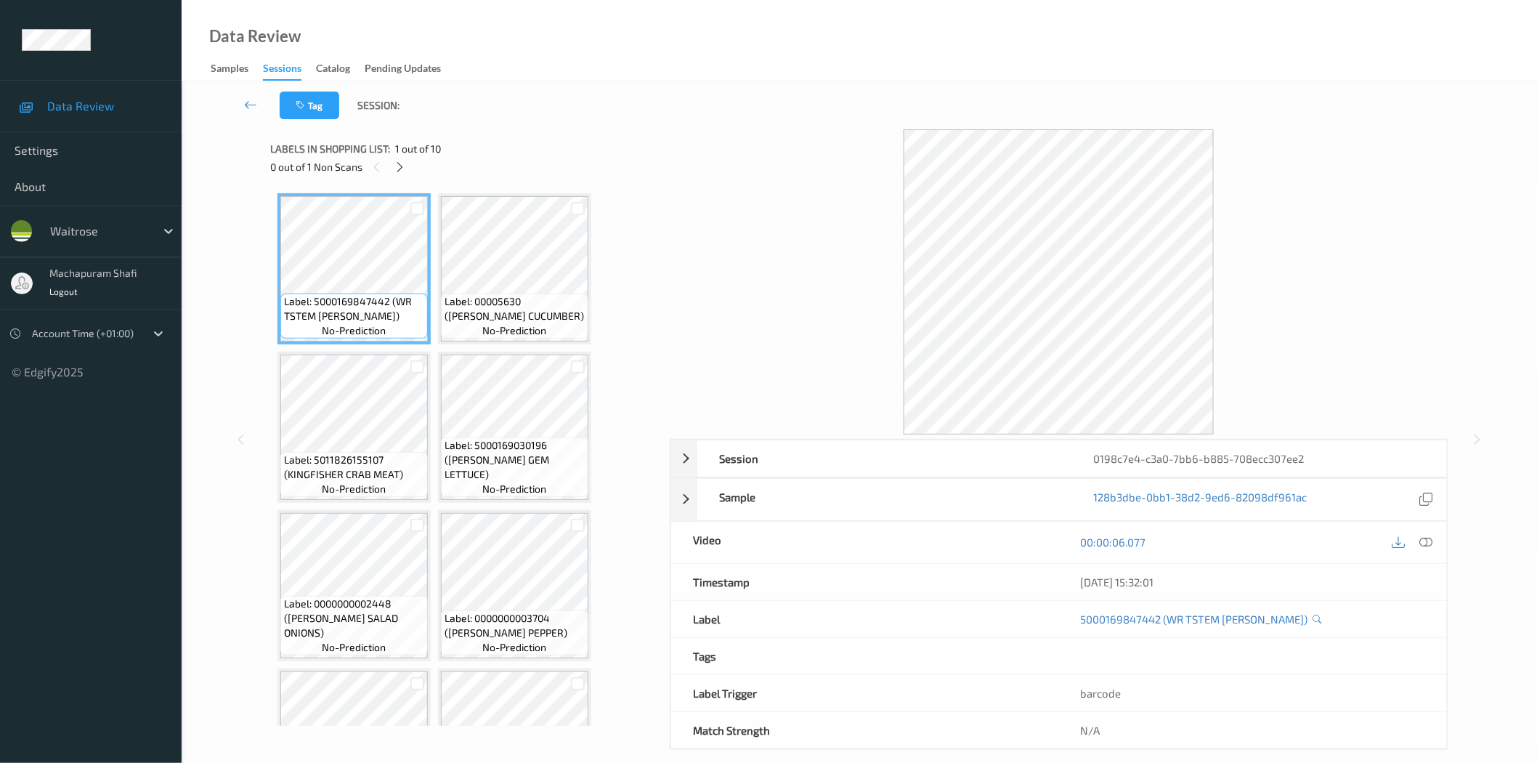
click at [410, 163] on div "0 out of 1 Non Scans" at bounding box center [464, 167] width 389 height 18
click at [402, 162] on icon at bounding box center [400, 167] width 12 height 13
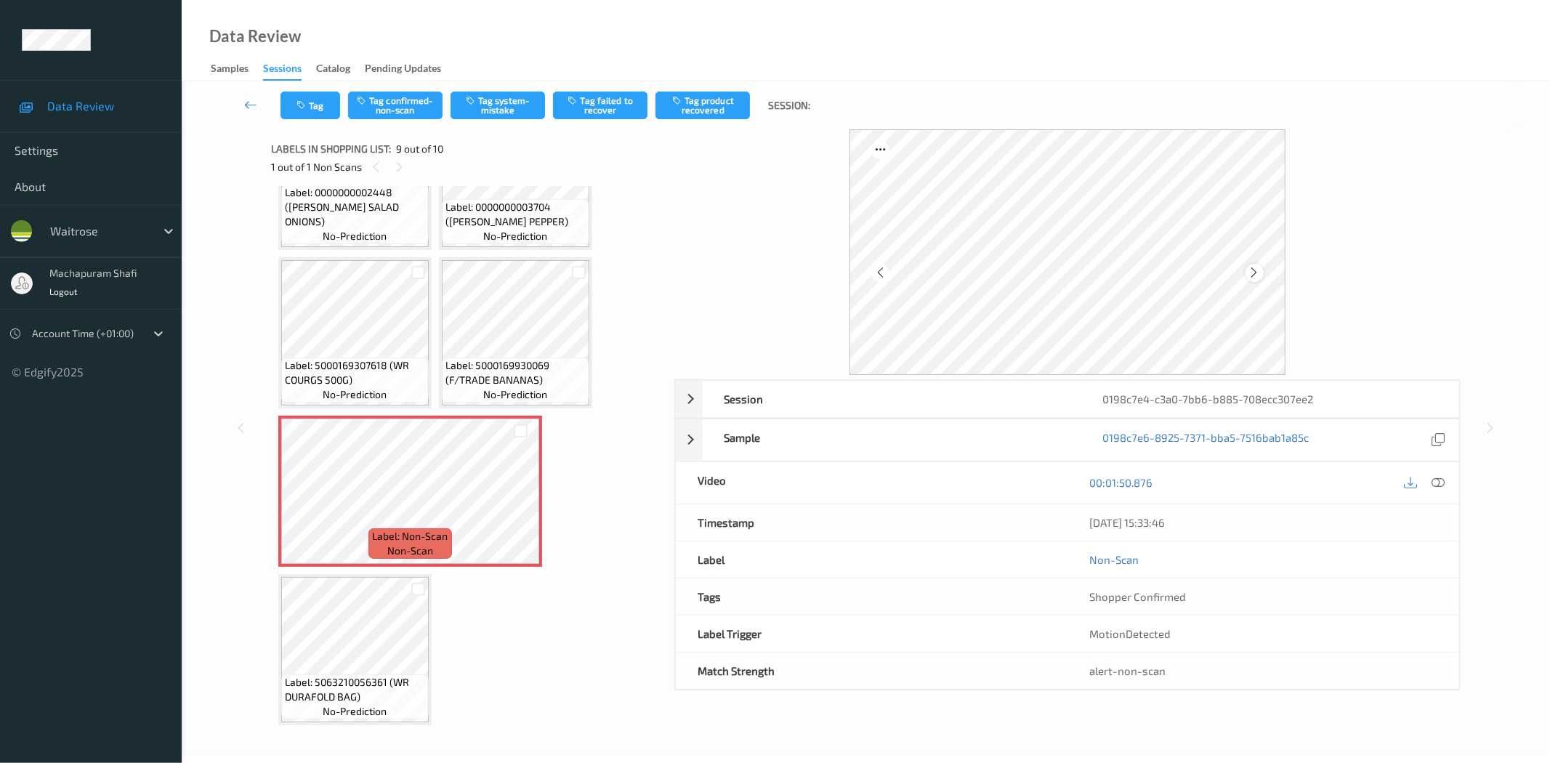
click at [1252, 272] on icon at bounding box center [1254, 272] width 12 height 13
click at [1439, 483] on icon at bounding box center [1438, 482] width 13 height 13
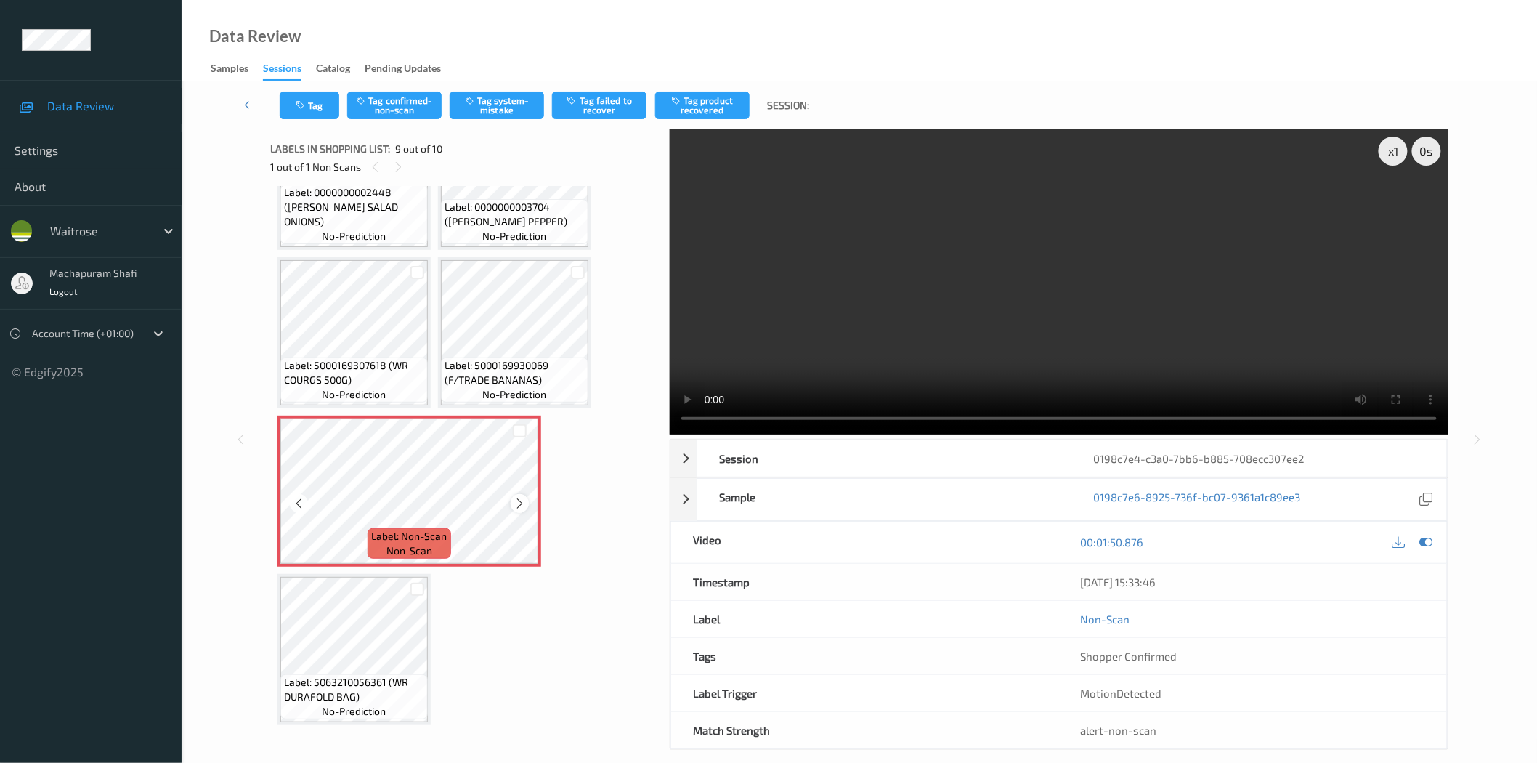
click at [523, 500] on icon at bounding box center [520, 503] width 12 height 13
click at [500, 98] on button "Tag system-mistake" at bounding box center [497, 106] width 94 height 28
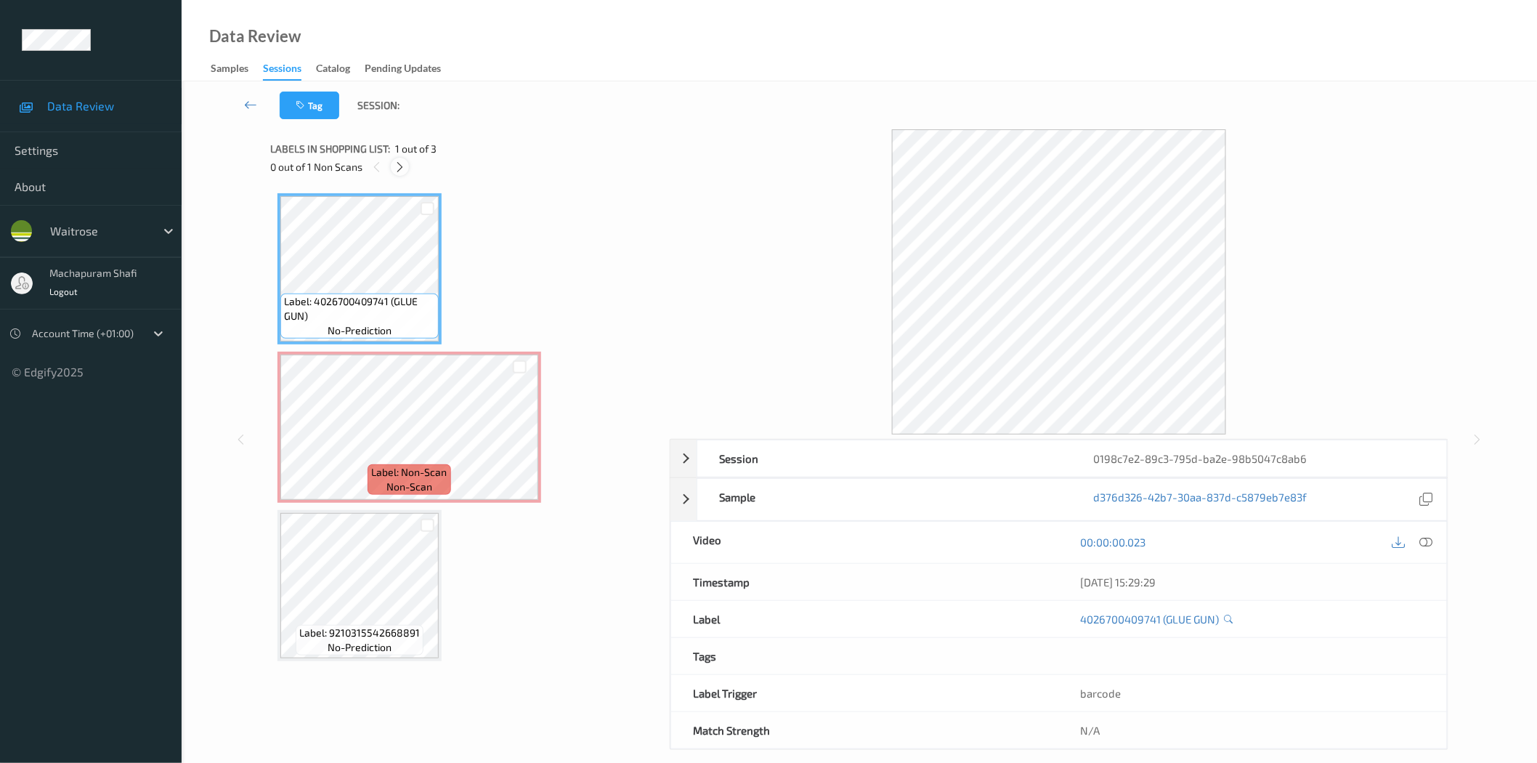
click at [403, 165] on icon at bounding box center [400, 167] width 12 height 13
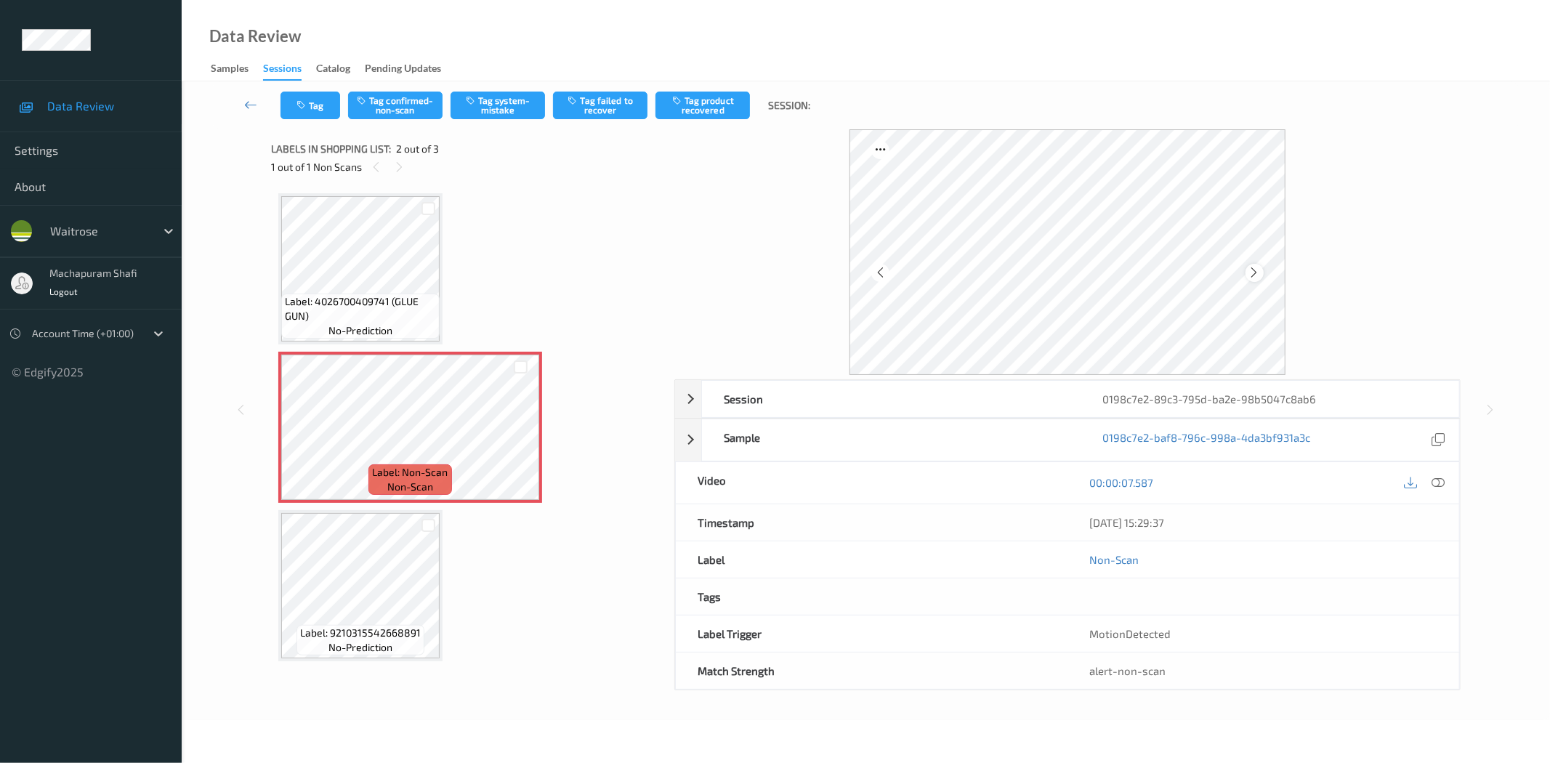
click at [1250, 275] on icon at bounding box center [1254, 272] width 12 height 13
click at [1446, 482] on div at bounding box center [1438, 483] width 20 height 20
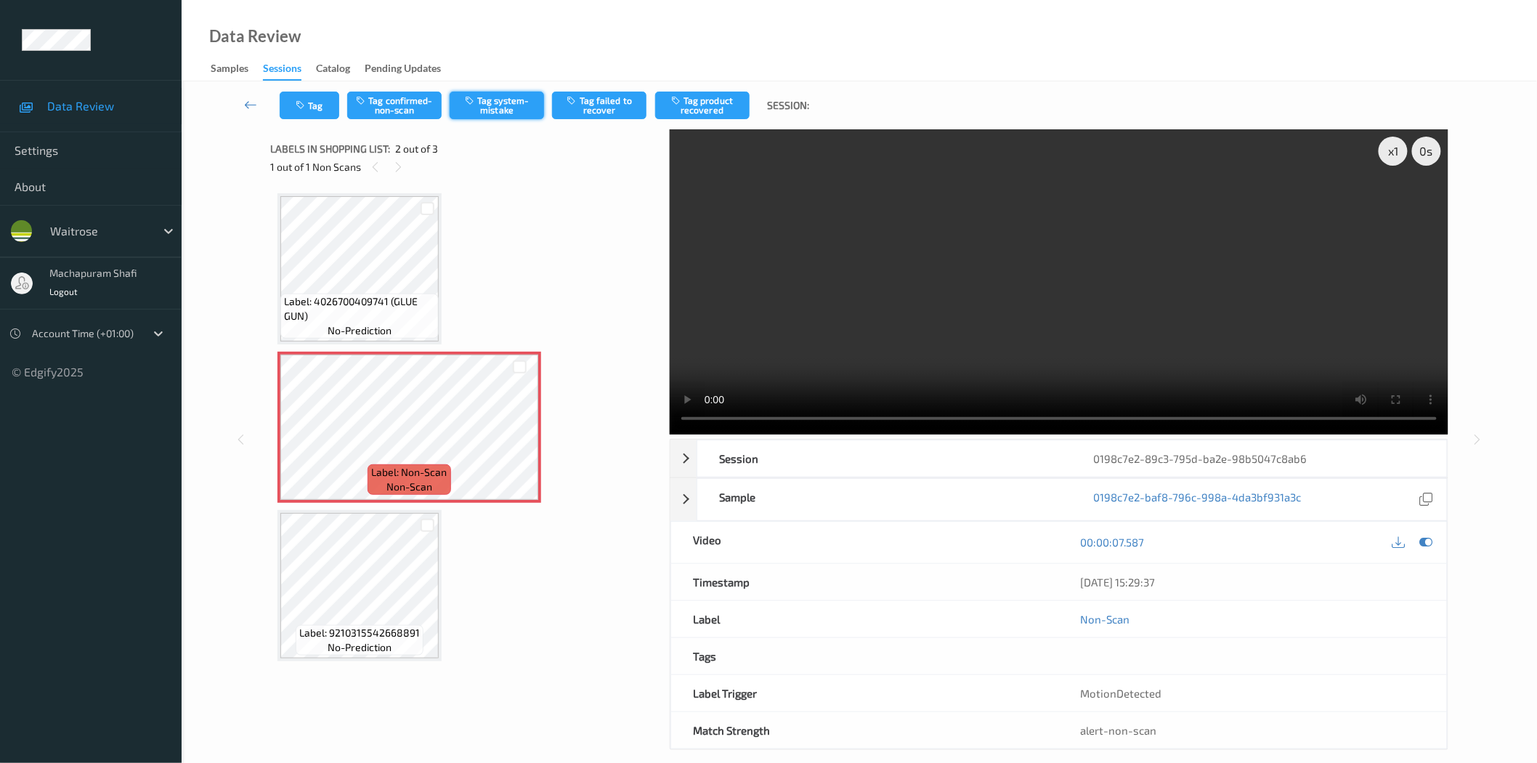
click at [483, 98] on button "Tag system-mistake" at bounding box center [497, 106] width 94 height 28
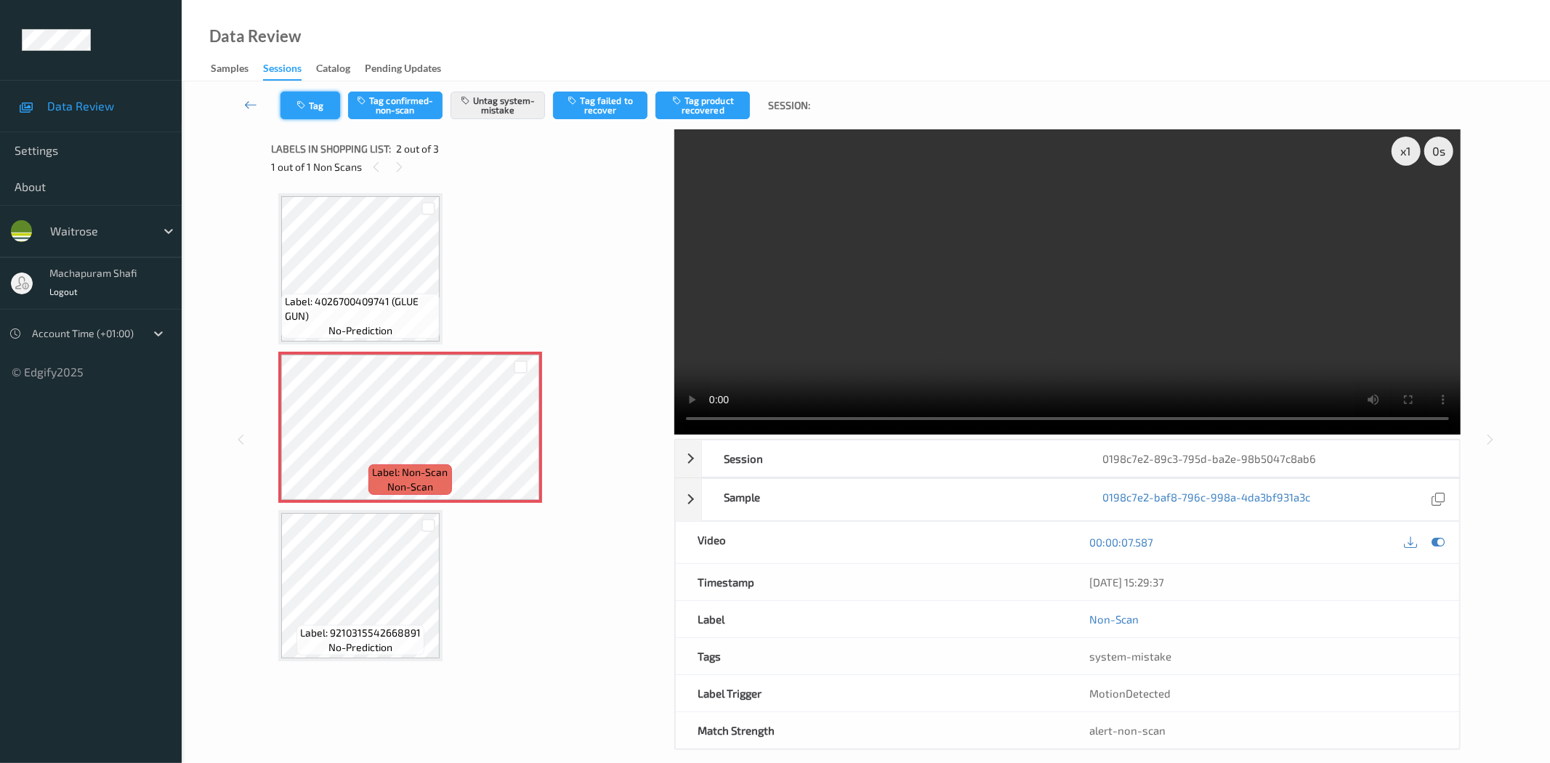
click at [310, 110] on button "Tag" at bounding box center [310, 106] width 60 height 28
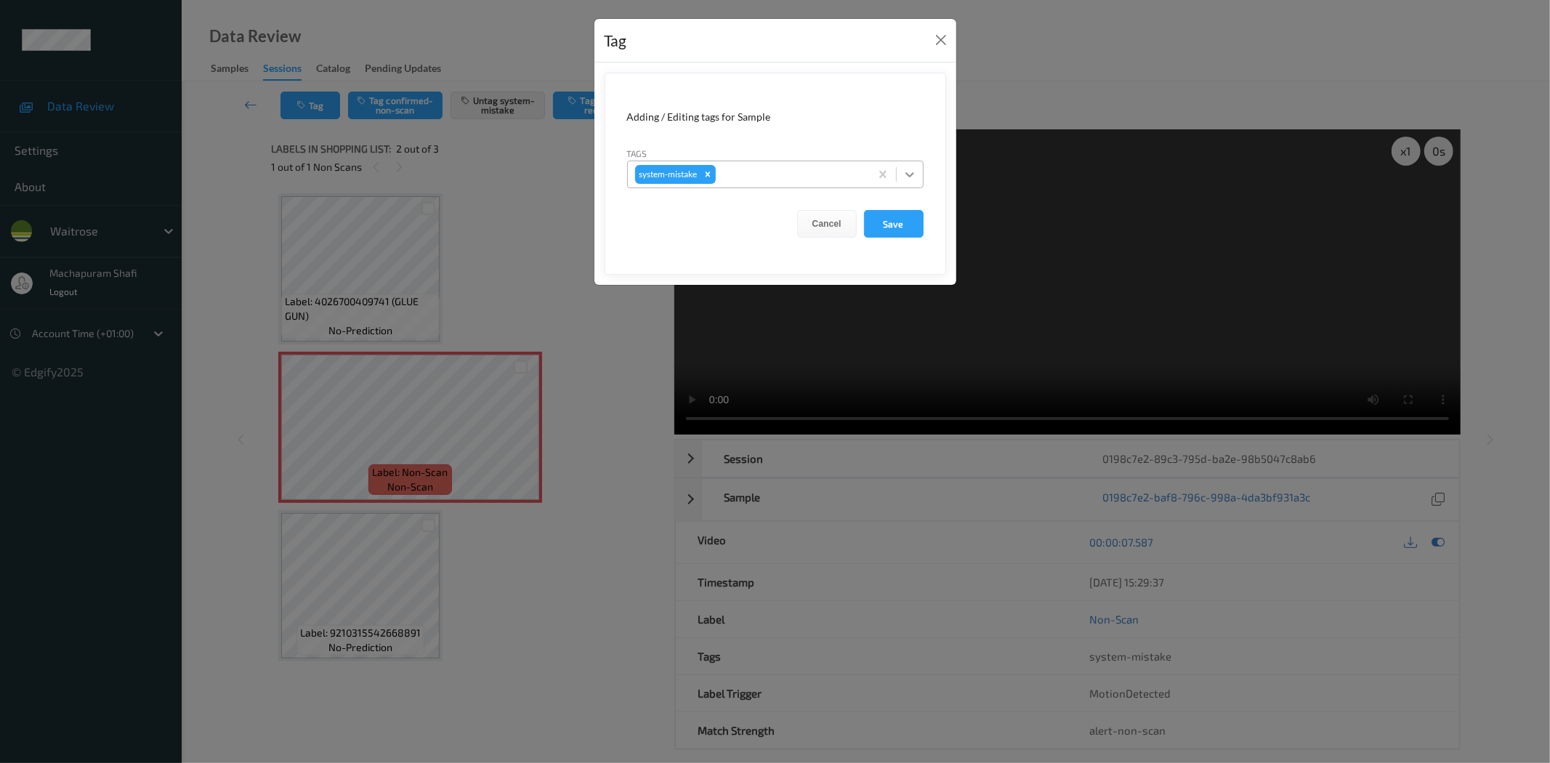
click at [913, 171] on icon at bounding box center [909, 174] width 15 height 15
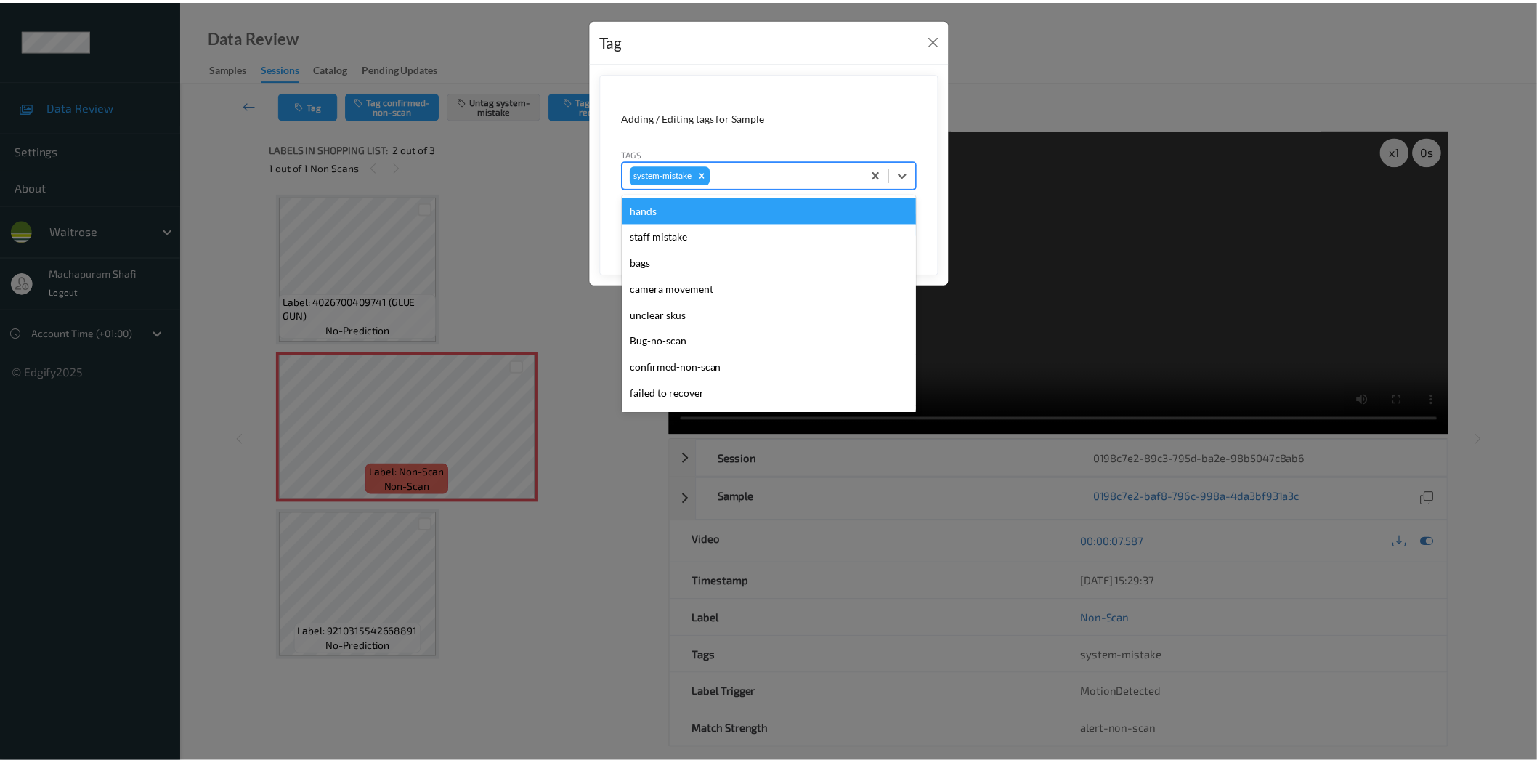
scroll to position [310, 0]
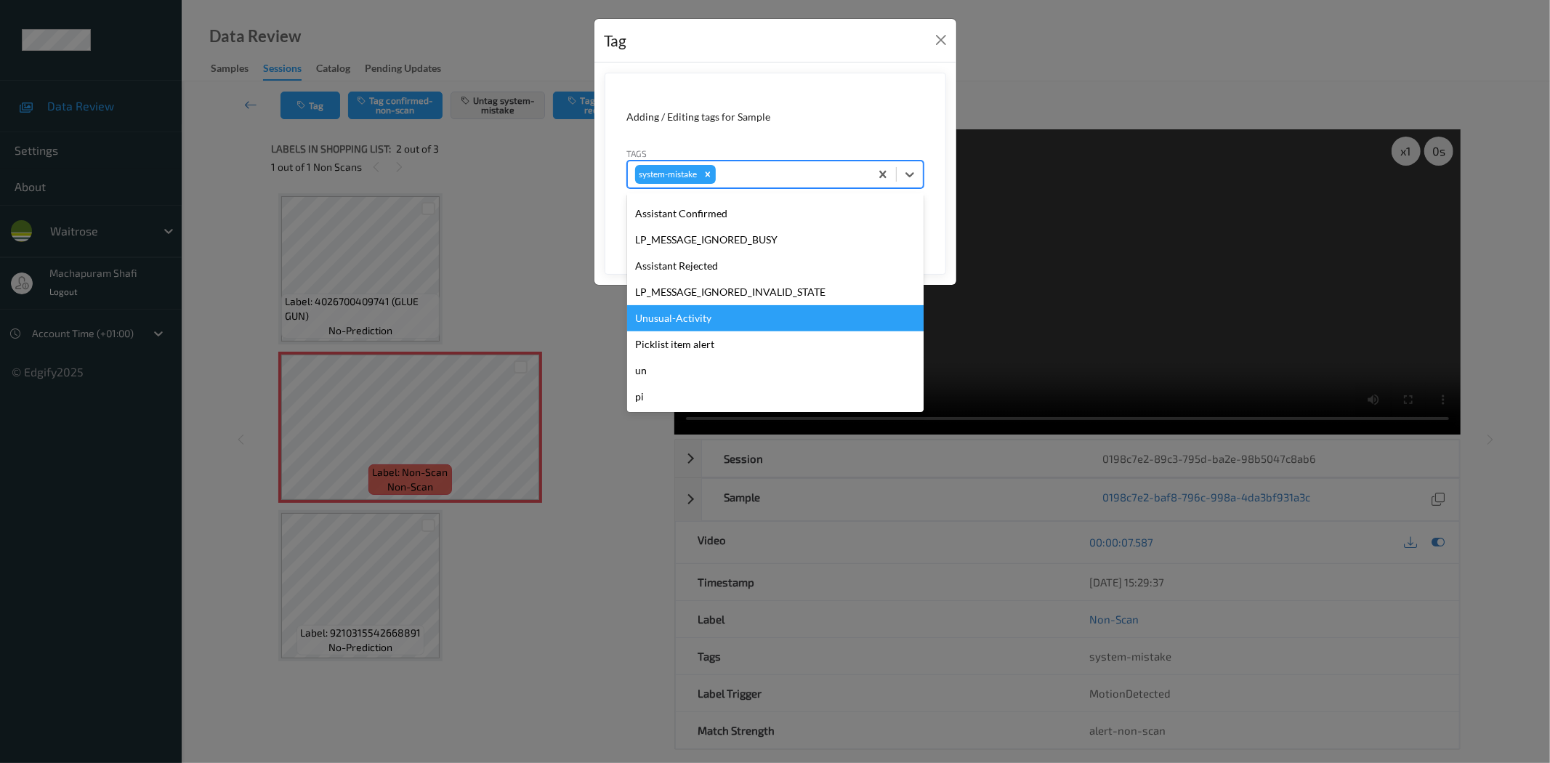
click at [676, 315] on div "Unusual-Activity" at bounding box center [775, 318] width 296 height 26
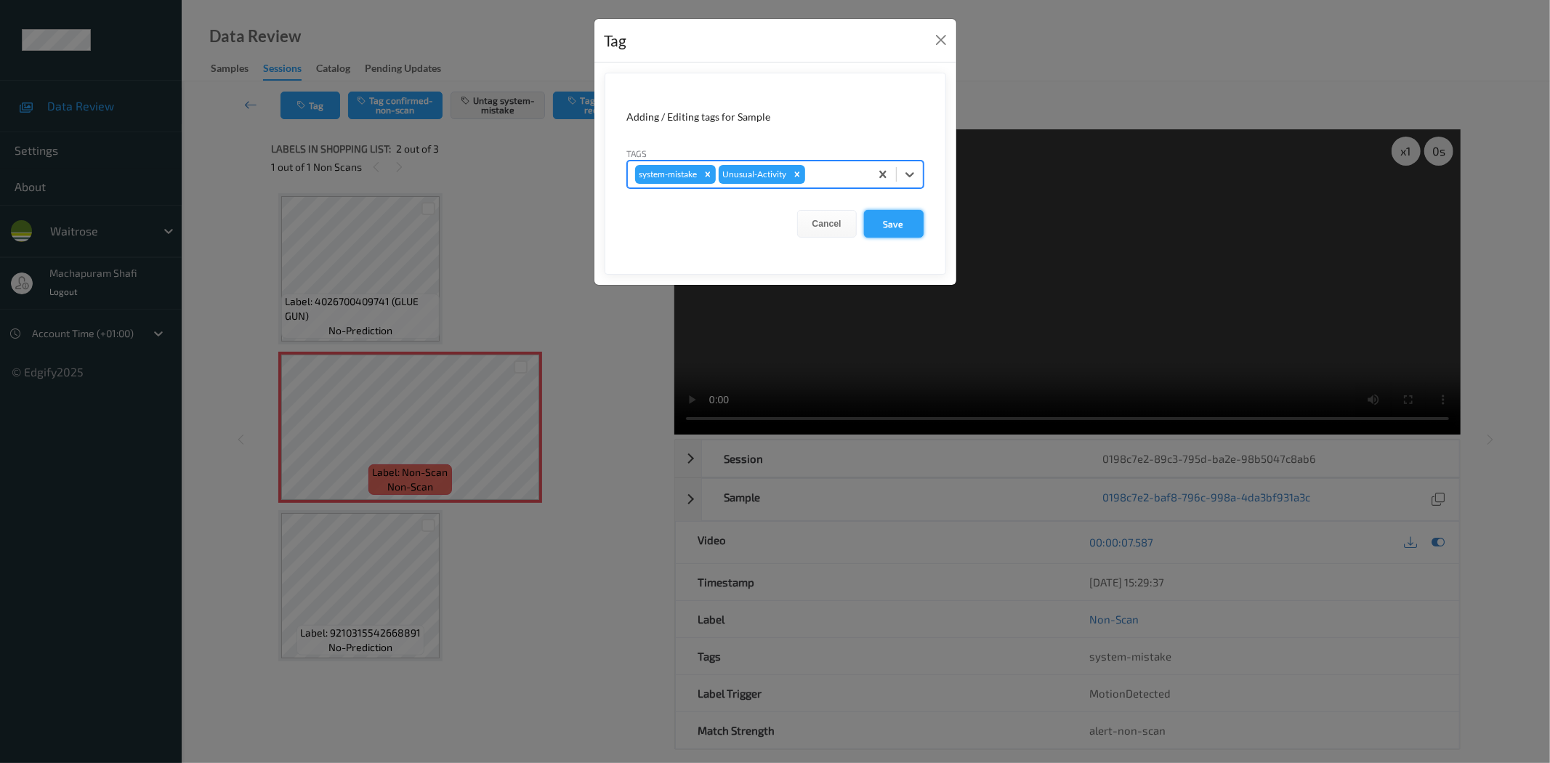
click at [883, 222] on button "Save" at bounding box center [894, 224] width 60 height 28
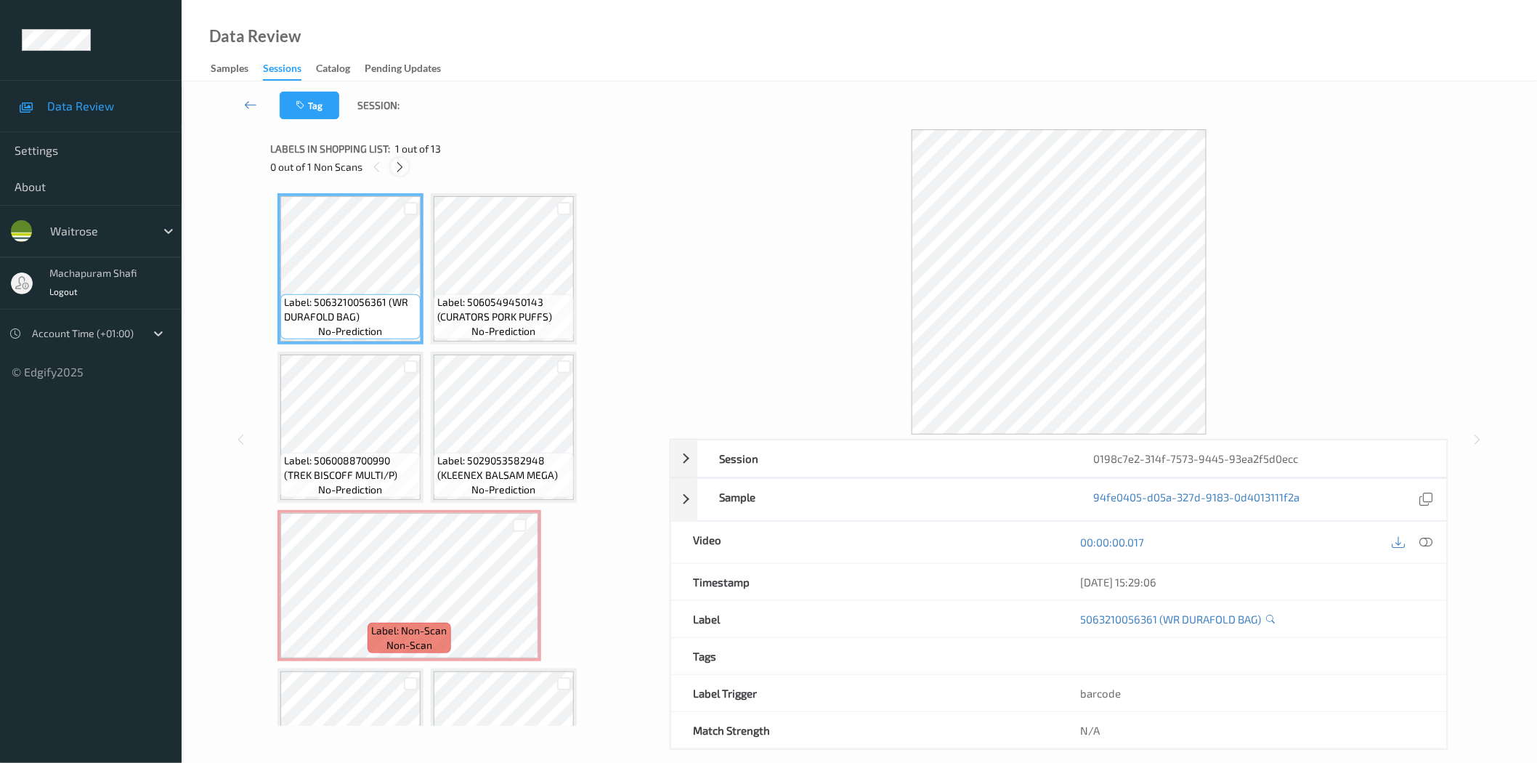
click at [397, 164] on icon at bounding box center [400, 167] width 12 height 13
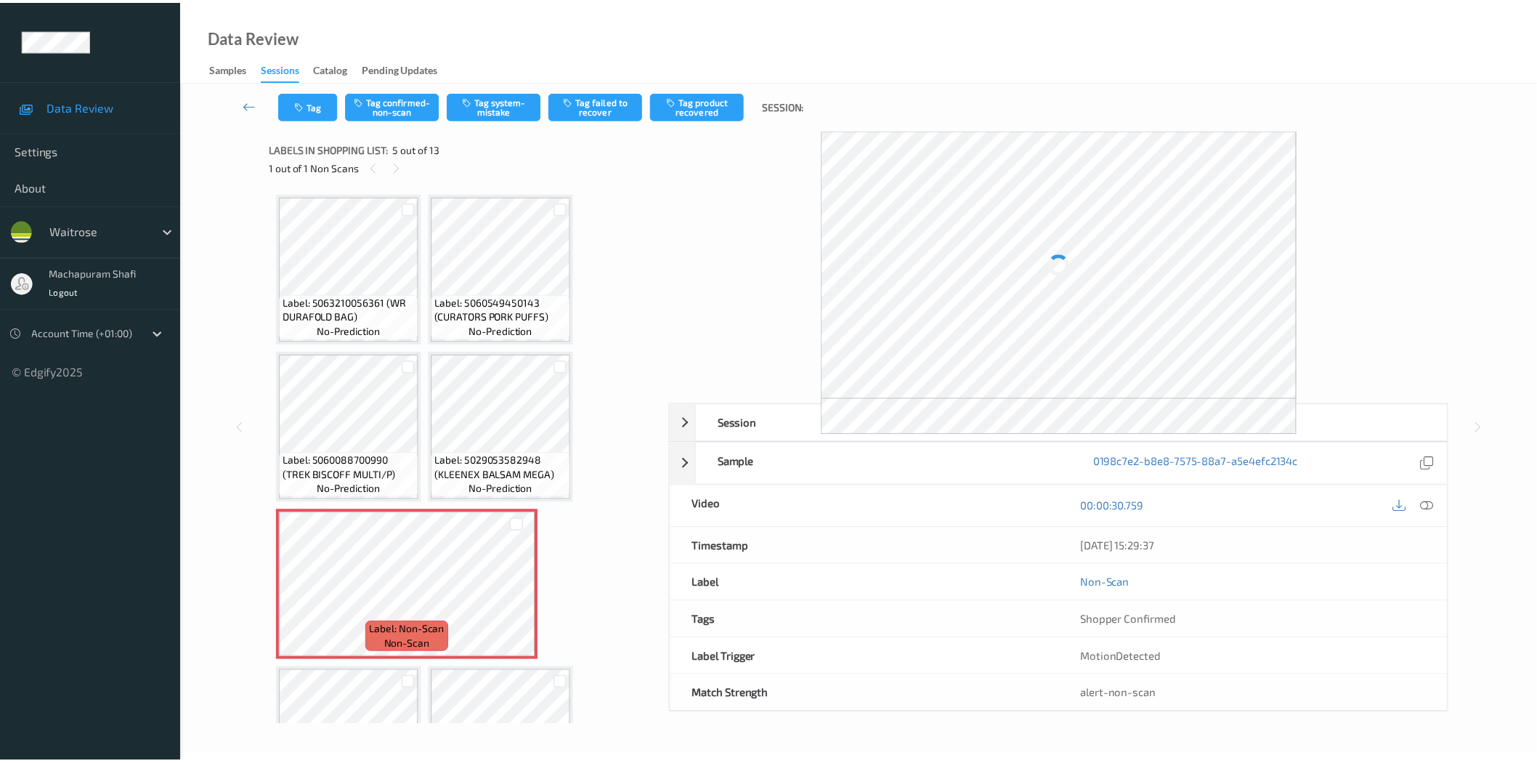
scroll to position [164, 0]
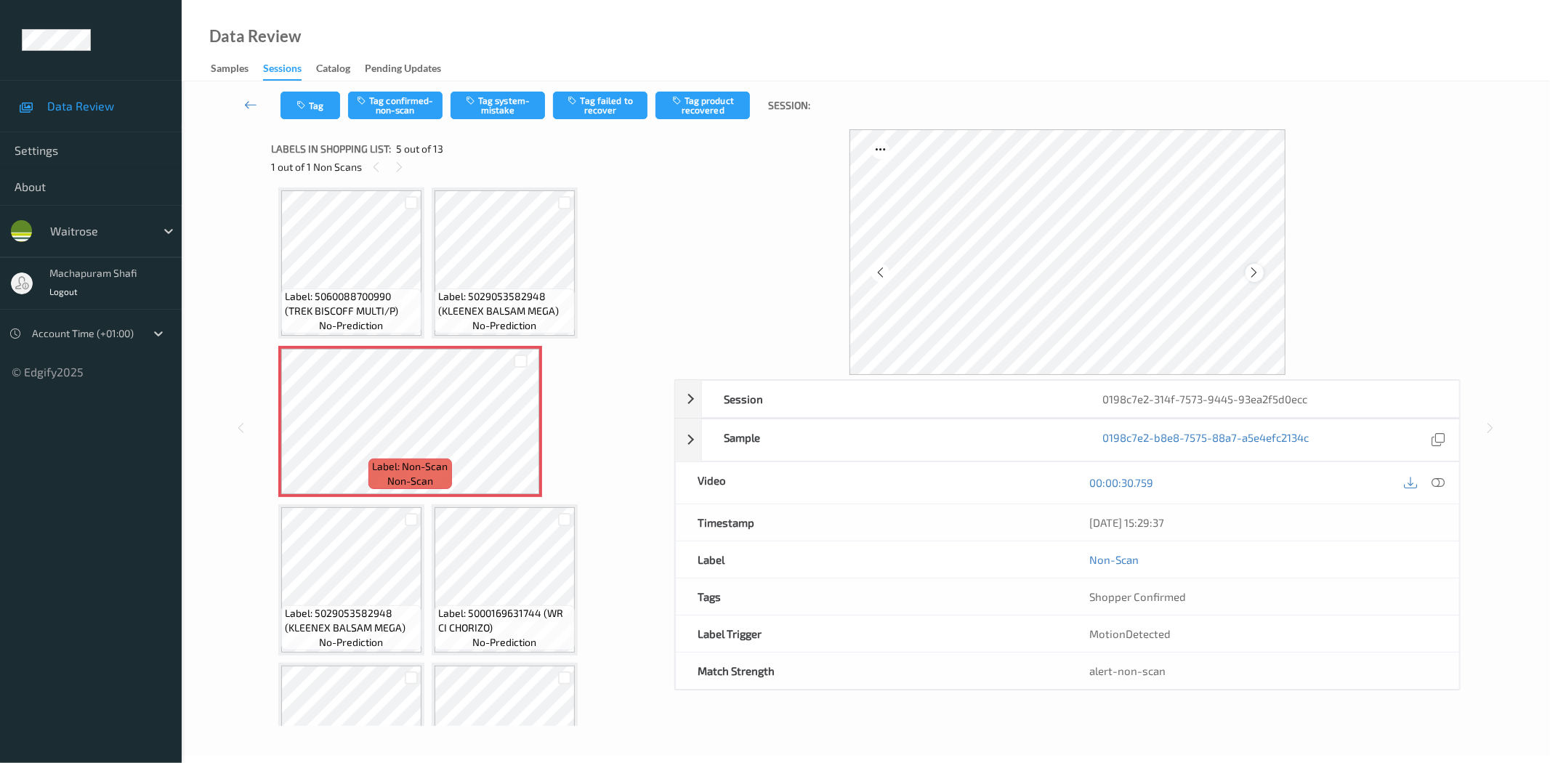
click at [1246, 266] on div at bounding box center [1254, 273] width 18 height 18
drag, startPoint x: 1434, startPoint y: 485, endPoint x: 1434, endPoint y: 440, distance: 45.0
click at [1434, 485] on icon at bounding box center [1438, 482] width 13 height 13
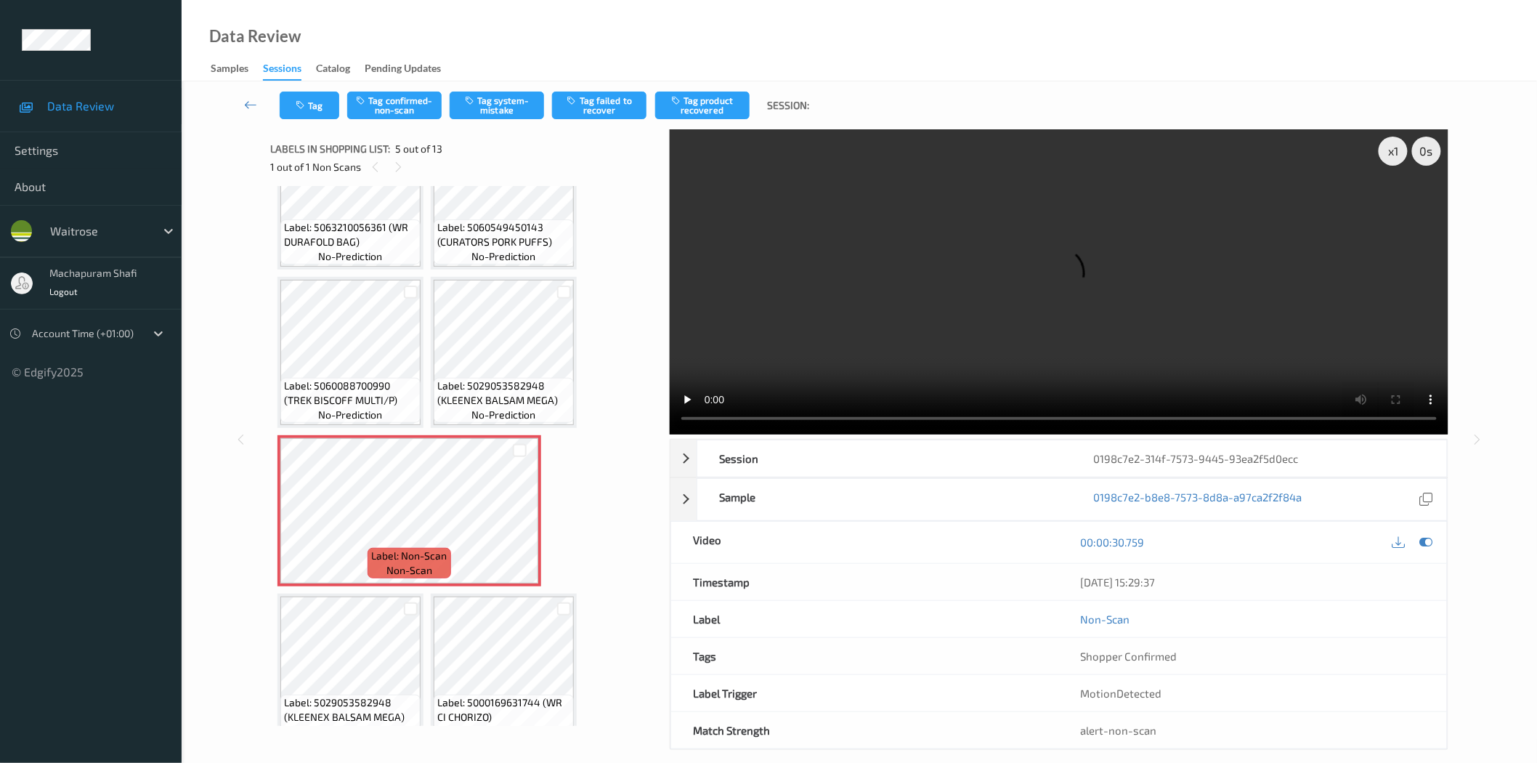
scroll to position [0, 0]
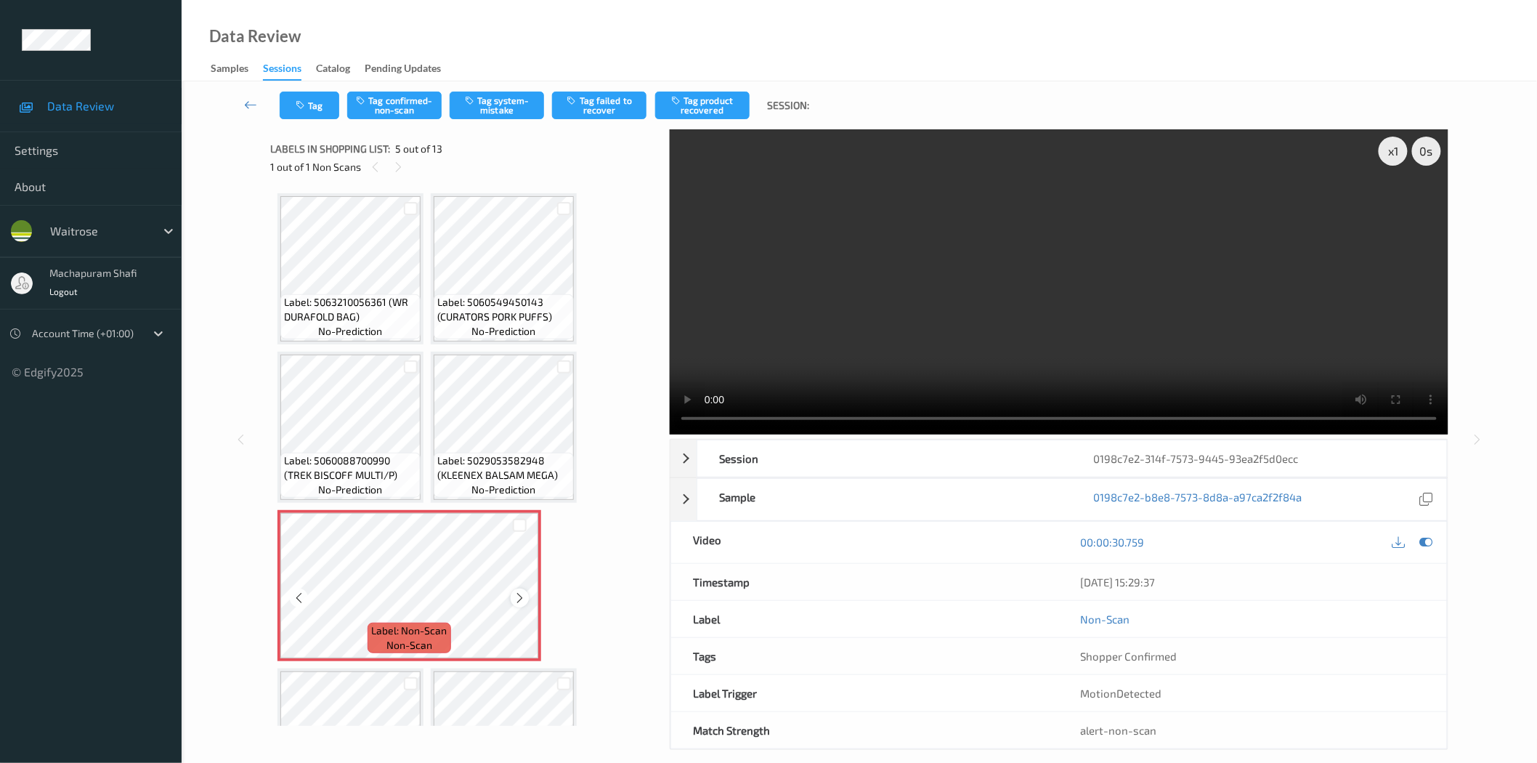
click at [518, 599] on icon at bounding box center [520, 597] width 12 height 13
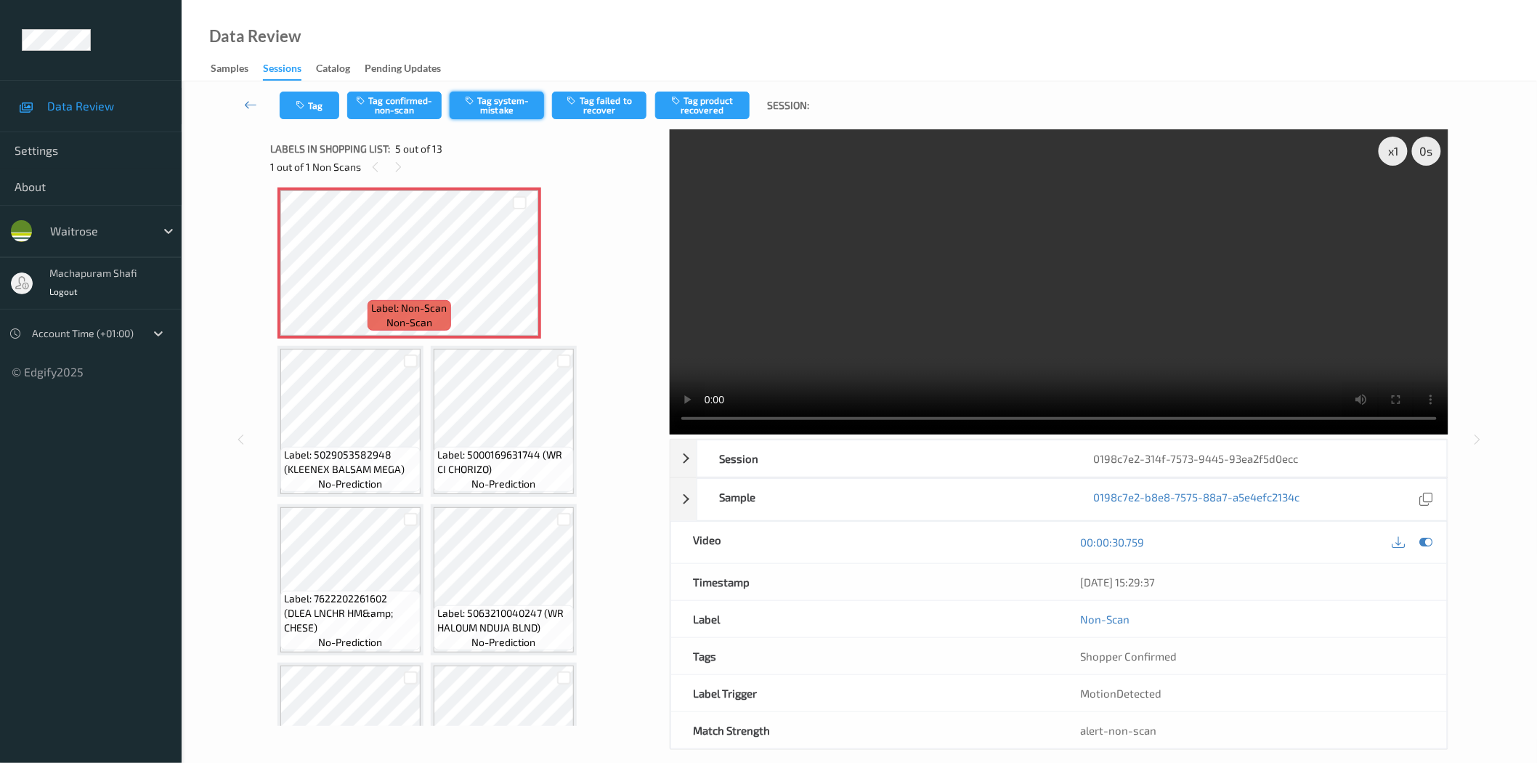
click at [501, 99] on button "Tag system-mistake" at bounding box center [497, 106] width 94 height 28
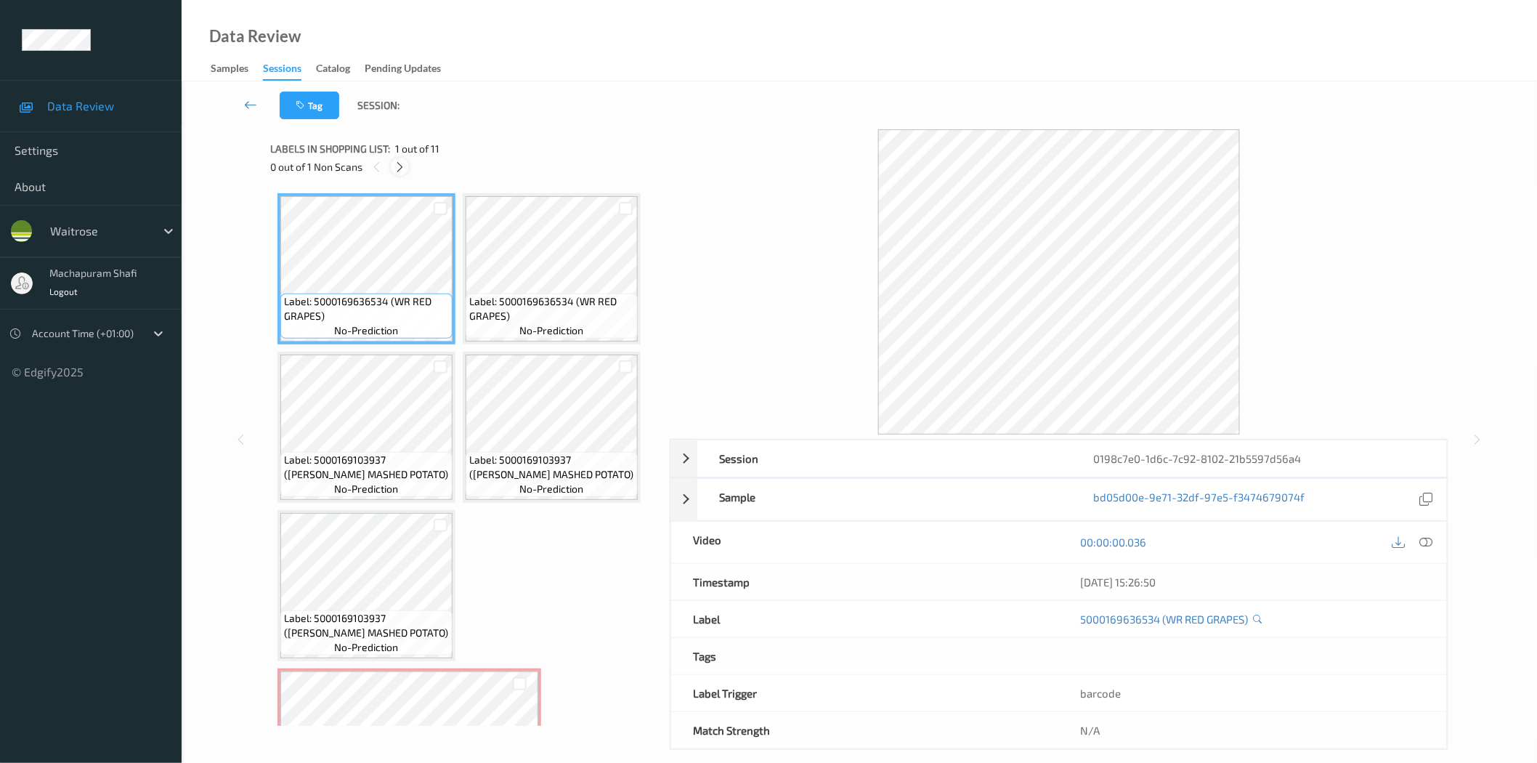
click at [401, 165] on icon at bounding box center [400, 167] width 12 height 13
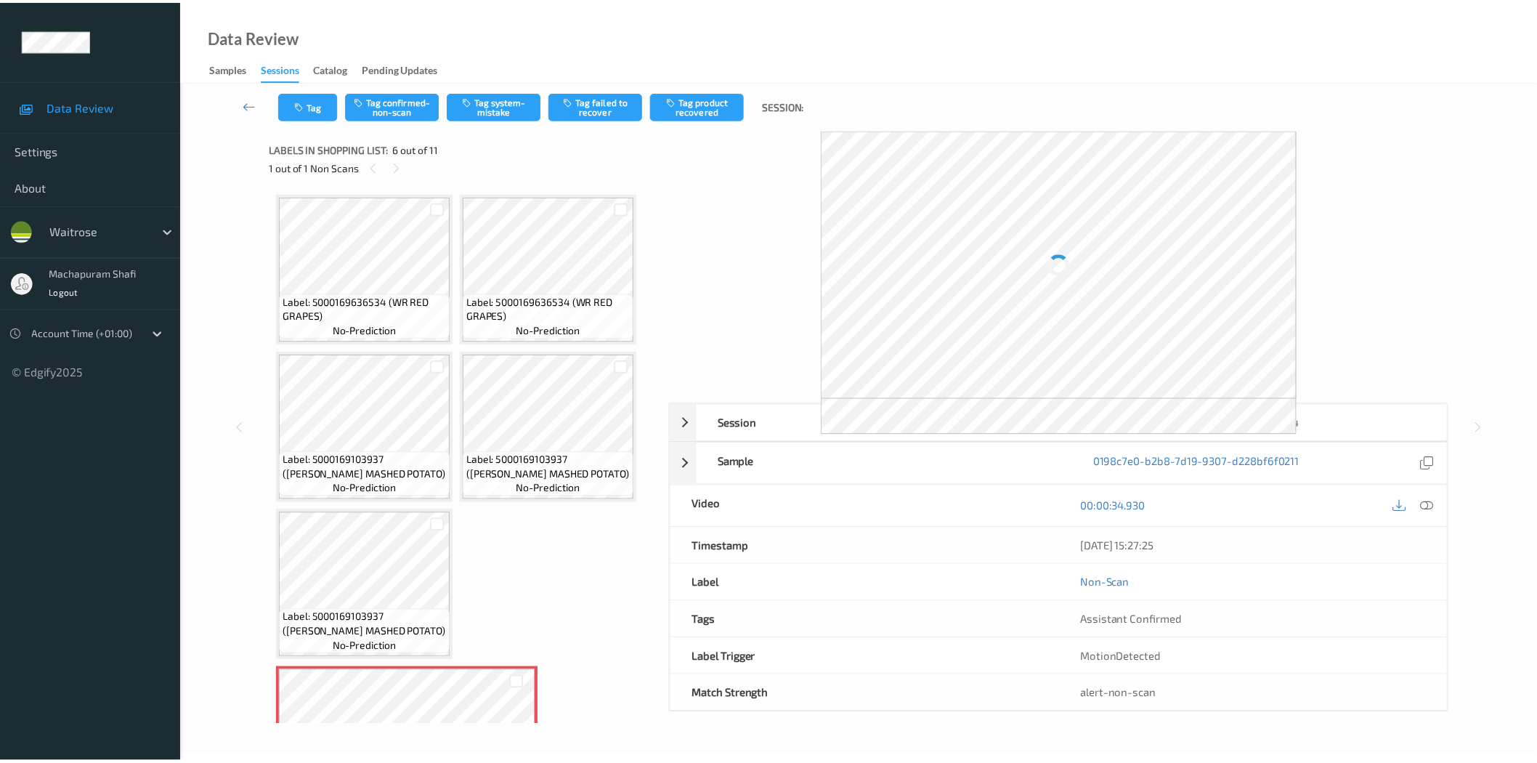
scroll to position [322, 0]
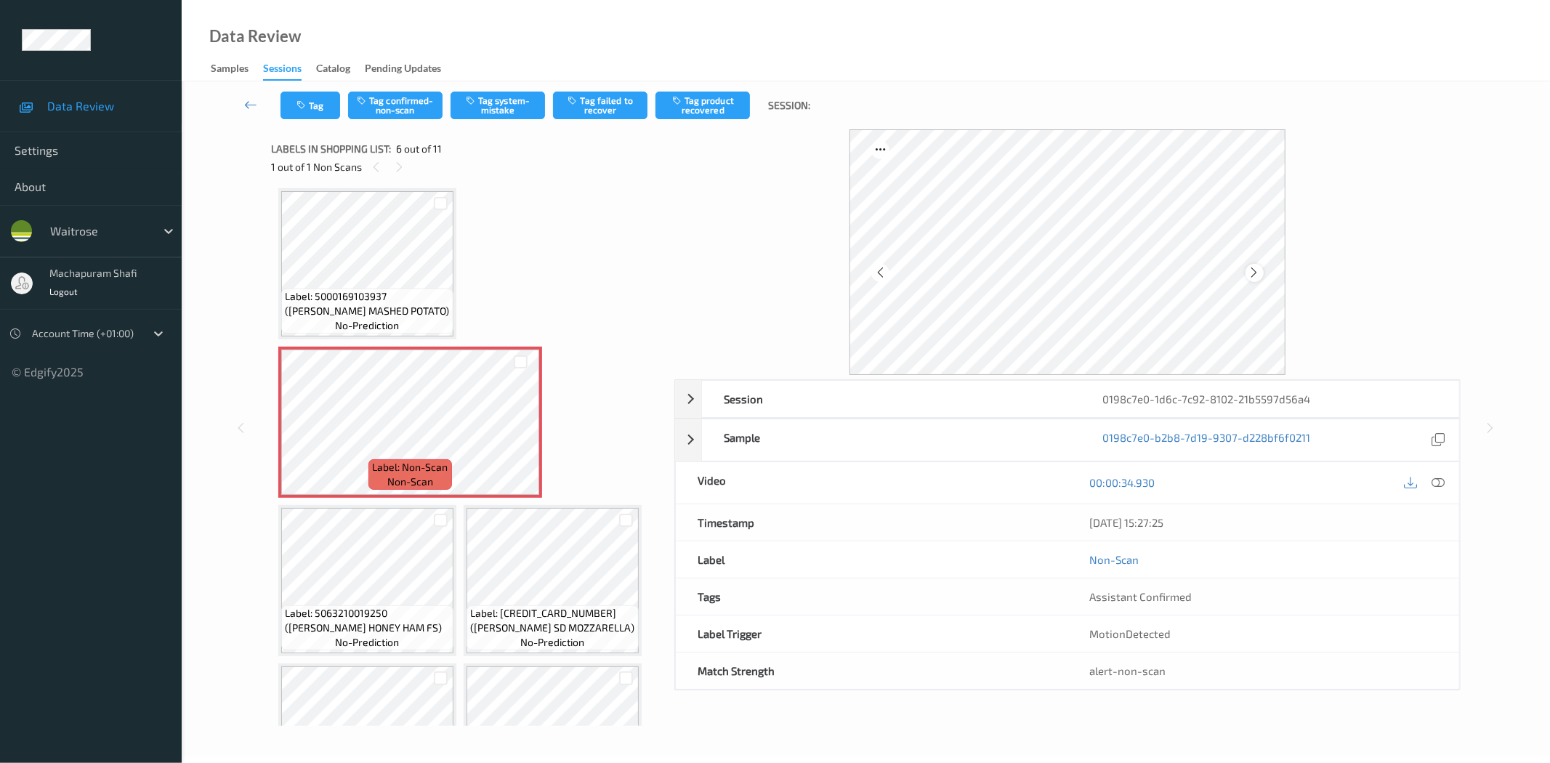
click at [1258, 273] on icon at bounding box center [1254, 272] width 12 height 13
click at [1255, 271] on icon at bounding box center [1254, 272] width 12 height 13
click at [1439, 485] on icon at bounding box center [1438, 482] width 13 height 13
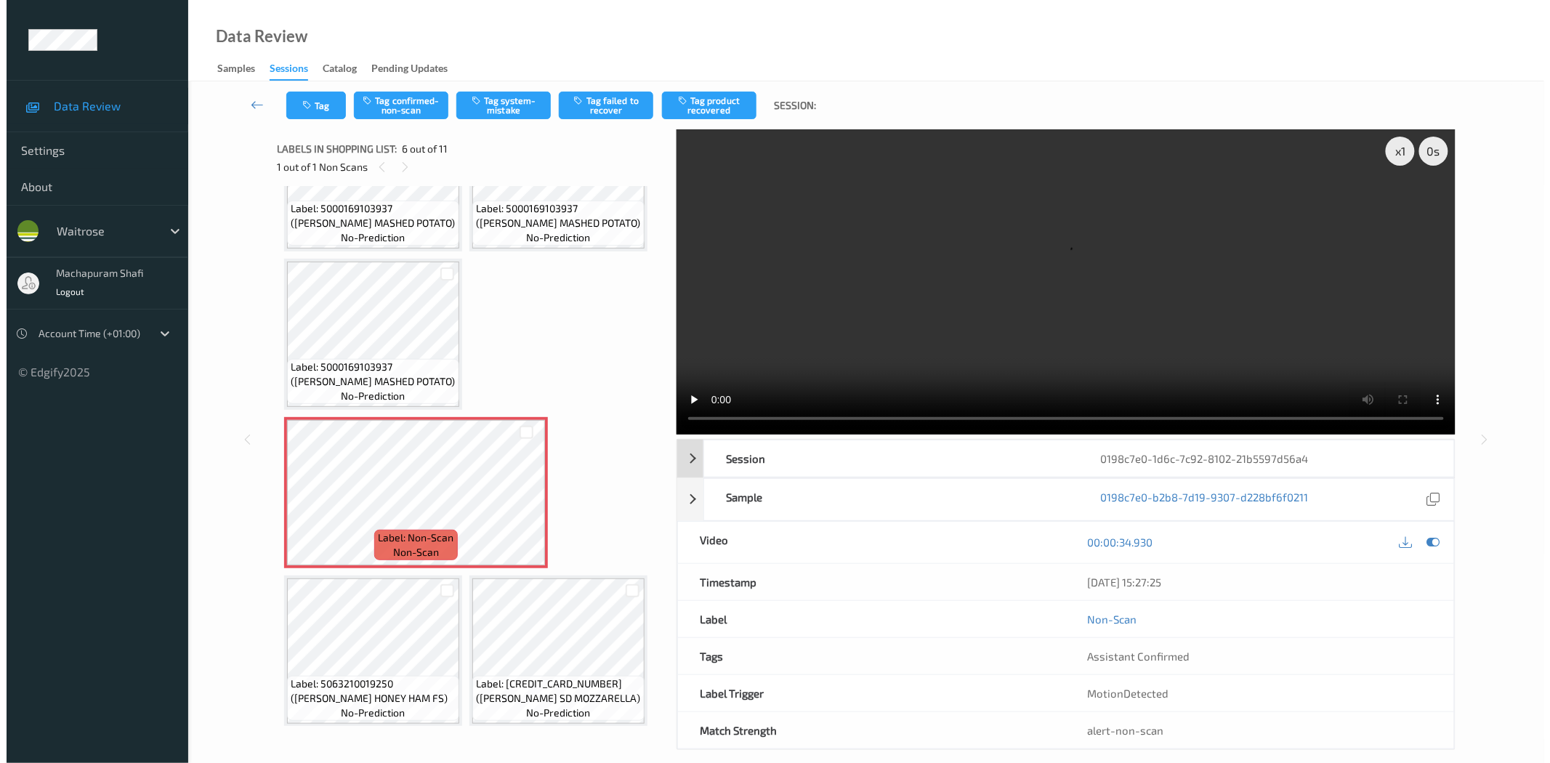
scroll to position [246, 0]
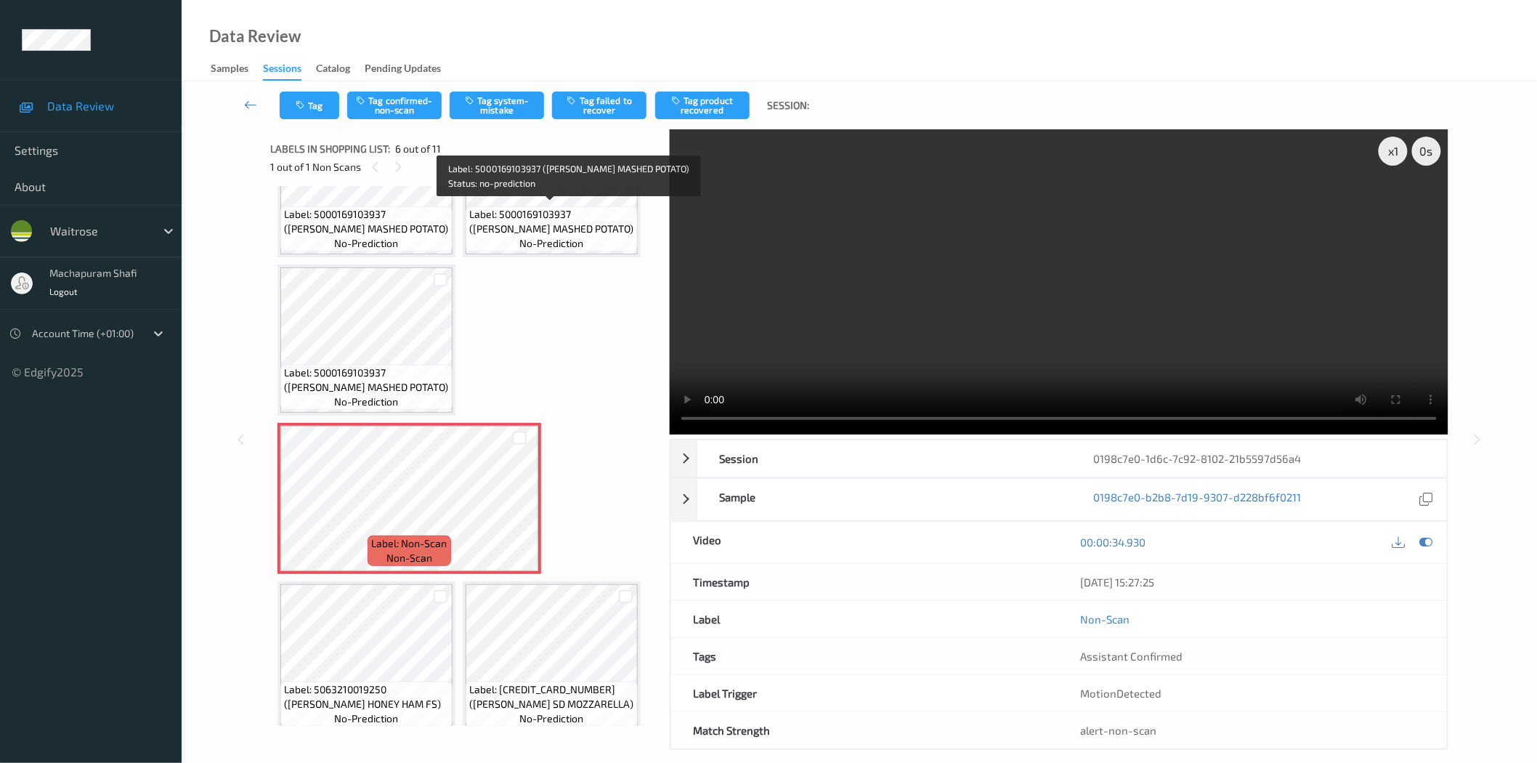
click at [581, 213] on span "Label: 5000169103937 (WR ESS MASHED POTATO)" at bounding box center [551, 221] width 165 height 29
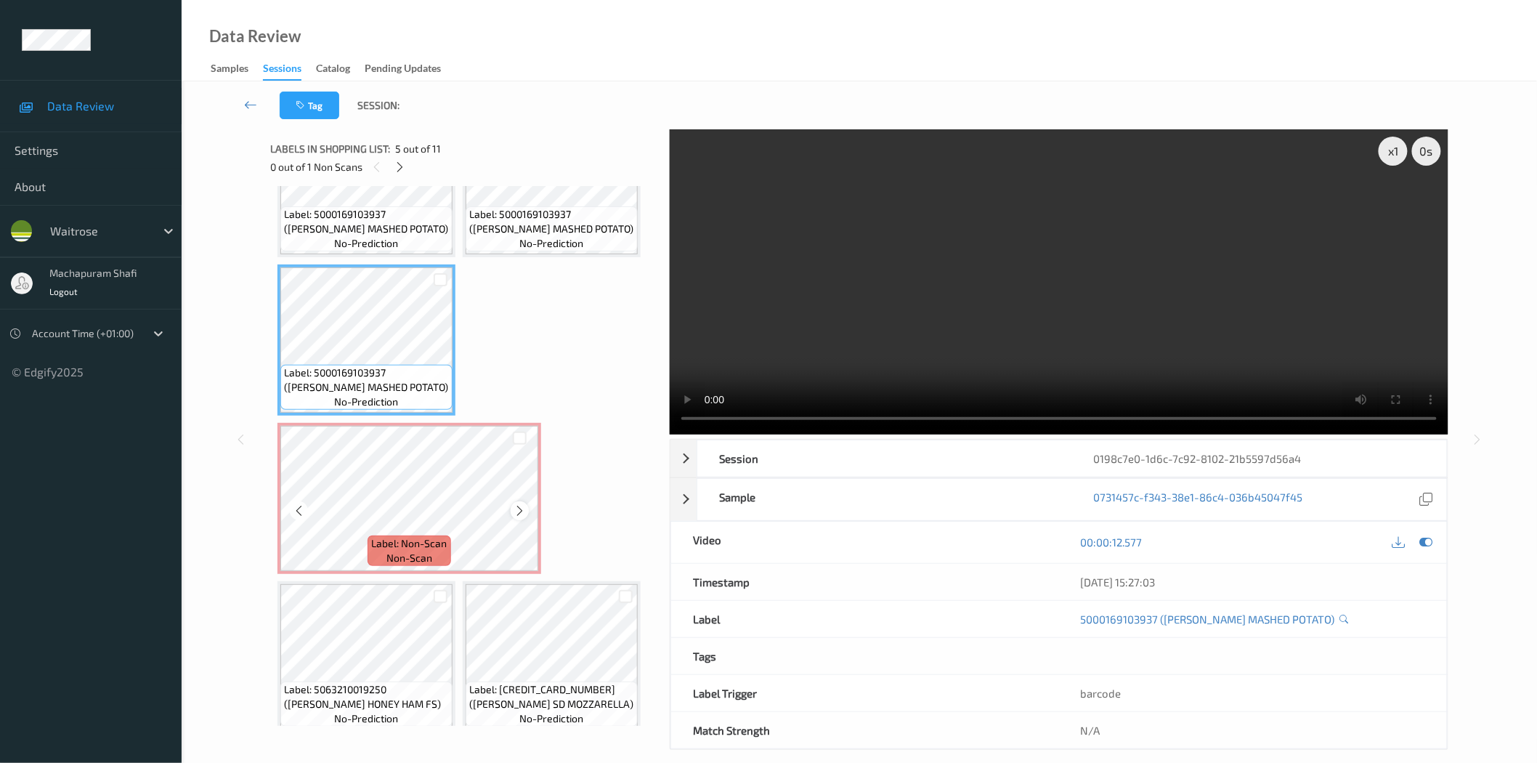
click at [522, 506] on icon at bounding box center [520, 510] width 12 height 13
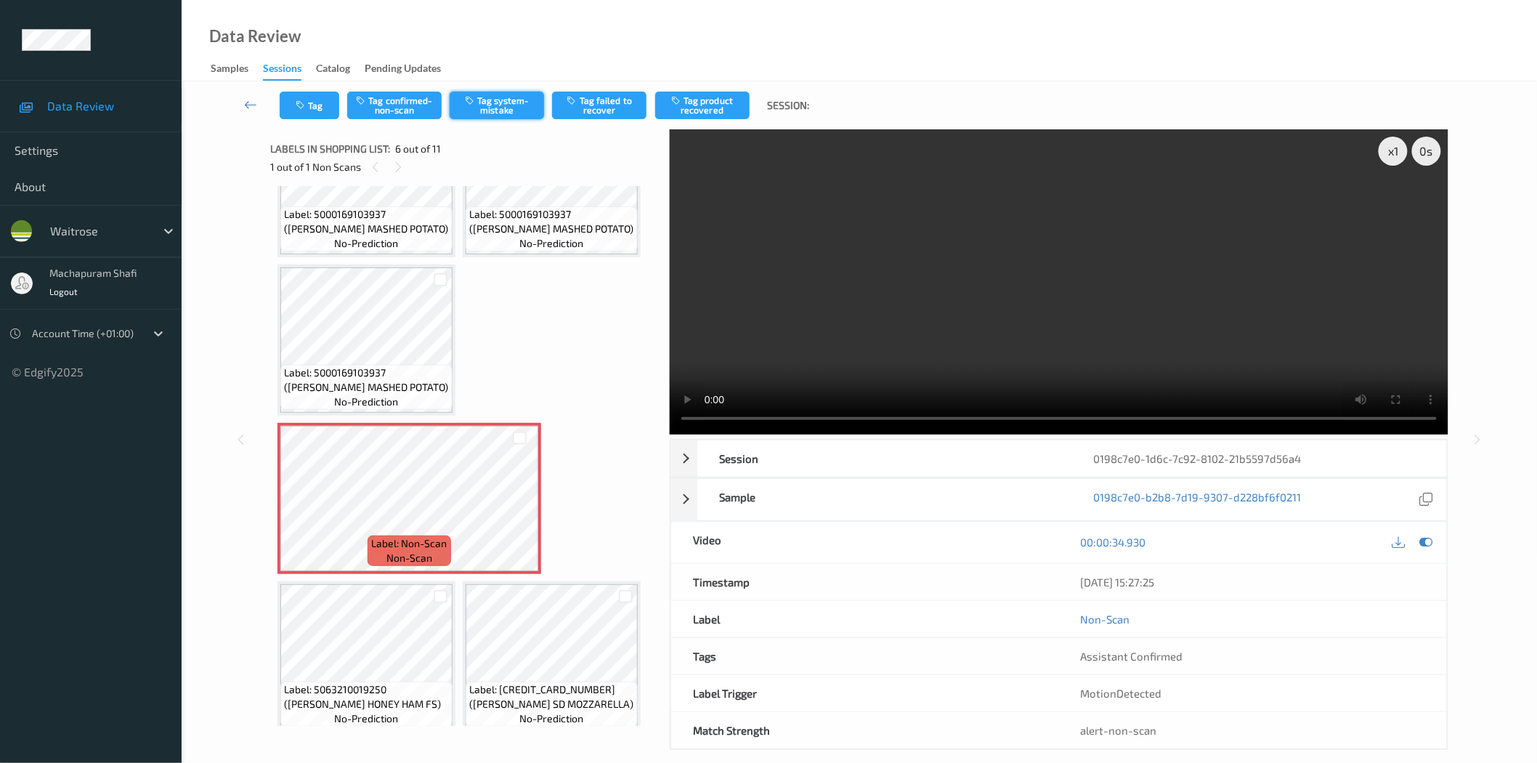
click at [509, 105] on button "Tag system-mistake" at bounding box center [497, 106] width 94 height 28
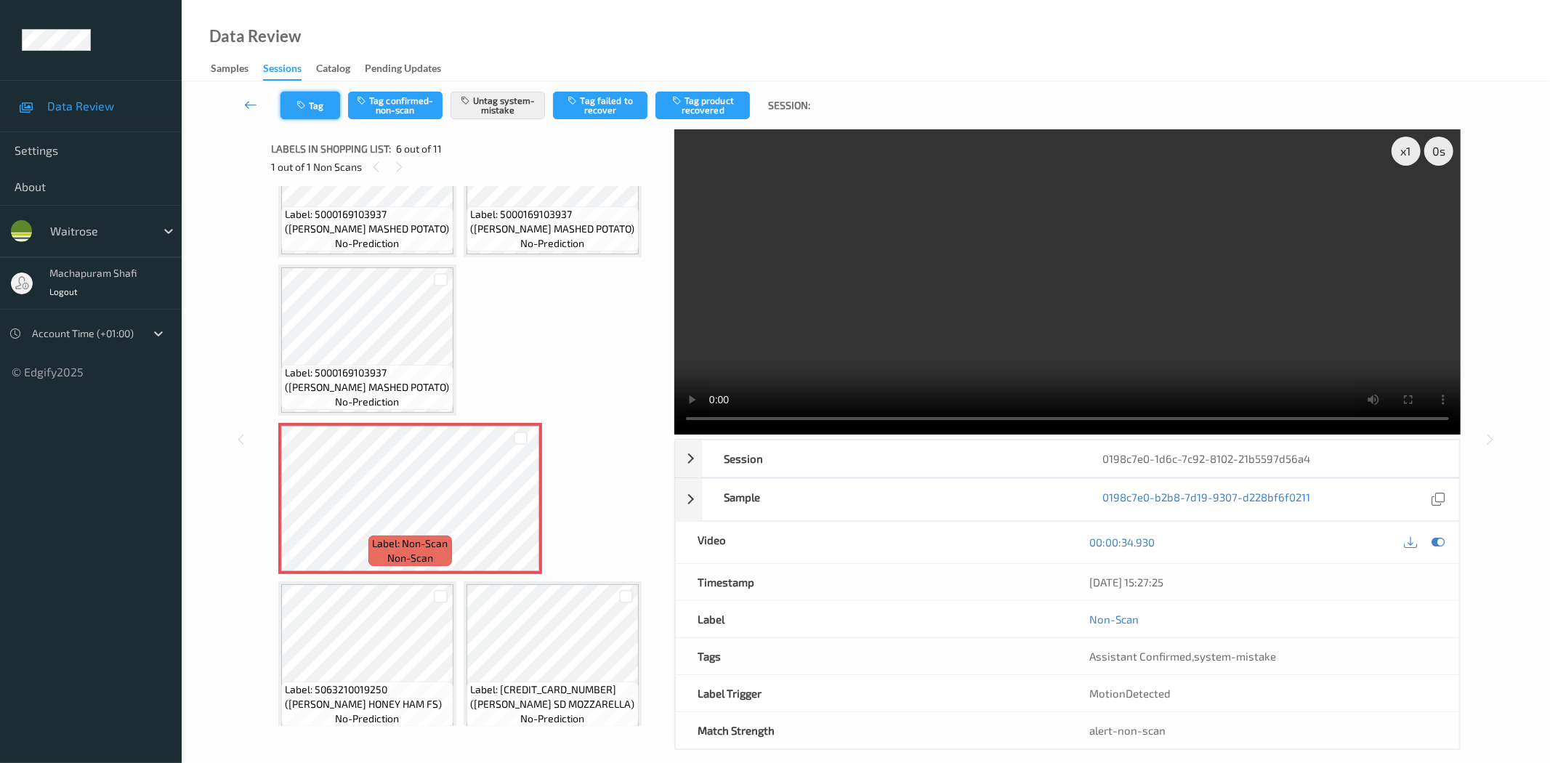
click at [314, 97] on button "Tag" at bounding box center [310, 106] width 60 height 28
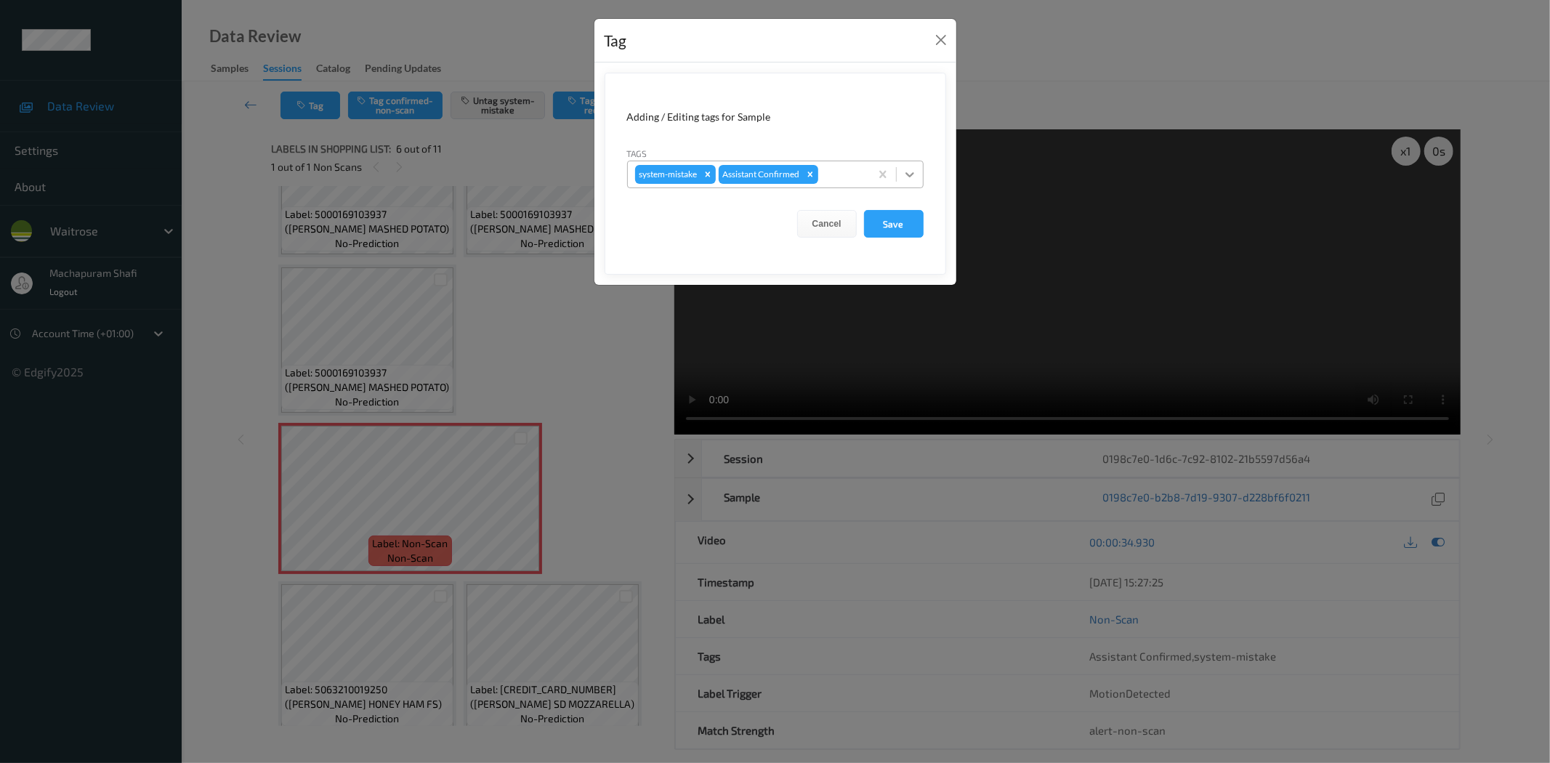
click at [919, 174] on div at bounding box center [910, 174] width 26 height 26
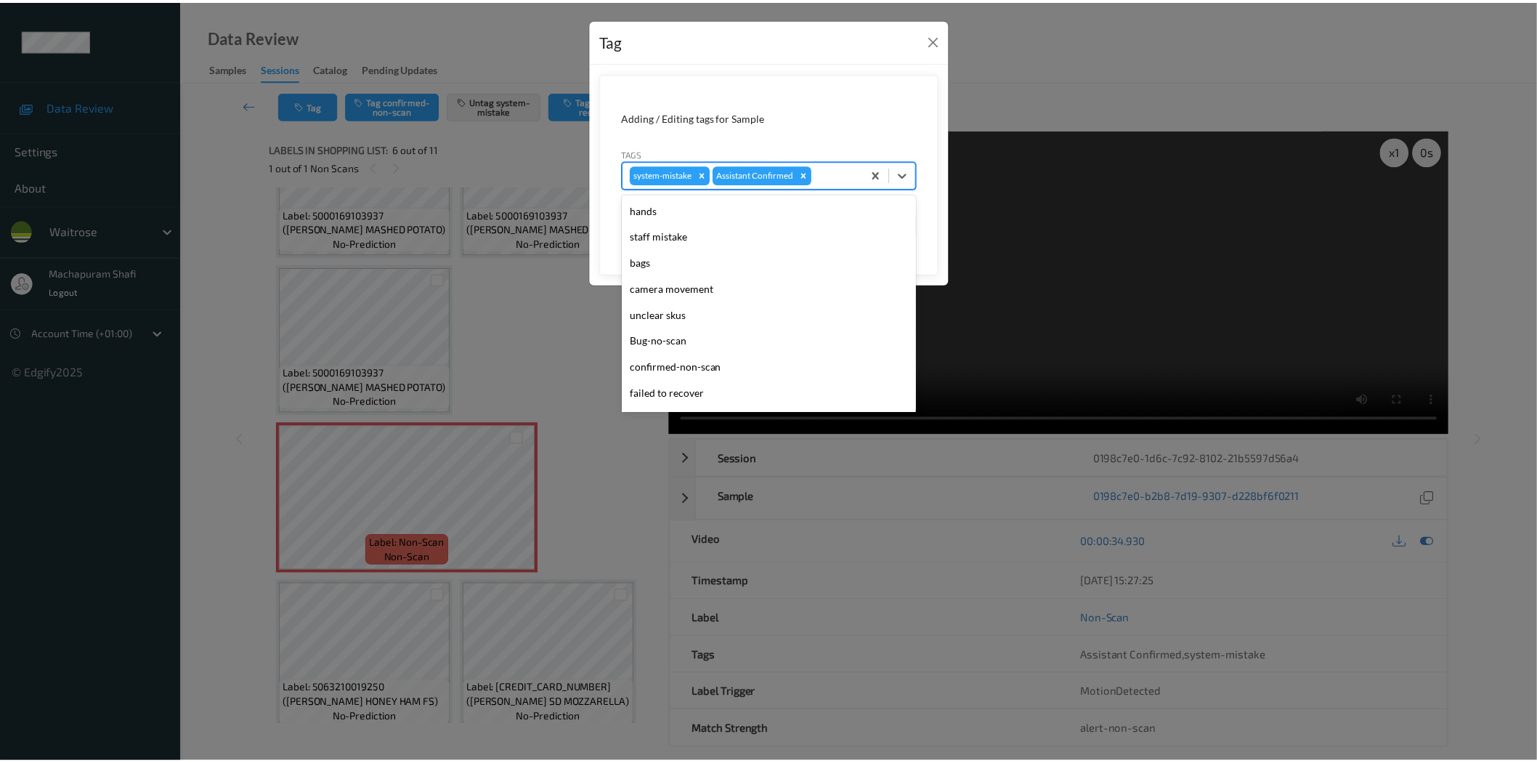
scroll to position [284, 0]
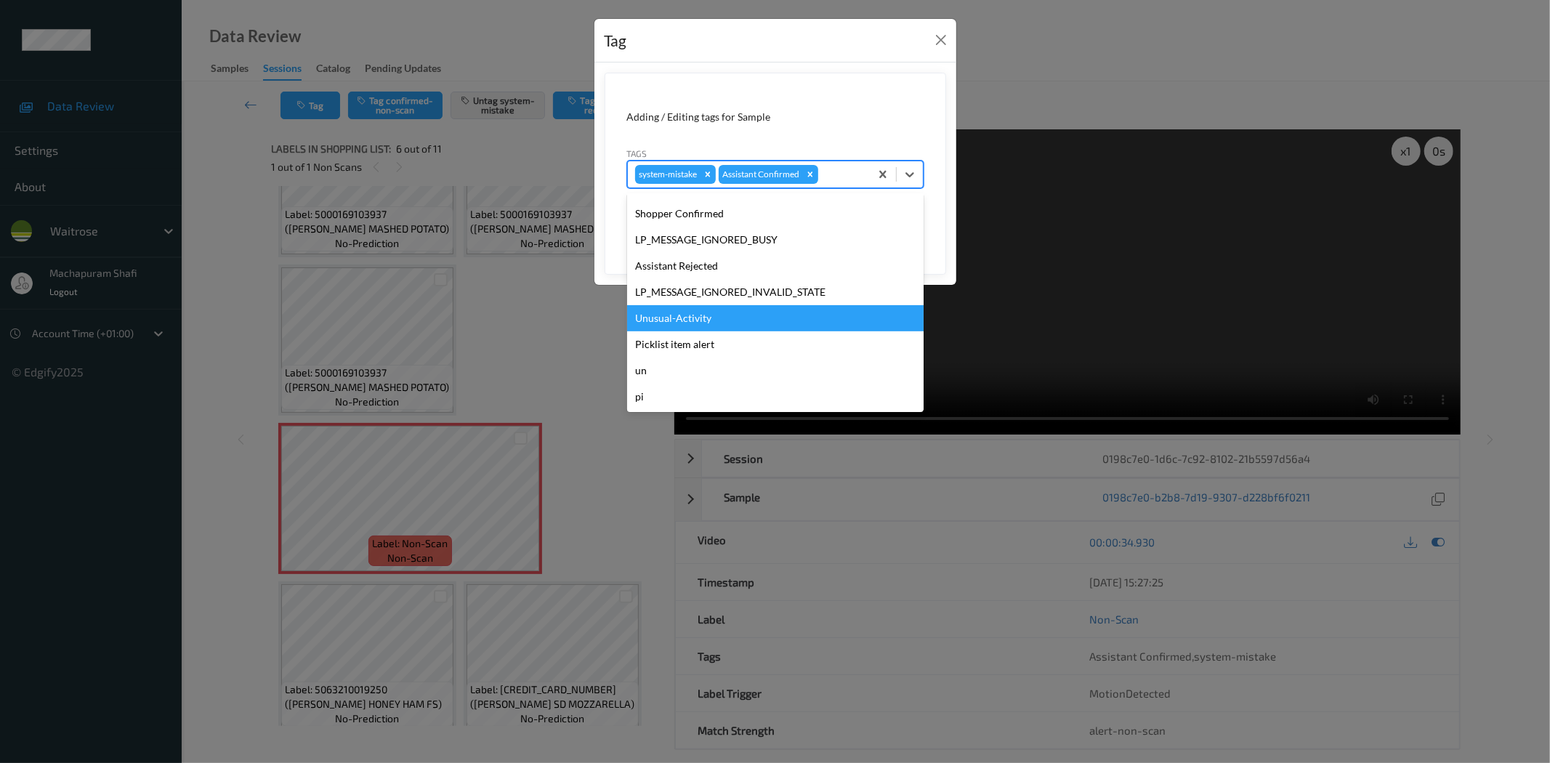
drag, startPoint x: 679, startPoint y: 316, endPoint x: 687, endPoint y: 313, distance: 8.5
click at [680, 315] on div "Unusual-Activity" at bounding box center [775, 318] width 296 height 26
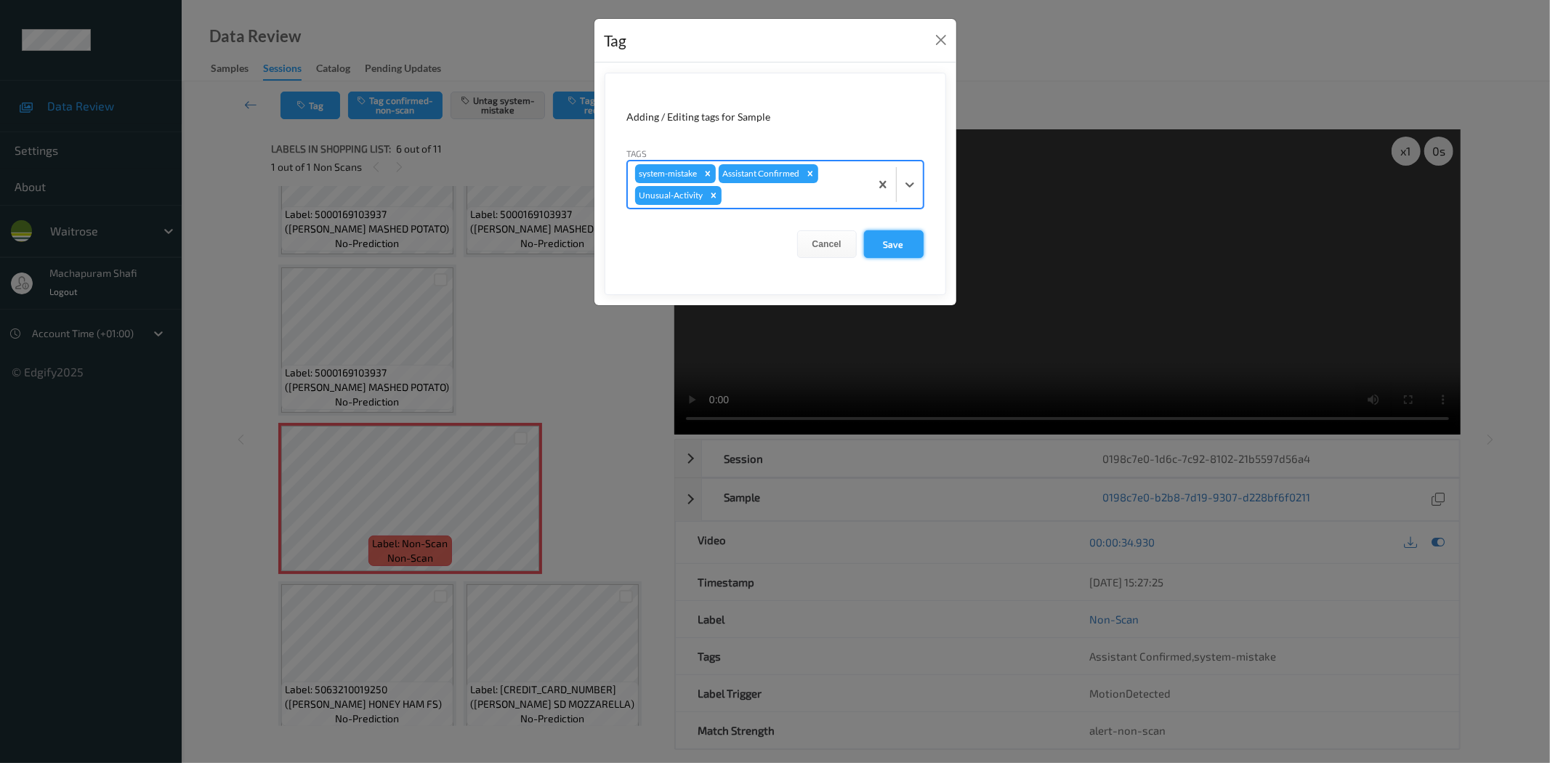
click at [894, 237] on button "Save" at bounding box center [894, 244] width 60 height 28
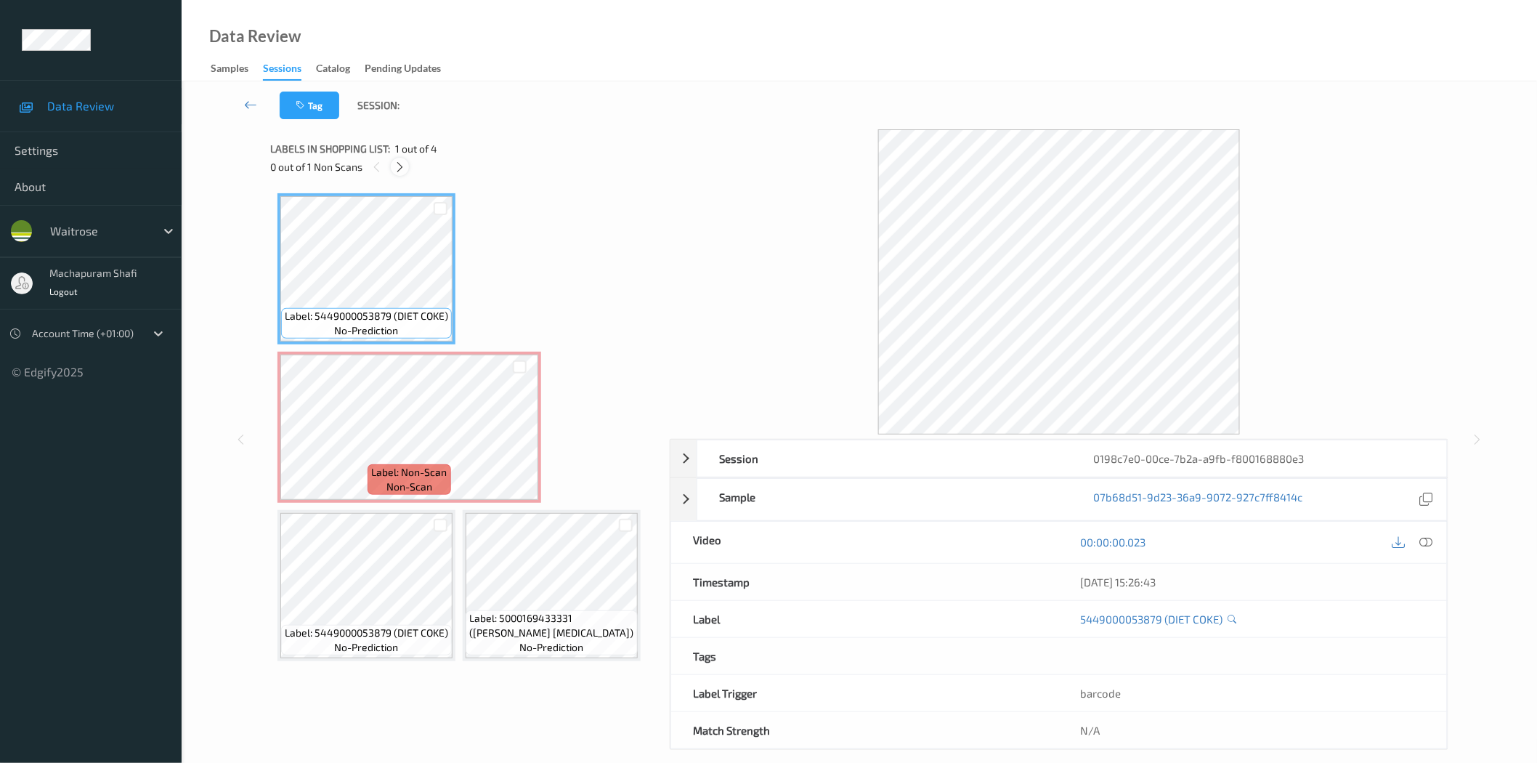
click at [402, 165] on icon at bounding box center [400, 167] width 12 height 13
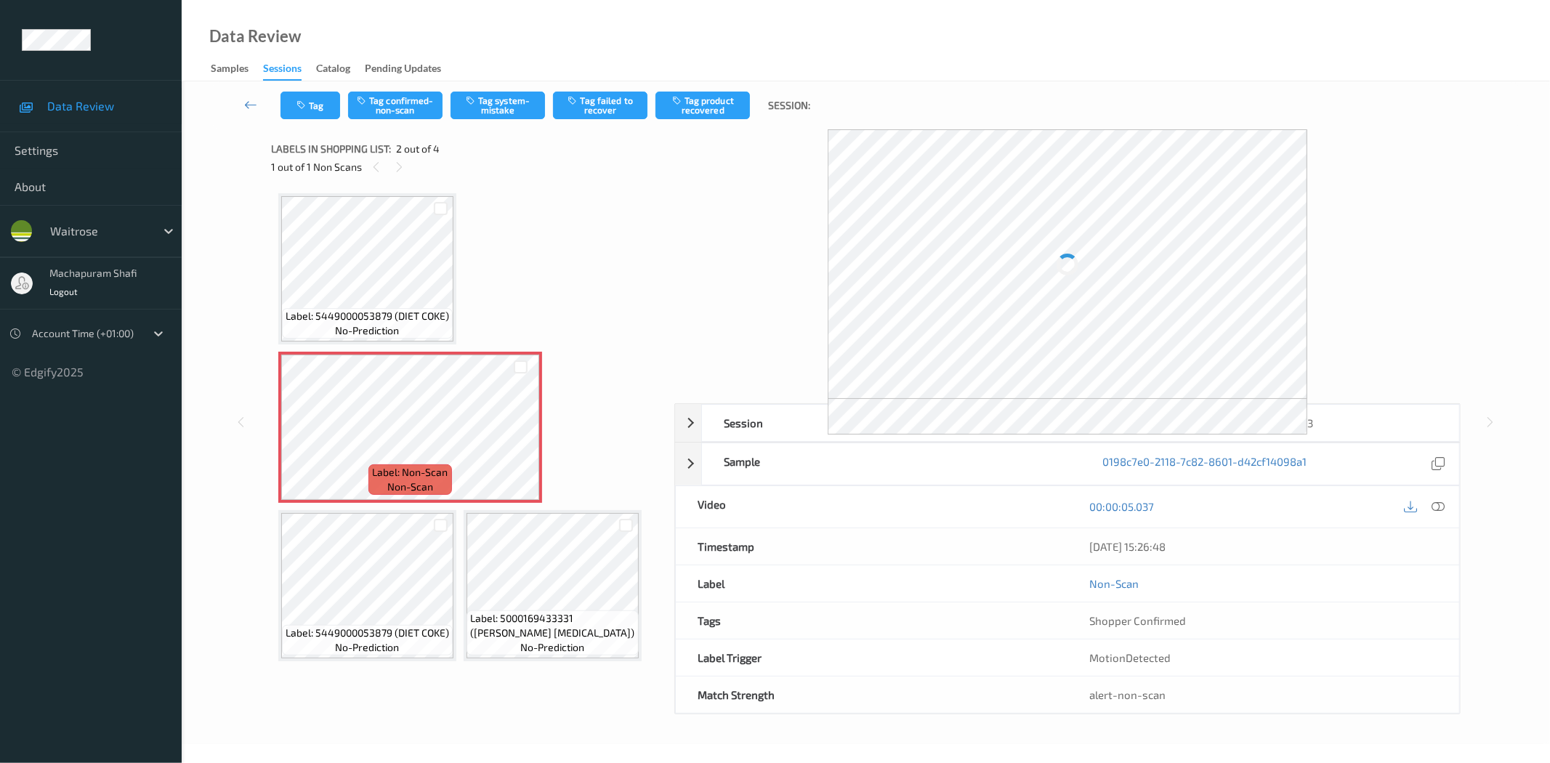
drag, startPoint x: 1439, startPoint y: 506, endPoint x: 1427, endPoint y: 490, distance: 19.8
click at [1439, 506] on icon at bounding box center [1438, 506] width 13 height 13
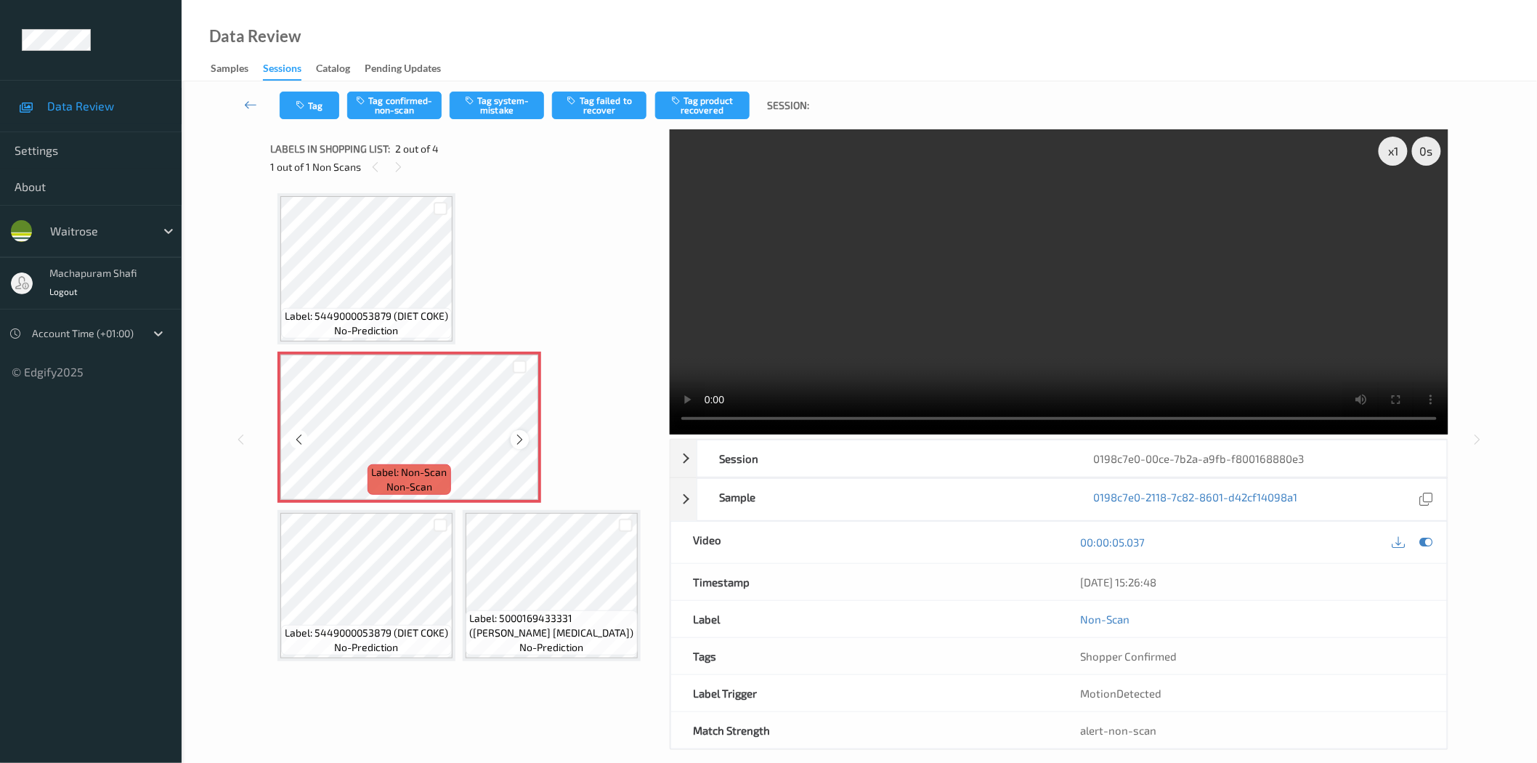
click at [523, 439] on icon at bounding box center [520, 439] width 12 height 13
click at [520, 440] on icon at bounding box center [520, 439] width 12 height 13
click at [509, 99] on button "Tag system-mistake" at bounding box center [497, 106] width 94 height 28
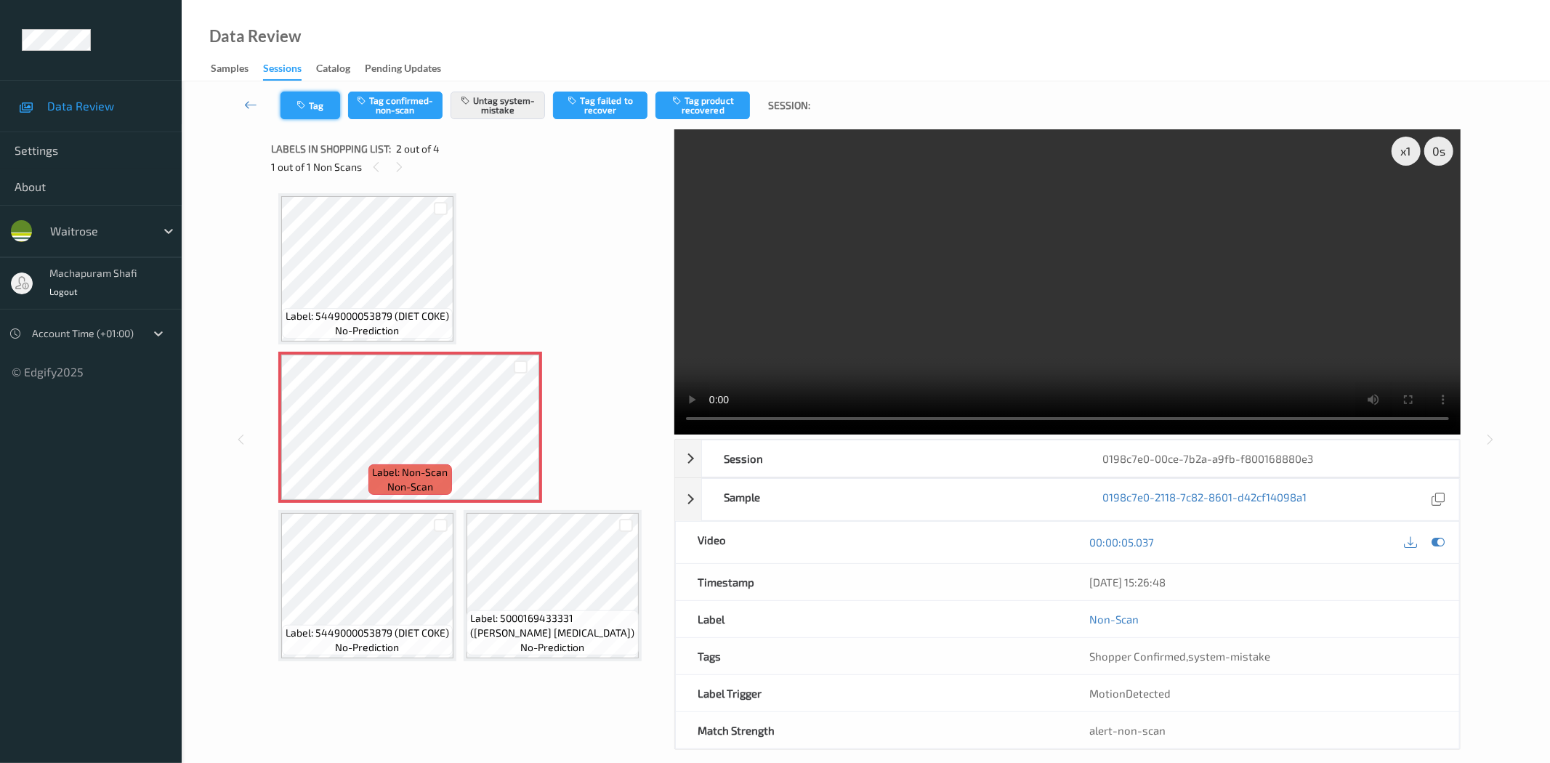
click at [310, 105] on button "Tag" at bounding box center [310, 106] width 60 height 28
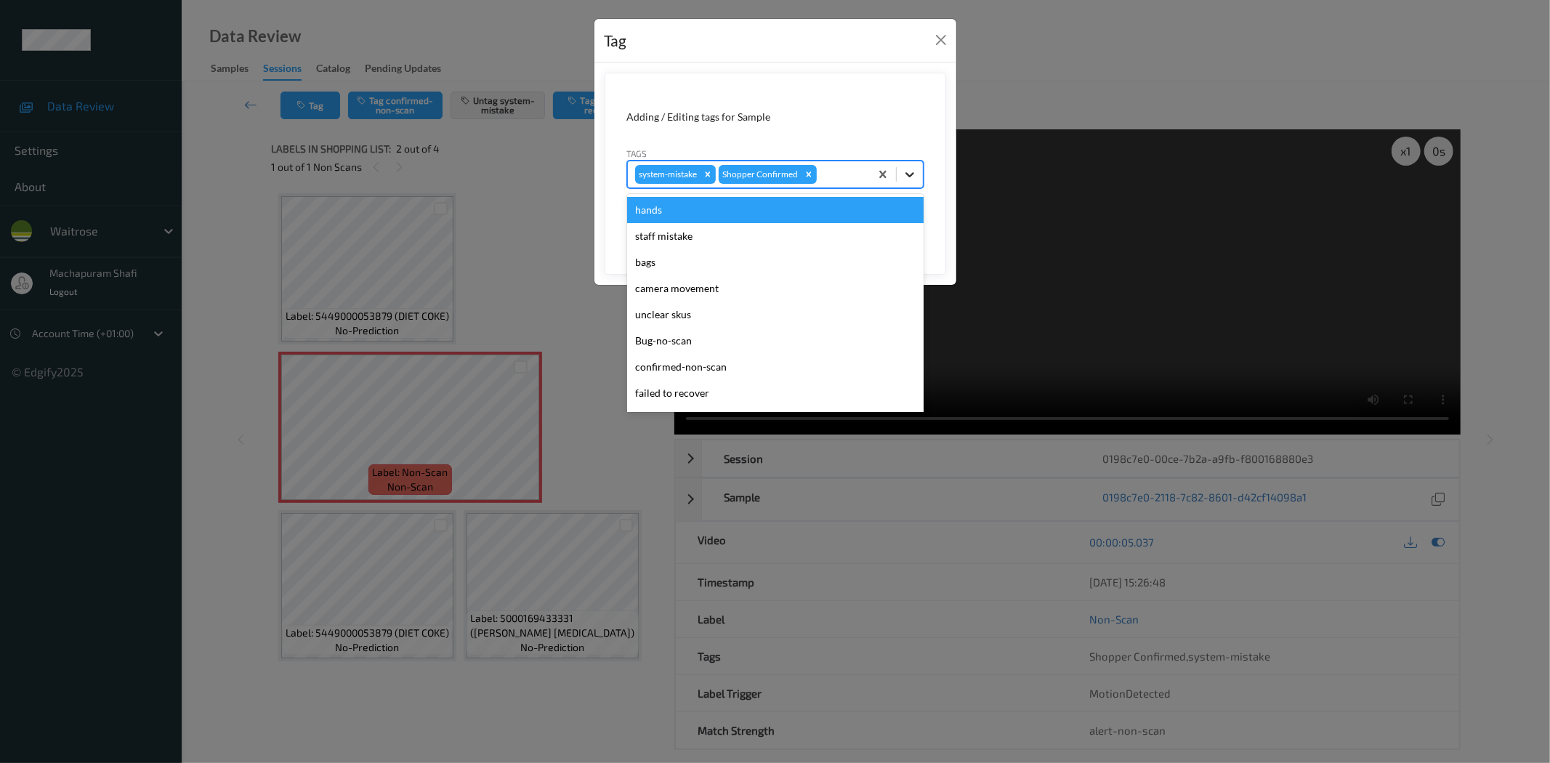
drag, startPoint x: 909, startPoint y: 167, endPoint x: 805, endPoint y: 222, distance: 117.3
click at [908, 168] on icon at bounding box center [909, 174] width 15 height 15
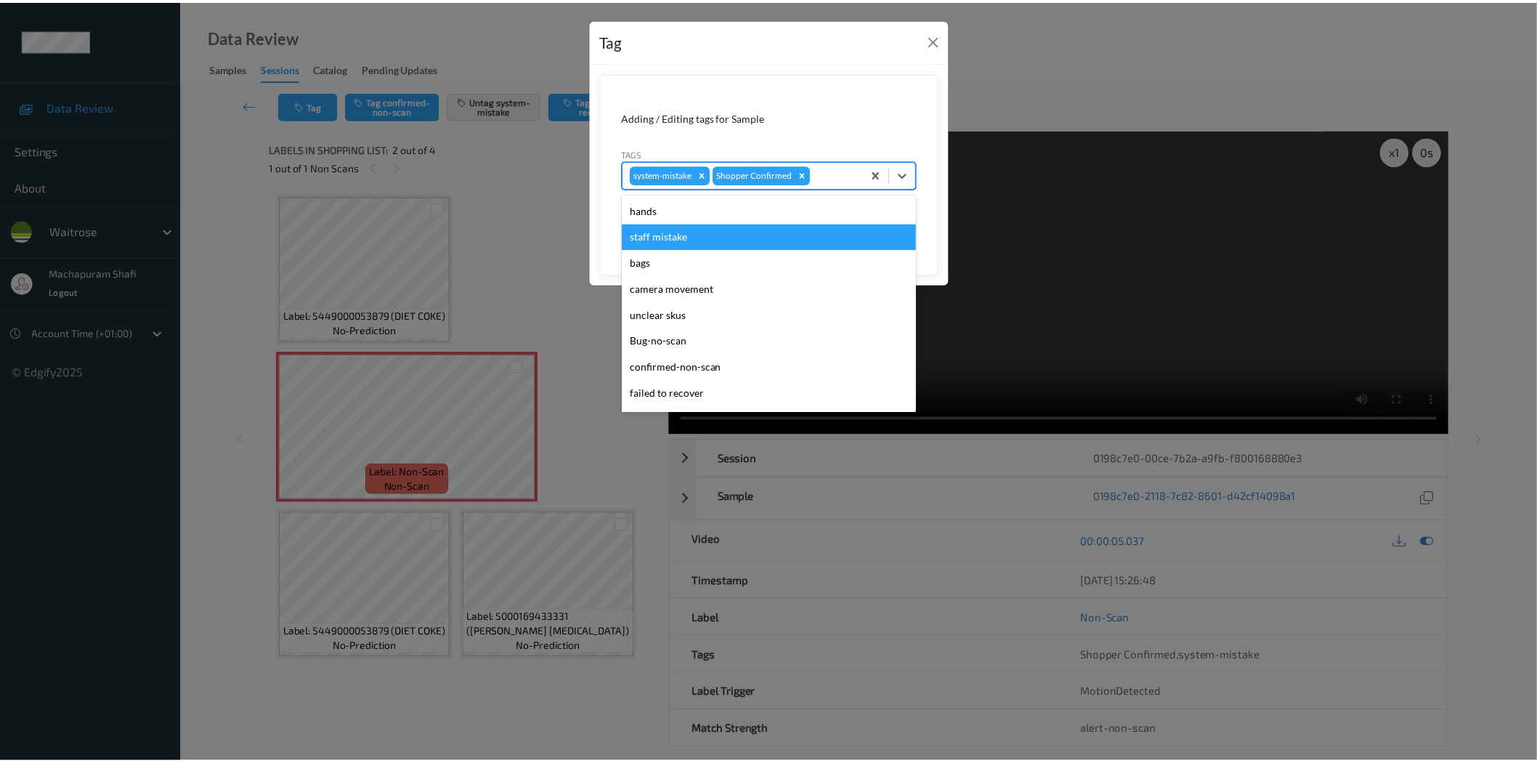
scroll to position [284, 0]
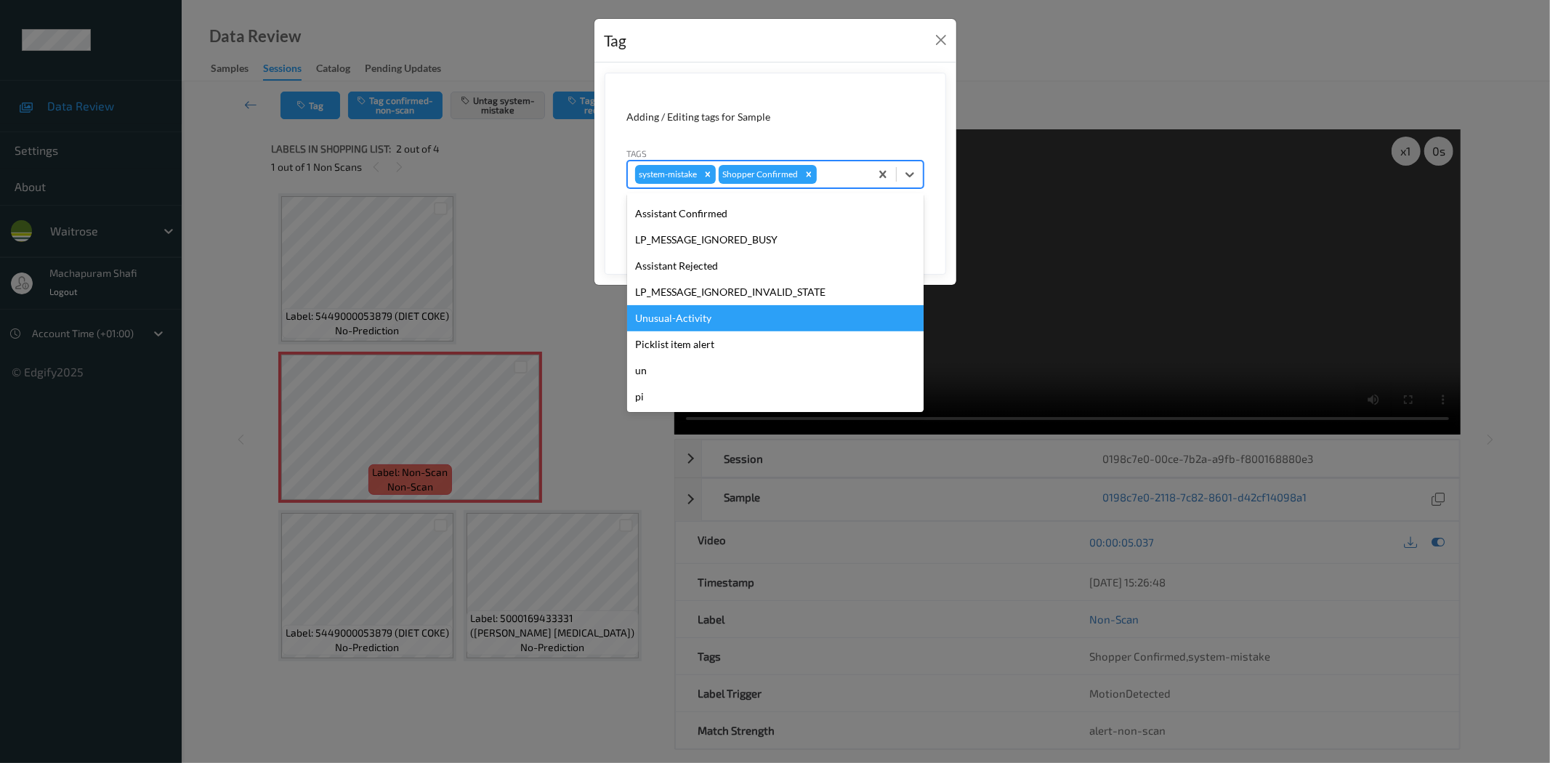
click at [658, 317] on div "Unusual-Activity" at bounding box center [775, 318] width 296 height 26
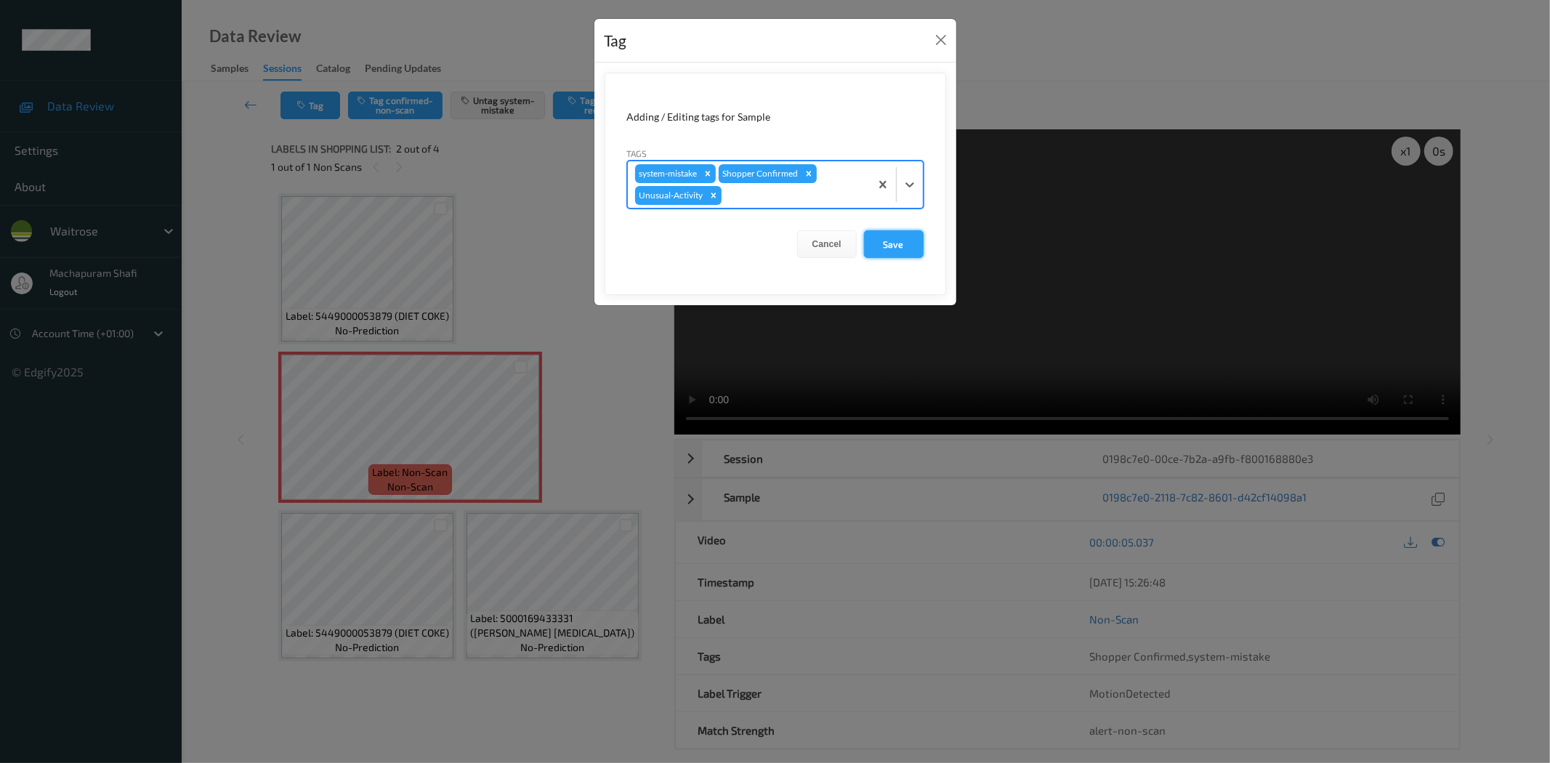
click at [892, 243] on button "Save" at bounding box center [894, 244] width 60 height 28
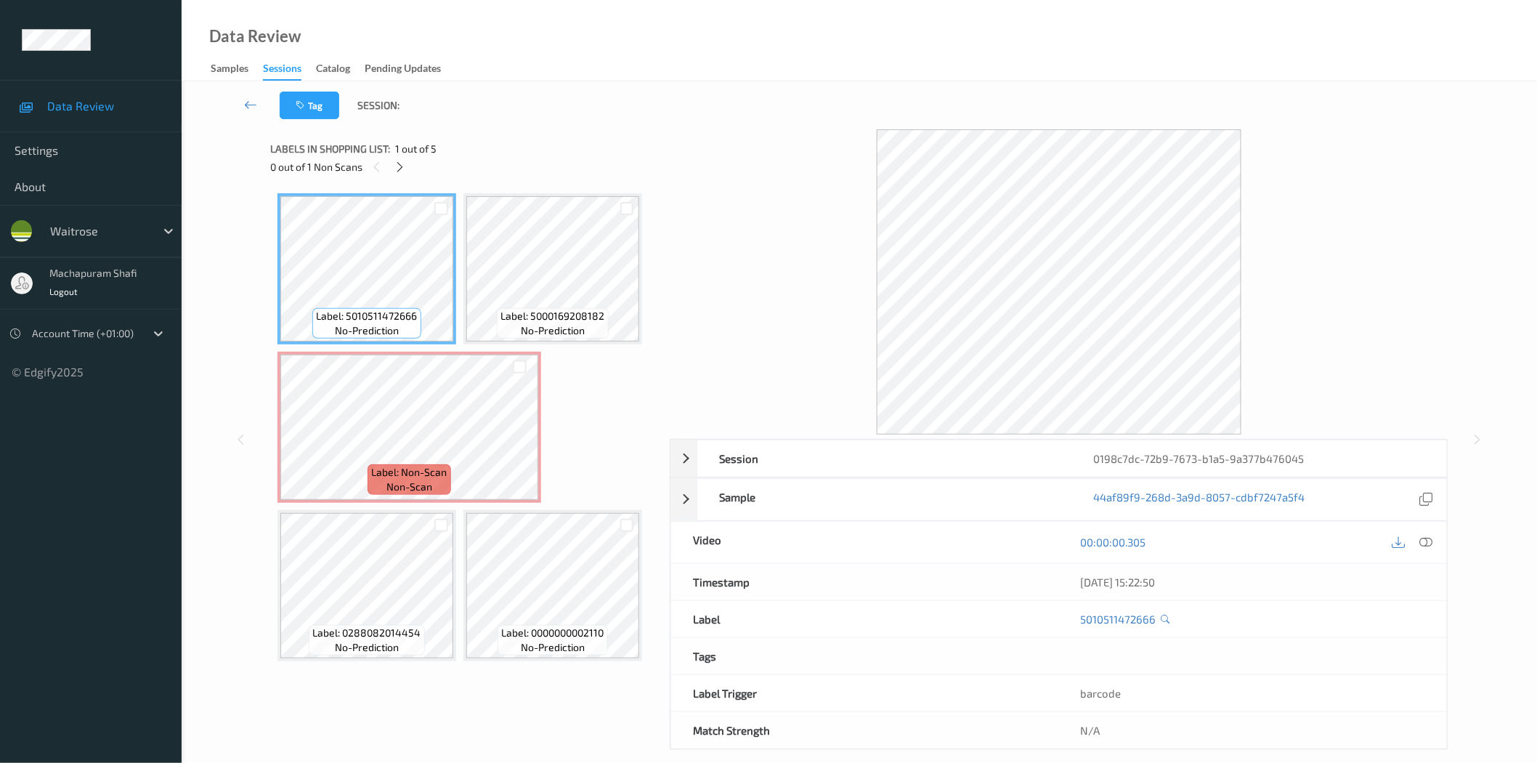
drag, startPoint x: 400, startPoint y: 169, endPoint x: 404, endPoint y: 184, distance: 15.7
click at [400, 169] on icon at bounding box center [400, 167] width 12 height 13
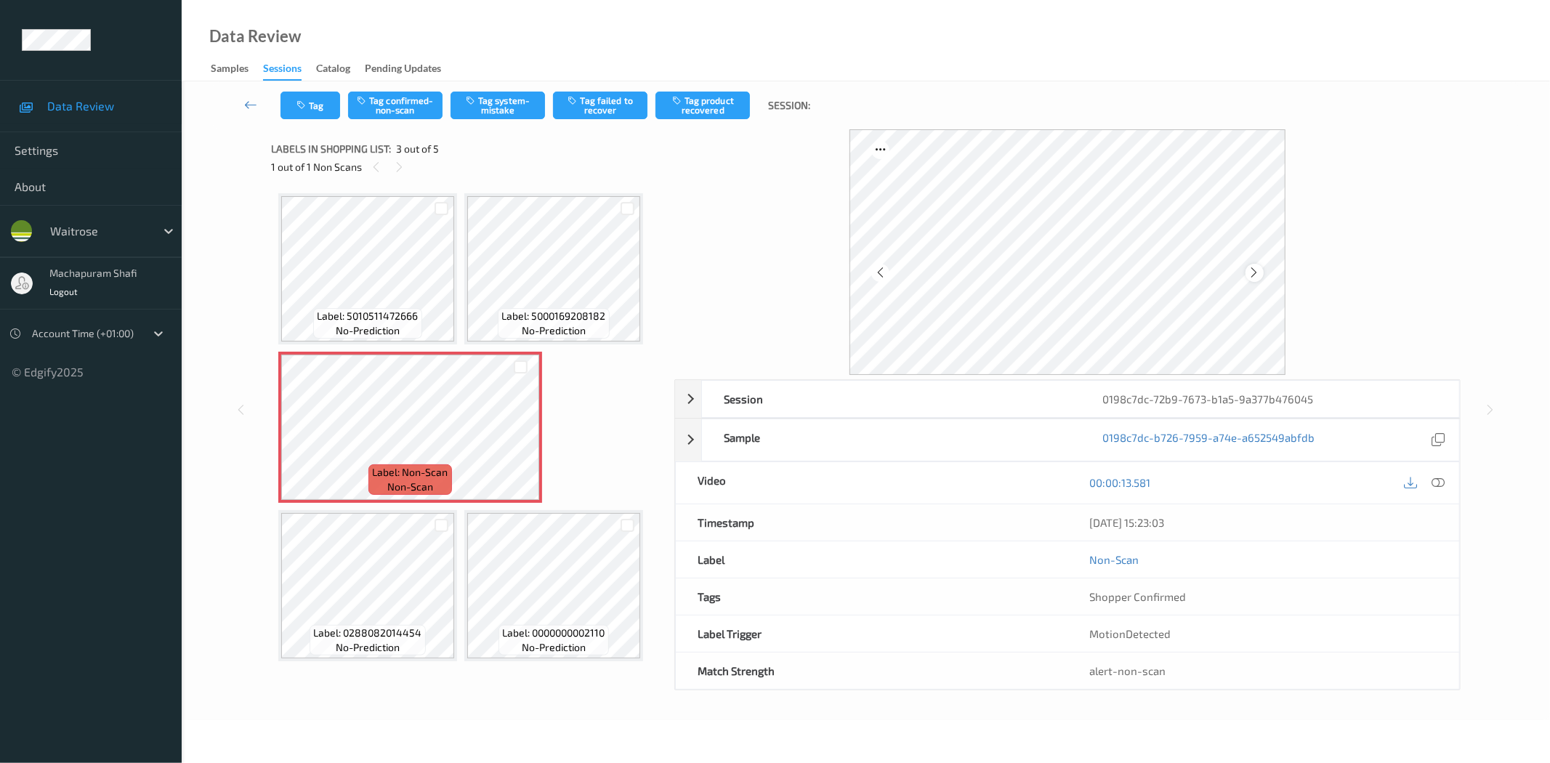
click at [1255, 270] on icon at bounding box center [1254, 272] width 12 height 13
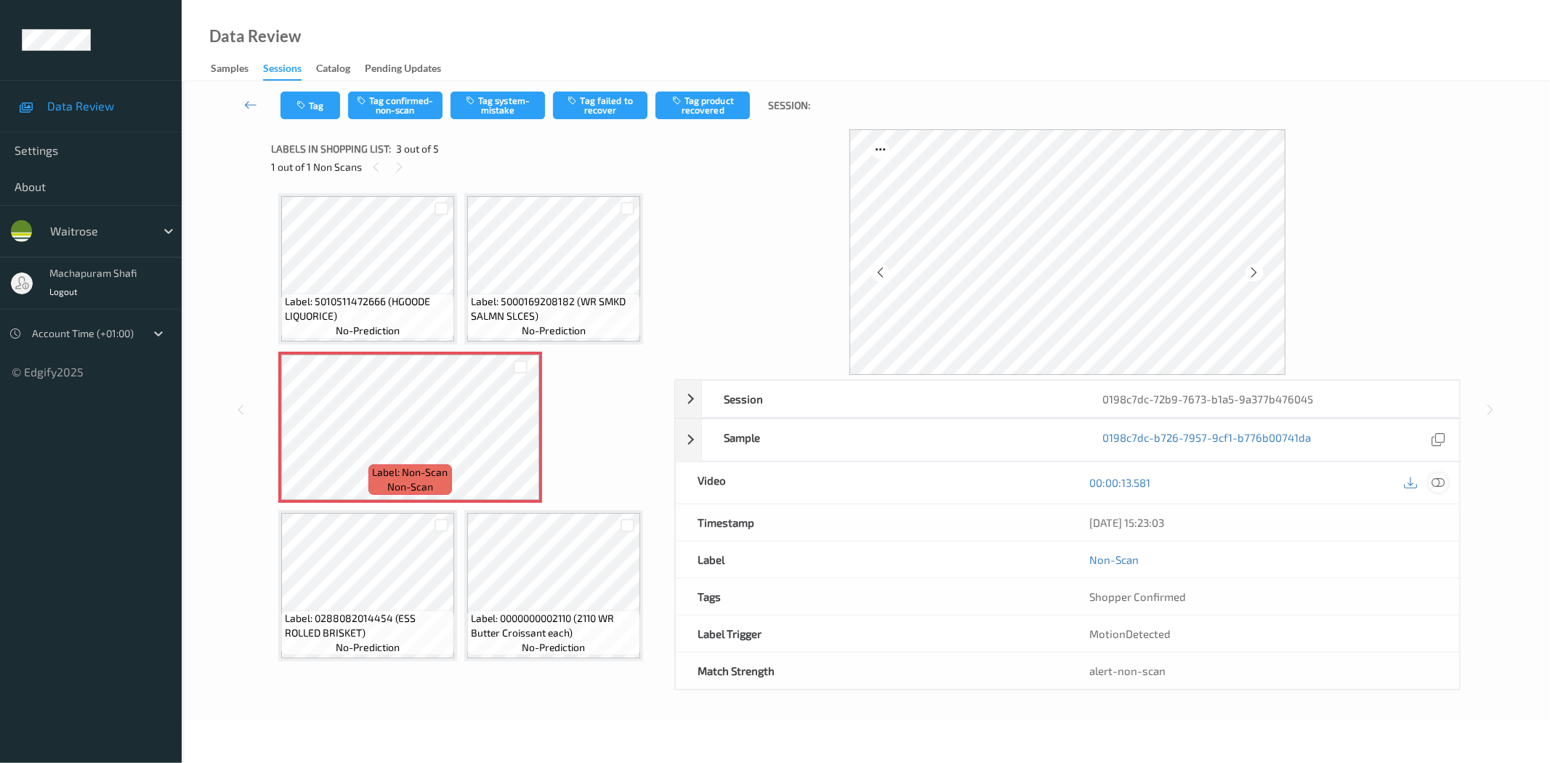
click at [1442, 474] on div at bounding box center [1438, 483] width 20 height 20
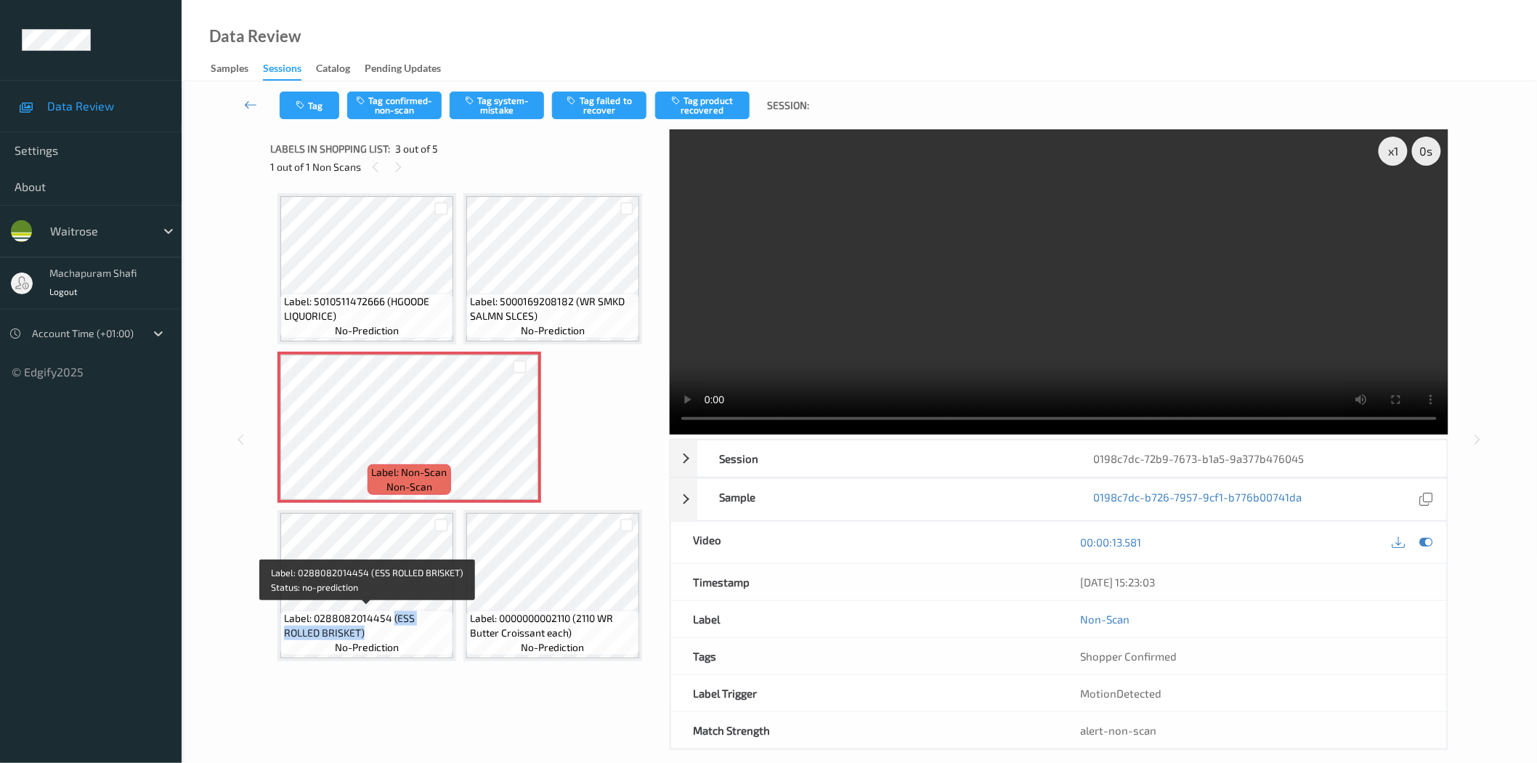
drag, startPoint x: 392, startPoint y: 619, endPoint x: 414, endPoint y: 632, distance: 25.4
click at [414, 632] on span "Label: 0288082014454 (ESS ROLLED BRISKET)" at bounding box center [367, 625] width 166 height 29
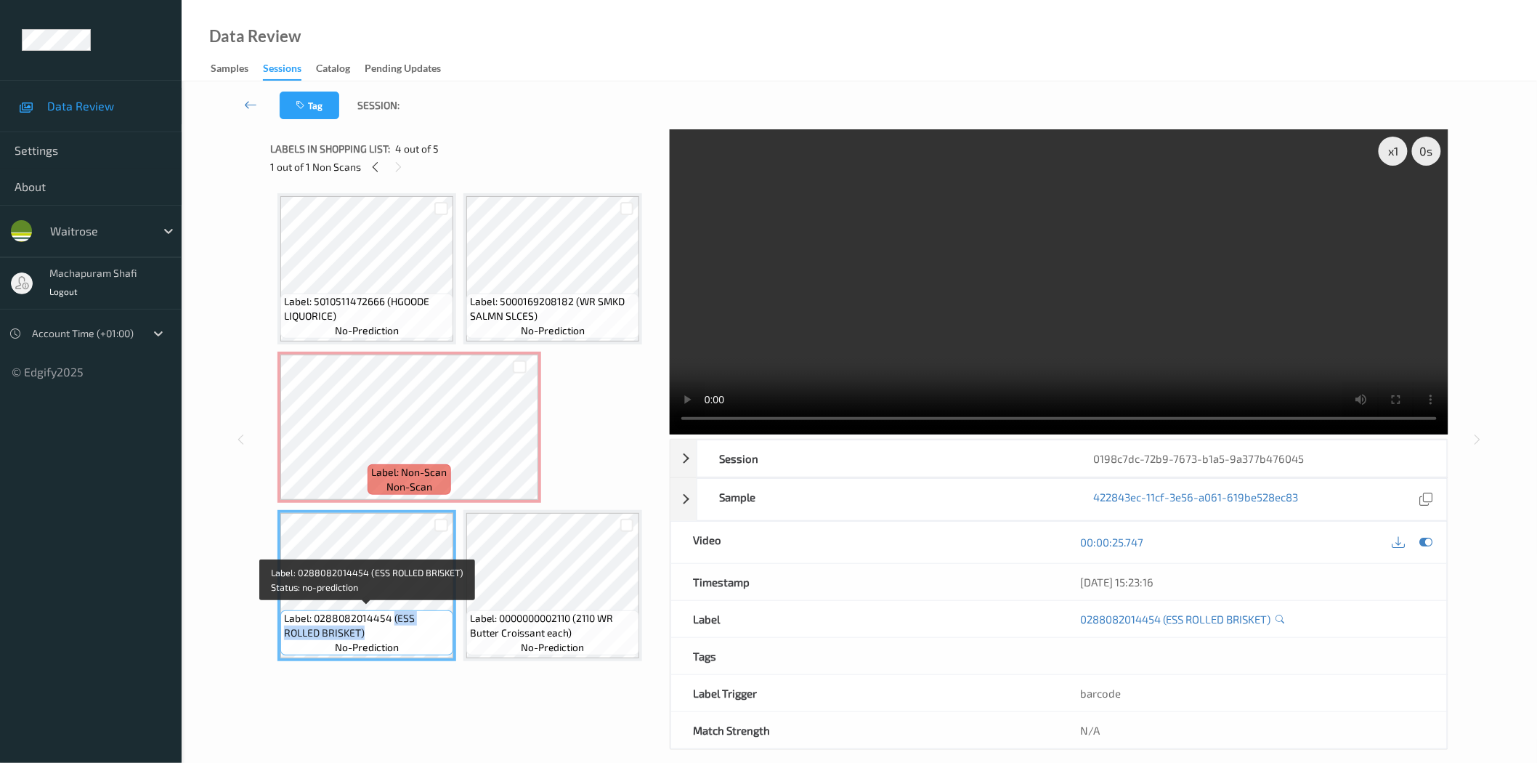
copy span "(ESS ROLLED BRISKET)"
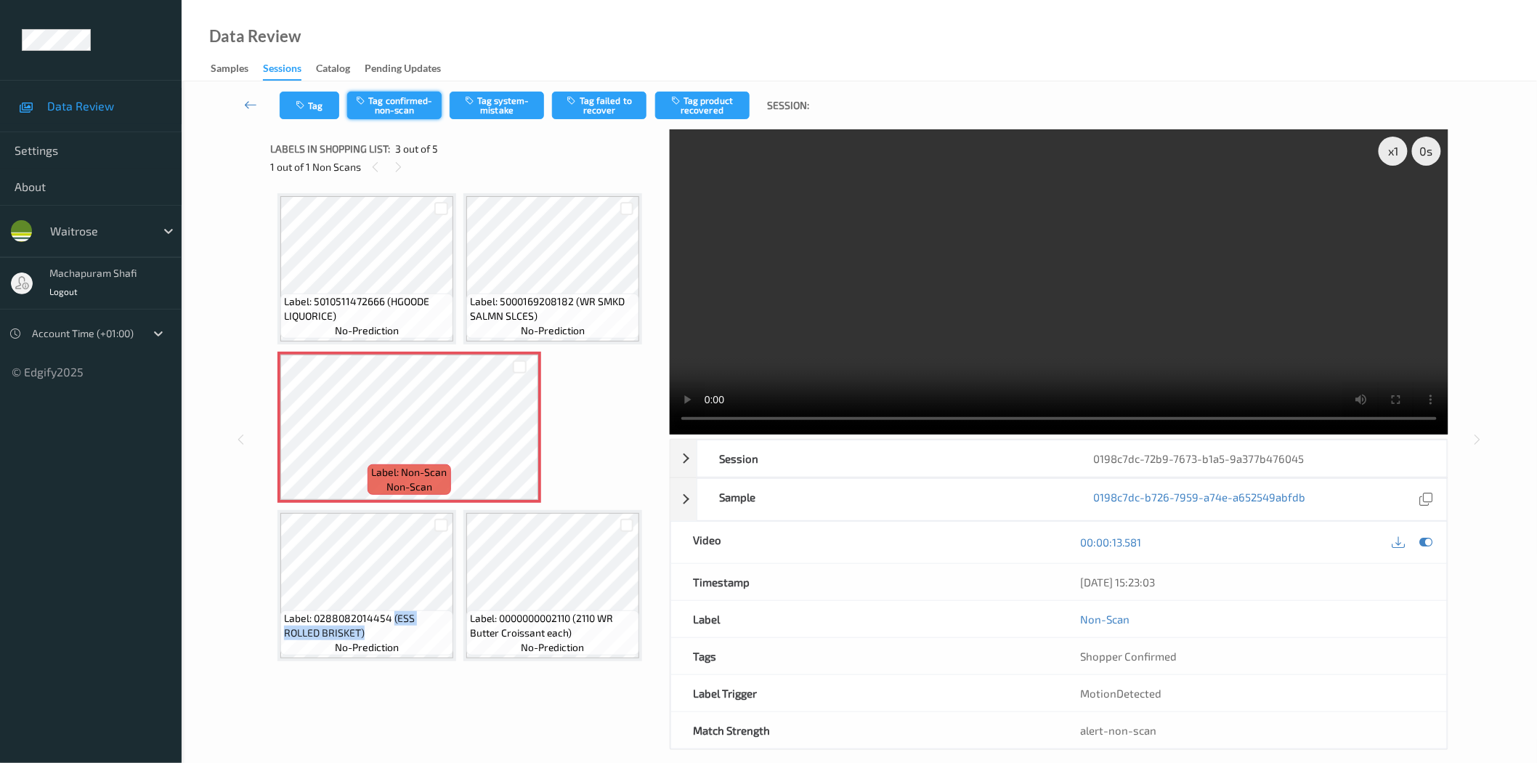
click at [389, 110] on button "Tag confirmed-non-scan" at bounding box center [394, 106] width 94 height 28
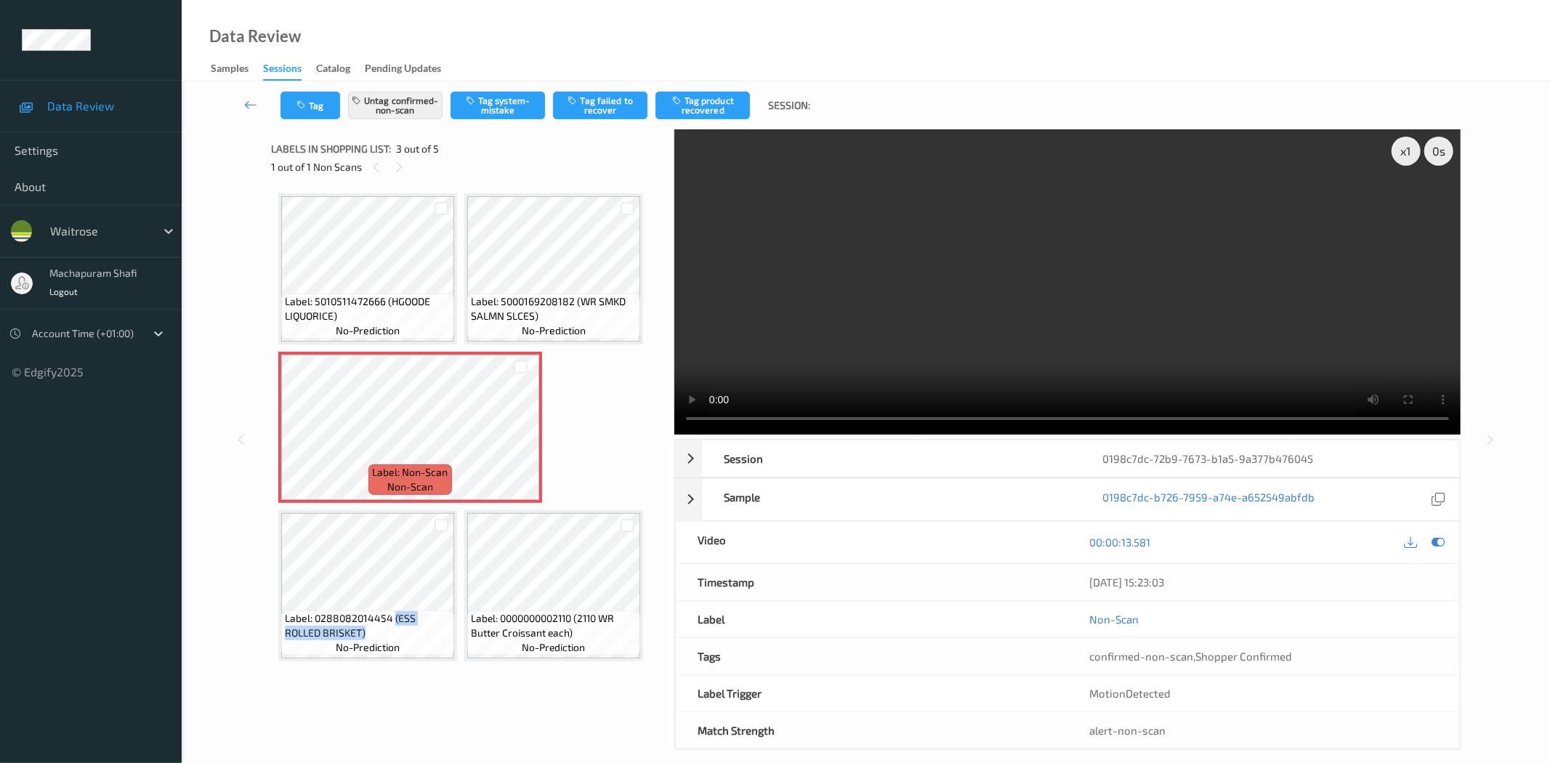
drag, startPoint x: 705, startPoint y: 104, endPoint x: 647, endPoint y: 206, distance: 117.8
click at [706, 103] on button "Tag product recovered" at bounding box center [702, 106] width 94 height 28
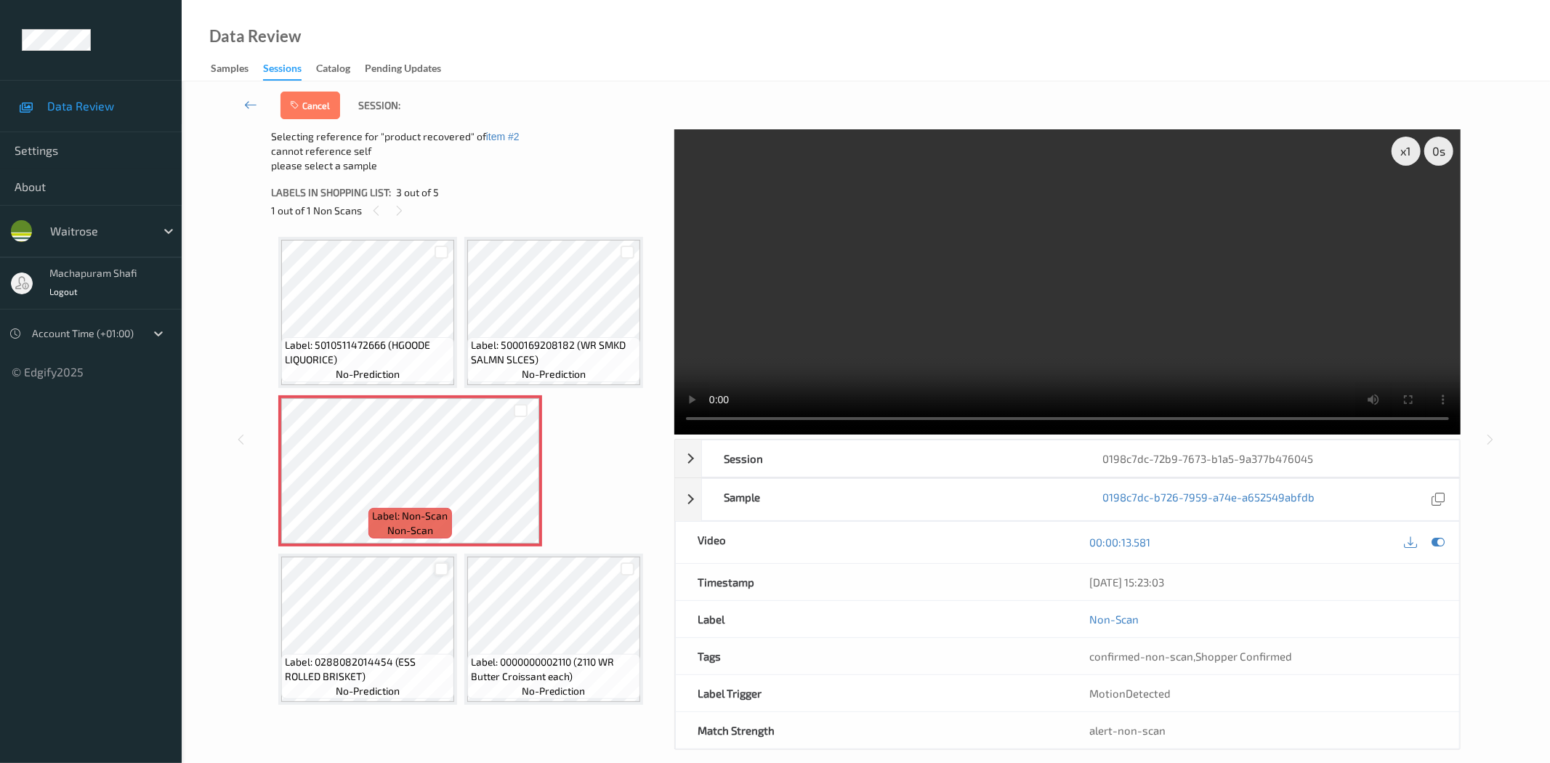
click at [441, 569] on div at bounding box center [441, 569] width 14 height 14
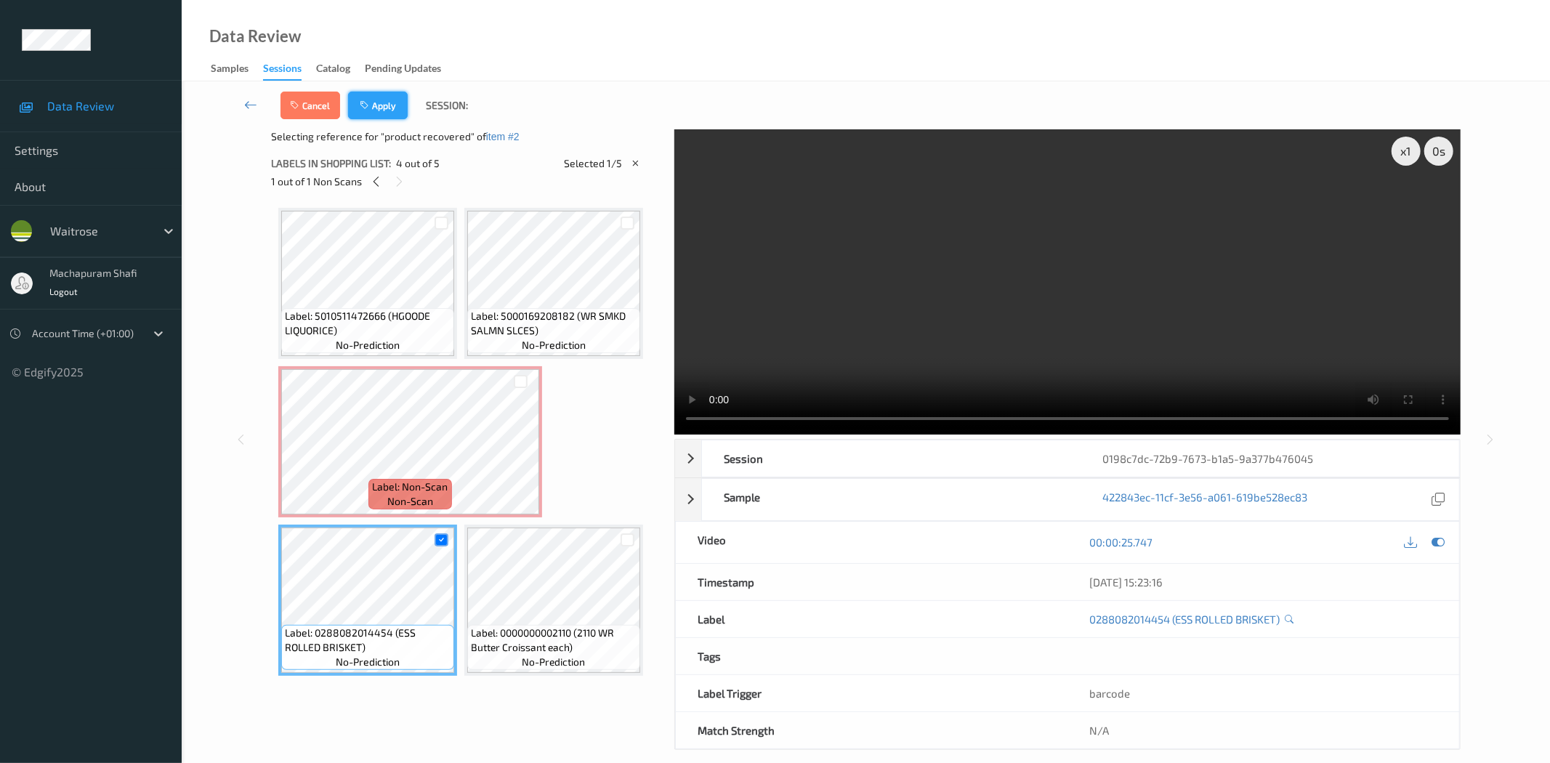
click at [388, 102] on button "Apply" at bounding box center [378, 106] width 60 height 28
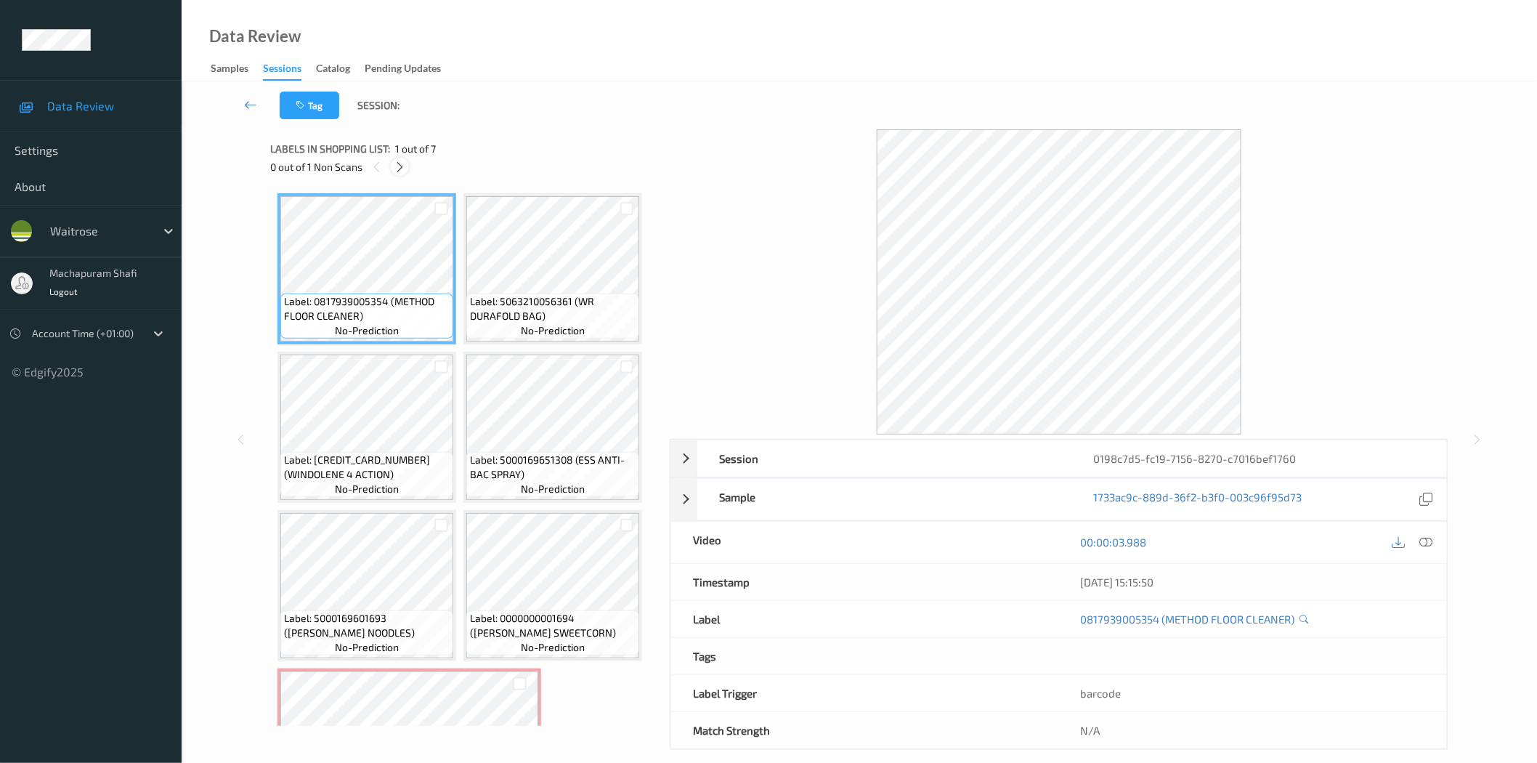
click at [398, 168] on icon at bounding box center [400, 167] width 12 height 13
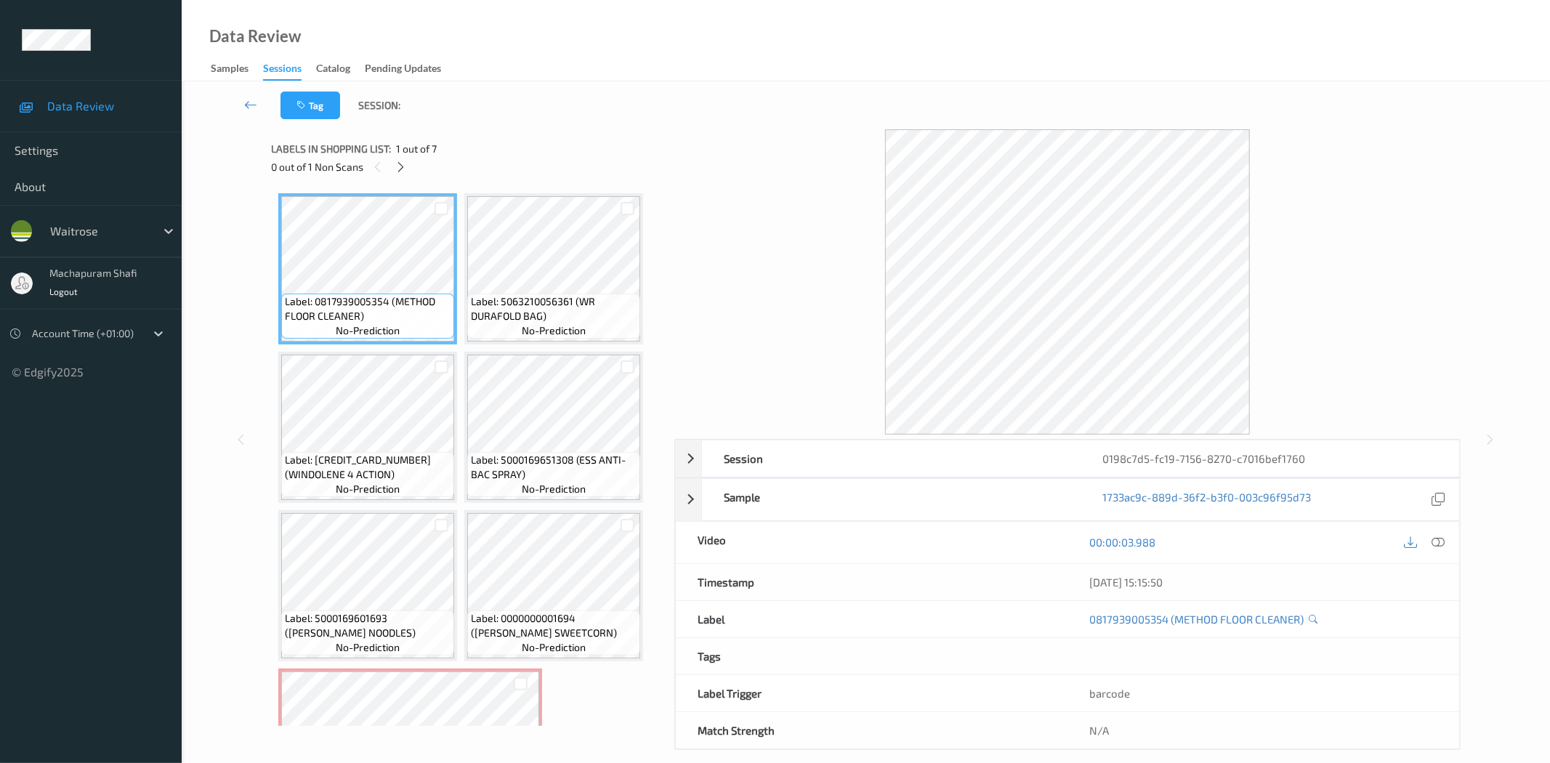
scroll to position [97, 0]
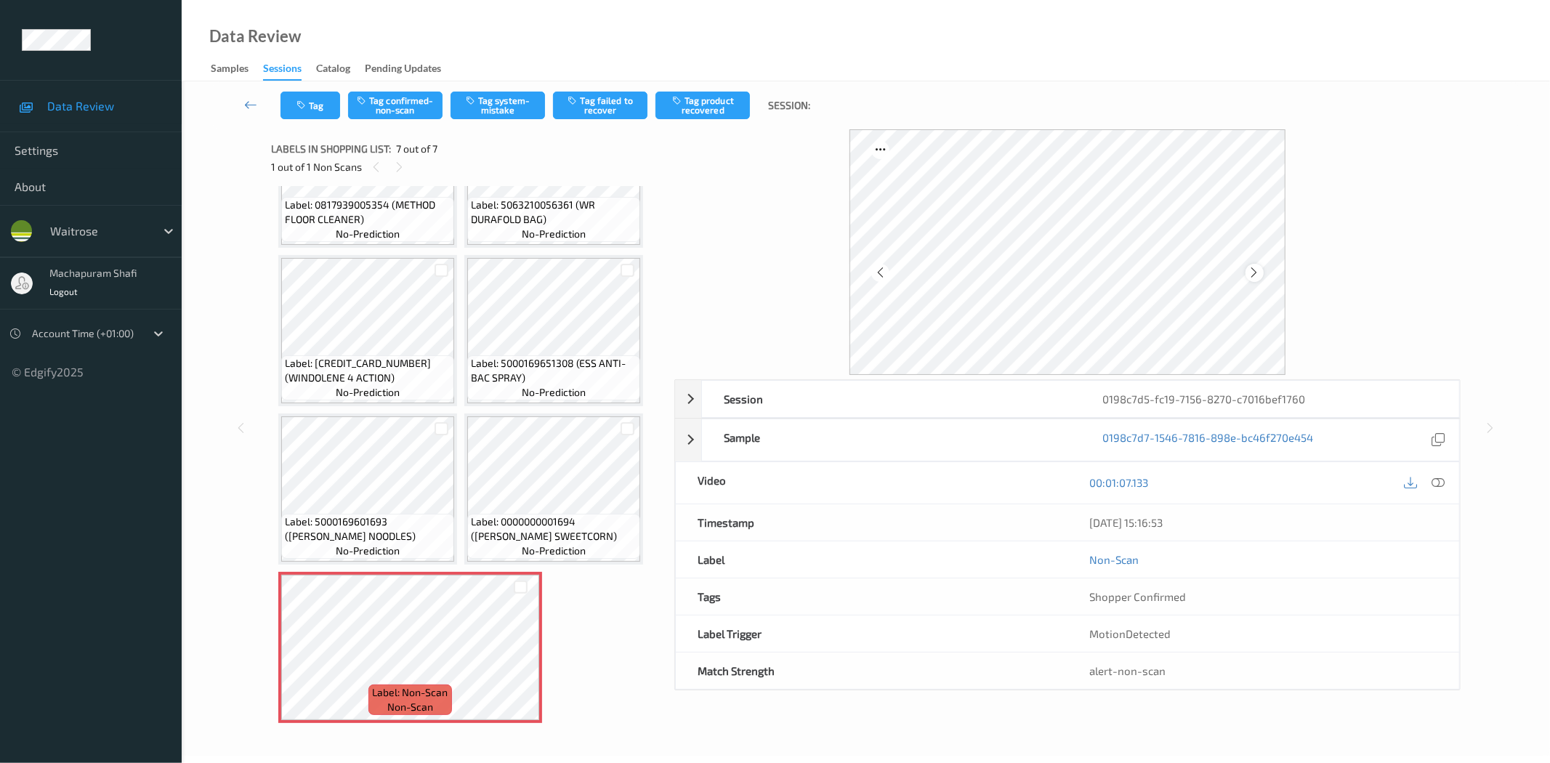
click at [1255, 271] on icon at bounding box center [1254, 272] width 12 height 13
click at [1435, 483] on icon at bounding box center [1438, 482] width 13 height 13
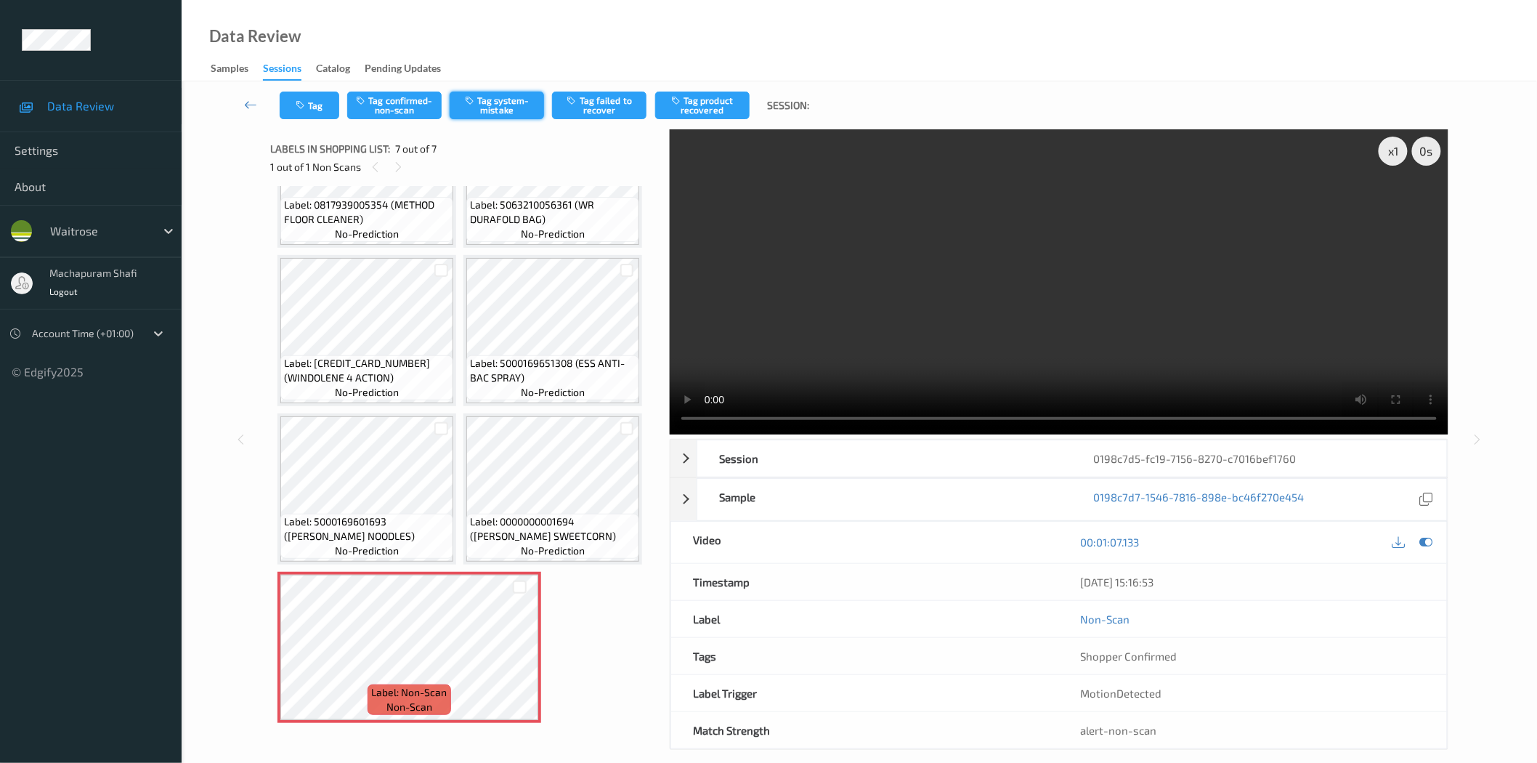
click at [496, 100] on button "Tag system-mistake" at bounding box center [497, 106] width 94 height 28
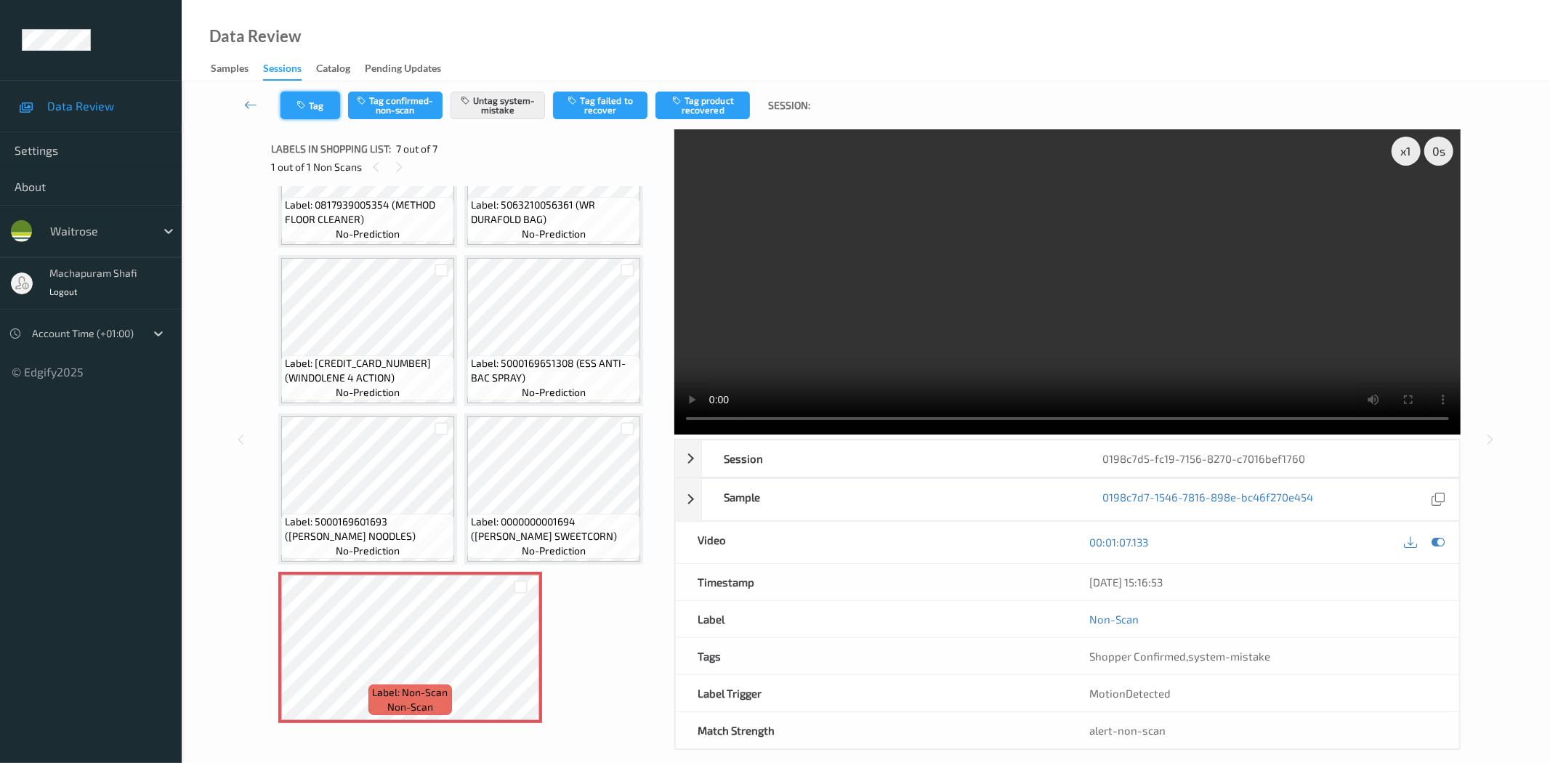
click at [307, 105] on icon "button" at bounding box center [302, 105] width 12 height 10
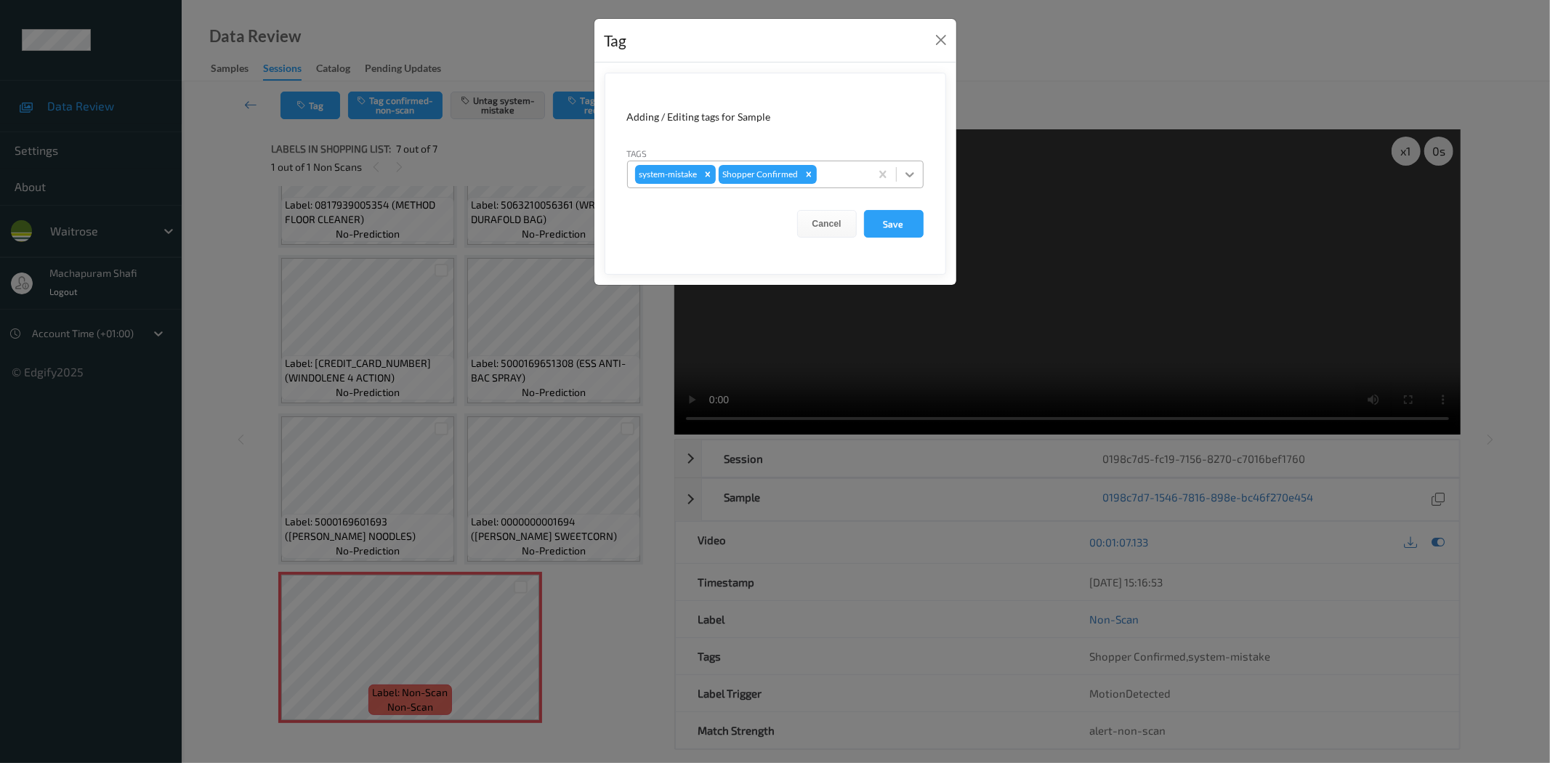
click at [910, 168] on icon at bounding box center [909, 174] width 15 height 15
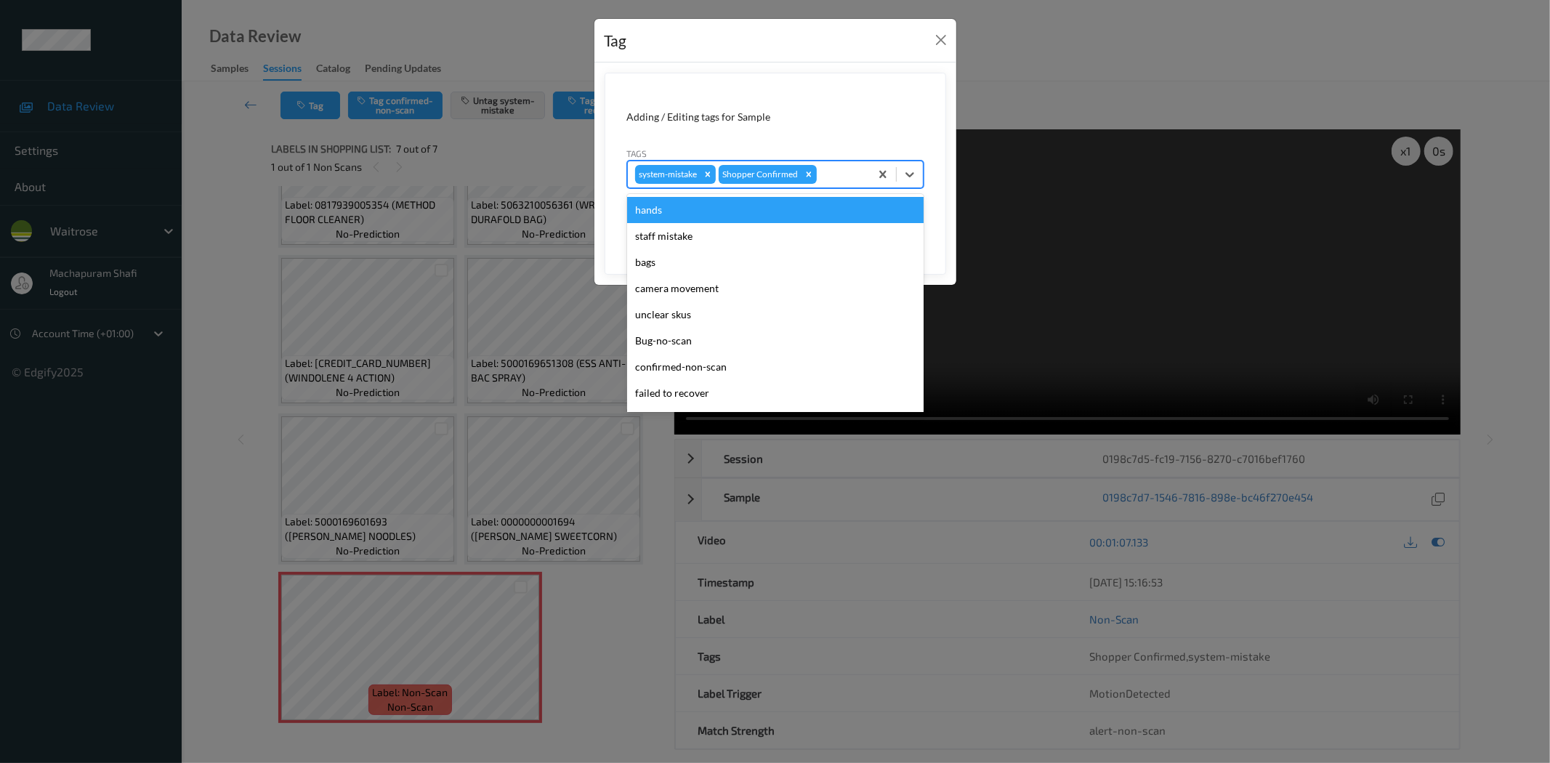
scroll to position [284, 0]
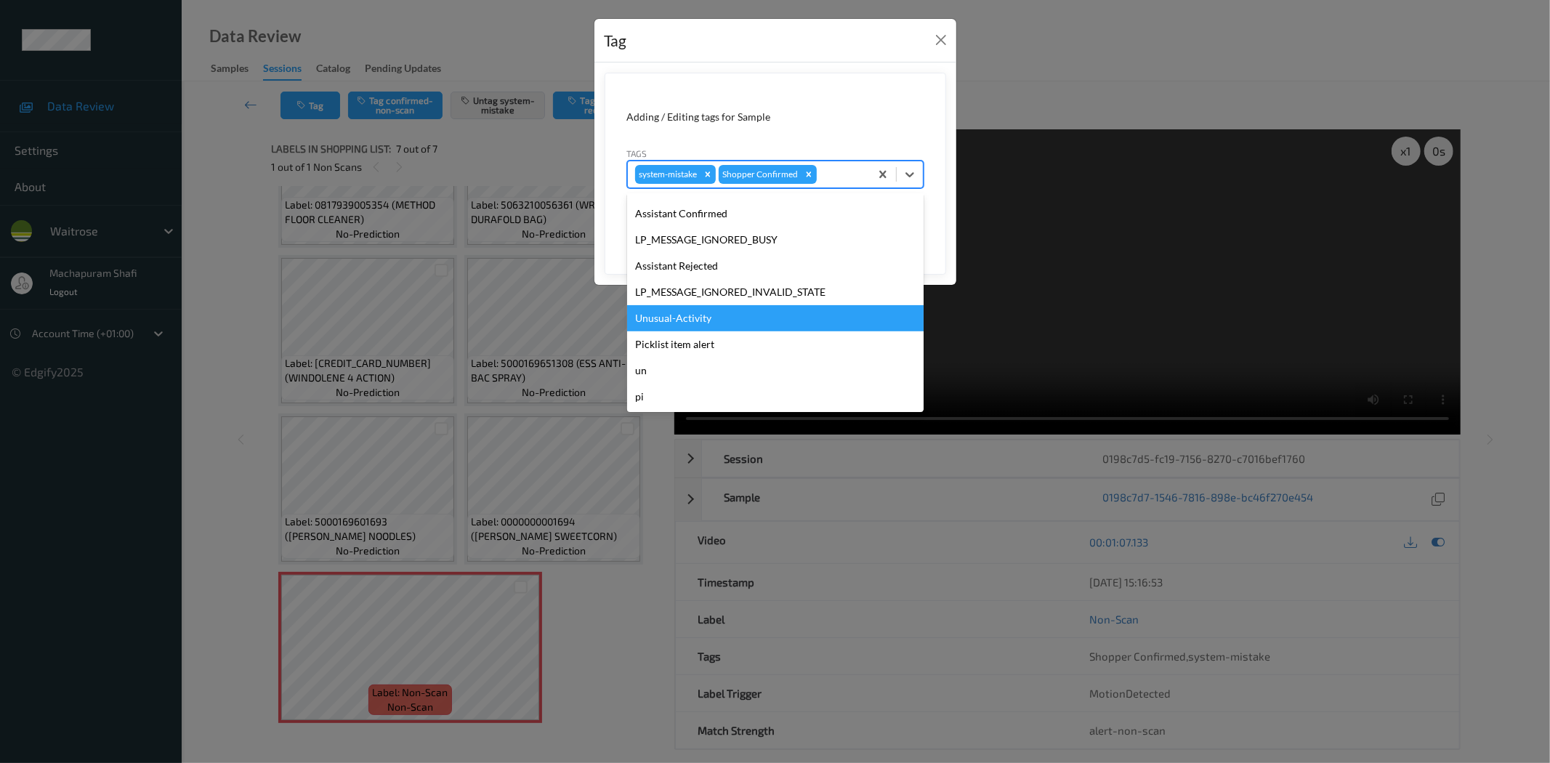
click at [659, 310] on div "Unusual-Activity" at bounding box center [775, 318] width 296 height 26
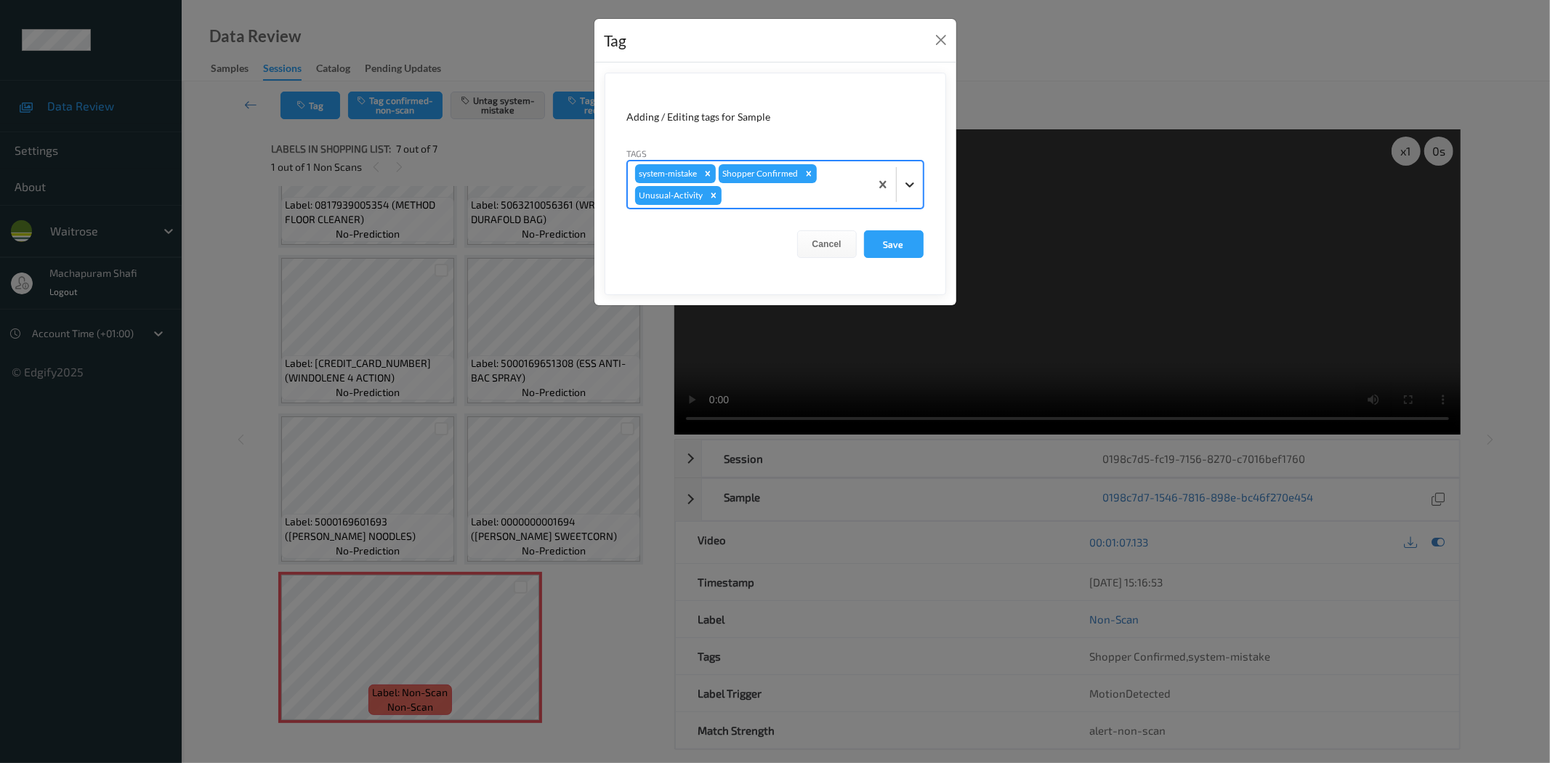
click at [914, 177] on icon at bounding box center [909, 184] width 15 height 15
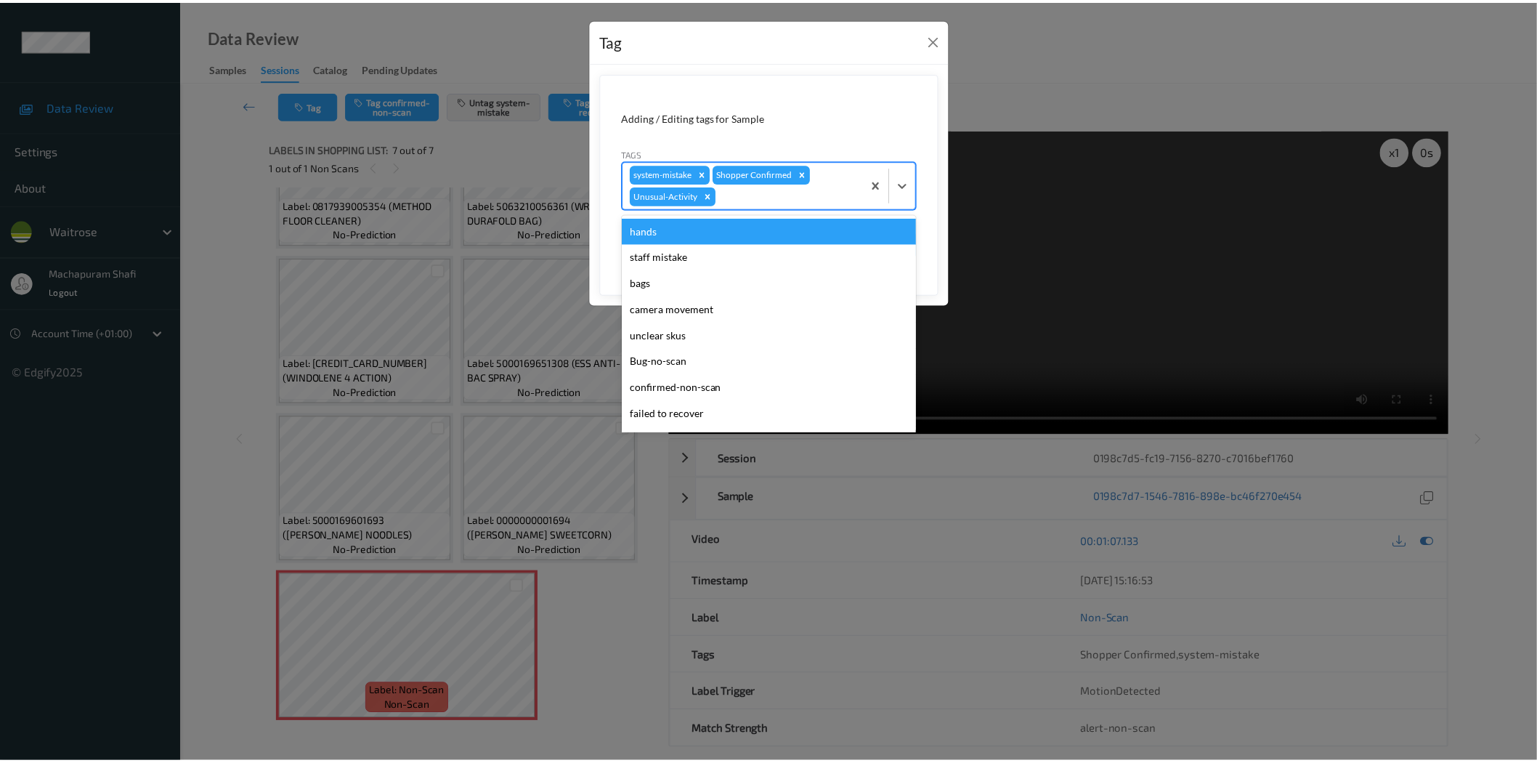
scroll to position [258, 0]
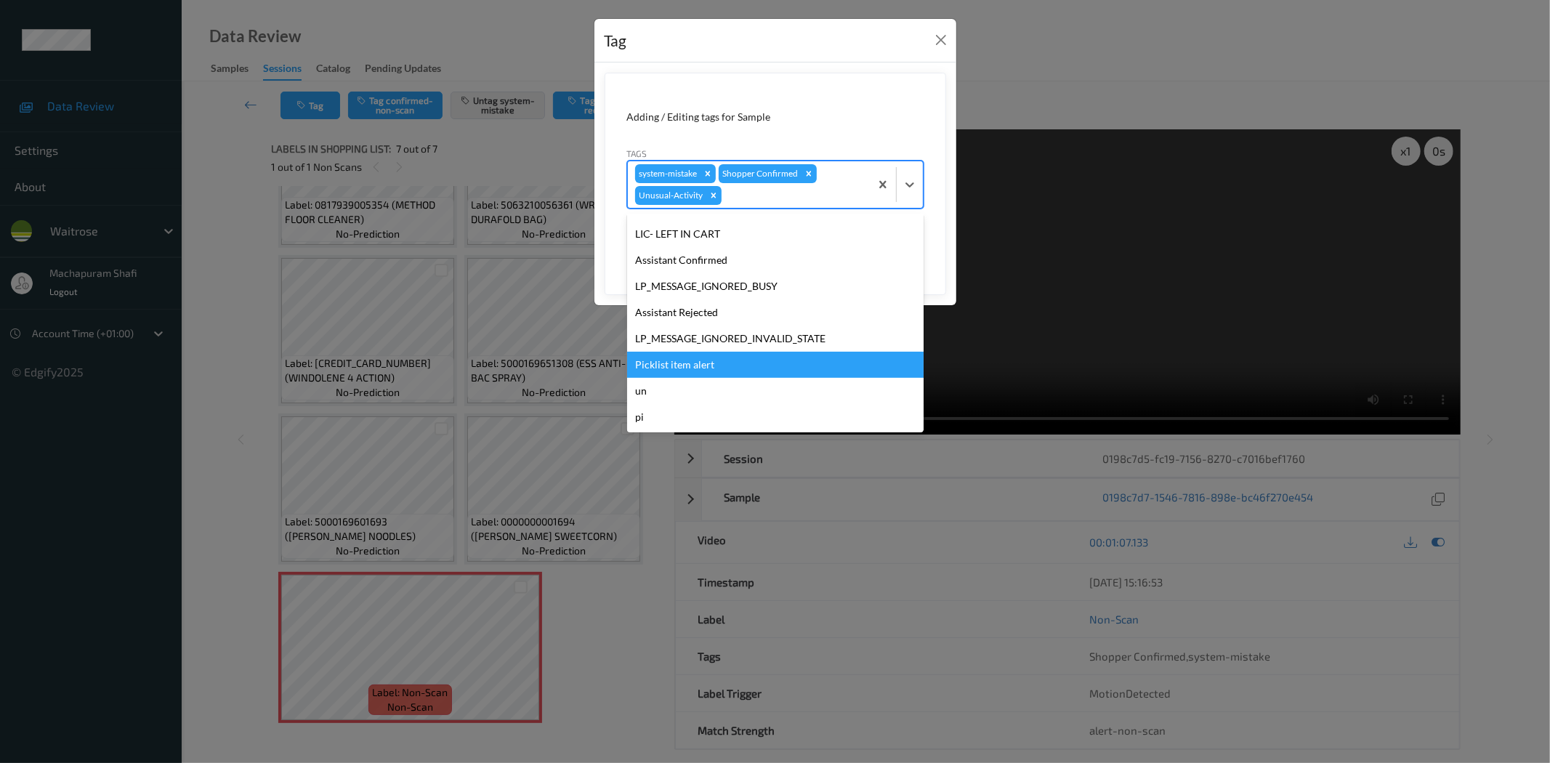
click at [678, 366] on div "Picklist item alert" at bounding box center [775, 365] width 296 height 26
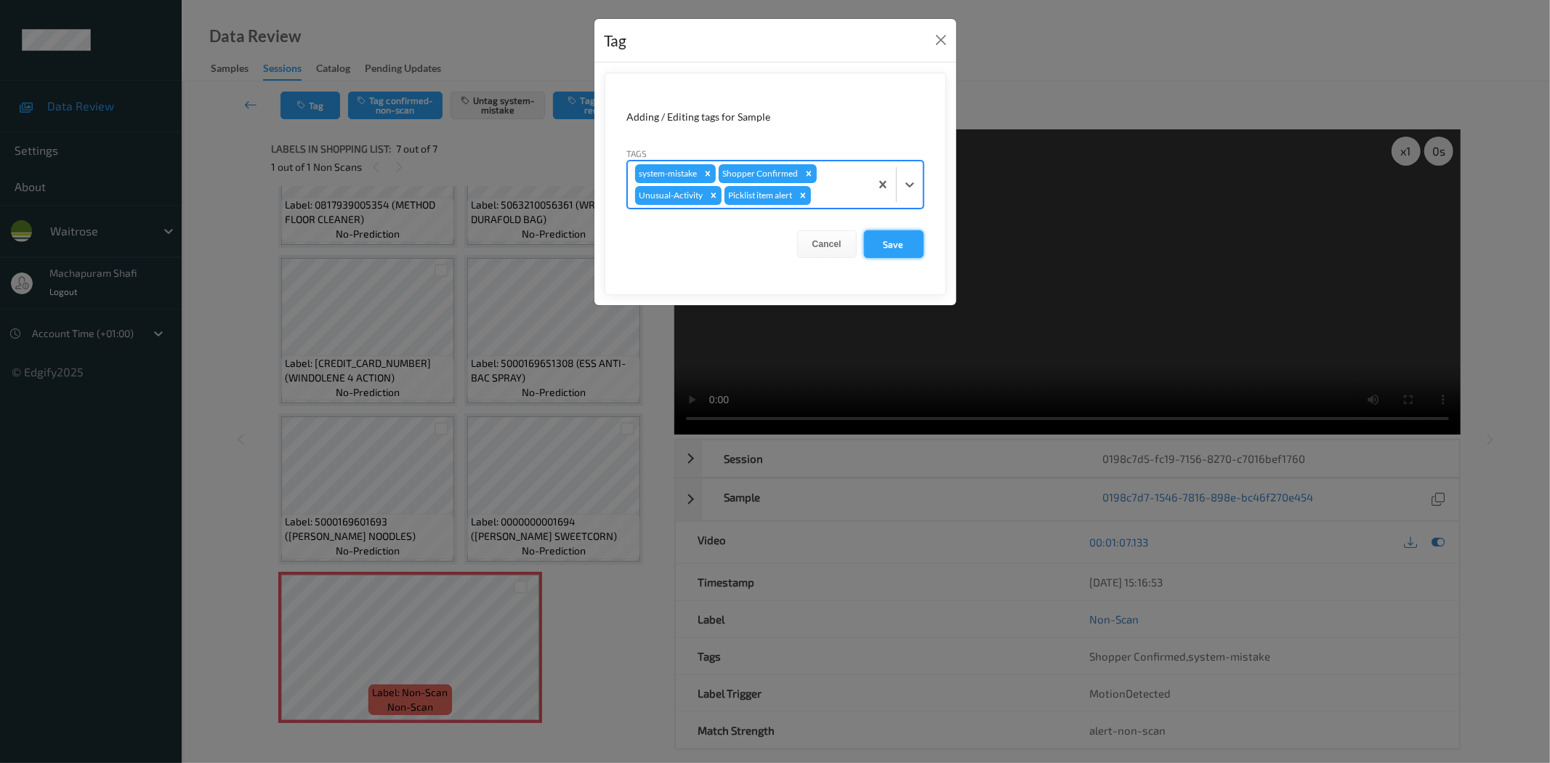
drag, startPoint x: 891, startPoint y: 245, endPoint x: 862, endPoint y: 264, distance: 34.7
click at [892, 245] on button "Save" at bounding box center [894, 244] width 60 height 28
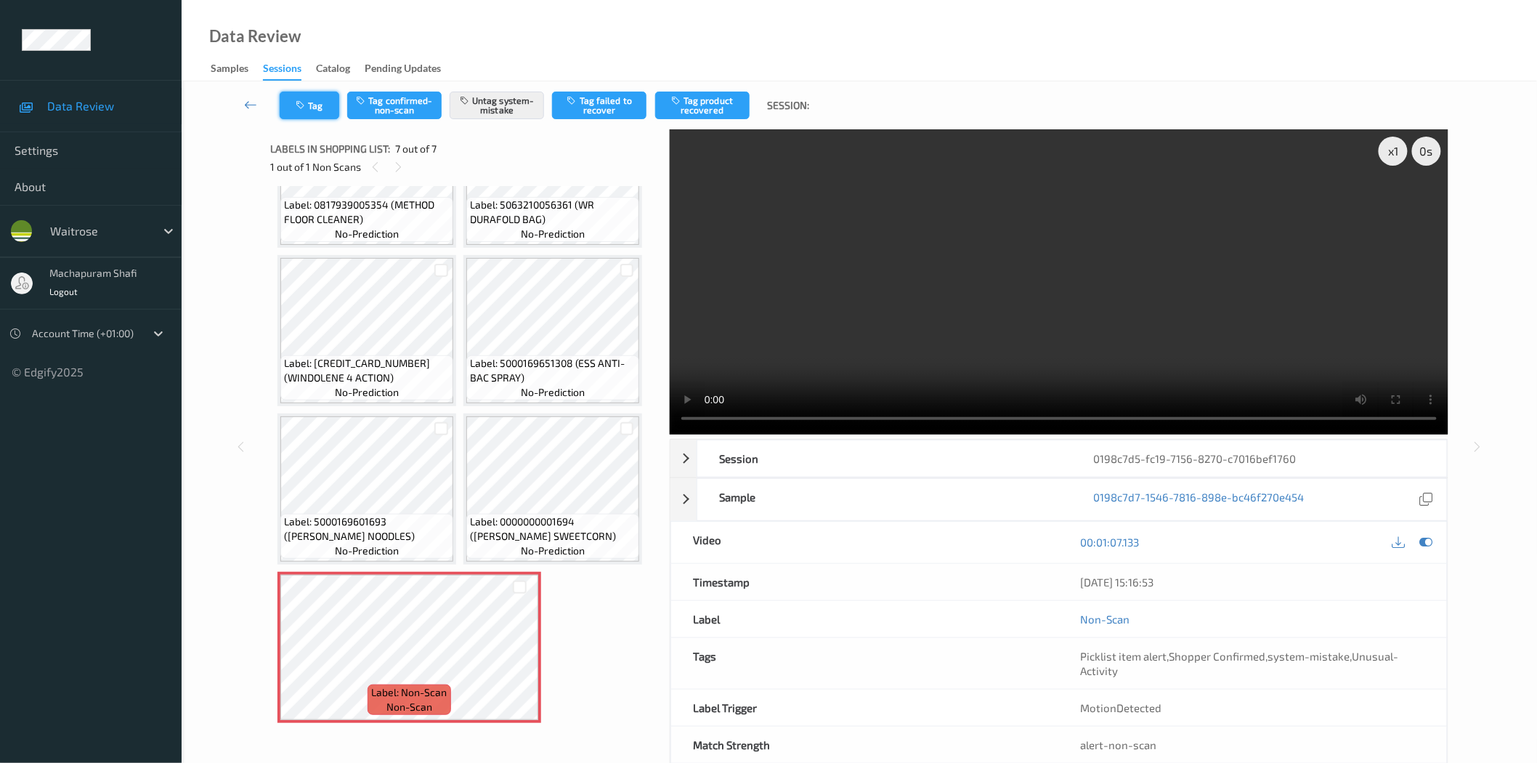
click at [303, 102] on icon "button" at bounding box center [302, 105] width 12 height 10
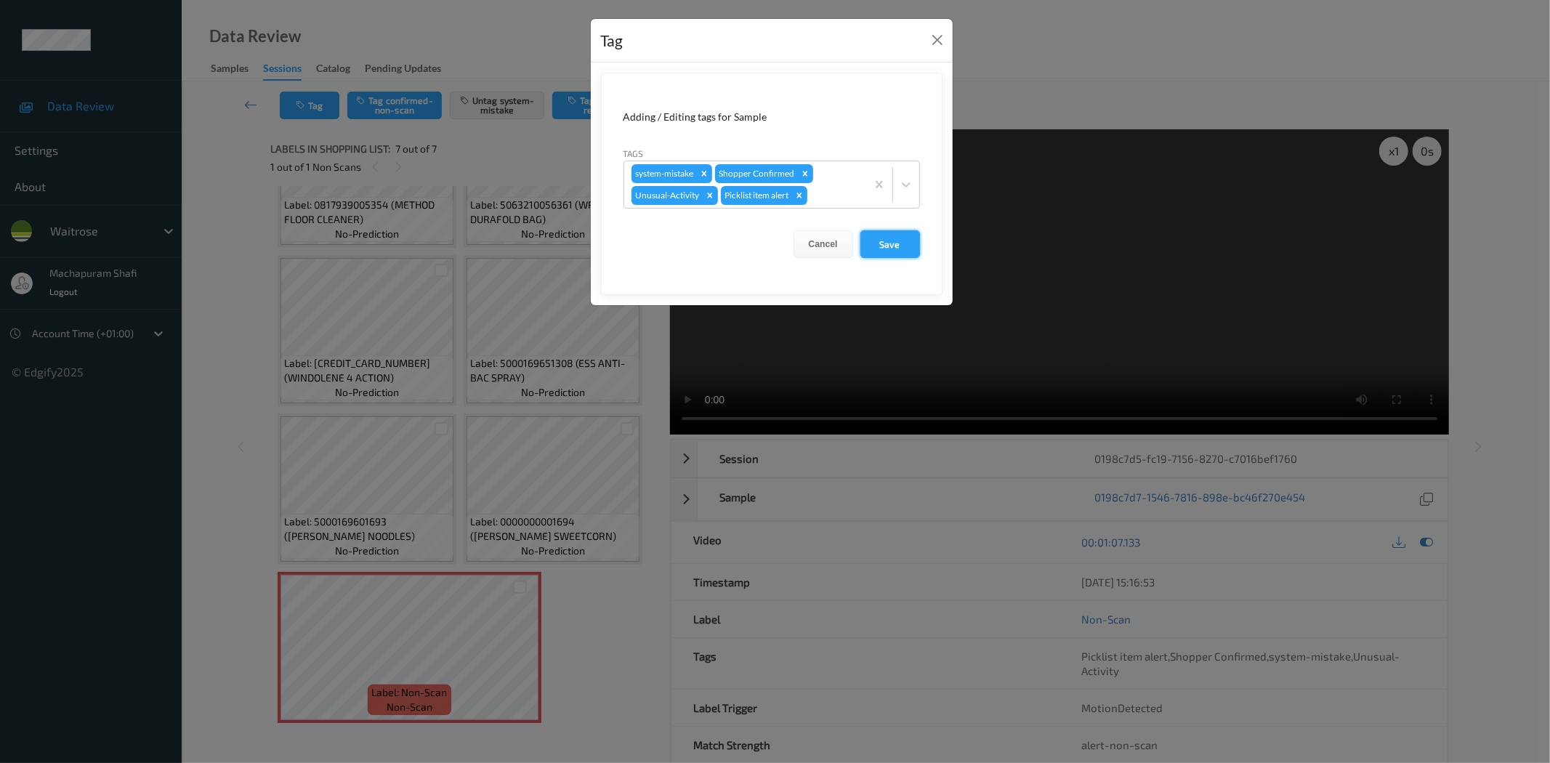
click at [880, 243] on button "Save" at bounding box center [890, 244] width 60 height 28
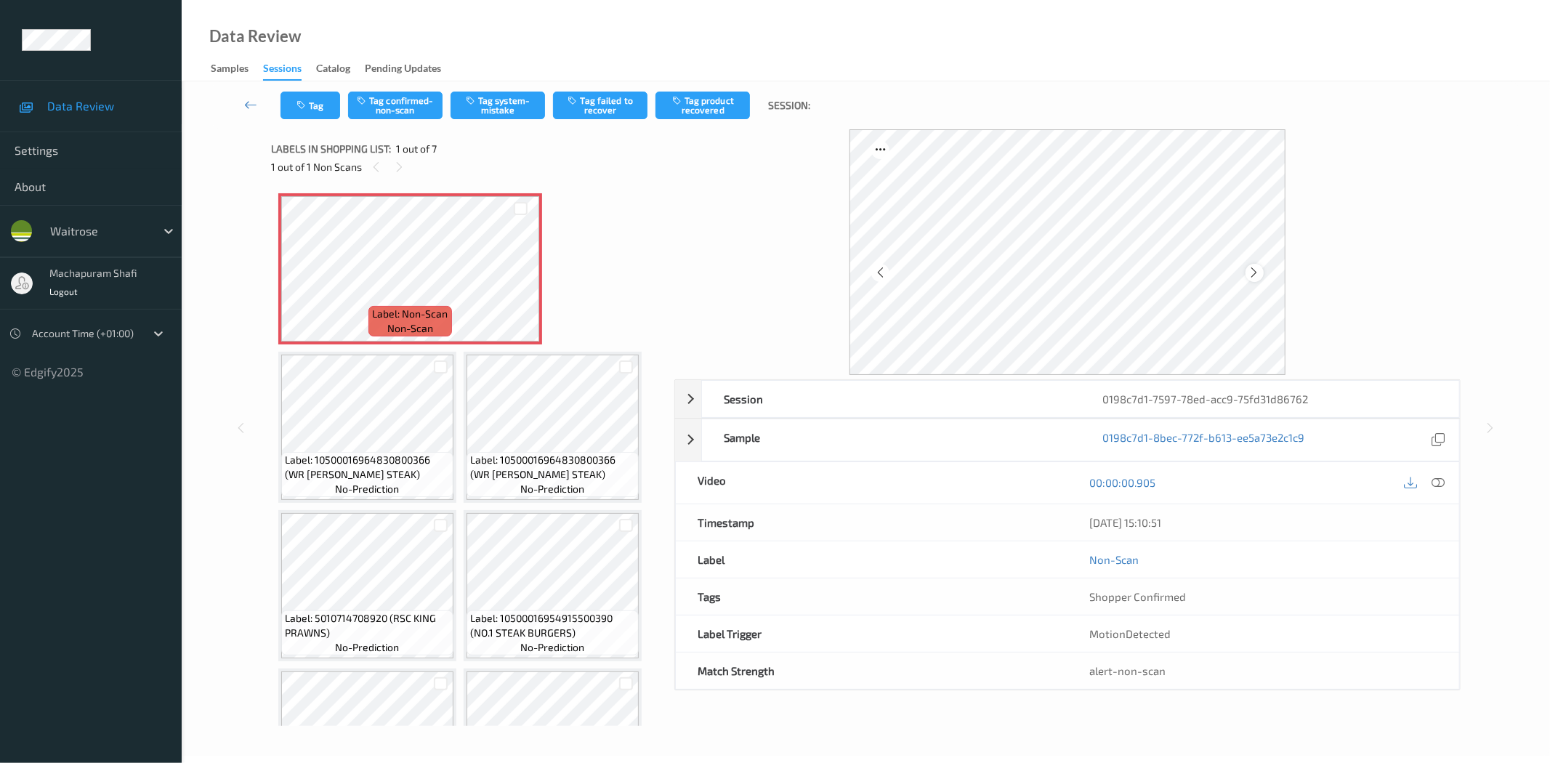
click at [1258, 271] on icon at bounding box center [1254, 272] width 12 height 13
click at [1259, 271] on icon at bounding box center [1254, 272] width 12 height 13
click at [1439, 482] on icon at bounding box center [1438, 482] width 13 height 13
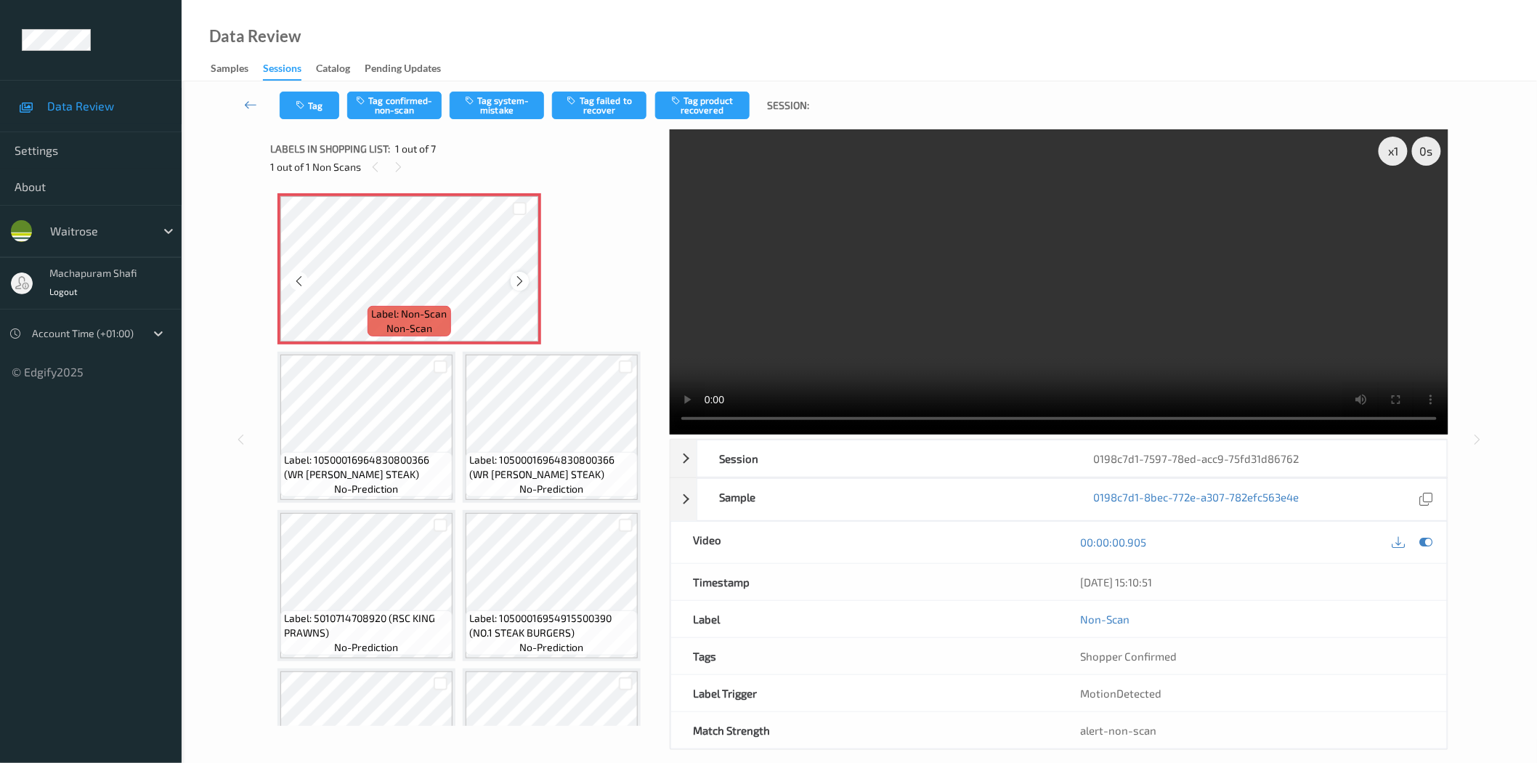
click at [516, 285] on icon at bounding box center [520, 281] width 12 height 13
click at [294, 283] on icon at bounding box center [299, 281] width 12 height 13
click at [500, 105] on button "Tag system-mistake" at bounding box center [497, 106] width 94 height 28
click at [495, 105] on button "Tag system-mistake" at bounding box center [497, 106] width 94 height 28
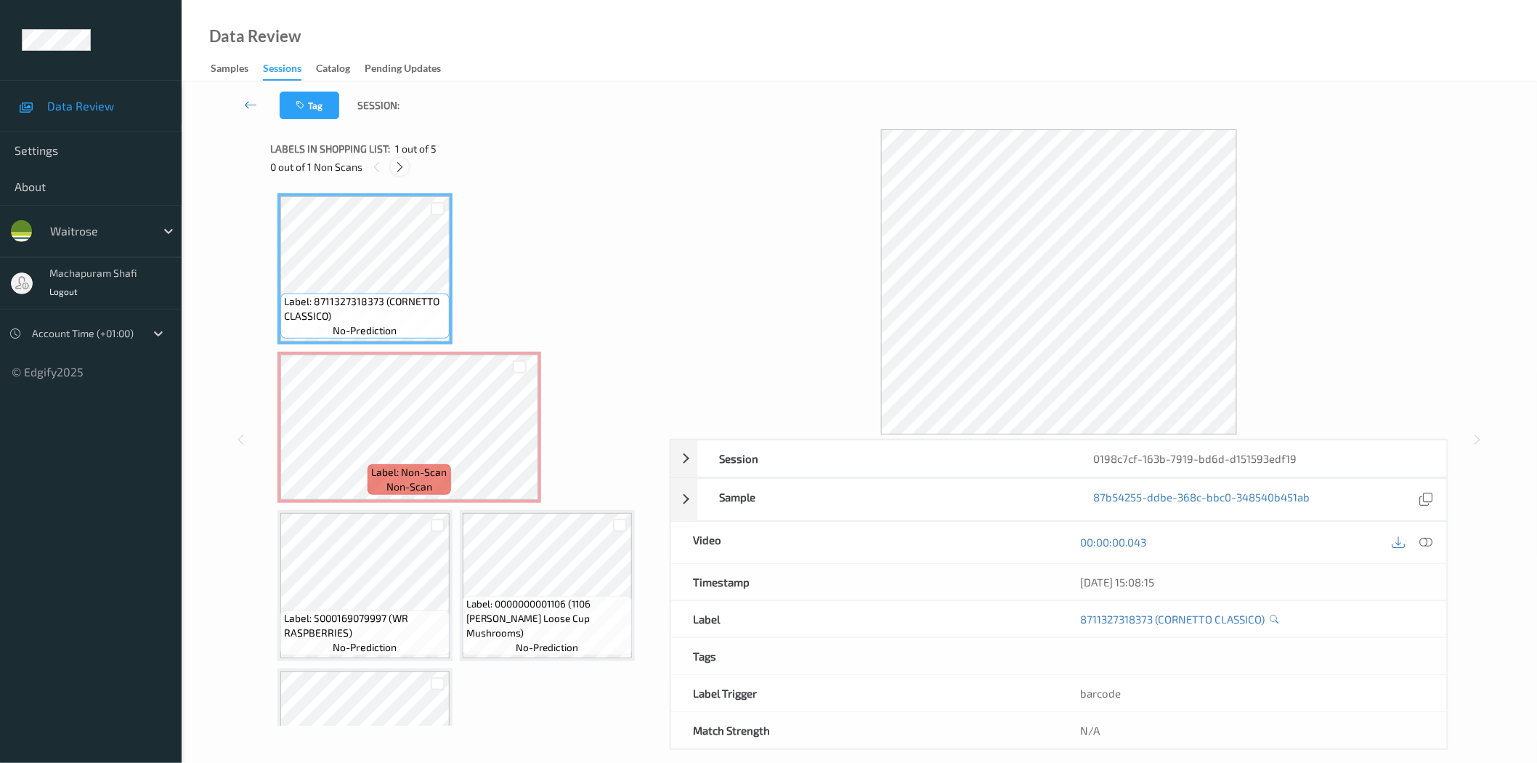
click at [401, 169] on icon at bounding box center [400, 167] width 12 height 13
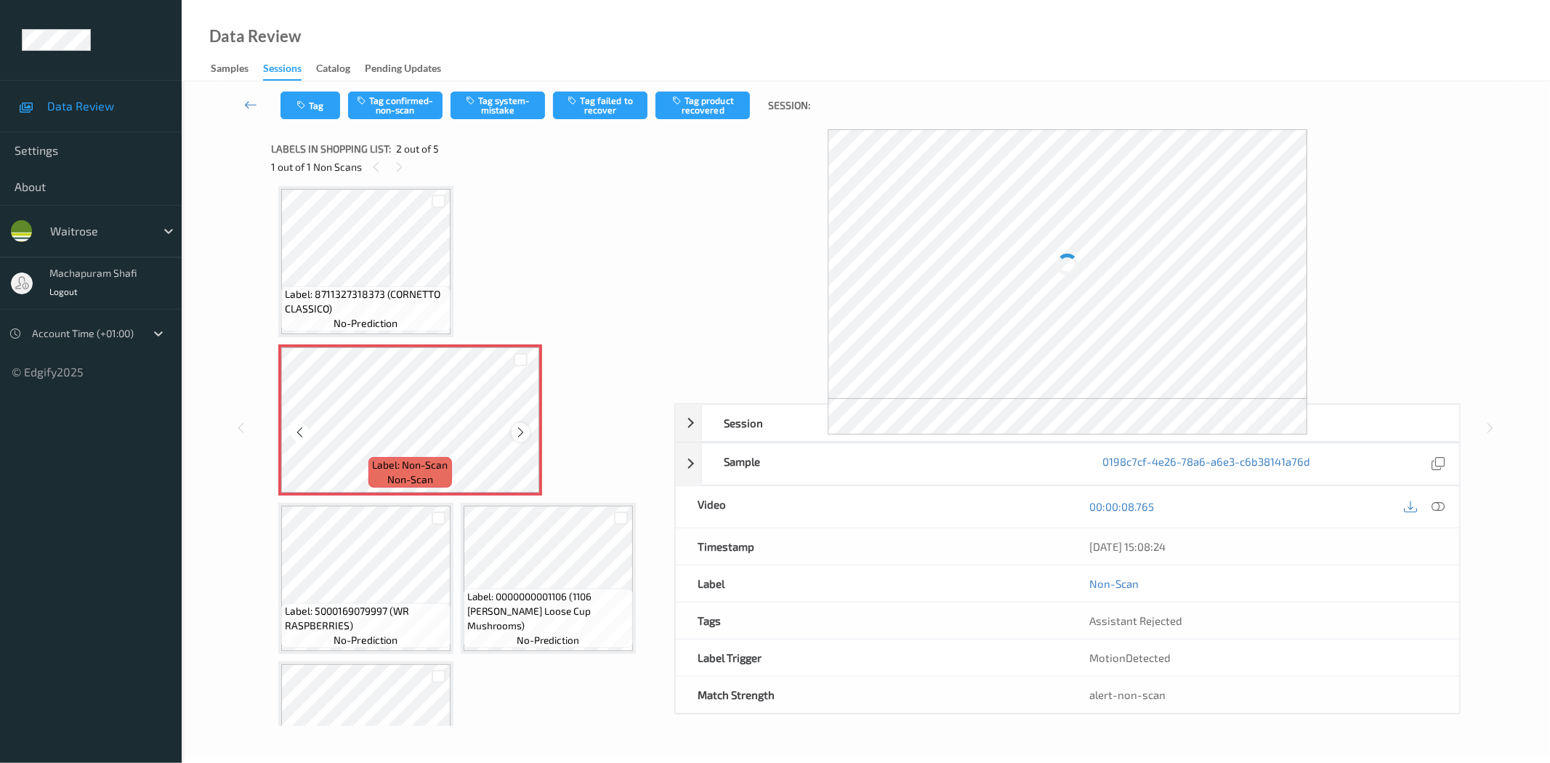
click at [518, 427] on icon at bounding box center [520, 432] width 12 height 13
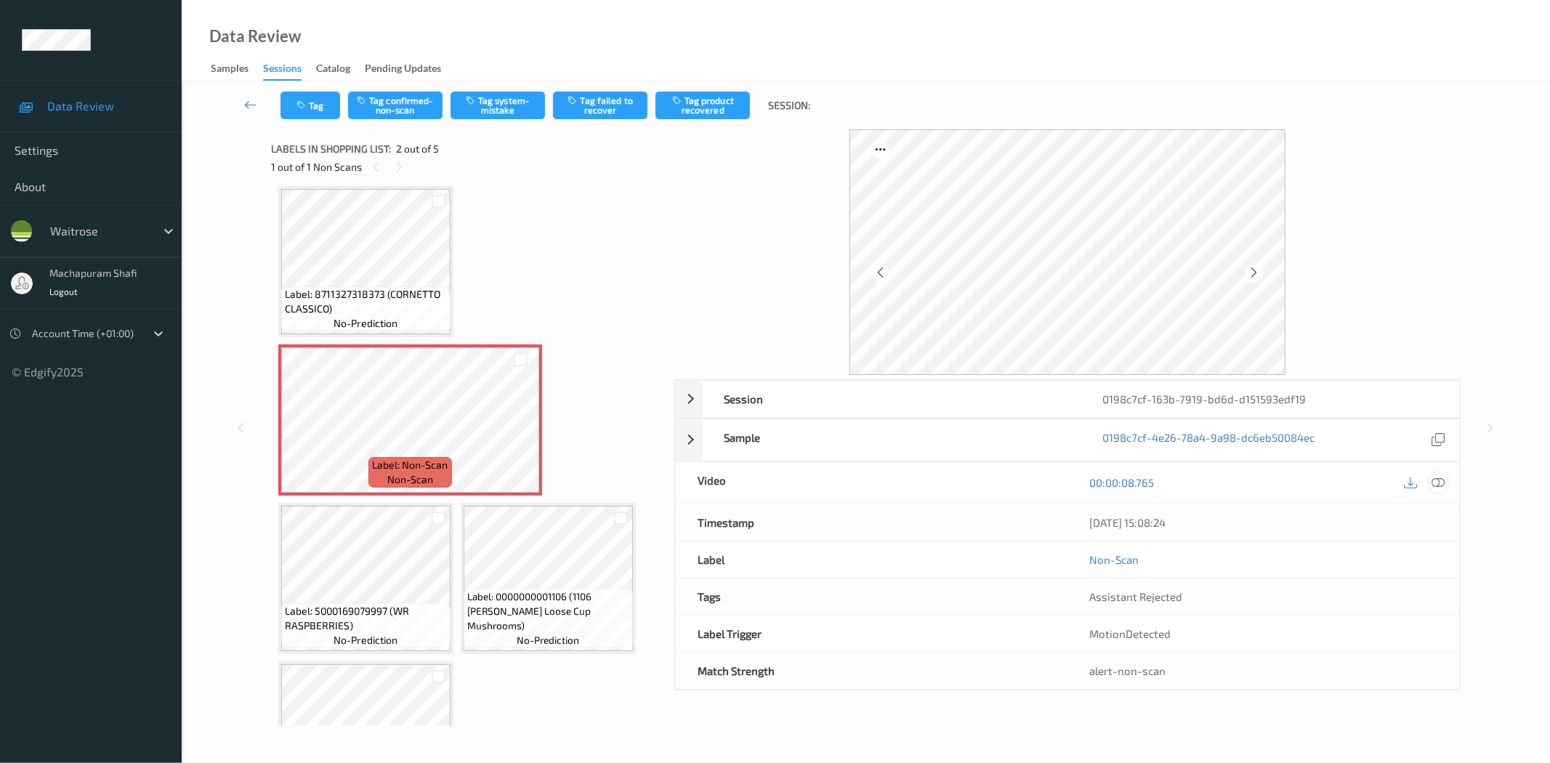
click at [1441, 485] on icon at bounding box center [1438, 482] width 13 height 13
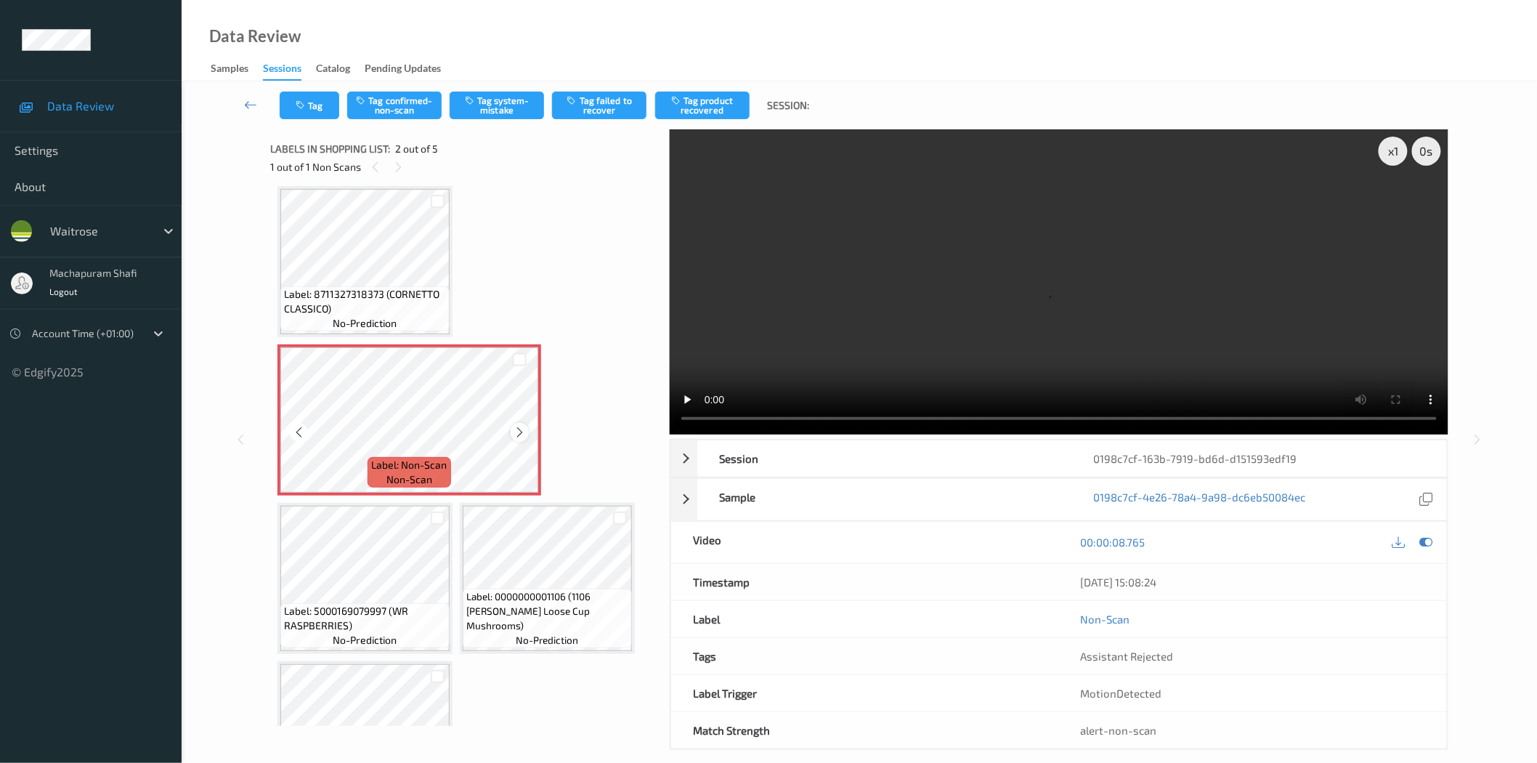
click at [514, 431] on icon at bounding box center [520, 432] width 12 height 13
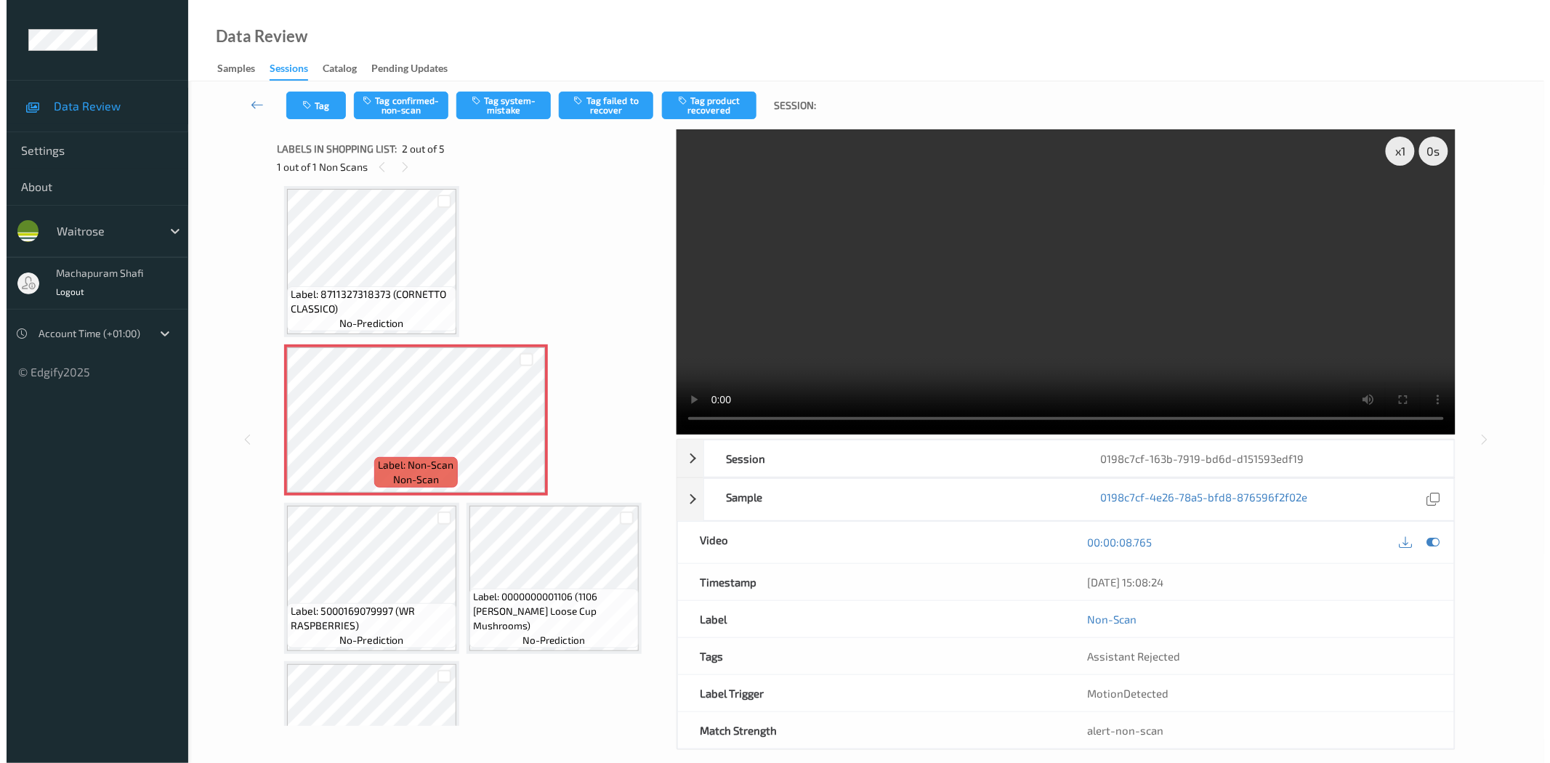
scroll to position [0, 0]
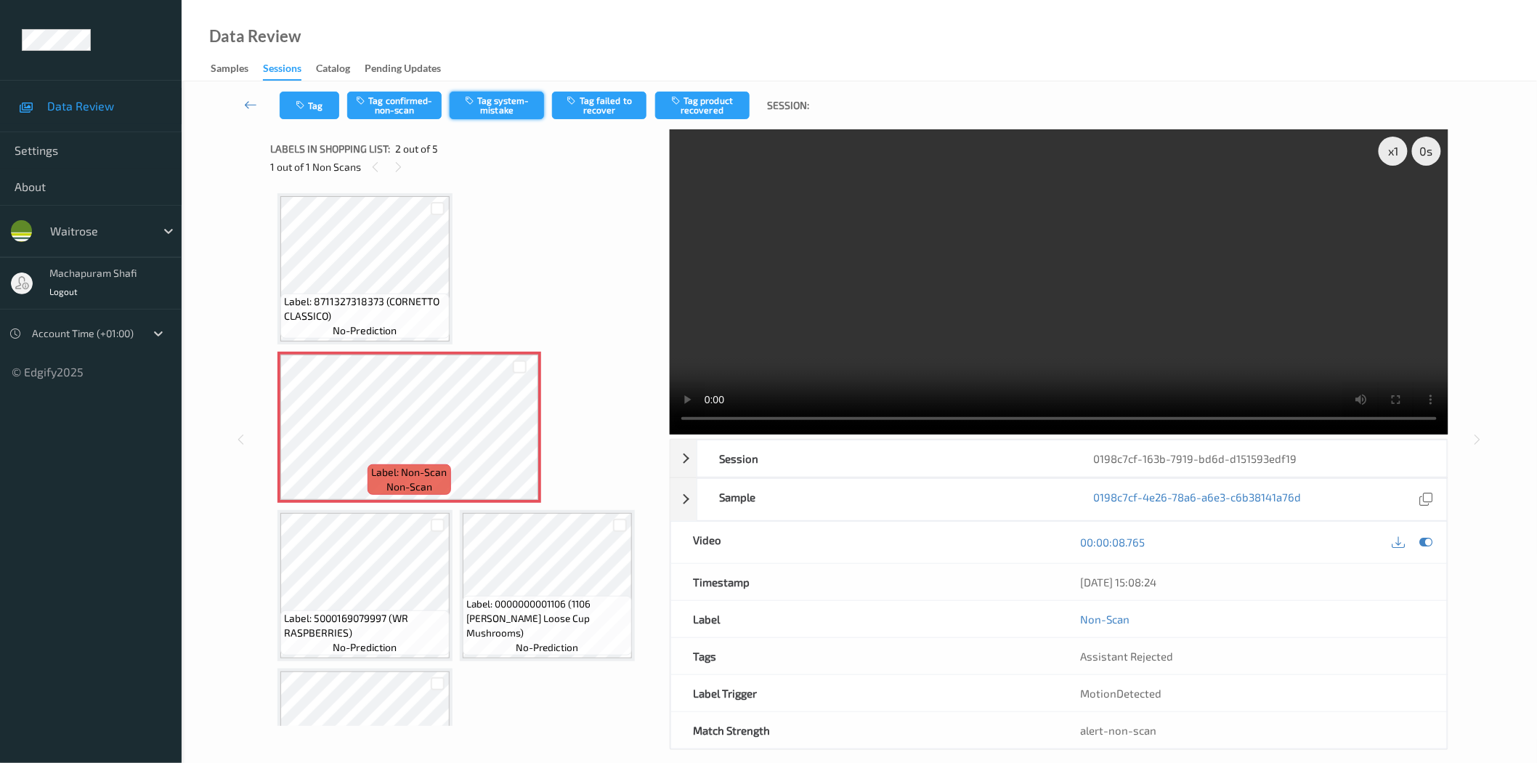
click at [491, 104] on button "Tag system-mistake" at bounding box center [497, 106] width 94 height 28
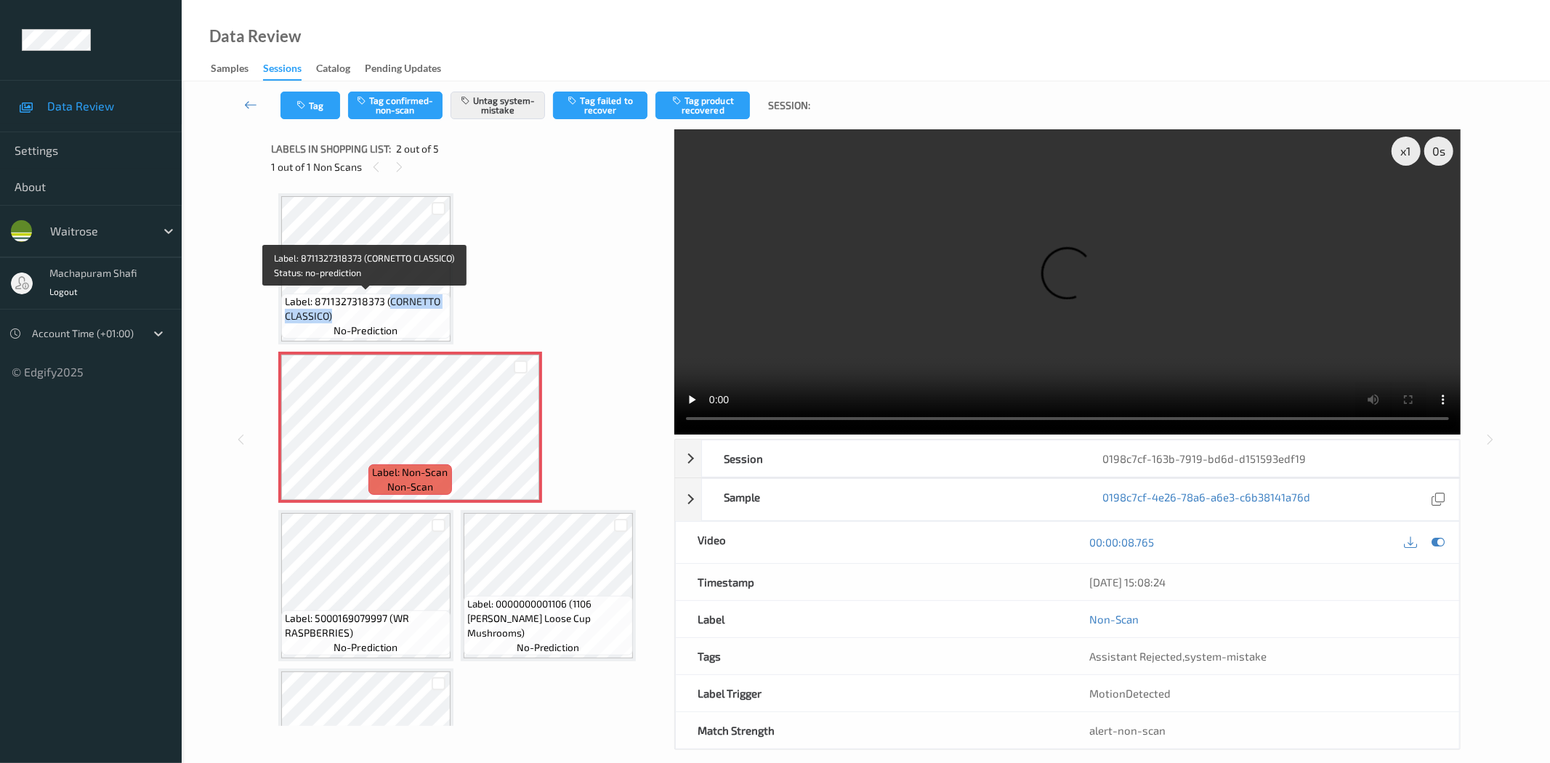
drag, startPoint x: 388, startPoint y: 302, endPoint x: 416, endPoint y: 320, distance: 33.0
click at [416, 320] on span "Label: 8711327318373 (CORNETTO CLASSICO)" at bounding box center [366, 308] width 162 height 29
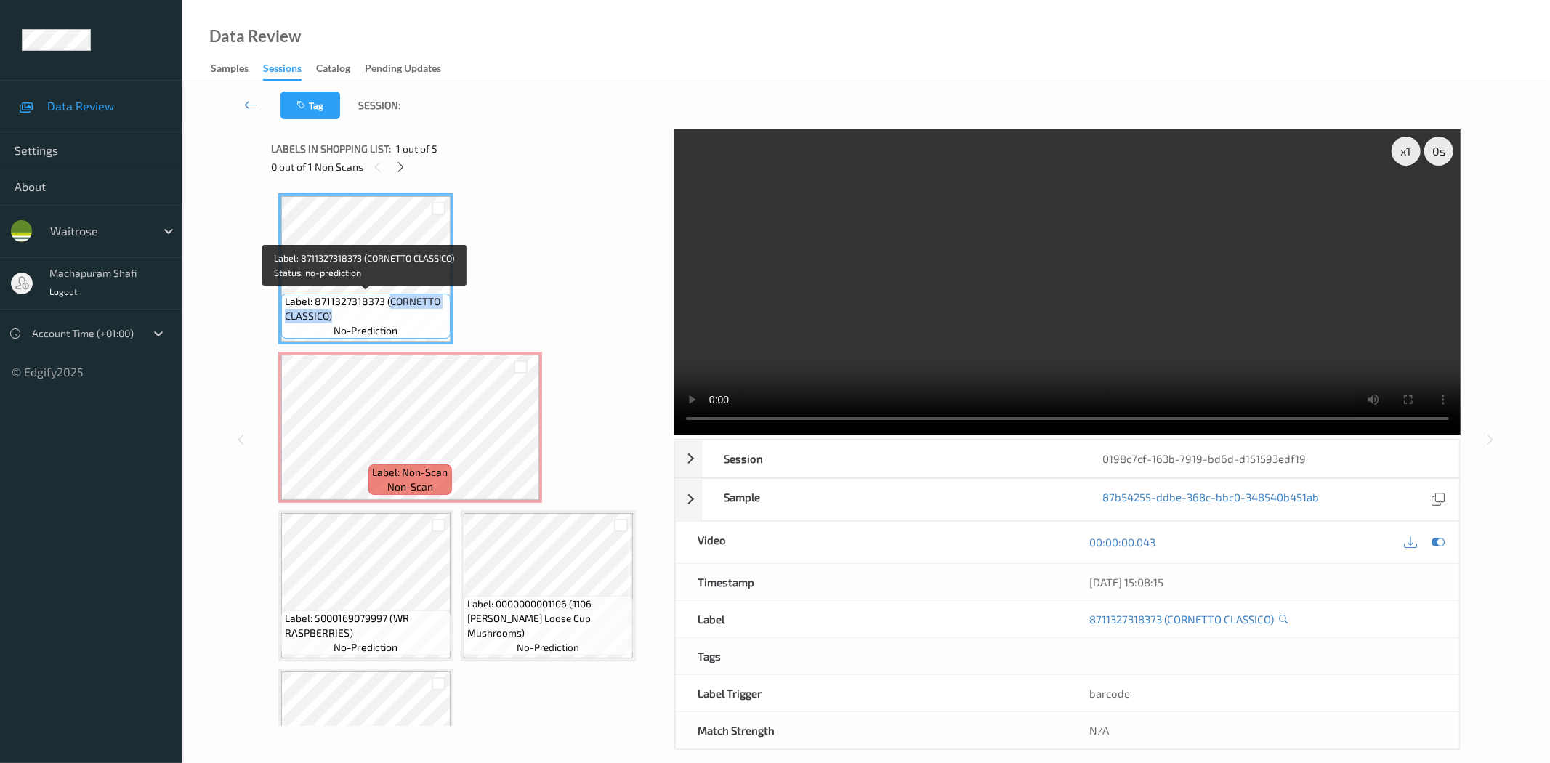
copy span "CORNETTO CLASSICO)"
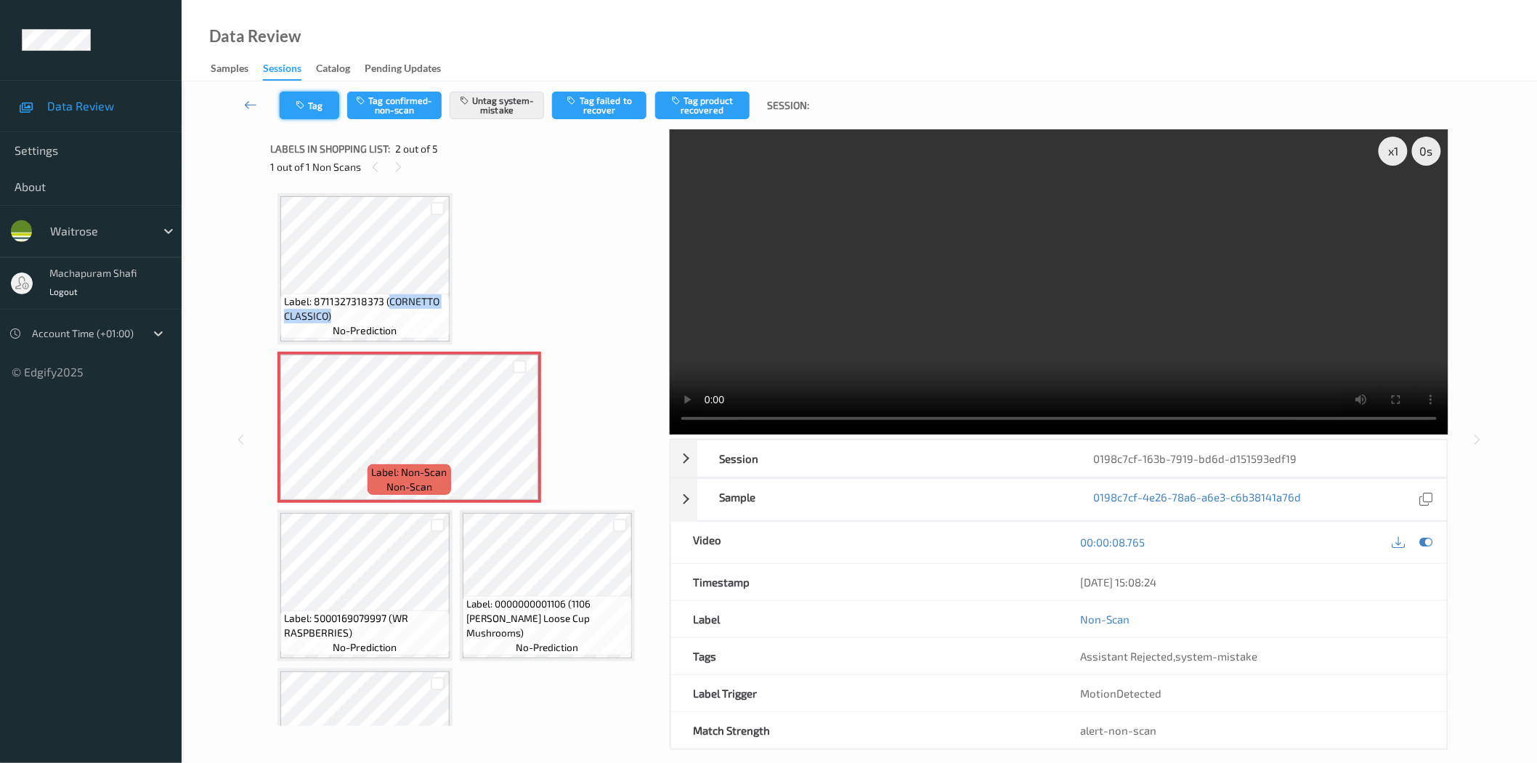
click at [318, 105] on button "Tag" at bounding box center [310, 106] width 60 height 28
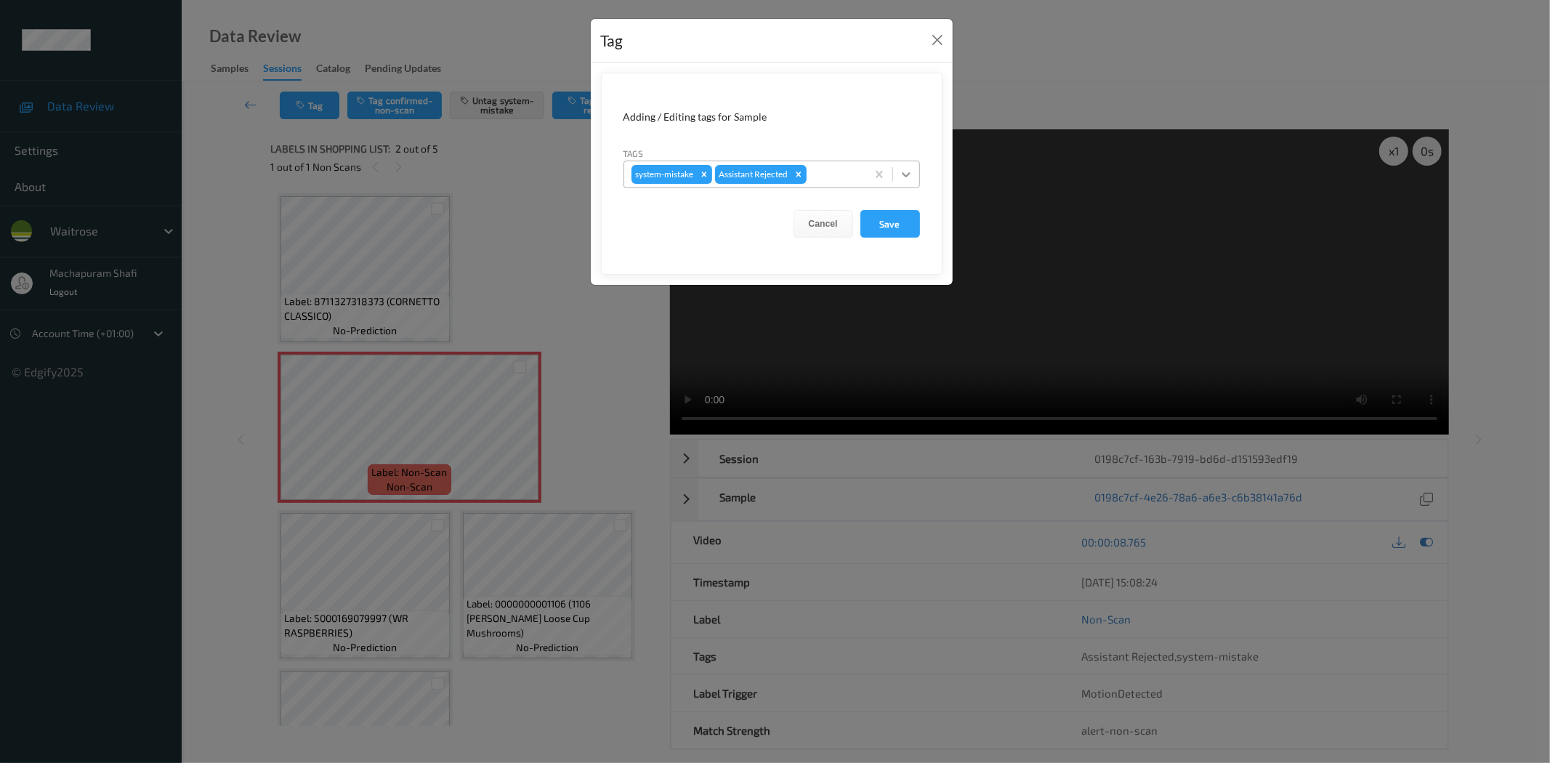
click at [899, 171] on icon at bounding box center [906, 174] width 15 height 15
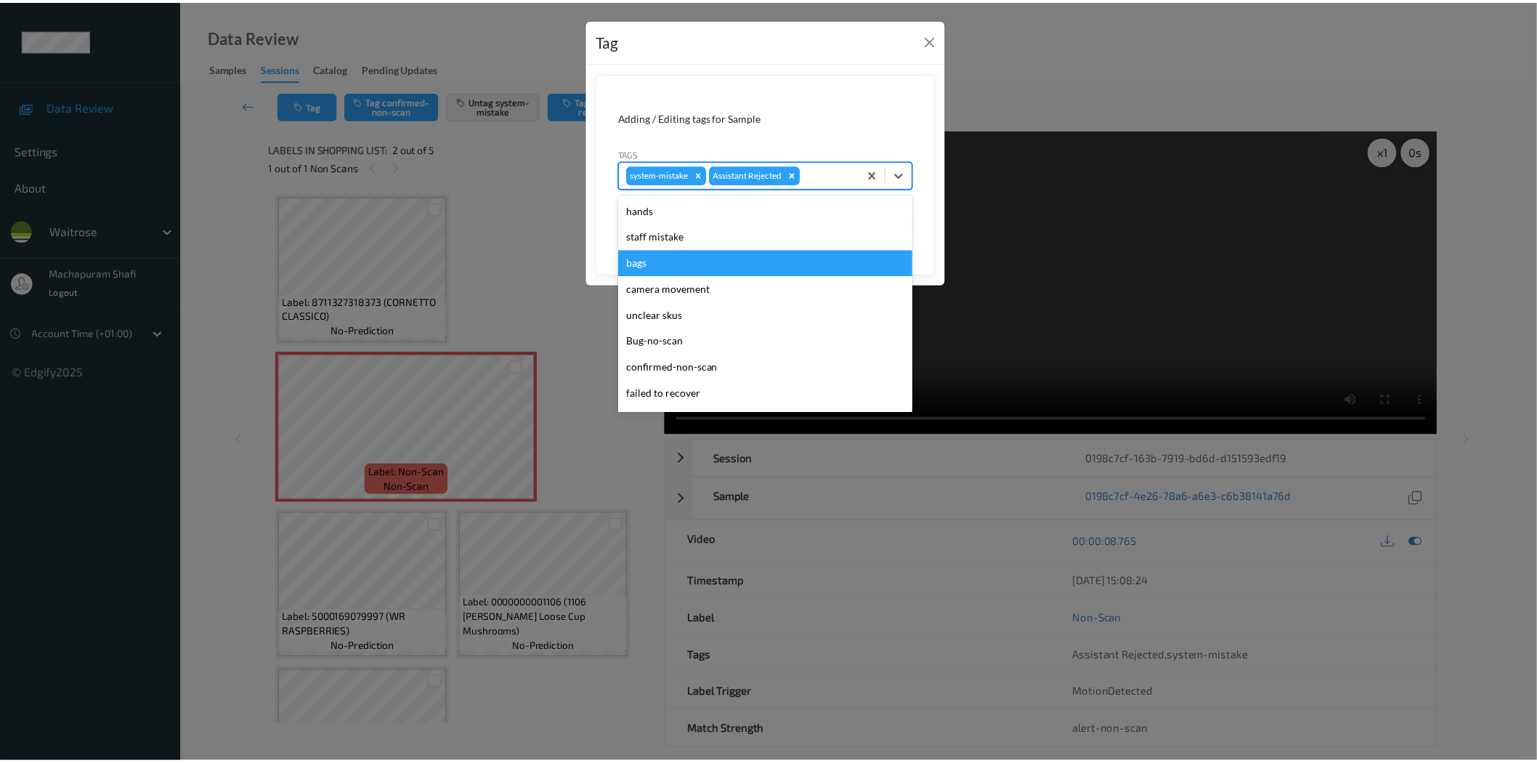
scroll to position [284, 0]
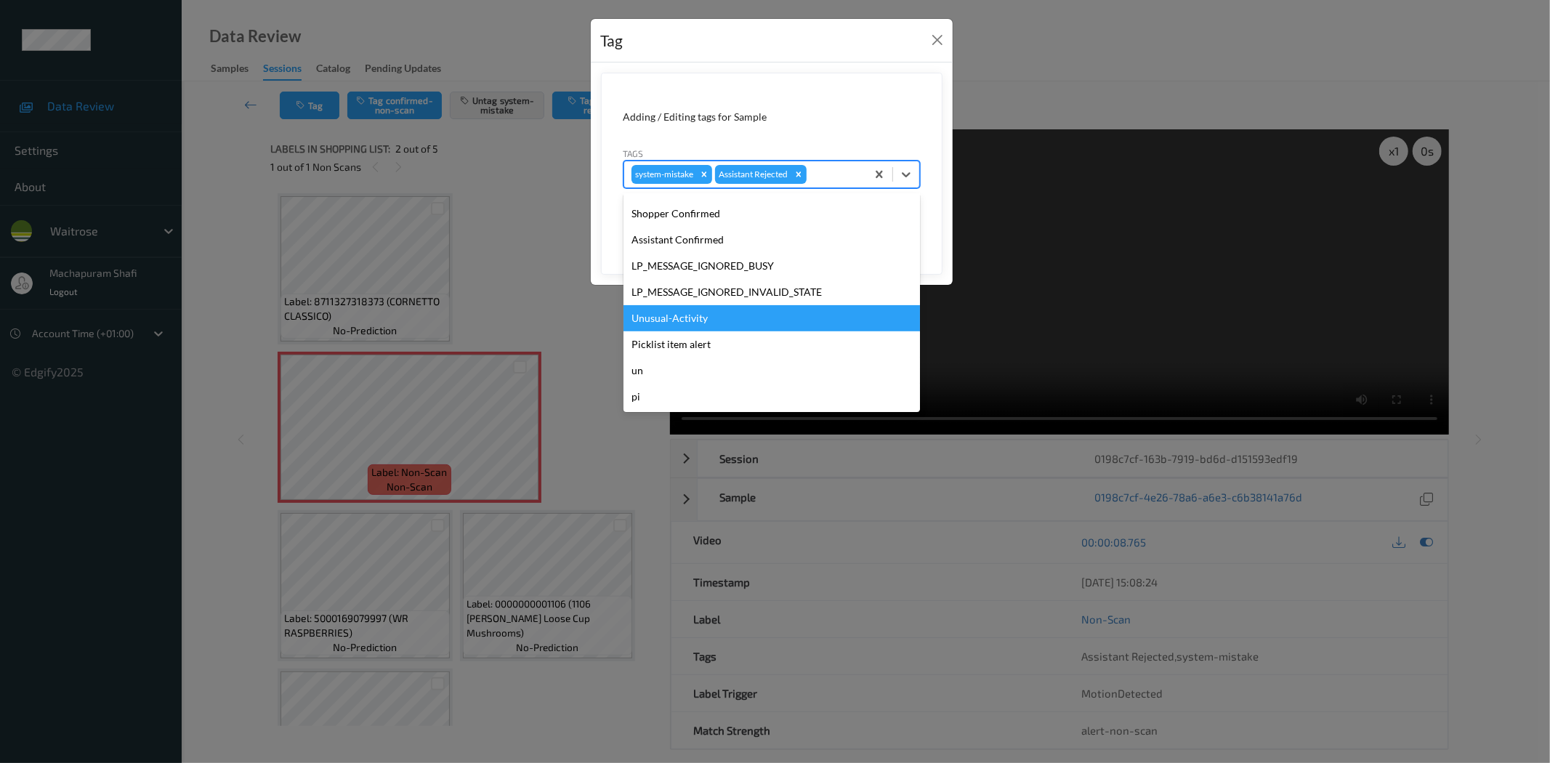
click at [676, 317] on div "Unusual-Activity" at bounding box center [771, 318] width 296 height 26
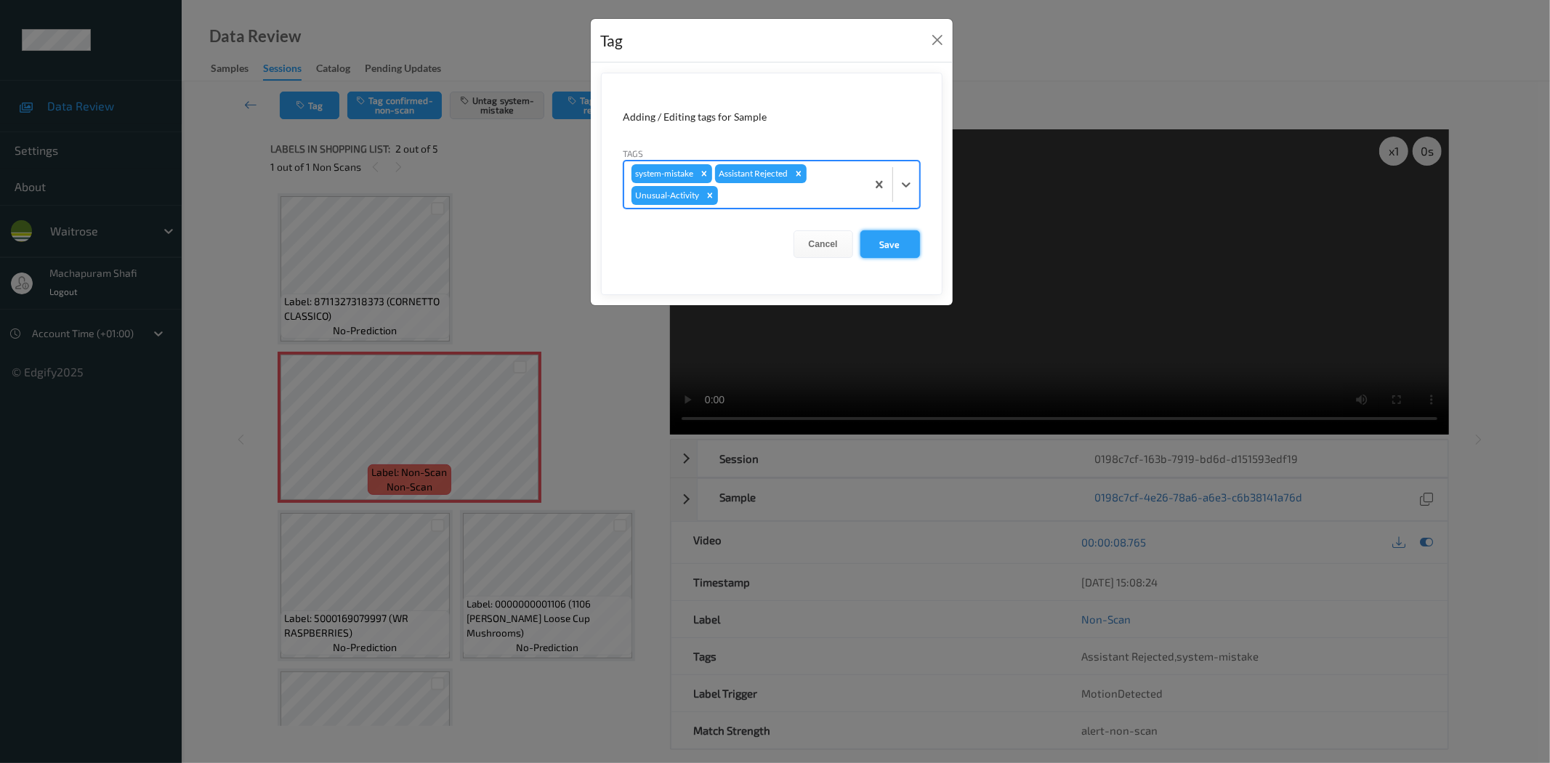
click at [899, 243] on button "Save" at bounding box center [890, 244] width 60 height 28
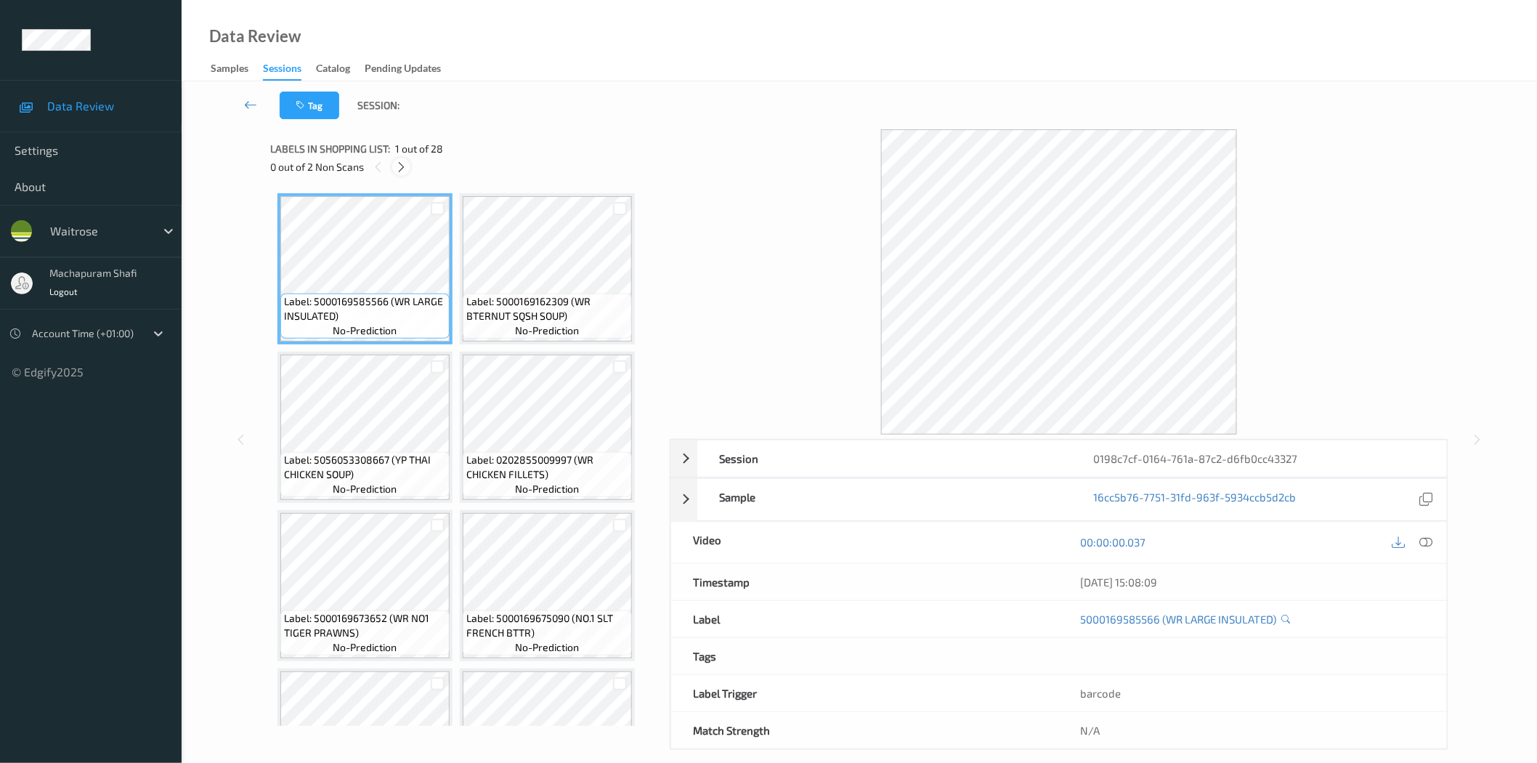
click at [404, 167] on icon at bounding box center [401, 167] width 12 height 13
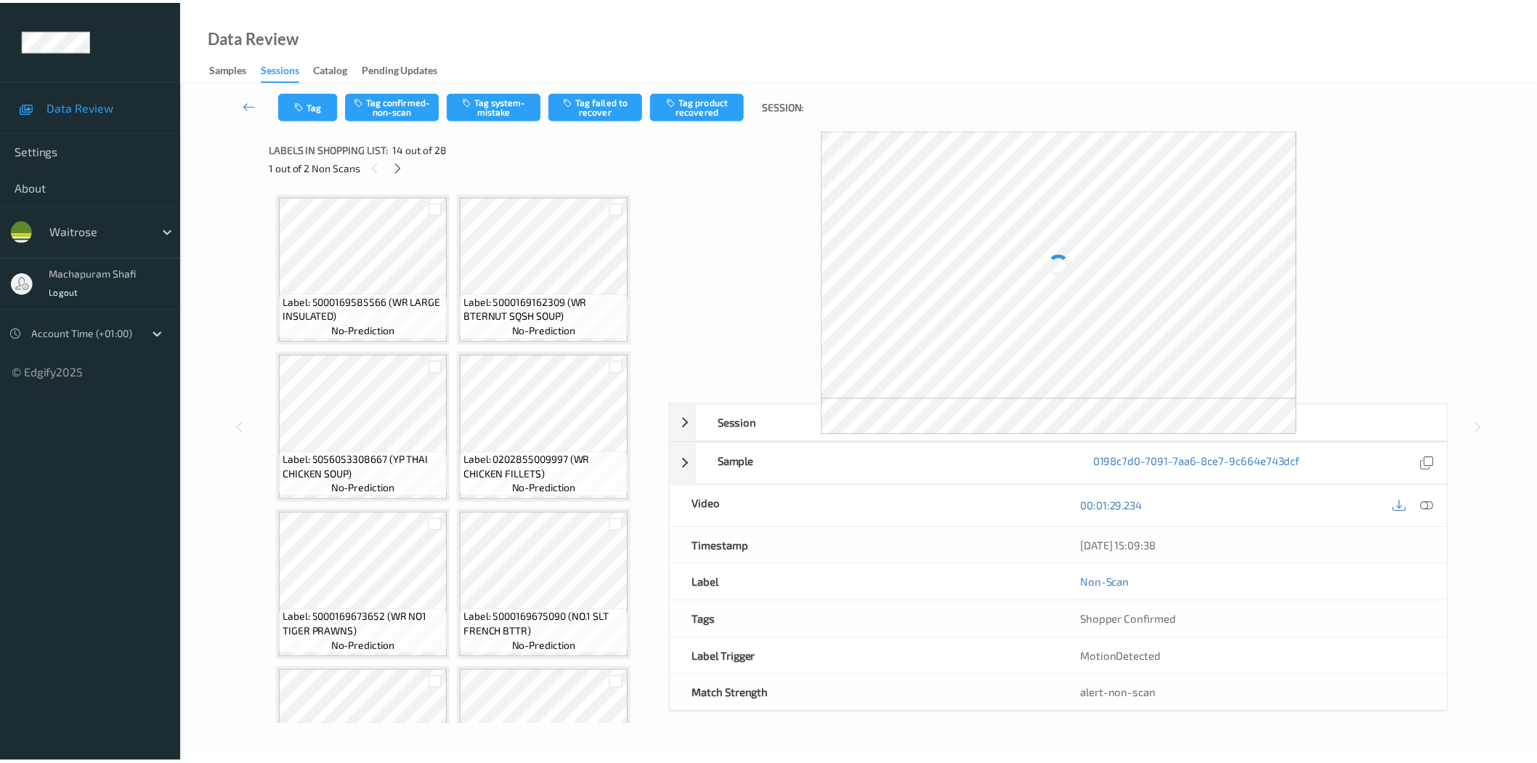
scroll to position [952, 0]
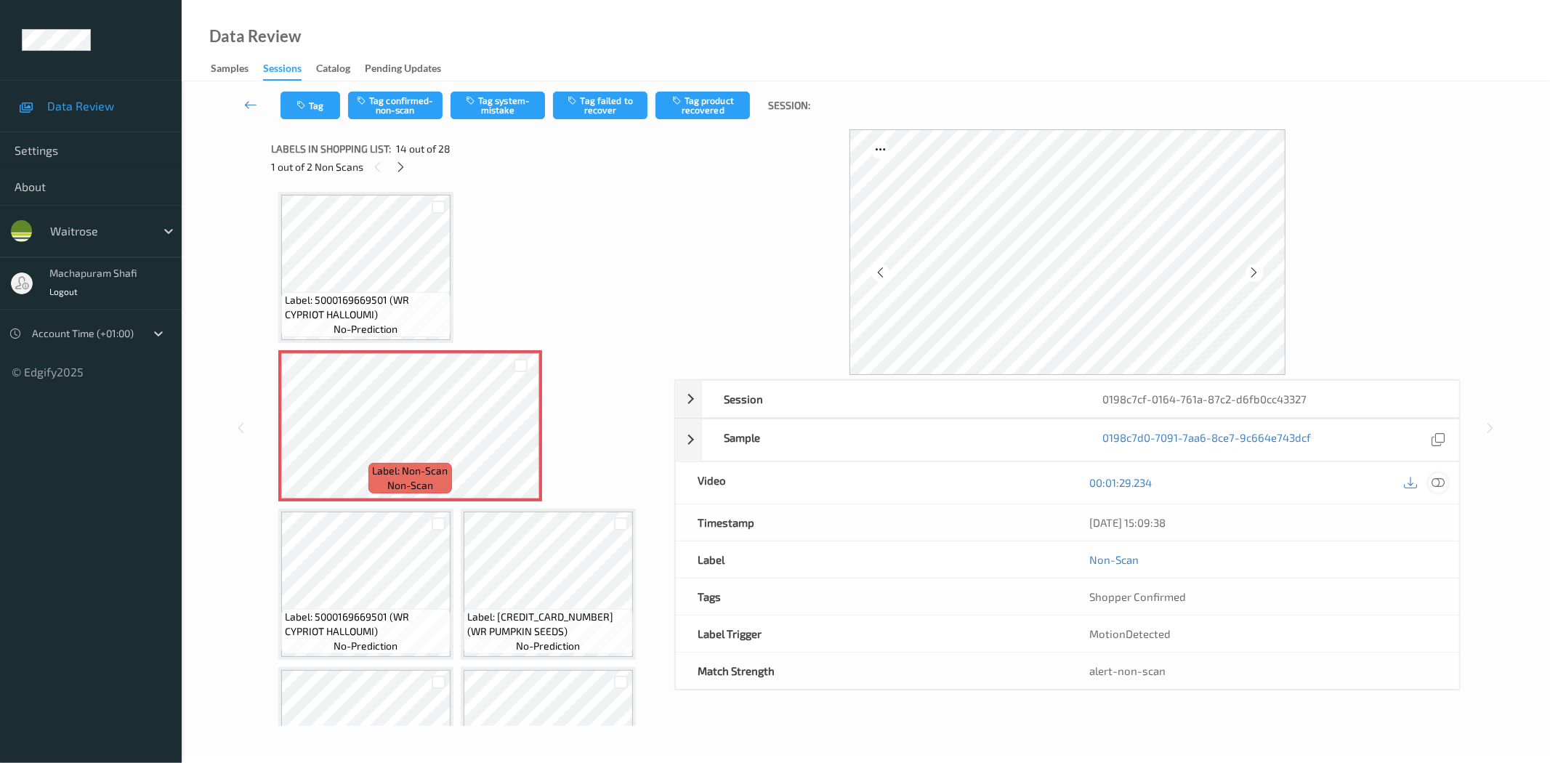
click at [1436, 482] on icon at bounding box center [1438, 482] width 13 height 13
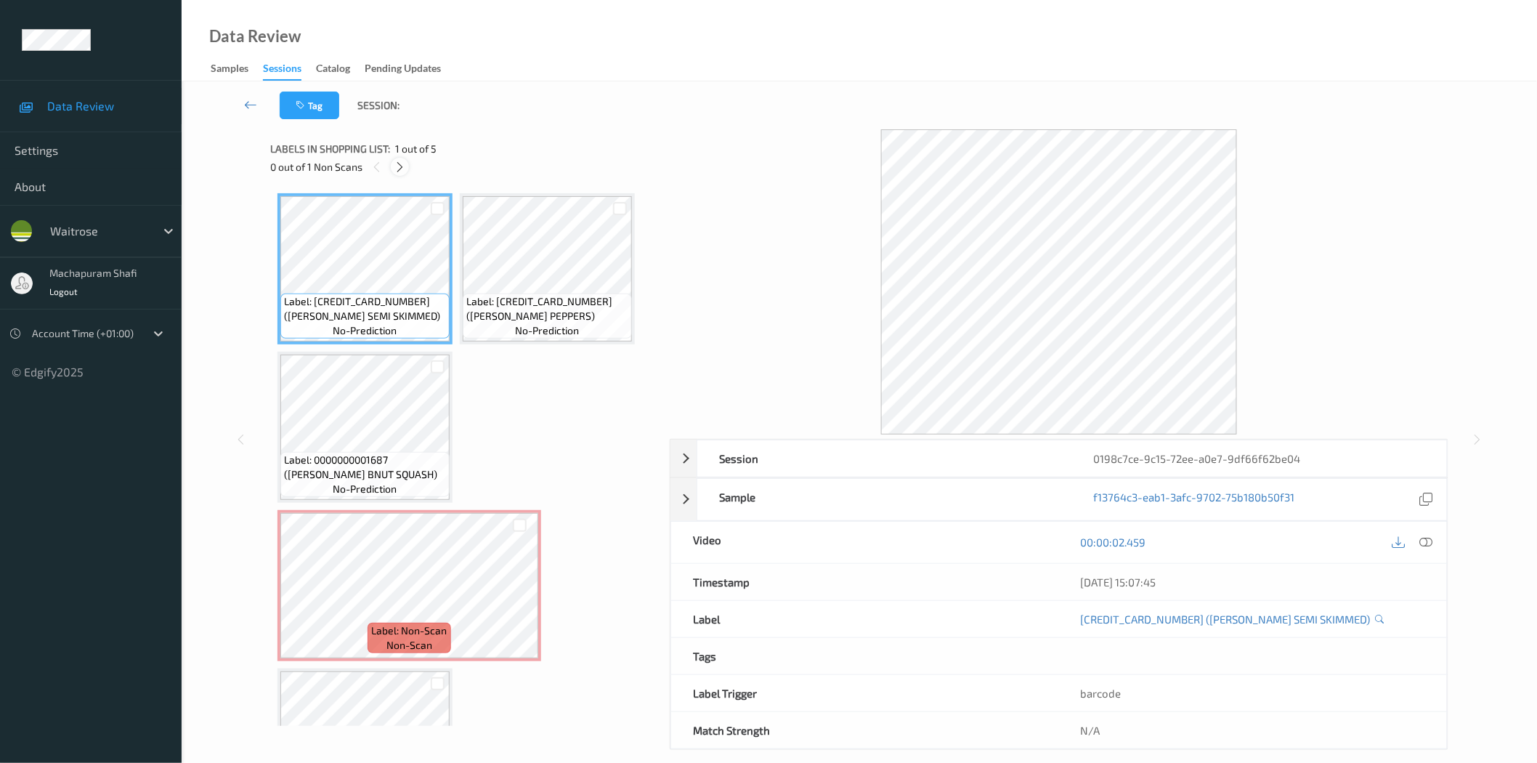
click at [397, 169] on icon at bounding box center [400, 167] width 12 height 13
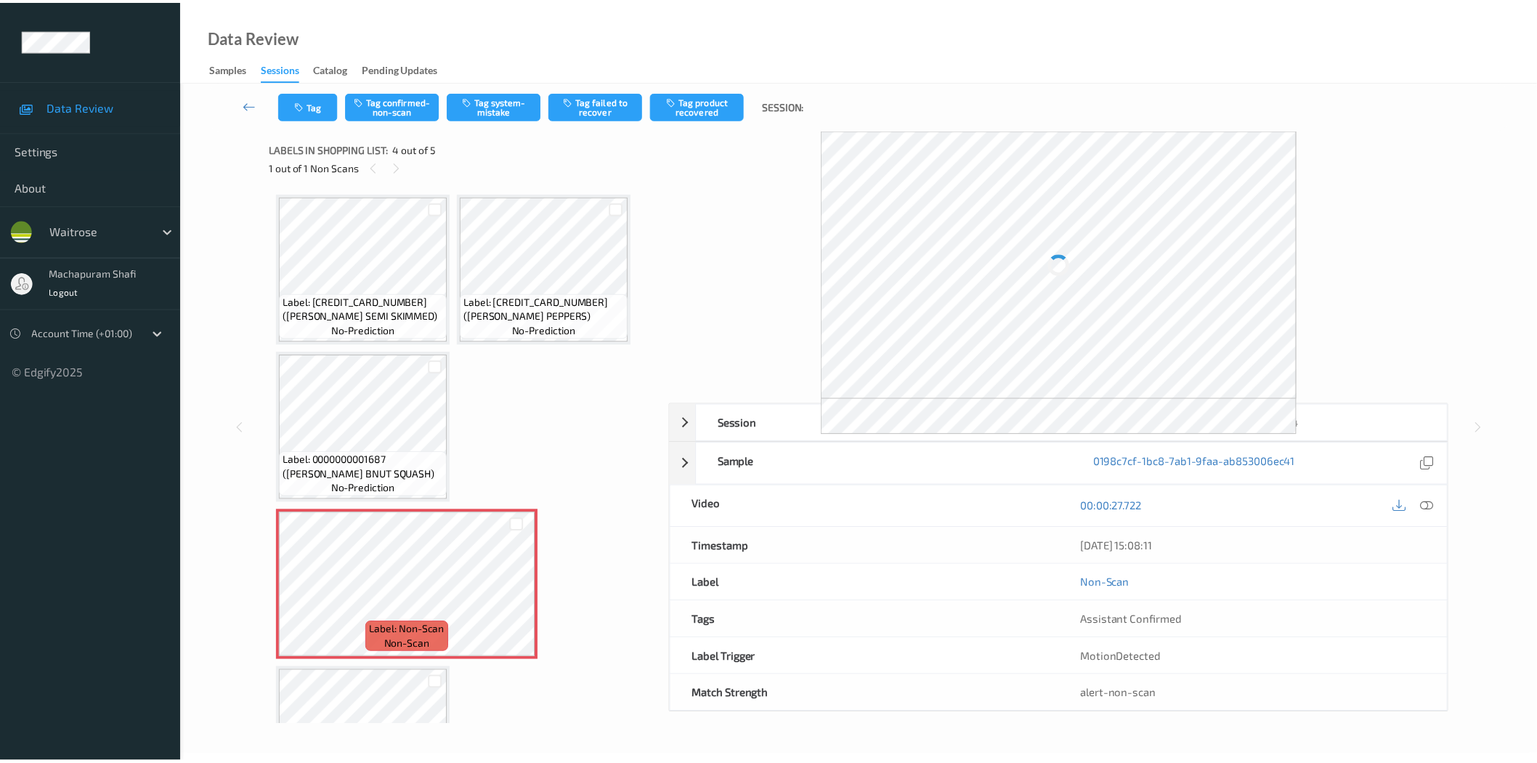
scroll to position [97, 0]
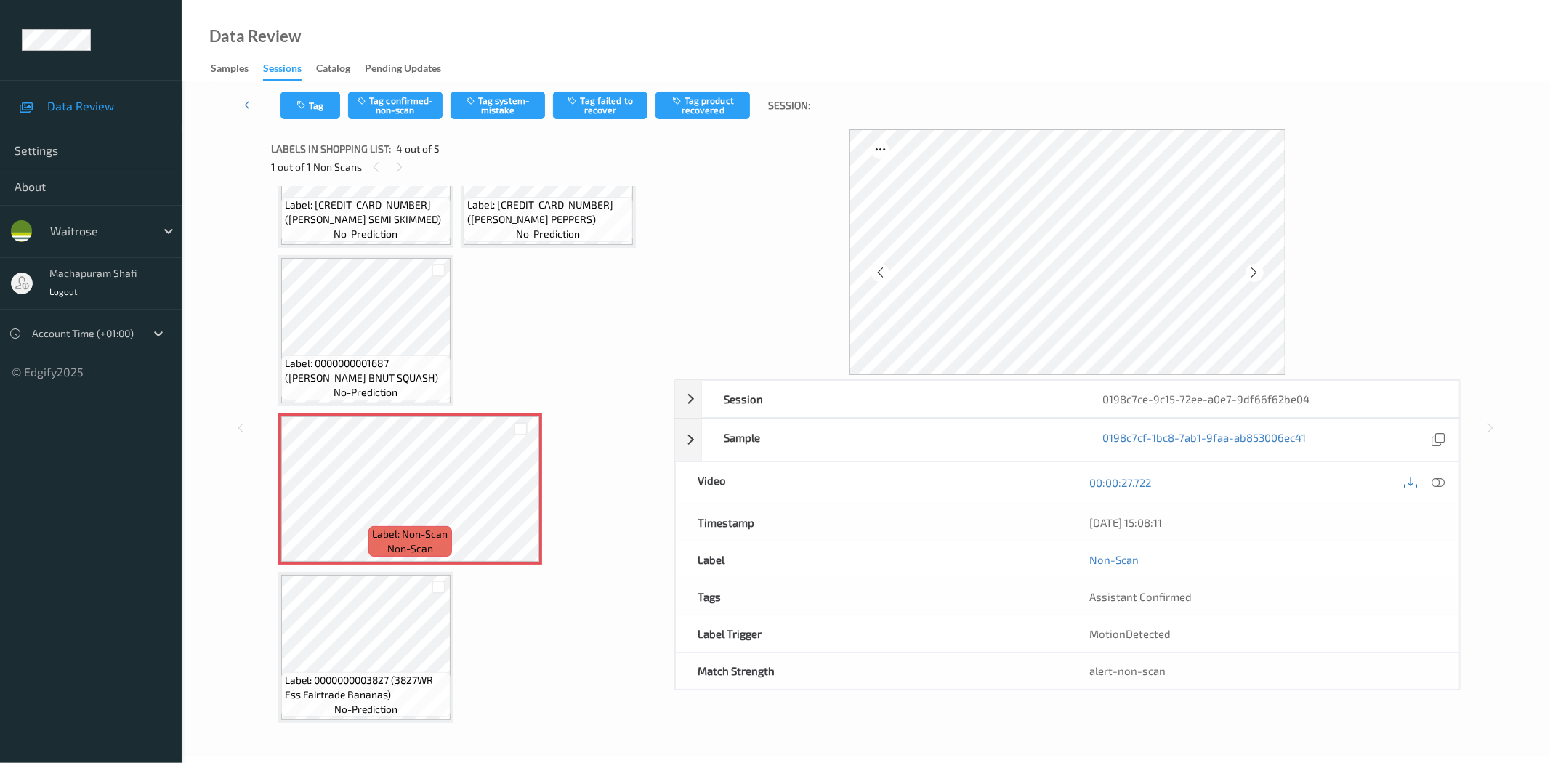
click at [1420, 475] on link at bounding box center [1411, 483] width 20 height 20
click at [1446, 477] on div at bounding box center [1438, 483] width 20 height 20
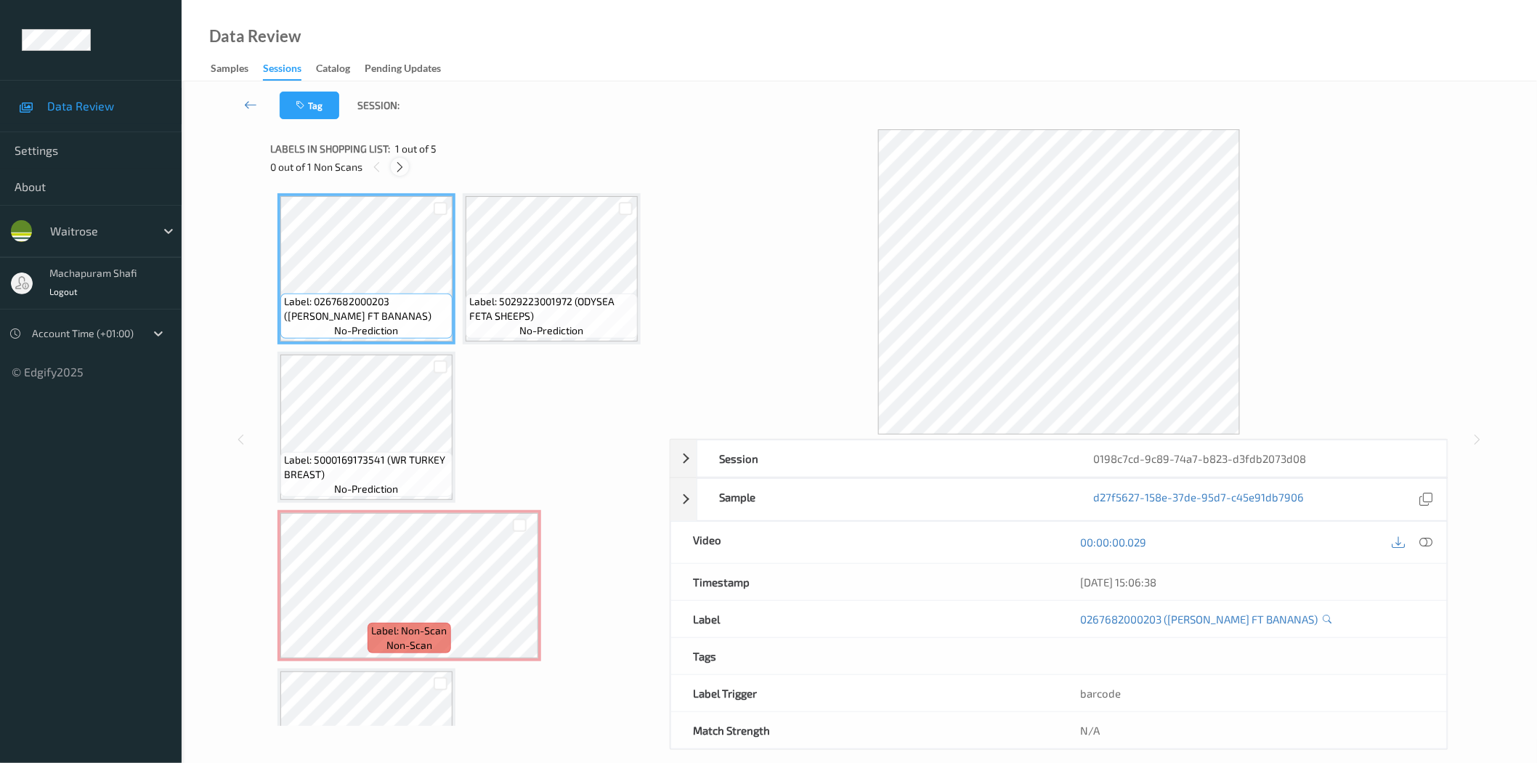
click at [397, 172] on icon at bounding box center [400, 167] width 12 height 13
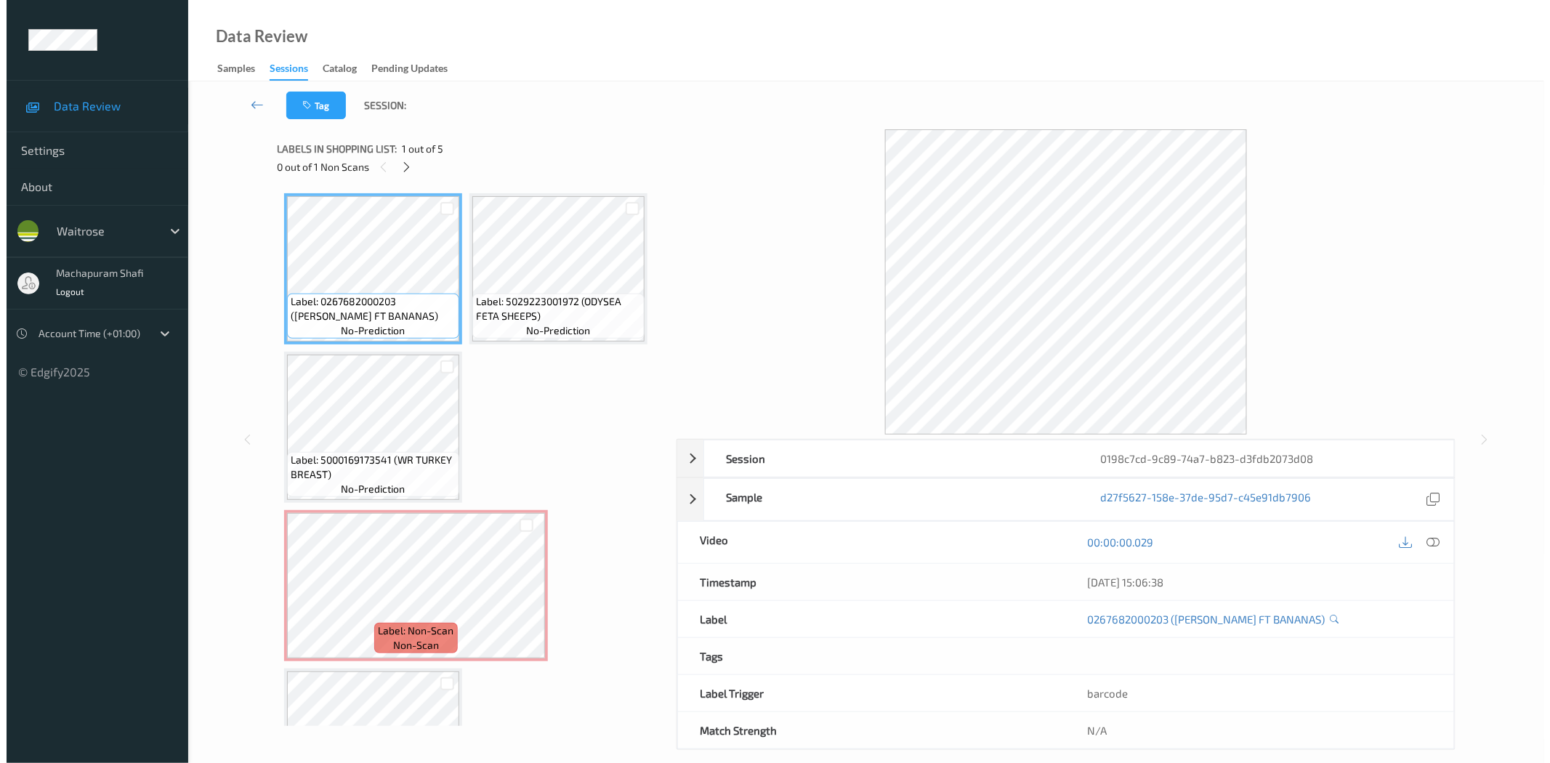
scroll to position [97, 0]
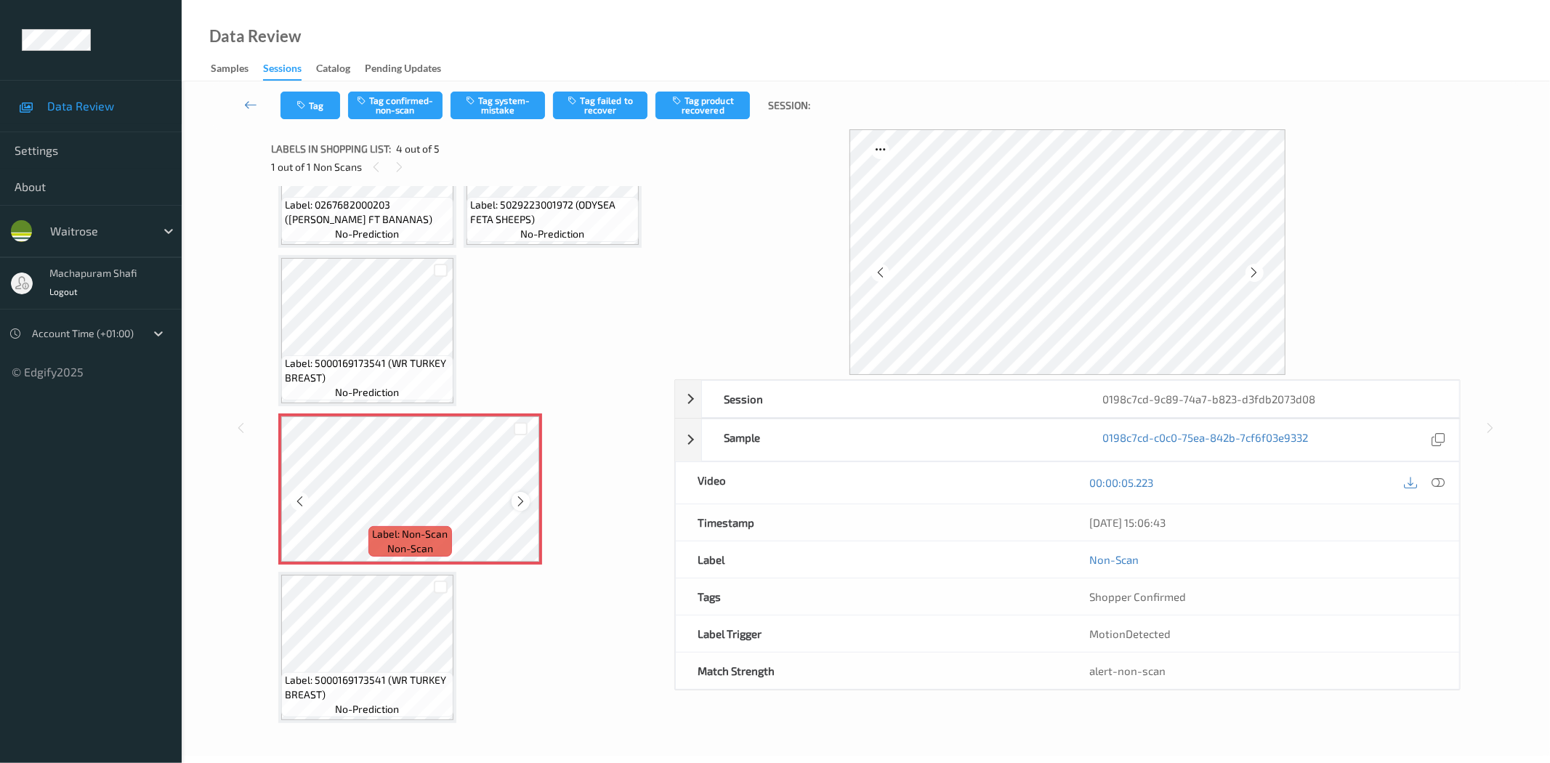
click at [519, 500] on icon at bounding box center [520, 501] width 12 height 13
click at [520, 500] on icon at bounding box center [520, 501] width 12 height 13
click at [1441, 482] on icon at bounding box center [1438, 482] width 13 height 13
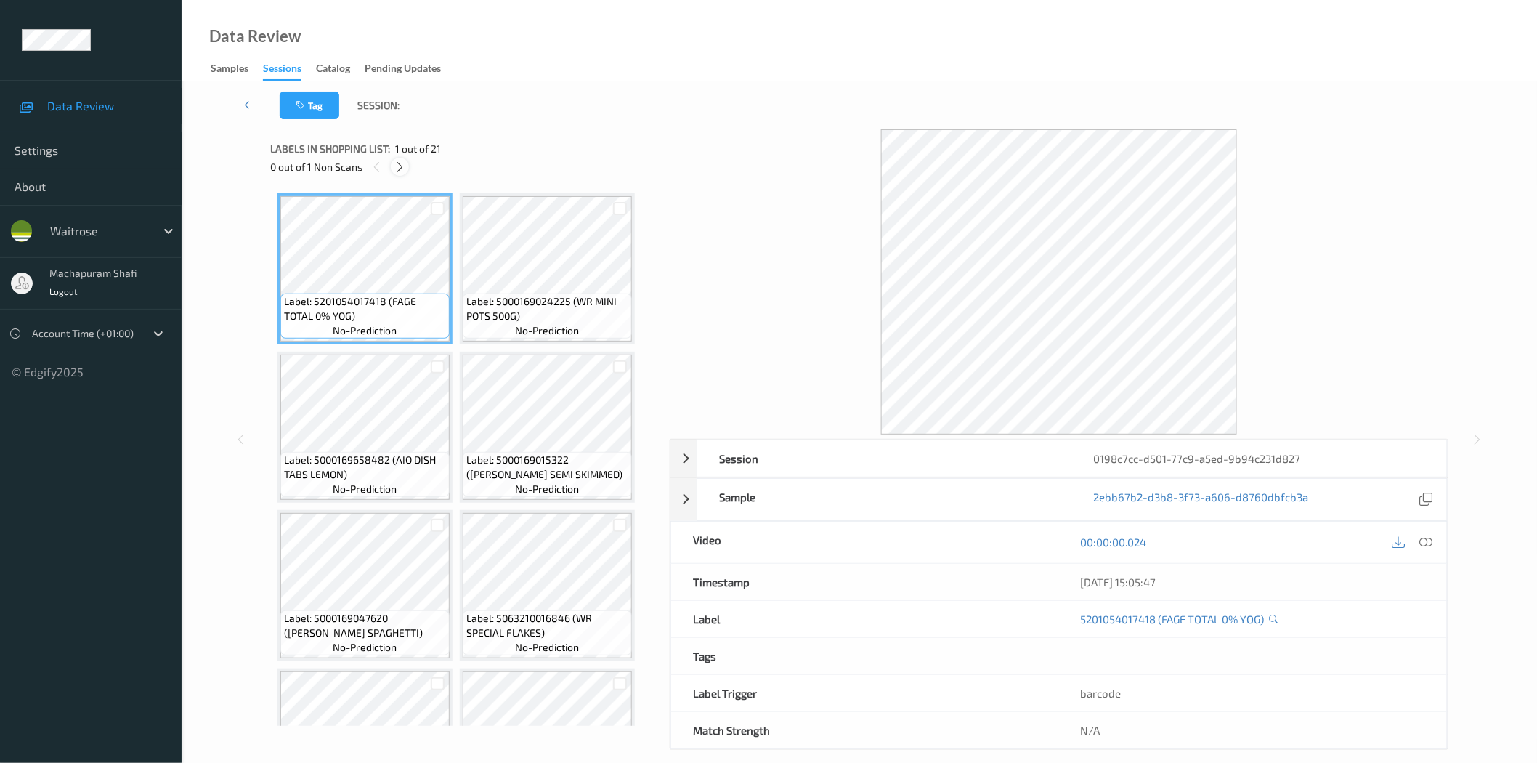
click at [397, 165] on icon at bounding box center [400, 167] width 12 height 13
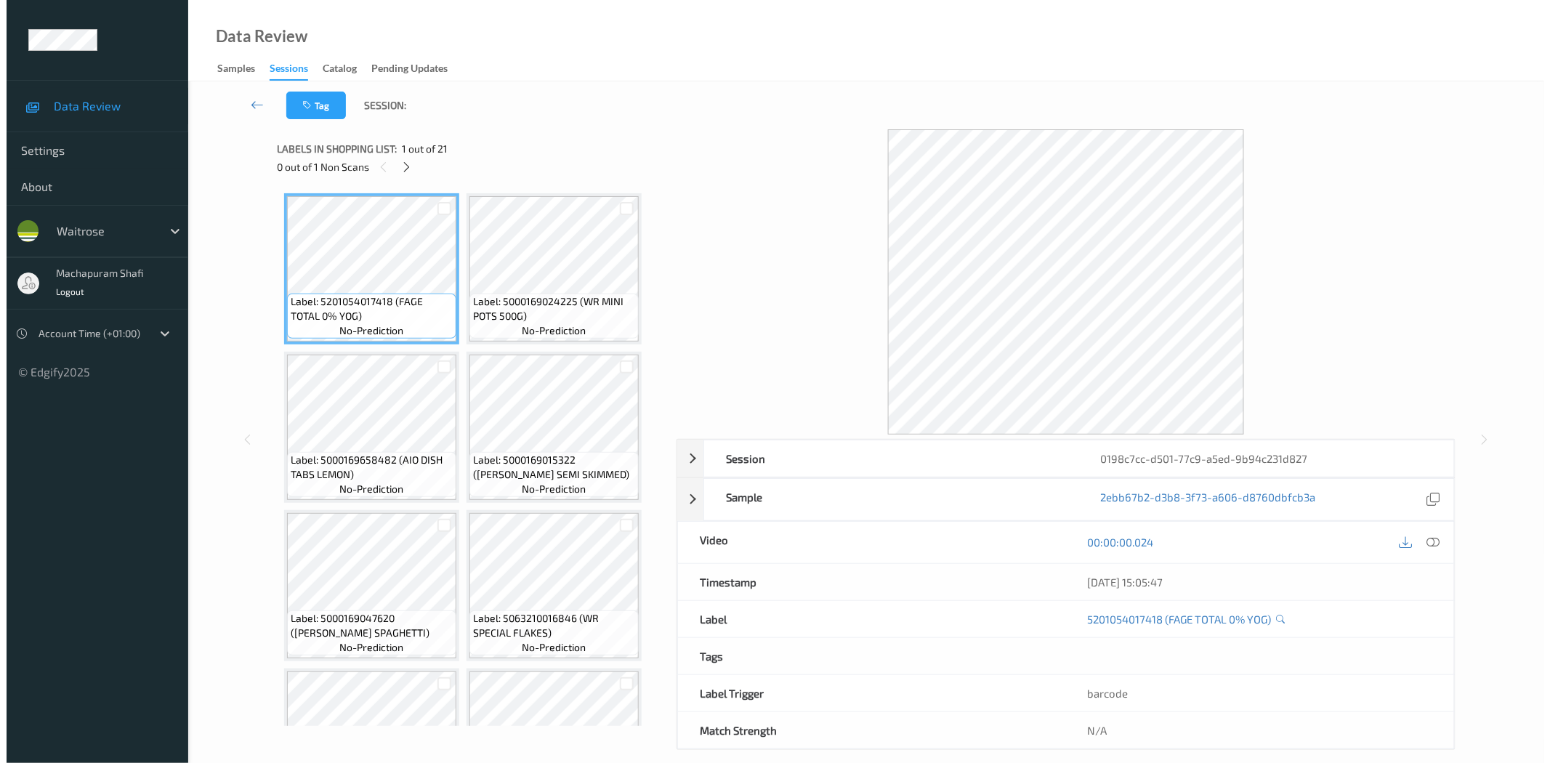
scroll to position [636, 0]
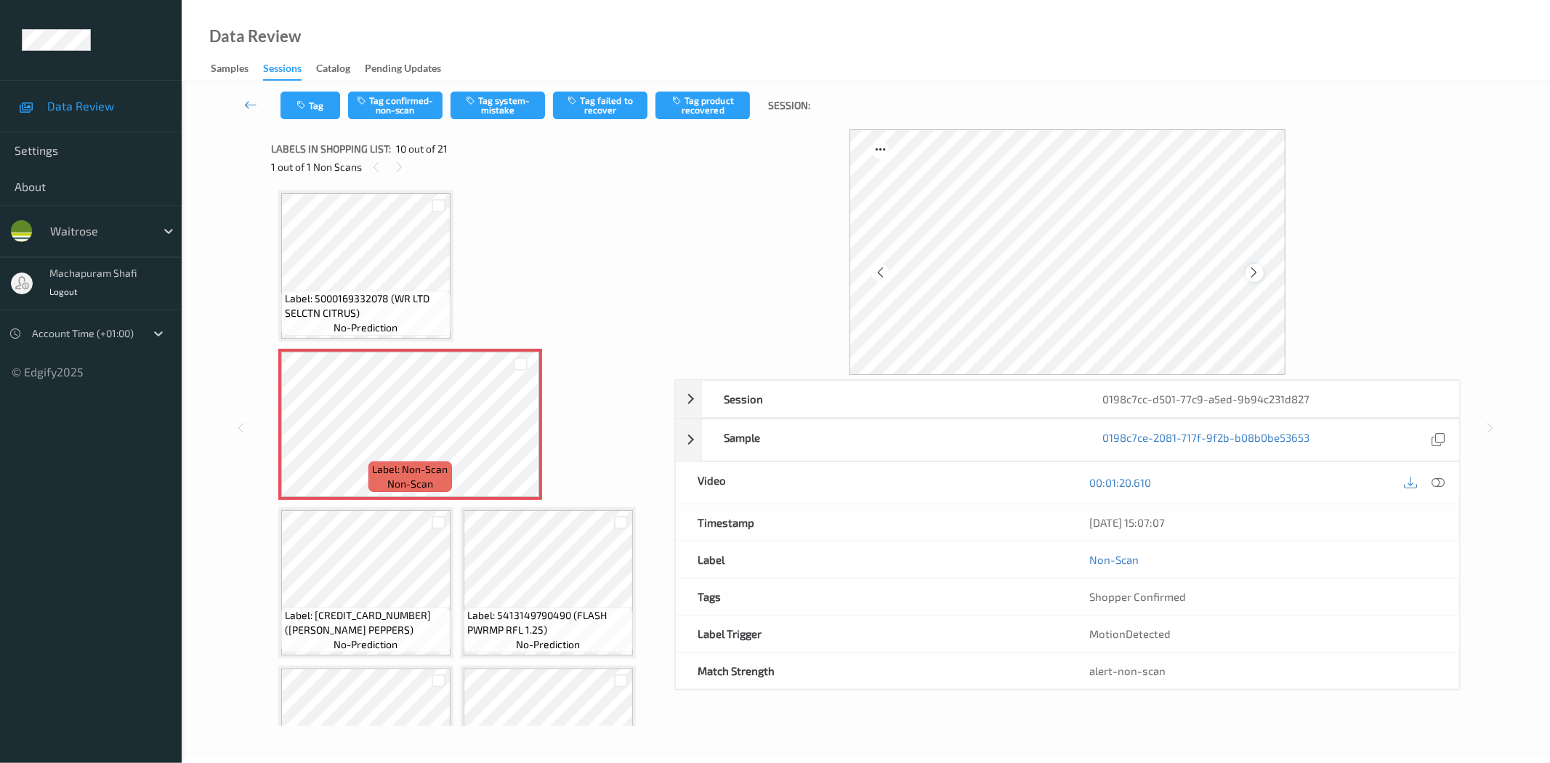
click at [1252, 272] on icon at bounding box center [1254, 272] width 12 height 13
click at [1442, 482] on icon at bounding box center [1438, 482] width 13 height 13
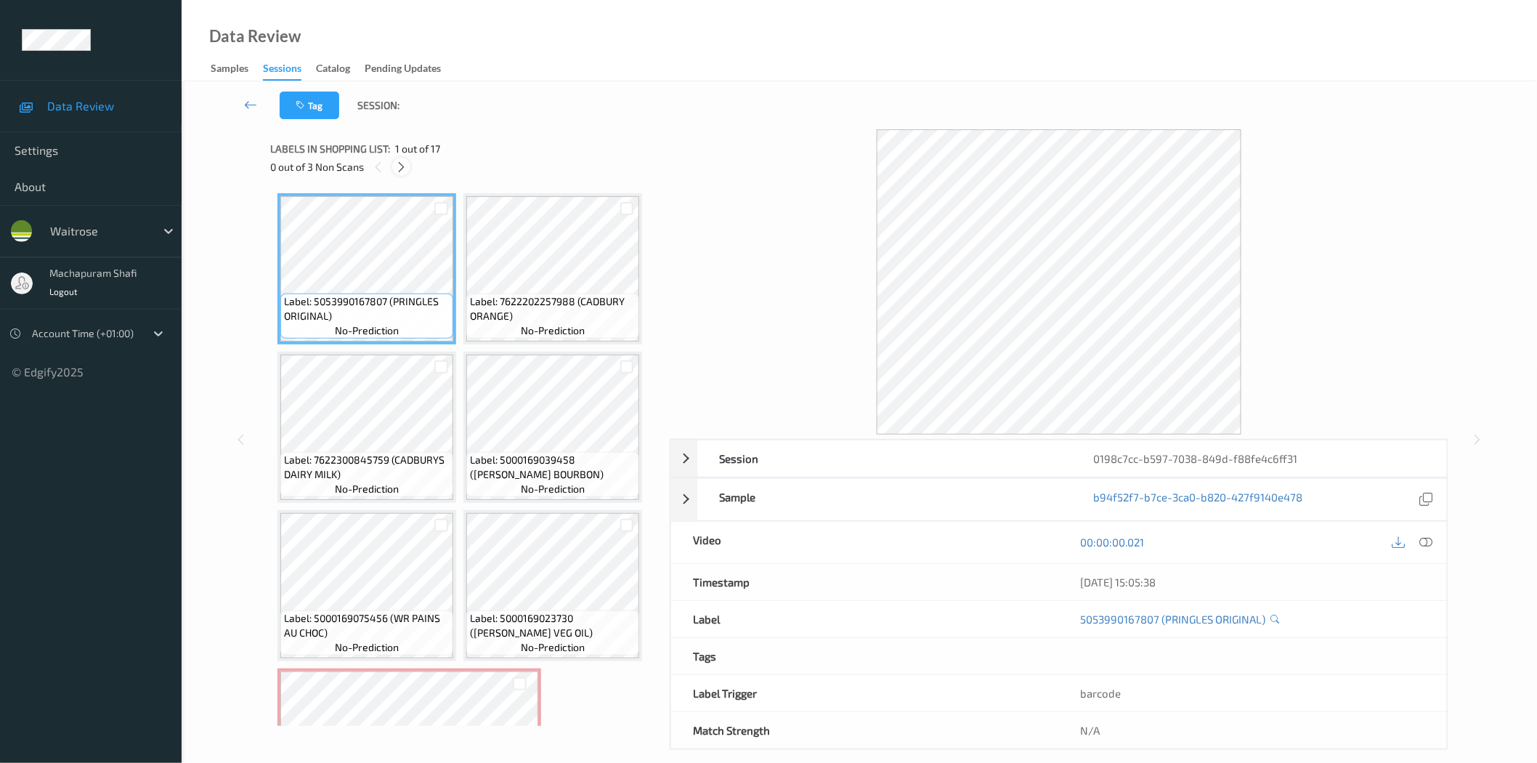
click at [400, 168] on icon at bounding box center [401, 167] width 12 height 13
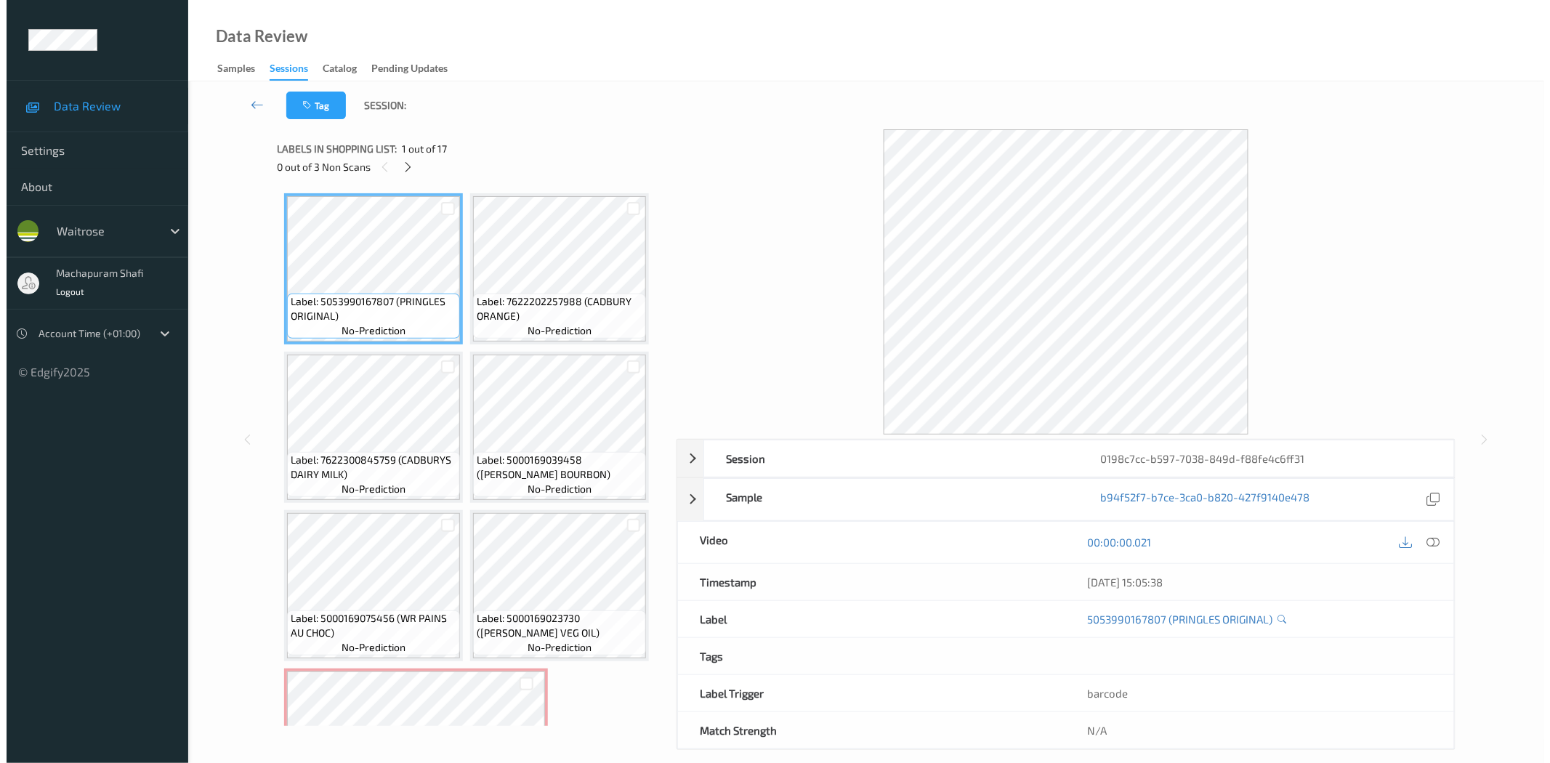
scroll to position [322, 0]
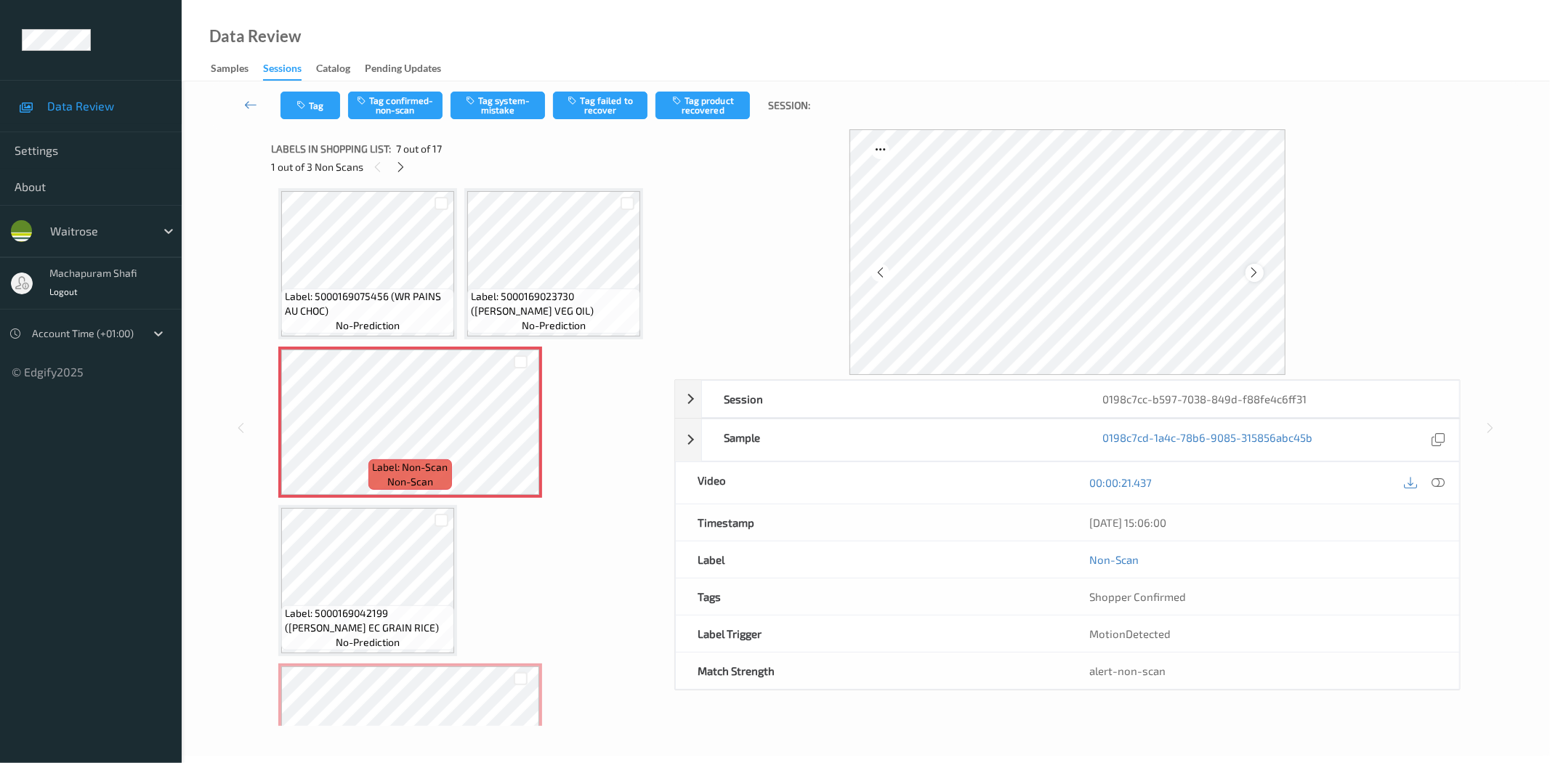
click at [1254, 275] on icon at bounding box center [1254, 272] width 12 height 13
click at [1436, 477] on icon at bounding box center [1438, 482] width 13 height 13
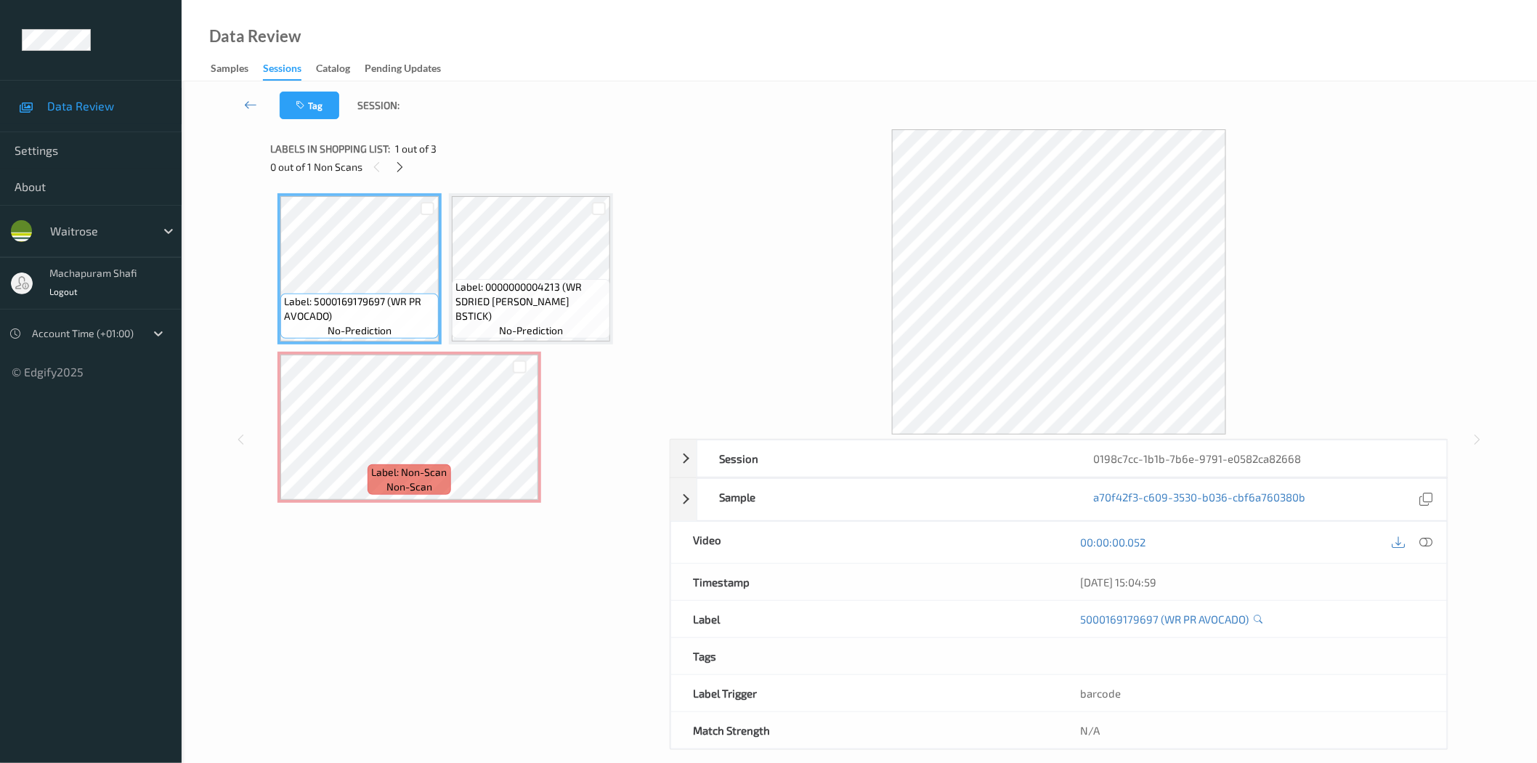
drag, startPoint x: 396, startPoint y: 163, endPoint x: 453, endPoint y: 192, distance: 64.0
click at [396, 165] on icon at bounding box center [400, 167] width 12 height 13
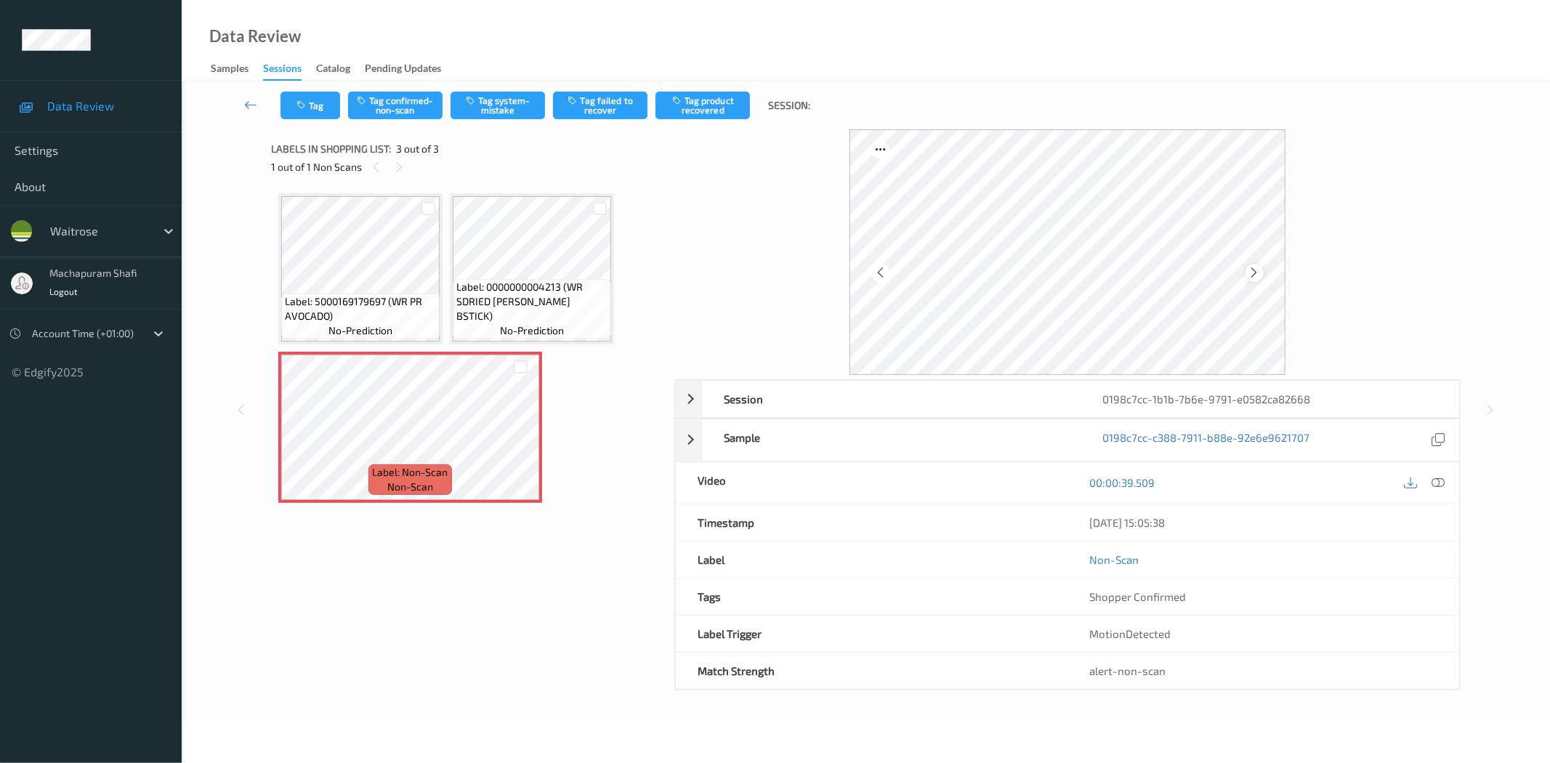
click at [1257, 271] on icon at bounding box center [1254, 272] width 12 height 13
drag, startPoint x: 1435, startPoint y: 483, endPoint x: 1413, endPoint y: 442, distance: 46.8
click at [1435, 483] on icon at bounding box center [1438, 482] width 13 height 13
